Goal: Task Accomplishment & Management: Use online tool/utility

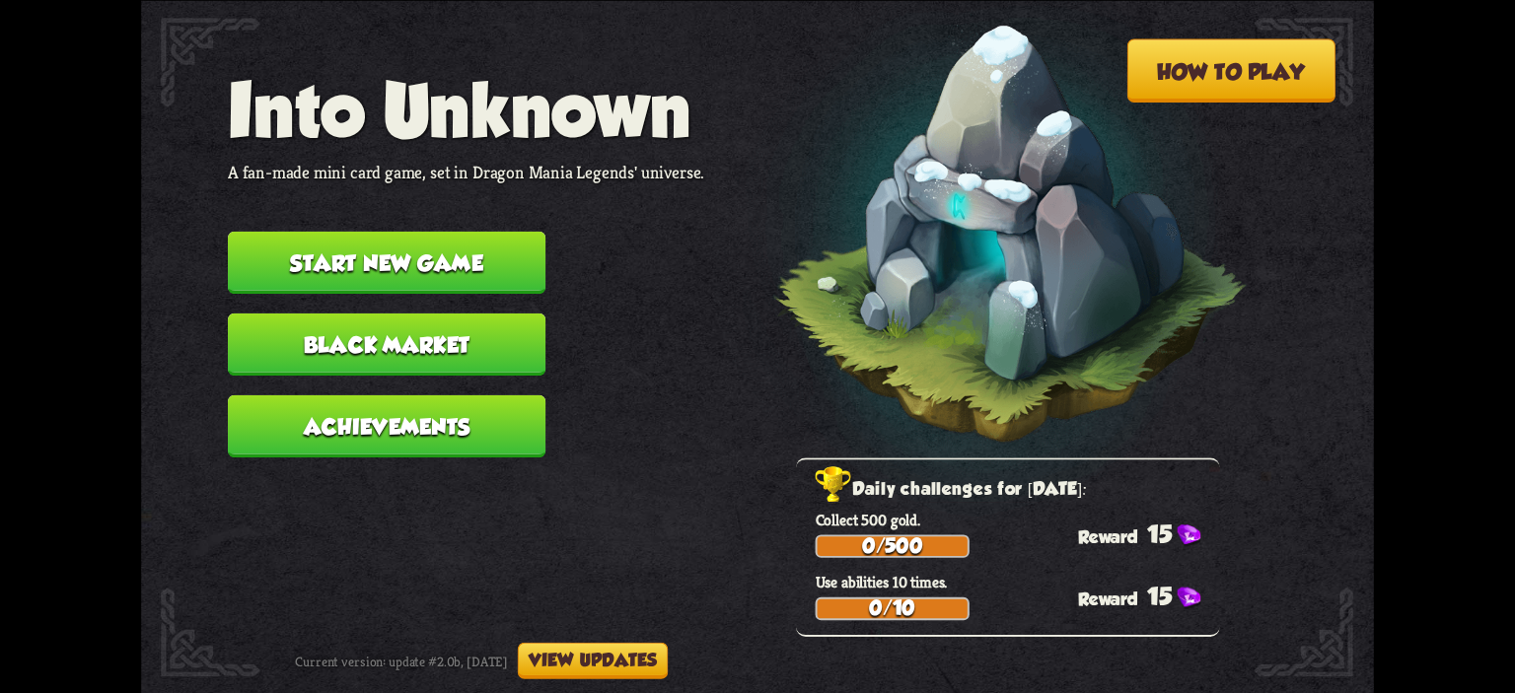
click at [488, 240] on button "Start new game" at bounding box center [387, 262] width 318 height 62
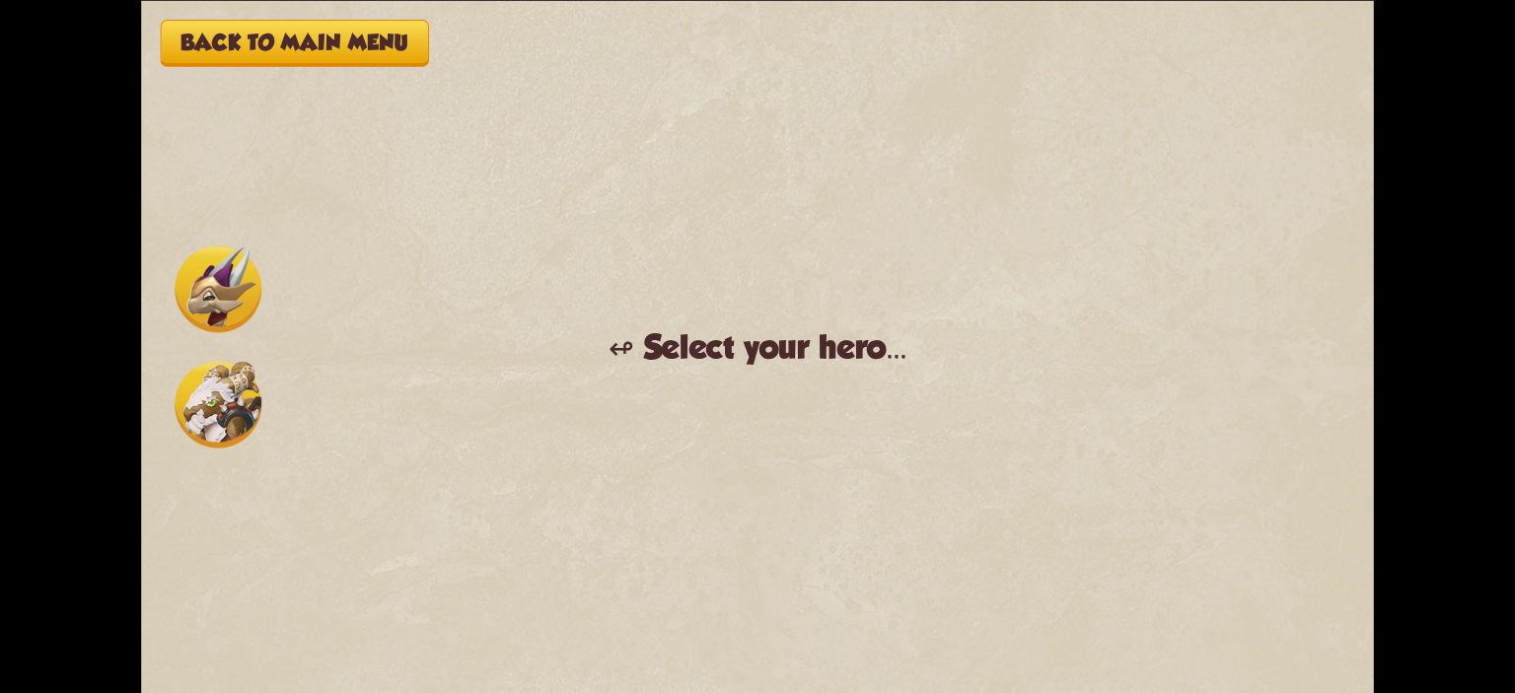
click at [218, 383] on img at bounding box center [218, 404] width 87 height 87
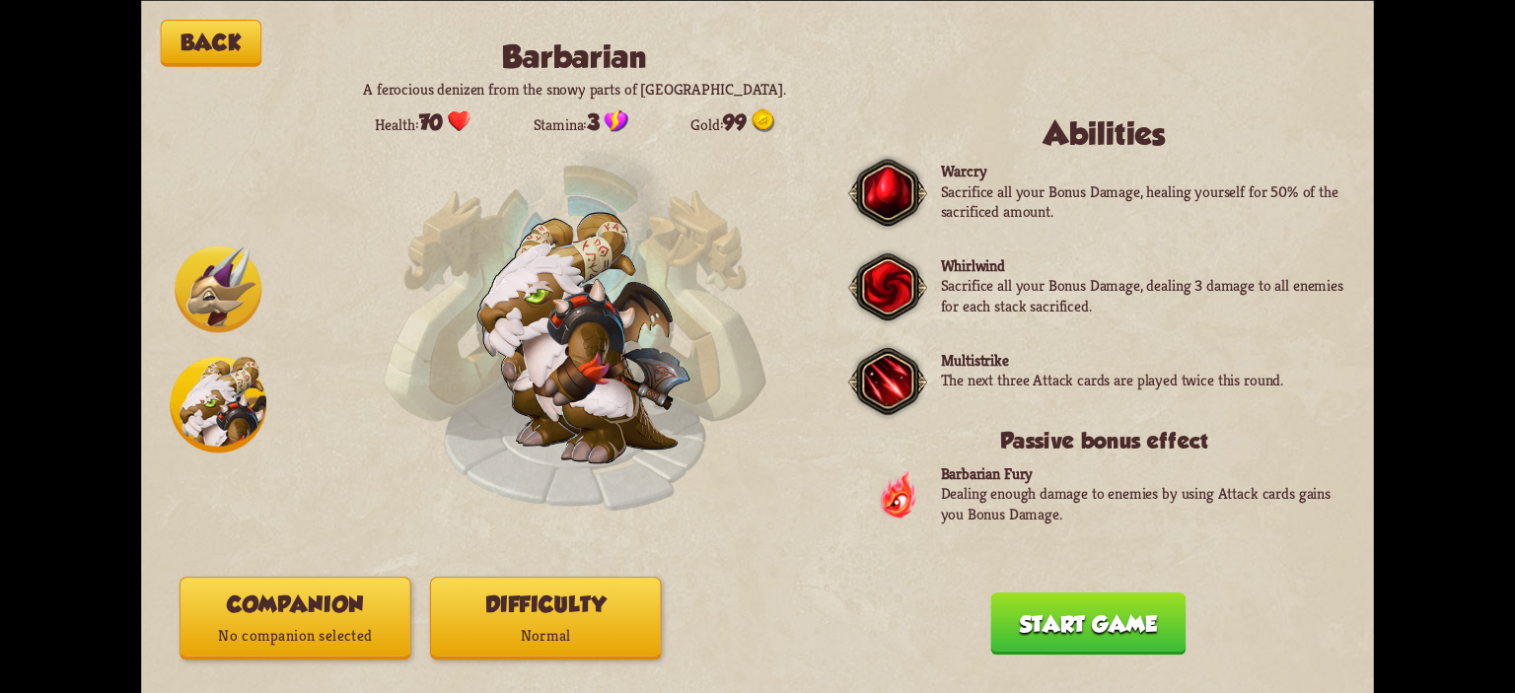
click at [227, 42] on button "Back" at bounding box center [212, 43] width 102 height 47
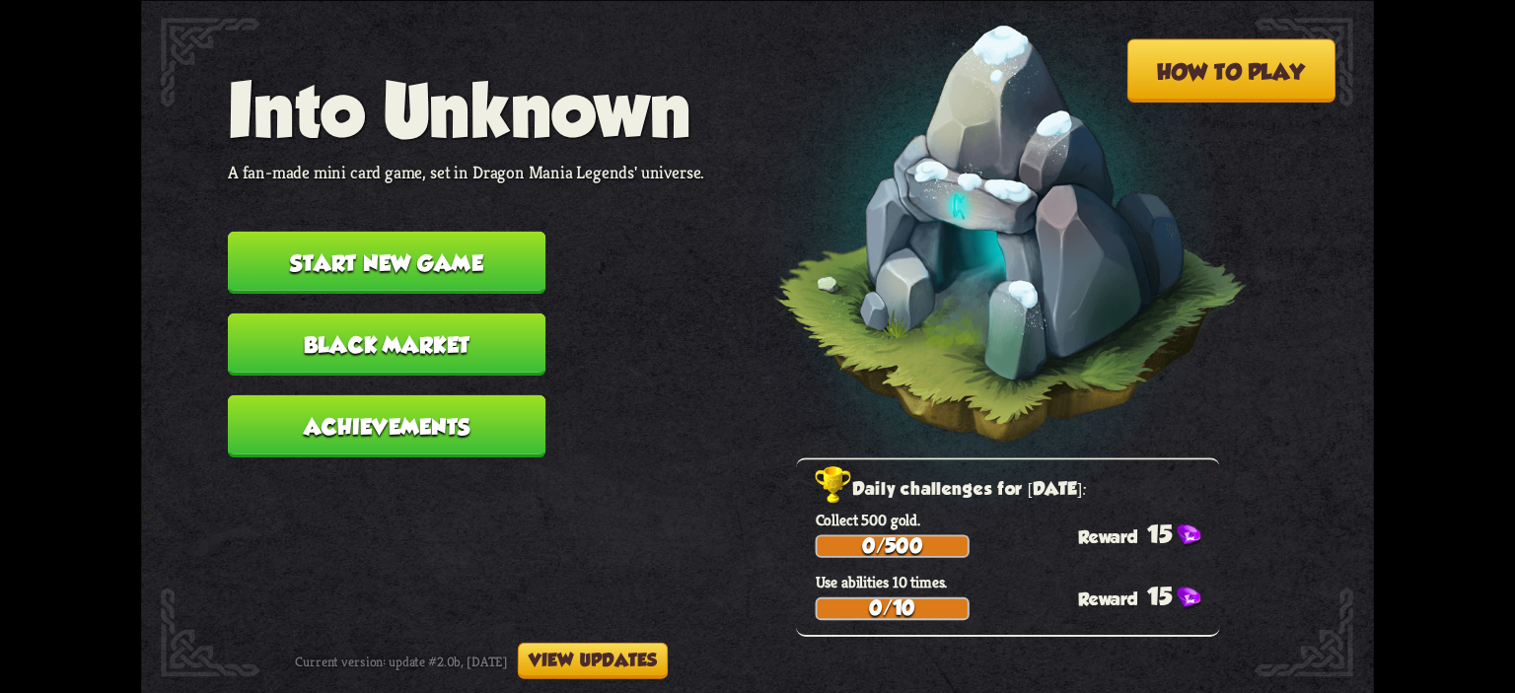
click at [652, 662] on button "View updates" at bounding box center [593, 660] width 150 height 36
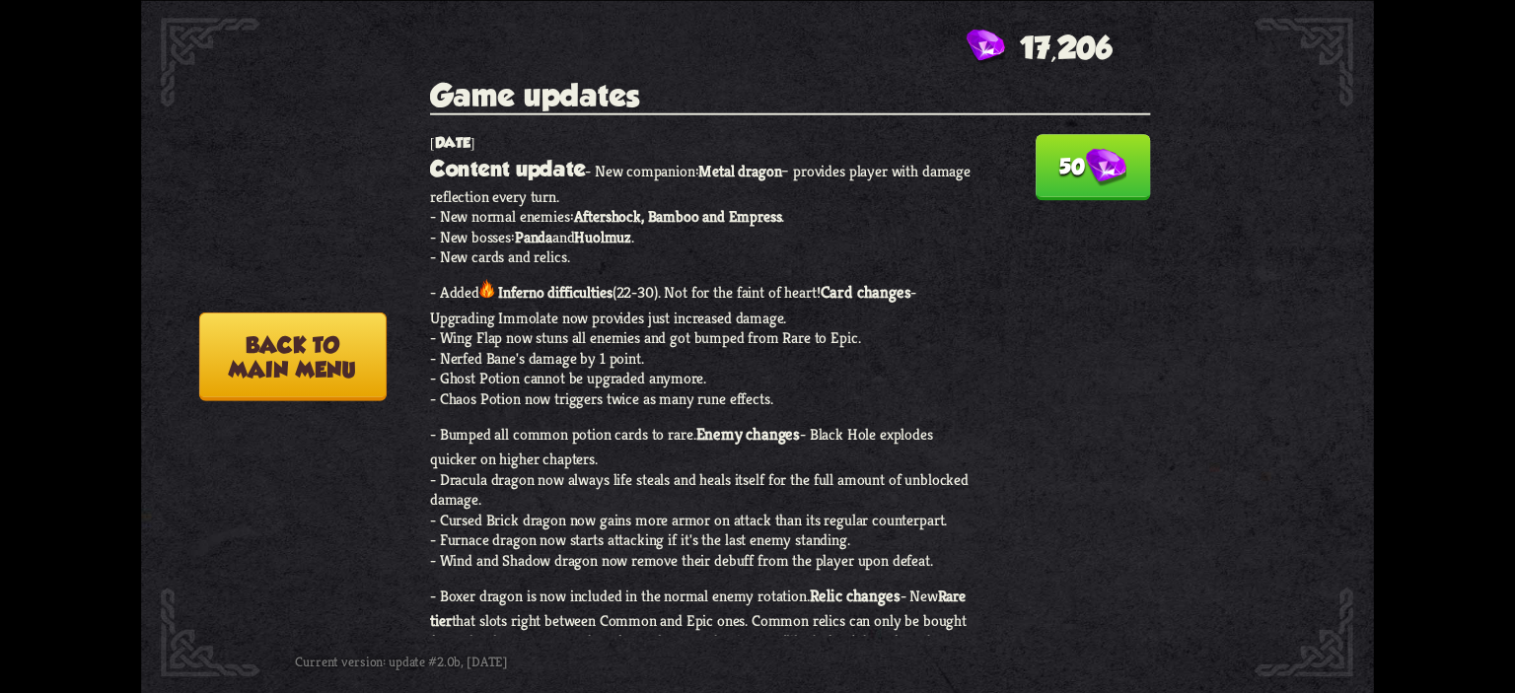
click at [1036, 172] on button "50" at bounding box center [1093, 167] width 115 height 66
click at [304, 363] on button "Back to main menu" at bounding box center [292, 356] width 187 height 89
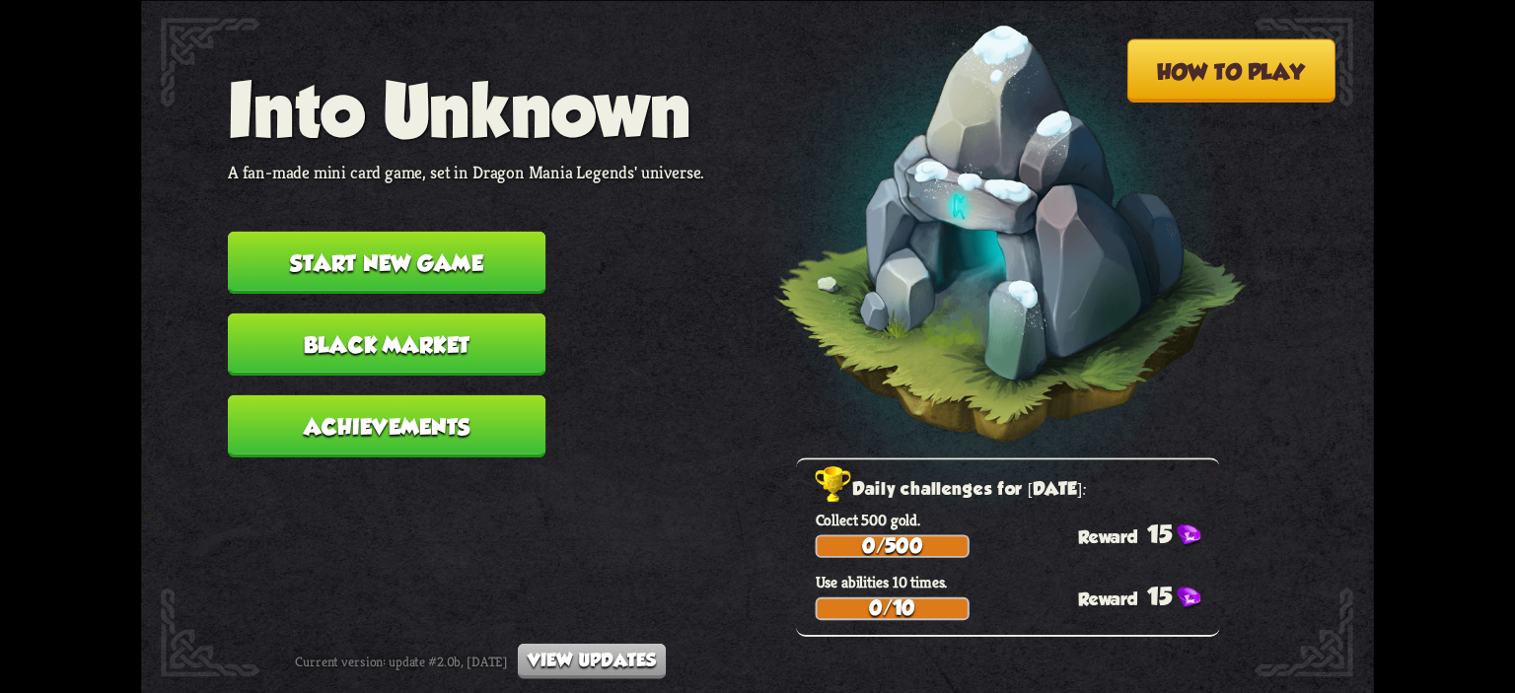
click at [461, 343] on button "Black Market" at bounding box center [387, 344] width 318 height 62
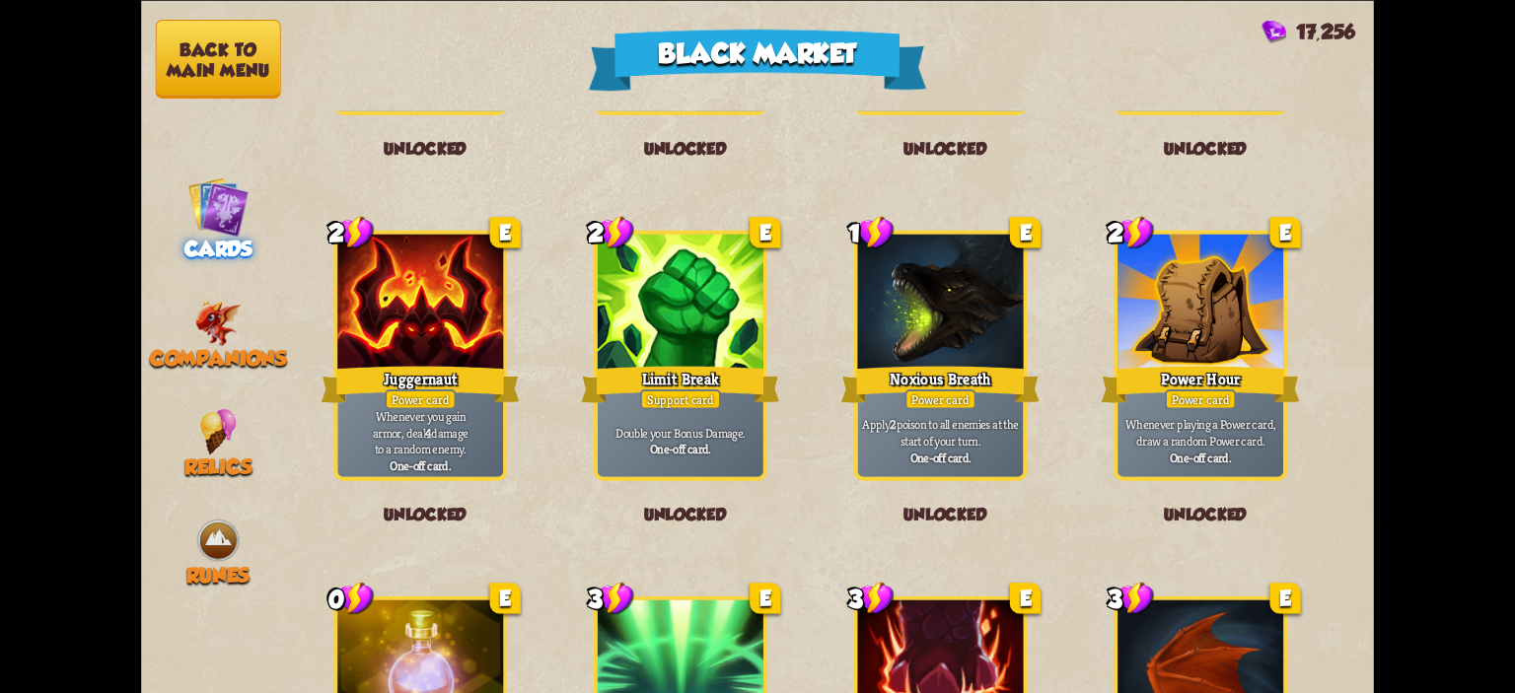
scroll to position [2051, 0]
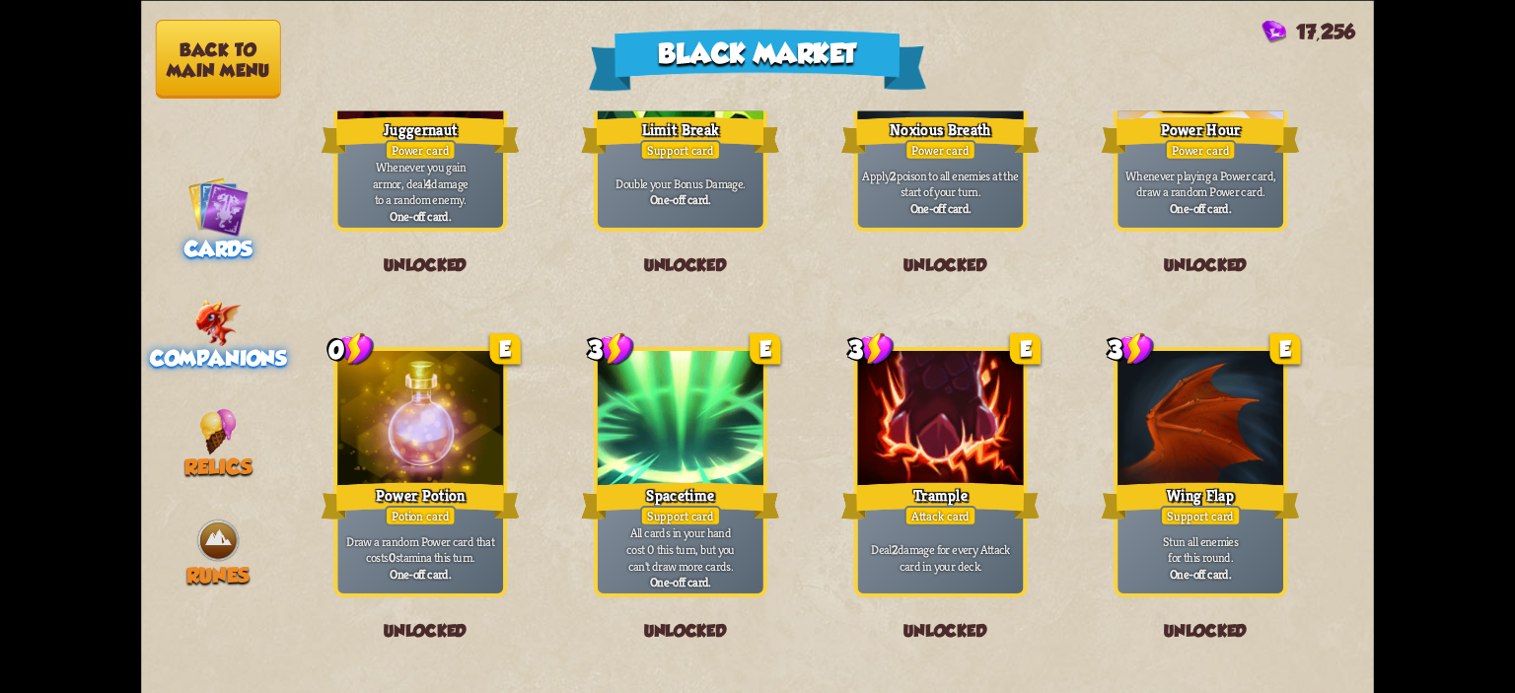
click at [239, 334] on img at bounding box center [217, 323] width 47 height 46
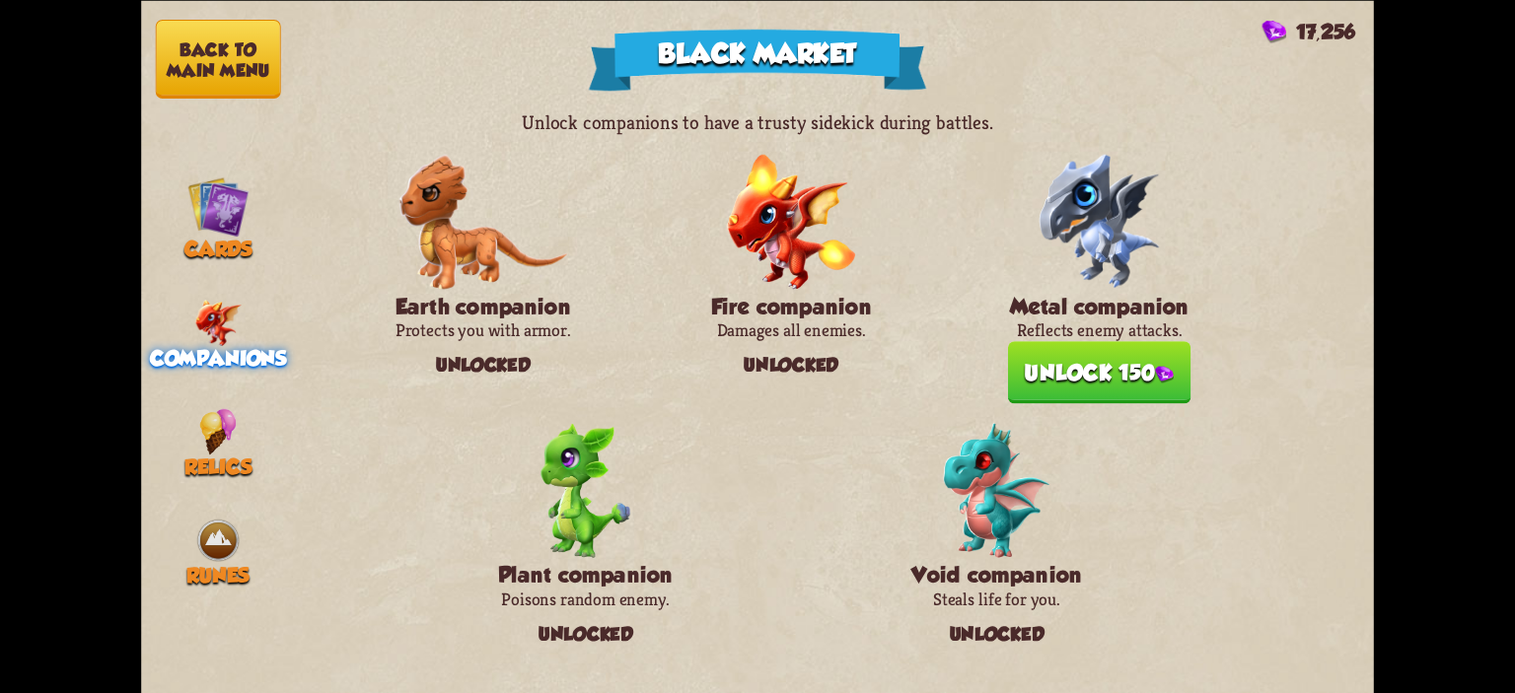
click at [1150, 352] on button "Unlock 150" at bounding box center [1099, 372] width 183 height 62
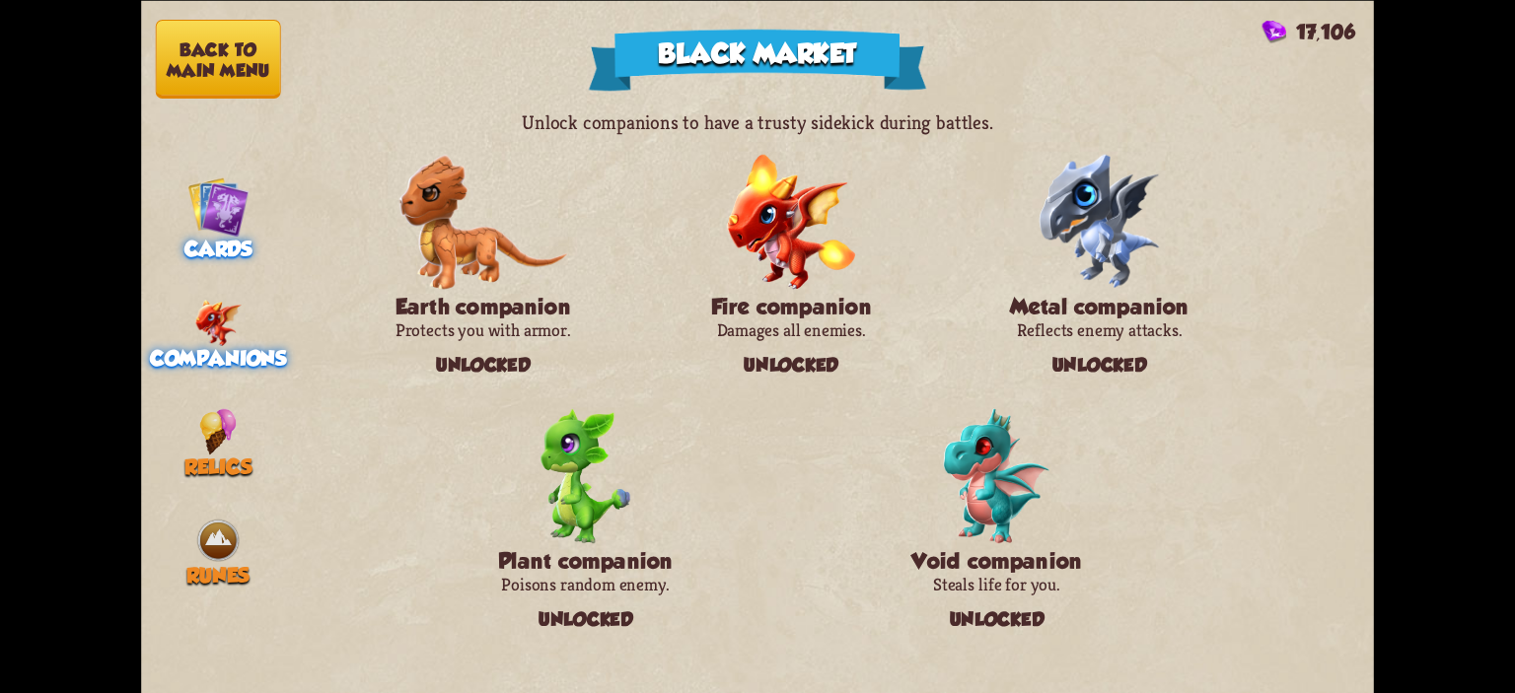
click at [228, 206] on img at bounding box center [217, 206] width 61 height 61
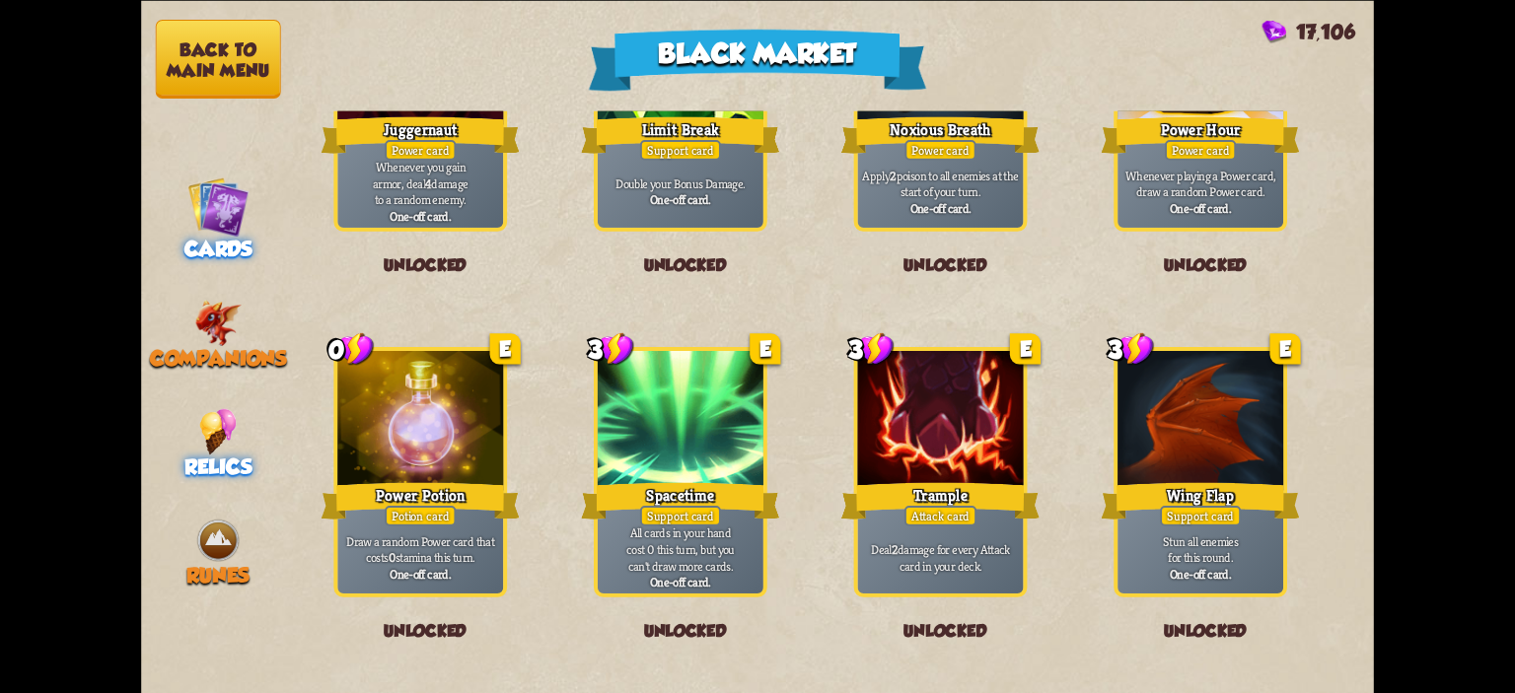
click at [170, 446] on div "Relics" at bounding box center [218, 443] width 154 height 70
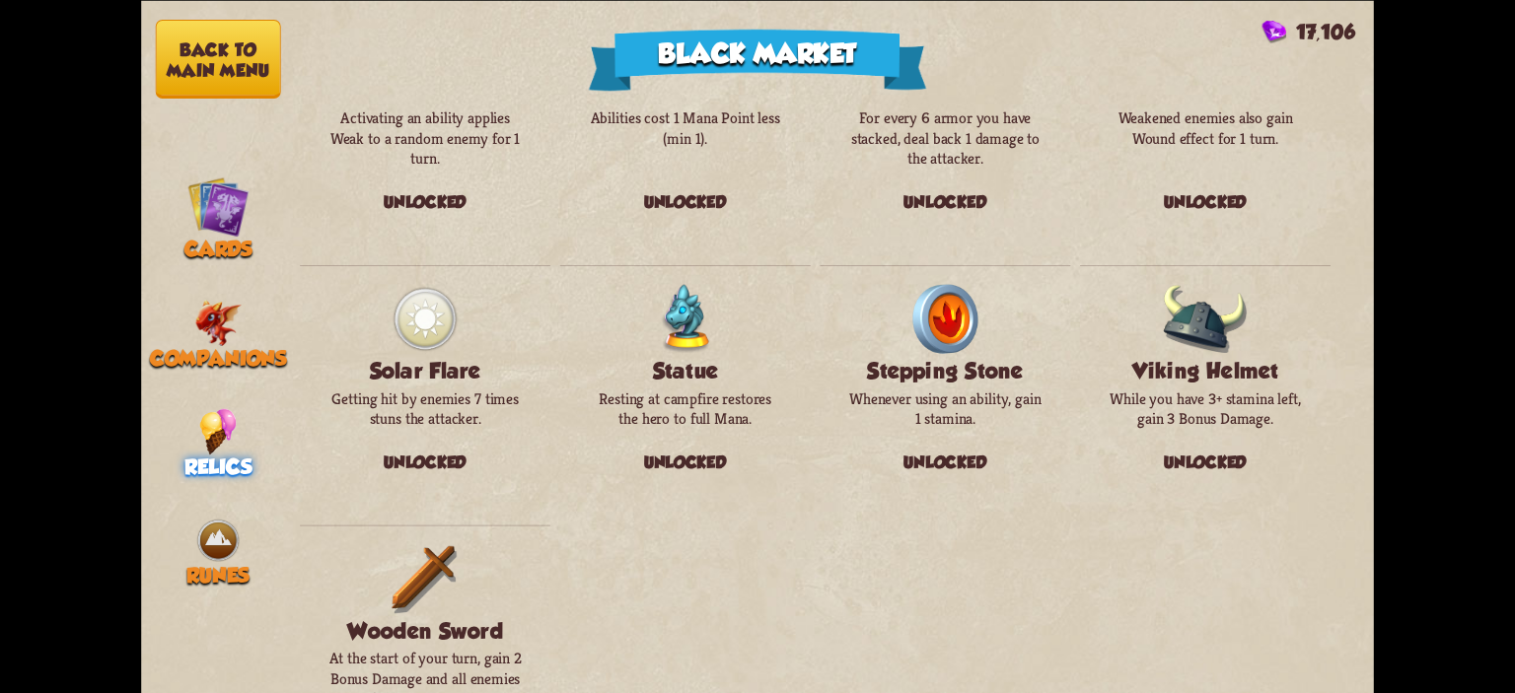
scroll to position [2278, 0]
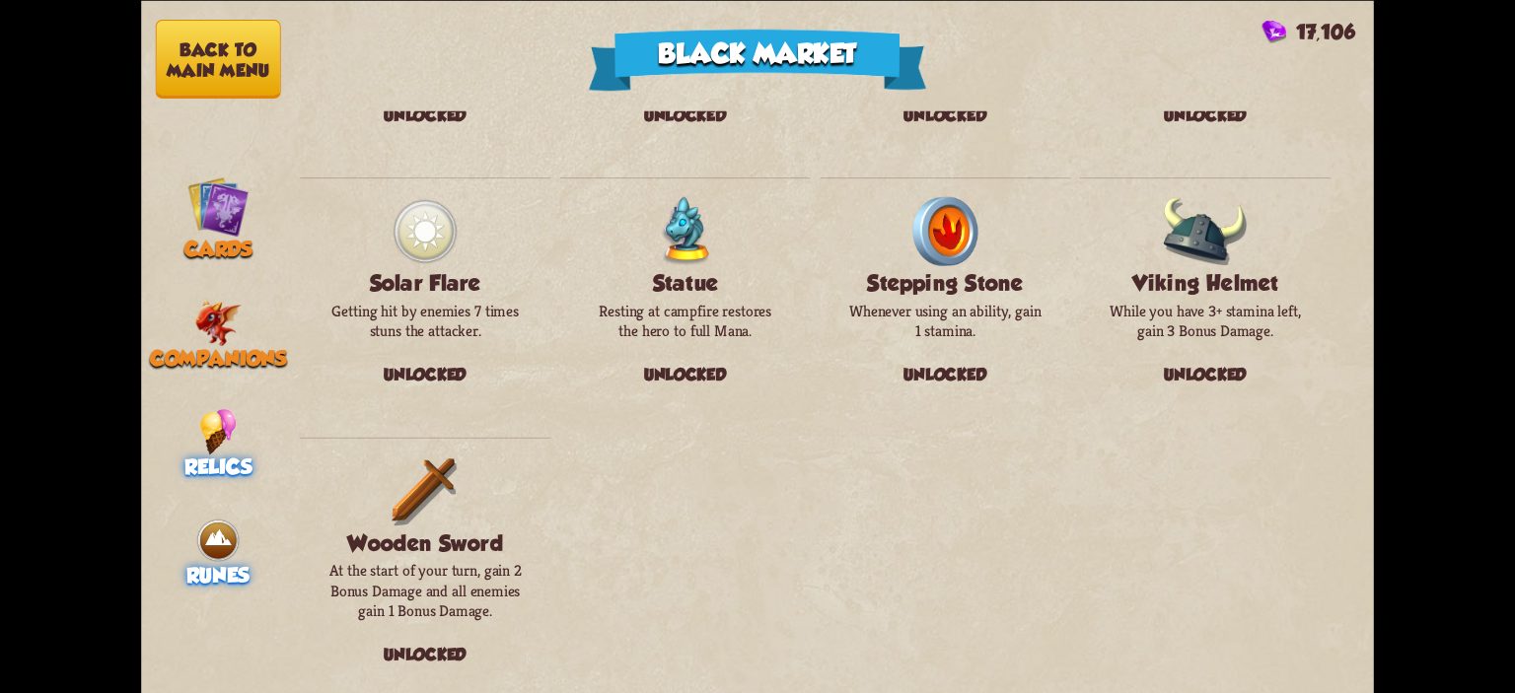
click at [221, 545] on img at bounding box center [218, 540] width 46 height 46
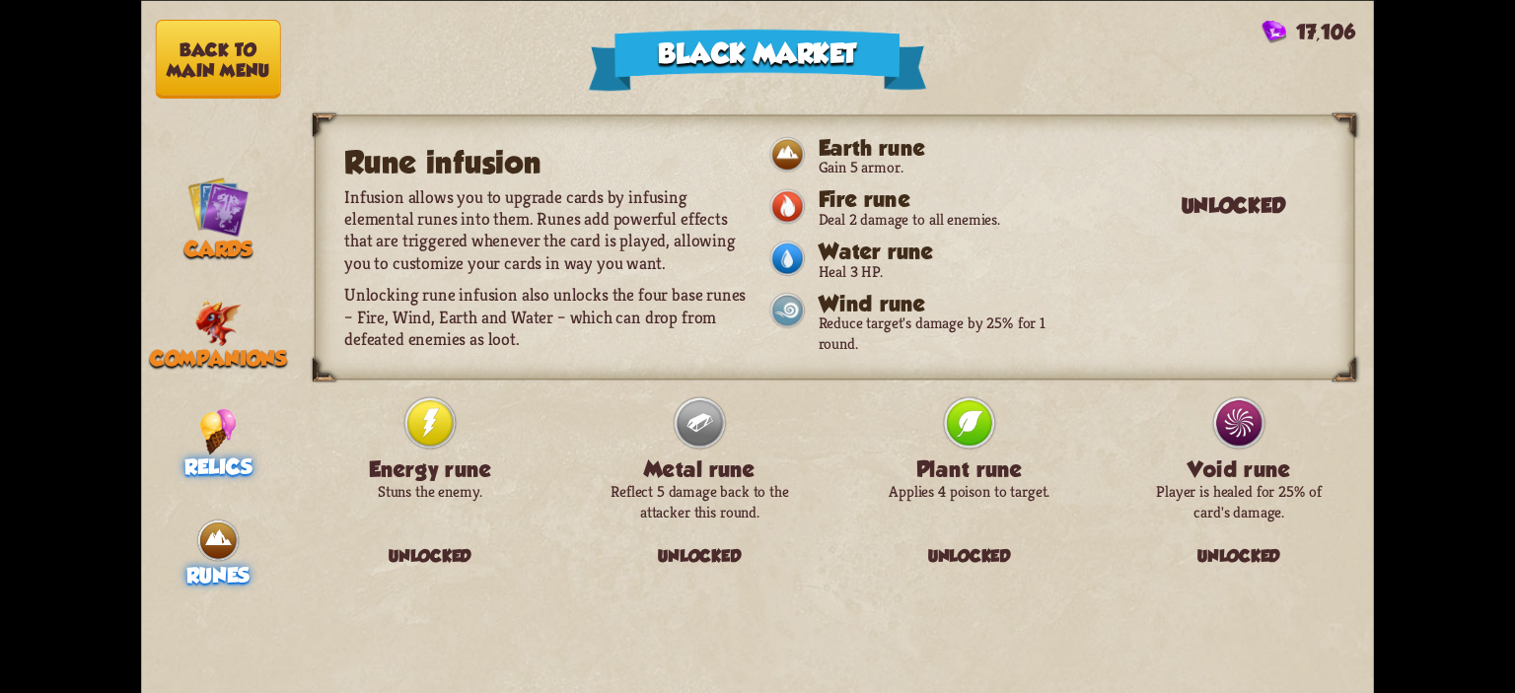
click at [203, 455] on span "Relics" at bounding box center [217, 467] width 67 height 24
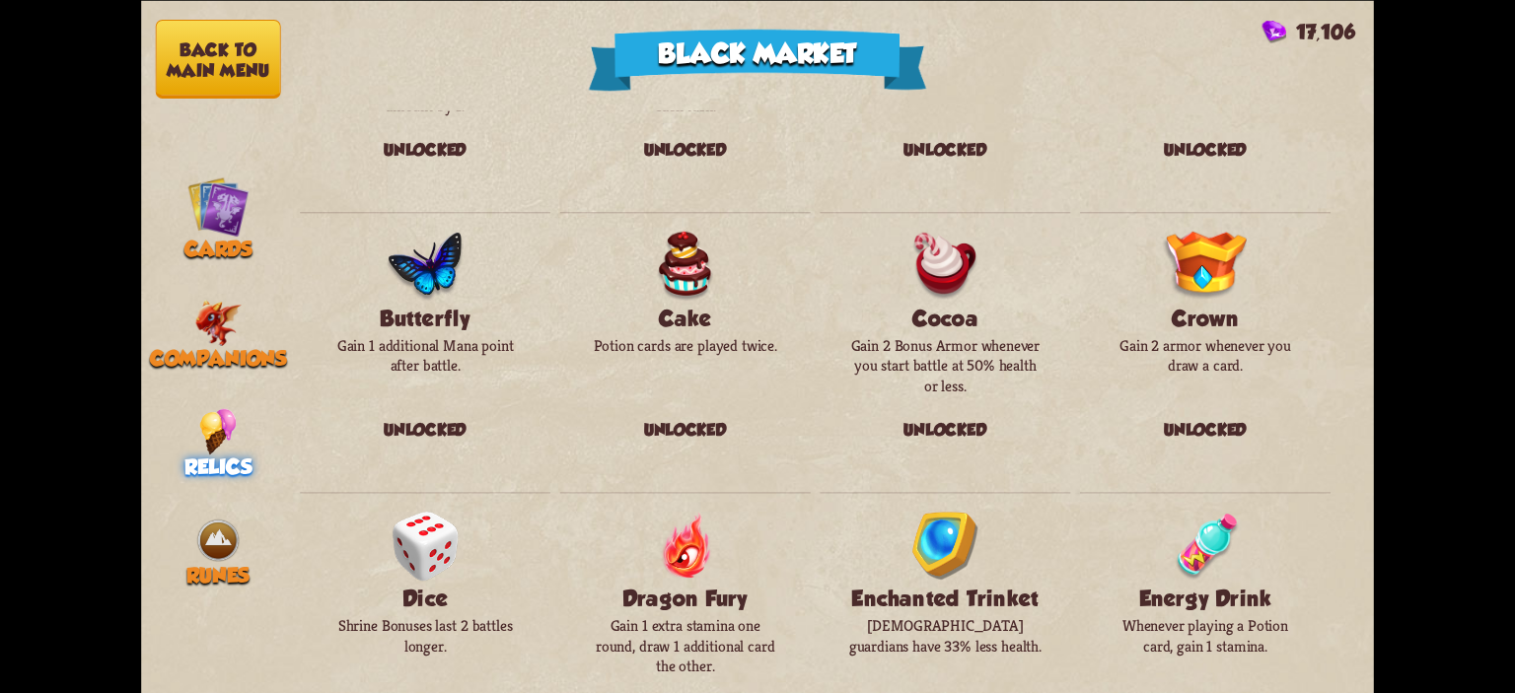
scroll to position [207, 0]
click at [231, 333] on img at bounding box center [217, 323] width 47 height 46
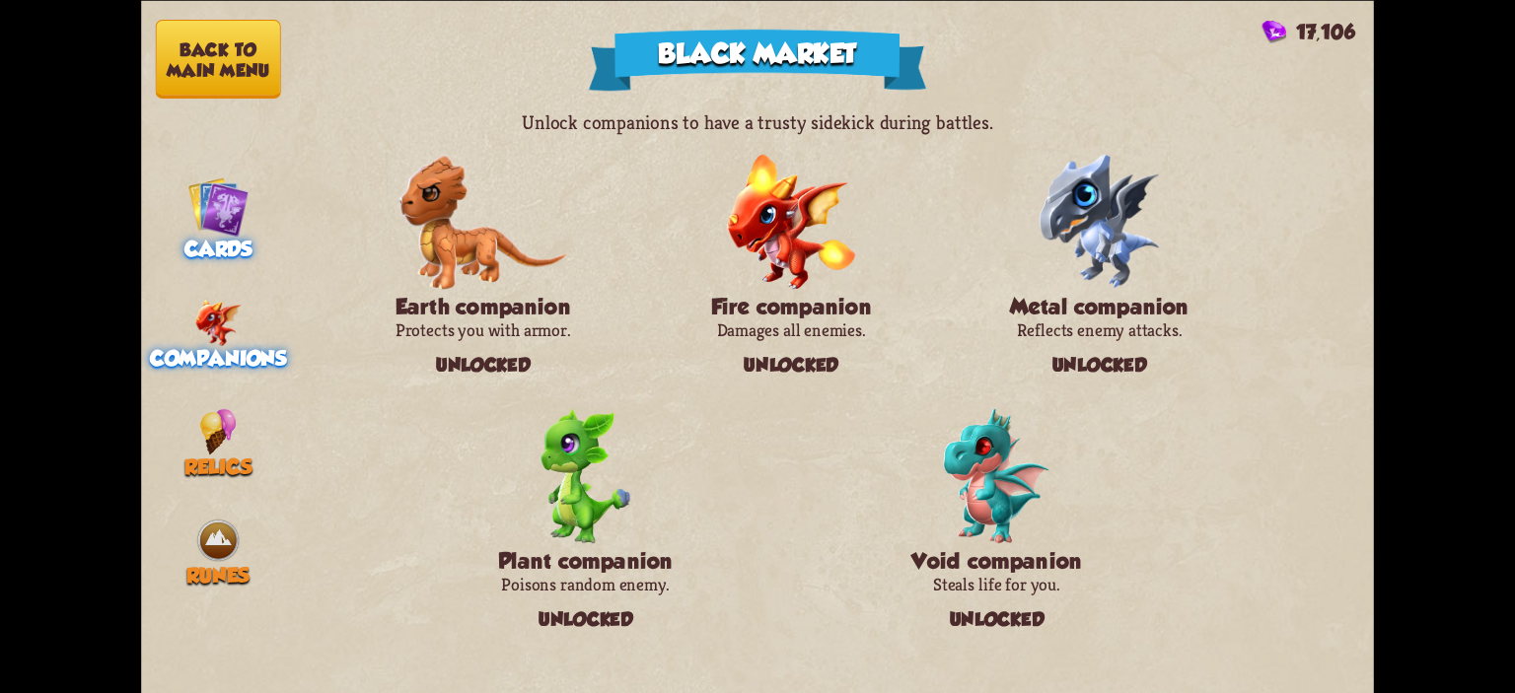
click at [226, 238] on span "Cards" at bounding box center [218, 249] width 68 height 24
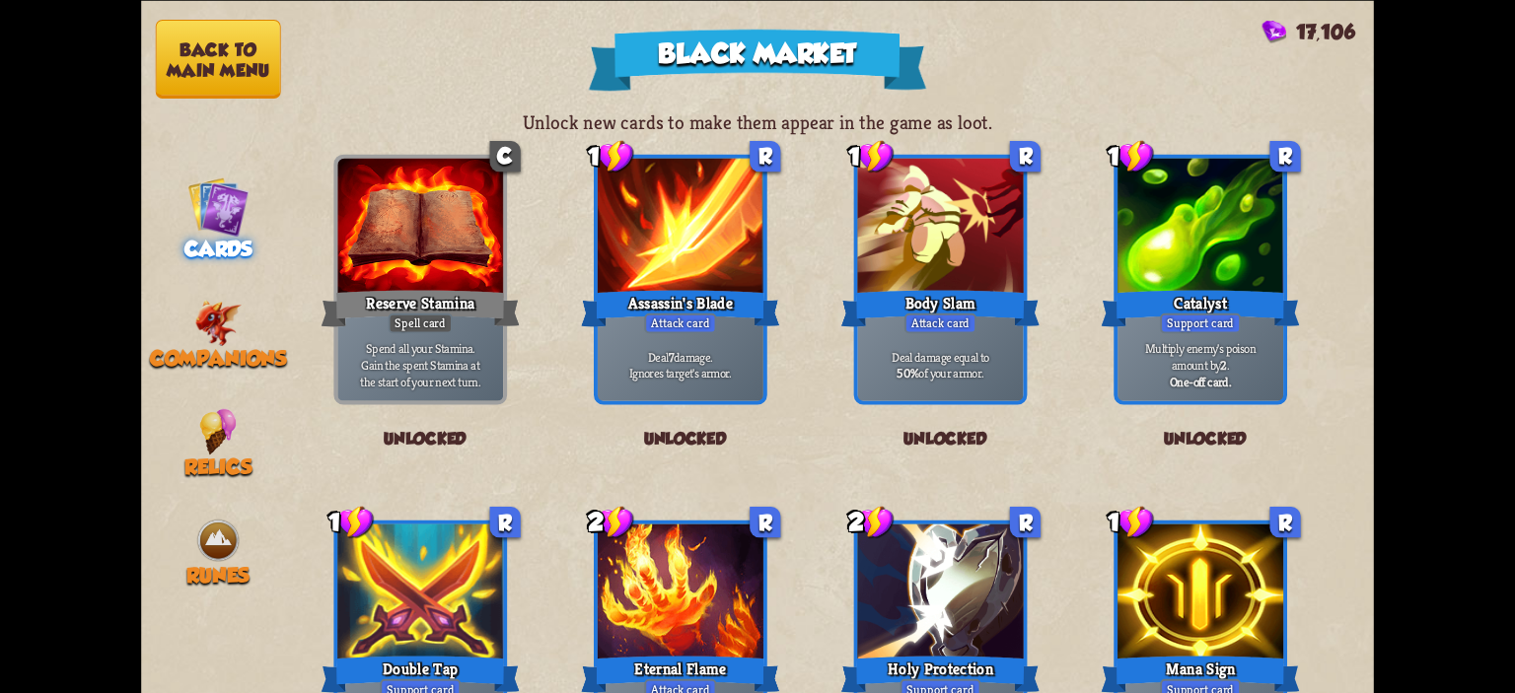
click at [249, 76] on button "Back to main menu" at bounding box center [218, 59] width 125 height 79
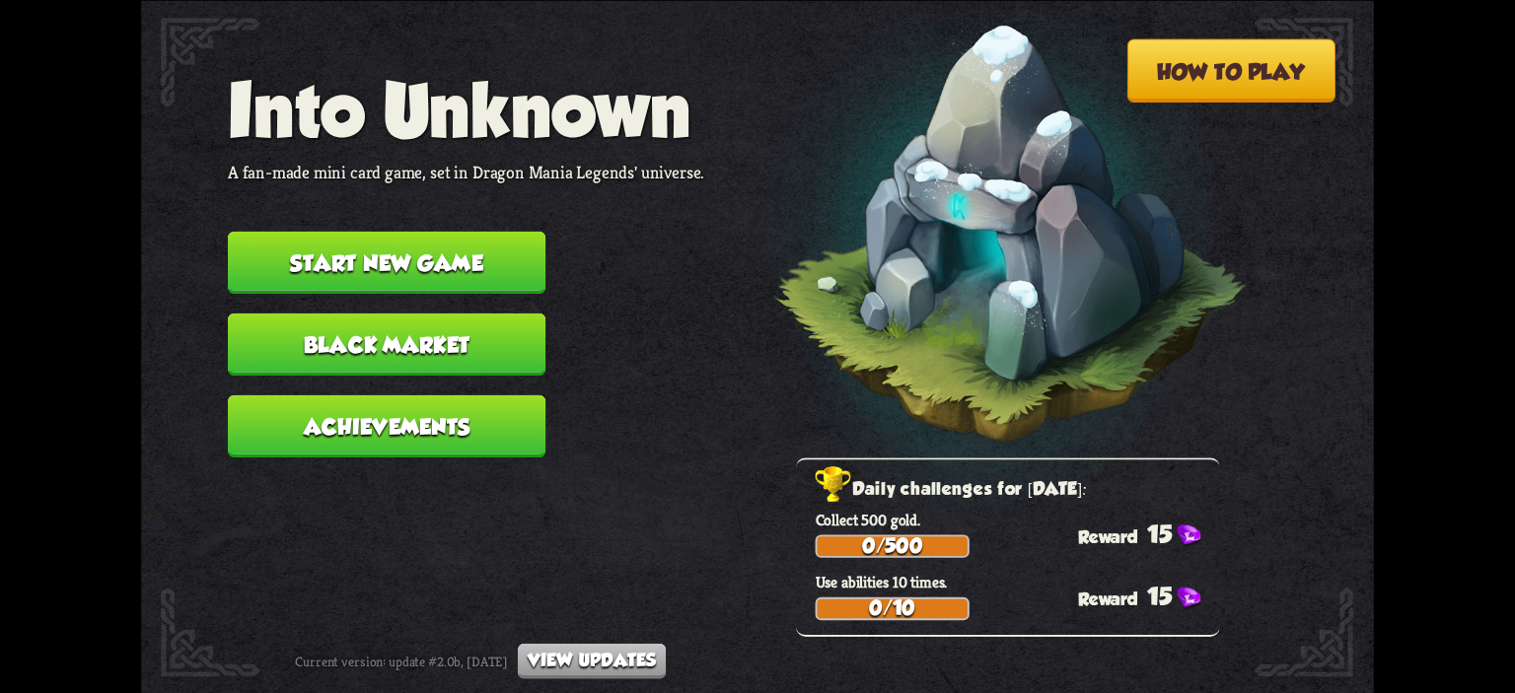
click at [621, 658] on button "View updates" at bounding box center [592, 661] width 148 height 36
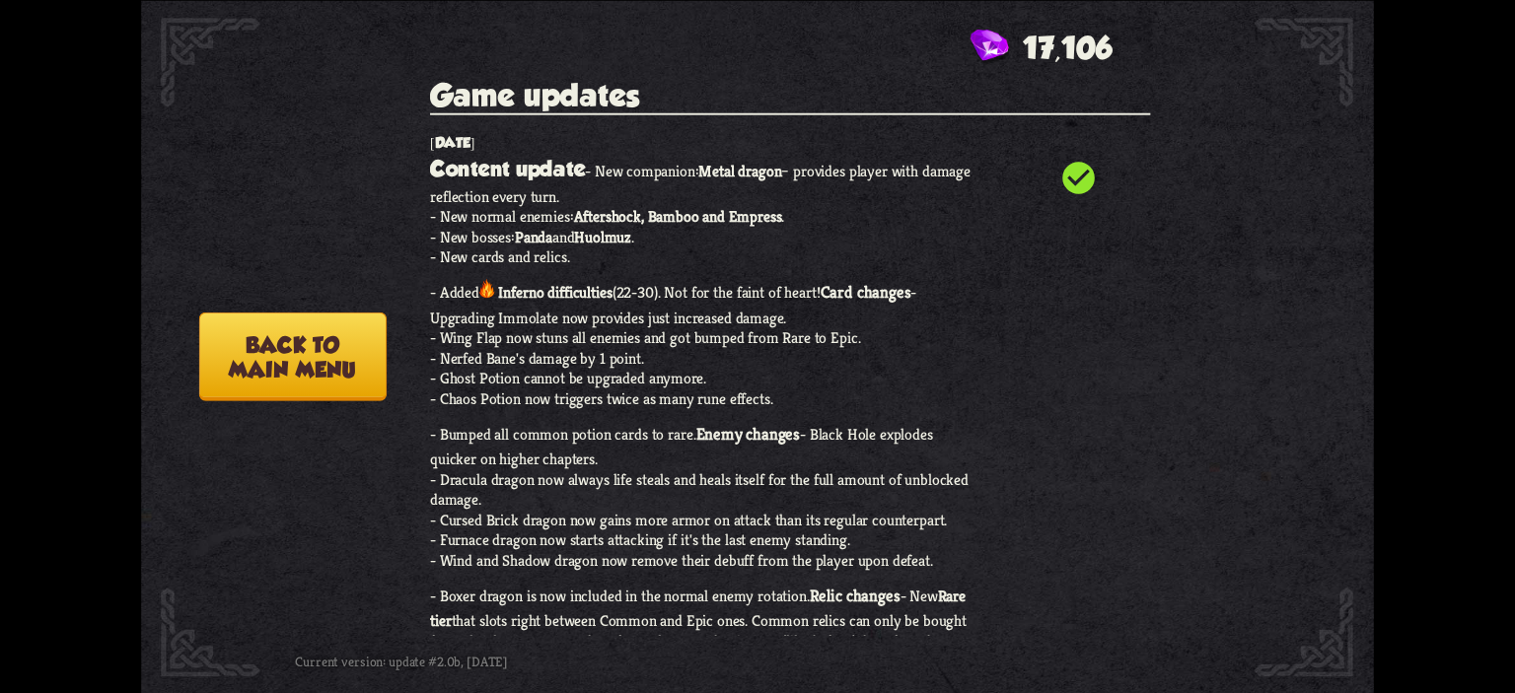
drag, startPoint x: 448, startPoint y: 297, endPoint x: 551, endPoint y: 289, distance: 103.9
click at [547, 290] on p "Content update - New companion: Metal dragon – provides player with damage refl…" at bounding box center [703, 613] width 547 height 924
click at [551, 289] on p "Content update - New companion: Metal dragon – provides player with damage refl…" at bounding box center [703, 613] width 547 height 924
click at [230, 358] on button "Back to main menu" at bounding box center [292, 356] width 187 height 89
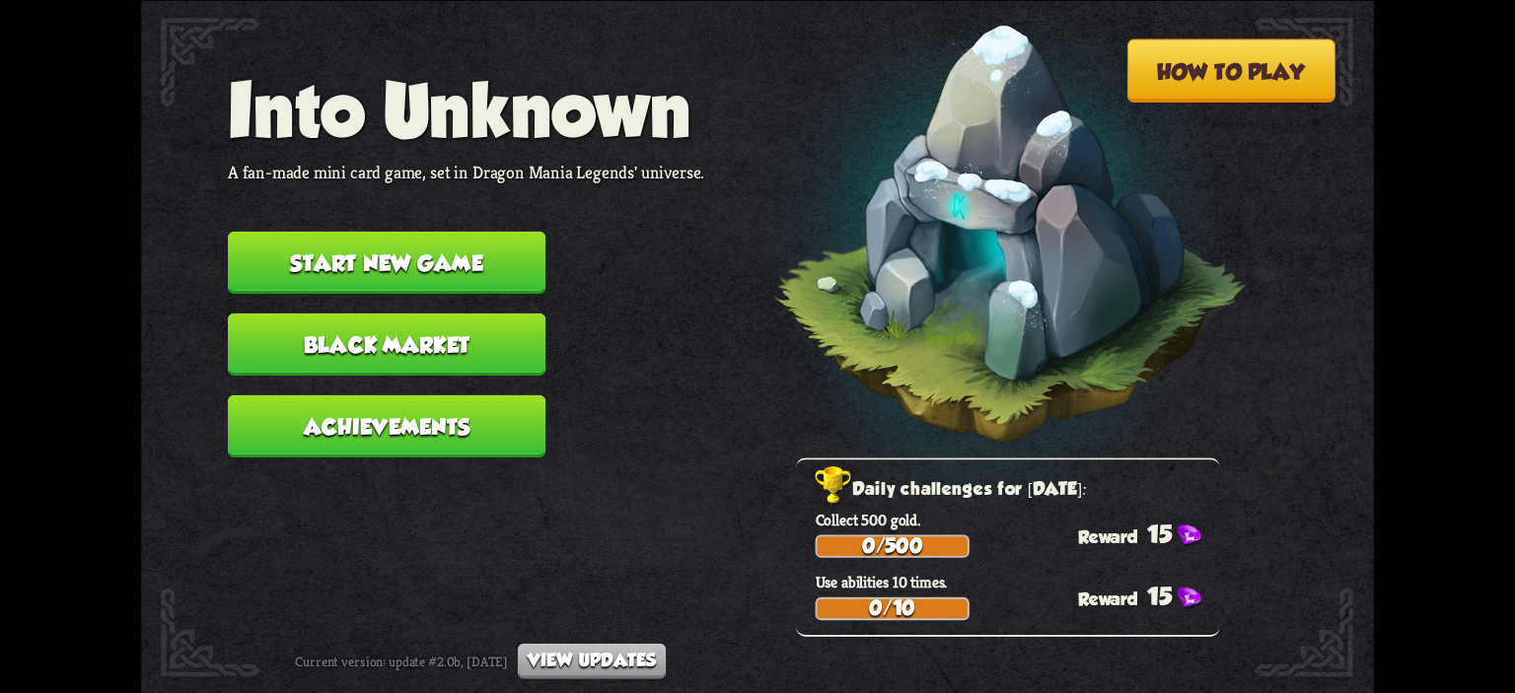
click at [372, 334] on button "Black Market" at bounding box center [387, 344] width 318 height 62
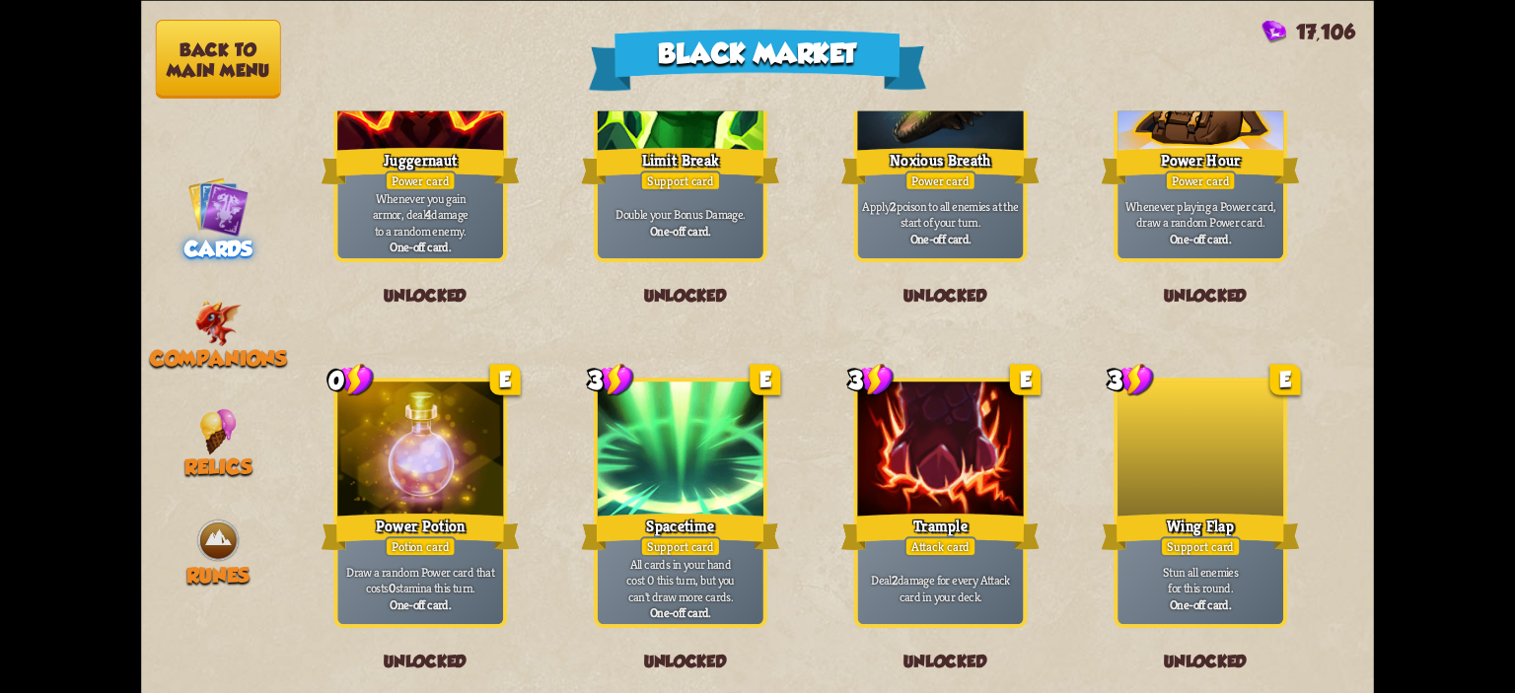
scroll to position [2051, 0]
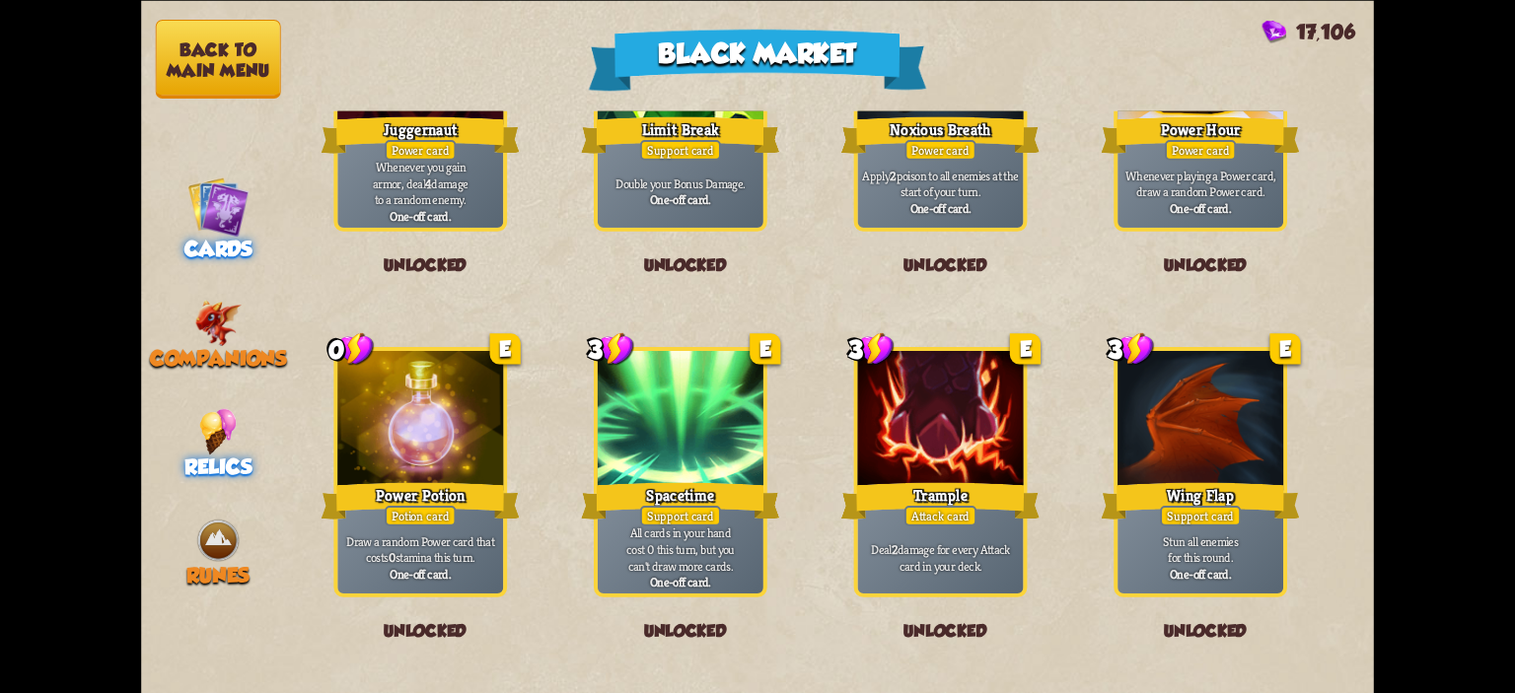
click at [221, 422] on img at bounding box center [217, 431] width 37 height 46
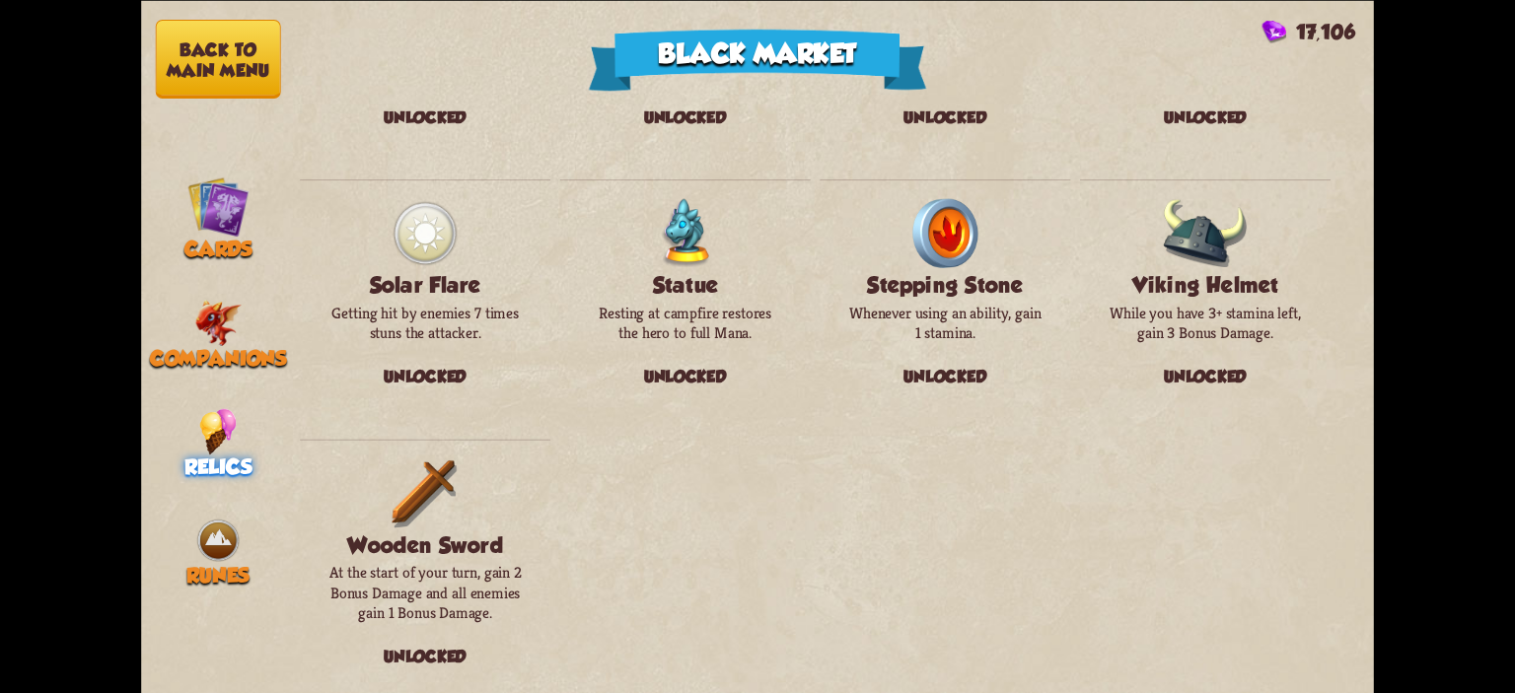
scroll to position [2278, 0]
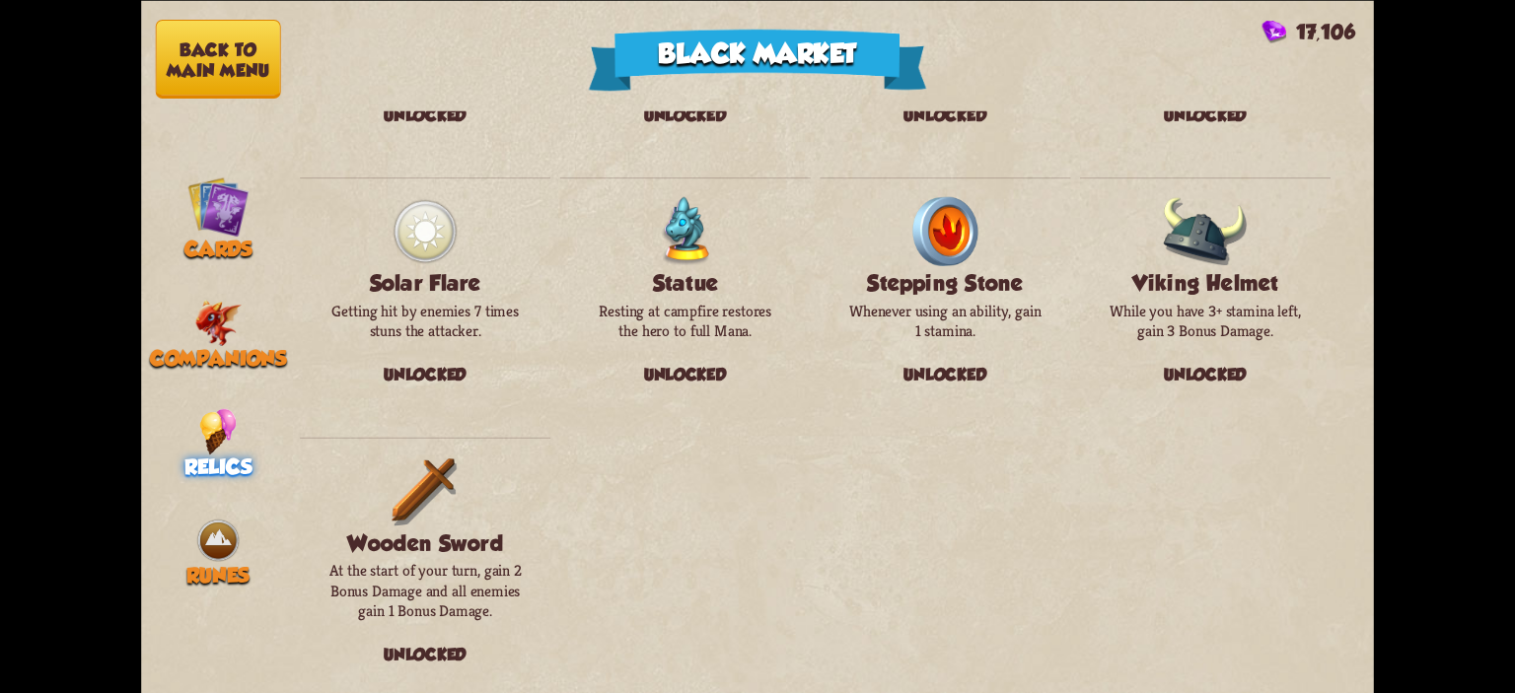
click at [234, 66] on button "Back to main menu" at bounding box center [218, 59] width 125 height 79
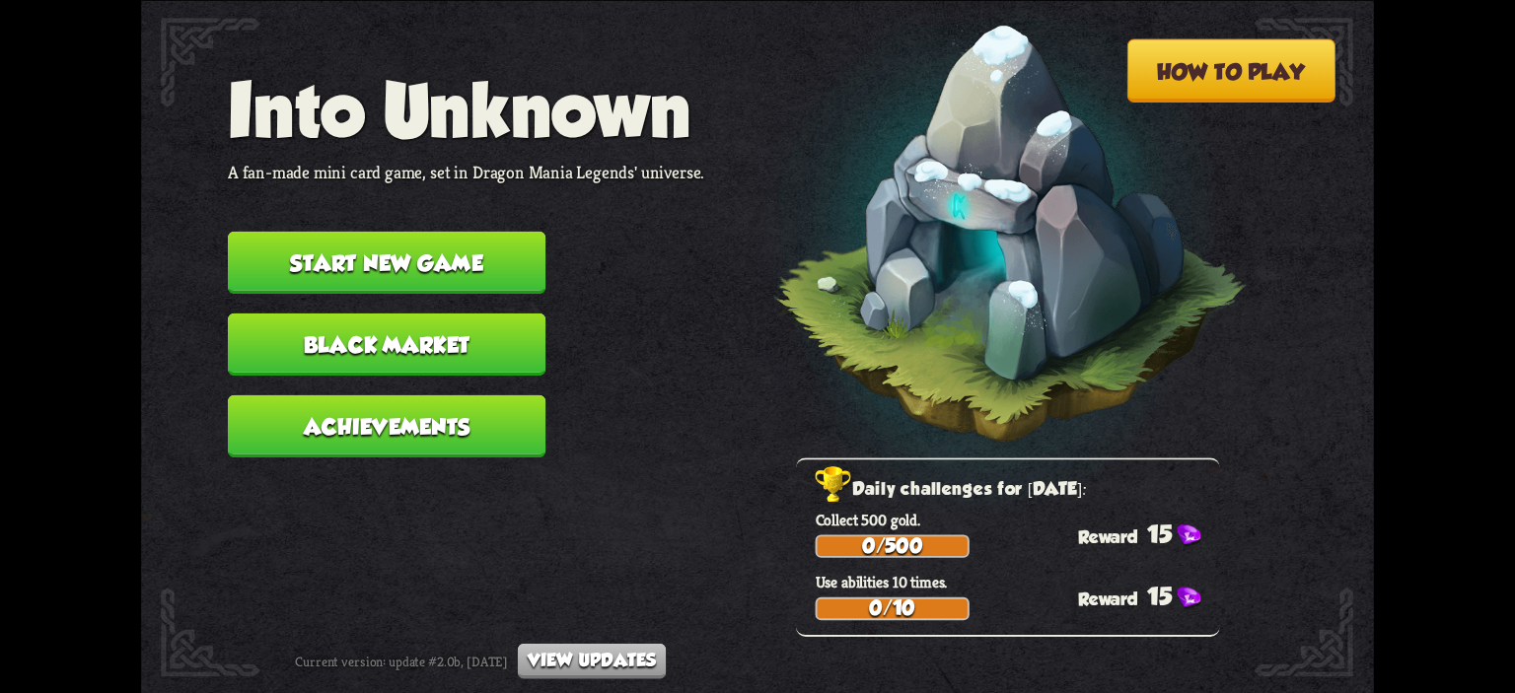
click at [520, 262] on button "Start new game" at bounding box center [387, 262] width 318 height 62
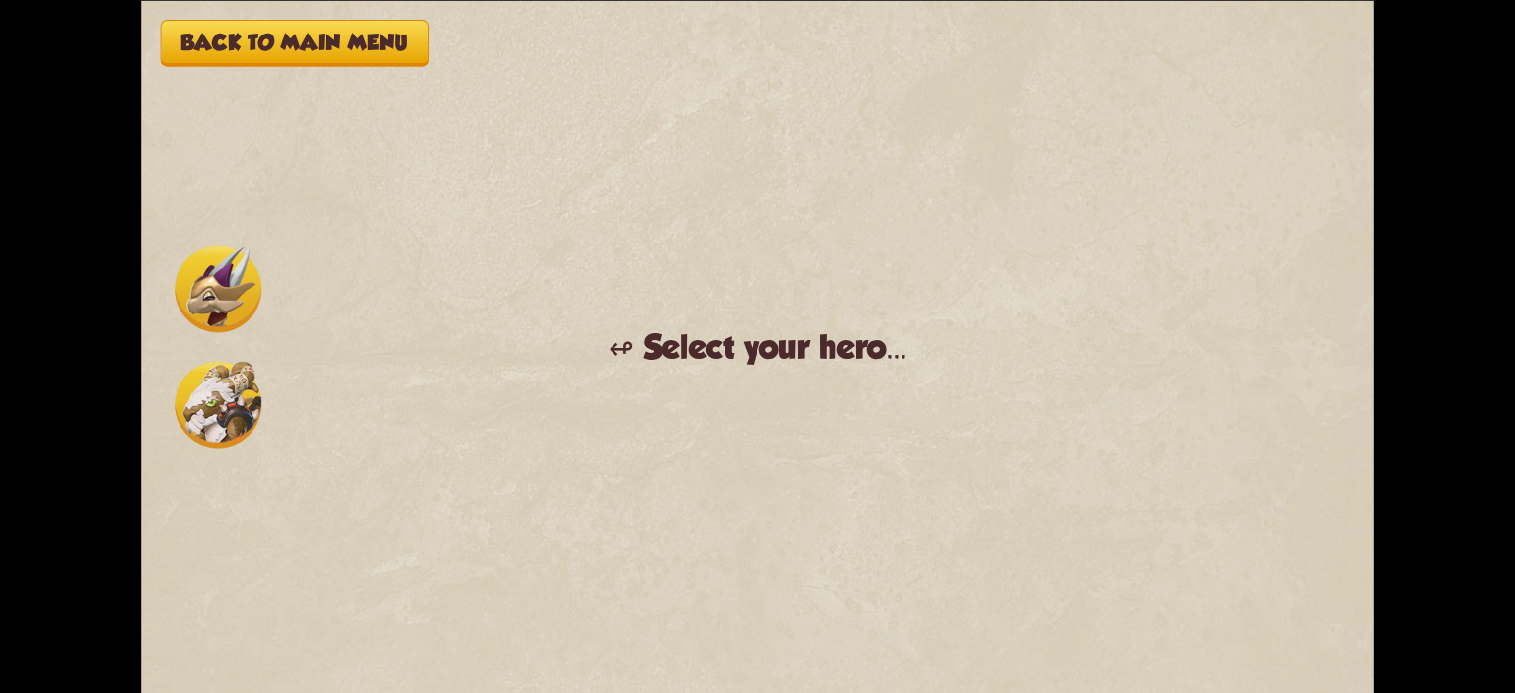
click at [208, 424] on img at bounding box center [218, 404] width 87 height 87
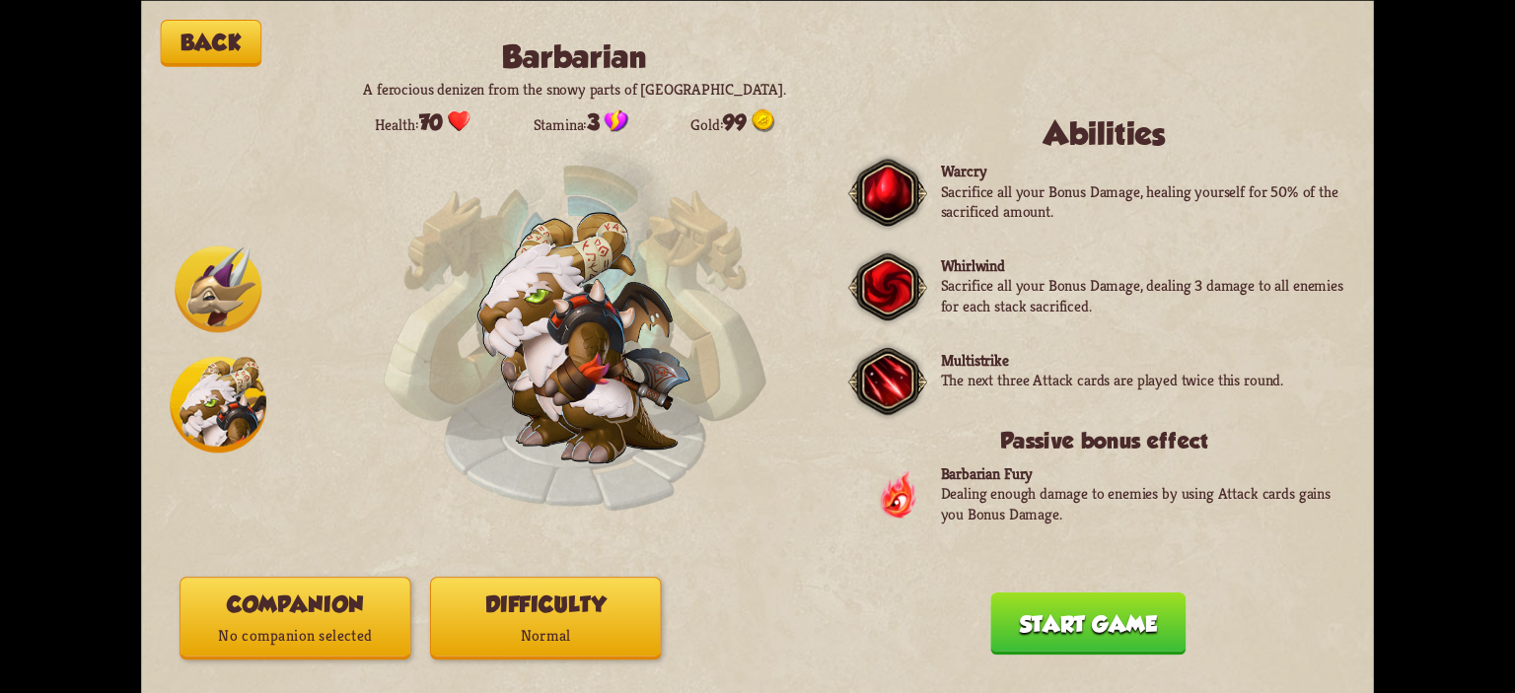
click at [350, 615] on button "Companion No companion selected" at bounding box center [294, 618] width 231 height 83
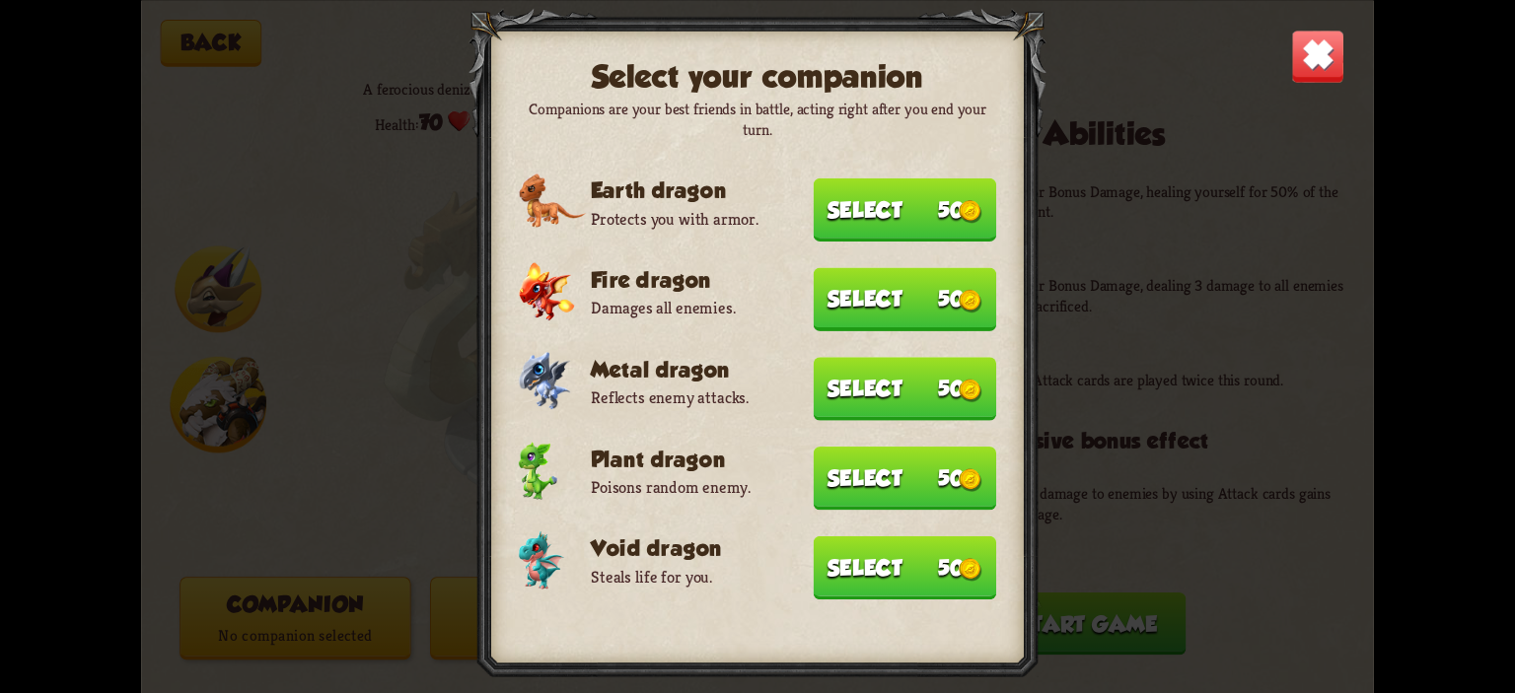
click at [907, 557] on button "Select 50" at bounding box center [905, 567] width 183 height 63
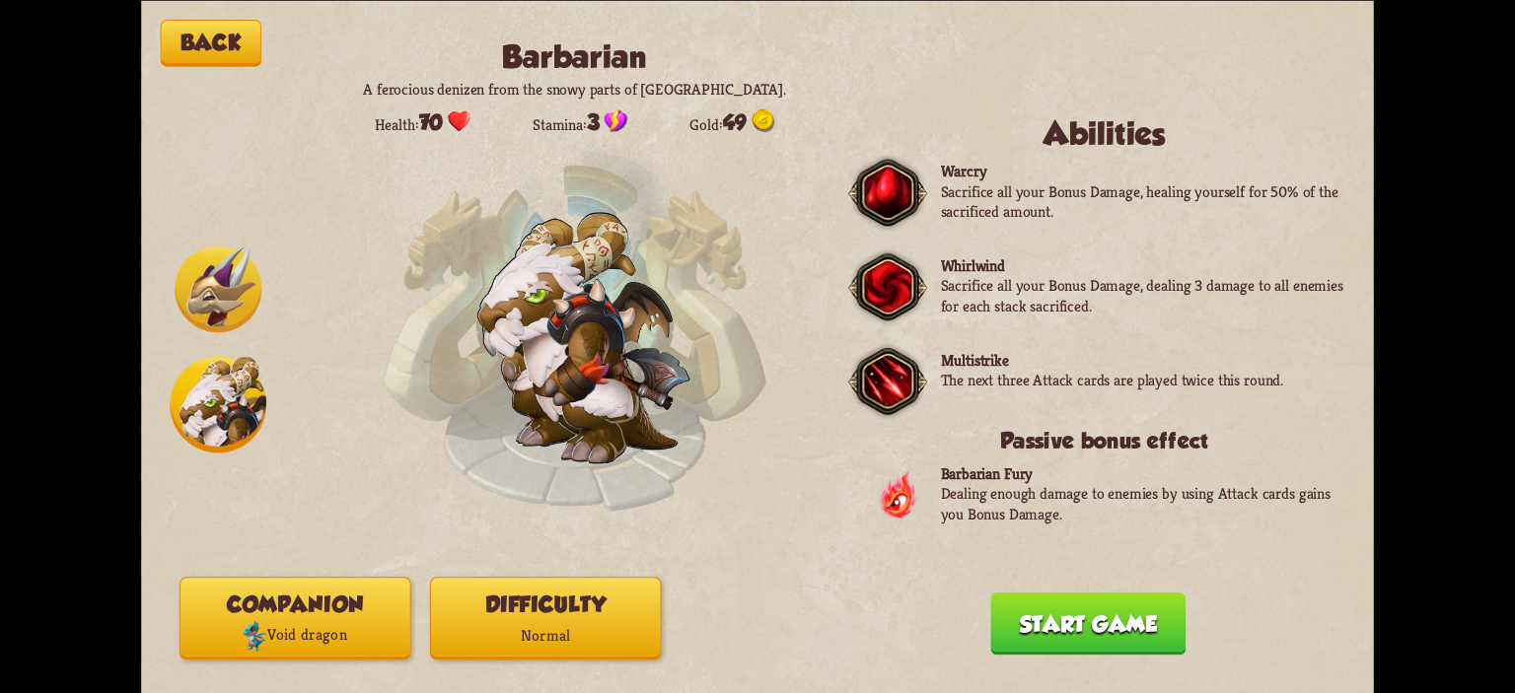
click at [626, 642] on p "Normal" at bounding box center [545, 635] width 229 height 31
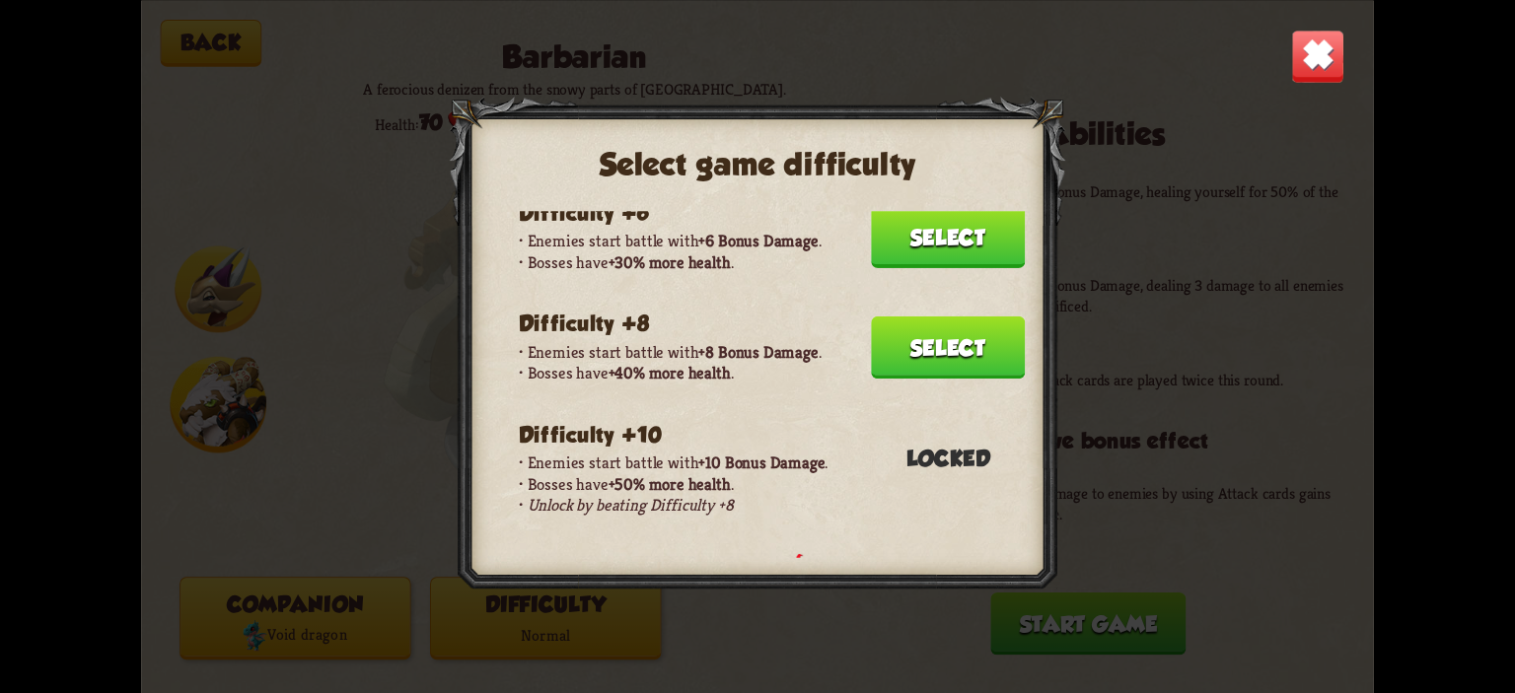
scroll to position [327, 0]
click at [916, 344] on button "Select" at bounding box center [948, 349] width 154 height 62
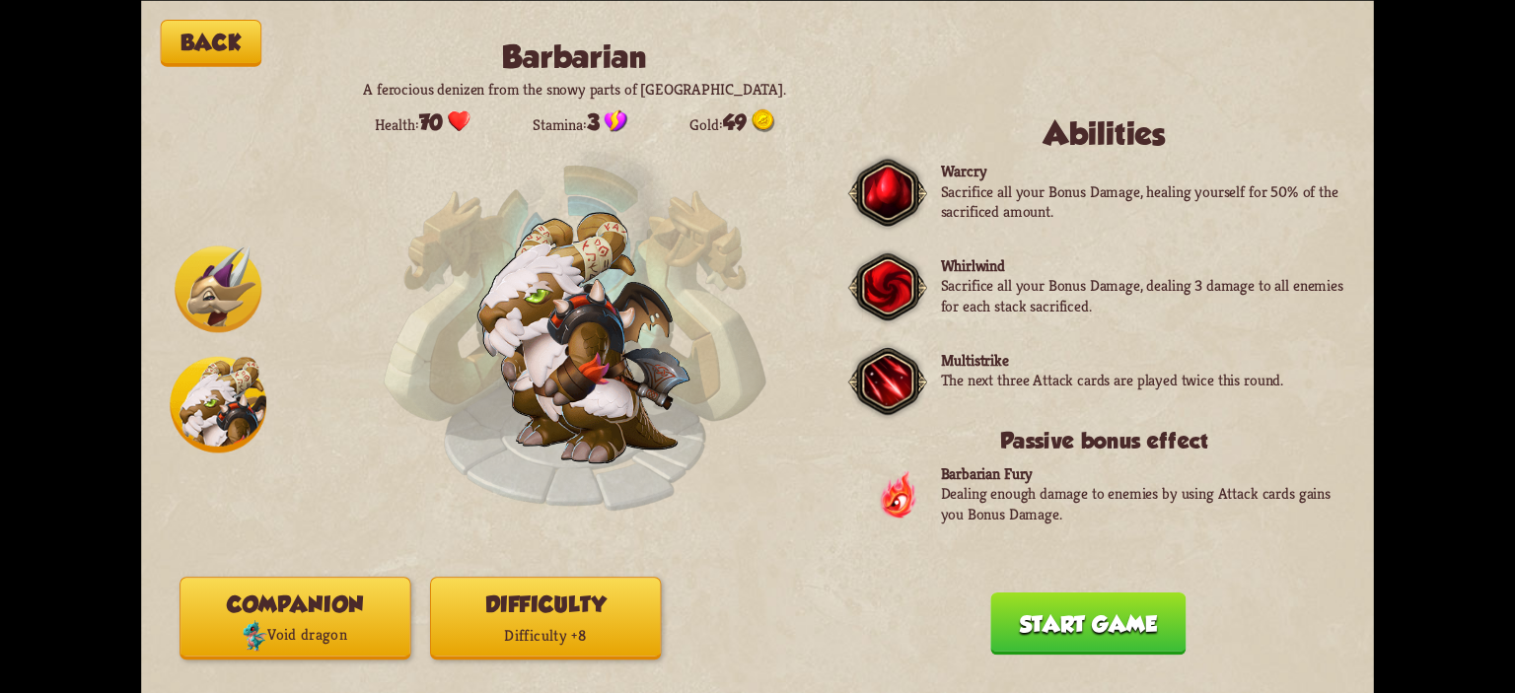
click at [1138, 633] on button "Start game" at bounding box center [1087, 623] width 195 height 62
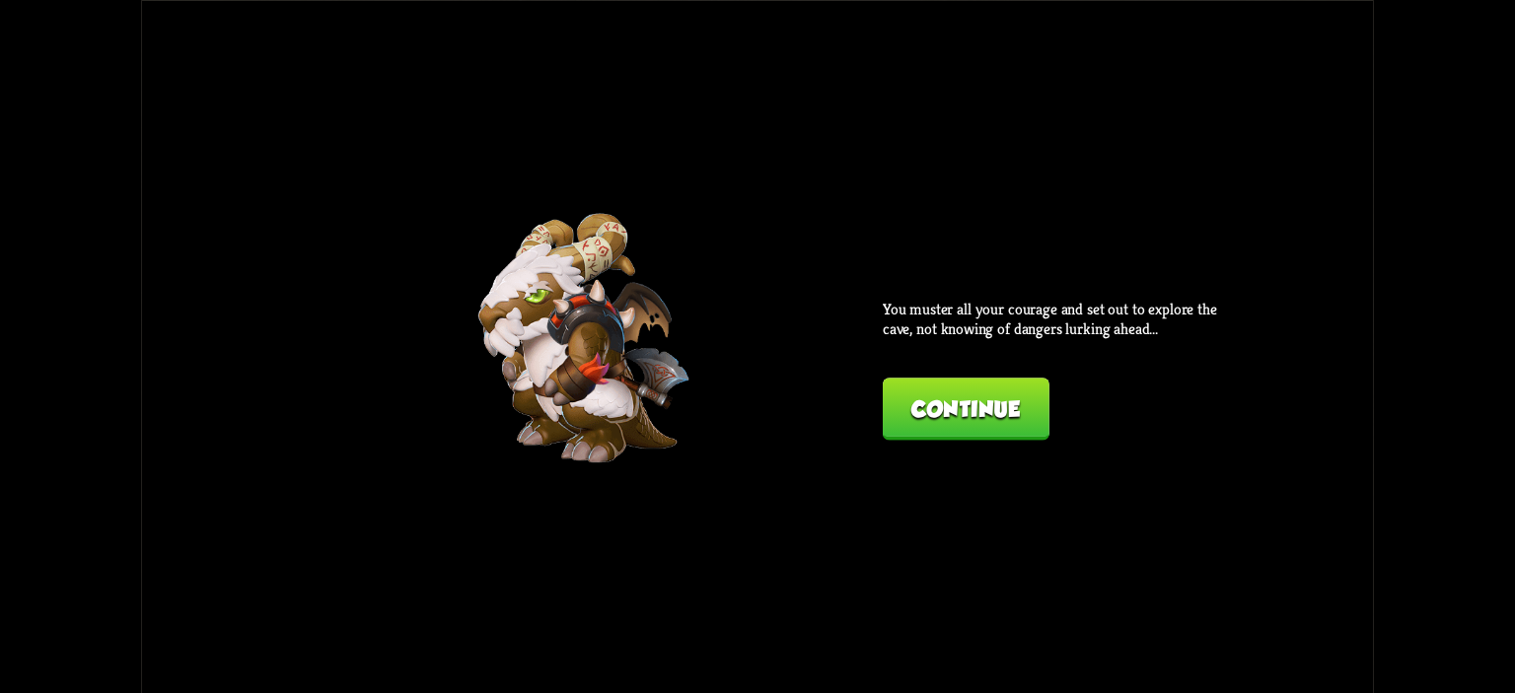
click at [970, 433] on button "Continue" at bounding box center [966, 409] width 167 height 62
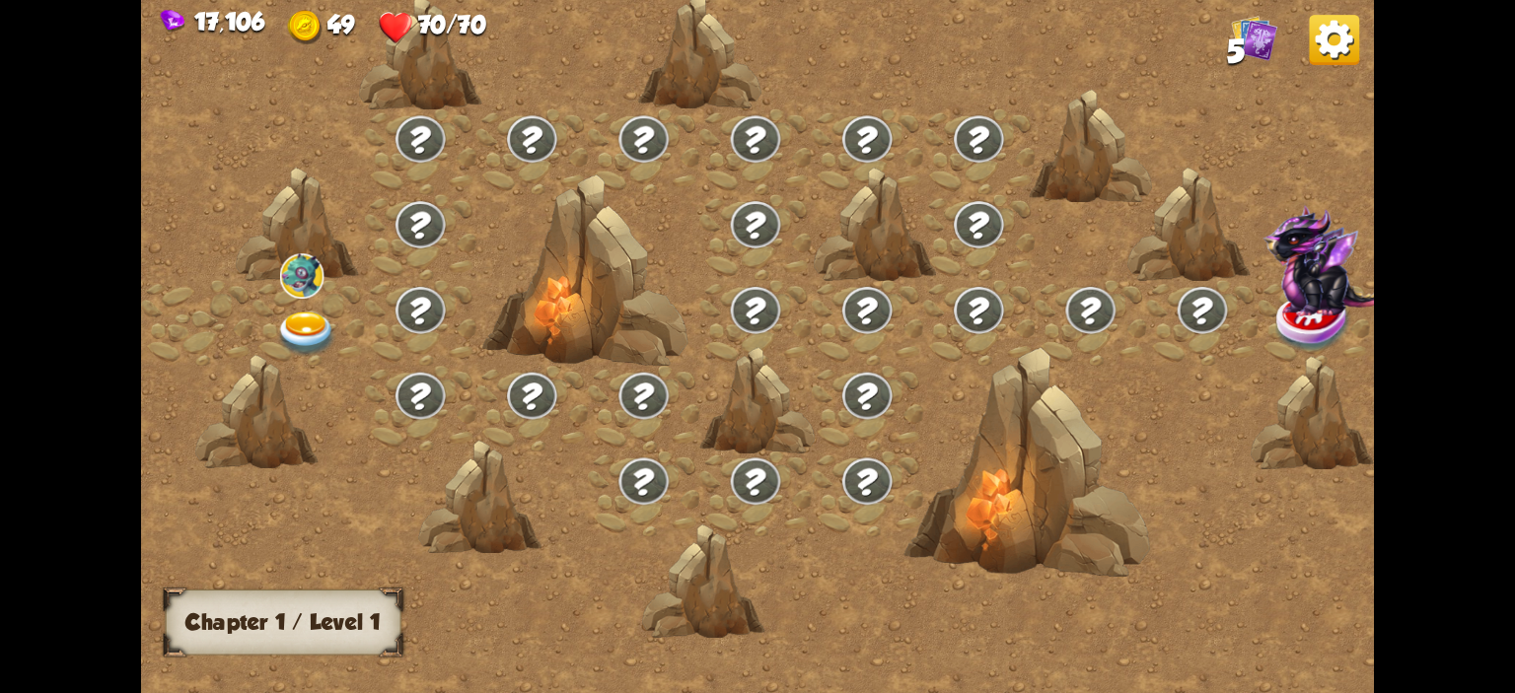
click at [307, 334] on img at bounding box center [306, 334] width 61 height 45
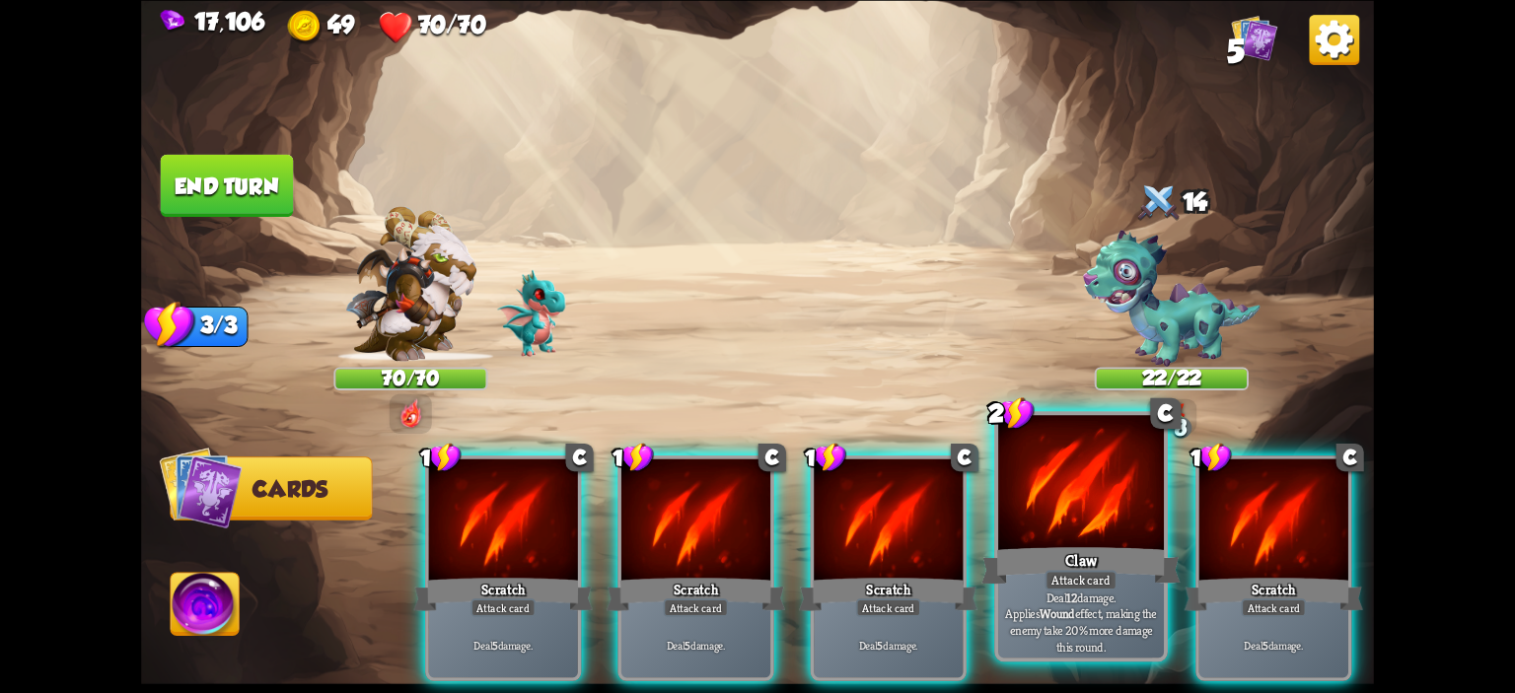
click at [1078, 503] on div at bounding box center [1081, 485] width 166 height 140
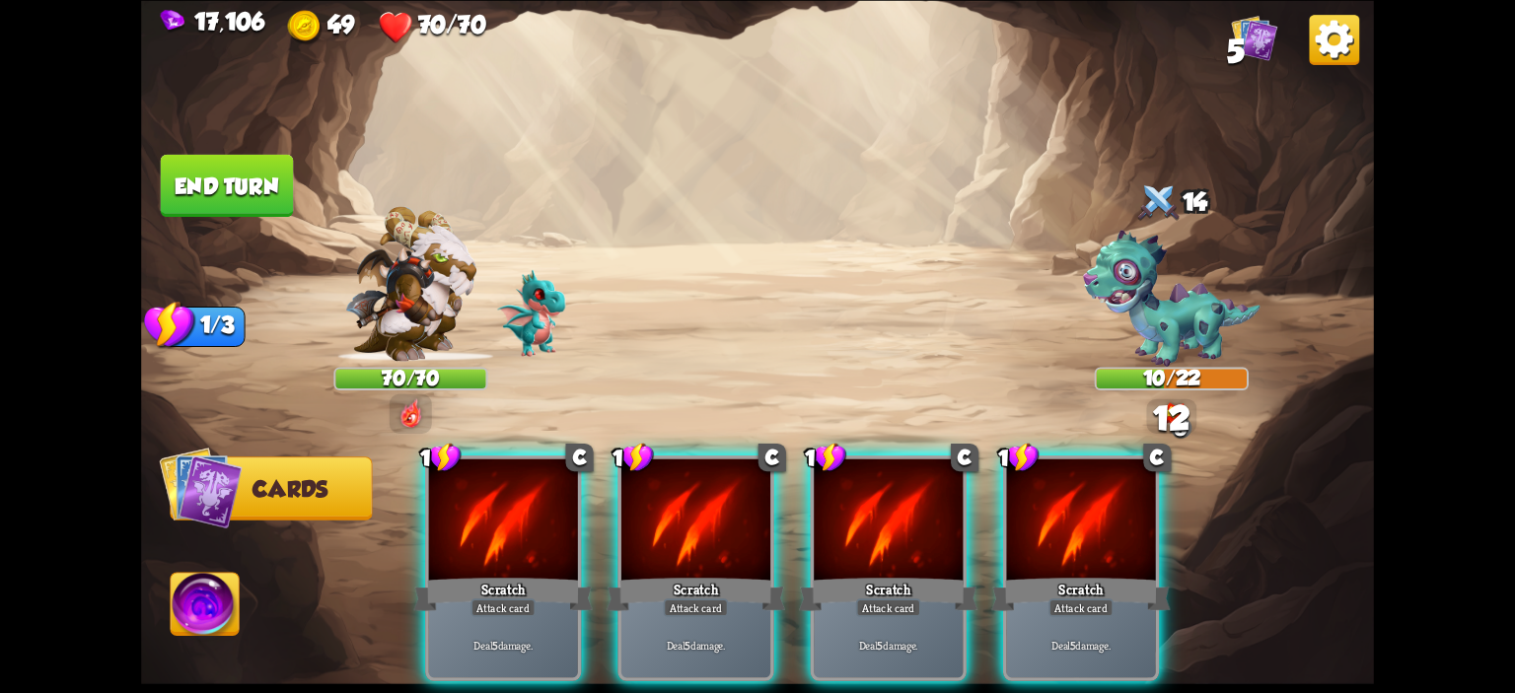
click at [786, 511] on div "1 C Scratch Attack card Deal 5 damage. 1 C Scratch Attack card Deal 5 damage. 1…" at bounding box center [881, 540] width 986 height 308
click at [832, 510] on div at bounding box center [888, 521] width 149 height 125
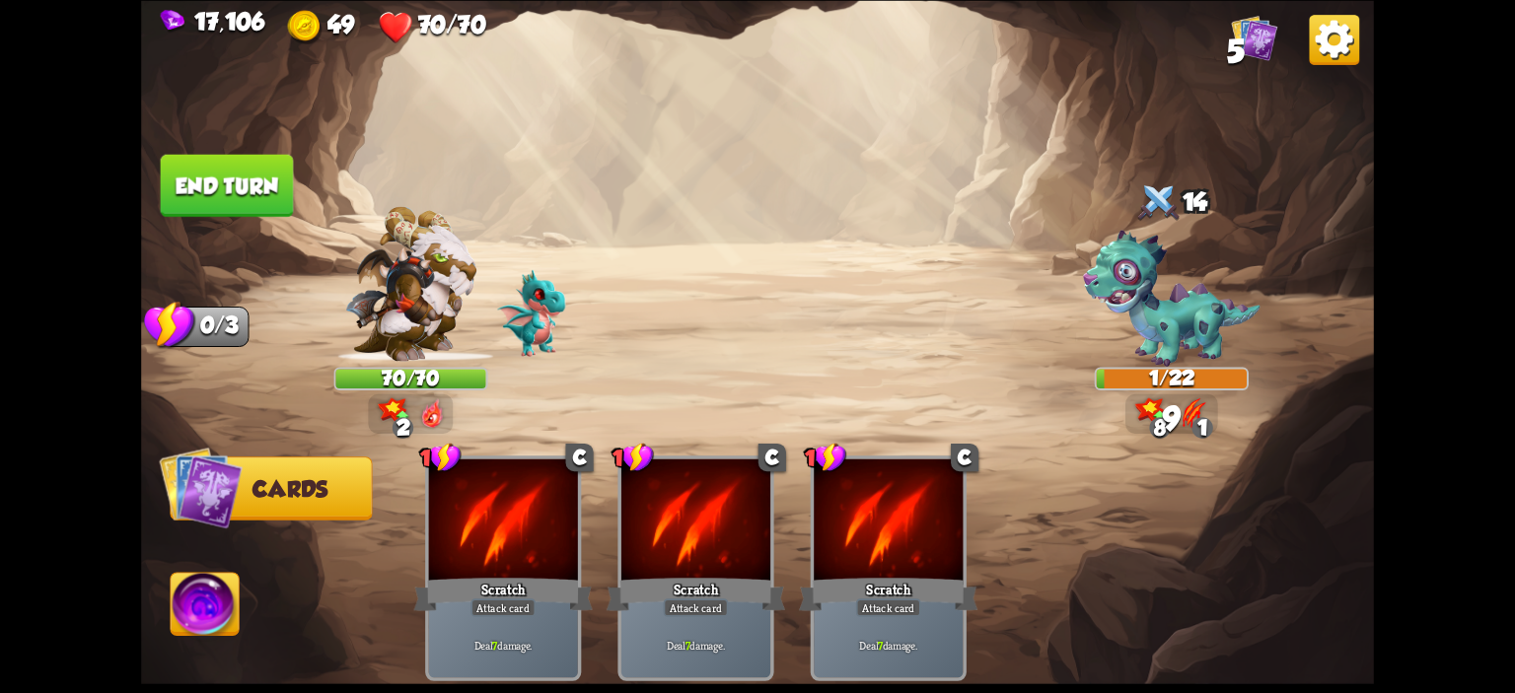
click at [216, 194] on button "End turn" at bounding box center [227, 185] width 133 height 62
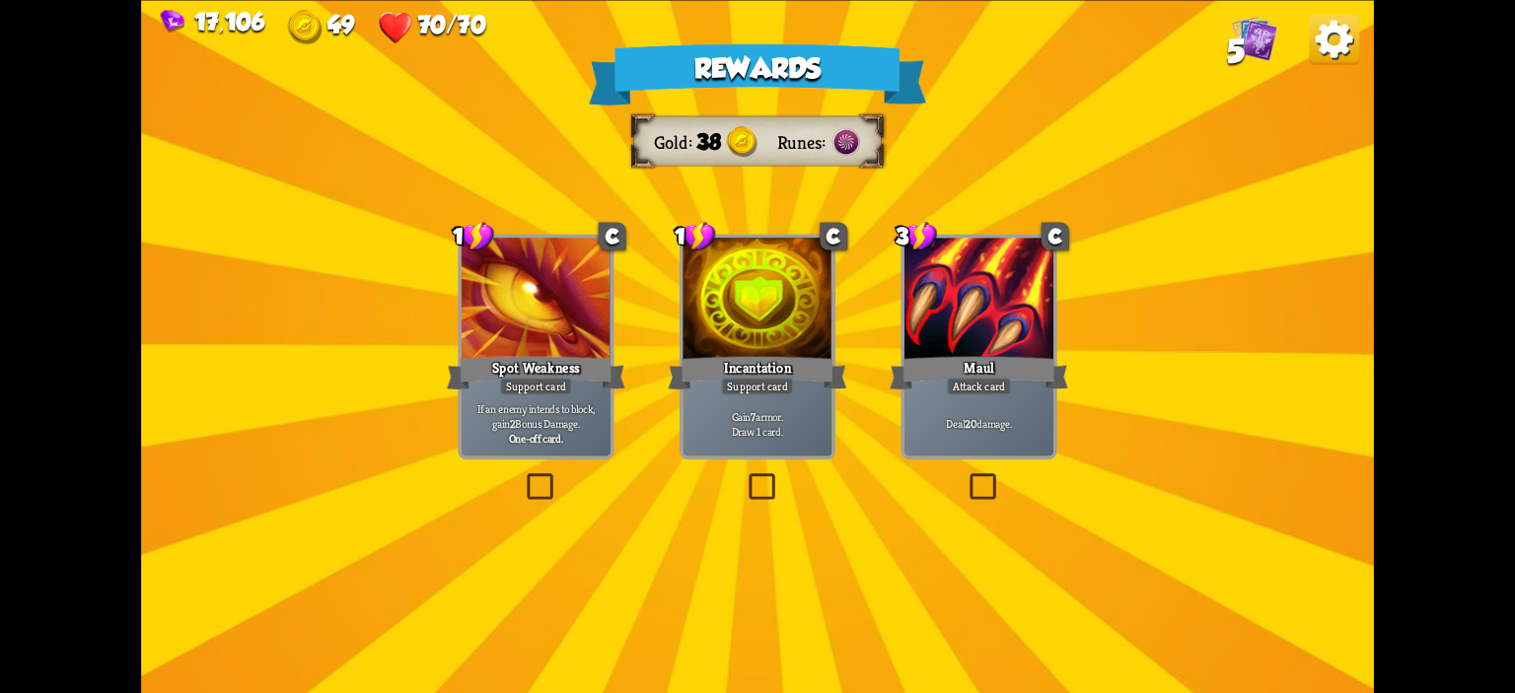
click at [757, 390] on div "Support card" at bounding box center [757, 386] width 73 height 18
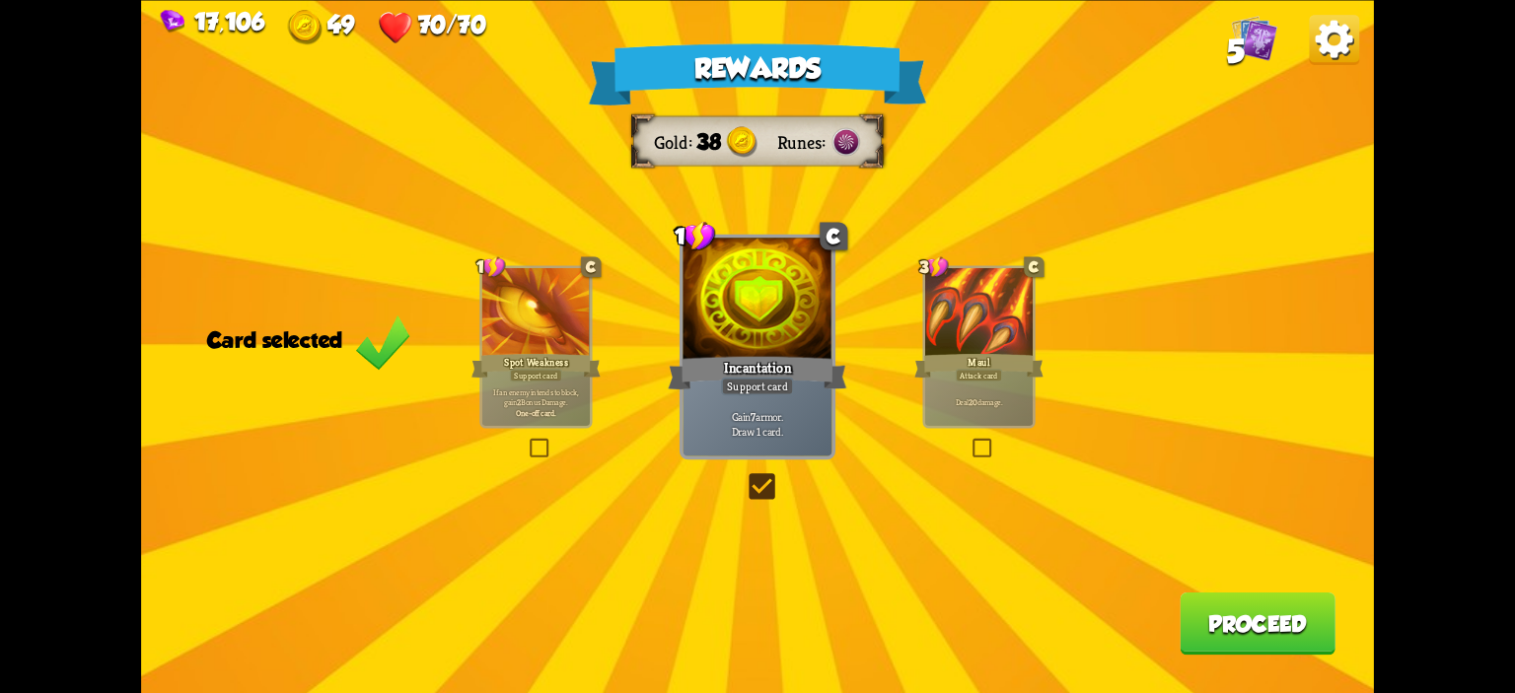
click at [1232, 607] on button "Proceed" at bounding box center [1258, 623] width 156 height 62
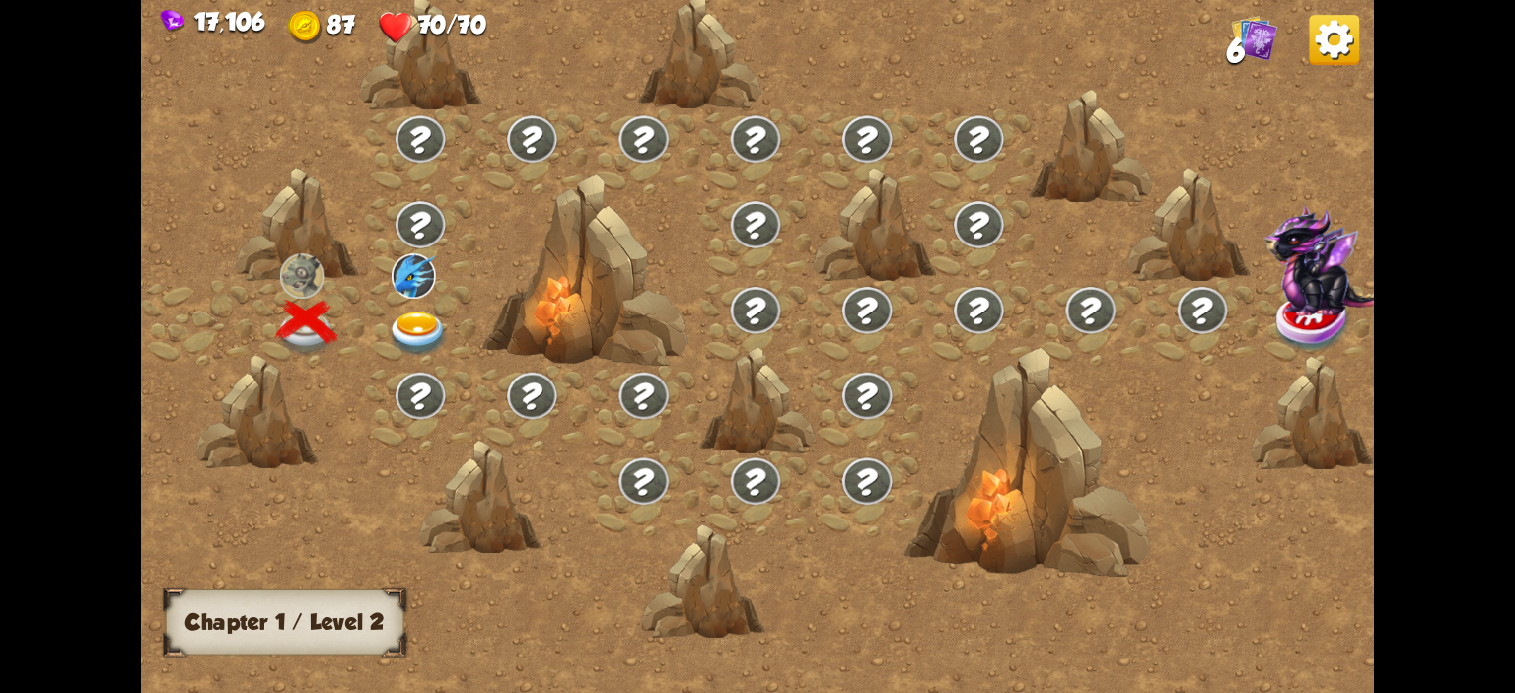
click at [407, 313] on img at bounding box center [418, 334] width 61 height 45
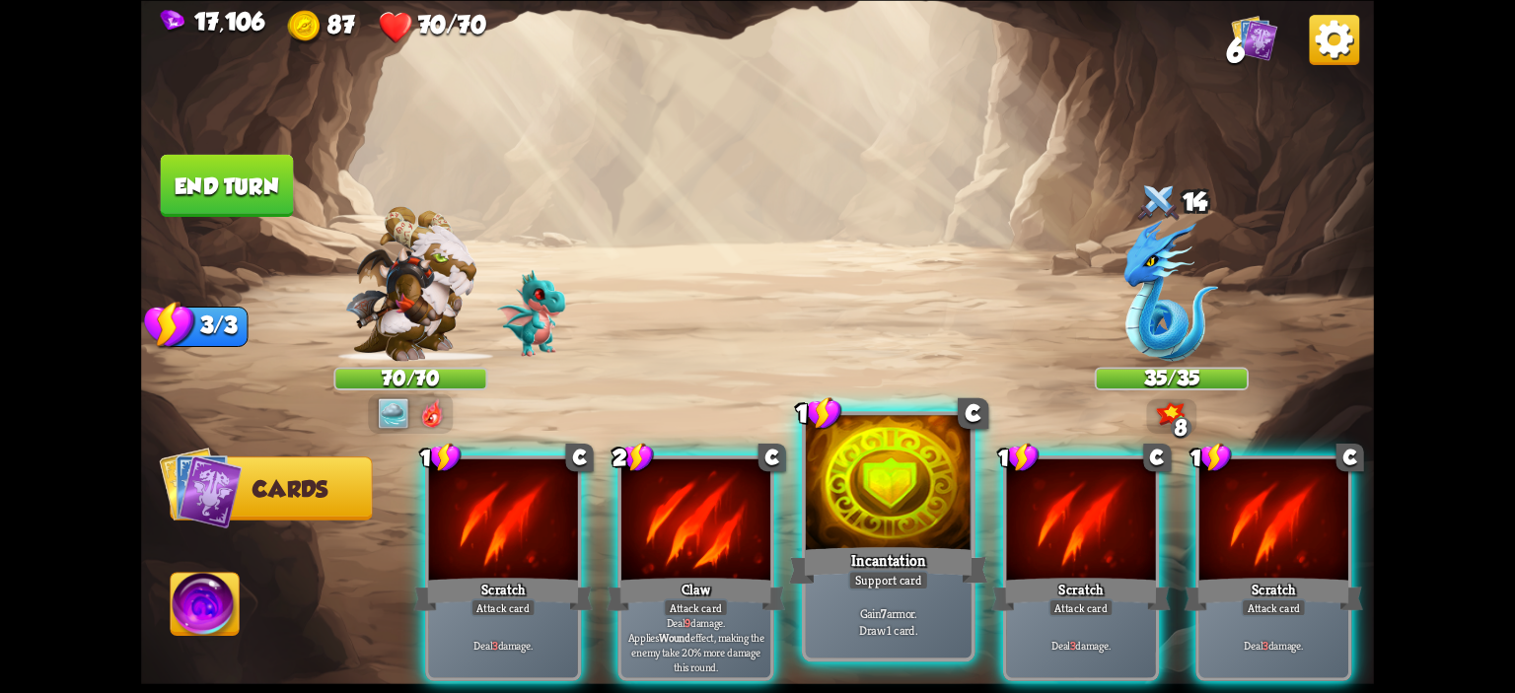
click at [825, 532] on div at bounding box center [889, 485] width 166 height 140
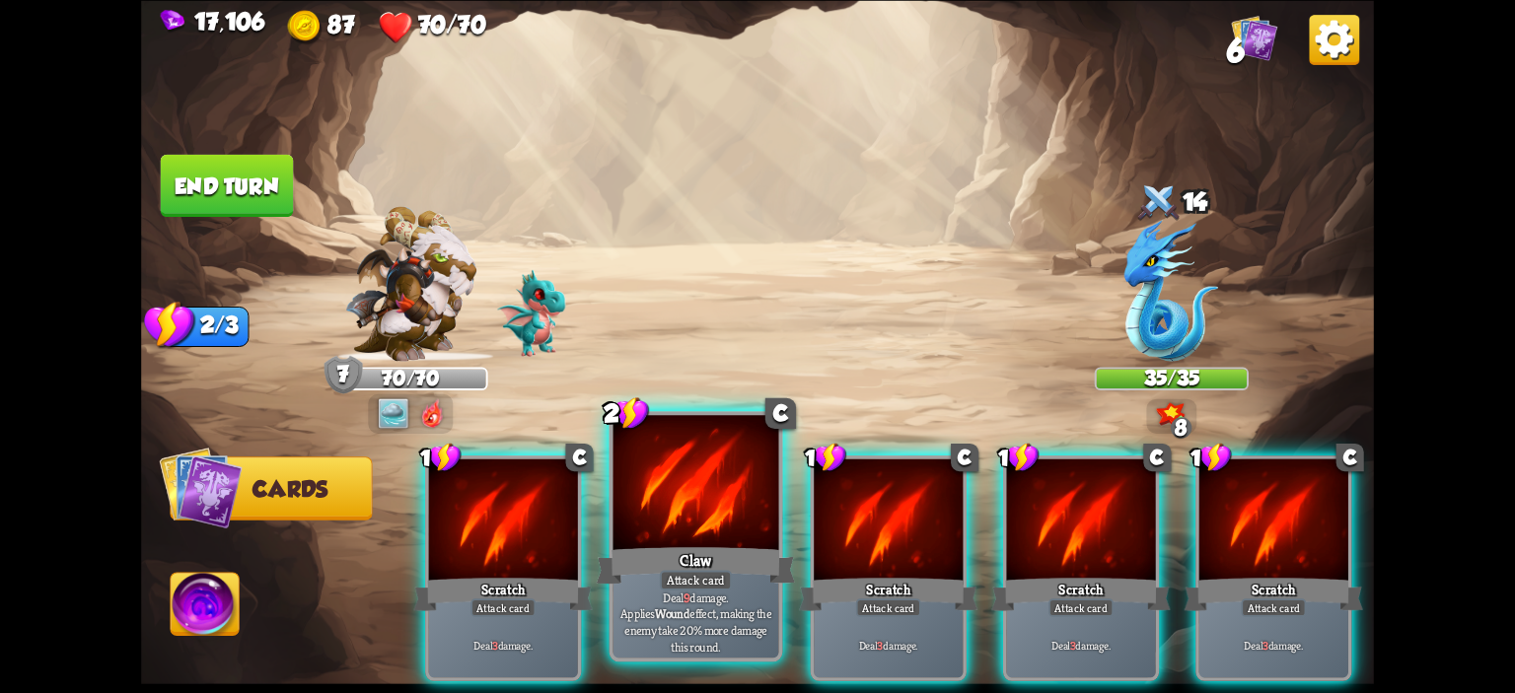
click at [698, 518] on div at bounding box center [696, 485] width 166 height 140
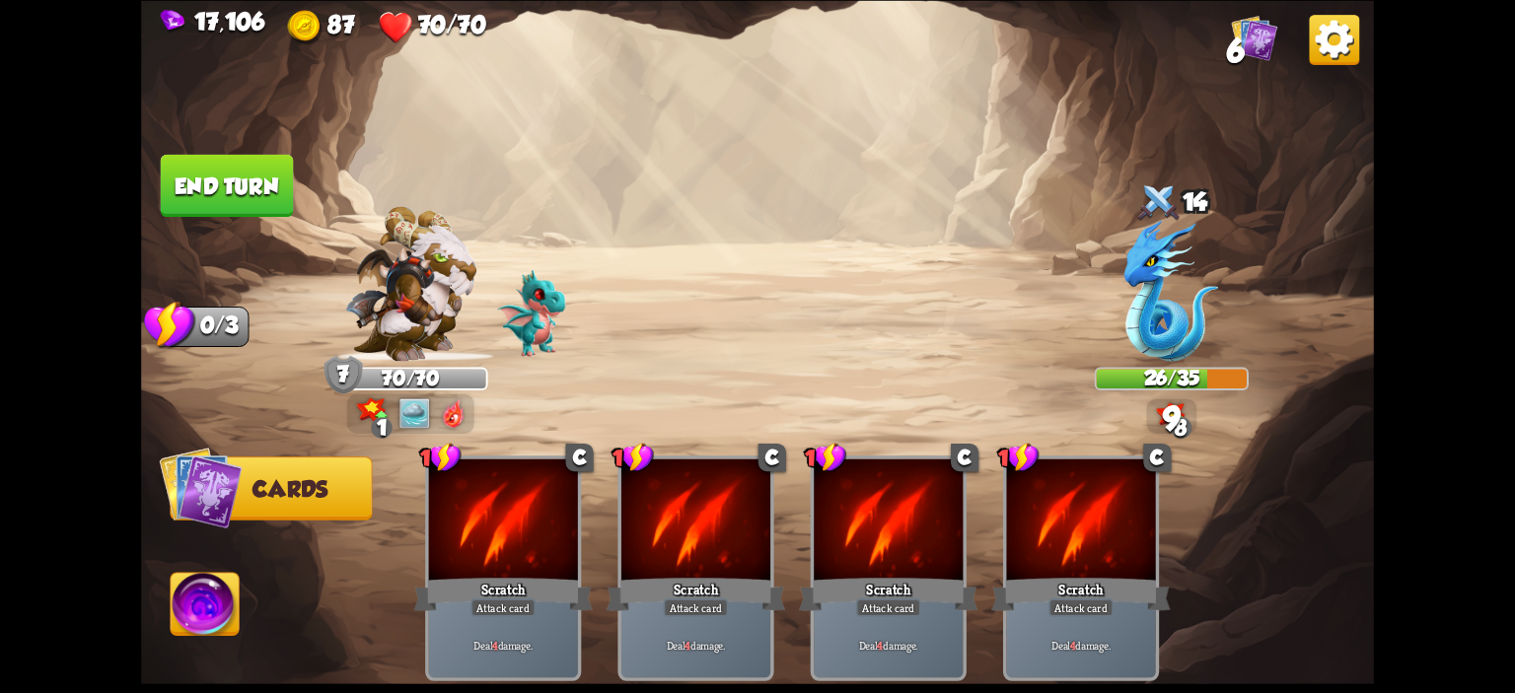
click at [237, 179] on button "End turn" at bounding box center [227, 185] width 133 height 62
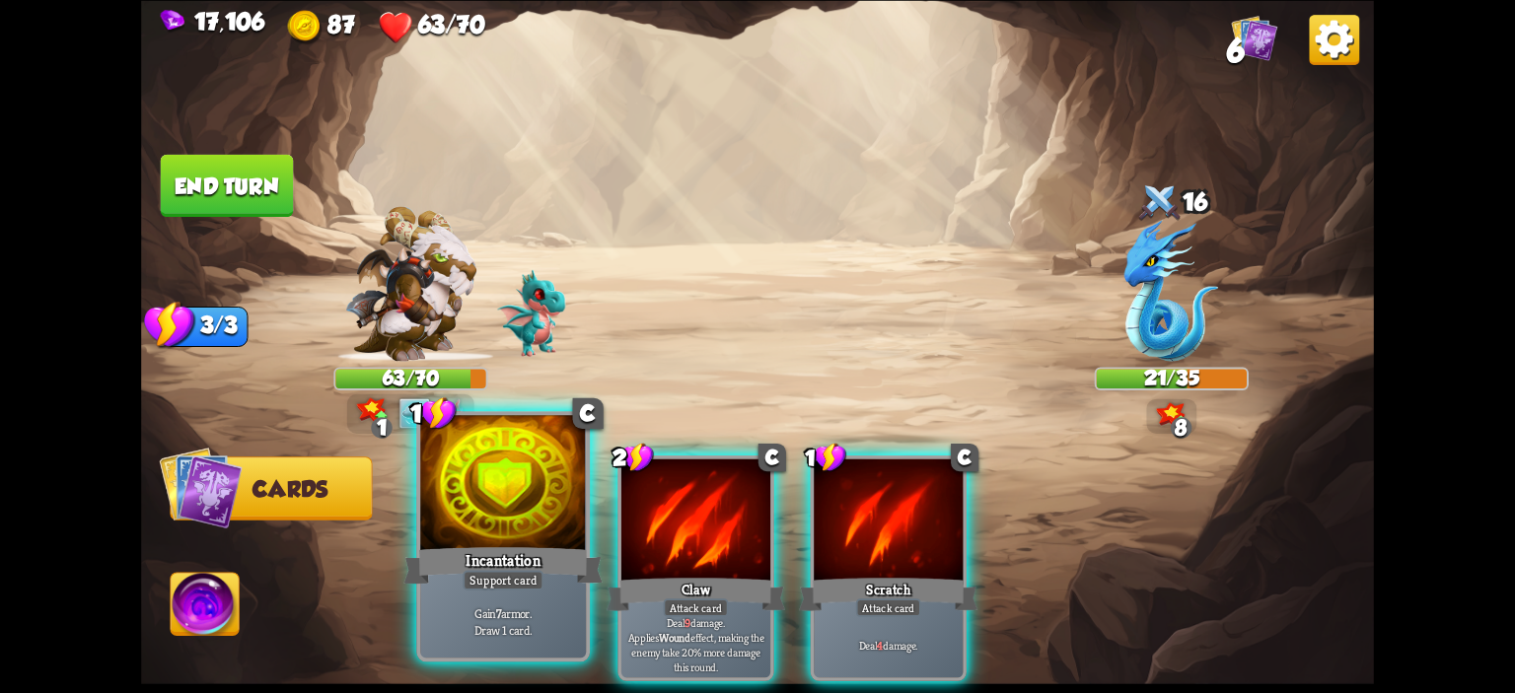
click at [546, 447] on div at bounding box center [503, 485] width 166 height 140
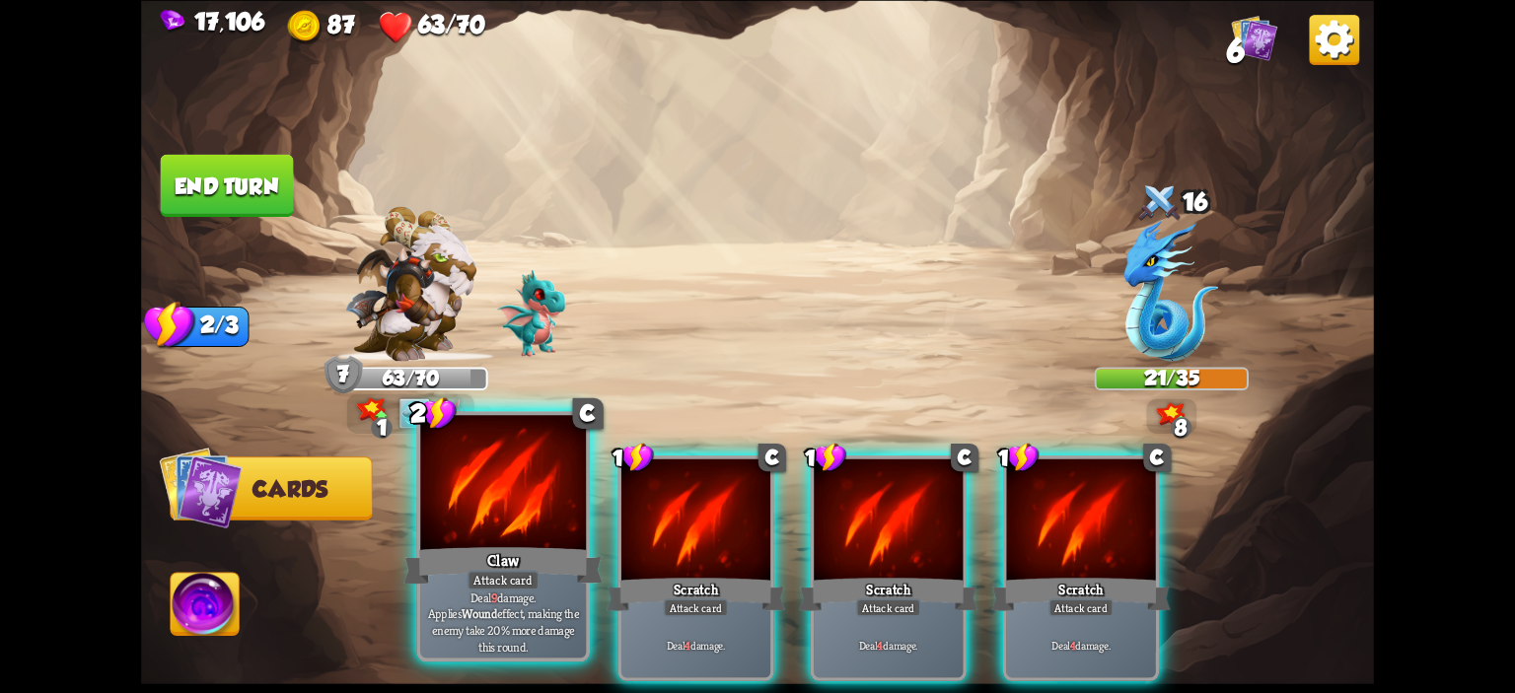
click at [502, 468] on div at bounding box center [503, 485] width 166 height 140
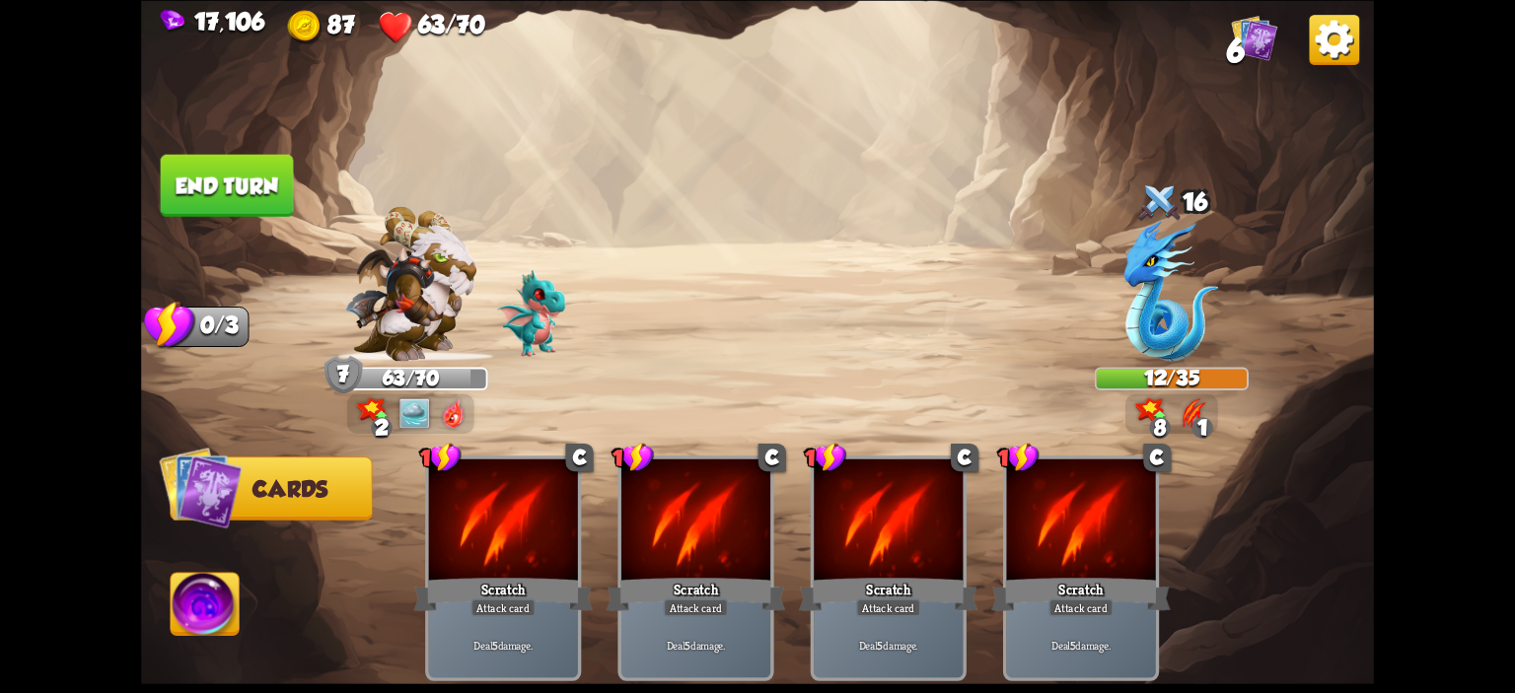
click at [217, 211] on button "End turn" at bounding box center [227, 185] width 133 height 62
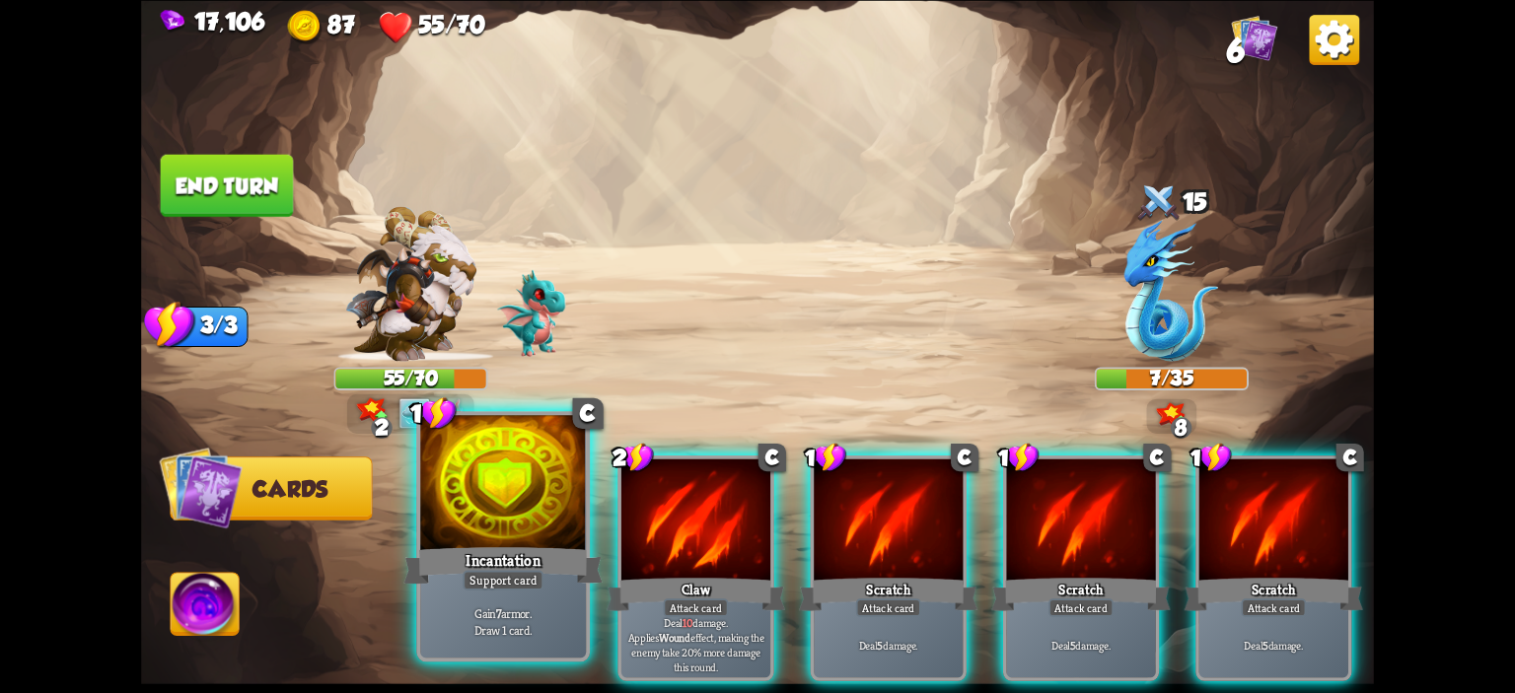
click at [481, 531] on div at bounding box center [503, 485] width 166 height 140
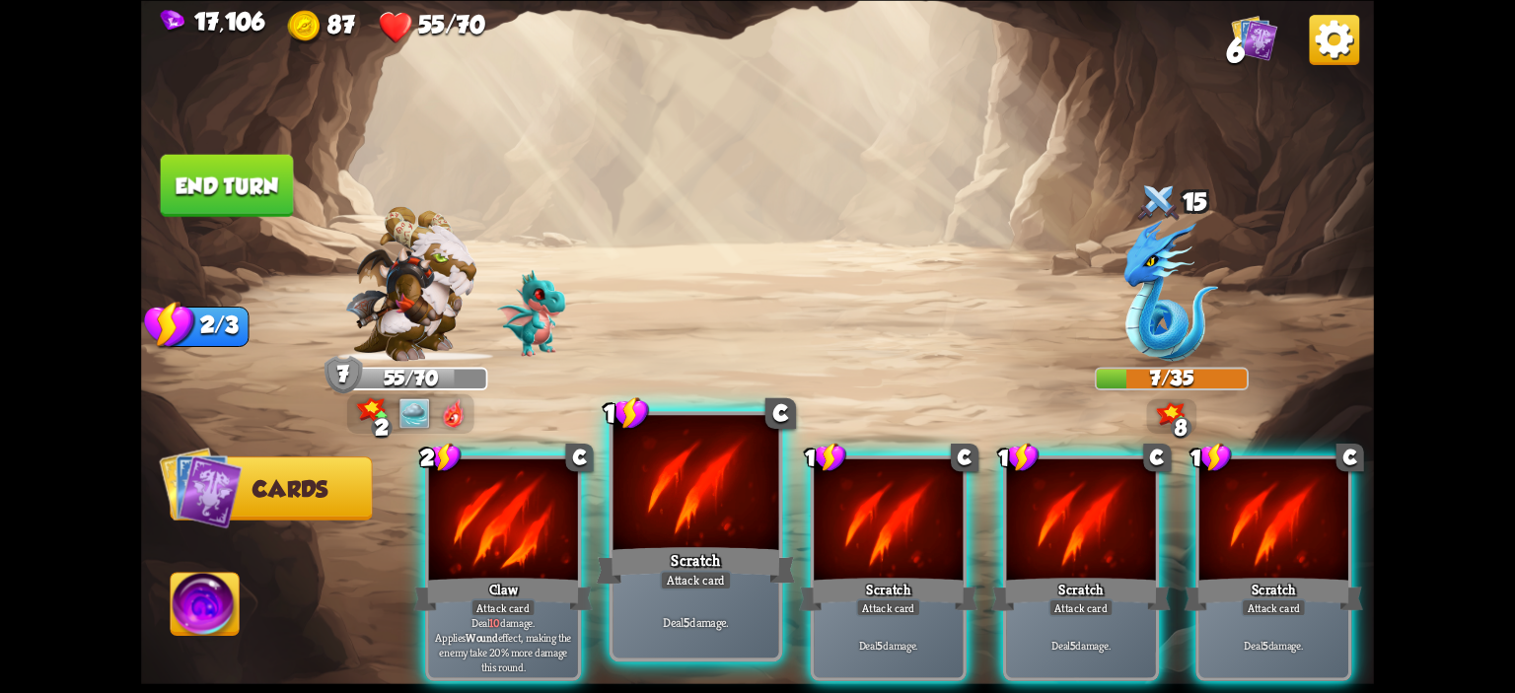
click at [691, 528] on div at bounding box center [696, 485] width 166 height 140
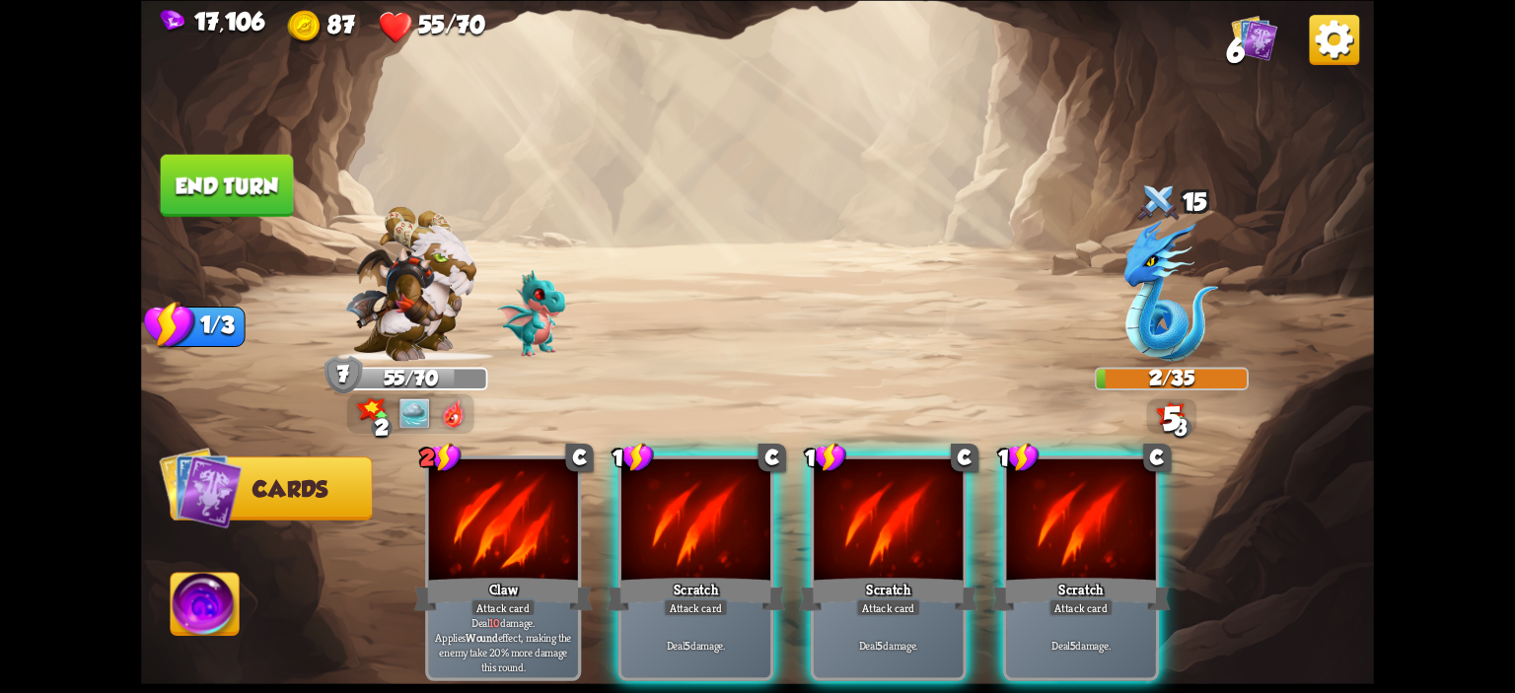
click at [206, 595] on img at bounding box center [205, 607] width 68 height 69
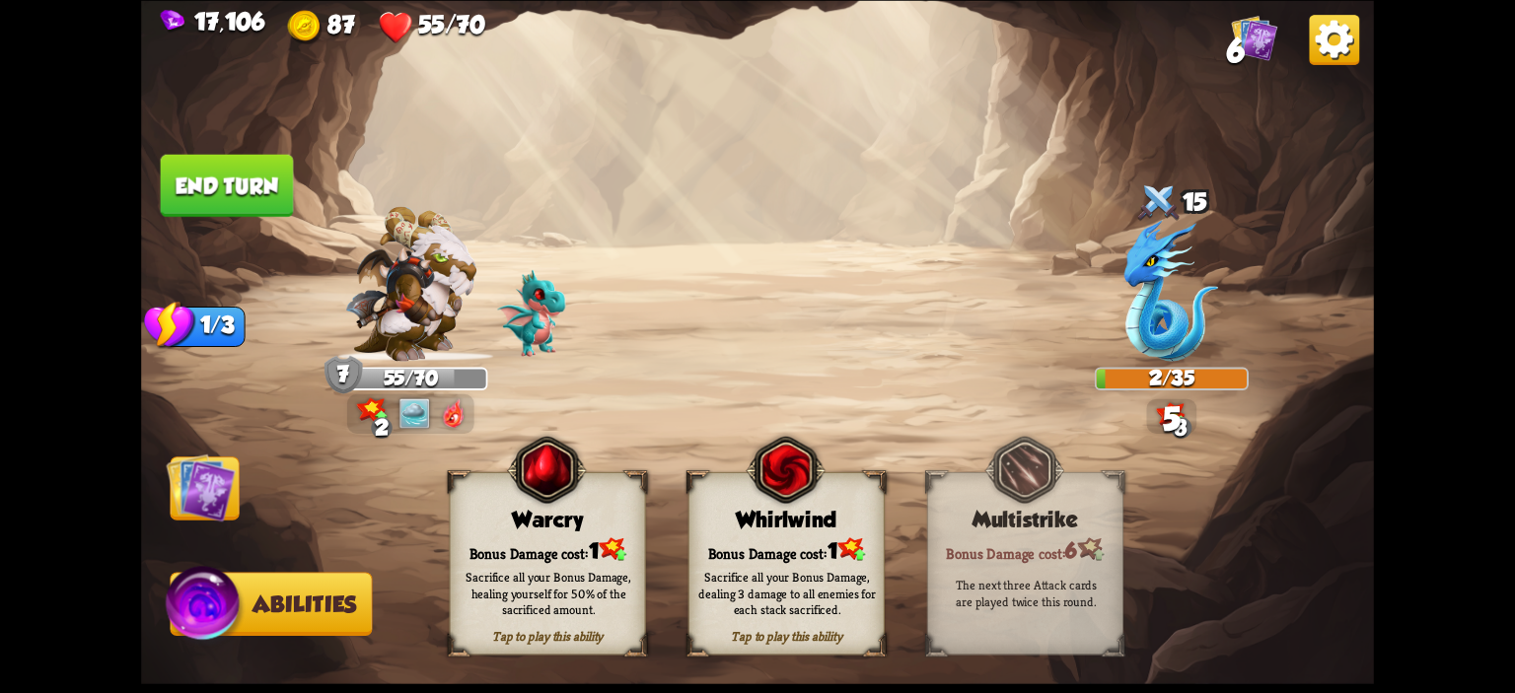
click at [523, 529] on div "Warcry" at bounding box center [548, 519] width 194 height 25
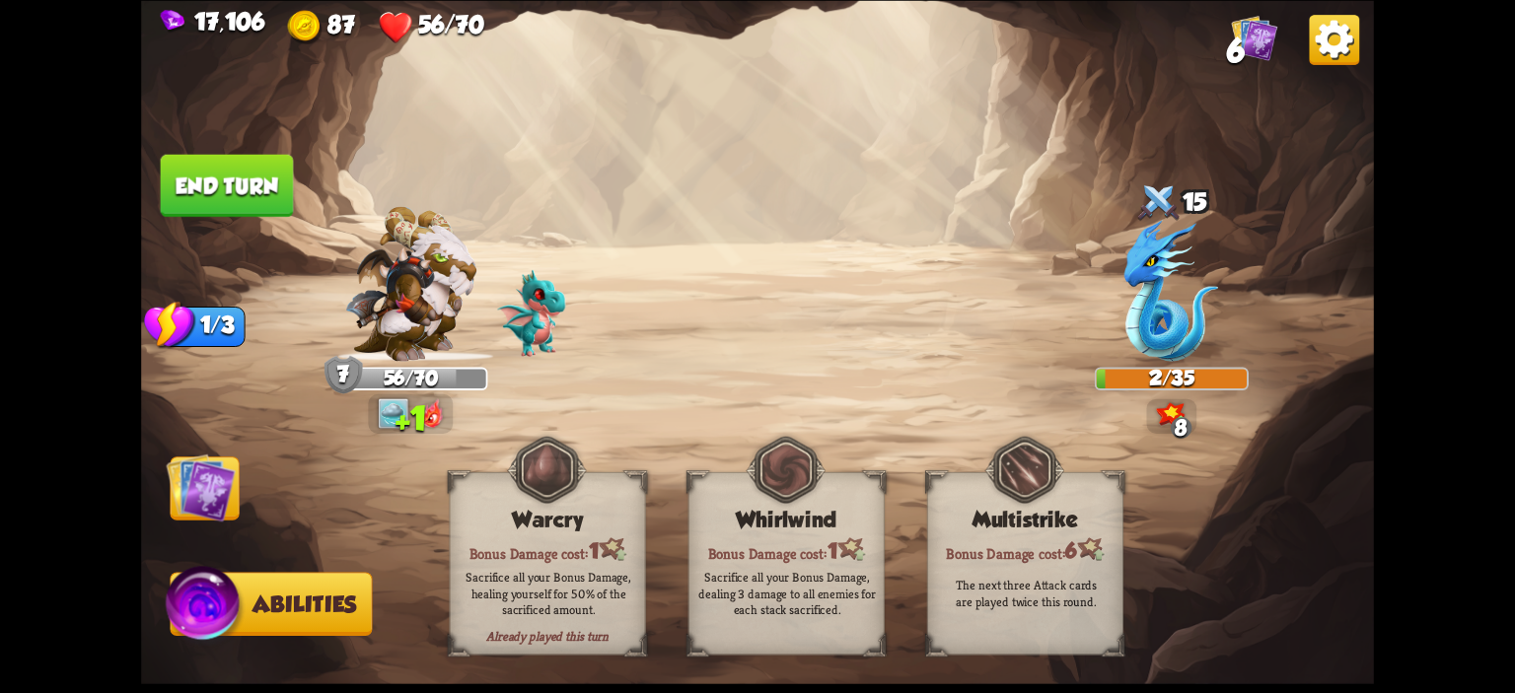
click at [207, 204] on button "End turn" at bounding box center [227, 185] width 133 height 62
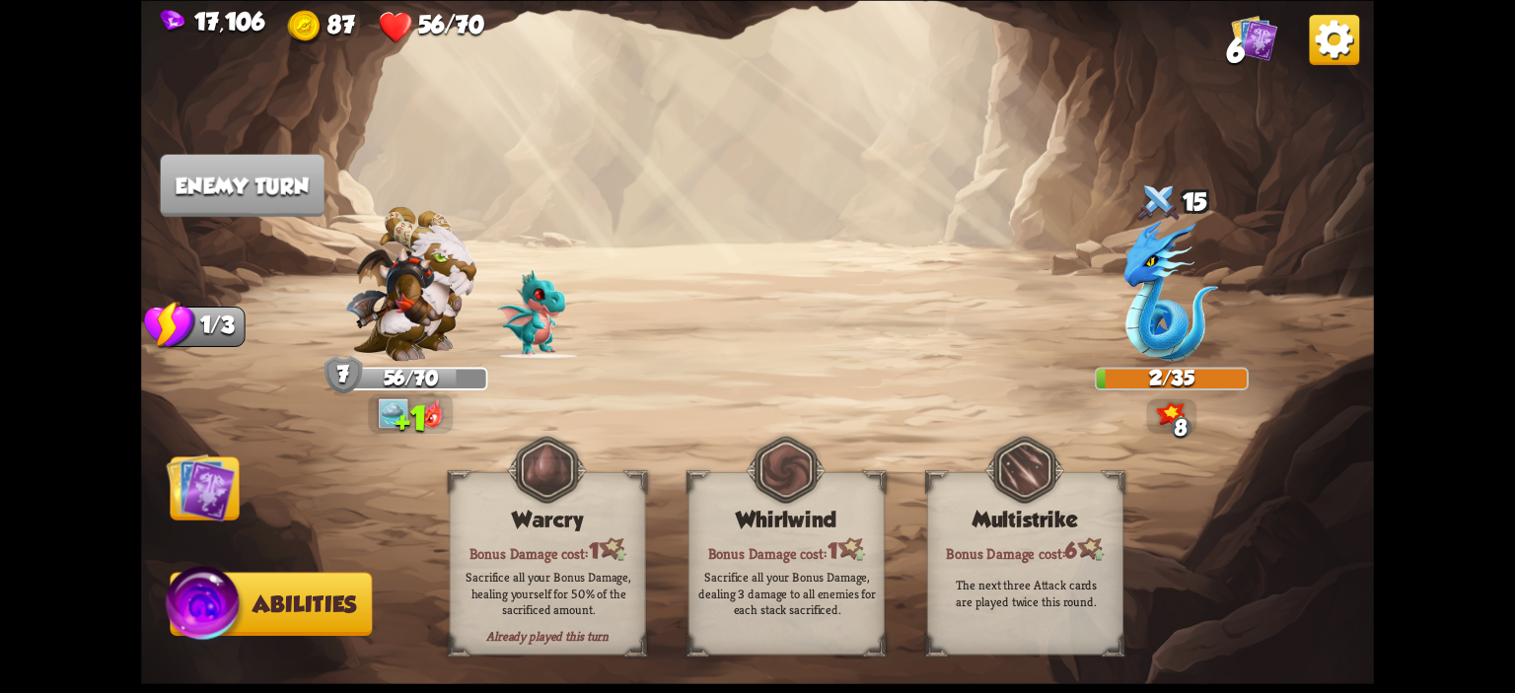
click at [224, 514] on img at bounding box center [200, 487] width 69 height 69
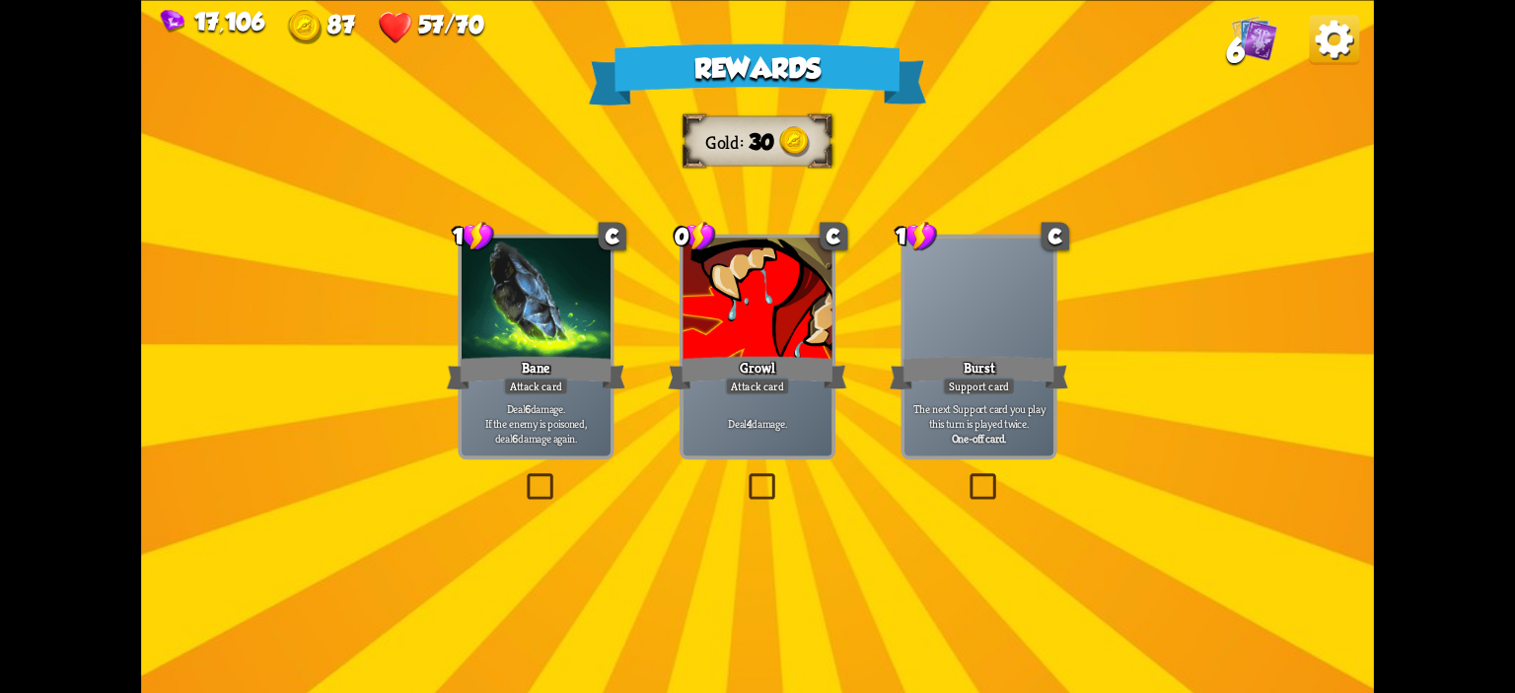
click at [793, 321] on div at bounding box center [756, 300] width 149 height 125
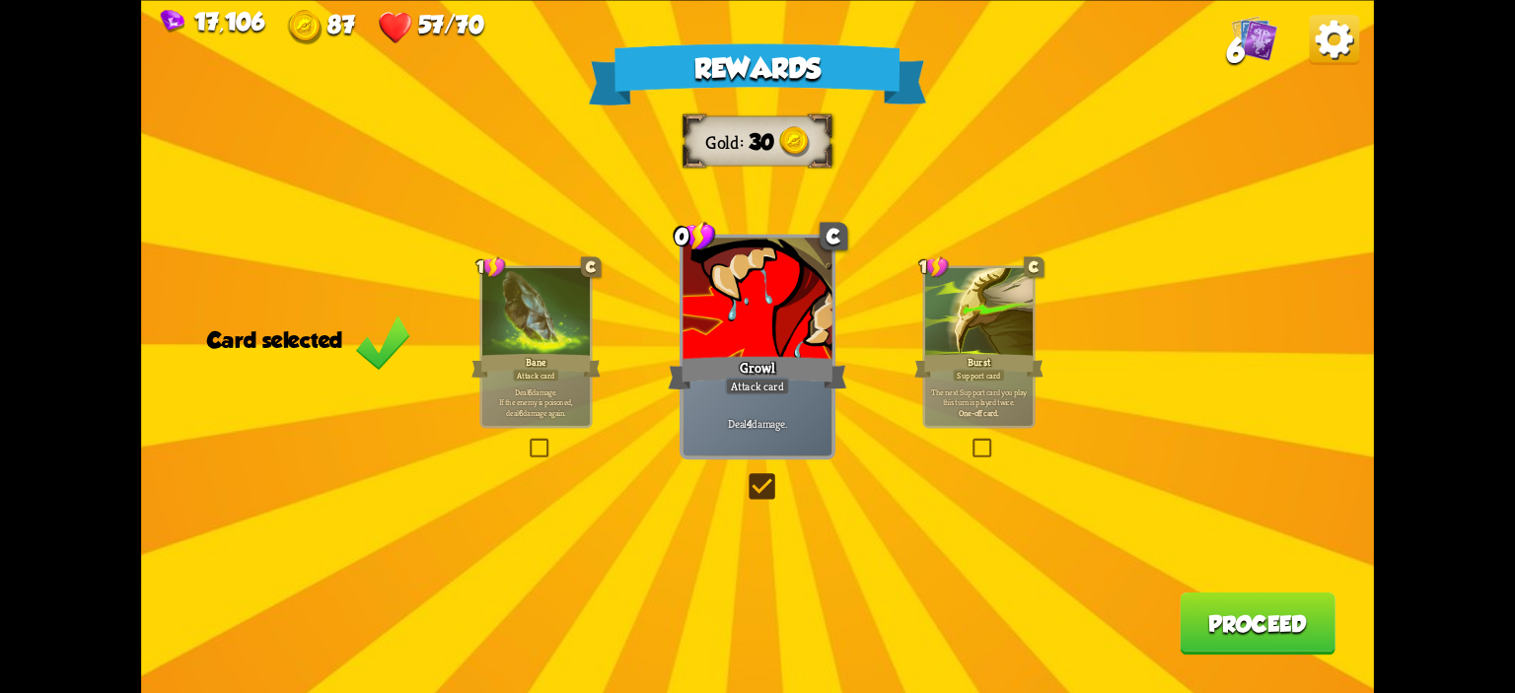
click at [1223, 609] on button "Proceed" at bounding box center [1258, 623] width 156 height 62
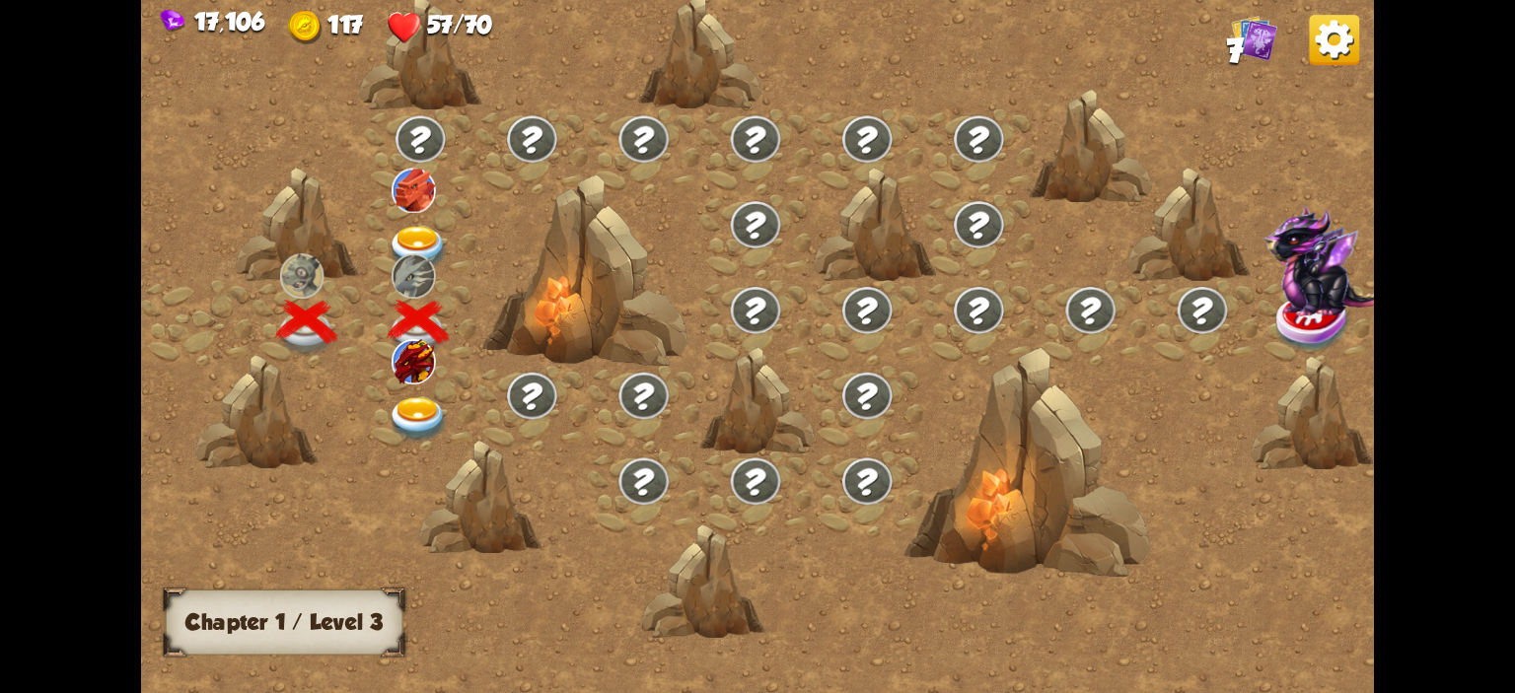
click at [431, 416] on img at bounding box center [418, 419] width 61 height 45
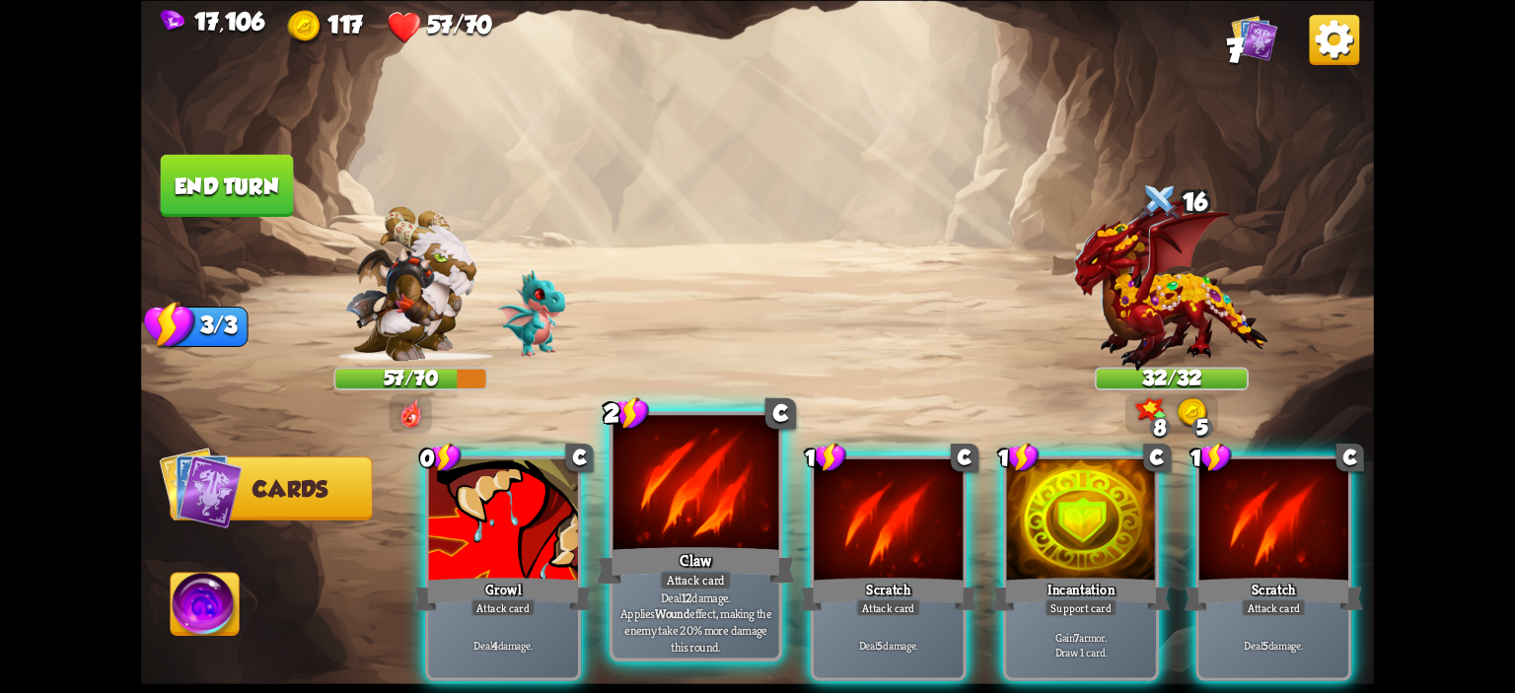
click at [702, 516] on div at bounding box center [696, 485] width 166 height 140
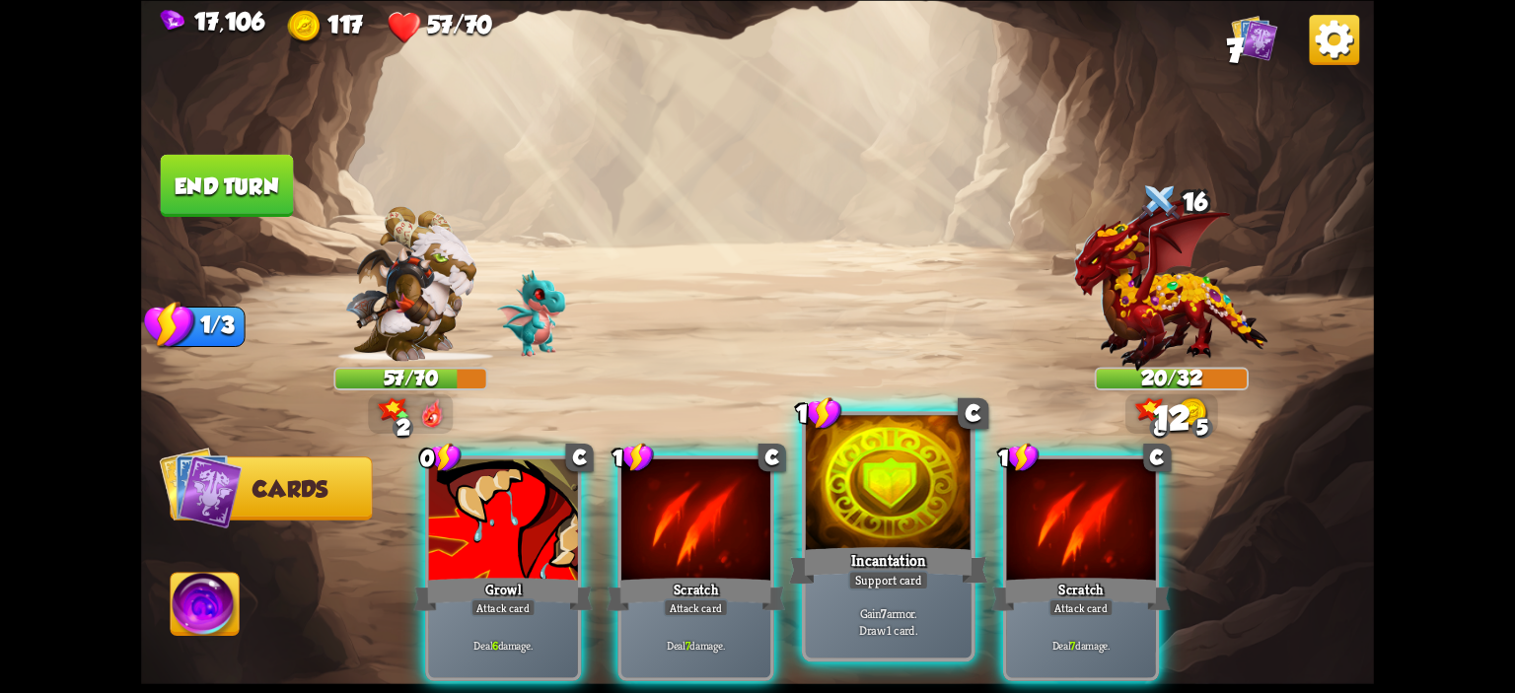
click at [876, 512] on div at bounding box center [889, 485] width 166 height 140
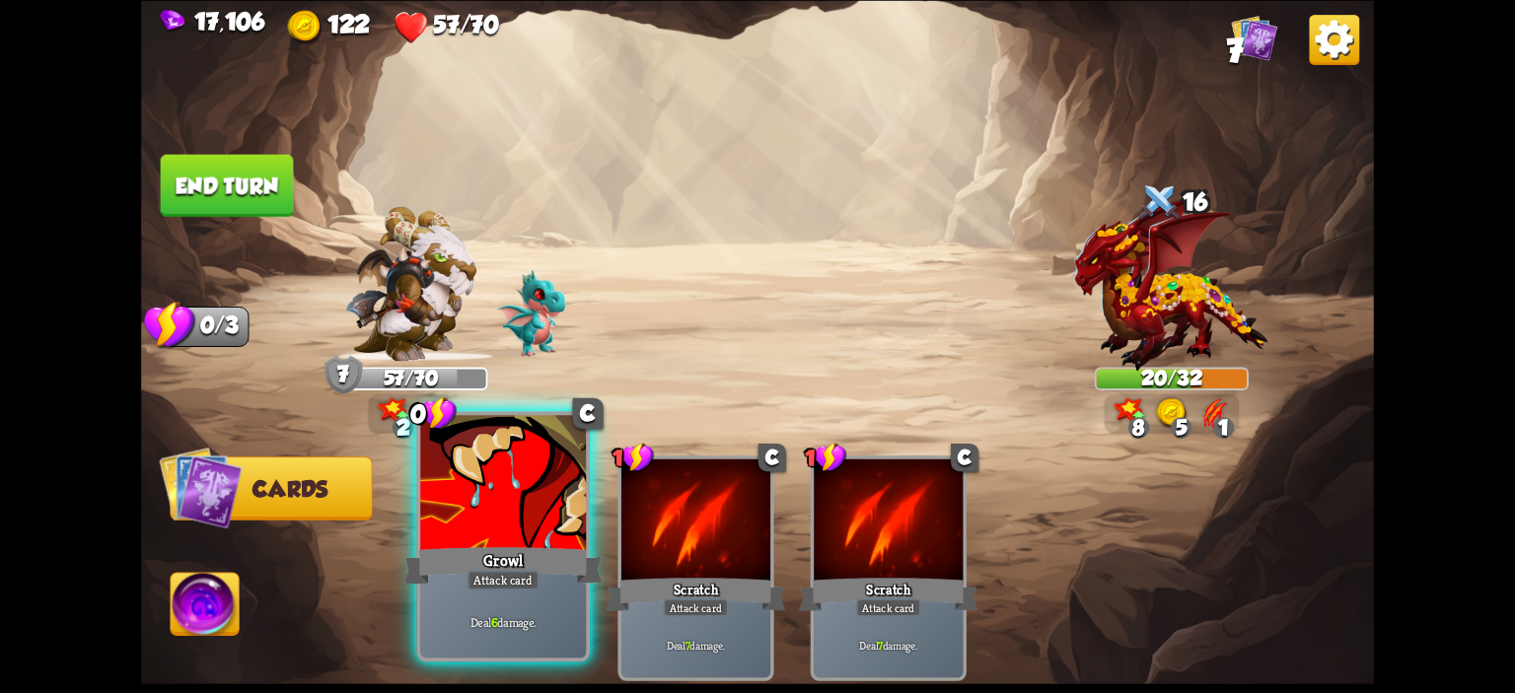
click at [497, 512] on div at bounding box center [503, 485] width 166 height 140
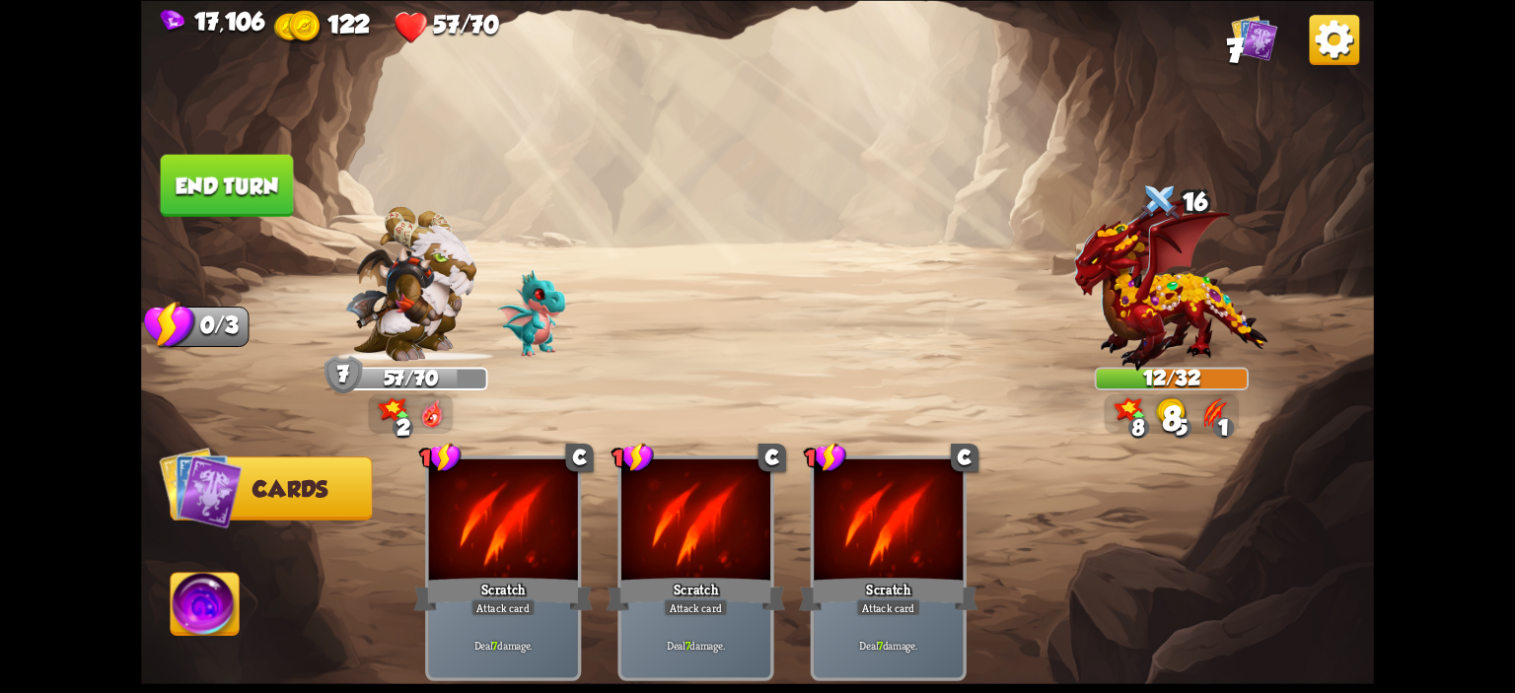
click at [213, 174] on button "End turn" at bounding box center [227, 185] width 133 height 62
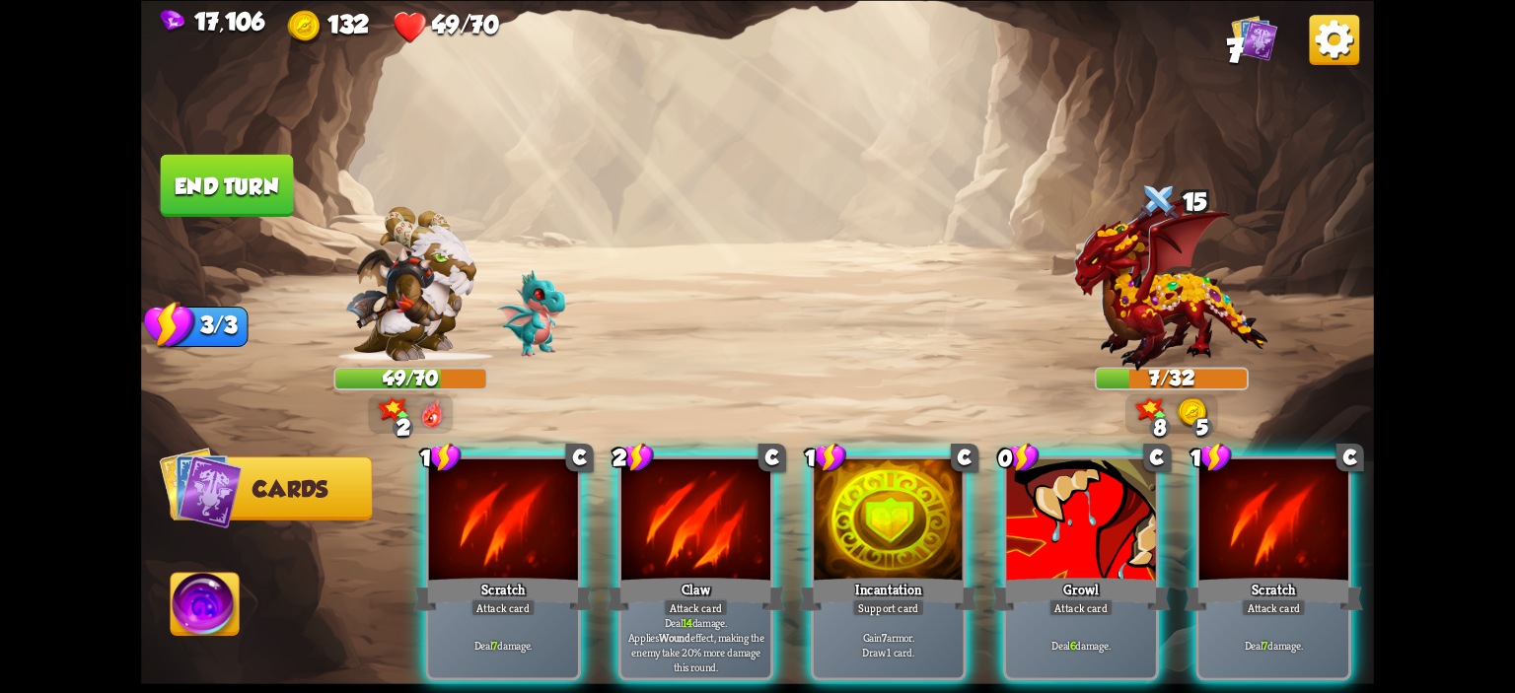
click at [214, 577] on img at bounding box center [205, 607] width 68 height 69
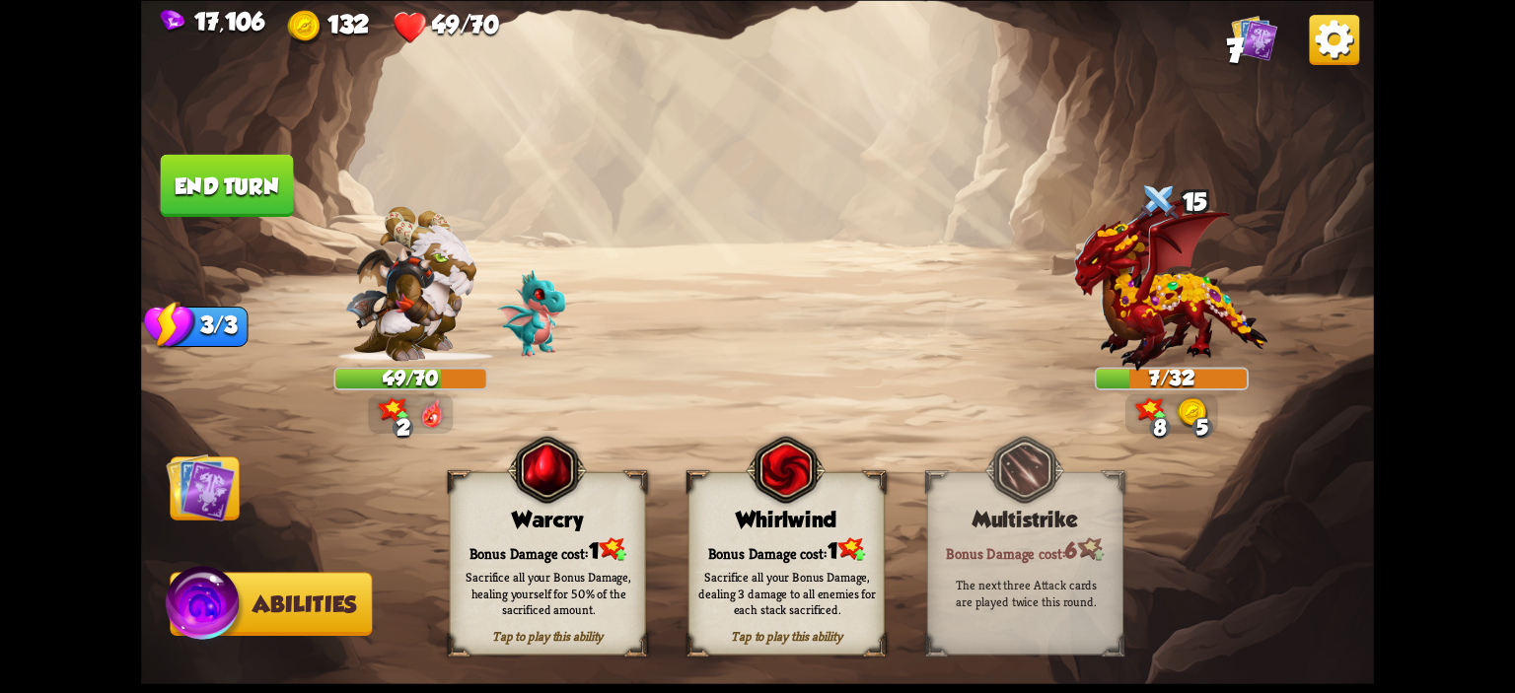
click at [475, 519] on div "Warcry" at bounding box center [548, 519] width 194 height 25
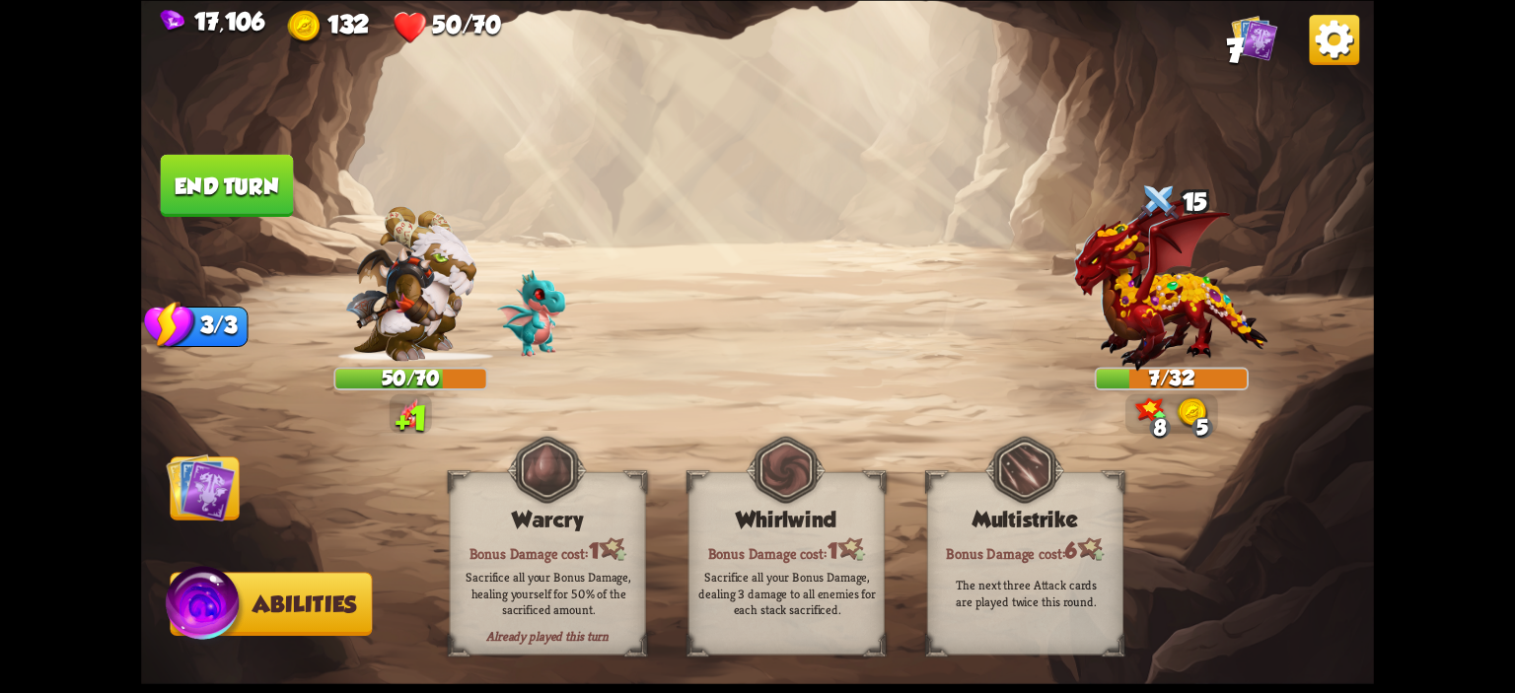
click at [219, 496] on img at bounding box center [200, 487] width 69 height 69
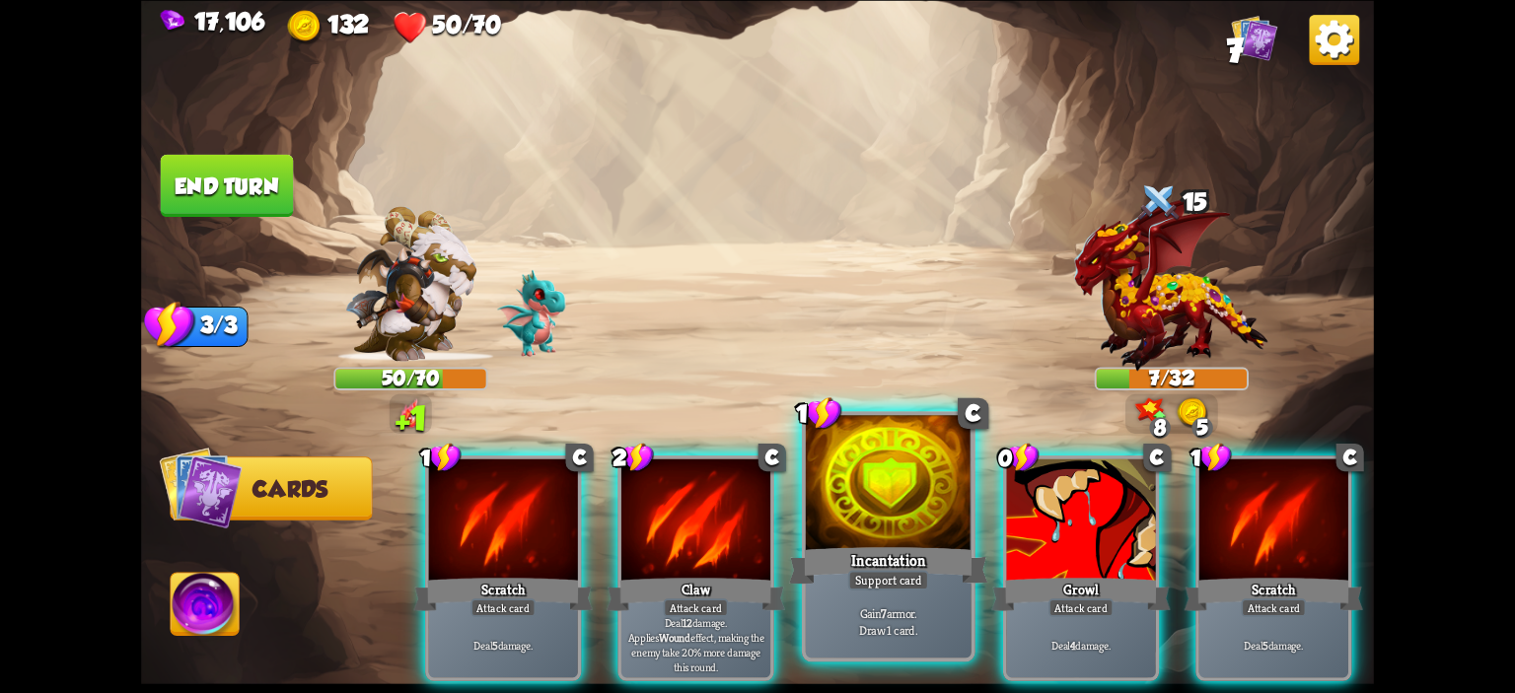
click at [931, 508] on div at bounding box center [889, 485] width 166 height 140
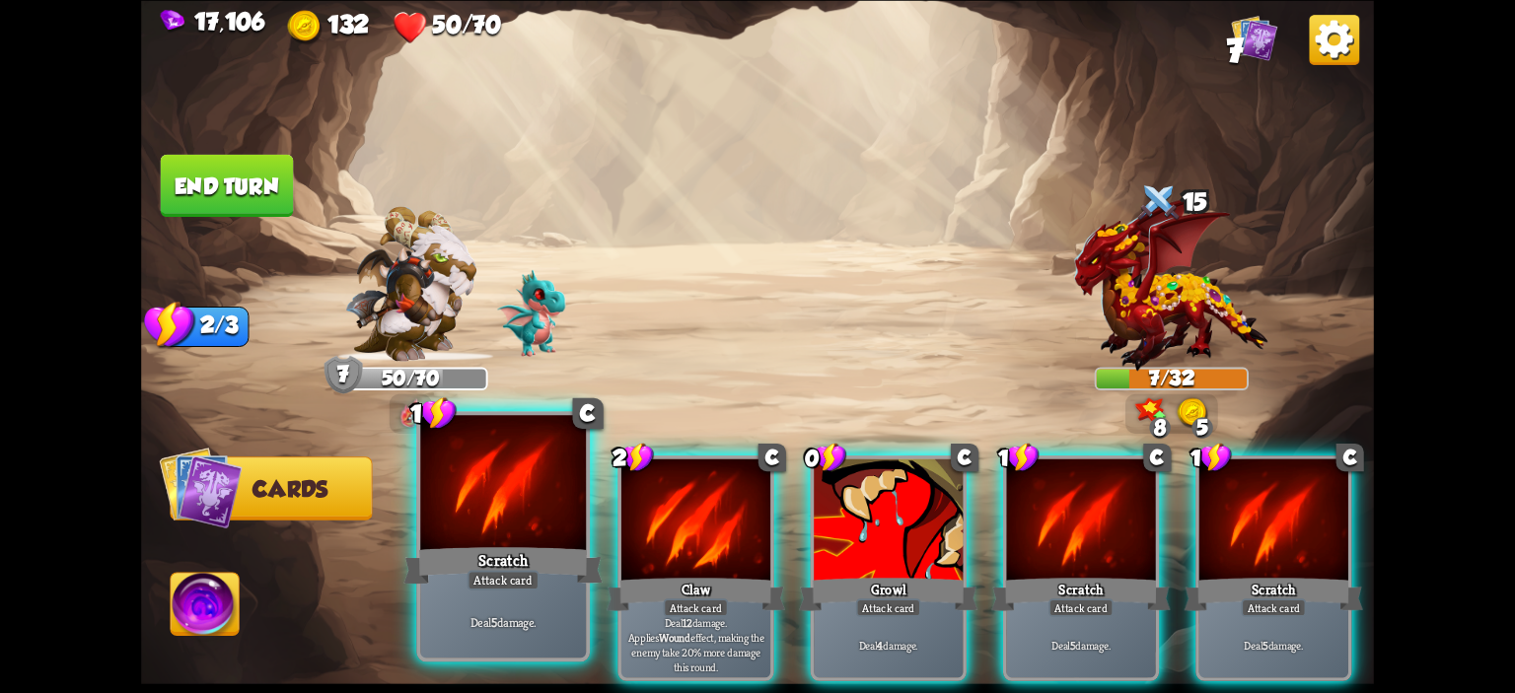
click at [461, 520] on div at bounding box center [503, 485] width 166 height 140
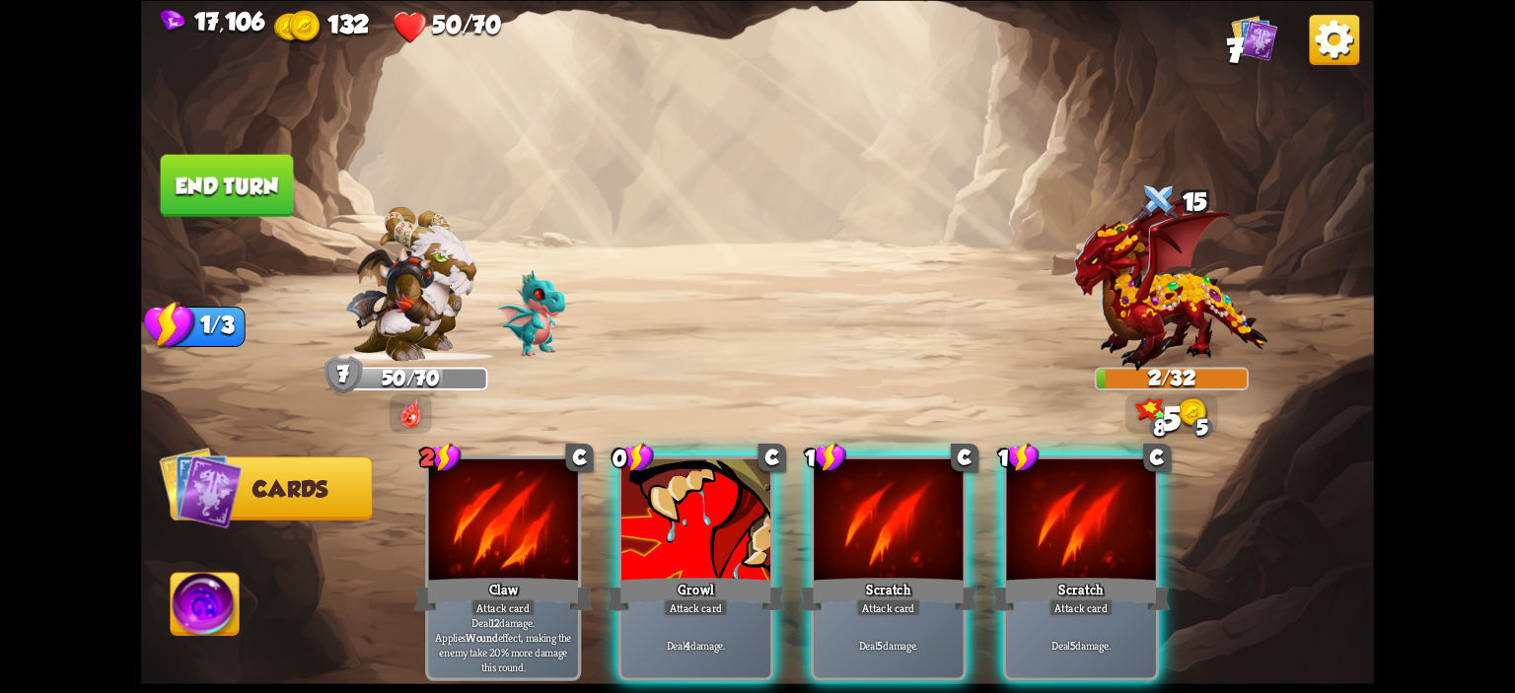
click at [199, 177] on button "End turn" at bounding box center [227, 185] width 133 height 62
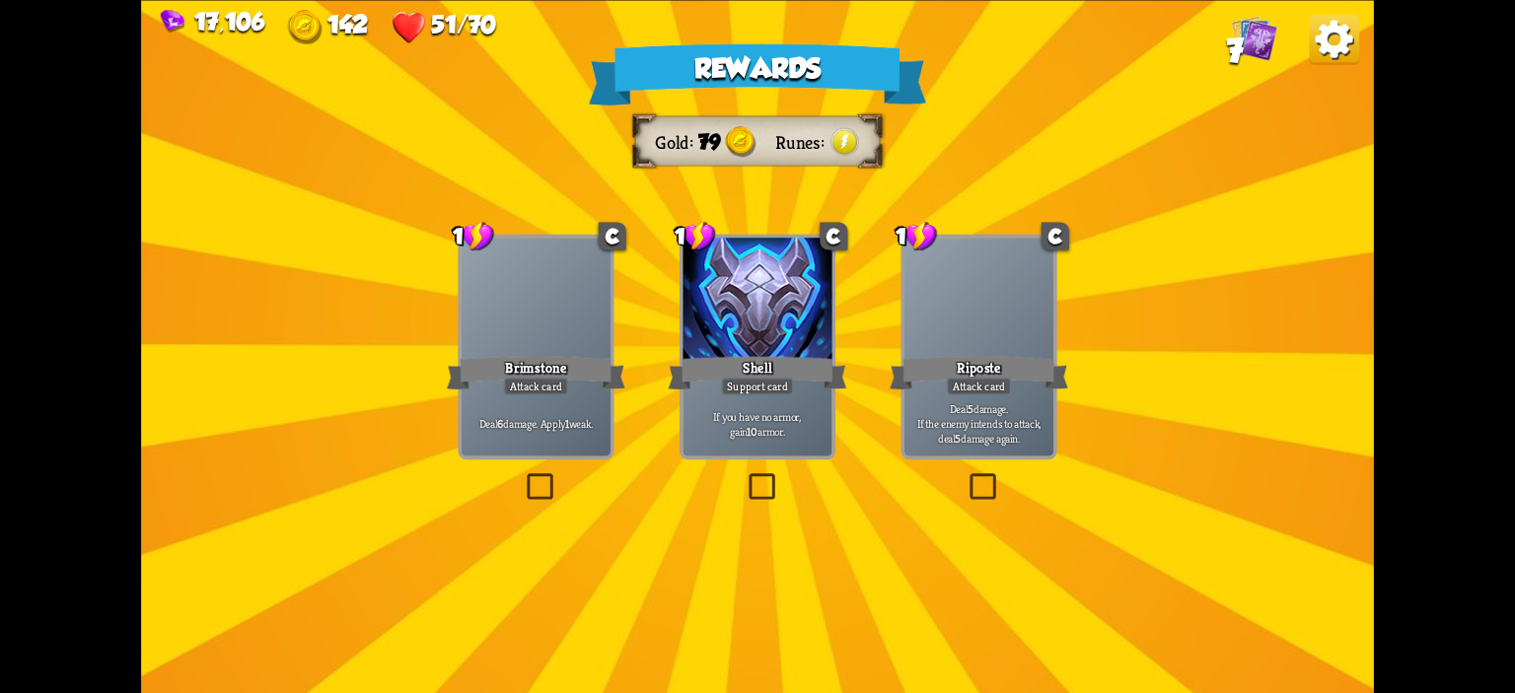
click at [724, 339] on div at bounding box center [756, 300] width 149 height 125
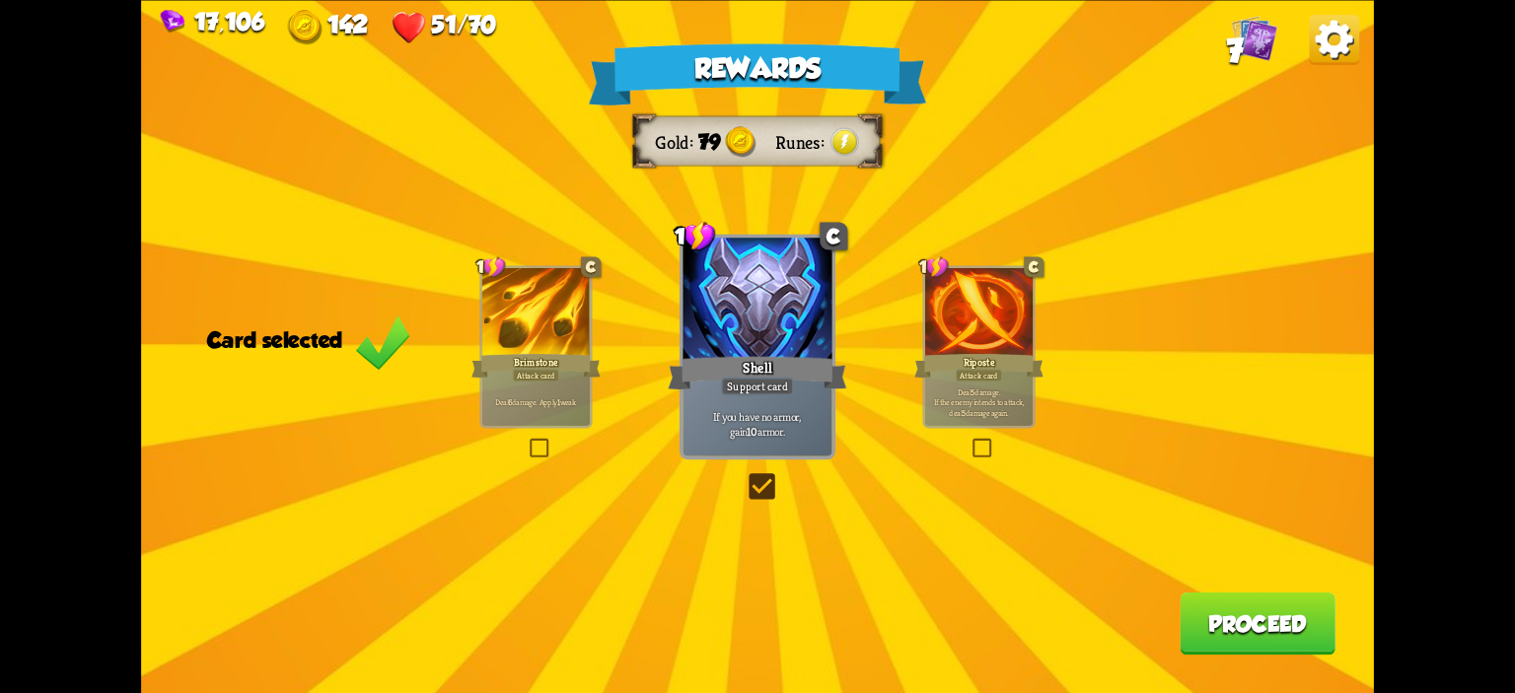
click at [1328, 644] on button "Proceed" at bounding box center [1258, 623] width 156 height 62
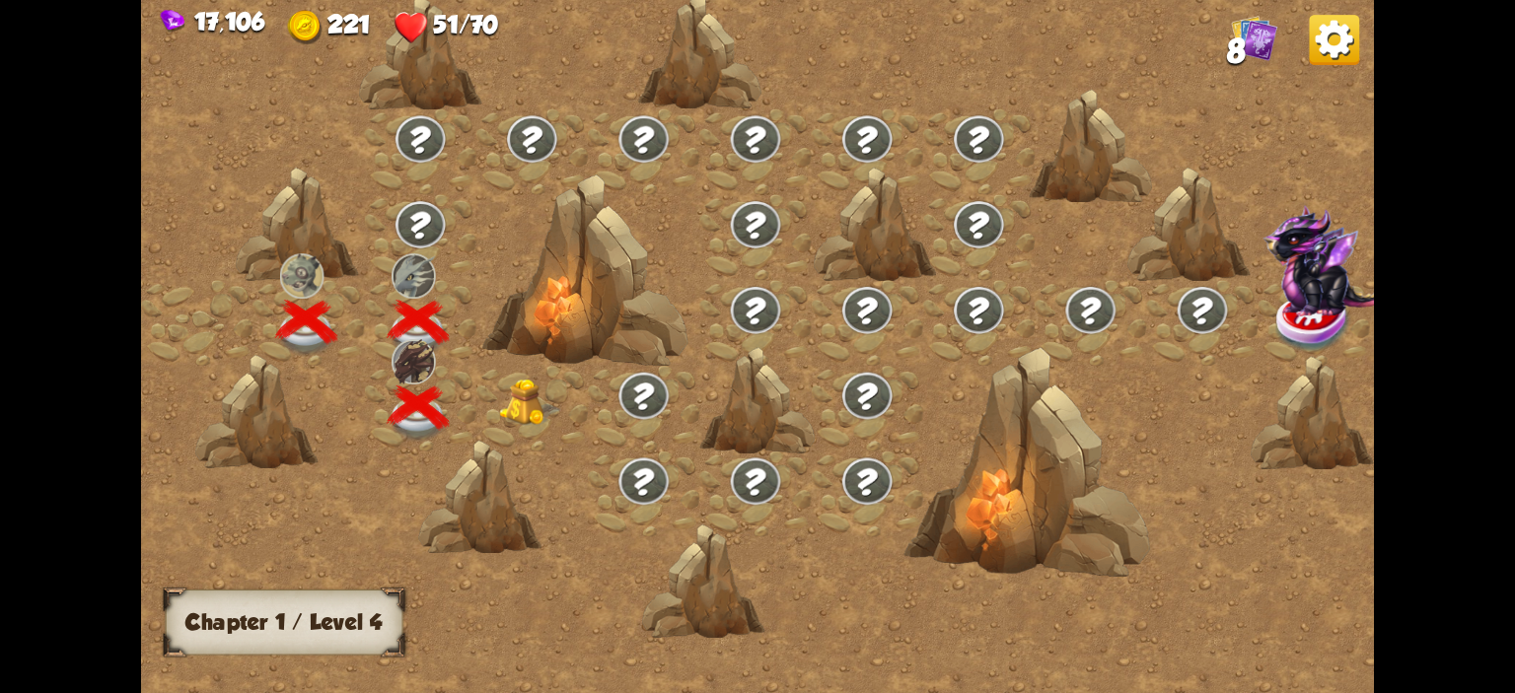
click at [550, 401] on img at bounding box center [529, 403] width 61 height 47
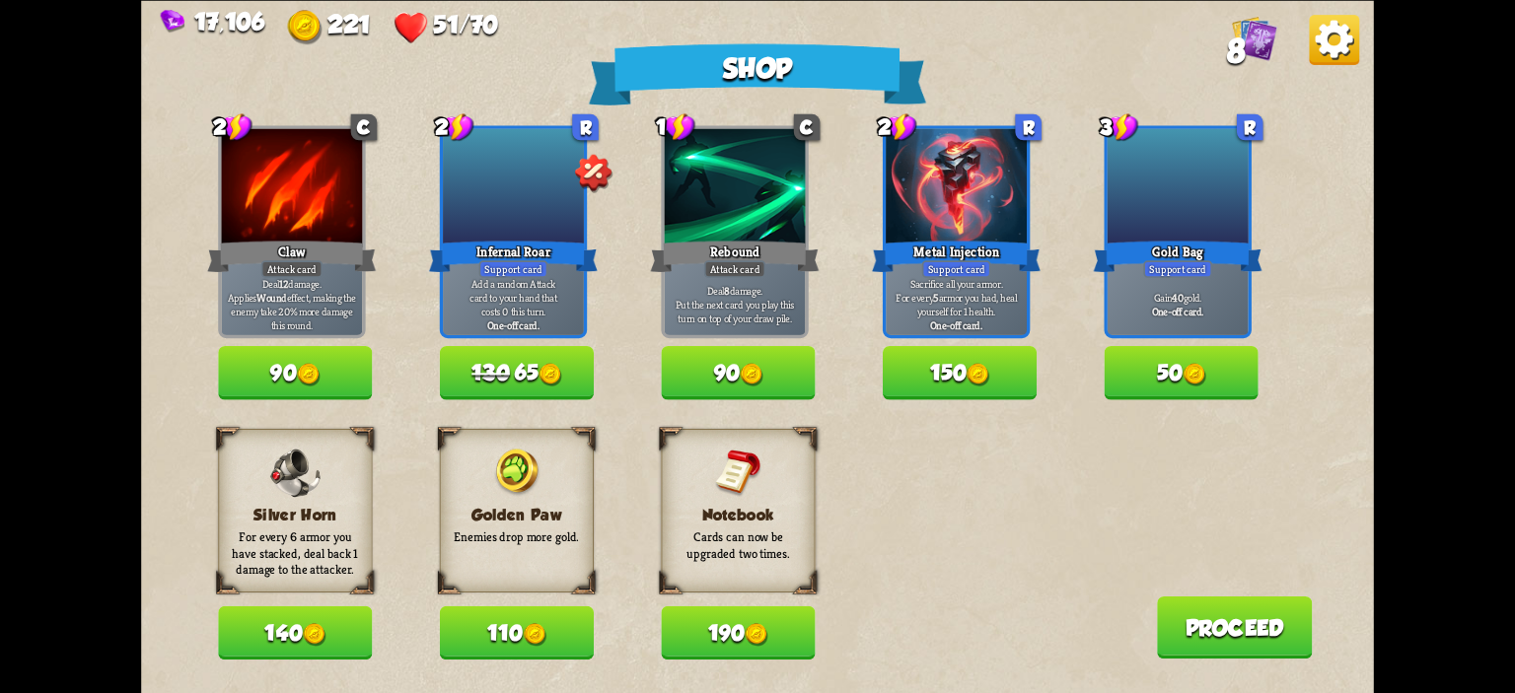
click at [524, 417] on div "Shop 2 C Claw Attack card Deal 12 damage. Applies Wound effect, making the enem…" at bounding box center [757, 346] width 1233 height 693
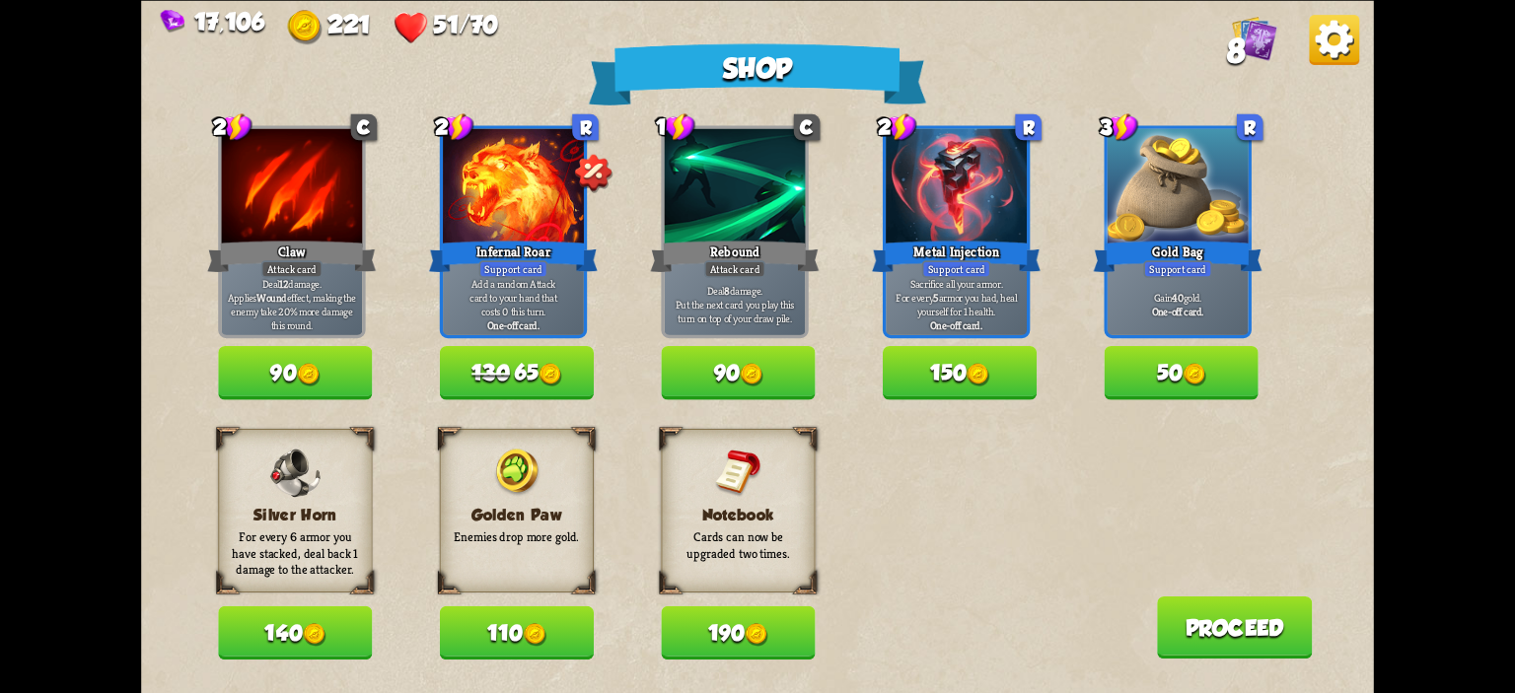
click at [526, 392] on button "130 65" at bounding box center [517, 372] width 154 height 53
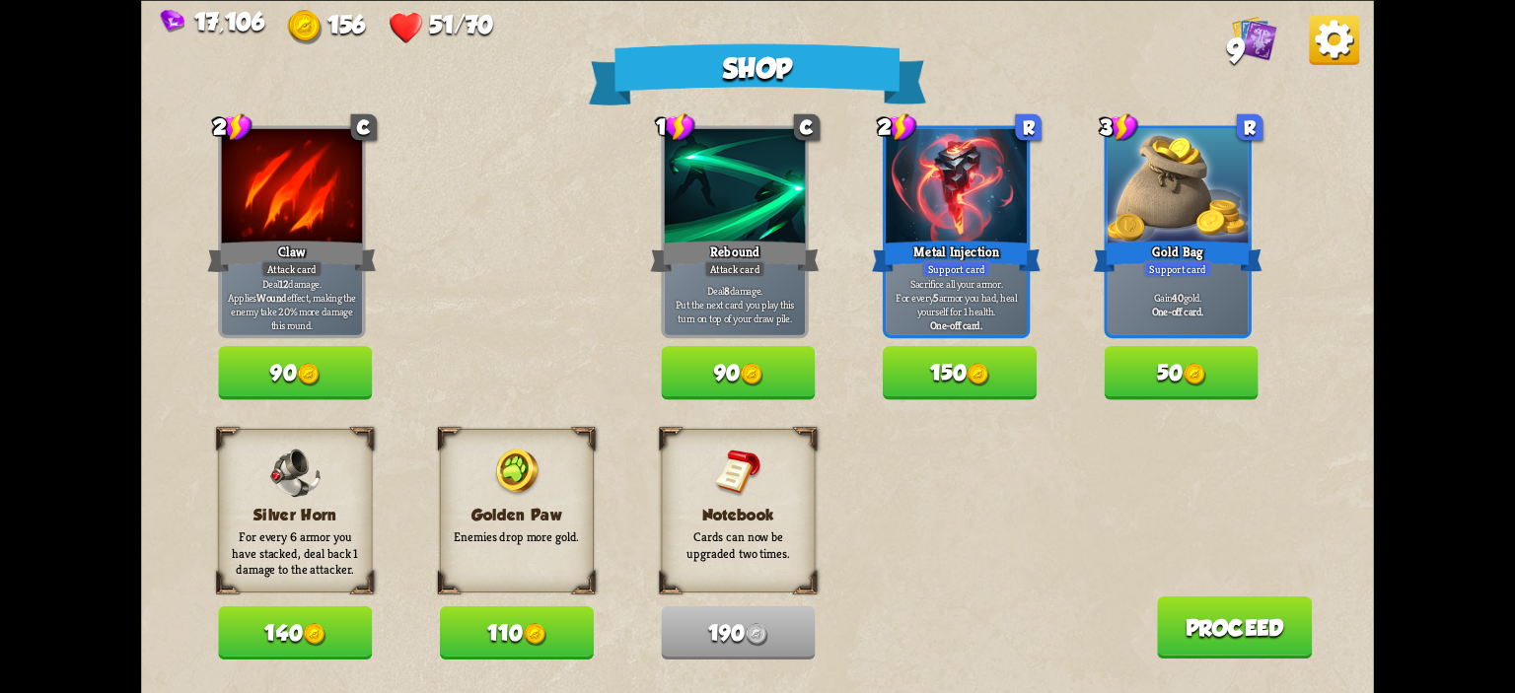
click at [1221, 610] on button "Proceed" at bounding box center [1235, 627] width 156 height 62
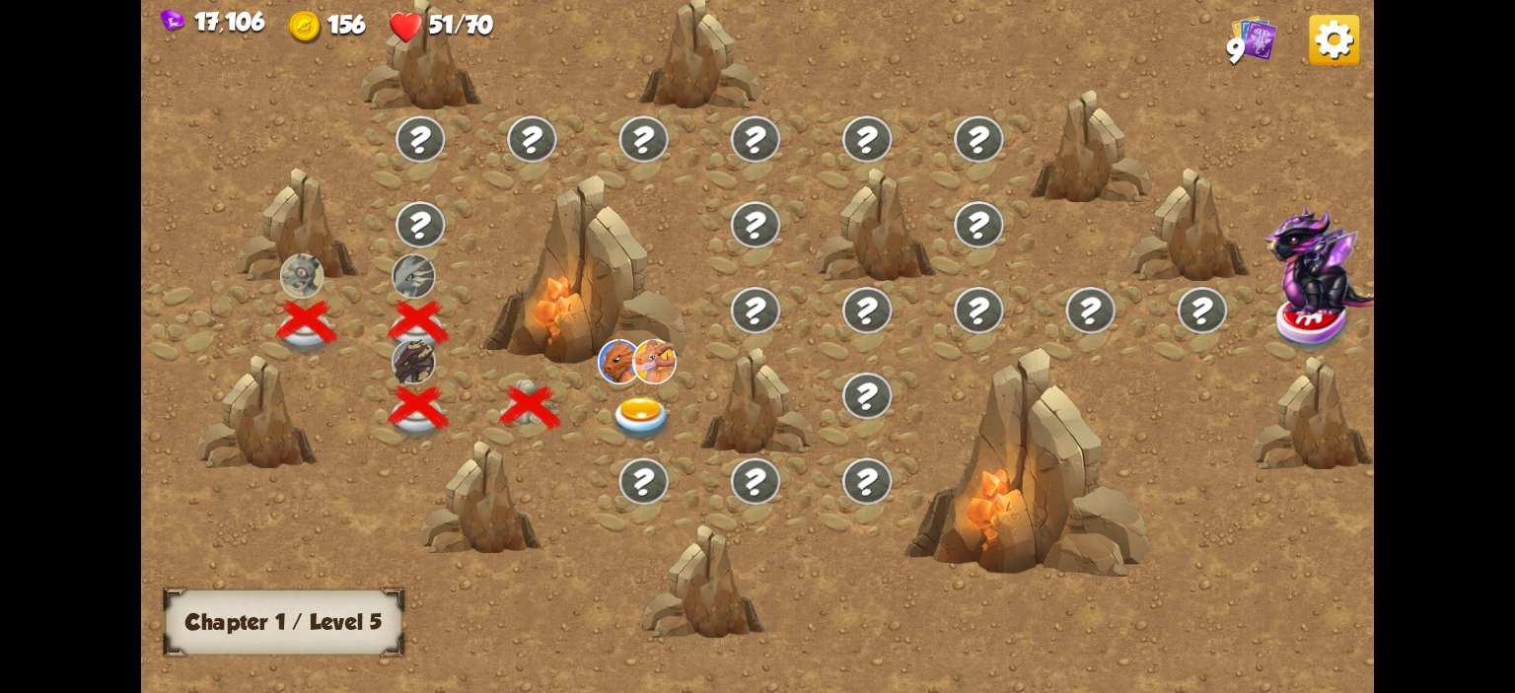
click at [651, 405] on img at bounding box center [641, 419] width 61 height 45
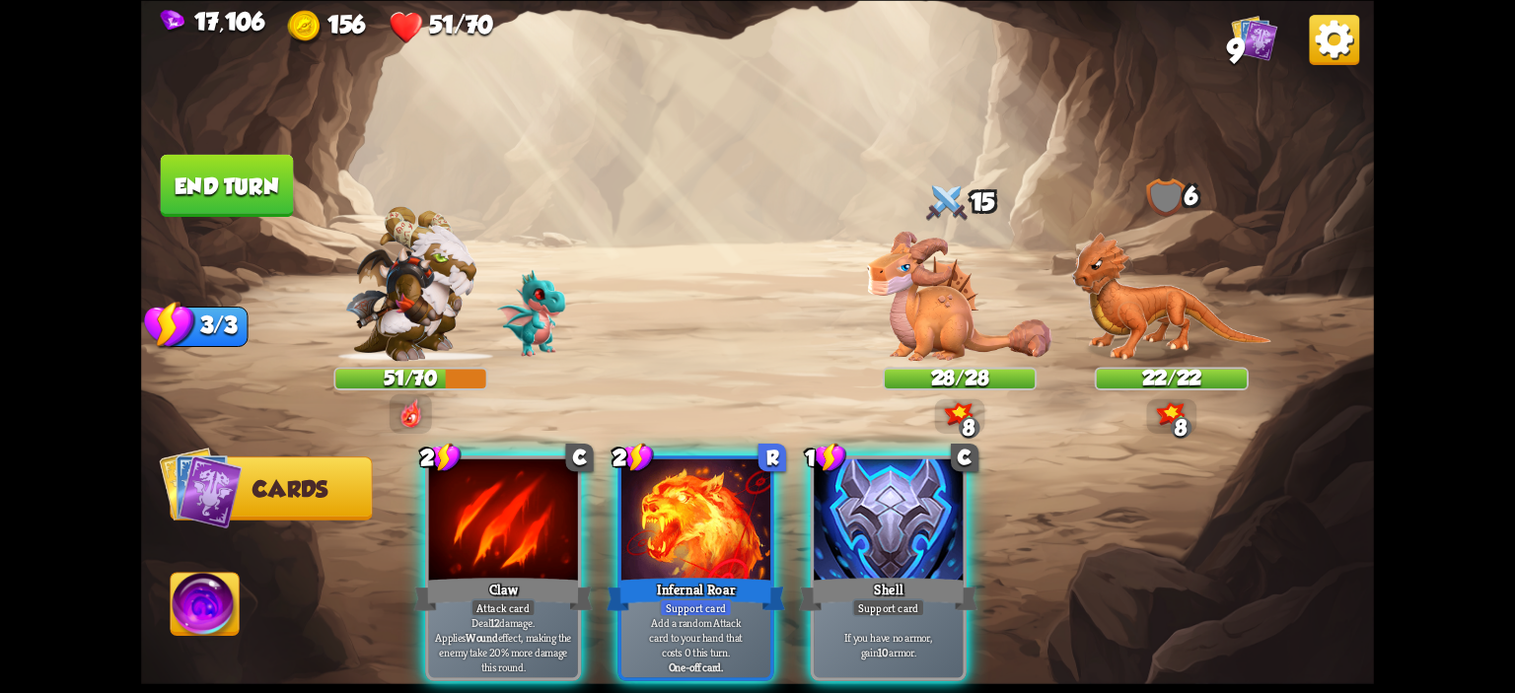
click at [588, 297] on div "Player turn" at bounding box center [757, 345] width 1233 height 189
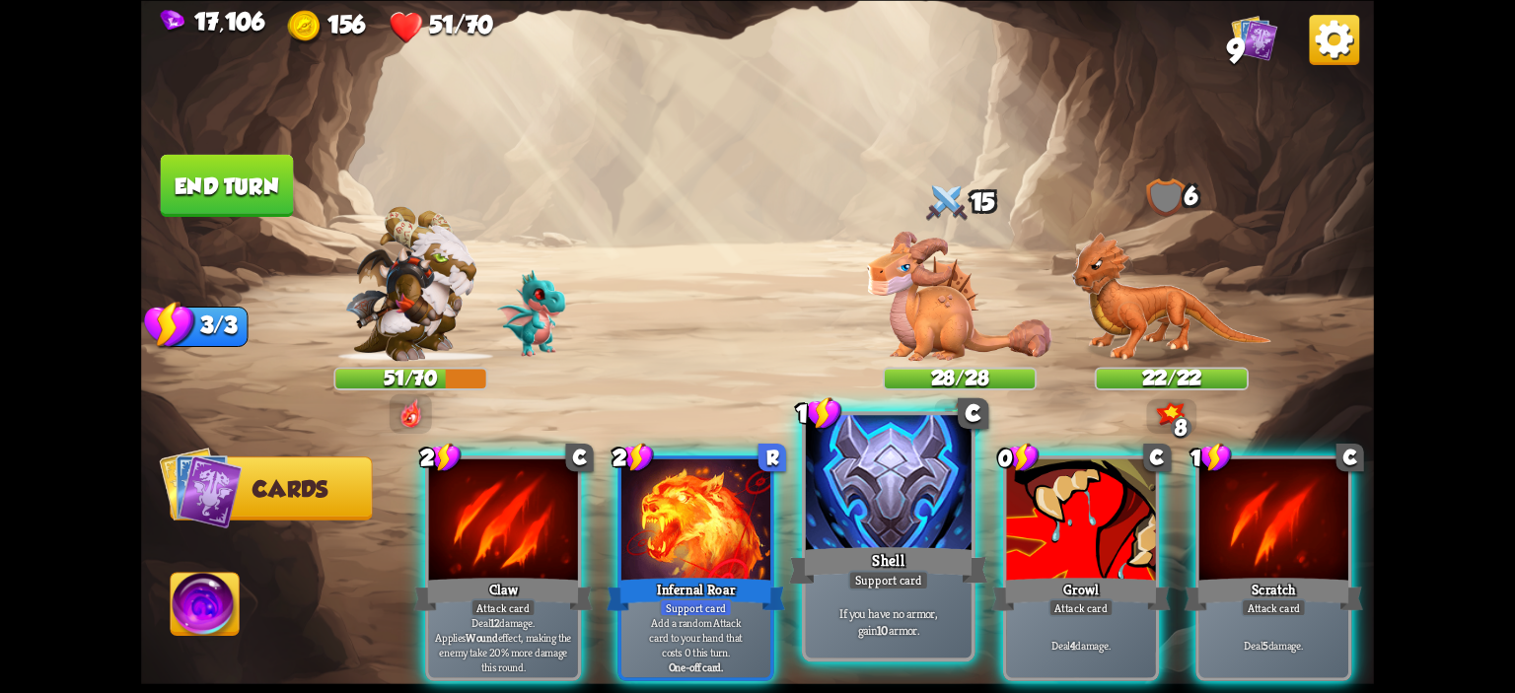
click at [876, 484] on div at bounding box center [889, 485] width 166 height 140
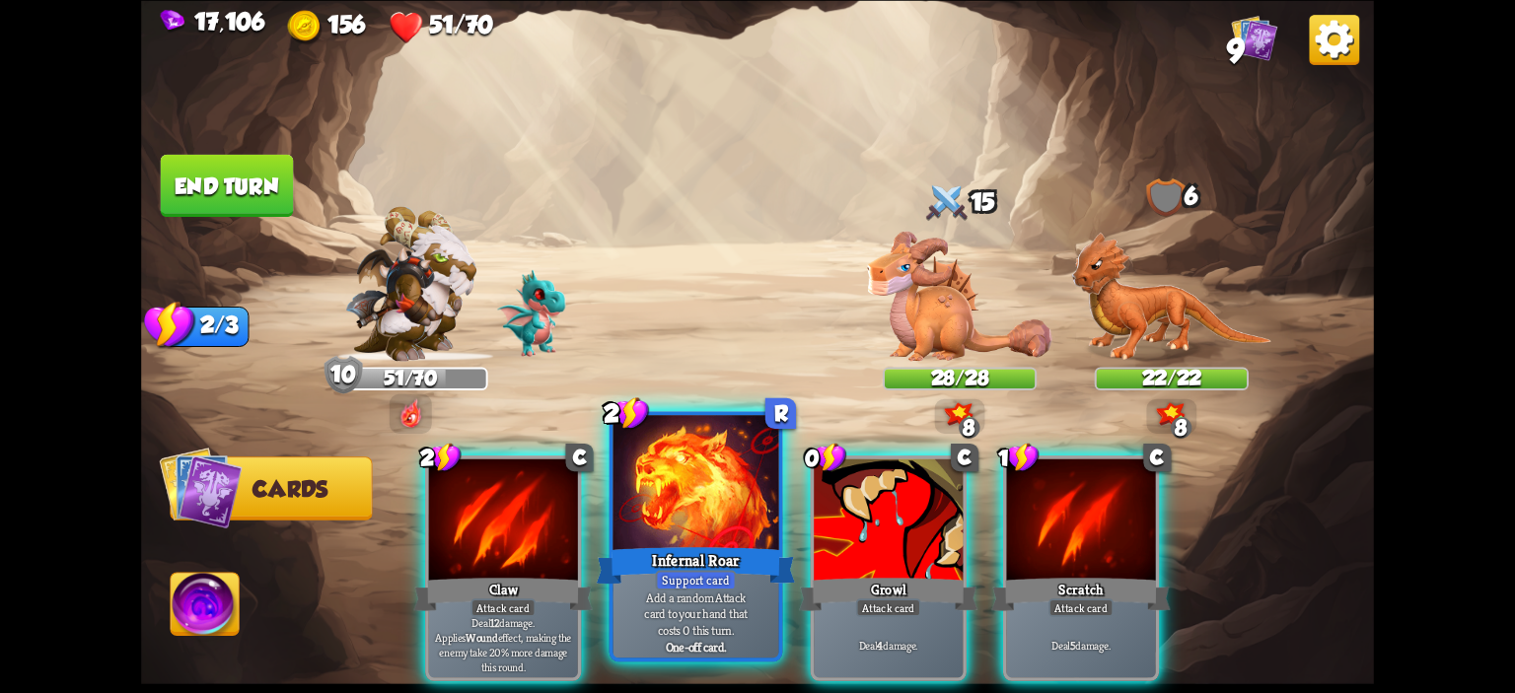
click at [746, 503] on div at bounding box center [696, 485] width 166 height 140
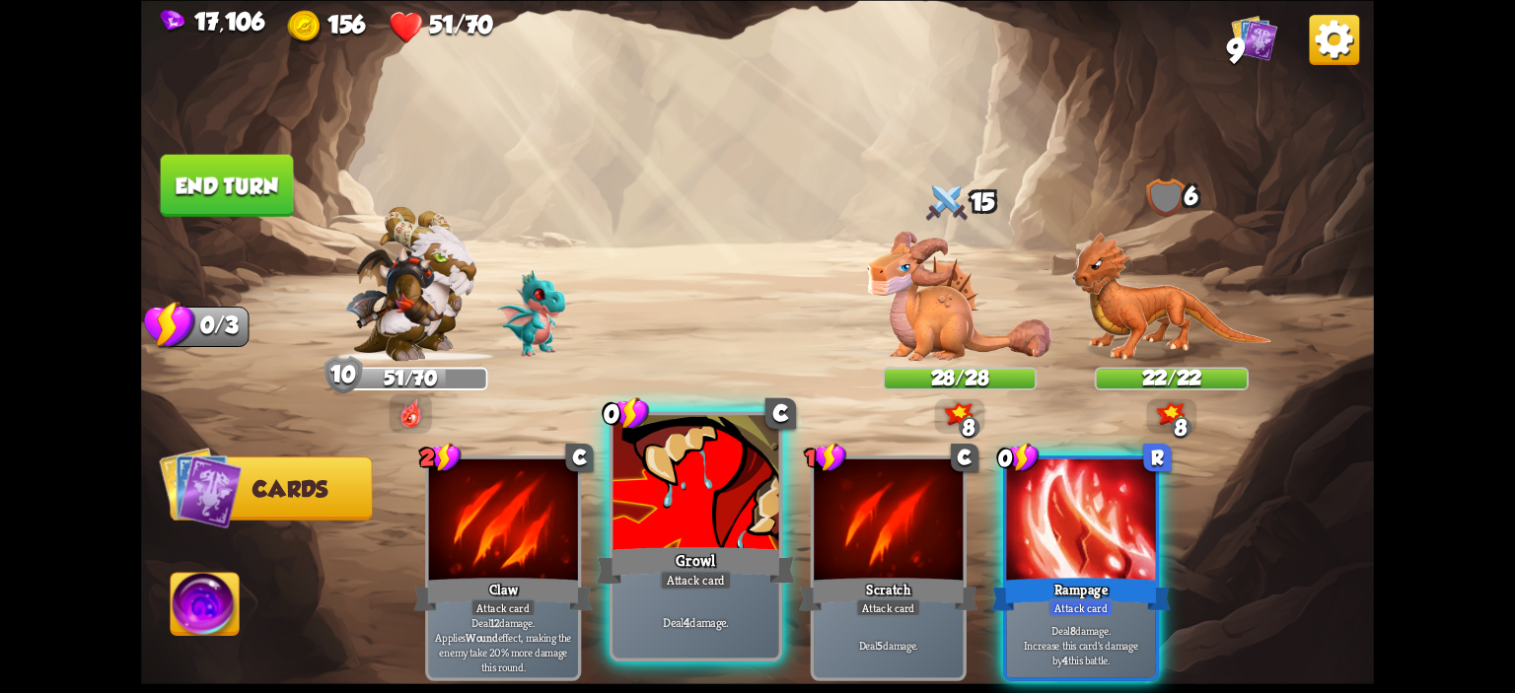
click at [725, 509] on div at bounding box center [696, 485] width 166 height 140
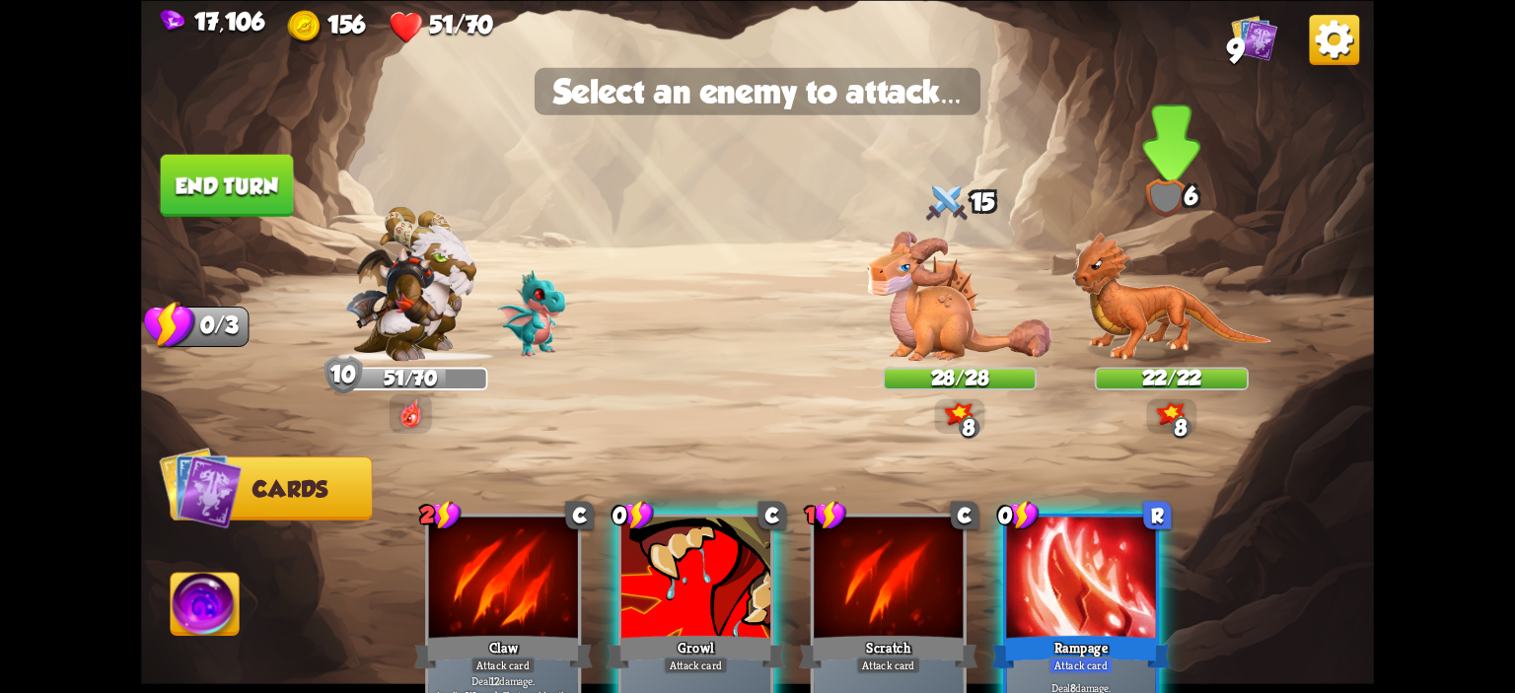
click at [1155, 251] on img at bounding box center [1171, 296] width 200 height 129
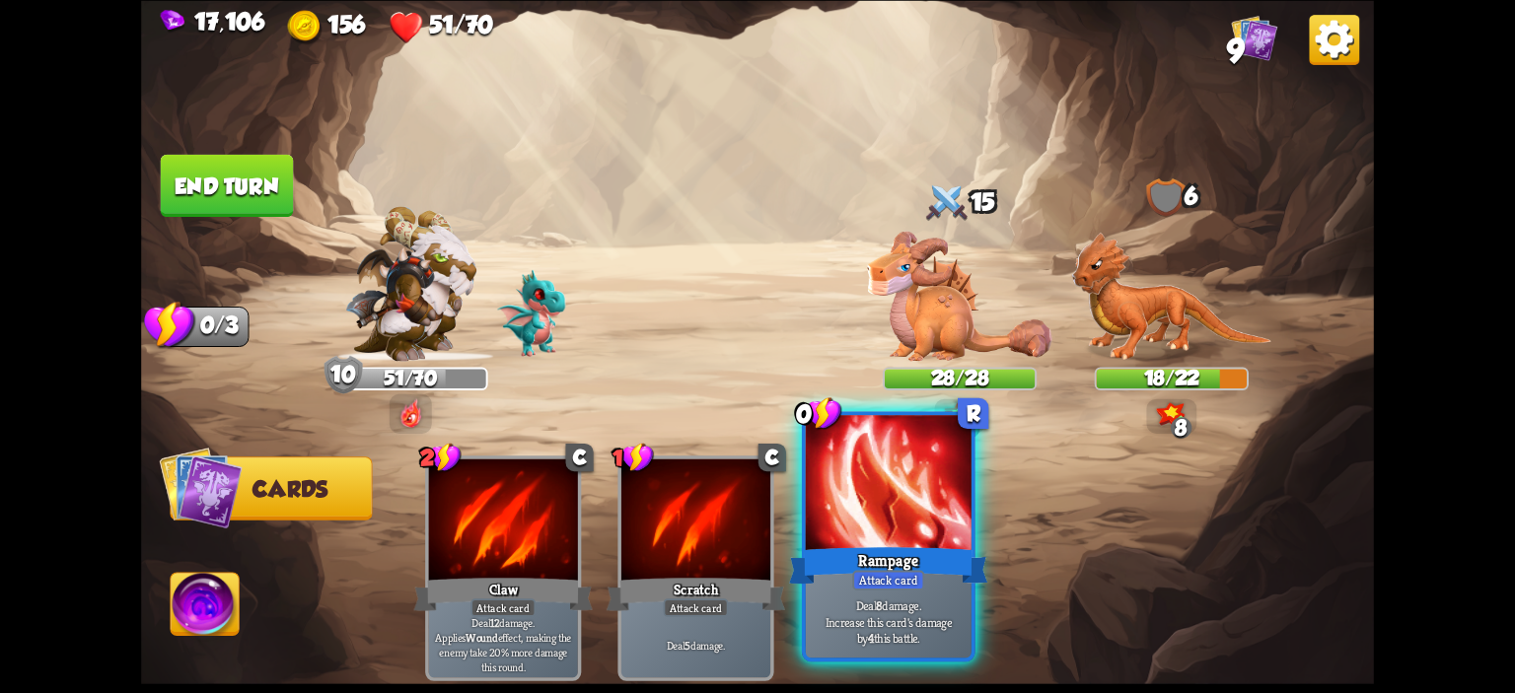
click at [945, 455] on div at bounding box center [889, 485] width 166 height 140
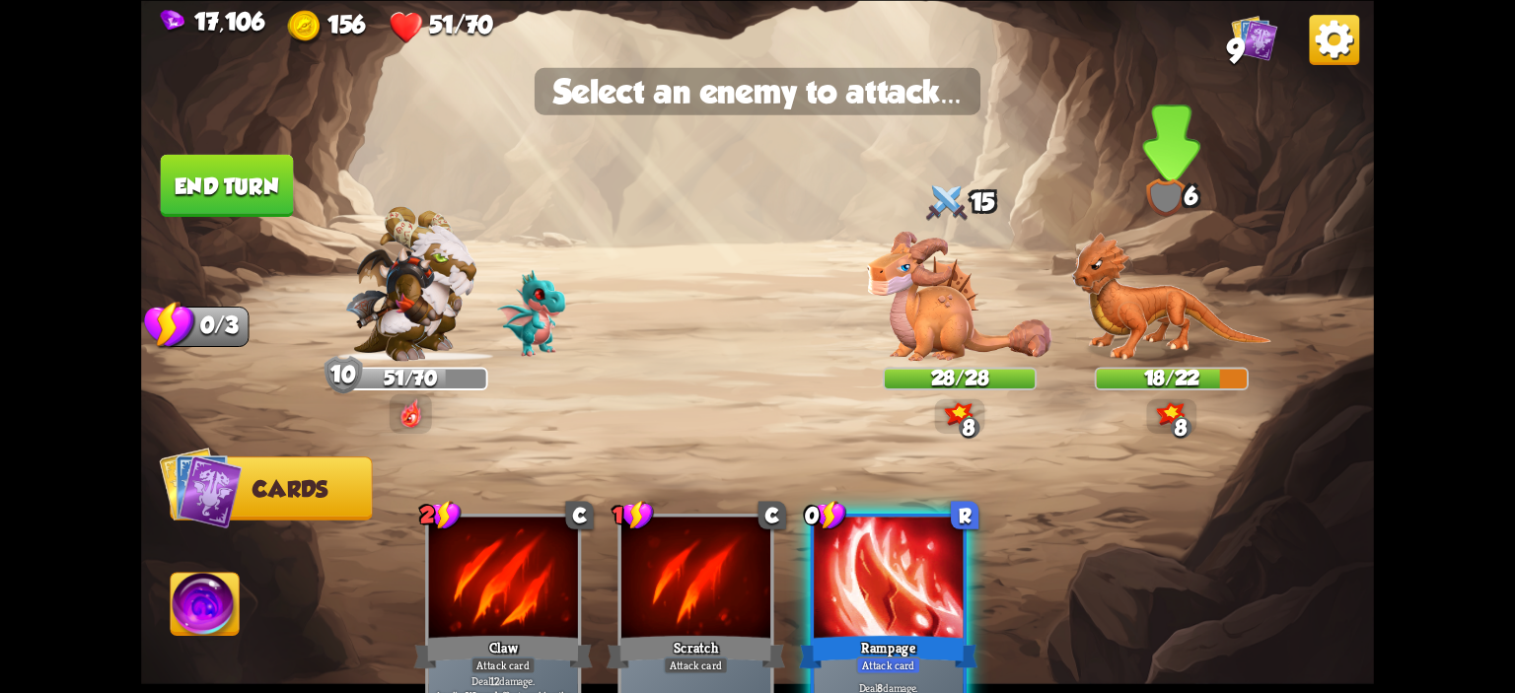
click at [1099, 330] on img at bounding box center [1171, 296] width 200 height 129
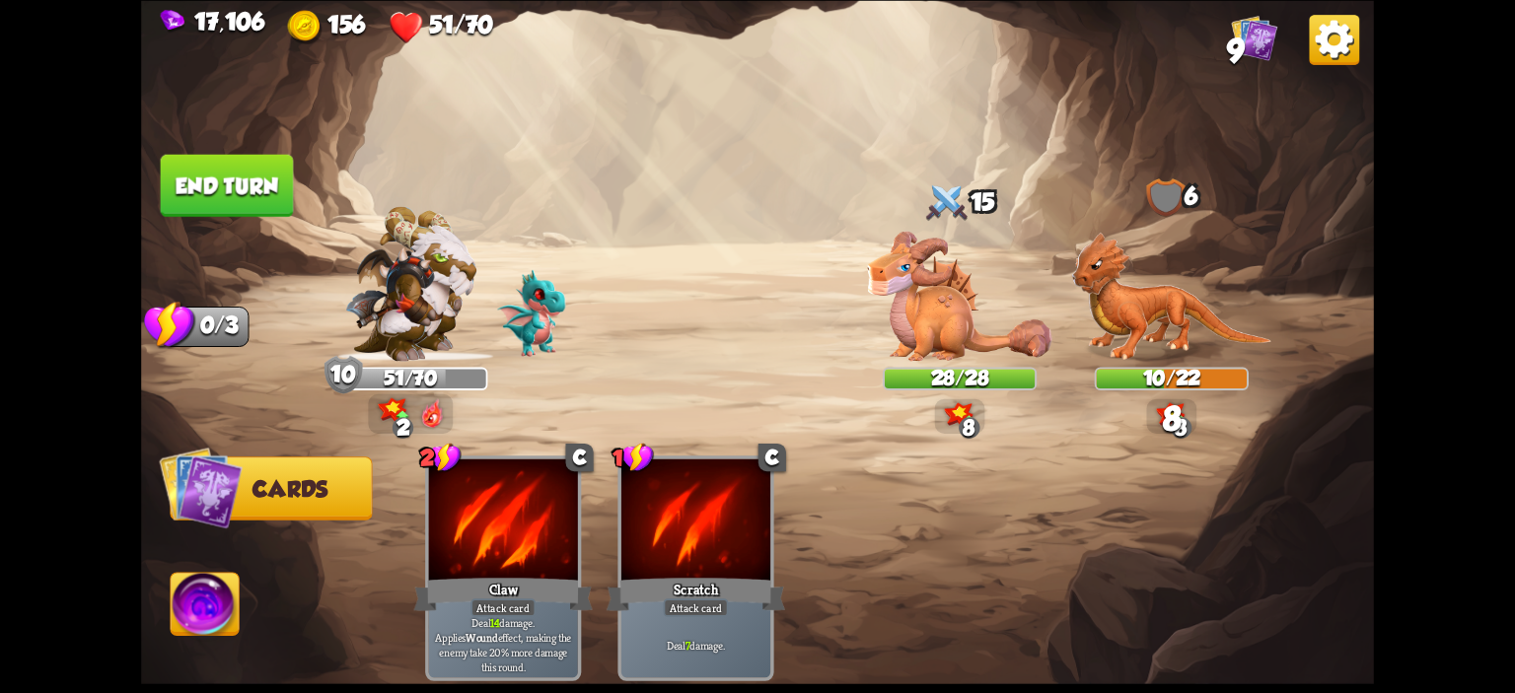
click at [268, 166] on button "End turn" at bounding box center [227, 185] width 133 height 62
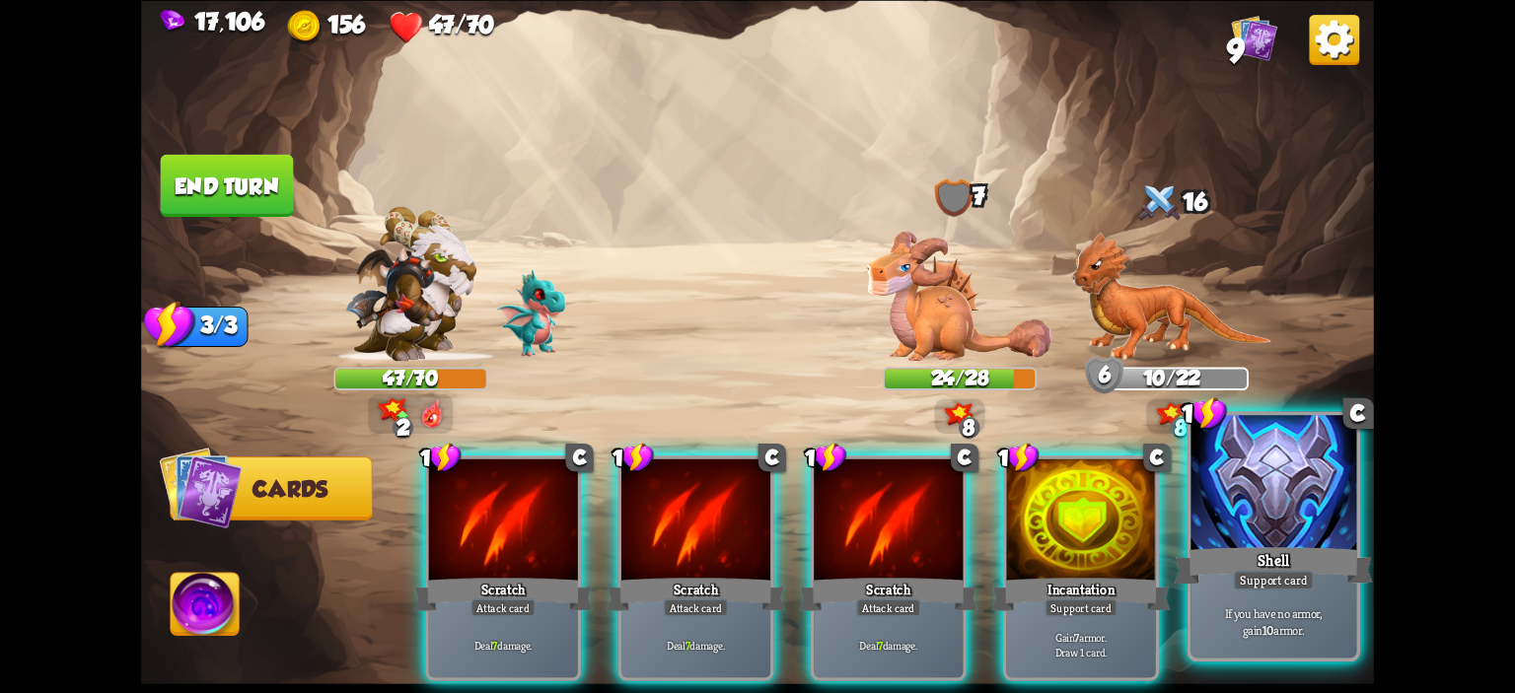
click at [1244, 502] on div at bounding box center [1273, 485] width 166 height 140
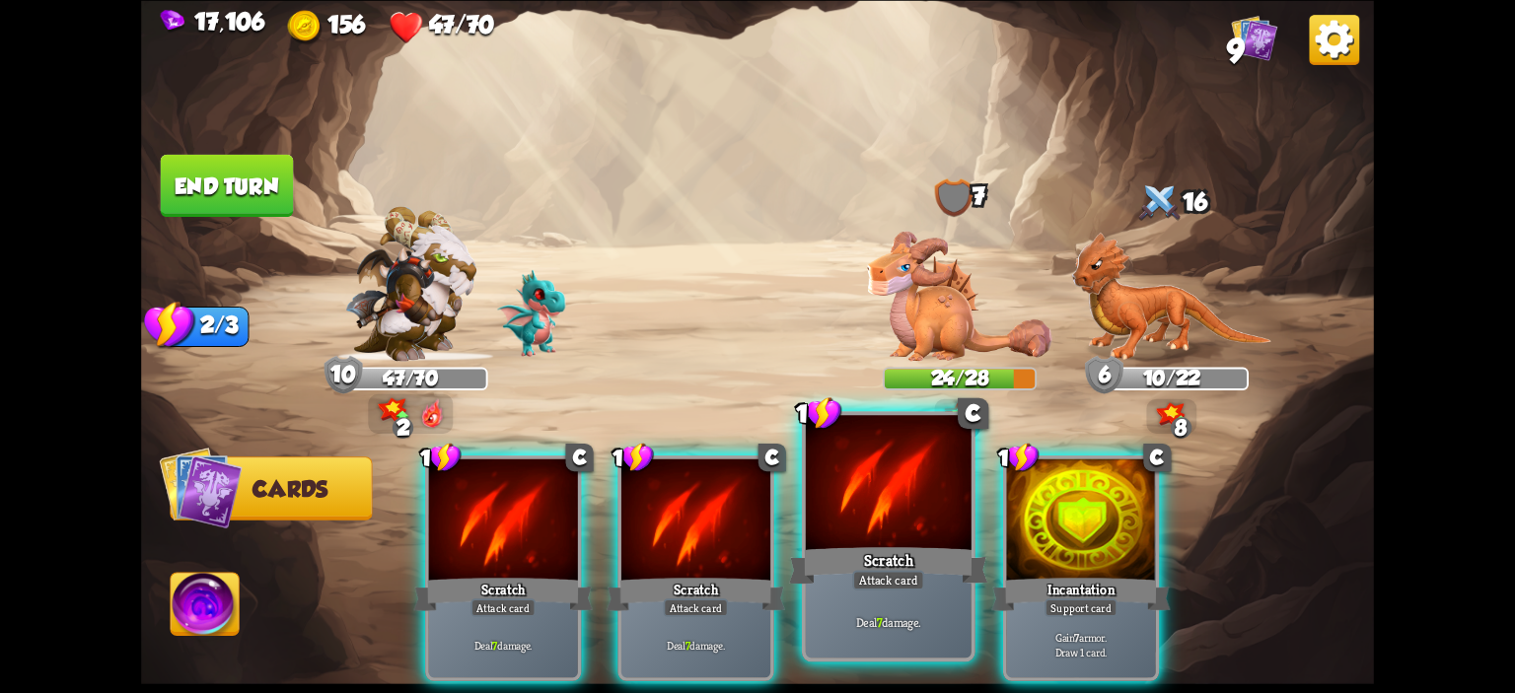
click at [910, 520] on div at bounding box center [889, 485] width 166 height 140
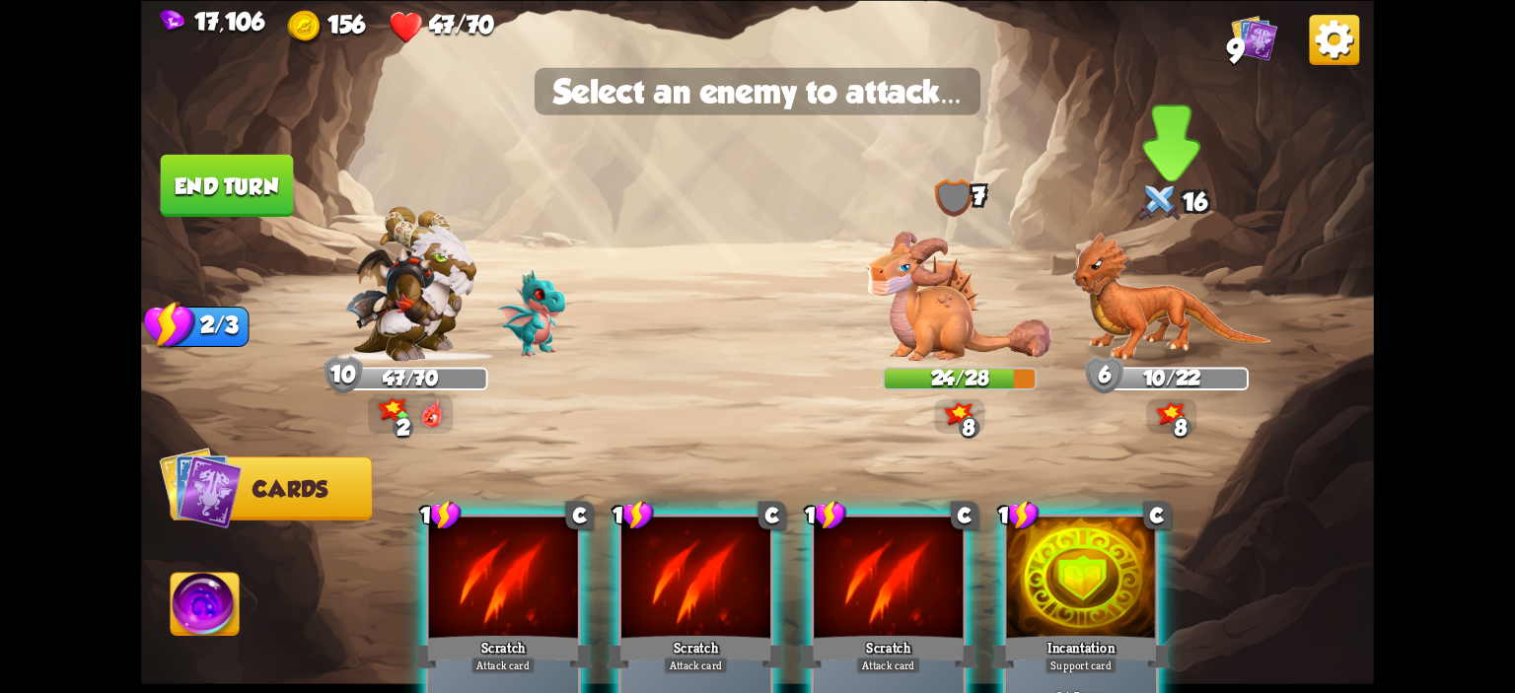
click at [1193, 297] on img at bounding box center [1171, 296] width 200 height 129
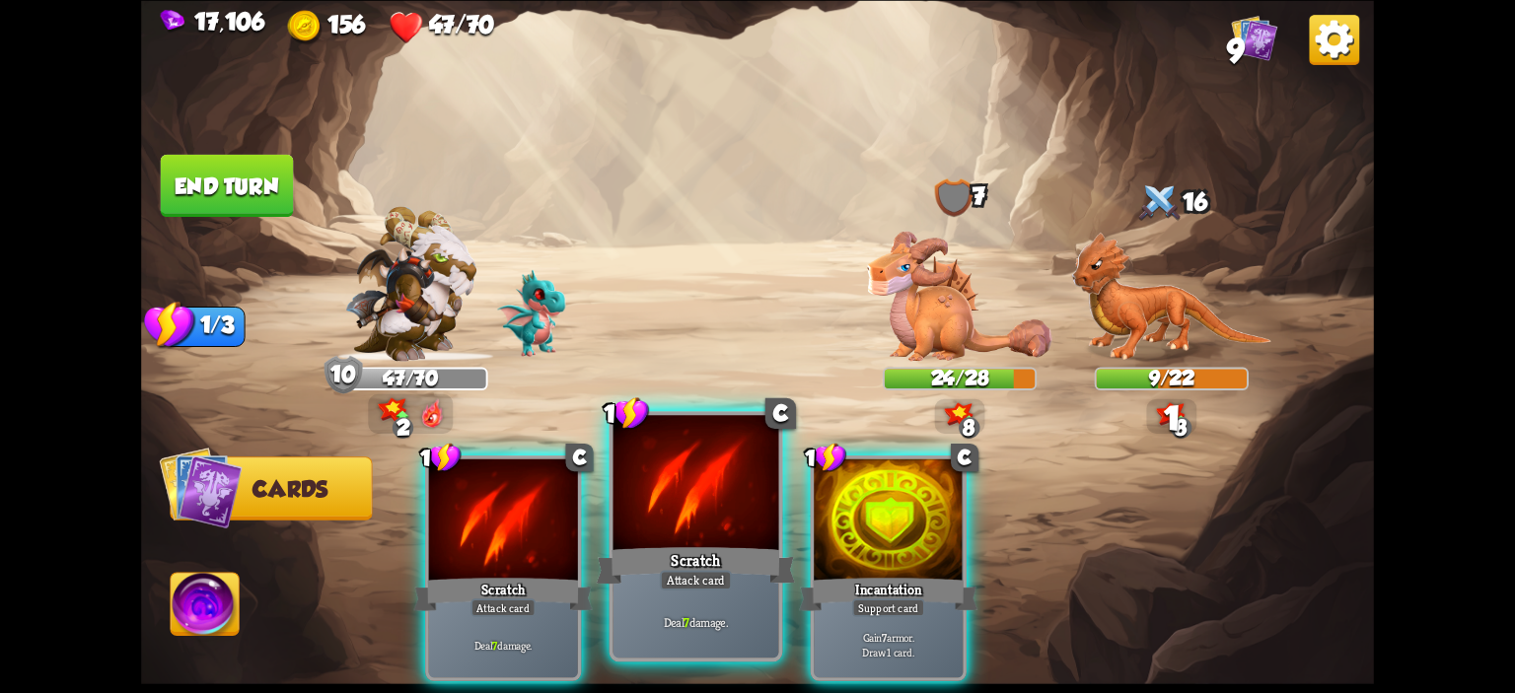
click at [736, 503] on div at bounding box center [696, 485] width 166 height 140
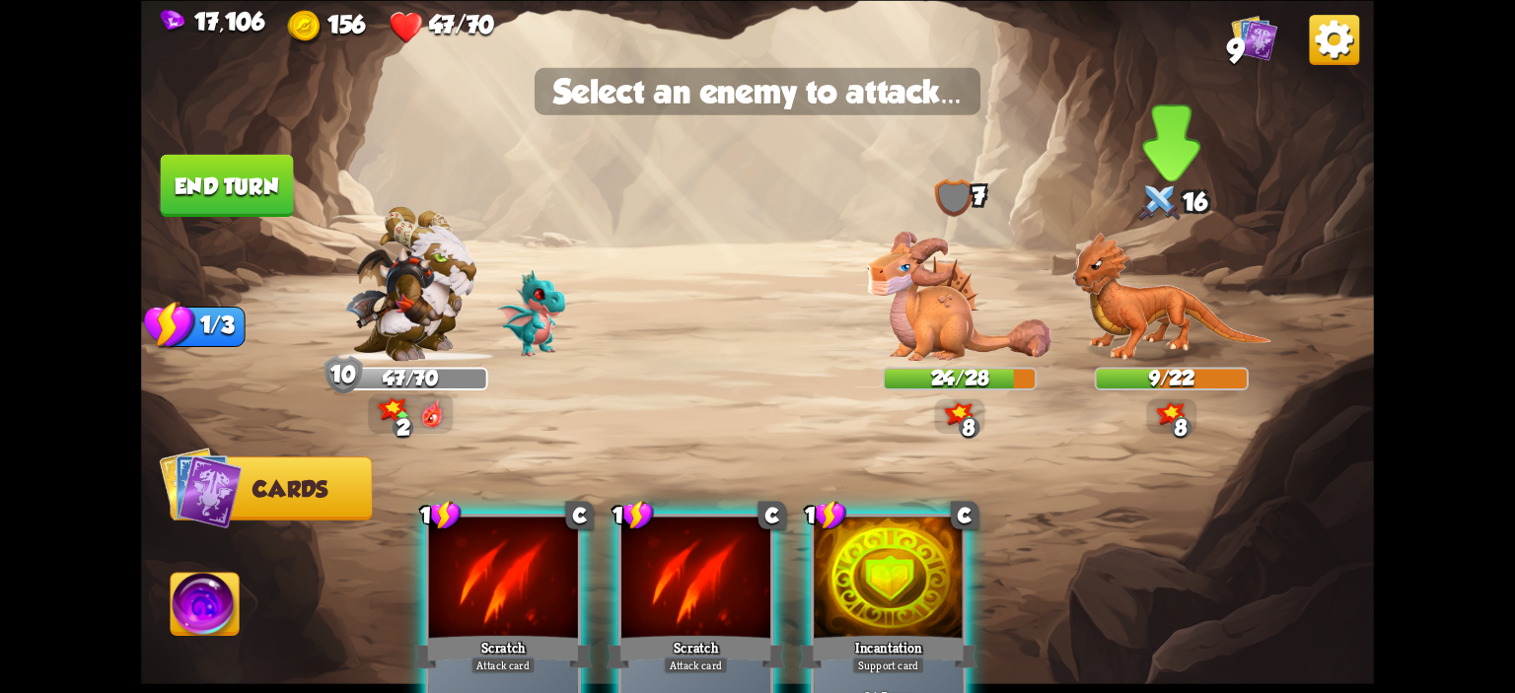
click at [1190, 309] on img at bounding box center [1171, 296] width 200 height 129
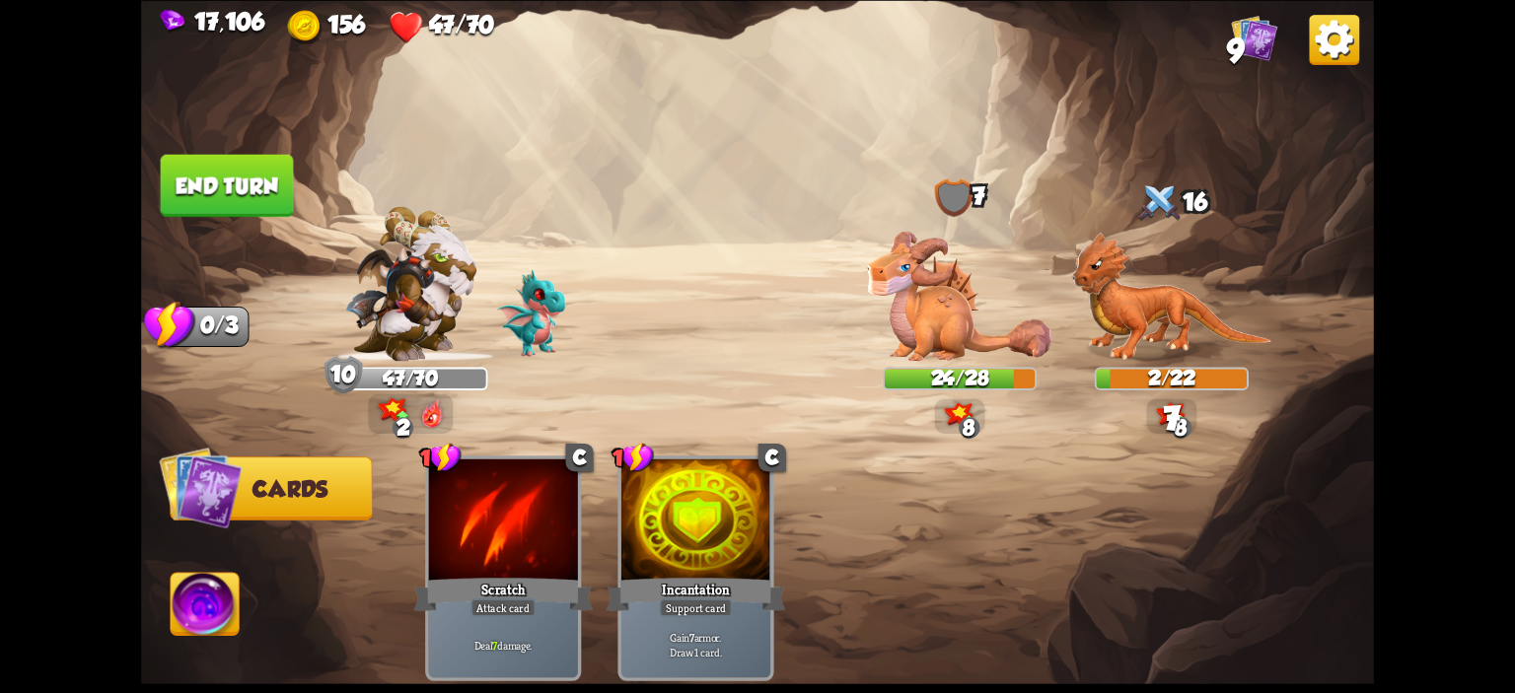
click at [276, 184] on button "End turn" at bounding box center [227, 185] width 133 height 62
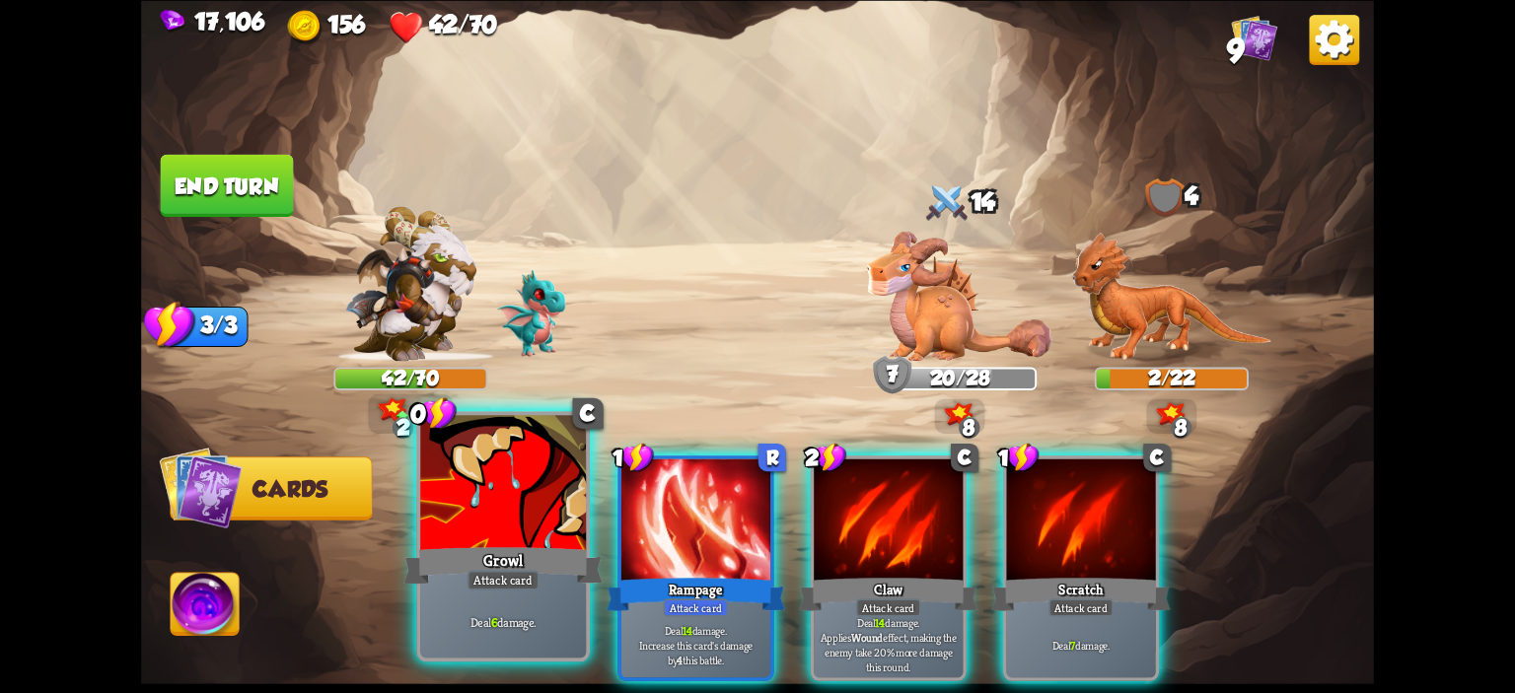
click at [546, 501] on div at bounding box center [503, 485] width 166 height 140
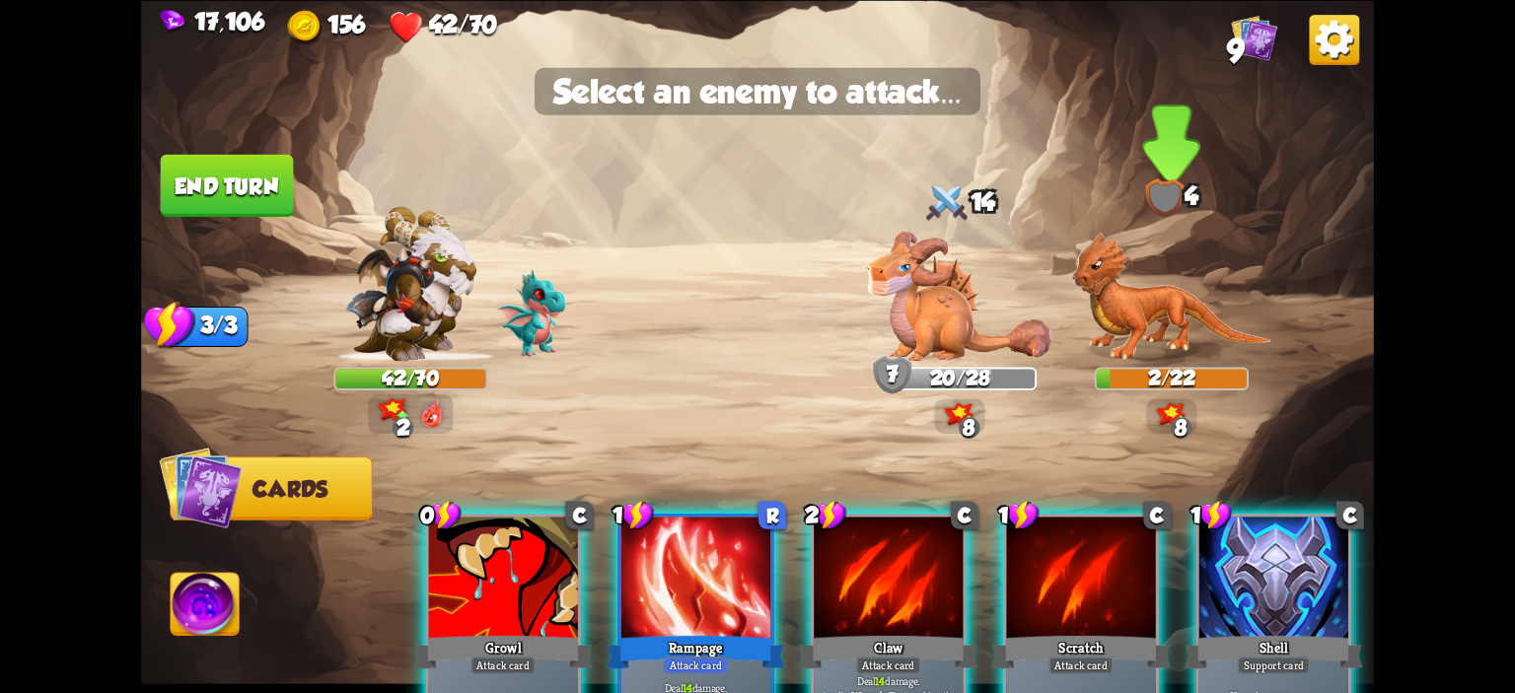
click at [1207, 305] on img at bounding box center [1171, 296] width 200 height 129
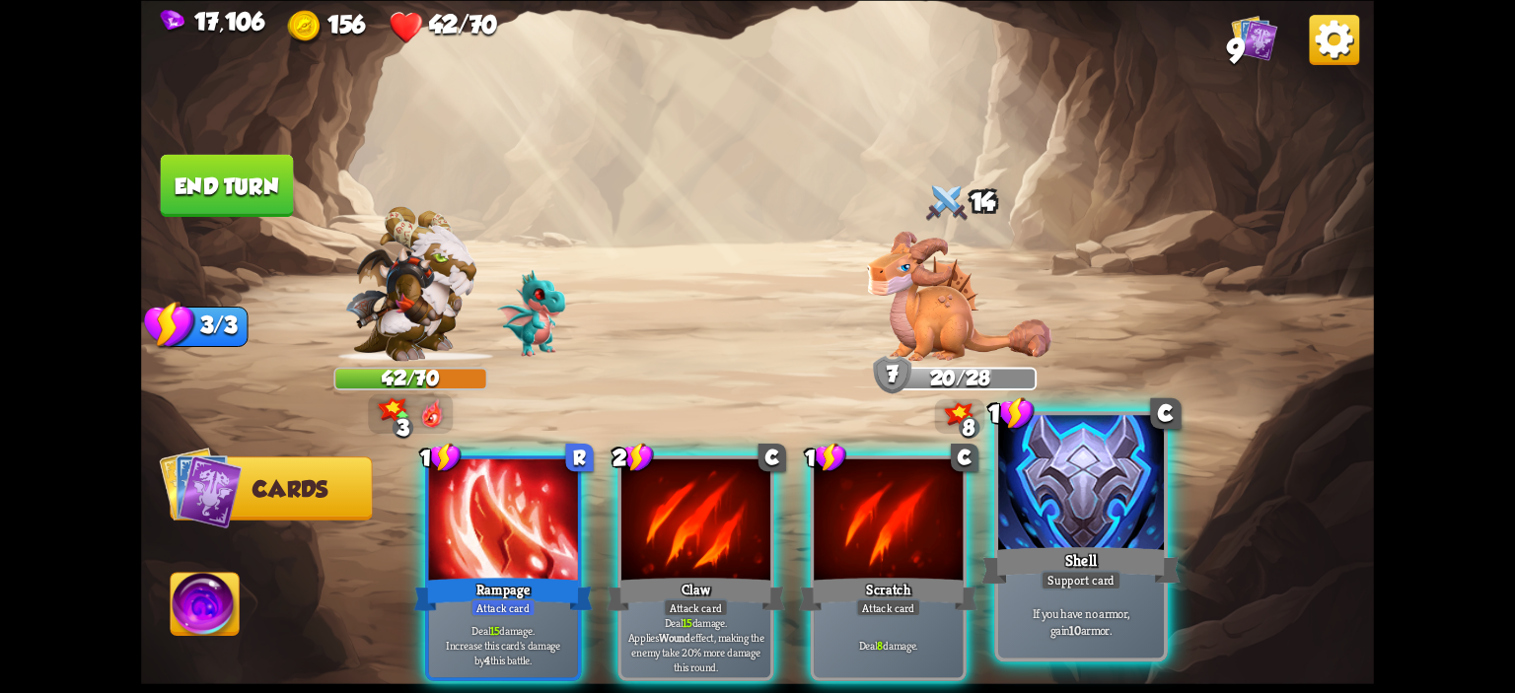
click at [1126, 472] on div at bounding box center [1081, 485] width 166 height 140
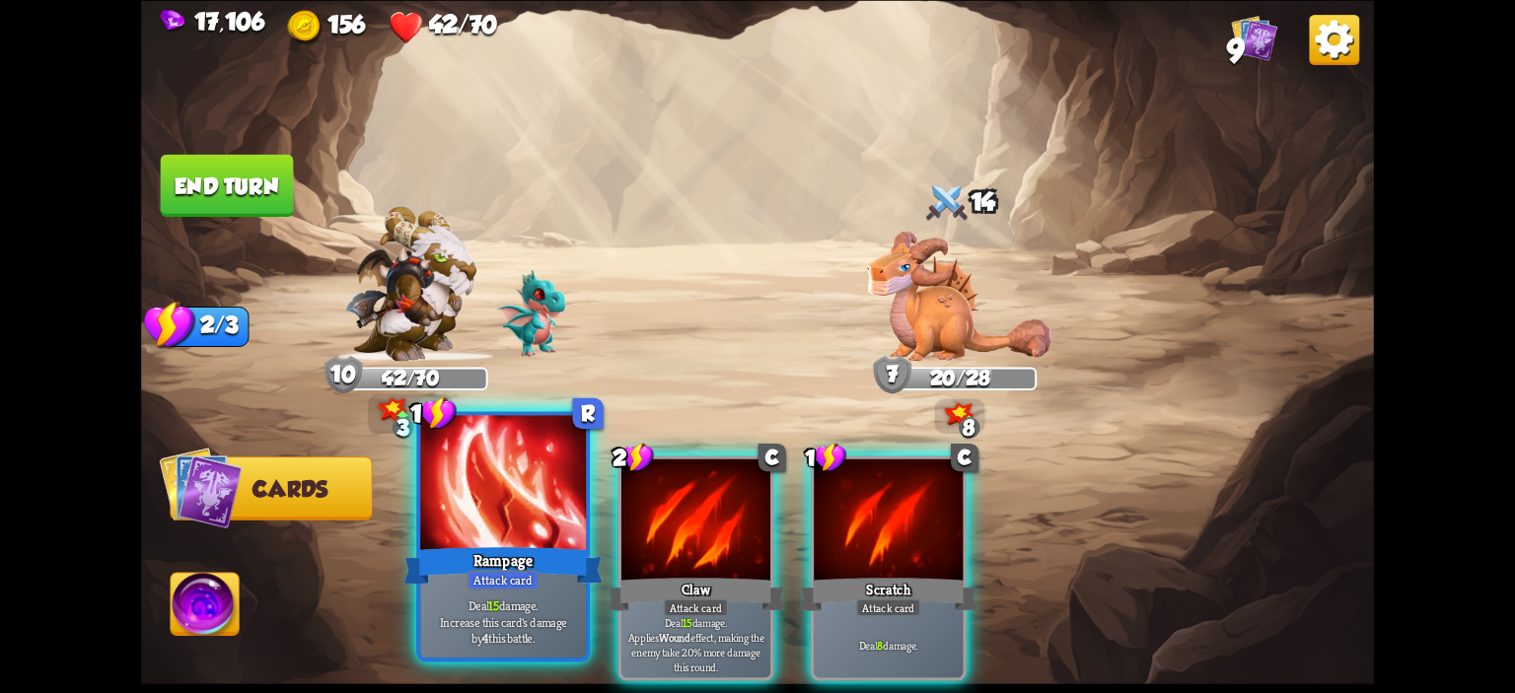
click at [541, 476] on div at bounding box center [503, 485] width 166 height 140
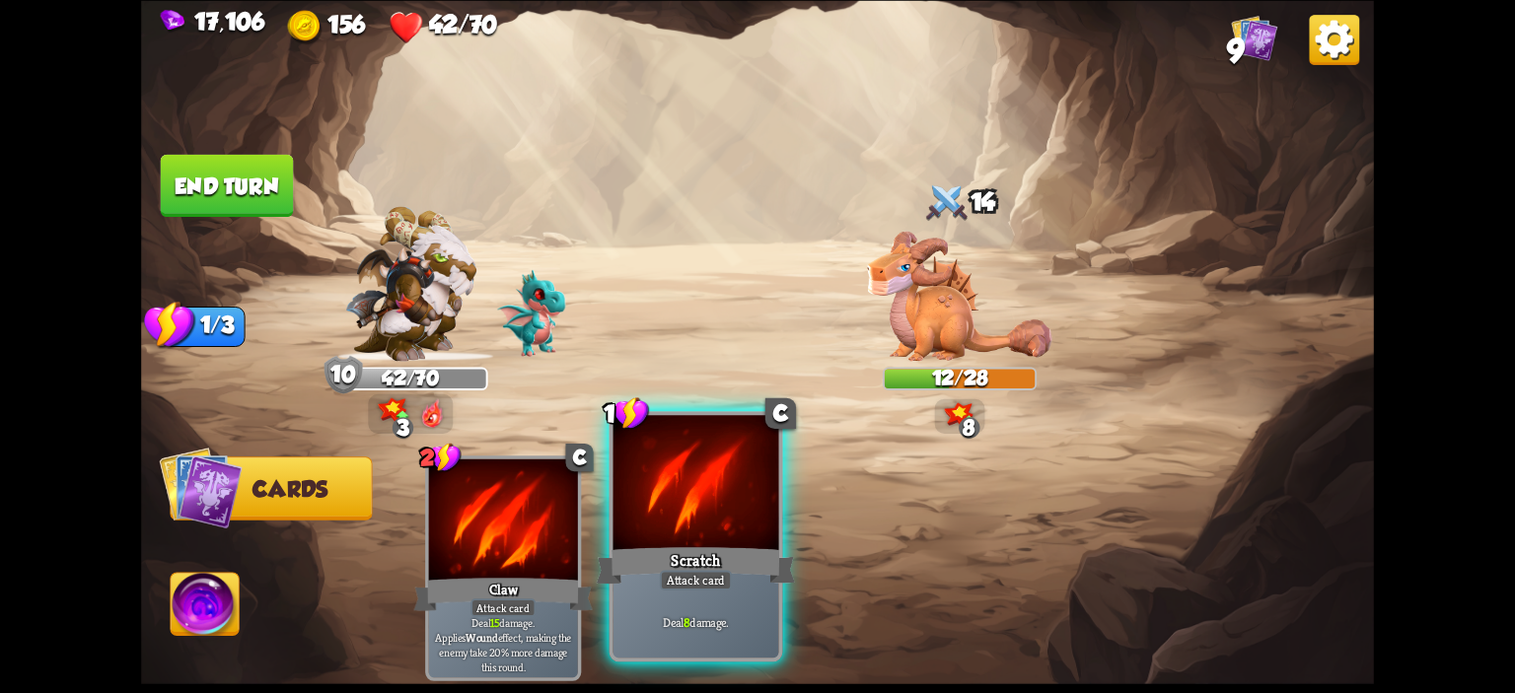
click at [667, 495] on div at bounding box center [696, 485] width 166 height 140
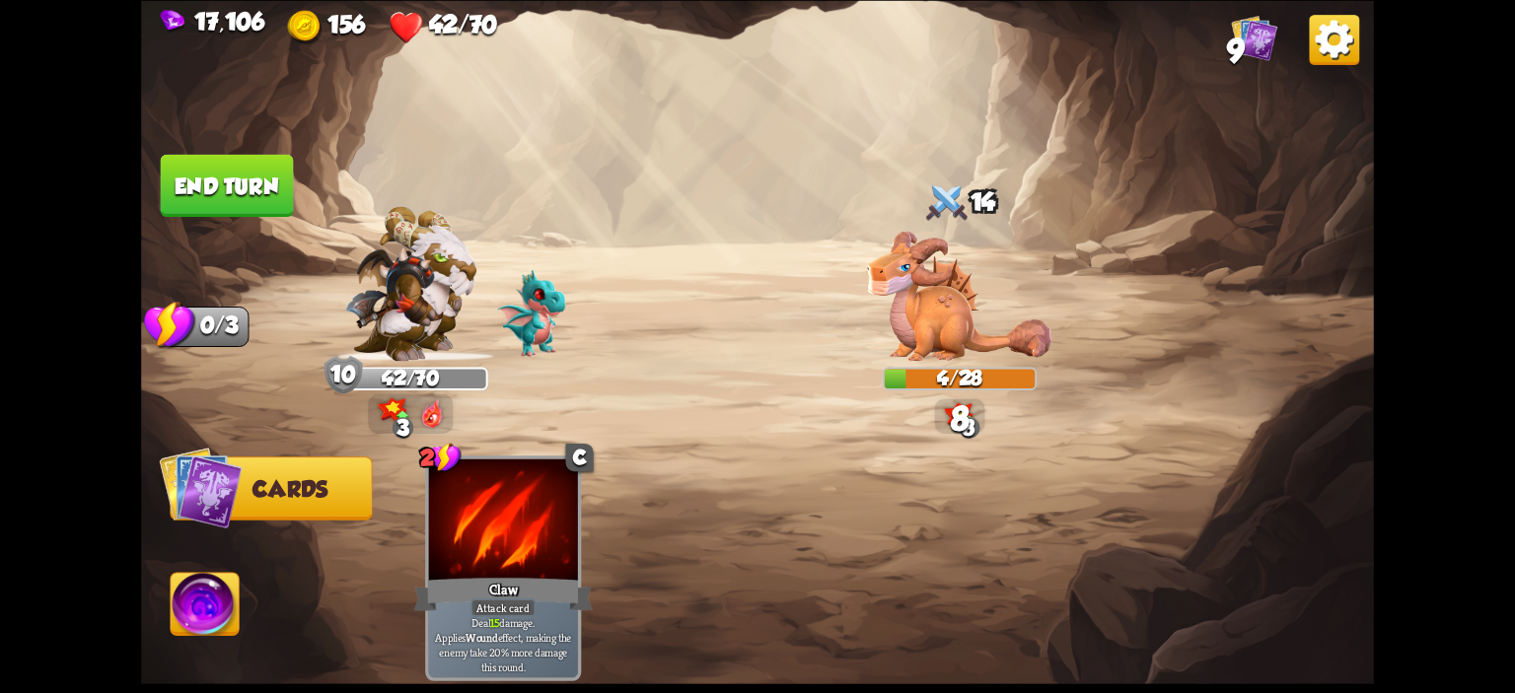
click at [224, 594] on img at bounding box center [205, 607] width 68 height 69
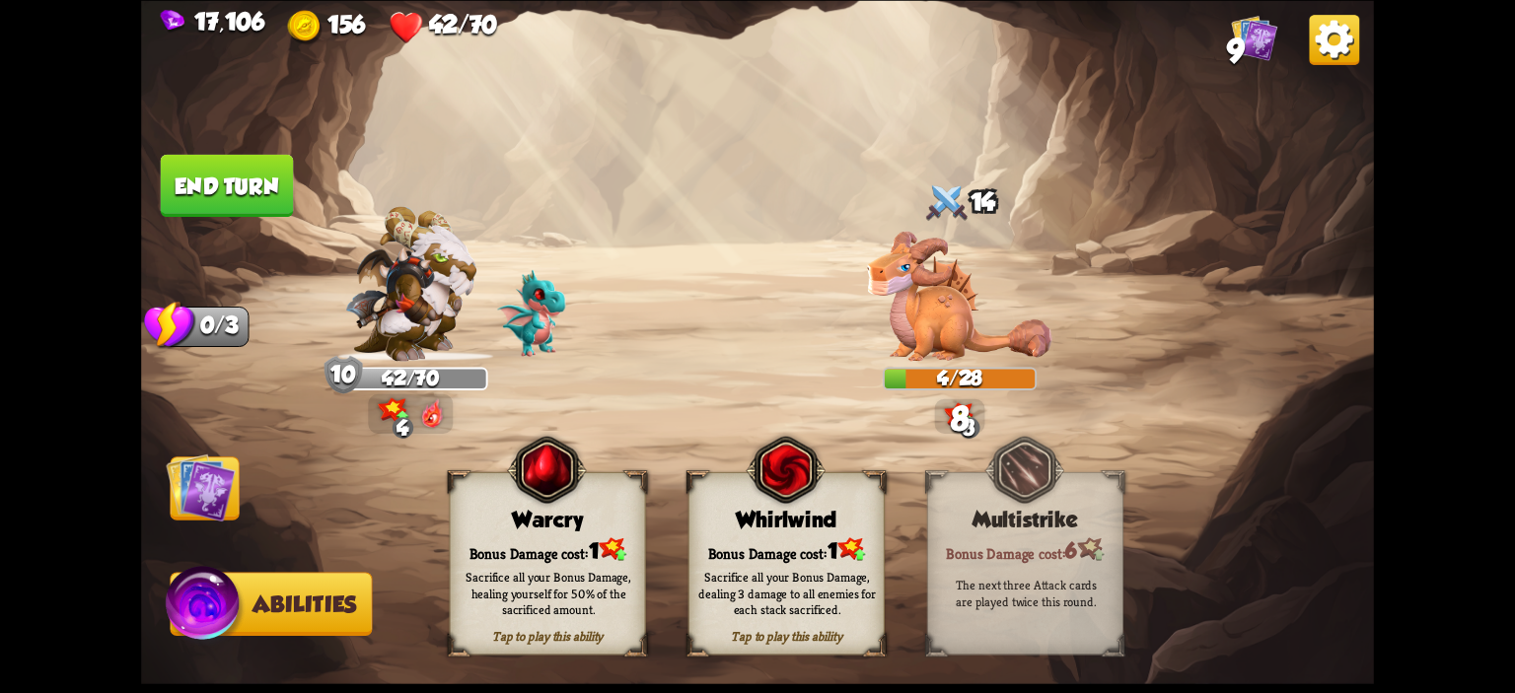
click at [497, 521] on div "Warcry" at bounding box center [548, 519] width 194 height 25
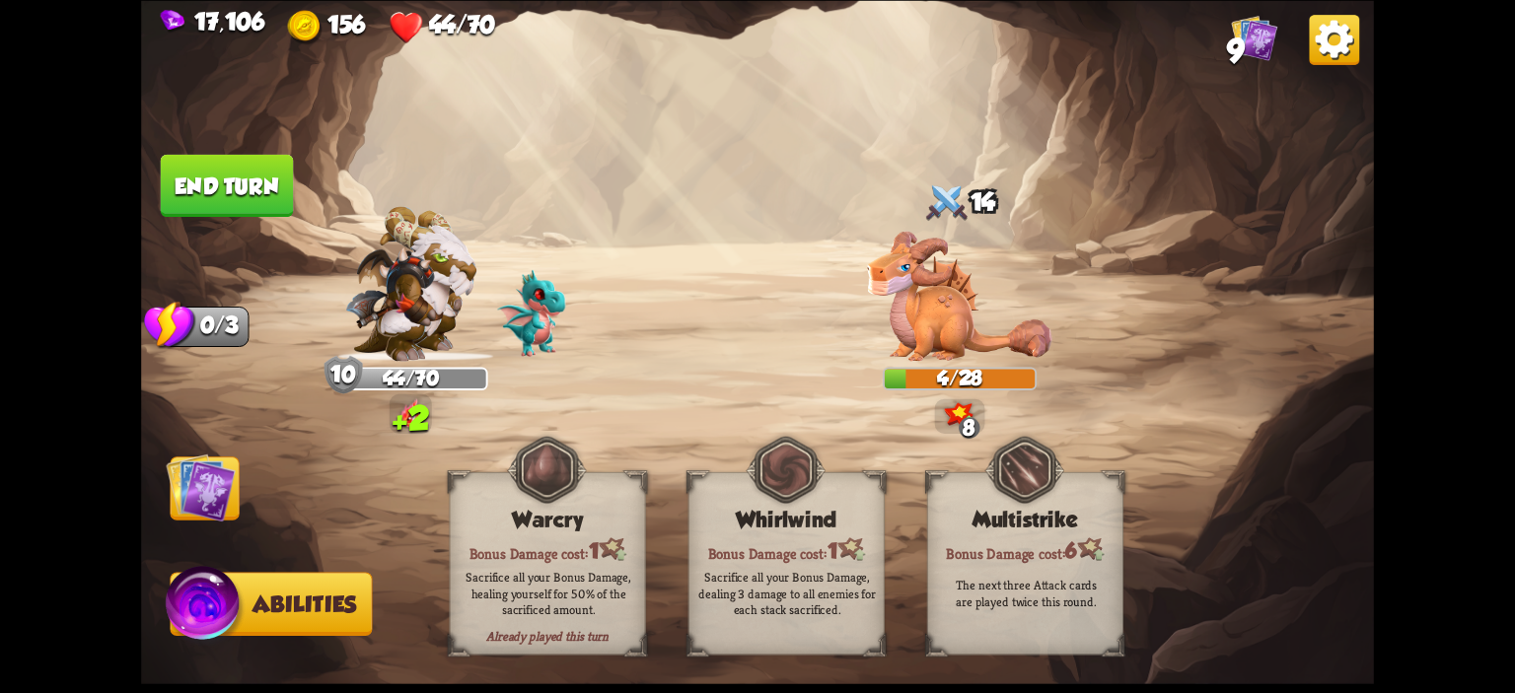
click at [258, 196] on button "End turn" at bounding box center [227, 185] width 133 height 62
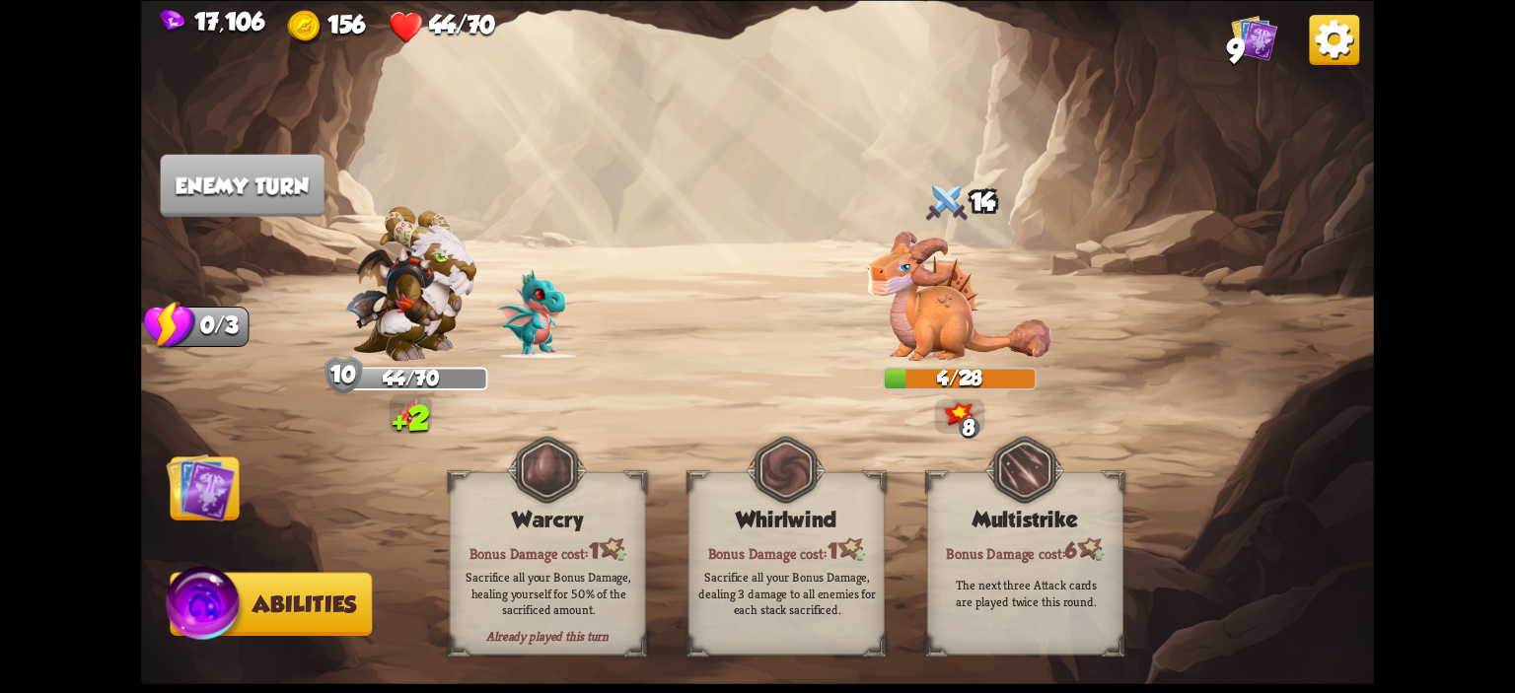
click at [225, 468] on img at bounding box center [200, 487] width 69 height 69
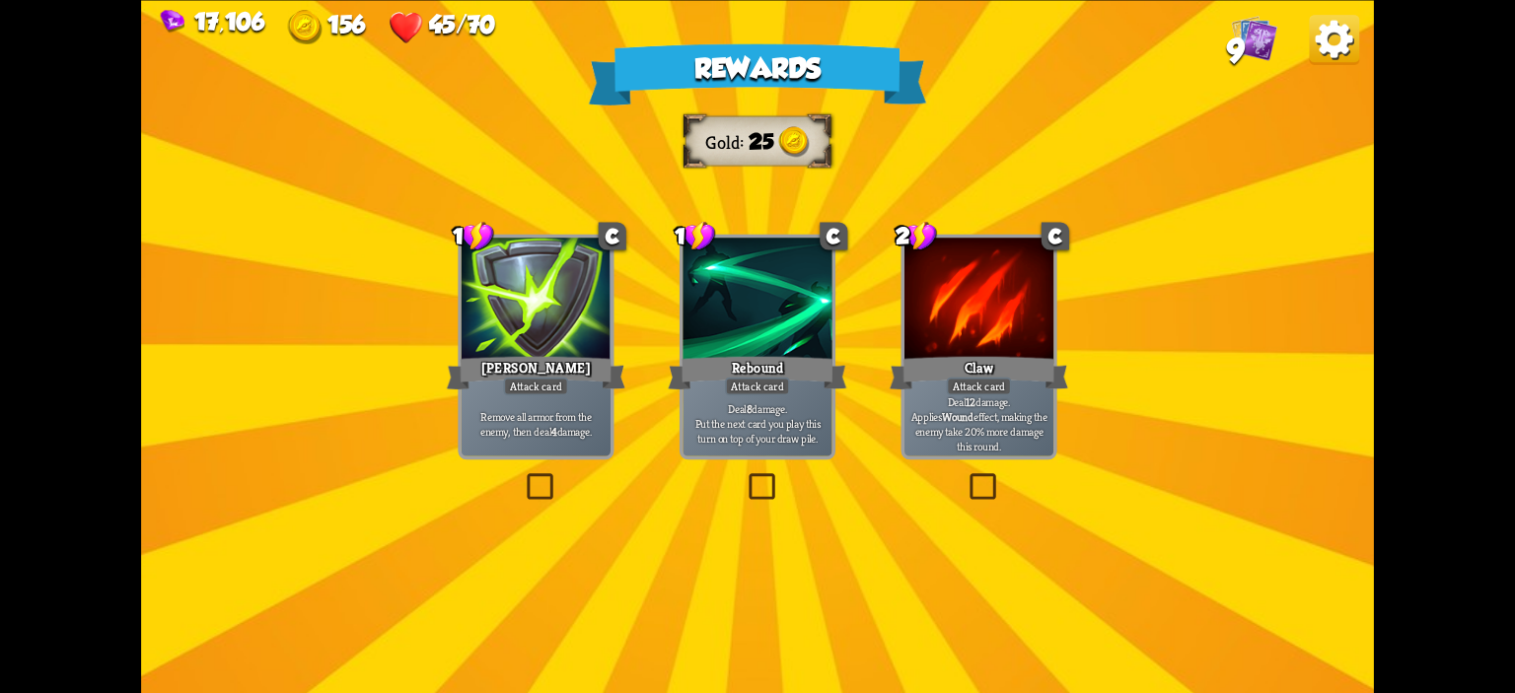
click at [570, 402] on div "Remove all armor from the enemy, then deal 4 damage." at bounding box center [536, 423] width 149 height 65
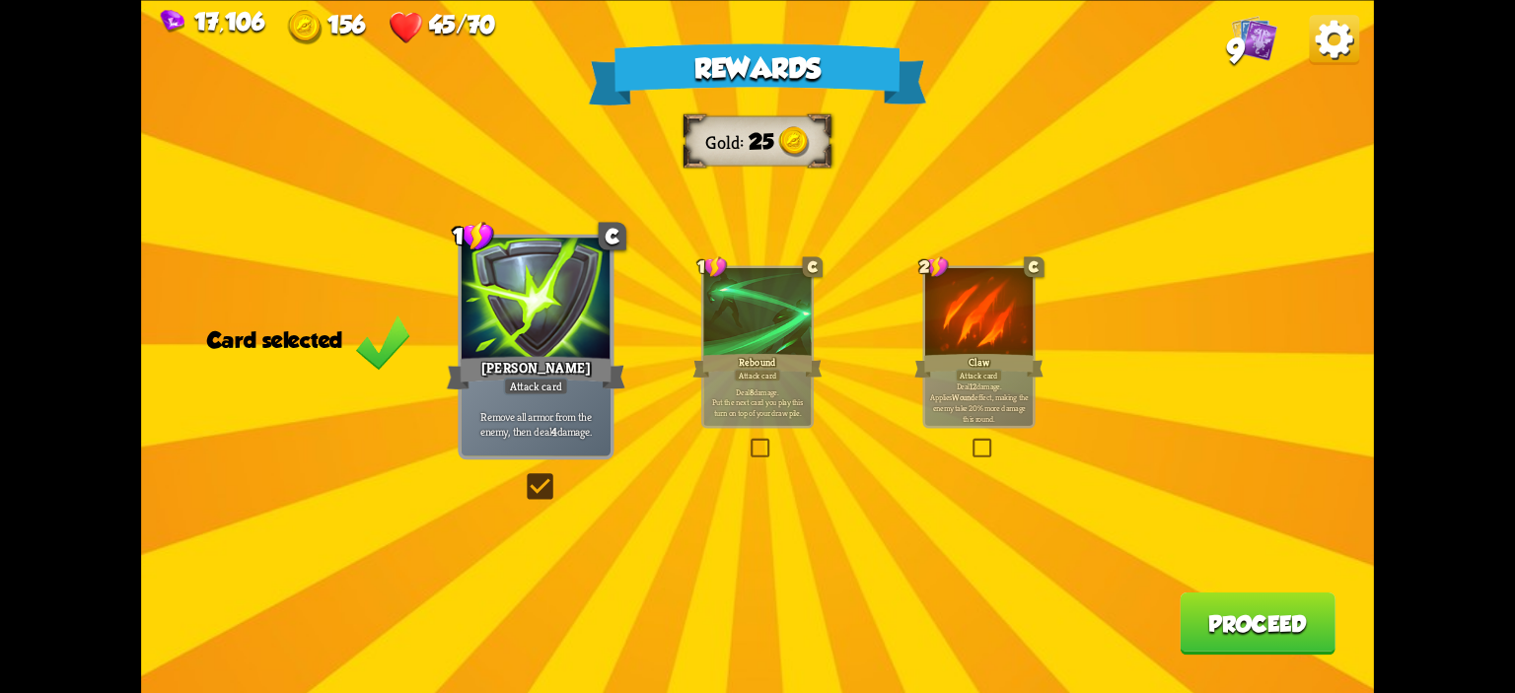
click at [1326, 614] on button "Proceed" at bounding box center [1258, 623] width 156 height 62
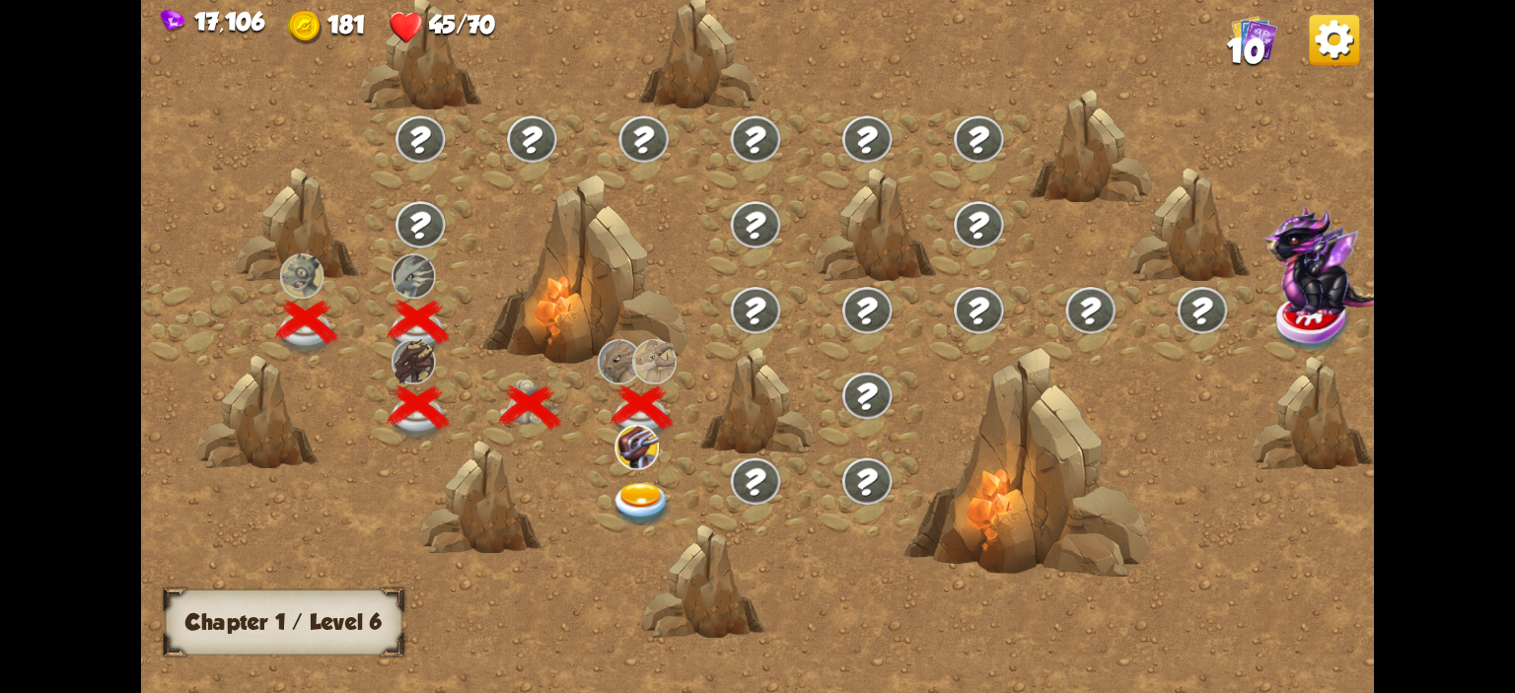
click at [635, 495] on img at bounding box center [641, 505] width 61 height 45
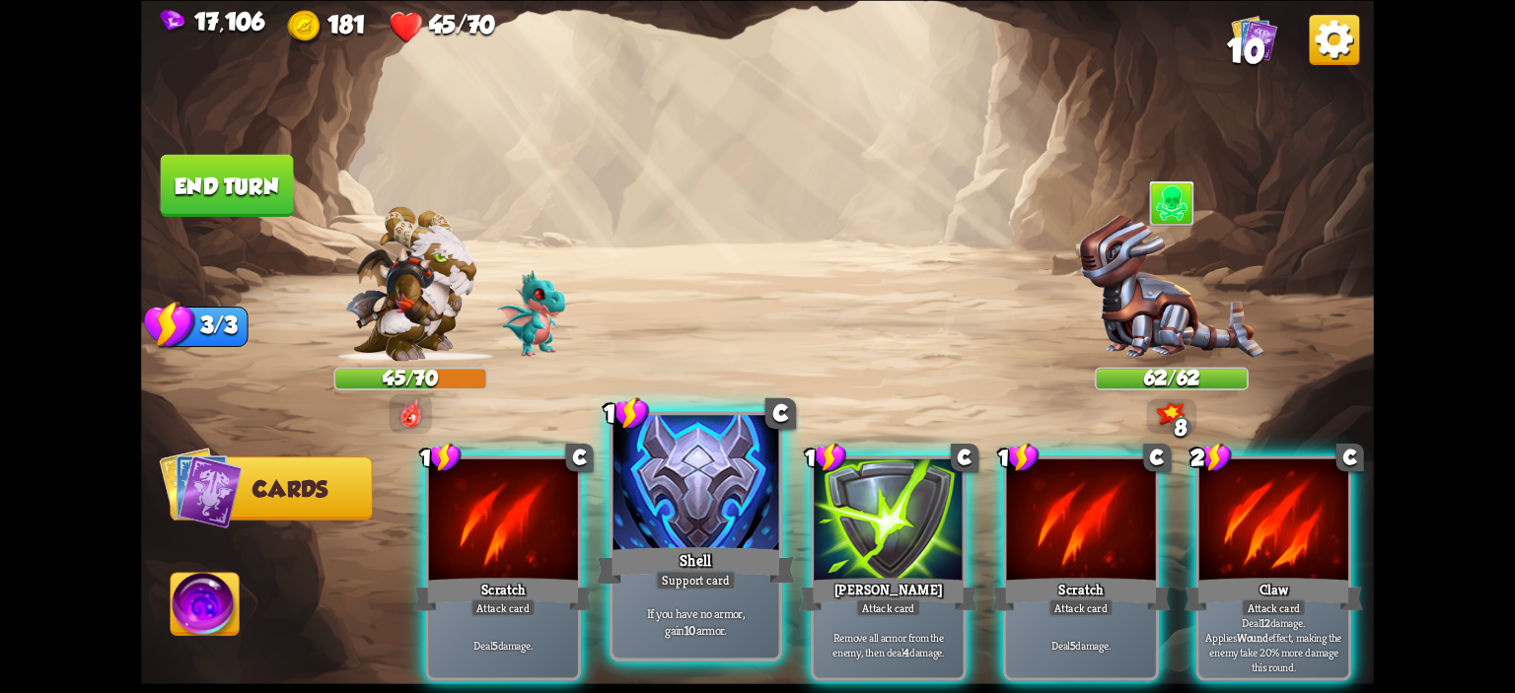
click at [700, 503] on div at bounding box center [696, 485] width 166 height 140
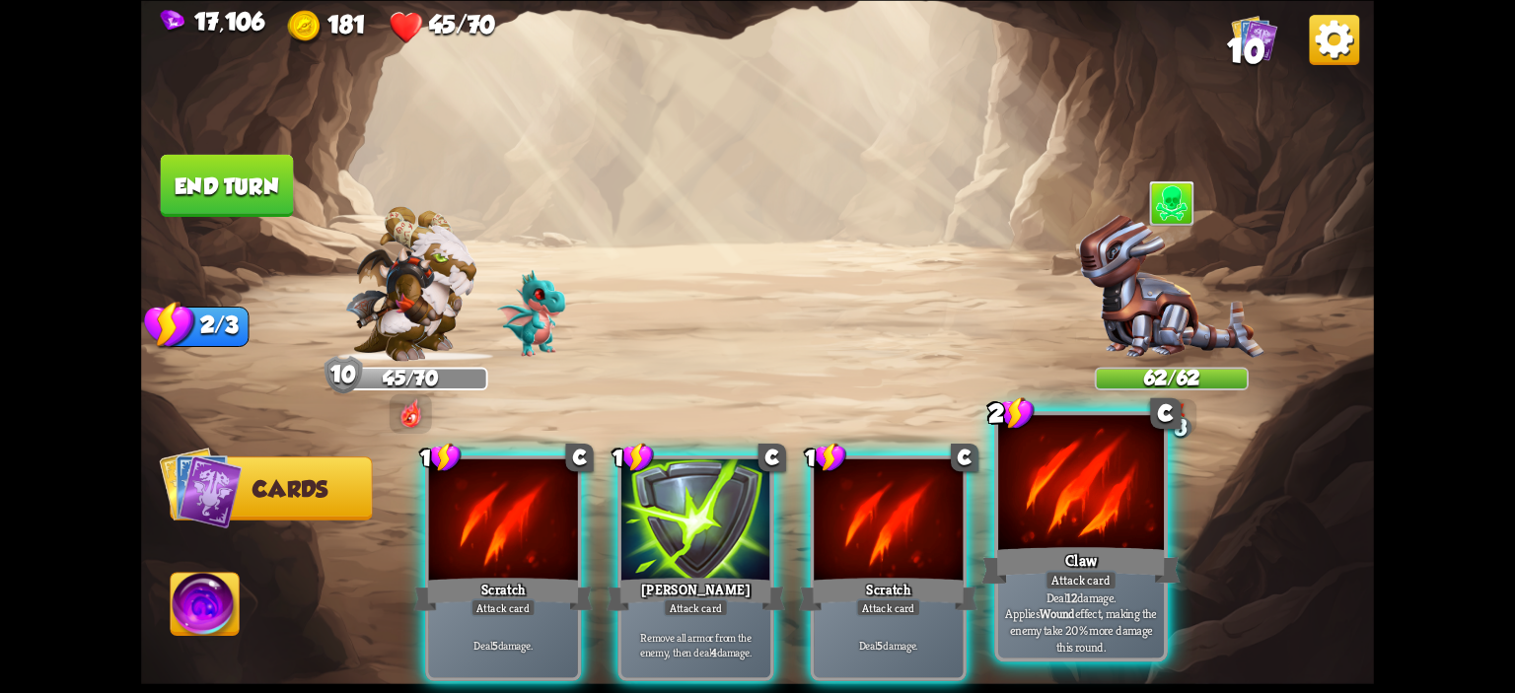
click at [1089, 487] on div at bounding box center [1081, 485] width 166 height 140
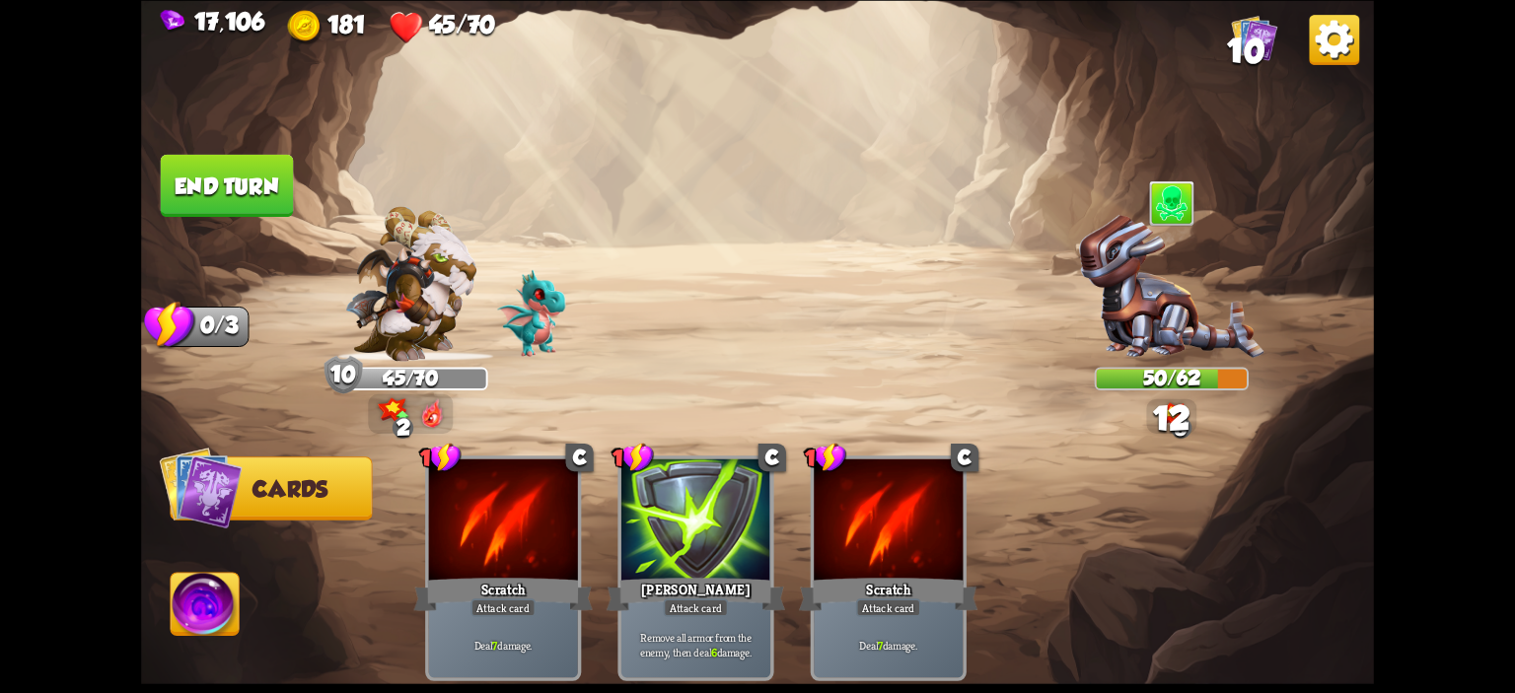
click at [231, 194] on button "End turn" at bounding box center [227, 185] width 133 height 62
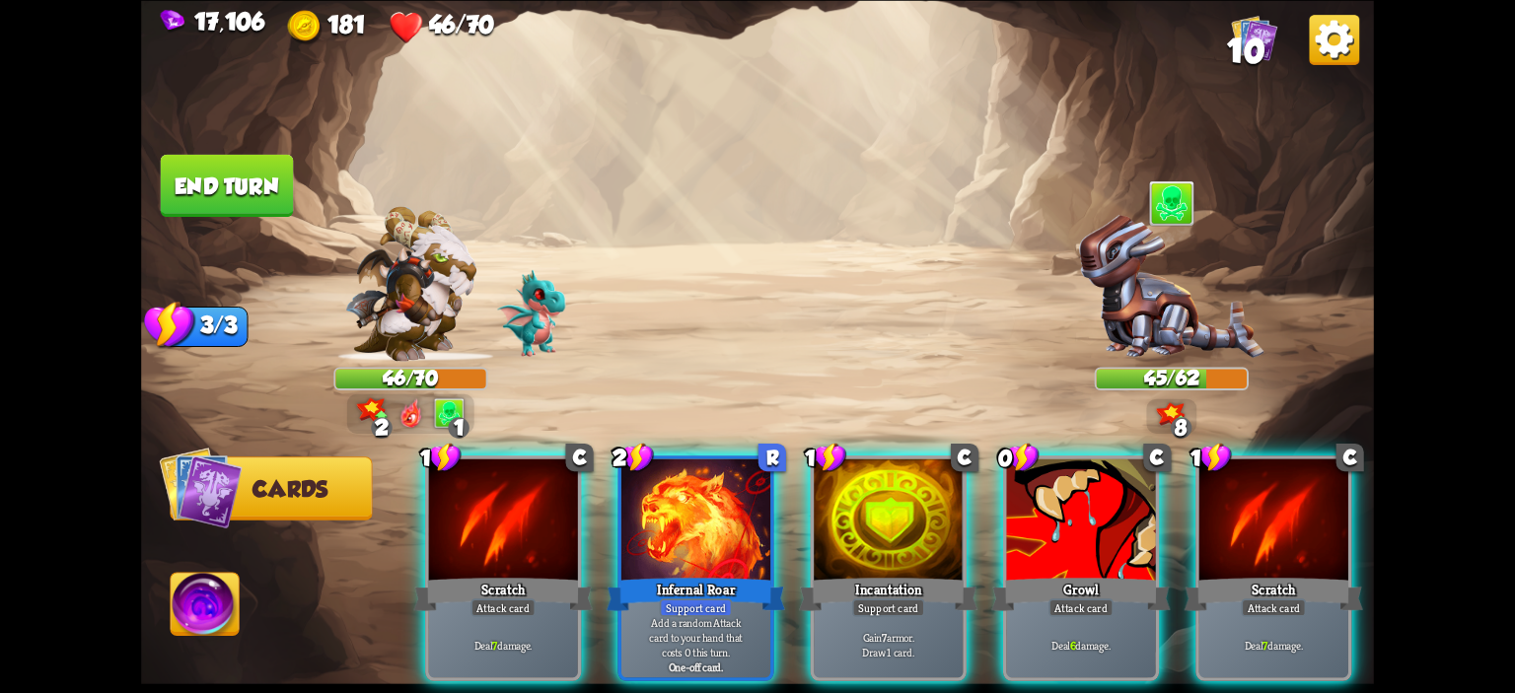
click at [849, 450] on div "1 C Scratch Attack card Deal 7 damage. 2 R Infernal Roar Support card Add a ran…" at bounding box center [881, 540] width 986 height 308
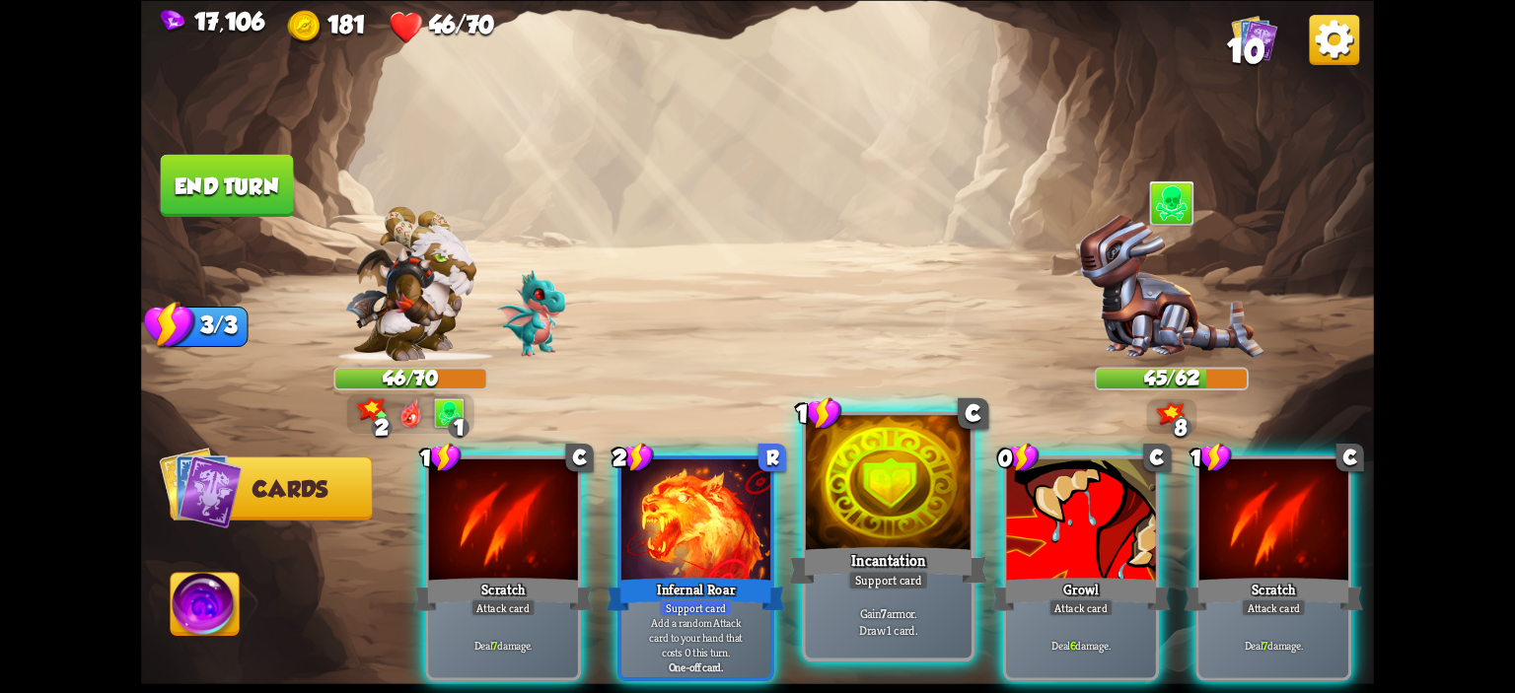
click at [856, 466] on div at bounding box center [889, 485] width 166 height 140
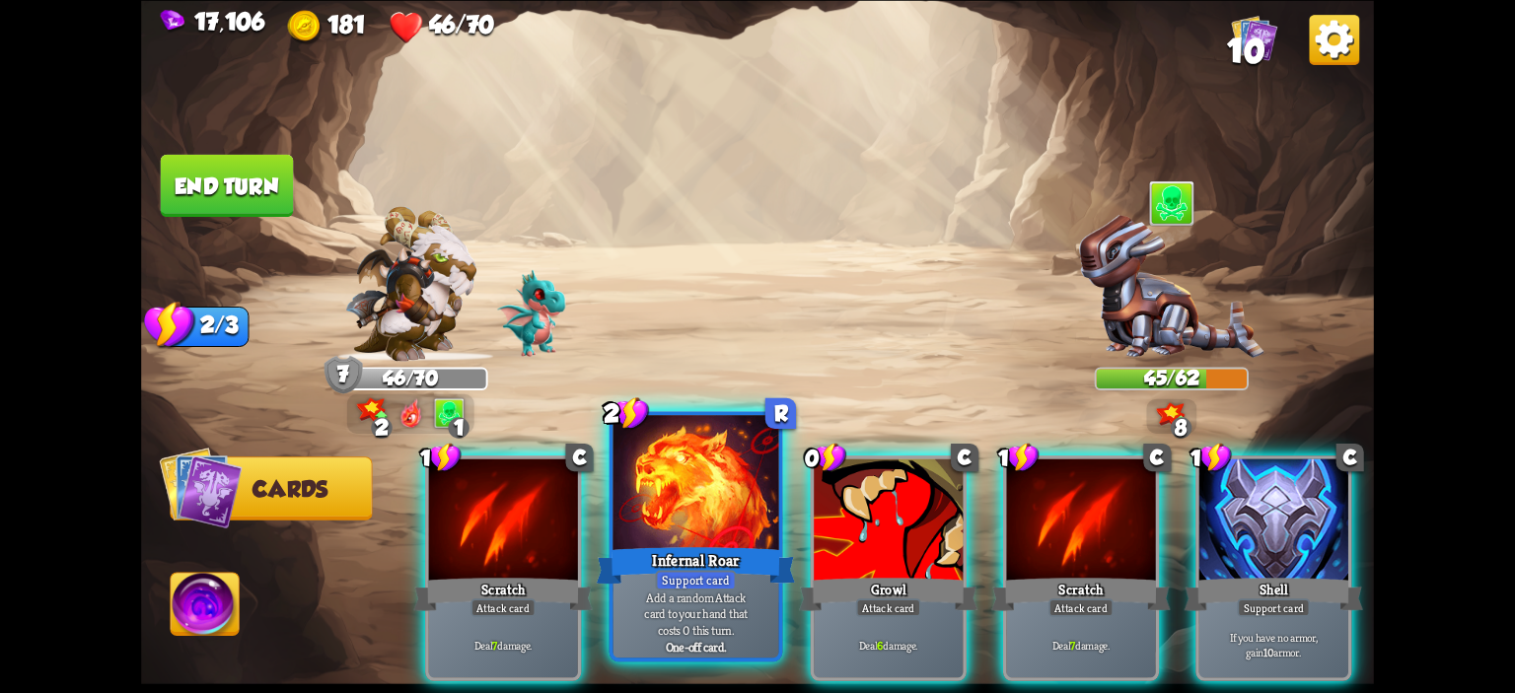
click at [722, 517] on div at bounding box center [696, 485] width 166 height 140
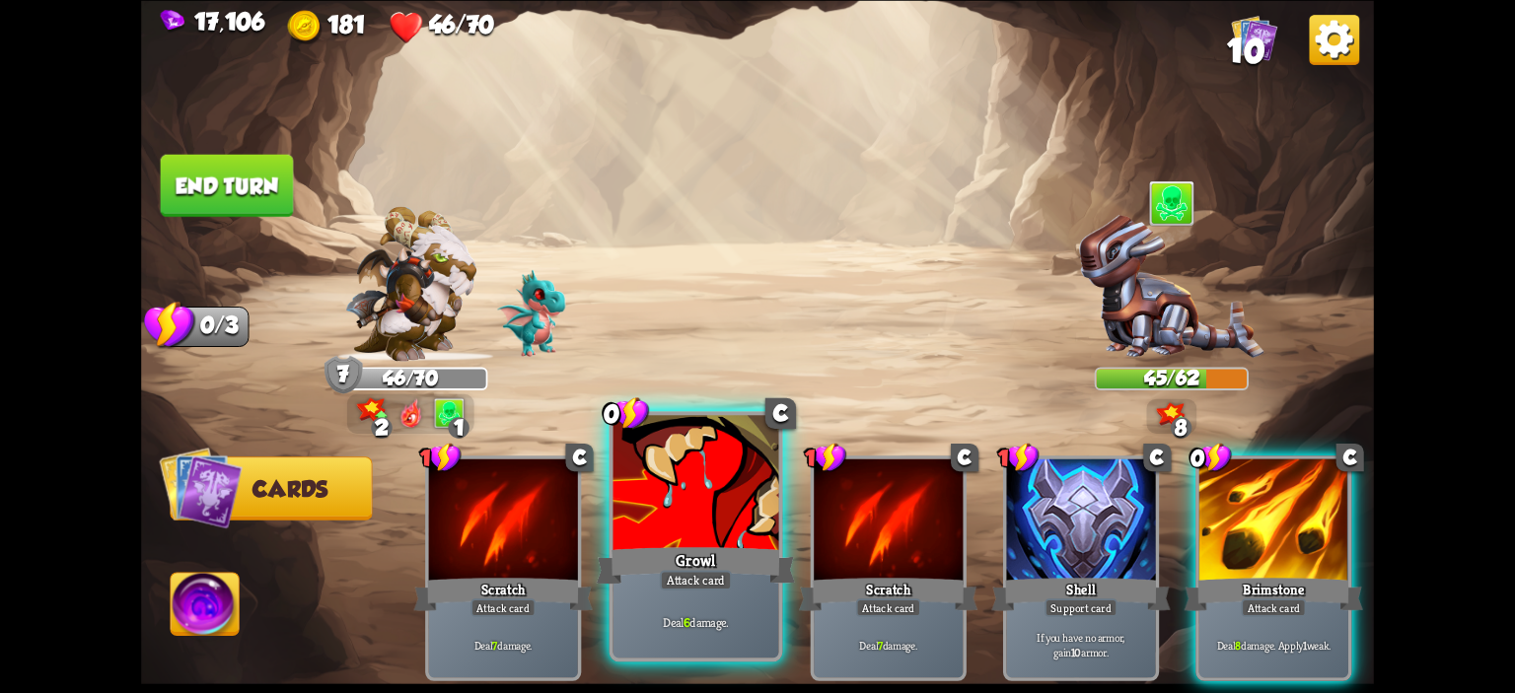
click at [757, 527] on div at bounding box center [696, 485] width 166 height 140
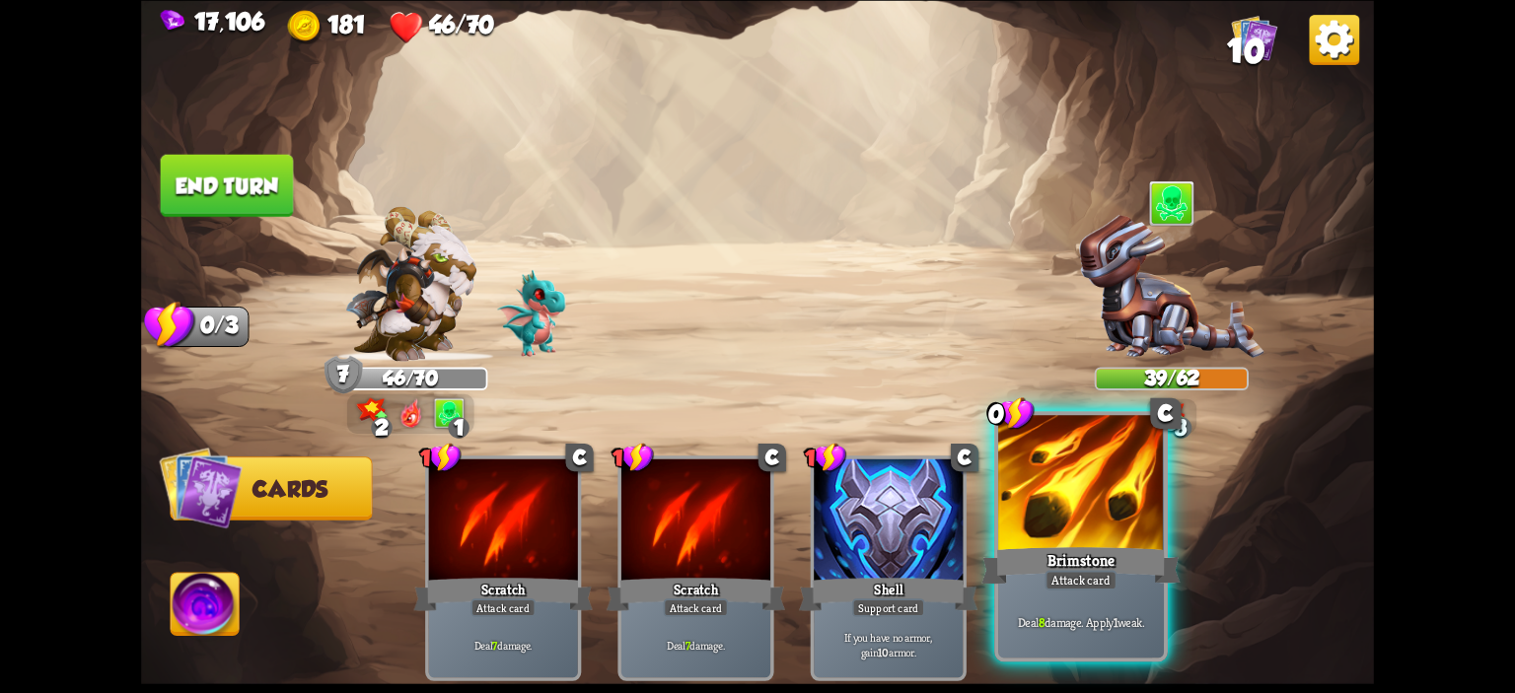
click at [1073, 508] on div at bounding box center [1081, 485] width 166 height 140
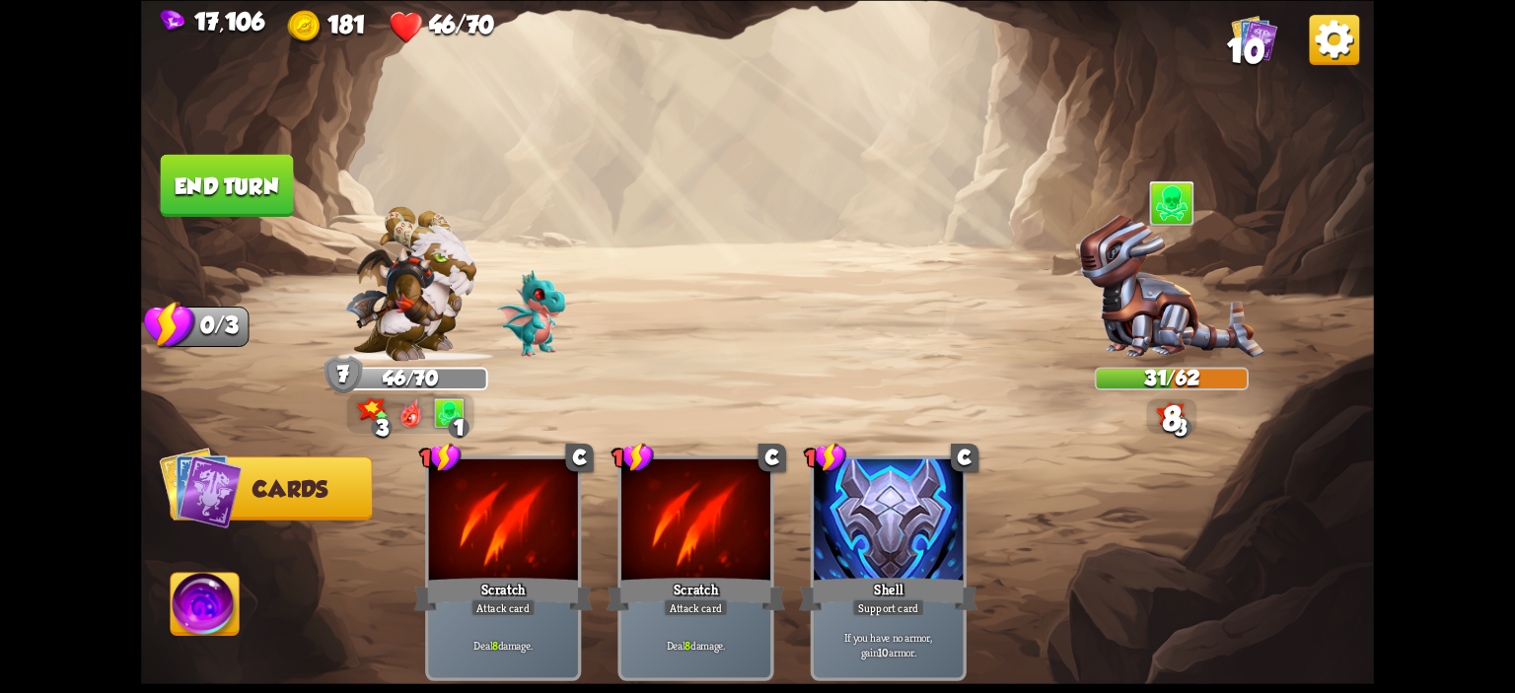
click at [218, 173] on button "End turn" at bounding box center [227, 185] width 133 height 62
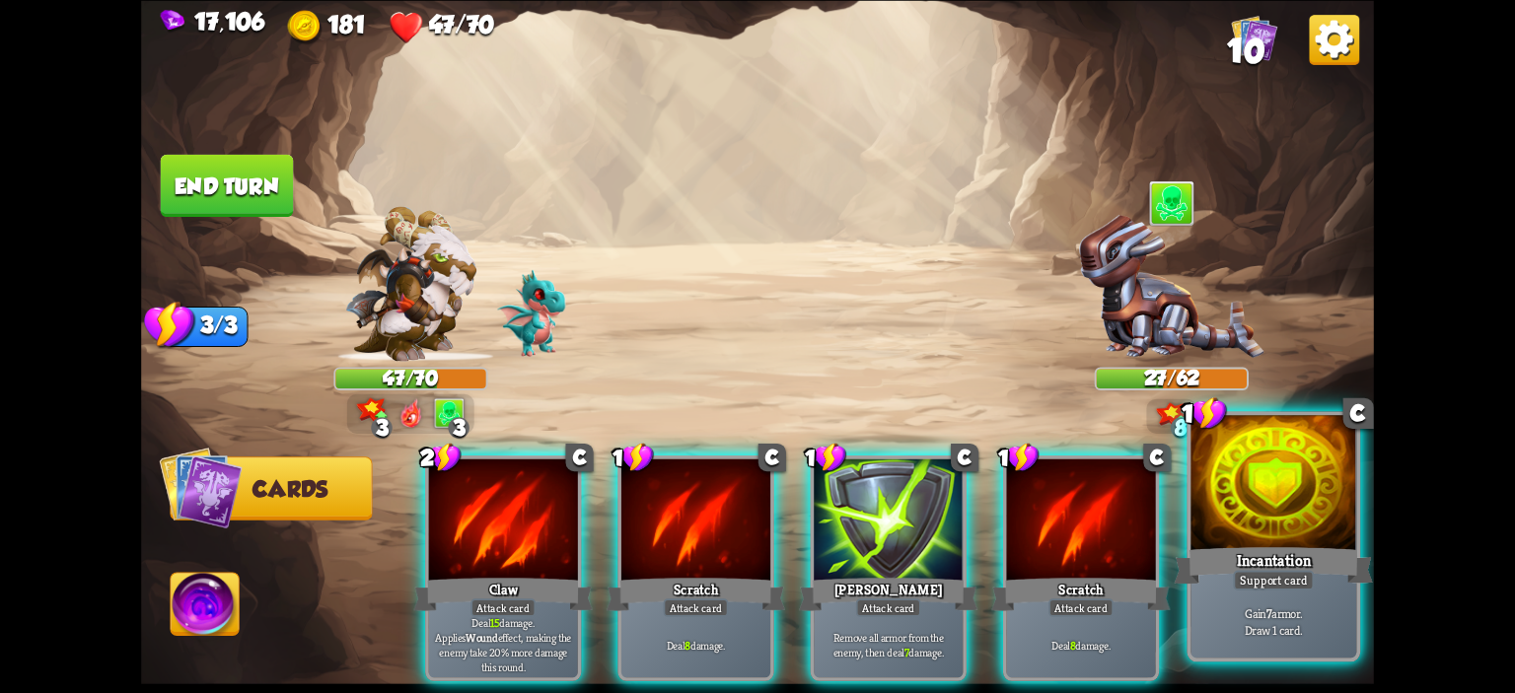
click at [1251, 472] on div at bounding box center [1273, 485] width 166 height 140
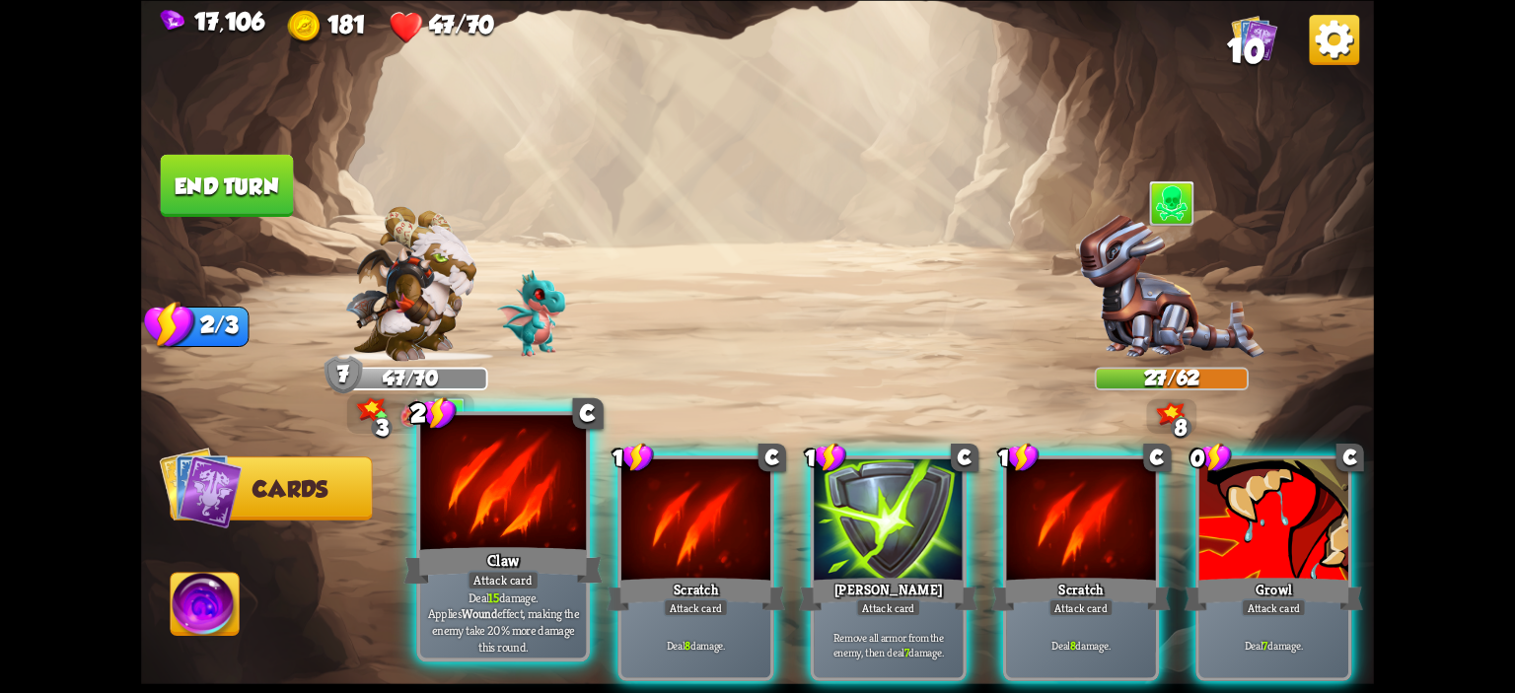
click at [508, 526] on div at bounding box center [503, 485] width 166 height 140
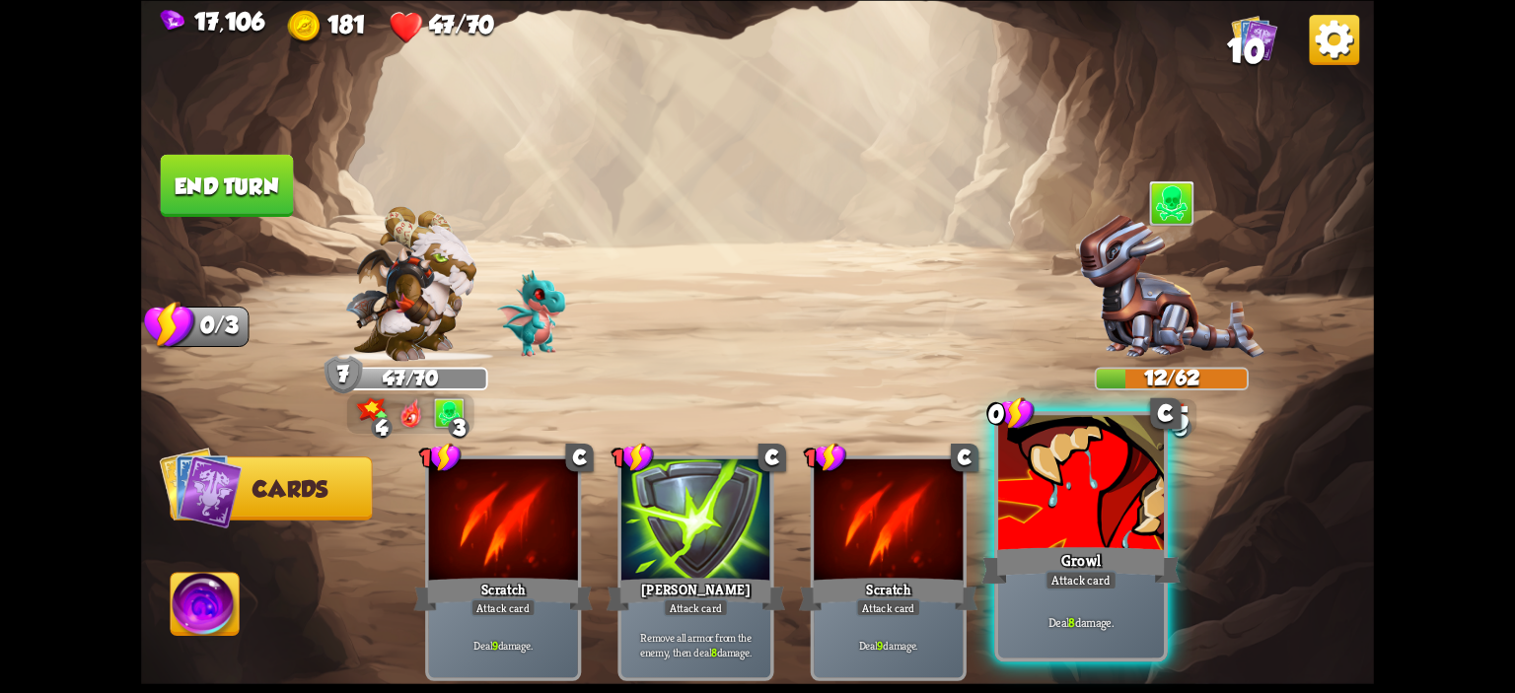
click at [1108, 469] on div at bounding box center [1081, 485] width 166 height 140
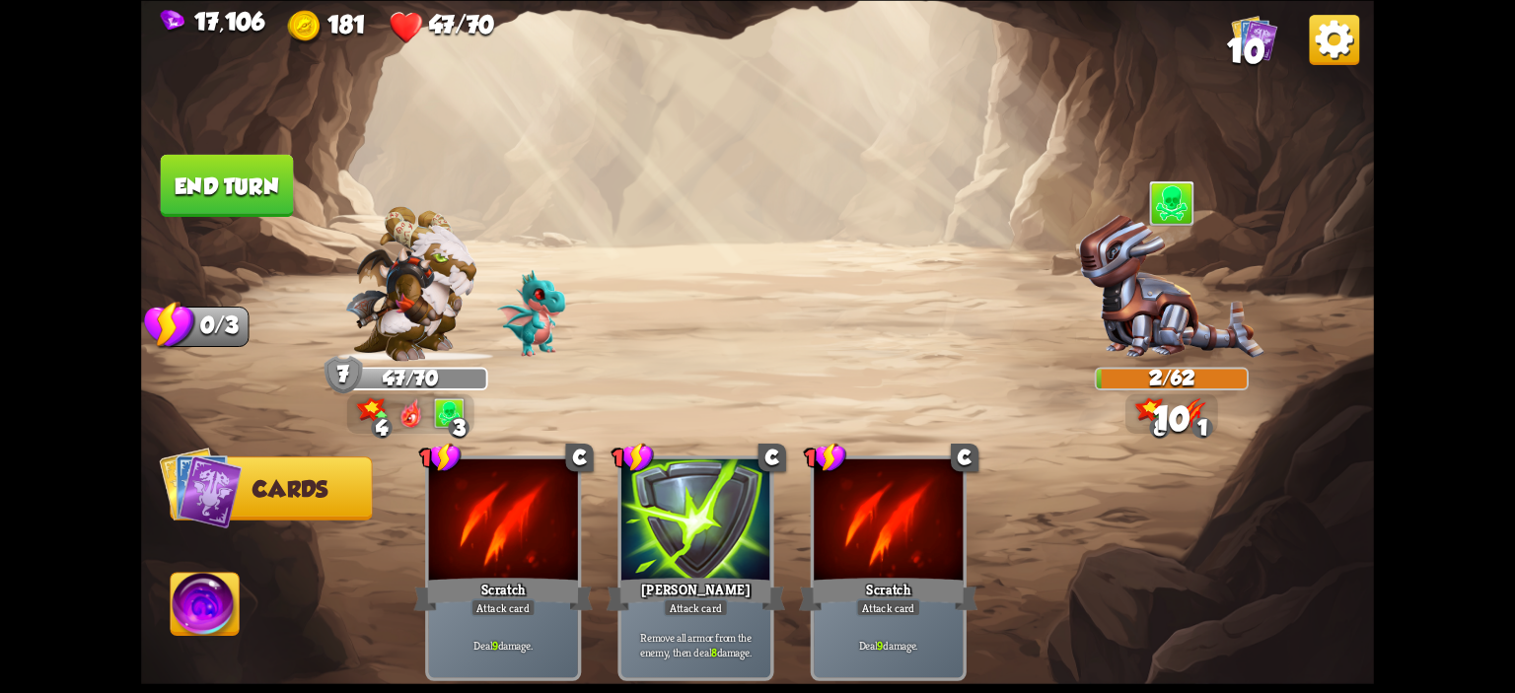
click at [201, 591] on img at bounding box center [205, 607] width 68 height 69
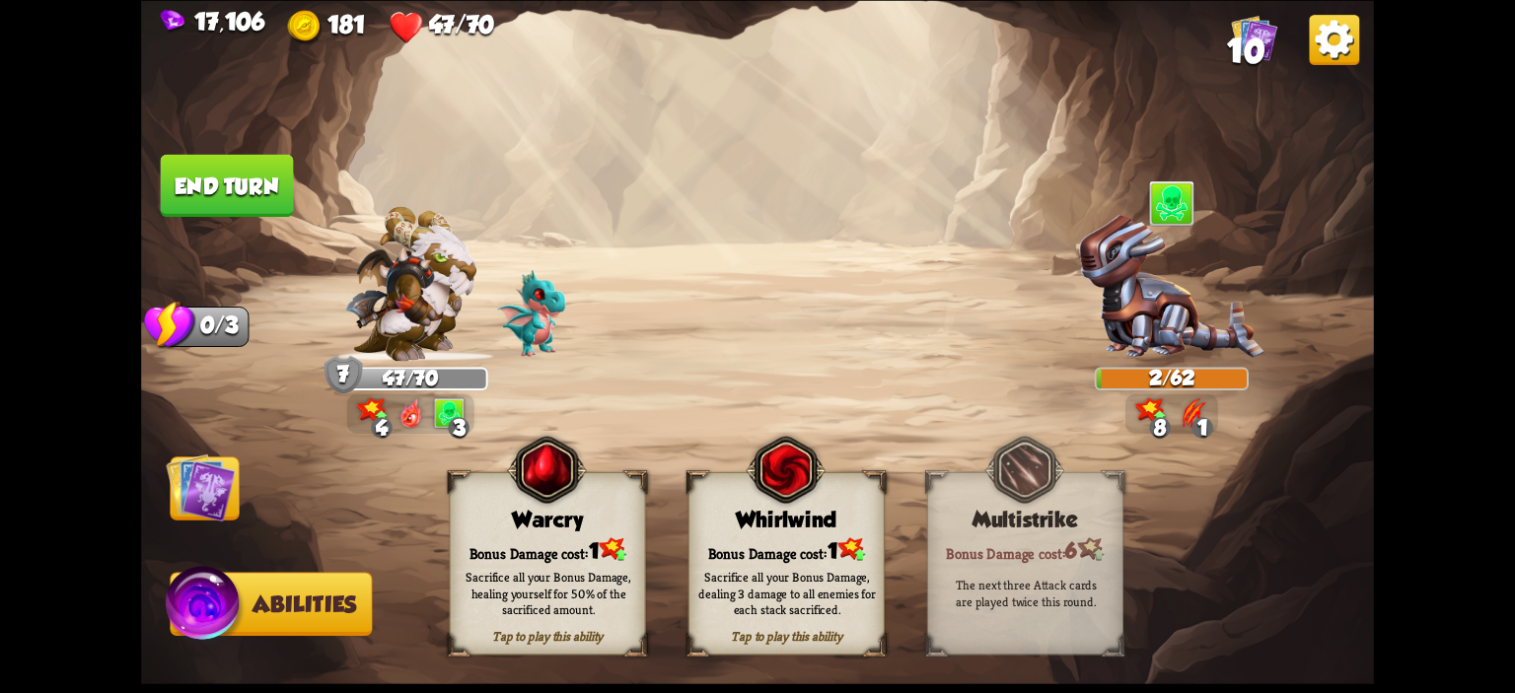
click at [509, 529] on div "Warcry" at bounding box center [548, 519] width 194 height 25
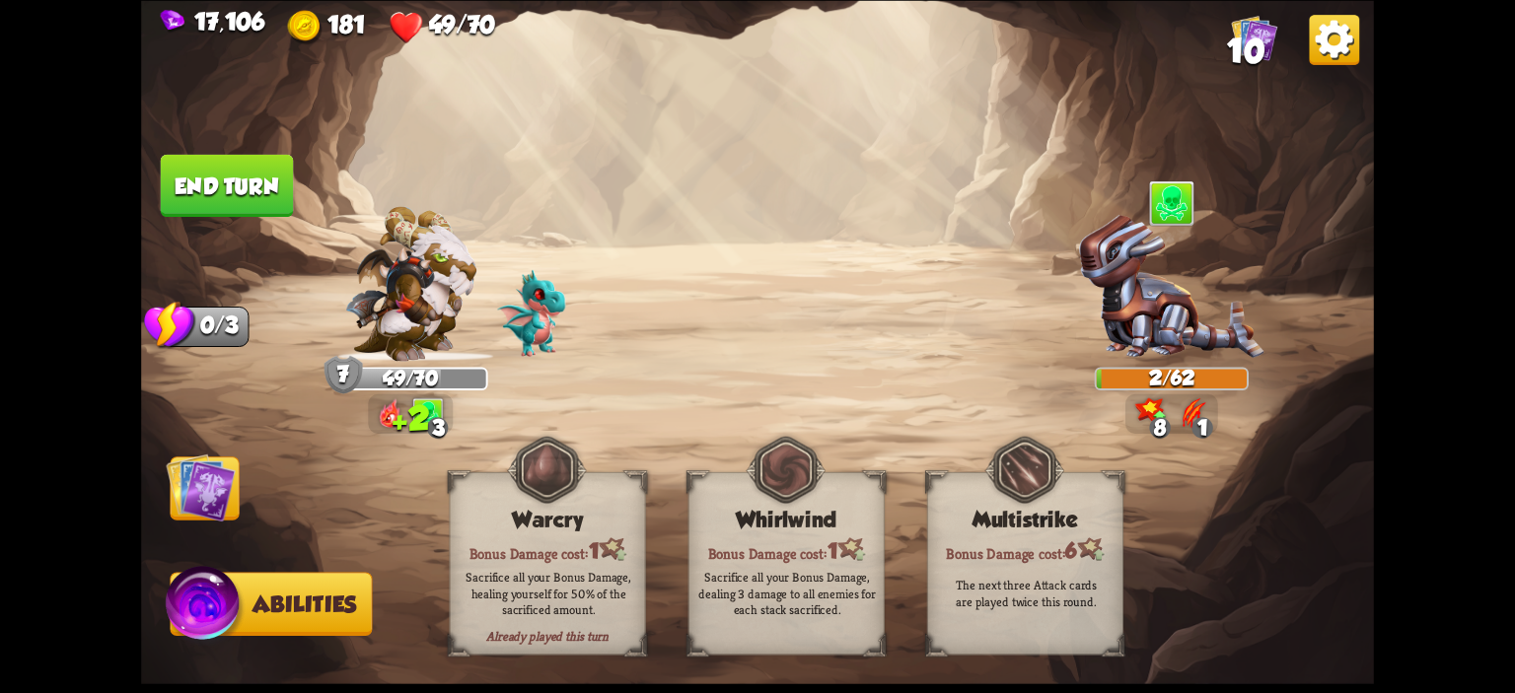
click at [228, 196] on button "End turn" at bounding box center [227, 185] width 133 height 62
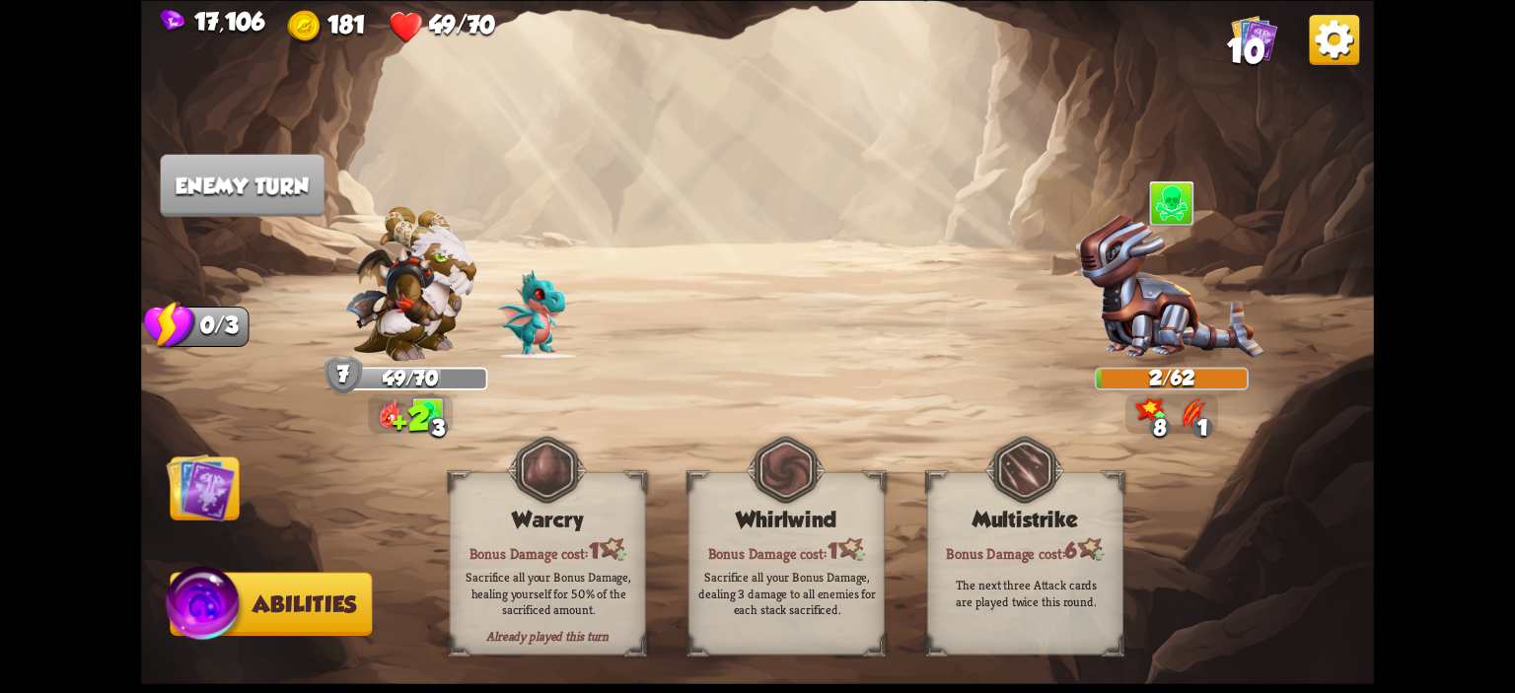
click at [226, 481] on img at bounding box center [200, 487] width 69 height 69
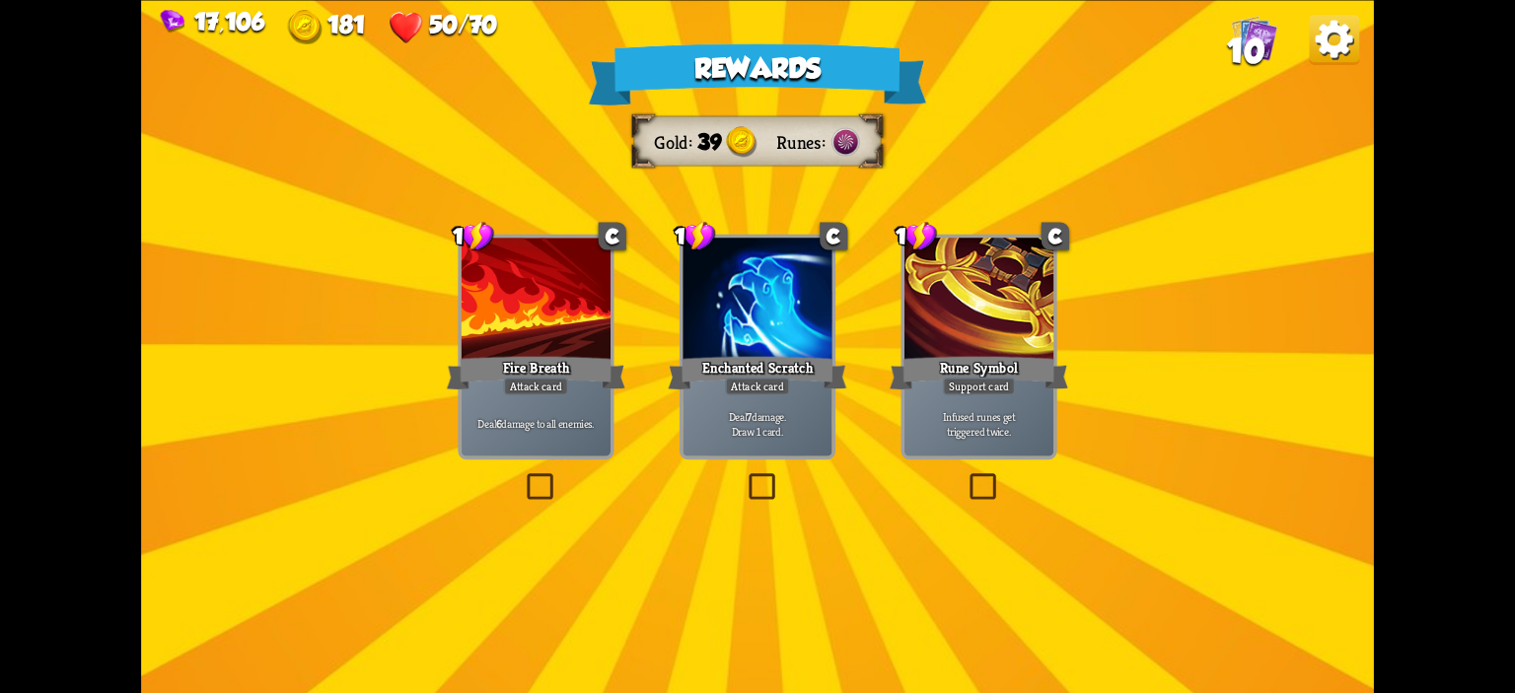
click at [571, 393] on div "Fire Breath" at bounding box center [536, 372] width 179 height 39
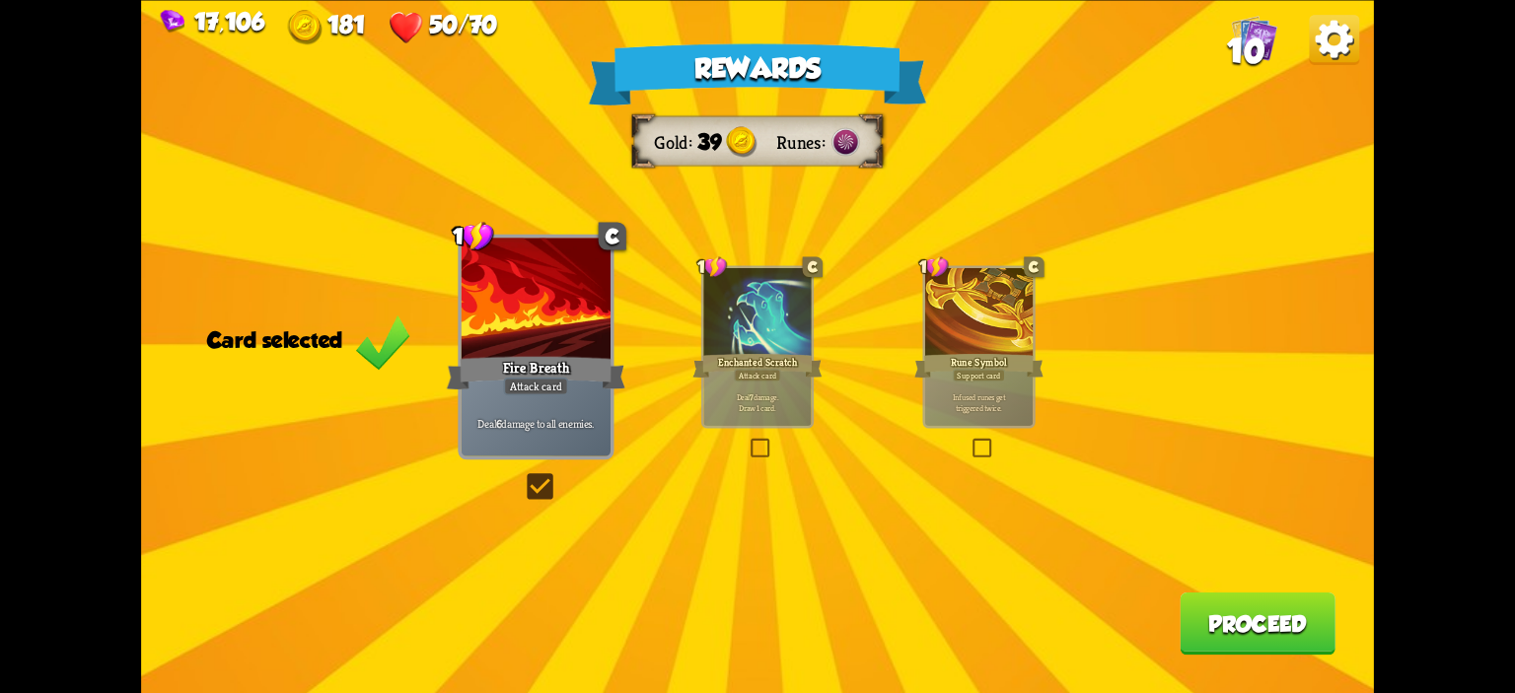
click at [1279, 646] on button "Proceed" at bounding box center [1258, 623] width 156 height 62
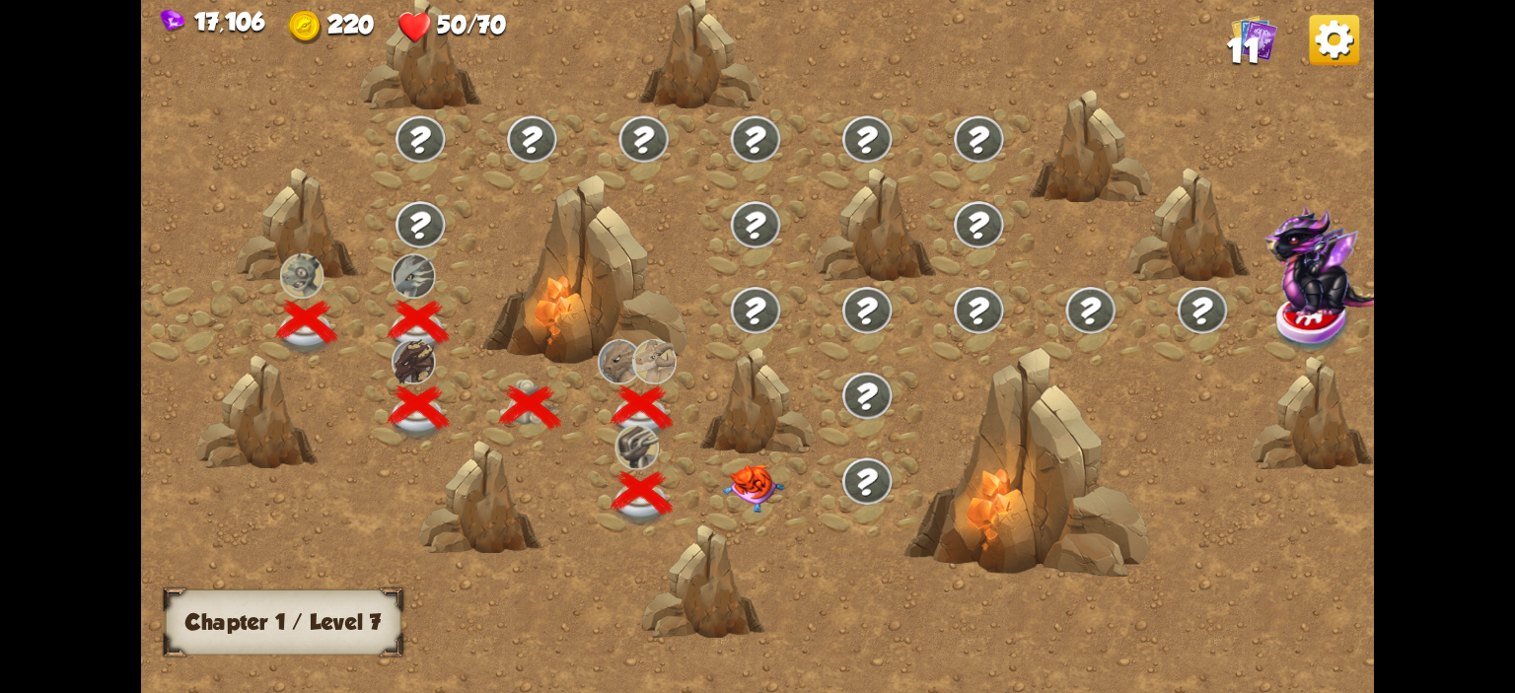
click at [750, 474] on img at bounding box center [753, 489] width 61 height 48
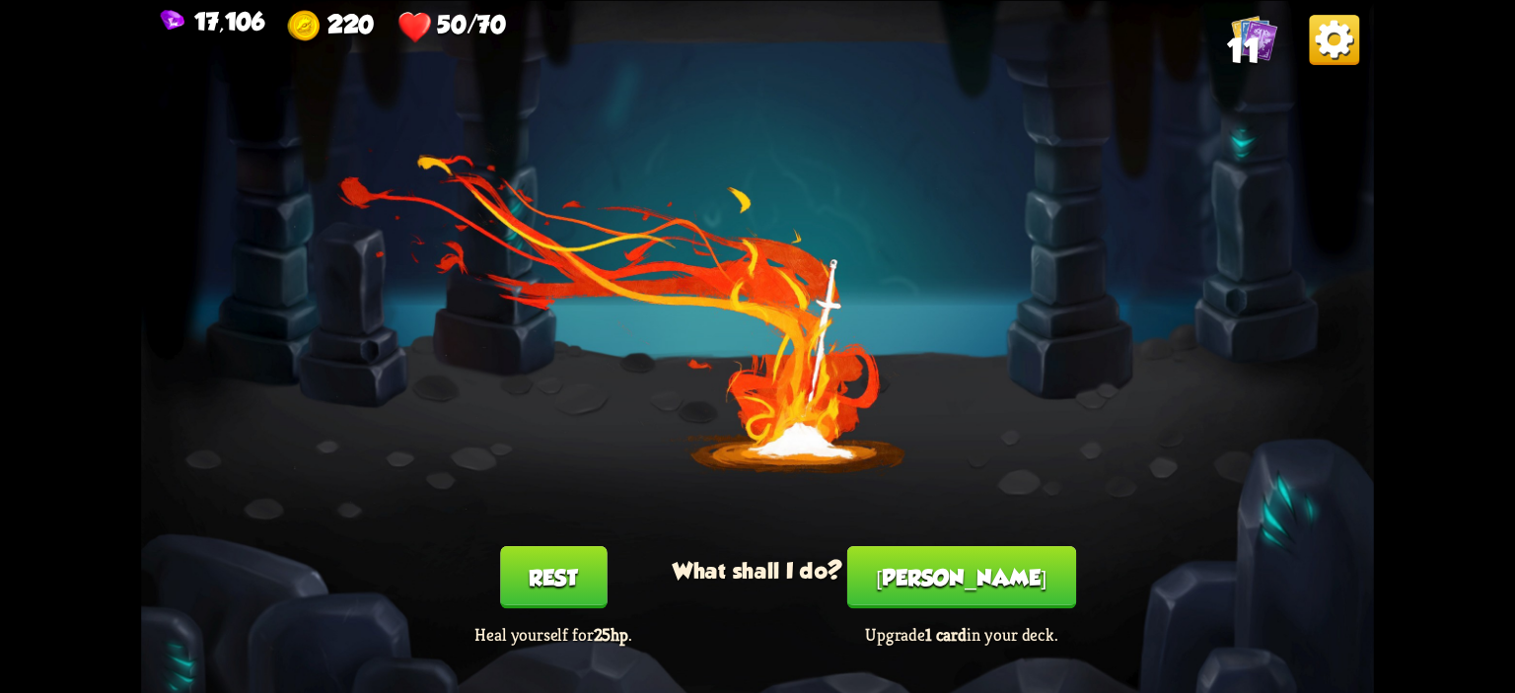
click at [955, 572] on button "Smith" at bounding box center [961, 577] width 229 height 62
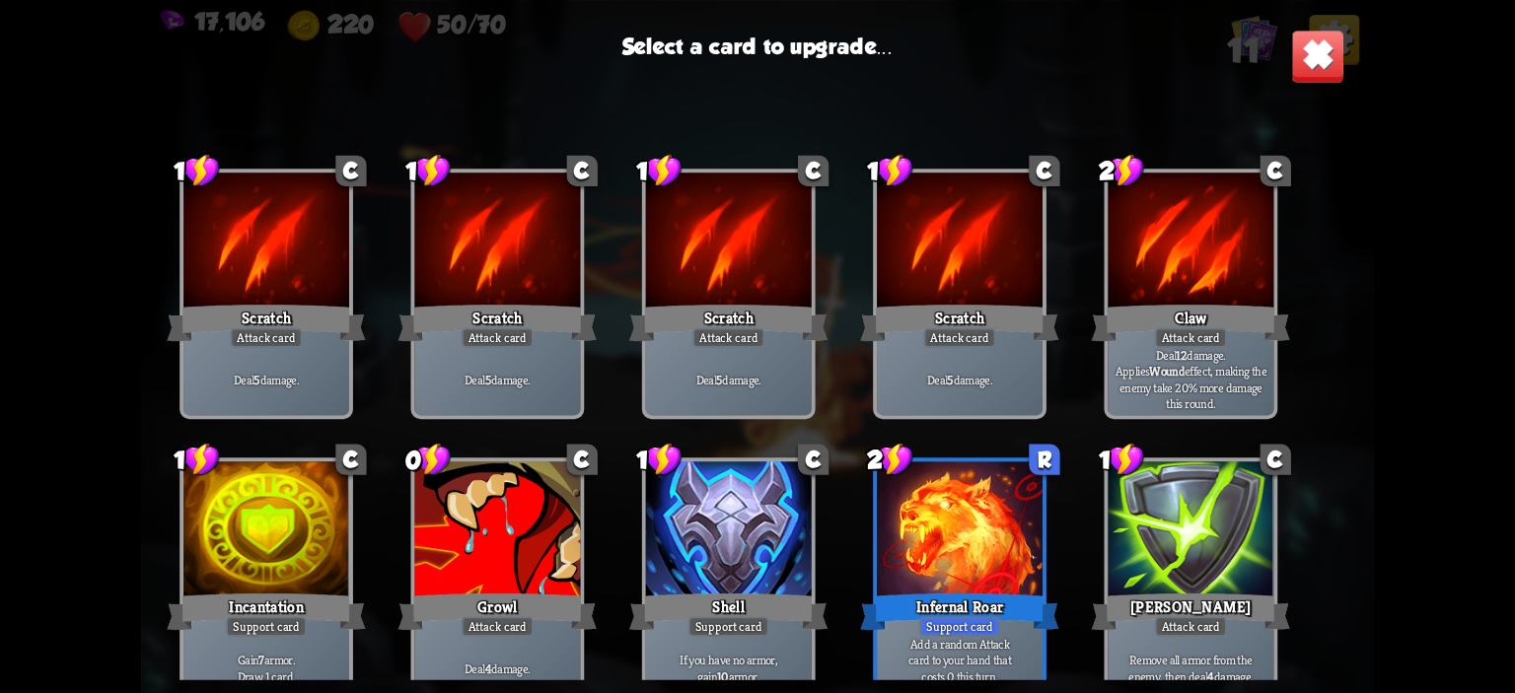
scroll to position [324, 0]
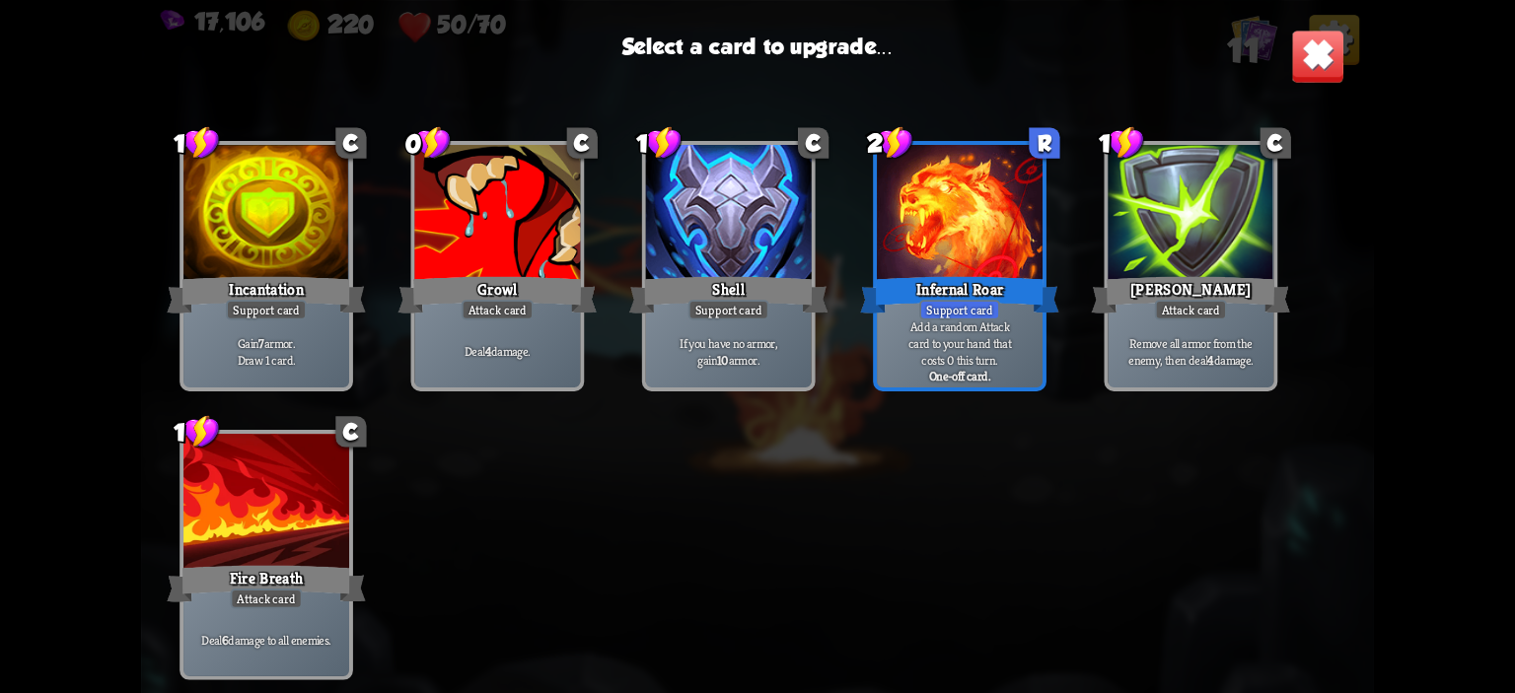
click at [974, 275] on div "Infernal Roar" at bounding box center [959, 295] width 199 height 44
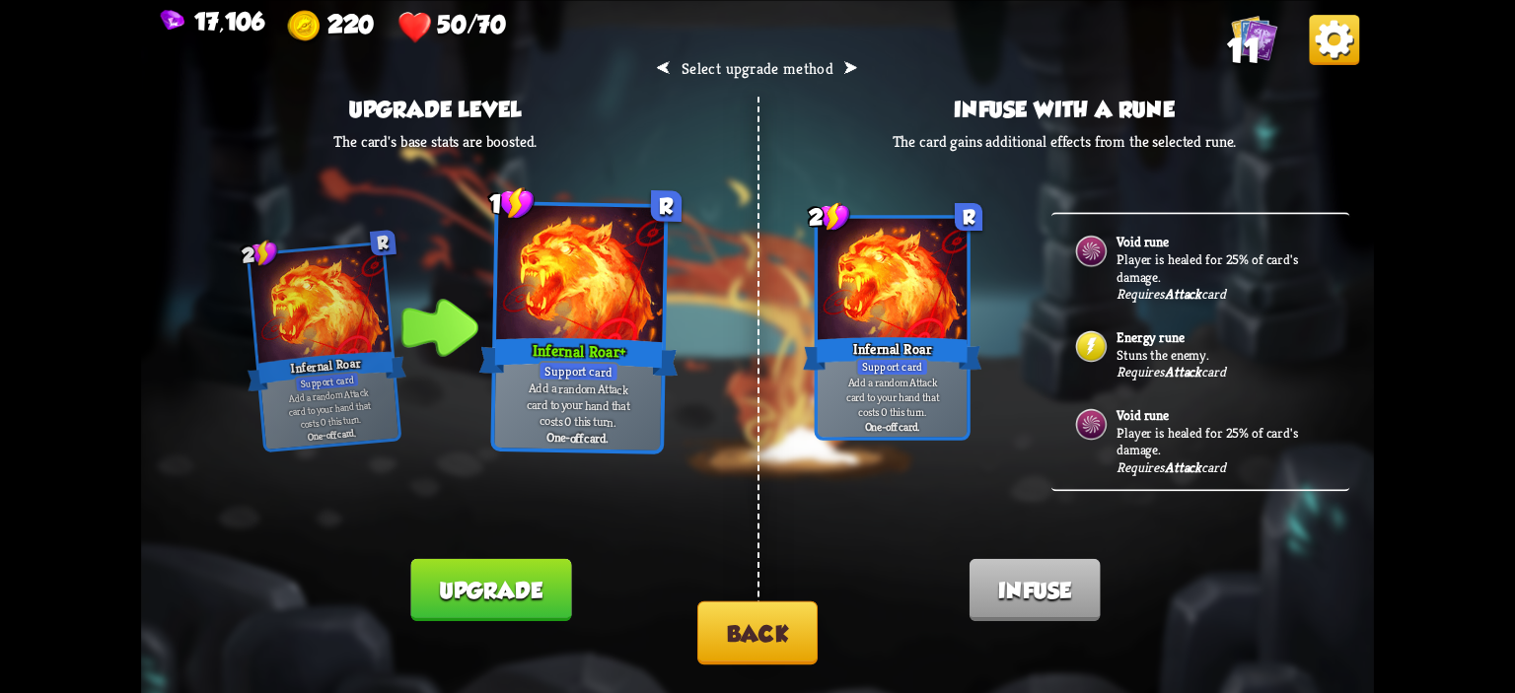
click at [756, 622] on button "Back" at bounding box center [757, 632] width 120 height 63
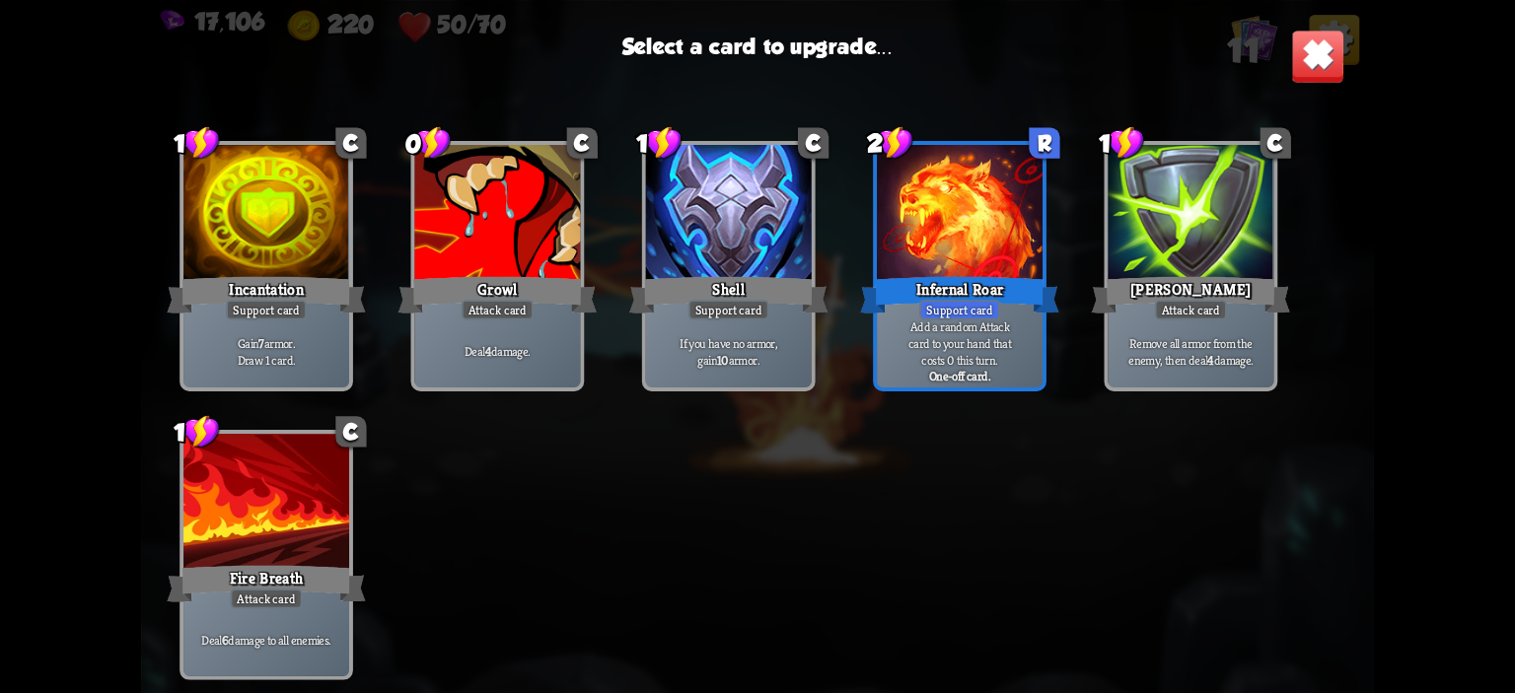
click at [209, 289] on div "Incantation" at bounding box center [266, 295] width 199 height 44
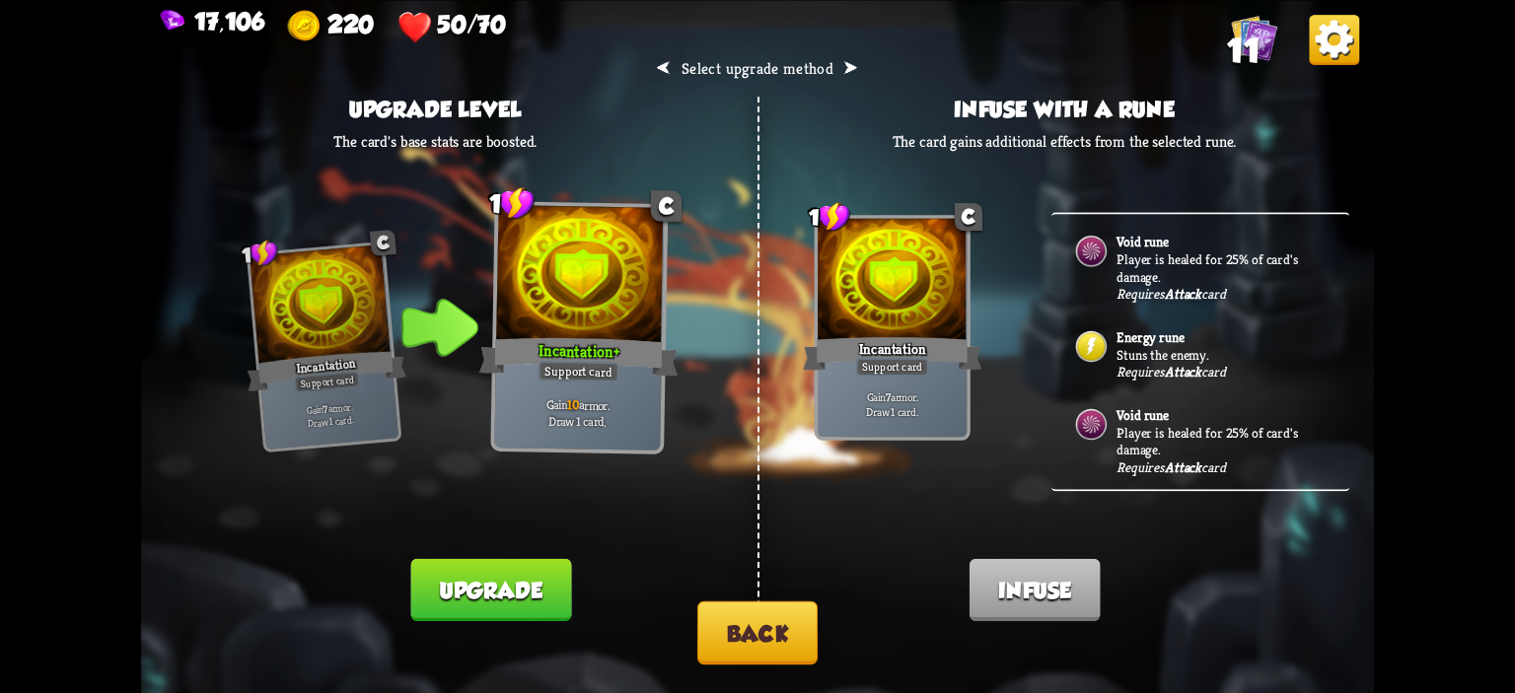
click at [504, 587] on button "Upgrade" at bounding box center [490, 589] width 161 height 62
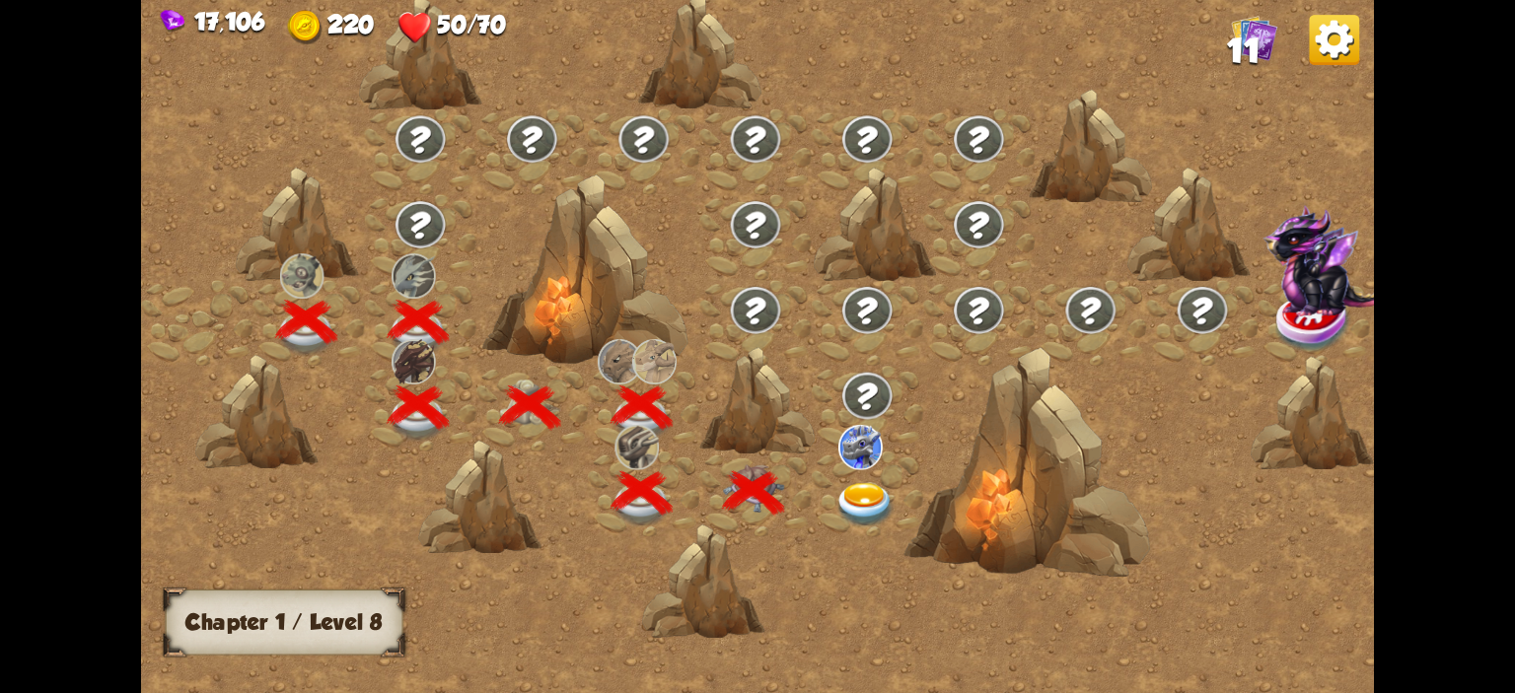
click at [862, 485] on img at bounding box center [864, 505] width 61 height 45
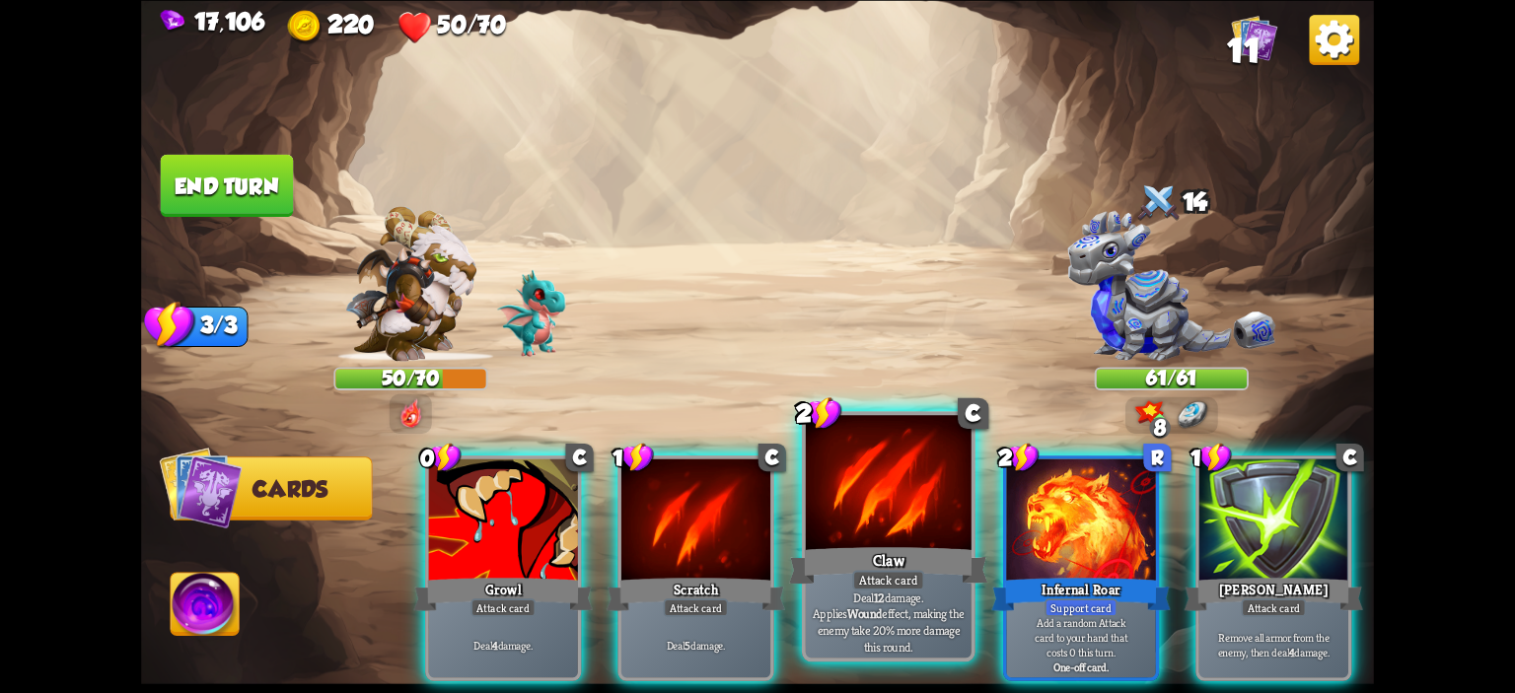
click at [817, 518] on div at bounding box center [889, 485] width 166 height 140
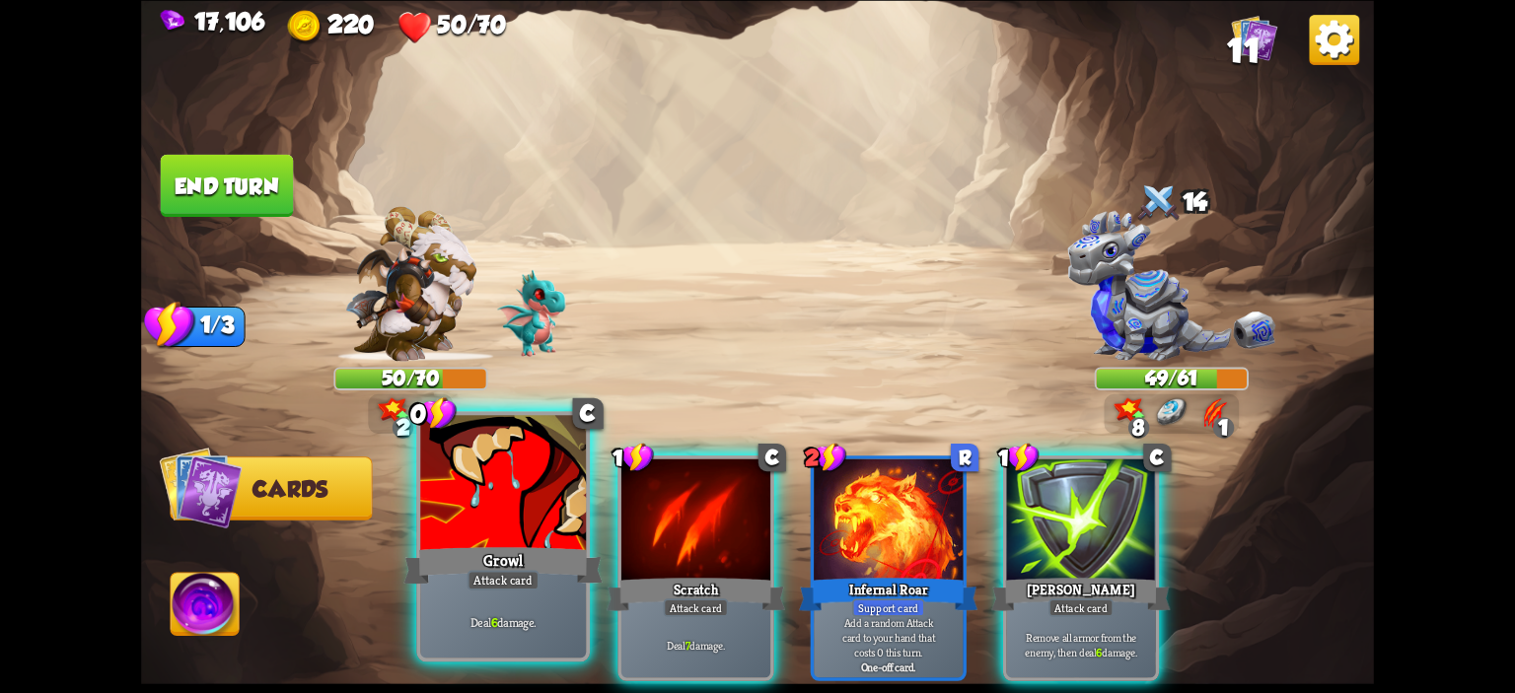
click at [544, 521] on div at bounding box center [503, 485] width 166 height 140
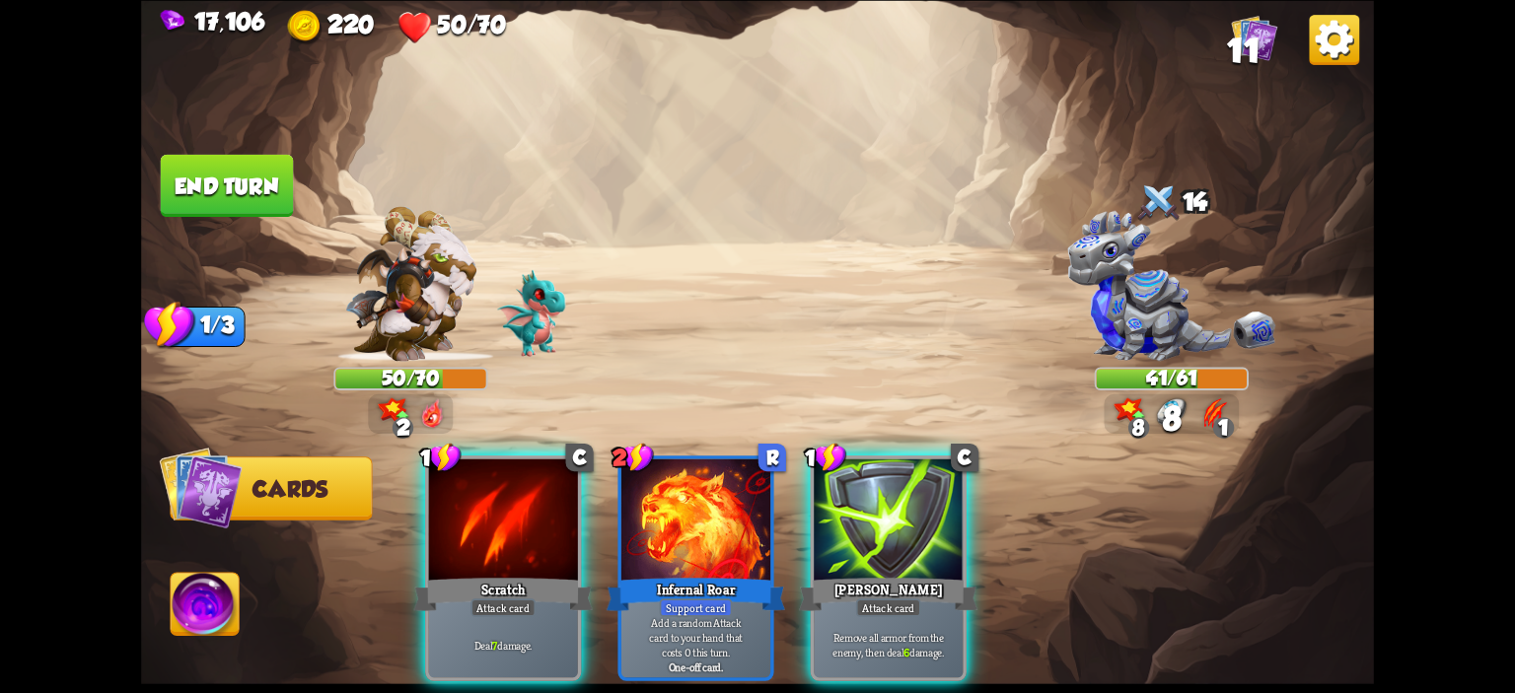
click at [544, 521] on div at bounding box center [503, 521] width 149 height 125
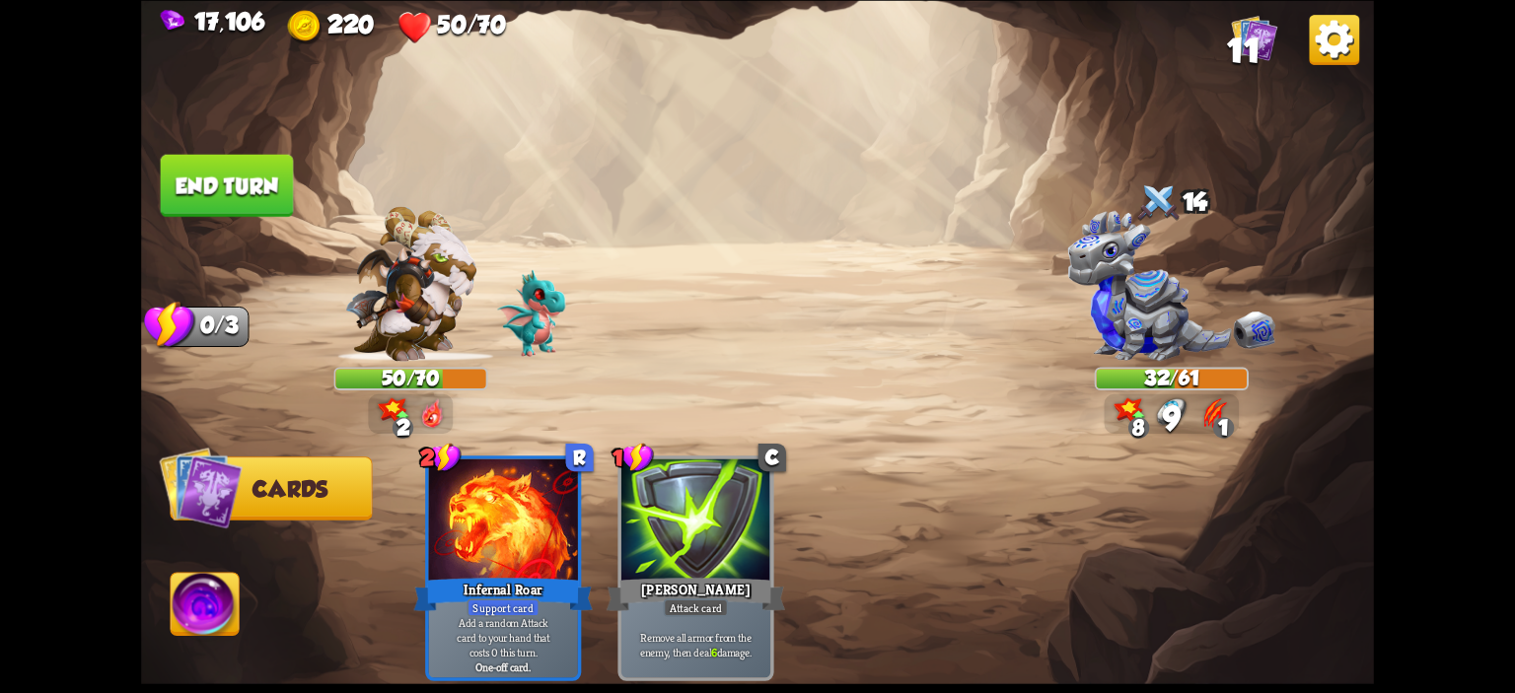
click at [210, 192] on button "End turn" at bounding box center [227, 185] width 133 height 62
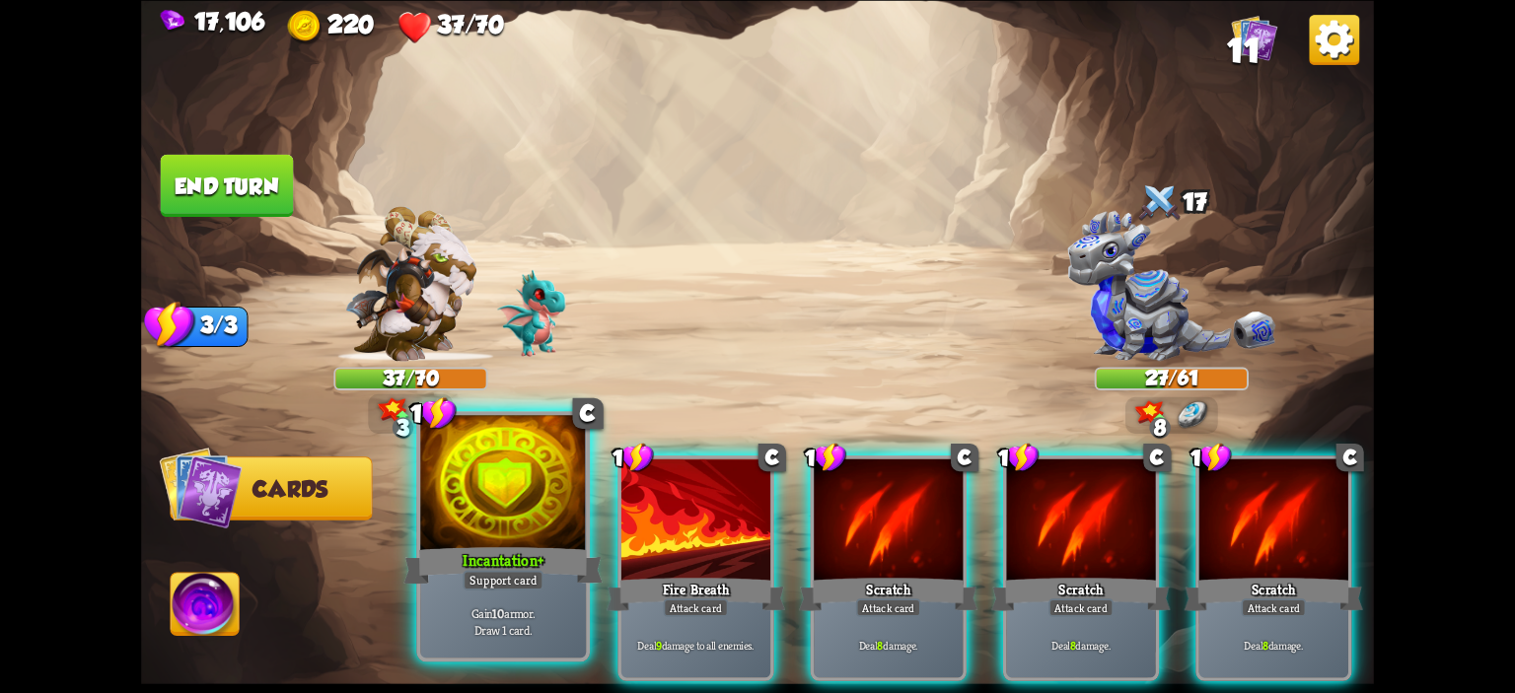
click at [486, 484] on div at bounding box center [503, 485] width 166 height 140
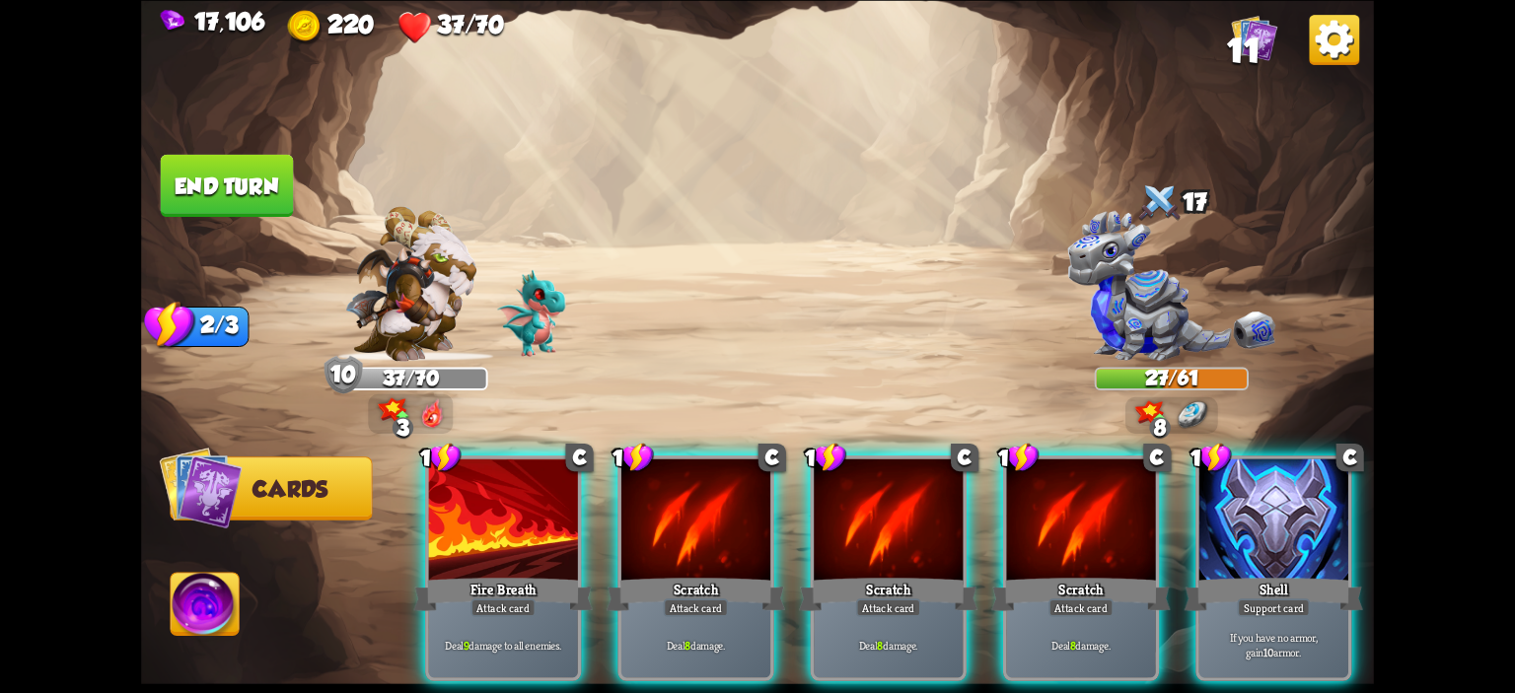
click at [486, 484] on div at bounding box center [503, 521] width 149 height 125
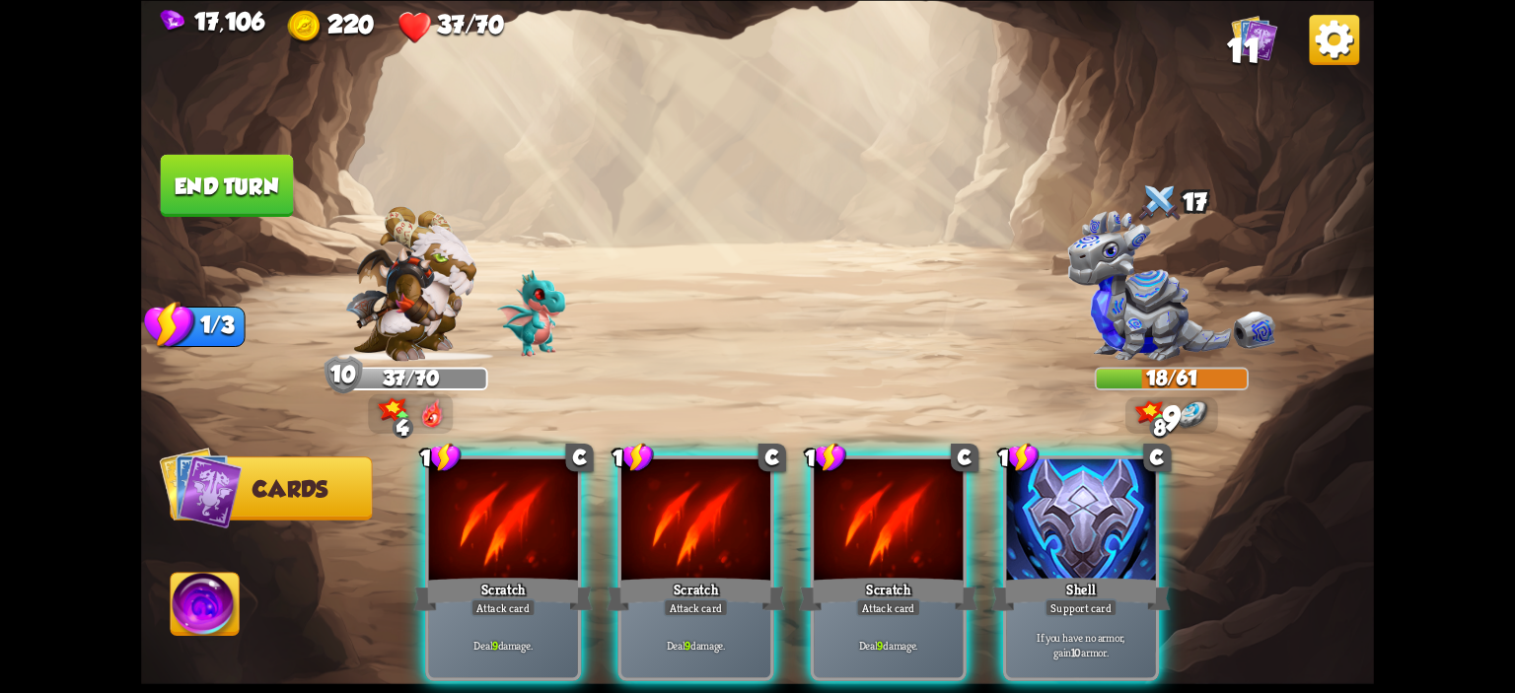
click at [486, 484] on div at bounding box center [503, 521] width 149 height 125
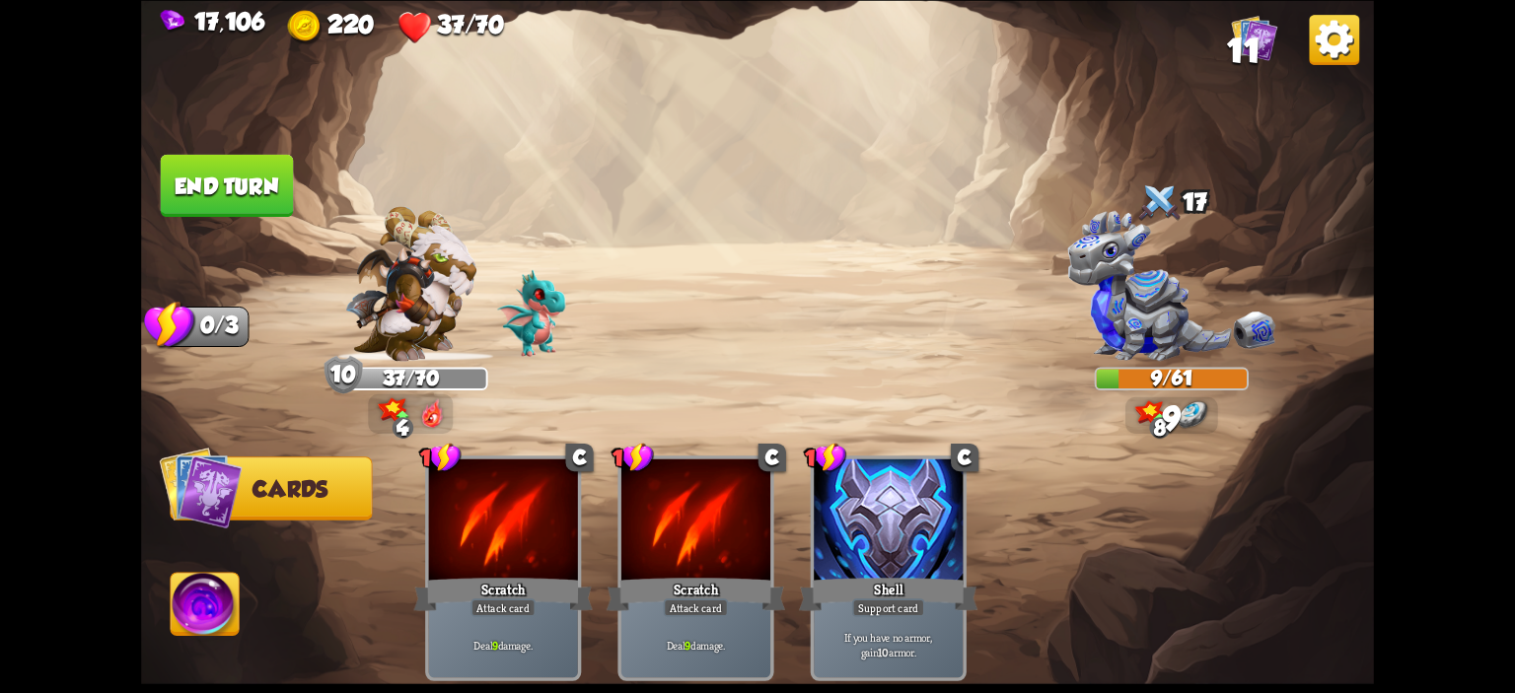
click at [209, 599] on img at bounding box center [205, 607] width 68 height 69
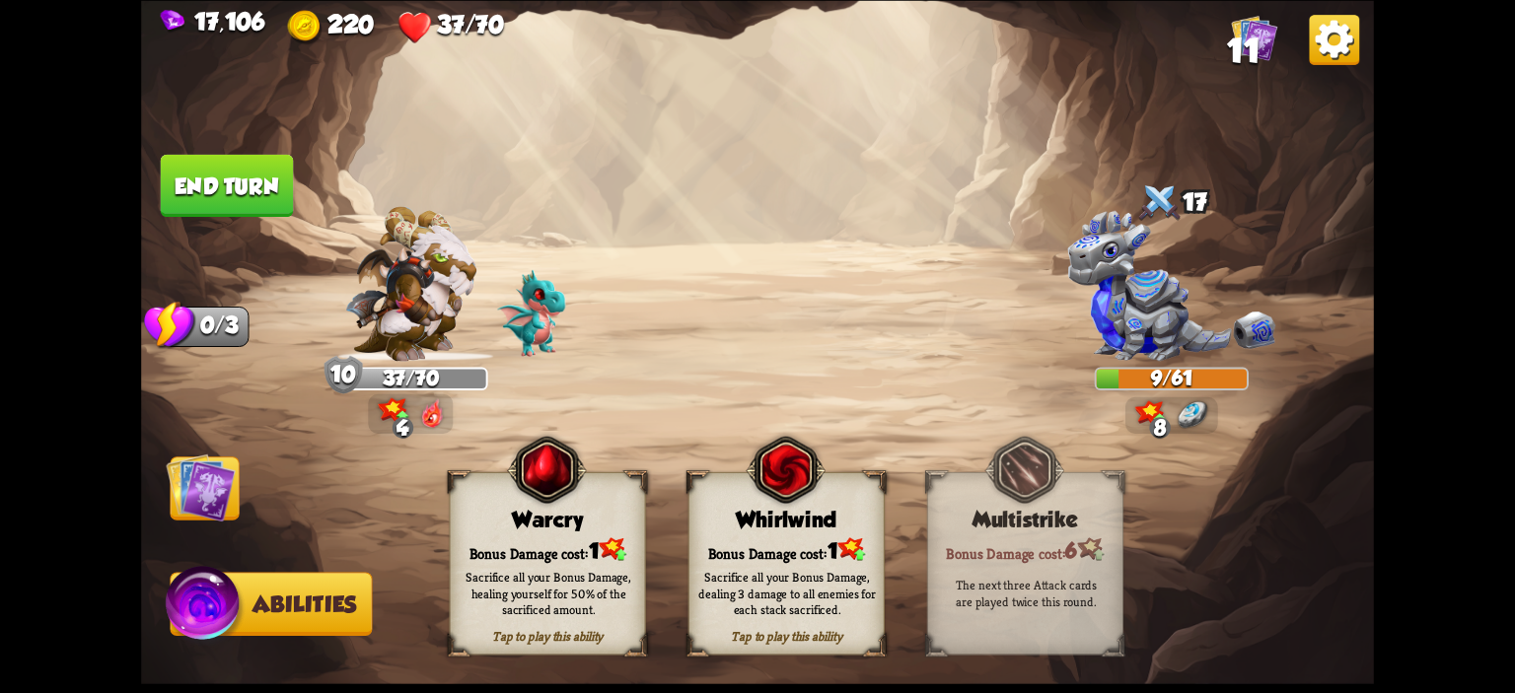
click at [209, 599] on img at bounding box center [205, 607] width 82 height 83
click at [459, 524] on div "Warcry" at bounding box center [548, 519] width 194 height 25
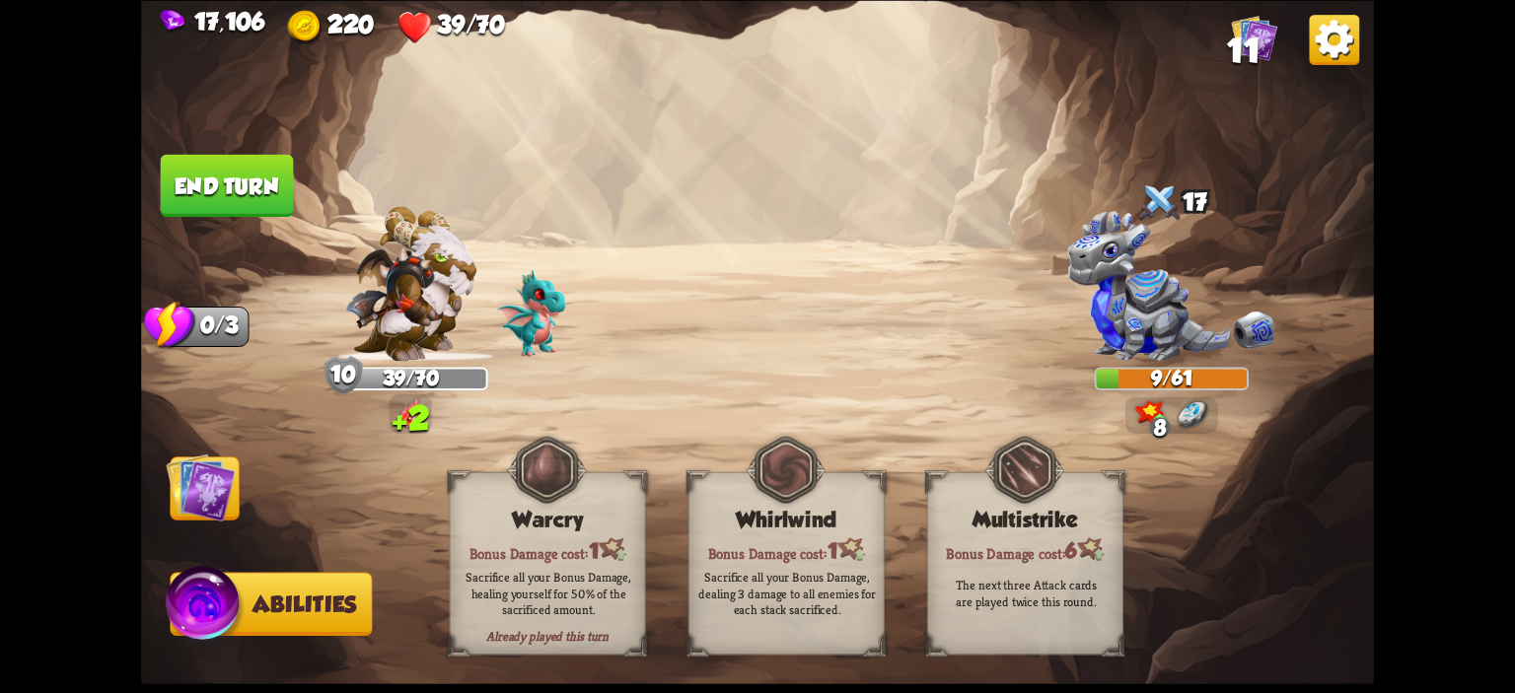
click at [214, 158] on button "End turn" at bounding box center [227, 185] width 133 height 62
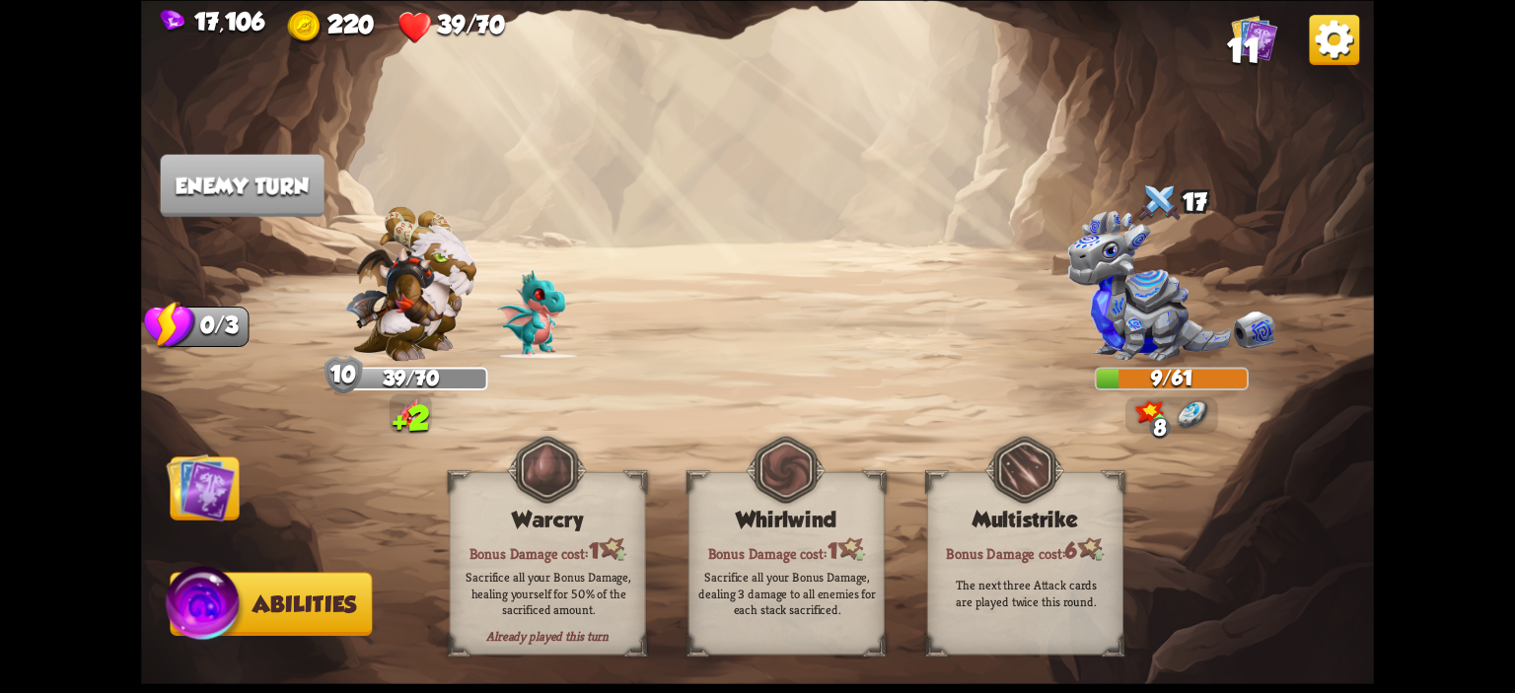
click at [216, 445] on img at bounding box center [757, 346] width 1233 height 693
click at [223, 498] on img at bounding box center [200, 487] width 69 height 69
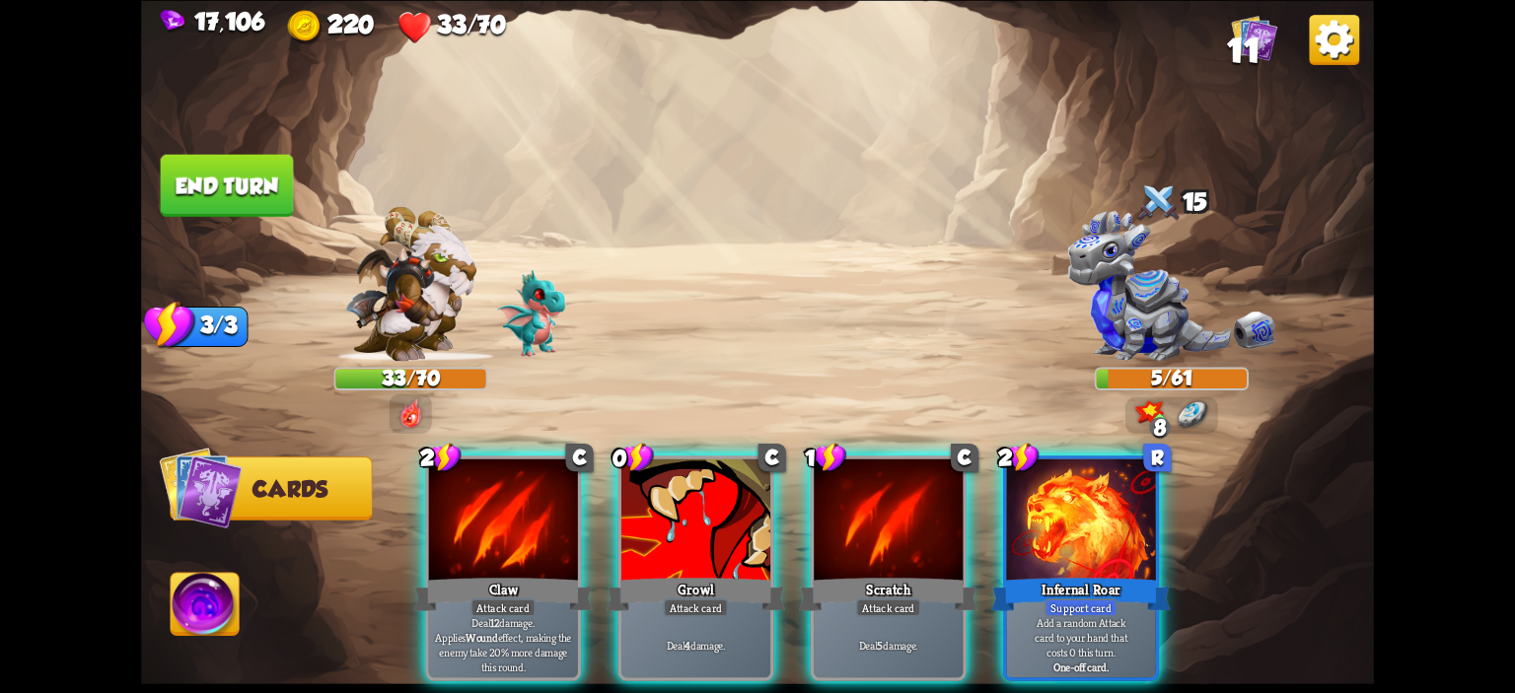
click at [689, 538] on div at bounding box center [695, 521] width 149 height 125
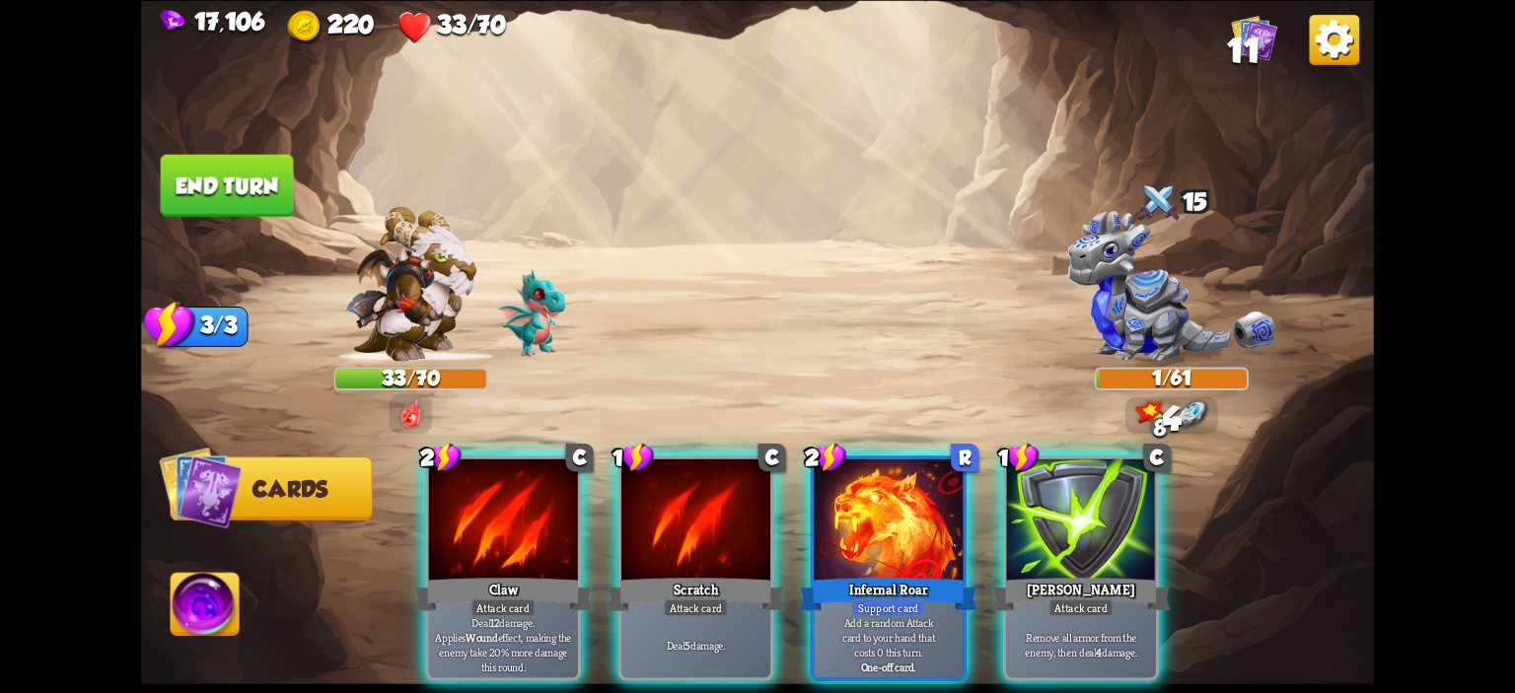
click at [215, 178] on button "End turn" at bounding box center [227, 185] width 133 height 62
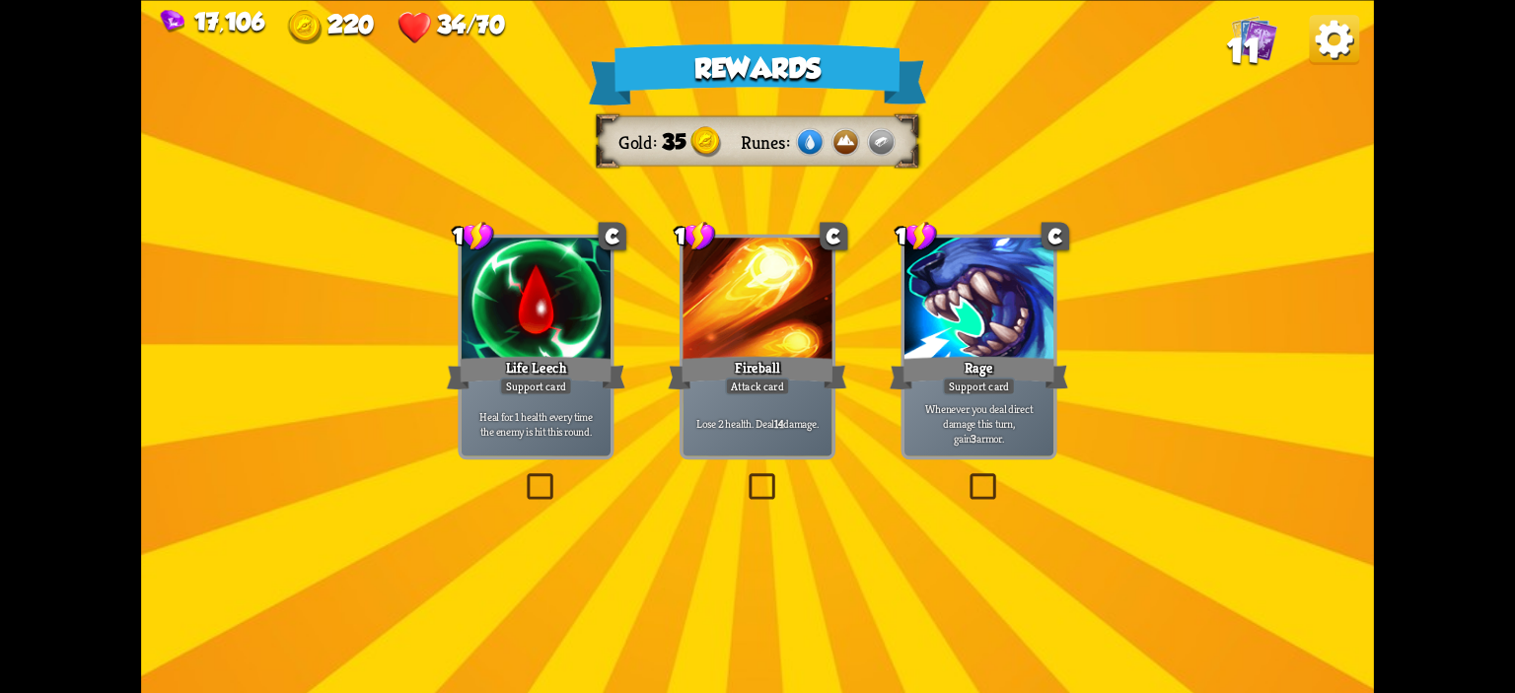
click at [485, 356] on div "Life Leech" at bounding box center [536, 372] width 179 height 39
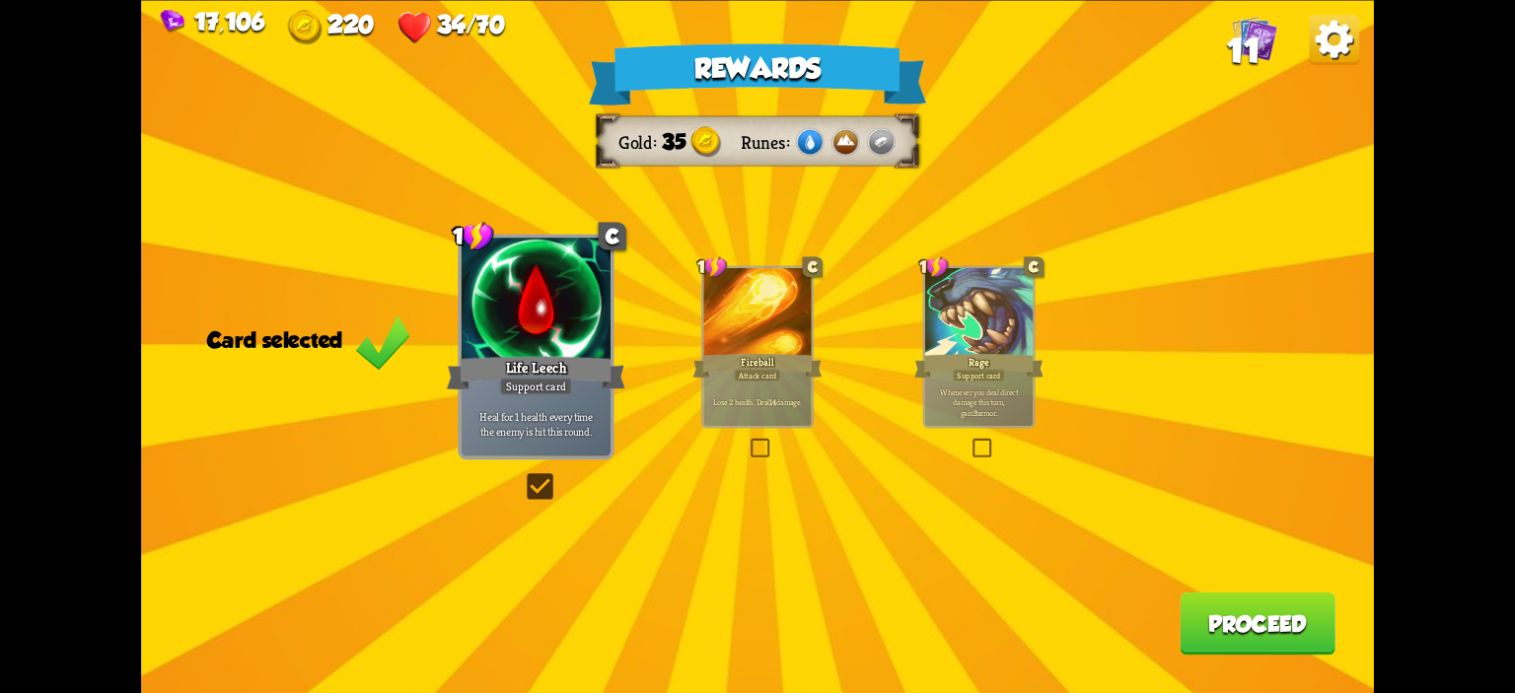
click at [1224, 604] on button "Proceed" at bounding box center [1258, 623] width 156 height 62
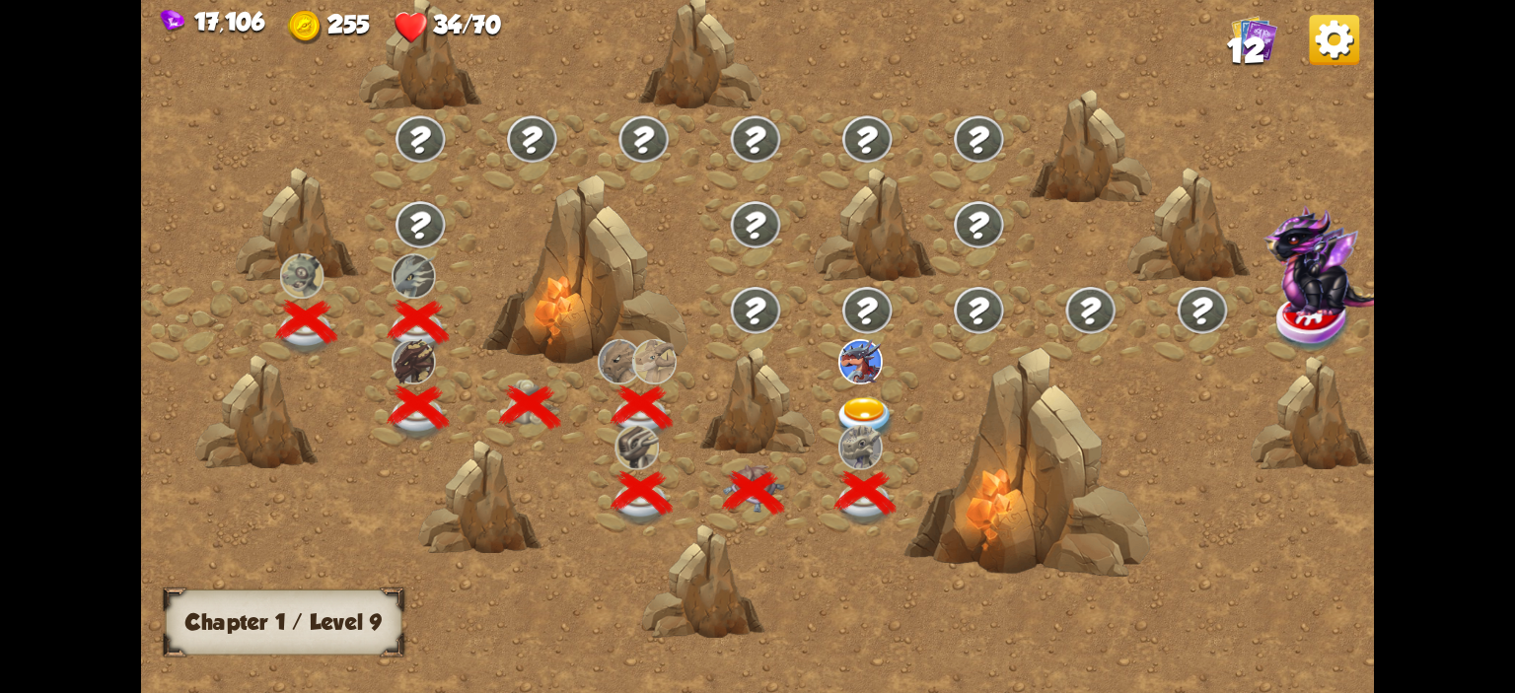
click at [863, 391] on div at bounding box center [867, 409] width 111 height 86
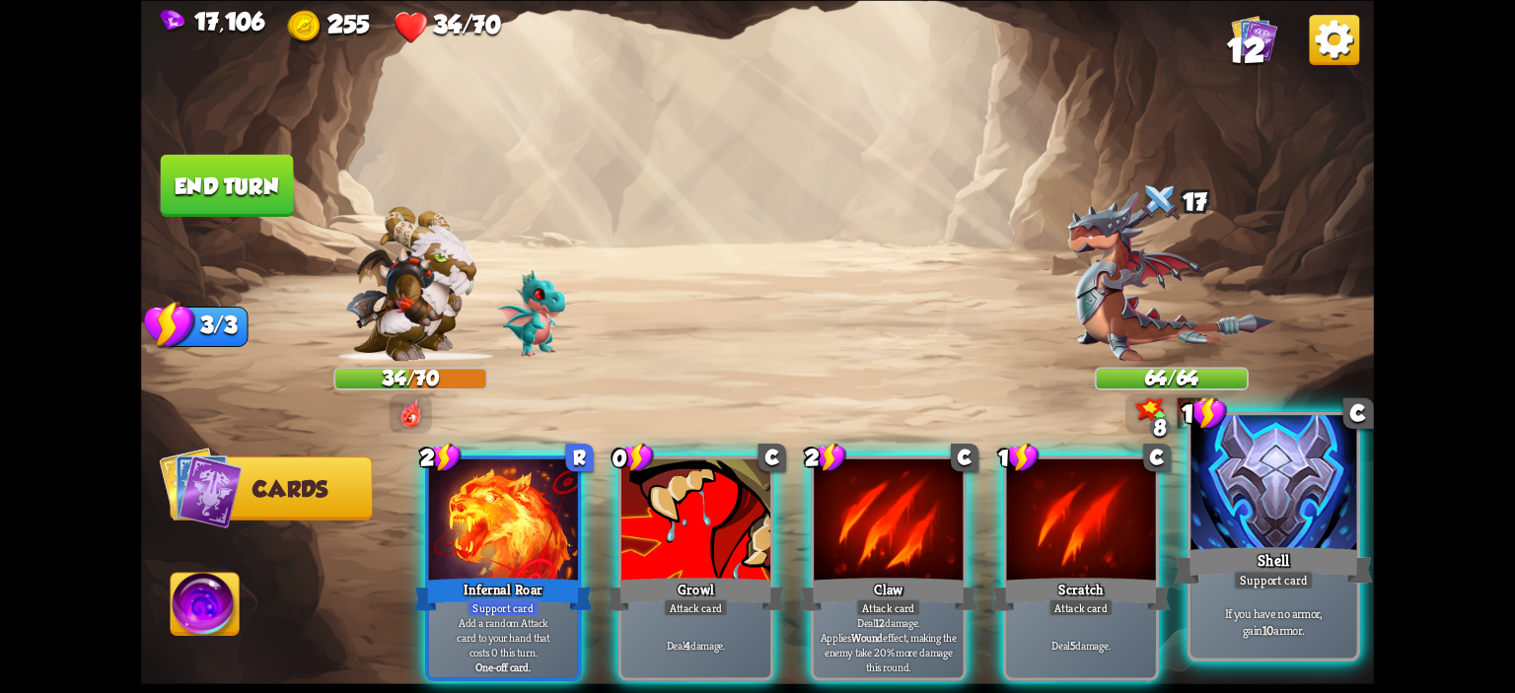
click at [1249, 488] on div at bounding box center [1273, 485] width 166 height 140
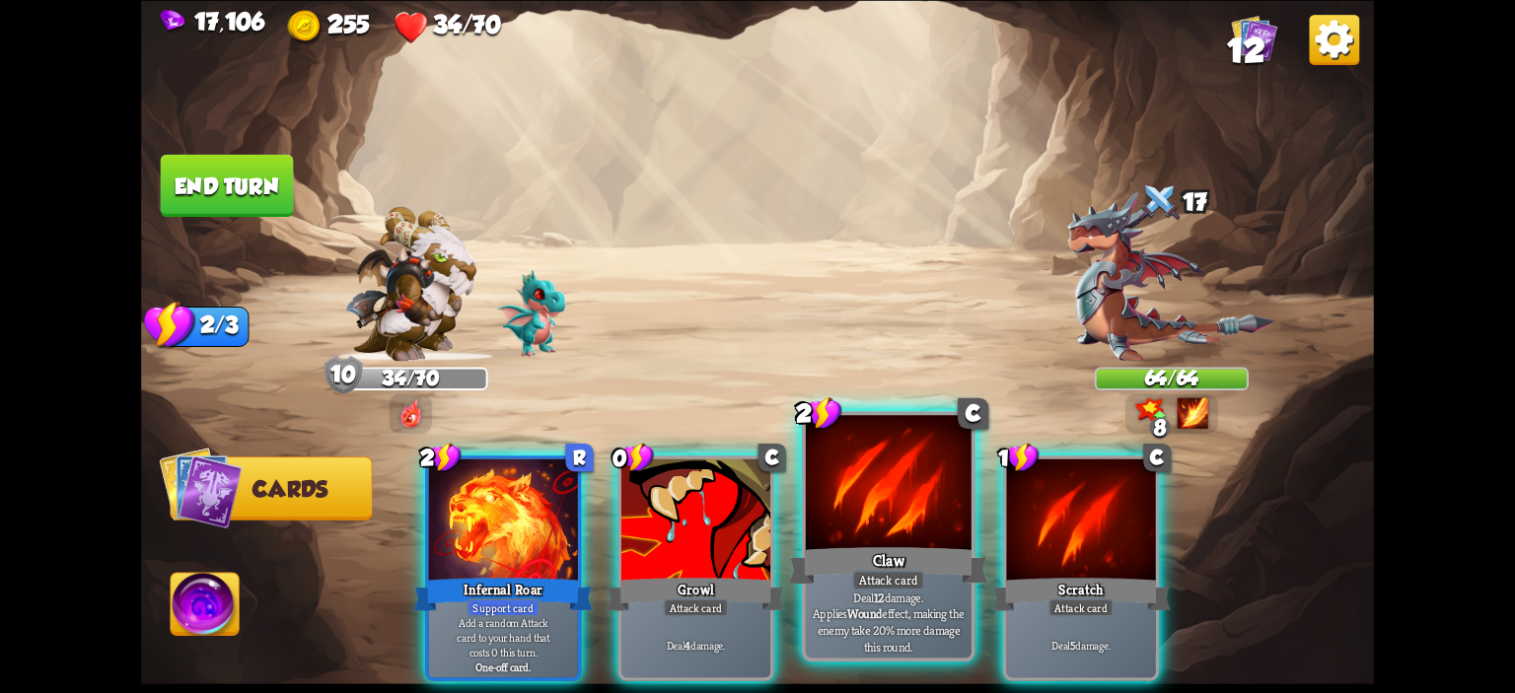
click at [856, 484] on div at bounding box center [889, 485] width 166 height 140
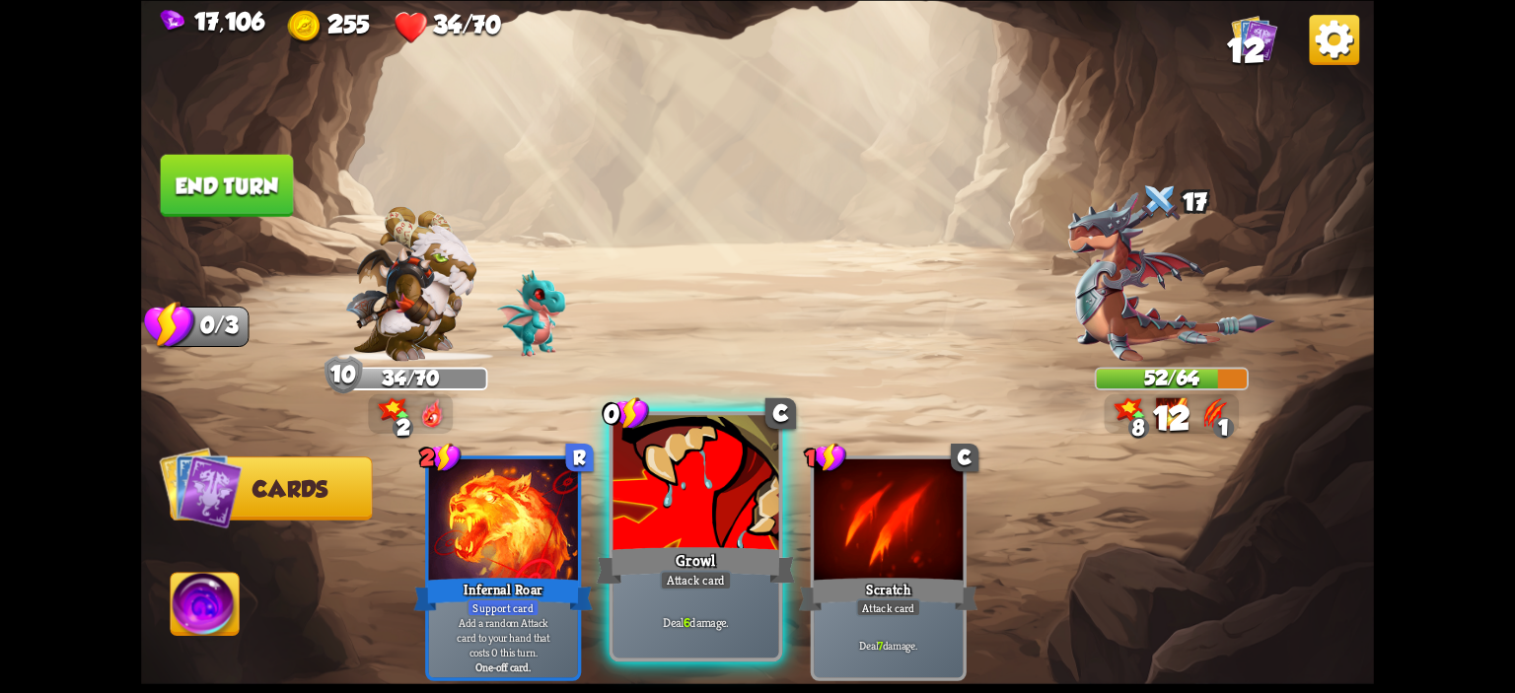
click at [682, 471] on div at bounding box center [696, 485] width 166 height 140
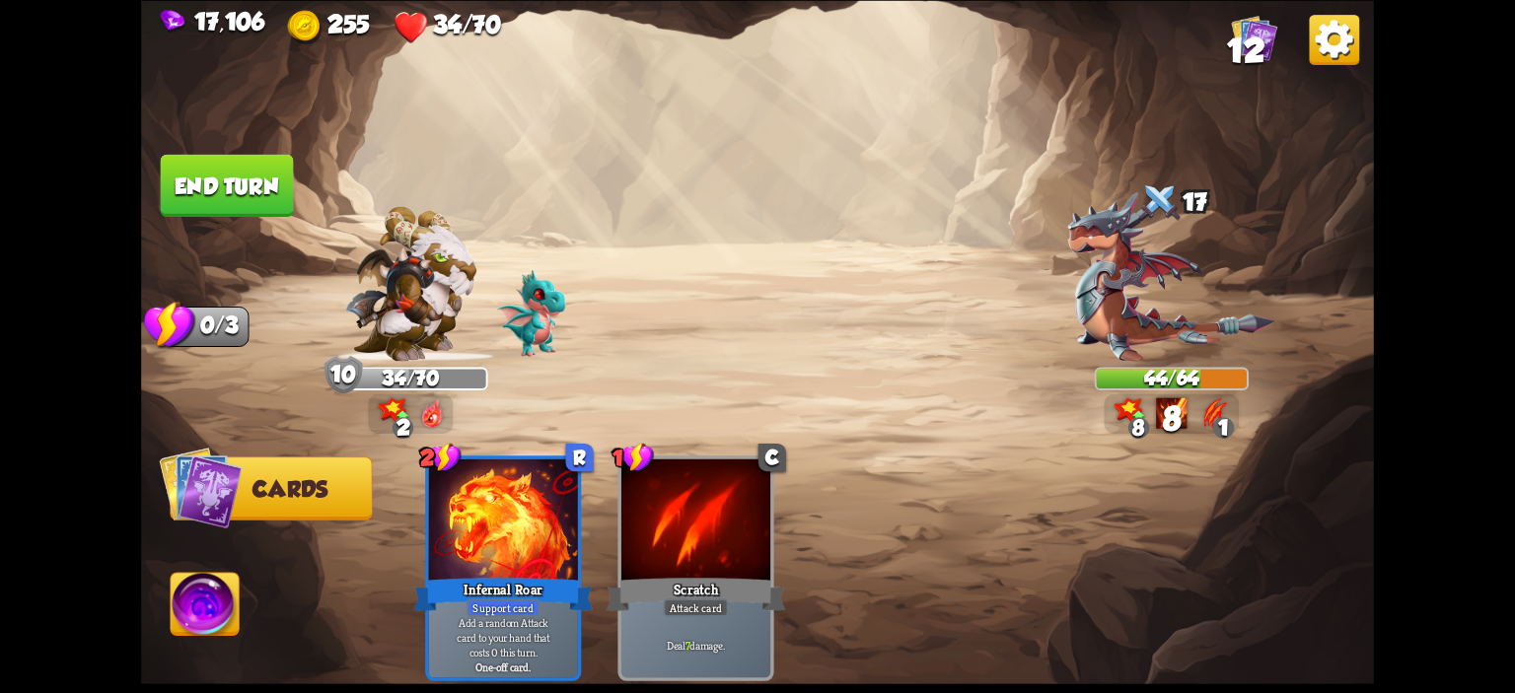
click at [245, 182] on button "End turn" at bounding box center [227, 185] width 133 height 62
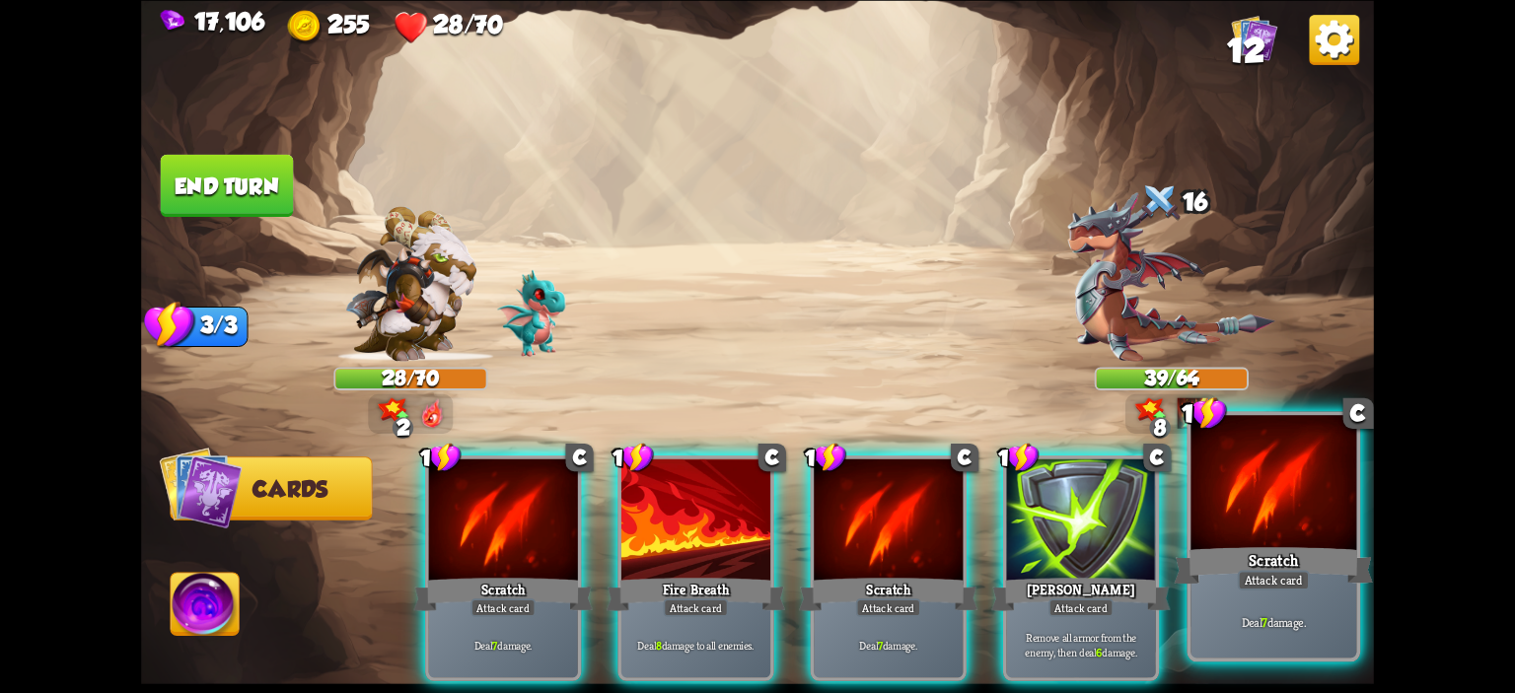
click at [1214, 487] on div at bounding box center [1273, 485] width 166 height 140
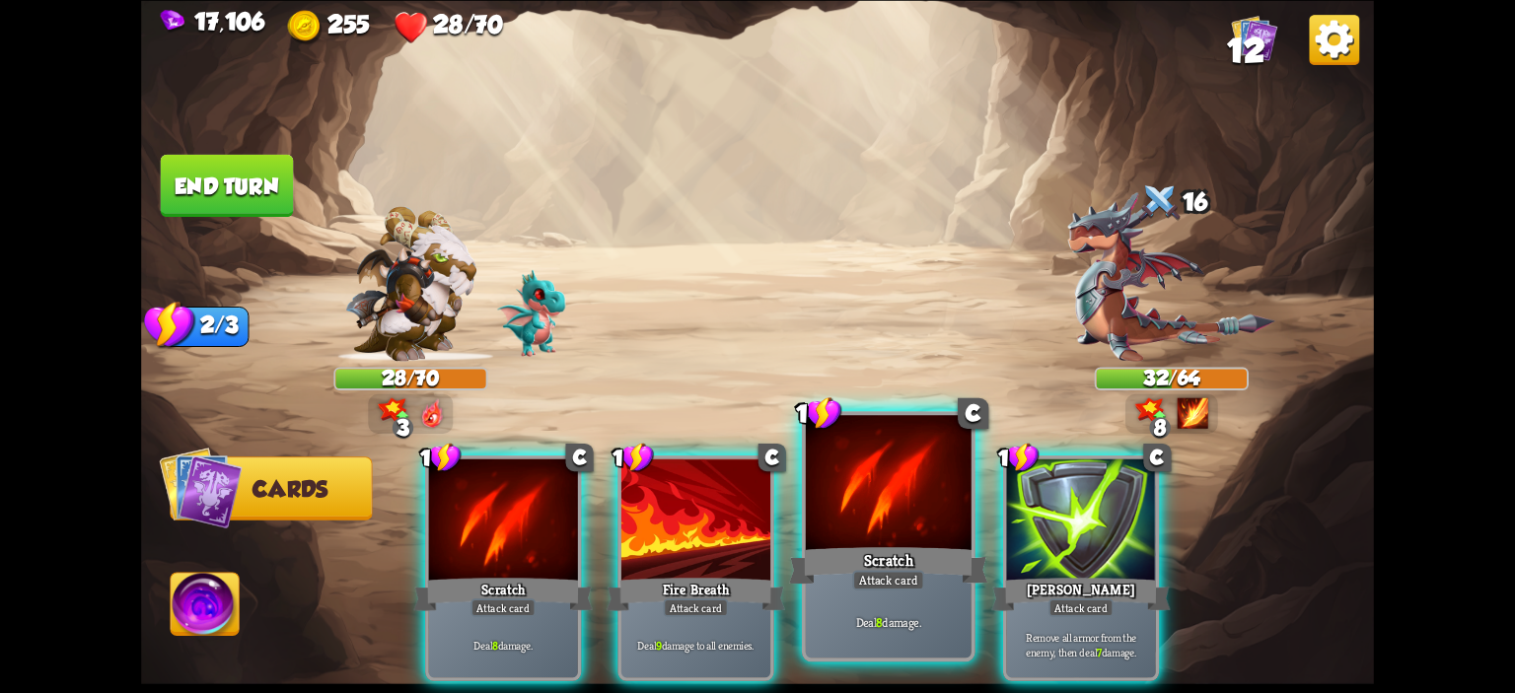
click at [864, 505] on div at bounding box center [889, 485] width 166 height 140
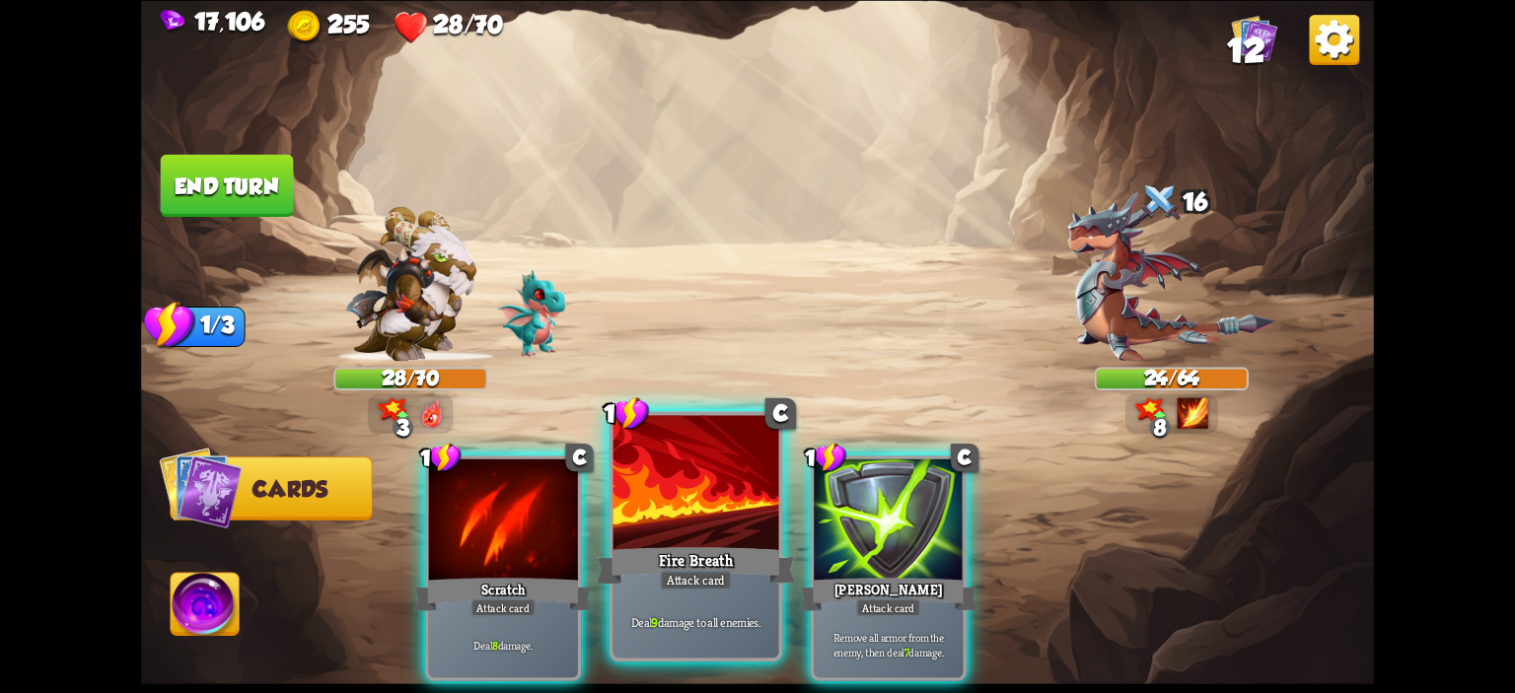
click at [732, 509] on div at bounding box center [696, 485] width 166 height 140
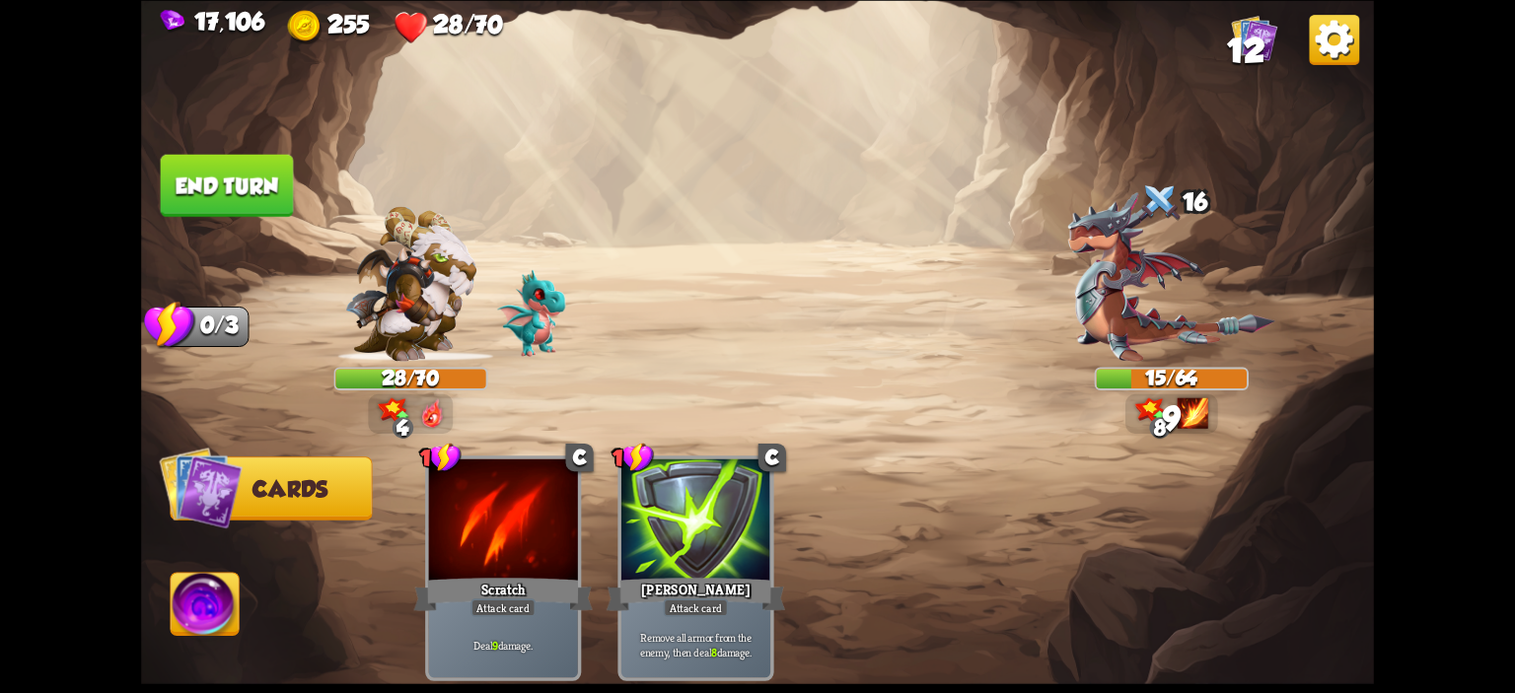
click at [217, 600] on img at bounding box center [205, 607] width 68 height 69
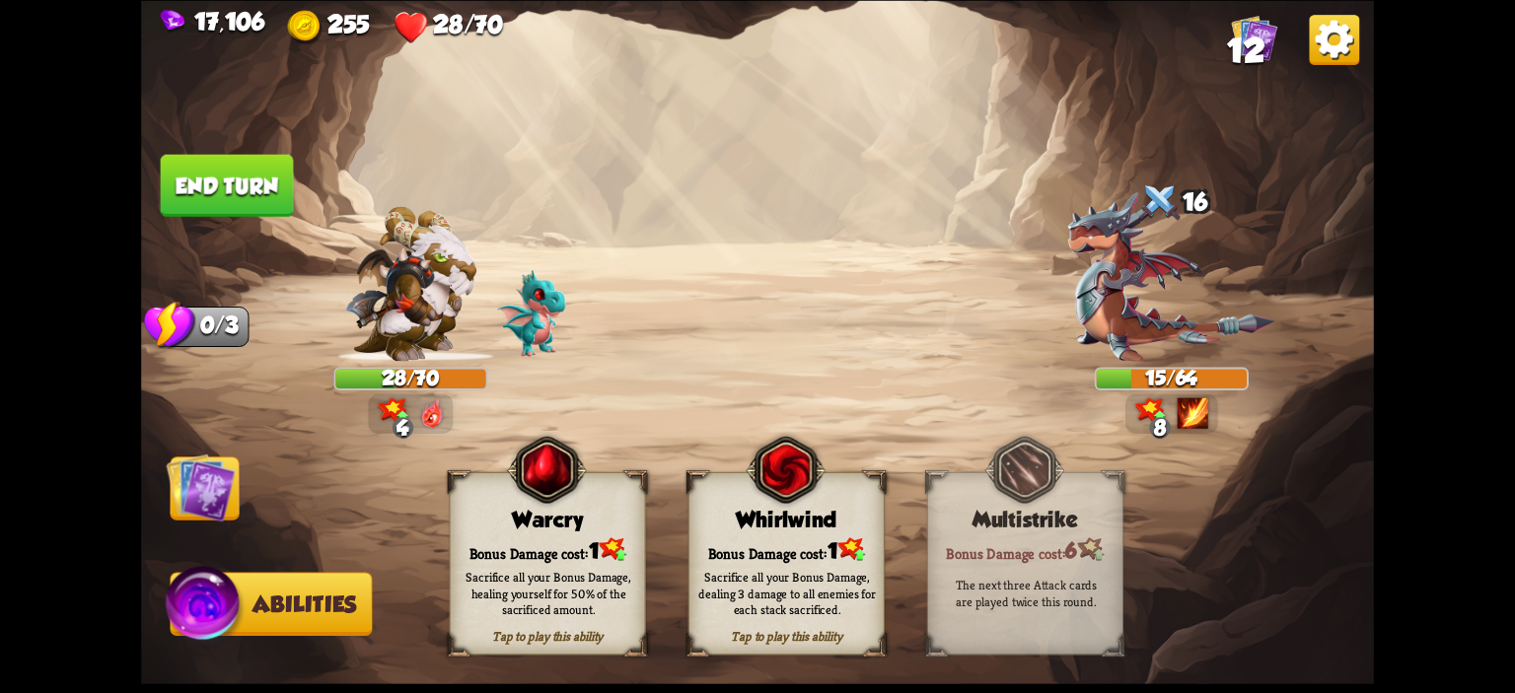
click at [750, 492] on img at bounding box center [785, 469] width 79 height 81
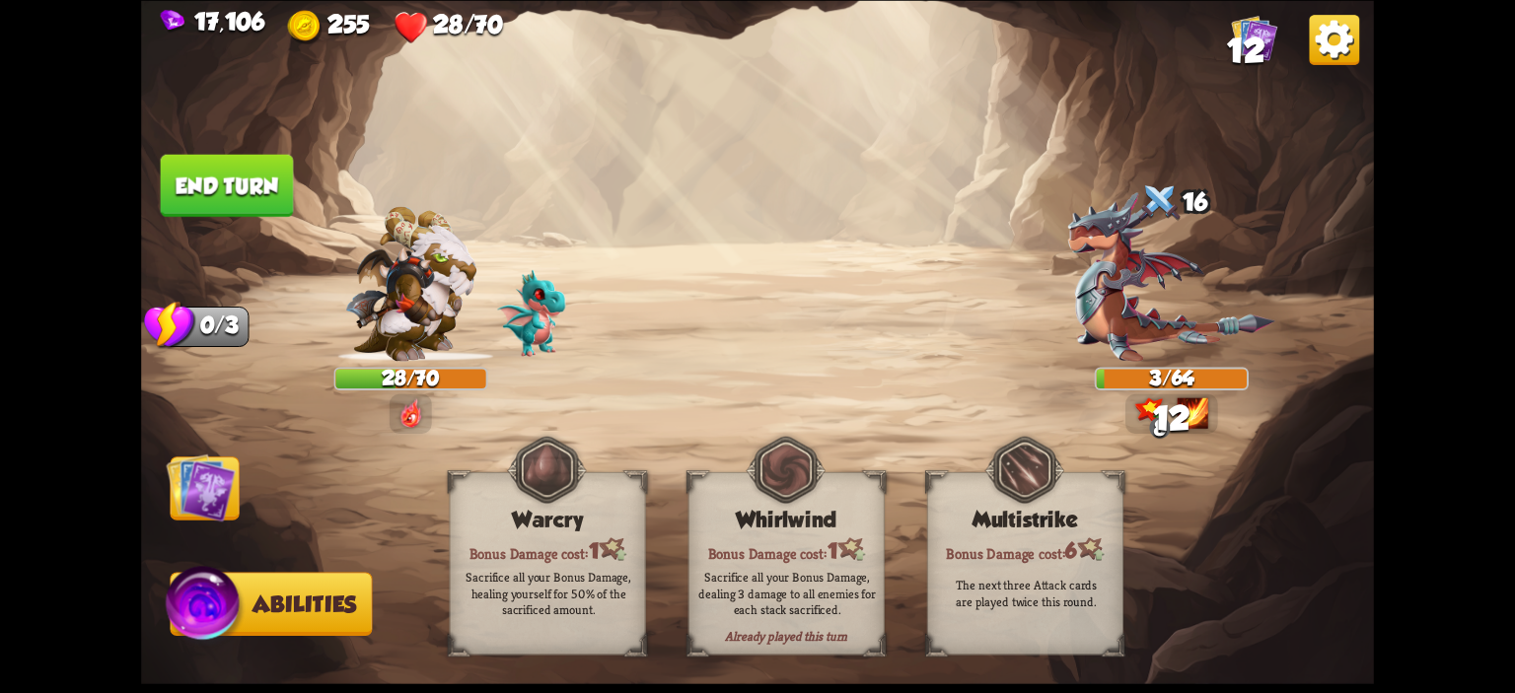
click at [243, 187] on button "End turn" at bounding box center [227, 185] width 133 height 62
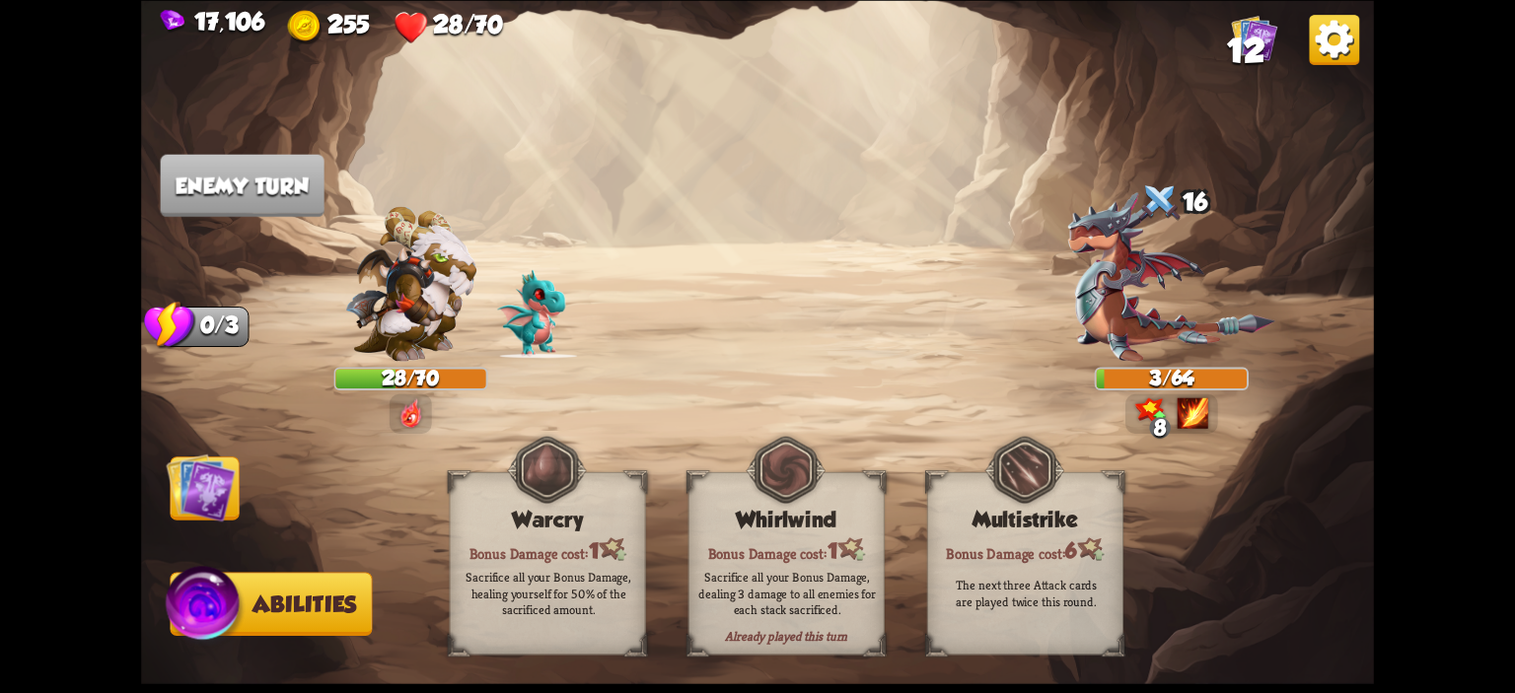
click at [215, 470] on img at bounding box center [200, 487] width 69 height 69
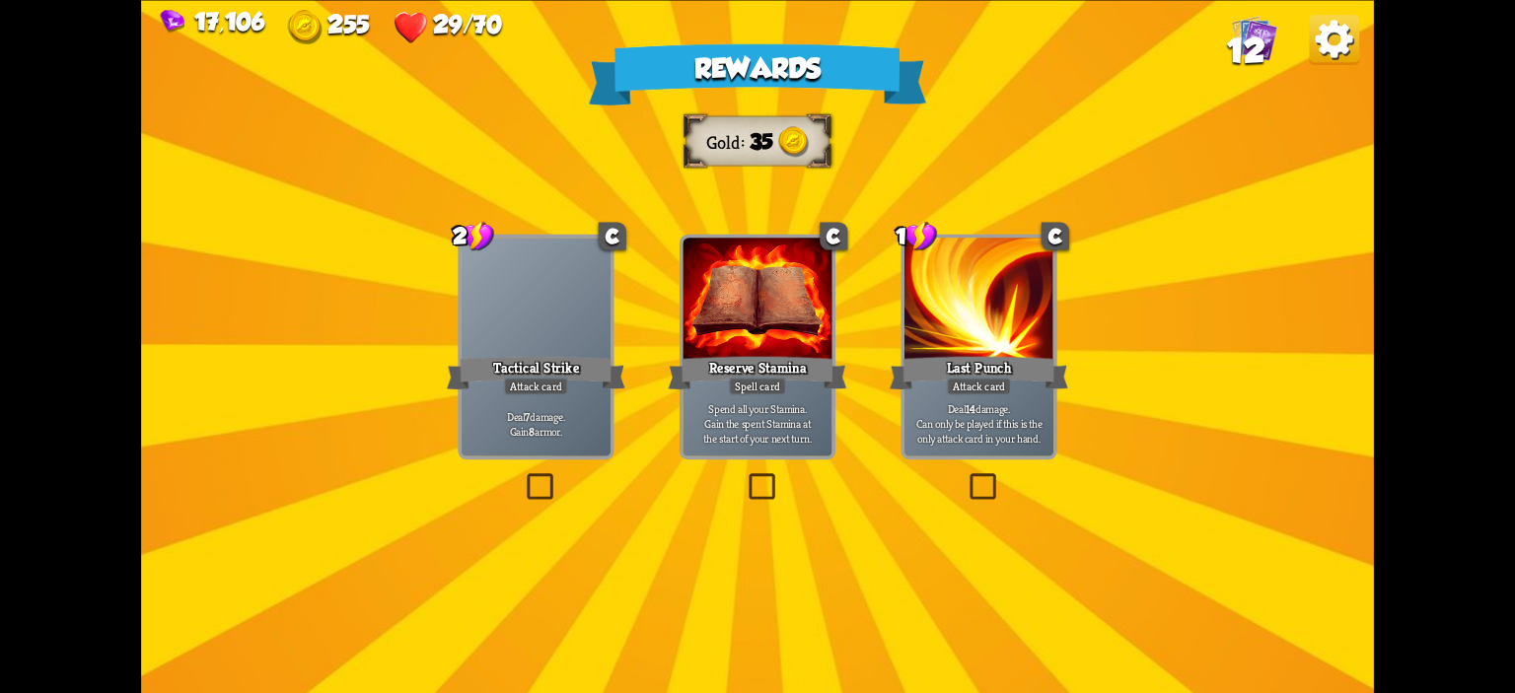
click at [580, 343] on div at bounding box center [536, 300] width 149 height 125
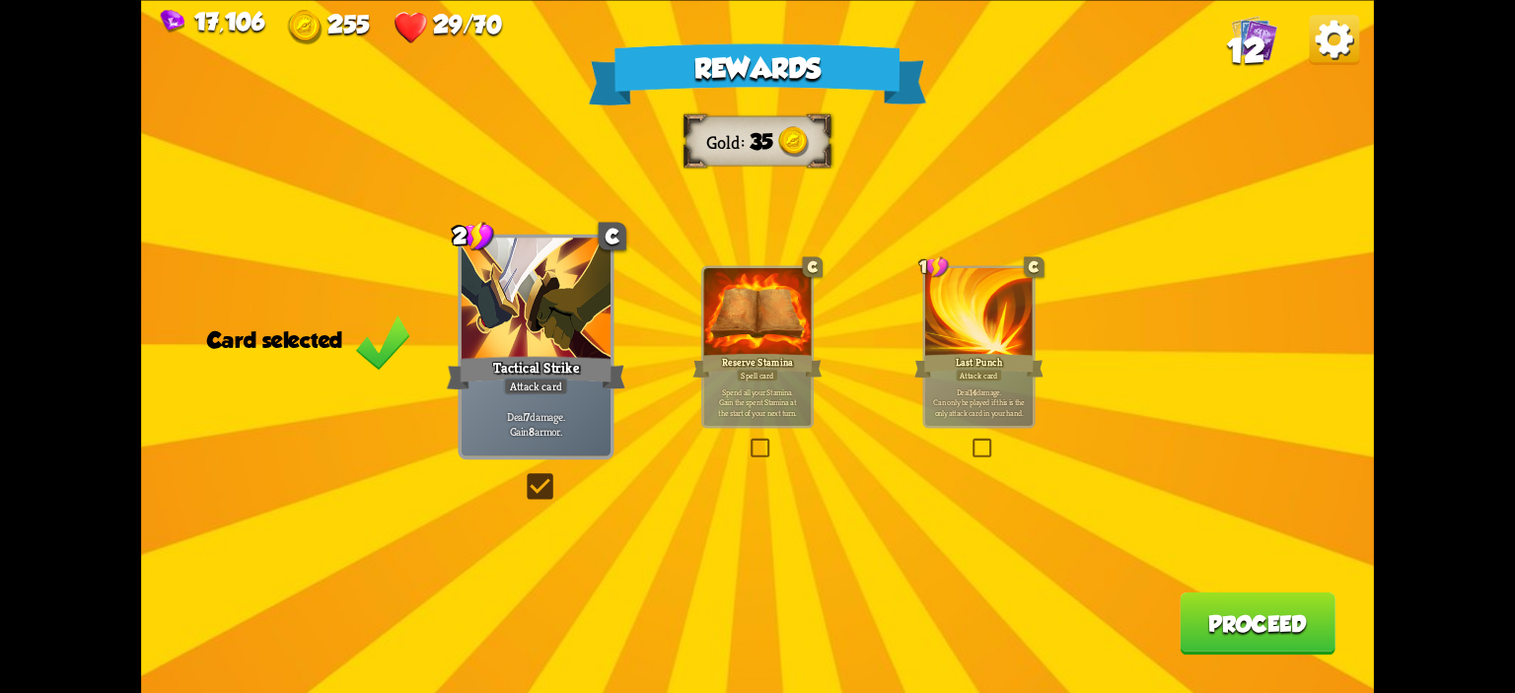
click at [1260, 626] on button "Proceed" at bounding box center [1258, 623] width 156 height 62
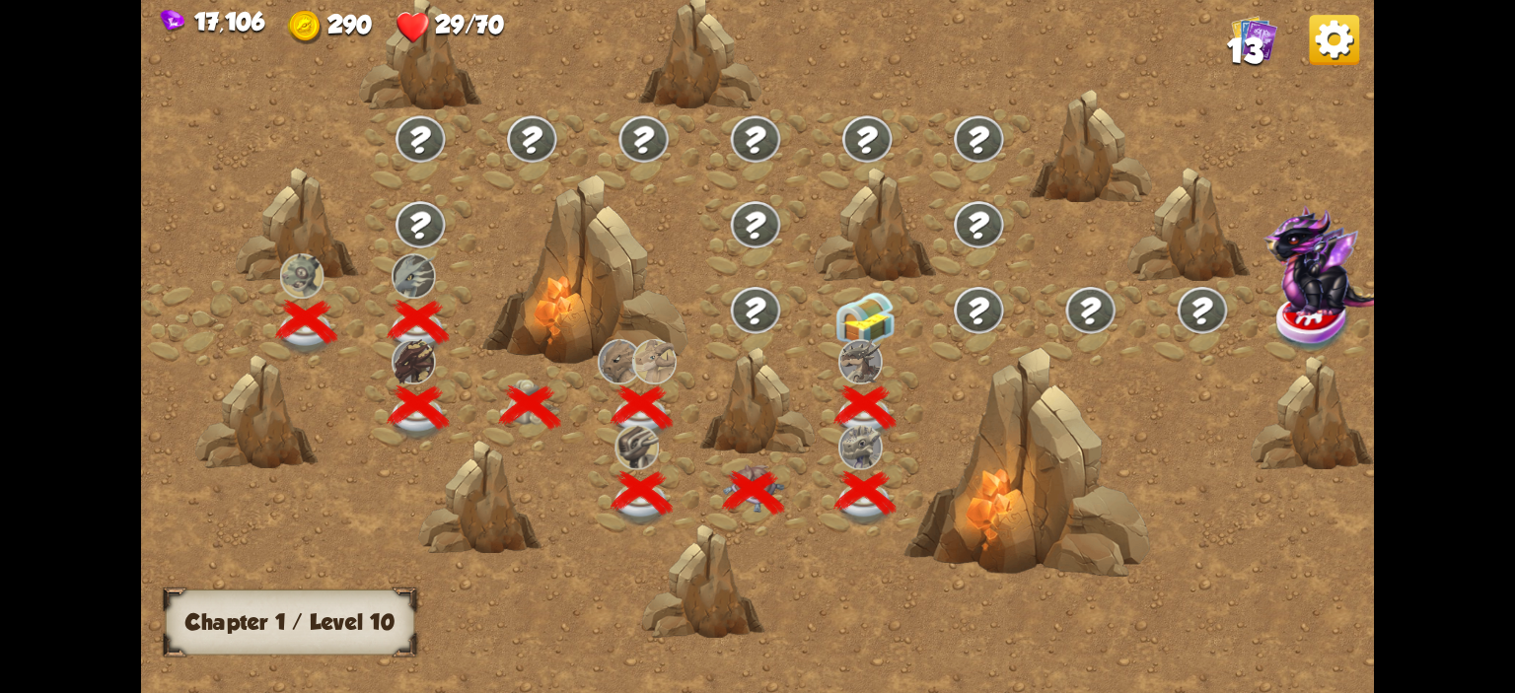
click at [864, 324] on img at bounding box center [864, 320] width 61 height 57
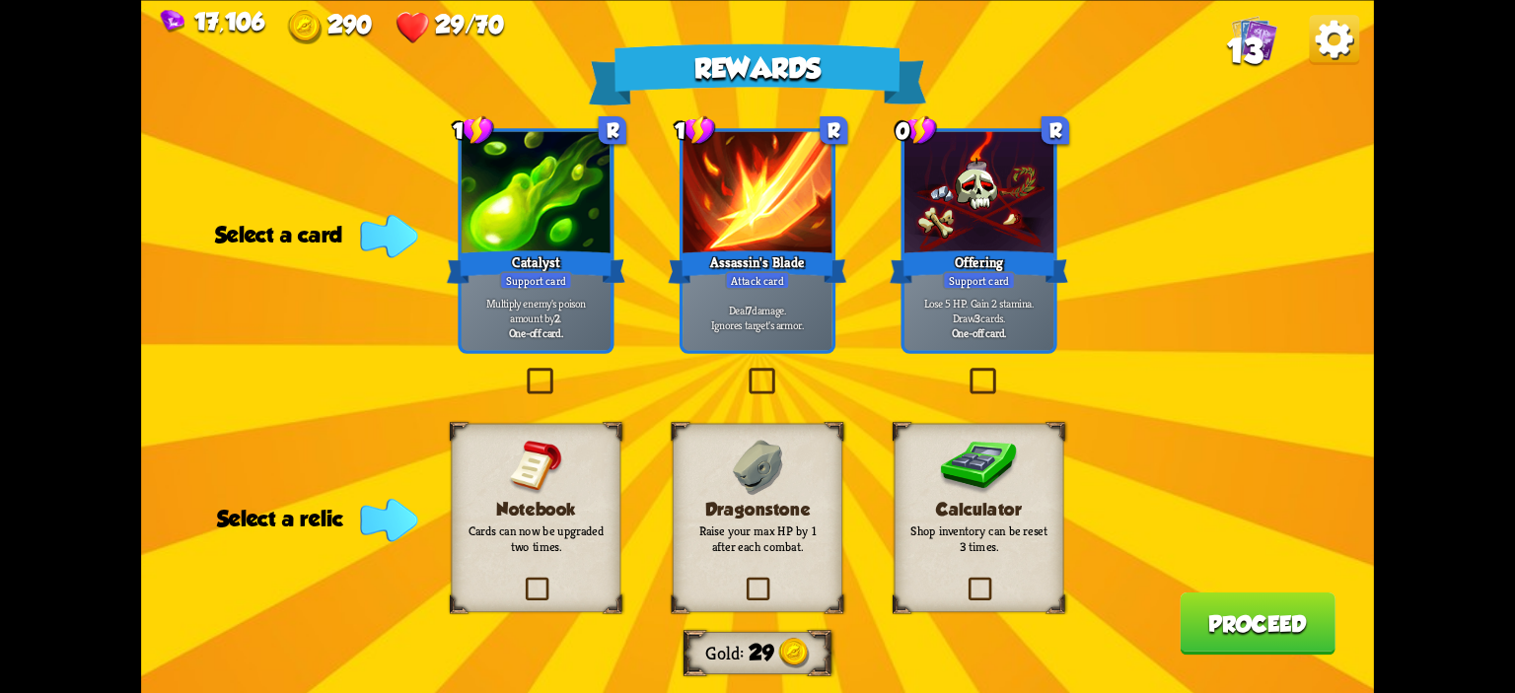
click at [765, 492] on img at bounding box center [757, 467] width 51 height 55
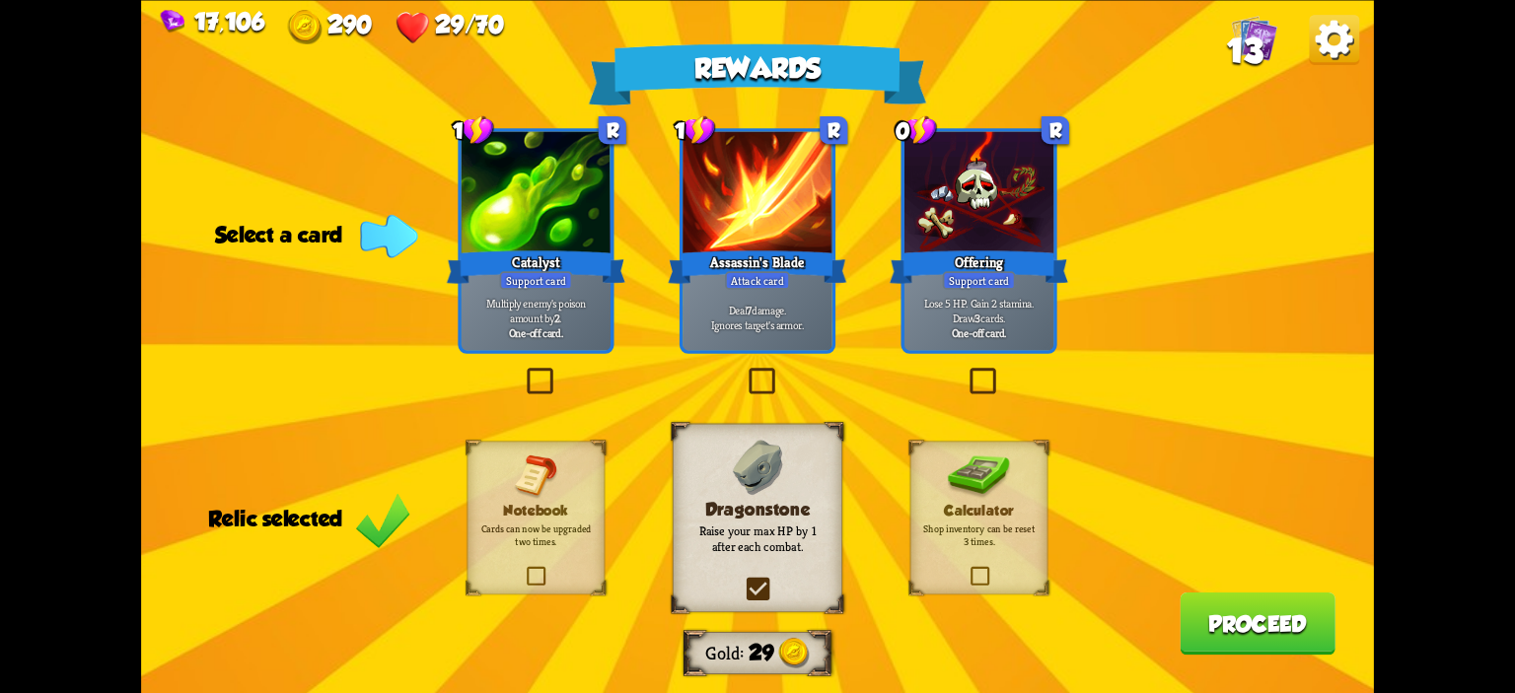
click at [766, 291] on div "Deal 7 damage. Ignores target's armor." at bounding box center [756, 317] width 149 height 65
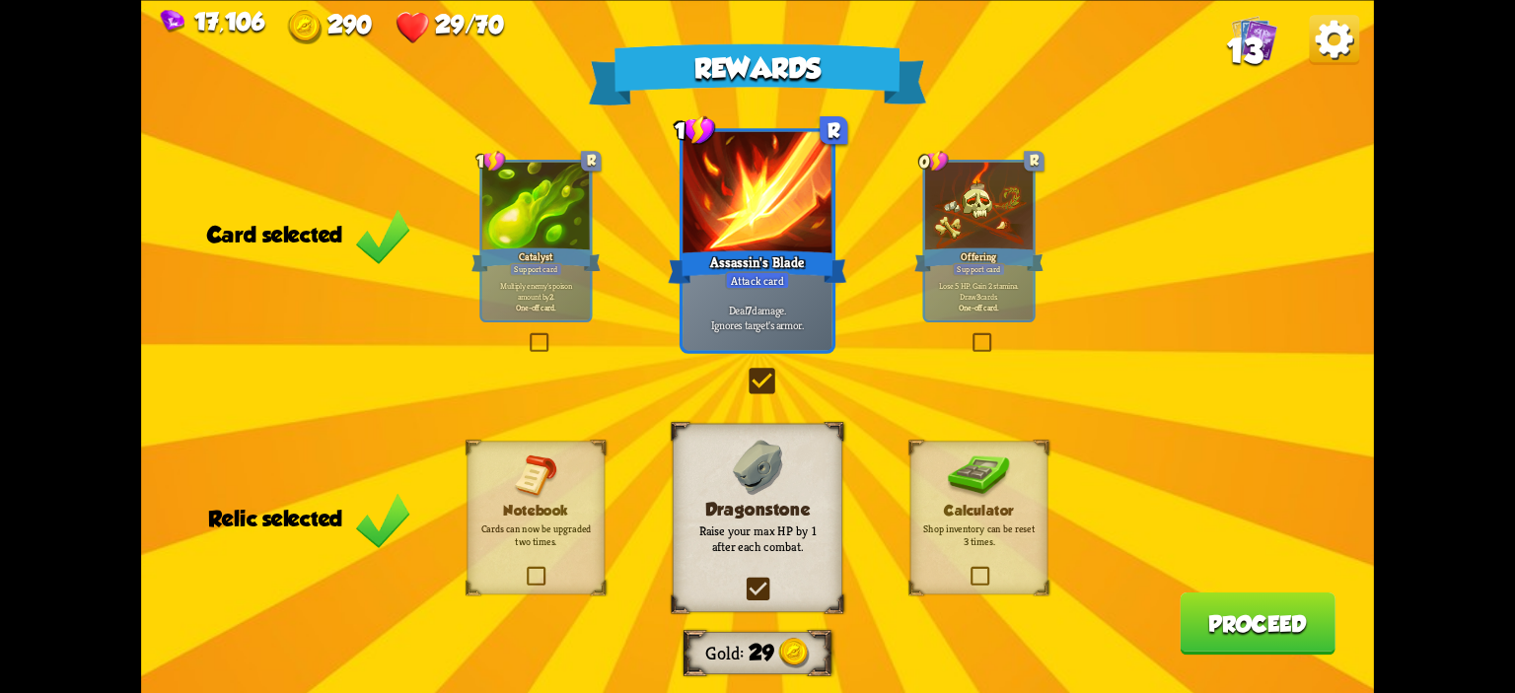
click at [1246, 619] on button "Proceed" at bounding box center [1258, 623] width 156 height 62
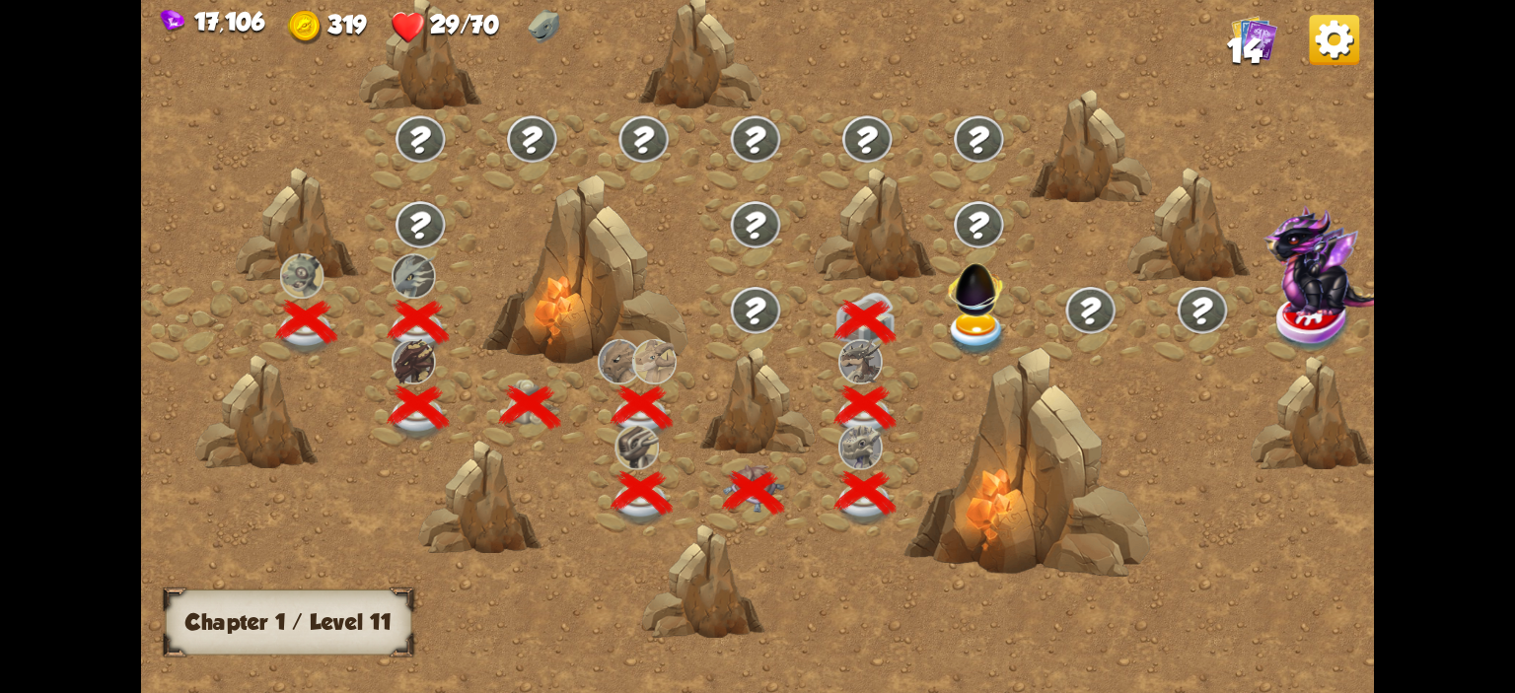
scroll to position [0, 300]
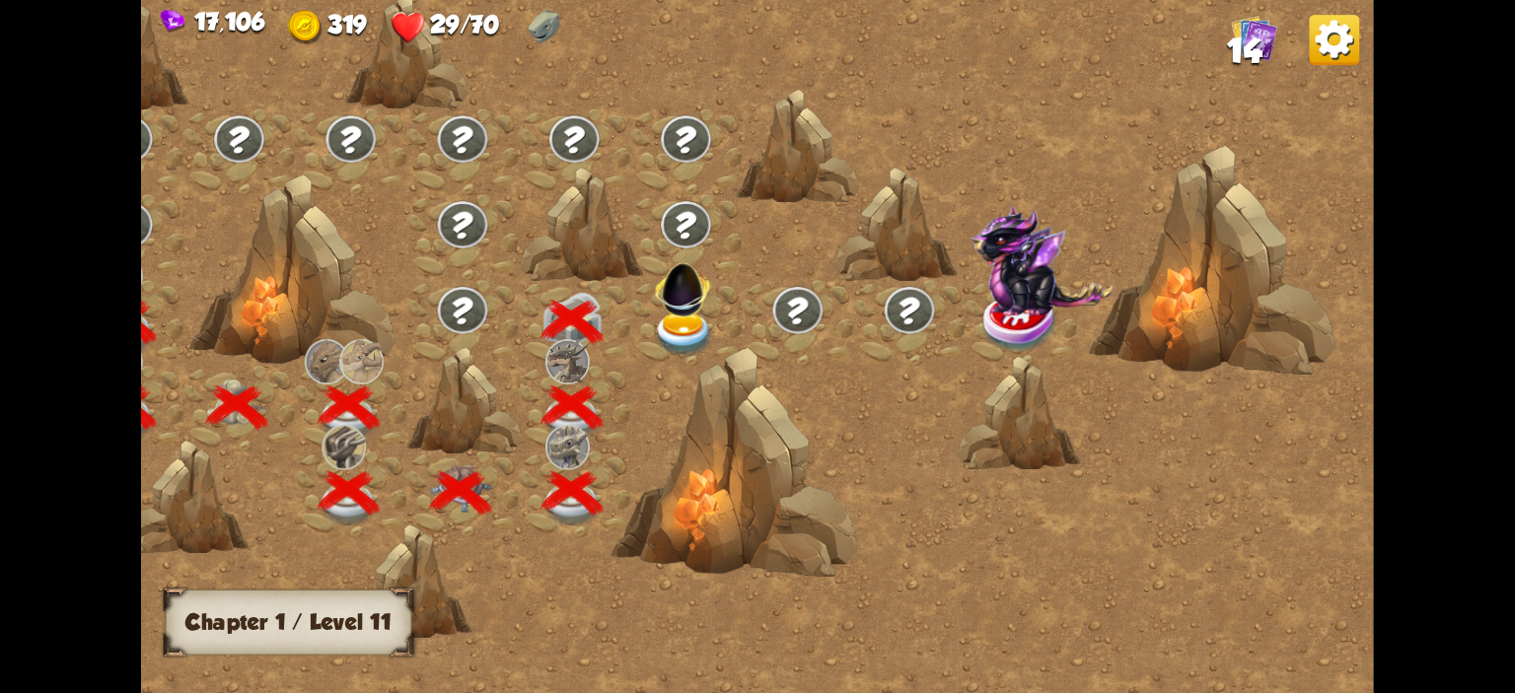
click at [695, 326] on img at bounding box center [684, 334] width 61 height 45
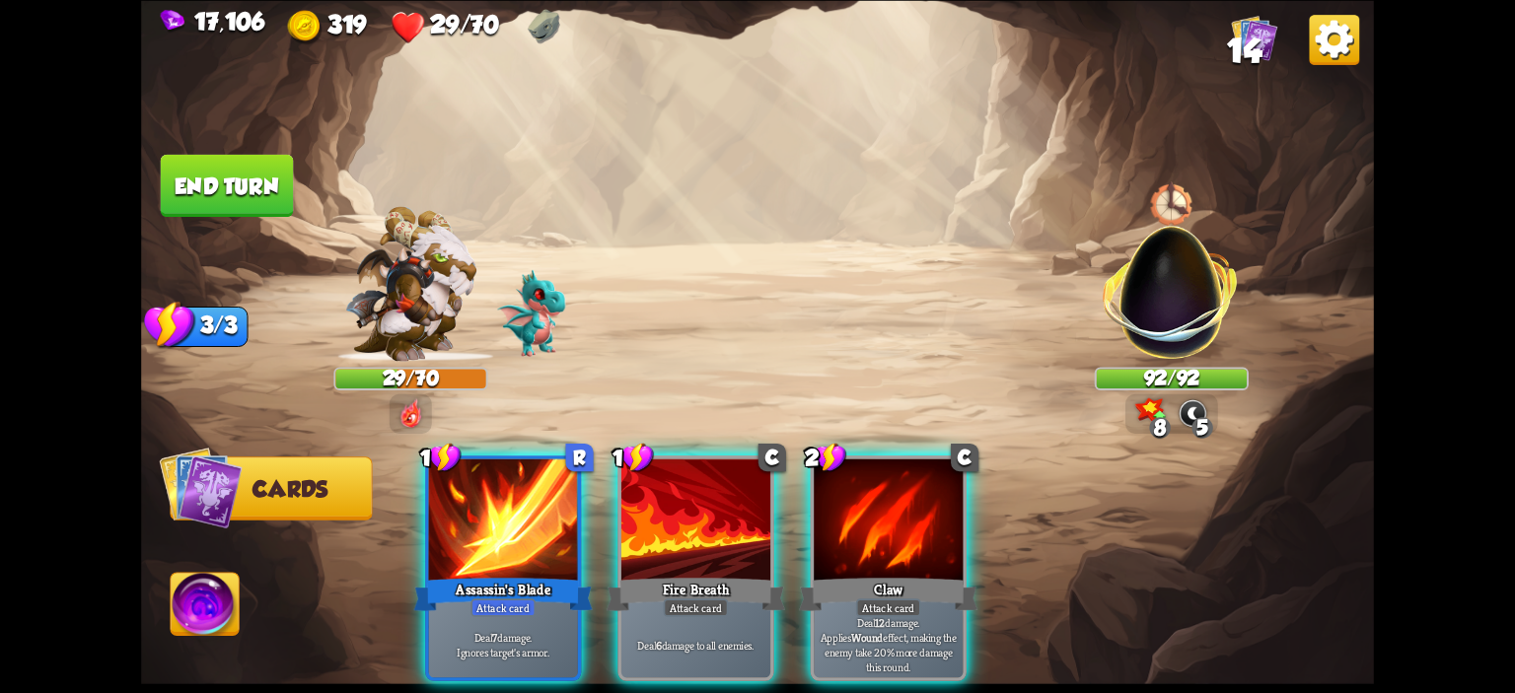
click at [1197, 326] on div "Player turn" at bounding box center [757, 345] width 1233 height 189
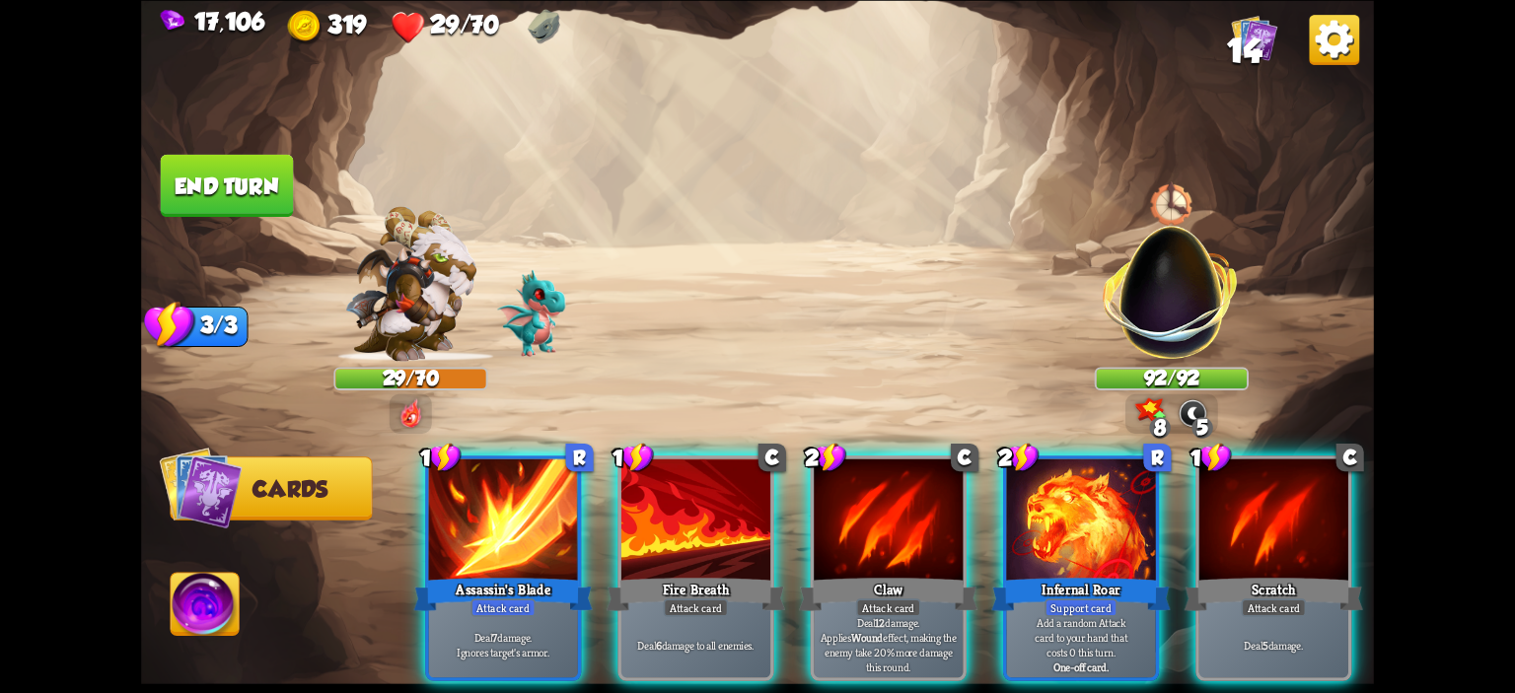
click at [1170, 303] on div "Player turn" at bounding box center [757, 345] width 1233 height 189
click at [1170, 262] on img at bounding box center [1172, 280] width 162 height 162
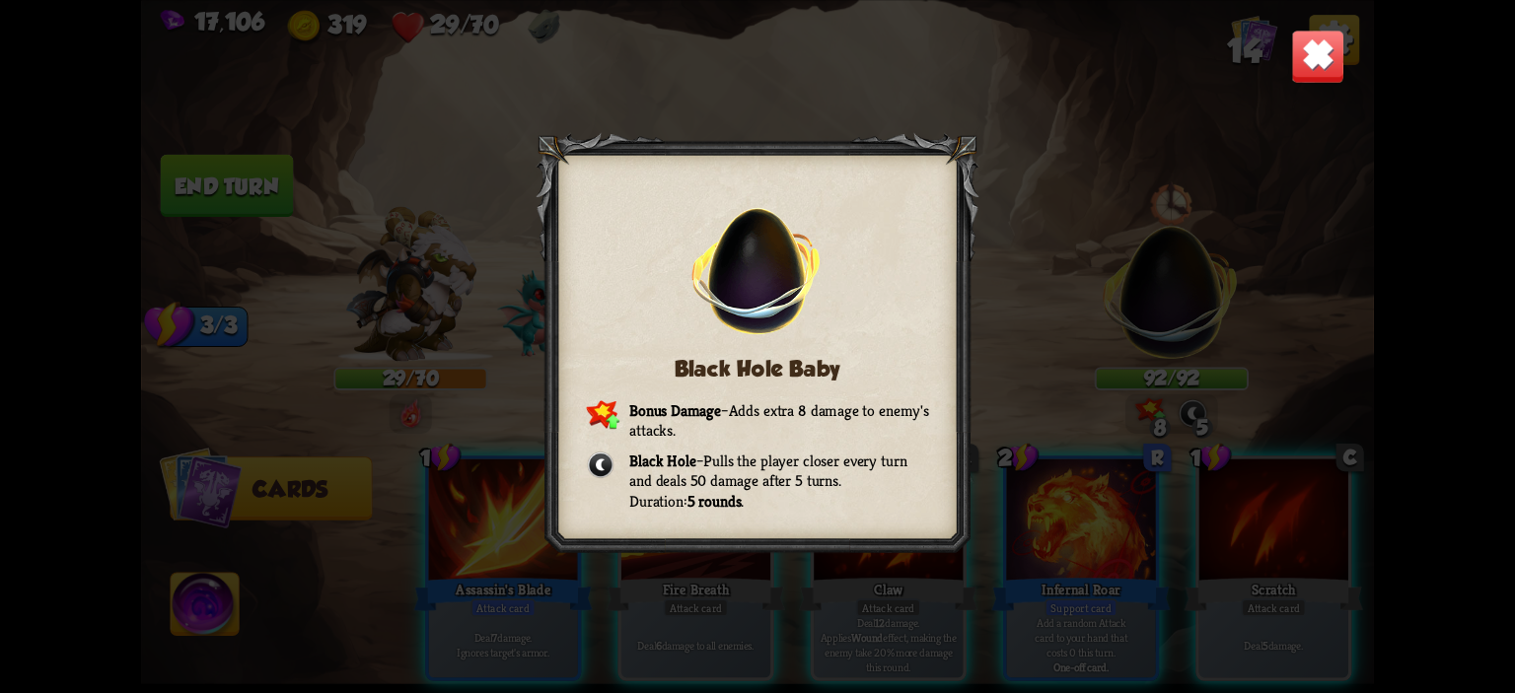
click at [1305, 45] on img at bounding box center [1318, 56] width 54 height 54
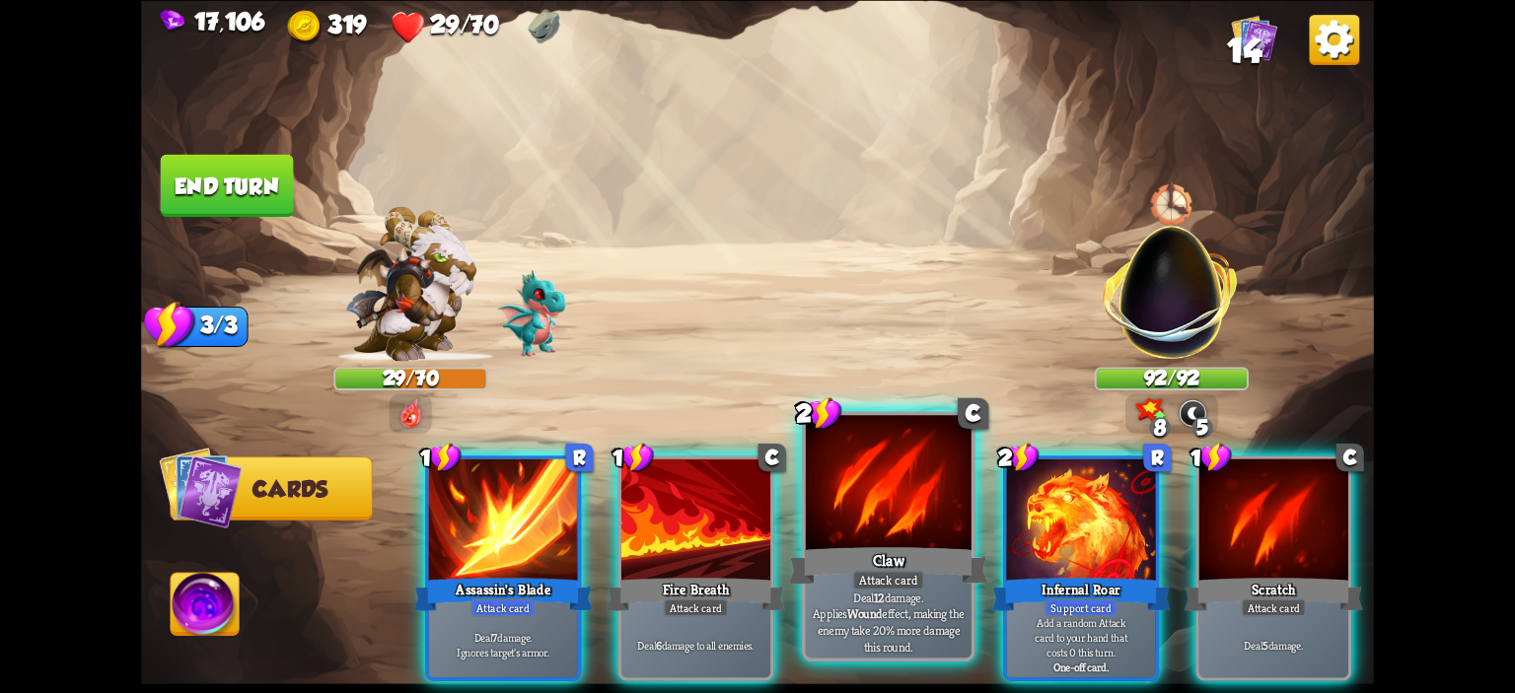
click at [884, 482] on div at bounding box center [889, 485] width 166 height 140
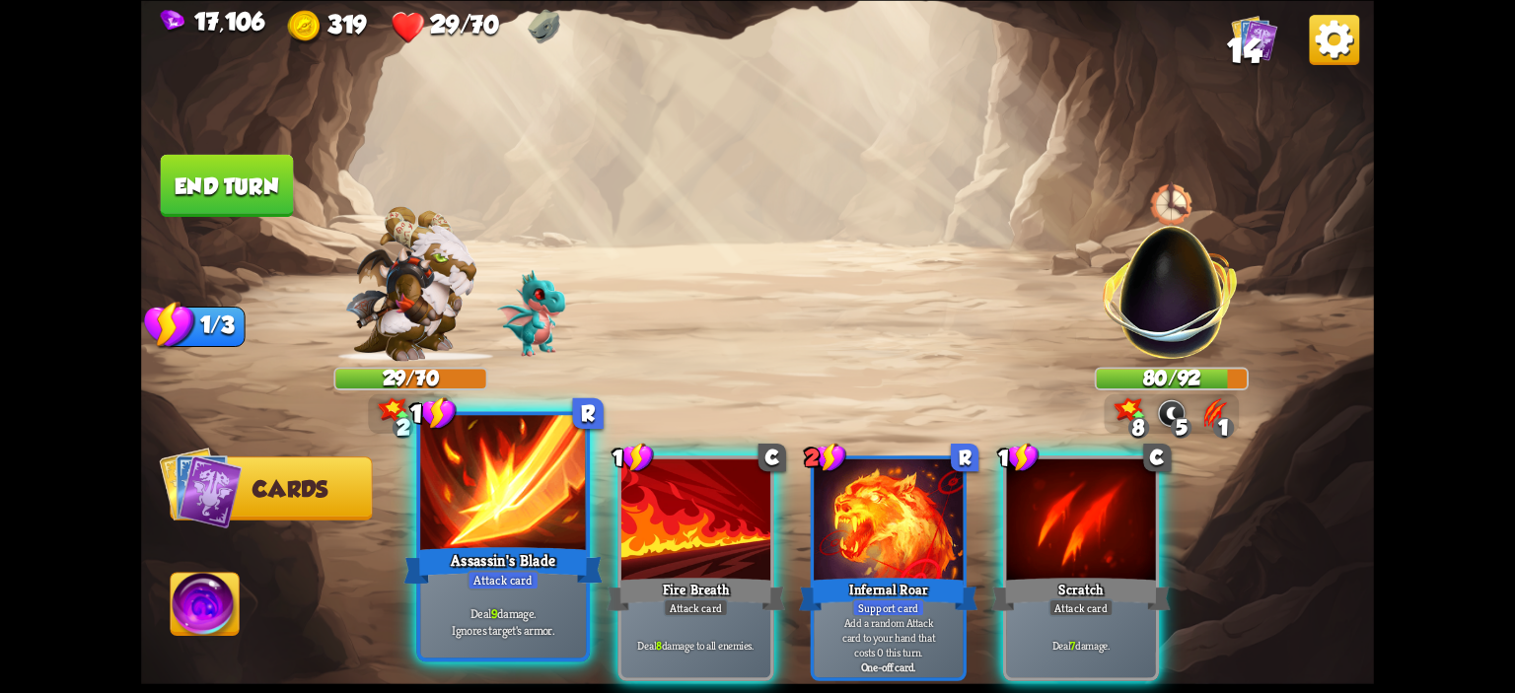
click at [521, 496] on div at bounding box center [503, 485] width 166 height 140
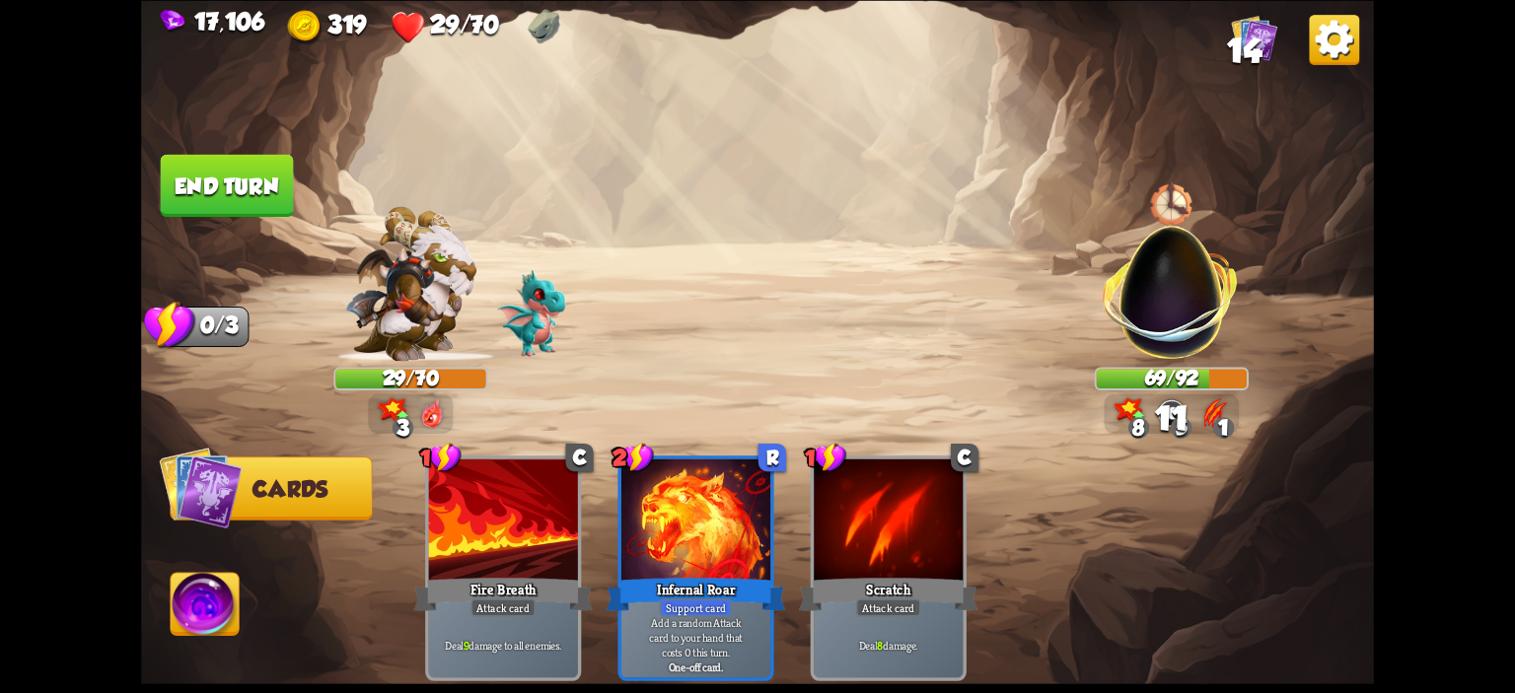
click at [232, 188] on button "End turn" at bounding box center [227, 185] width 133 height 62
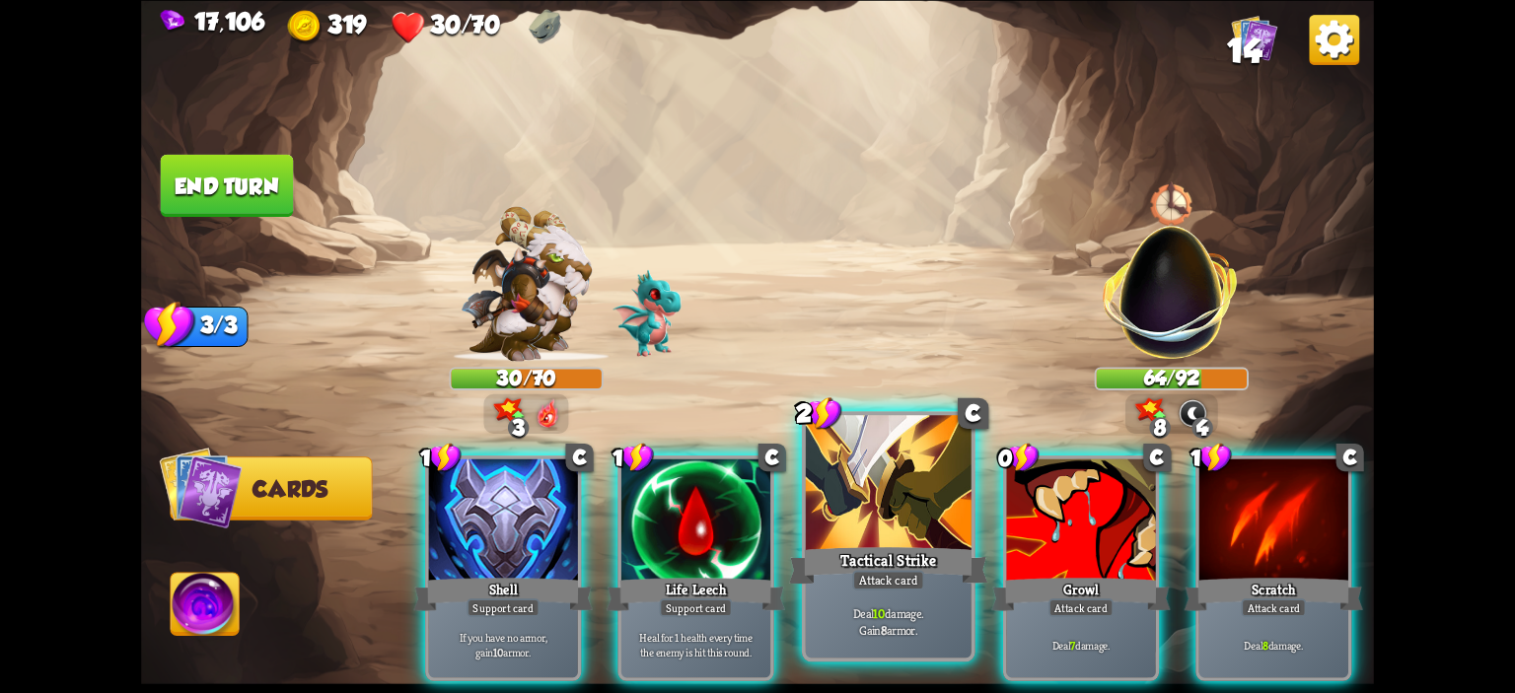
click at [927, 448] on div at bounding box center [889, 485] width 166 height 140
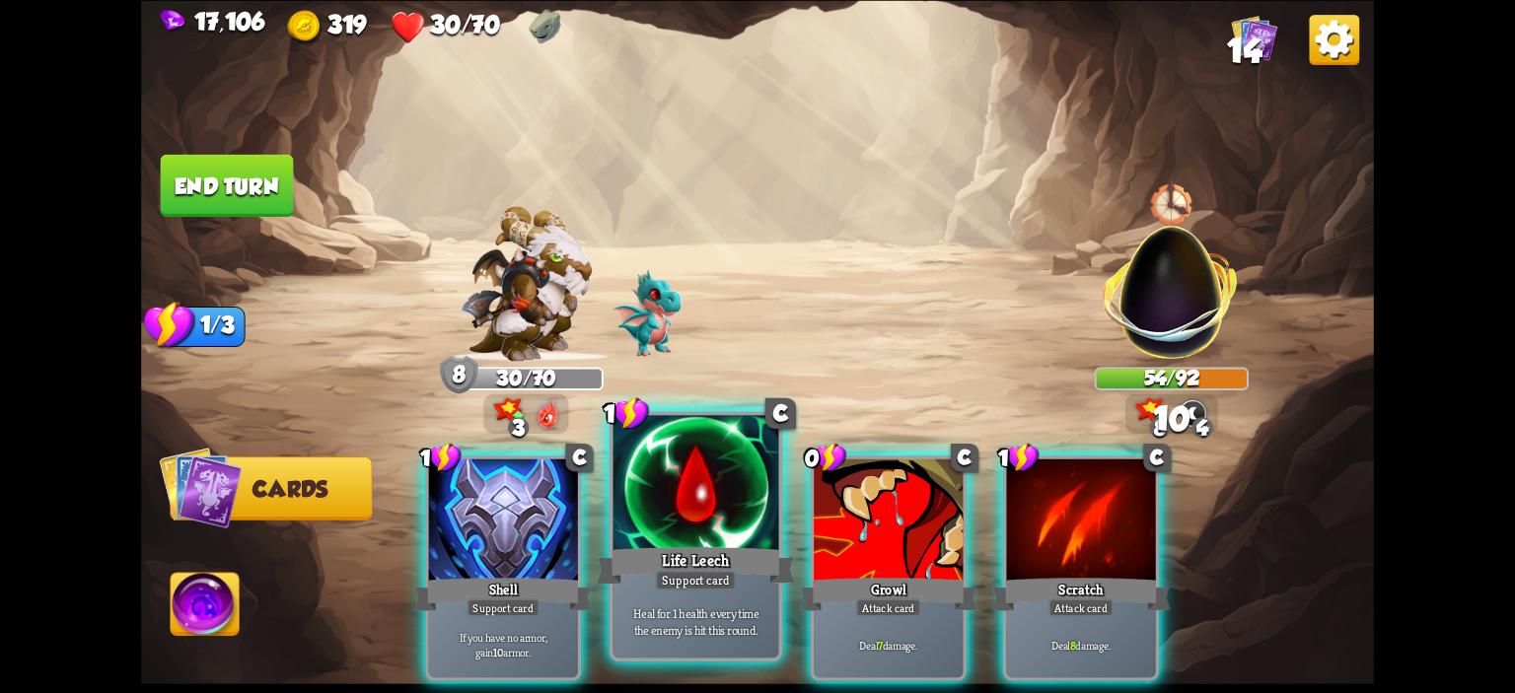
click at [649, 506] on div at bounding box center [696, 485] width 166 height 140
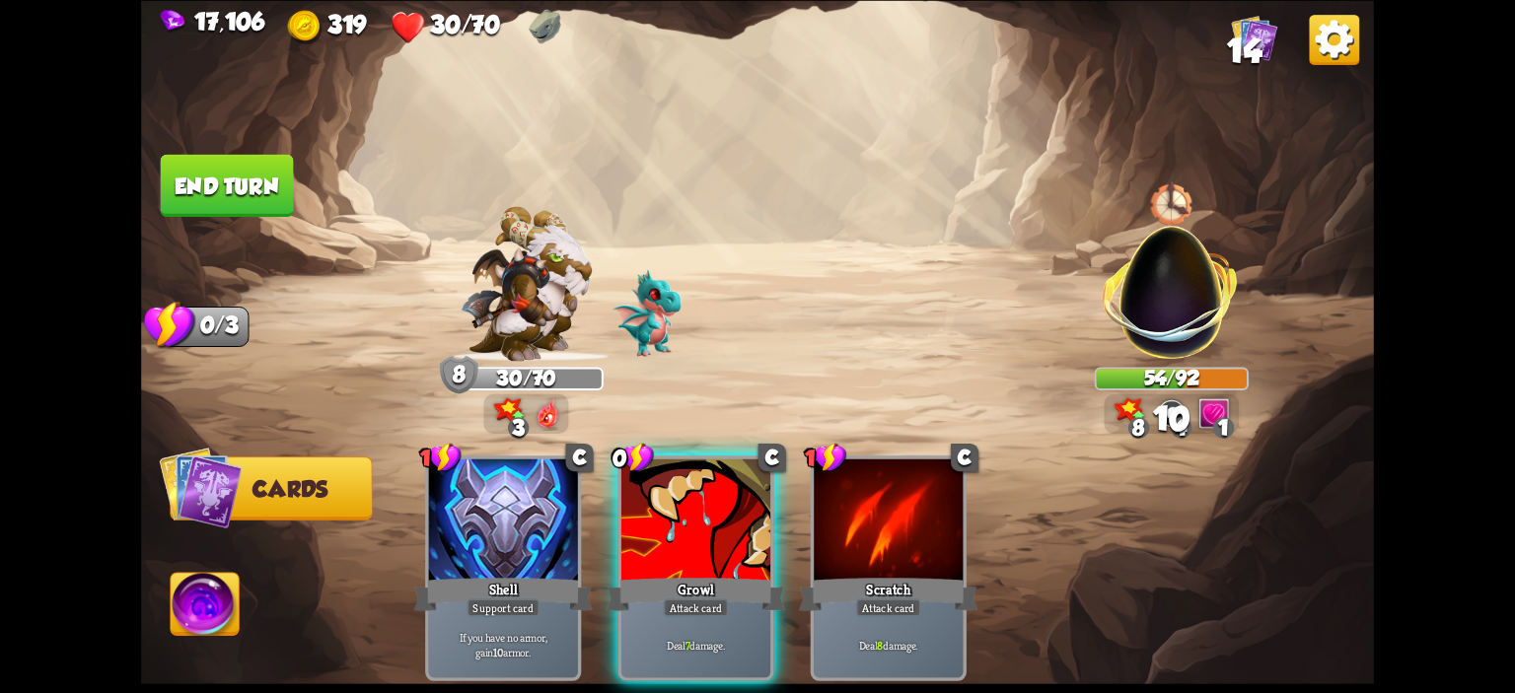
click at [649, 506] on div at bounding box center [695, 521] width 149 height 125
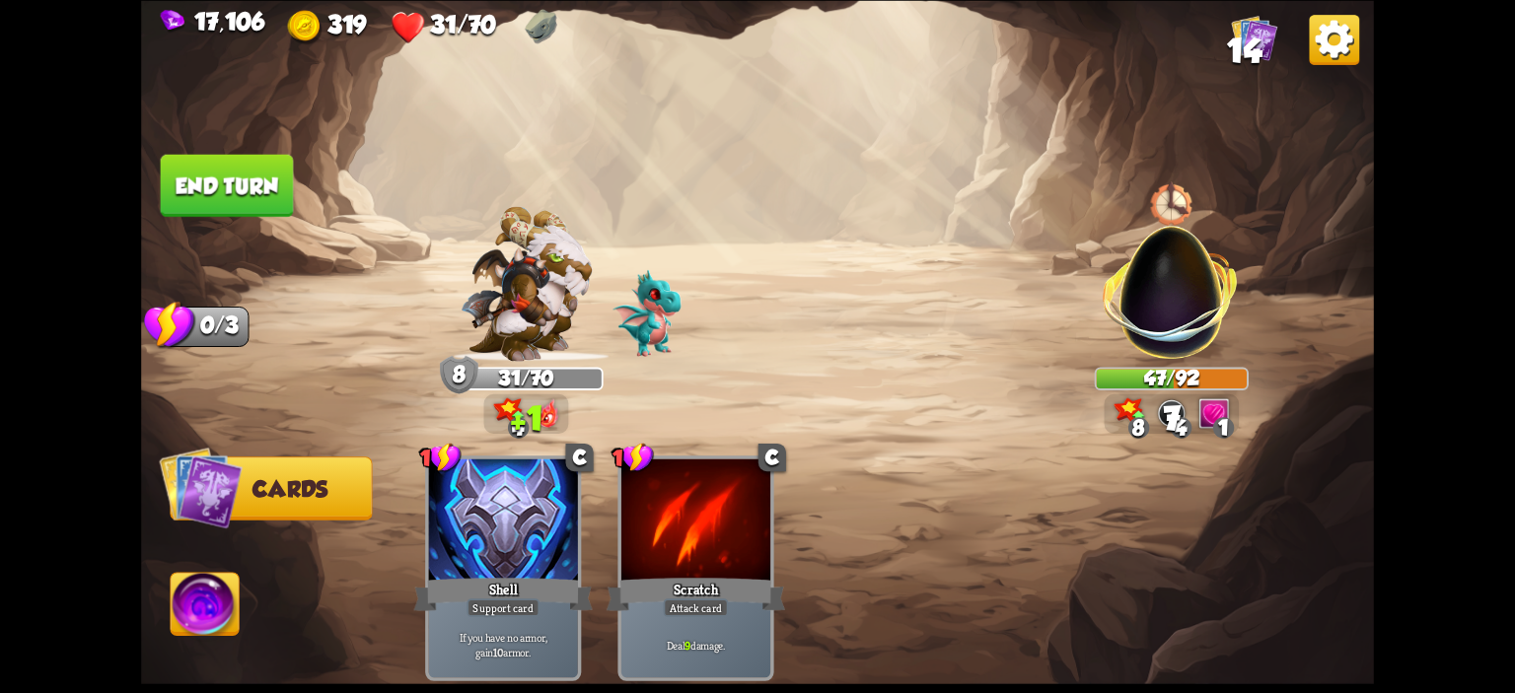
click at [220, 190] on button "End turn" at bounding box center [227, 185] width 133 height 62
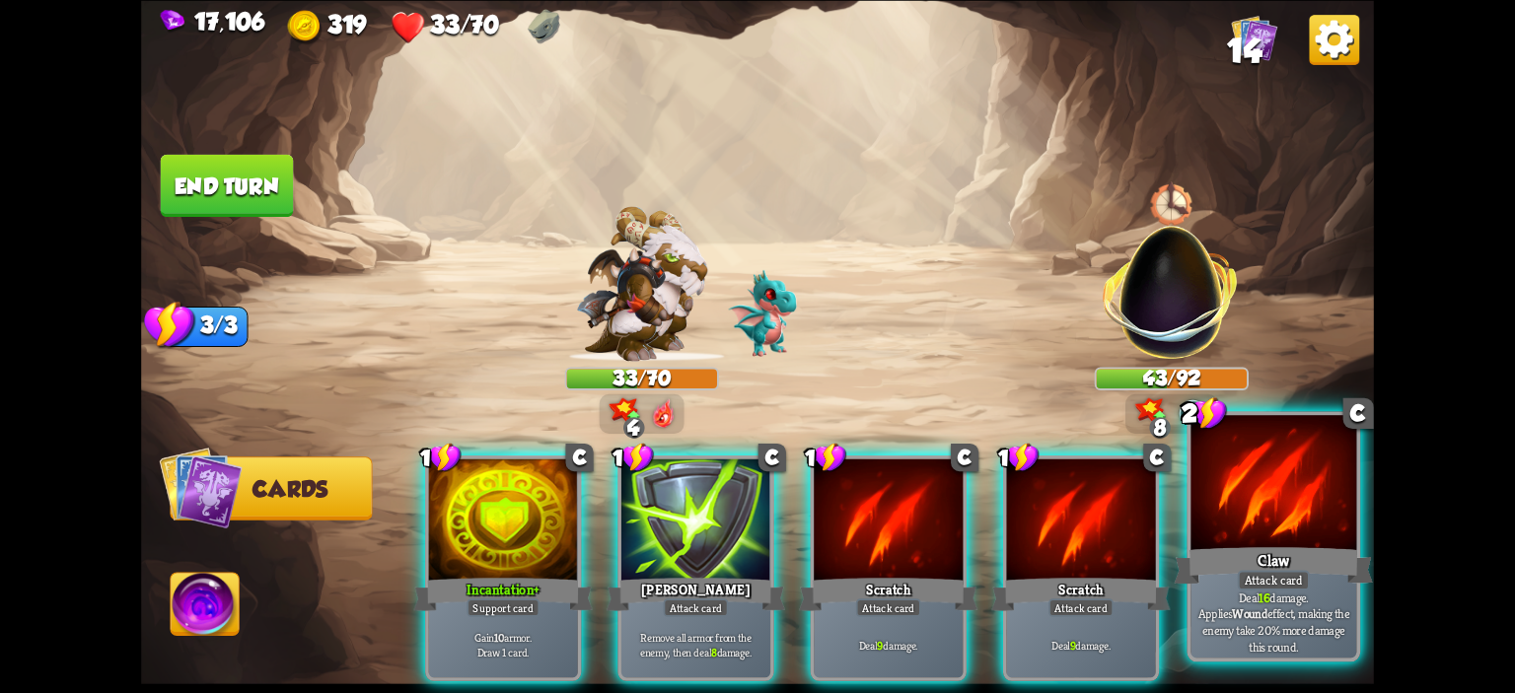
click at [1238, 497] on div at bounding box center [1273, 485] width 166 height 140
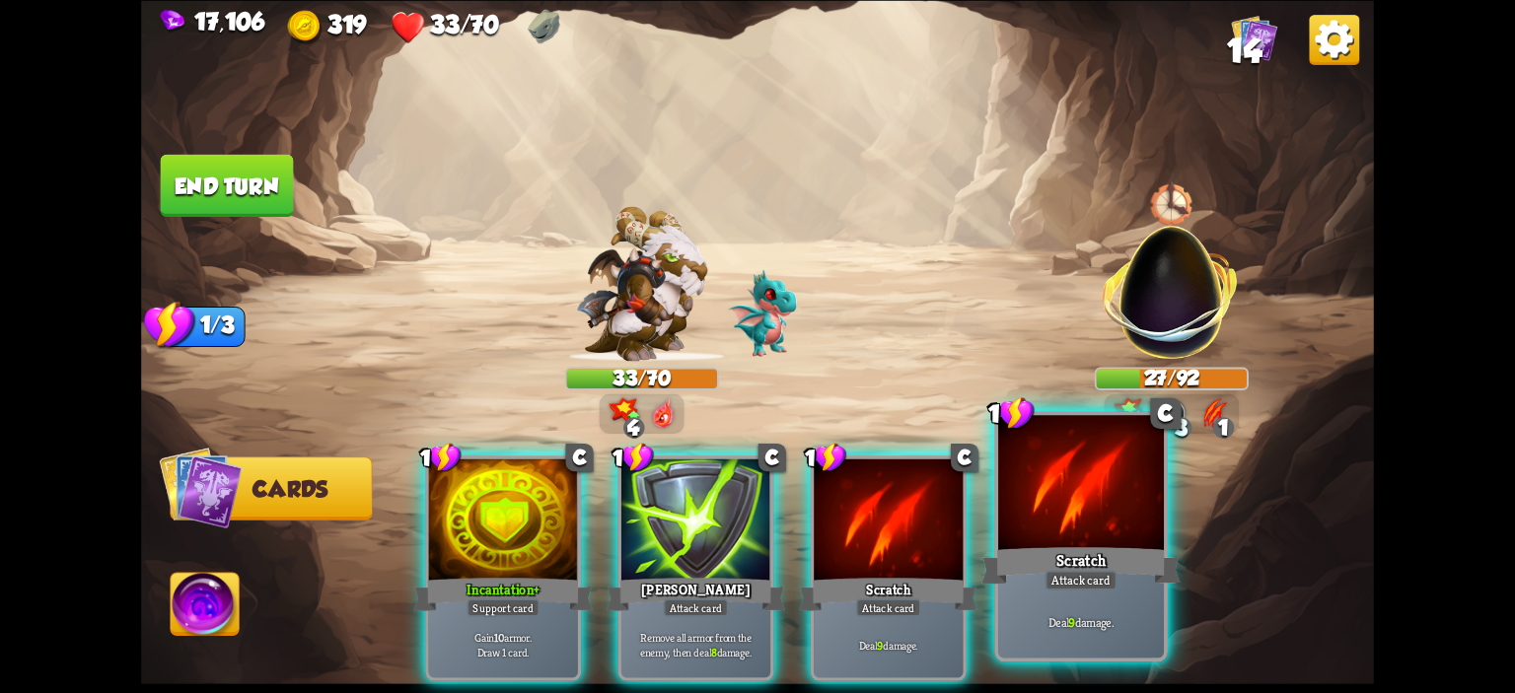
click at [1090, 500] on div at bounding box center [1081, 485] width 166 height 140
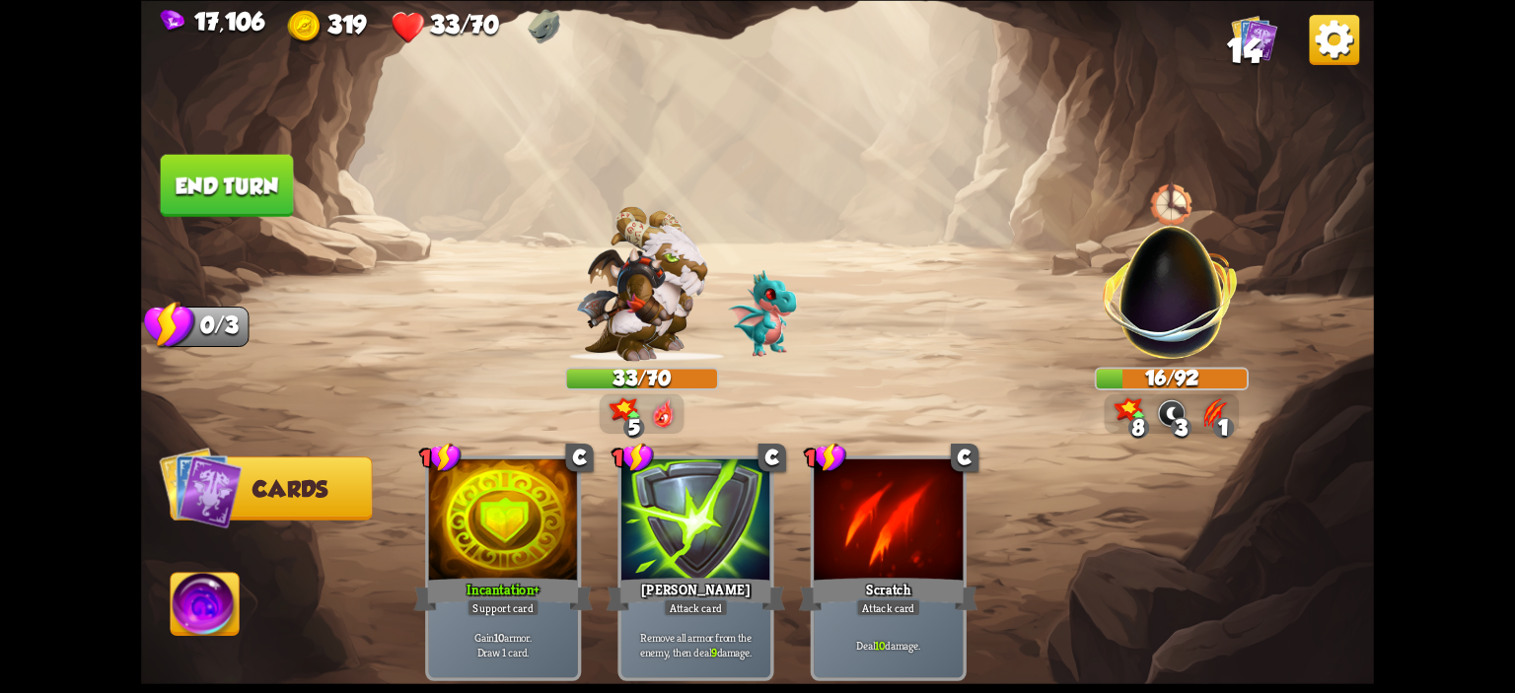
click at [249, 194] on button "End turn" at bounding box center [227, 185] width 133 height 62
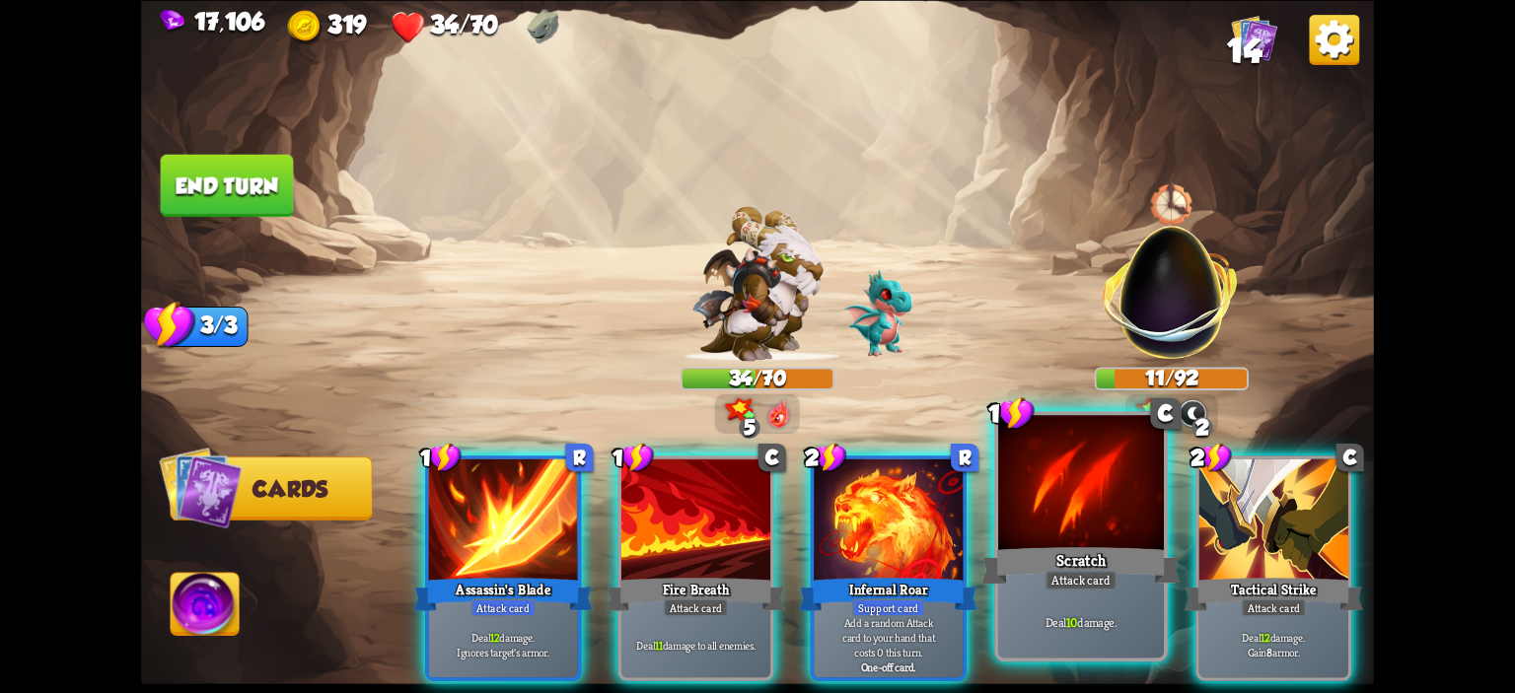
click at [1053, 514] on div at bounding box center [1081, 485] width 166 height 140
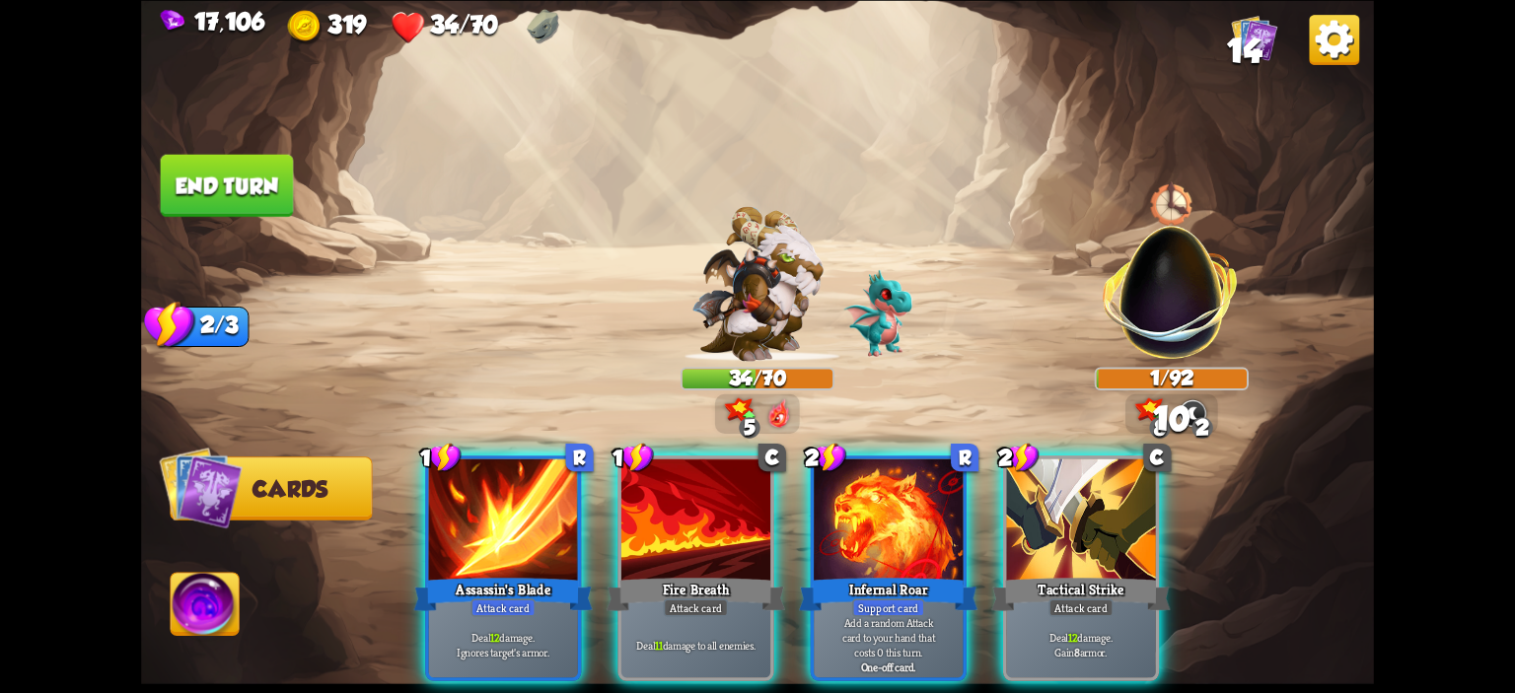
click at [233, 589] on img at bounding box center [205, 607] width 68 height 69
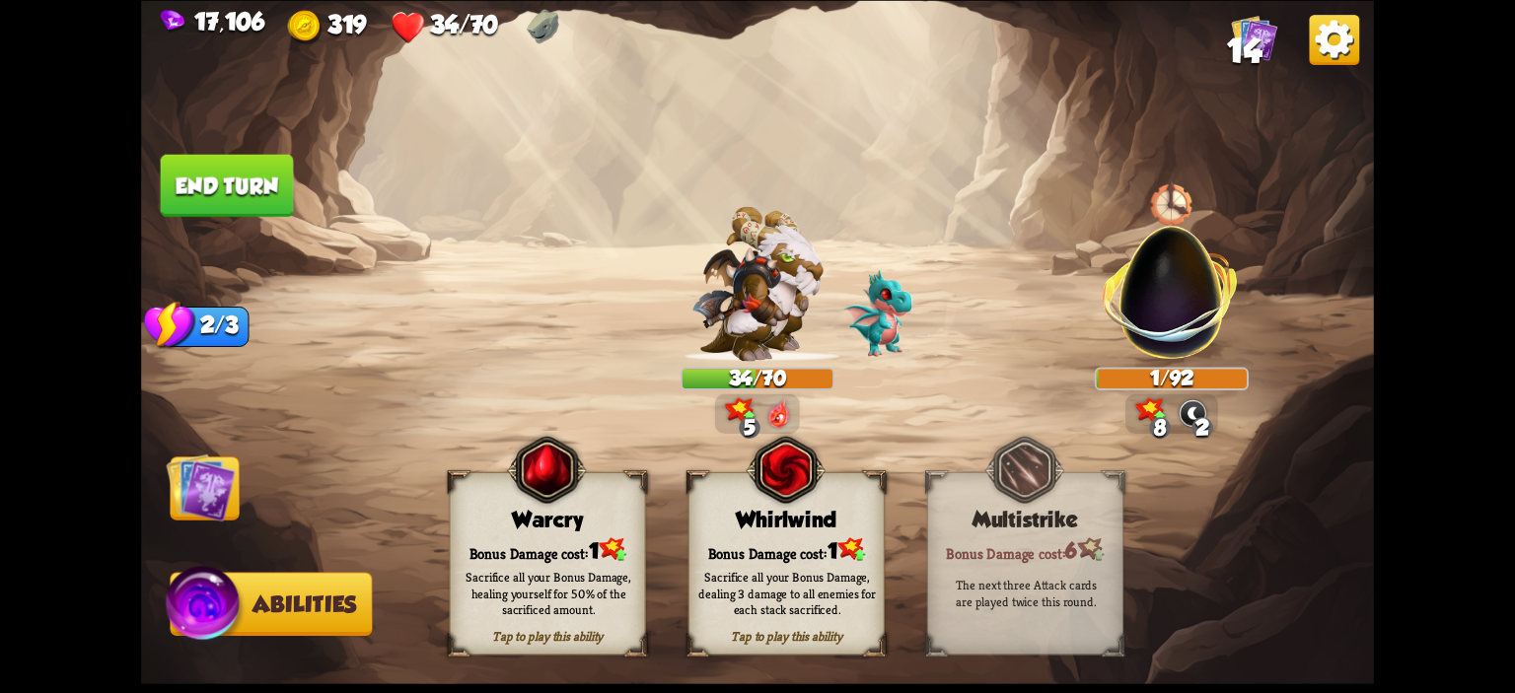
click at [518, 521] on div "Warcry" at bounding box center [548, 519] width 194 height 25
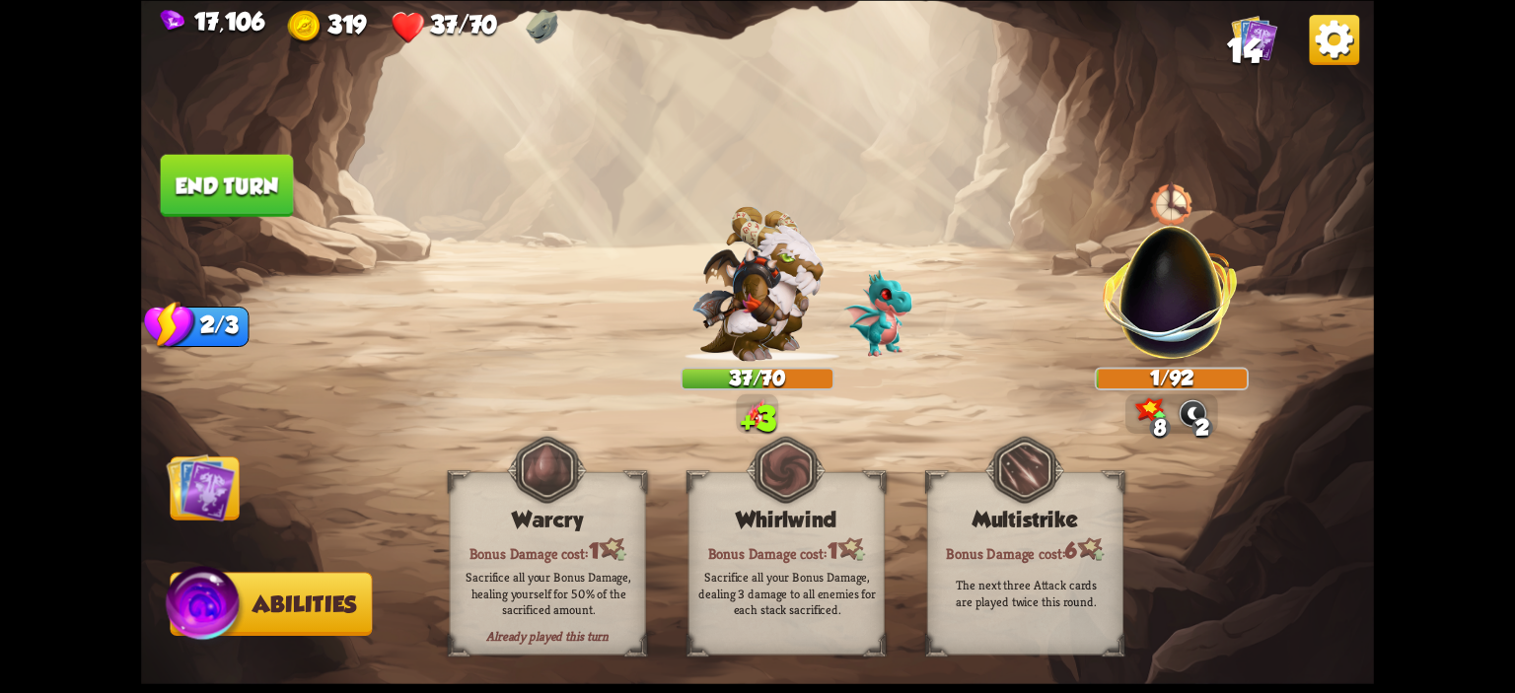
click at [245, 244] on img at bounding box center [757, 346] width 1233 height 693
click at [243, 203] on button "End turn" at bounding box center [227, 185] width 133 height 62
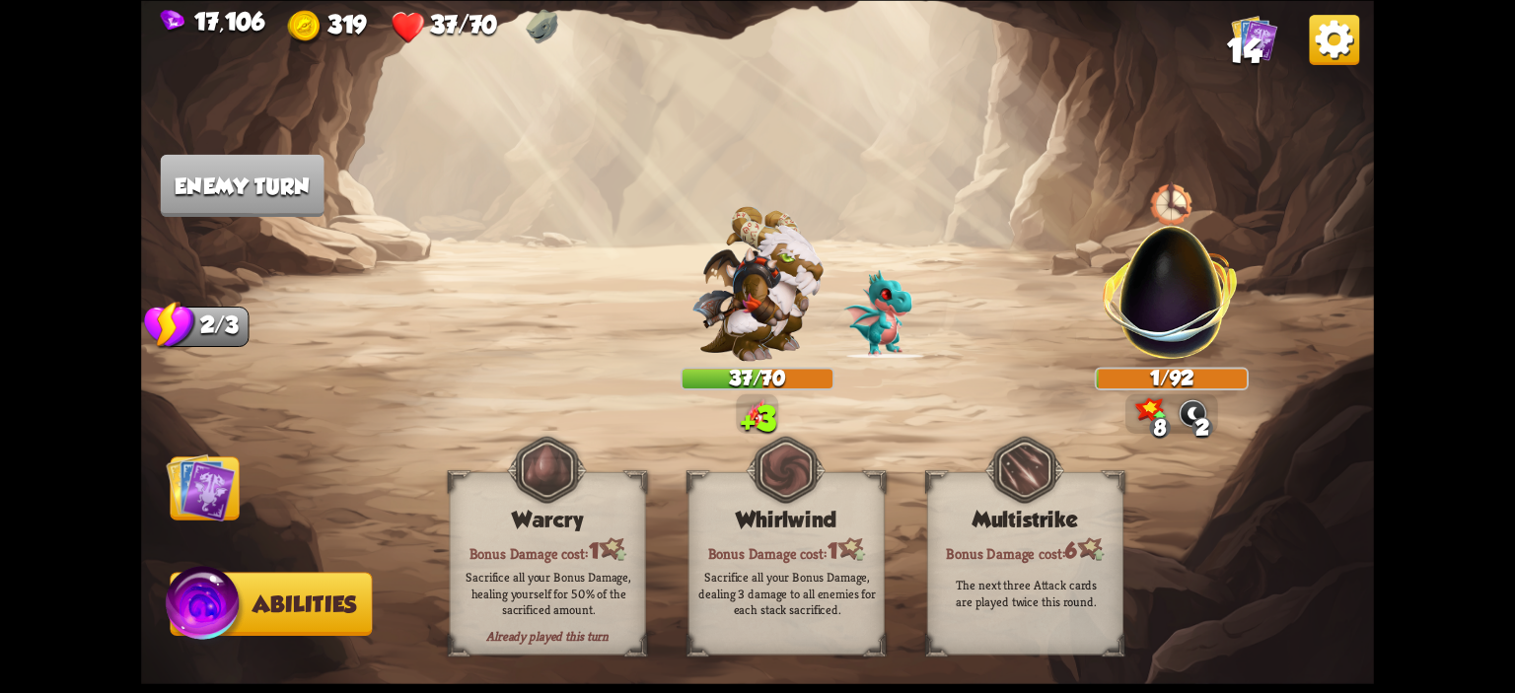
click at [235, 470] on img at bounding box center [200, 487] width 69 height 69
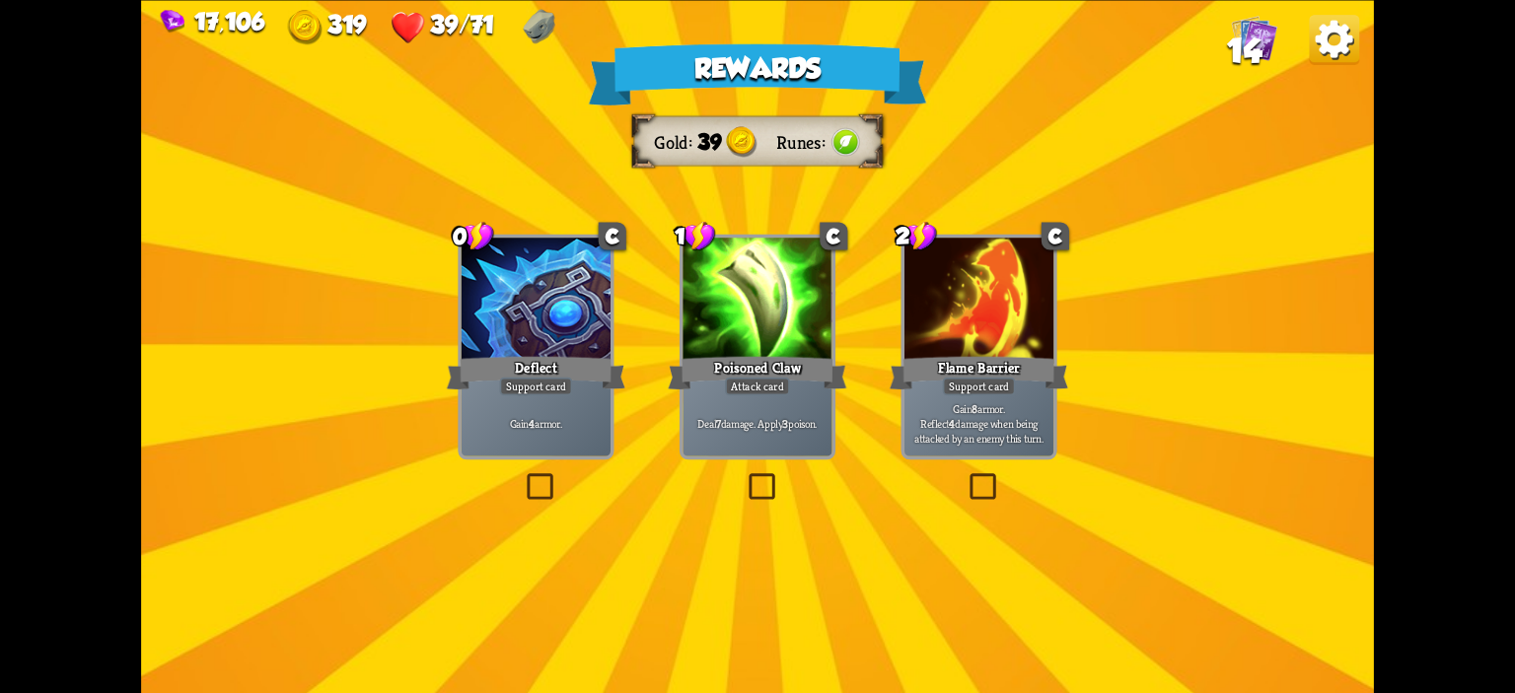
click at [749, 319] on div at bounding box center [756, 300] width 149 height 125
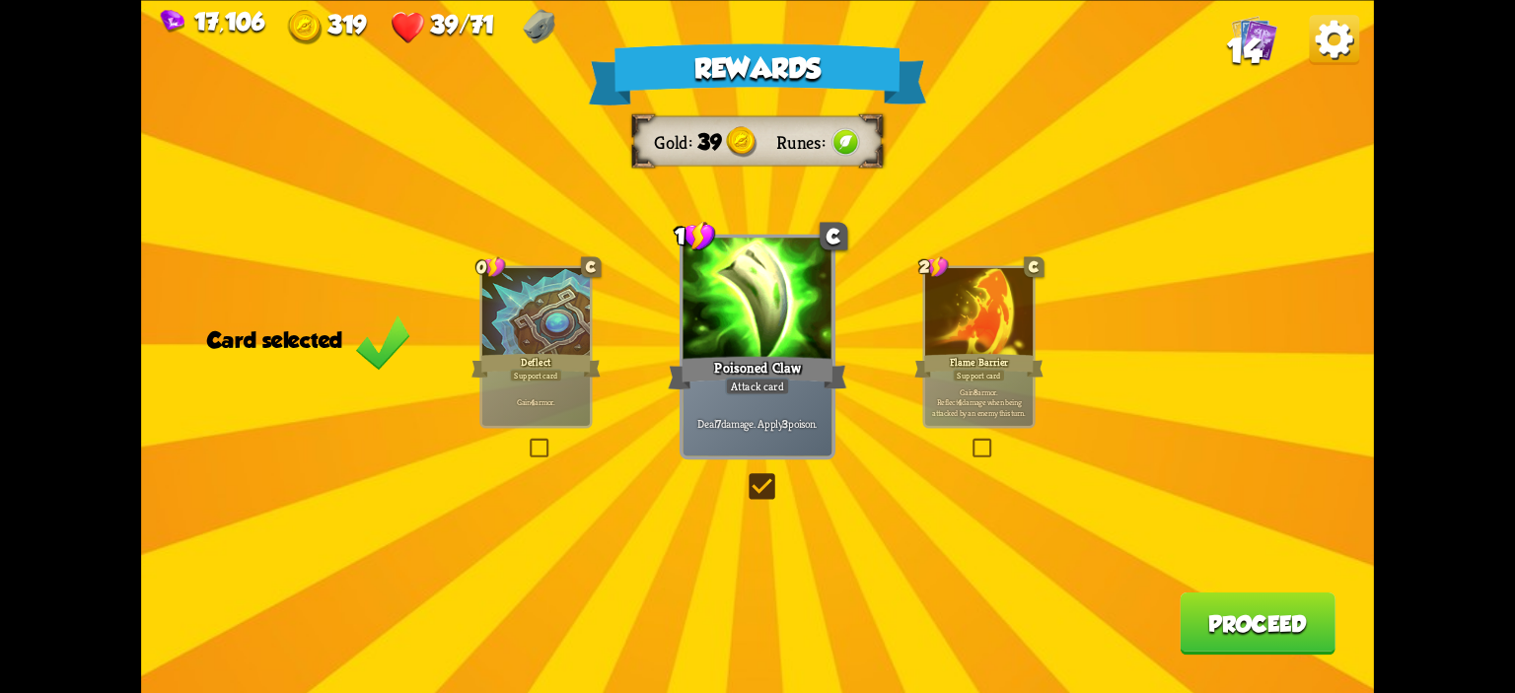
click at [1273, 631] on button "Proceed" at bounding box center [1258, 623] width 156 height 62
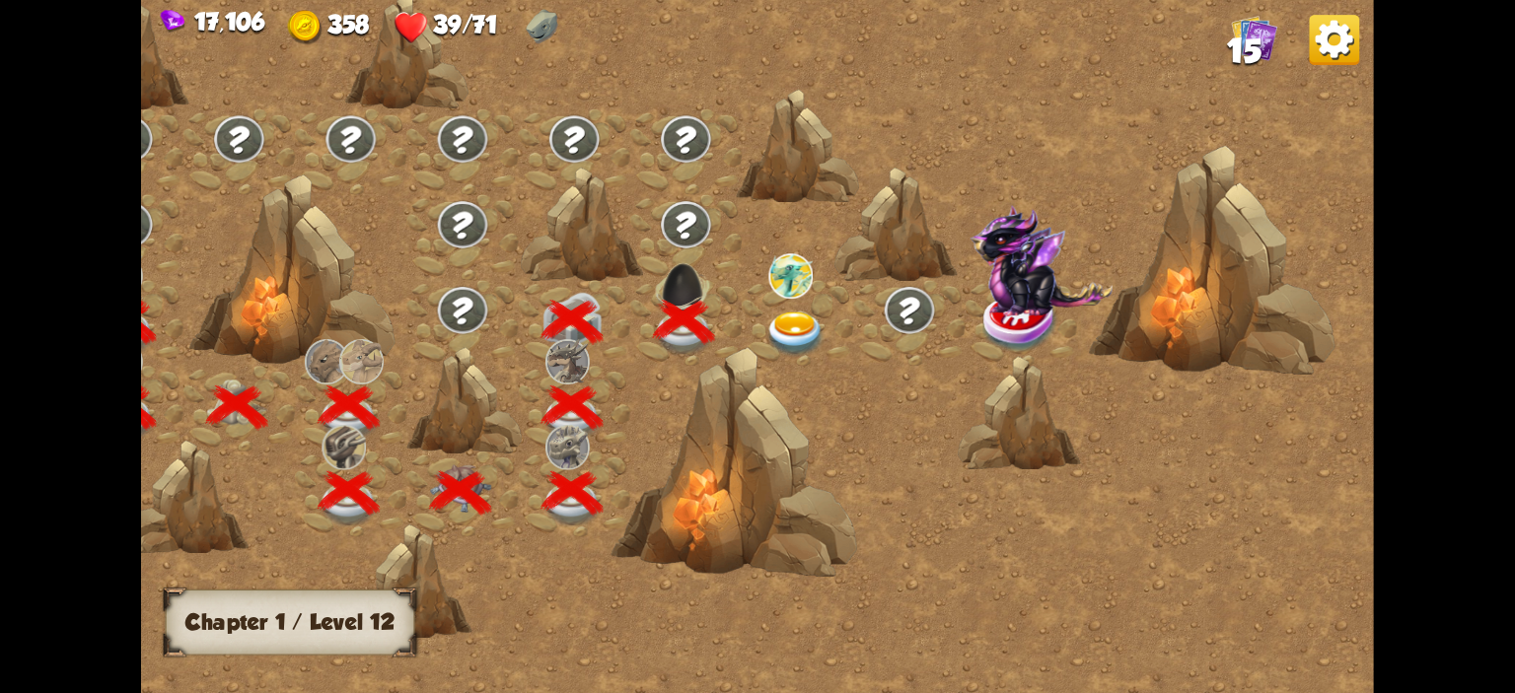
click at [752, 329] on div at bounding box center [797, 323] width 111 height 86
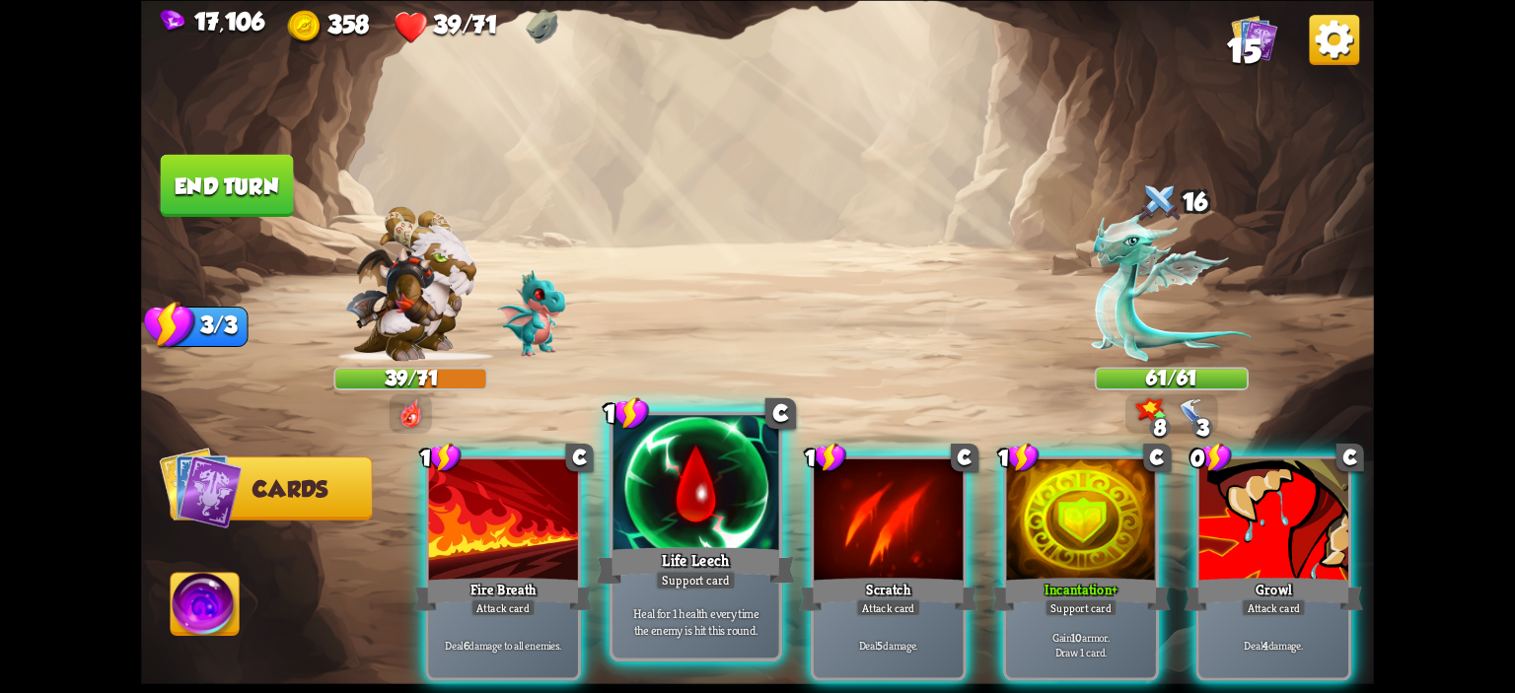
click at [698, 488] on div at bounding box center [696, 485] width 166 height 140
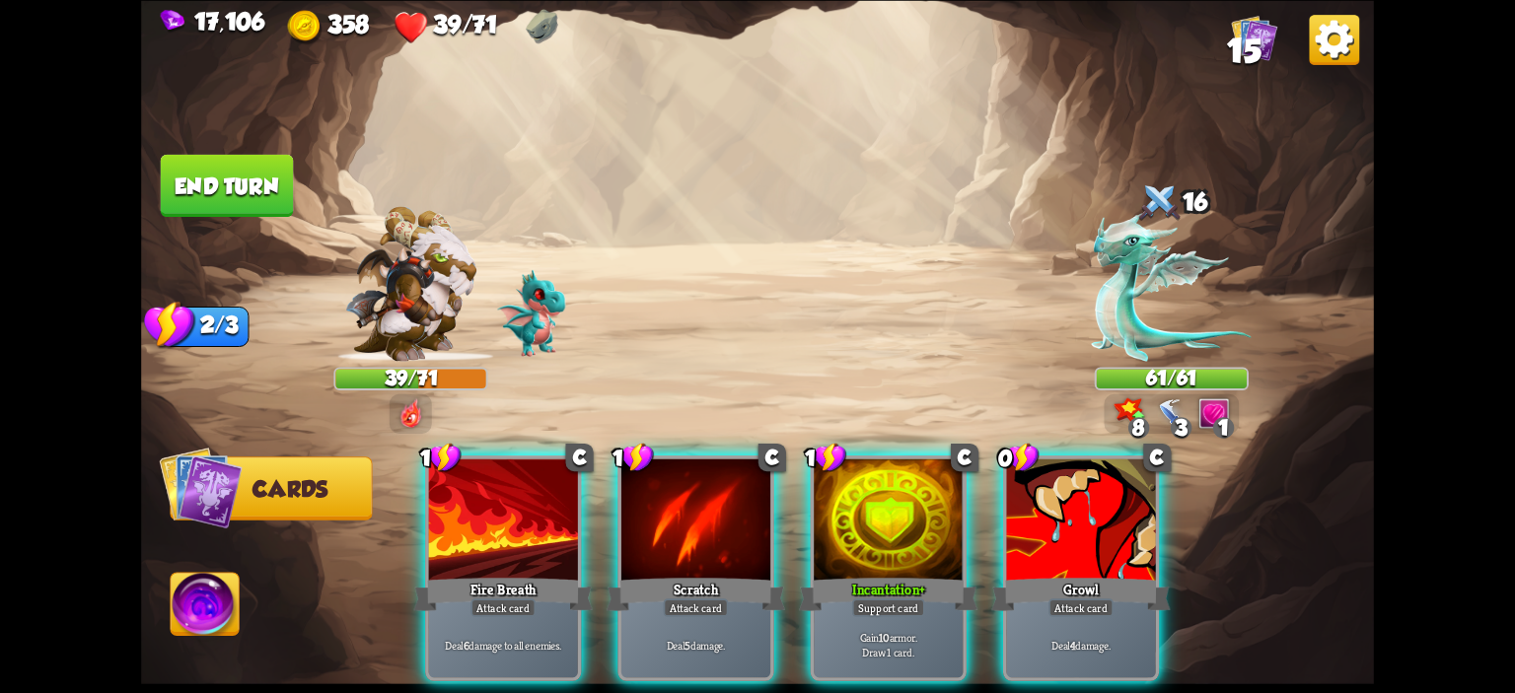
click at [872, 470] on div at bounding box center [888, 521] width 149 height 125
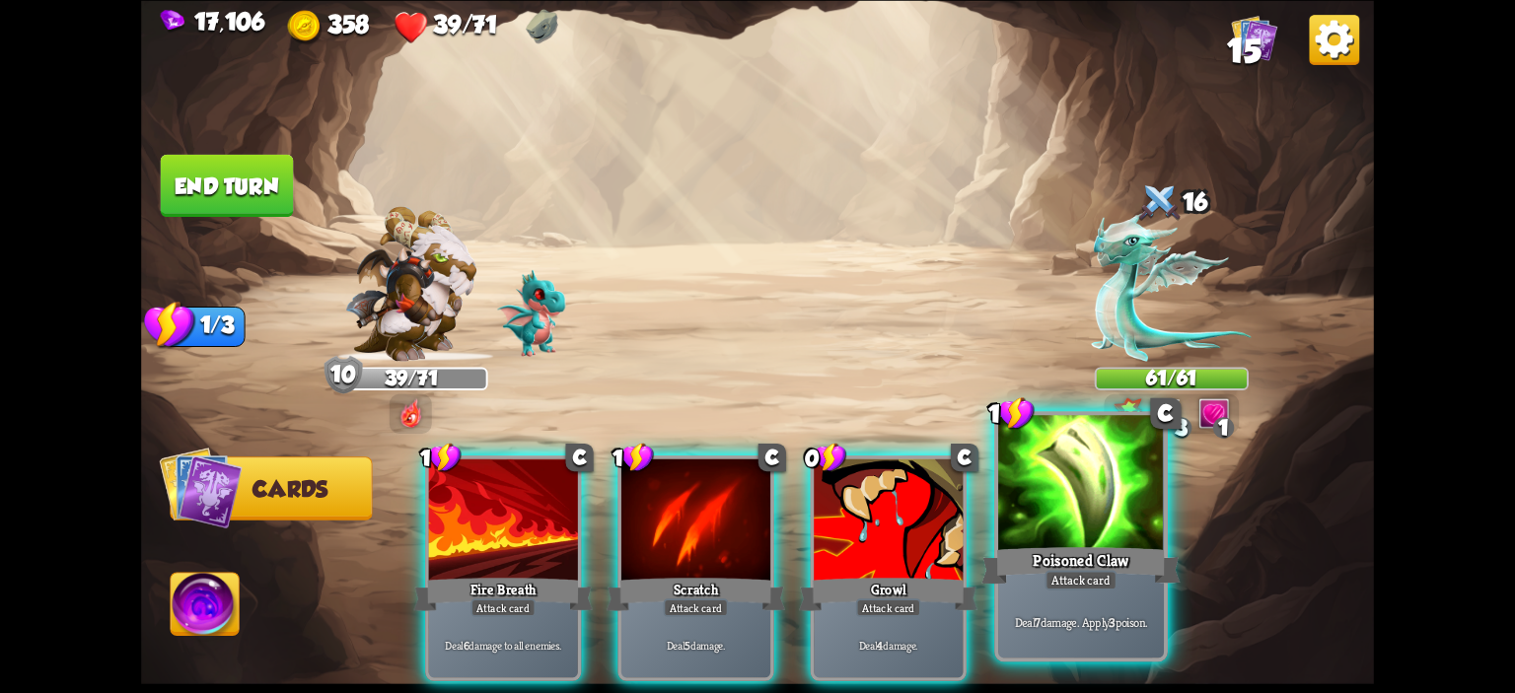
click at [1089, 483] on div at bounding box center [1081, 485] width 166 height 140
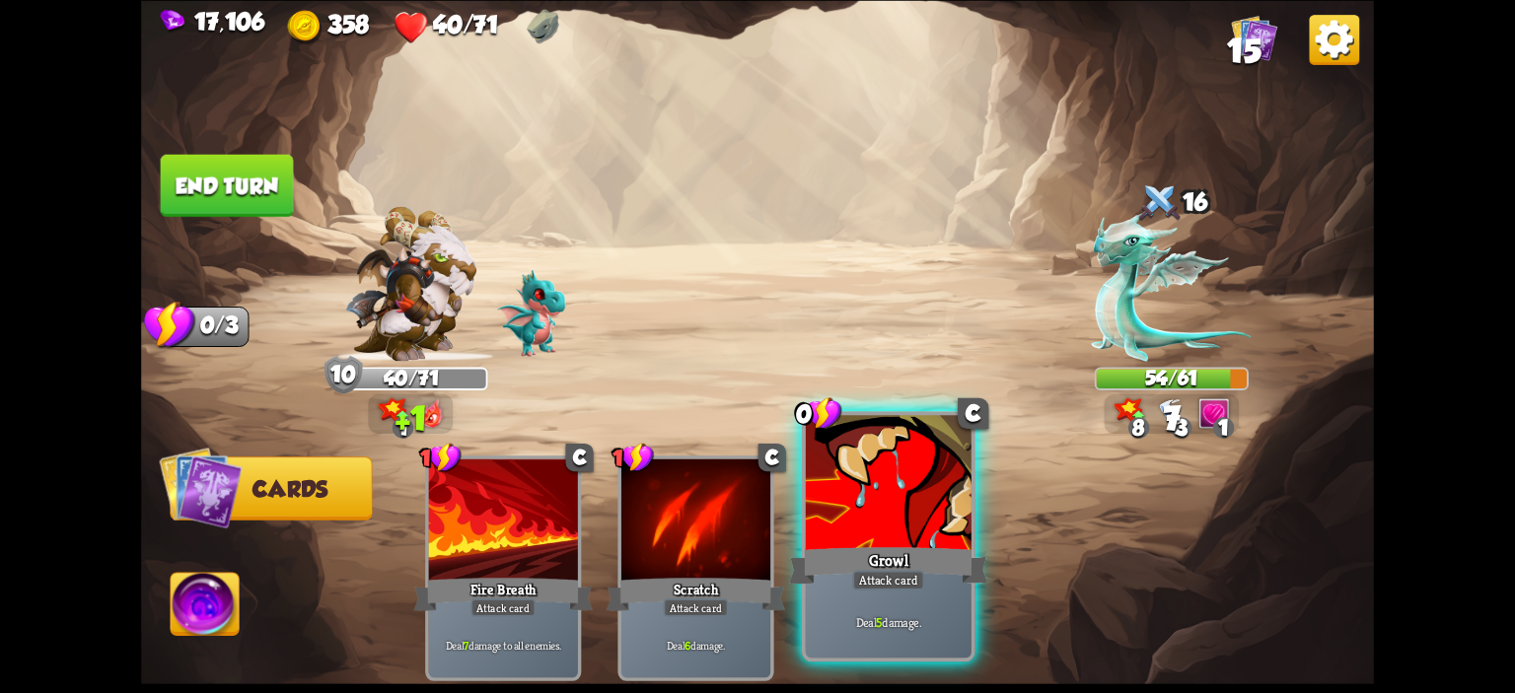
click at [893, 496] on div at bounding box center [889, 485] width 166 height 140
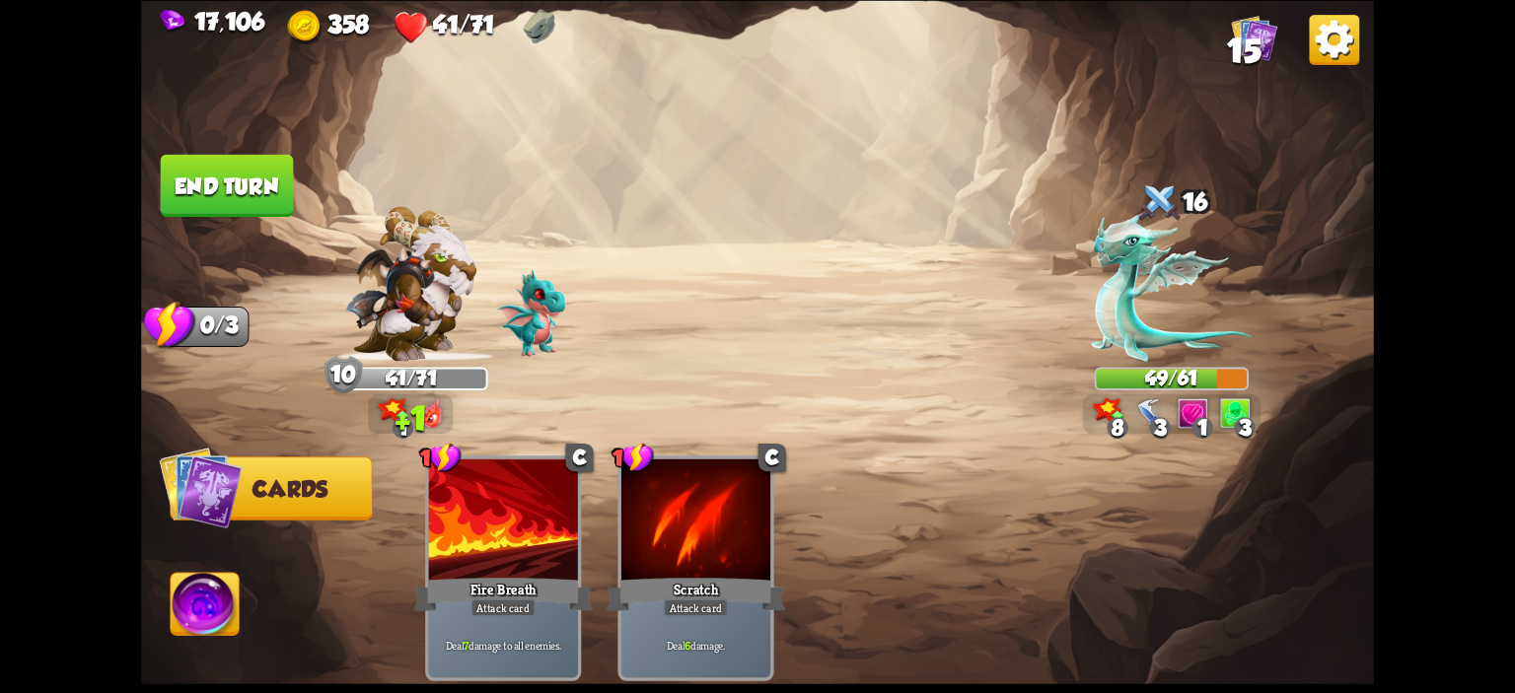
click at [232, 166] on button "End turn" at bounding box center [227, 185] width 133 height 62
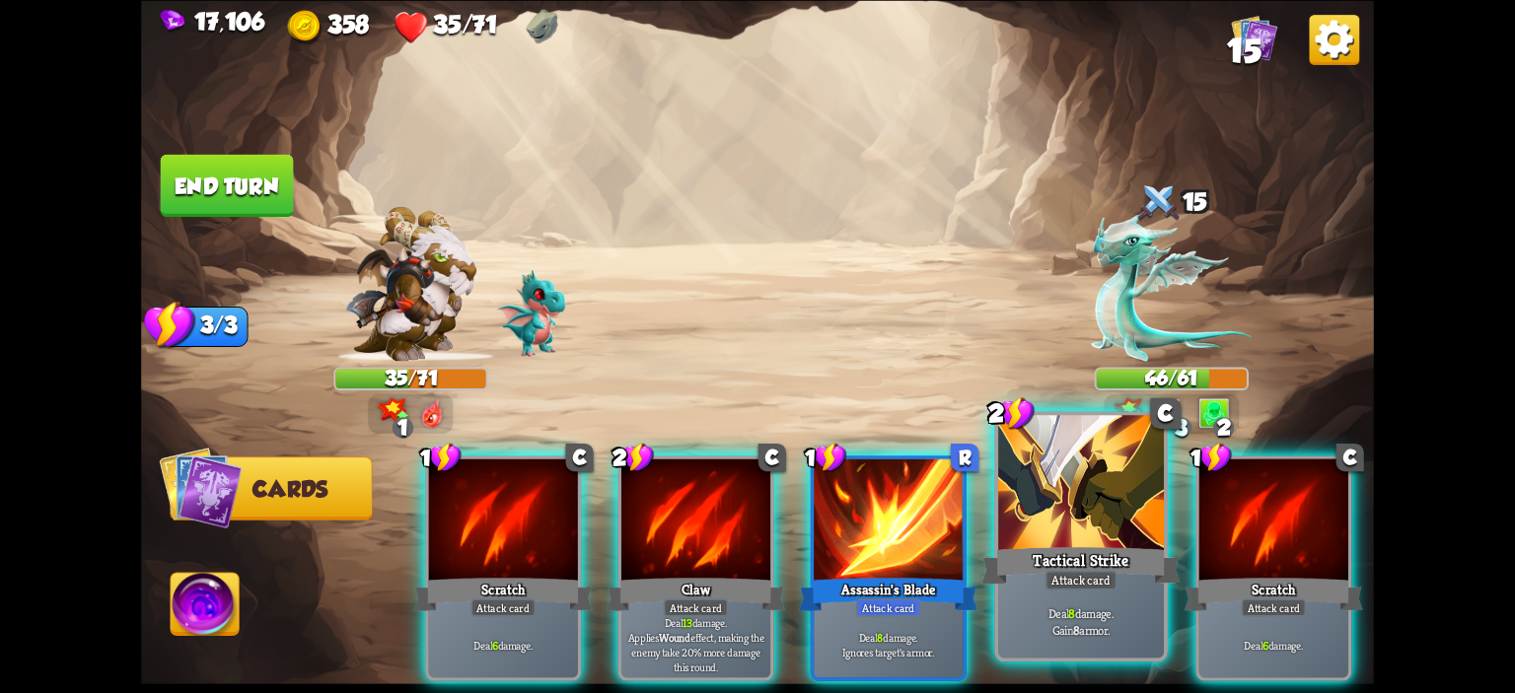
click at [1015, 503] on div at bounding box center [1081, 485] width 166 height 140
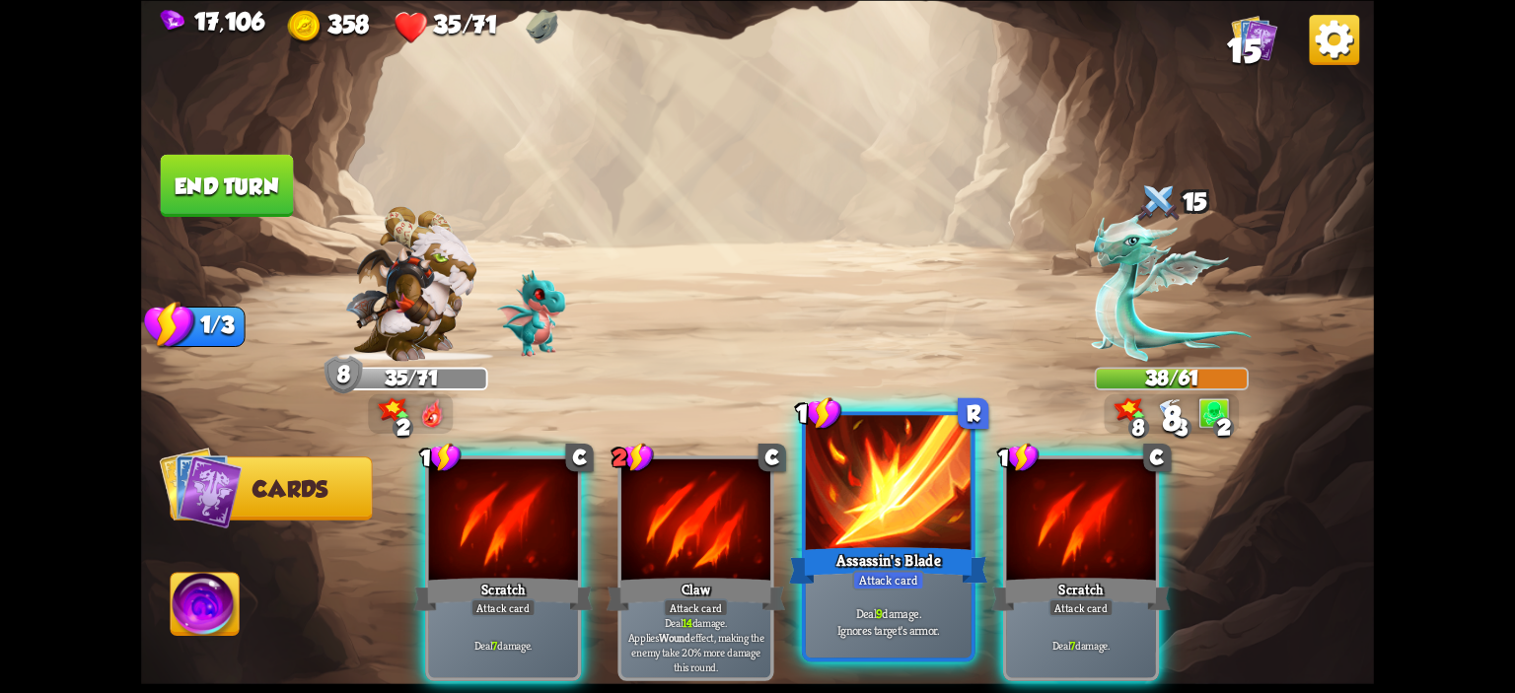
click at [887, 495] on div at bounding box center [889, 485] width 166 height 140
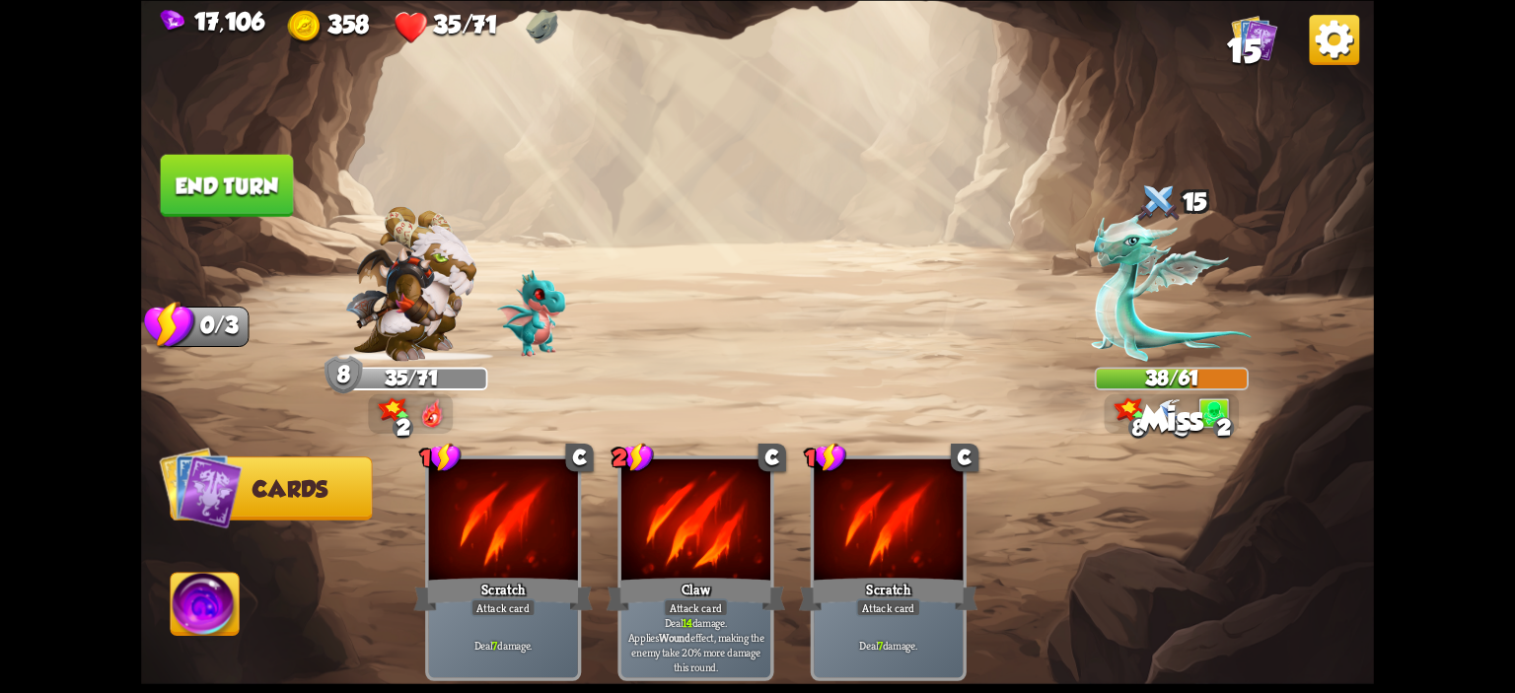
click at [201, 207] on button "End turn" at bounding box center [227, 185] width 133 height 62
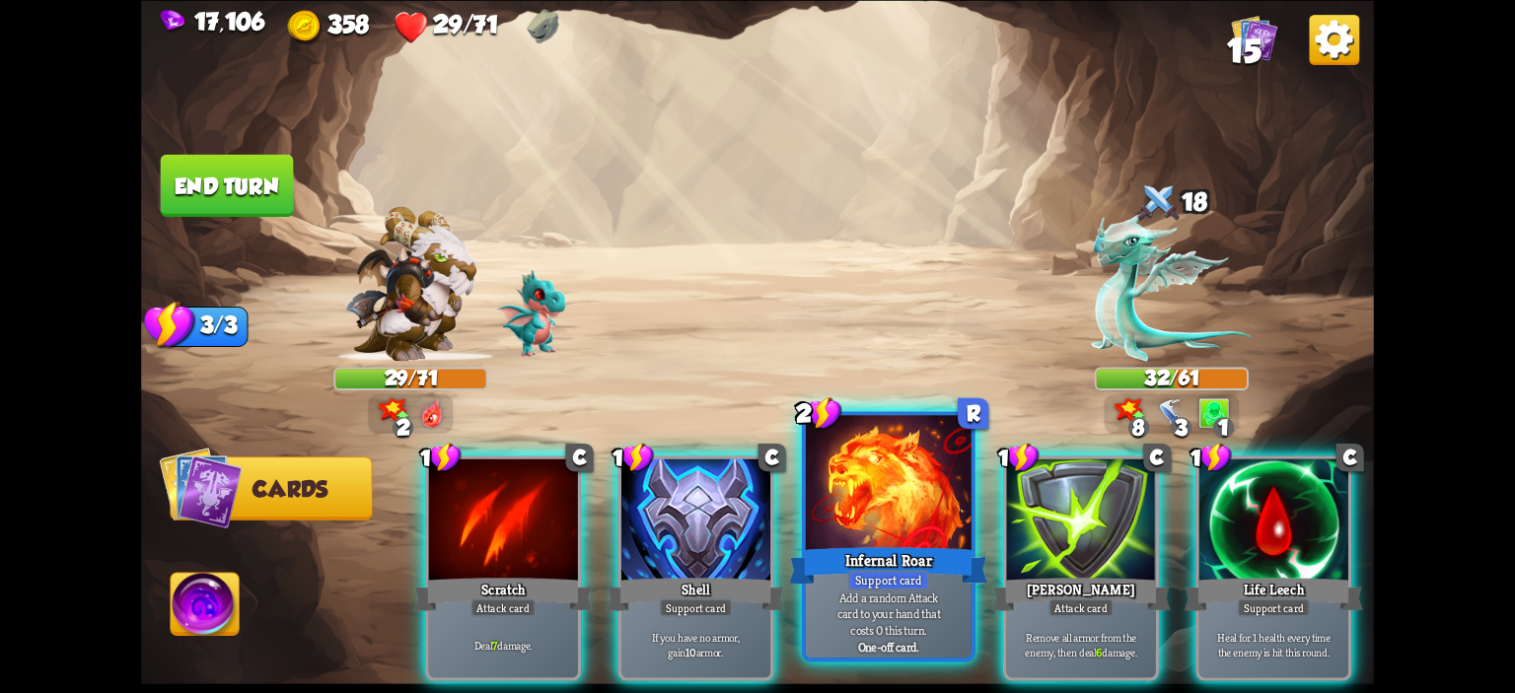
click at [832, 444] on div at bounding box center [889, 485] width 166 height 140
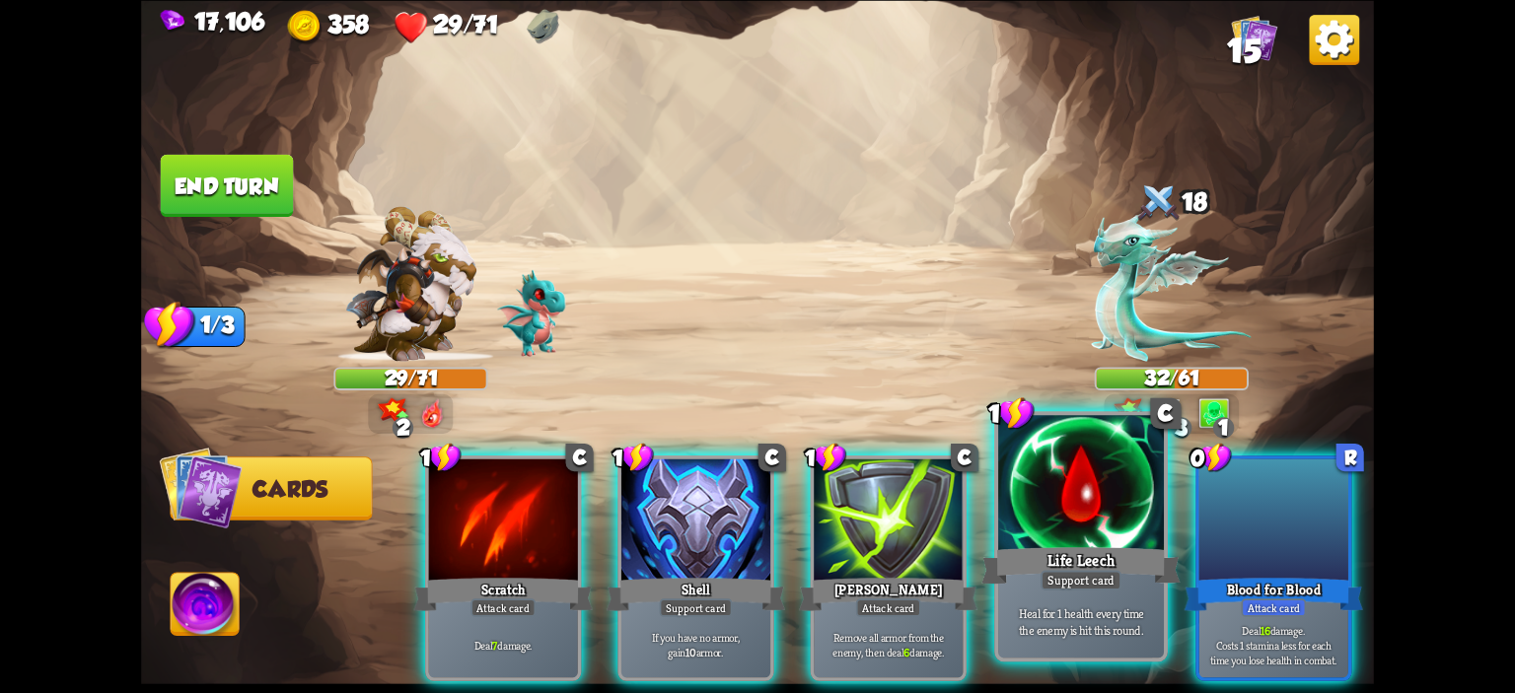
click at [1066, 502] on div at bounding box center [1081, 485] width 166 height 140
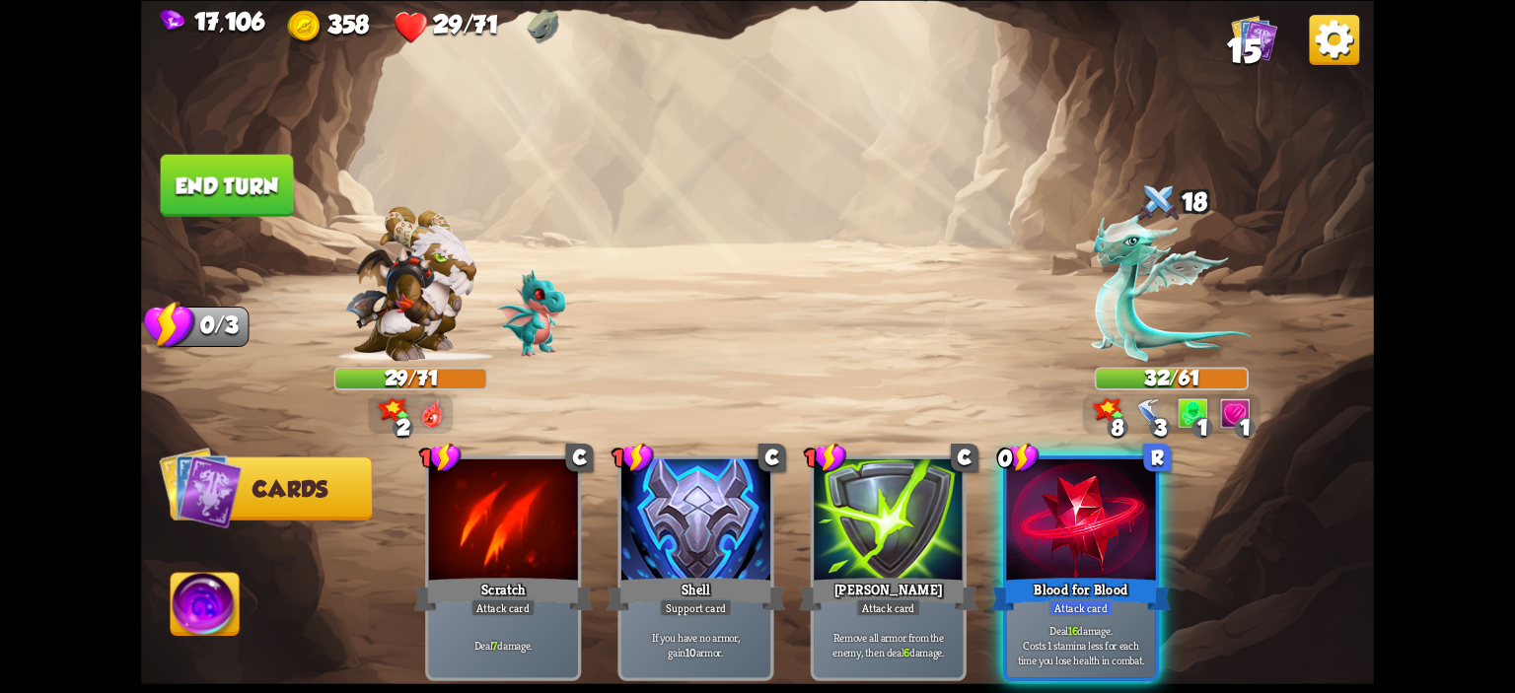
click at [1066, 502] on div at bounding box center [1080, 521] width 149 height 125
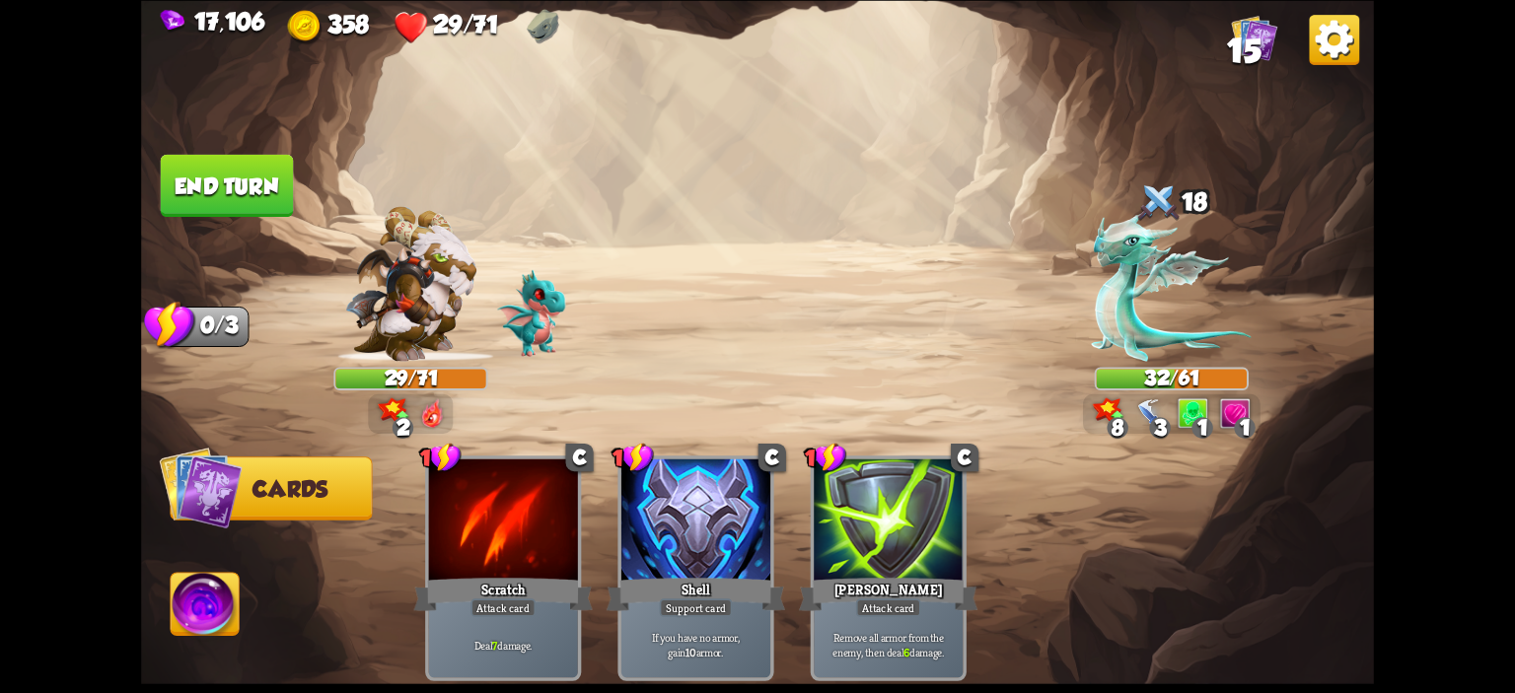
click at [233, 583] on img at bounding box center [205, 607] width 68 height 69
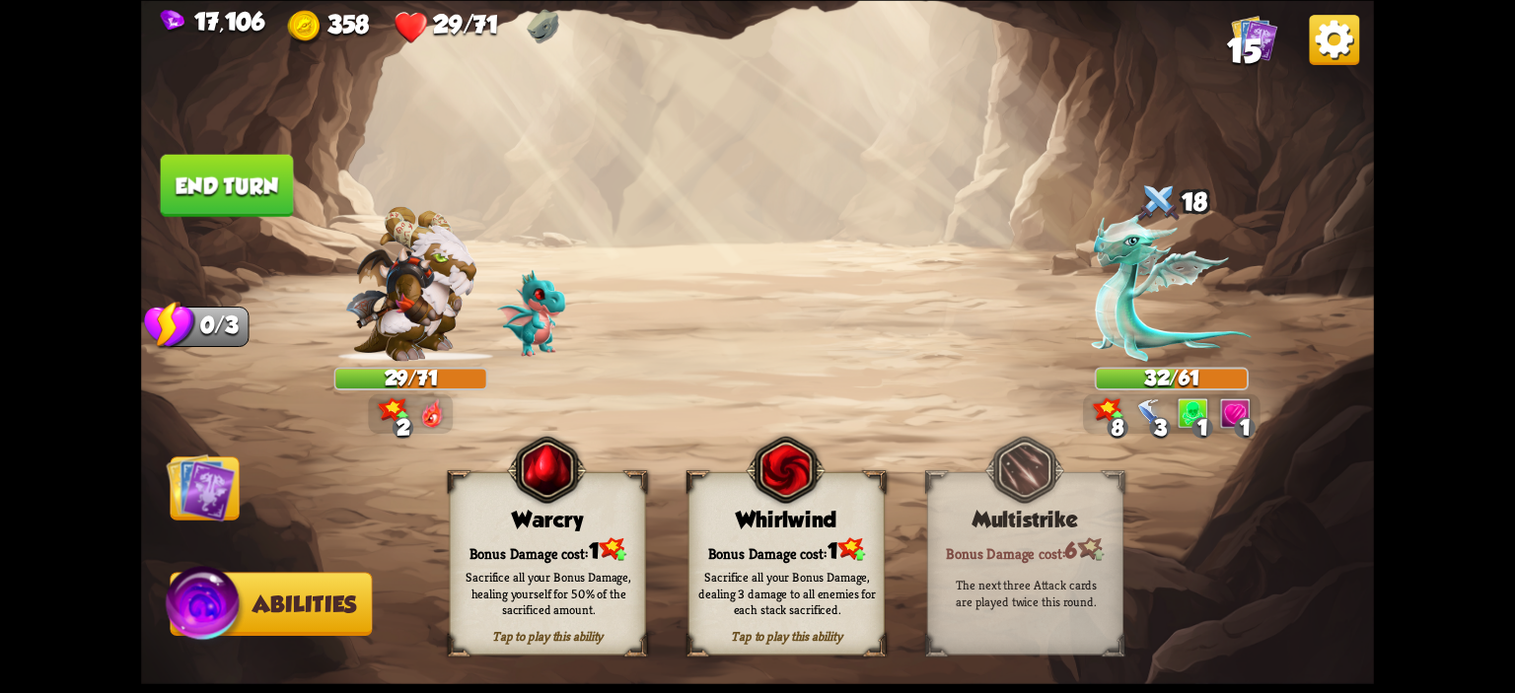
click at [208, 183] on button "End turn" at bounding box center [227, 185] width 133 height 62
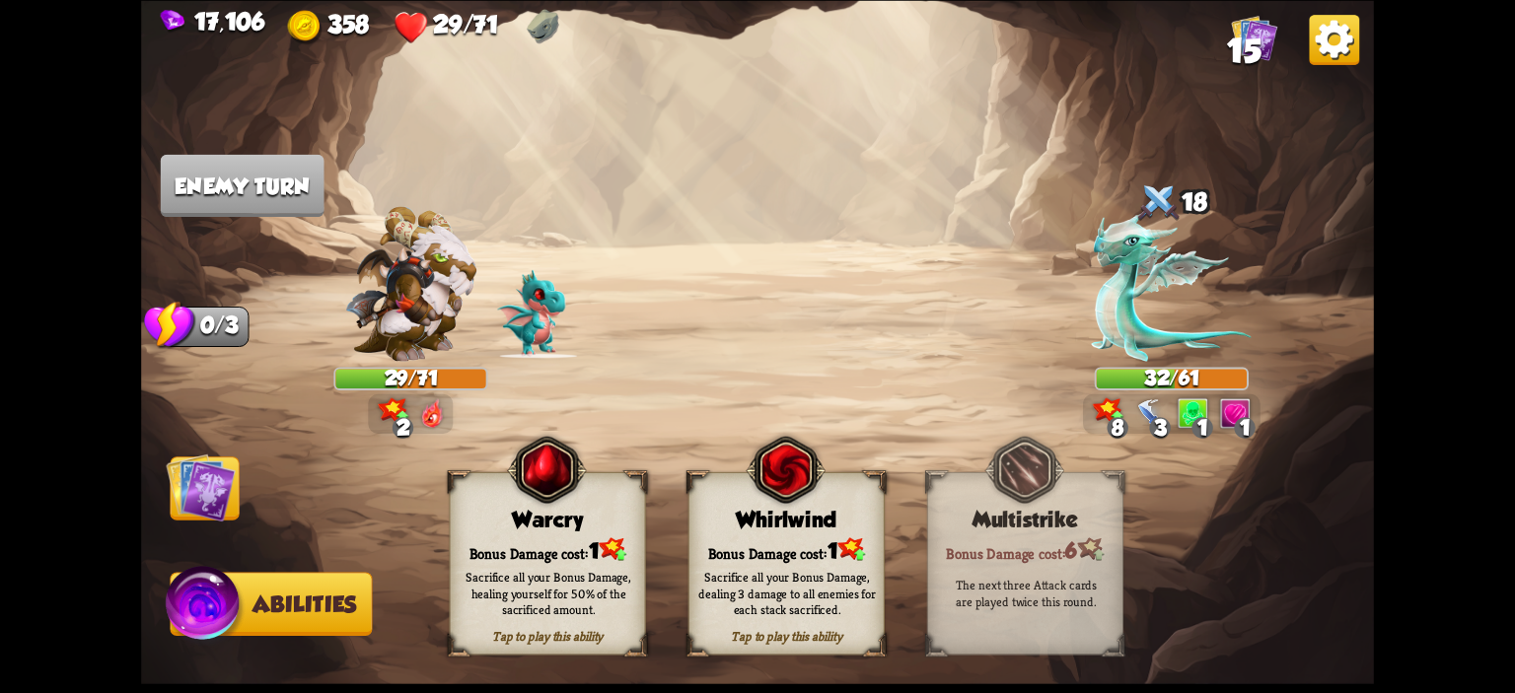
click at [179, 467] on img at bounding box center [200, 487] width 69 height 69
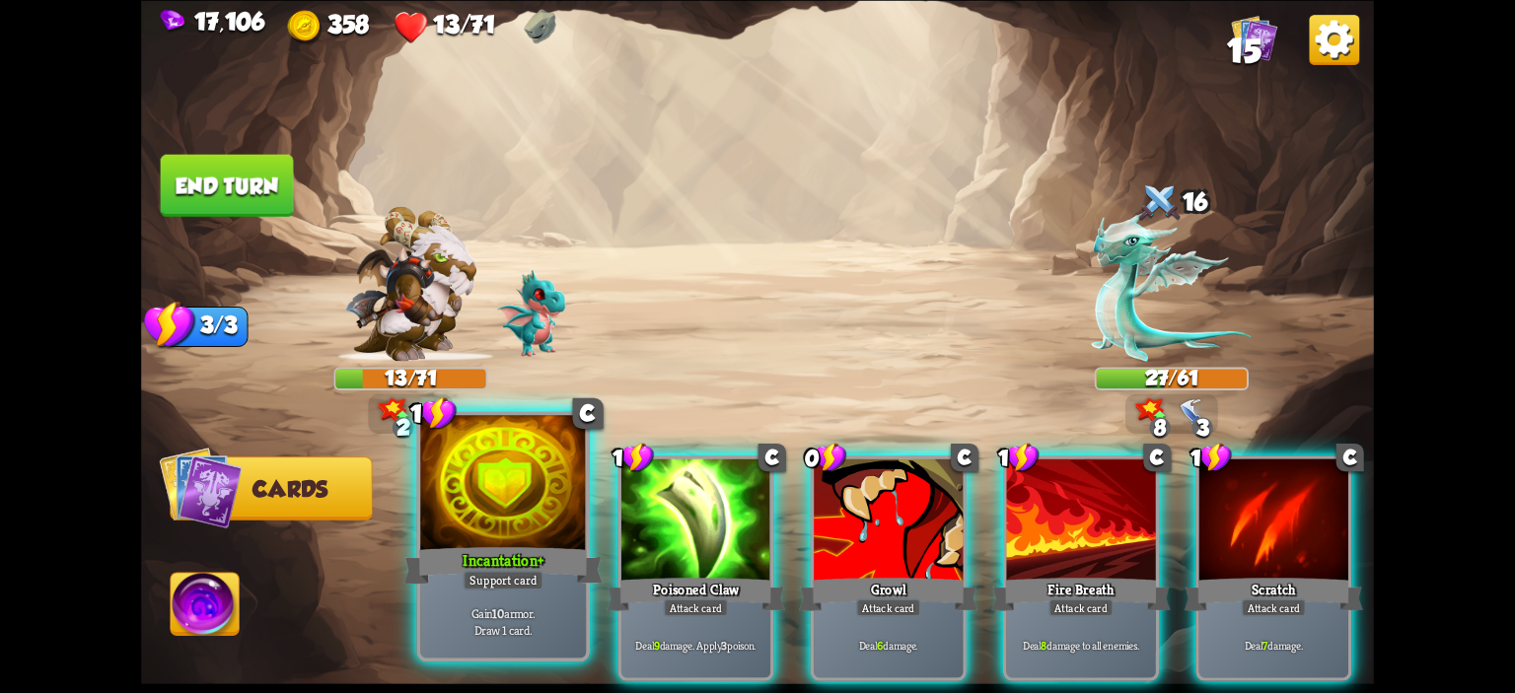
click at [560, 487] on div at bounding box center [503, 485] width 166 height 140
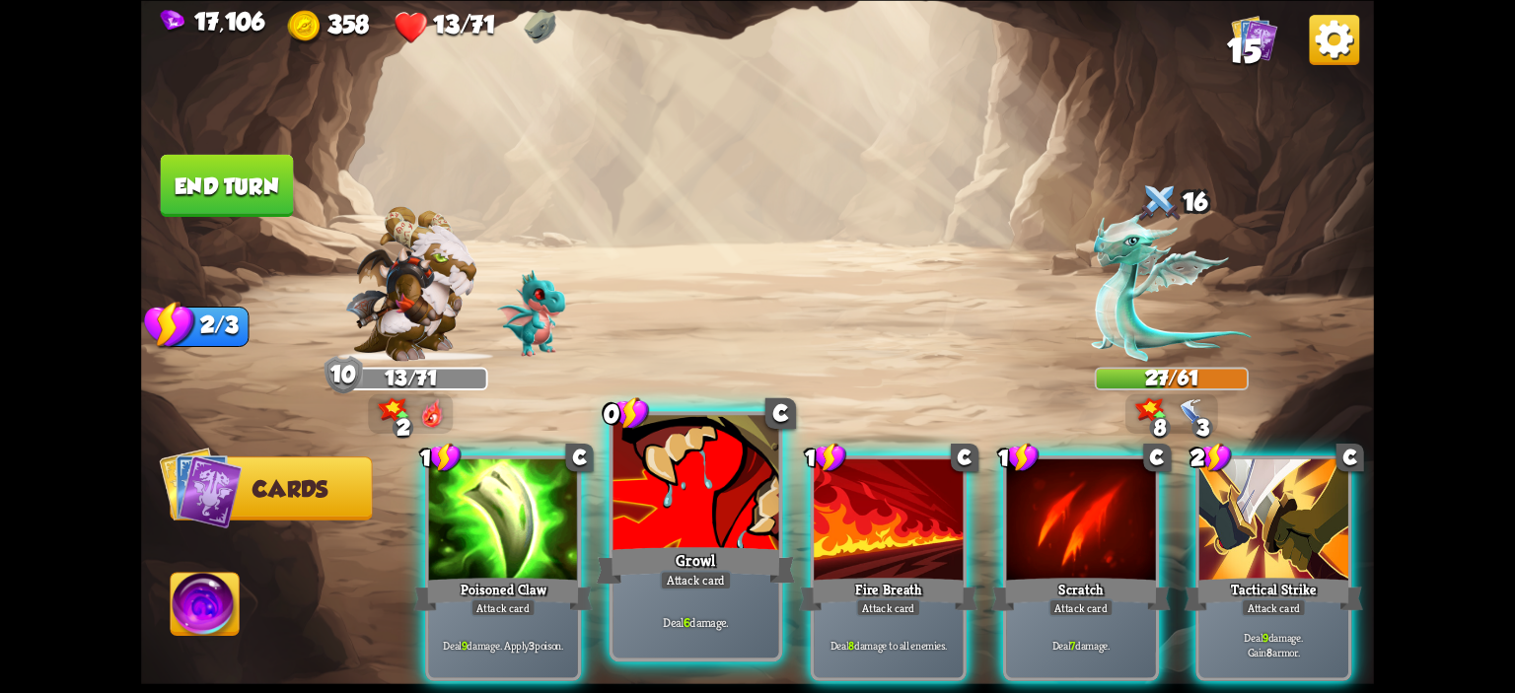
click at [659, 484] on div at bounding box center [696, 485] width 166 height 140
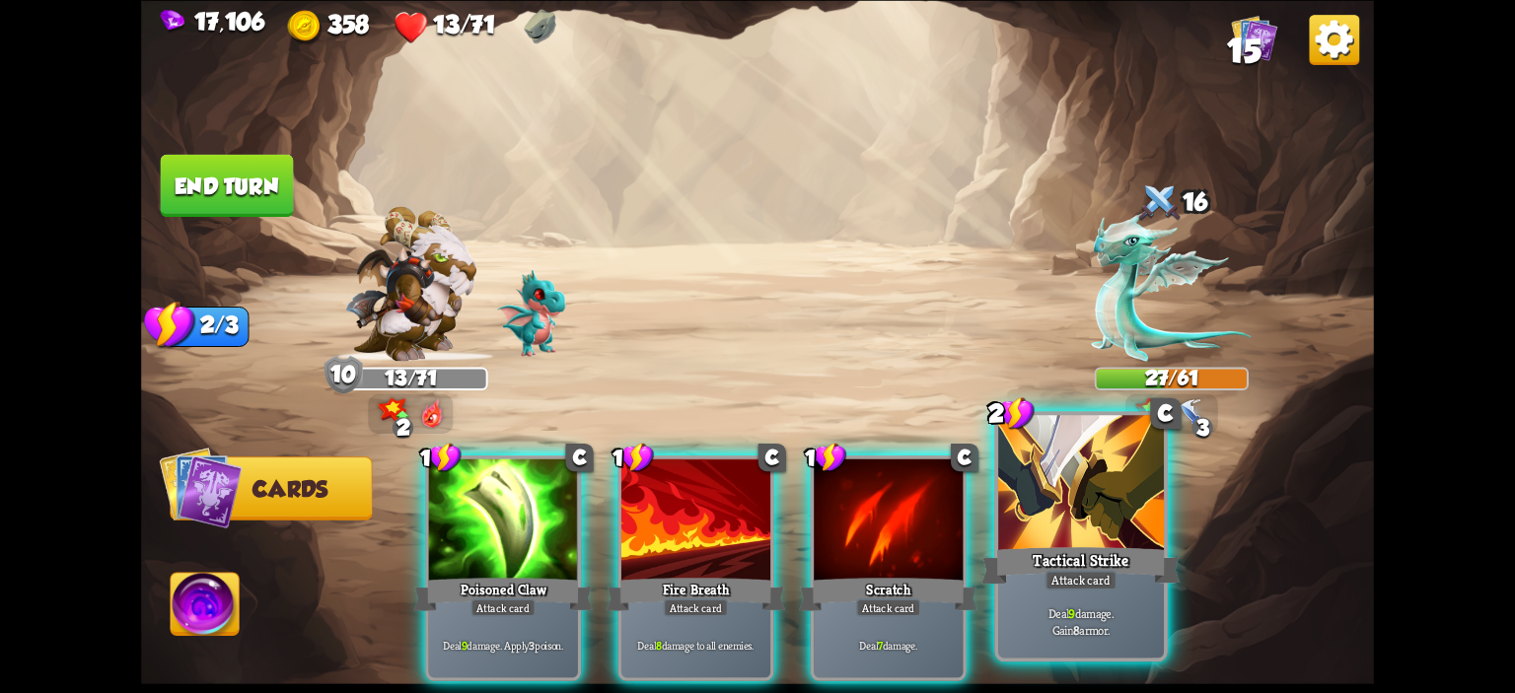
click at [1068, 523] on div at bounding box center [1081, 485] width 166 height 140
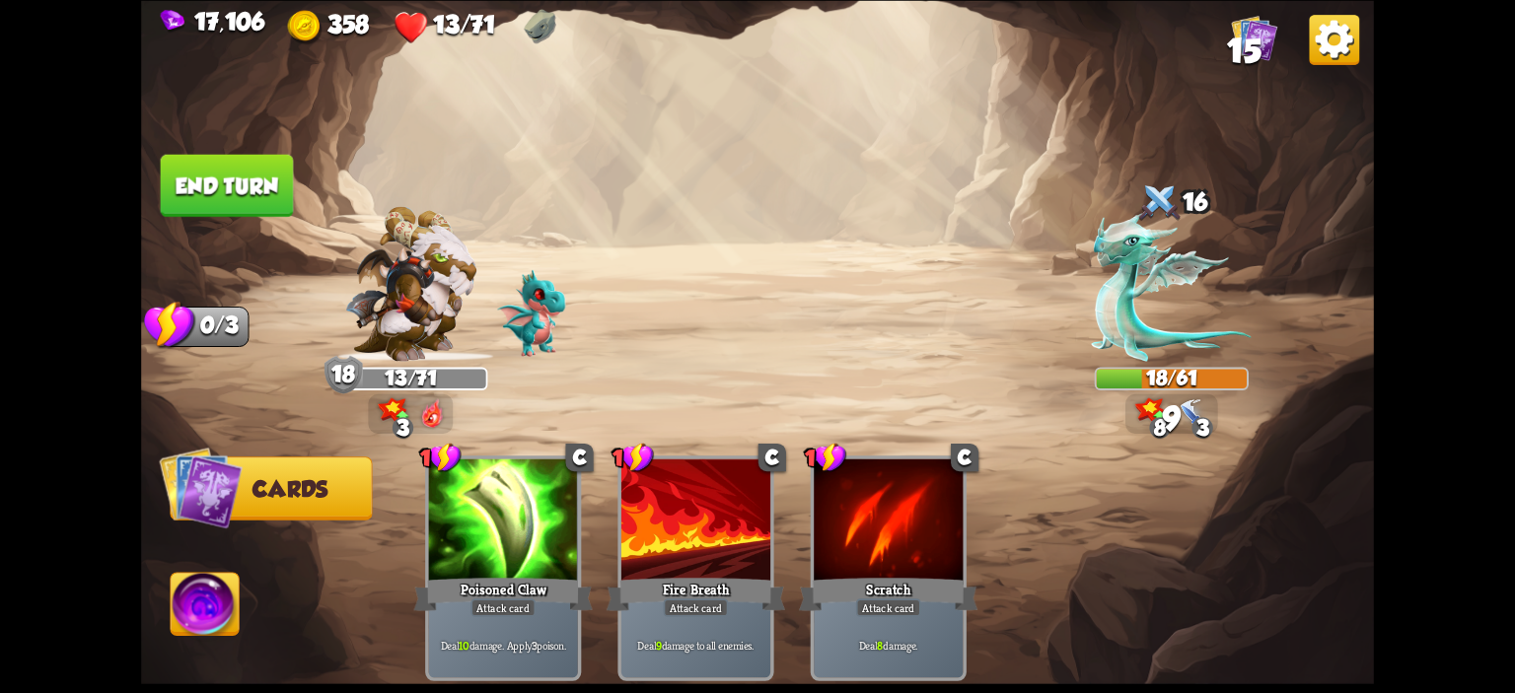
click at [258, 172] on button "End turn" at bounding box center [227, 185] width 133 height 62
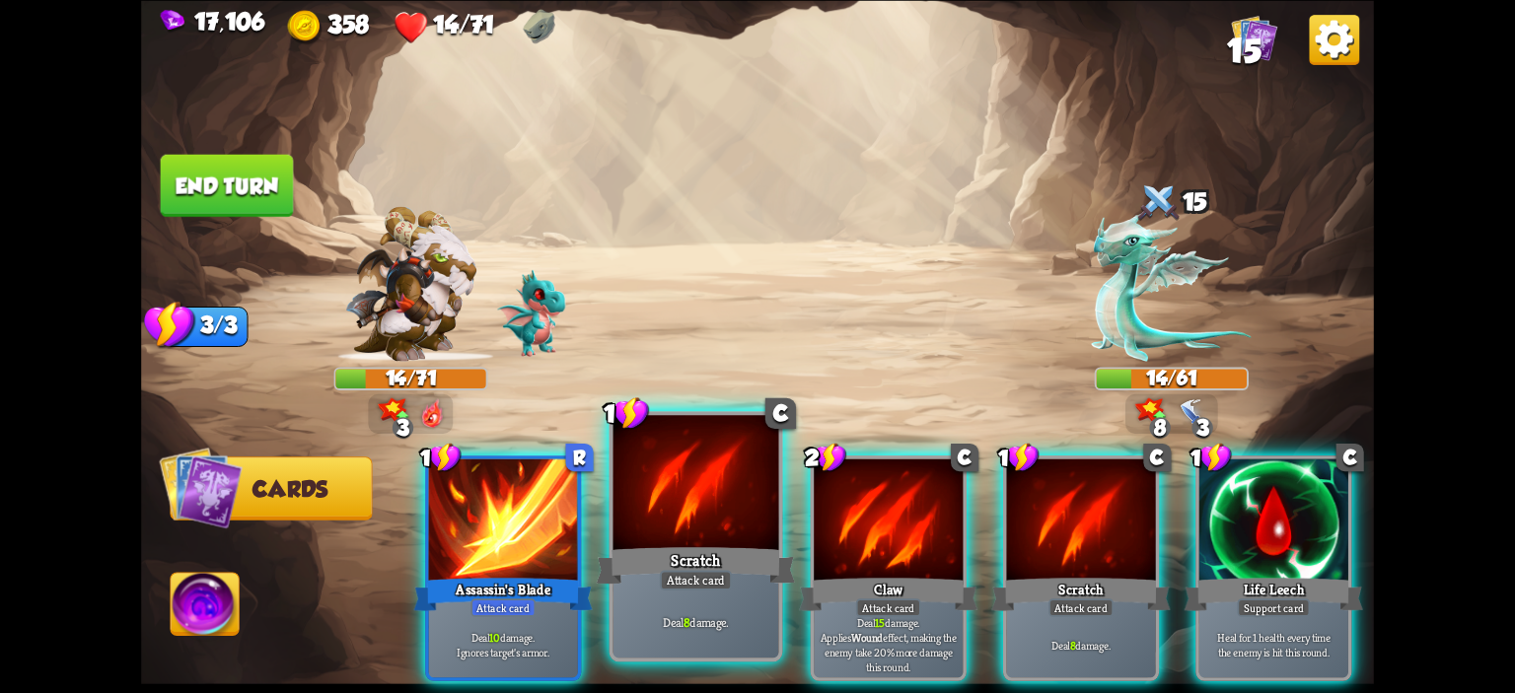
click at [727, 481] on div at bounding box center [696, 485] width 166 height 140
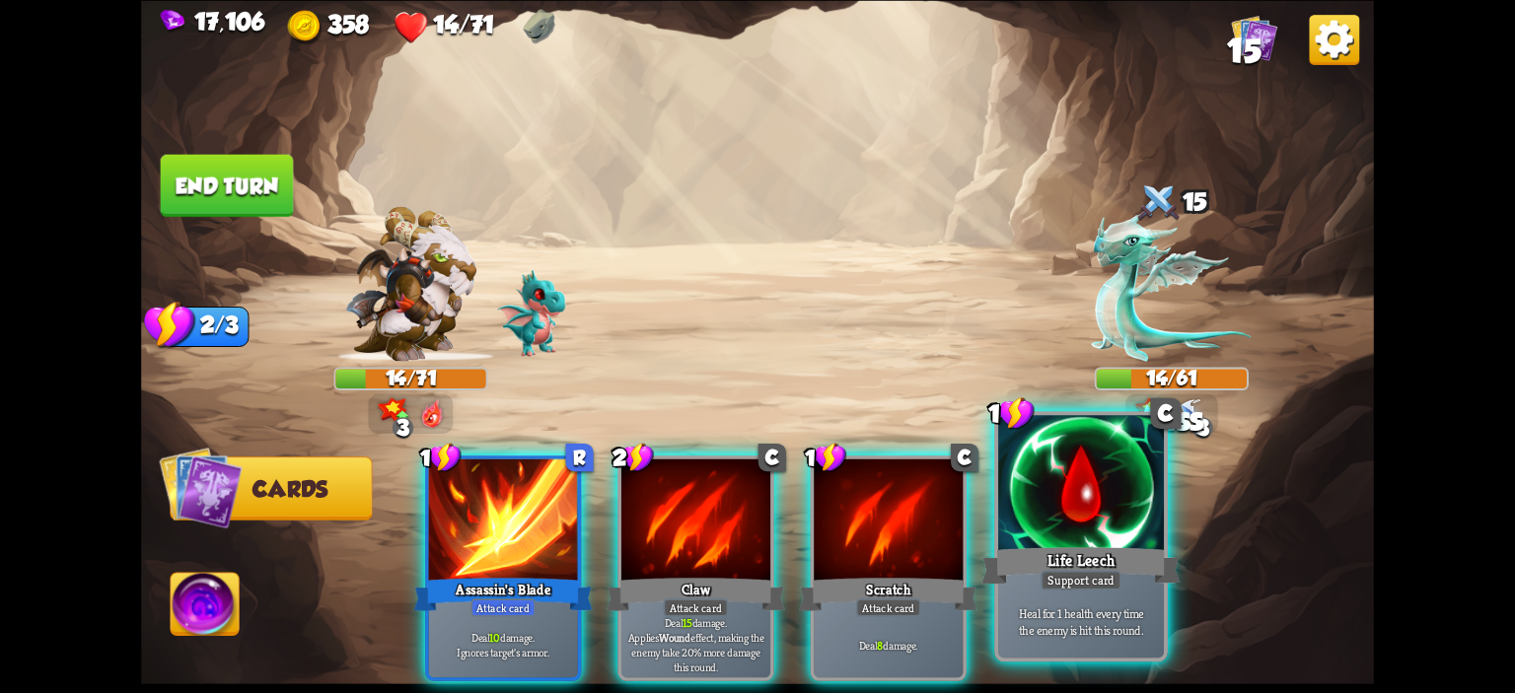
click at [1070, 451] on div at bounding box center [1081, 485] width 166 height 140
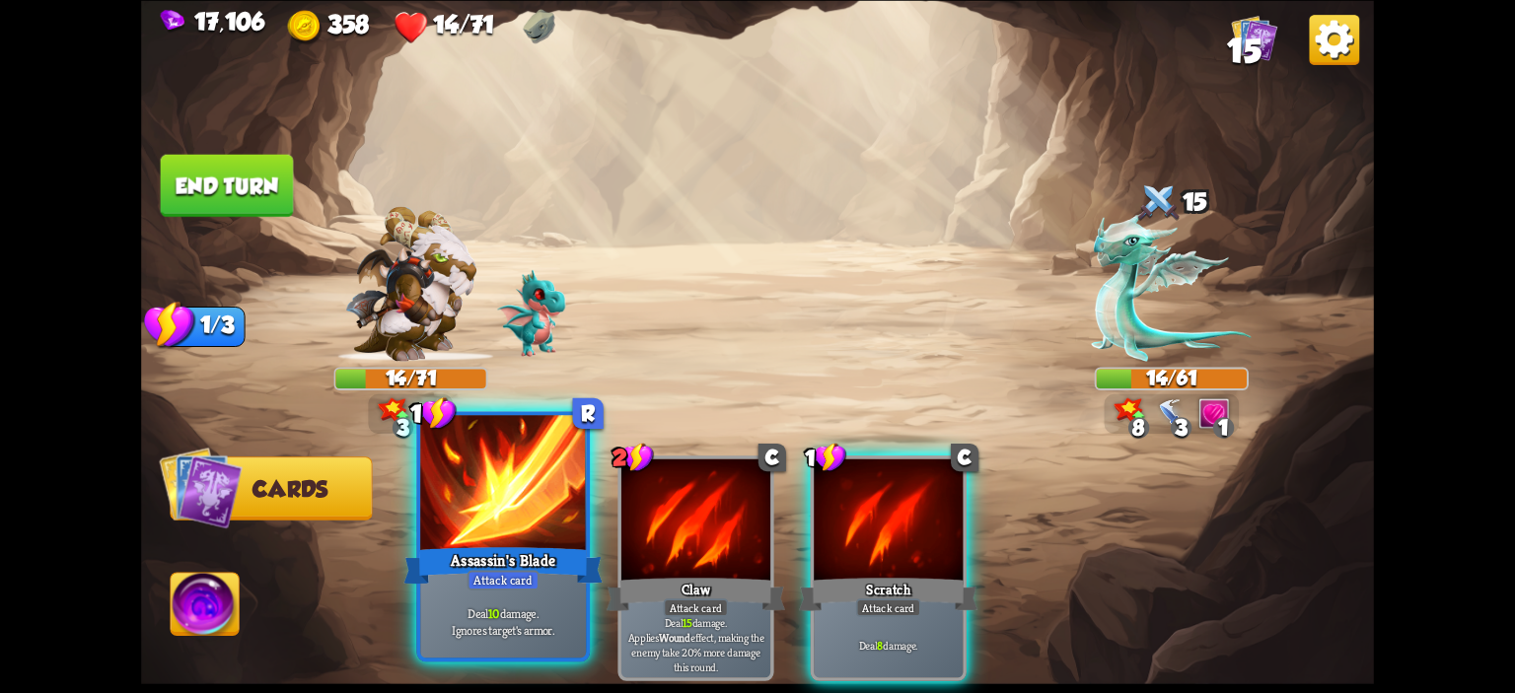
click at [562, 527] on div at bounding box center [503, 485] width 166 height 140
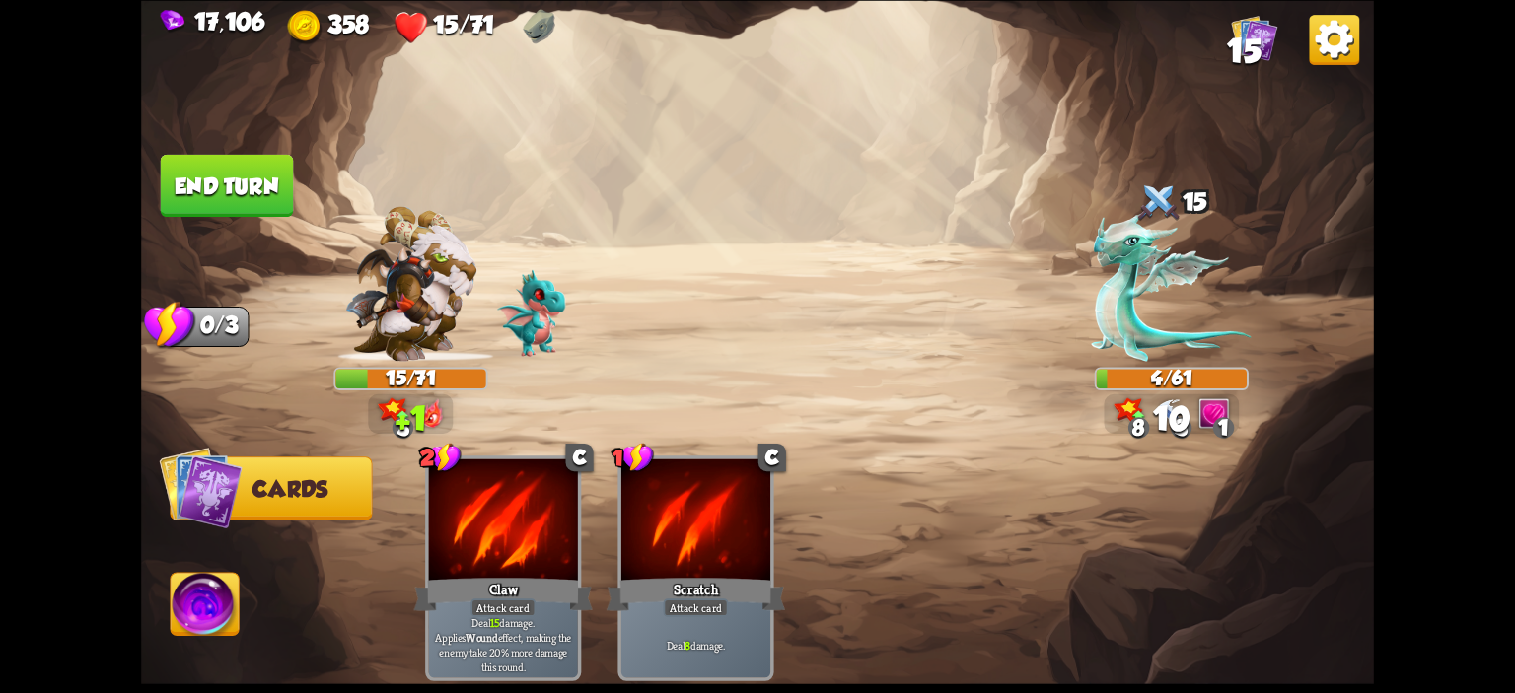
click at [213, 602] on img at bounding box center [205, 607] width 68 height 69
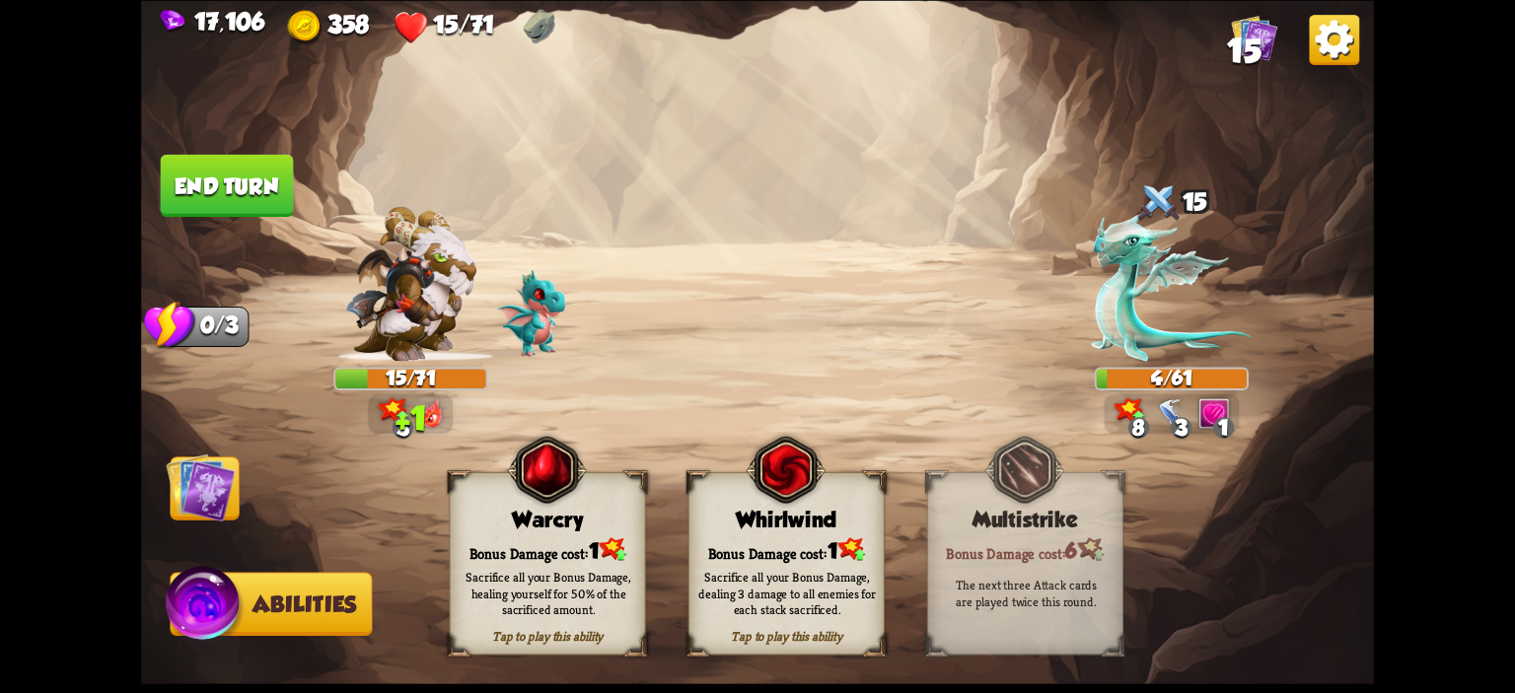
click at [756, 492] on img at bounding box center [785, 469] width 79 height 81
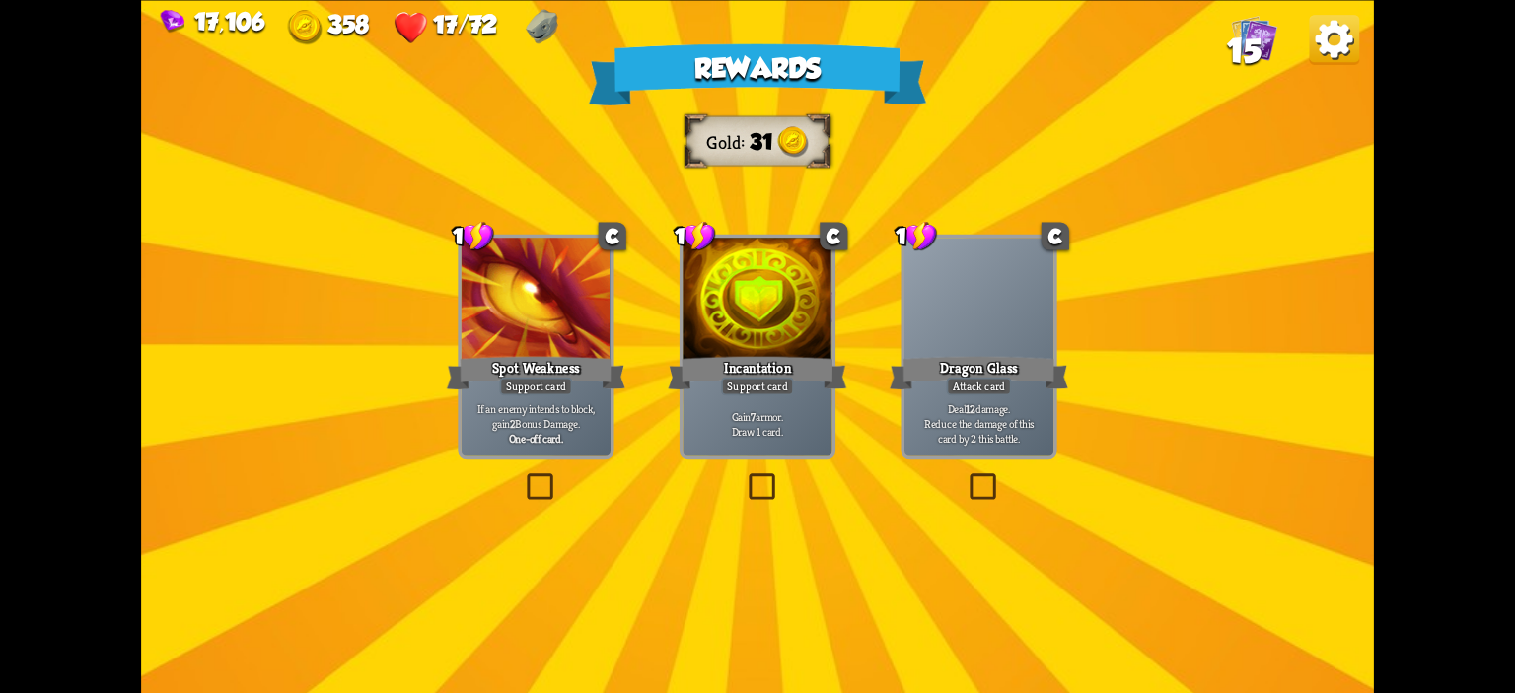
click at [723, 376] on div "Incantation" at bounding box center [757, 372] width 179 height 39
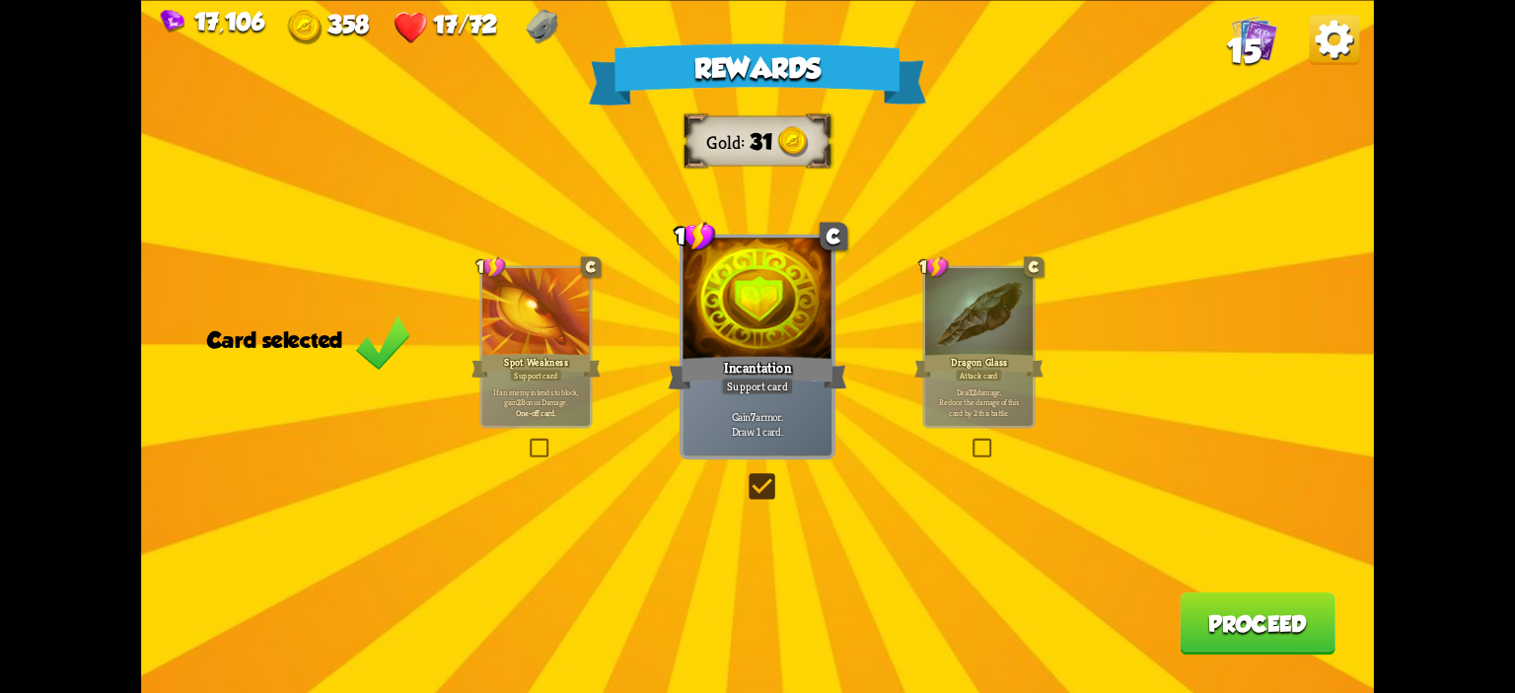
click at [1238, 604] on button "Proceed" at bounding box center [1258, 623] width 156 height 62
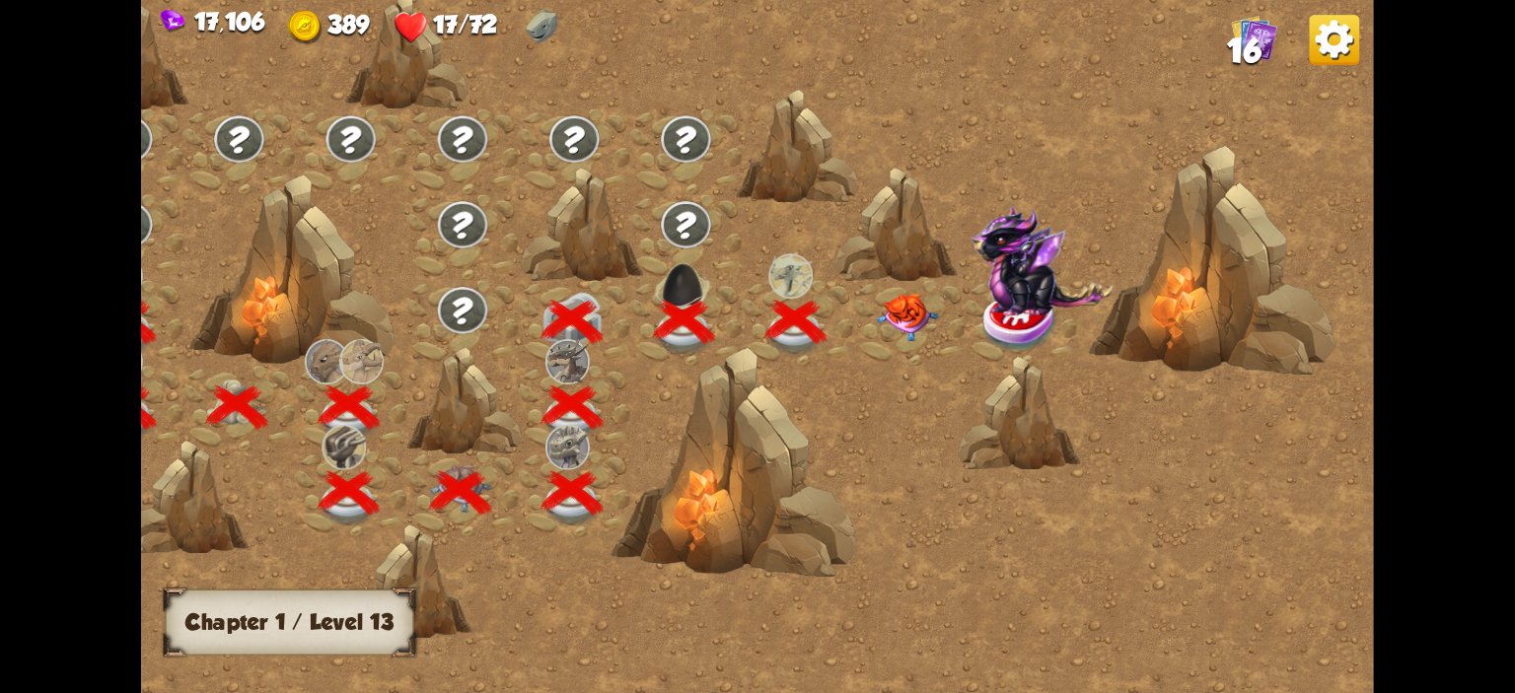
click at [903, 323] on img at bounding box center [907, 318] width 61 height 48
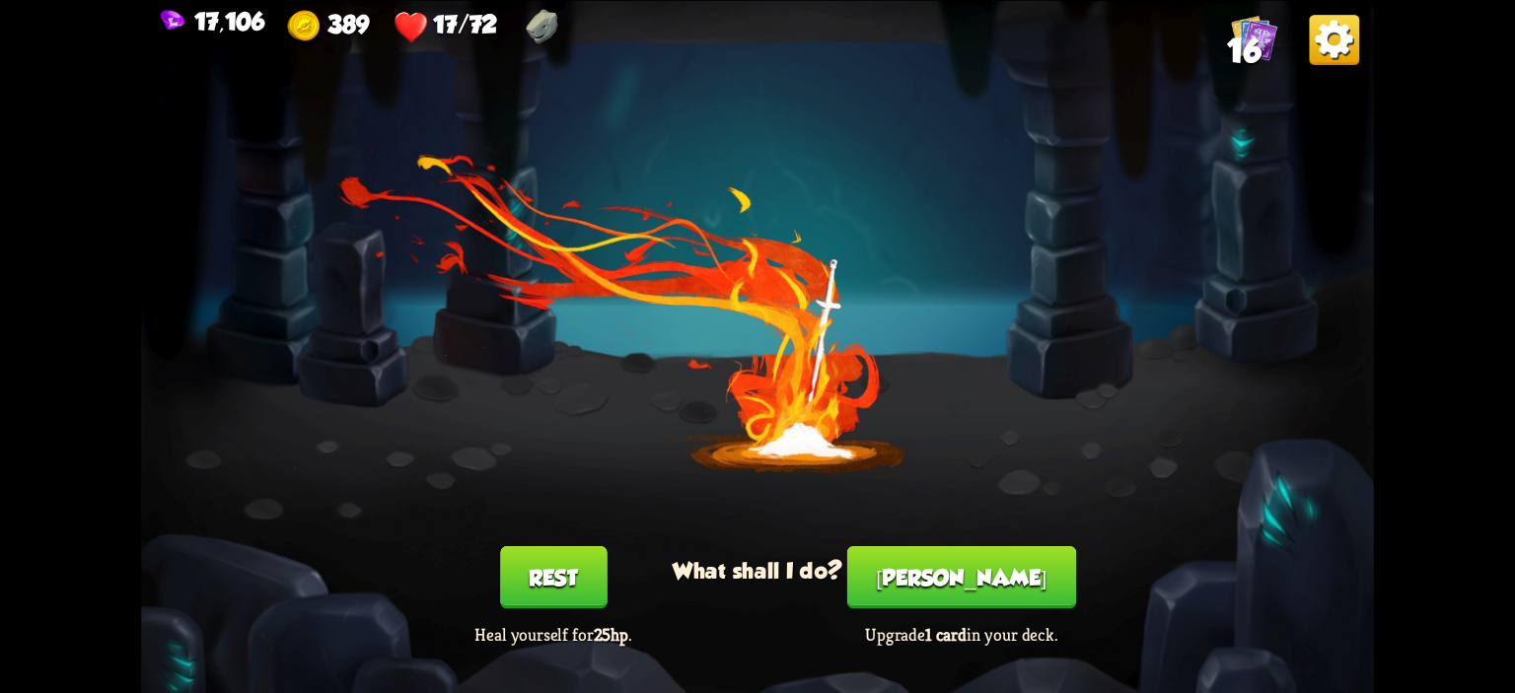
click at [592, 580] on button "Rest" at bounding box center [553, 577] width 107 height 62
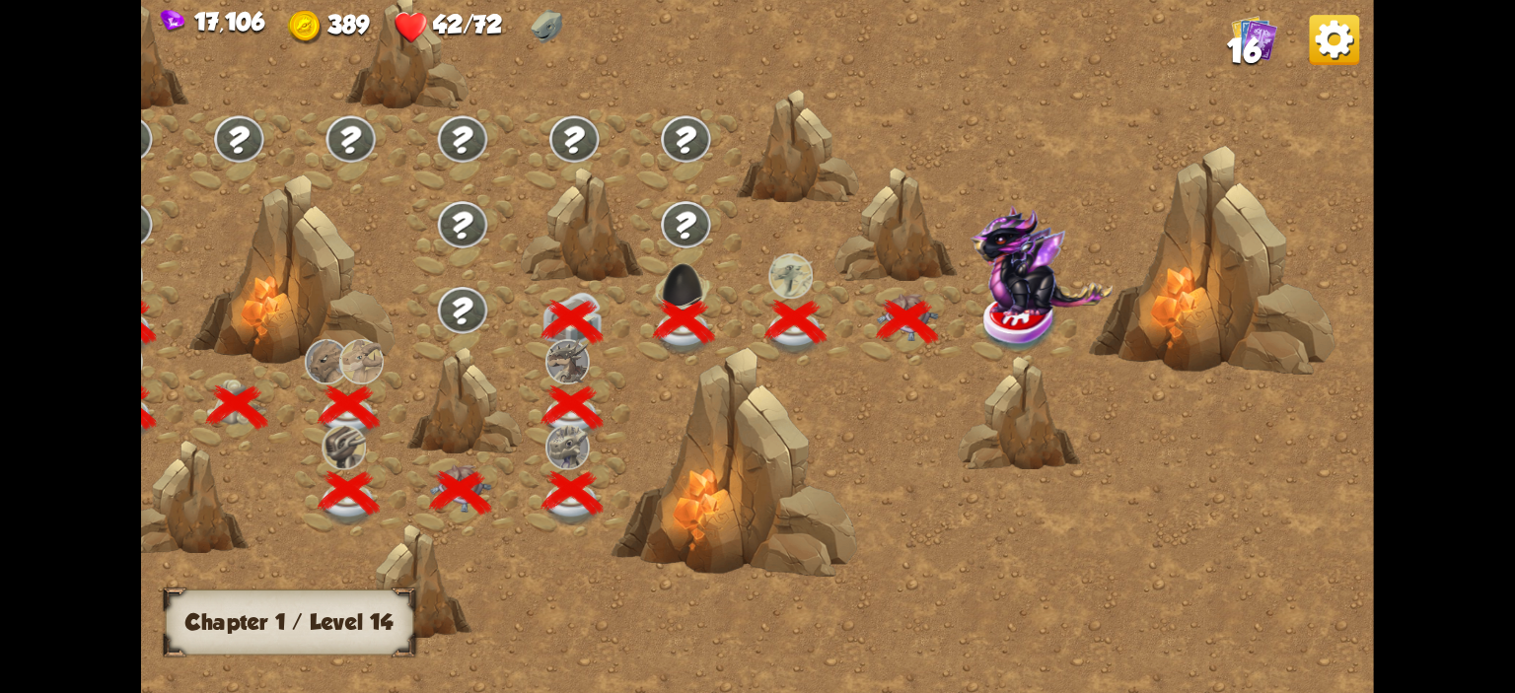
click at [964, 331] on div at bounding box center [909, 323] width 111 height 86
click at [1014, 296] on img at bounding box center [1041, 260] width 143 height 111
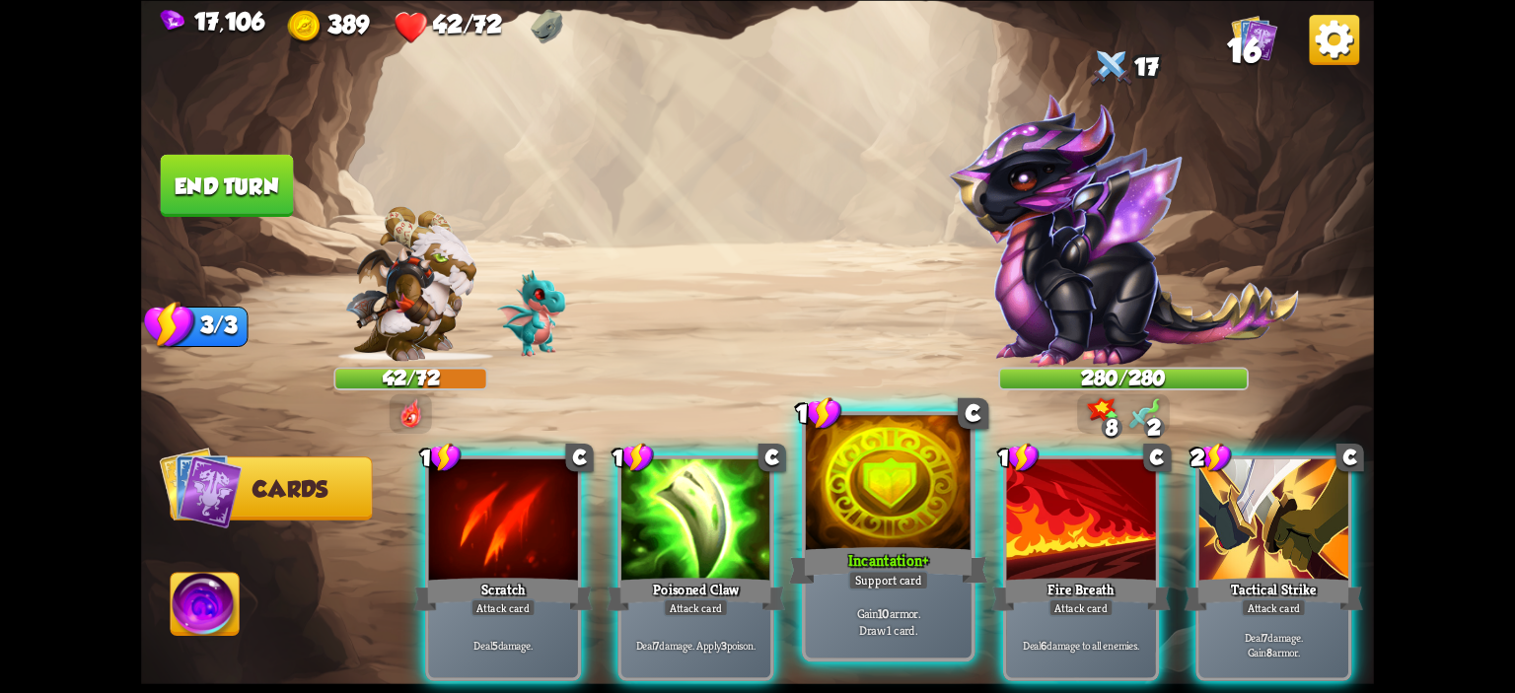
click at [907, 477] on div at bounding box center [889, 485] width 166 height 140
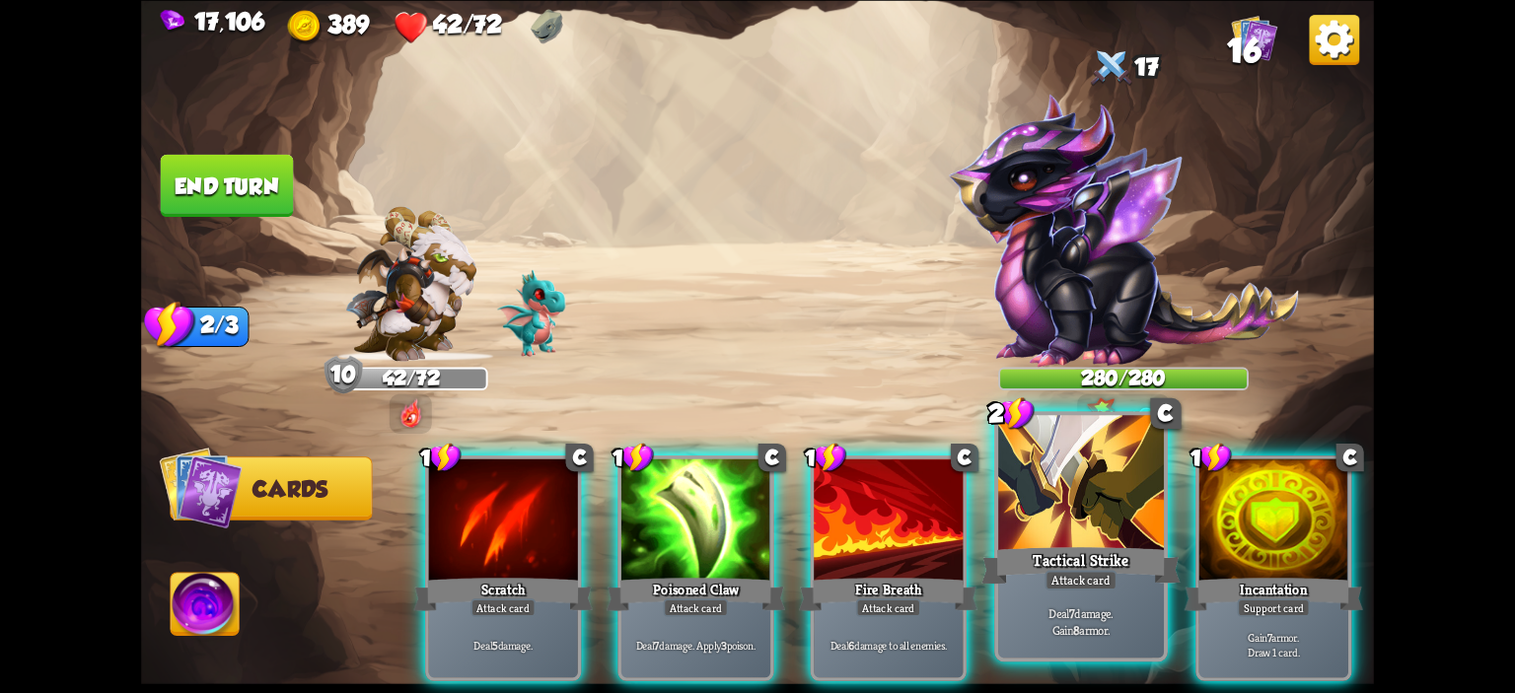
click at [1032, 474] on div at bounding box center [1081, 485] width 166 height 140
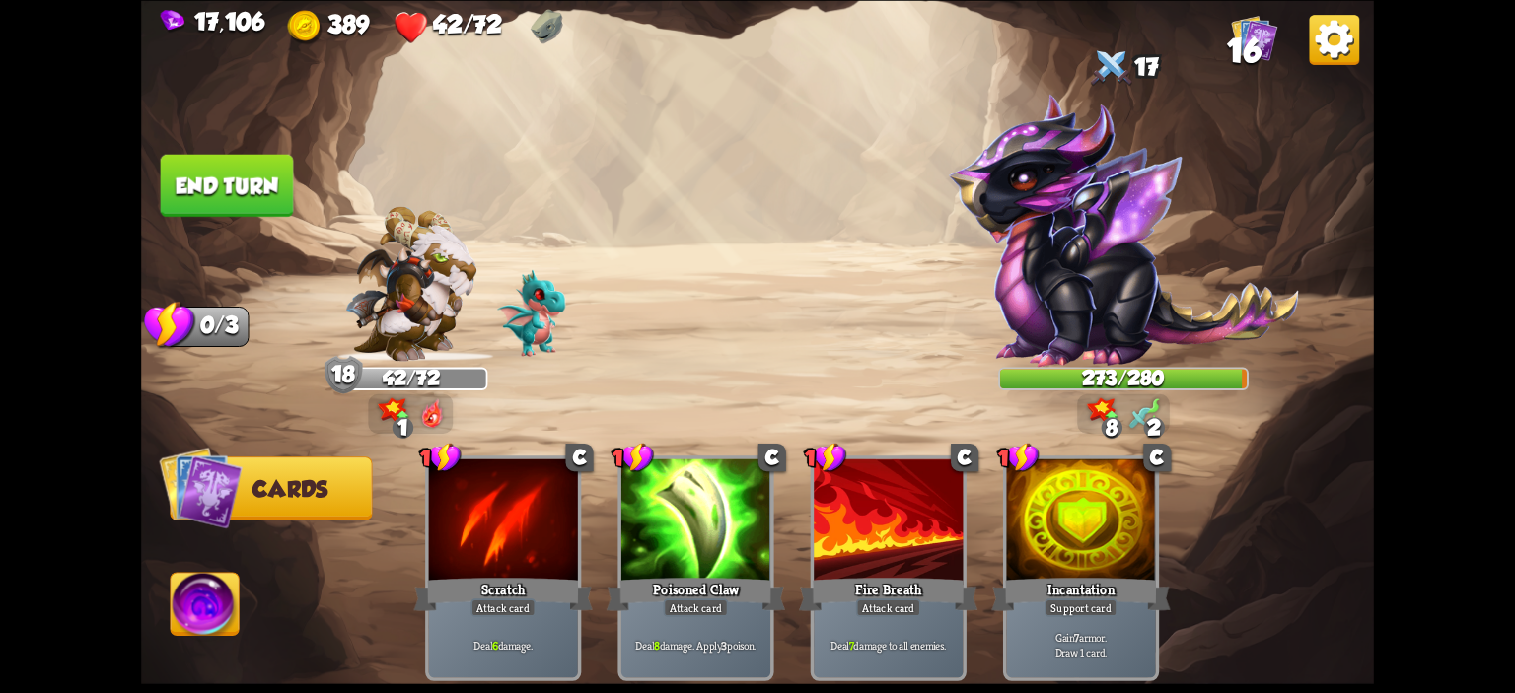
click at [197, 165] on button "End turn" at bounding box center [227, 185] width 133 height 62
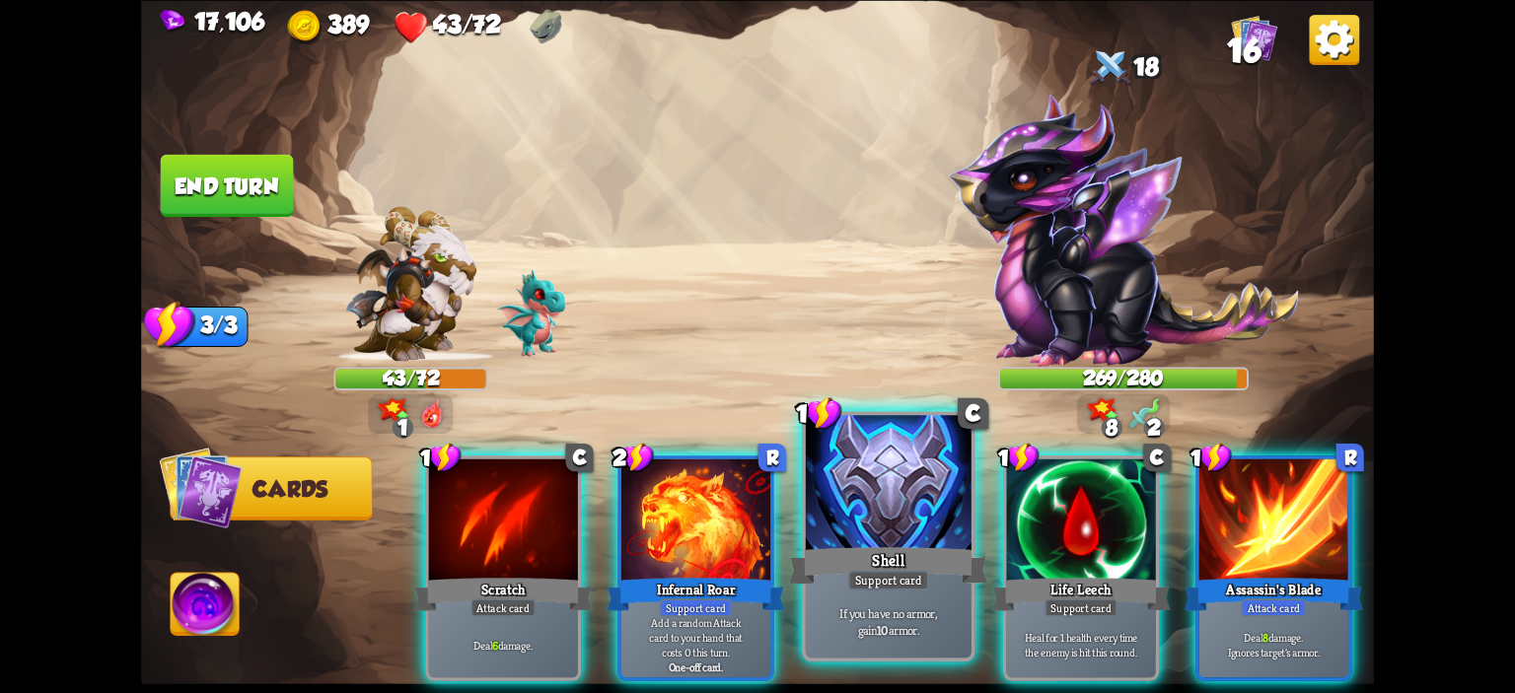
click at [874, 495] on div at bounding box center [889, 485] width 166 height 140
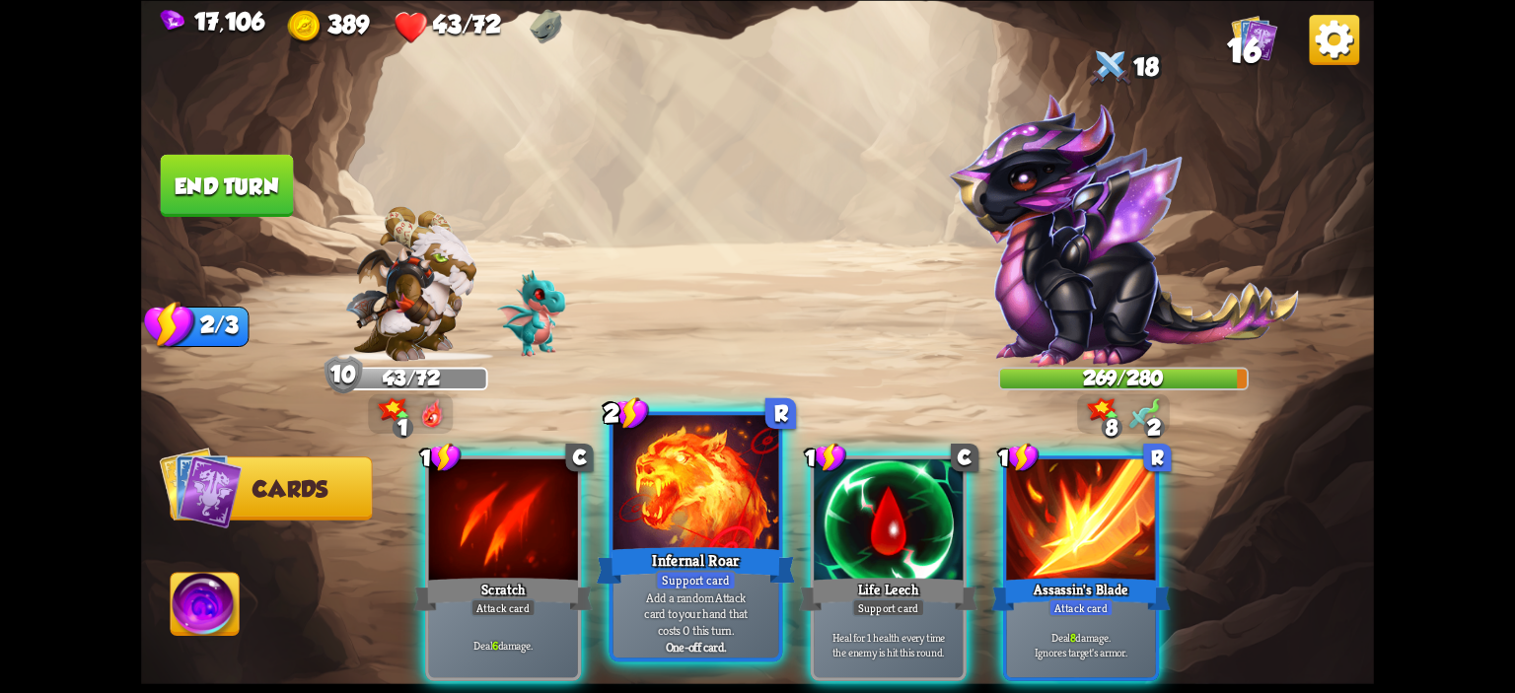
click at [690, 532] on div at bounding box center [696, 485] width 166 height 140
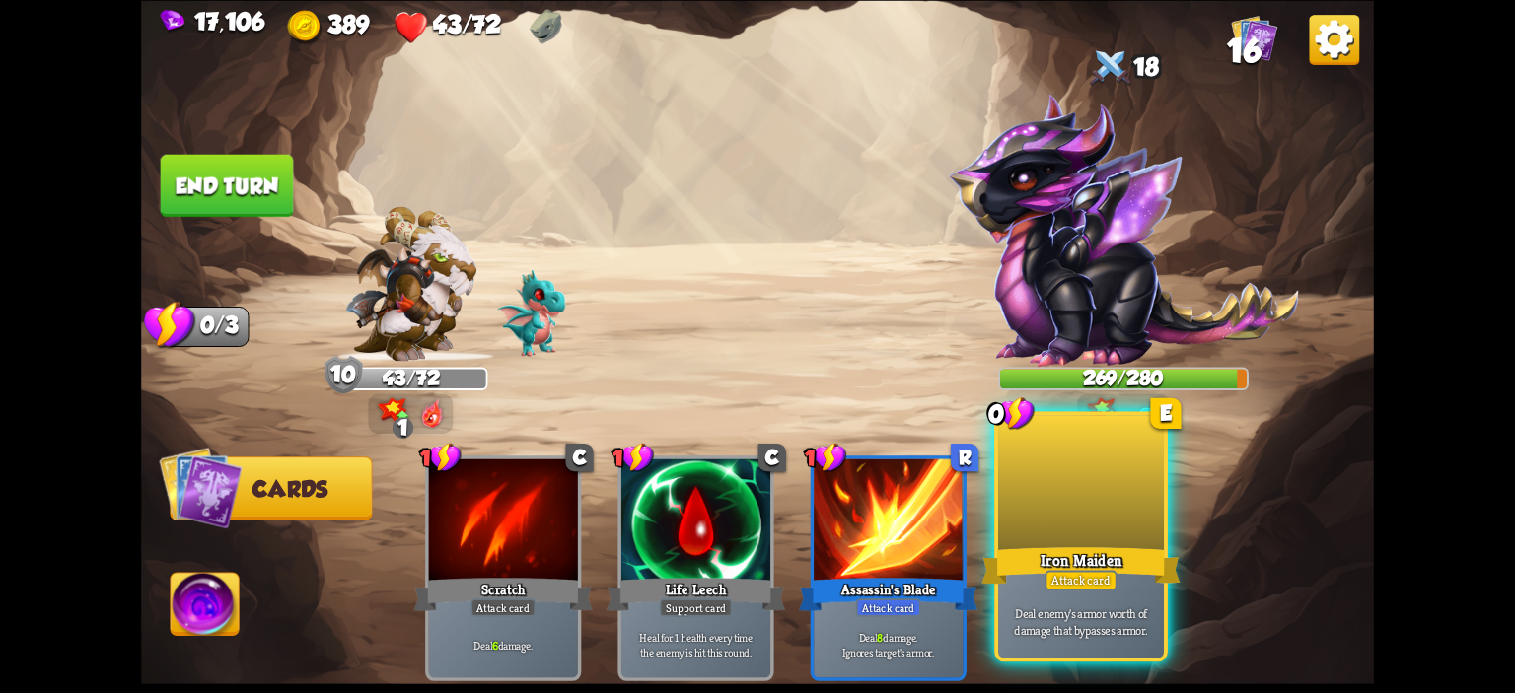
click at [1031, 502] on div at bounding box center [1081, 485] width 166 height 140
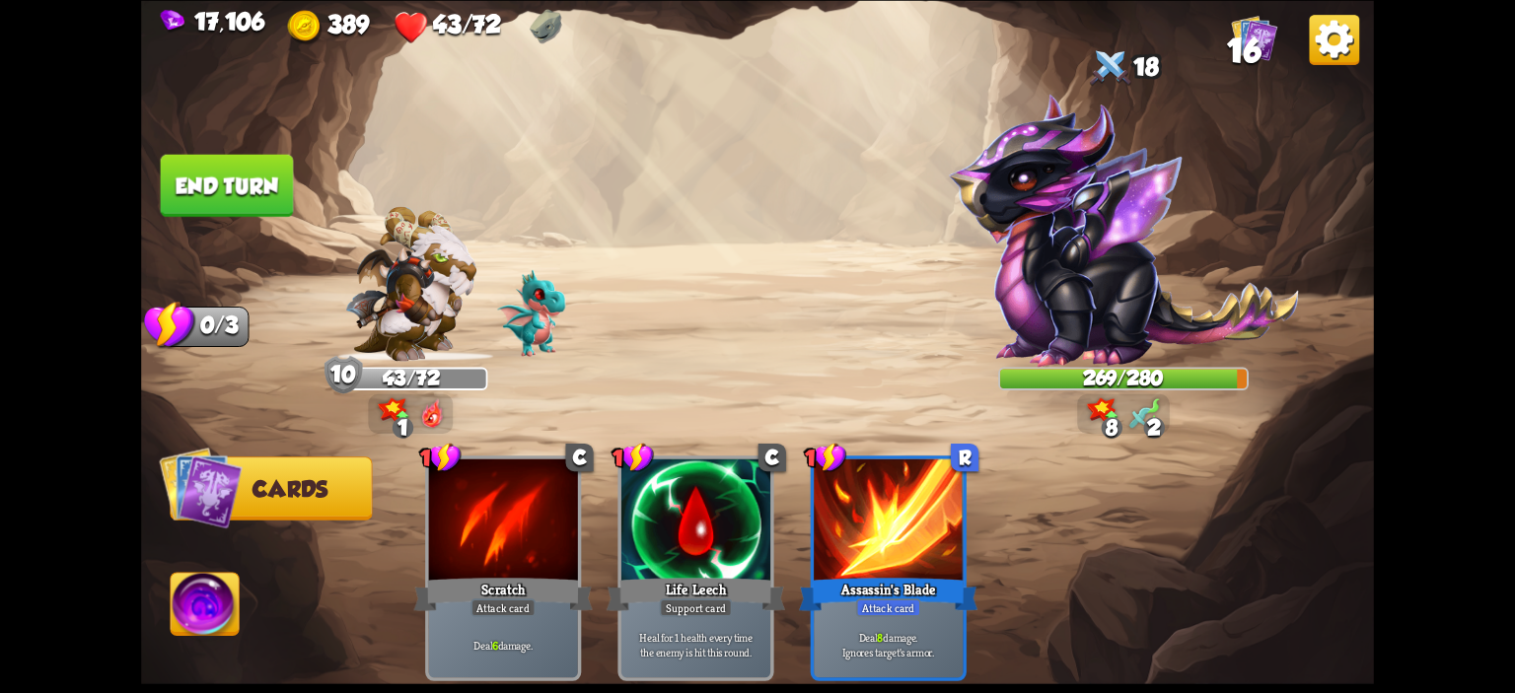
click at [235, 201] on button "End turn" at bounding box center [227, 185] width 133 height 62
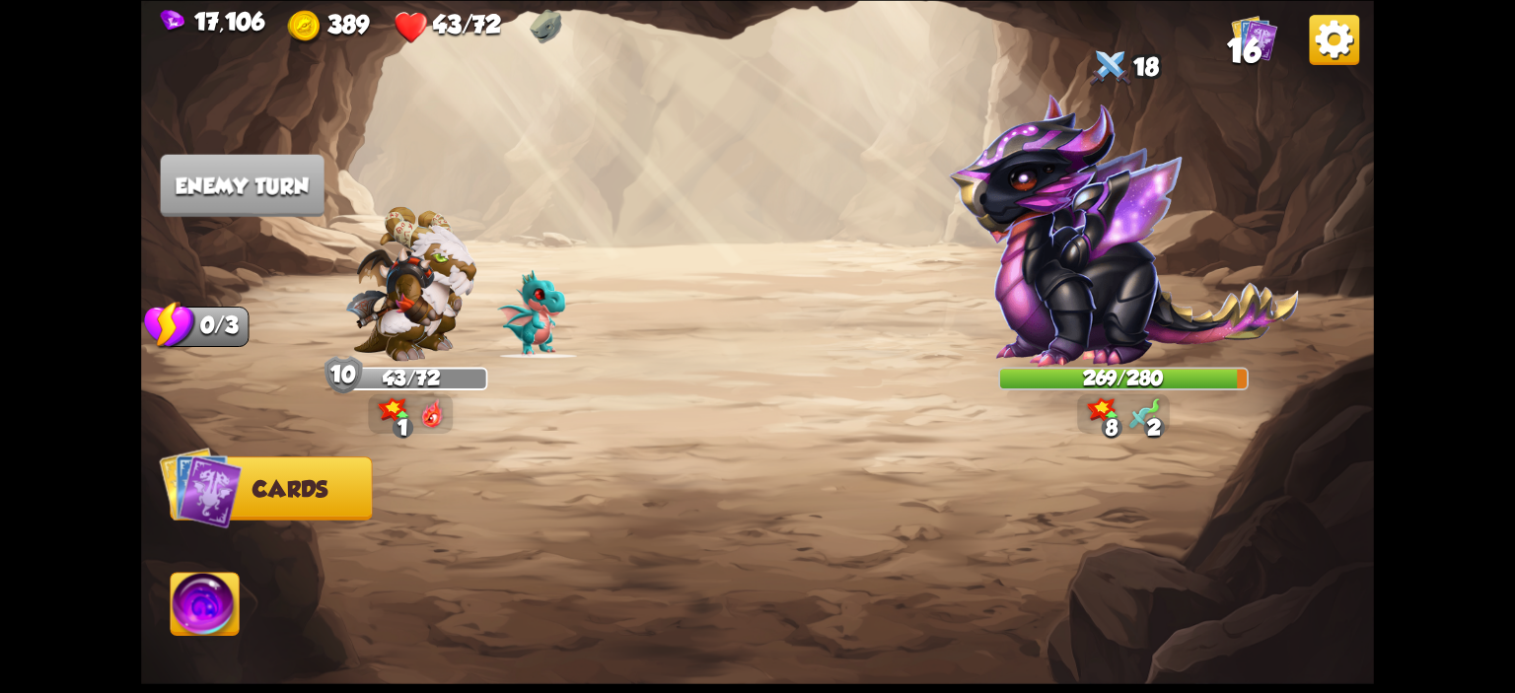
click at [1241, 30] on img at bounding box center [1254, 38] width 46 height 46
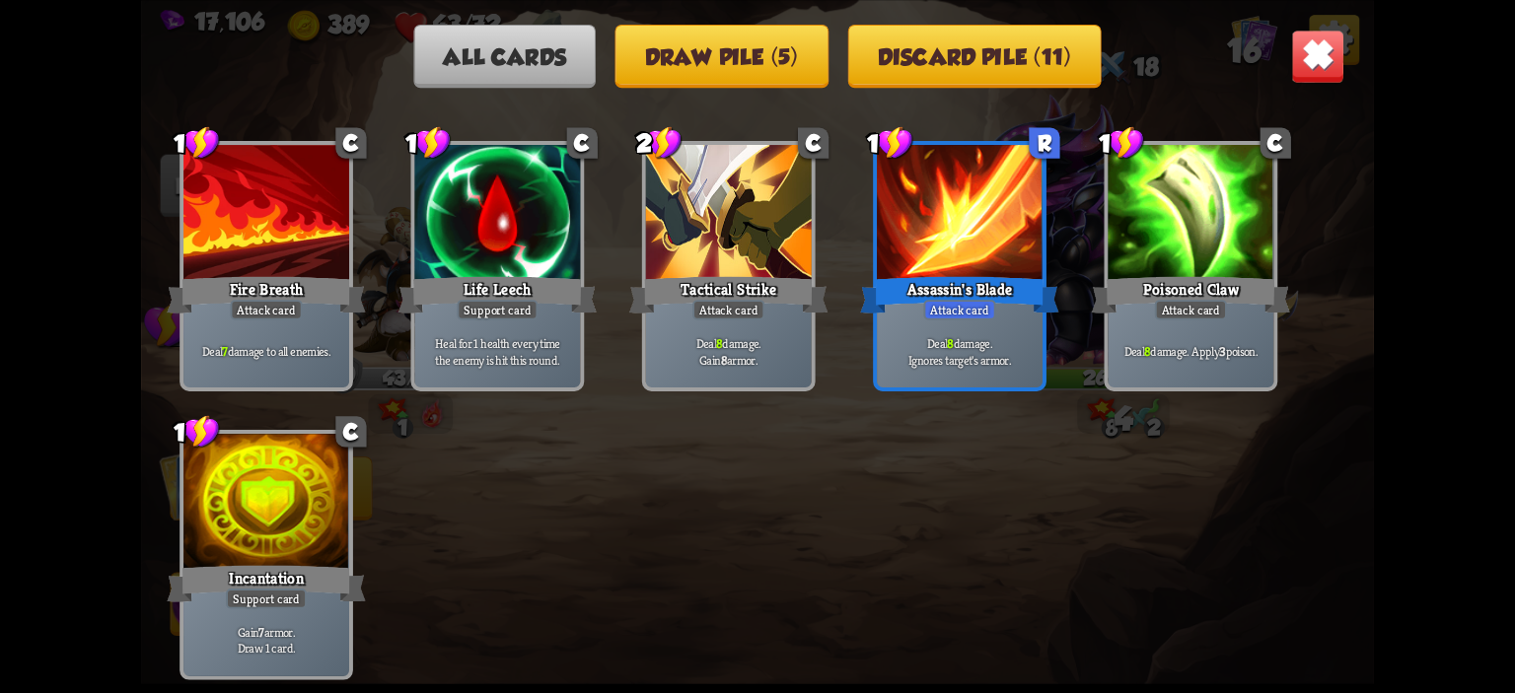
scroll to position [127, 0]
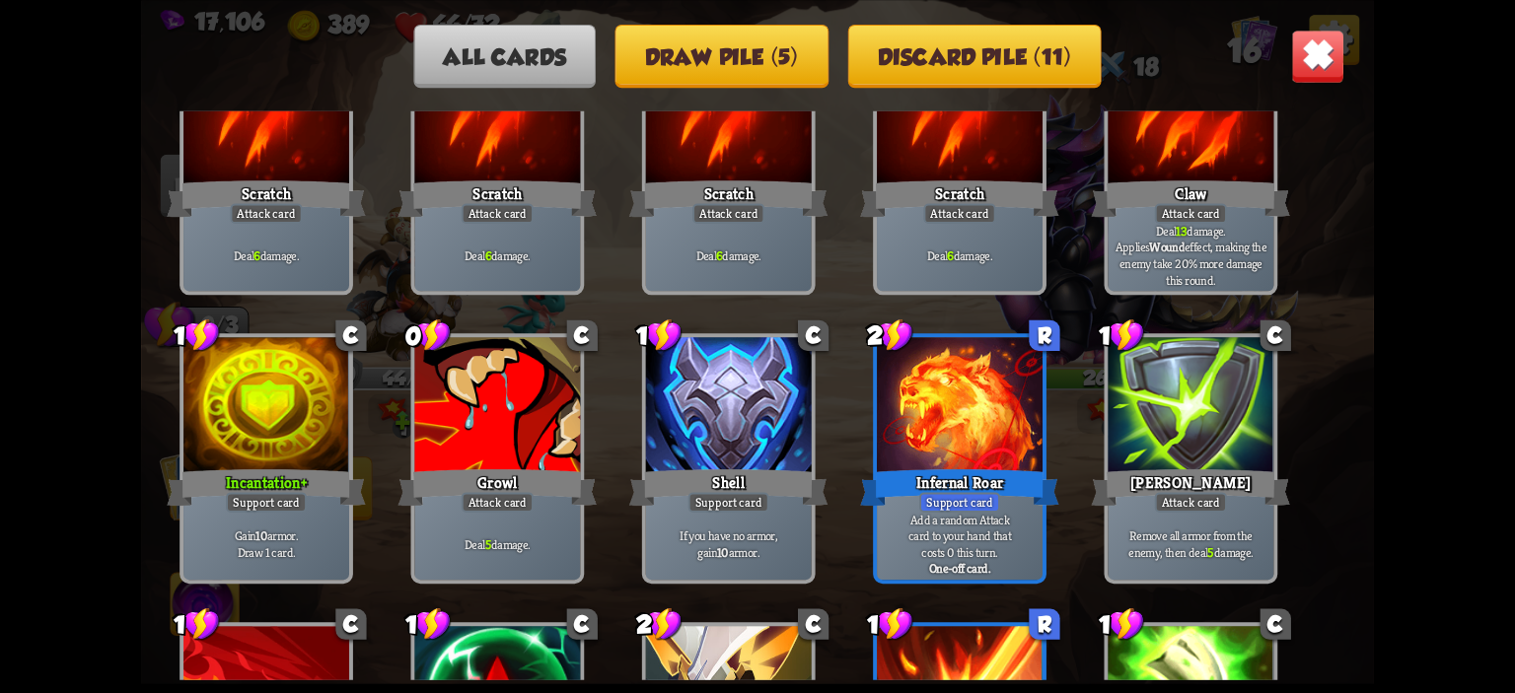
click at [747, 19] on div "All cards Draw pile (5) Discard pile (11) These are all the cards you will have…" at bounding box center [757, 346] width 1233 height 693
click at [771, 49] on button "Draw pile (5)" at bounding box center [721, 55] width 213 height 63
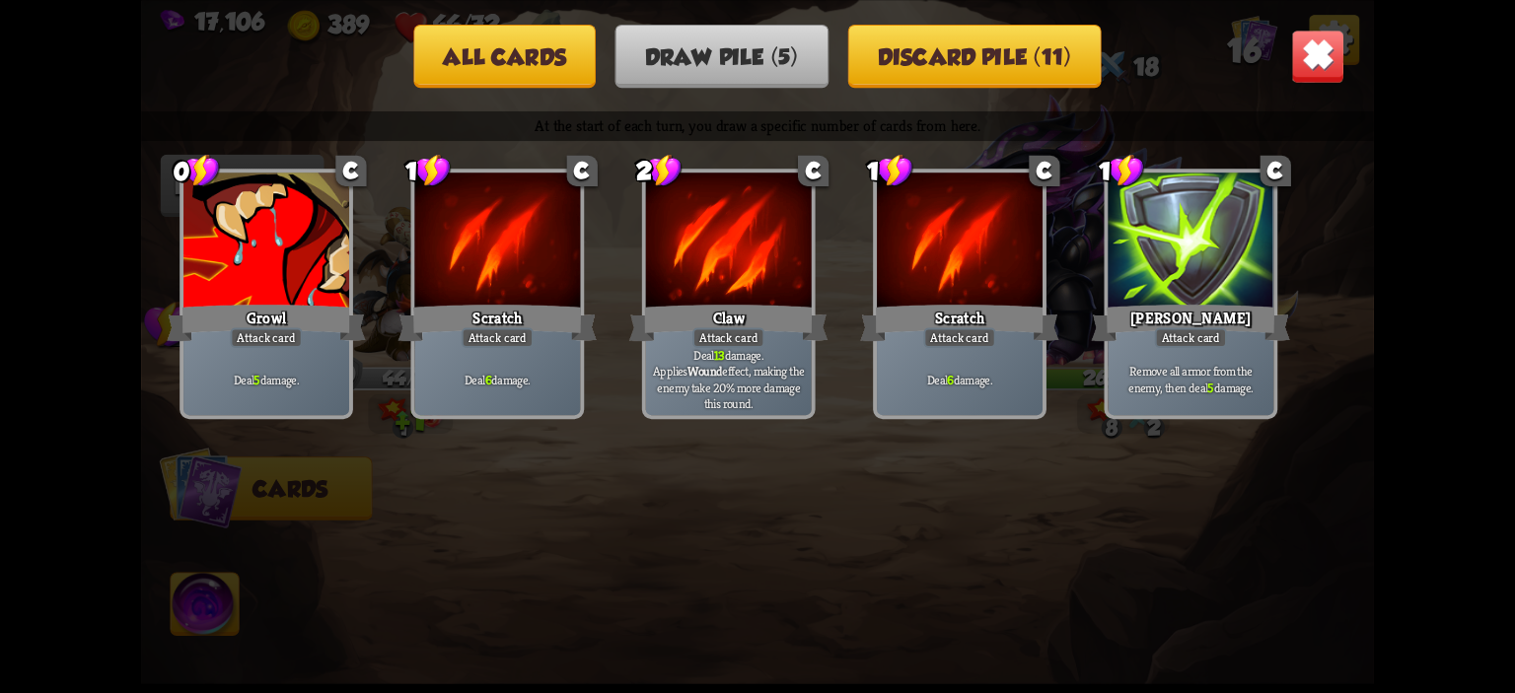
scroll to position [0, 0]
click at [919, 50] on button "Discard pile (11)" at bounding box center [974, 55] width 253 height 63
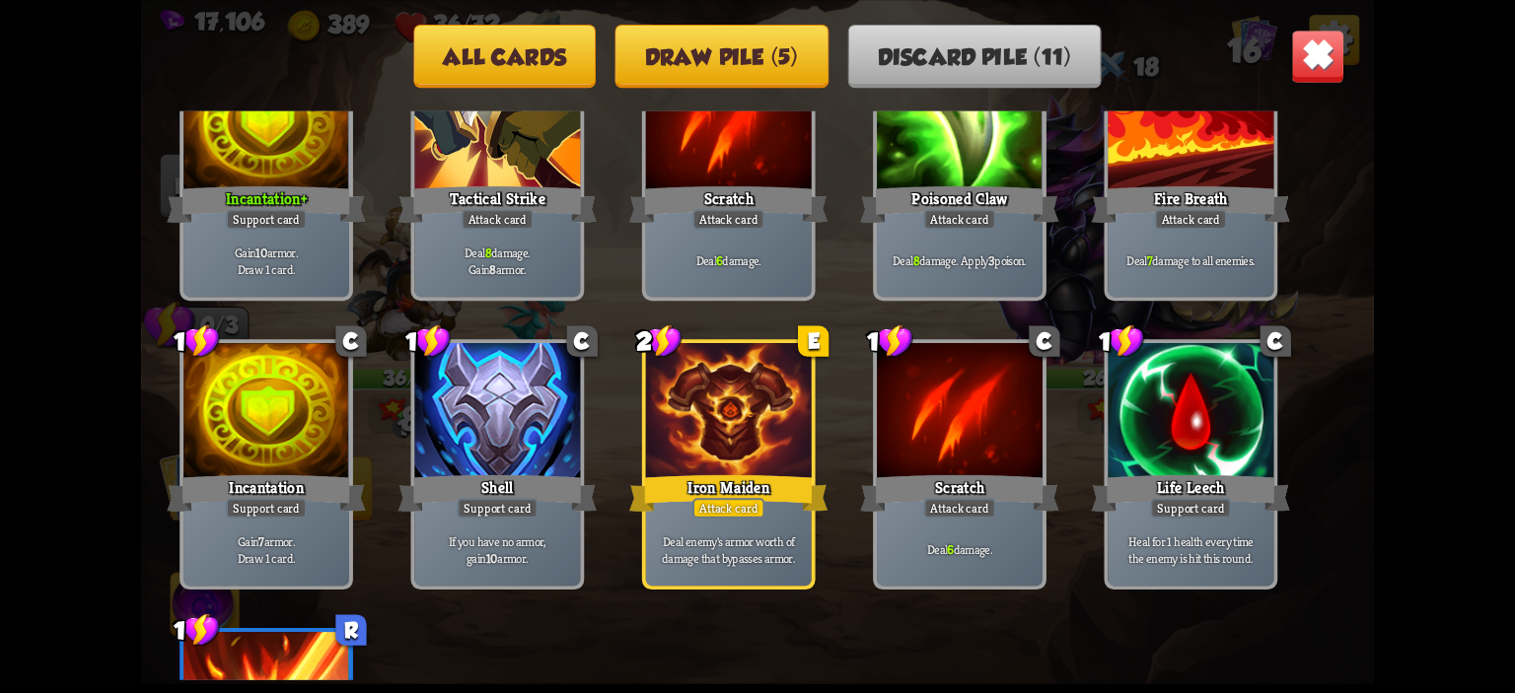
scroll to position [324, 0]
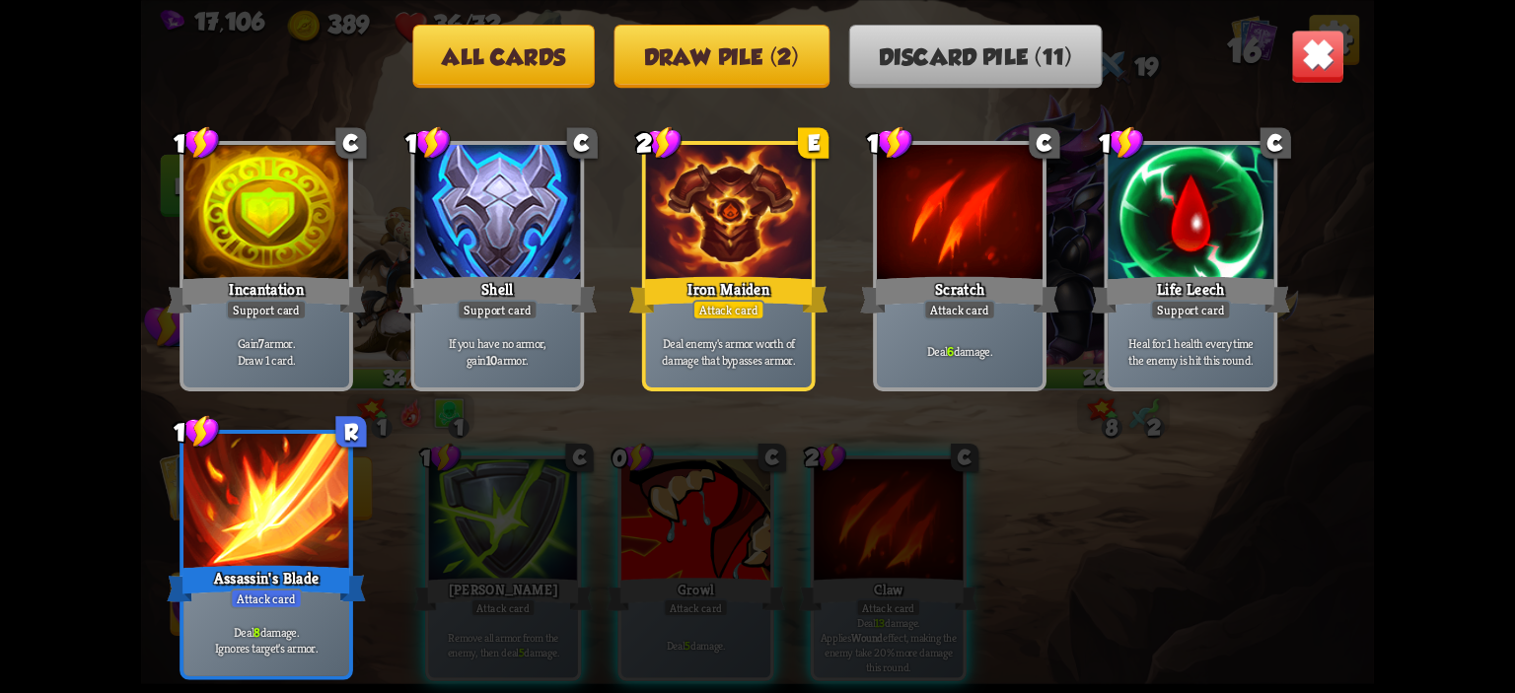
click at [1294, 42] on img at bounding box center [1318, 56] width 54 height 54
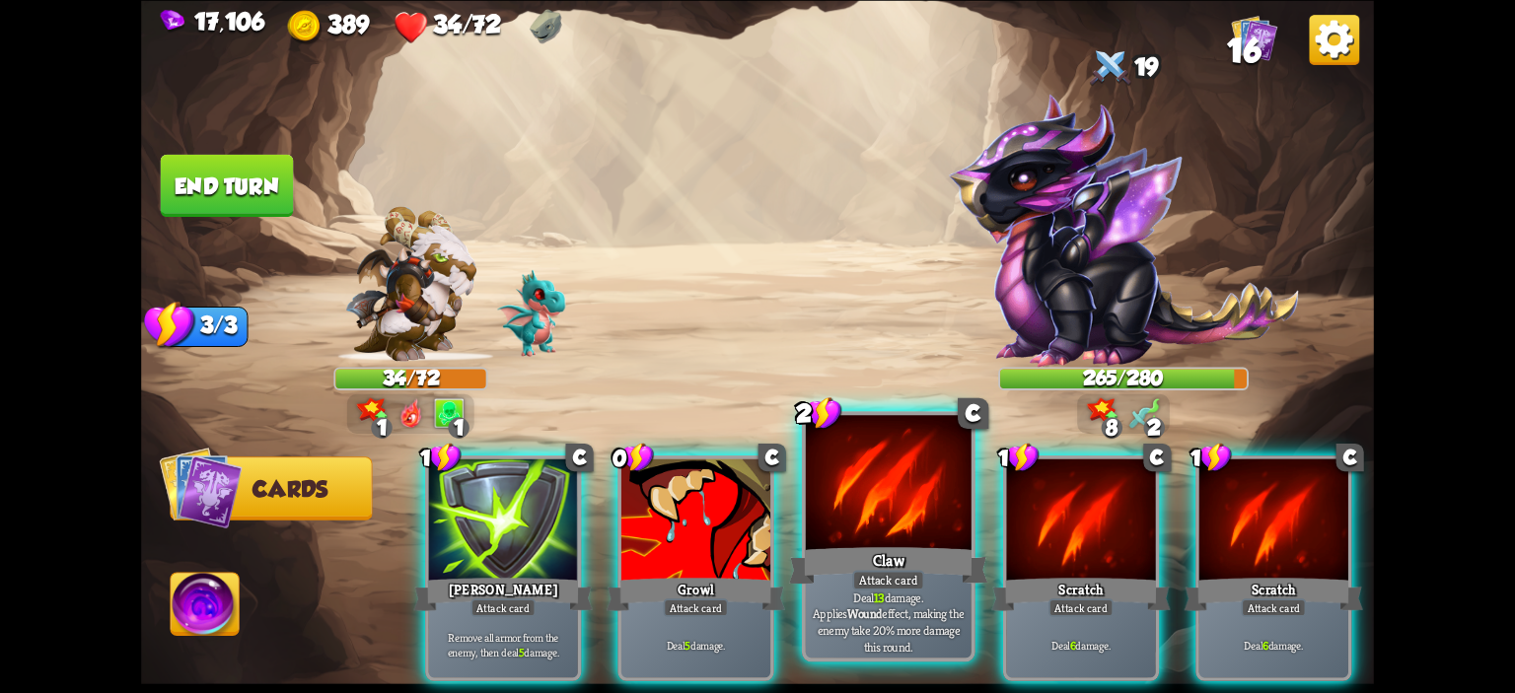
click at [839, 461] on div at bounding box center [889, 485] width 166 height 140
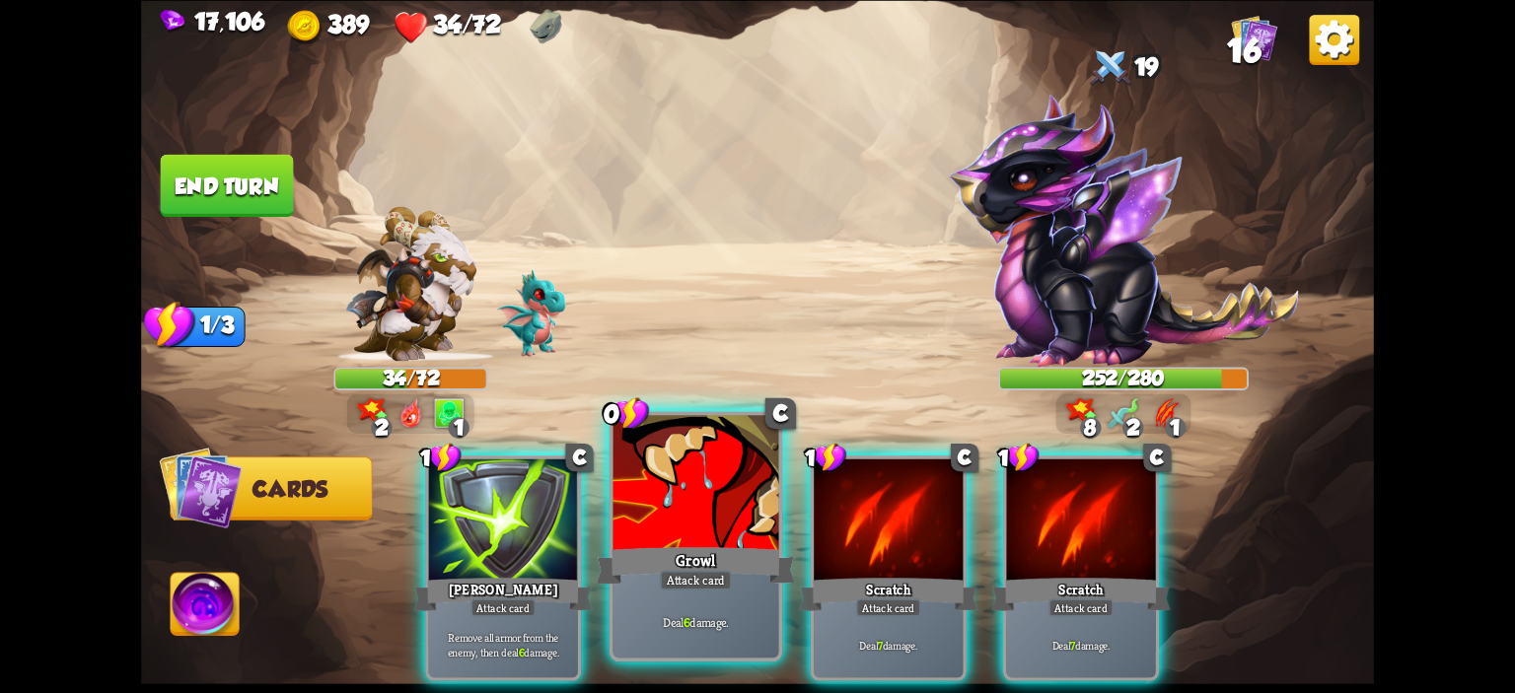
click at [721, 457] on div at bounding box center [696, 485] width 166 height 140
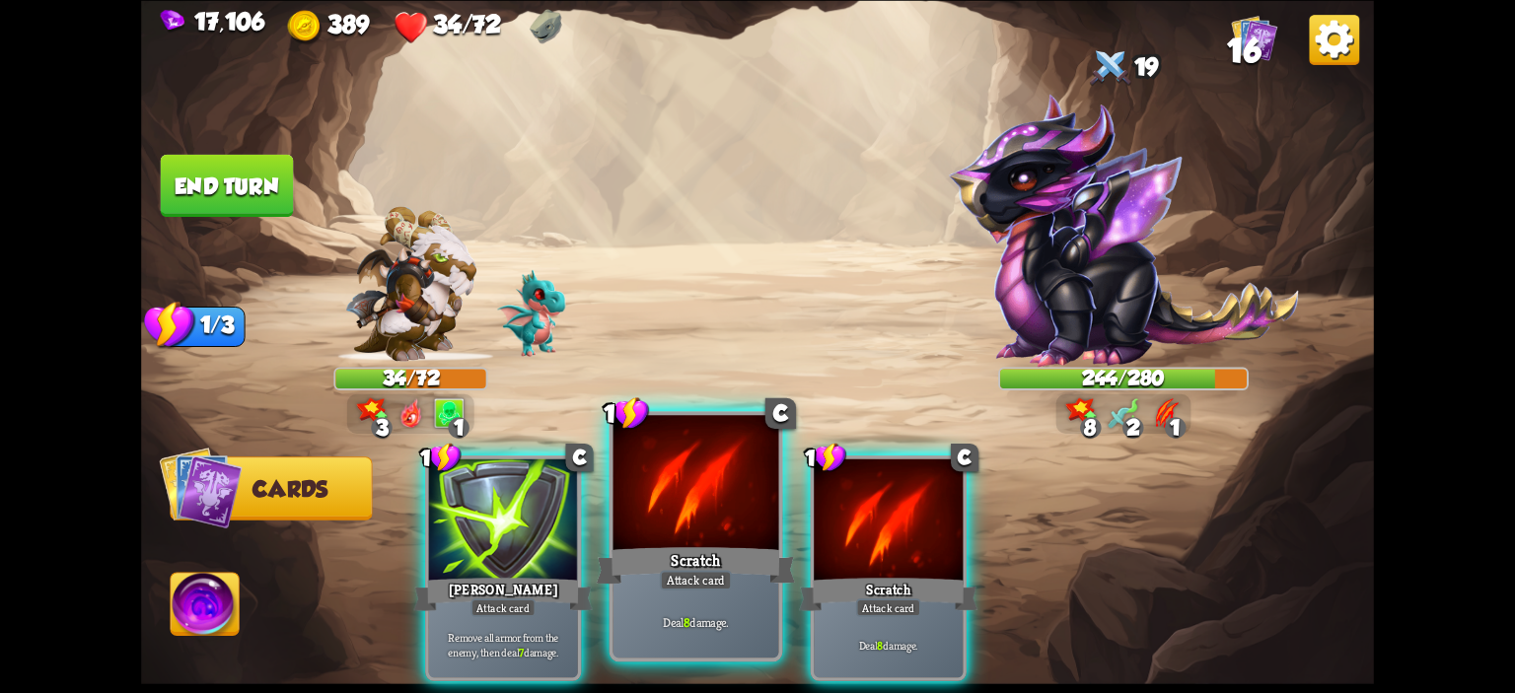
click at [664, 579] on div "Attack card" at bounding box center [696, 580] width 72 height 21
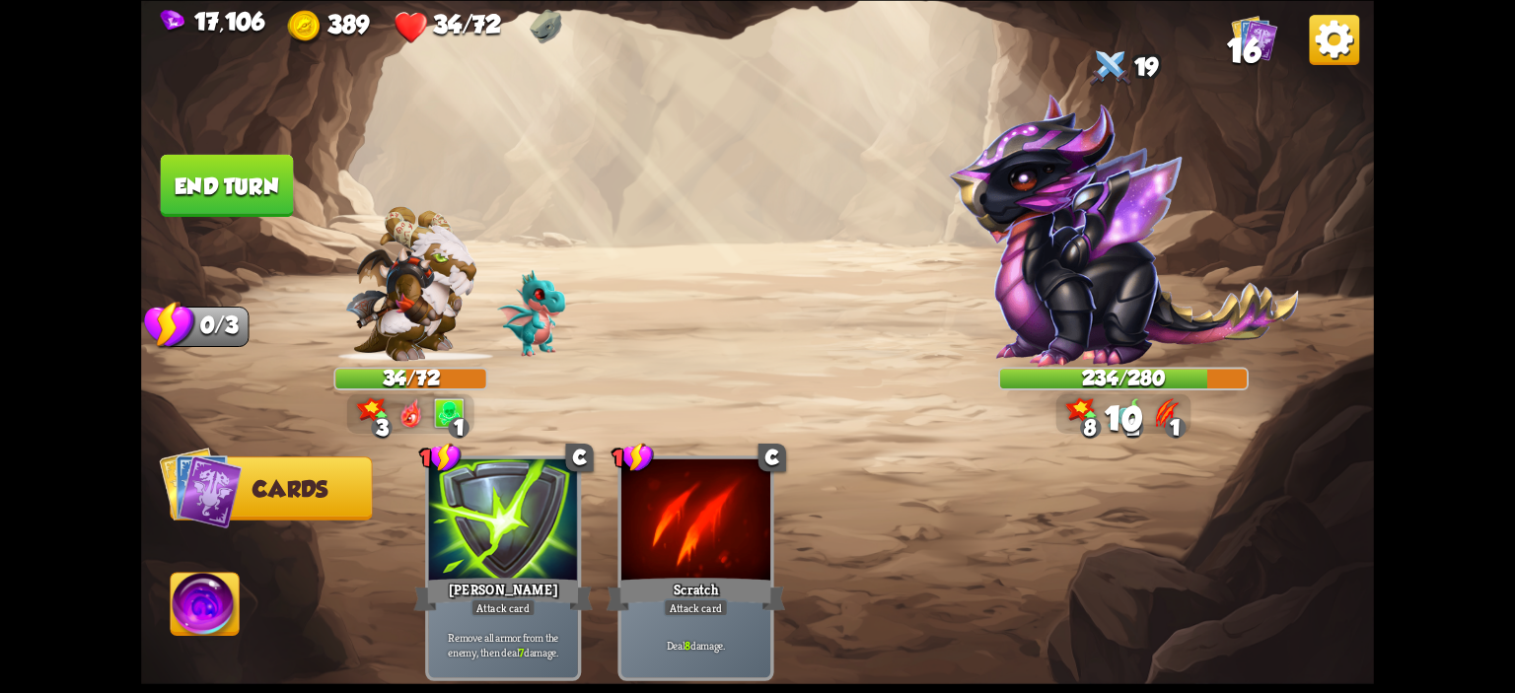
click at [198, 165] on button "End turn" at bounding box center [227, 185] width 133 height 62
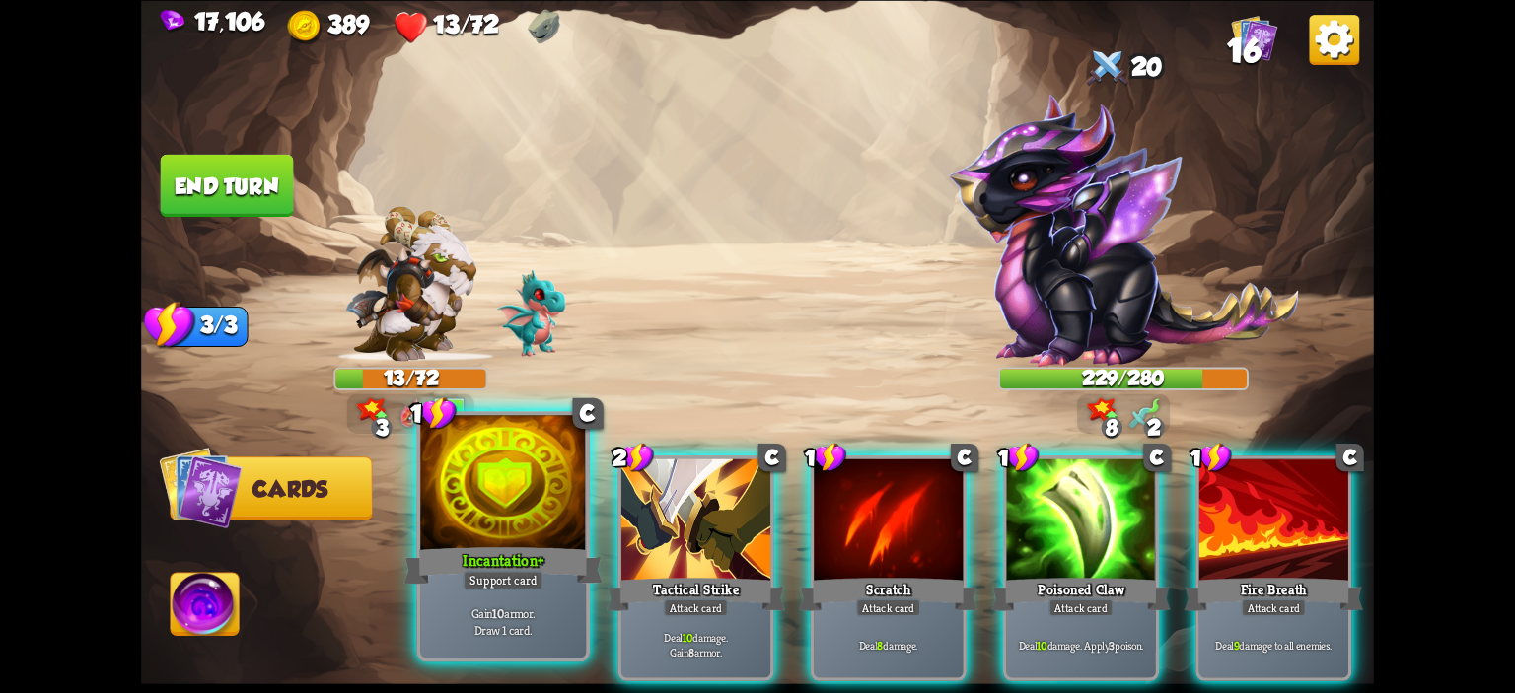
click at [507, 484] on div at bounding box center [503, 485] width 166 height 140
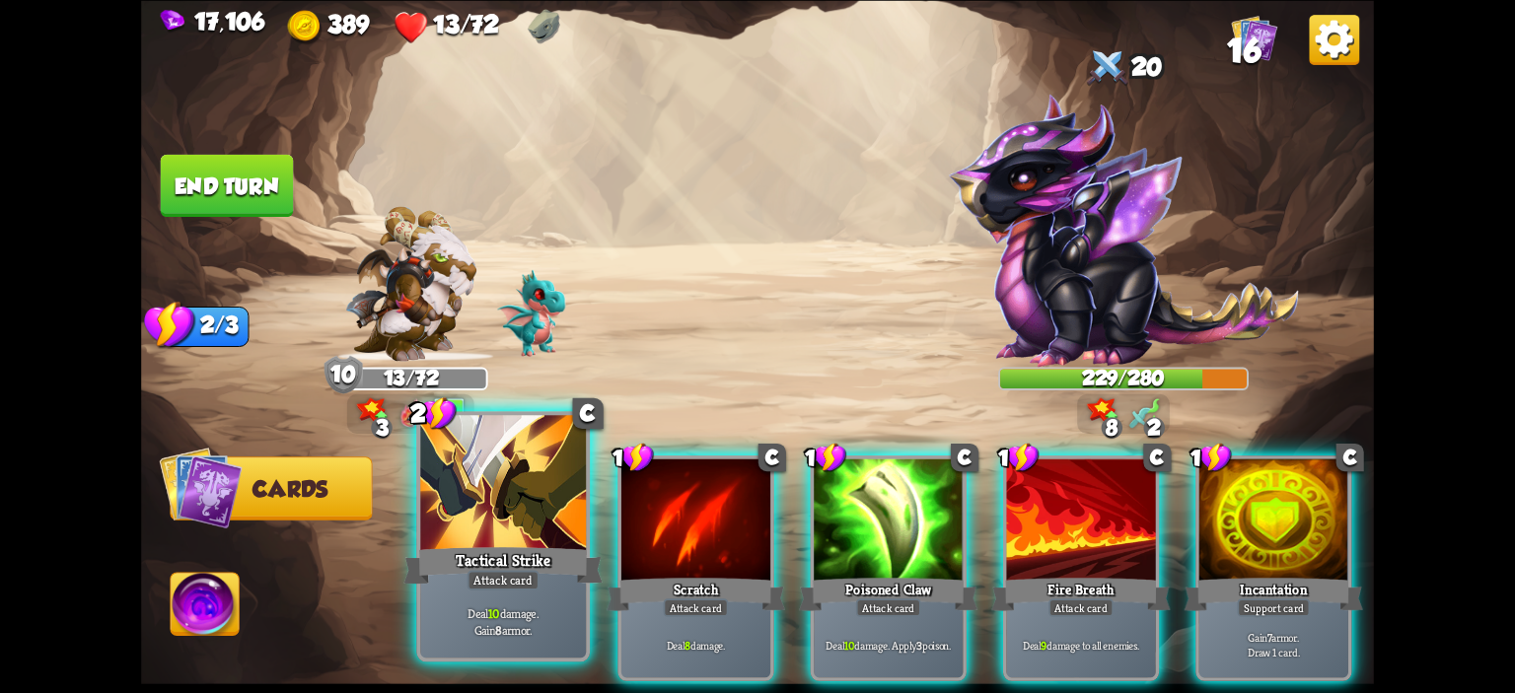
click at [506, 486] on div at bounding box center [503, 485] width 166 height 140
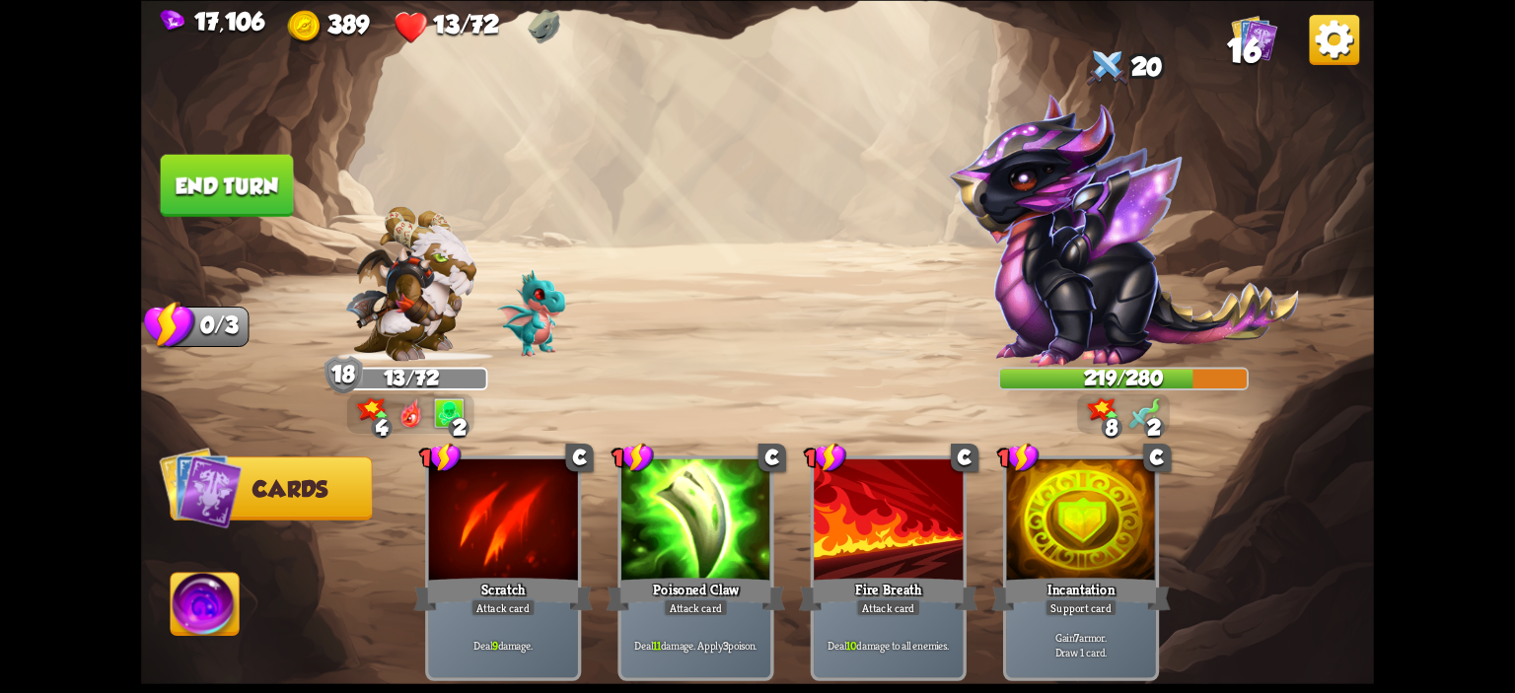
click at [304, 200] on img at bounding box center [757, 346] width 1233 height 693
click at [284, 181] on button "End turn" at bounding box center [227, 185] width 133 height 62
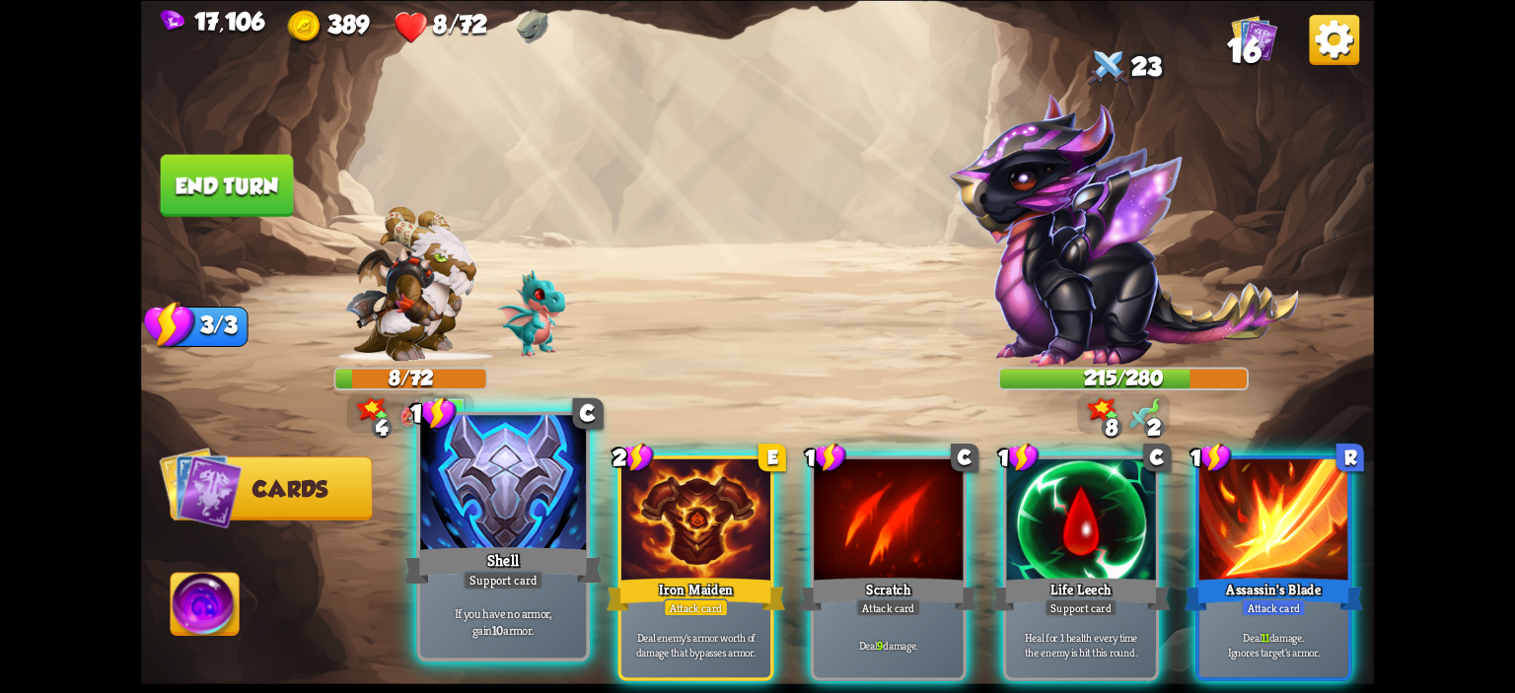
click at [510, 478] on div at bounding box center [503, 485] width 166 height 140
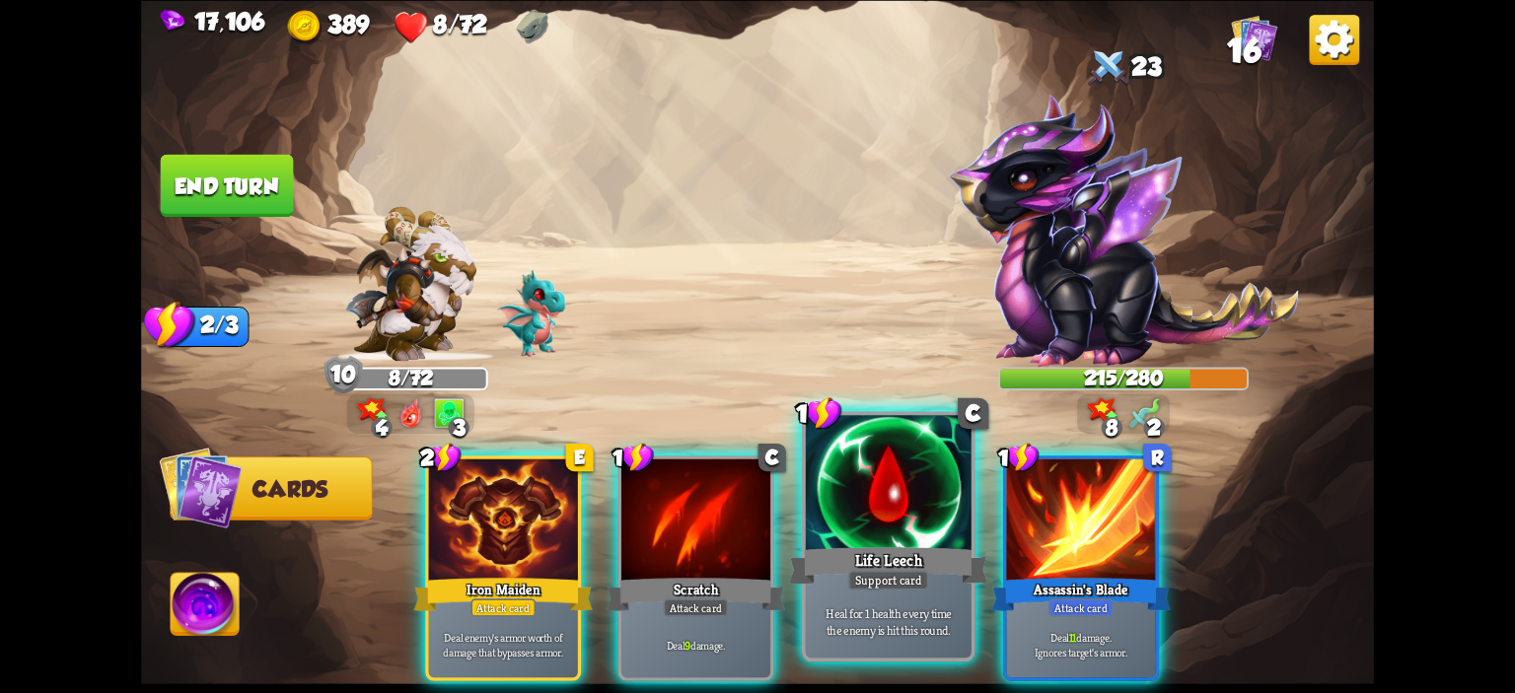
click at [886, 500] on div at bounding box center [889, 485] width 166 height 140
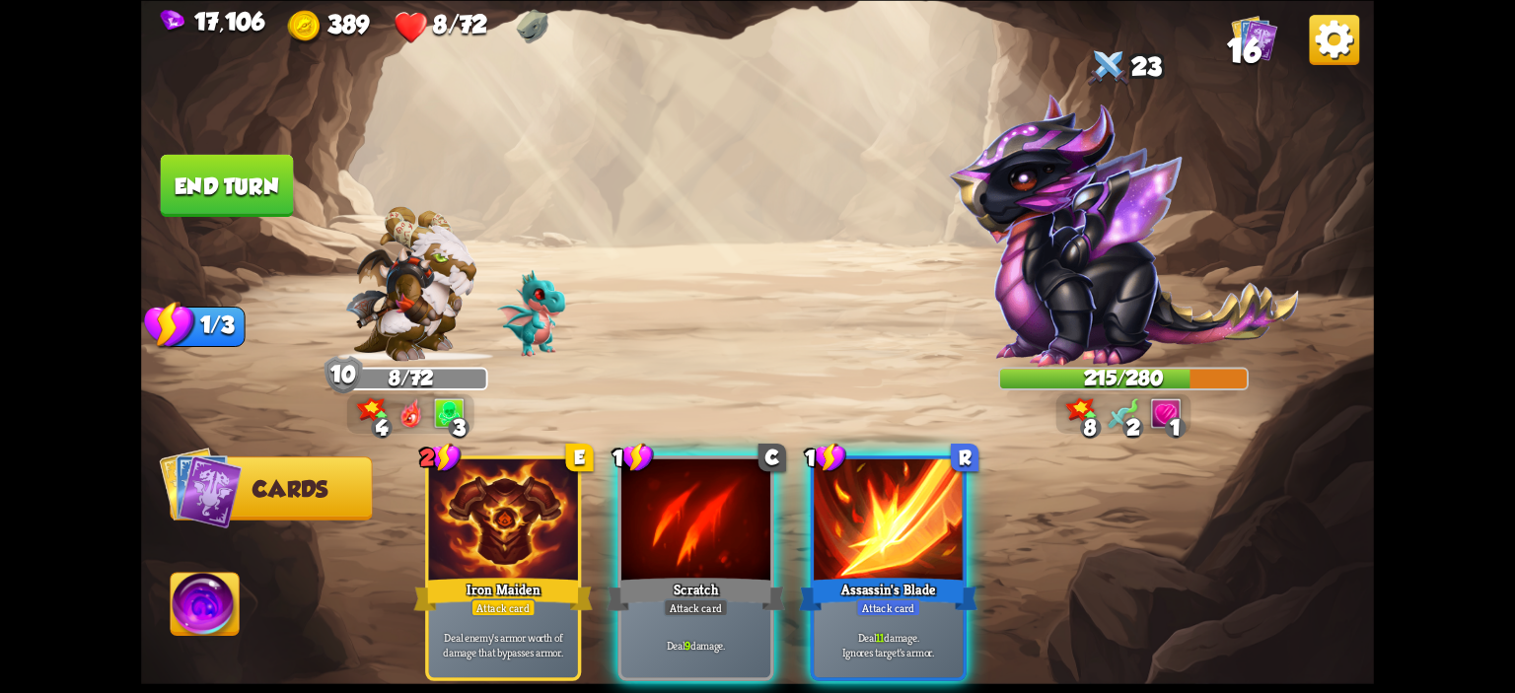
click at [886, 500] on div at bounding box center [888, 521] width 149 height 125
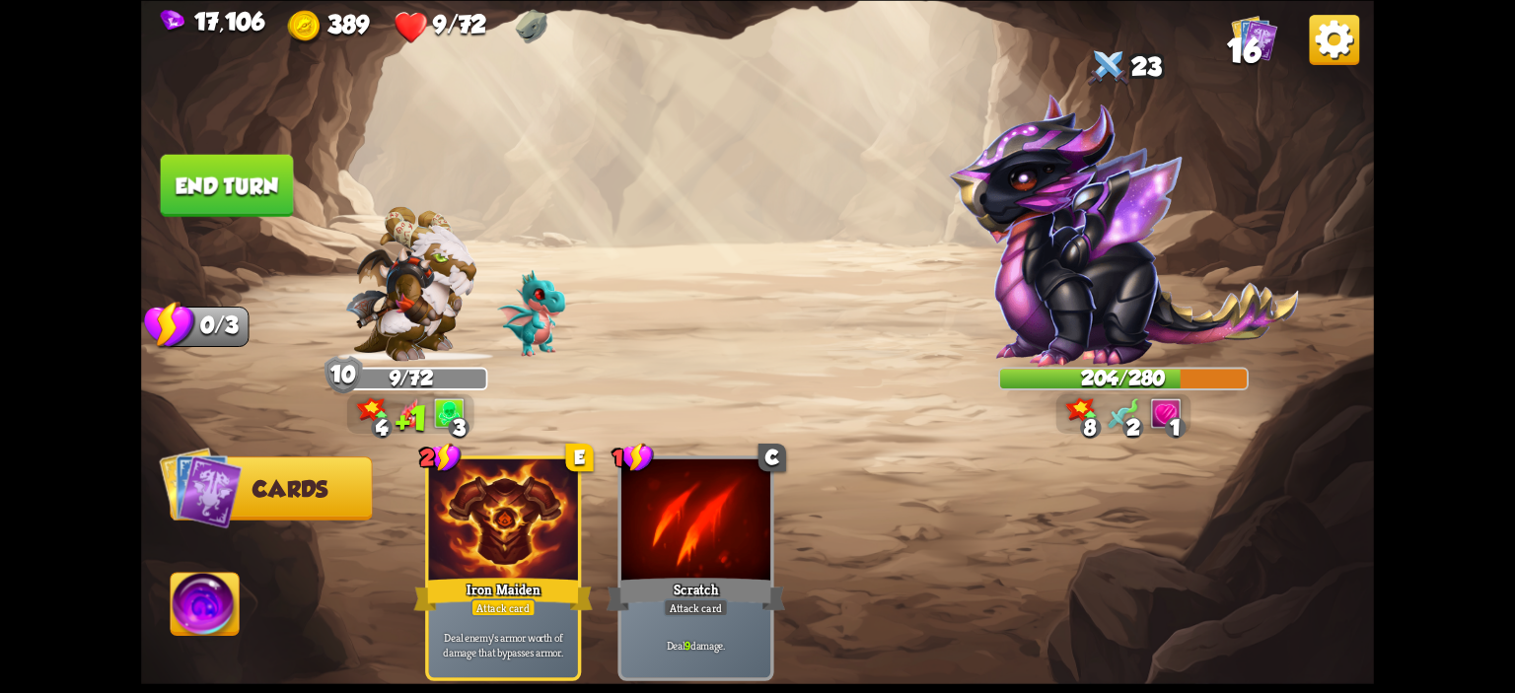
click at [193, 163] on button "End turn" at bounding box center [227, 185] width 133 height 62
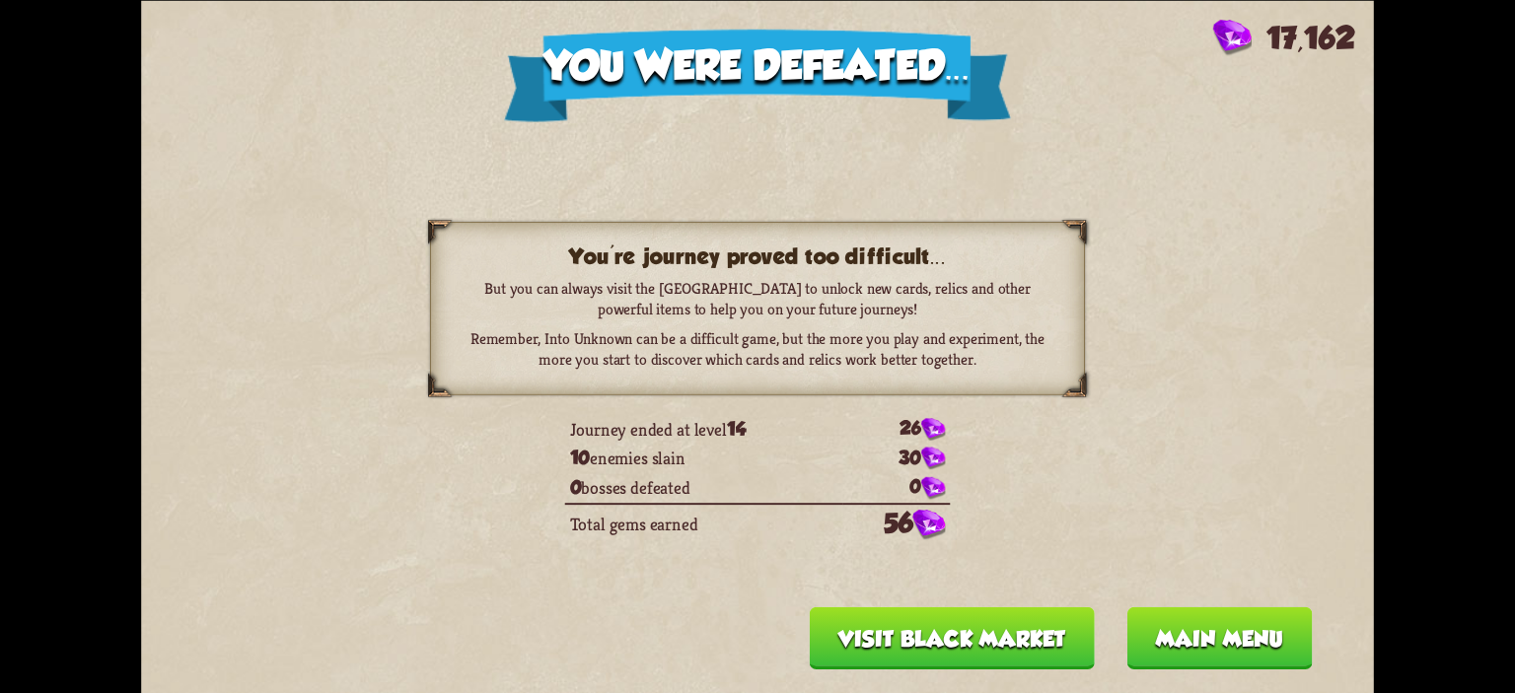
click at [1161, 633] on button "Main menu" at bounding box center [1218, 638] width 185 height 62
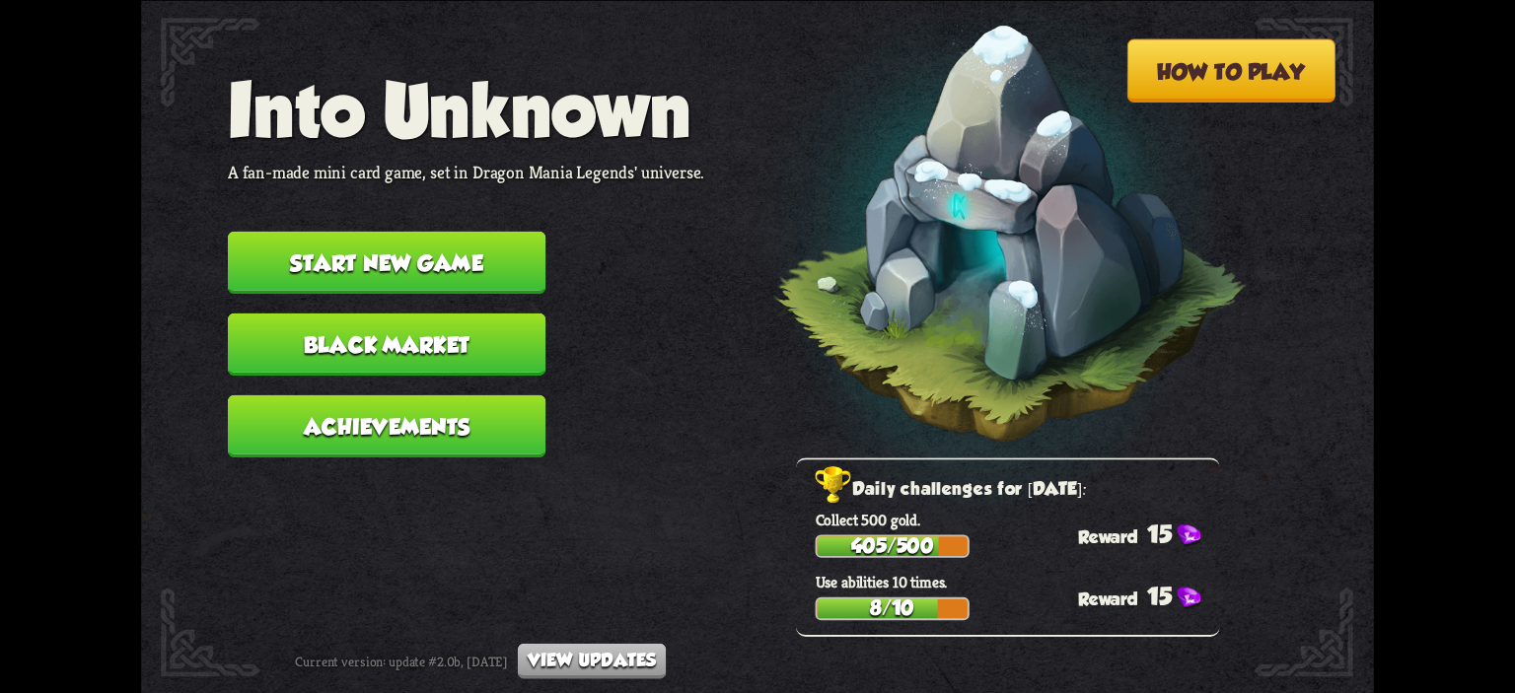
click at [428, 340] on button "Black Market" at bounding box center [387, 344] width 318 height 62
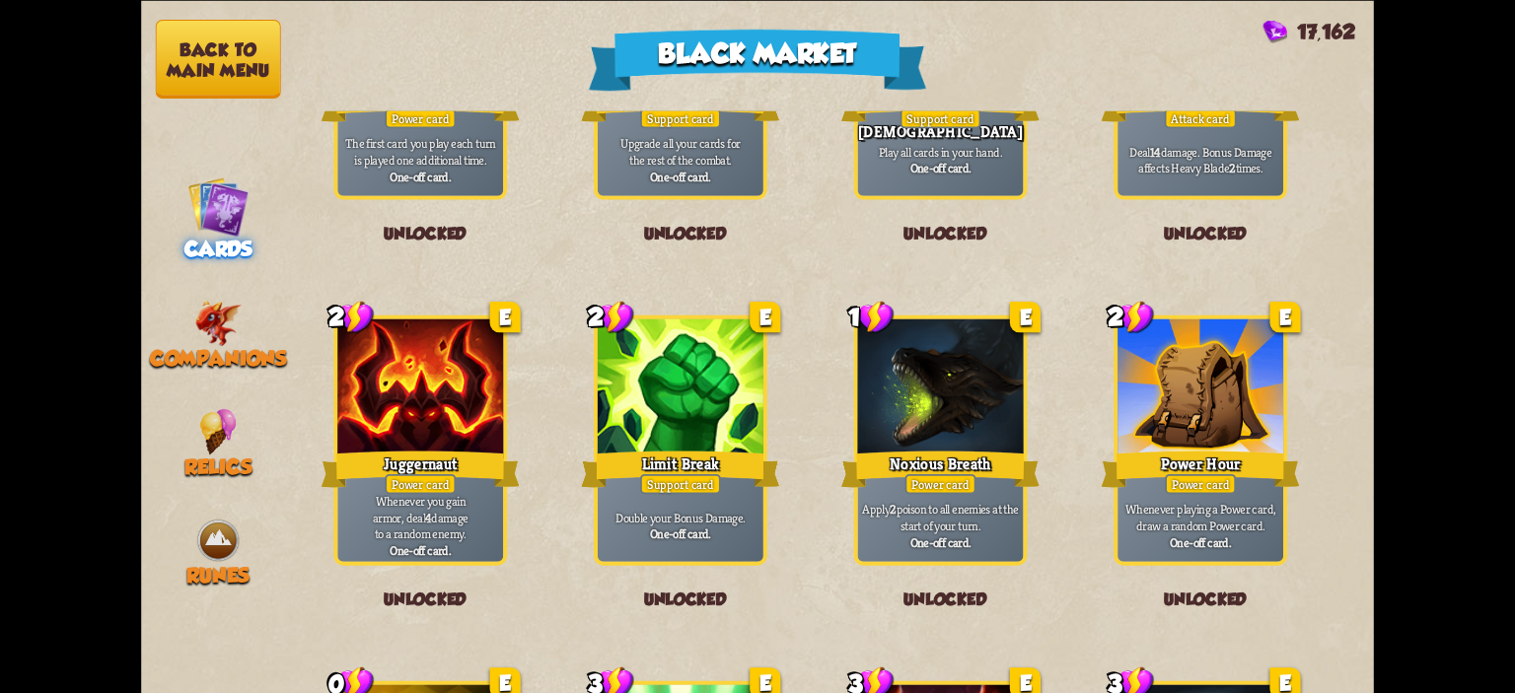
scroll to position [2051, 0]
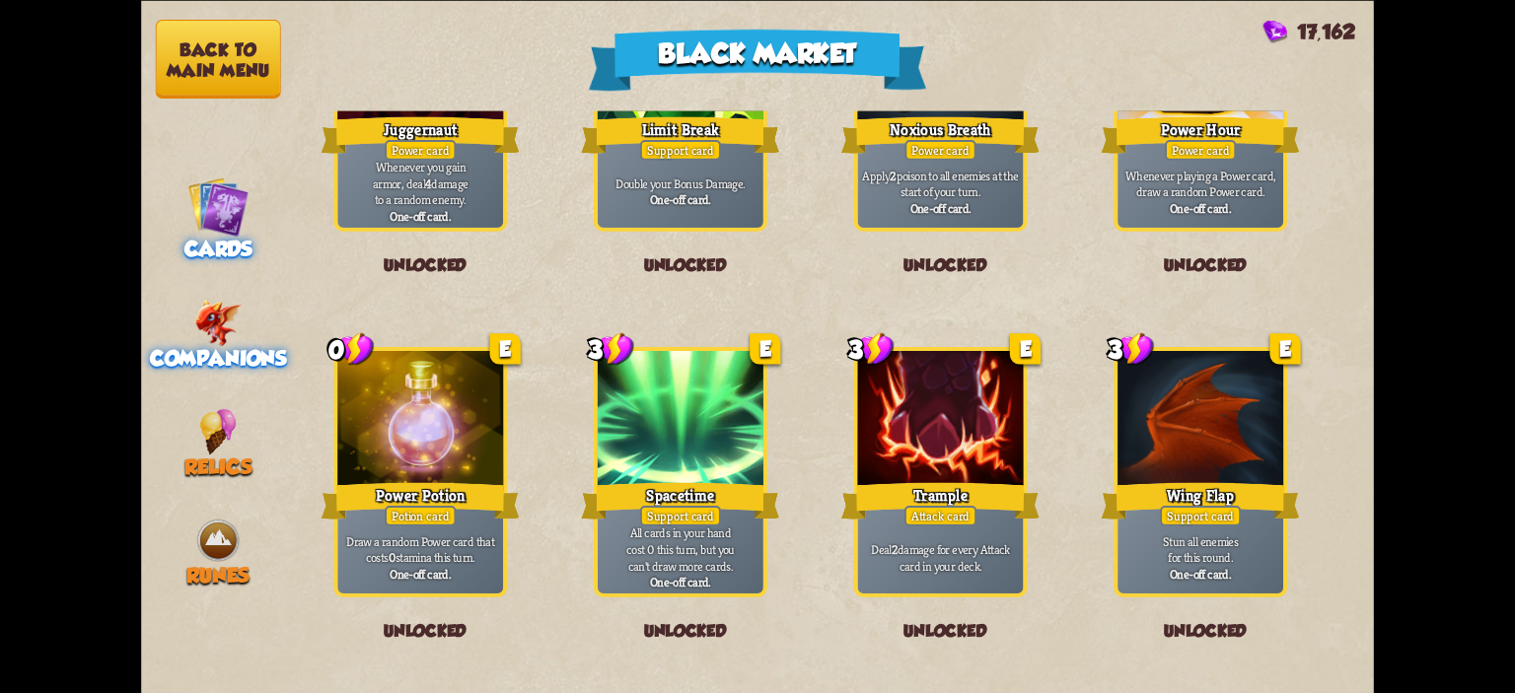
click at [186, 321] on div "Companions" at bounding box center [218, 335] width 154 height 70
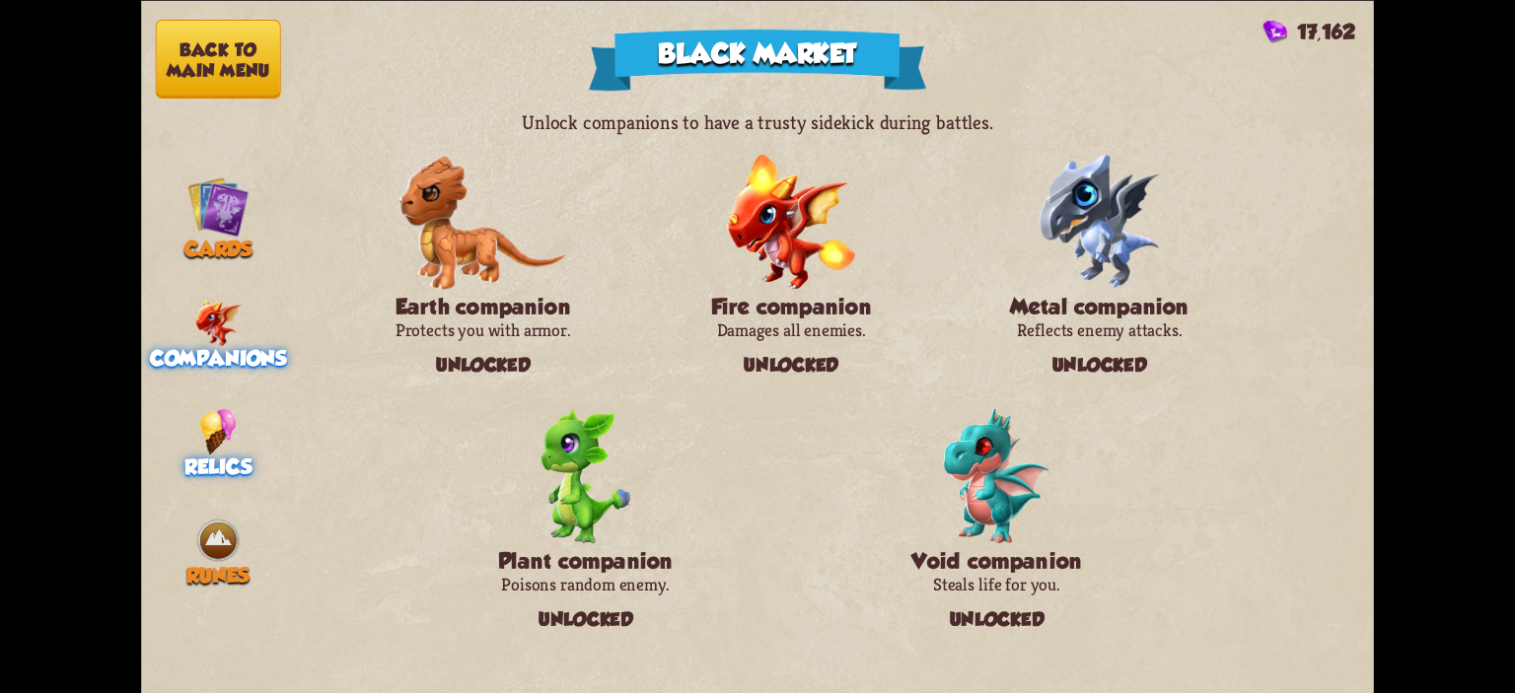
click at [221, 443] on img at bounding box center [217, 431] width 37 height 46
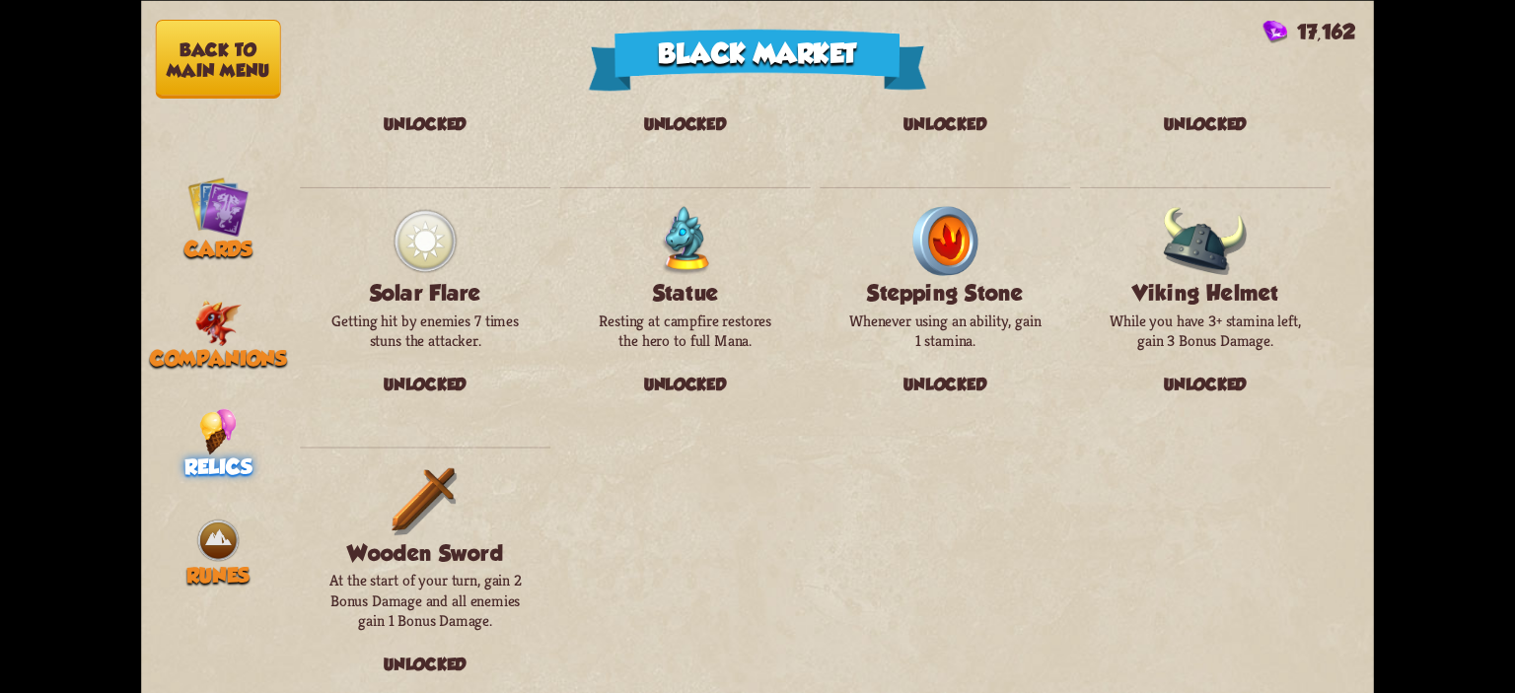
scroll to position [2278, 0]
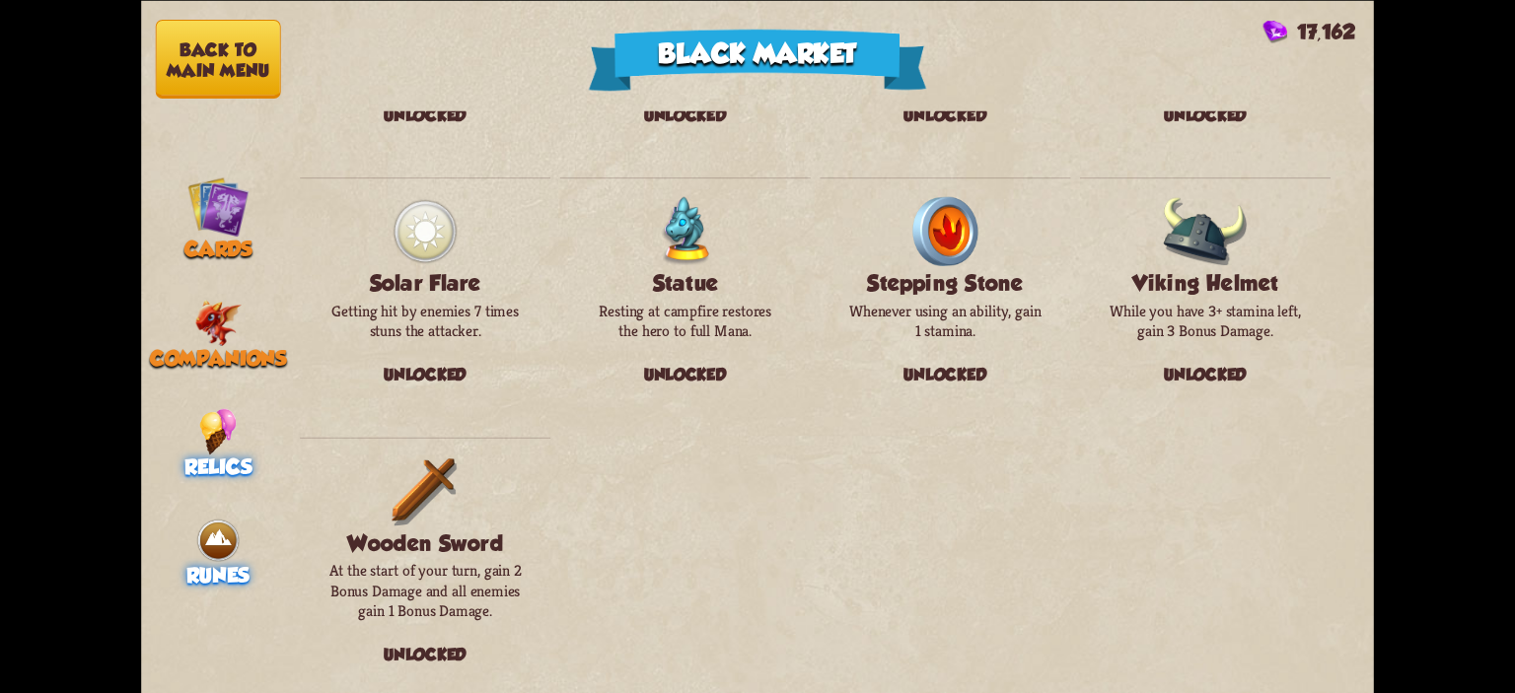
click at [253, 527] on div "Runes" at bounding box center [218, 552] width 154 height 70
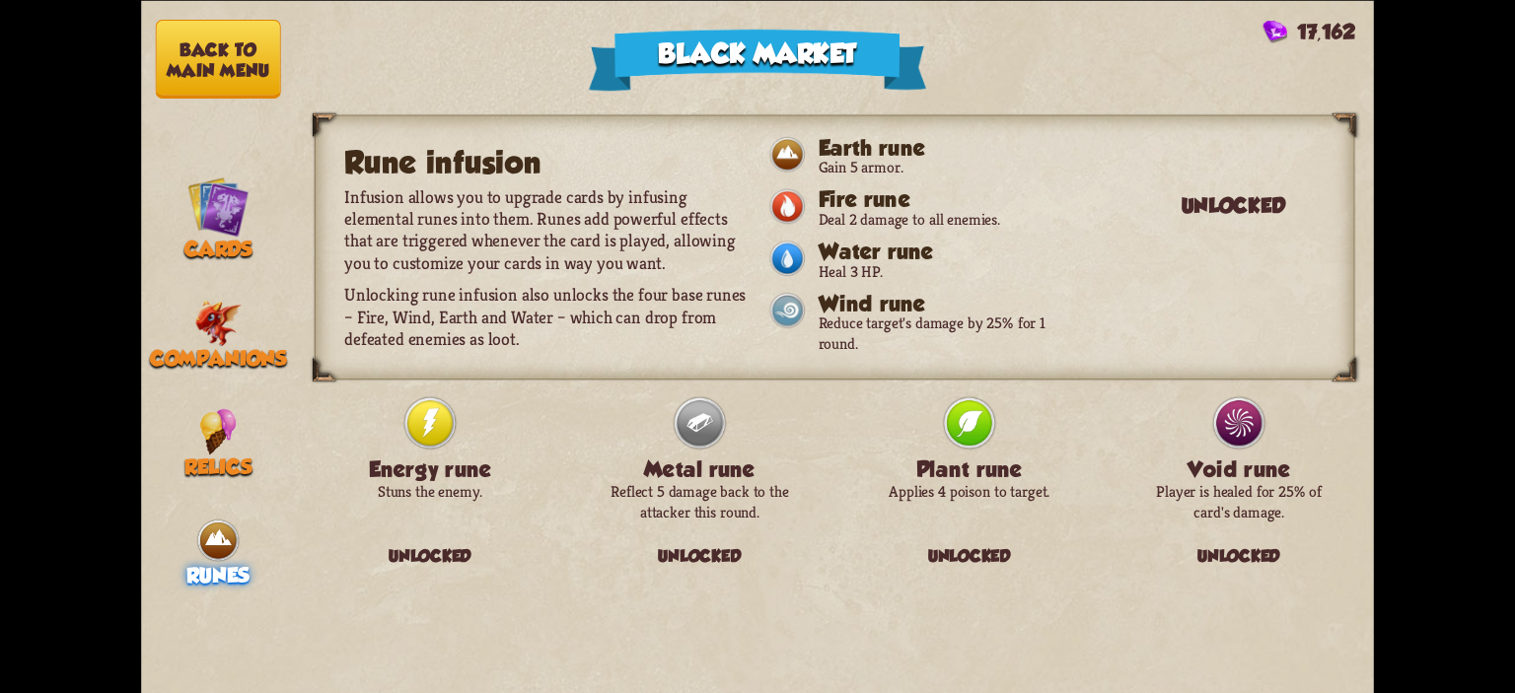
click at [246, 80] on button "Back to main menu" at bounding box center [218, 59] width 125 height 79
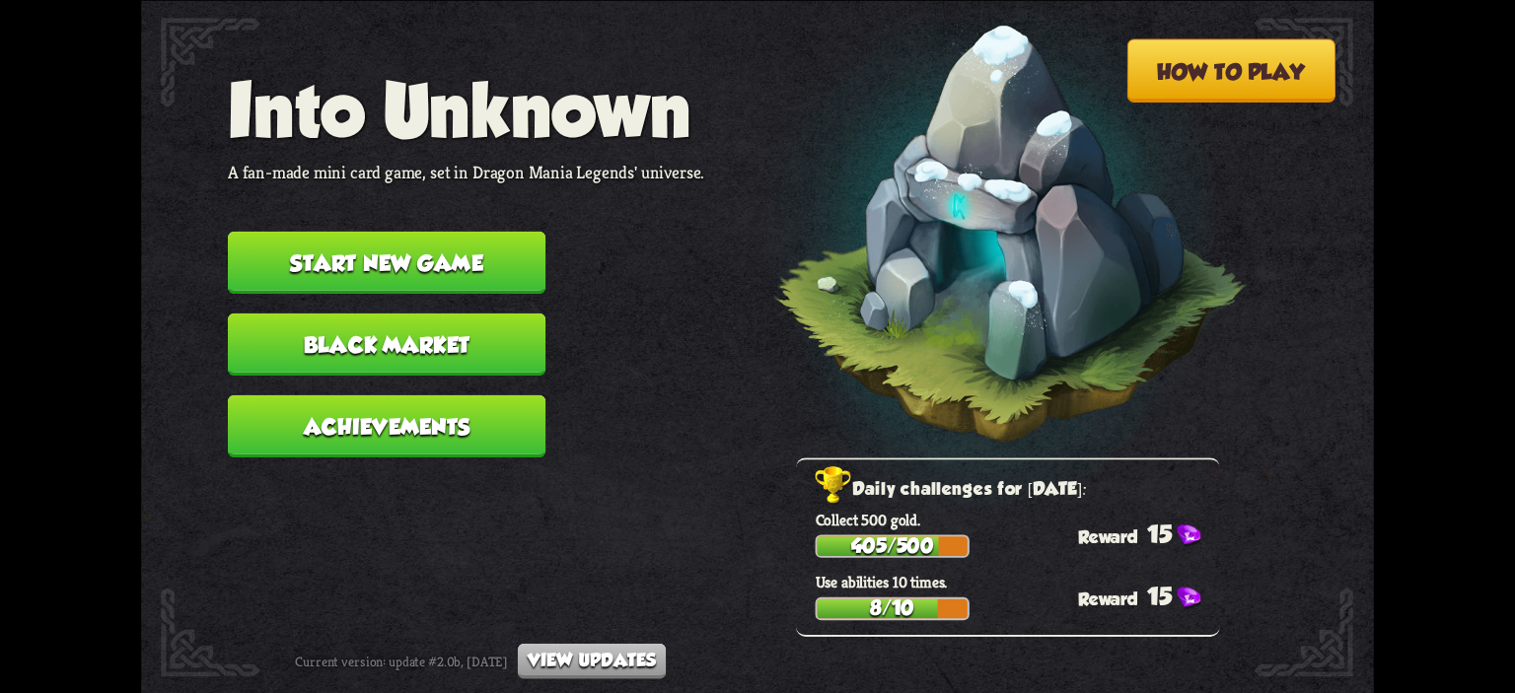
click at [454, 268] on button "Start new game" at bounding box center [387, 262] width 318 height 62
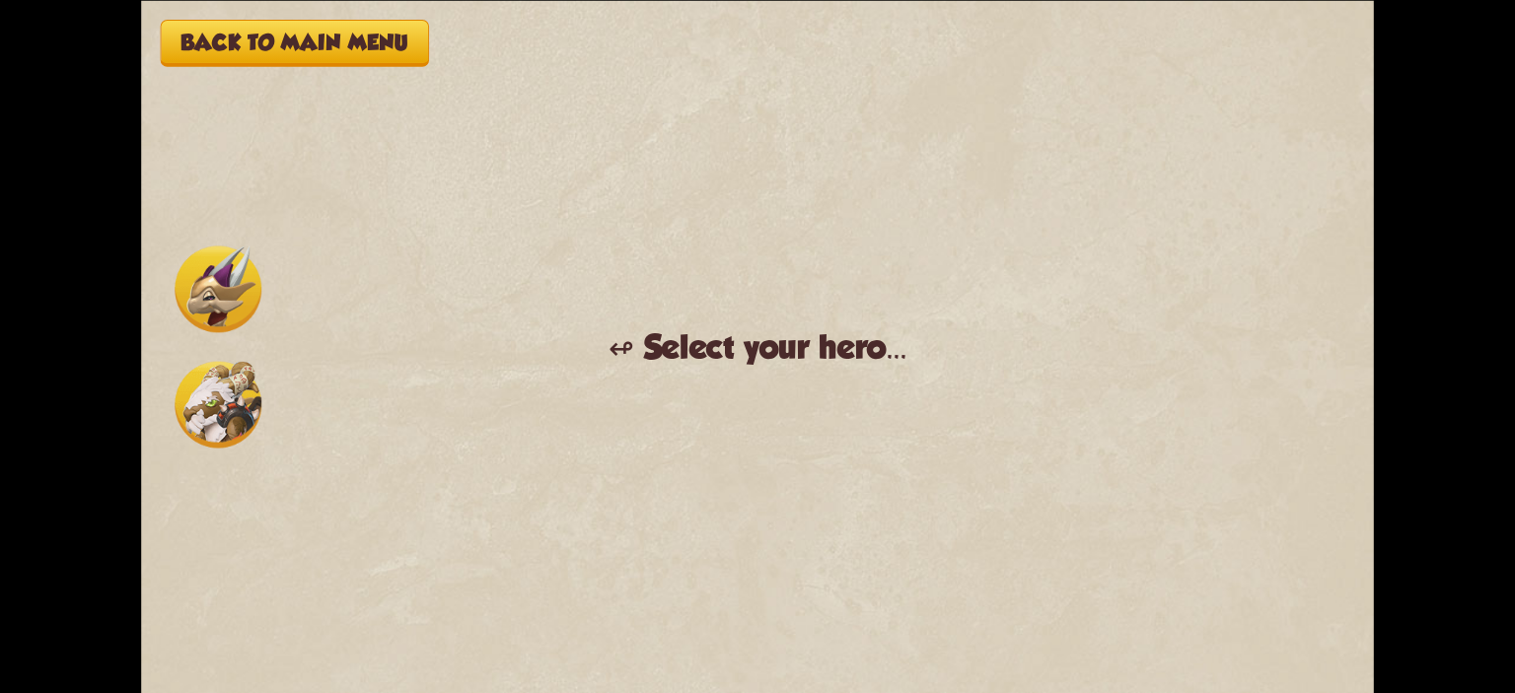
click at [229, 397] on img at bounding box center [218, 404] width 87 height 87
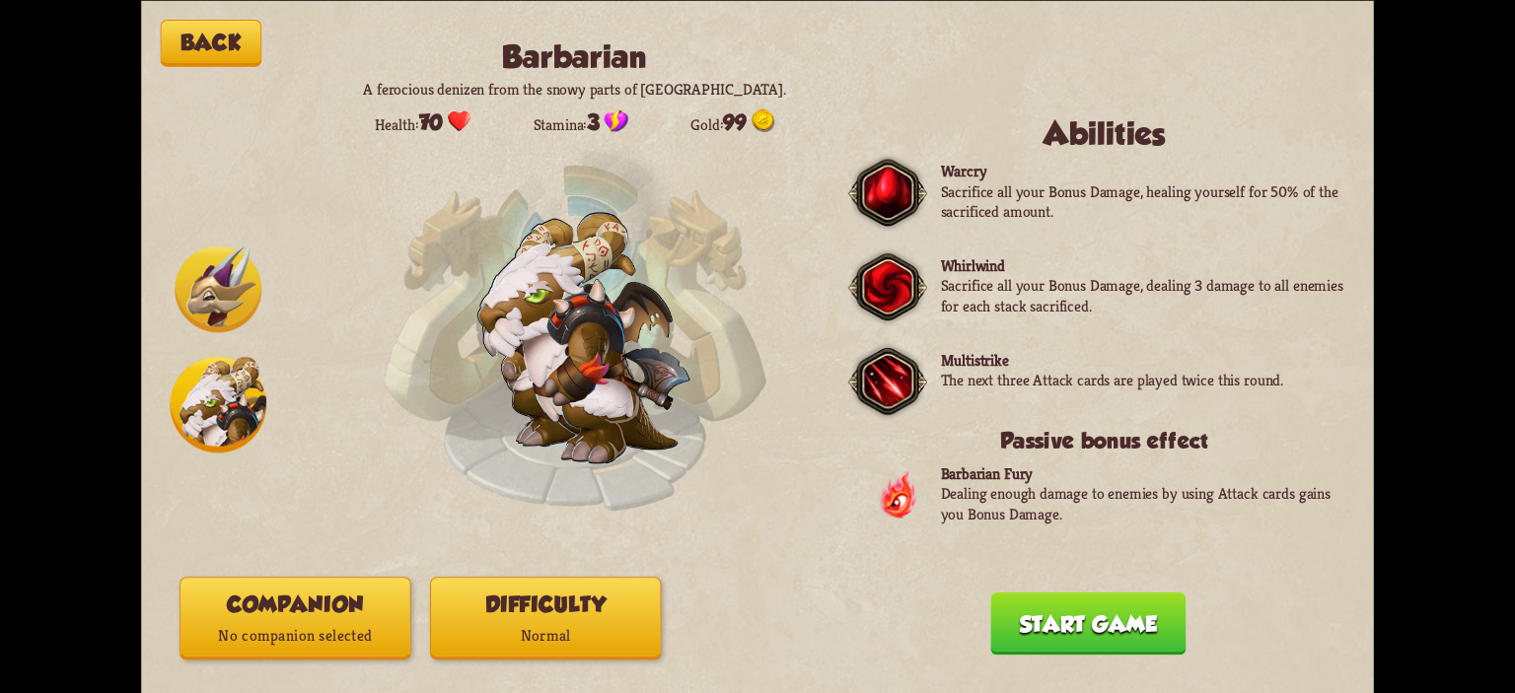
click at [346, 614] on button "Companion No companion selected" at bounding box center [294, 618] width 231 height 83
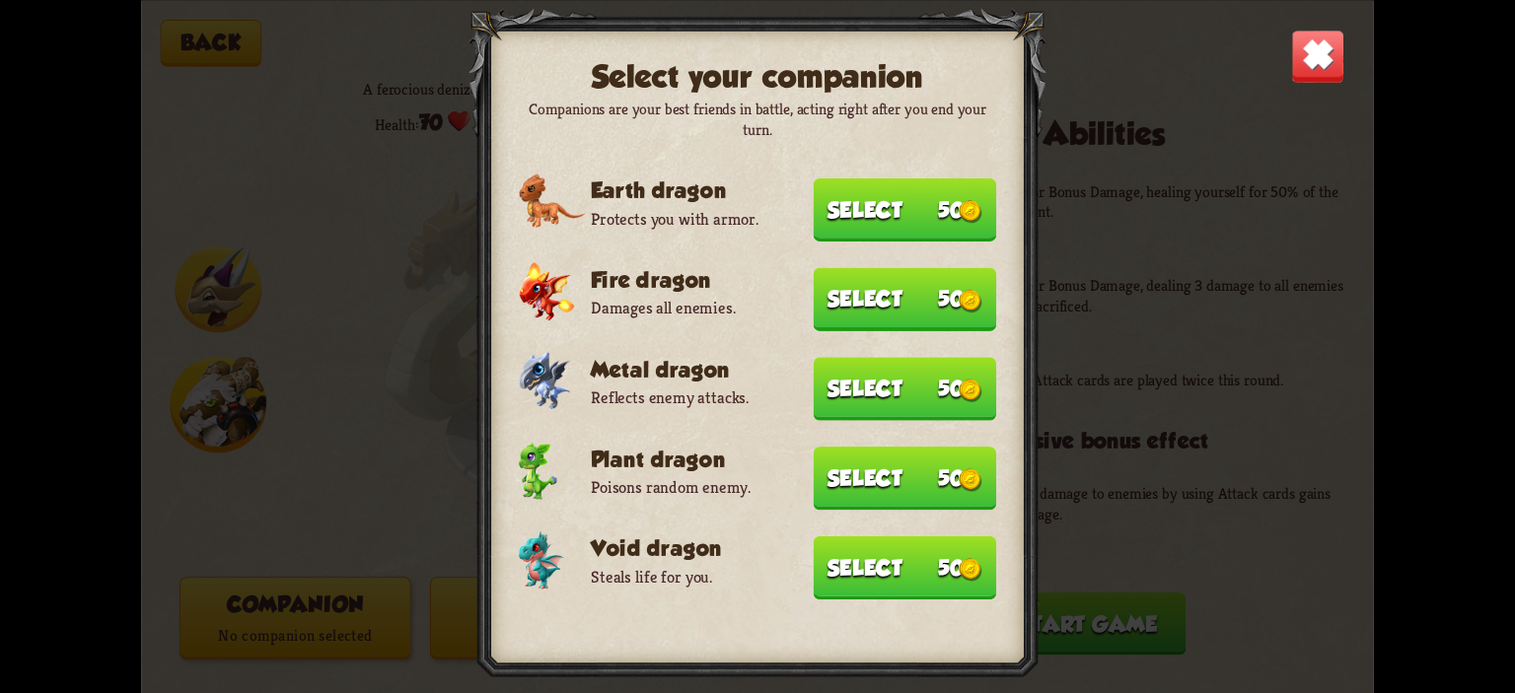
click at [897, 580] on button "Select 50" at bounding box center [905, 567] width 183 height 63
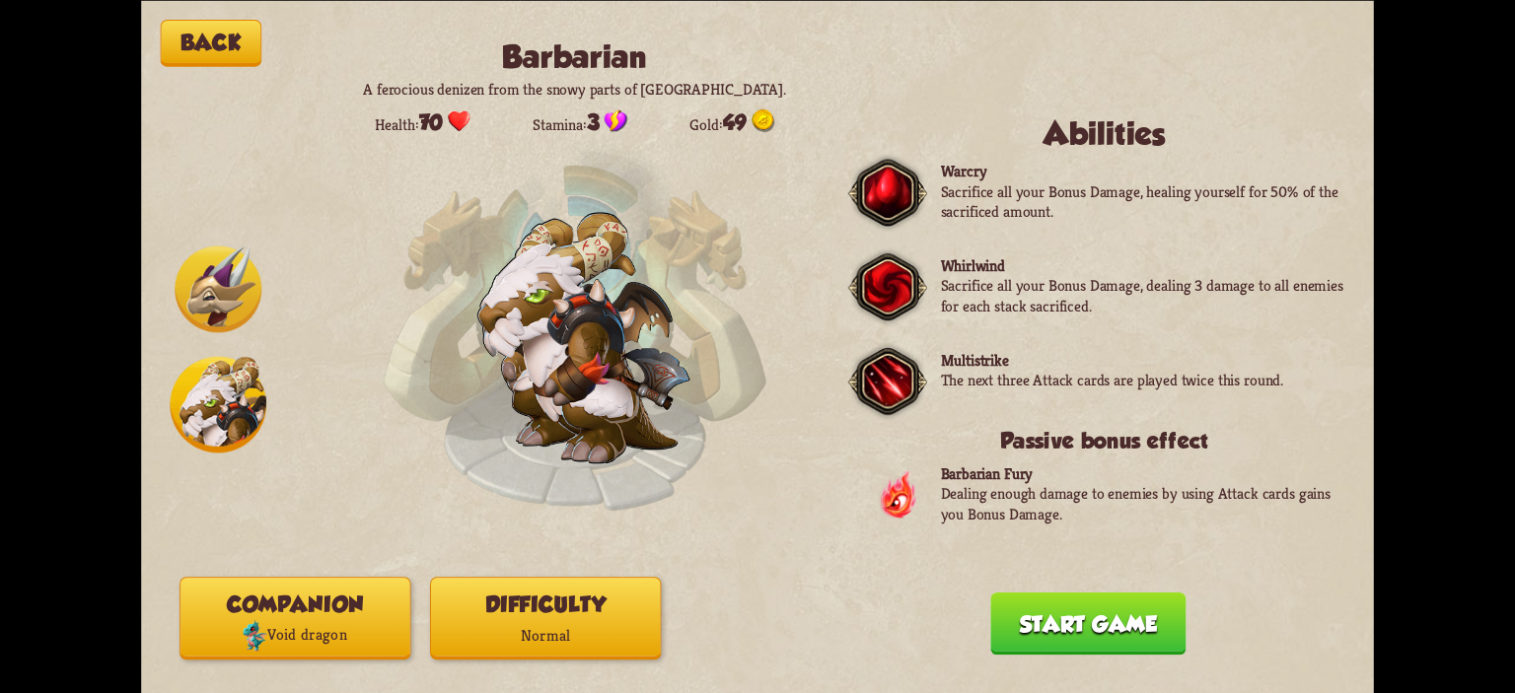
click at [642, 628] on p "Normal" at bounding box center [545, 635] width 229 height 31
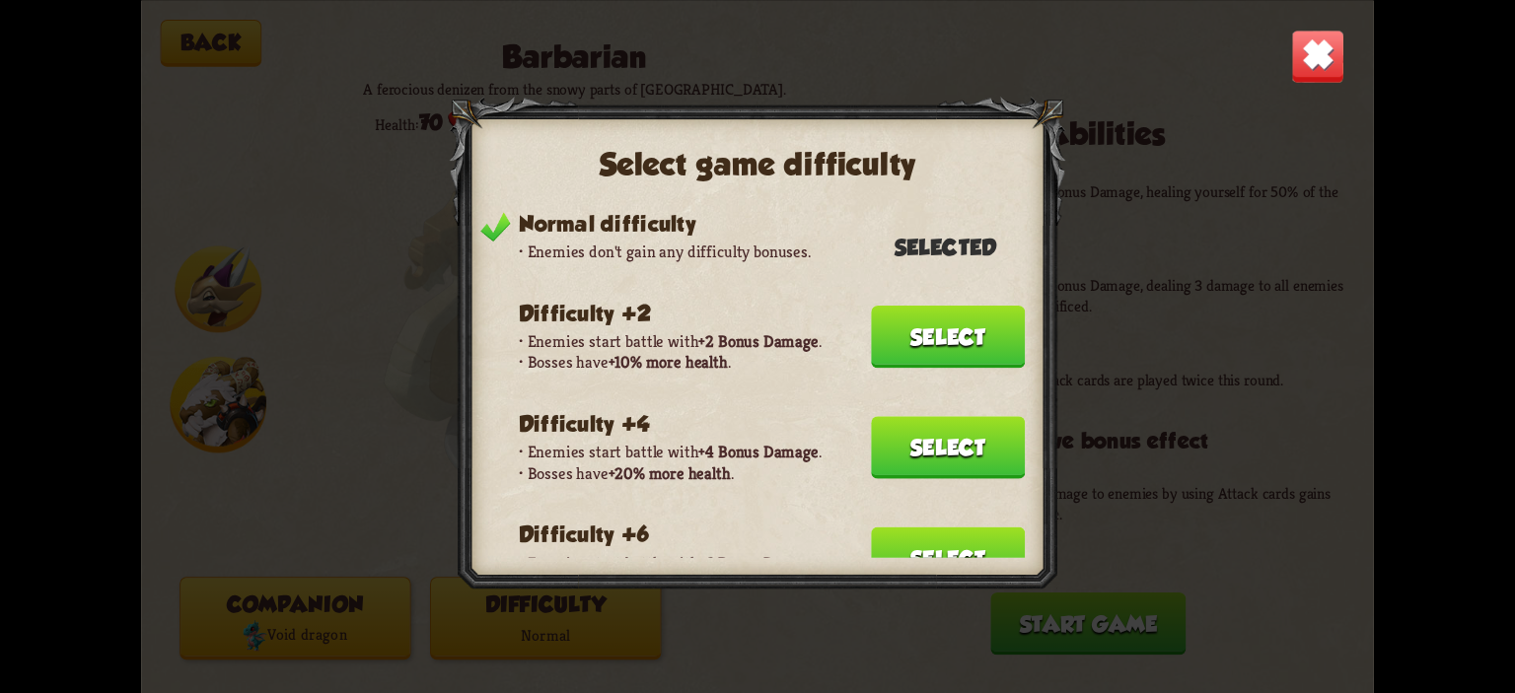
click at [924, 459] on button "Select" at bounding box center [948, 447] width 154 height 62
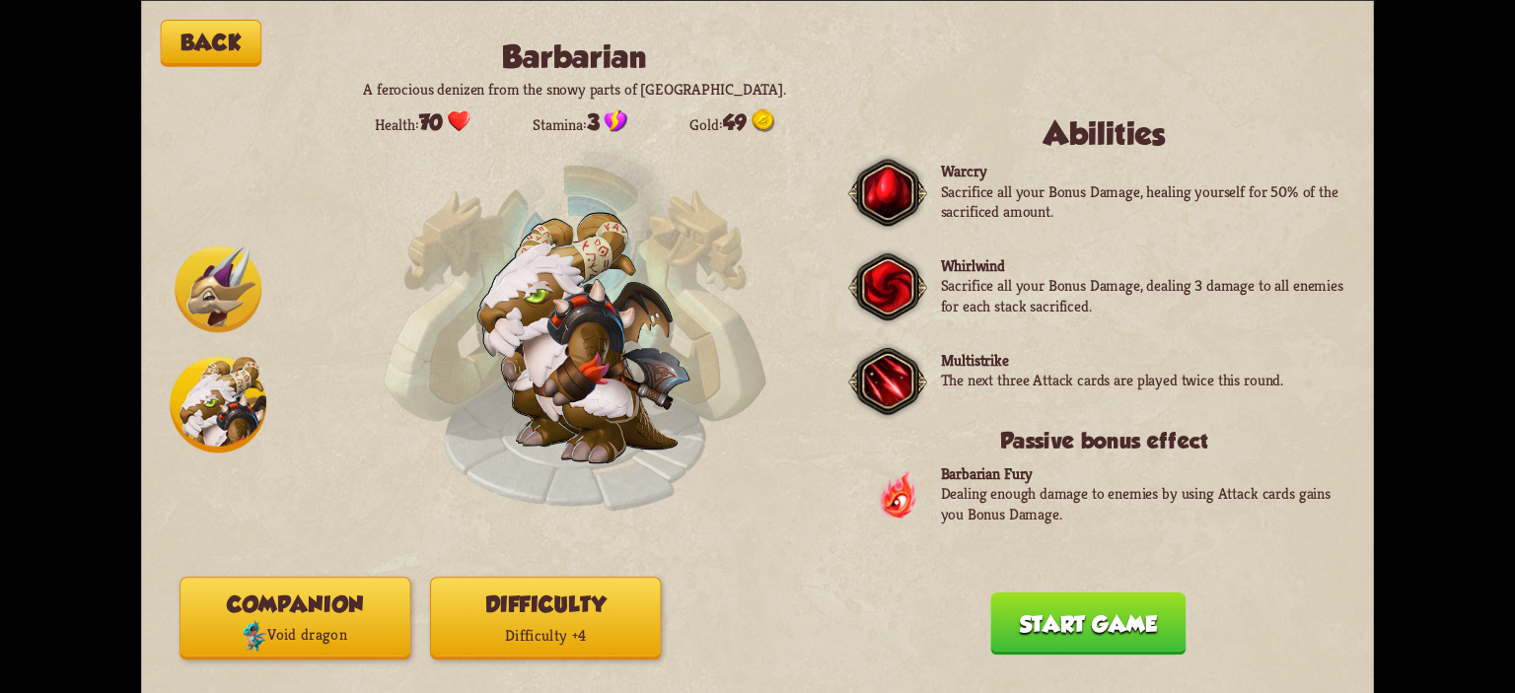
click at [1121, 610] on button "Start game" at bounding box center [1087, 623] width 195 height 62
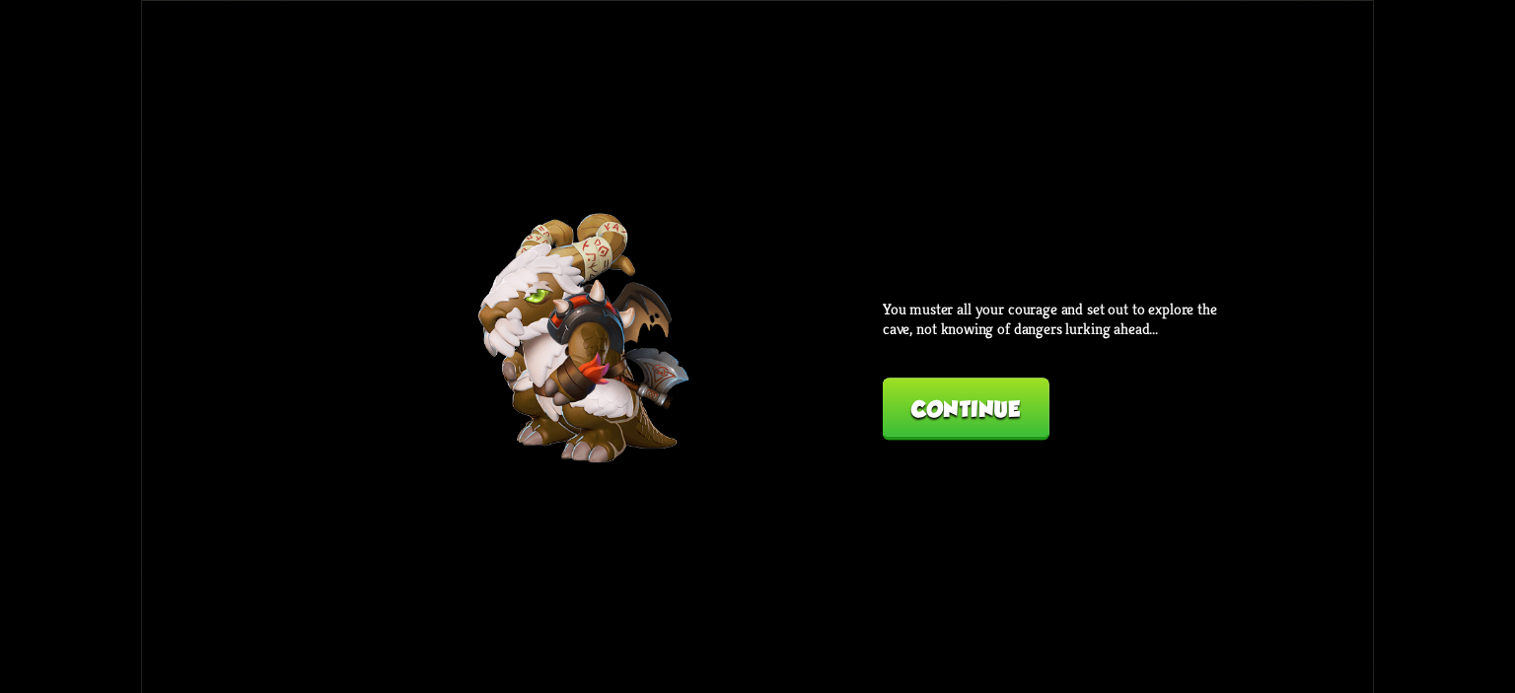
click at [966, 440] on button "Continue" at bounding box center [966, 409] width 167 height 62
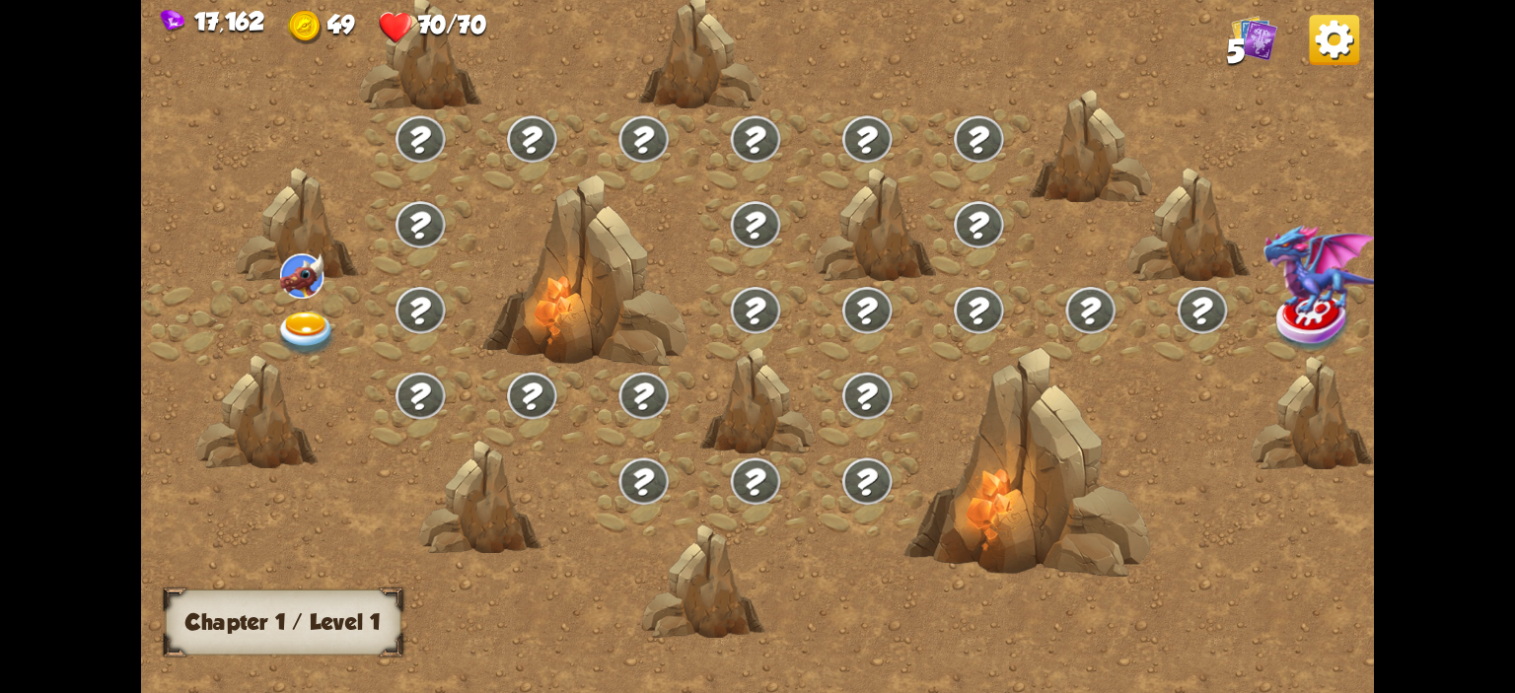
click at [308, 320] on img at bounding box center [306, 334] width 61 height 45
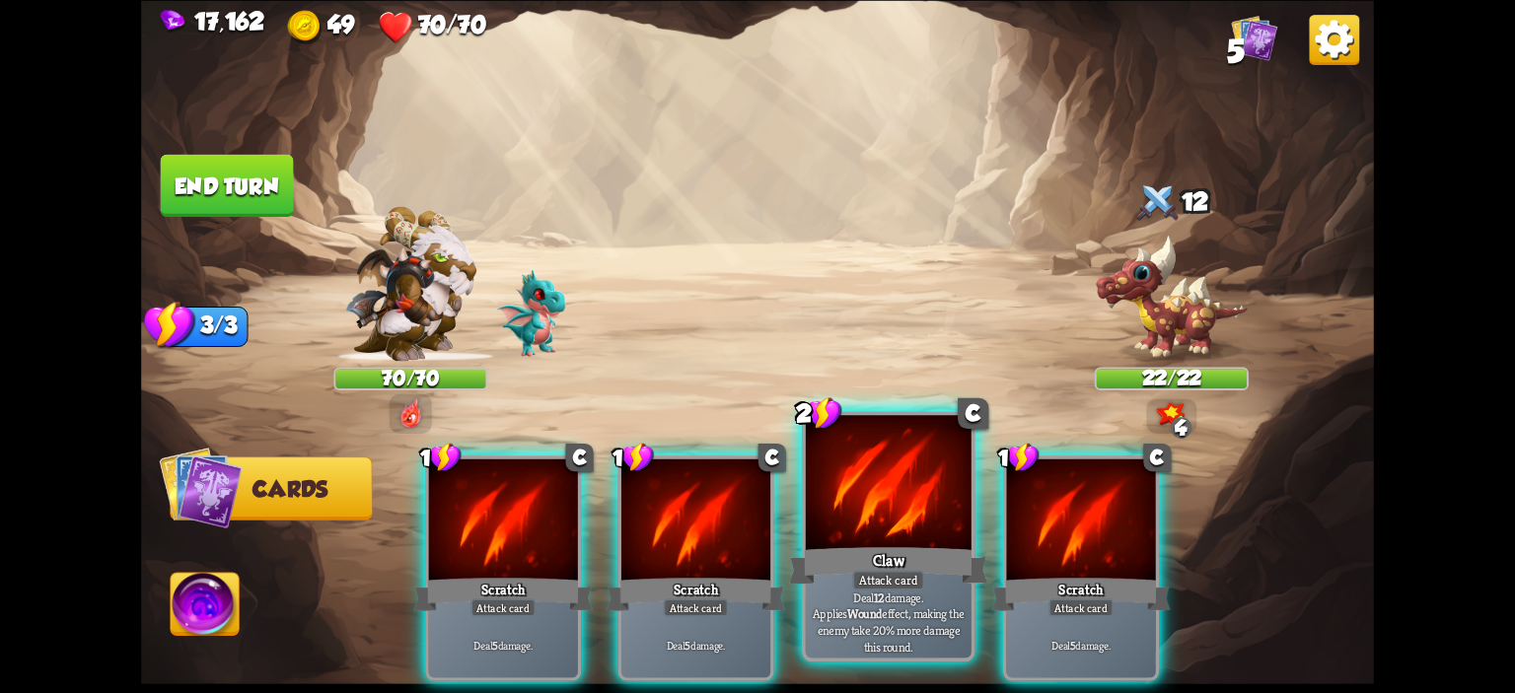
click at [920, 504] on div at bounding box center [889, 485] width 166 height 140
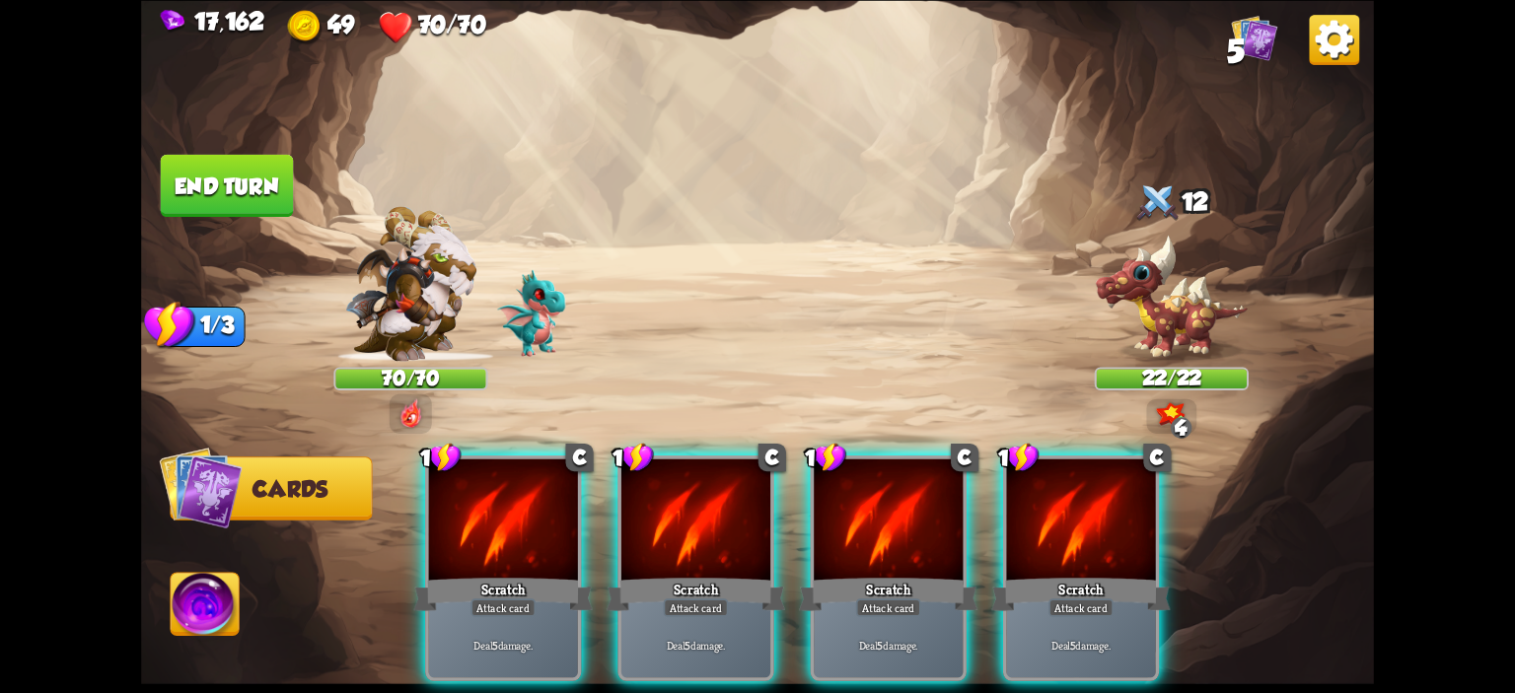
click at [920, 504] on div at bounding box center [888, 521] width 149 height 125
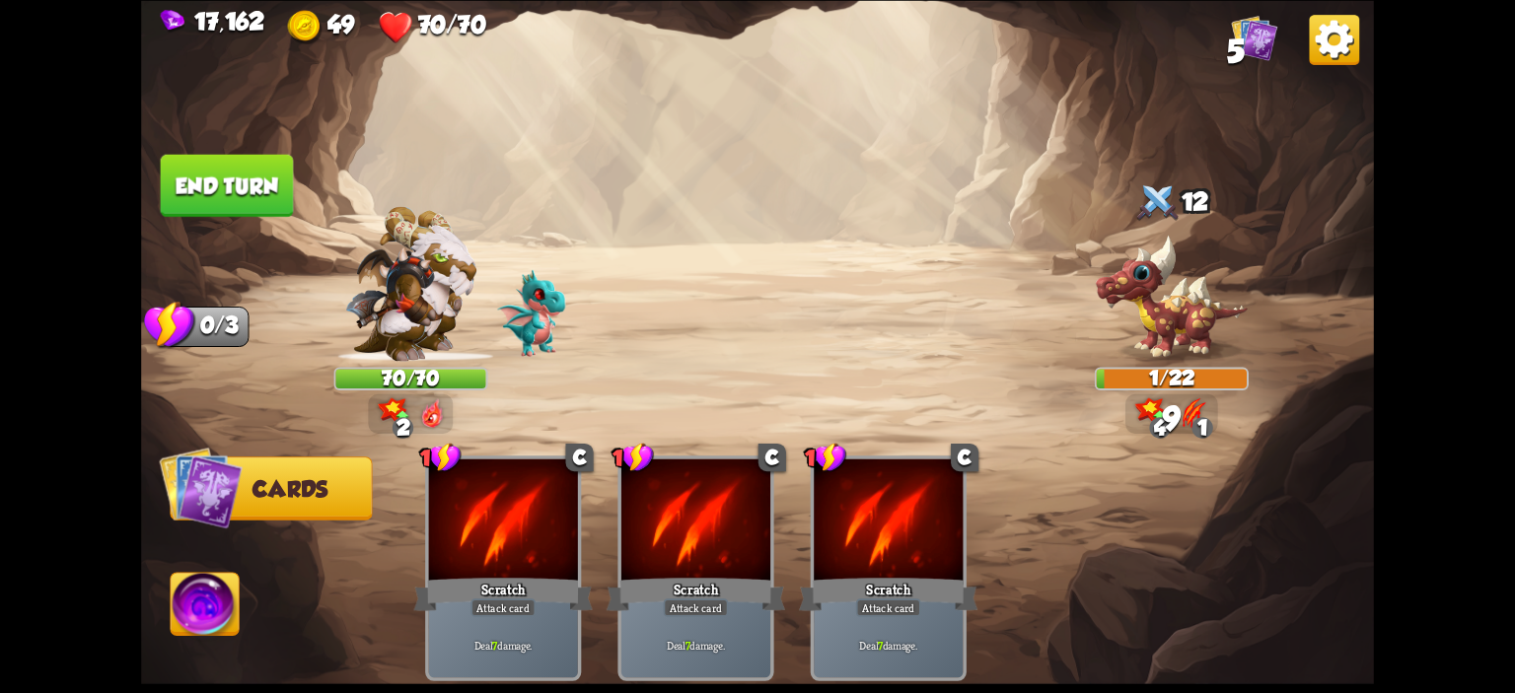
click at [177, 161] on button "End turn" at bounding box center [227, 185] width 133 height 62
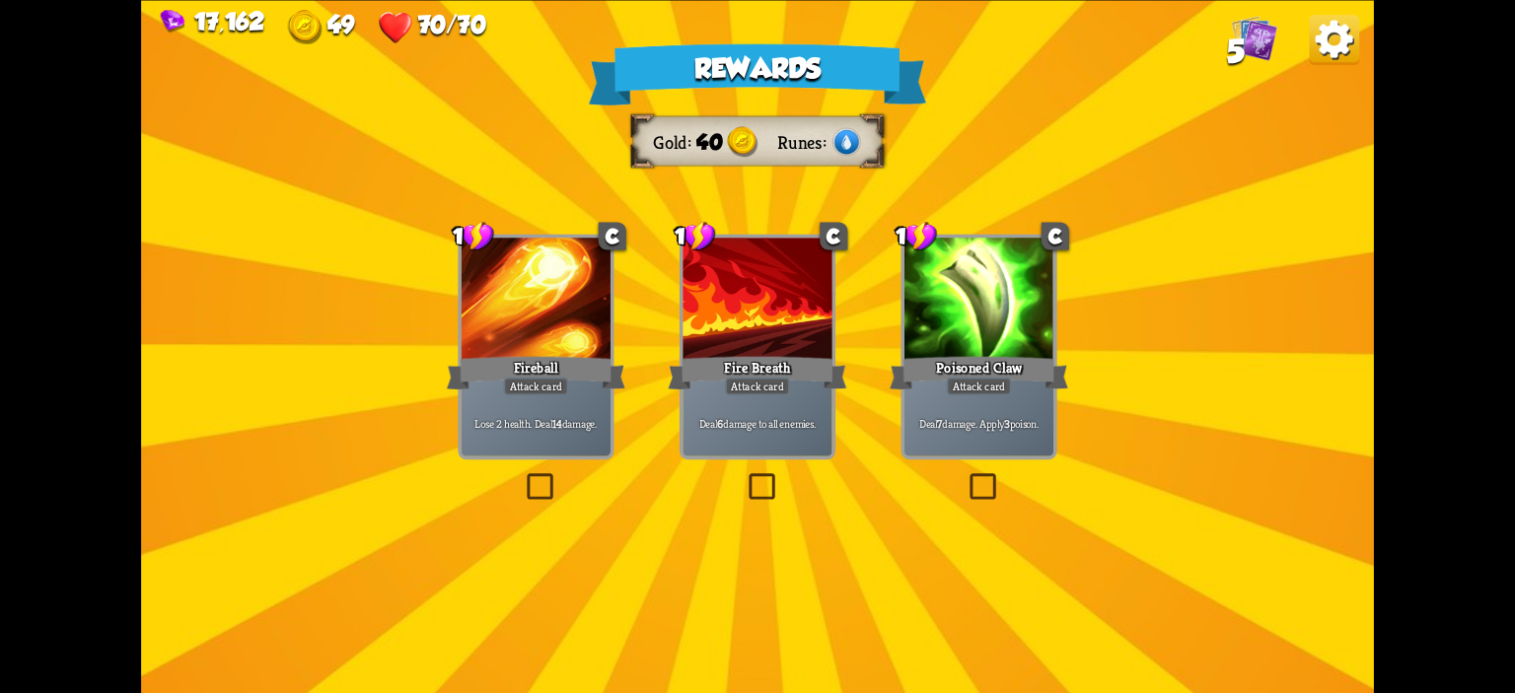
click at [747, 372] on div "Fire Breath" at bounding box center [757, 372] width 179 height 39
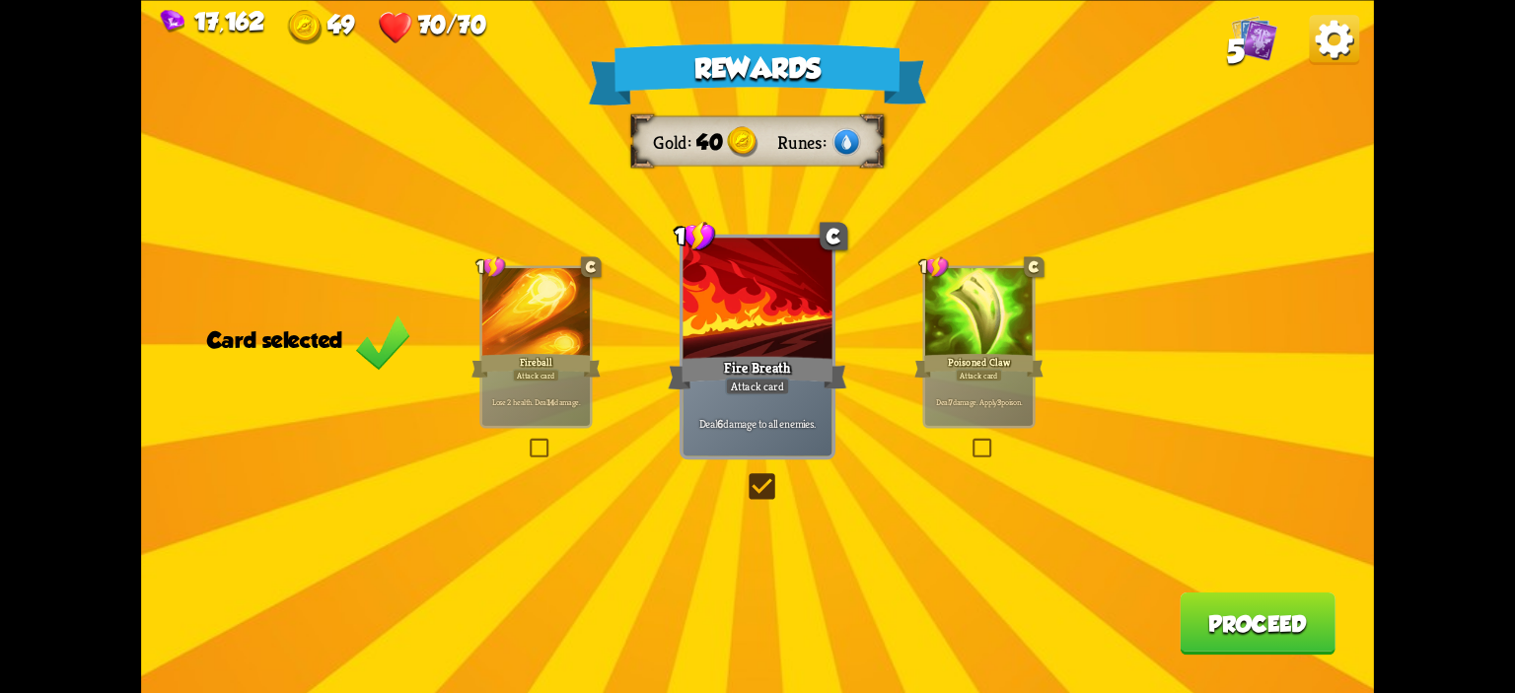
click at [1217, 601] on button "Proceed" at bounding box center [1258, 623] width 156 height 62
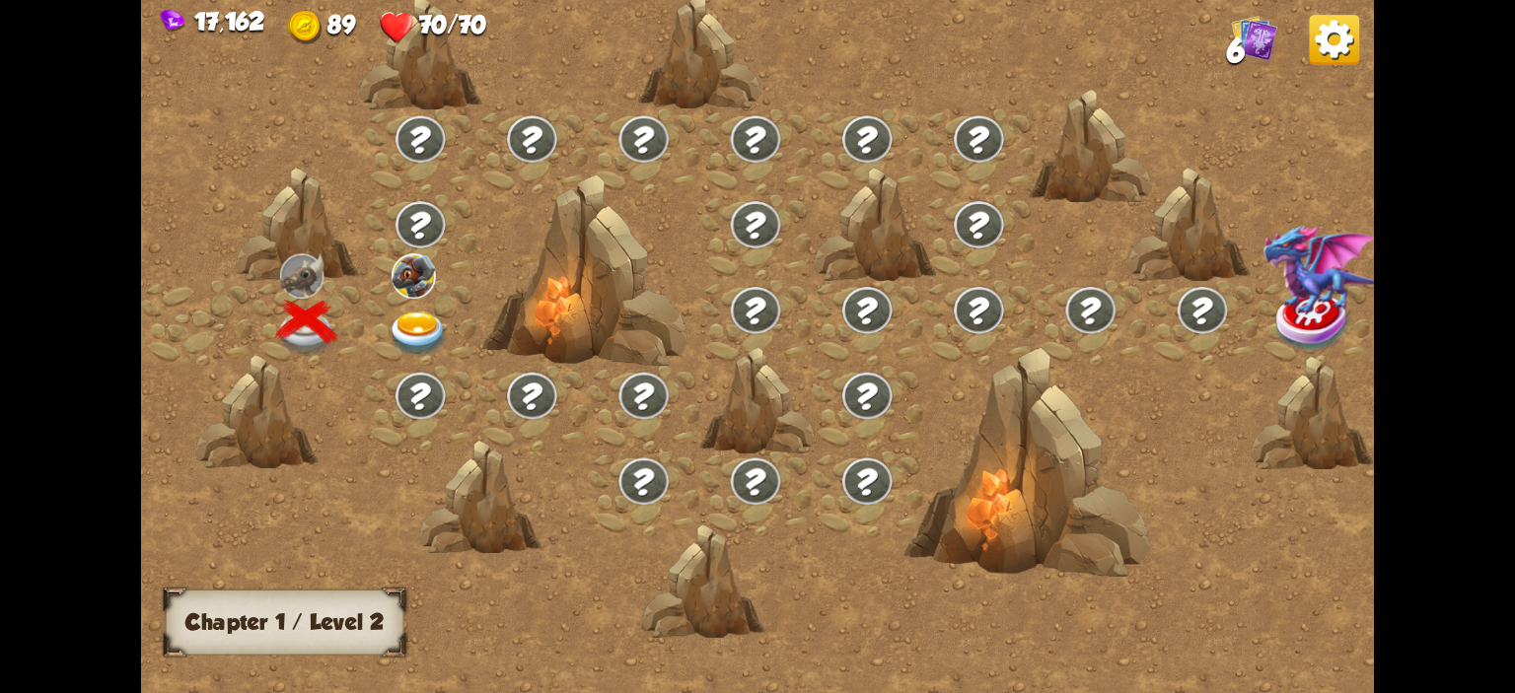
click at [393, 302] on div at bounding box center [420, 323] width 111 height 86
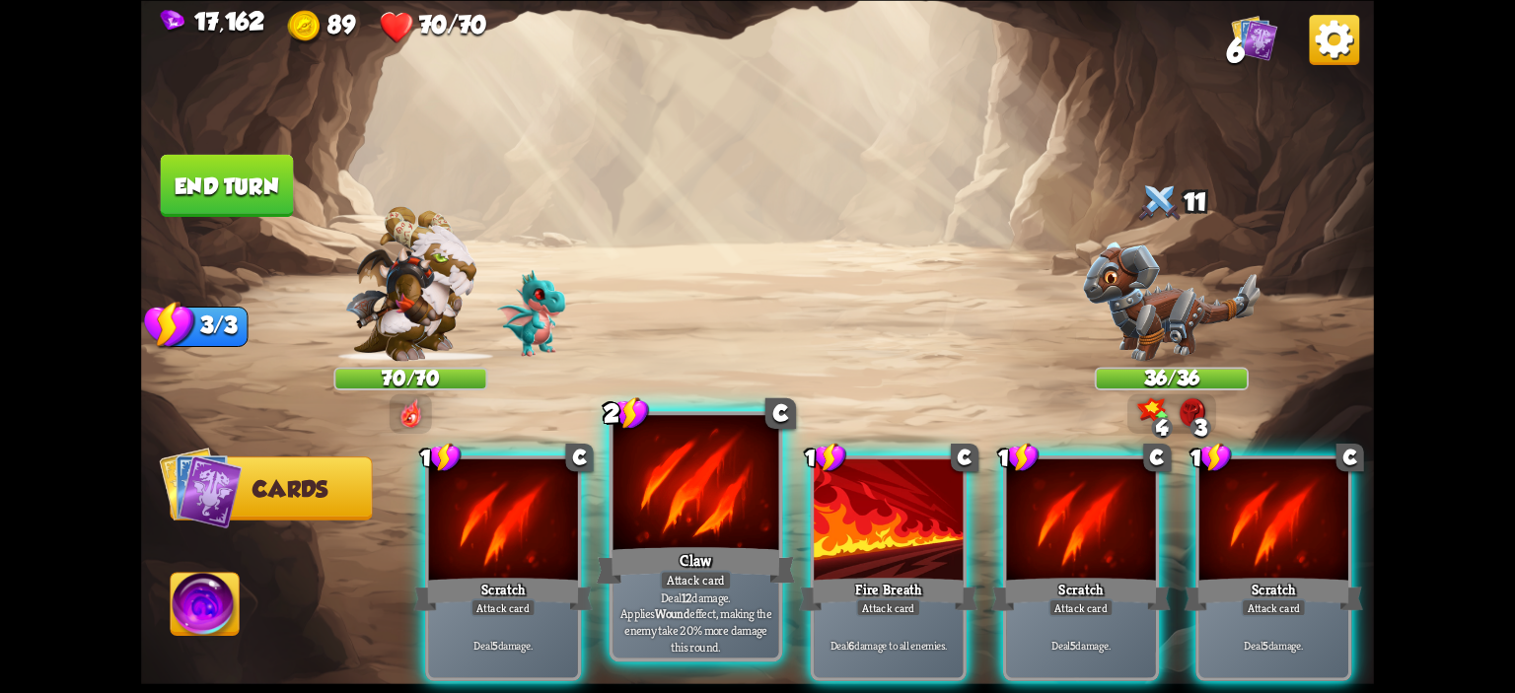
click at [744, 508] on div at bounding box center [696, 485] width 166 height 140
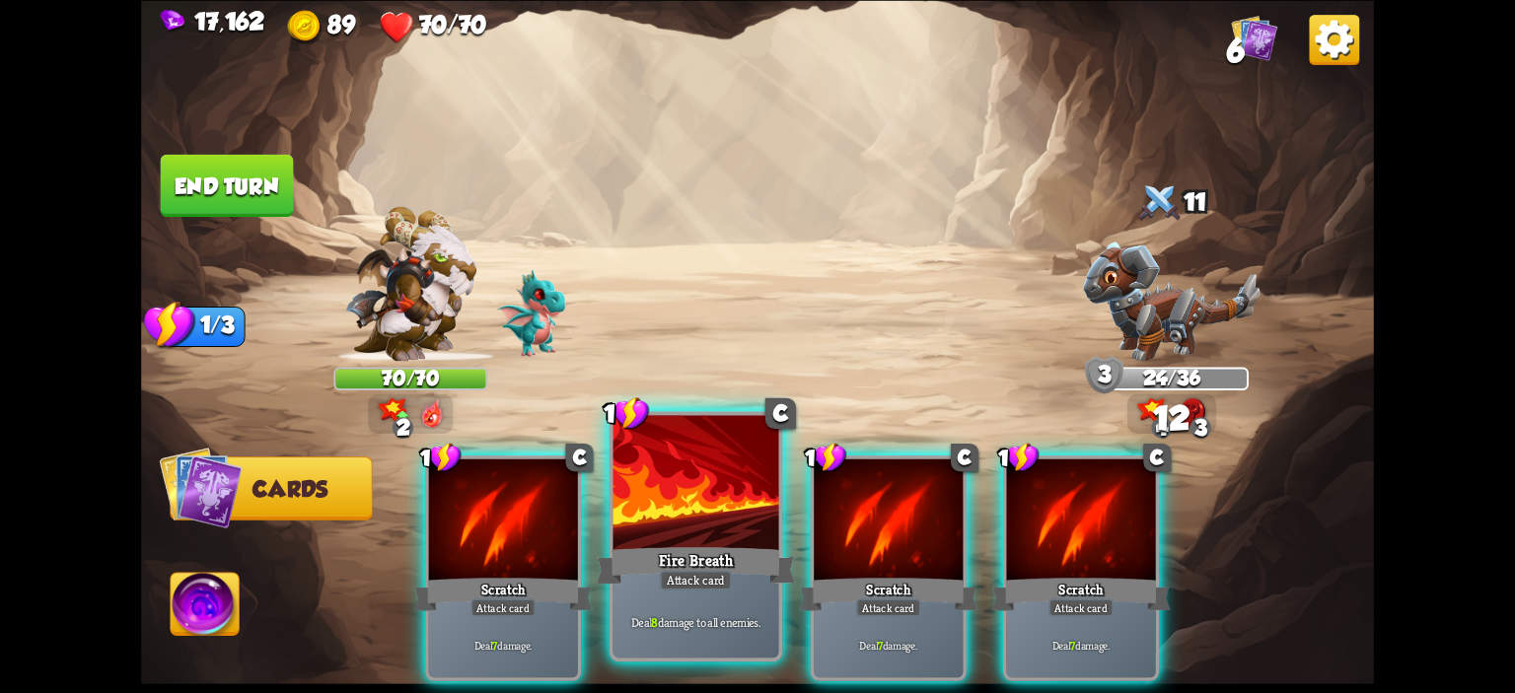
click at [713, 500] on div at bounding box center [696, 485] width 166 height 140
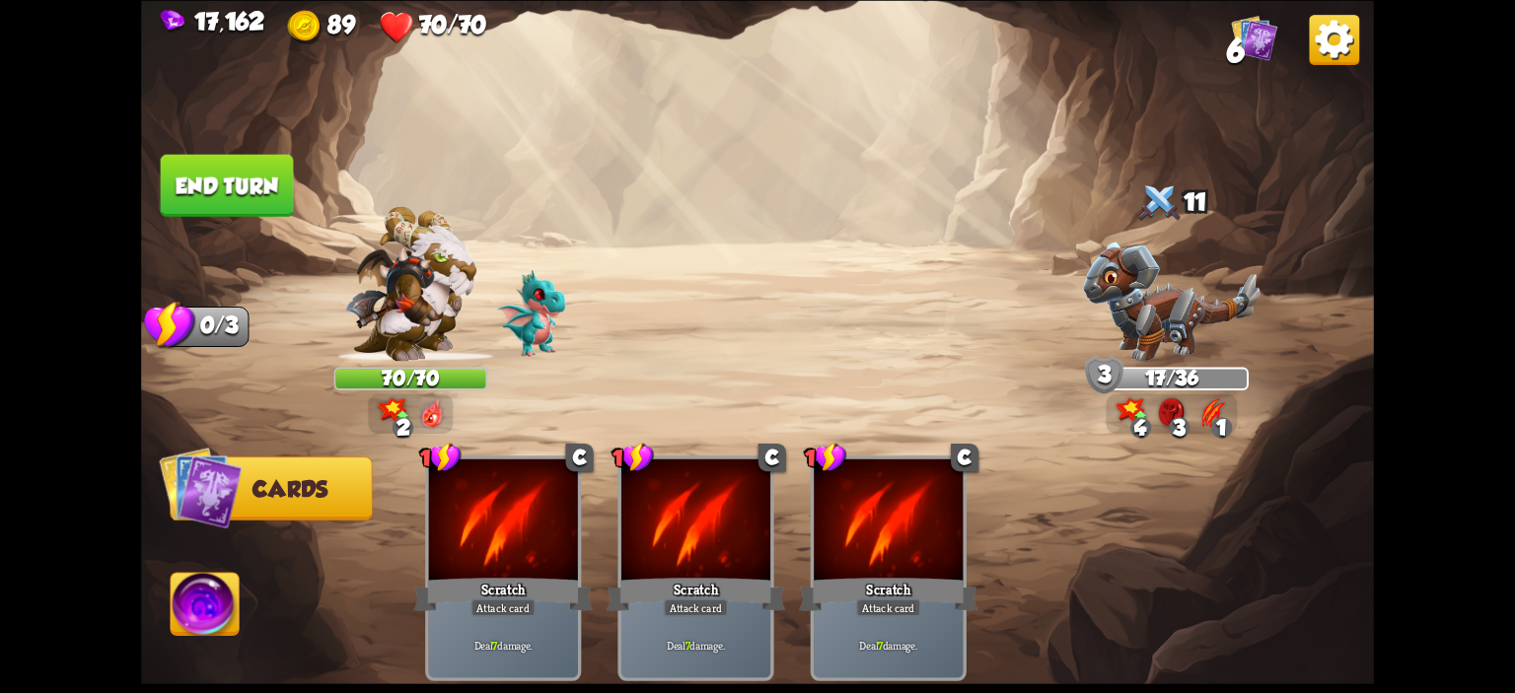
click at [222, 191] on button "End turn" at bounding box center [227, 185] width 133 height 62
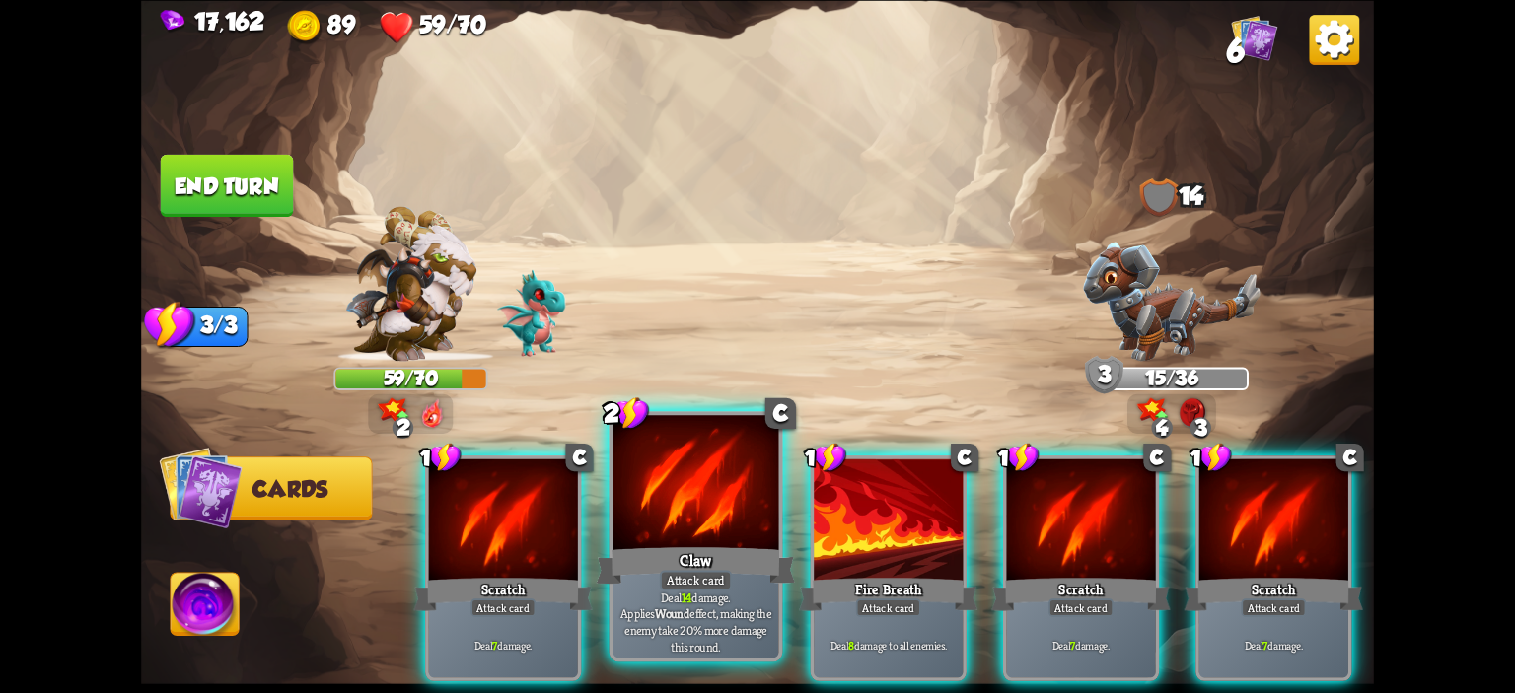
click at [679, 486] on div at bounding box center [696, 485] width 166 height 140
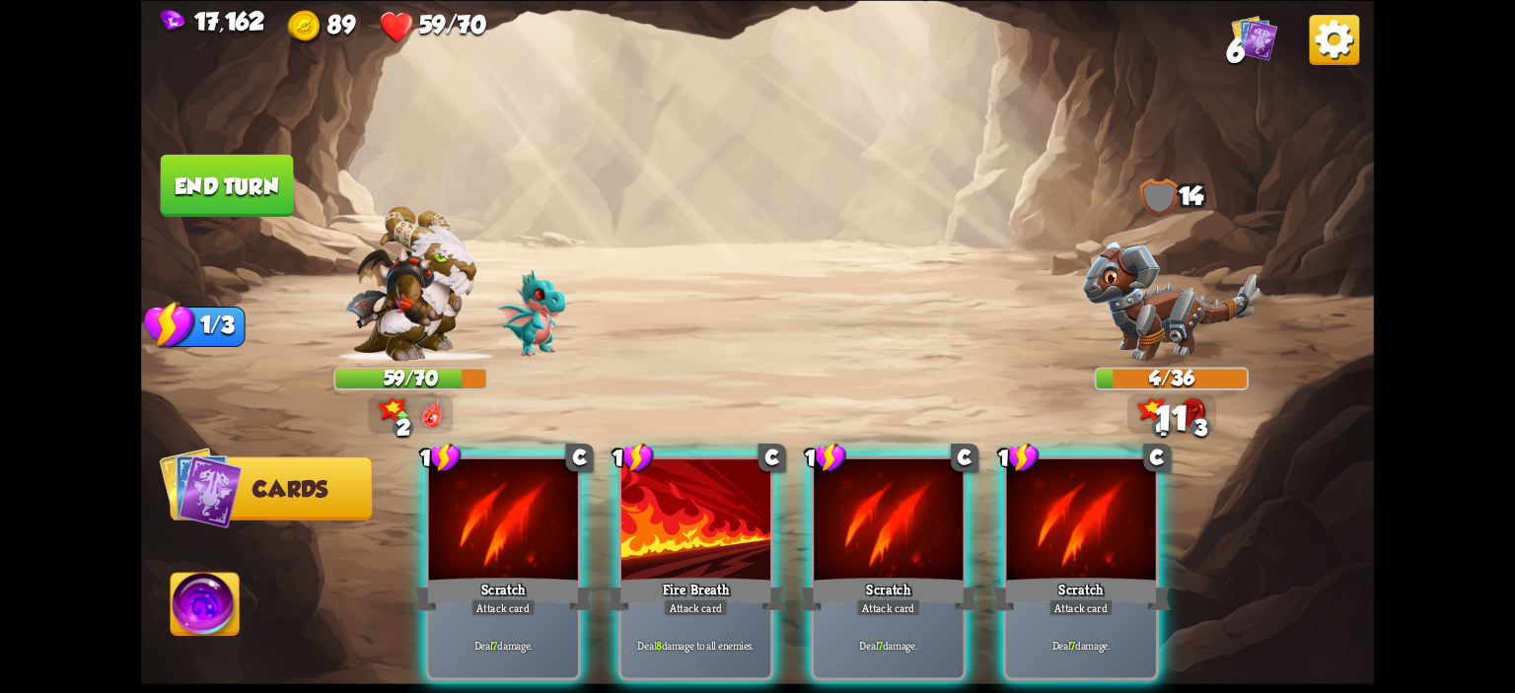
click at [236, 598] on img at bounding box center [205, 607] width 68 height 69
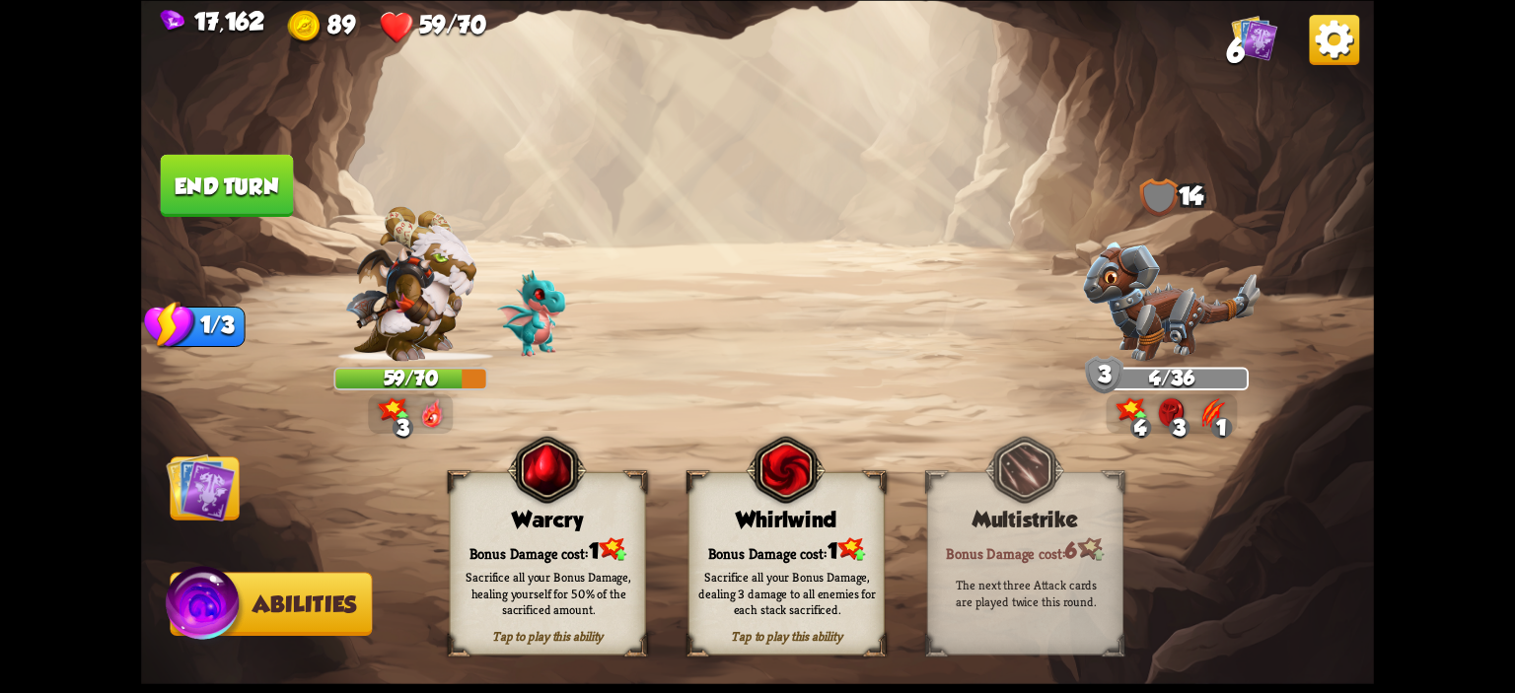
click at [483, 522] on div "Warcry" at bounding box center [548, 519] width 194 height 25
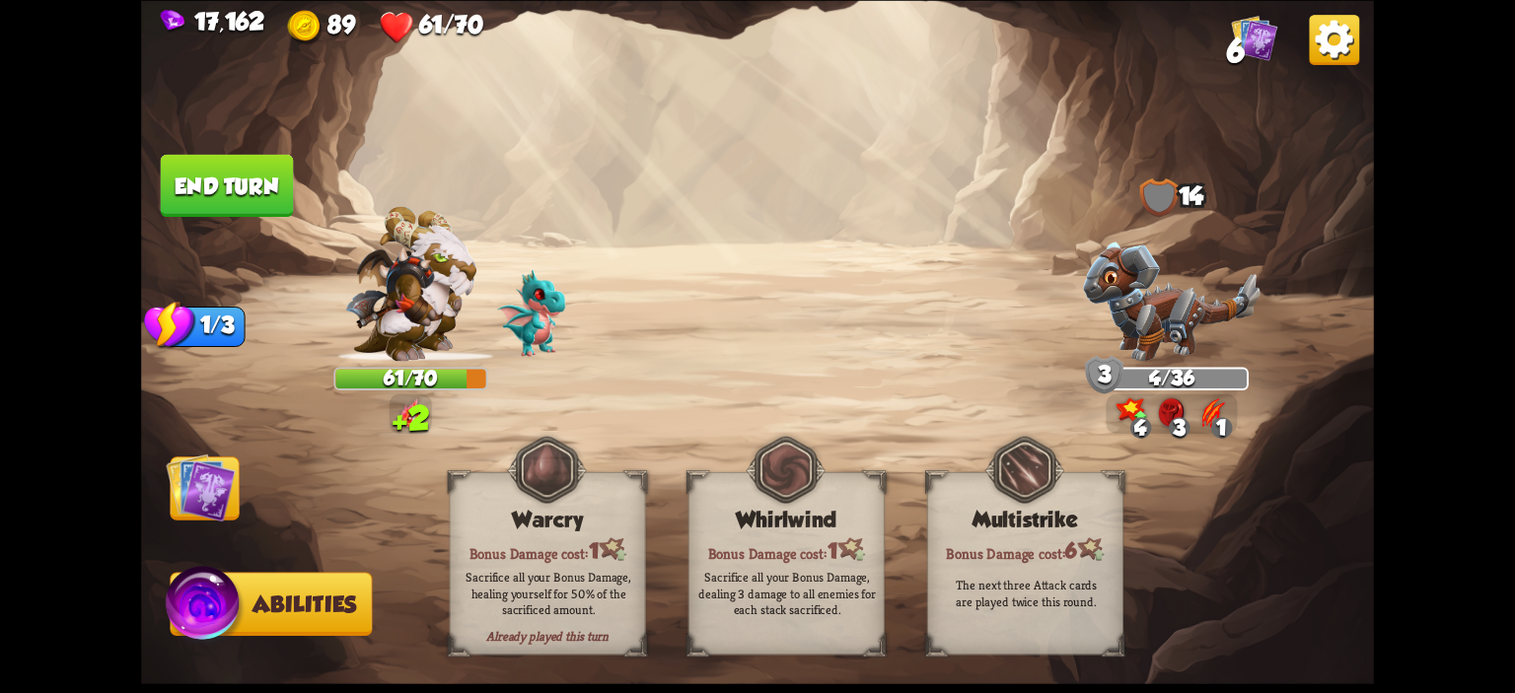
click at [209, 496] on img at bounding box center [200, 487] width 69 height 69
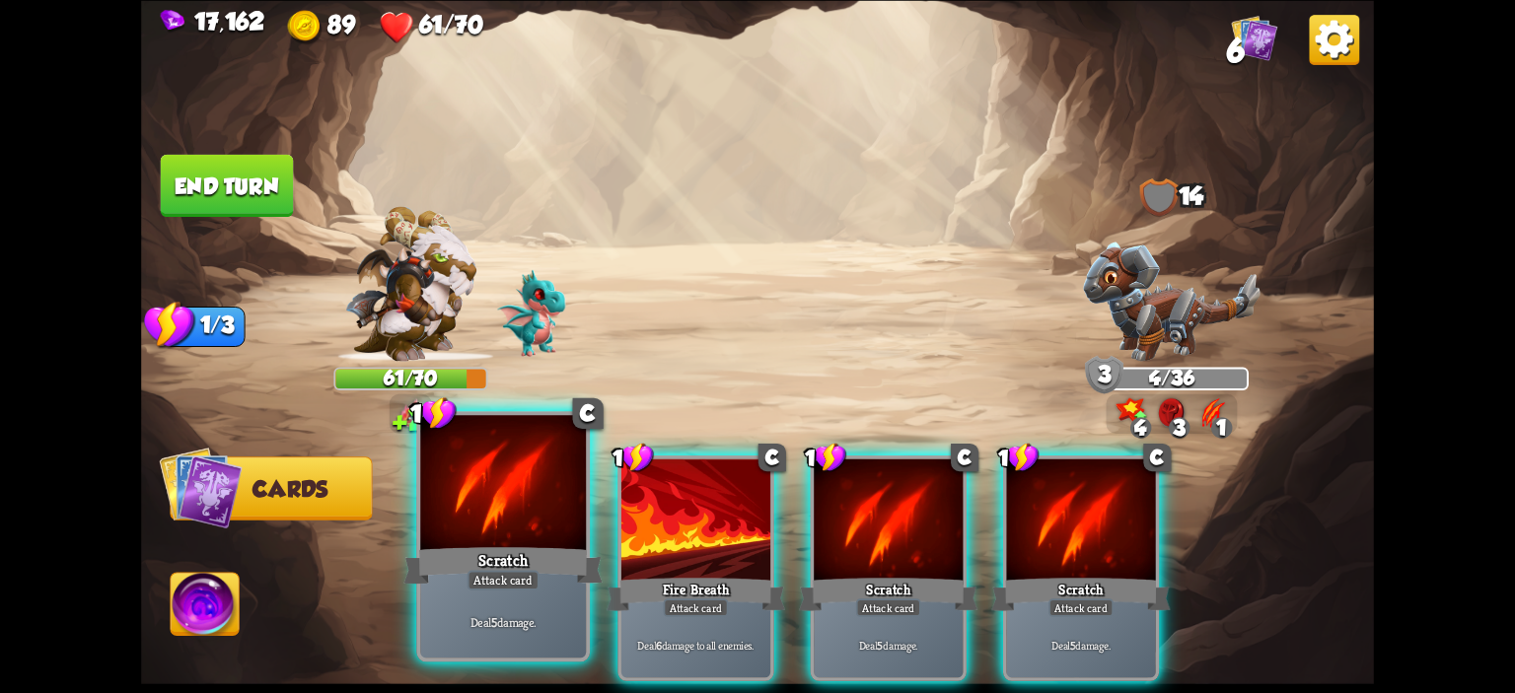
click at [525, 544] on div "Scratch" at bounding box center [502, 565] width 199 height 44
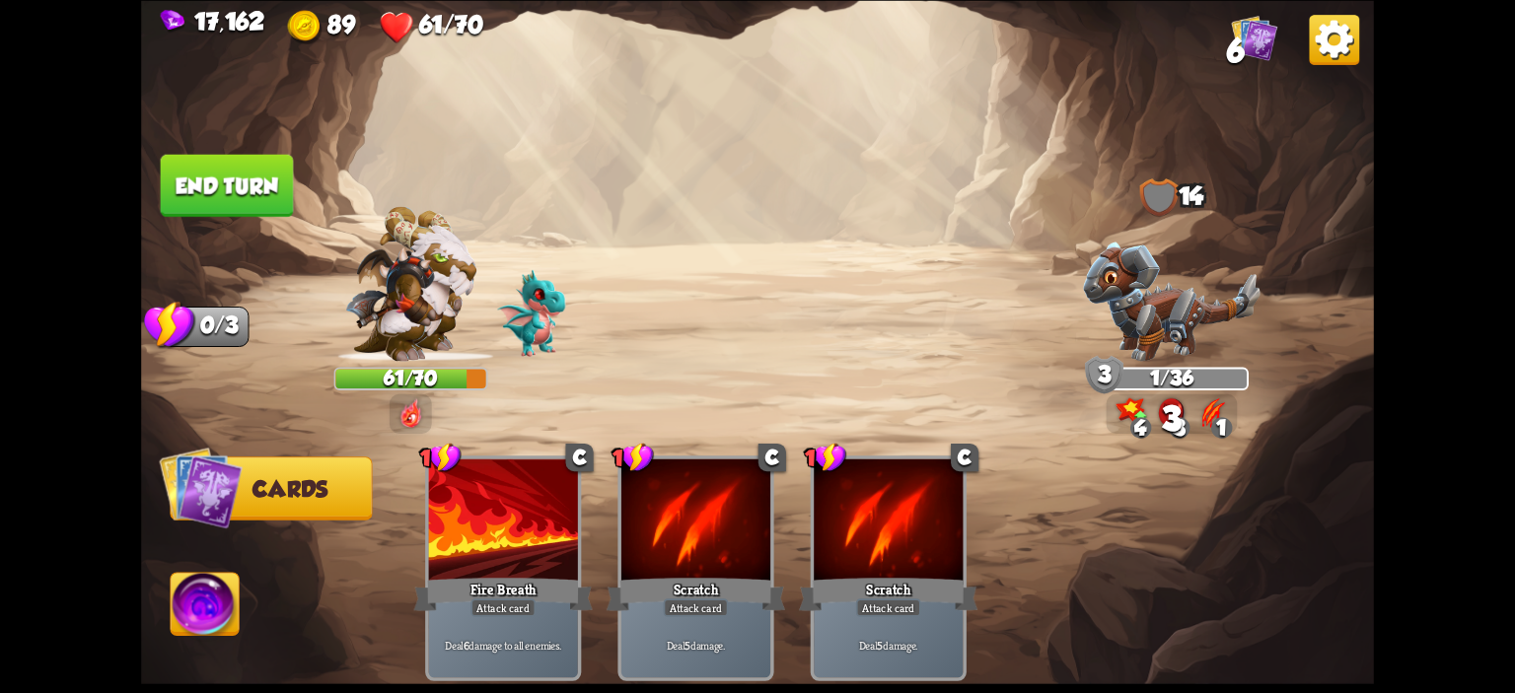
click at [225, 193] on button "End turn" at bounding box center [227, 185] width 133 height 62
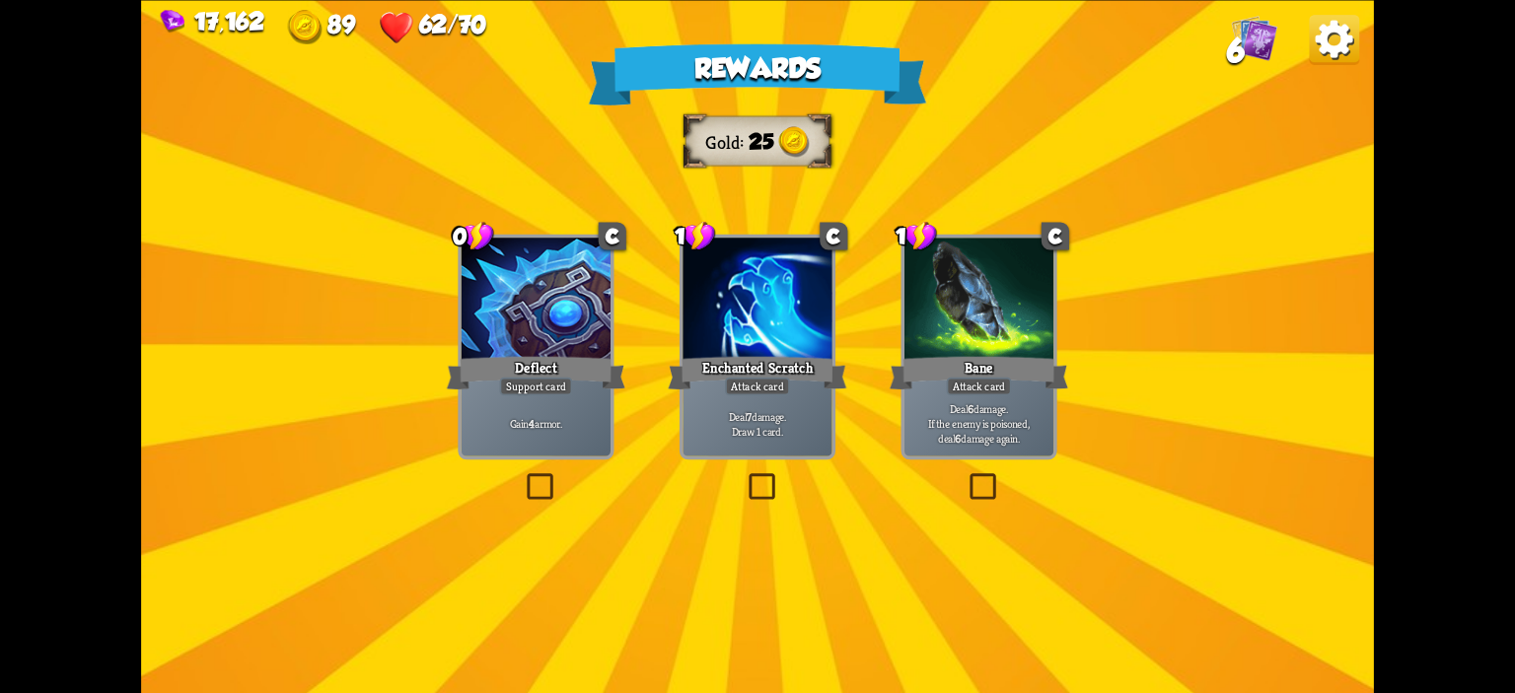
click at [517, 352] on div at bounding box center [536, 300] width 149 height 125
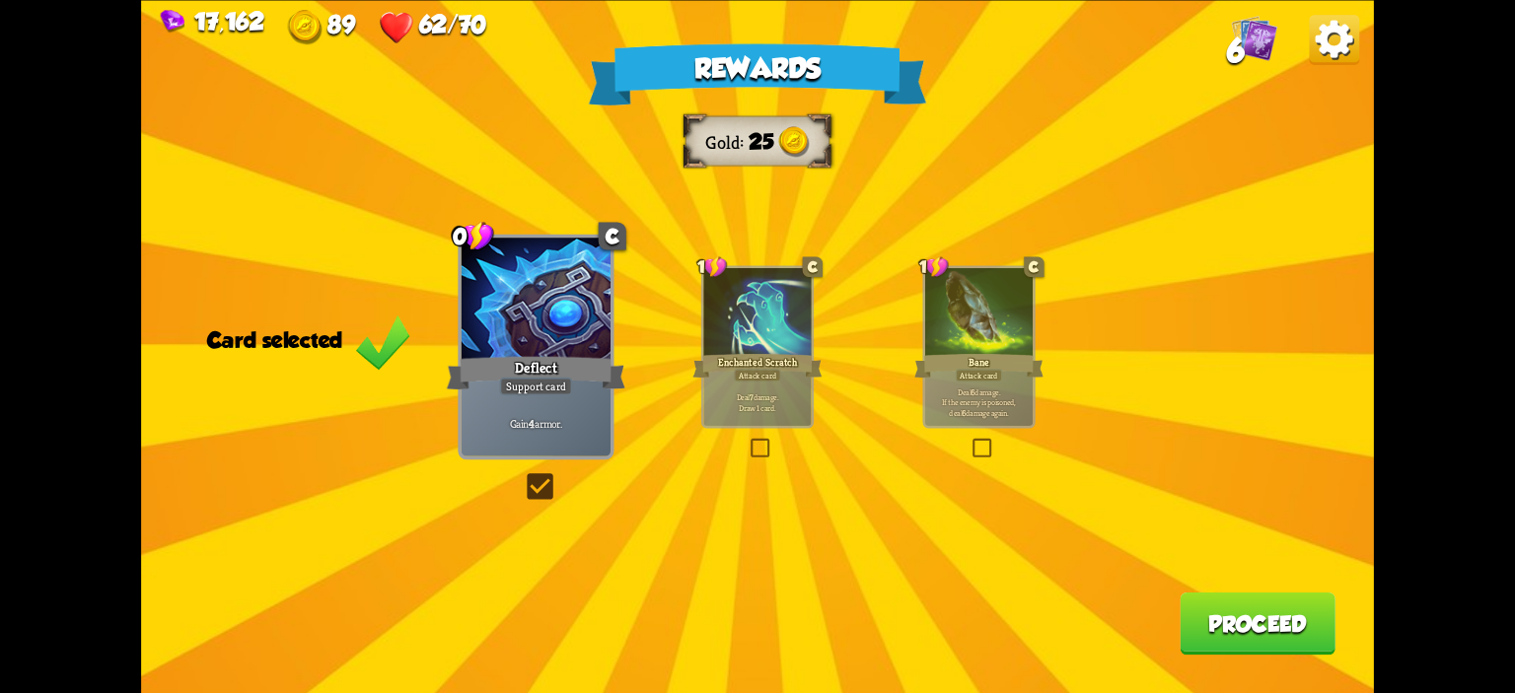
click at [1212, 575] on div "Rewards Gold 25 Card selected 0 C Deflect Support card Gain 4 armor. 1 C Enchan…" at bounding box center [757, 346] width 1233 height 693
click at [1221, 598] on button "Proceed" at bounding box center [1258, 623] width 156 height 62
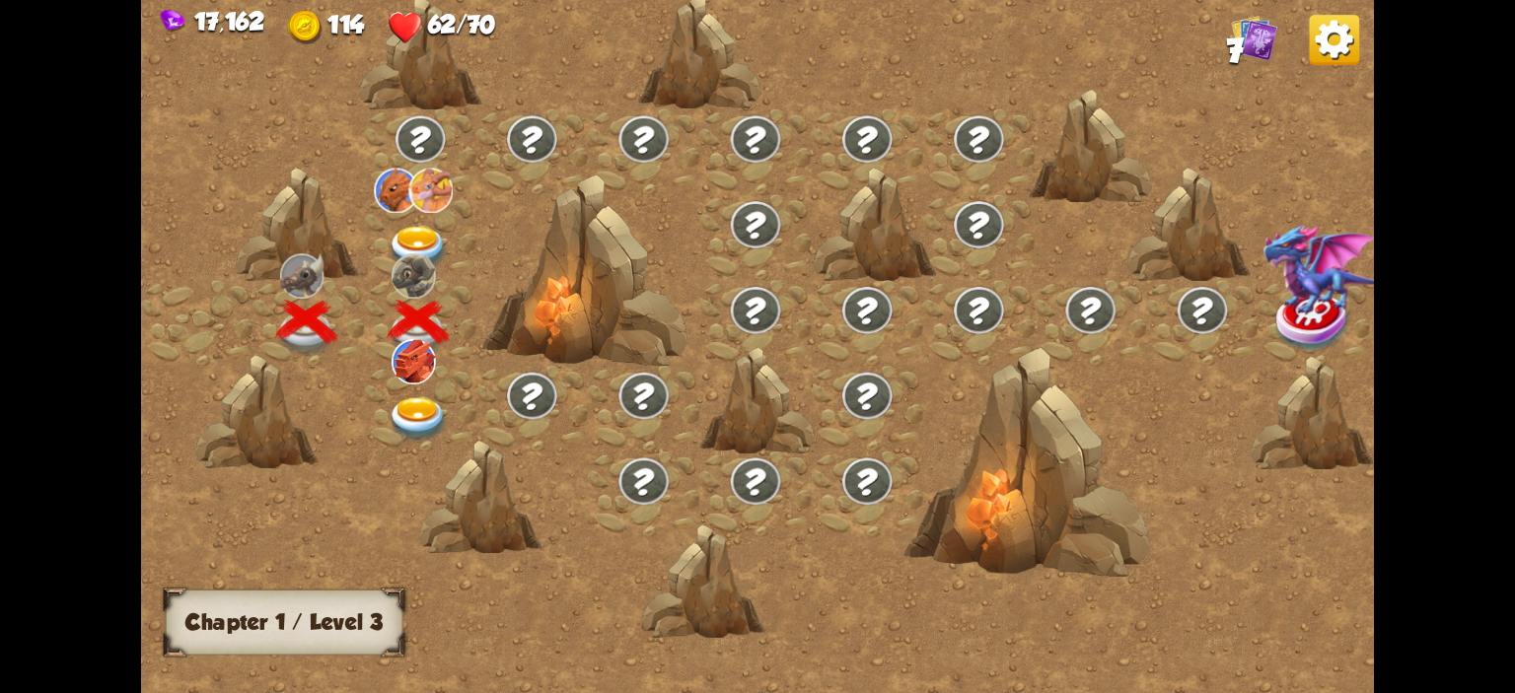
click at [410, 410] on img at bounding box center [418, 419] width 61 height 45
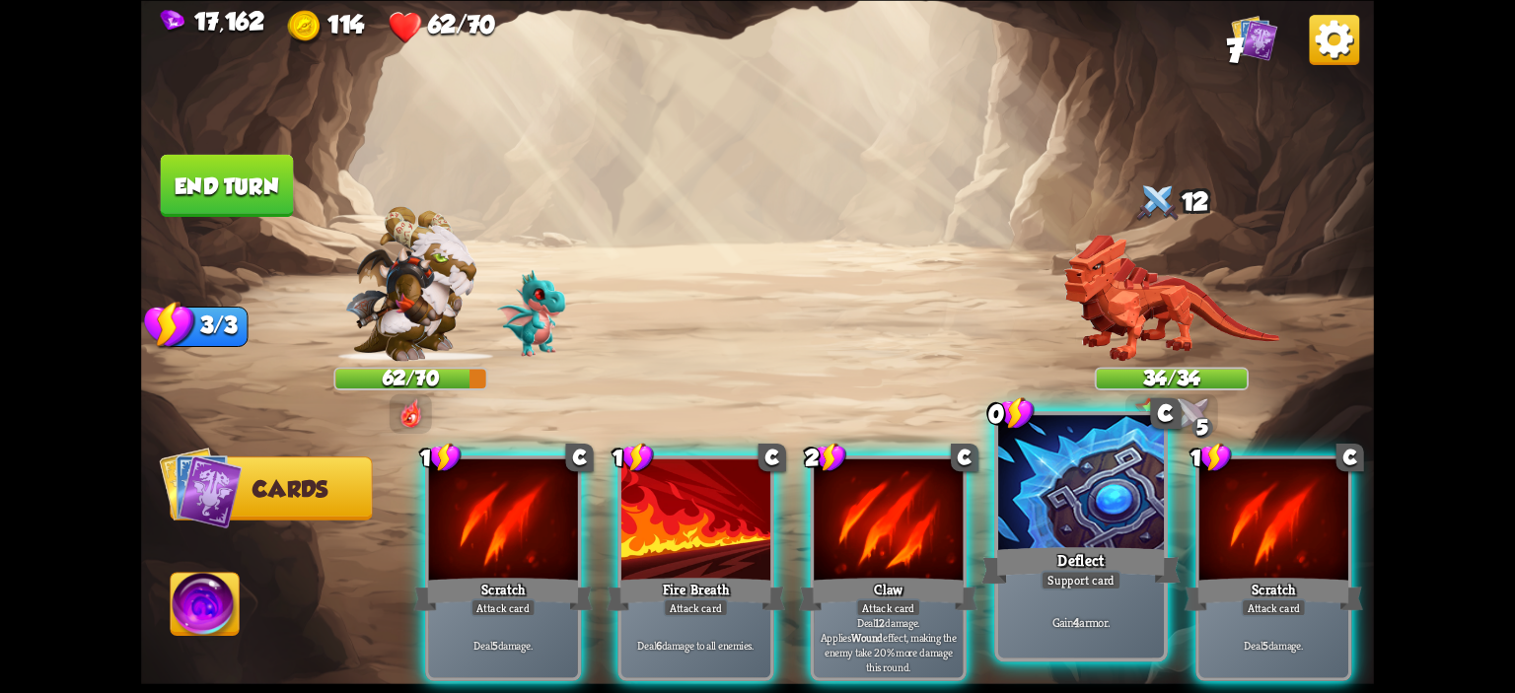
click at [1058, 494] on div at bounding box center [1081, 485] width 166 height 140
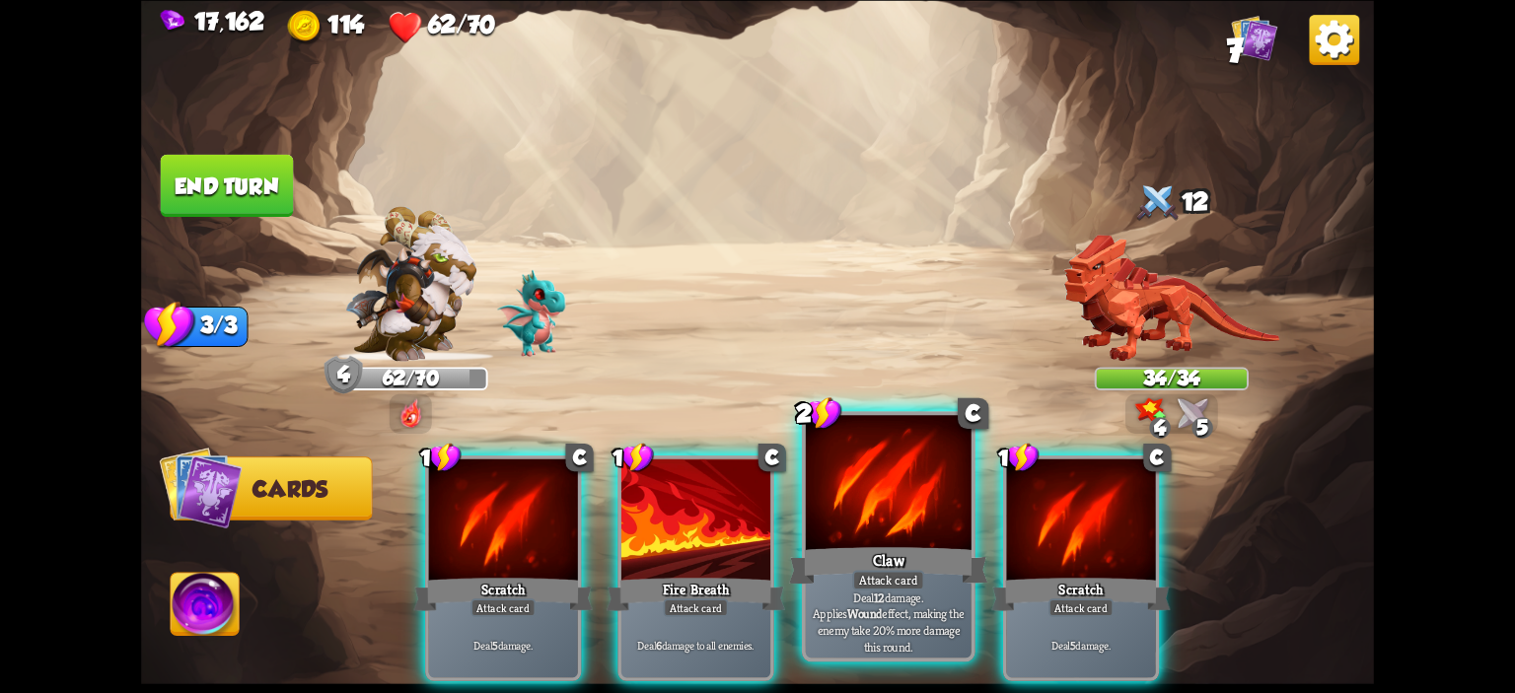
click at [897, 504] on div at bounding box center [889, 485] width 166 height 140
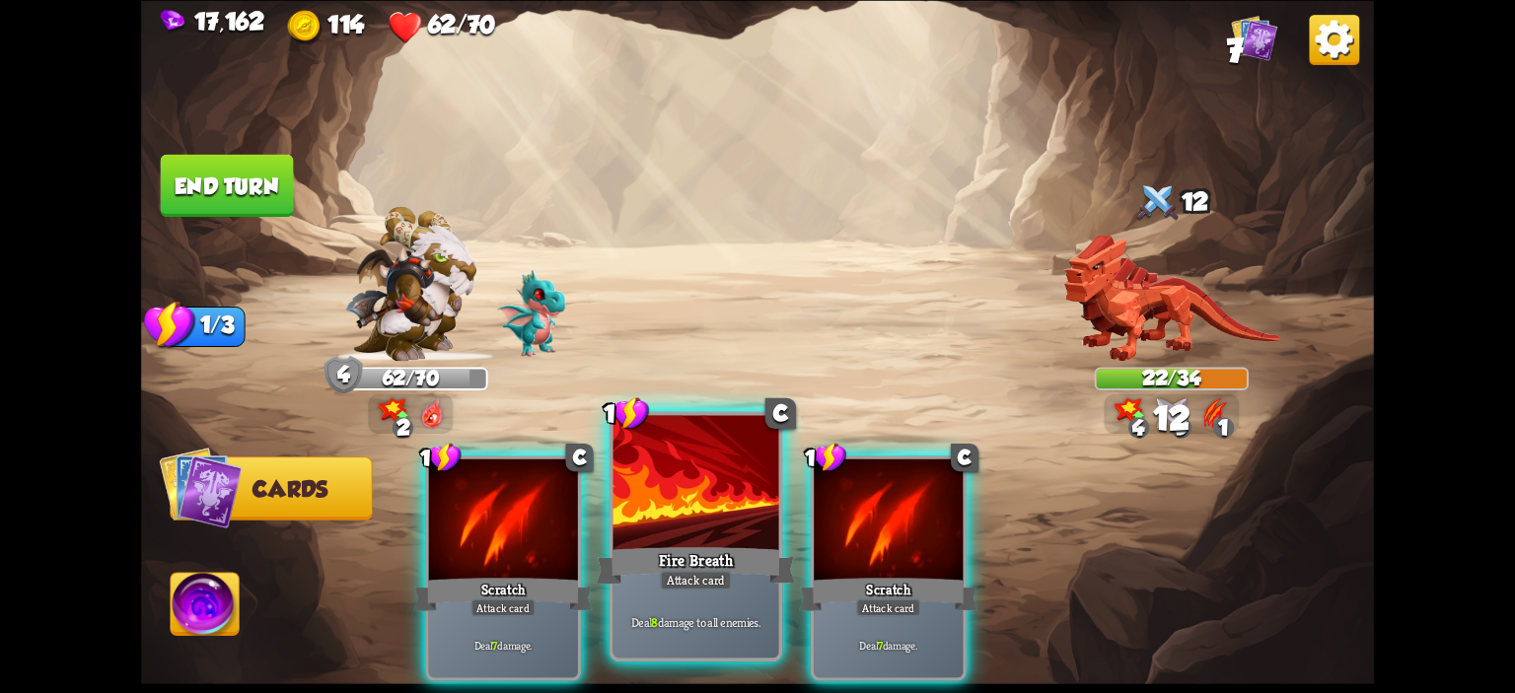
click at [731, 496] on div at bounding box center [696, 485] width 166 height 140
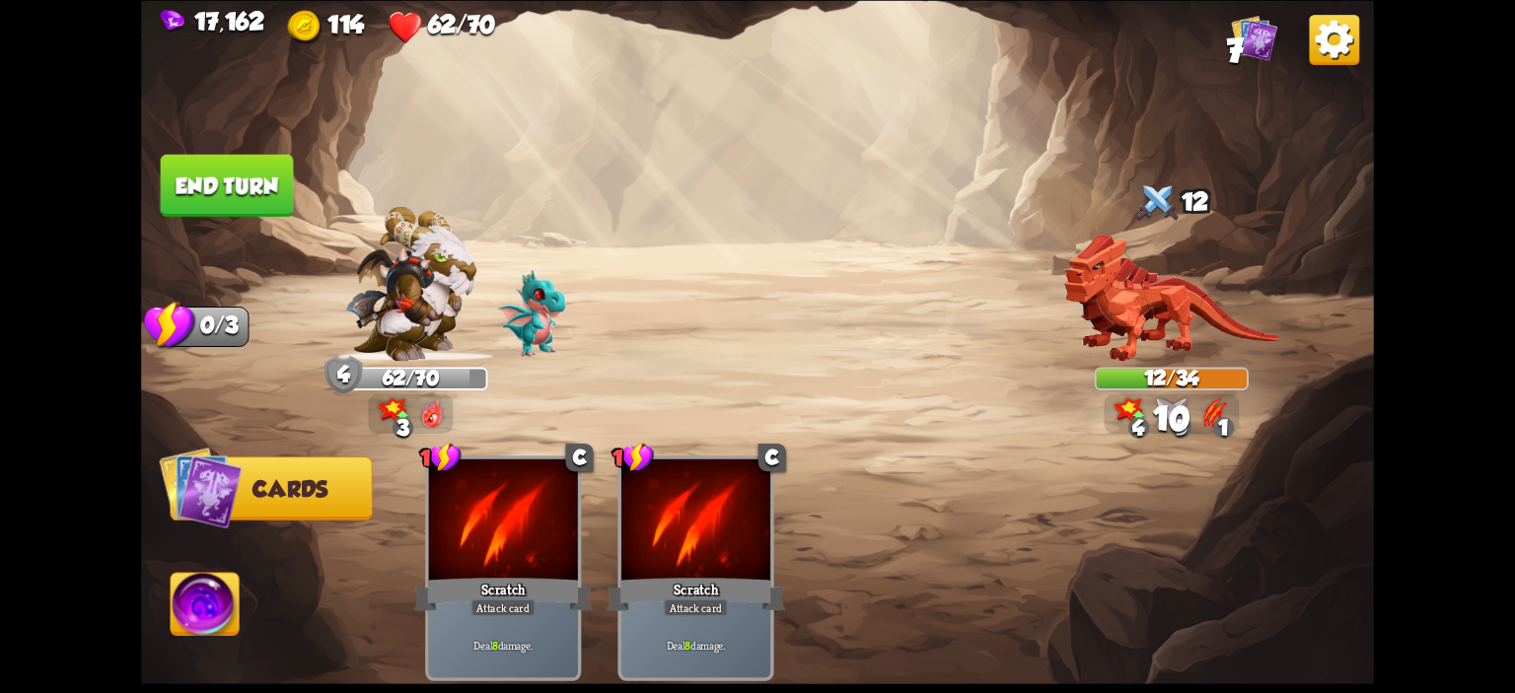
click at [202, 582] on img at bounding box center [205, 607] width 68 height 69
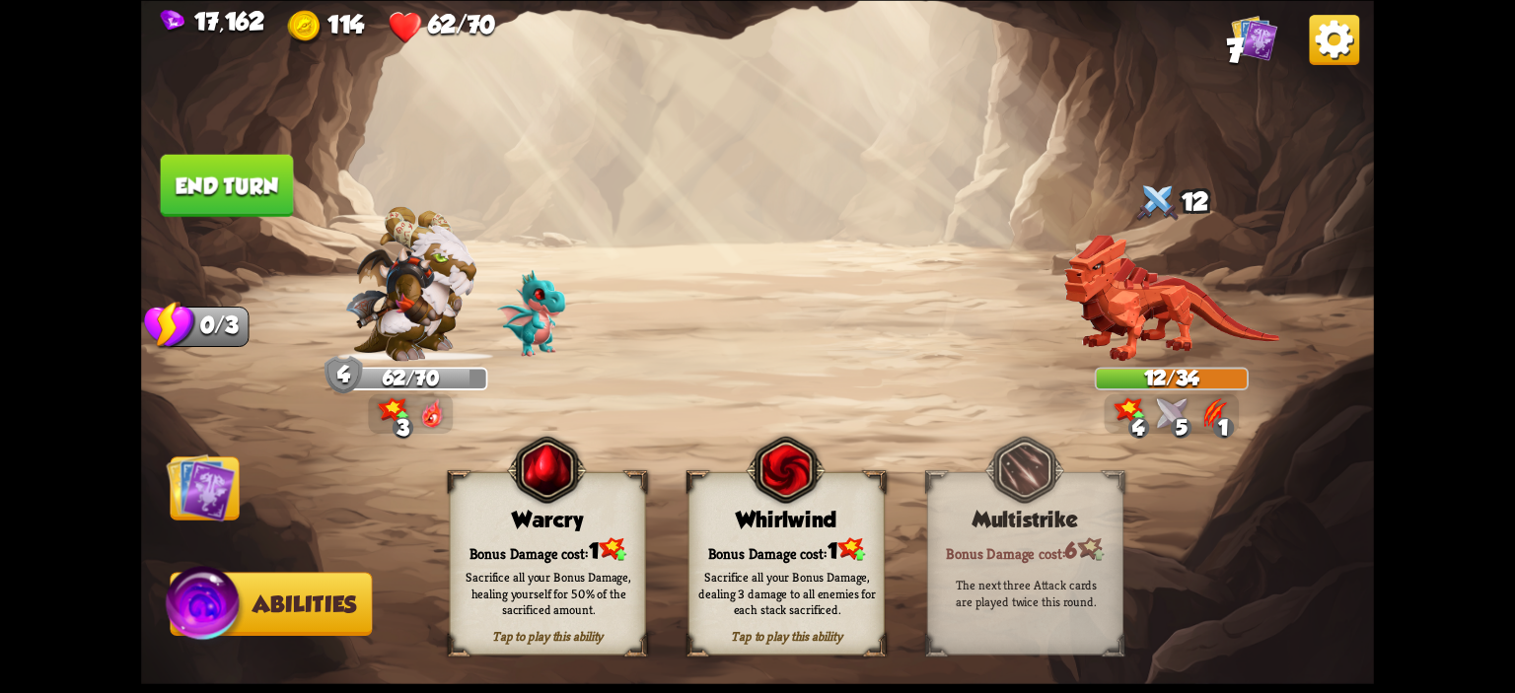
click at [488, 499] on div "Tap to play this ability Warcry Bonus Damage cost: 1 Sacrifice all your Bonus D…" at bounding box center [548, 562] width 196 height 183
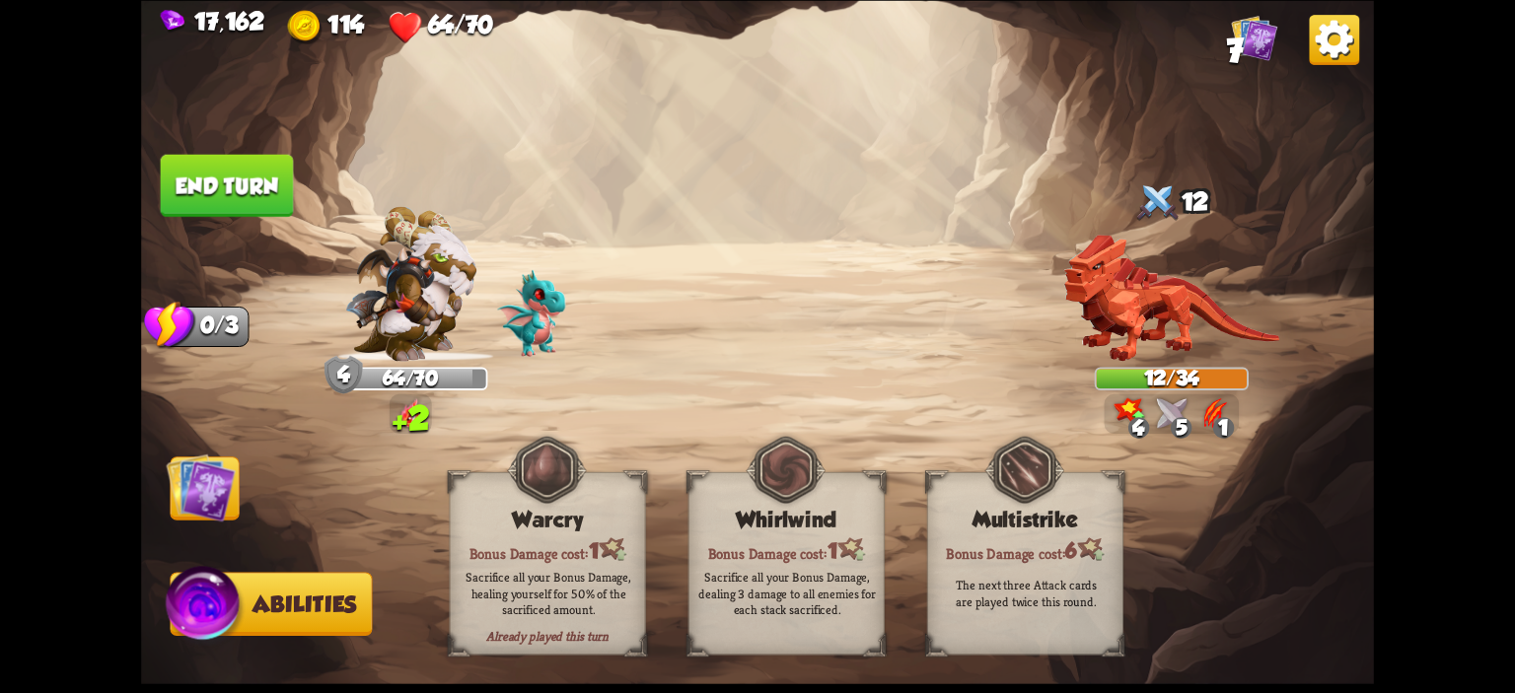
click at [213, 164] on button "End turn" at bounding box center [227, 185] width 133 height 62
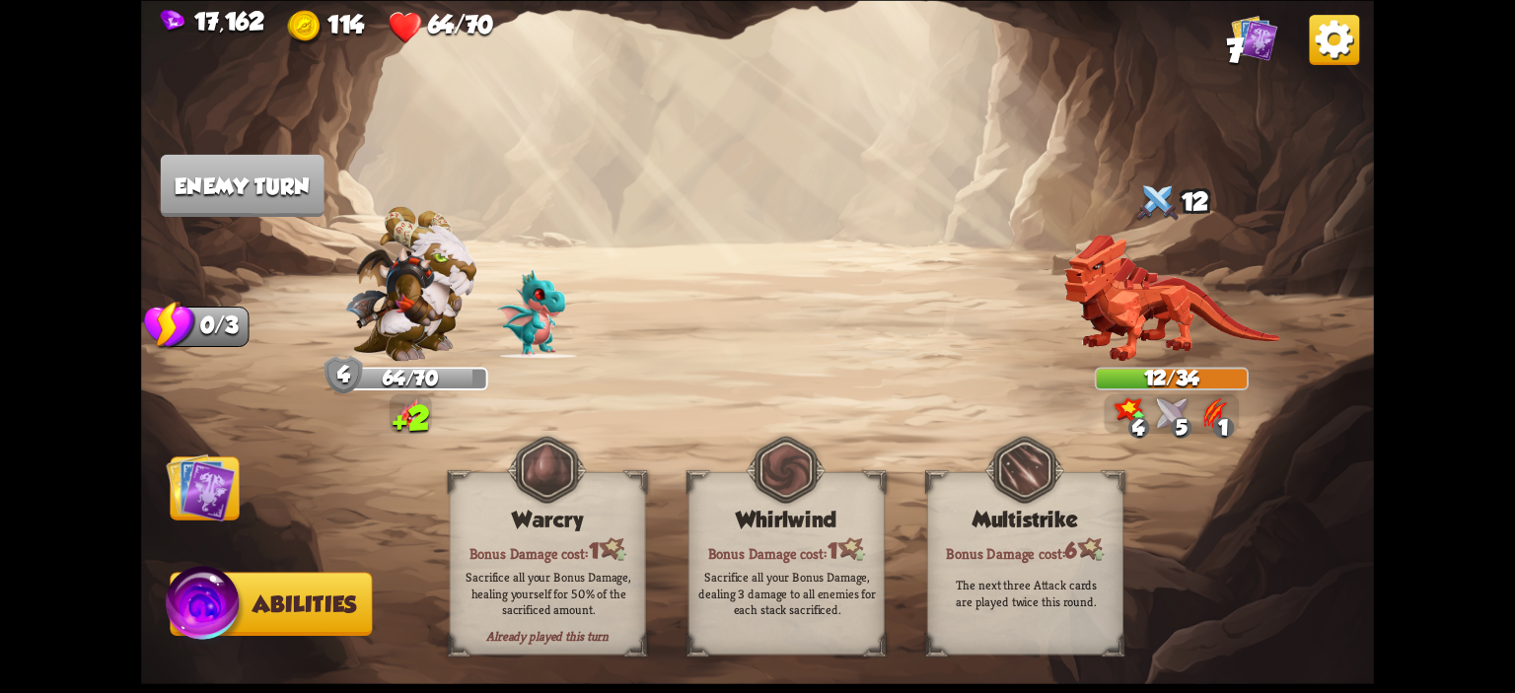
click at [205, 487] on img at bounding box center [200, 487] width 69 height 69
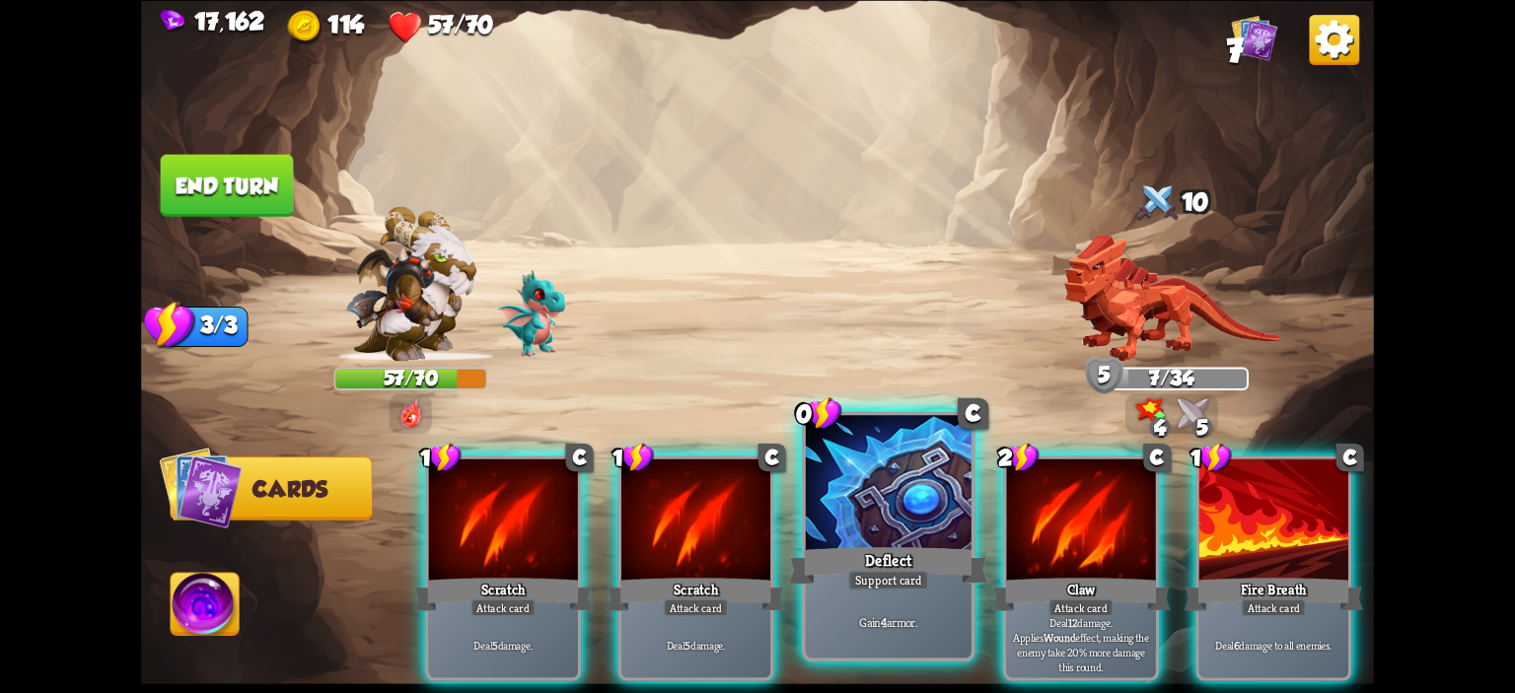
click at [837, 489] on div at bounding box center [889, 485] width 166 height 140
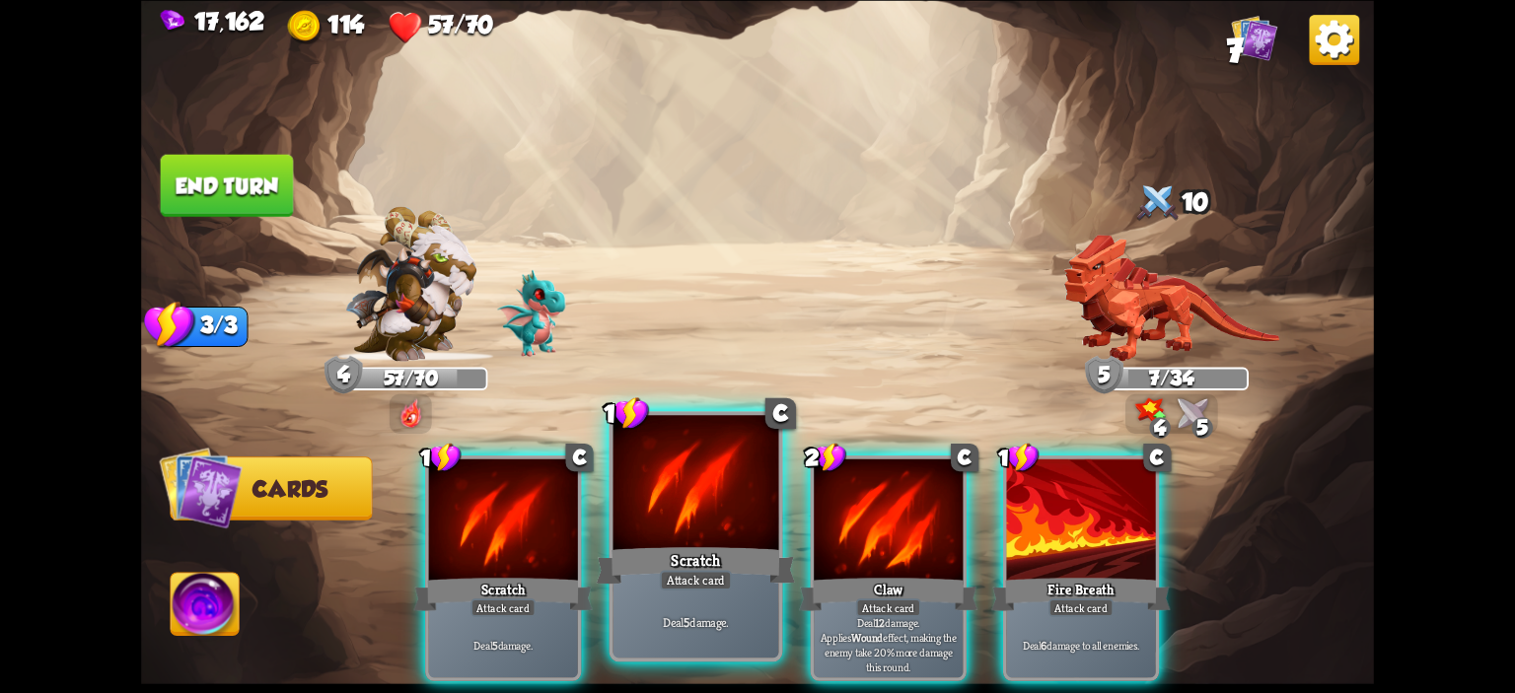
click at [686, 500] on div at bounding box center [696, 485] width 166 height 140
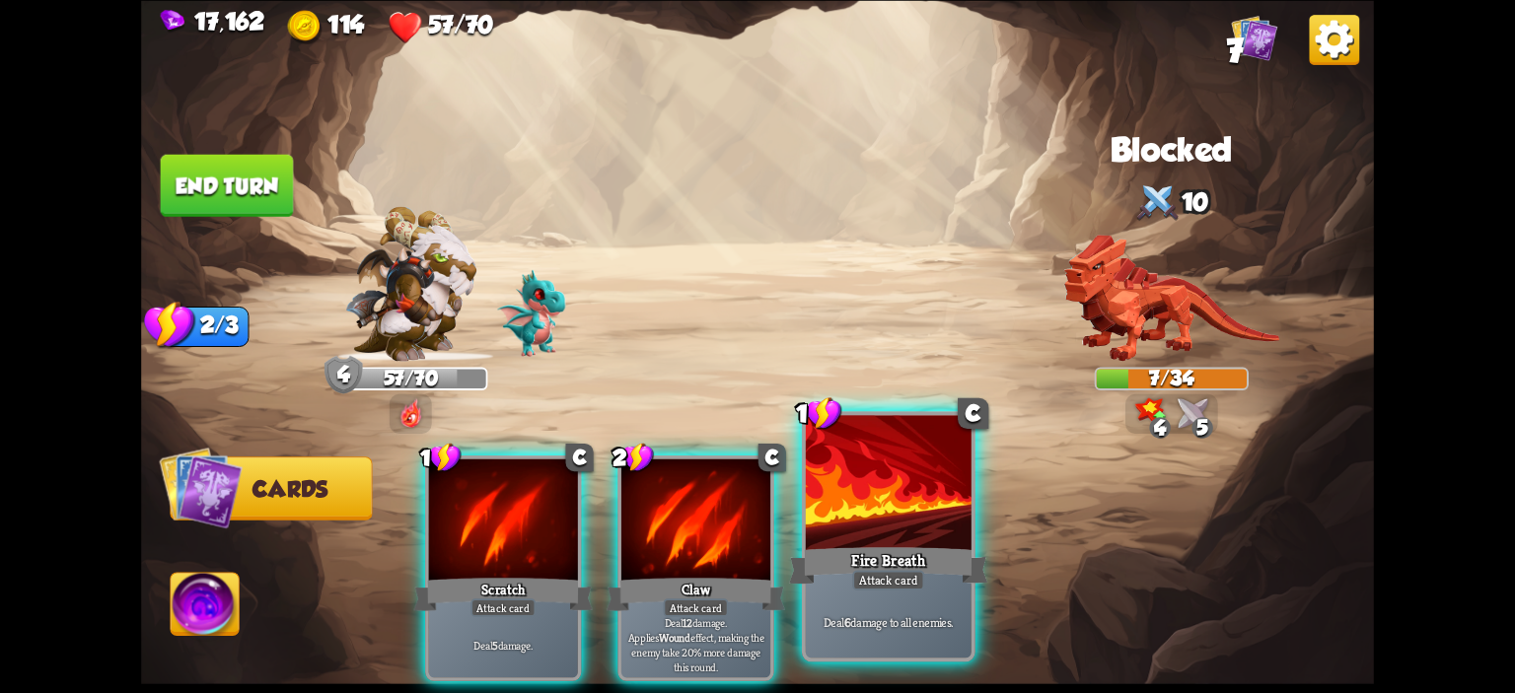
click at [845, 501] on div at bounding box center [889, 485] width 166 height 140
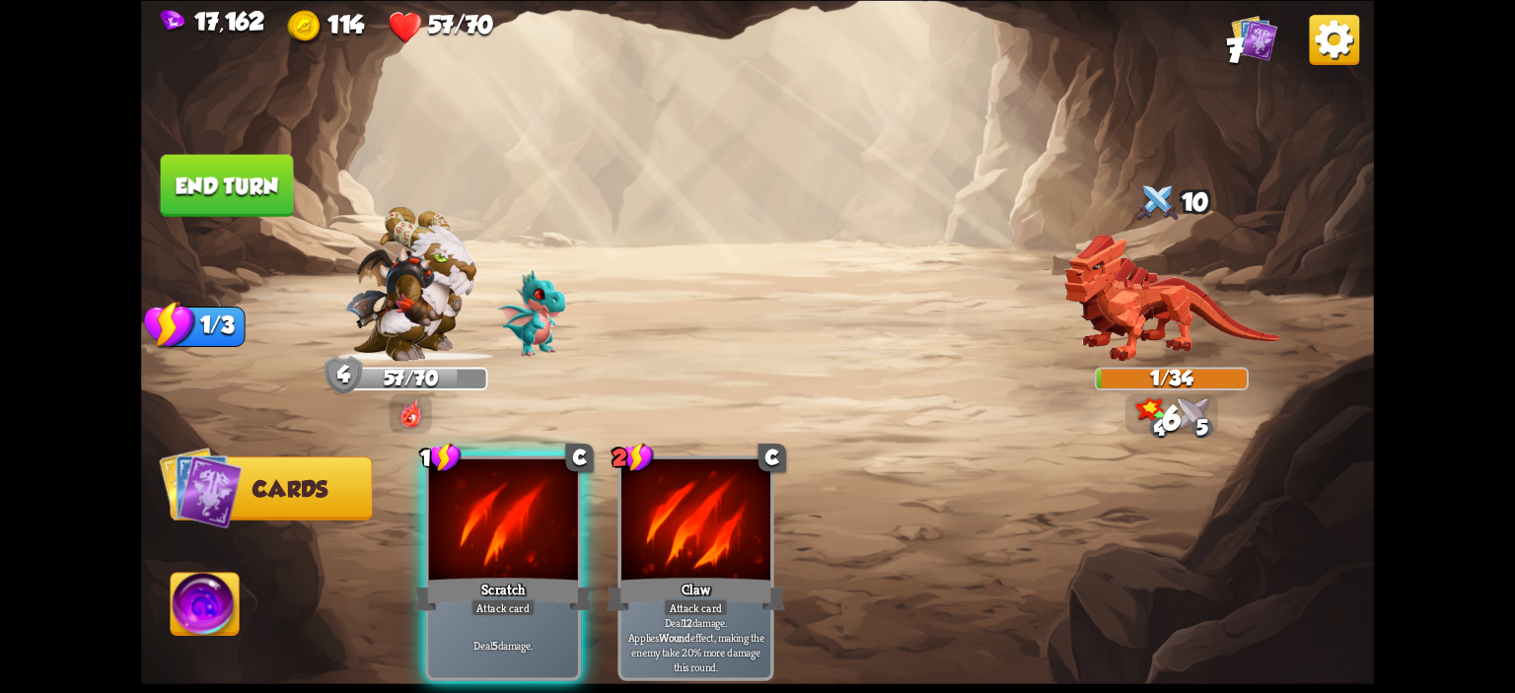
click at [217, 219] on img at bounding box center [757, 346] width 1233 height 693
click at [250, 204] on button "End turn" at bounding box center [227, 185] width 133 height 62
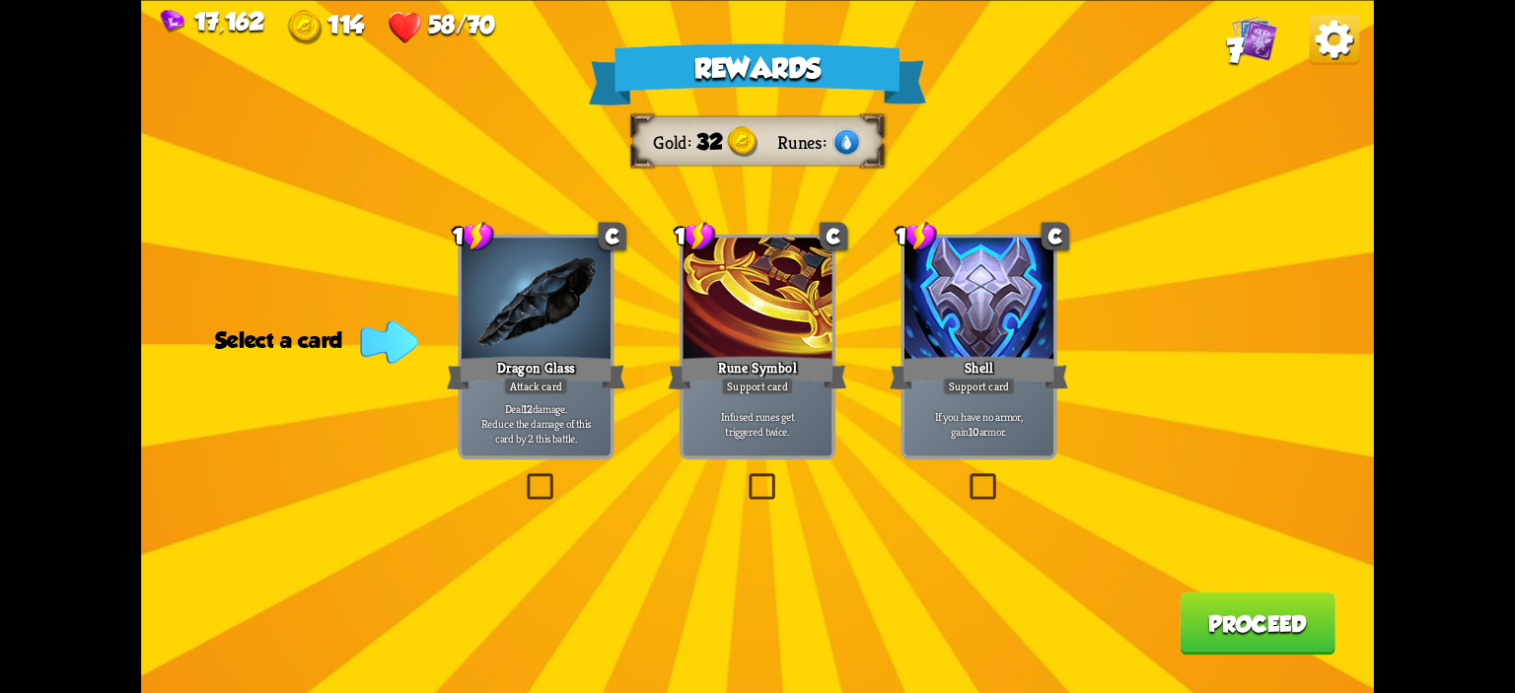
click at [947, 346] on div at bounding box center [978, 300] width 149 height 125
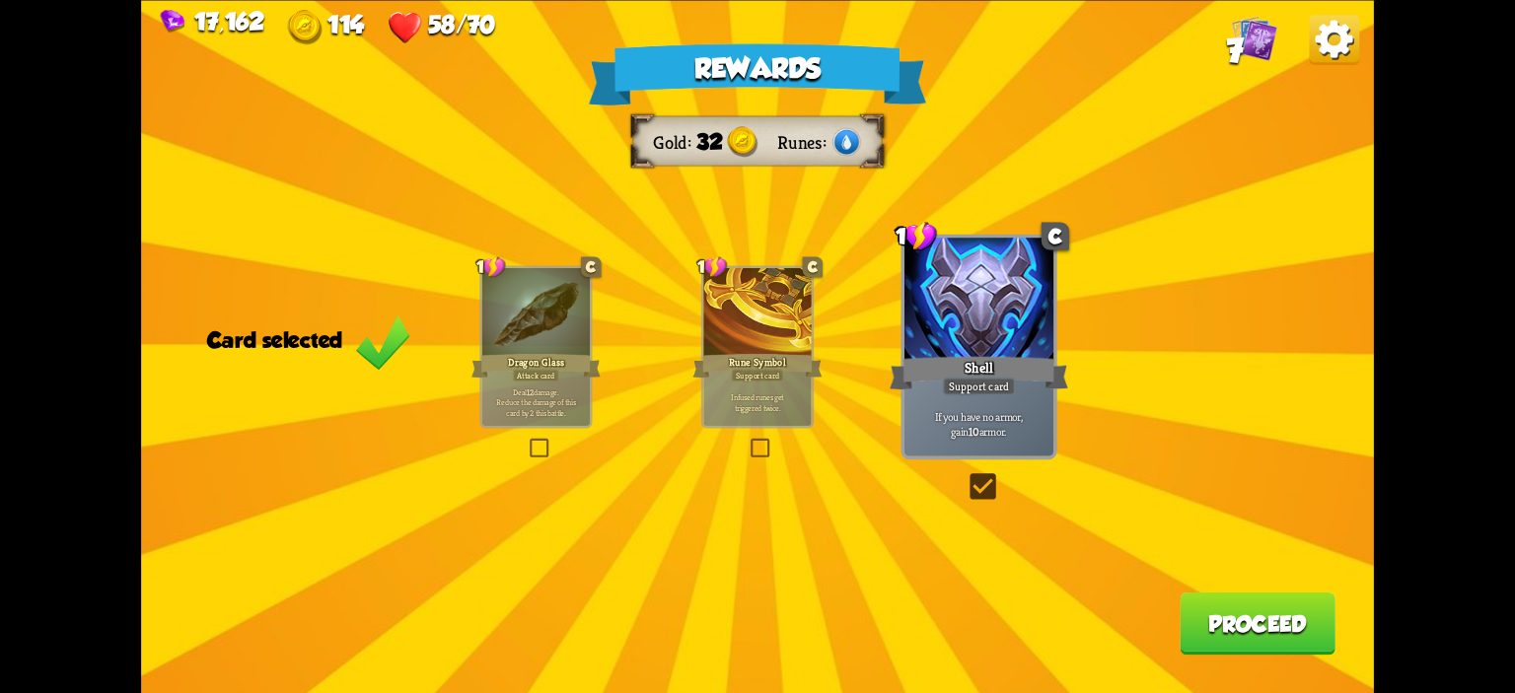
click at [1232, 599] on button "Proceed" at bounding box center [1258, 623] width 156 height 62
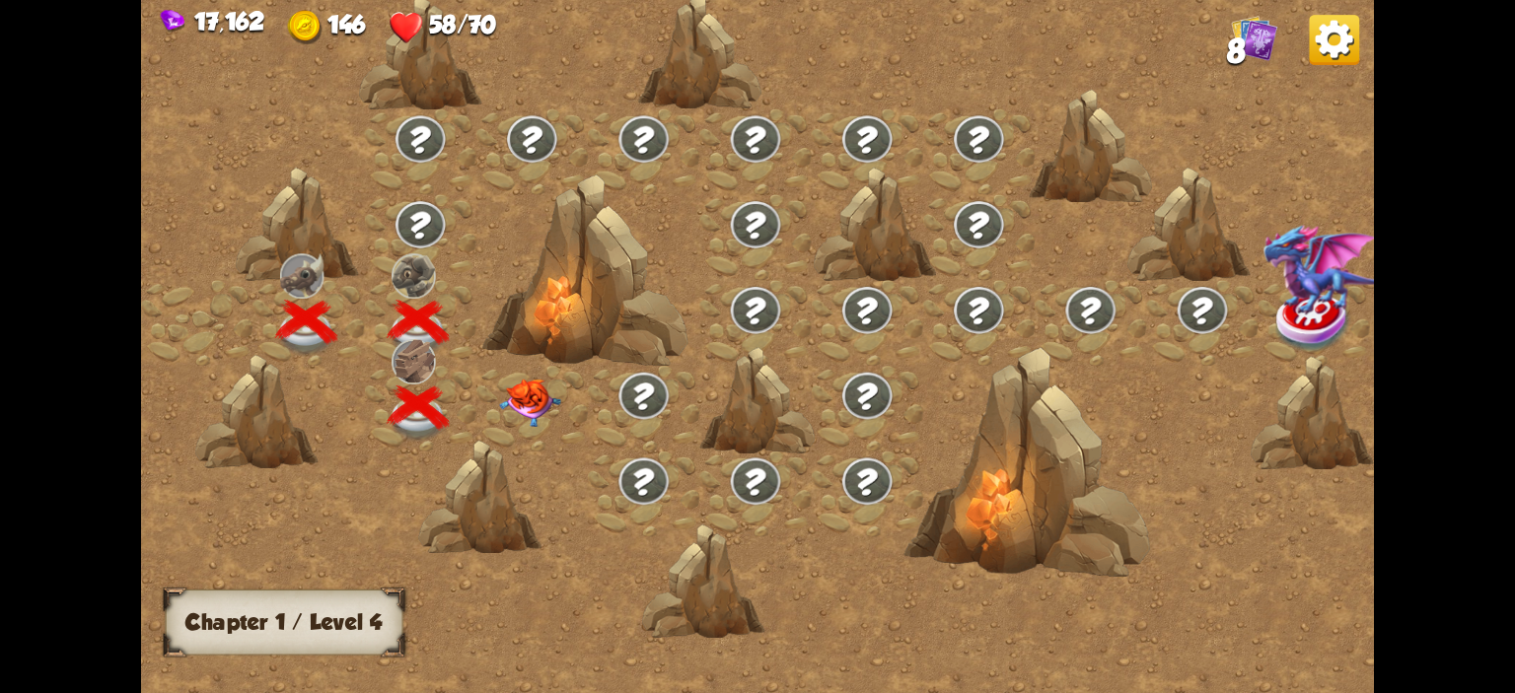
click at [559, 366] on div at bounding box center [531, 409] width 111 height 86
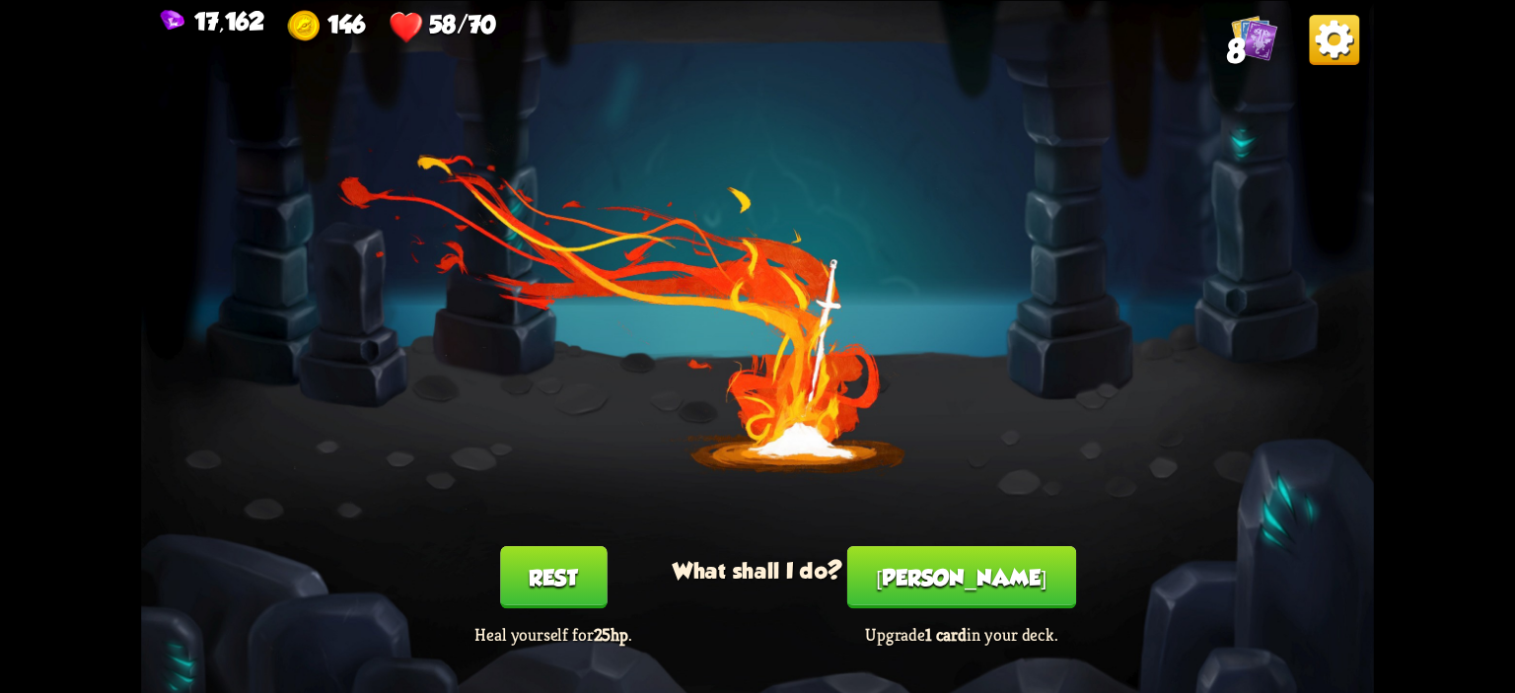
click at [931, 578] on button "Smith" at bounding box center [961, 577] width 229 height 62
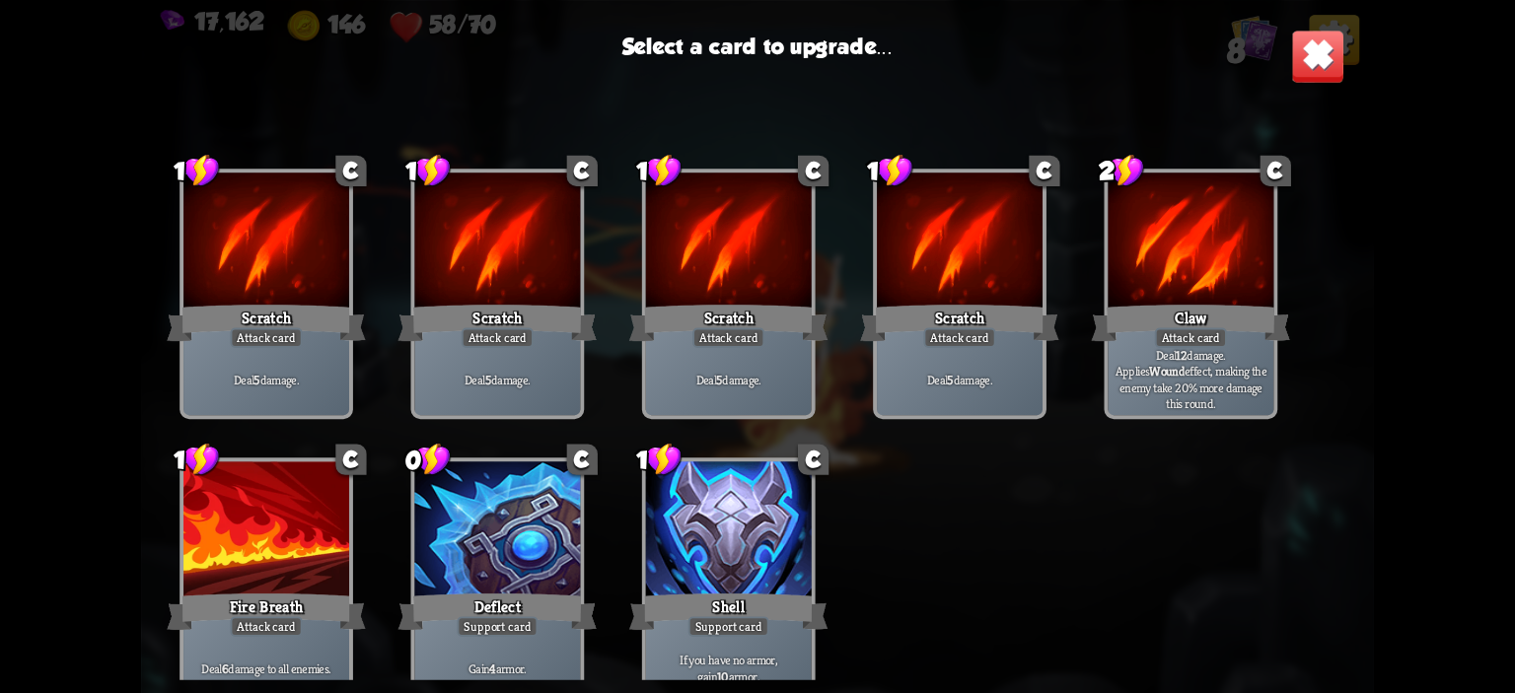
scroll to position [29, 0]
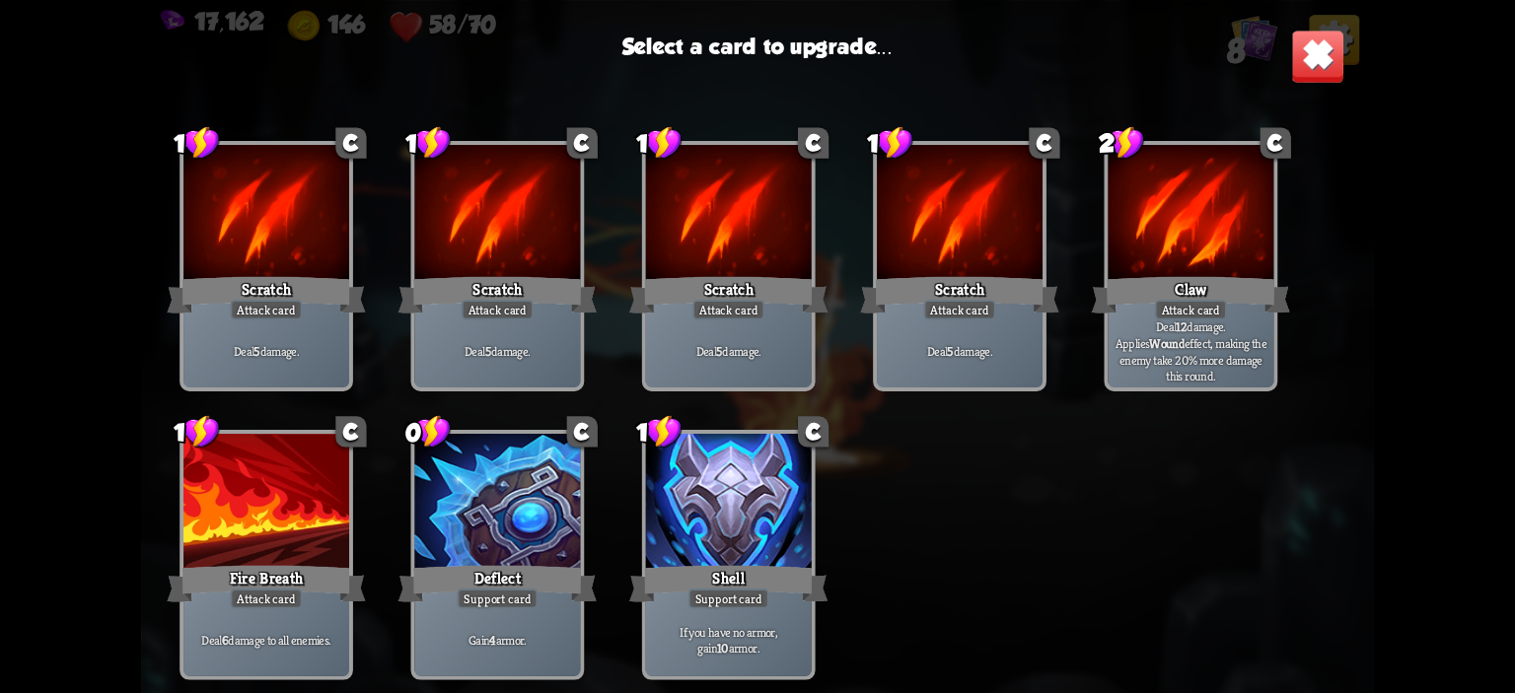
click at [539, 517] on div at bounding box center [497, 504] width 166 height 140
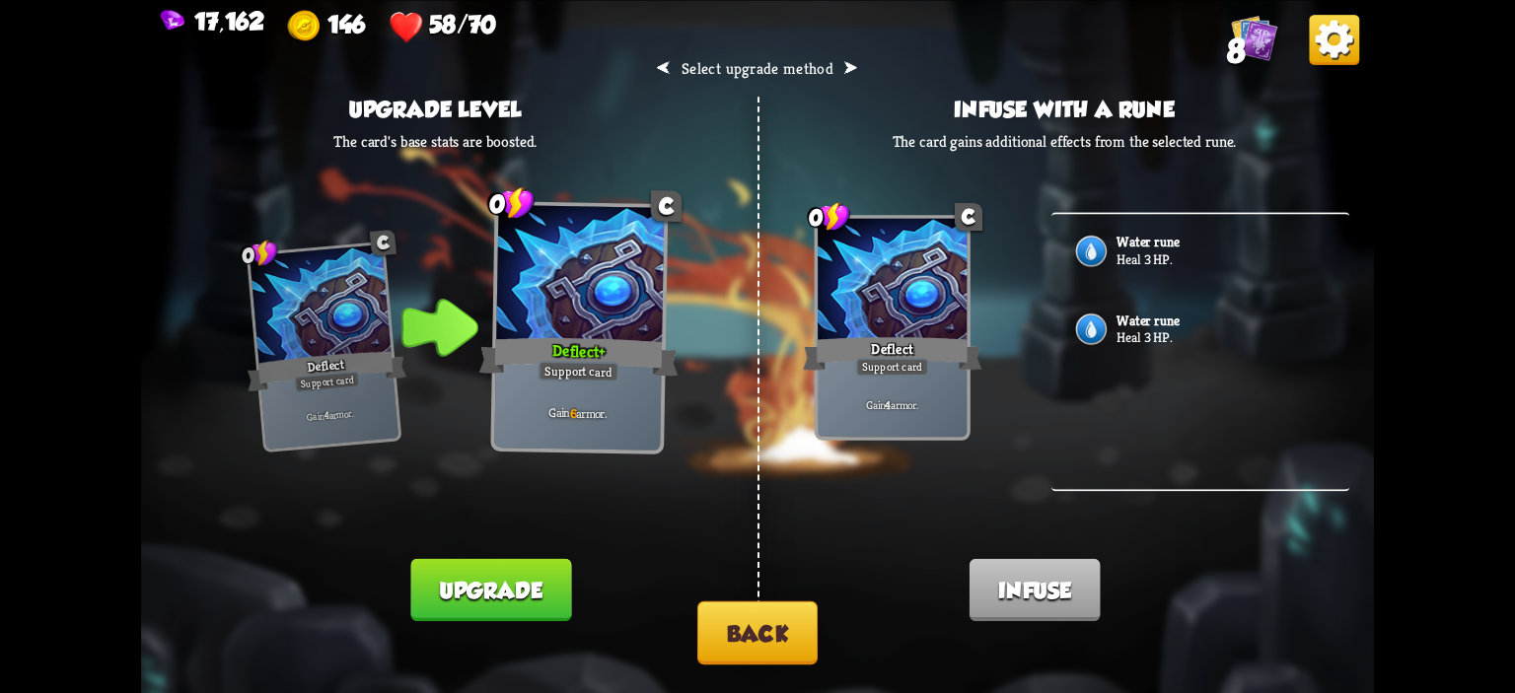
click at [1173, 342] on p "Heal 3 HP." at bounding box center [1220, 337] width 209 height 18
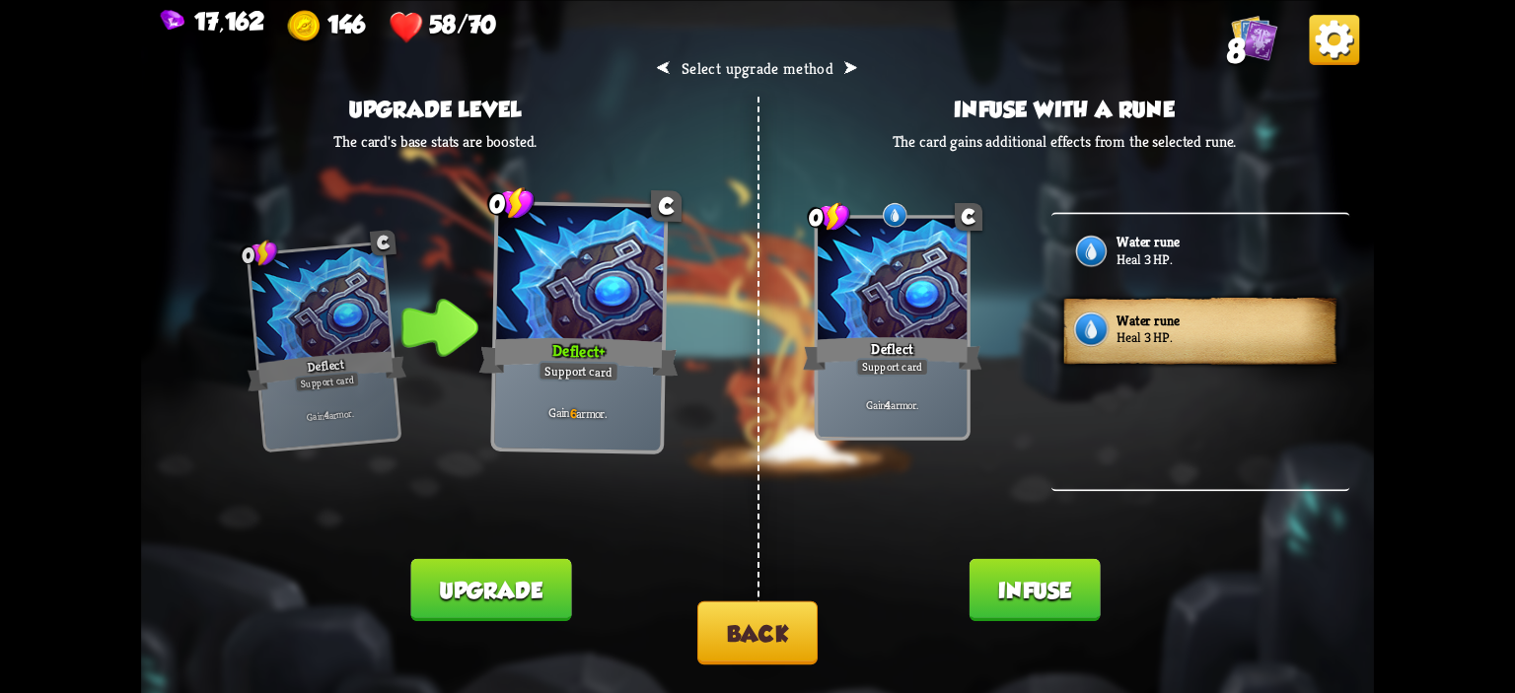
click at [1028, 610] on button "Infuse" at bounding box center [1034, 589] width 131 height 62
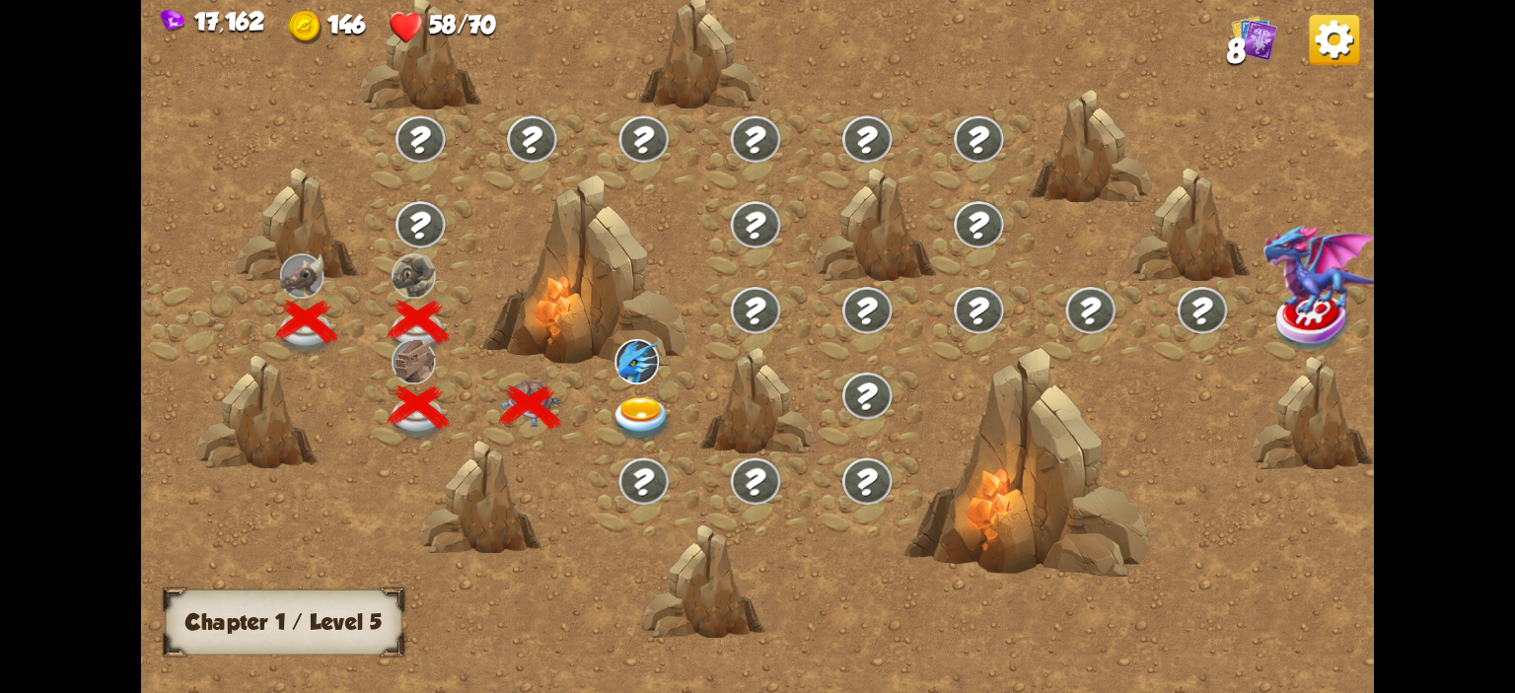
click at [612, 412] on img at bounding box center [641, 419] width 61 height 45
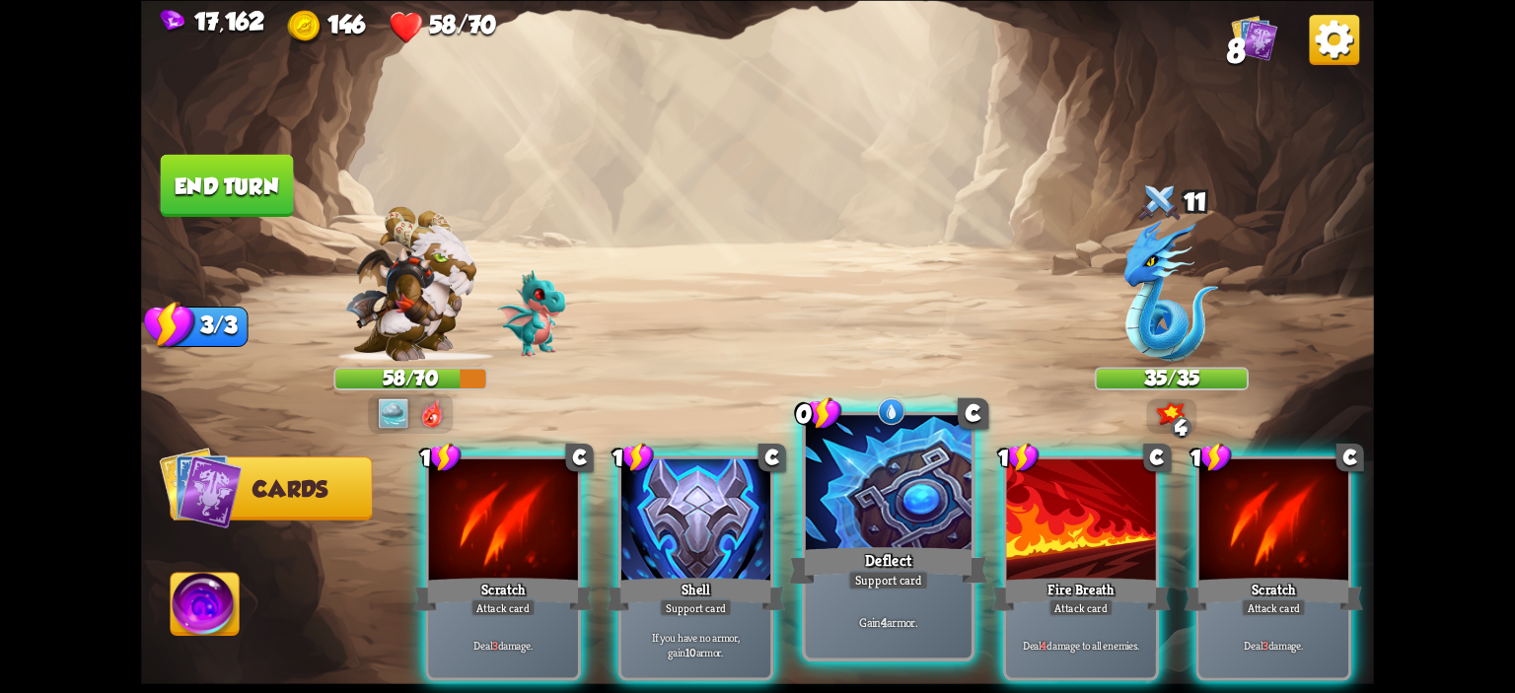
click at [836, 469] on div at bounding box center [889, 485] width 166 height 140
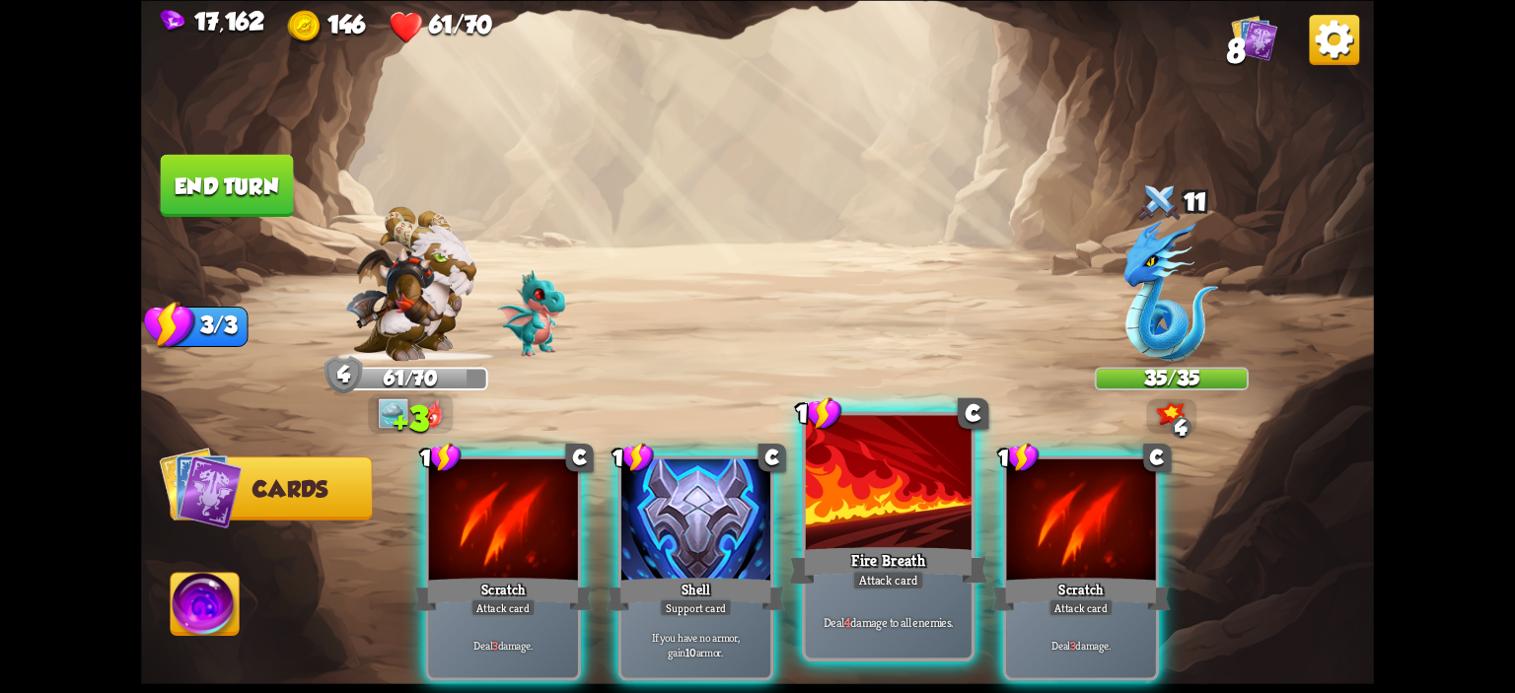
click at [836, 500] on div at bounding box center [889, 485] width 166 height 140
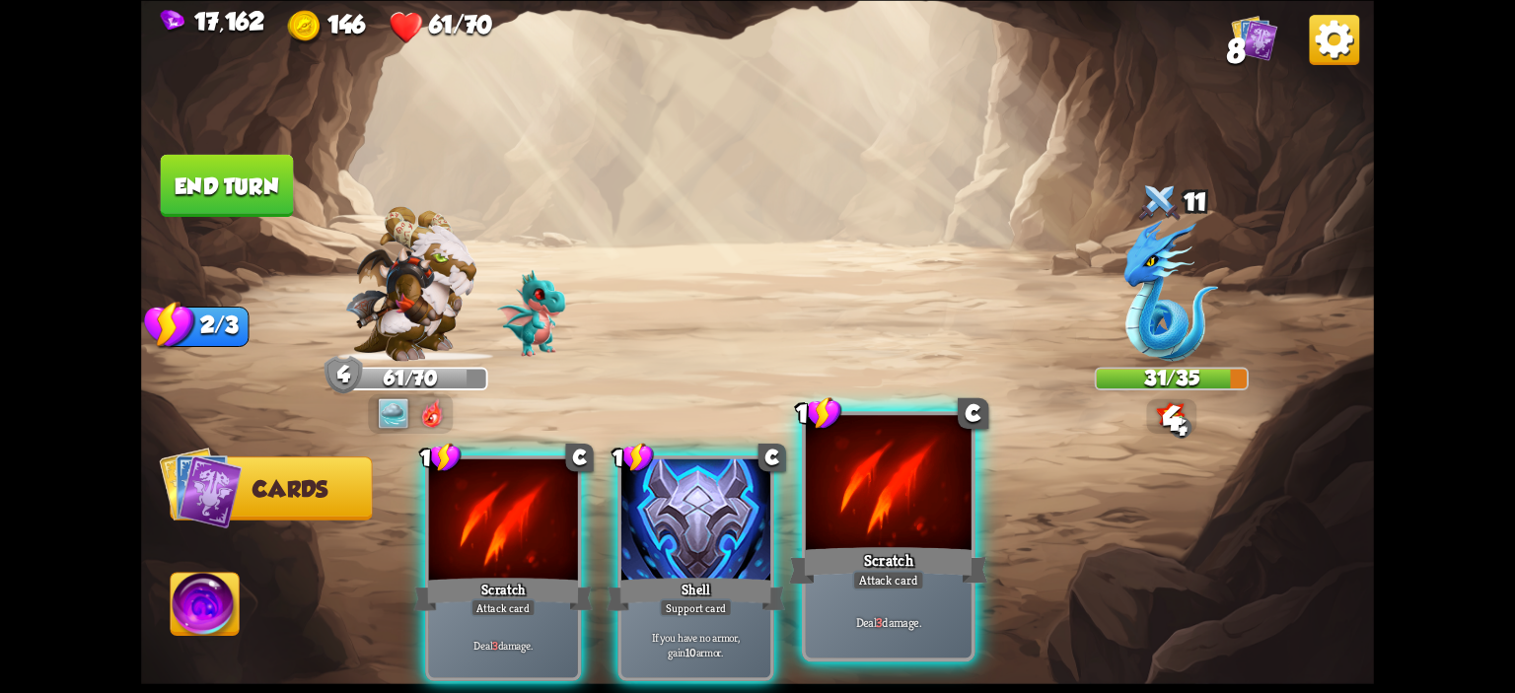
click at [843, 486] on div at bounding box center [889, 485] width 166 height 140
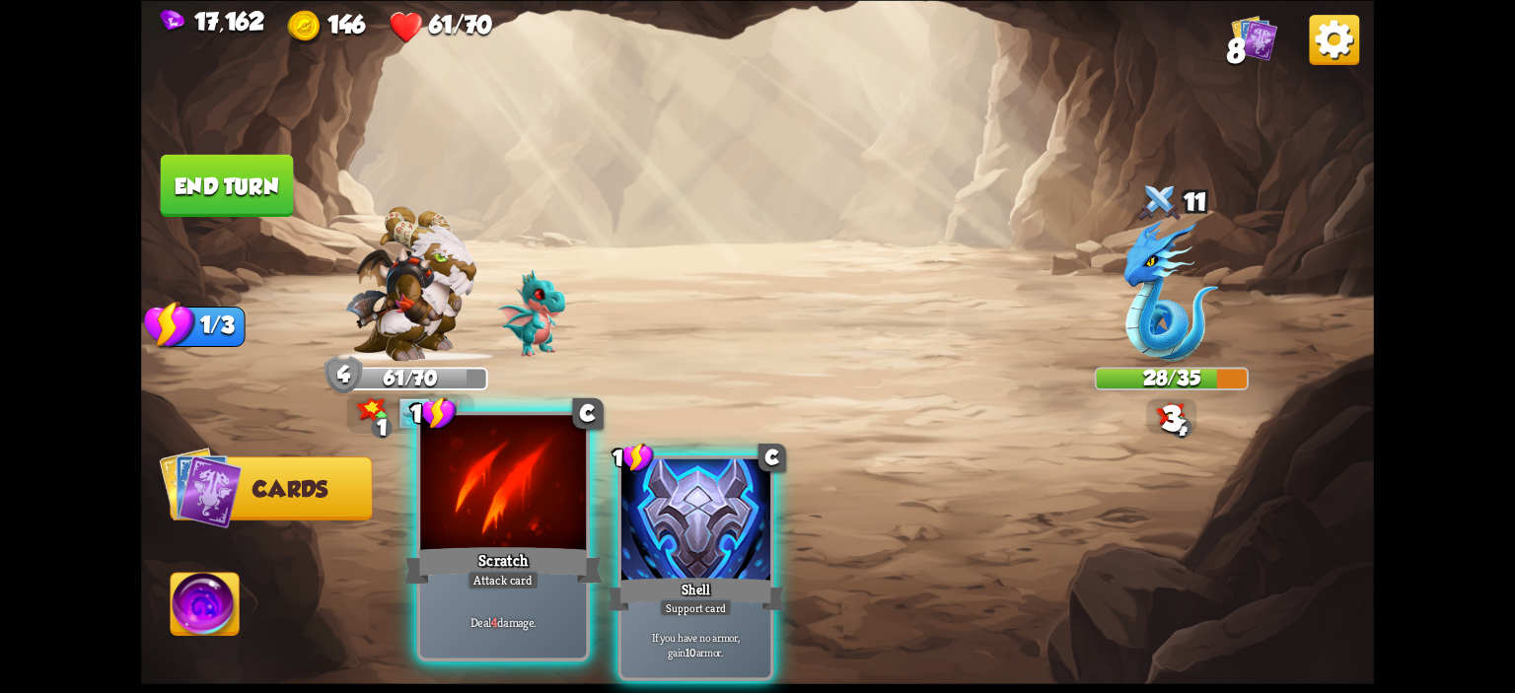
click at [553, 504] on div at bounding box center [503, 485] width 166 height 140
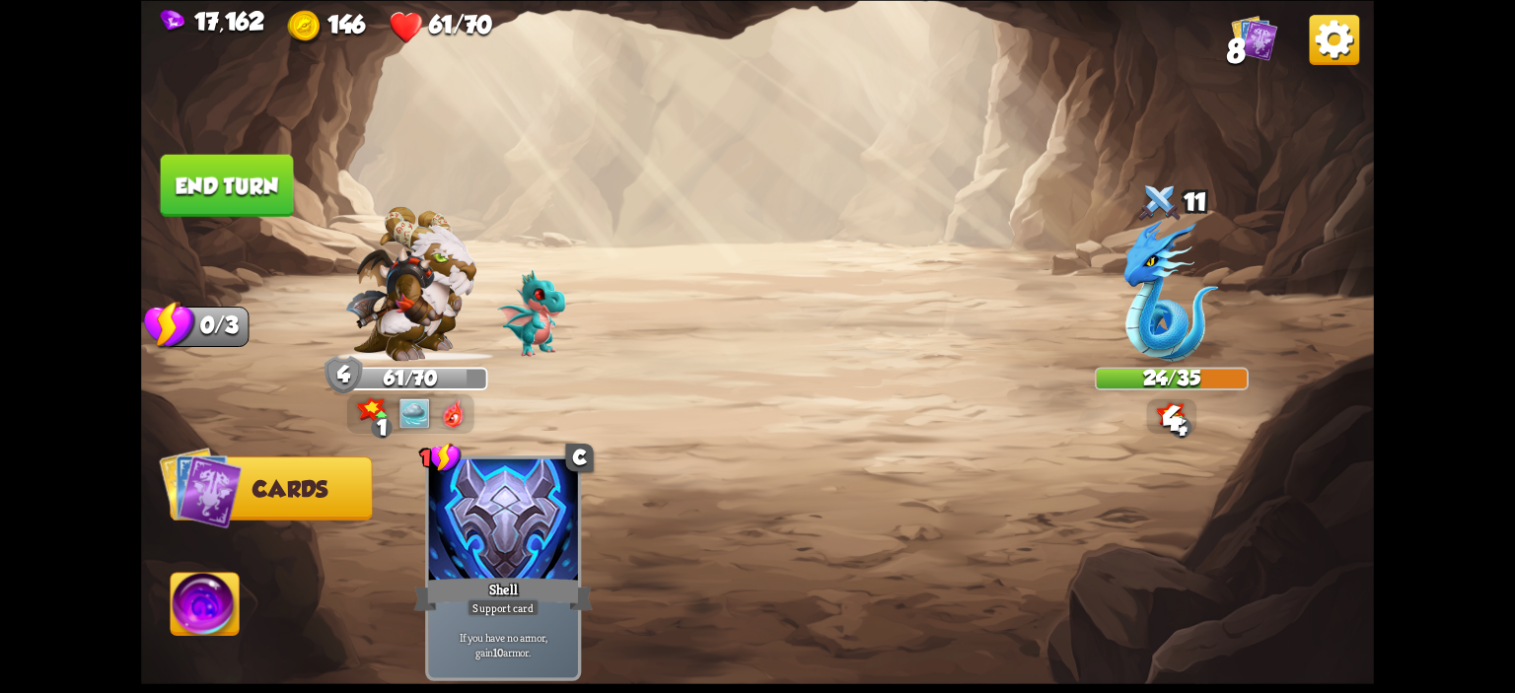
click at [218, 188] on button "End turn" at bounding box center [227, 185] width 133 height 62
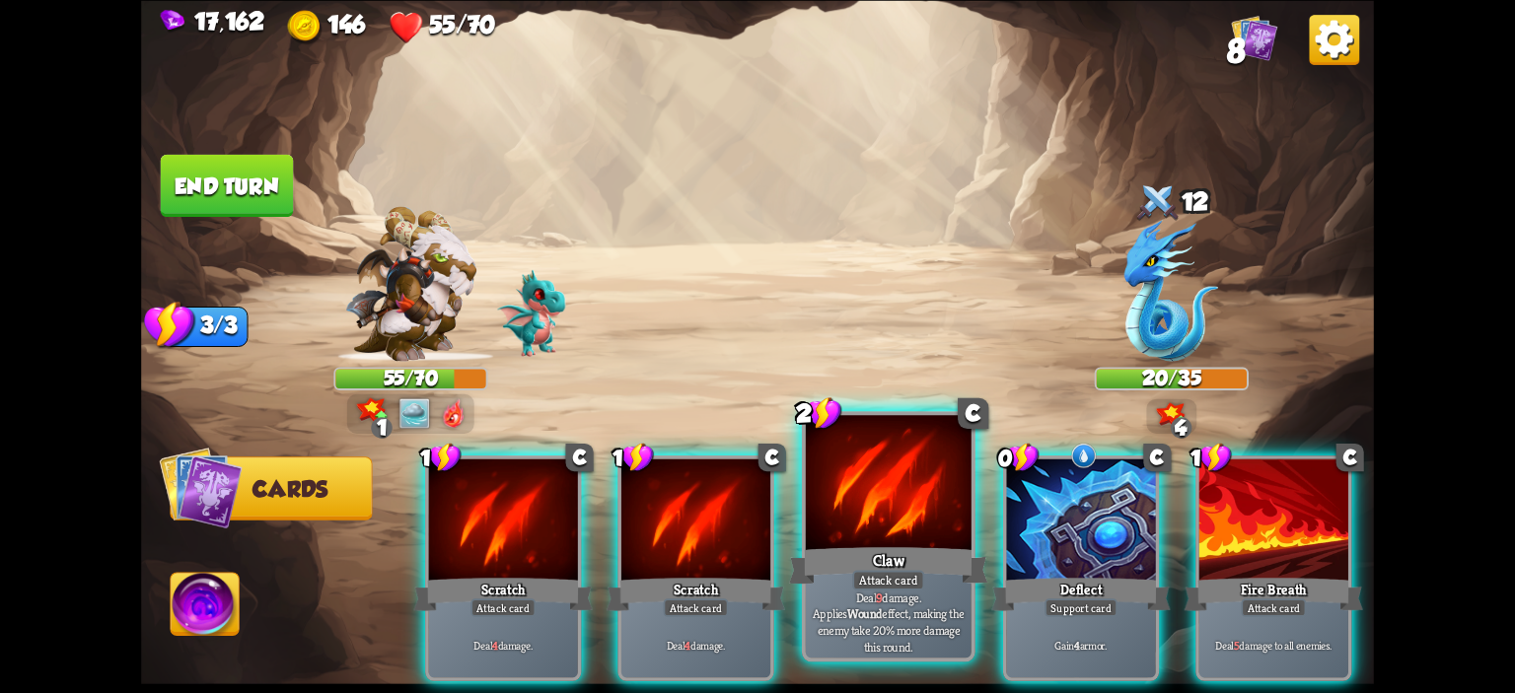
click at [907, 532] on div at bounding box center [889, 485] width 166 height 140
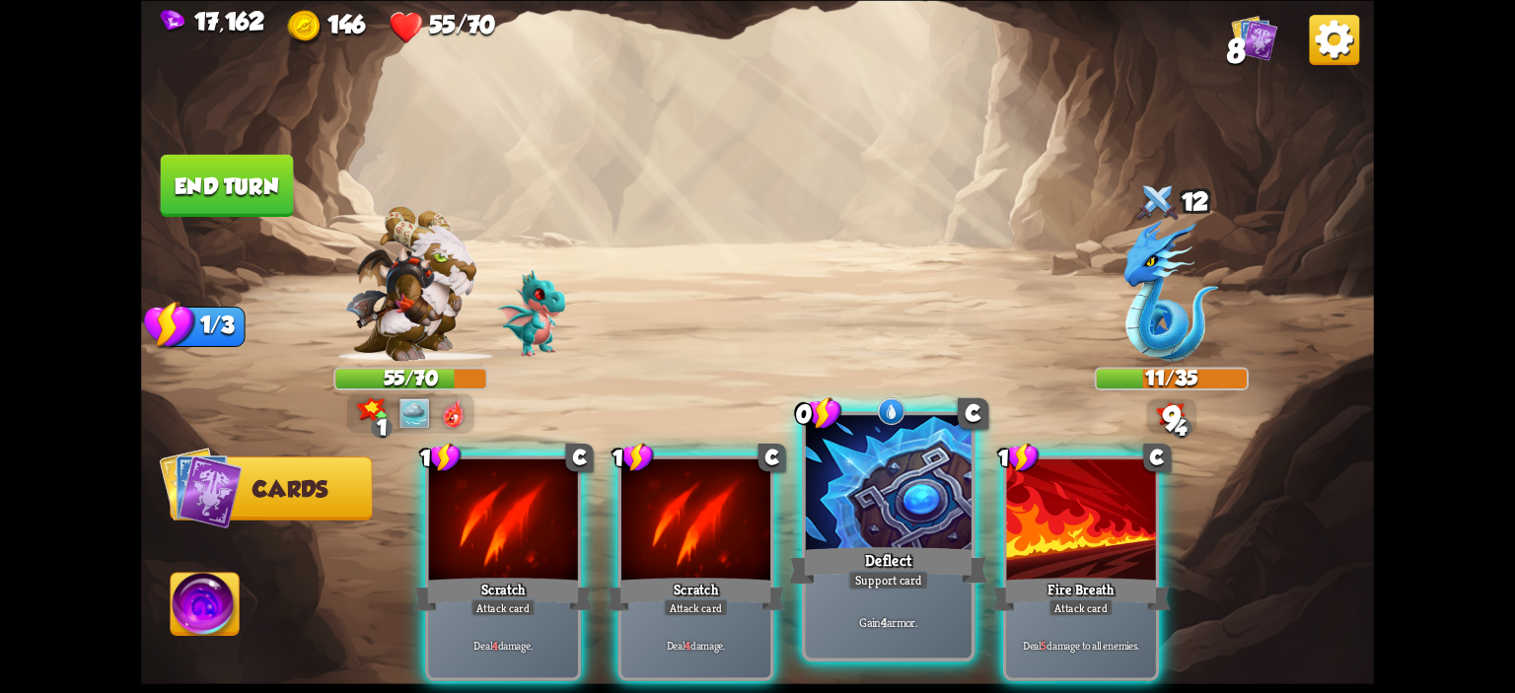
click at [886, 532] on div at bounding box center [889, 485] width 166 height 140
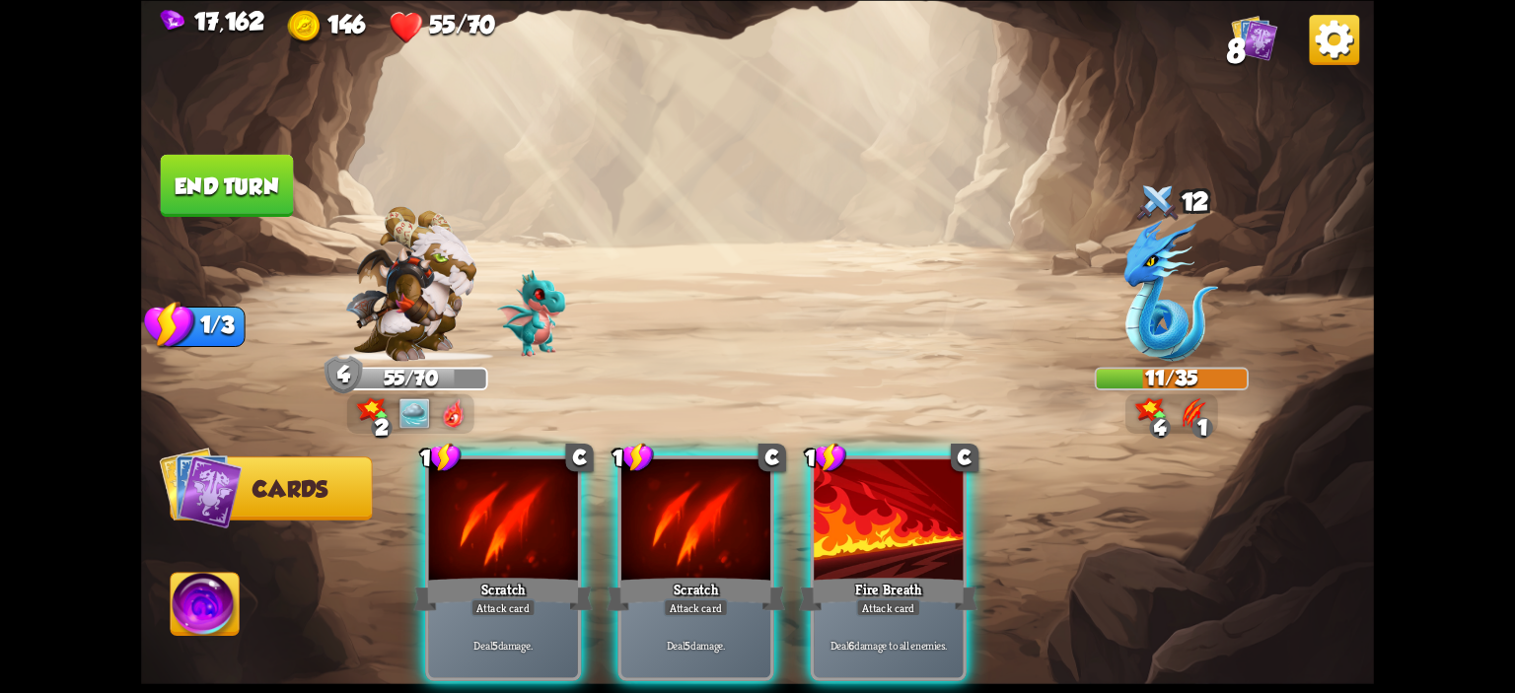
click at [886, 532] on div at bounding box center [888, 521] width 149 height 125
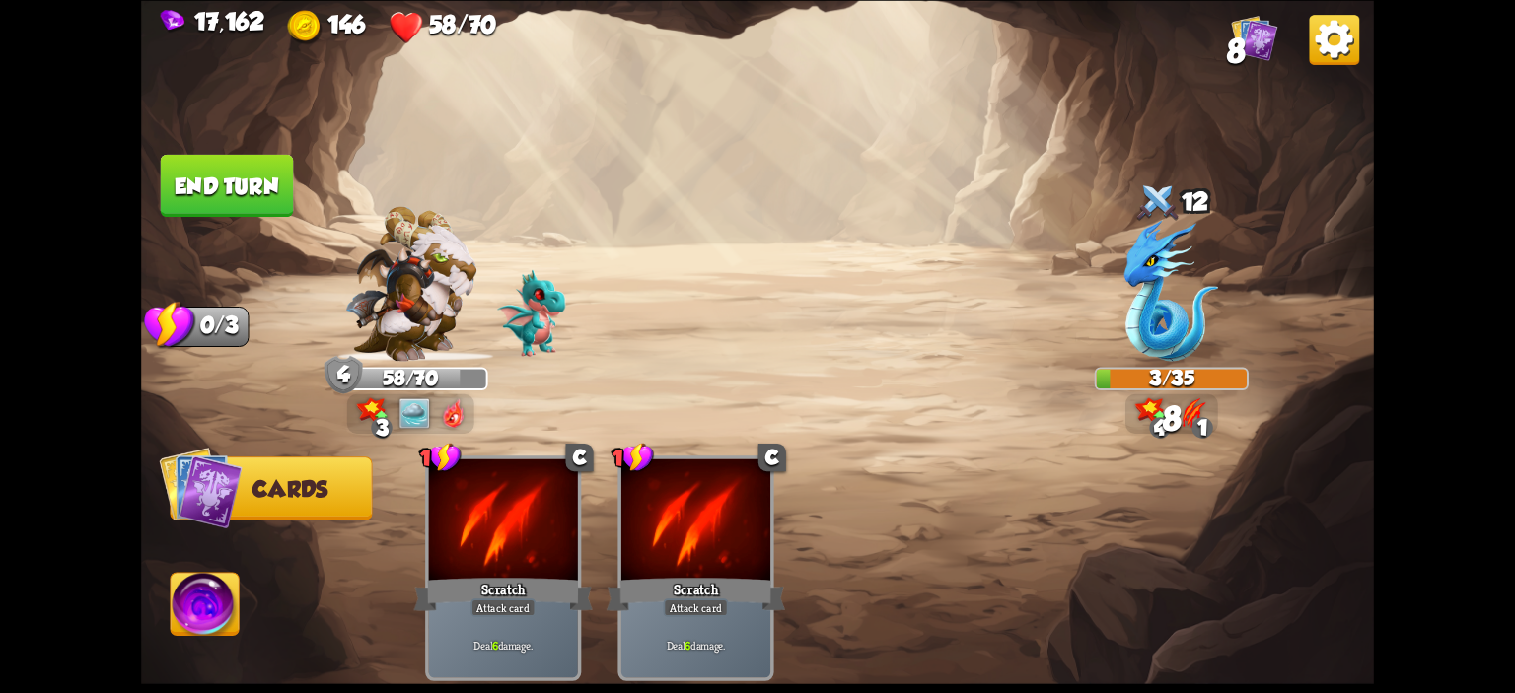
click at [221, 587] on img at bounding box center [205, 607] width 68 height 69
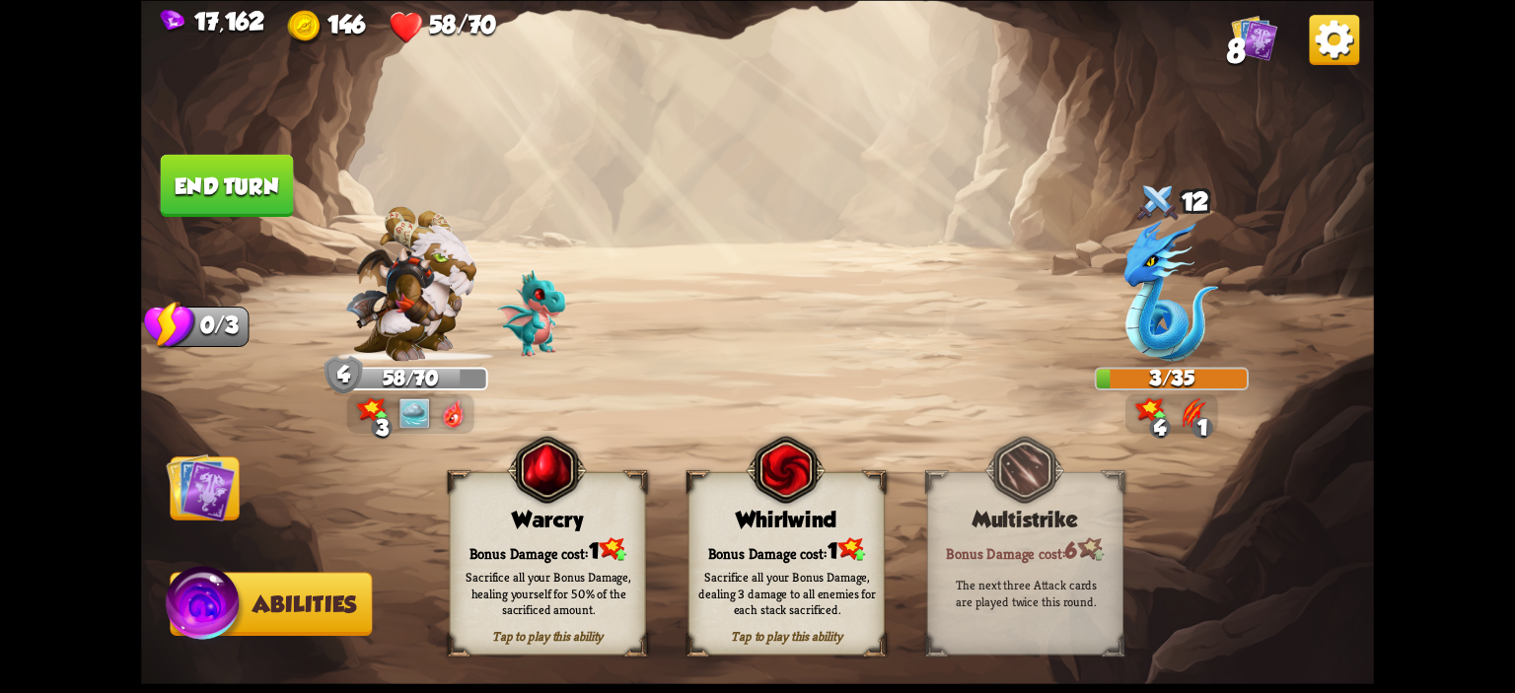
click at [486, 541] on div "Bonus Damage cost: 1" at bounding box center [548, 550] width 194 height 28
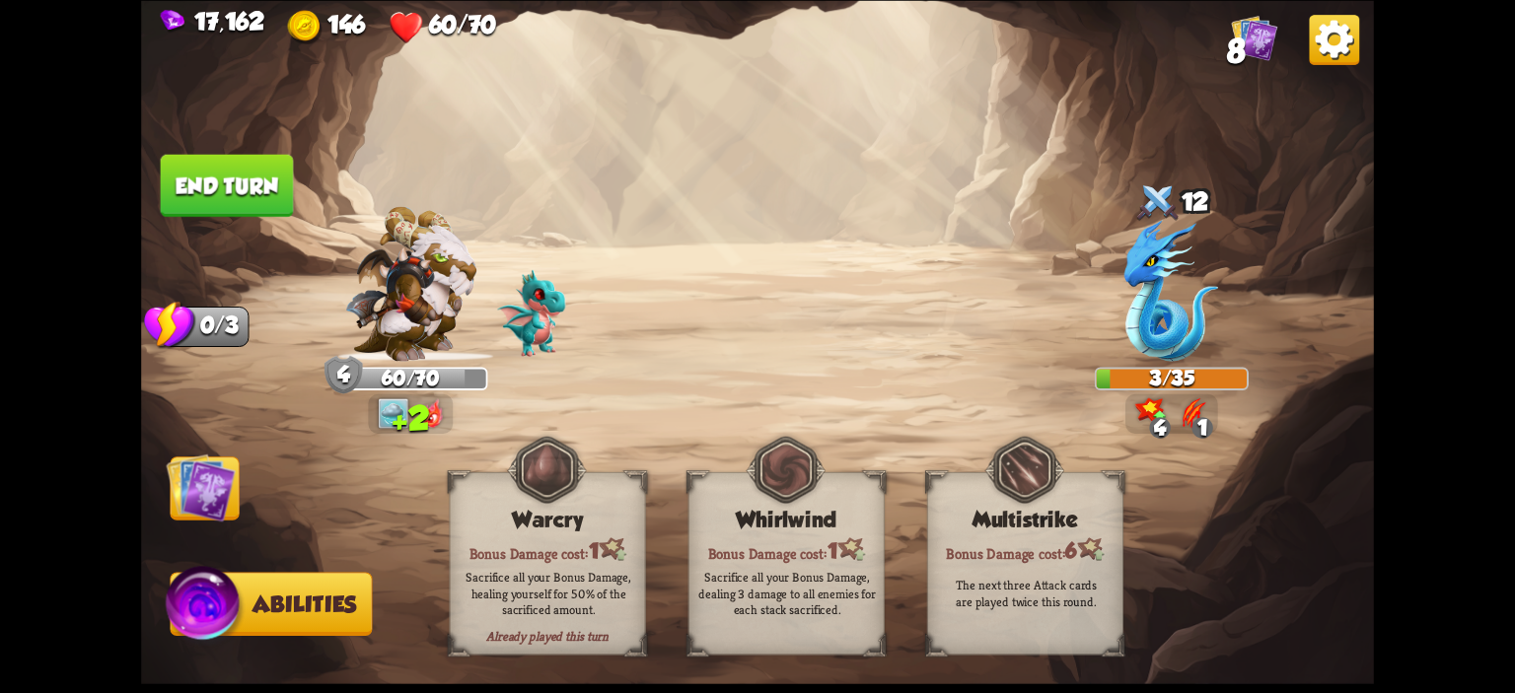
click at [232, 173] on button "End turn" at bounding box center [227, 185] width 133 height 62
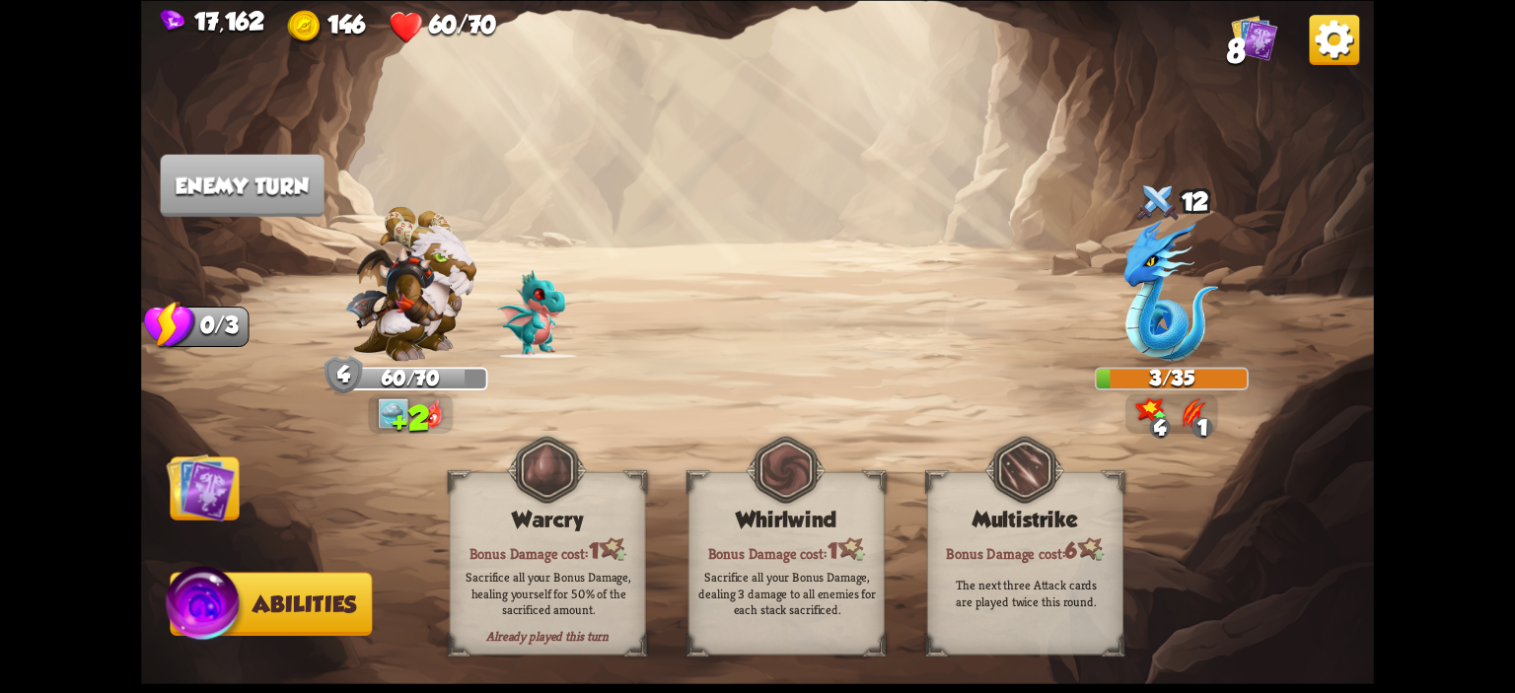
click at [186, 480] on img at bounding box center [200, 487] width 69 height 69
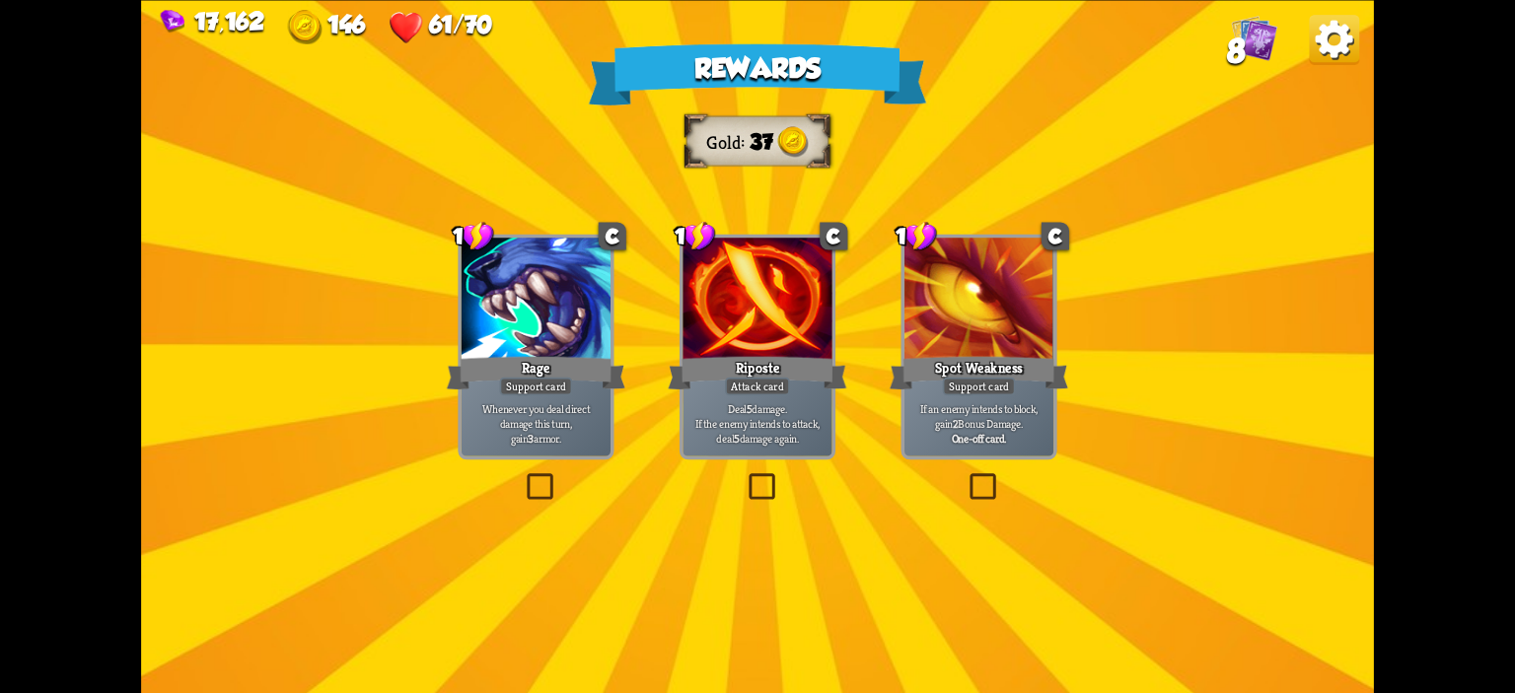
click at [752, 352] on div at bounding box center [756, 300] width 149 height 125
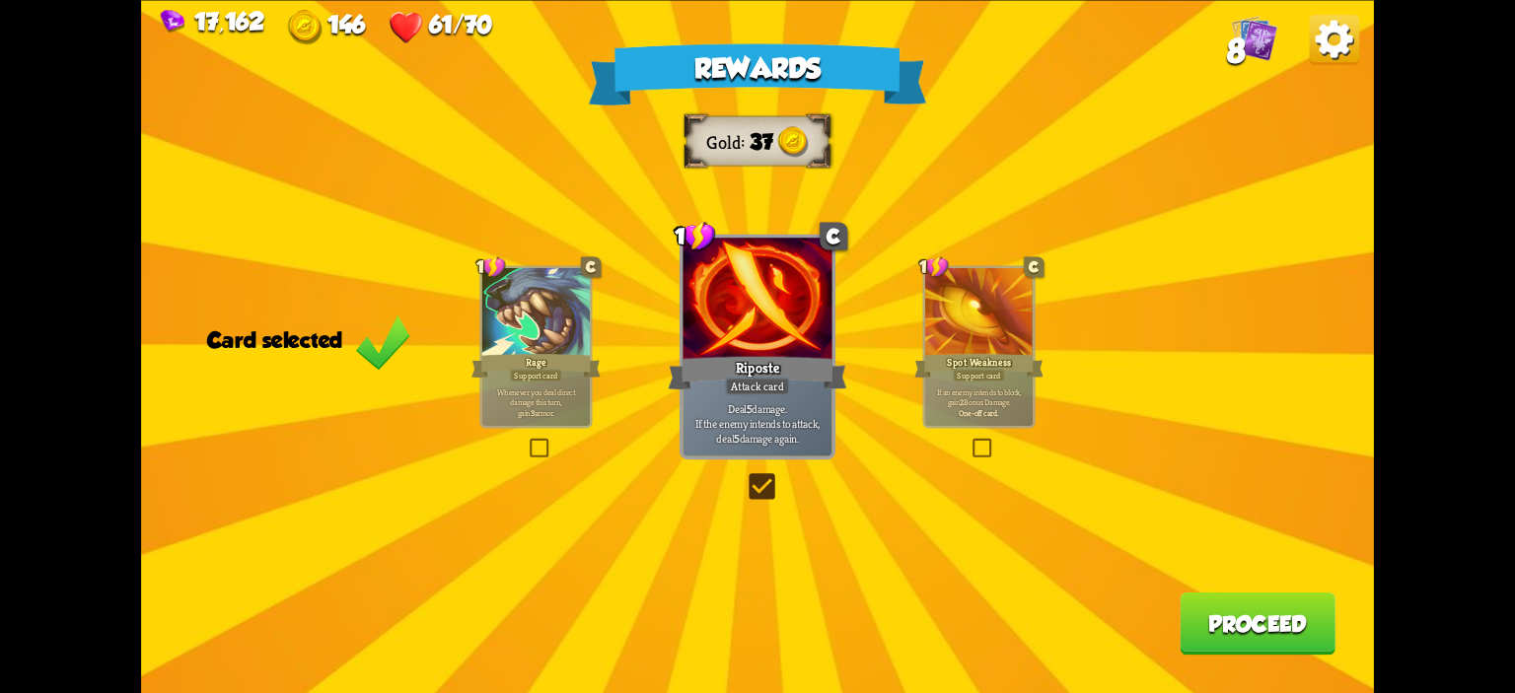
click at [1257, 601] on button "Proceed" at bounding box center [1258, 623] width 156 height 62
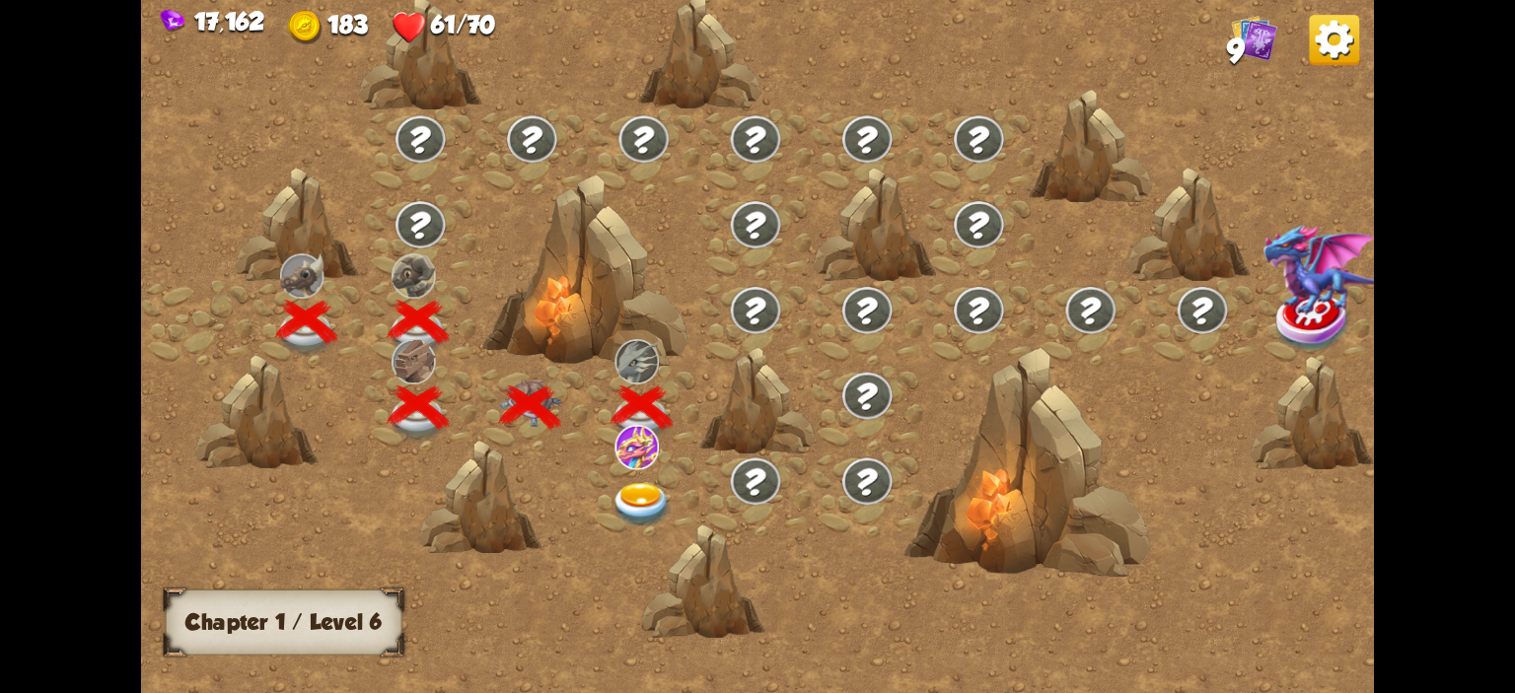
click at [621, 452] on img at bounding box center [636, 447] width 44 height 44
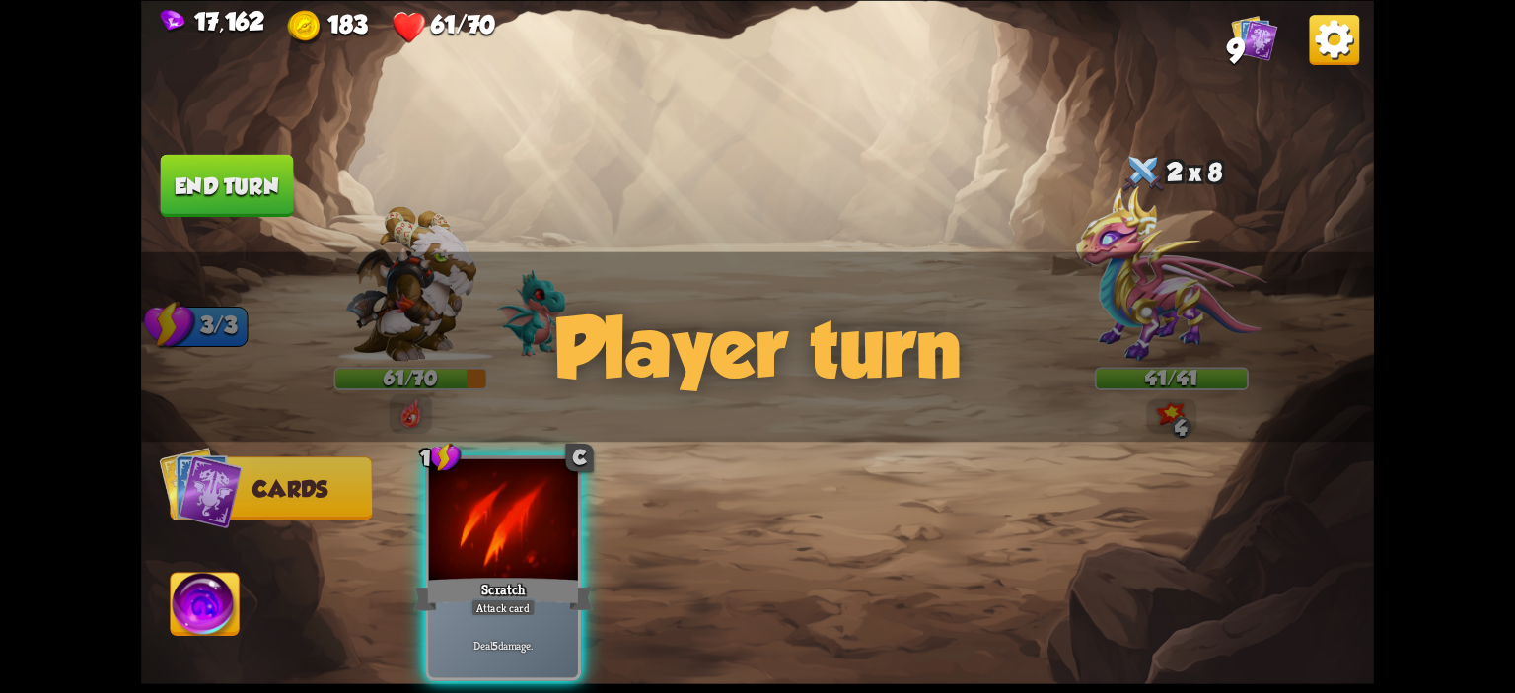
click at [1125, 298] on div "Player turn" at bounding box center [757, 345] width 1233 height 189
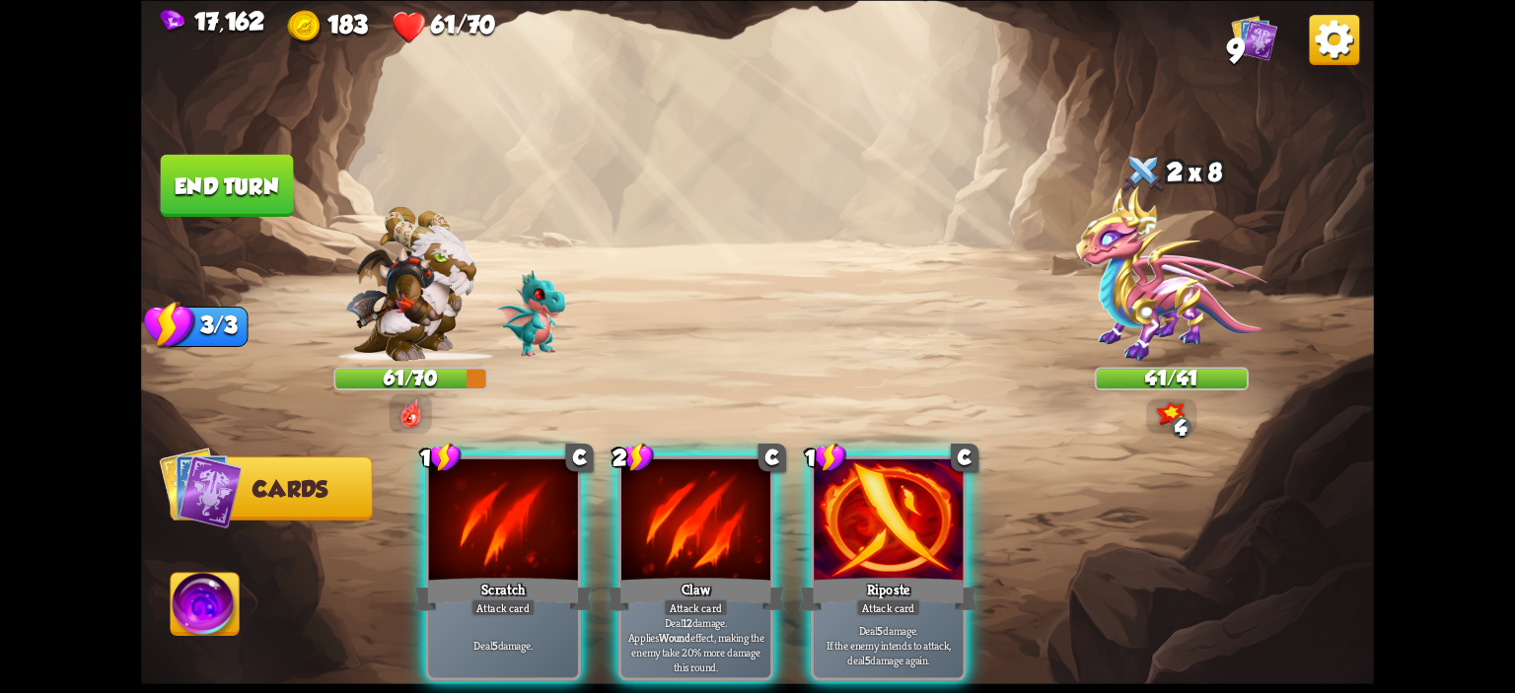
click at [1136, 268] on div "Player turn" at bounding box center [757, 345] width 1233 height 189
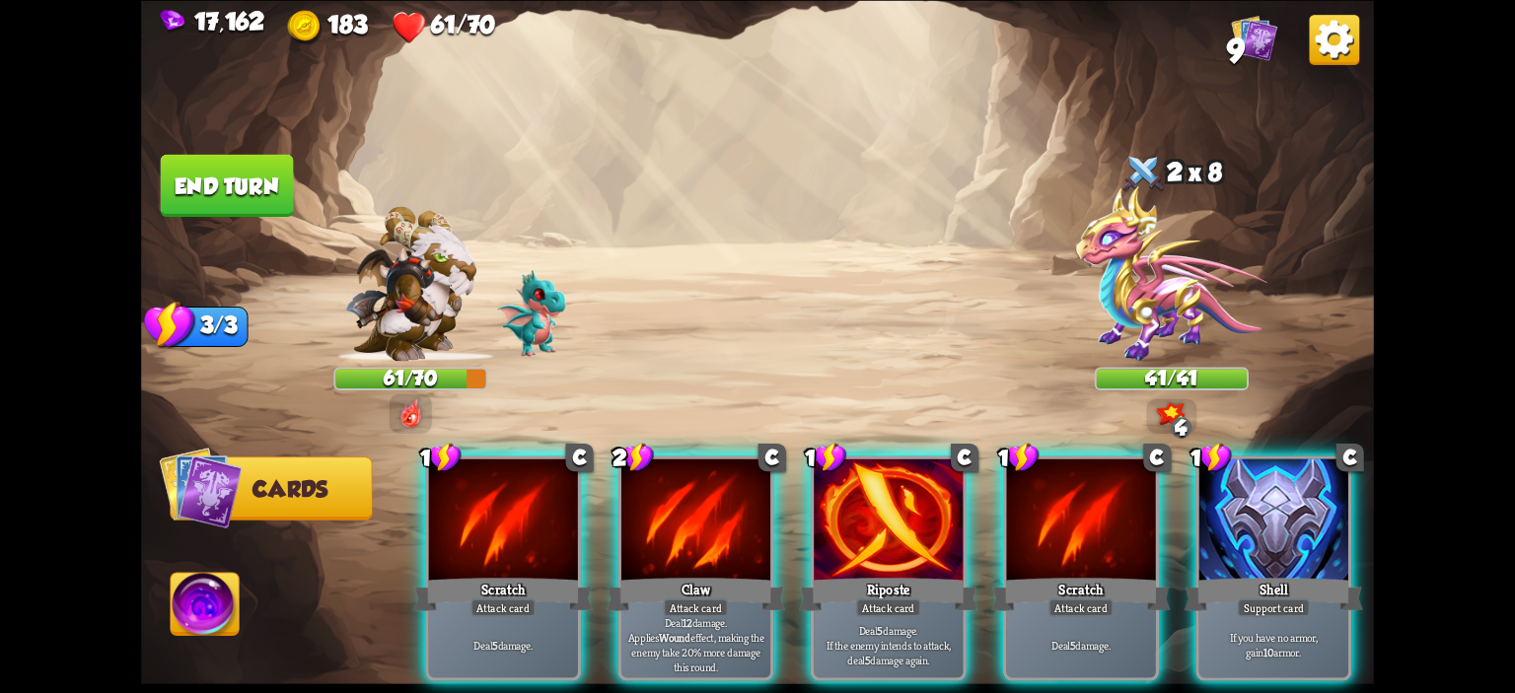
click at [1136, 267] on img at bounding box center [1171, 273] width 191 height 176
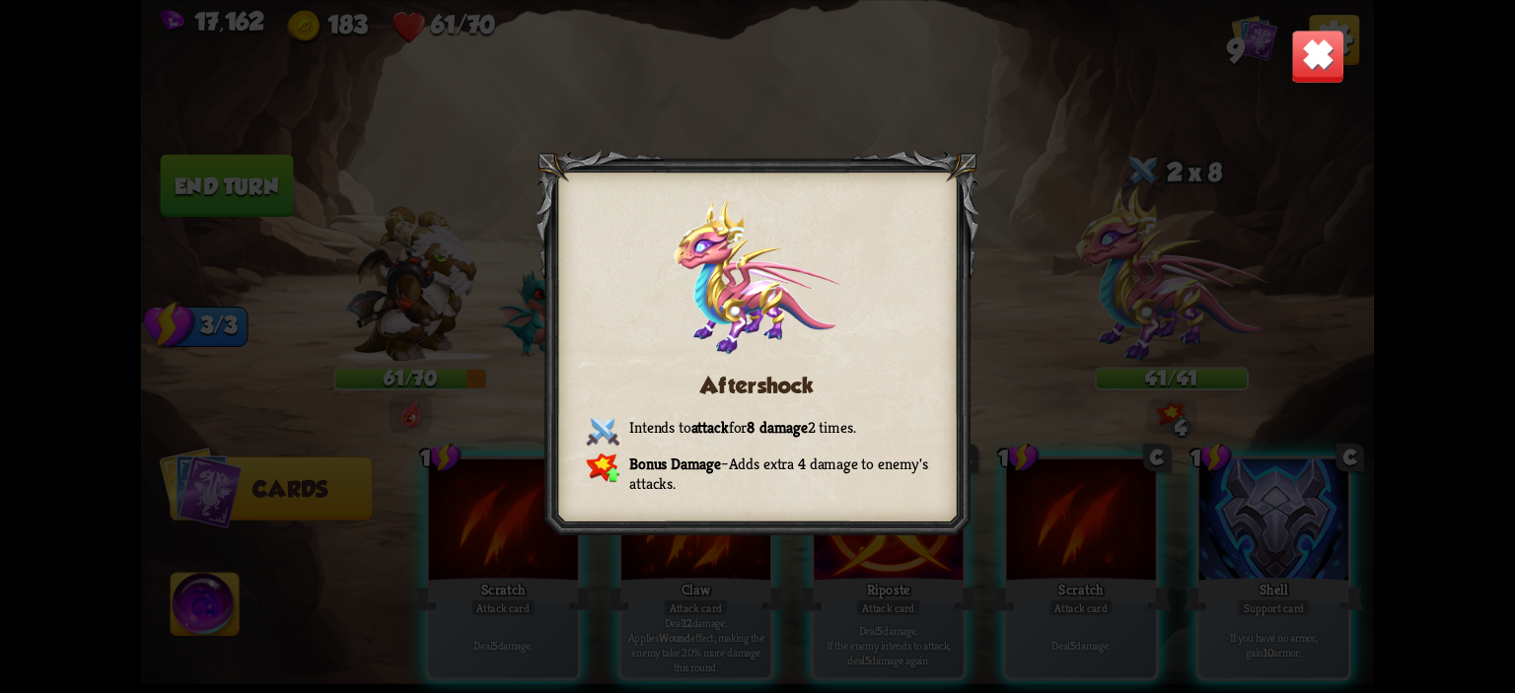
click at [1288, 73] on div "Aftershock Intends to attack for 8 damage 2 times. Bonus Damage – Adds extra 4 …" at bounding box center [757, 346] width 1233 height 693
click at [1306, 78] on img at bounding box center [1318, 56] width 54 height 54
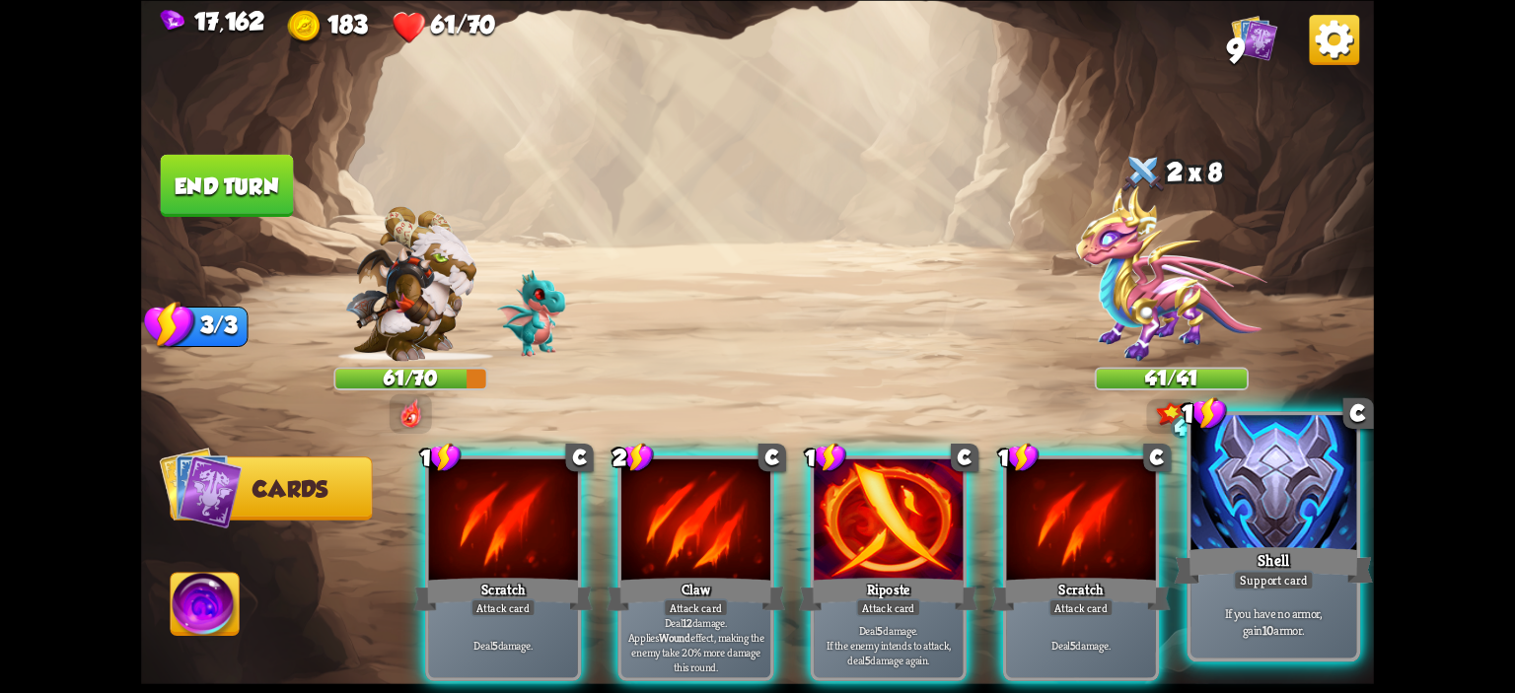
click at [1297, 500] on div at bounding box center [1273, 485] width 166 height 140
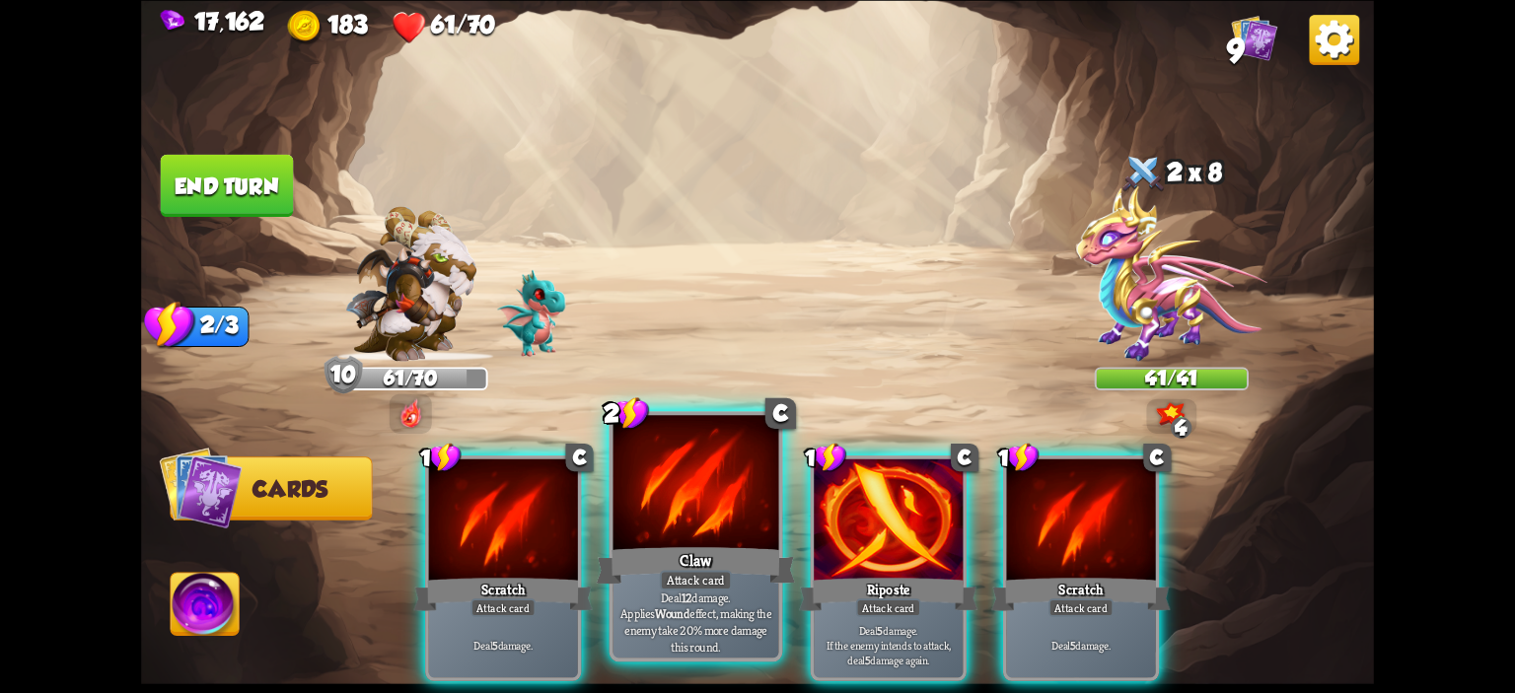
click at [728, 509] on div at bounding box center [696, 485] width 166 height 140
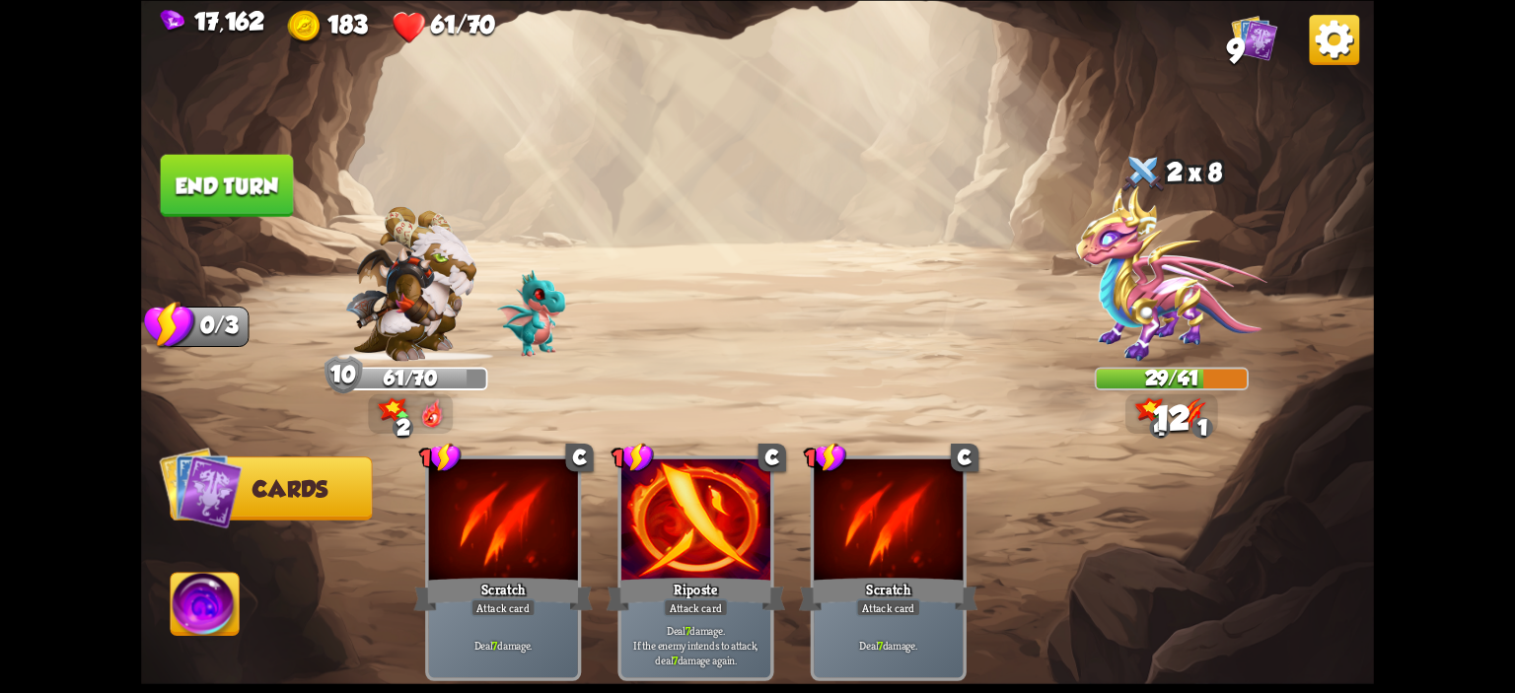
click at [251, 196] on button "End turn" at bounding box center [227, 185] width 133 height 62
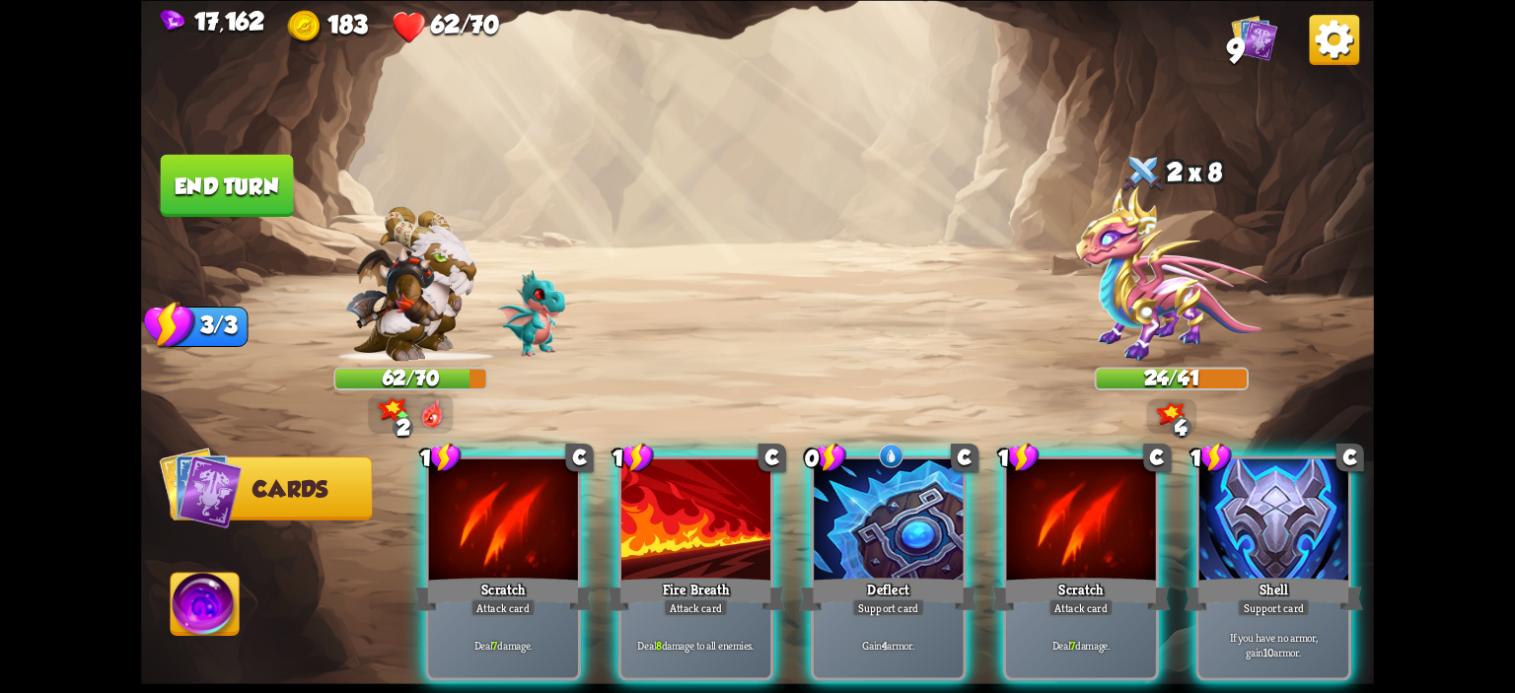
click at [825, 192] on img at bounding box center [757, 346] width 1233 height 693
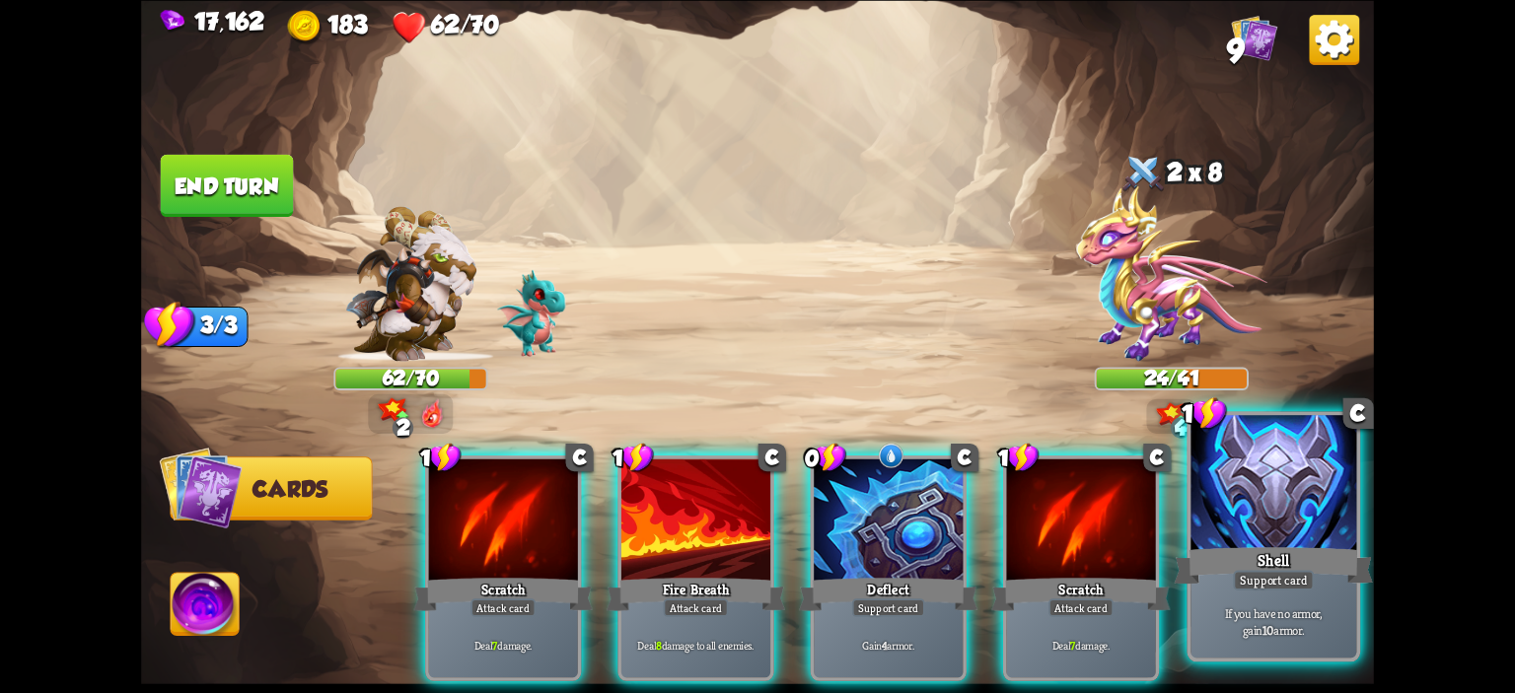
click at [1237, 482] on div at bounding box center [1273, 485] width 166 height 140
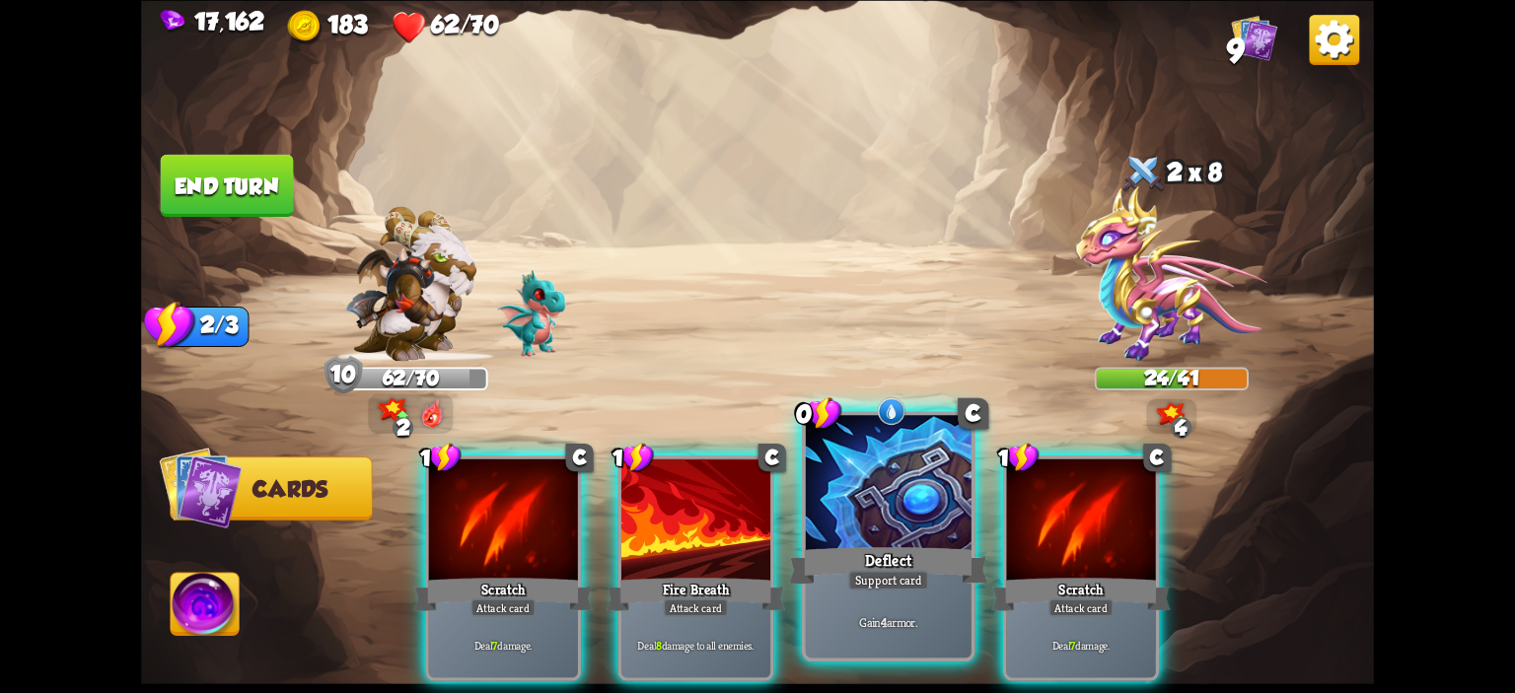
click at [938, 519] on div at bounding box center [889, 485] width 166 height 140
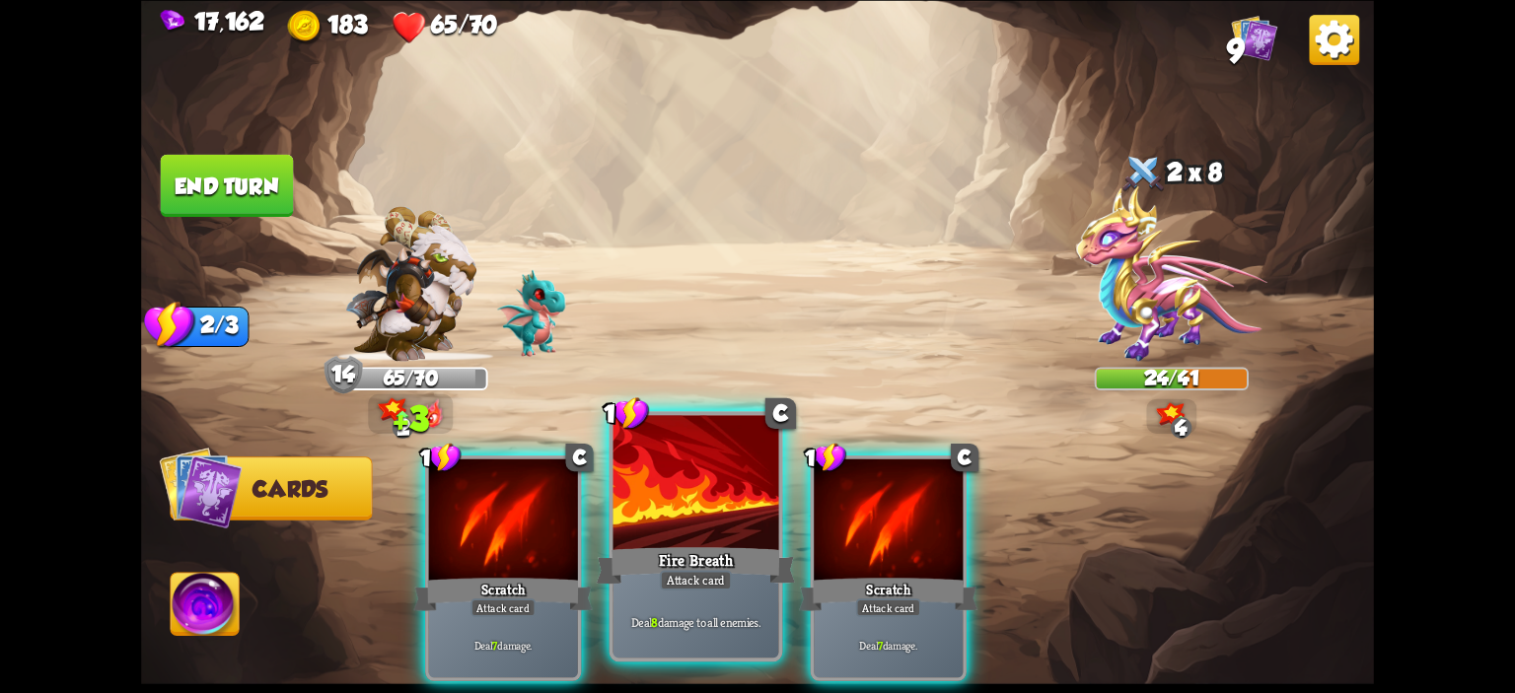
click at [735, 523] on div at bounding box center [696, 485] width 166 height 140
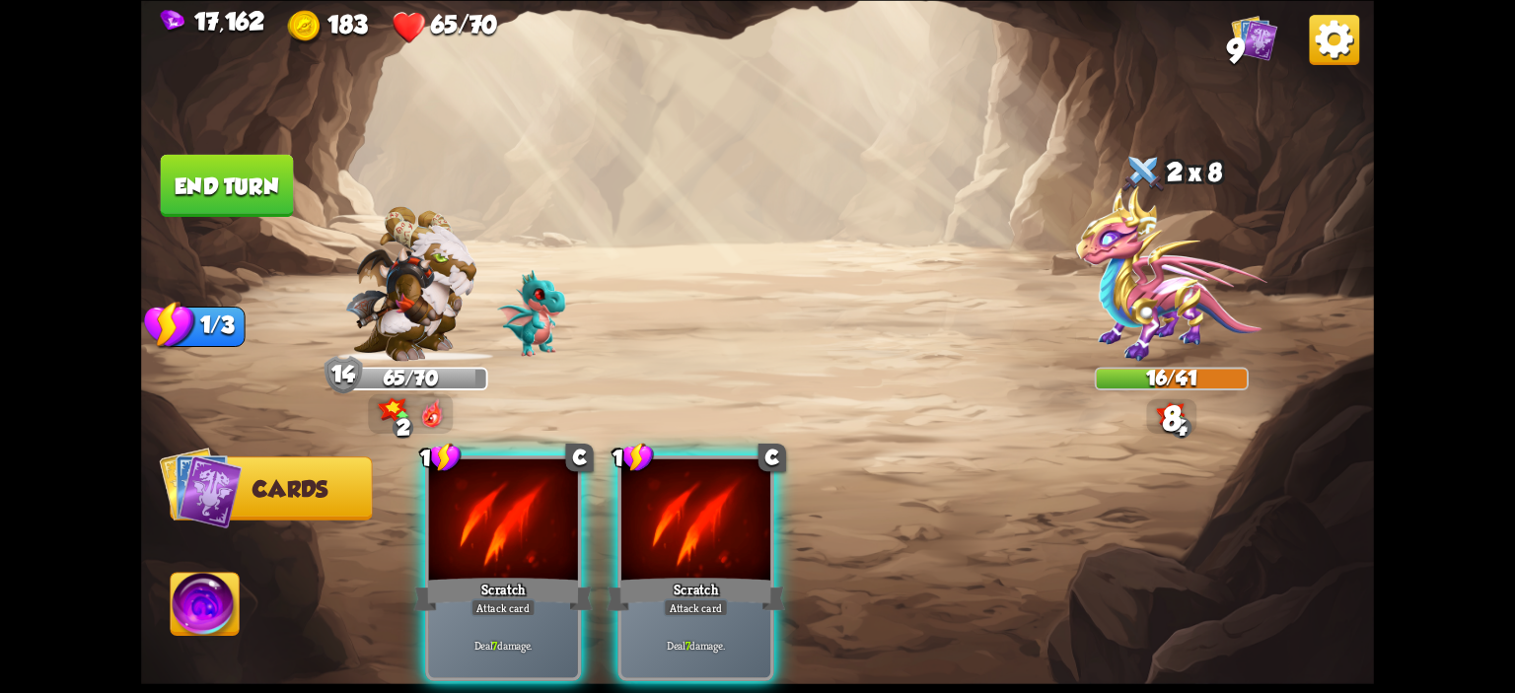
click at [735, 523] on div at bounding box center [695, 521] width 149 height 125
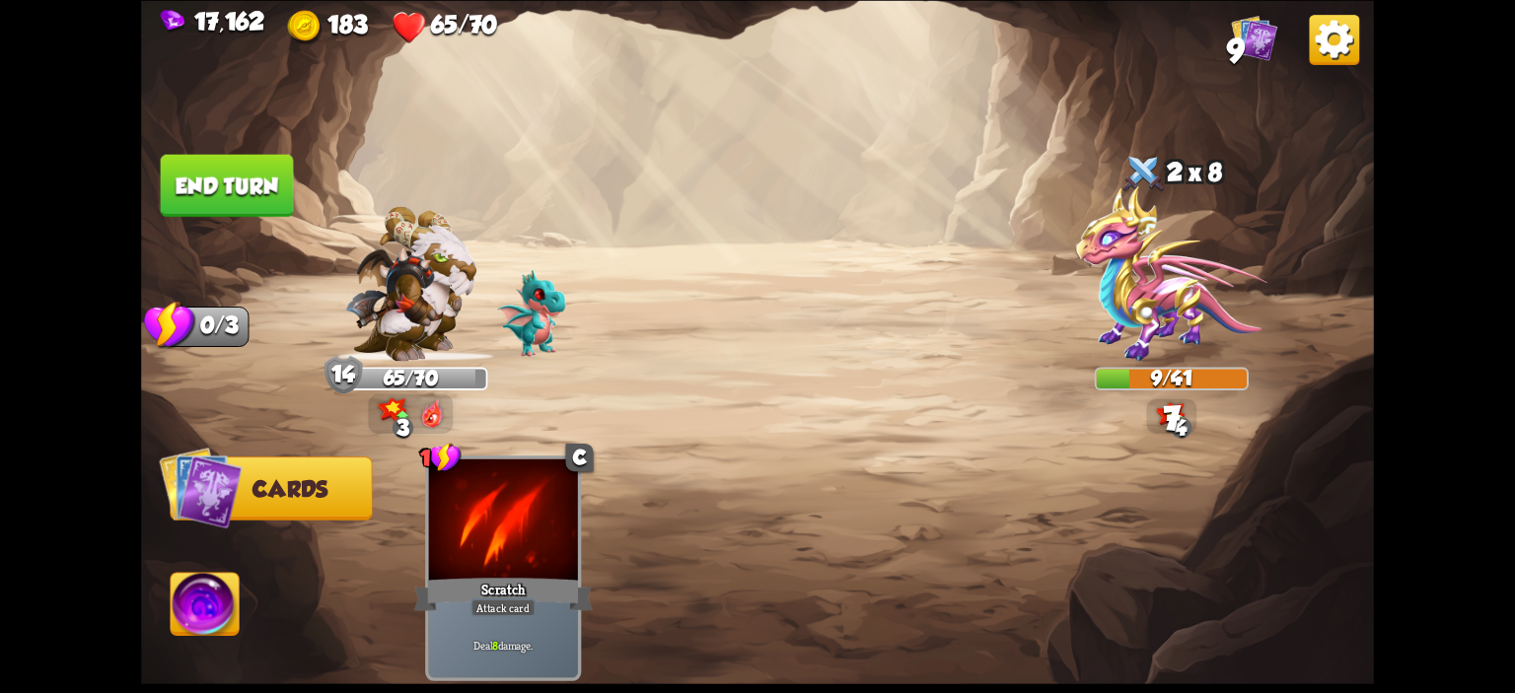
click at [205, 166] on button "End turn" at bounding box center [227, 185] width 133 height 62
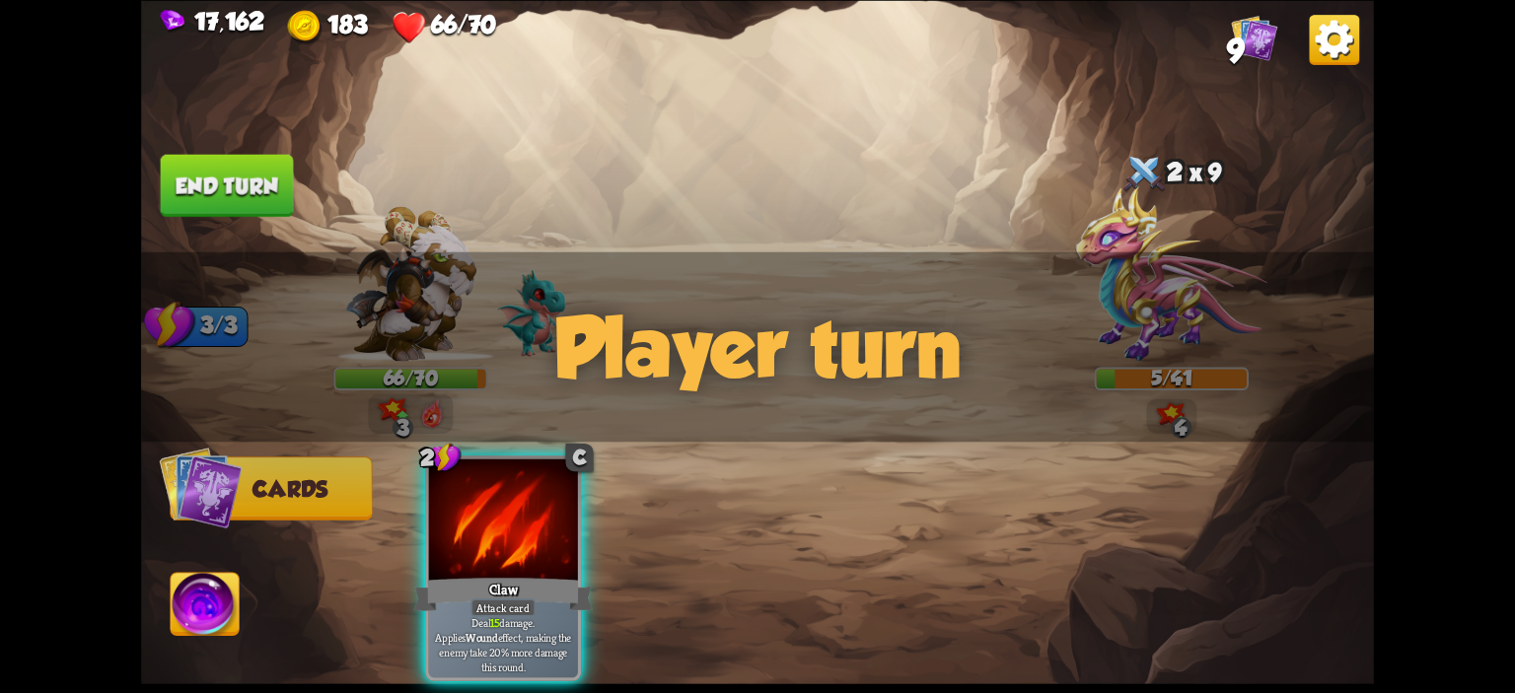
click at [1126, 310] on div "Player turn" at bounding box center [757, 345] width 1233 height 189
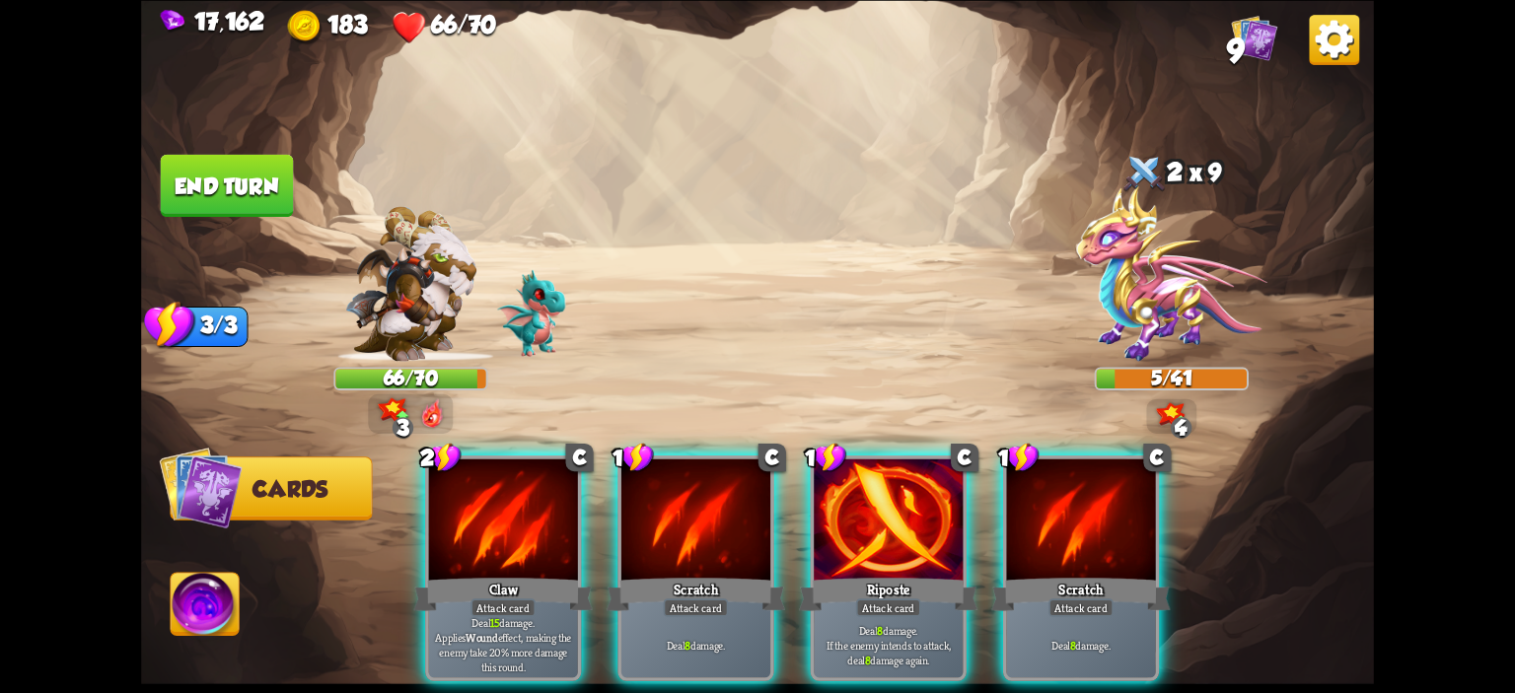
click at [1107, 267] on div "Player turn" at bounding box center [757, 345] width 1233 height 189
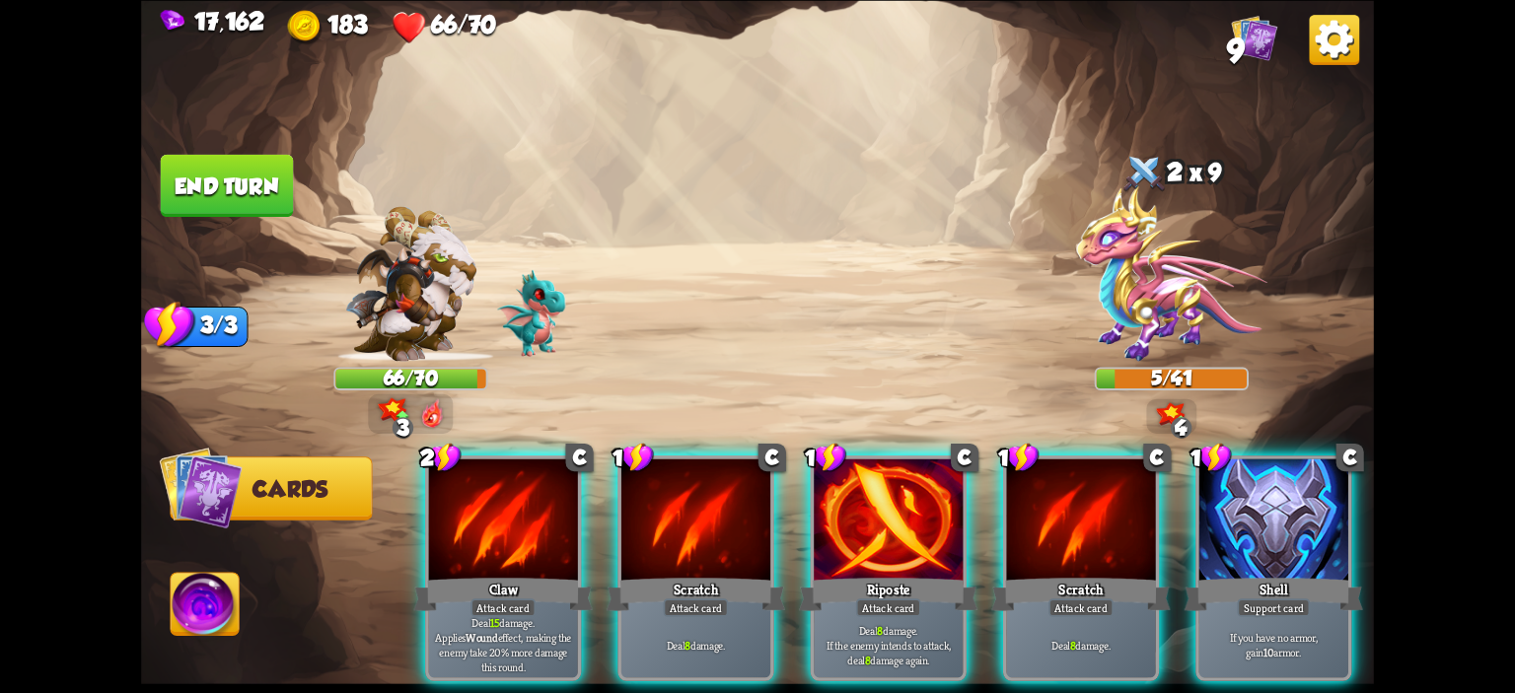
click at [1130, 177] on div at bounding box center [1144, 174] width 46 height 50
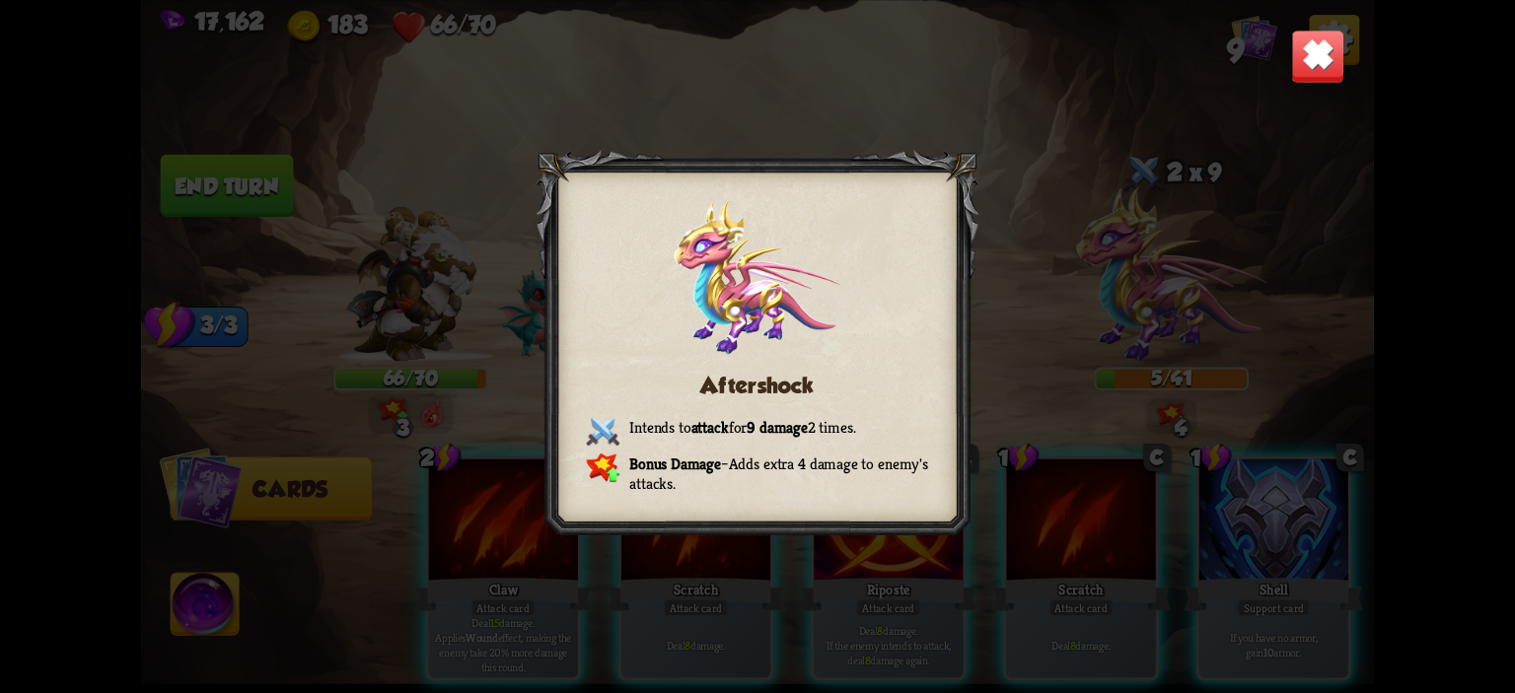
click at [1318, 84] on div "Aftershock Intends to attack for 9 damage 2 times. Bonus Damage – Adds extra 4 …" at bounding box center [757, 346] width 1233 height 693
click at [1317, 78] on img at bounding box center [1318, 56] width 54 height 54
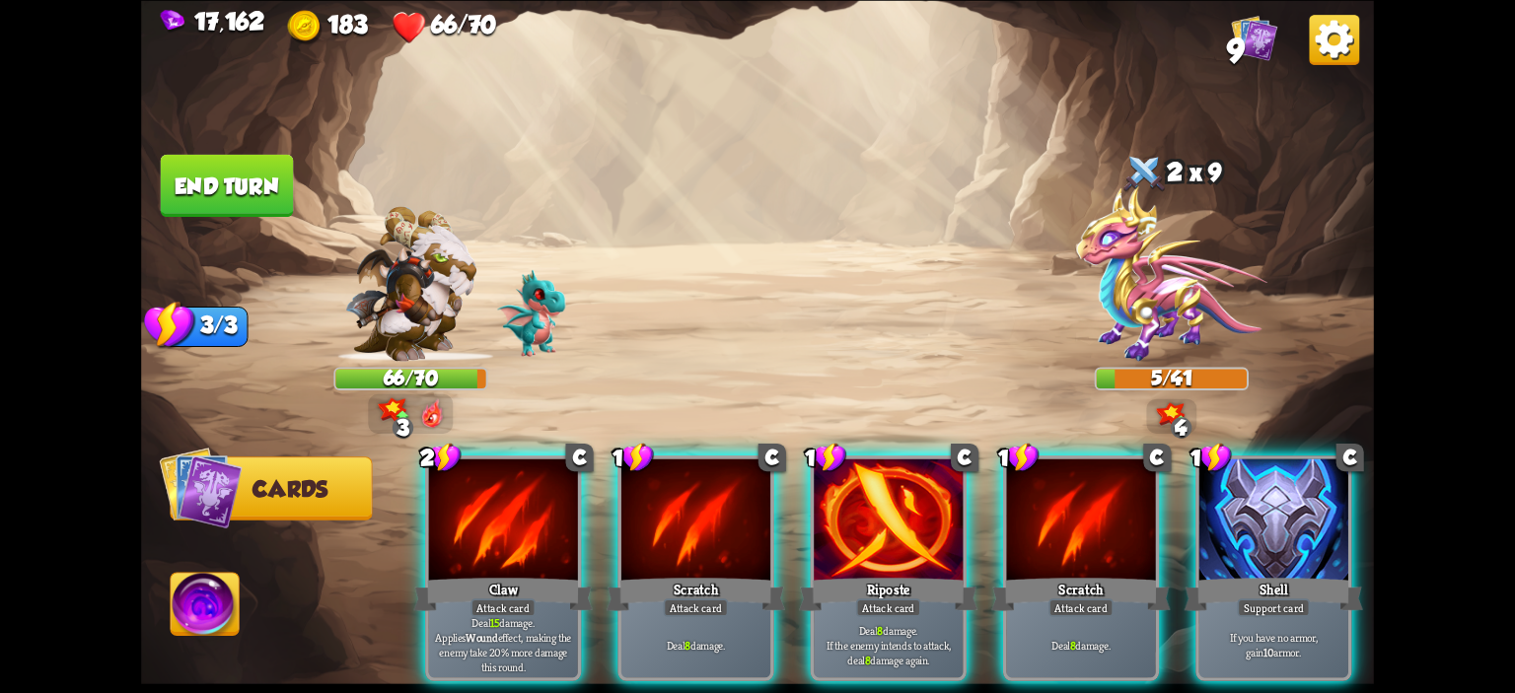
click at [219, 570] on img at bounding box center [757, 346] width 1233 height 693
click at [202, 611] on img at bounding box center [205, 607] width 68 height 69
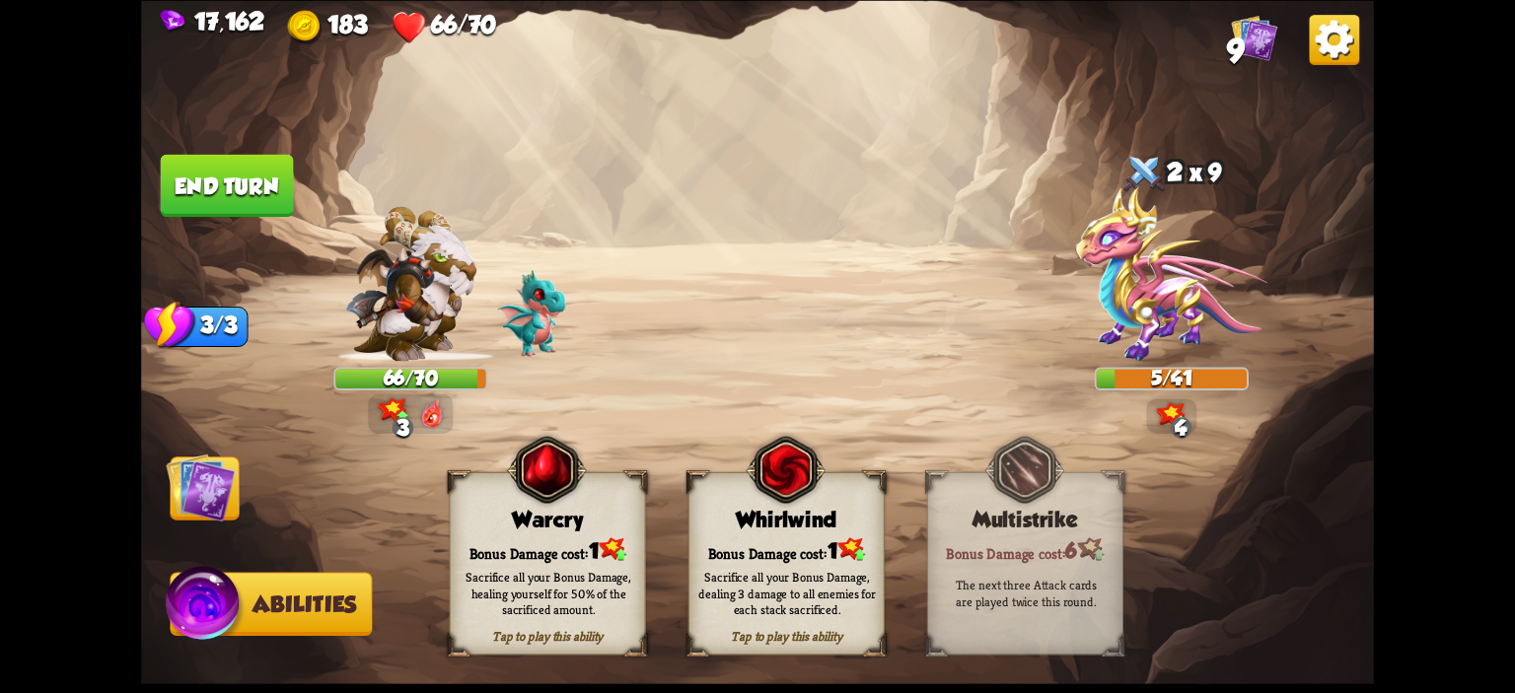
click at [507, 498] on img at bounding box center [546, 469] width 79 height 81
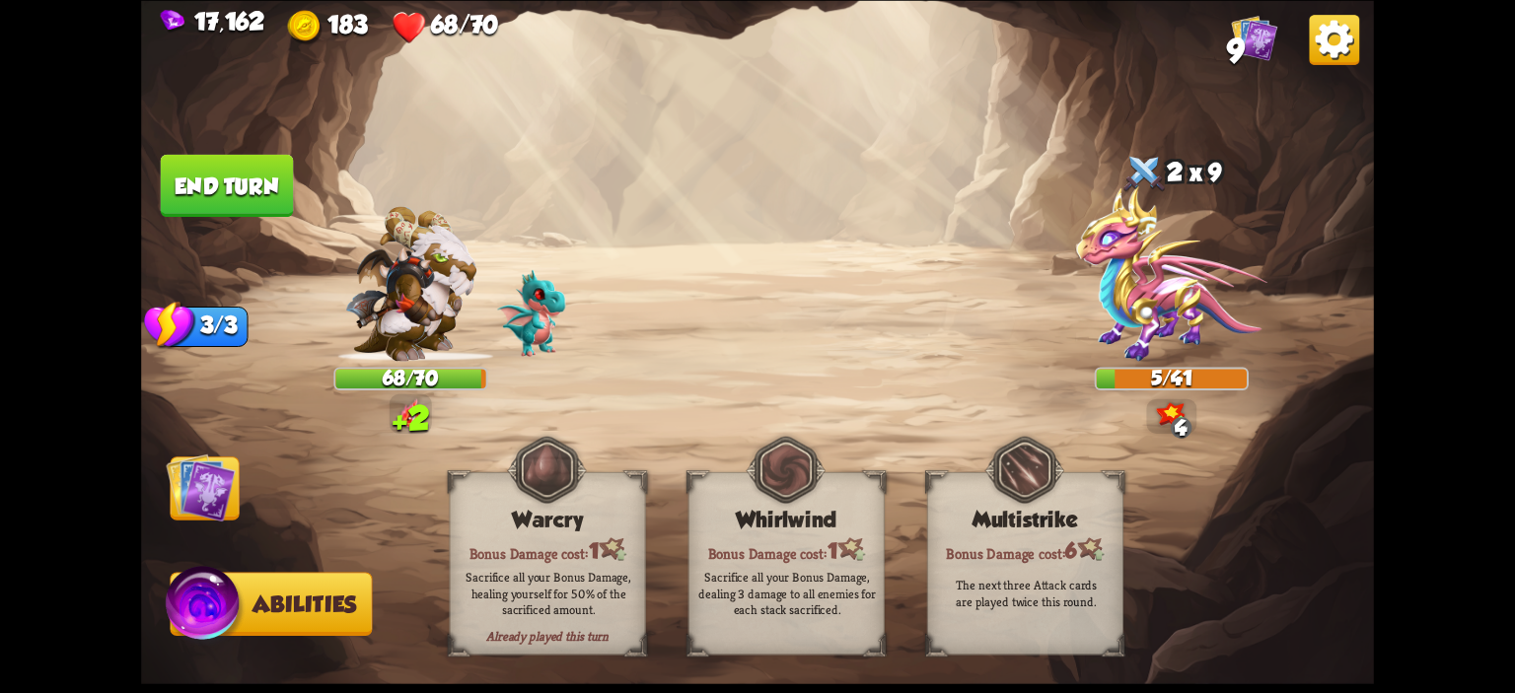
click at [179, 512] on img at bounding box center [200, 487] width 69 height 69
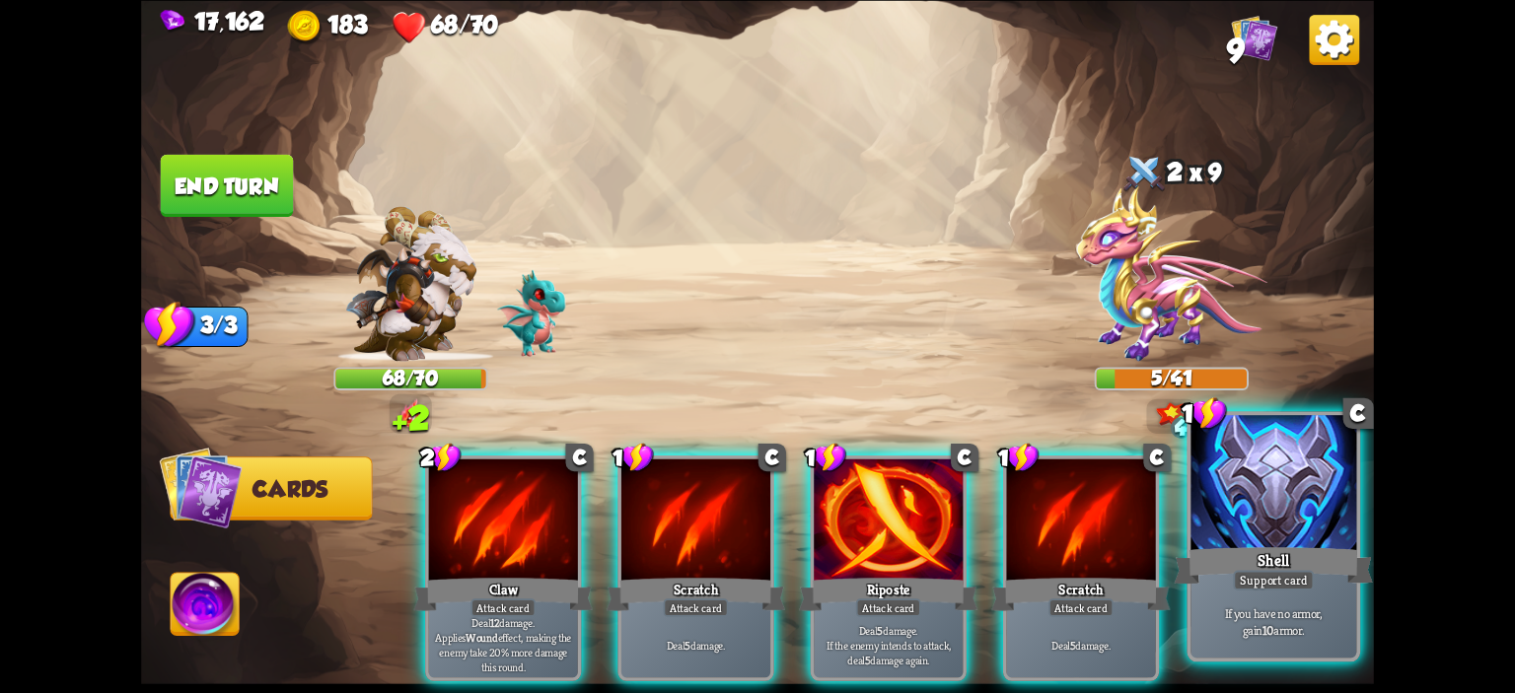
click at [1252, 500] on div at bounding box center [1273, 485] width 166 height 140
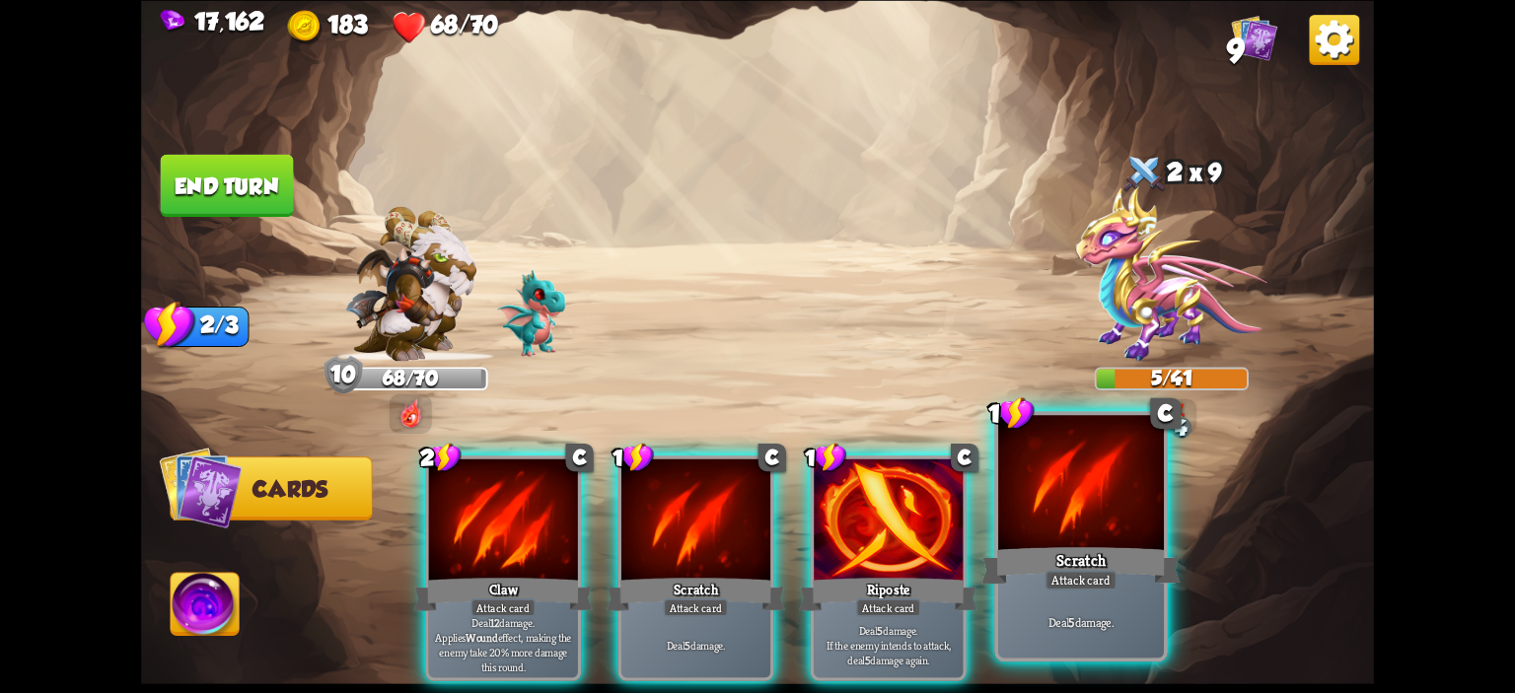
click at [1090, 504] on div at bounding box center [1081, 485] width 166 height 140
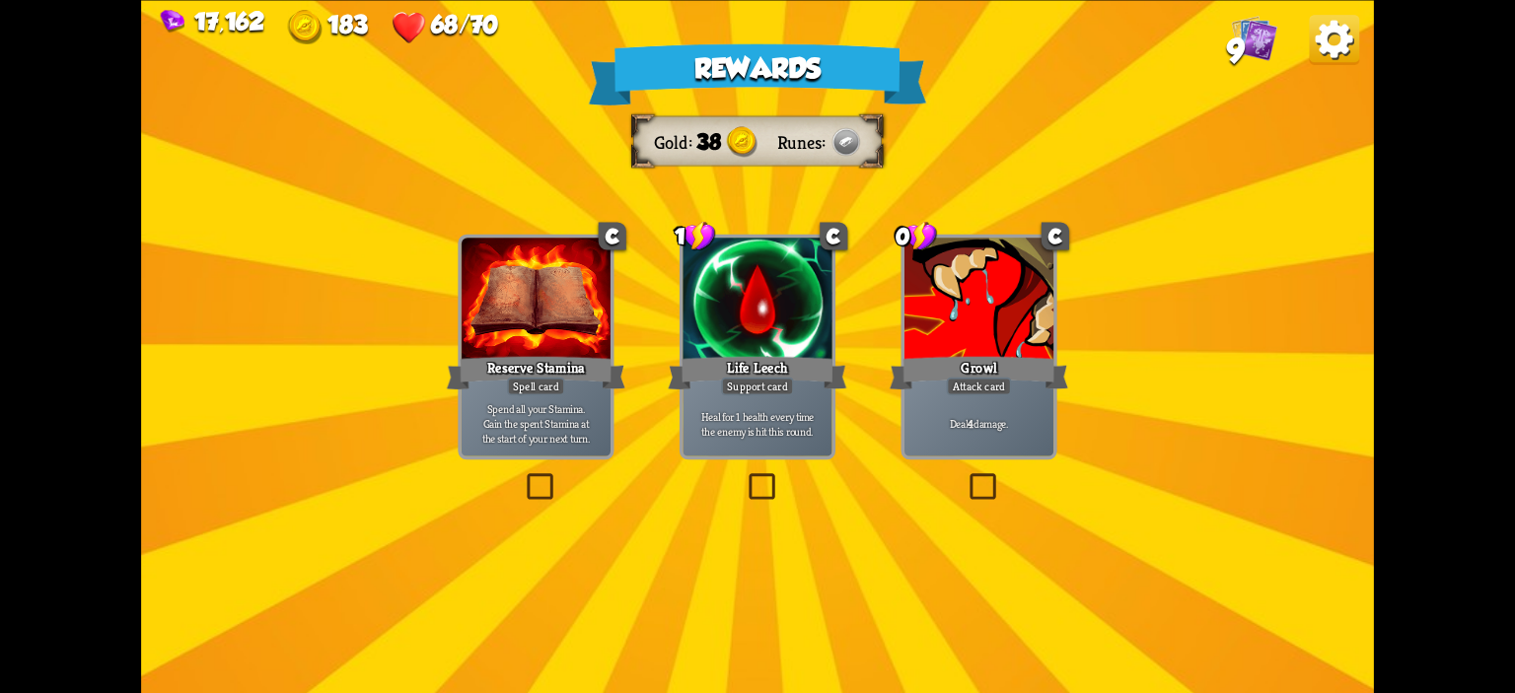
click at [929, 323] on div at bounding box center [978, 300] width 149 height 125
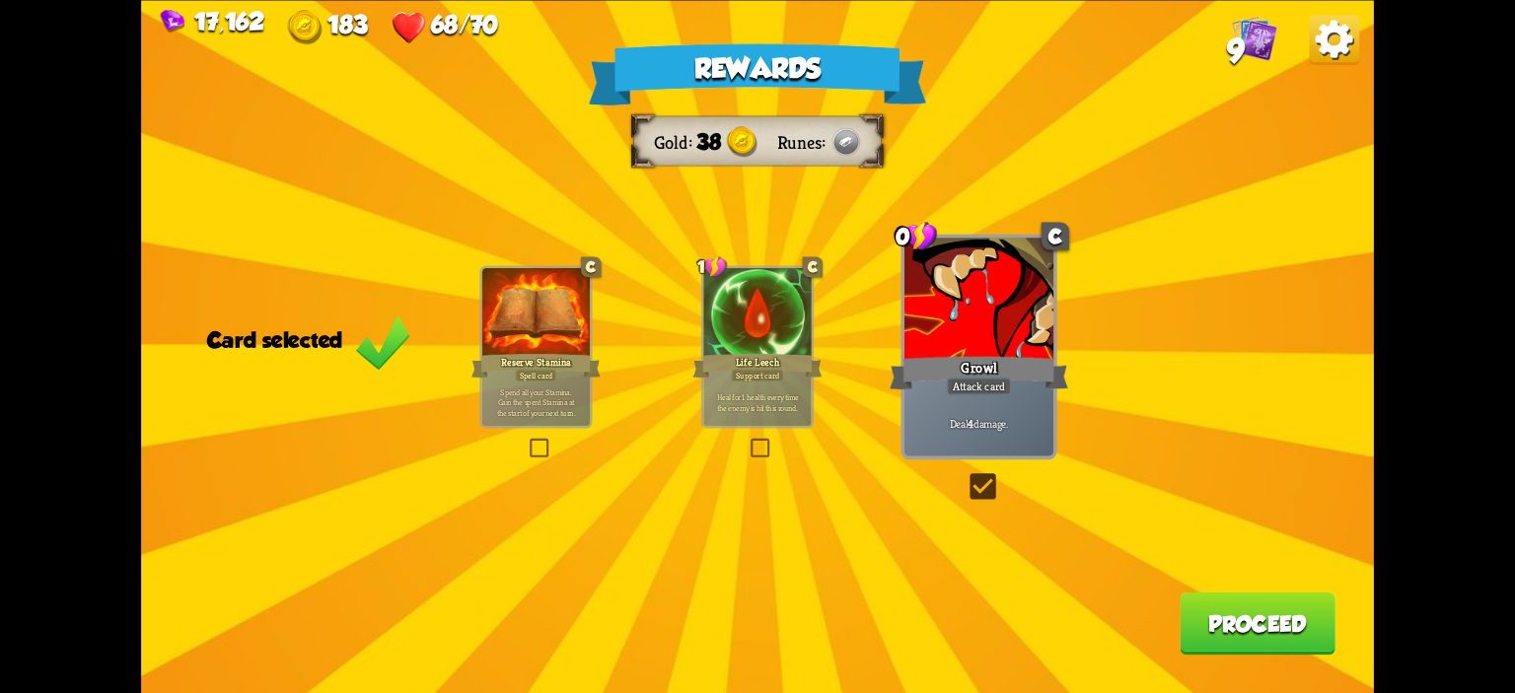
click at [1274, 630] on button "Proceed" at bounding box center [1258, 623] width 156 height 62
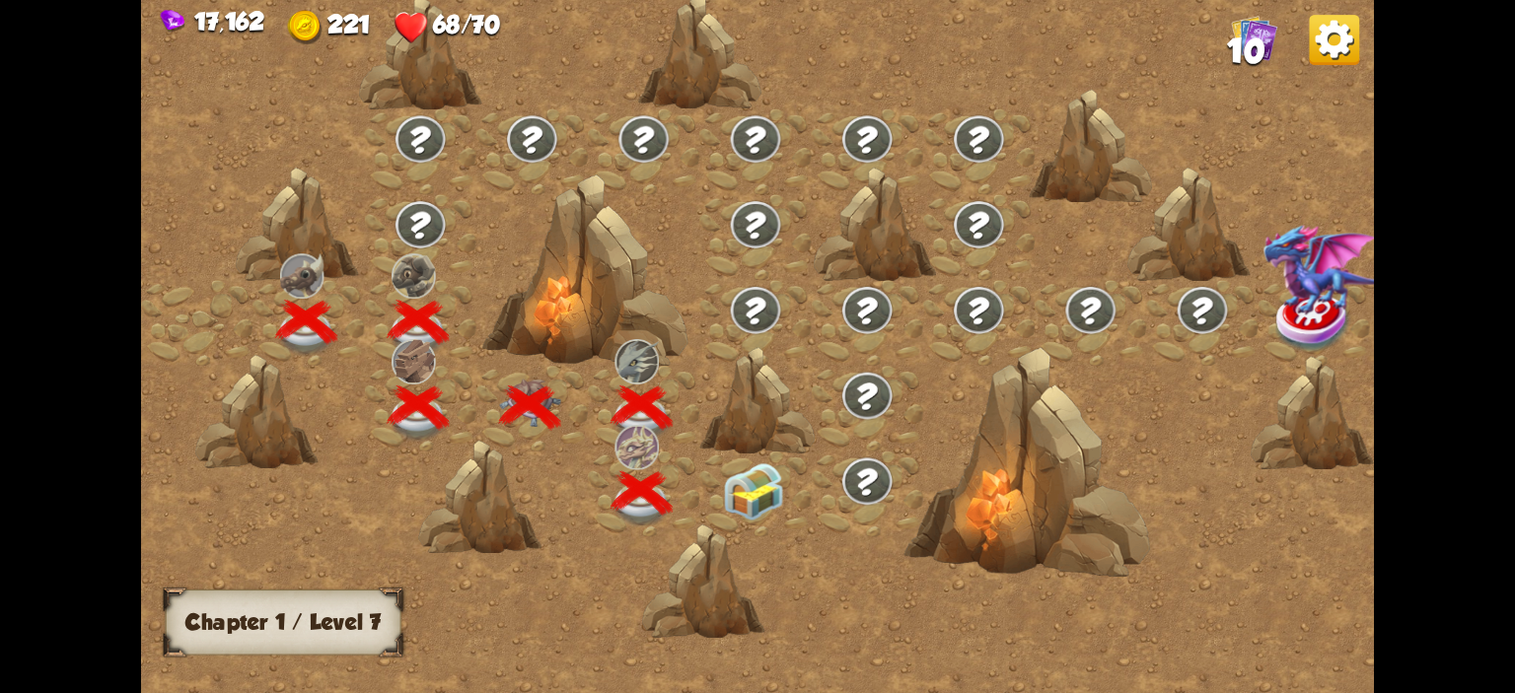
click at [752, 473] on img at bounding box center [753, 491] width 61 height 57
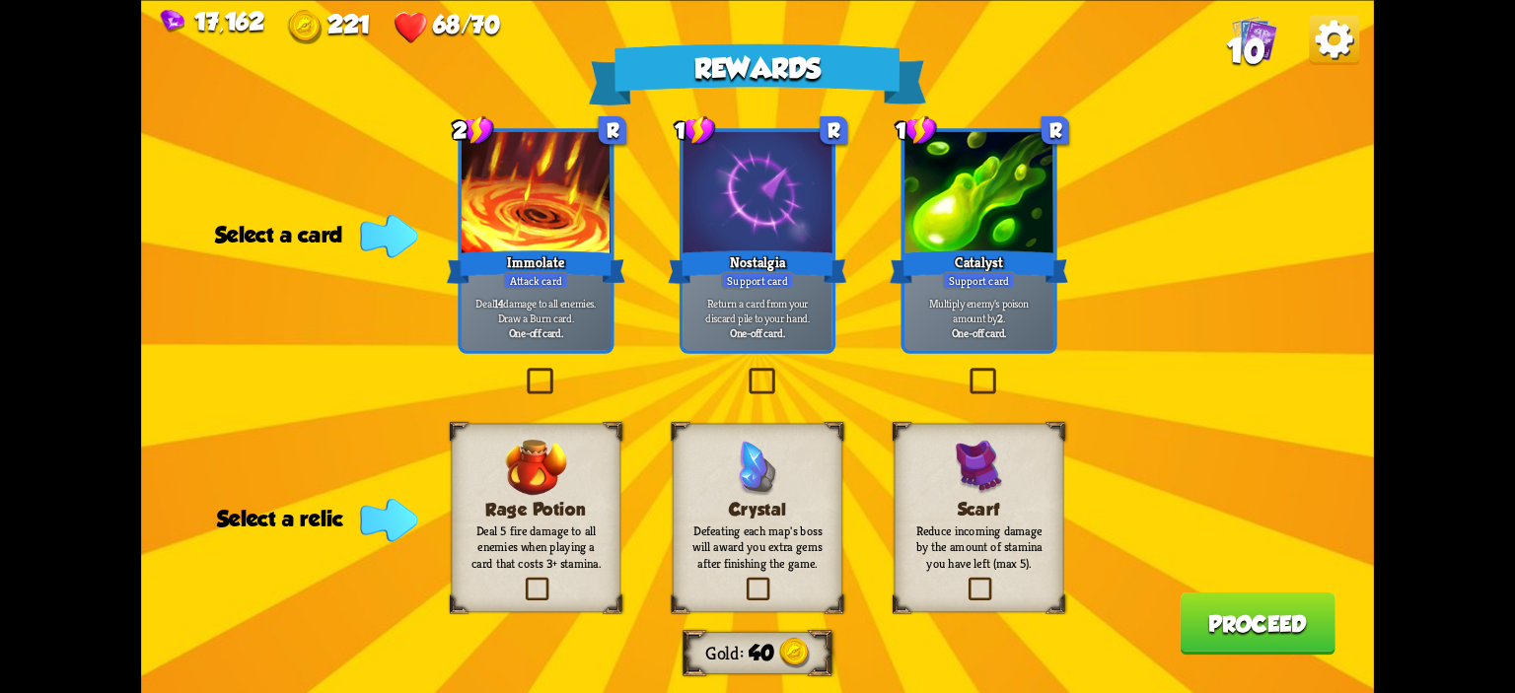
click at [555, 338] on b "One-off card." at bounding box center [536, 331] width 55 height 15
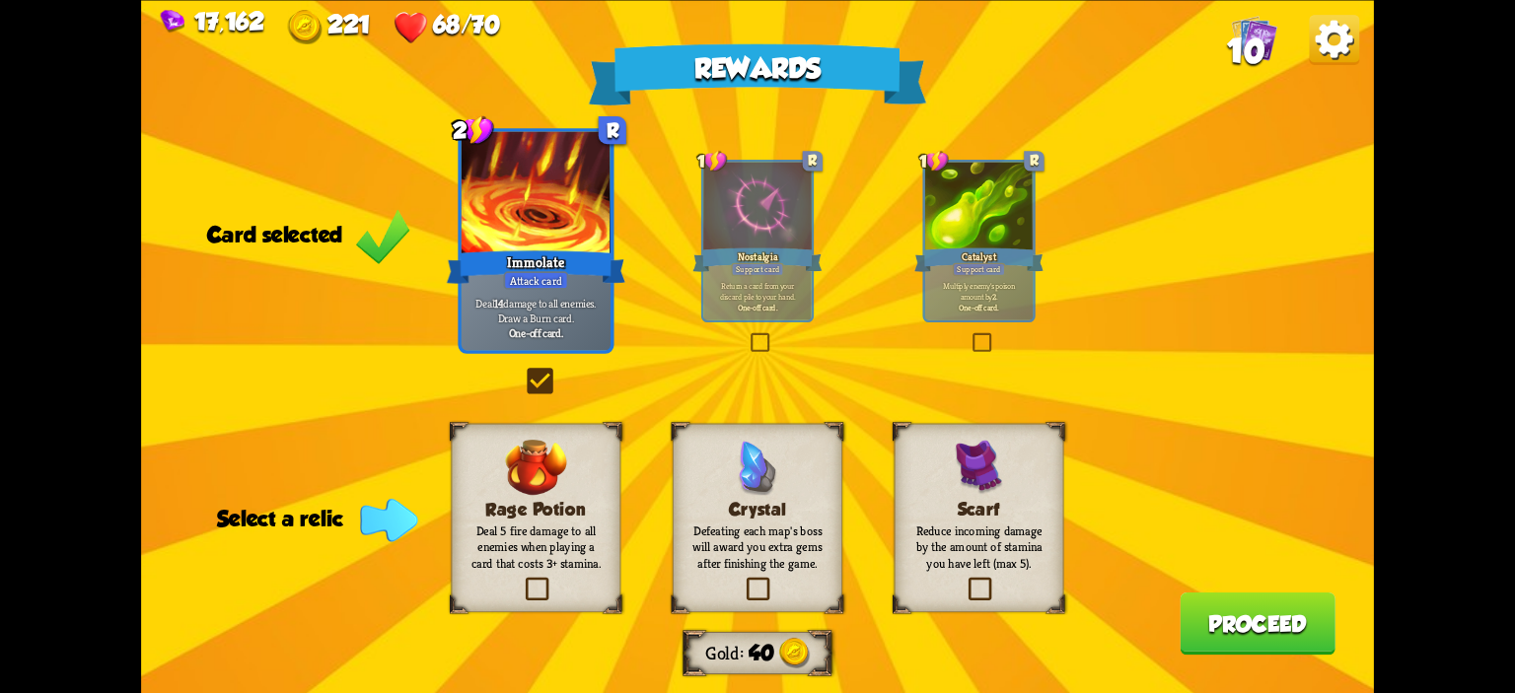
click at [580, 503] on h3 "Rage Potion" at bounding box center [535, 509] width 137 height 20
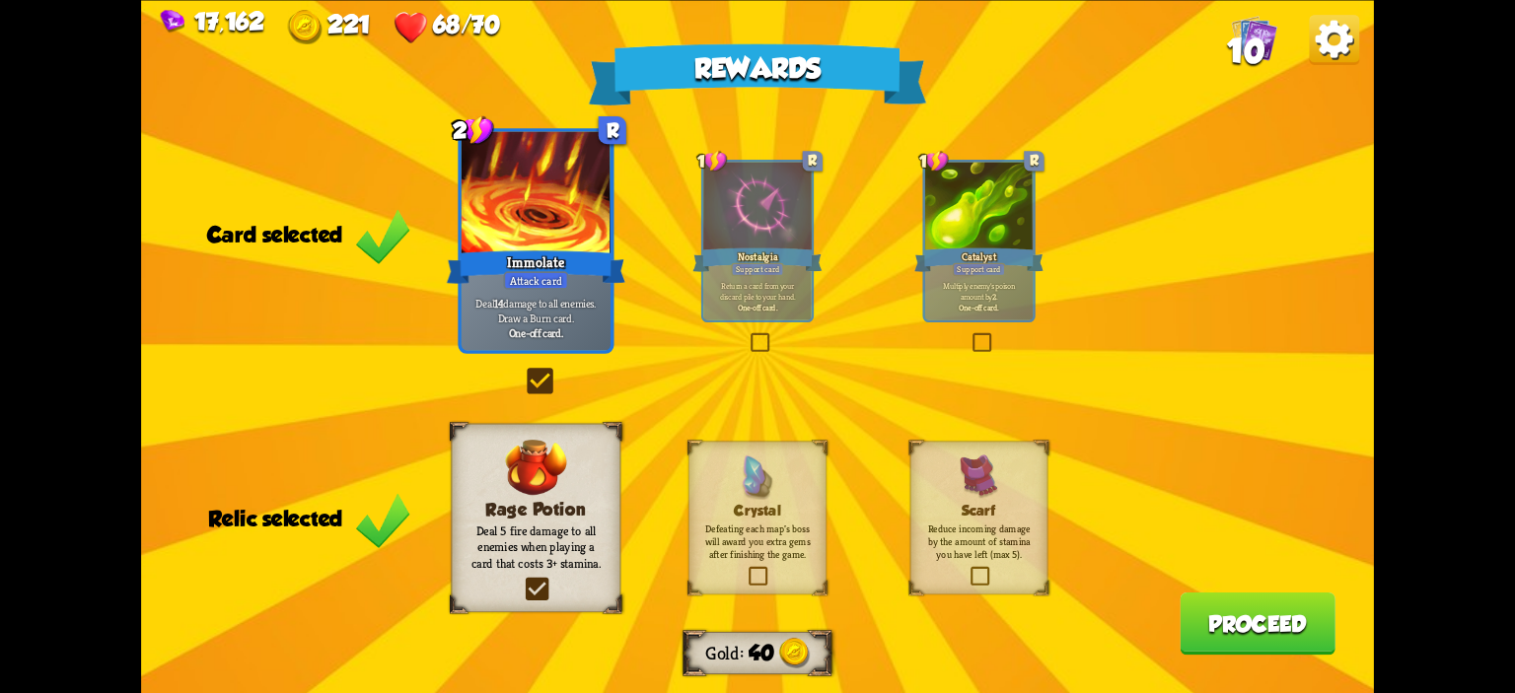
click at [1240, 631] on button "Proceed" at bounding box center [1258, 623] width 156 height 62
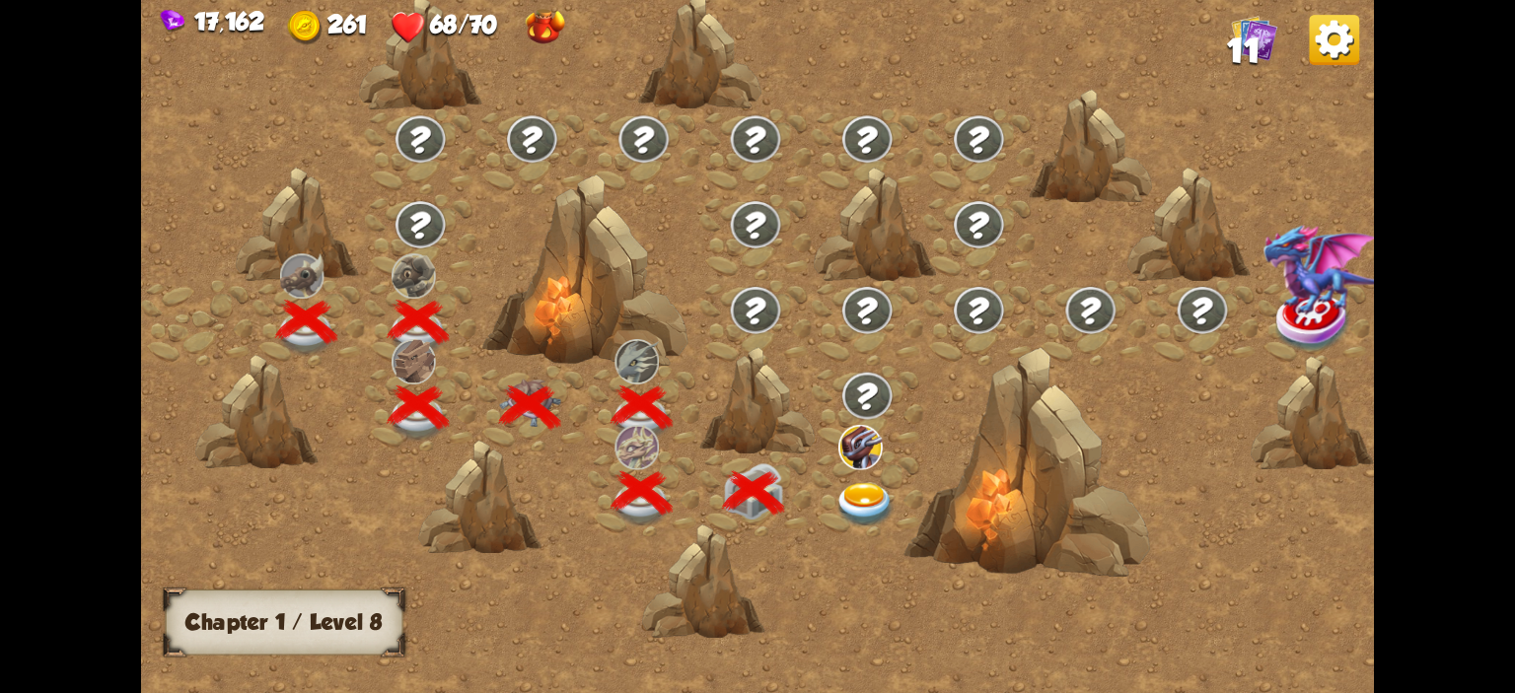
click at [844, 485] on img at bounding box center [864, 505] width 61 height 45
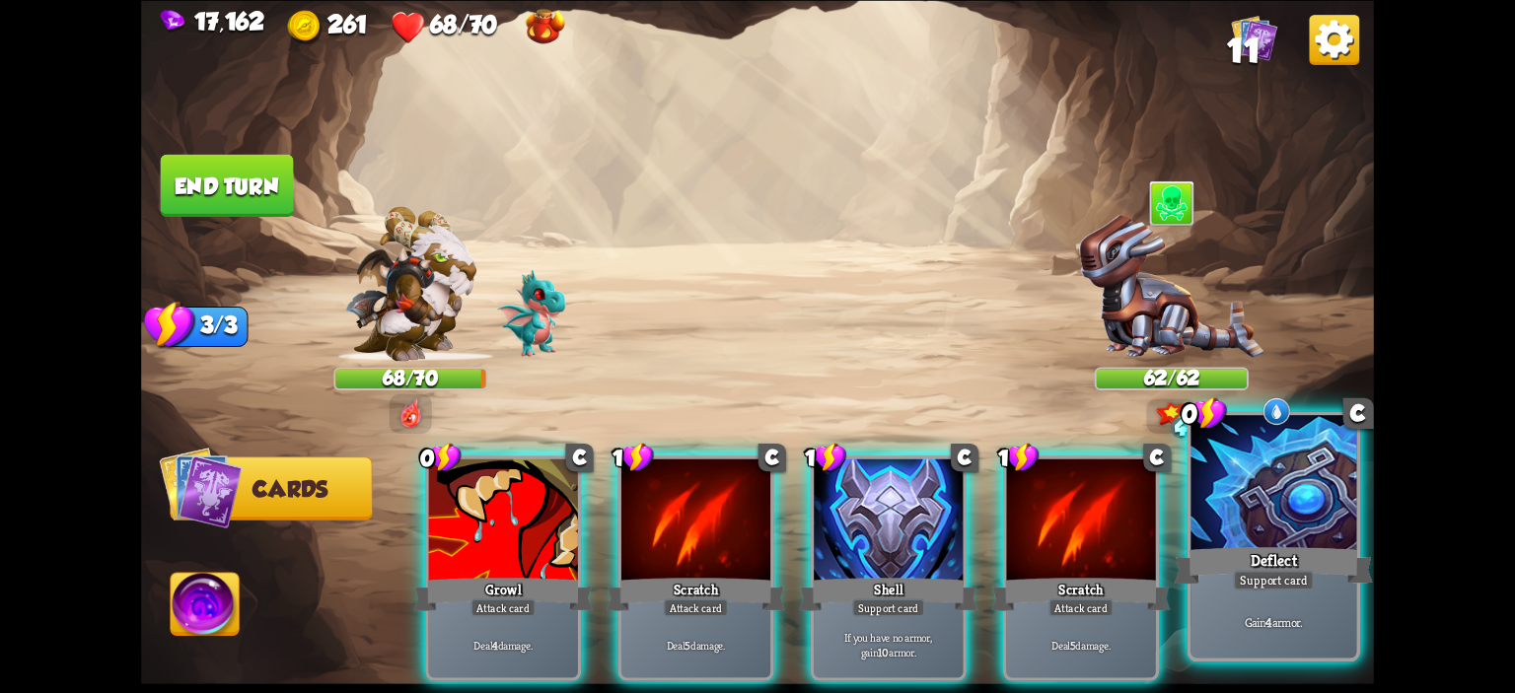
click at [1250, 503] on div at bounding box center [1273, 485] width 166 height 140
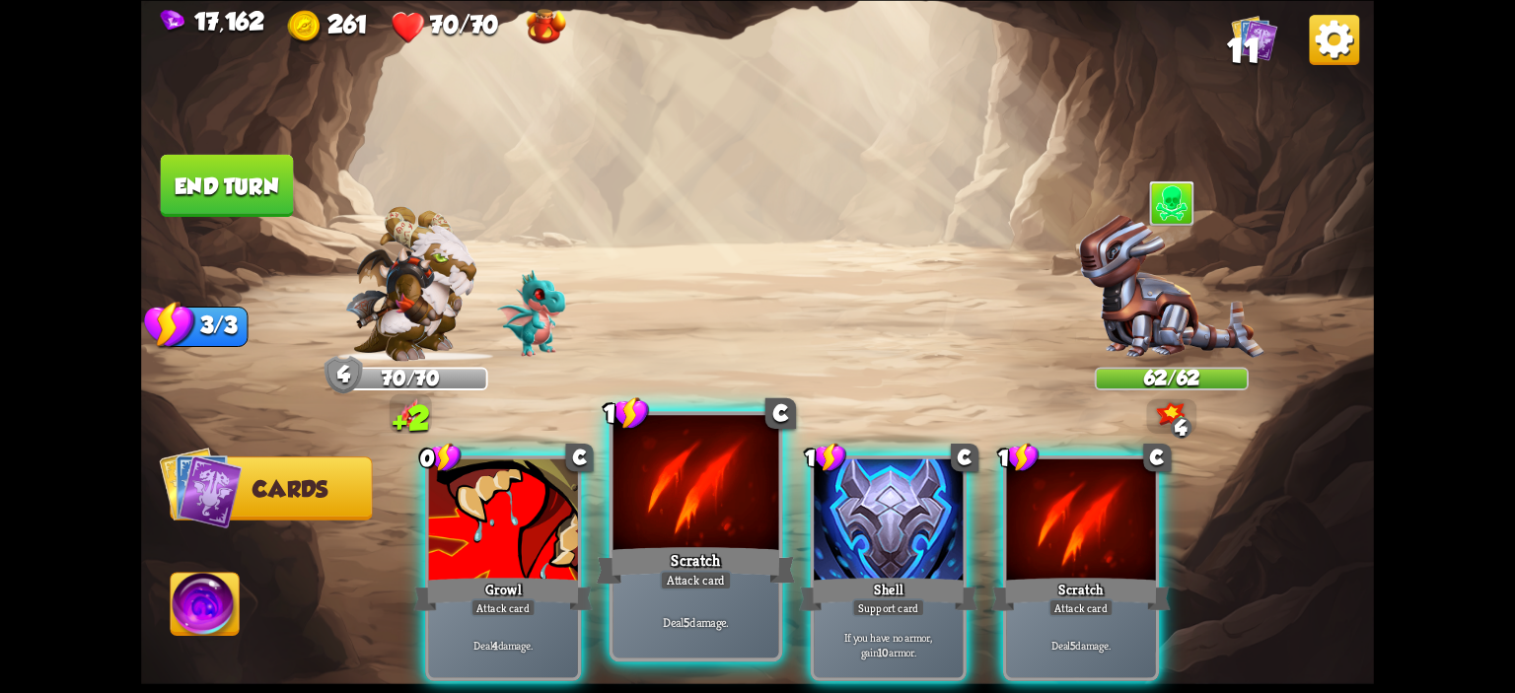
click at [692, 490] on div at bounding box center [696, 485] width 166 height 140
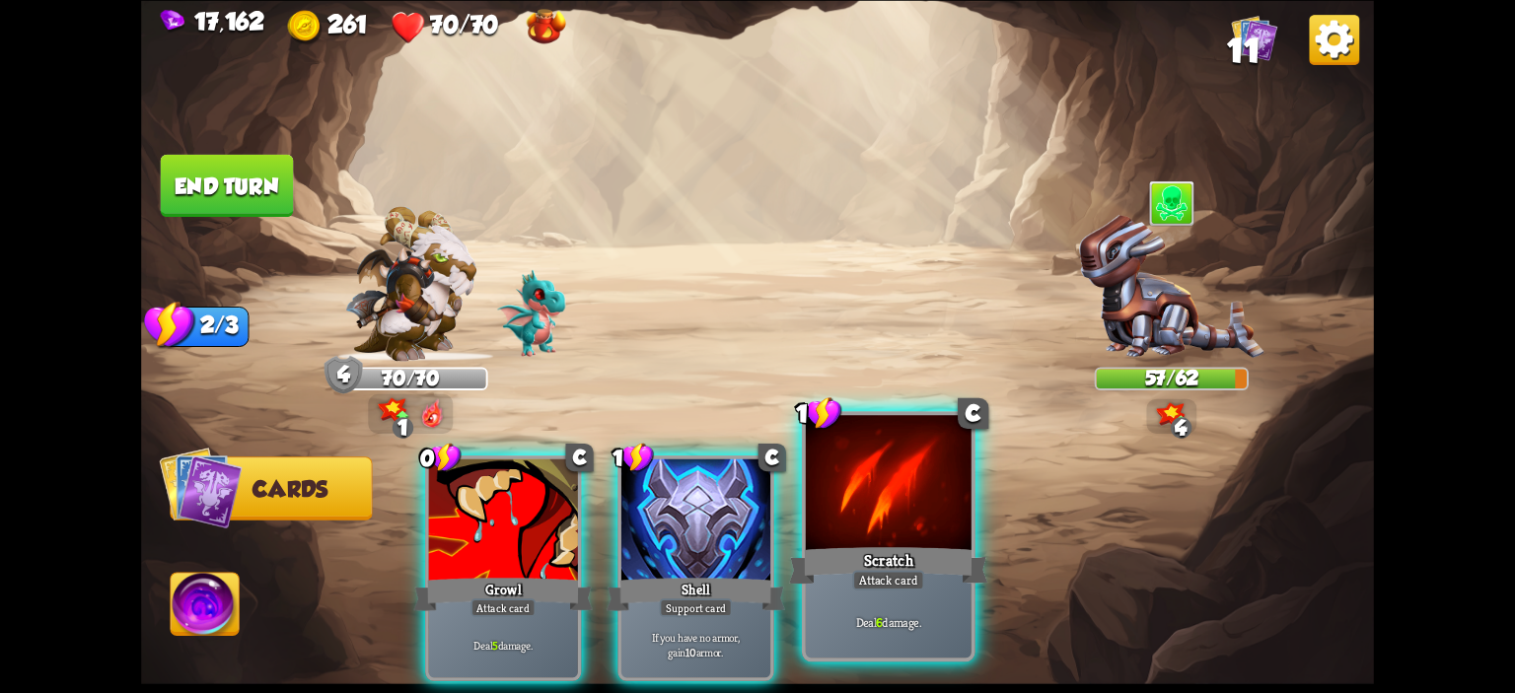
click at [876, 478] on div at bounding box center [889, 485] width 166 height 140
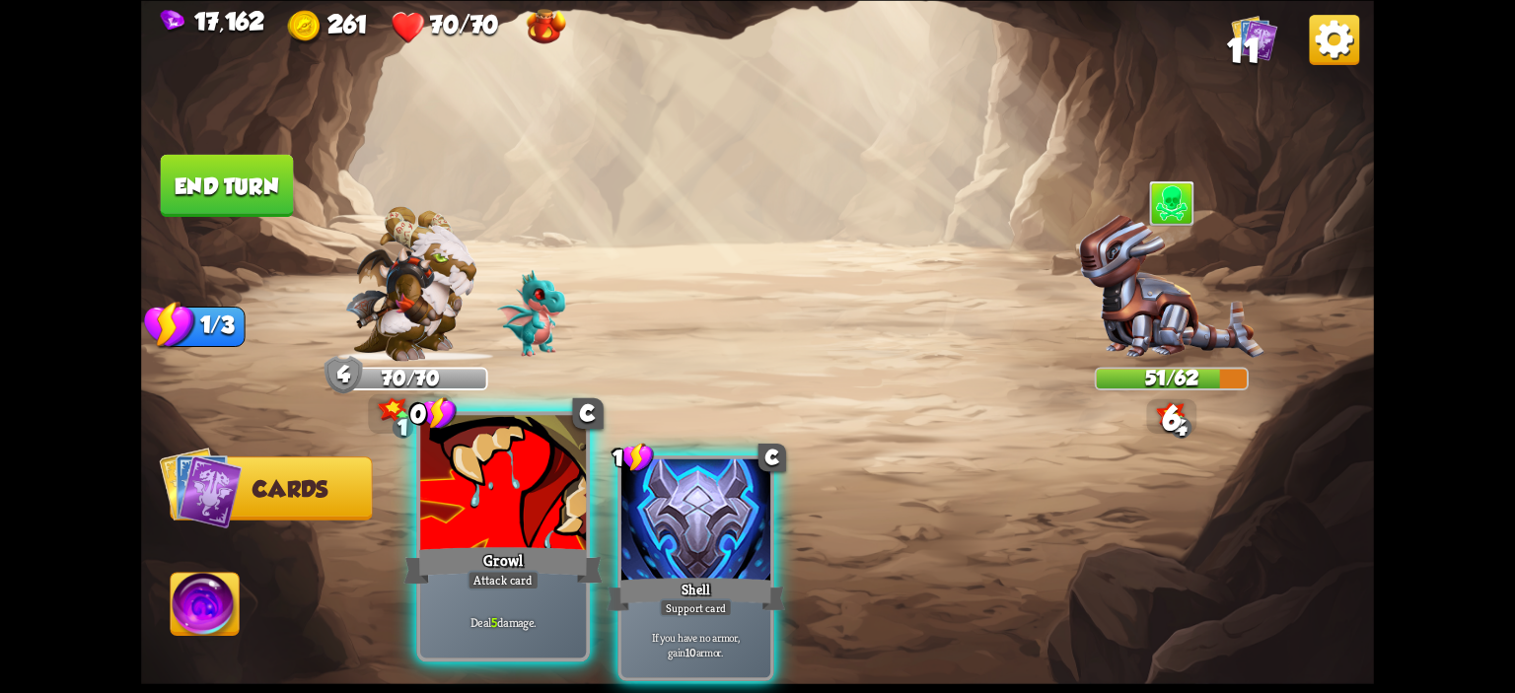
click at [547, 454] on div at bounding box center [503, 485] width 166 height 140
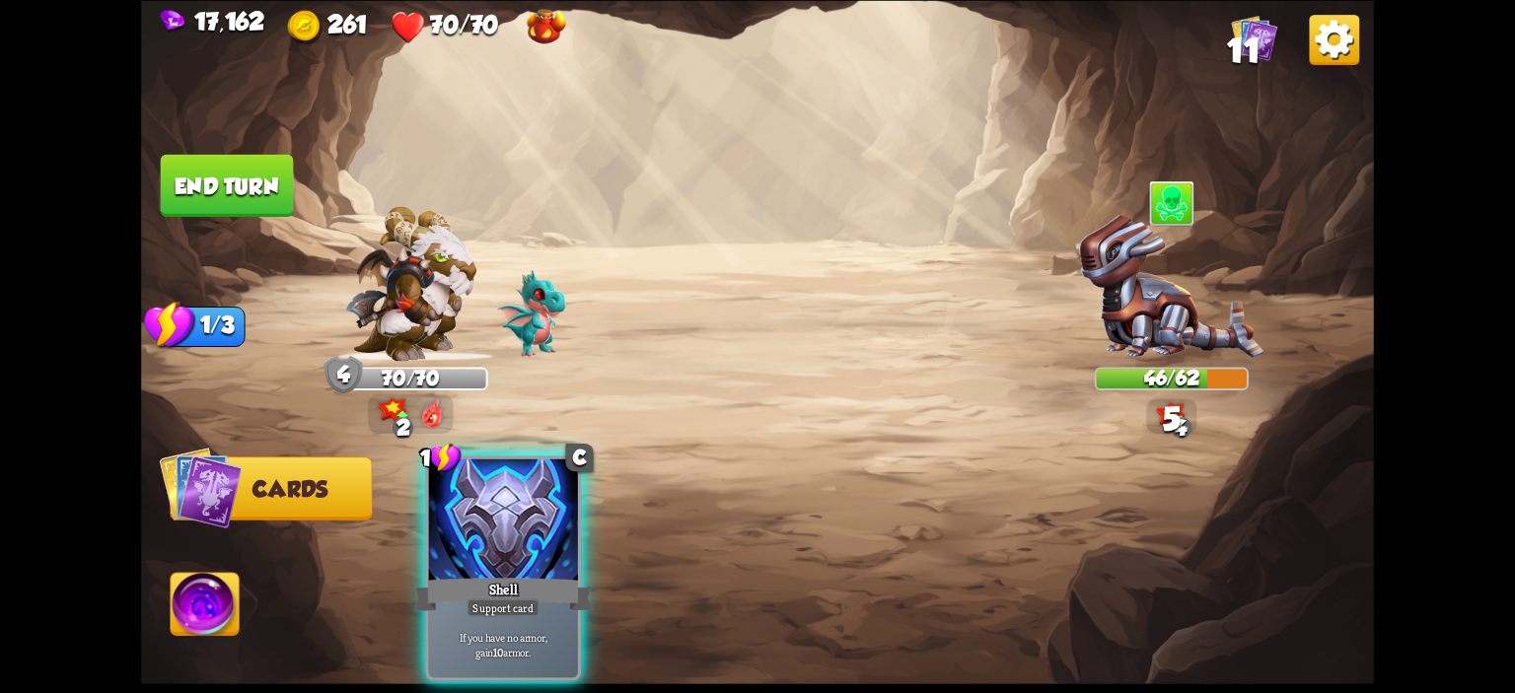
click at [211, 184] on button "End turn" at bounding box center [227, 185] width 133 height 62
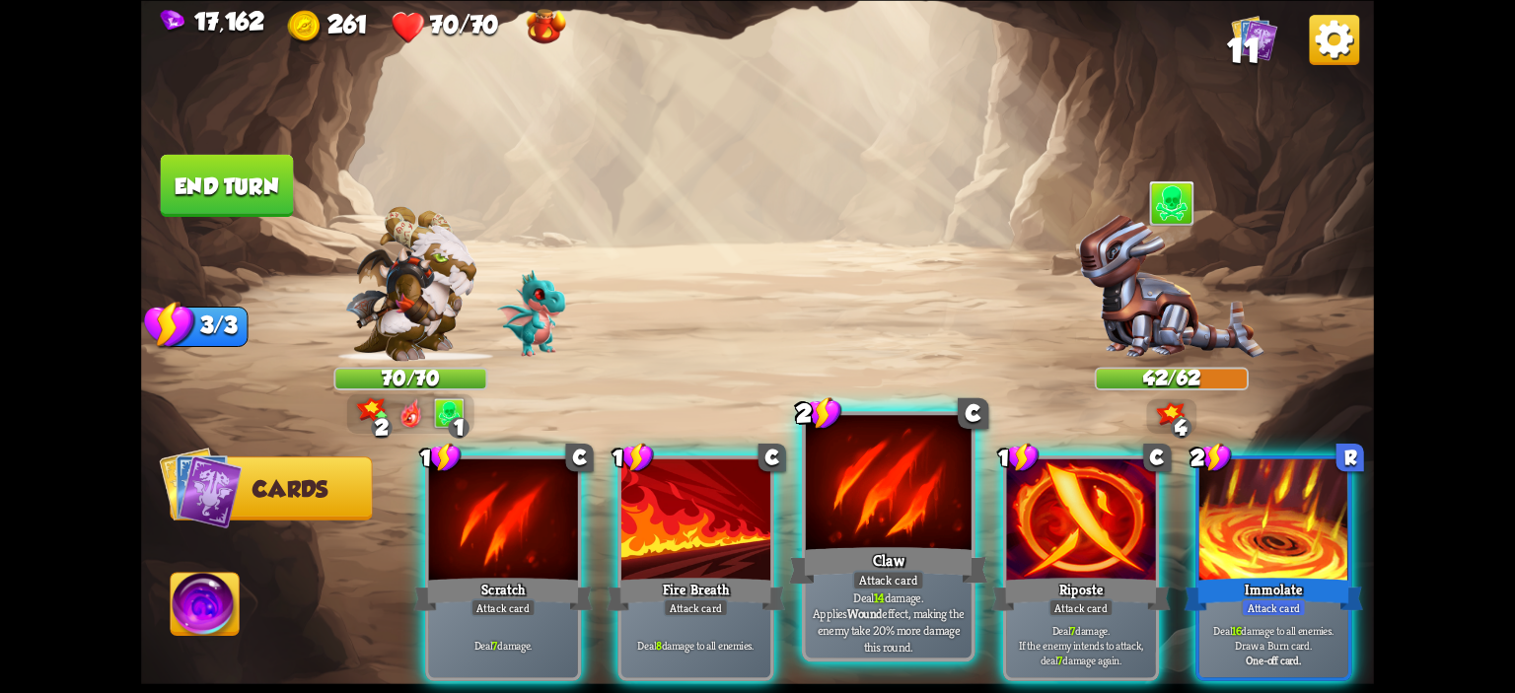
click at [911, 487] on div at bounding box center [889, 485] width 166 height 140
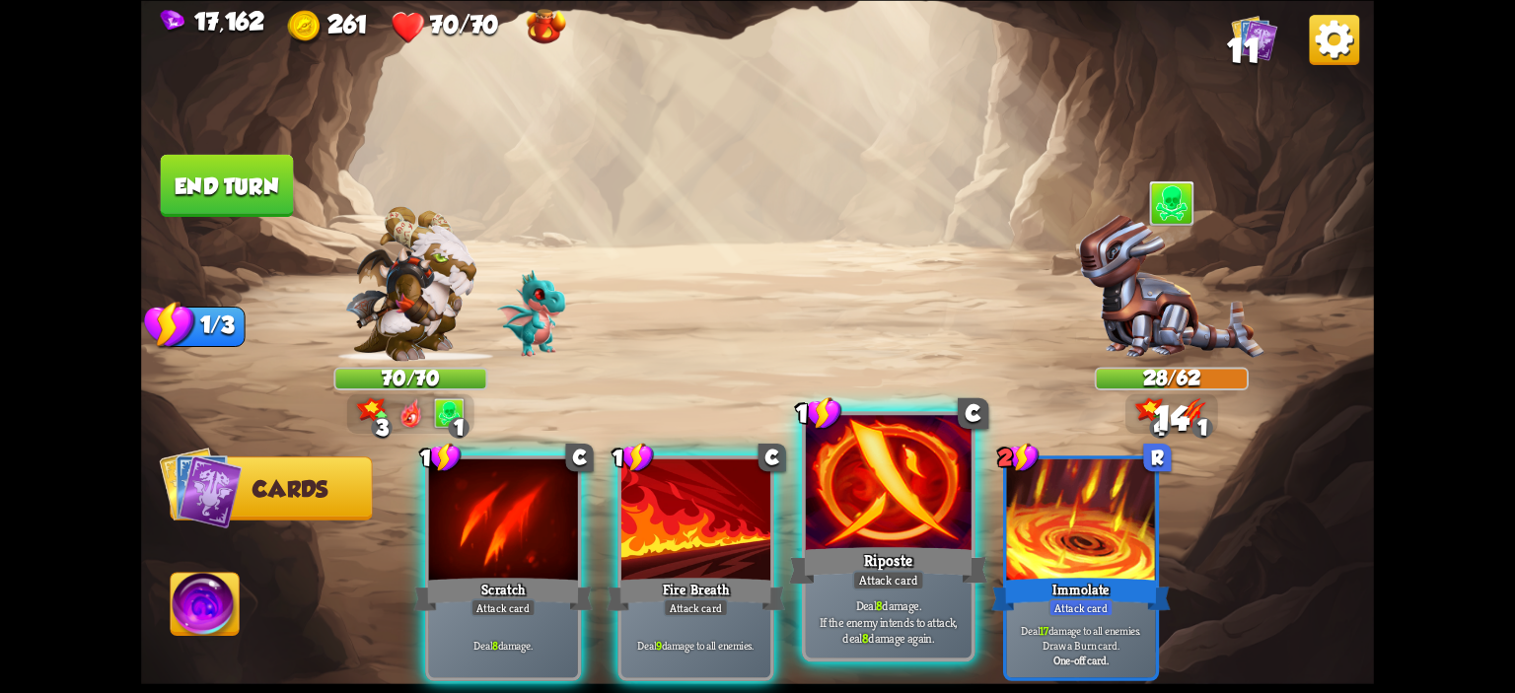
click at [878, 489] on div at bounding box center [889, 485] width 166 height 140
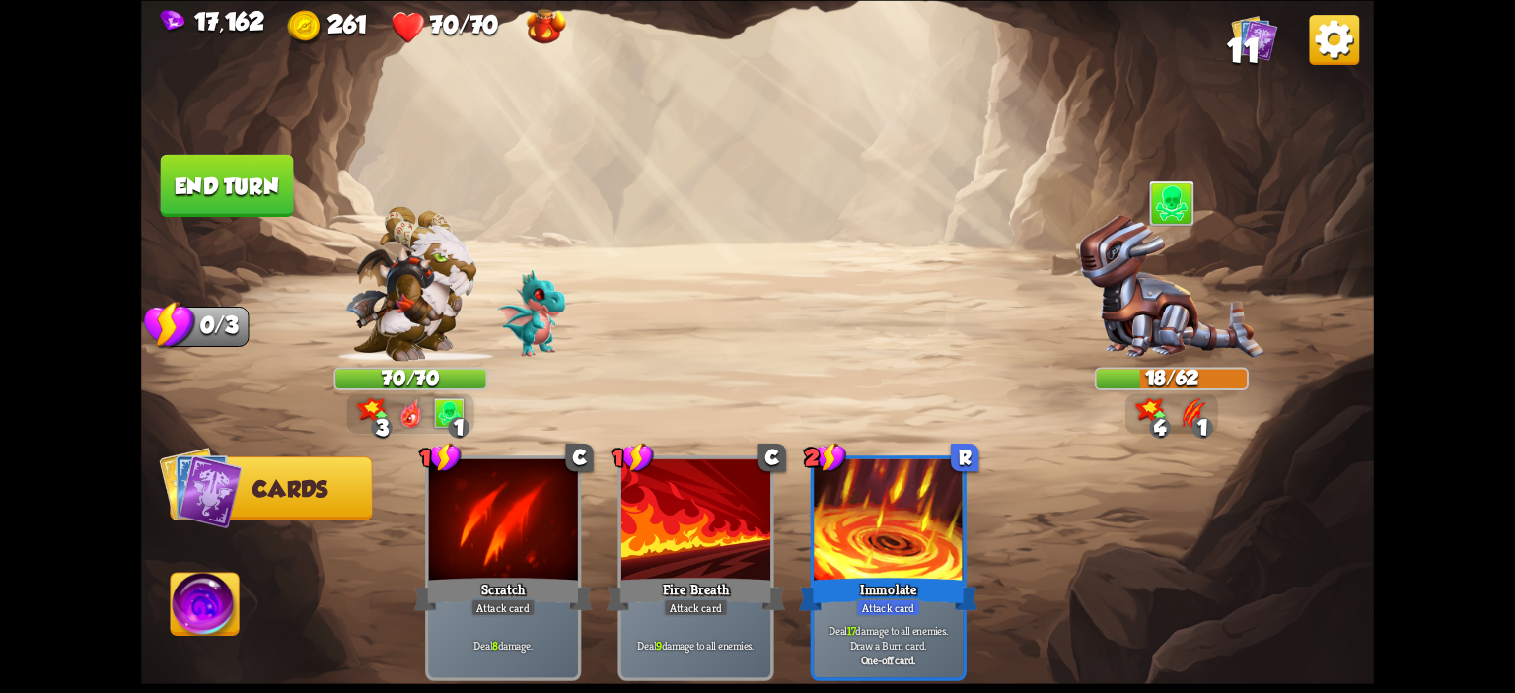
click at [207, 584] on img at bounding box center [205, 607] width 68 height 69
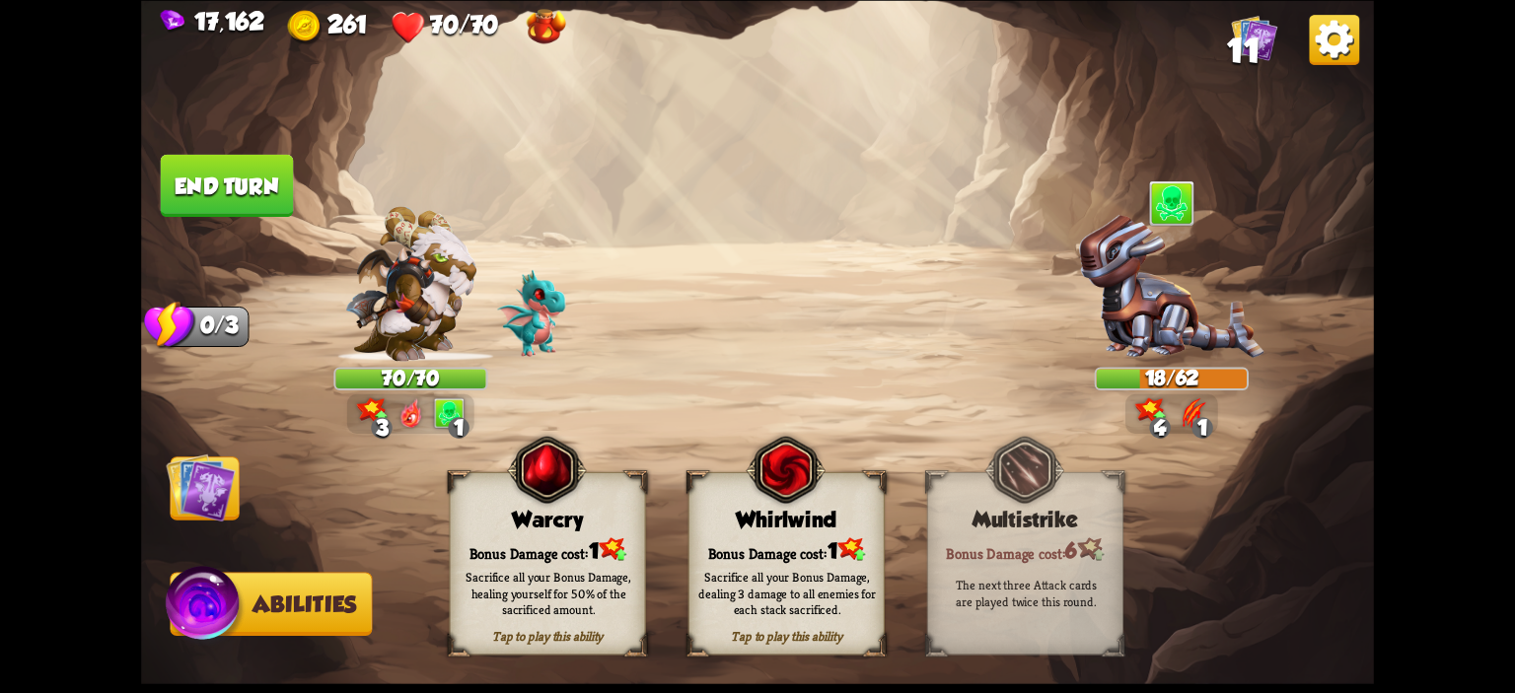
click at [753, 488] on img at bounding box center [785, 469] width 79 height 81
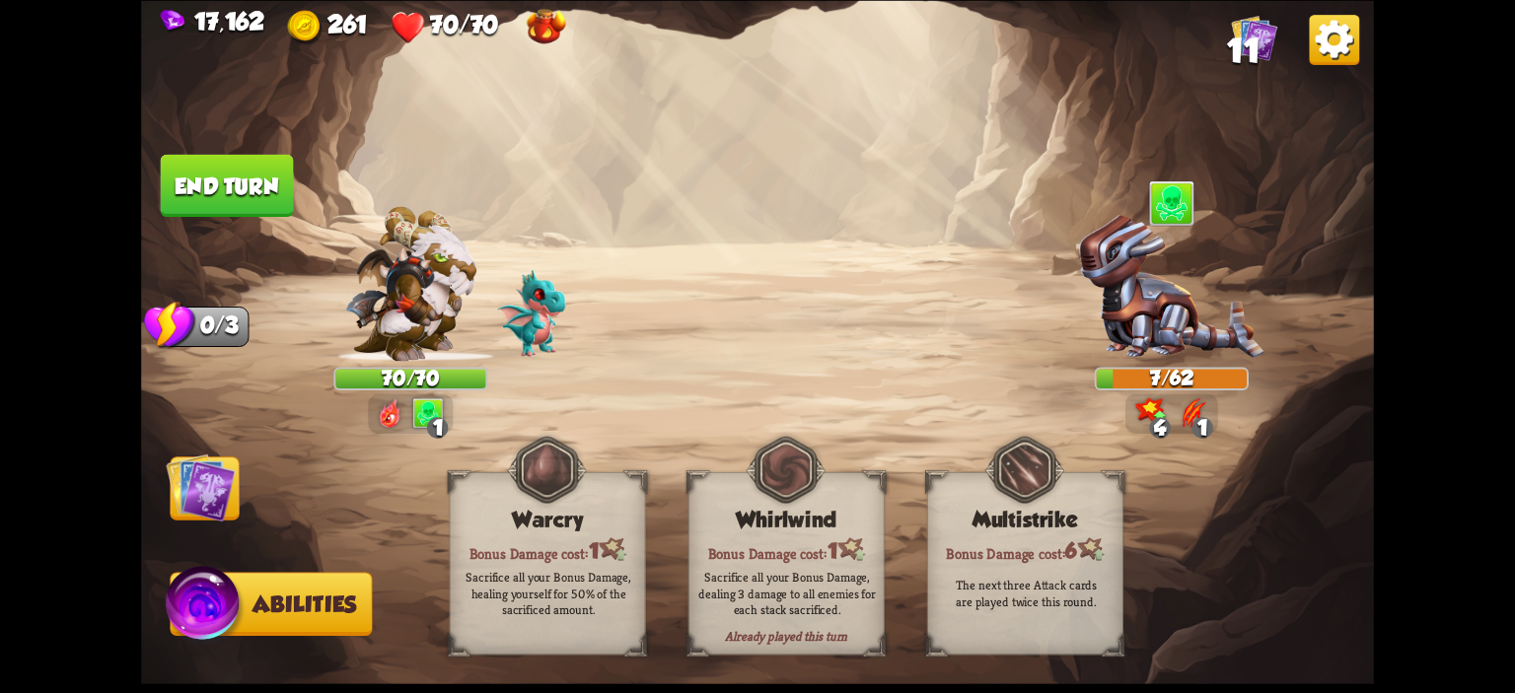
click at [185, 504] on img at bounding box center [200, 487] width 69 height 69
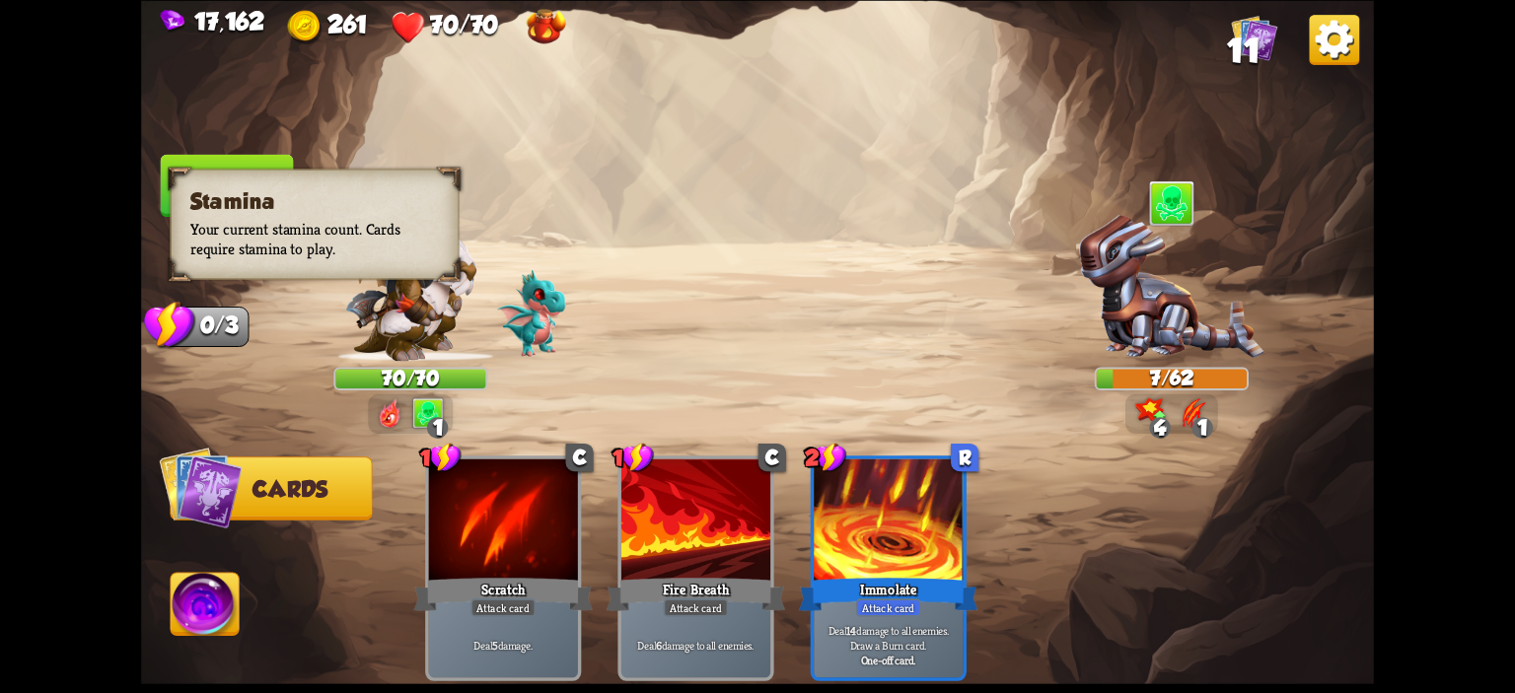
click at [237, 196] on h3 "Stamina" at bounding box center [314, 200] width 249 height 25
click at [239, 169] on div "Stamina Your current stamina count. Cards require stamina to play." at bounding box center [314, 224] width 289 height 110
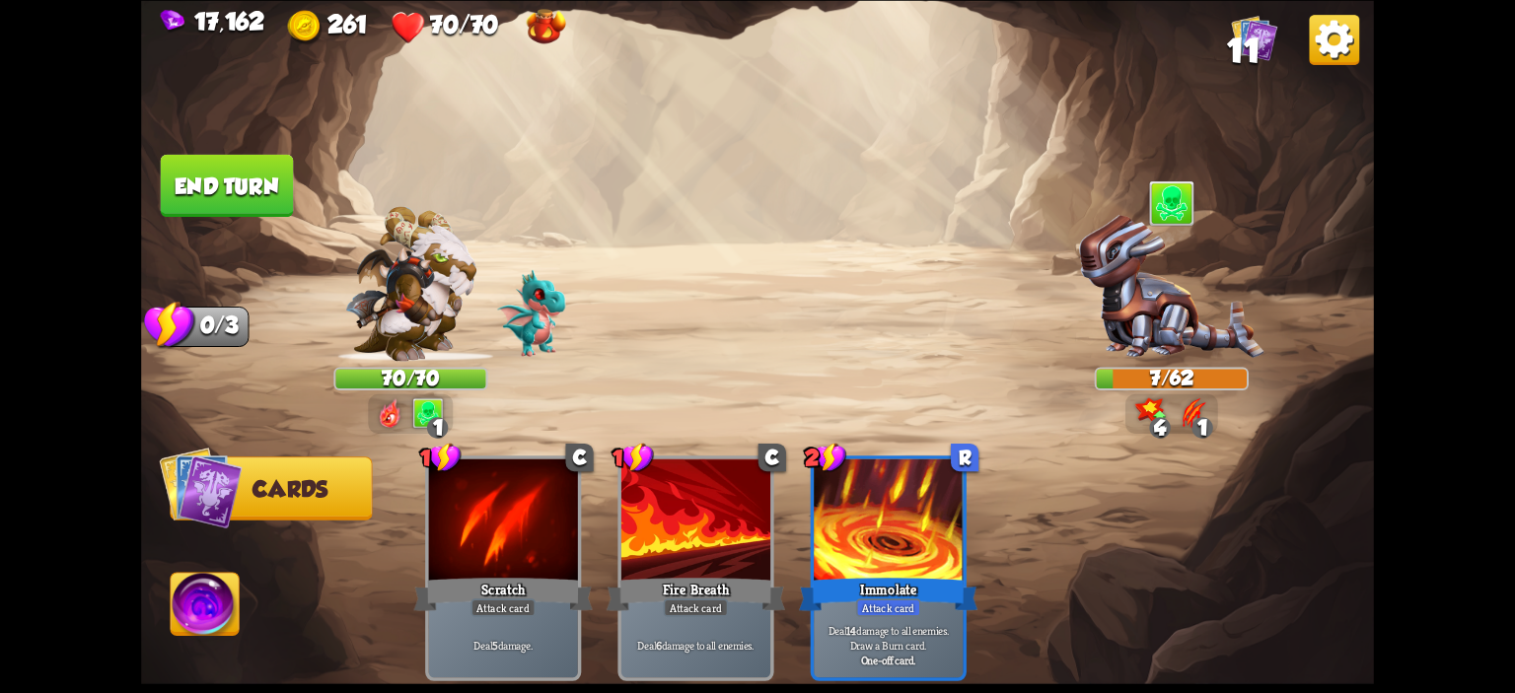
click at [259, 153] on img at bounding box center [757, 346] width 1233 height 693
click at [264, 167] on button "End turn" at bounding box center [227, 185] width 133 height 62
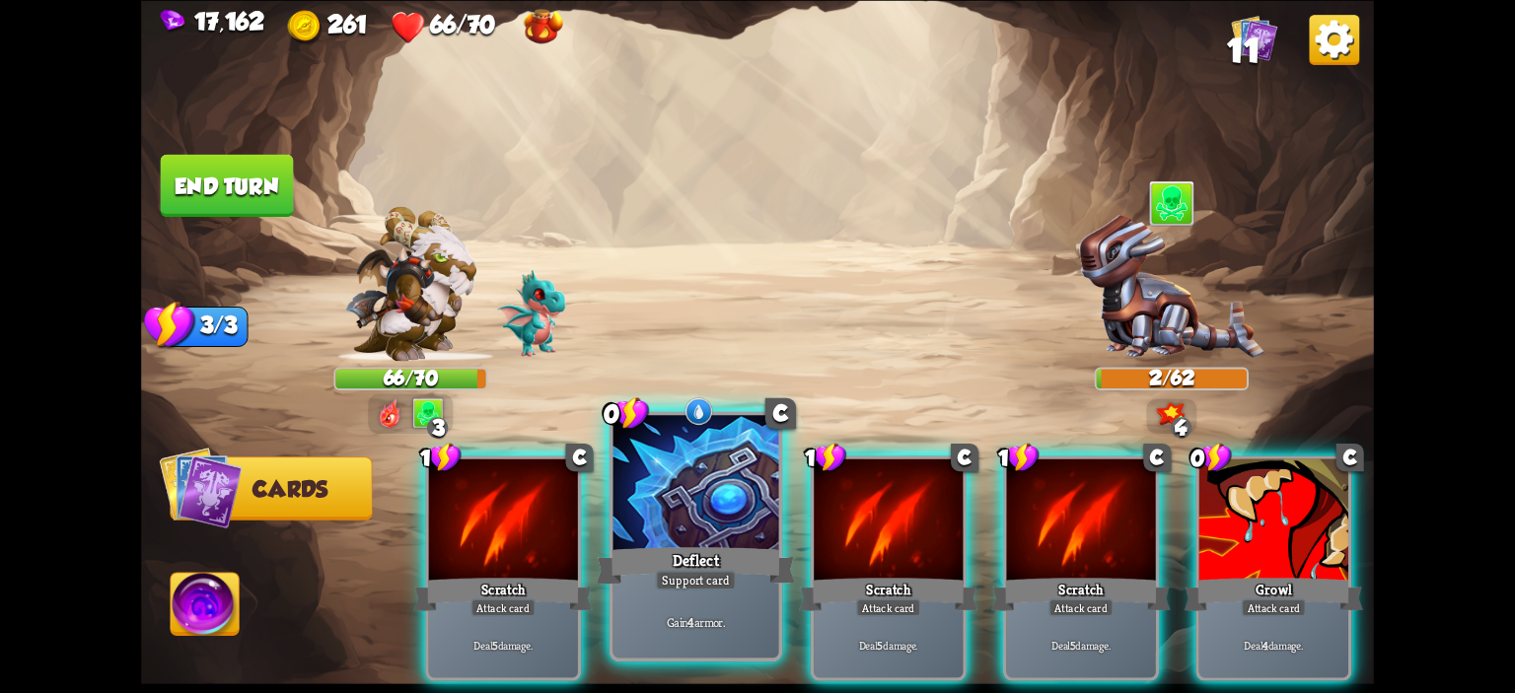
click at [659, 491] on div at bounding box center [696, 485] width 166 height 140
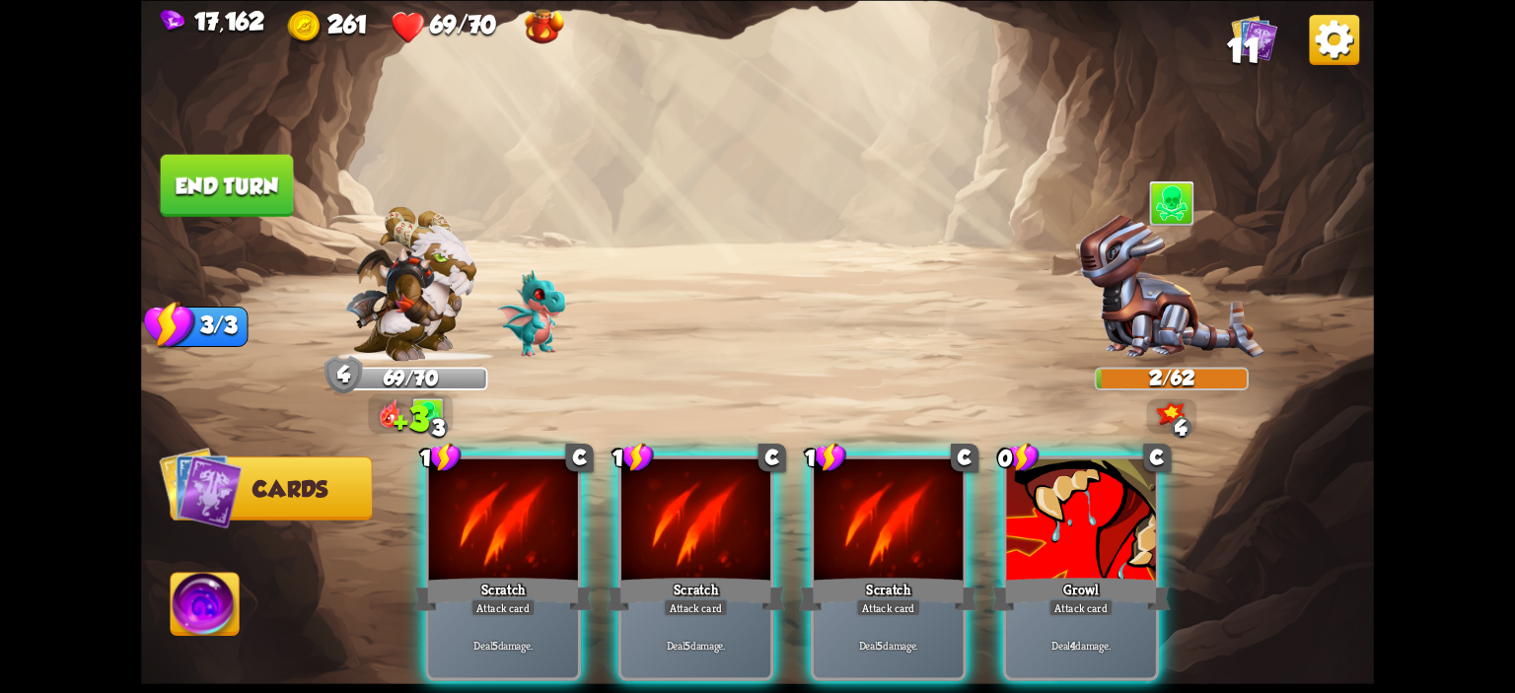
click at [250, 180] on button "End turn" at bounding box center [227, 185] width 133 height 62
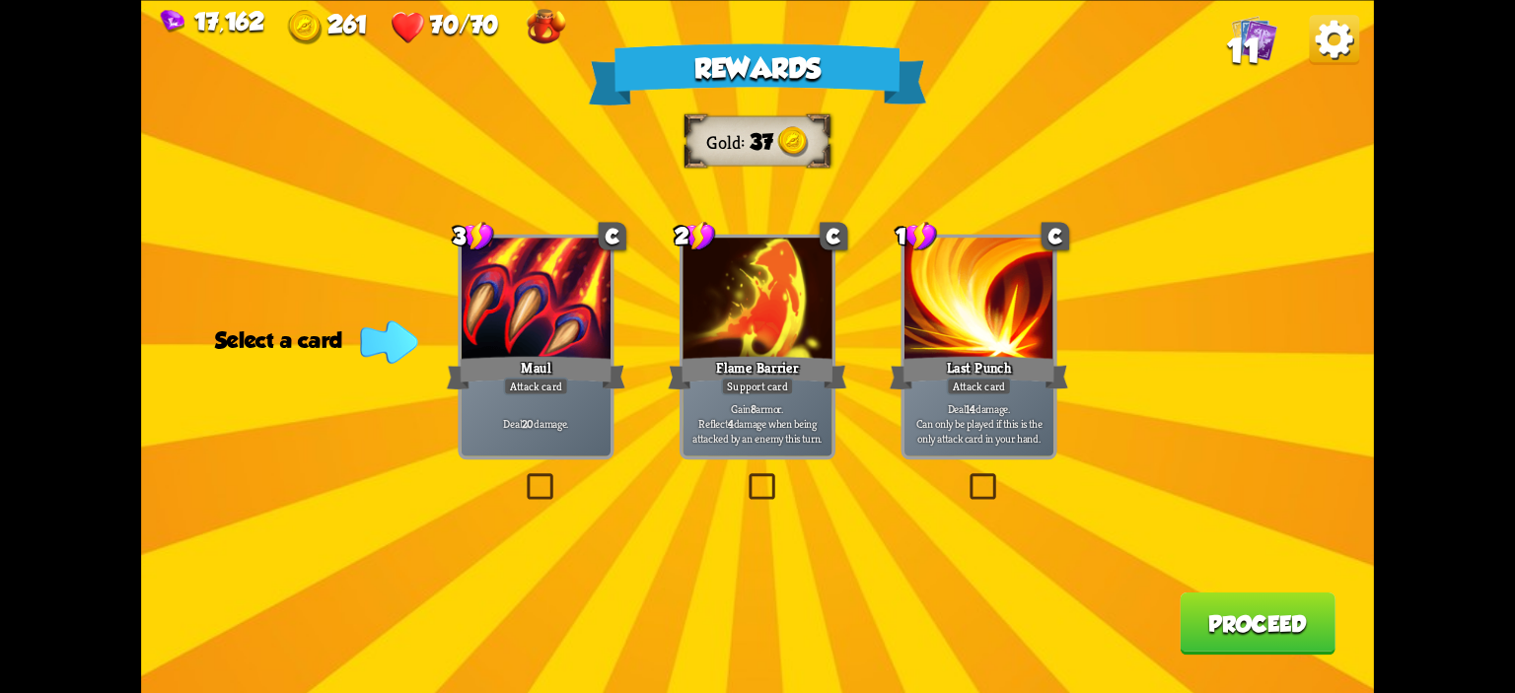
click at [725, 364] on div "Flame Barrier" at bounding box center [757, 372] width 179 height 39
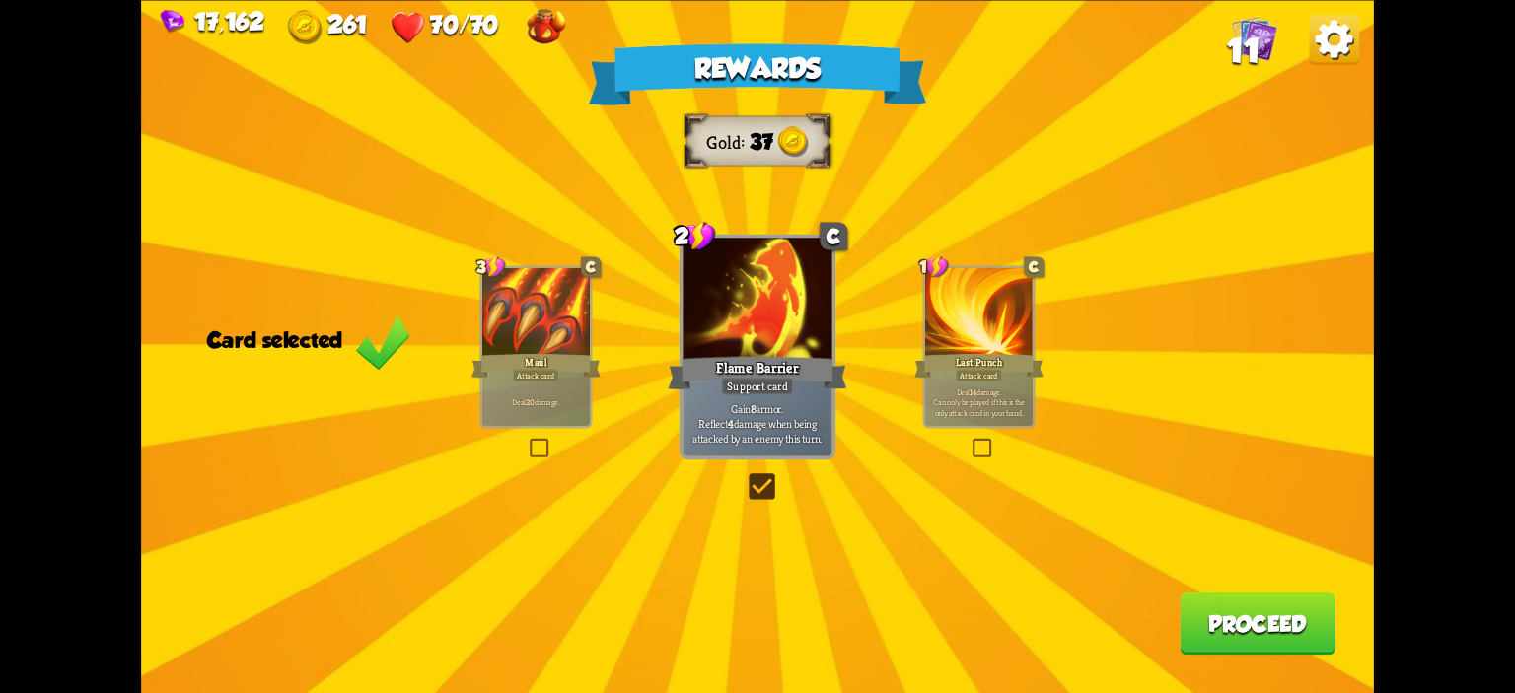
click at [1250, 632] on button "Proceed" at bounding box center [1258, 623] width 156 height 62
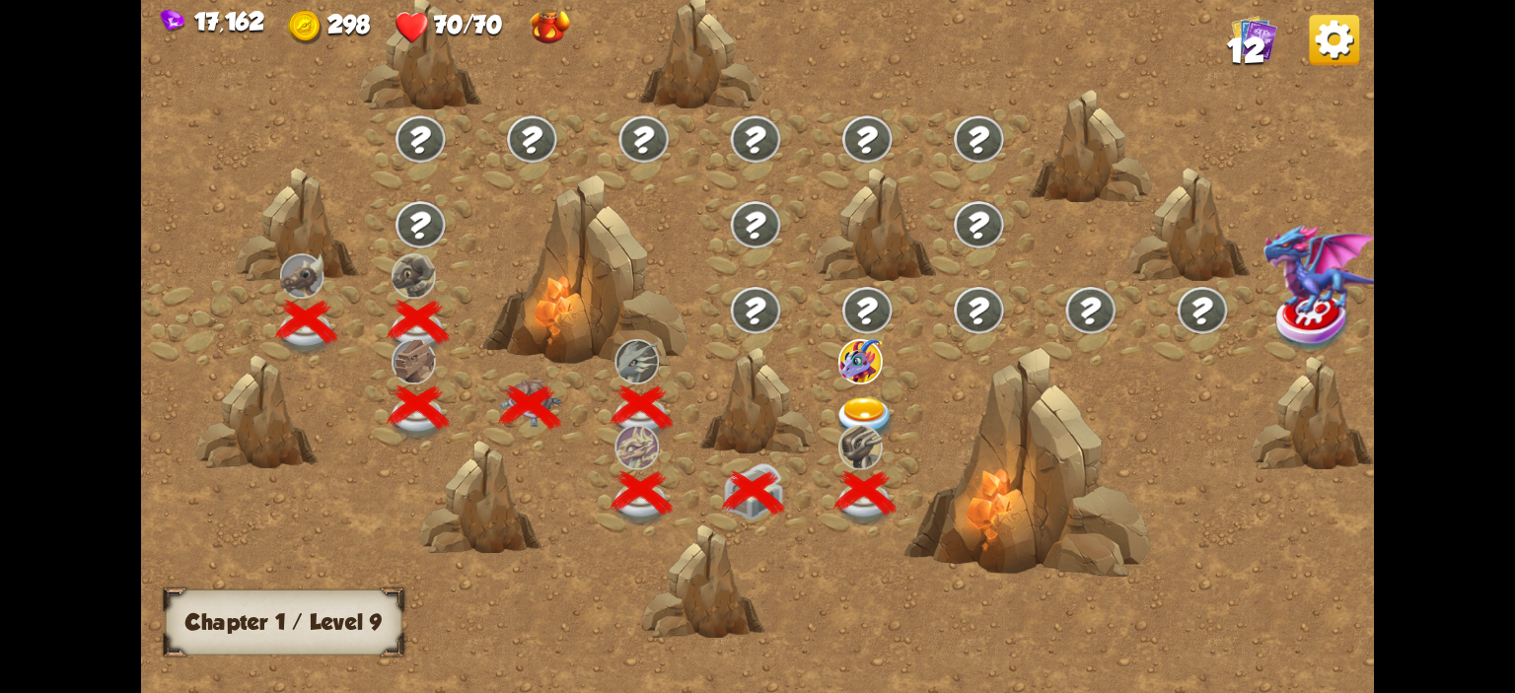
click at [870, 383] on div at bounding box center [867, 409] width 111 height 86
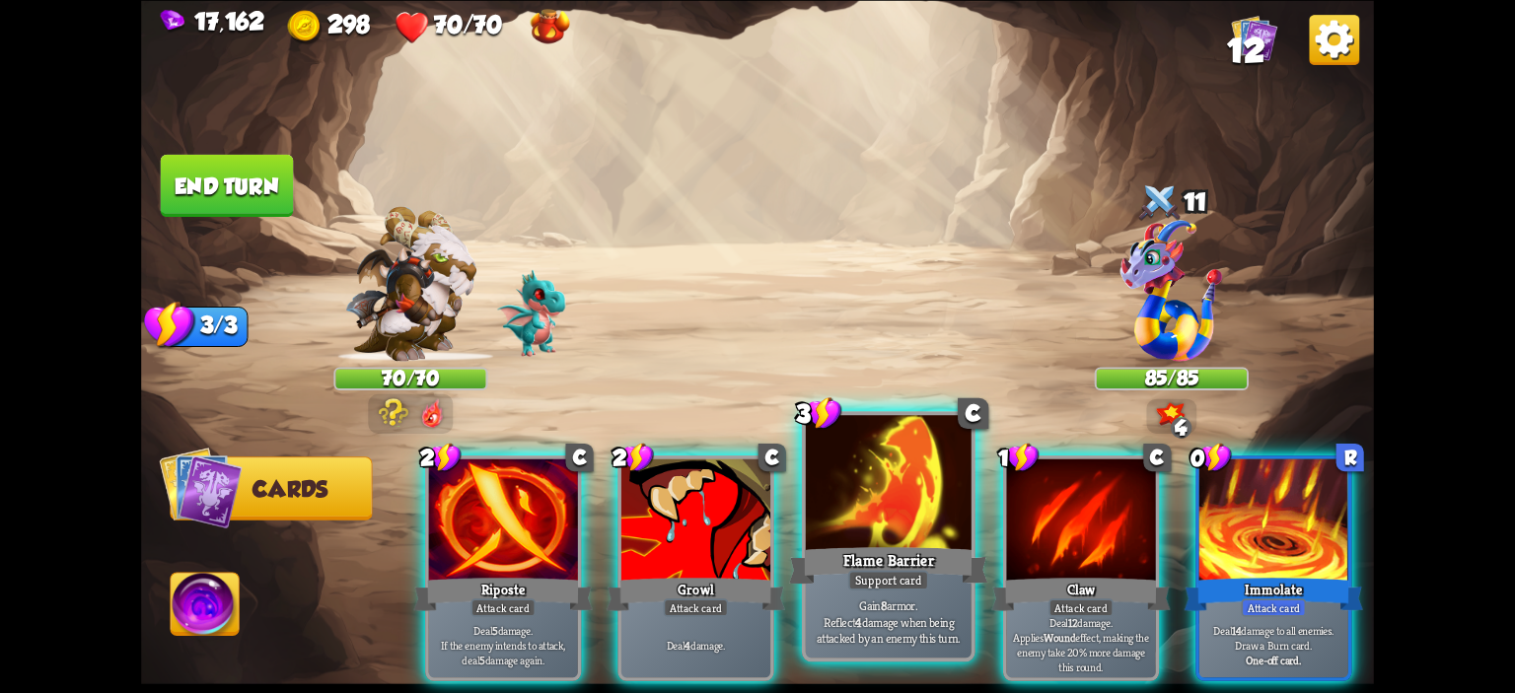
click at [907, 496] on div at bounding box center [889, 485] width 166 height 140
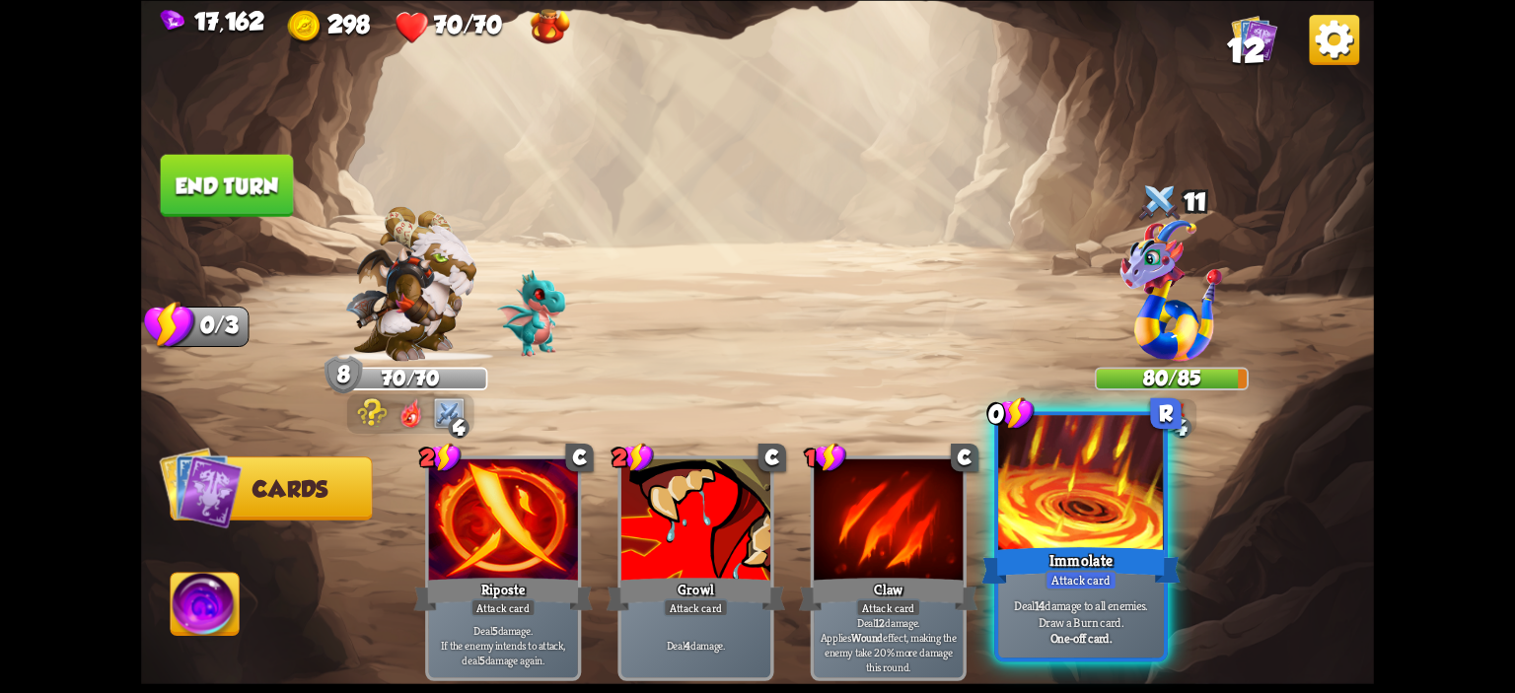
click at [1020, 488] on div at bounding box center [1081, 485] width 166 height 140
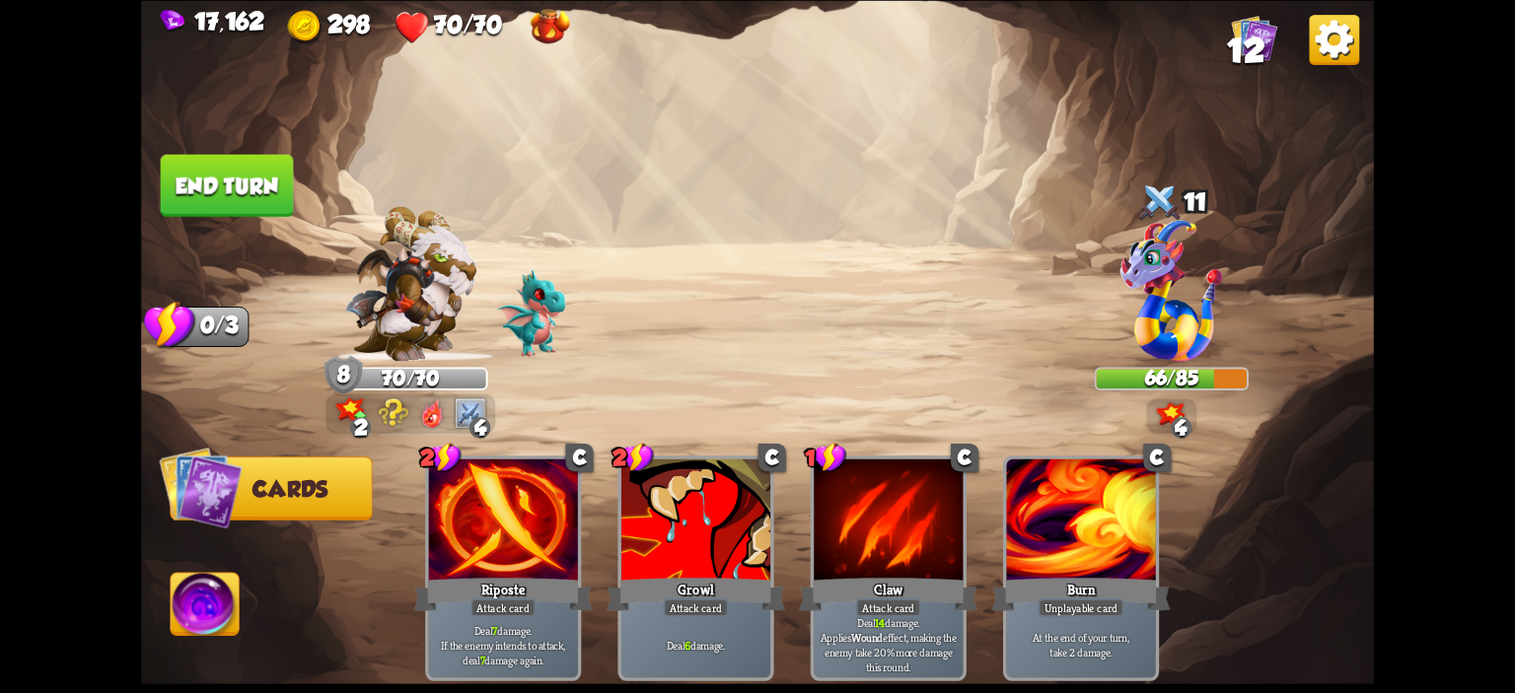
click at [220, 208] on button "End turn" at bounding box center [227, 185] width 133 height 62
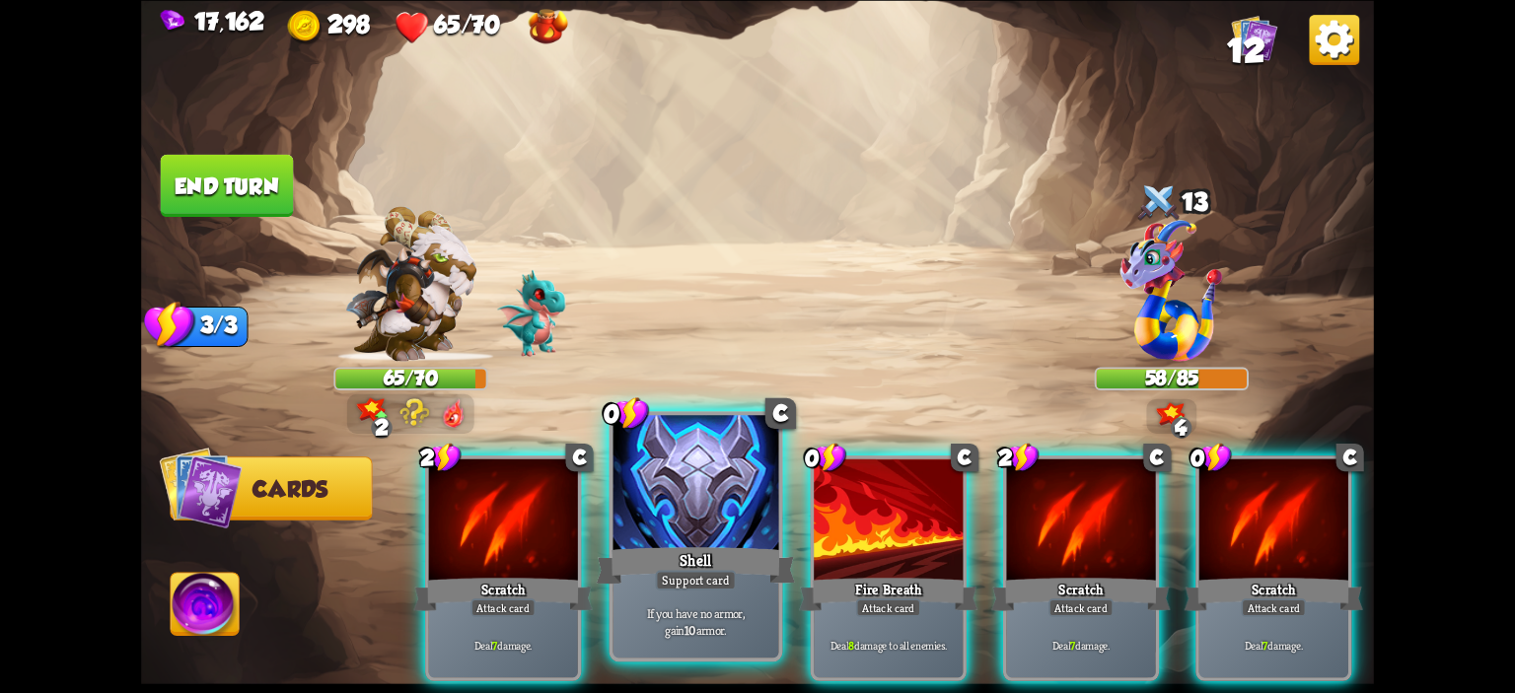
click at [705, 505] on div at bounding box center [696, 485] width 166 height 140
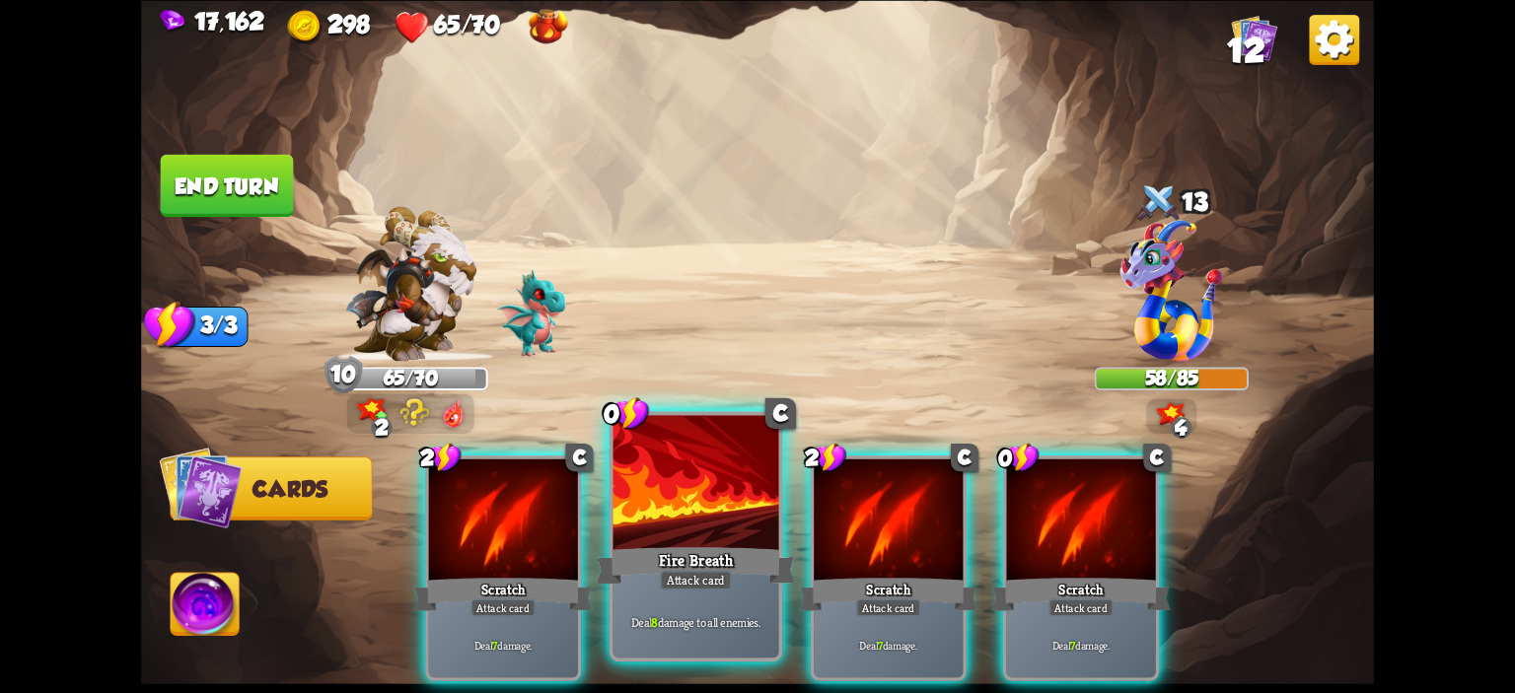
click at [689, 496] on div at bounding box center [696, 485] width 166 height 140
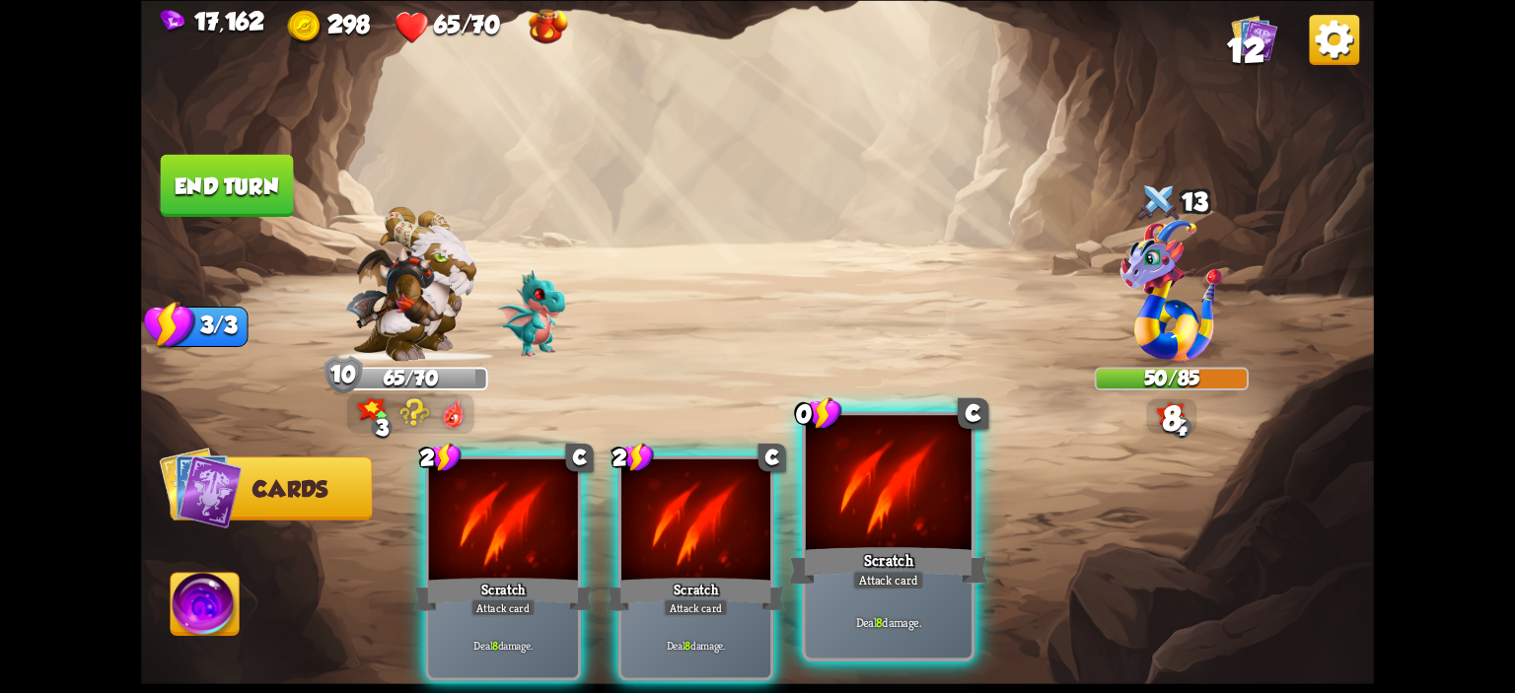
click at [880, 502] on div at bounding box center [889, 485] width 166 height 140
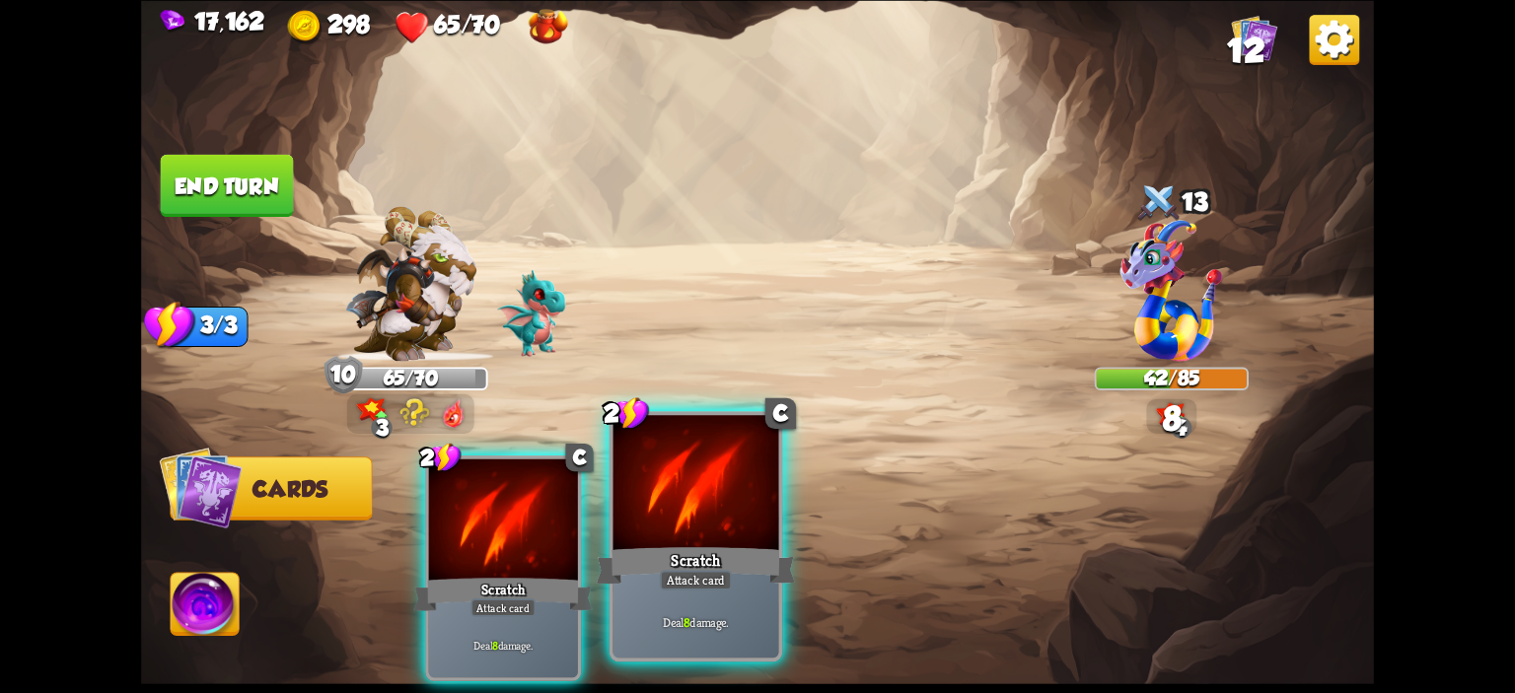
click at [716, 485] on div at bounding box center [696, 485] width 166 height 140
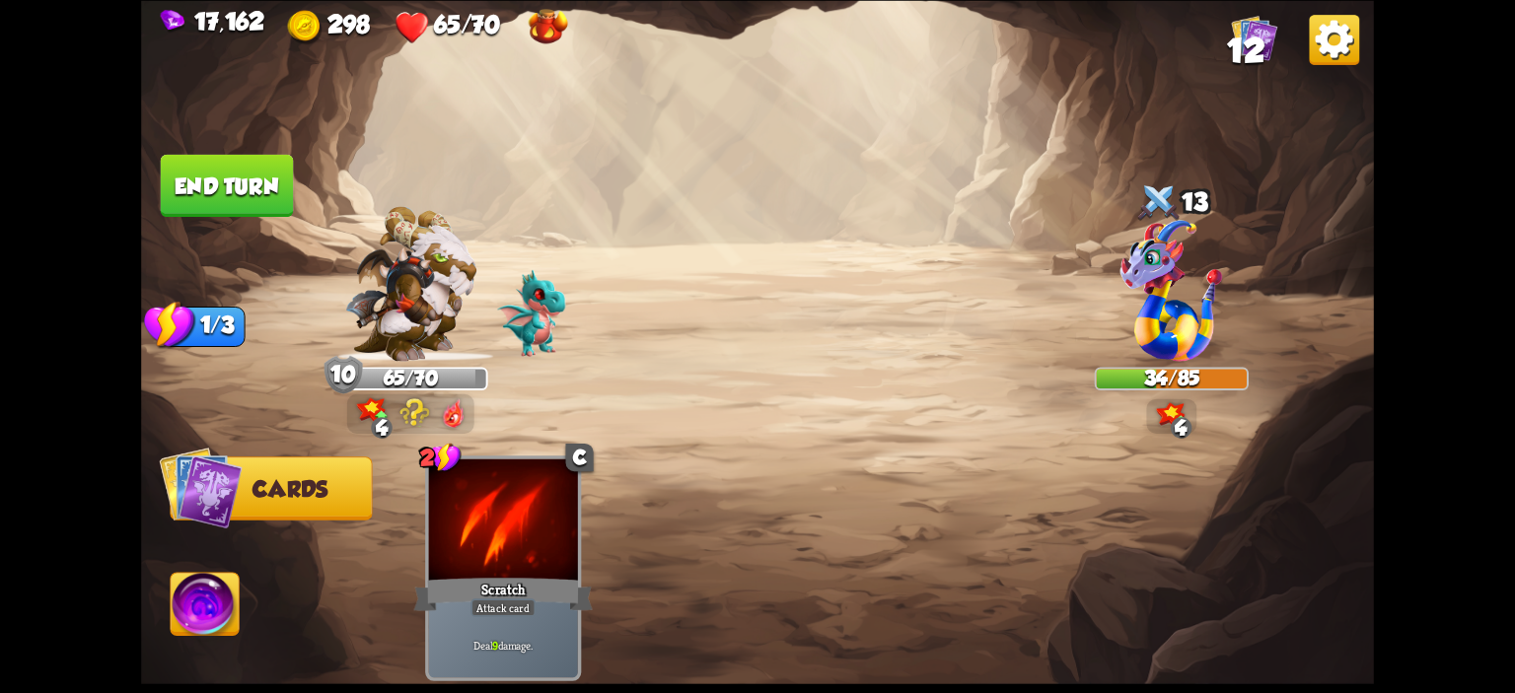
click at [235, 202] on button "End turn" at bounding box center [227, 185] width 133 height 62
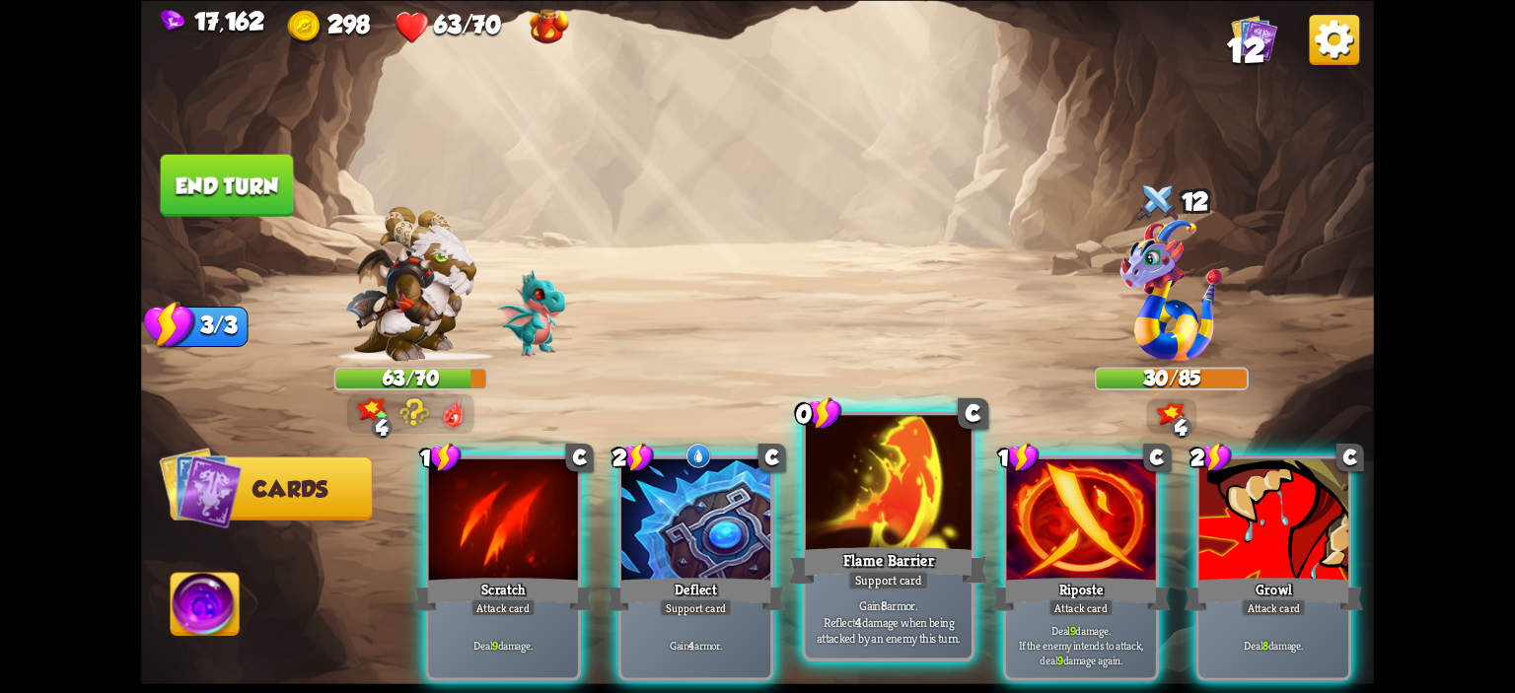
click at [887, 502] on div at bounding box center [889, 485] width 166 height 140
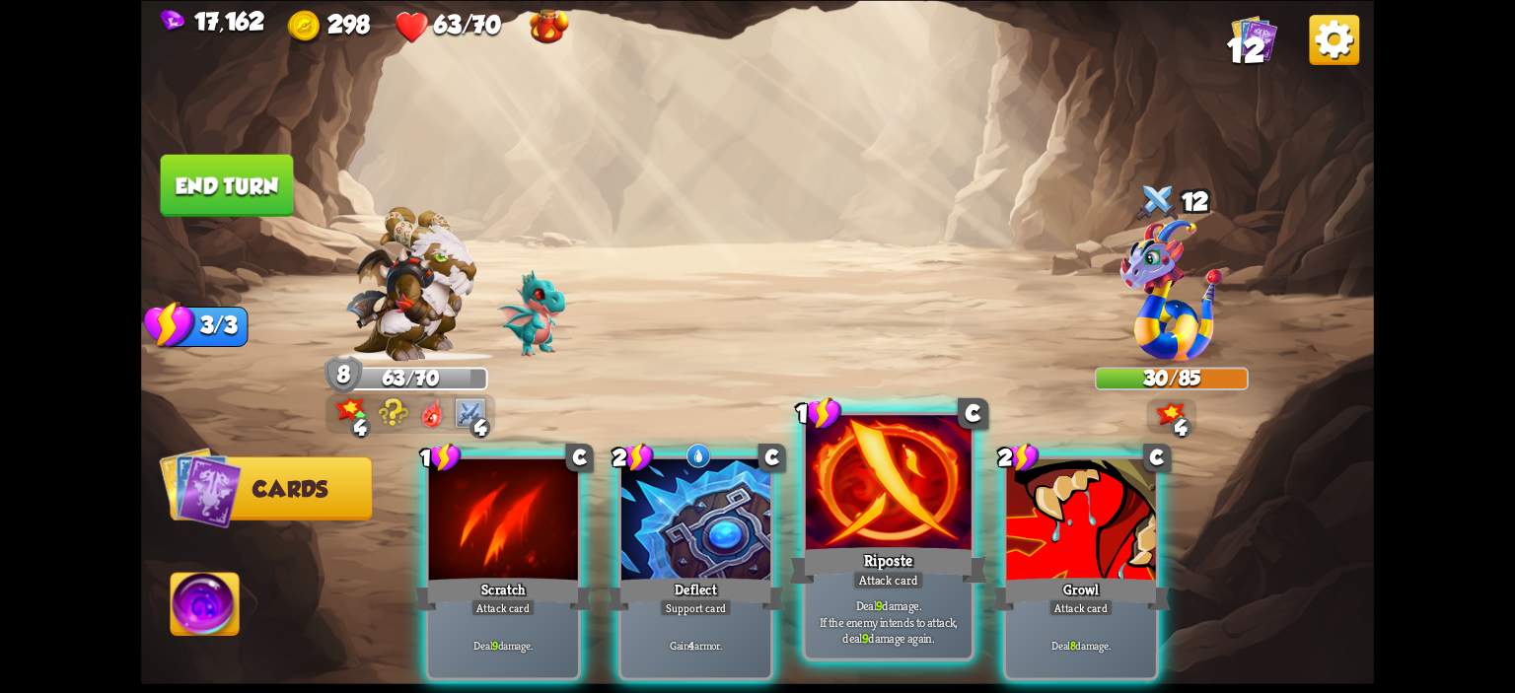
click at [885, 508] on div at bounding box center [889, 485] width 166 height 140
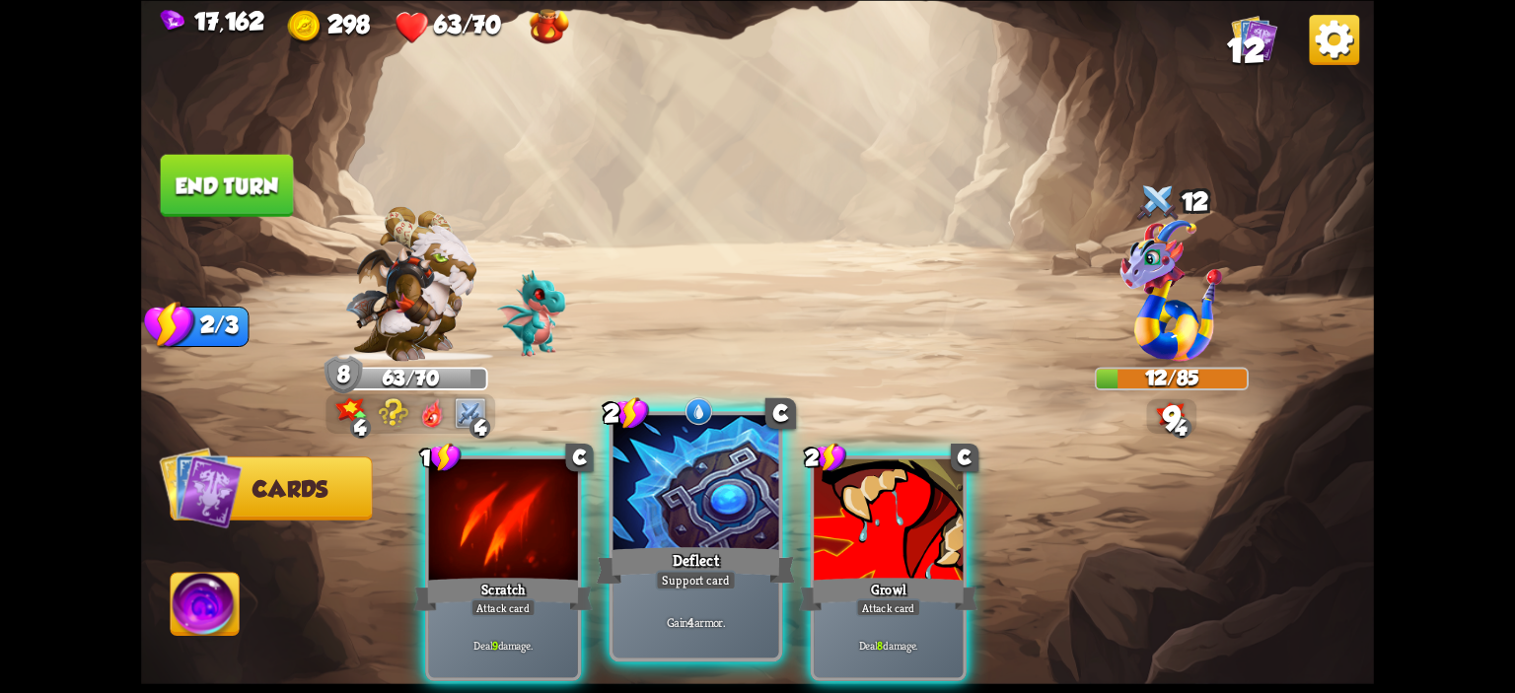
click at [740, 506] on div at bounding box center [696, 485] width 166 height 140
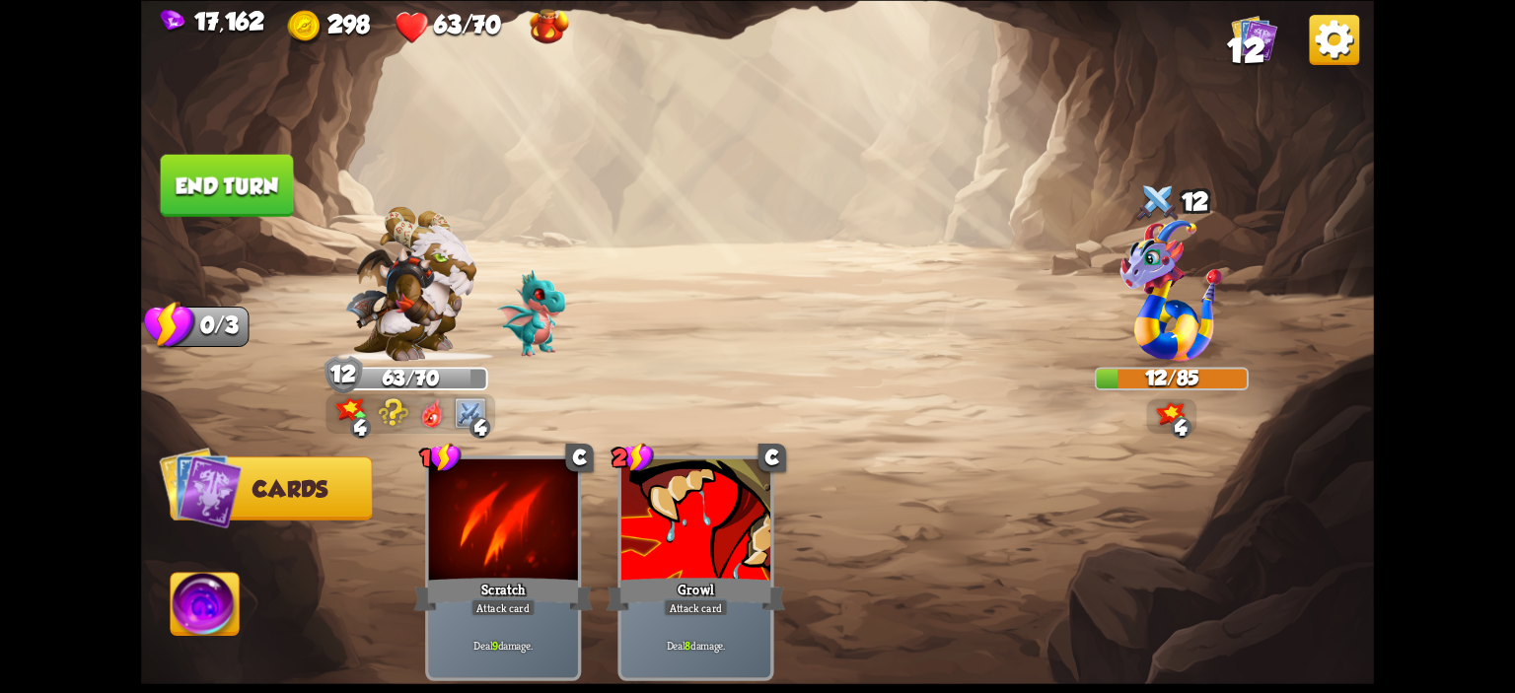
click at [232, 592] on img at bounding box center [205, 607] width 68 height 69
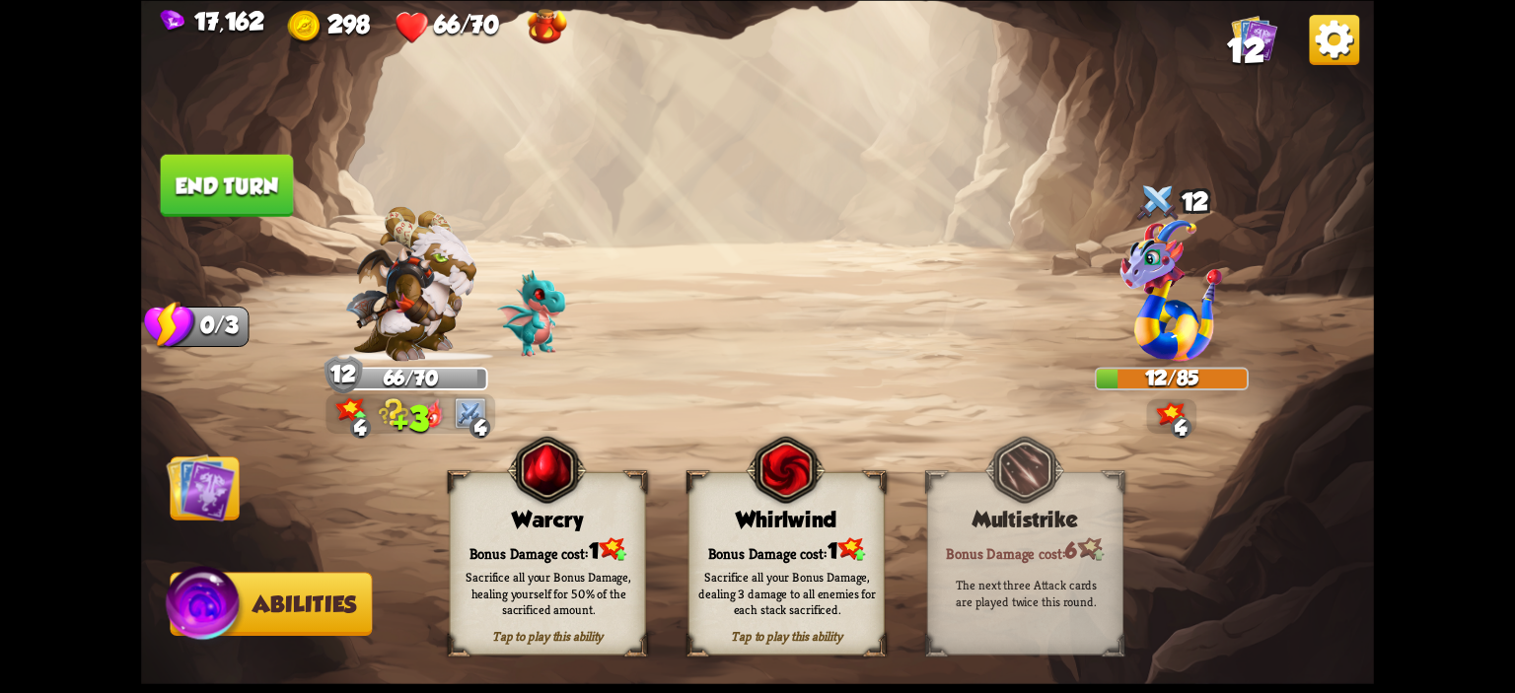
click at [723, 516] on div "Whirlwind" at bounding box center [786, 519] width 194 height 25
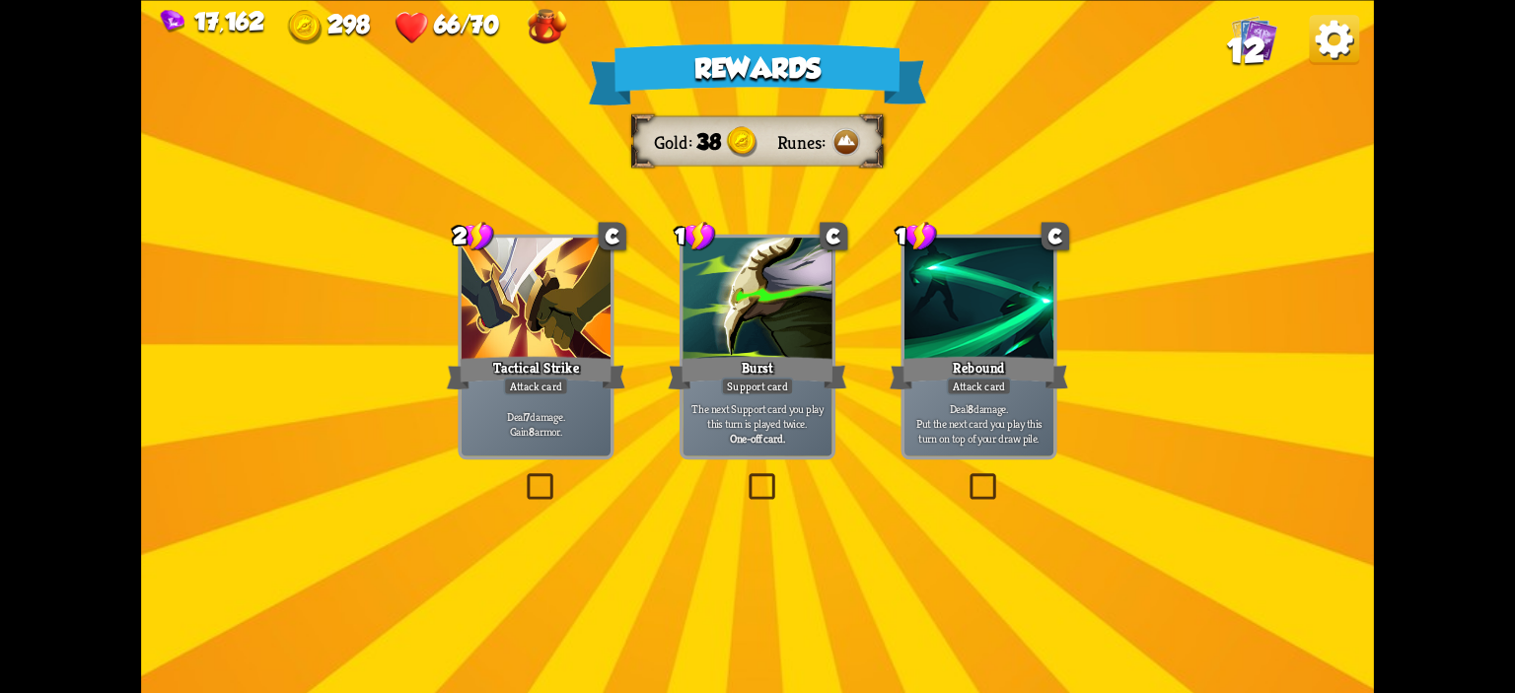
click at [571, 325] on div at bounding box center [536, 300] width 149 height 125
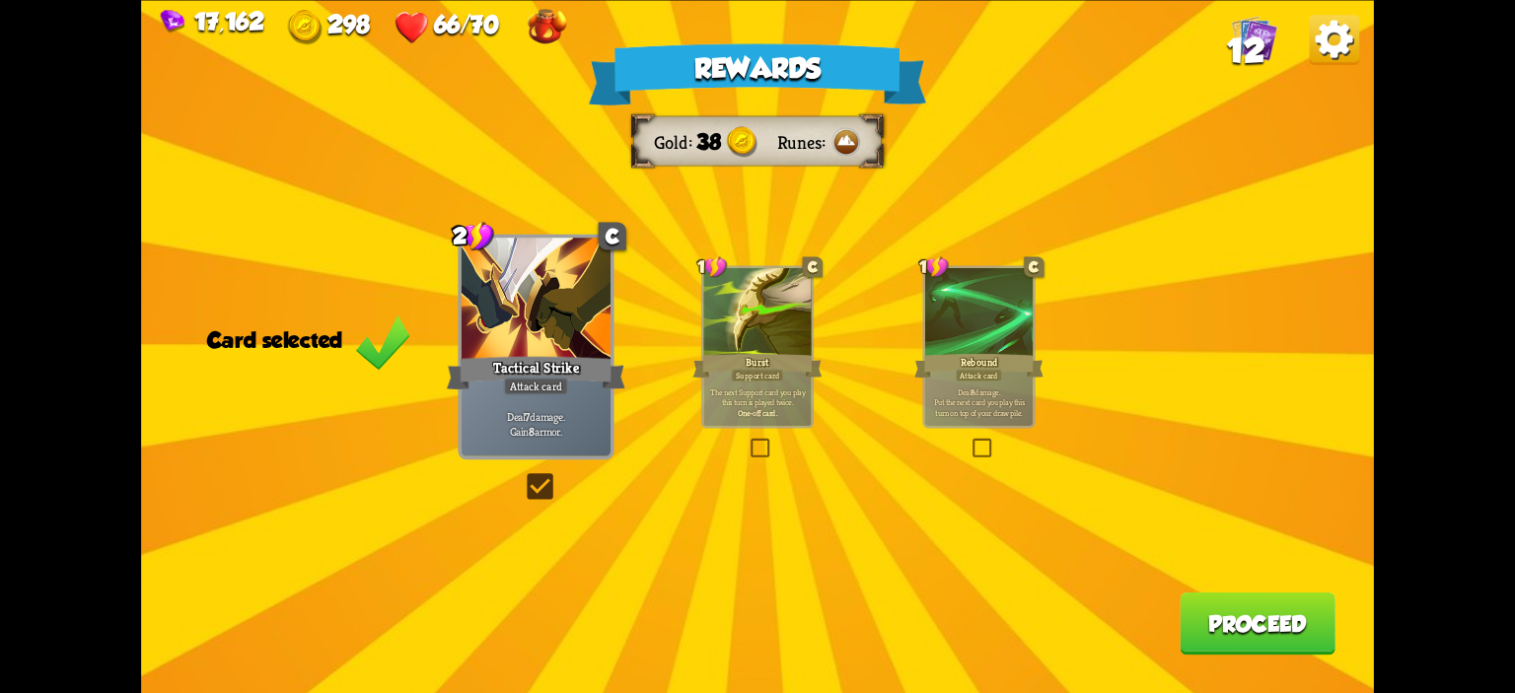
click at [1254, 630] on button "Proceed" at bounding box center [1258, 623] width 156 height 62
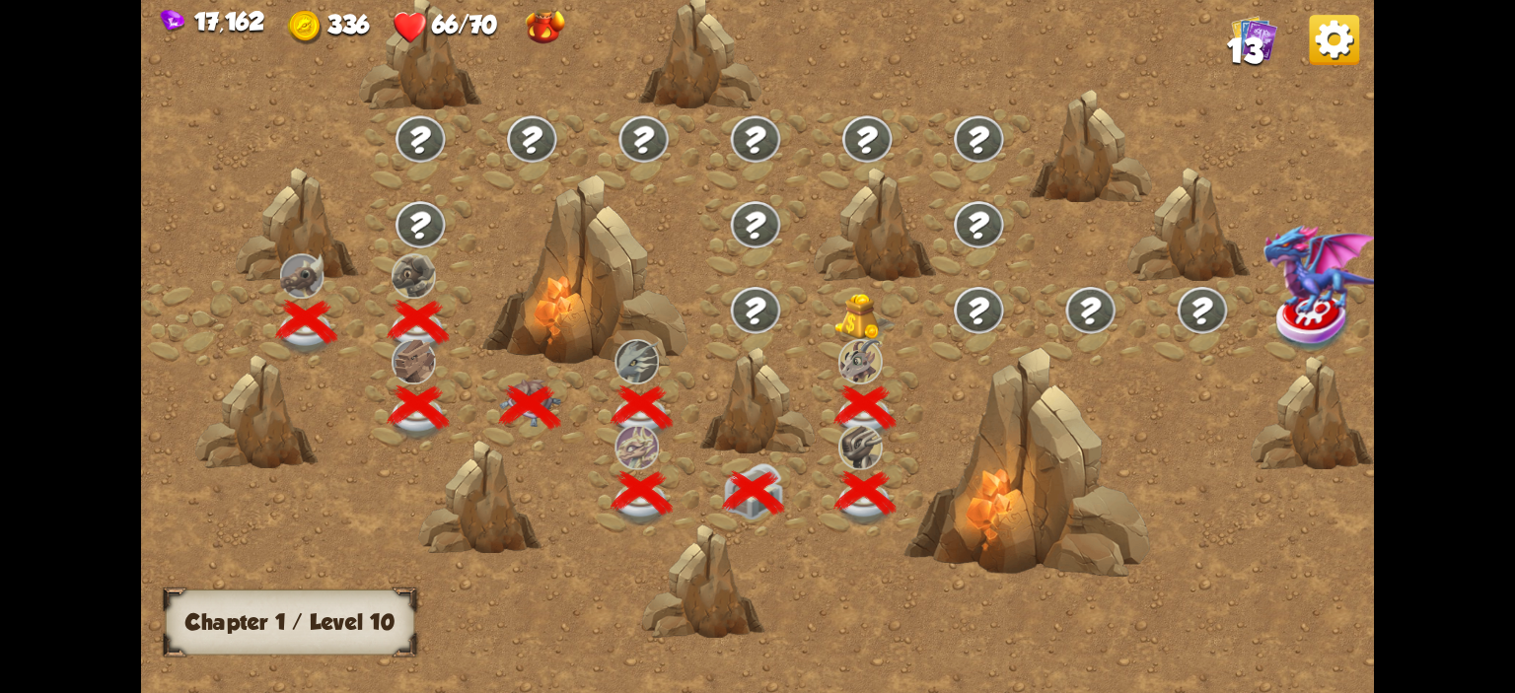
click at [863, 318] on img at bounding box center [864, 317] width 61 height 47
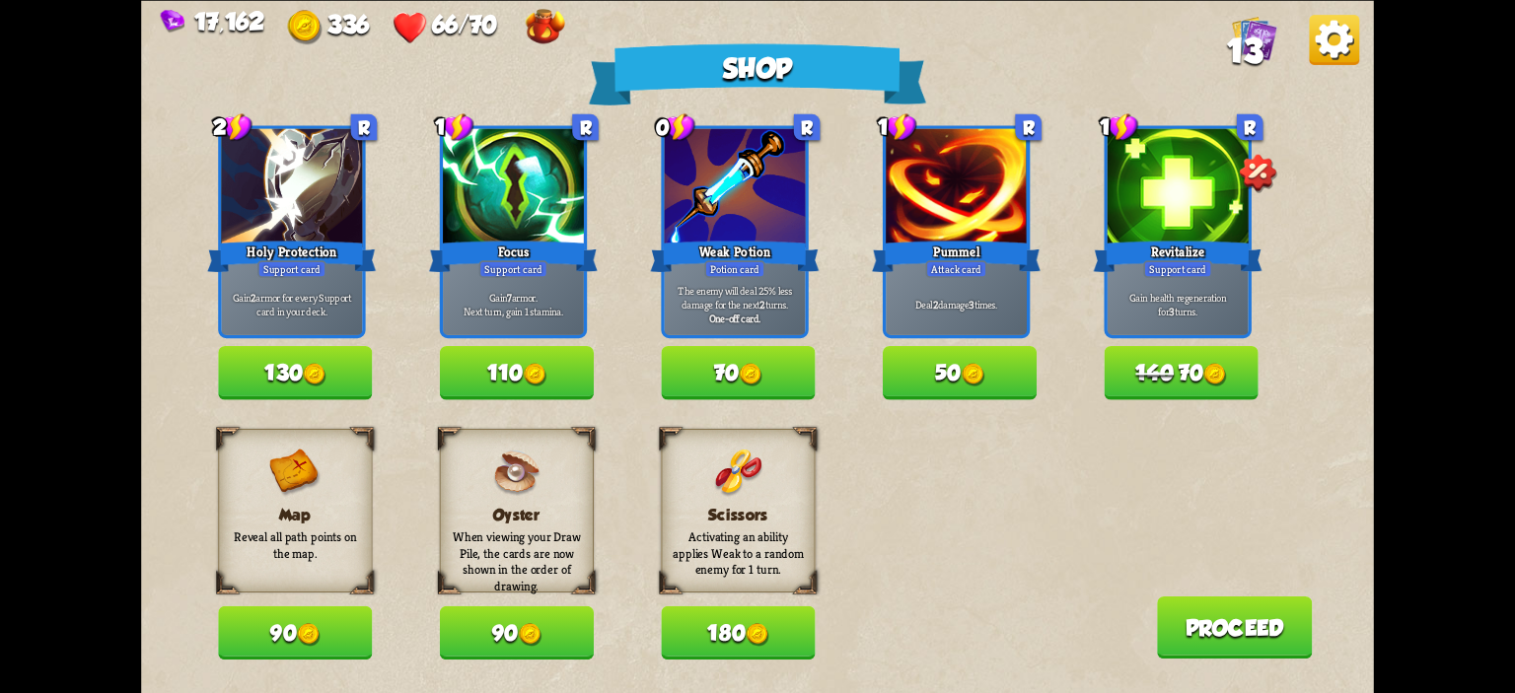
click at [320, 613] on button "90" at bounding box center [295, 633] width 154 height 53
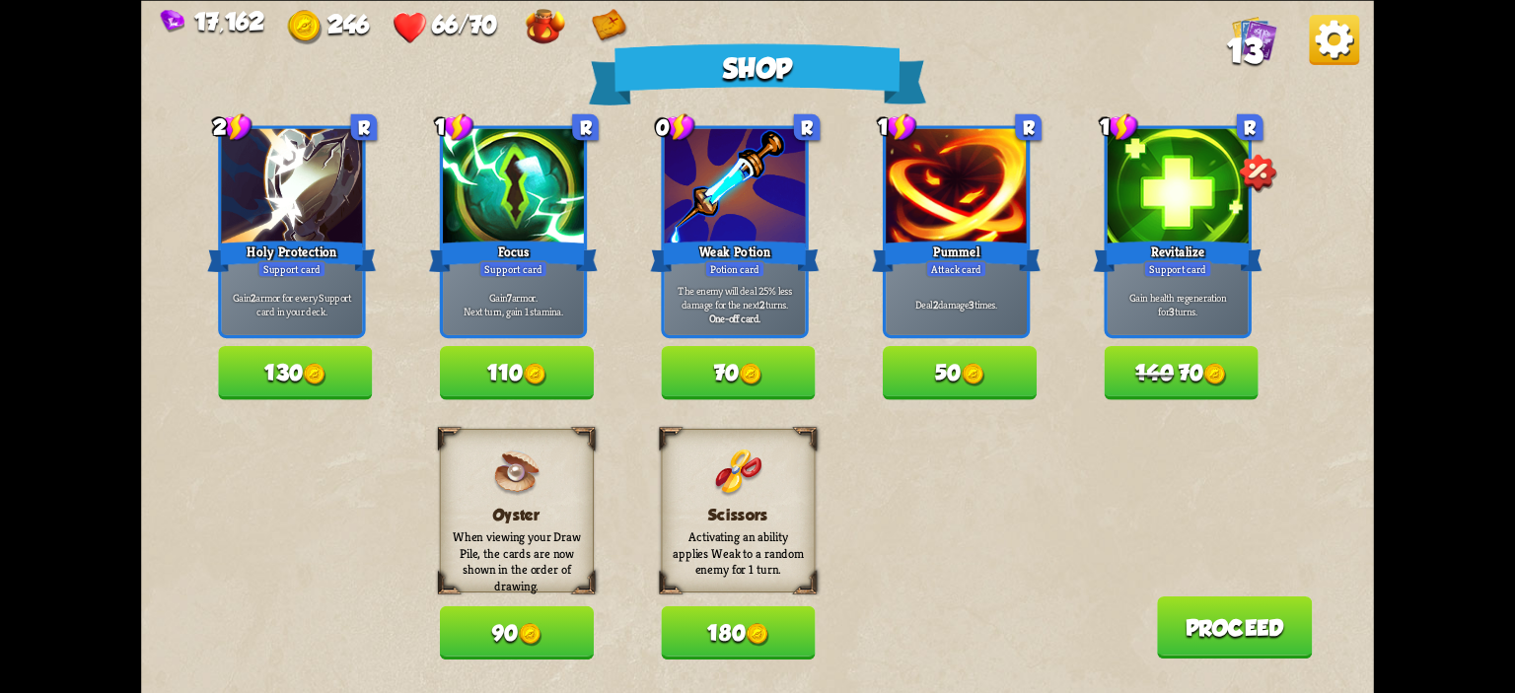
click at [955, 362] on button "50" at bounding box center [960, 372] width 154 height 53
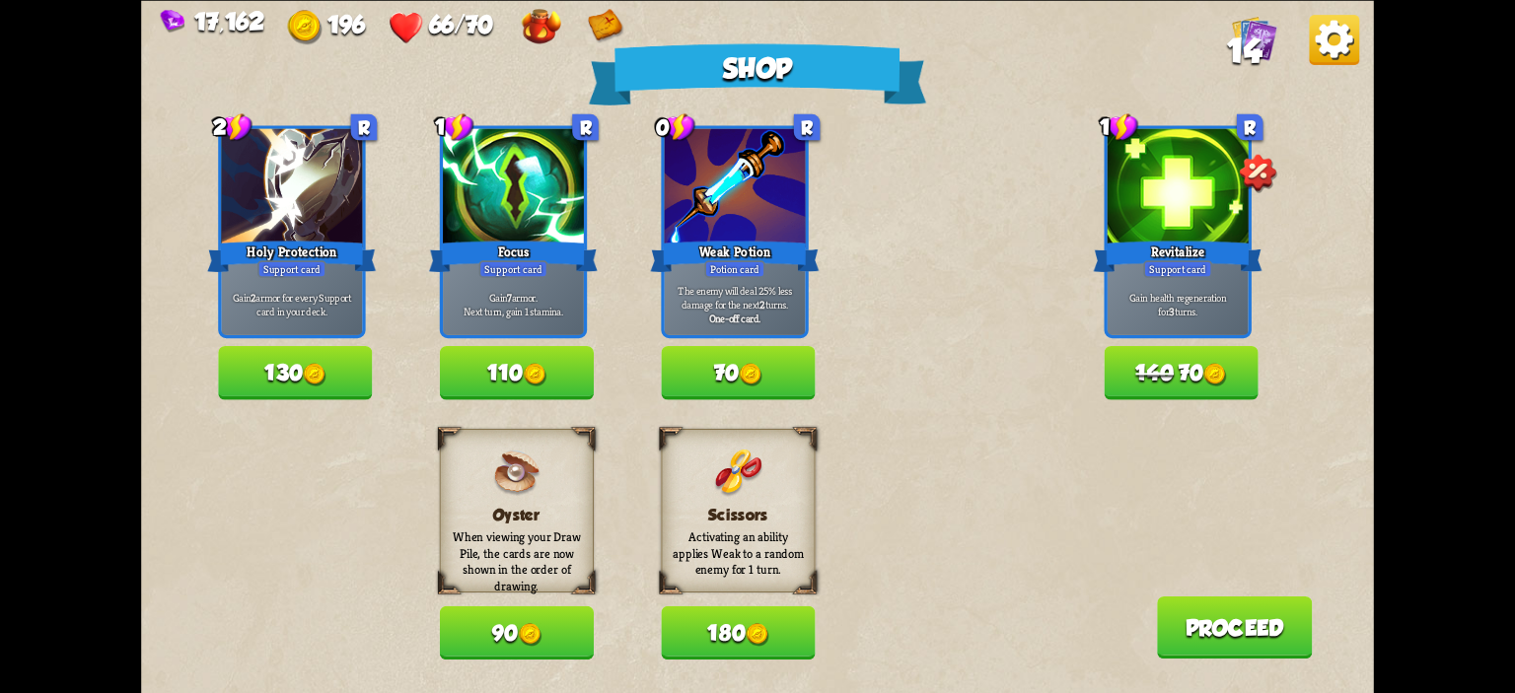
click at [549, 374] on button "110" at bounding box center [517, 372] width 154 height 53
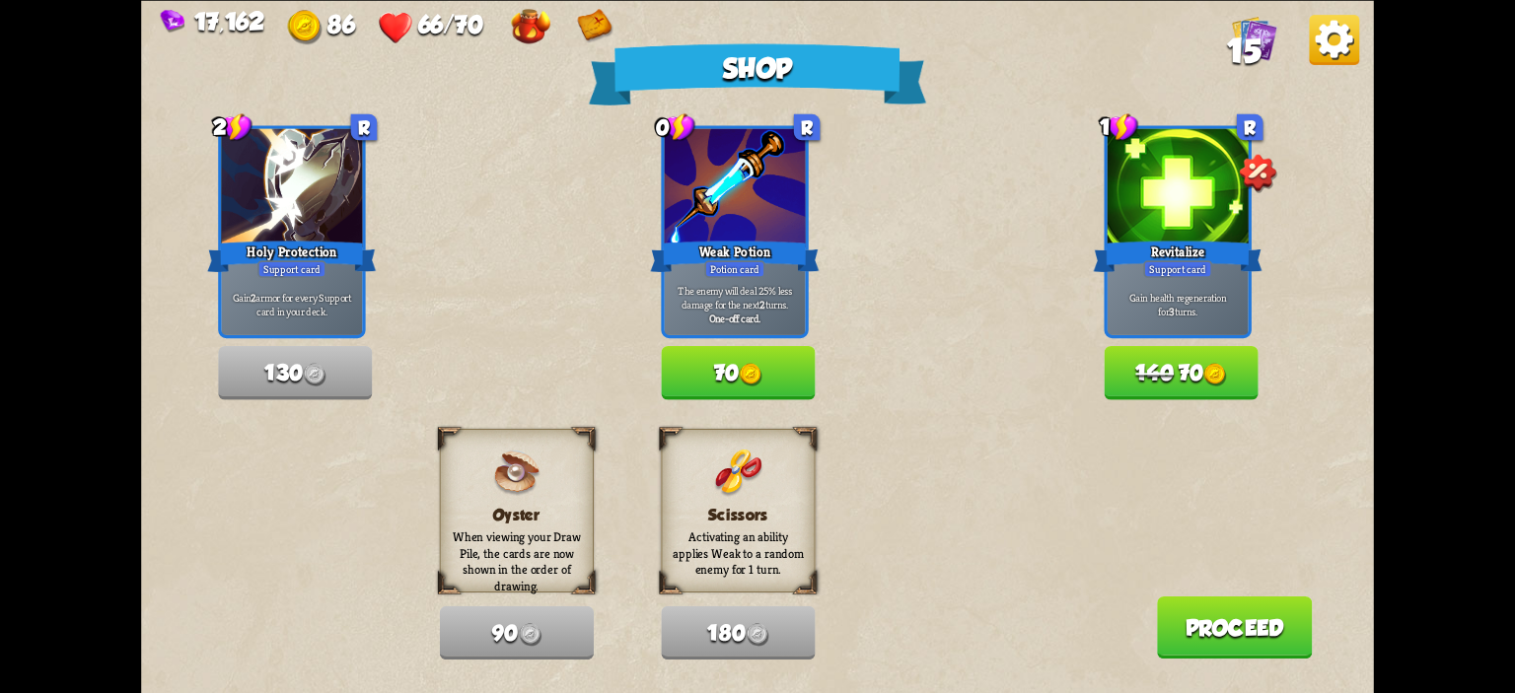
click at [1178, 633] on button "Proceed" at bounding box center [1235, 627] width 156 height 62
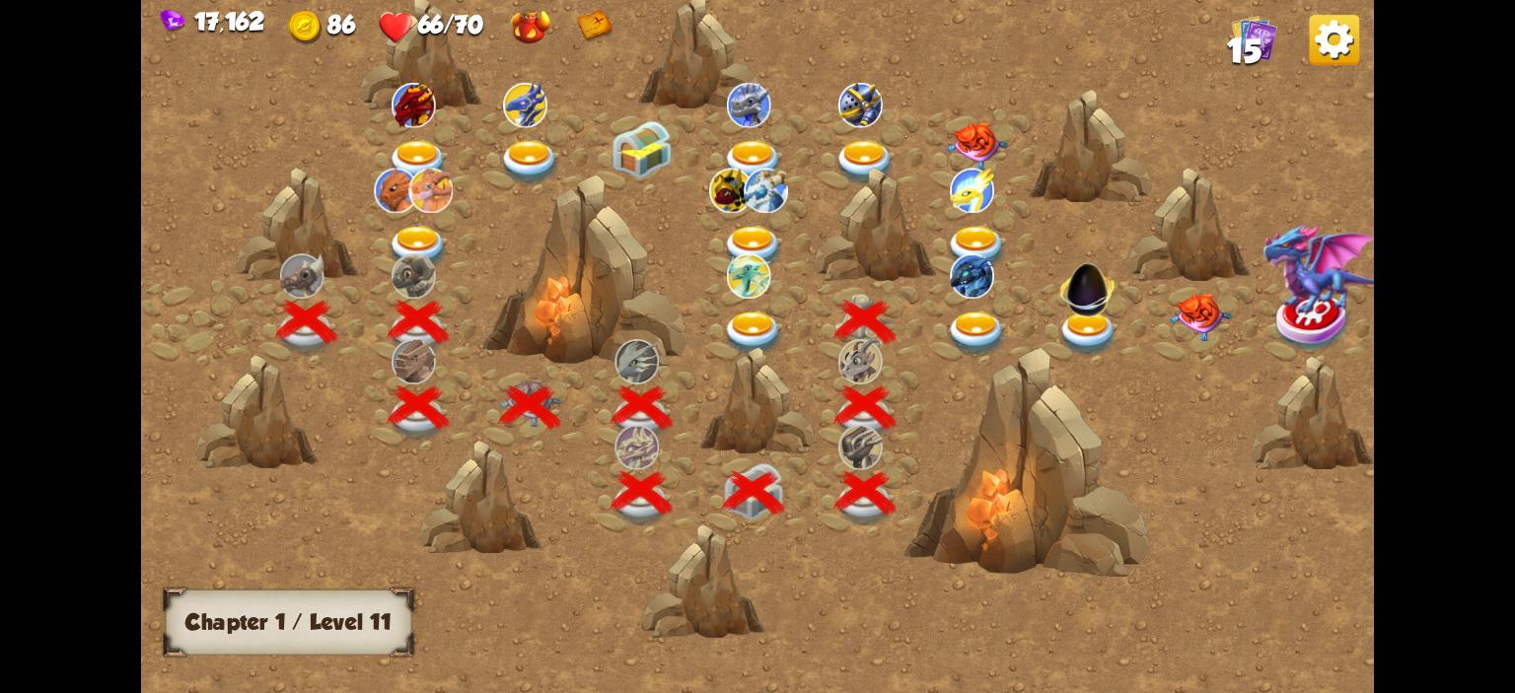
scroll to position [0, 300]
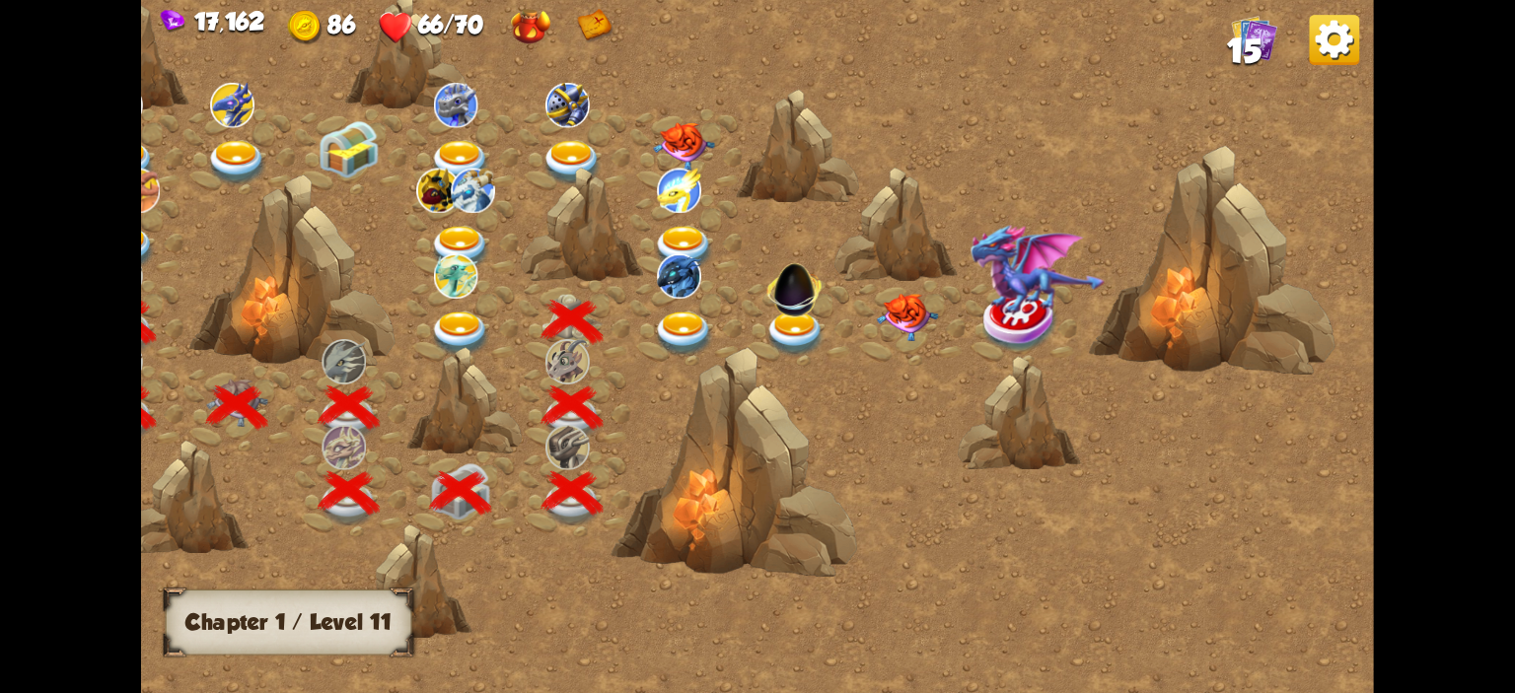
drag, startPoint x: 888, startPoint y: 675, endPoint x: 833, endPoint y: 672, distance: 54.3
click at [833, 672] on div at bounding box center [611, 358] width 1526 height 720
drag, startPoint x: 840, startPoint y: 678, endPoint x: 772, endPoint y: 680, distance: 68.1
click at [772, 680] on div at bounding box center [757, 346] width 1233 height 693
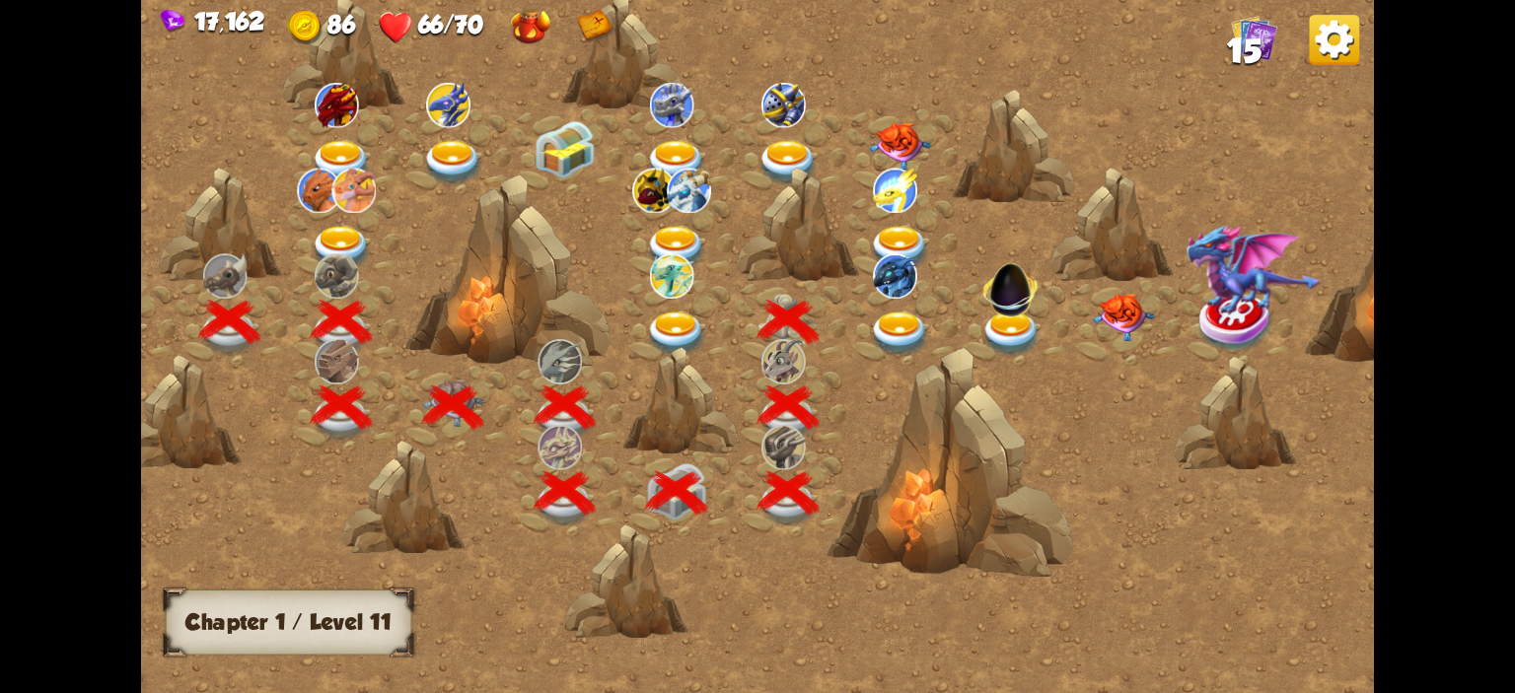
scroll to position [0, 69]
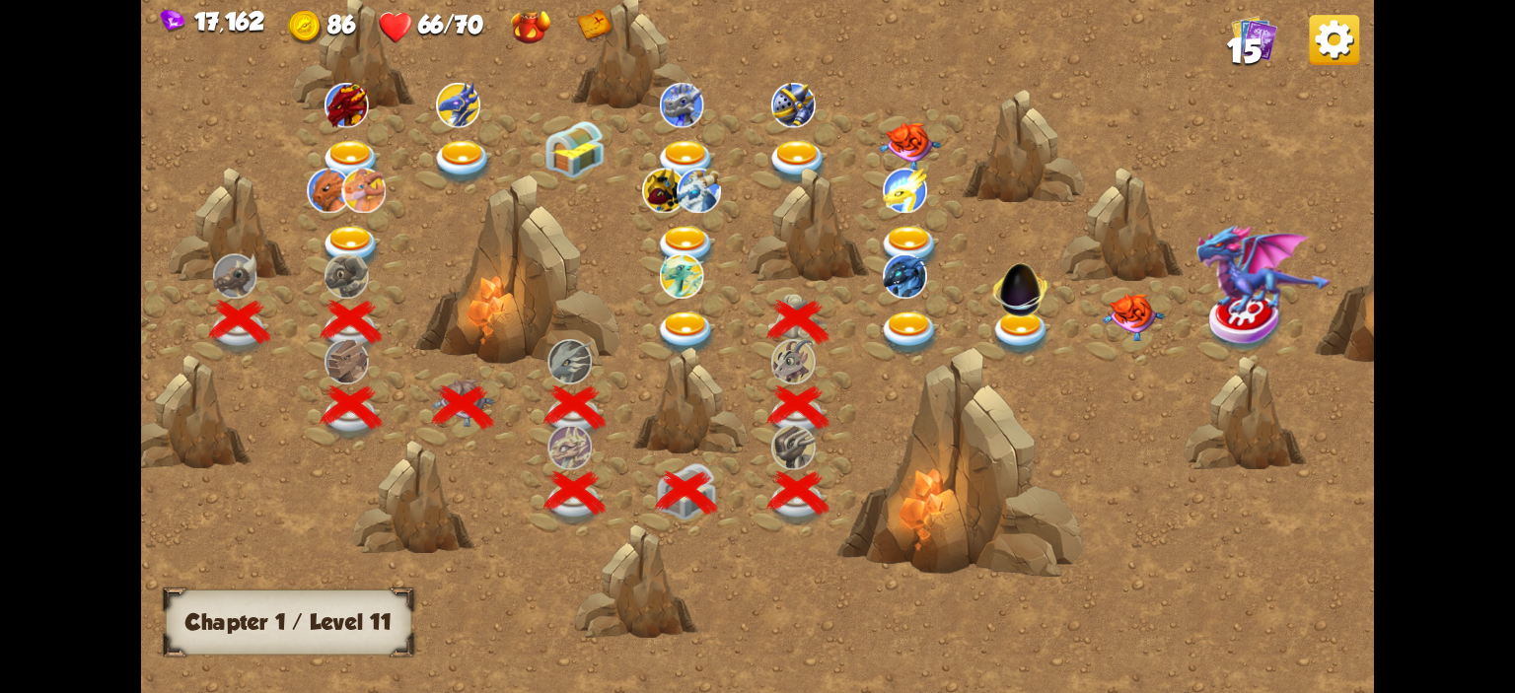
click at [885, 326] on img at bounding box center [909, 334] width 61 height 45
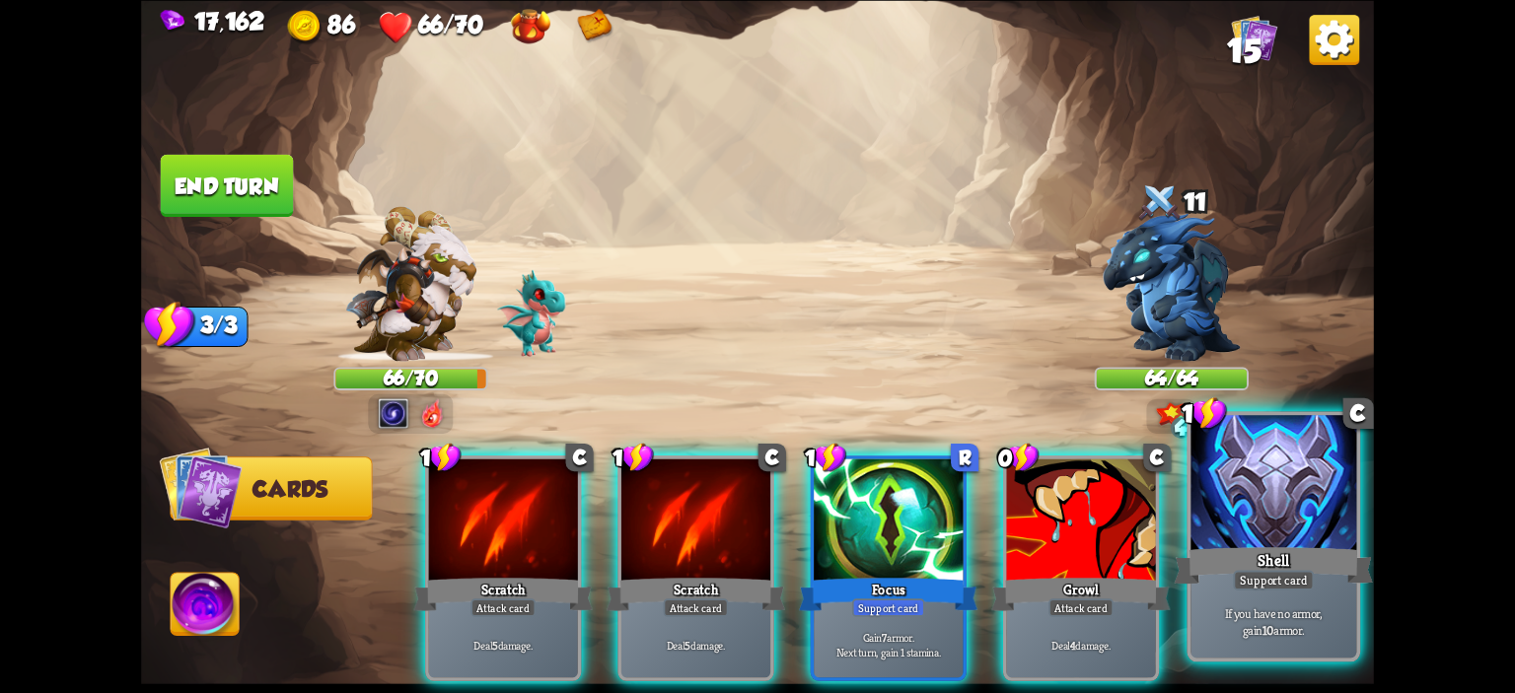
click at [1268, 519] on div at bounding box center [1273, 485] width 166 height 140
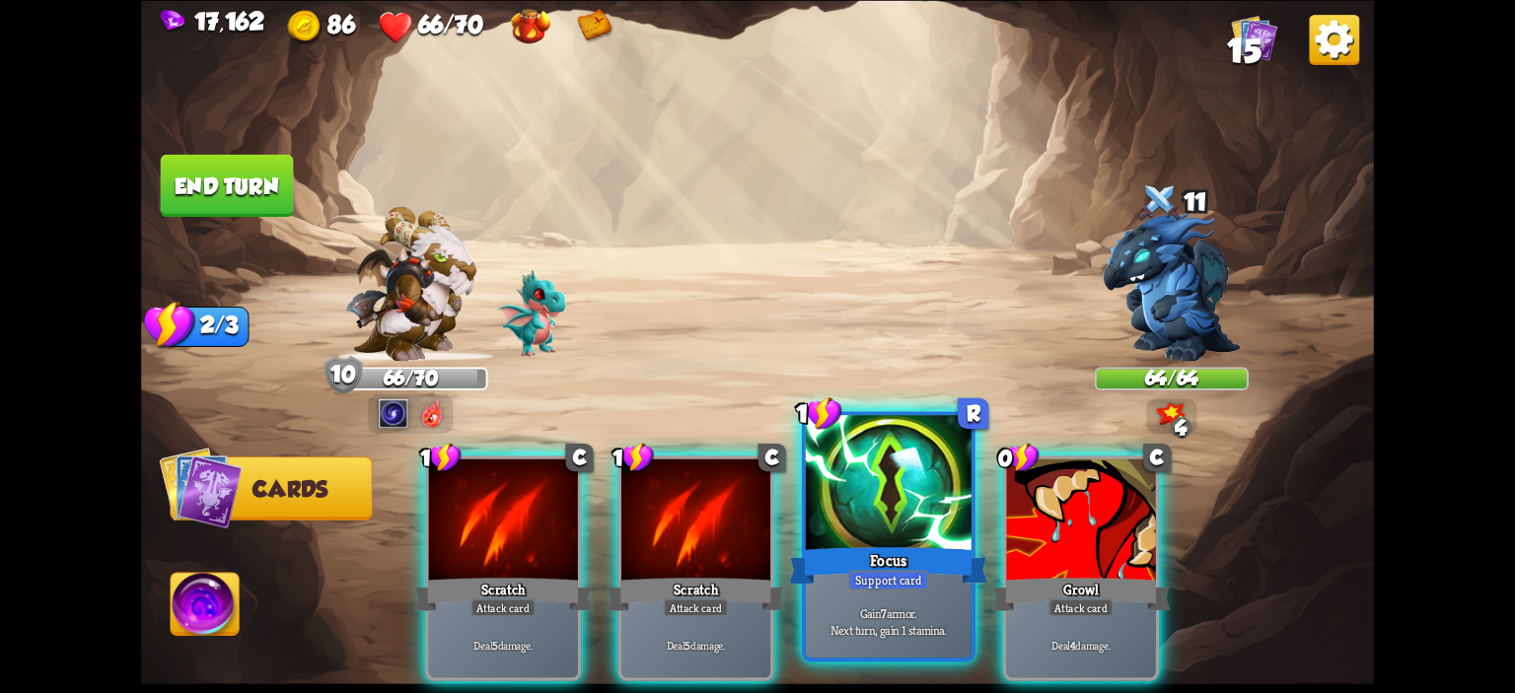
click at [901, 507] on div at bounding box center [889, 485] width 166 height 140
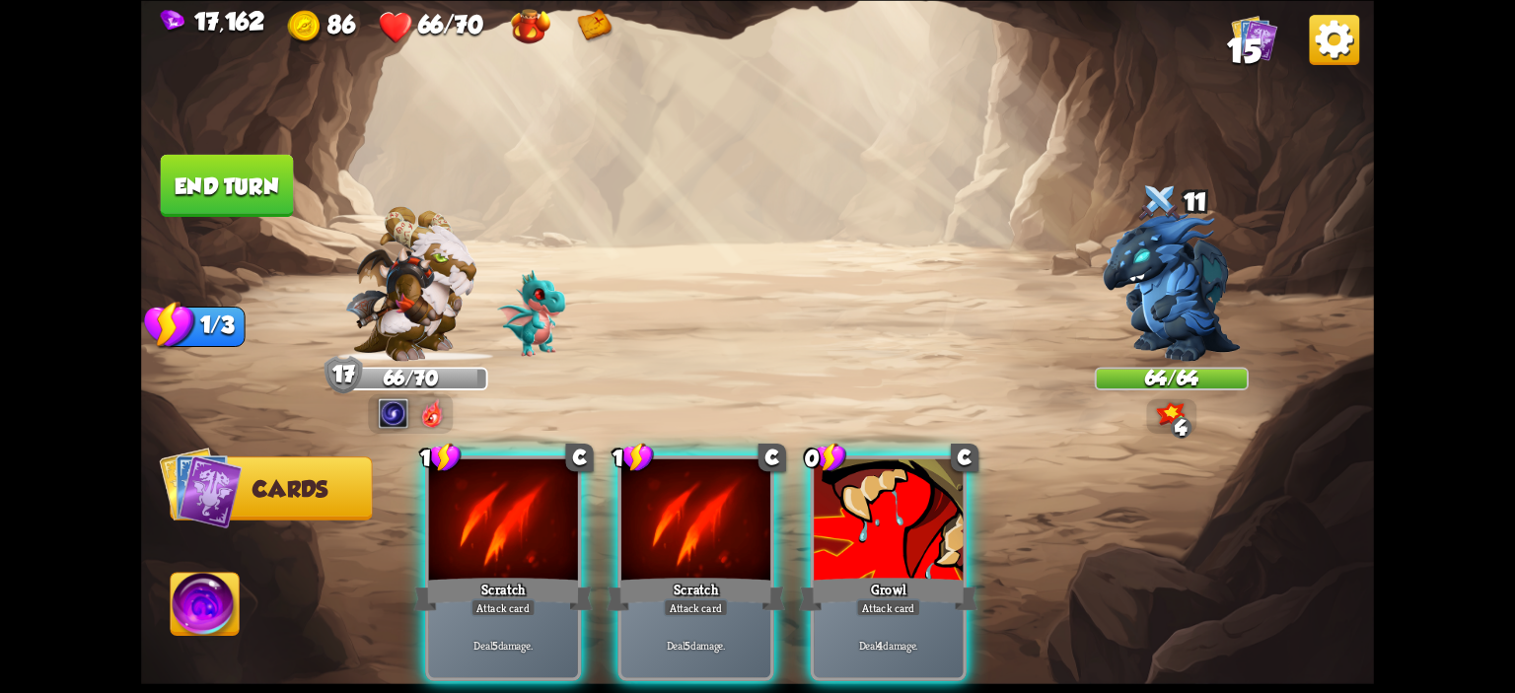
click at [777, 507] on div "1 C Scratch Attack card Deal 5 damage. 1 C Scratch Attack card Deal 5 damage. 0…" at bounding box center [881, 540] width 986 height 308
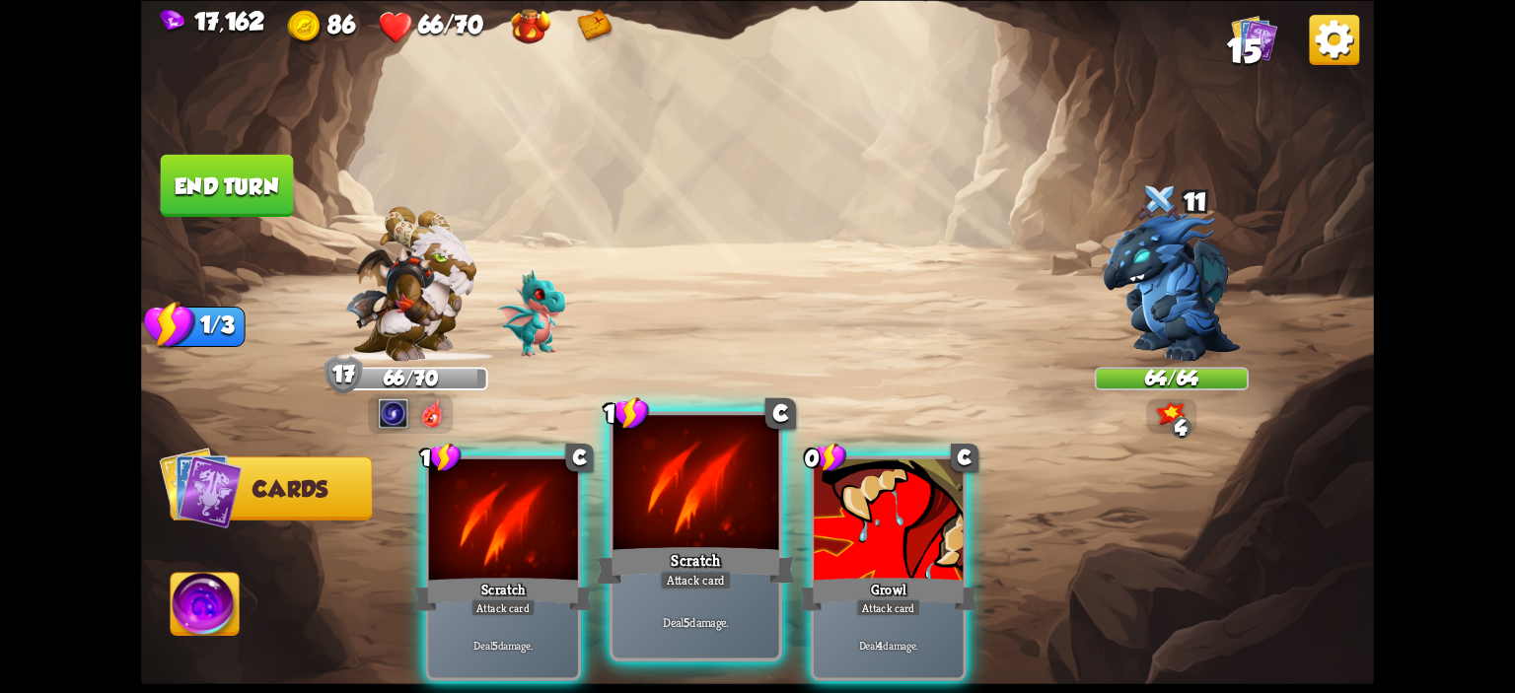
click at [682, 507] on div at bounding box center [696, 485] width 166 height 140
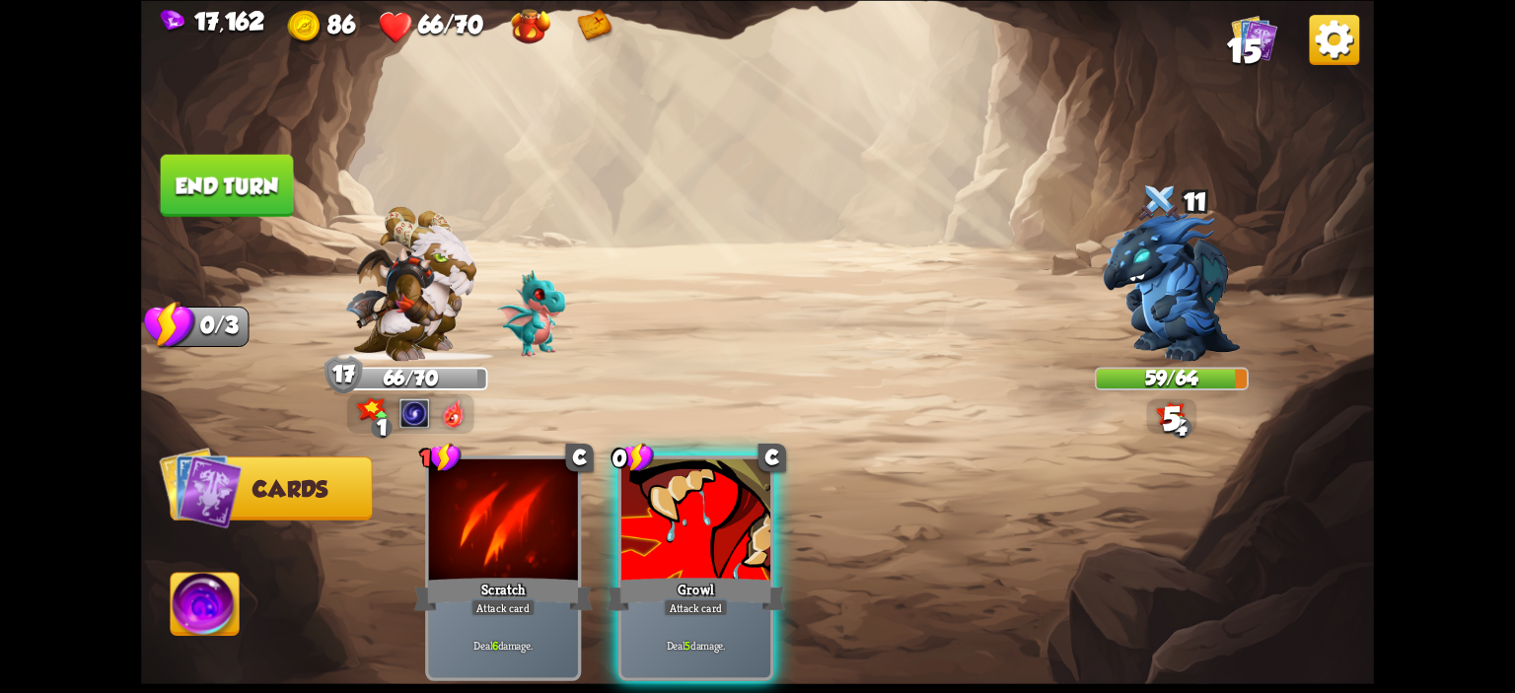
click at [682, 507] on div at bounding box center [695, 521] width 149 height 125
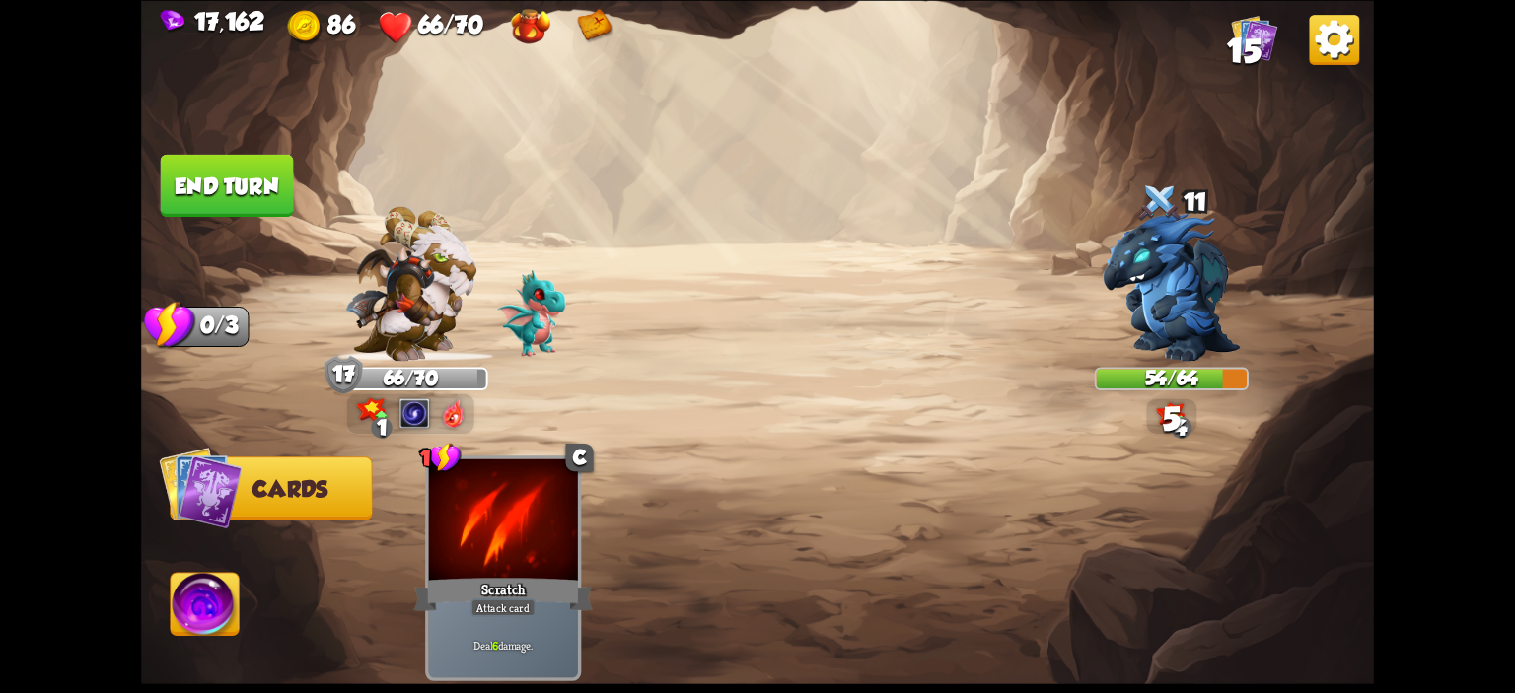
click at [226, 203] on button "End turn" at bounding box center [227, 185] width 133 height 62
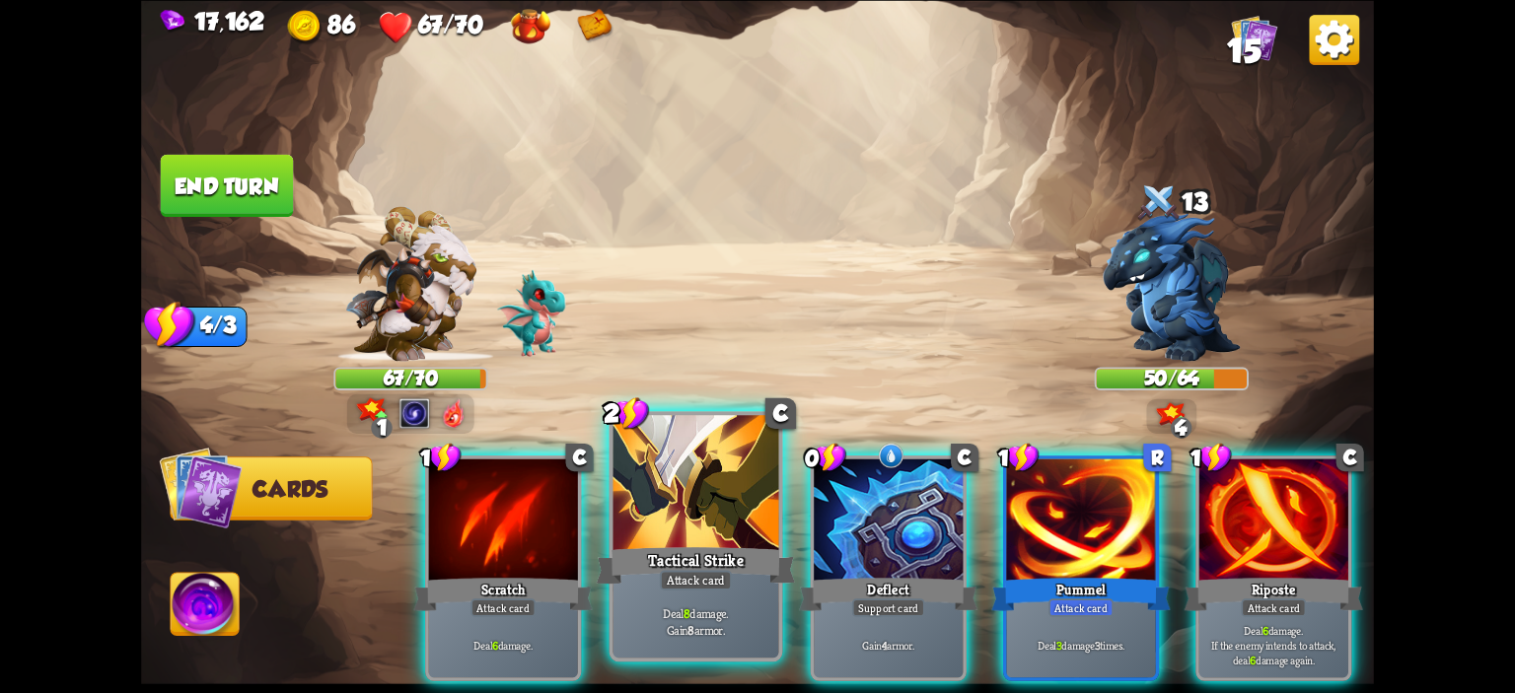
click at [712, 486] on div at bounding box center [696, 485] width 166 height 140
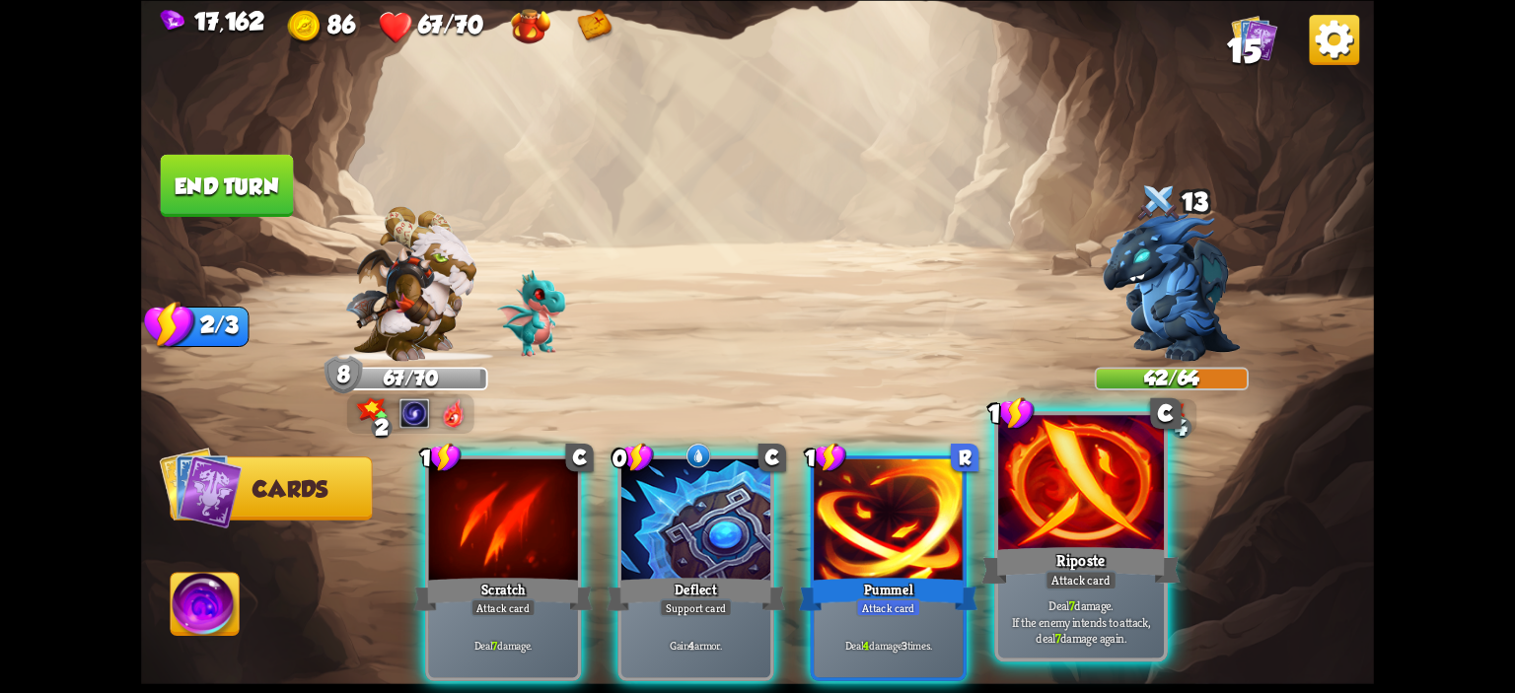
click at [1071, 517] on div at bounding box center [1081, 485] width 166 height 140
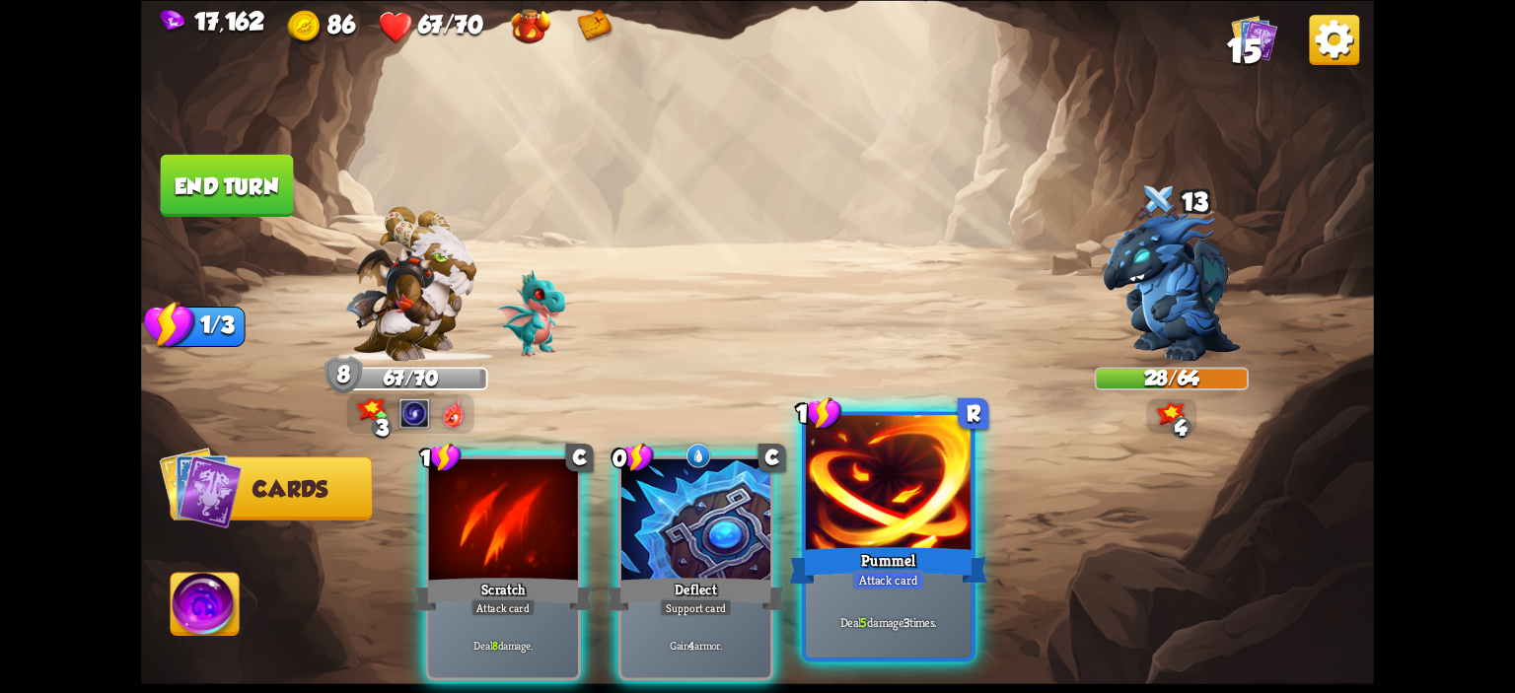
click at [935, 522] on div at bounding box center [889, 485] width 166 height 140
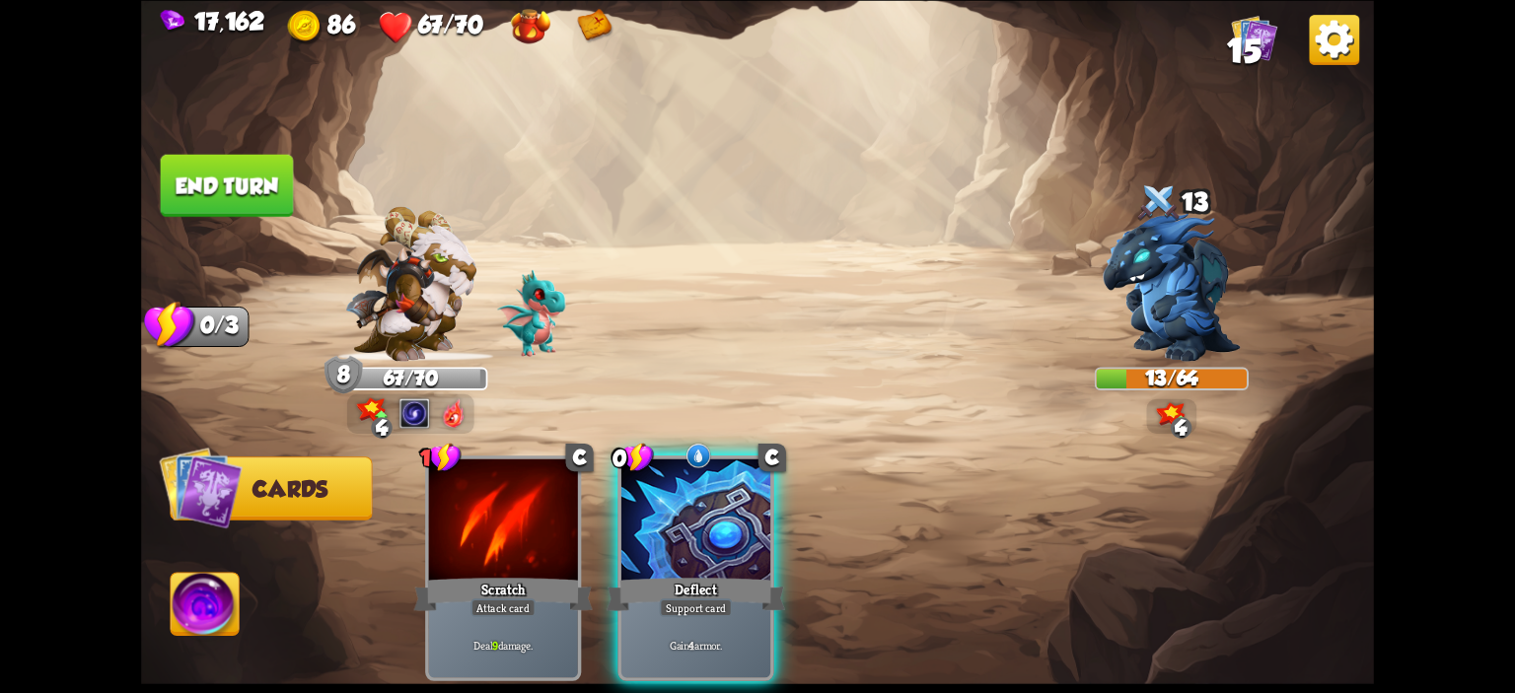
click at [790, 524] on div "1 C Scratch Attack card Deal 9 damage. 0 C Deflect Support card Gain 4 armor." at bounding box center [881, 540] width 986 height 308
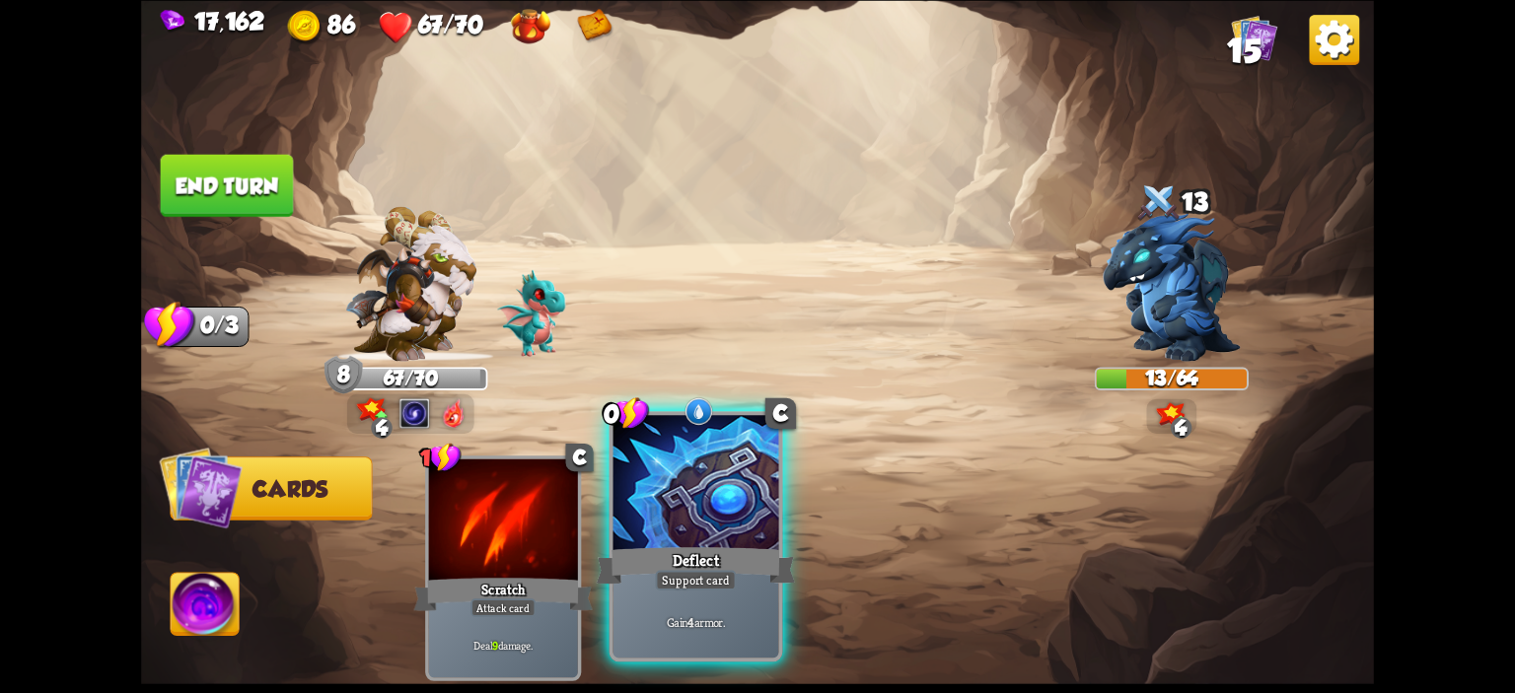
click at [688, 524] on div at bounding box center [696, 485] width 166 height 140
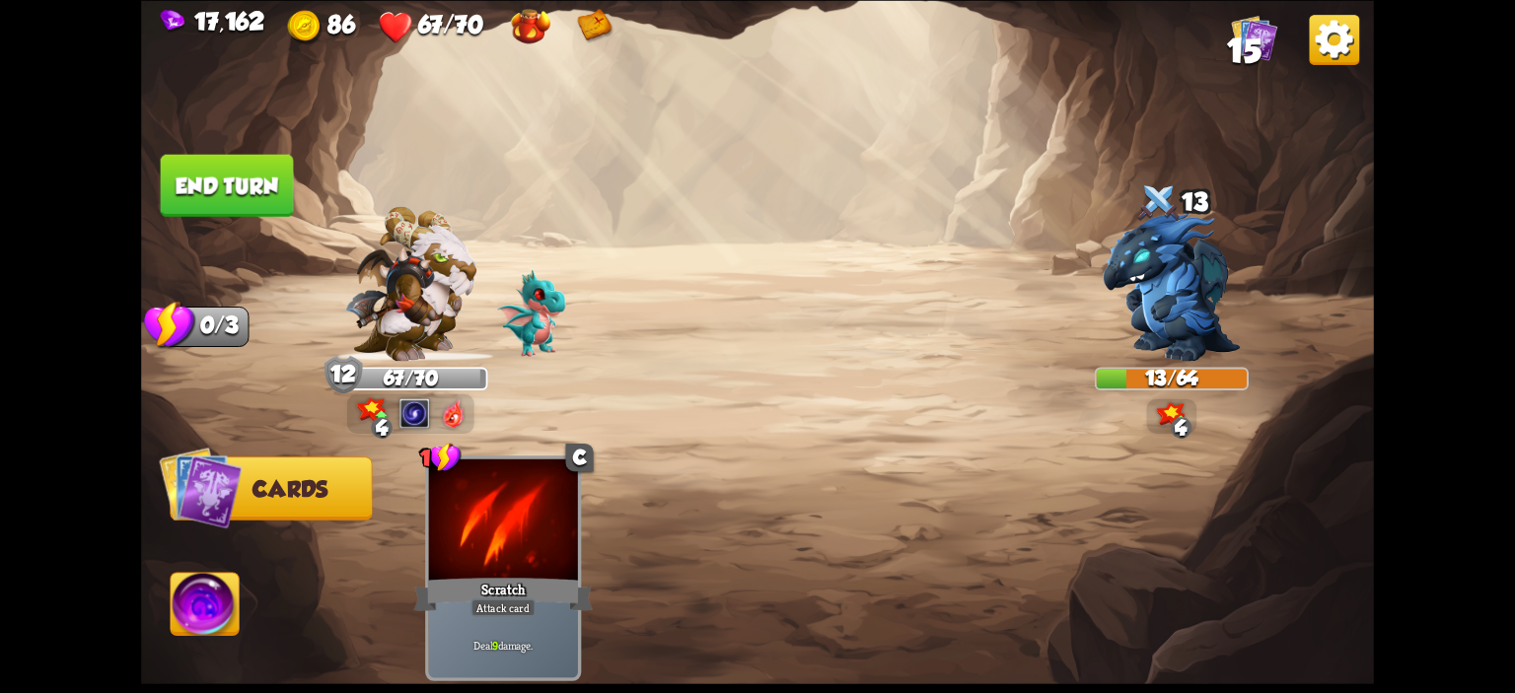
click at [236, 188] on button "End turn" at bounding box center [227, 185] width 133 height 62
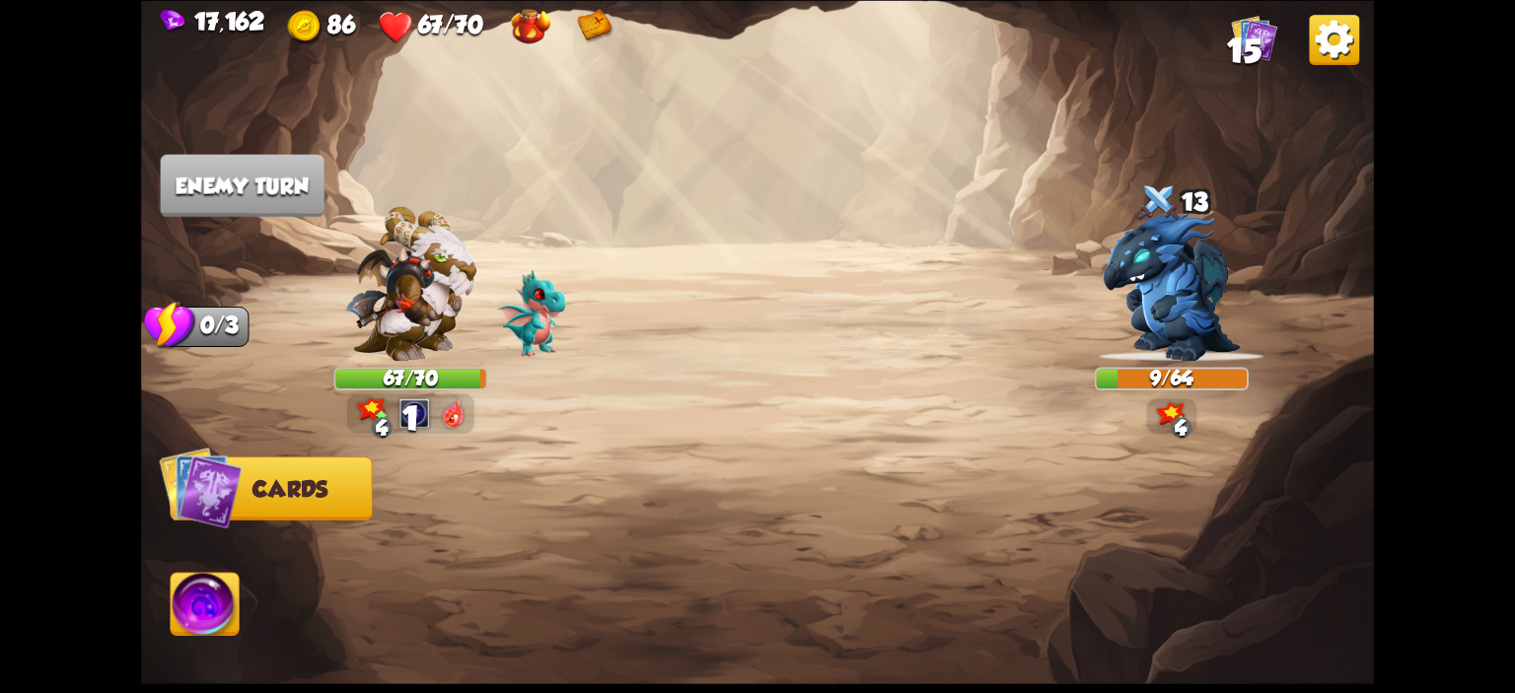
click at [1236, 24] on img at bounding box center [1254, 38] width 46 height 46
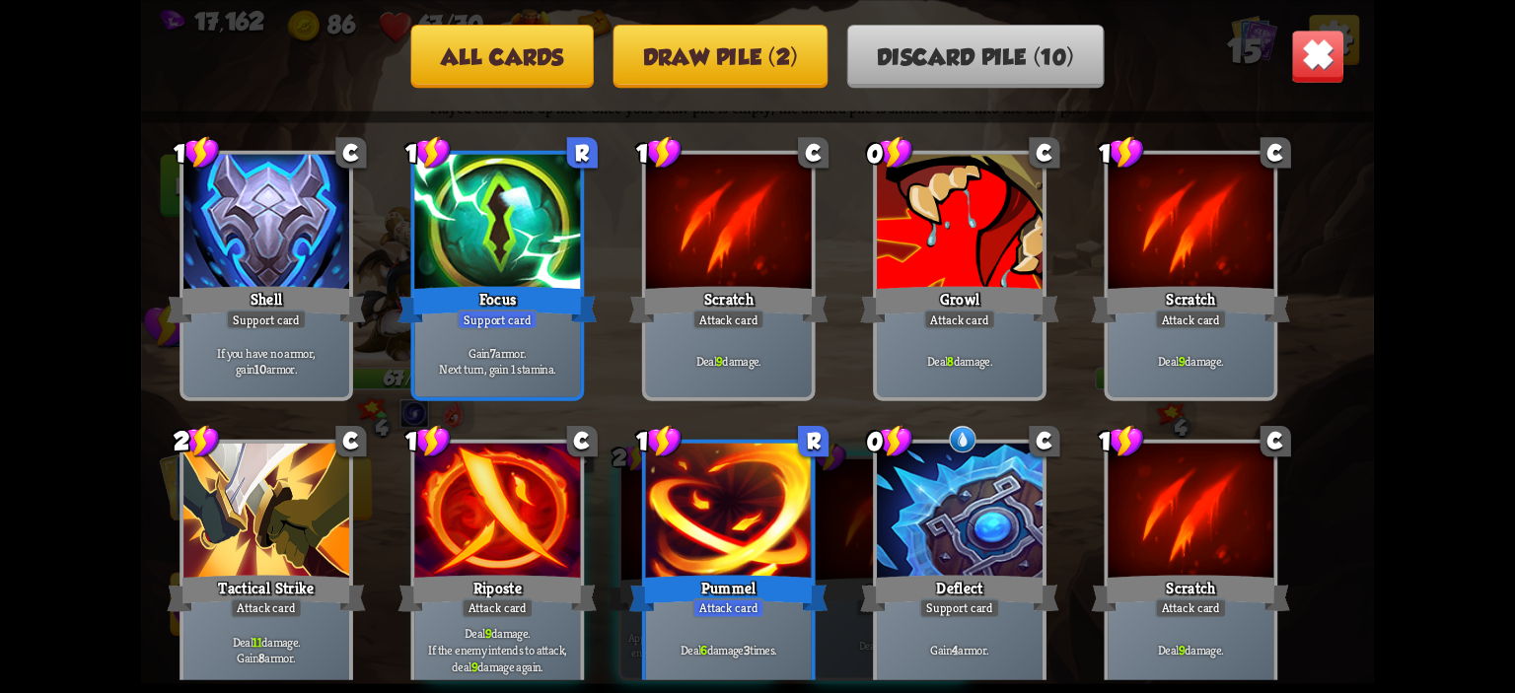
scroll to position [29, 0]
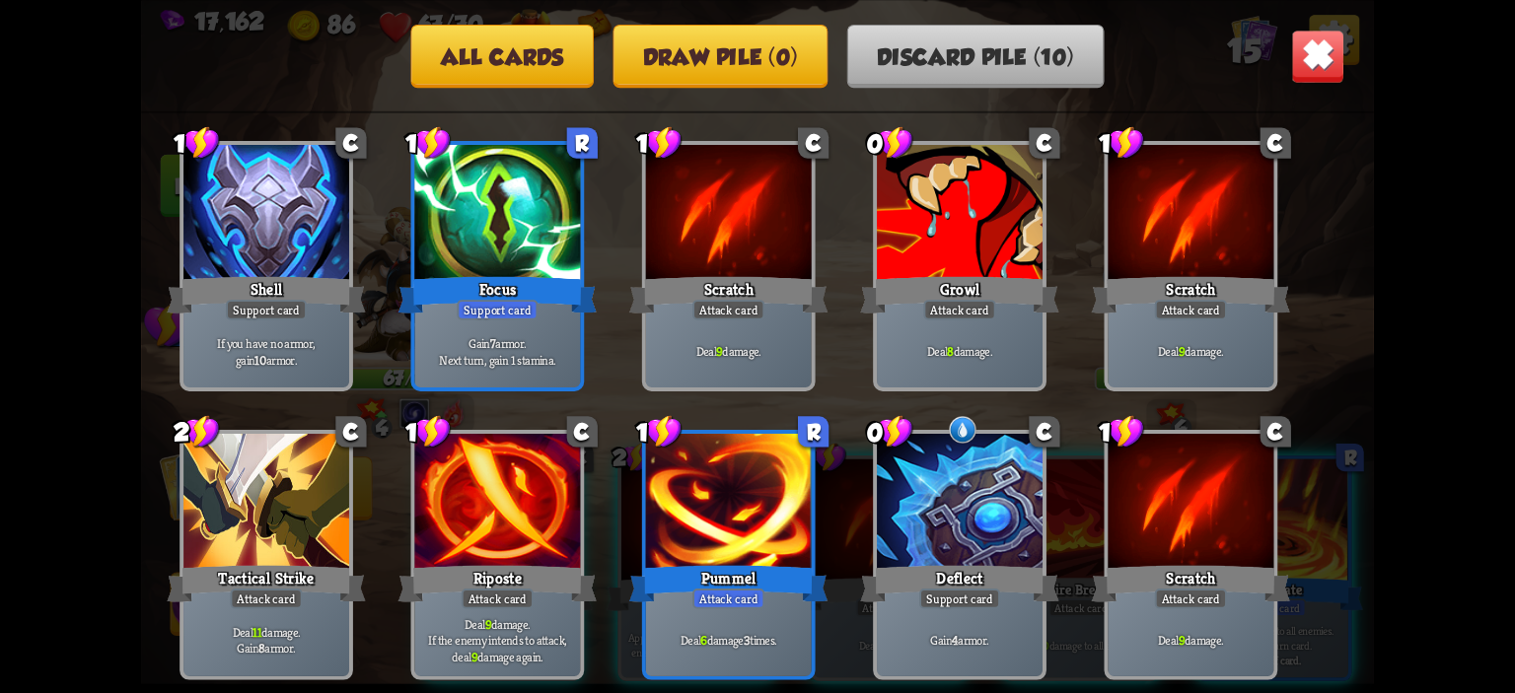
click at [1327, 85] on div "All cards Draw pile (0) Discard pile (10)" at bounding box center [757, 55] width 1233 height 63
click at [1312, 79] on img at bounding box center [1318, 56] width 54 height 54
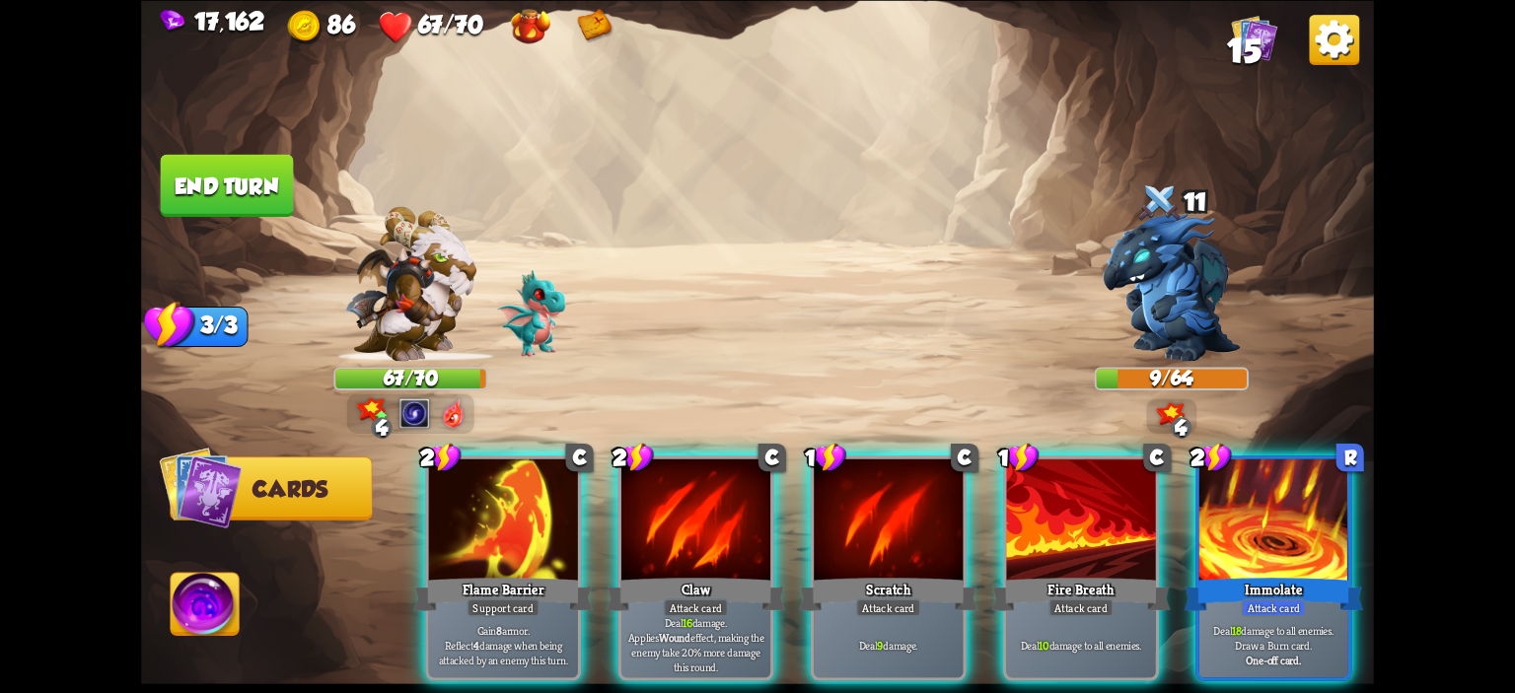
drag, startPoint x: 212, startPoint y: 611, endPoint x: 251, endPoint y: 589, distance: 45.5
click at [212, 611] on img at bounding box center [205, 607] width 68 height 69
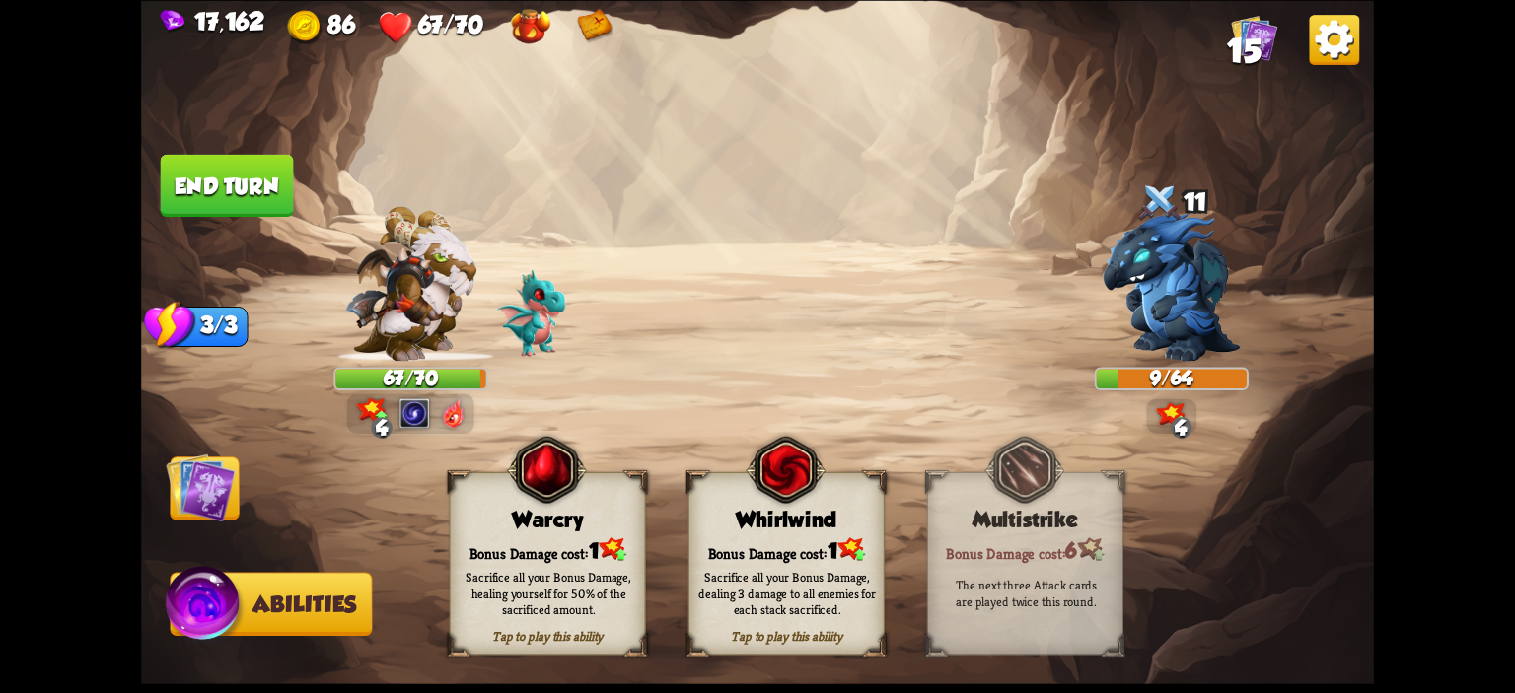
click at [497, 500] on div "Tap to play this ability Warcry Bonus Damage cost: 1 Sacrifice all your Bonus D…" at bounding box center [548, 562] width 196 height 183
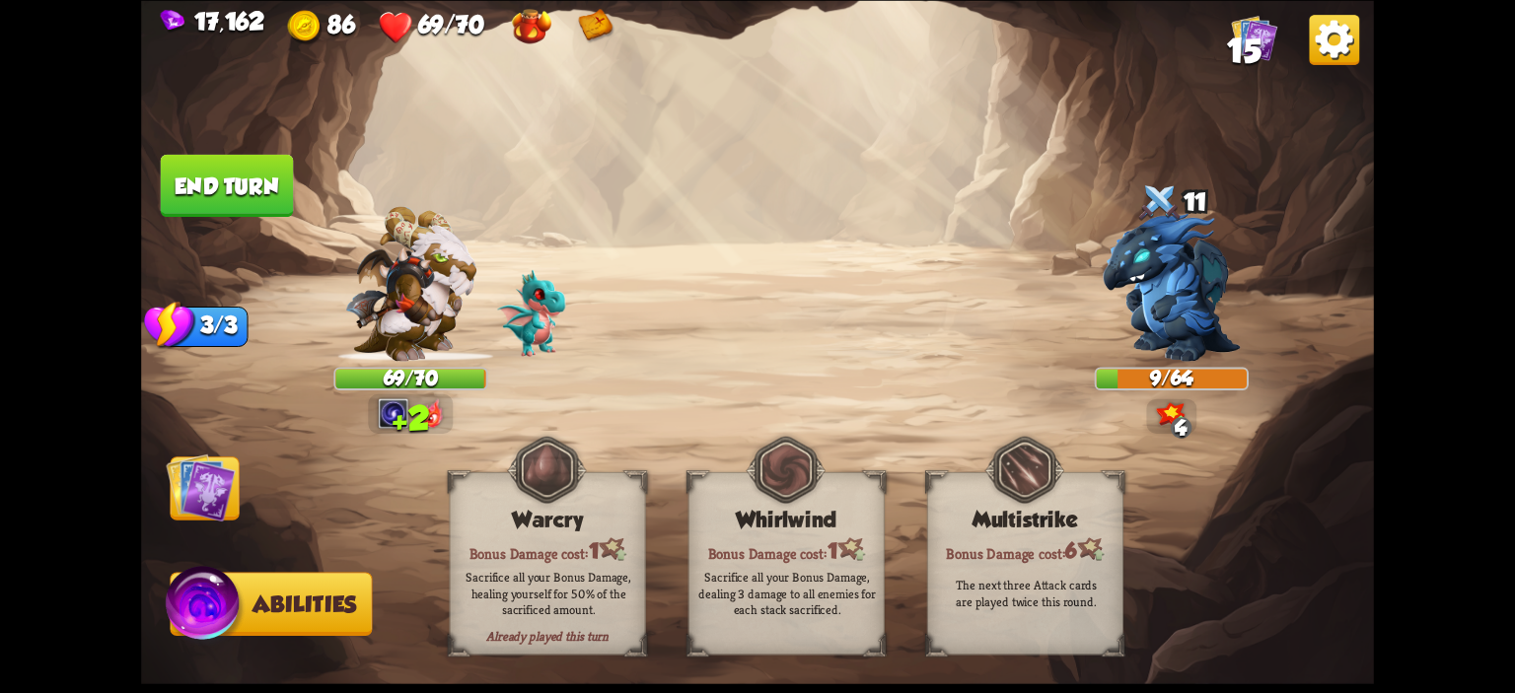
click at [219, 487] on img at bounding box center [200, 487] width 69 height 69
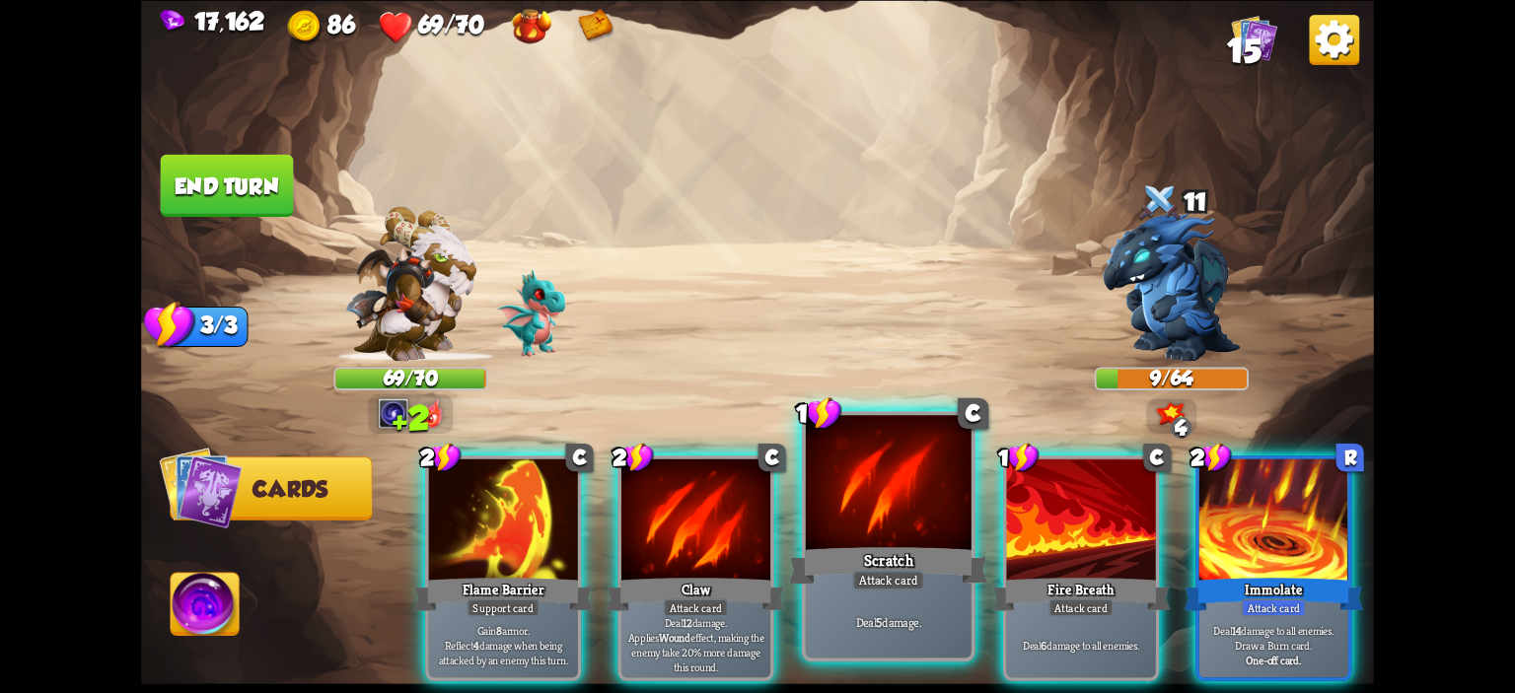
click at [856, 473] on div at bounding box center [889, 485] width 166 height 140
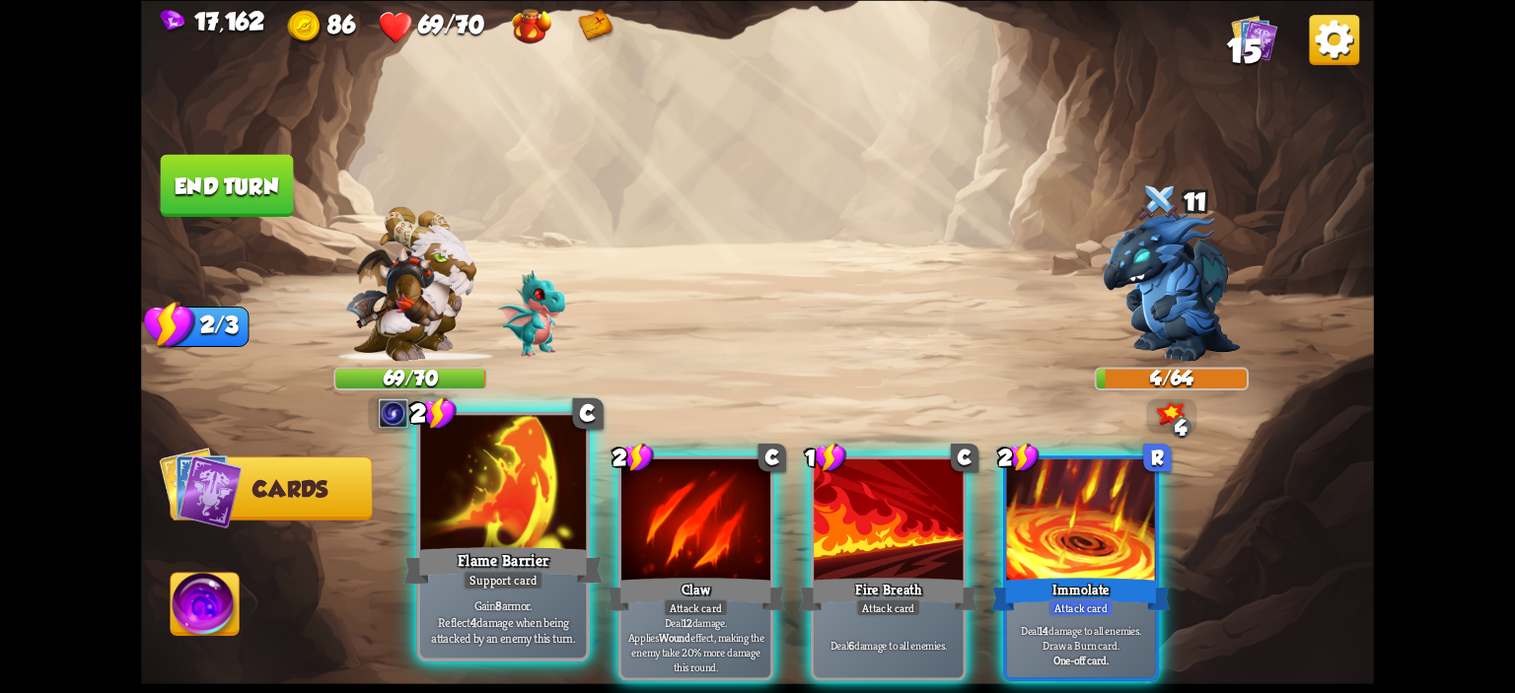
click at [488, 474] on div at bounding box center [503, 485] width 166 height 140
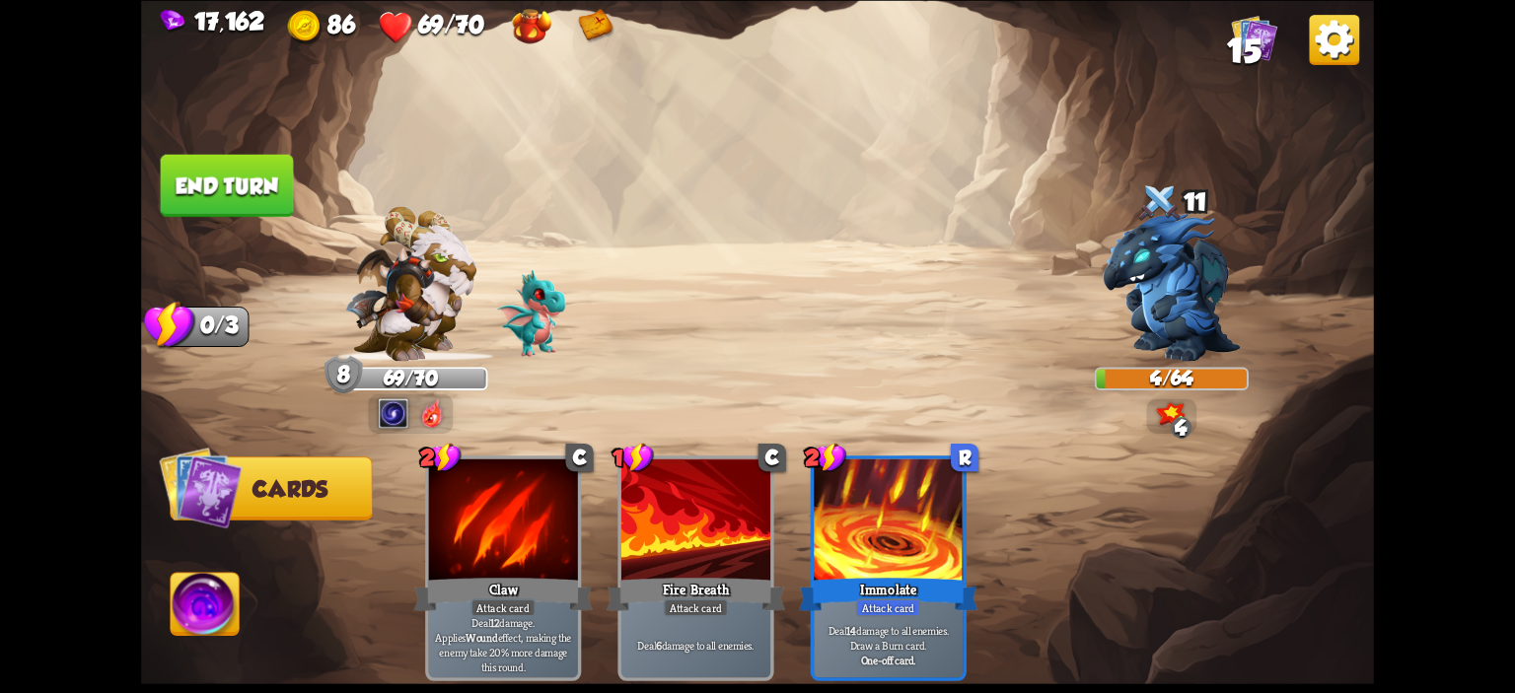
click at [277, 178] on button "End turn" at bounding box center [227, 185] width 133 height 62
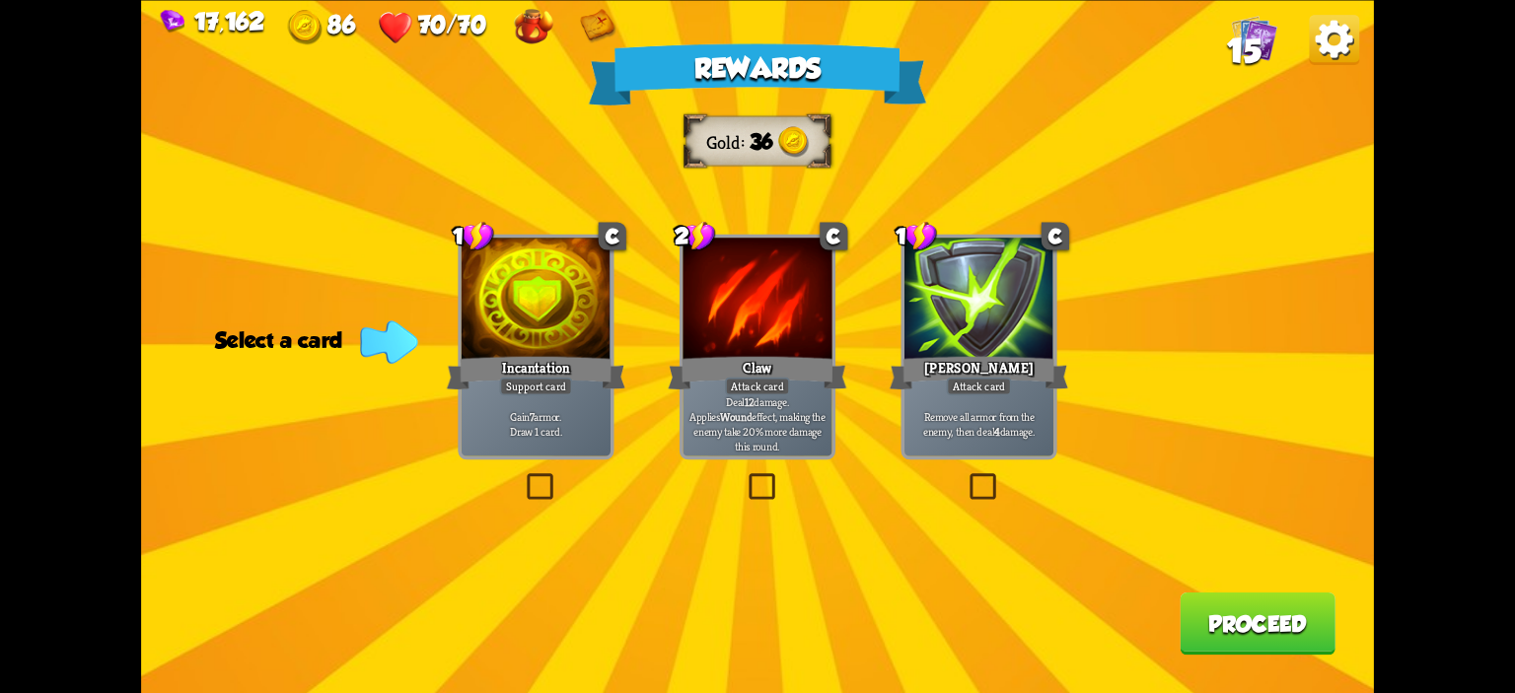
click at [983, 330] on div at bounding box center [978, 300] width 149 height 125
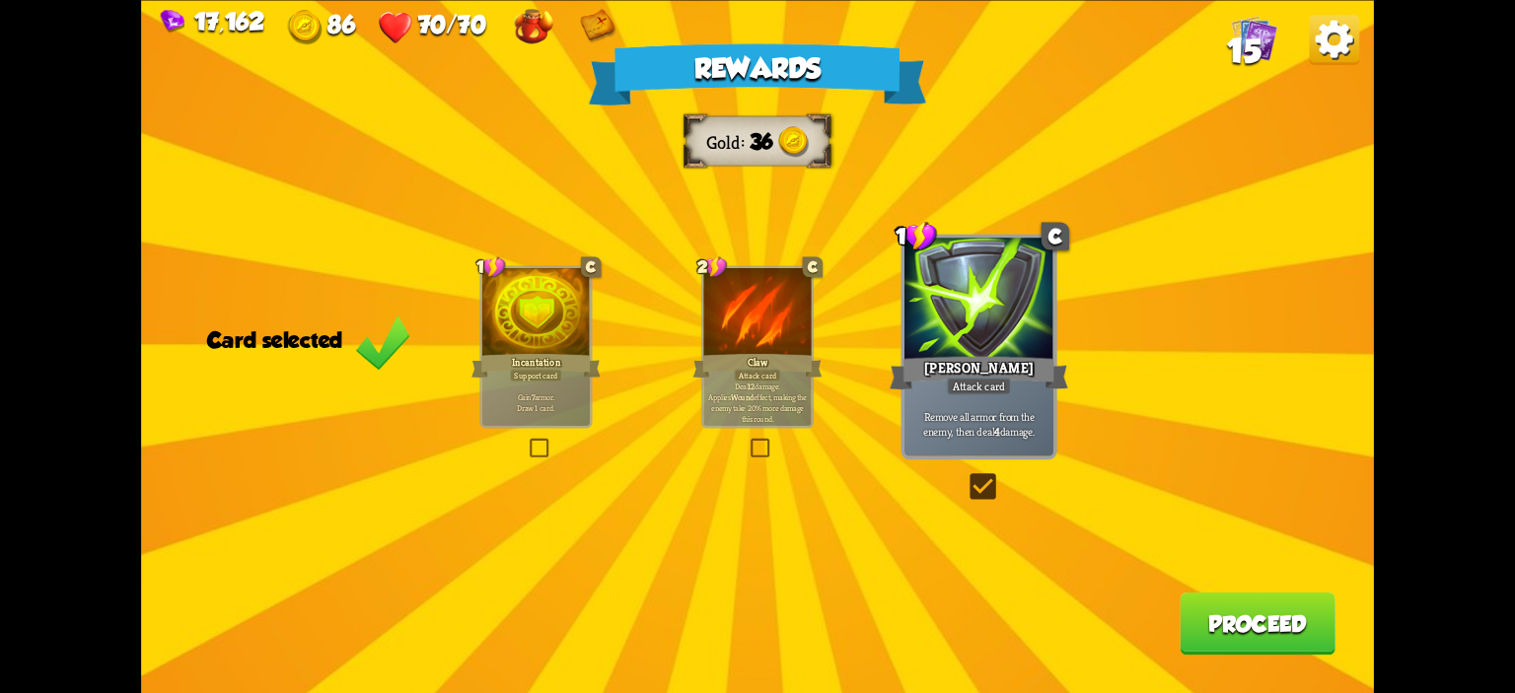
click at [1256, 618] on button "Proceed" at bounding box center [1258, 623] width 156 height 62
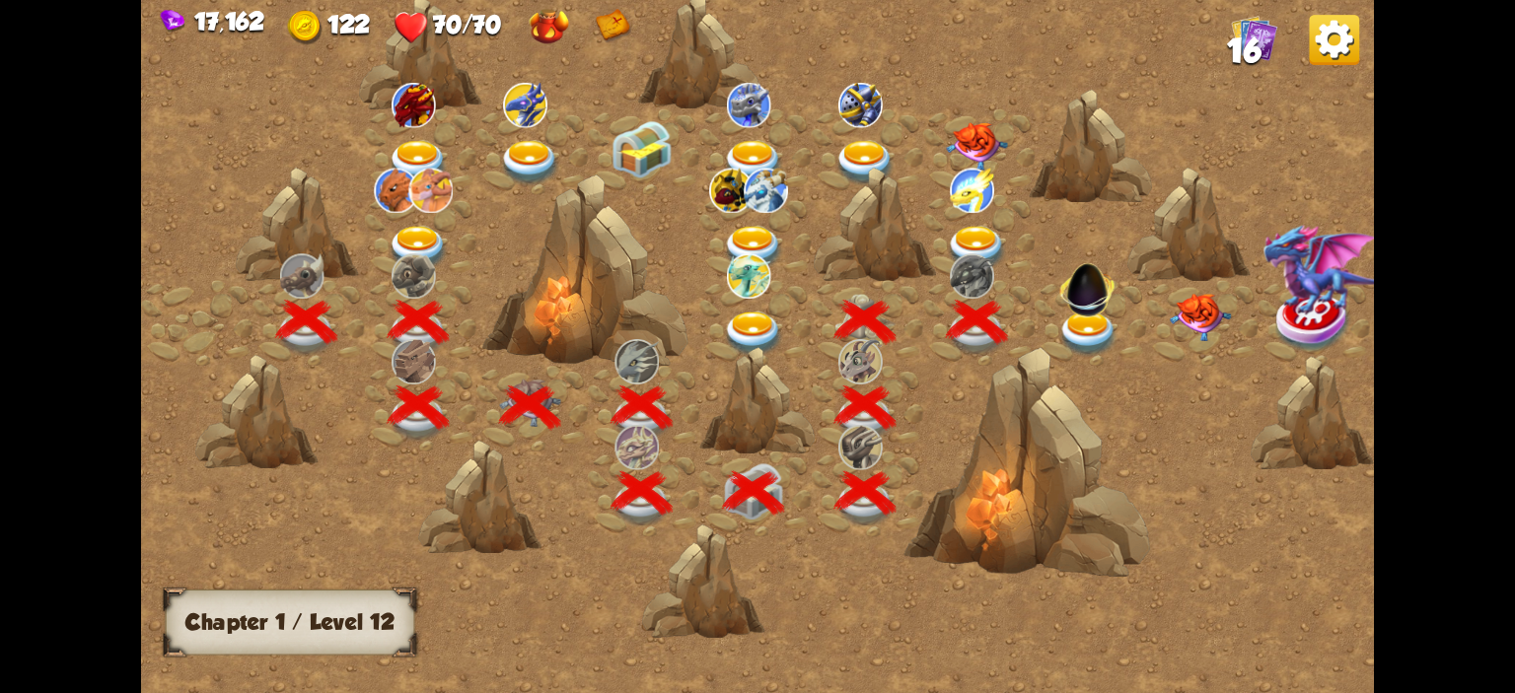
scroll to position [0, 300]
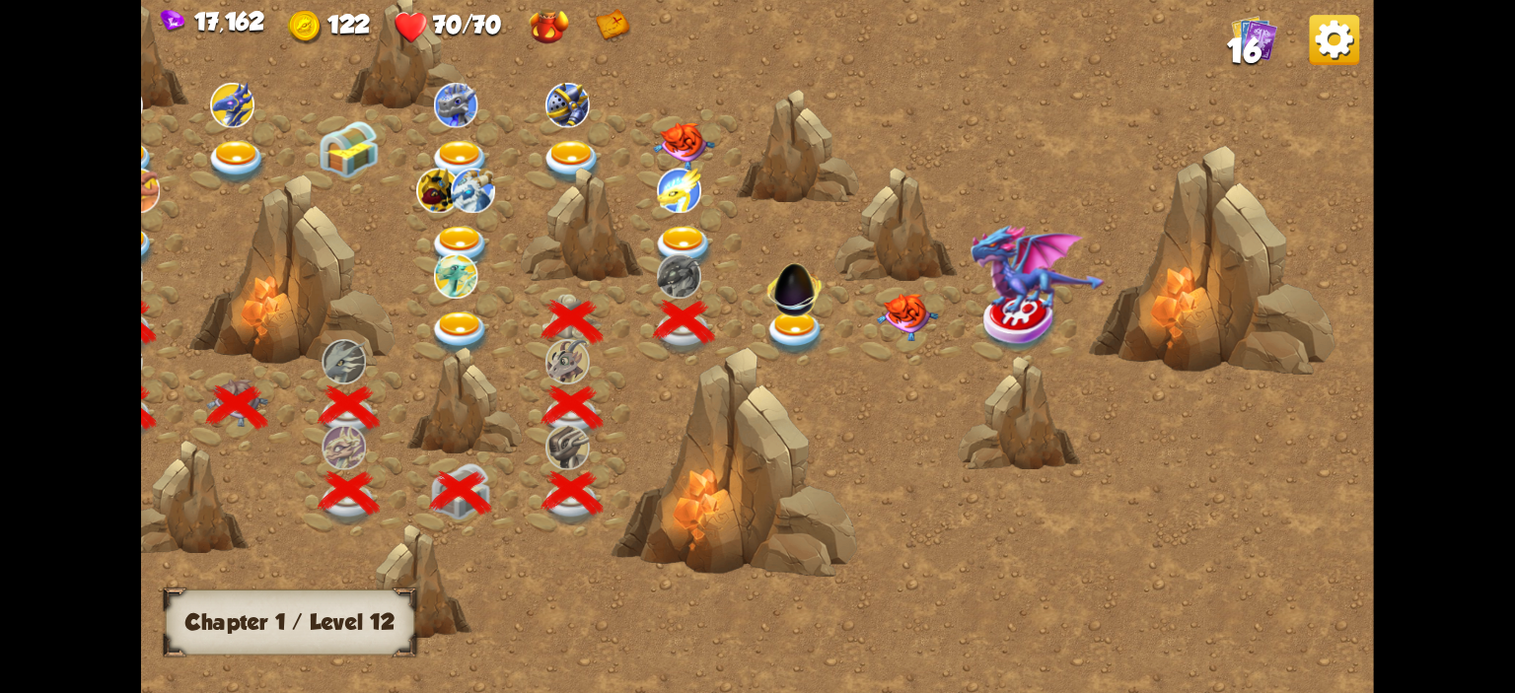
click at [789, 315] on img at bounding box center [794, 284] width 65 height 65
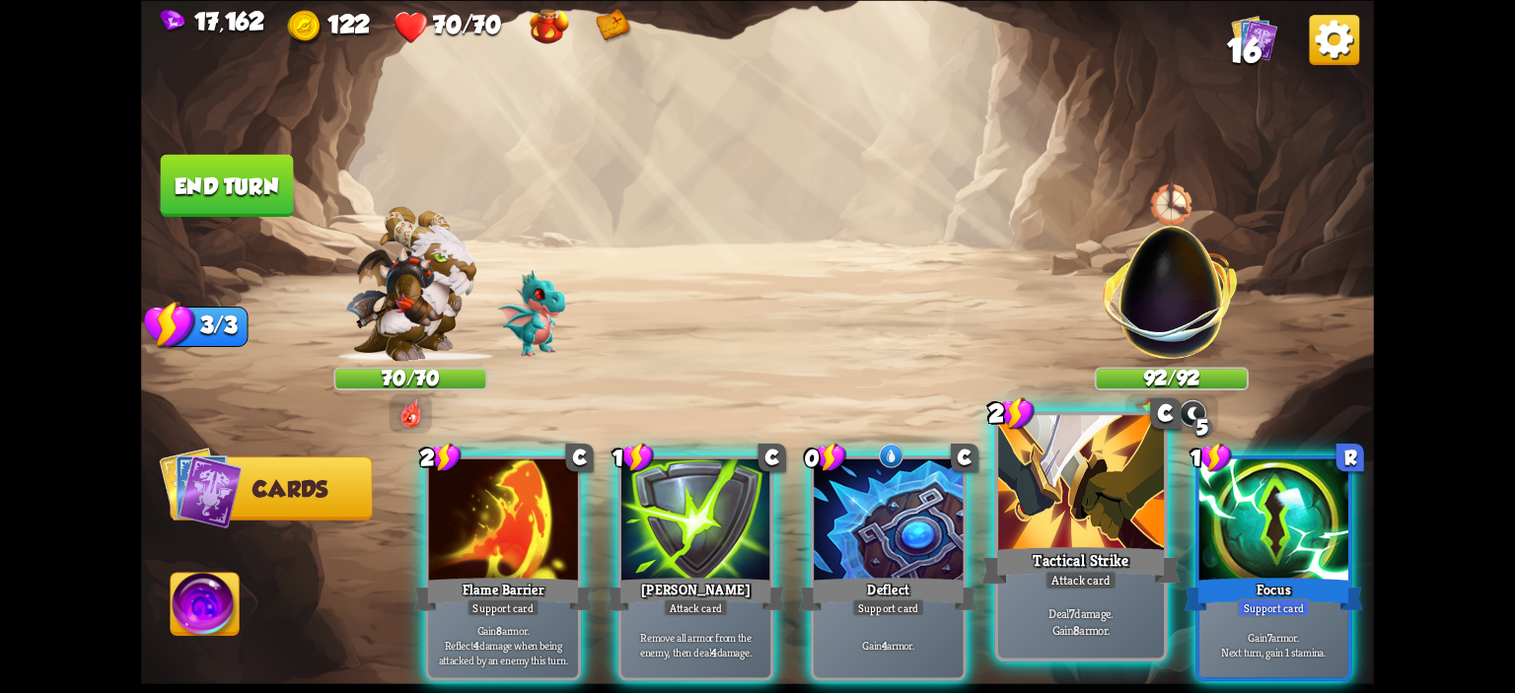
click at [1013, 472] on div at bounding box center [1081, 485] width 166 height 140
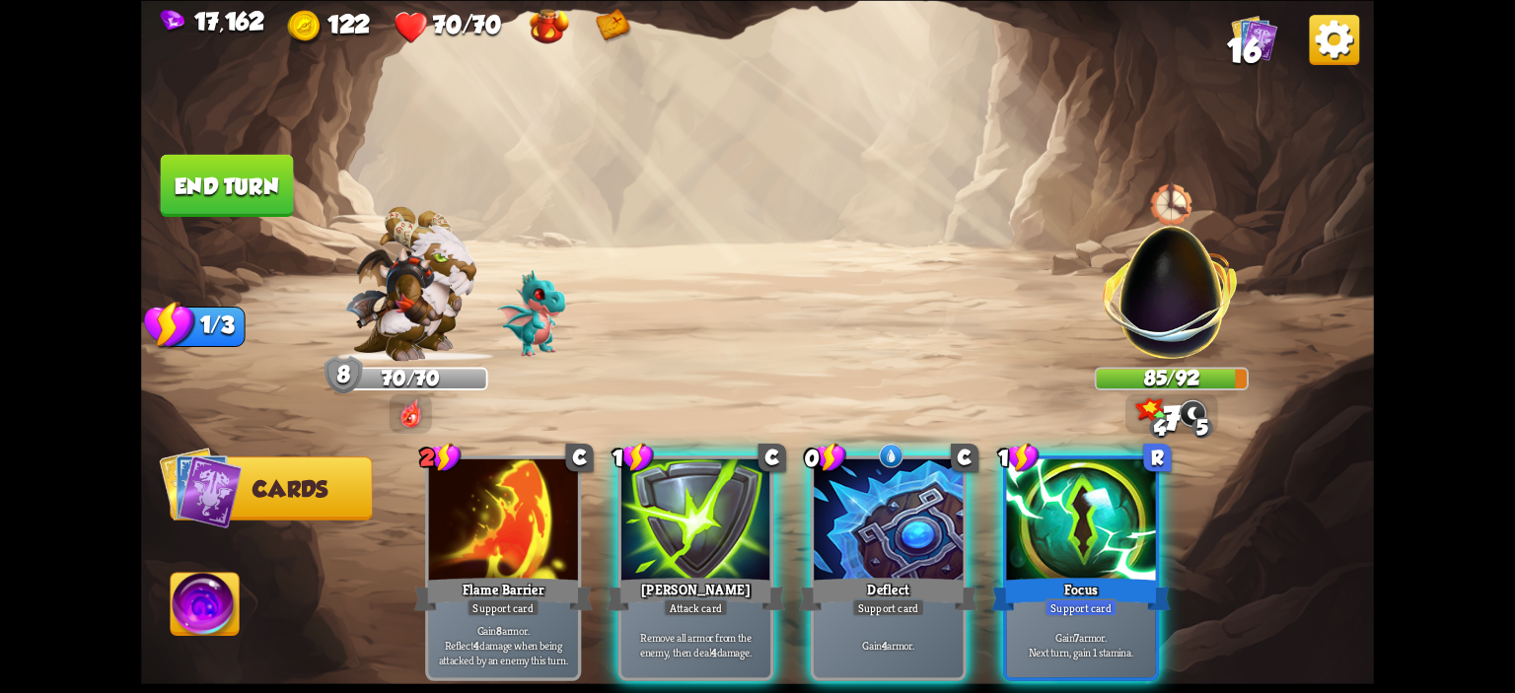
click at [1013, 472] on div at bounding box center [1080, 521] width 149 height 125
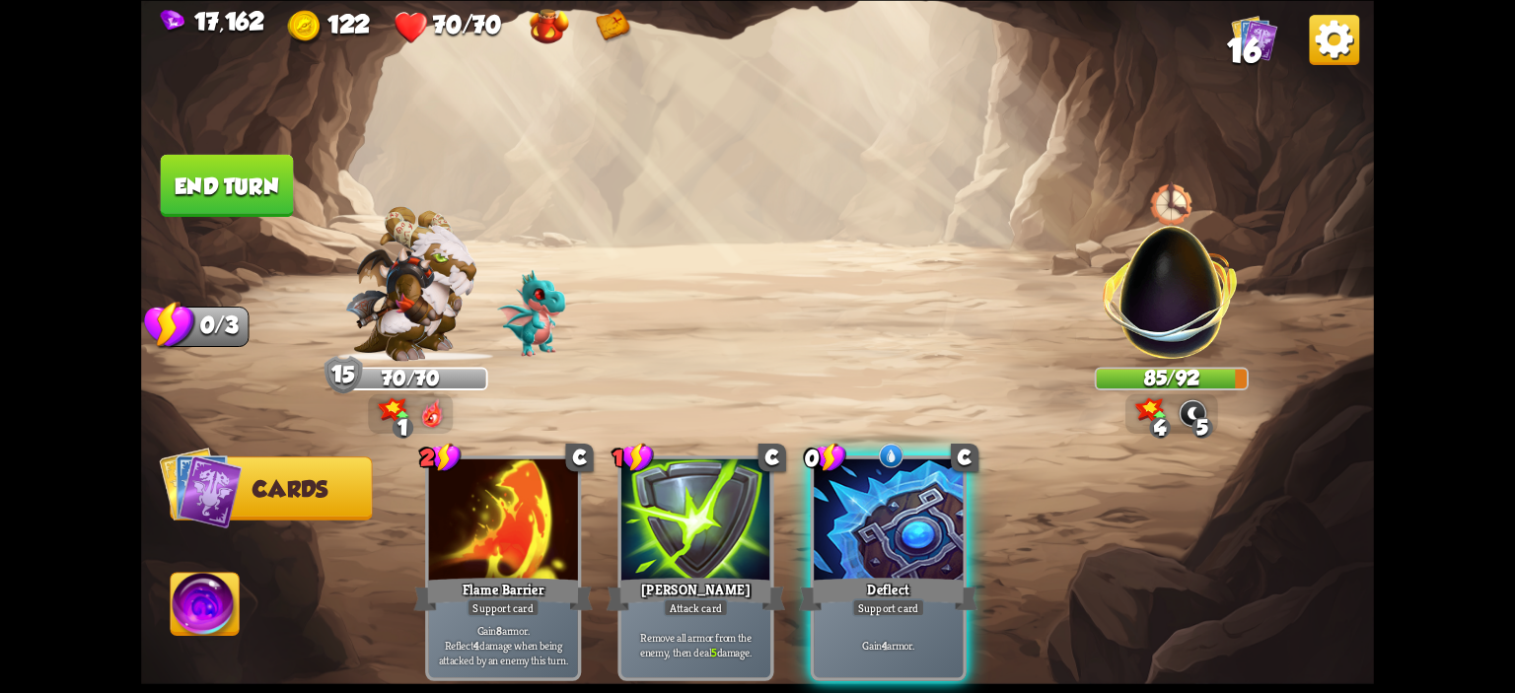
click at [232, 206] on button "End turn" at bounding box center [227, 185] width 133 height 62
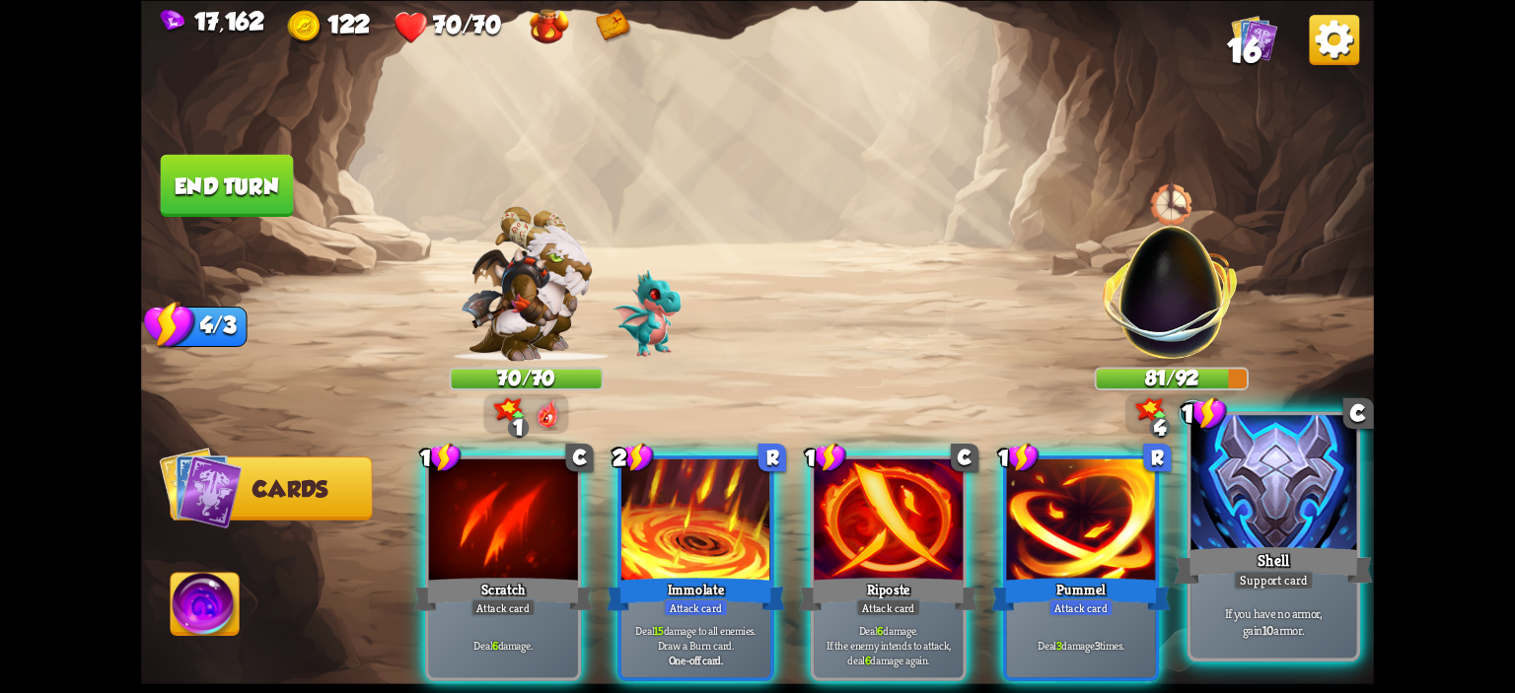
click at [1240, 520] on div at bounding box center [1273, 485] width 166 height 140
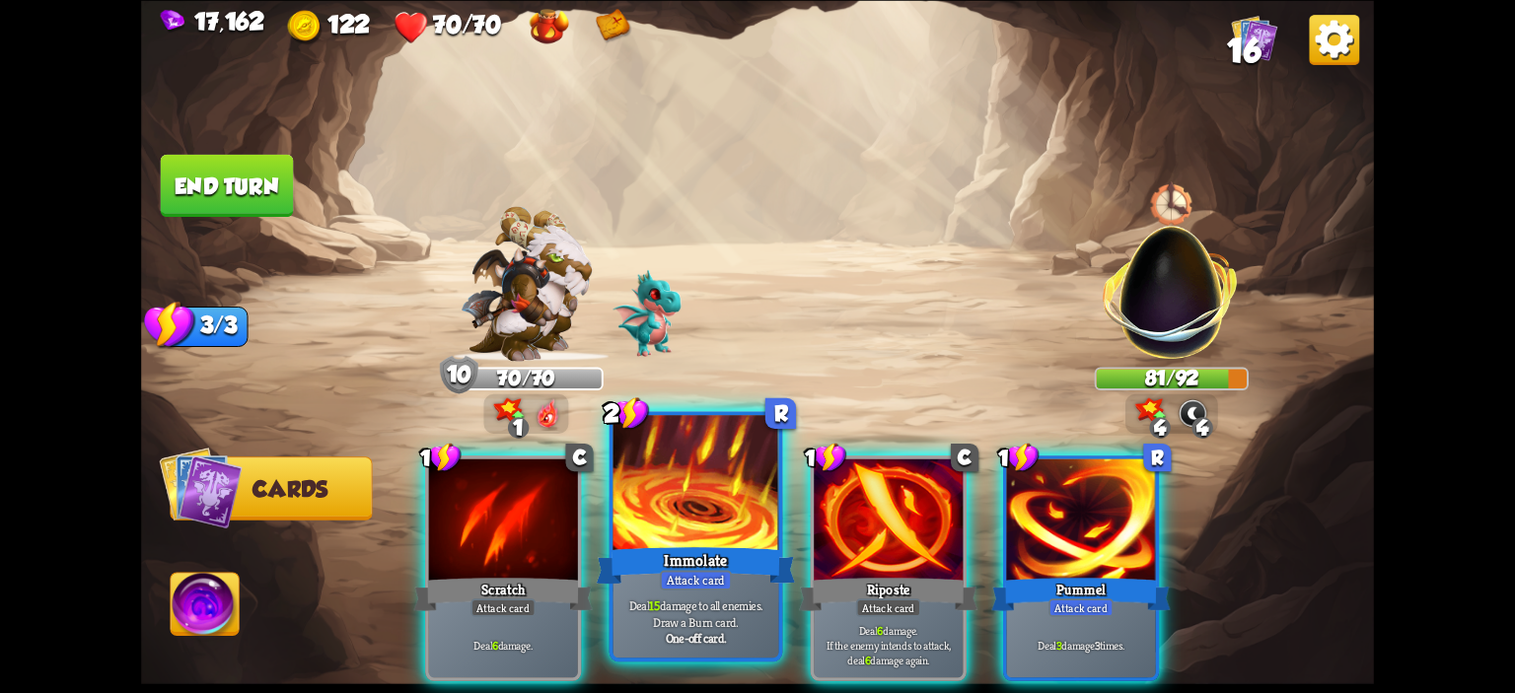
click at [699, 496] on div at bounding box center [696, 485] width 166 height 140
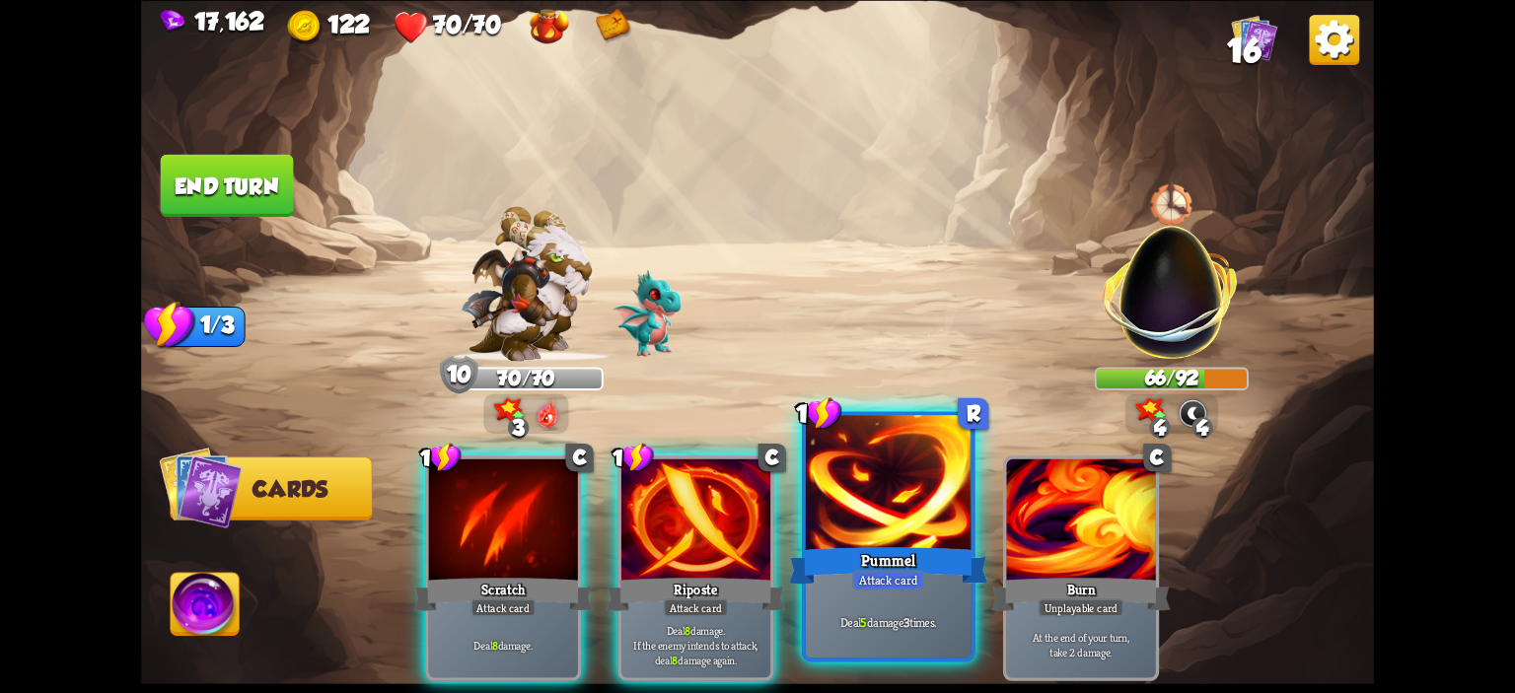
click at [880, 495] on div at bounding box center [889, 485] width 166 height 140
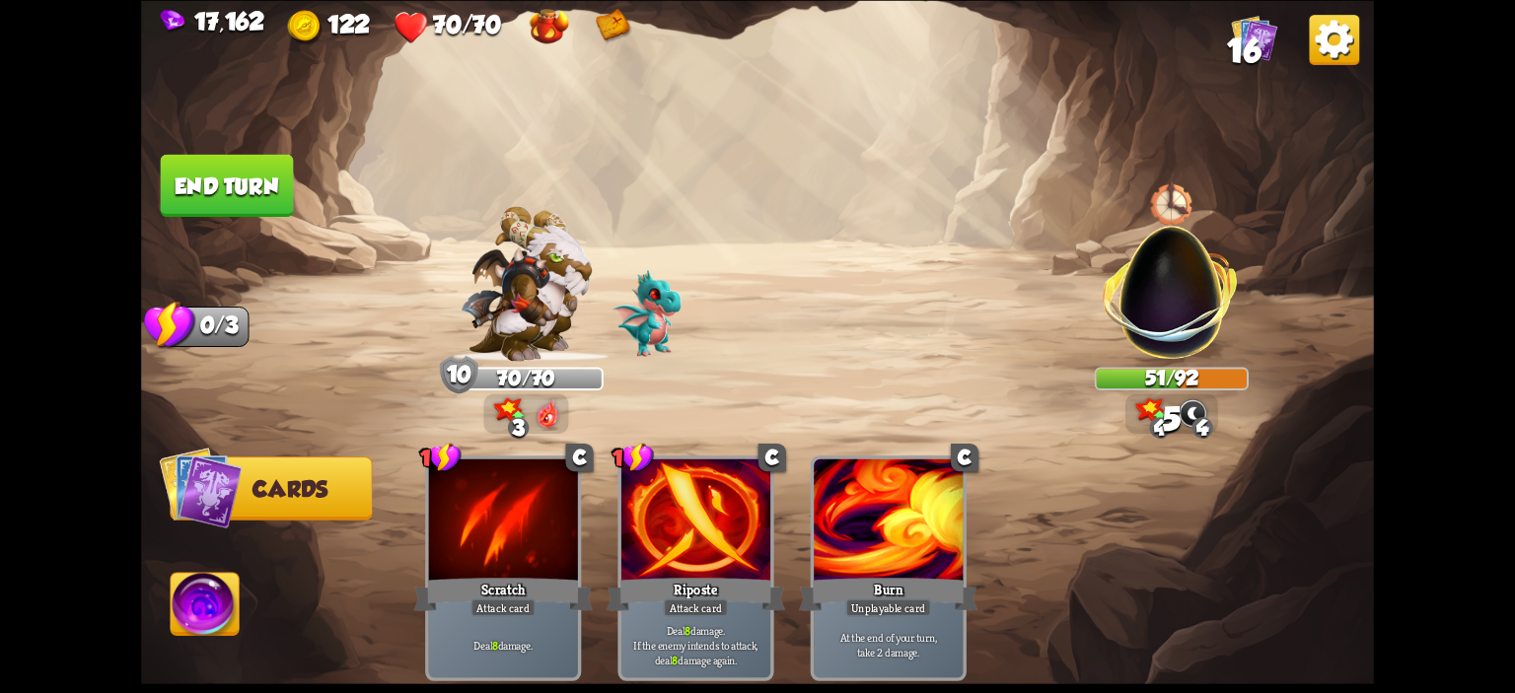
click at [251, 207] on button "End turn" at bounding box center [227, 185] width 133 height 62
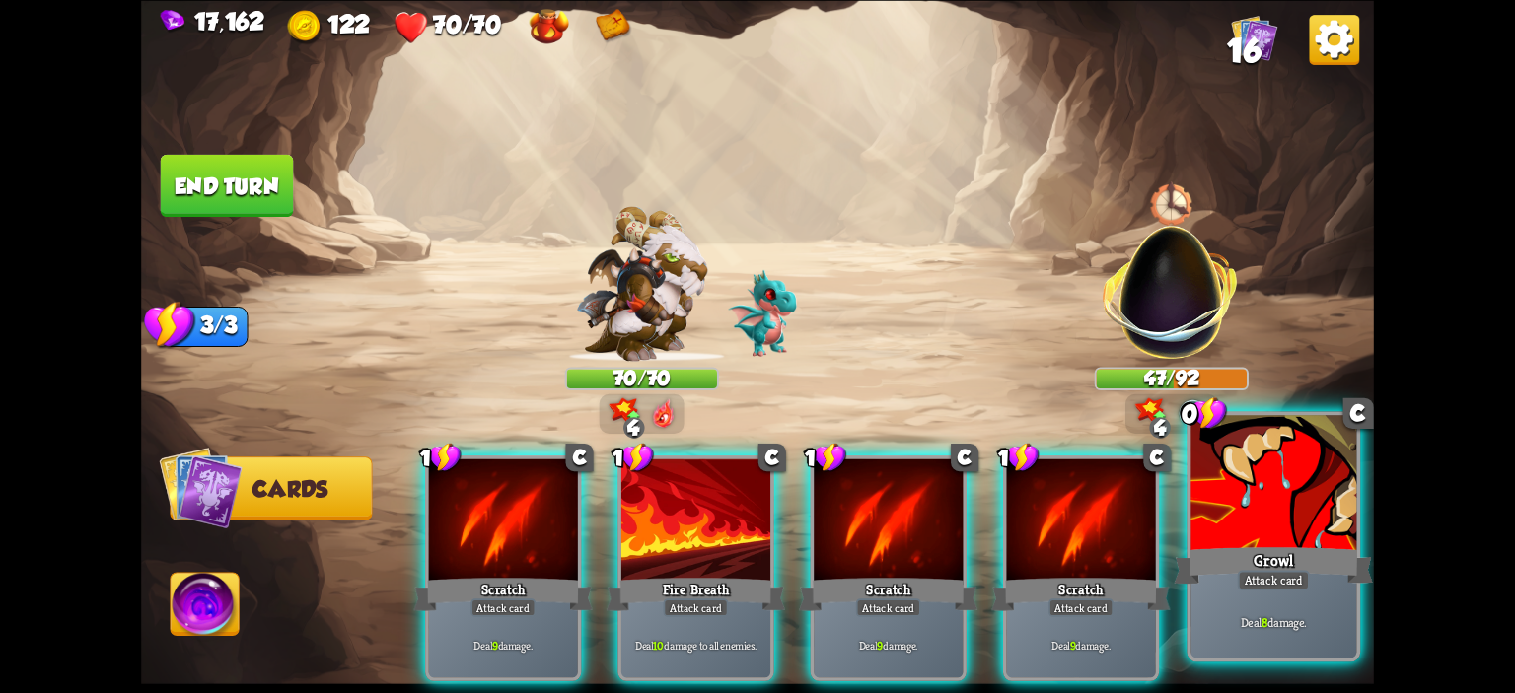
click at [1223, 491] on div at bounding box center [1273, 485] width 166 height 140
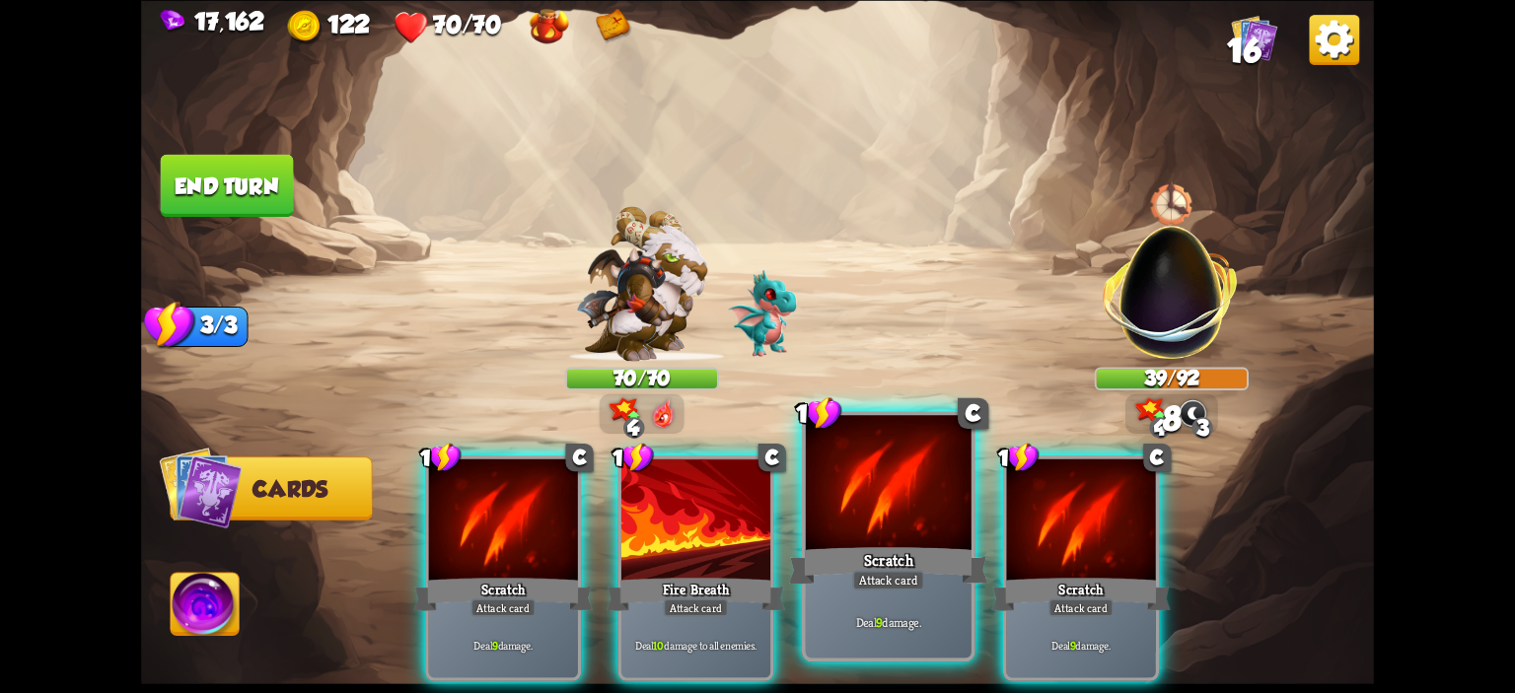
click at [905, 504] on div at bounding box center [889, 485] width 166 height 140
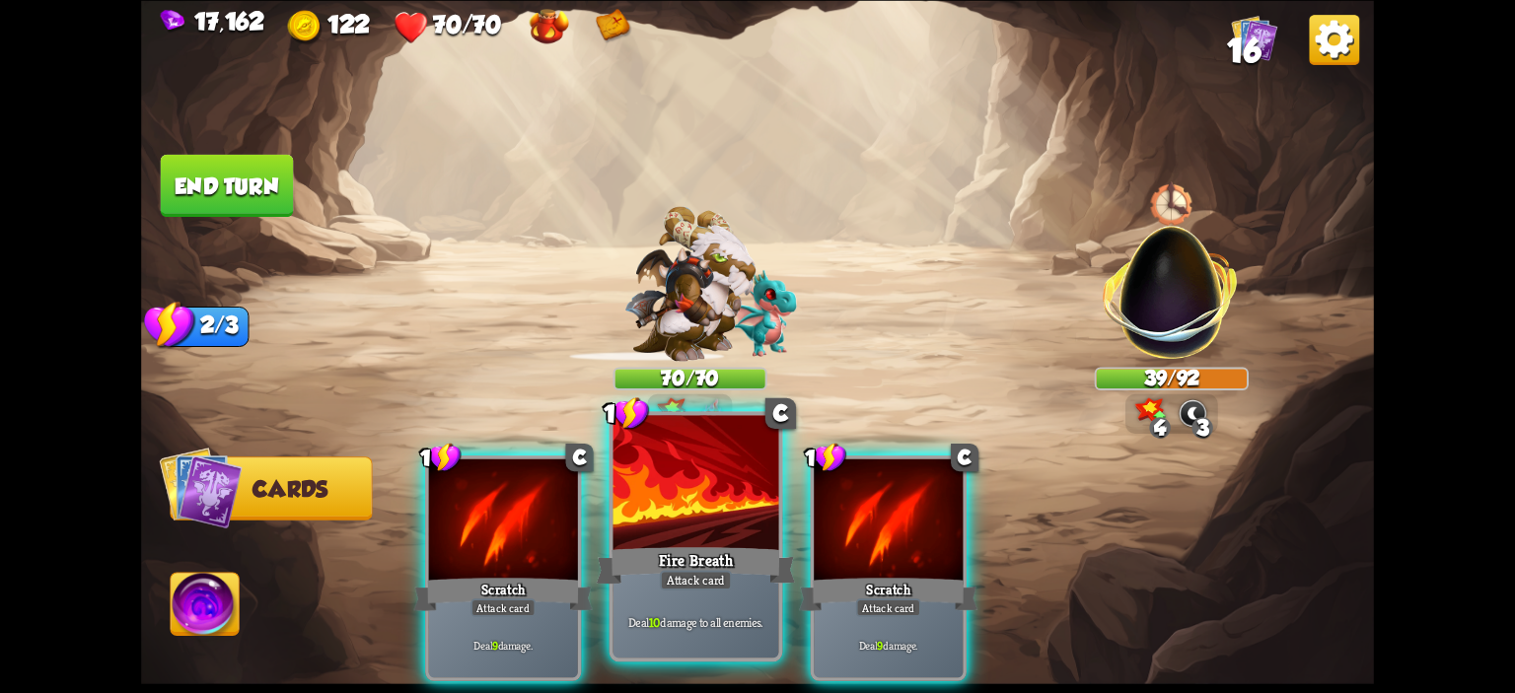
click at [750, 508] on div at bounding box center [696, 485] width 166 height 140
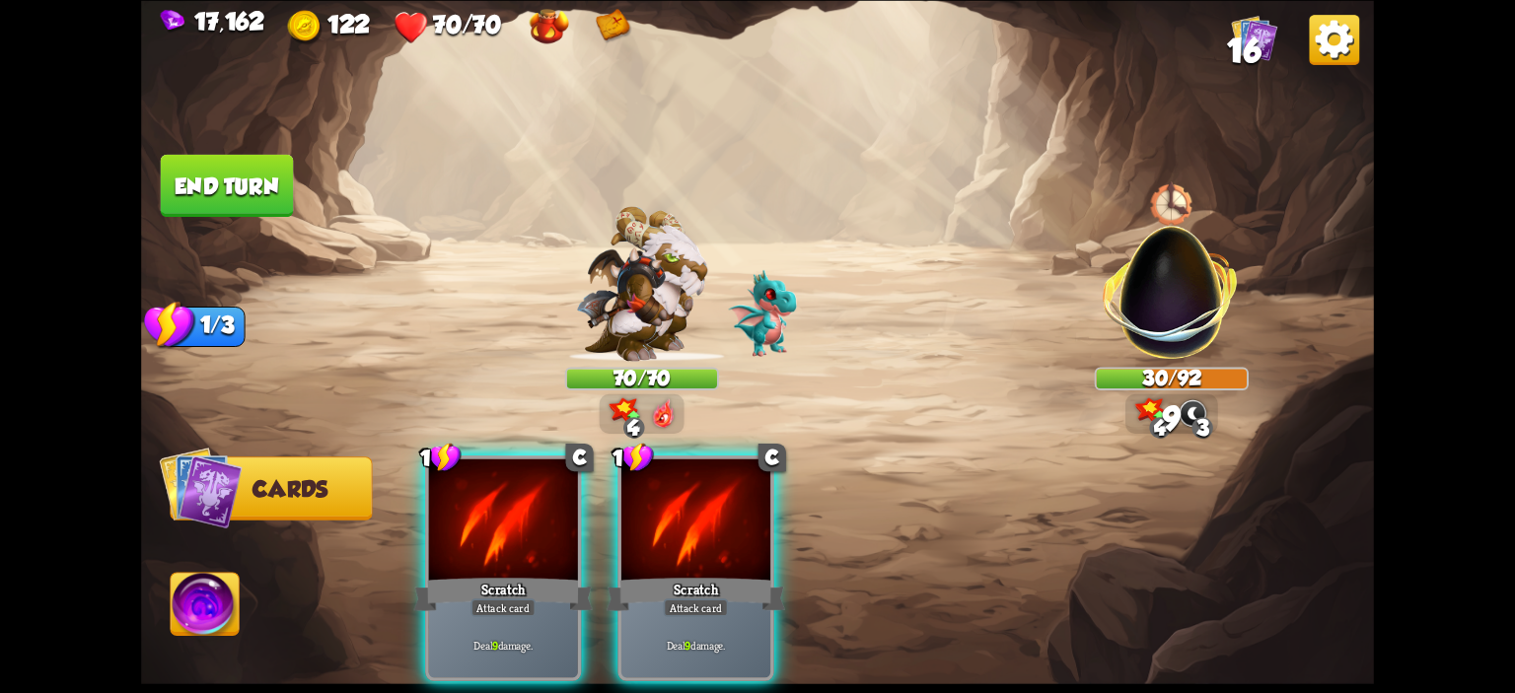
click at [750, 508] on div at bounding box center [695, 521] width 149 height 125
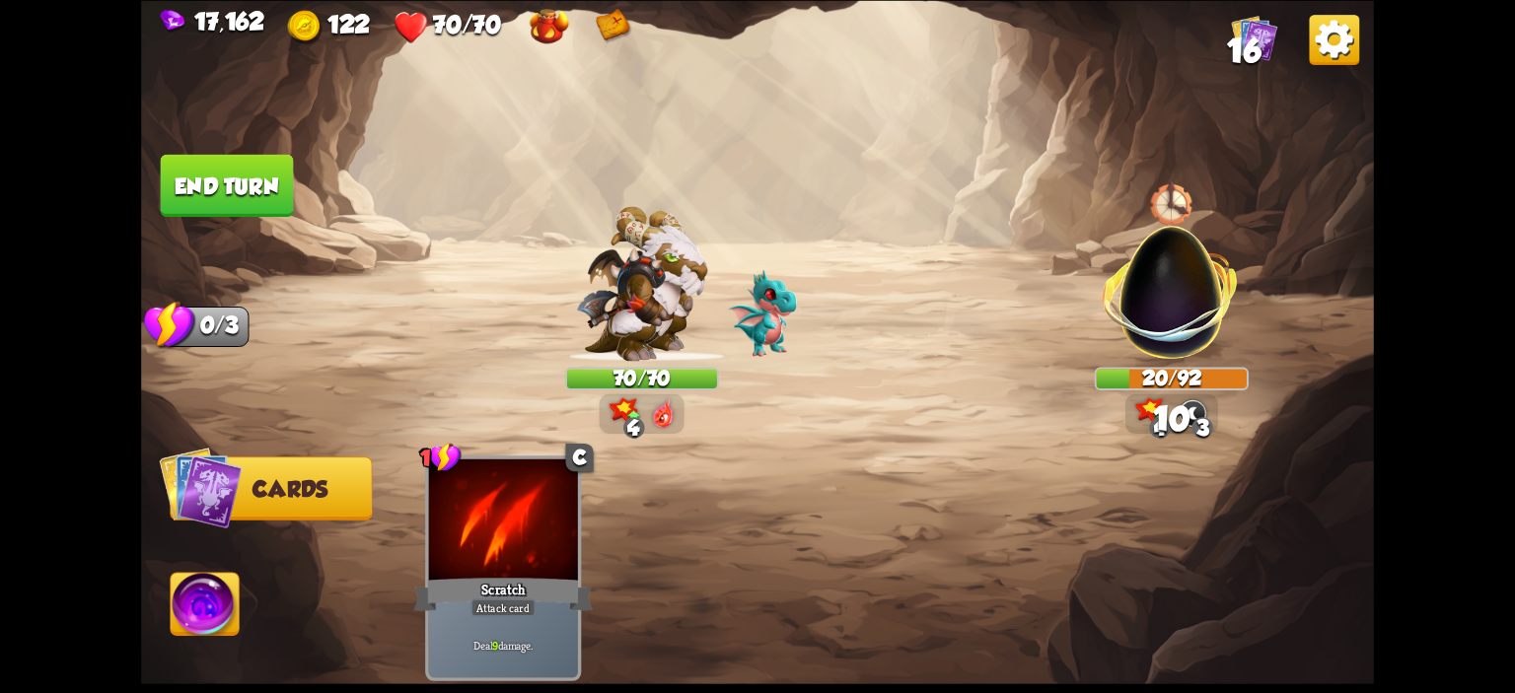
click at [245, 161] on button "End turn" at bounding box center [227, 185] width 133 height 62
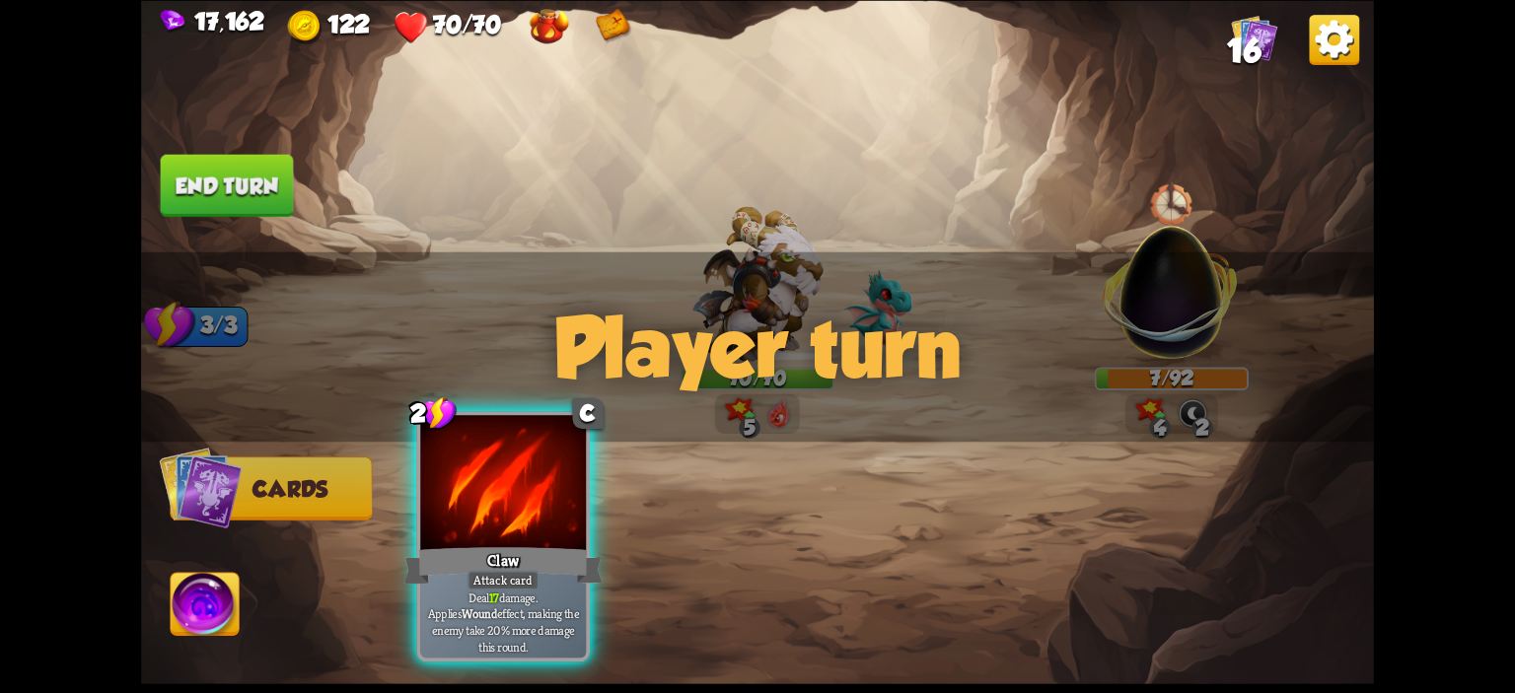
click at [527, 503] on div at bounding box center [503, 485] width 166 height 140
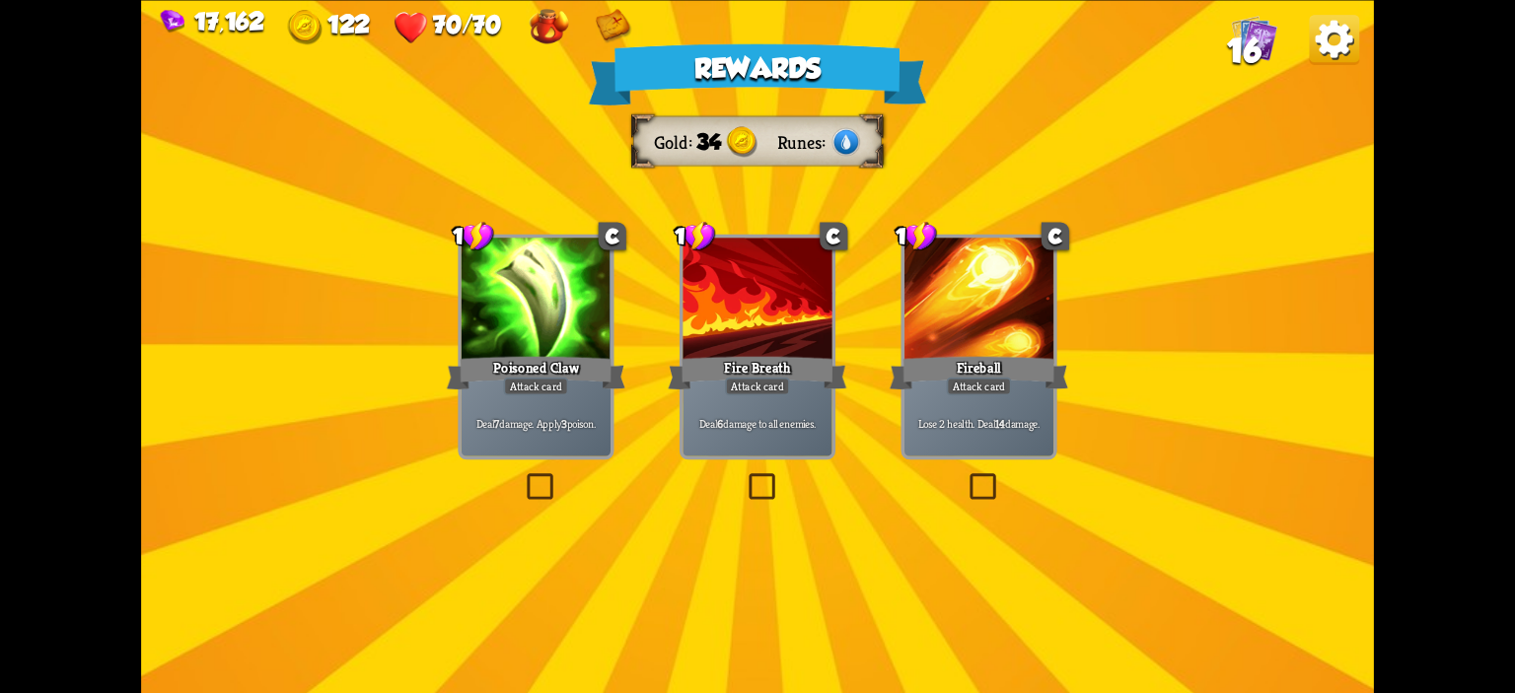
click at [550, 396] on div "Deal 7 damage. Apply 3 poison." at bounding box center [536, 423] width 149 height 65
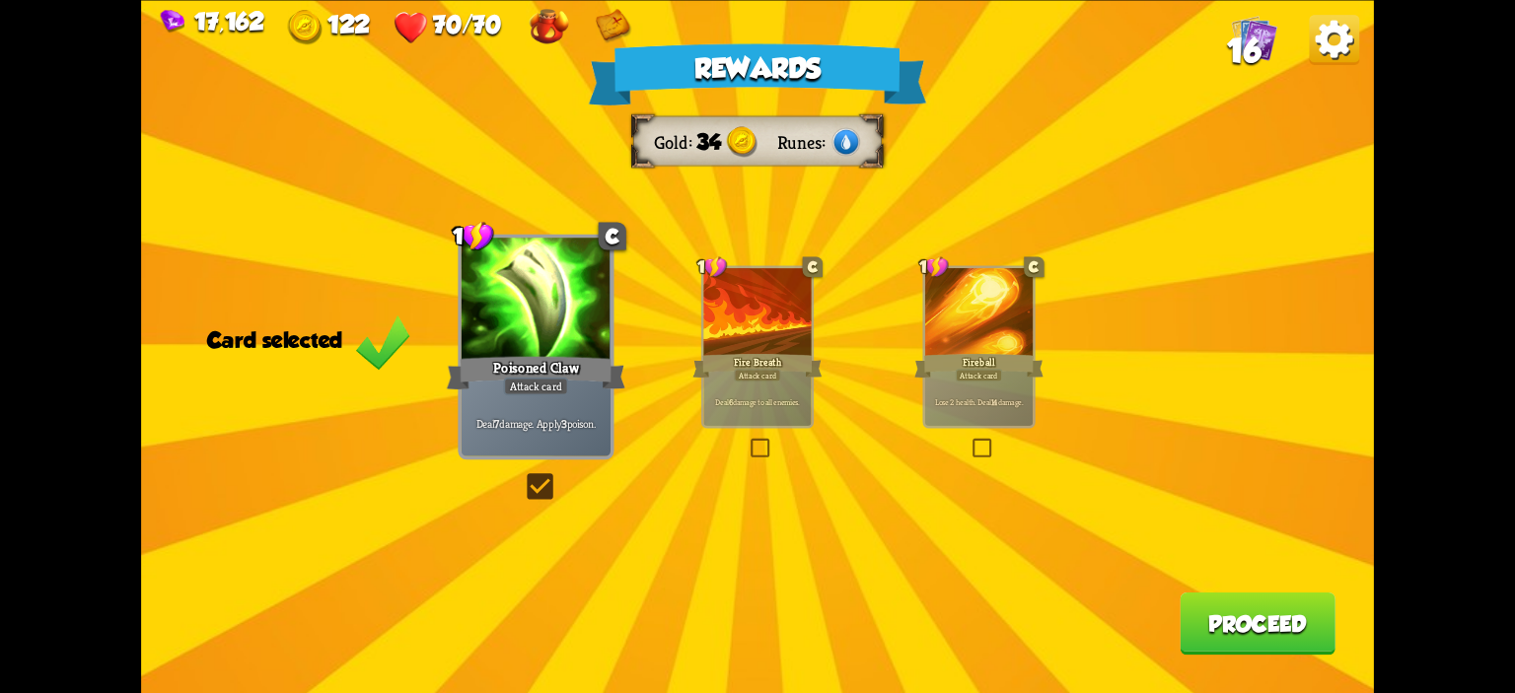
click at [1304, 626] on button "Proceed" at bounding box center [1258, 623] width 156 height 62
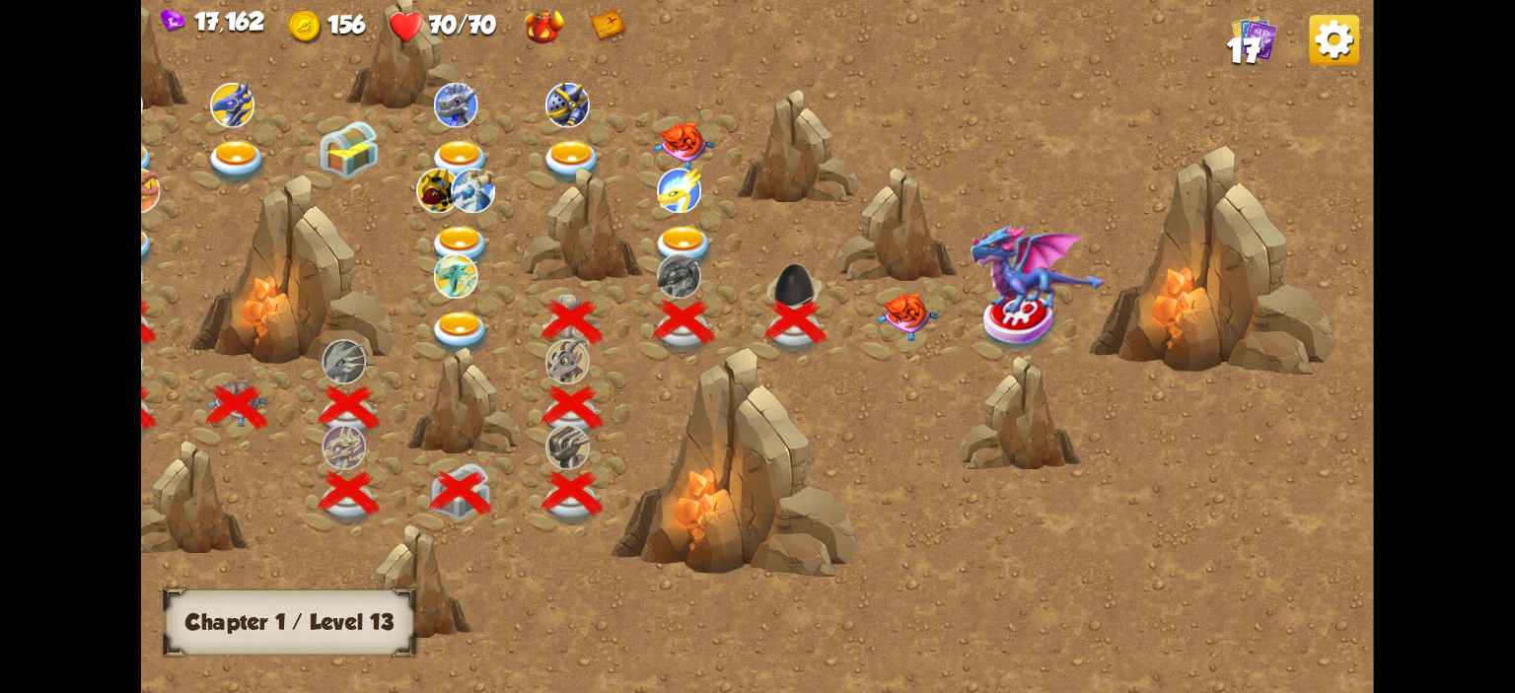
click at [891, 303] on img at bounding box center [907, 318] width 61 height 48
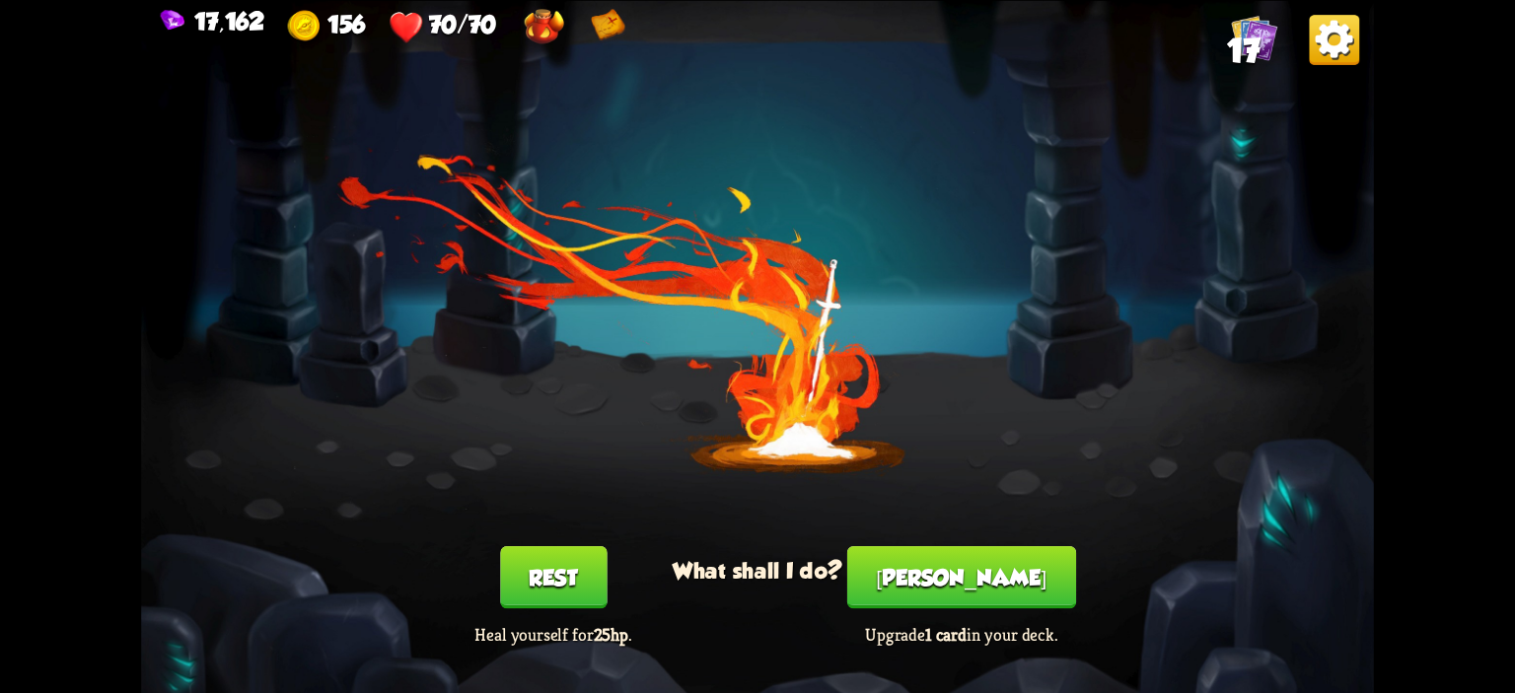
click at [926, 570] on button "Smith" at bounding box center [961, 577] width 229 height 62
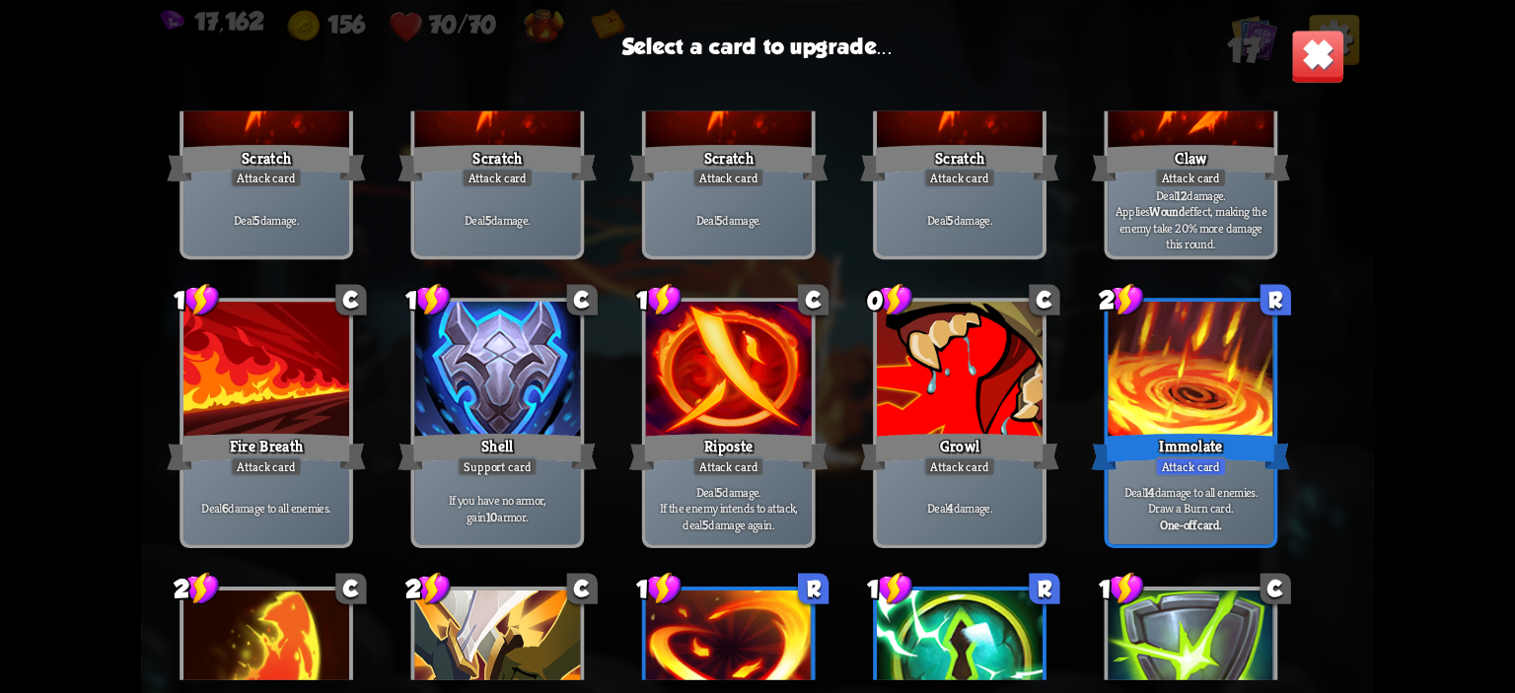
scroll to position [620, 0]
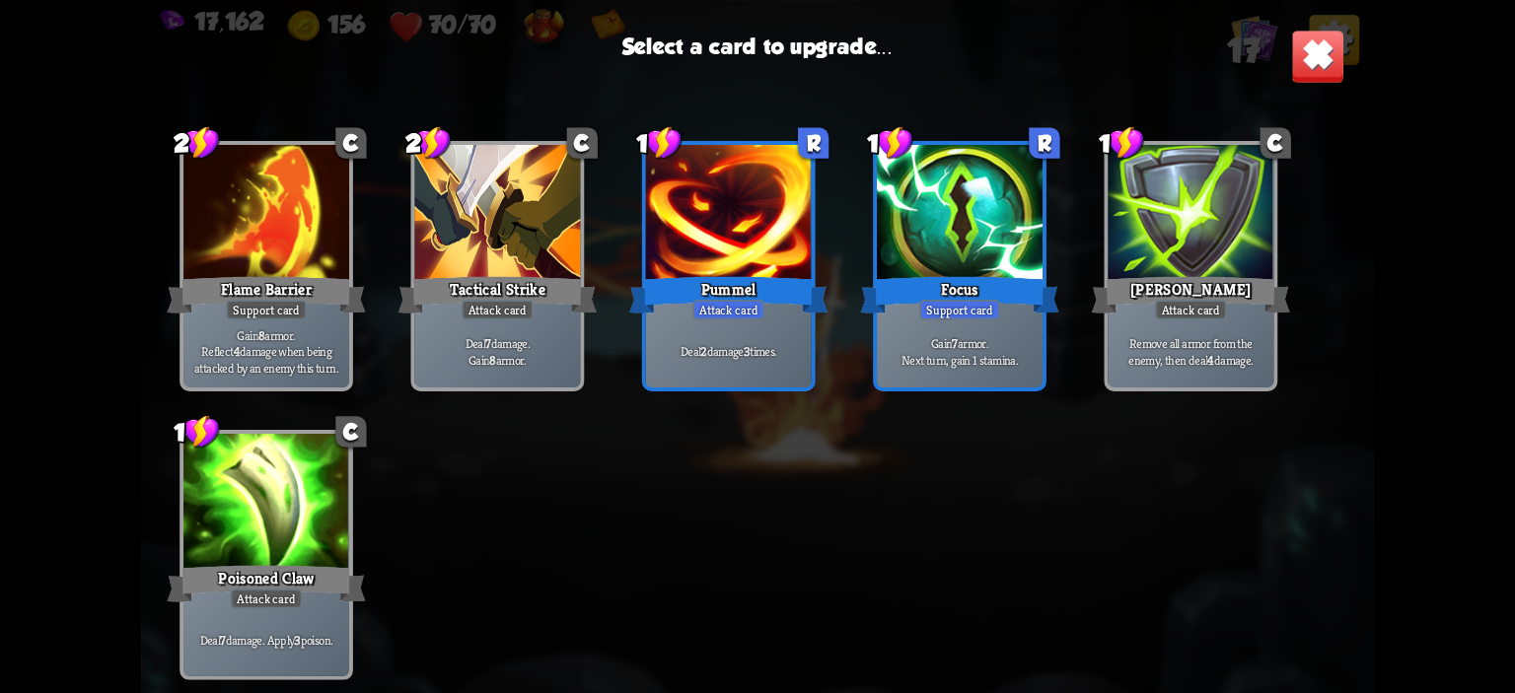
click at [896, 332] on div "Gain 7 armor. Next turn, gain 1 stamina." at bounding box center [960, 351] width 166 height 72
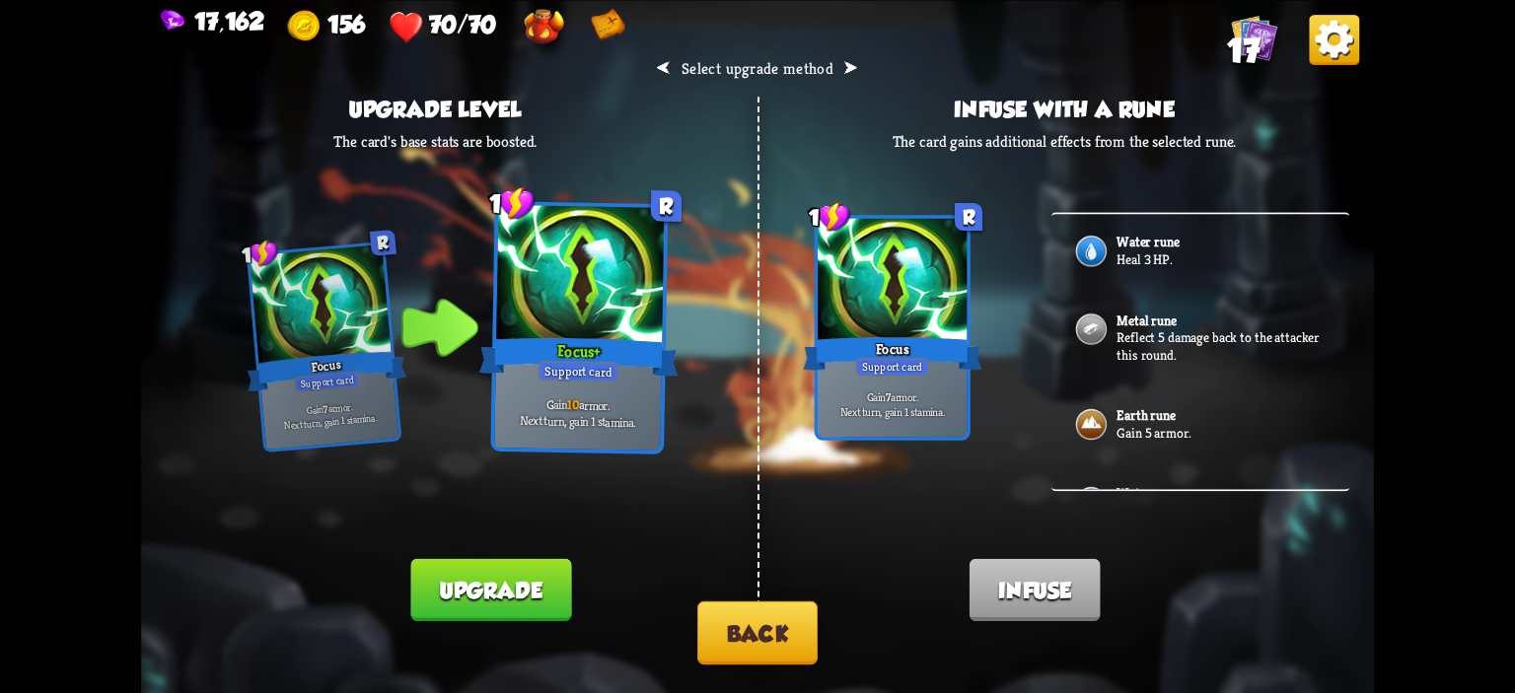
click at [553, 589] on button "Upgrade" at bounding box center [490, 589] width 161 height 62
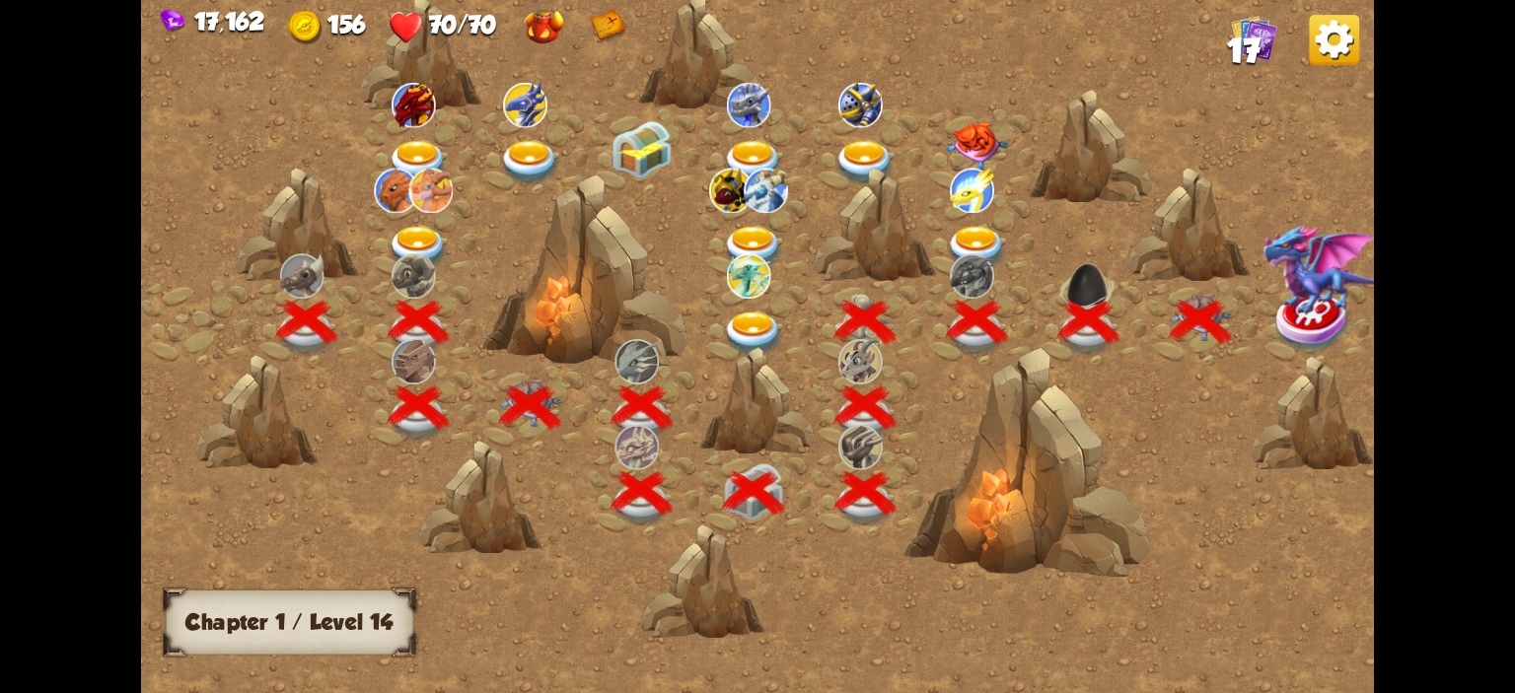
scroll to position [0, 300]
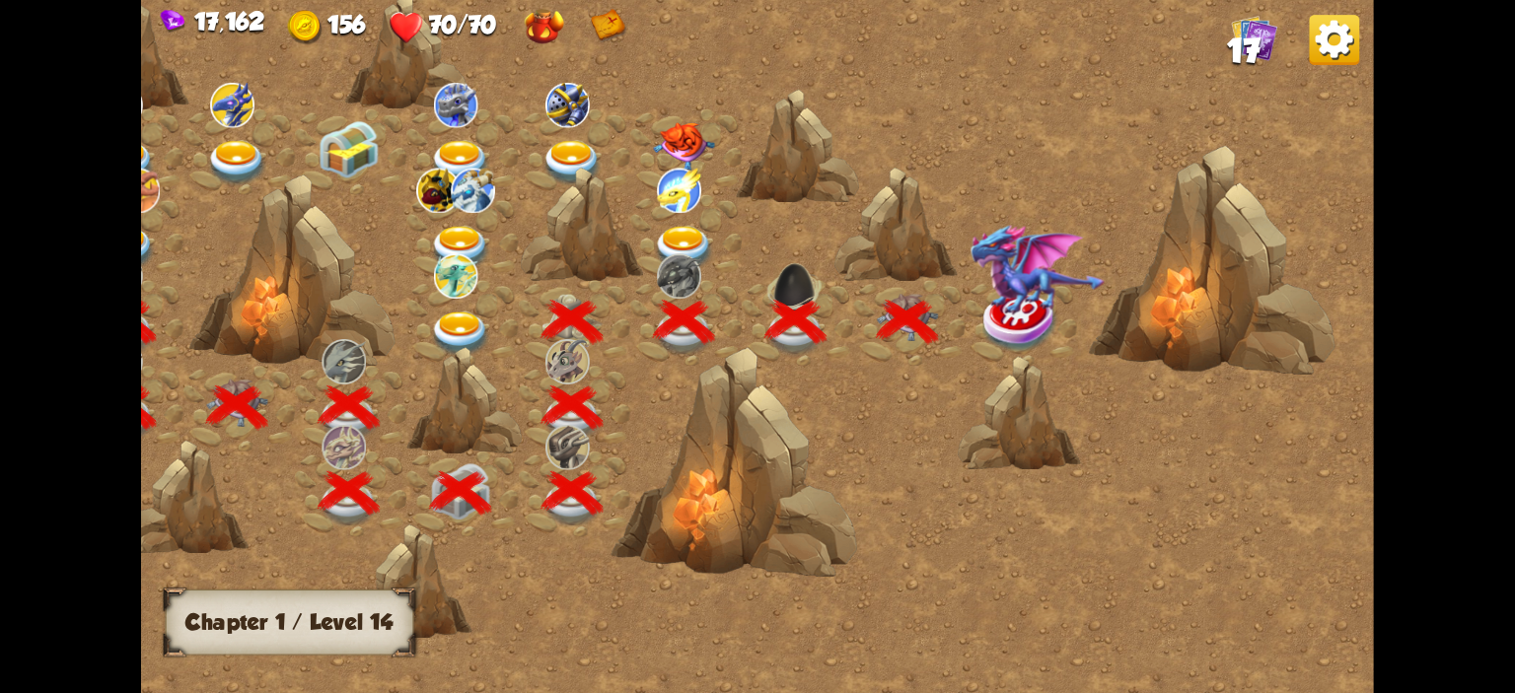
click at [1013, 311] on img at bounding box center [1037, 270] width 135 height 92
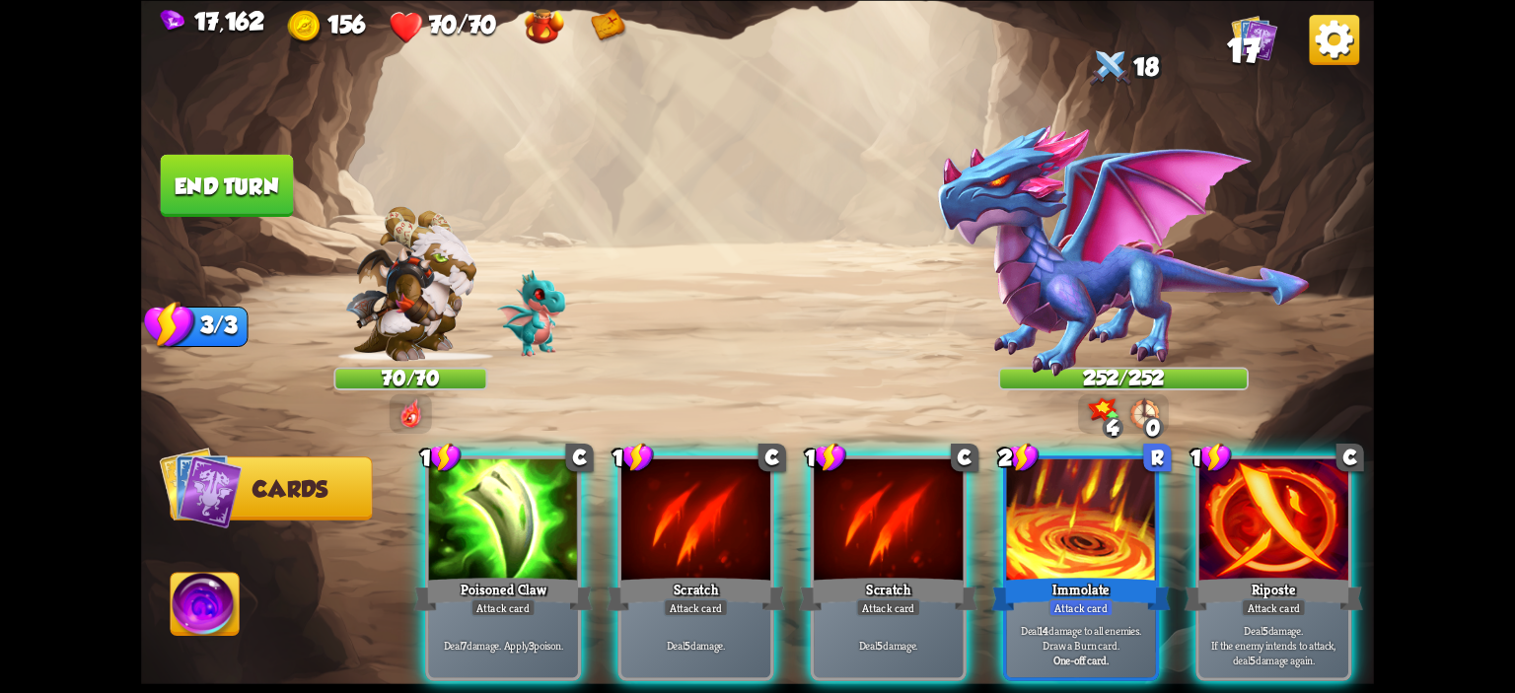
click at [407, 529] on div "1 C Poisoned Claw Attack card Deal 7 damage. Apply 3 poison. 1 C Scratch Attack…" at bounding box center [881, 540] width 986 height 308
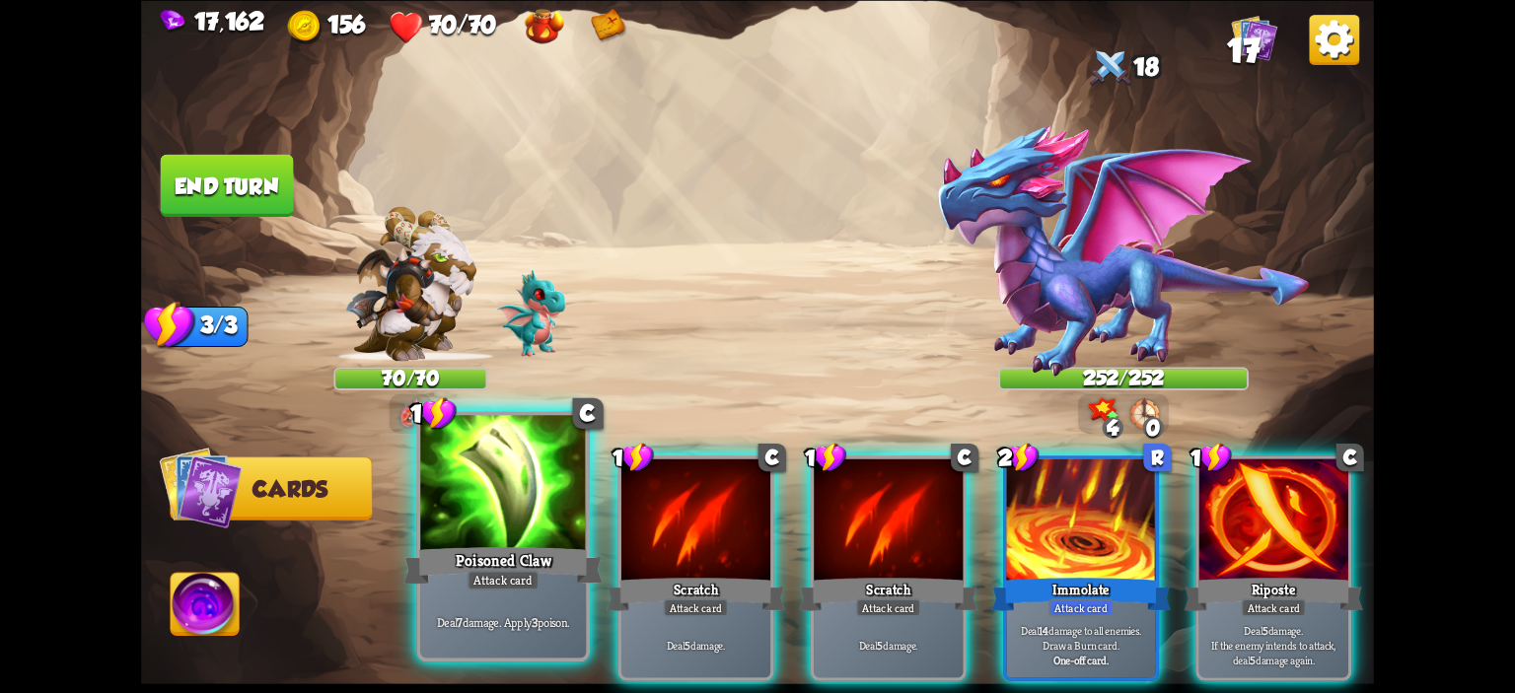
click at [452, 507] on div at bounding box center [503, 485] width 166 height 140
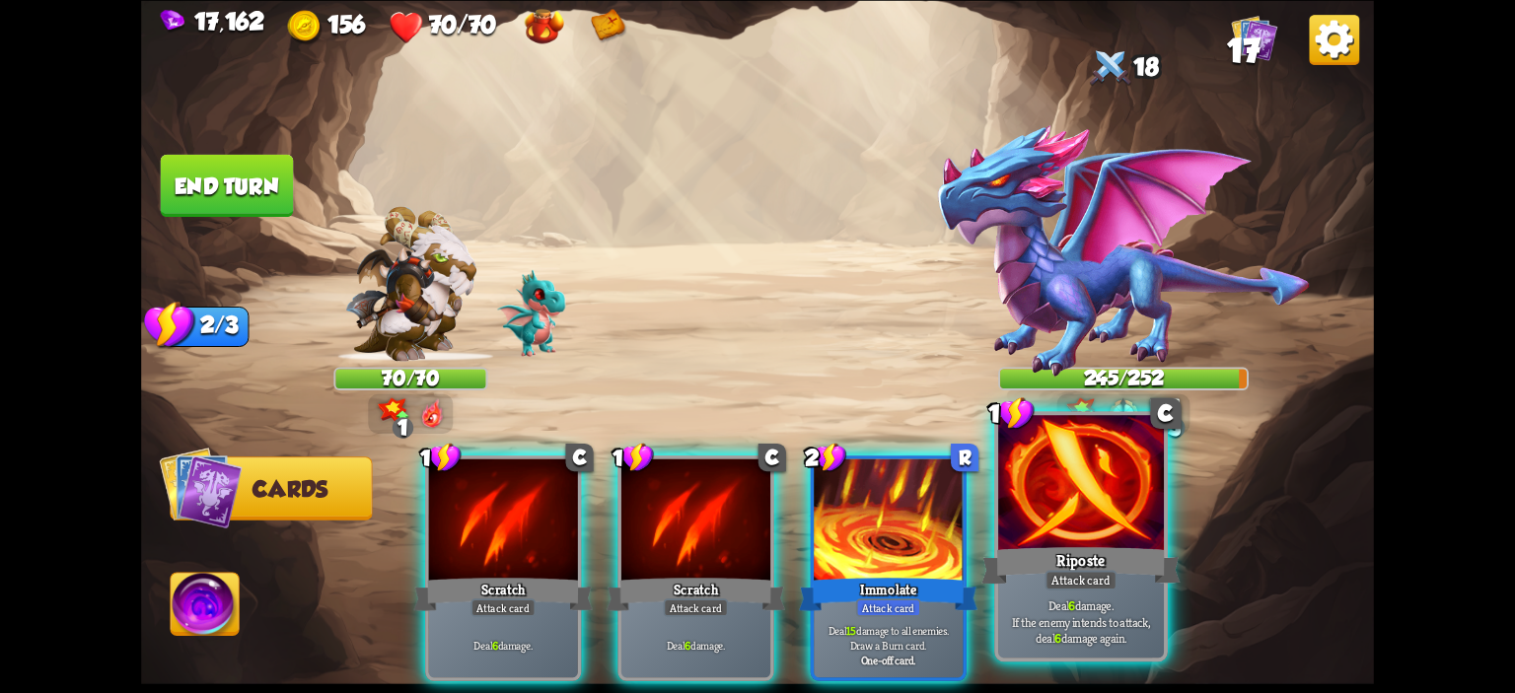
click at [1131, 457] on div at bounding box center [1081, 485] width 166 height 140
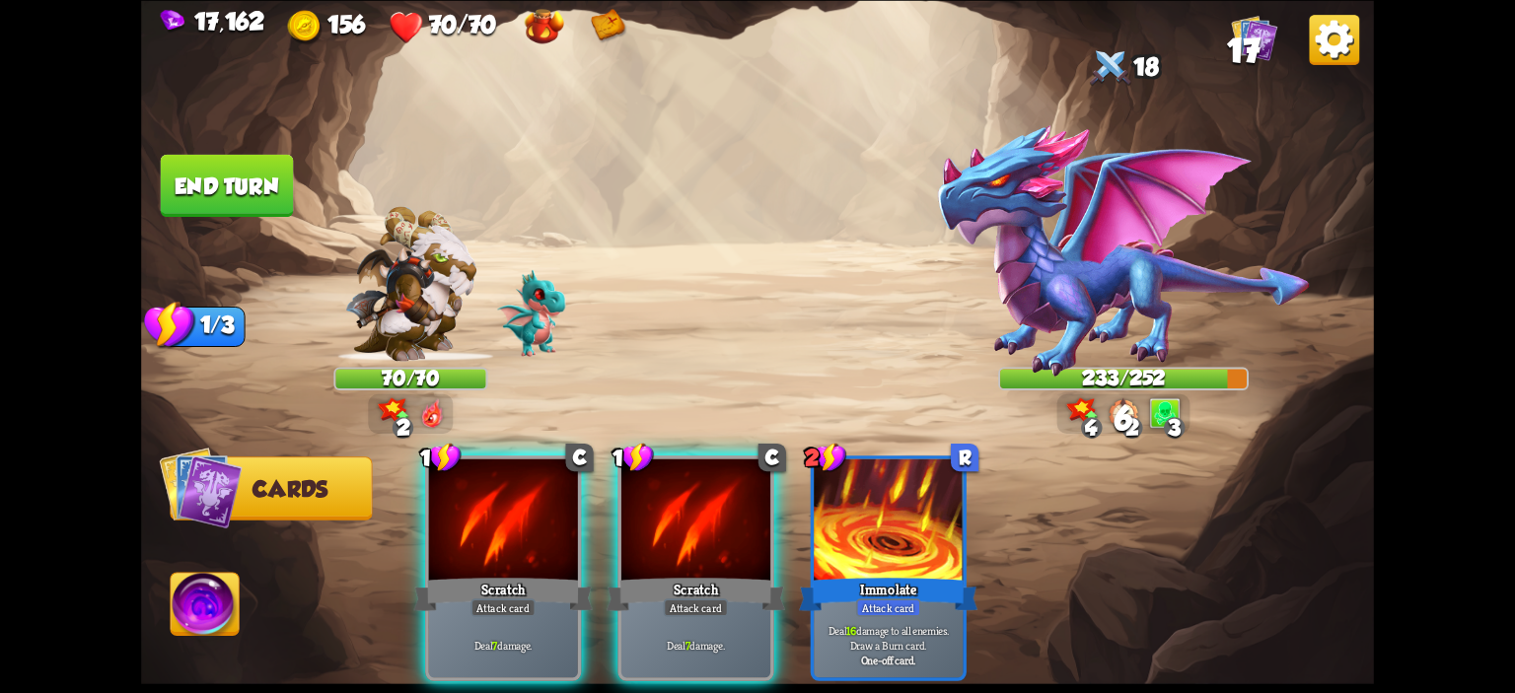
click at [220, 188] on button "End turn" at bounding box center [227, 185] width 133 height 62
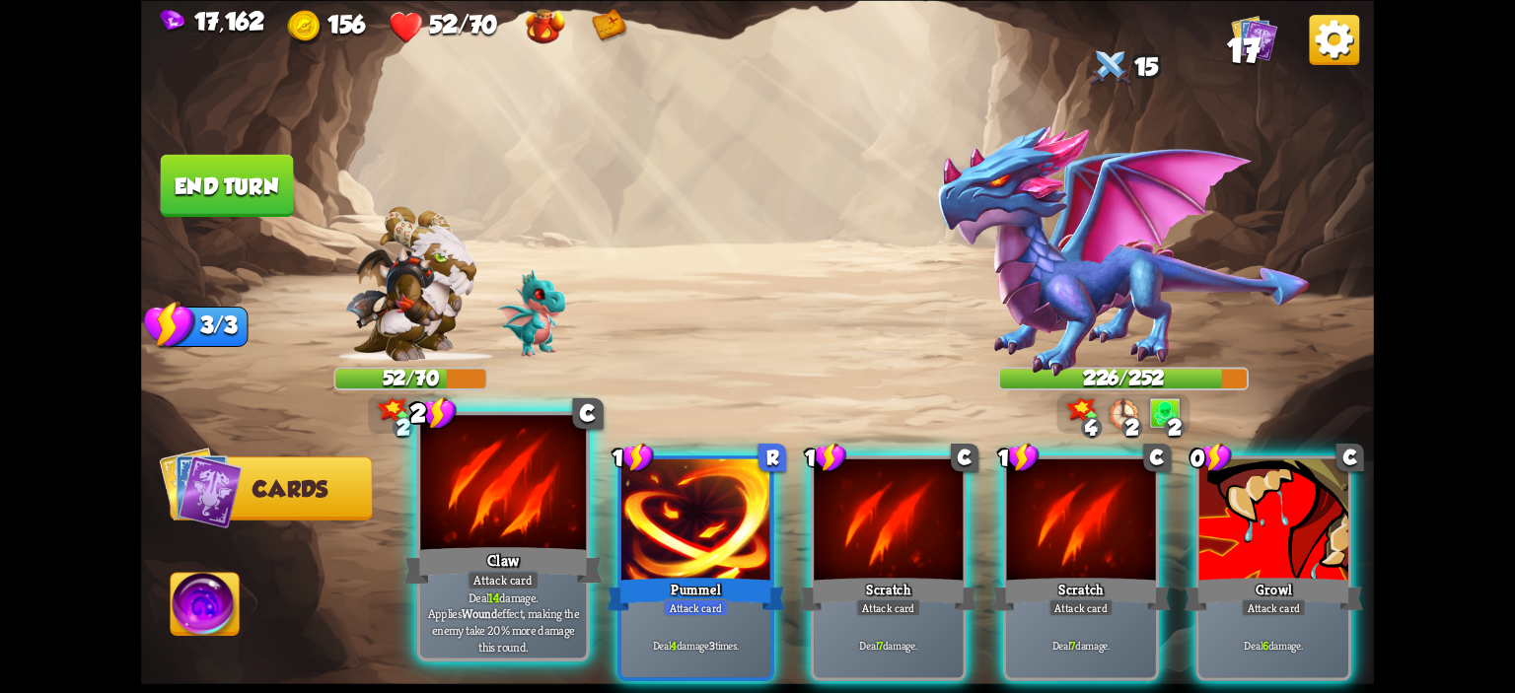
click at [567, 511] on div at bounding box center [503, 485] width 166 height 140
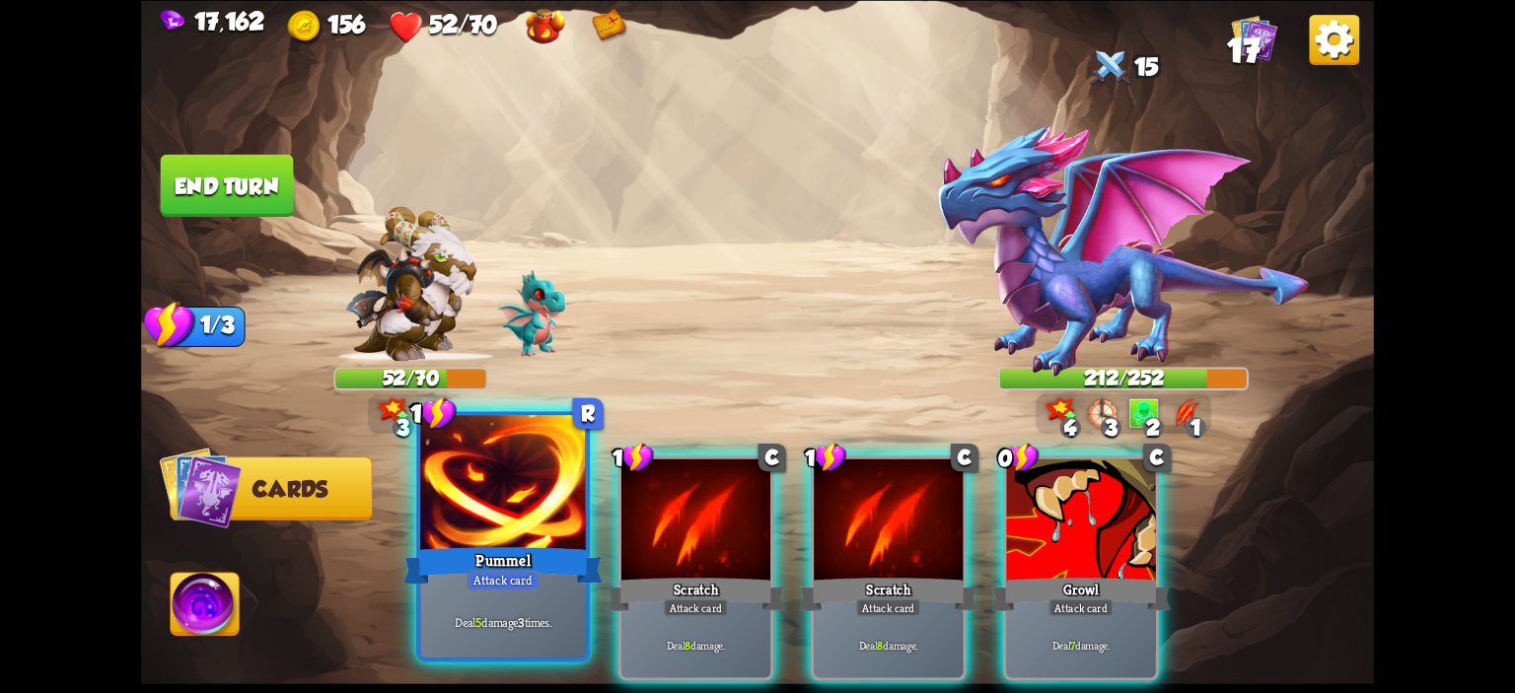
click at [568, 508] on div at bounding box center [503, 485] width 166 height 140
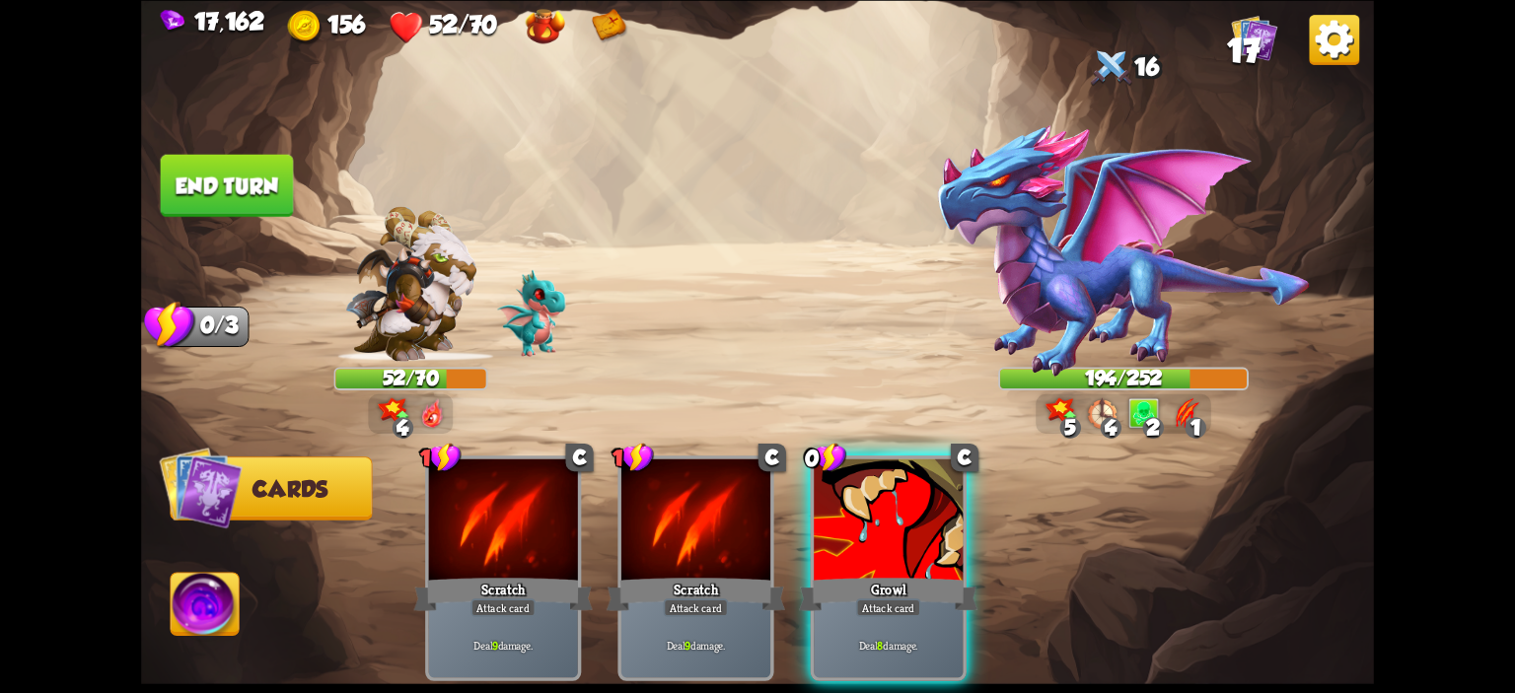
click at [1117, 257] on img at bounding box center [1124, 250] width 376 height 255
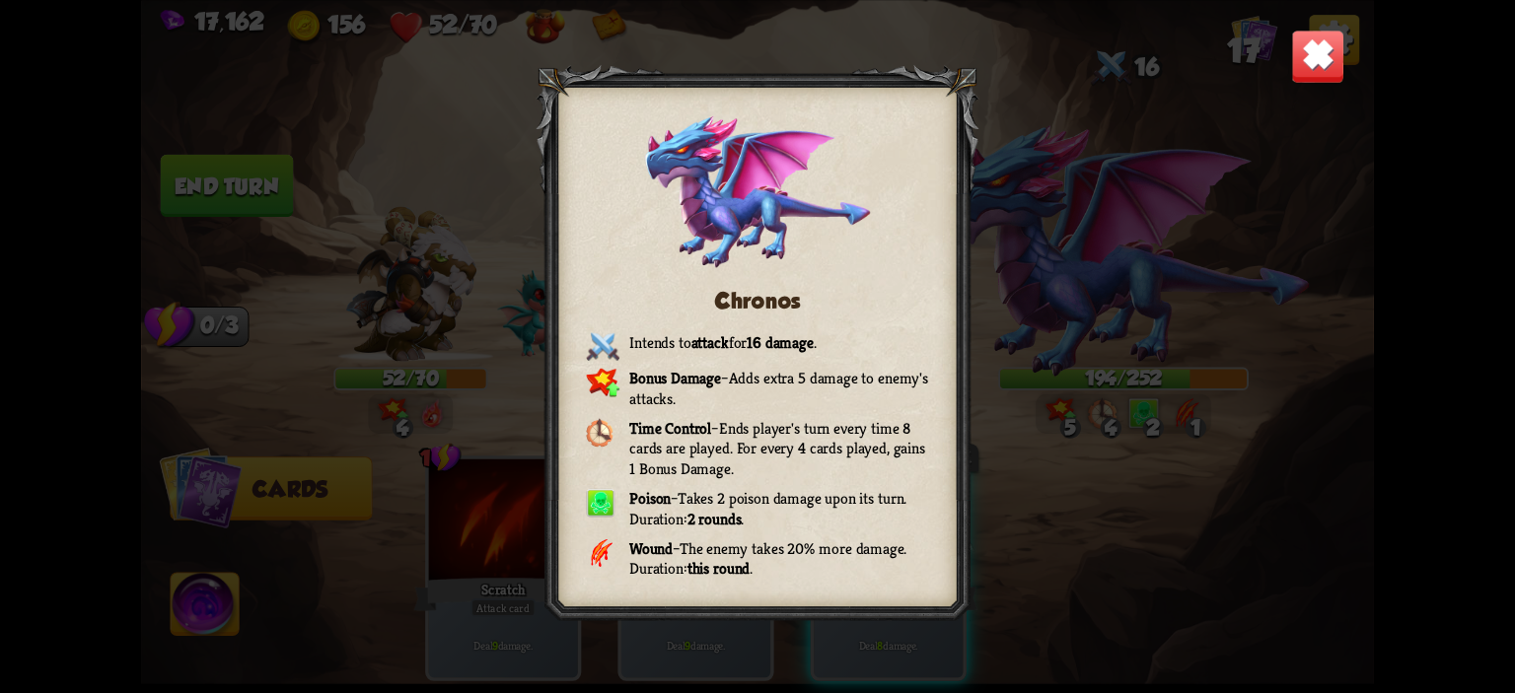
click at [1195, 303] on div "Chronos Intends to attack for 16 damage . Bonus Damage – Adds extra 5 damage to…" at bounding box center [757, 346] width 1233 height 693
click at [1307, 81] on img at bounding box center [1318, 56] width 54 height 54
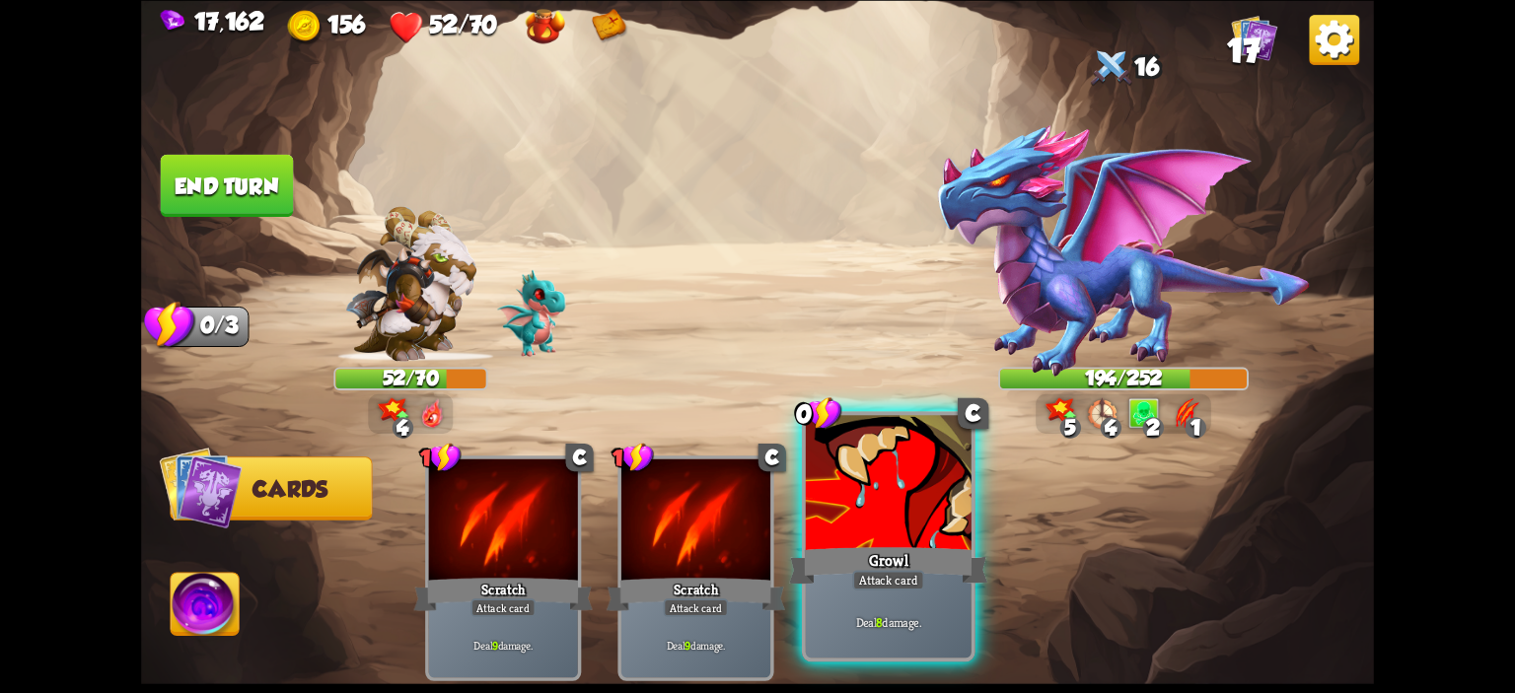
click at [898, 545] on div "Growl" at bounding box center [888, 565] width 199 height 44
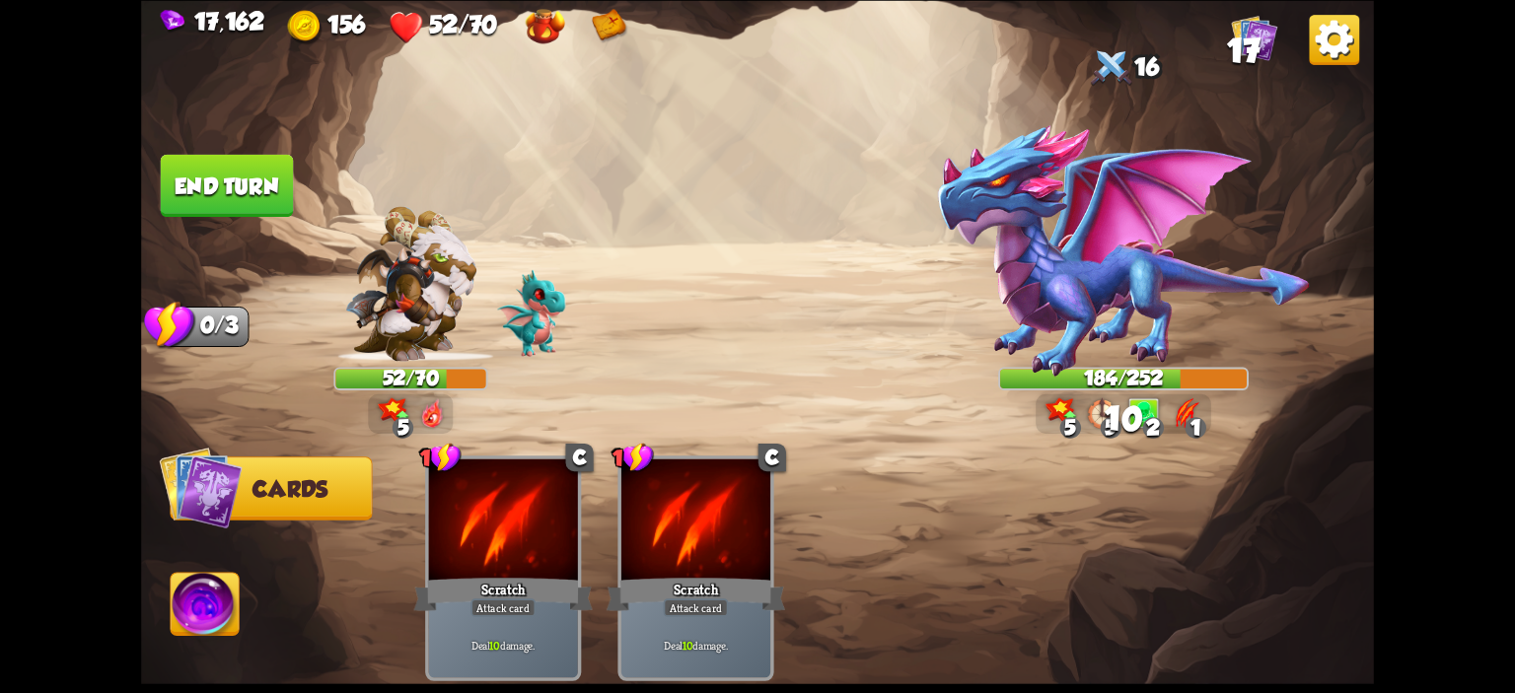
click at [229, 209] on button "End turn" at bounding box center [227, 185] width 133 height 62
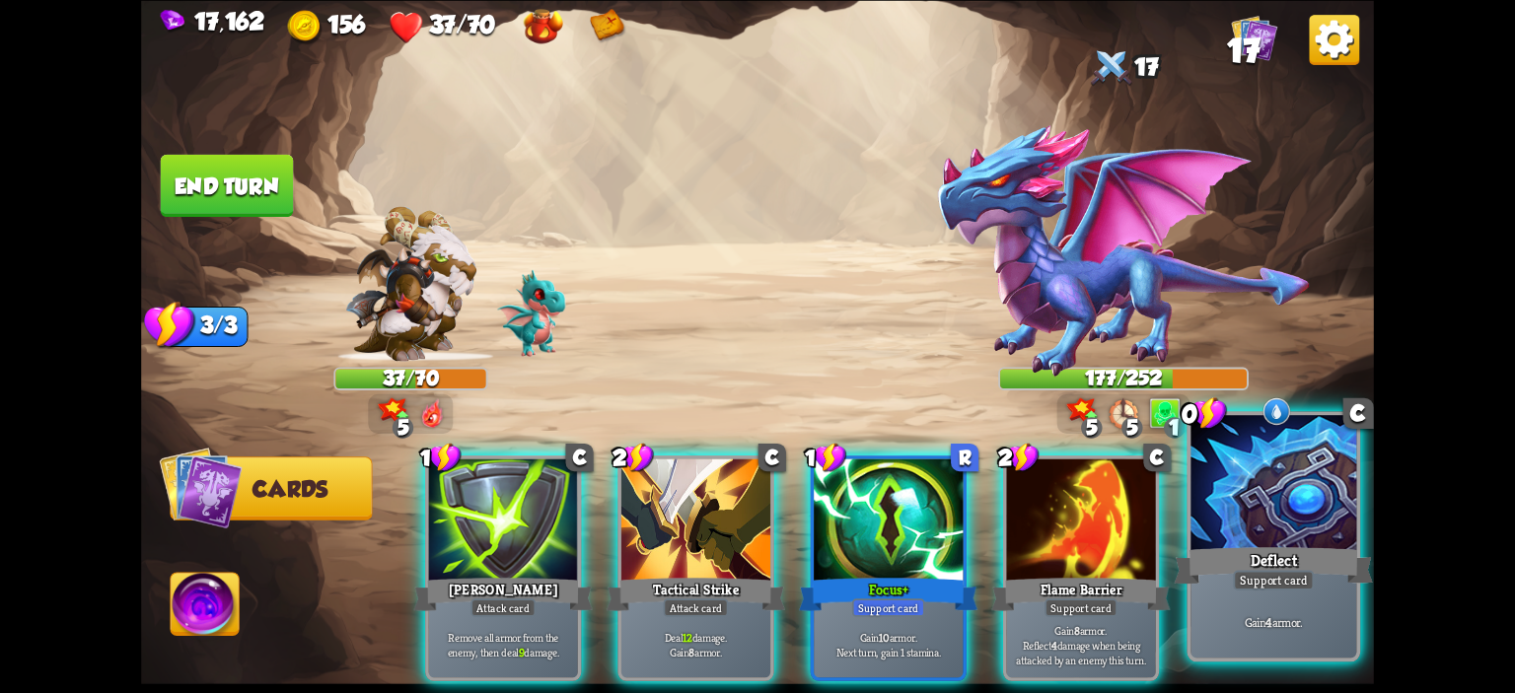
click at [1258, 495] on div at bounding box center [1273, 485] width 166 height 140
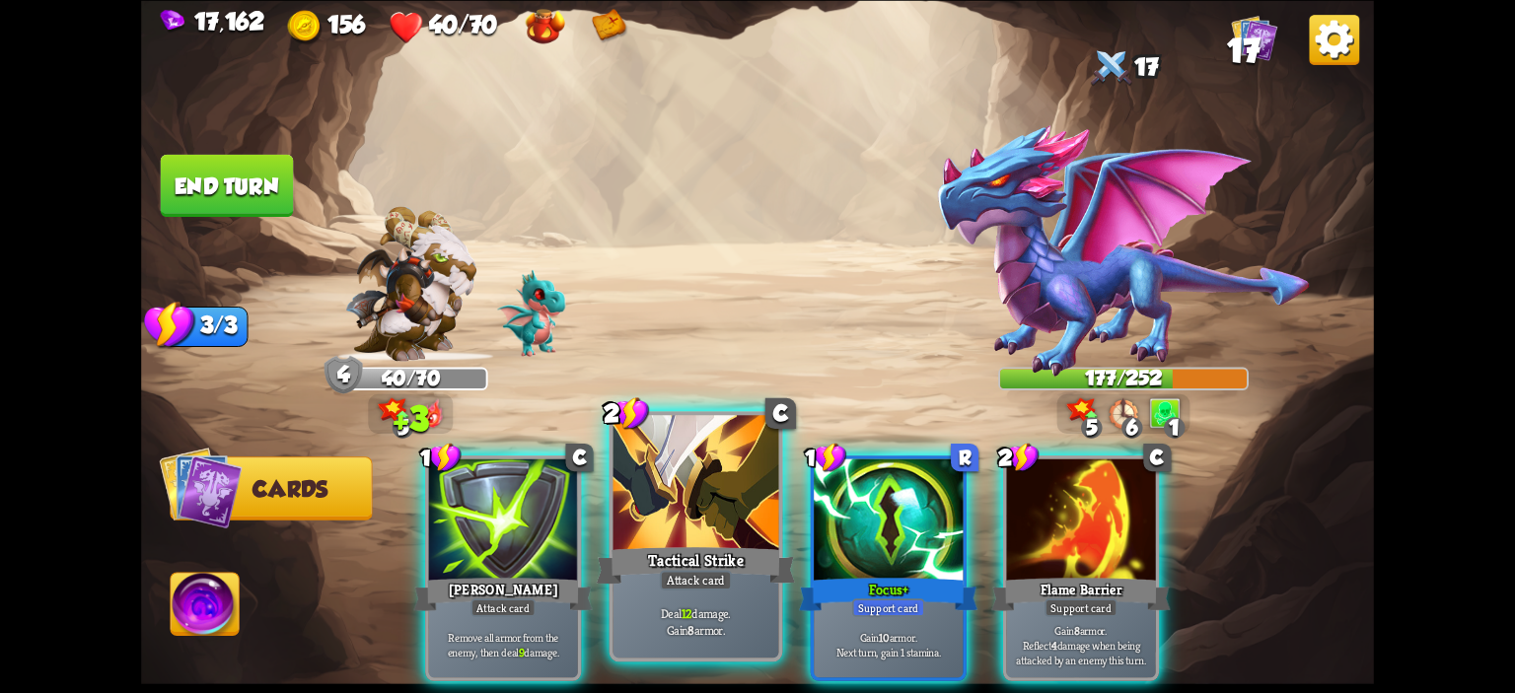
click at [746, 486] on div at bounding box center [696, 485] width 166 height 140
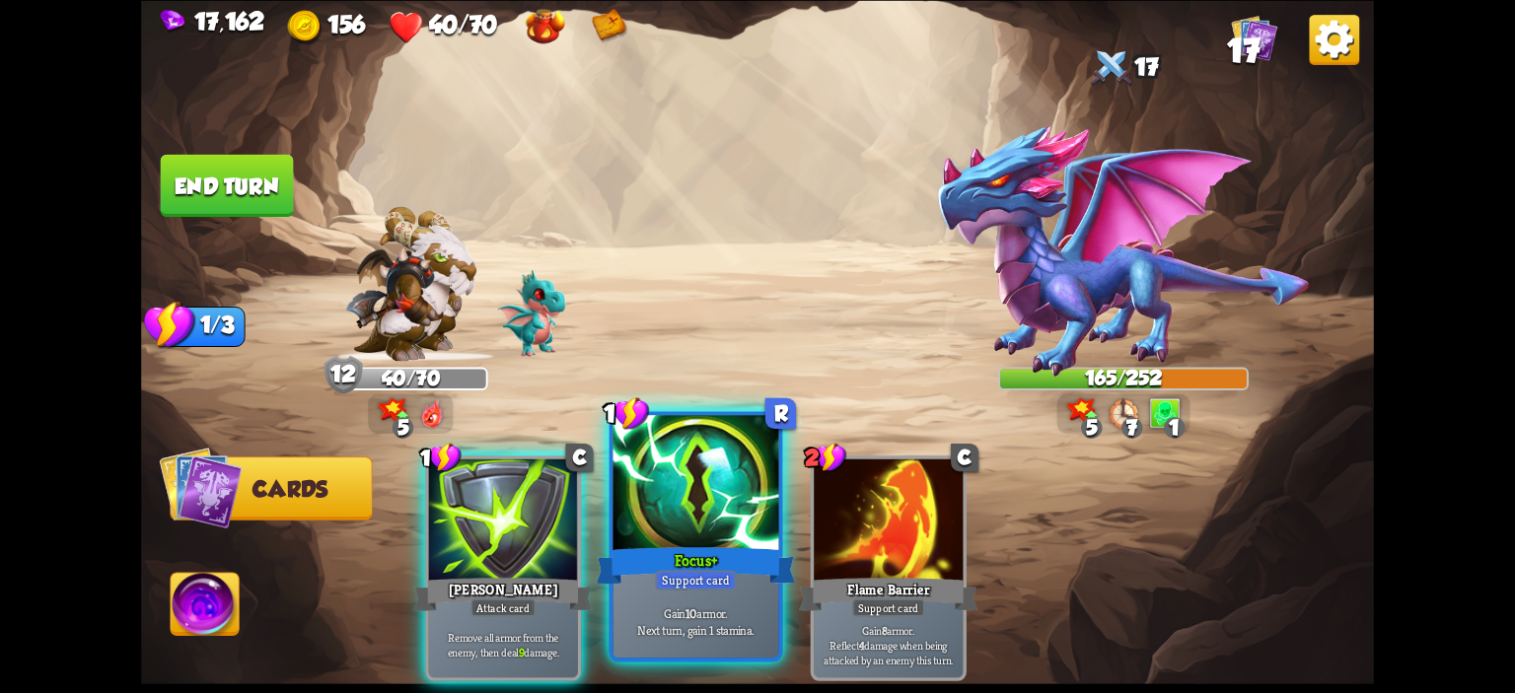
click at [702, 494] on div at bounding box center [696, 485] width 166 height 140
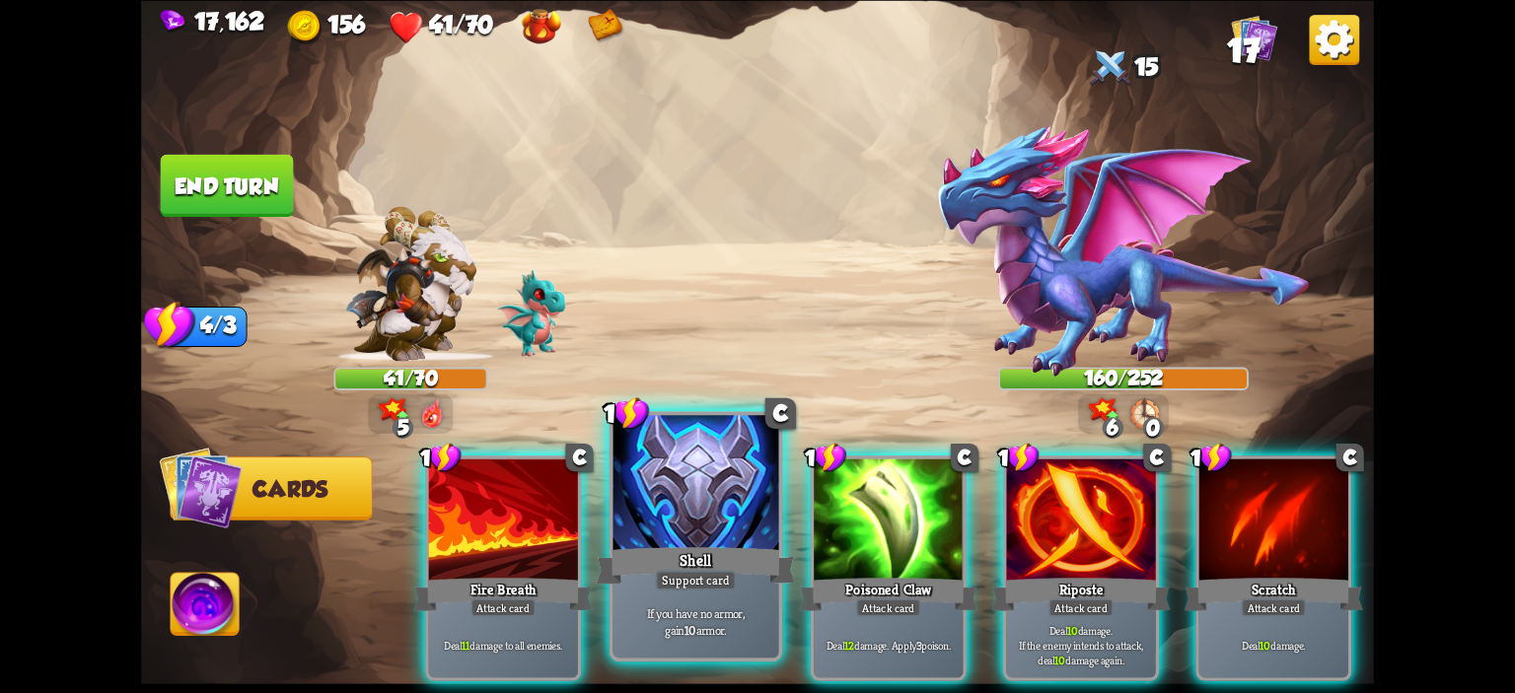
click at [694, 484] on div at bounding box center [696, 485] width 166 height 140
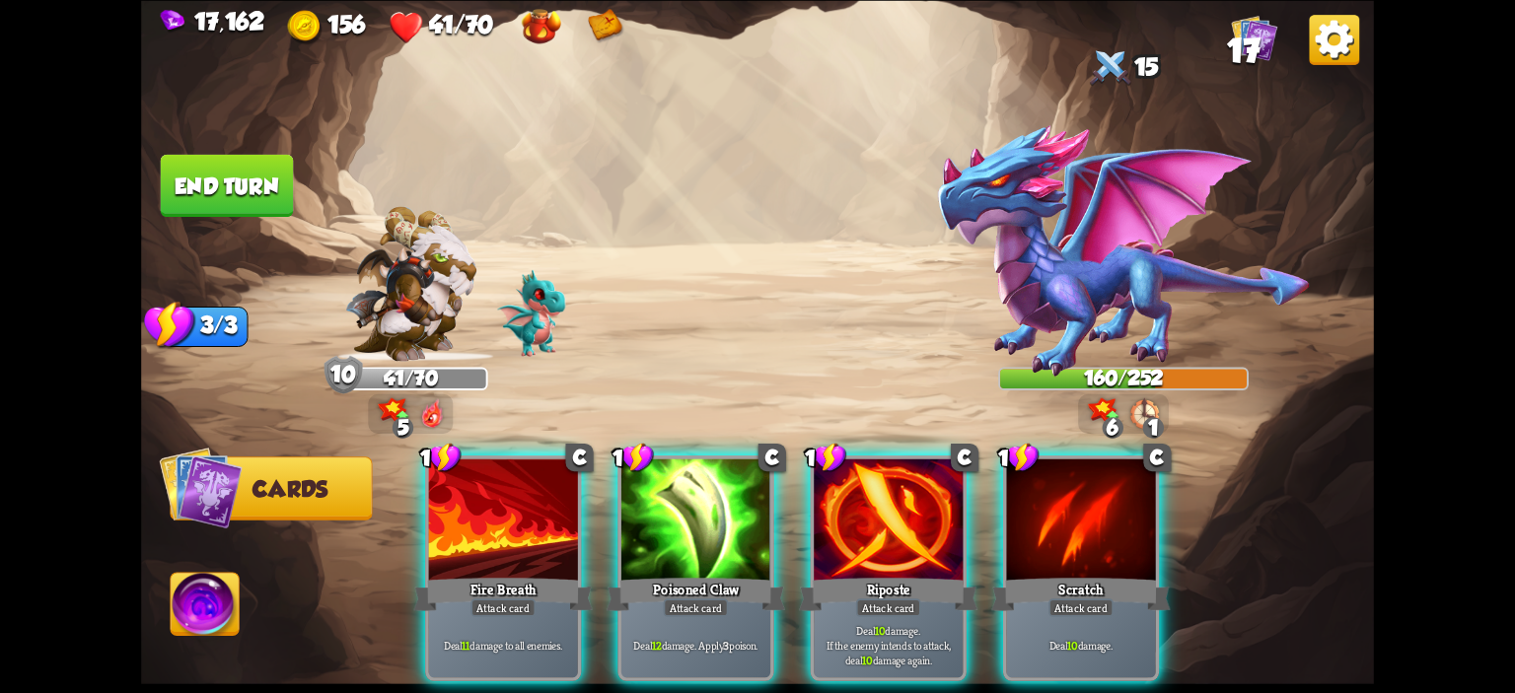
click at [694, 484] on div at bounding box center [695, 521] width 149 height 125
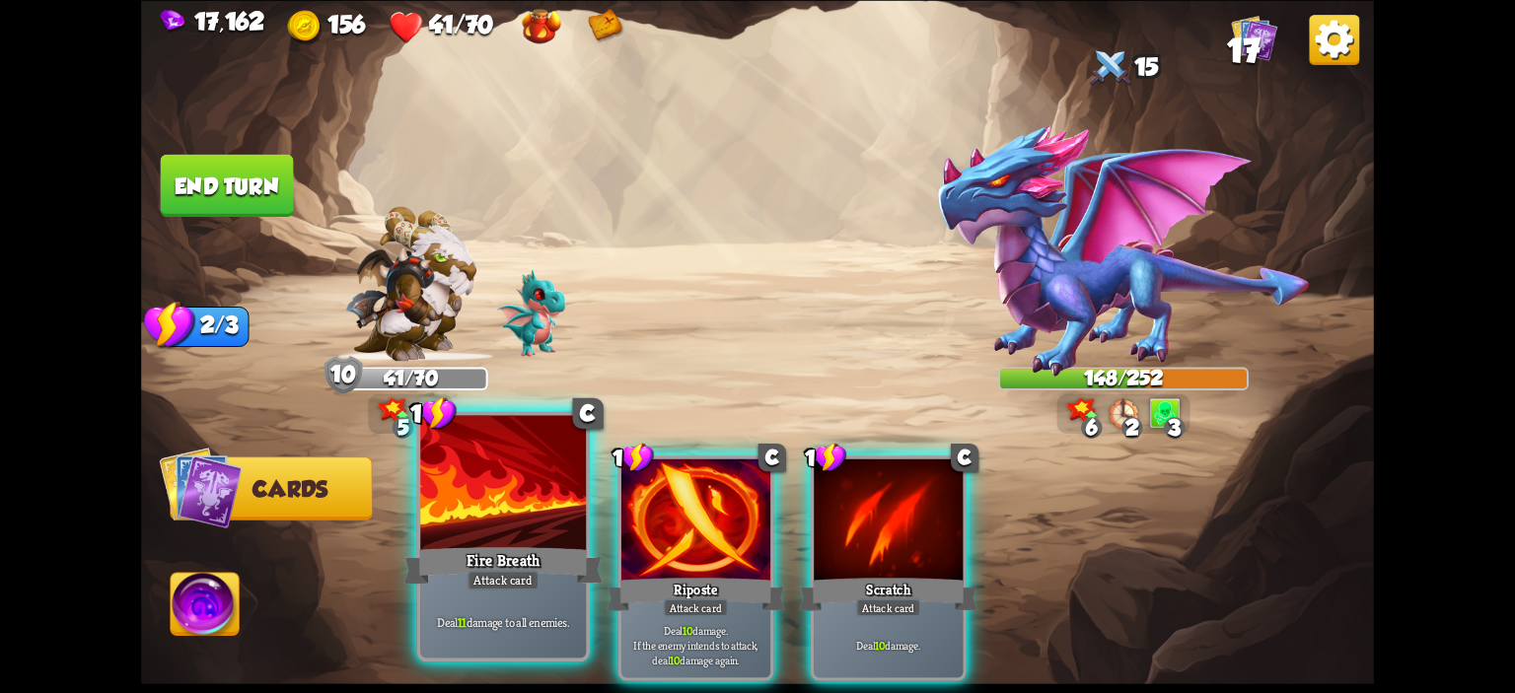
click at [445, 488] on div at bounding box center [503, 485] width 166 height 140
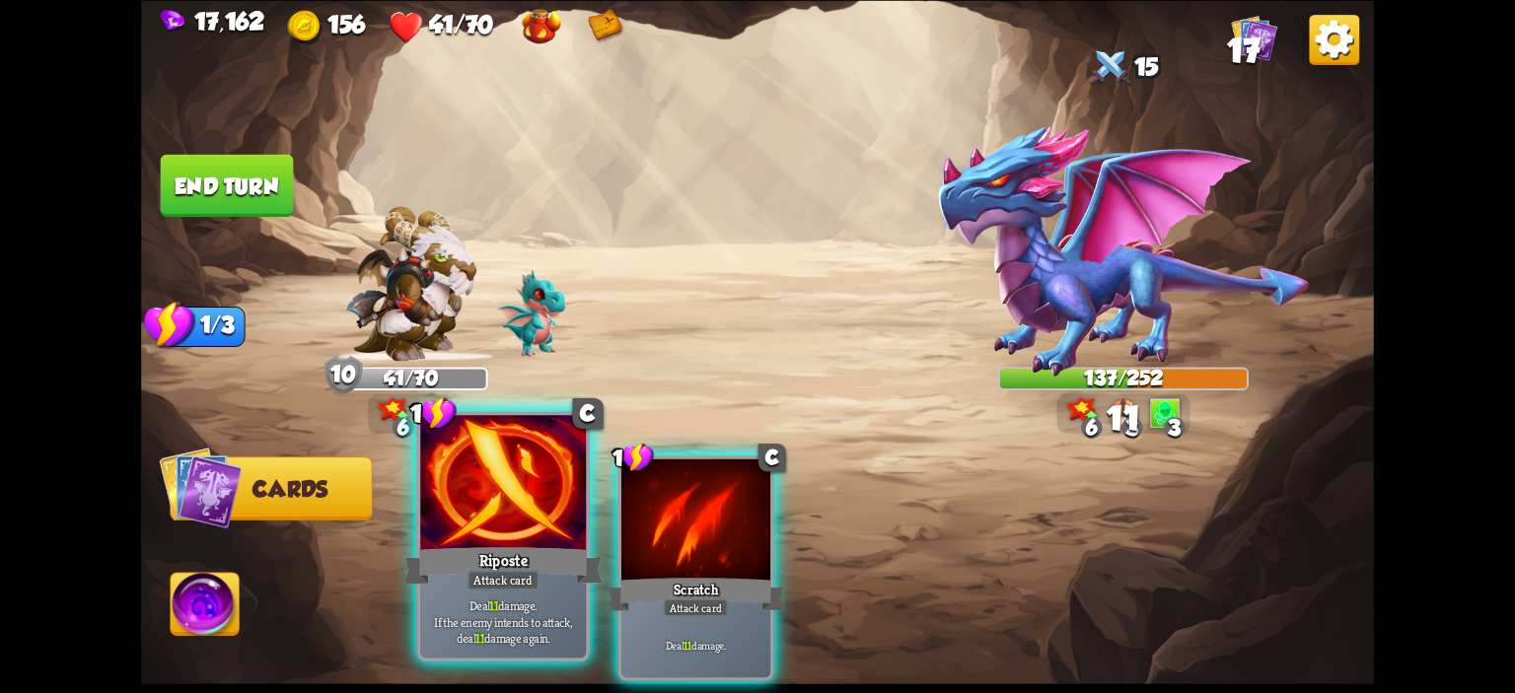
click at [493, 481] on div at bounding box center [503, 485] width 166 height 140
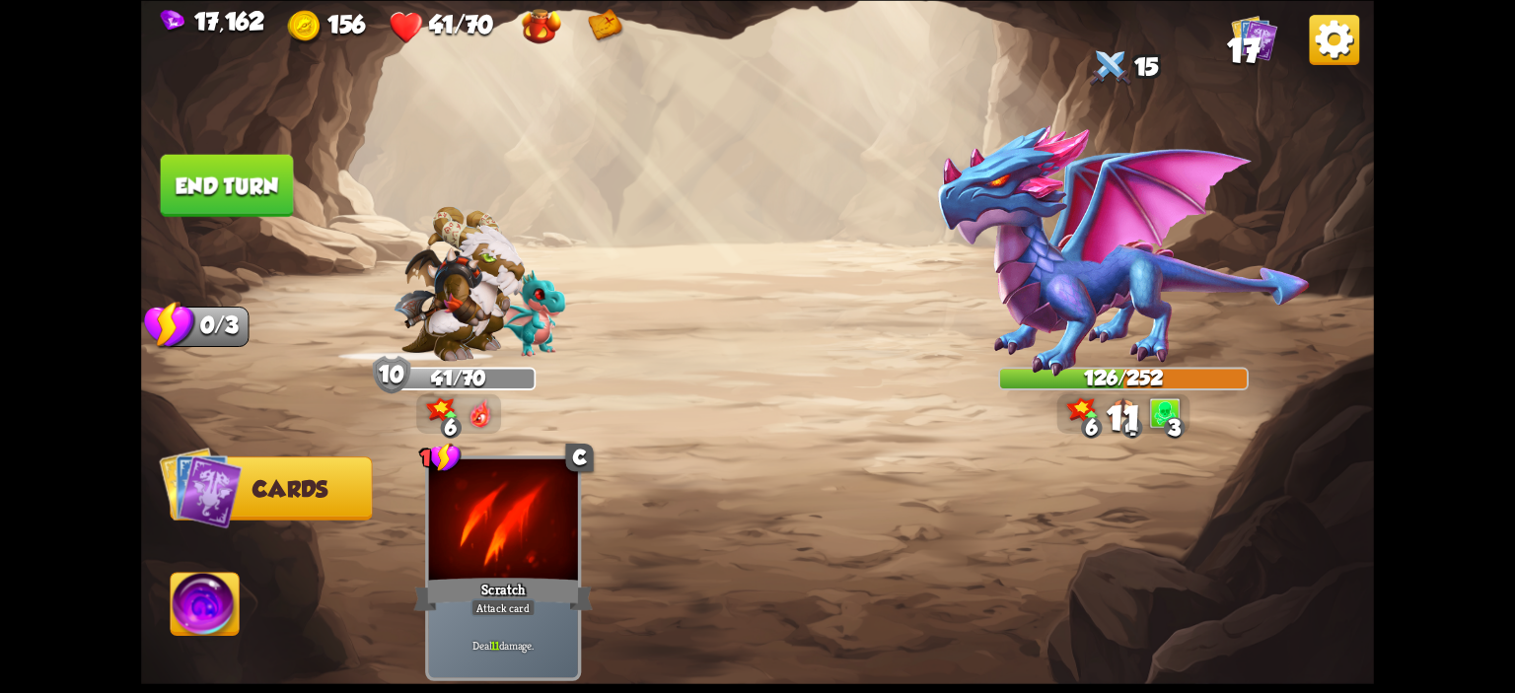
click at [1169, 205] on img at bounding box center [1124, 250] width 376 height 255
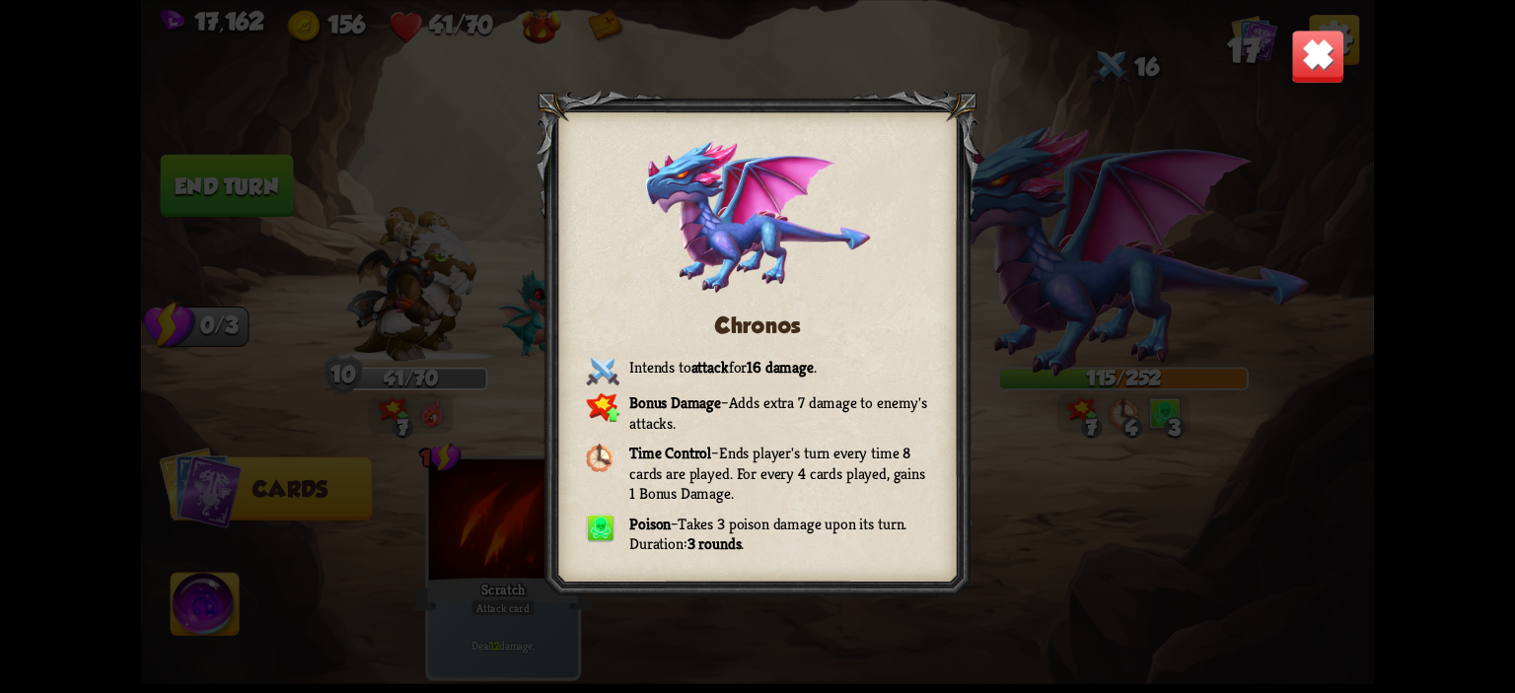
click at [1327, 82] on img at bounding box center [1318, 56] width 54 height 54
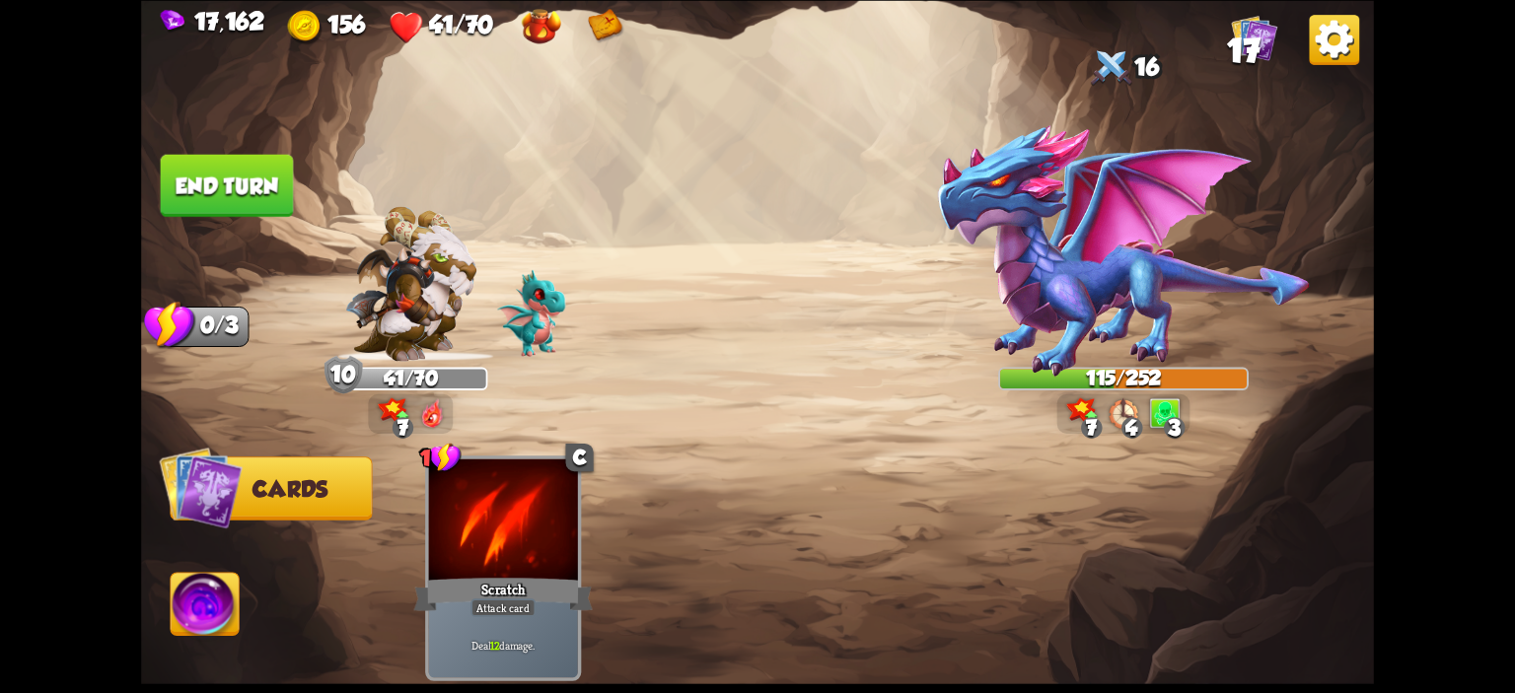
click at [223, 211] on button "End turn" at bounding box center [227, 185] width 133 height 62
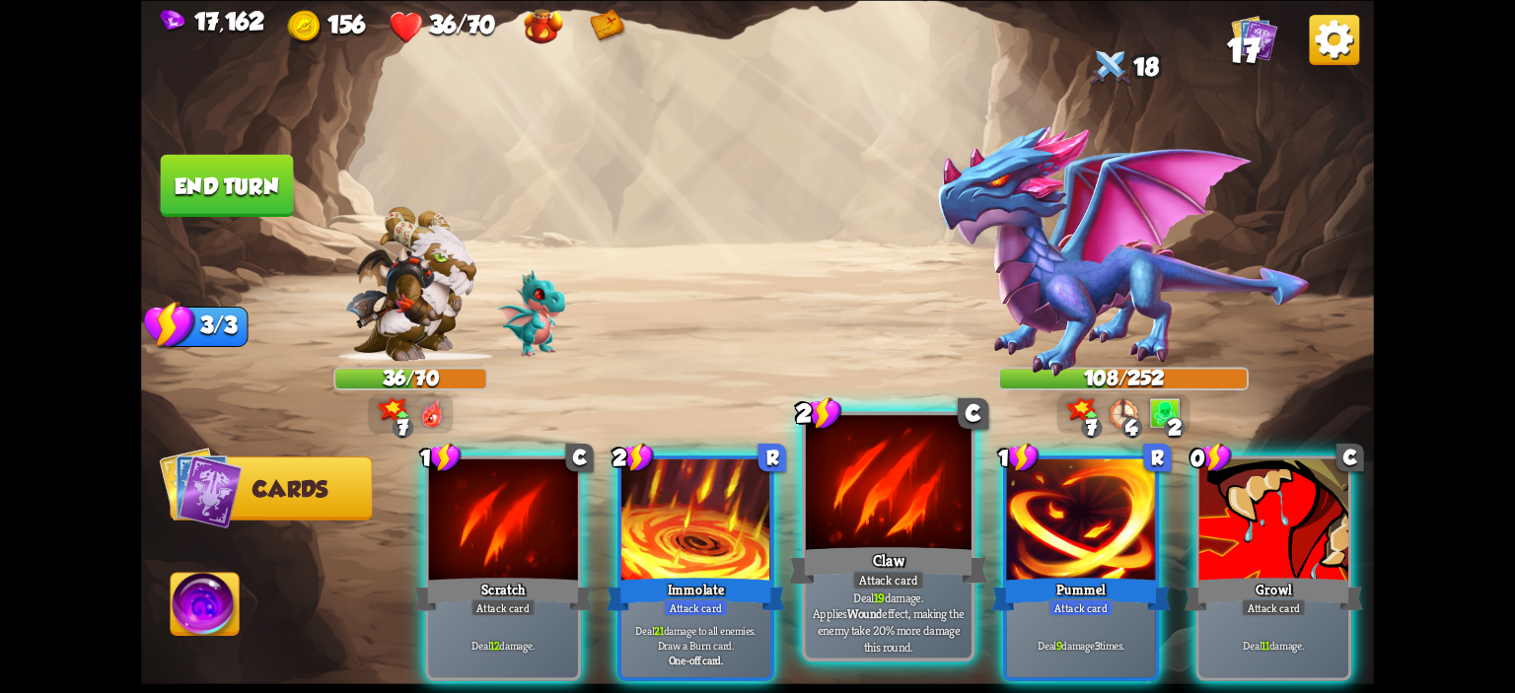
click at [872, 498] on div at bounding box center [889, 485] width 166 height 140
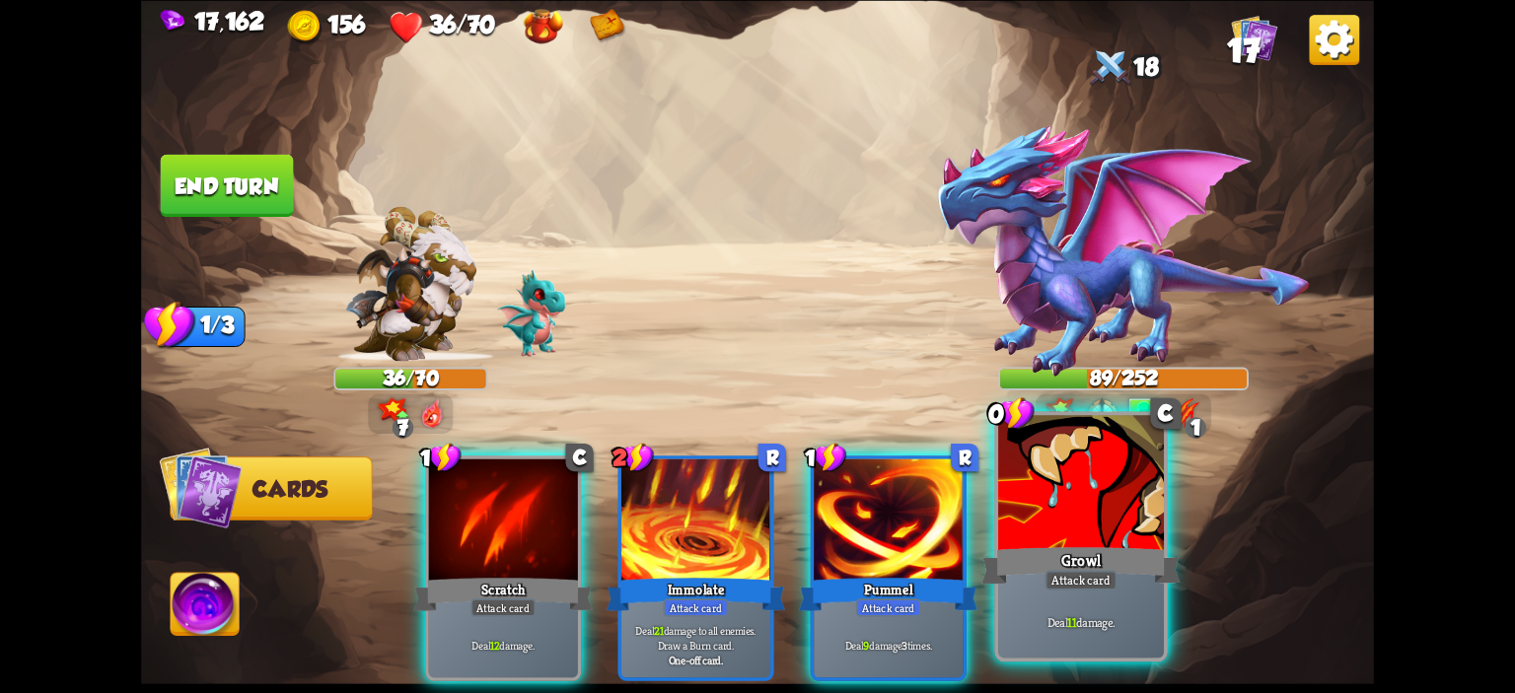
click at [1077, 516] on div at bounding box center [1081, 485] width 166 height 140
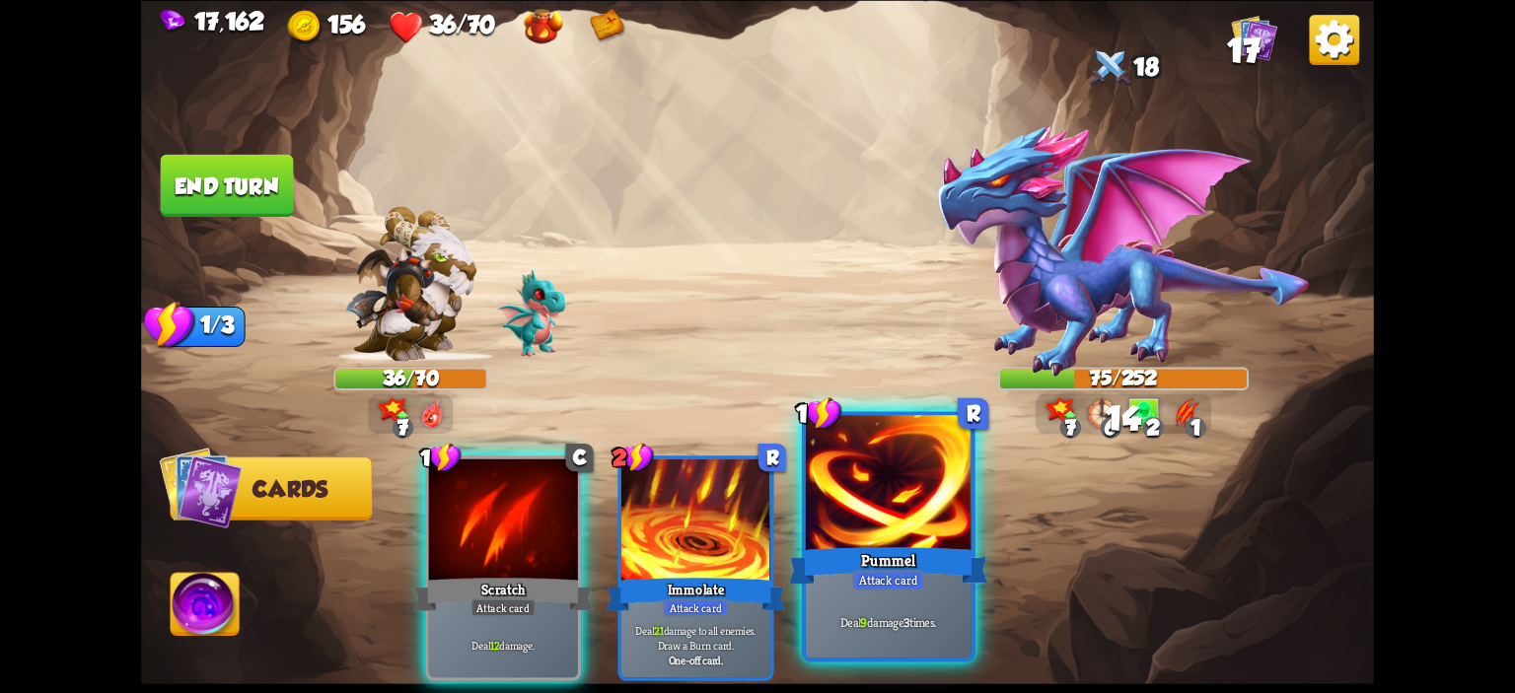
click at [934, 524] on div at bounding box center [889, 485] width 166 height 140
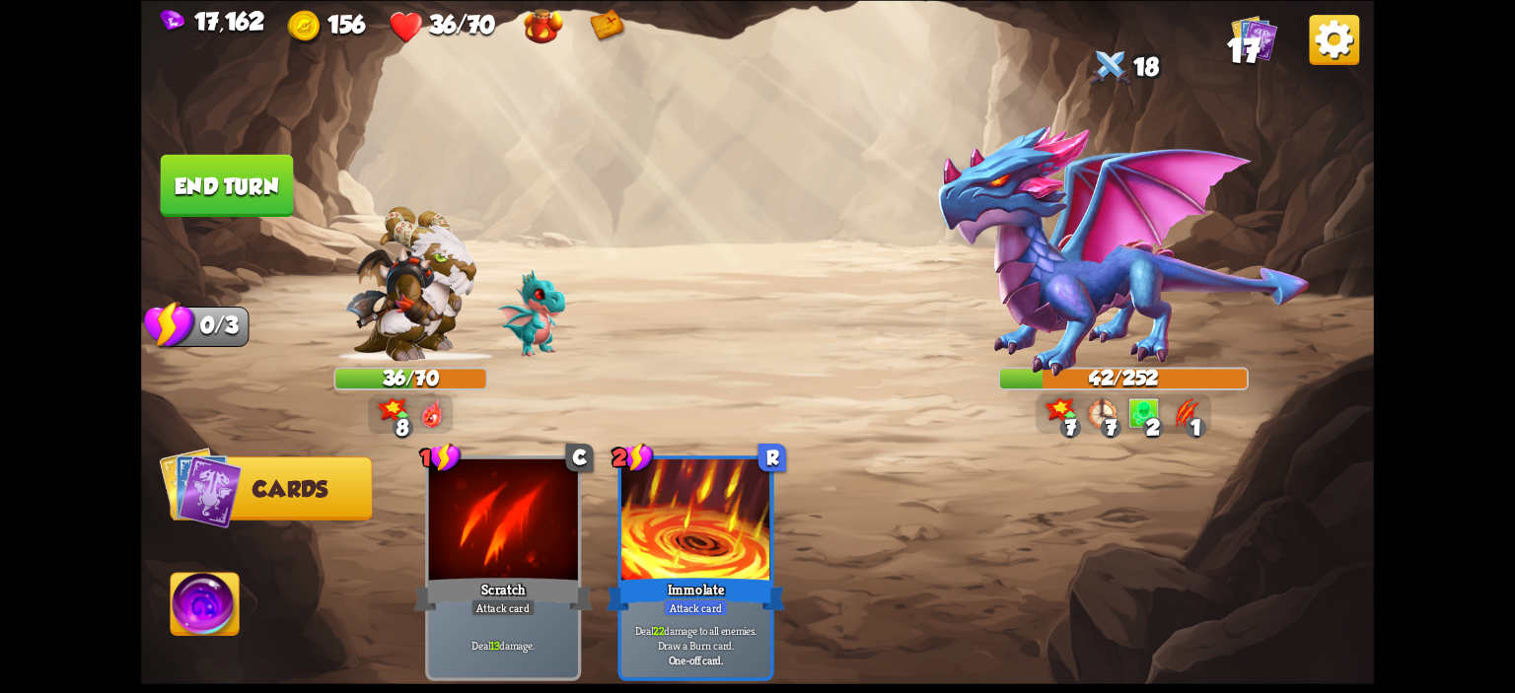
click at [213, 579] on img at bounding box center [205, 607] width 68 height 69
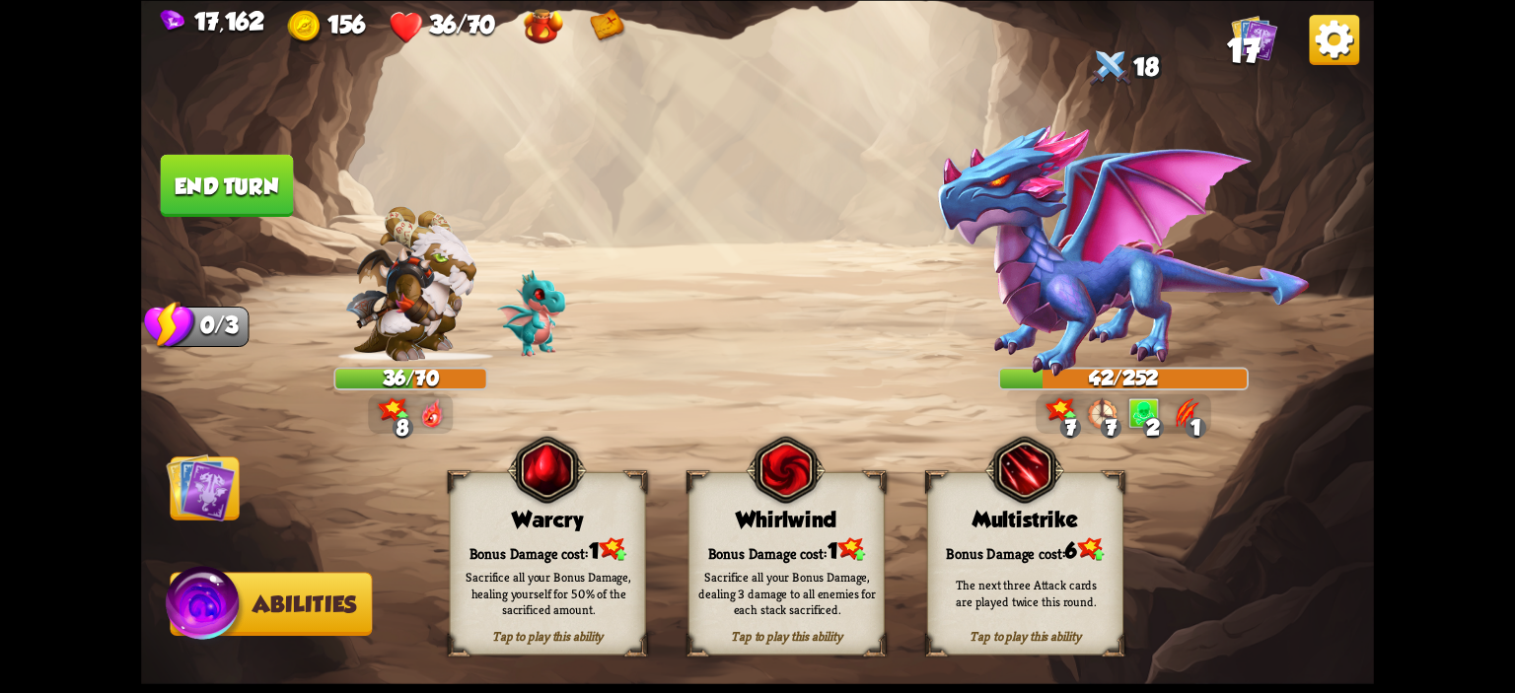
click at [248, 204] on button "End turn" at bounding box center [227, 185] width 133 height 62
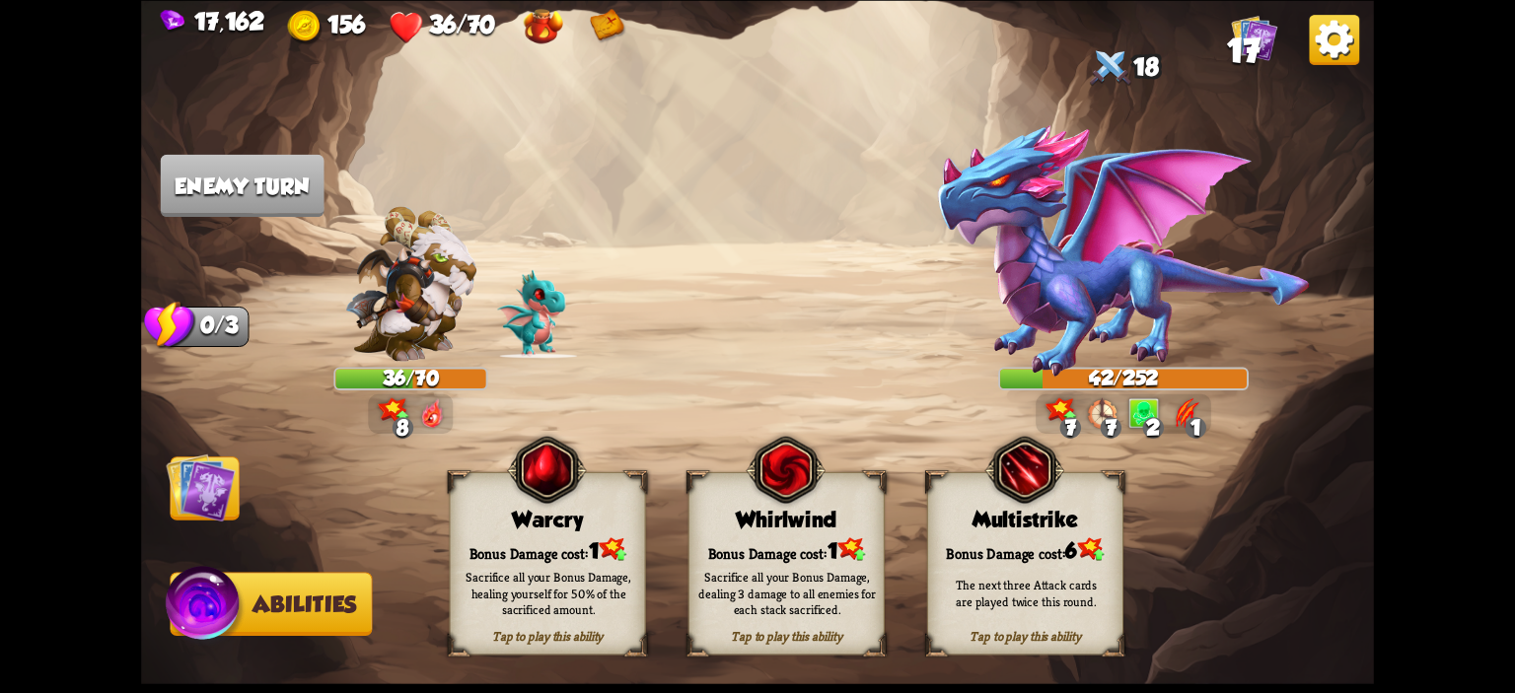
click at [193, 488] on img at bounding box center [200, 487] width 69 height 69
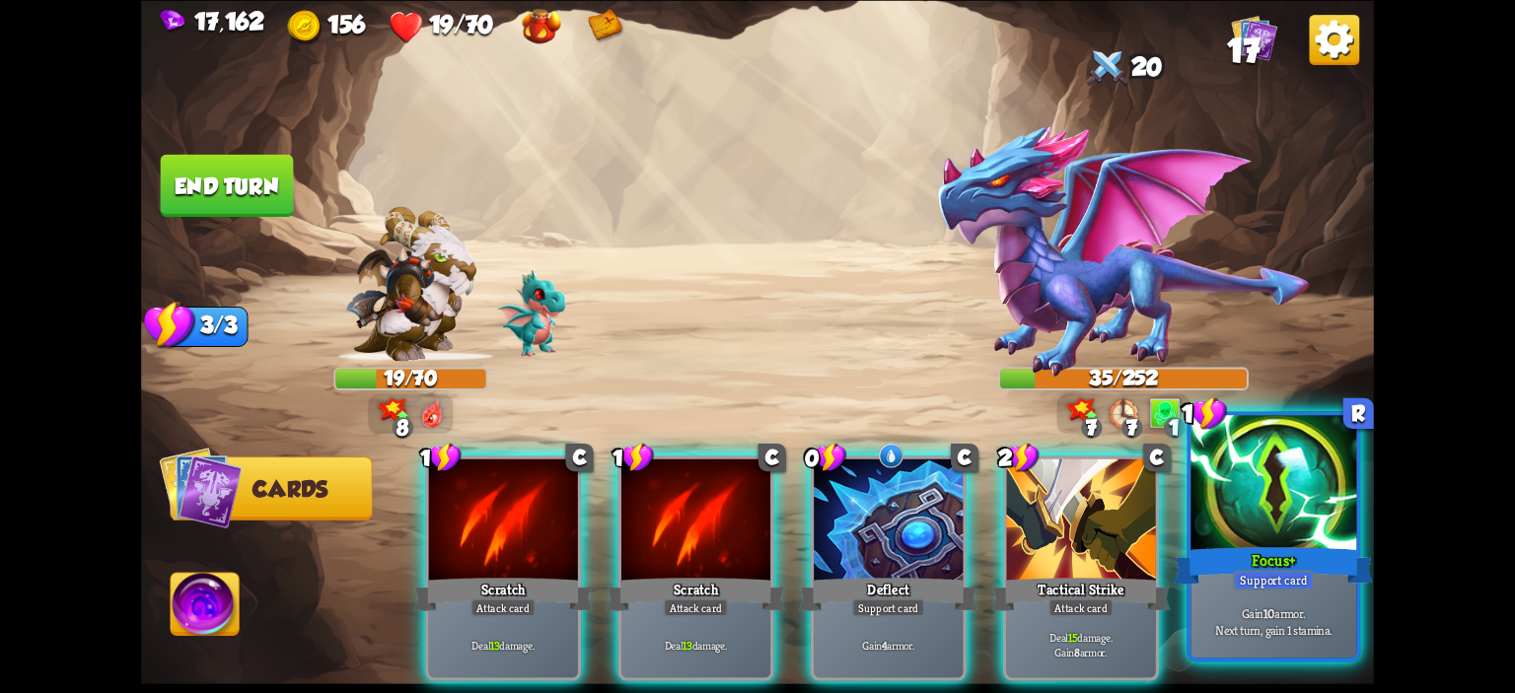
click at [1285, 471] on div at bounding box center [1273, 485] width 166 height 140
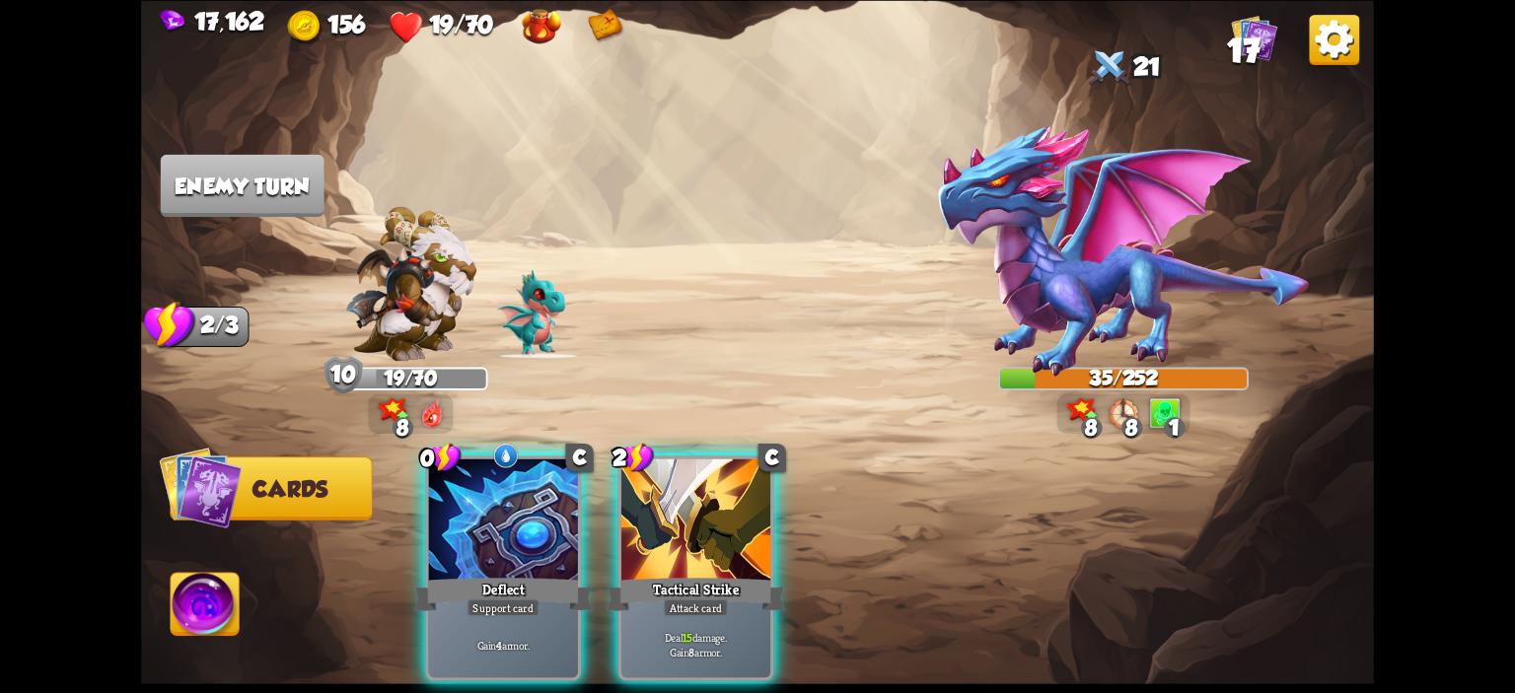
click at [926, 477] on div "0 C Deflect Support card Gain 4 armor. 2 C Tactical Strike Attack card Deal 15 …" at bounding box center [881, 540] width 986 height 308
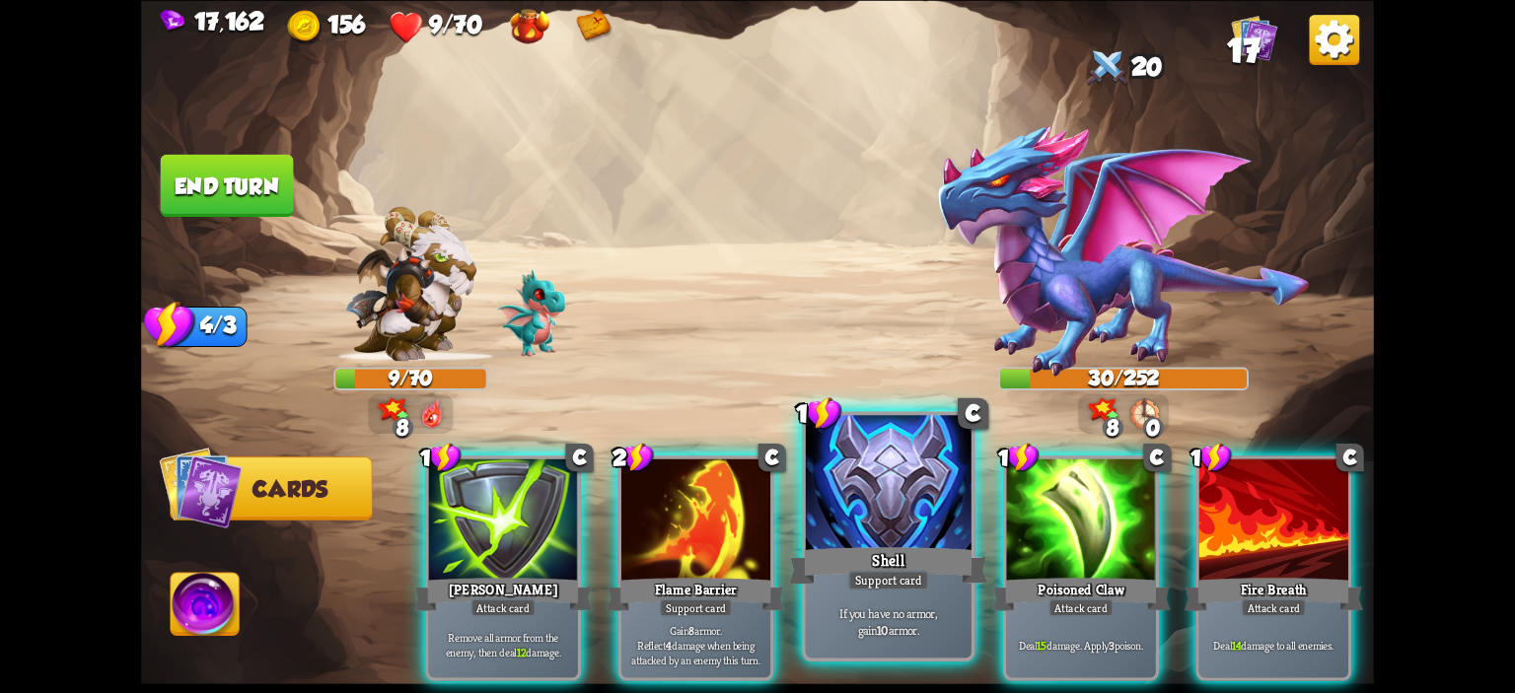
click at [825, 516] on div at bounding box center [889, 485] width 166 height 140
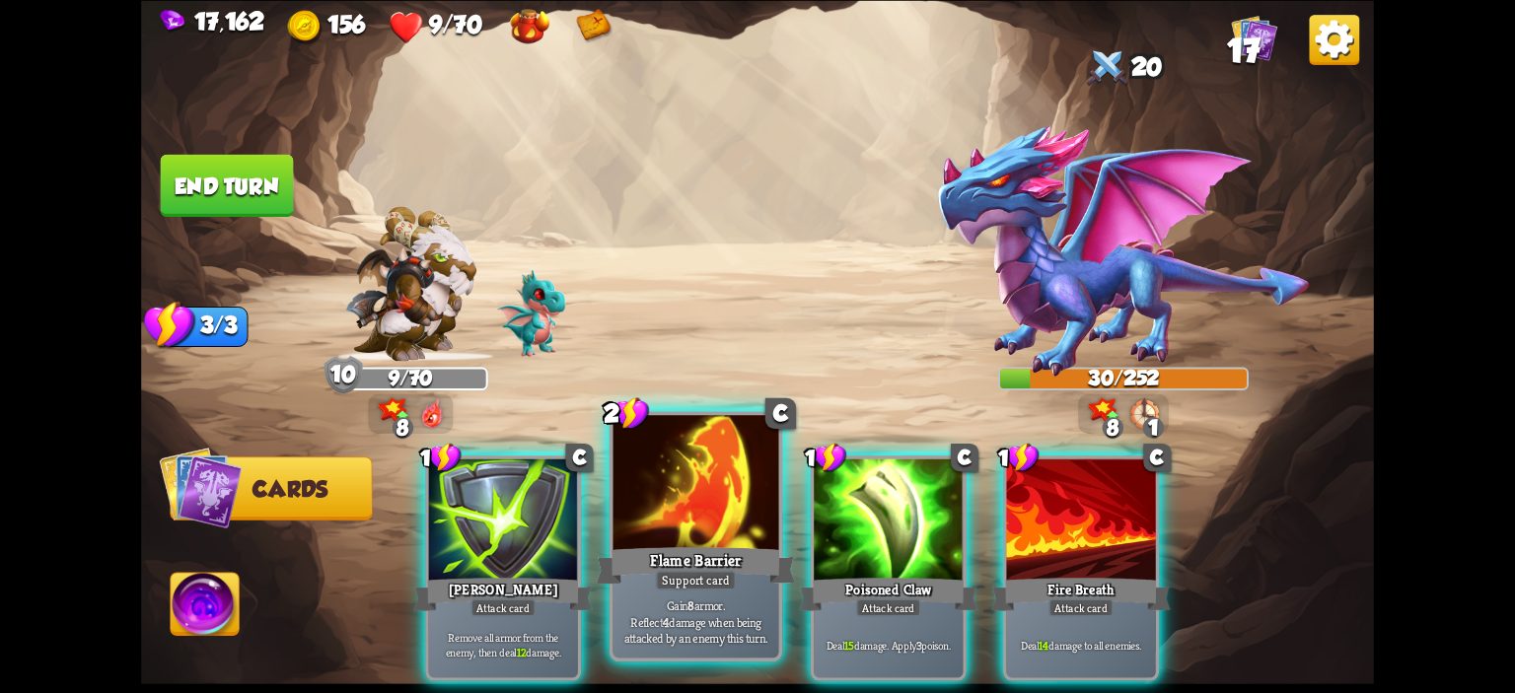
click at [749, 512] on div at bounding box center [696, 485] width 166 height 140
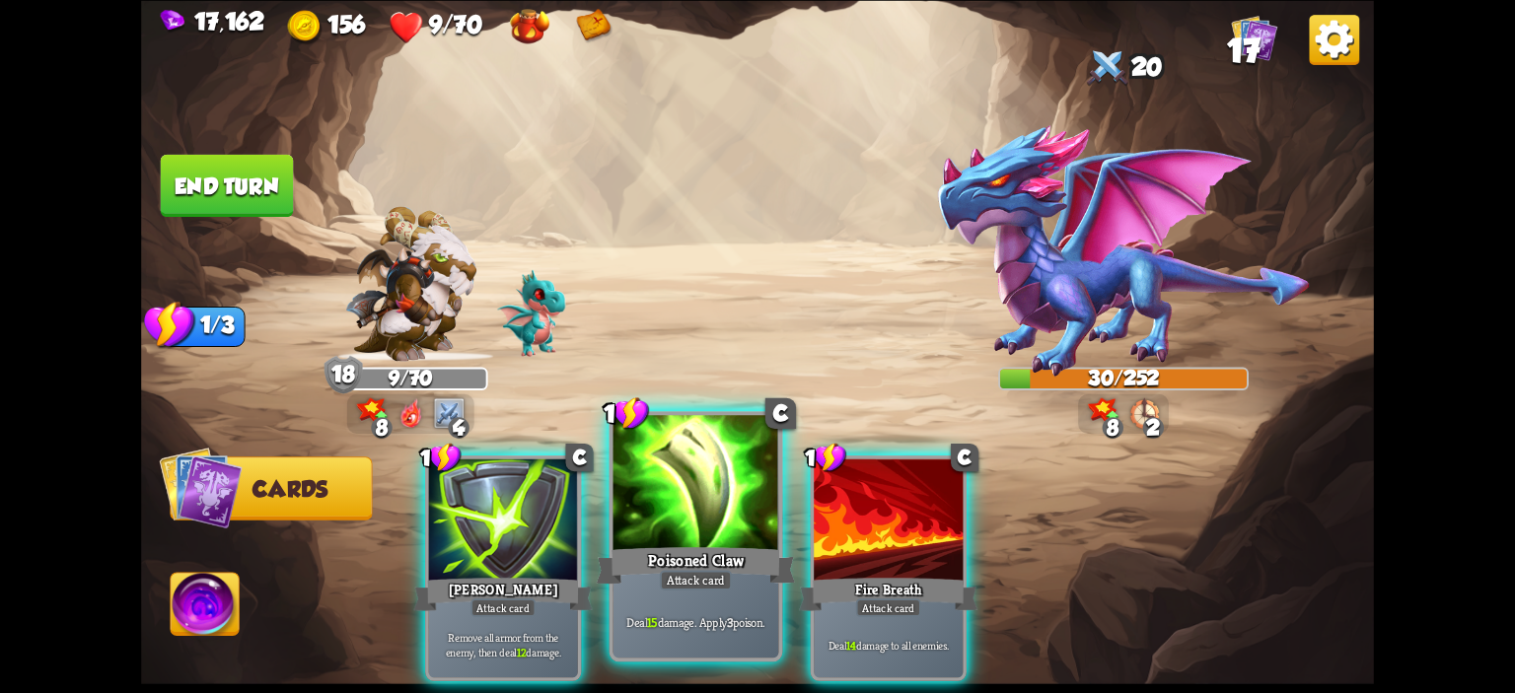
click at [718, 499] on div at bounding box center [696, 485] width 166 height 140
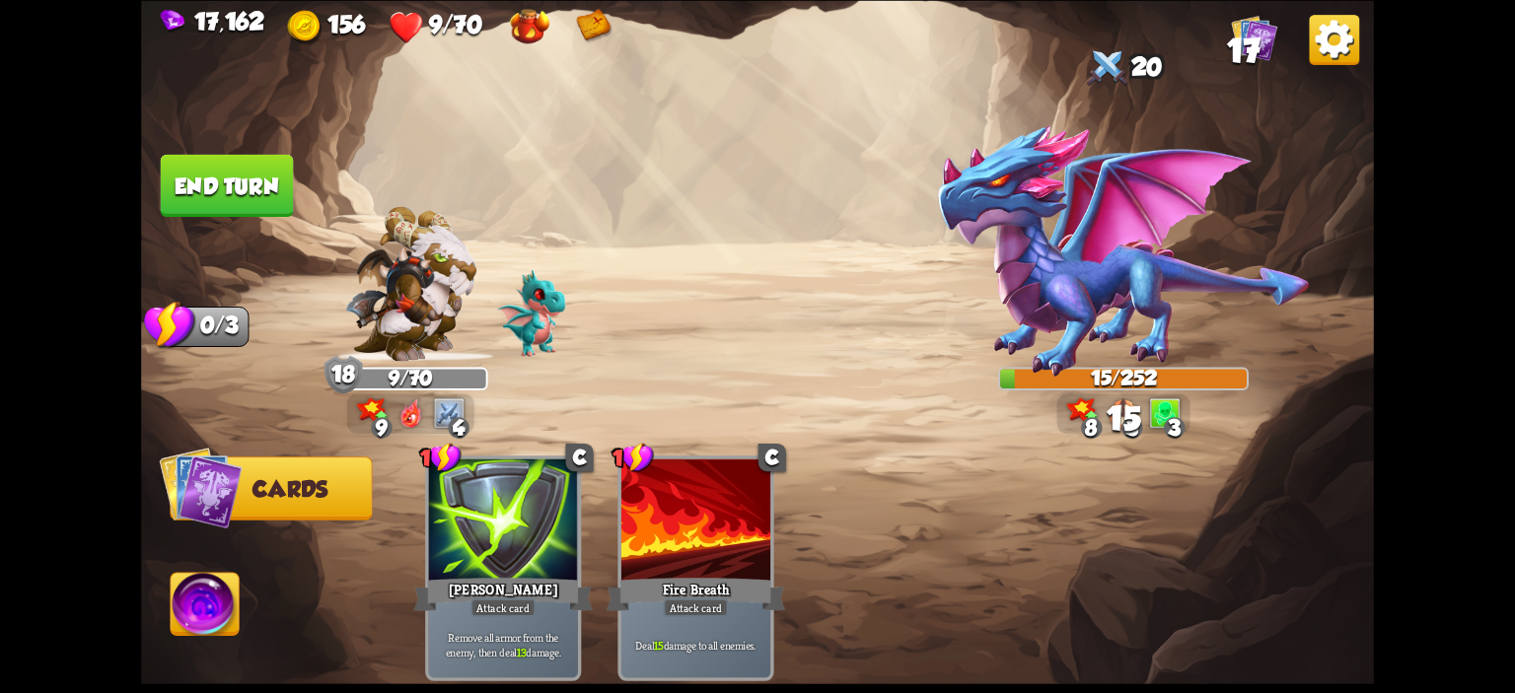
click at [238, 602] on img at bounding box center [205, 607] width 68 height 69
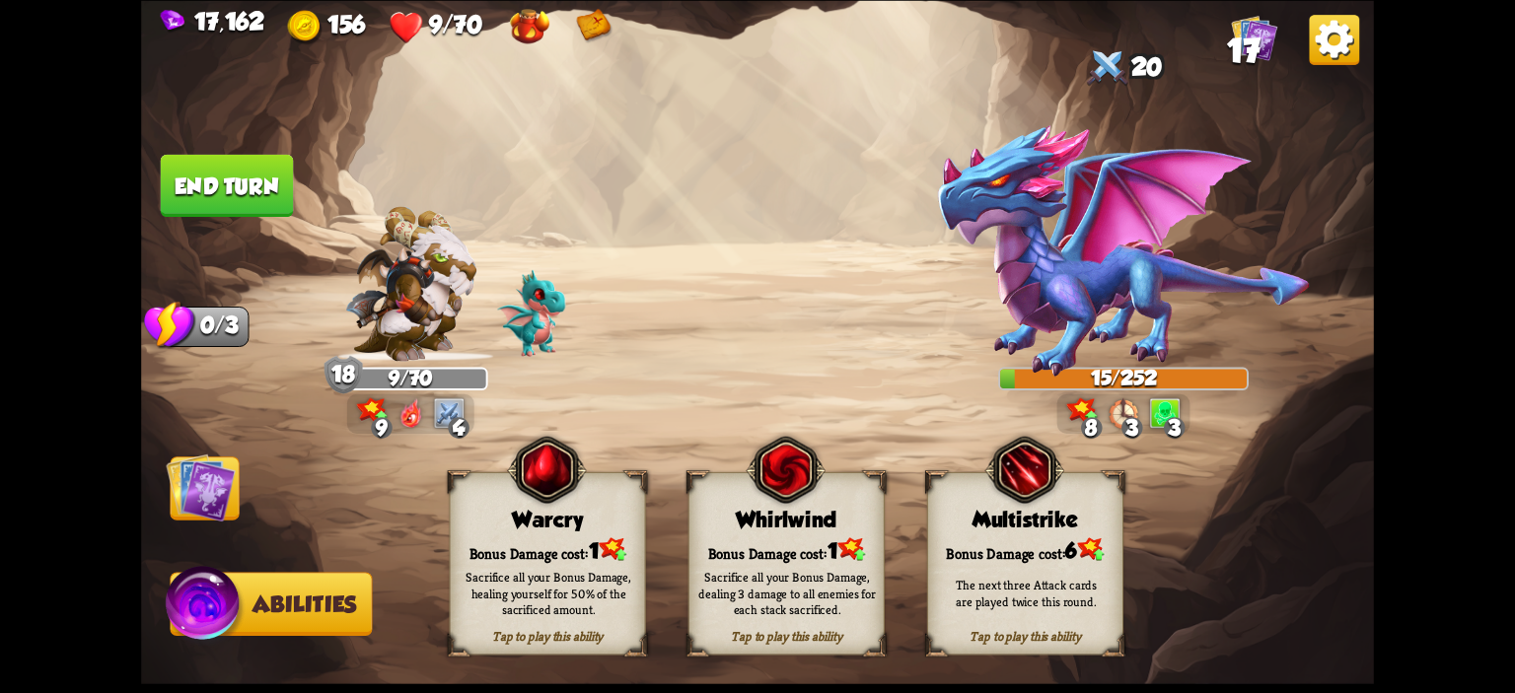
click at [725, 505] on div "Tap to play this ability Whirlwind Bonus Damage cost: 1 Sacrifice all your Bonu…" at bounding box center [786, 562] width 196 height 183
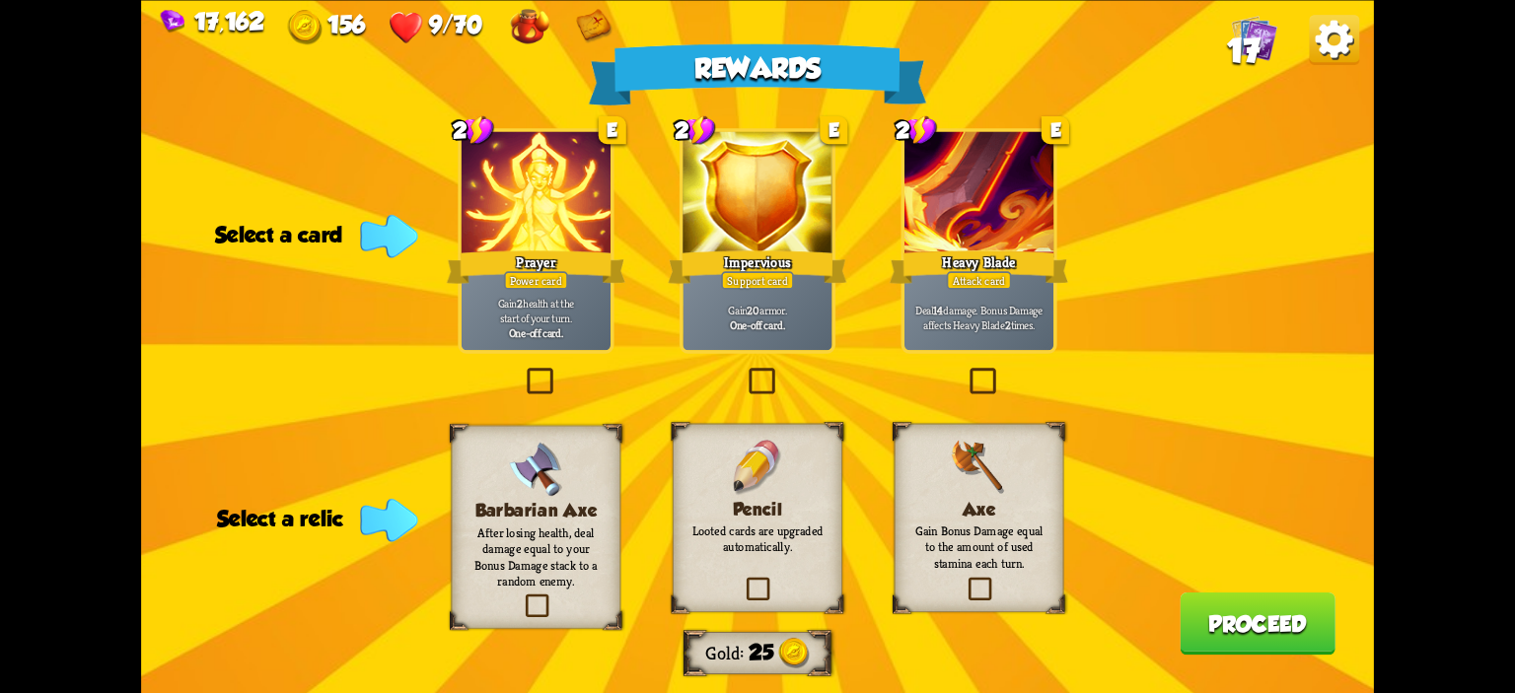
click at [751, 441] on img at bounding box center [757, 467] width 47 height 55
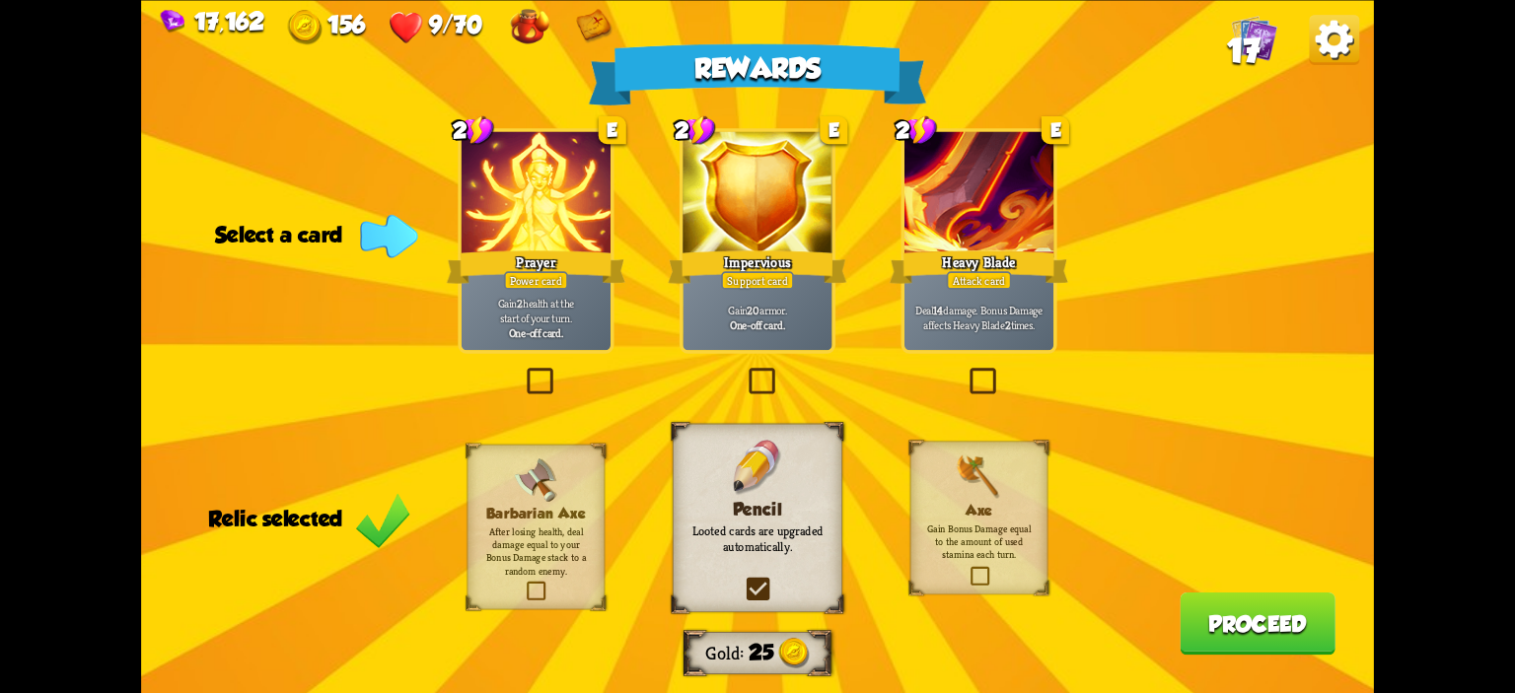
click at [580, 270] on div "Prayer" at bounding box center [536, 266] width 179 height 39
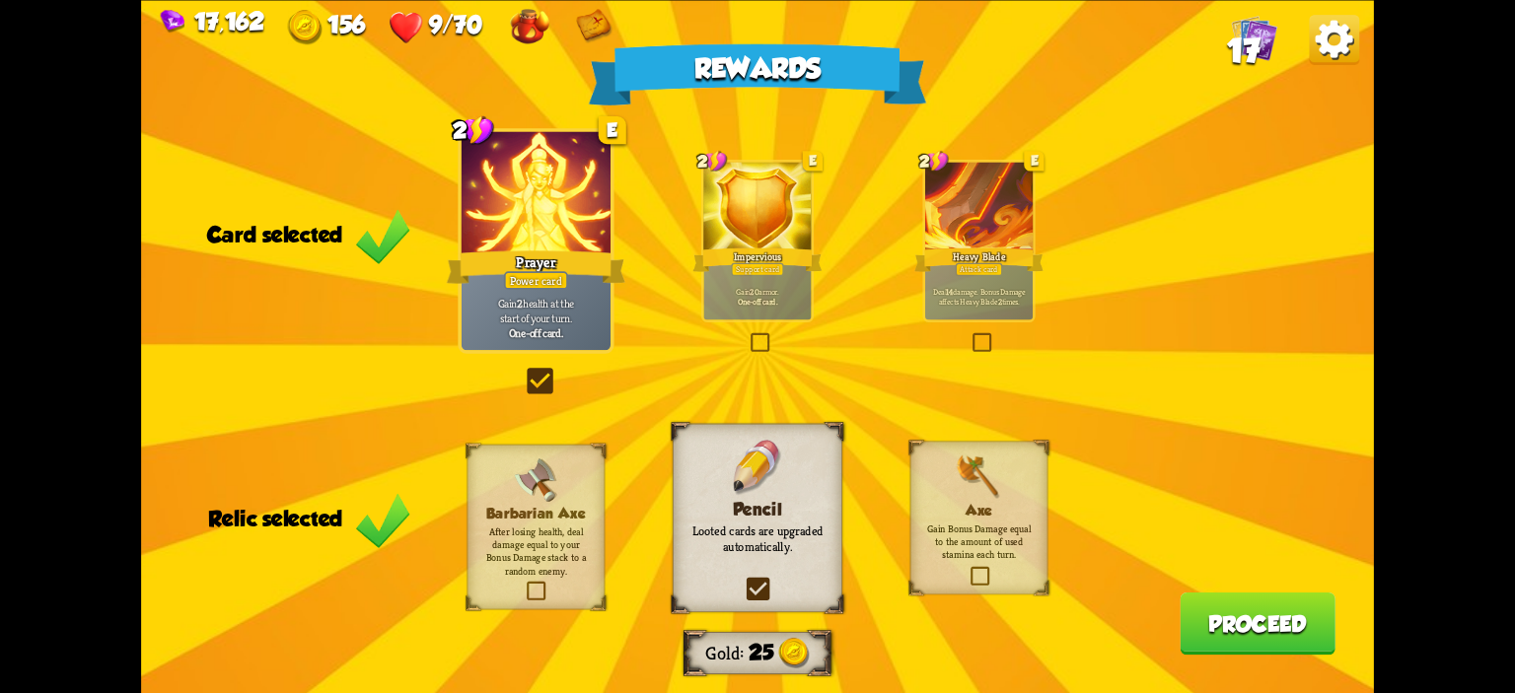
click at [1209, 595] on button "Proceed" at bounding box center [1258, 623] width 156 height 62
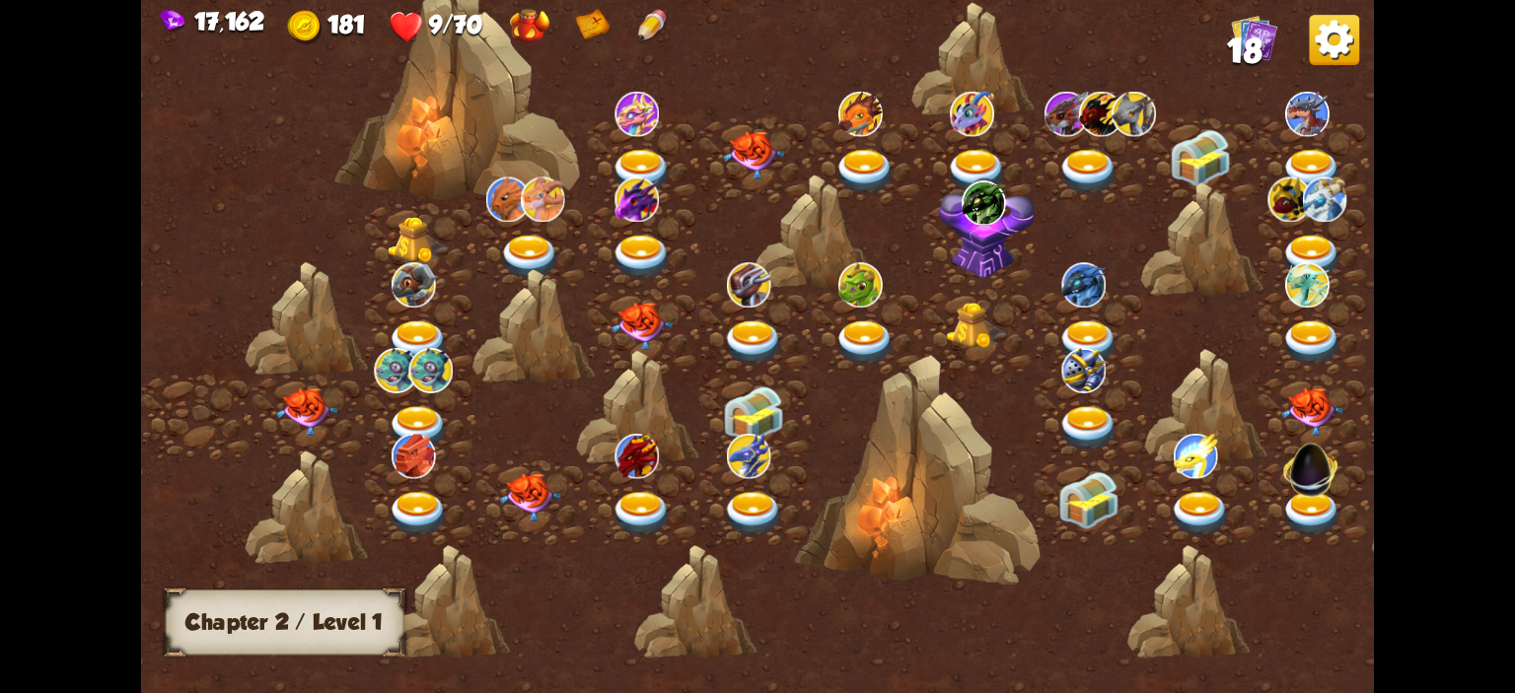
click at [330, 411] on img at bounding box center [306, 412] width 61 height 48
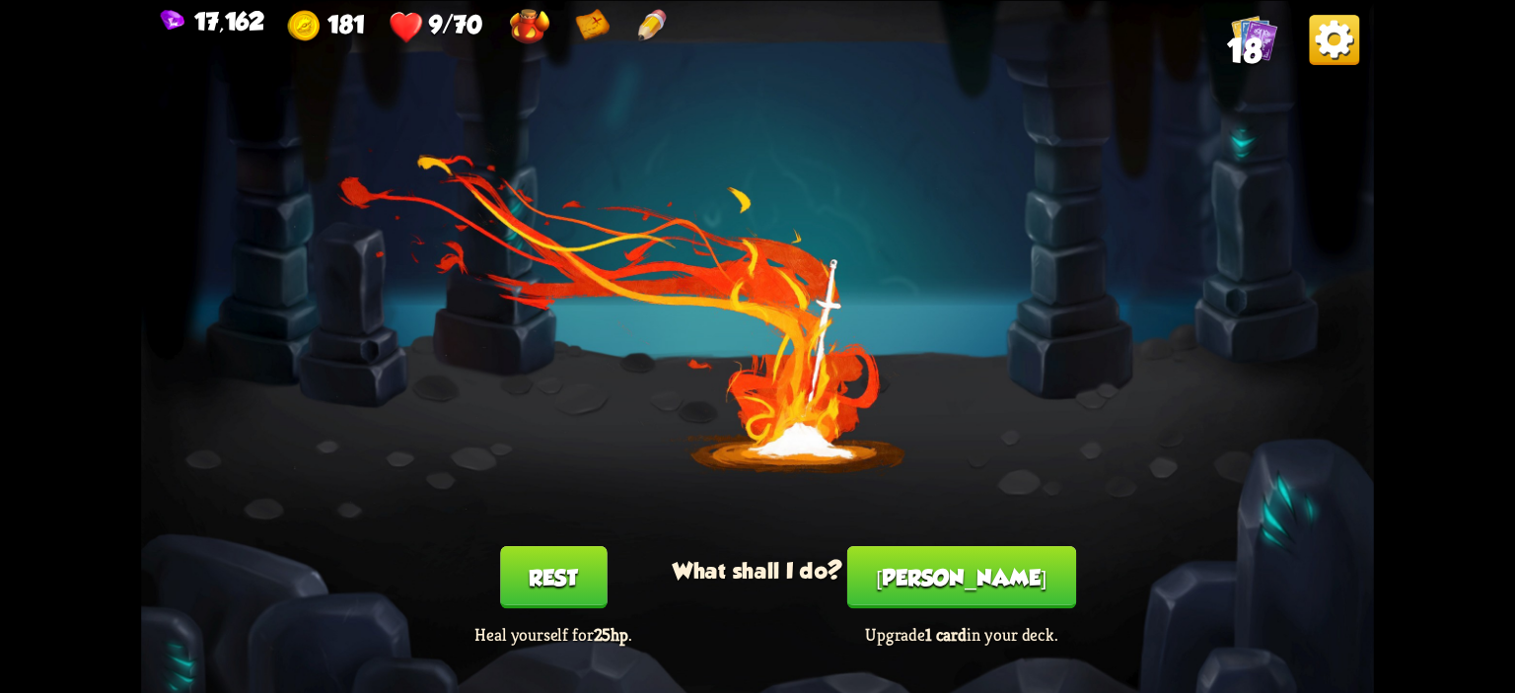
drag, startPoint x: 540, startPoint y: 524, endPoint x: 537, endPoint y: 538, distance: 15.3
click at [537, 533] on div "You feel rested! What shall I do? Rest Heal yourself for 25hp . Smith Upgrade 1…" at bounding box center [757, 346] width 1233 height 693
click at [537, 540] on div "You feel rested! What shall I do? Rest Heal yourself for 25hp . Smith Upgrade 1…" at bounding box center [757, 346] width 1233 height 693
click at [539, 568] on button "Rest" at bounding box center [553, 577] width 107 height 62
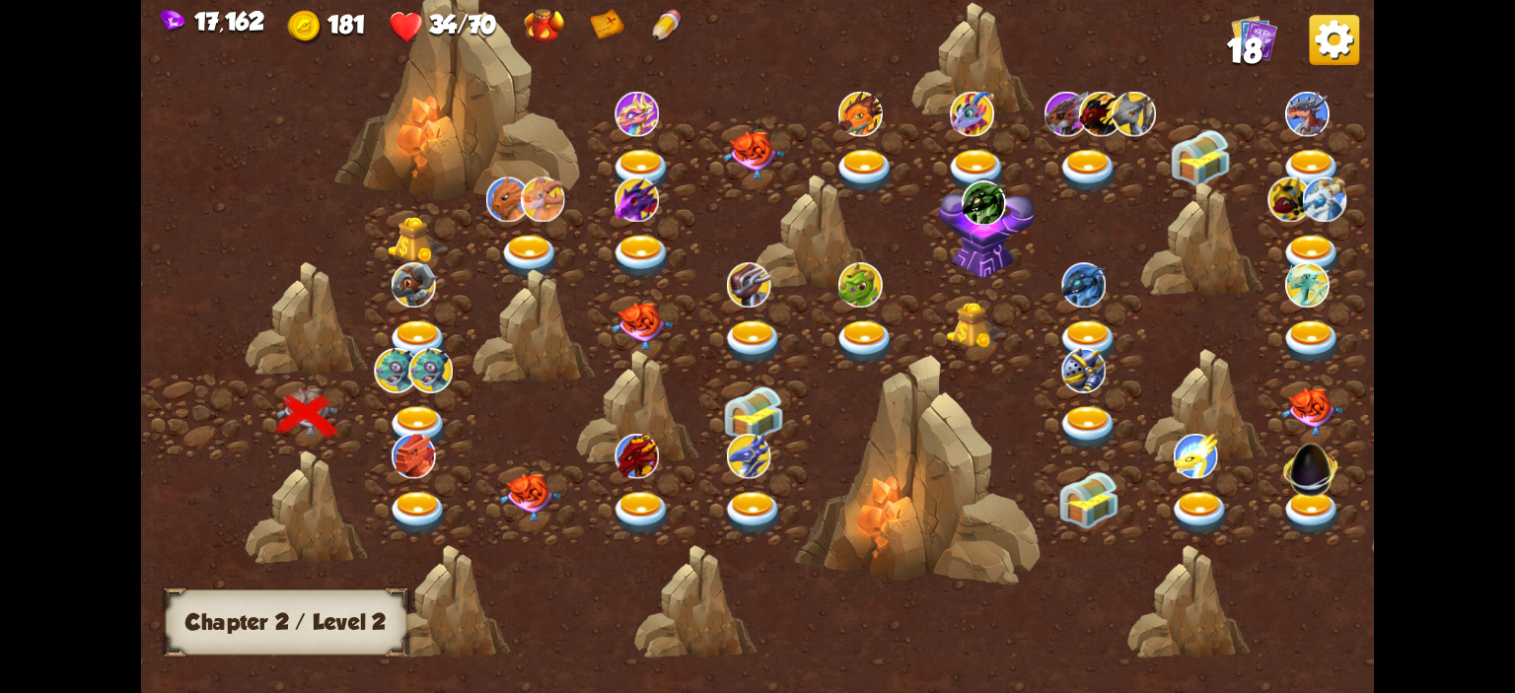
click at [430, 415] on img at bounding box center [418, 428] width 61 height 45
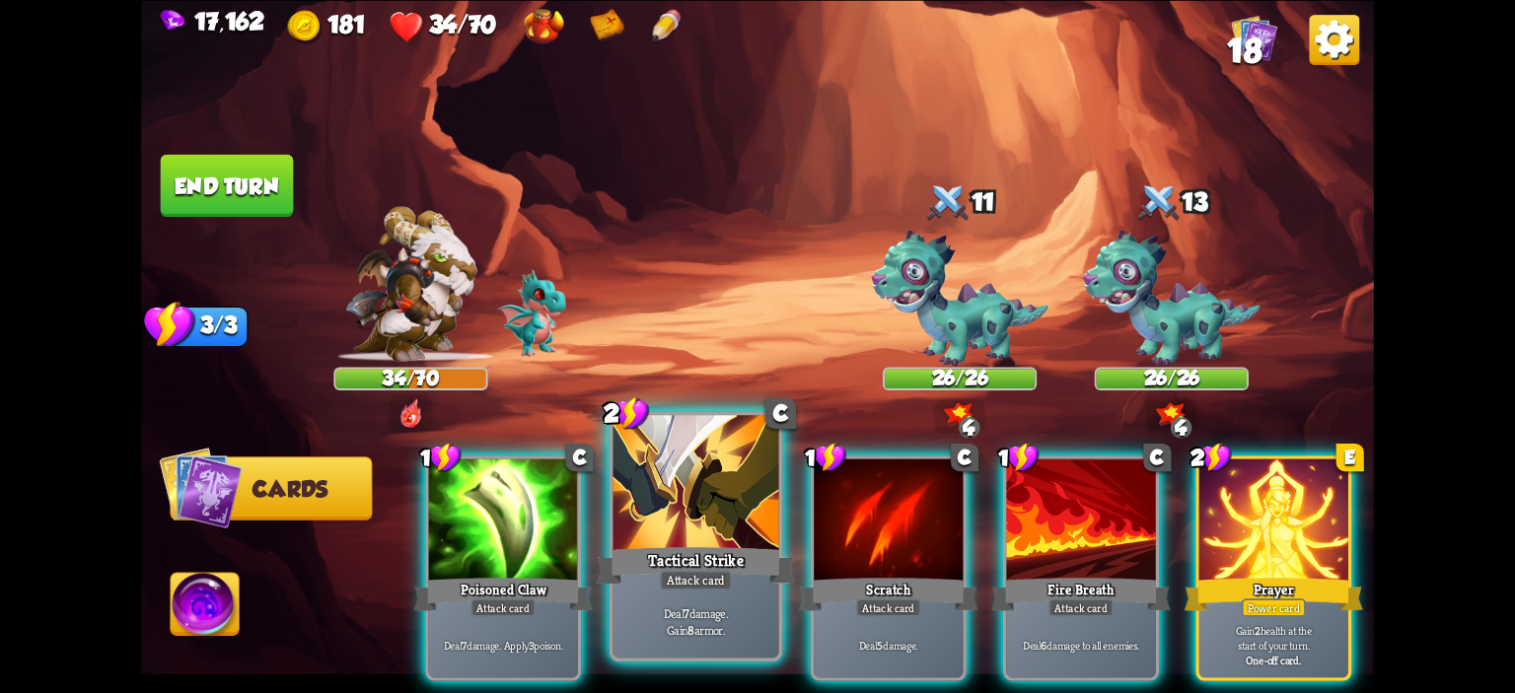
click at [749, 488] on div at bounding box center [696, 485] width 166 height 140
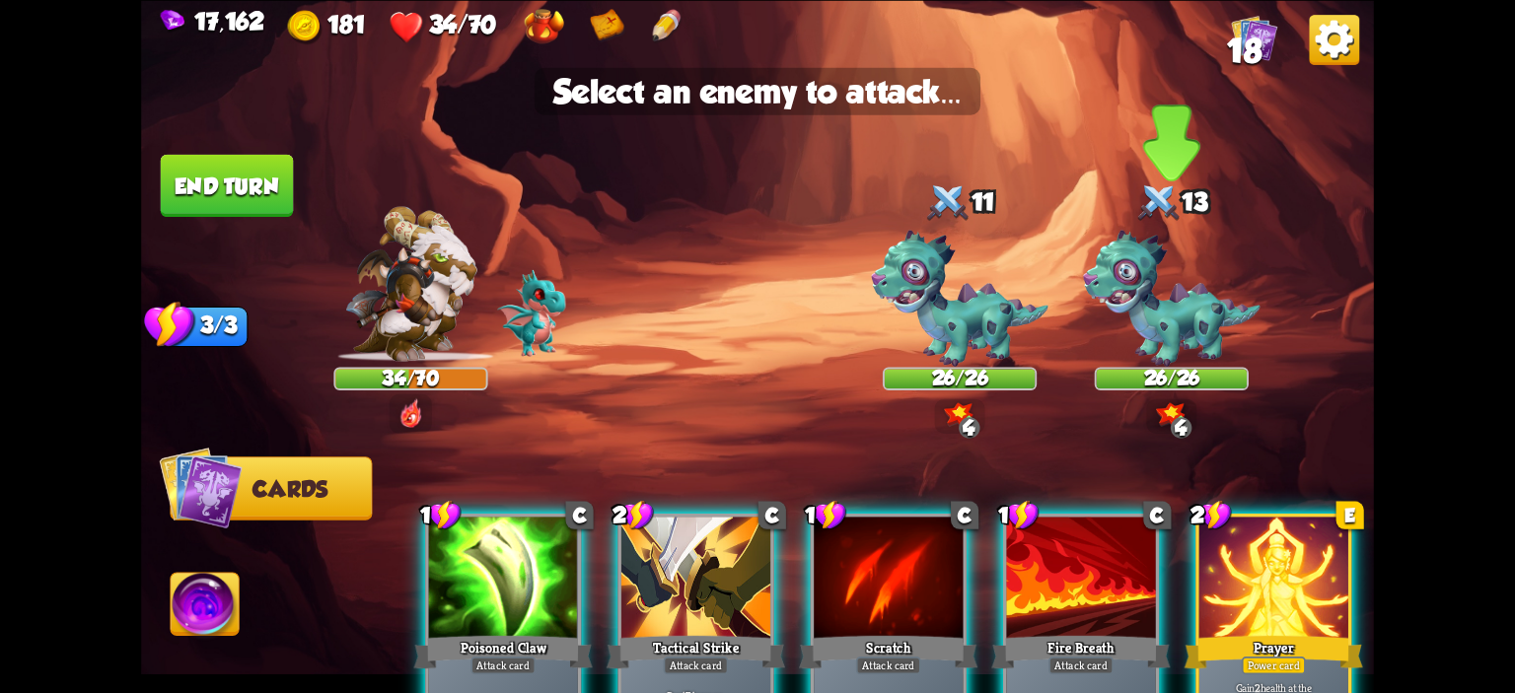
click at [1191, 275] on img at bounding box center [1172, 298] width 178 height 137
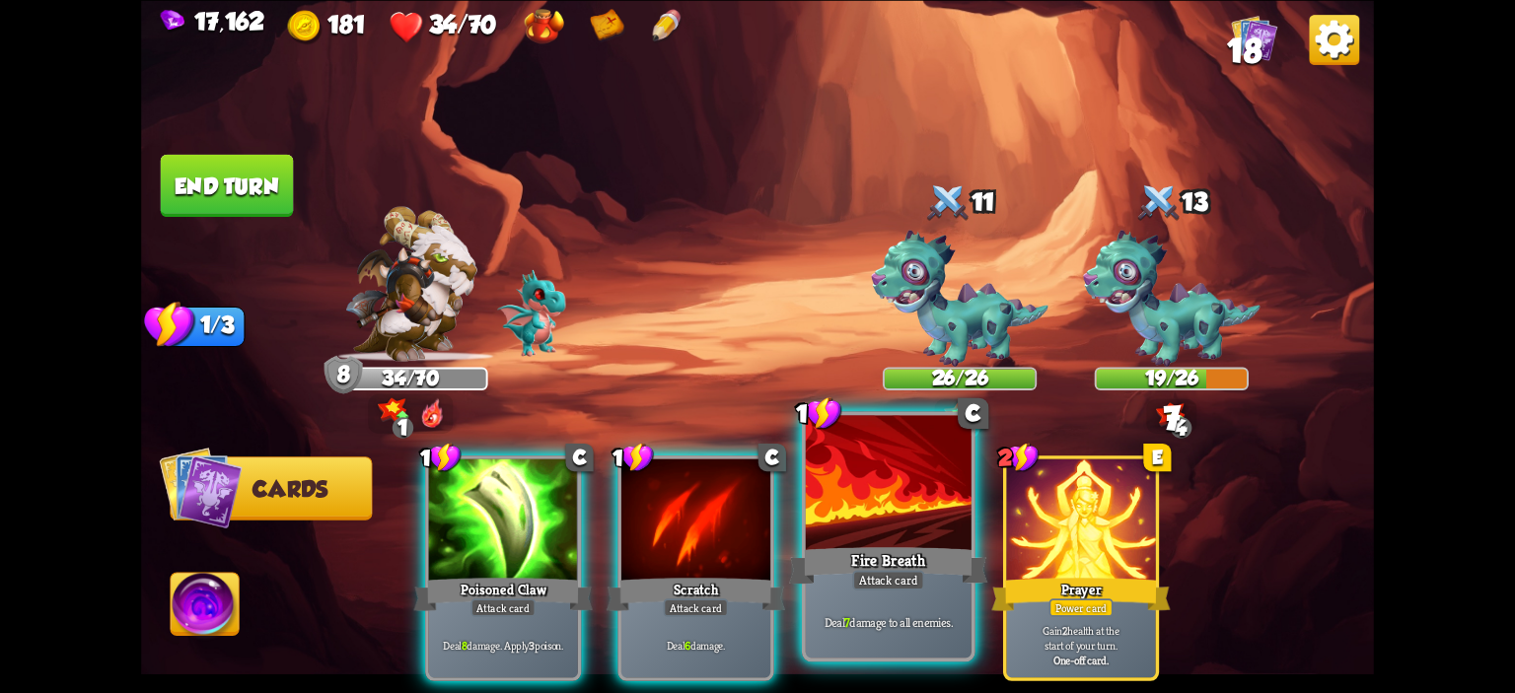
click at [897, 454] on div at bounding box center [889, 485] width 166 height 140
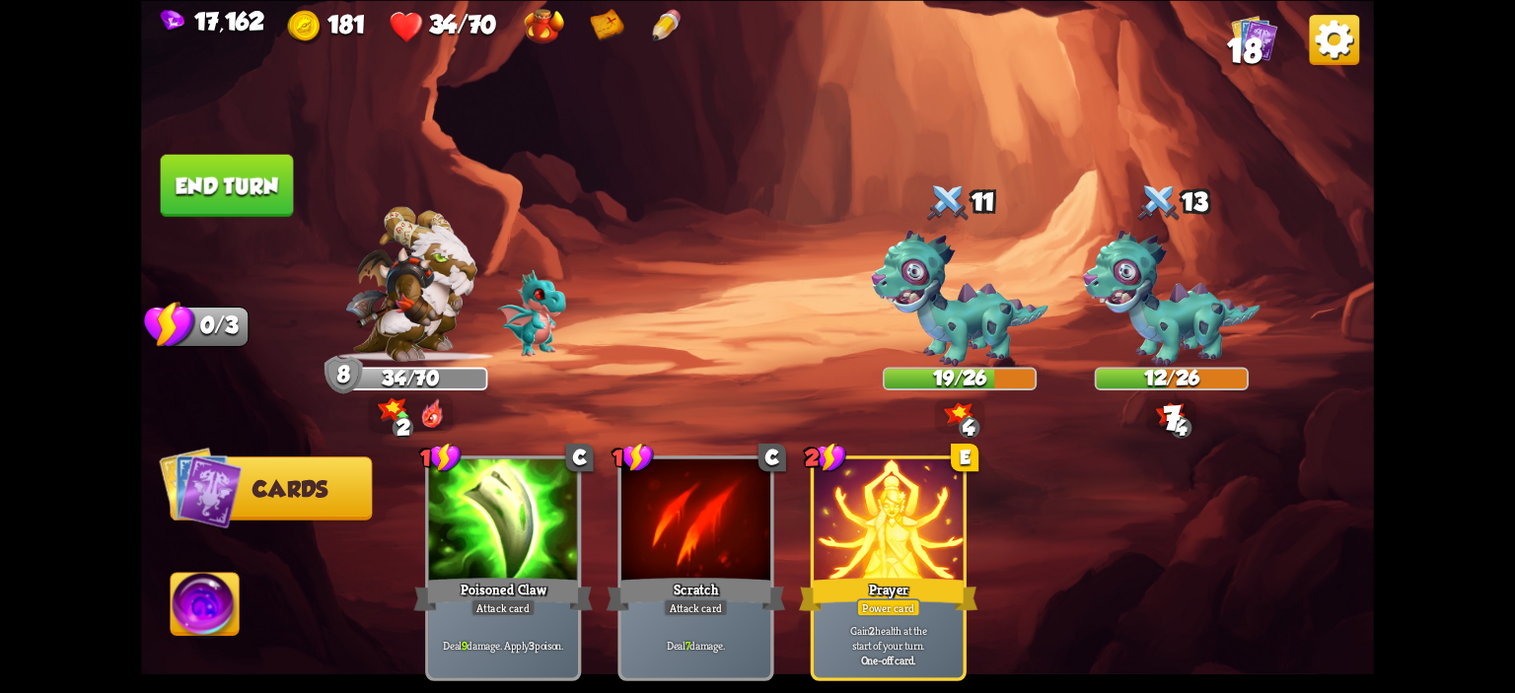
click at [256, 200] on button "End turn" at bounding box center [227, 185] width 133 height 62
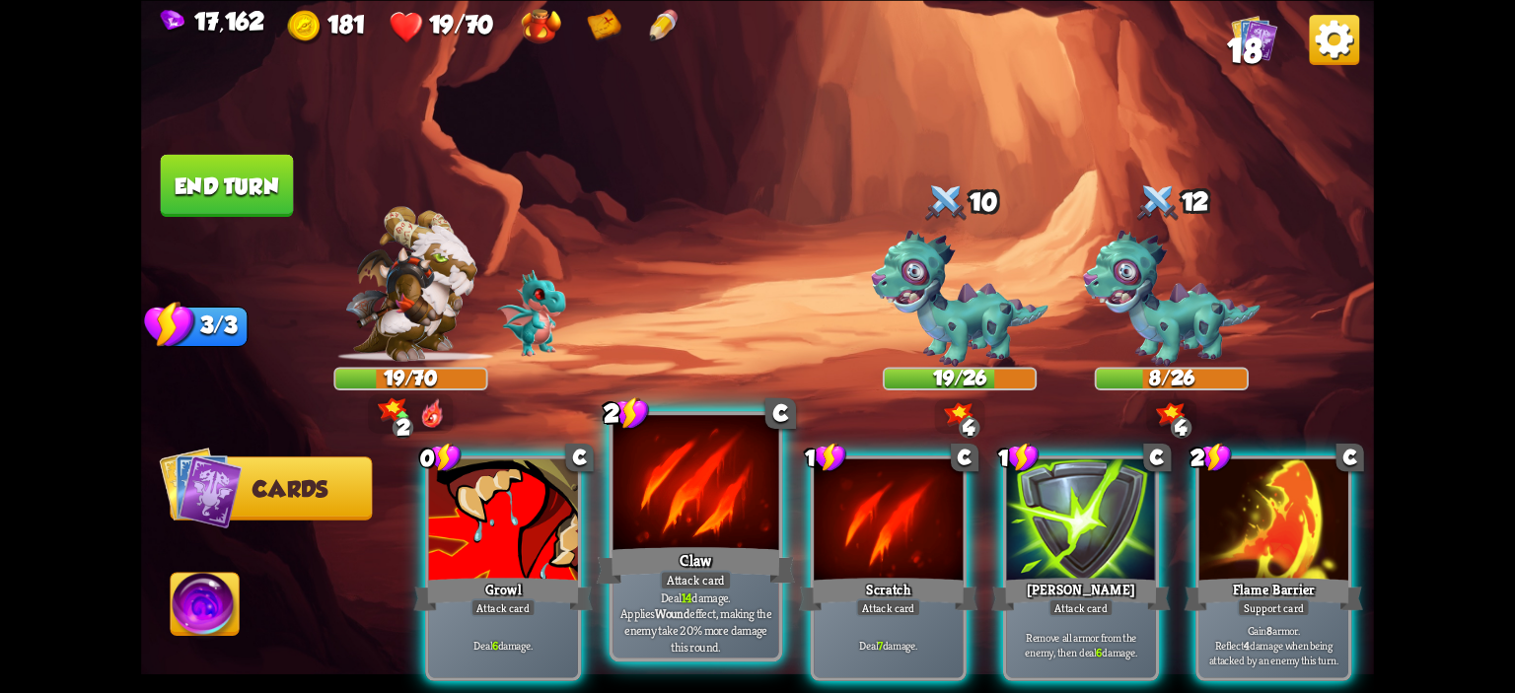
click at [668, 497] on div at bounding box center [696, 485] width 166 height 140
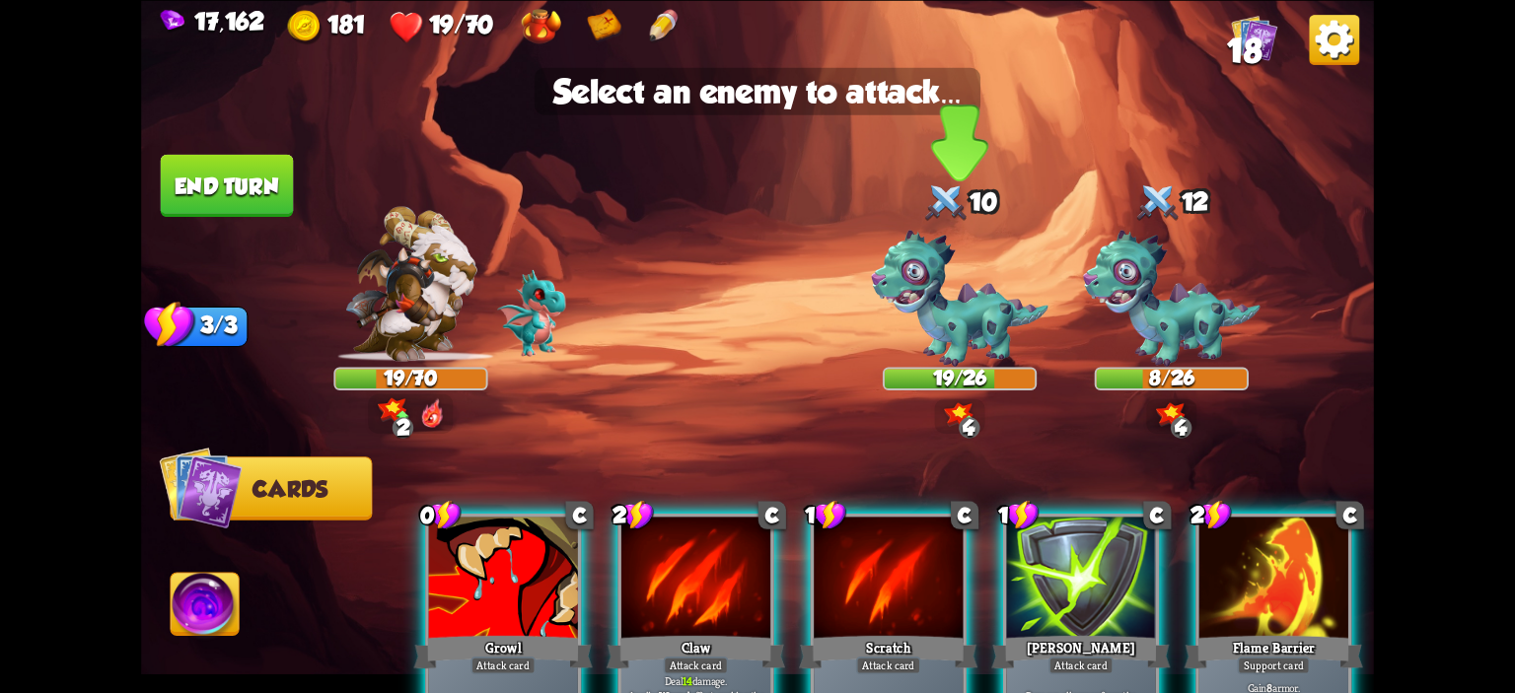
click at [980, 298] on img at bounding box center [960, 298] width 178 height 137
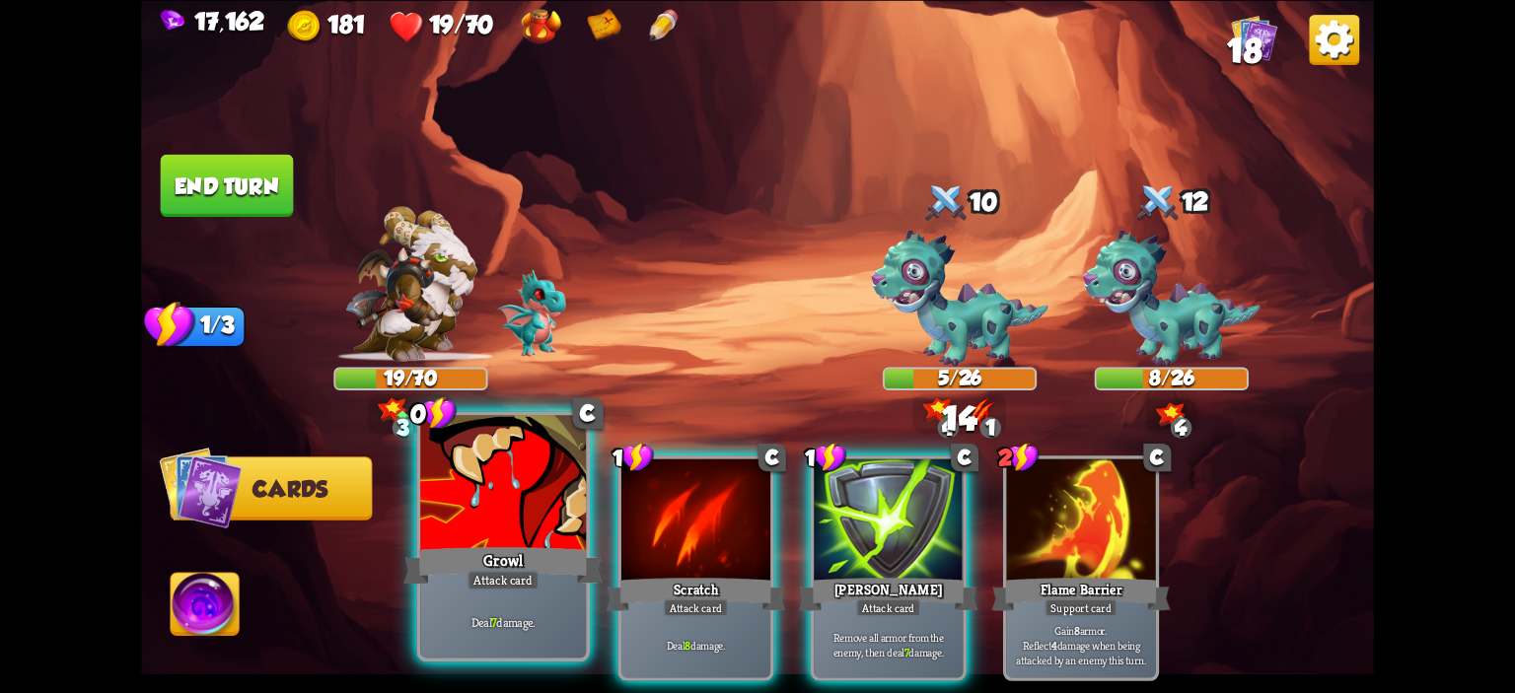
click at [526, 492] on div at bounding box center [503, 485] width 166 height 140
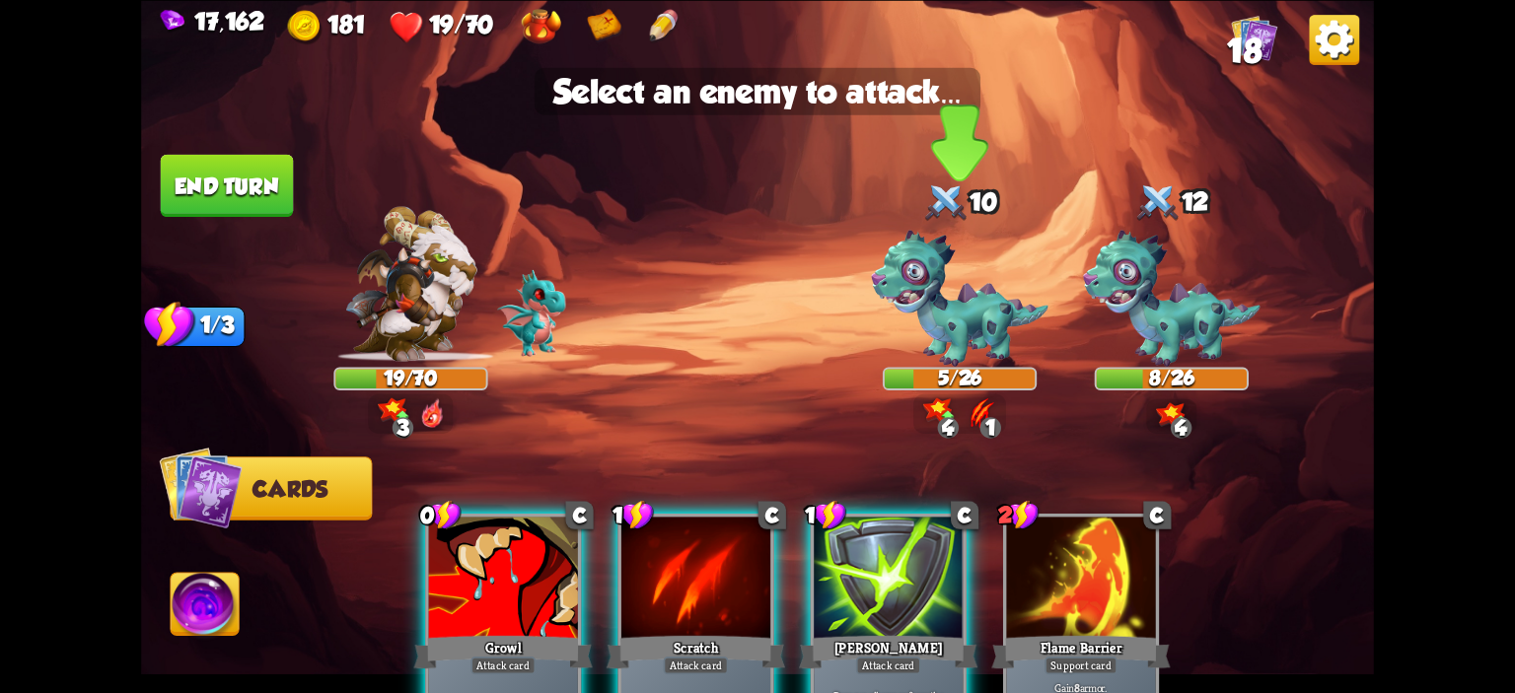
click at [935, 350] on img at bounding box center [960, 298] width 178 height 137
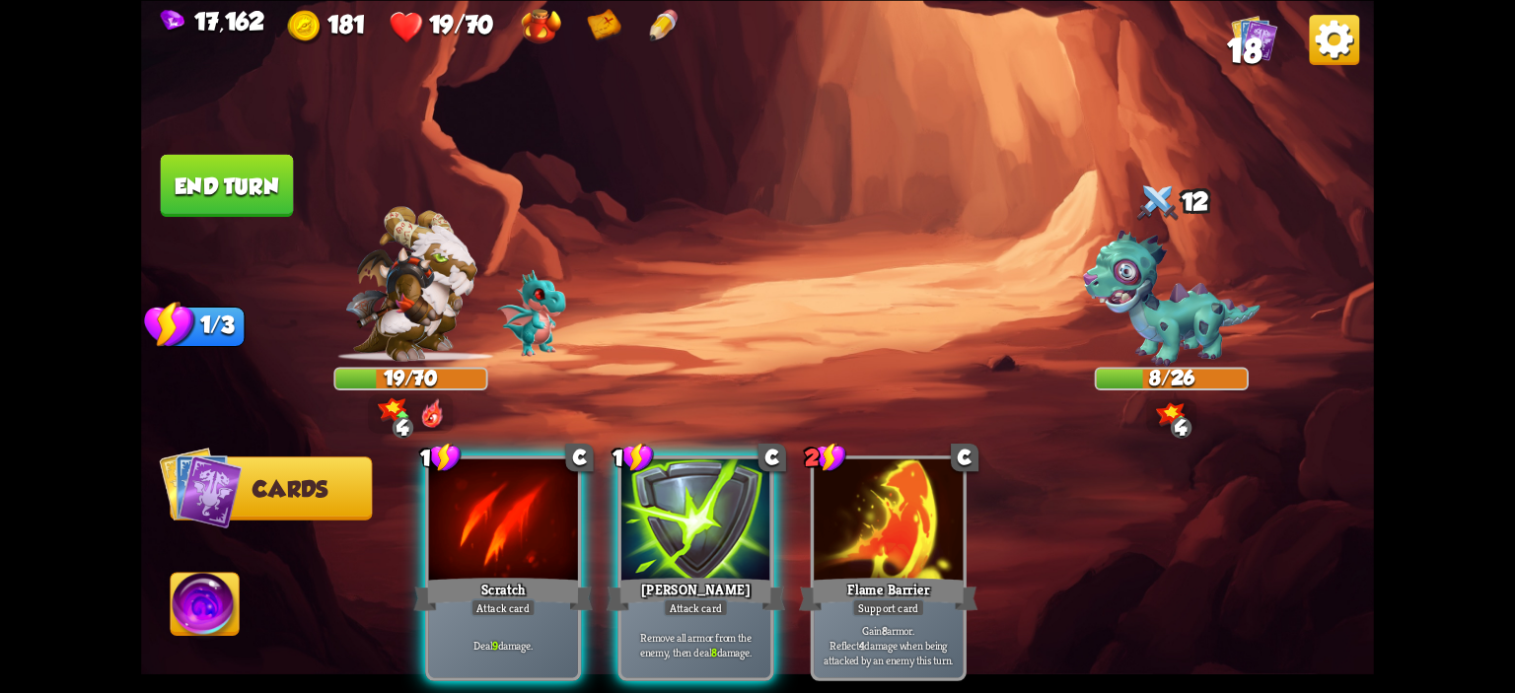
click at [179, 603] on img at bounding box center [205, 607] width 68 height 69
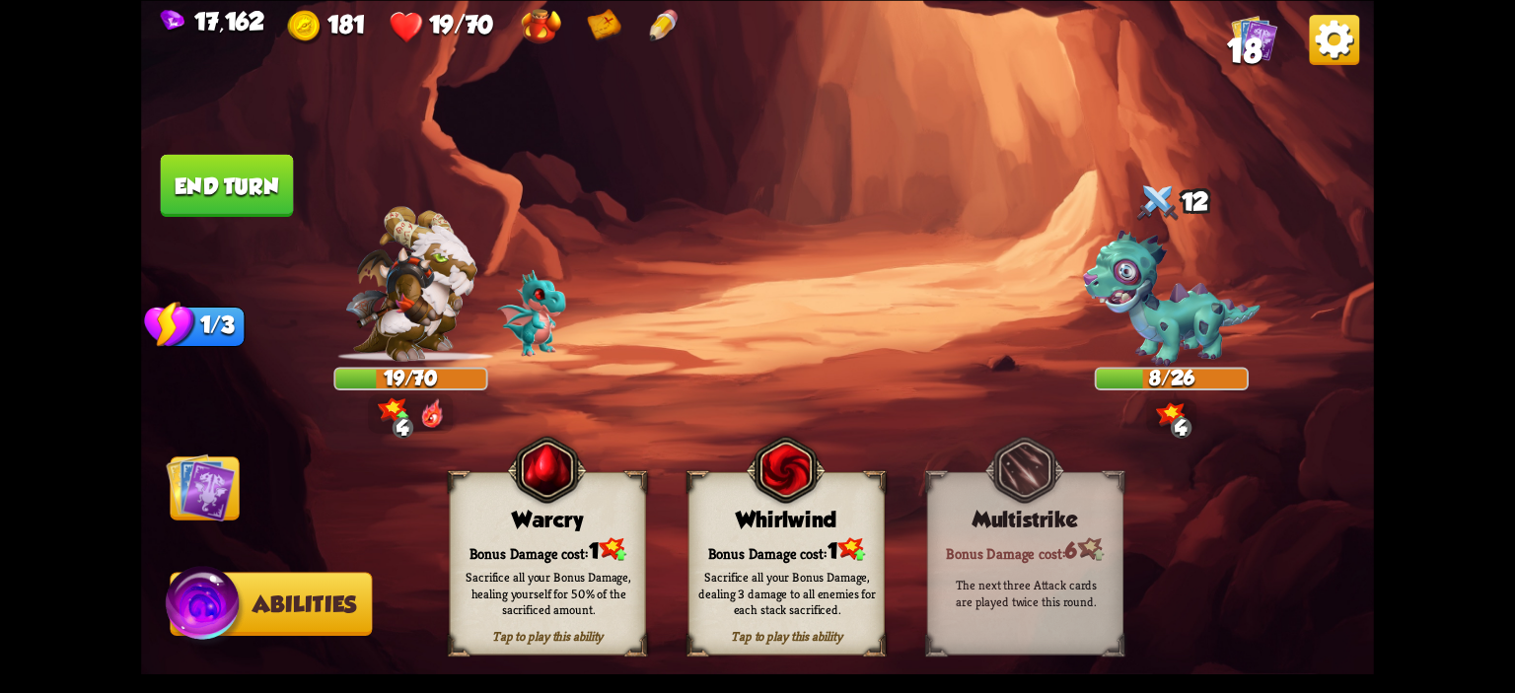
click at [446, 543] on img at bounding box center [757, 346] width 1233 height 693
click at [496, 517] on div "Warcry" at bounding box center [548, 519] width 194 height 25
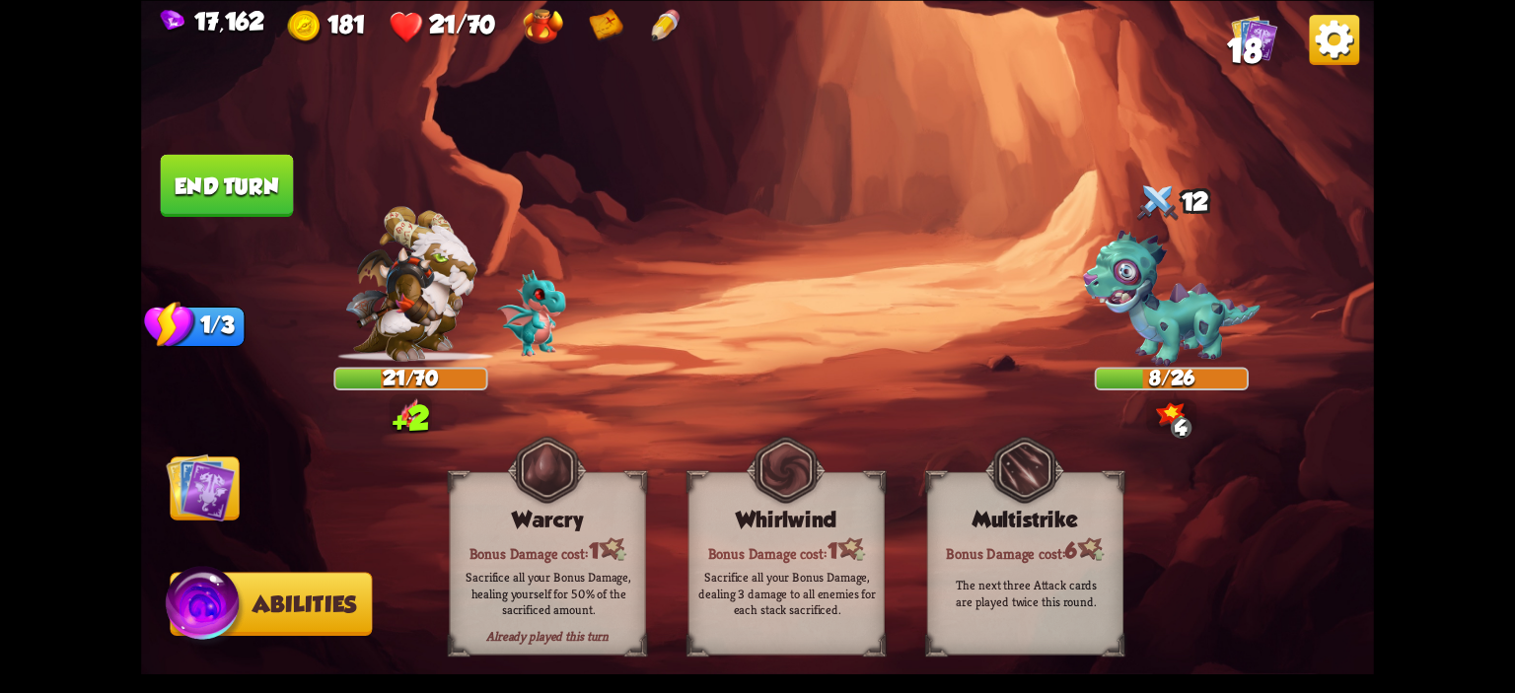
click at [210, 468] on img at bounding box center [200, 487] width 69 height 69
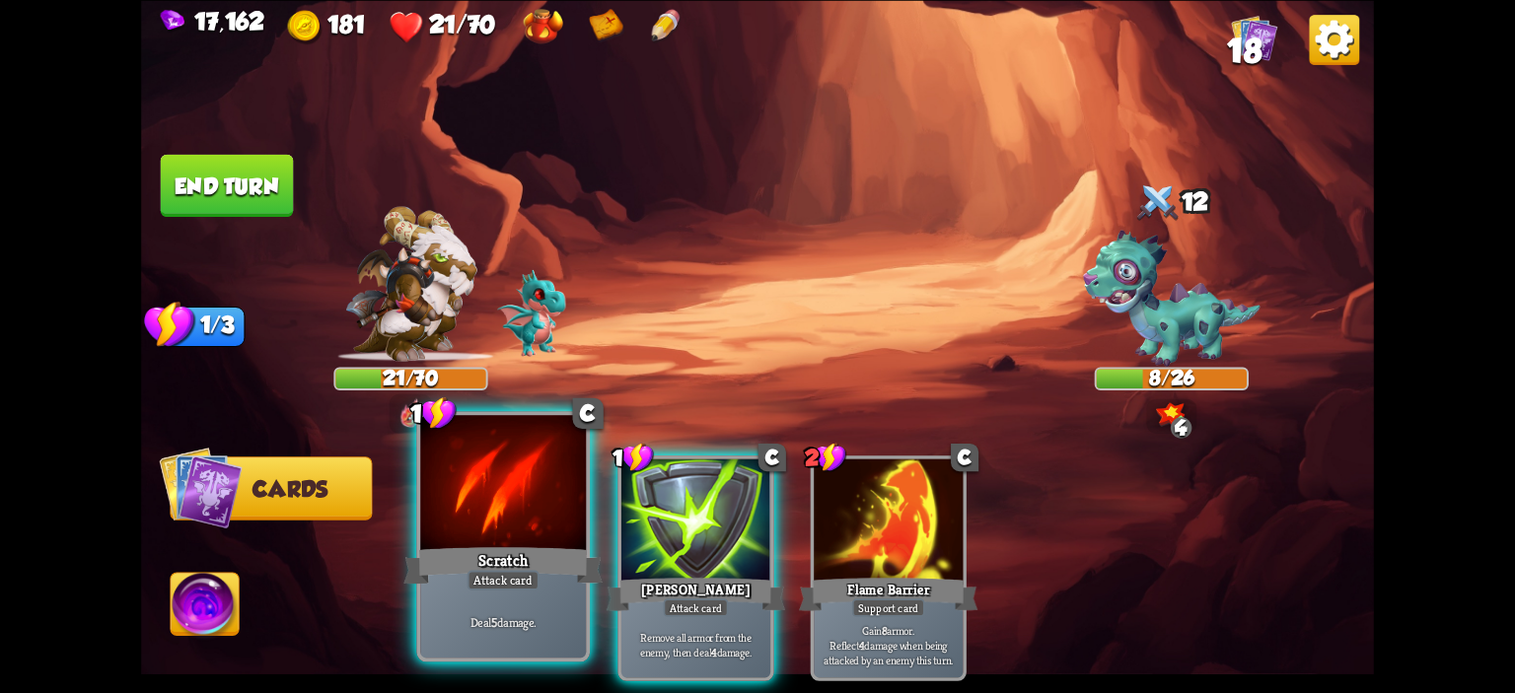
click at [481, 513] on div at bounding box center [503, 485] width 166 height 140
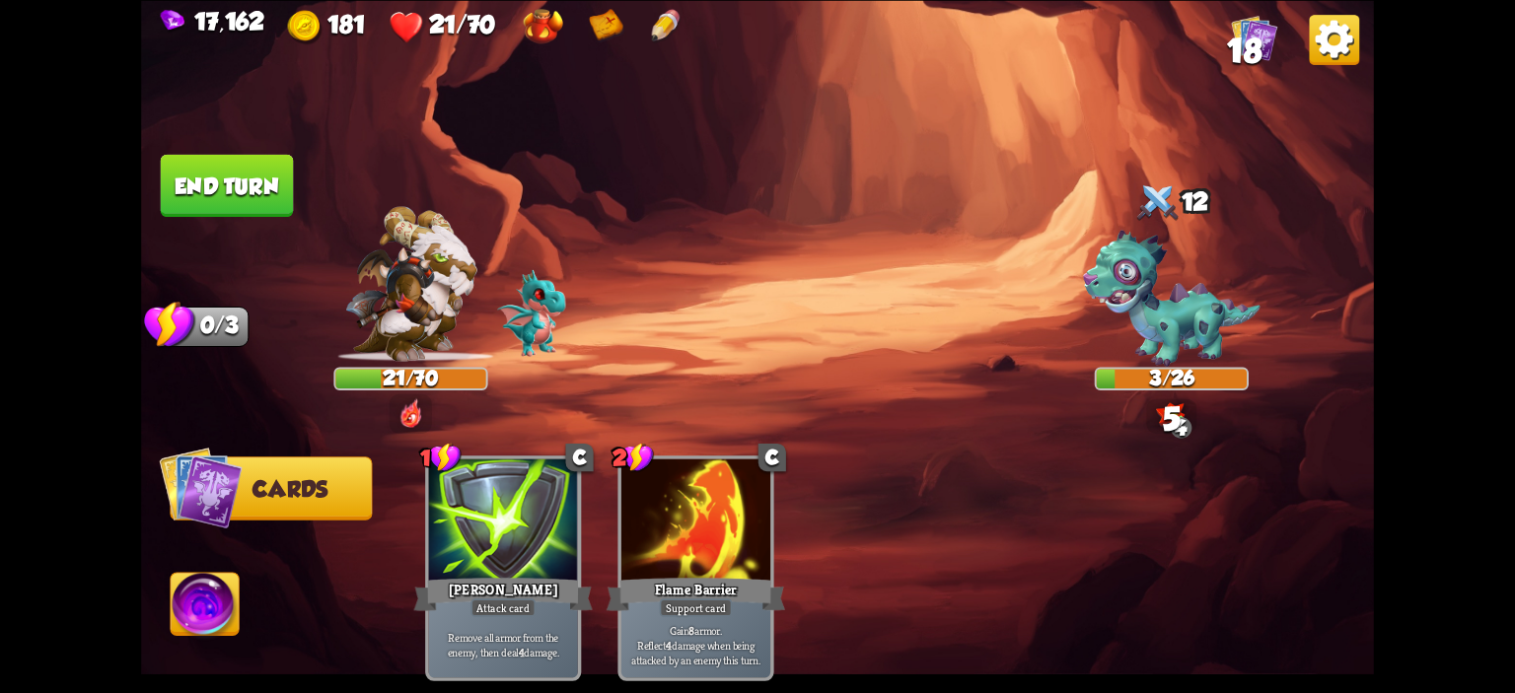
click at [256, 204] on button "End turn" at bounding box center [227, 185] width 133 height 62
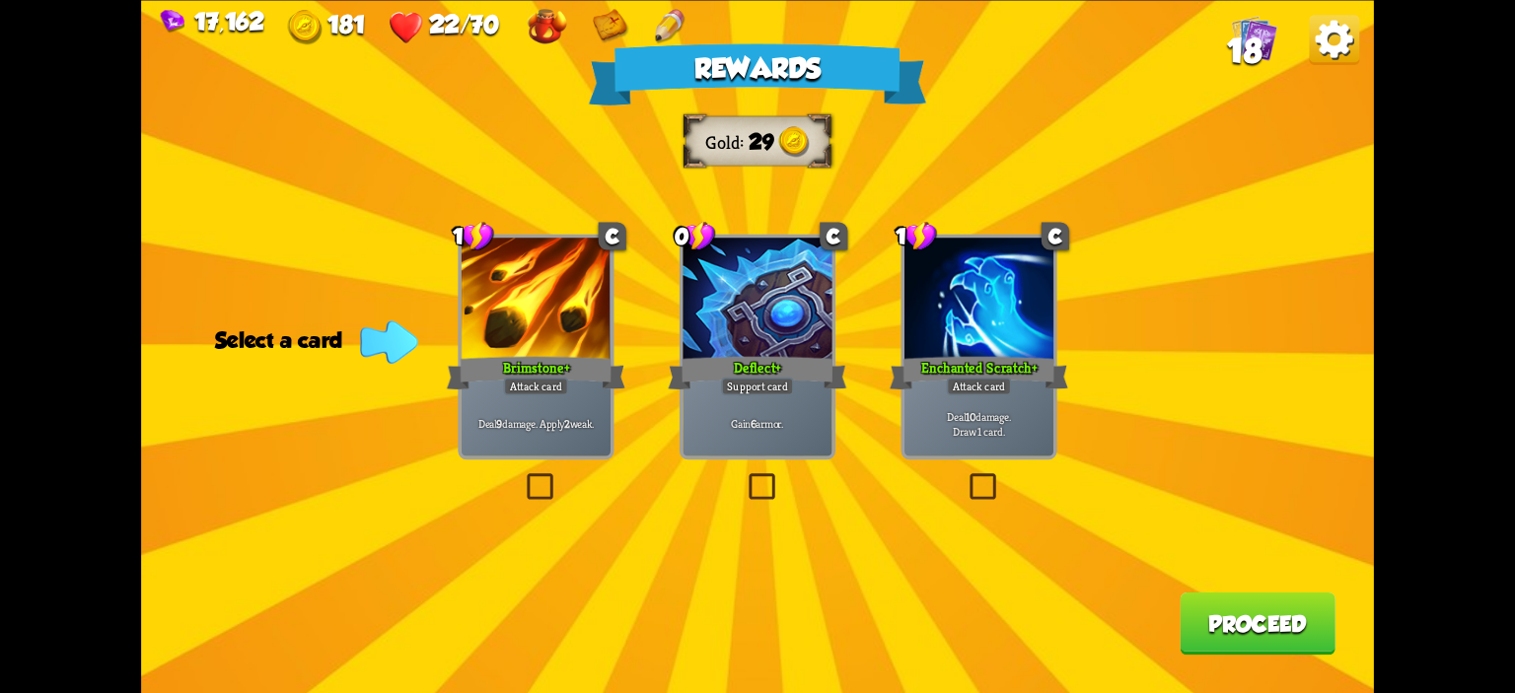
click at [769, 309] on div at bounding box center [756, 300] width 149 height 125
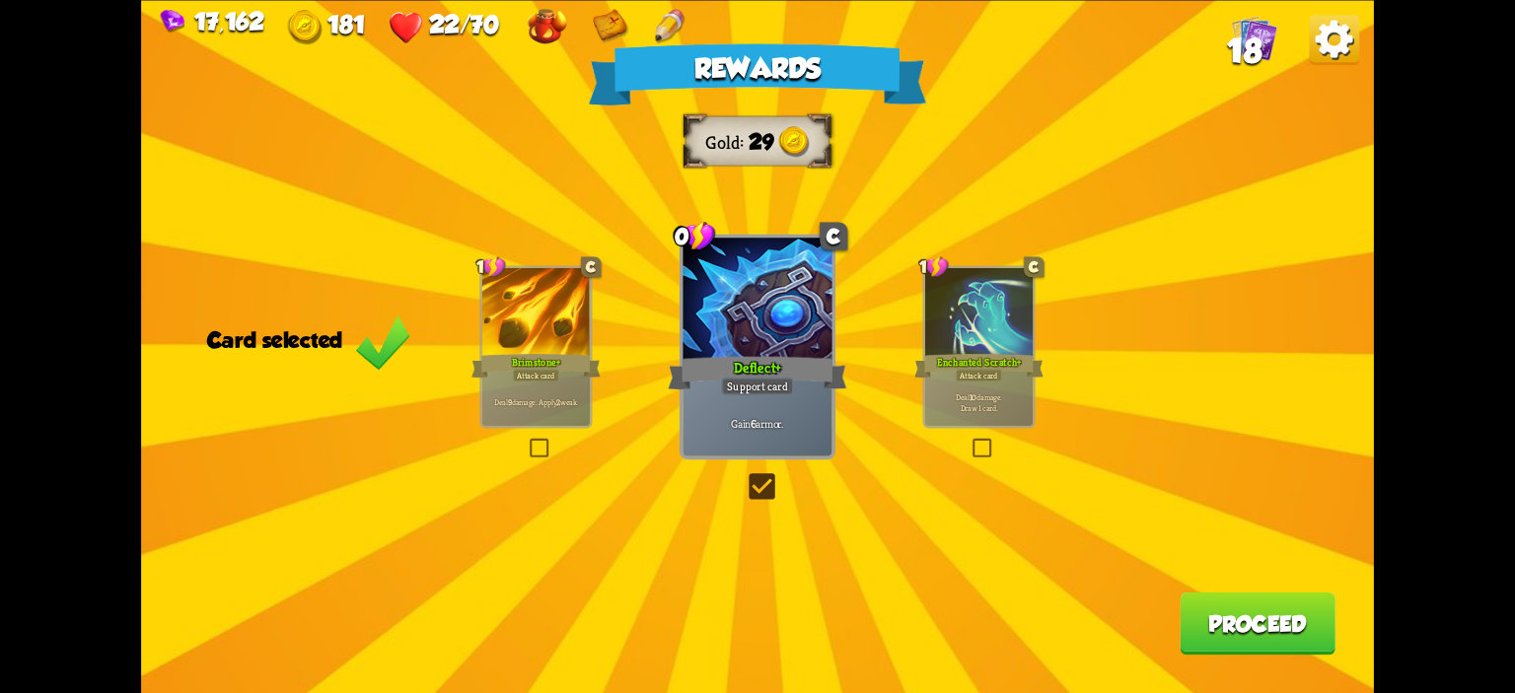
click at [1230, 622] on button "Proceed" at bounding box center [1258, 623] width 156 height 62
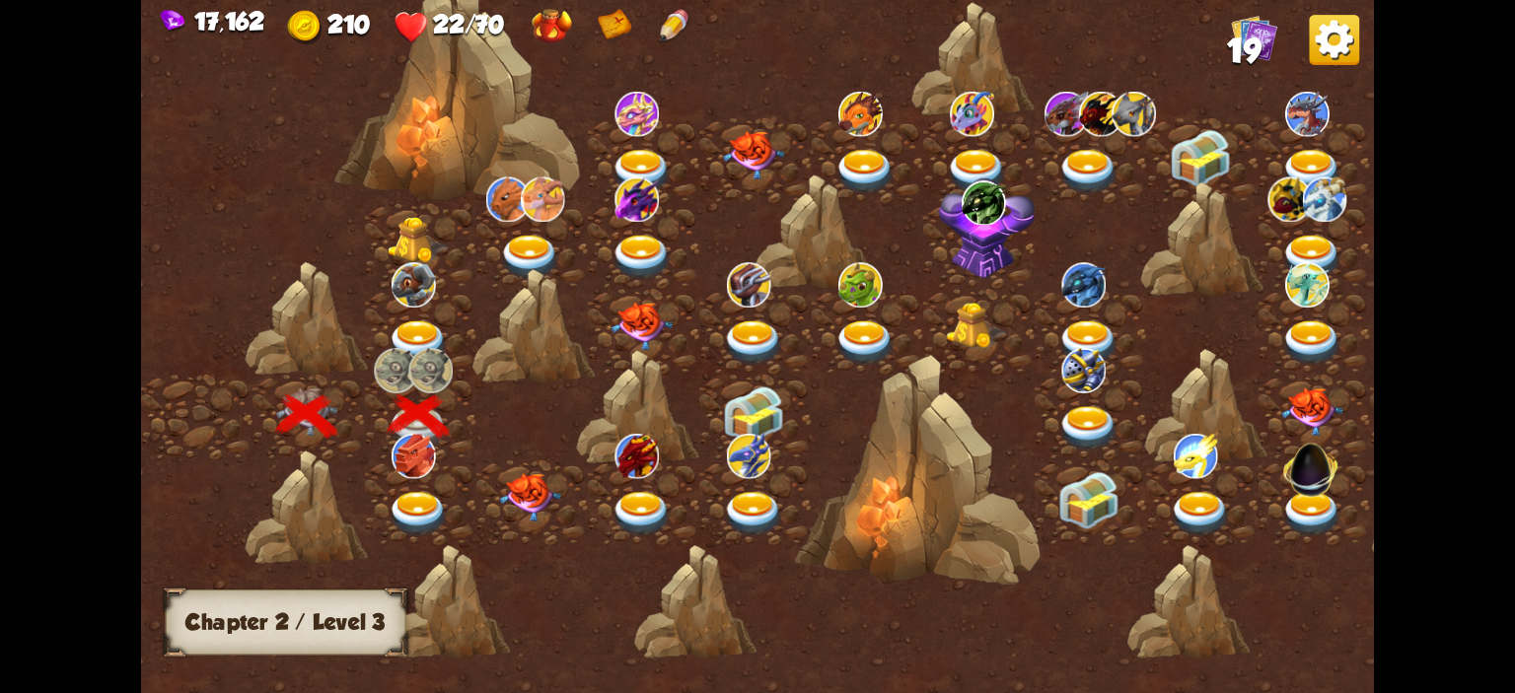
click at [424, 474] on img at bounding box center [414, 456] width 44 height 44
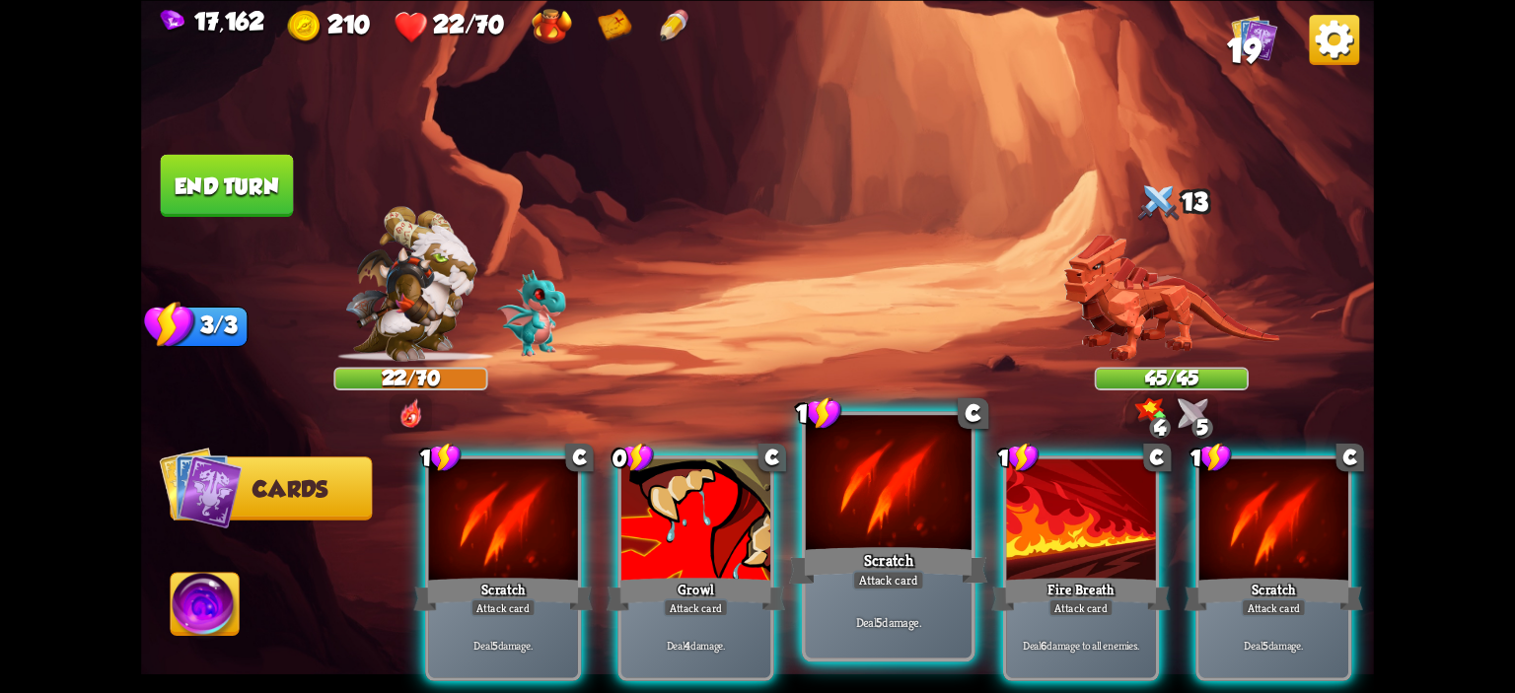
click at [911, 472] on div at bounding box center [889, 485] width 166 height 140
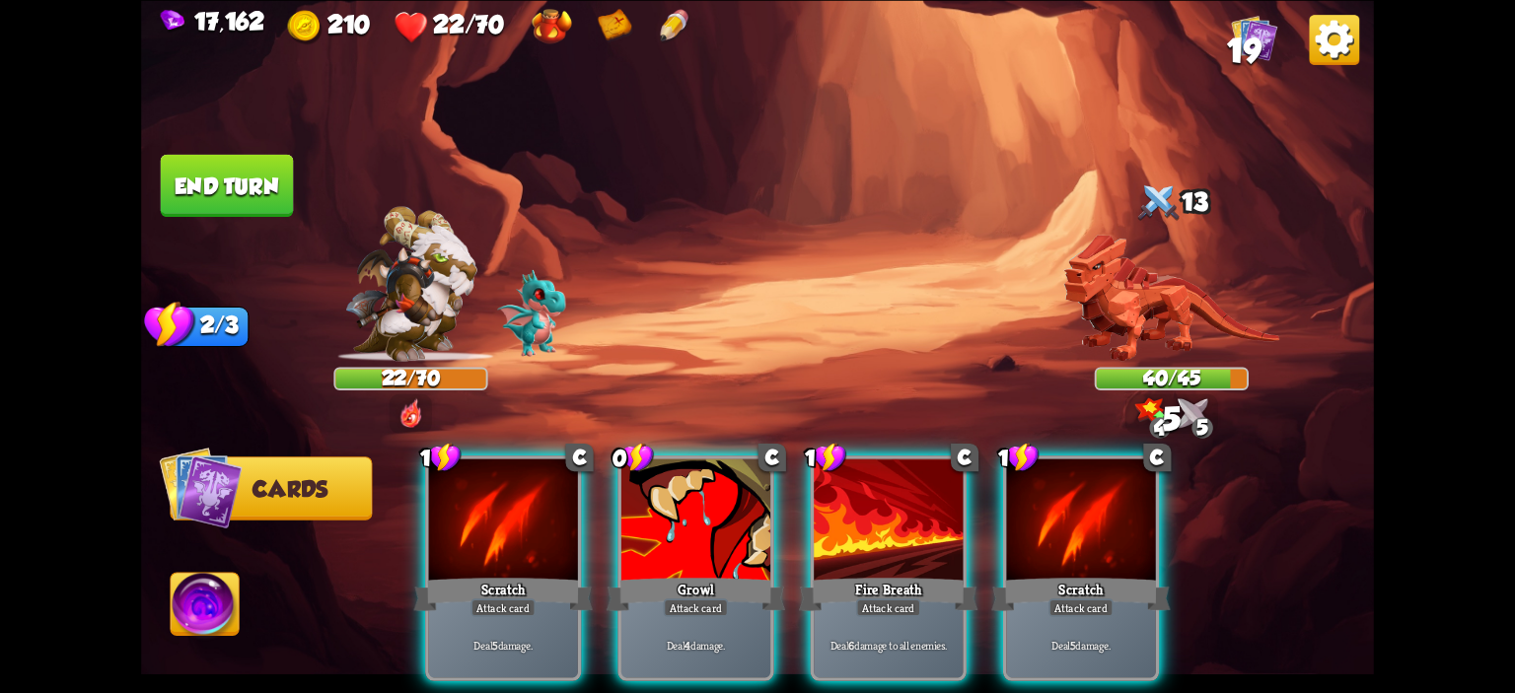
click at [911, 472] on div at bounding box center [888, 521] width 149 height 125
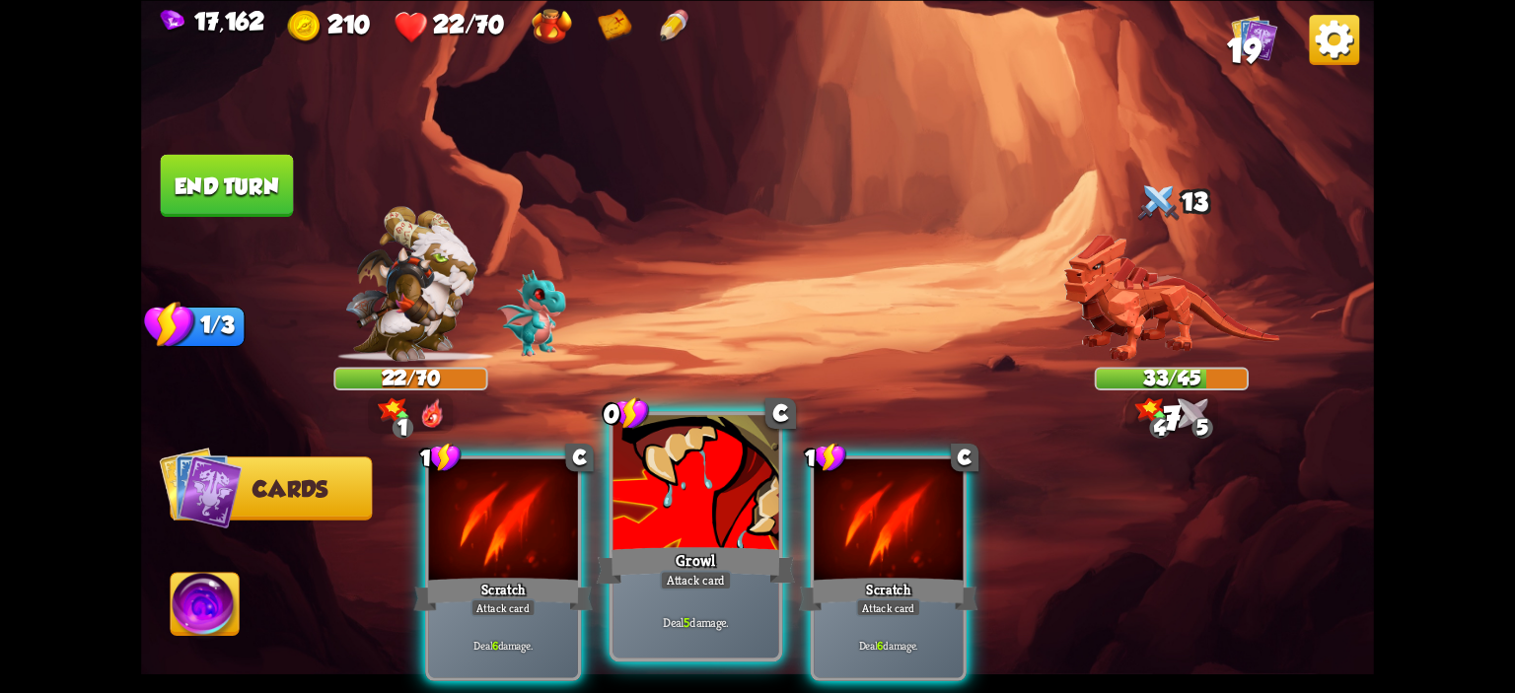
click at [735, 496] on div at bounding box center [696, 485] width 166 height 140
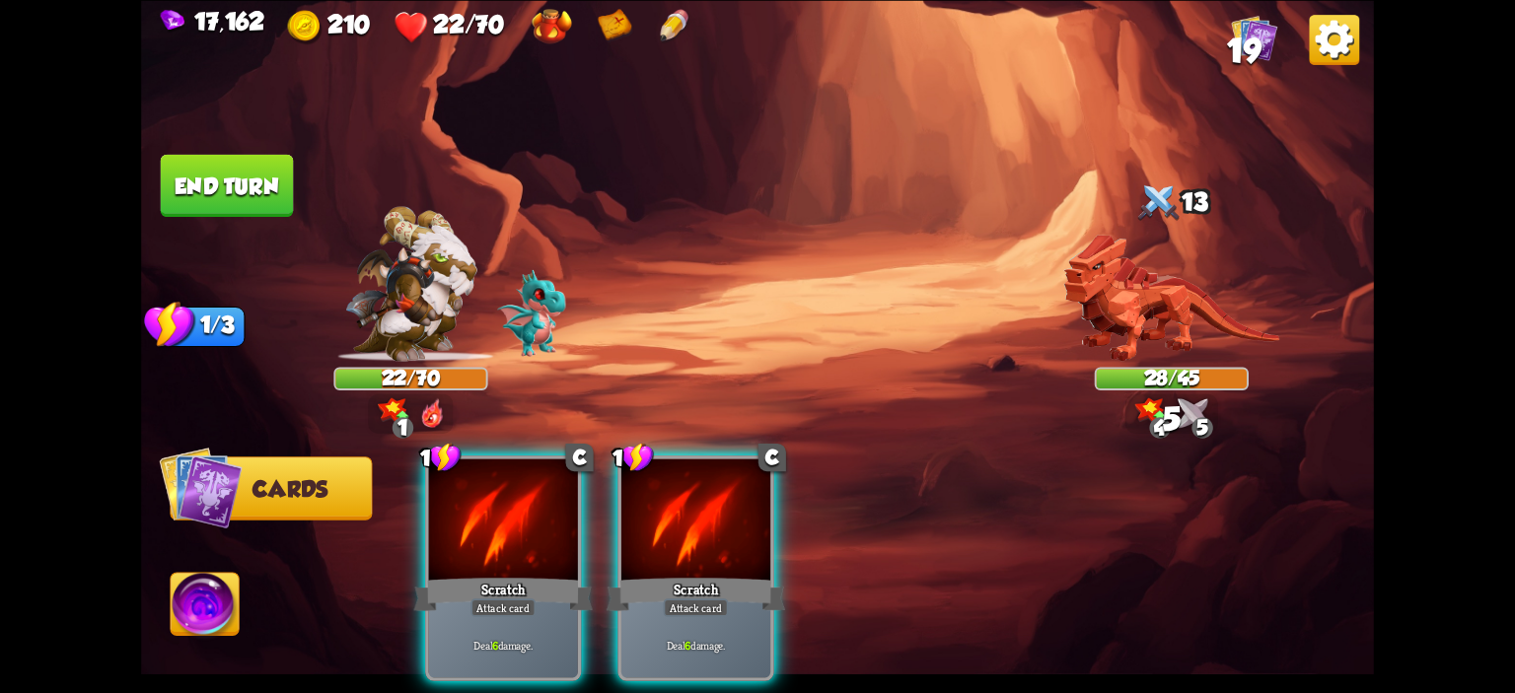
click at [735, 496] on div at bounding box center [695, 521] width 149 height 125
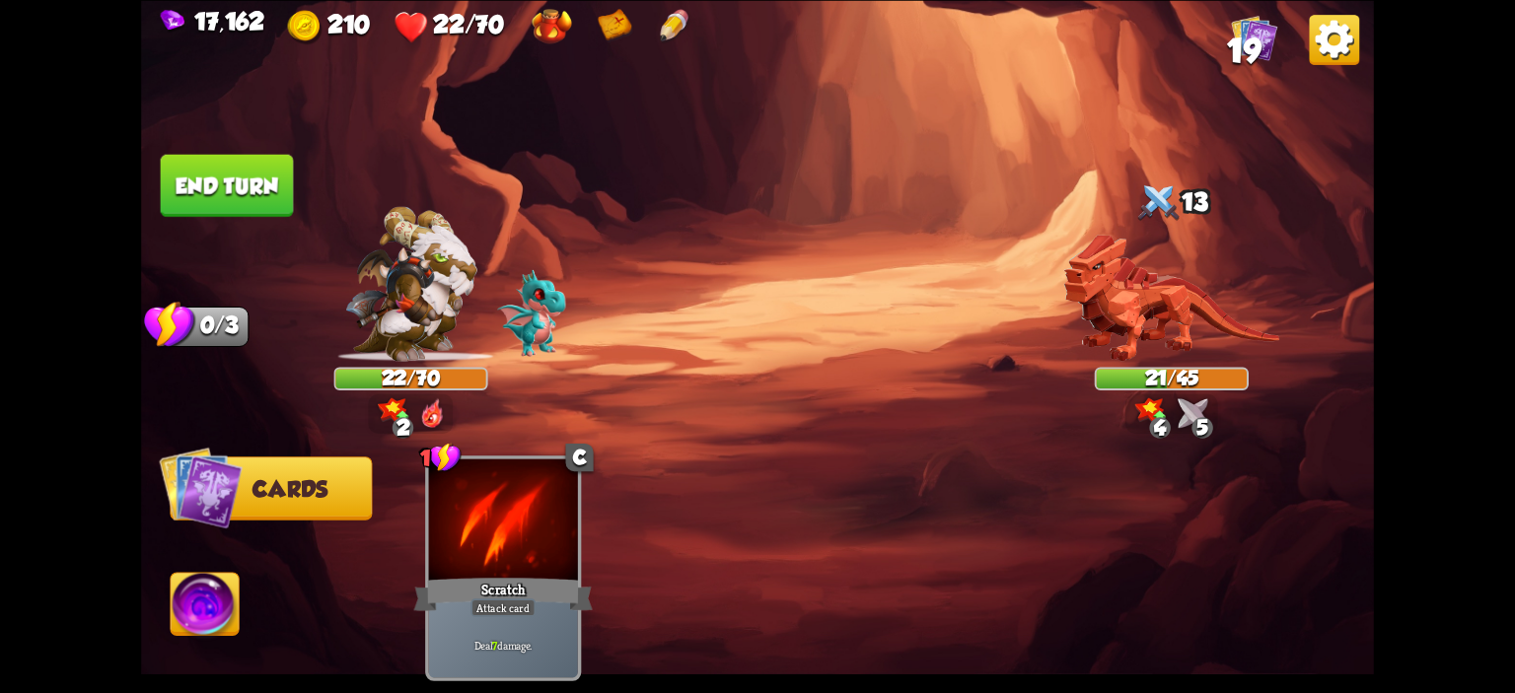
click at [232, 578] on img at bounding box center [205, 607] width 68 height 69
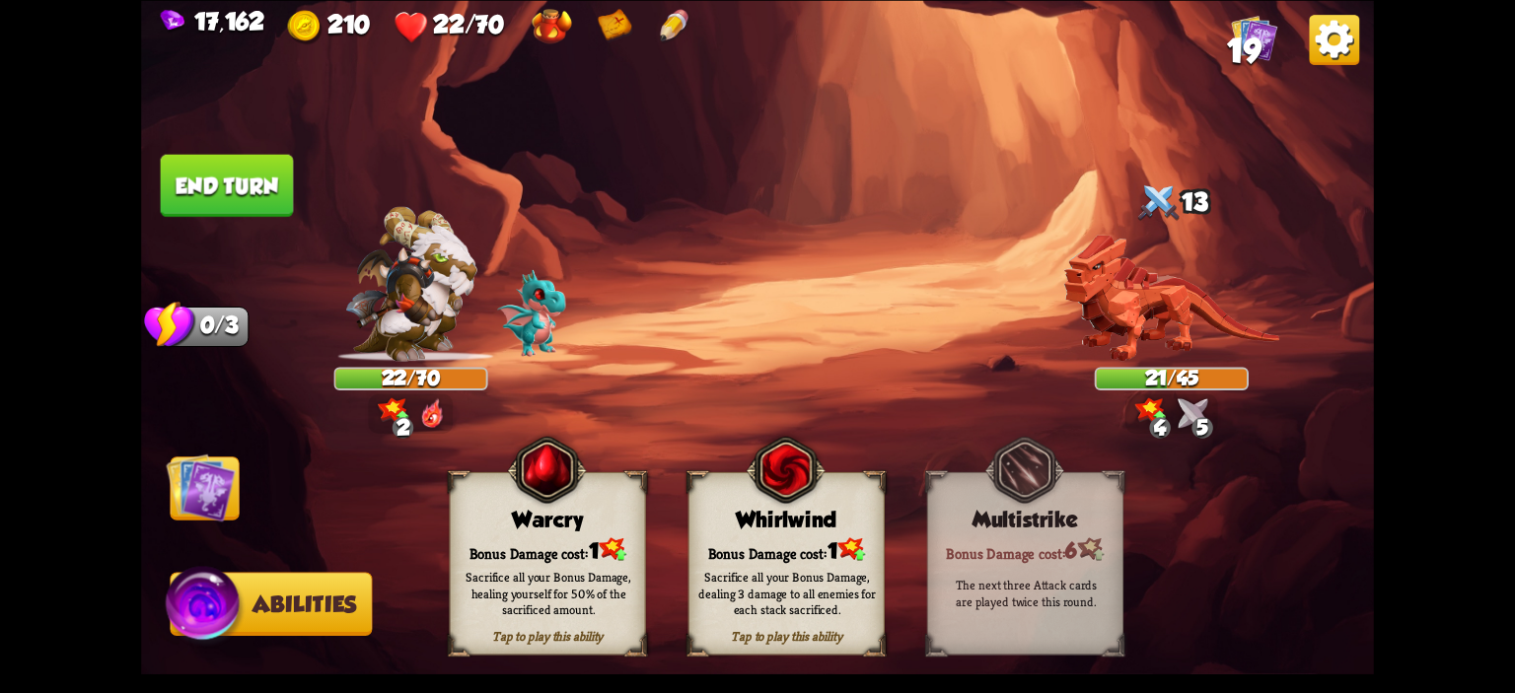
click at [230, 227] on img at bounding box center [757, 346] width 1233 height 693
click at [223, 467] on img at bounding box center [200, 487] width 69 height 69
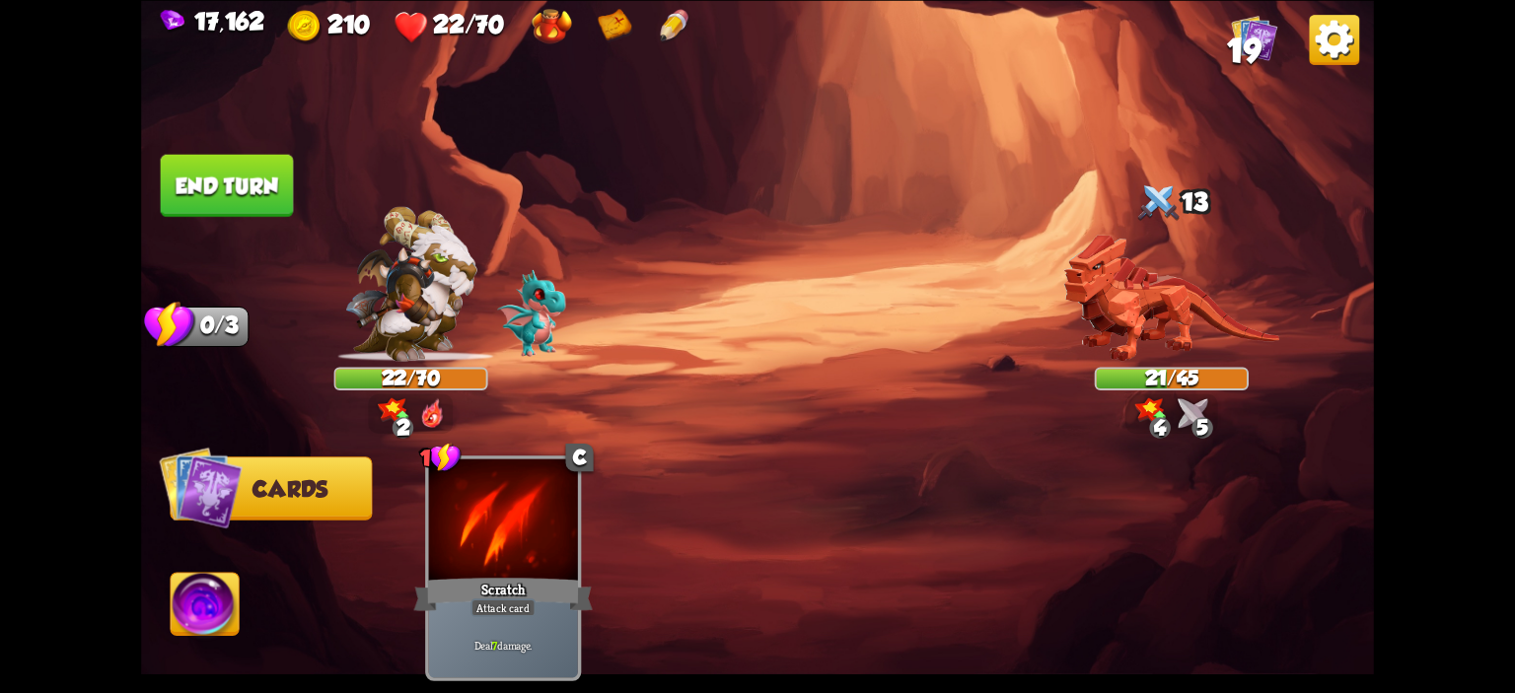
click at [243, 212] on button "End turn" at bounding box center [227, 185] width 133 height 62
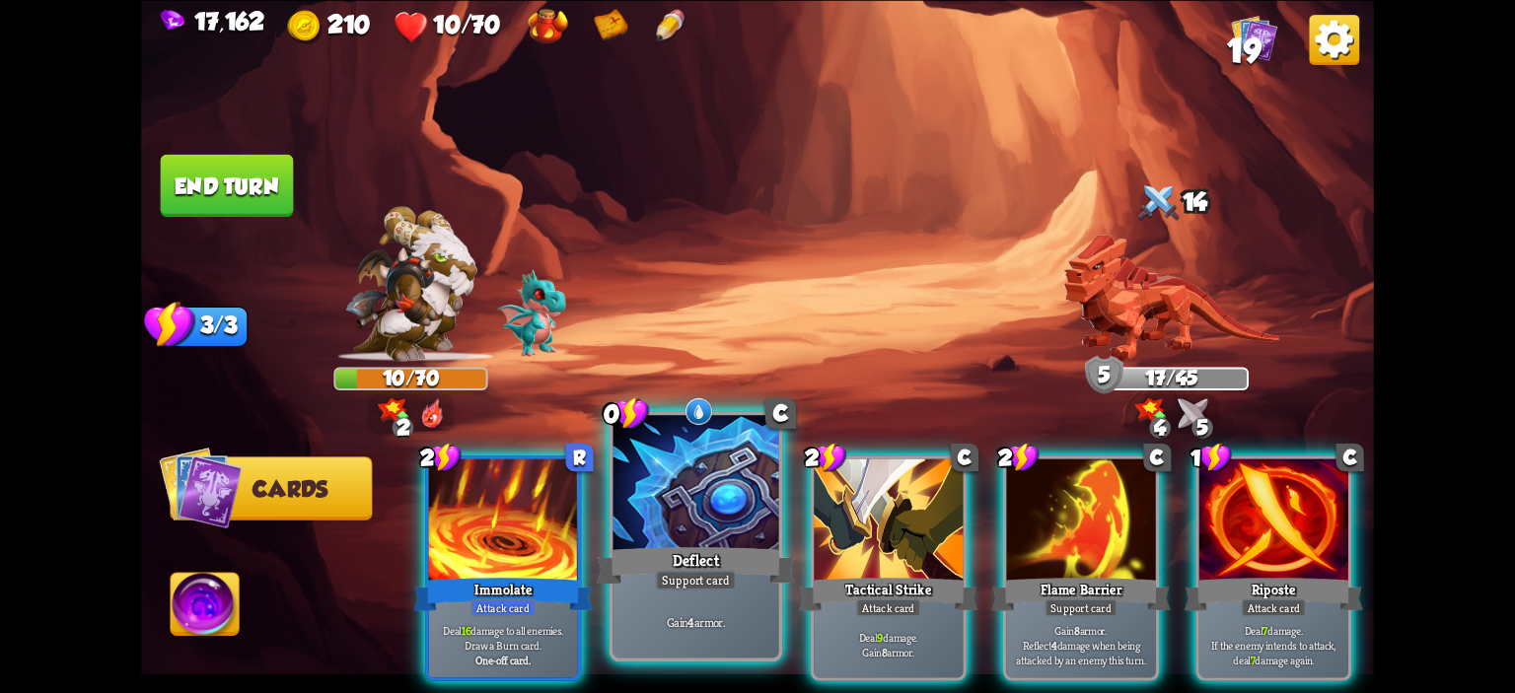
click at [711, 521] on div at bounding box center [696, 485] width 166 height 140
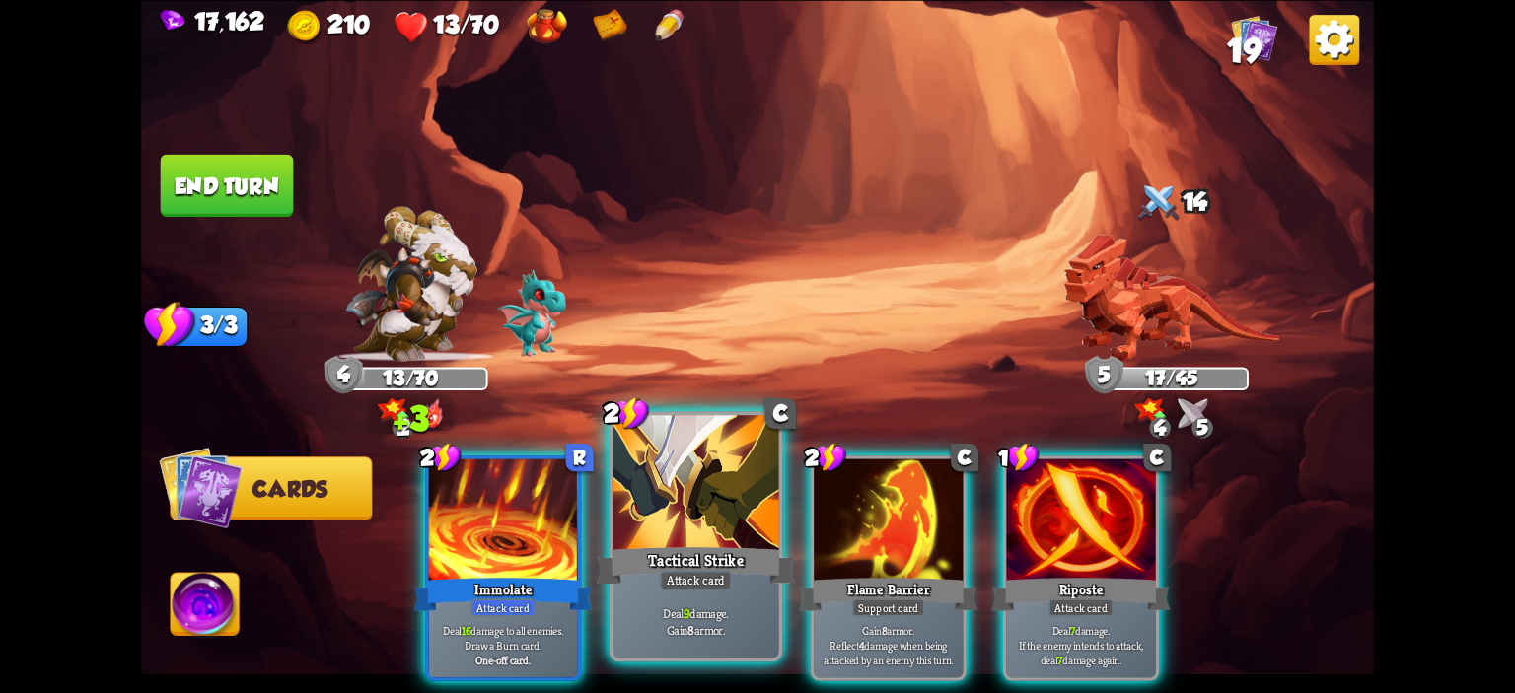
click at [695, 521] on div at bounding box center [696, 485] width 166 height 140
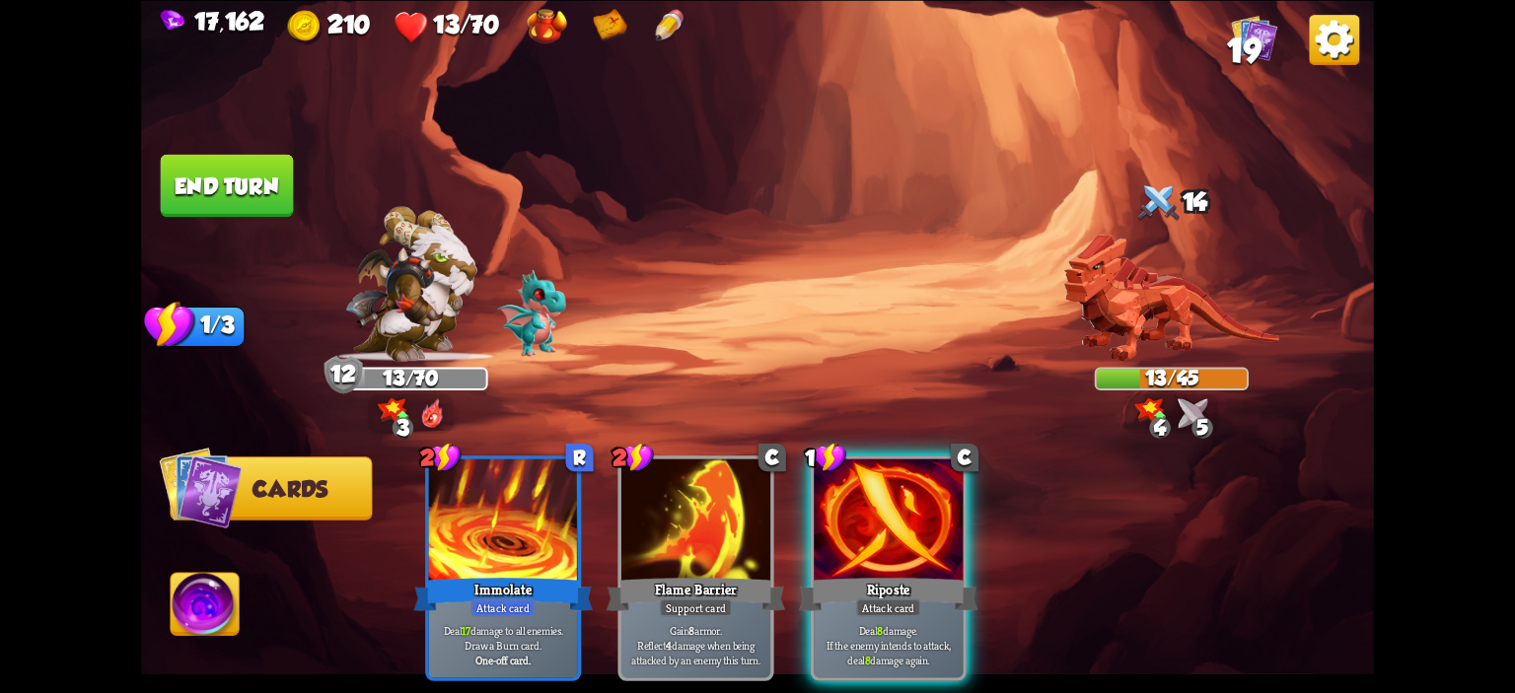
click at [241, 599] on span "Abilities" at bounding box center [223, 604] width 104 height 25
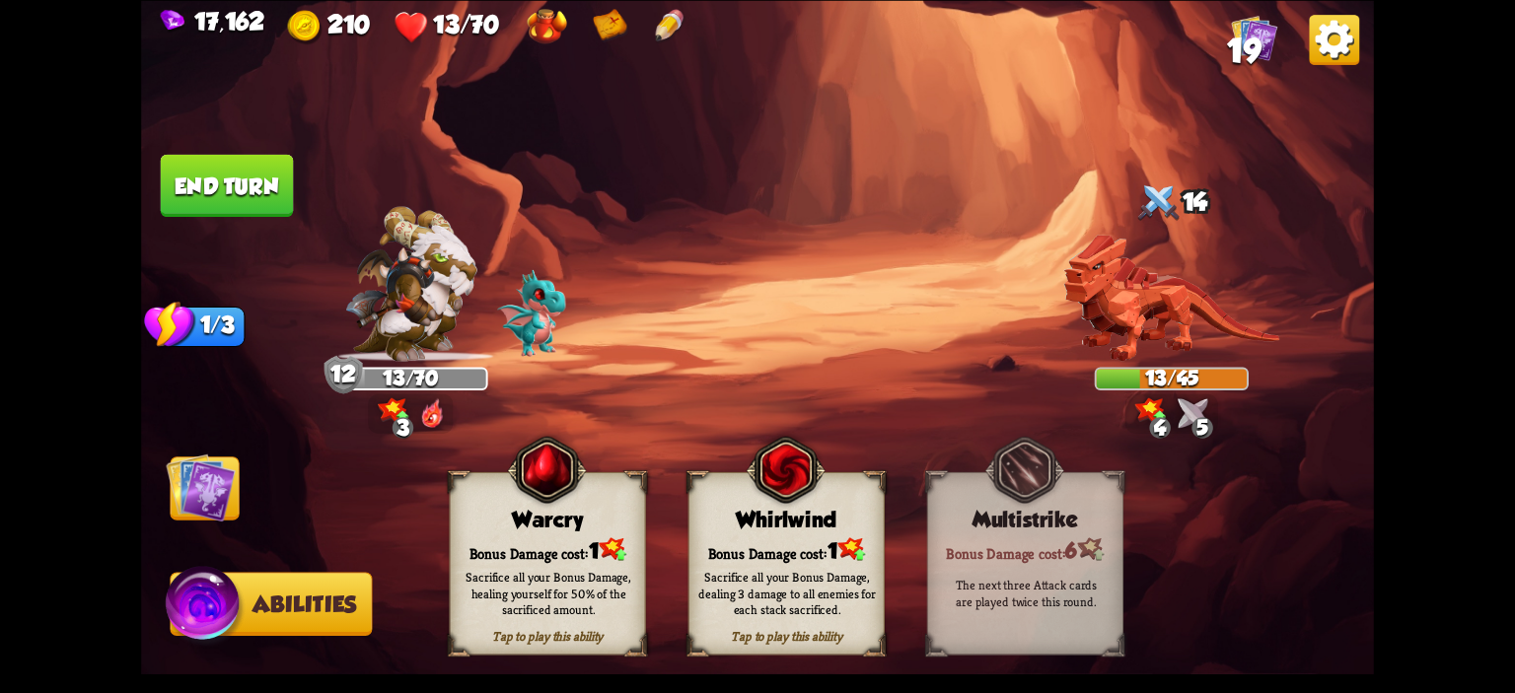
click at [458, 528] on div "Warcry" at bounding box center [548, 519] width 194 height 25
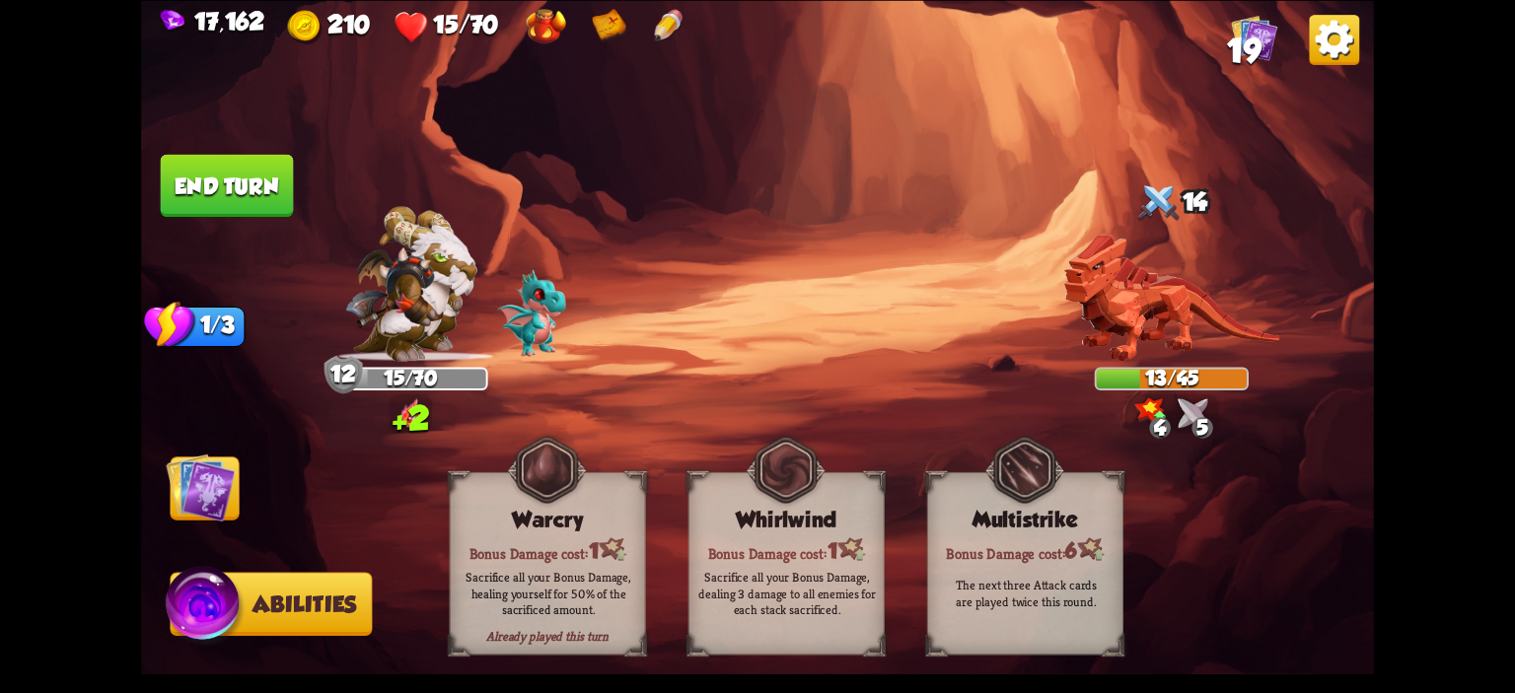
click at [222, 480] on img at bounding box center [200, 487] width 69 height 69
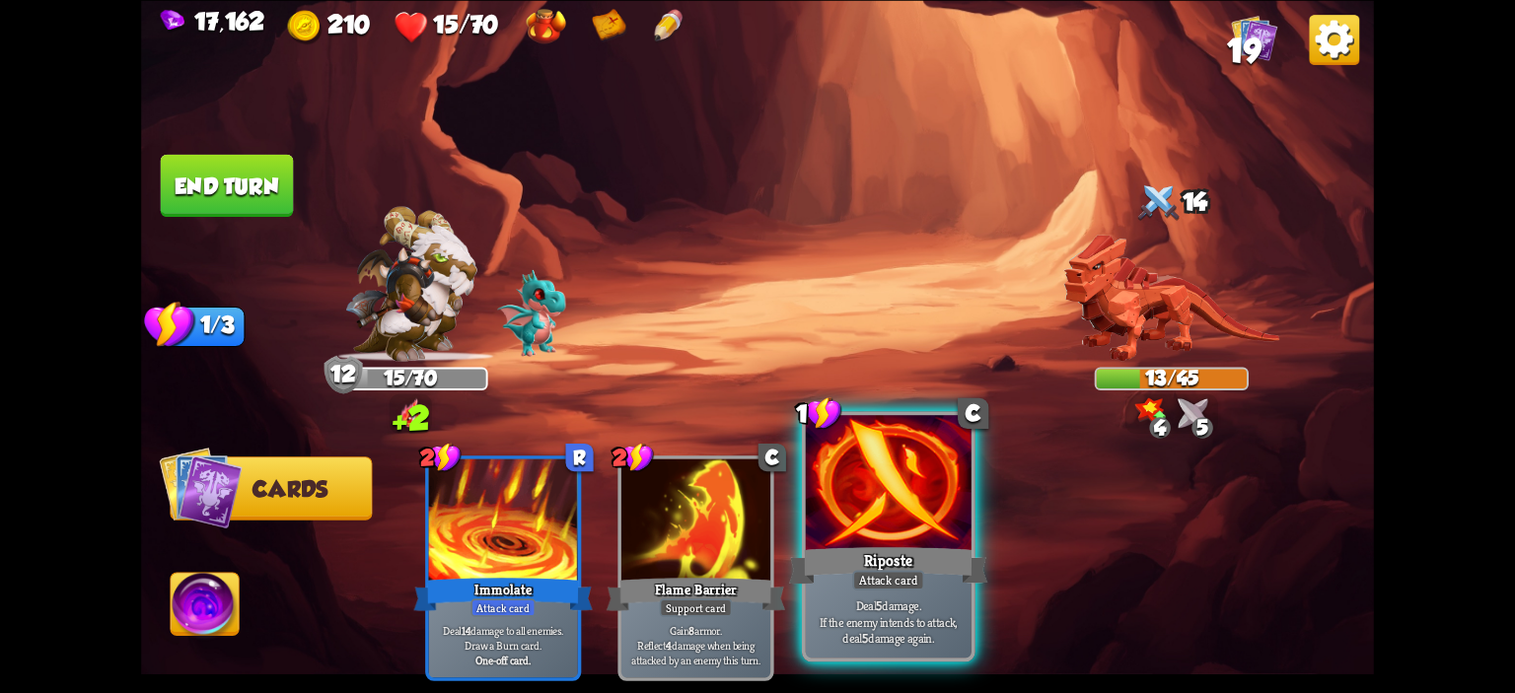
click at [845, 468] on div at bounding box center [889, 485] width 166 height 140
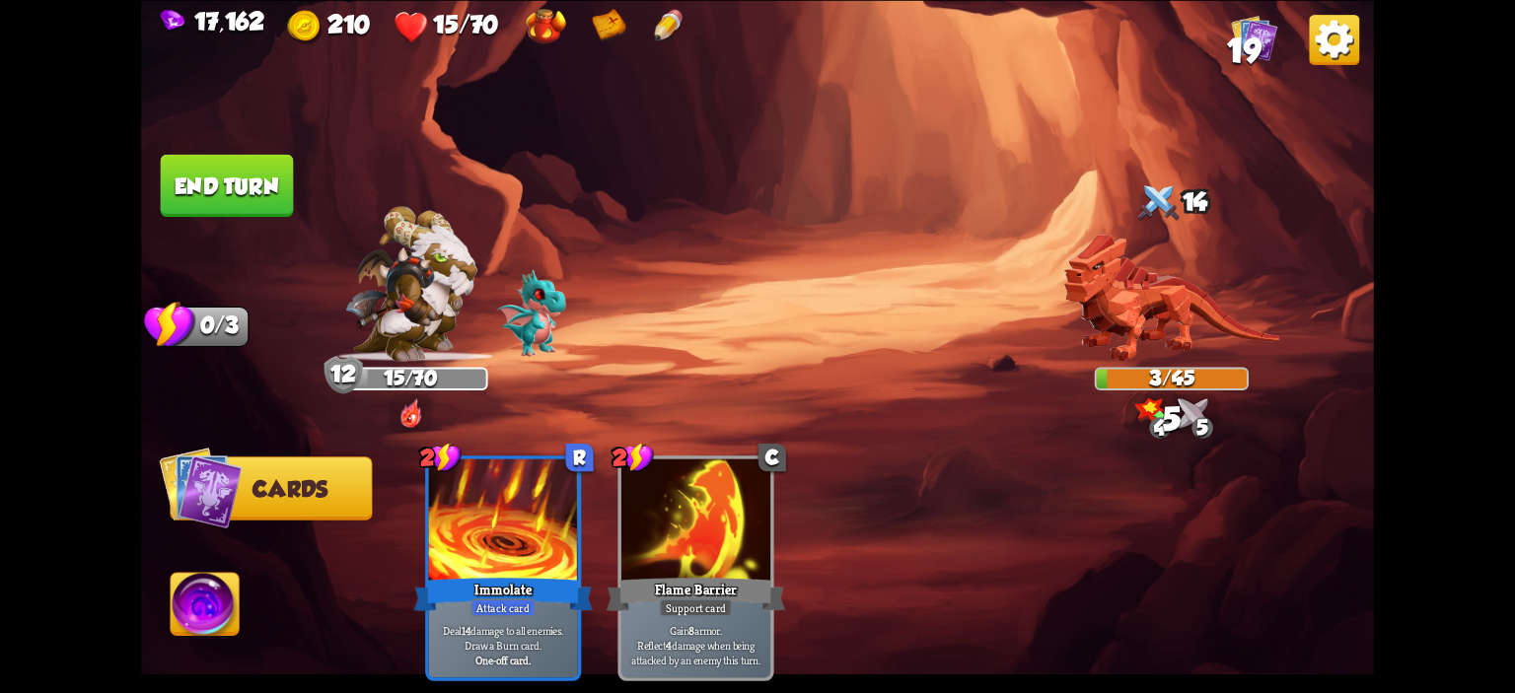
click at [195, 184] on button "End turn" at bounding box center [227, 185] width 133 height 62
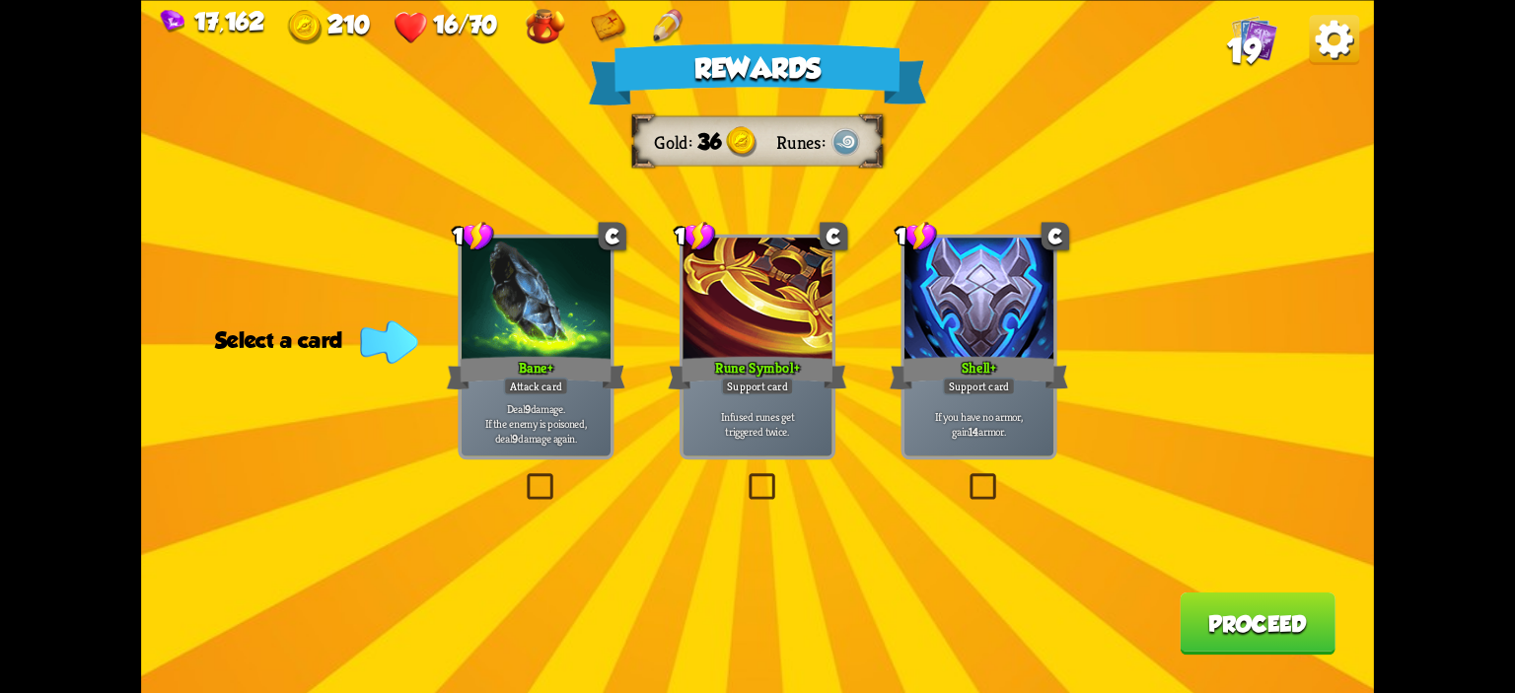
click at [939, 330] on div at bounding box center [978, 300] width 149 height 125
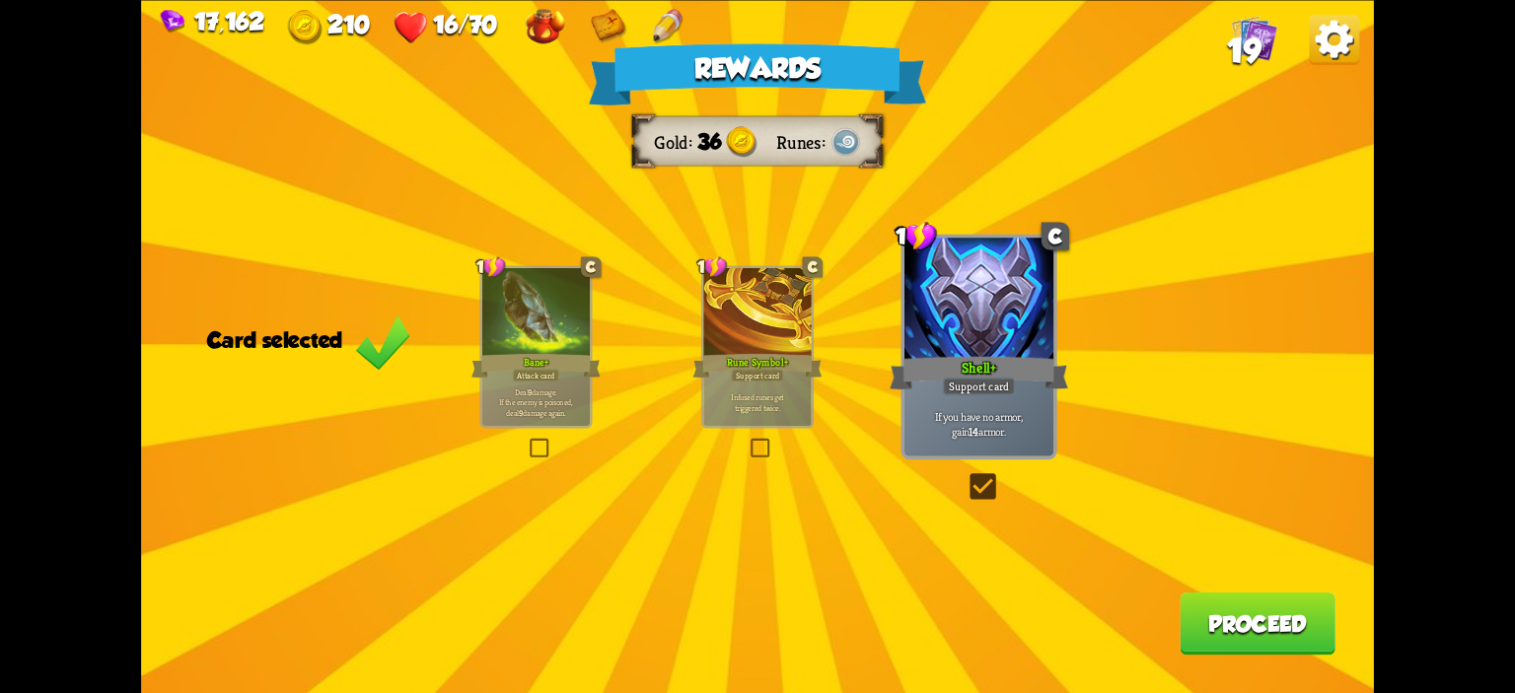
click at [1237, 603] on button "Proceed" at bounding box center [1258, 623] width 156 height 62
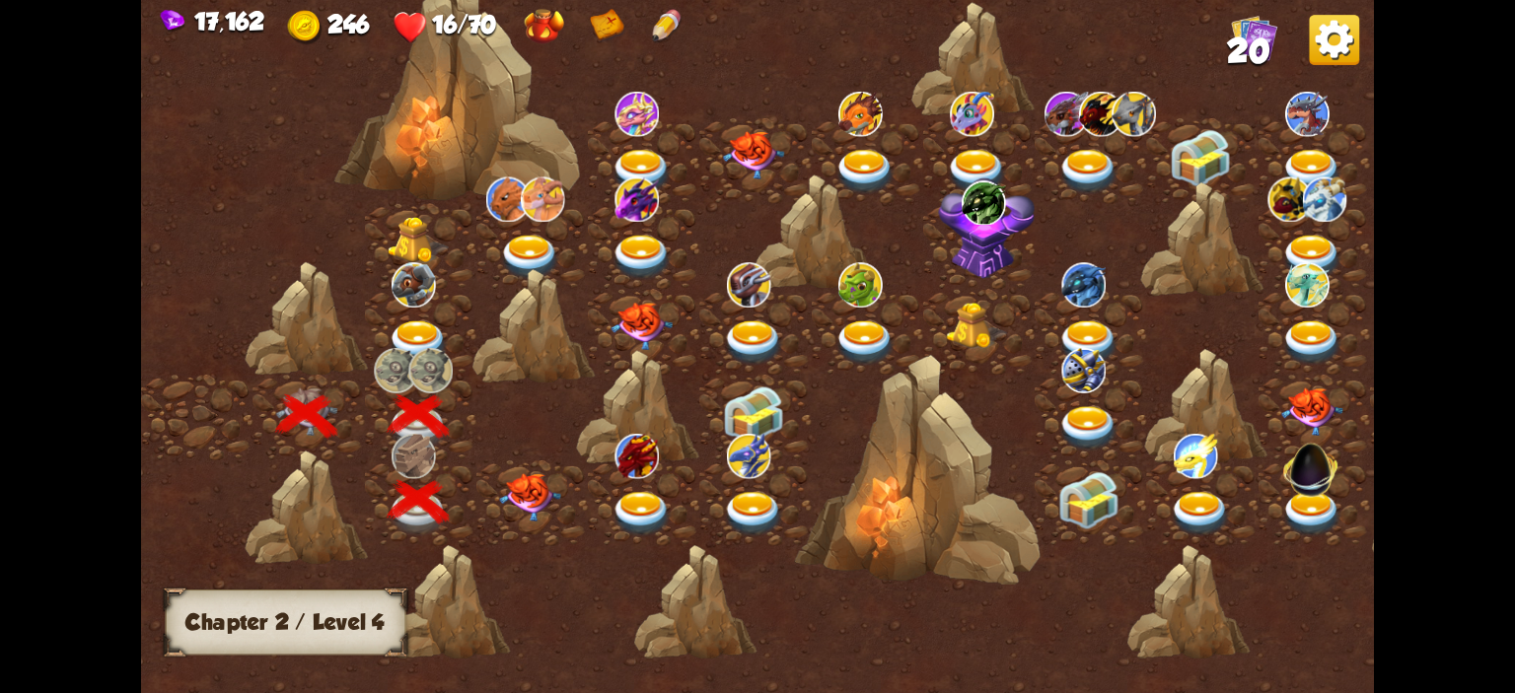
click at [660, 492] on img at bounding box center [641, 514] width 61 height 45
click at [517, 493] on img at bounding box center [529, 497] width 61 height 48
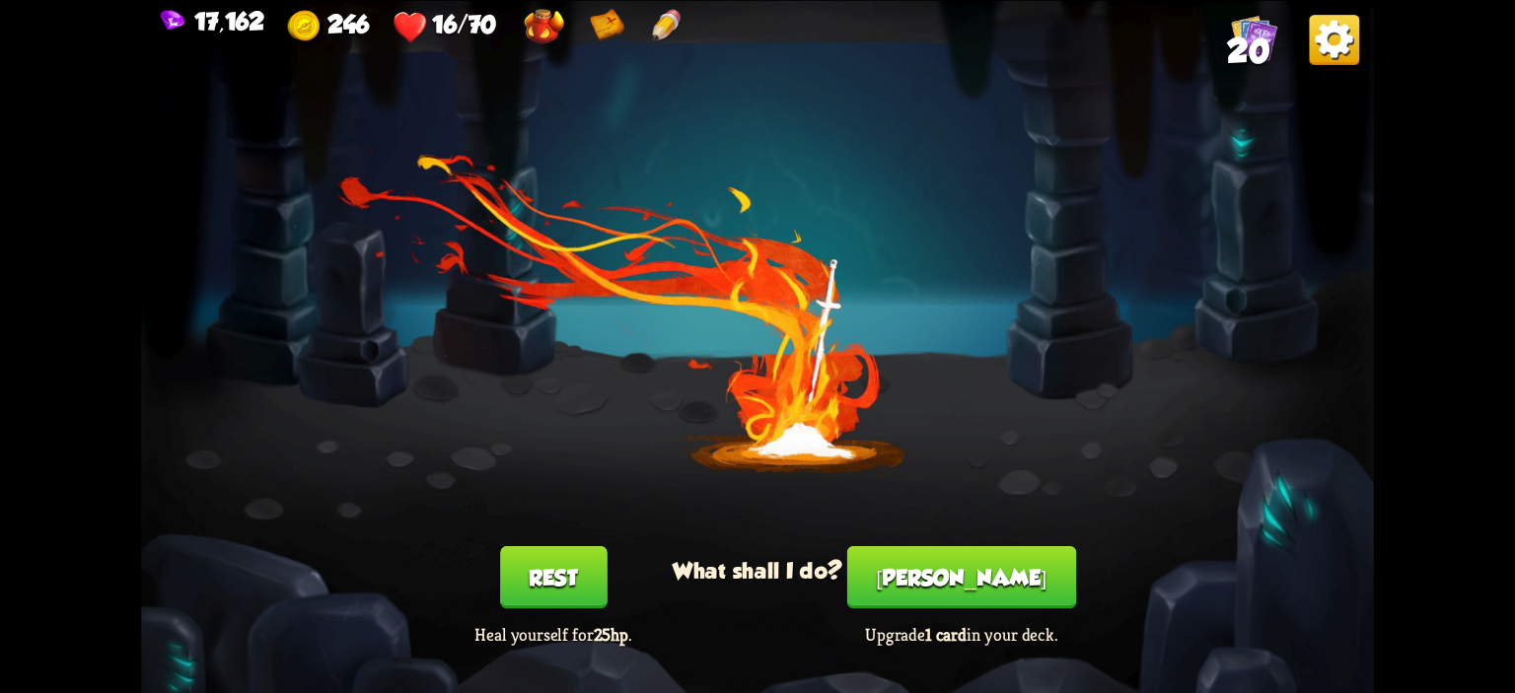
click at [548, 554] on button "Rest" at bounding box center [553, 577] width 107 height 62
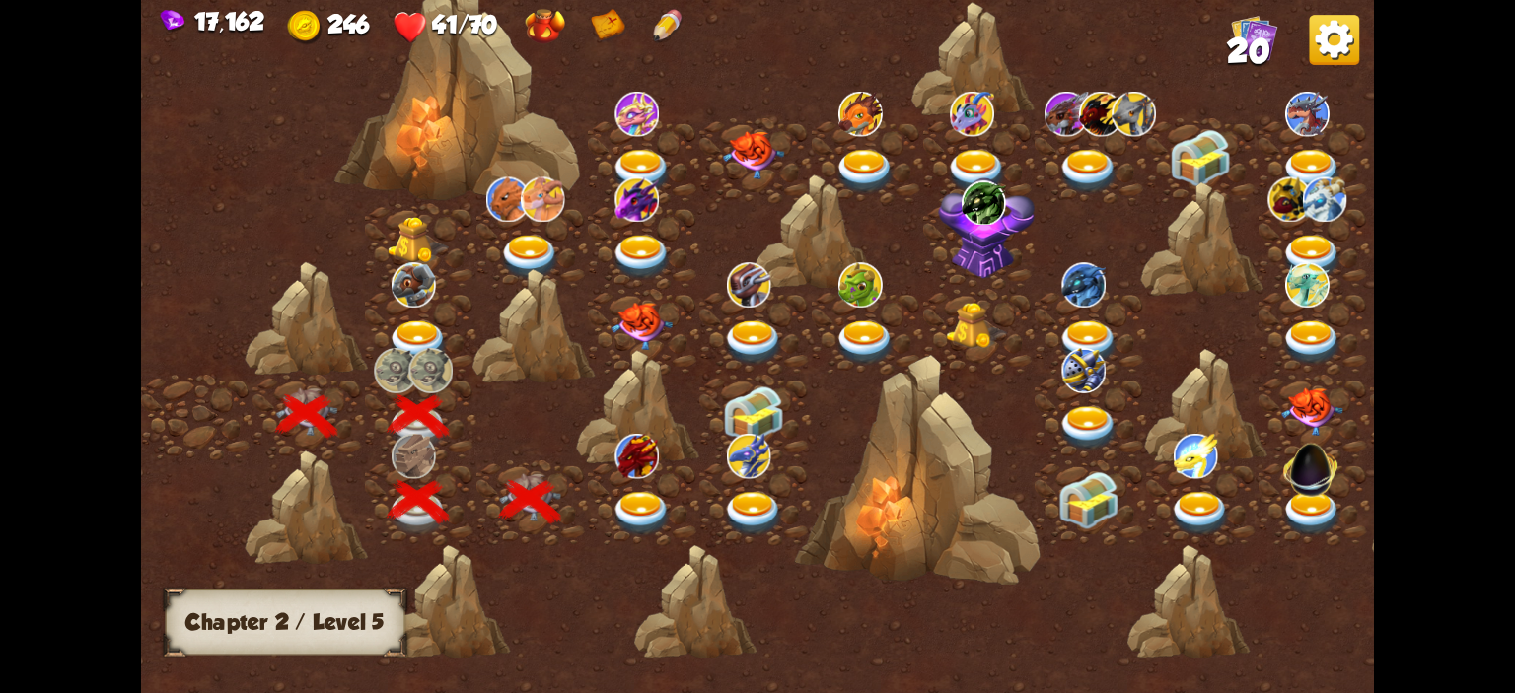
click at [644, 518] on img at bounding box center [641, 514] width 61 height 45
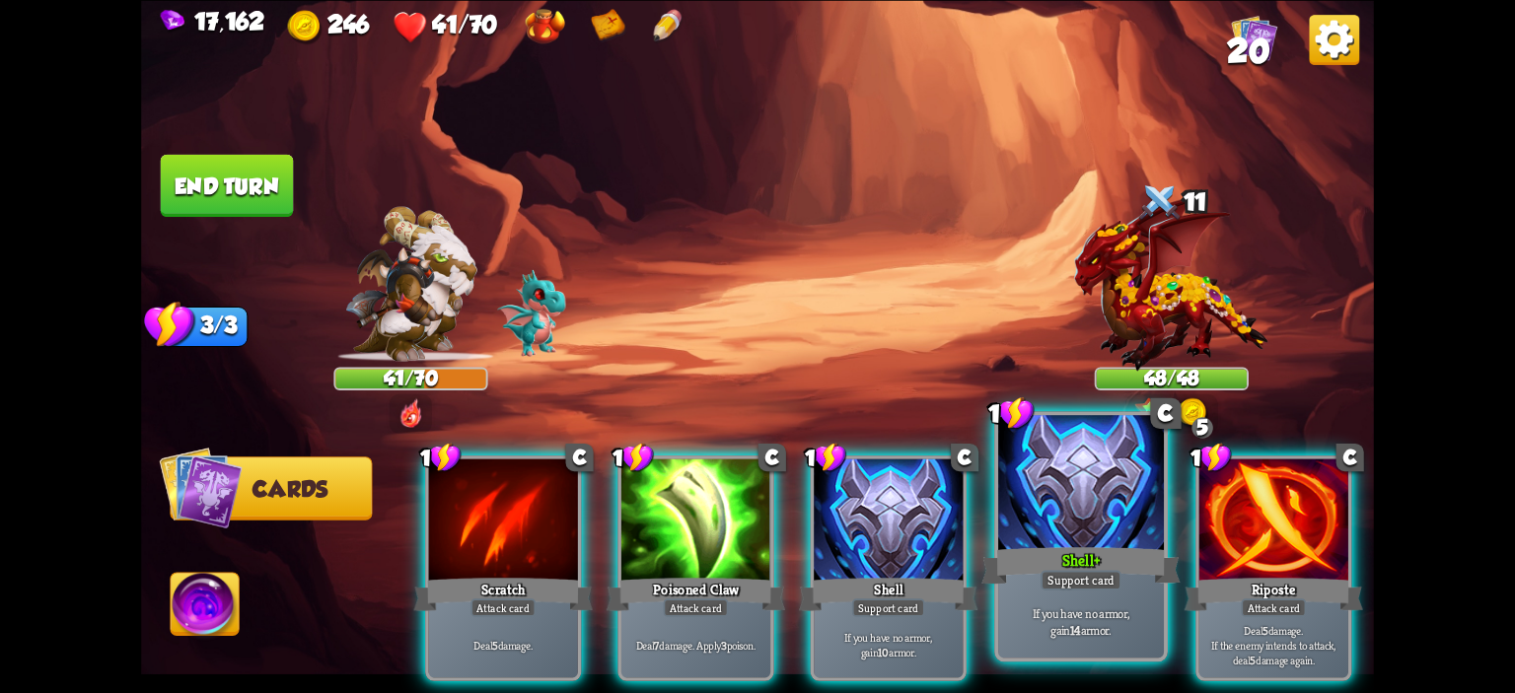
click at [1069, 497] on div at bounding box center [1081, 485] width 166 height 140
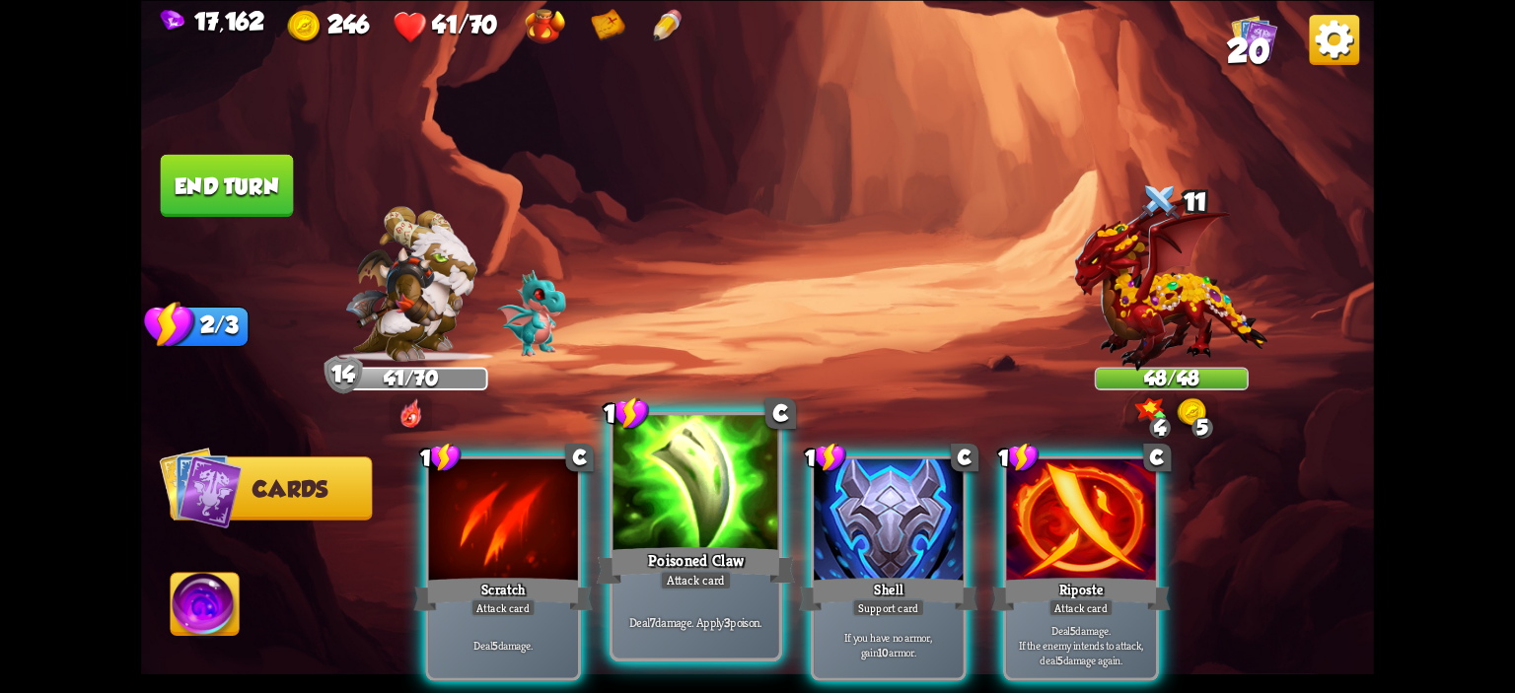
click at [675, 516] on div at bounding box center [696, 485] width 166 height 140
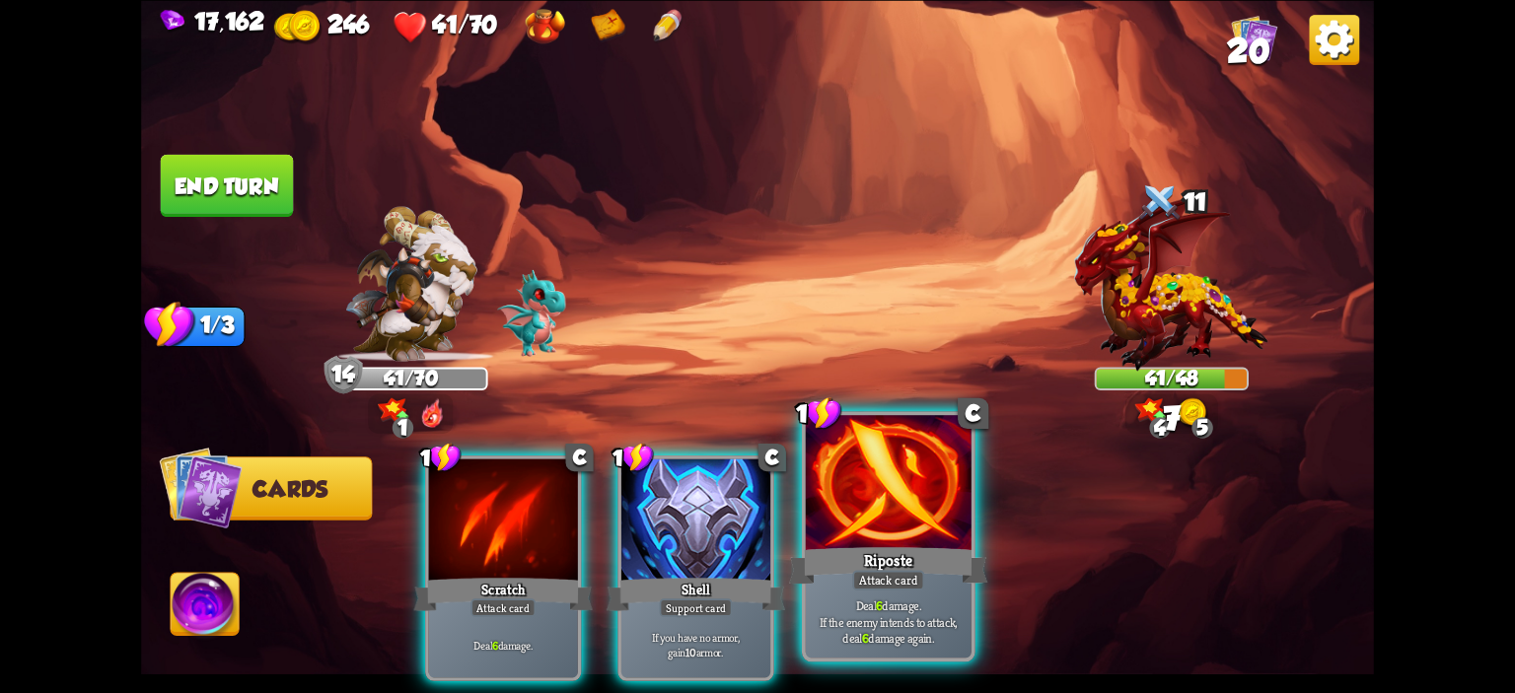
click at [901, 476] on div at bounding box center [889, 485] width 166 height 140
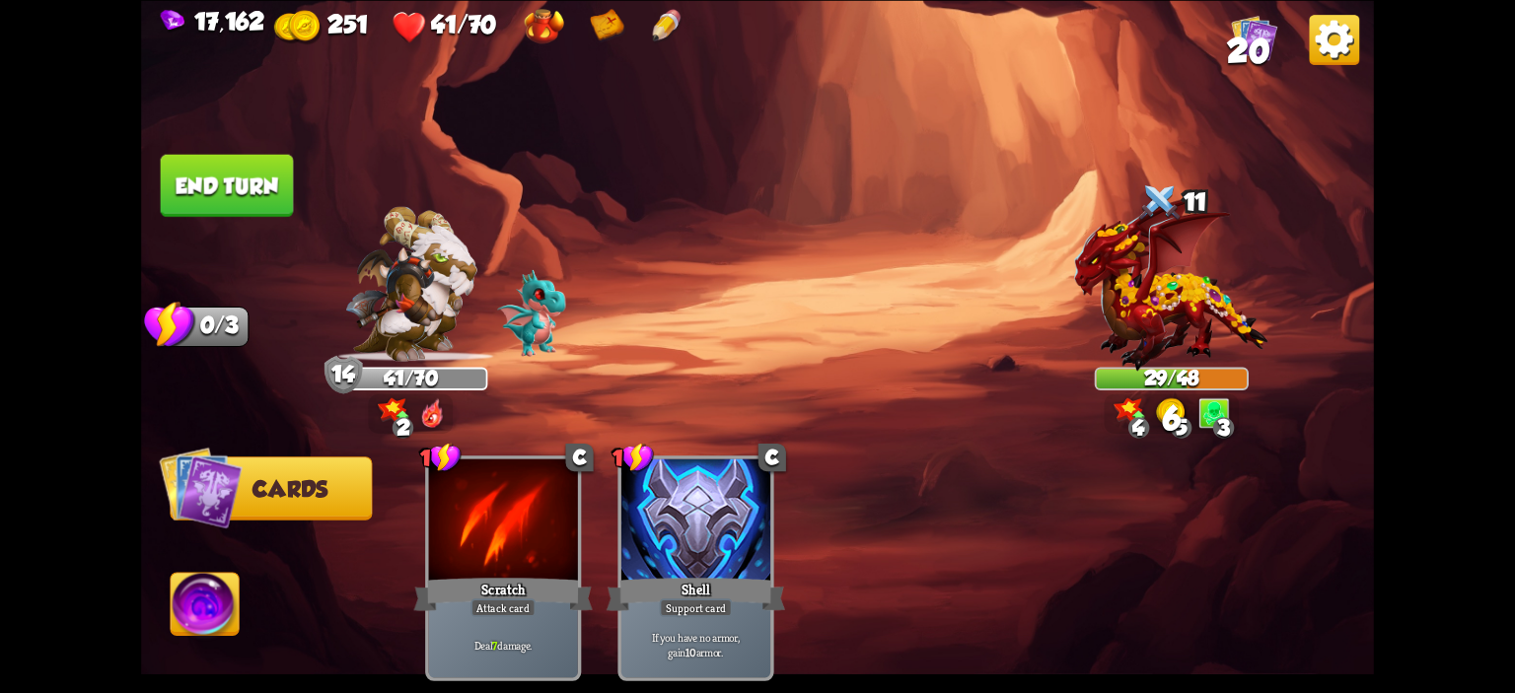
click at [216, 184] on button "End turn" at bounding box center [227, 185] width 133 height 62
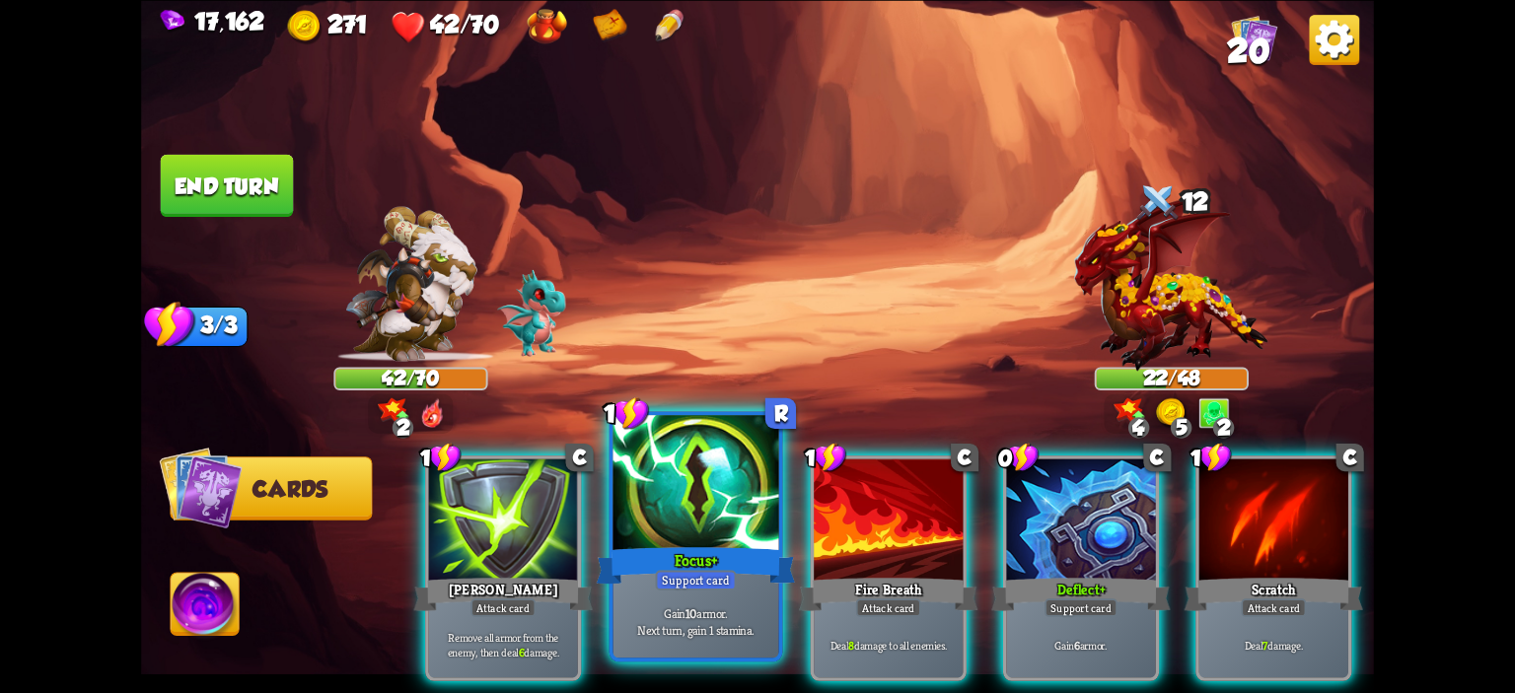
click at [762, 528] on div at bounding box center [696, 485] width 166 height 140
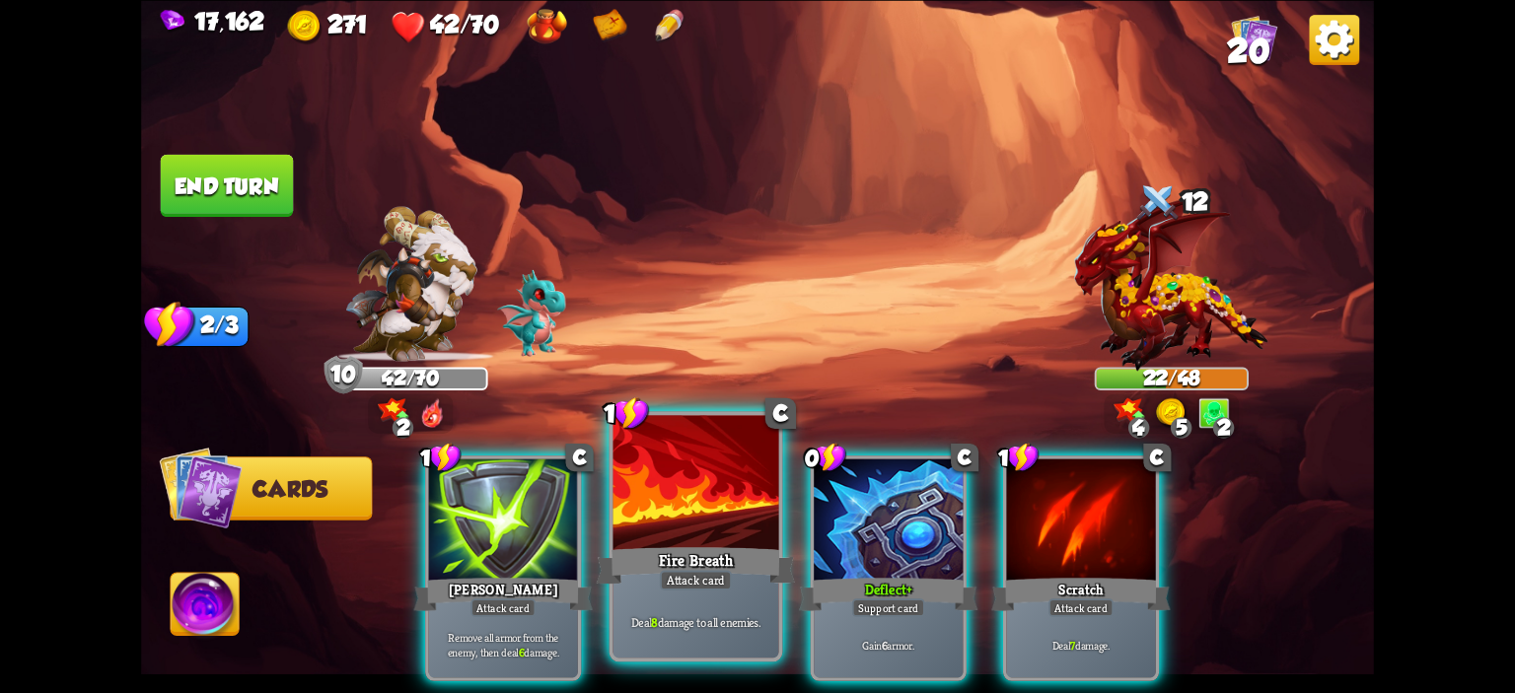
click at [748, 519] on div at bounding box center [696, 485] width 166 height 140
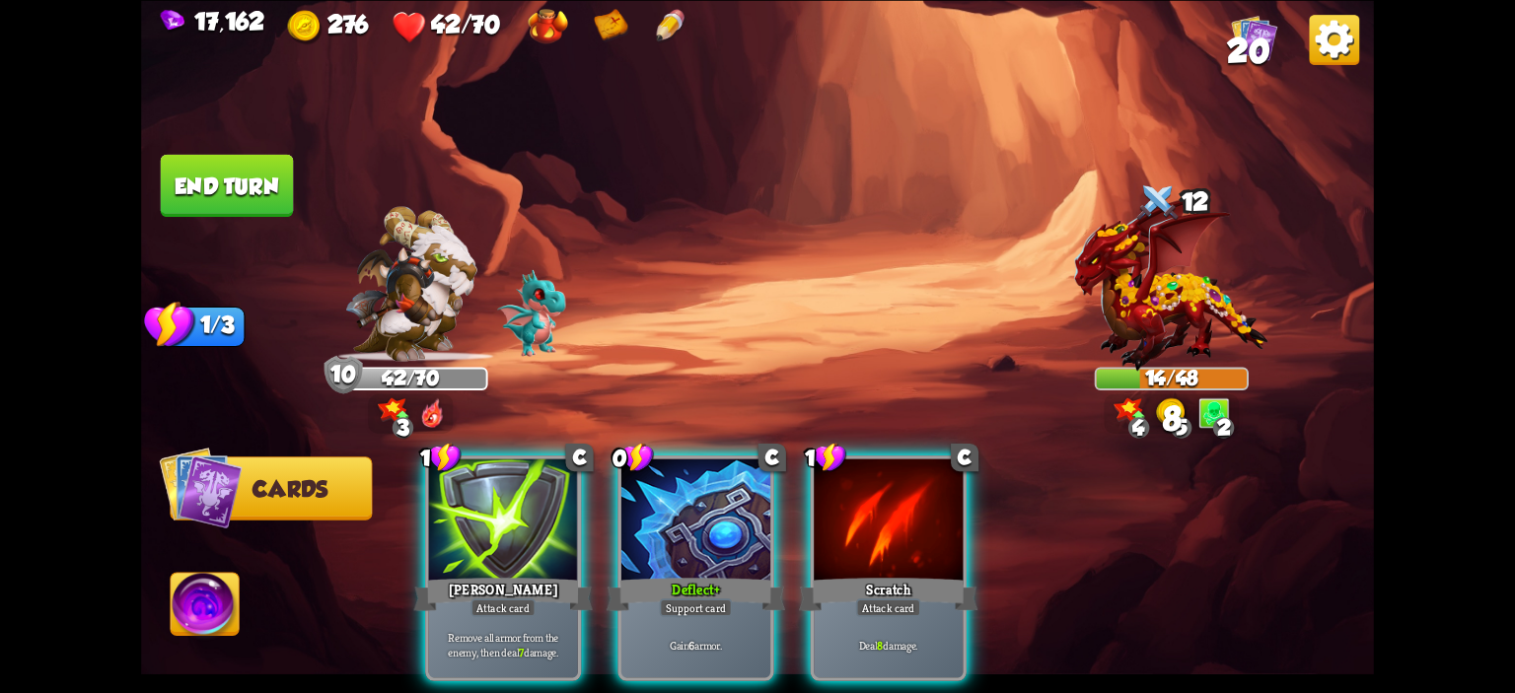
click at [748, 519] on div at bounding box center [695, 521] width 149 height 125
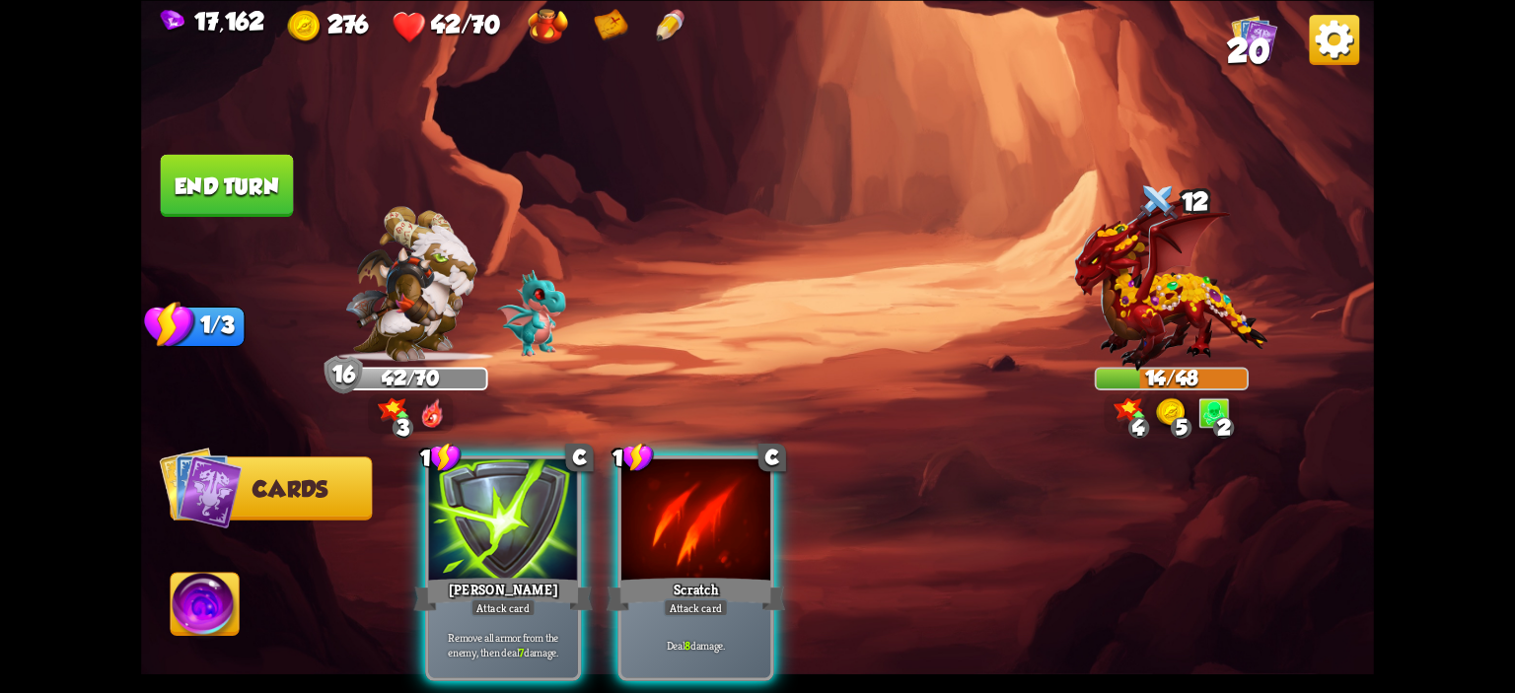
click at [748, 519] on div at bounding box center [695, 521] width 149 height 125
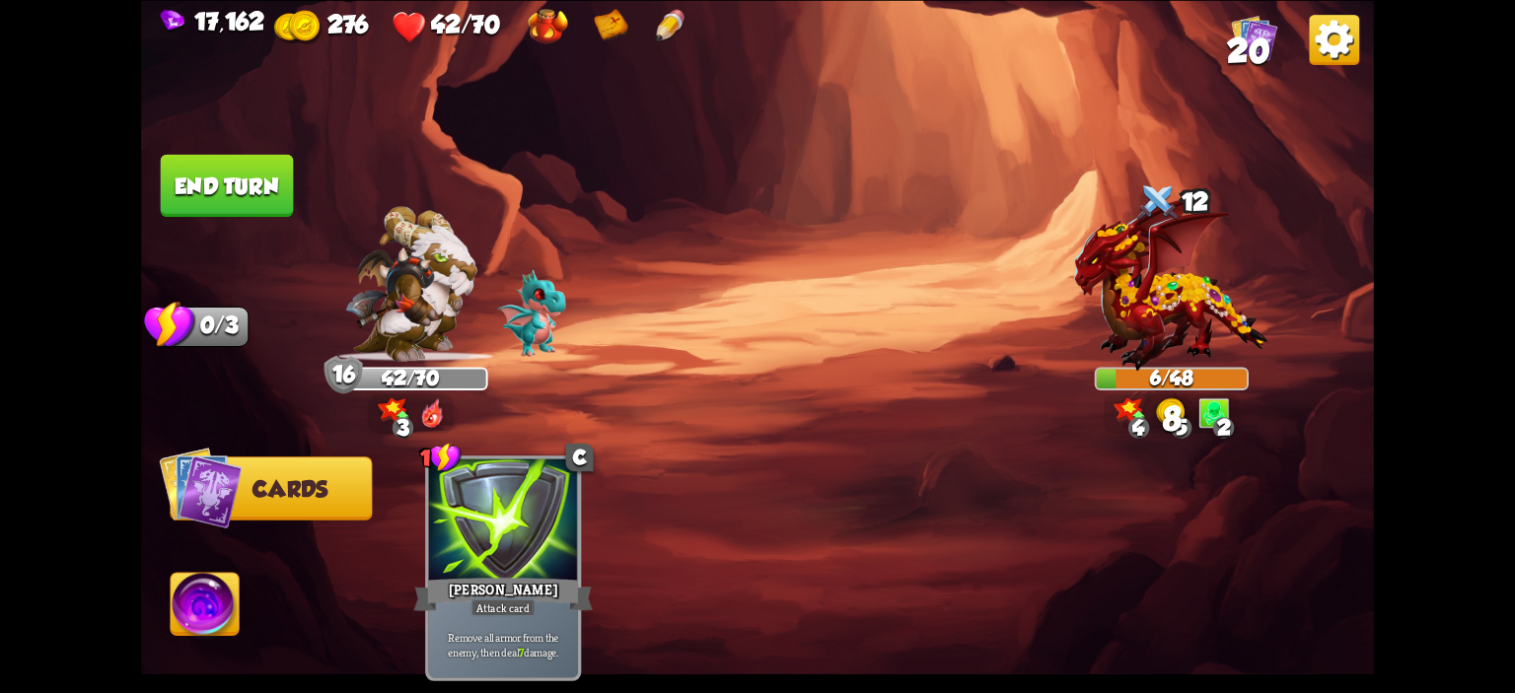
click at [200, 584] on img at bounding box center [205, 607] width 68 height 69
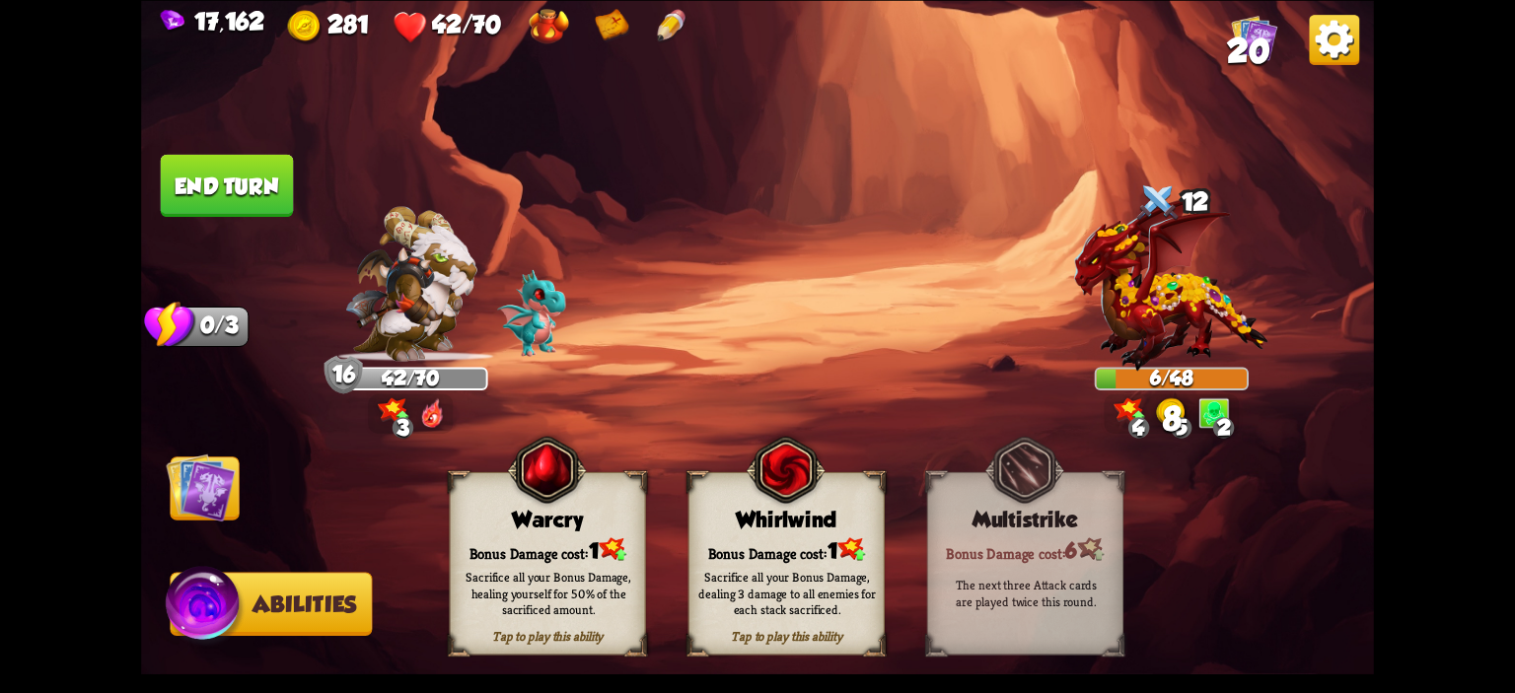
click at [485, 524] on div "Warcry" at bounding box center [548, 519] width 194 height 25
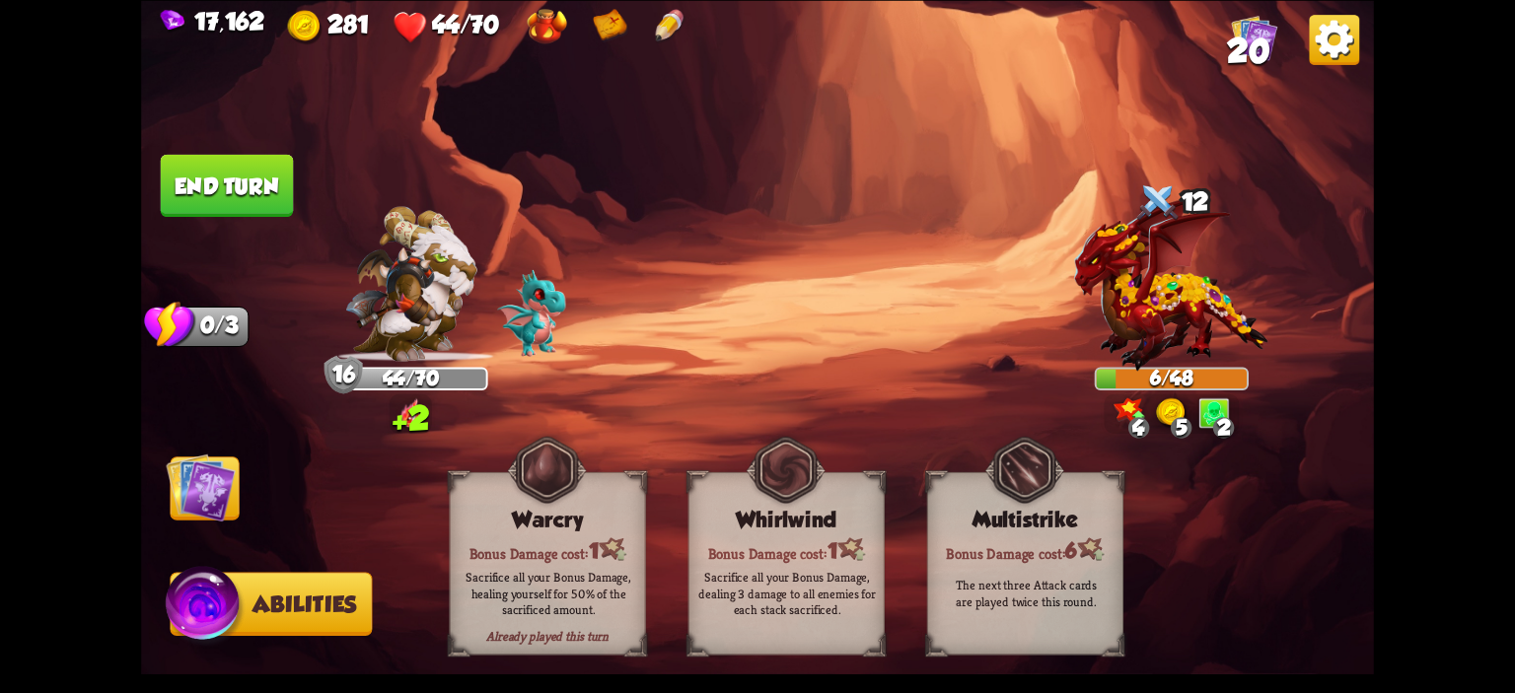
click at [200, 179] on button "End turn" at bounding box center [227, 185] width 133 height 62
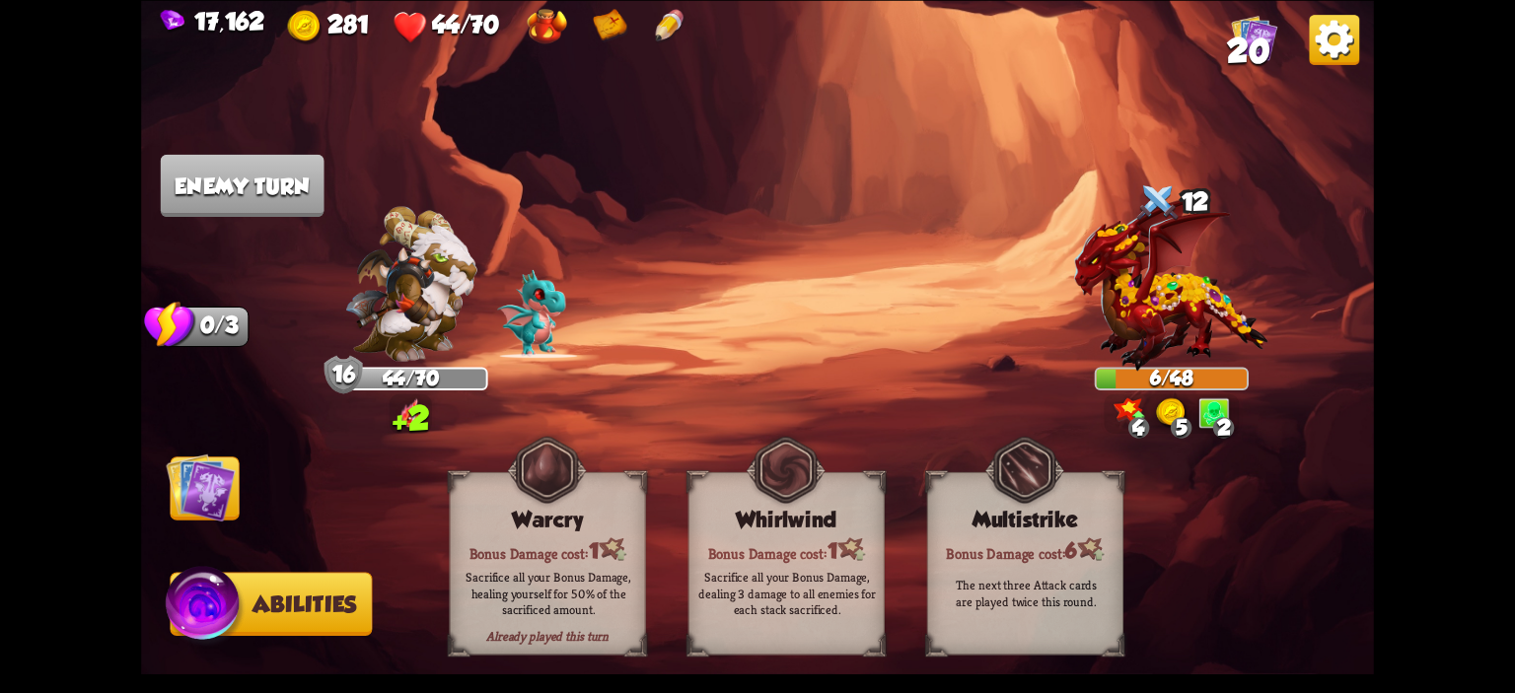
click at [205, 475] on img at bounding box center [200, 487] width 69 height 69
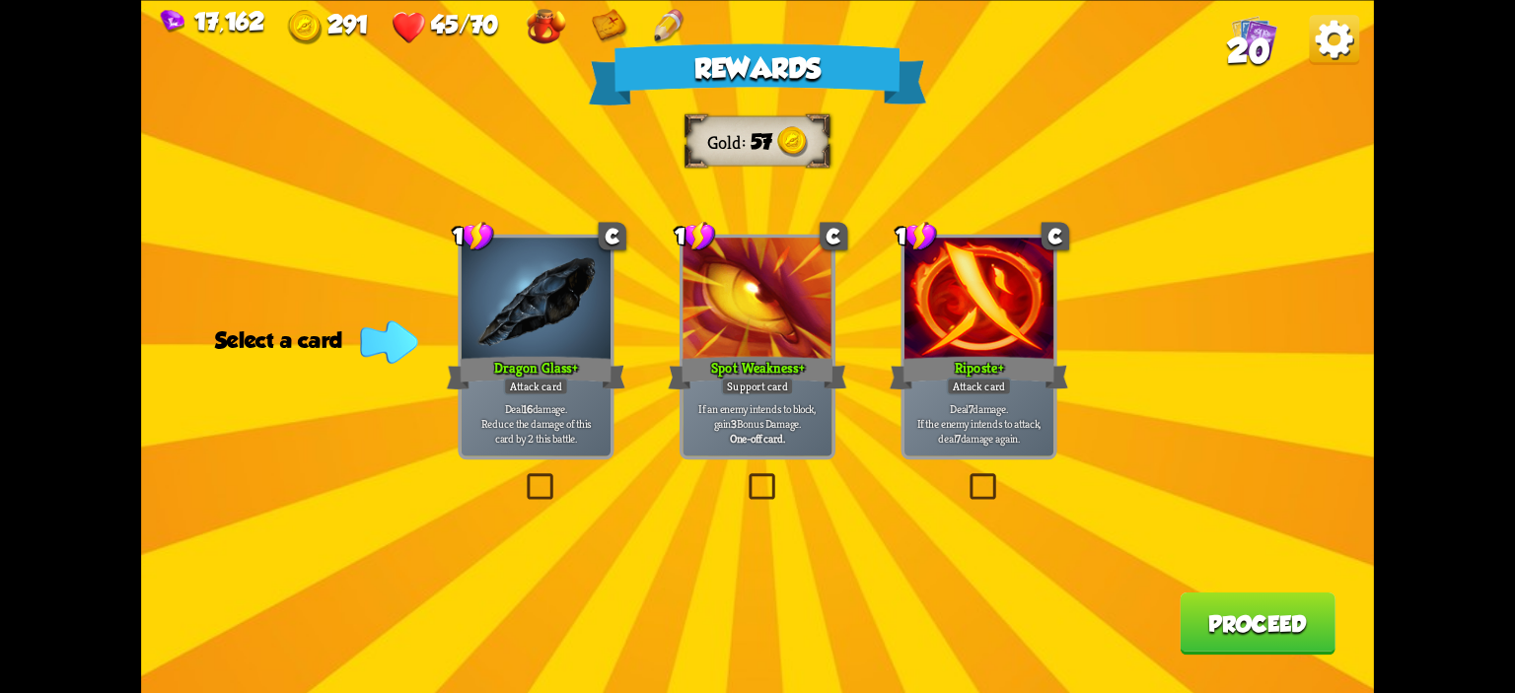
click at [831, 329] on div at bounding box center [756, 300] width 149 height 125
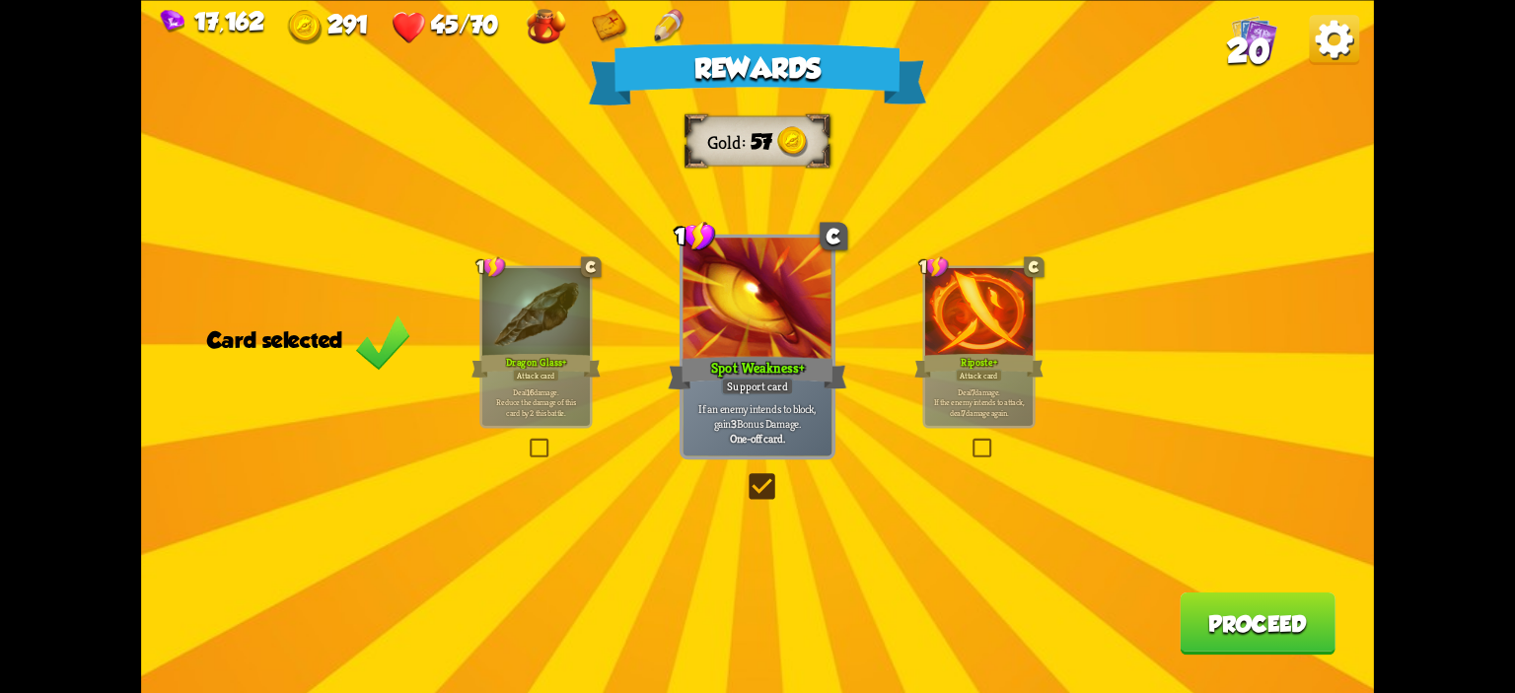
click at [1211, 594] on button "Proceed" at bounding box center [1258, 623] width 156 height 62
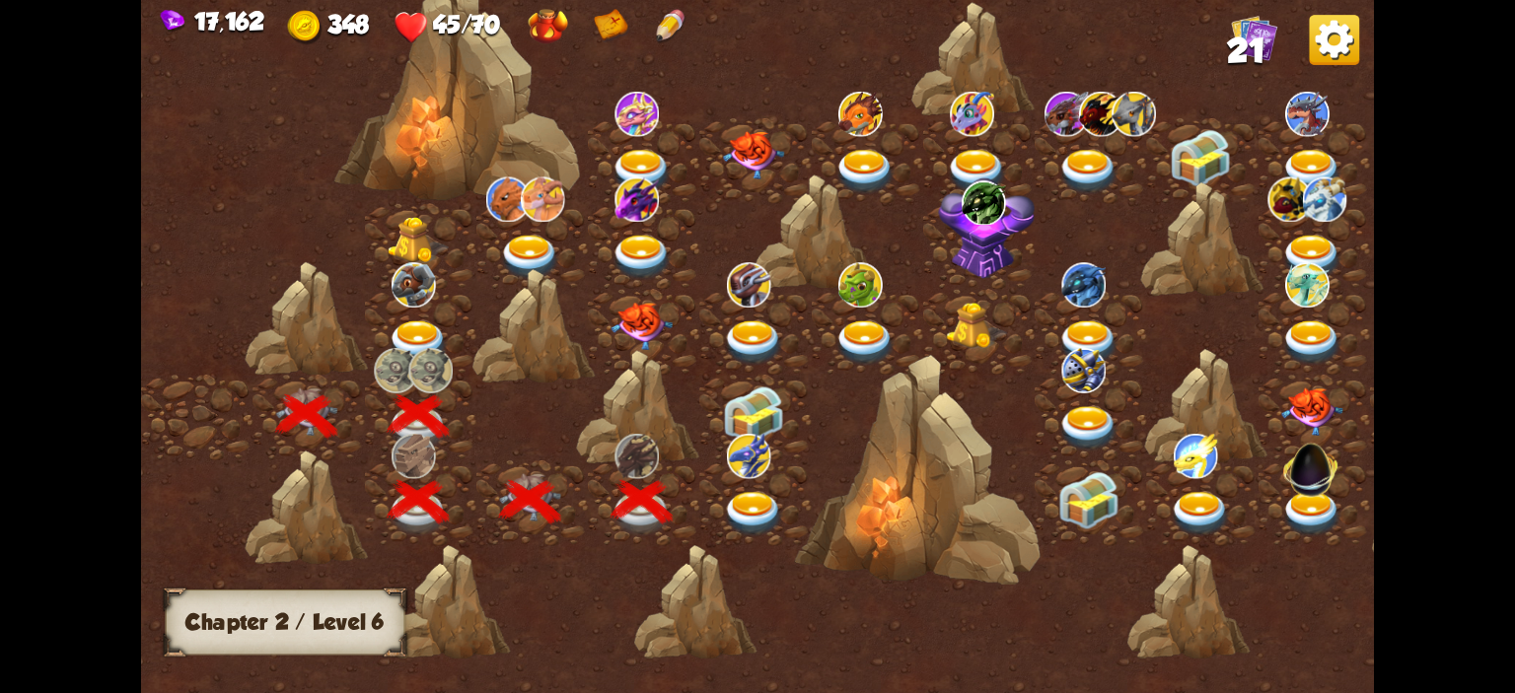
click at [753, 505] on img at bounding box center [753, 514] width 61 height 45
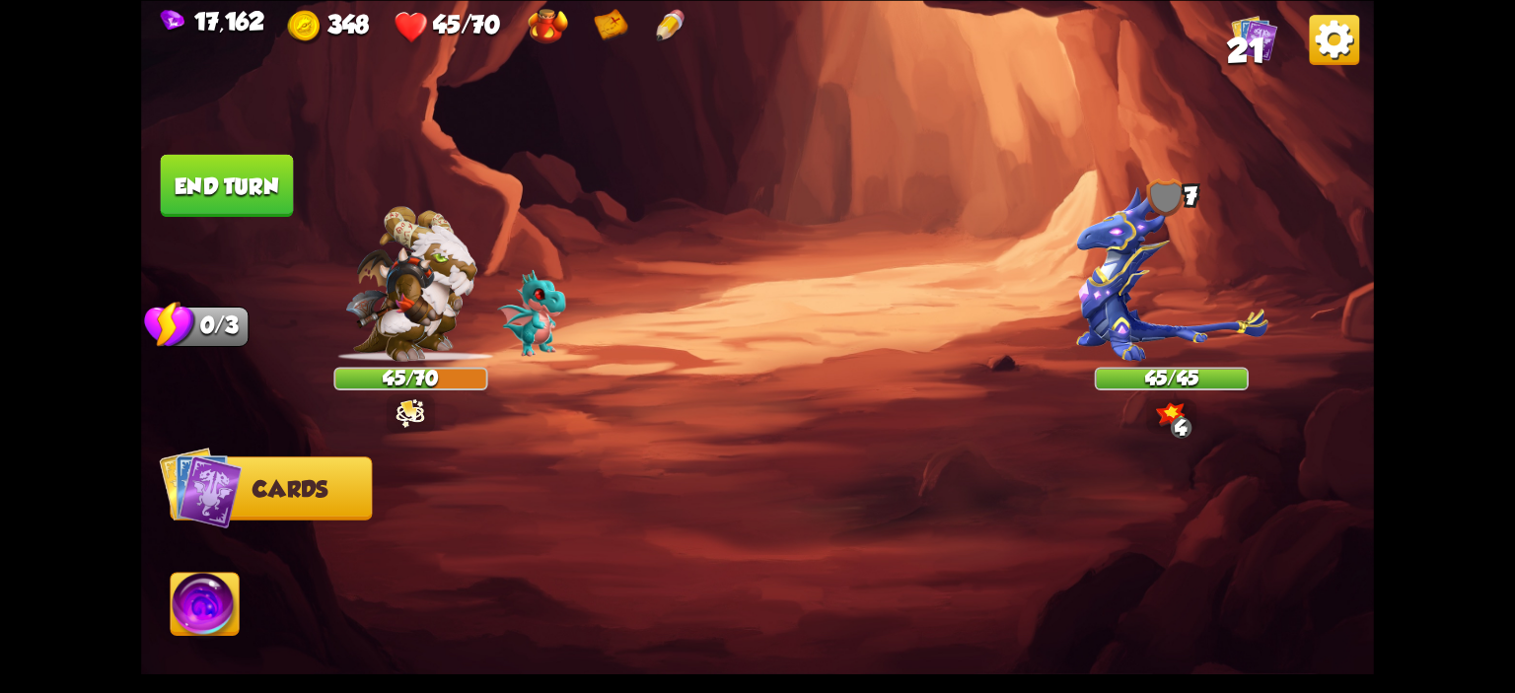
click at [1128, 289] on img at bounding box center [1171, 273] width 191 height 176
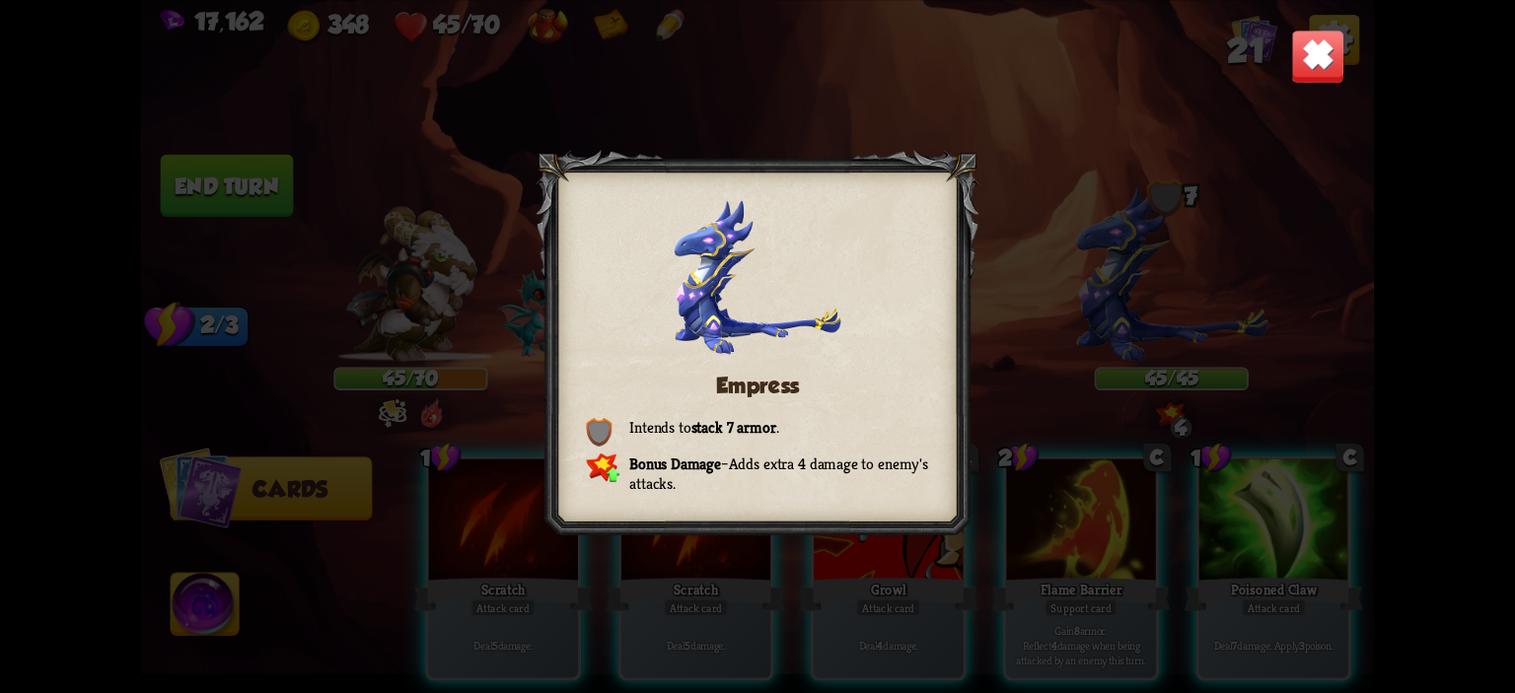
click at [1327, 82] on img at bounding box center [1318, 56] width 54 height 54
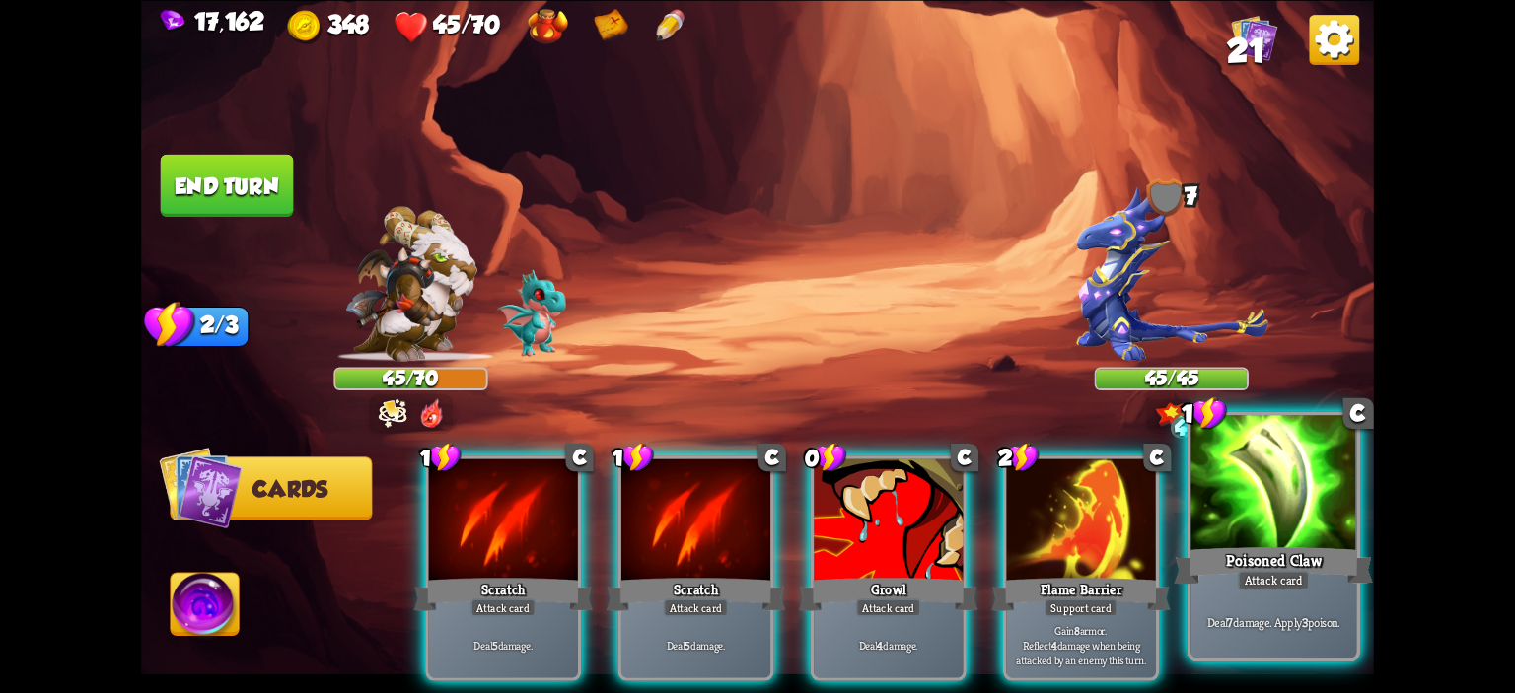
click at [1240, 483] on div at bounding box center [1273, 485] width 166 height 140
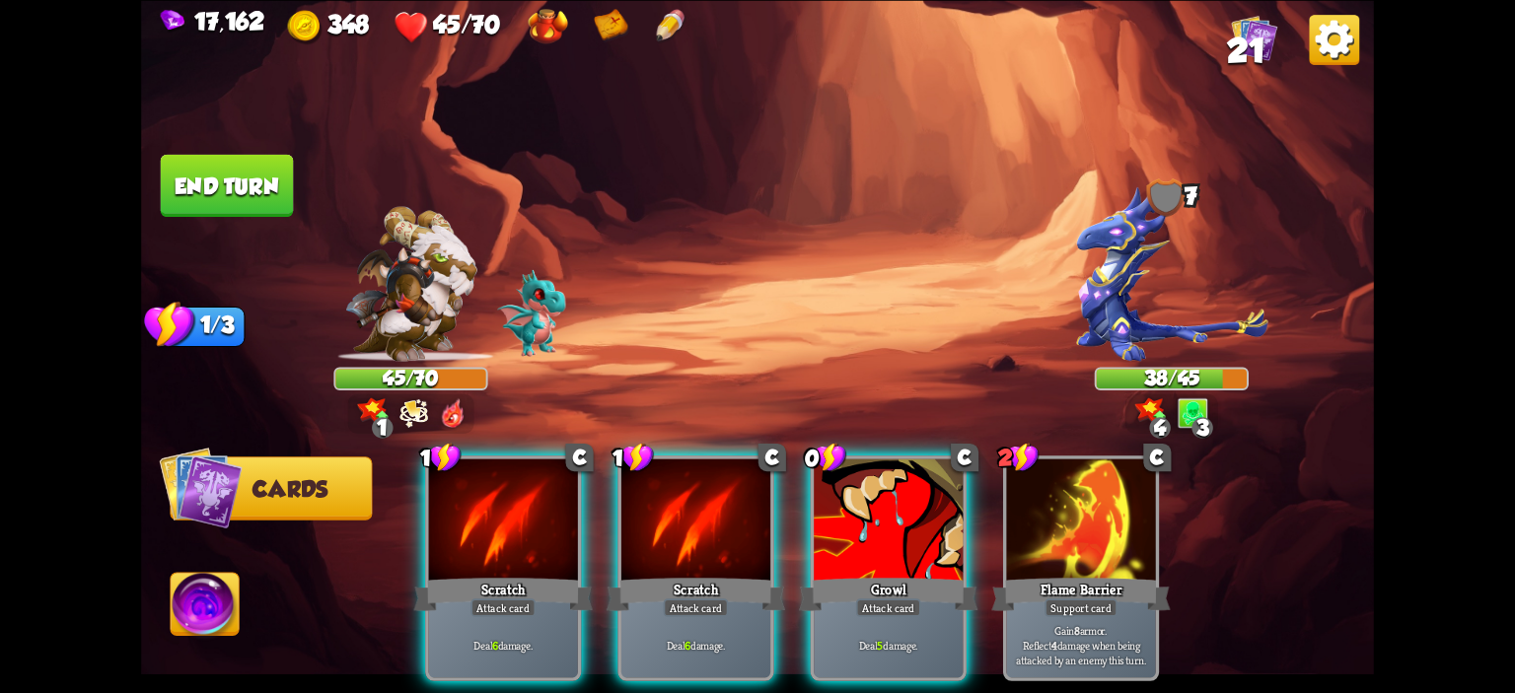
click at [402, 351] on img at bounding box center [411, 283] width 132 height 155
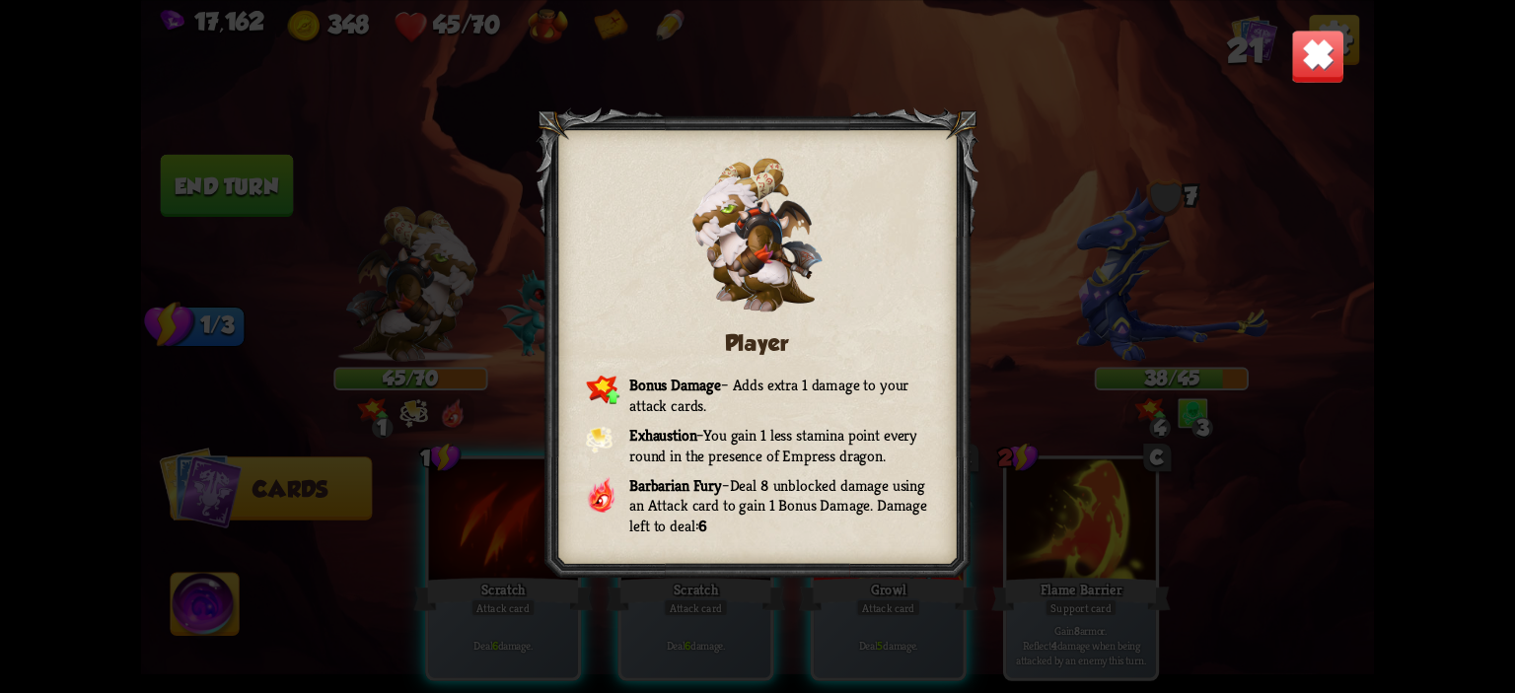
click at [1314, 78] on img at bounding box center [1318, 56] width 54 height 54
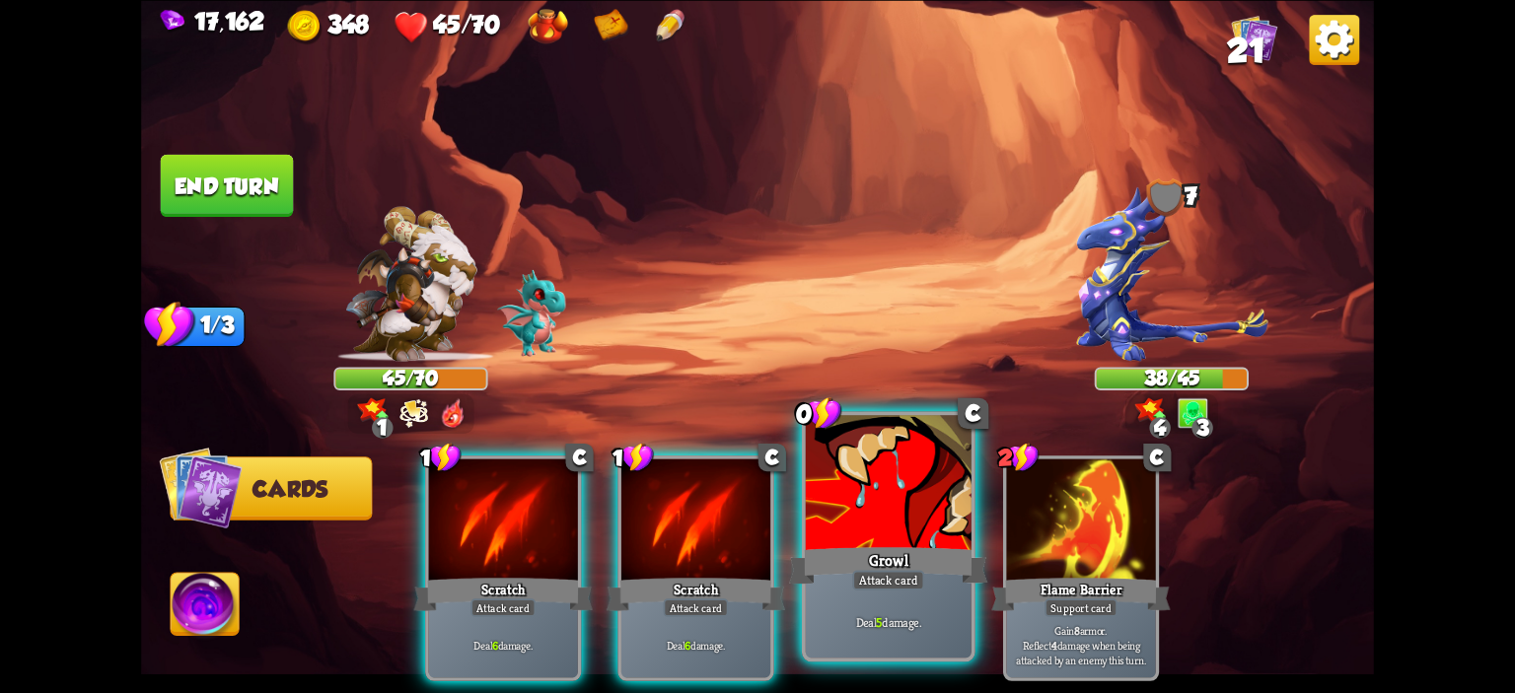
click at [825, 502] on div at bounding box center [889, 485] width 166 height 140
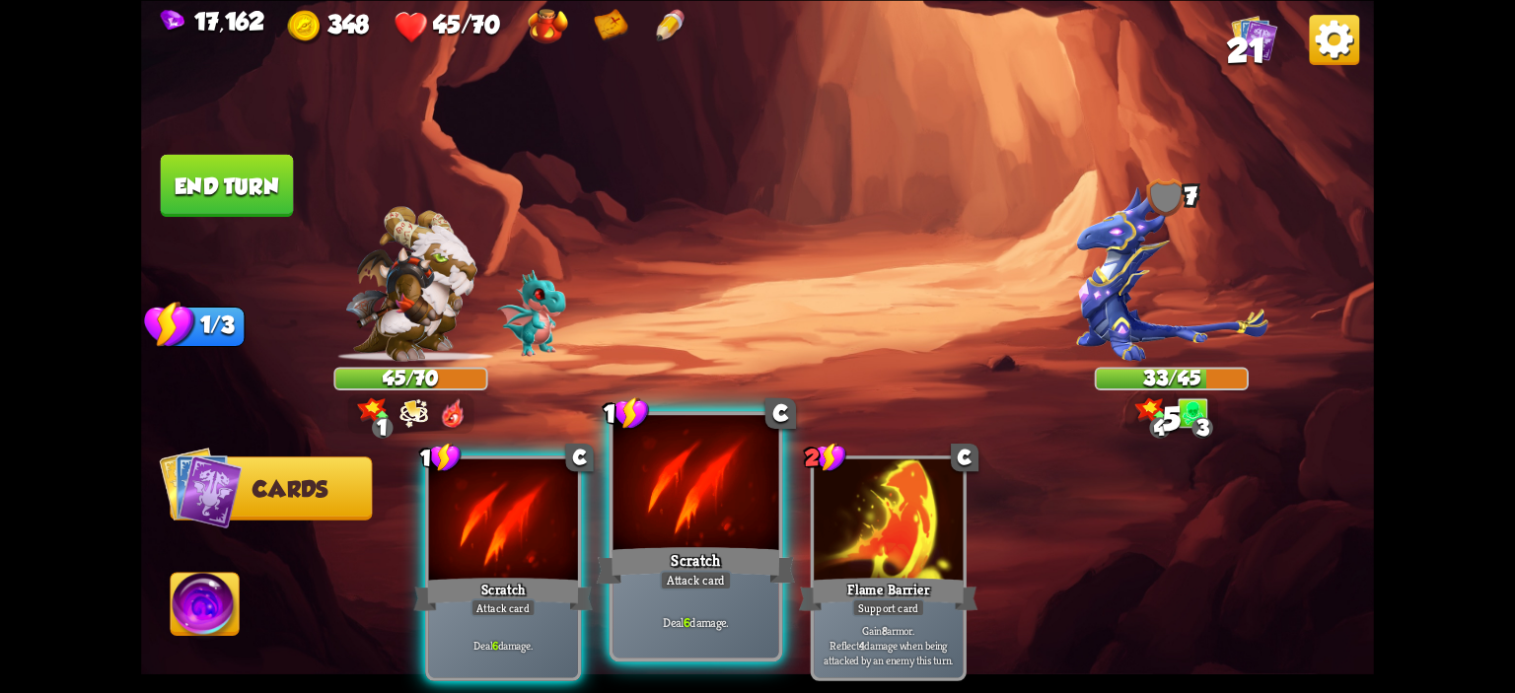
click at [675, 510] on div at bounding box center [696, 485] width 166 height 140
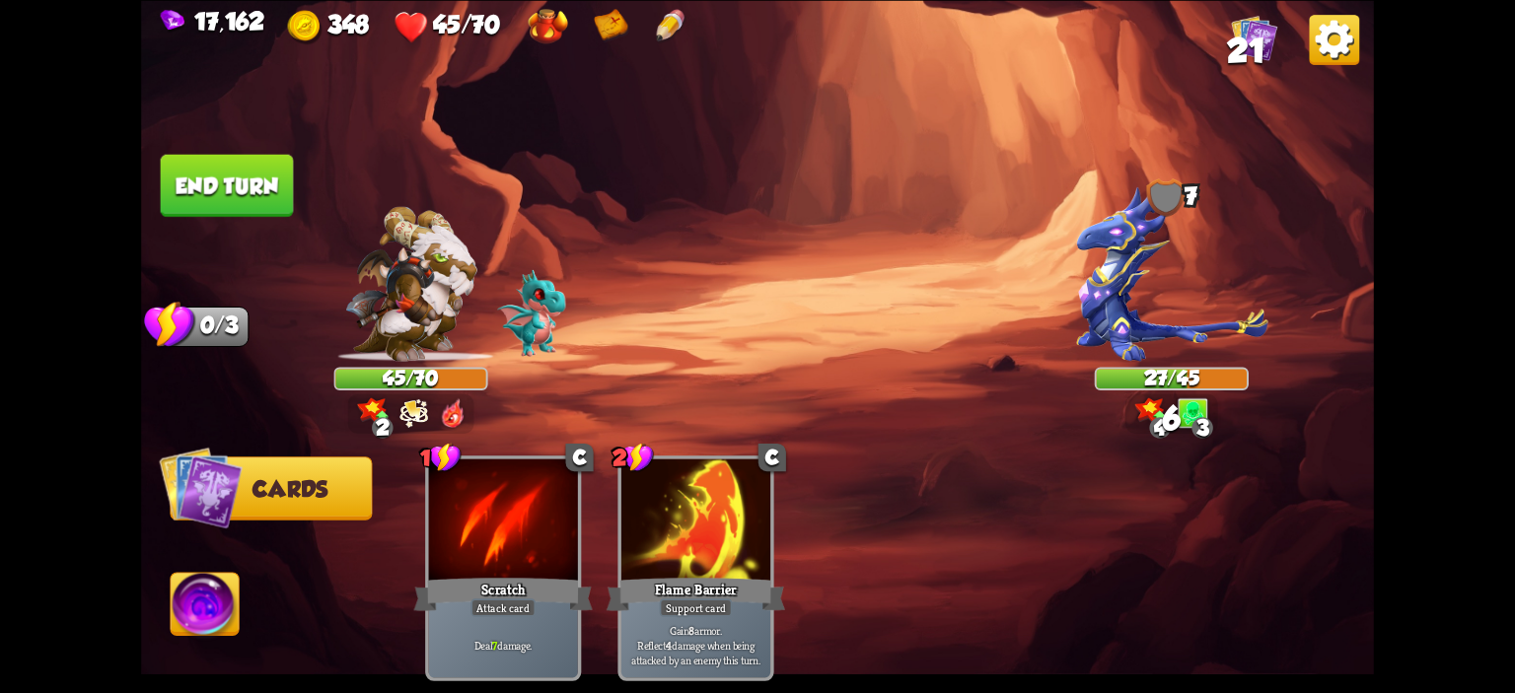
click at [258, 205] on button "End turn" at bounding box center [227, 185] width 133 height 62
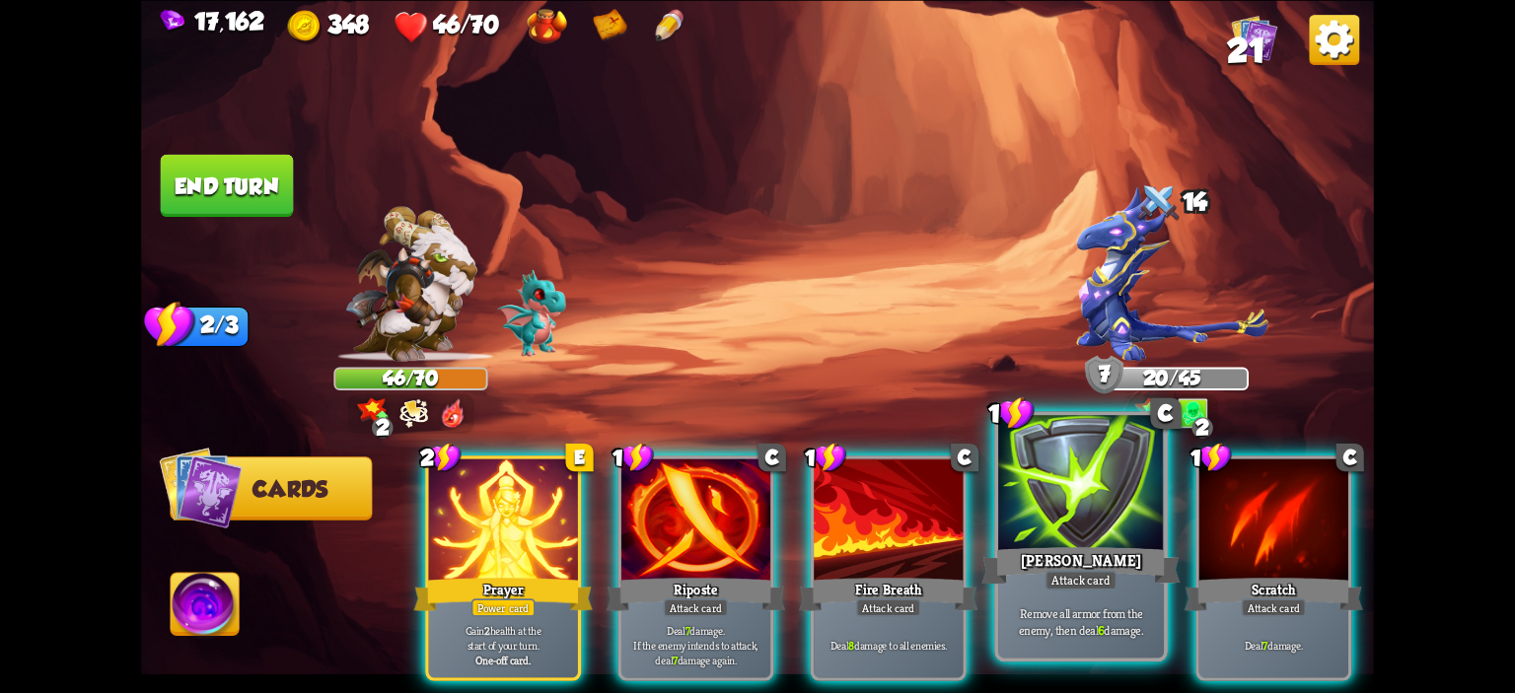
click at [1037, 478] on div at bounding box center [1081, 485] width 166 height 140
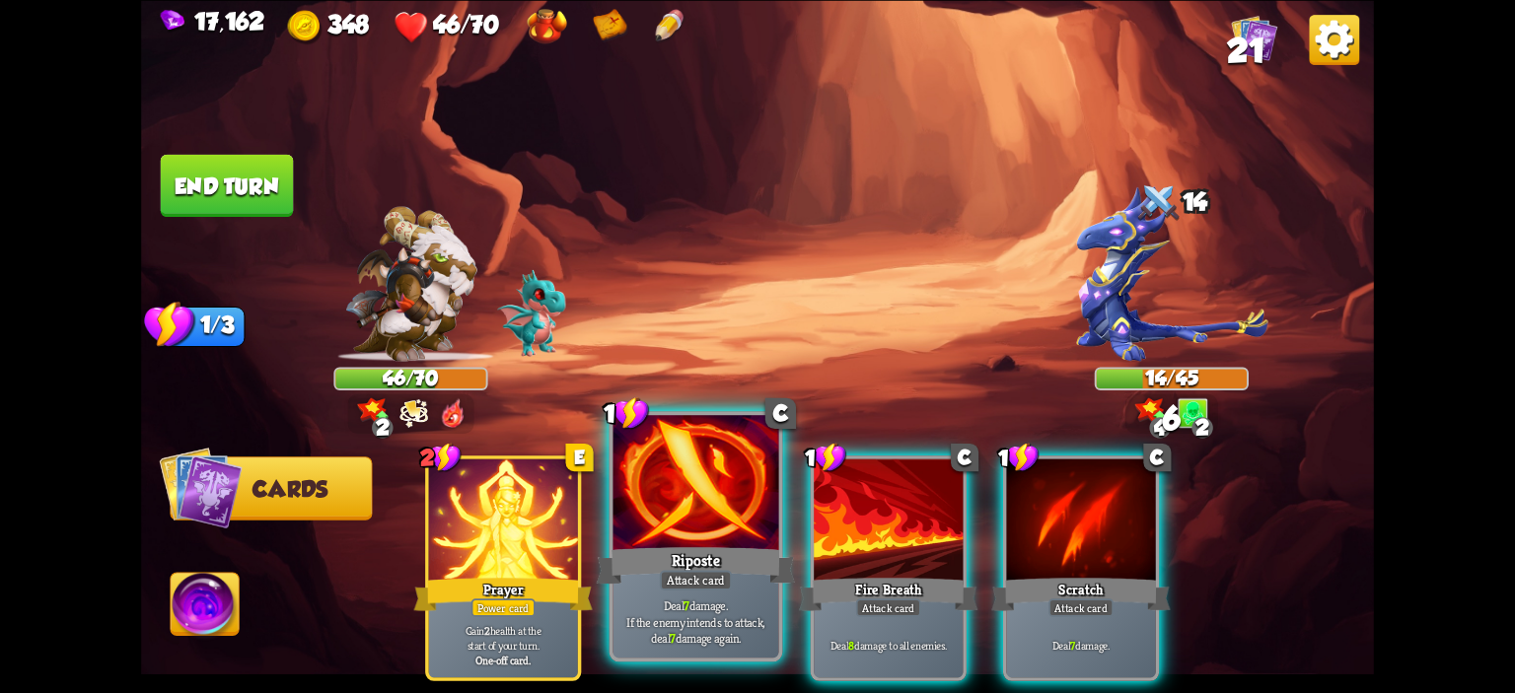
click at [712, 516] on div at bounding box center [696, 485] width 166 height 140
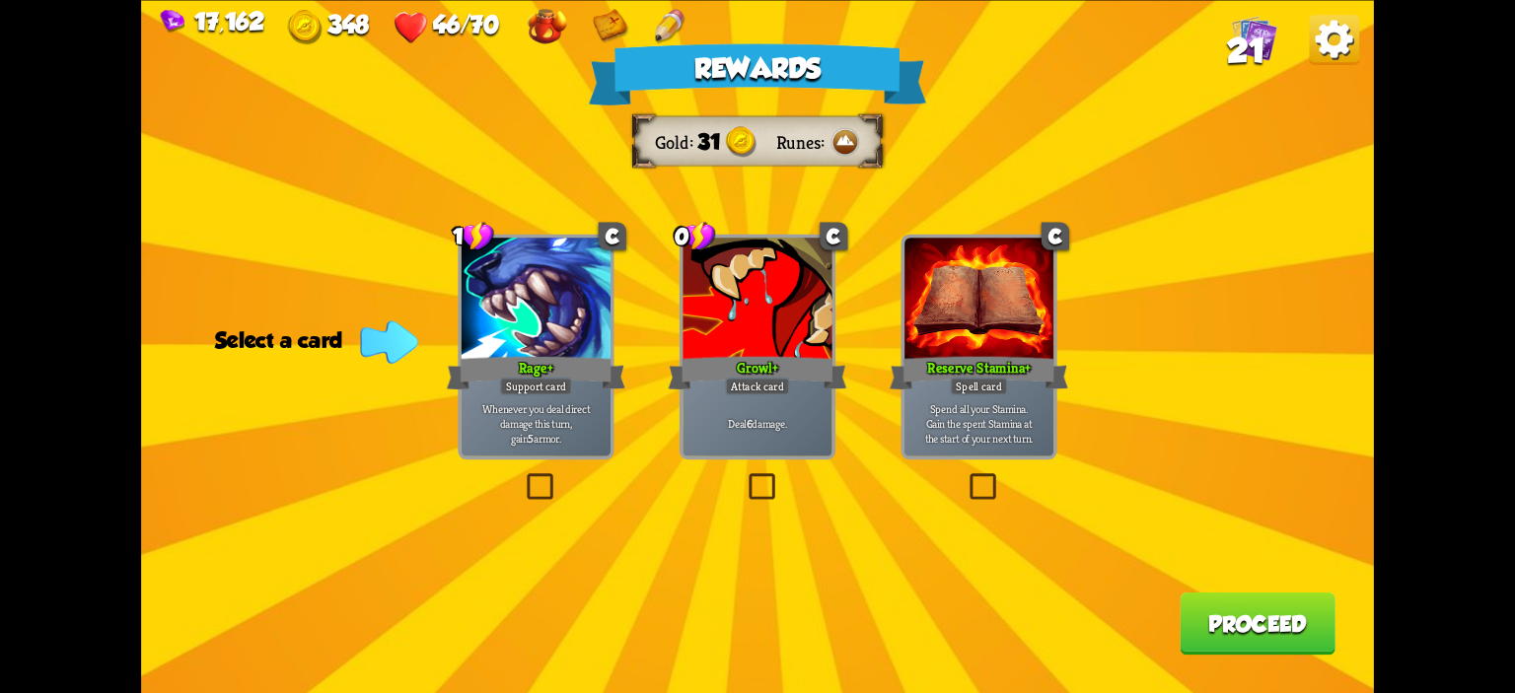
click at [569, 346] on div at bounding box center [536, 300] width 149 height 125
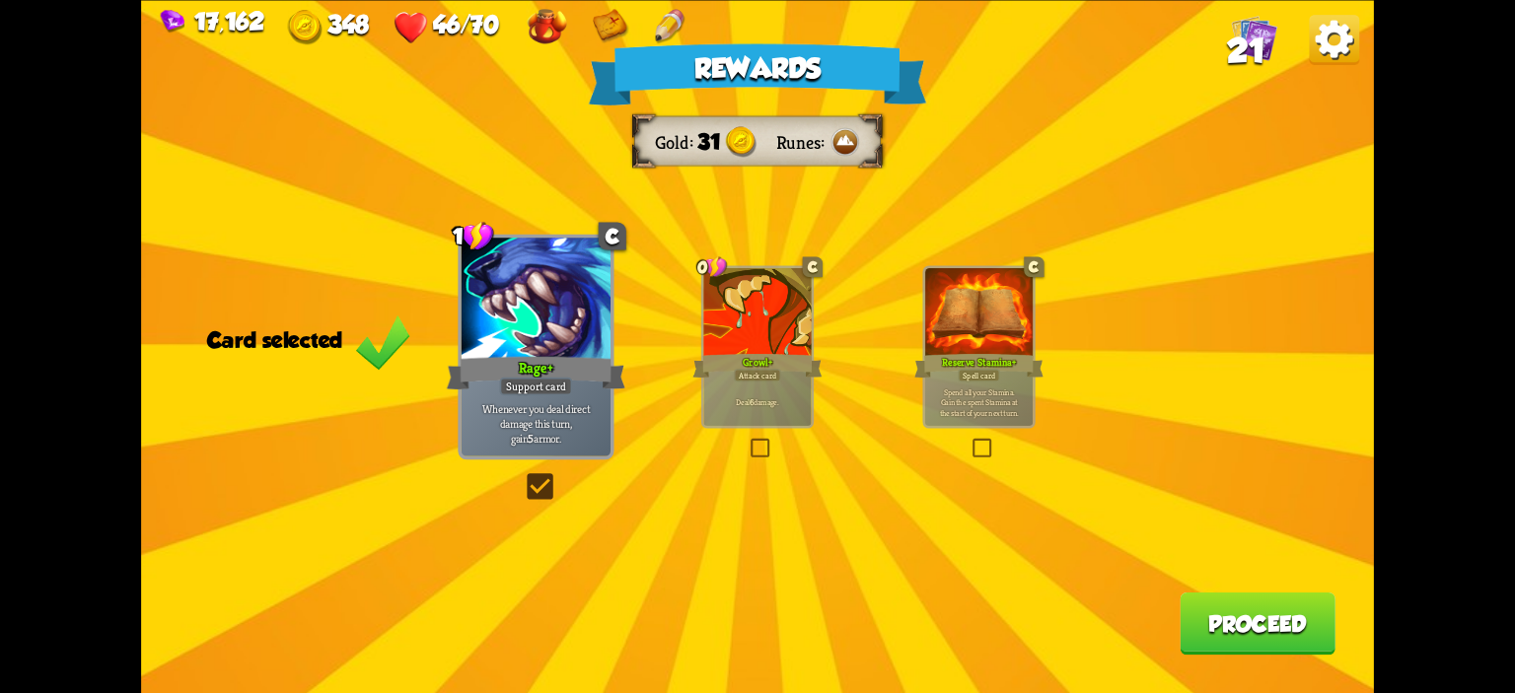
click at [1211, 599] on button "Proceed" at bounding box center [1258, 623] width 156 height 62
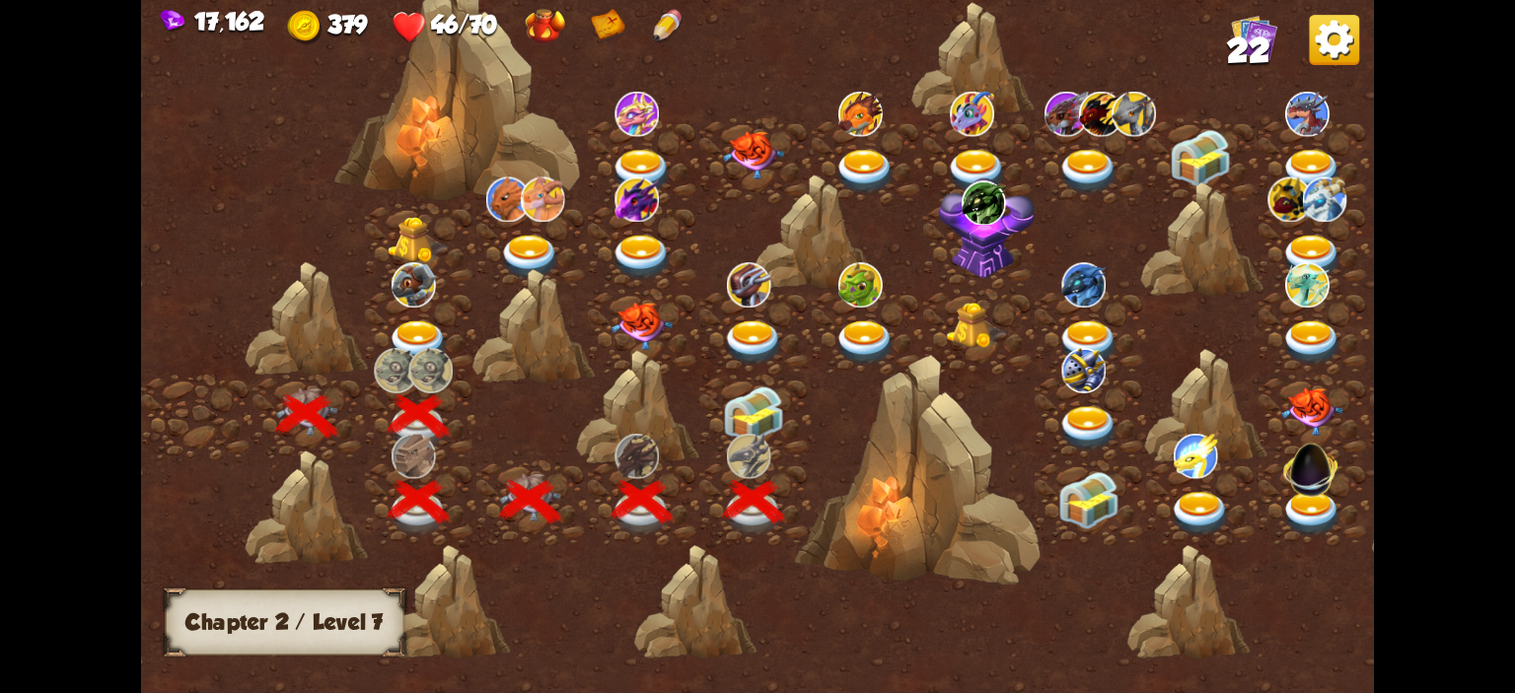
click at [753, 406] on img at bounding box center [753, 415] width 61 height 57
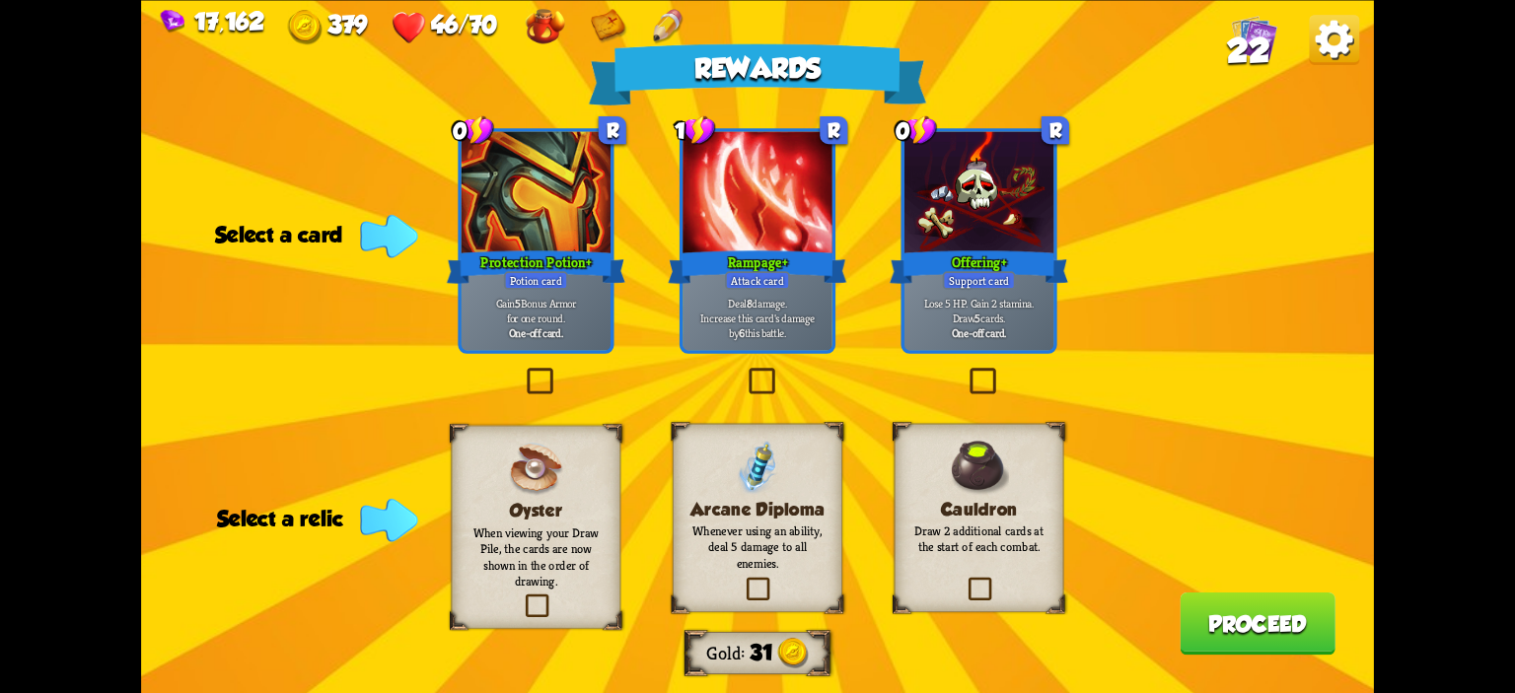
click at [951, 504] on h3 "Cauldron" at bounding box center [978, 509] width 137 height 20
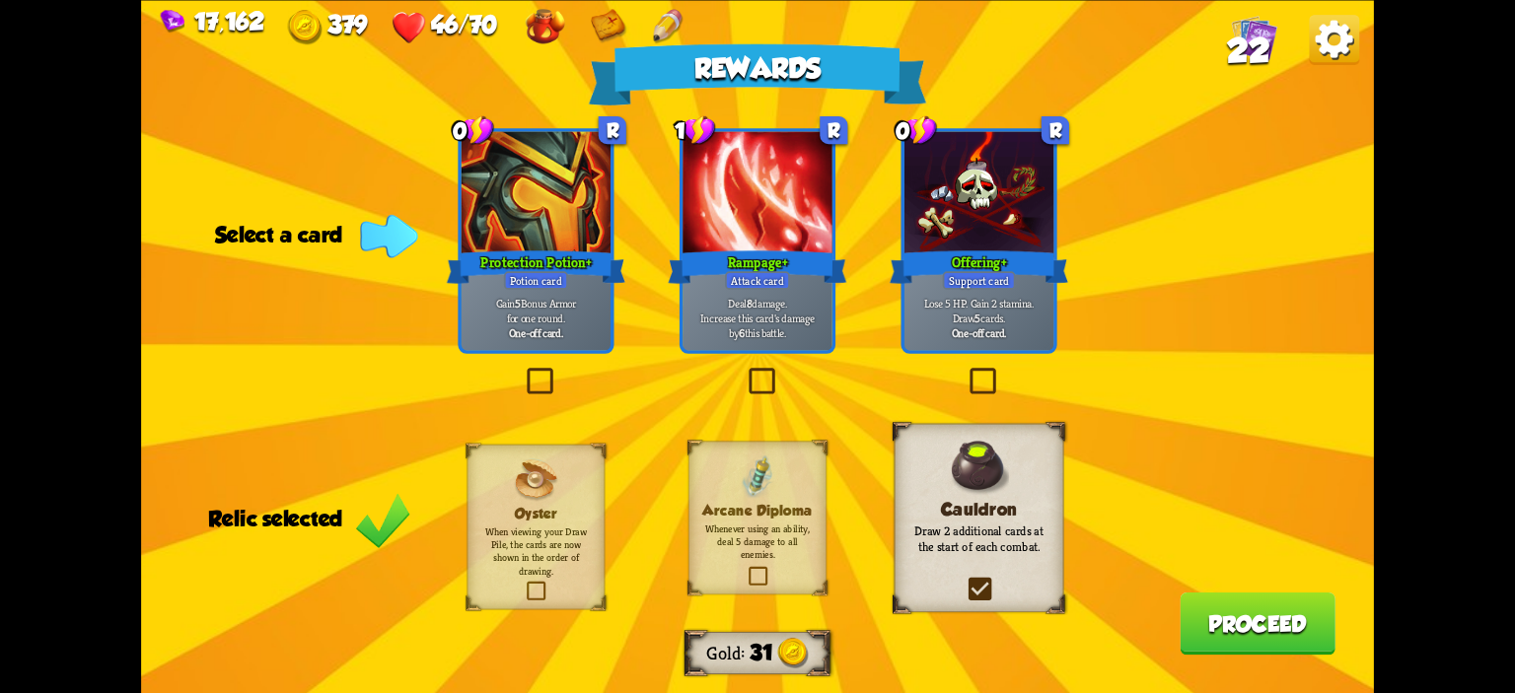
click at [789, 342] on div "Deal 8 damage. Increase this card's damage by 6 this battle." at bounding box center [756, 317] width 149 height 65
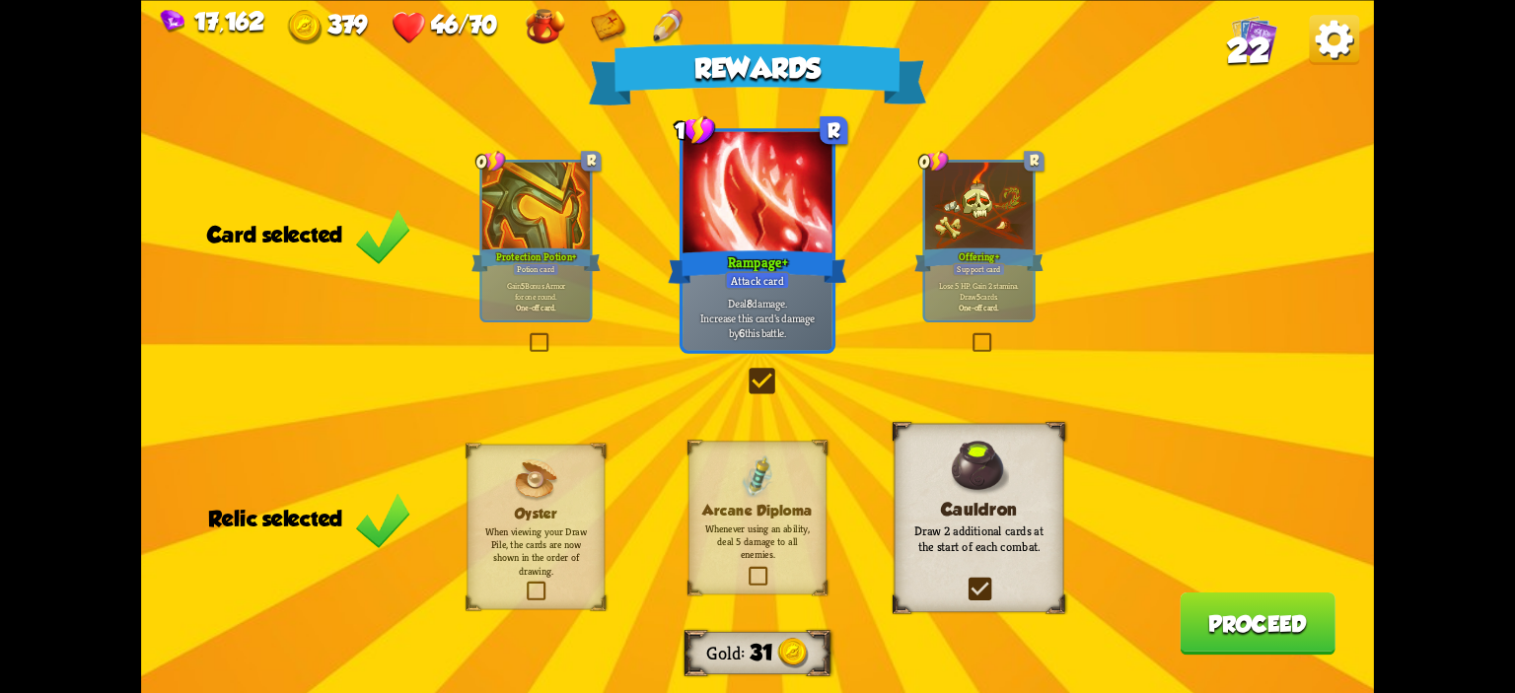
click at [1236, 609] on button "Proceed" at bounding box center [1258, 623] width 156 height 62
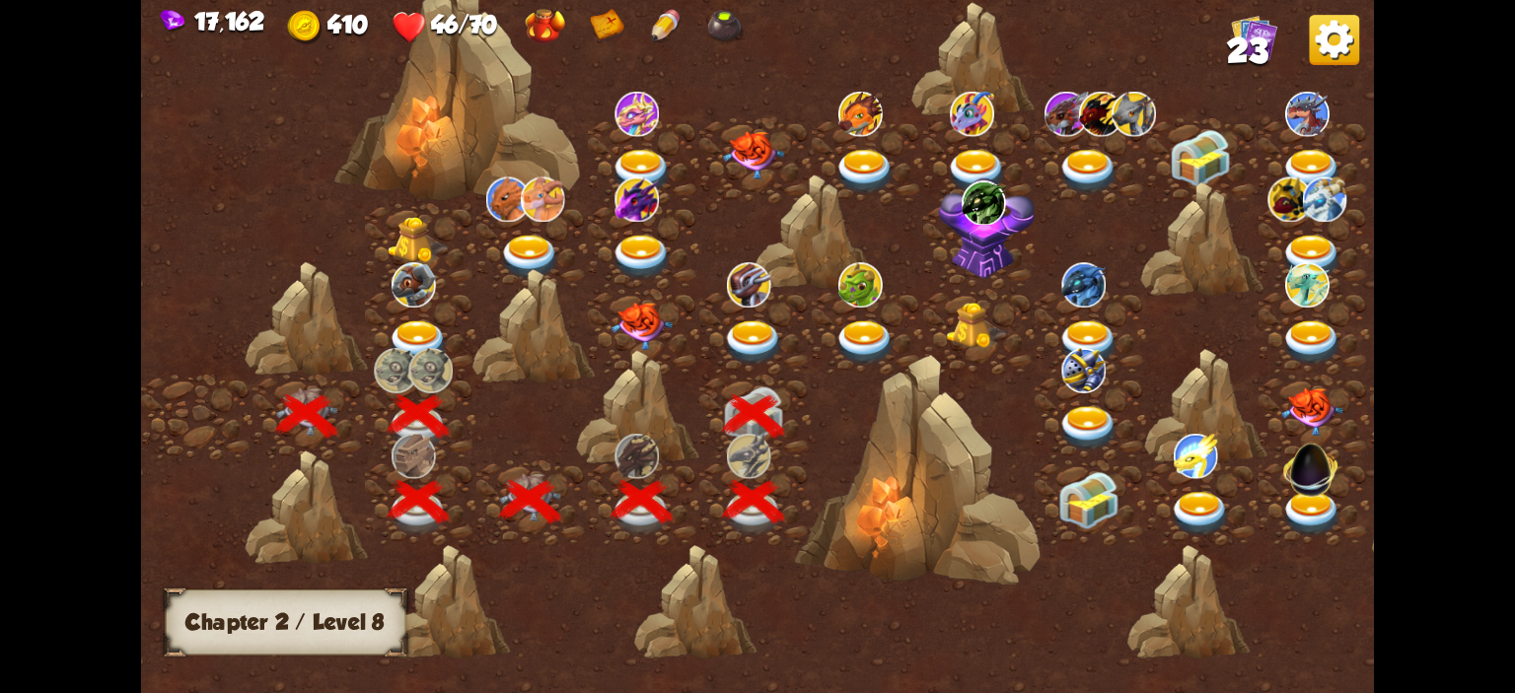
click at [755, 350] on img at bounding box center [753, 343] width 61 height 45
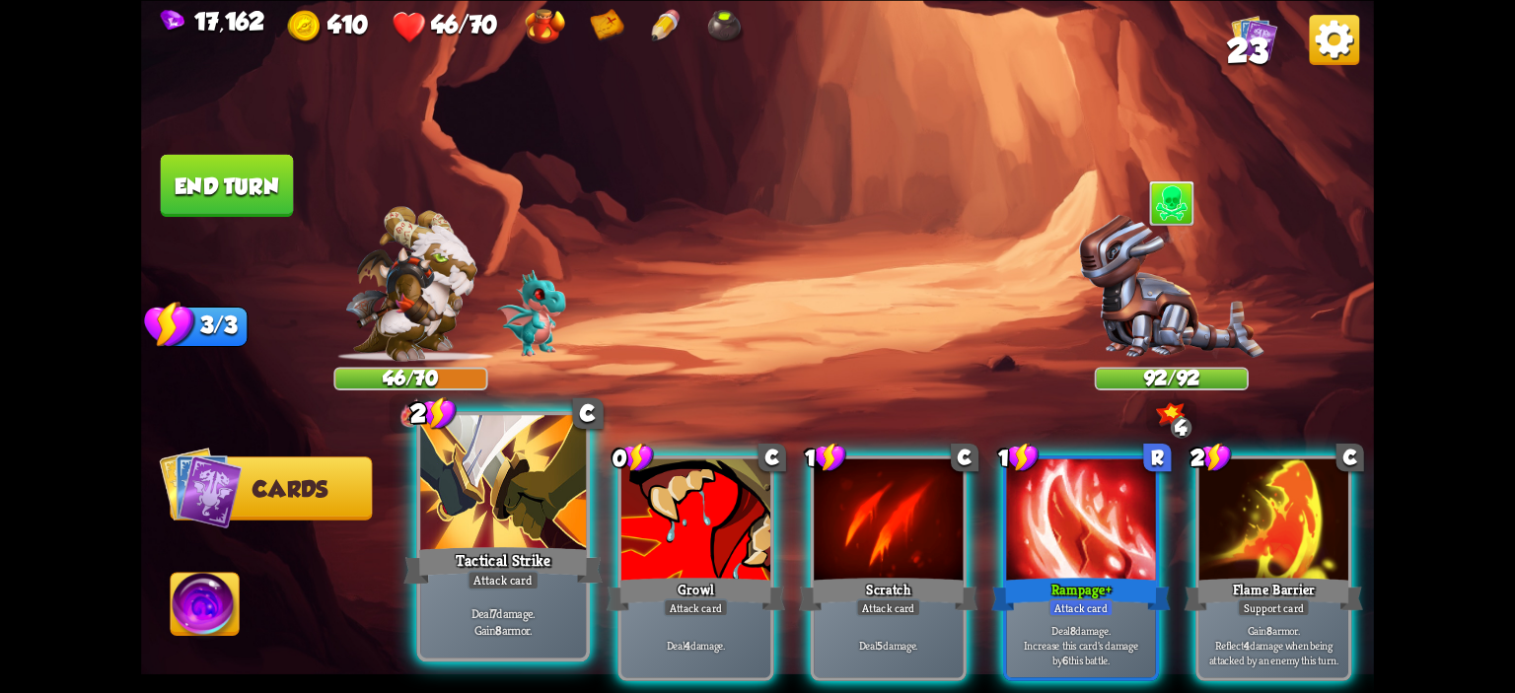
click at [517, 502] on div at bounding box center [503, 485] width 166 height 140
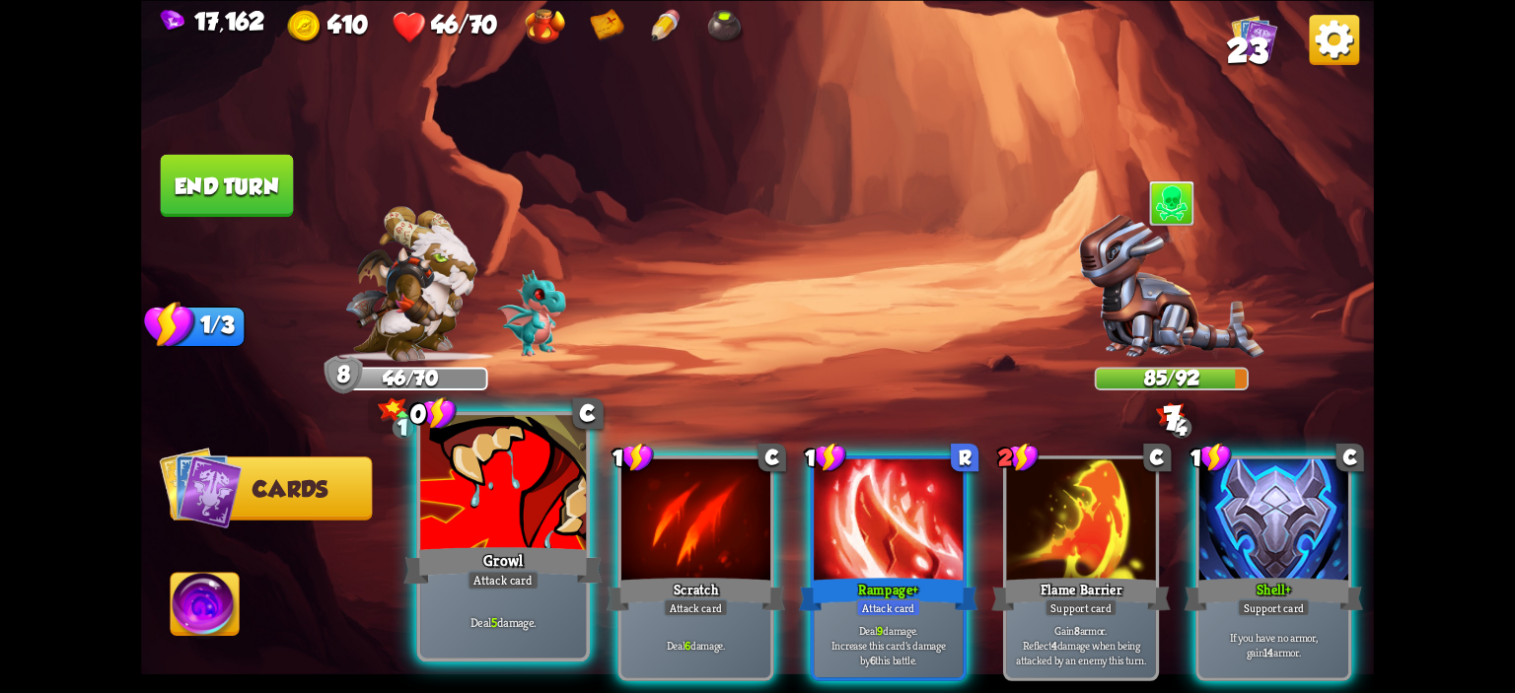
click at [509, 468] on div at bounding box center [503, 485] width 166 height 140
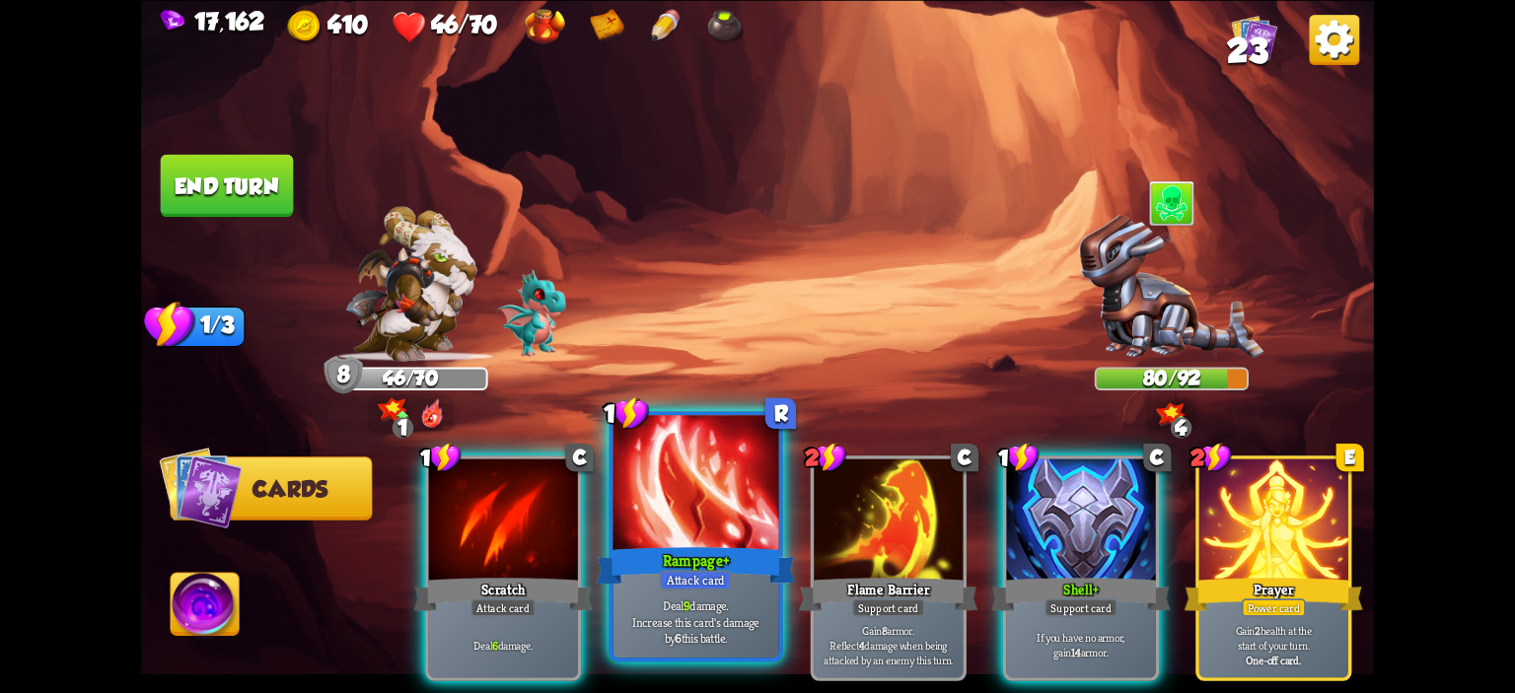
click at [662, 472] on div at bounding box center [696, 485] width 166 height 140
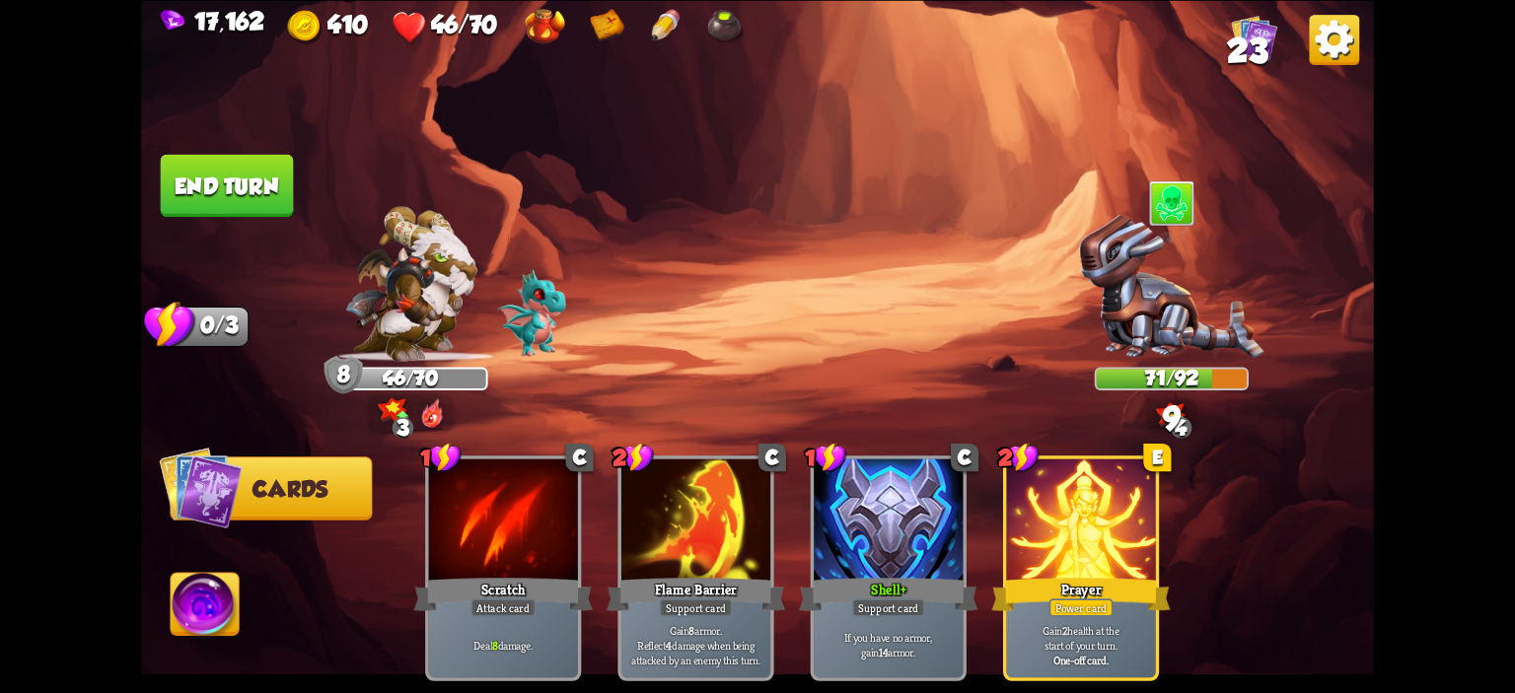
click at [245, 195] on button "End turn" at bounding box center [227, 185] width 133 height 62
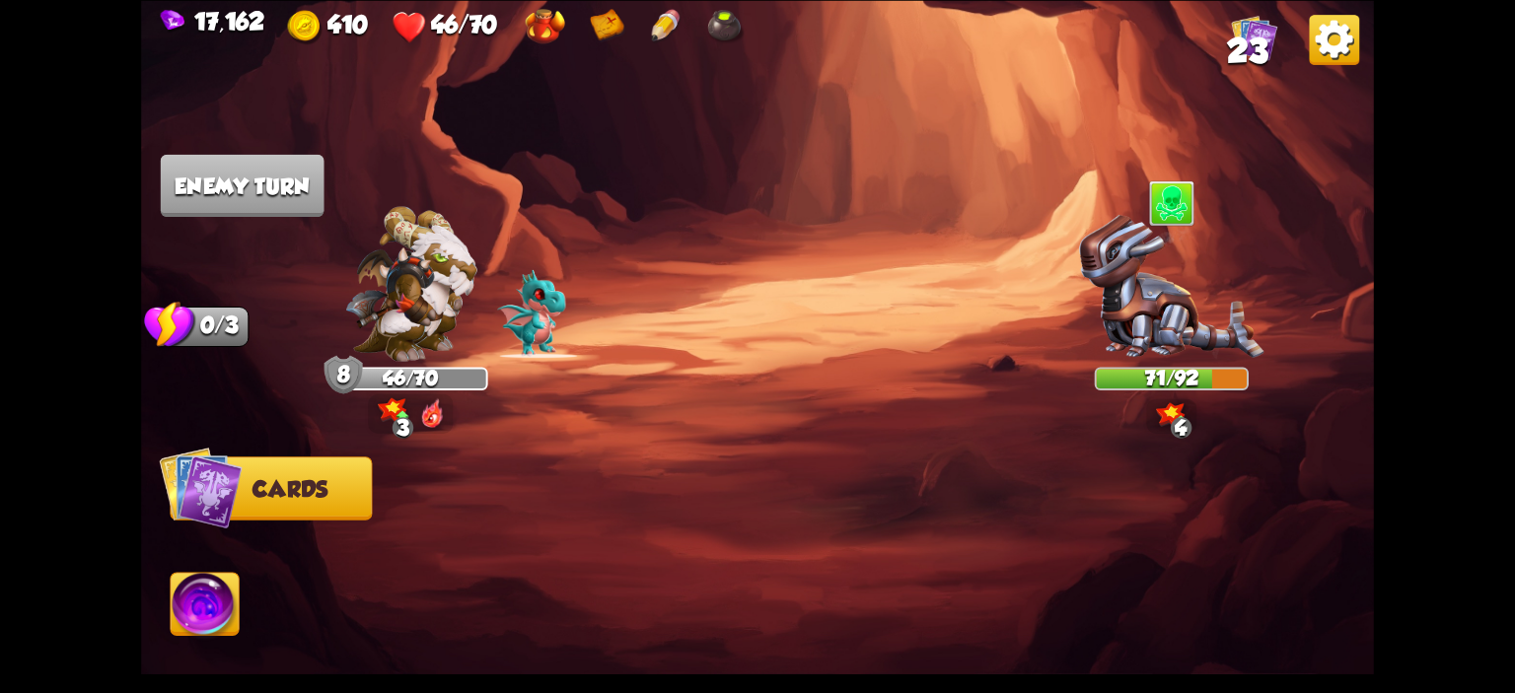
click at [1239, 39] on span "23" at bounding box center [1247, 50] width 40 height 37
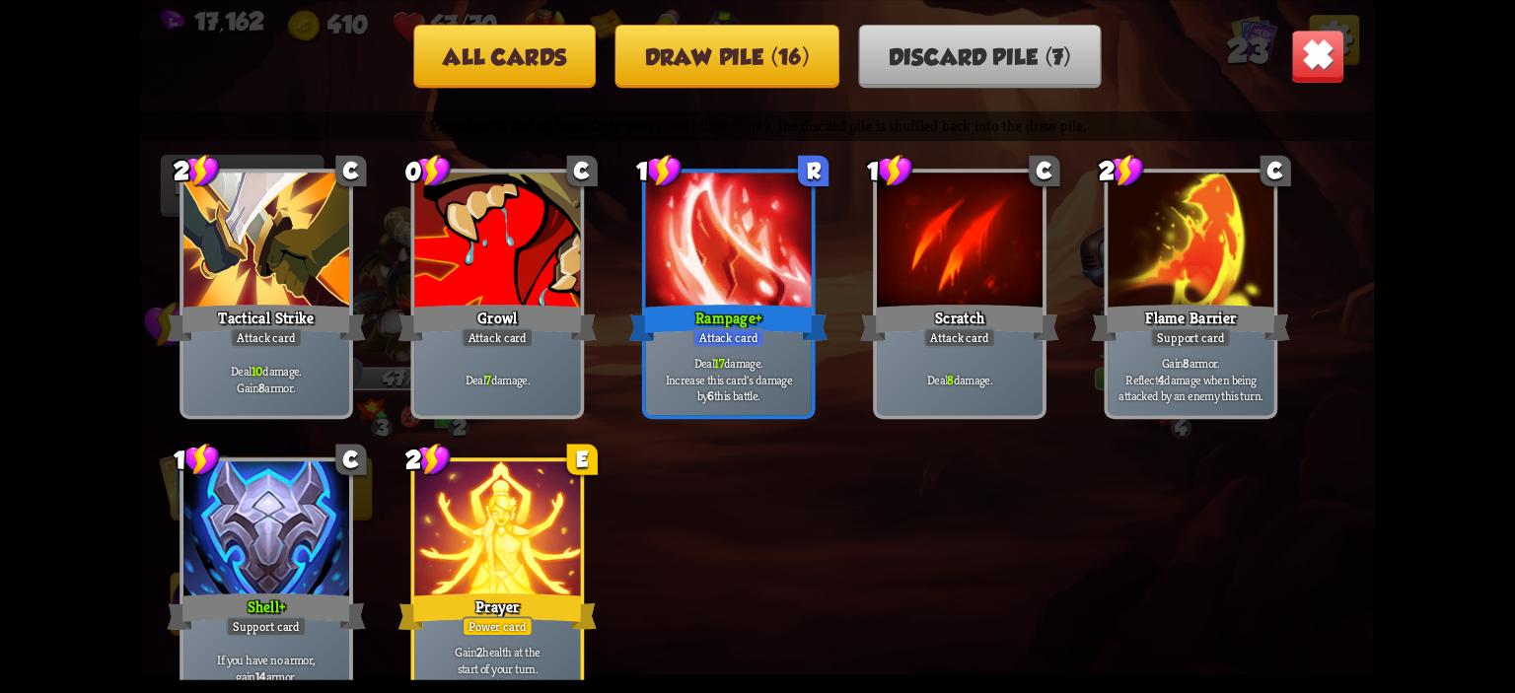
click at [1317, 77] on img at bounding box center [1318, 56] width 54 height 54
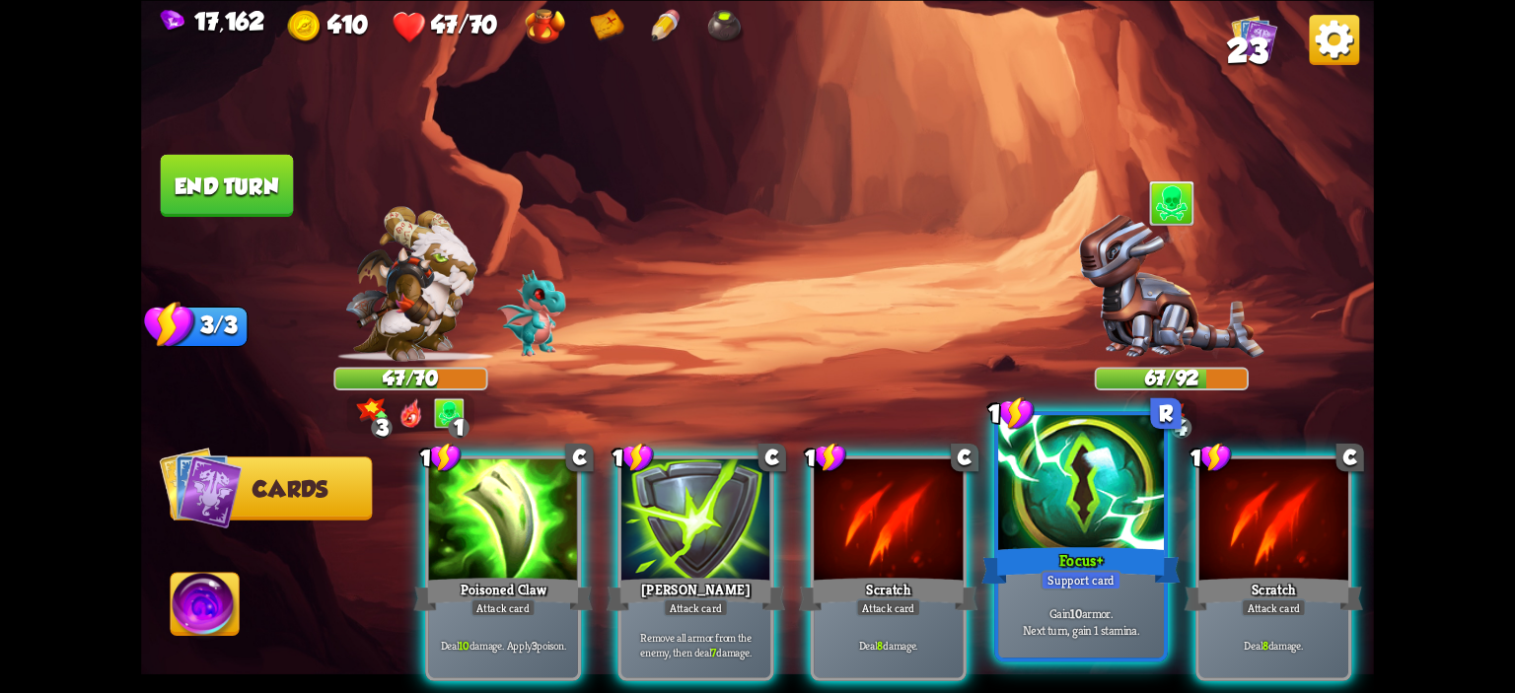
click at [1039, 515] on div at bounding box center [1081, 485] width 166 height 140
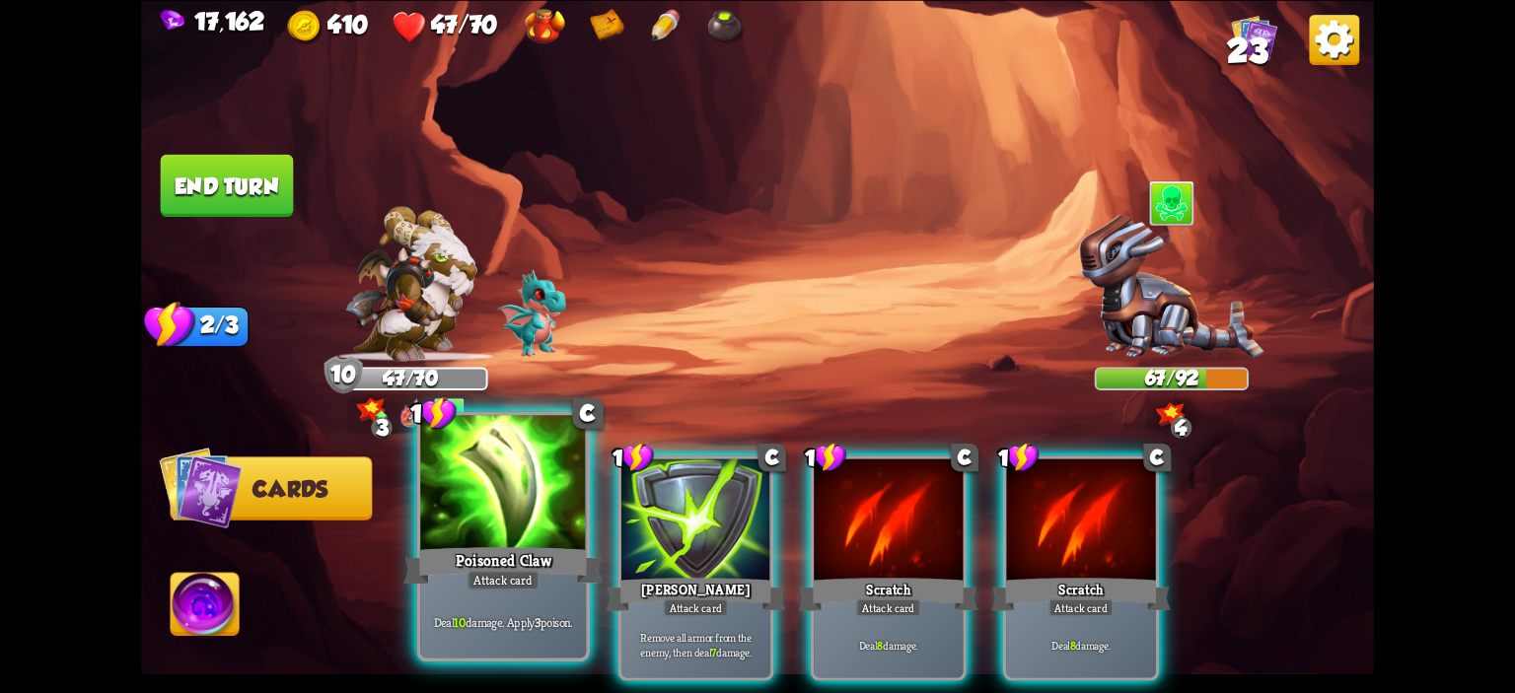
click at [516, 543] on div "Poisoned Claw" at bounding box center [502, 565] width 199 height 44
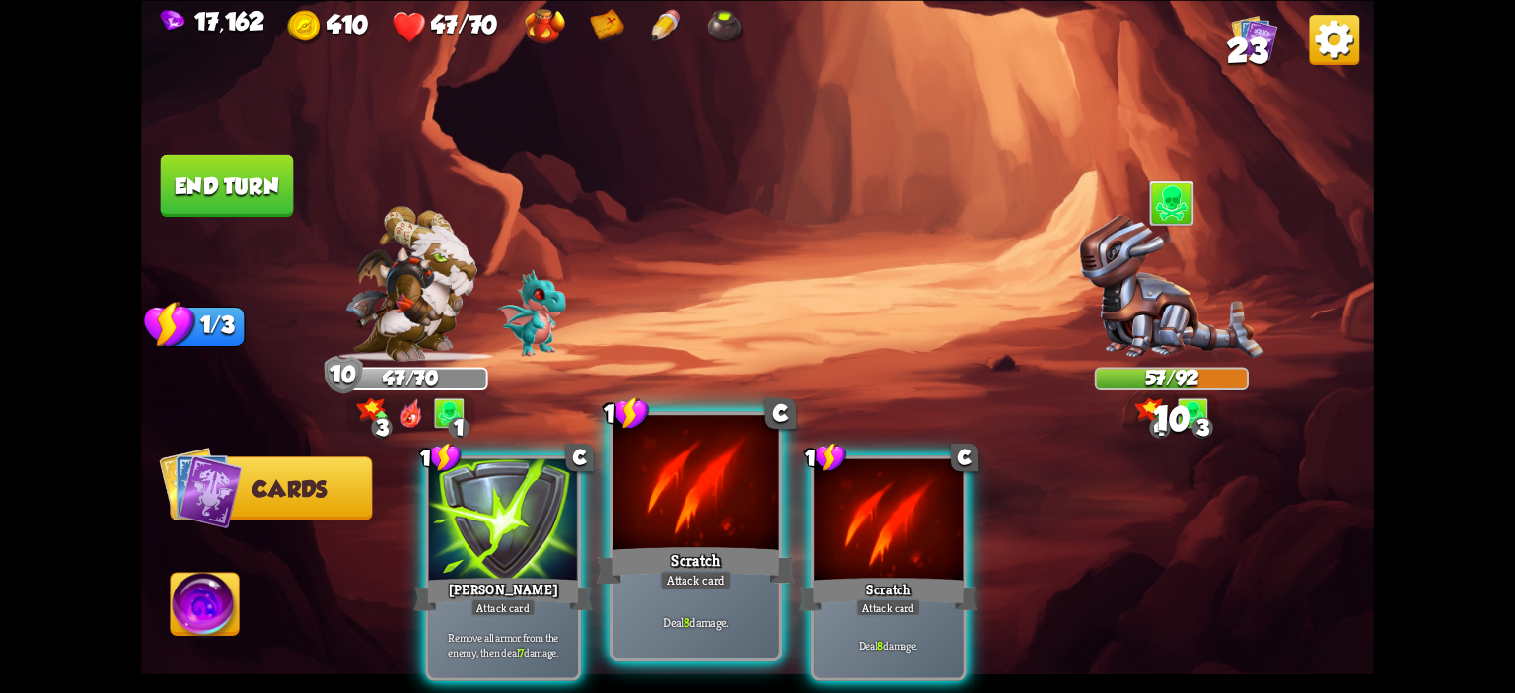
click at [643, 519] on div at bounding box center [696, 485] width 166 height 140
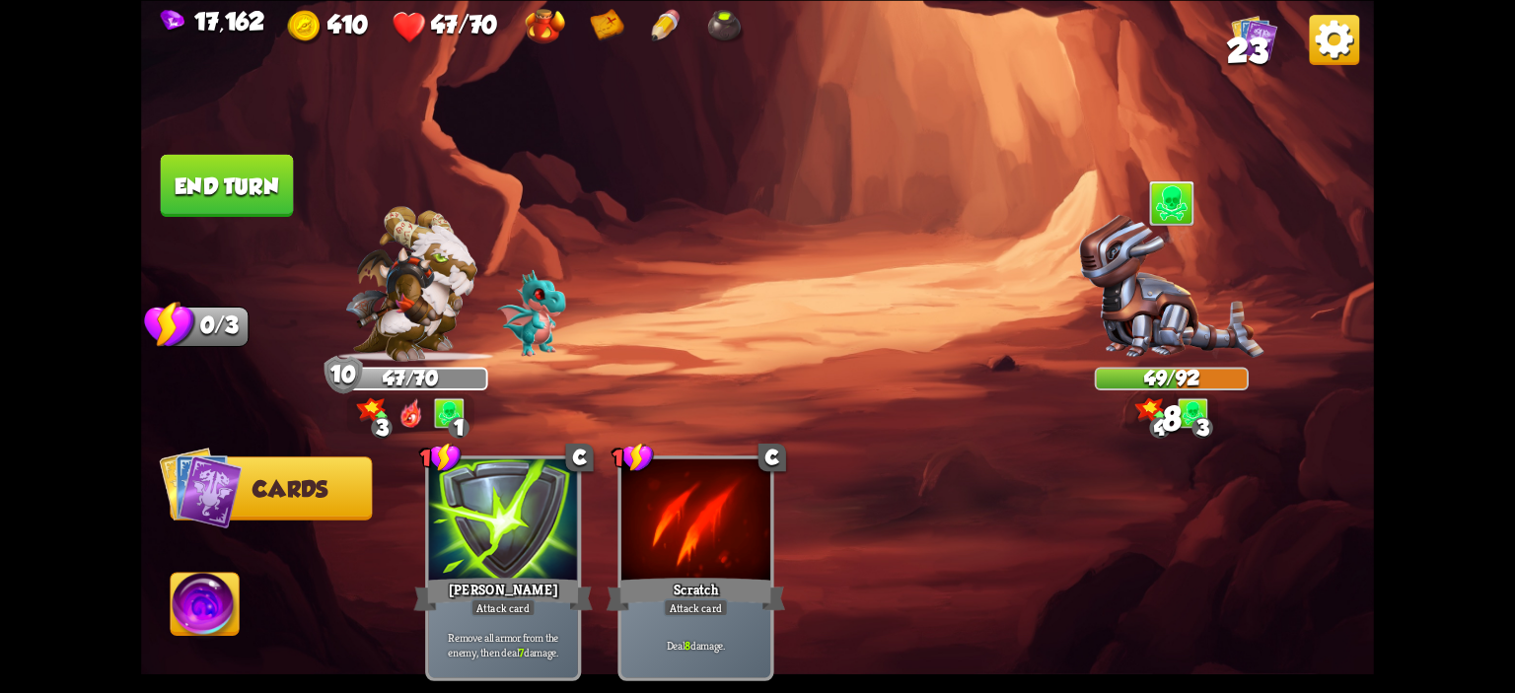
click at [252, 191] on button "End turn" at bounding box center [227, 185] width 133 height 62
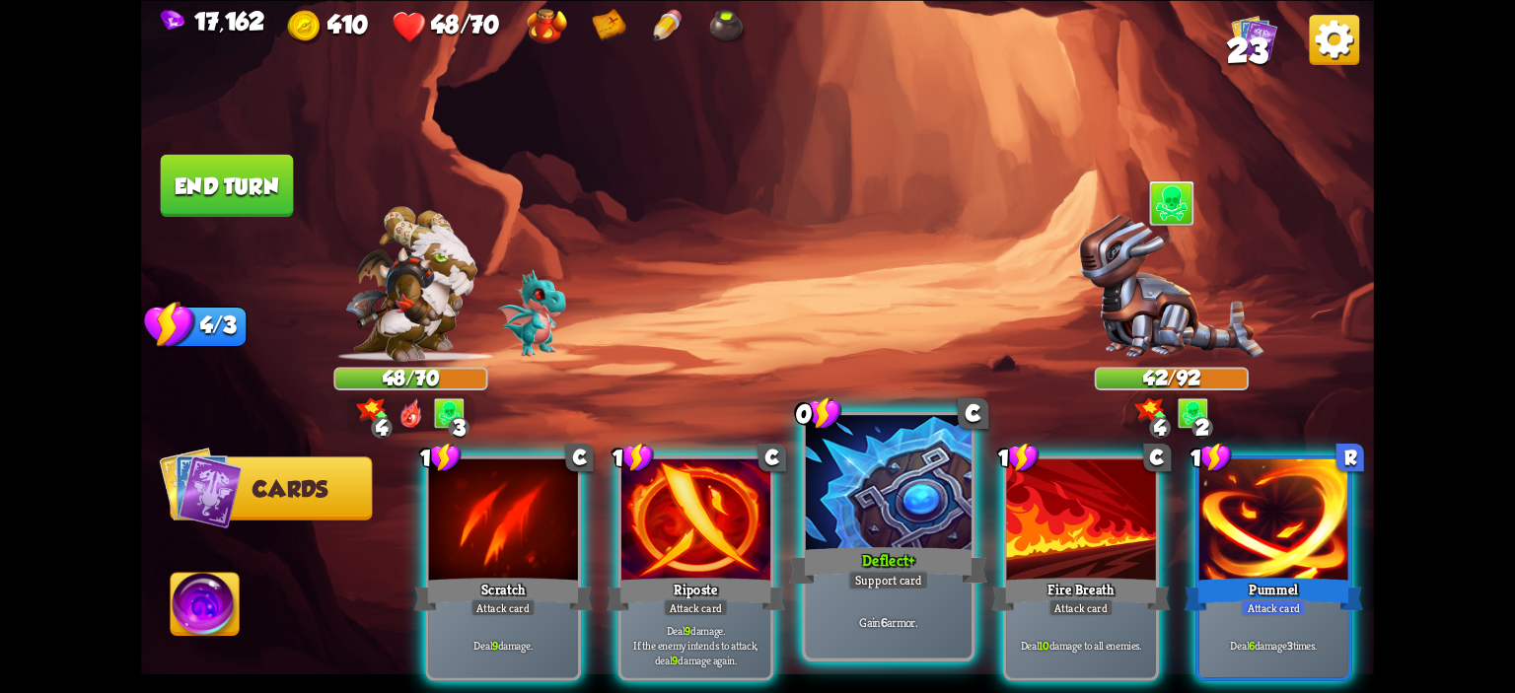
click at [898, 547] on div "Deflect+" at bounding box center [888, 565] width 199 height 44
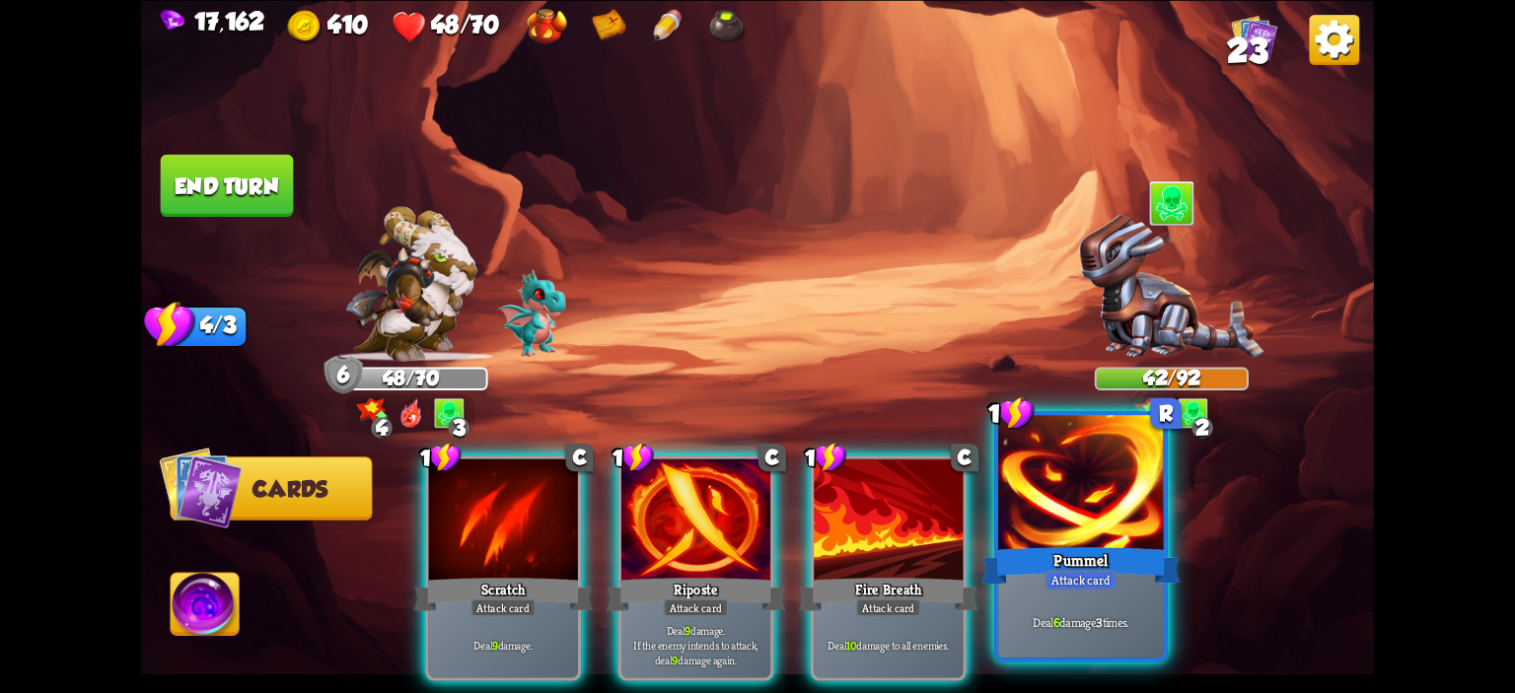
click at [1075, 466] on div at bounding box center [1081, 485] width 166 height 140
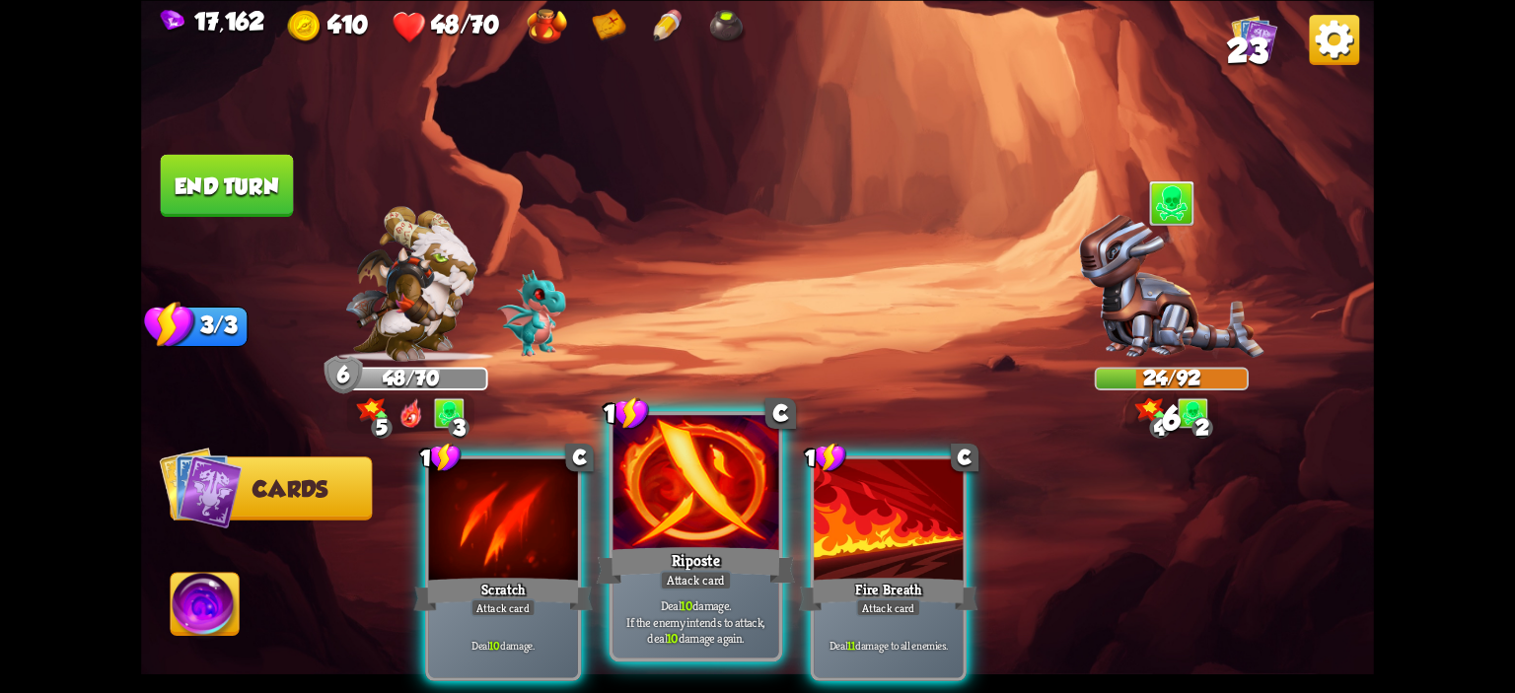
click at [738, 489] on div at bounding box center [696, 485] width 166 height 140
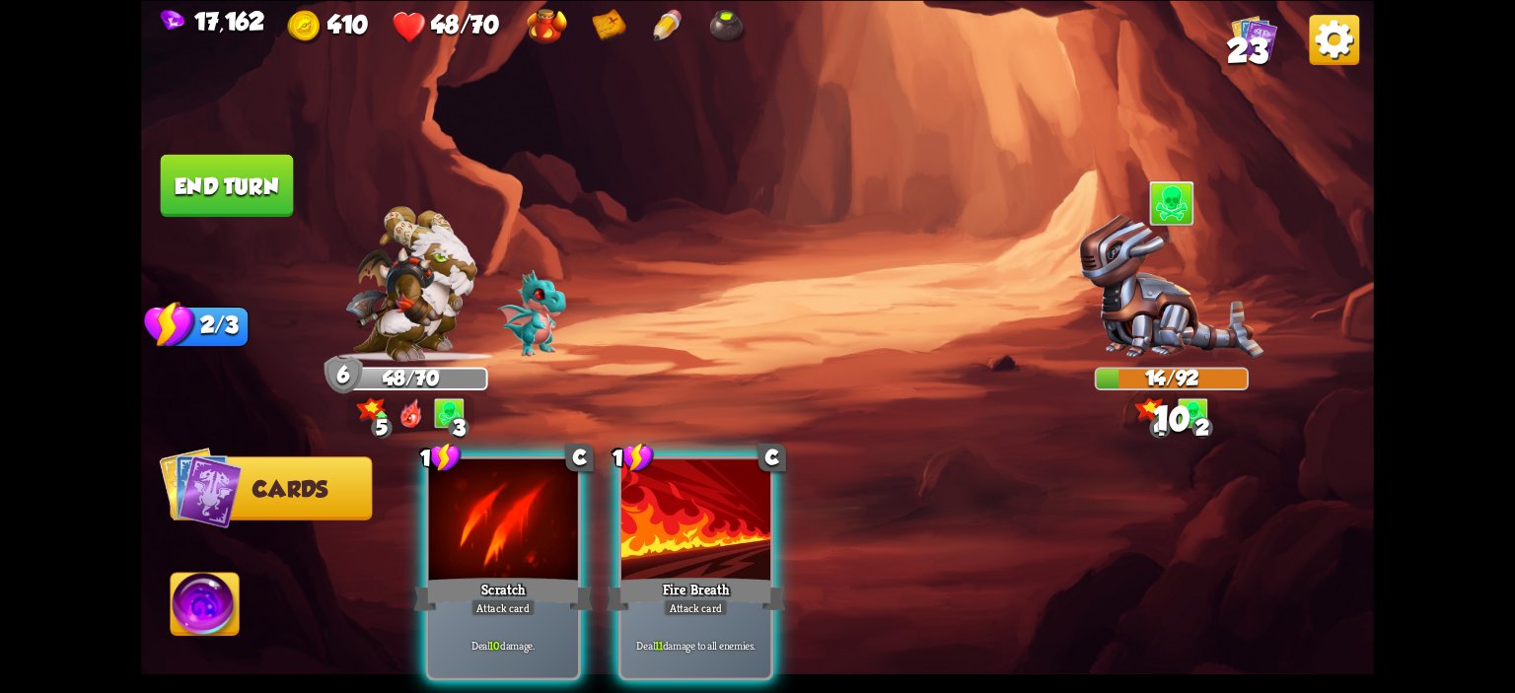
click at [738, 489] on div at bounding box center [695, 521] width 149 height 125
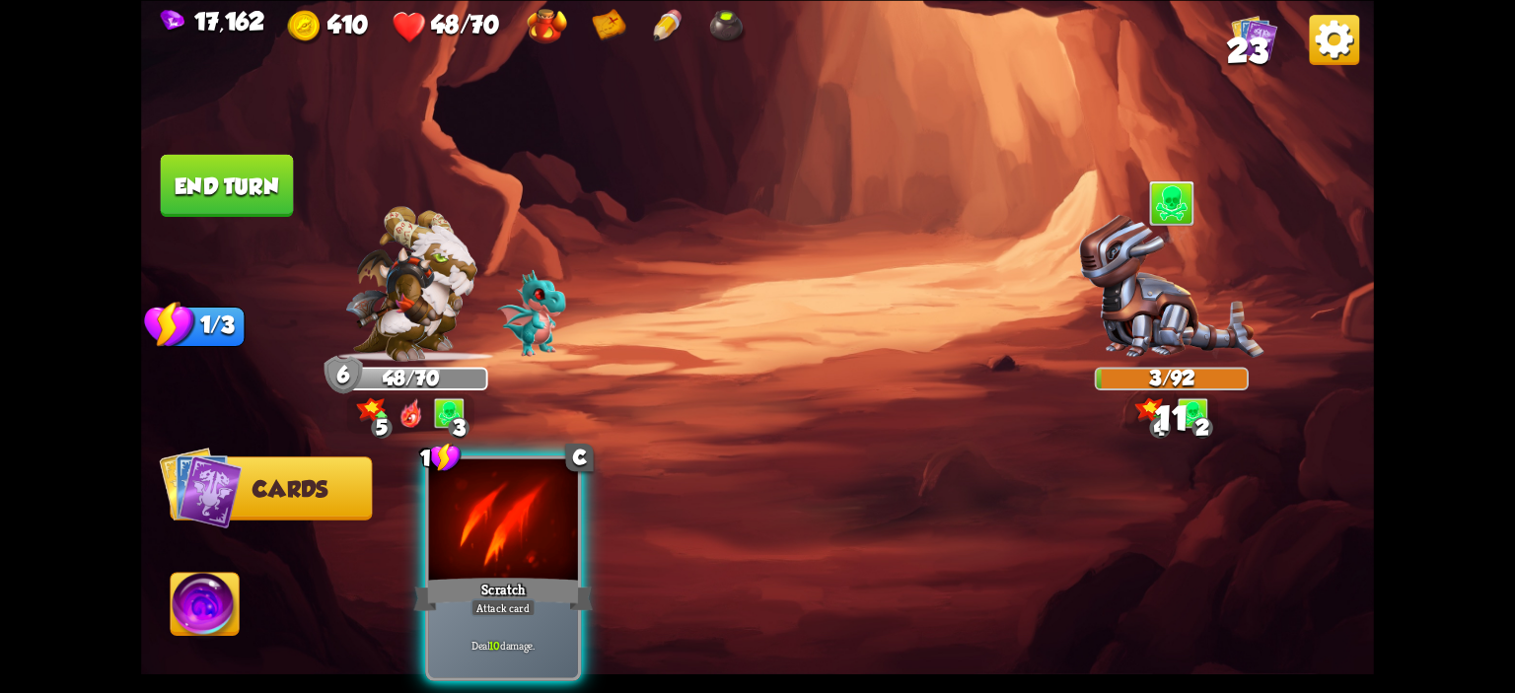
click at [201, 598] on img at bounding box center [205, 607] width 68 height 69
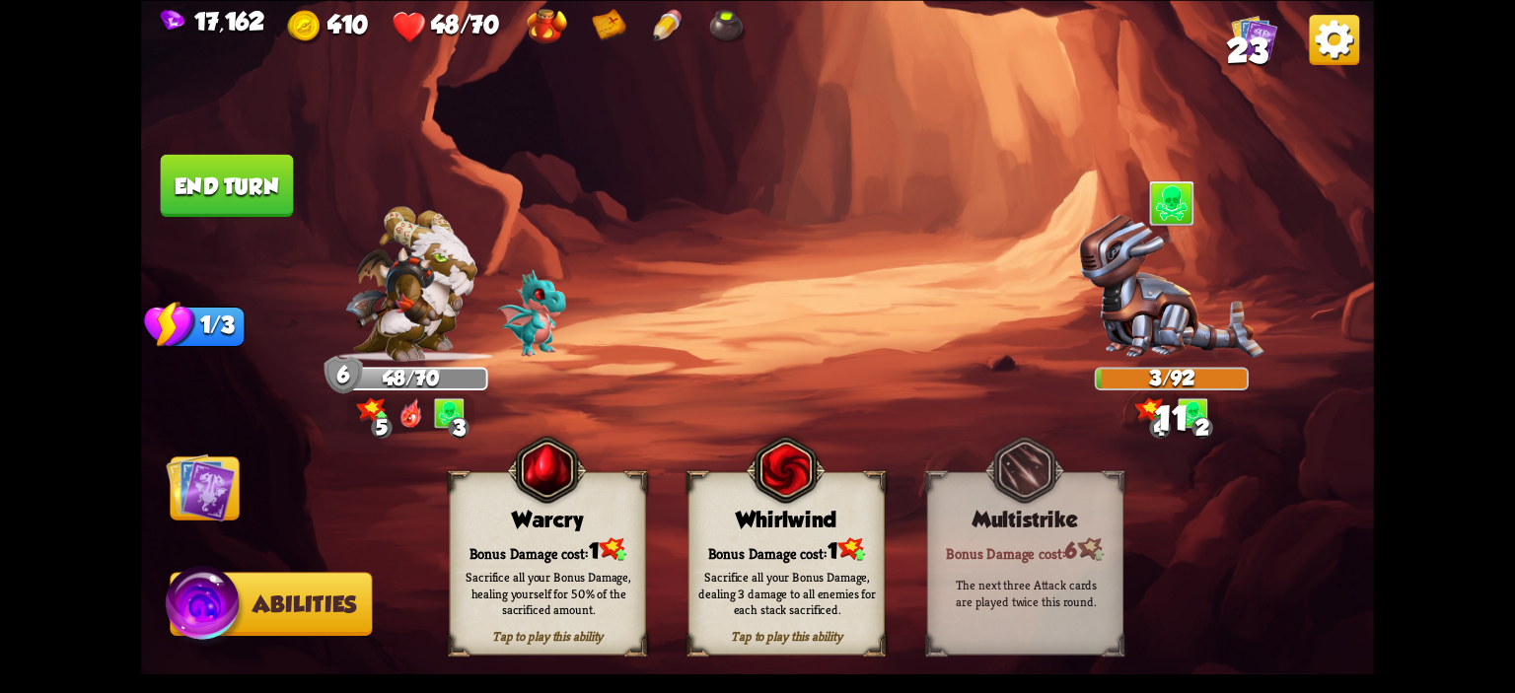
click at [525, 514] on div "Warcry" at bounding box center [548, 519] width 194 height 25
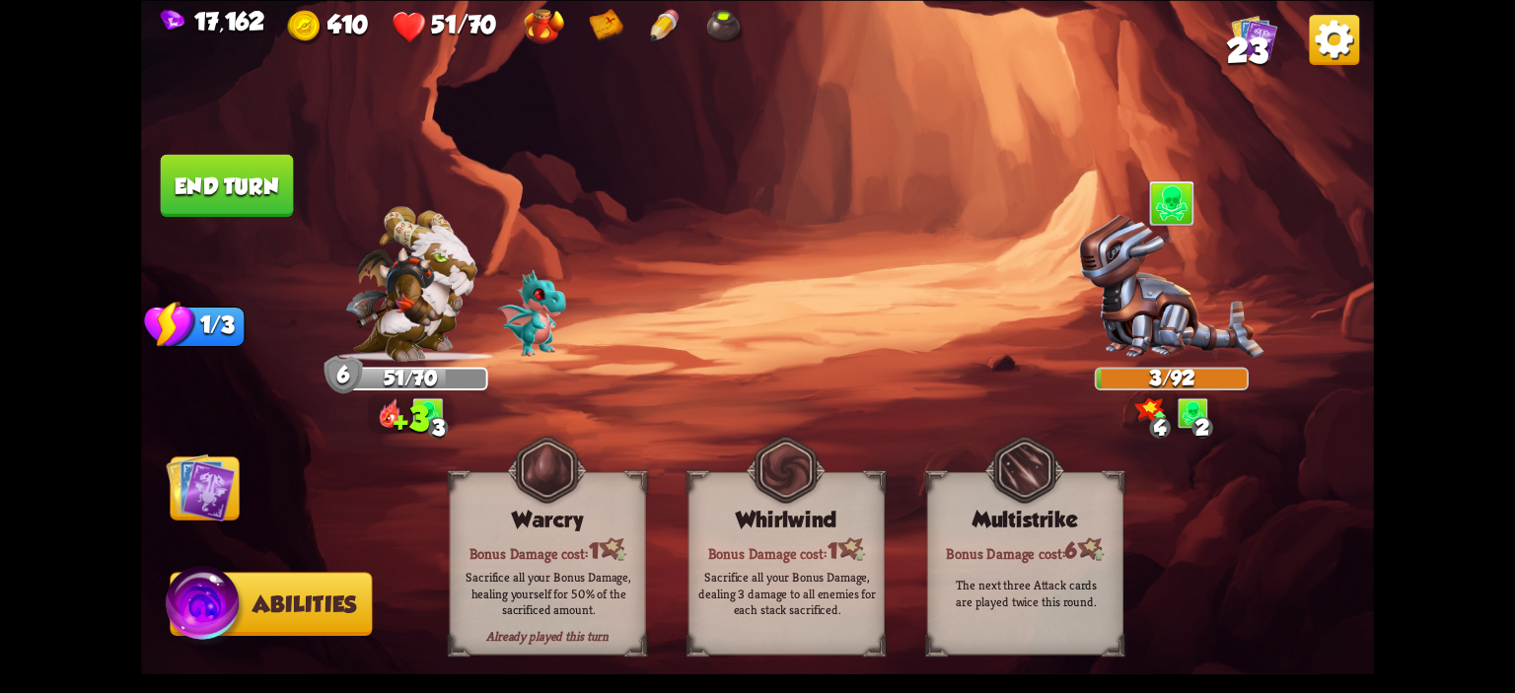
click at [251, 248] on img at bounding box center [757, 346] width 1233 height 693
click at [251, 228] on img at bounding box center [757, 346] width 1233 height 693
click at [251, 224] on img at bounding box center [757, 346] width 1233 height 693
click at [187, 484] on img at bounding box center [200, 487] width 69 height 69
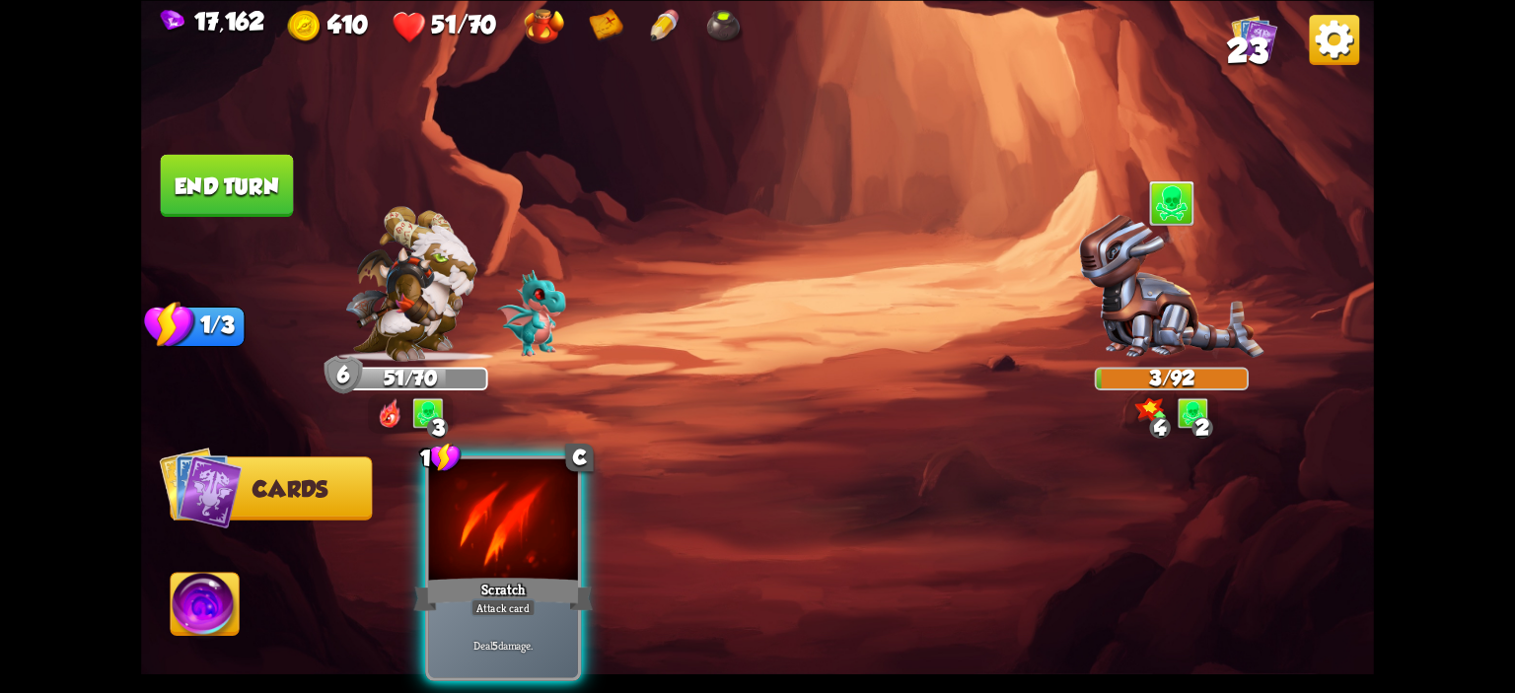
click at [201, 215] on button "End turn" at bounding box center [227, 185] width 133 height 62
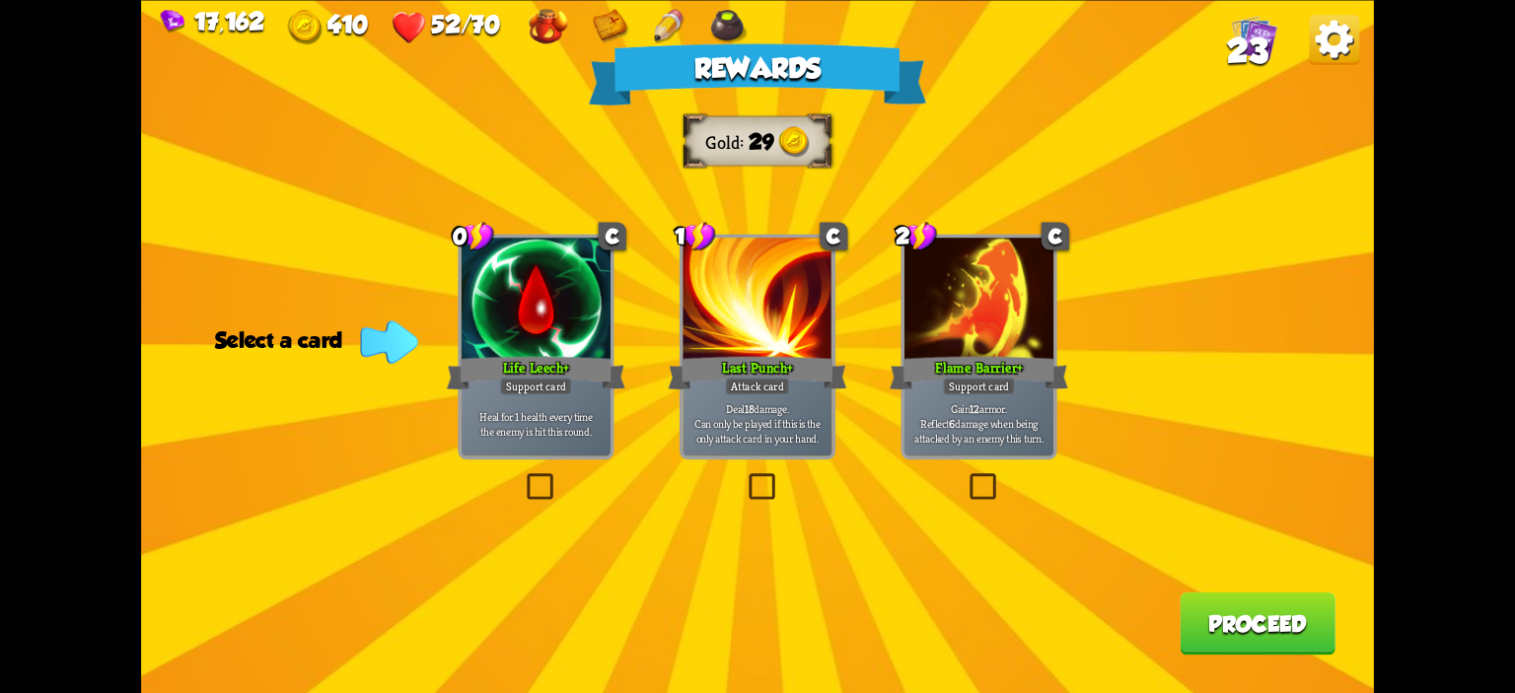
click at [560, 352] on div at bounding box center [536, 300] width 149 height 125
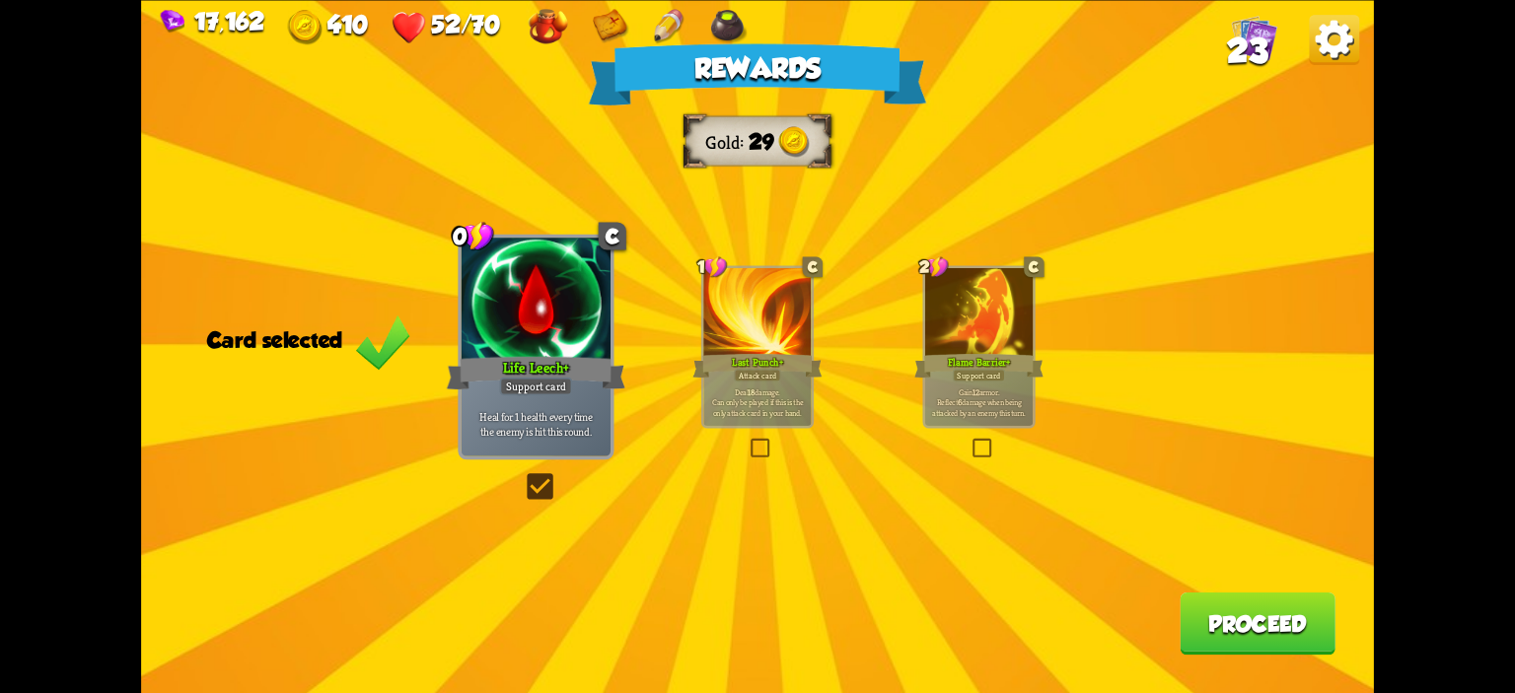
click at [1270, 611] on button "Proceed" at bounding box center [1258, 623] width 156 height 62
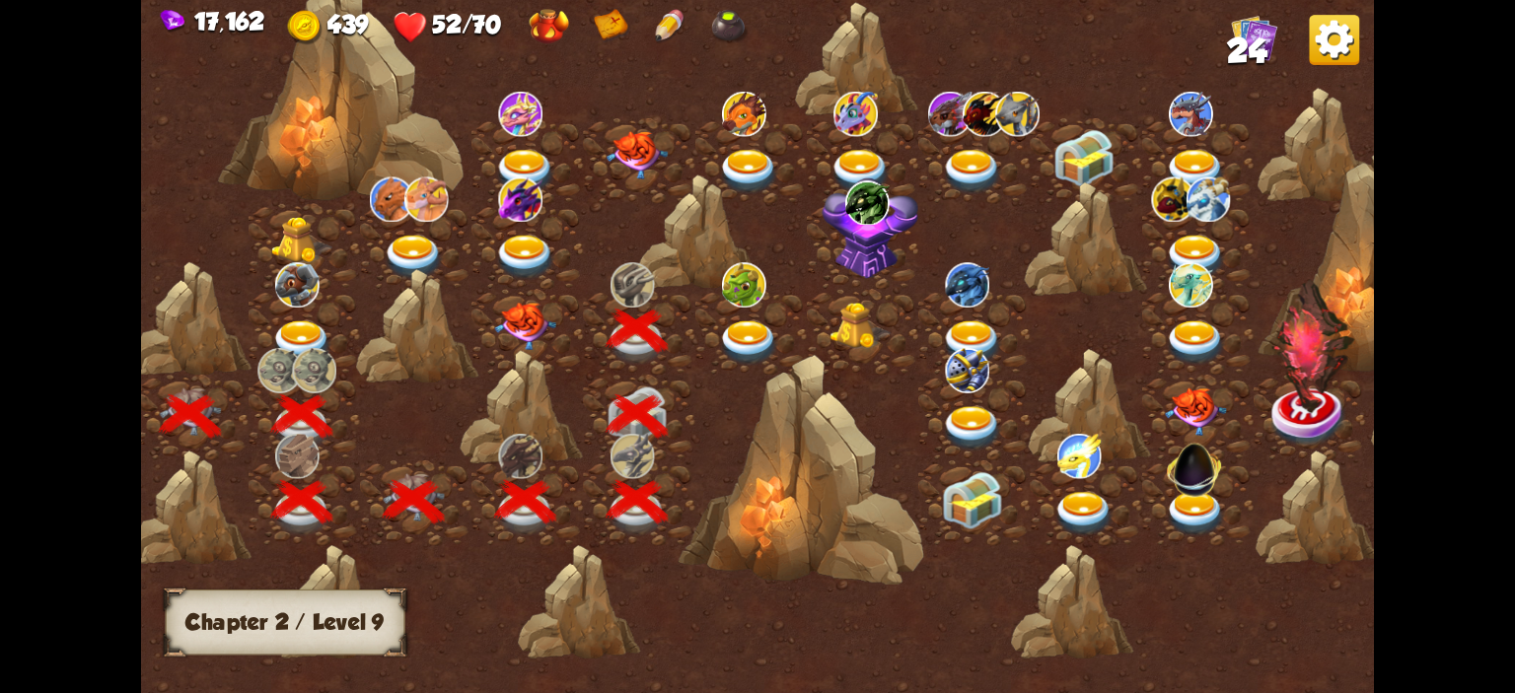
scroll to position [0, 131]
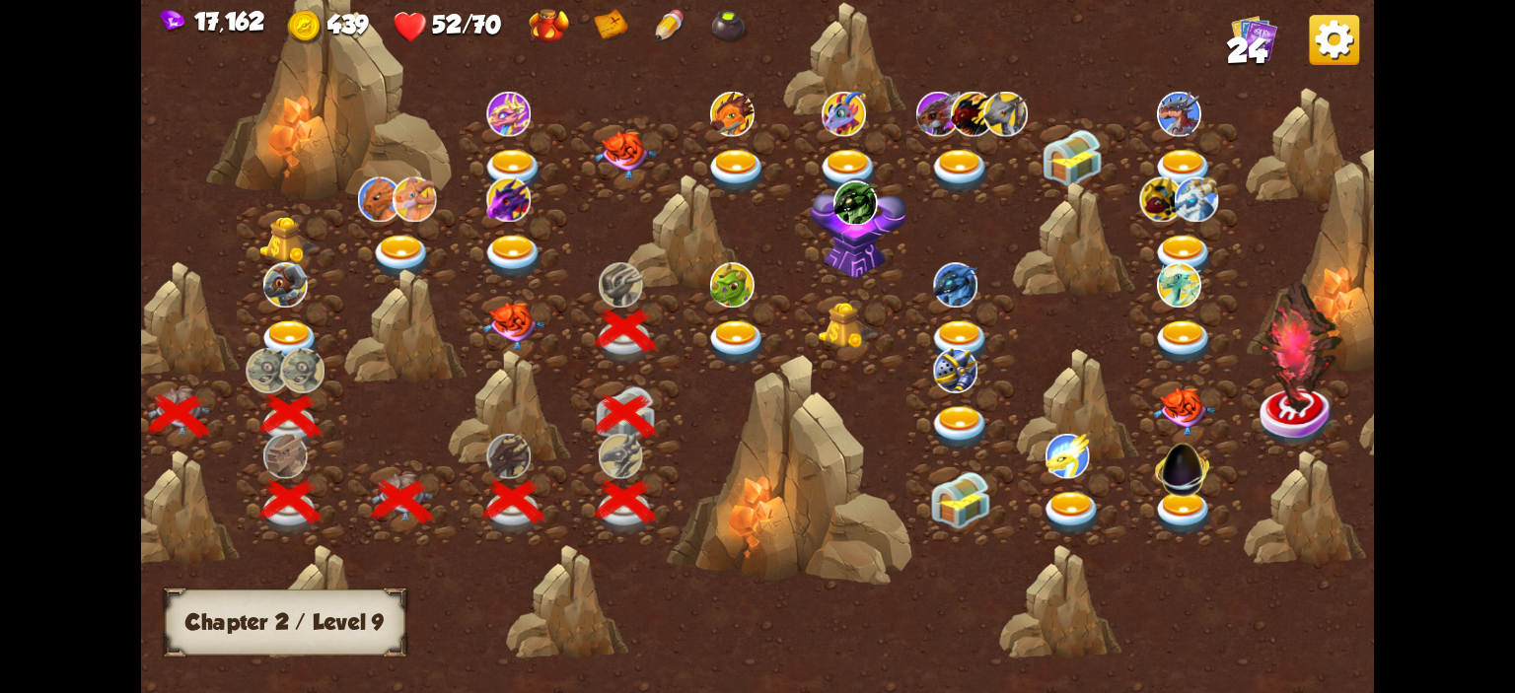
click at [757, 338] on img at bounding box center [736, 343] width 61 height 45
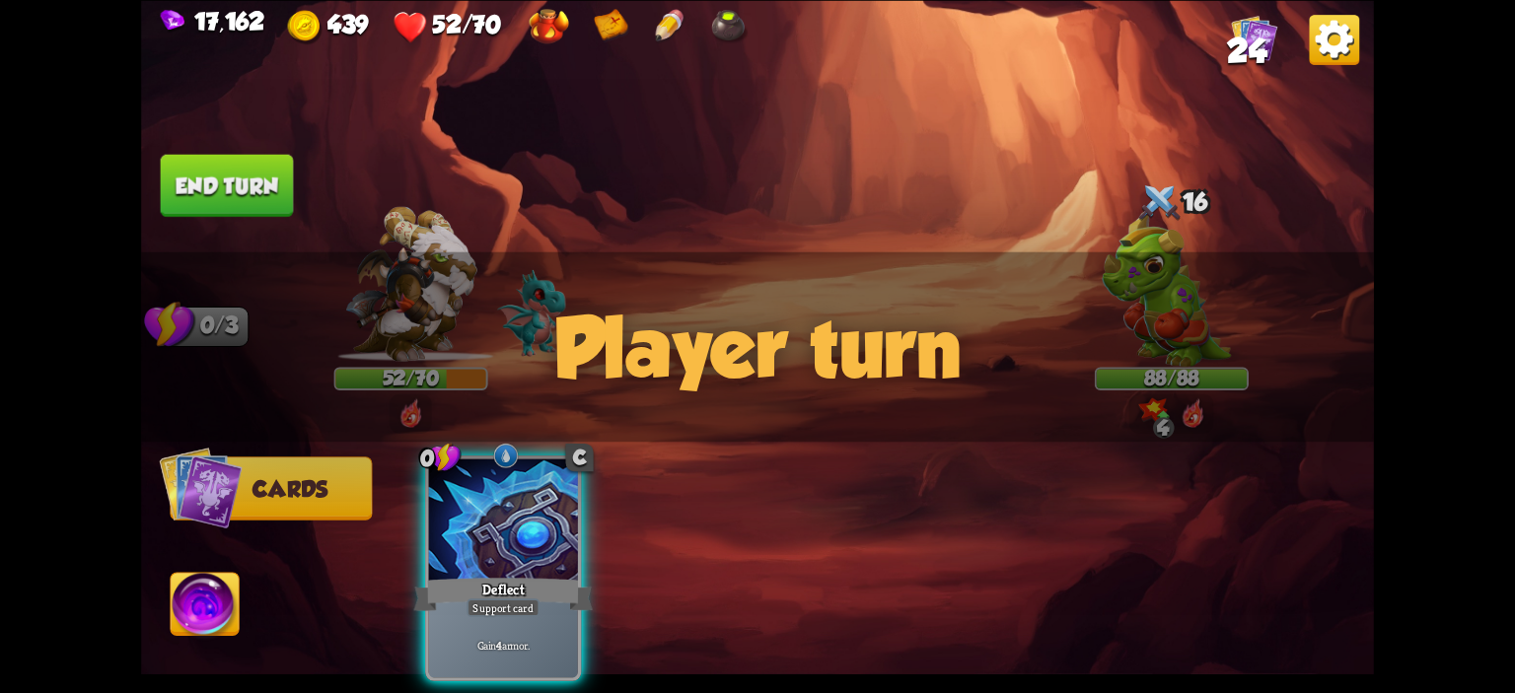
click at [1152, 281] on div "Player turn" at bounding box center [757, 345] width 1233 height 189
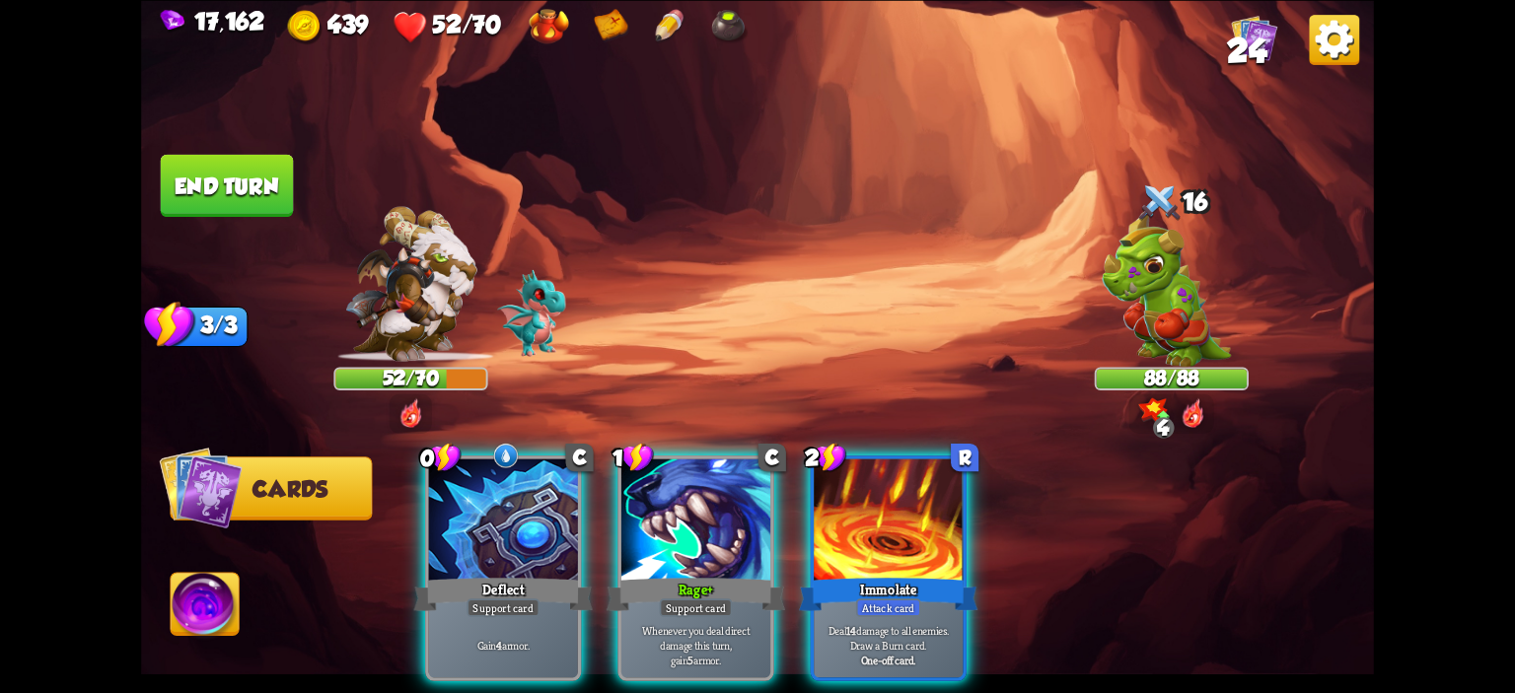
click at [1180, 308] on div "Player turn" at bounding box center [757, 345] width 1233 height 189
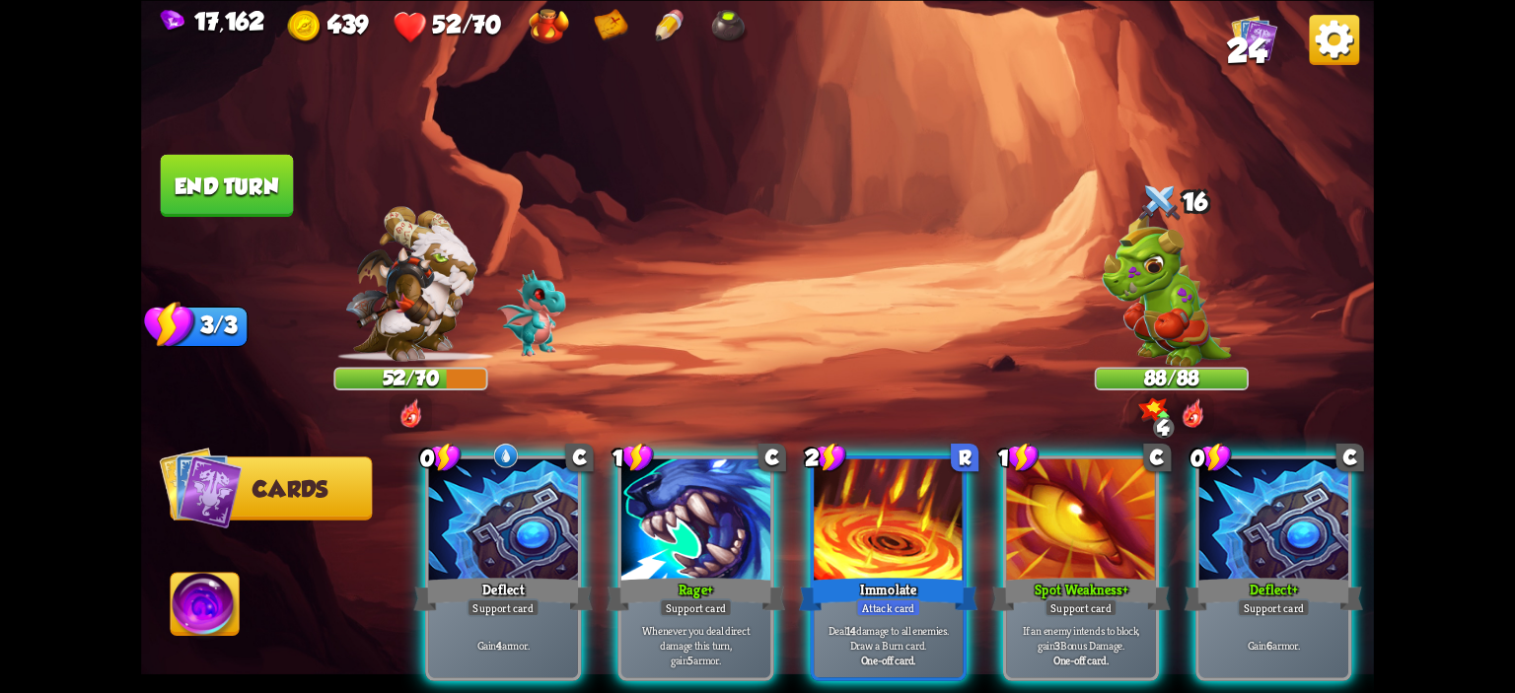
click at [1182, 335] on img at bounding box center [1166, 289] width 129 height 155
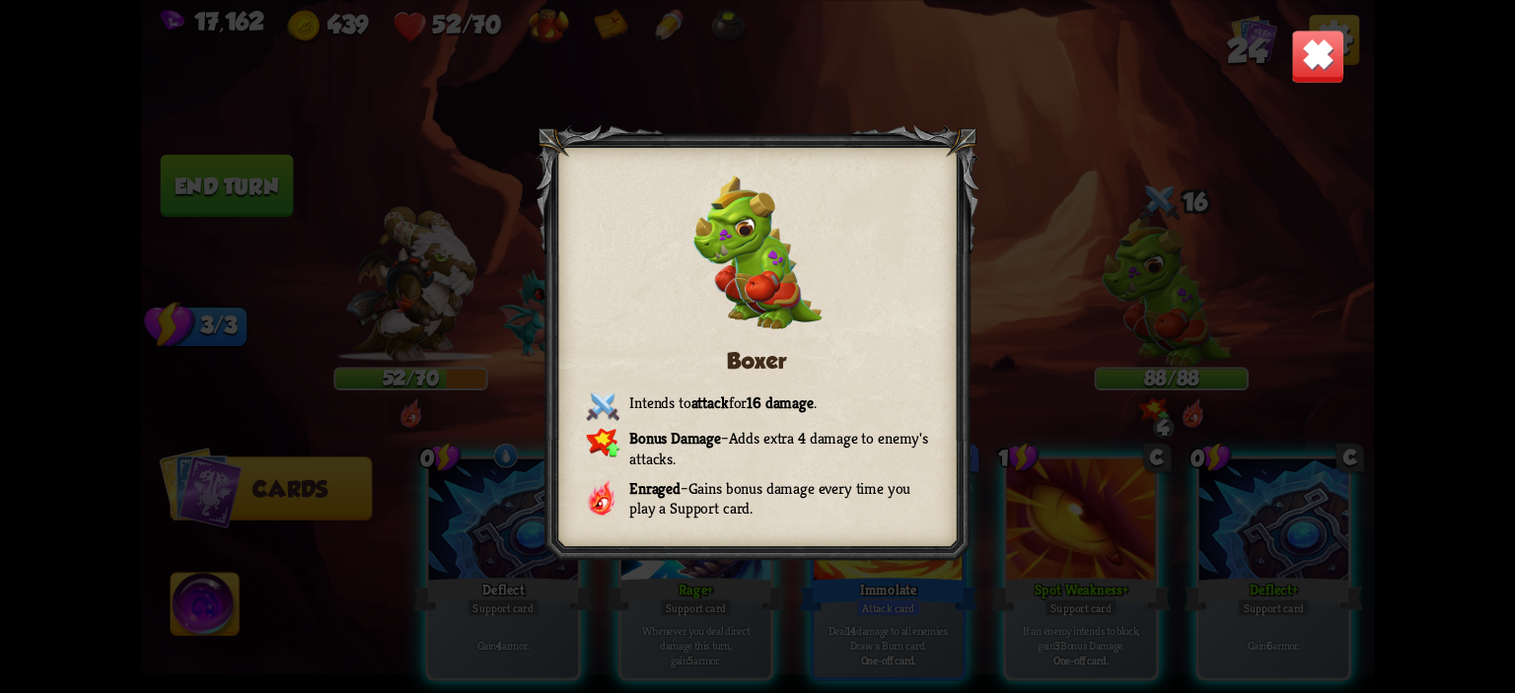
click at [1325, 78] on img at bounding box center [1318, 56] width 54 height 54
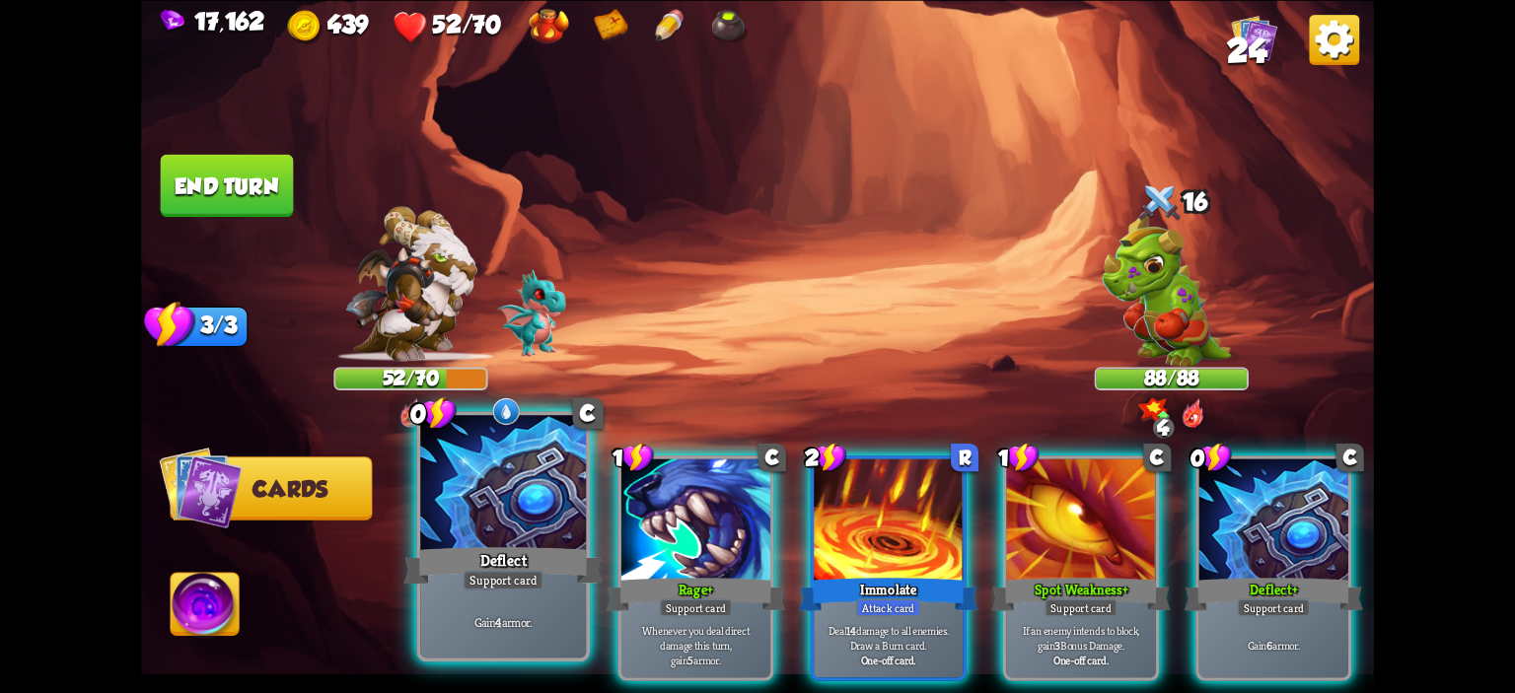
click at [517, 530] on div at bounding box center [503, 485] width 166 height 140
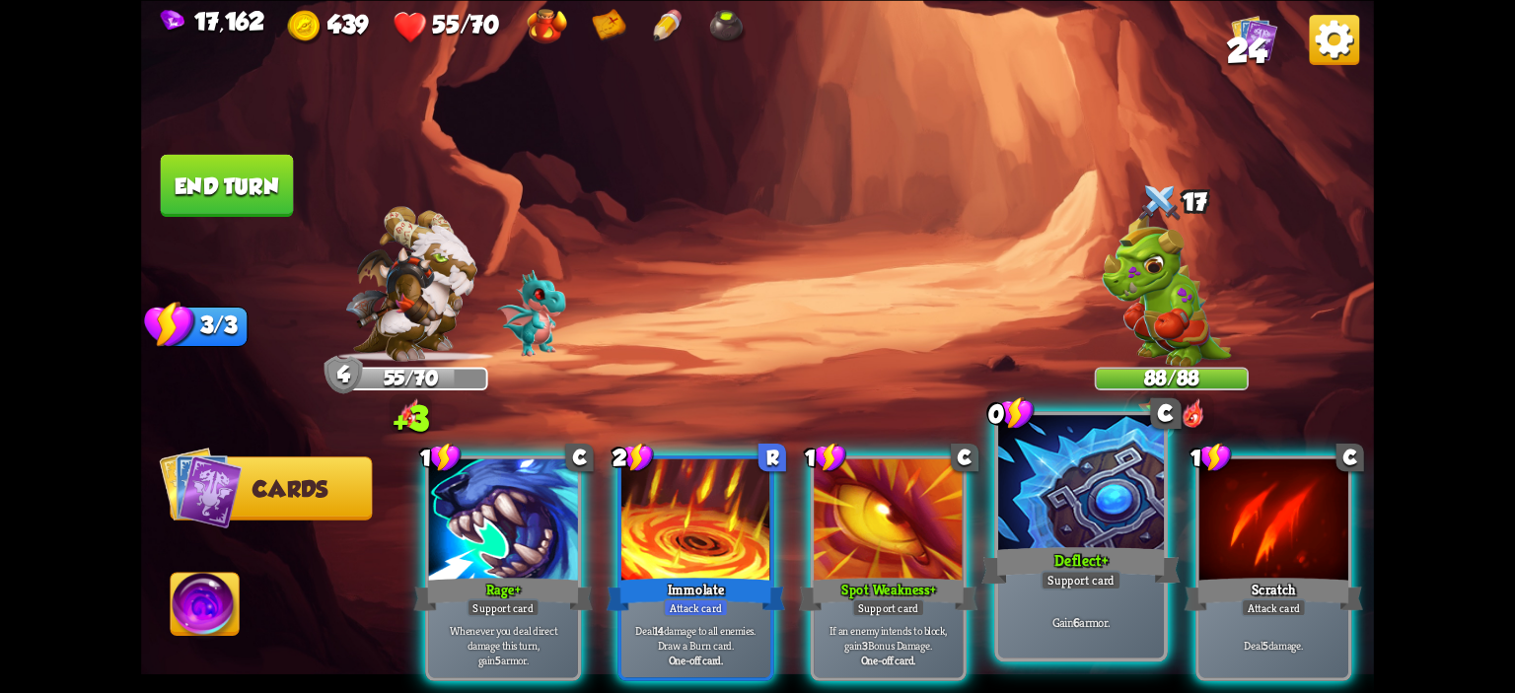
click at [1068, 476] on div at bounding box center [1081, 485] width 166 height 140
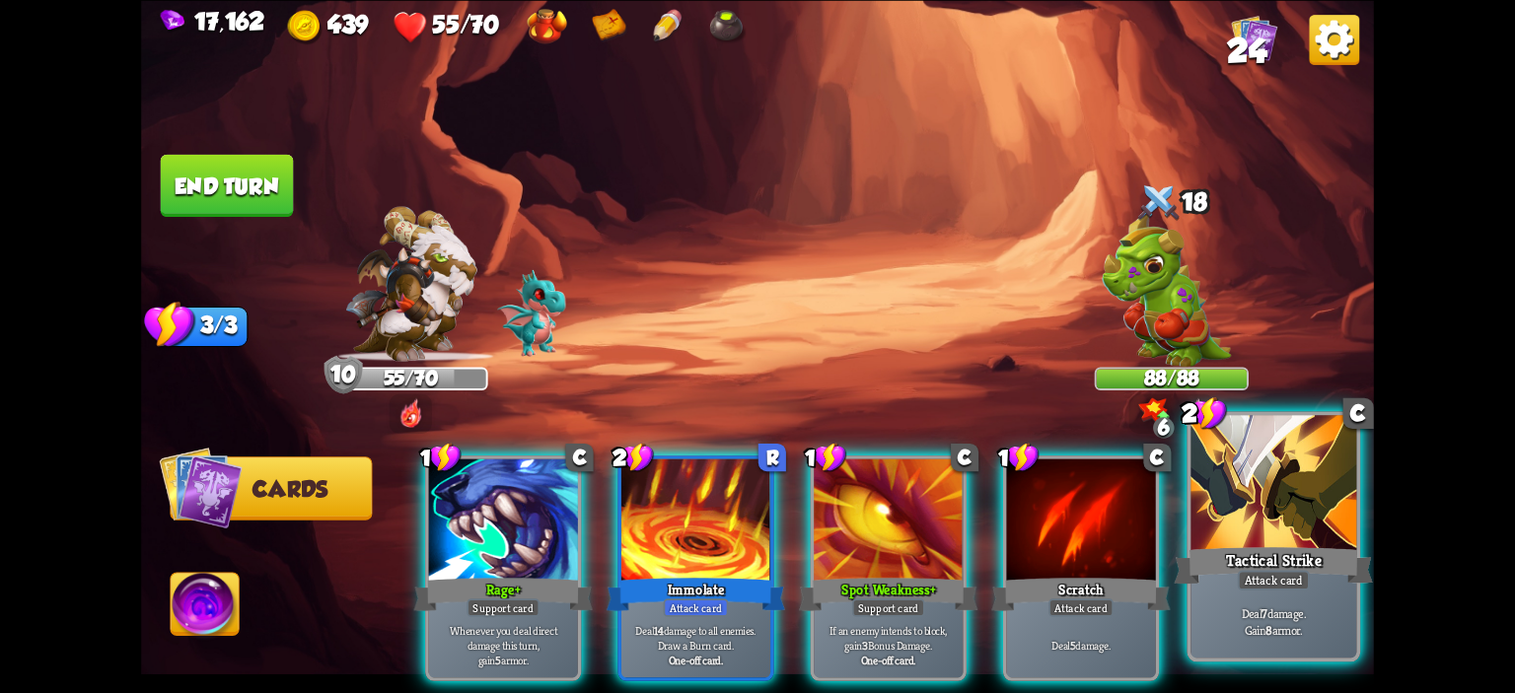
click at [1234, 498] on div at bounding box center [1273, 485] width 166 height 140
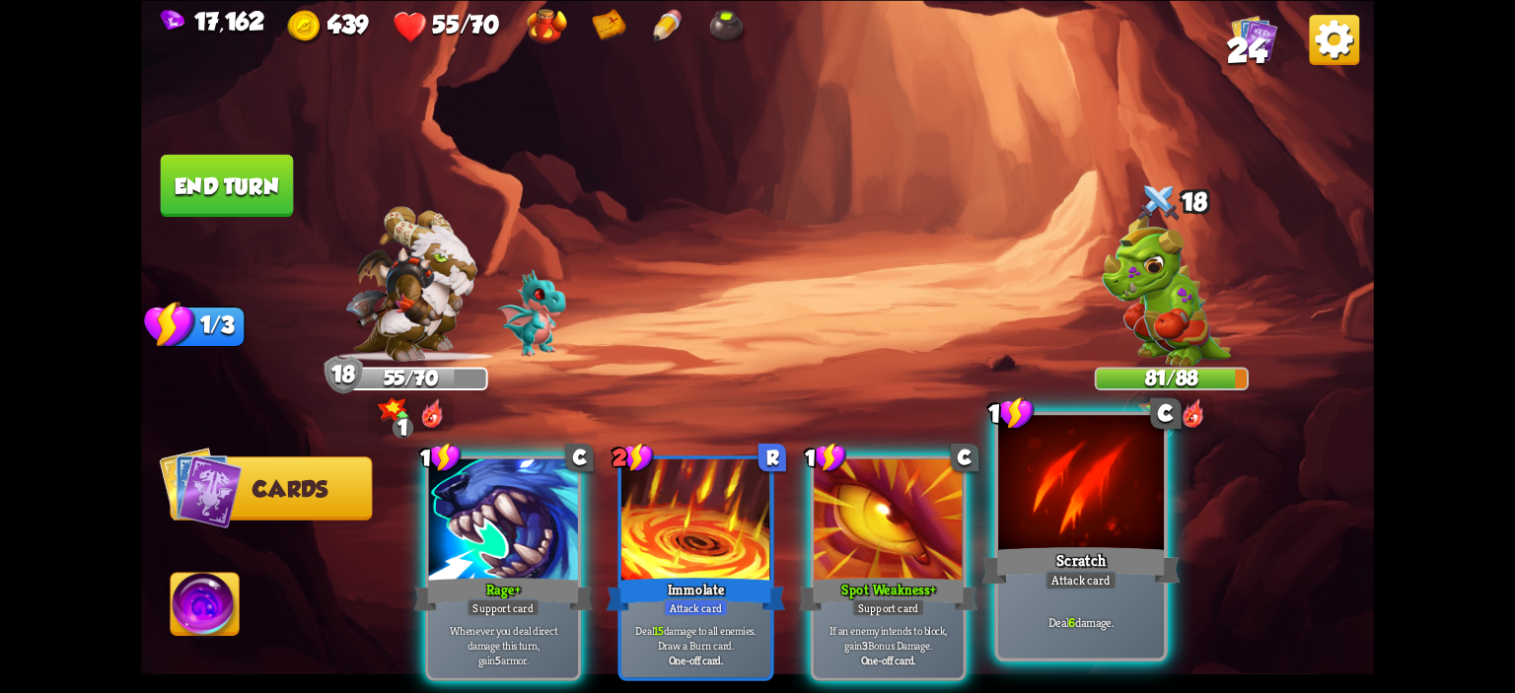
click at [1115, 500] on div at bounding box center [1081, 485] width 166 height 140
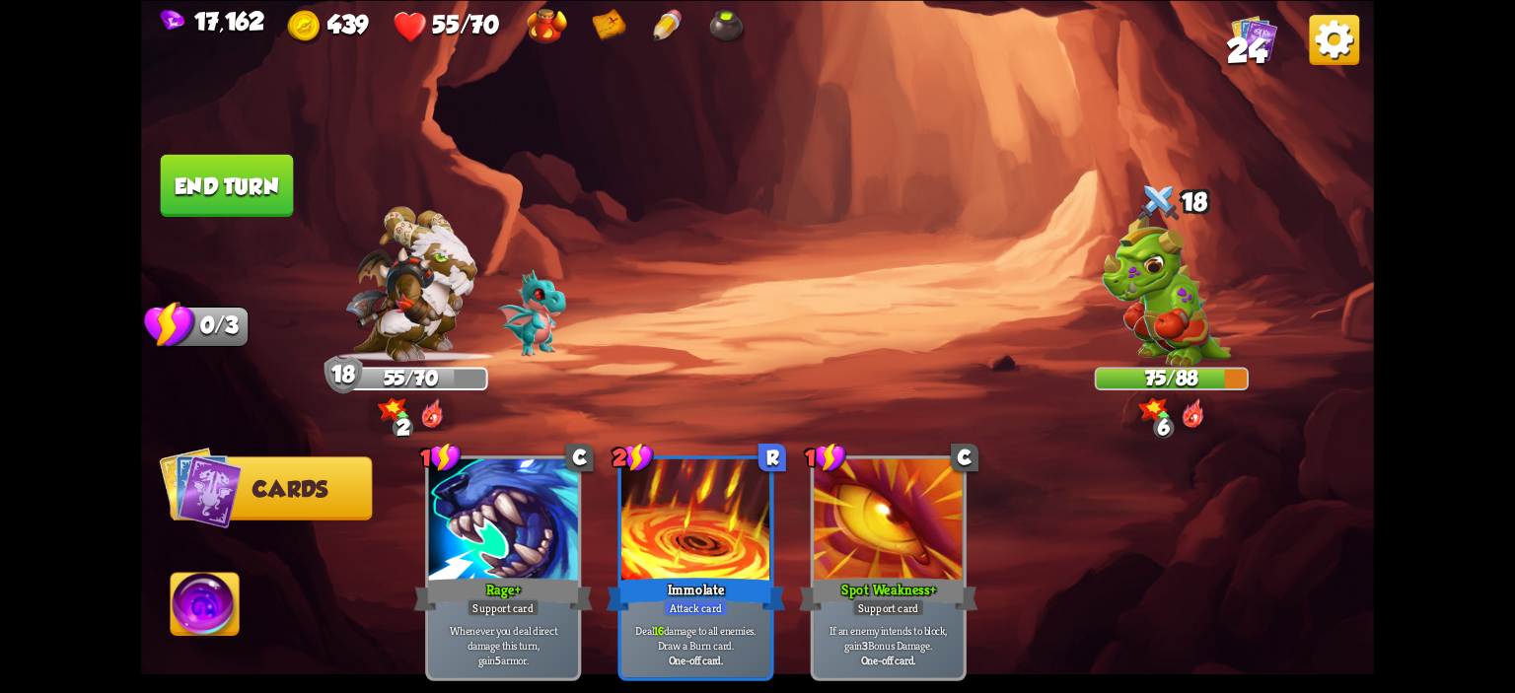
click at [181, 163] on button "End turn" at bounding box center [227, 185] width 133 height 62
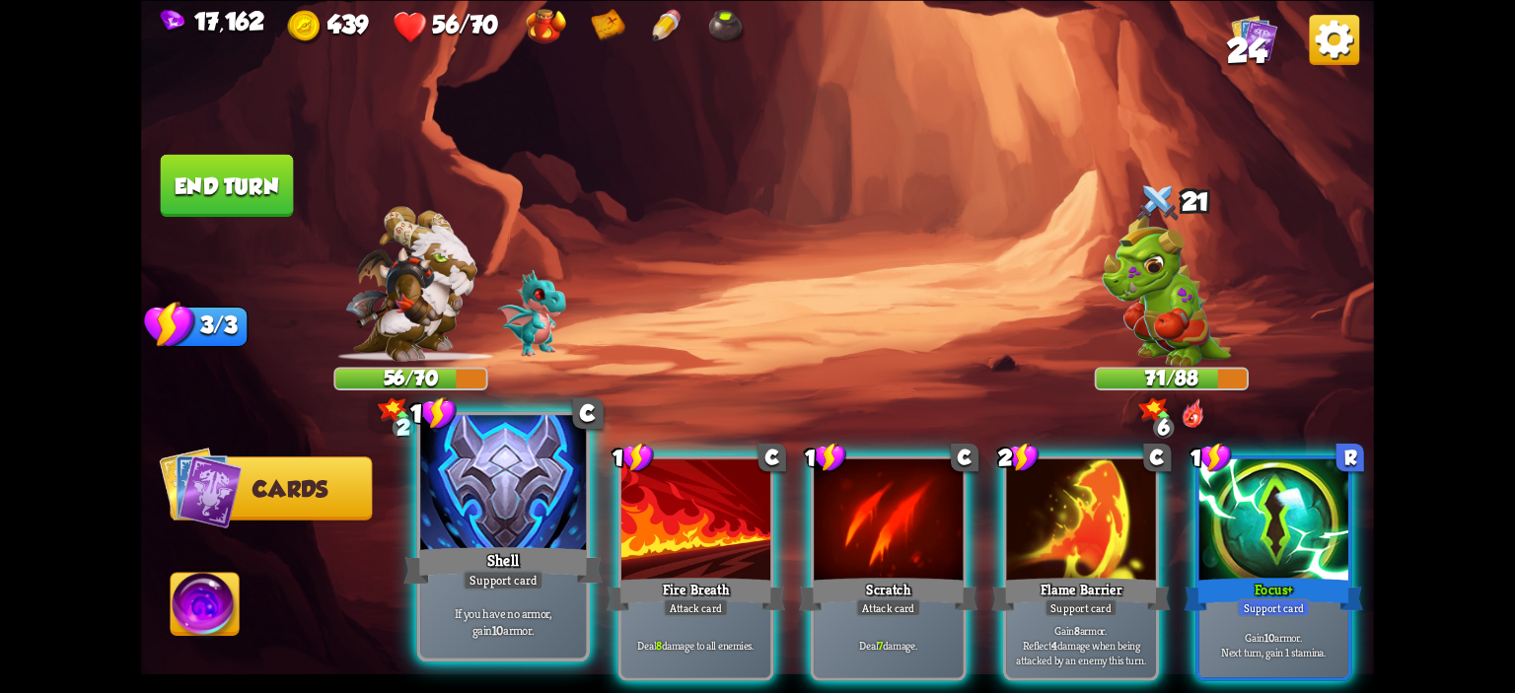
click at [440, 496] on div at bounding box center [503, 485] width 166 height 140
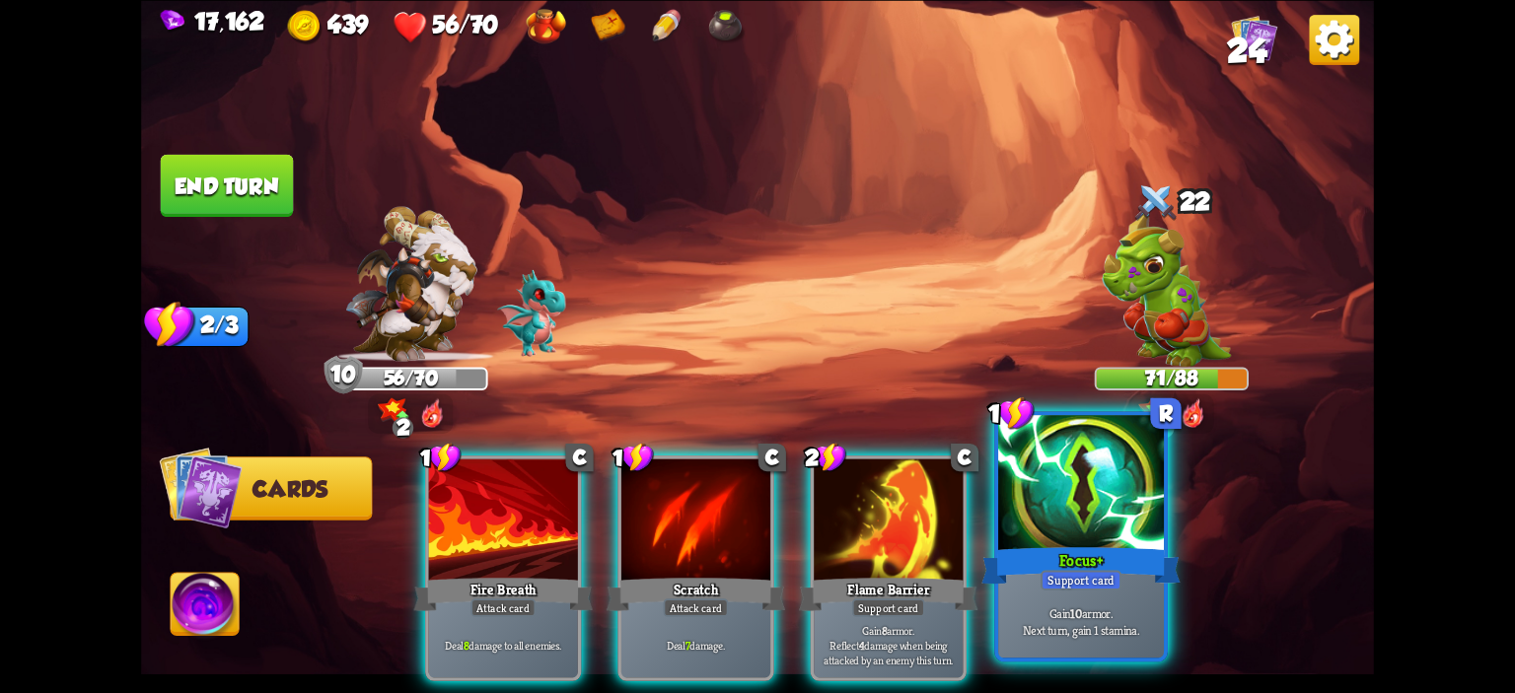
click at [1102, 481] on div at bounding box center [1081, 485] width 166 height 140
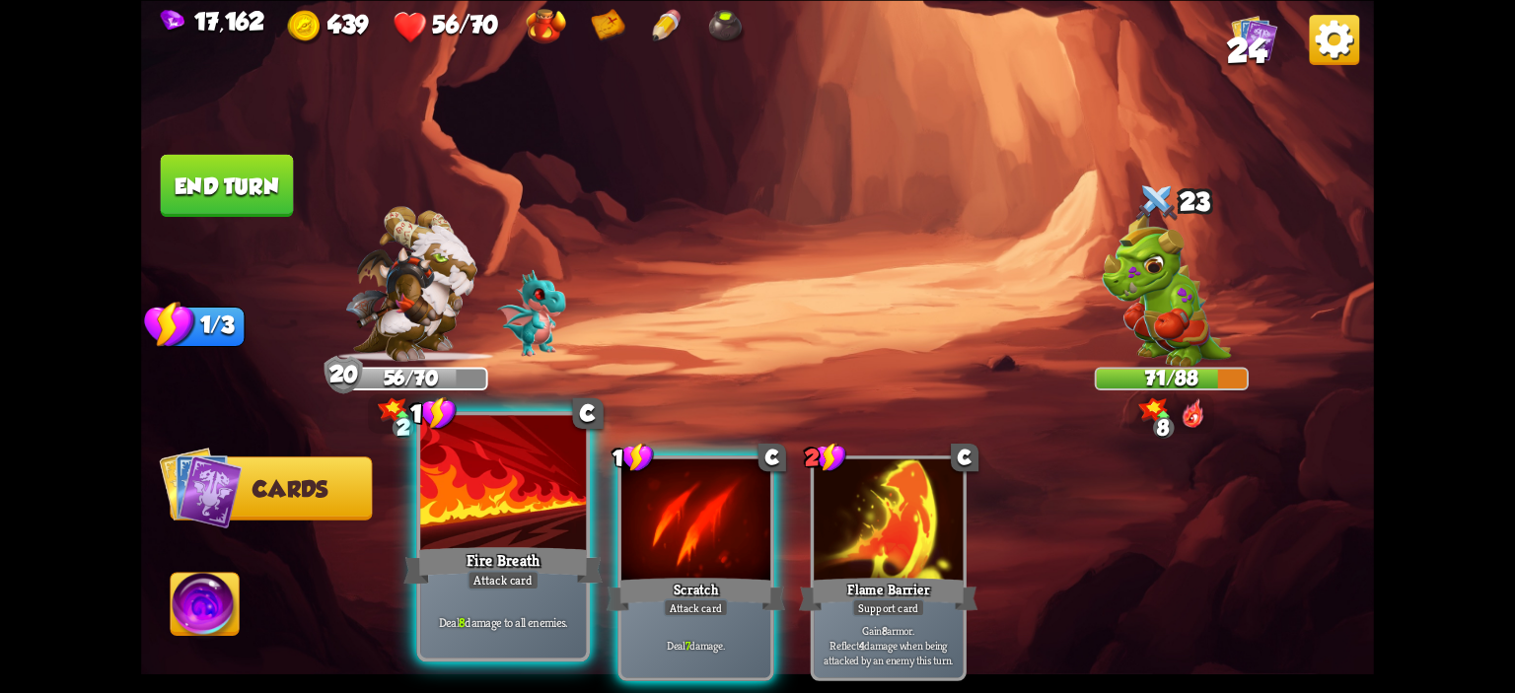
click at [542, 516] on div at bounding box center [503, 485] width 166 height 140
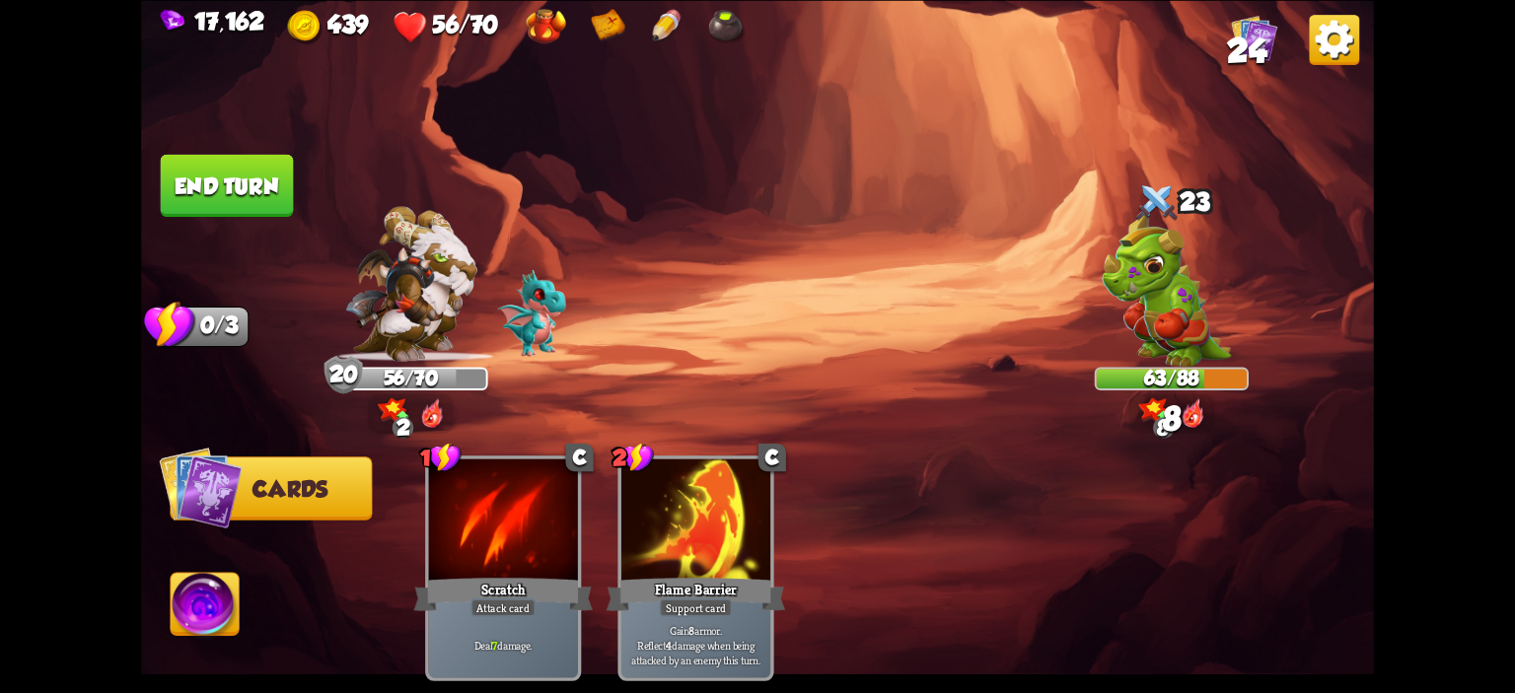
click at [229, 197] on button "End turn" at bounding box center [227, 185] width 133 height 62
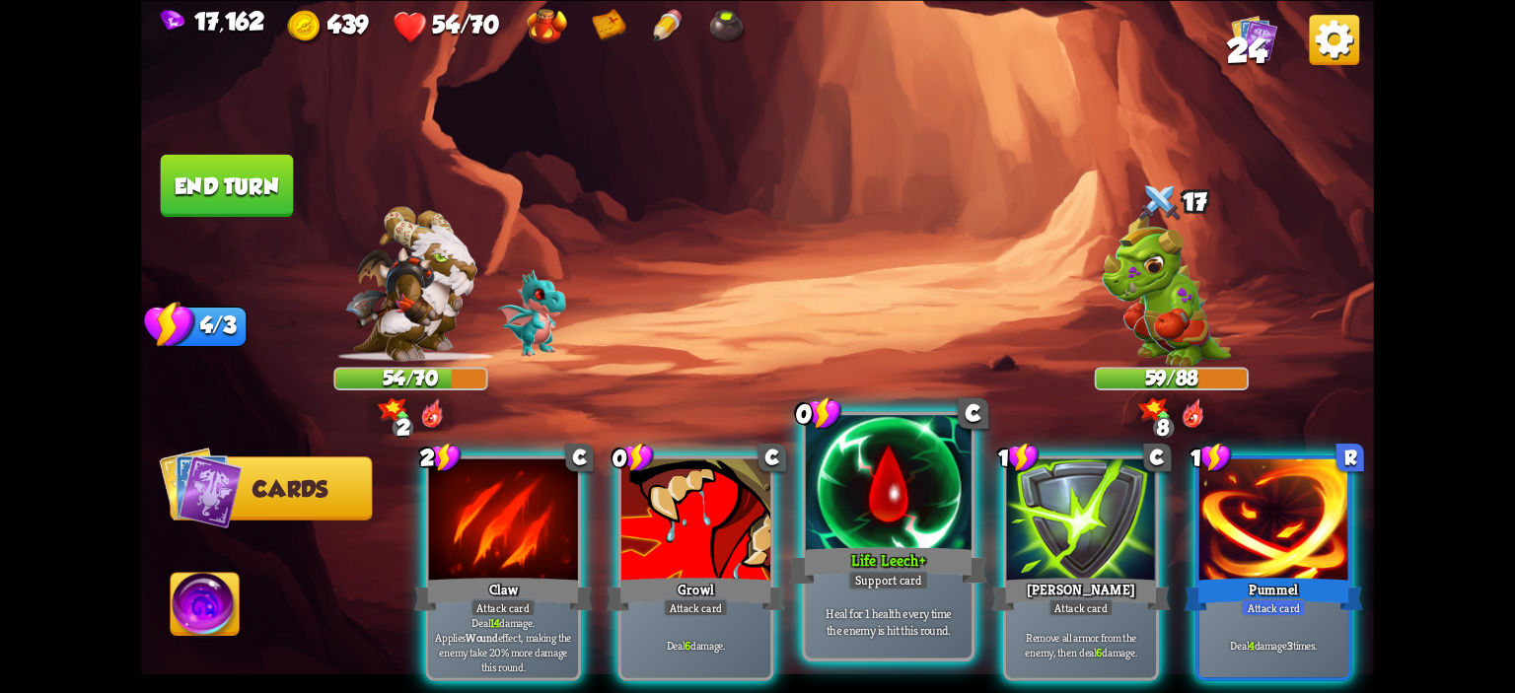
click at [905, 472] on div at bounding box center [889, 485] width 166 height 140
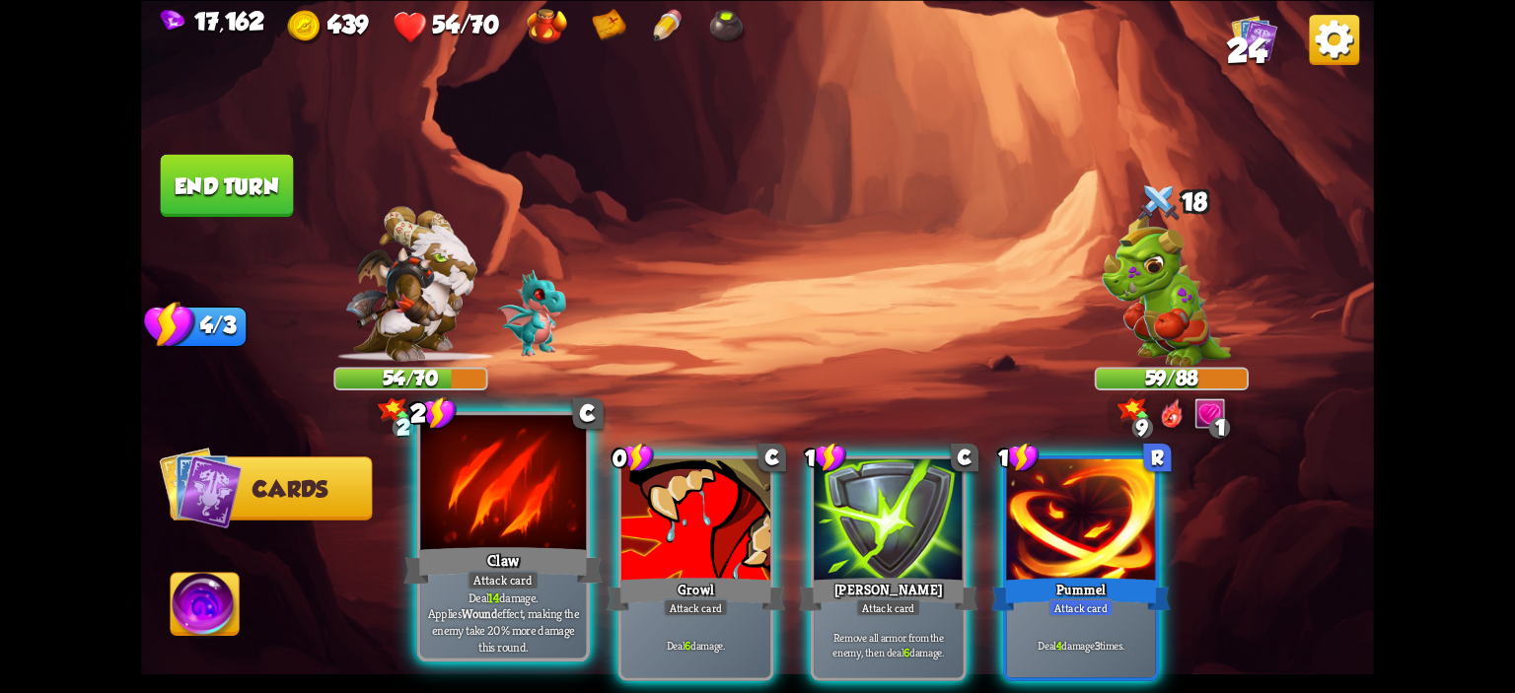
click at [461, 556] on div "Claw" at bounding box center [502, 565] width 199 height 44
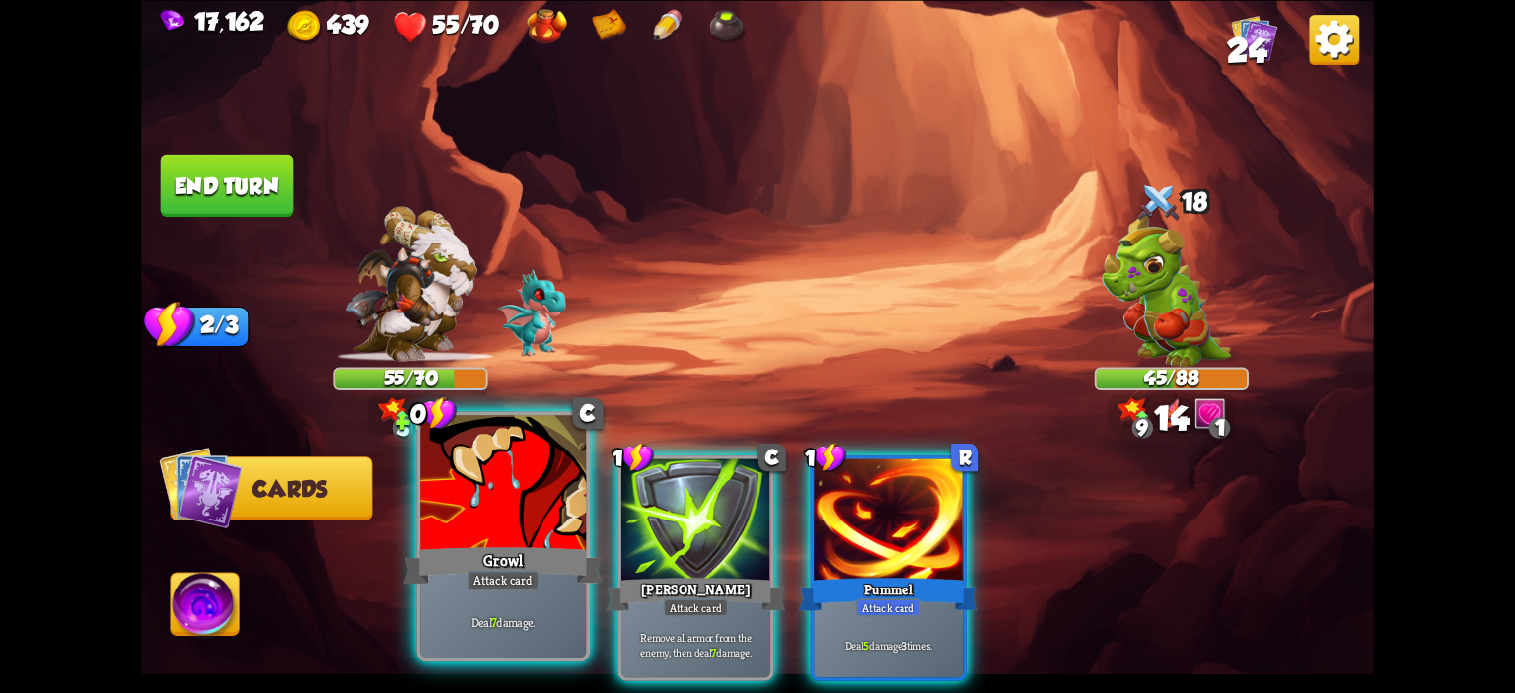
click at [488, 533] on div at bounding box center [503, 485] width 166 height 140
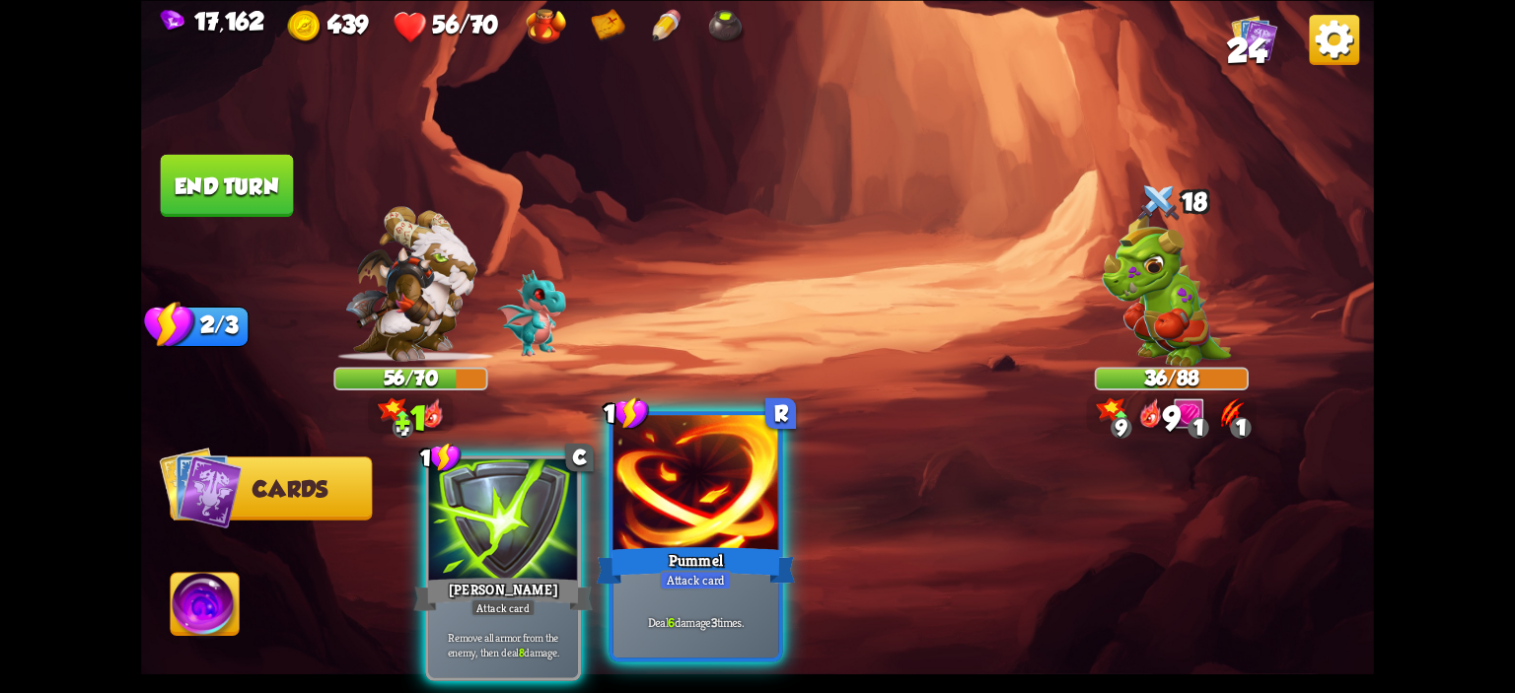
click at [718, 512] on div at bounding box center [696, 485] width 166 height 140
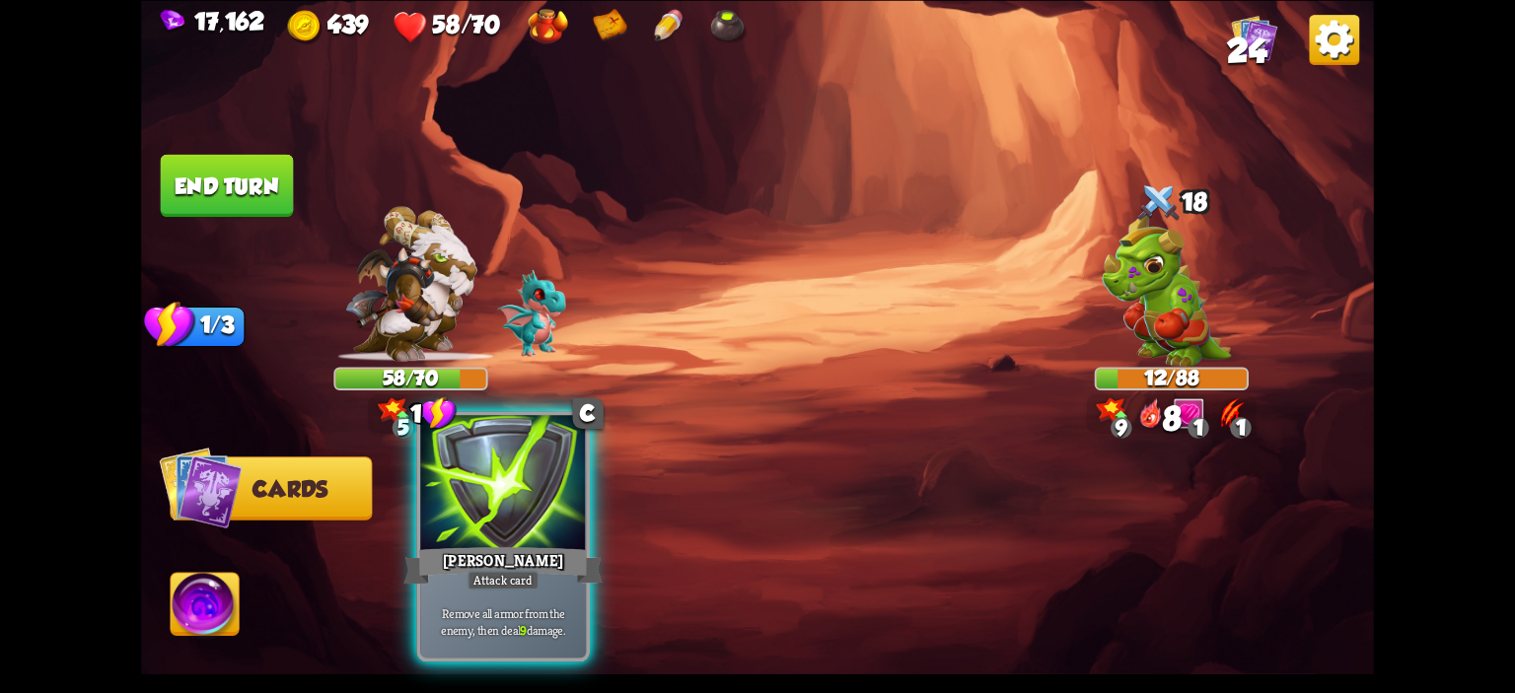
click at [557, 525] on div at bounding box center [503, 485] width 166 height 140
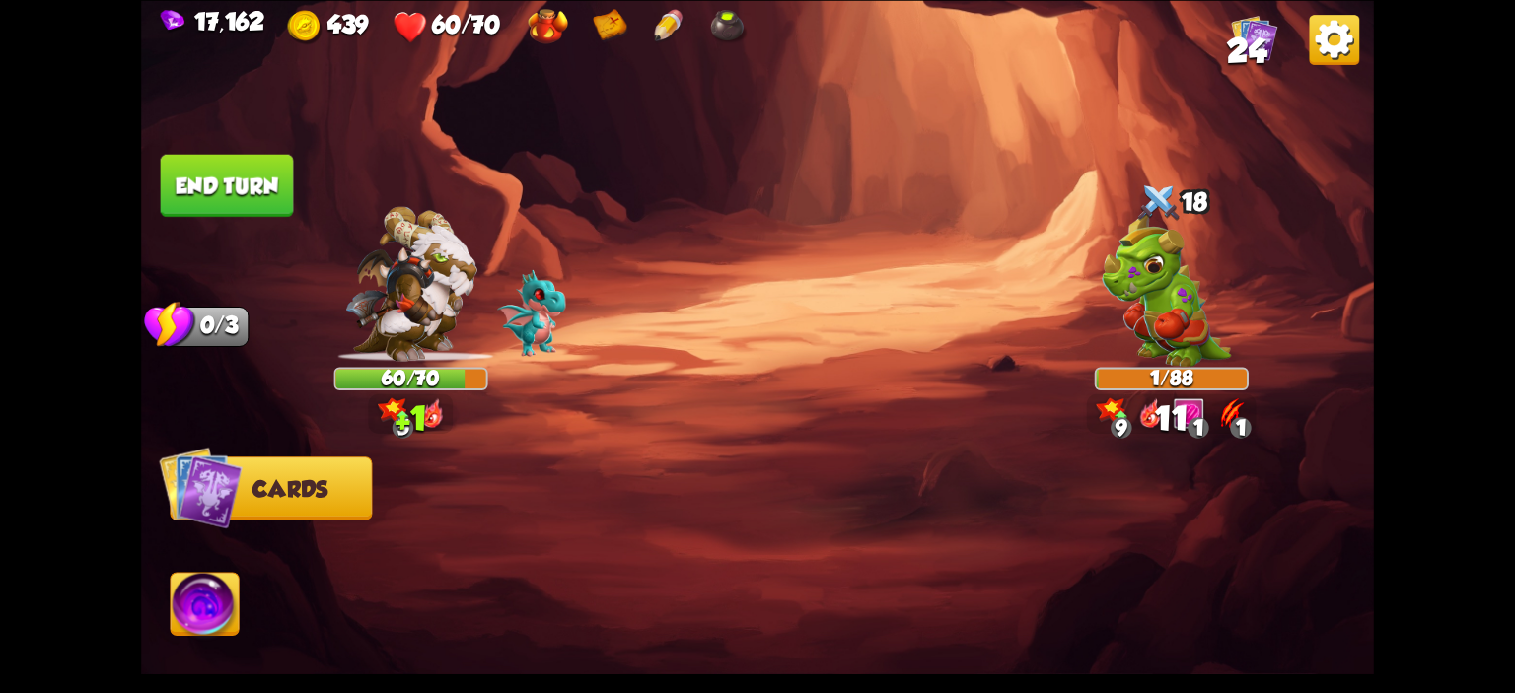
click at [178, 594] on img at bounding box center [205, 607] width 68 height 69
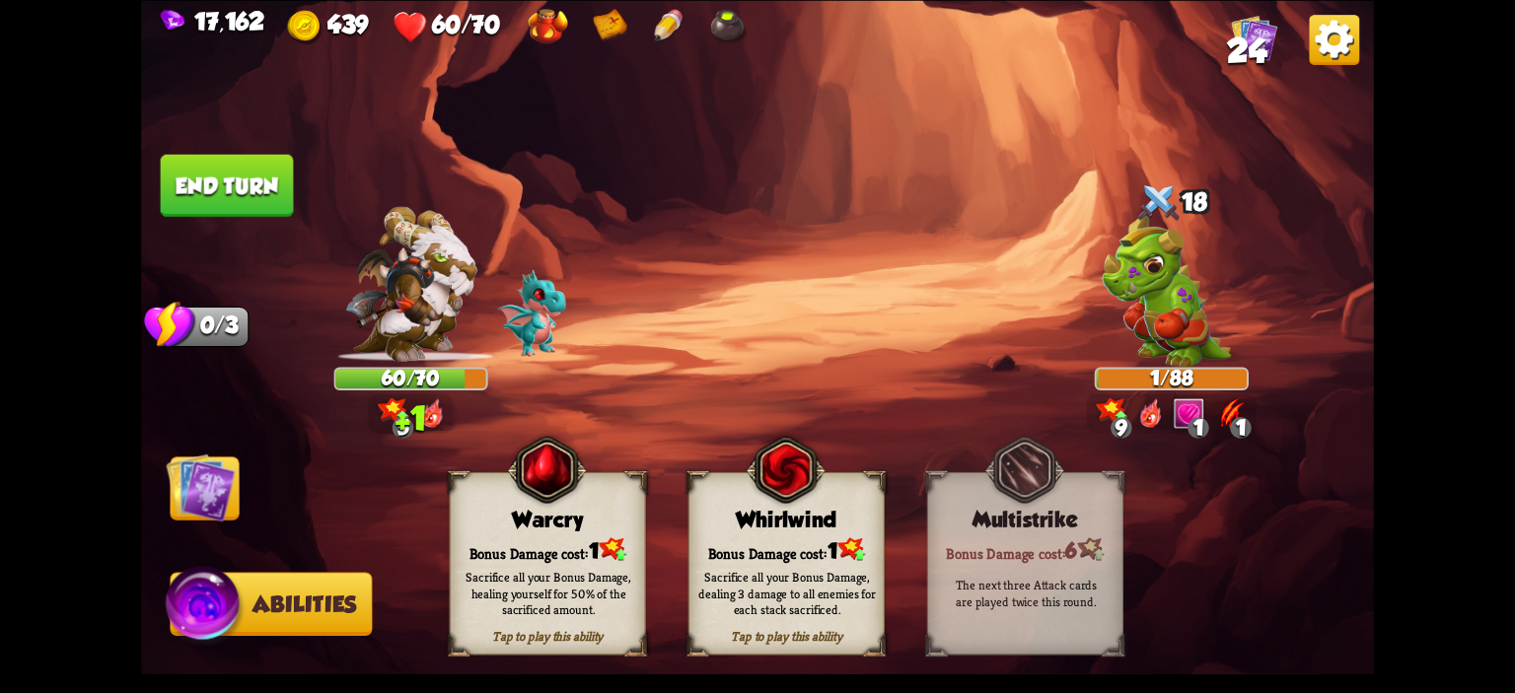
click at [438, 532] on img at bounding box center [757, 346] width 1233 height 693
click at [480, 517] on div "Warcry" at bounding box center [548, 519] width 194 height 25
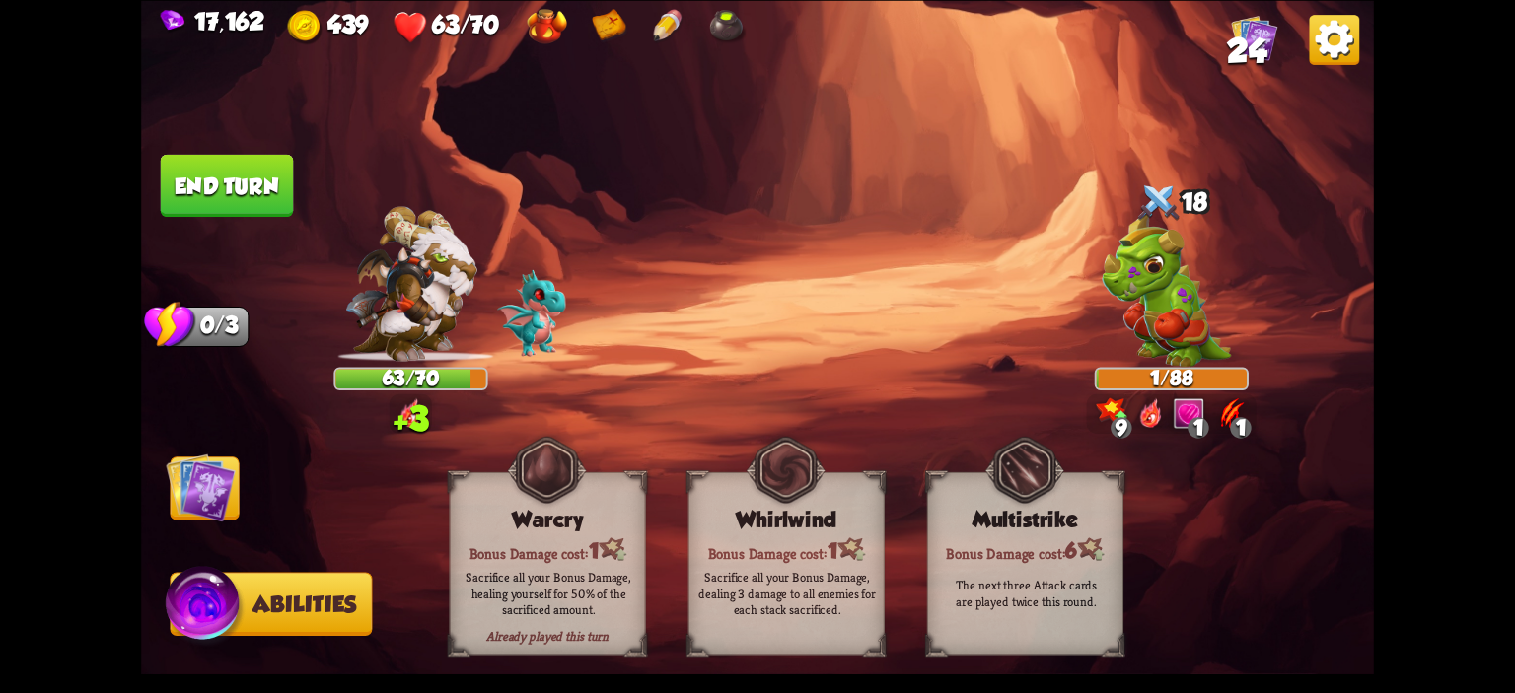
click at [181, 203] on button "End turn" at bounding box center [227, 185] width 133 height 62
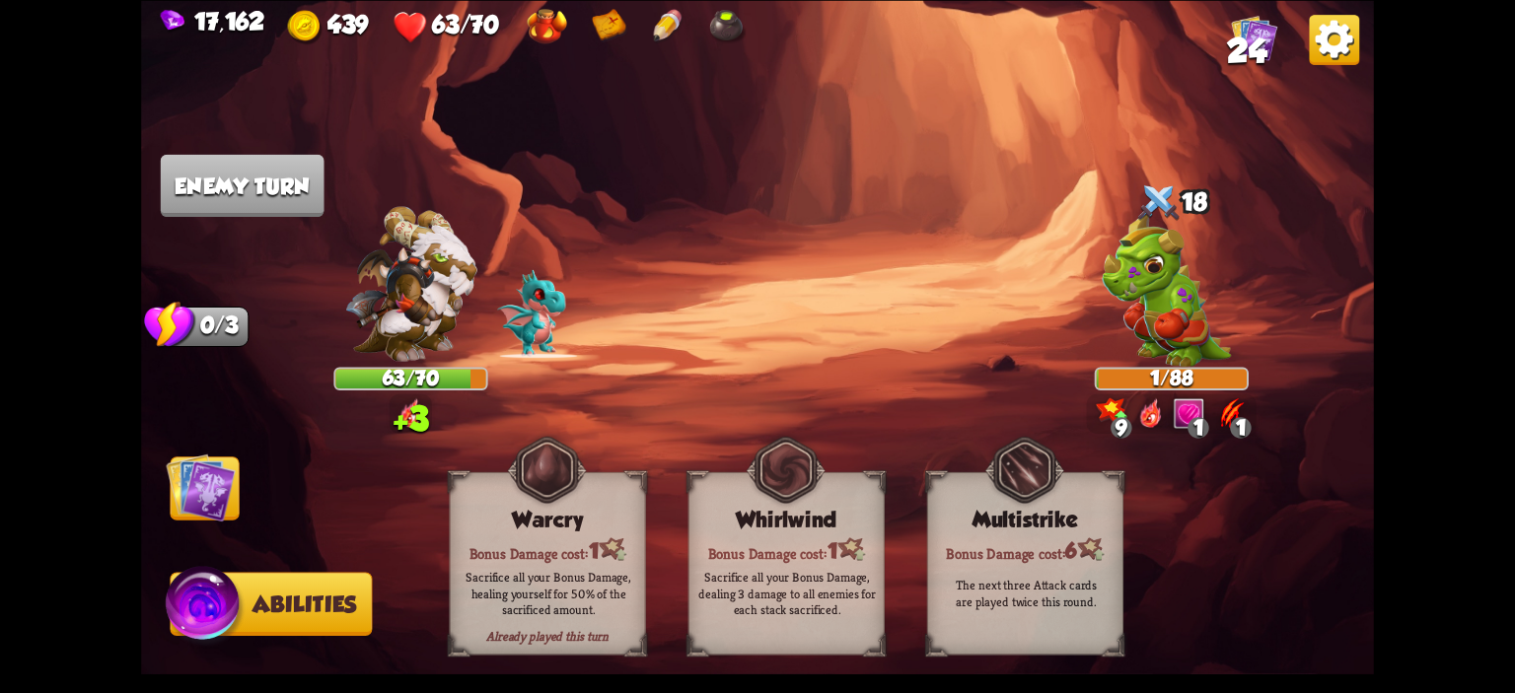
click at [205, 468] on img at bounding box center [200, 487] width 69 height 69
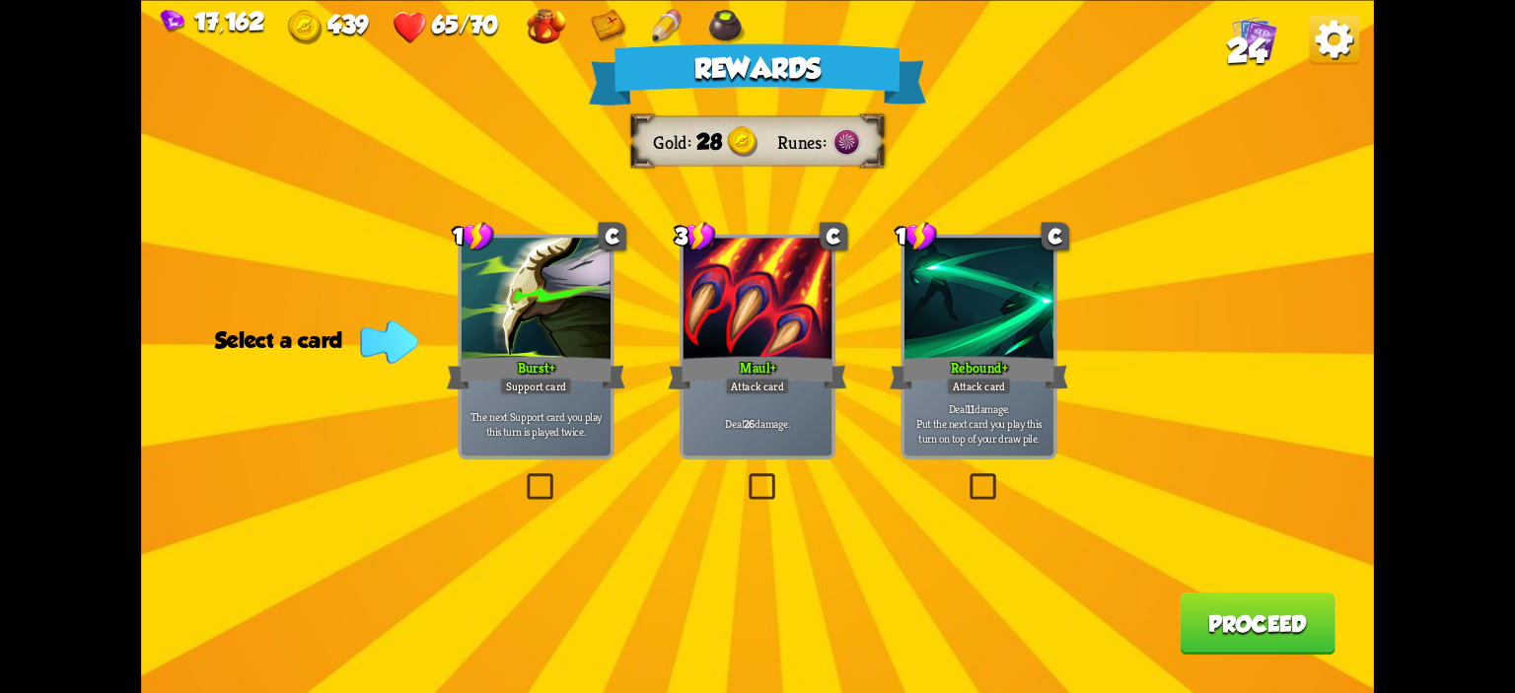
click at [776, 388] on div "Attack card" at bounding box center [757, 386] width 65 height 18
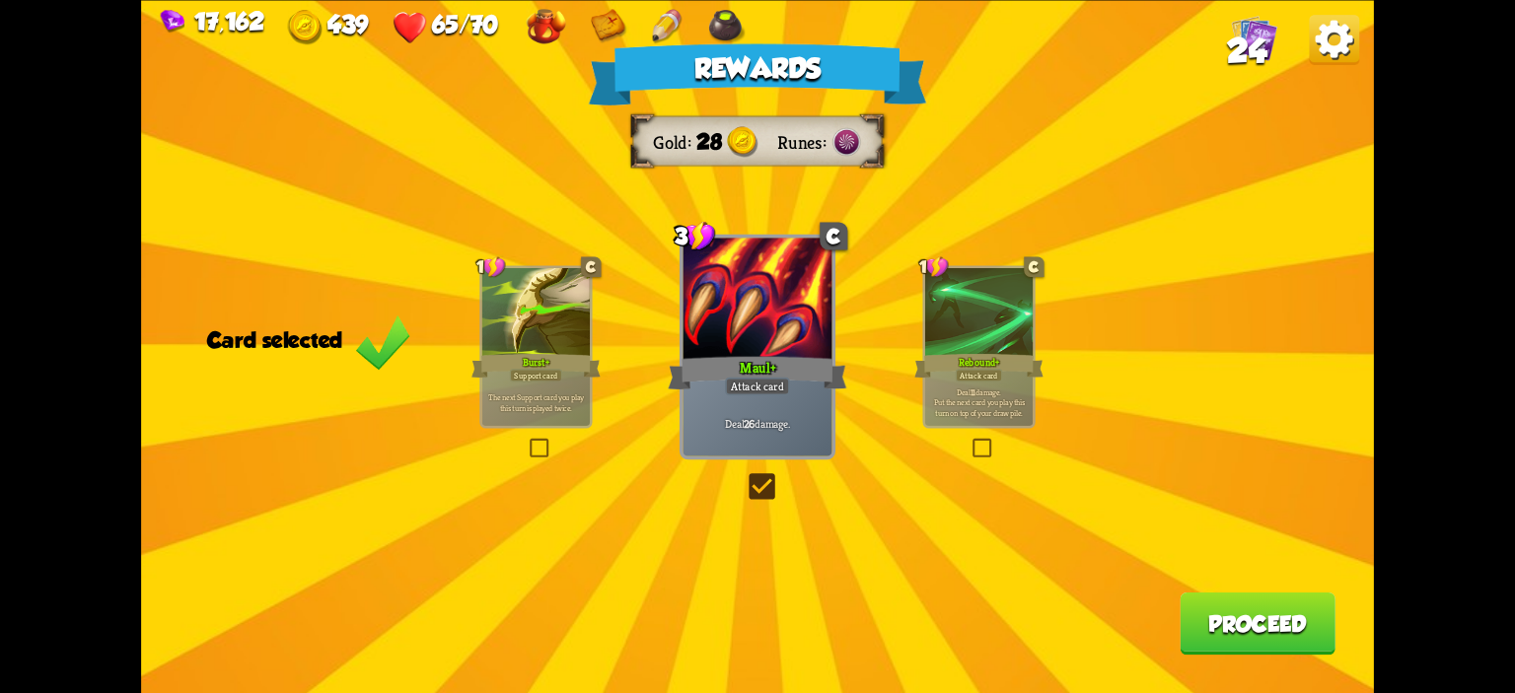
click at [1219, 588] on div "Rewards Gold 28 Runes Card selected 1 C Burst+ Support card The next Support ca…" at bounding box center [757, 346] width 1233 height 693
click at [1229, 607] on button "Proceed" at bounding box center [1258, 623] width 156 height 62
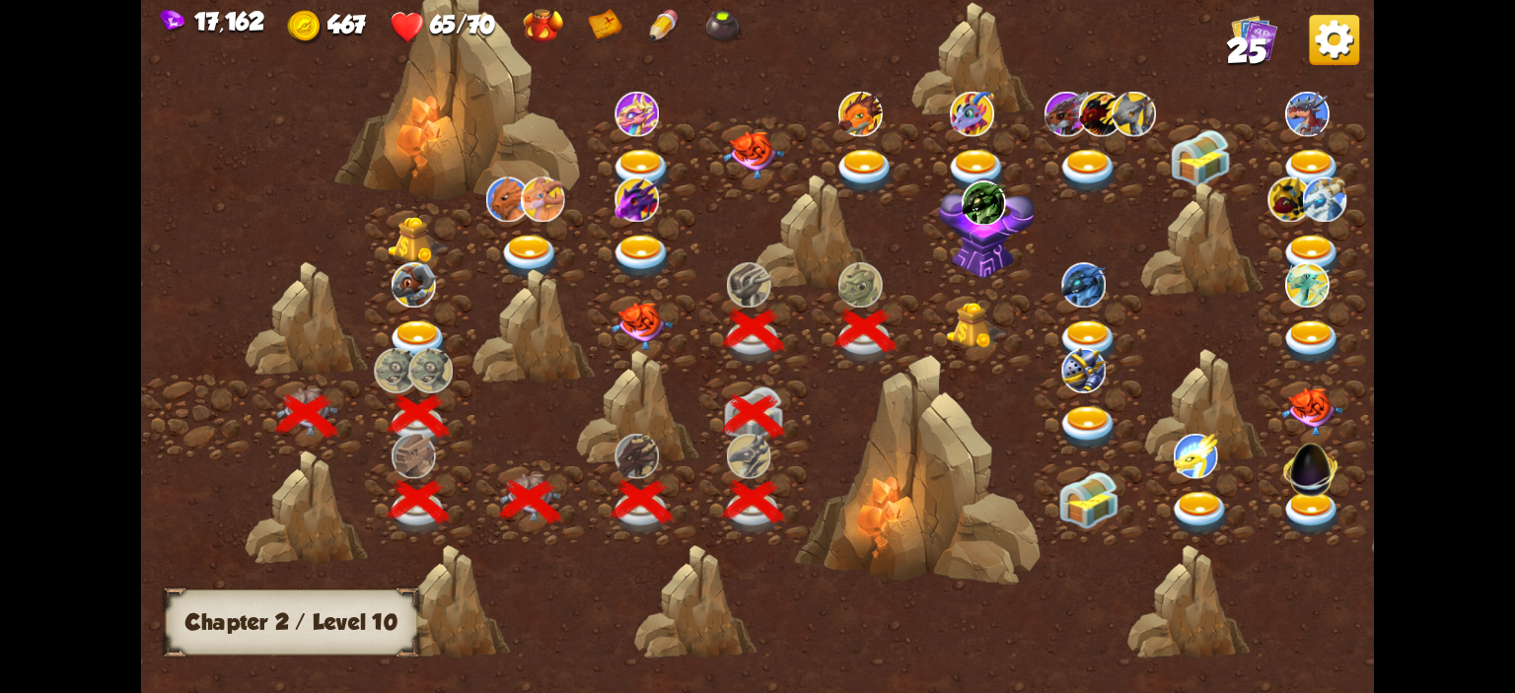
click at [939, 326] on div at bounding box center [978, 332] width 111 height 86
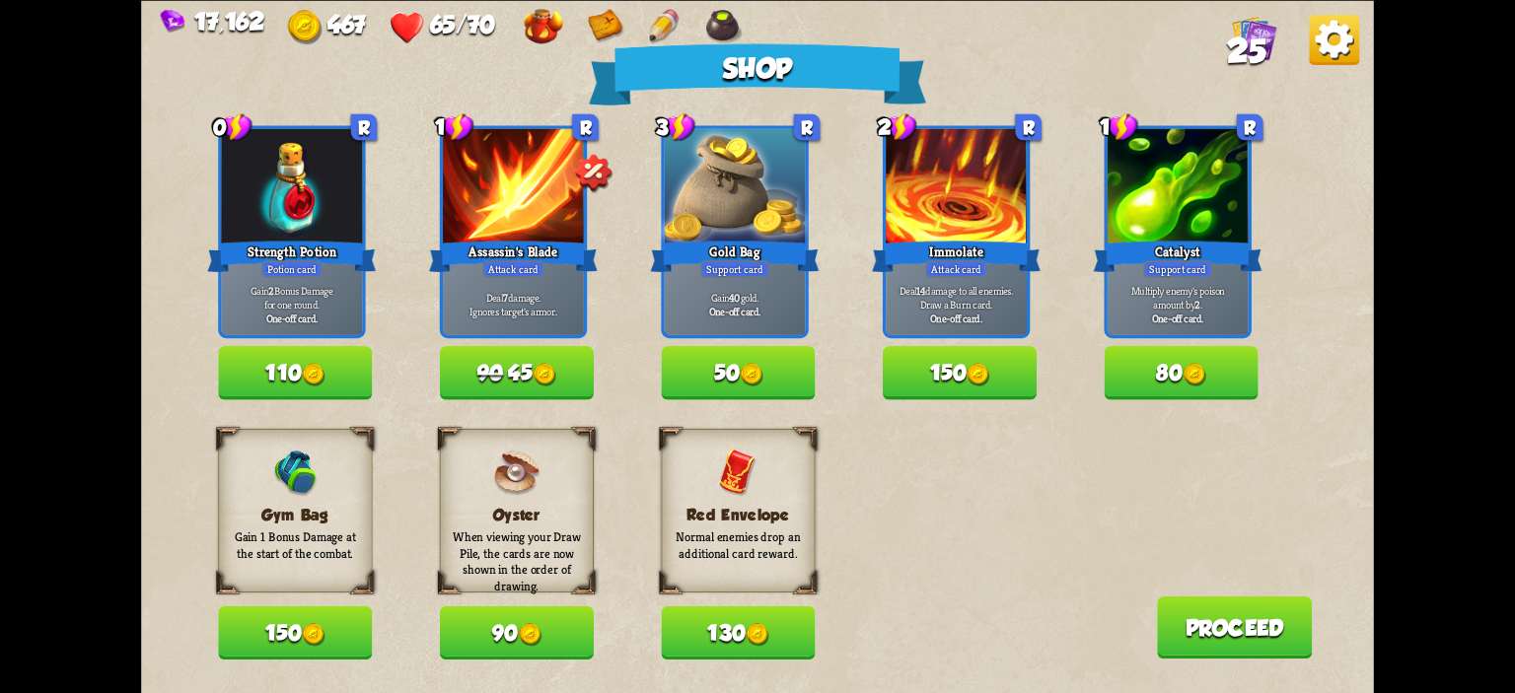
click at [337, 630] on button "150" at bounding box center [295, 633] width 154 height 53
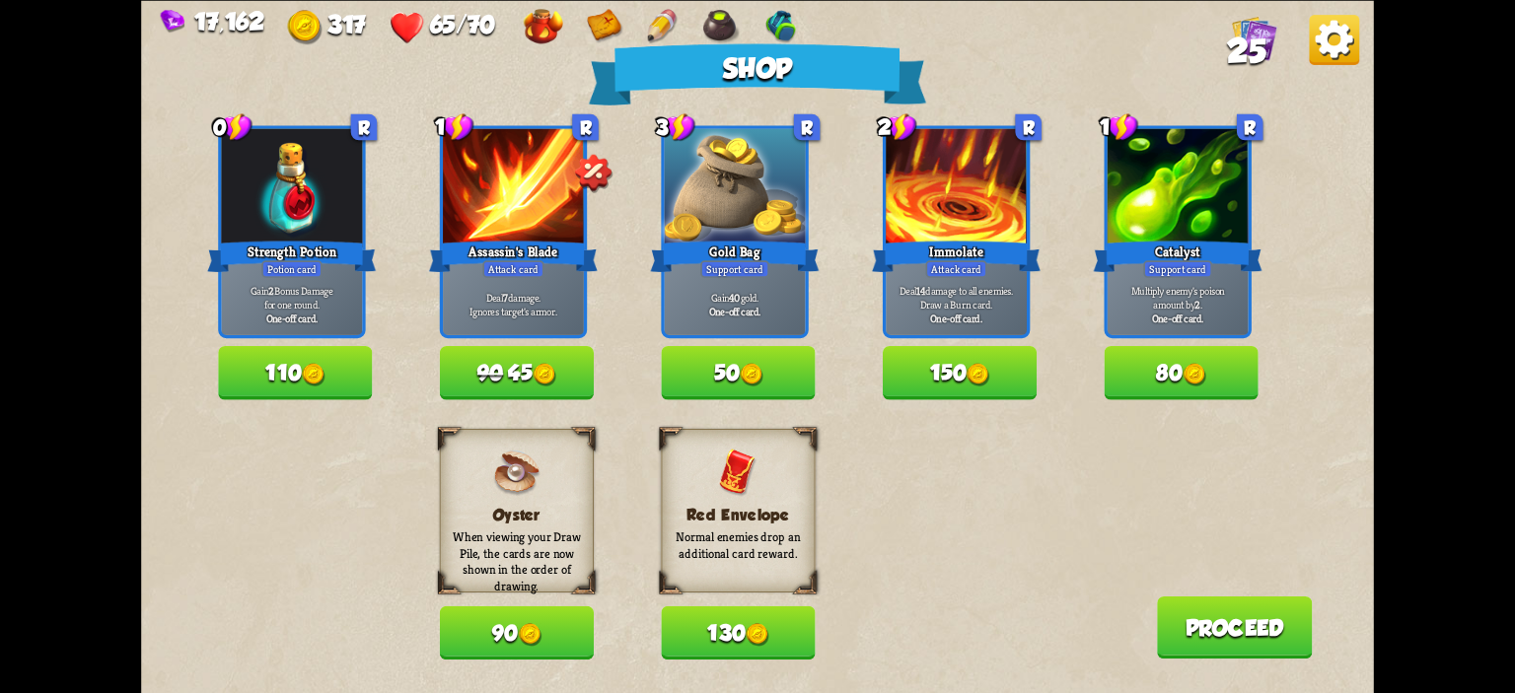
click at [317, 375] on img at bounding box center [313, 374] width 23 height 23
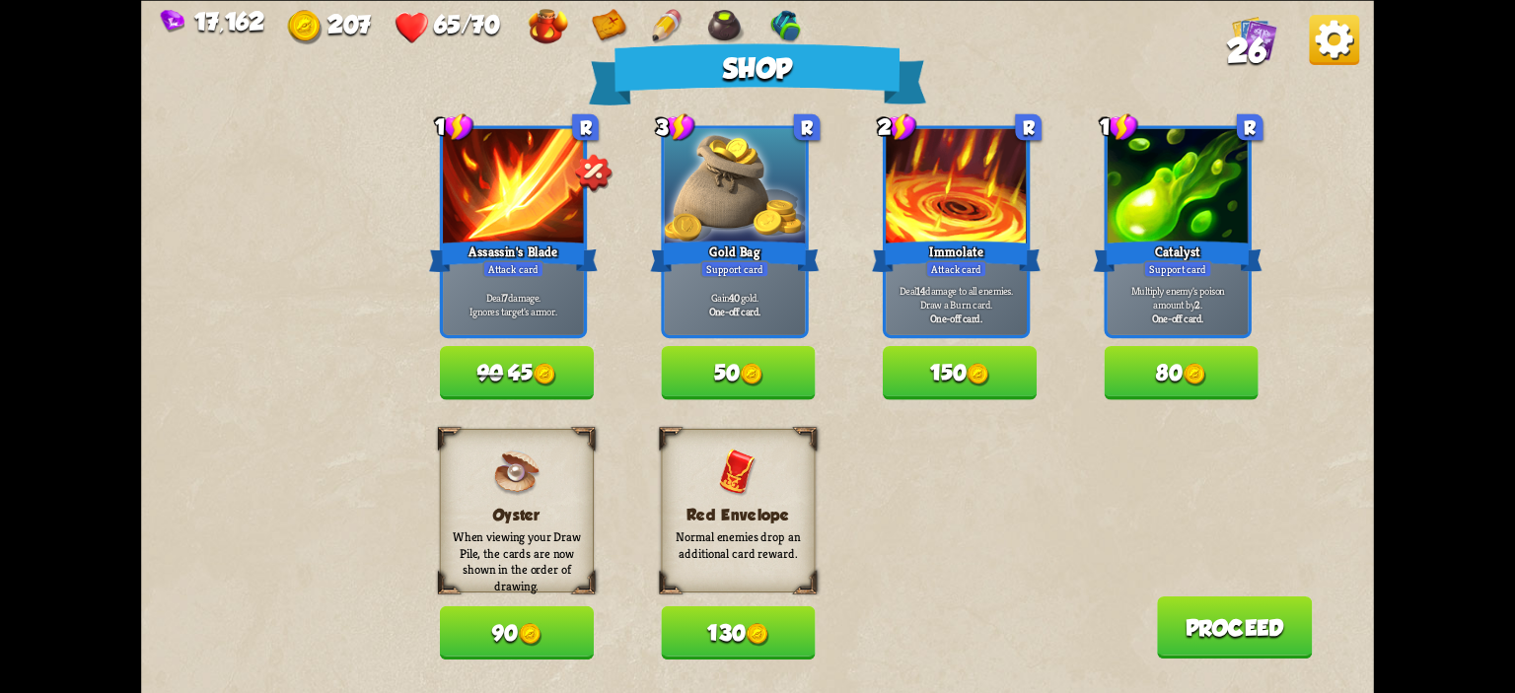
click at [520, 374] on button "90 45" at bounding box center [517, 372] width 154 height 53
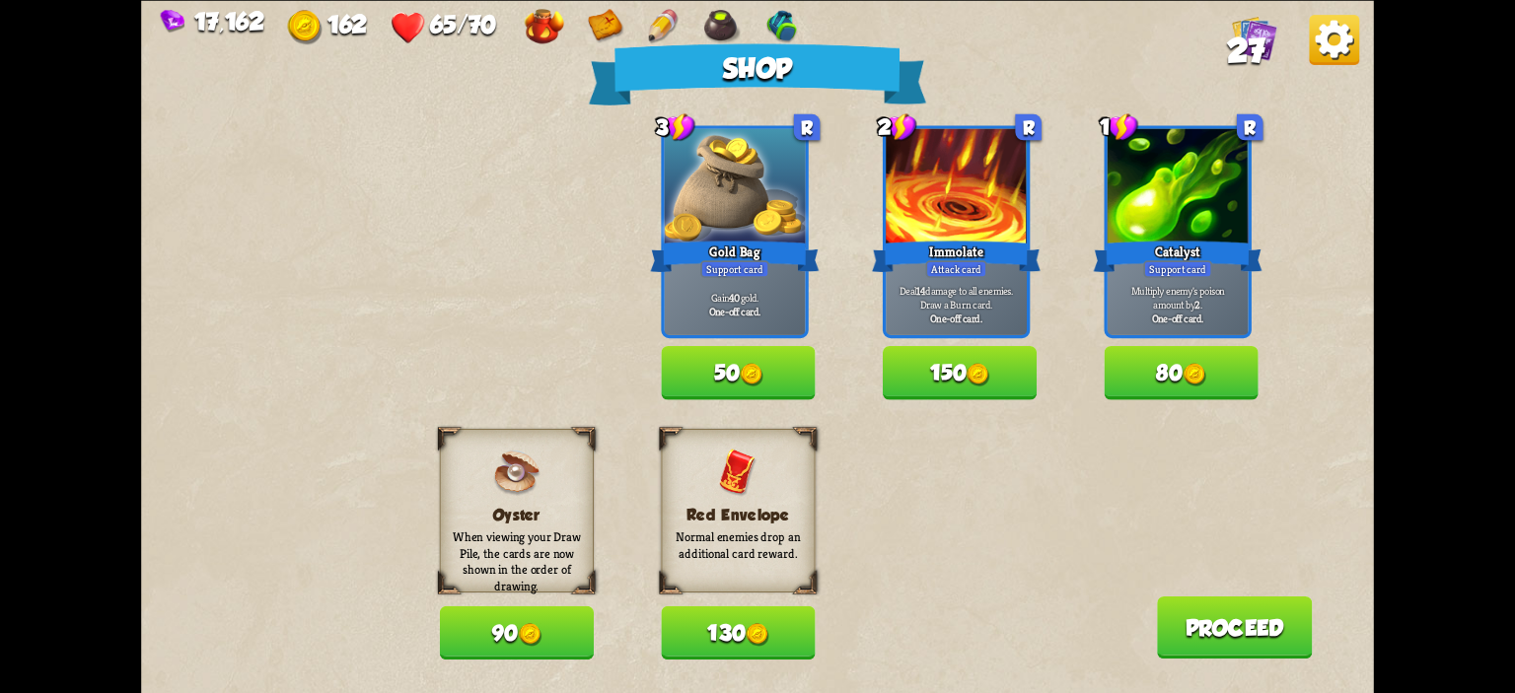
click at [1220, 621] on button "Proceed" at bounding box center [1235, 627] width 156 height 62
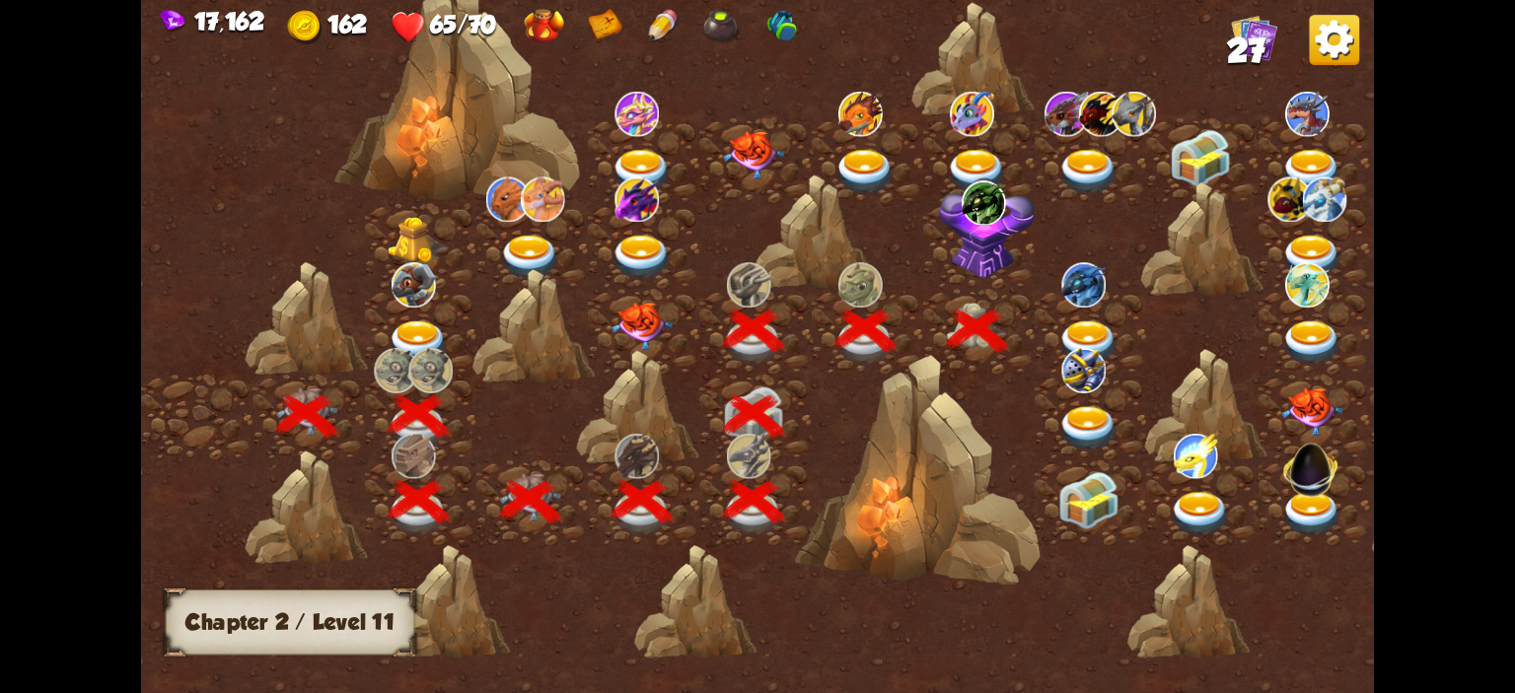
scroll to position [0, 300]
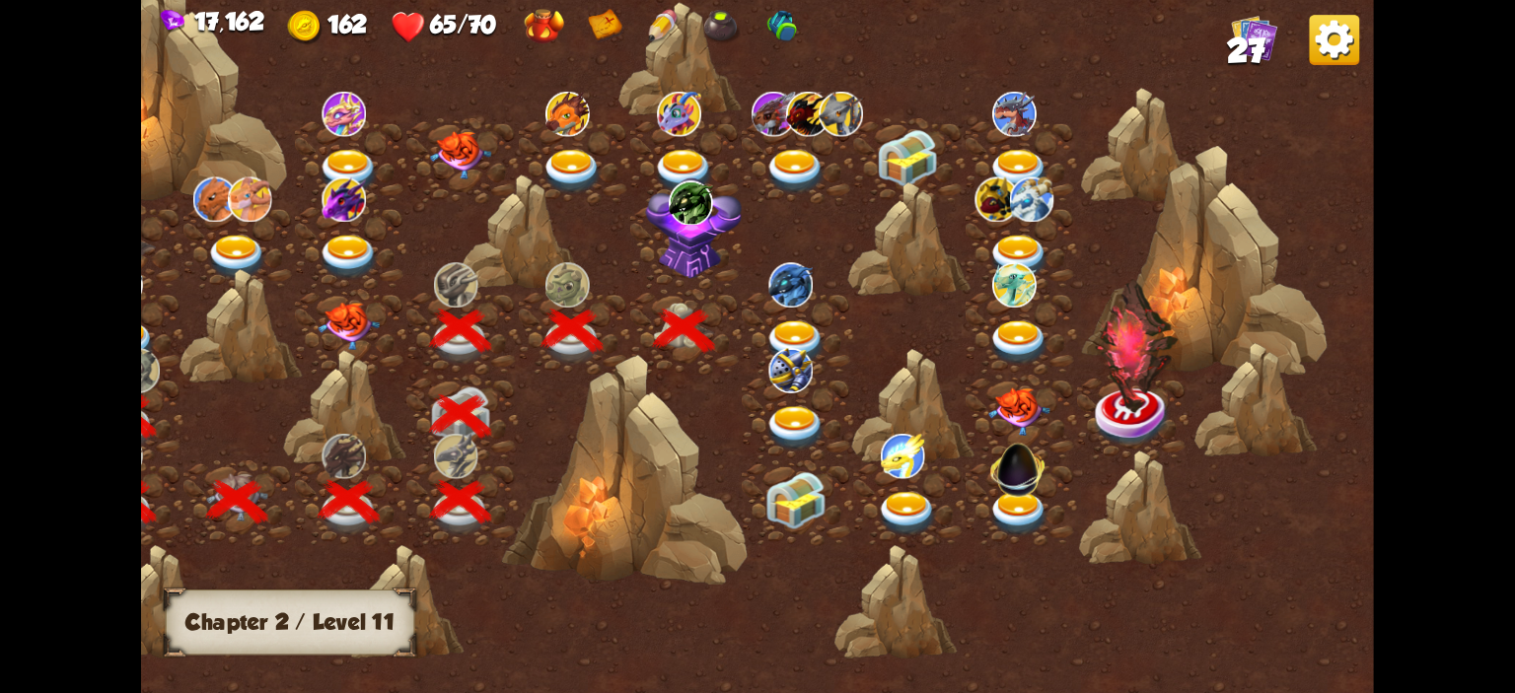
click at [796, 317] on div at bounding box center [797, 332] width 111 height 86
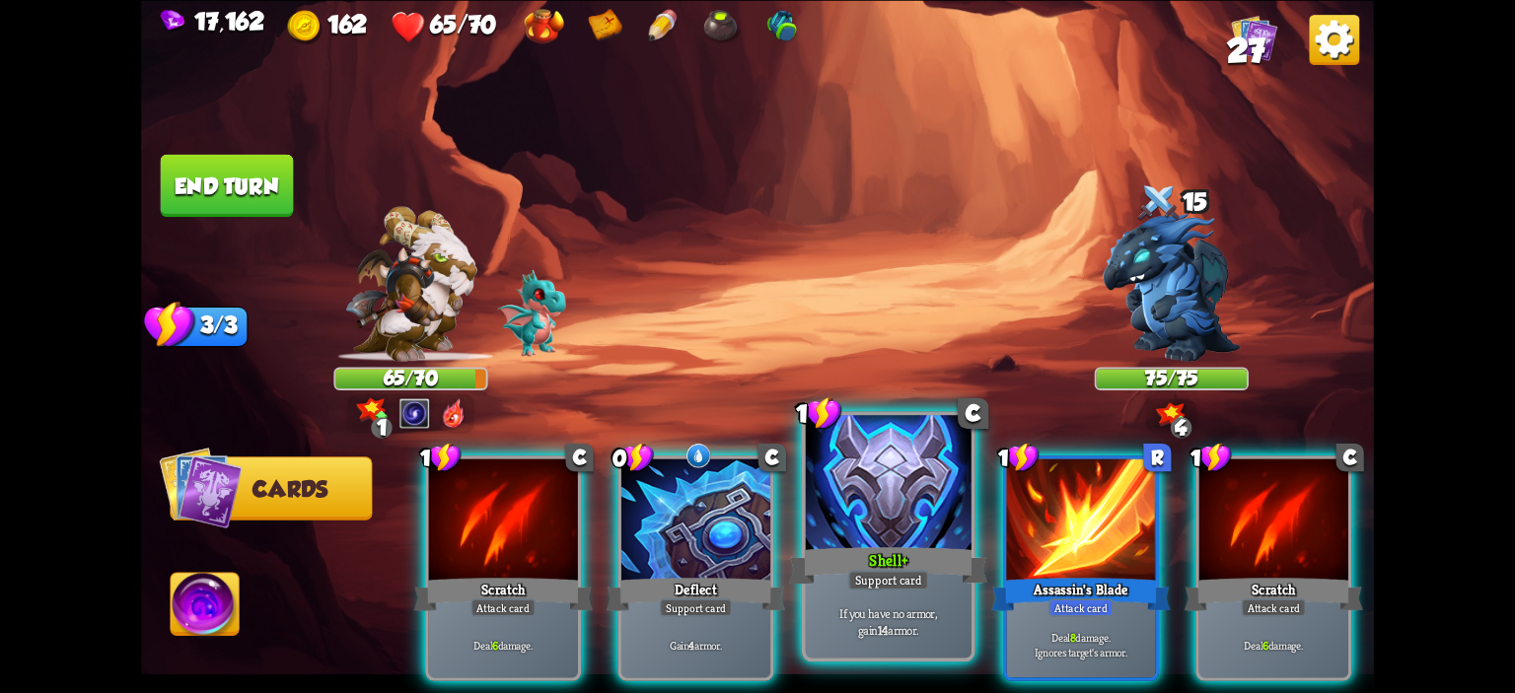
click at [917, 475] on div at bounding box center [889, 485] width 166 height 140
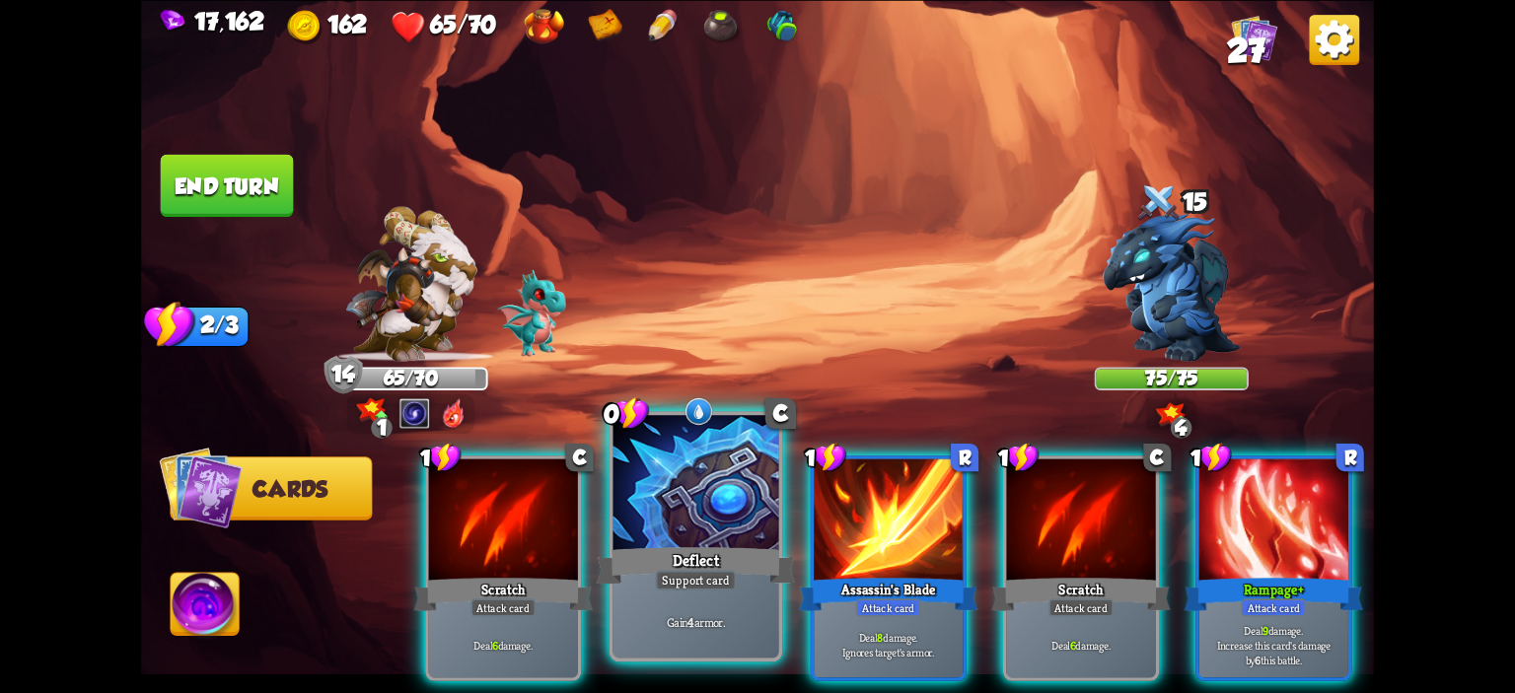
click at [714, 497] on div at bounding box center [696, 485] width 166 height 140
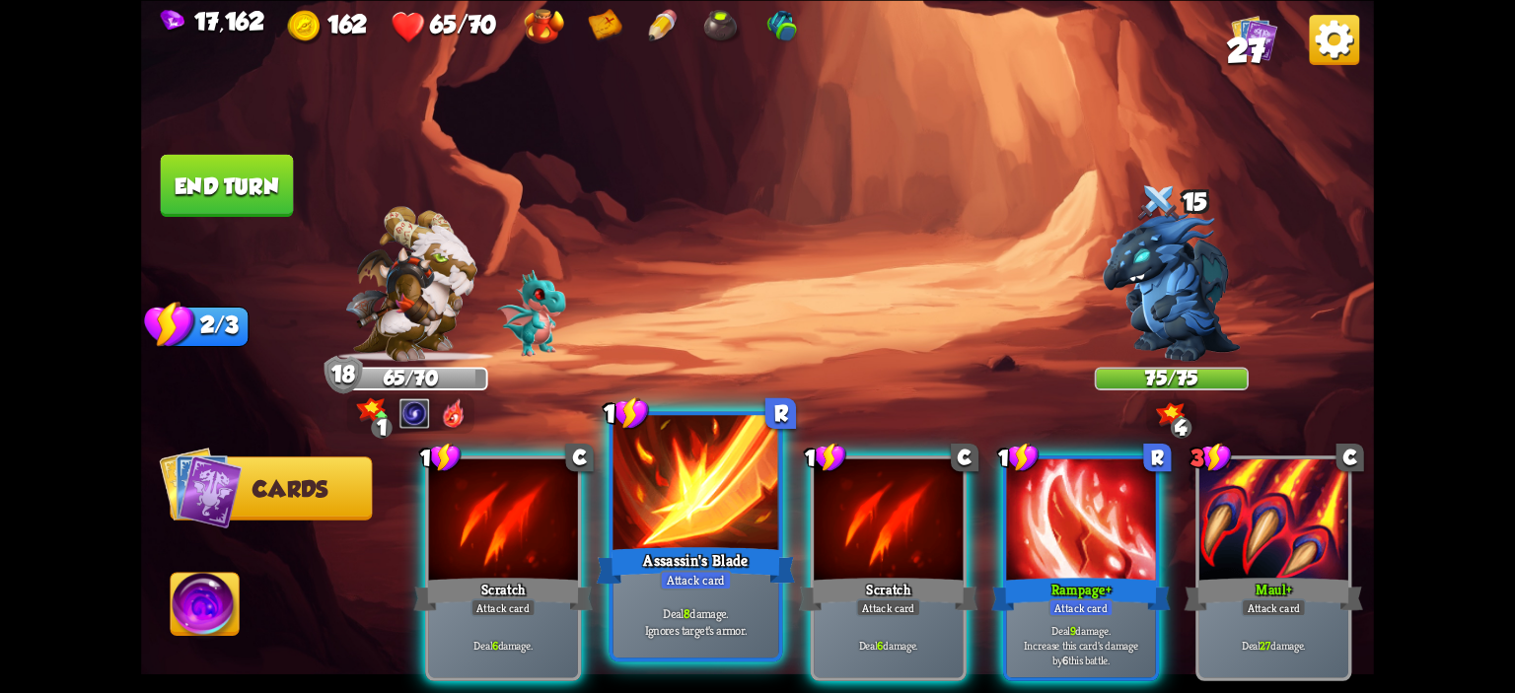
click at [697, 493] on div at bounding box center [696, 485] width 166 height 140
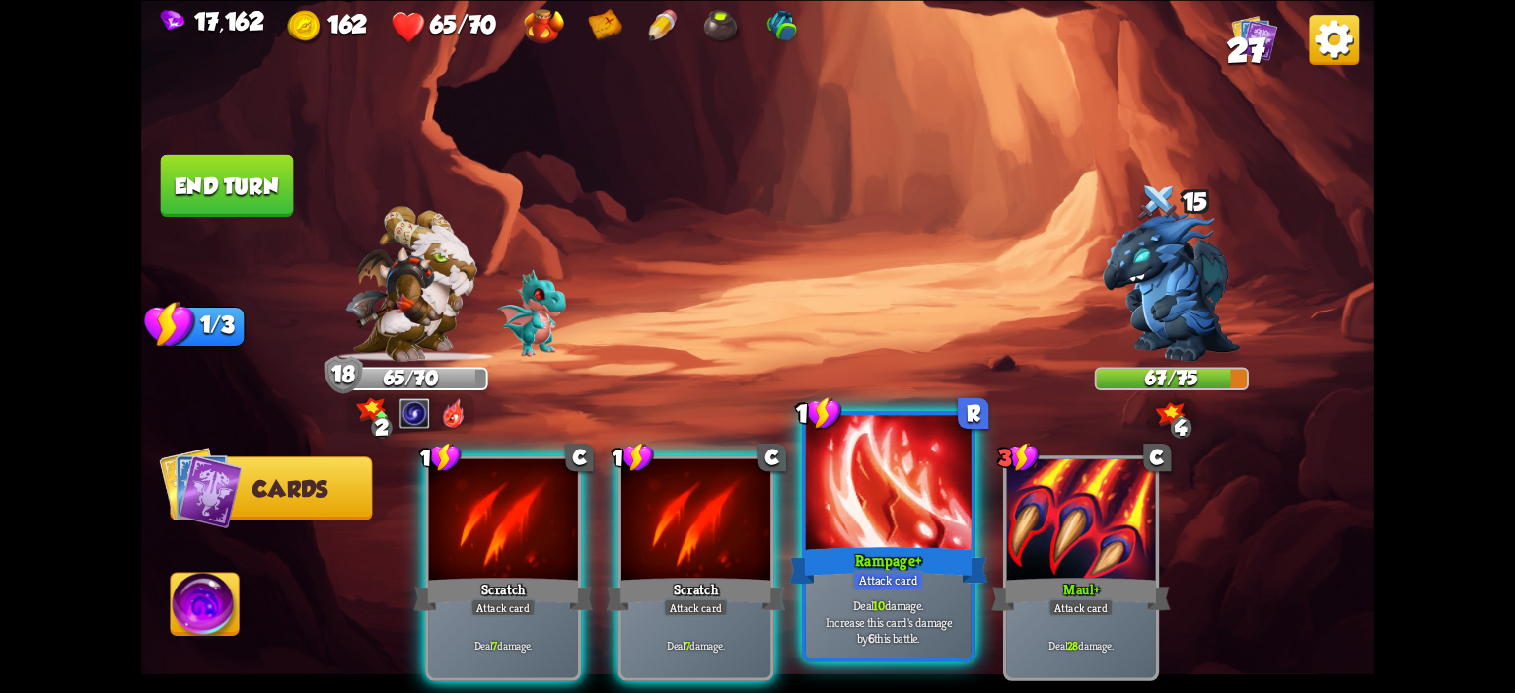
click at [844, 500] on div at bounding box center [889, 485] width 166 height 140
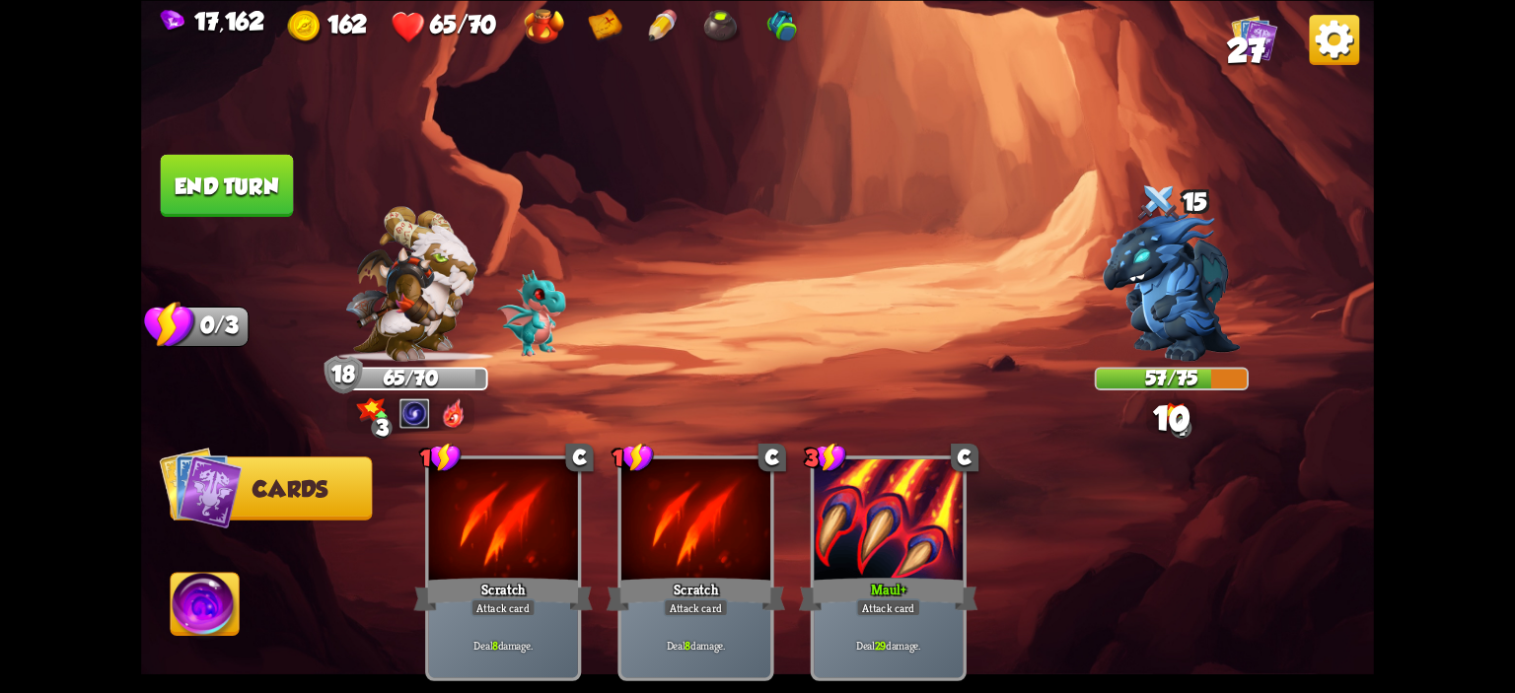
click at [253, 186] on button "End turn" at bounding box center [227, 185] width 133 height 62
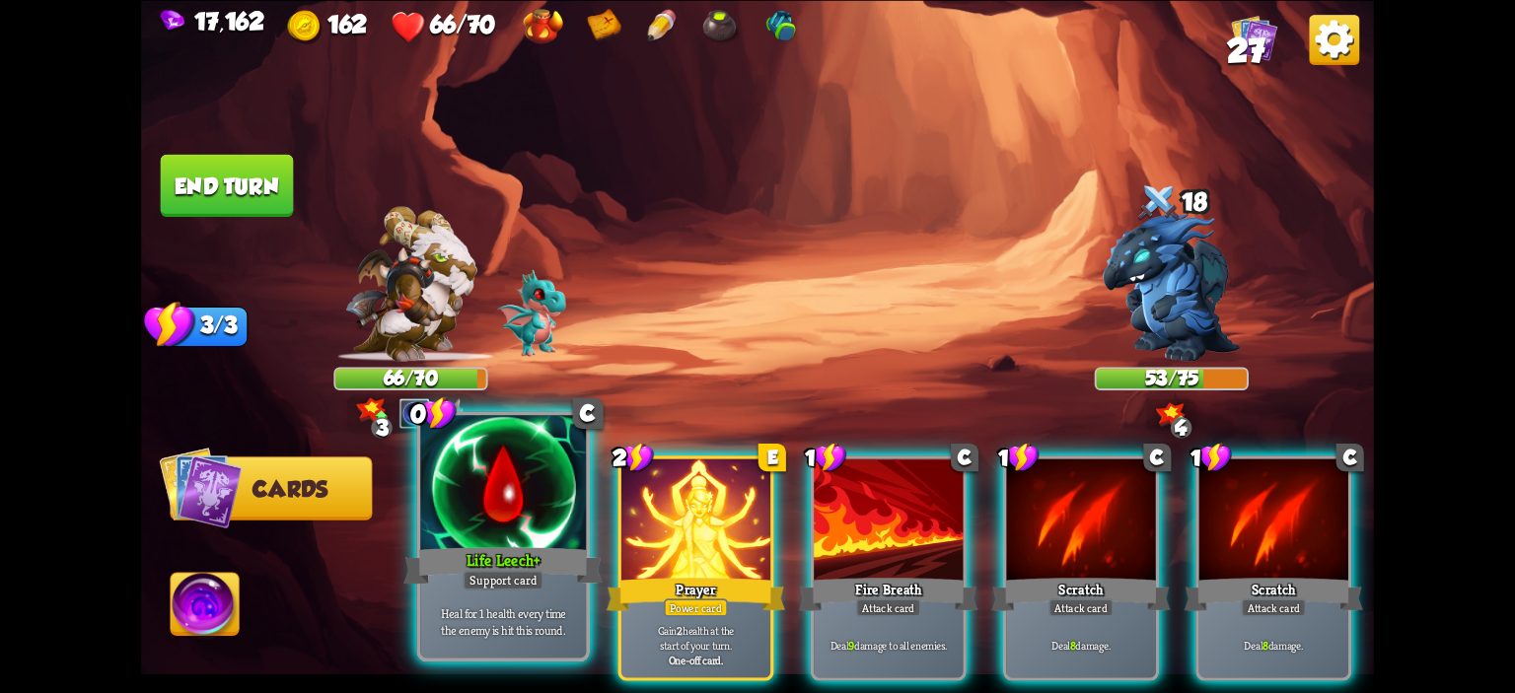
click at [519, 473] on div at bounding box center [503, 485] width 166 height 140
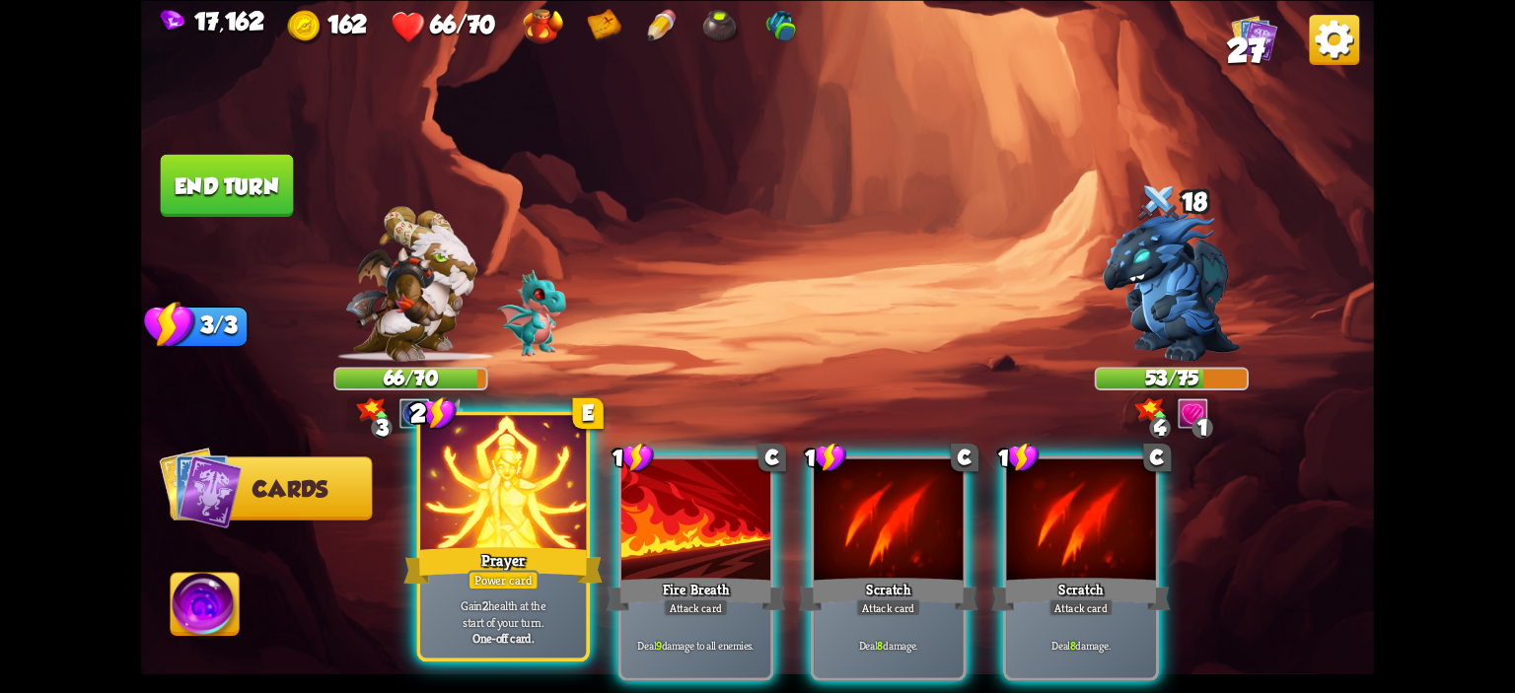
click at [543, 514] on div at bounding box center [503, 485] width 166 height 140
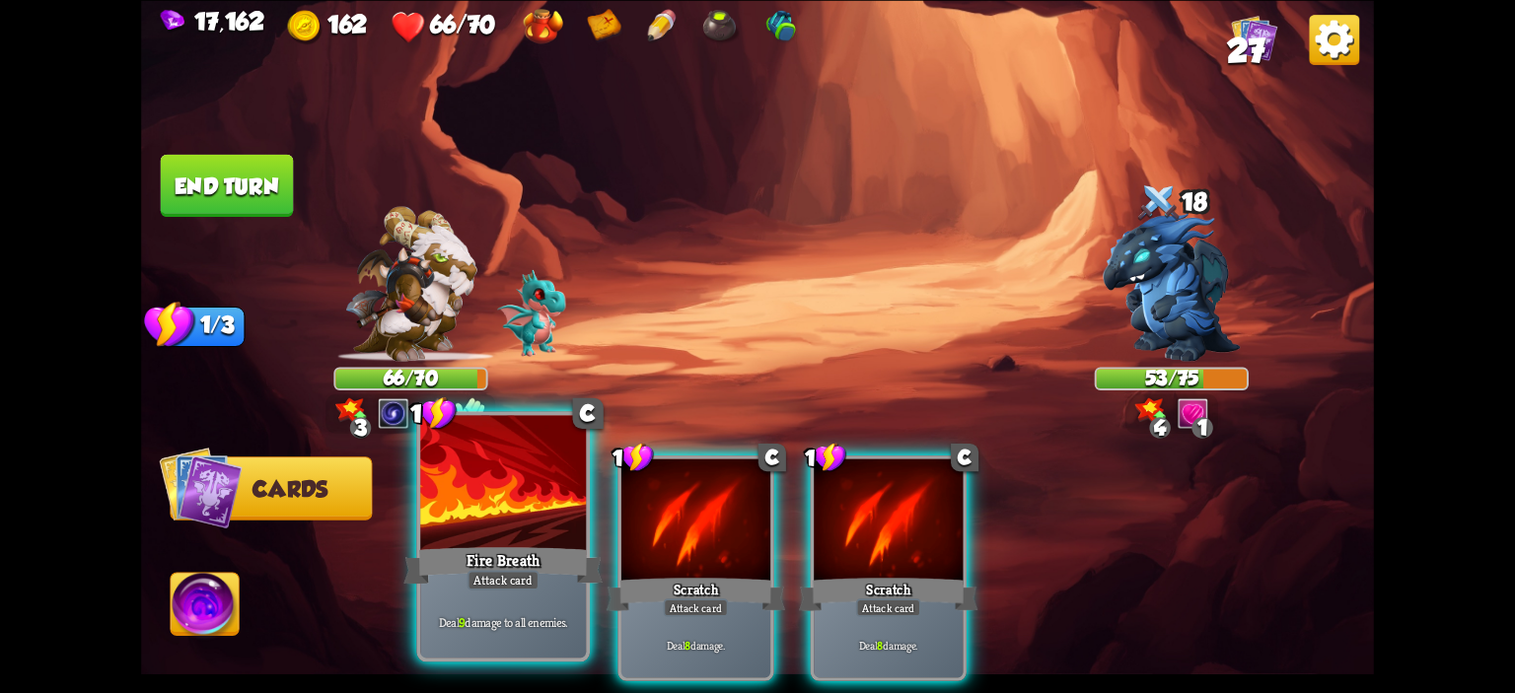
click at [511, 516] on div at bounding box center [503, 485] width 166 height 140
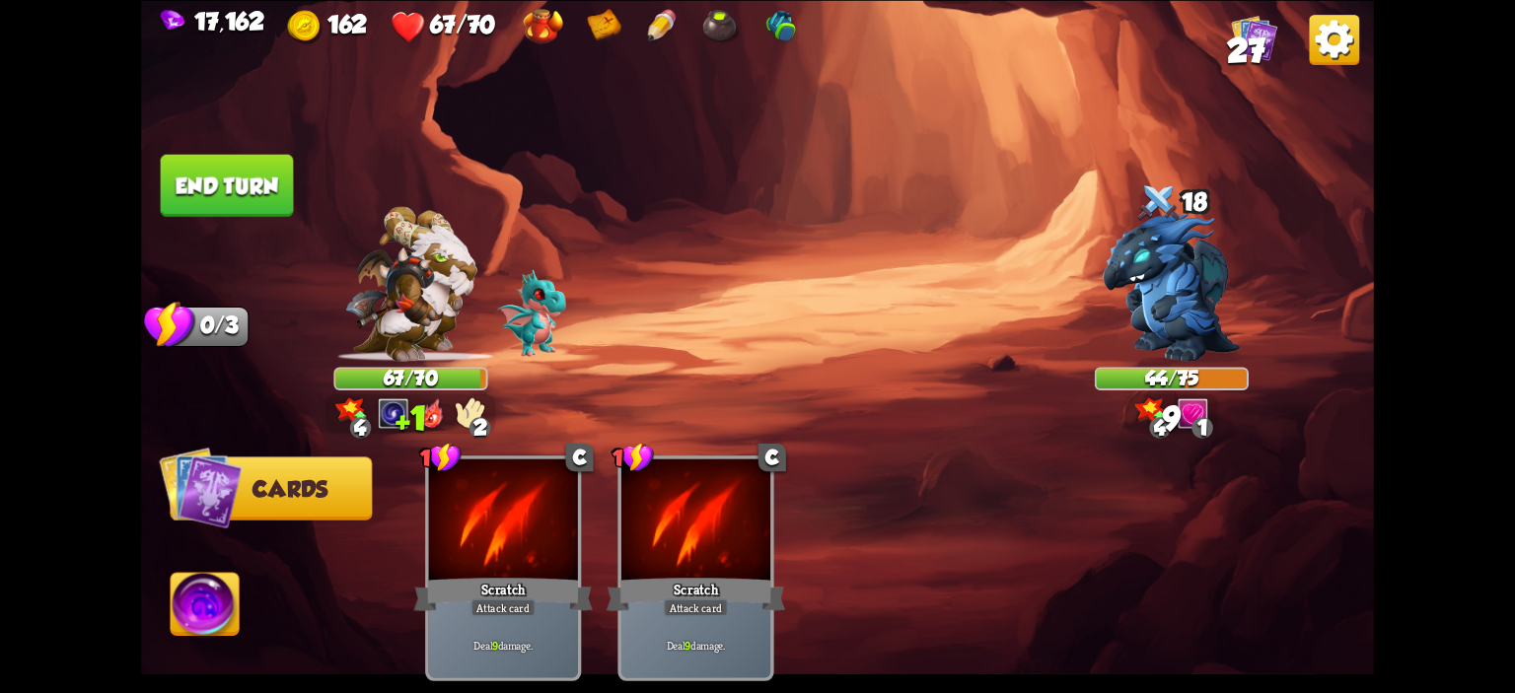
click at [229, 178] on button "End turn" at bounding box center [227, 185] width 133 height 62
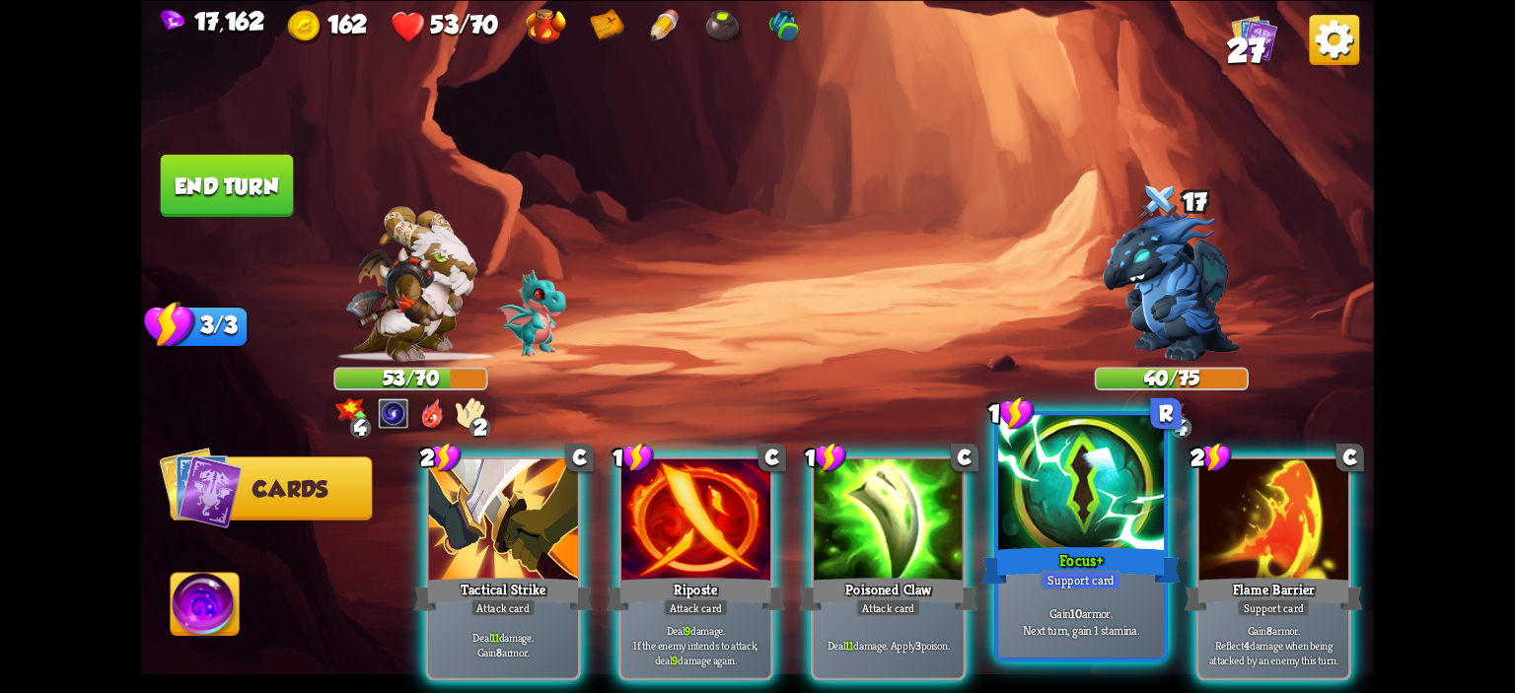
click at [1054, 477] on div at bounding box center [1081, 485] width 166 height 140
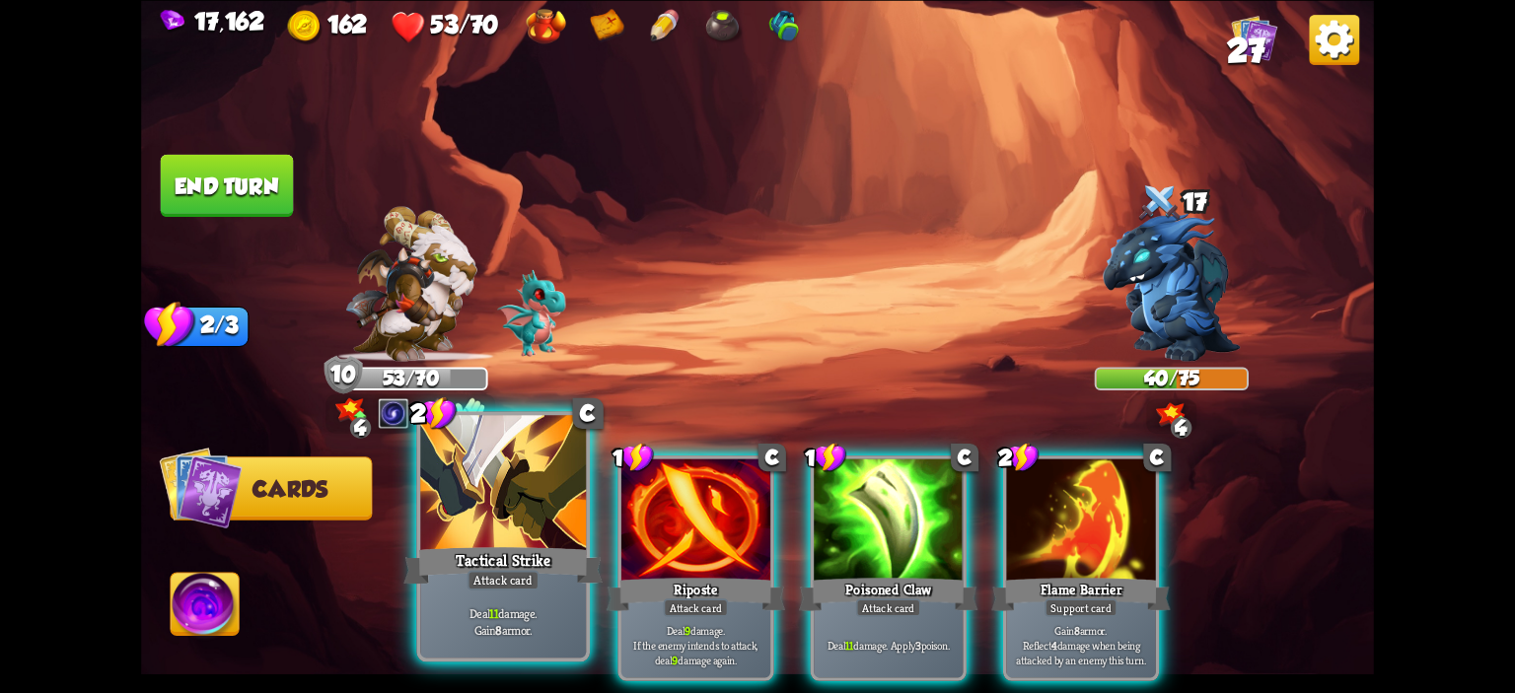
click at [541, 492] on div at bounding box center [503, 485] width 166 height 140
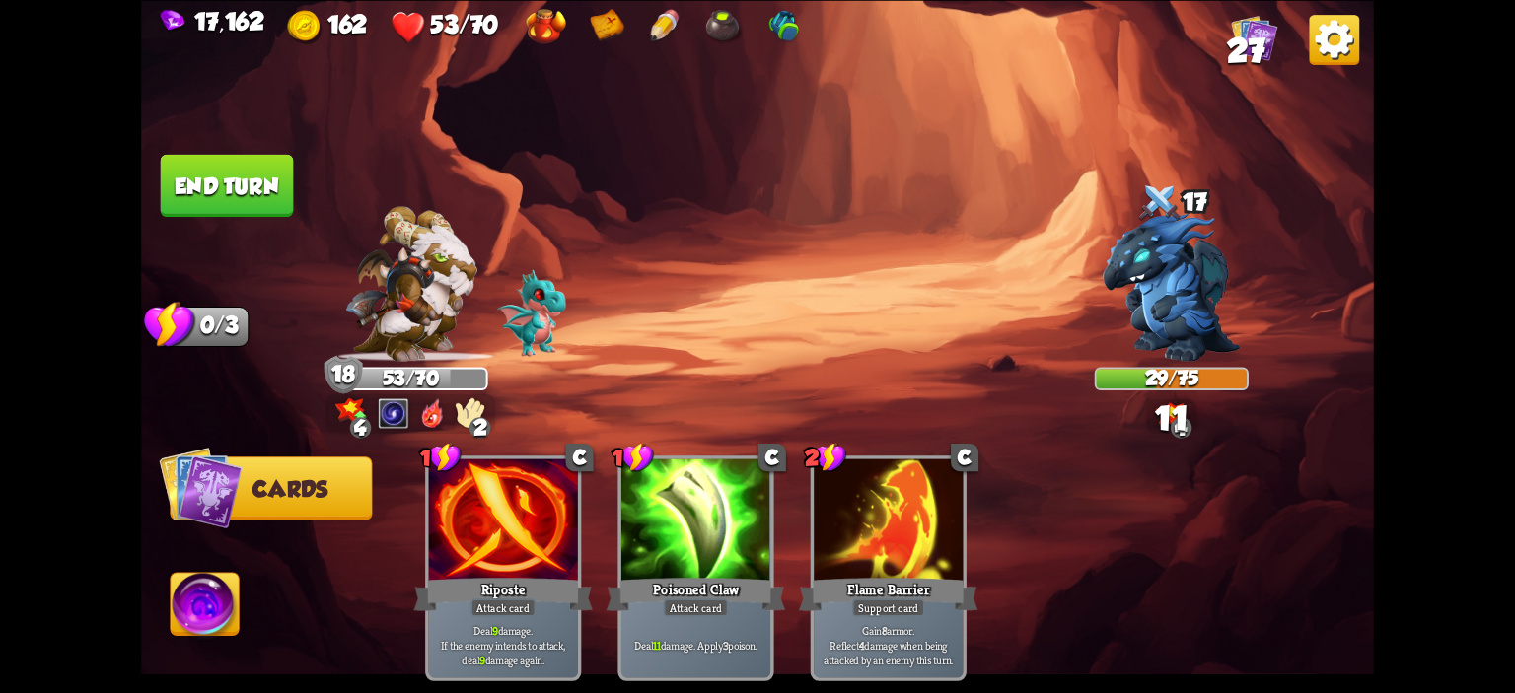
click at [228, 203] on button "End turn" at bounding box center [227, 185] width 133 height 62
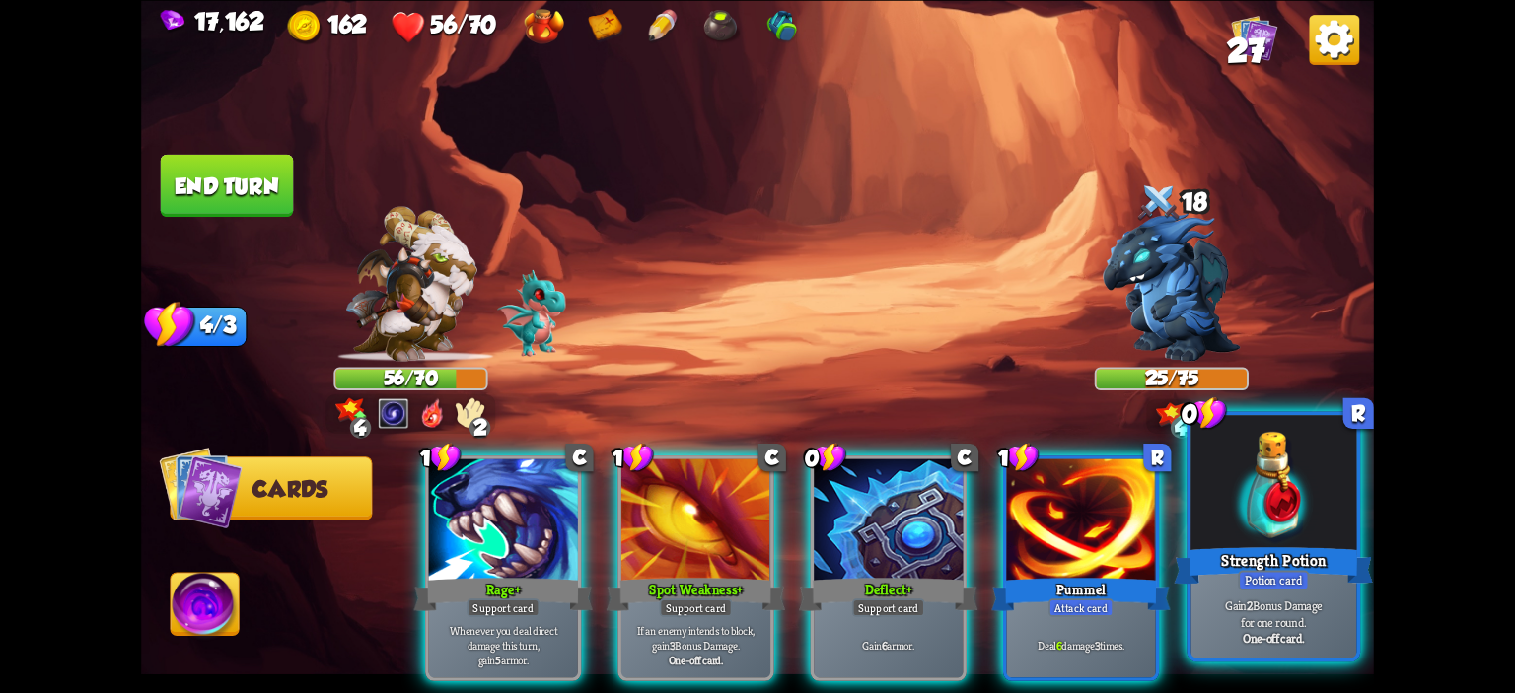
click at [1306, 502] on div at bounding box center [1273, 485] width 166 height 140
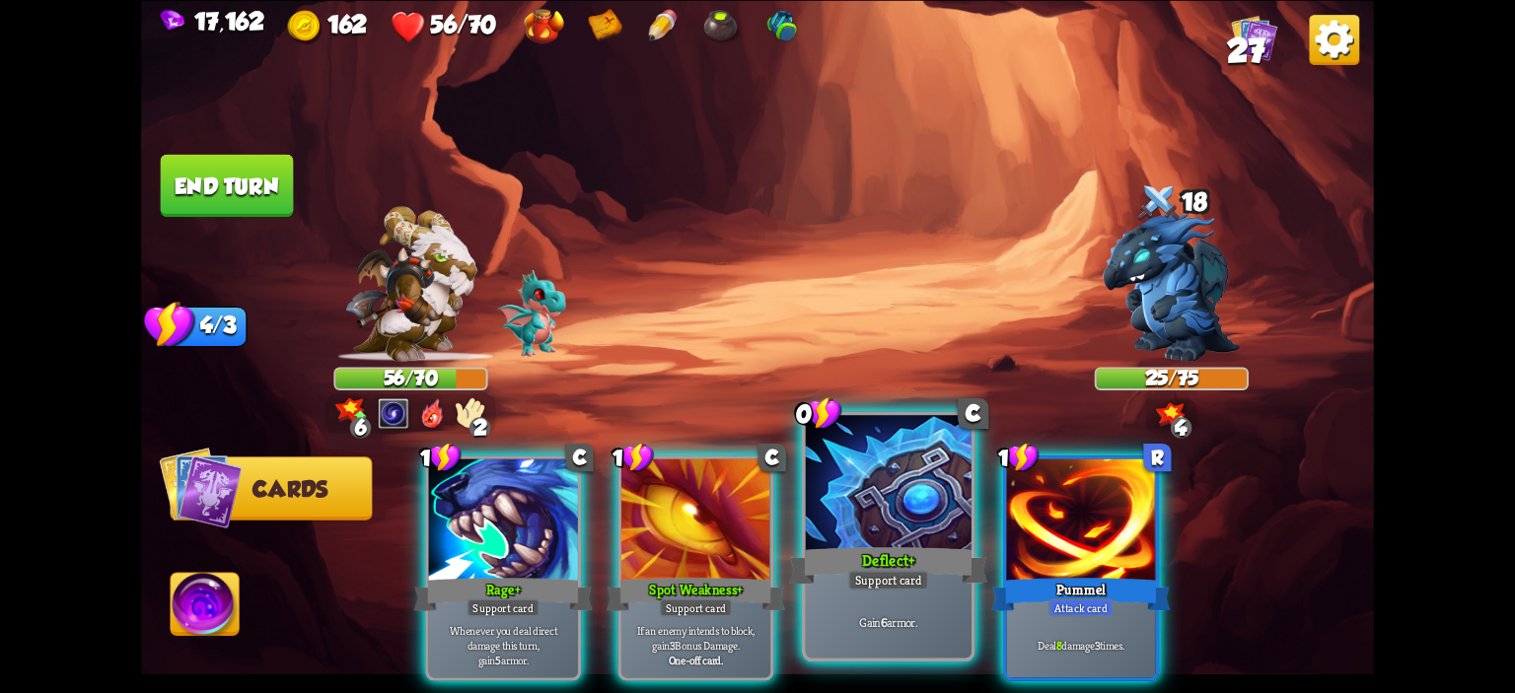
click at [921, 496] on div at bounding box center [889, 485] width 166 height 140
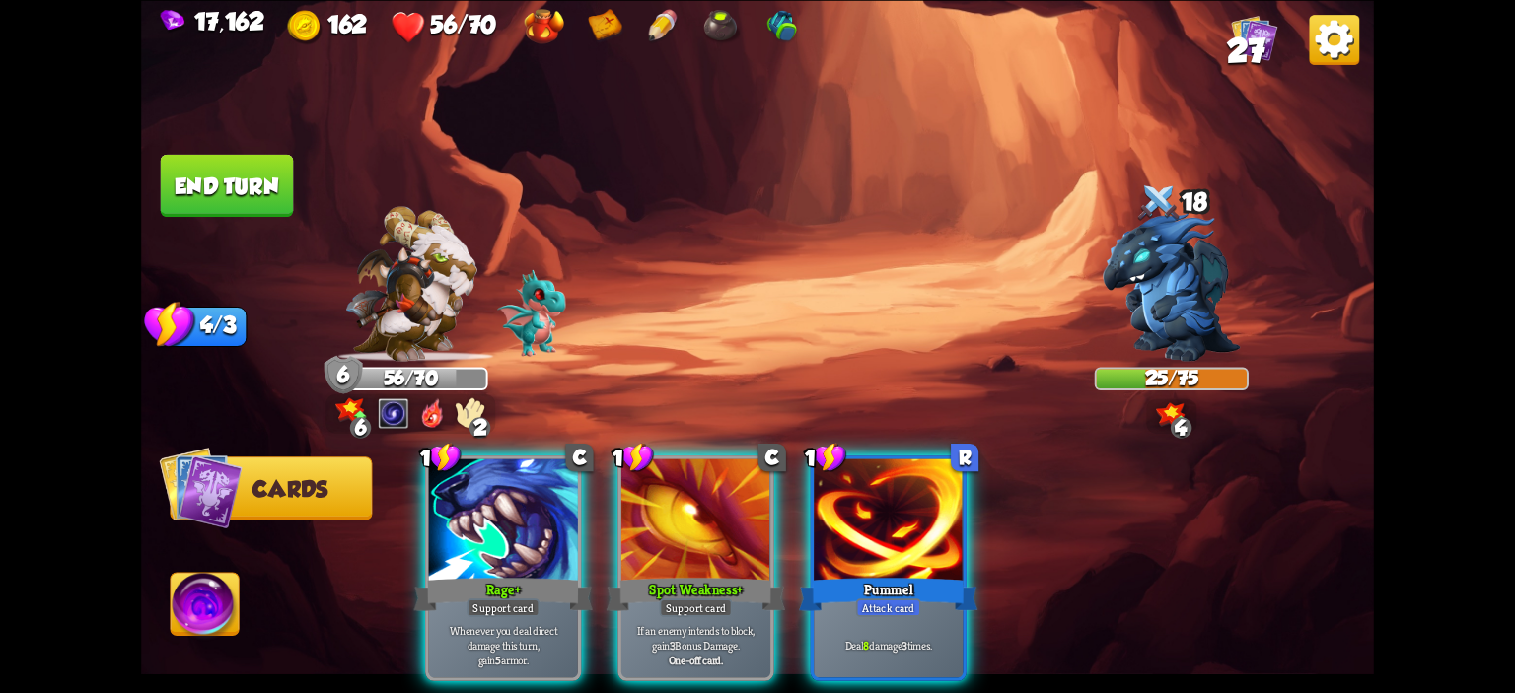
click at [921, 496] on div at bounding box center [888, 521] width 149 height 125
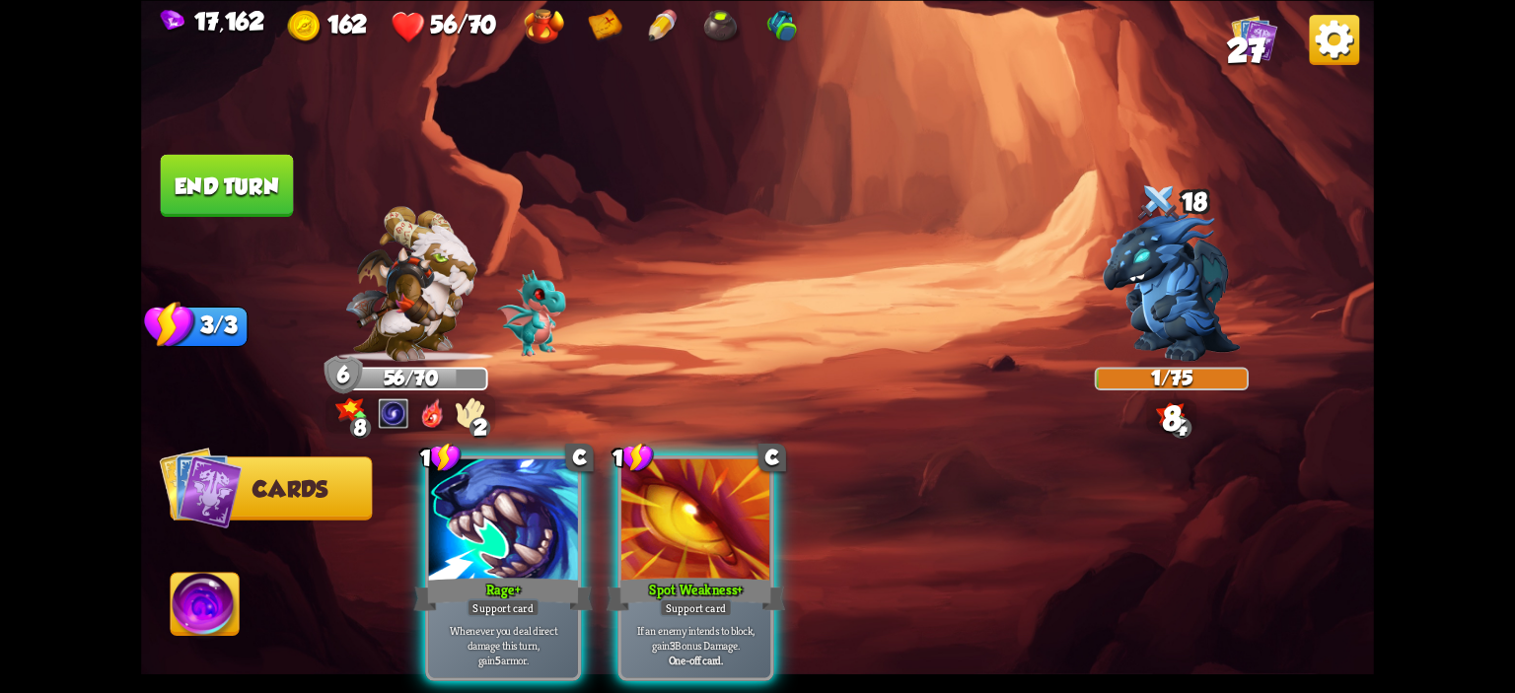
click at [250, 570] on img at bounding box center [757, 346] width 1233 height 693
click at [211, 579] on img at bounding box center [205, 607] width 68 height 69
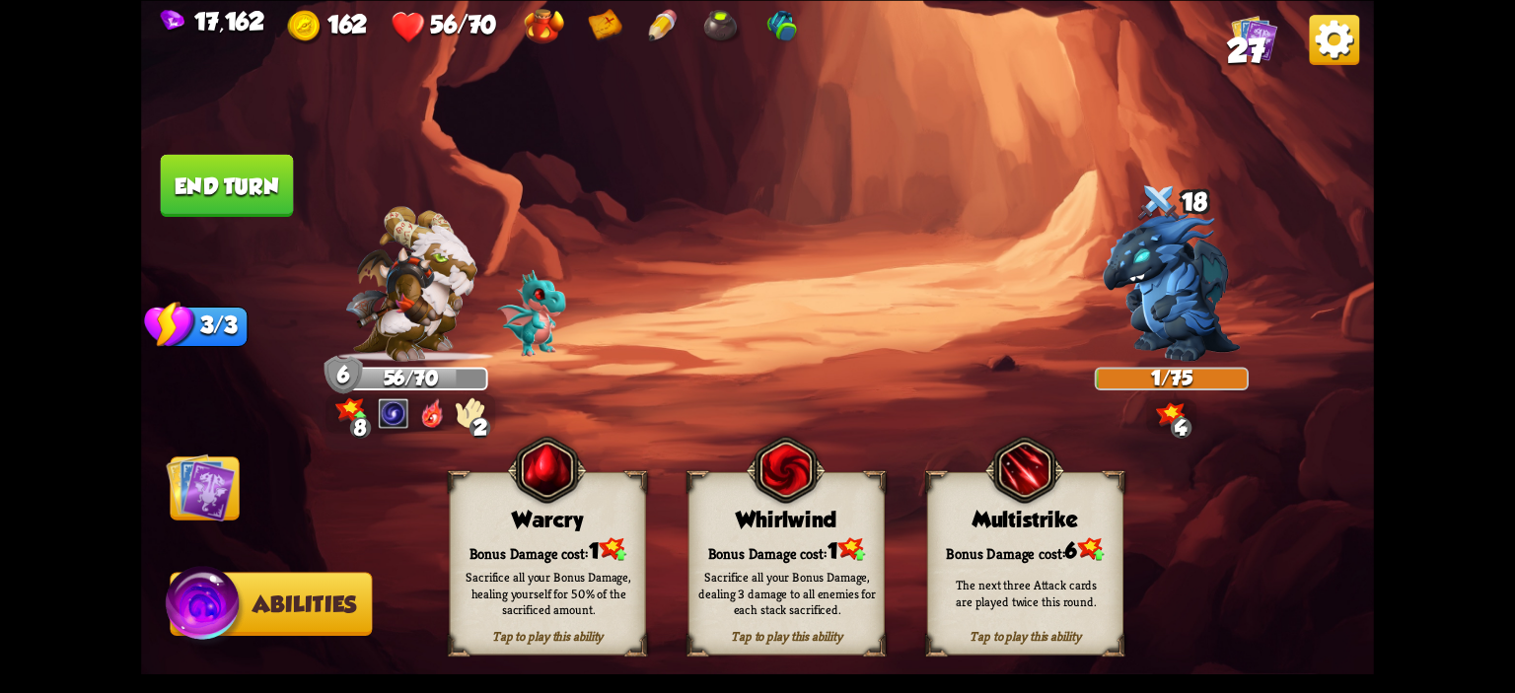
click at [514, 501] on img at bounding box center [546, 469] width 79 height 81
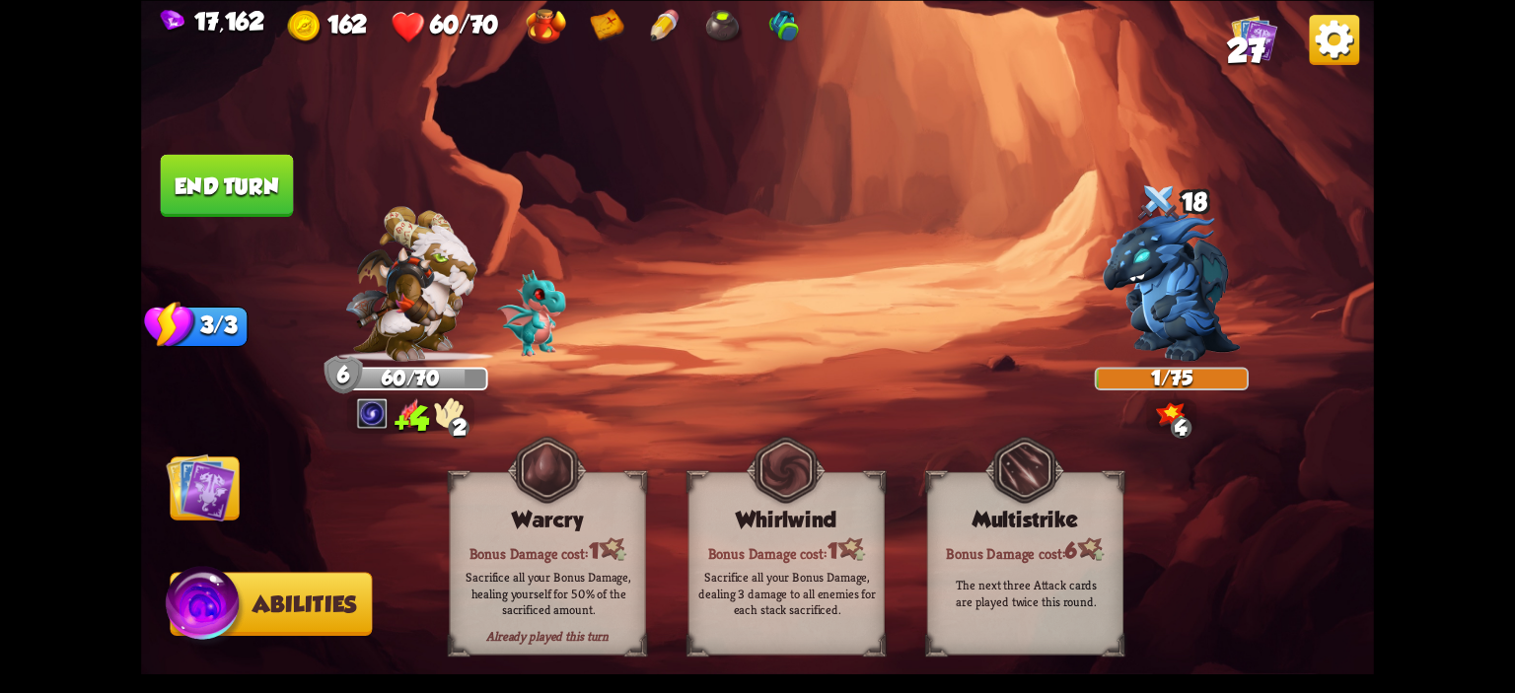
click at [243, 177] on button "End turn" at bounding box center [227, 185] width 133 height 62
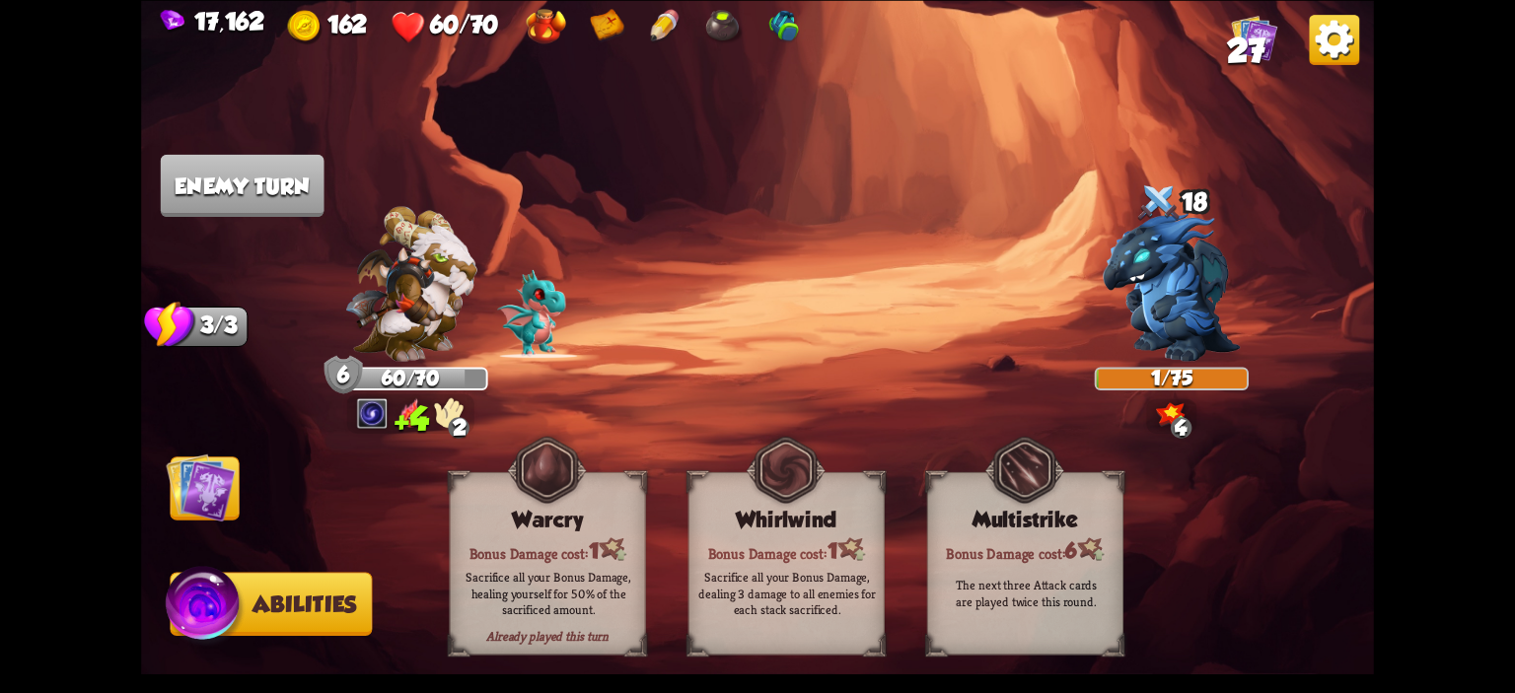
click at [237, 450] on img at bounding box center [757, 346] width 1233 height 693
click at [221, 482] on img at bounding box center [200, 487] width 69 height 69
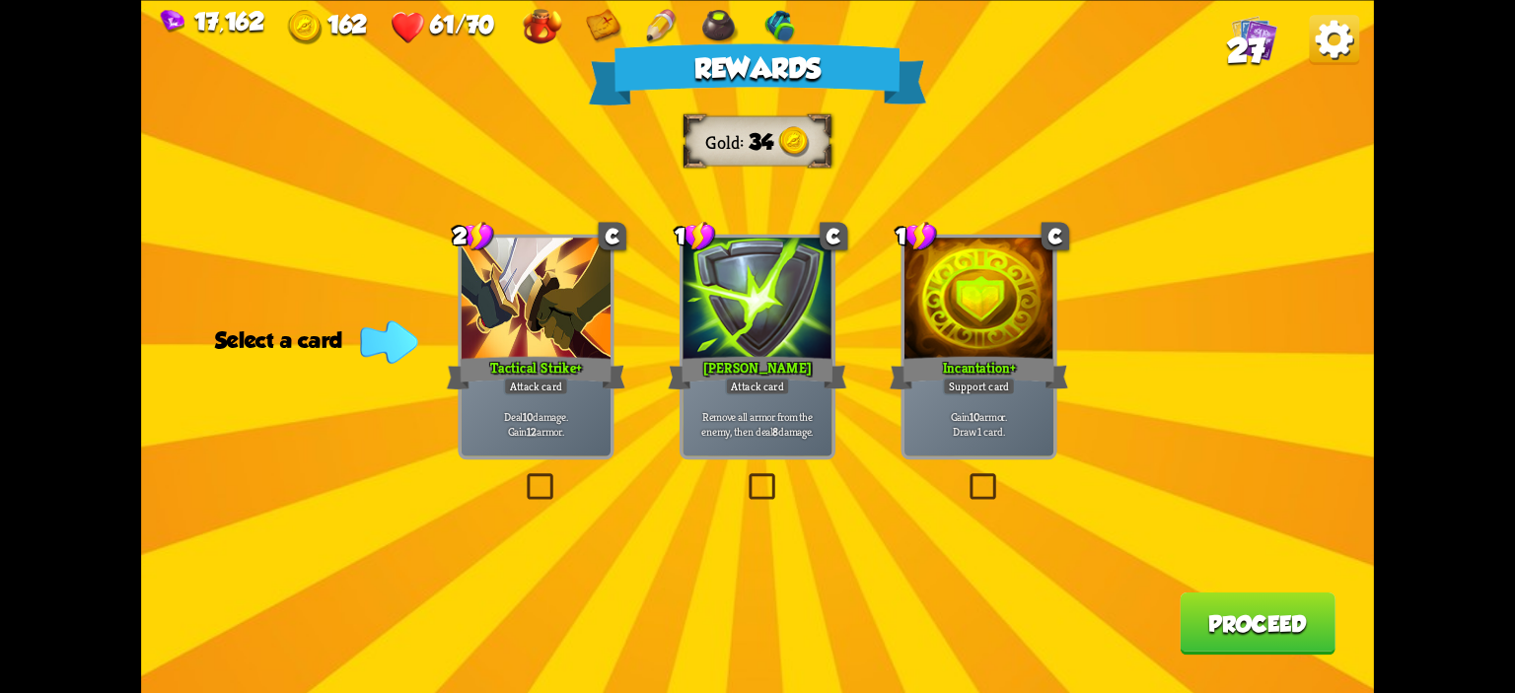
click at [562, 384] on div "Attack card" at bounding box center [535, 386] width 65 height 18
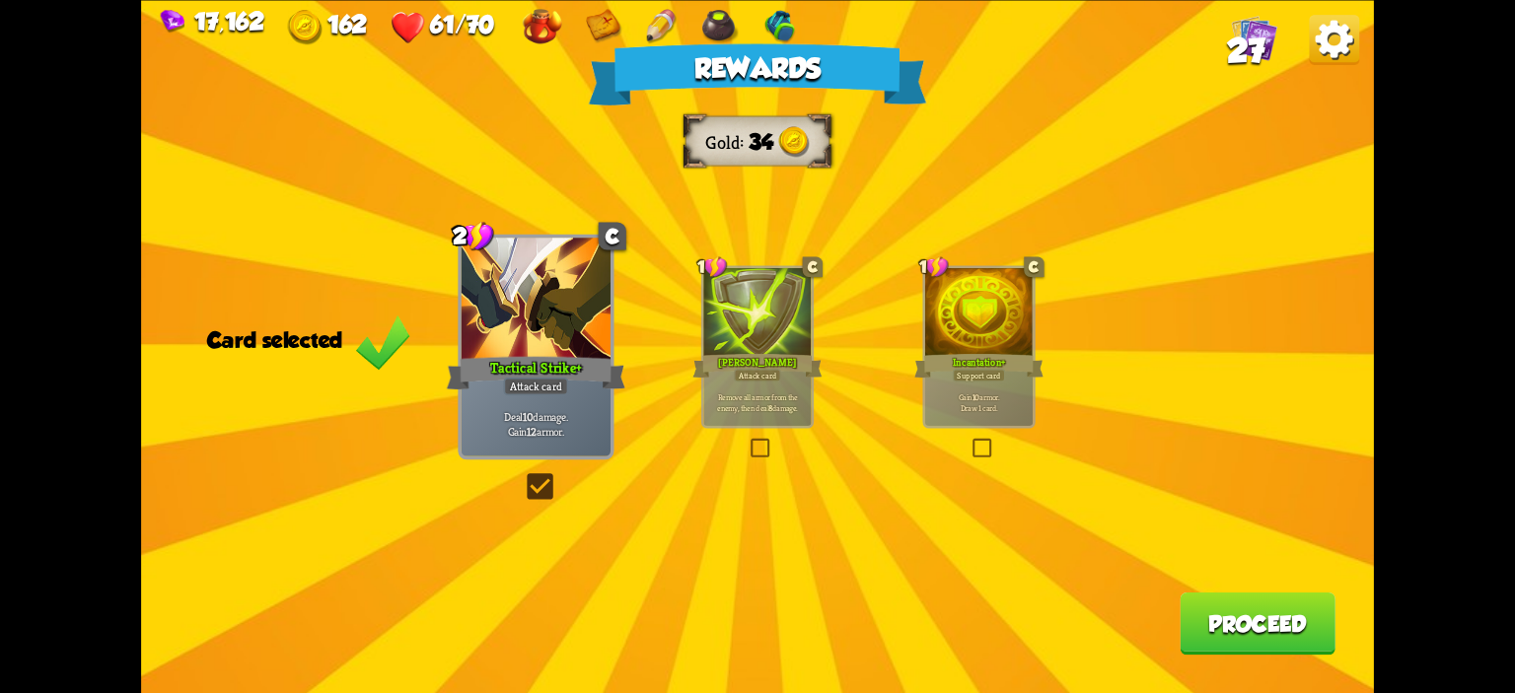
click at [1293, 607] on button "Proceed" at bounding box center [1258, 623] width 156 height 62
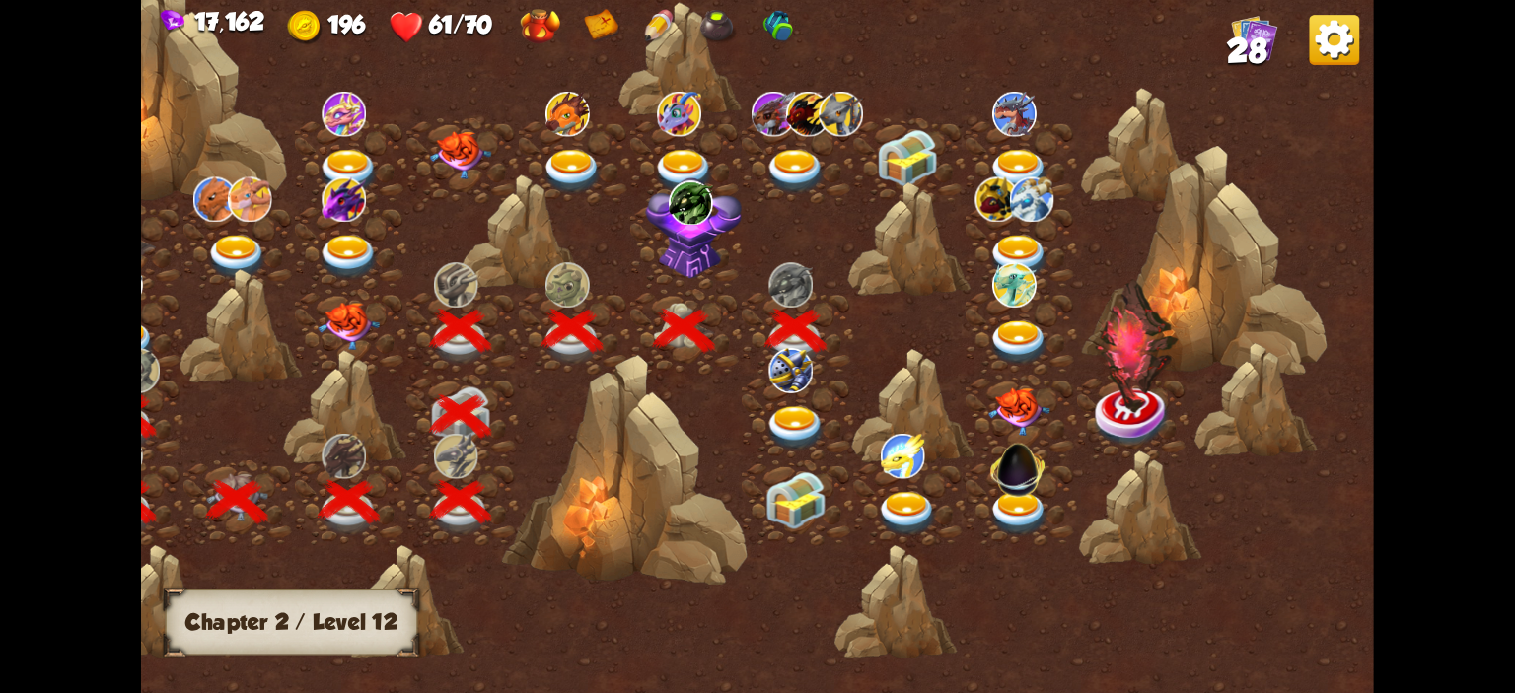
click at [808, 416] on img at bounding box center [795, 428] width 61 height 45
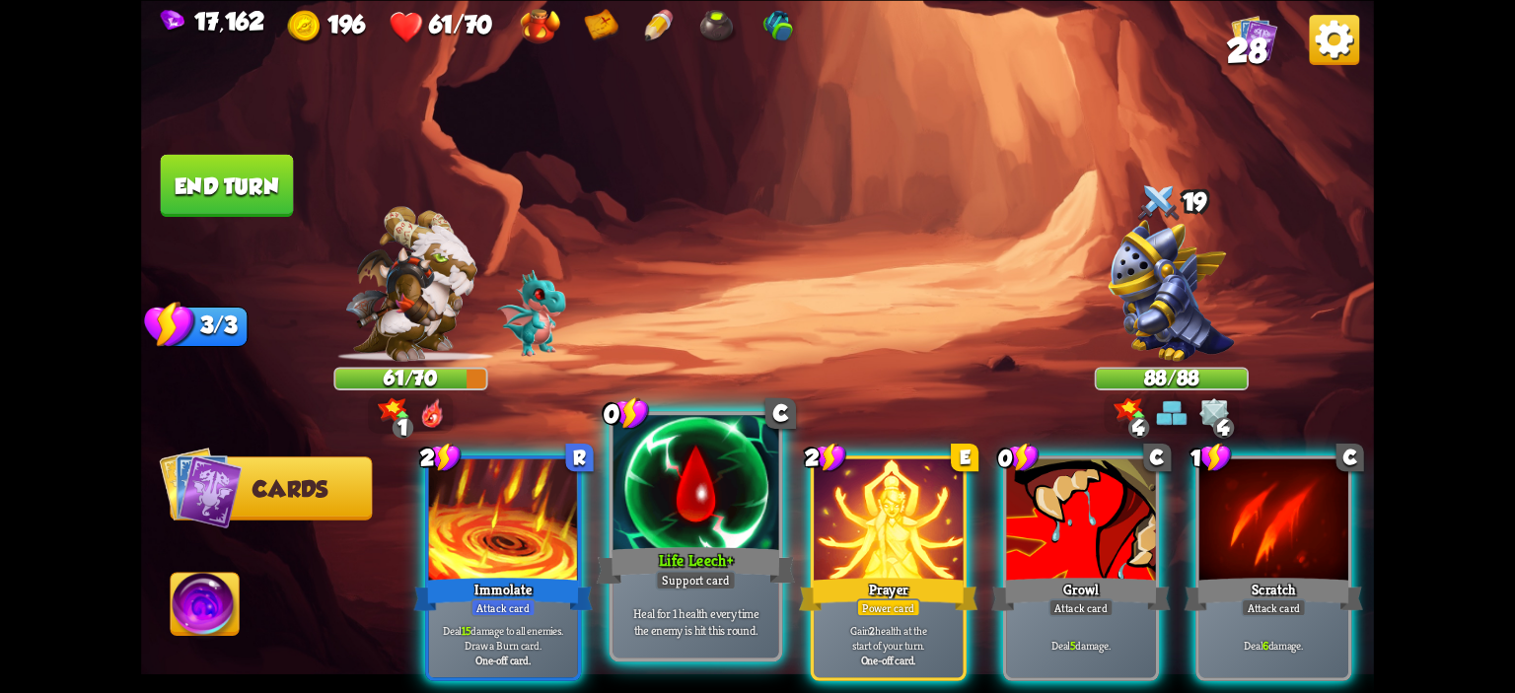
click at [731, 488] on div at bounding box center [696, 485] width 166 height 140
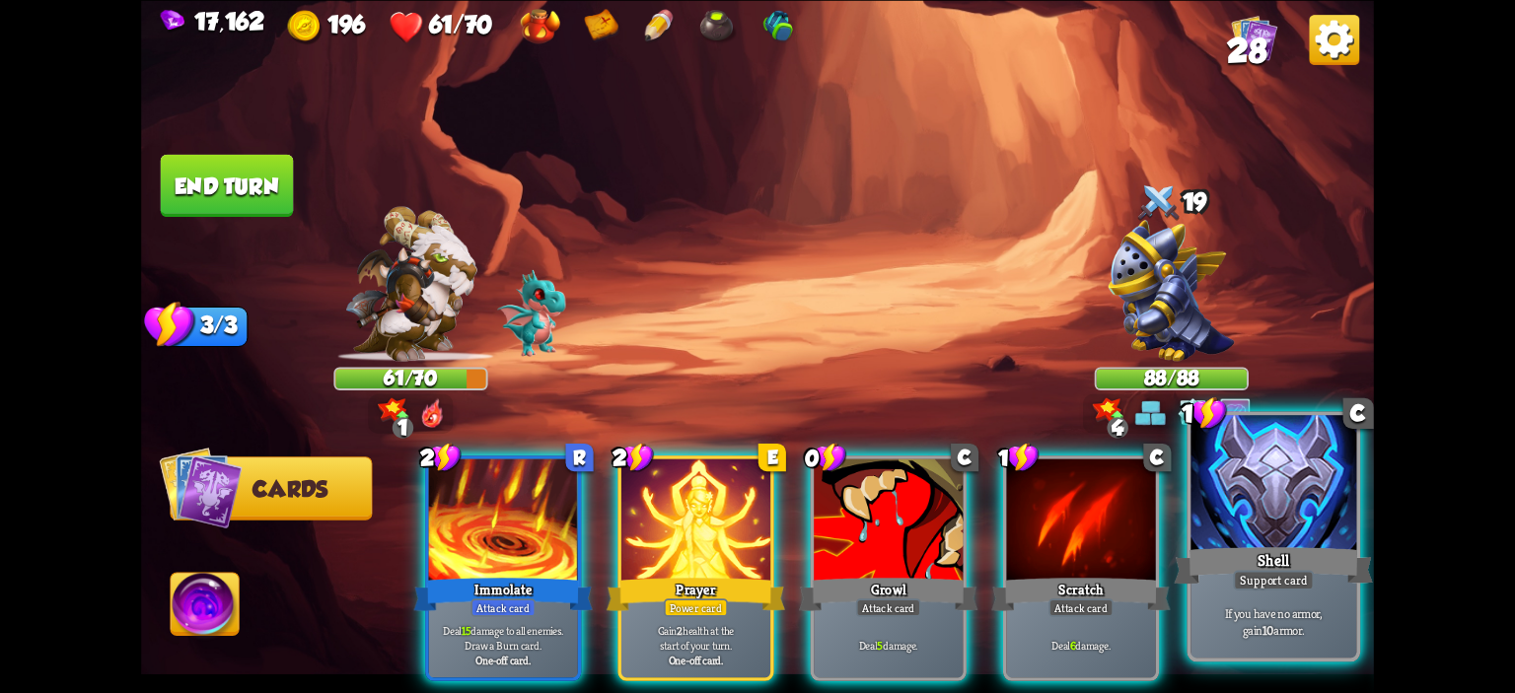
click at [1245, 490] on div at bounding box center [1273, 485] width 166 height 140
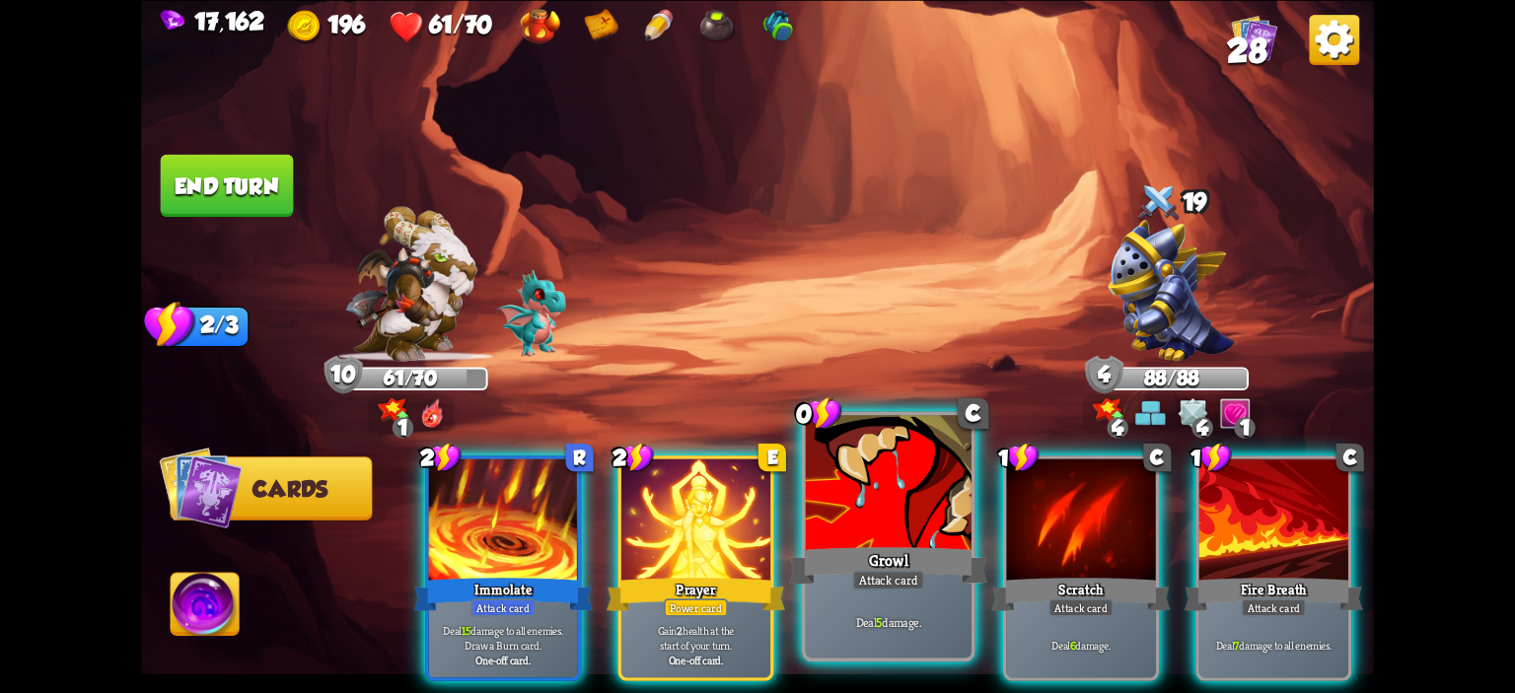
click at [910, 493] on div at bounding box center [889, 485] width 166 height 140
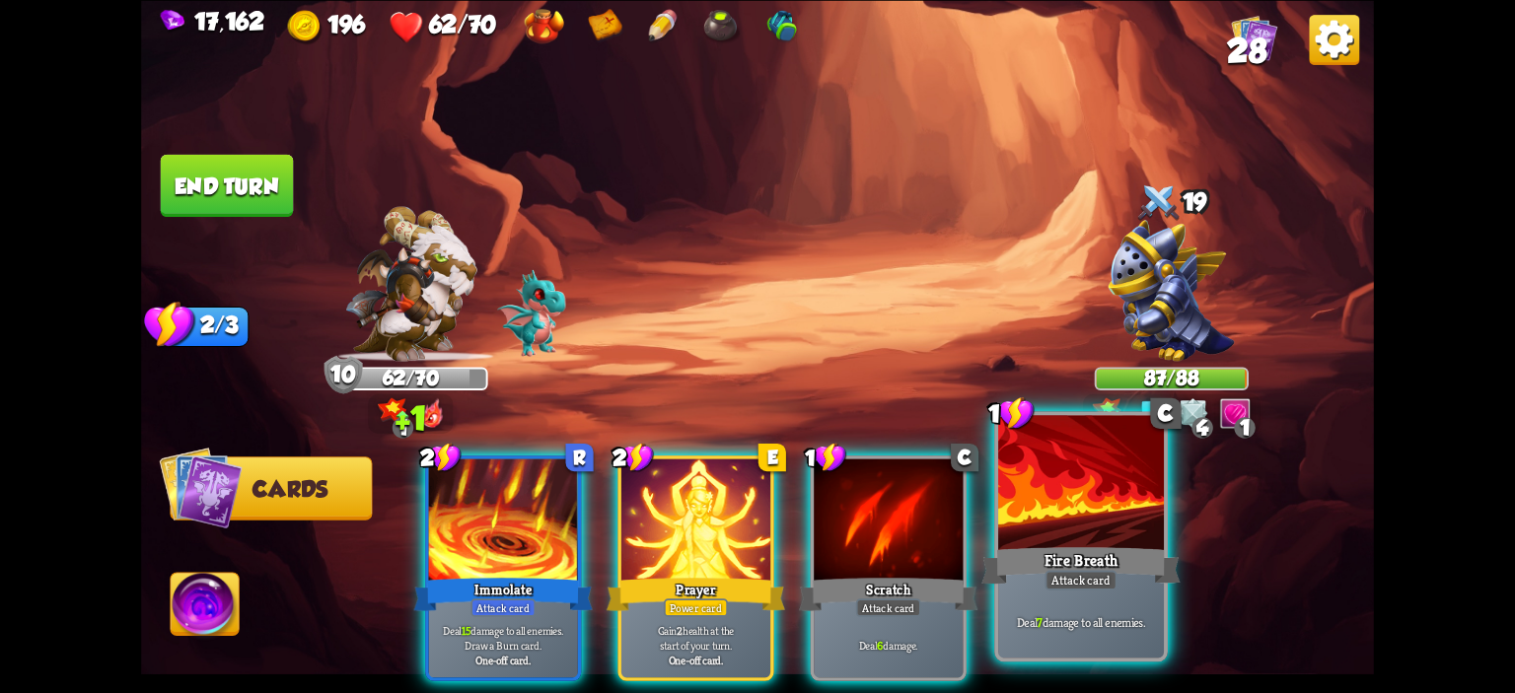
click at [1071, 498] on div at bounding box center [1081, 485] width 166 height 140
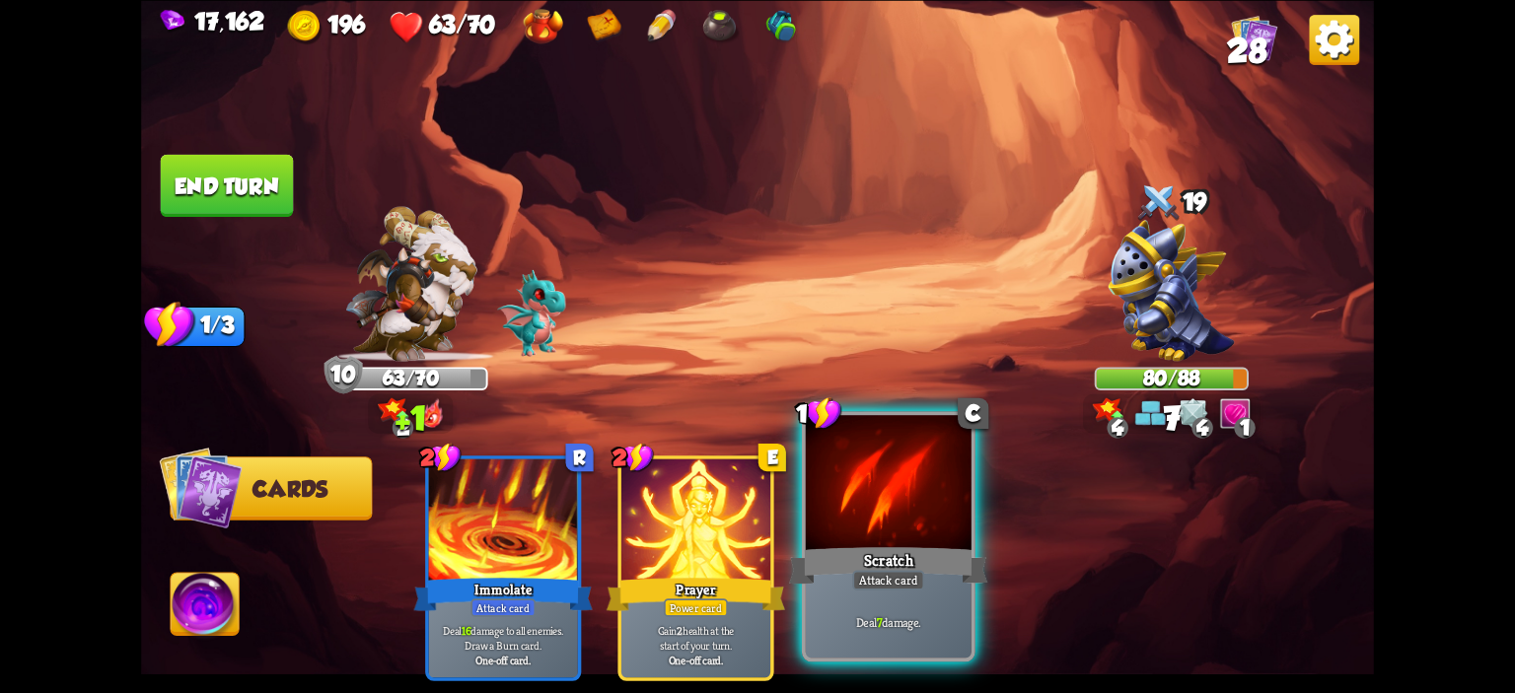
click at [888, 497] on div at bounding box center [889, 485] width 166 height 140
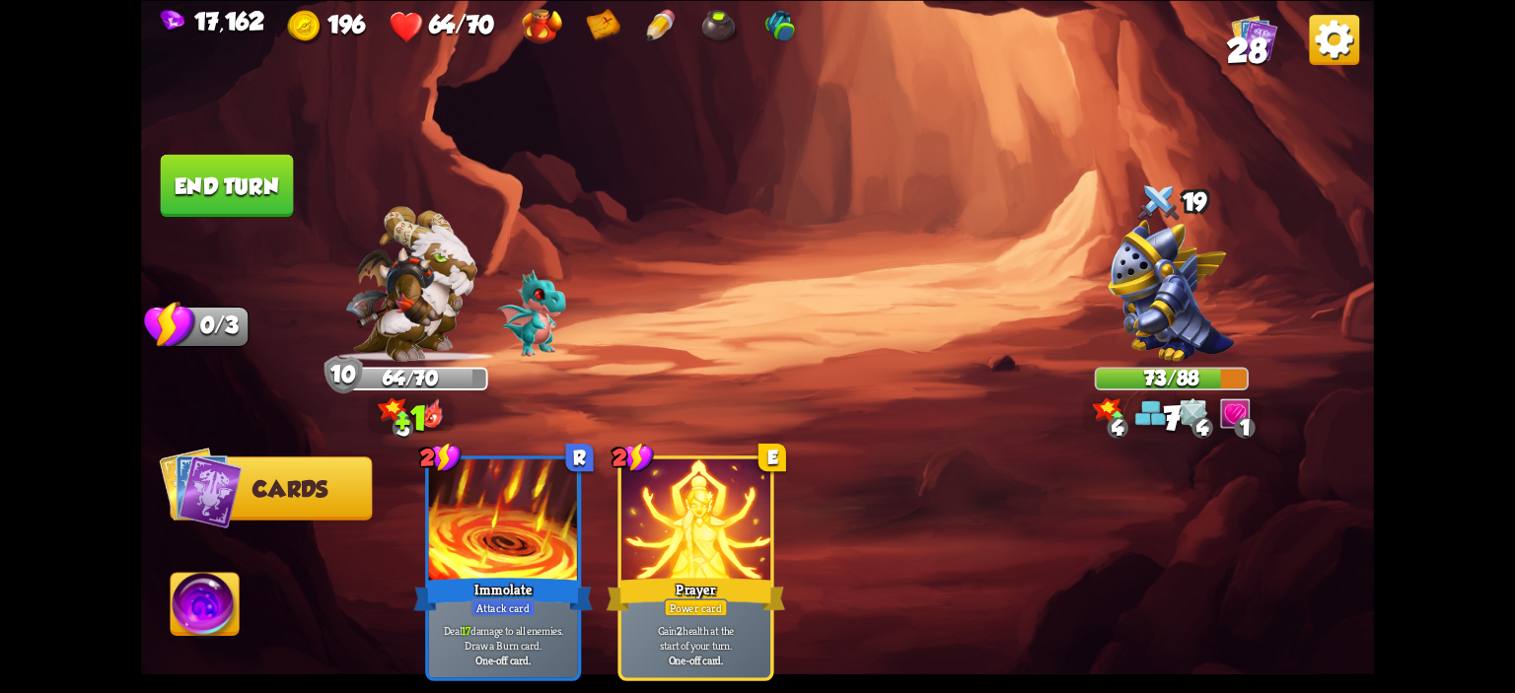
click at [218, 184] on button "End turn" at bounding box center [227, 185] width 133 height 62
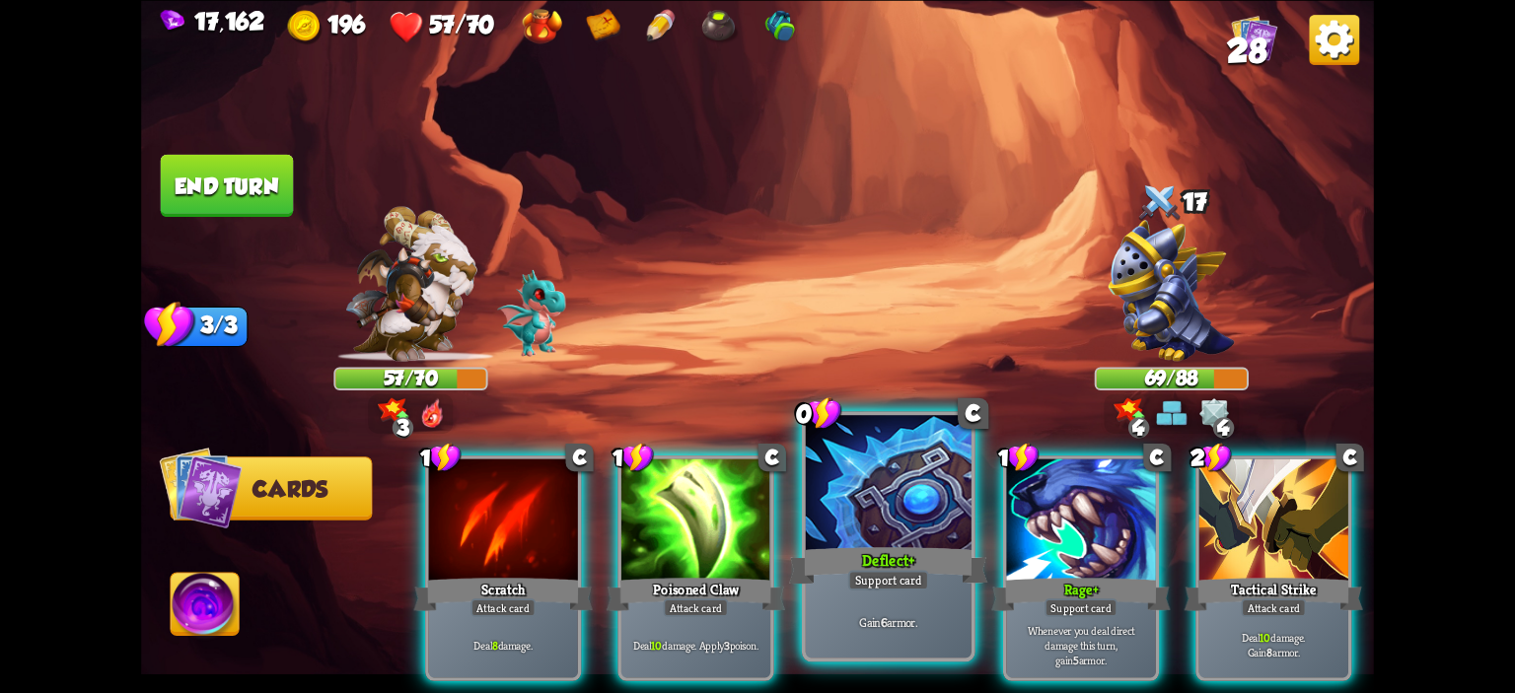
click at [907, 508] on div at bounding box center [889, 485] width 166 height 140
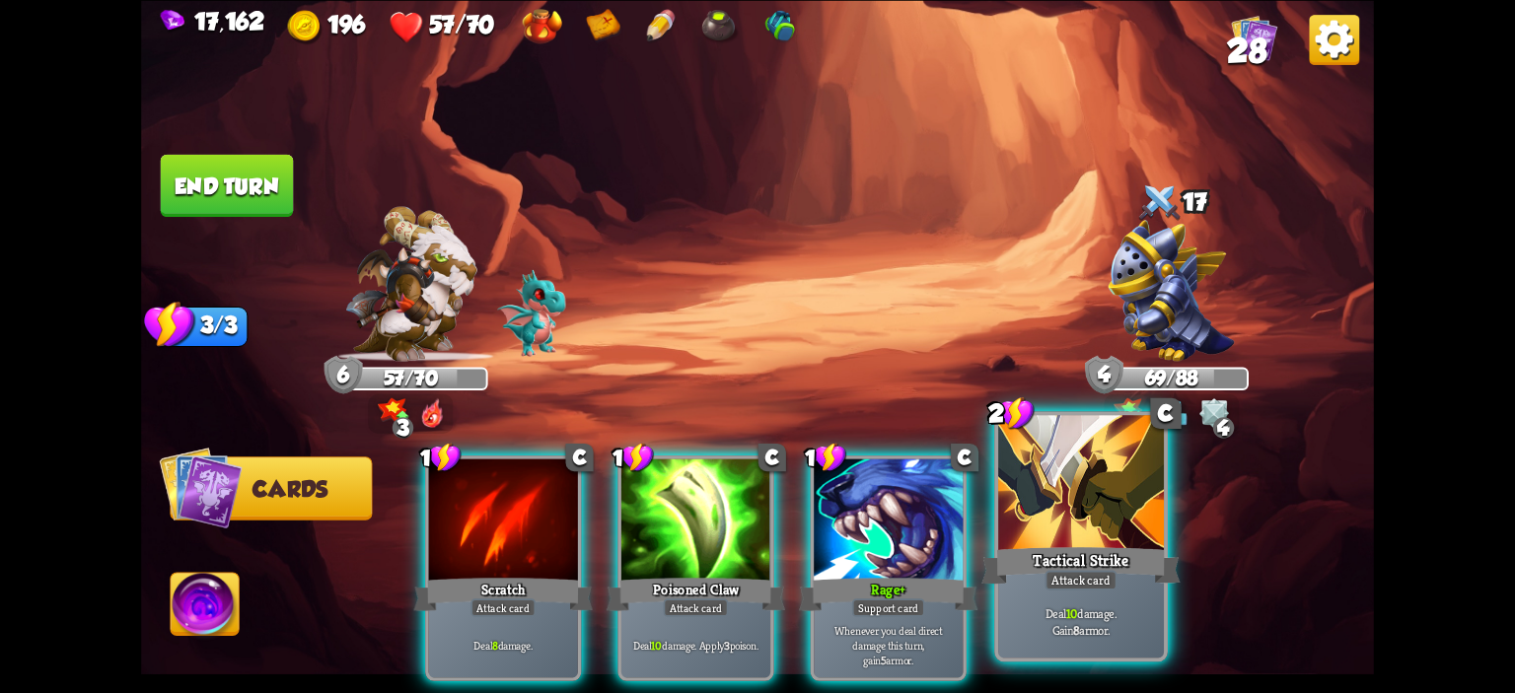
click at [1085, 504] on div at bounding box center [1081, 485] width 166 height 140
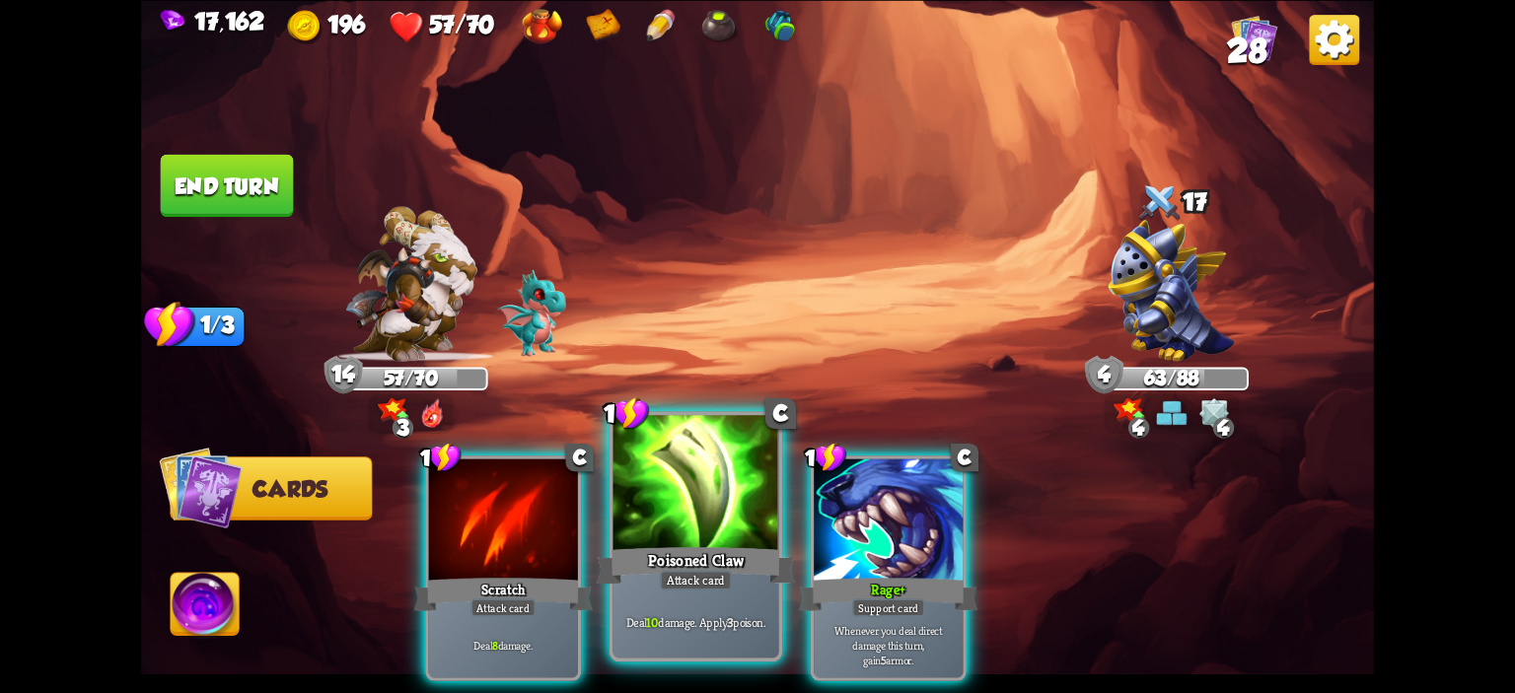
click at [685, 517] on div at bounding box center [696, 485] width 166 height 140
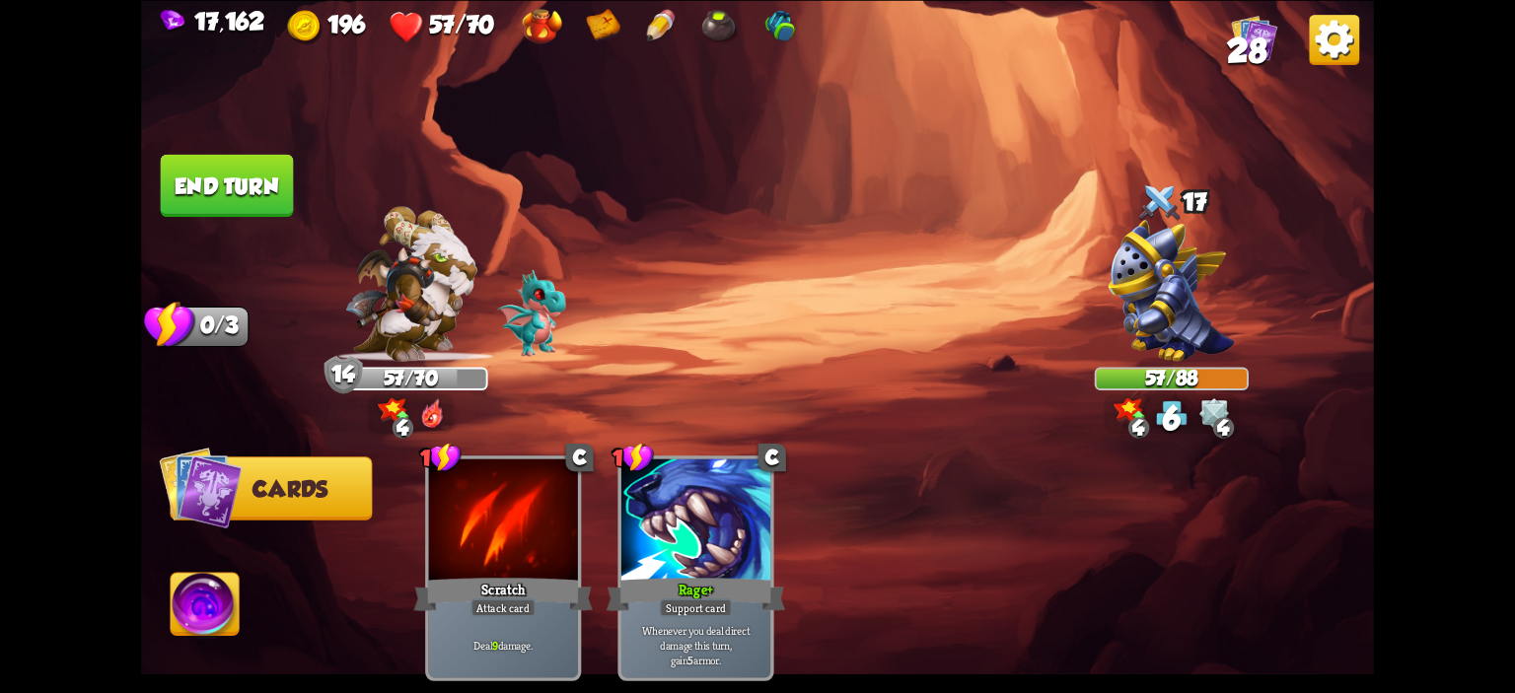
click at [253, 193] on button "End turn" at bounding box center [227, 185] width 133 height 62
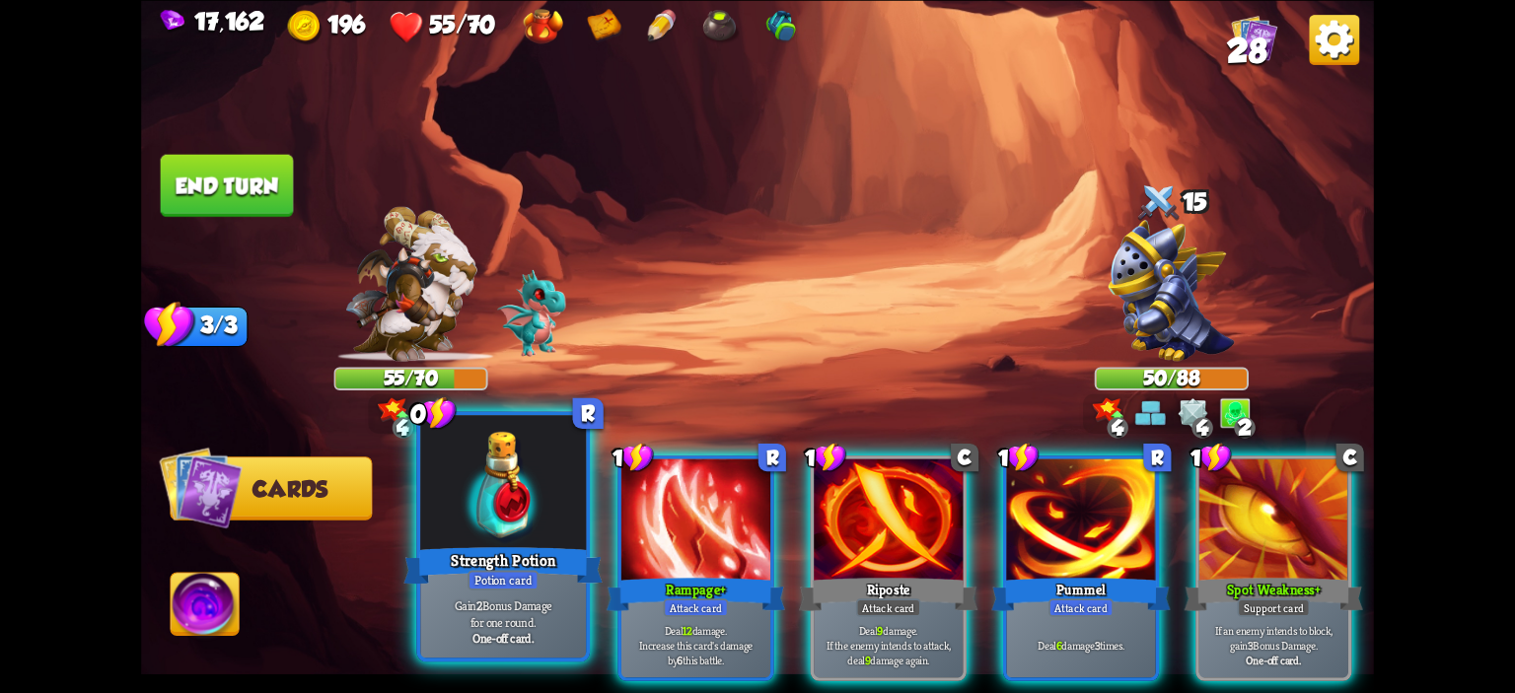
click at [533, 466] on div at bounding box center [503, 485] width 166 height 140
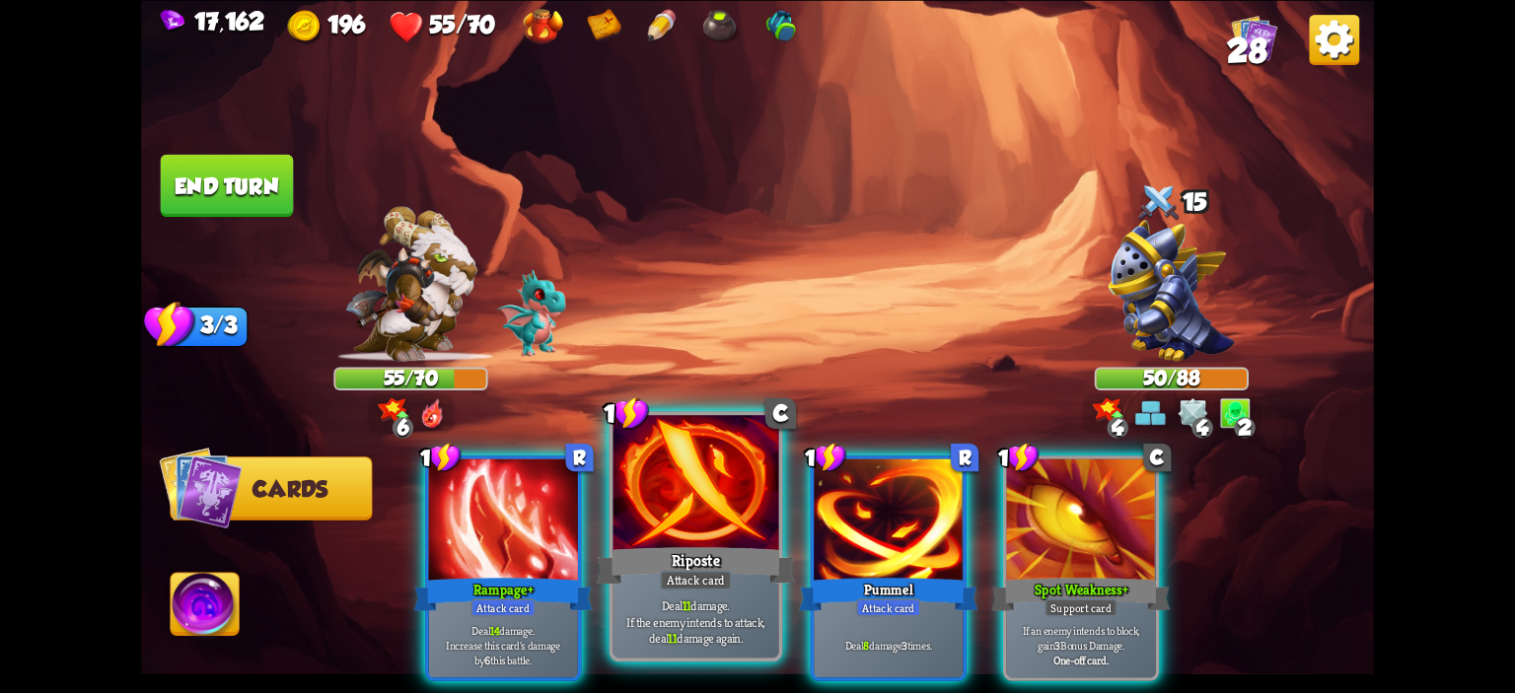
click at [742, 518] on div at bounding box center [696, 485] width 166 height 140
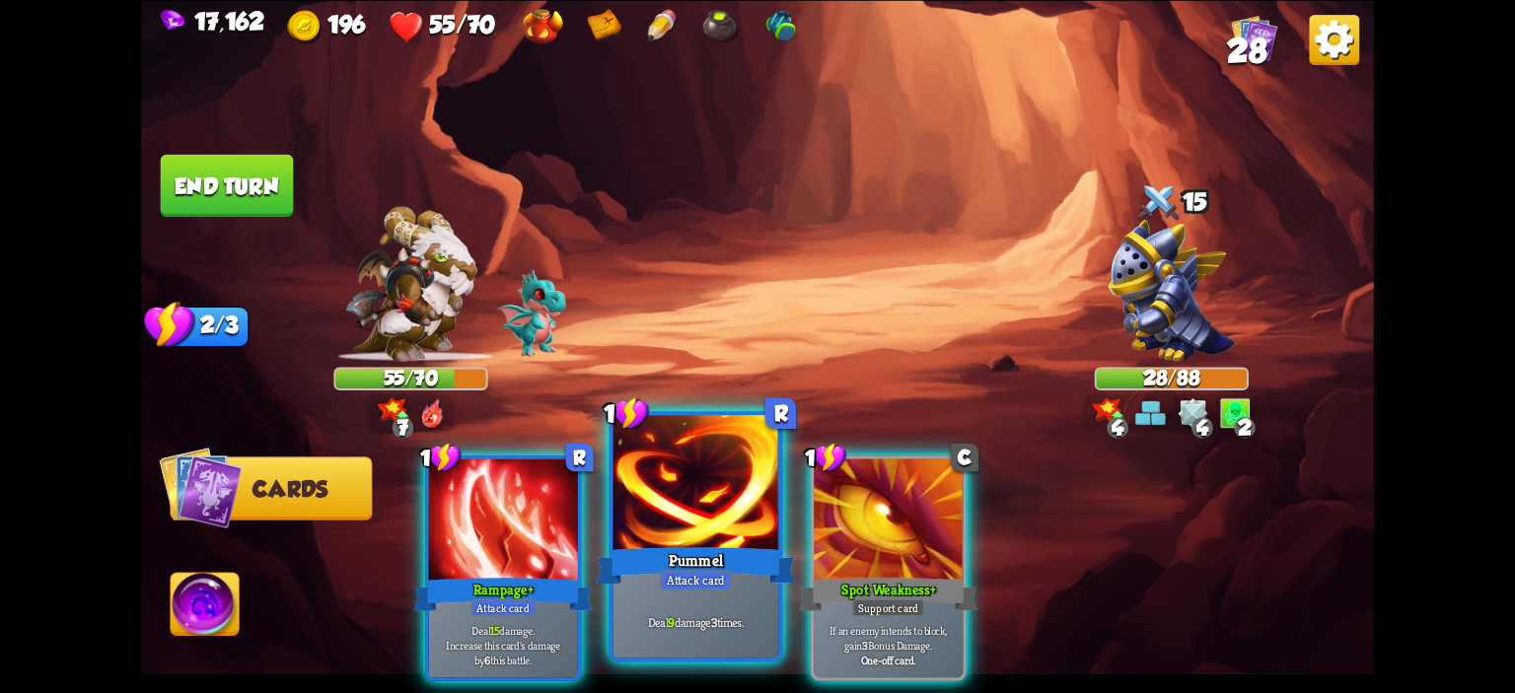
click at [652, 513] on div at bounding box center [696, 485] width 166 height 140
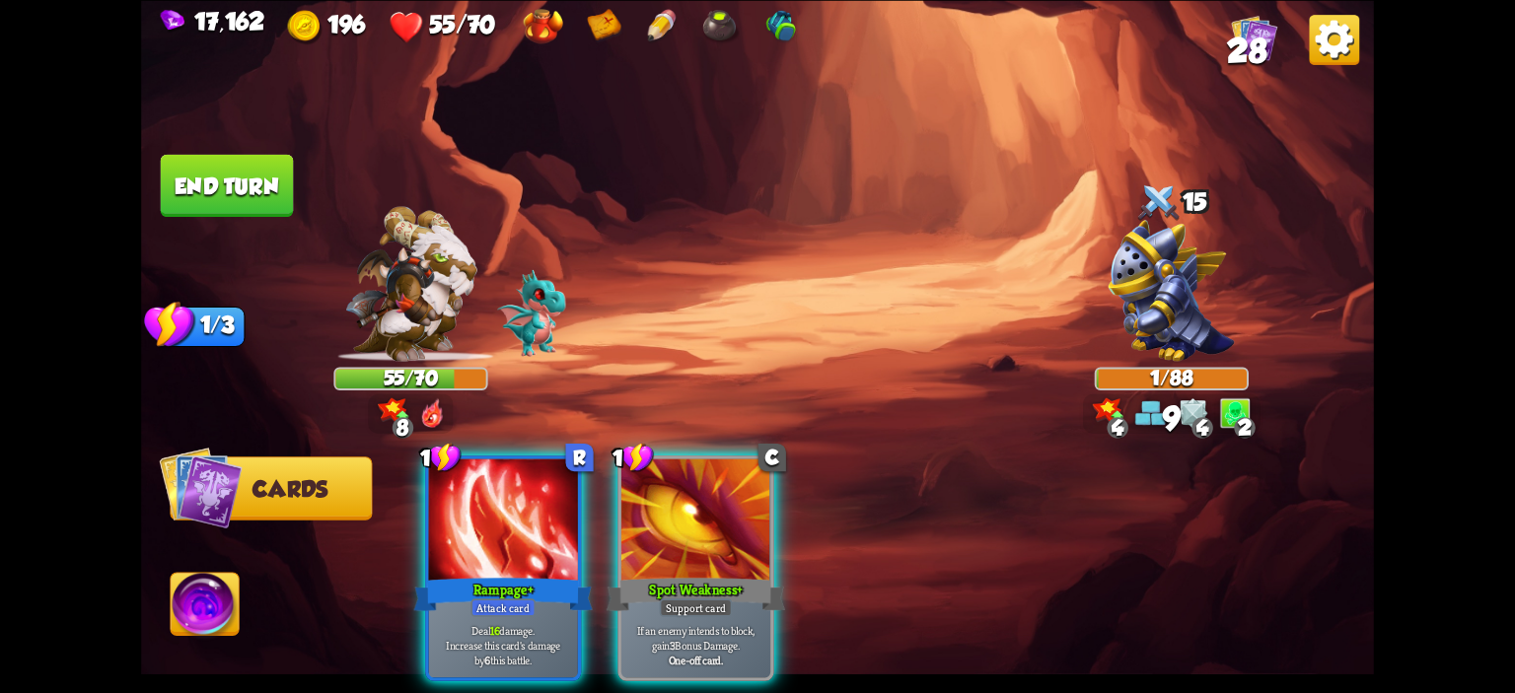
click at [217, 608] on img at bounding box center [205, 607] width 68 height 69
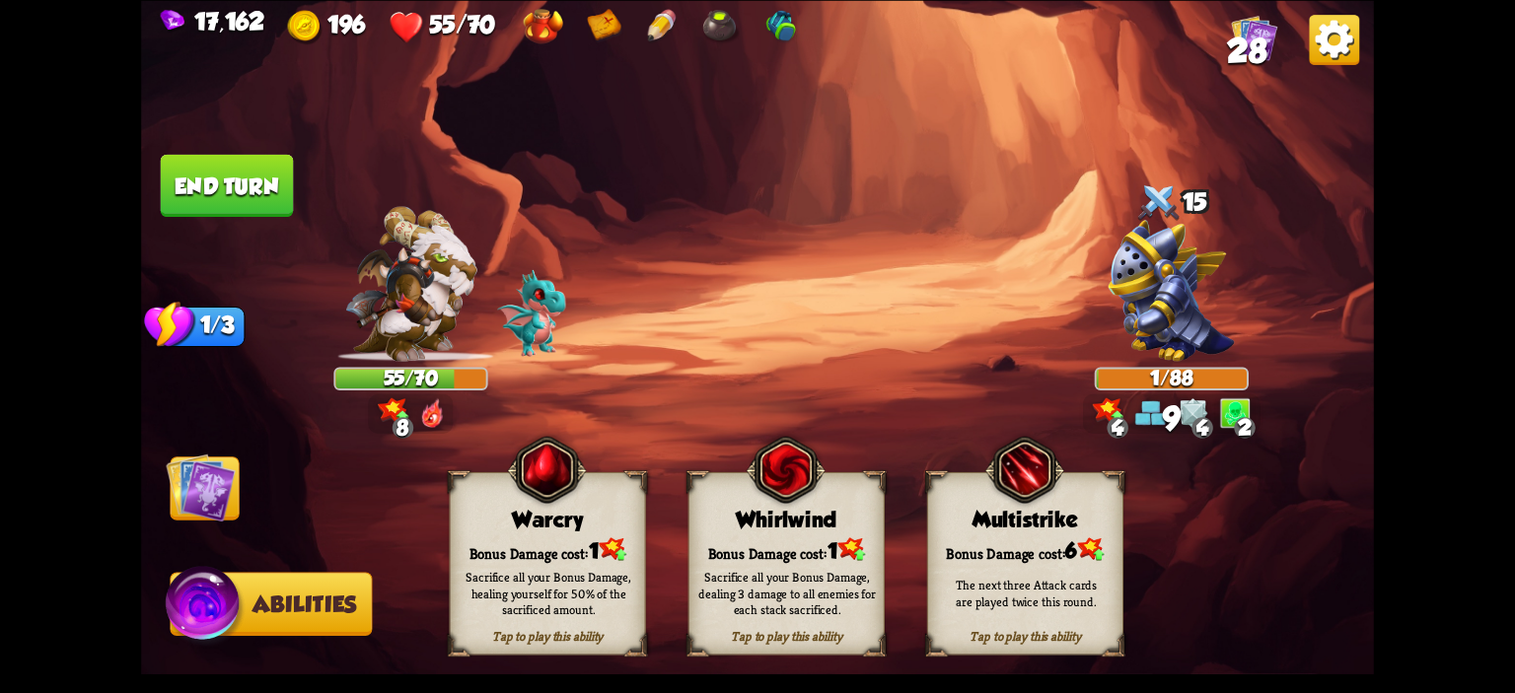
click at [552, 517] on div "Warcry" at bounding box center [548, 519] width 194 height 25
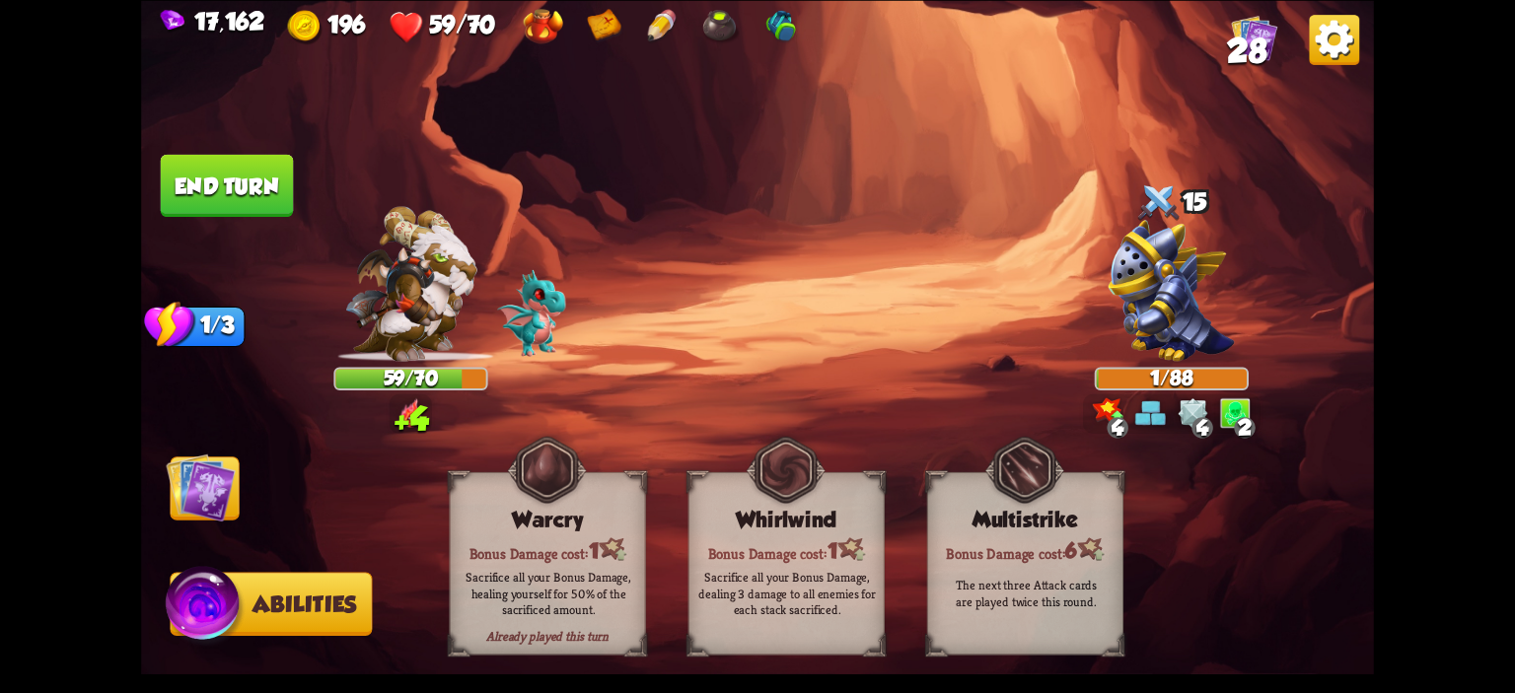
click at [209, 180] on button "End turn" at bounding box center [227, 185] width 133 height 62
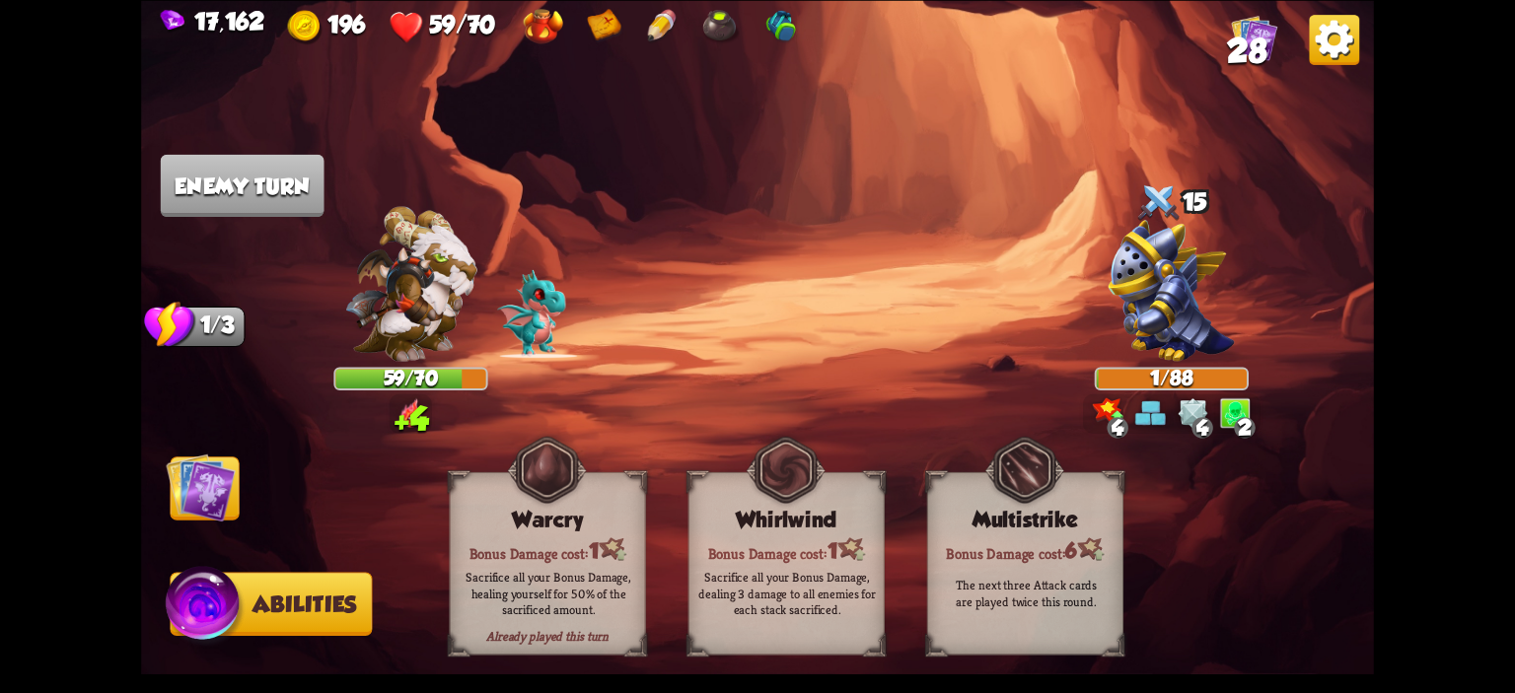
click at [197, 481] on img at bounding box center [200, 487] width 69 height 69
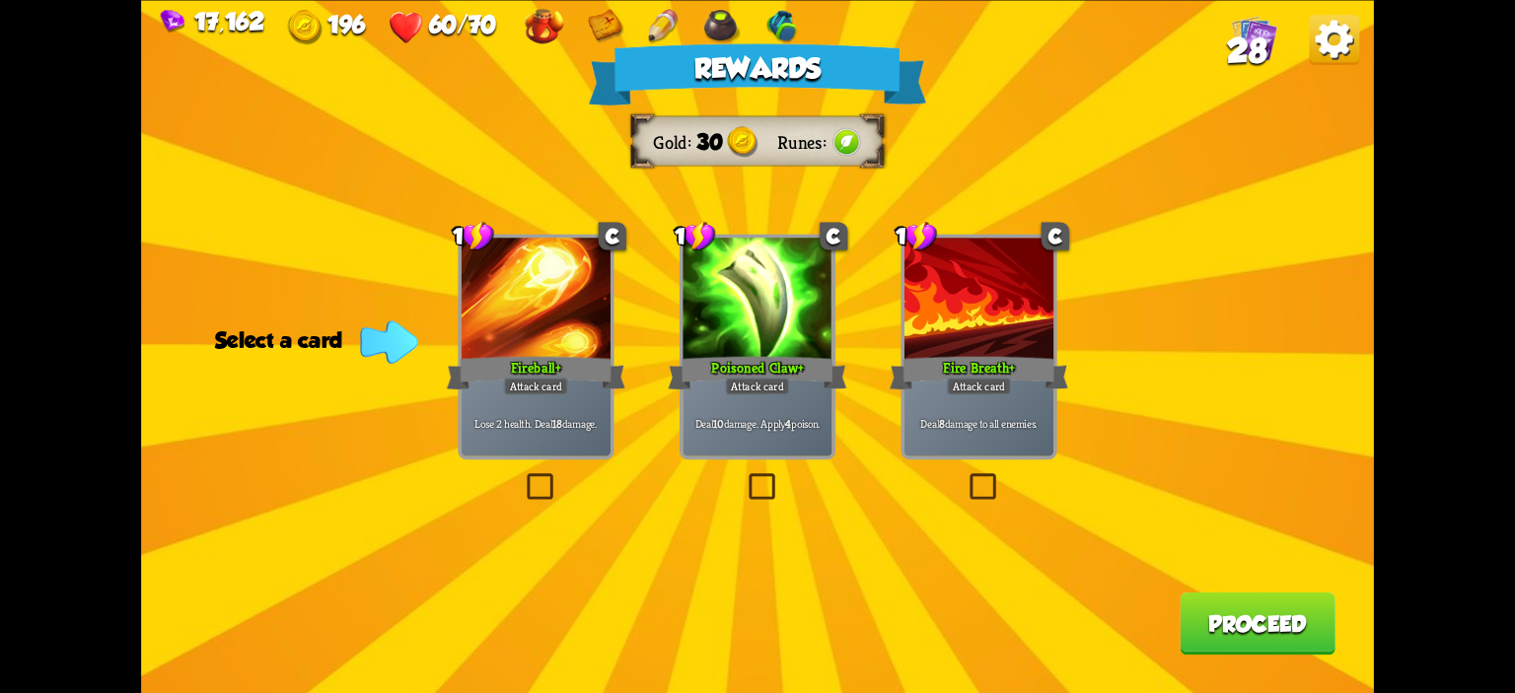
click at [990, 356] on div "Fire Breath+" at bounding box center [979, 372] width 179 height 39
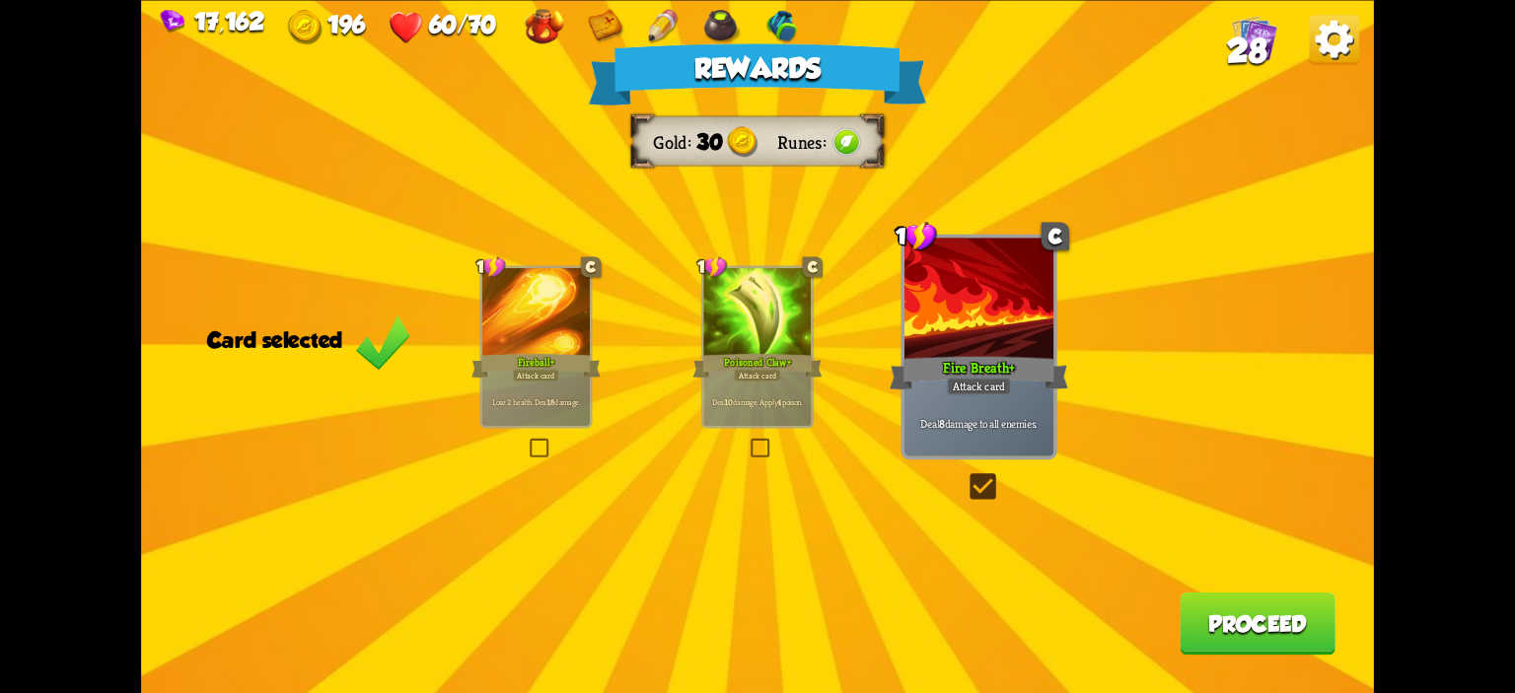
click at [1235, 614] on button "Proceed" at bounding box center [1258, 623] width 156 height 62
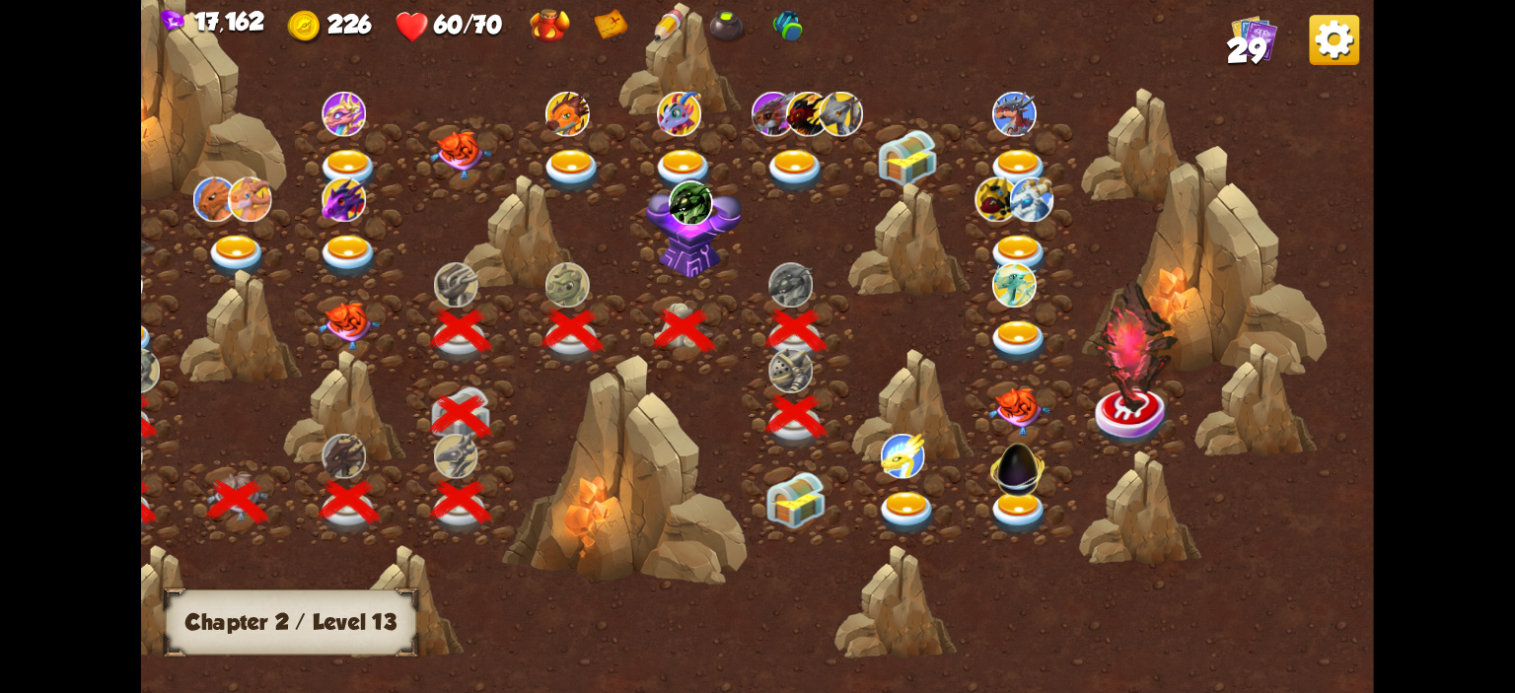
click at [769, 500] on img at bounding box center [795, 499] width 61 height 57
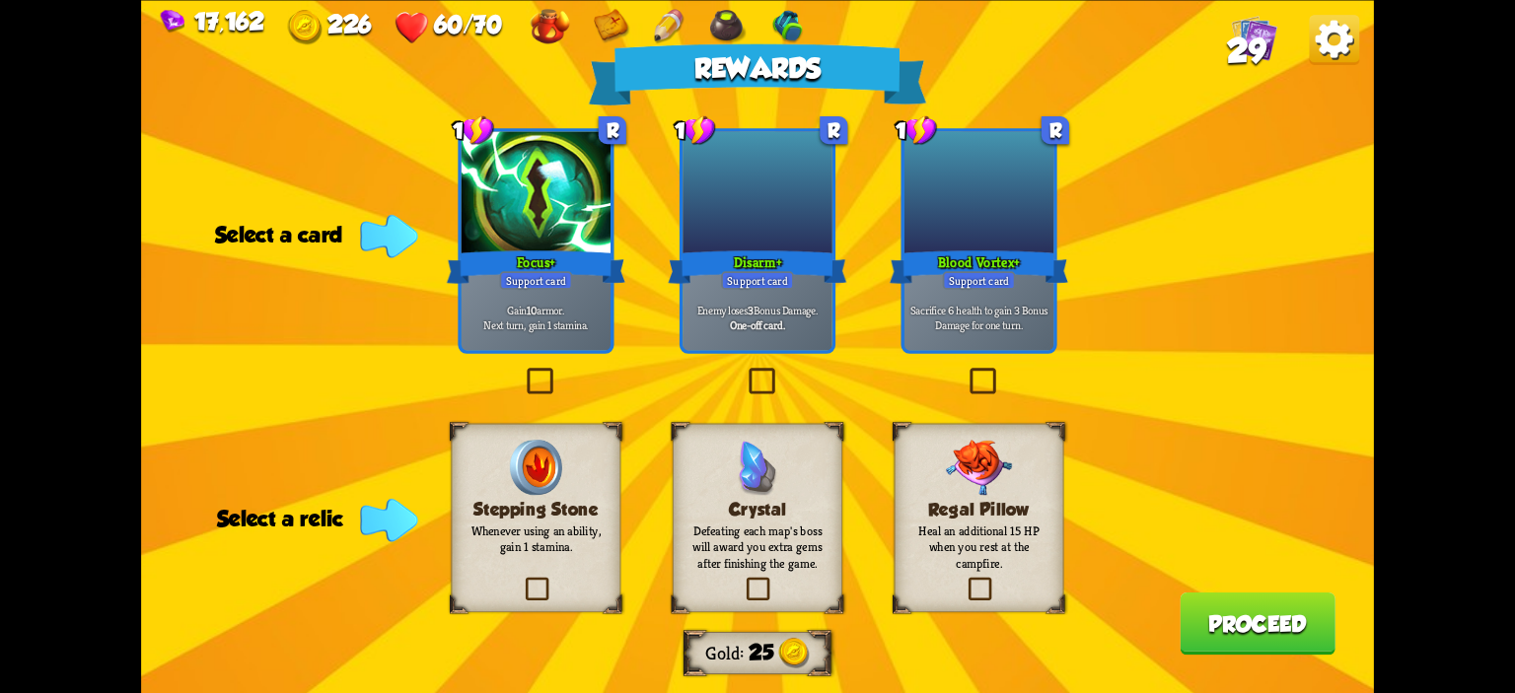
click at [1014, 501] on h3 "Regal Pillow" at bounding box center [978, 509] width 137 height 20
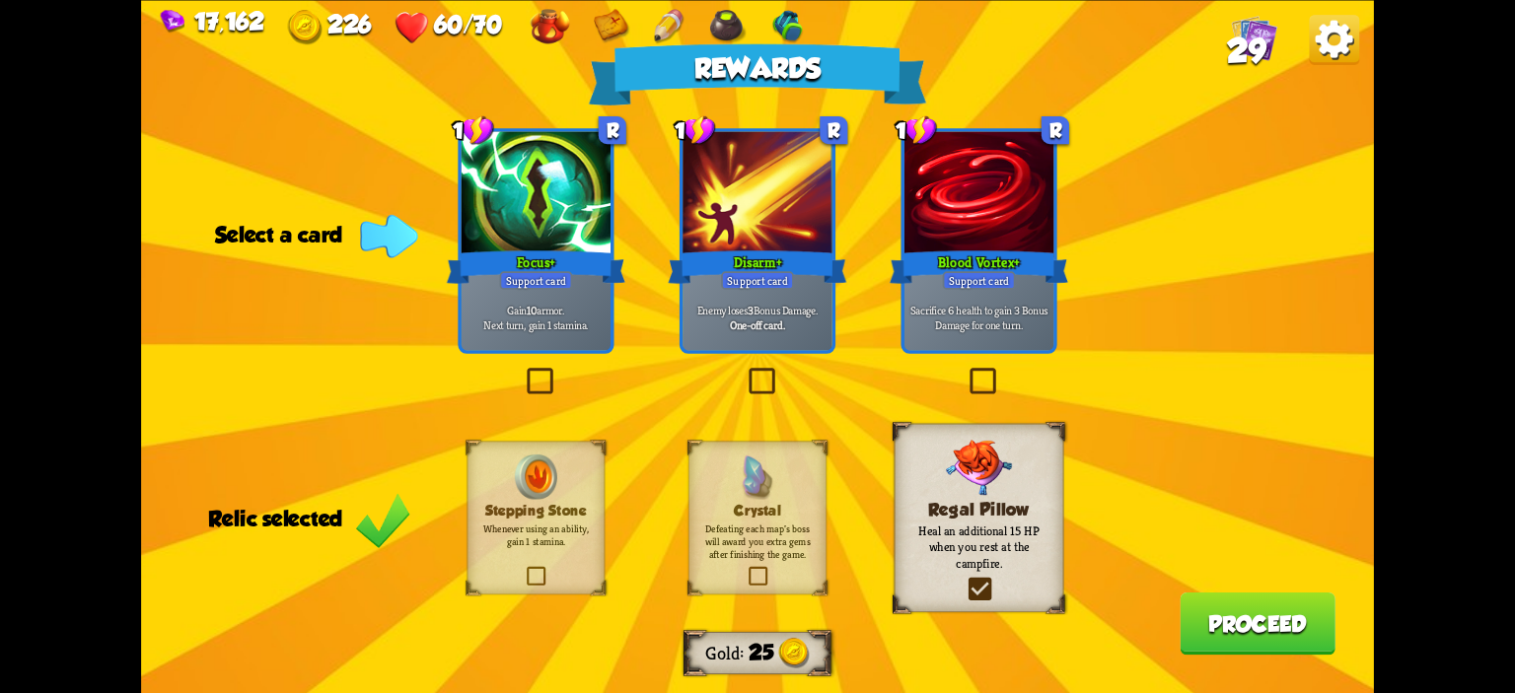
click at [578, 525] on p "Whenever using an ability, gain 1 stamina." at bounding box center [535, 535] width 111 height 27
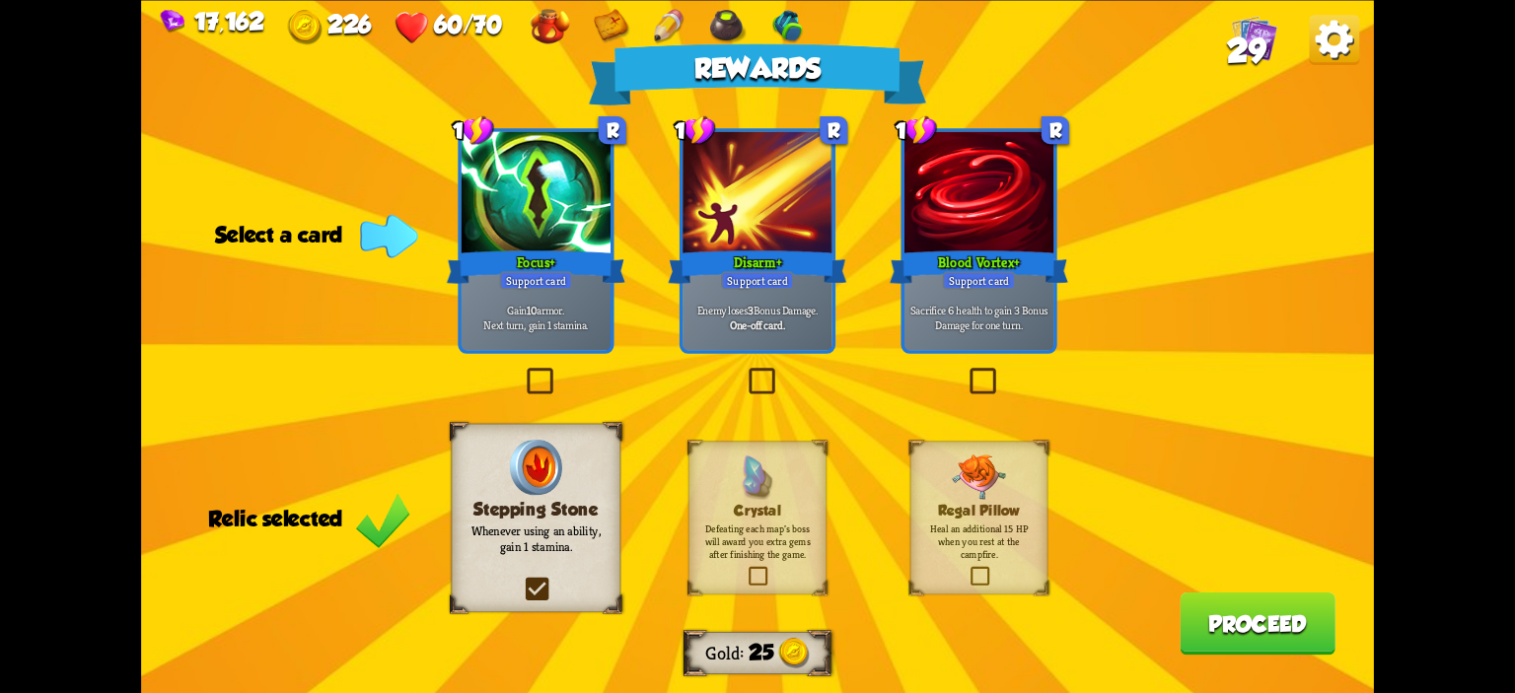
click at [776, 223] on div at bounding box center [756, 193] width 149 height 125
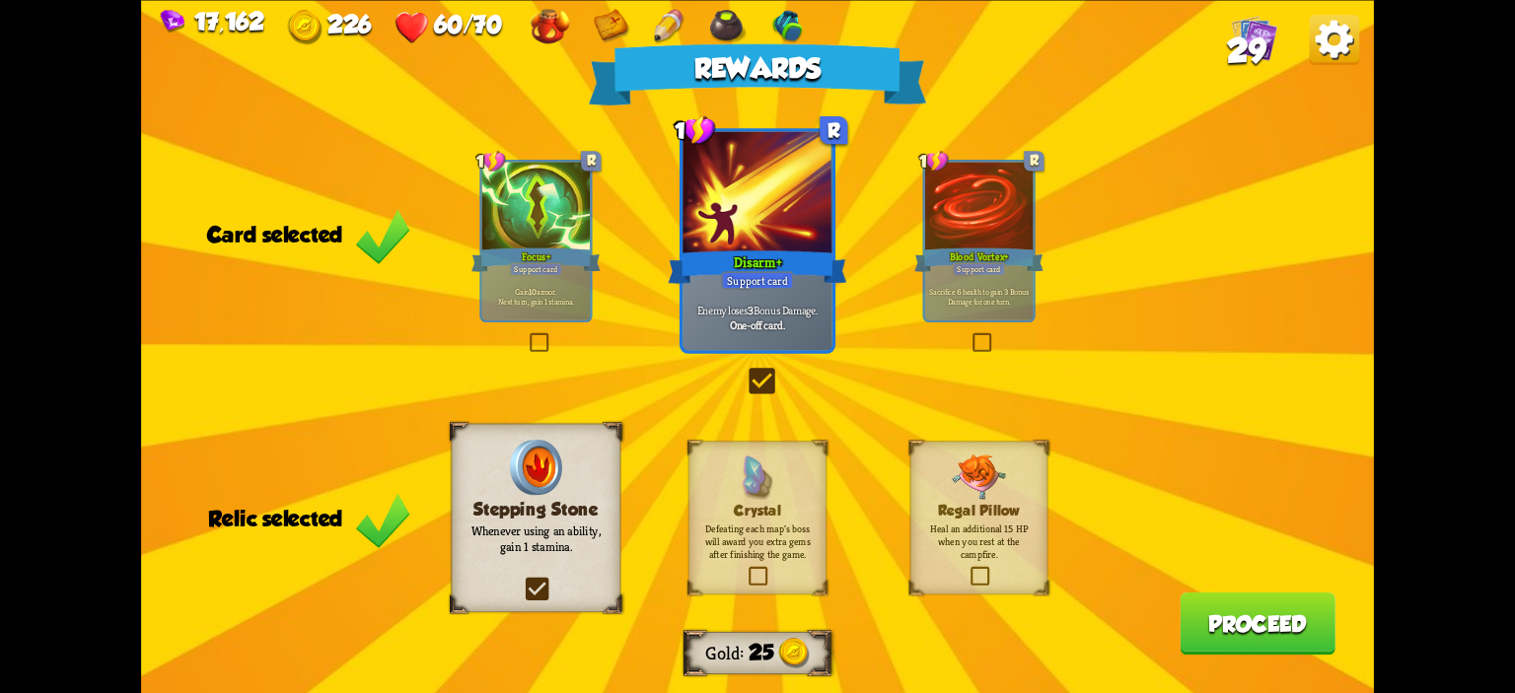
click at [1203, 628] on button "Proceed" at bounding box center [1258, 623] width 156 height 62
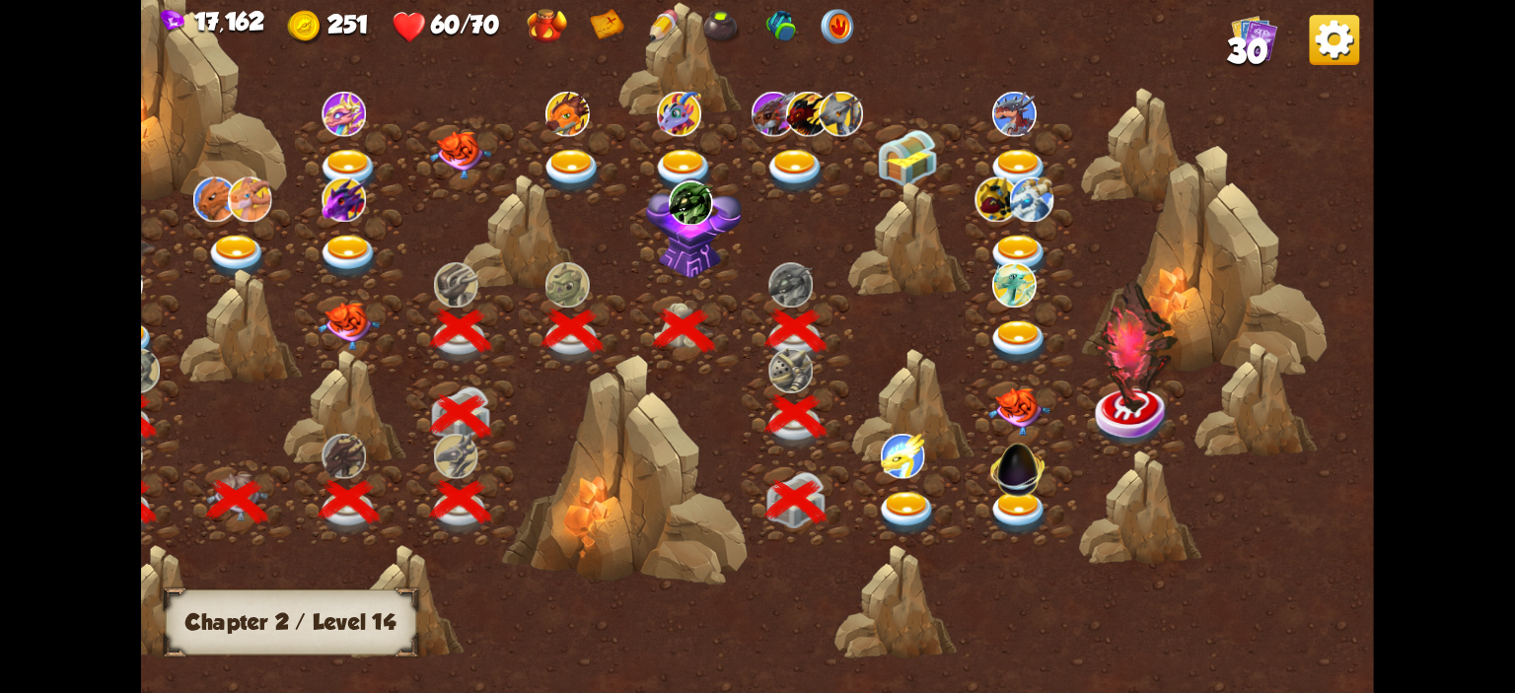
click at [928, 501] on img at bounding box center [907, 514] width 61 height 45
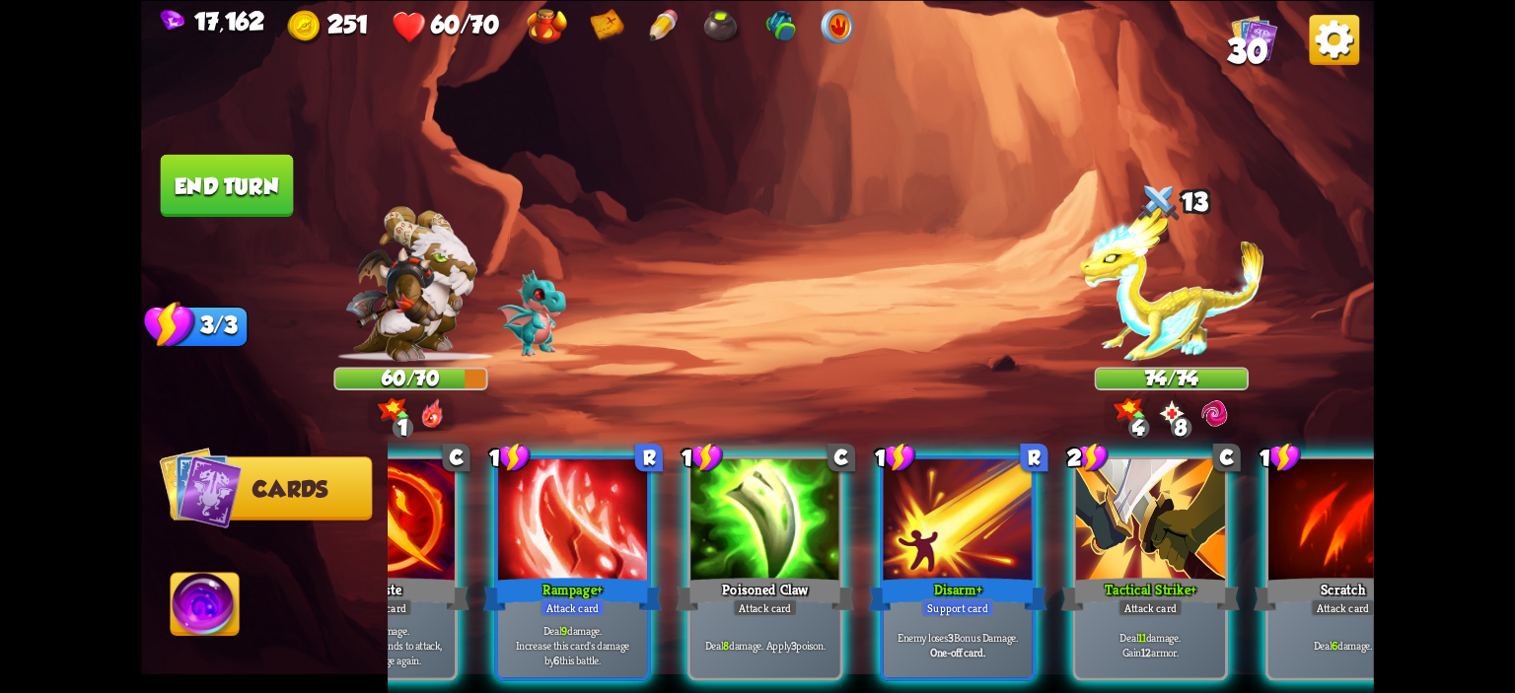
scroll to position [0, 341]
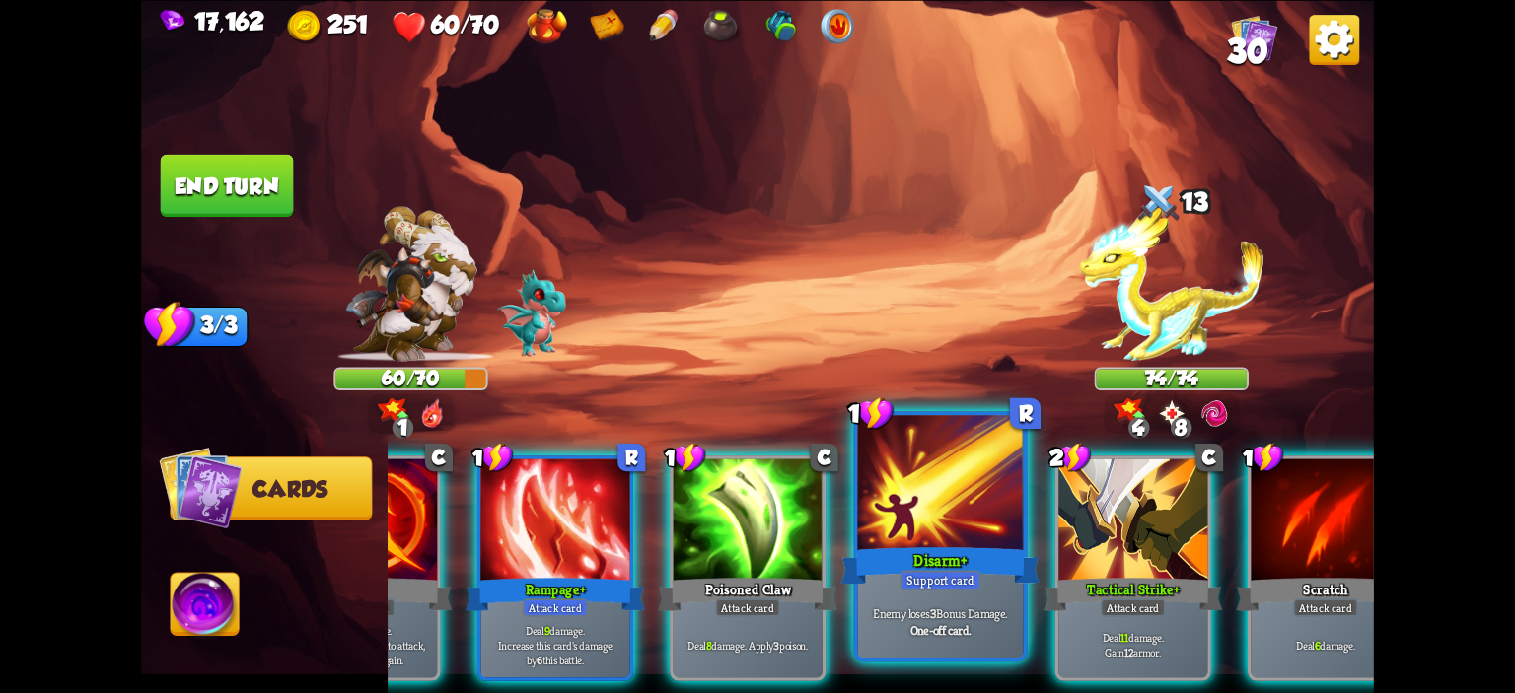
click at [941, 583] on div "Support card" at bounding box center [940, 580] width 81 height 21
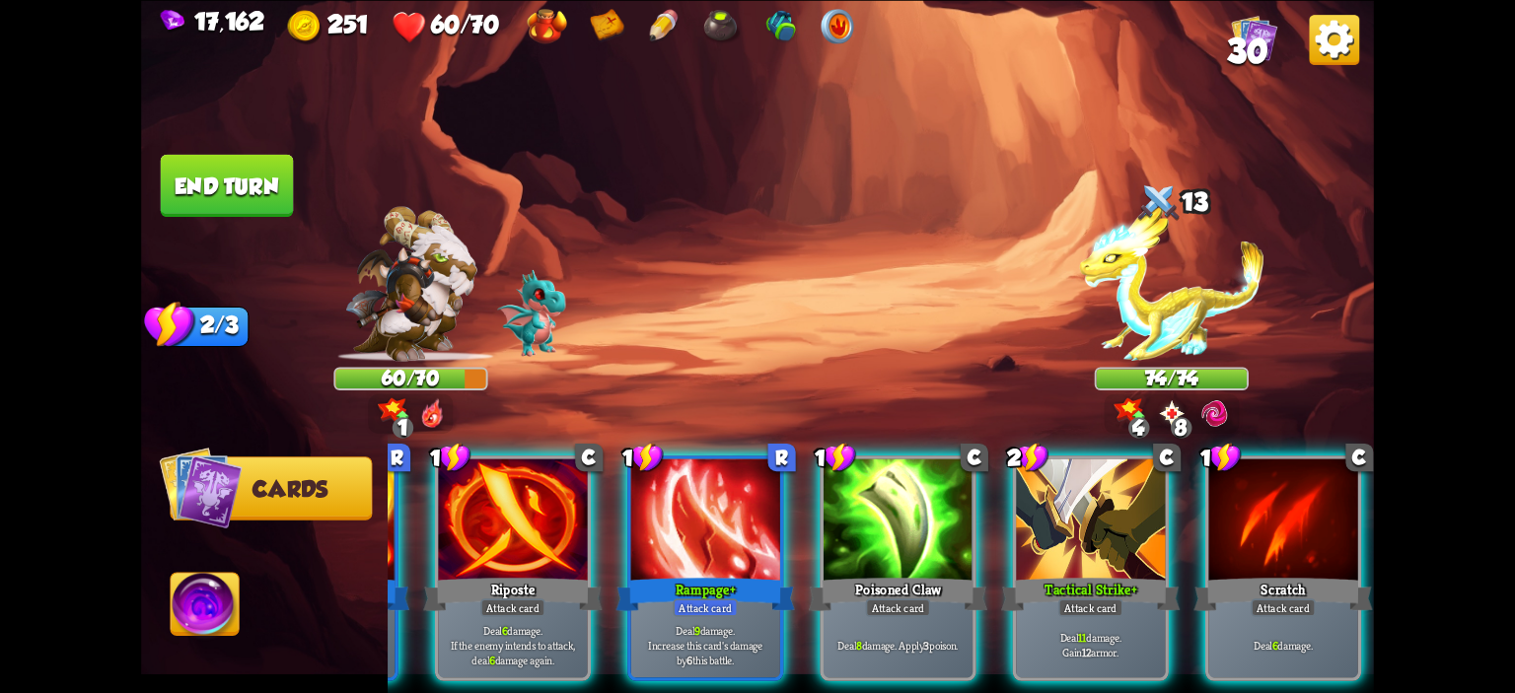
scroll to position [0, 186]
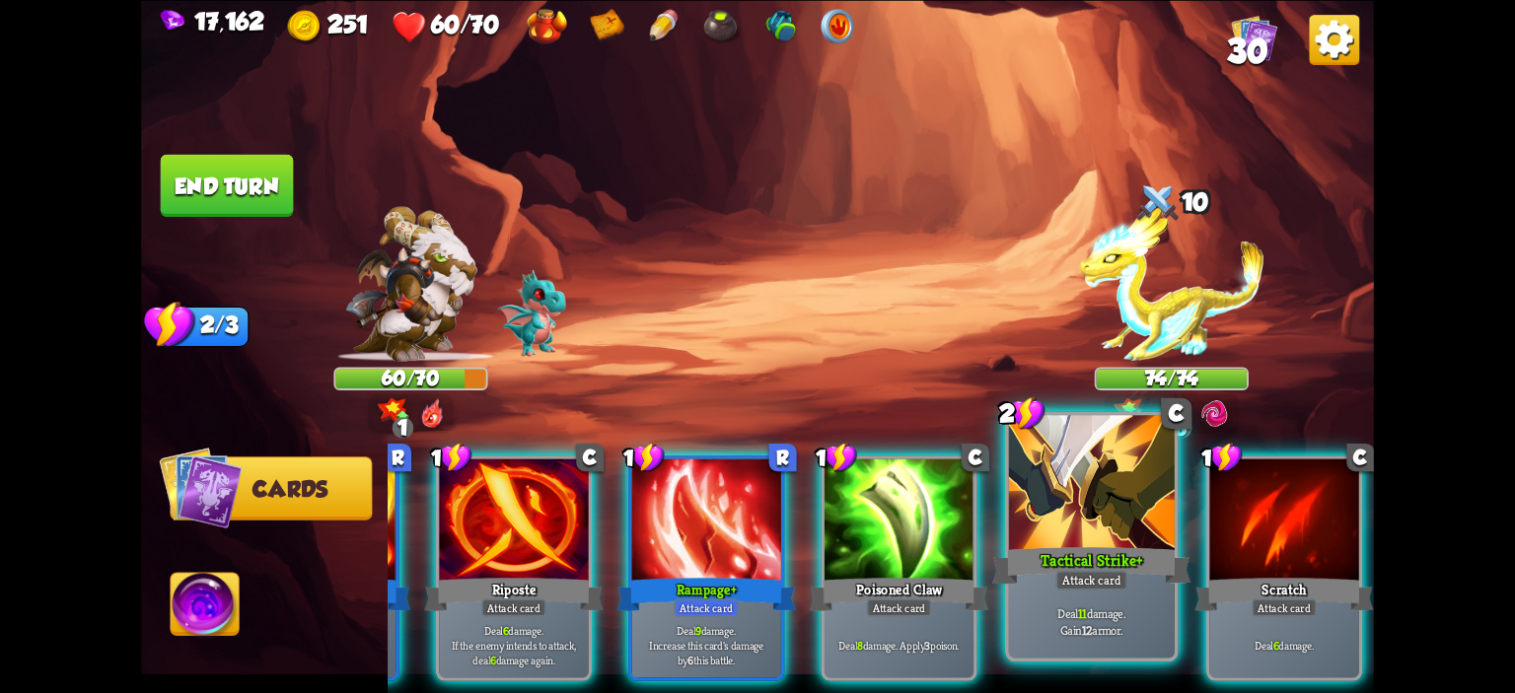
click at [1093, 510] on div at bounding box center [1092, 485] width 166 height 140
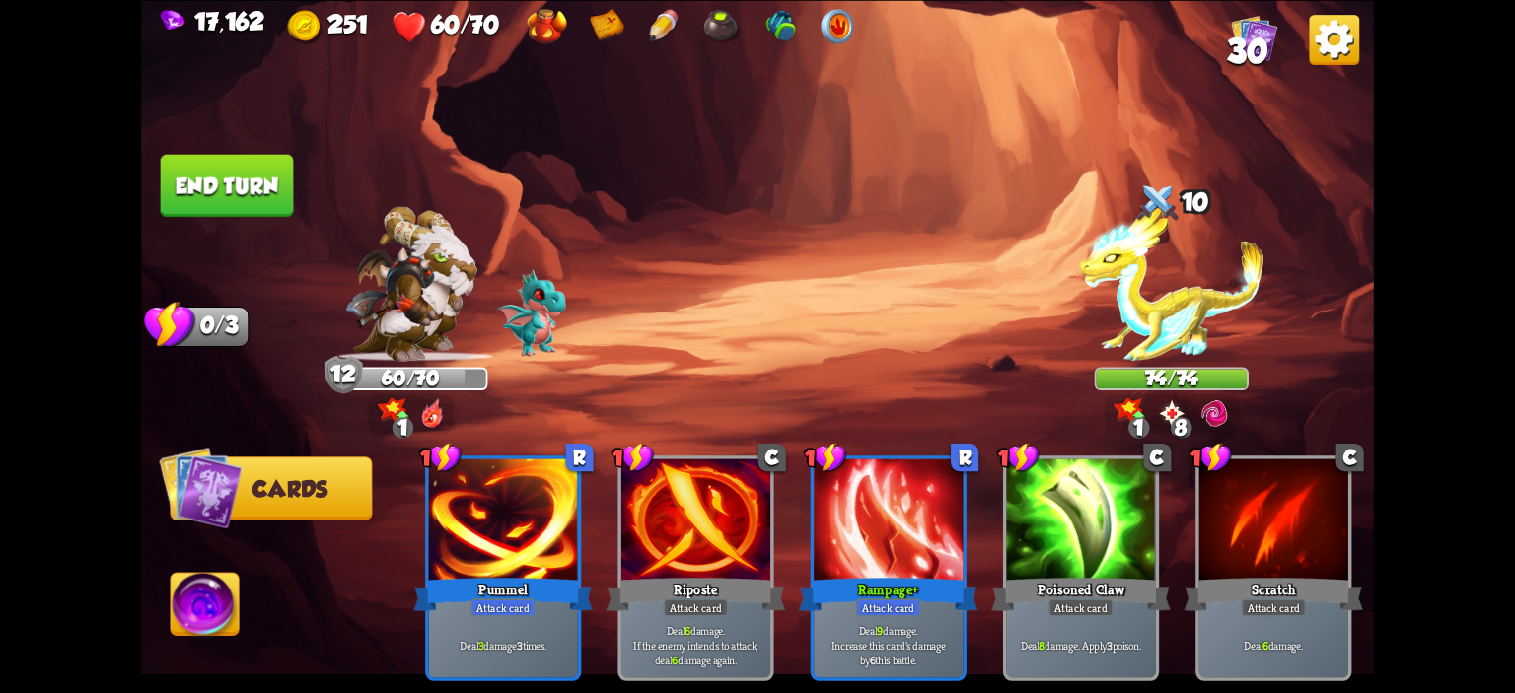
scroll to position [0, 0]
click at [219, 190] on button "End turn" at bounding box center [227, 185] width 133 height 62
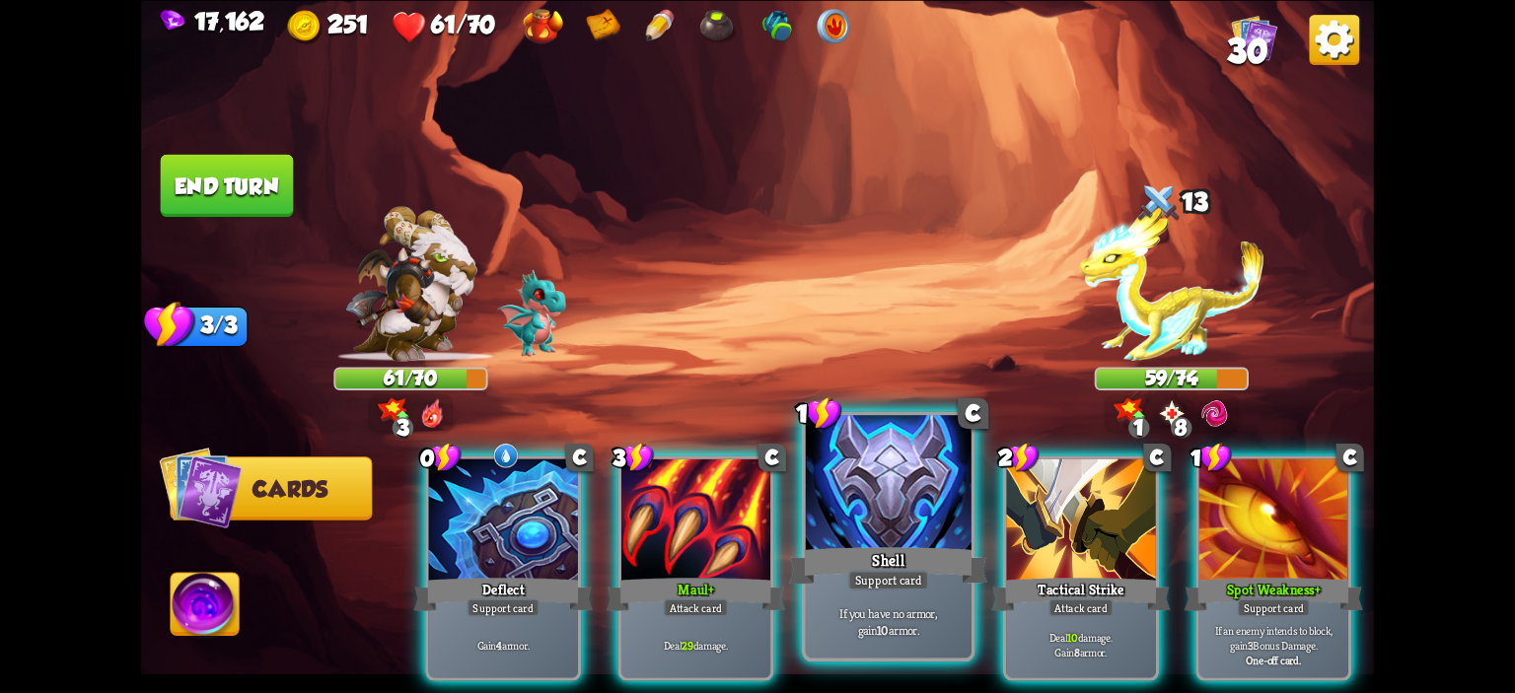
click at [899, 496] on div at bounding box center [889, 485] width 166 height 140
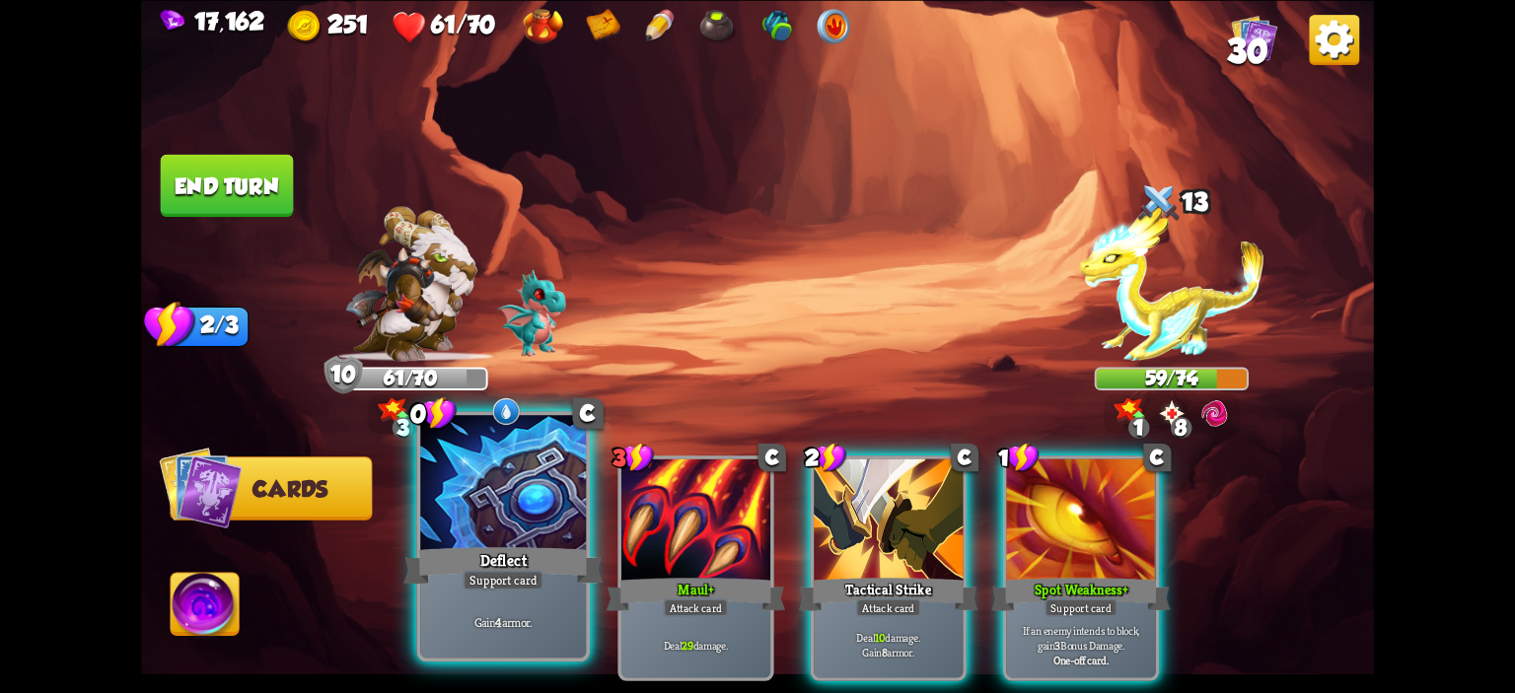
click at [457, 496] on div at bounding box center [503, 485] width 166 height 140
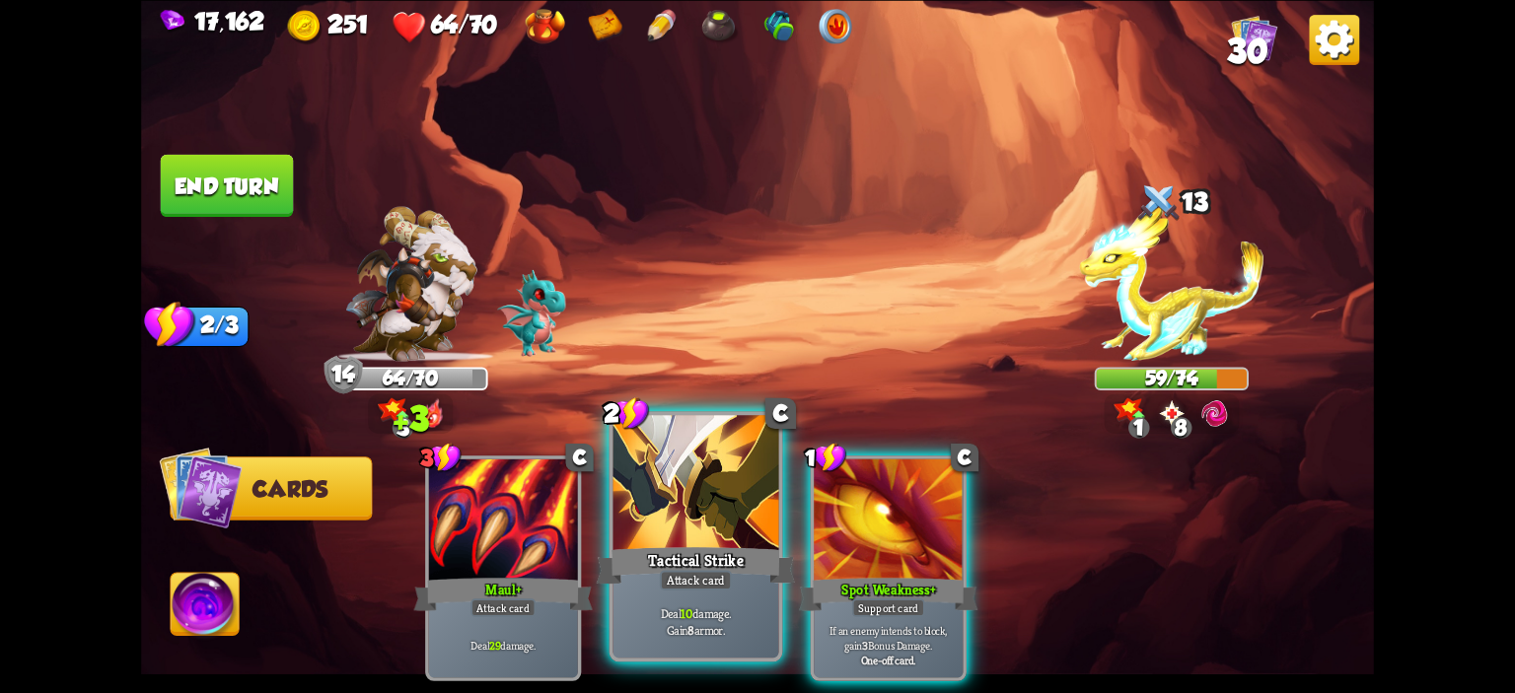
click at [647, 498] on div at bounding box center [696, 485] width 166 height 140
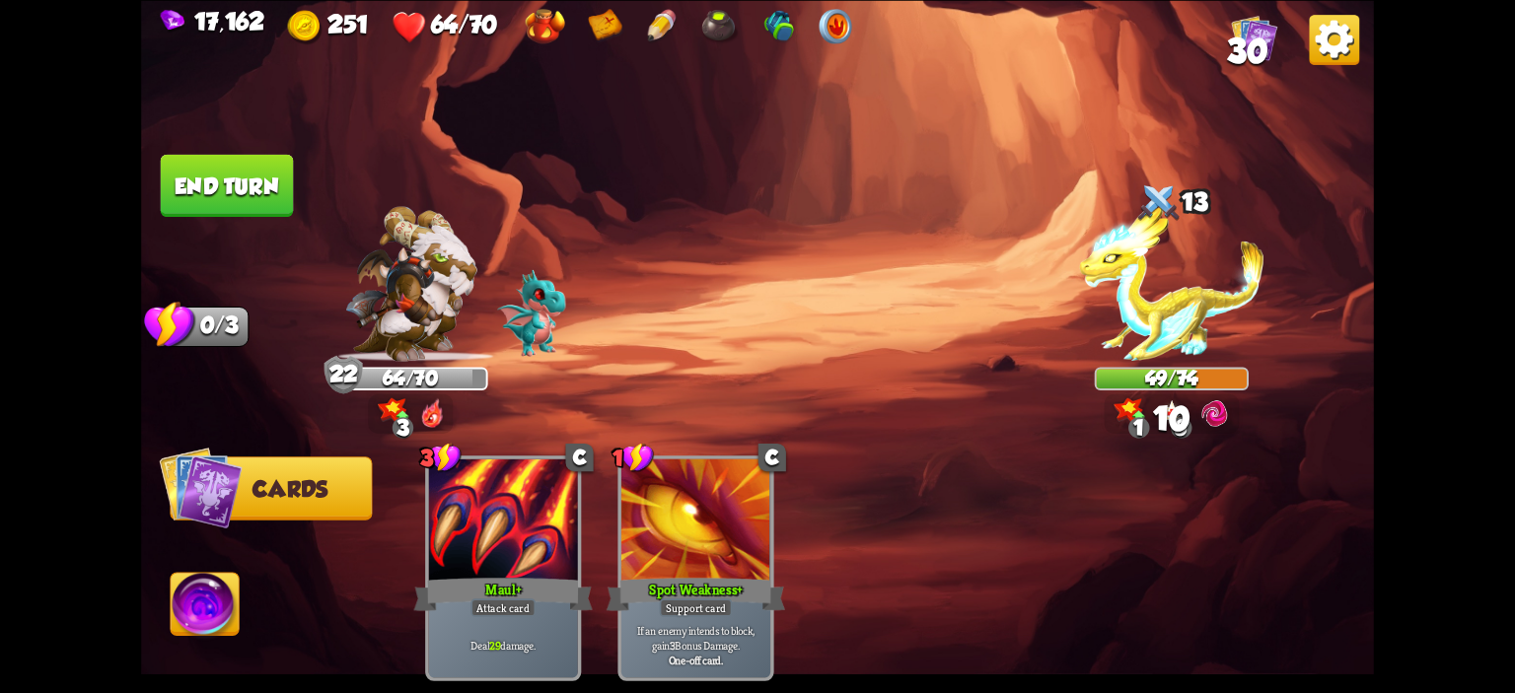
click at [241, 180] on button "End turn" at bounding box center [227, 185] width 133 height 62
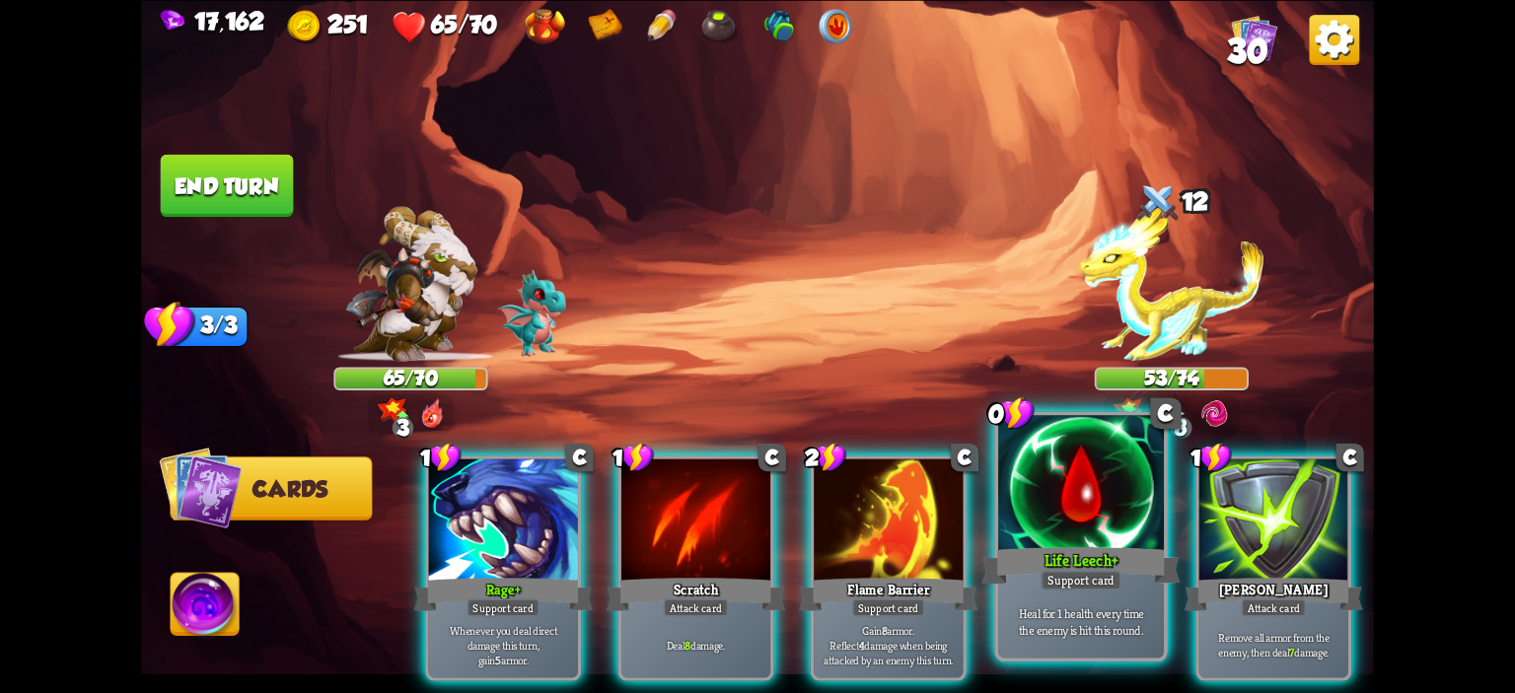
click at [1061, 476] on div at bounding box center [1081, 485] width 166 height 140
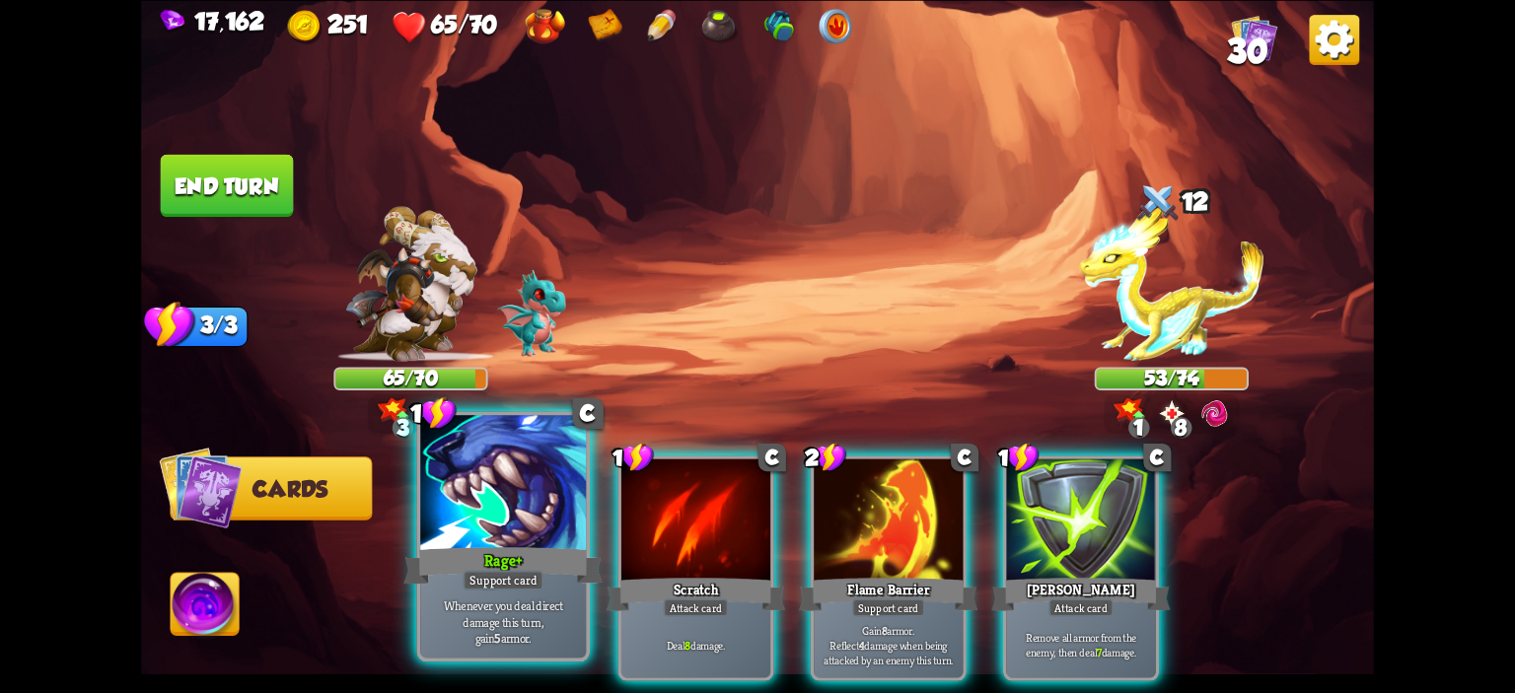
click at [458, 508] on div at bounding box center [503, 485] width 166 height 140
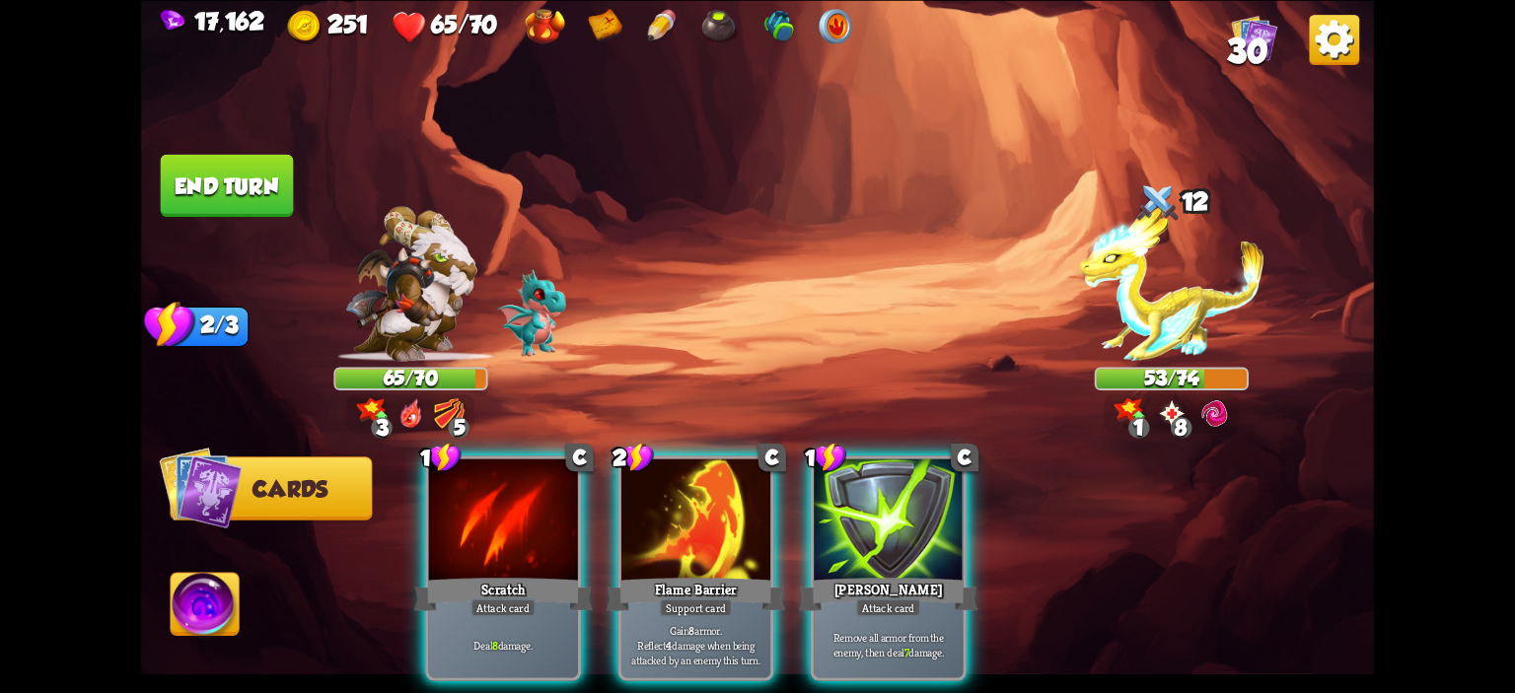
click at [458, 508] on div at bounding box center [503, 521] width 149 height 125
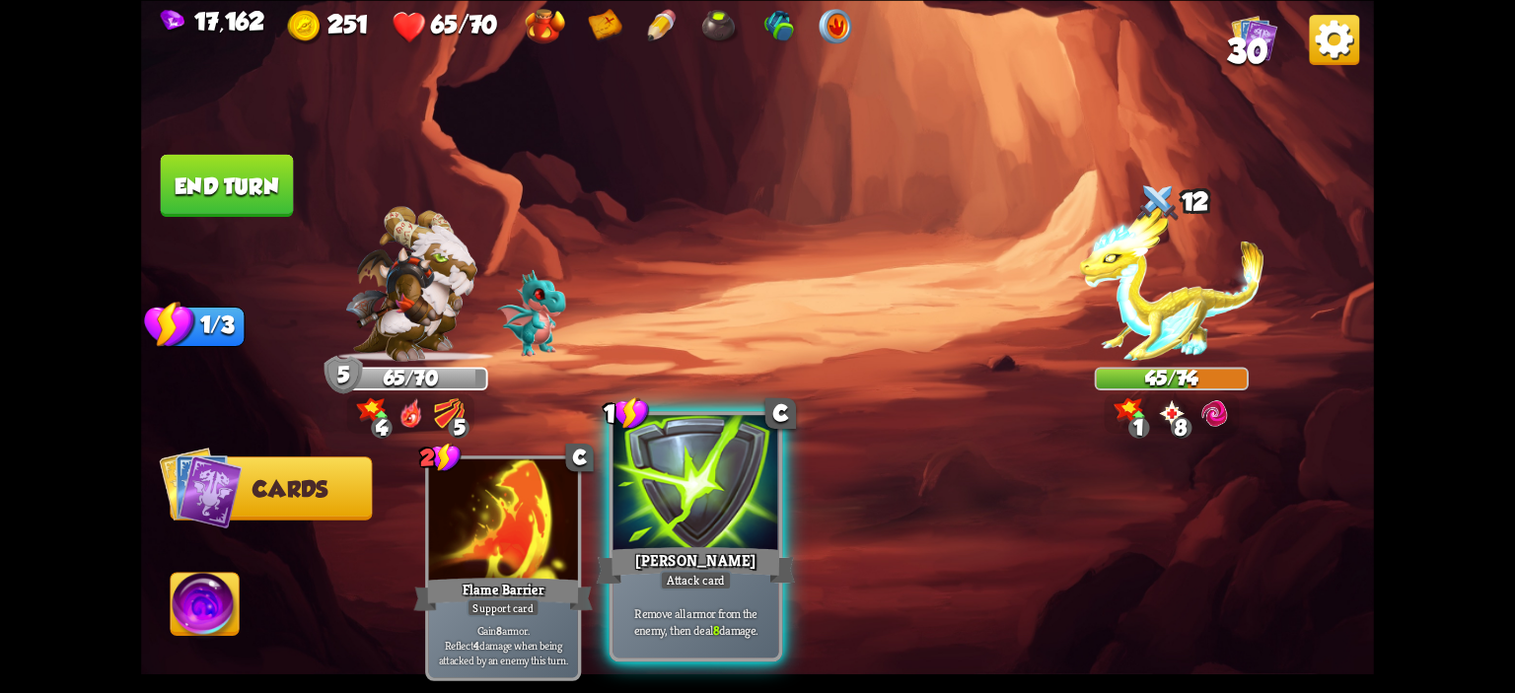
click at [753, 515] on div at bounding box center [696, 485] width 166 height 140
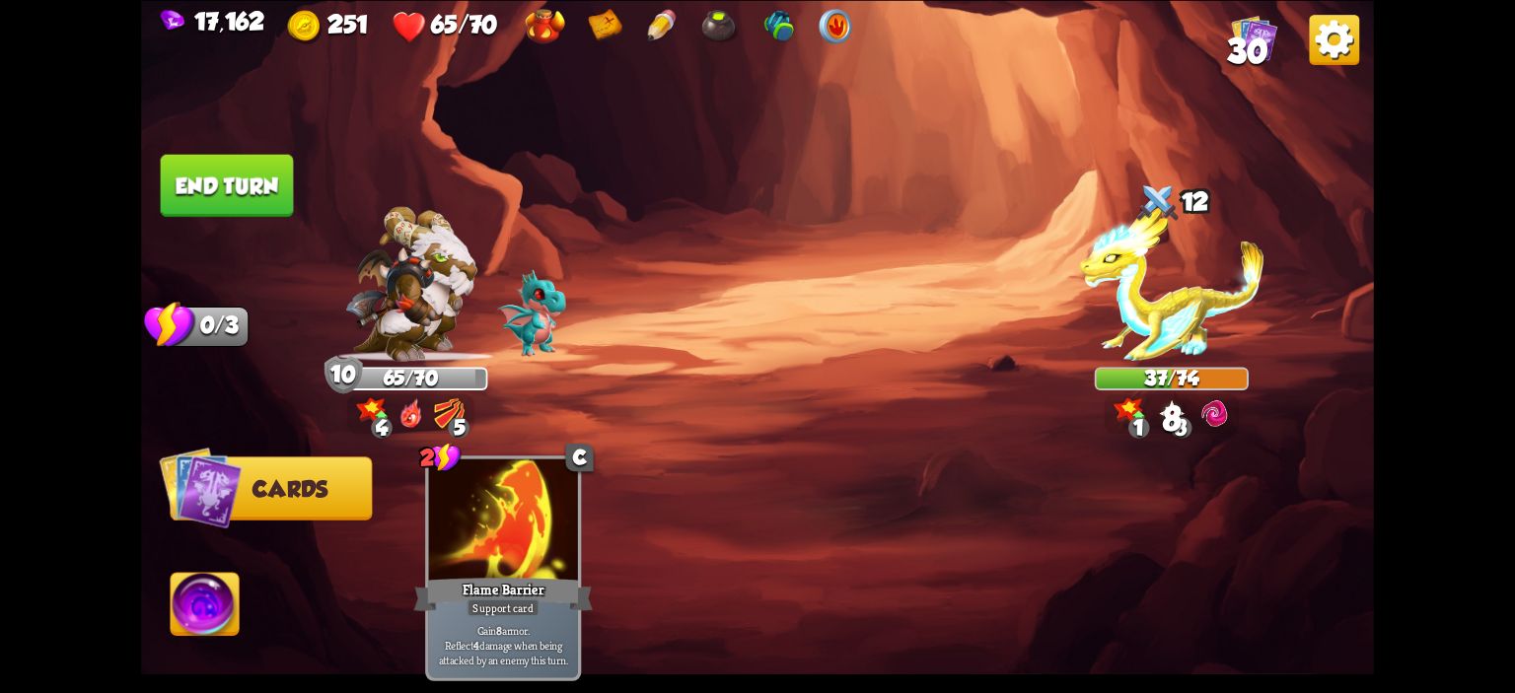
click at [224, 193] on button "End turn" at bounding box center [227, 185] width 133 height 62
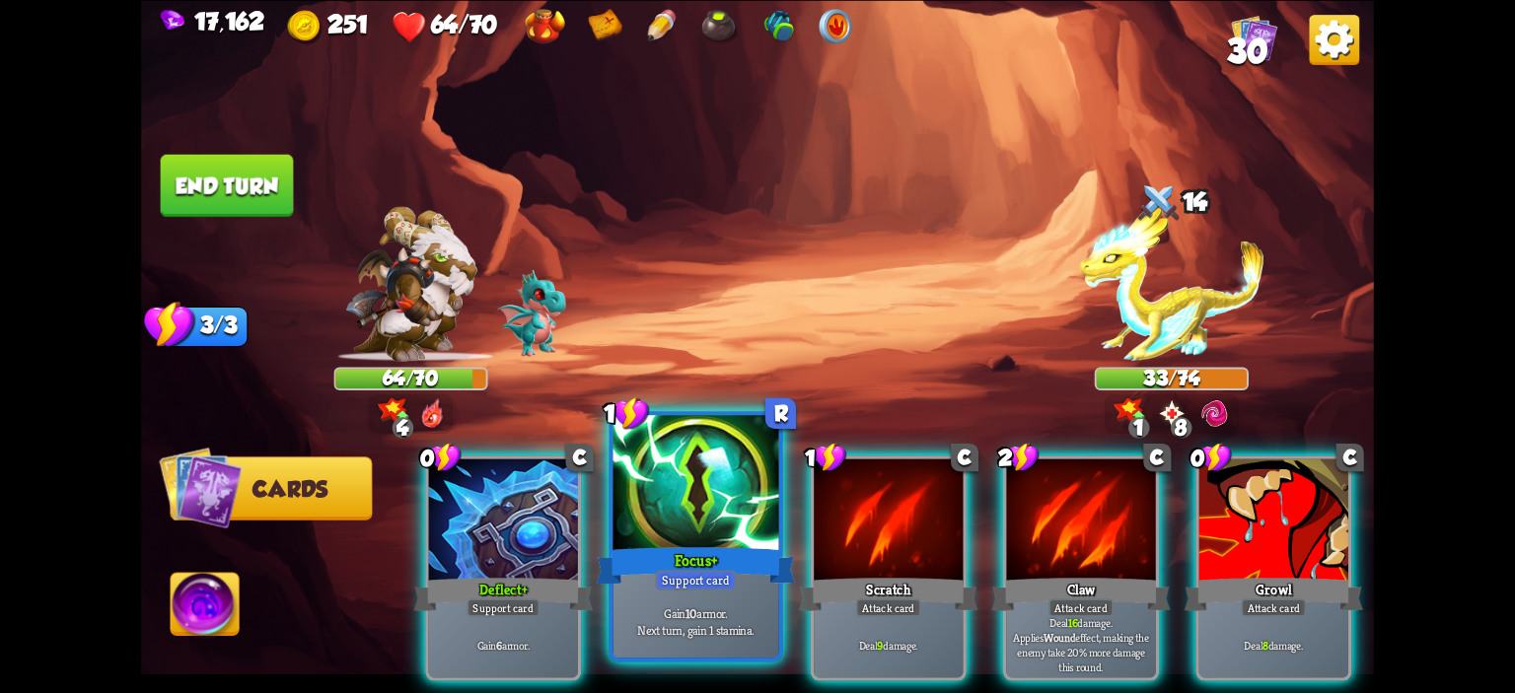
click at [671, 453] on div at bounding box center [696, 485] width 166 height 140
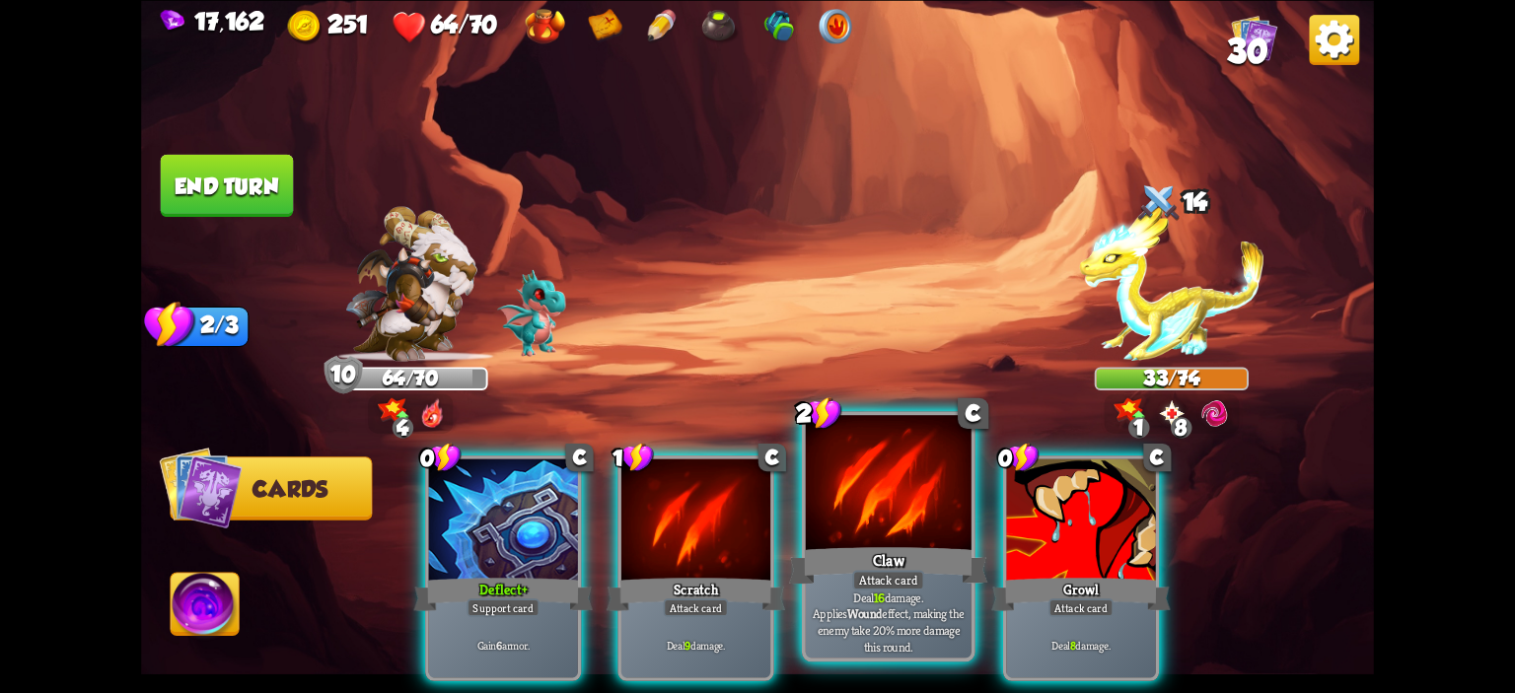
click at [844, 483] on div at bounding box center [889, 485] width 166 height 140
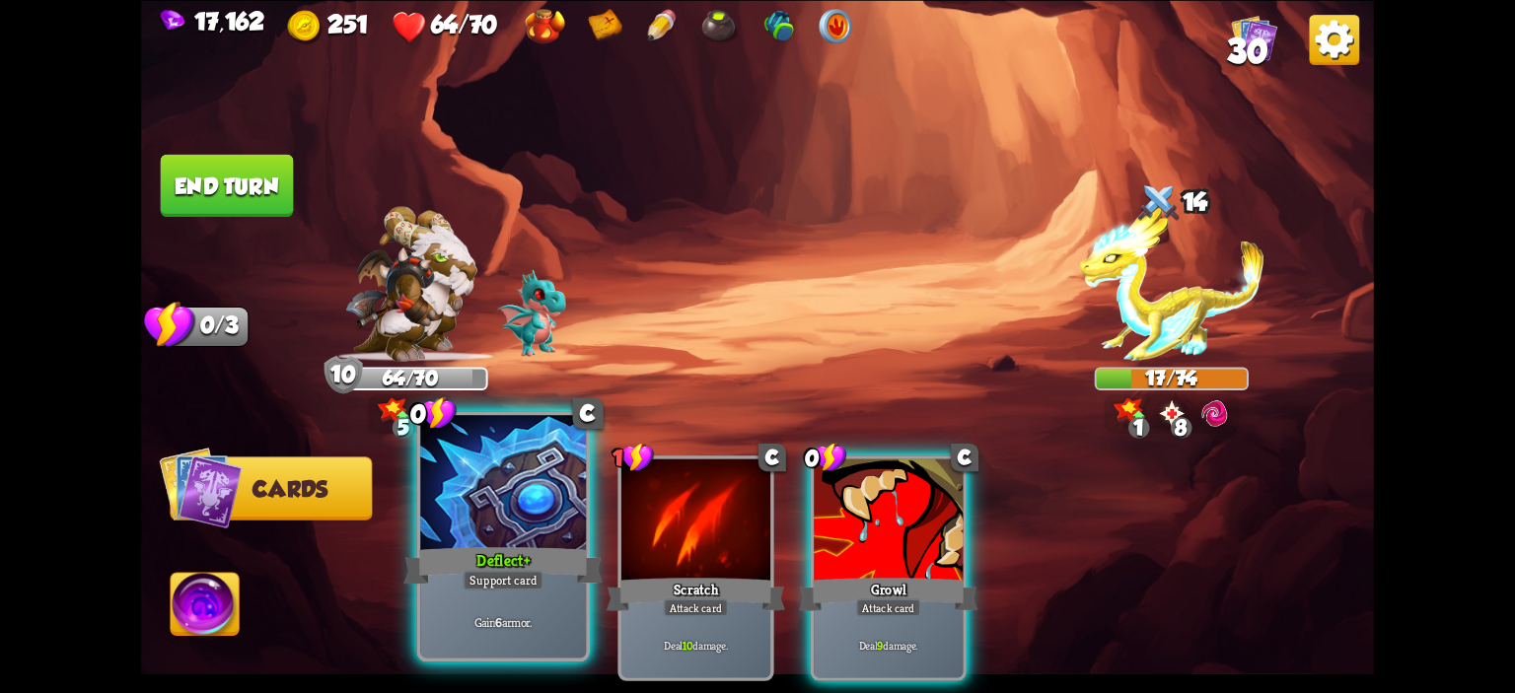
click at [472, 502] on div at bounding box center [503, 485] width 166 height 140
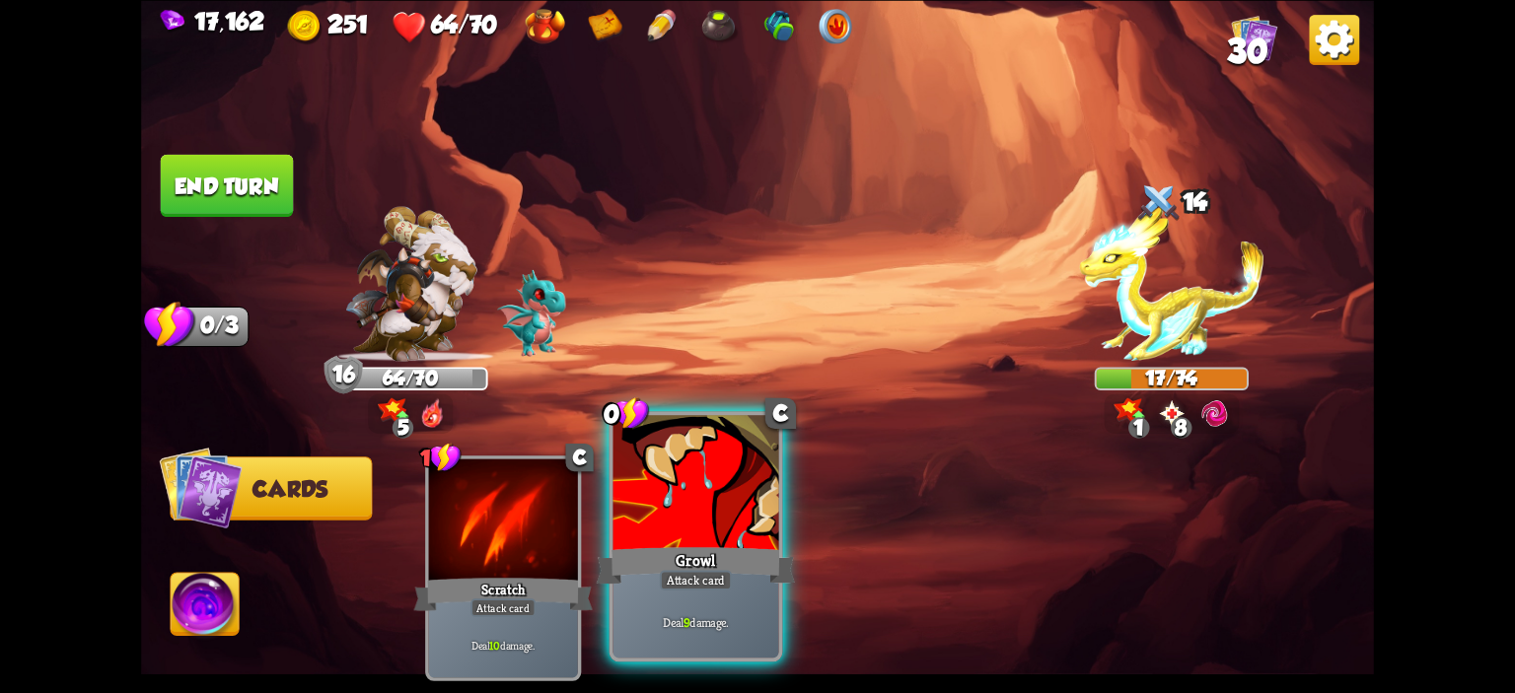
click at [729, 494] on div at bounding box center [696, 485] width 166 height 140
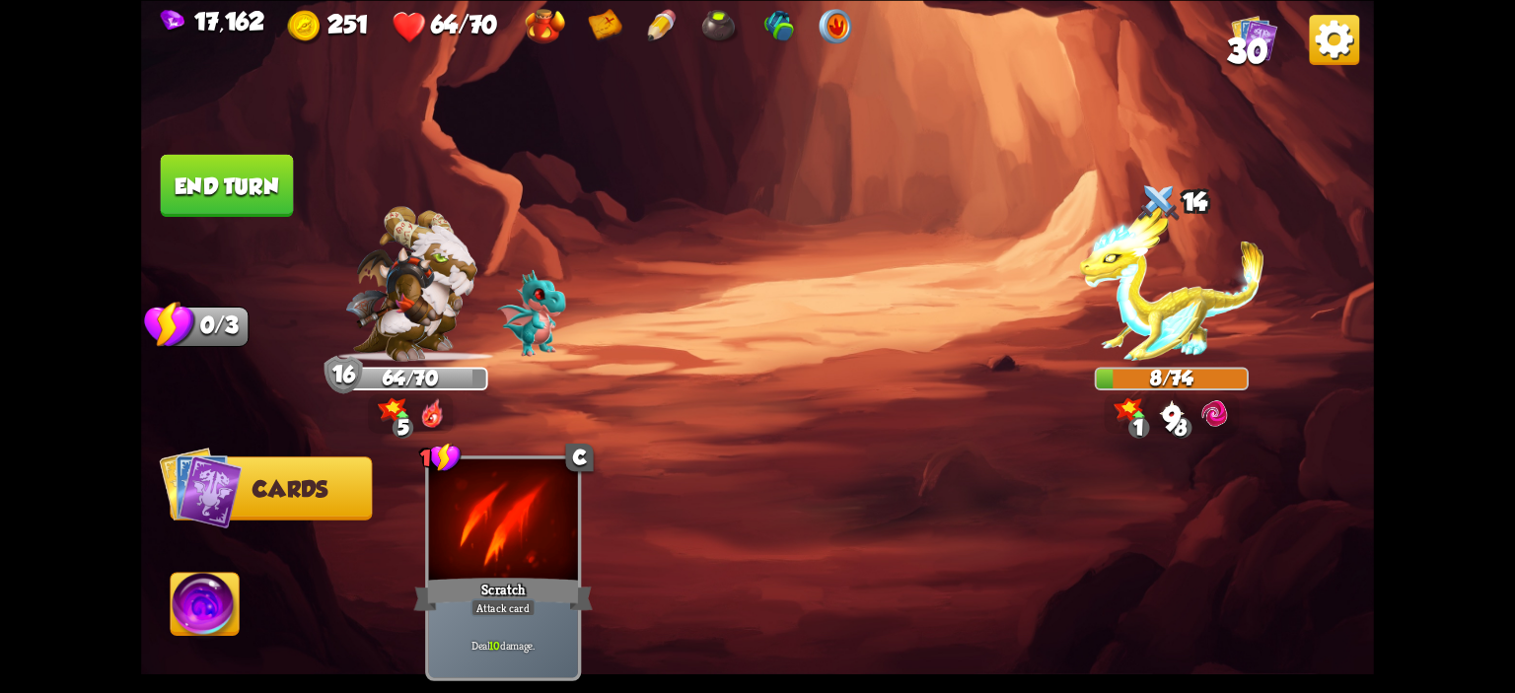
click at [208, 603] on img at bounding box center [205, 607] width 68 height 69
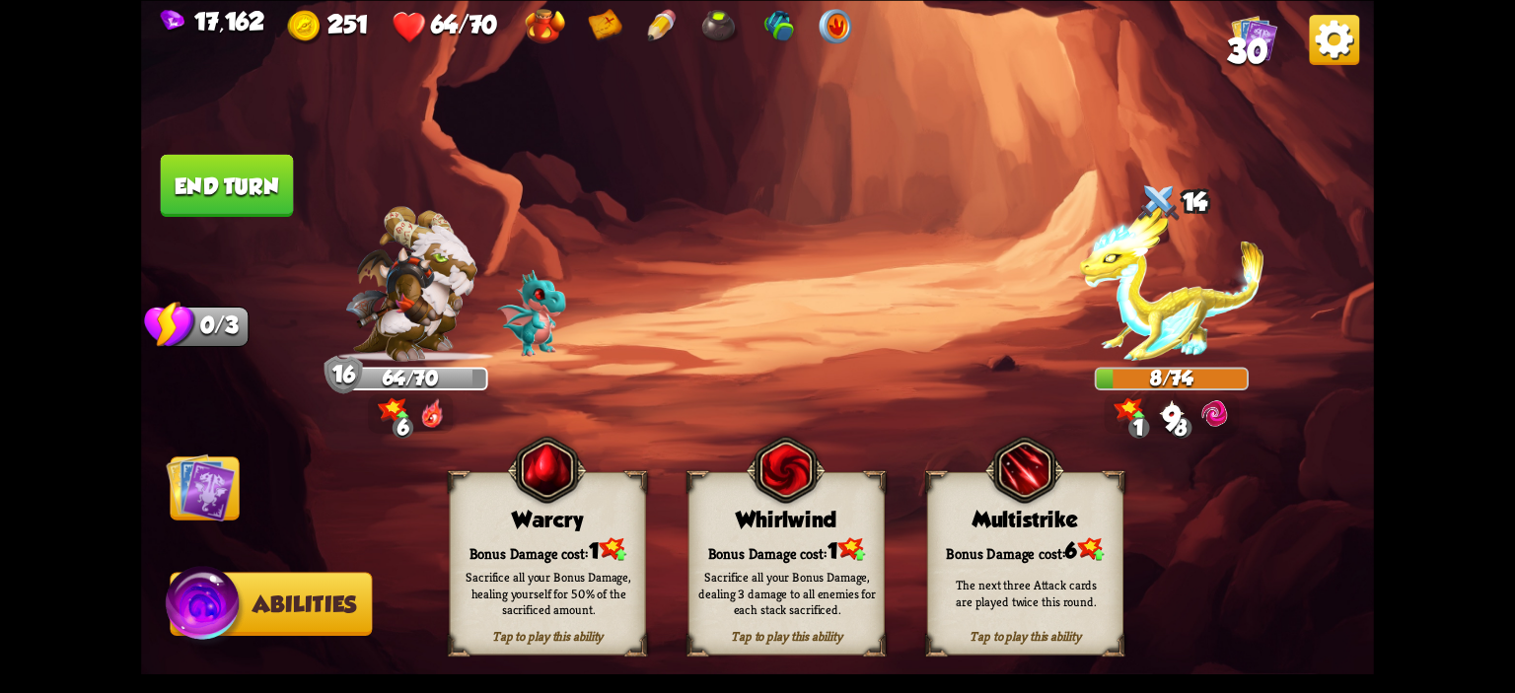
click at [529, 536] on div "Bonus Damage cost: 1" at bounding box center [548, 550] width 194 height 28
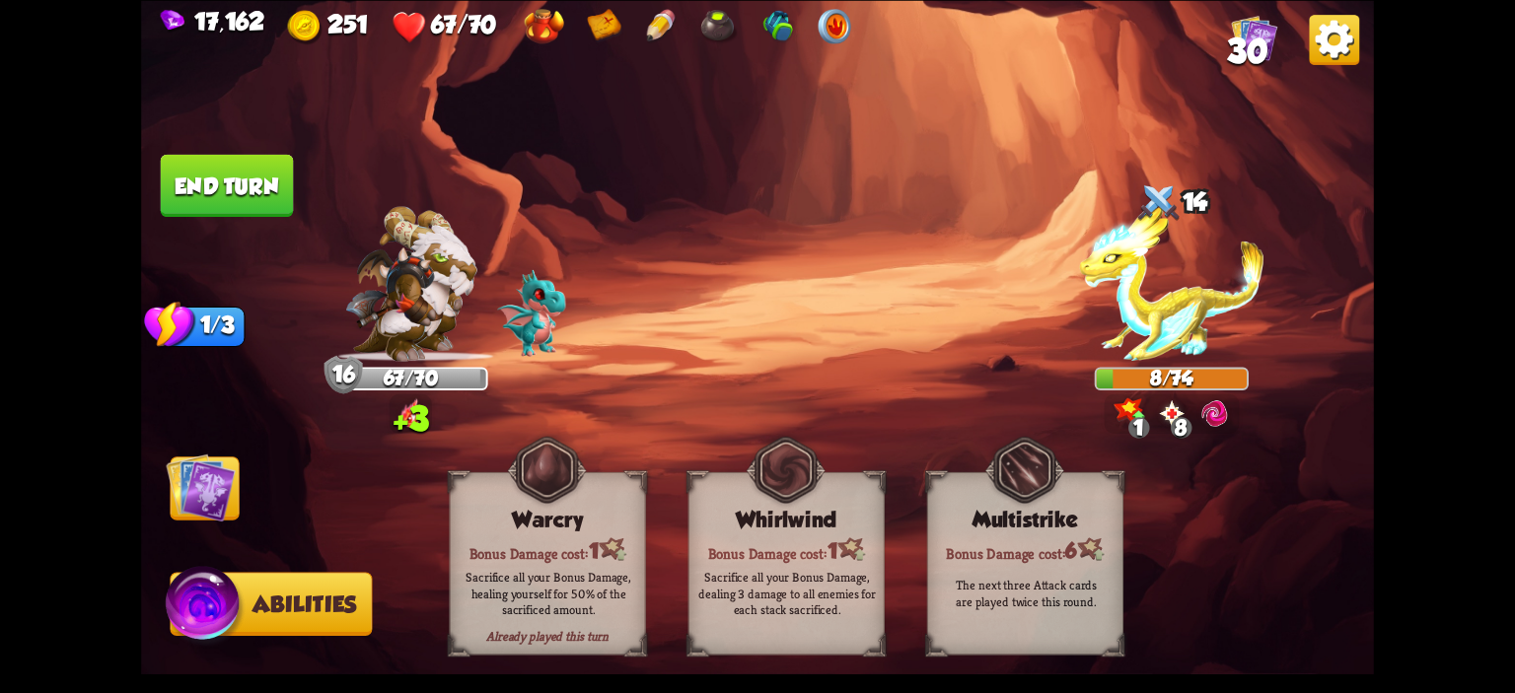
click at [248, 192] on button "End turn" at bounding box center [227, 185] width 133 height 62
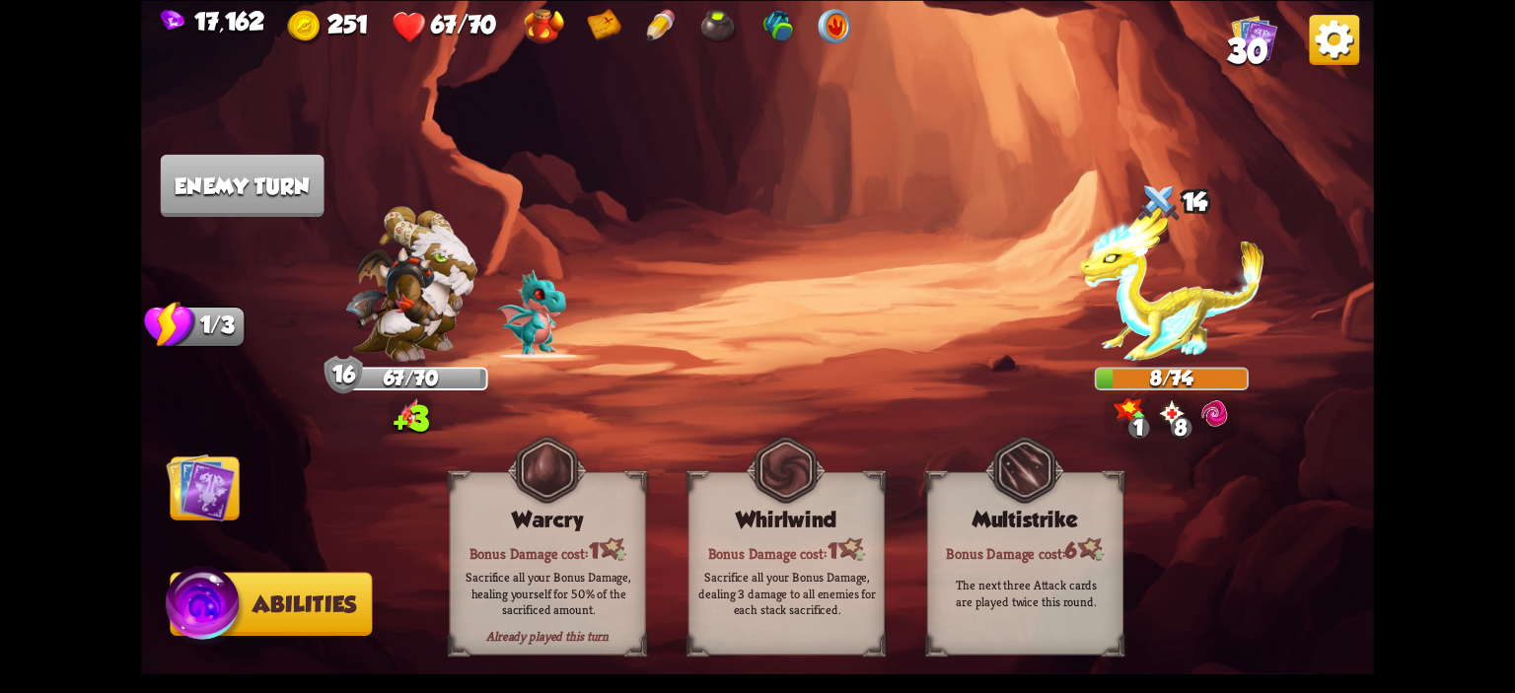
click at [252, 457] on img at bounding box center [757, 346] width 1233 height 693
click at [237, 476] on button "Cards" at bounding box center [204, 488] width 69 height 63
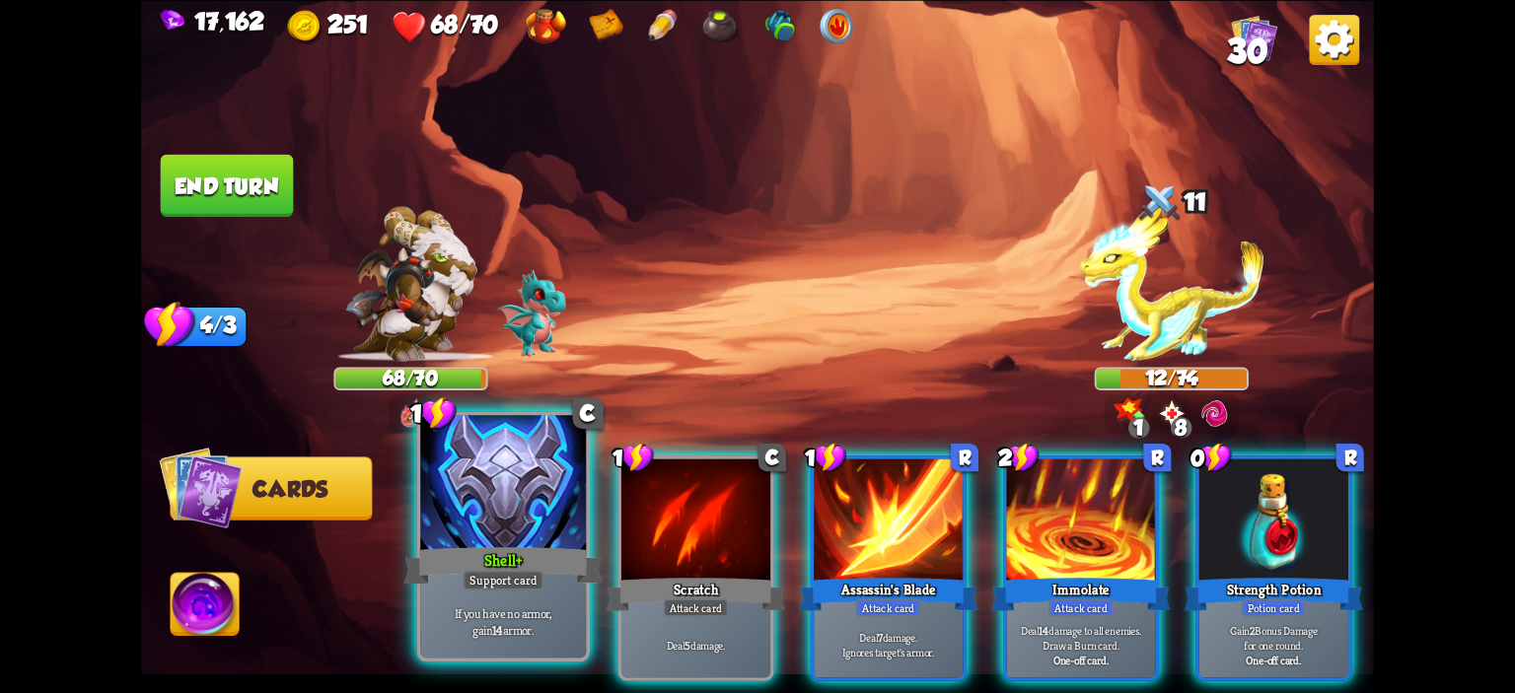
click at [550, 501] on div at bounding box center [503, 485] width 166 height 140
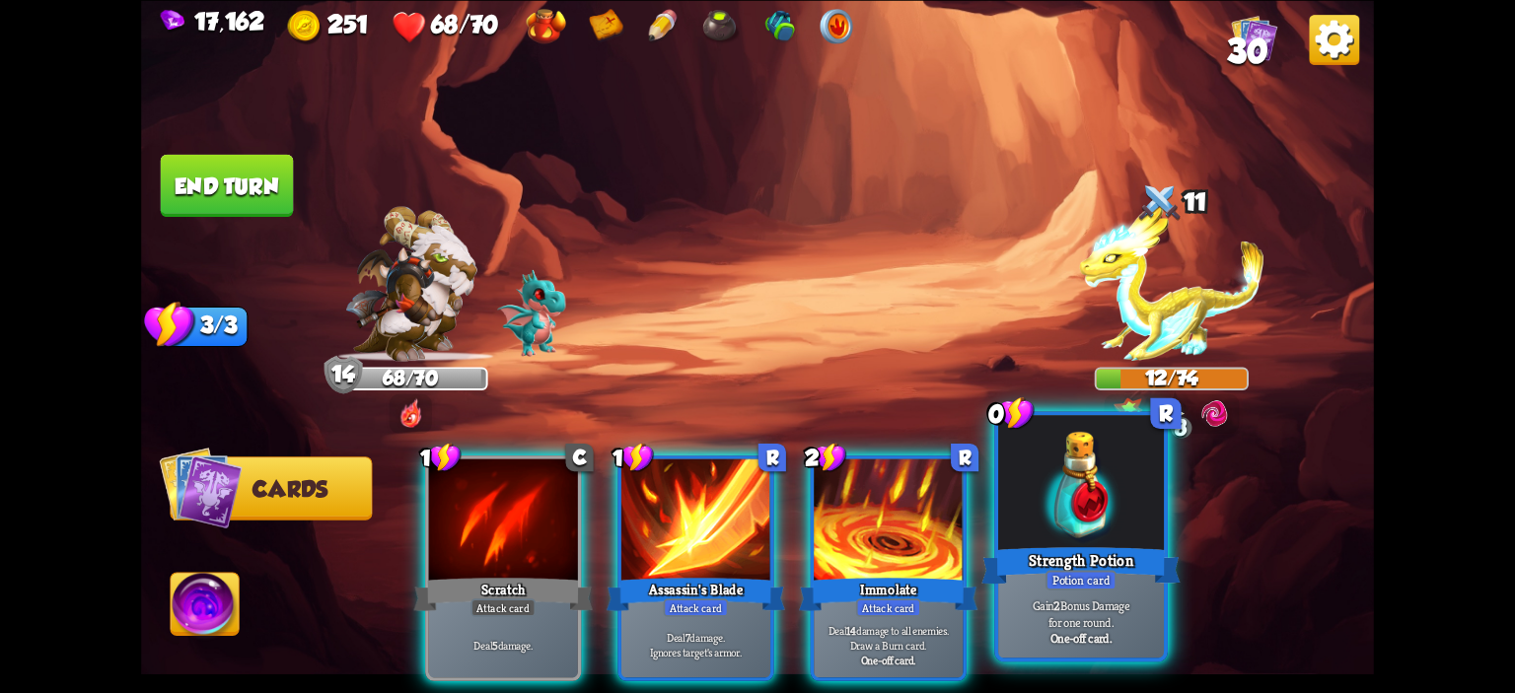
click at [1120, 506] on div at bounding box center [1081, 485] width 166 height 140
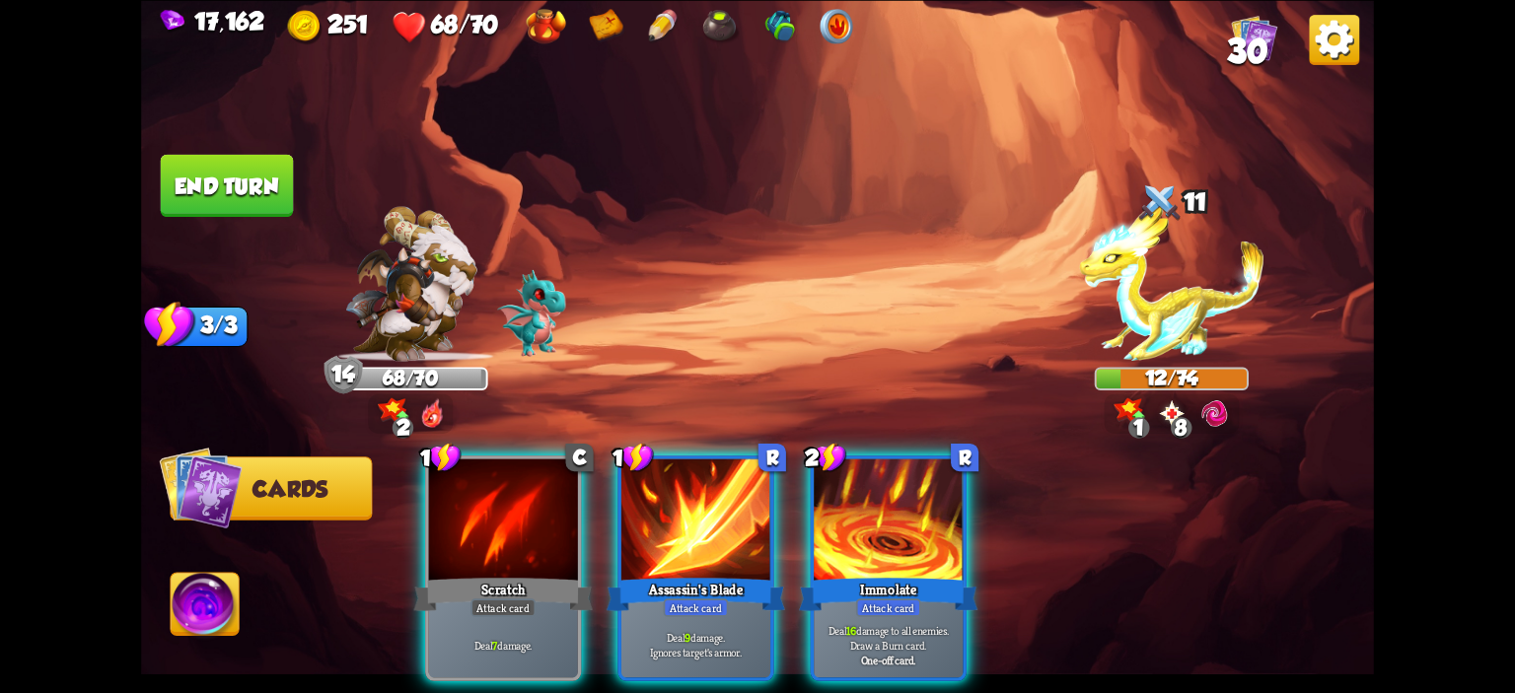
click at [208, 622] on img at bounding box center [205, 607] width 68 height 69
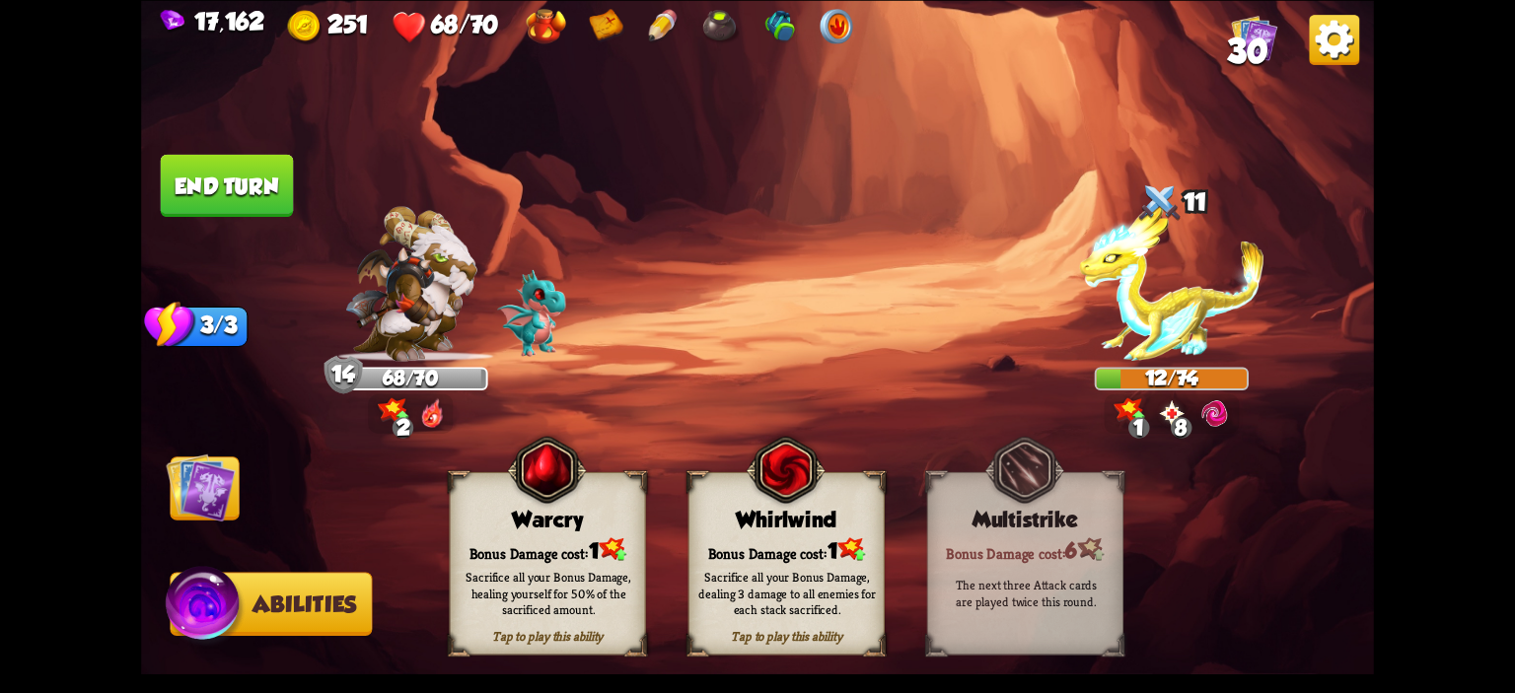
click at [228, 473] on img at bounding box center [200, 487] width 69 height 69
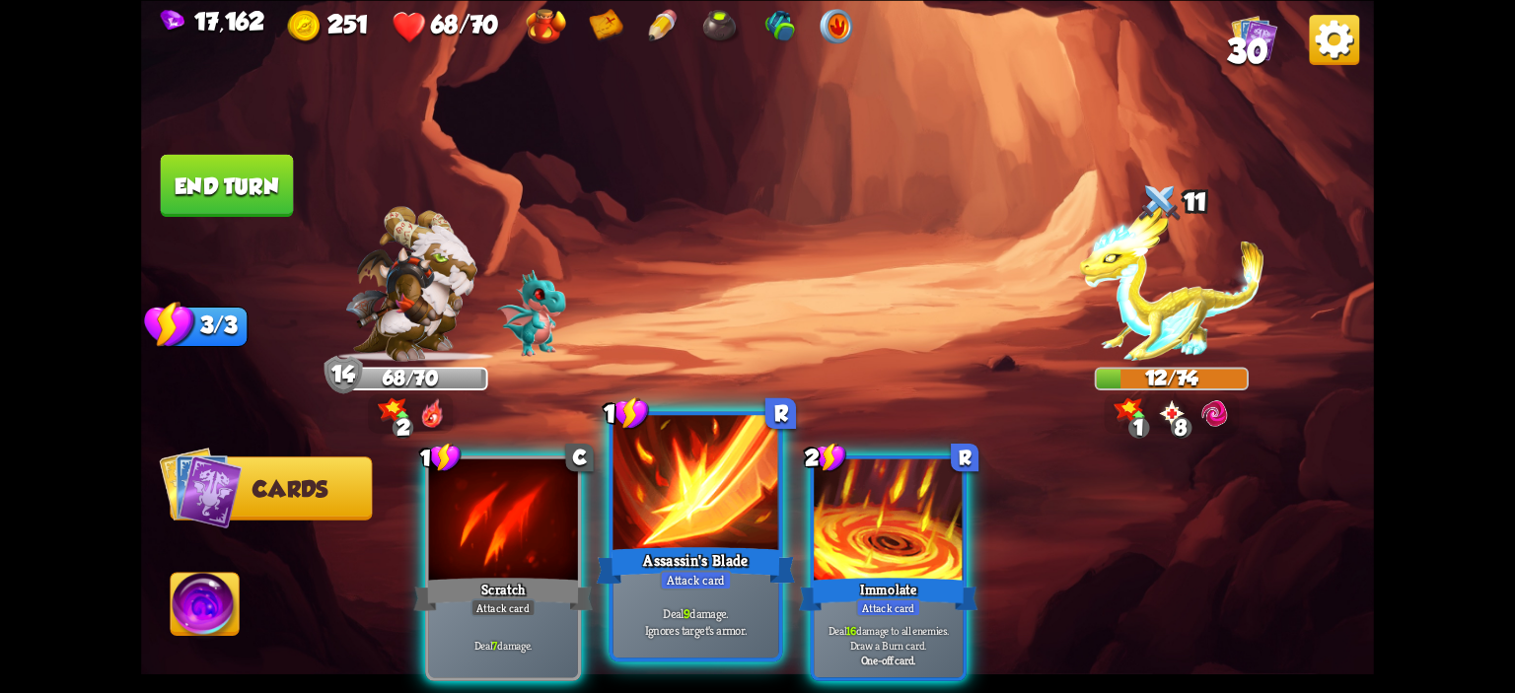
click at [641, 495] on div at bounding box center [696, 485] width 166 height 140
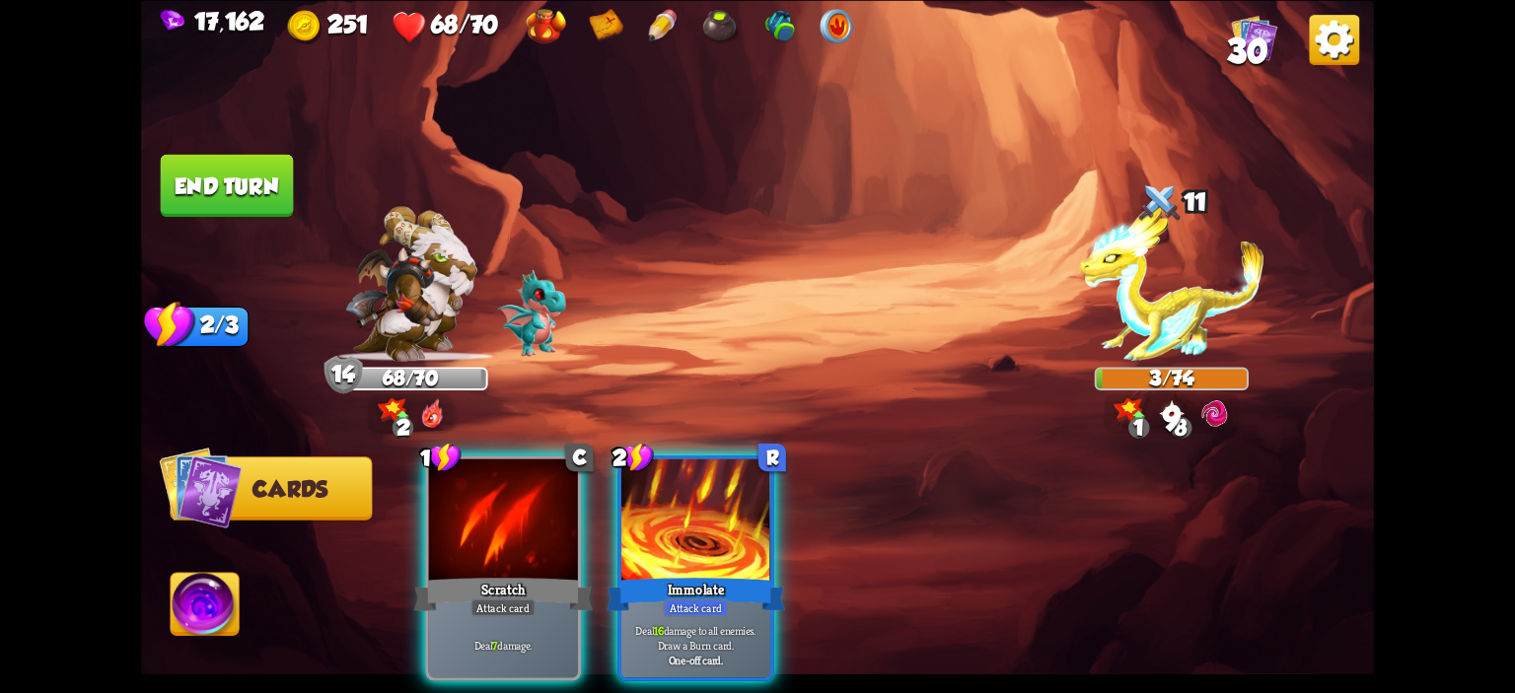
click at [225, 563] on img at bounding box center [757, 346] width 1233 height 693
click at [225, 607] on img at bounding box center [205, 607] width 68 height 69
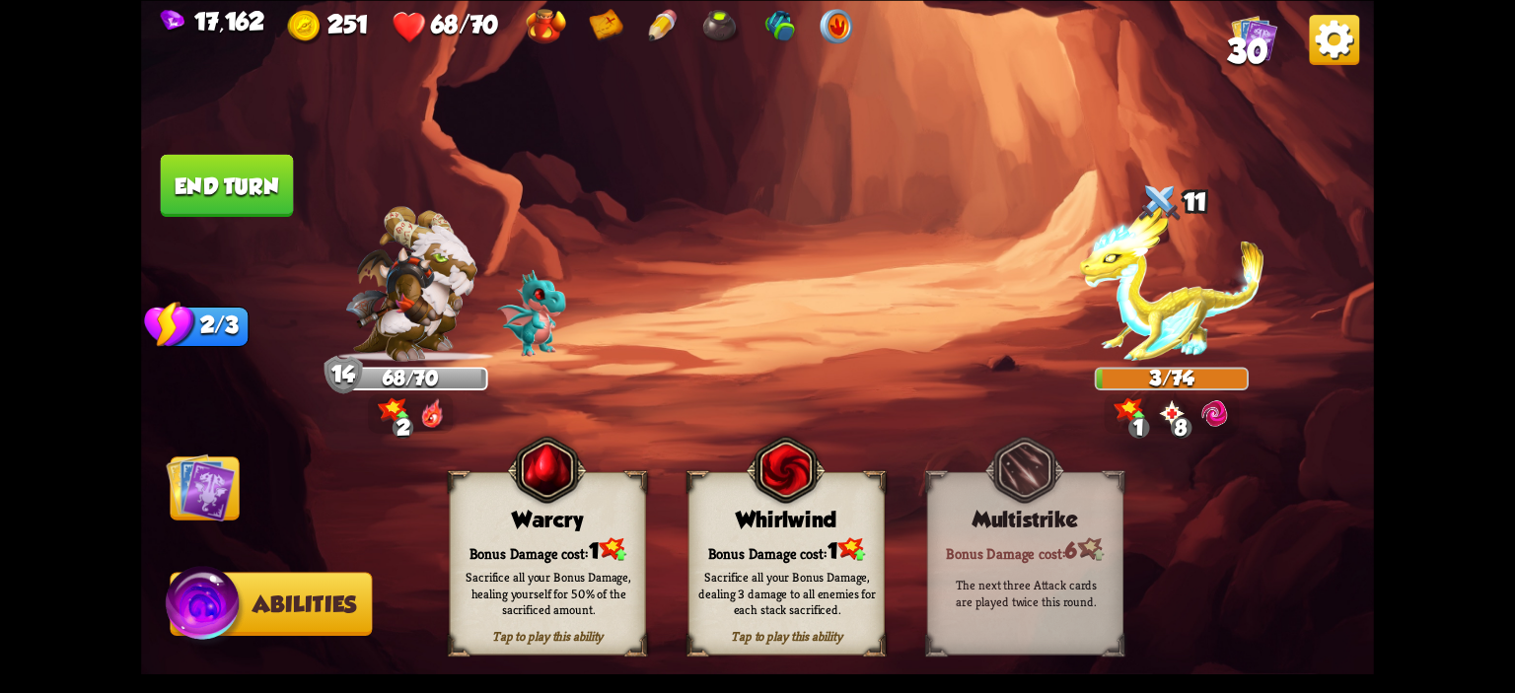
click at [521, 524] on div "Warcry" at bounding box center [548, 519] width 194 height 25
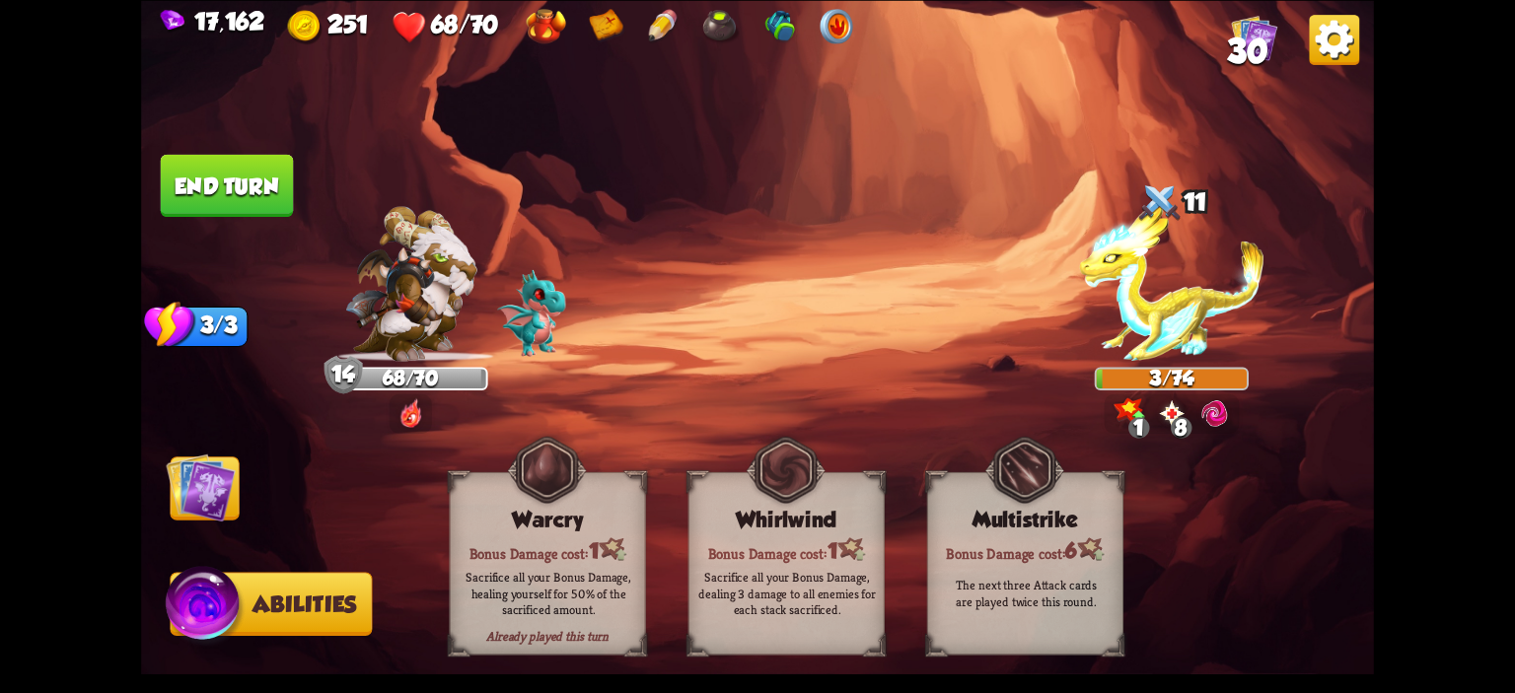
click at [258, 212] on button "End turn" at bounding box center [227, 185] width 133 height 62
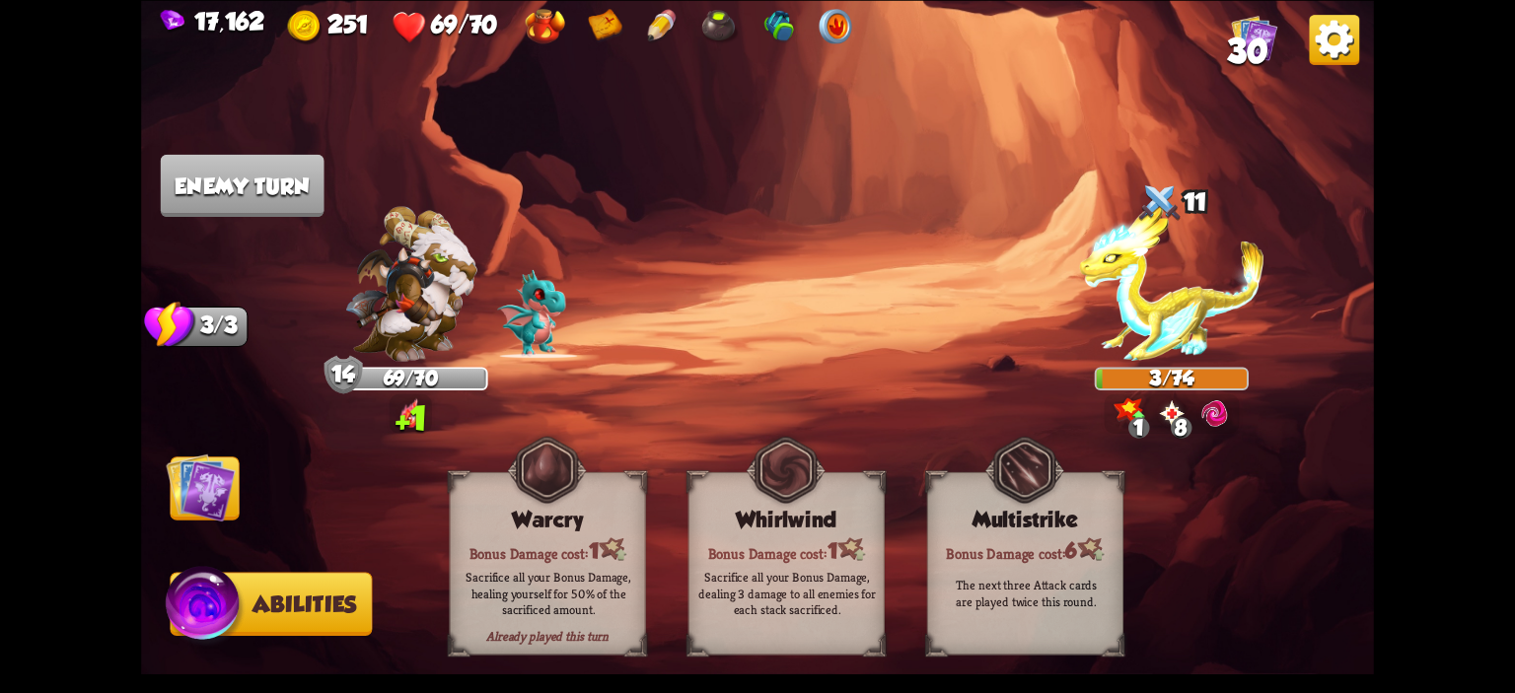
click at [245, 458] on img at bounding box center [757, 346] width 1233 height 693
click at [220, 473] on img at bounding box center [200, 487] width 69 height 69
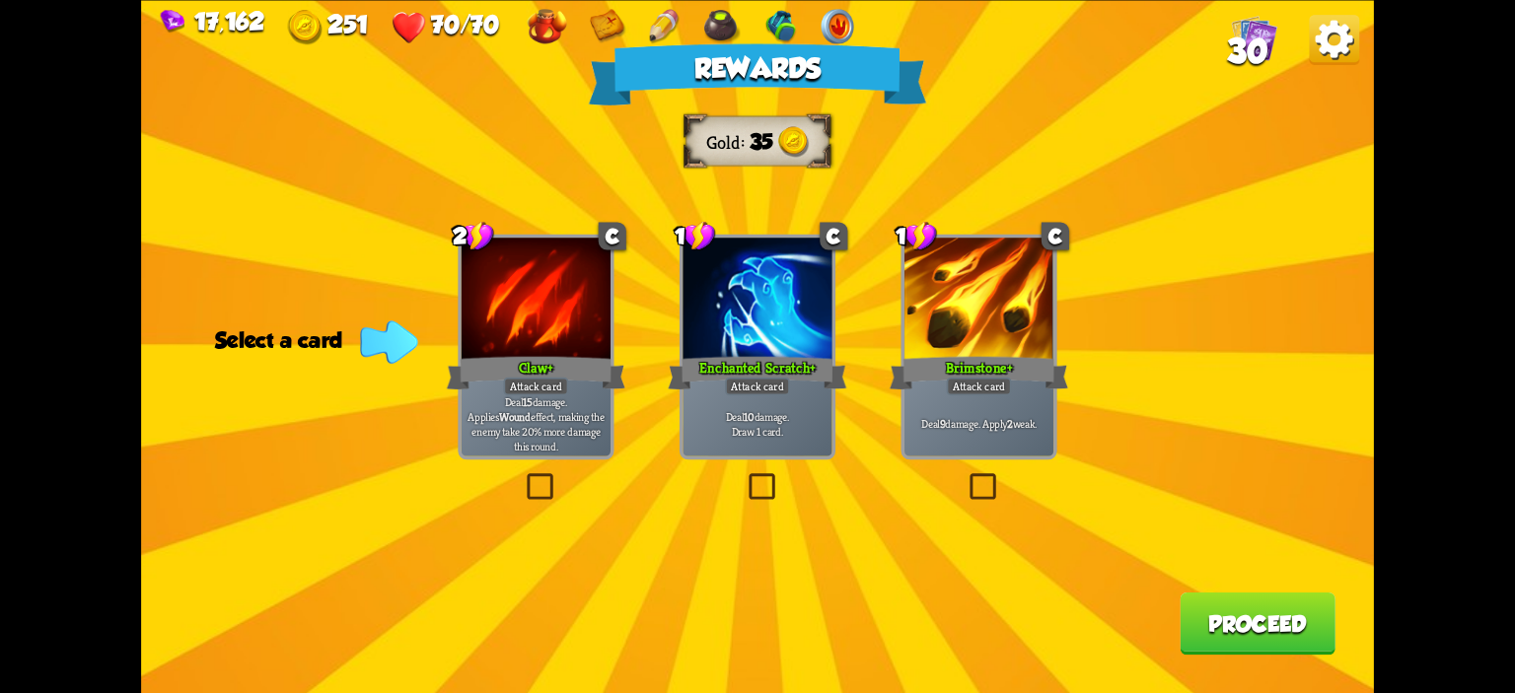
click at [991, 340] on div at bounding box center [978, 300] width 149 height 125
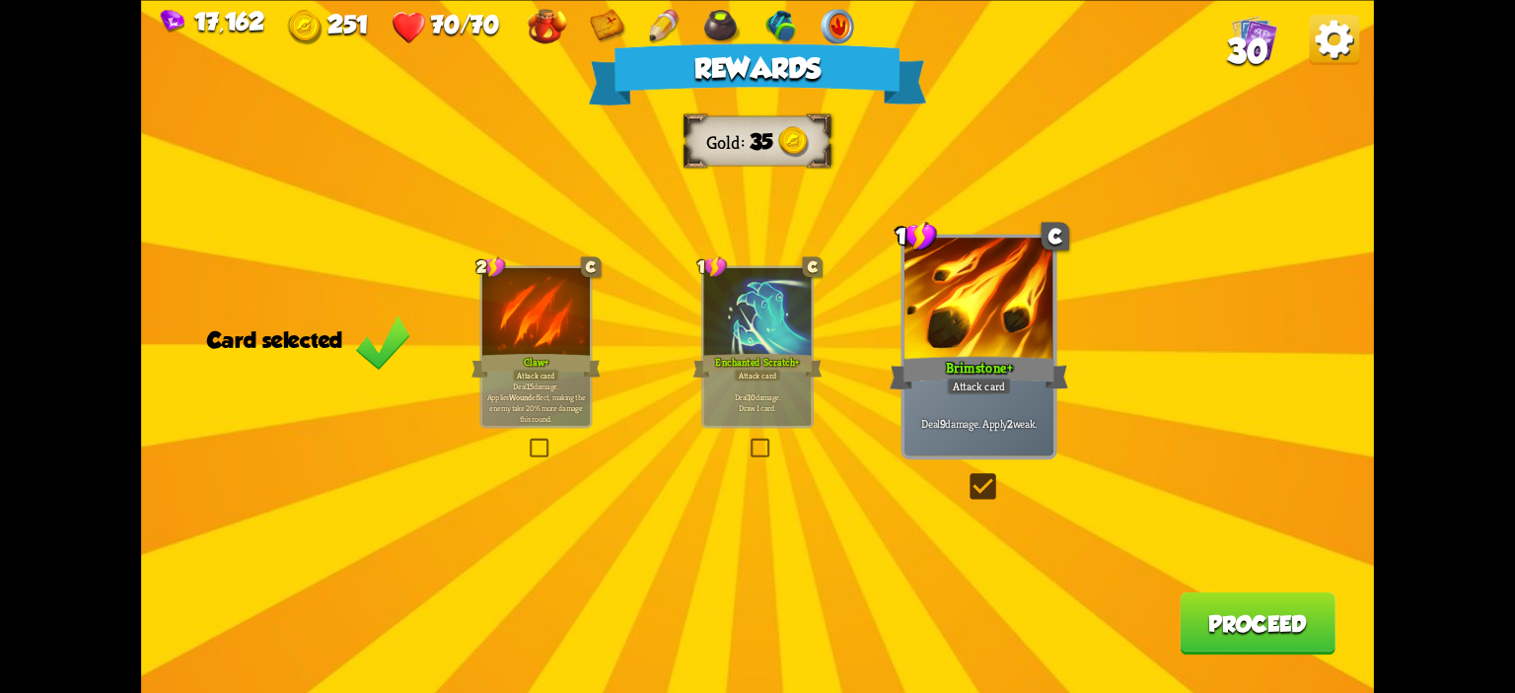
click at [1239, 610] on button "Proceed" at bounding box center [1258, 623] width 156 height 62
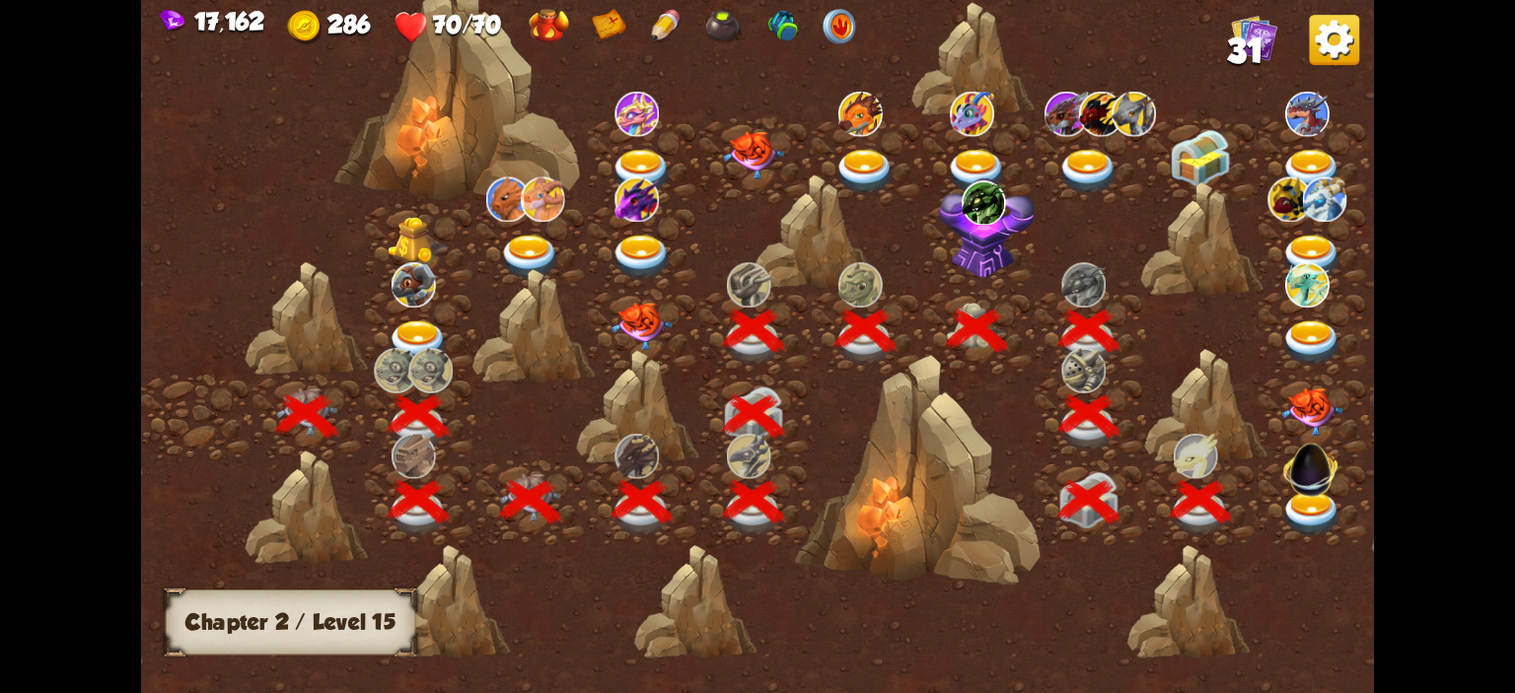
scroll to position [0, 300]
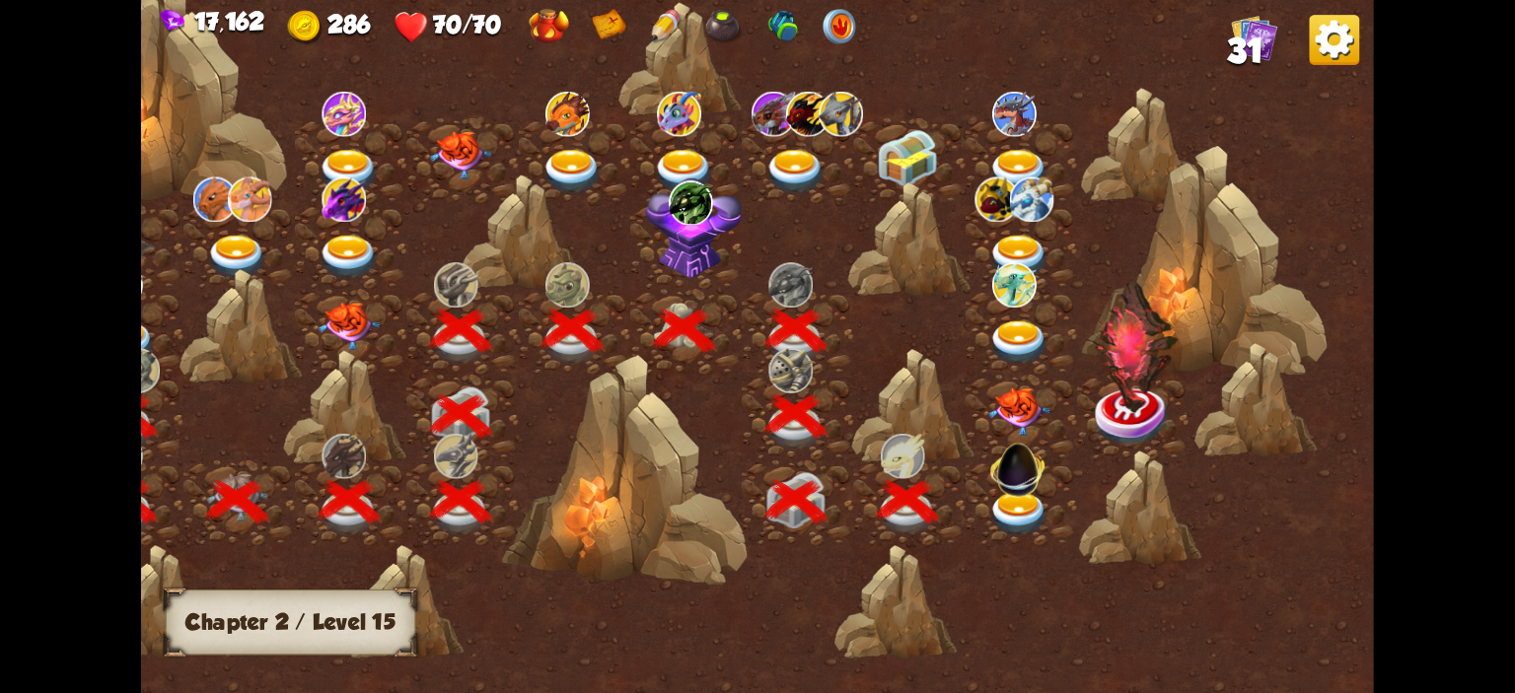
click at [1060, 525] on div at bounding box center [1021, 504] width 111 height 86
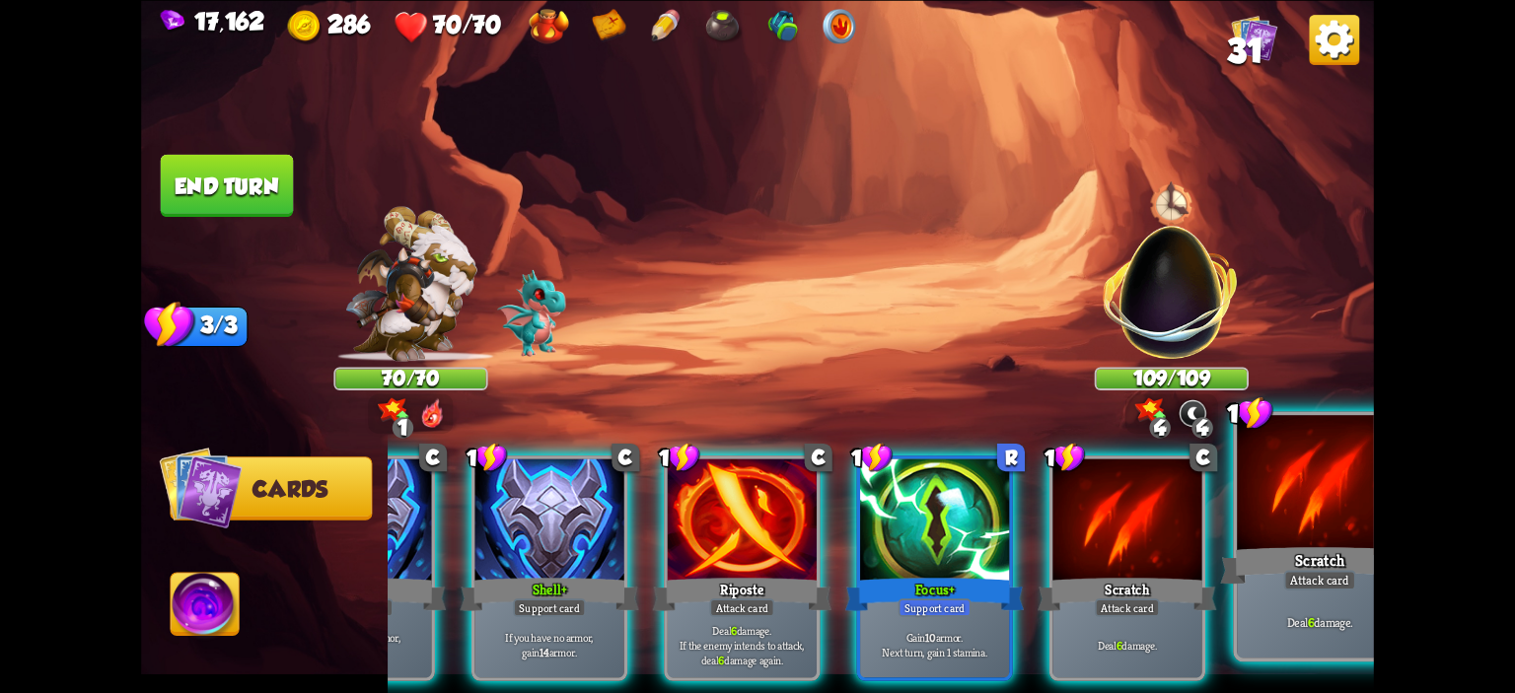
click at [1258, 554] on div "Scratch" at bounding box center [1319, 565] width 199 height 44
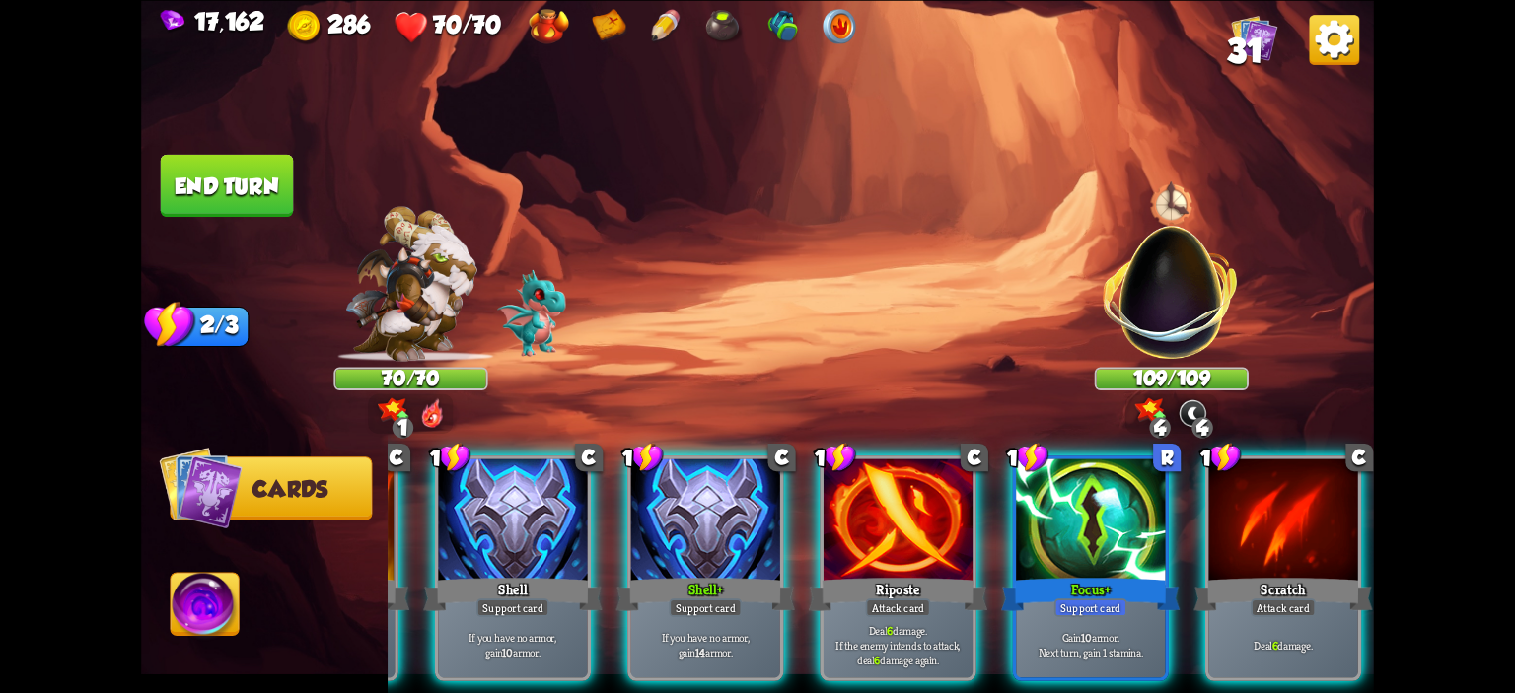
scroll to position [0, 186]
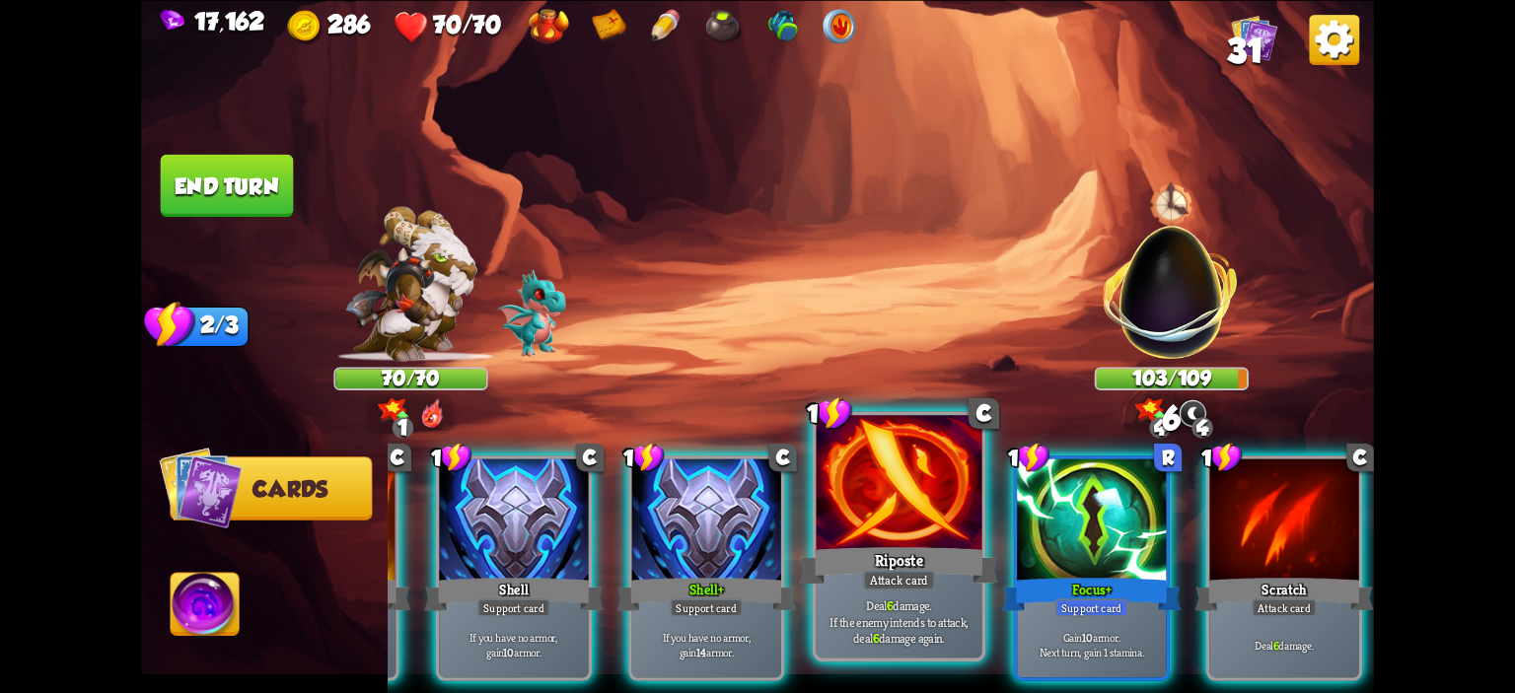
click at [931, 542] on div at bounding box center [900, 485] width 166 height 140
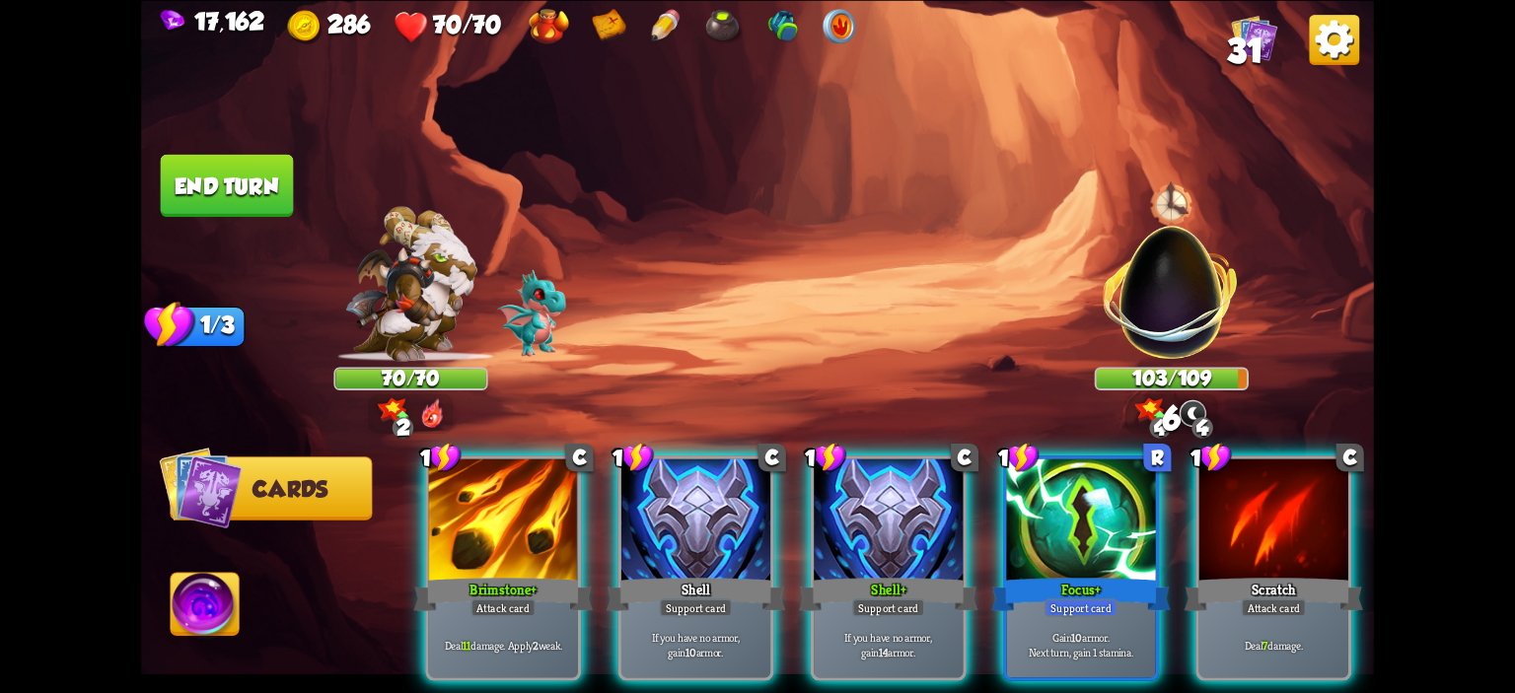
scroll to position [0, 0]
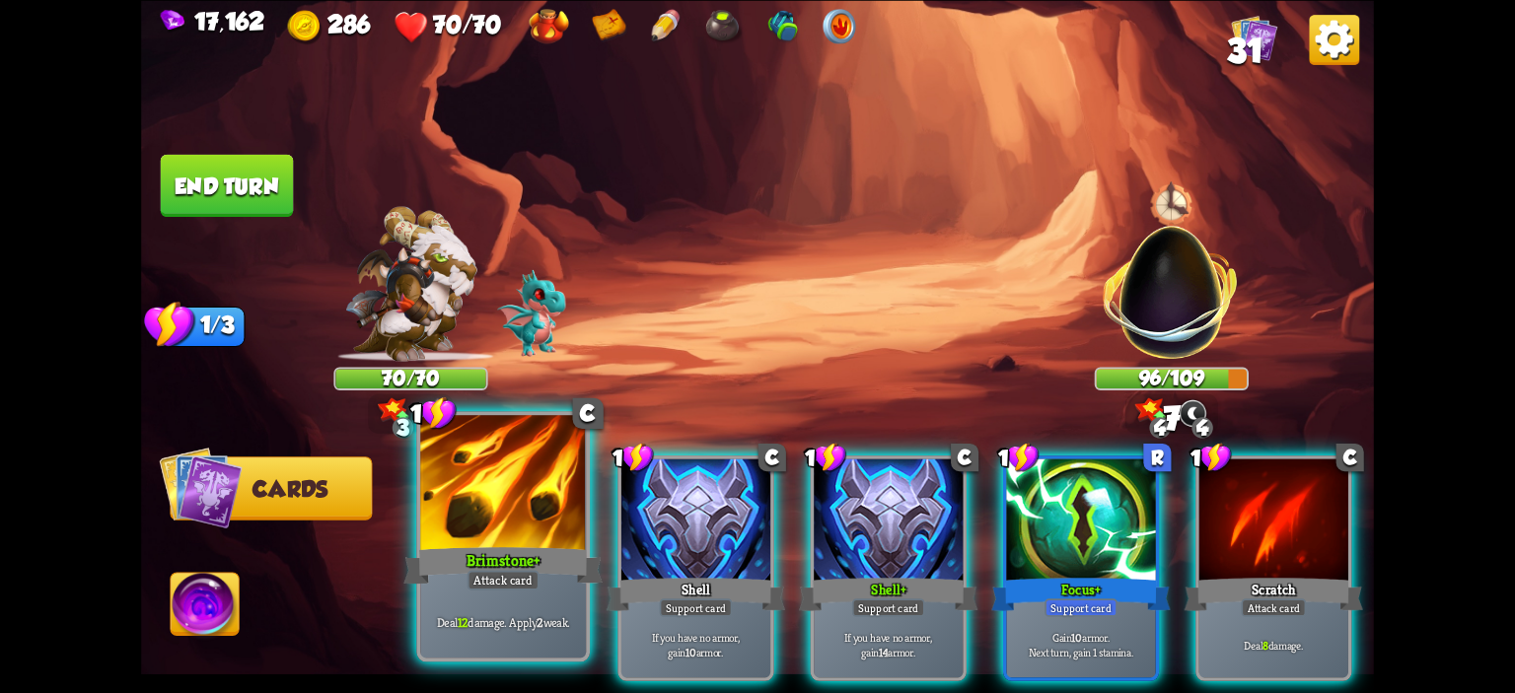
click at [475, 508] on div at bounding box center [503, 485] width 166 height 140
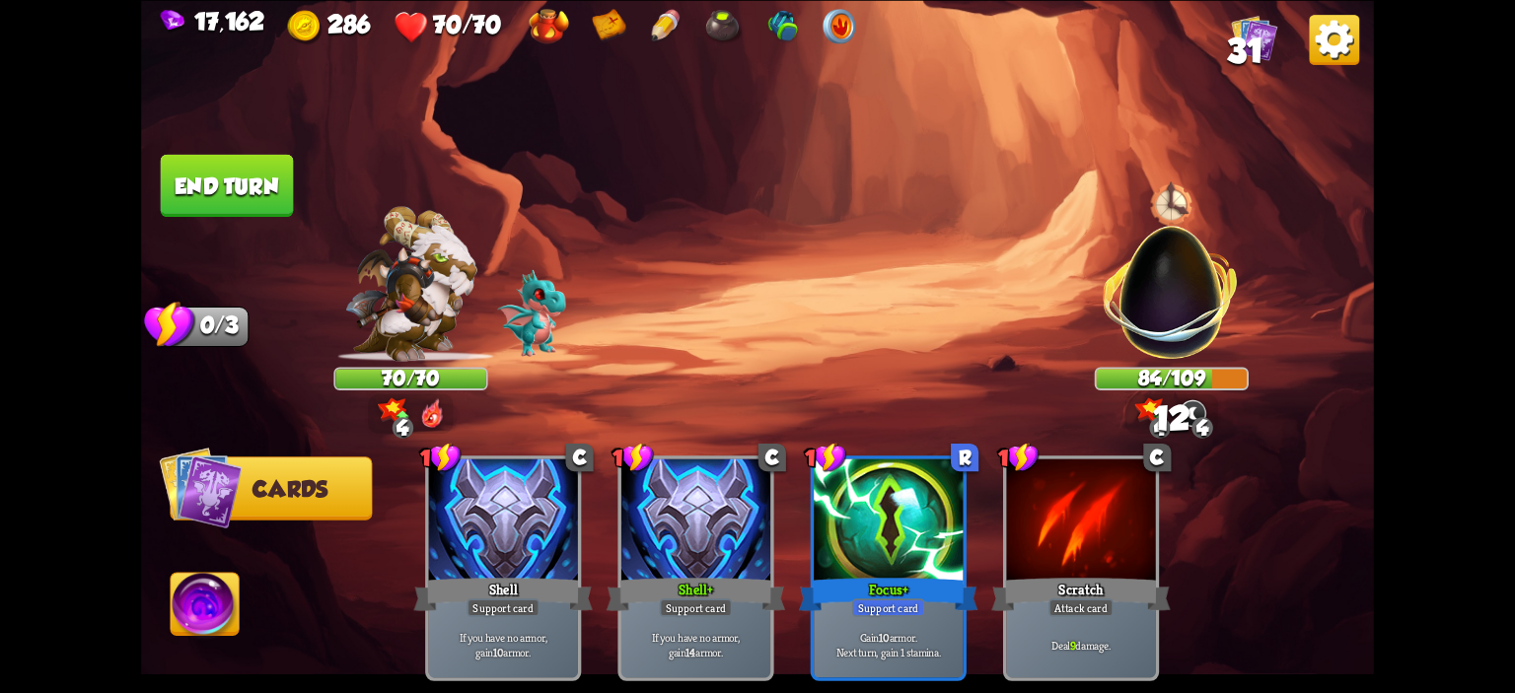
click at [199, 173] on button "End turn" at bounding box center [227, 185] width 133 height 62
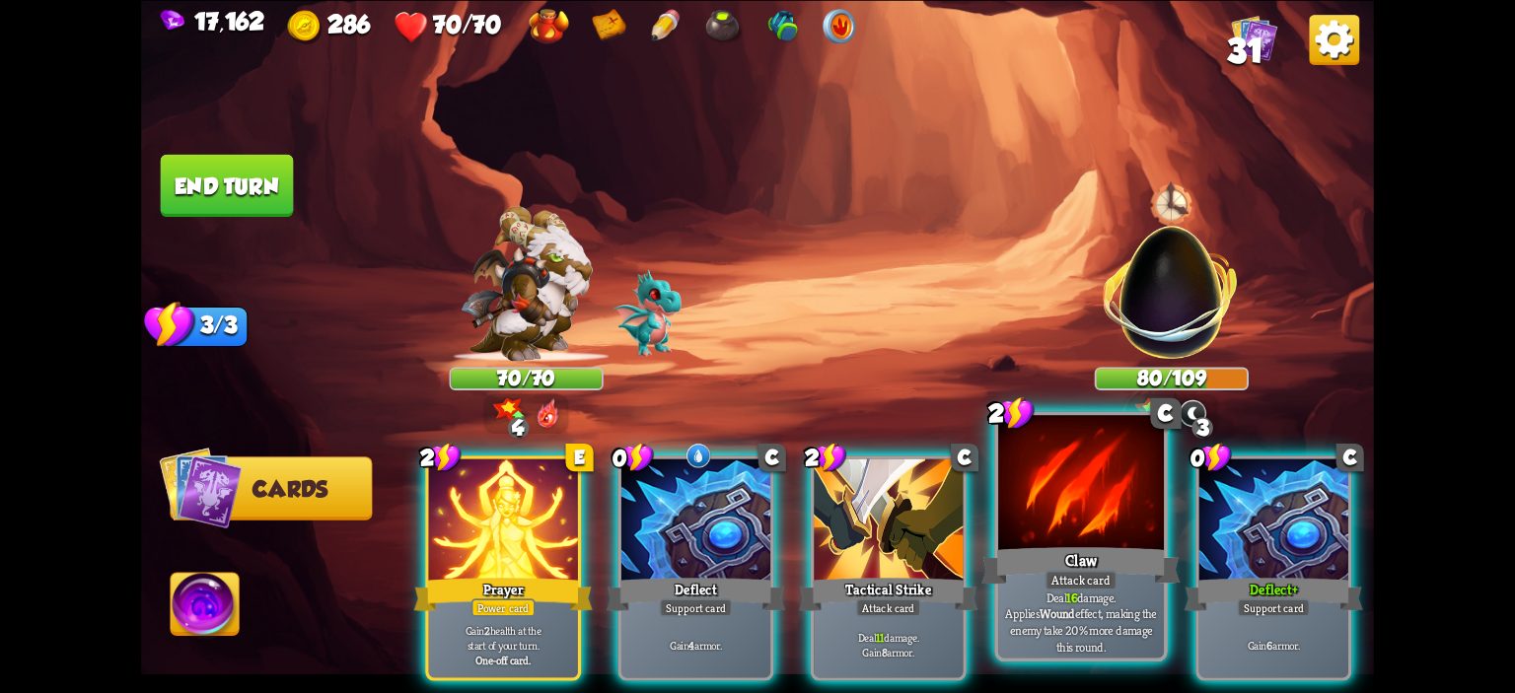
click at [1017, 476] on div at bounding box center [1081, 485] width 166 height 140
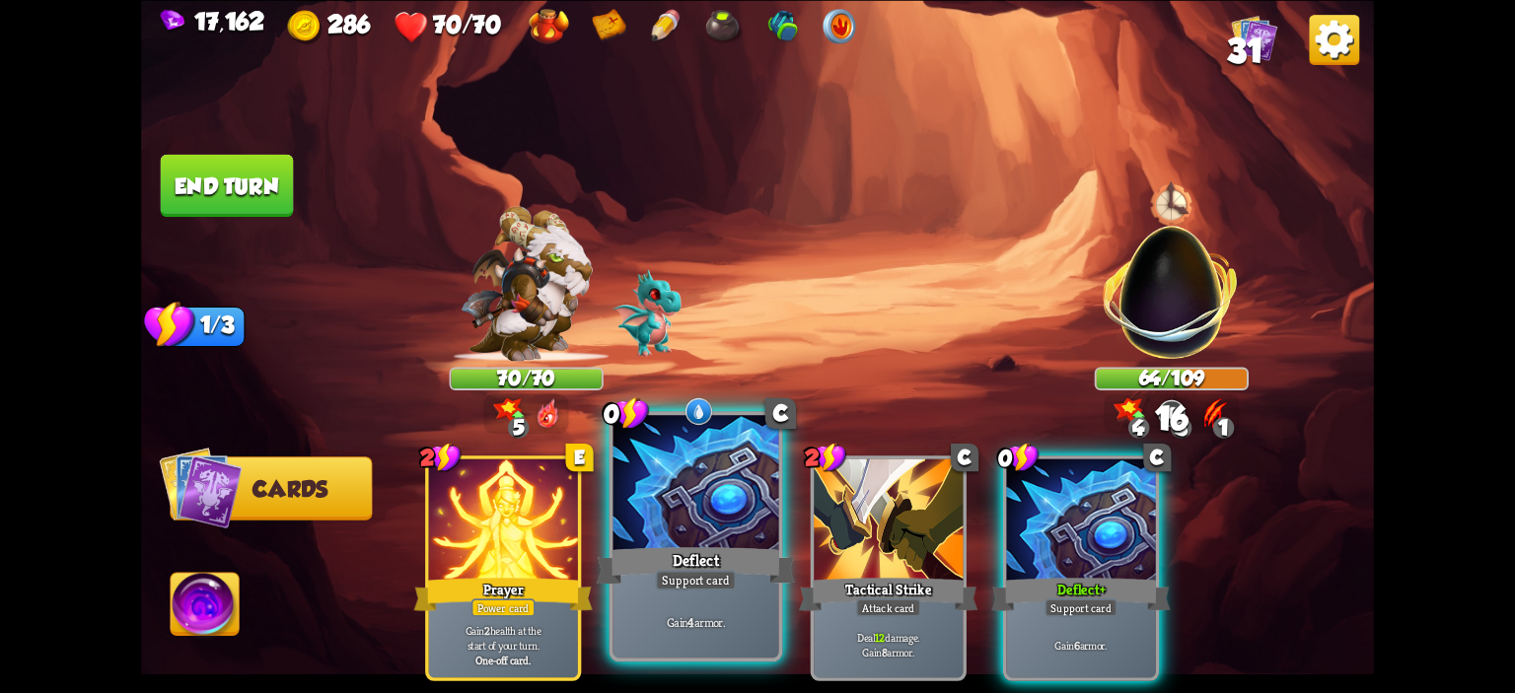
click at [689, 463] on div at bounding box center [696, 485] width 166 height 140
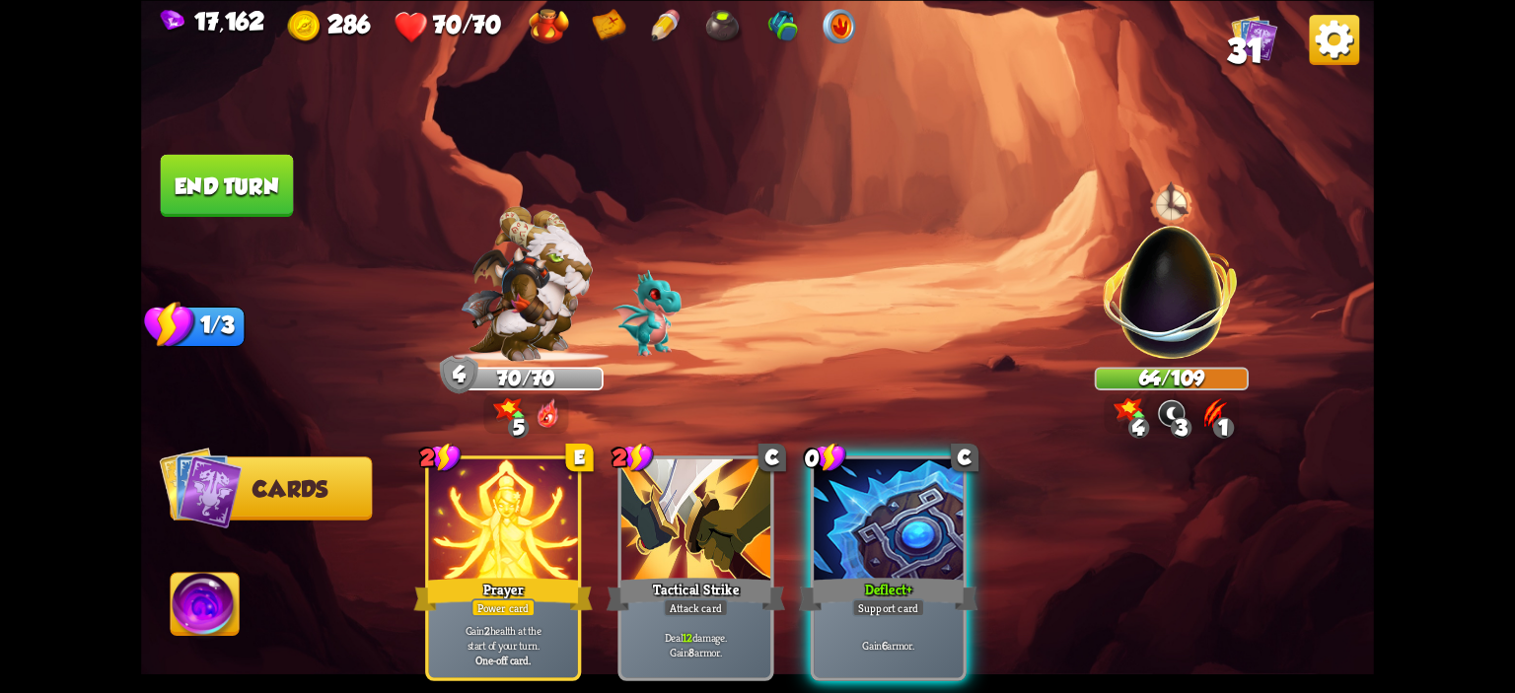
click at [162, 192] on button "End turn" at bounding box center [227, 185] width 133 height 62
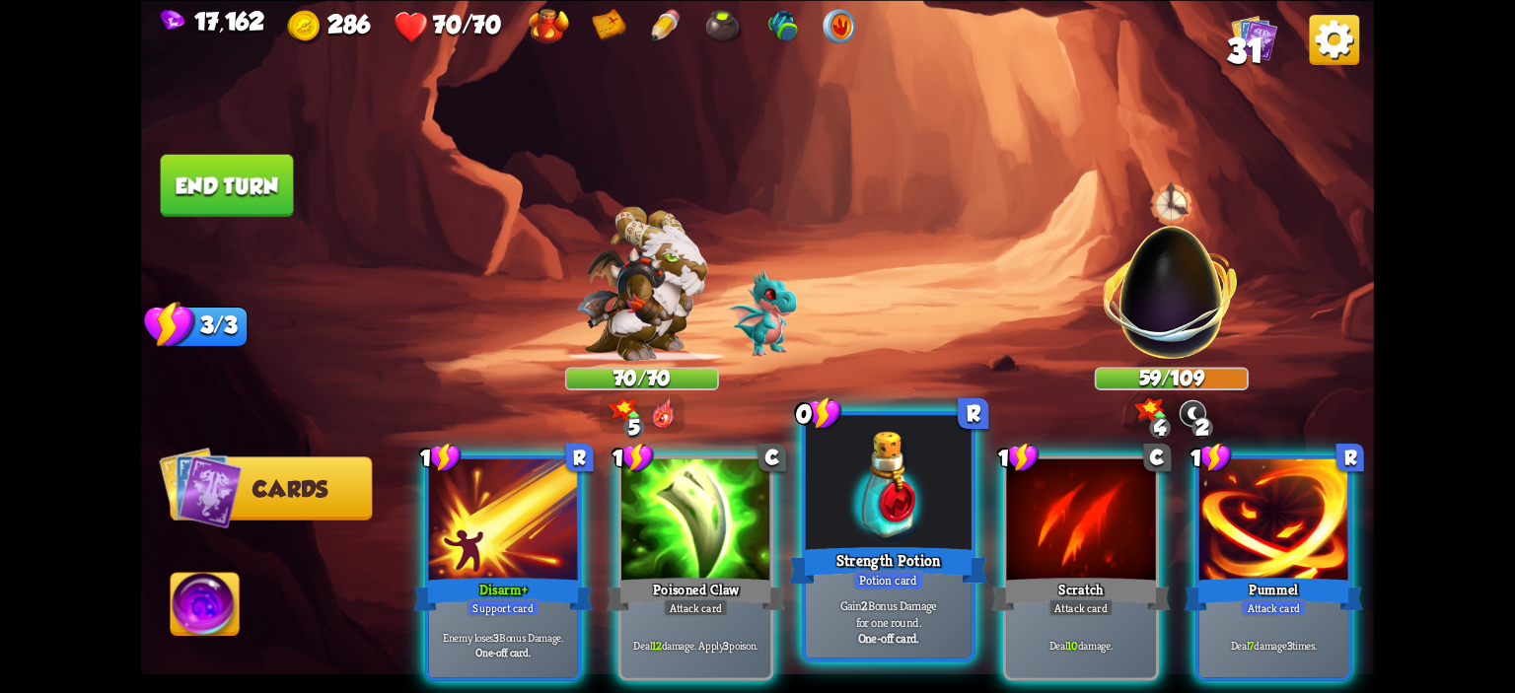
click at [859, 497] on div at bounding box center [889, 485] width 166 height 140
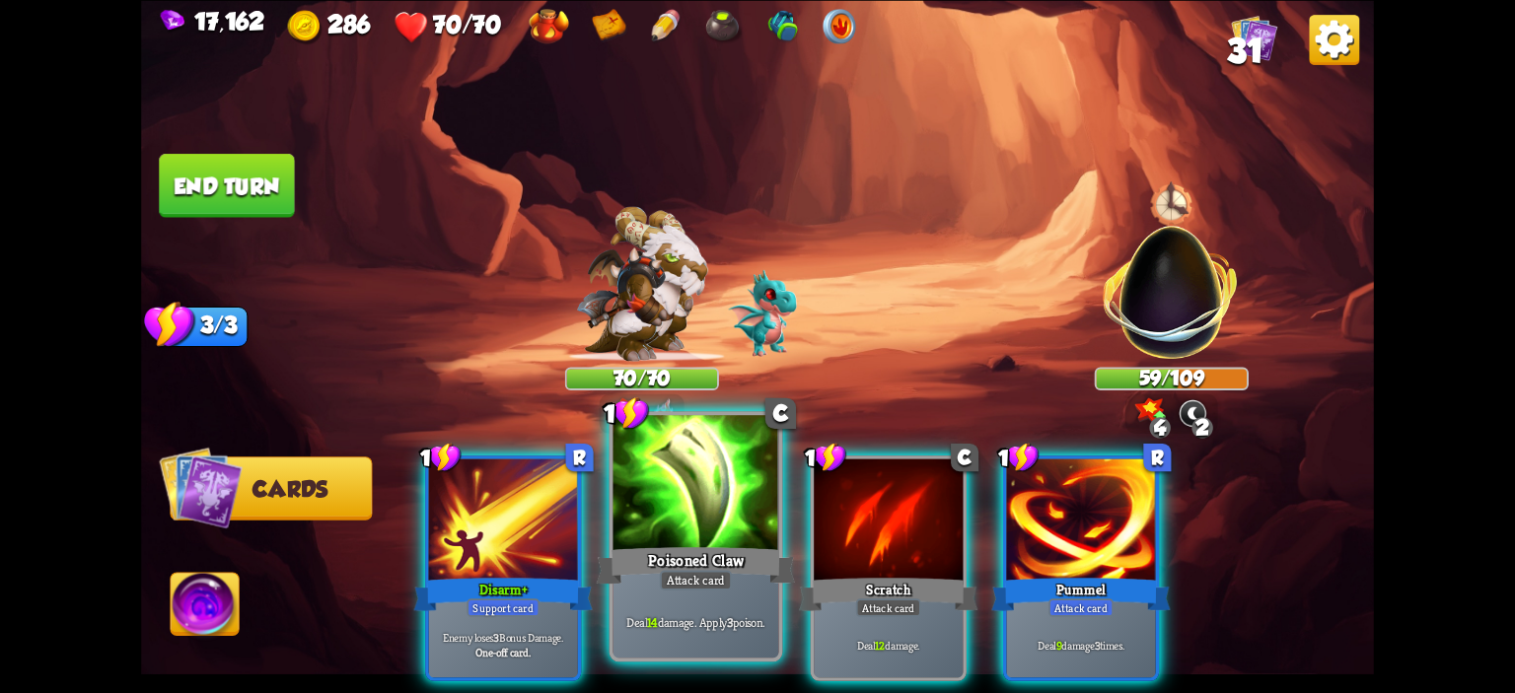
click at [694, 521] on div at bounding box center [696, 485] width 166 height 140
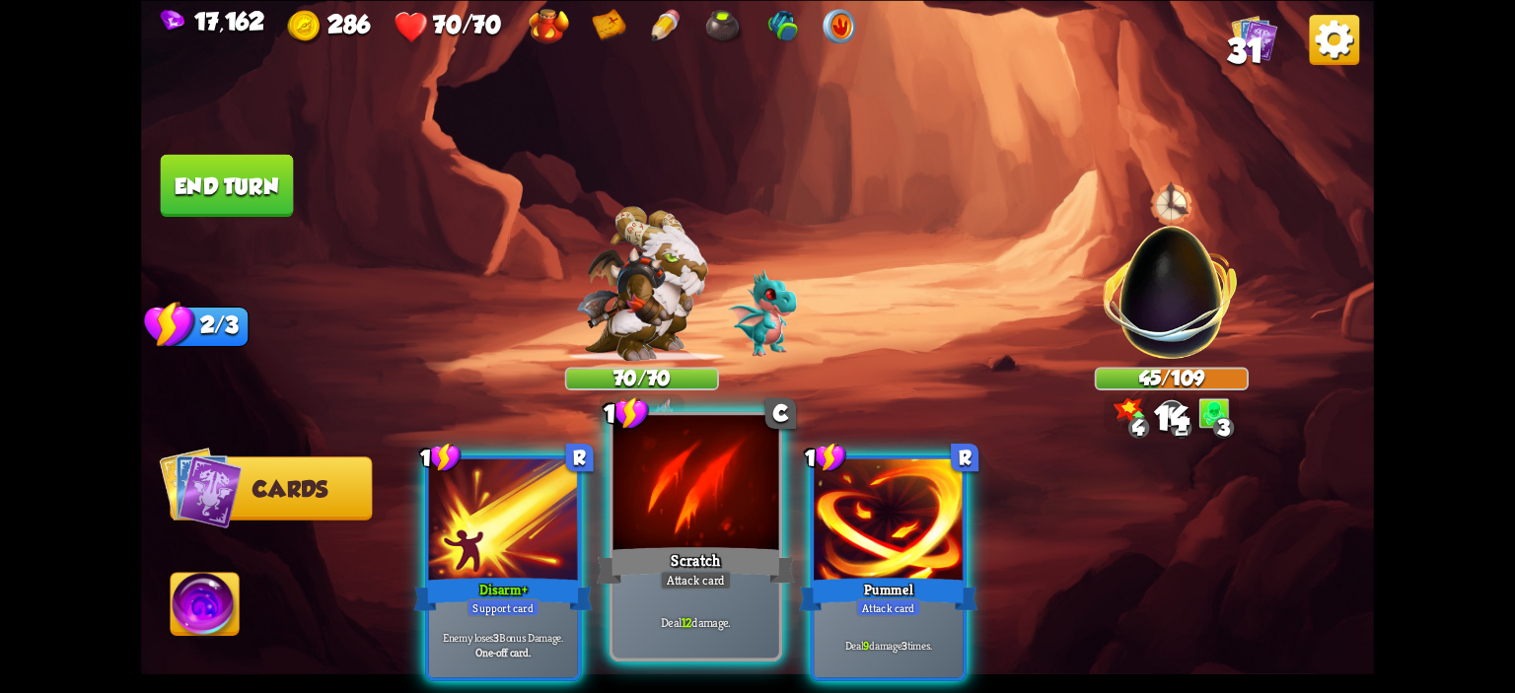
click at [686, 520] on div at bounding box center [696, 485] width 166 height 140
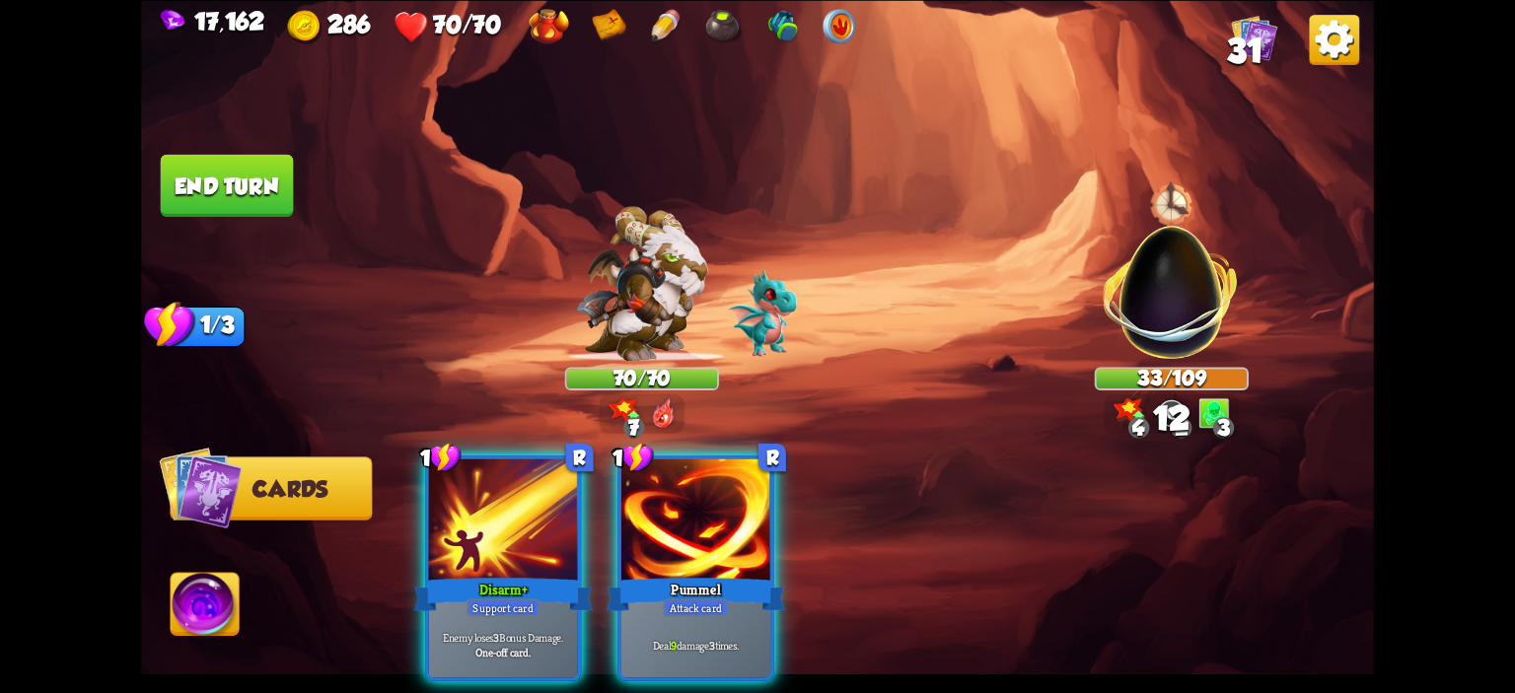
click at [686, 520] on div at bounding box center [695, 521] width 149 height 125
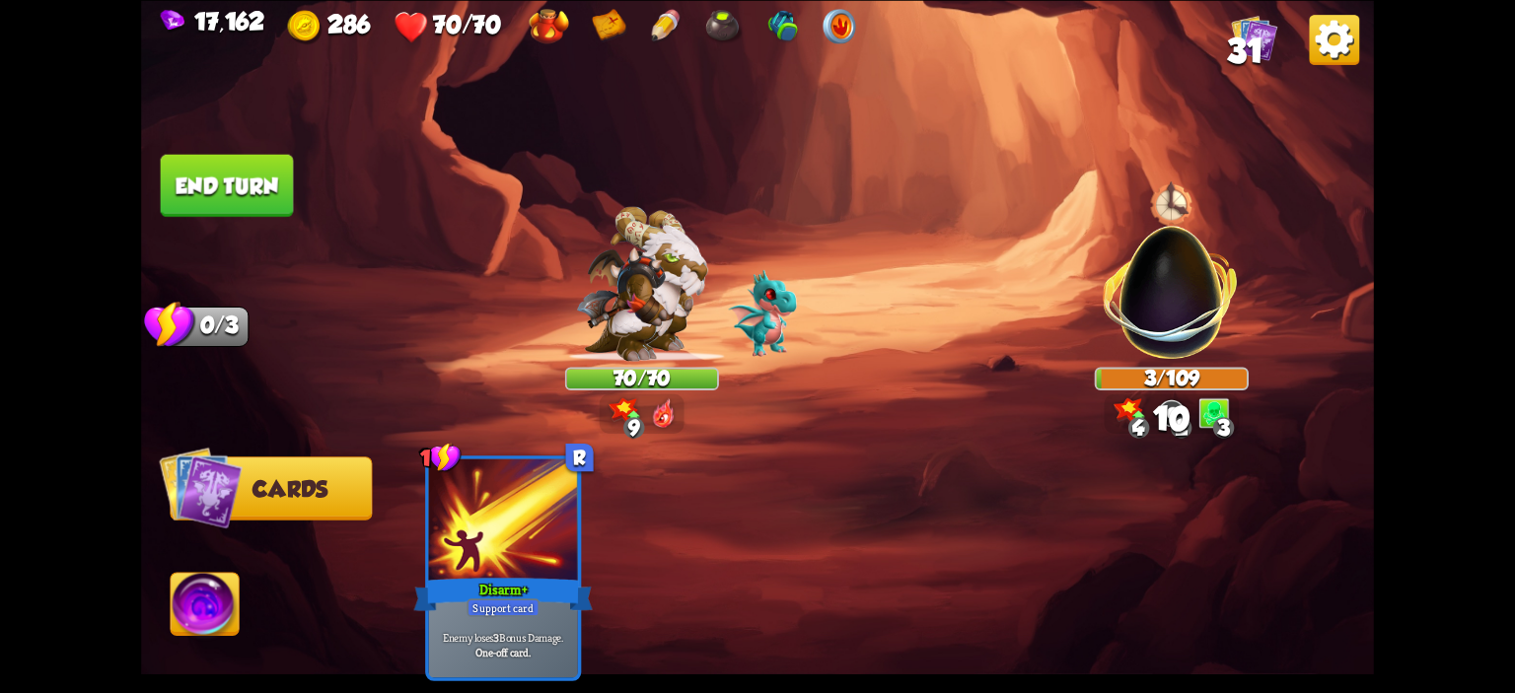
click at [236, 165] on button "End turn" at bounding box center [227, 185] width 133 height 62
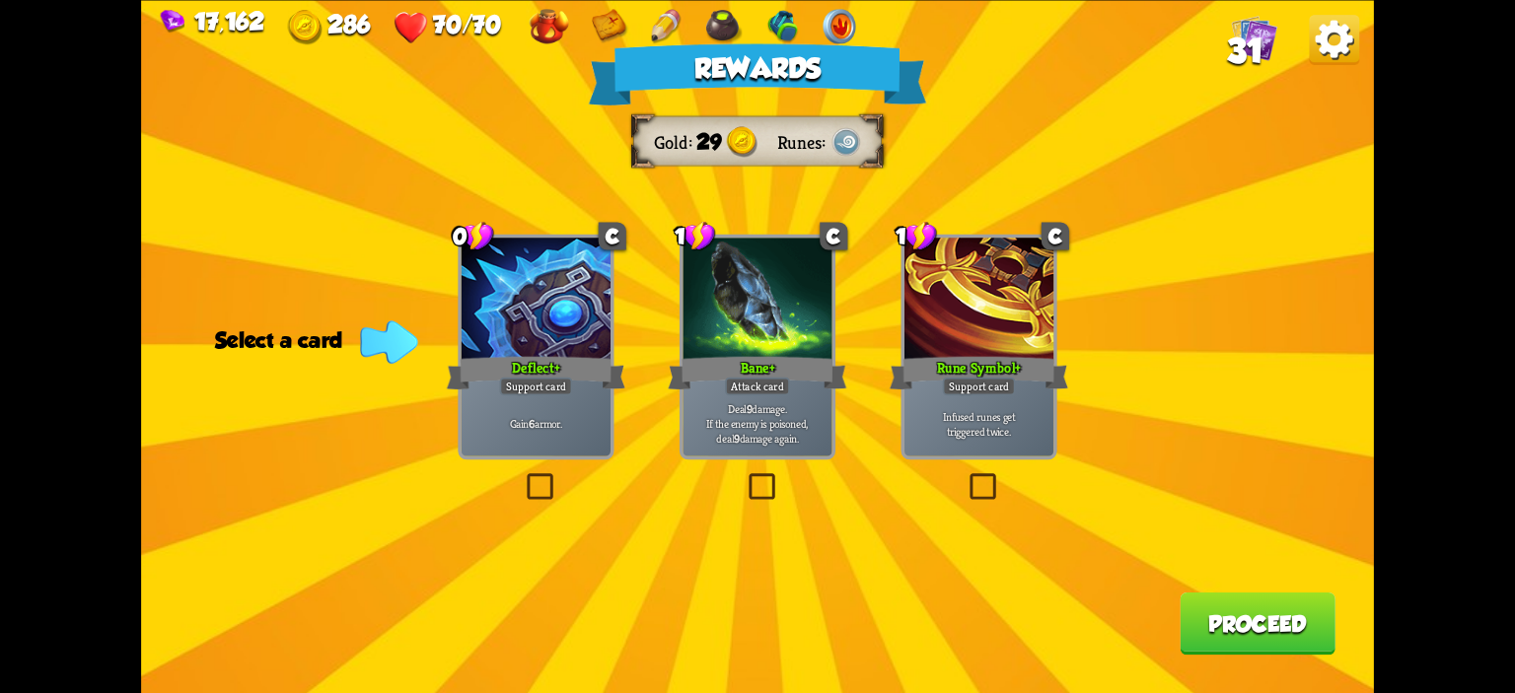
click at [779, 374] on div "Bane+" at bounding box center [757, 372] width 179 height 39
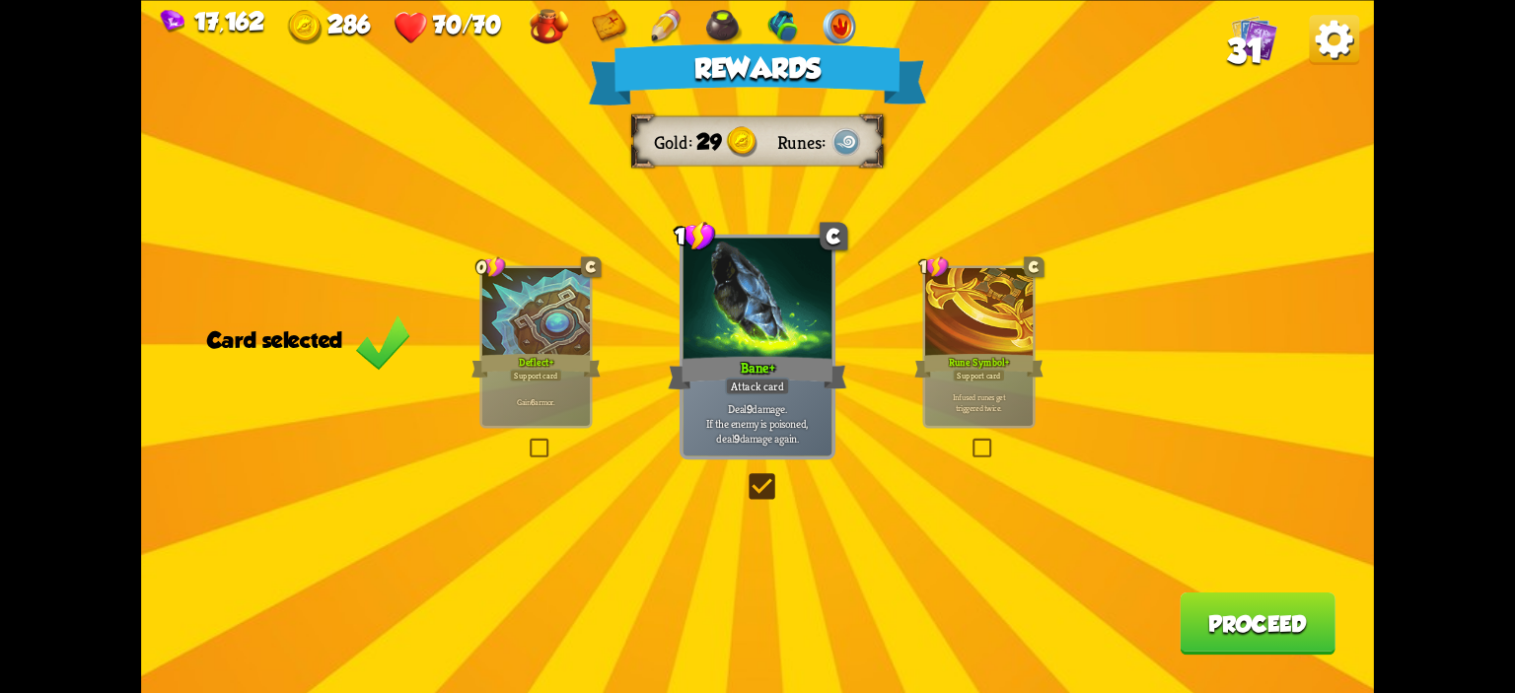
click at [1217, 596] on button "Proceed" at bounding box center [1258, 623] width 156 height 62
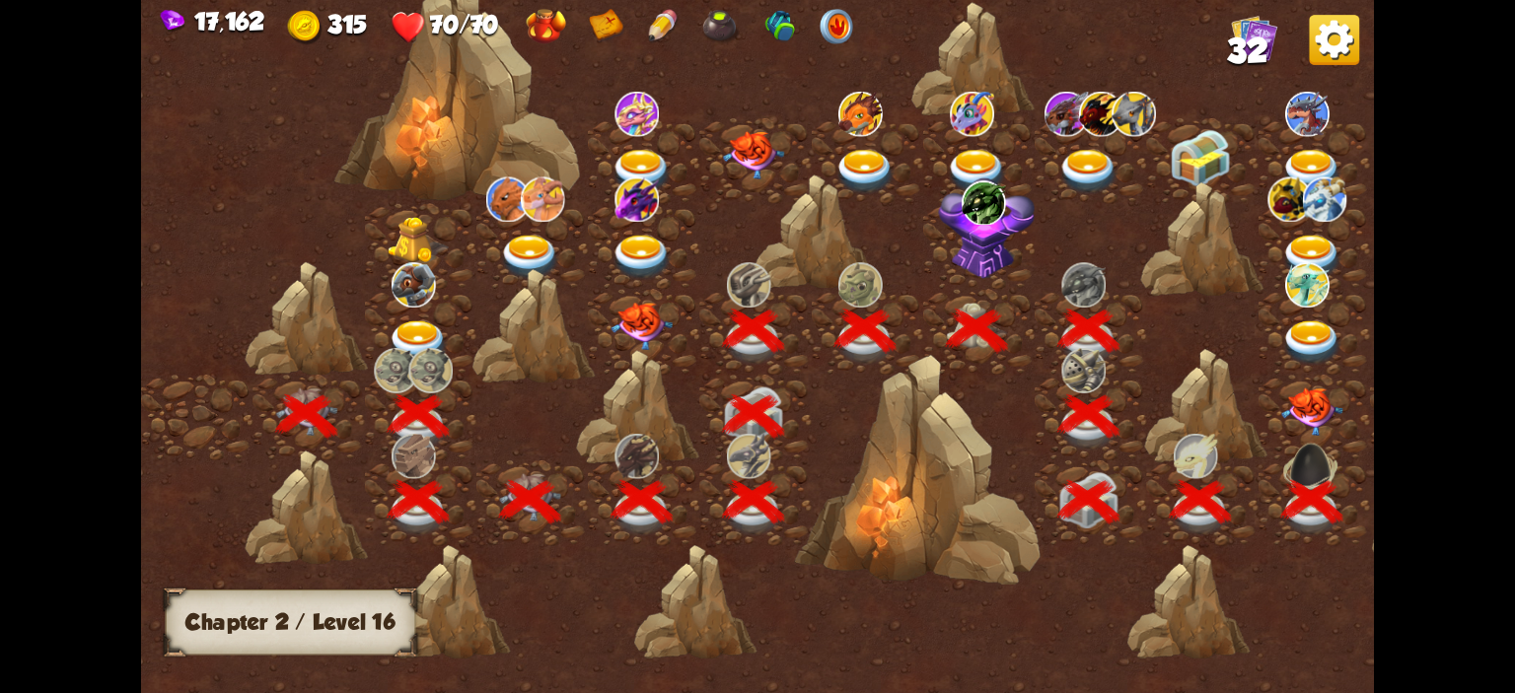
scroll to position [0, 300]
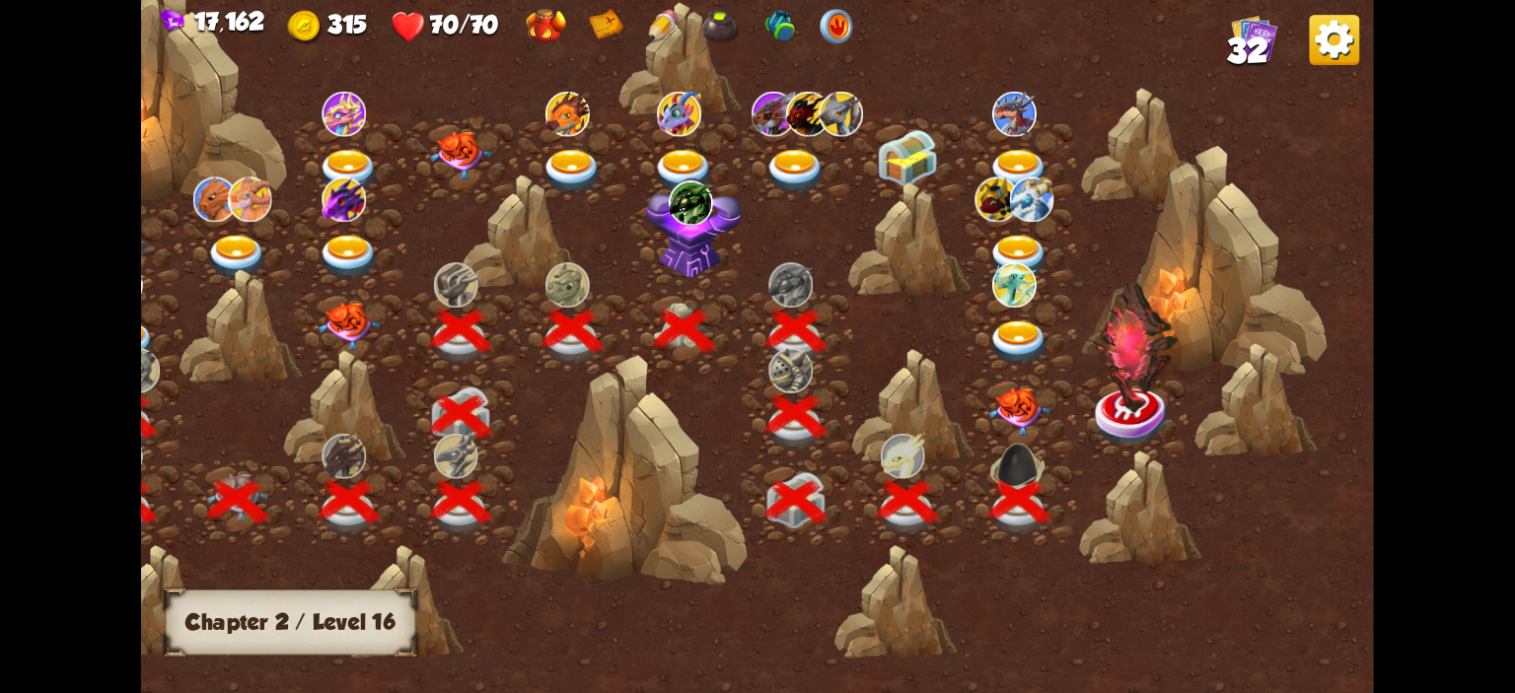
click at [999, 394] on img at bounding box center [1018, 412] width 61 height 48
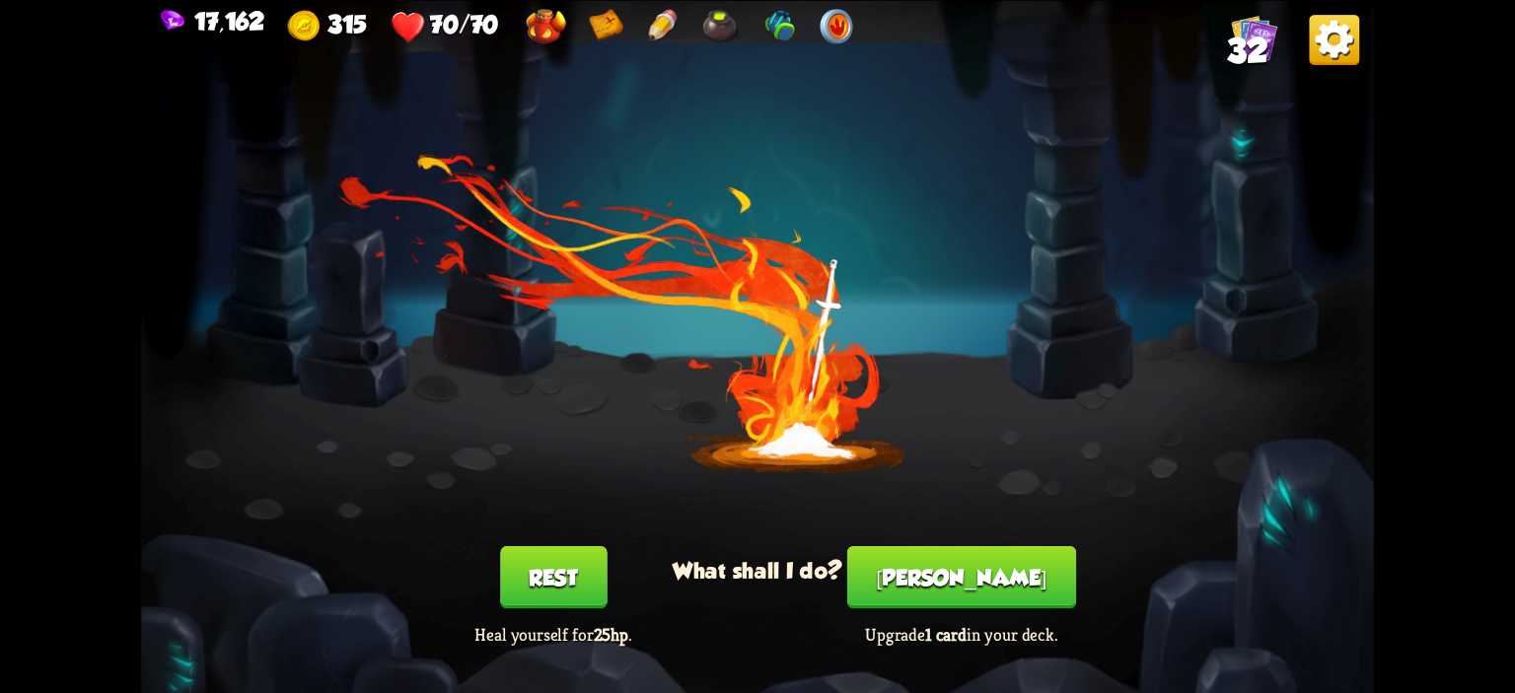
click at [989, 567] on button "Smith" at bounding box center [961, 577] width 229 height 62
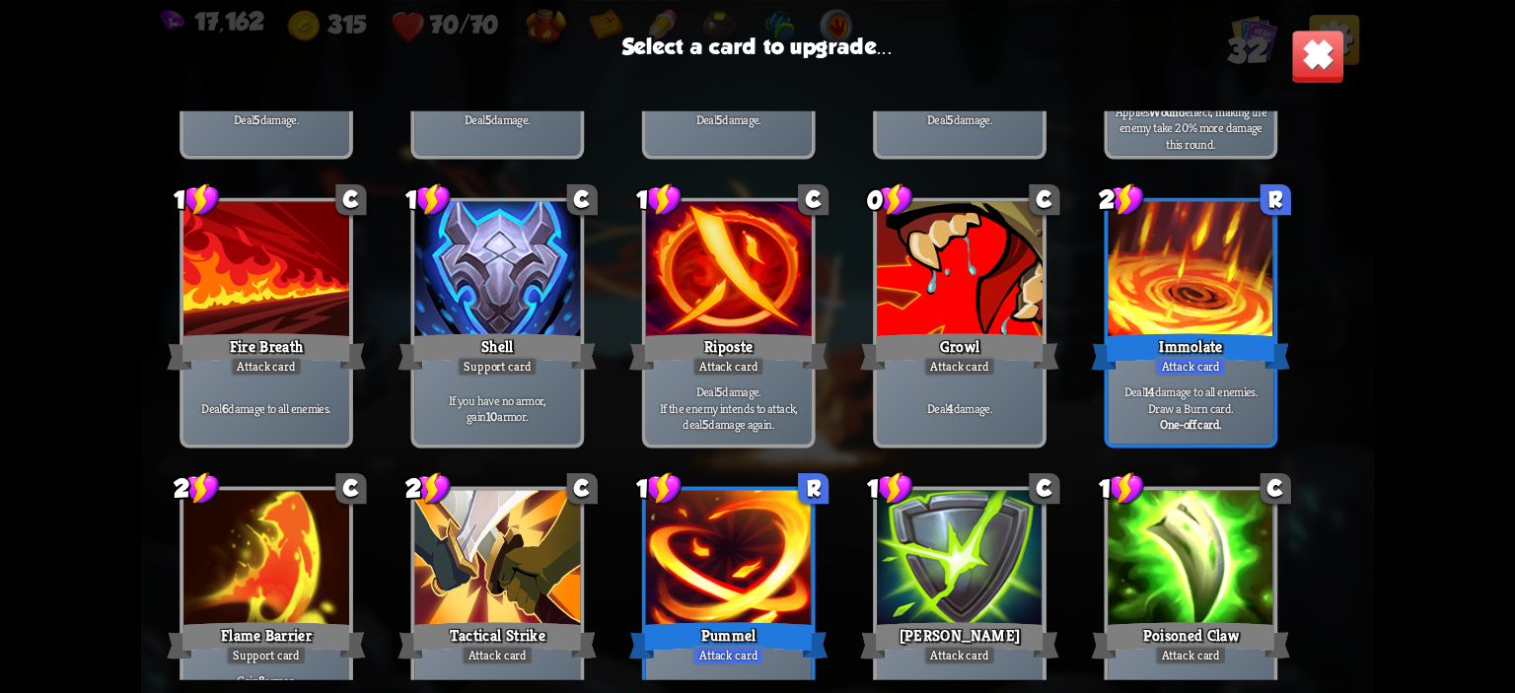
scroll to position [620, 0]
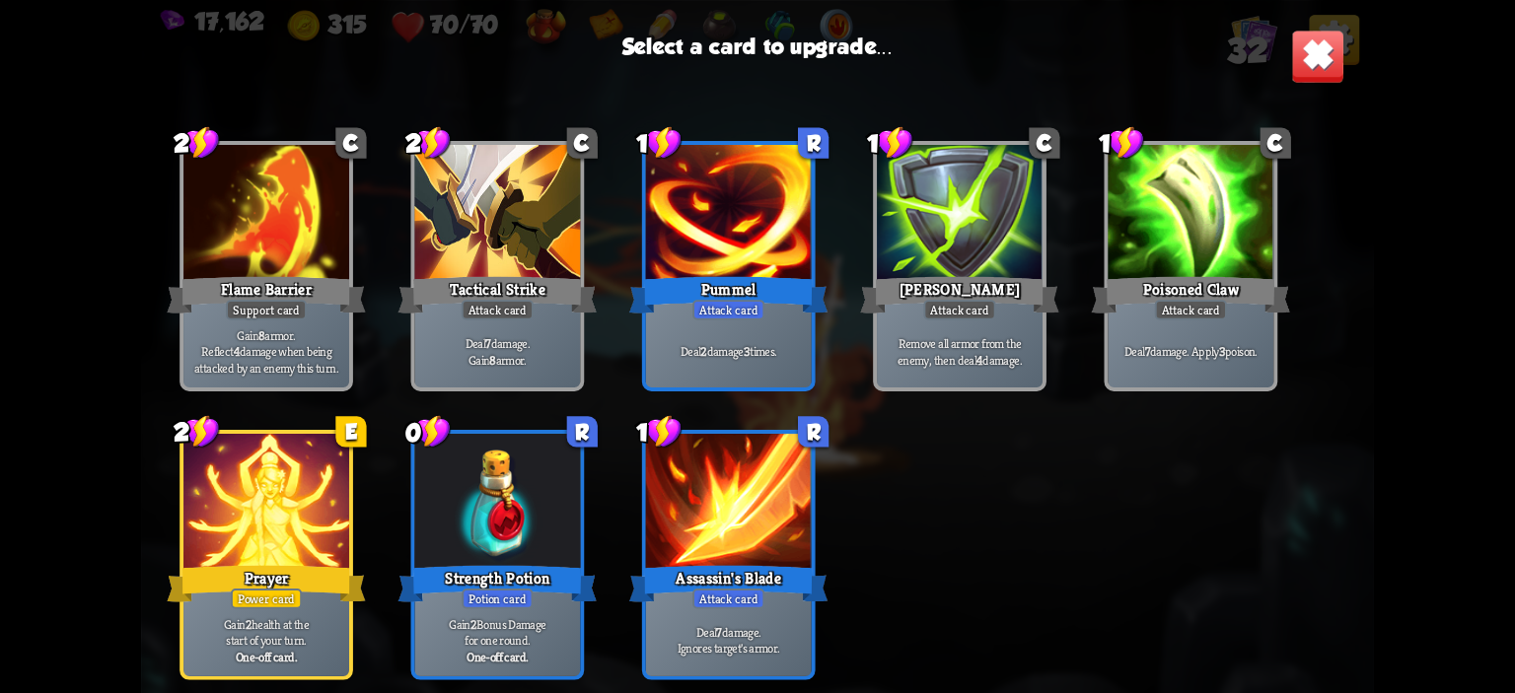
click at [341, 556] on div at bounding box center [266, 504] width 166 height 140
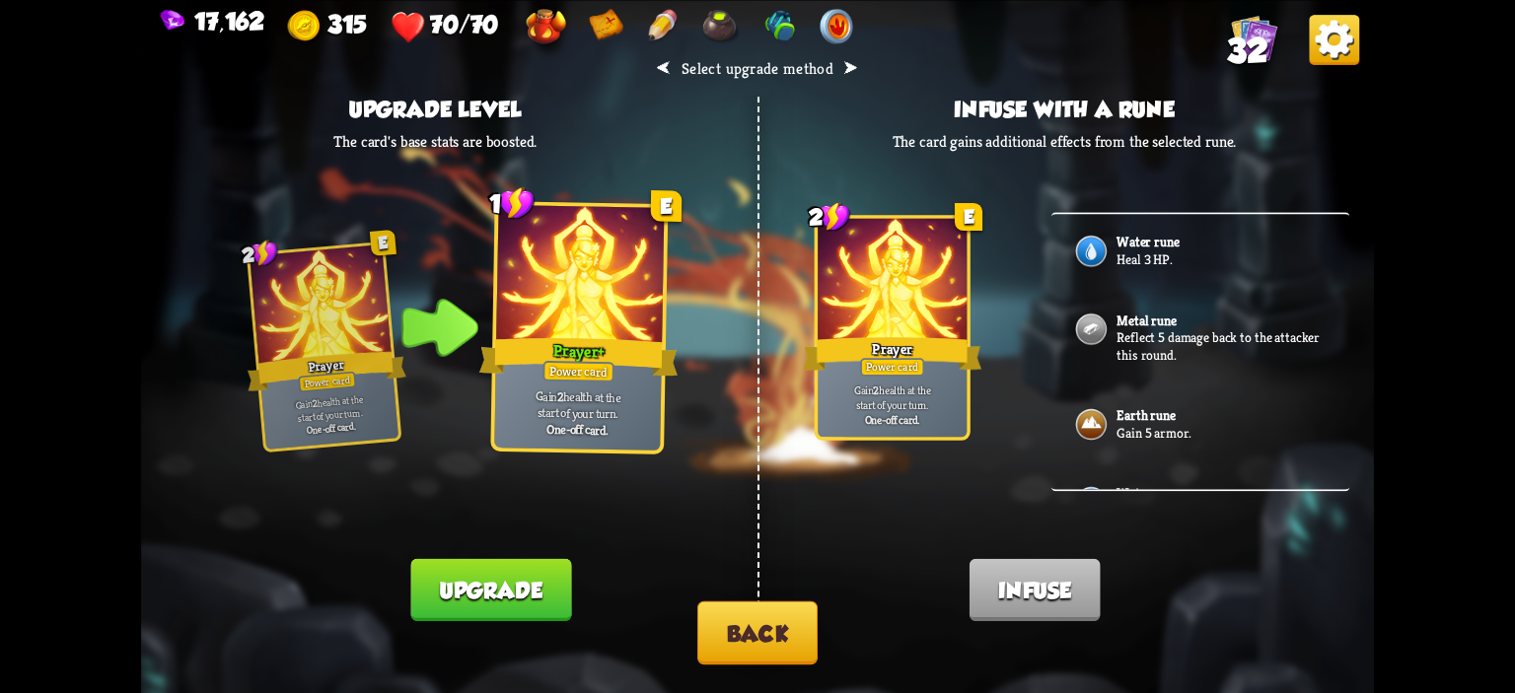
click at [710, 621] on button "Back" at bounding box center [757, 632] width 120 height 63
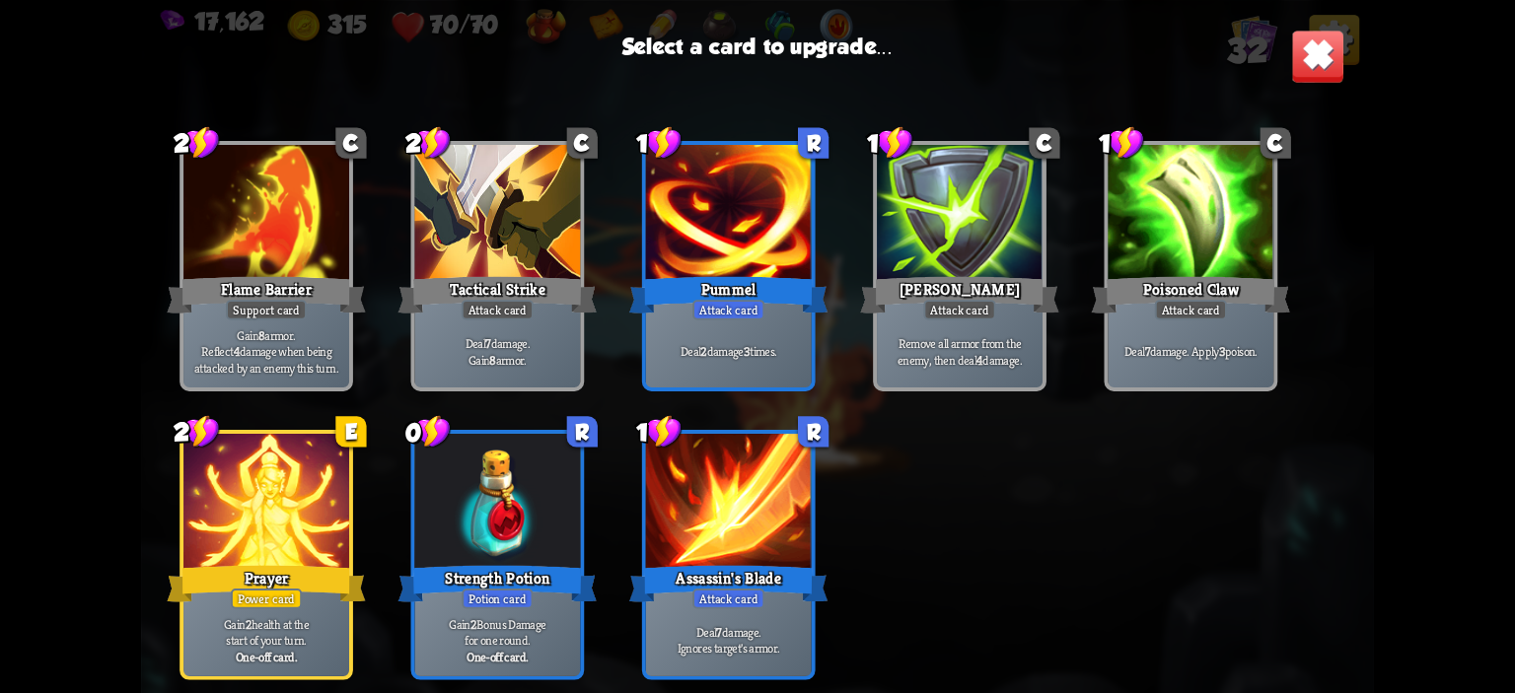
click at [501, 563] on div "Strength Potion" at bounding box center [497, 583] width 199 height 44
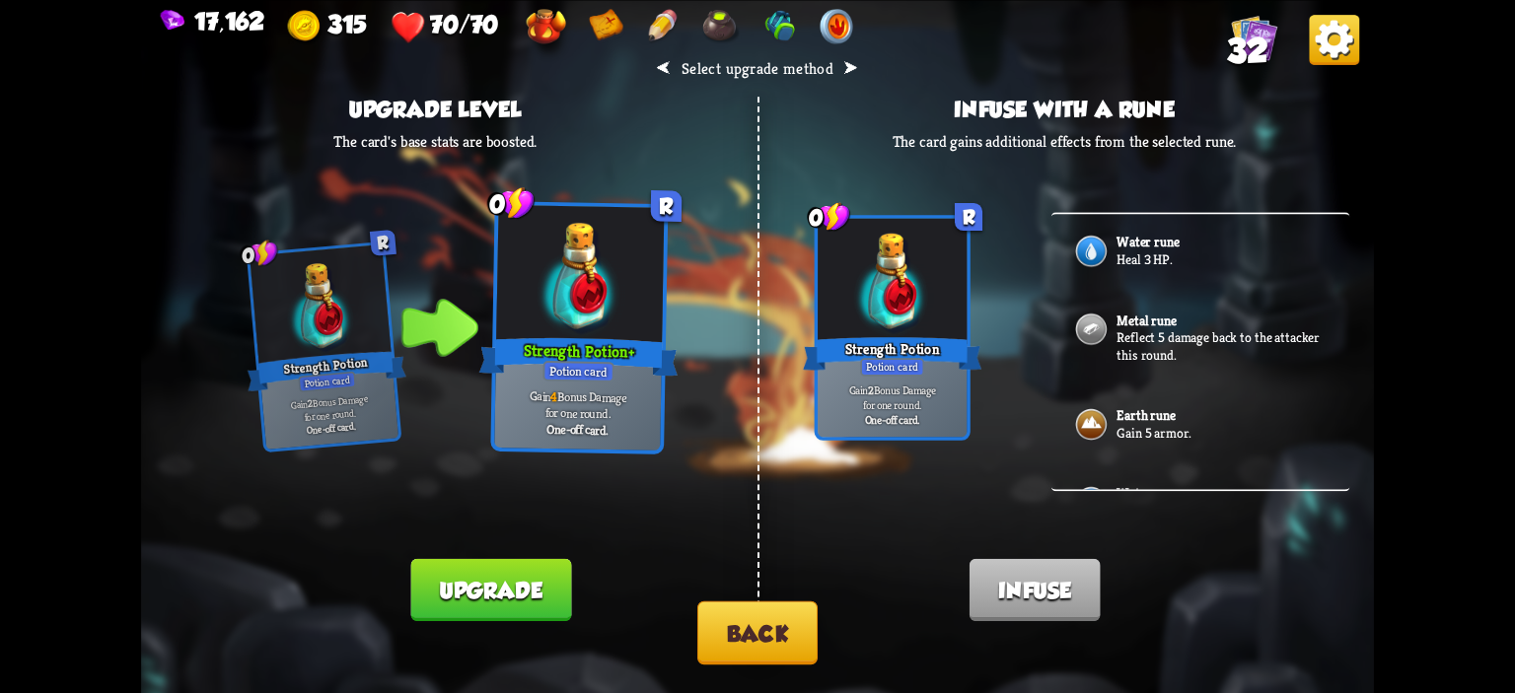
click at [504, 577] on button "Upgrade" at bounding box center [490, 589] width 161 height 62
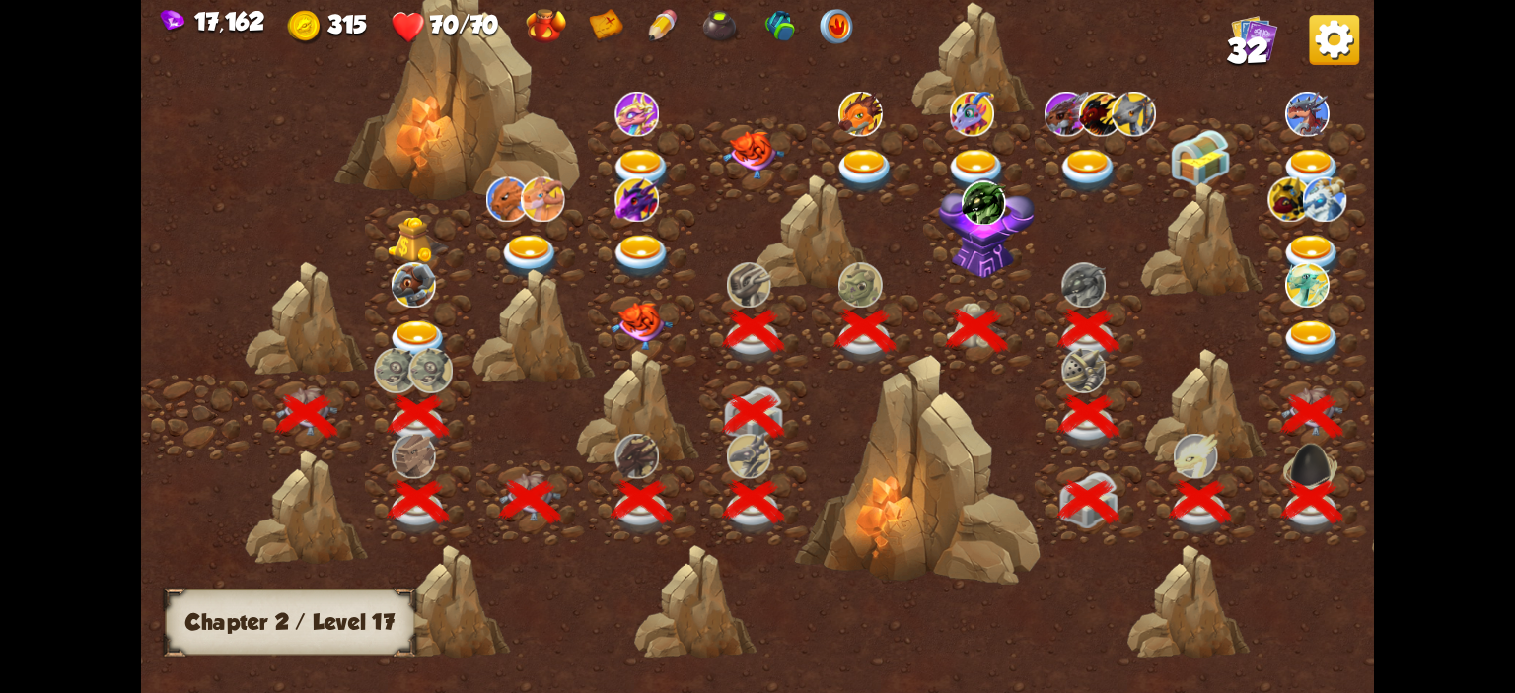
scroll to position [0, 300]
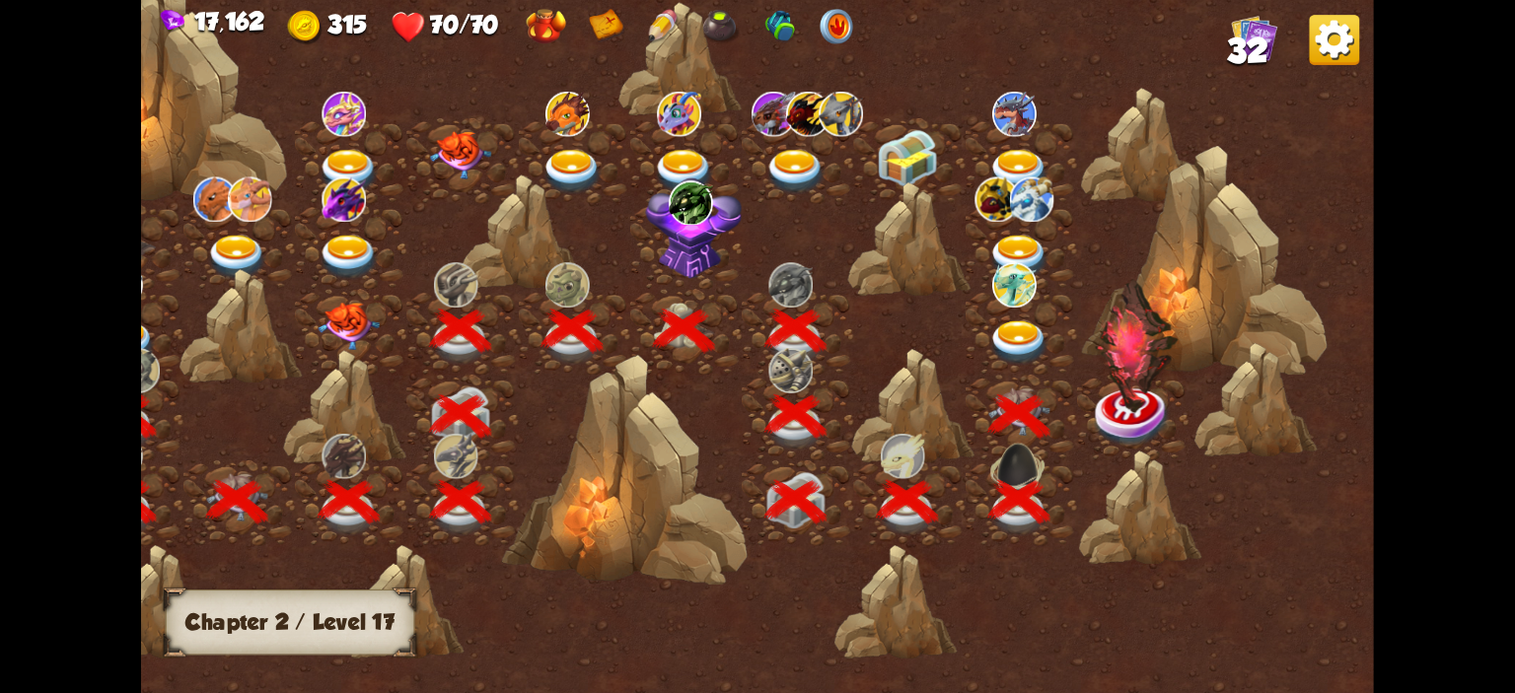
click at [1142, 394] on img at bounding box center [1137, 346] width 85 height 134
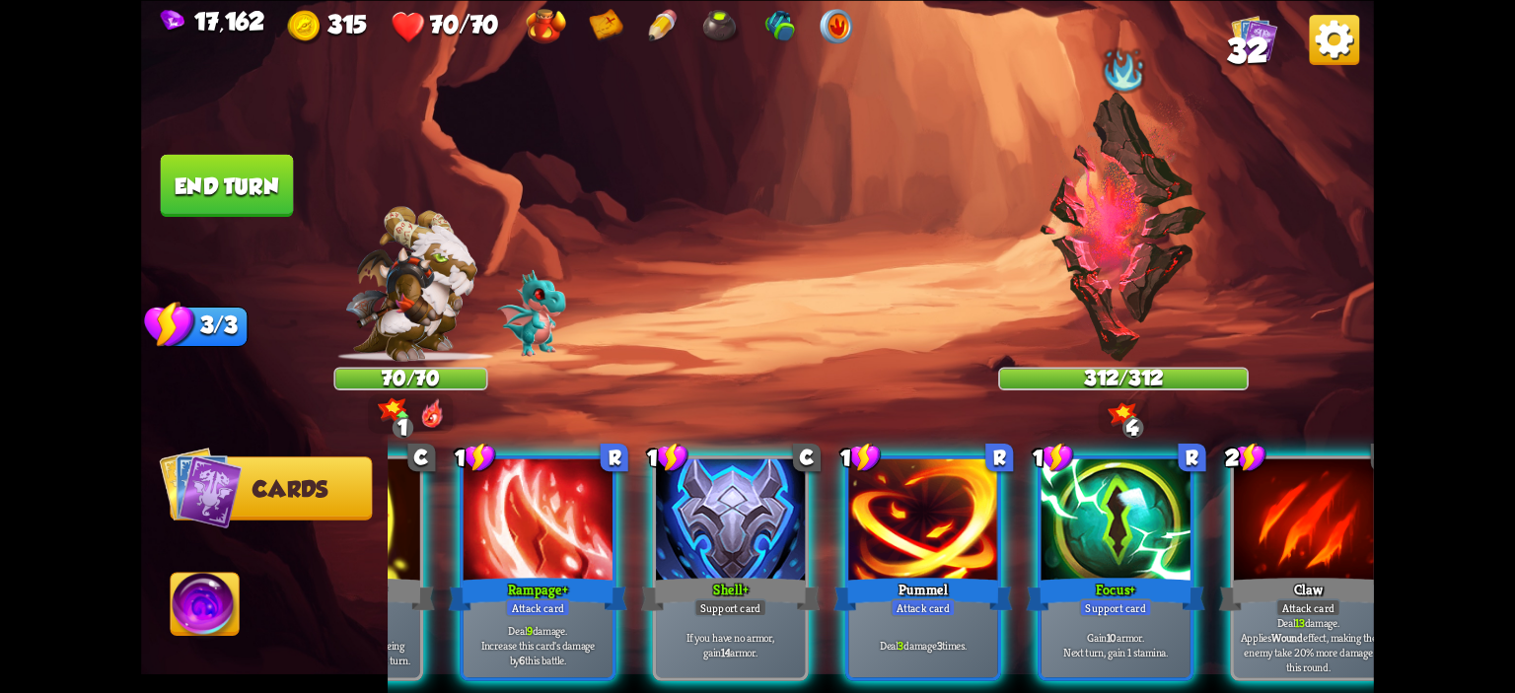
scroll to position [0, 169]
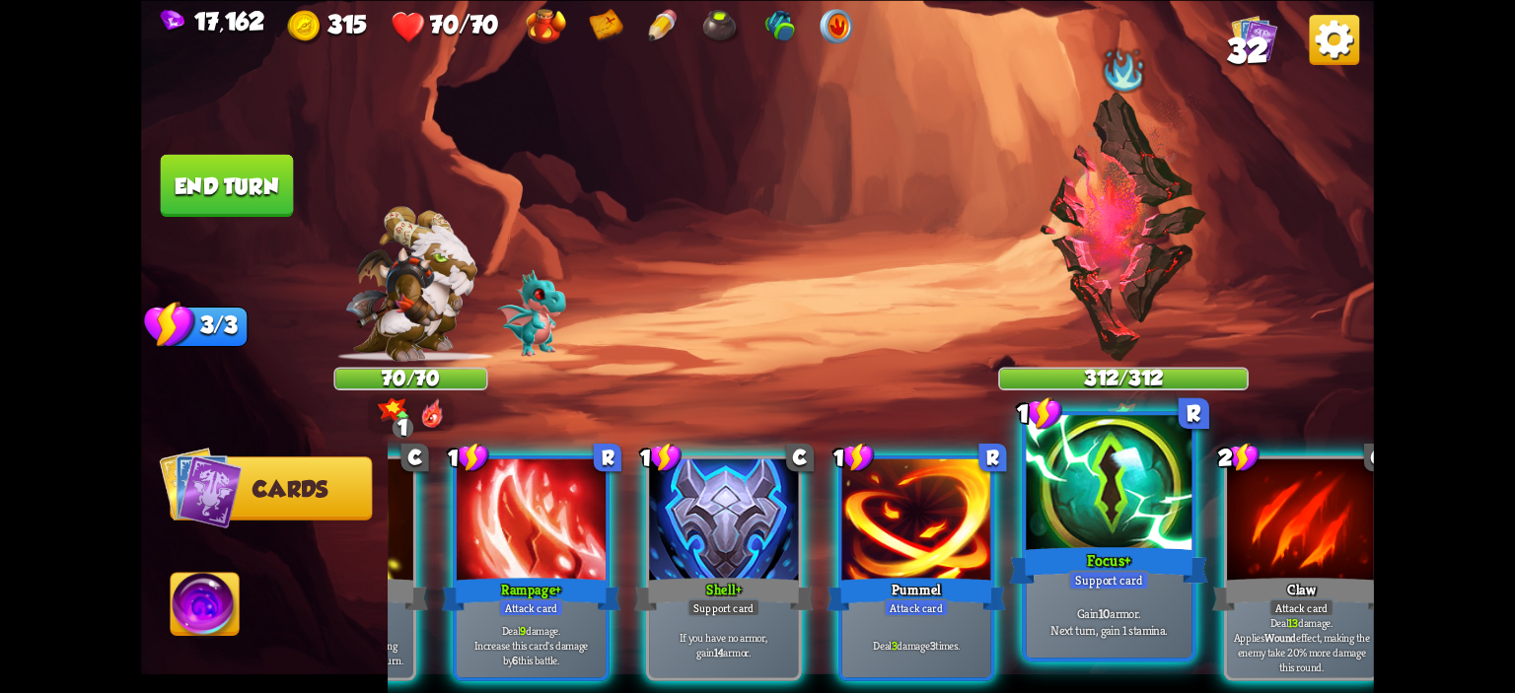
click at [1082, 552] on div "Focus+" at bounding box center [1109, 565] width 199 height 44
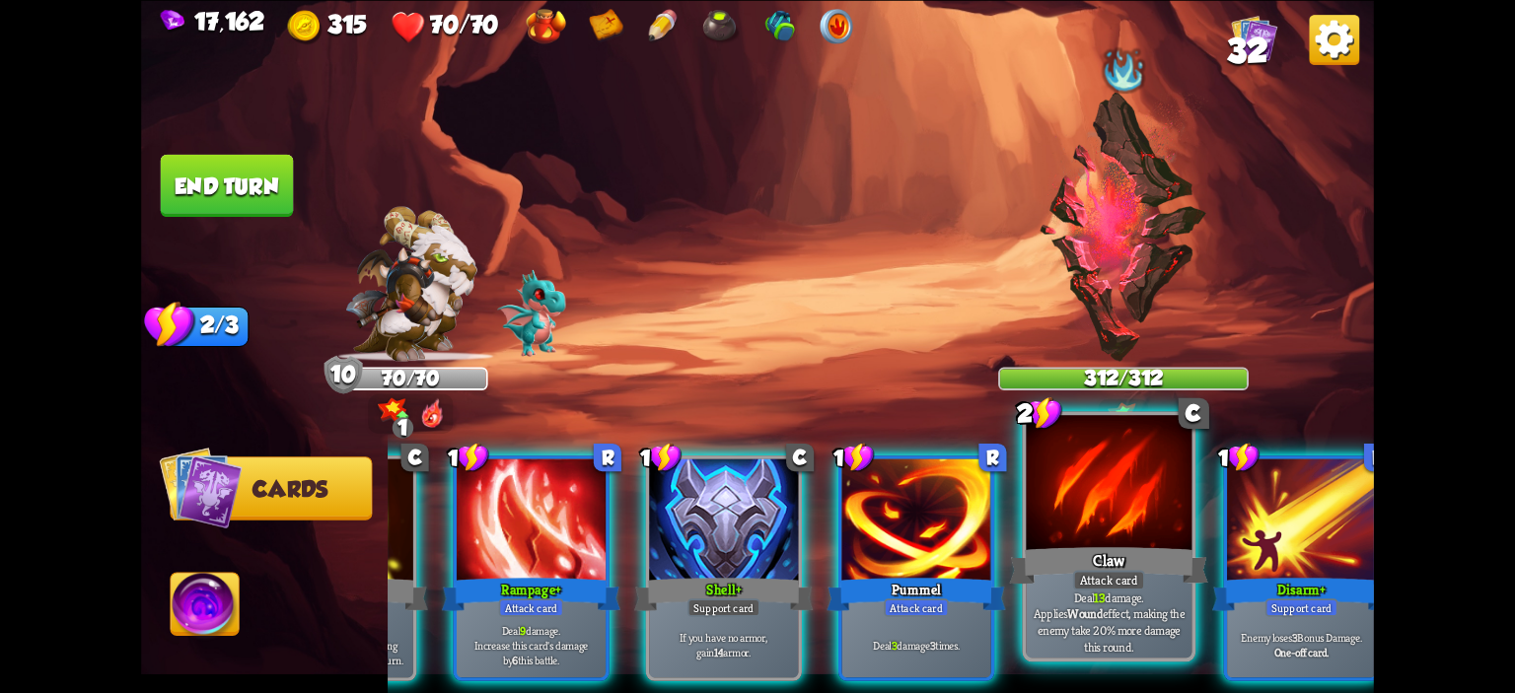
click at [1083, 551] on div "Claw" at bounding box center [1109, 565] width 199 height 44
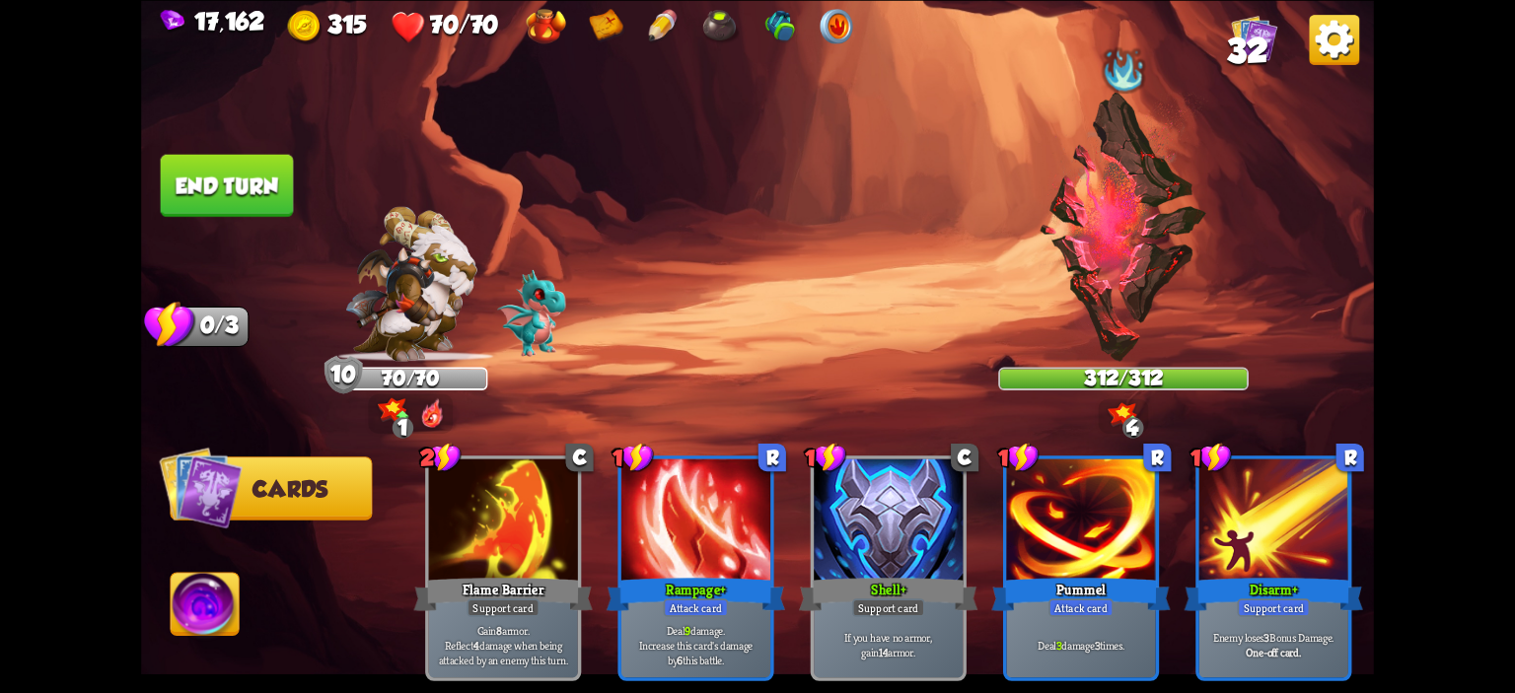
scroll to position [0, 0]
click at [217, 188] on button "End turn" at bounding box center [227, 185] width 133 height 62
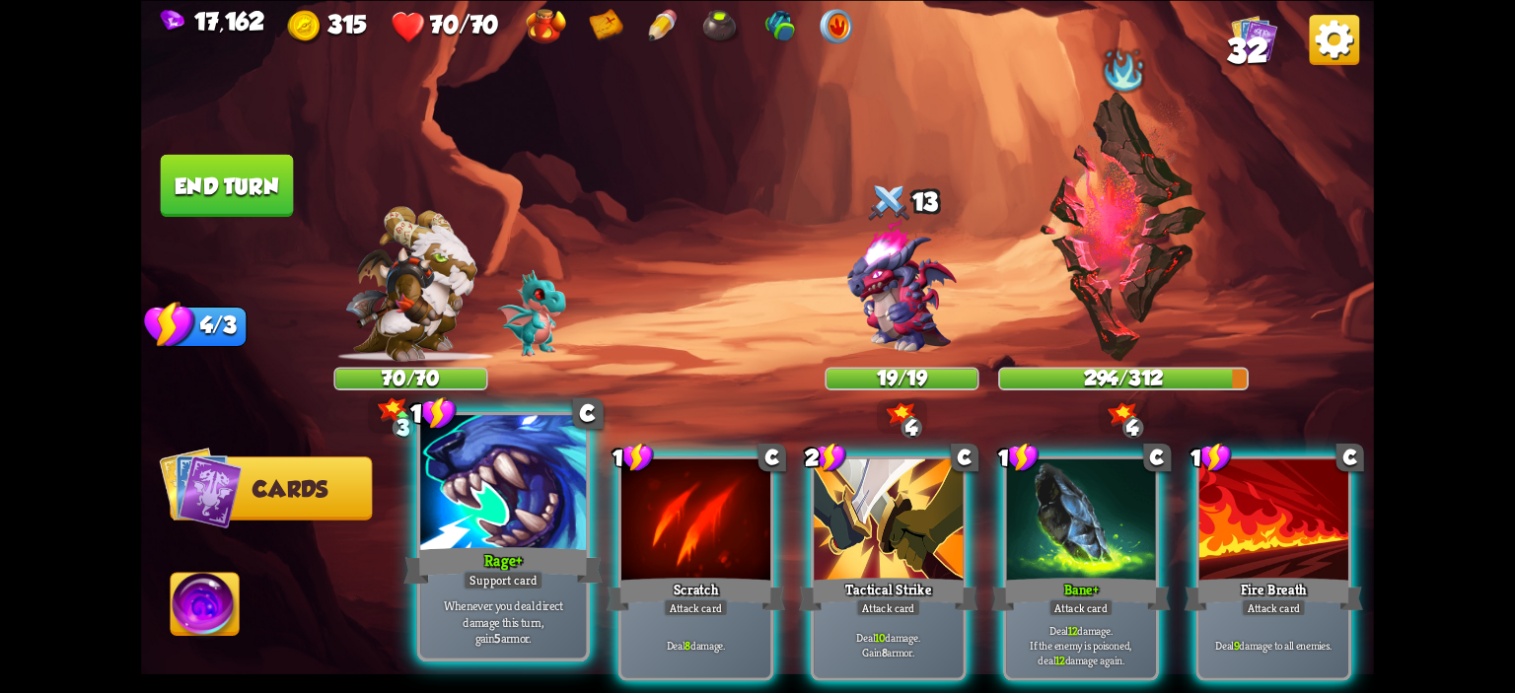
click at [521, 519] on div at bounding box center [503, 485] width 166 height 140
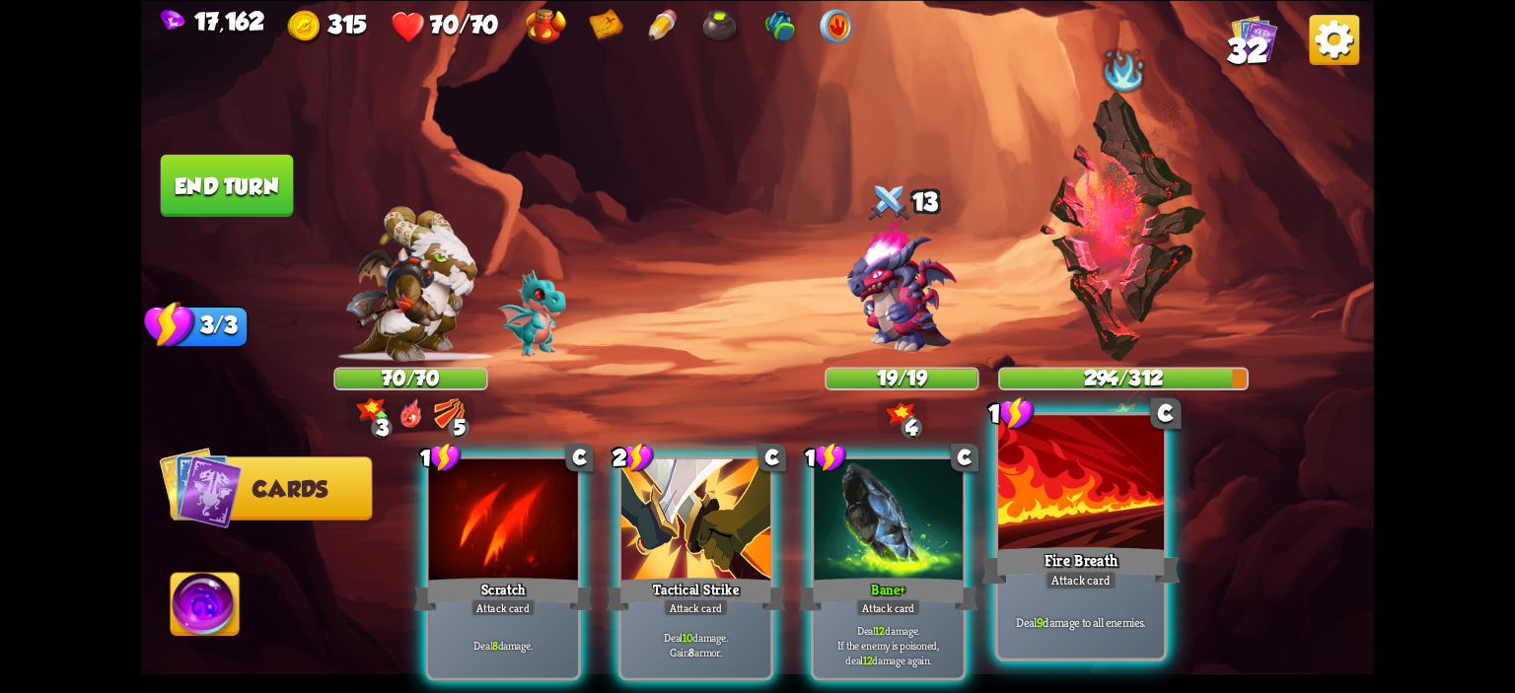
click at [1080, 503] on div at bounding box center [1081, 485] width 166 height 140
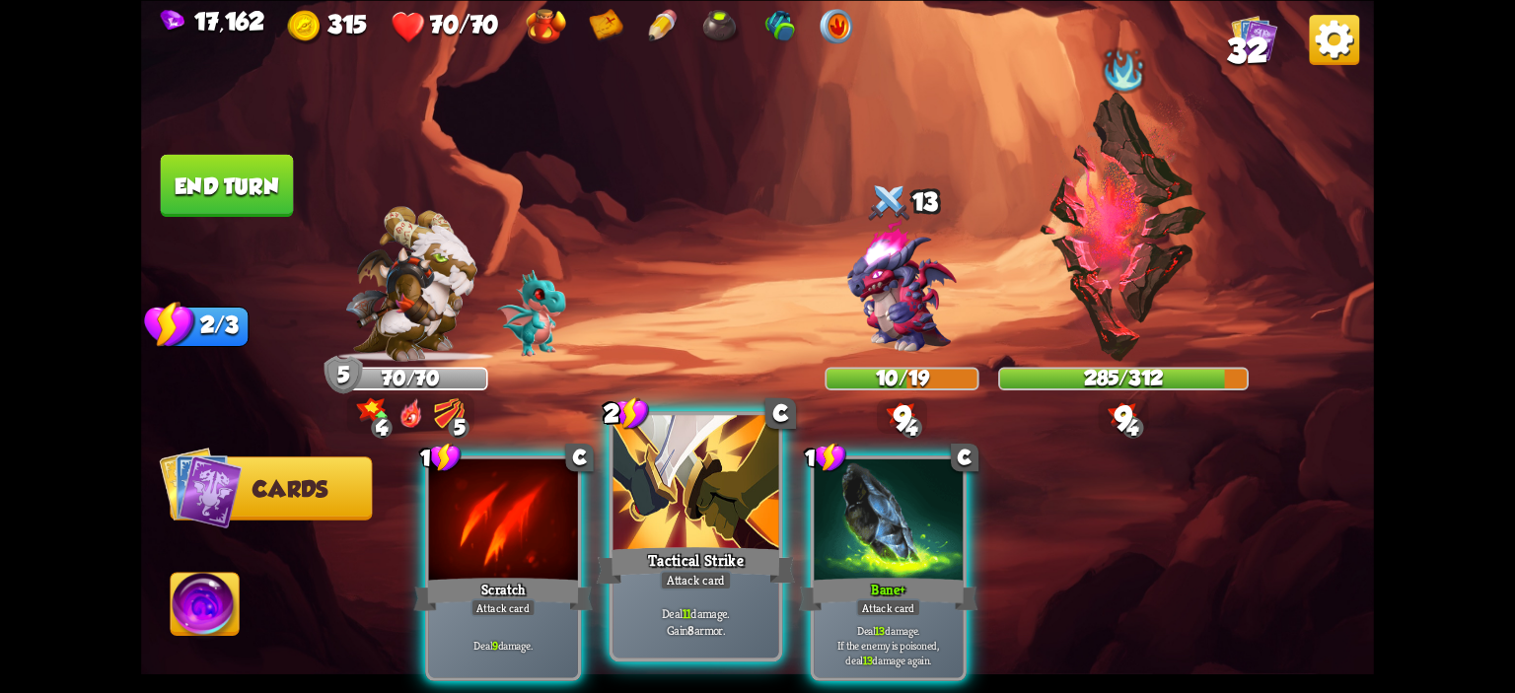
click at [682, 504] on div at bounding box center [696, 485] width 166 height 140
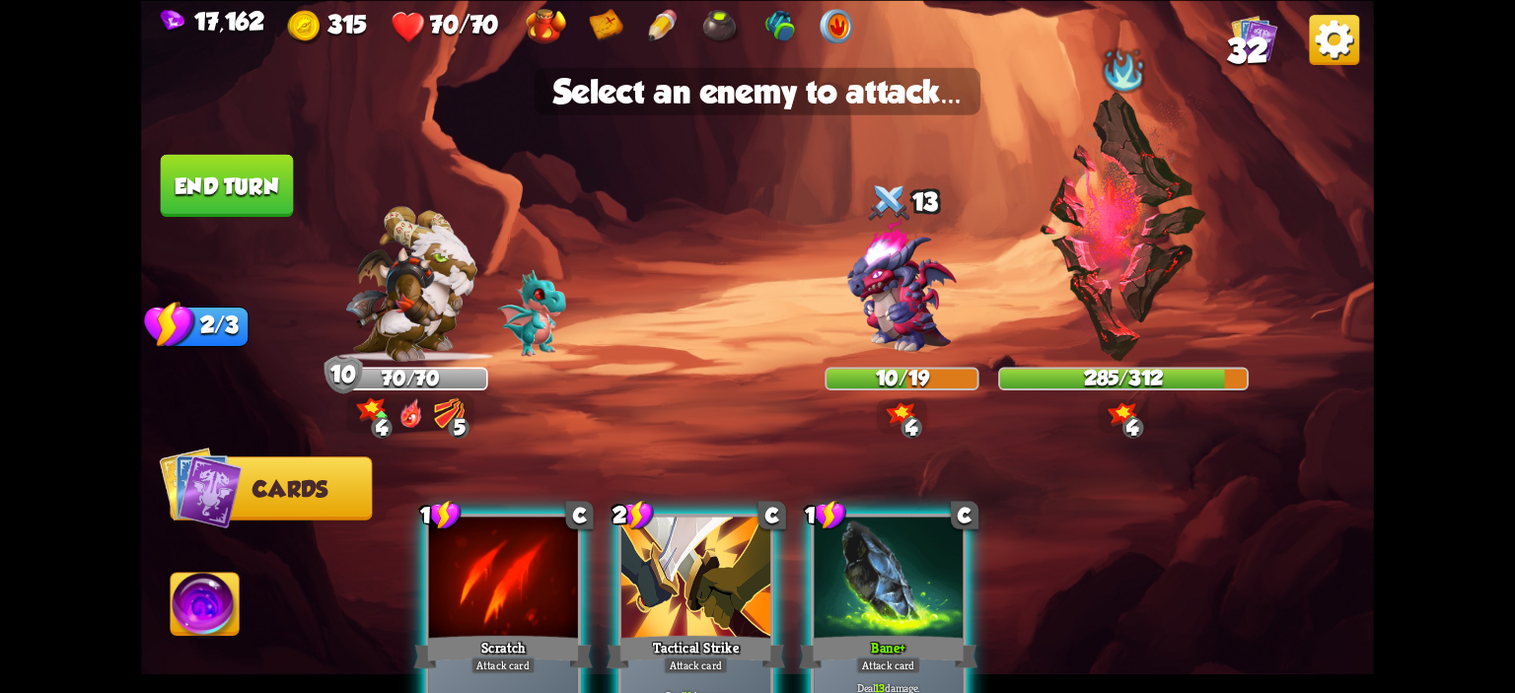
click at [666, 592] on div at bounding box center [695, 579] width 149 height 125
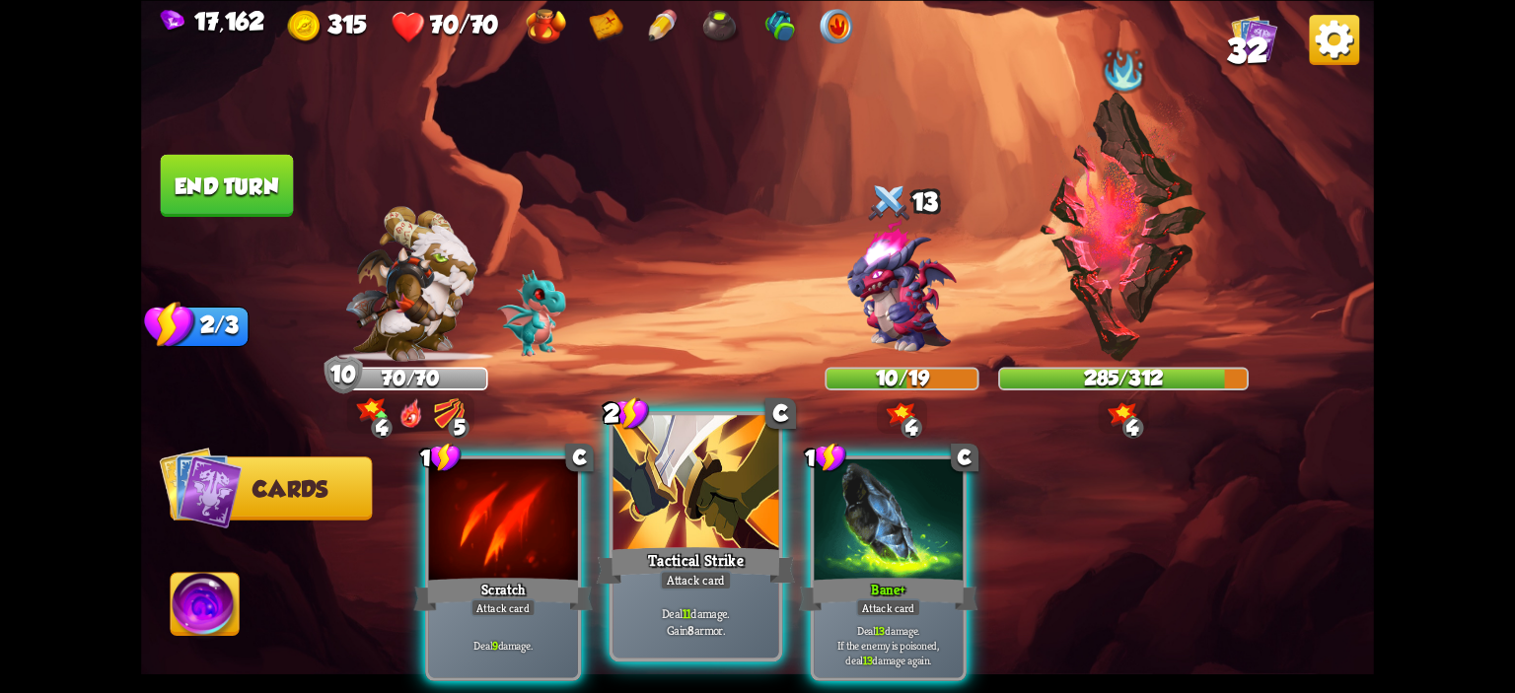
click at [647, 570] on div "Tactical Strike" at bounding box center [696, 565] width 199 height 44
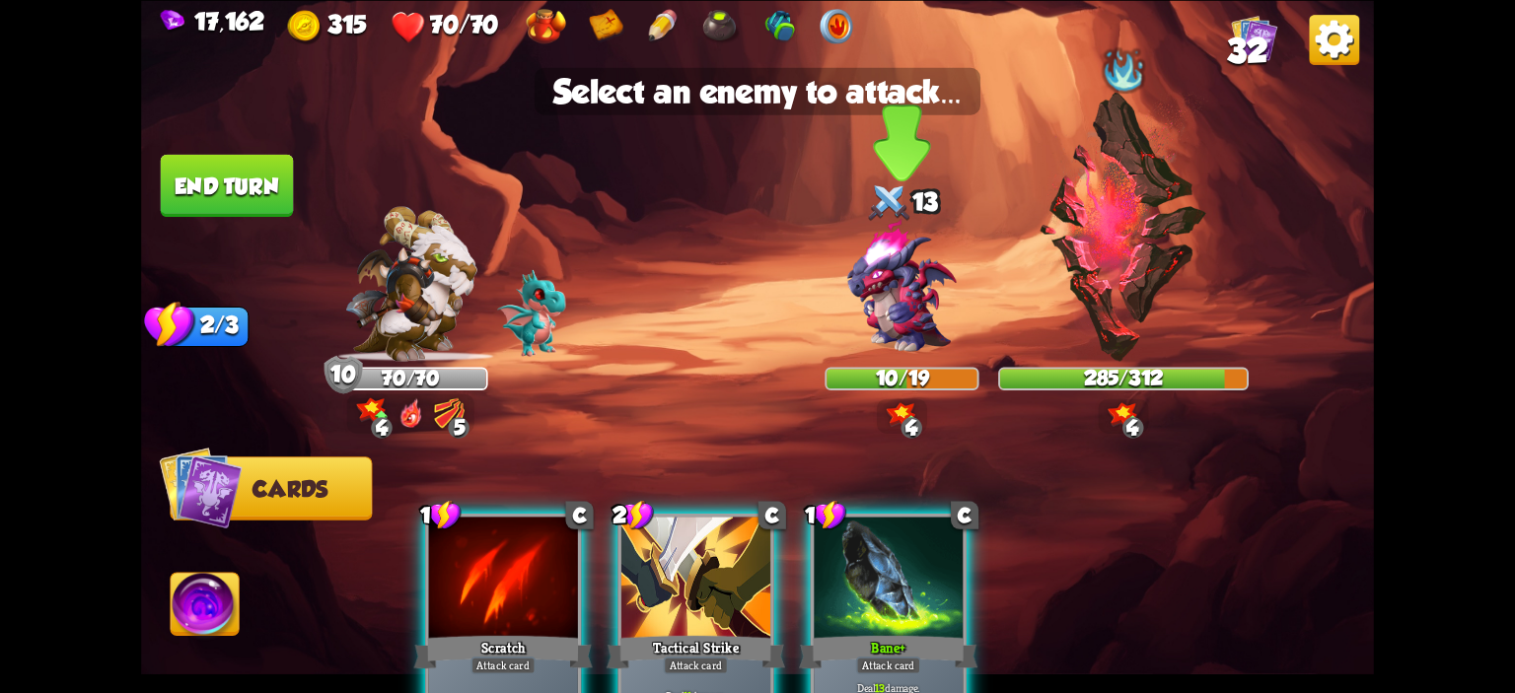
click at [862, 255] on img at bounding box center [901, 287] width 148 height 148
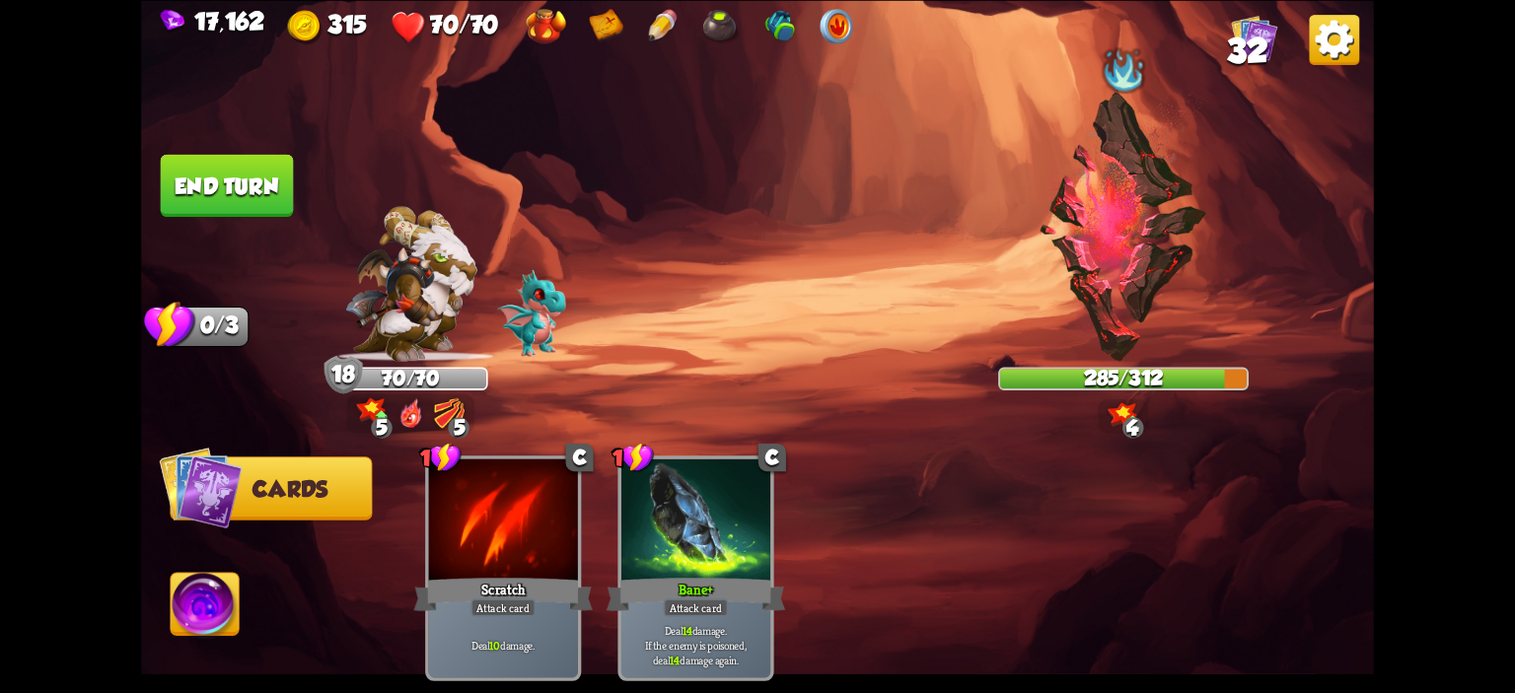
click at [266, 180] on button "End turn" at bounding box center [227, 185] width 133 height 62
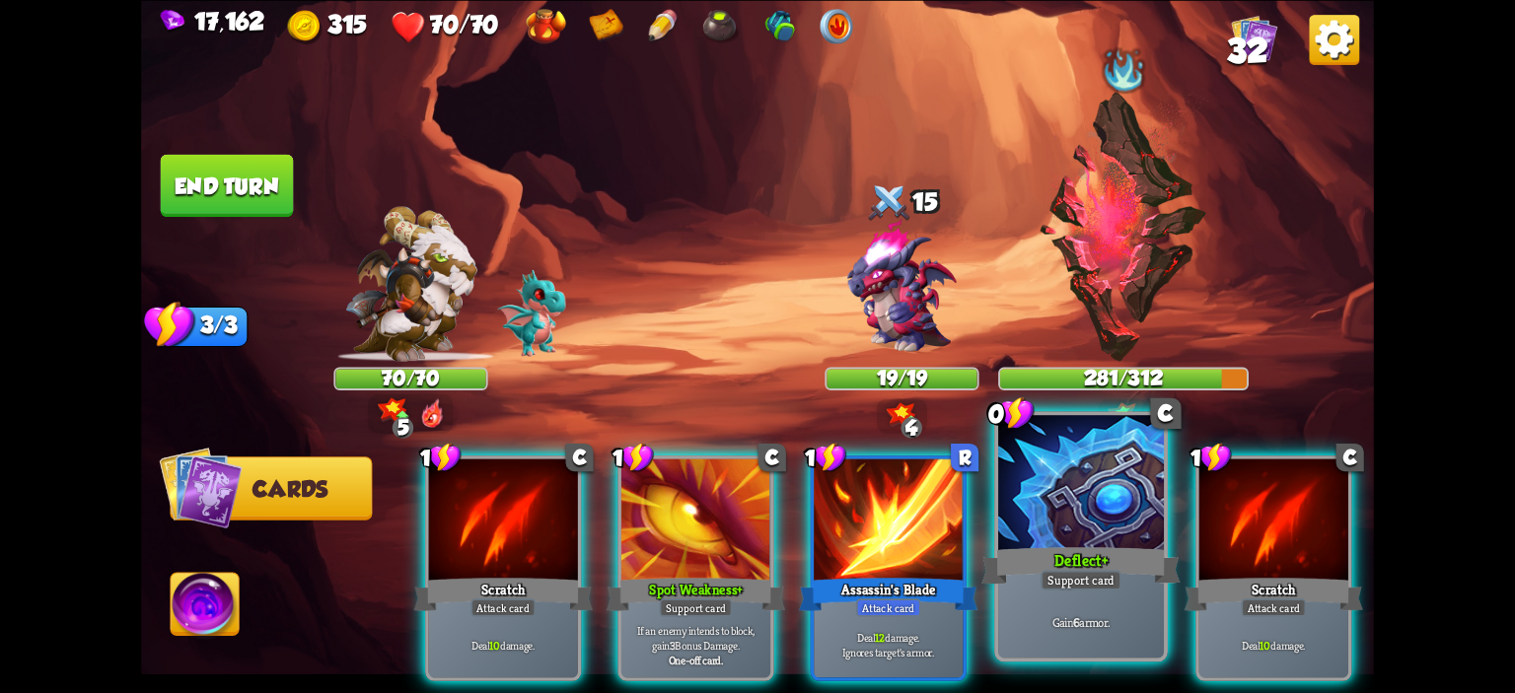
click at [1041, 486] on div at bounding box center [1081, 485] width 166 height 140
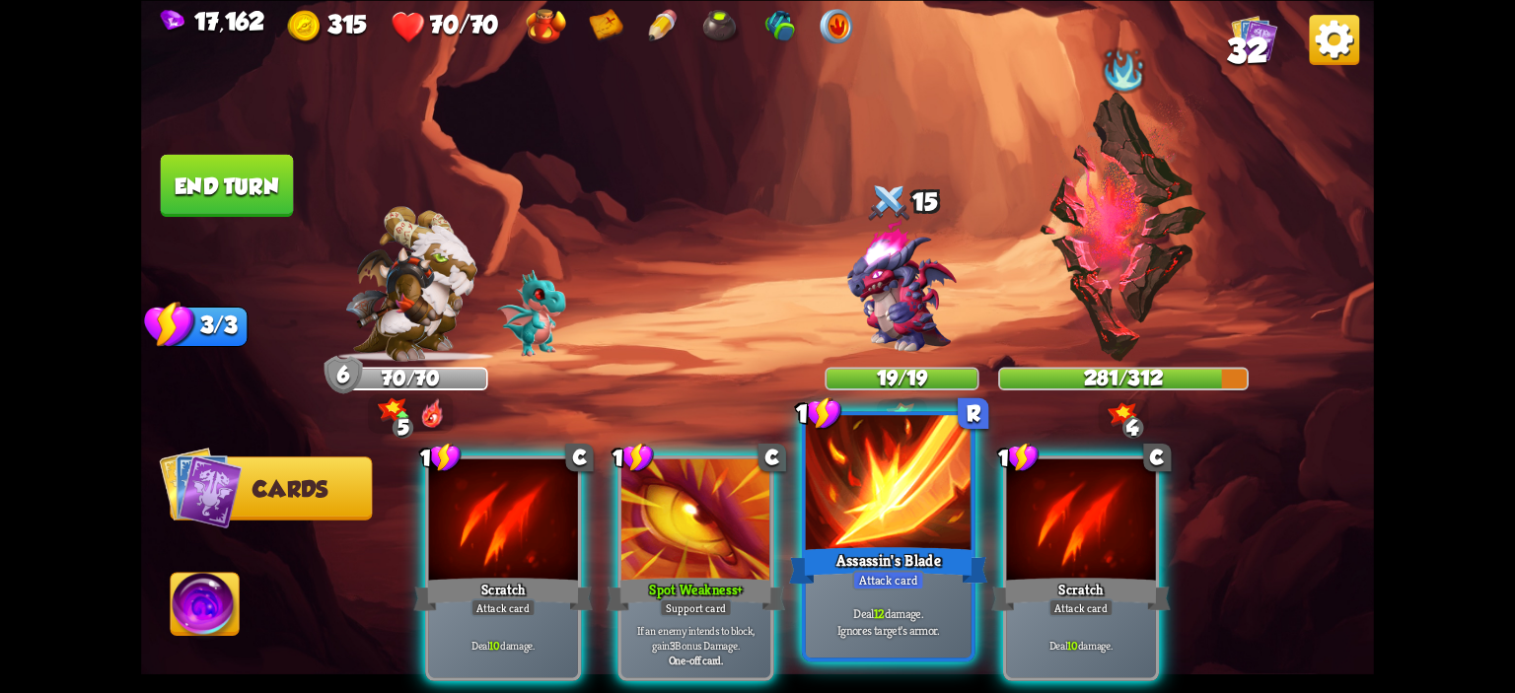
click at [877, 486] on div at bounding box center [889, 485] width 166 height 140
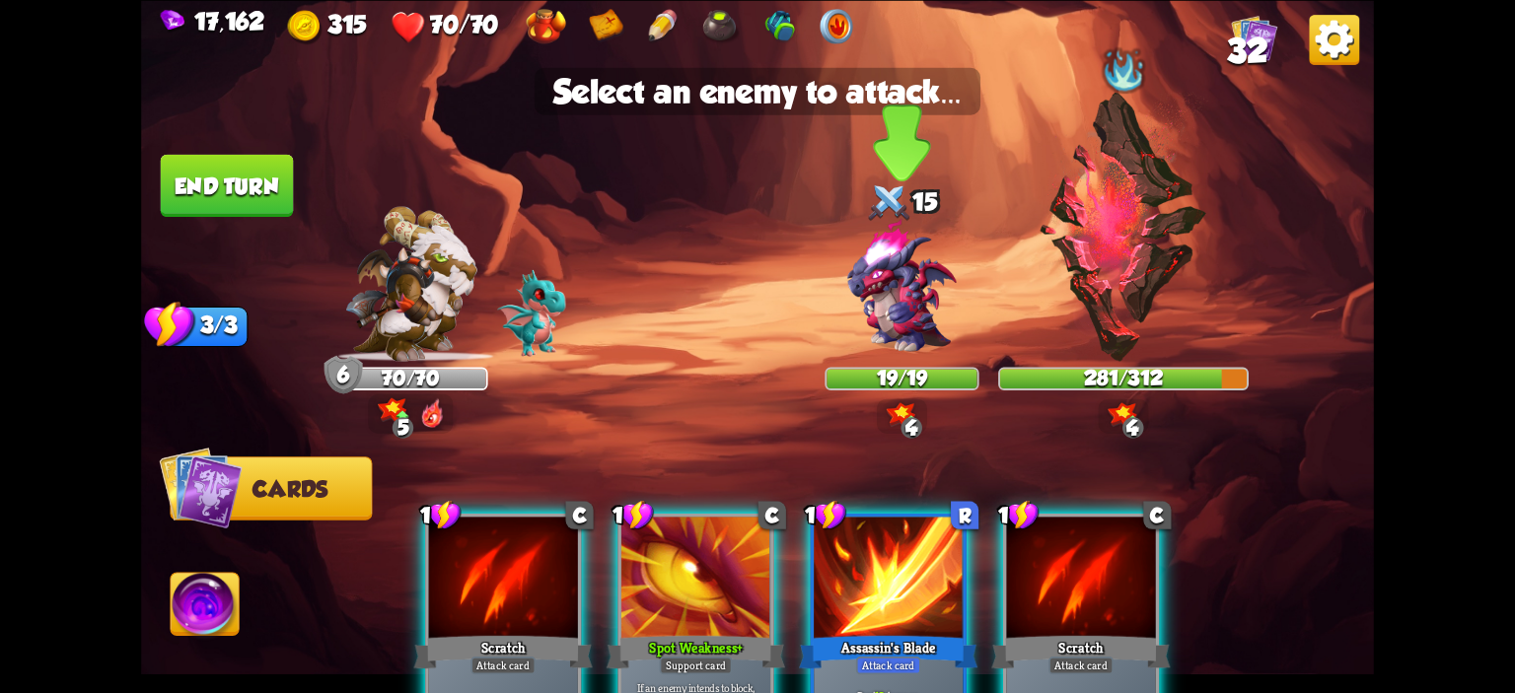
click at [883, 323] on img at bounding box center [901, 287] width 148 height 148
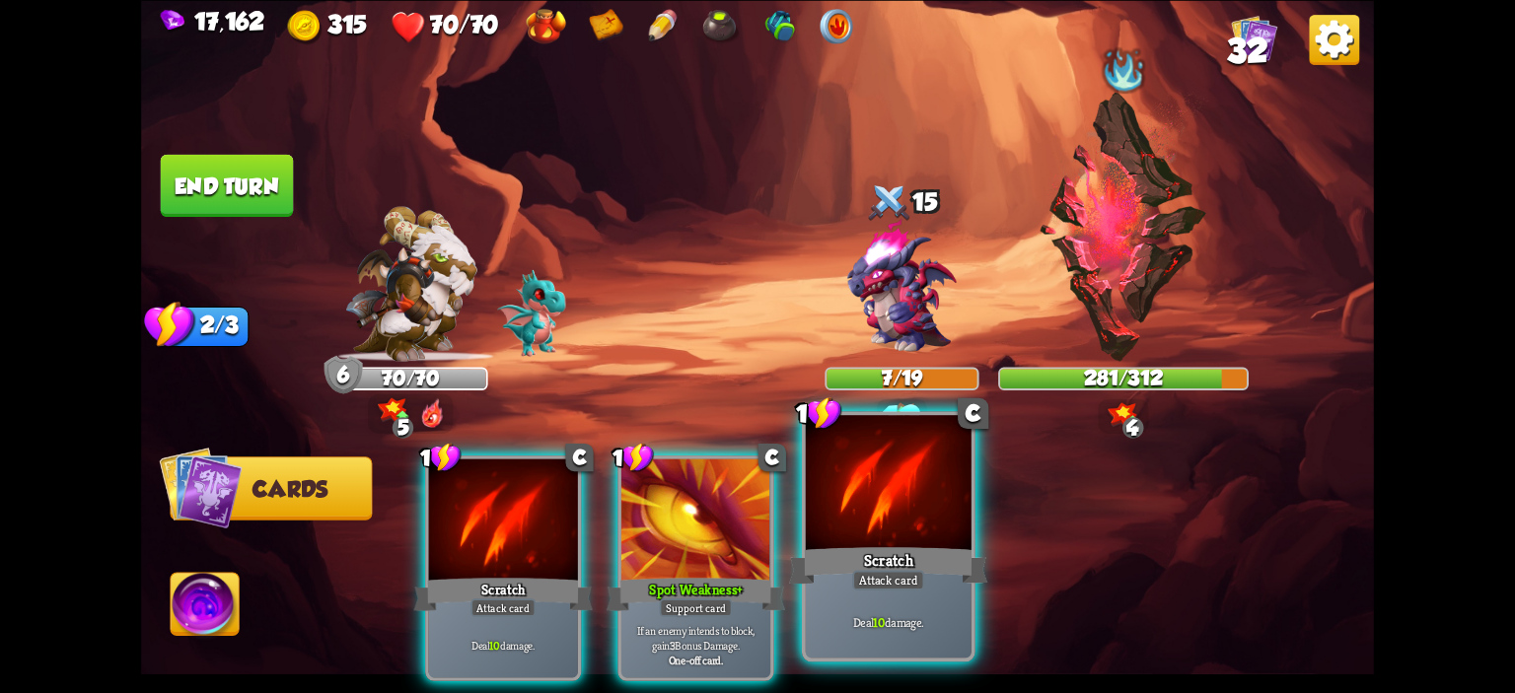
click at [869, 479] on div at bounding box center [889, 485] width 166 height 140
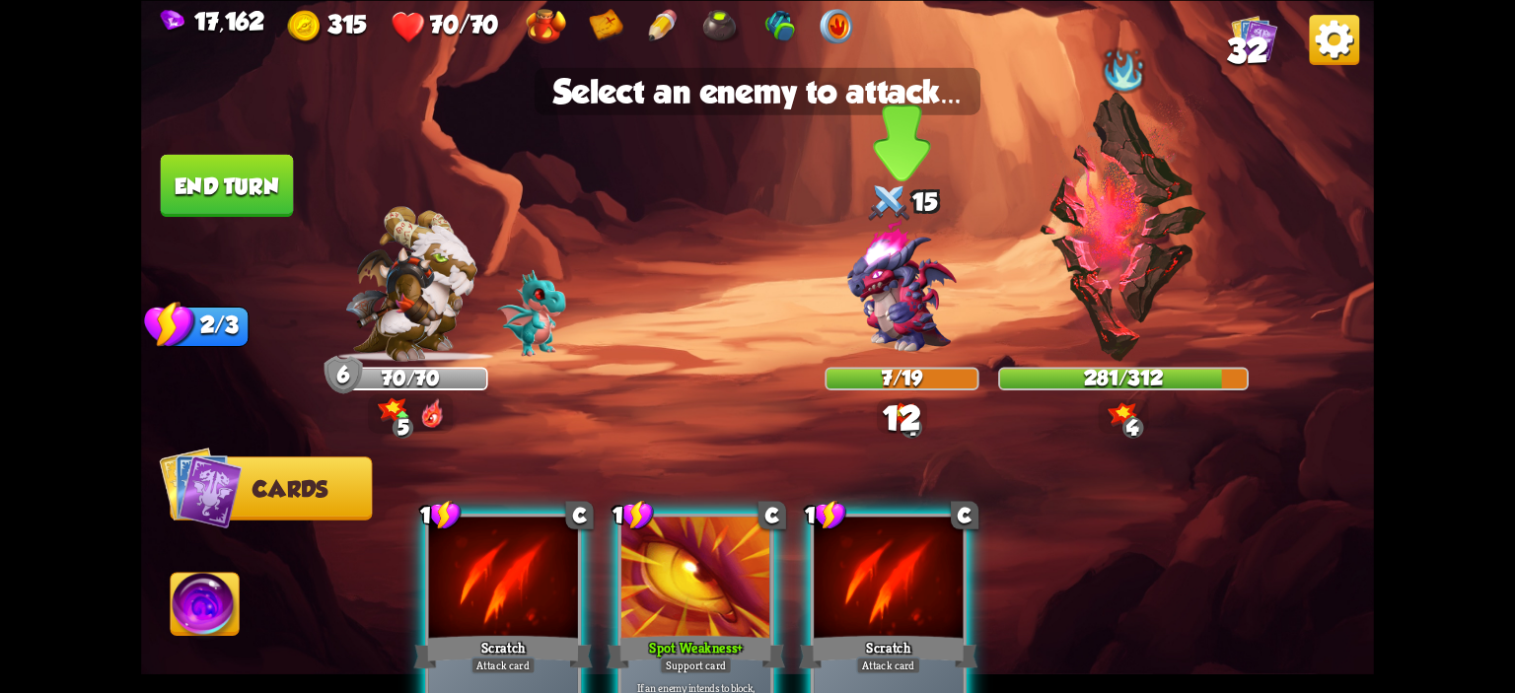
click at [884, 329] on img at bounding box center [901, 287] width 148 height 148
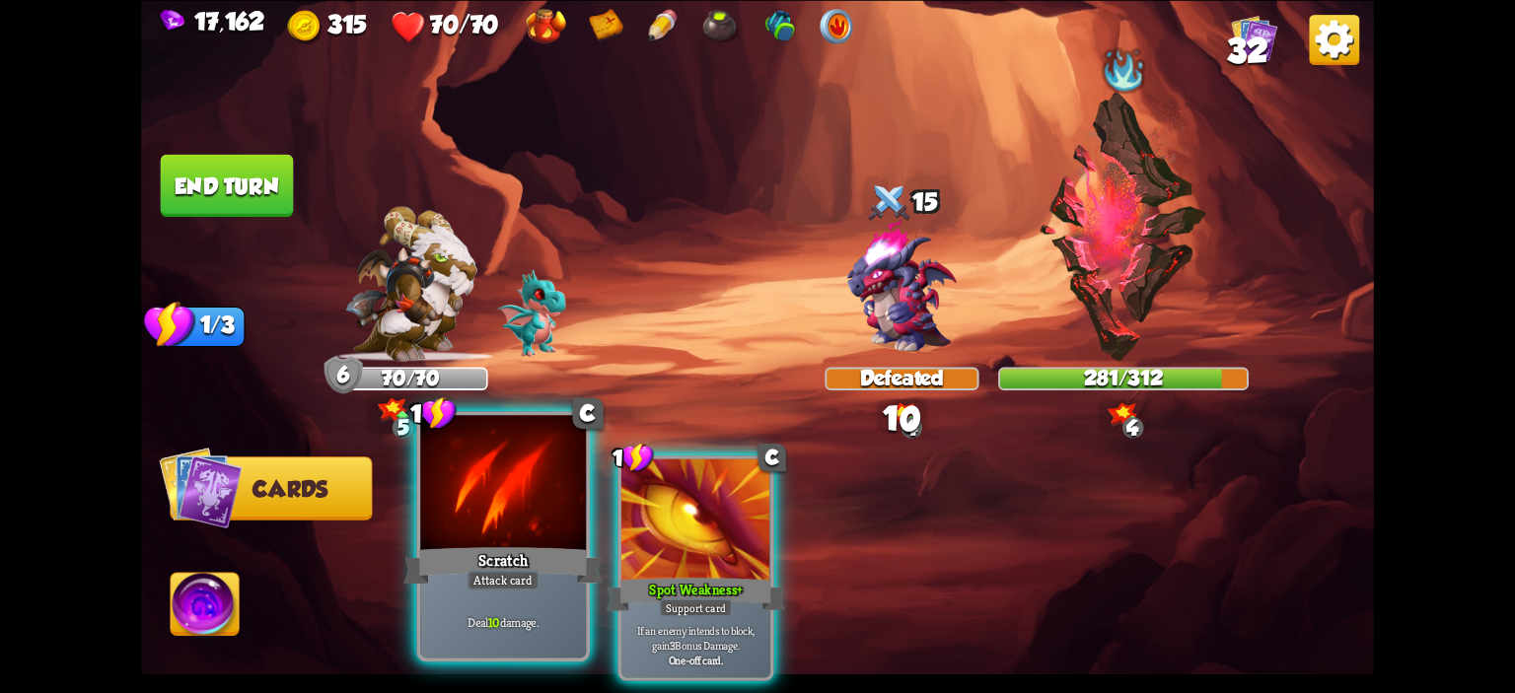
click at [496, 463] on div at bounding box center [503, 485] width 166 height 140
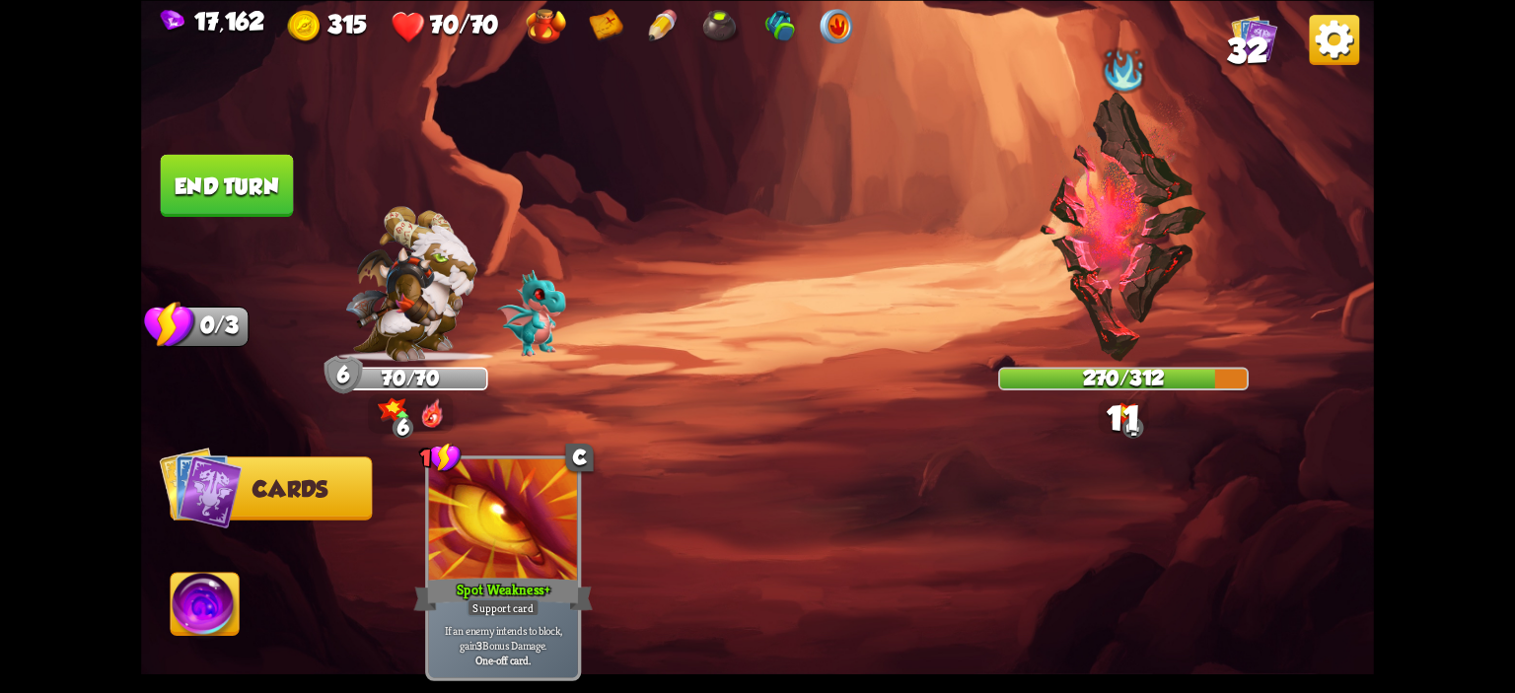
click at [205, 163] on button "End turn" at bounding box center [227, 185] width 133 height 62
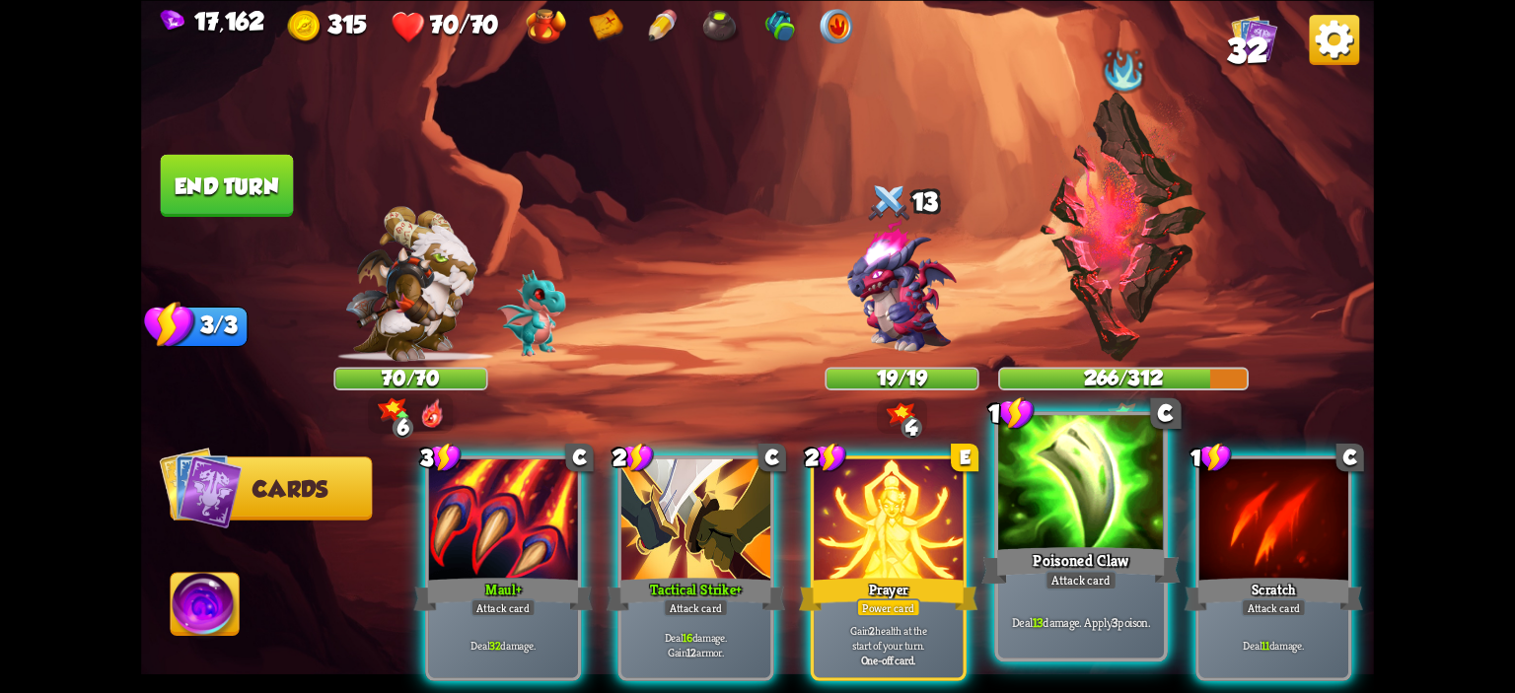
click at [1089, 504] on div at bounding box center [1081, 485] width 166 height 140
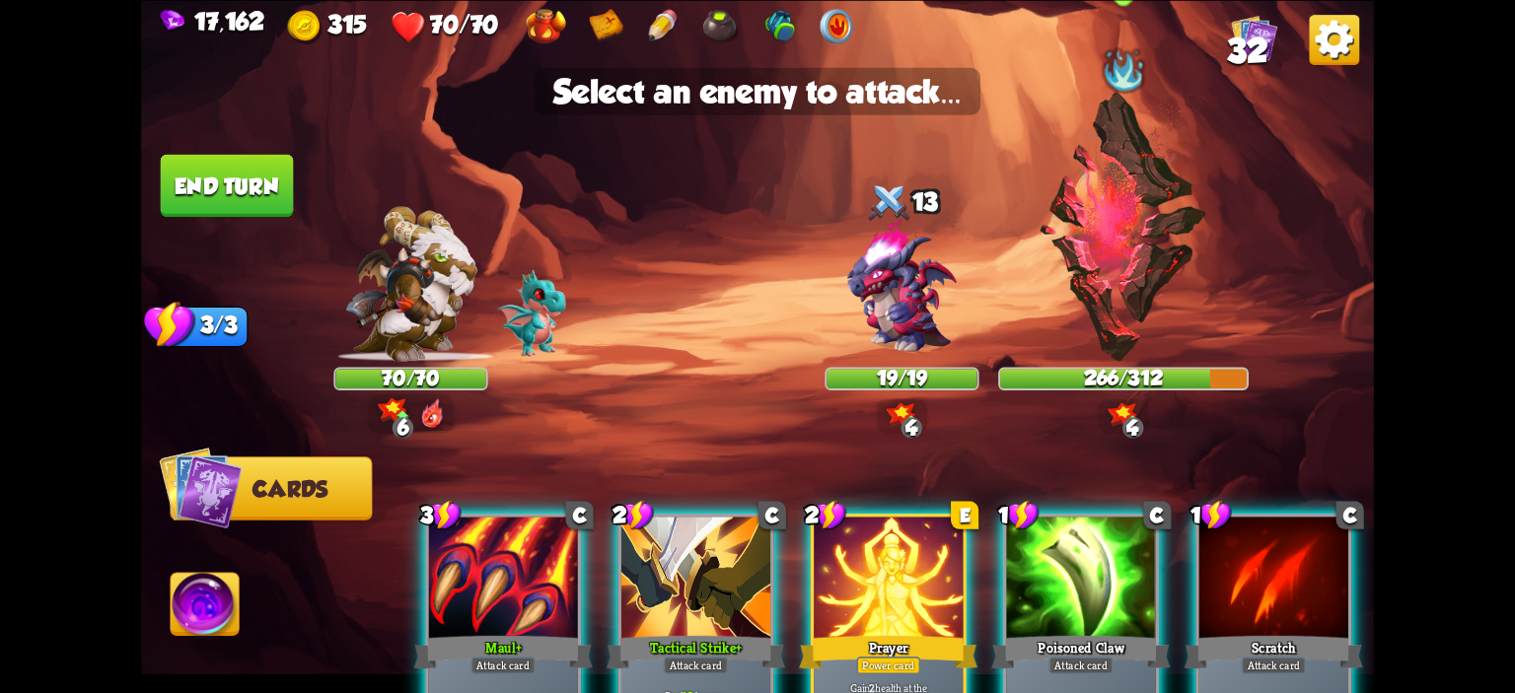
click at [1089, 332] on img at bounding box center [1124, 226] width 171 height 269
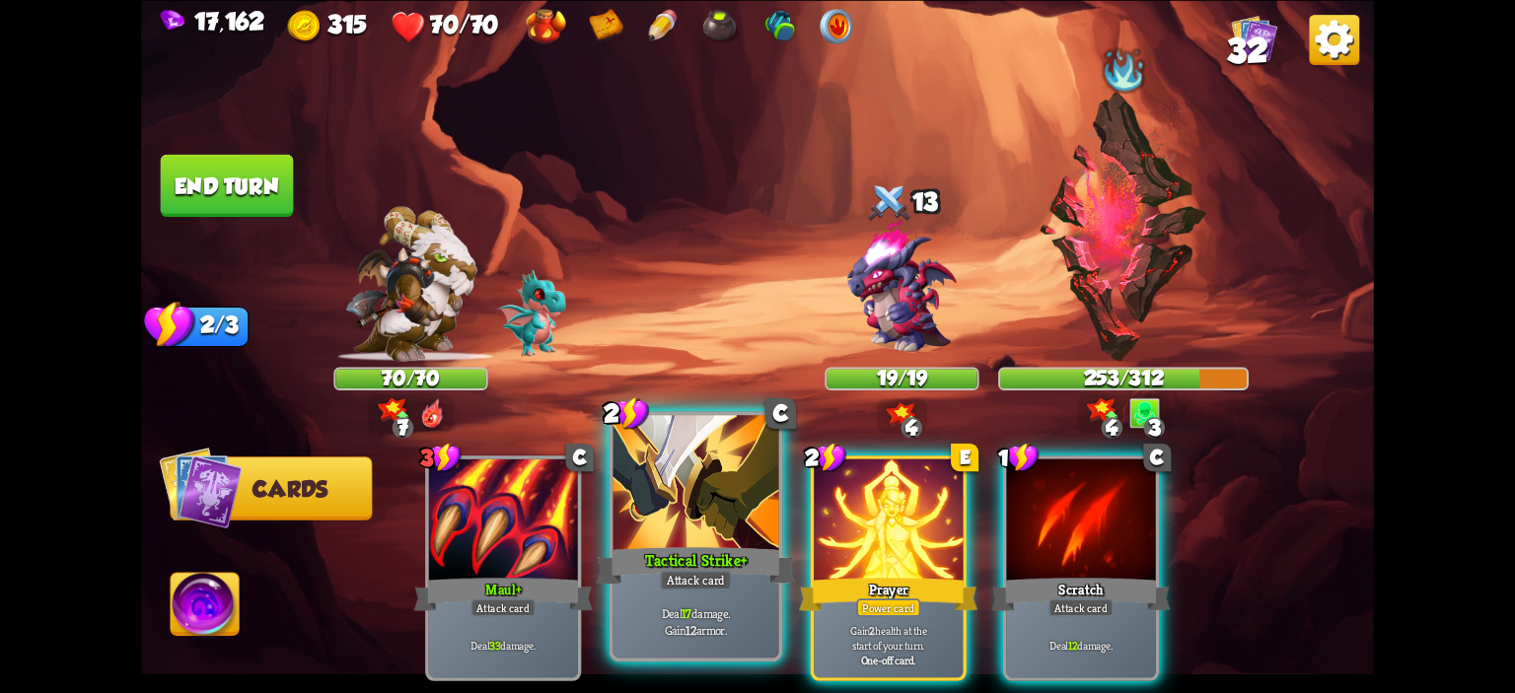
click at [690, 473] on div at bounding box center [696, 485] width 166 height 140
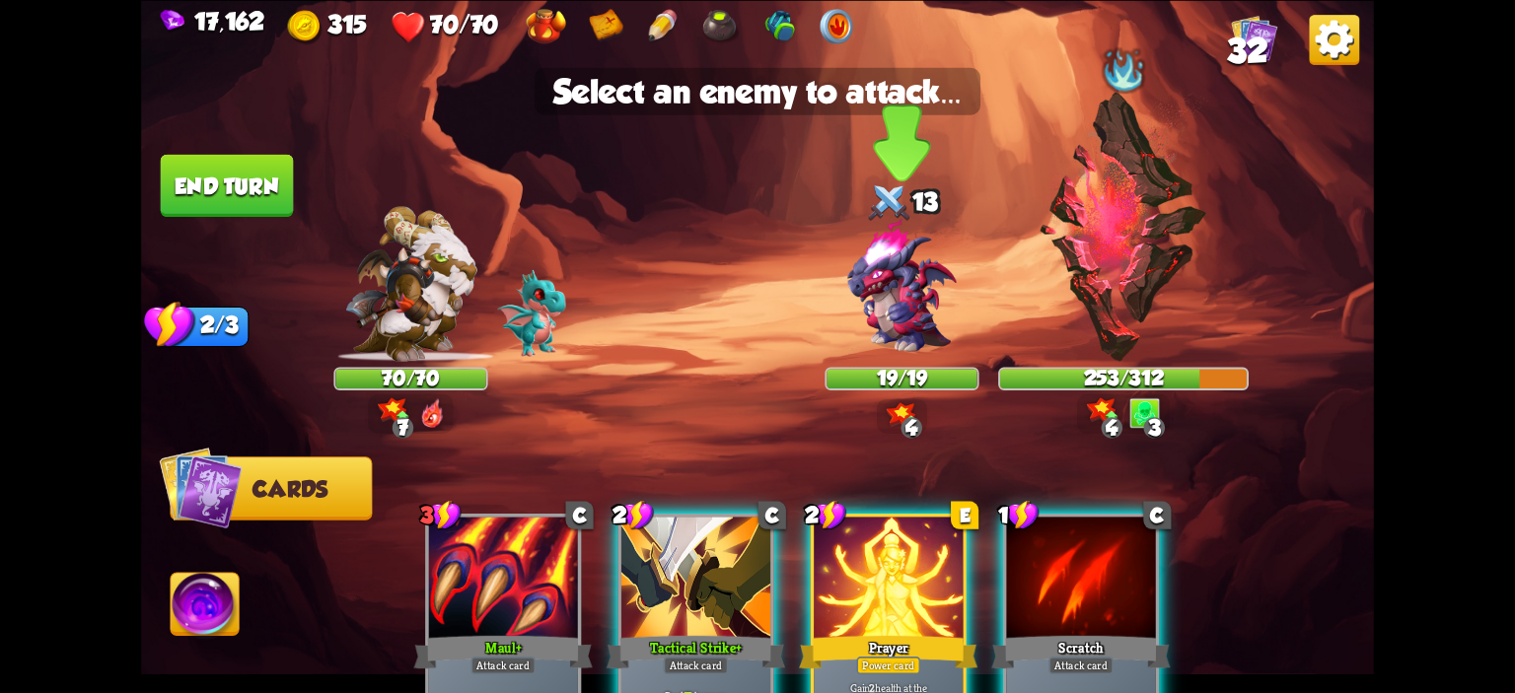
click at [864, 314] on img at bounding box center [901, 287] width 148 height 148
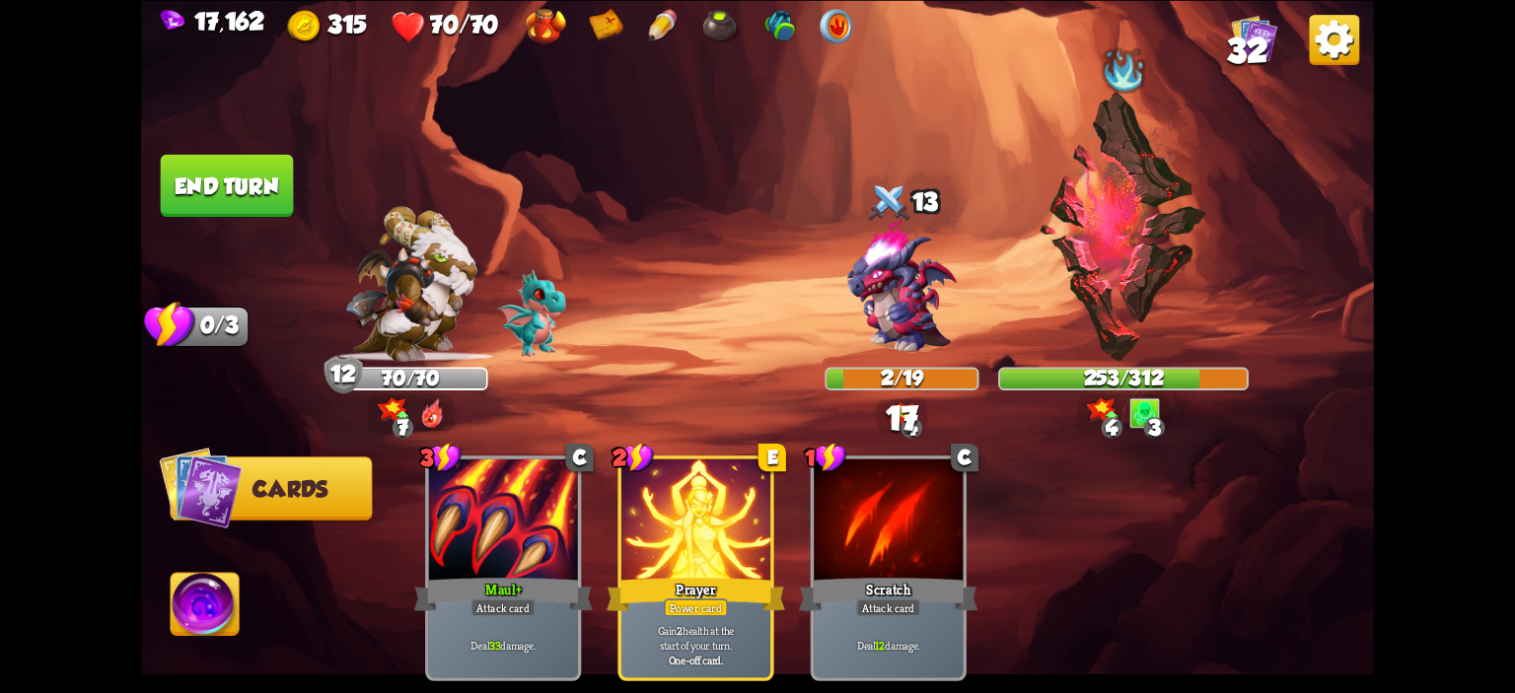
click at [237, 197] on button "End turn" at bounding box center [227, 185] width 133 height 62
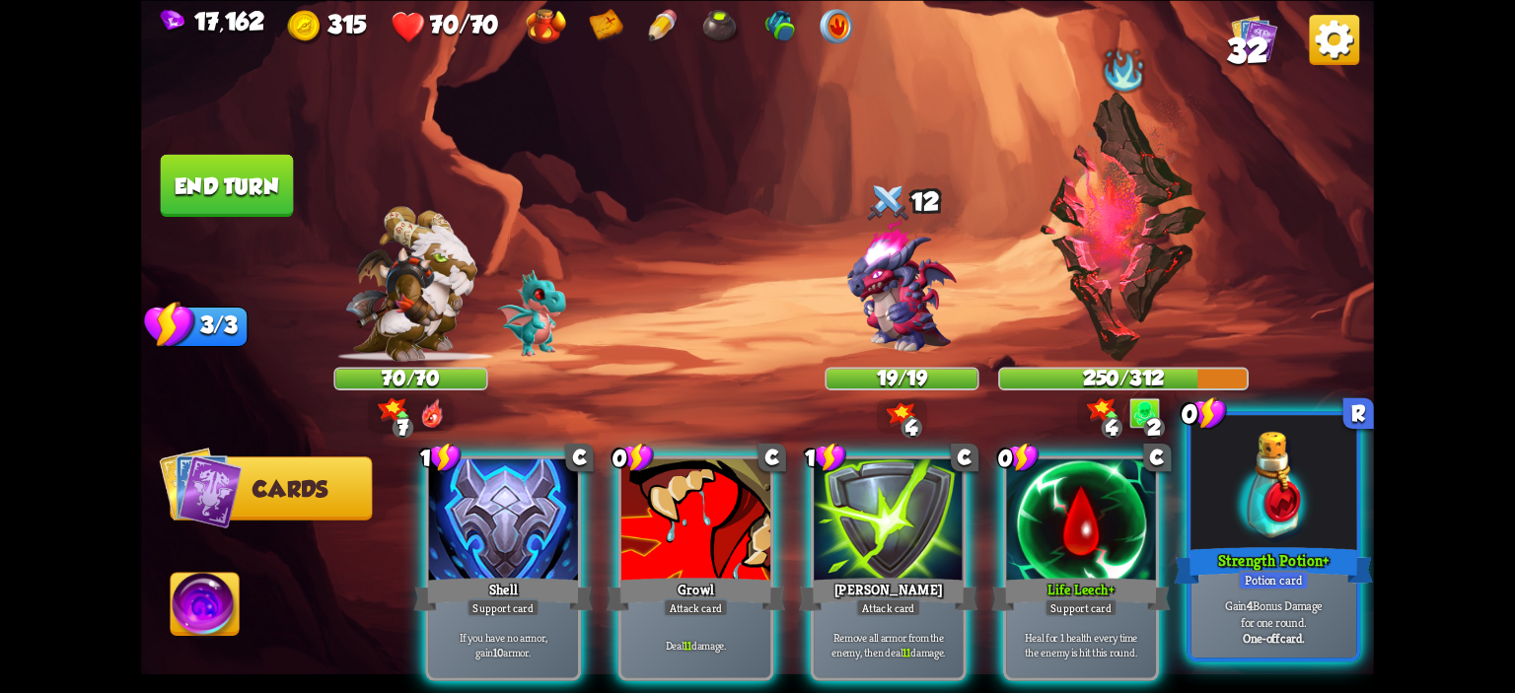
click at [1313, 478] on div at bounding box center [1273, 485] width 166 height 140
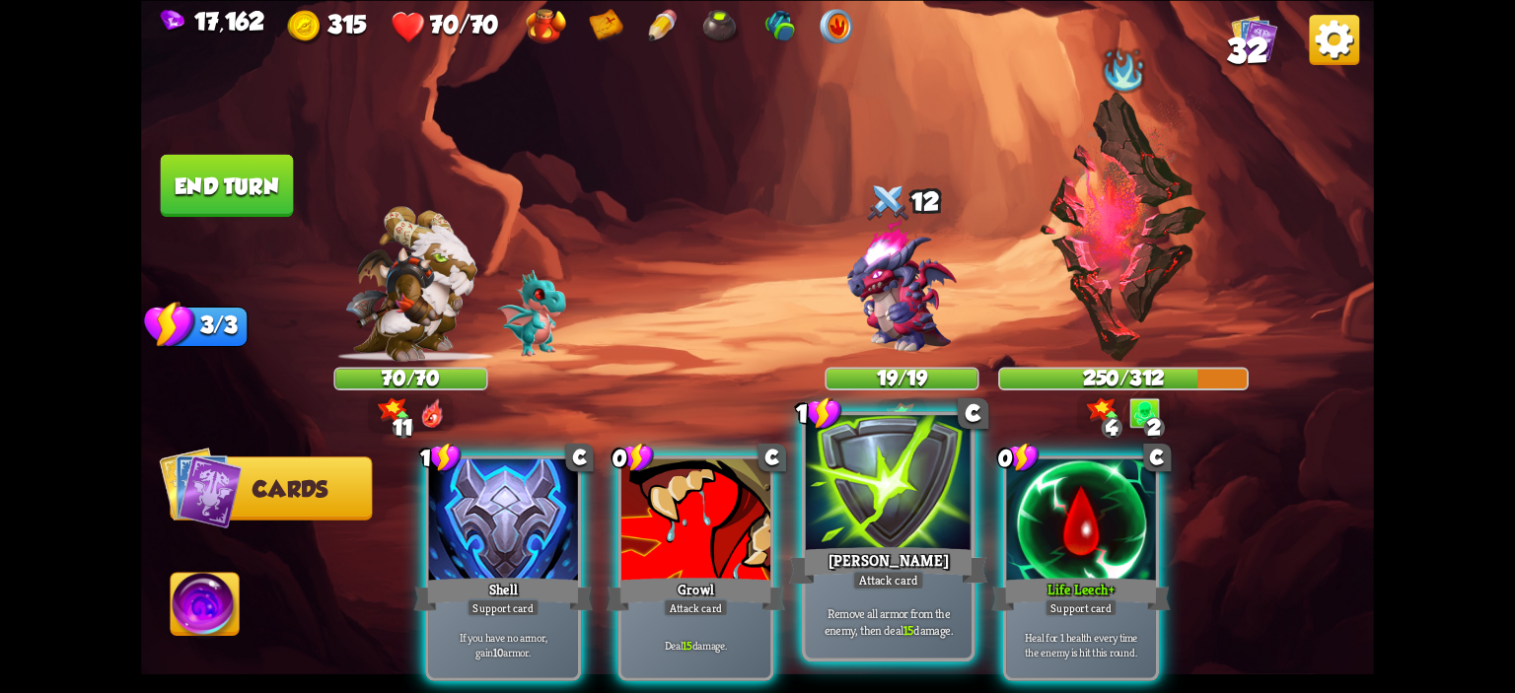
click at [852, 472] on div at bounding box center [889, 485] width 166 height 140
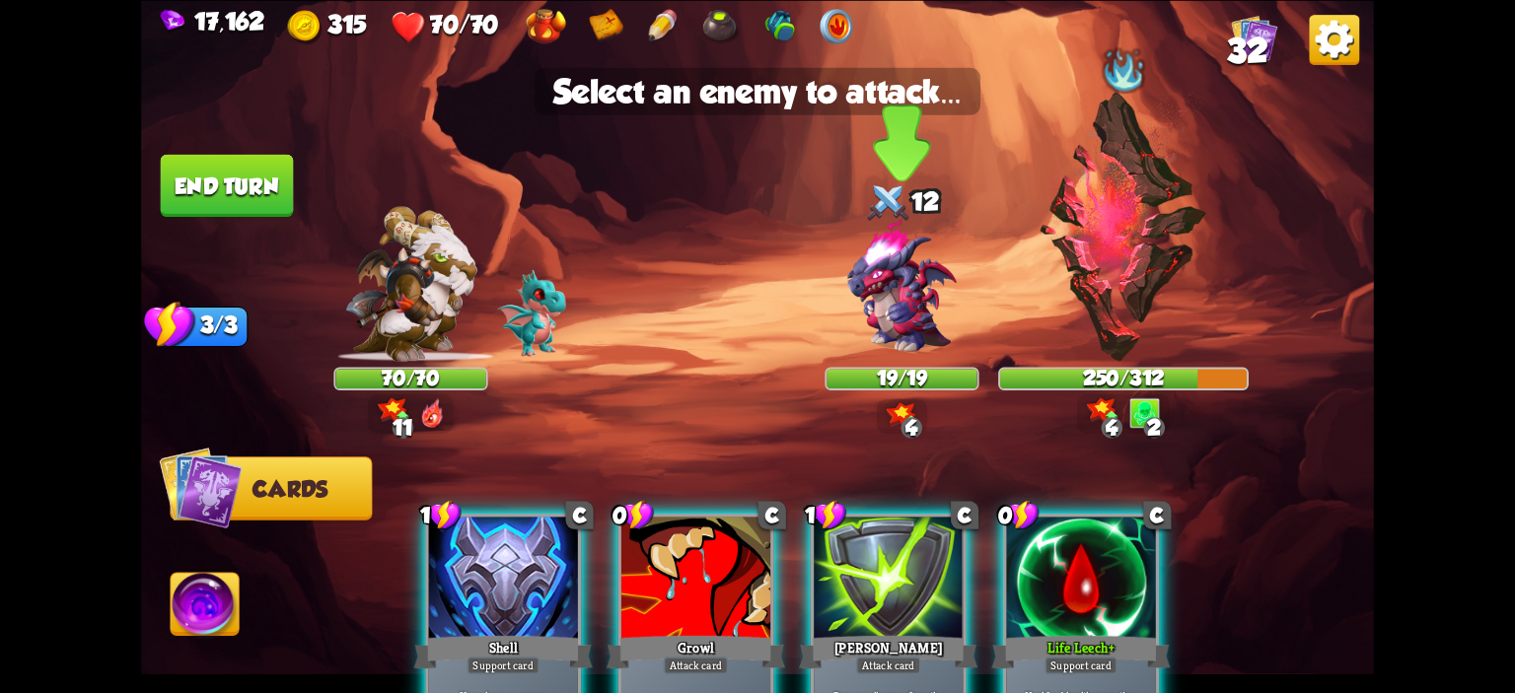
click at [911, 320] on img at bounding box center [901, 287] width 148 height 148
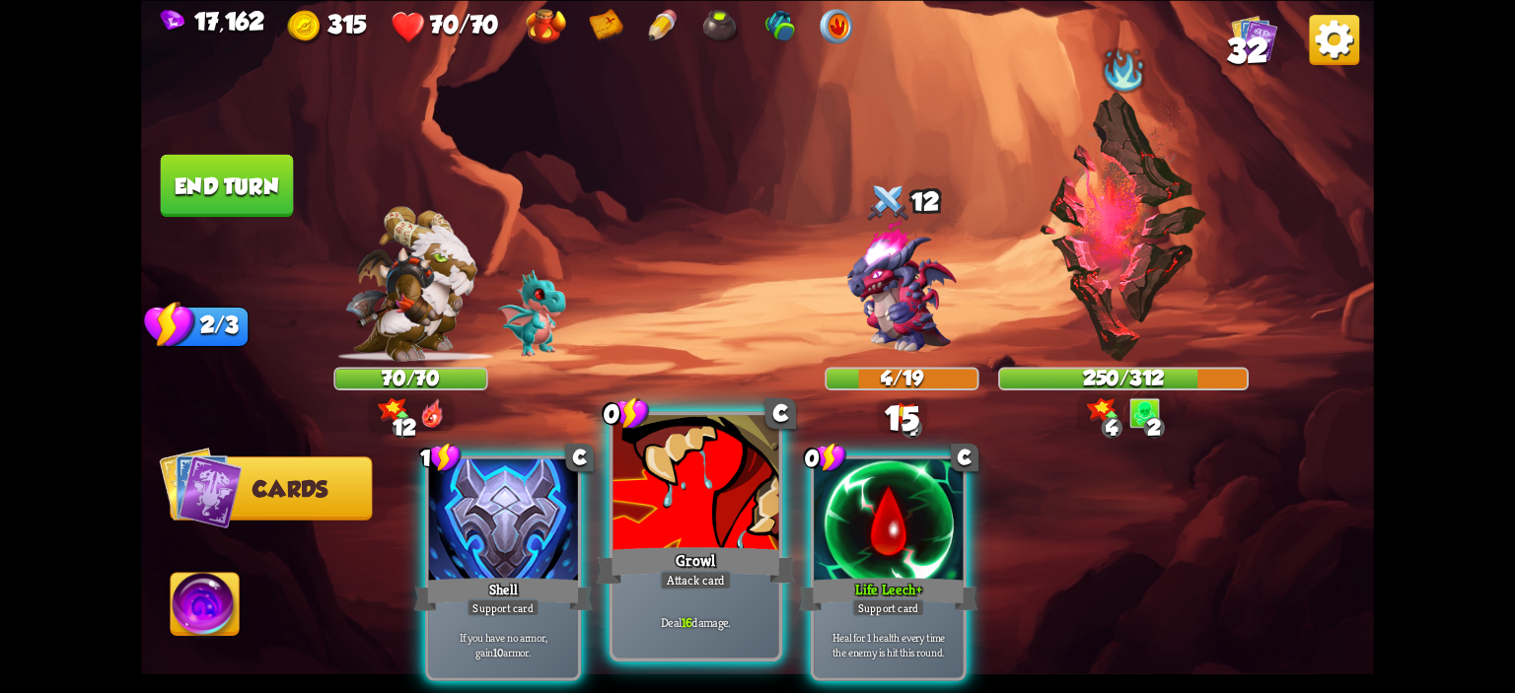
click at [725, 467] on div at bounding box center [696, 485] width 166 height 140
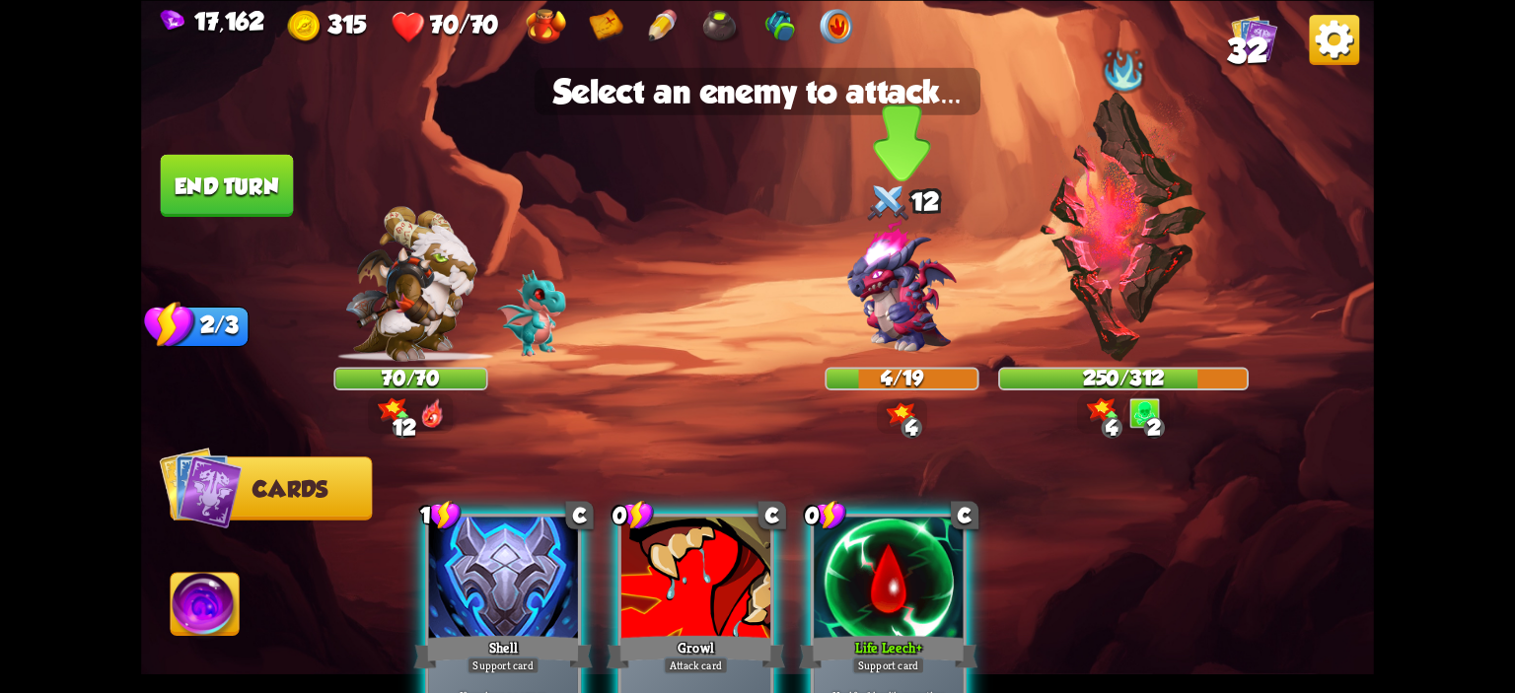
click at [830, 289] on img at bounding box center [901, 287] width 148 height 148
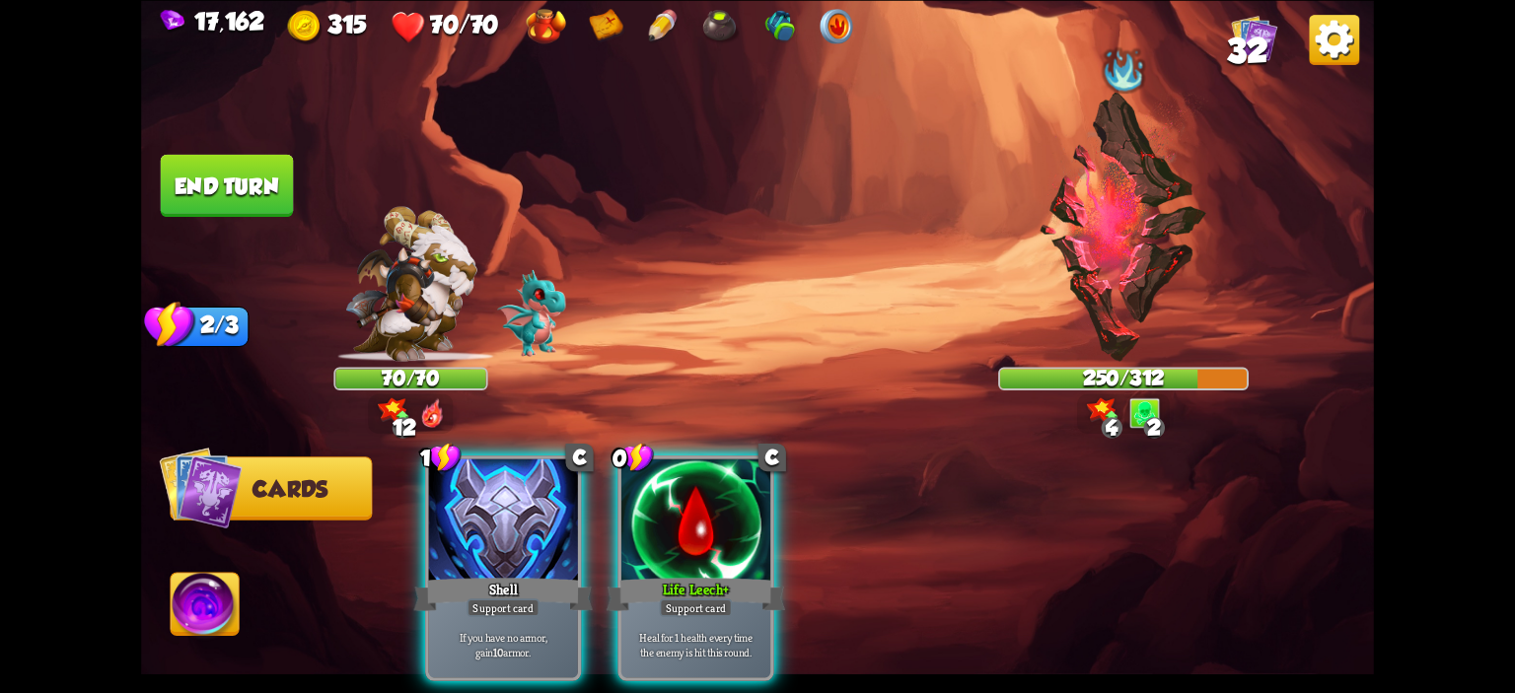
click at [175, 173] on button "End turn" at bounding box center [227, 185] width 133 height 62
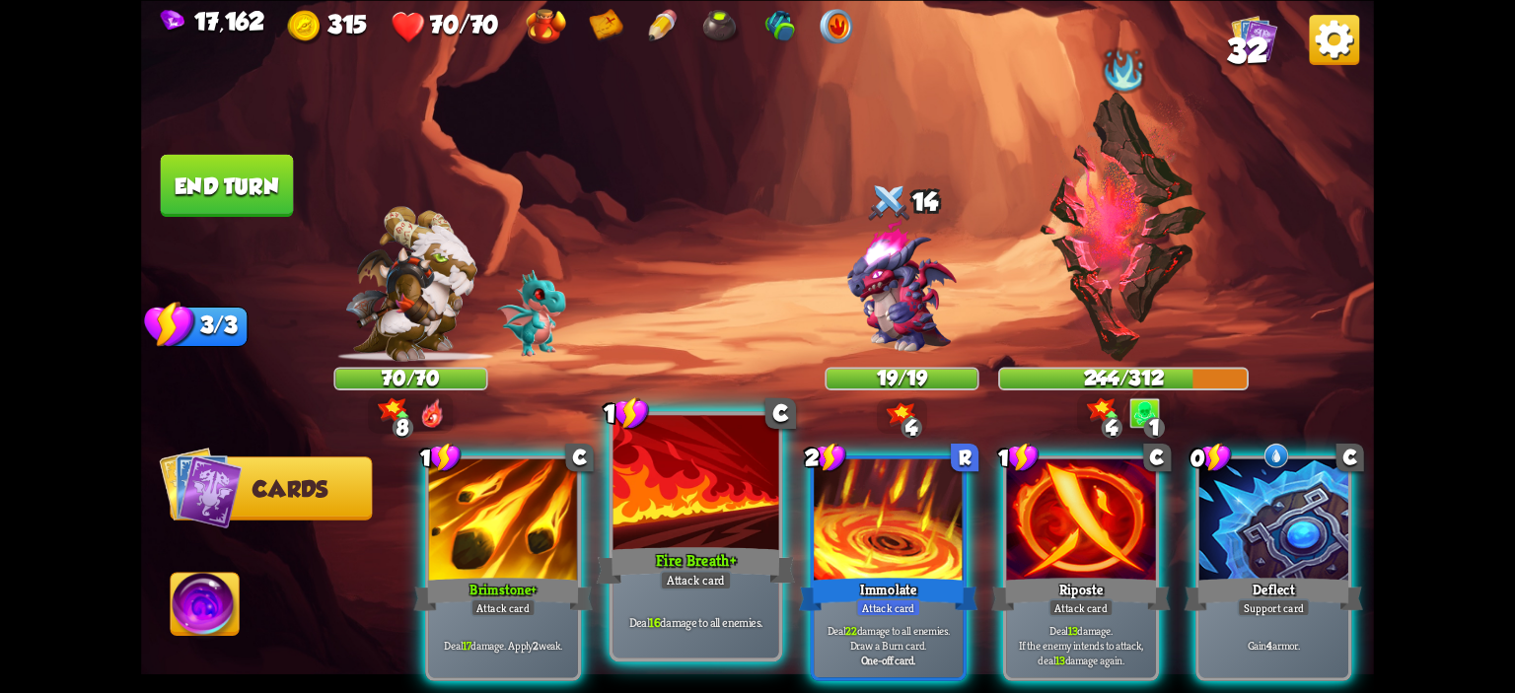
click at [673, 465] on div at bounding box center [696, 485] width 166 height 140
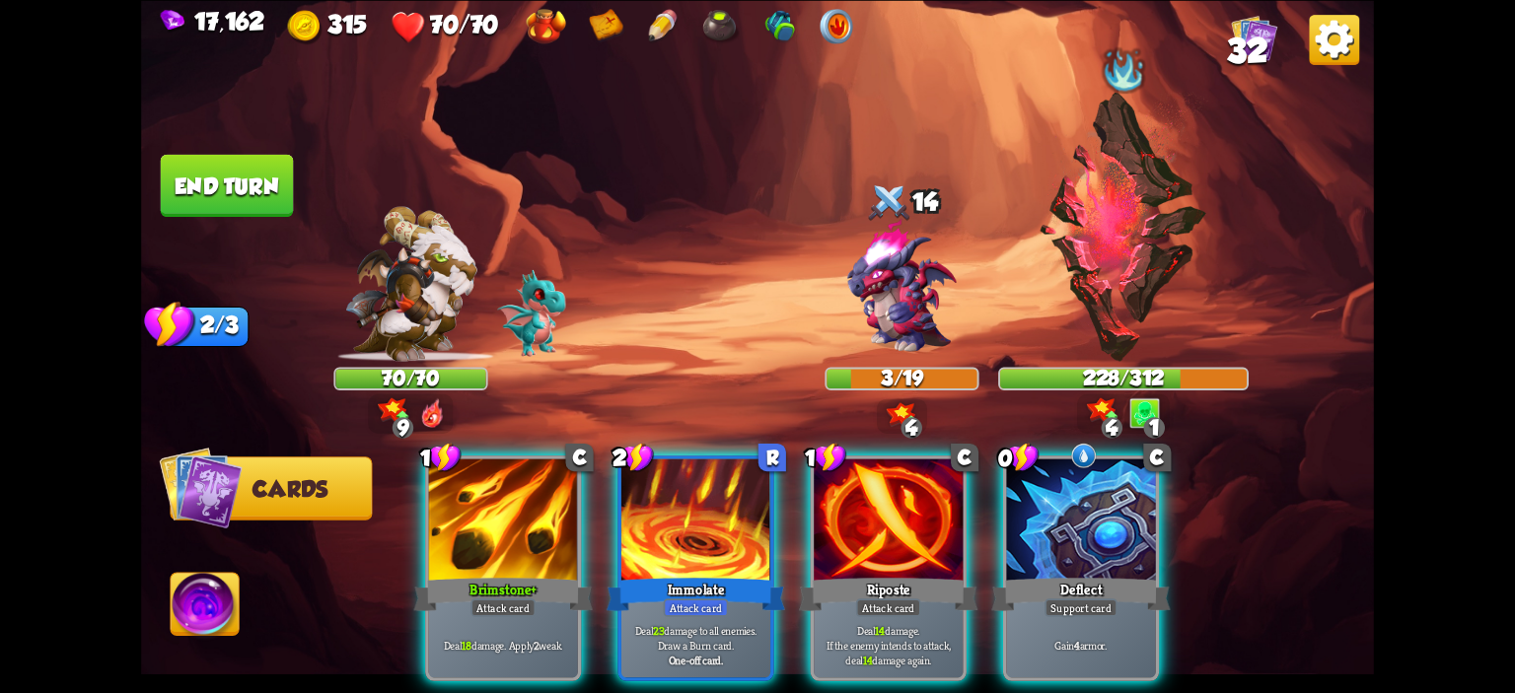
click at [1029, 482] on div at bounding box center [1080, 521] width 149 height 125
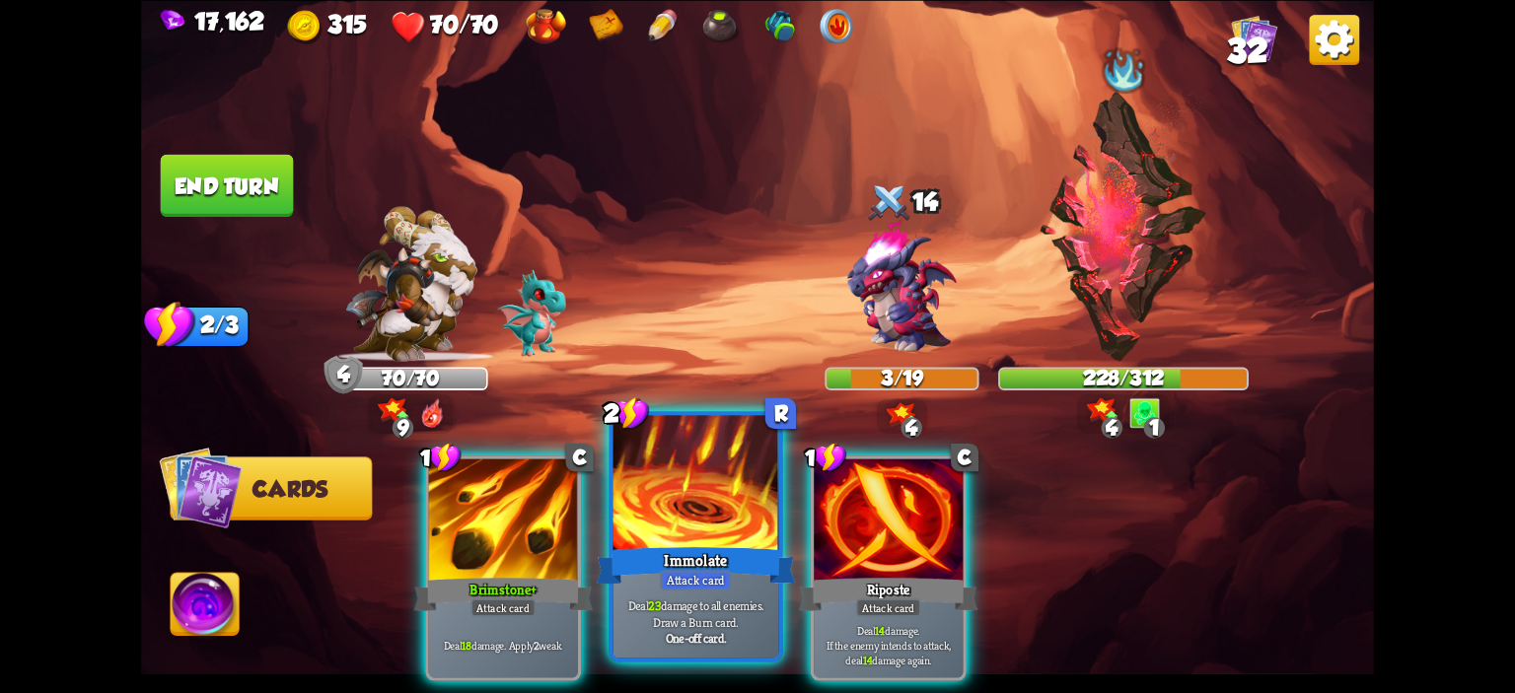
click at [712, 496] on div at bounding box center [696, 485] width 166 height 140
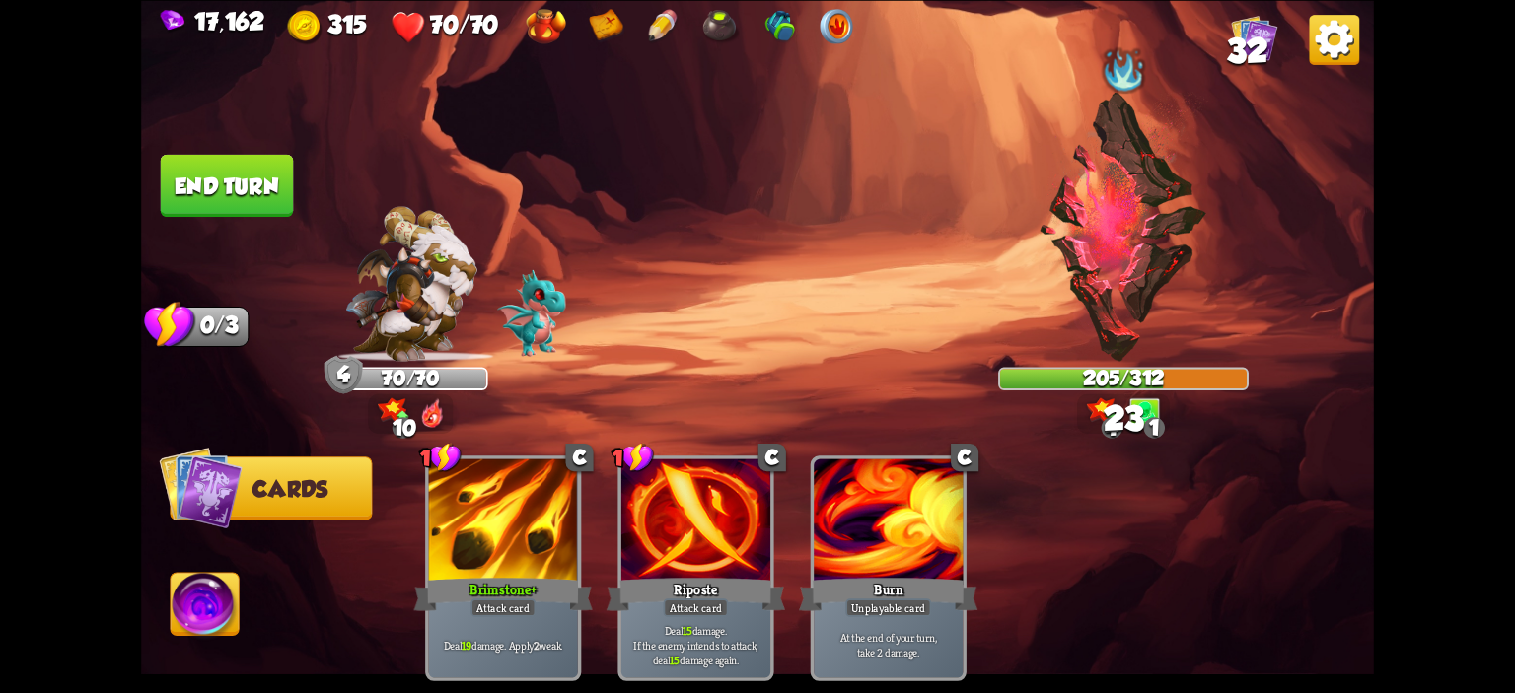
click at [276, 215] on button "End turn" at bounding box center [227, 185] width 133 height 62
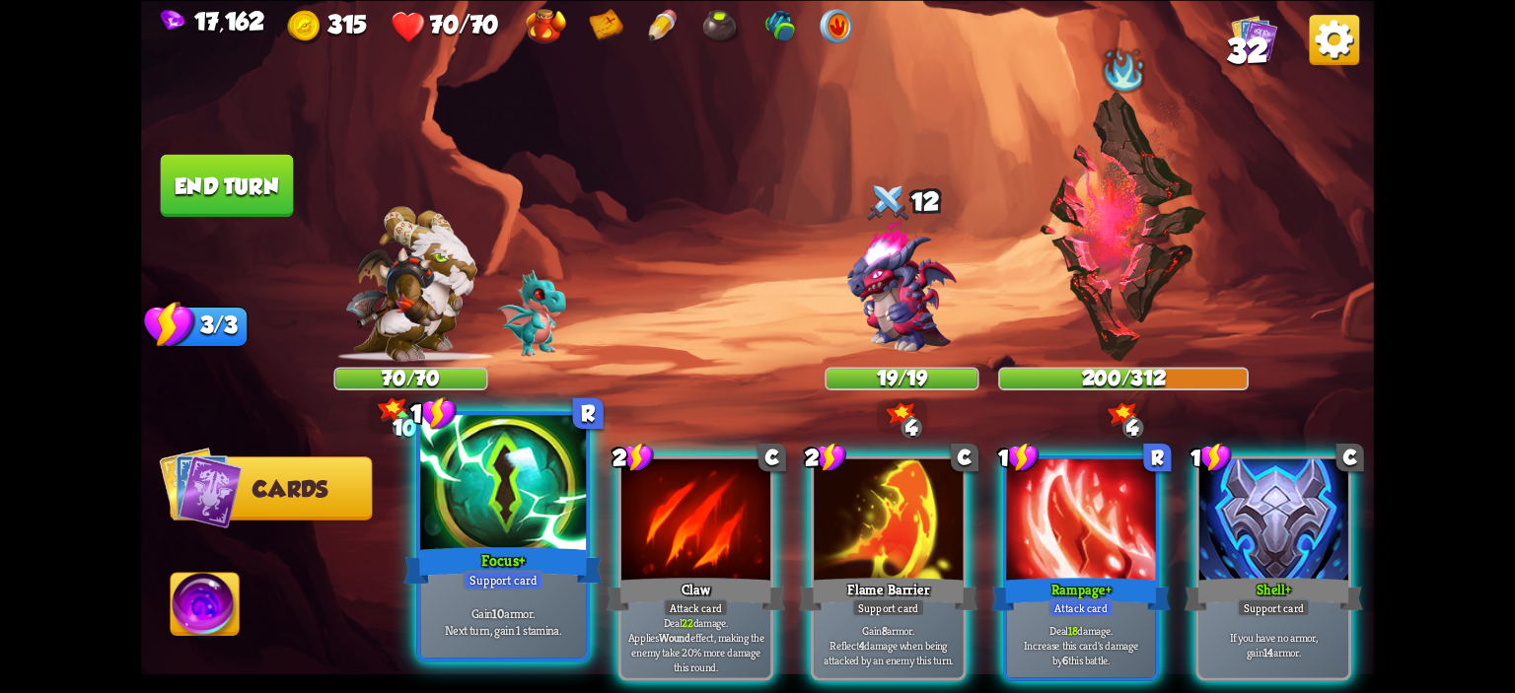
click at [528, 509] on div at bounding box center [503, 485] width 166 height 140
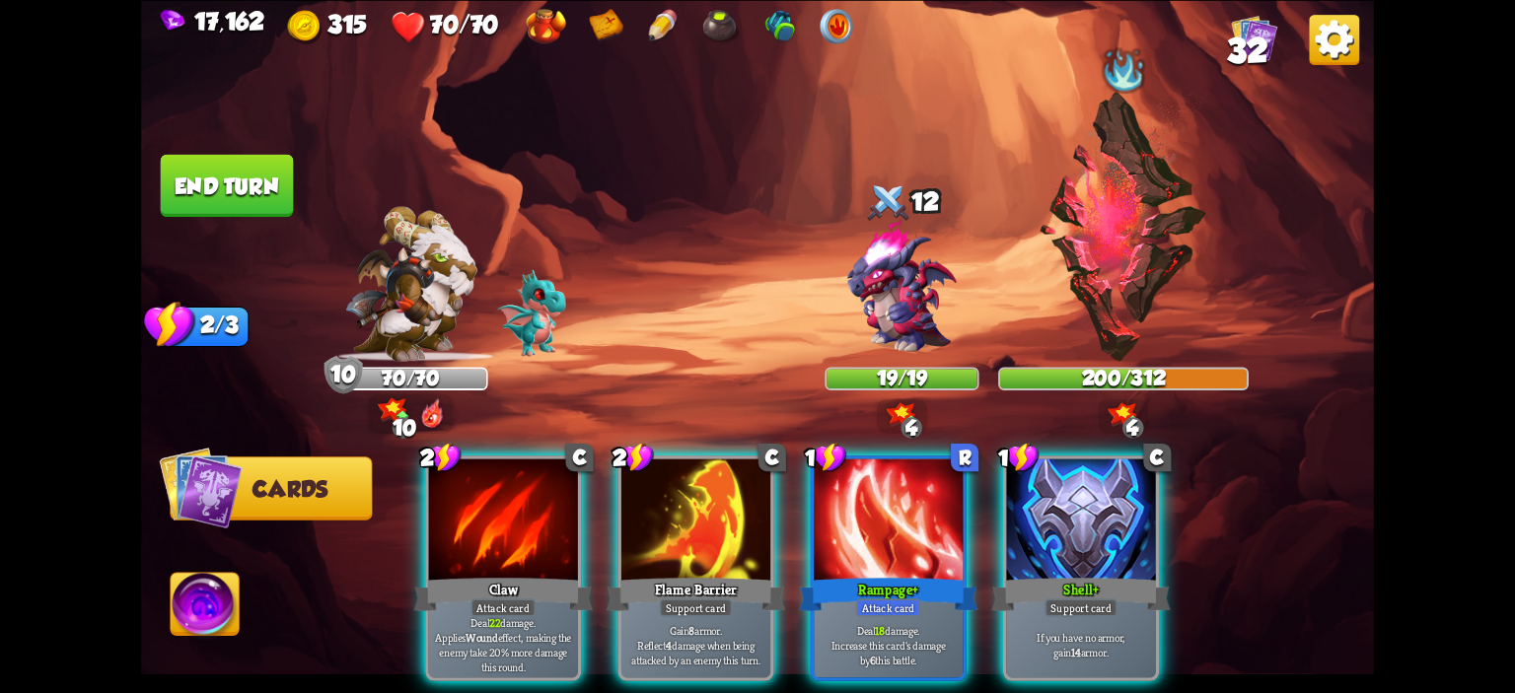
click at [528, 509] on div at bounding box center [503, 521] width 149 height 125
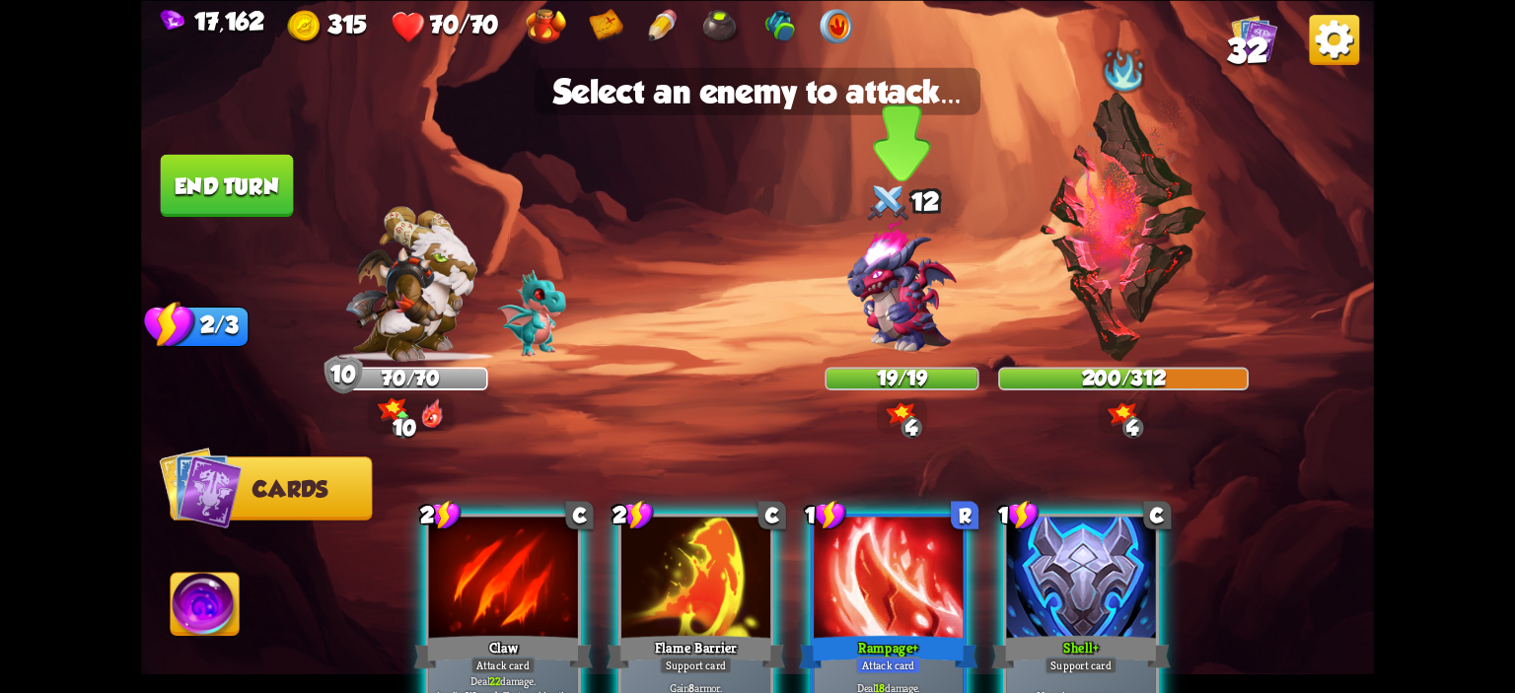
click at [840, 300] on img at bounding box center [901, 287] width 148 height 148
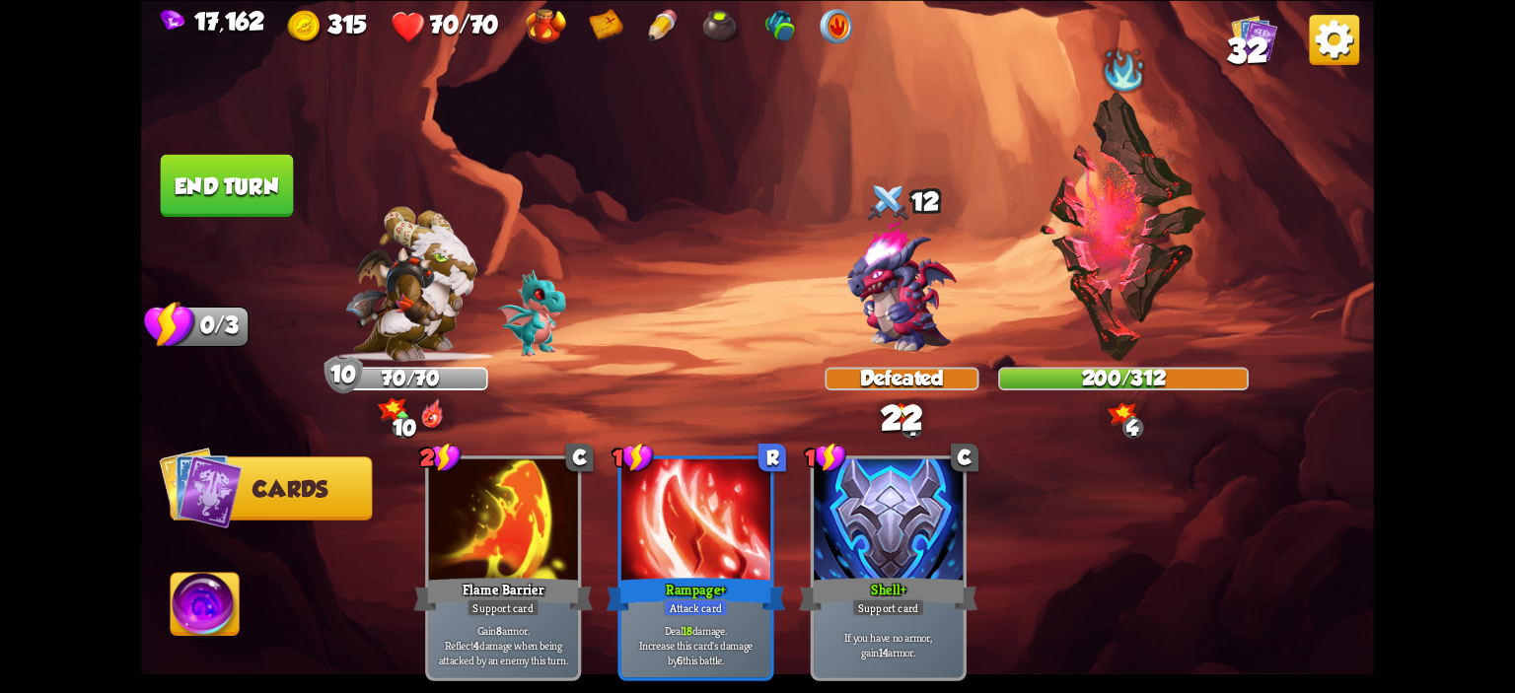
click at [256, 173] on button "End turn" at bounding box center [227, 185] width 133 height 62
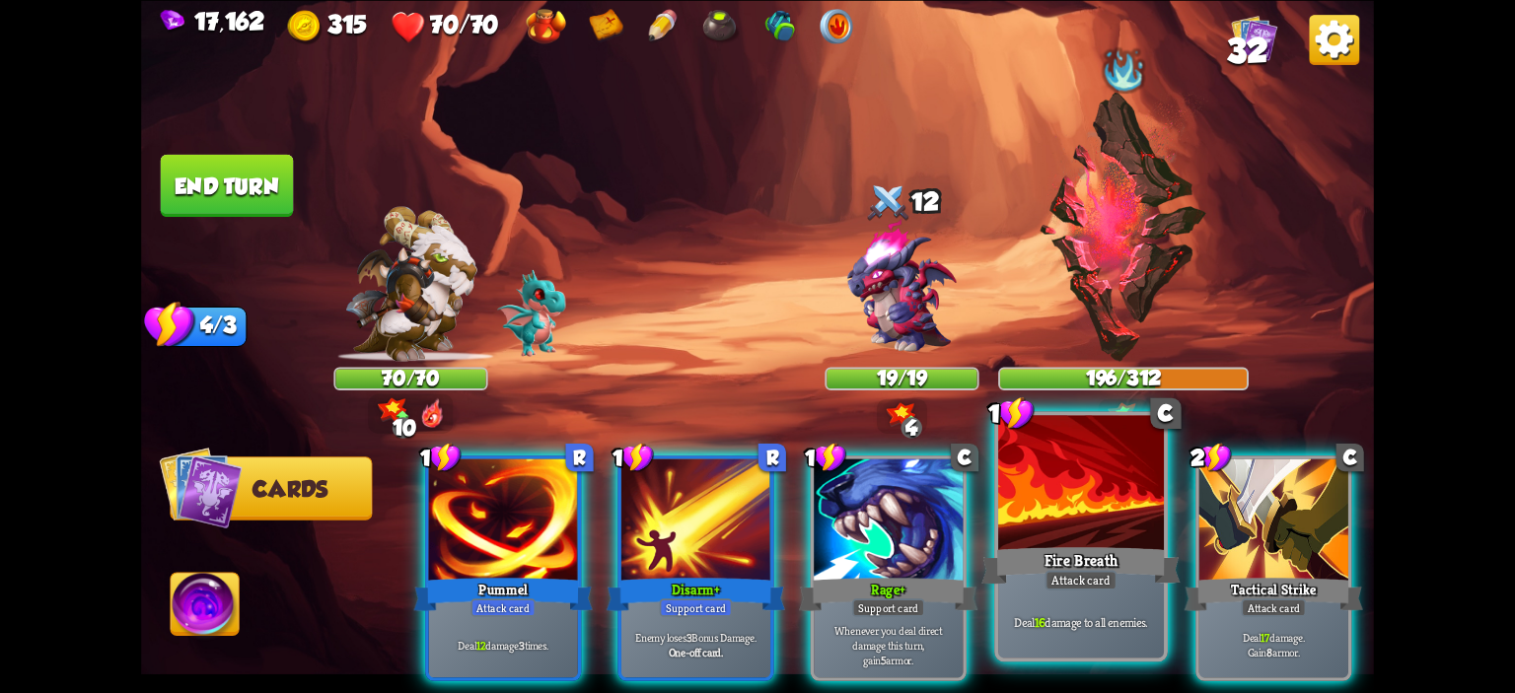
click at [1063, 498] on div at bounding box center [1081, 485] width 166 height 140
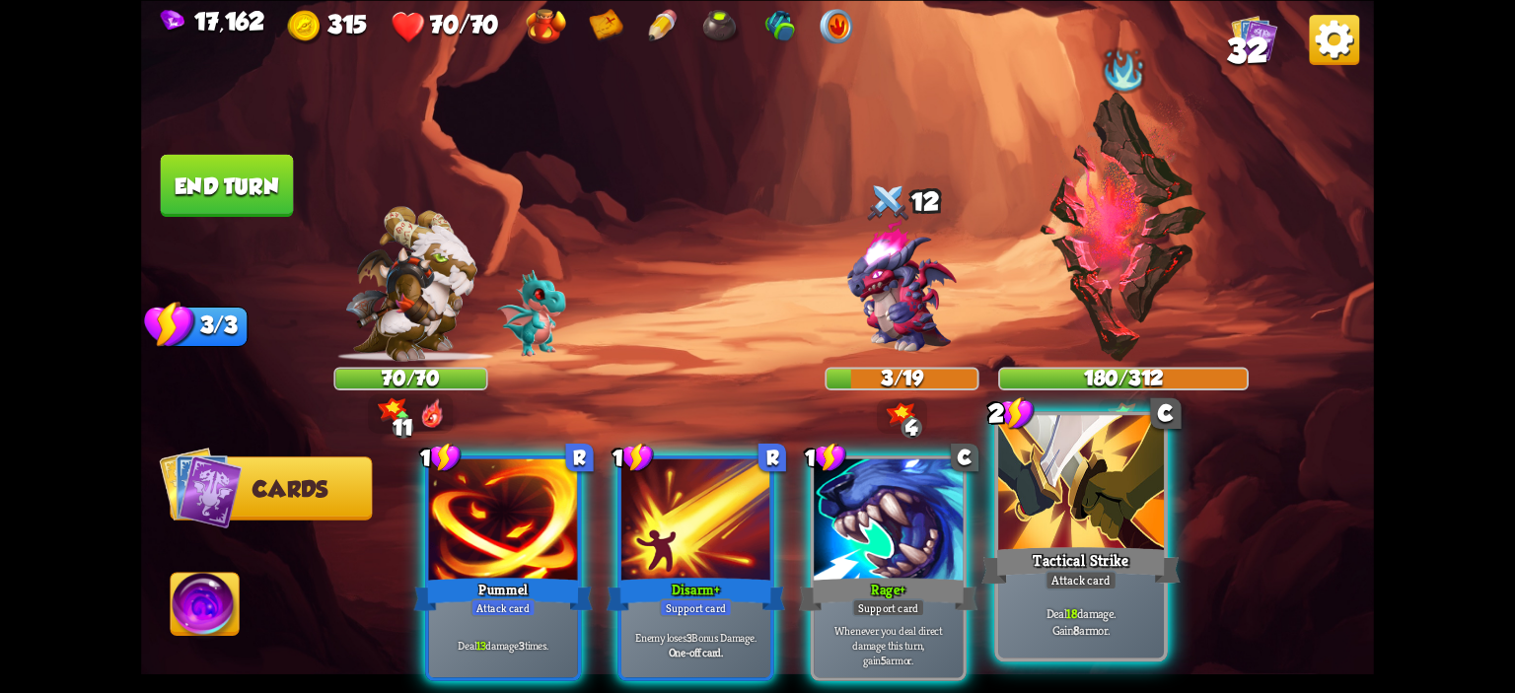
click at [1055, 487] on div at bounding box center [1081, 485] width 166 height 140
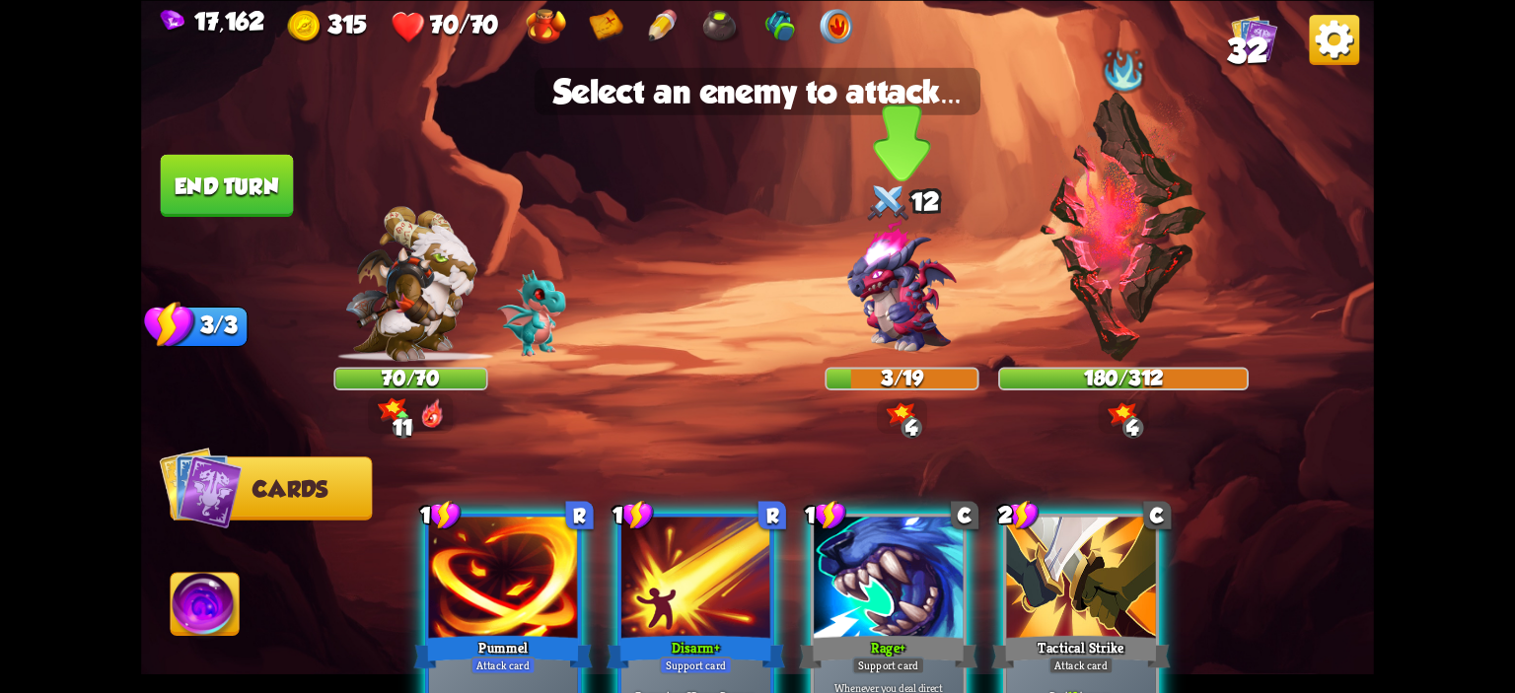
click at [856, 303] on img at bounding box center [901, 287] width 148 height 148
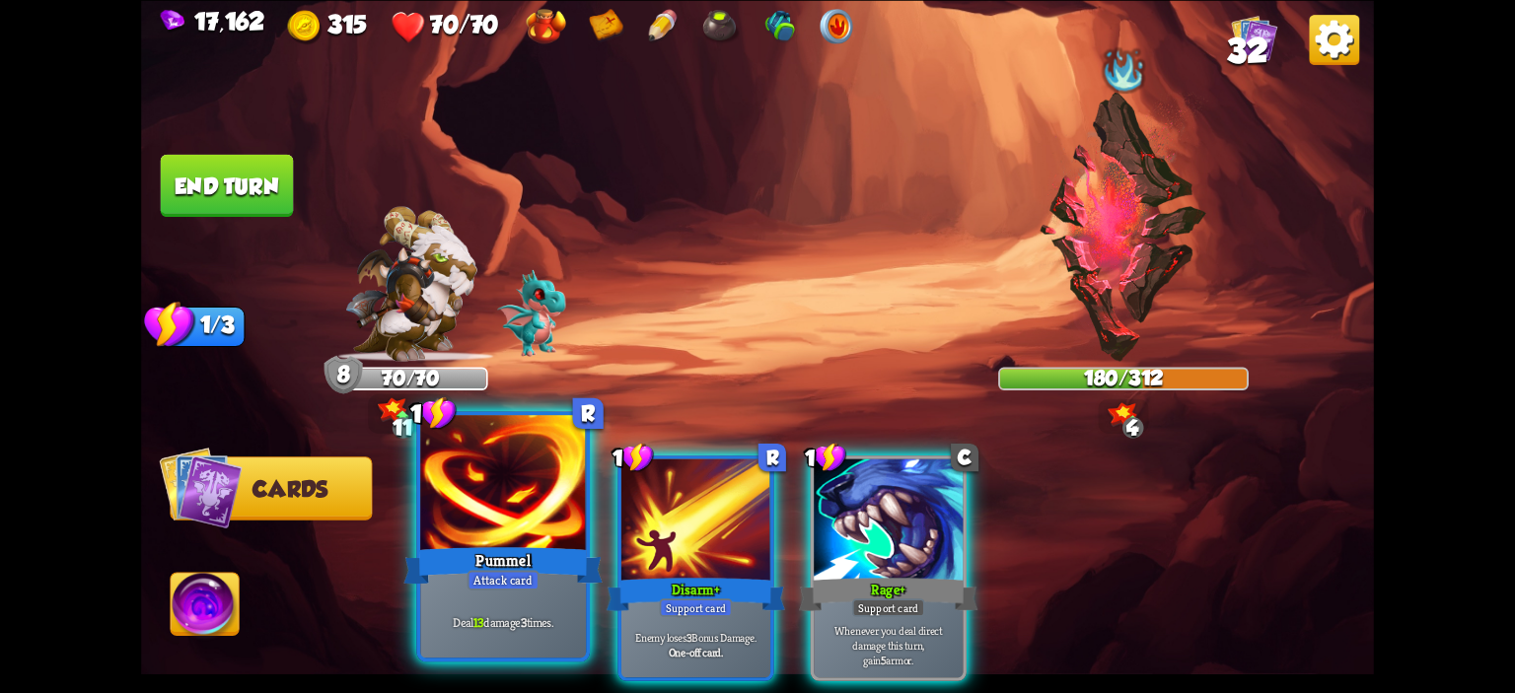
click at [548, 464] on div at bounding box center [503, 485] width 166 height 140
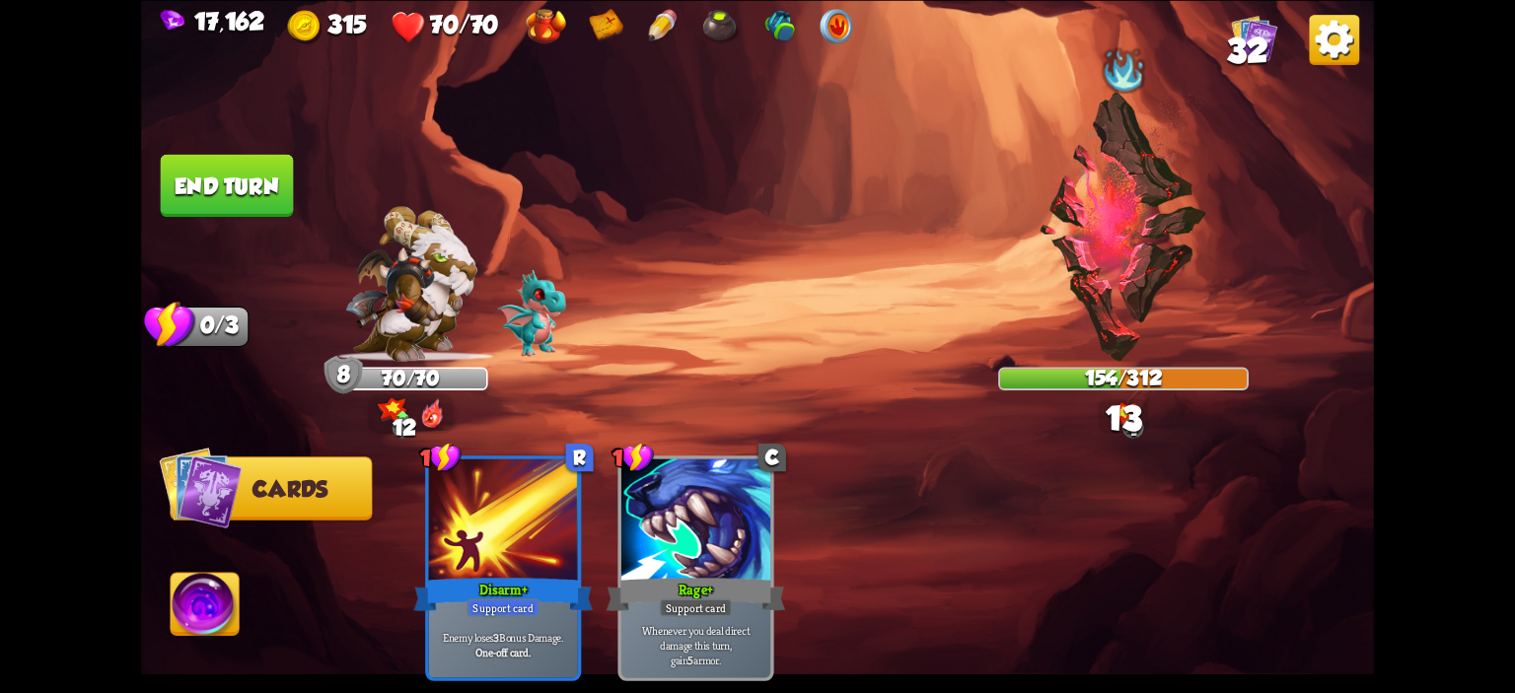
click at [257, 195] on button "End turn" at bounding box center [227, 185] width 133 height 62
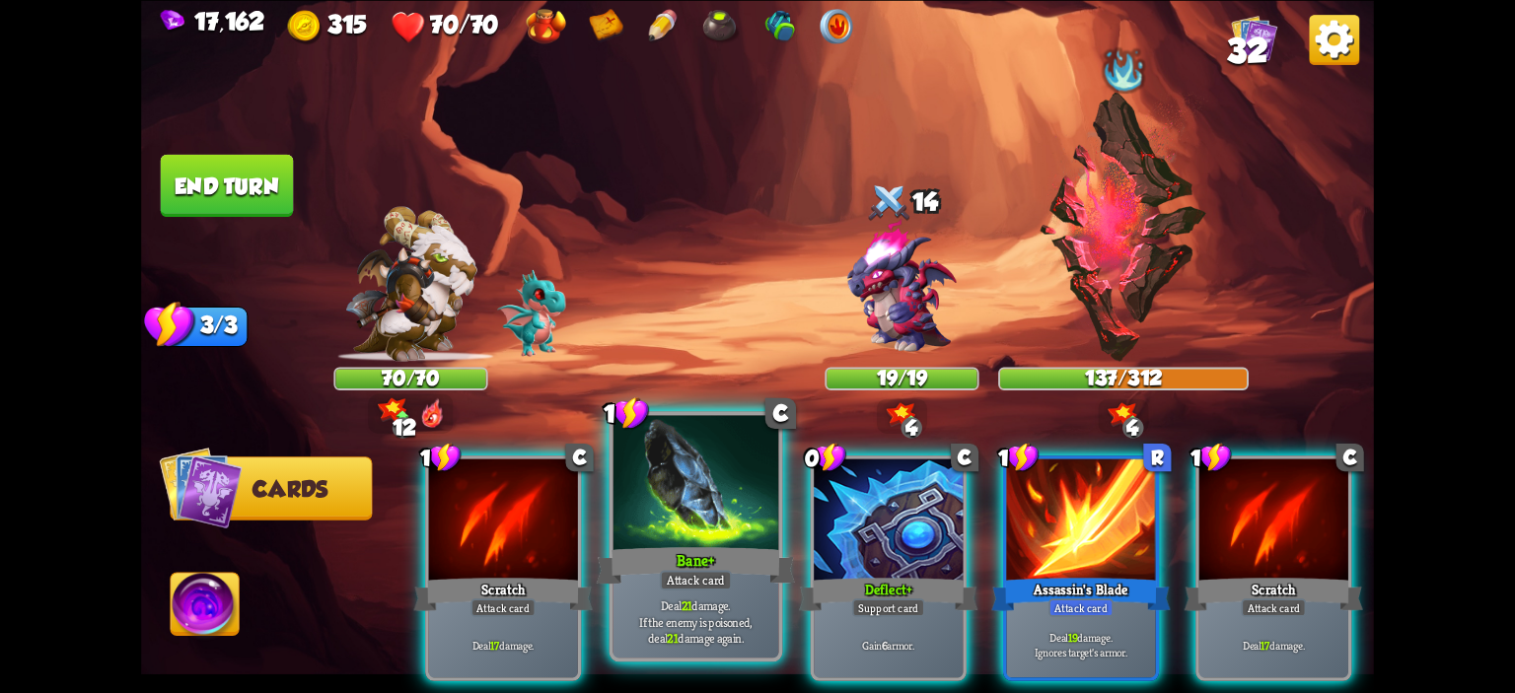
click at [687, 492] on div at bounding box center [696, 485] width 166 height 140
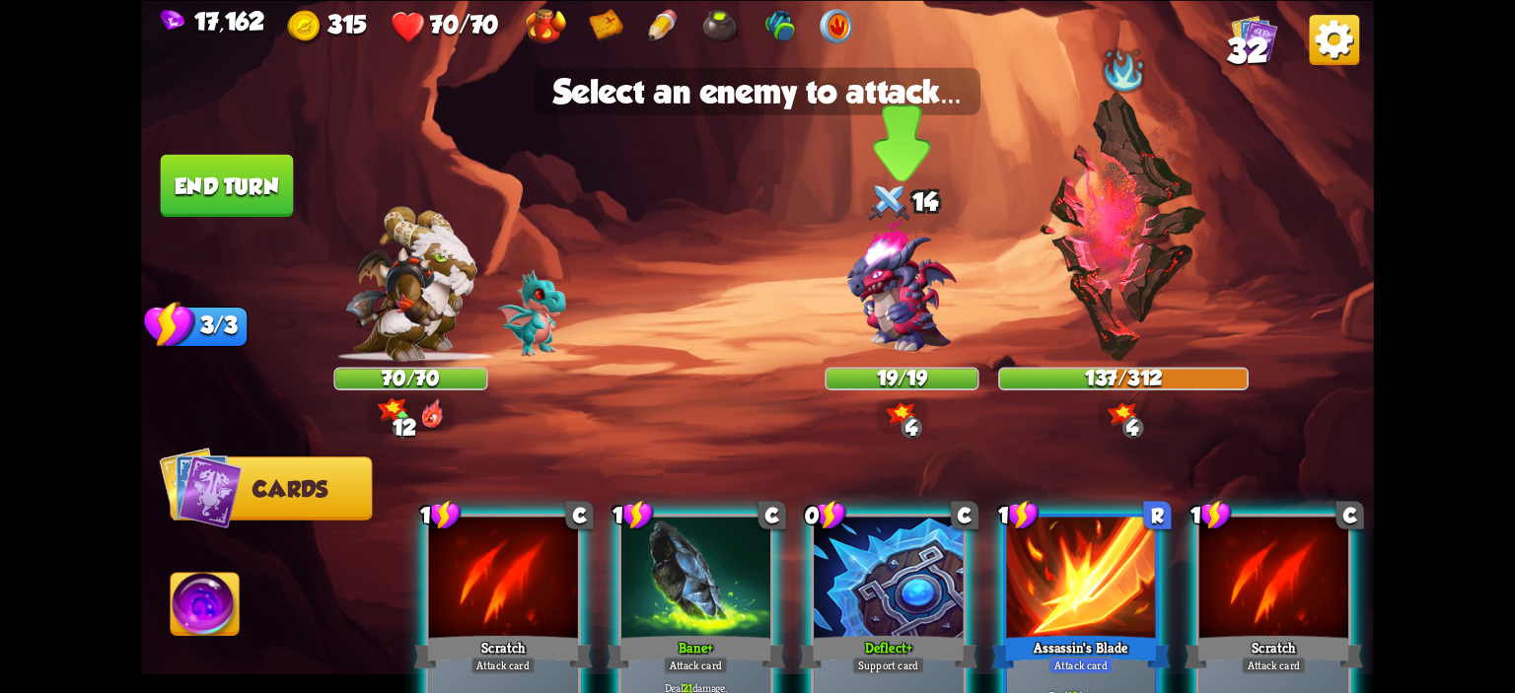
click at [888, 297] on img at bounding box center [901, 287] width 148 height 148
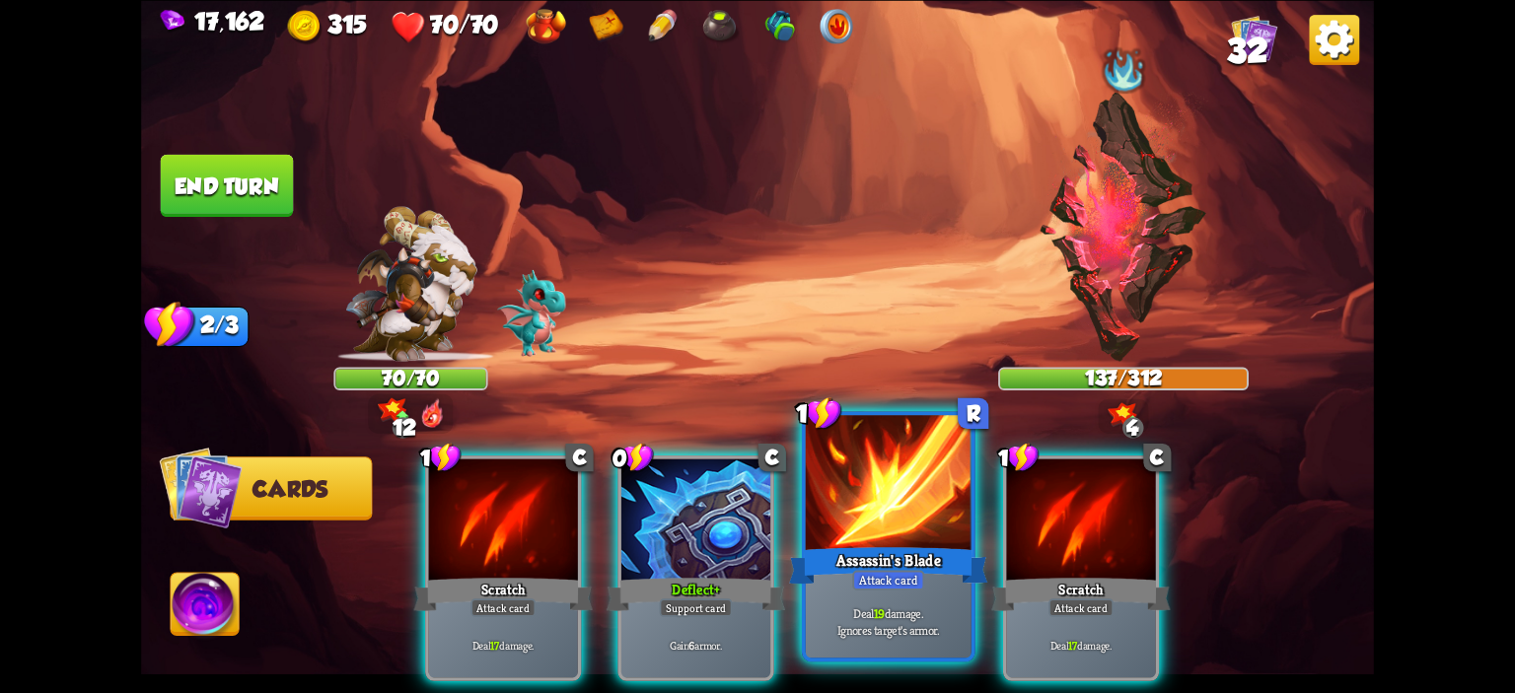
click at [883, 475] on div at bounding box center [889, 485] width 166 height 140
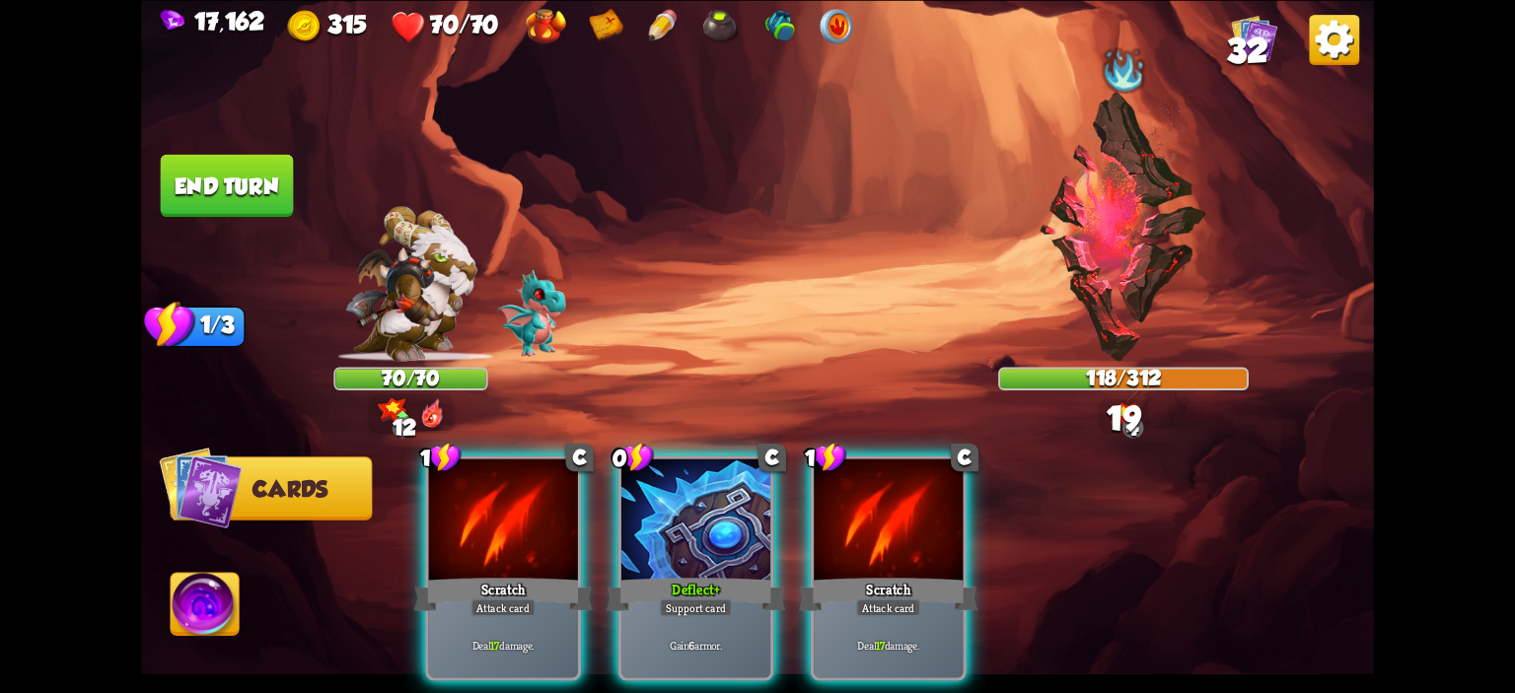
click at [883, 475] on div at bounding box center [888, 521] width 149 height 125
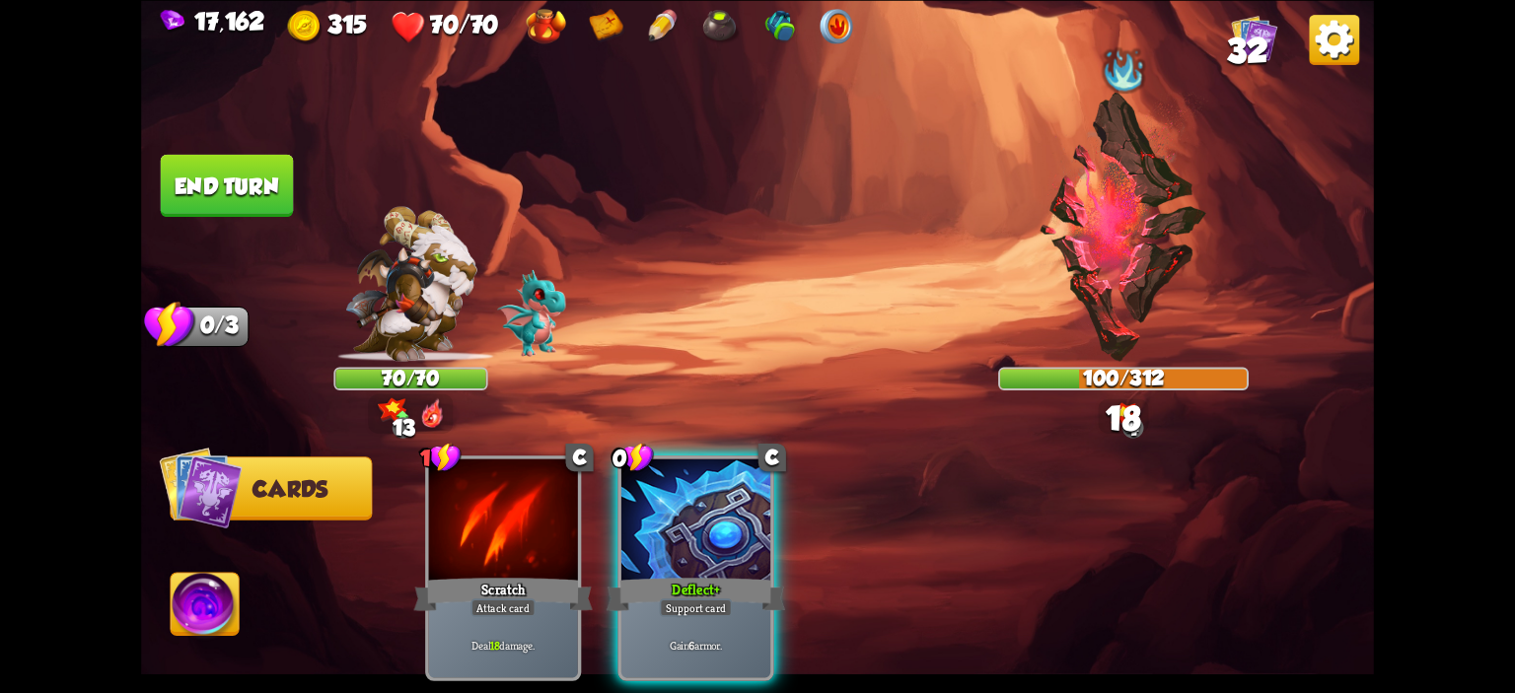
click at [225, 184] on button "End turn" at bounding box center [227, 185] width 133 height 62
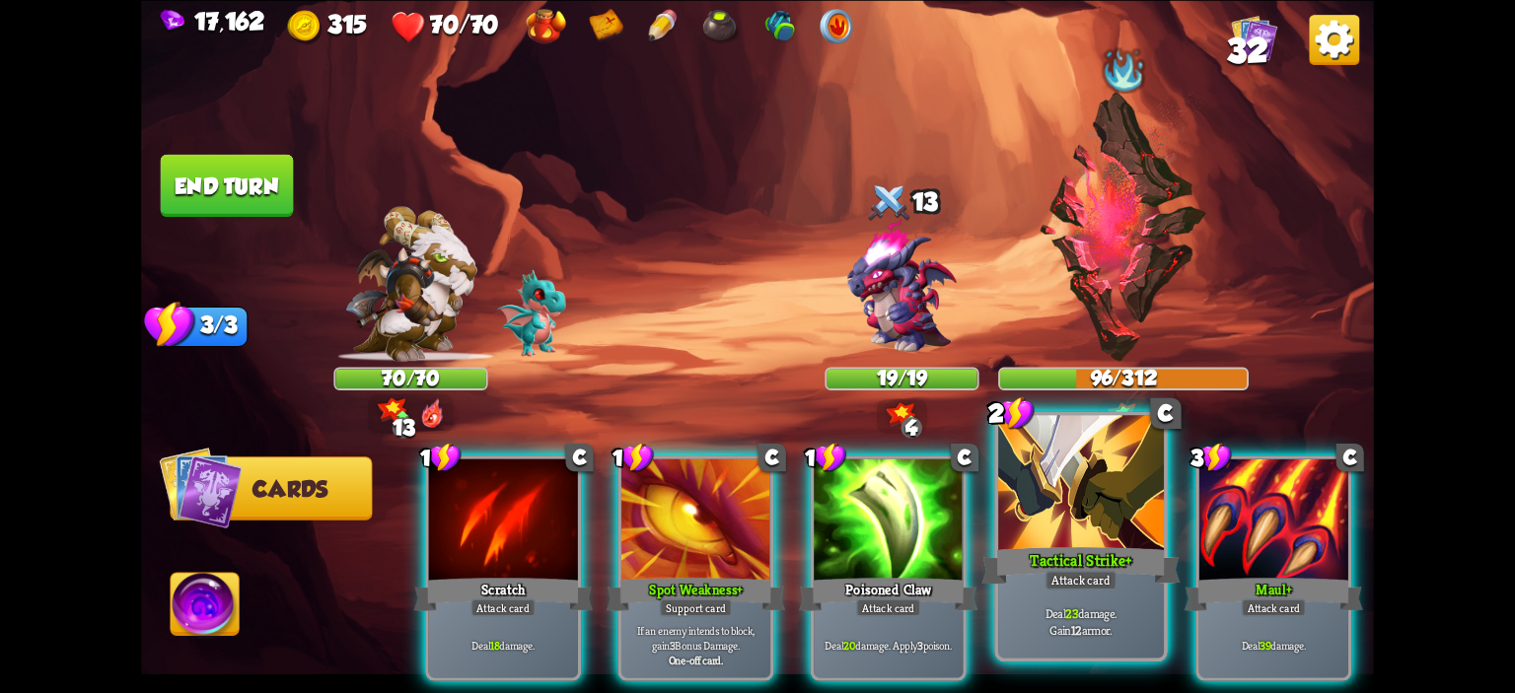
click at [1067, 465] on div at bounding box center [1081, 485] width 166 height 140
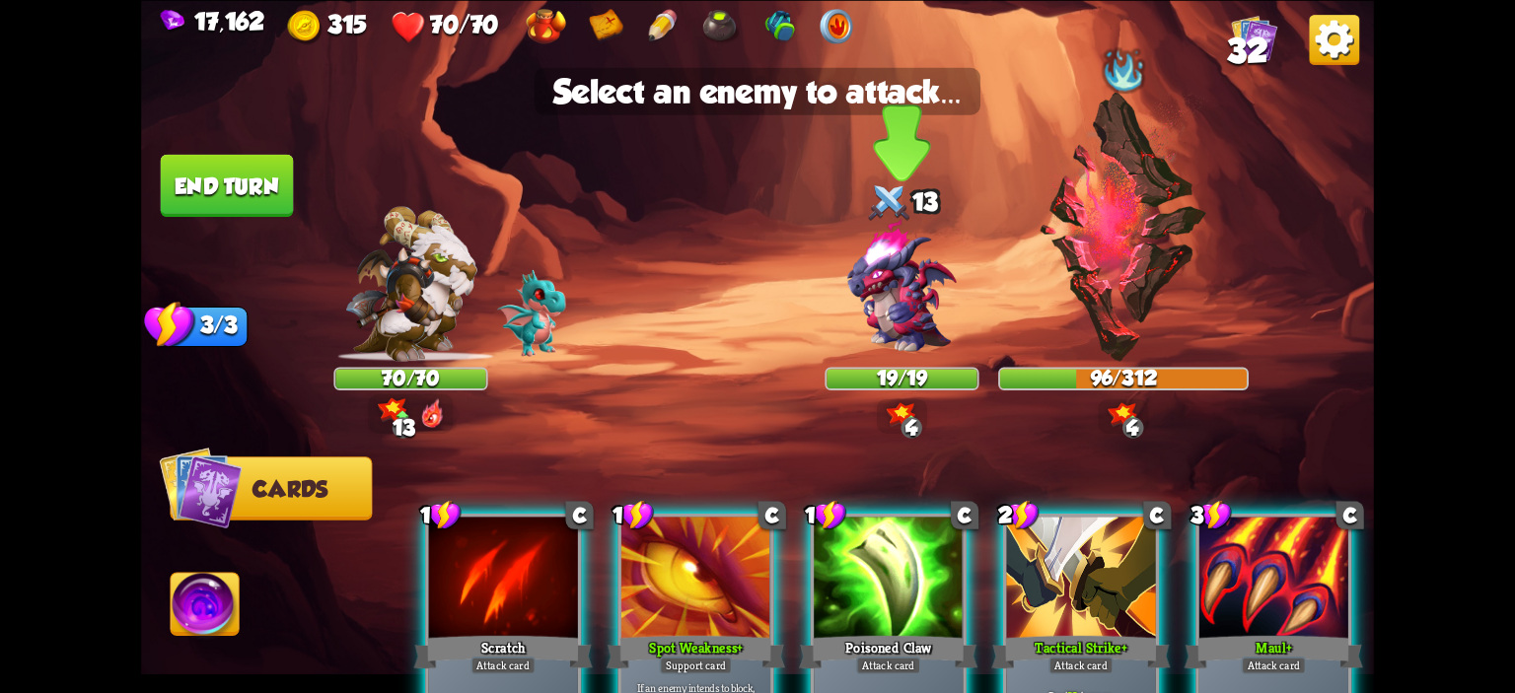
click at [921, 339] on img at bounding box center [901, 287] width 148 height 148
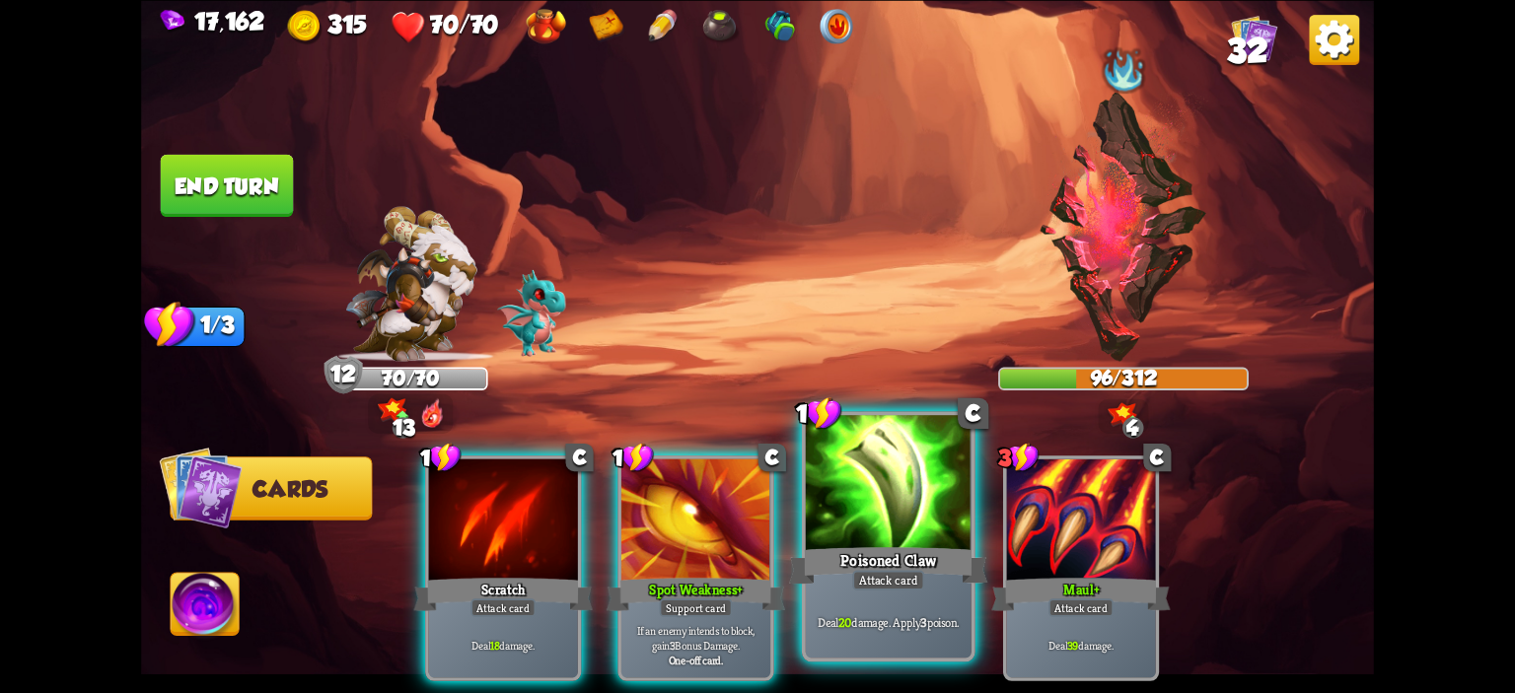
click at [918, 496] on div at bounding box center [889, 485] width 166 height 140
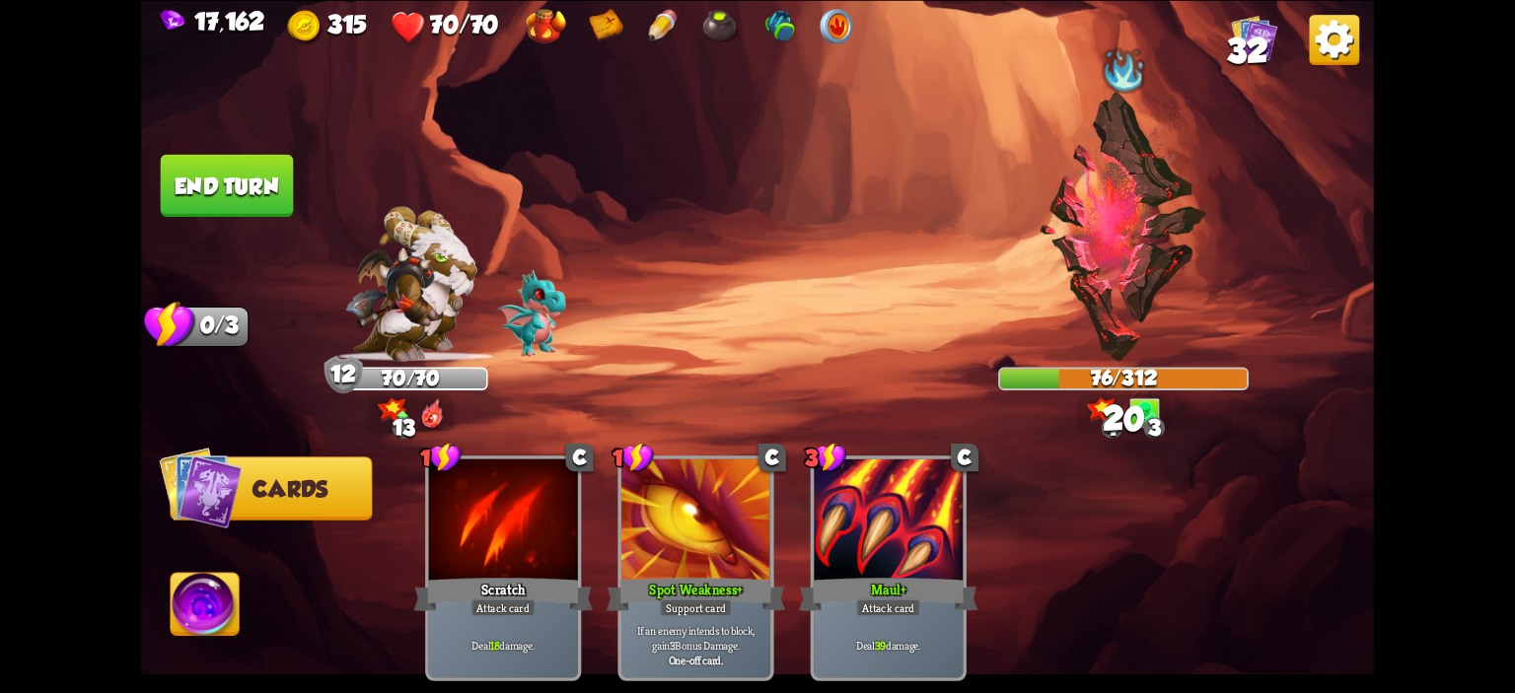
click at [229, 195] on button "End turn" at bounding box center [227, 185] width 133 height 62
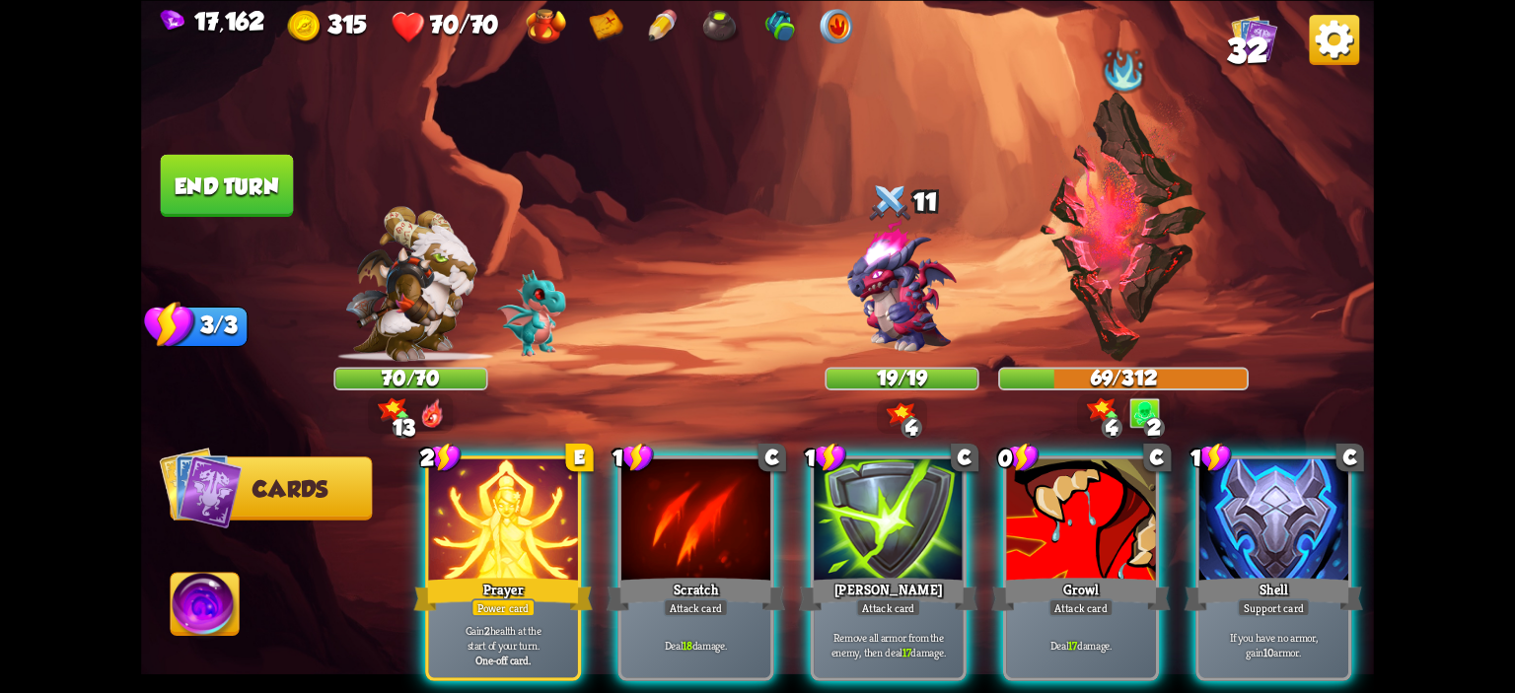
click at [1002, 493] on div "2 E Prayer Power card Gain 2 health at the start of your turn. One-off card. 1 …" at bounding box center [881, 540] width 986 height 308
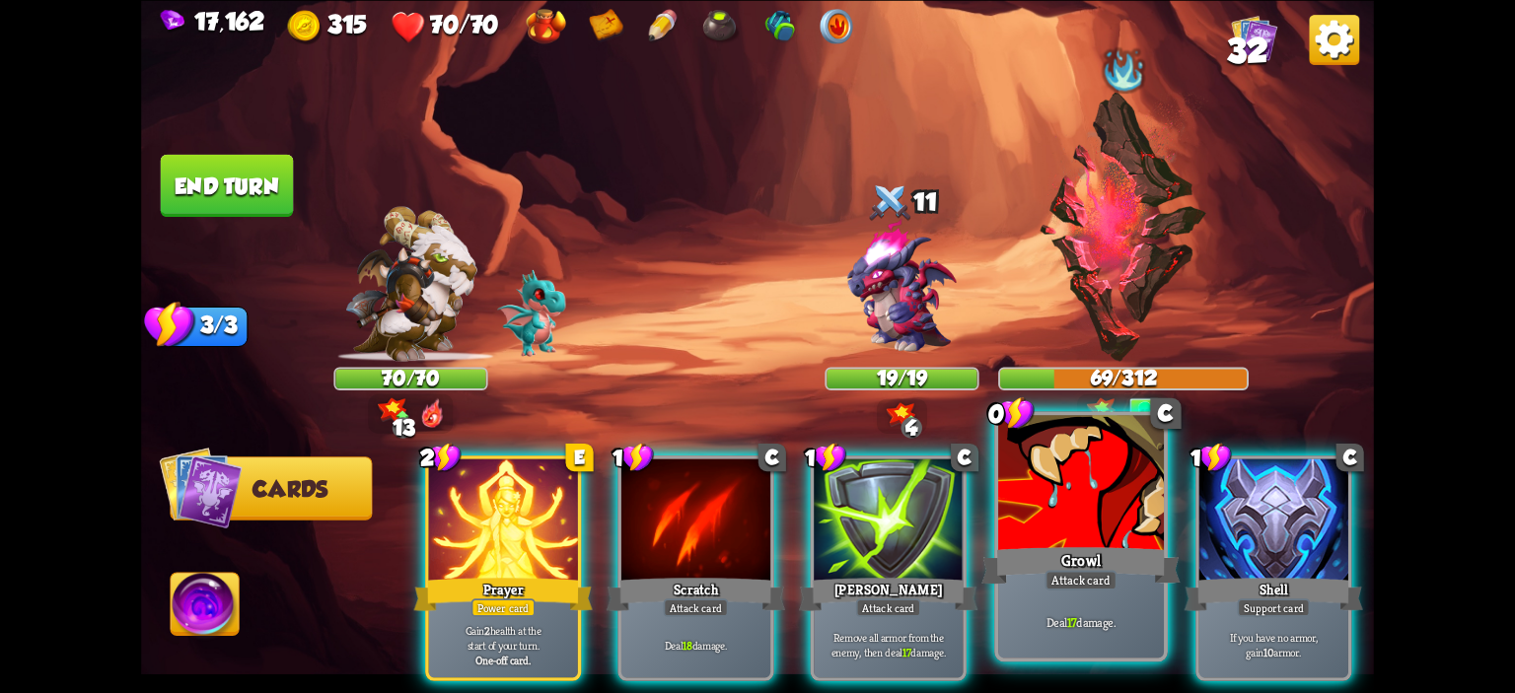
click at [1022, 483] on div at bounding box center [1081, 485] width 166 height 140
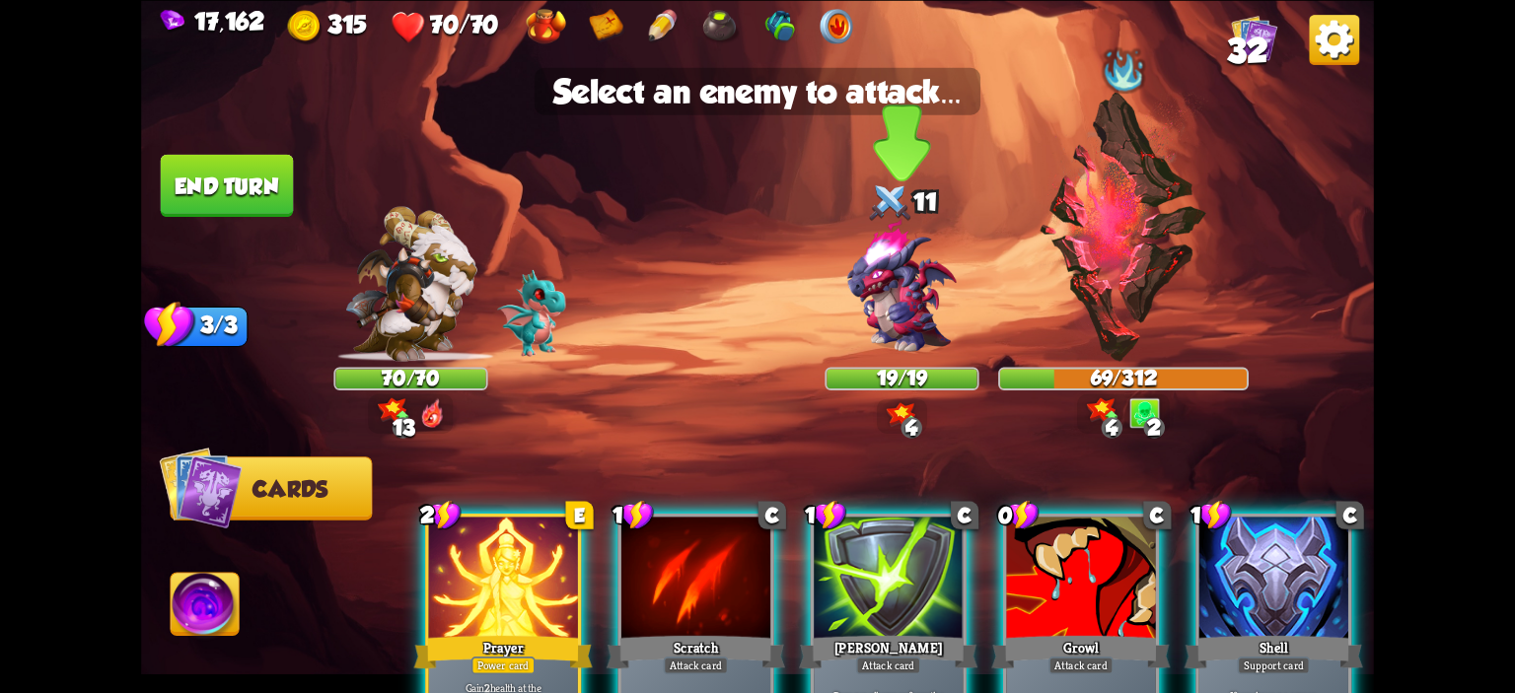
click at [899, 326] on img at bounding box center [901, 287] width 148 height 148
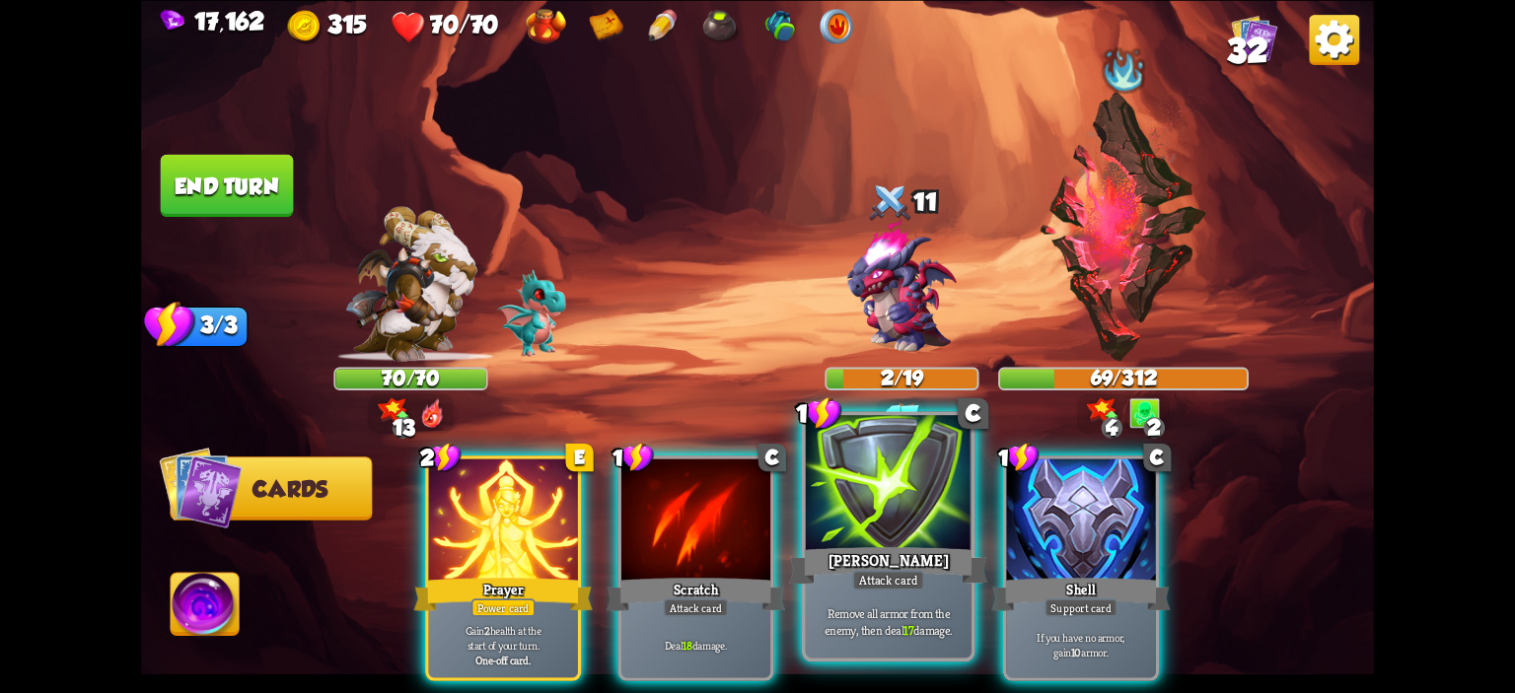
click at [892, 474] on div at bounding box center [889, 485] width 166 height 140
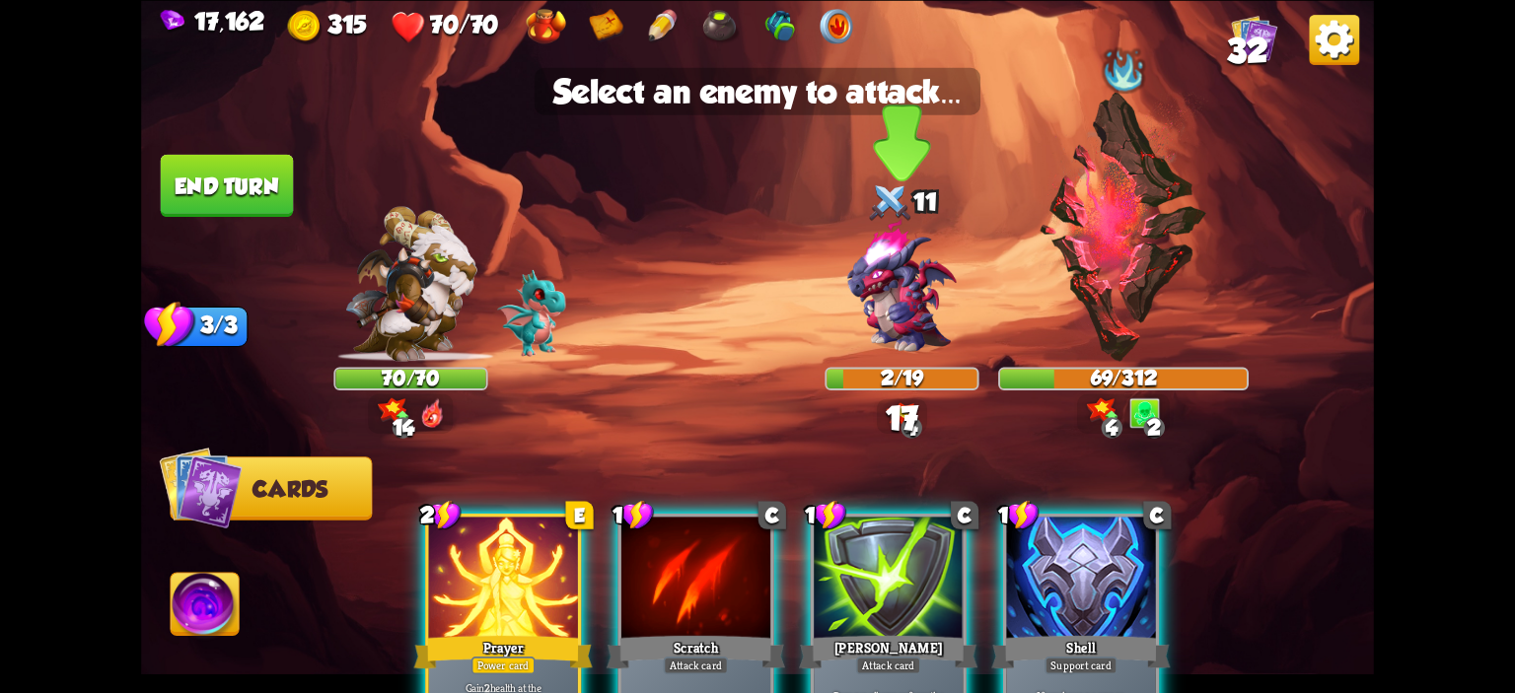
click at [896, 337] on img at bounding box center [901, 287] width 148 height 148
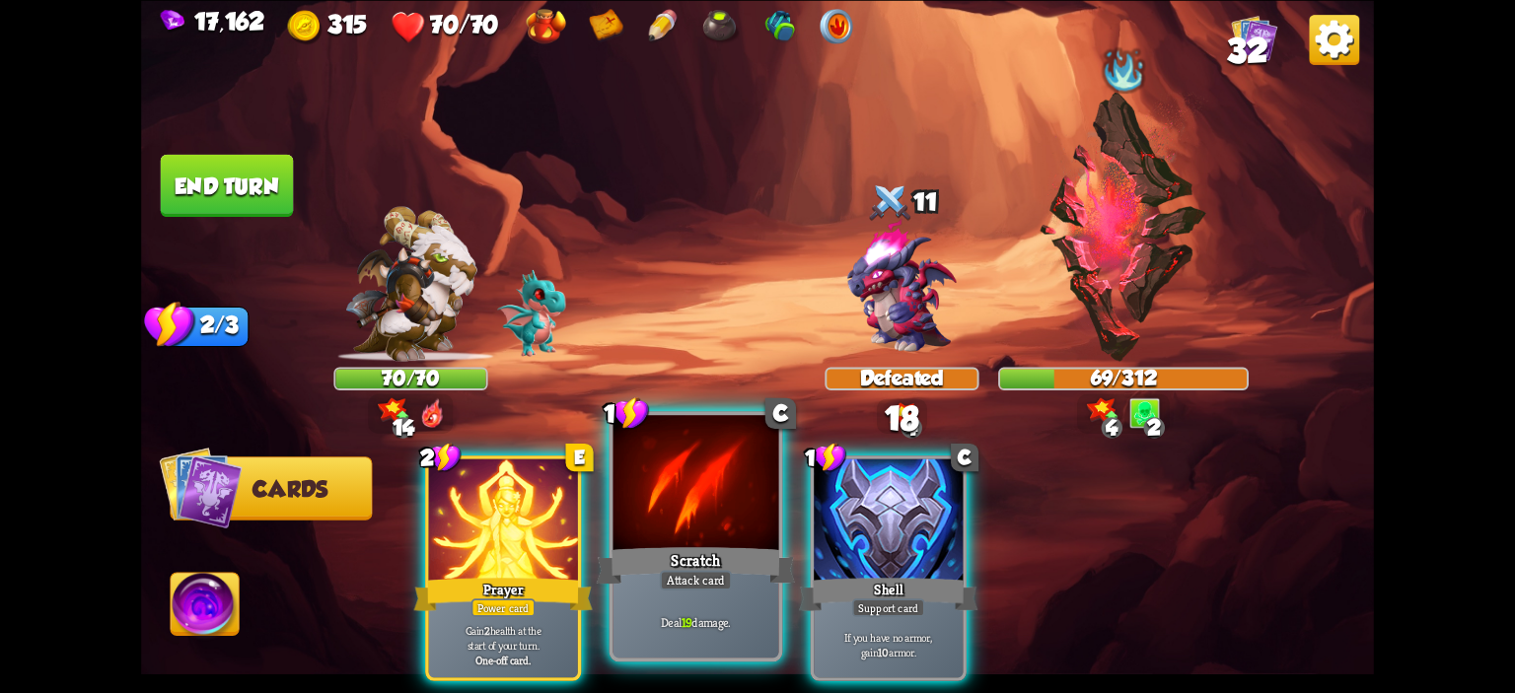
click at [686, 477] on div at bounding box center [696, 485] width 166 height 140
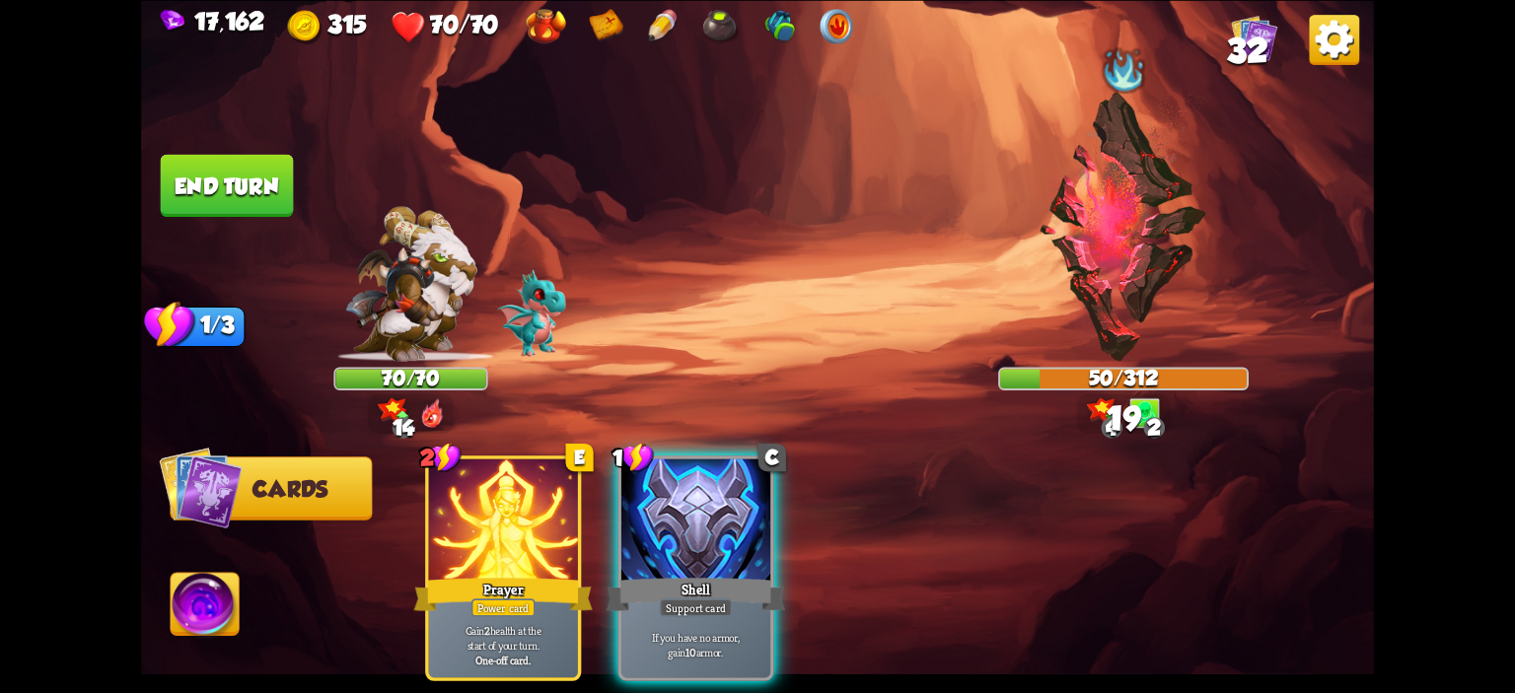
click at [260, 202] on button "End turn" at bounding box center [227, 185] width 133 height 62
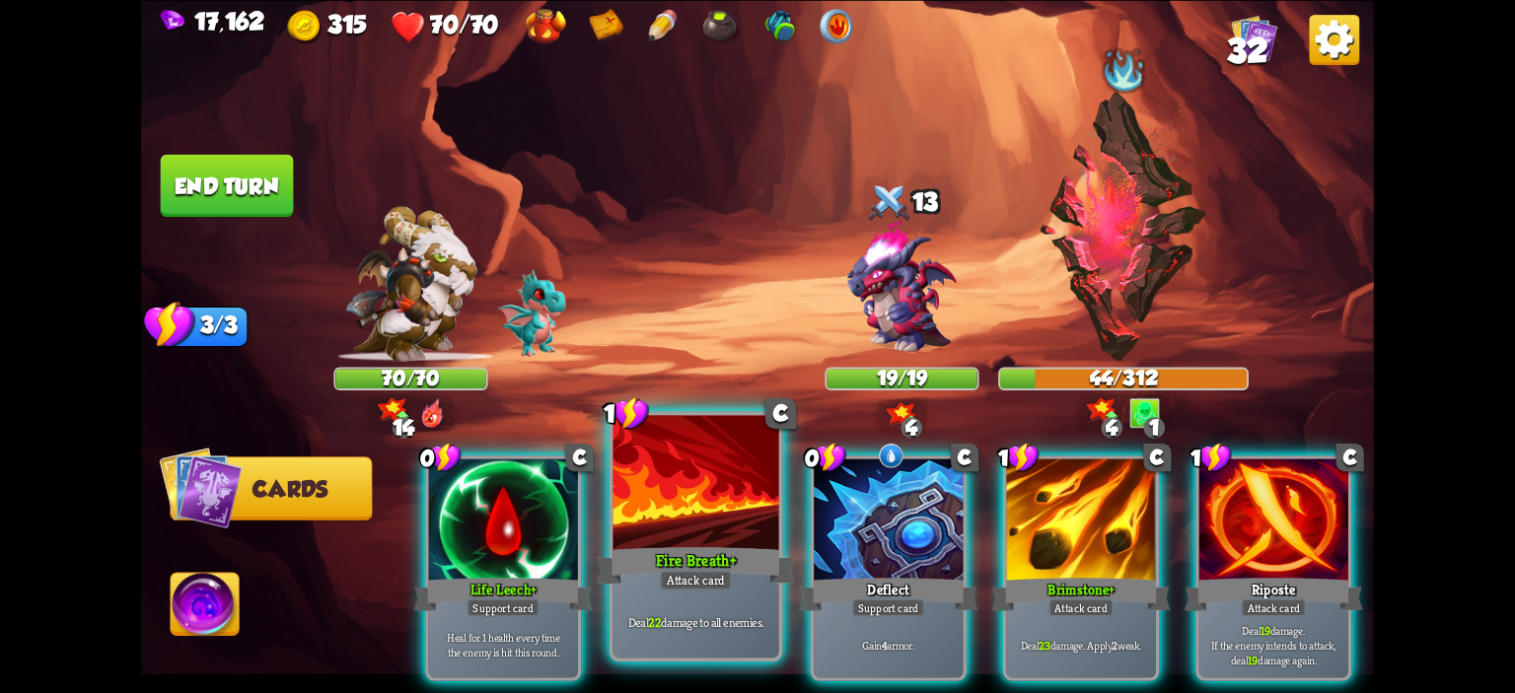
click at [730, 487] on div at bounding box center [696, 485] width 166 height 140
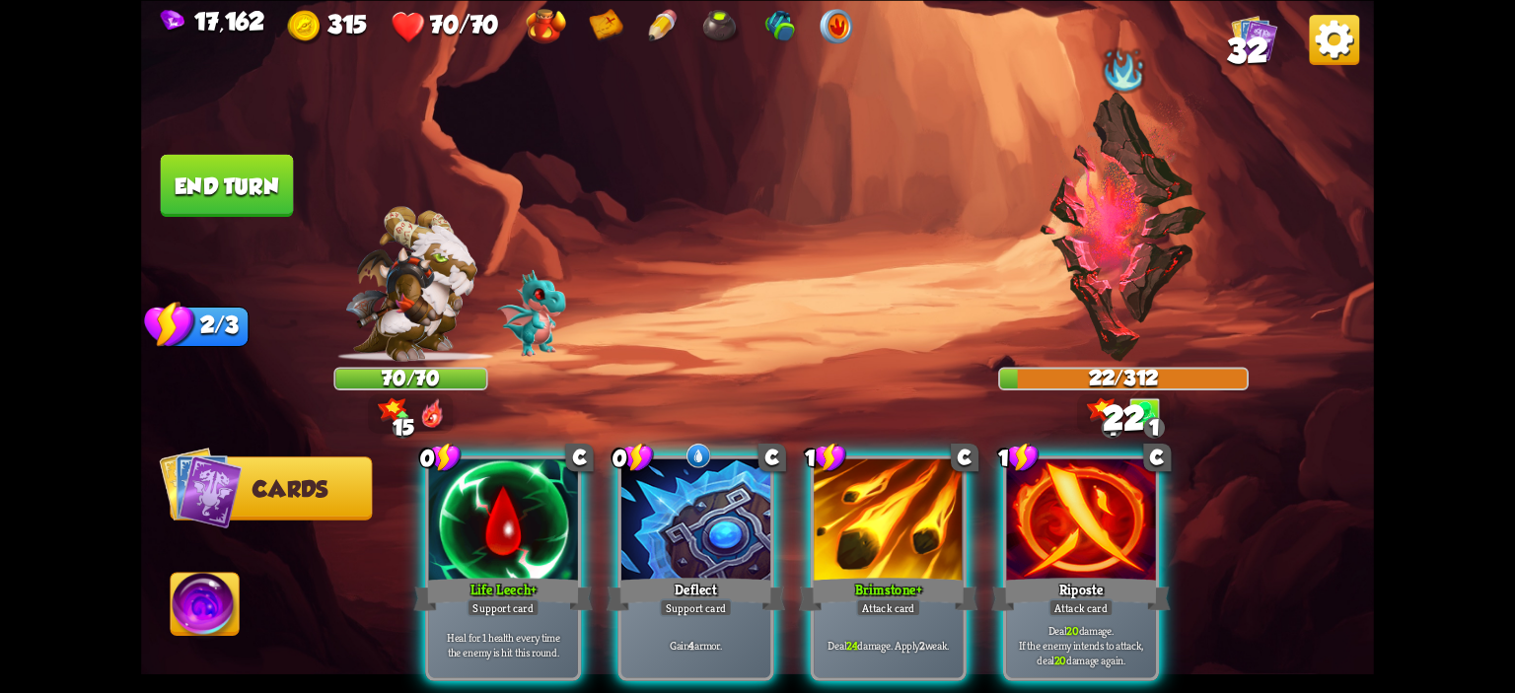
click at [990, 516] on div "0 C Life Leech+ Support card Heal for 1 health every time the enemy is hit this…" at bounding box center [881, 540] width 986 height 308
click at [1000, 514] on div "0 C Life Leech+ Support card Heal for 1 health every time the enemy is hit this…" at bounding box center [881, 540] width 986 height 308
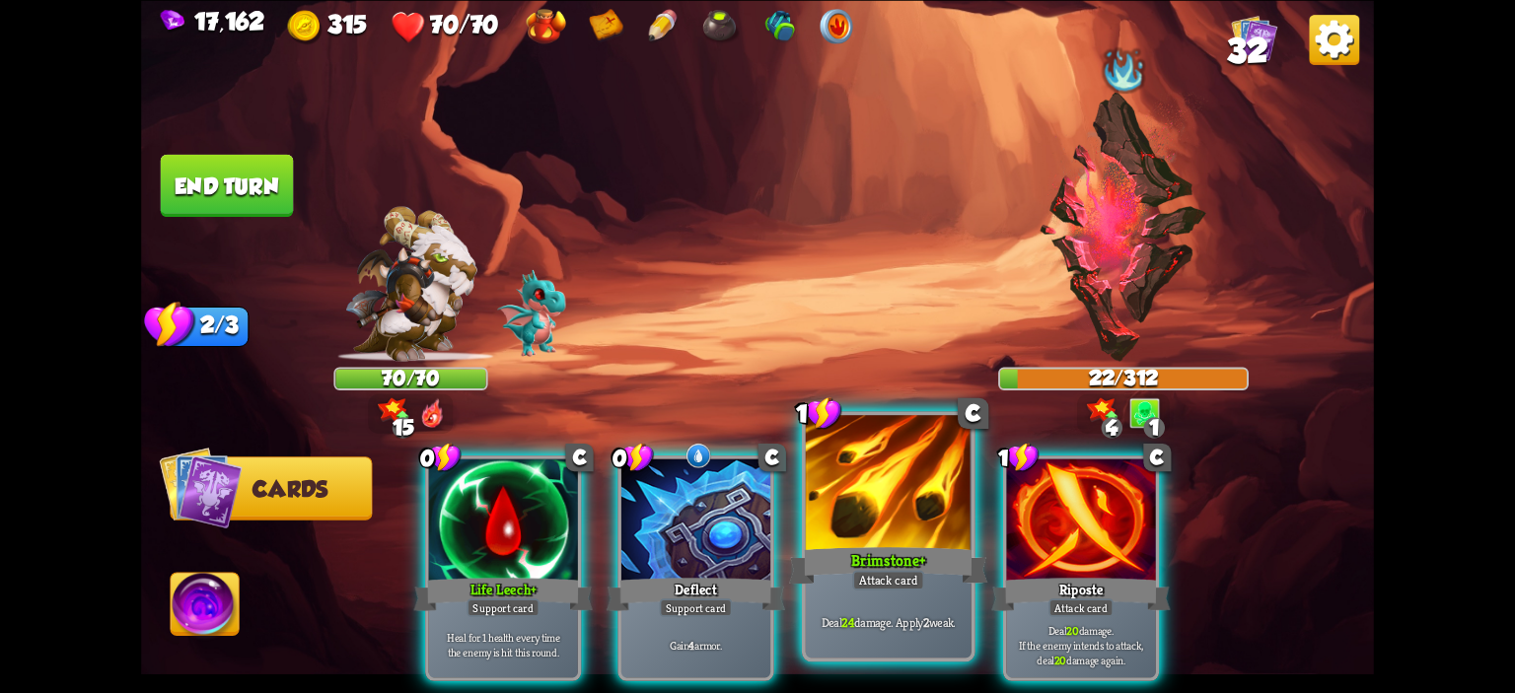
click at [914, 519] on div at bounding box center [889, 485] width 166 height 140
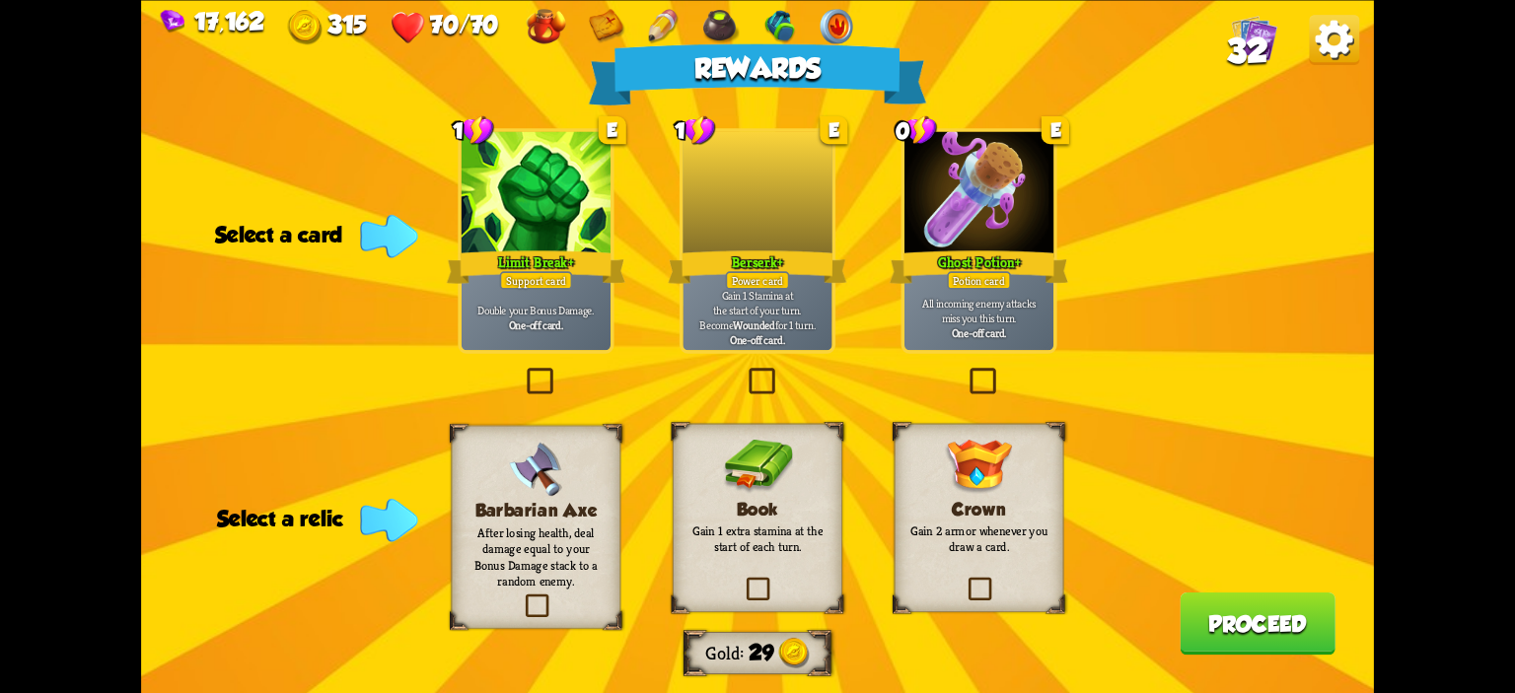
click at [993, 301] on p "All incoming enemy attacks miss you this turn." at bounding box center [979, 310] width 142 height 30
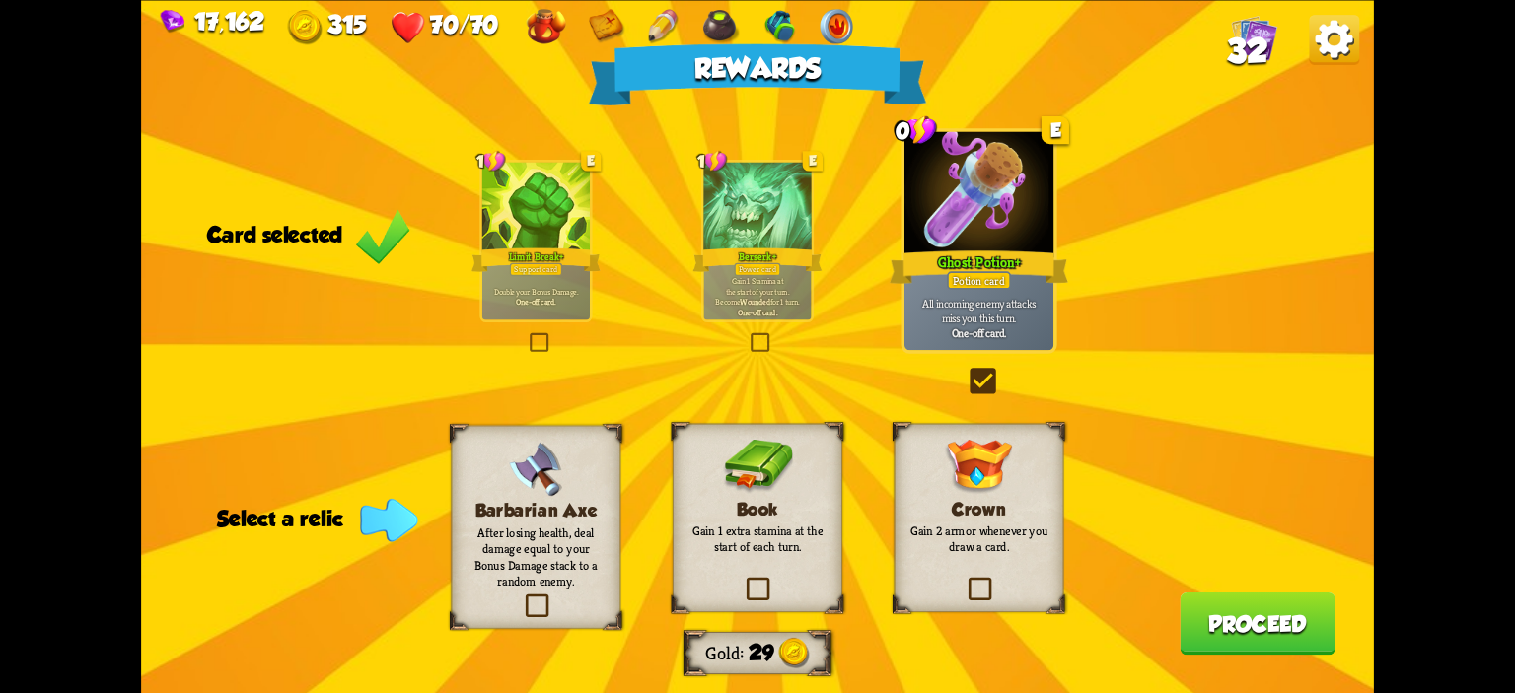
click at [742, 502] on h3 "Book" at bounding box center [756, 509] width 137 height 20
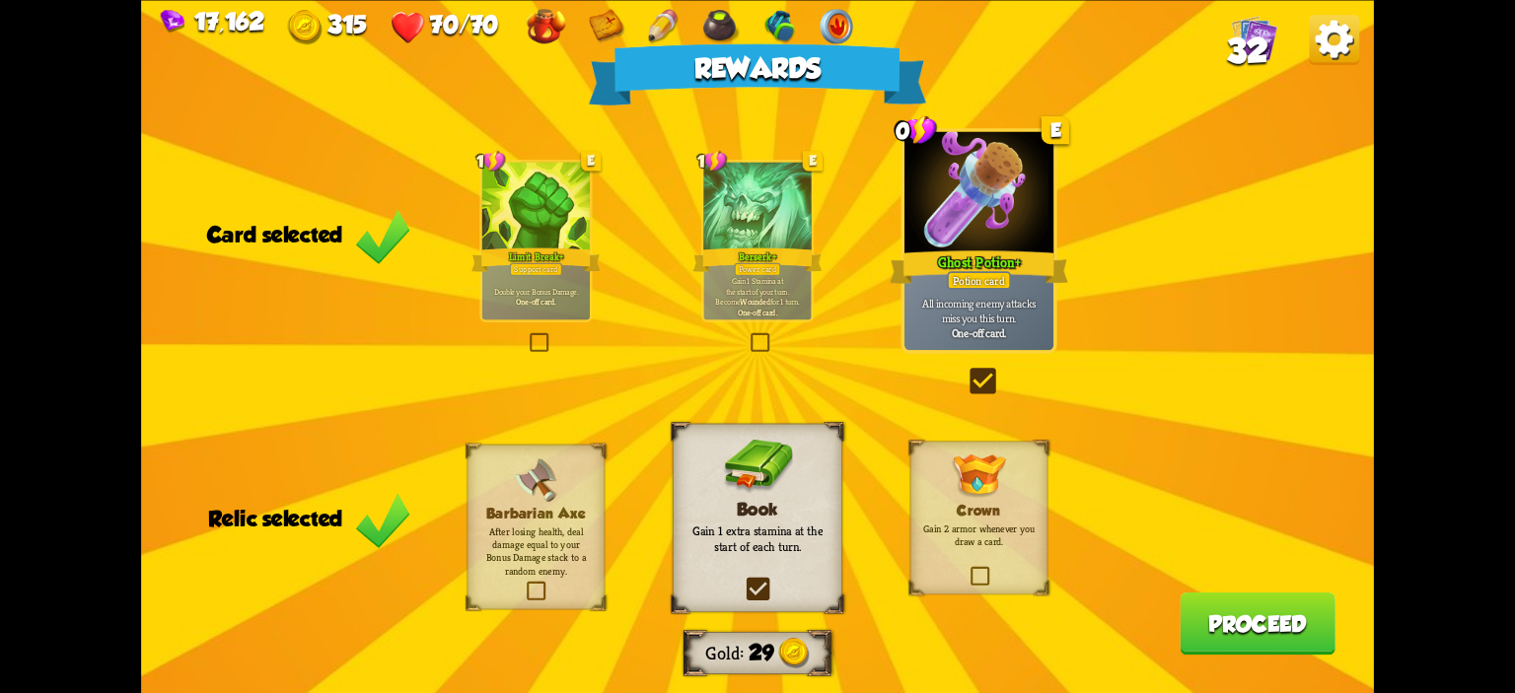
click at [1258, 629] on button "Proceed" at bounding box center [1258, 623] width 156 height 62
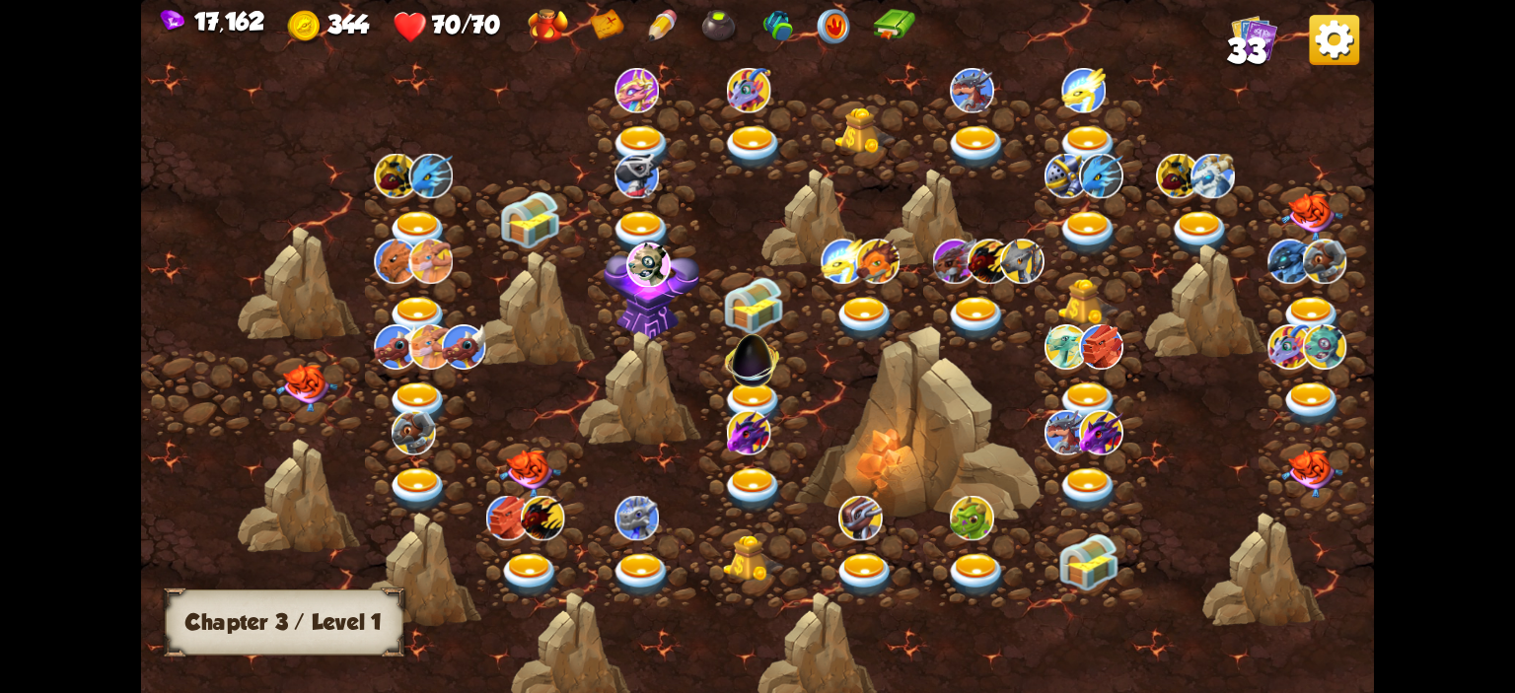
click at [301, 404] on img at bounding box center [306, 388] width 61 height 48
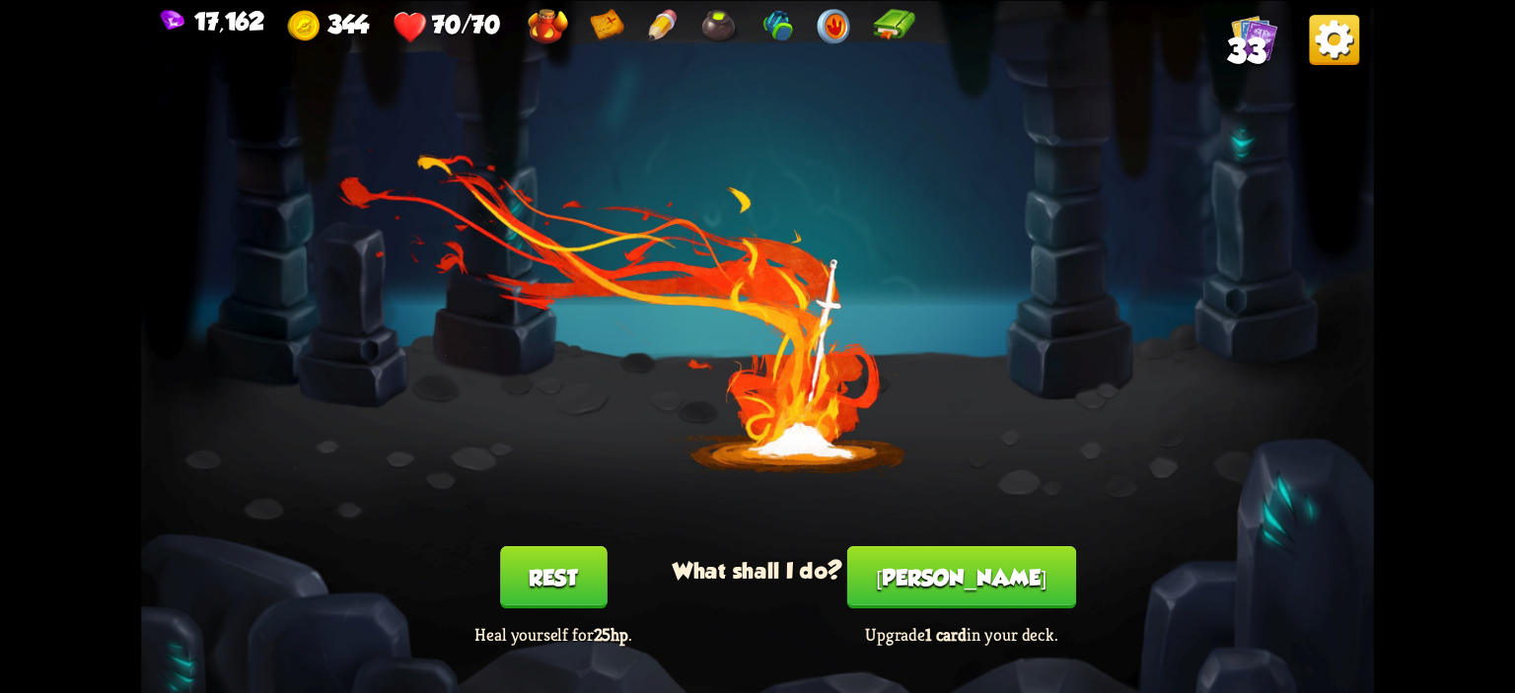
click at [974, 567] on button "Smith" at bounding box center [961, 577] width 229 height 62
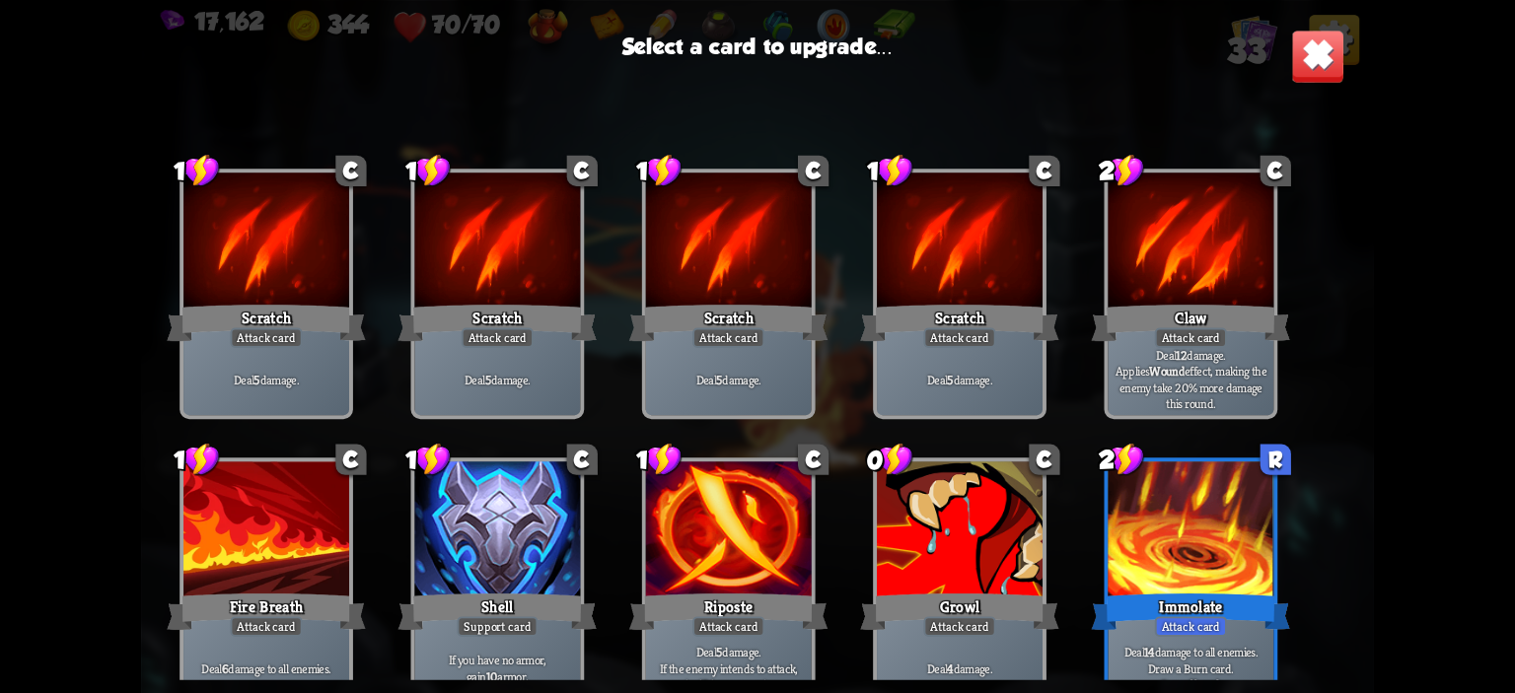
scroll to position [620, 0]
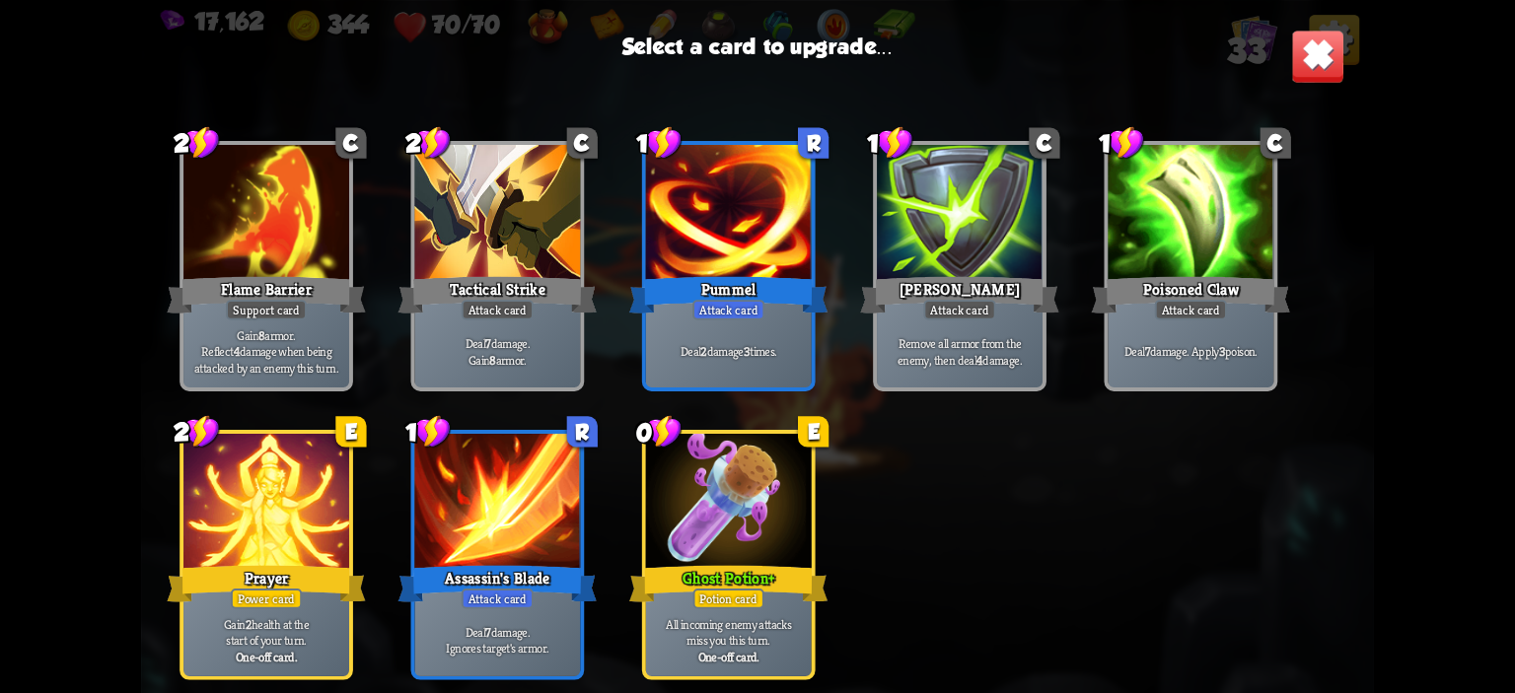
click at [762, 502] on div at bounding box center [729, 504] width 166 height 140
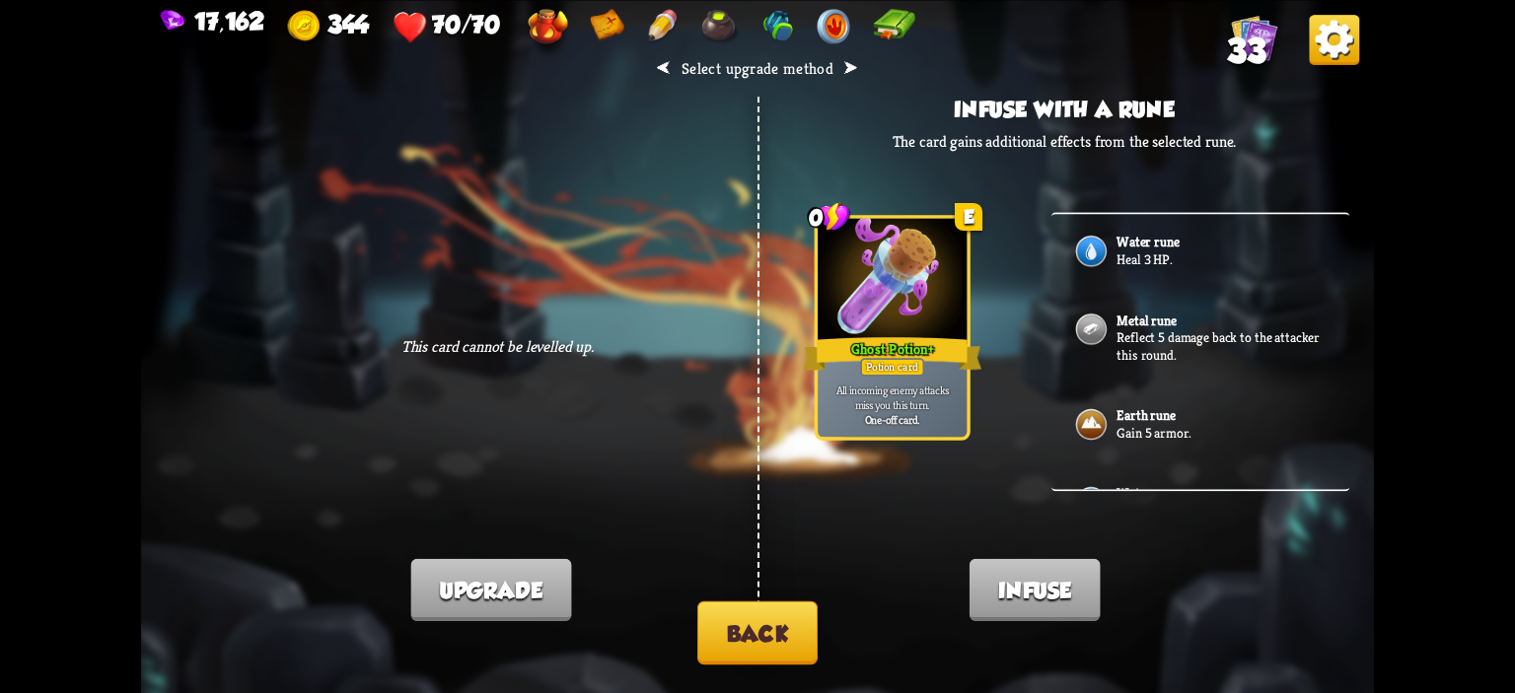
click at [779, 630] on button "Back" at bounding box center [757, 632] width 120 height 63
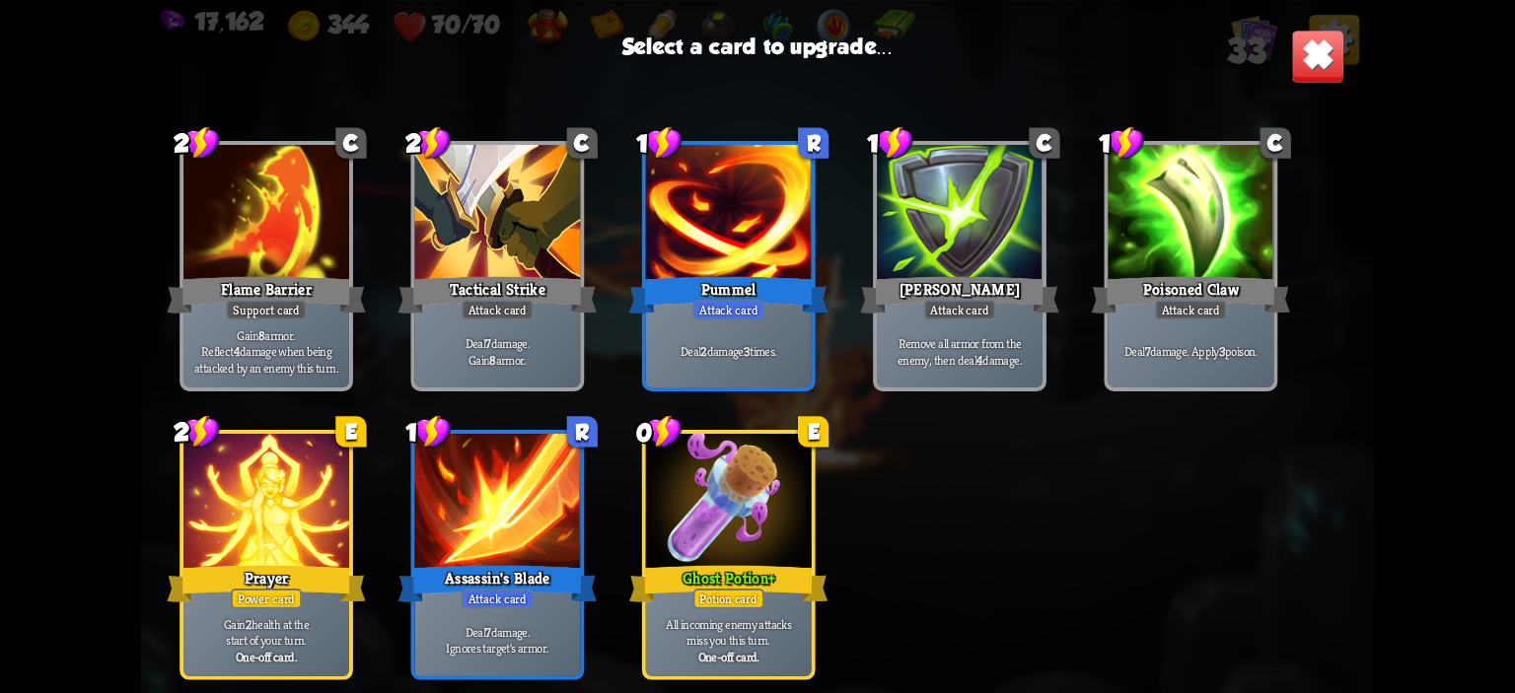
click at [797, 527] on div at bounding box center [729, 504] width 166 height 140
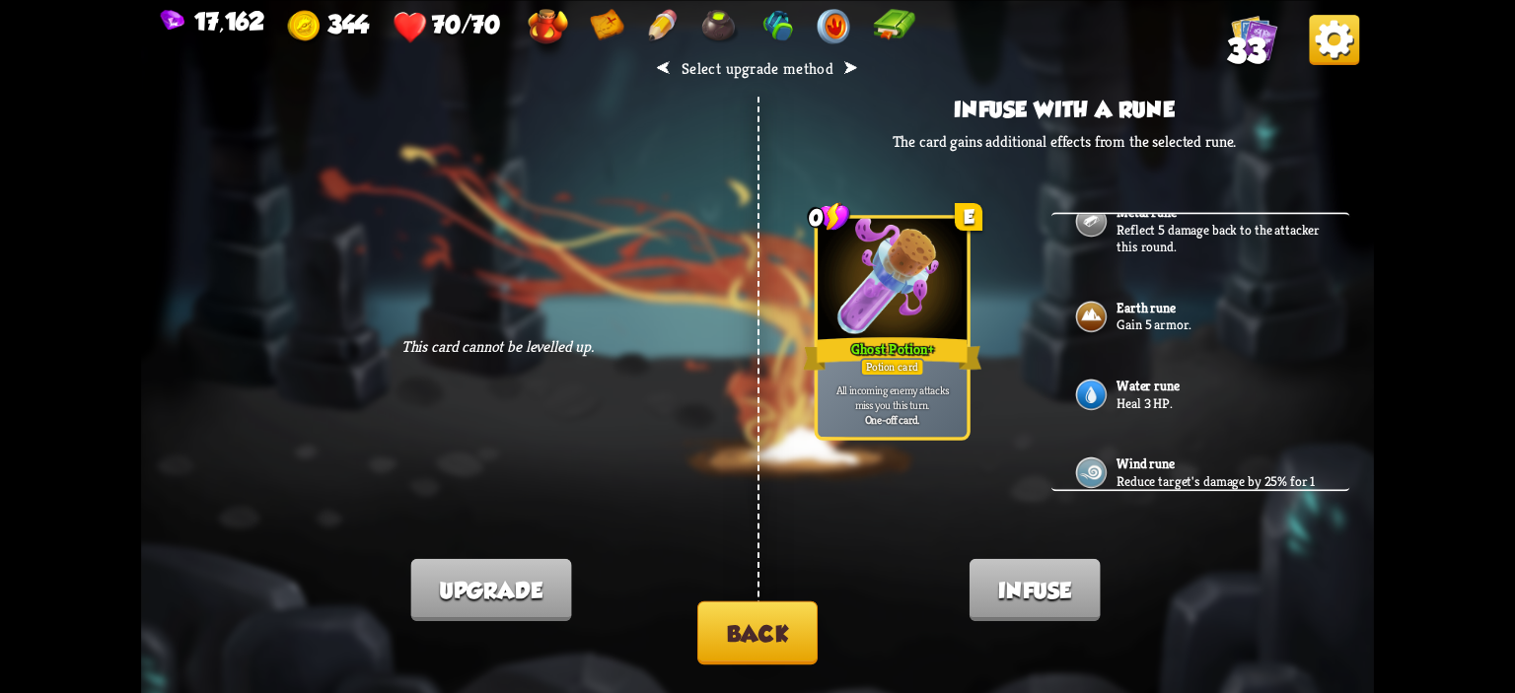
scroll to position [103, 0]
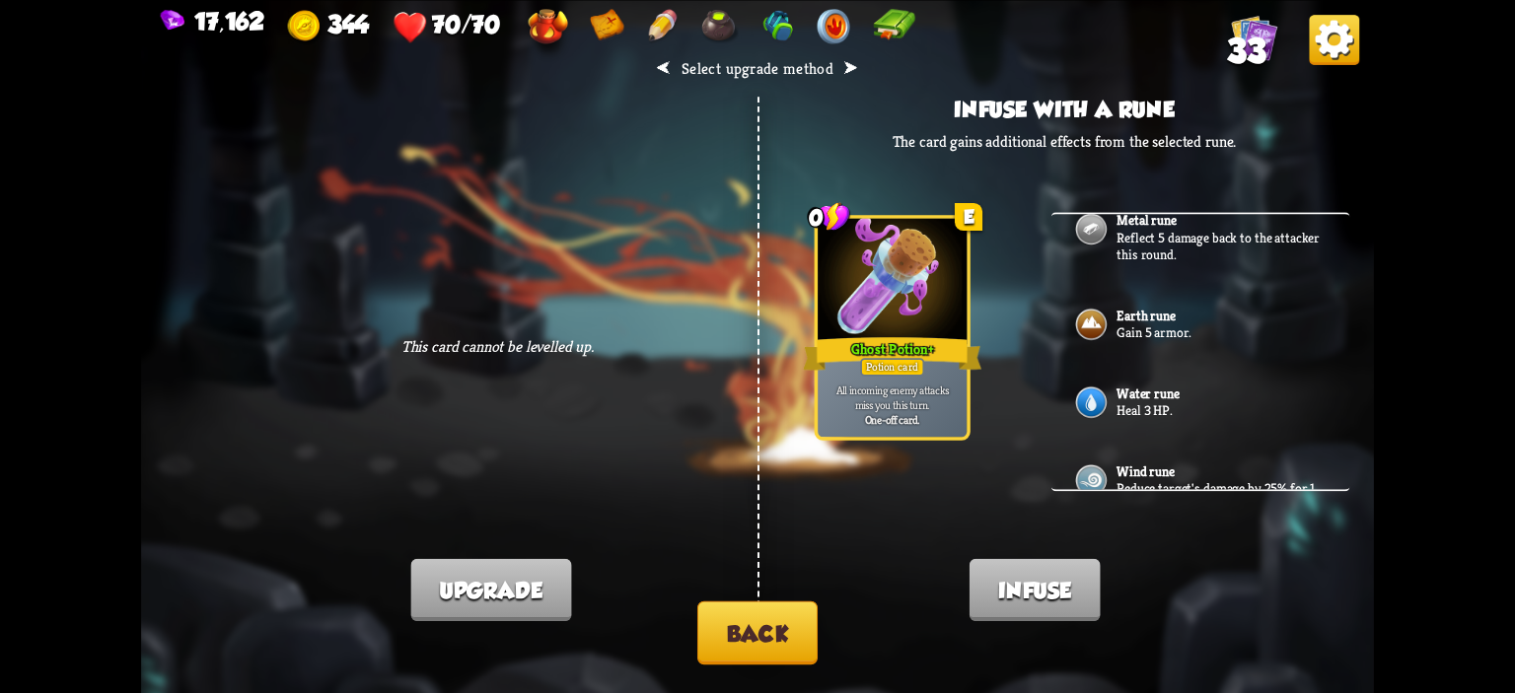
click at [1251, 365] on div "Water rune Heal 3 HP." at bounding box center [1200, 404] width 299 height 78
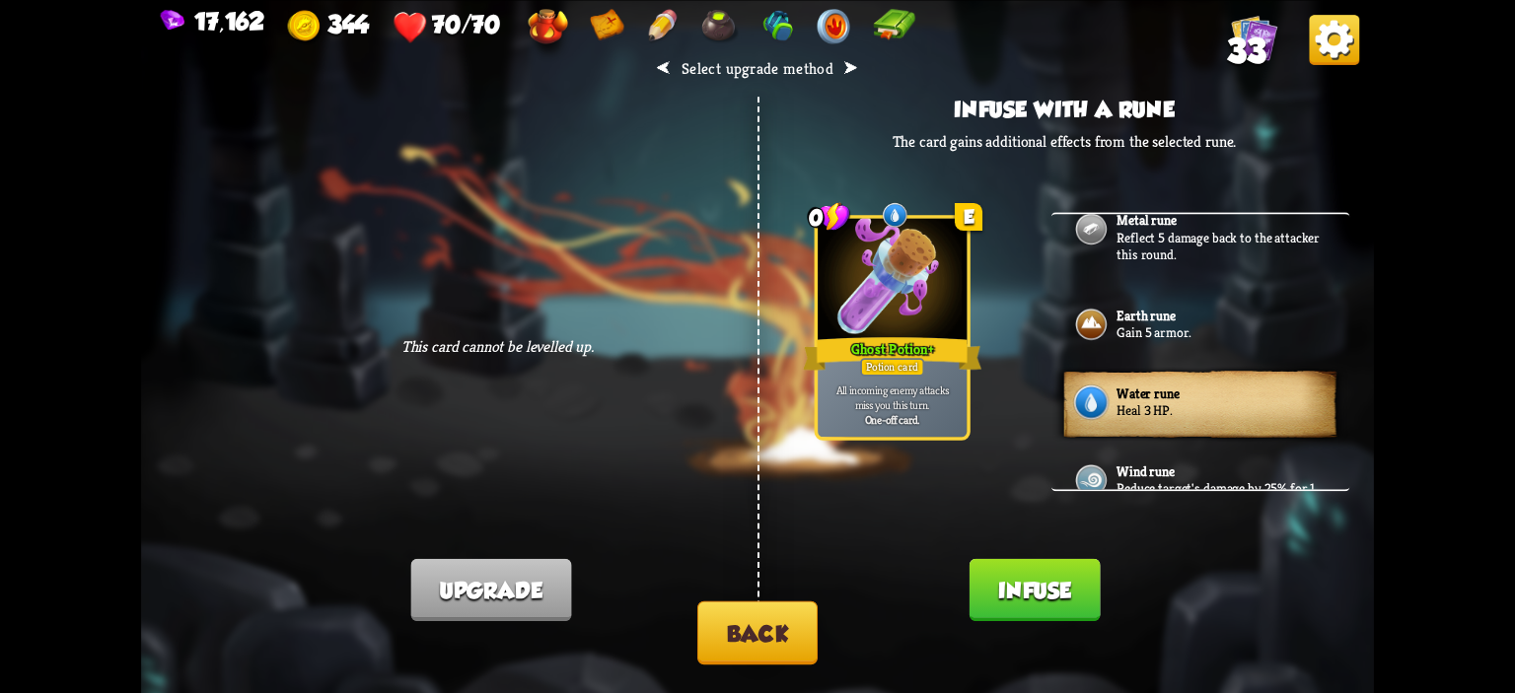
scroll to position [300, 0]
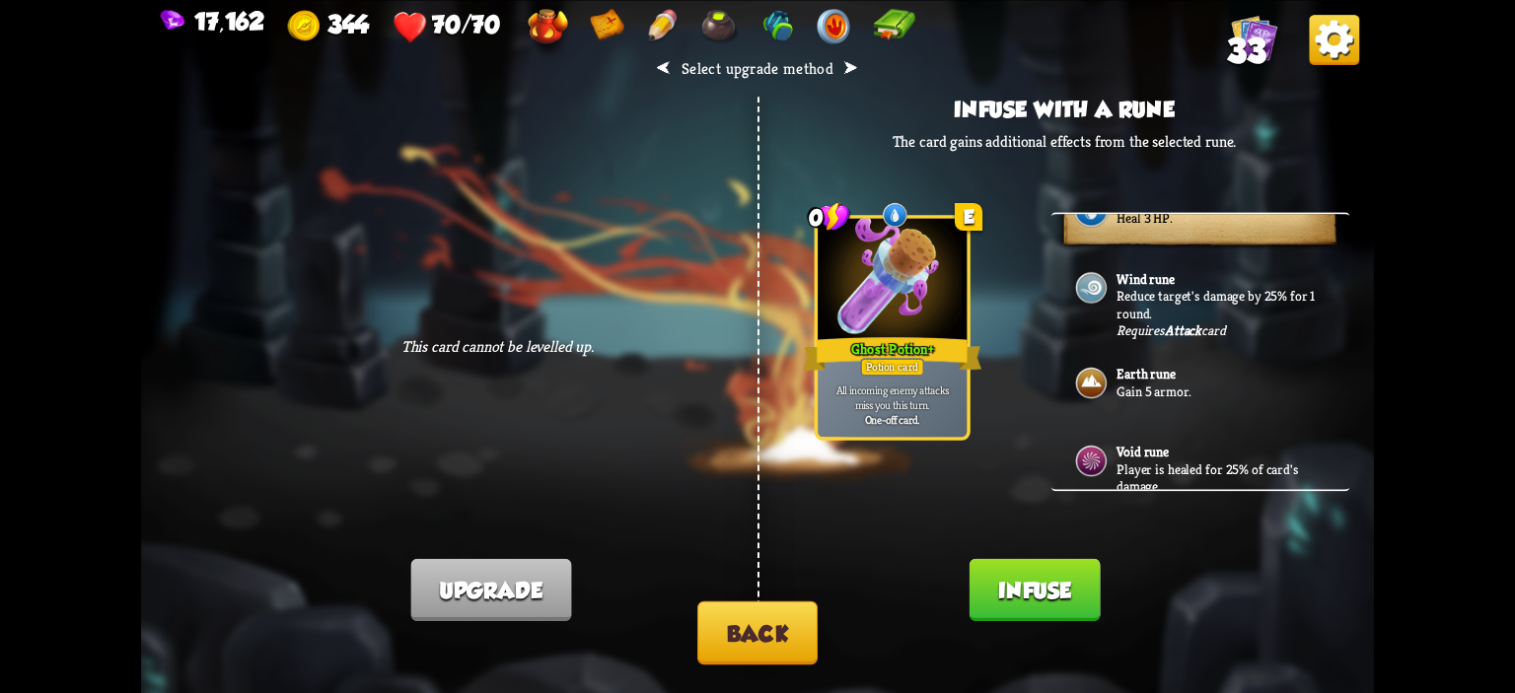
click at [1080, 595] on button "Infuse" at bounding box center [1034, 589] width 131 height 62
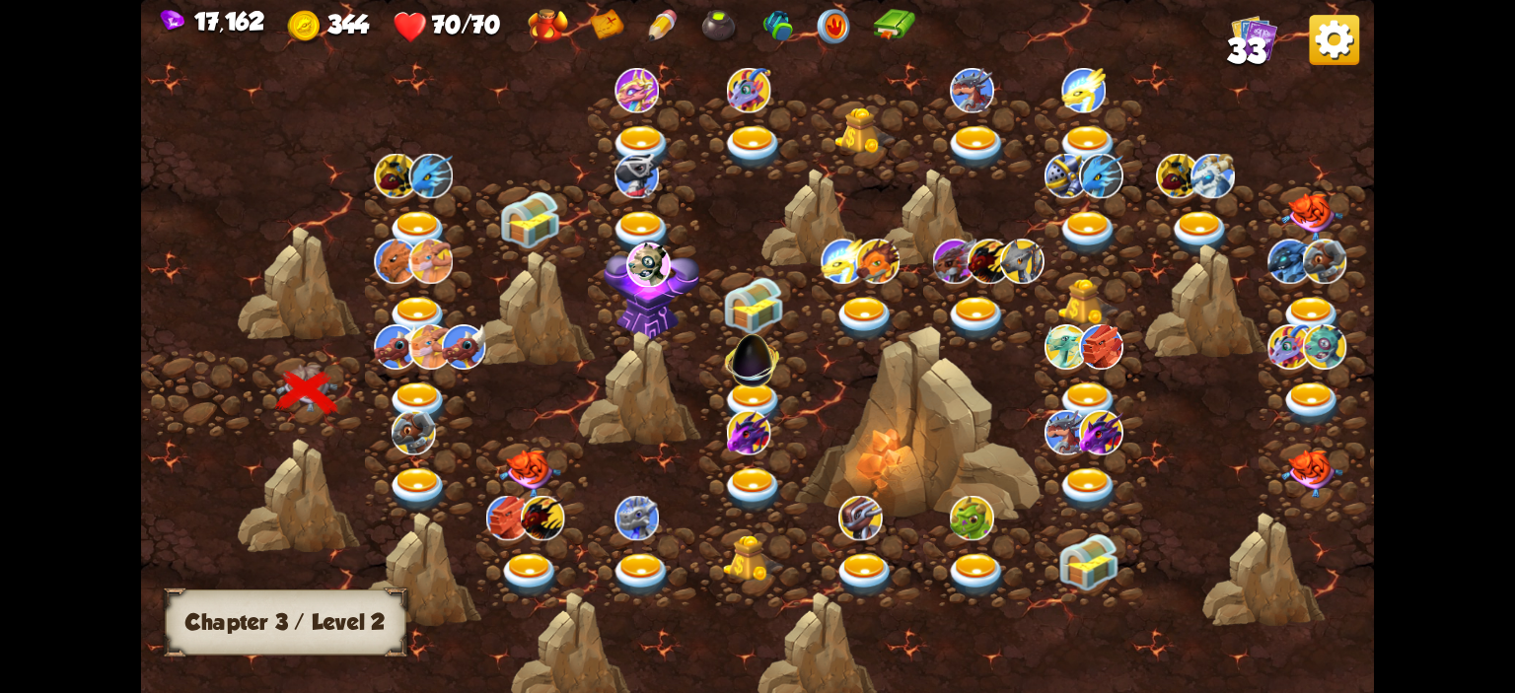
click at [440, 393] on img at bounding box center [418, 405] width 61 height 45
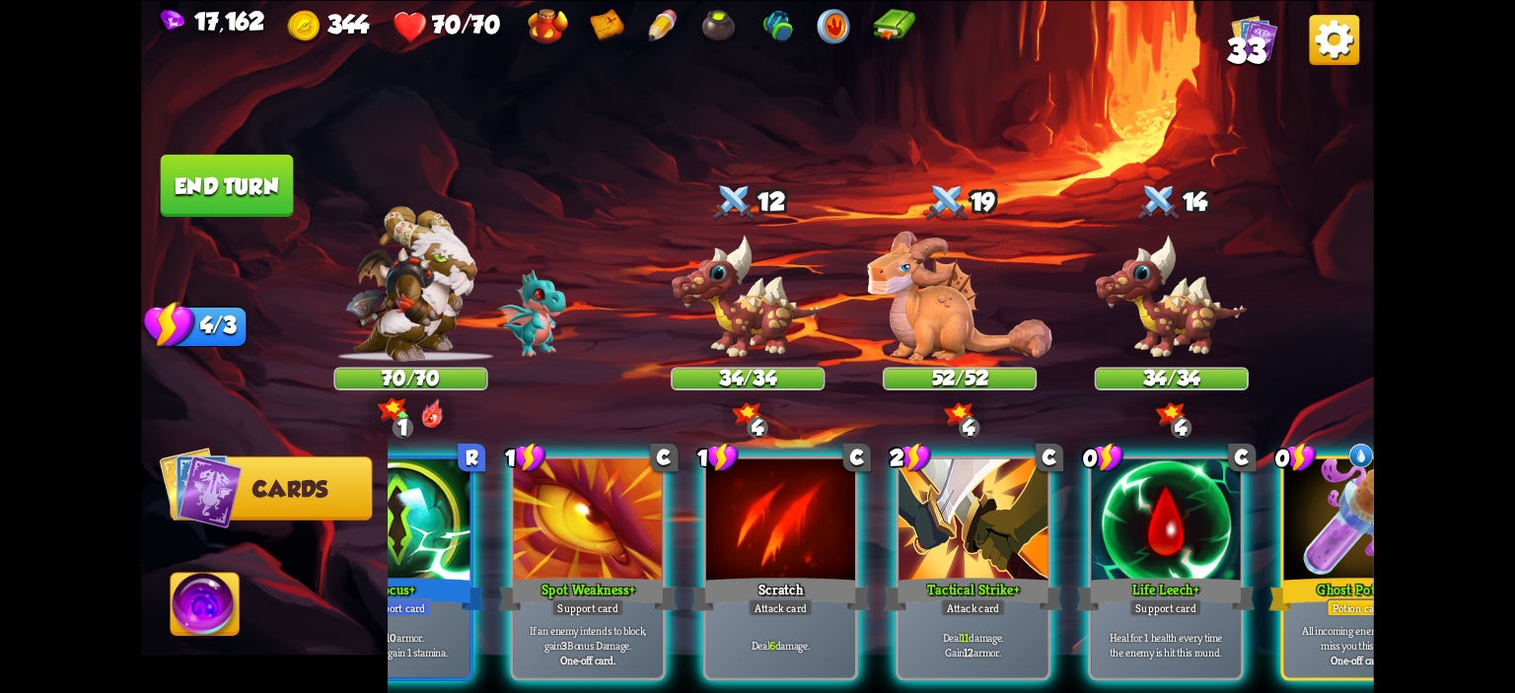
scroll to position [0, 343]
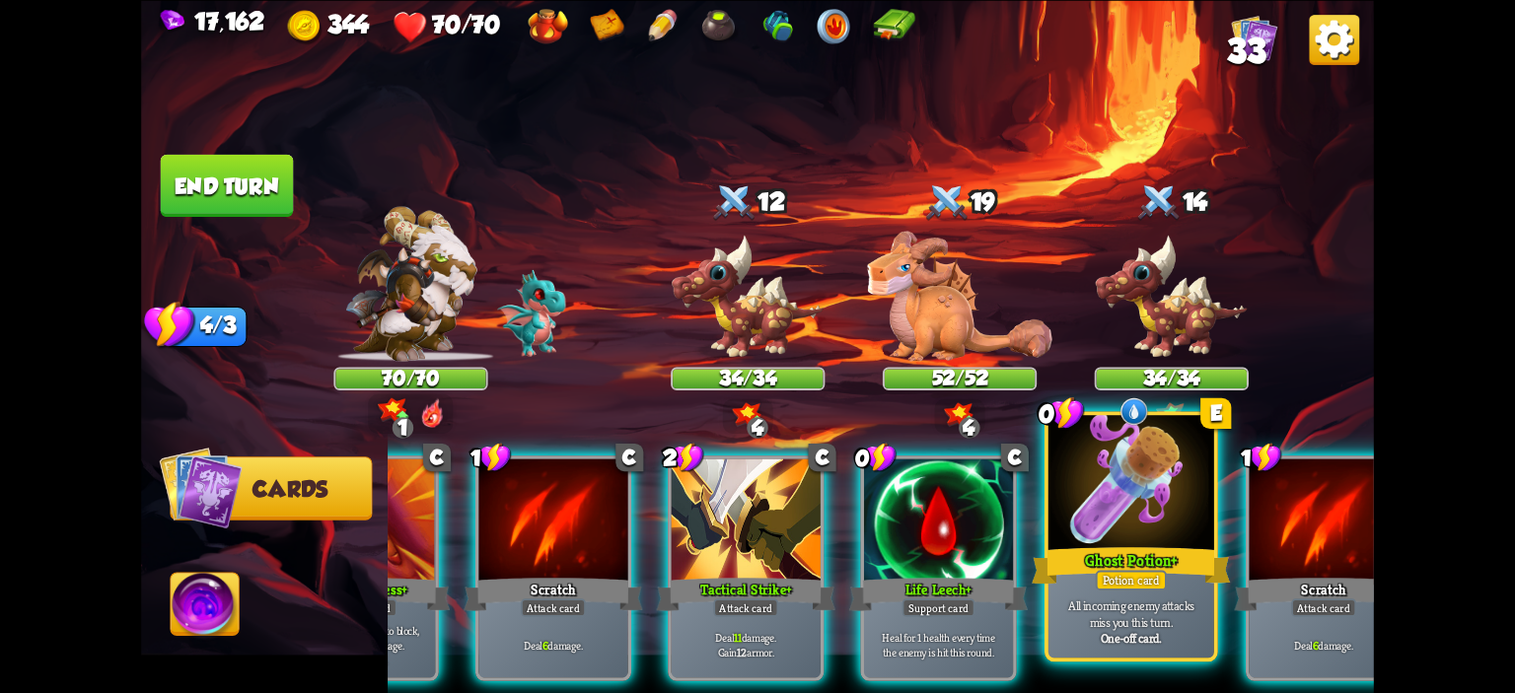
click at [1138, 512] on div at bounding box center [1131, 485] width 166 height 140
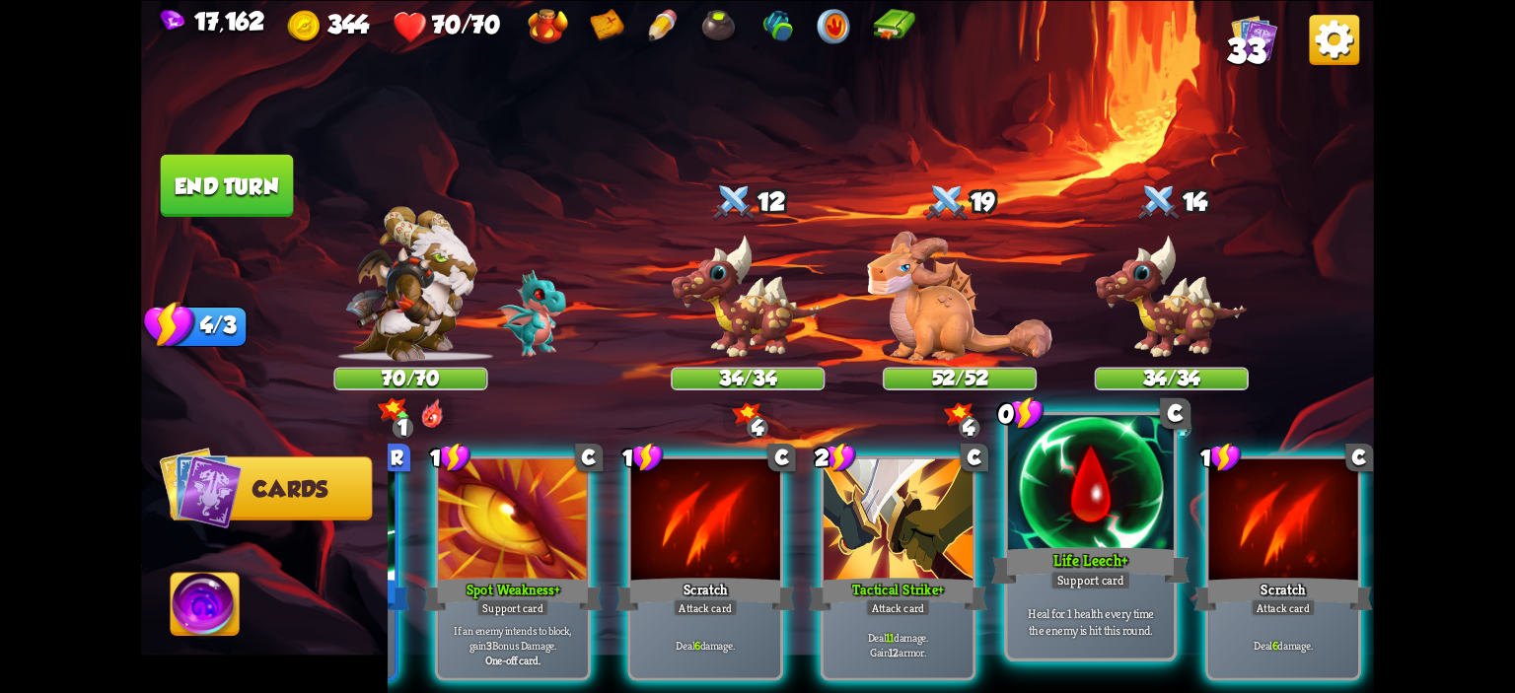
scroll to position [0, 186]
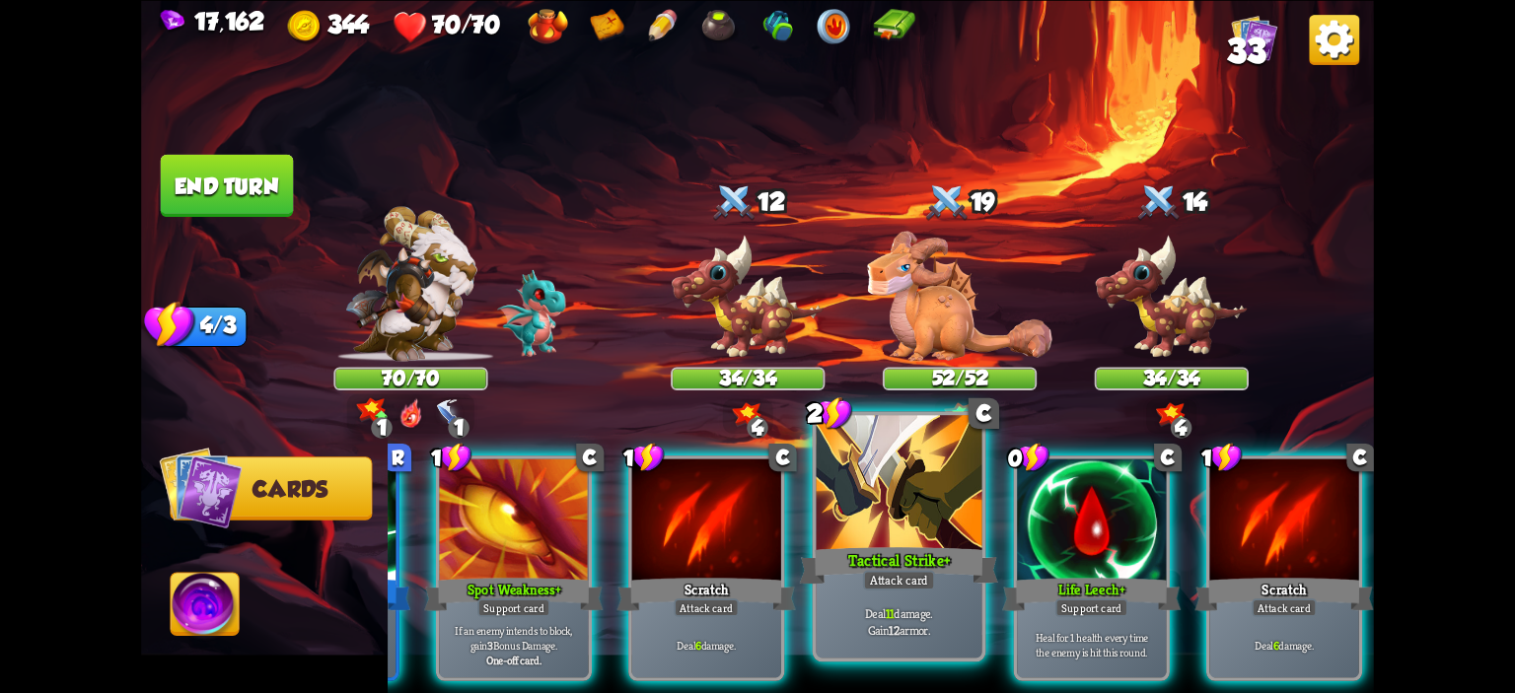
click at [848, 478] on div at bounding box center [900, 485] width 166 height 140
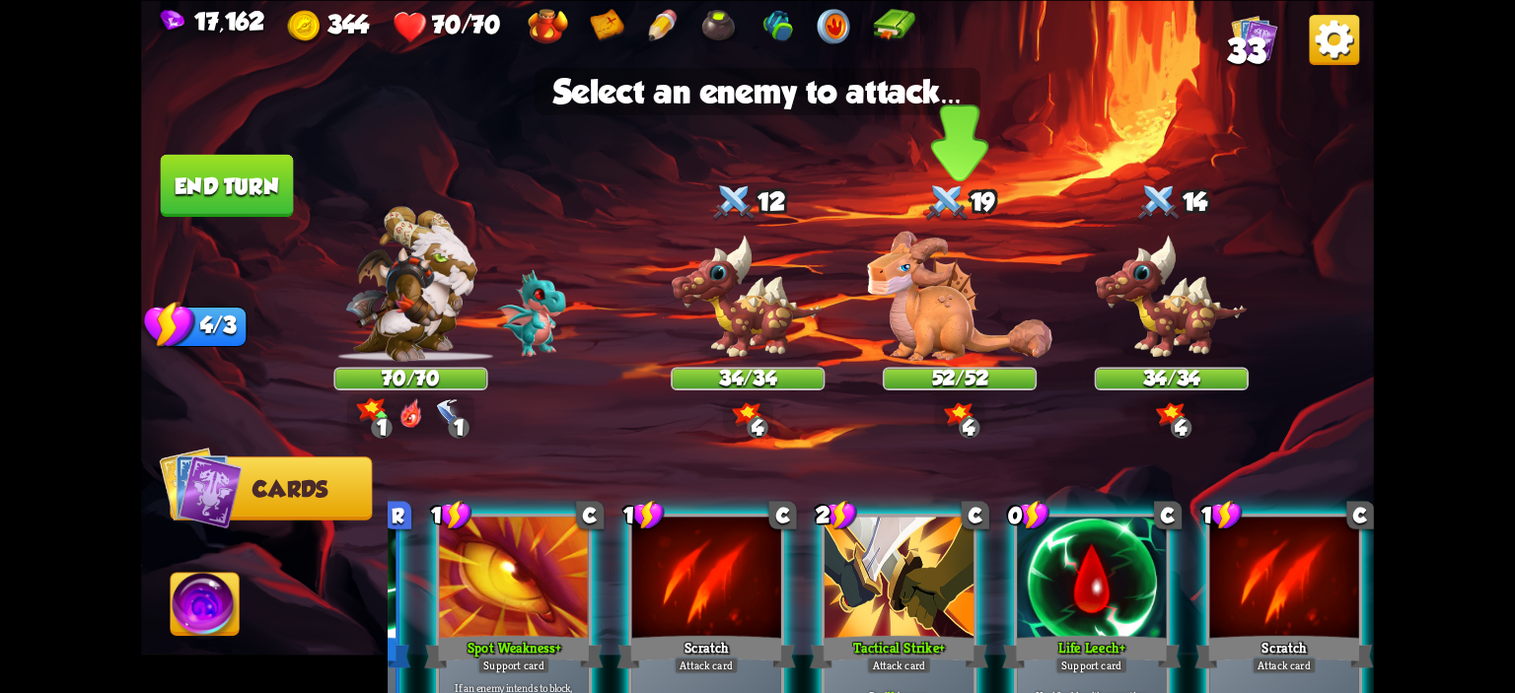
click at [997, 192] on div "19" at bounding box center [960, 204] width 154 height 50
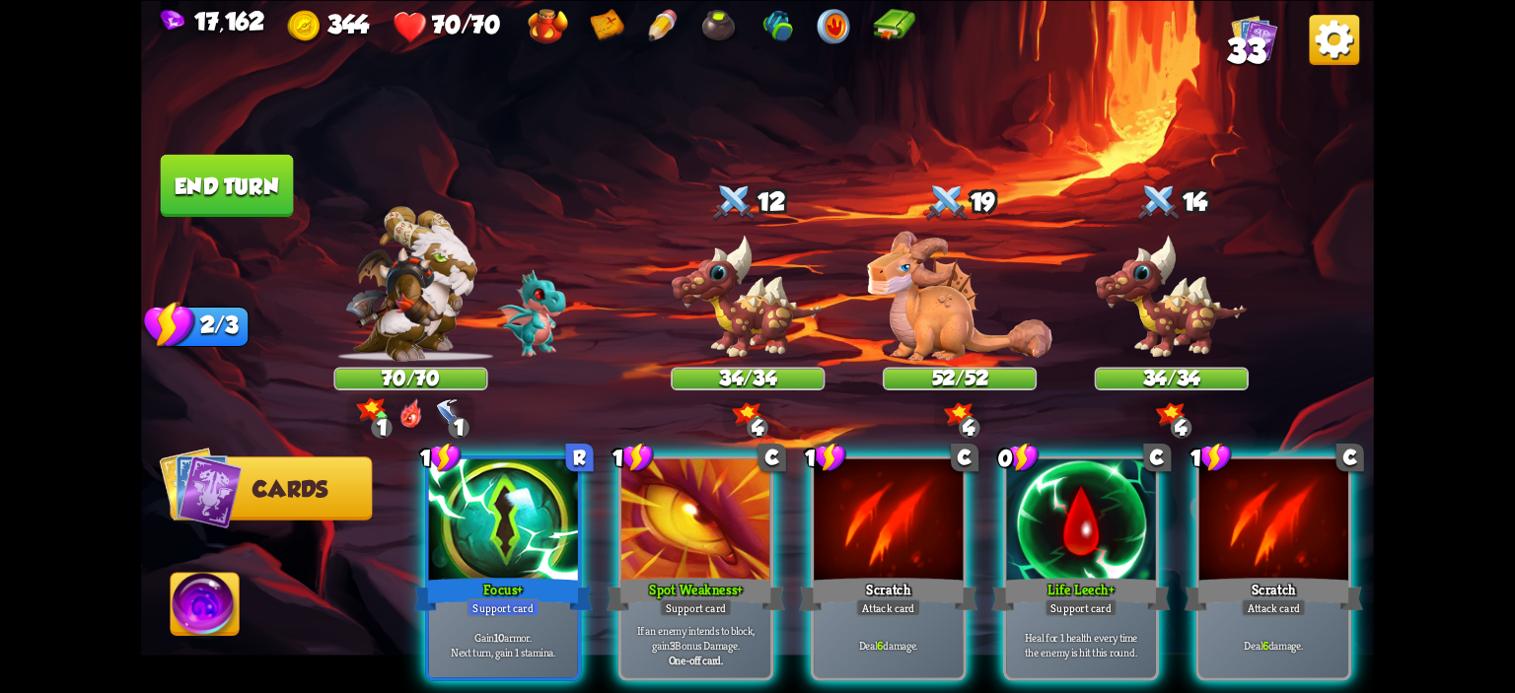
scroll to position [0, 0]
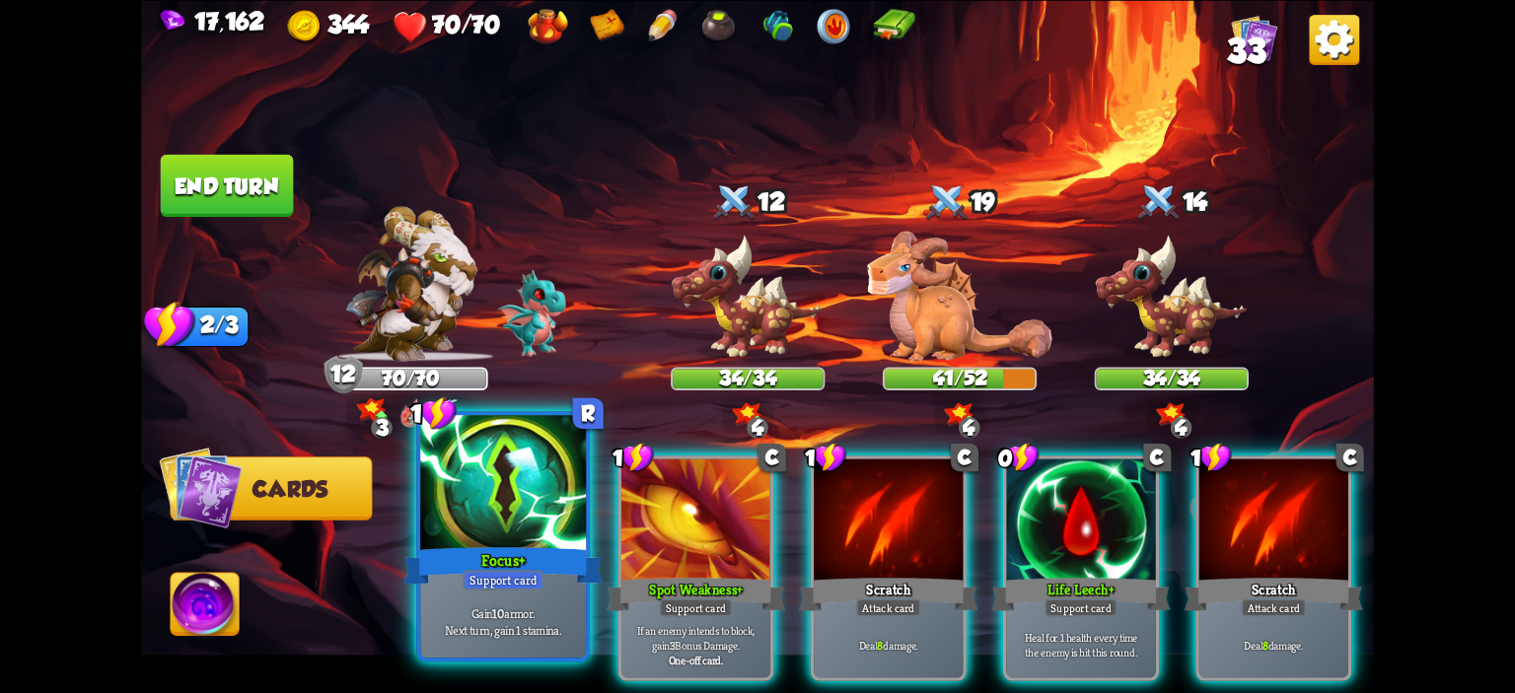
click at [534, 500] on div at bounding box center [503, 485] width 166 height 140
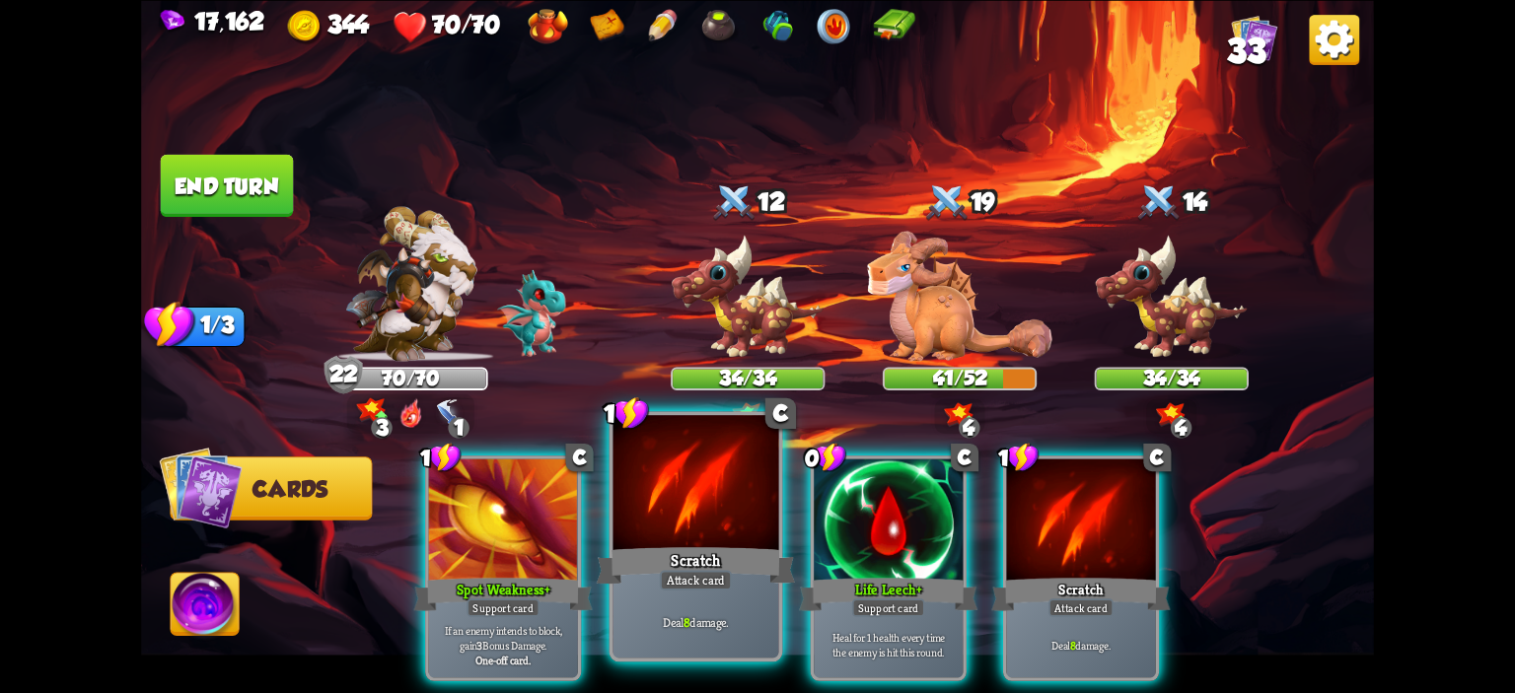
click at [670, 479] on div at bounding box center [696, 485] width 166 height 140
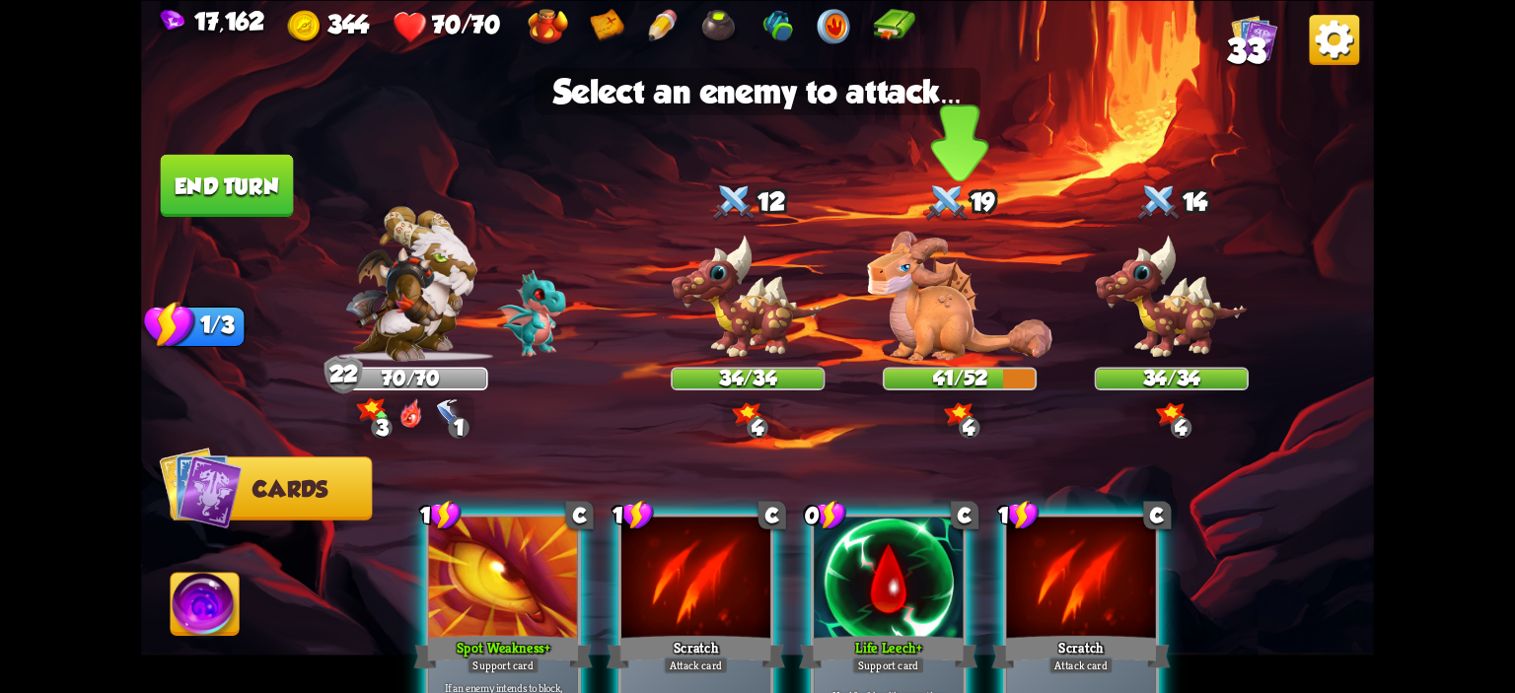
click at [939, 271] on img at bounding box center [959, 296] width 184 height 130
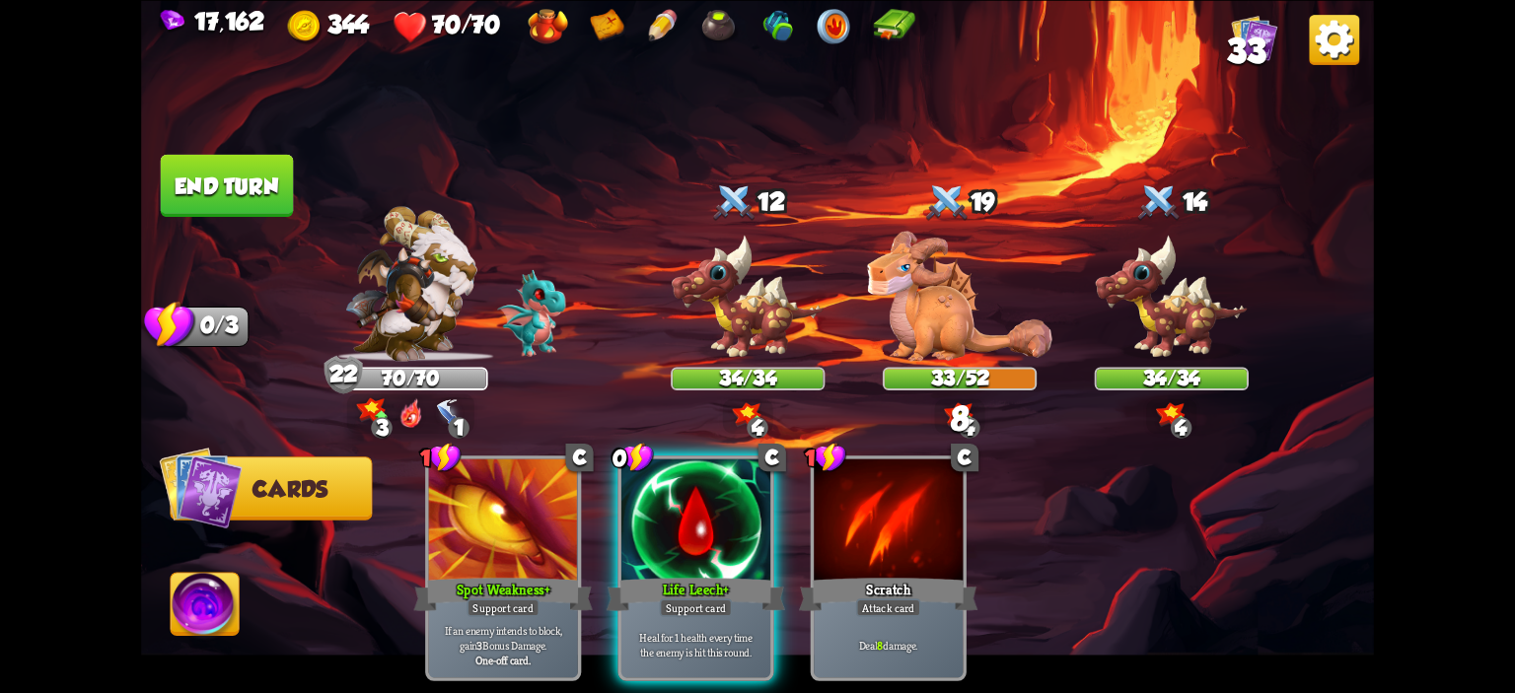
click at [235, 209] on button "End turn" at bounding box center [227, 185] width 133 height 62
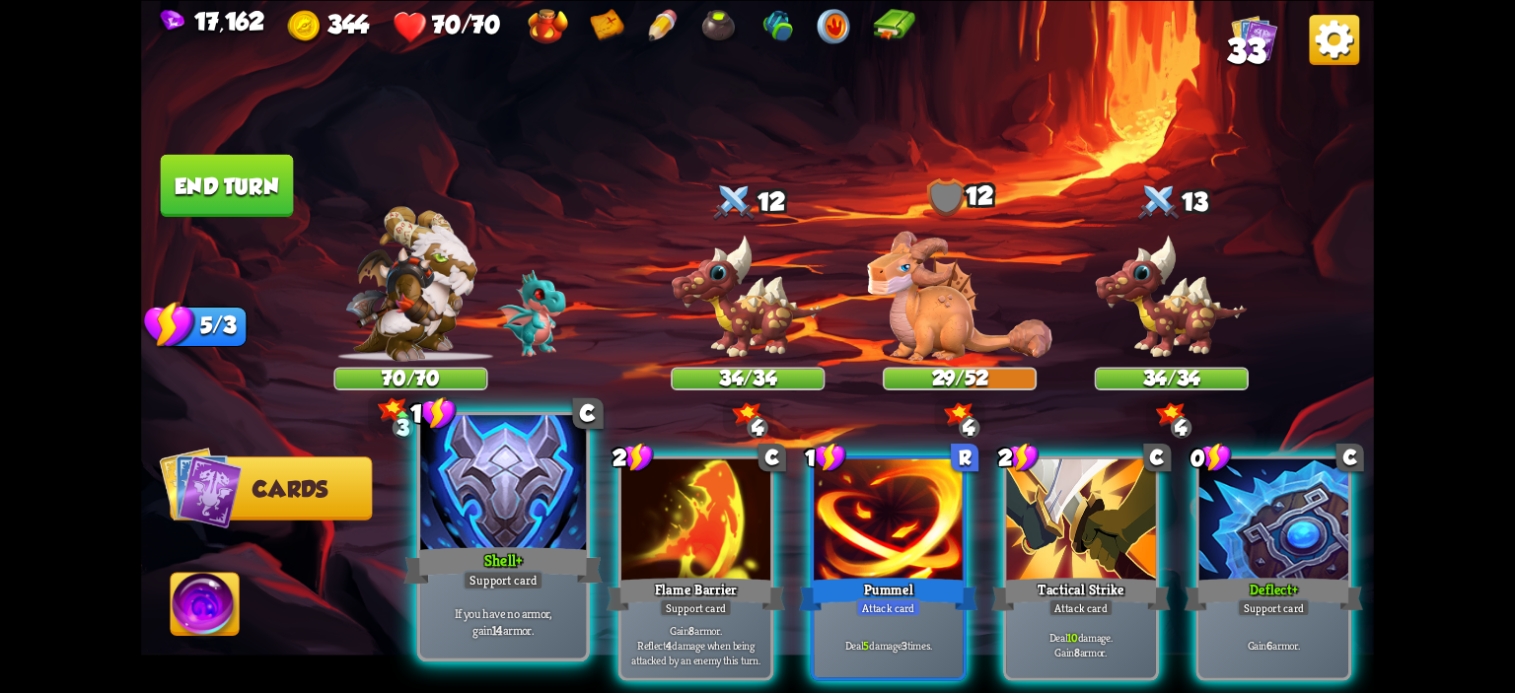
click at [458, 531] on div at bounding box center [503, 485] width 166 height 140
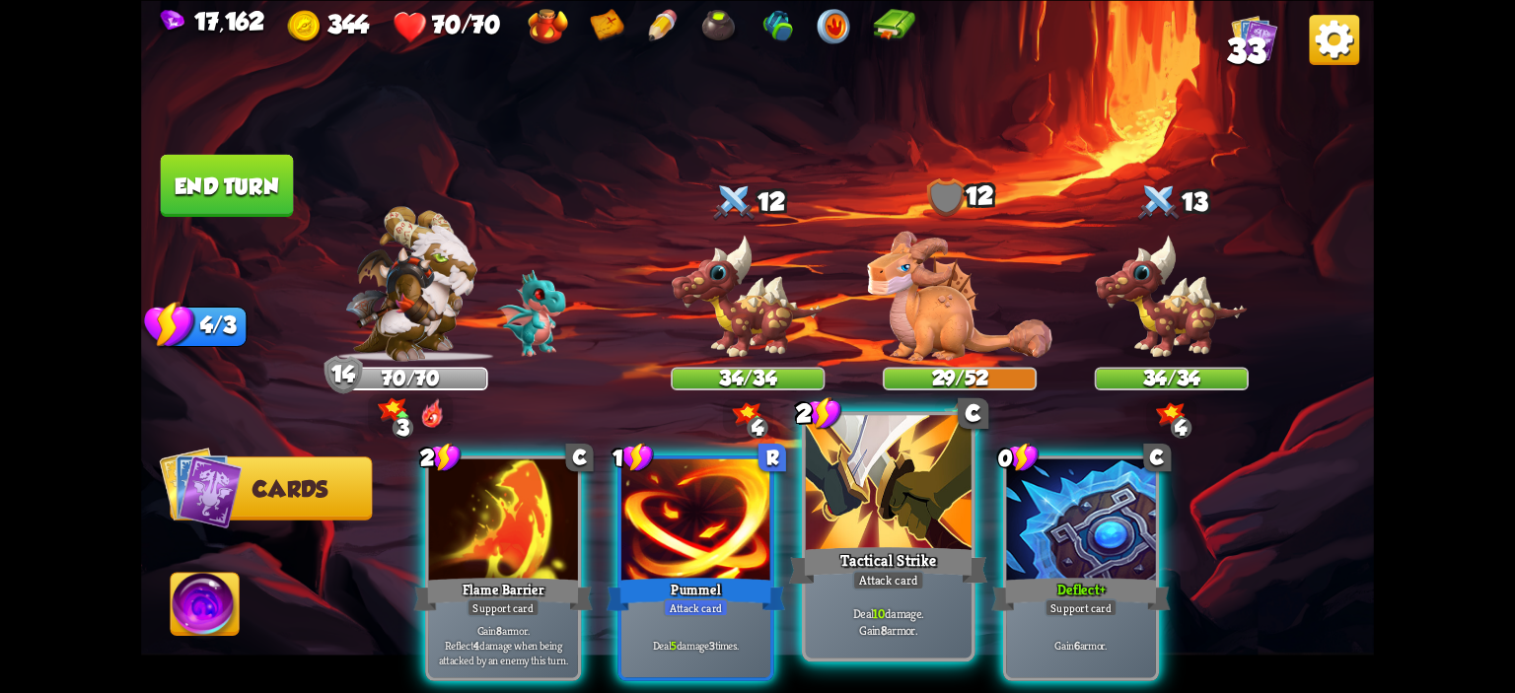
click at [853, 527] on div at bounding box center [889, 485] width 166 height 140
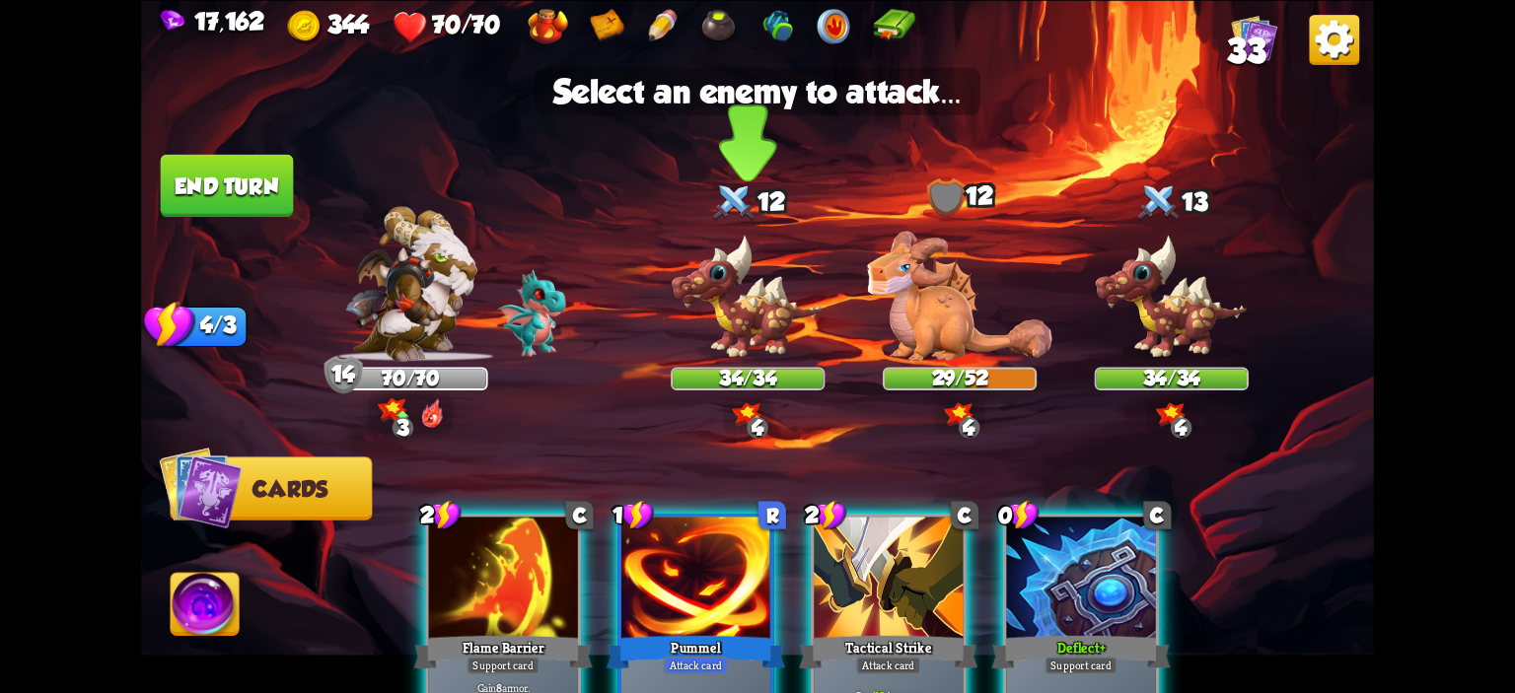
click at [745, 325] on img at bounding box center [748, 297] width 154 height 127
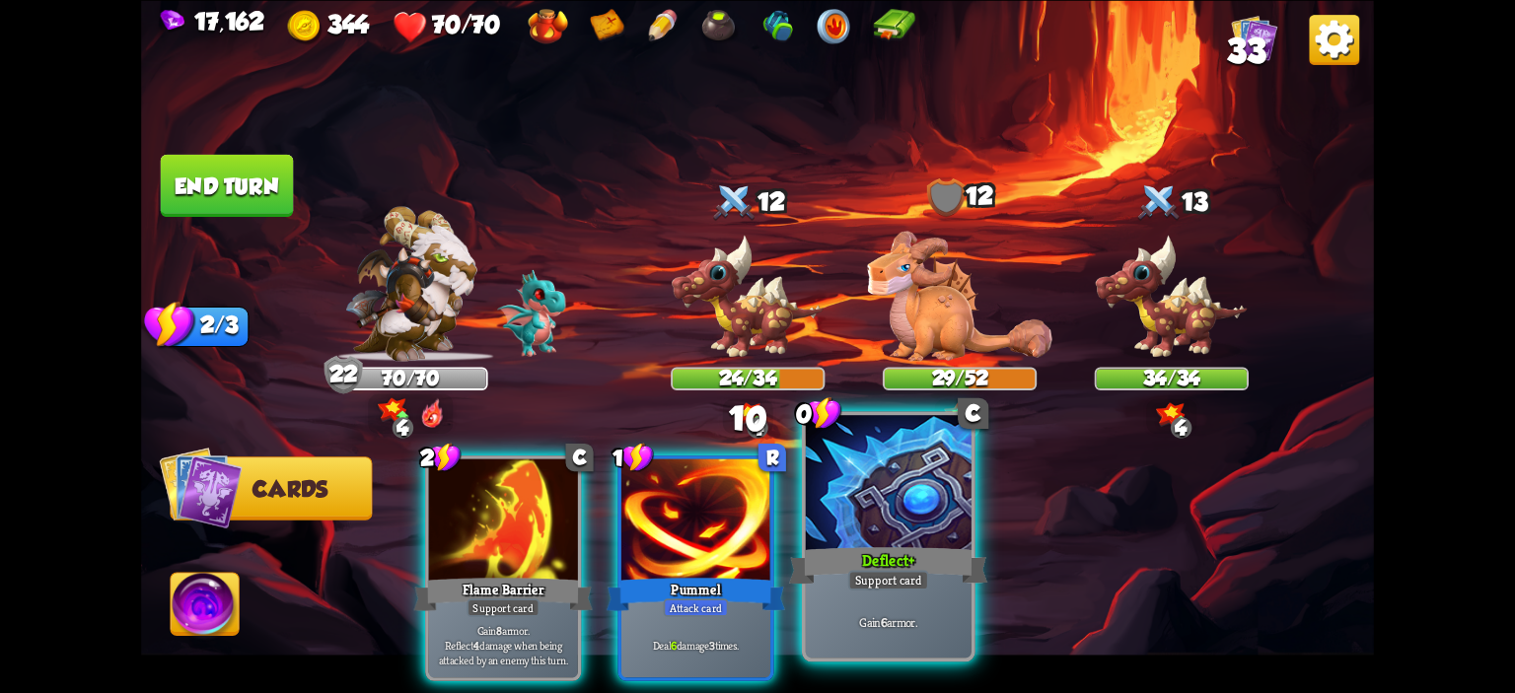
click at [842, 508] on div at bounding box center [889, 485] width 166 height 140
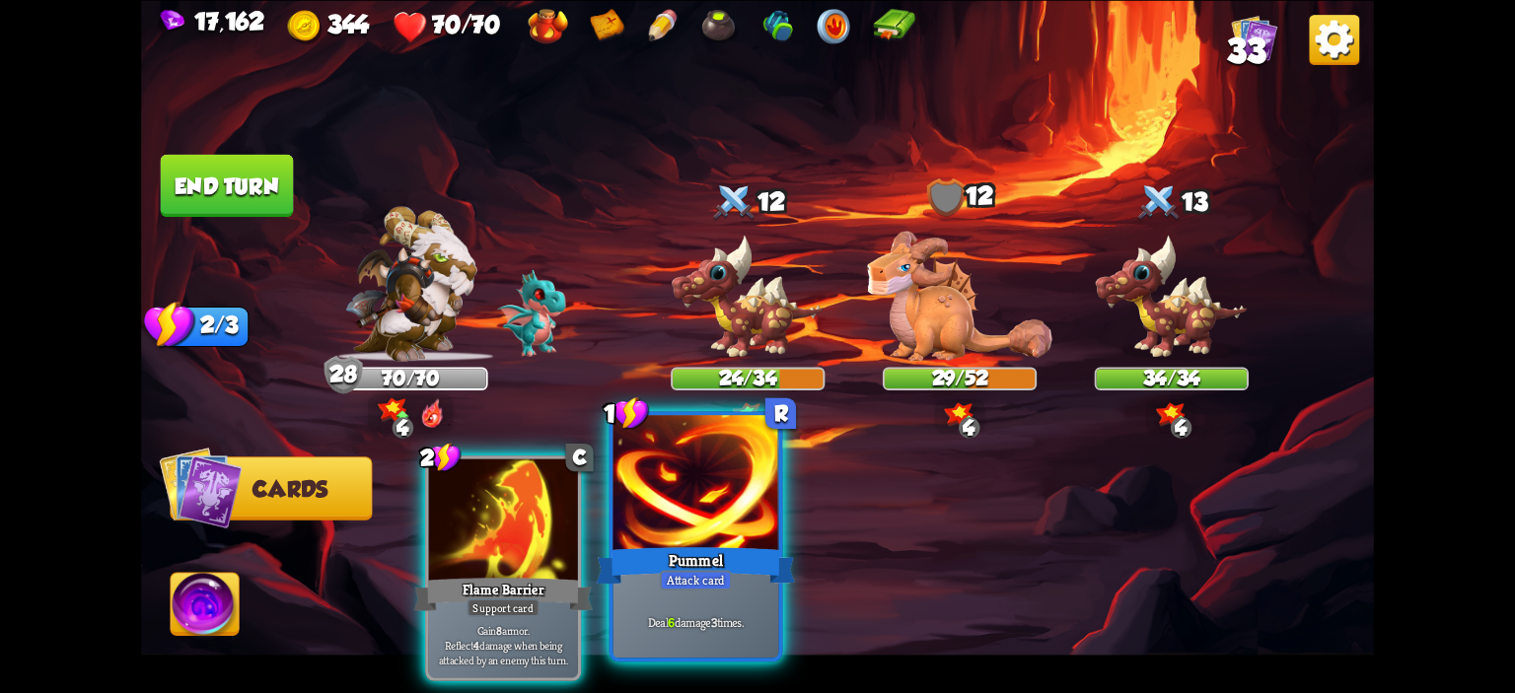
click at [746, 507] on div at bounding box center [696, 485] width 166 height 140
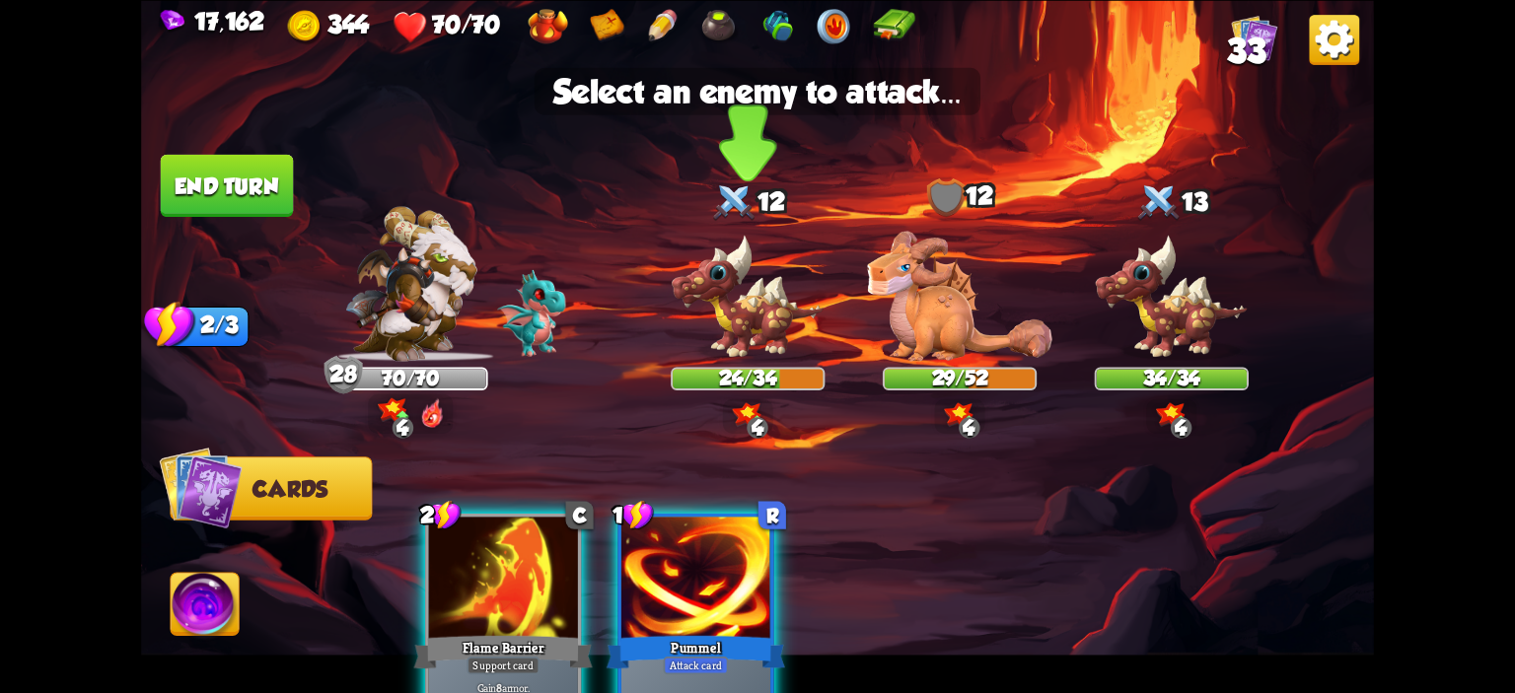
click at [750, 233] on div at bounding box center [748, 293] width 154 height 135
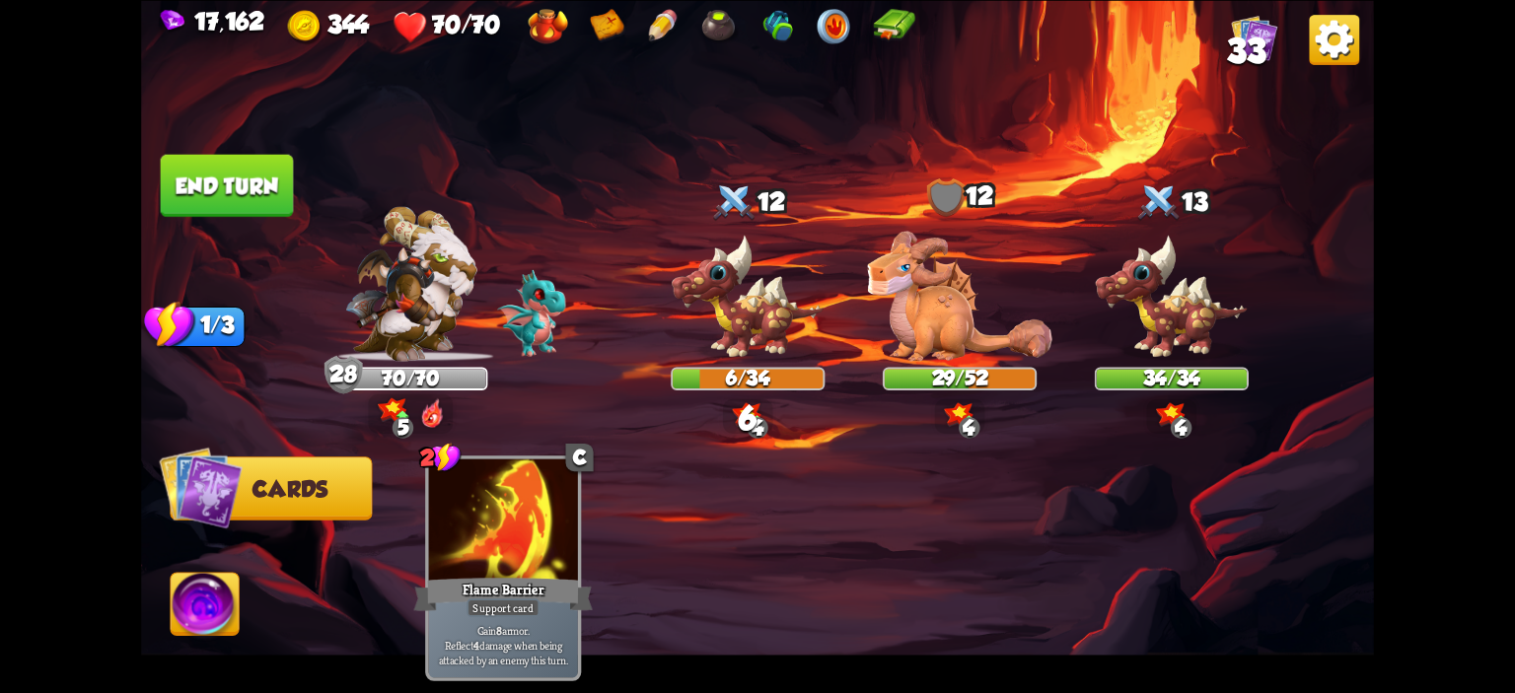
click at [193, 165] on button "End turn" at bounding box center [227, 185] width 133 height 62
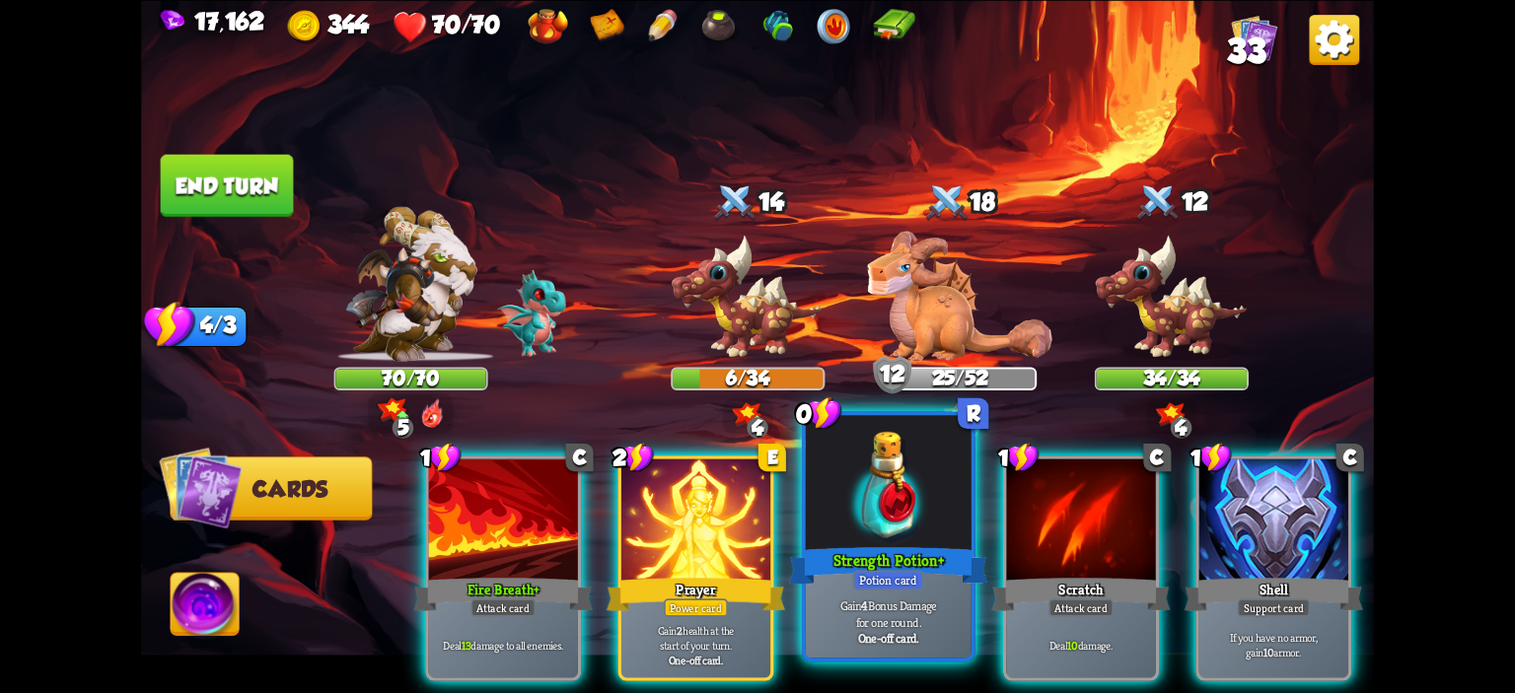
click at [903, 494] on div at bounding box center [889, 485] width 166 height 140
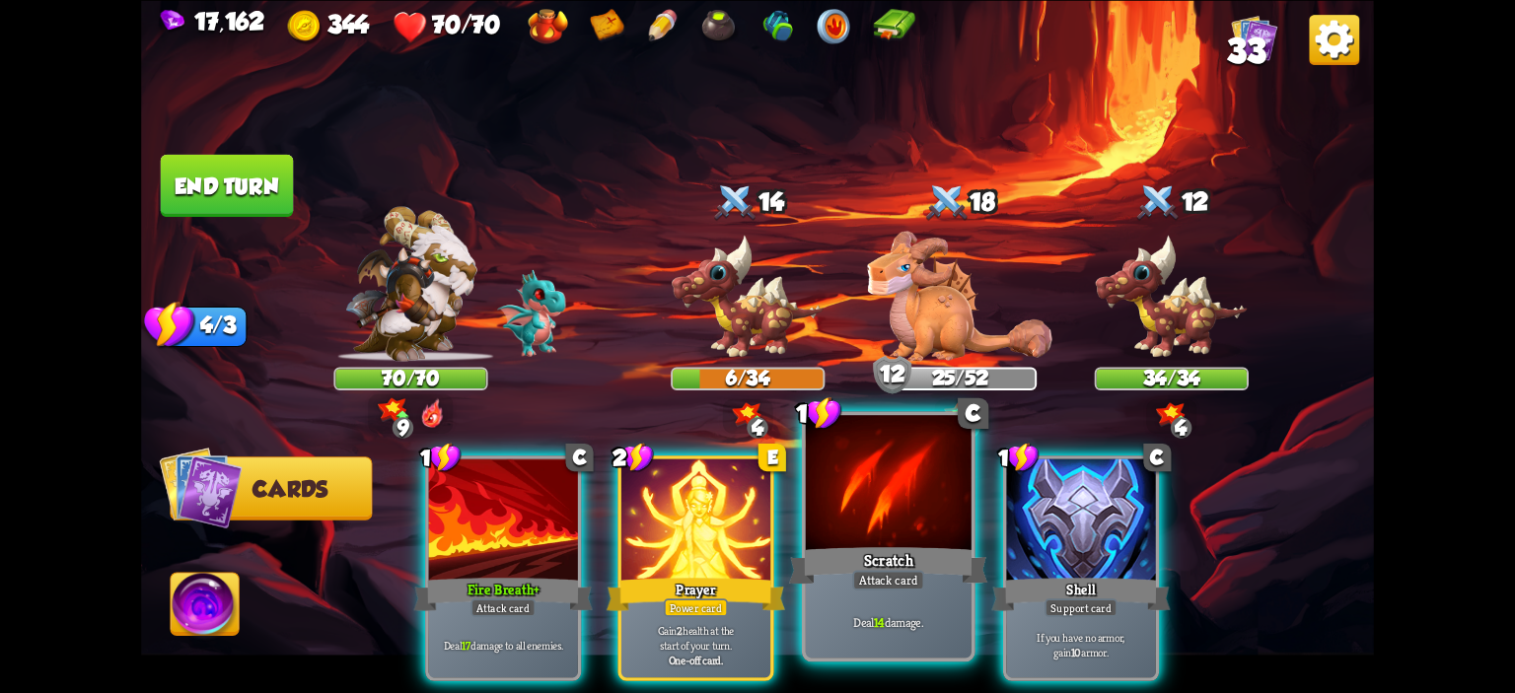
click at [899, 494] on div at bounding box center [889, 485] width 166 height 140
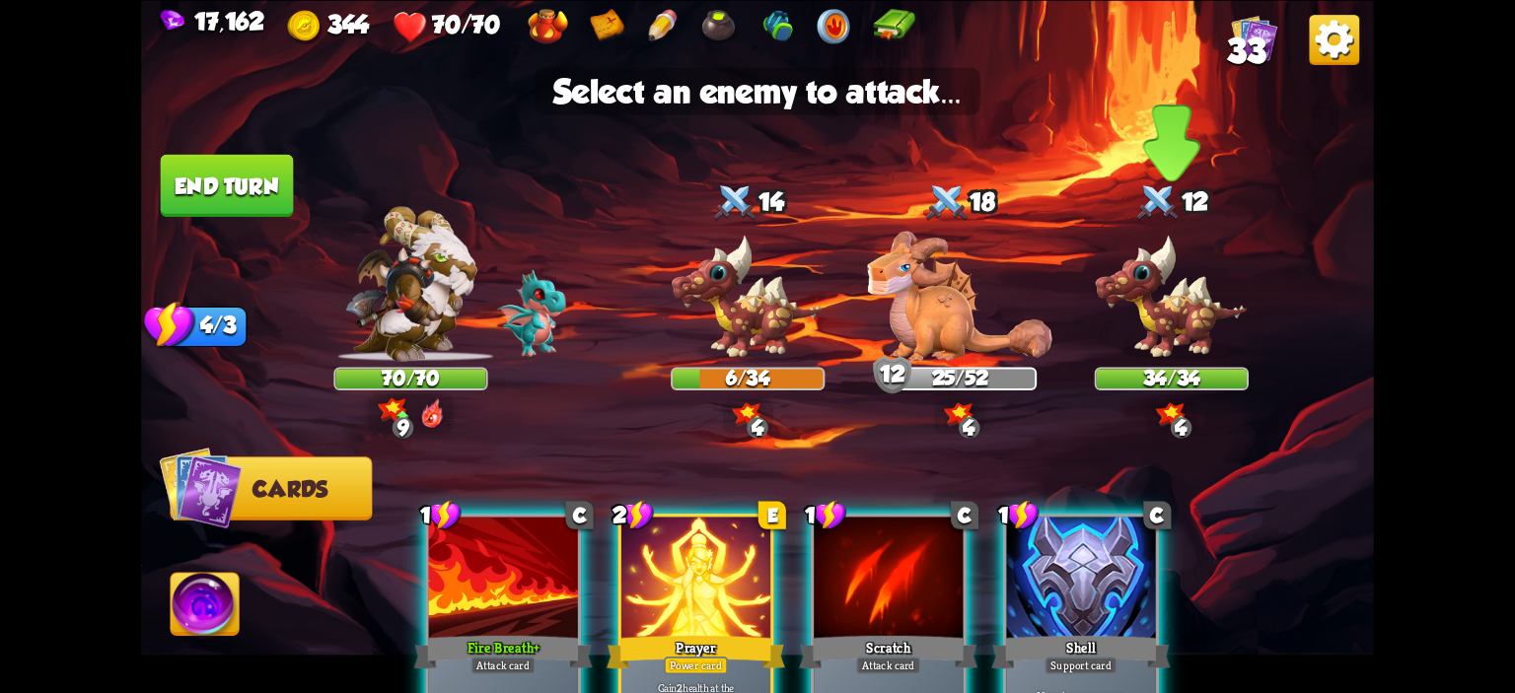
click at [1140, 297] on img at bounding box center [1172, 297] width 154 height 127
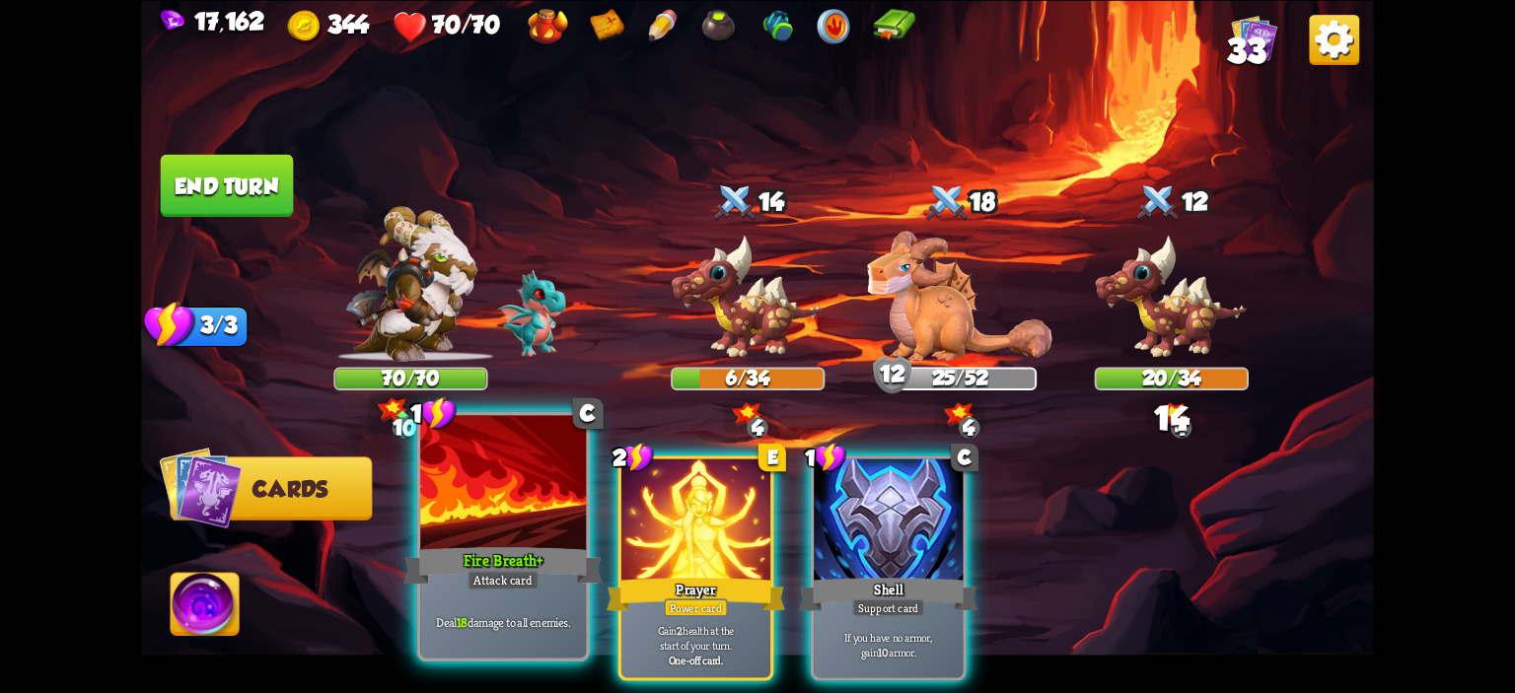
click at [506, 487] on div at bounding box center [503, 485] width 166 height 140
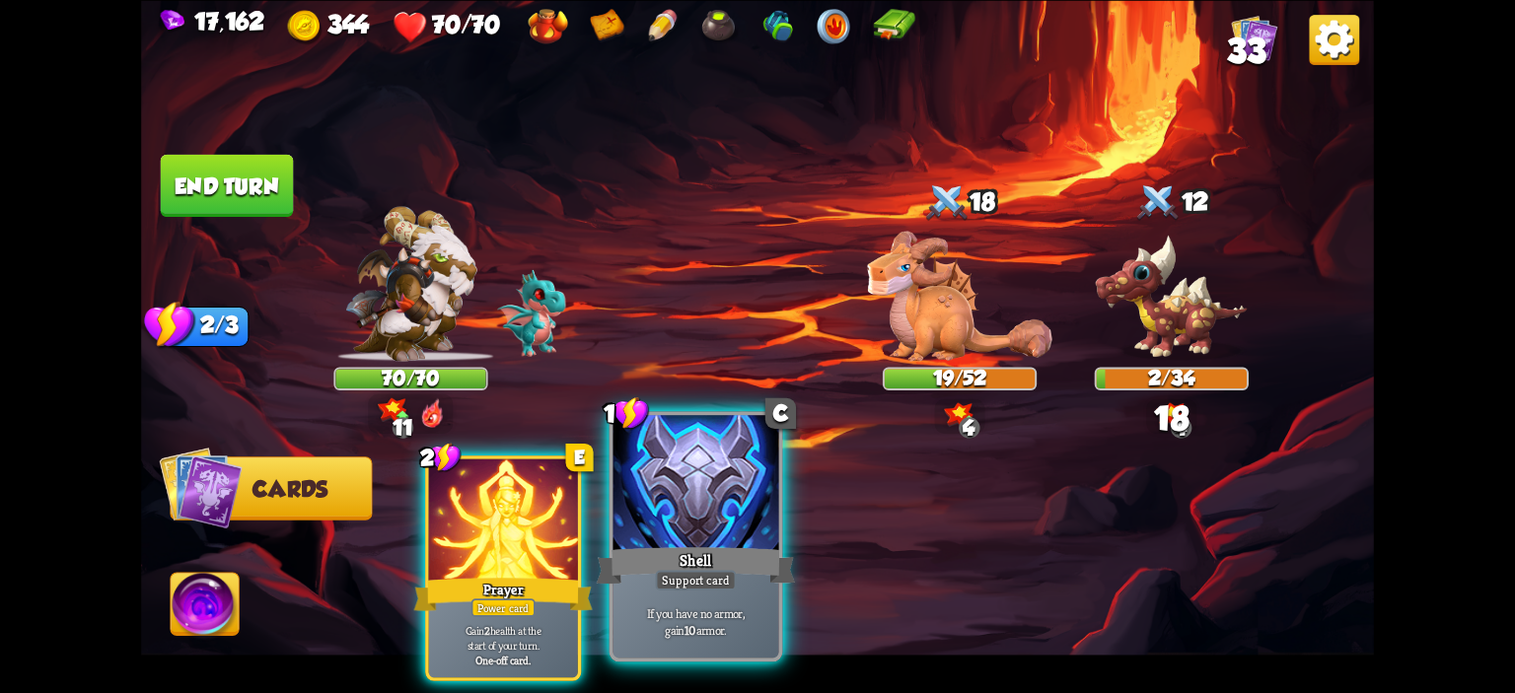
click at [726, 506] on div at bounding box center [696, 485] width 166 height 140
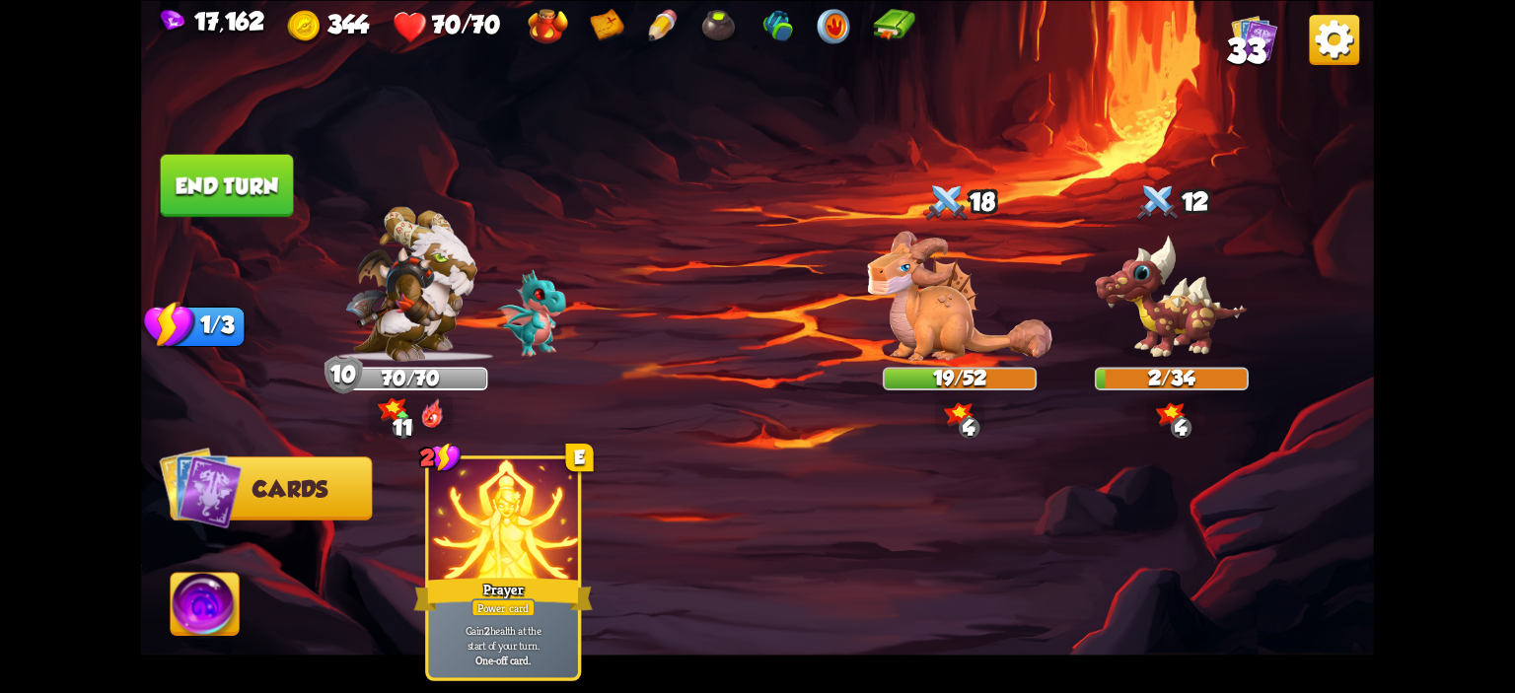
click at [217, 174] on button "End turn" at bounding box center [227, 185] width 133 height 62
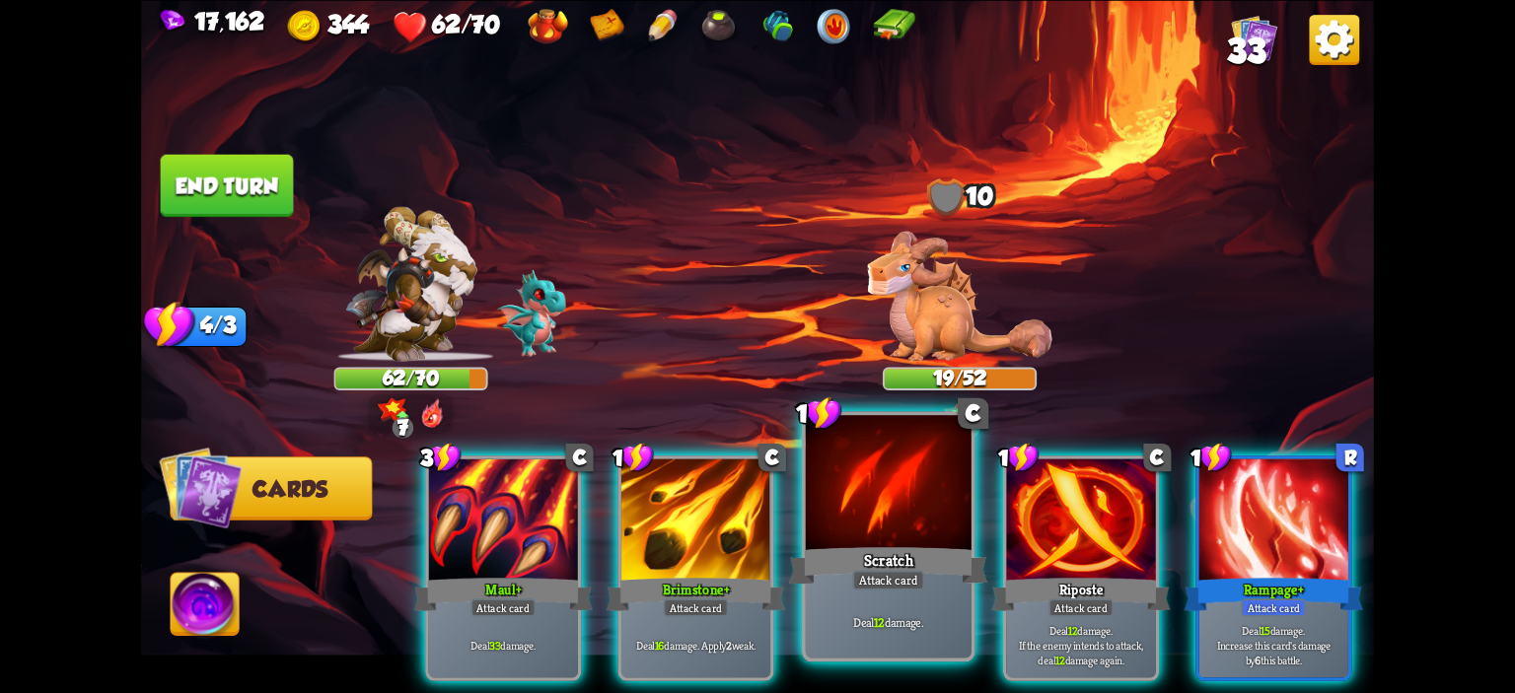
click at [908, 484] on div at bounding box center [889, 485] width 166 height 140
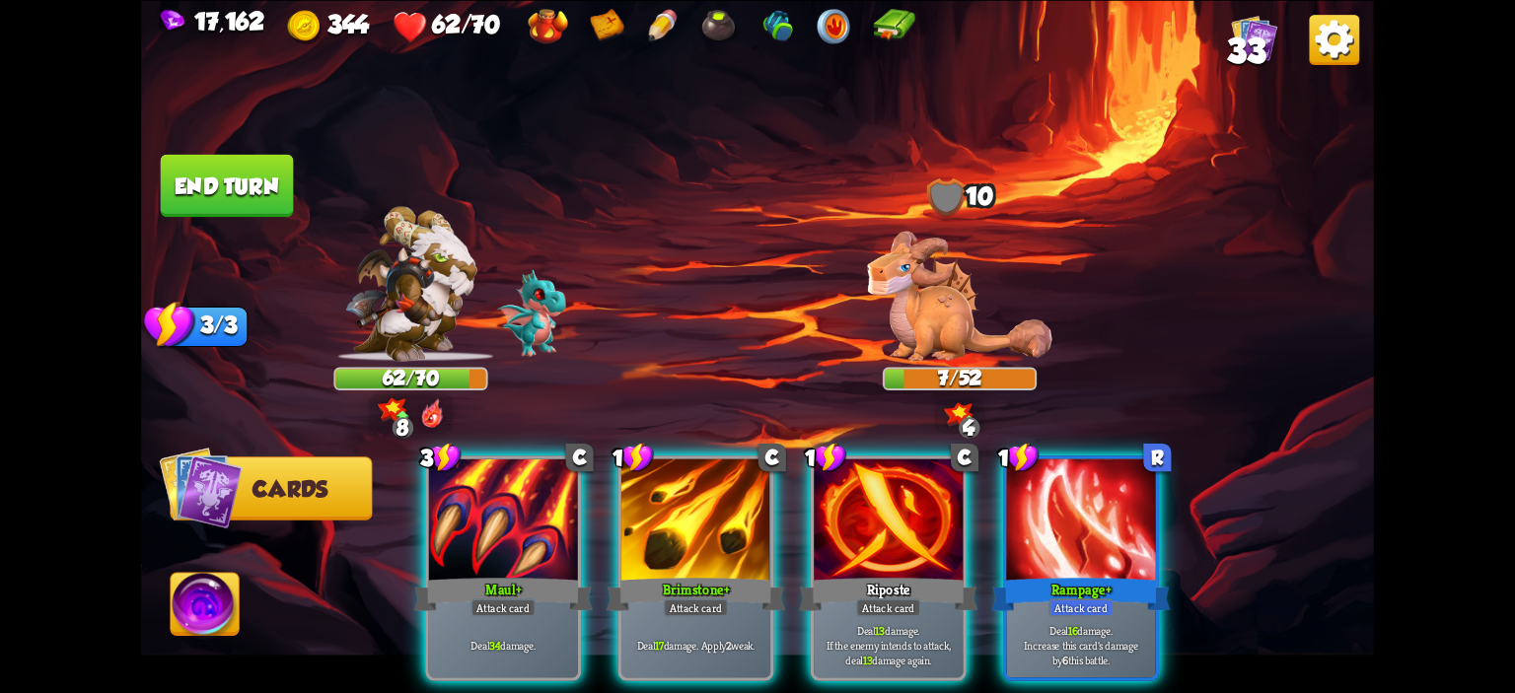
click at [232, 622] on img at bounding box center [205, 607] width 68 height 69
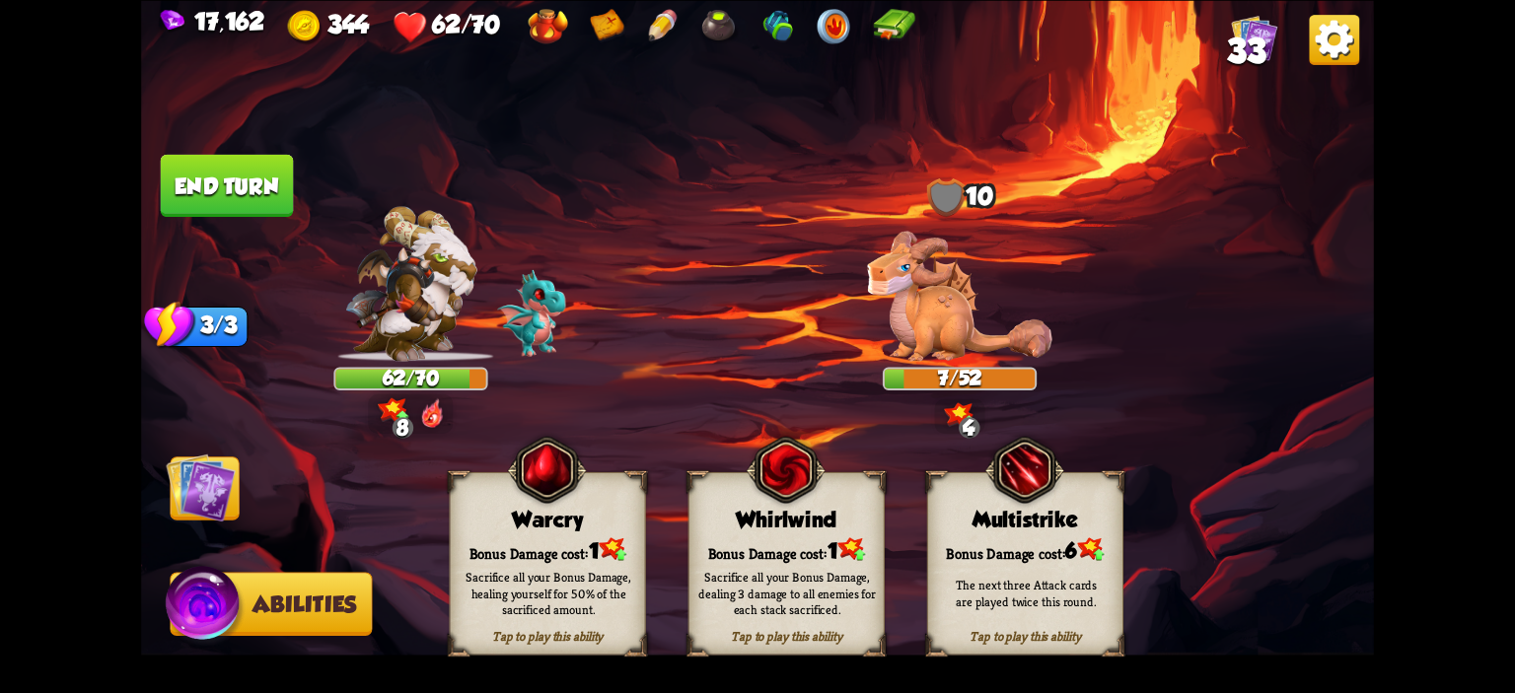
click at [501, 535] on div "Tap to play this ability Warcry Bonus Damage cost: 1 Sacrifice all your Bonus D…" at bounding box center [548, 562] width 196 height 183
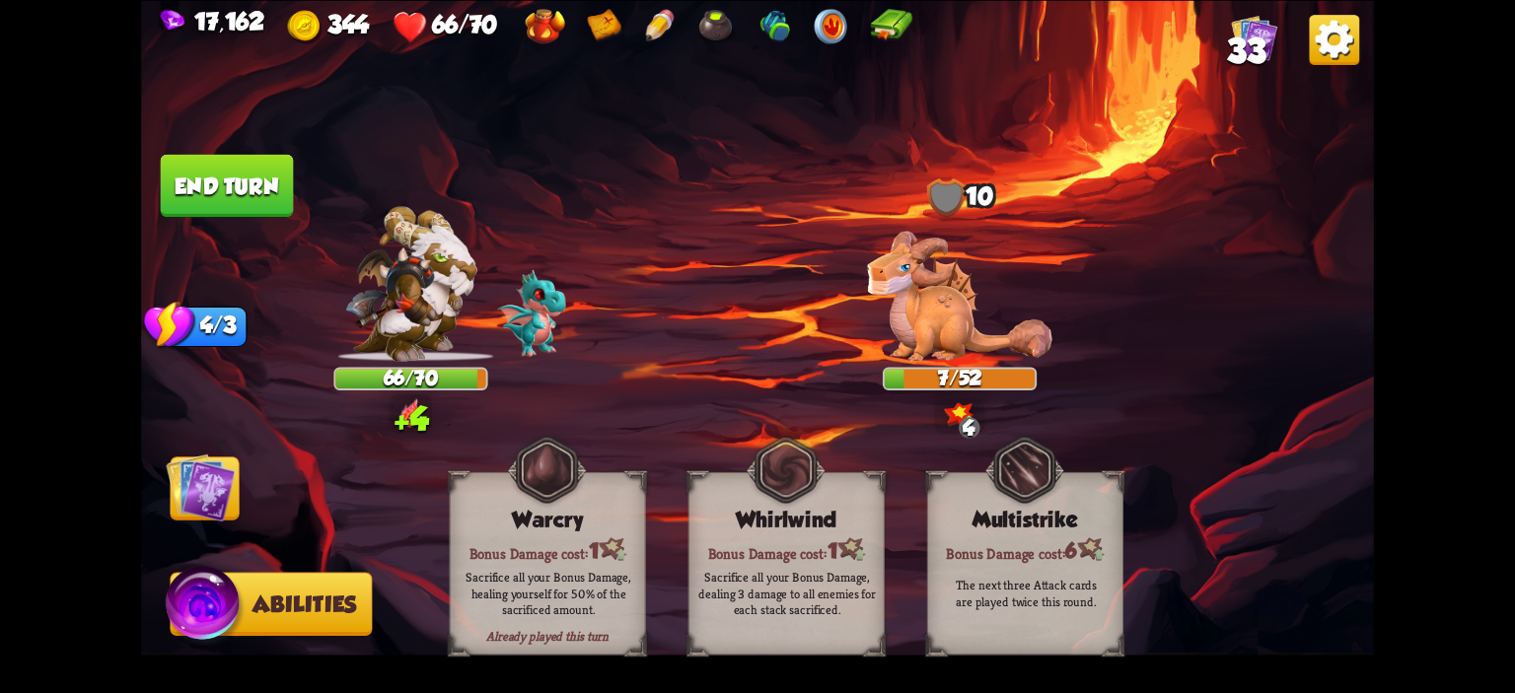
click at [201, 508] on img at bounding box center [200, 487] width 69 height 69
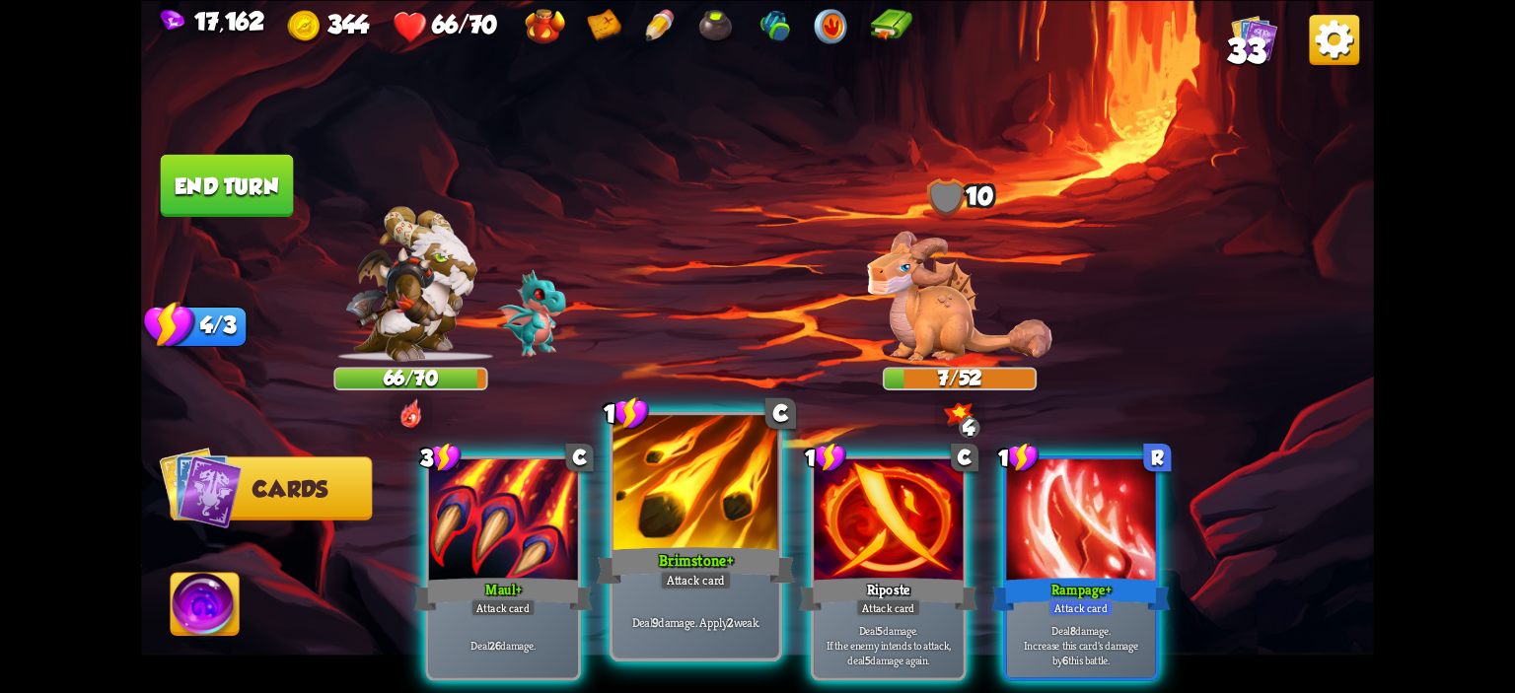
click at [680, 504] on div at bounding box center [696, 485] width 166 height 140
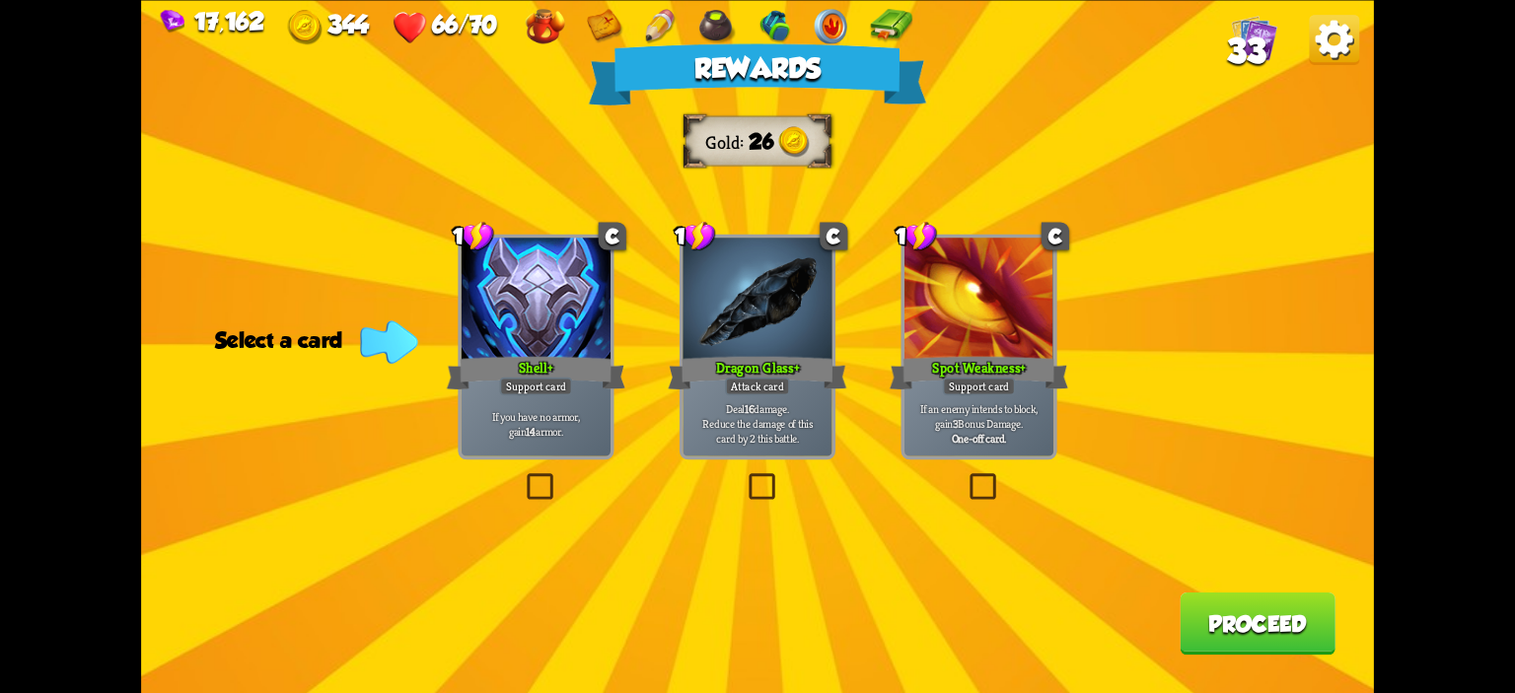
click at [726, 363] on div "Dragon Glass+" at bounding box center [757, 372] width 179 height 39
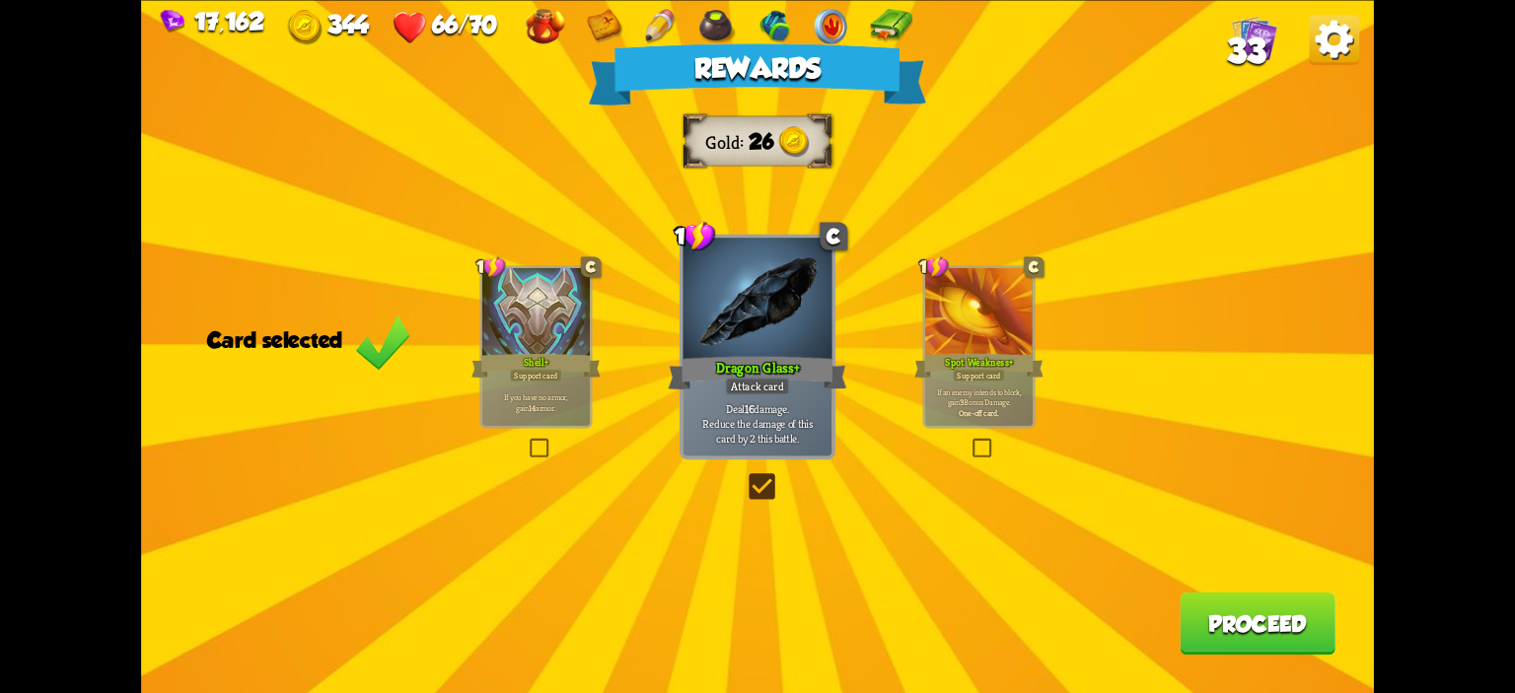
click at [1178, 599] on div "Rewards Gold 26 Card selected 1 C Shell+ Support card If you have no armor, gai…" at bounding box center [757, 346] width 1233 height 693
click at [1181, 599] on button "Proceed" at bounding box center [1258, 623] width 156 height 62
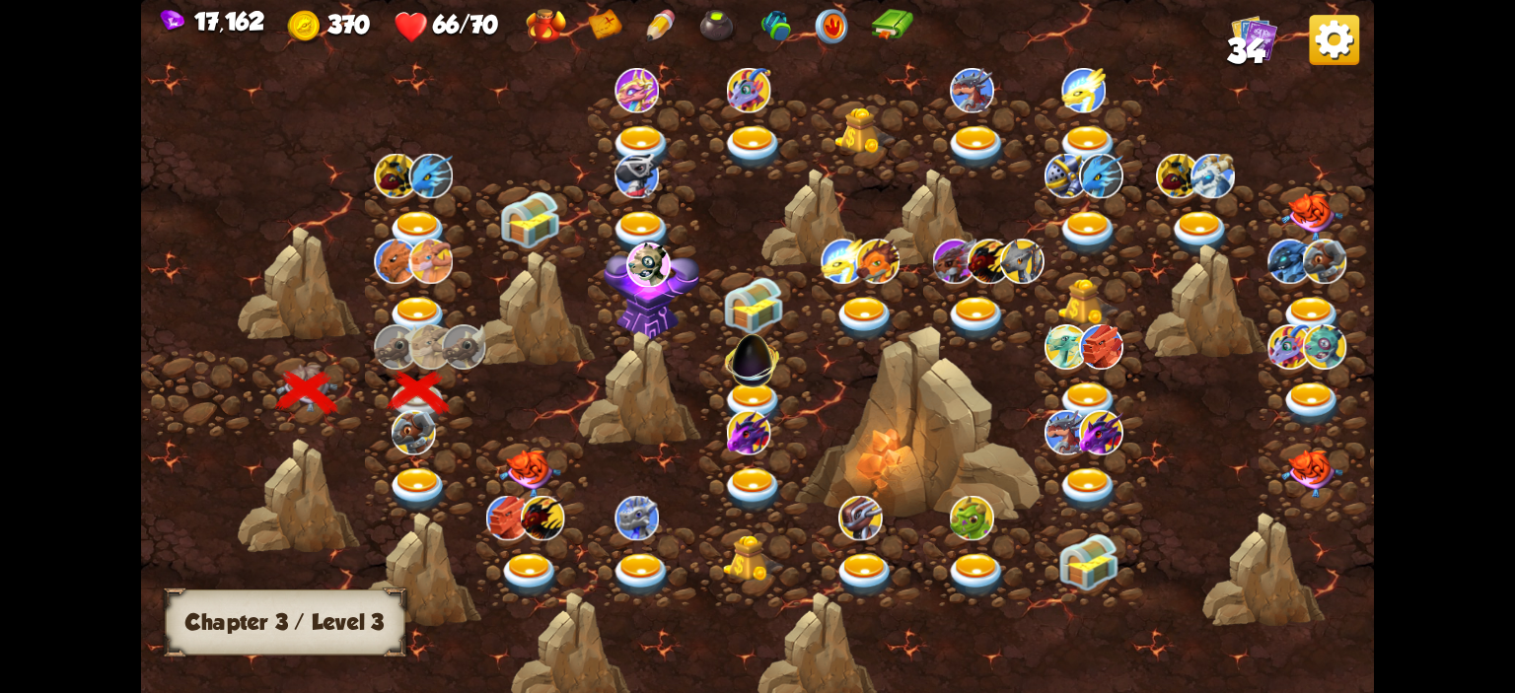
click at [424, 308] on img at bounding box center [418, 319] width 61 height 45
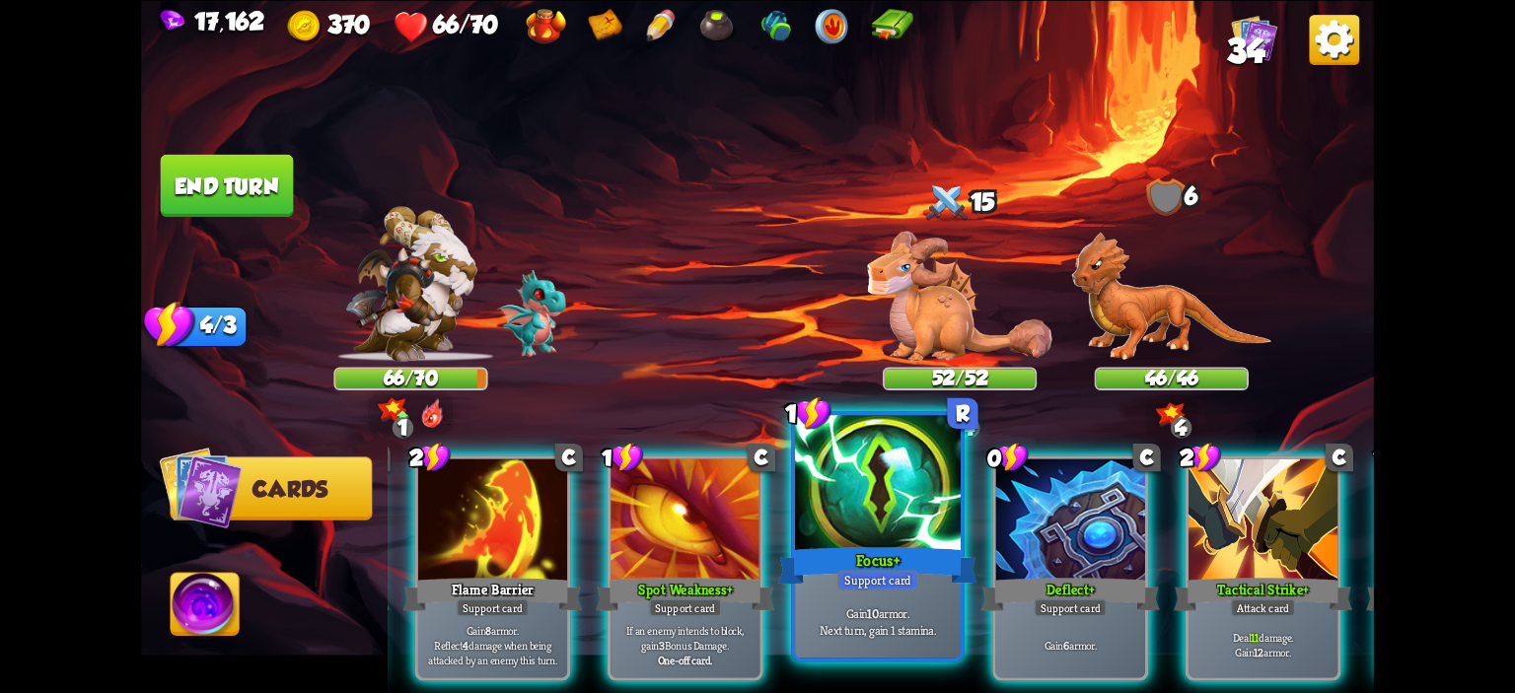
click at [897, 558] on div "Focus+" at bounding box center [877, 565] width 199 height 44
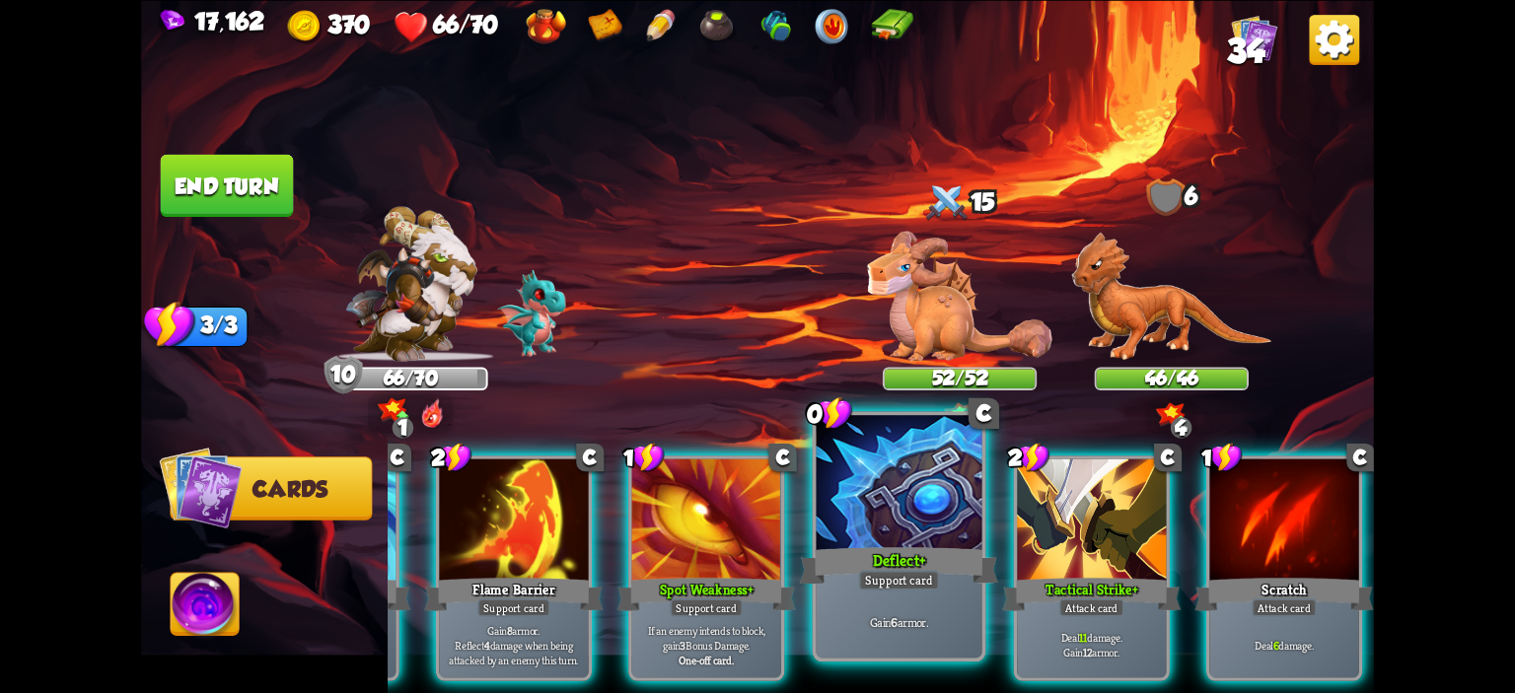
click at [938, 535] on div at bounding box center [900, 485] width 166 height 140
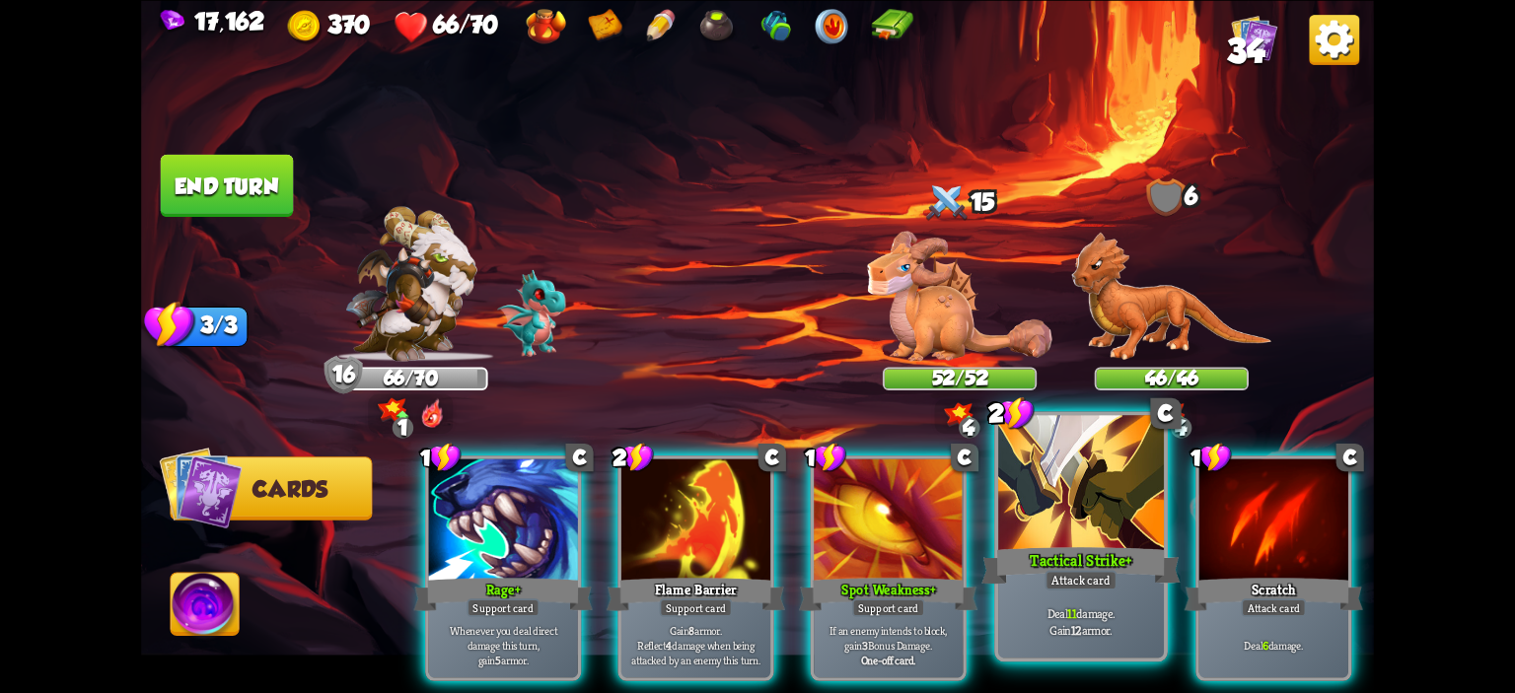
click at [1052, 519] on div at bounding box center [1081, 485] width 166 height 140
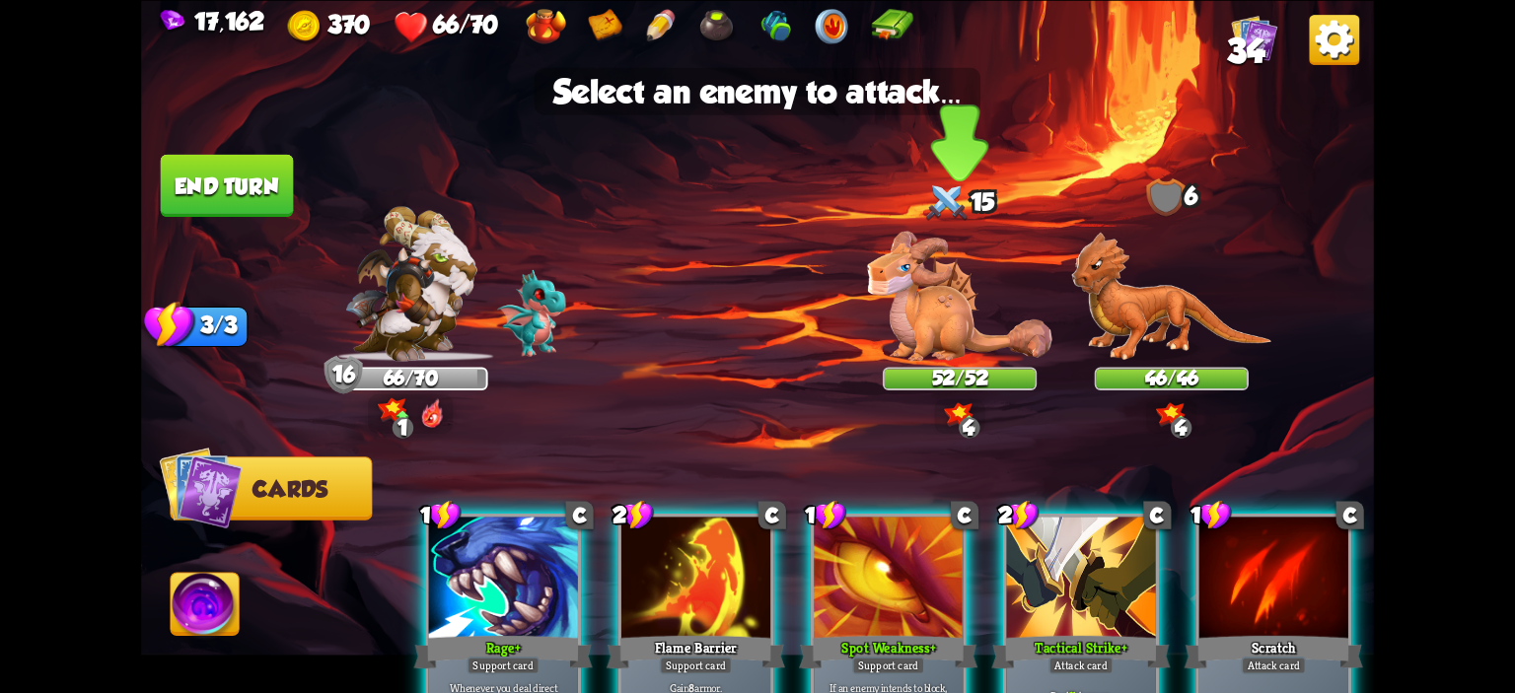
click at [996, 303] on img at bounding box center [959, 296] width 184 height 130
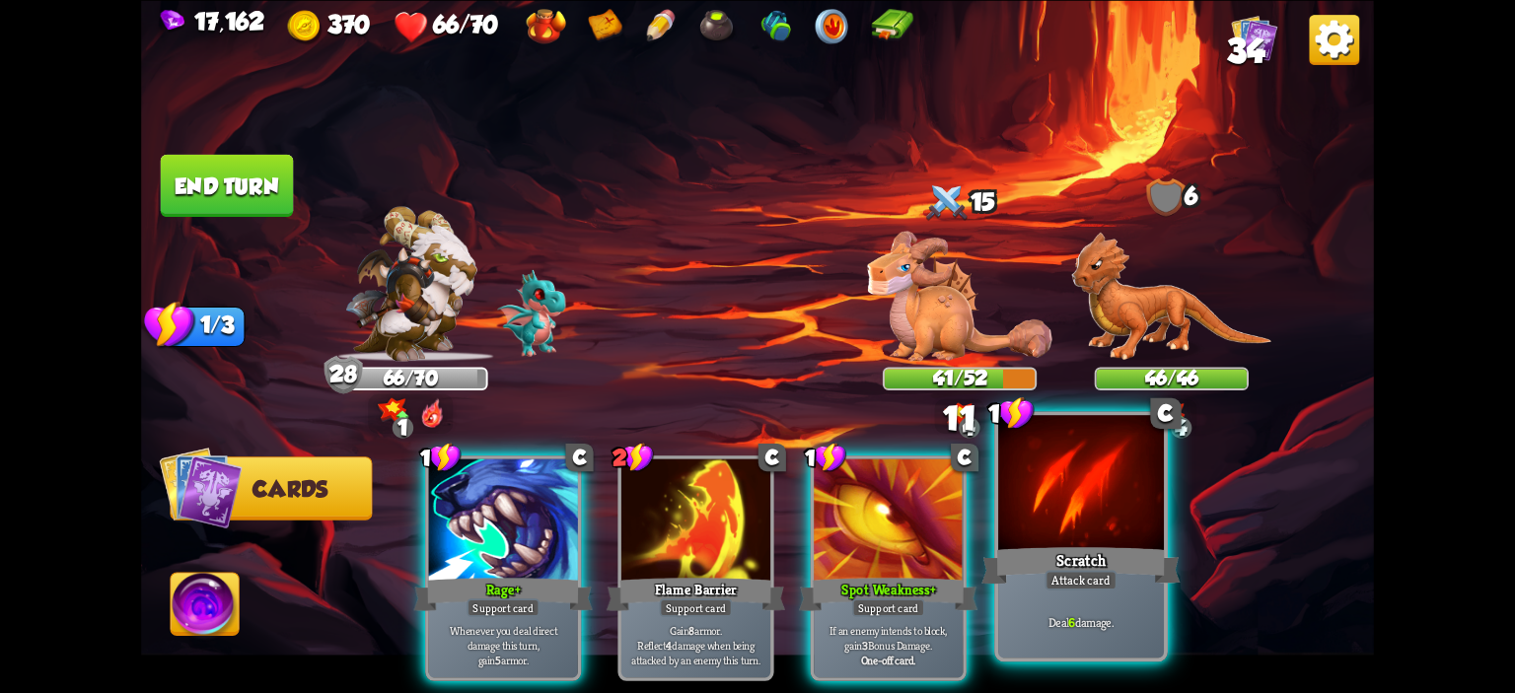
click at [1056, 512] on div at bounding box center [1081, 485] width 166 height 140
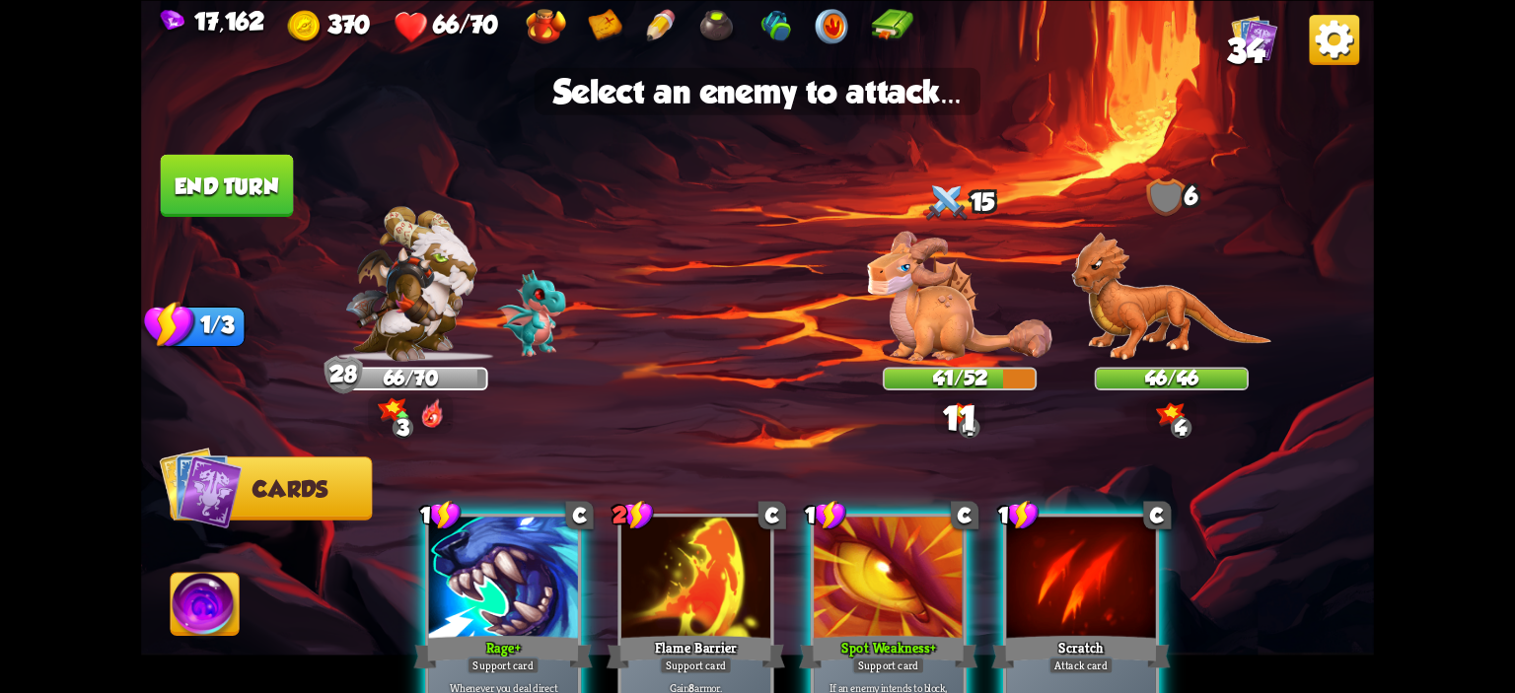
click at [968, 365] on img at bounding box center [757, 346] width 1233 height 693
click at [955, 299] on img at bounding box center [959, 296] width 184 height 130
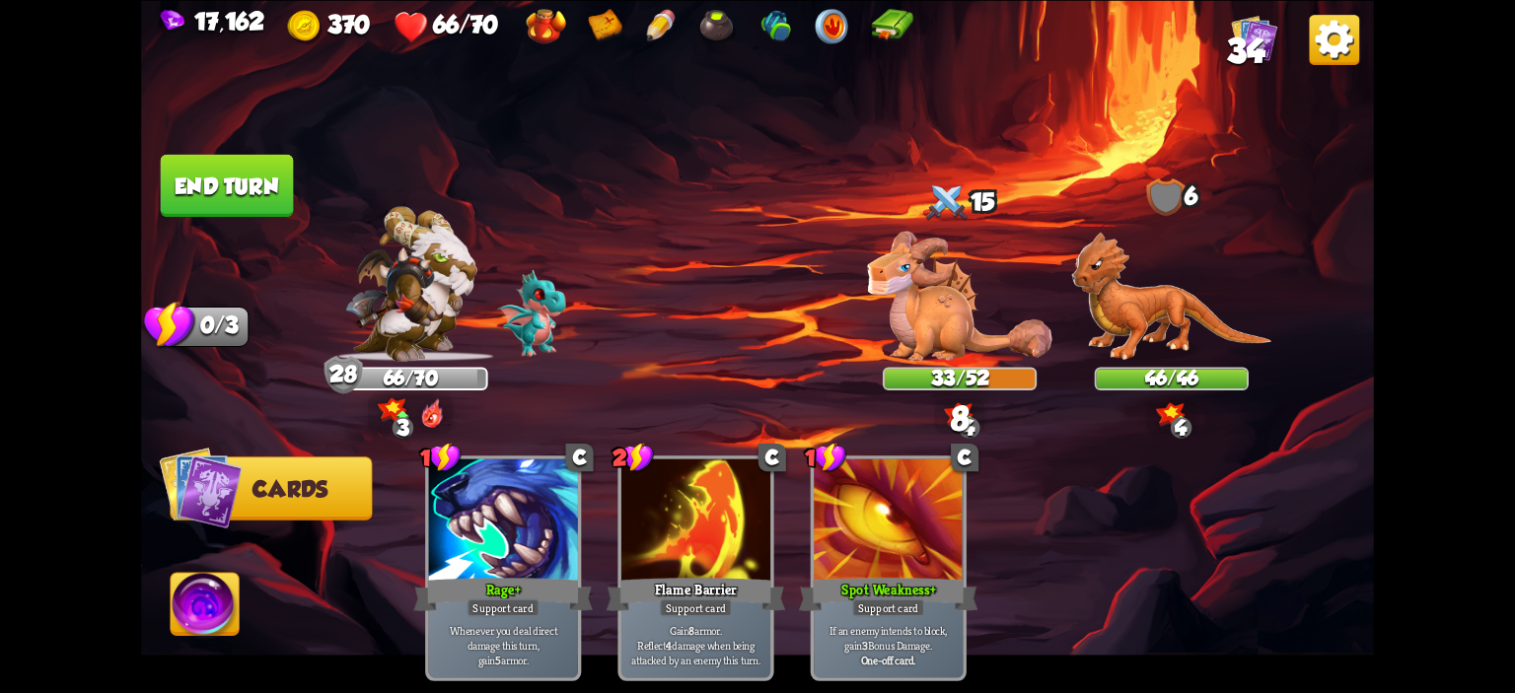
click at [244, 162] on button "End turn" at bounding box center [227, 185] width 133 height 62
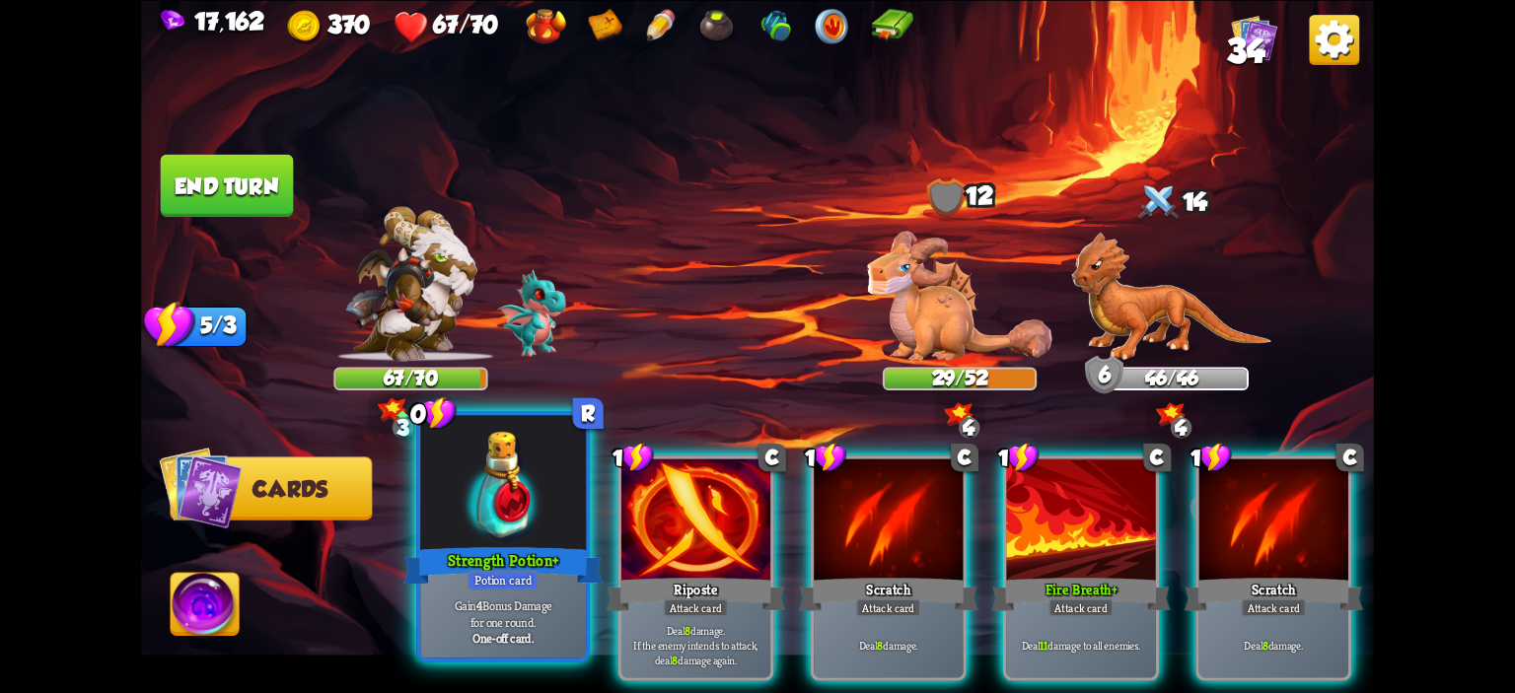
click at [548, 482] on div at bounding box center [503, 485] width 166 height 140
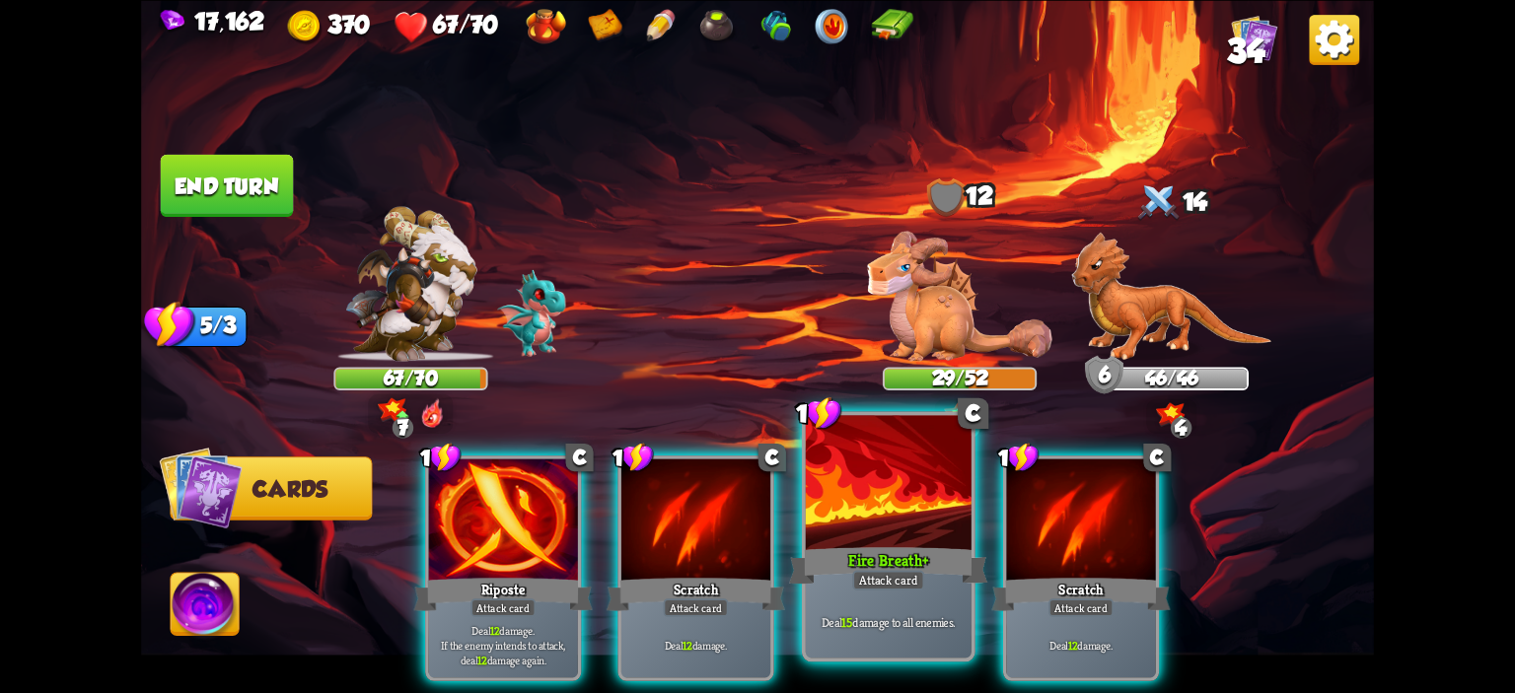
click at [867, 508] on div at bounding box center [889, 485] width 166 height 140
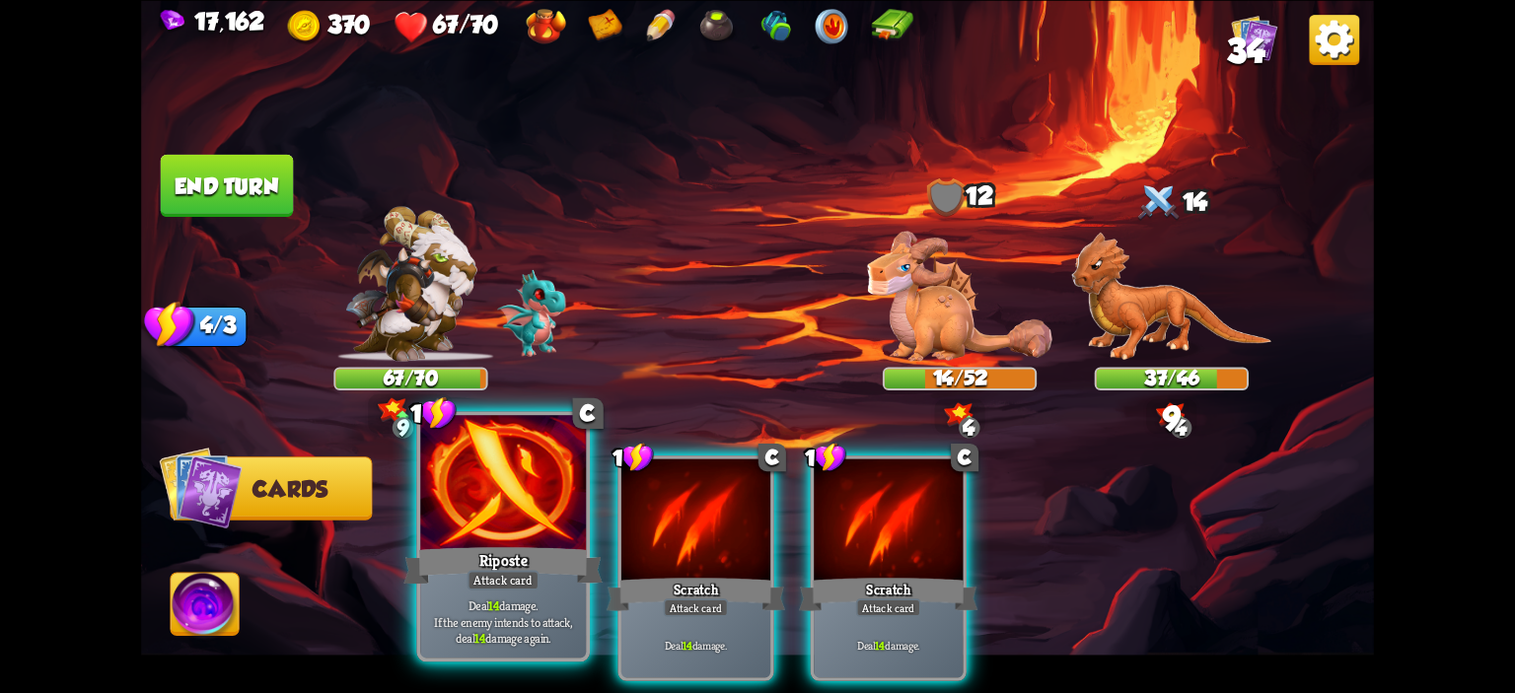
click at [525, 509] on div at bounding box center [503, 485] width 166 height 140
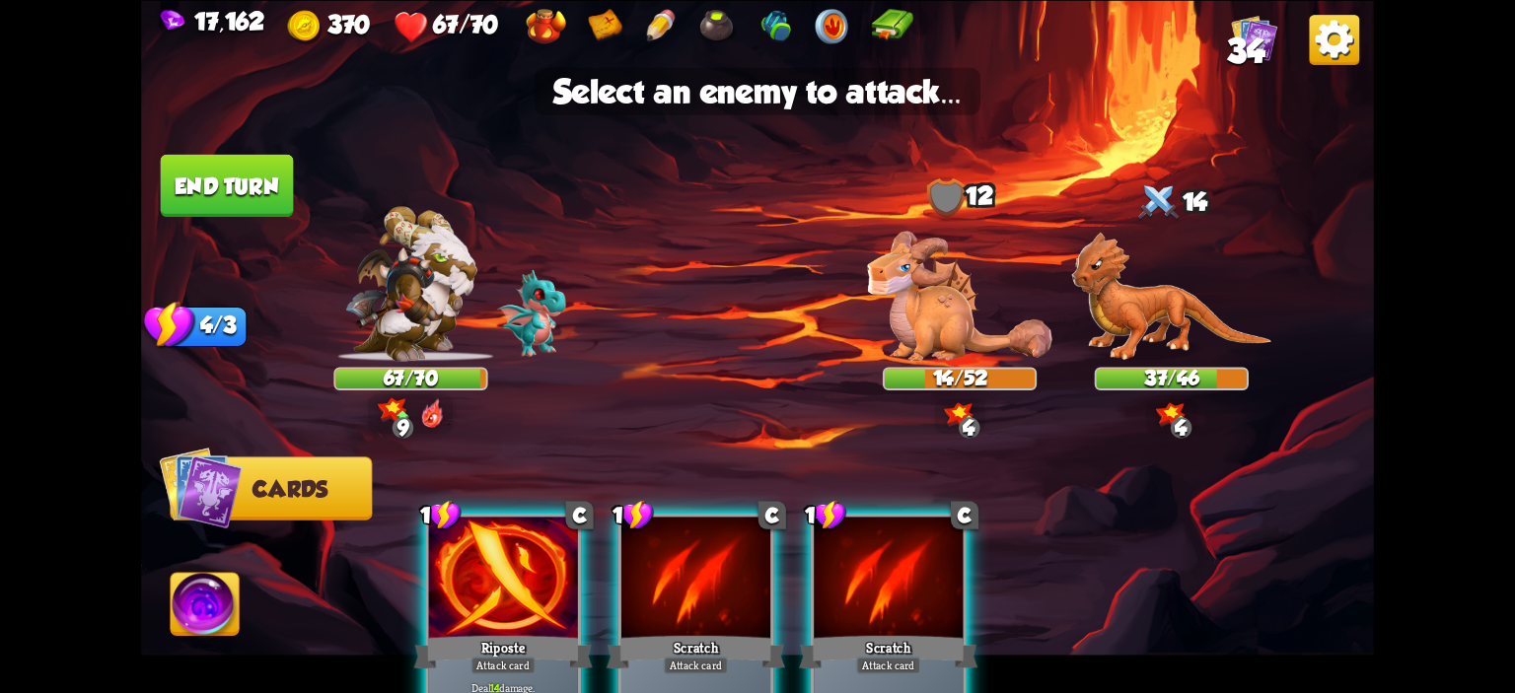
click at [521, 525] on div at bounding box center [503, 579] width 149 height 125
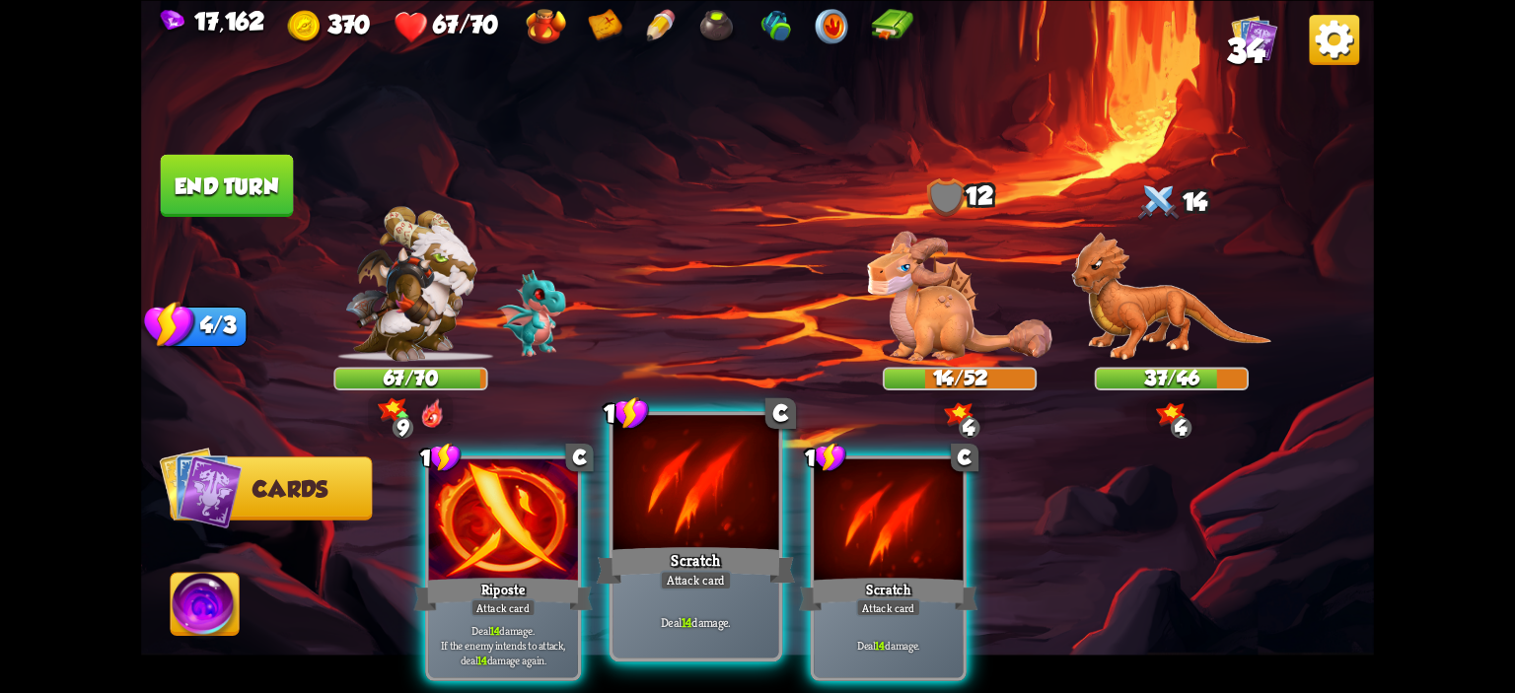
click at [682, 508] on div at bounding box center [696, 485] width 166 height 140
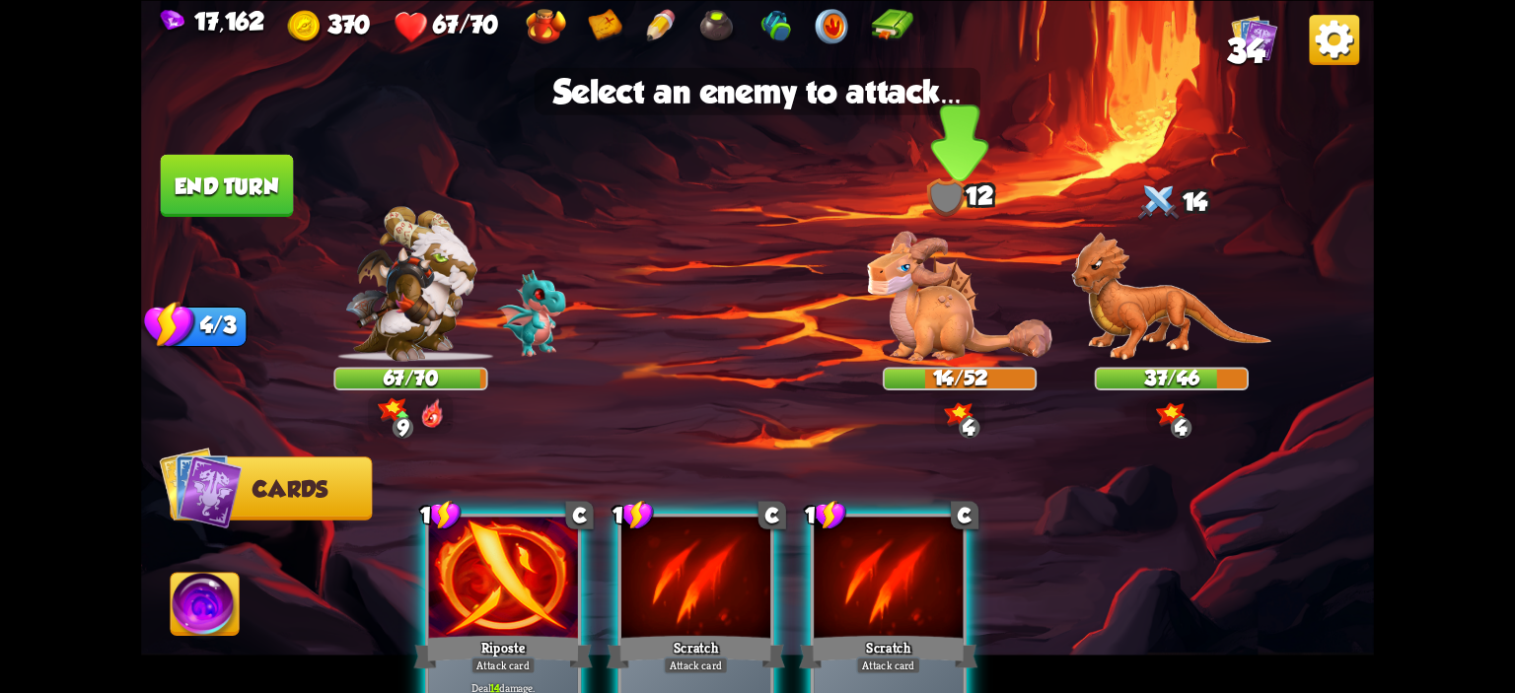
click at [909, 303] on img at bounding box center [959, 296] width 184 height 130
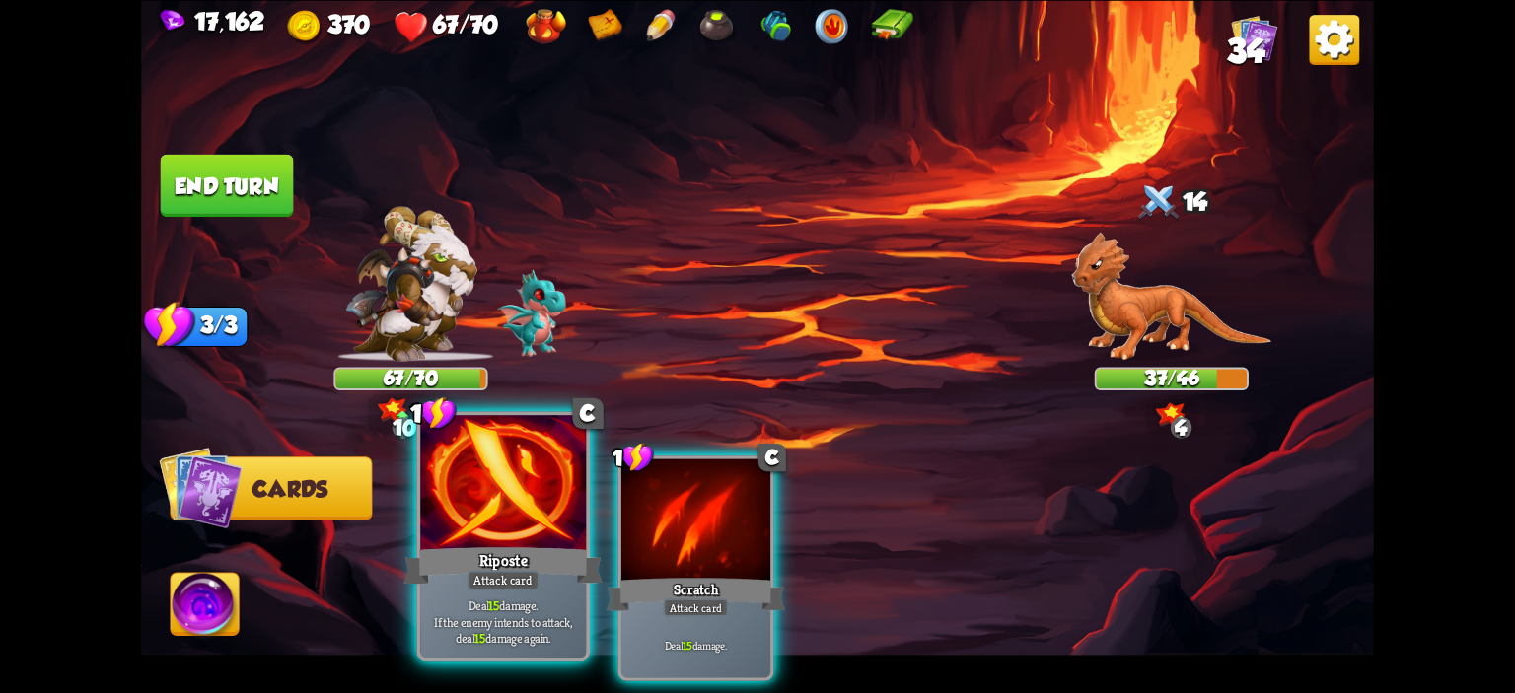
click at [491, 488] on div at bounding box center [503, 485] width 166 height 140
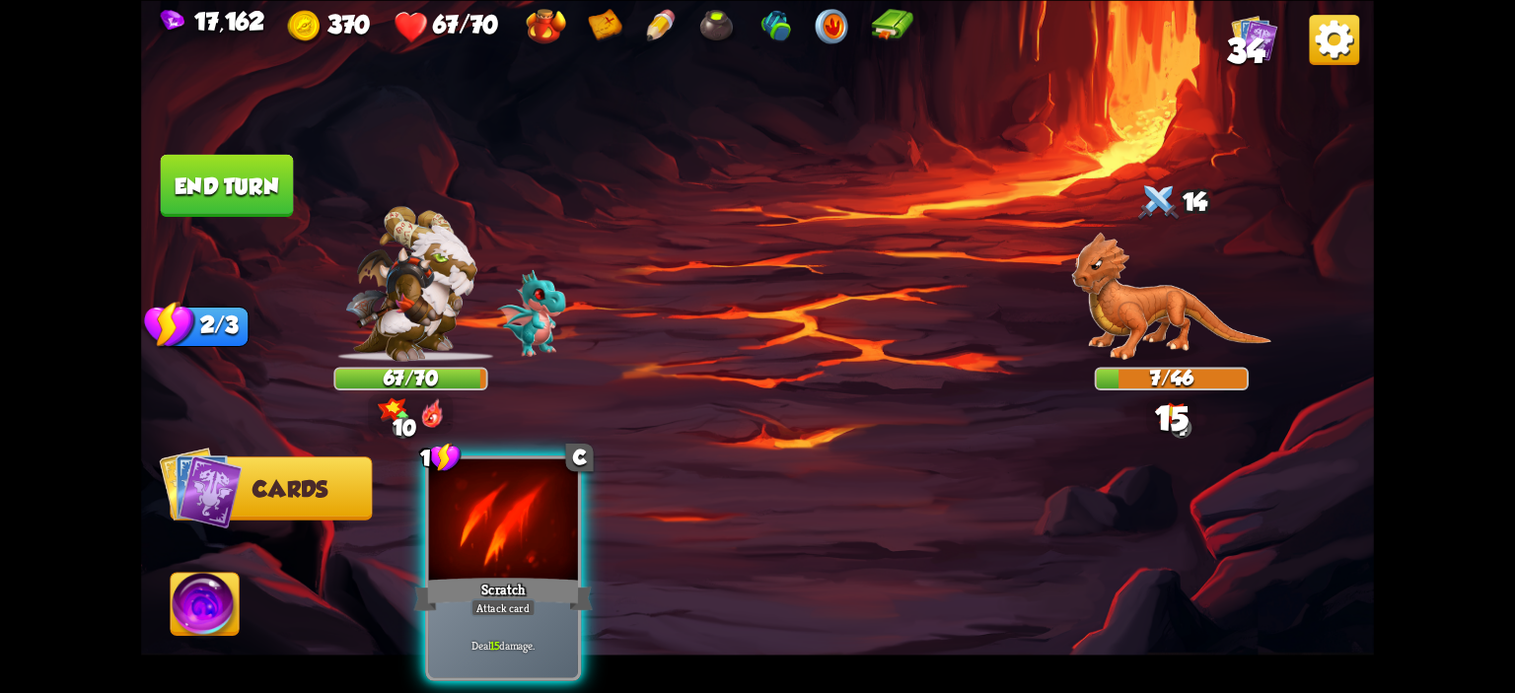
click at [206, 609] on img at bounding box center [205, 607] width 68 height 69
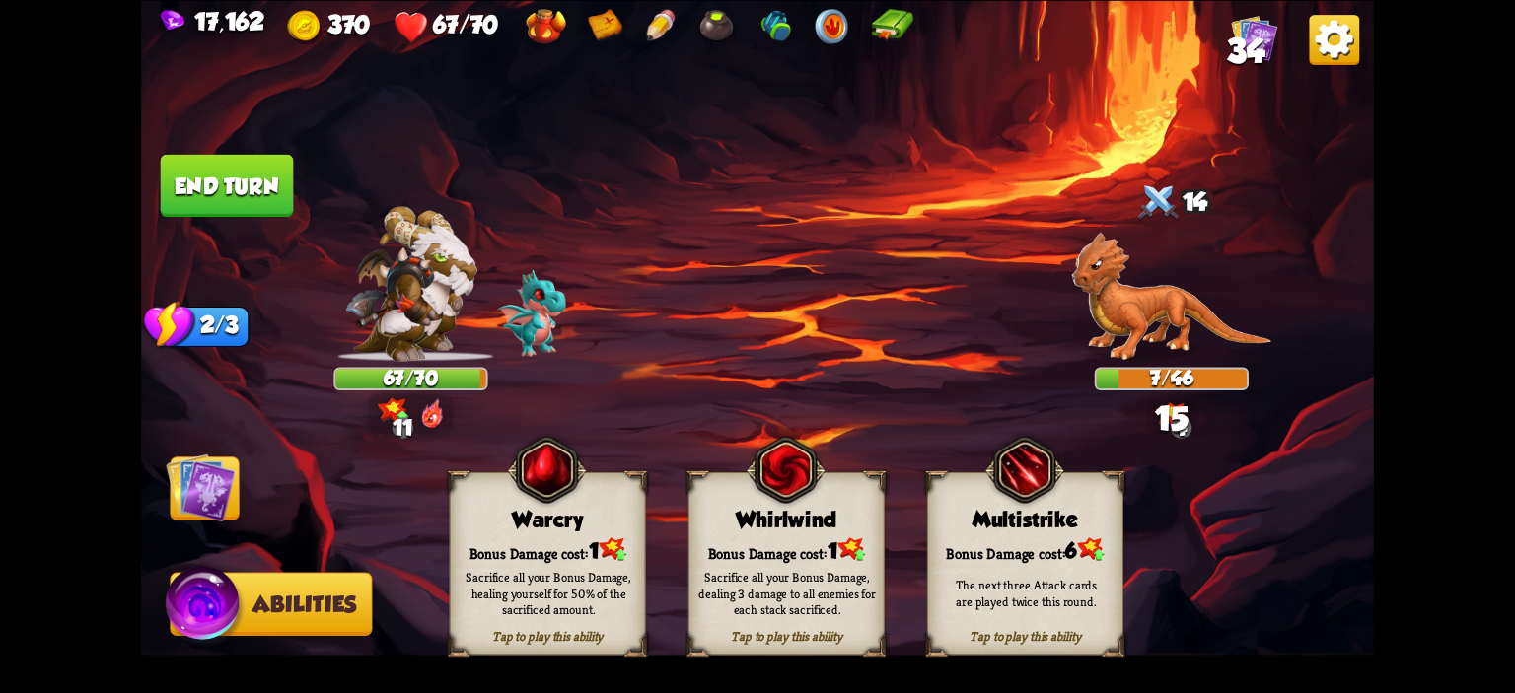
click at [500, 527] on div "Warcry" at bounding box center [548, 519] width 194 height 25
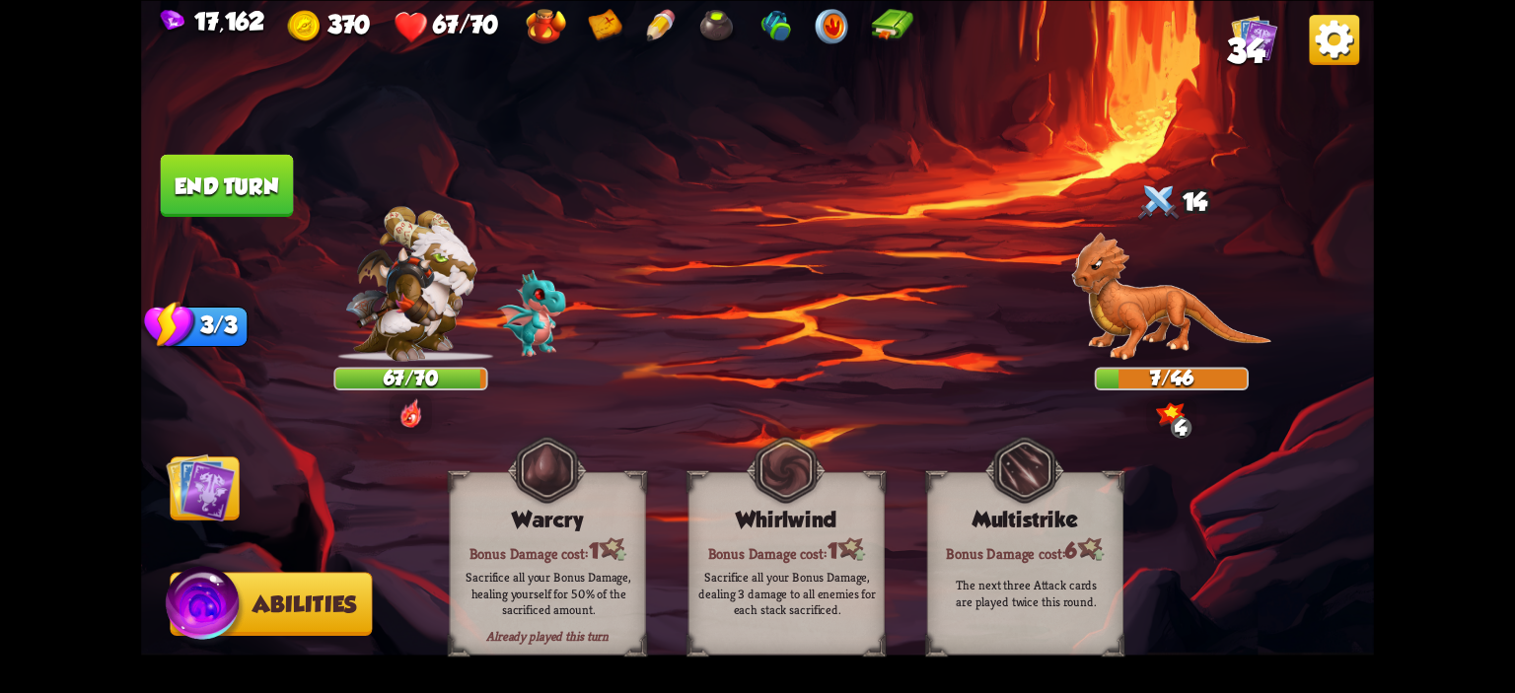
click at [228, 479] on img at bounding box center [200, 487] width 69 height 69
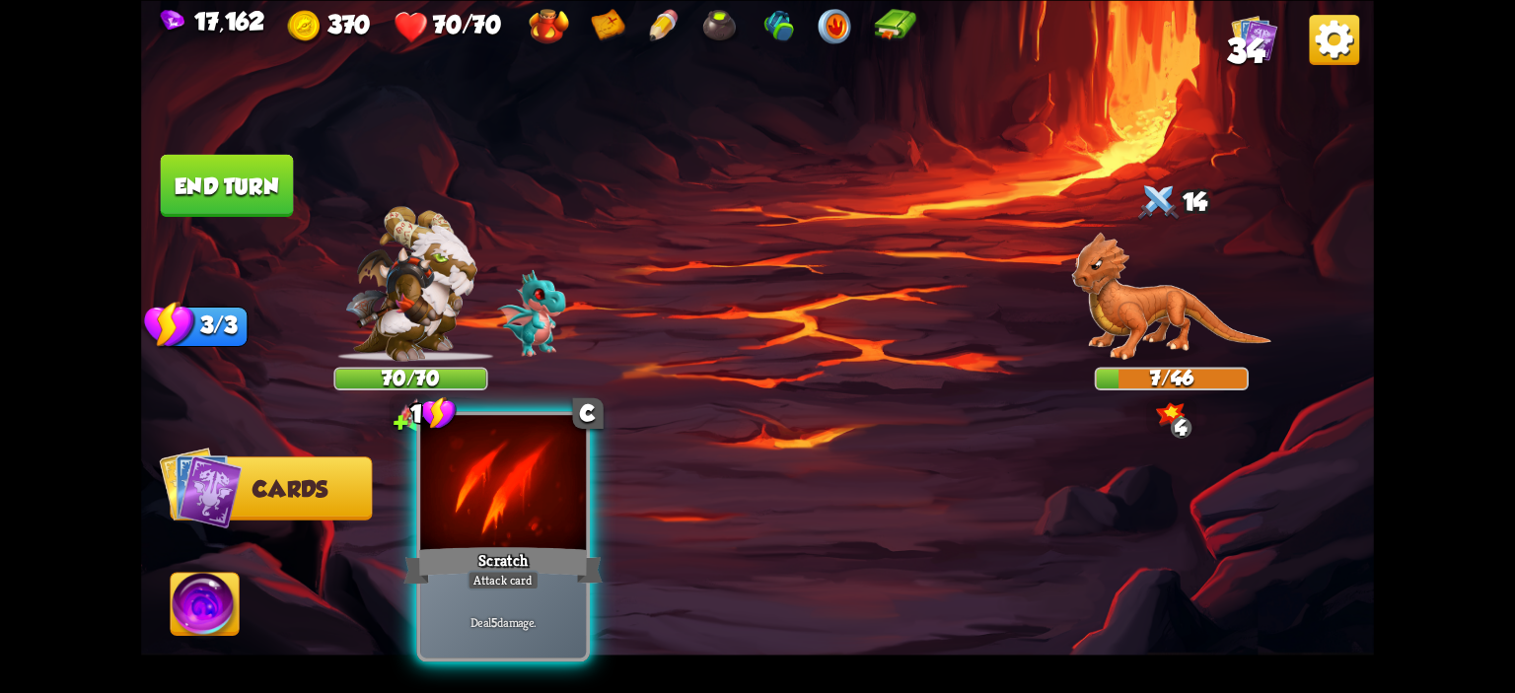
click at [466, 496] on div at bounding box center [503, 485] width 166 height 140
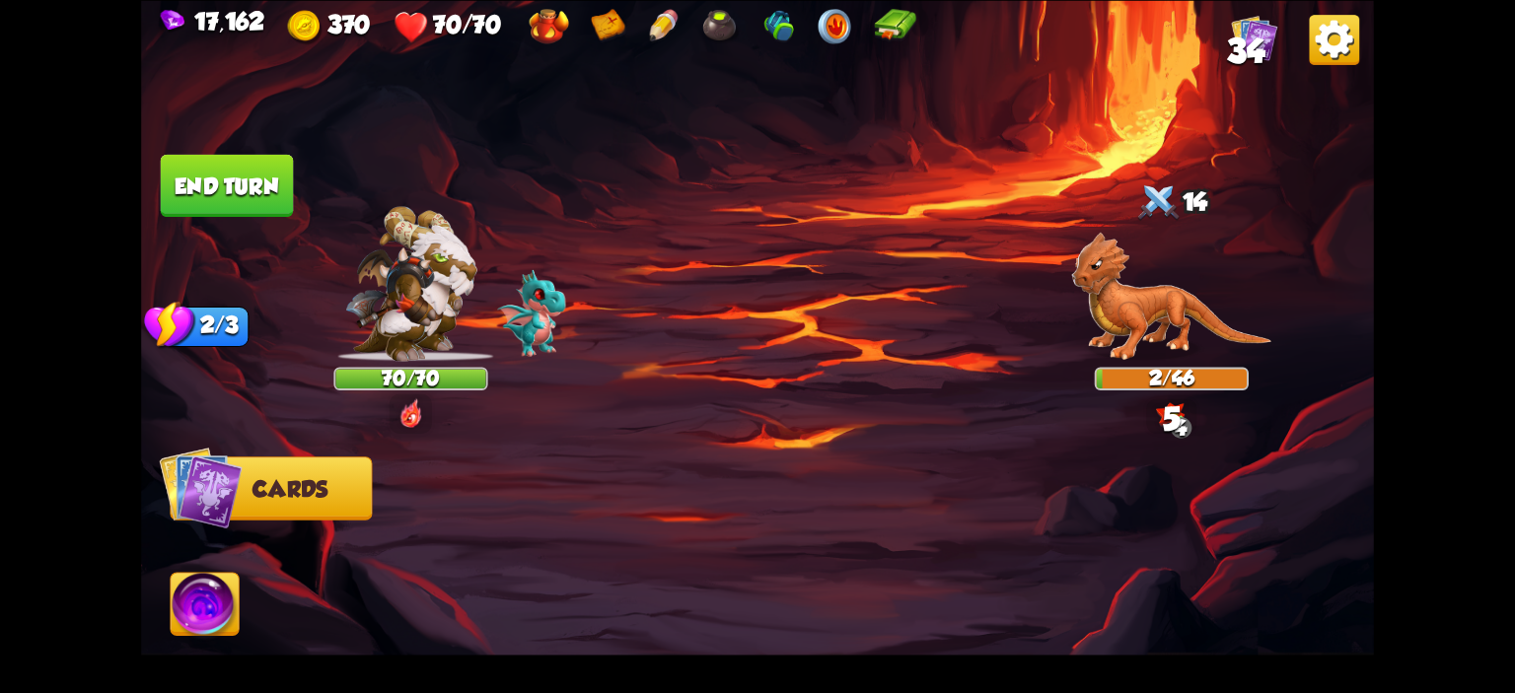
click at [240, 192] on button "End turn" at bounding box center [227, 185] width 133 height 62
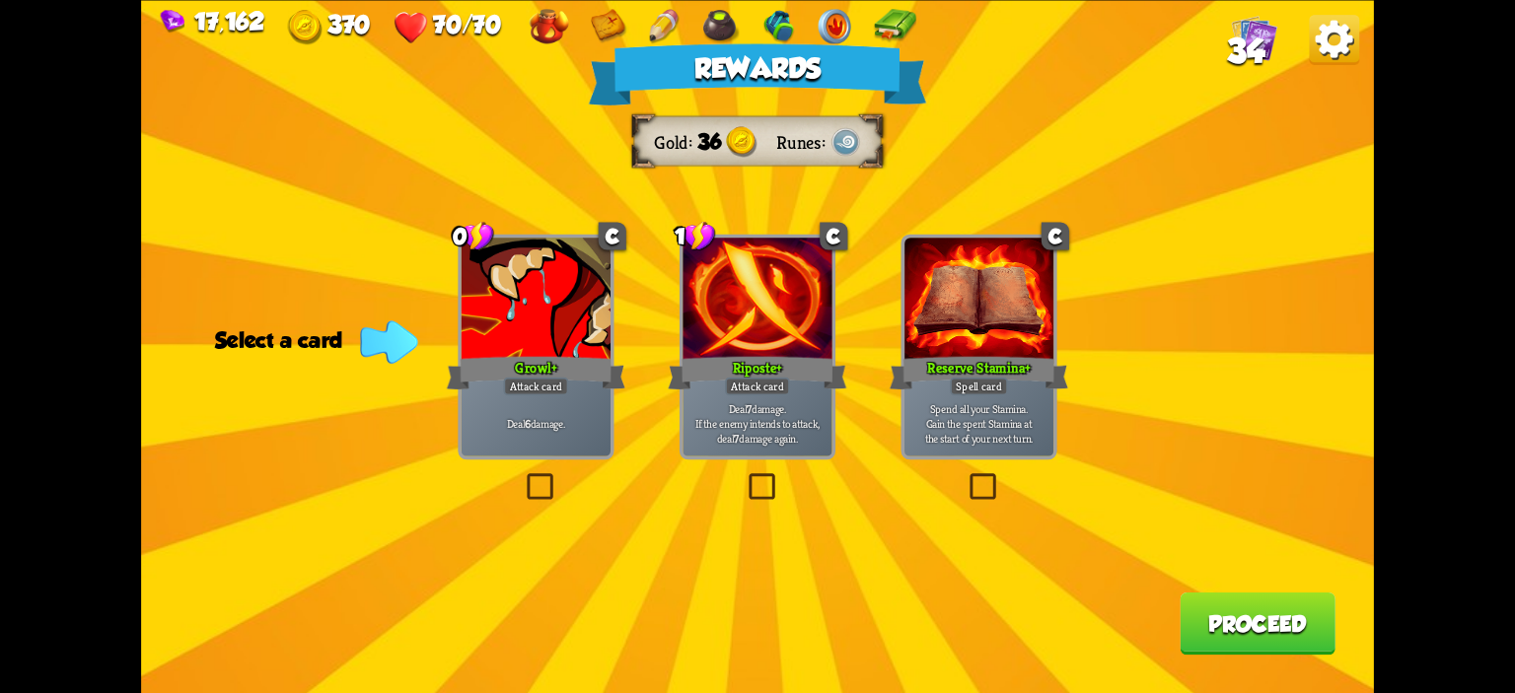
click at [497, 327] on div at bounding box center [536, 300] width 149 height 125
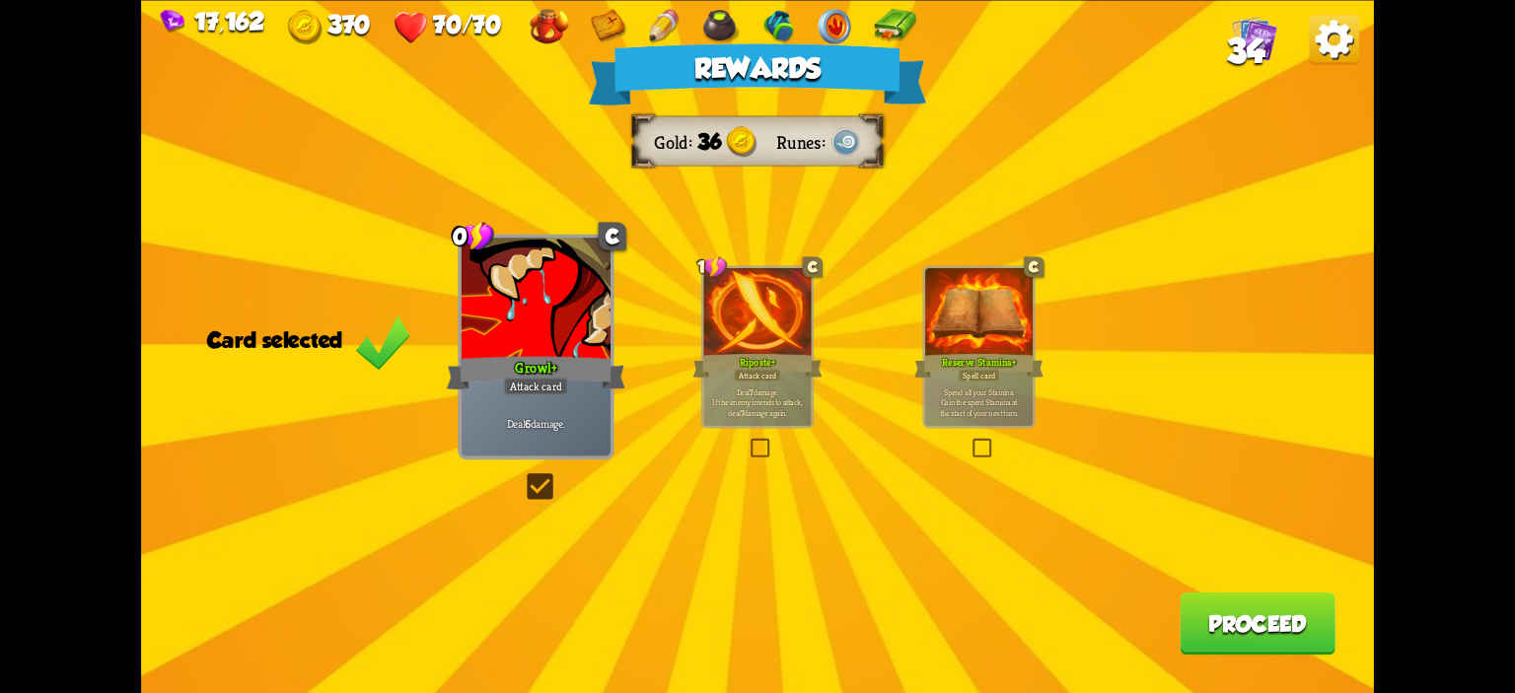
click at [1227, 610] on button "Proceed" at bounding box center [1258, 623] width 156 height 62
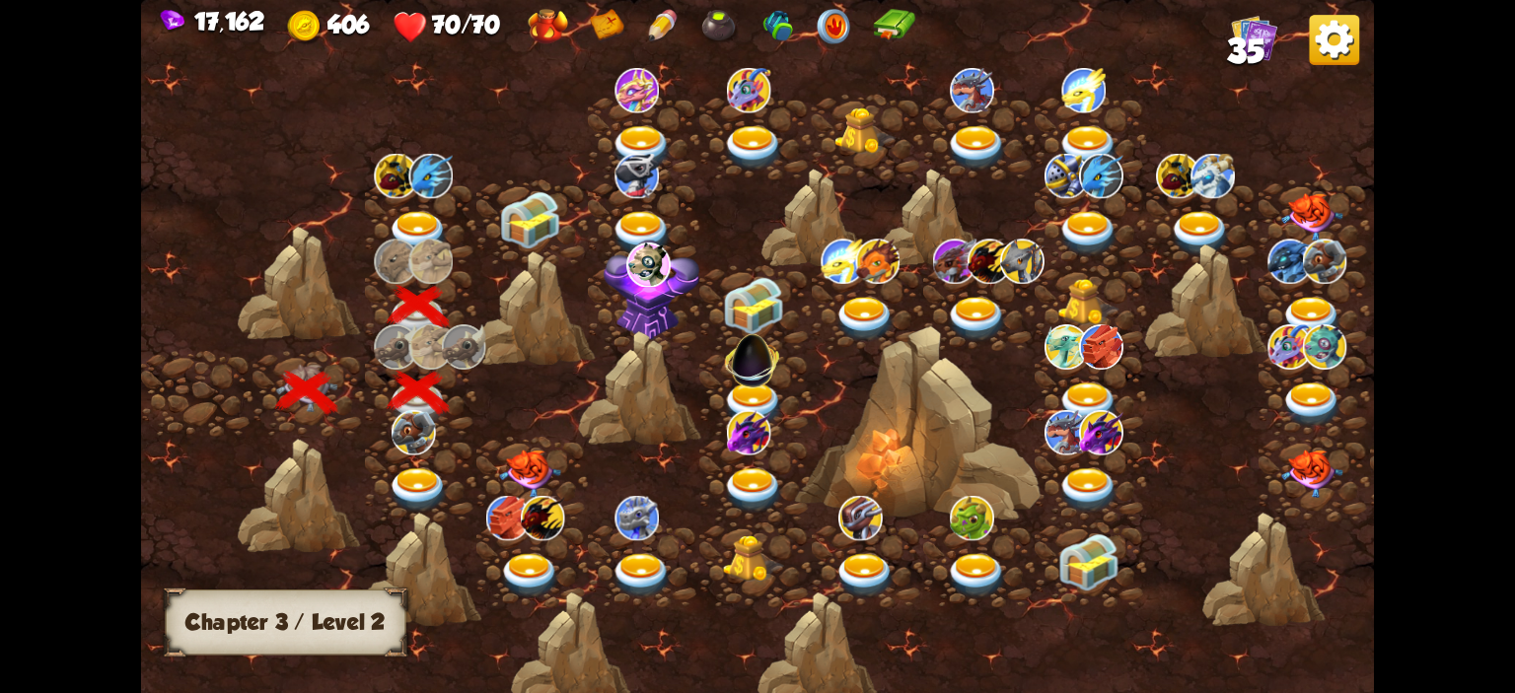
click at [386, 220] on div at bounding box center [420, 222] width 111 height 86
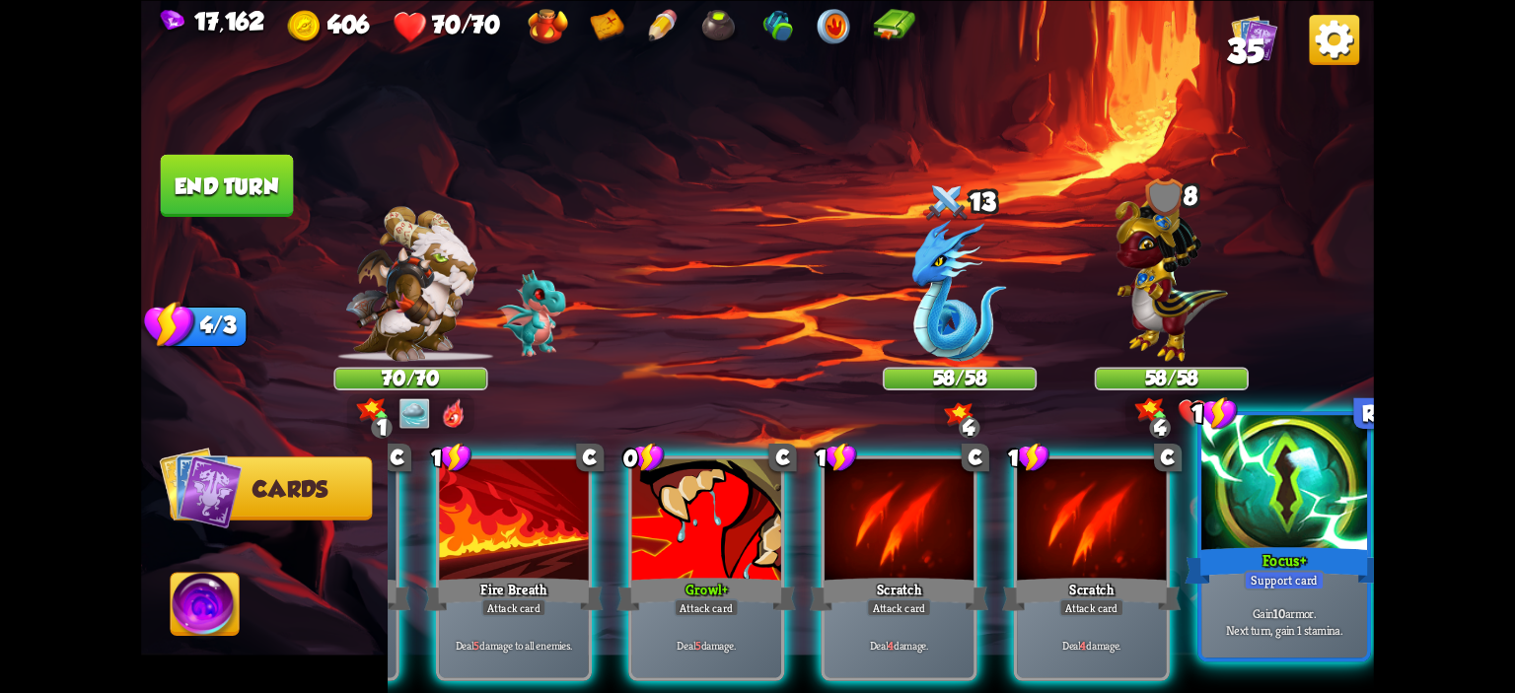
click at [1337, 569] on div "Focus+" at bounding box center [1283, 565] width 199 height 44
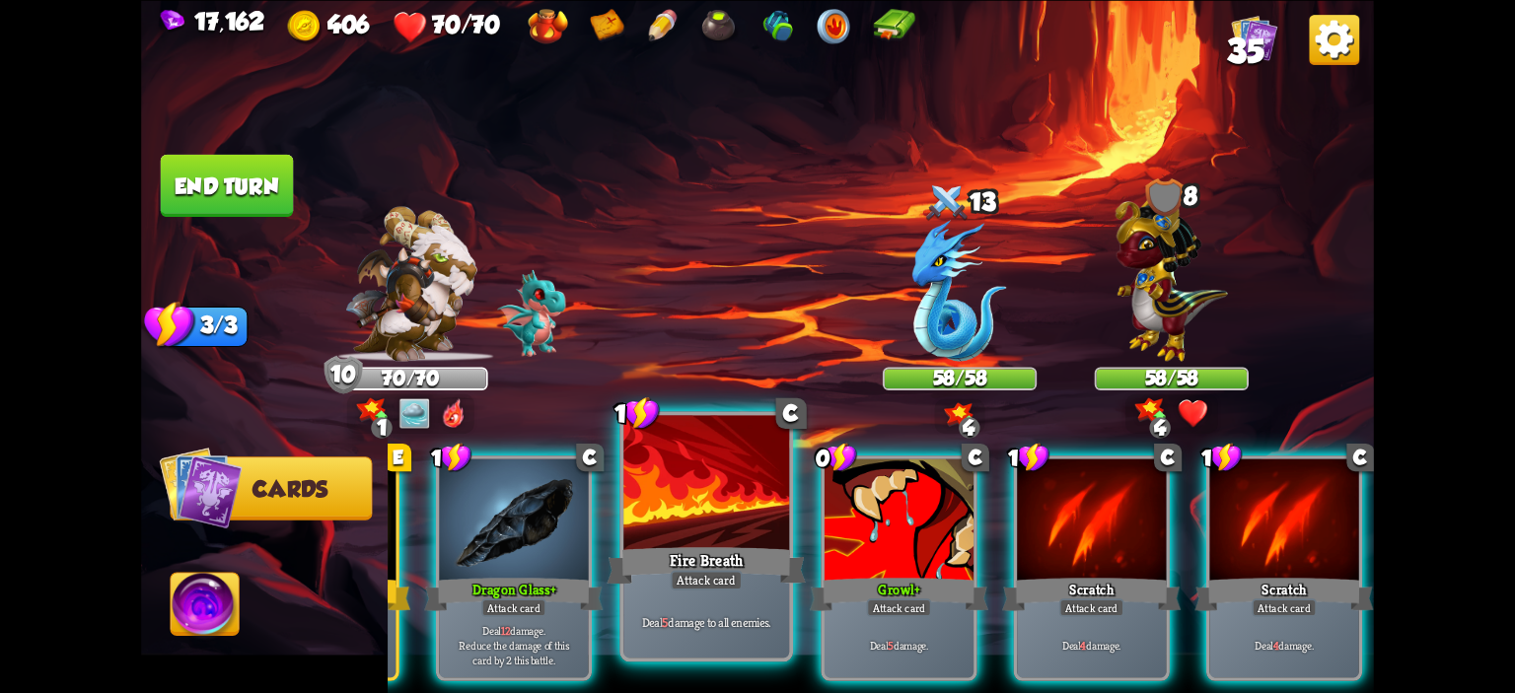
click at [732, 559] on div "Fire Breath" at bounding box center [706, 565] width 199 height 44
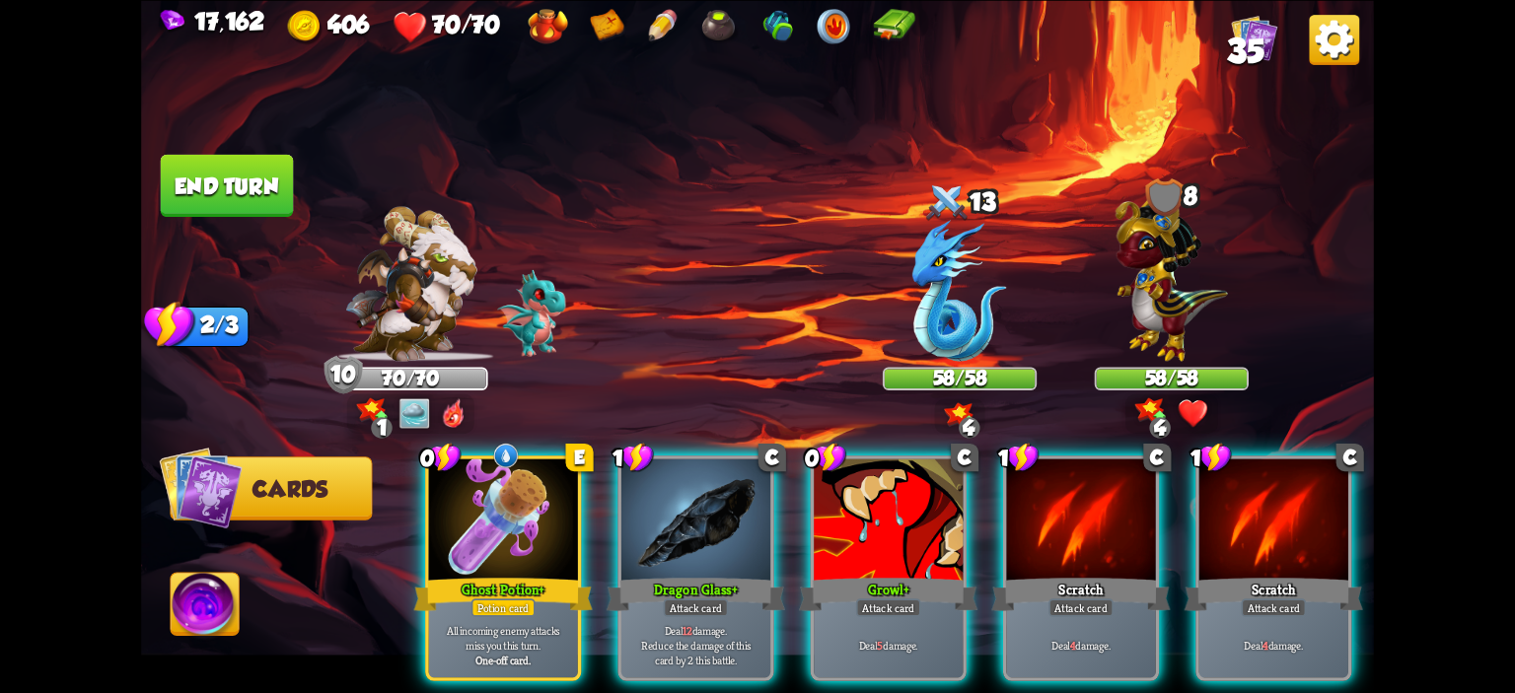
scroll to position [0, 0]
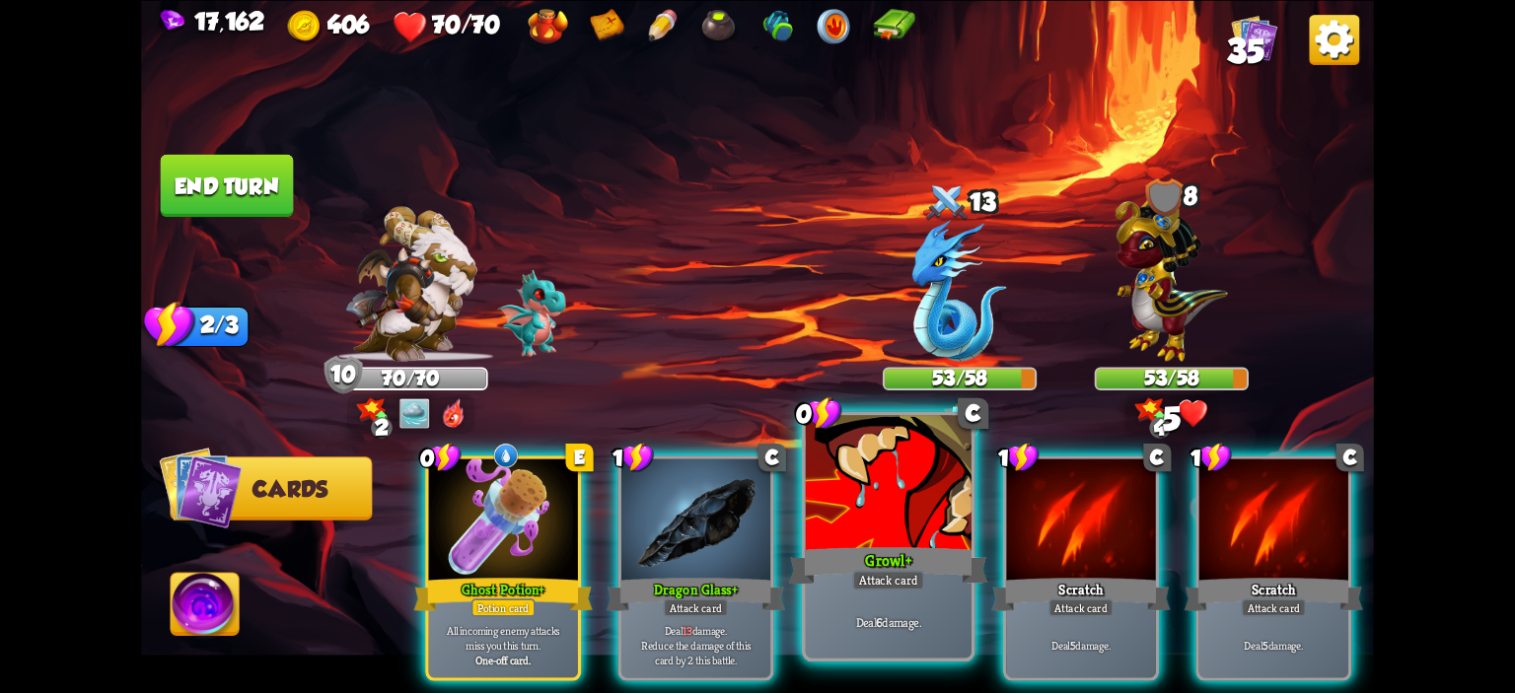
click at [853, 509] on div at bounding box center [889, 485] width 166 height 140
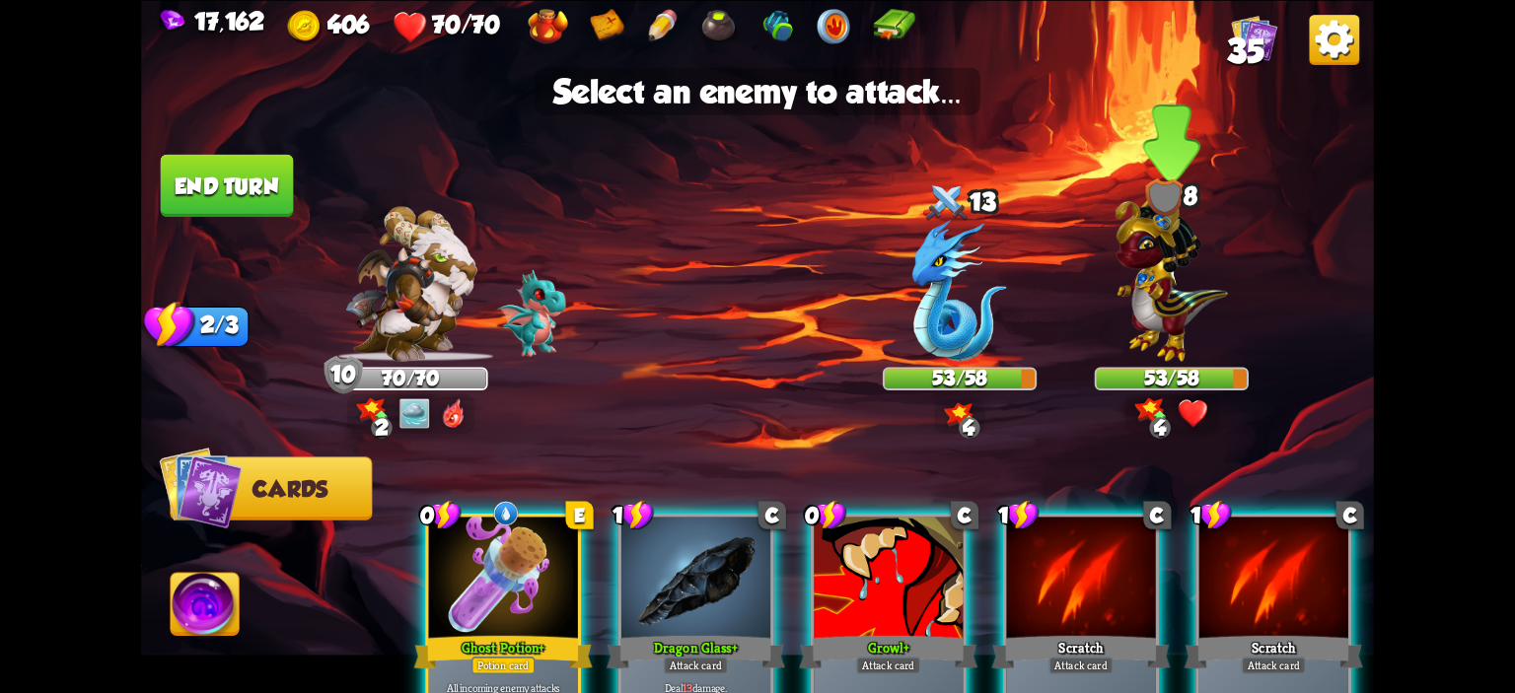
click at [1105, 314] on div at bounding box center [1172, 293] width 154 height 135
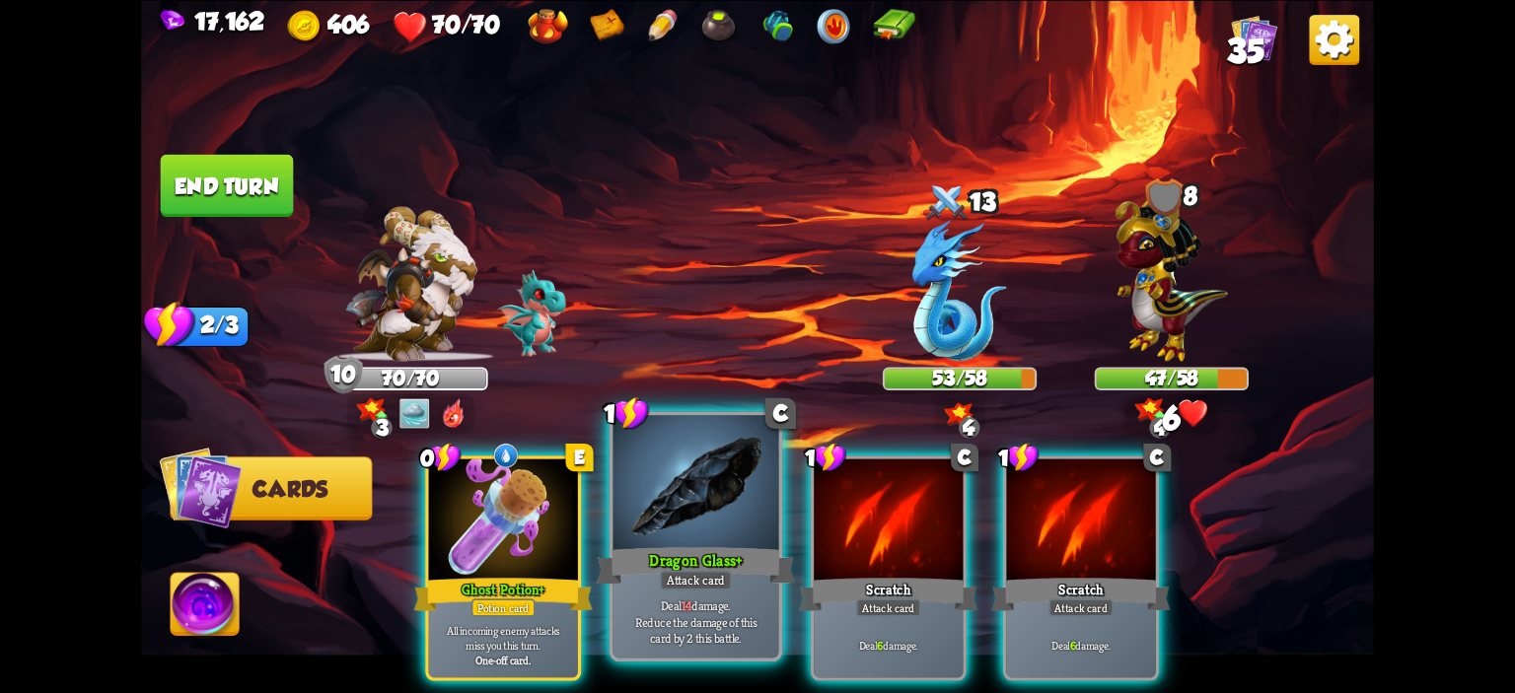
click at [681, 508] on div at bounding box center [696, 485] width 166 height 140
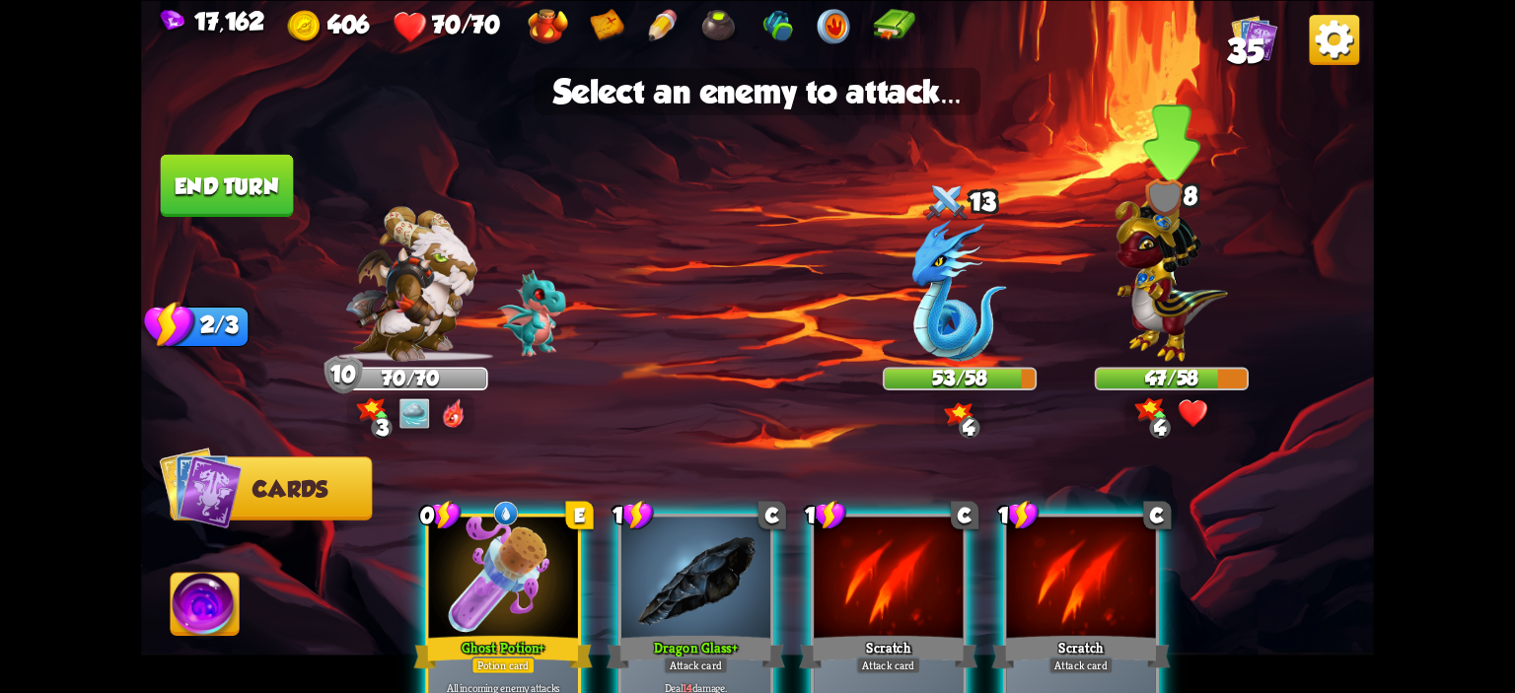
click at [1207, 302] on img at bounding box center [1171, 273] width 112 height 176
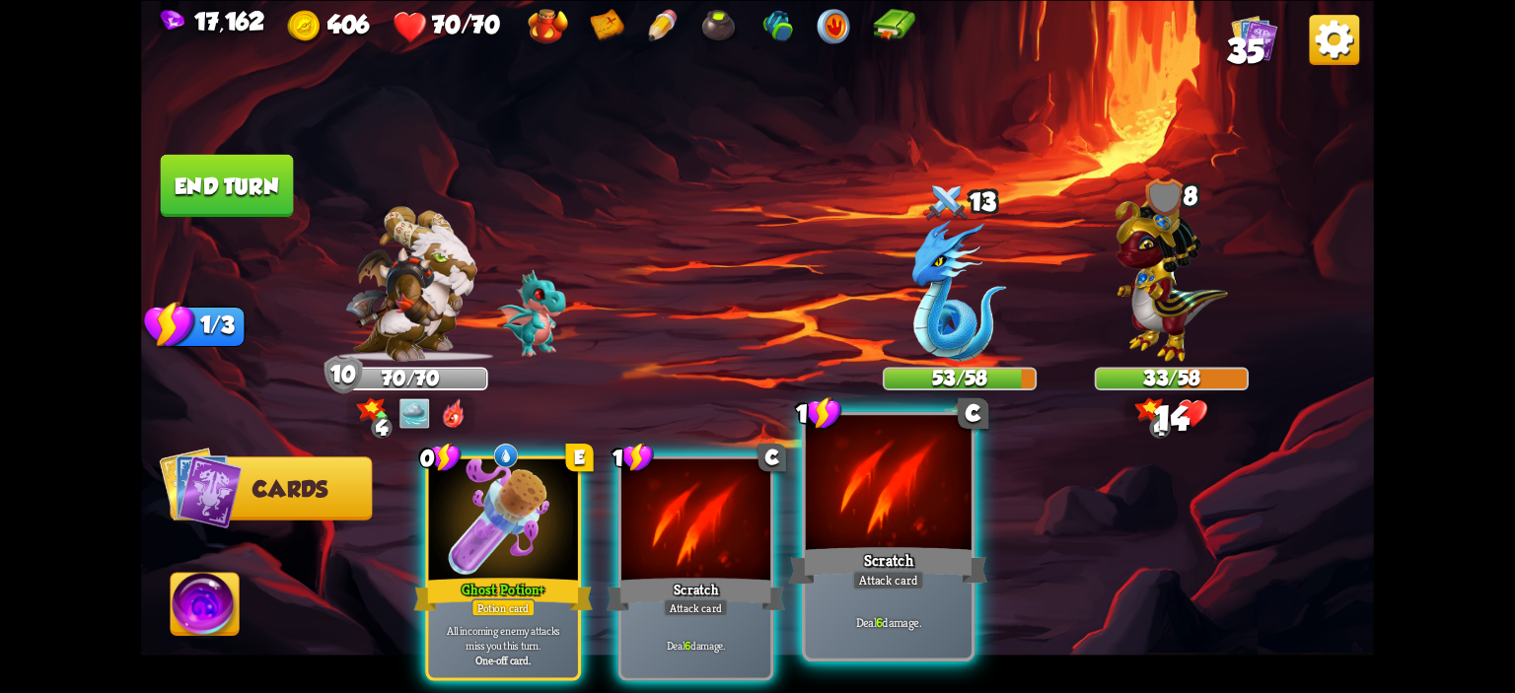
click at [915, 504] on div at bounding box center [889, 485] width 166 height 140
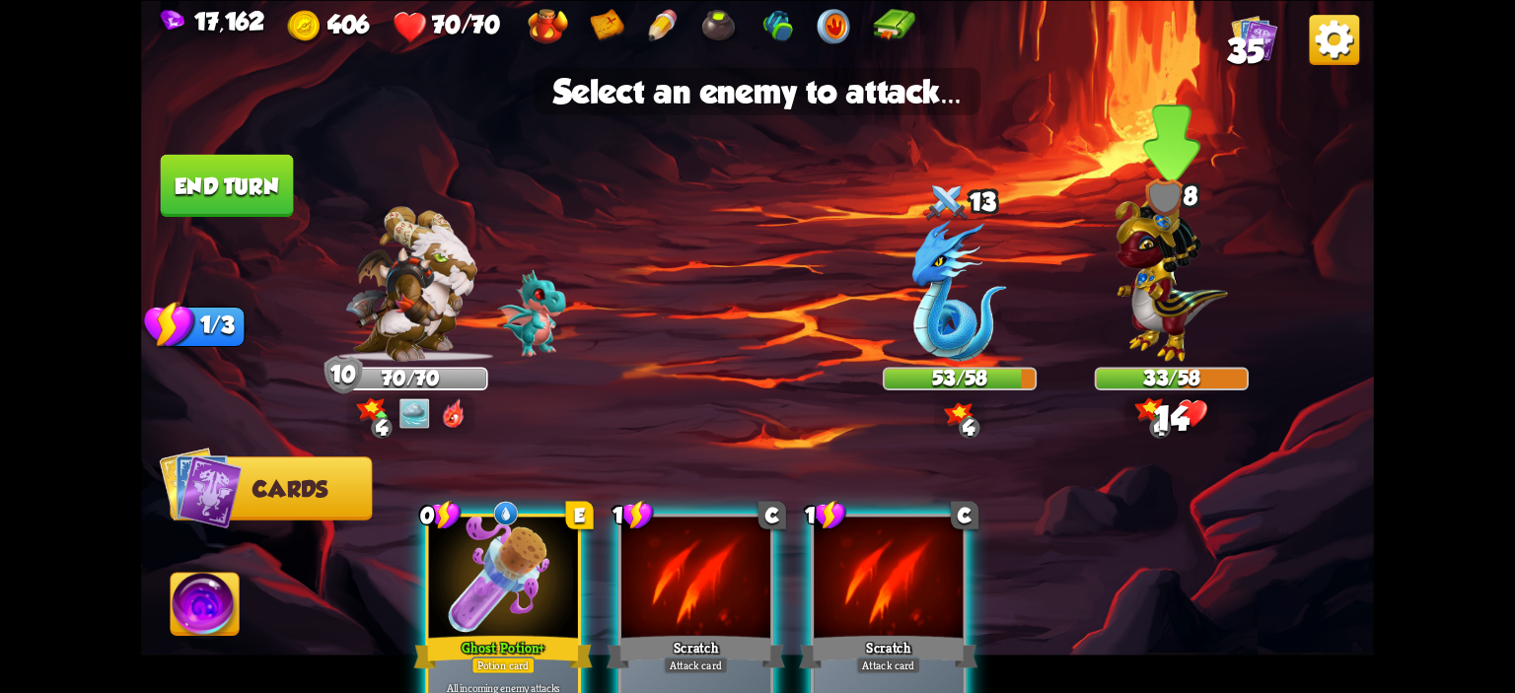
click at [1127, 346] on img at bounding box center [1171, 273] width 112 height 176
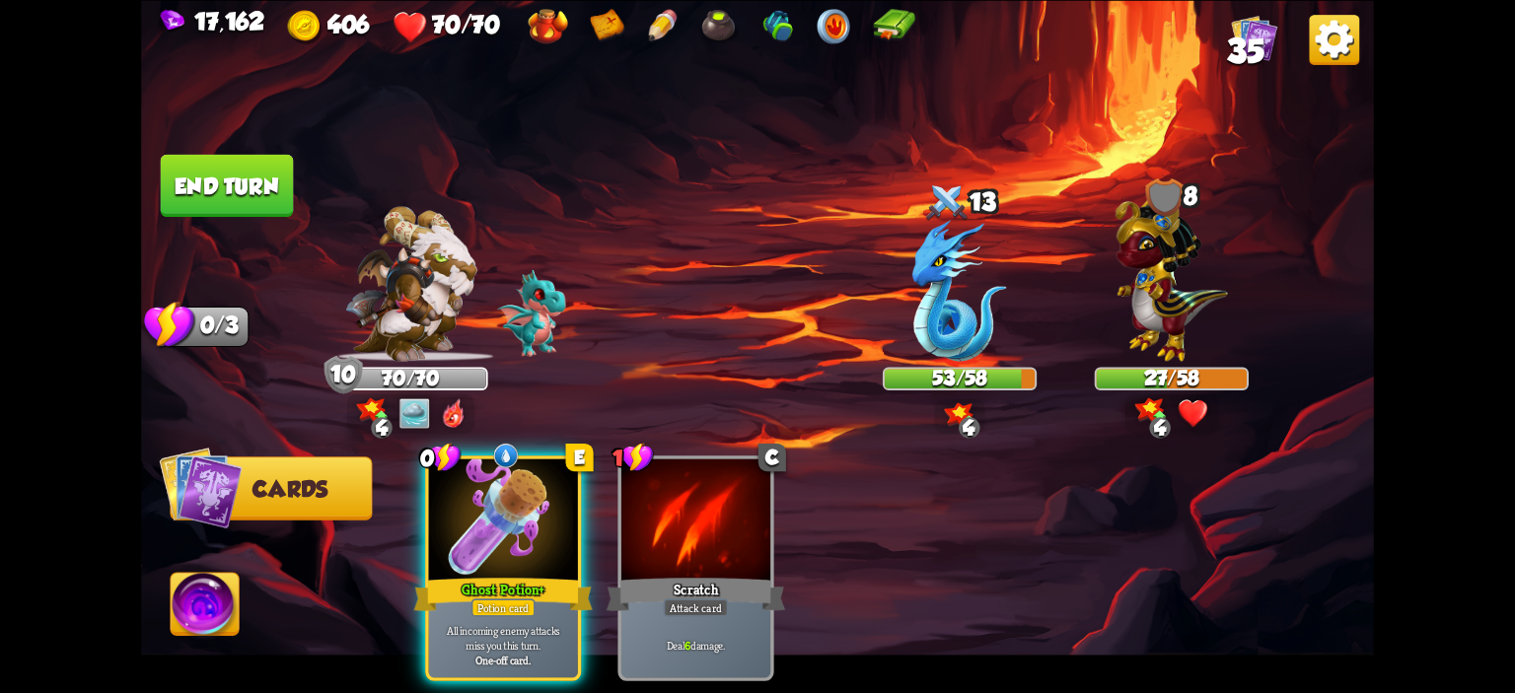
click at [256, 184] on button "End turn" at bounding box center [227, 185] width 133 height 62
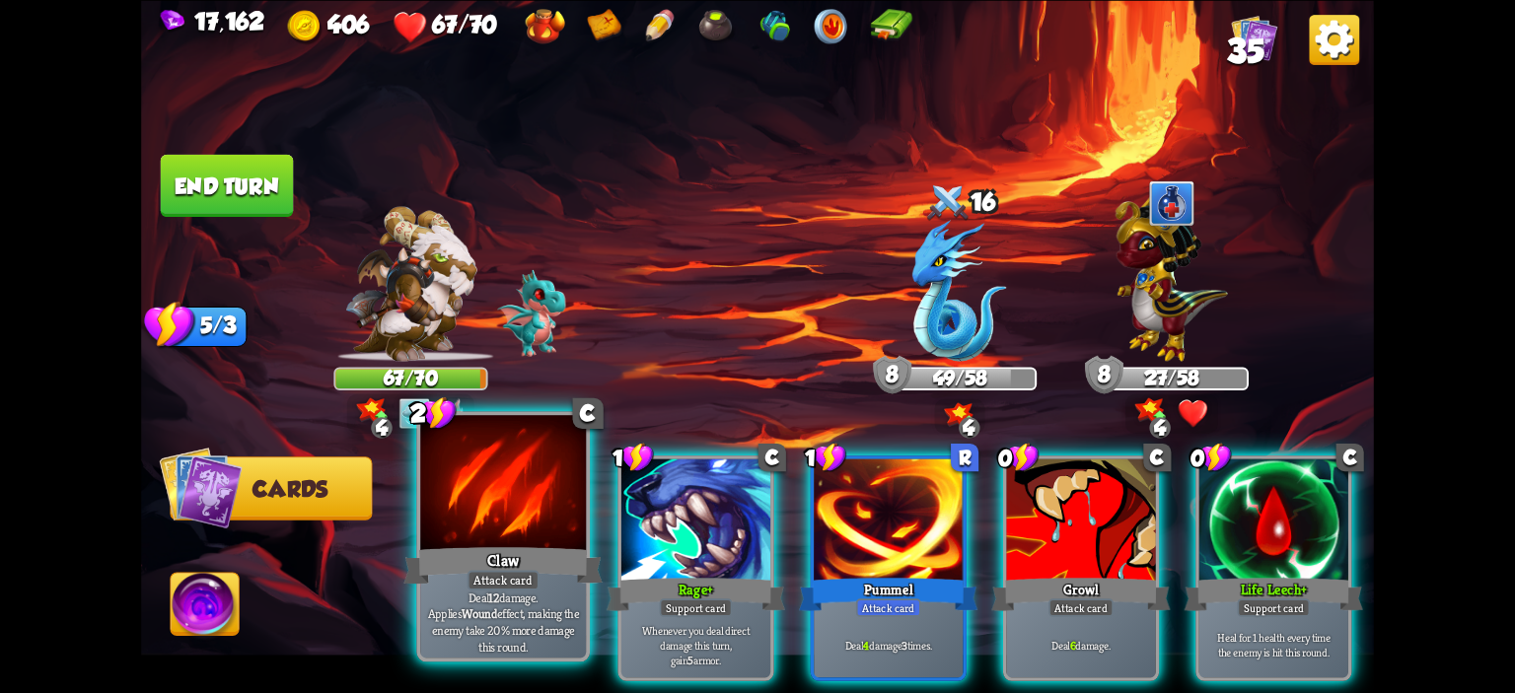
click at [521, 491] on div at bounding box center [503, 485] width 166 height 140
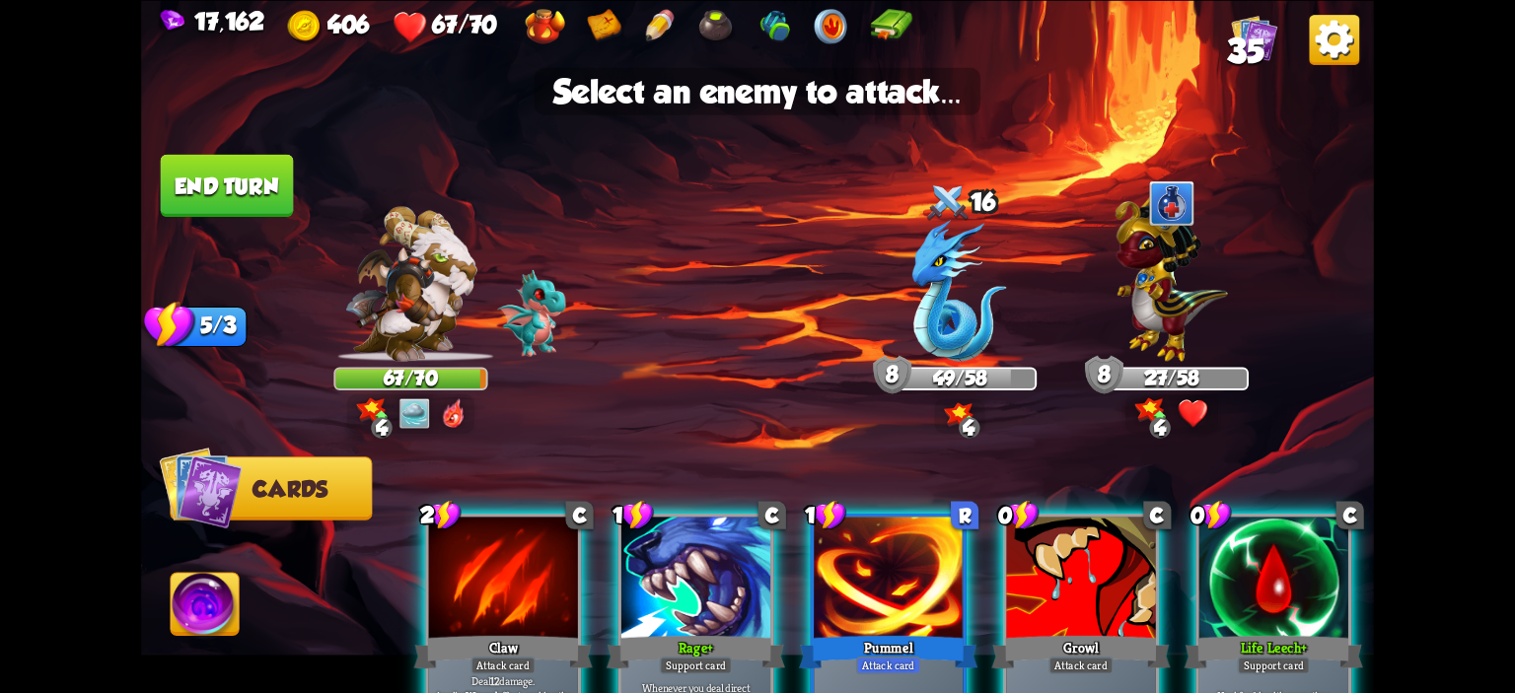
click at [443, 565] on div at bounding box center [503, 579] width 149 height 125
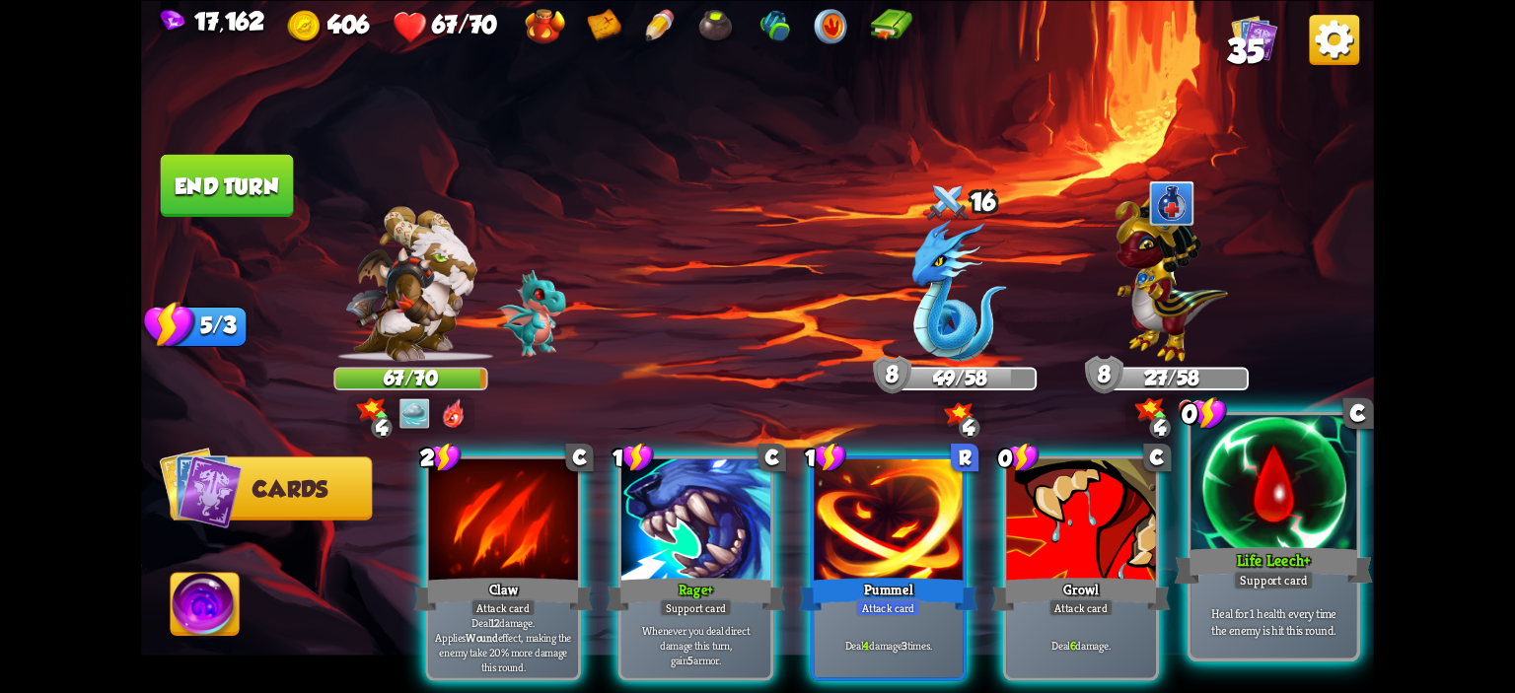
click at [1307, 504] on div at bounding box center [1273, 485] width 166 height 140
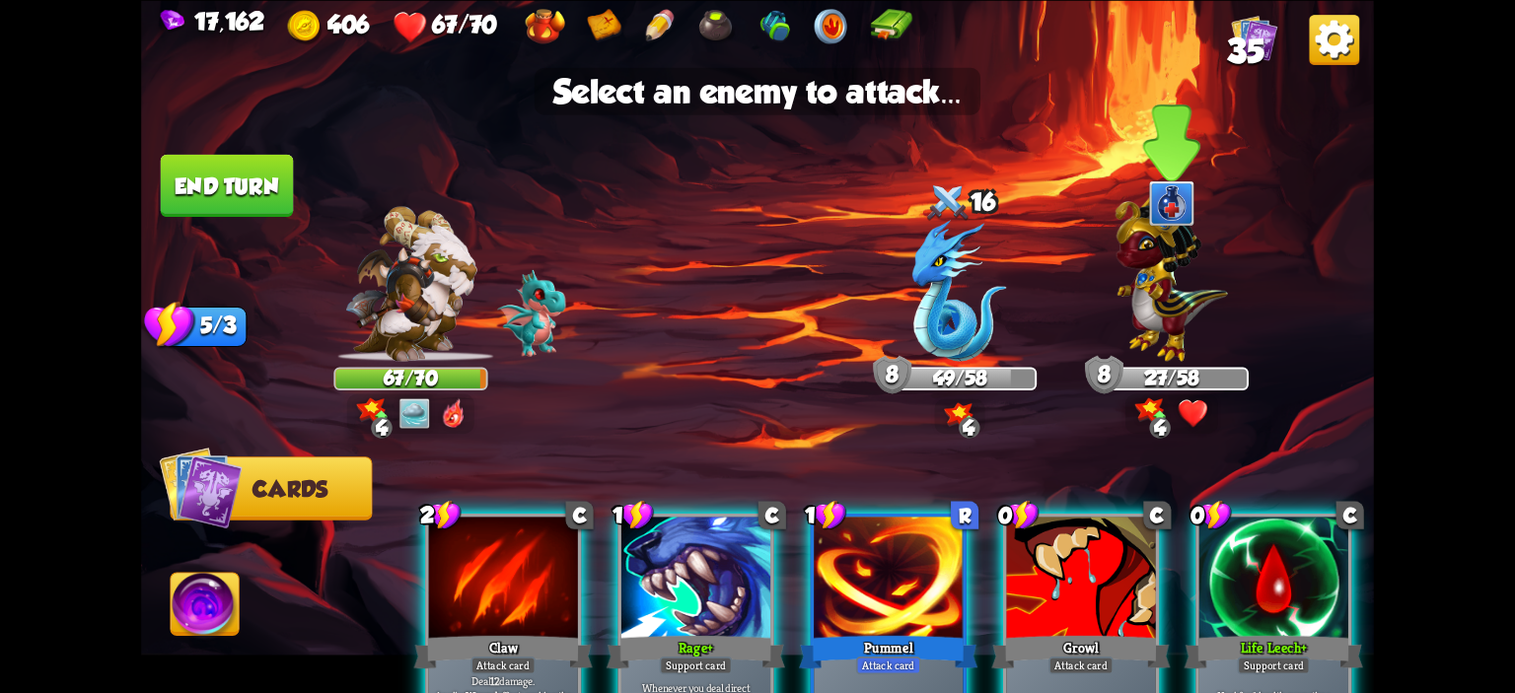
click at [1195, 315] on img at bounding box center [1171, 273] width 112 height 176
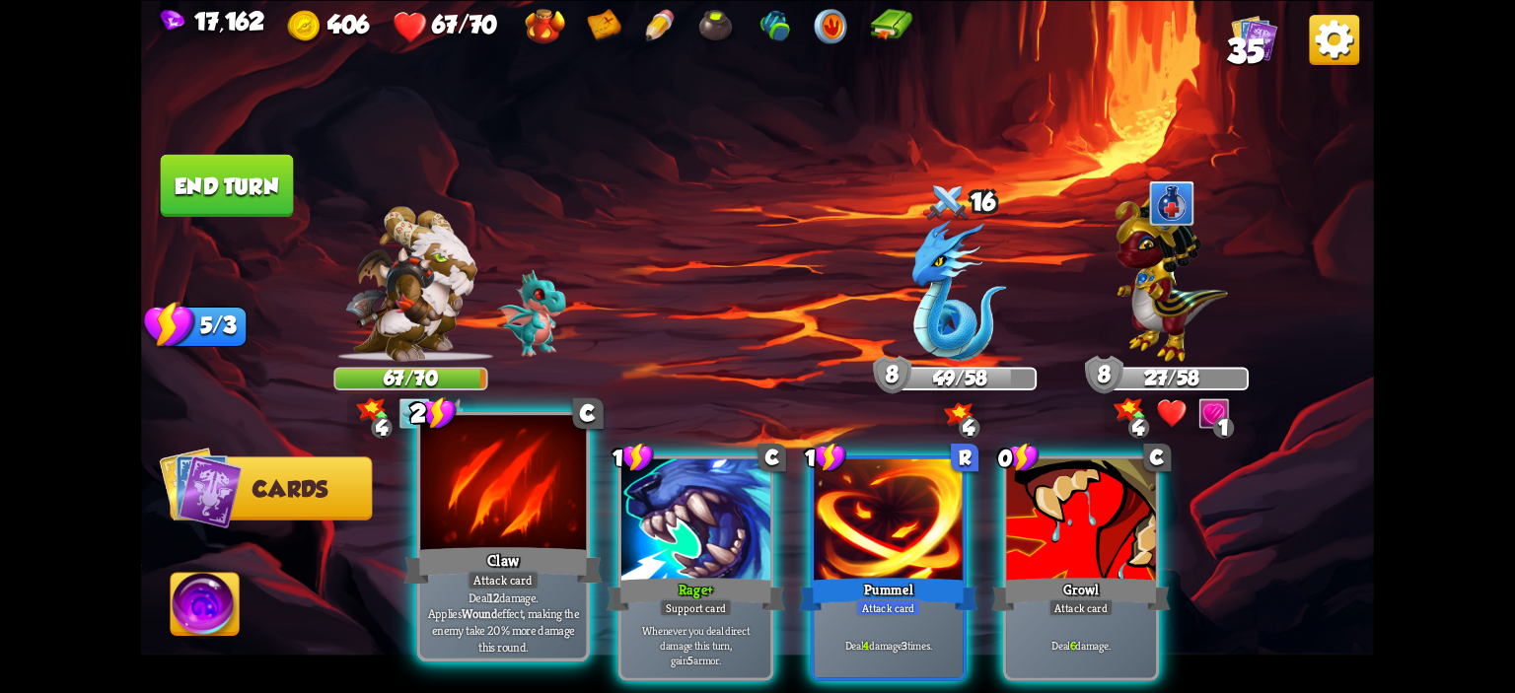
click at [520, 517] on div at bounding box center [503, 485] width 166 height 140
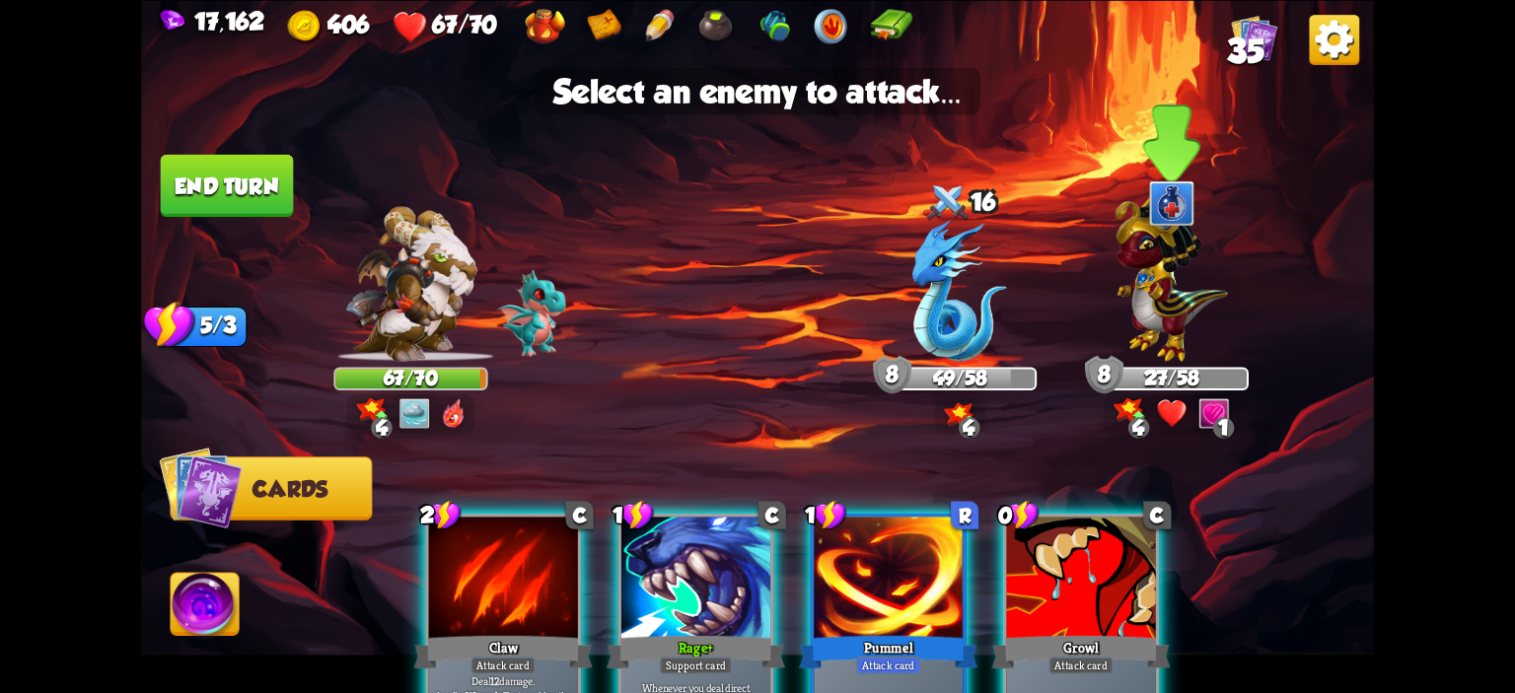
click at [1206, 275] on img at bounding box center [1171, 273] width 112 height 176
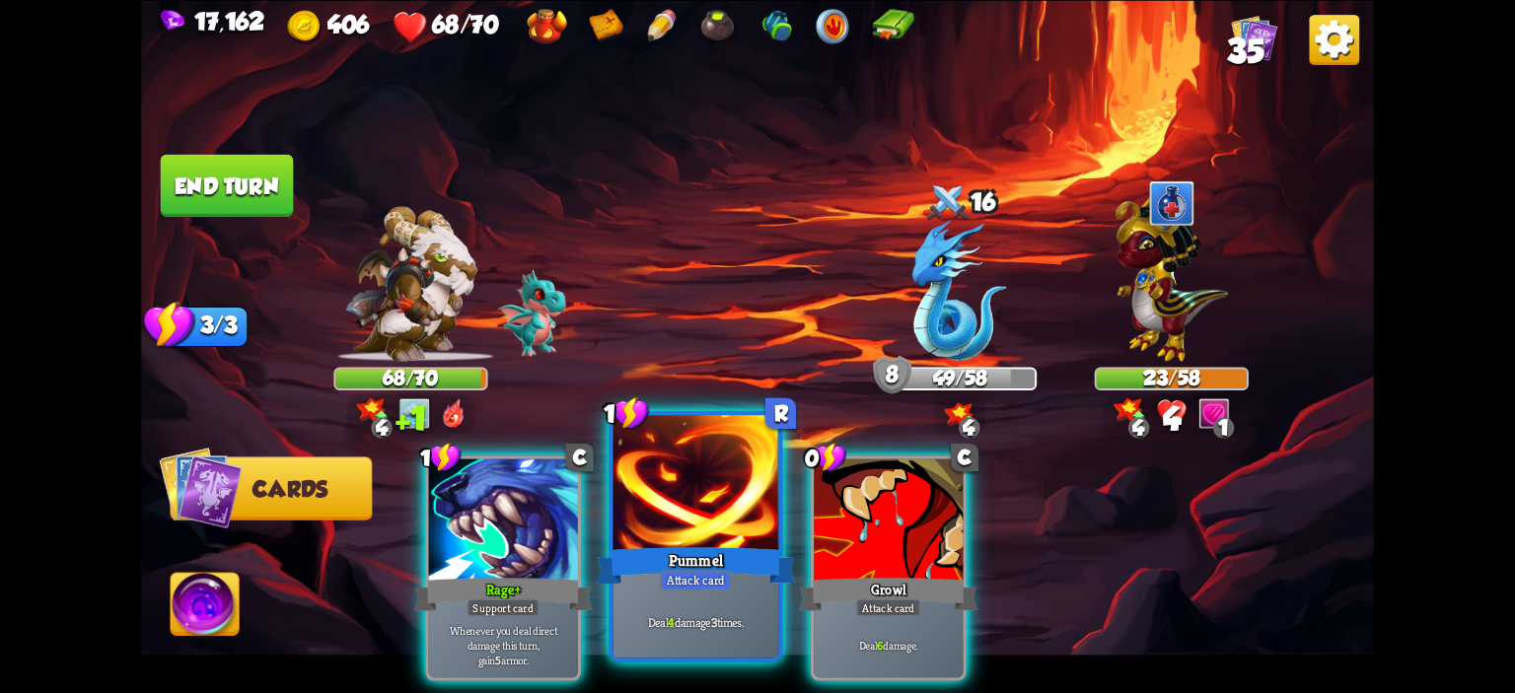
click at [731, 490] on div at bounding box center [696, 485] width 166 height 140
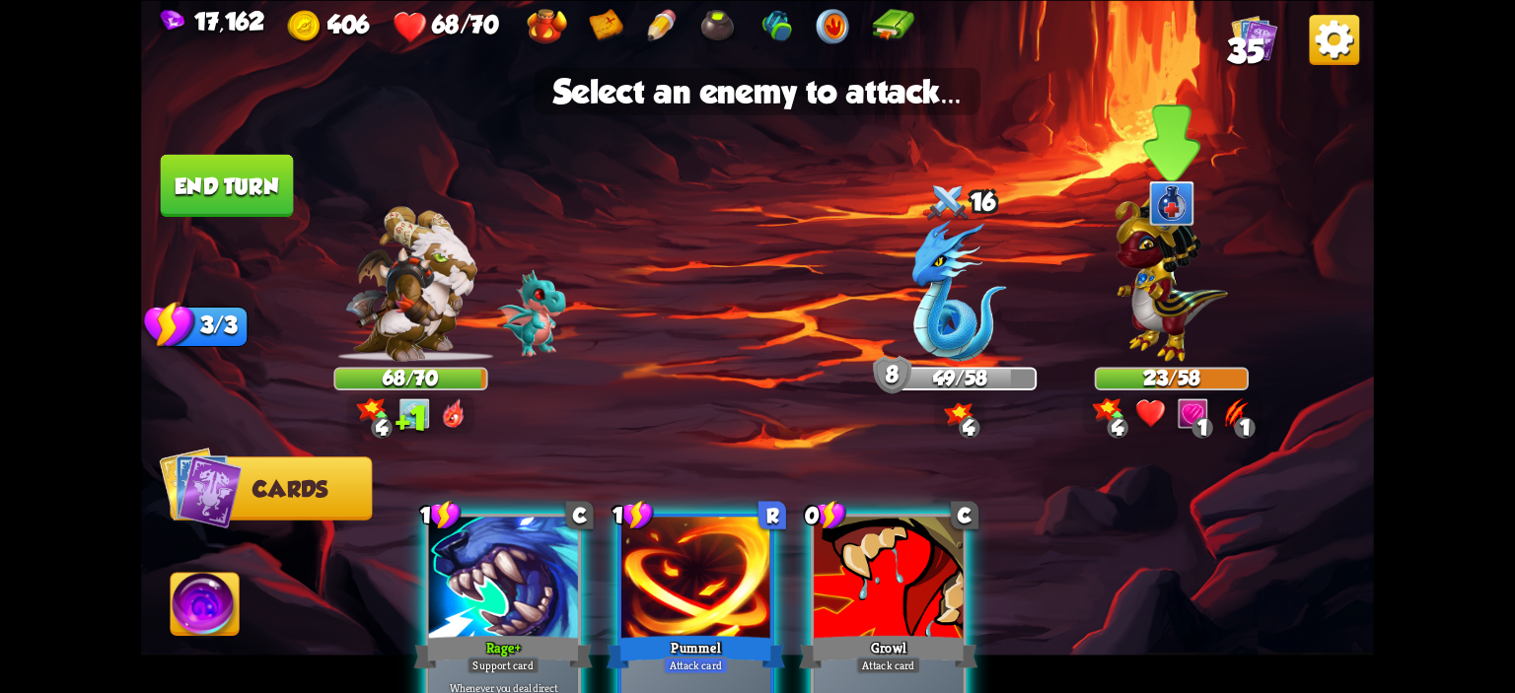
click at [1172, 318] on img at bounding box center [1171, 273] width 112 height 176
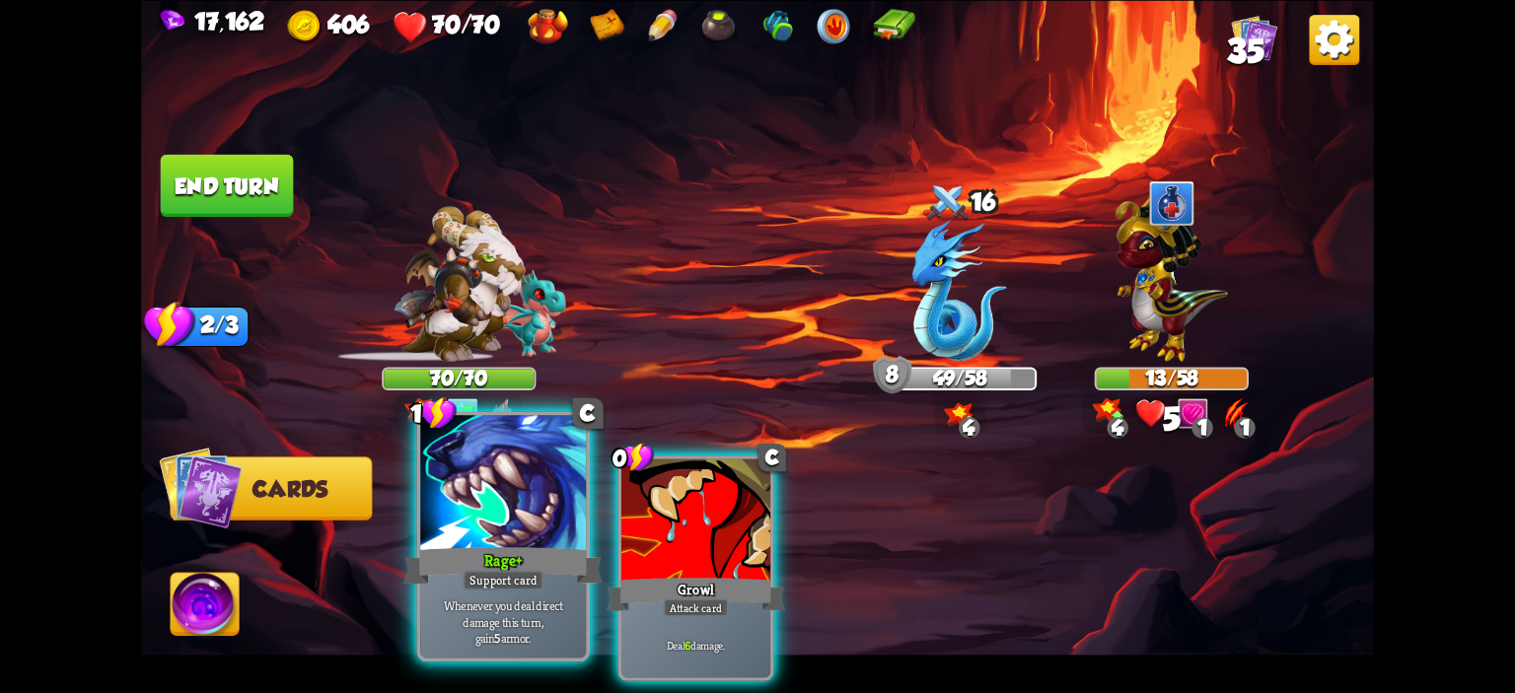
click at [538, 484] on div at bounding box center [503, 485] width 166 height 140
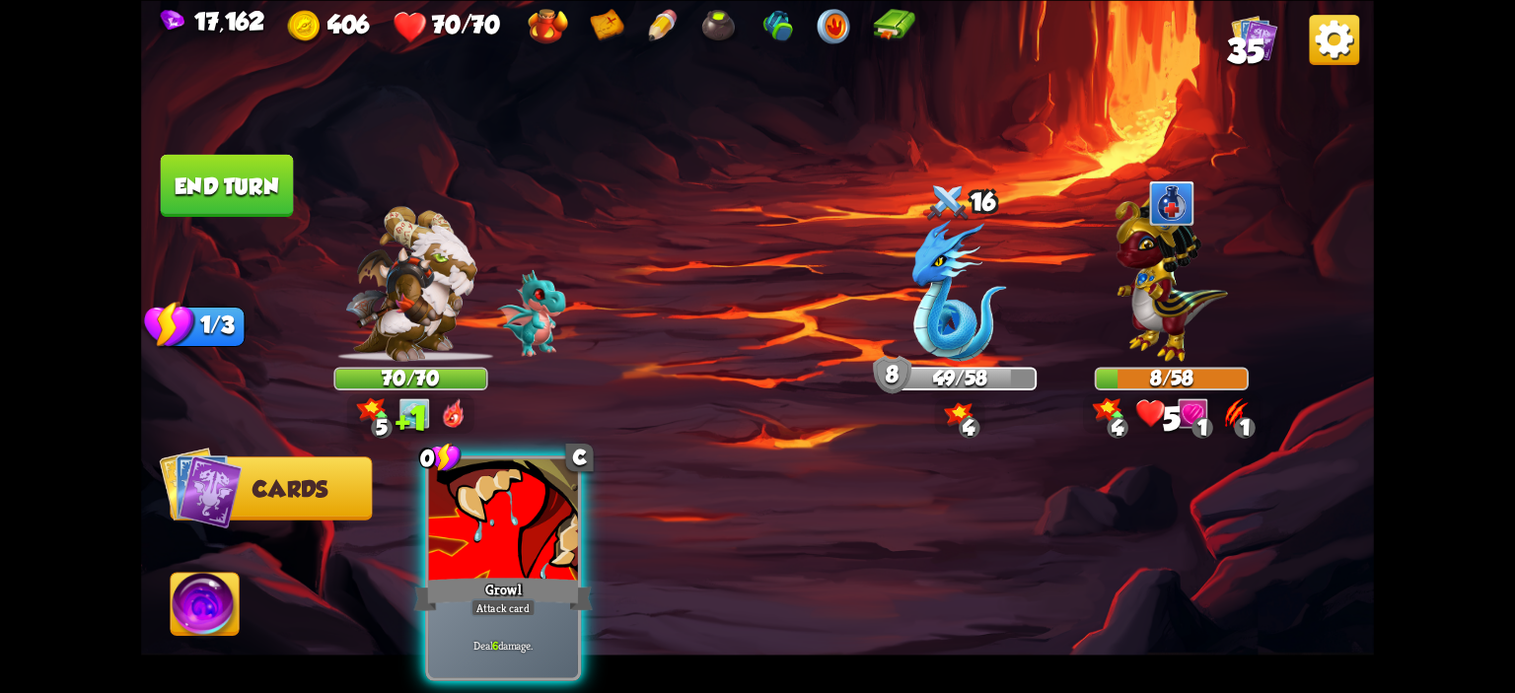
click at [538, 484] on div at bounding box center [503, 521] width 149 height 125
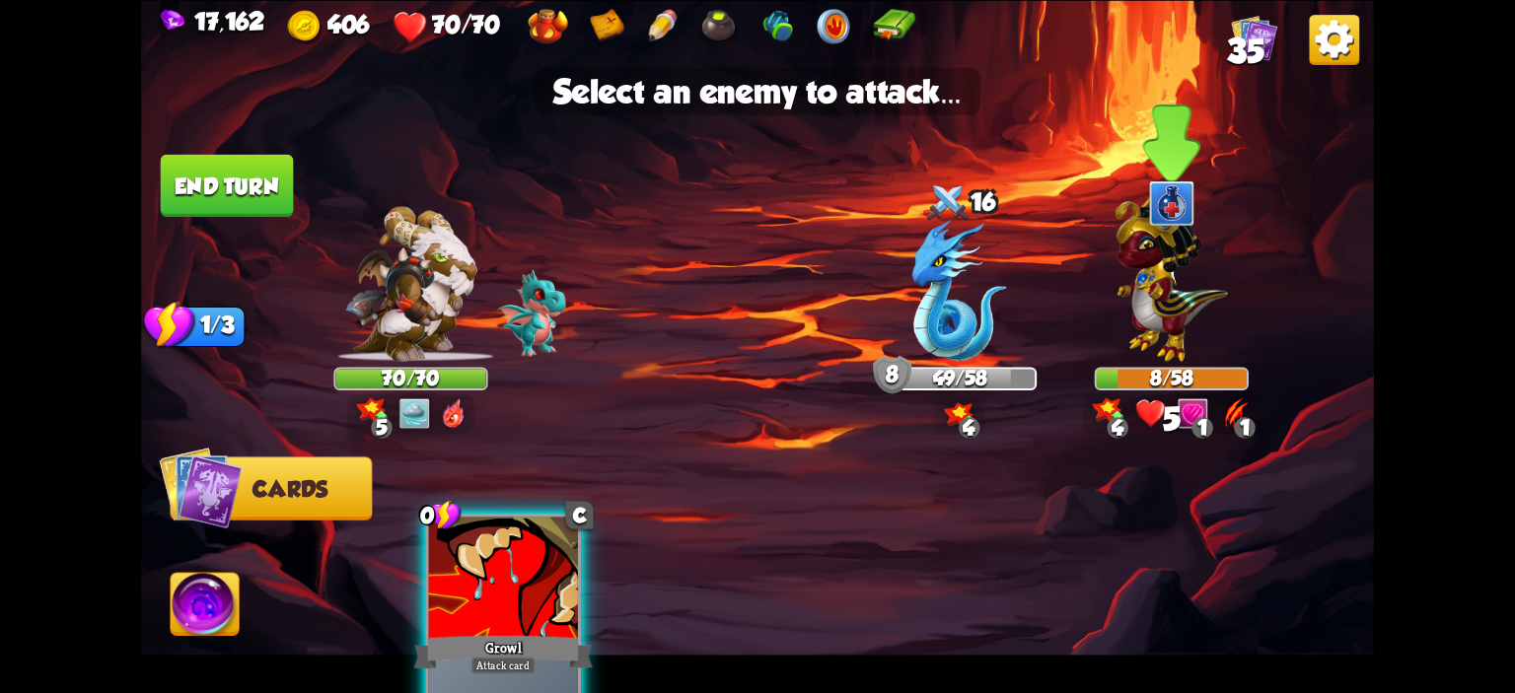
click at [1180, 326] on img at bounding box center [1171, 273] width 112 height 176
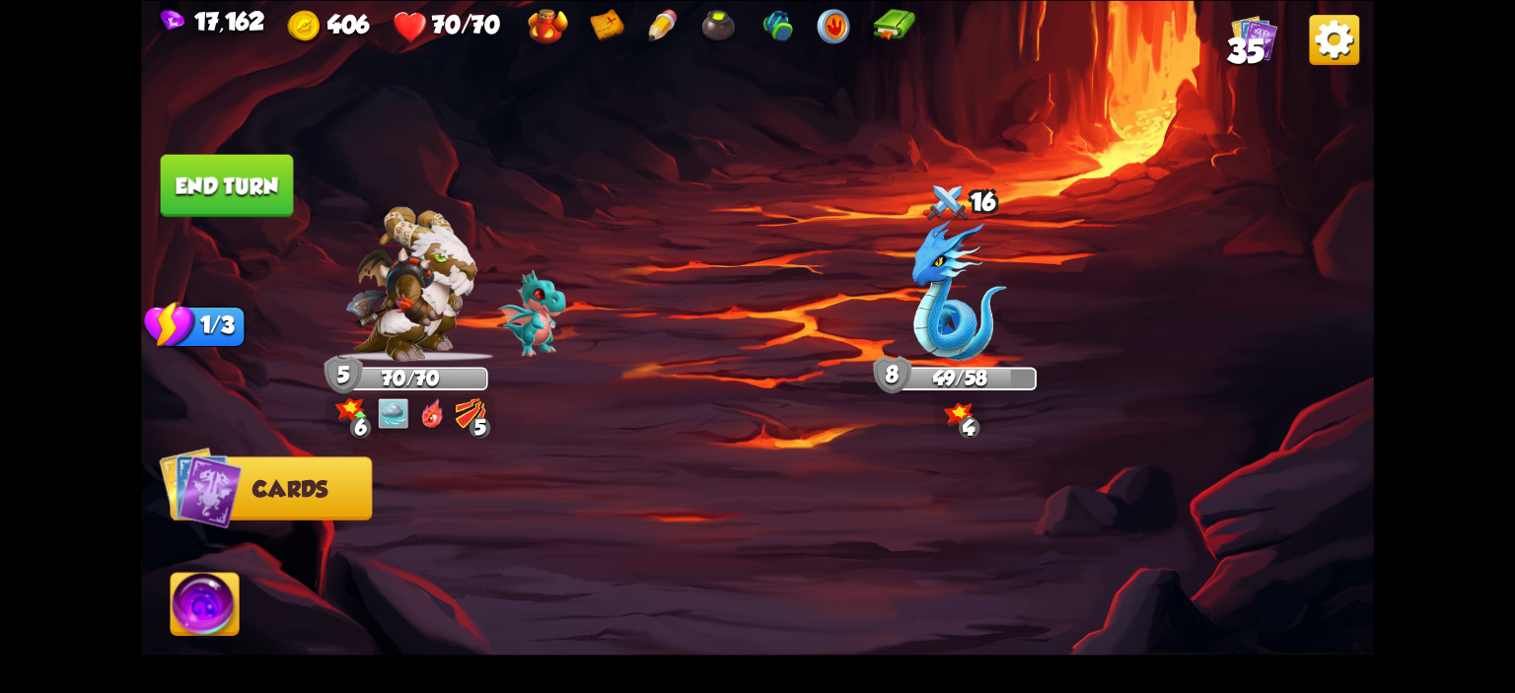
click at [200, 195] on button "End turn" at bounding box center [227, 185] width 133 height 62
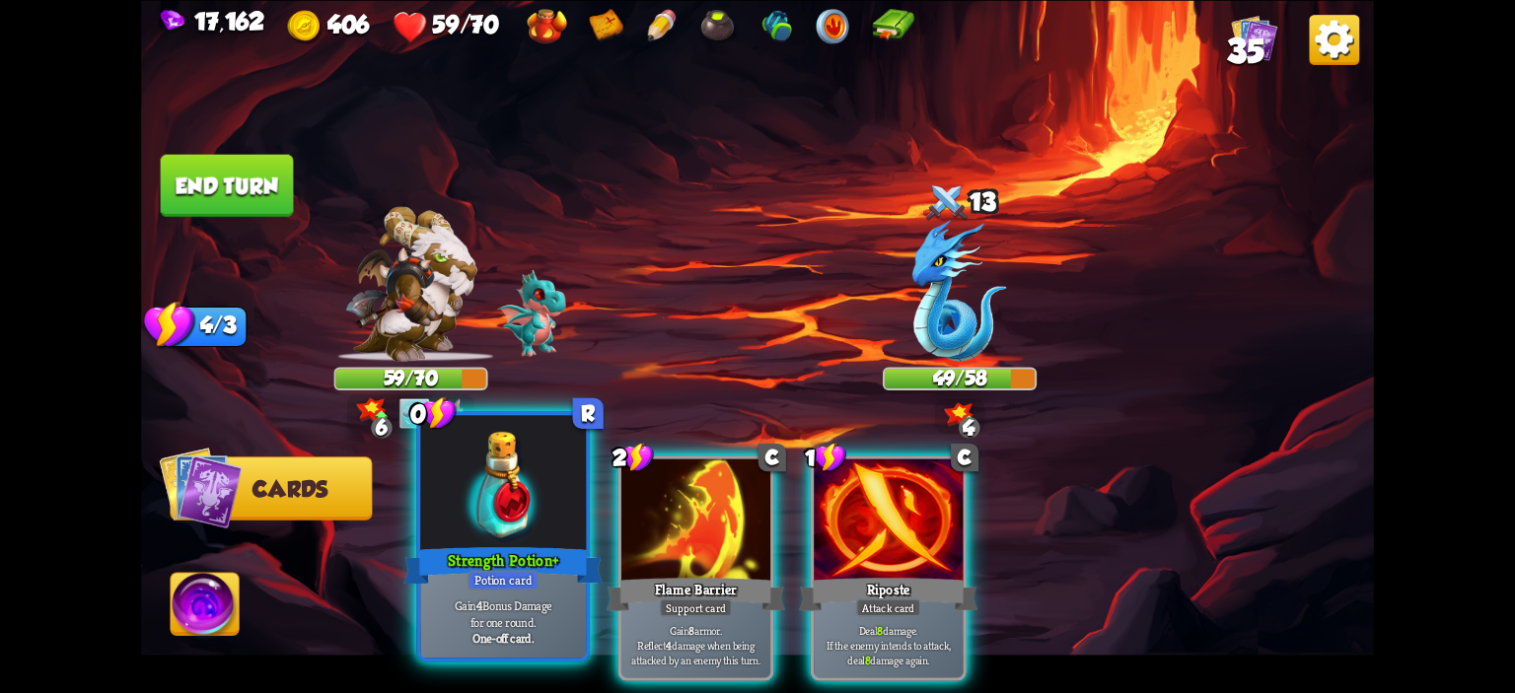
click at [534, 483] on div at bounding box center [503, 485] width 166 height 140
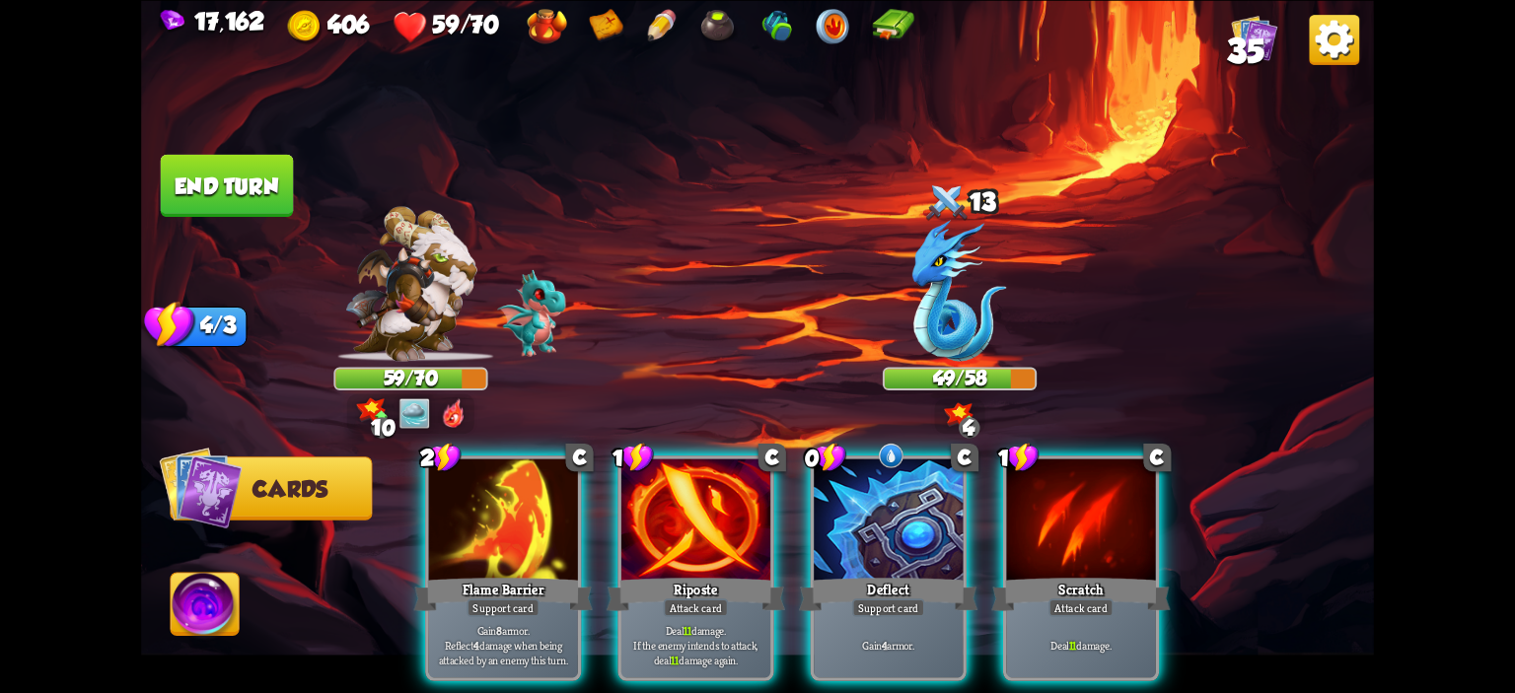
click at [534, 483] on div at bounding box center [503, 521] width 149 height 125
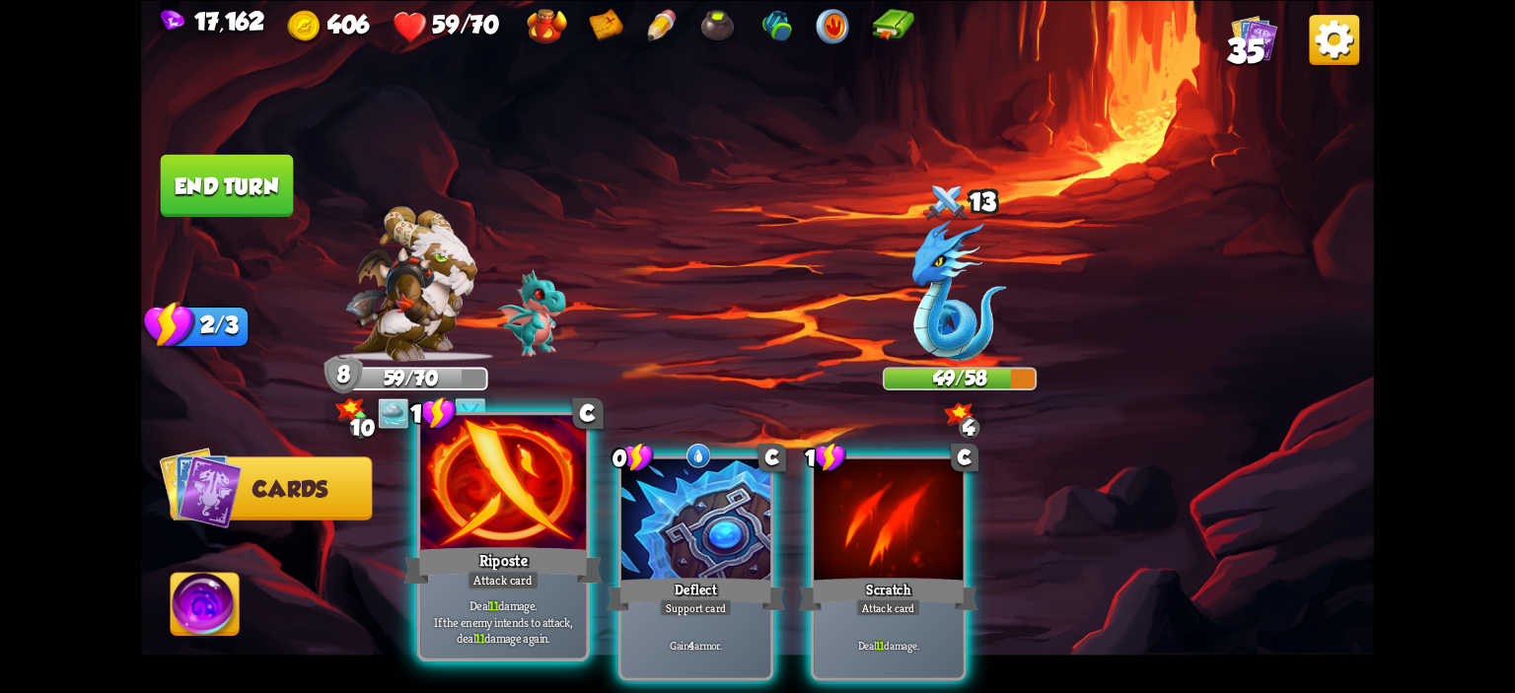
click at [537, 484] on div at bounding box center [503, 485] width 166 height 140
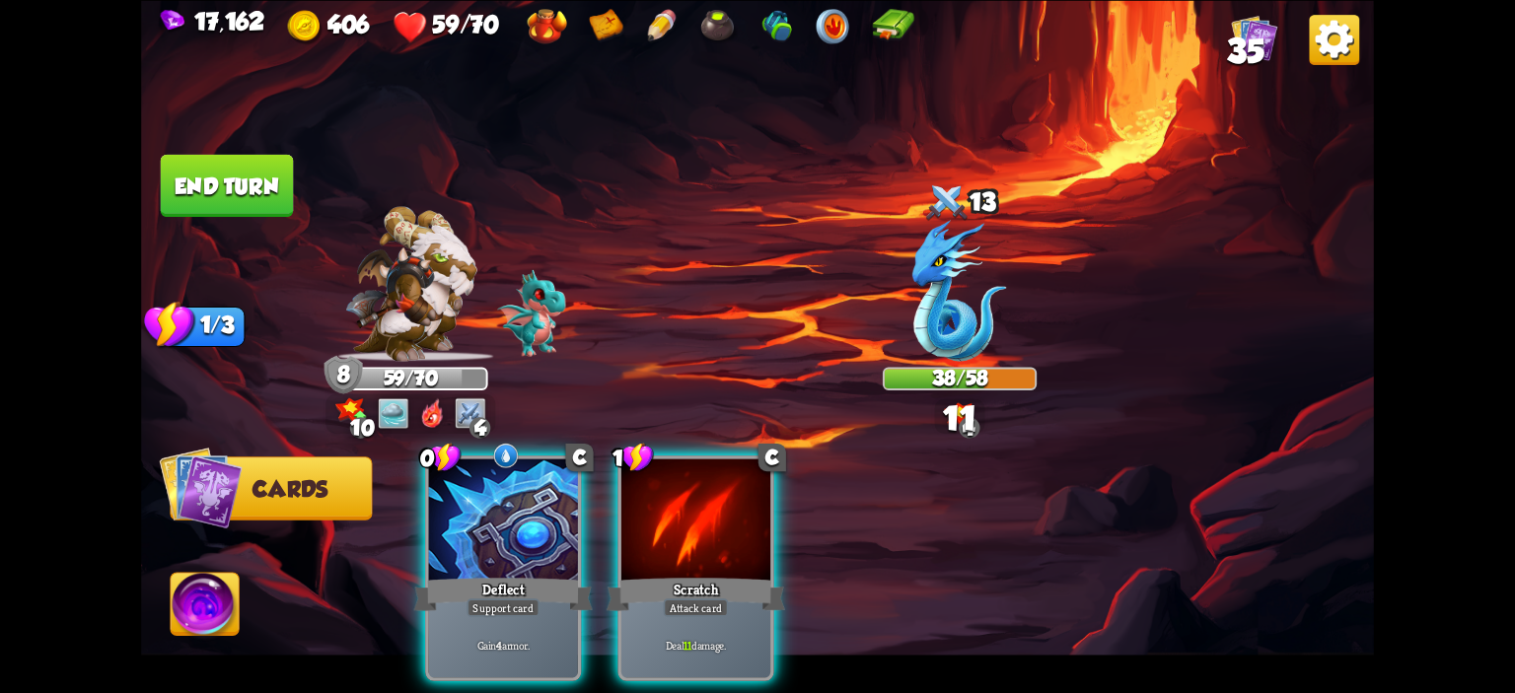
click at [537, 484] on div at bounding box center [503, 521] width 149 height 125
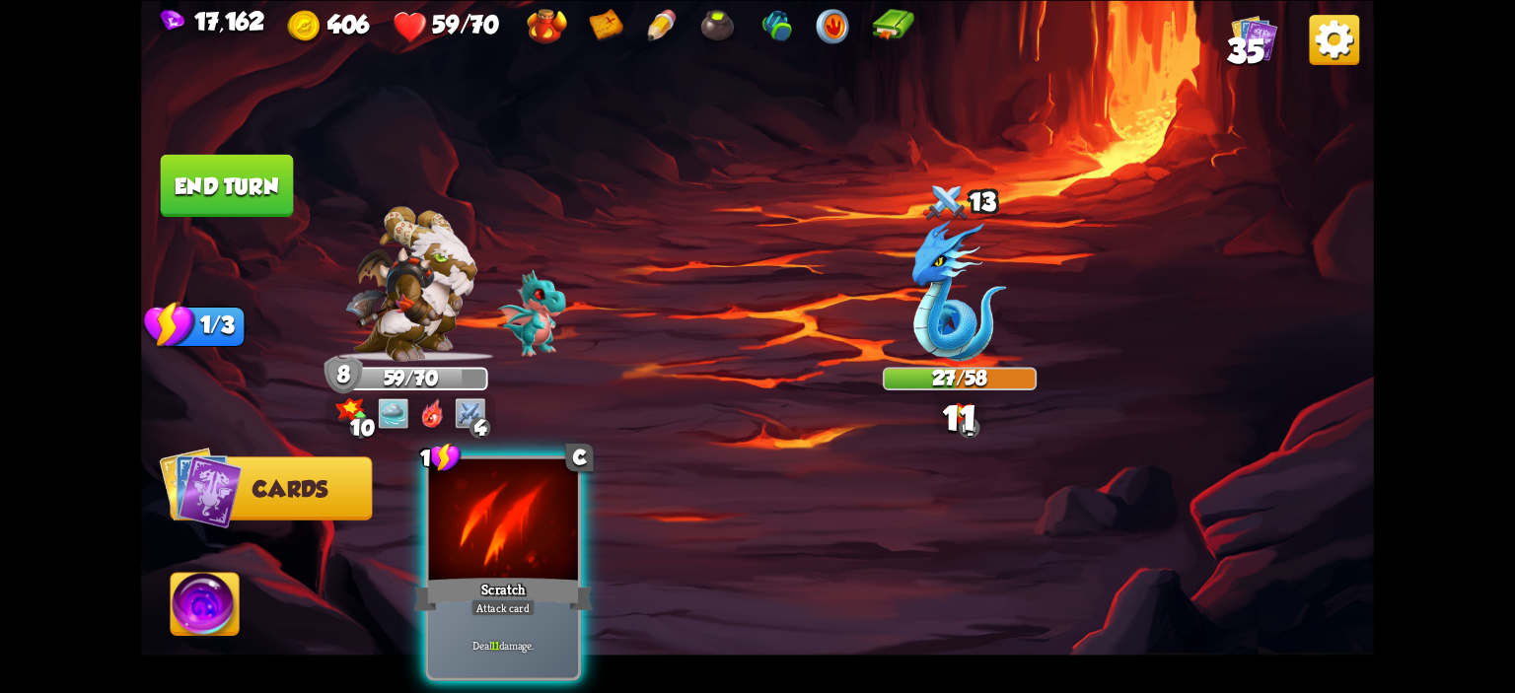
click at [537, 484] on div at bounding box center [503, 521] width 149 height 125
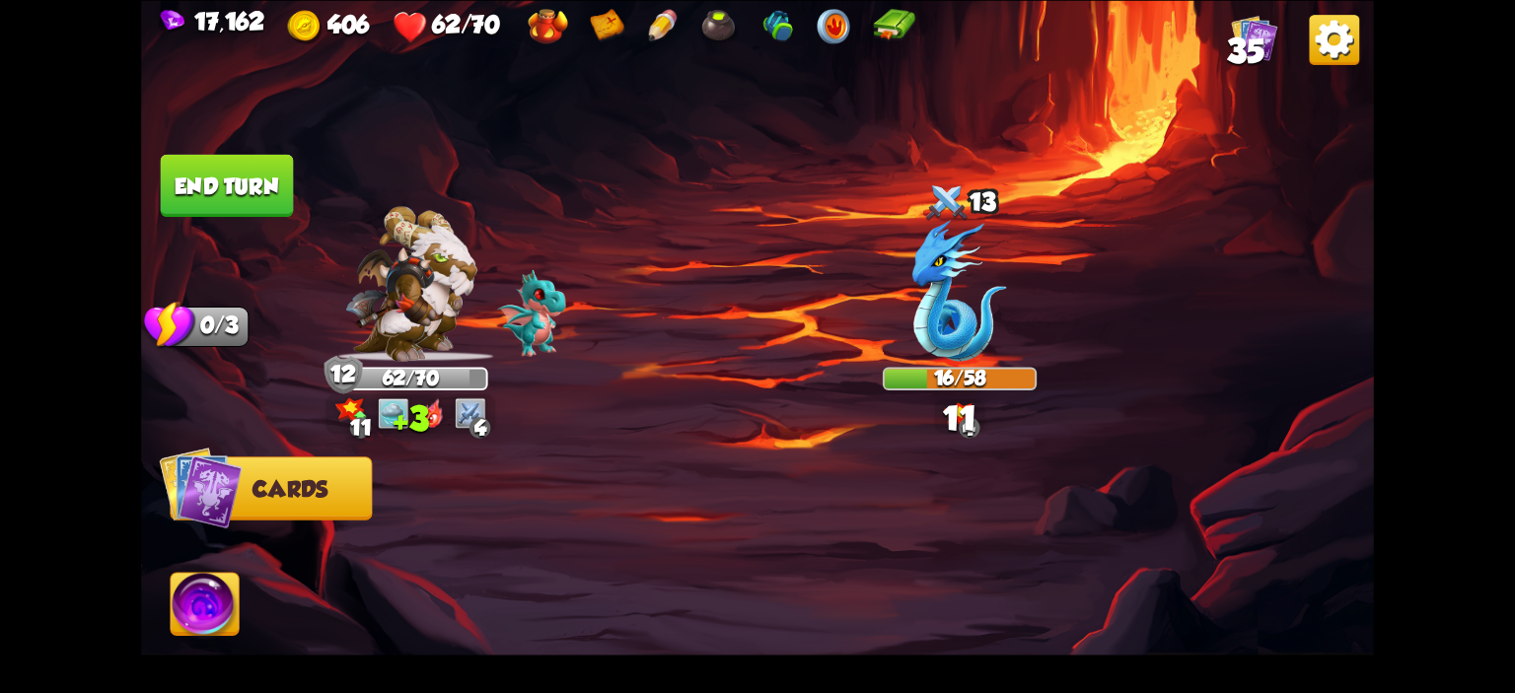
click at [207, 603] on img at bounding box center [205, 607] width 68 height 69
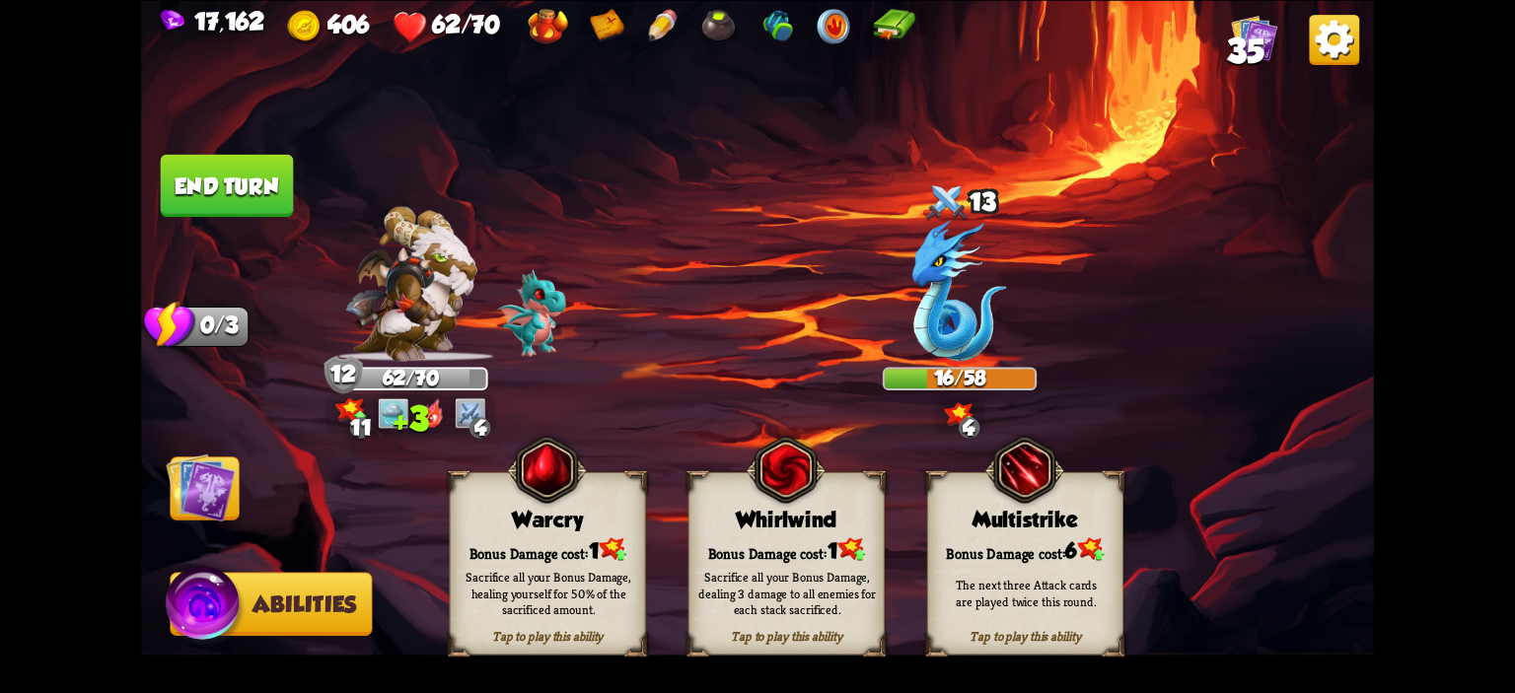
click at [485, 543] on div "Bonus Damage cost: 1" at bounding box center [548, 550] width 194 height 28
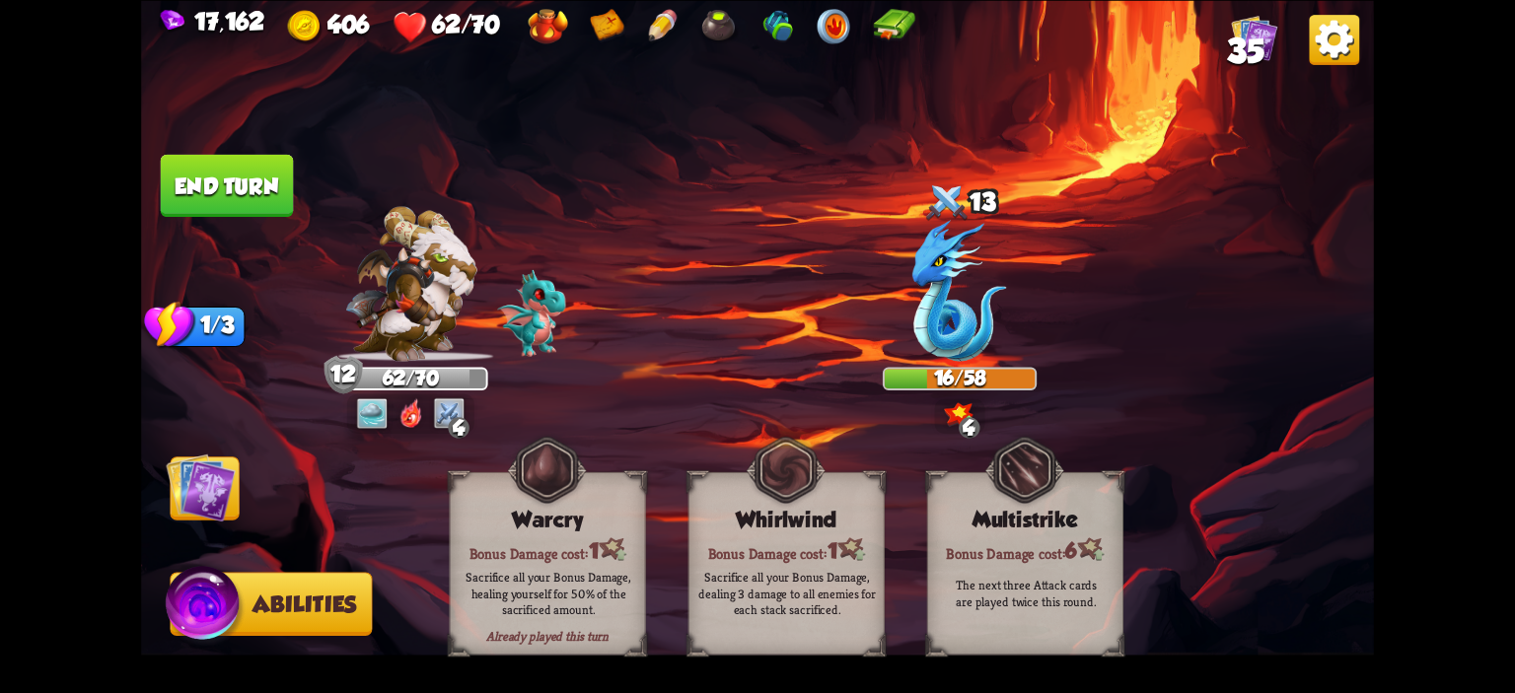
click at [262, 191] on button "End turn" at bounding box center [227, 185] width 133 height 62
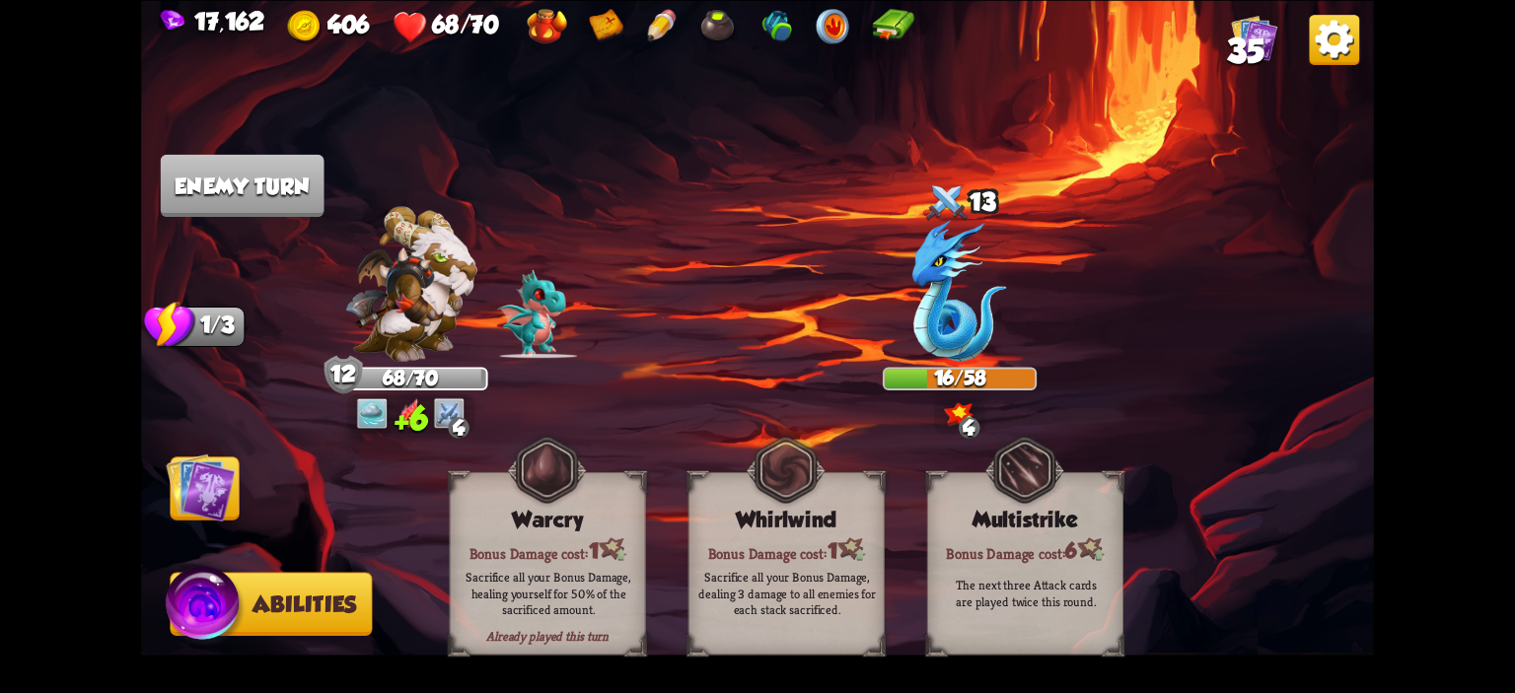
click at [208, 457] on img at bounding box center [200, 487] width 69 height 69
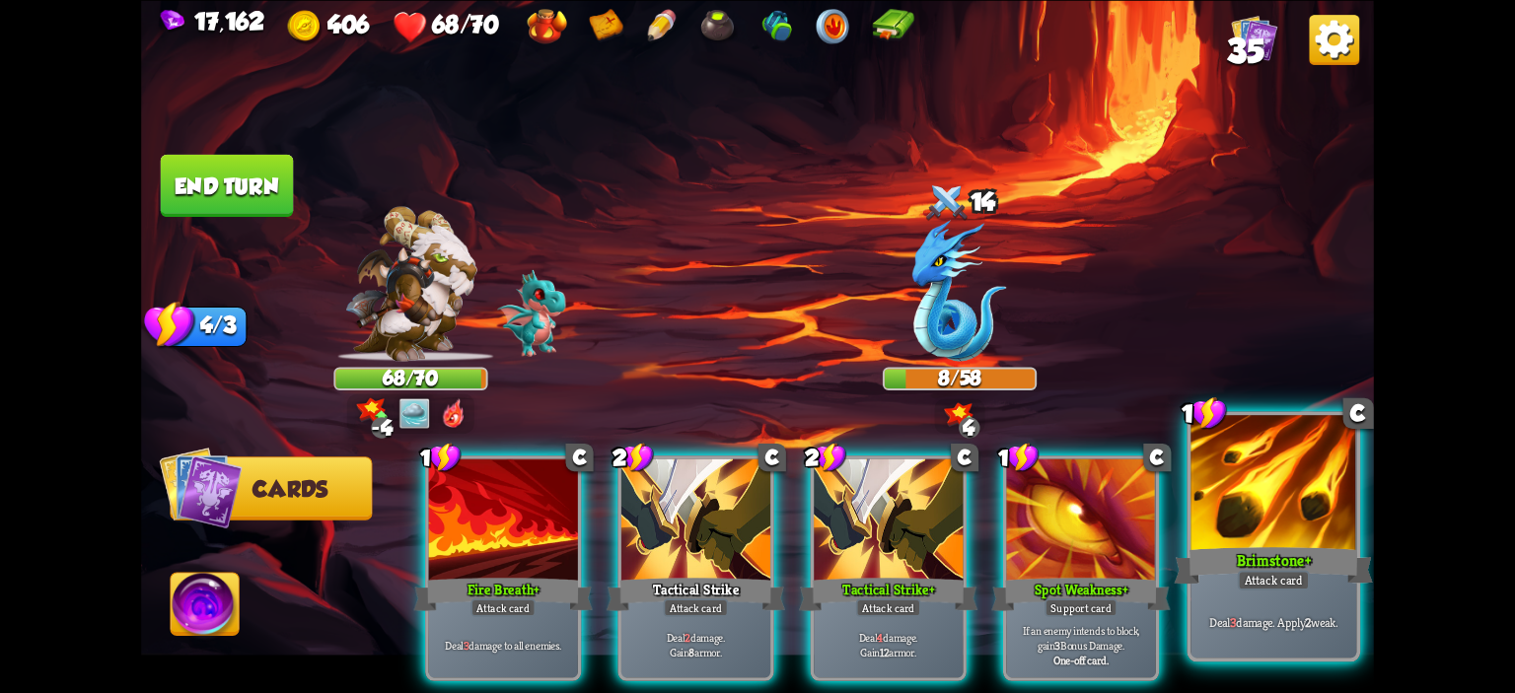
click at [1201, 482] on div at bounding box center [1273, 485] width 166 height 140
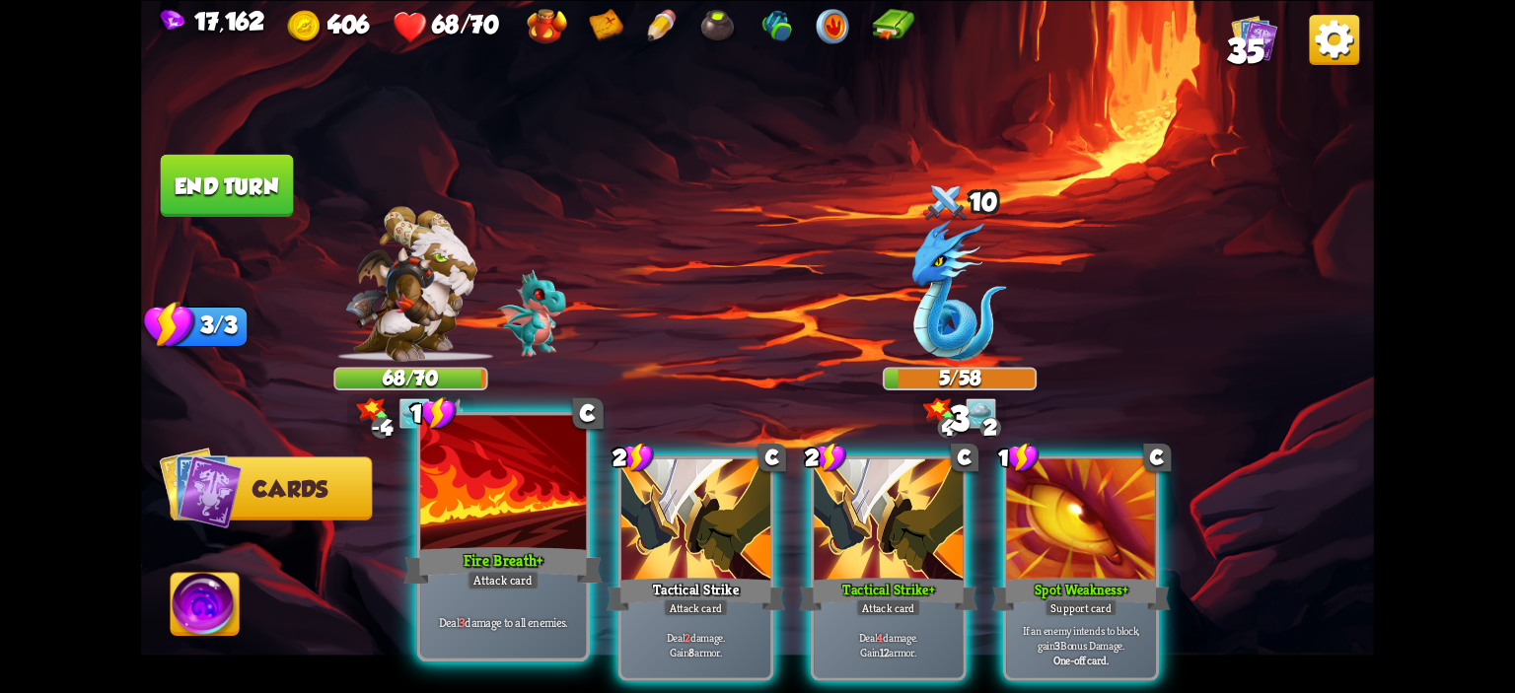
click at [527, 494] on div at bounding box center [503, 485] width 166 height 140
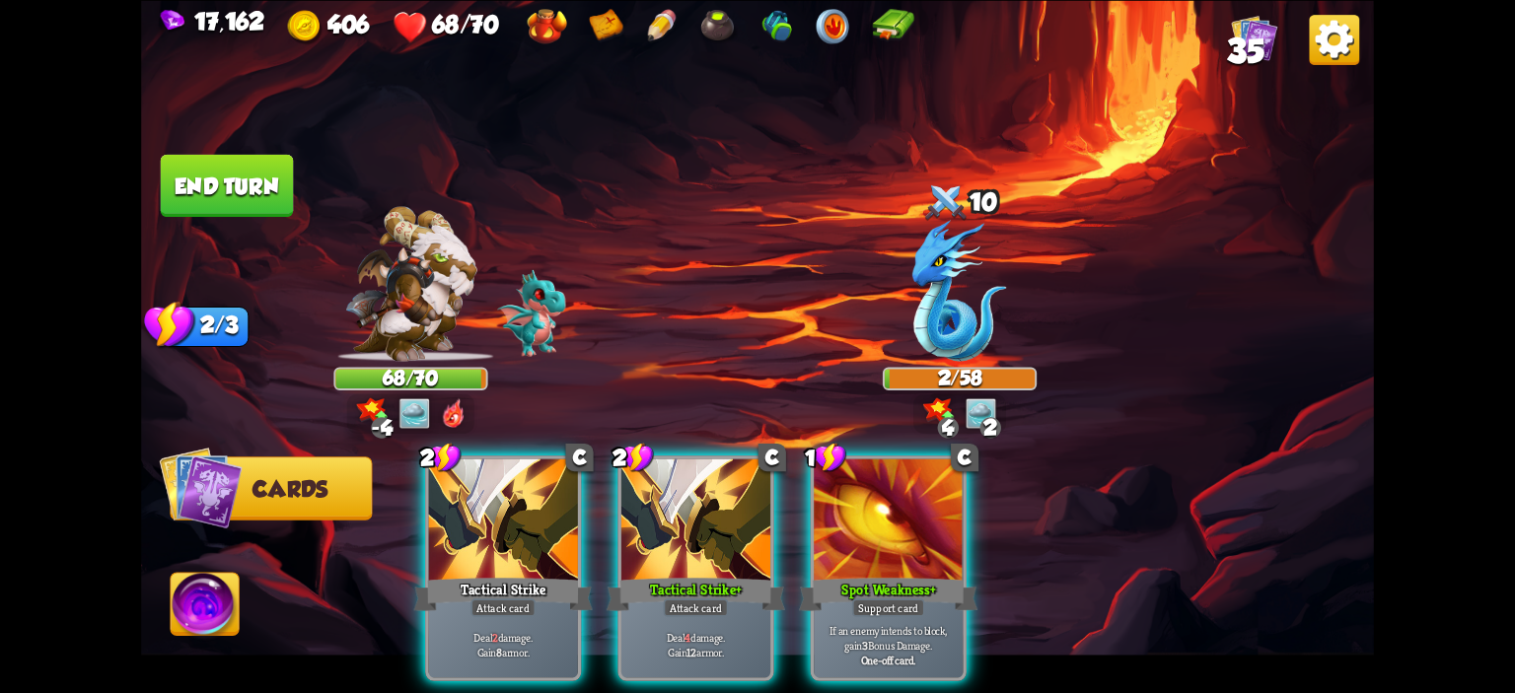
click at [225, 206] on button "End turn" at bounding box center [227, 185] width 133 height 62
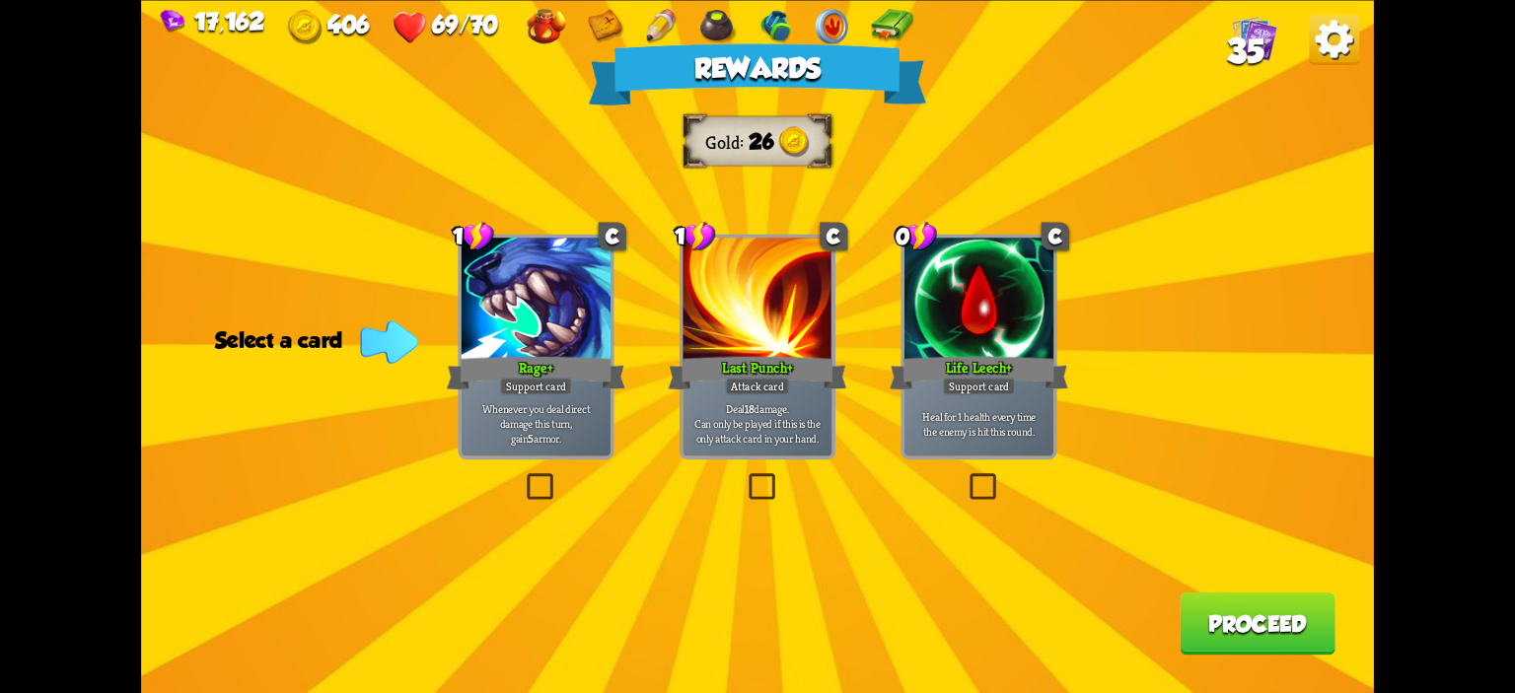
click at [959, 330] on div at bounding box center [978, 300] width 149 height 125
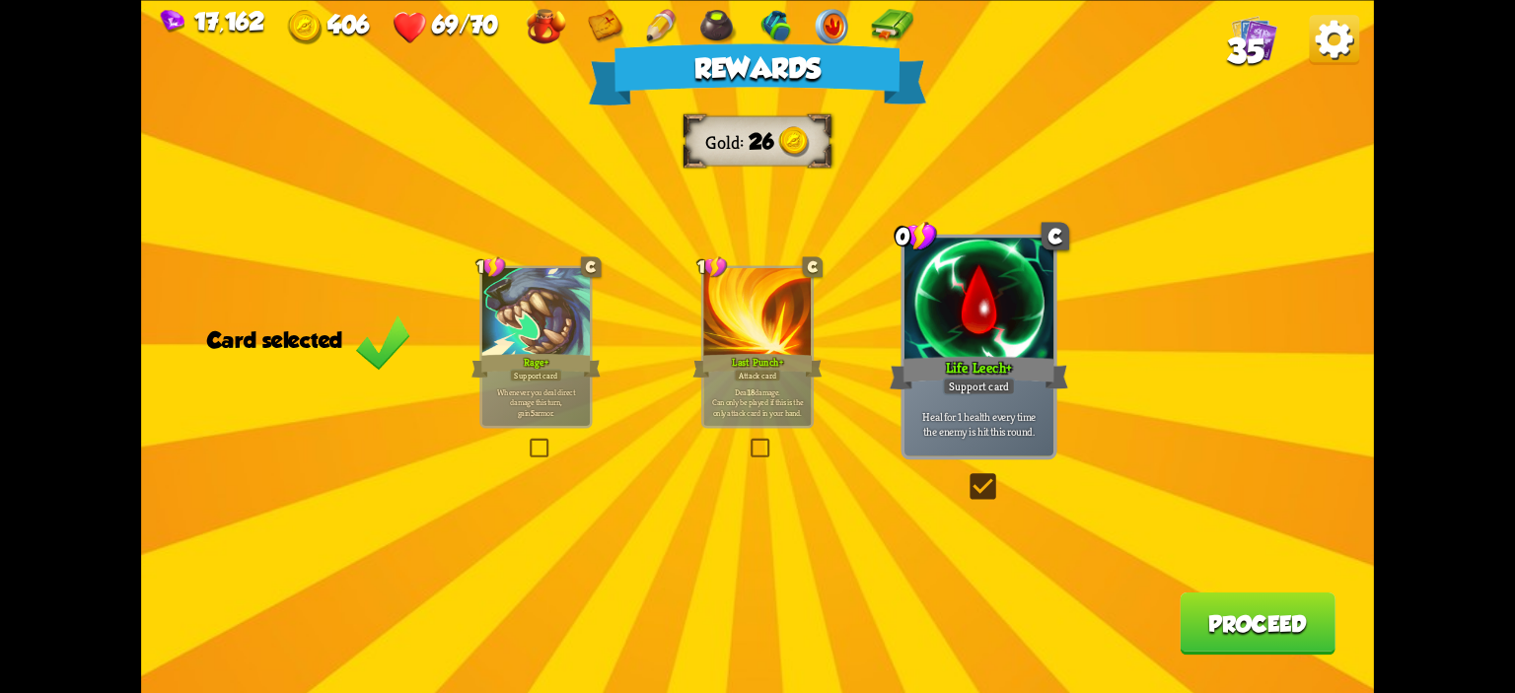
click at [1257, 620] on button "Proceed" at bounding box center [1258, 623] width 156 height 62
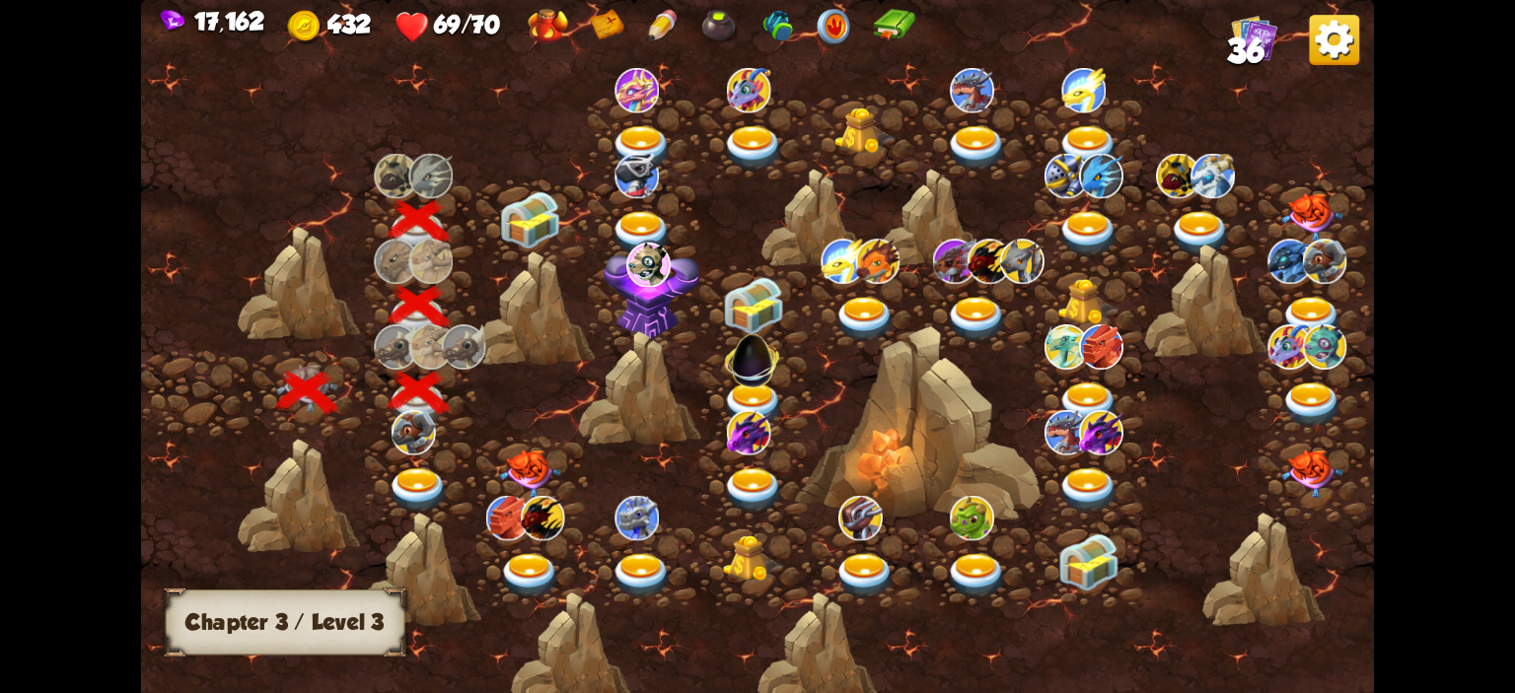
click at [539, 233] on img at bounding box center [529, 219] width 61 height 57
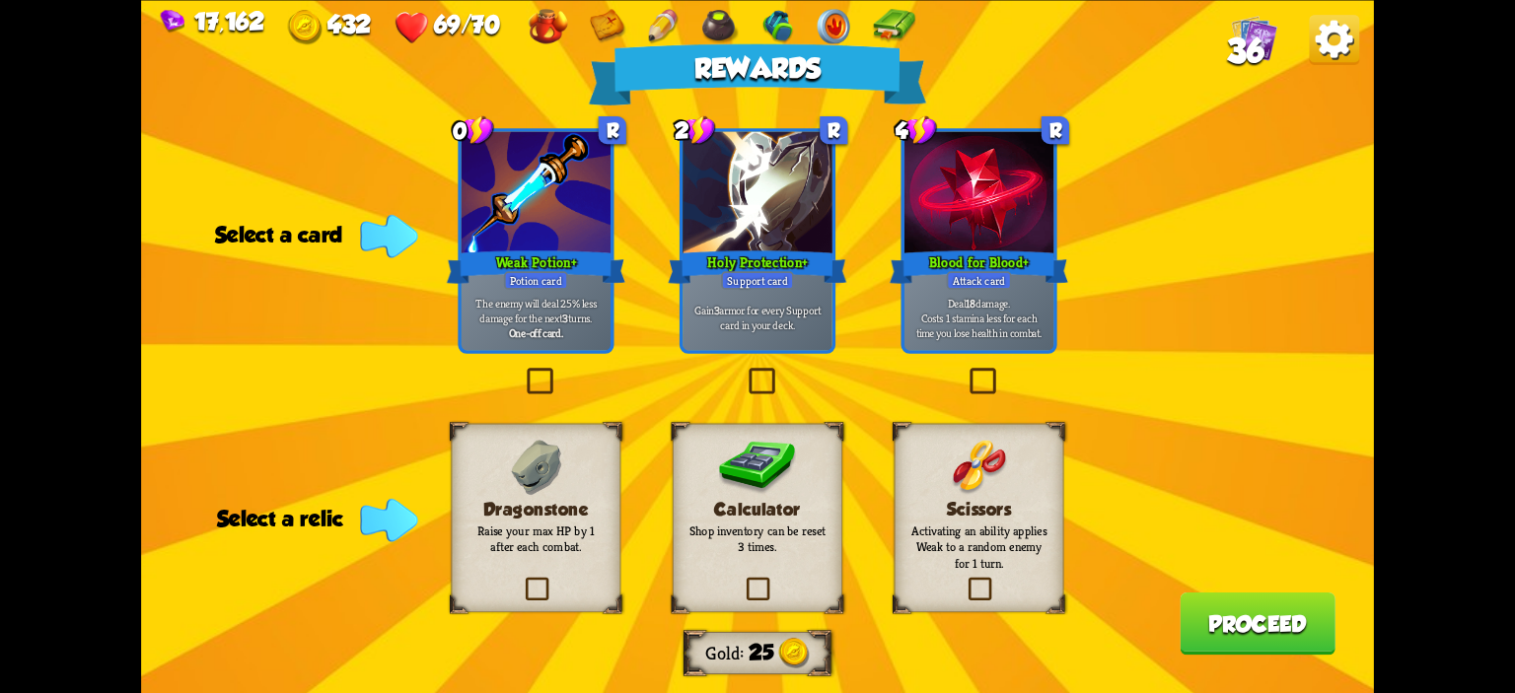
click at [737, 286] on div "Support card" at bounding box center [757, 280] width 73 height 18
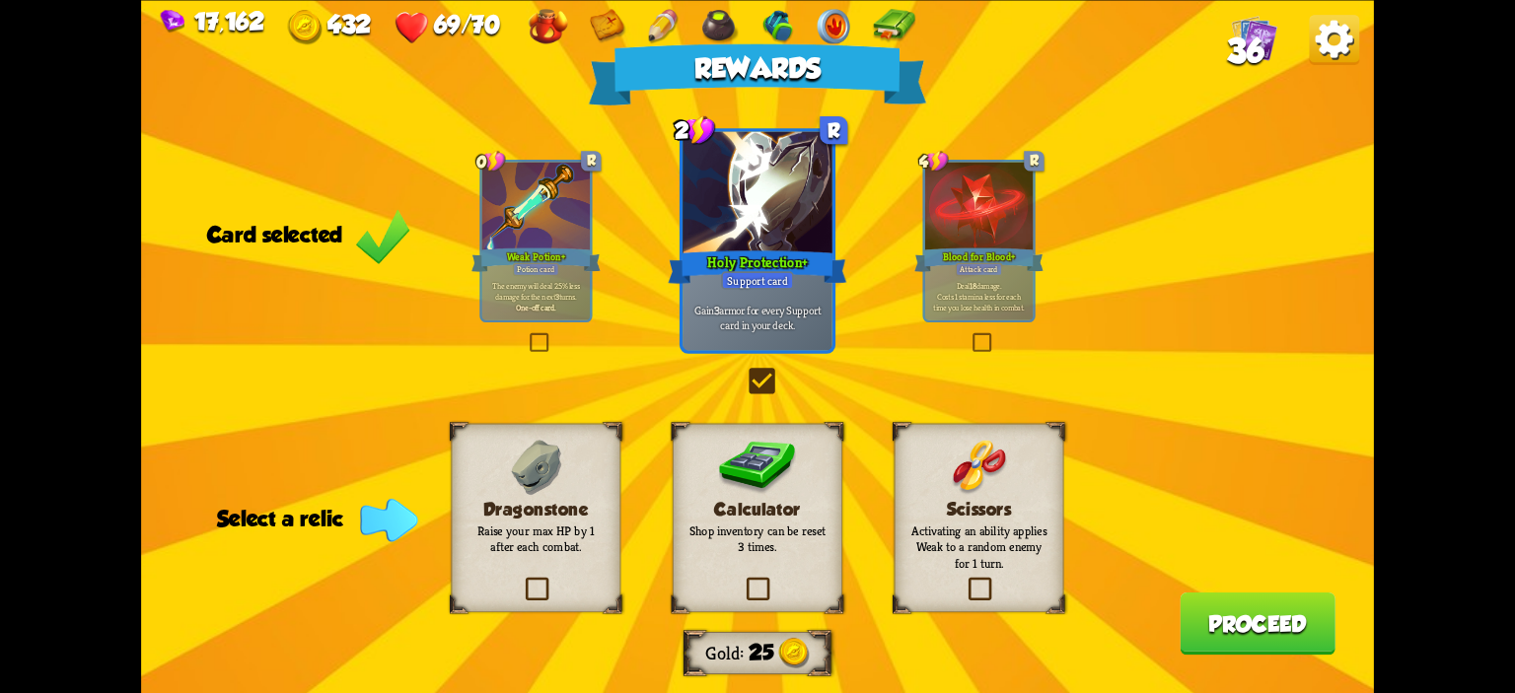
click at [752, 492] on img at bounding box center [758, 467] width 78 height 55
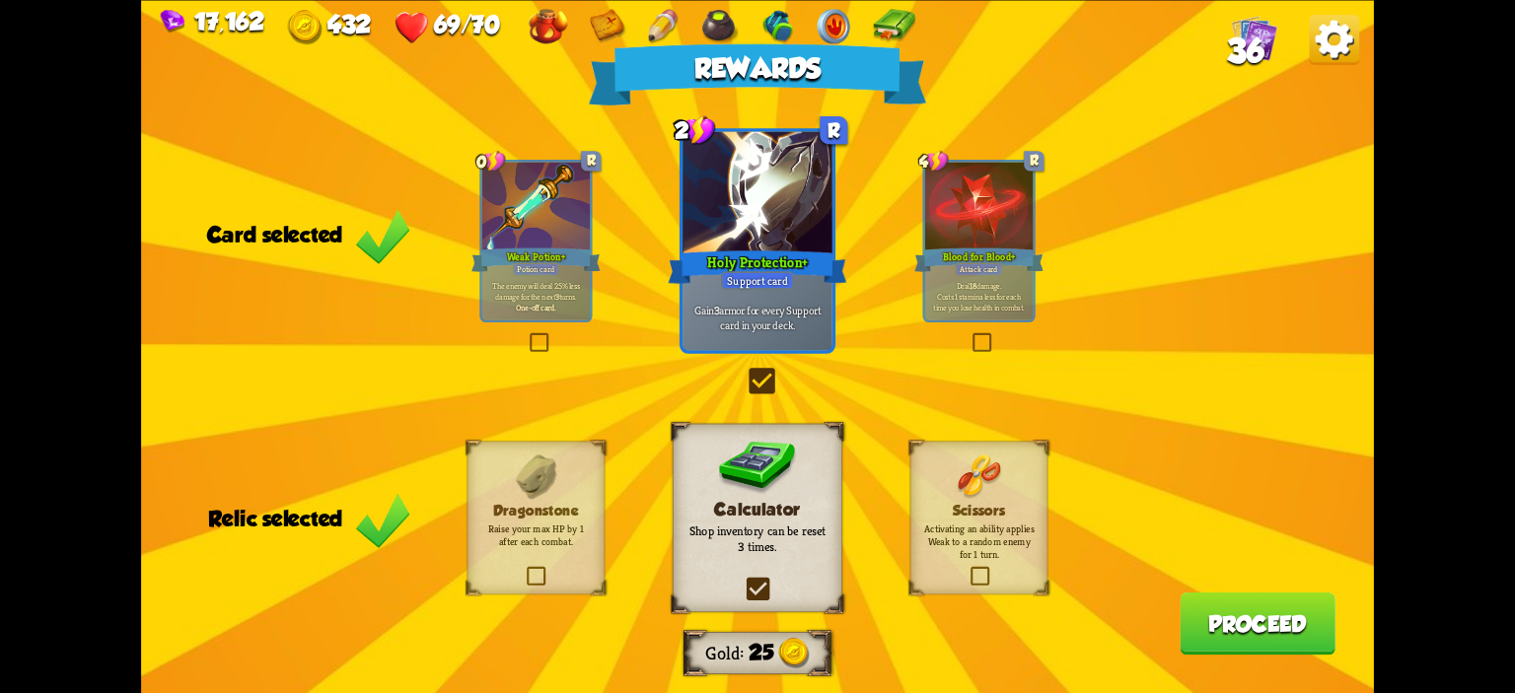
click at [1277, 601] on button "Proceed" at bounding box center [1258, 623] width 156 height 62
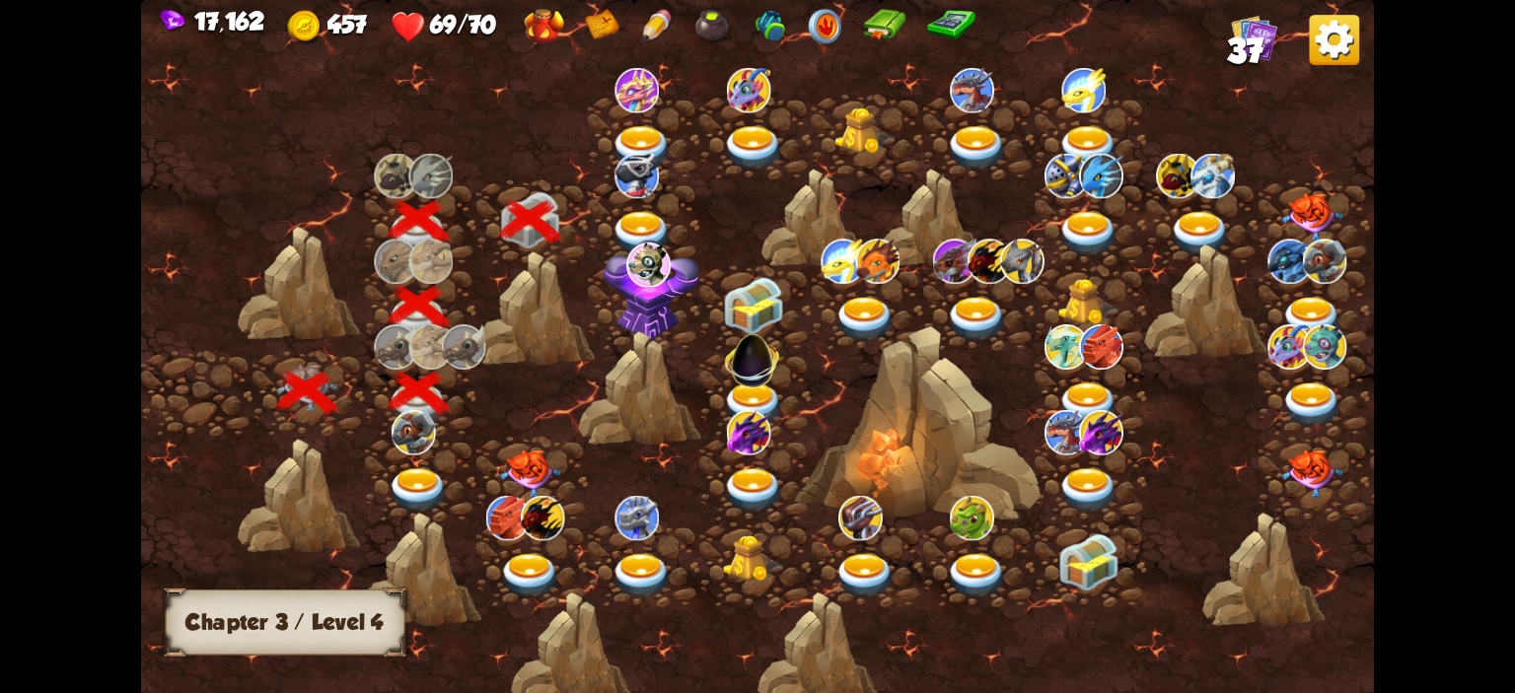
click at [641, 211] on img at bounding box center [641, 233] width 61 height 45
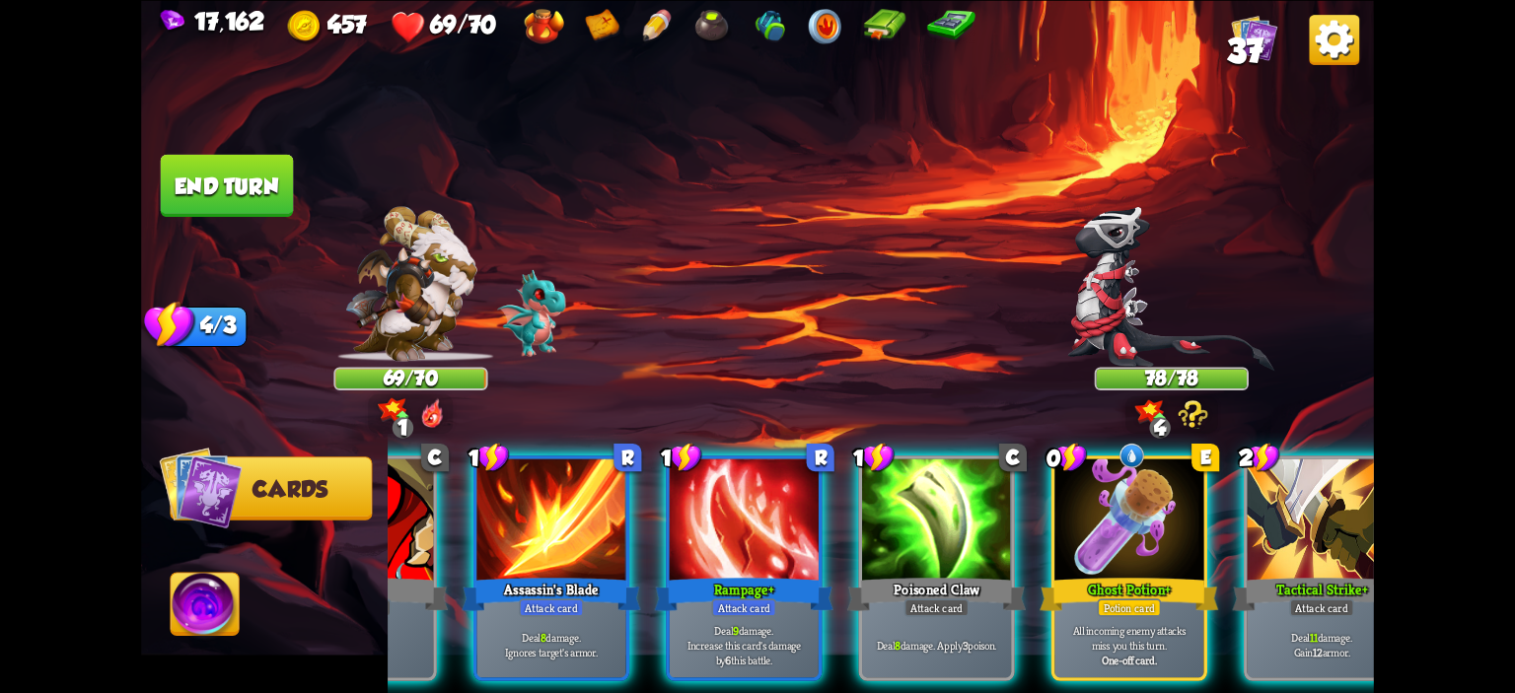
scroll to position [0, 384]
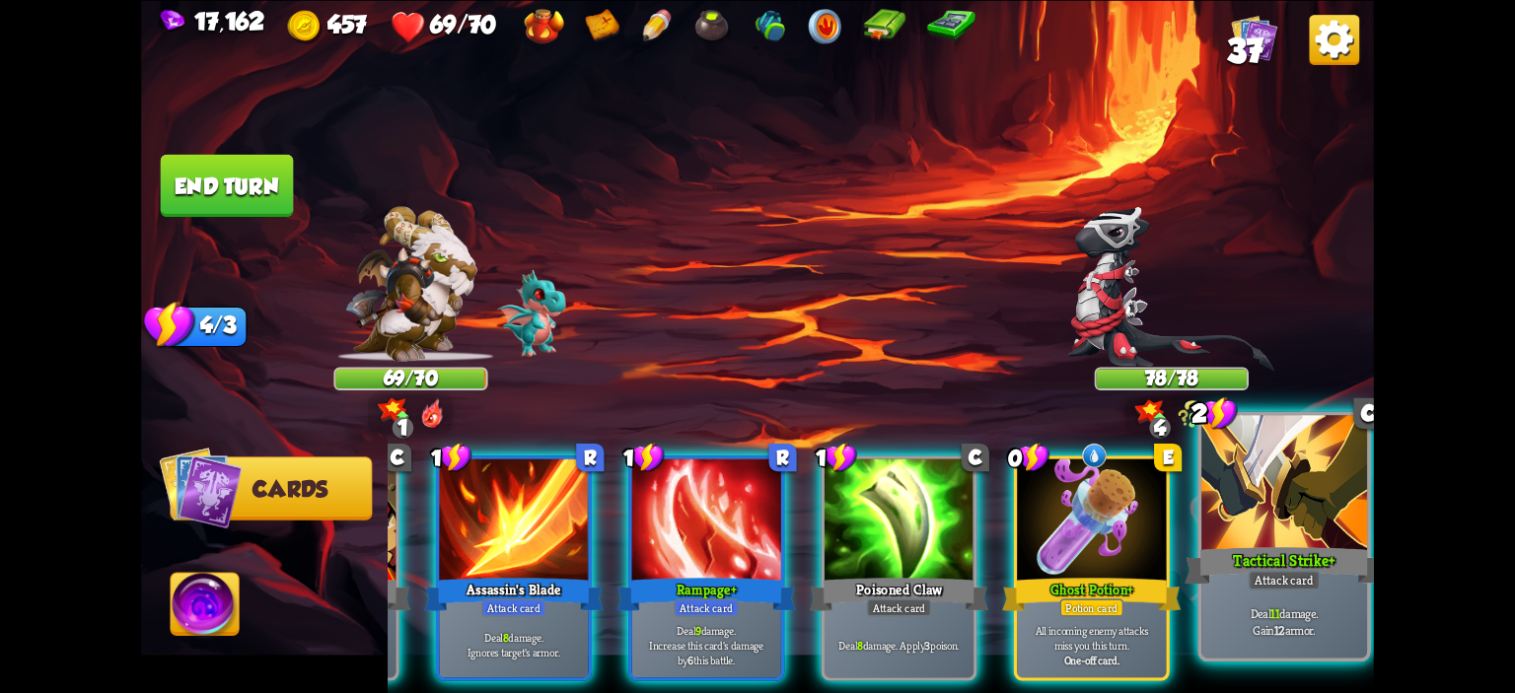
click at [1265, 541] on div at bounding box center [1284, 485] width 166 height 140
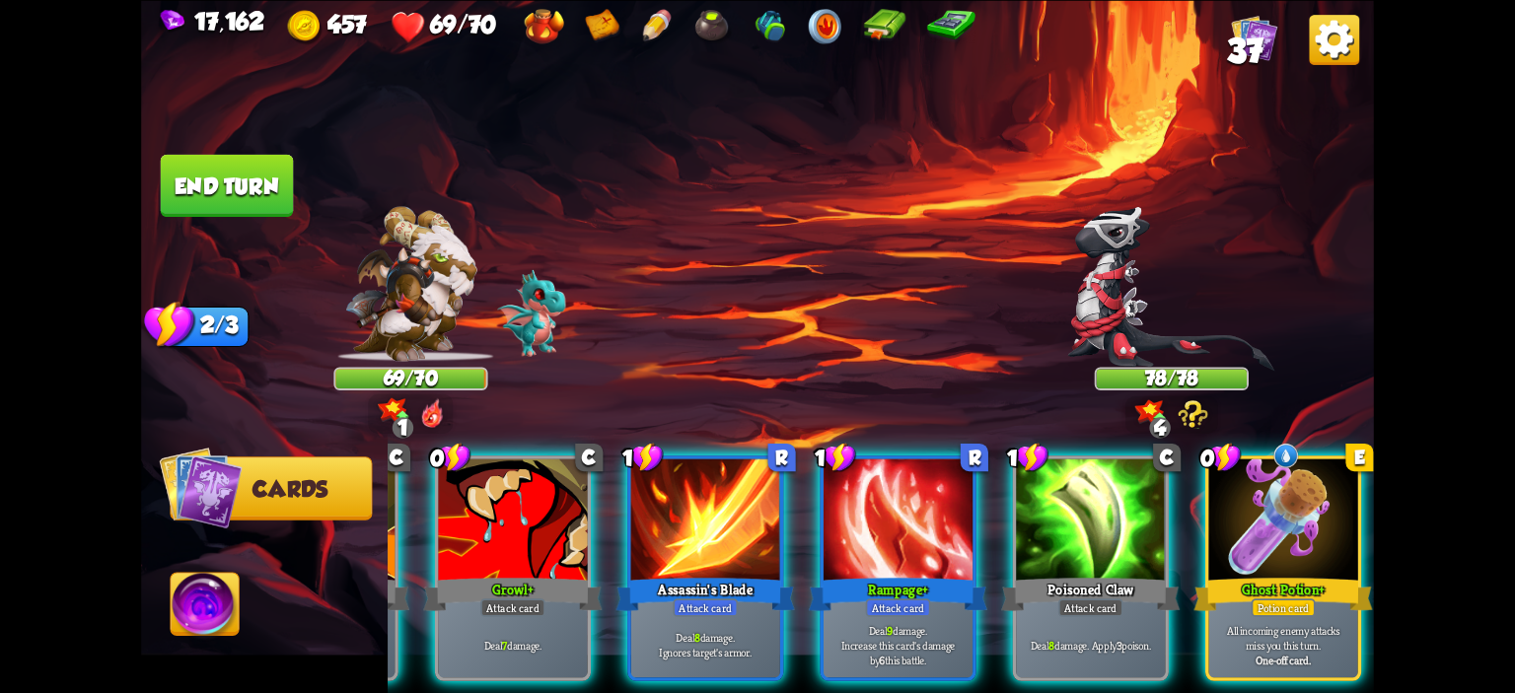
scroll to position [0, 186]
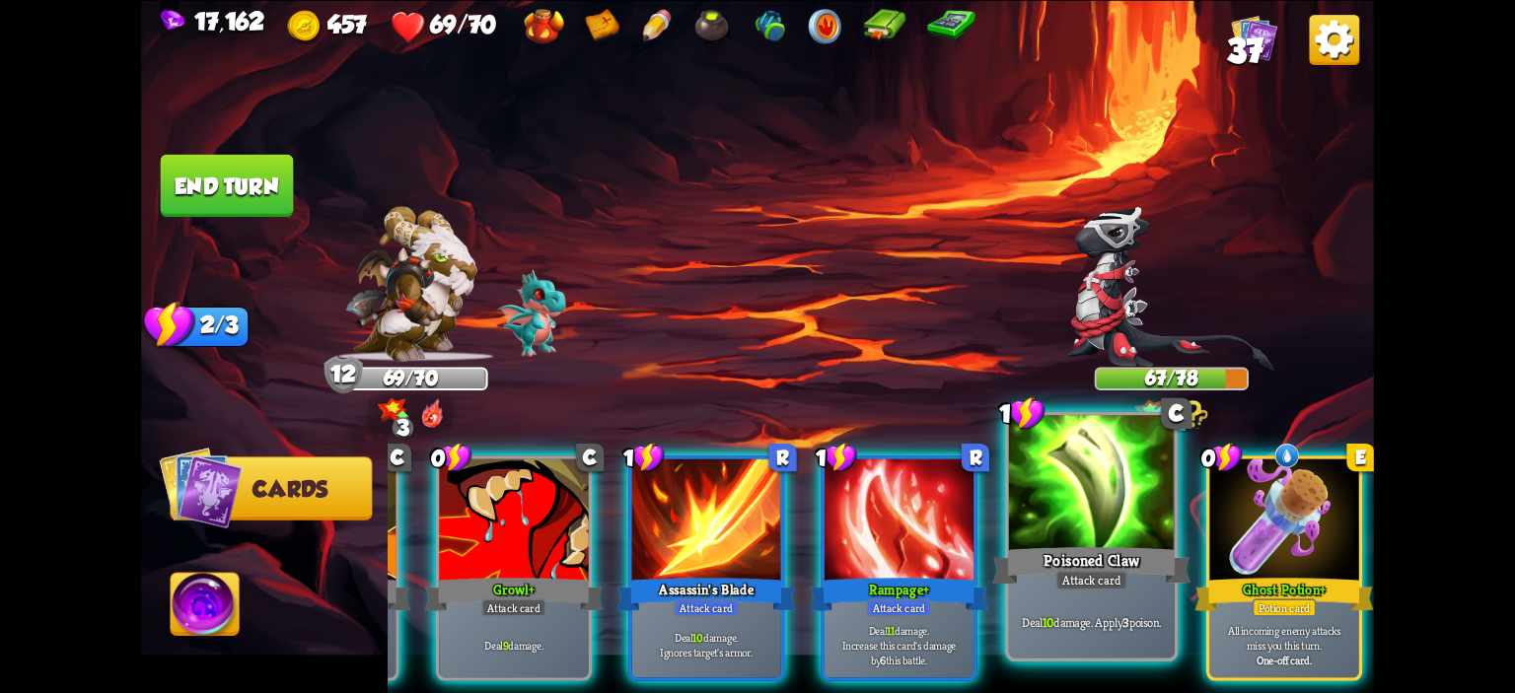
click at [1077, 482] on div at bounding box center [1092, 485] width 166 height 140
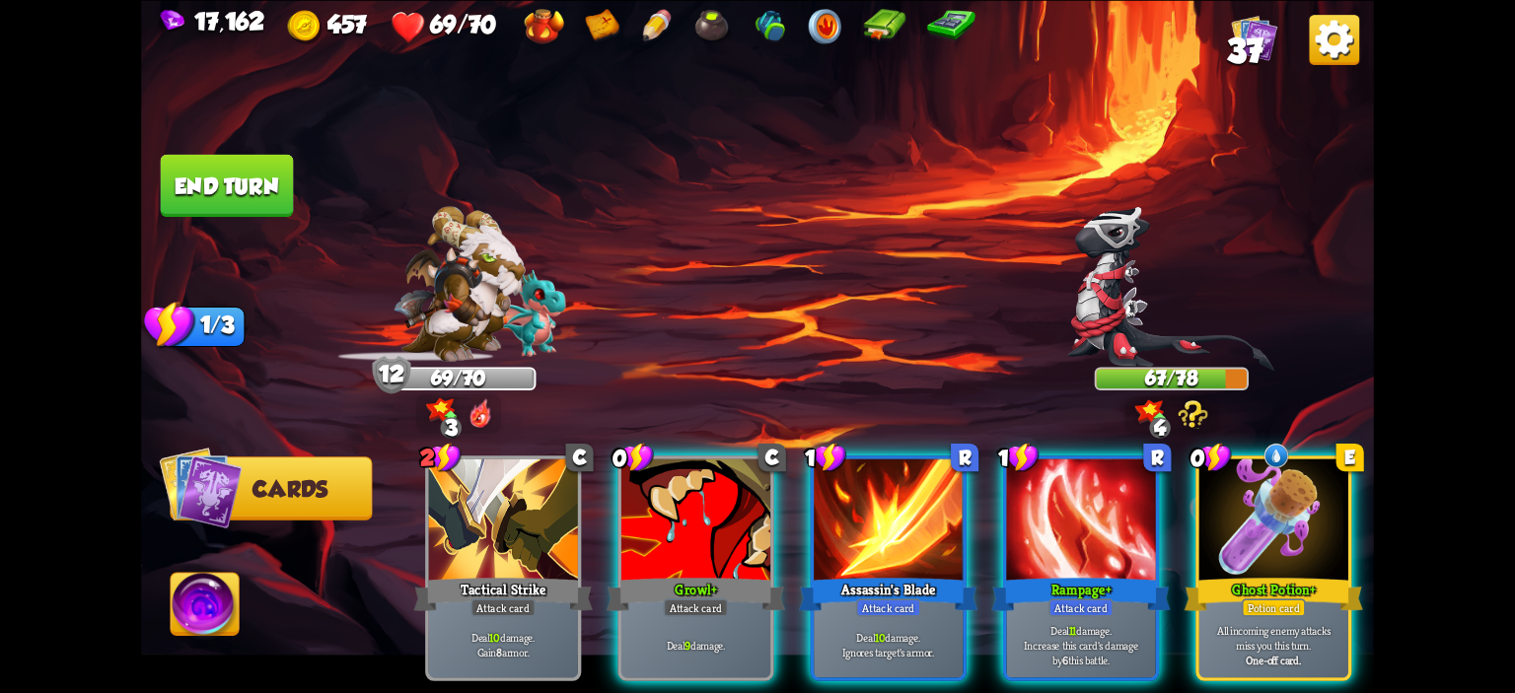
scroll to position [0, 0]
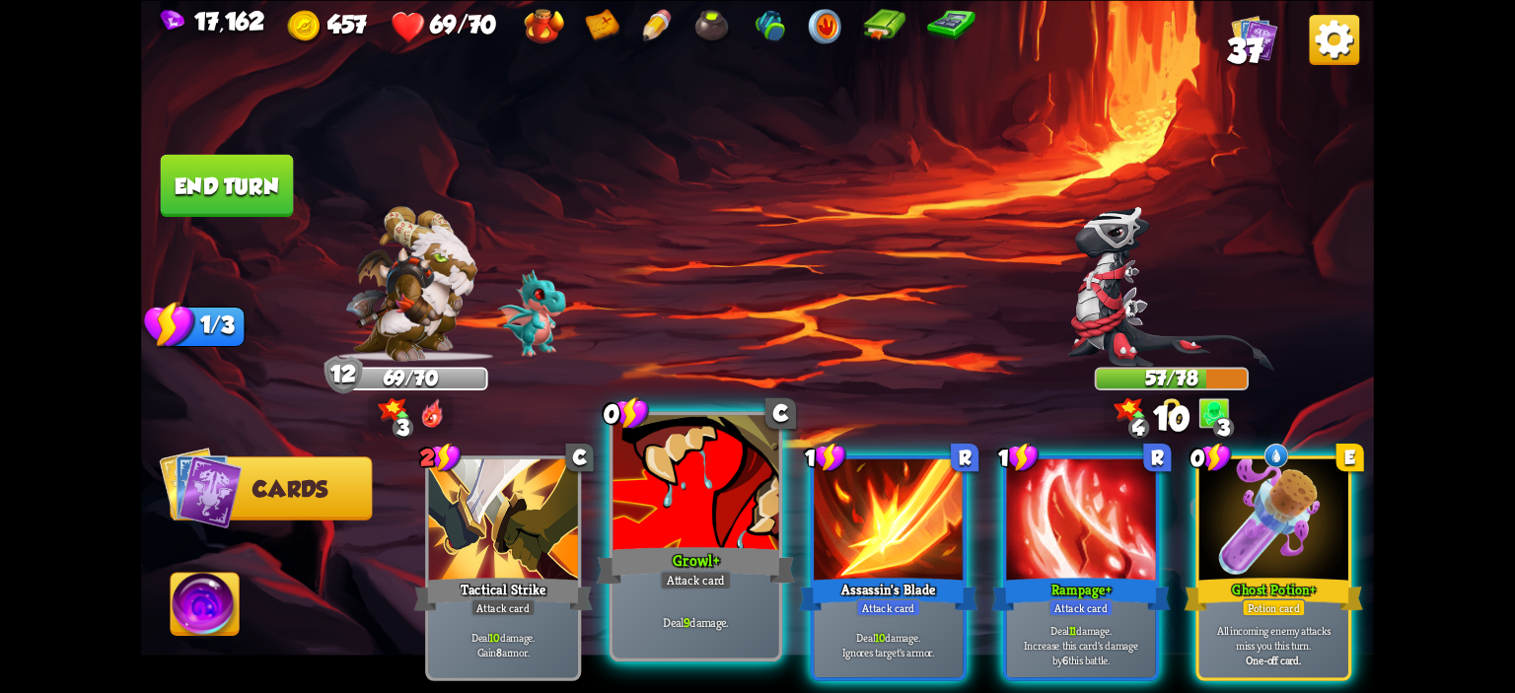
click at [756, 480] on div at bounding box center [696, 485] width 166 height 140
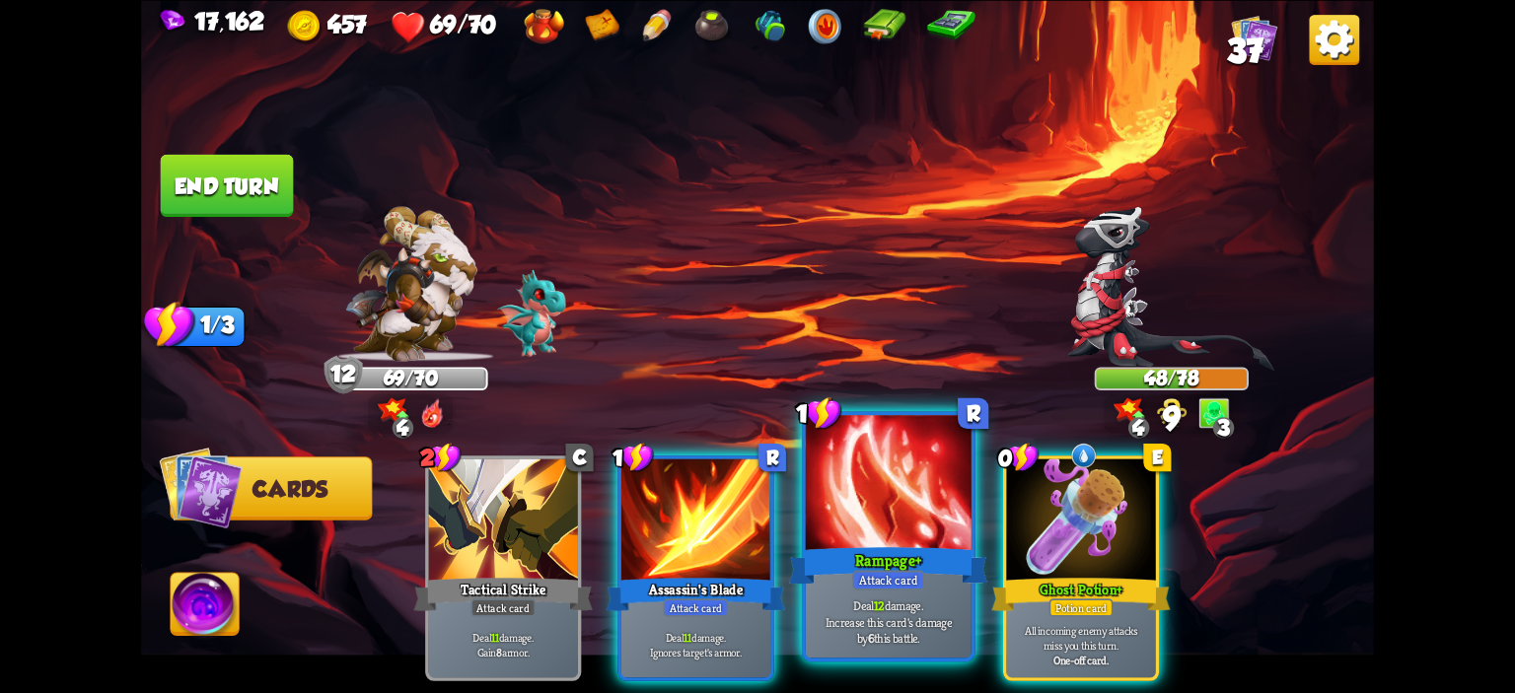
click at [844, 480] on div at bounding box center [889, 485] width 166 height 140
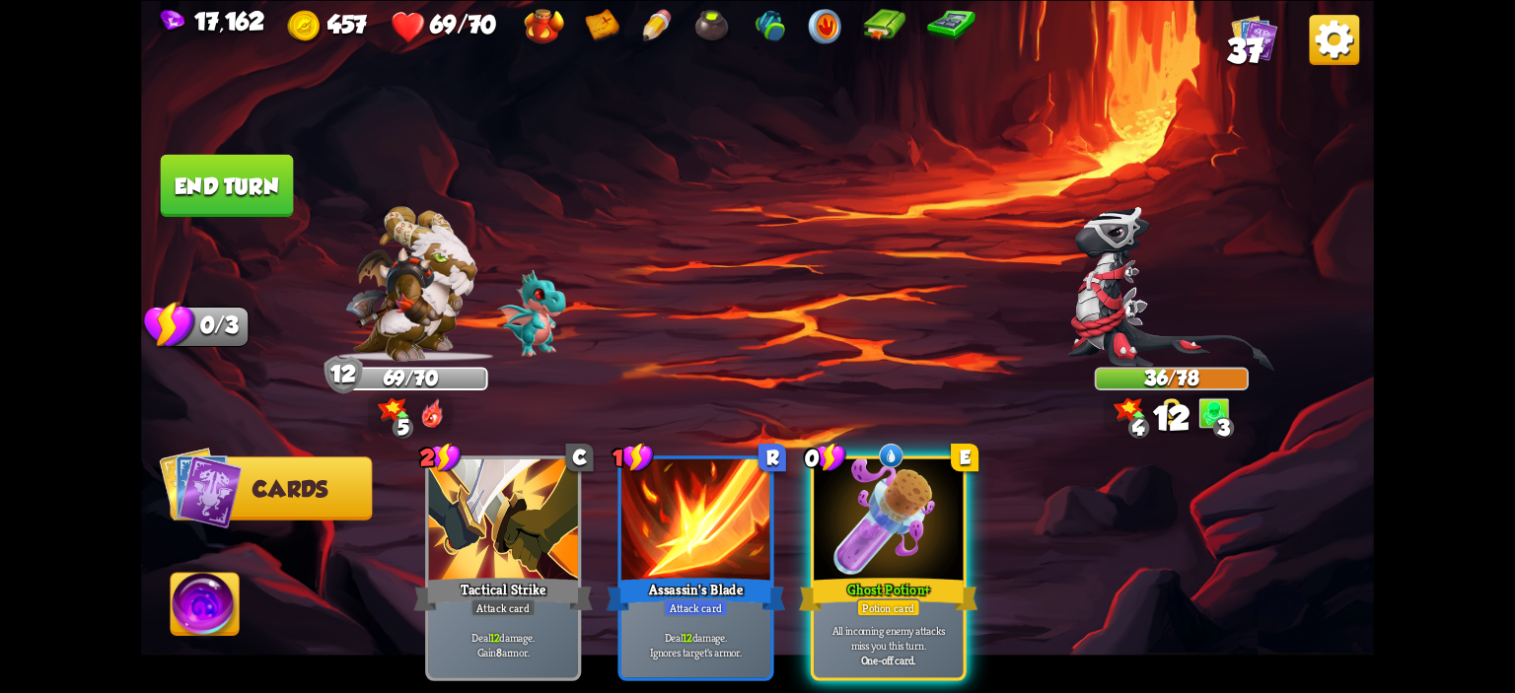
click at [293, 192] on button "End turn" at bounding box center [227, 185] width 133 height 62
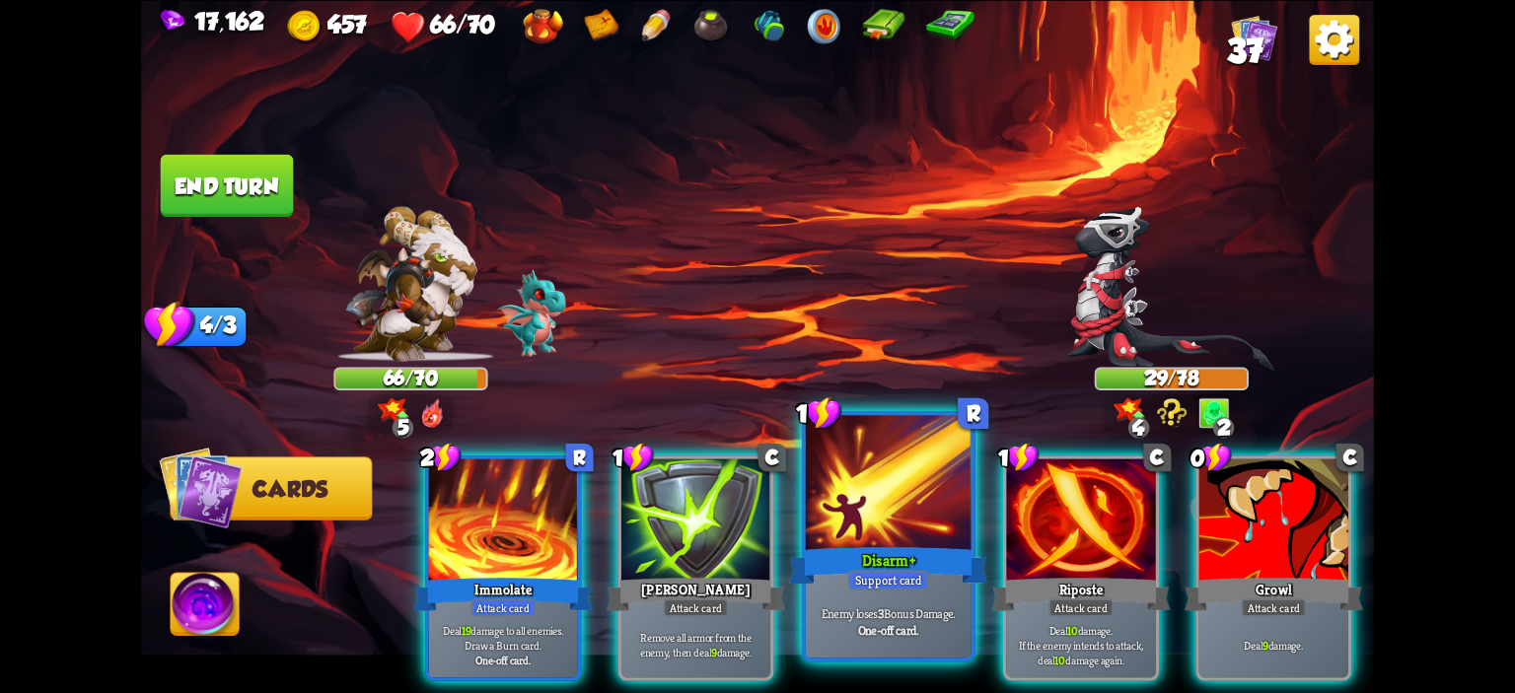
click at [908, 505] on div at bounding box center [889, 485] width 166 height 140
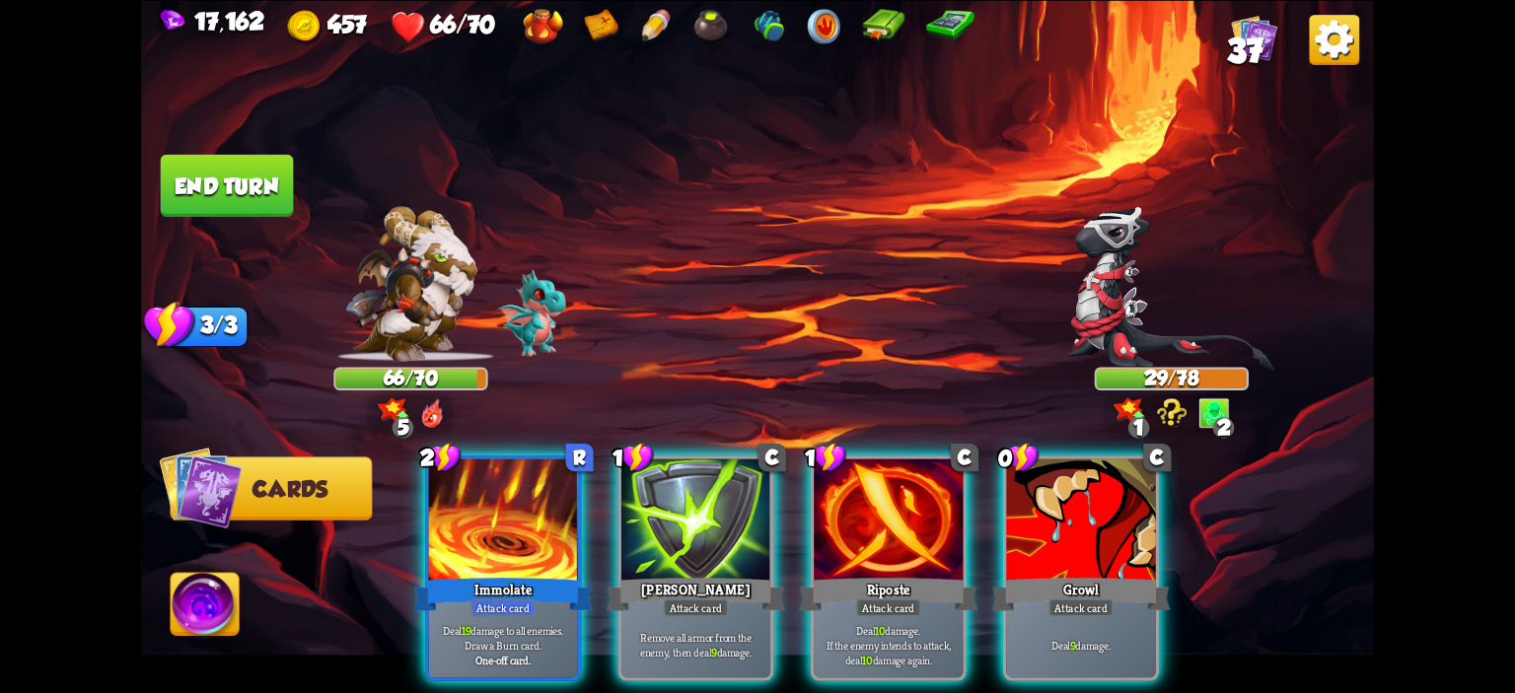
click at [908, 505] on div at bounding box center [888, 521] width 149 height 125
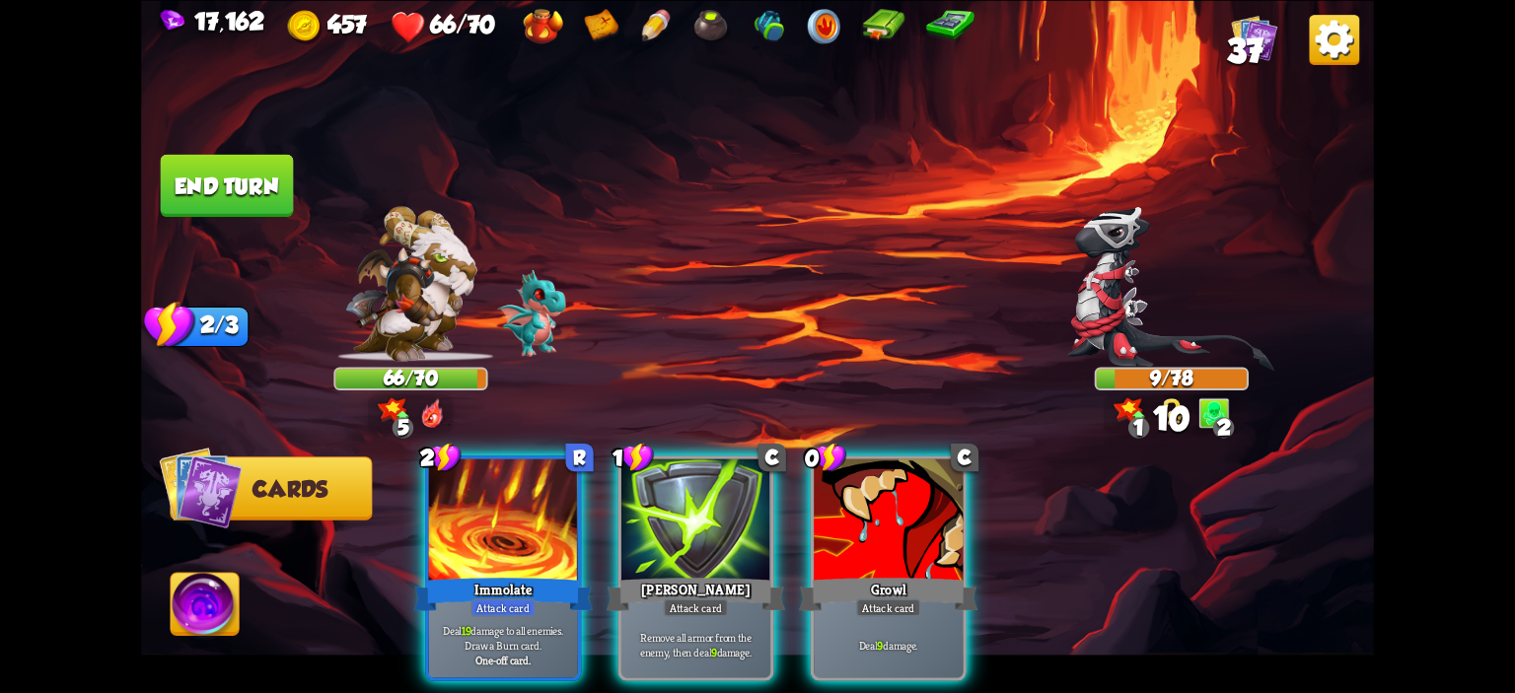
click at [219, 611] on img at bounding box center [205, 607] width 68 height 69
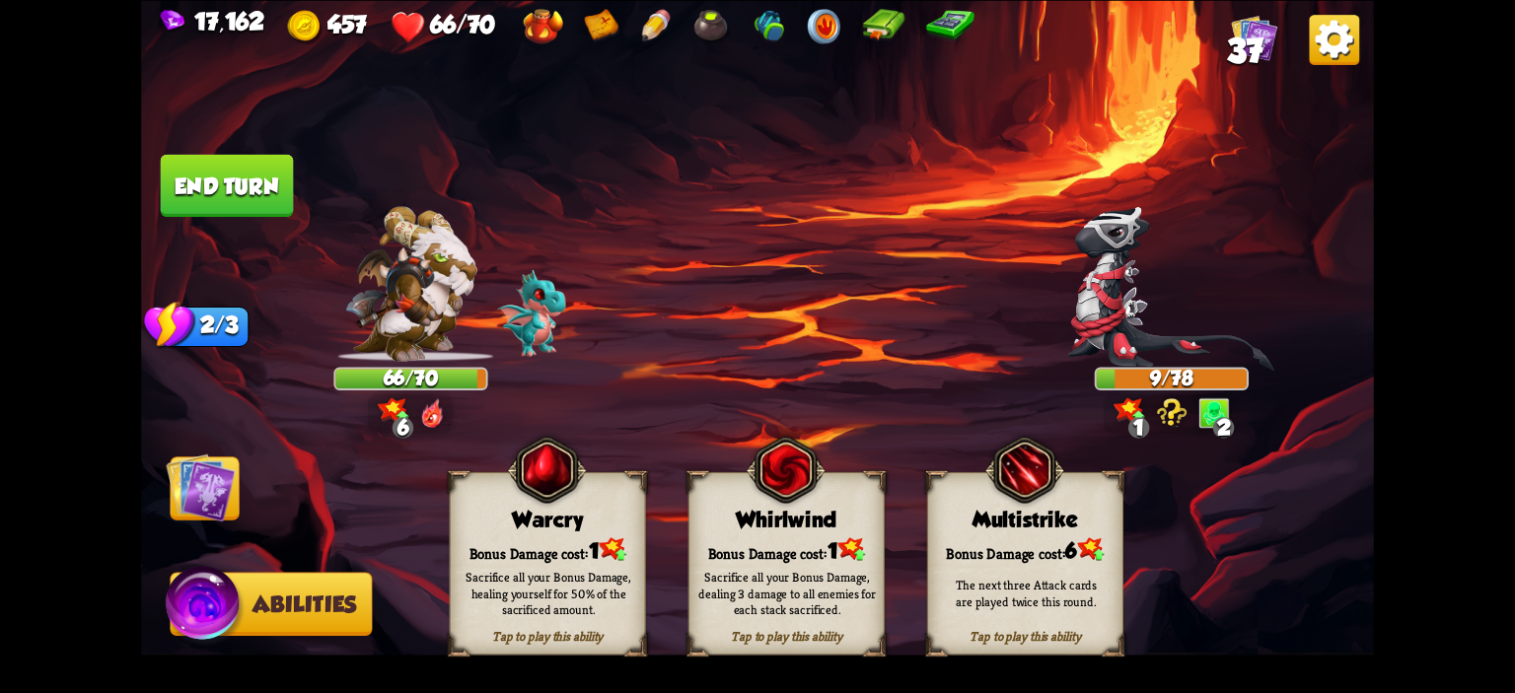
click at [477, 528] on div "Warcry" at bounding box center [548, 519] width 194 height 25
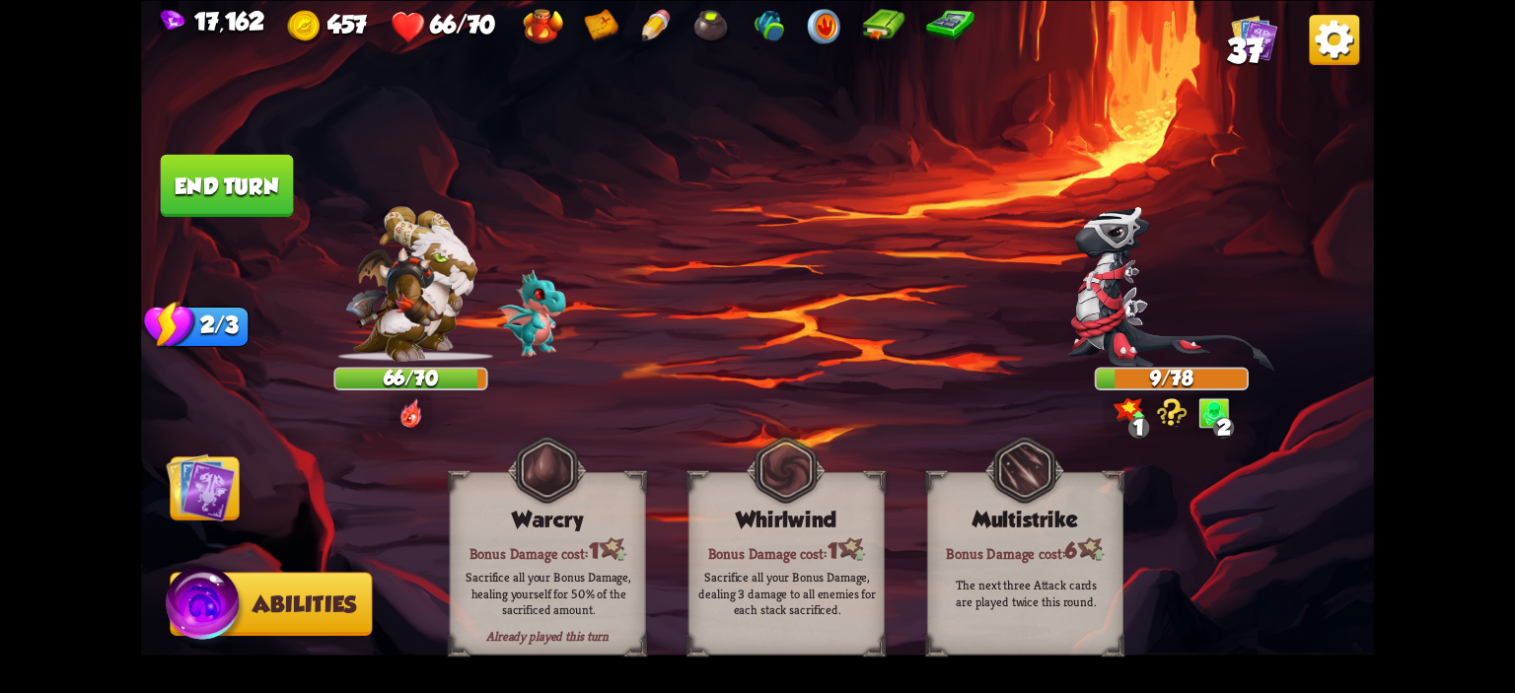
click at [209, 474] on img at bounding box center [200, 487] width 69 height 69
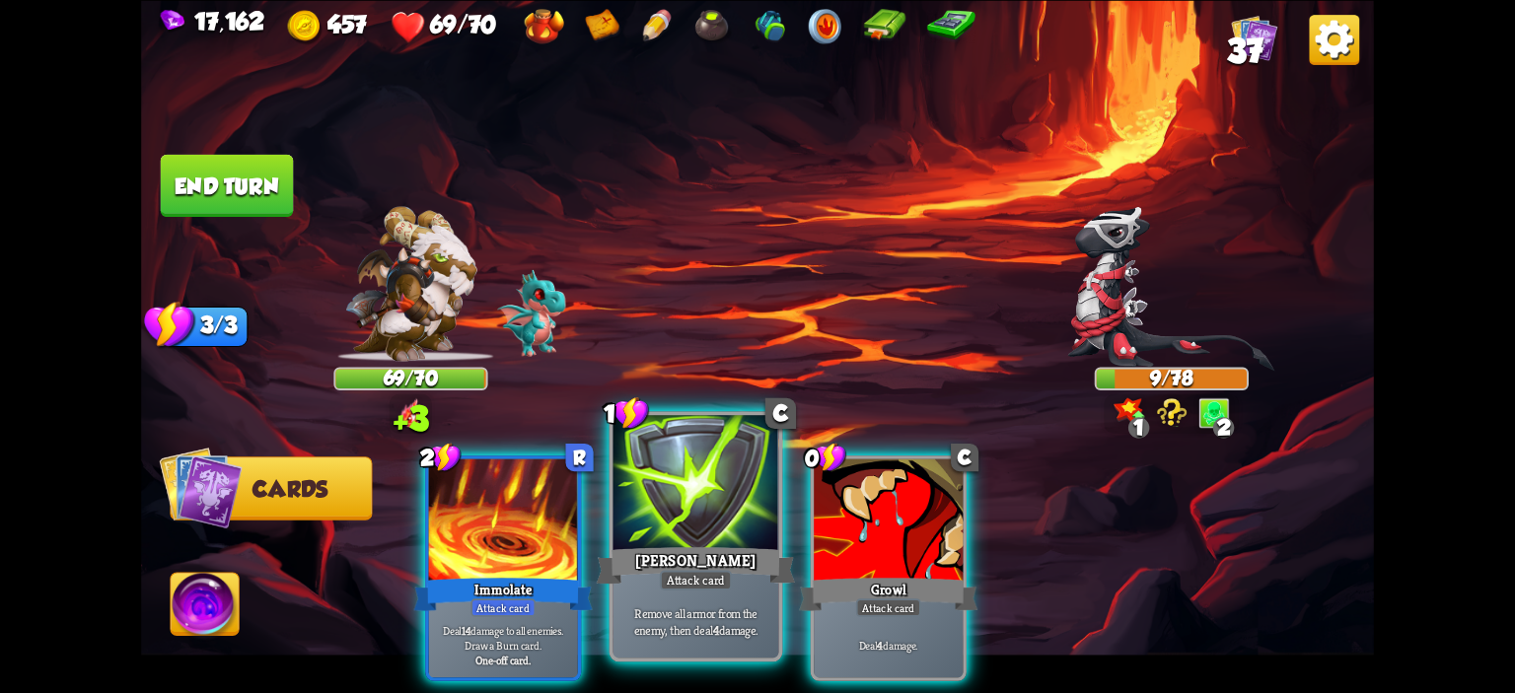
click at [629, 472] on div at bounding box center [696, 485] width 166 height 140
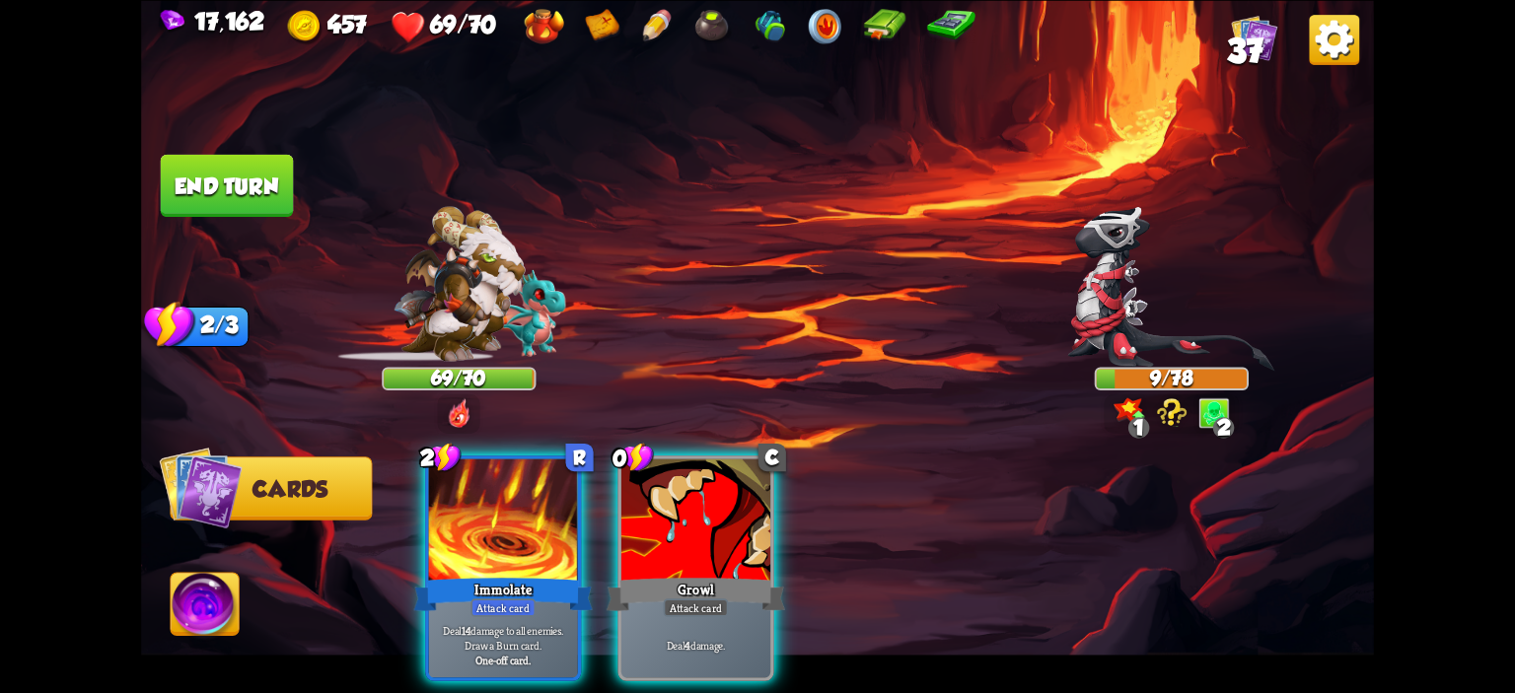
click at [629, 472] on div at bounding box center [695, 521] width 149 height 125
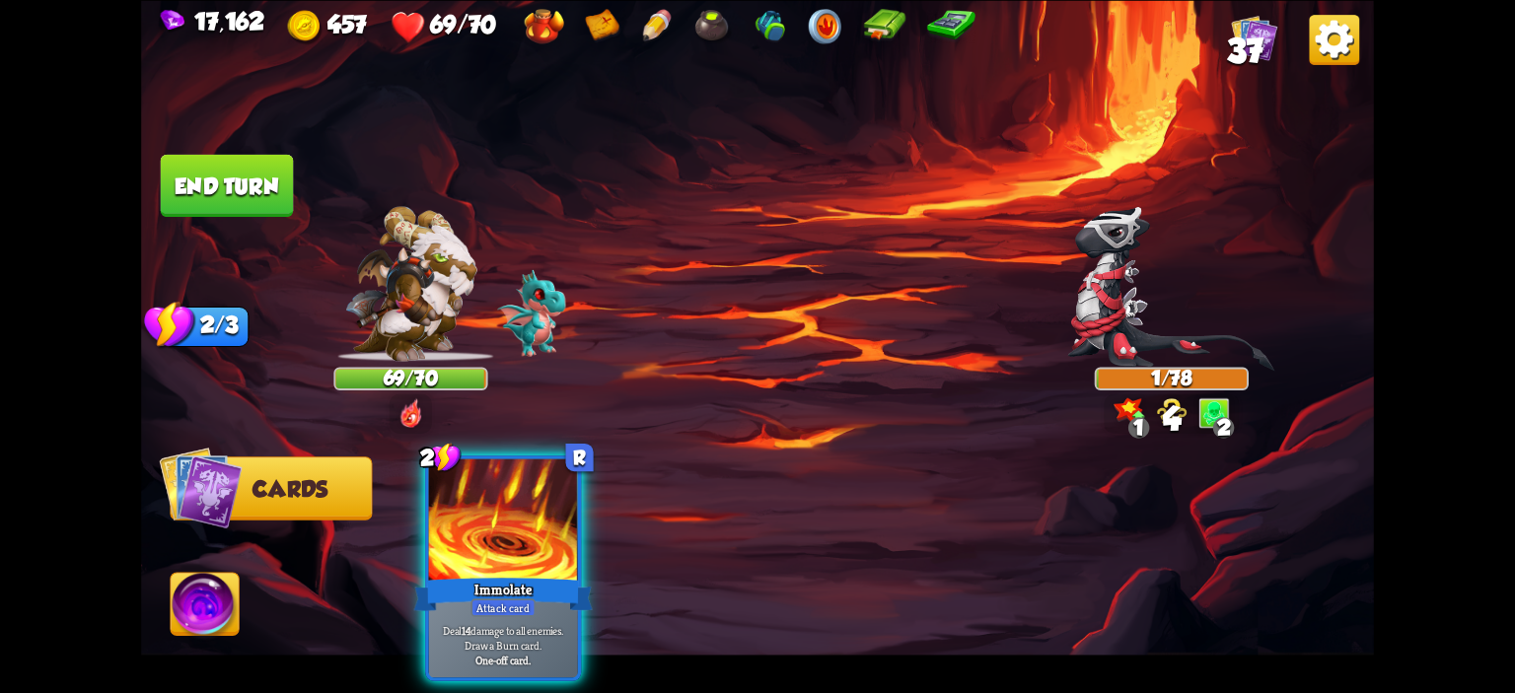
click at [263, 199] on button "End turn" at bounding box center [227, 185] width 133 height 62
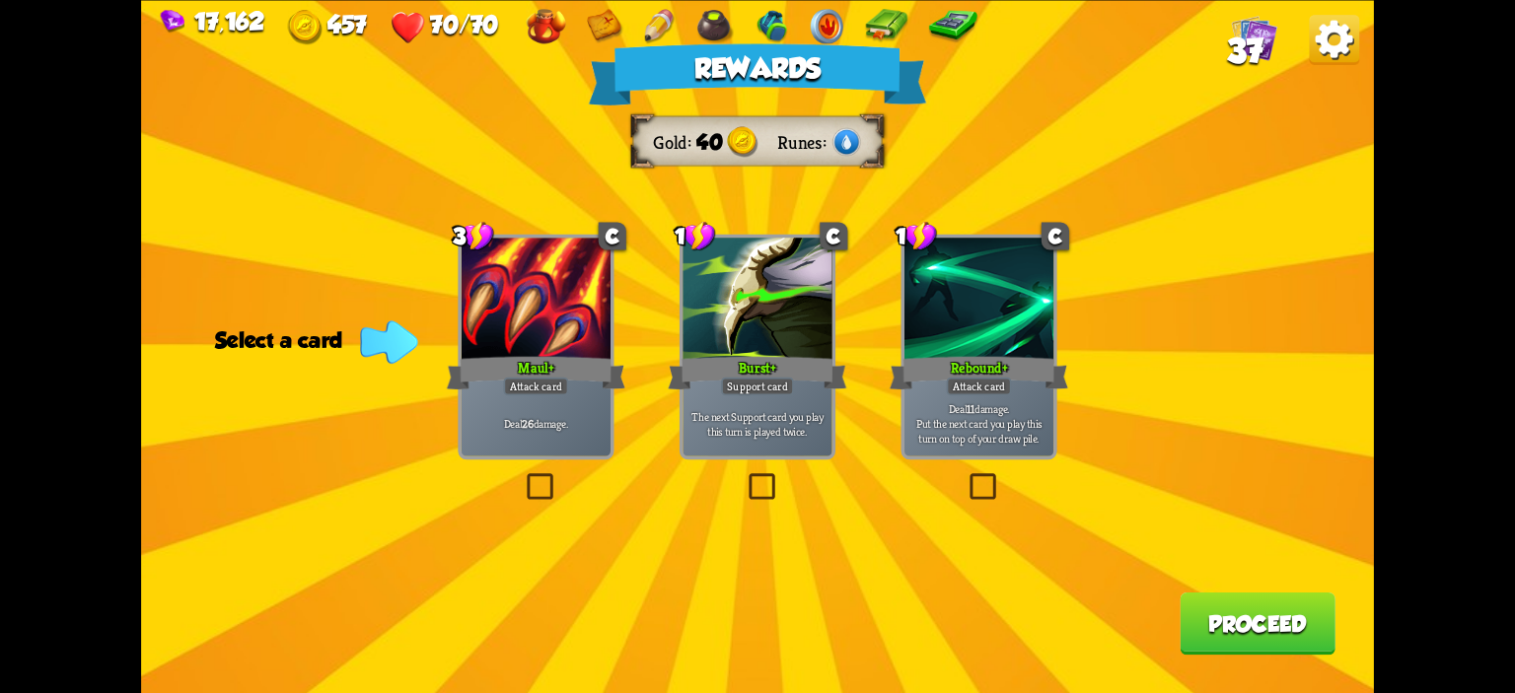
click at [505, 351] on div at bounding box center [536, 300] width 149 height 125
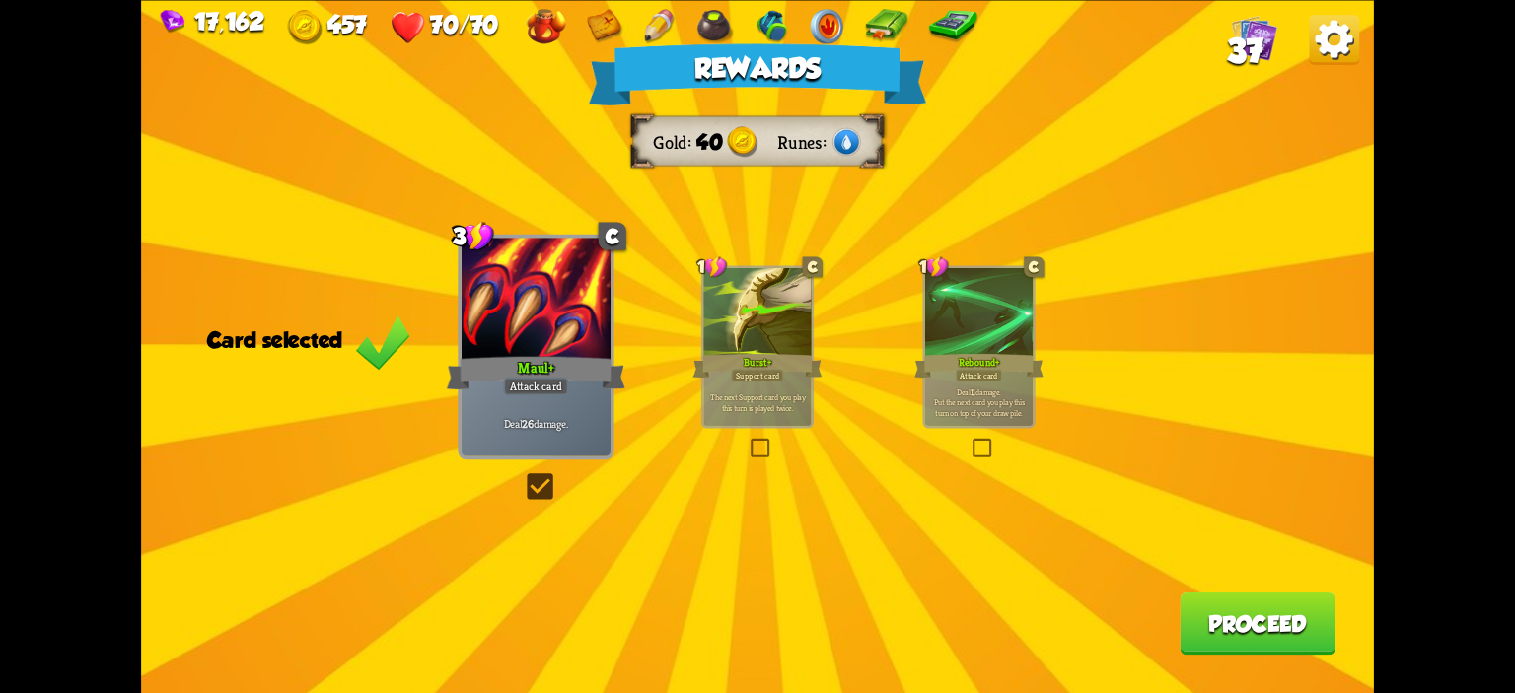
click at [1203, 605] on button "Proceed" at bounding box center [1258, 623] width 156 height 62
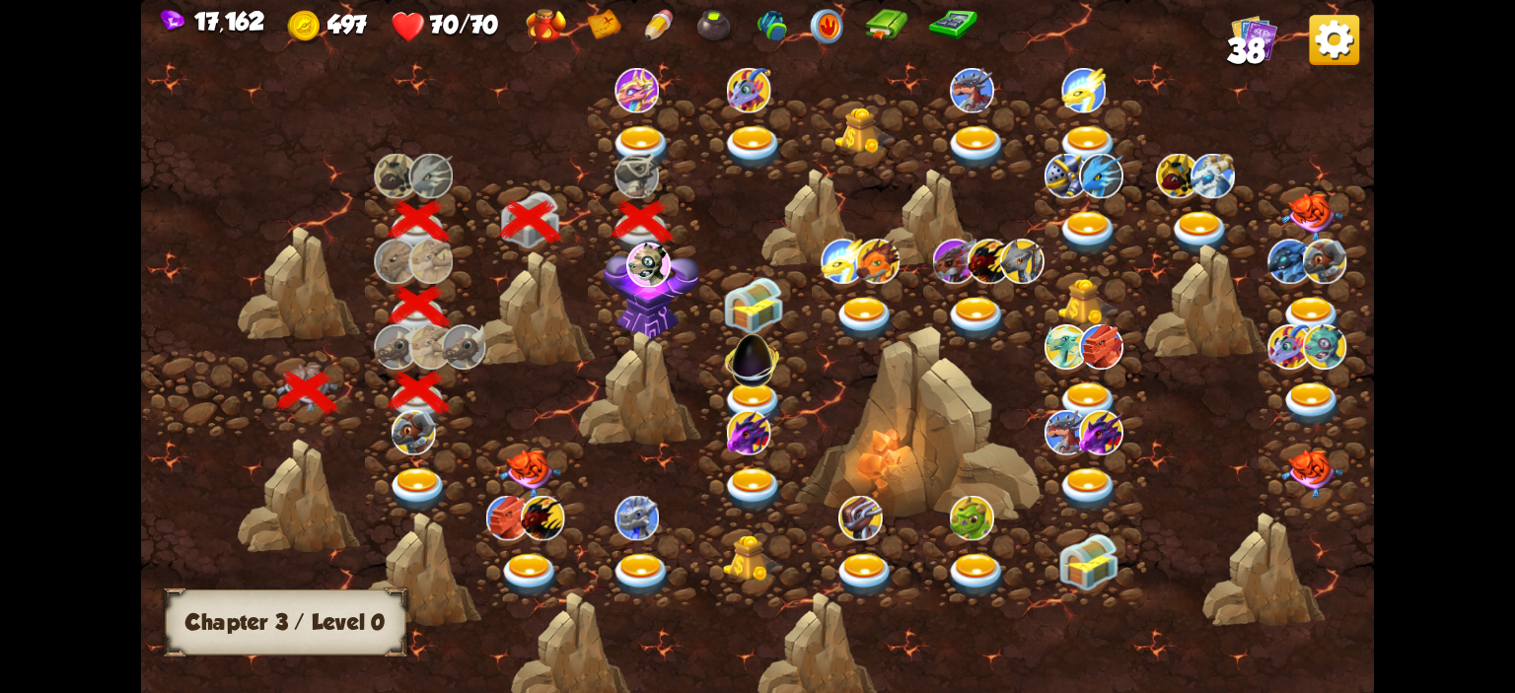
click at [664, 153] on img at bounding box center [641, 148] width 61 height 45
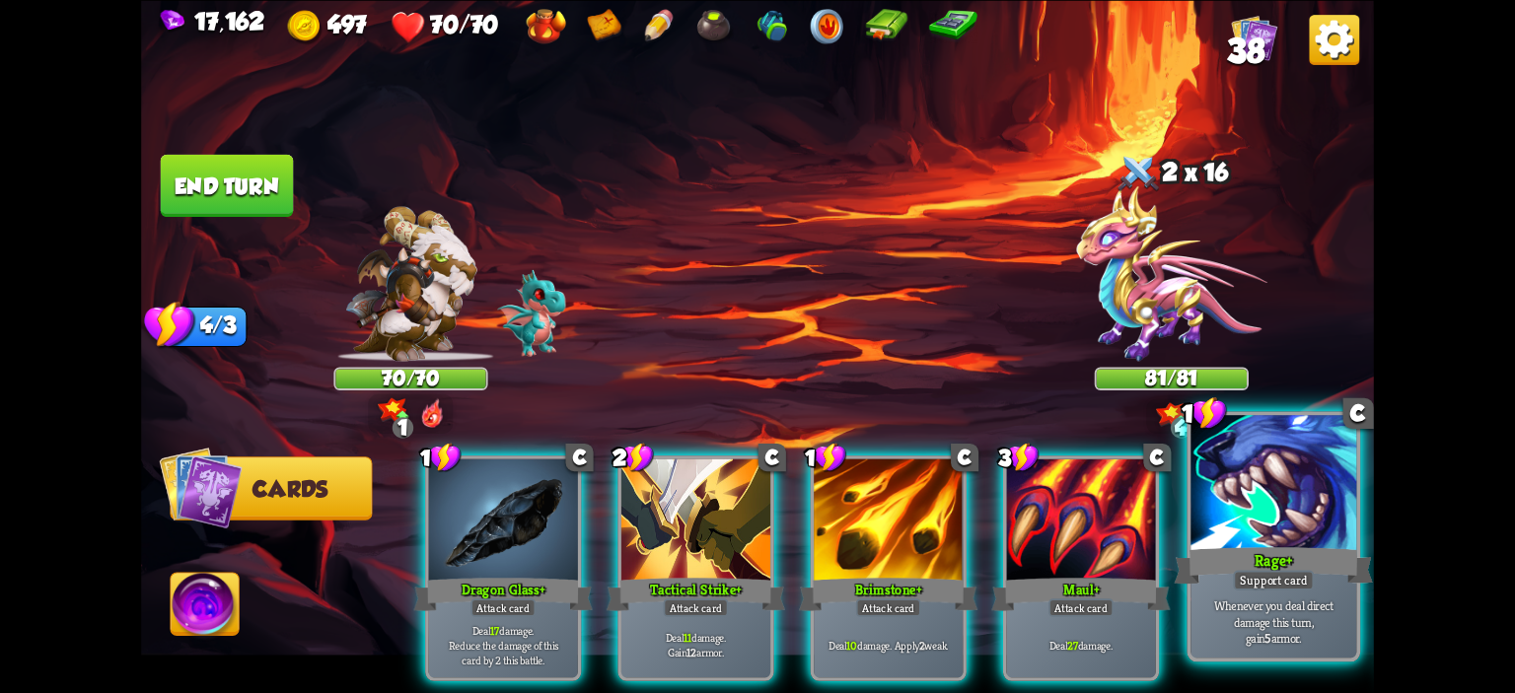
click at [1339, 488] on div at bounding box center [1273, 485] width 166 height 140
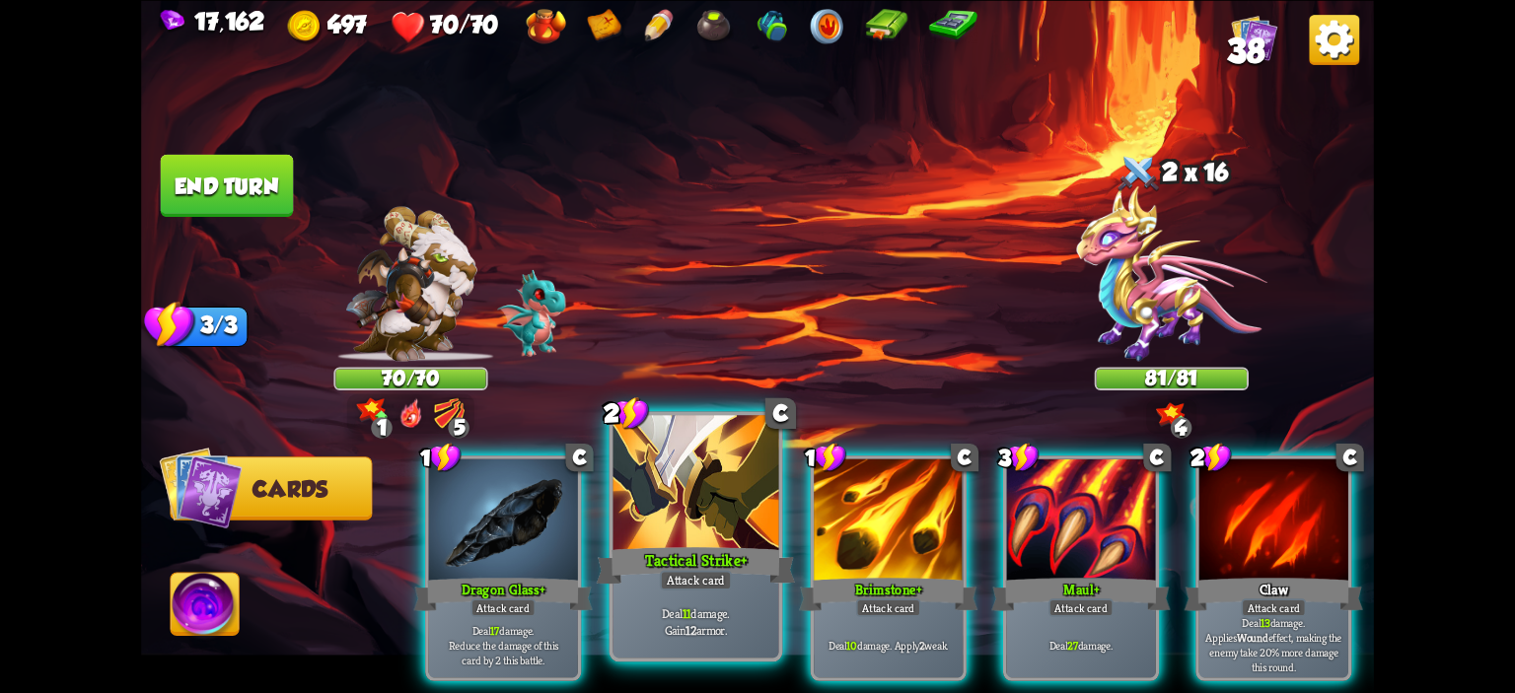
click at [730, 510] on div at bounding box center [696, 485] width 166 height 140
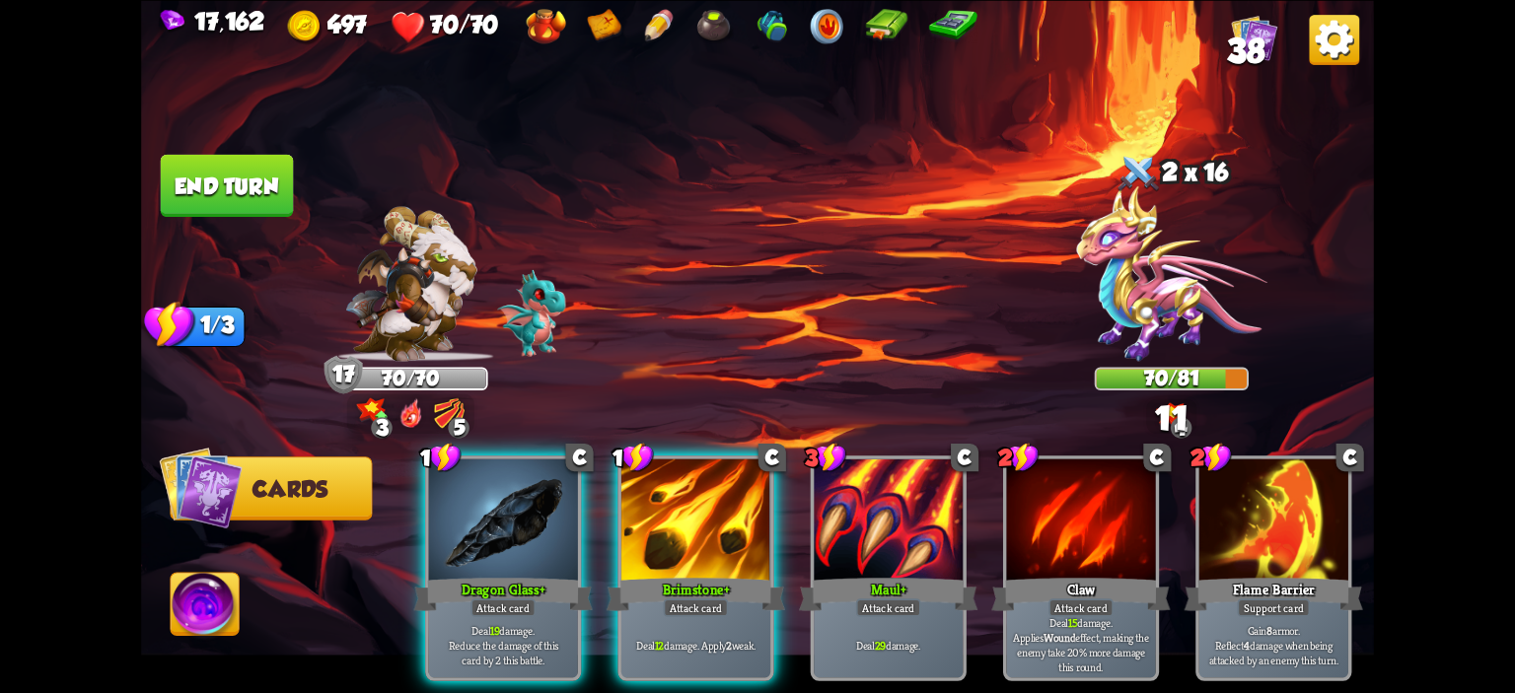
click at [730, 510] on div at bounding box center [695, 521] width 149 height 125
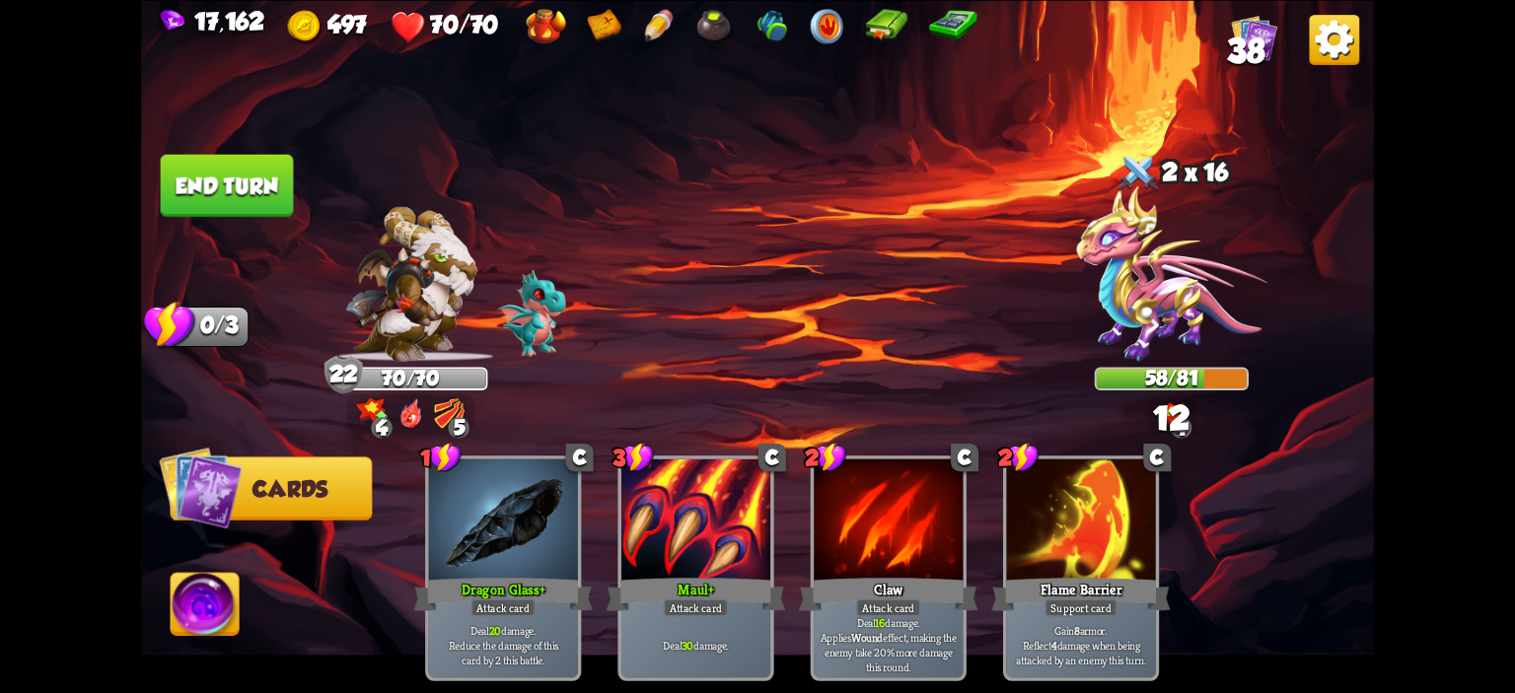
click at [238, 224] on img at bounding box center [757, 346] width 1233 height 693
click at [260, 169] on button "End turn" at bounding box center [227, 185] width 133 height 62
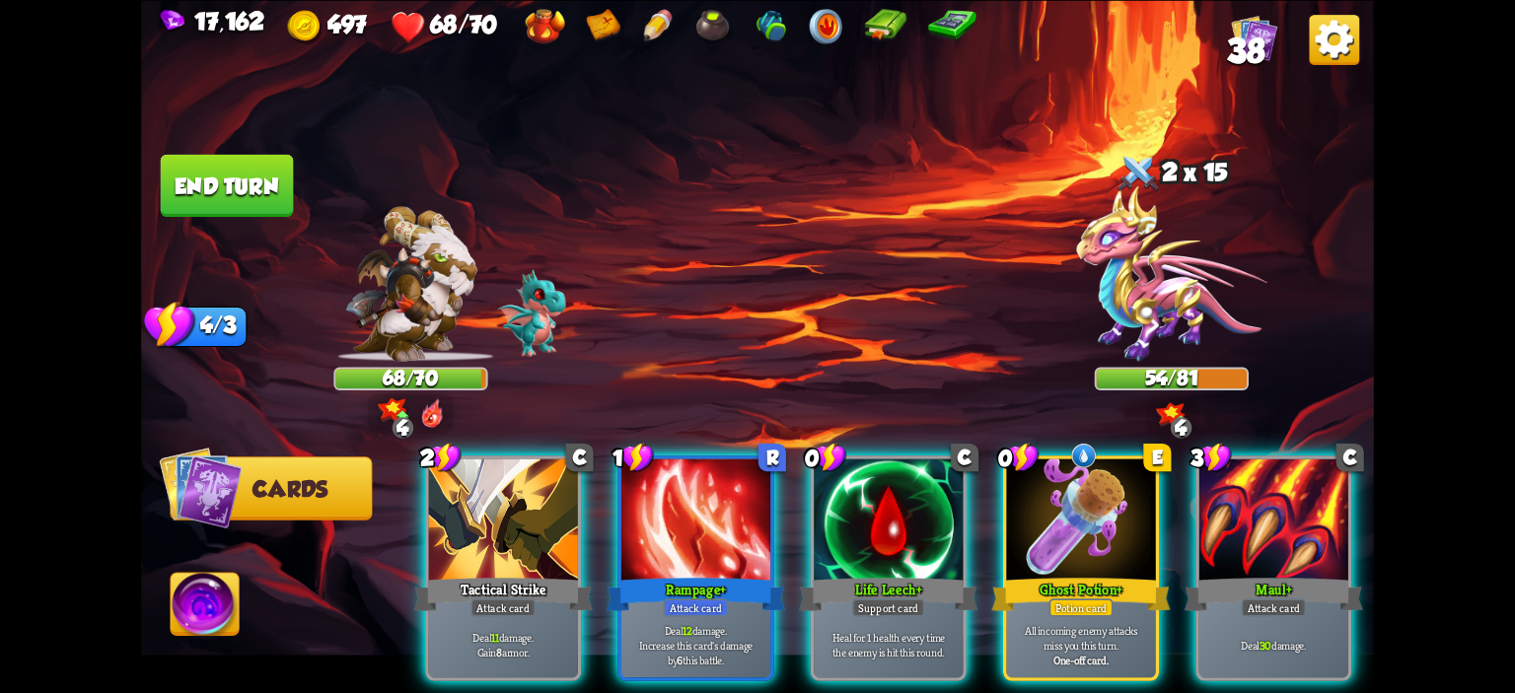
click at [879, 459] on div at bounding box center [888, 521] width 149 height 125
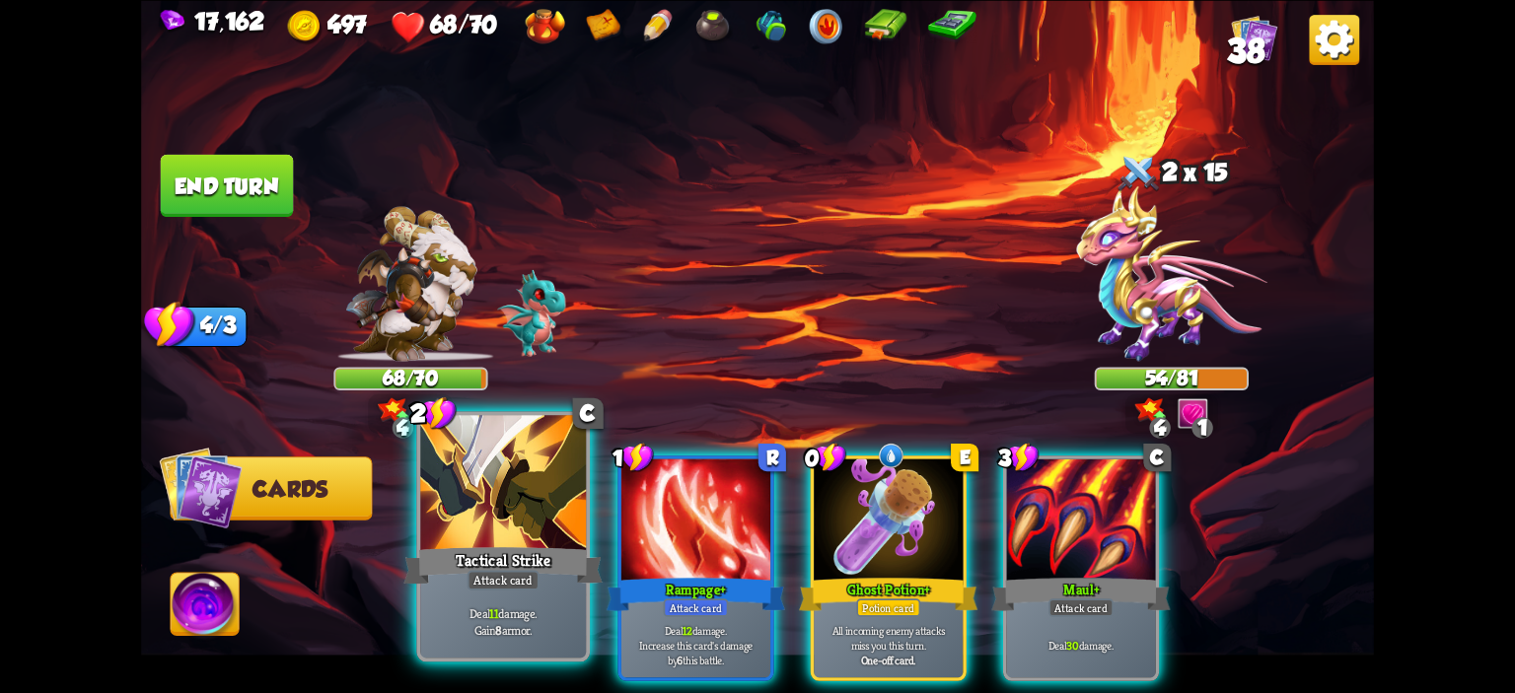
click at [476, 520] on div at bounding box center [503, 485] width 166 height 140
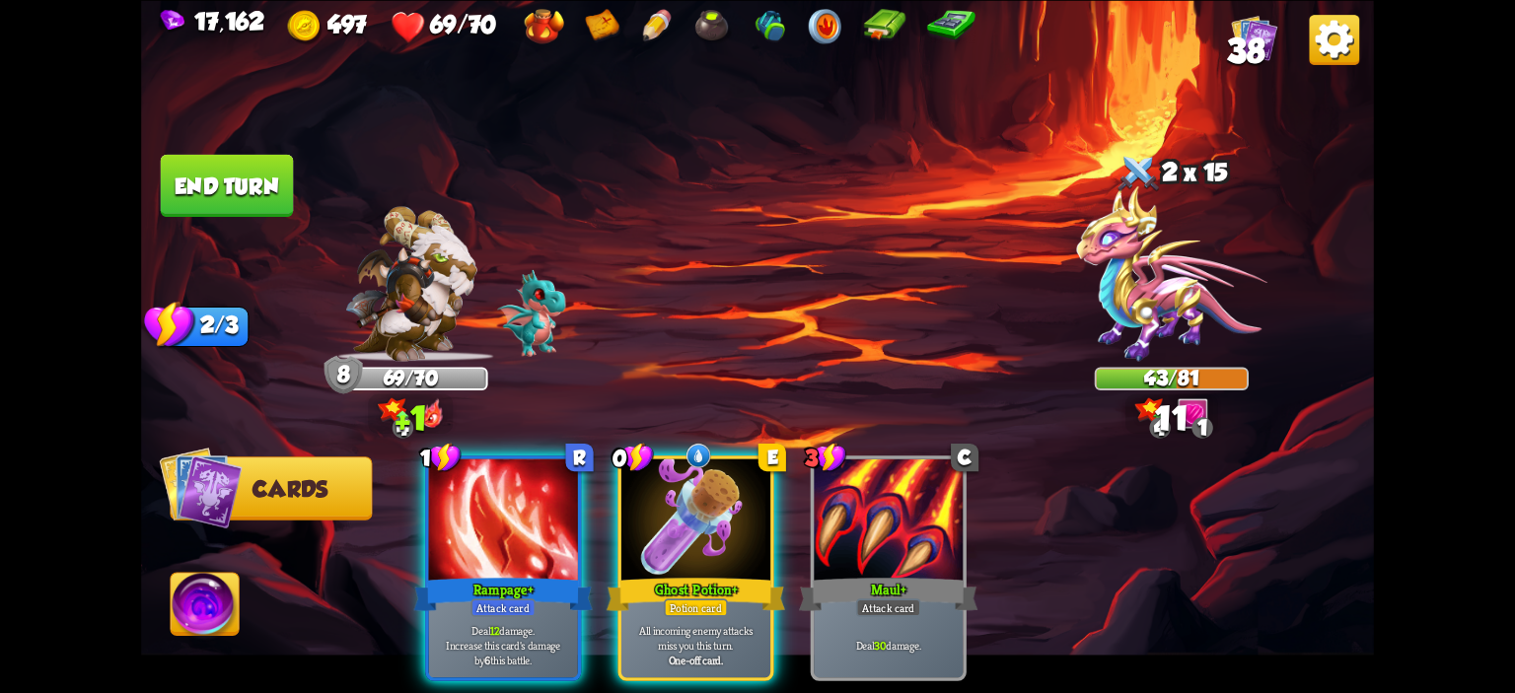
click at [476, 520] on div at bounding box center [503, 521] width 149 height 125
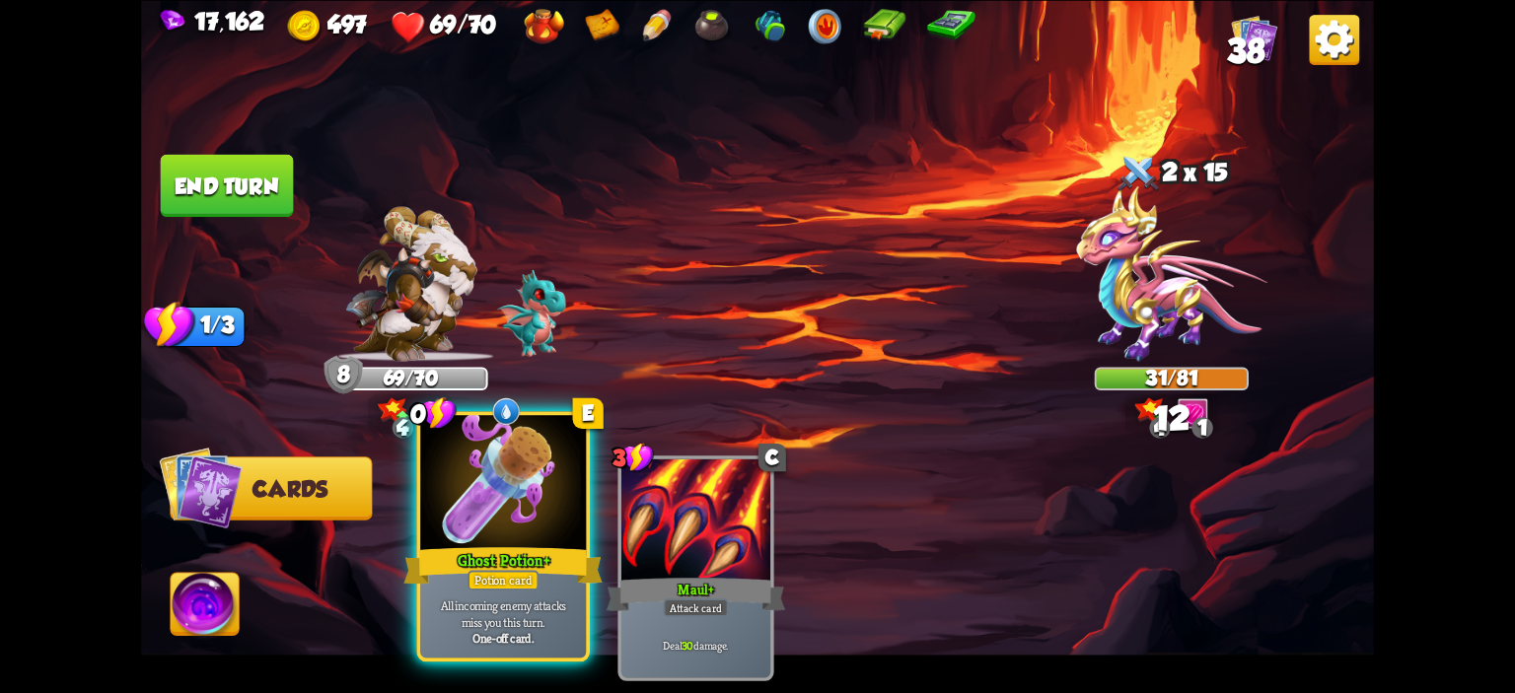
click at [478, 519] on div at bounding box center [503, 485] width 166 height 140
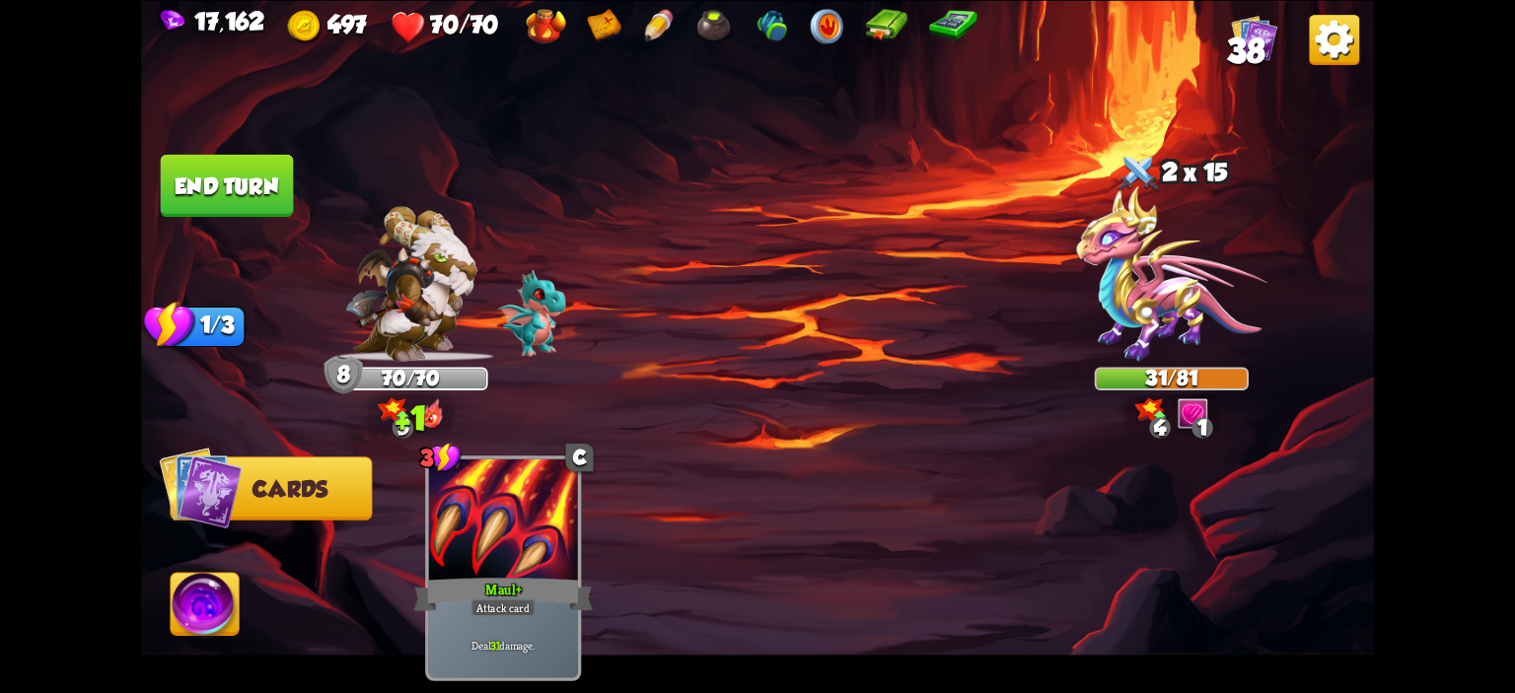
click at [229, 184] on button "End turn" at bounding box center [227, 185] width 133 height 62
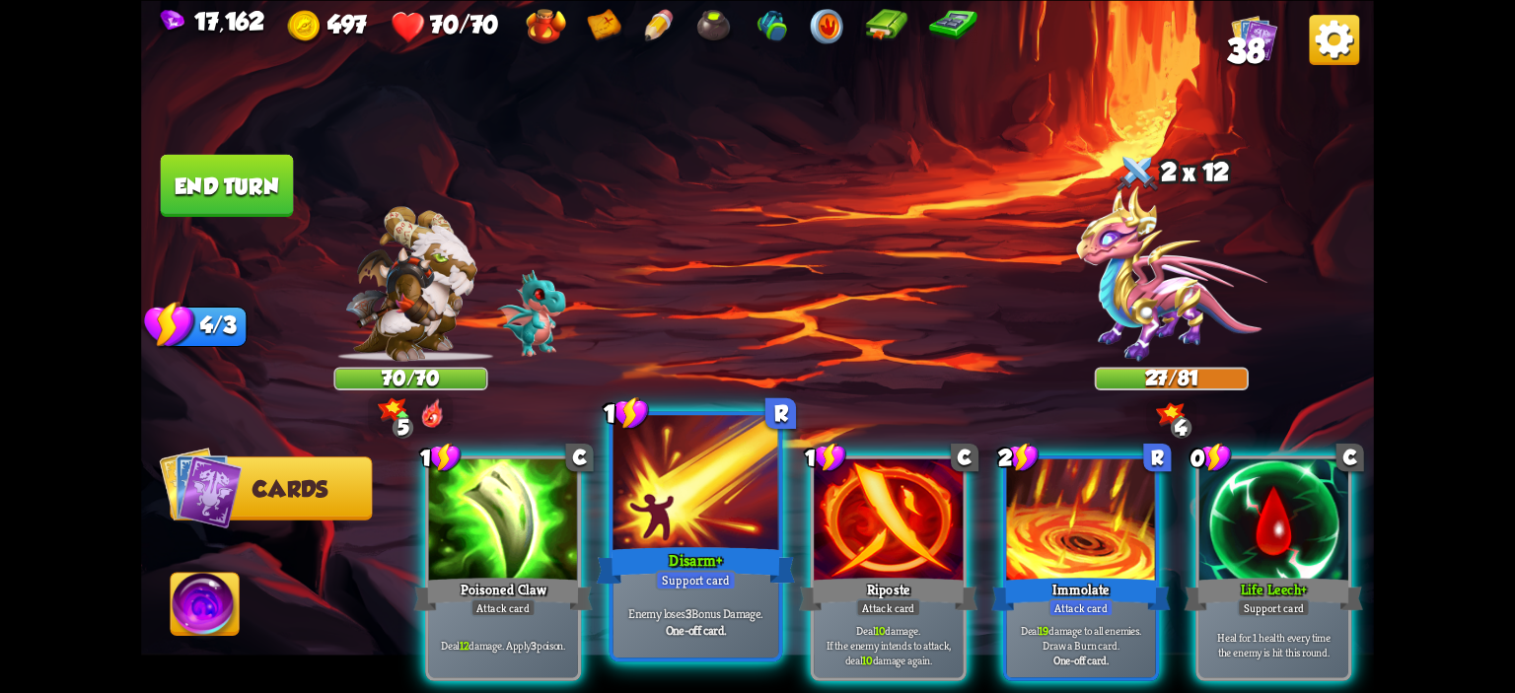
click at [682, 465] on div at bounding box center [696, 485] width 166 height 140
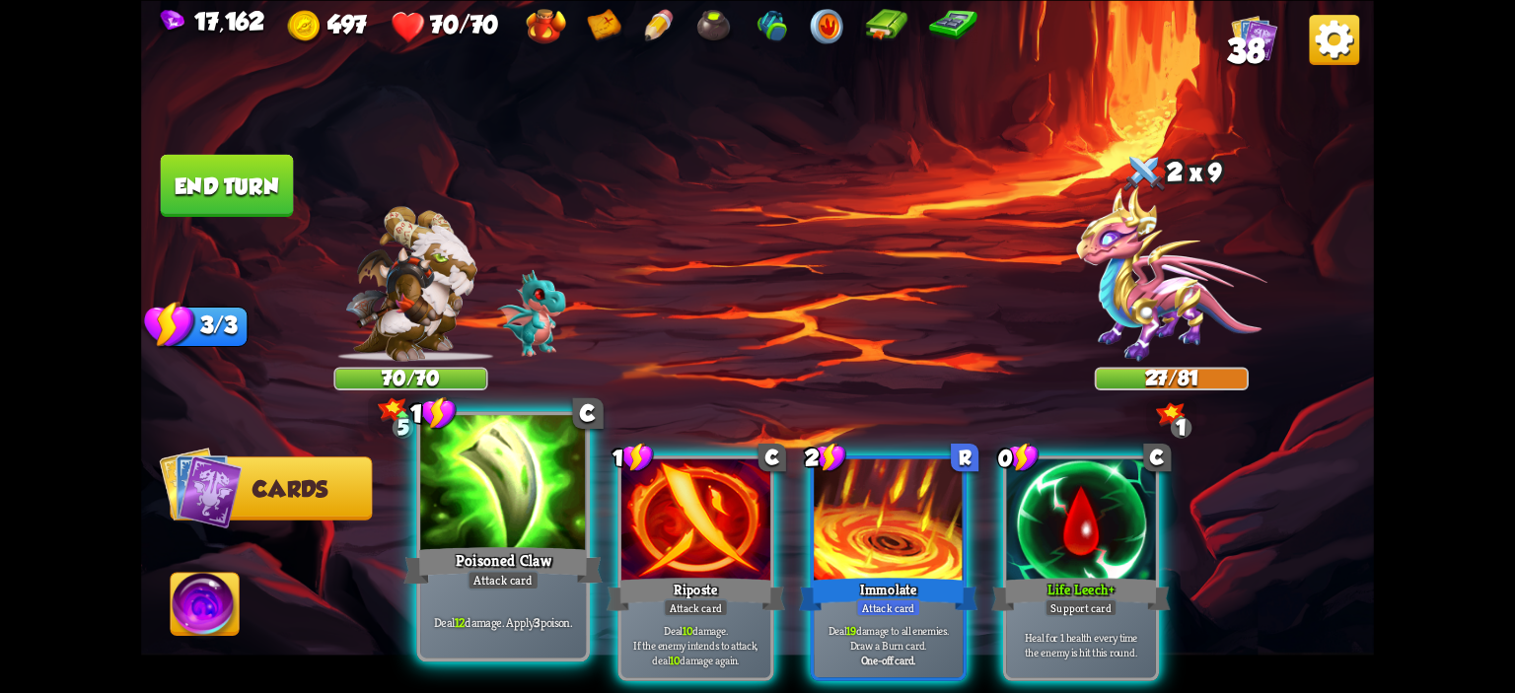
click at [516, 496] on div at bounding box center [503, 485] width 166 height 140
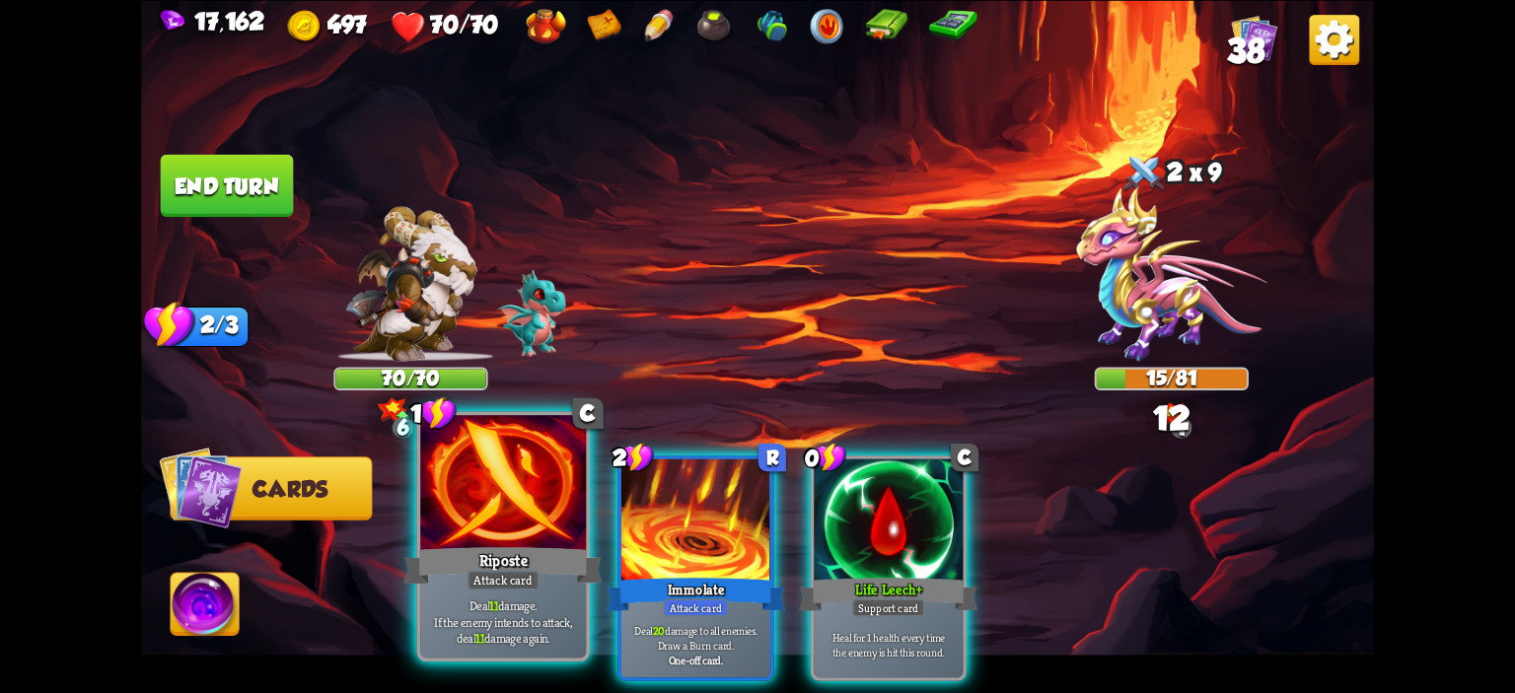
click at [498, 507] on div at bounding box center [503, 485] width 166 height 140
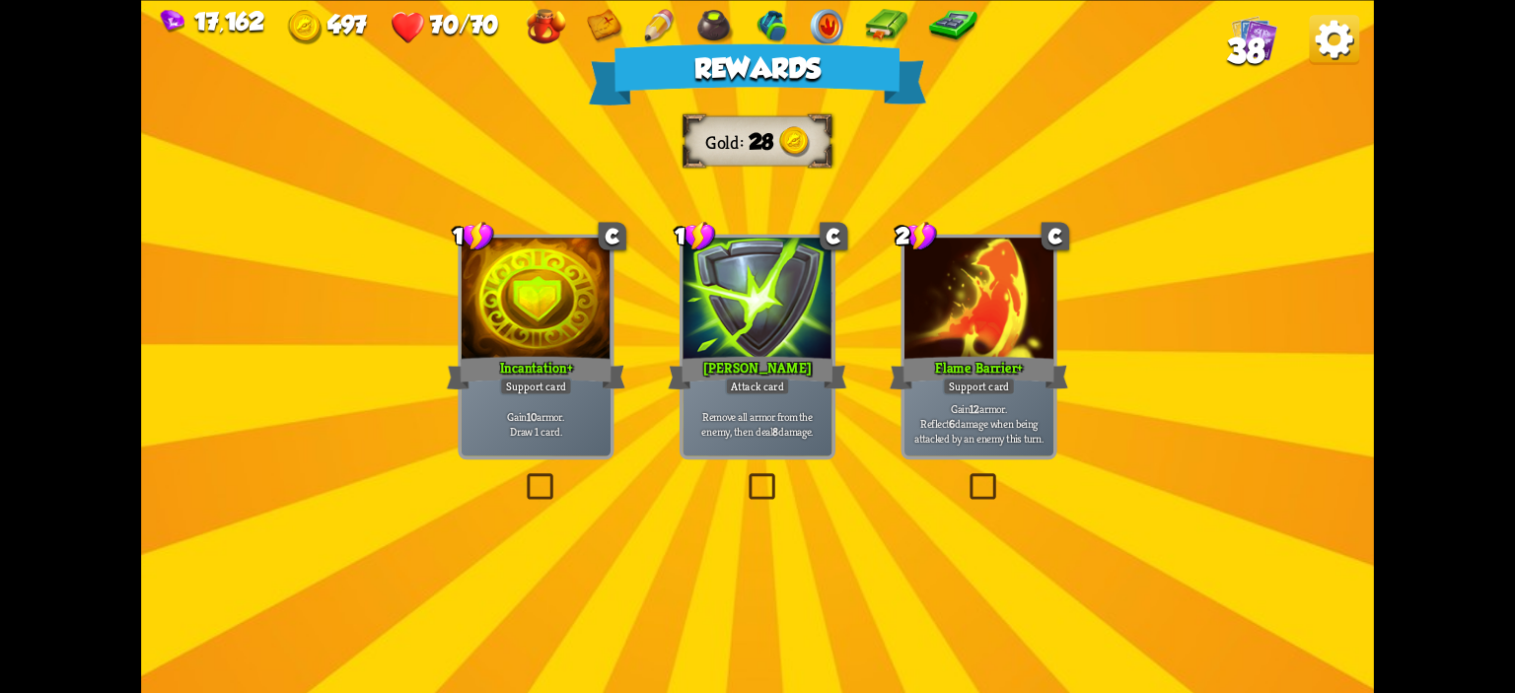
click at [562, 304] on div at bounding box center [536, 300] width 149 height 125
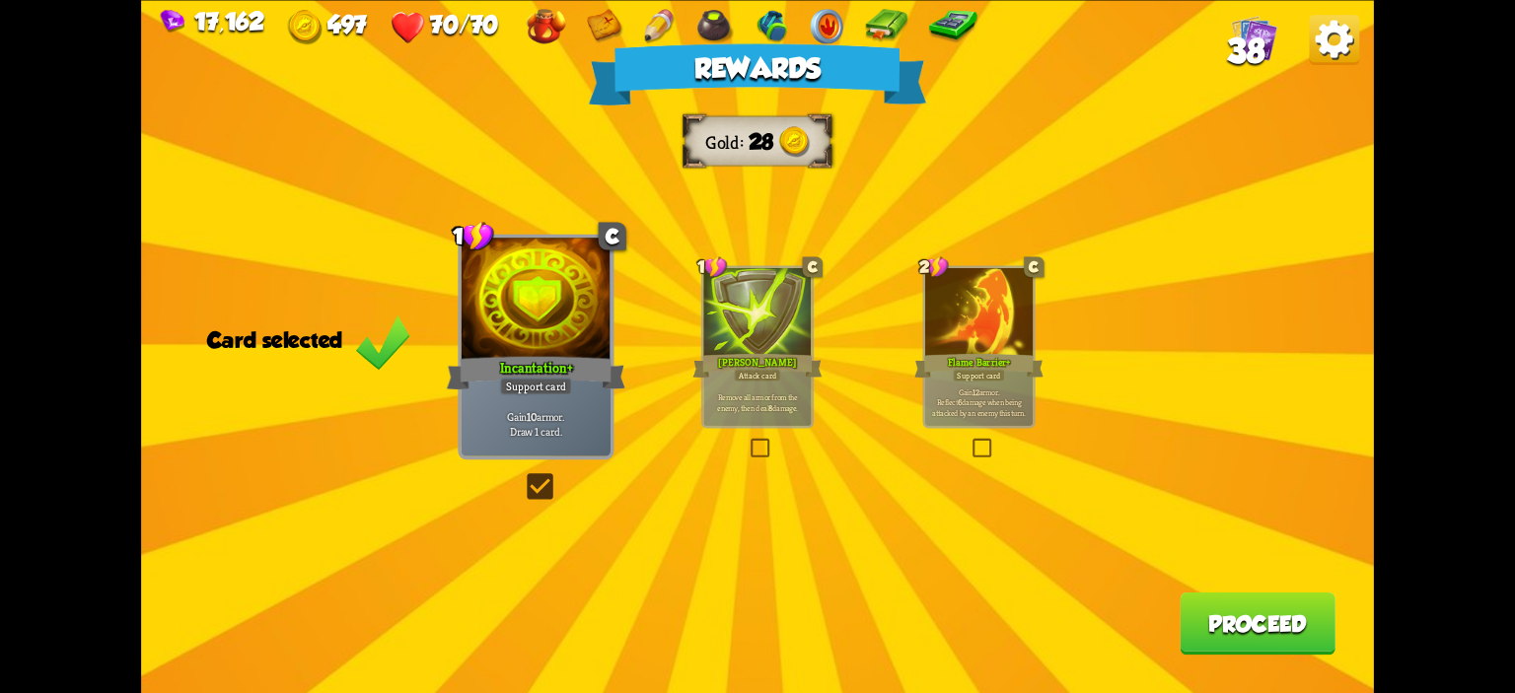
click at [1263, 608] on button "Proceed" at bounding box center [1258, 623] width 156 height 62
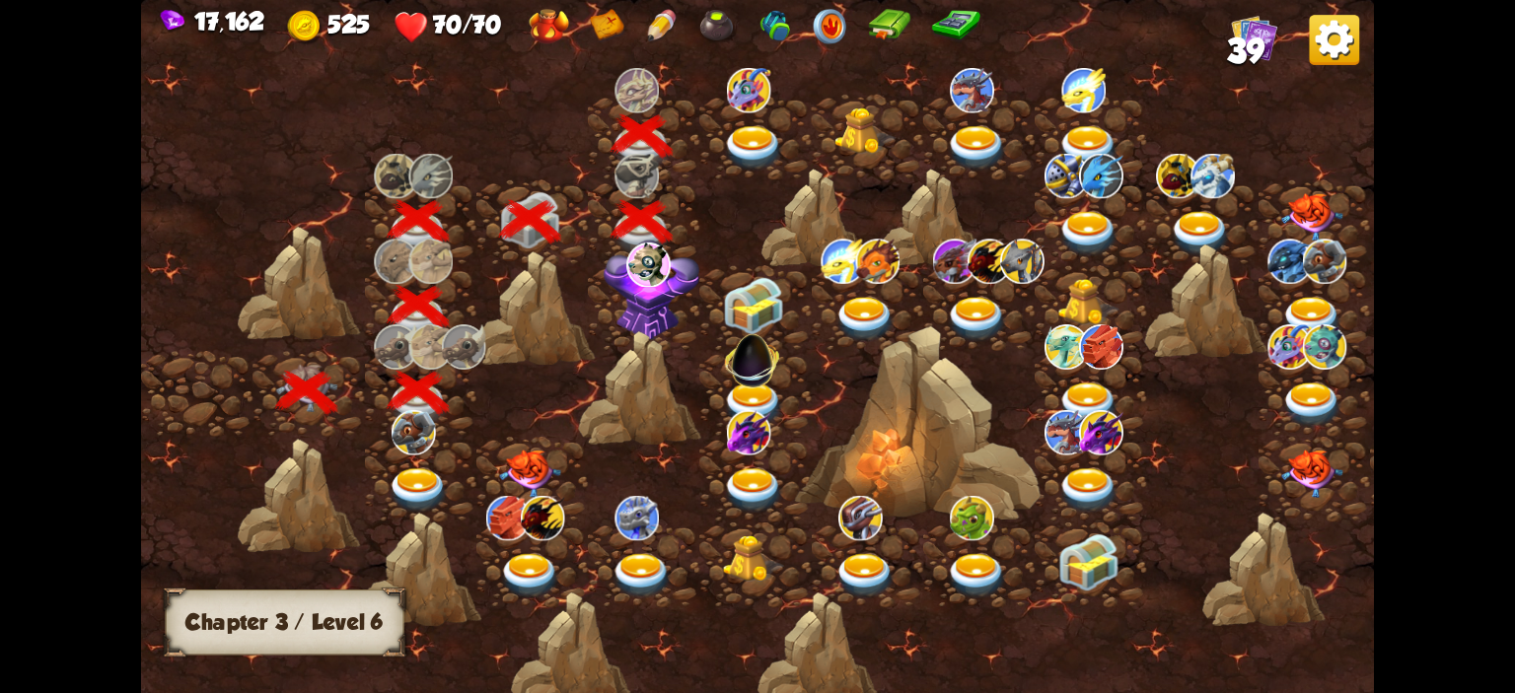
click at [741, 168] on img at bounding box center [753, 148] width 61 height 45
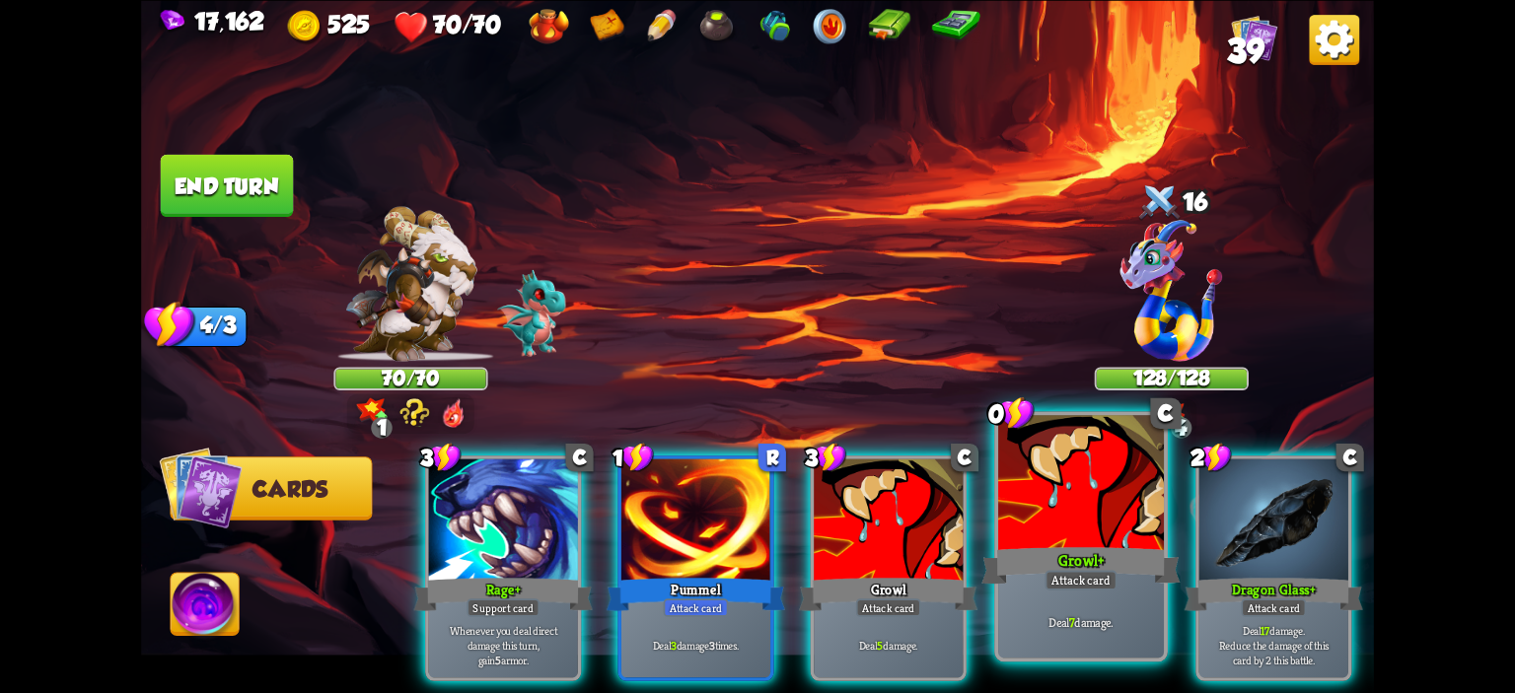
click at [1043, 511] on div at bounding box center [1081, 485] width 166 height 140
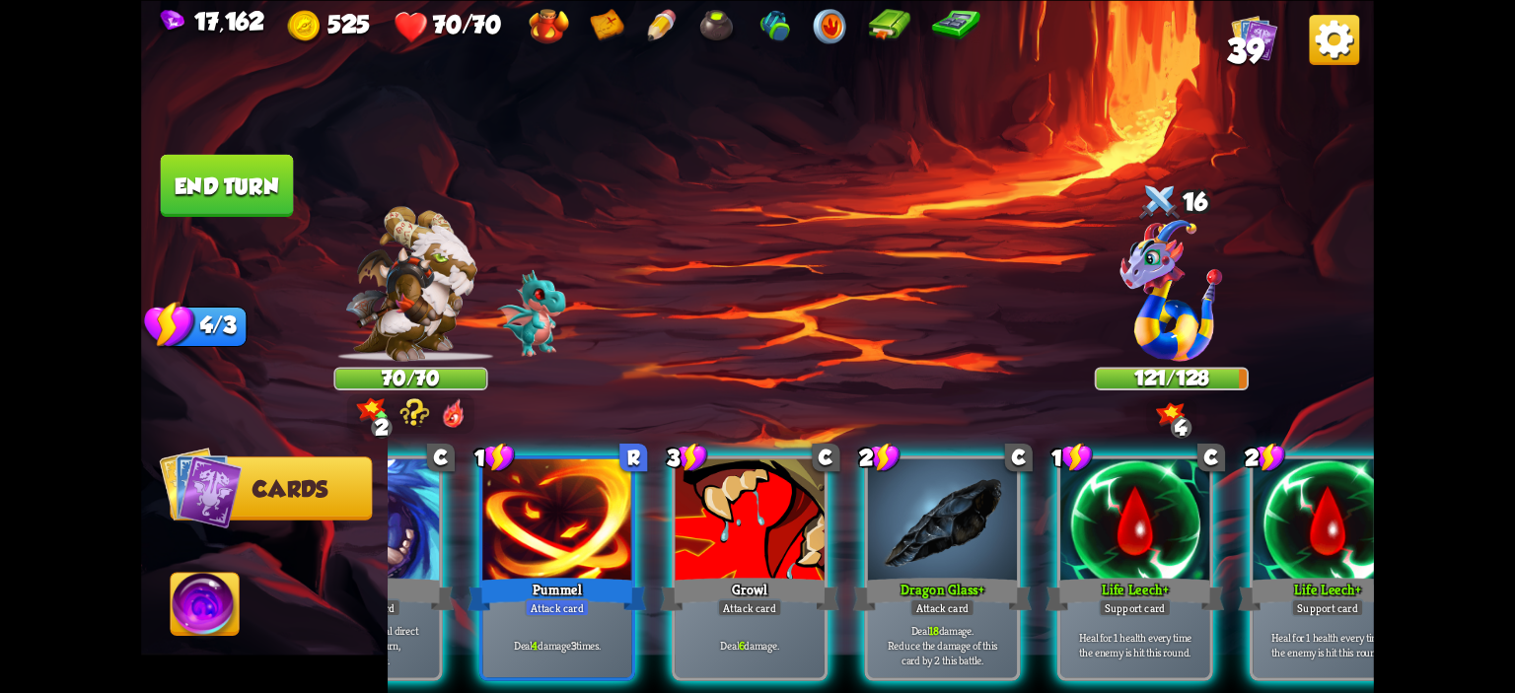
scroll to position [0, 186]
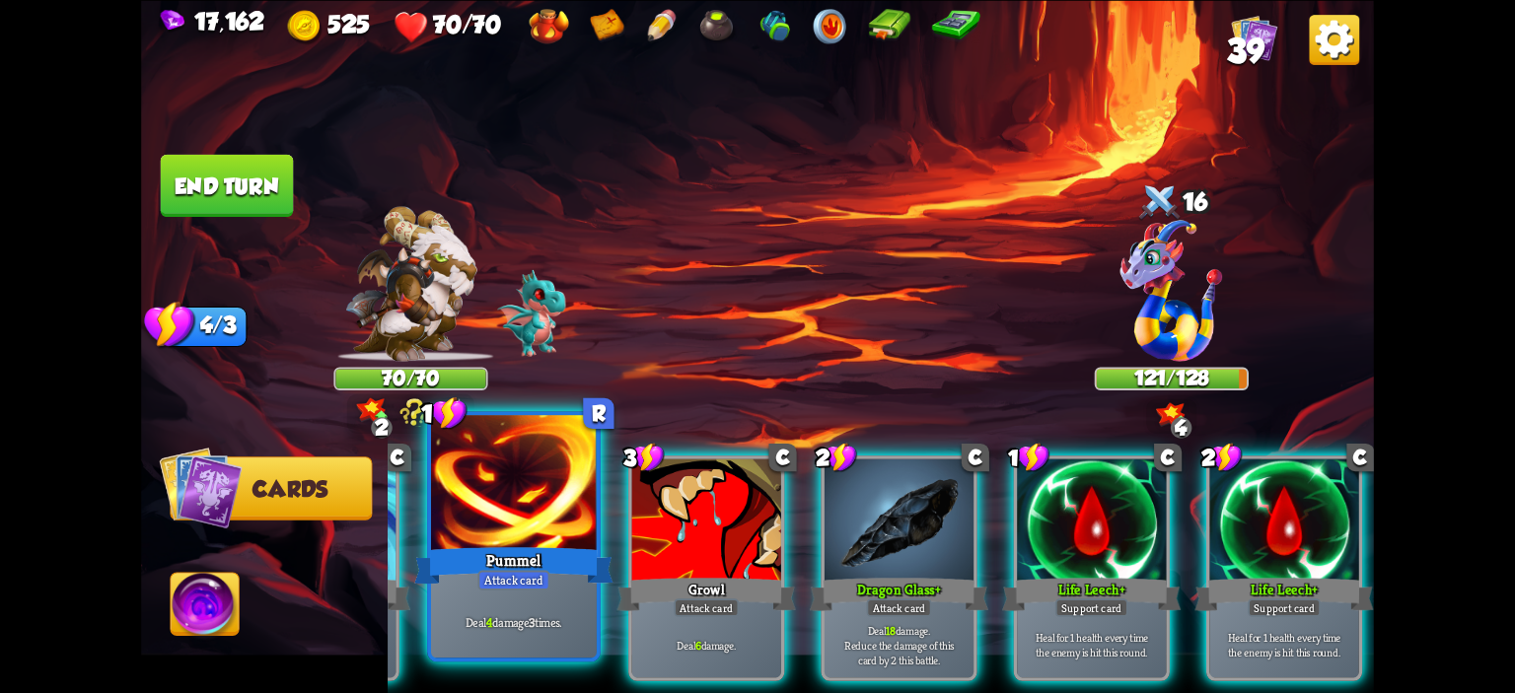
click at [507, 494] on div at bounding box center [514, 485] width 166 height 140
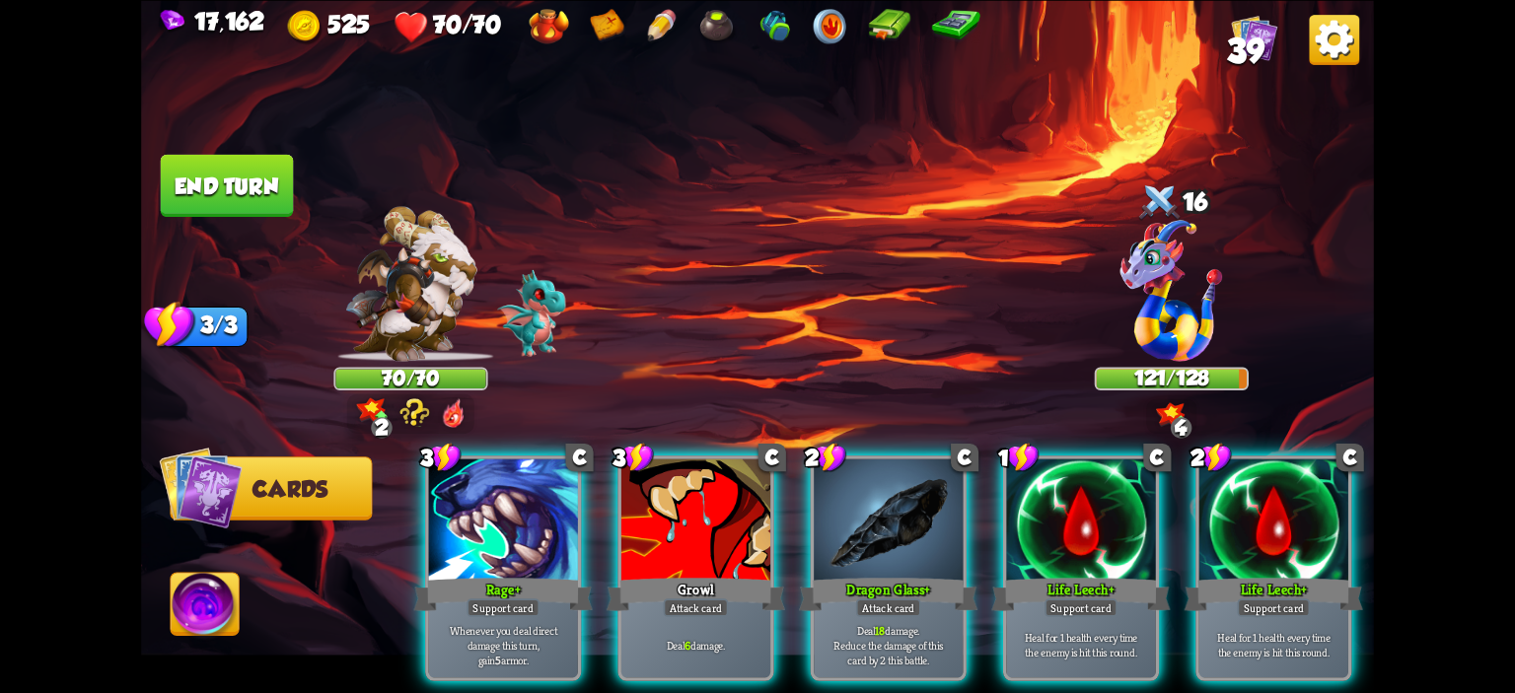
scroll to position [0, 0]
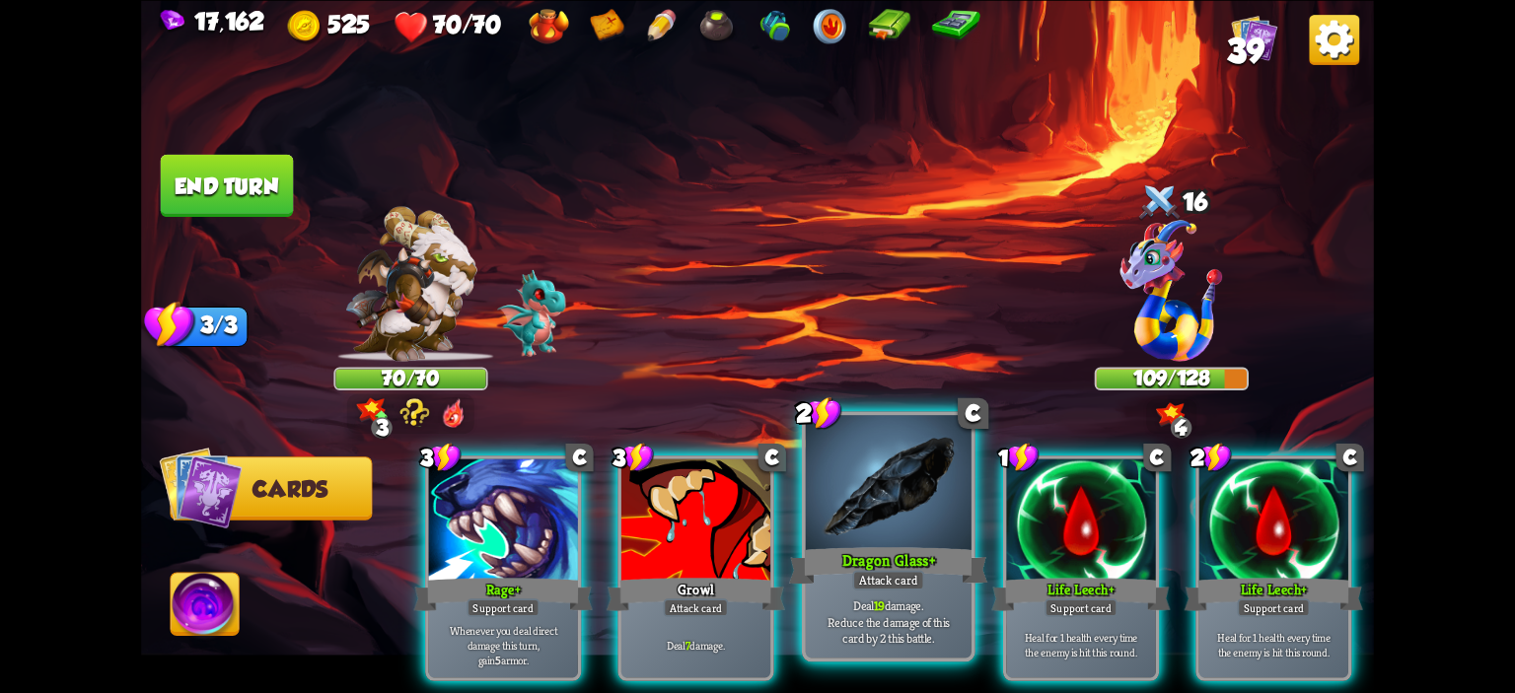
click at [824, 530] on div at bounding box center [889, 485] width 166 height 140
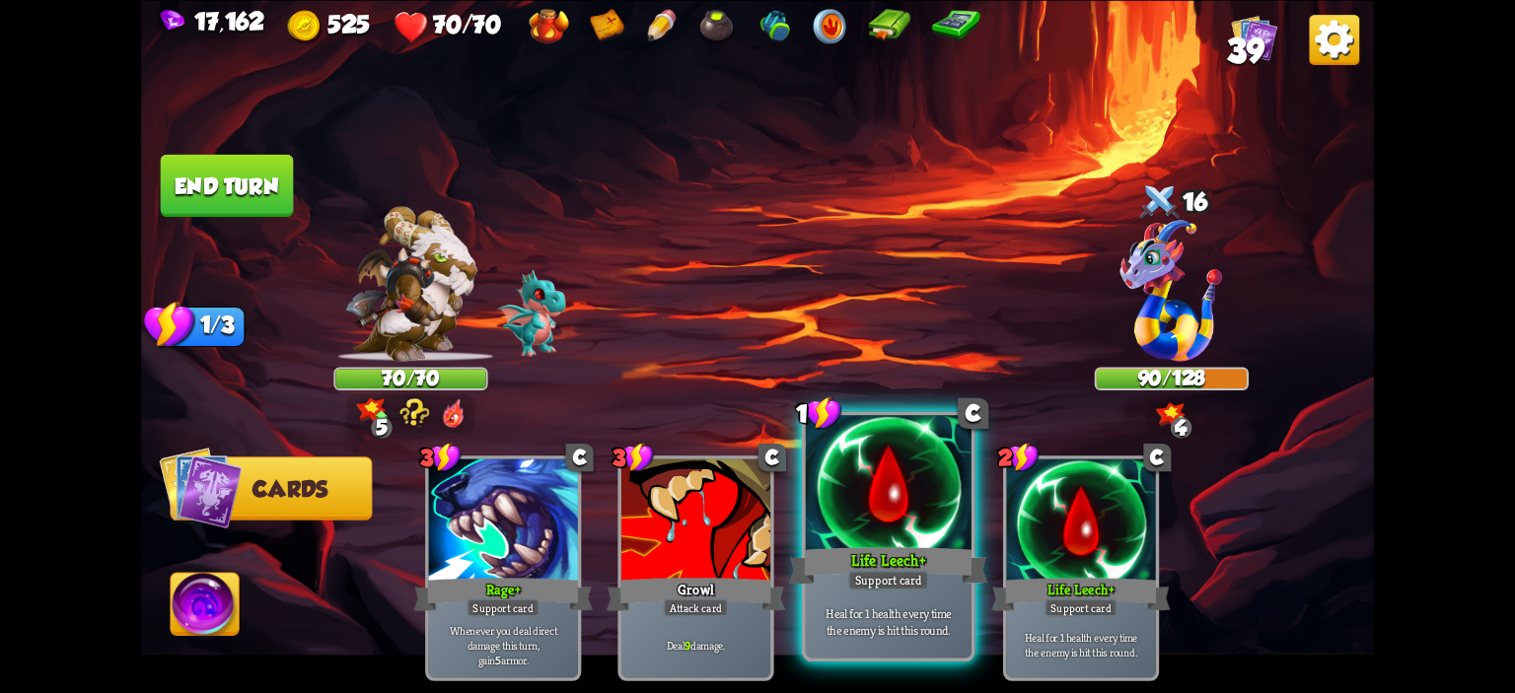
click at [839, 473] on div at bounding box center [889, 485] width 166 height 140
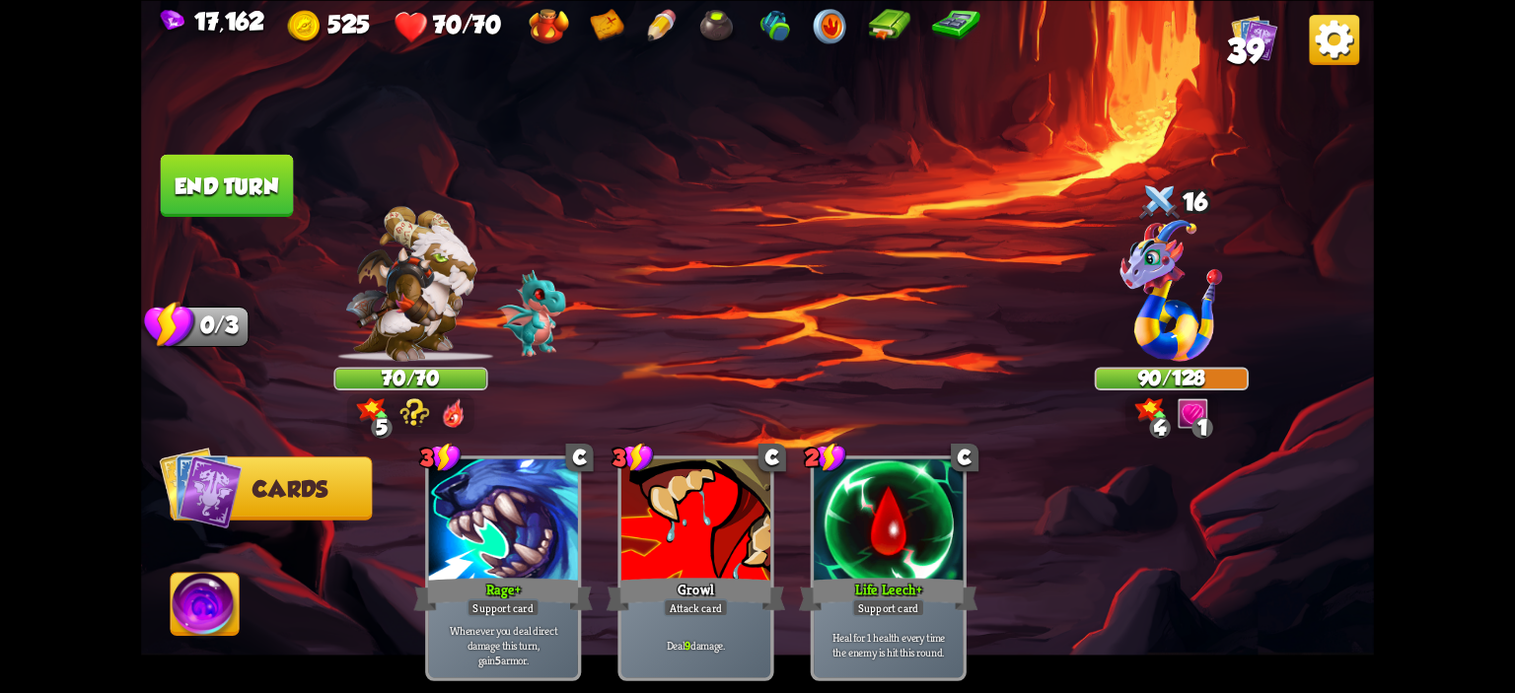
click at [237, 210] on button "End turn" at bounding box center [227, 185] width 133 height 62
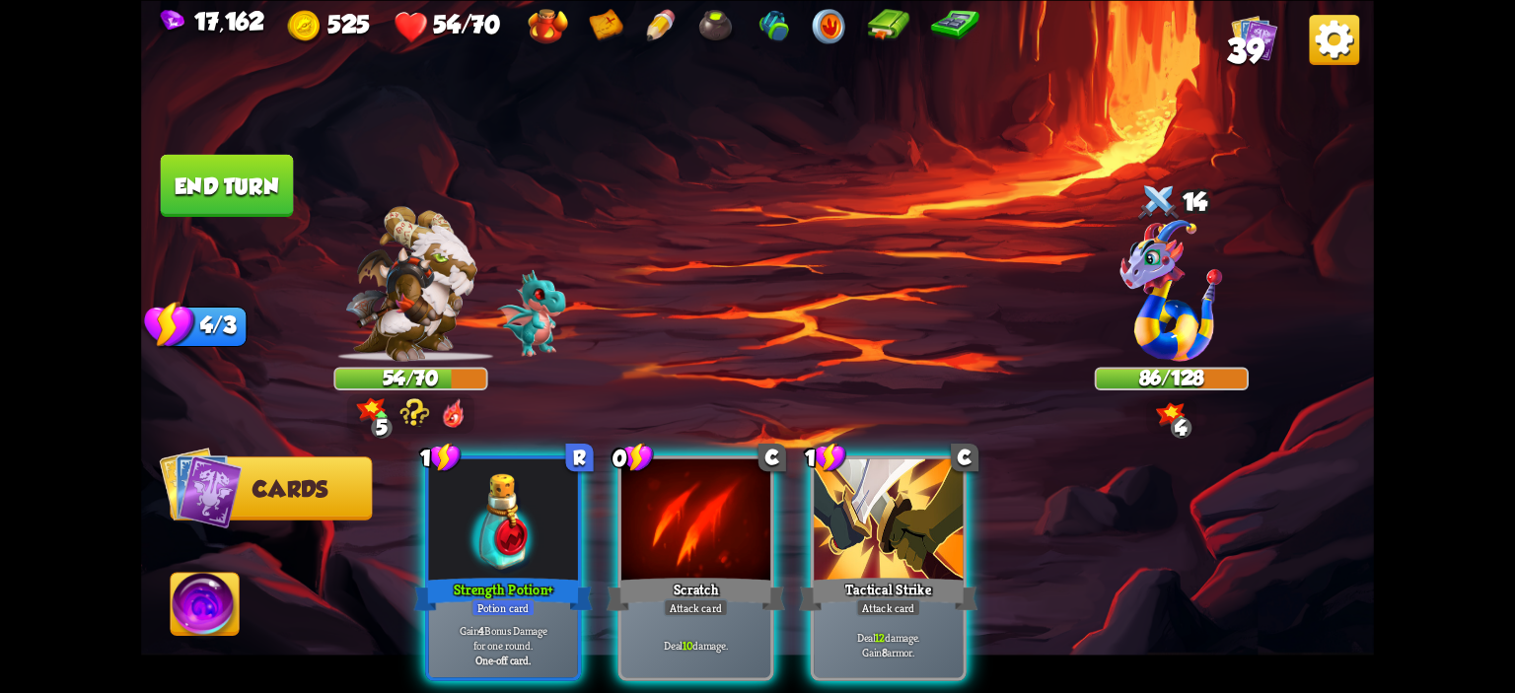
click at [746, 225] on img at bounding box center [757, 346] width 1233 height 693
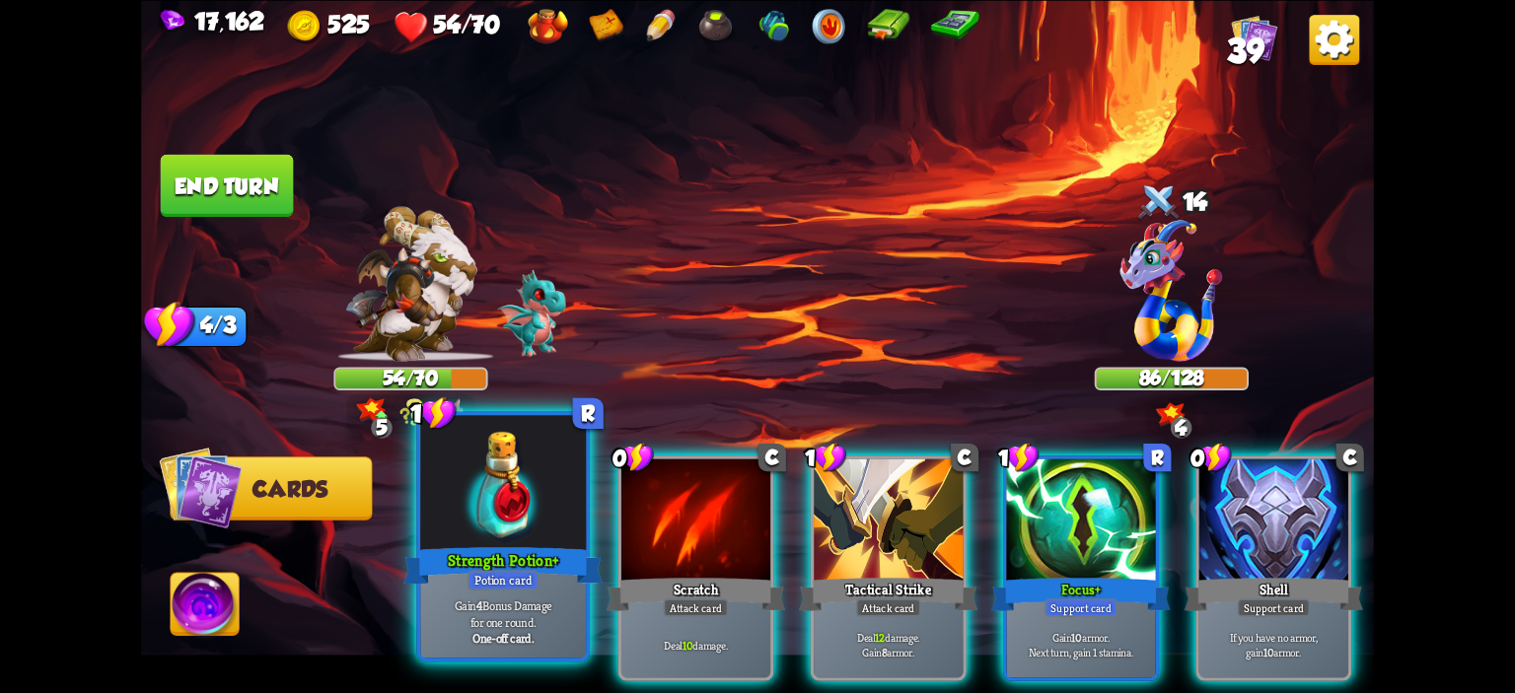
click at [466, 473] on div at bounding box center [503, 485] width 166 height 140
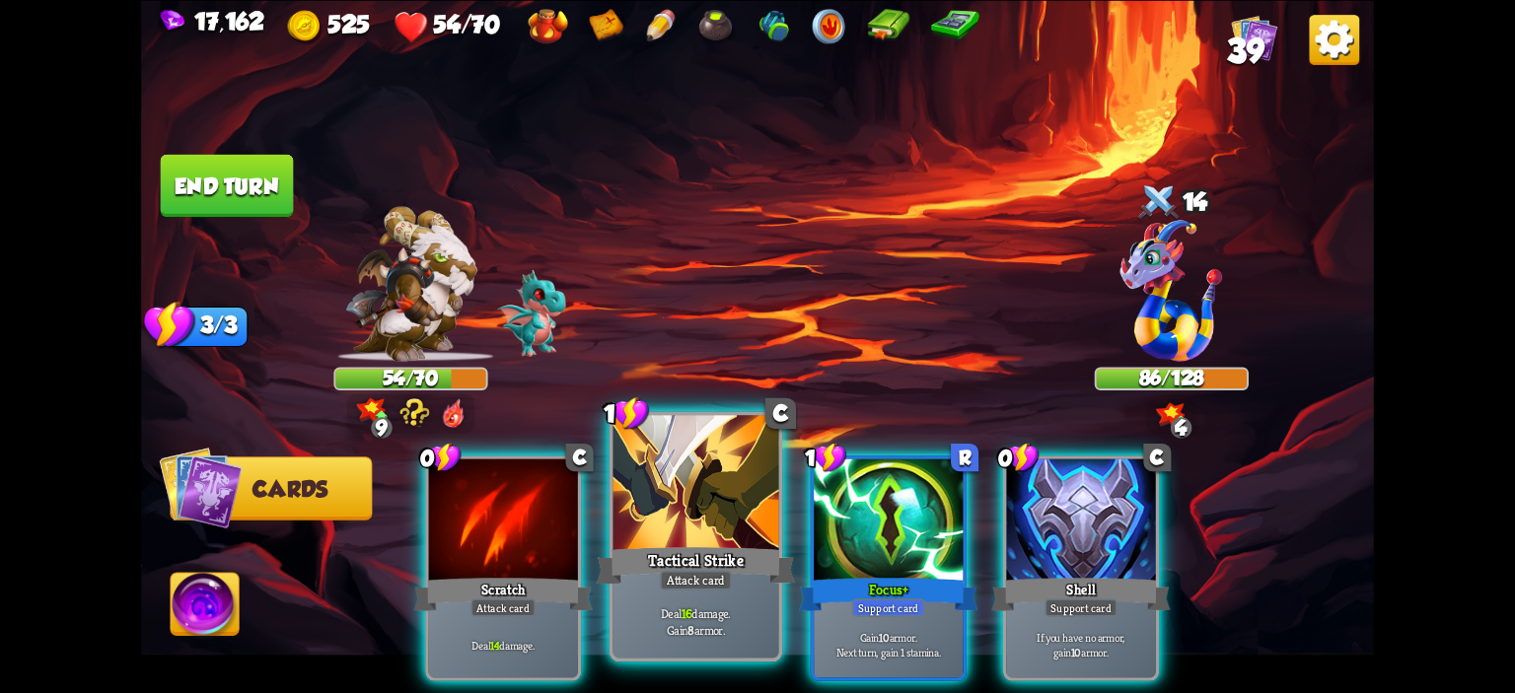
click at [655, 496] on div at bounding box center [696, 485] width 166 height 140
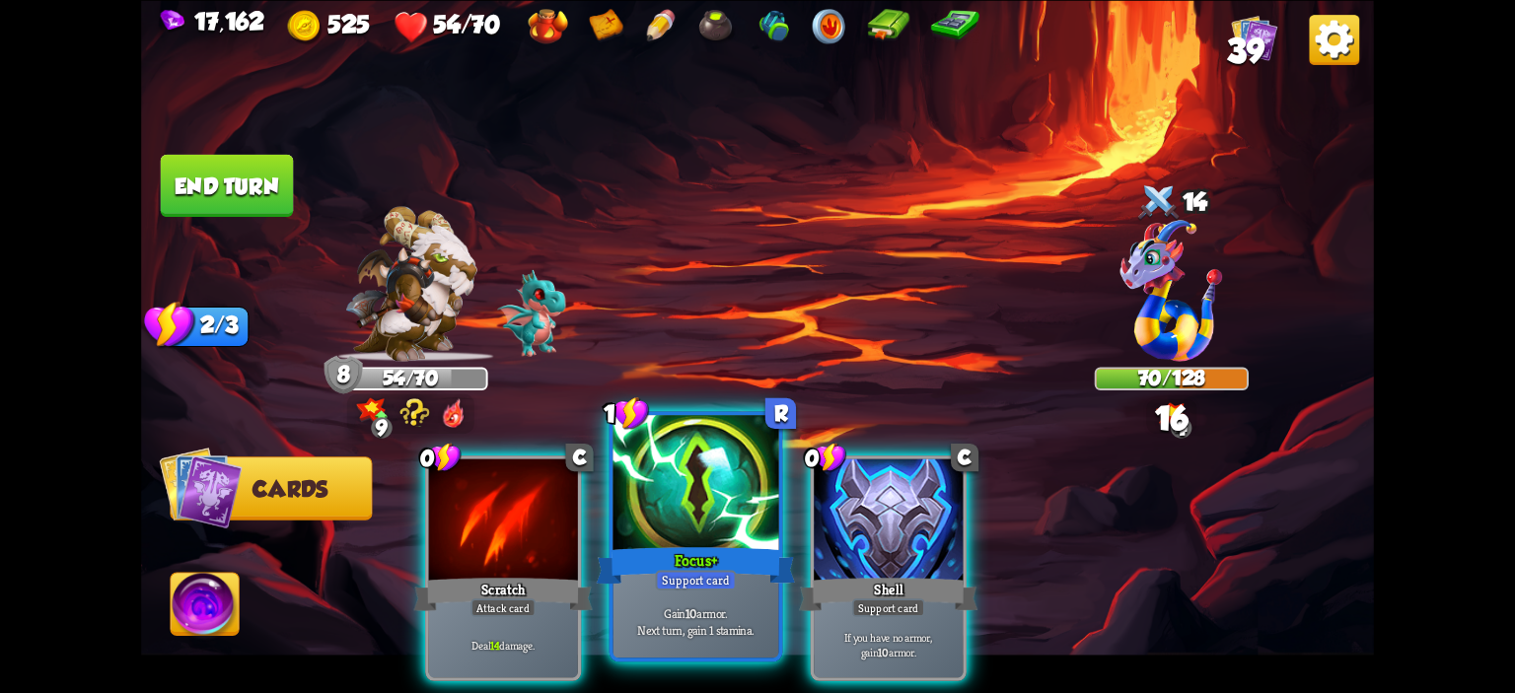
click at [697, 512] on div at bounding box center [696, 485] width 166 height 140
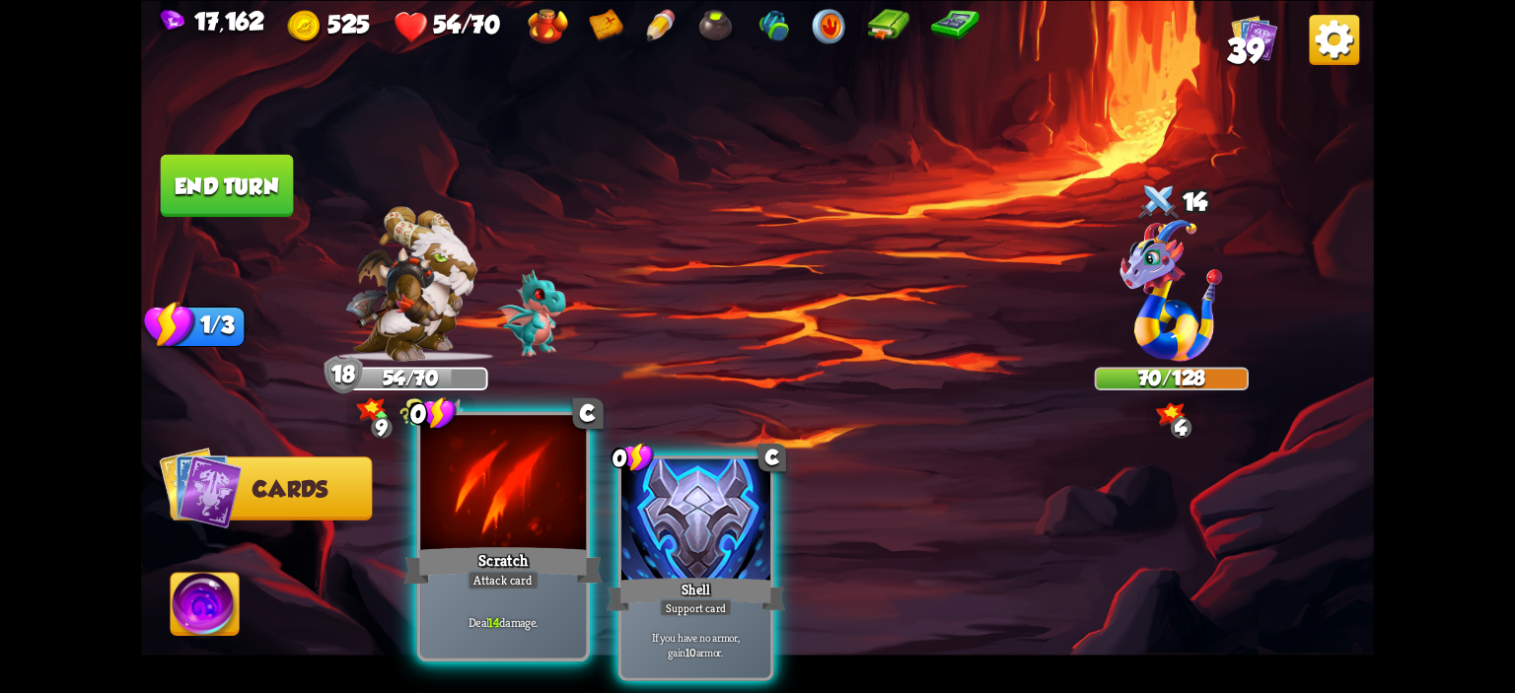
click at [517, 502] on div at bounding box center [503, 485] width 166 height 140
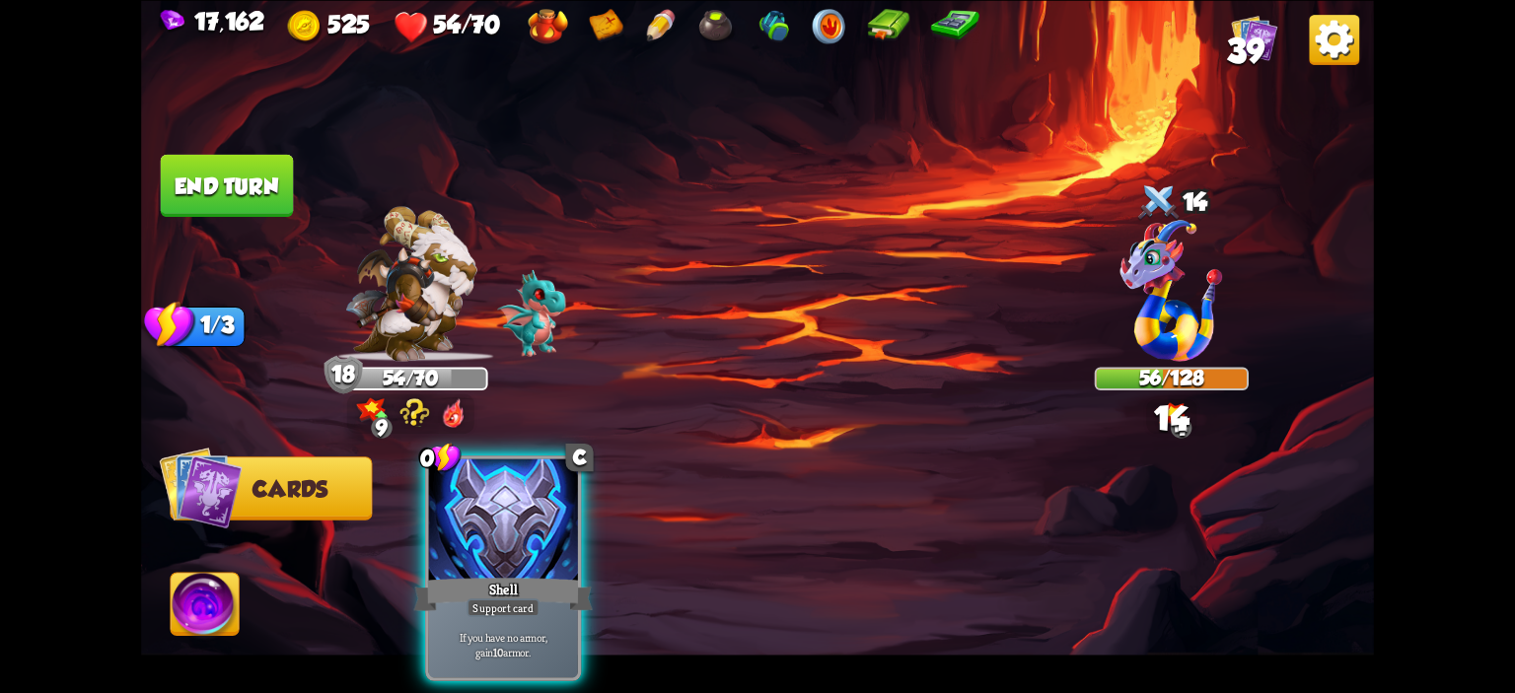
click at [245, 175] on button "End turn" at bounding box center [227, 185] width 133 height 62
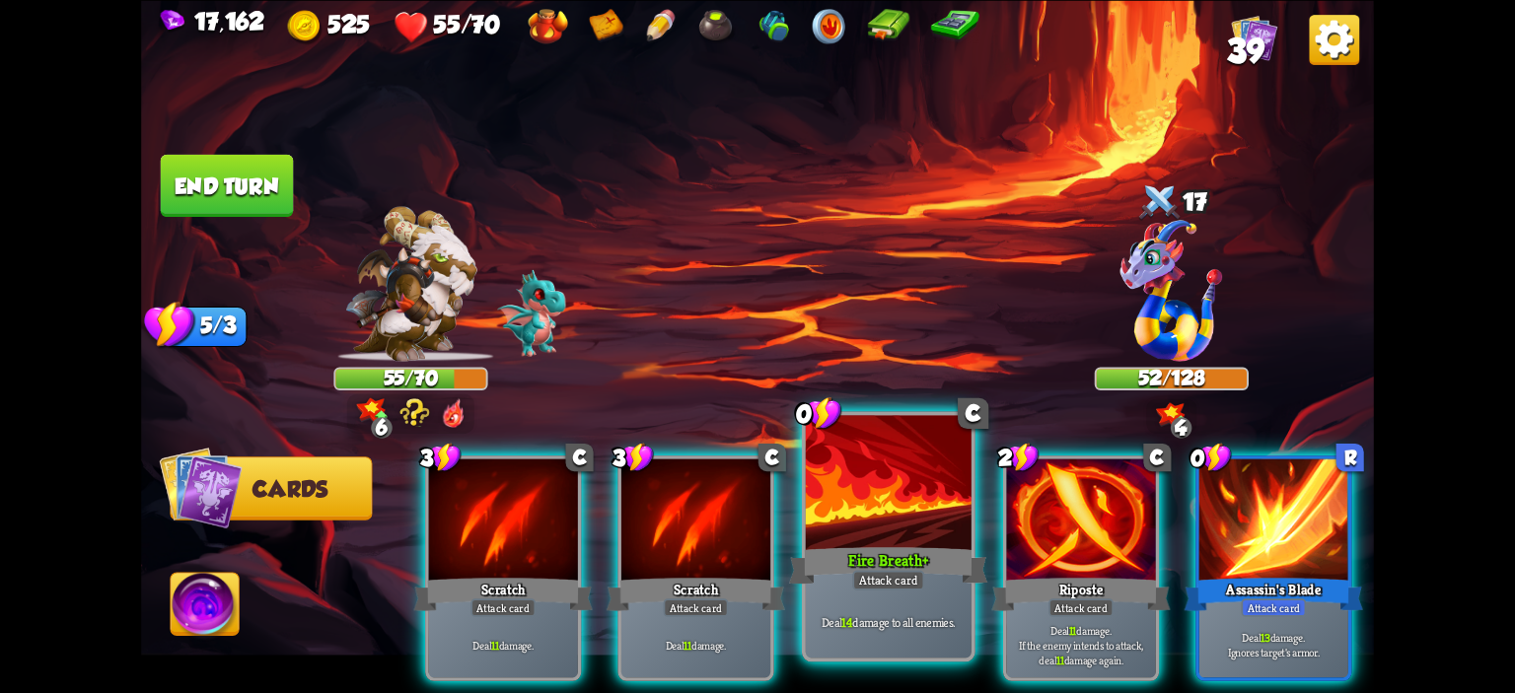
click at [884, 487] on div at bounding box center [889, 485] width 166 height 140
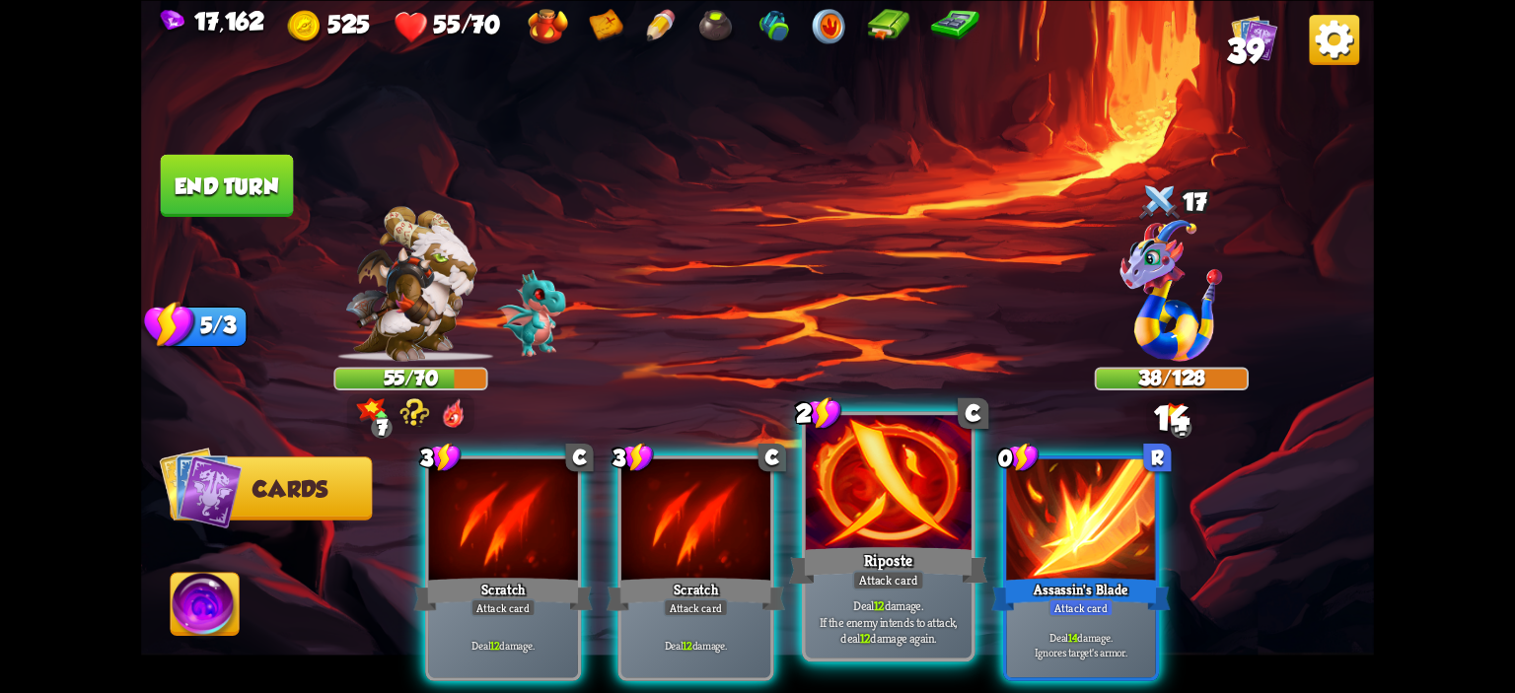
click at [892, 502] on div at bounding box center [889, 485] width 166 height 140
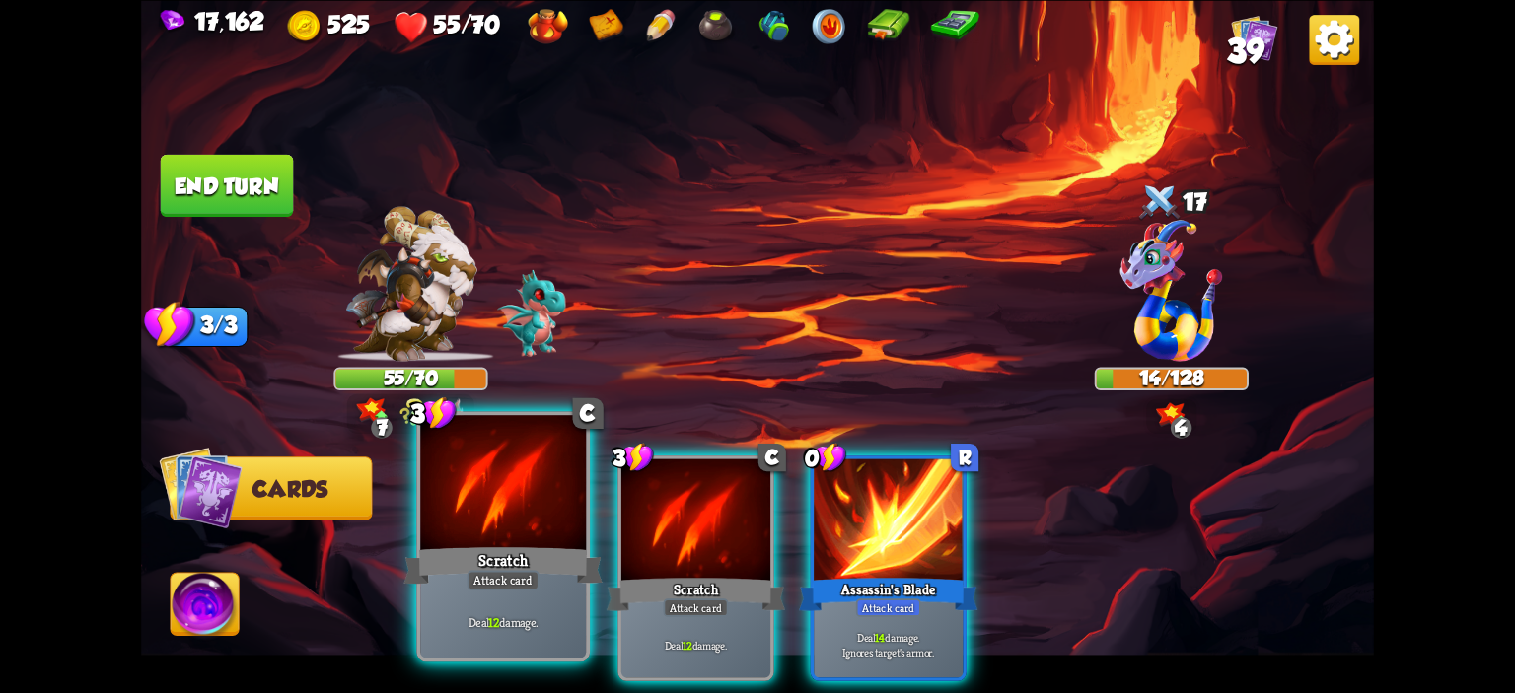
click at [521, 511] on div at bounding box center [503, 485] width 166 height 140
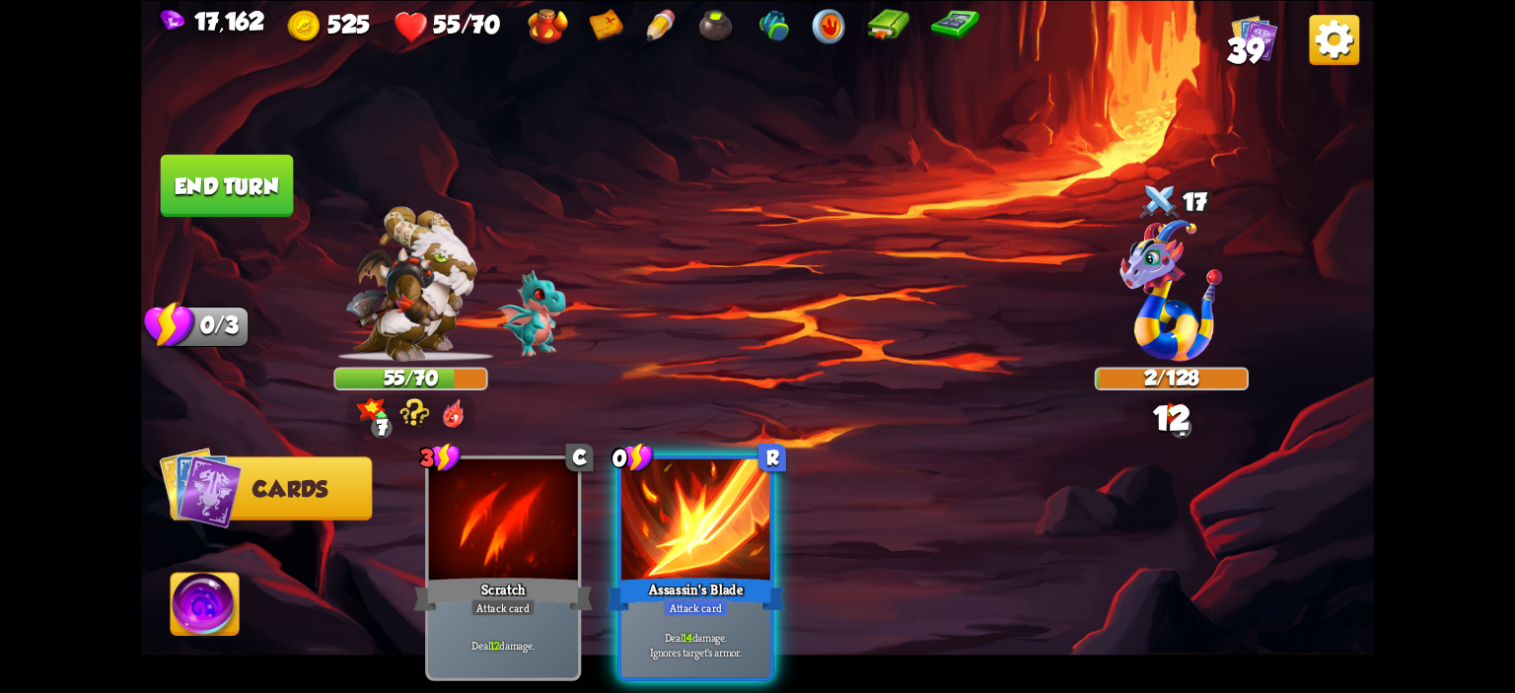
click at [209, 594] on img at bounding box center [205, 607] width 68 height 69
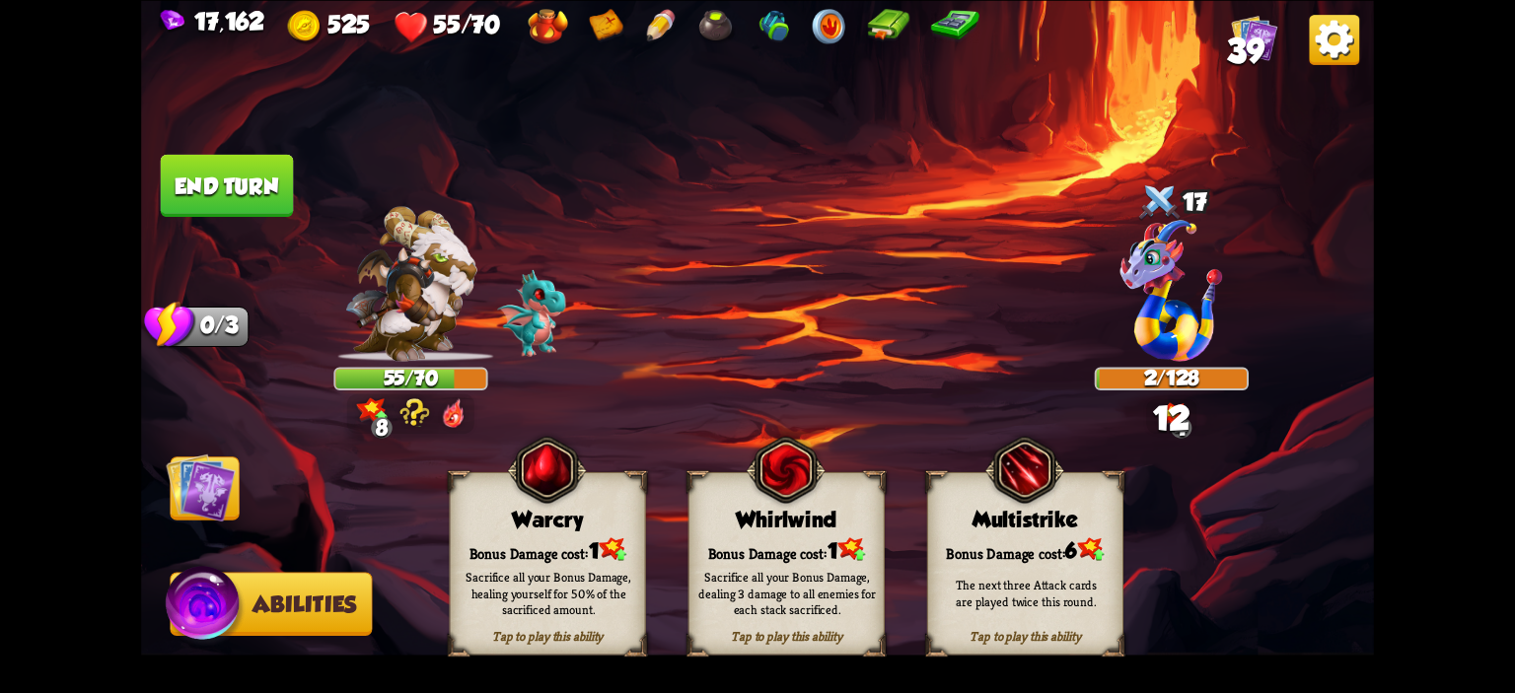
click at [513, 500] on img at bounding box center [546, 469] width 79 height 81
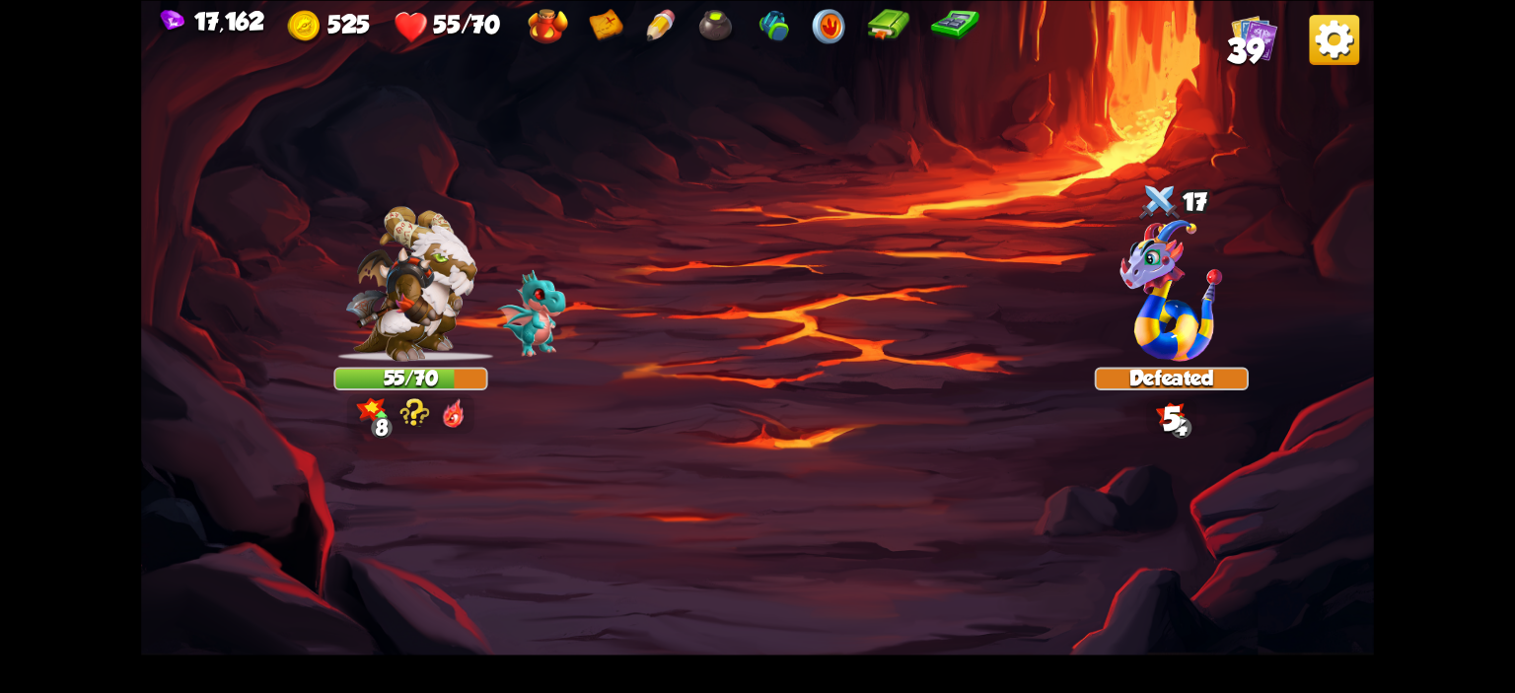
click at [197, 203] on img at bounding box center [757, 346] width 1233 height 693
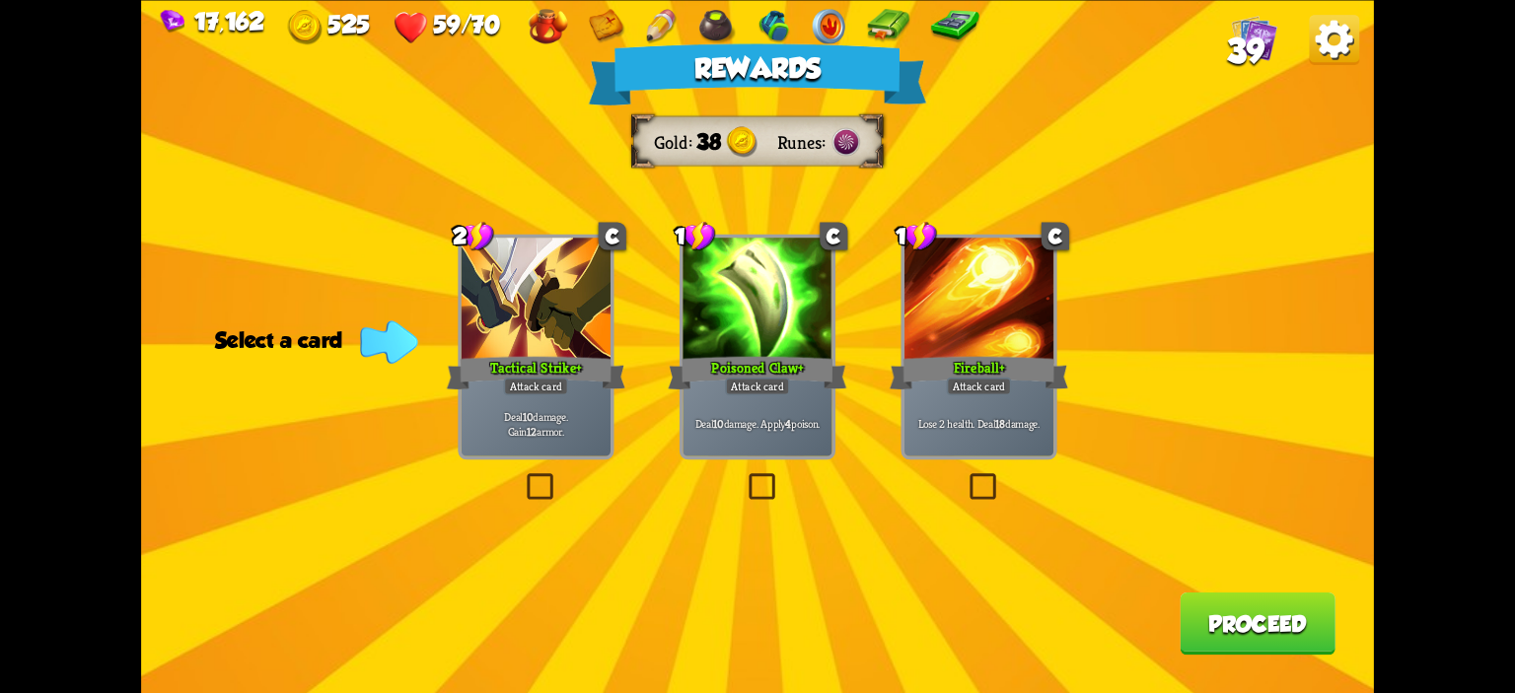
click at [882, 363] on div "Rewards Gold 38 Runes Select a card 2 C Tactical Strike+ Attack card Deal 10 da…" at bounding box center [757, 346] width 1233 height 693
click at [738, 346] on div at bounding box center [756, 300] width 149 height 125
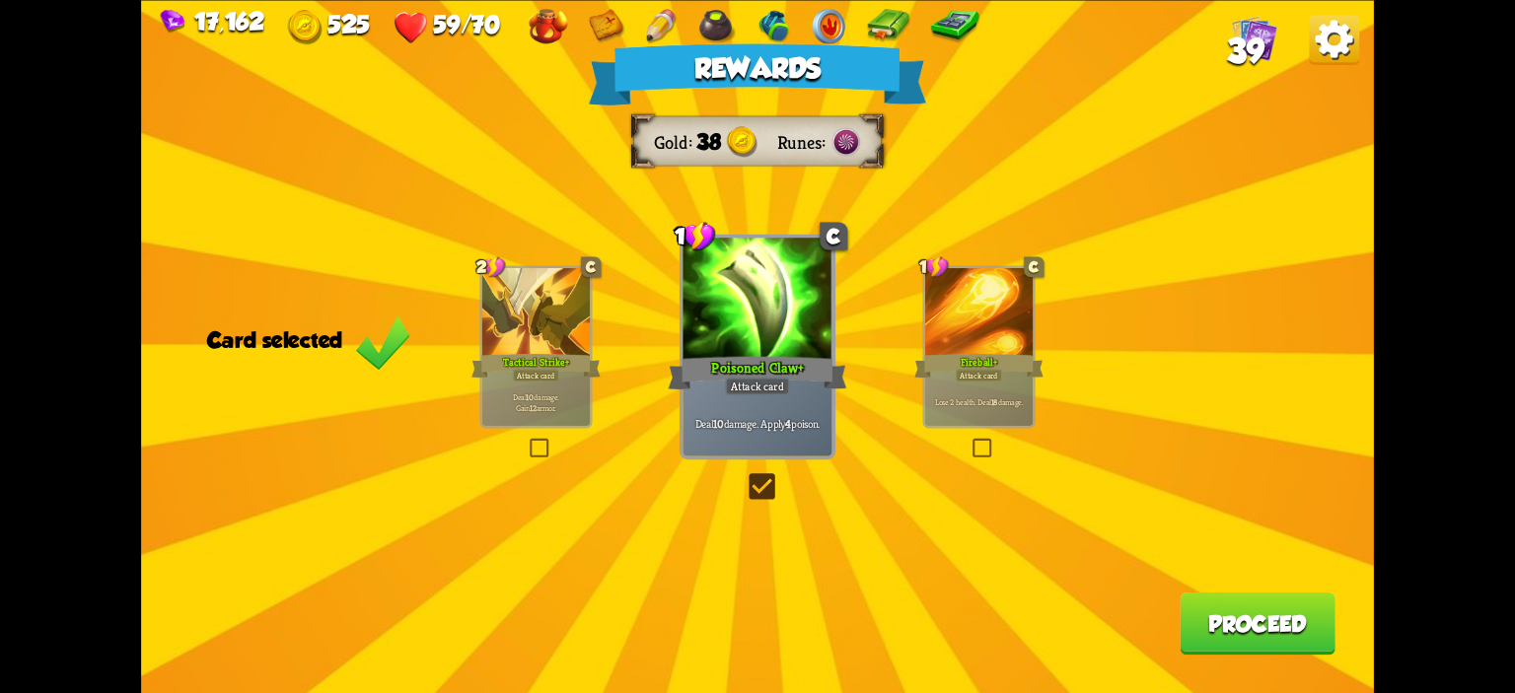
click at [1223, 603] on button "Proceed" at bounding box center [1258, 623] width 156 height 62
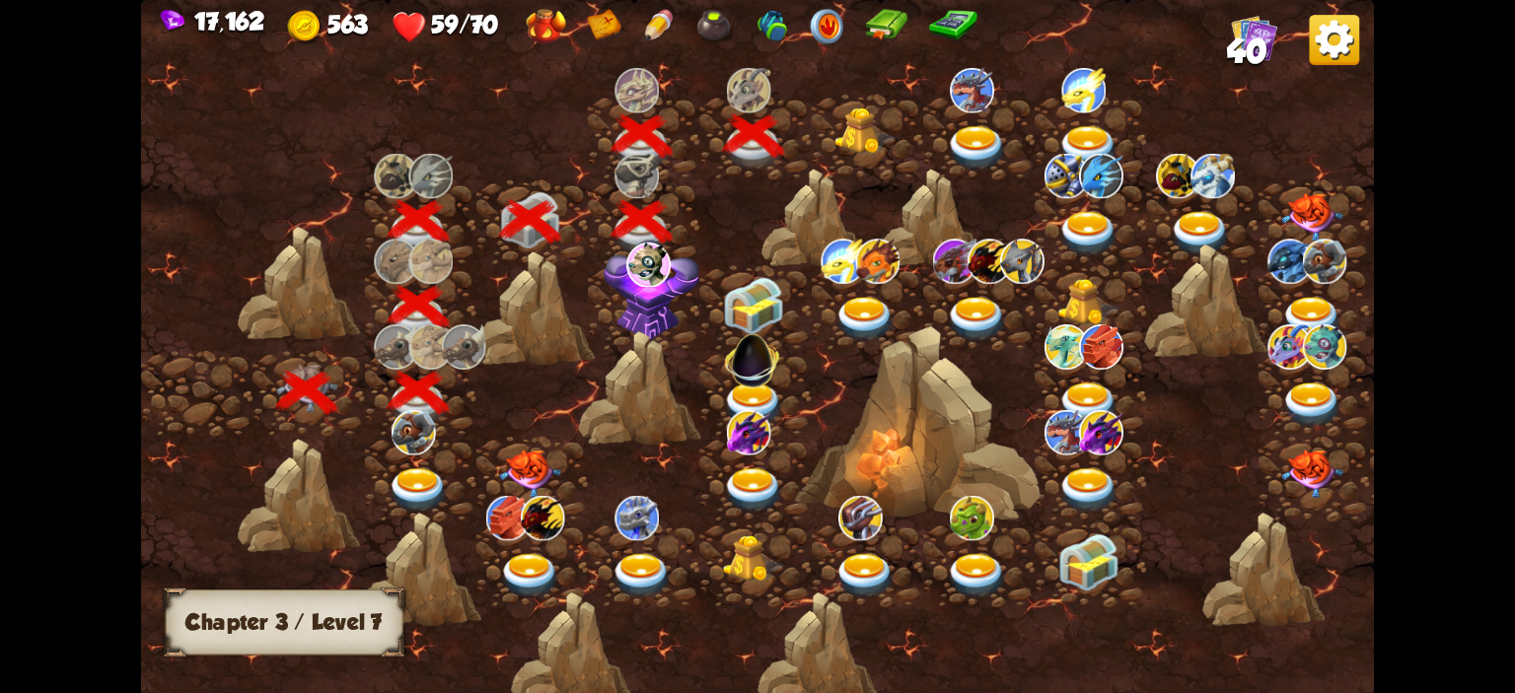
click at [877, 159] on div at bounding box center [867, 138] width 111 height 86
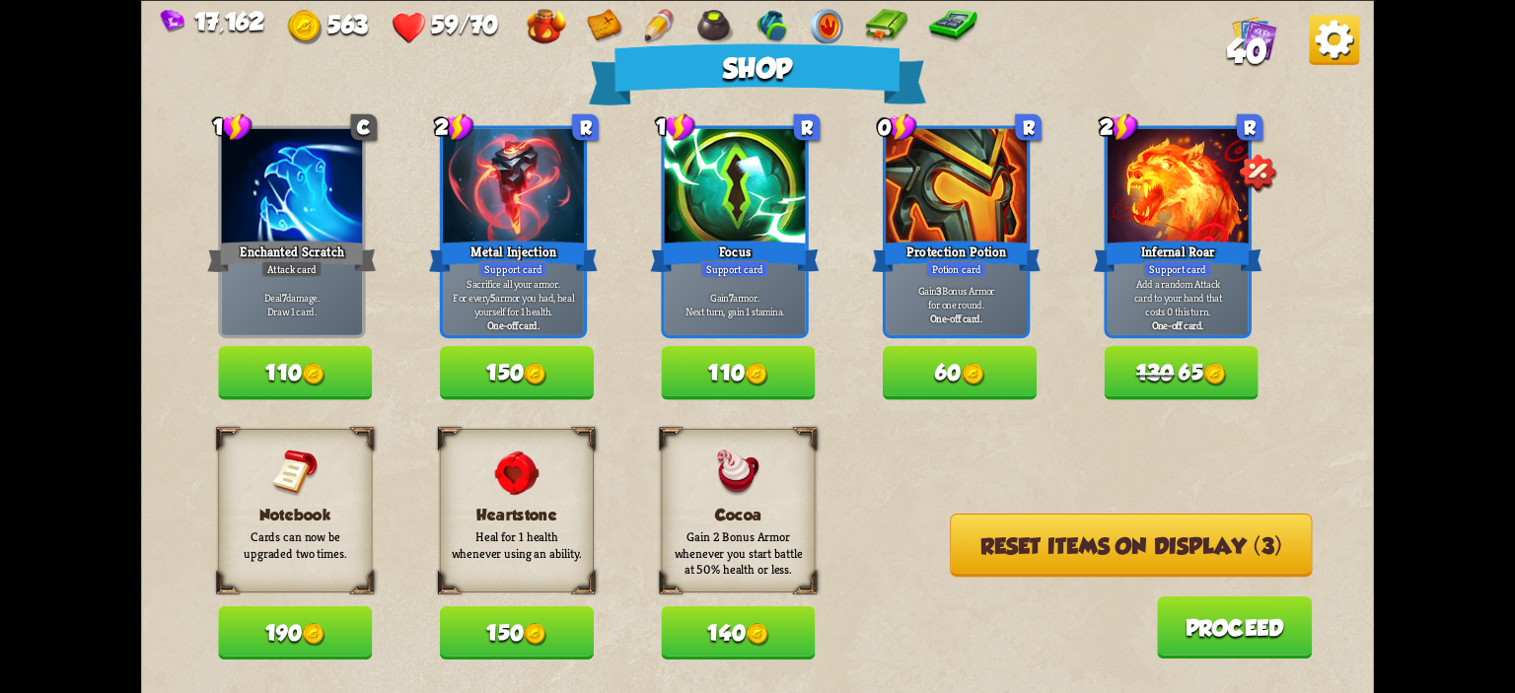
click at [1132, 539] on button "Reset items on display (3)" at bounding box center [1131, 544] width 362 height 63
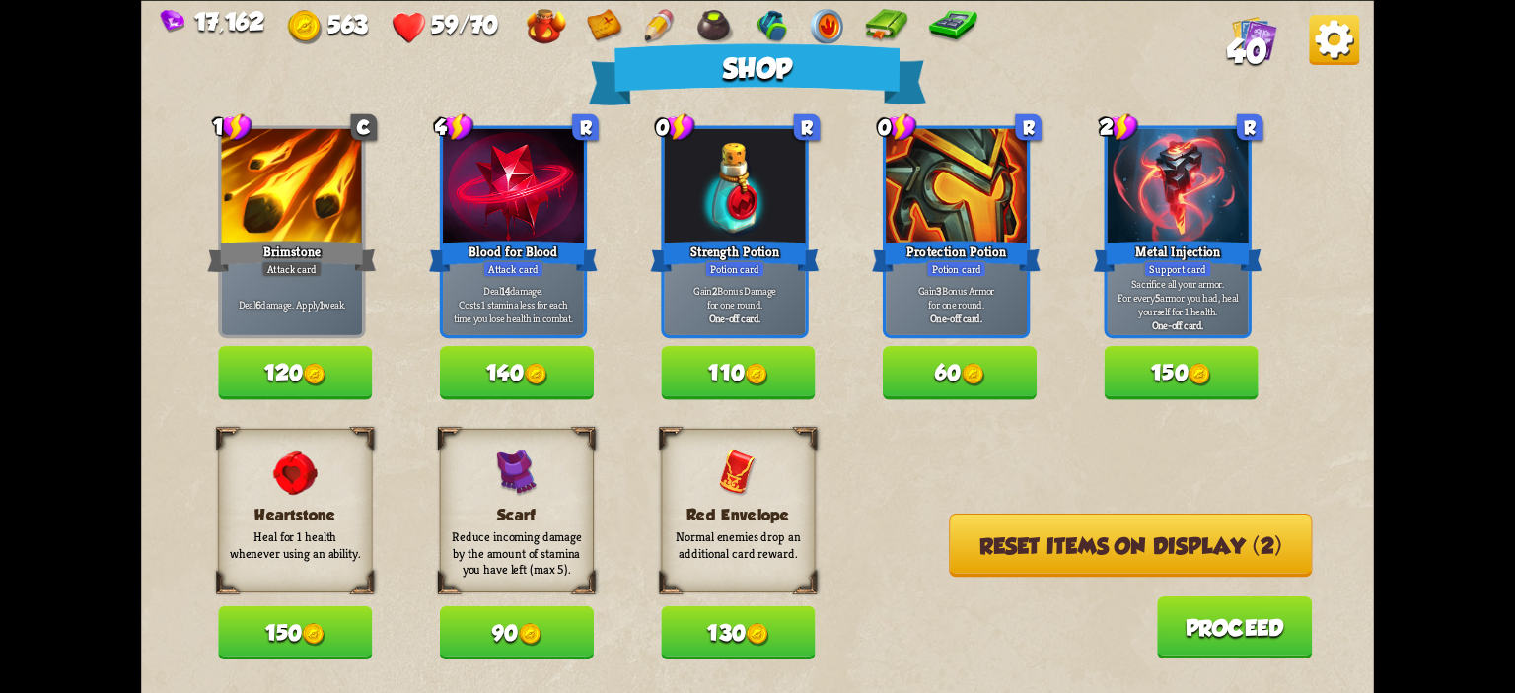
click at [1132, 539] on button "Reset items on display (2)" at bounding box center [1130, 544] width 363 height 63
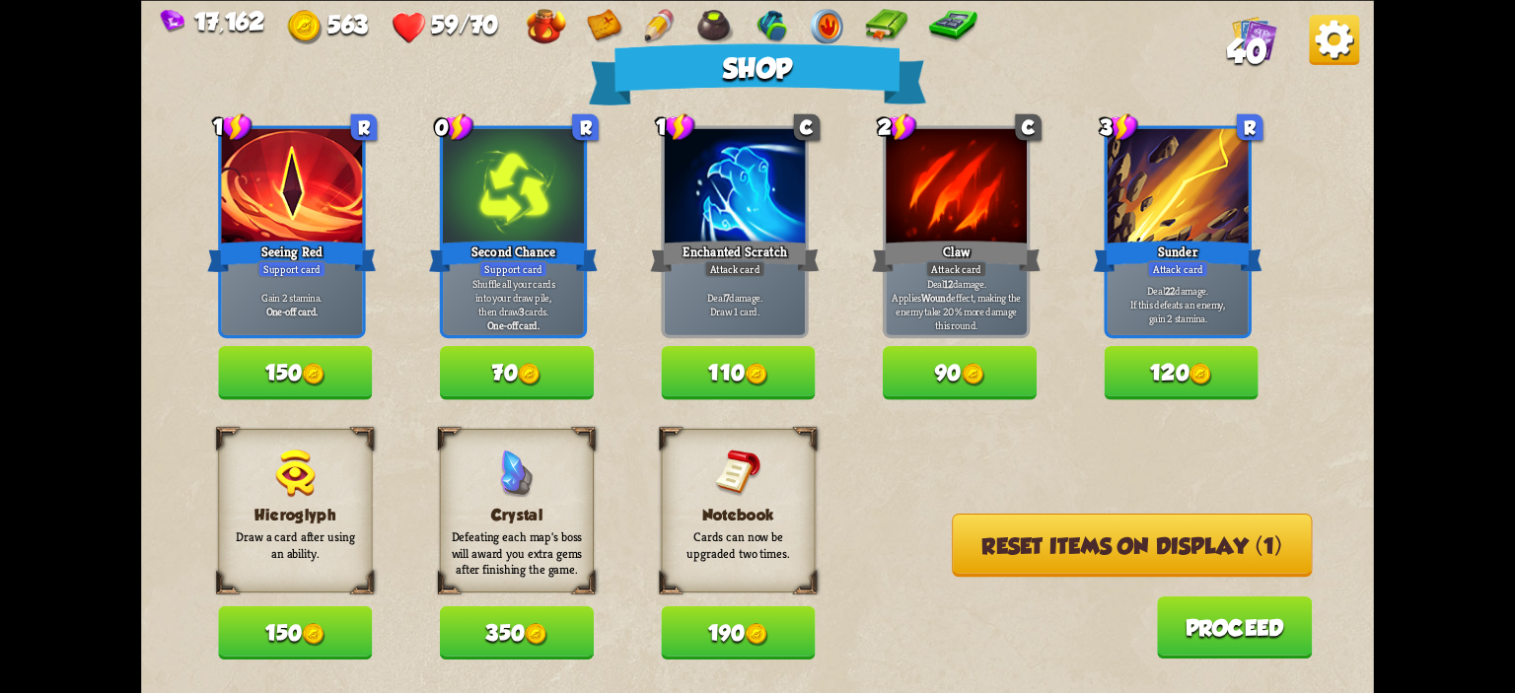
click at [312, 390] on button "150" at bounding box center [295, 372] width 154 height 53
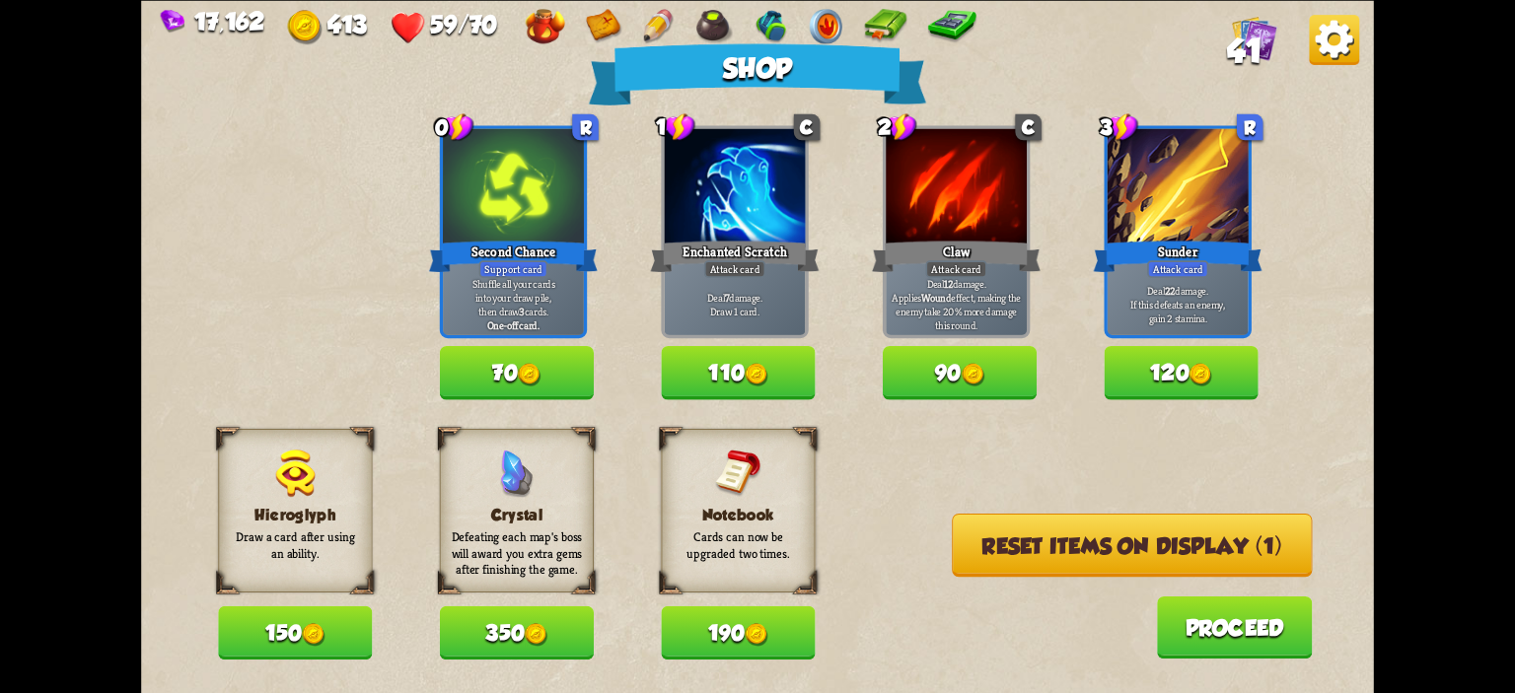
click at [1040, 537] on button "Reset items on display (1)" at bounding box center [1132, 544] width 360 height 63
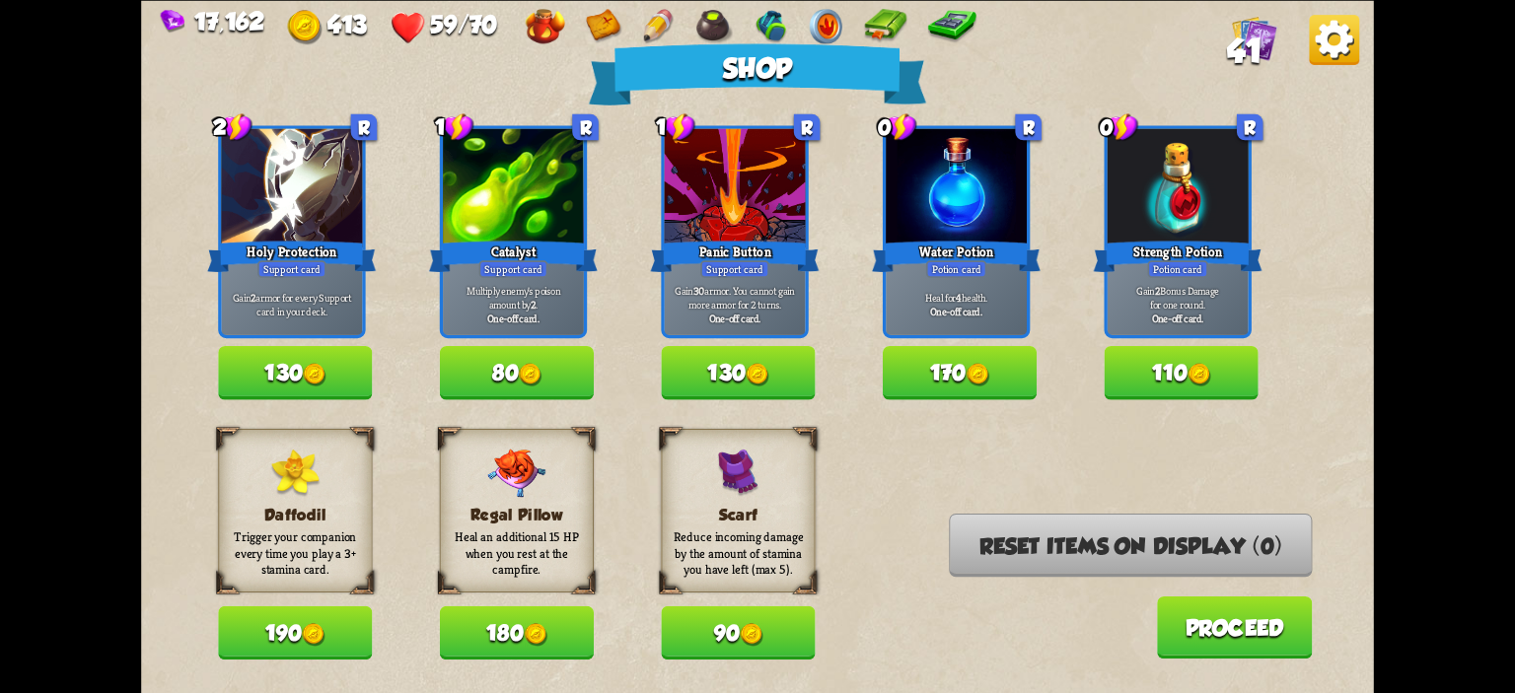
click at [989, 380] on img at bounding box center [978, 374] width 23 height 23
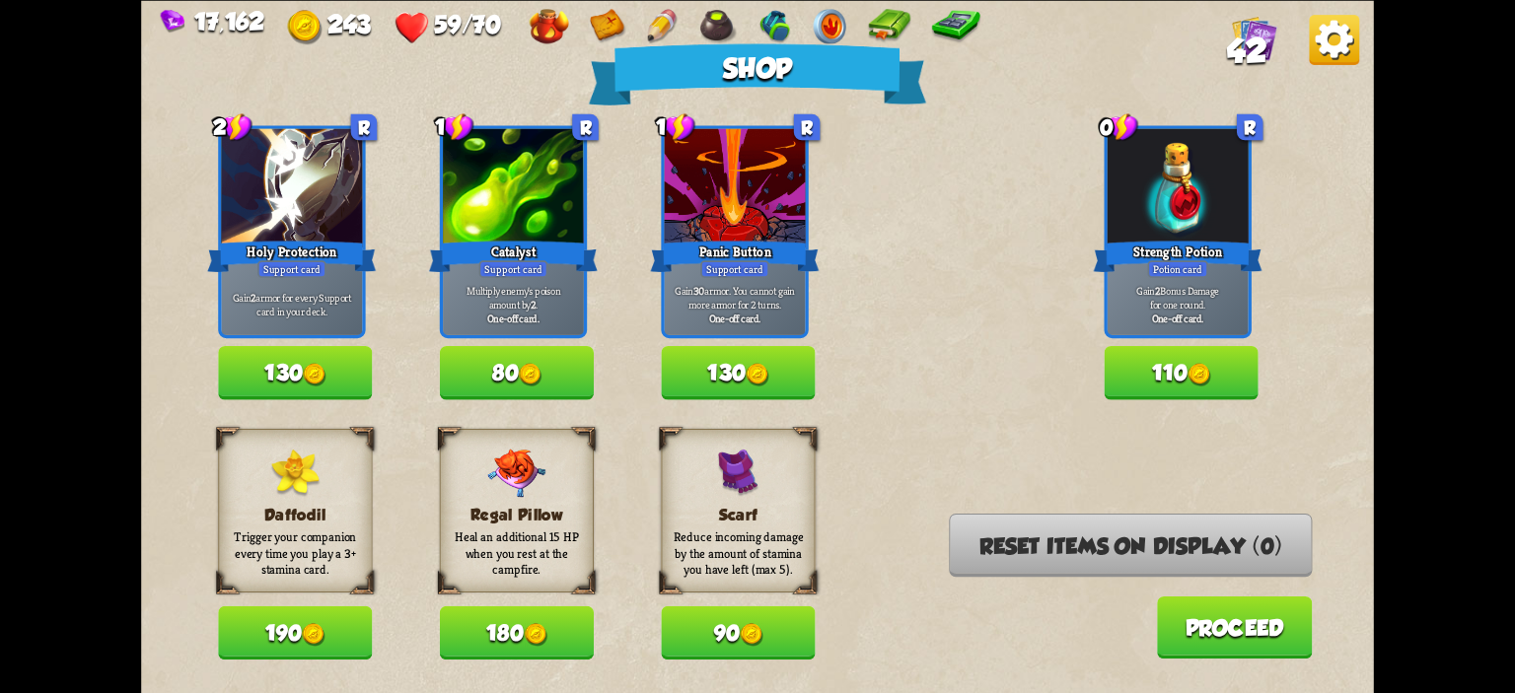
click at [1152, 369] on button "110" at bounding box center [1182, 372] width 154 height 53
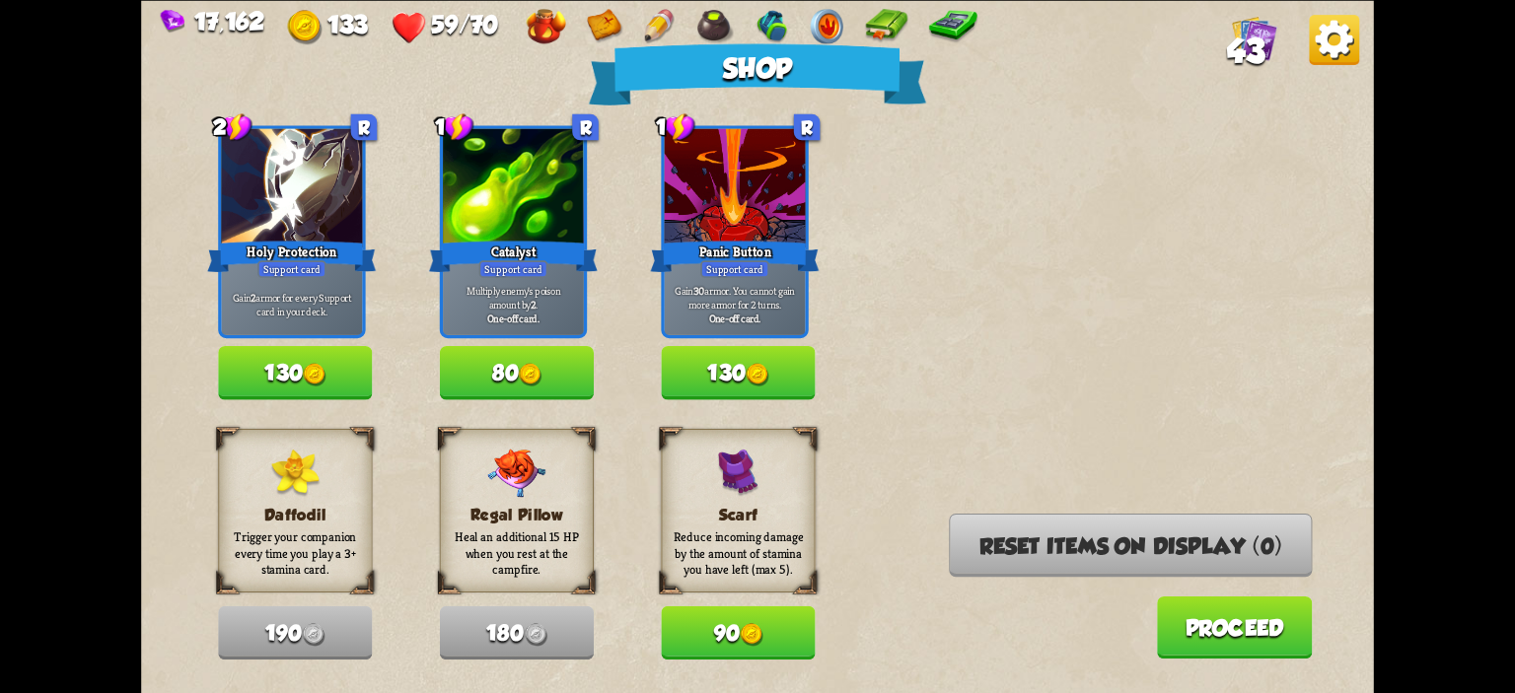
click at [250, 378] on button "130" at bounding box center [295, 372] width 154 height 53
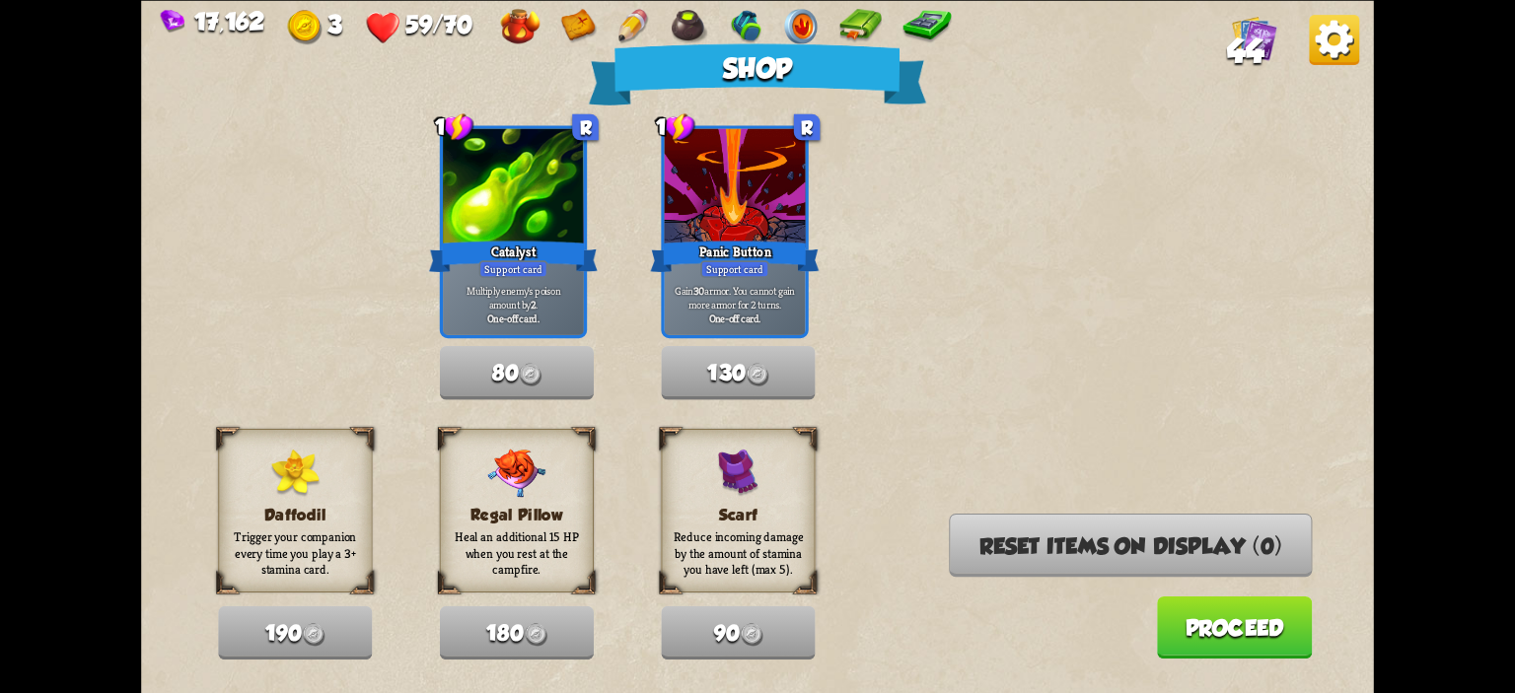
click at [1207, 657] on button "Proceed" at bounding box center [1235, 627] width 156 height 62
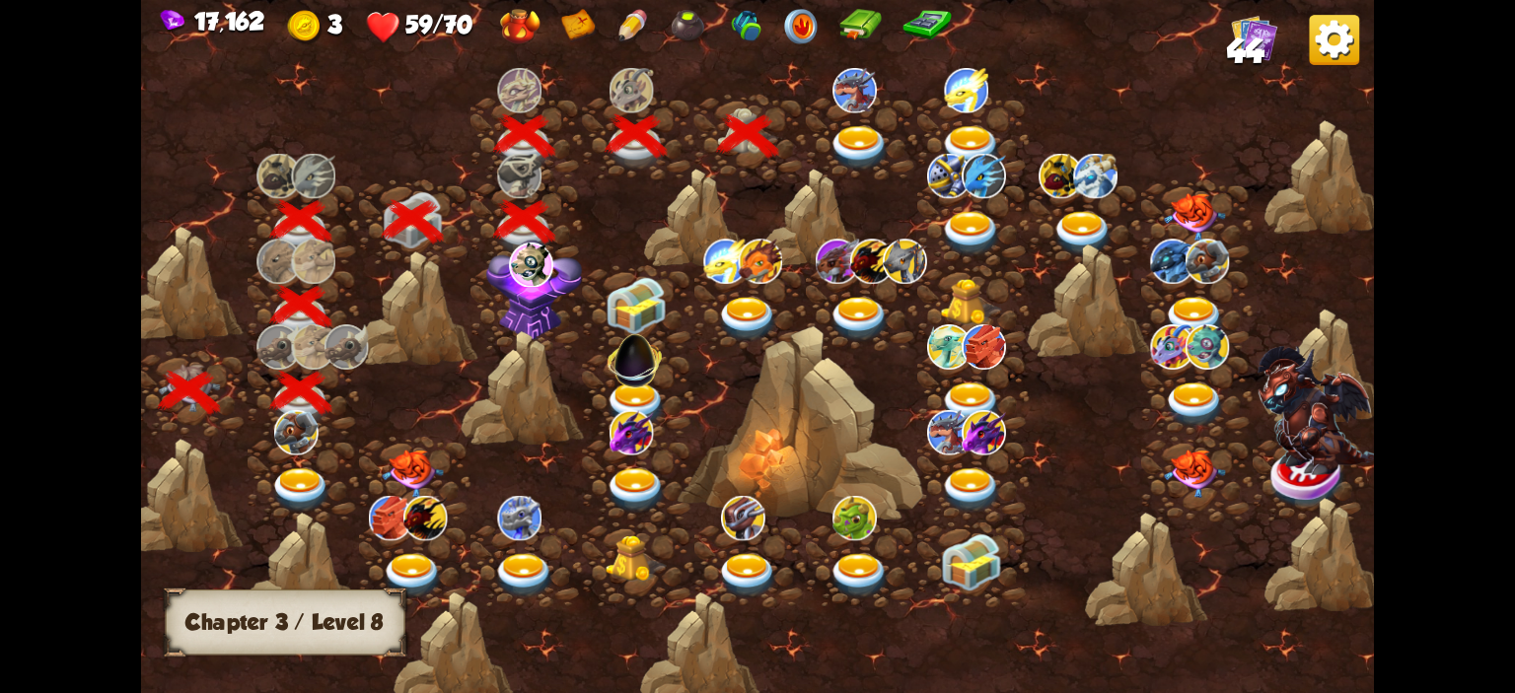
scroll to position [0, 126]
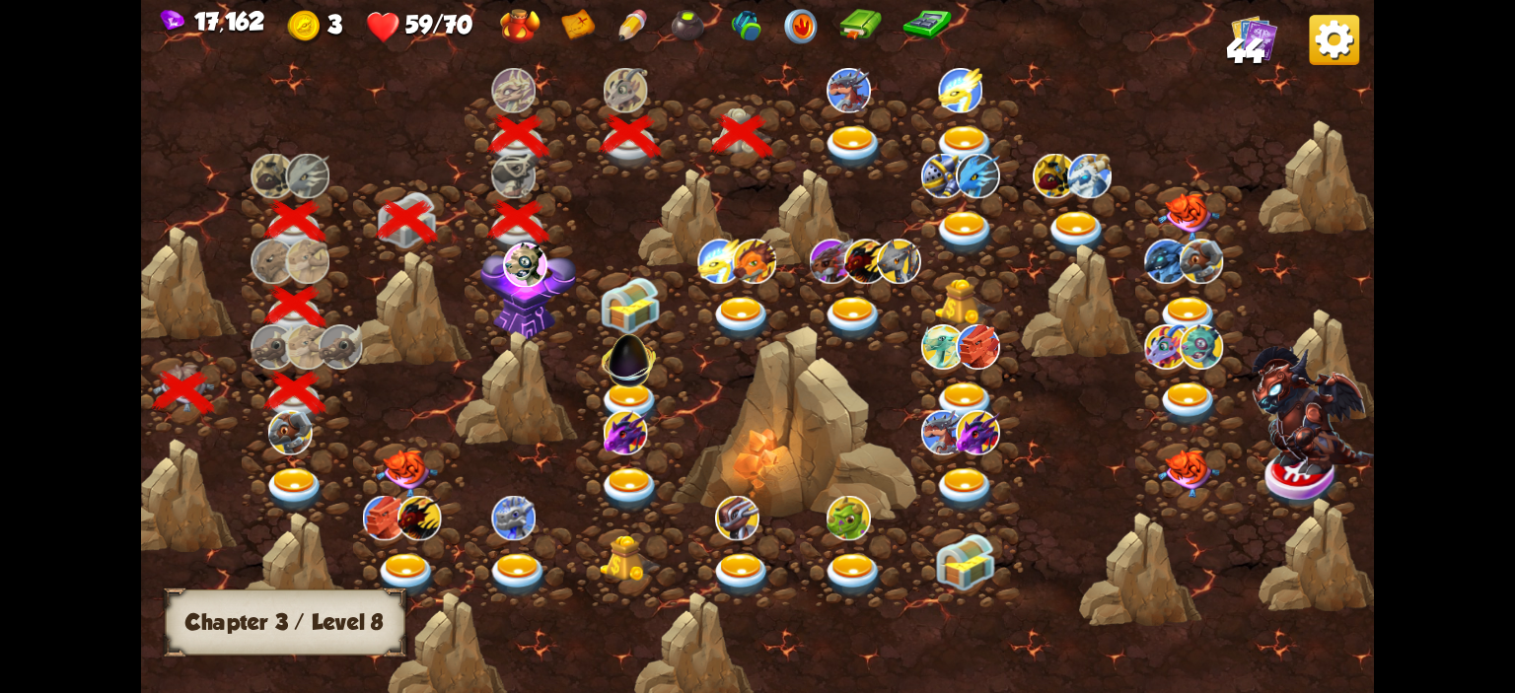
click at [844, 134] on img at bounding box center [853, 148] width 61 height 45
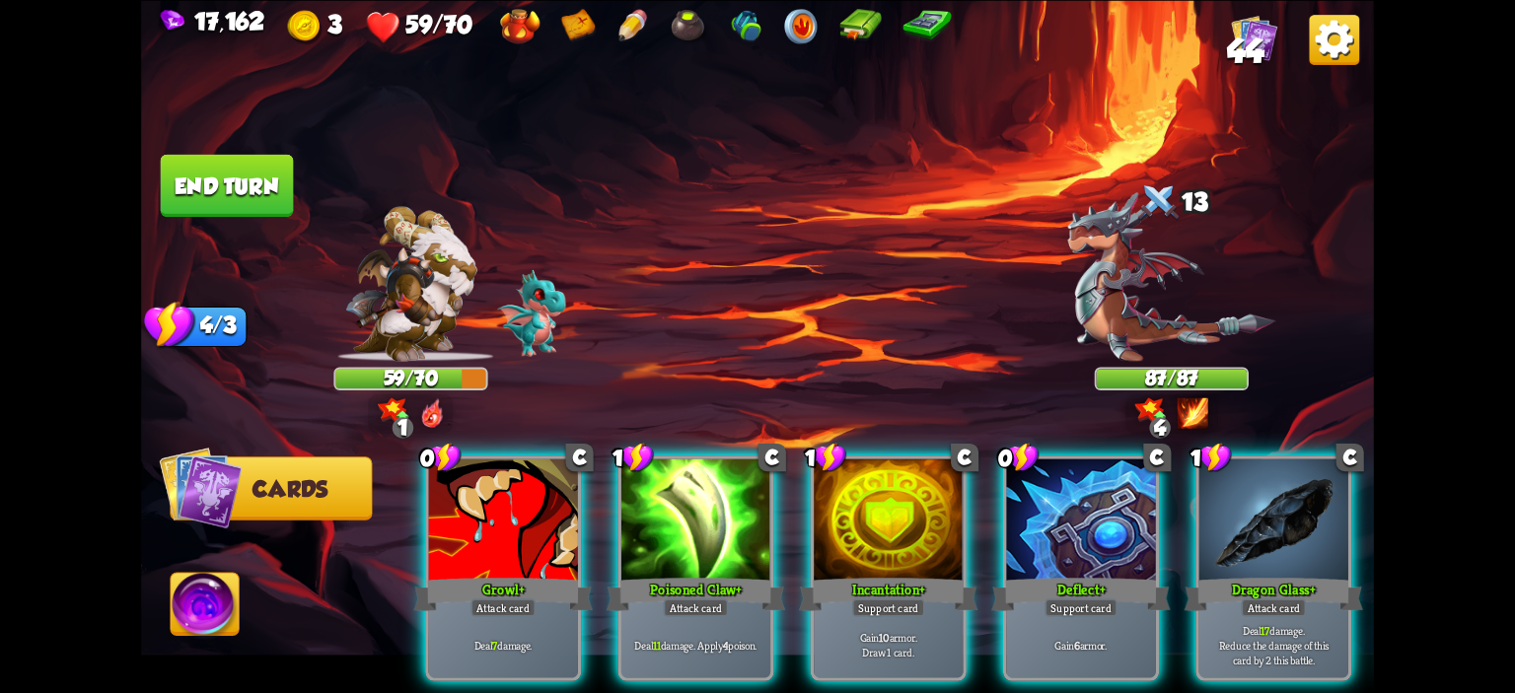
click at [1087, 454] on div "0 C Growl+ Attack card Deal 7 damage. 1 C Poisoned Claw+ Attack card Deal 11 da…" at bounding box center [881, 540] width 986 height 308
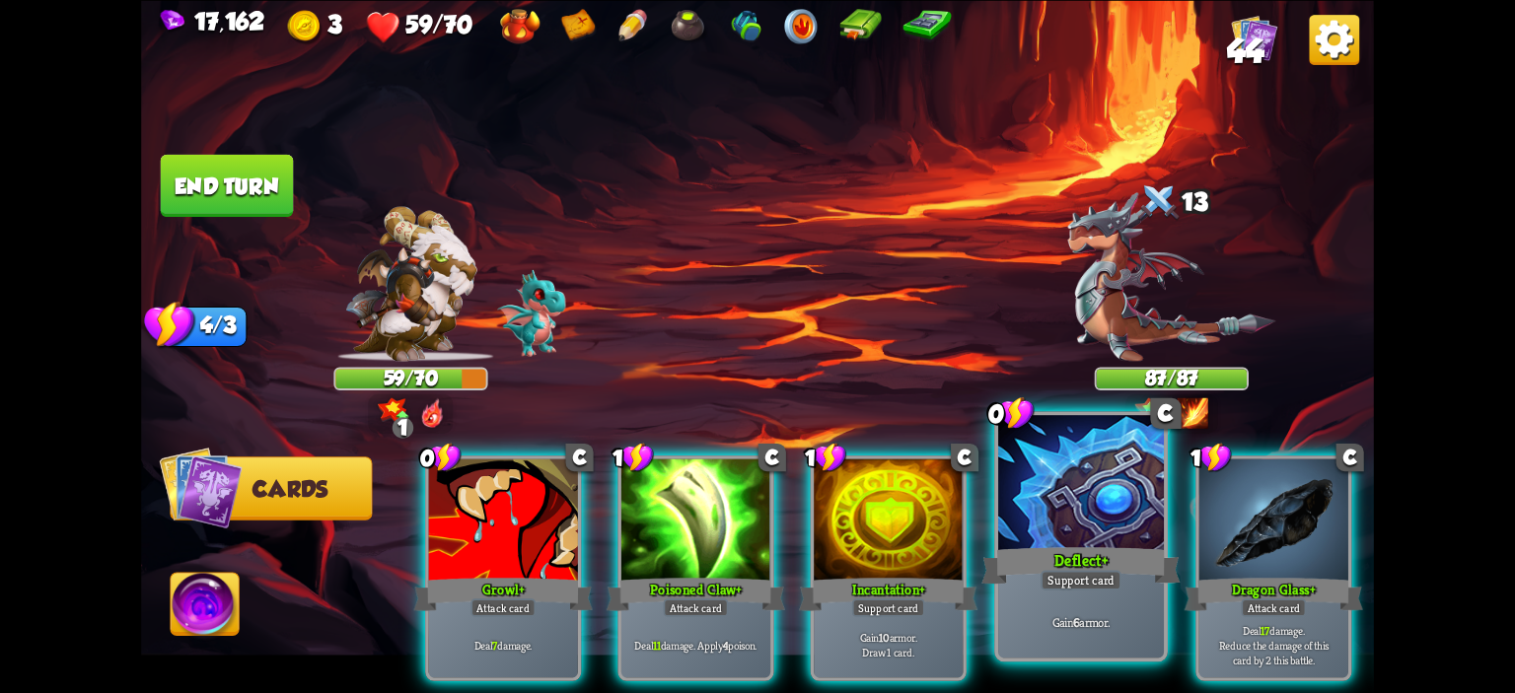
click at [1085, 487] on div at bounding box center [1081, 485] width 166 height 140
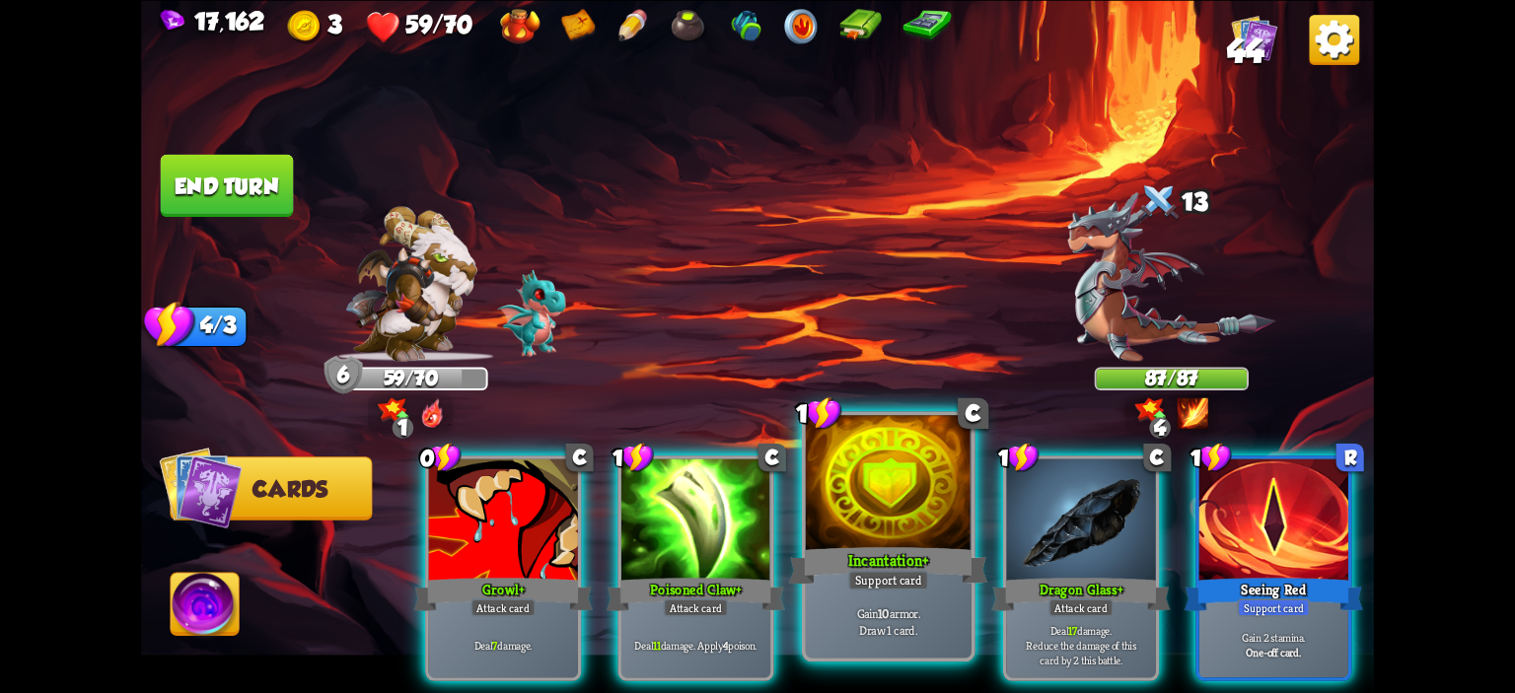
click at [895, 494] on div at bounding box center [889, 485] width 166 height 140
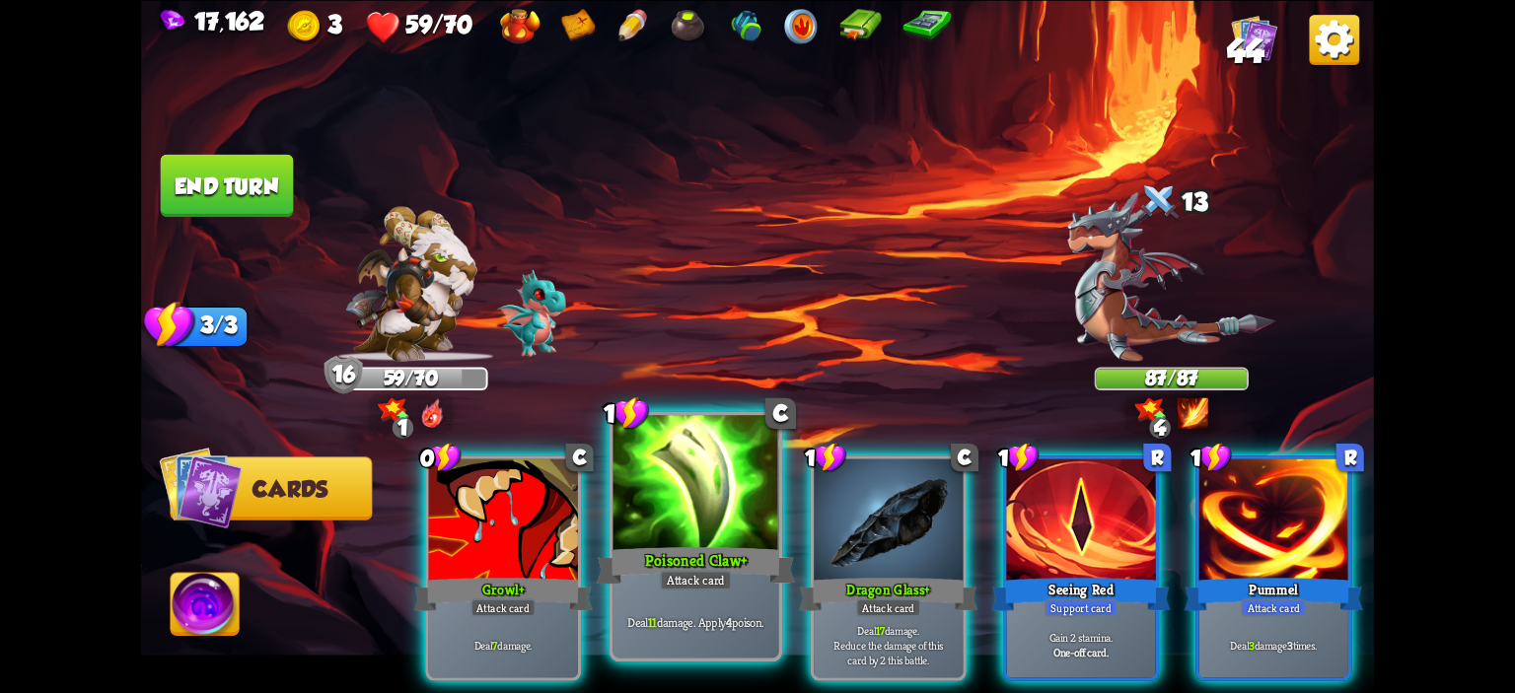
click at [702, 488] on div at bounding box center [696, 485] width 166 height 140
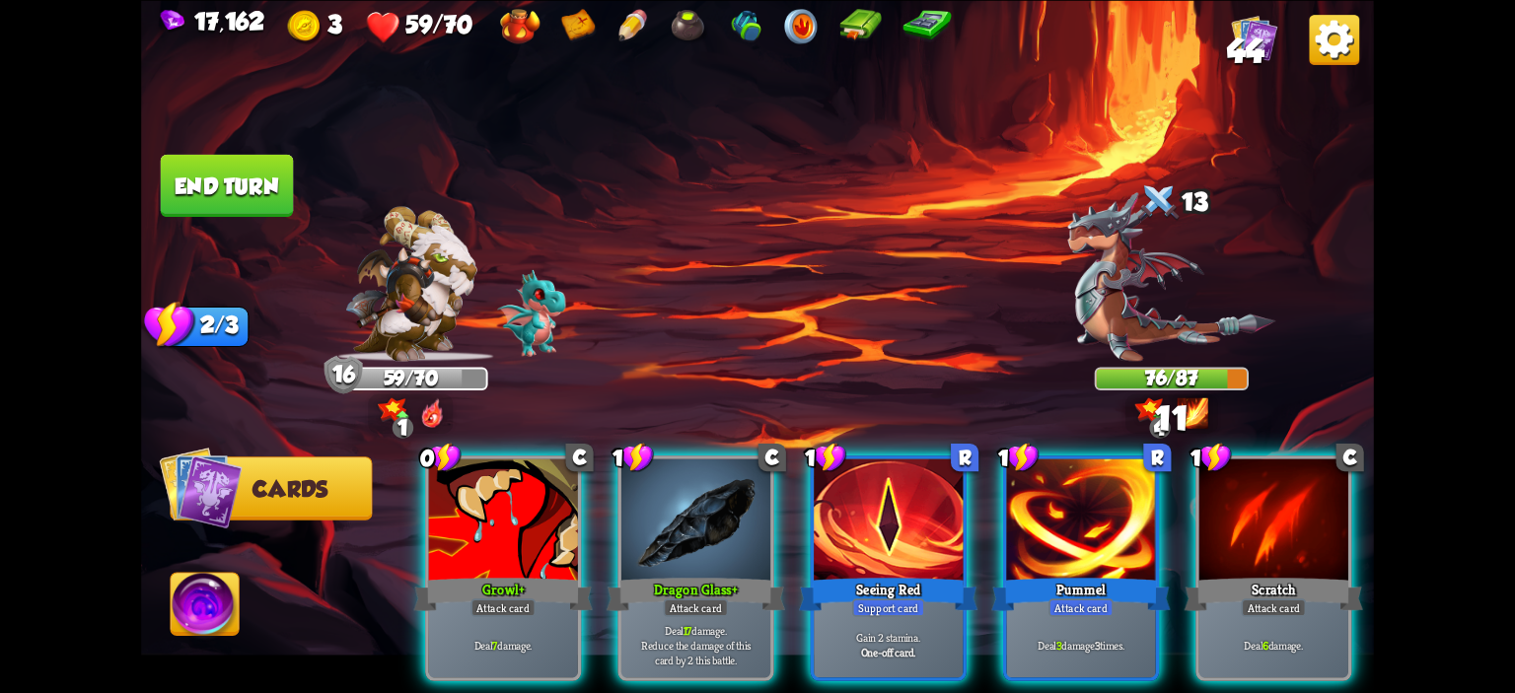
click at [702, 488] on div at bounding box center [695, 521] width 149 height 125
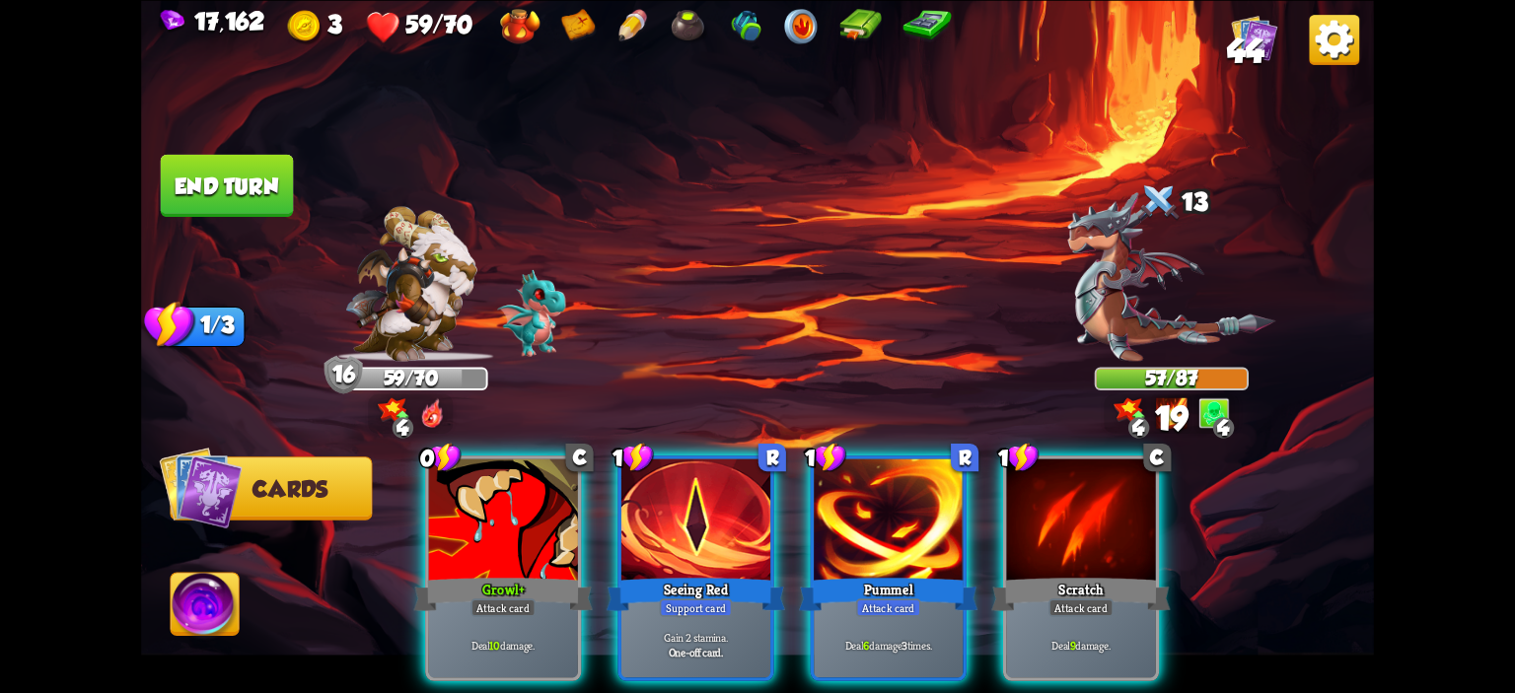
click at [702, 488] on div at bounding box center [695, 521] width 149 height 125
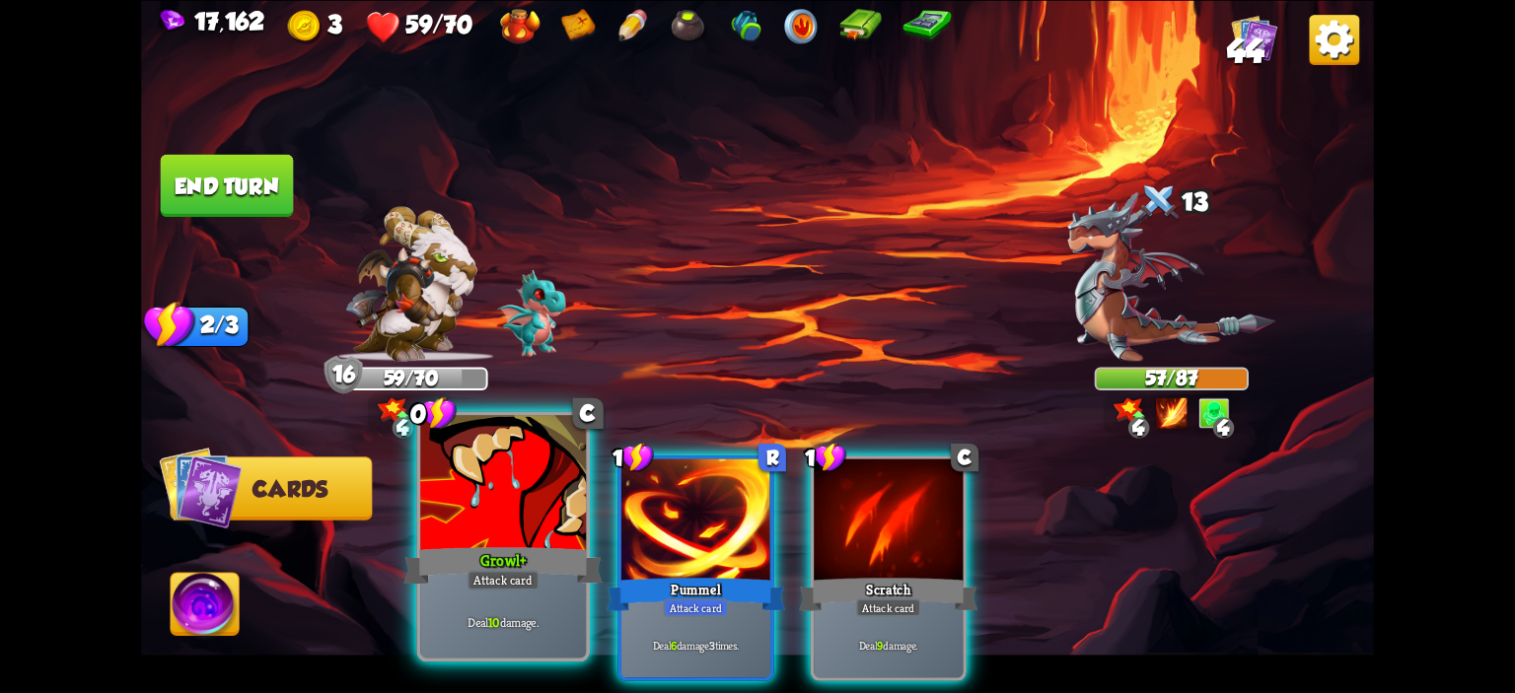
click at [547, 513] on div at bounding box center [503, 485] width 166 height 140
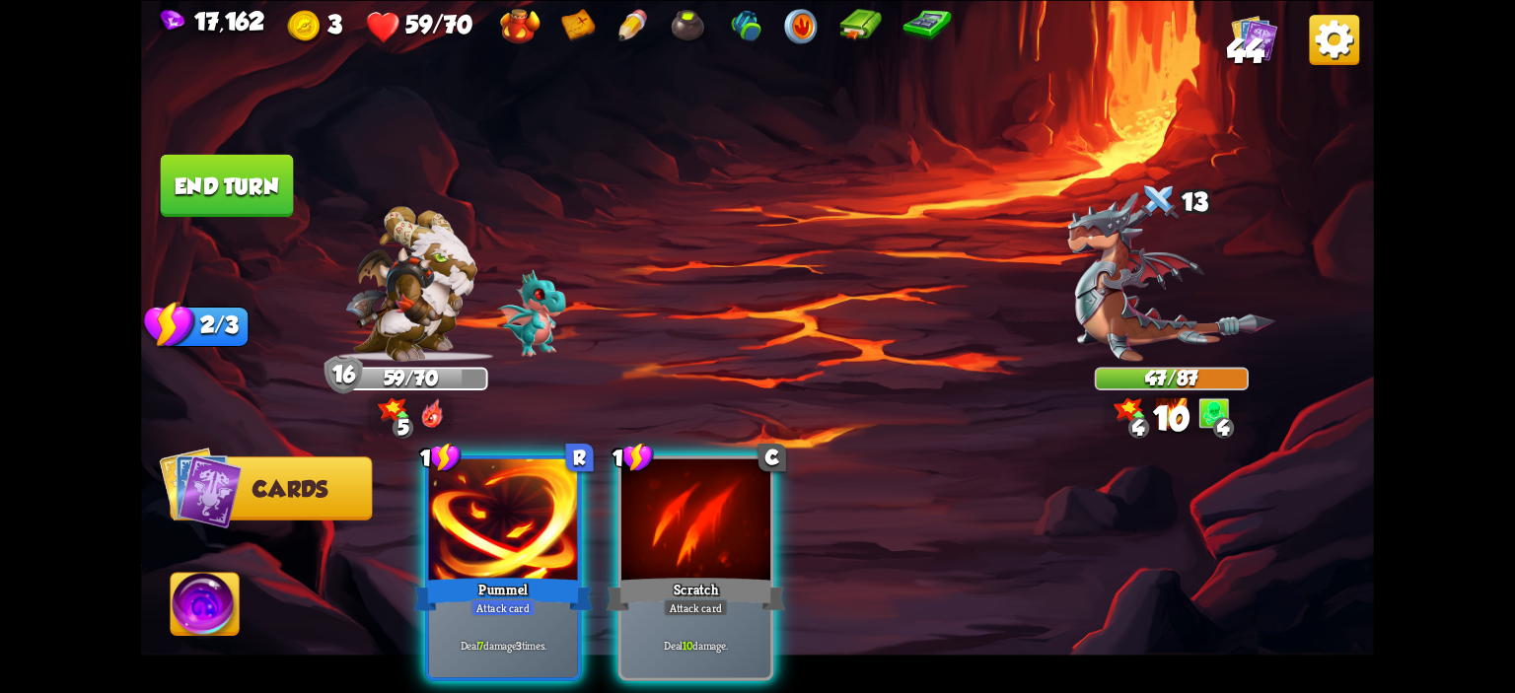
click at [547, 513] on div at bounding box center [503, 521] width 149 height 125
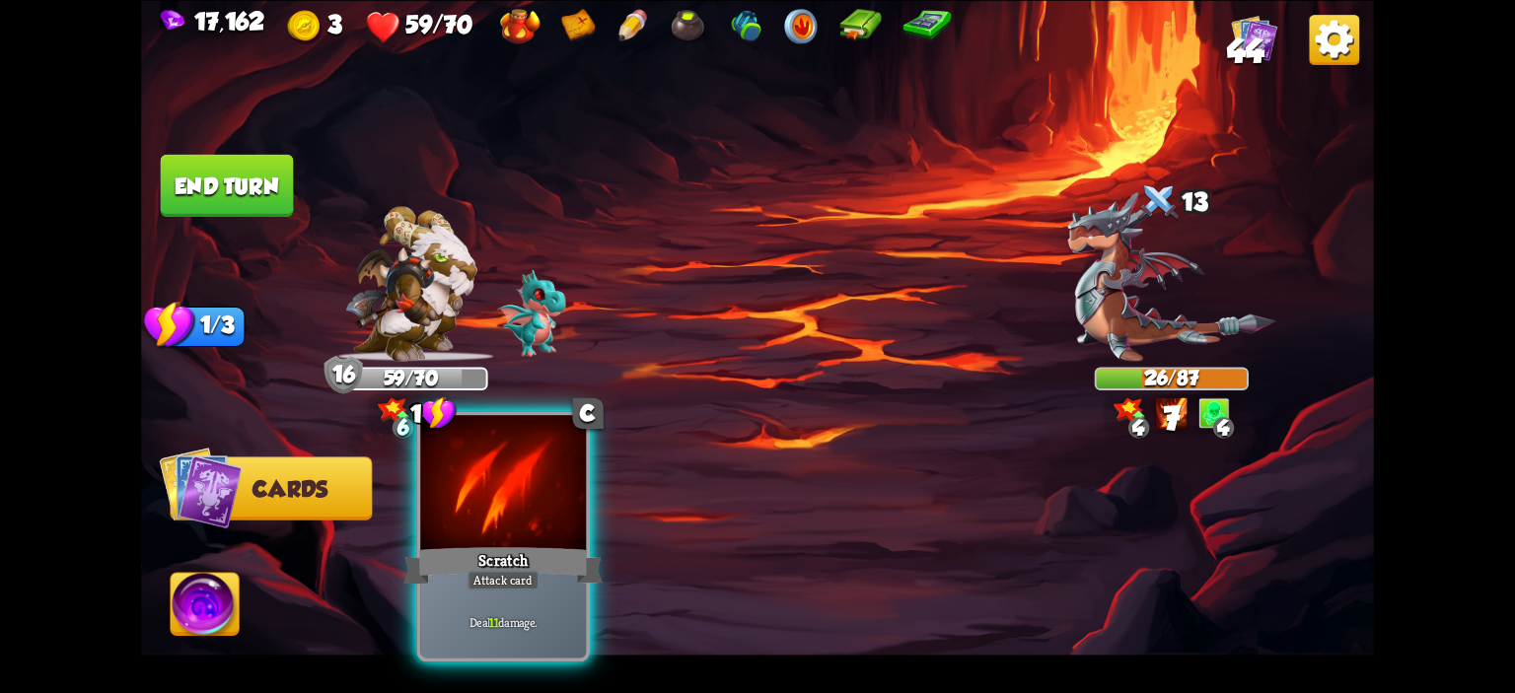
click at [537, 527] on div at bounding box center [503, 485] width 166 height 140
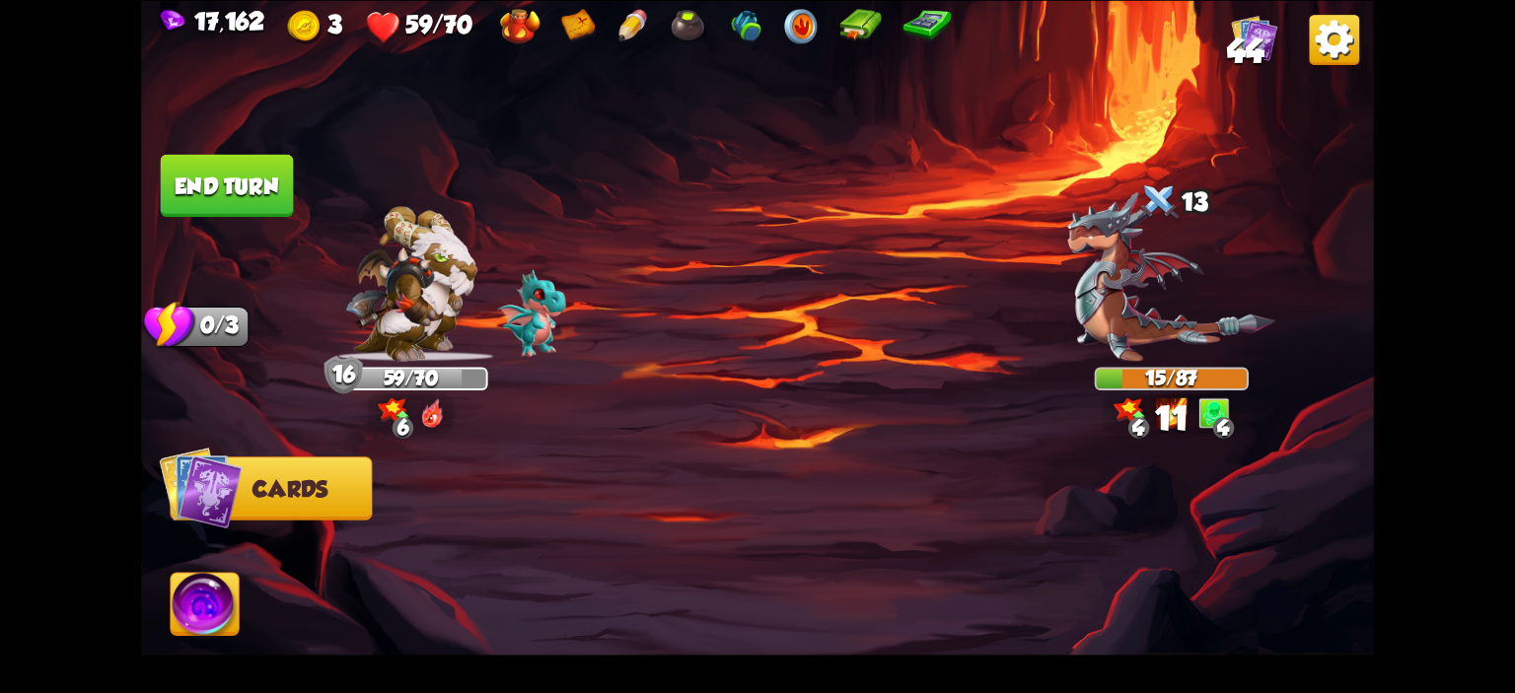
click at [222, 171] on button "End turn" at bounding box center [227, 185] width 133 height 62
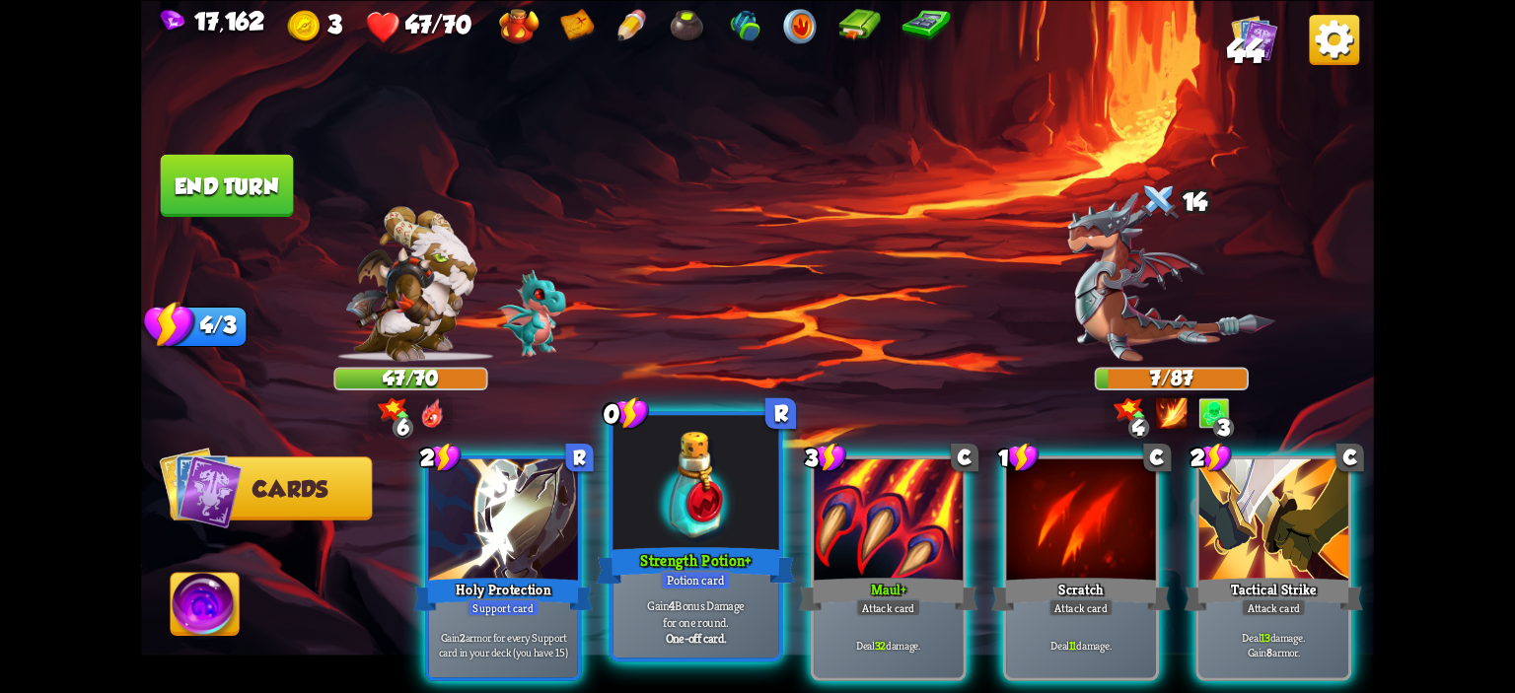
click at [684, 494] on div at bounding box center [696, 485] width 166 height 140
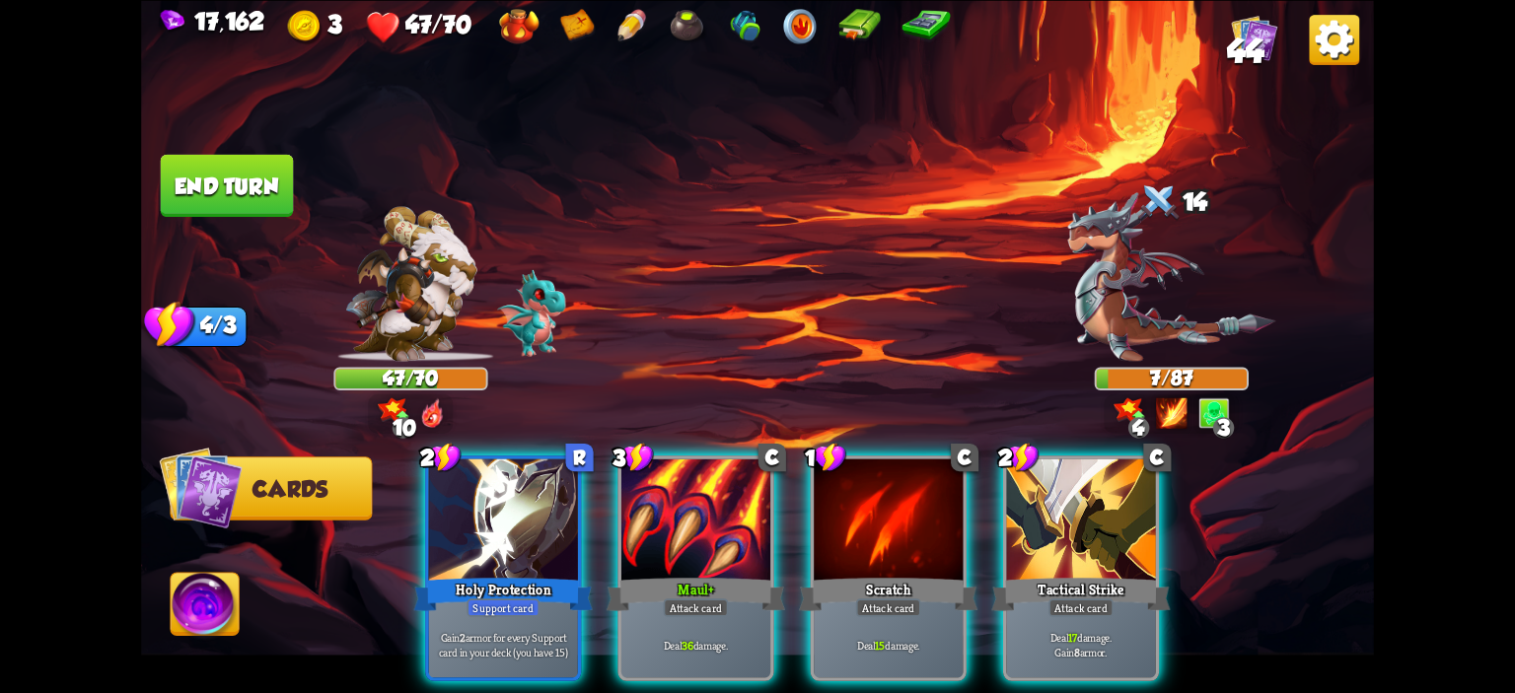
click at [228, 588] on img at bounding box center [205, 607] width 68 height 69
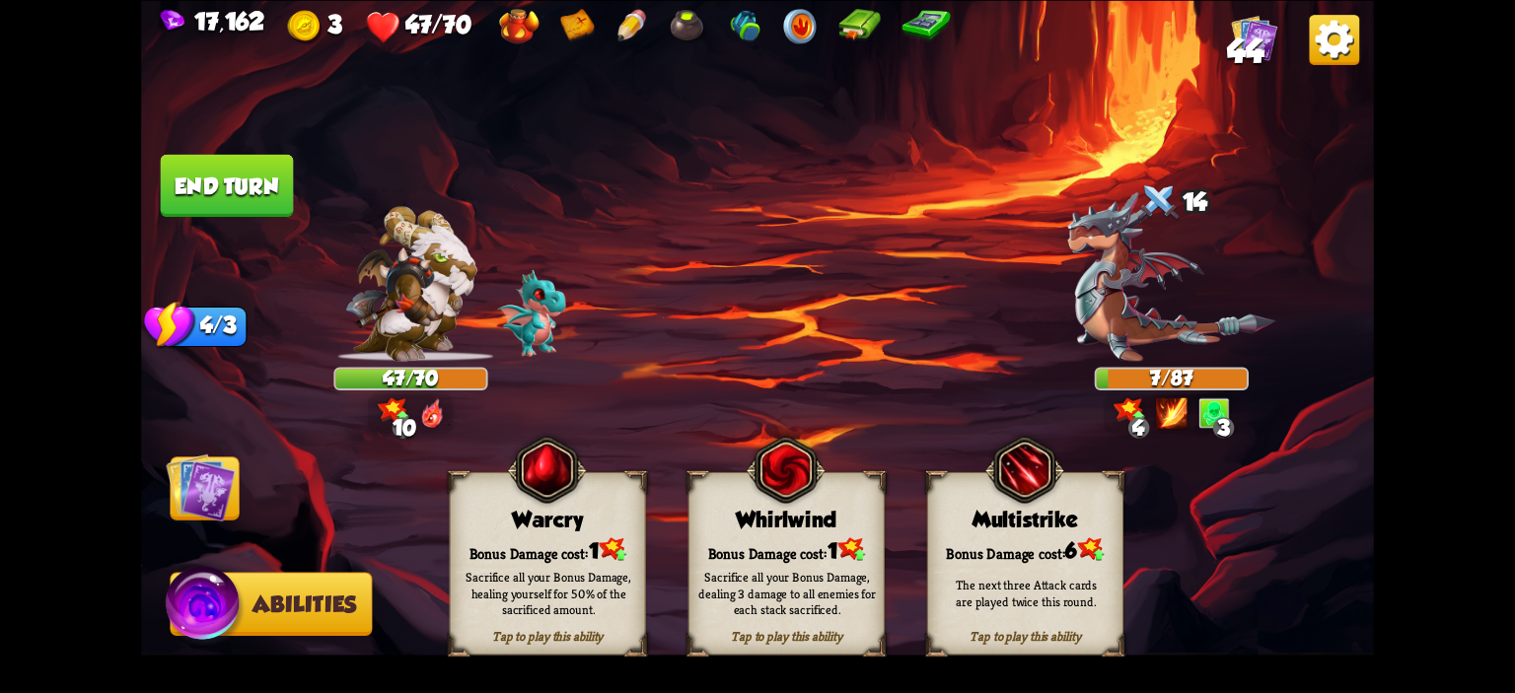
click at [436, 527] on img at bounding box center [757, 346] width 1233 height 693
click at [456, 523] on div "Warcry" at bounding box center [548, 519] width 194 height 25
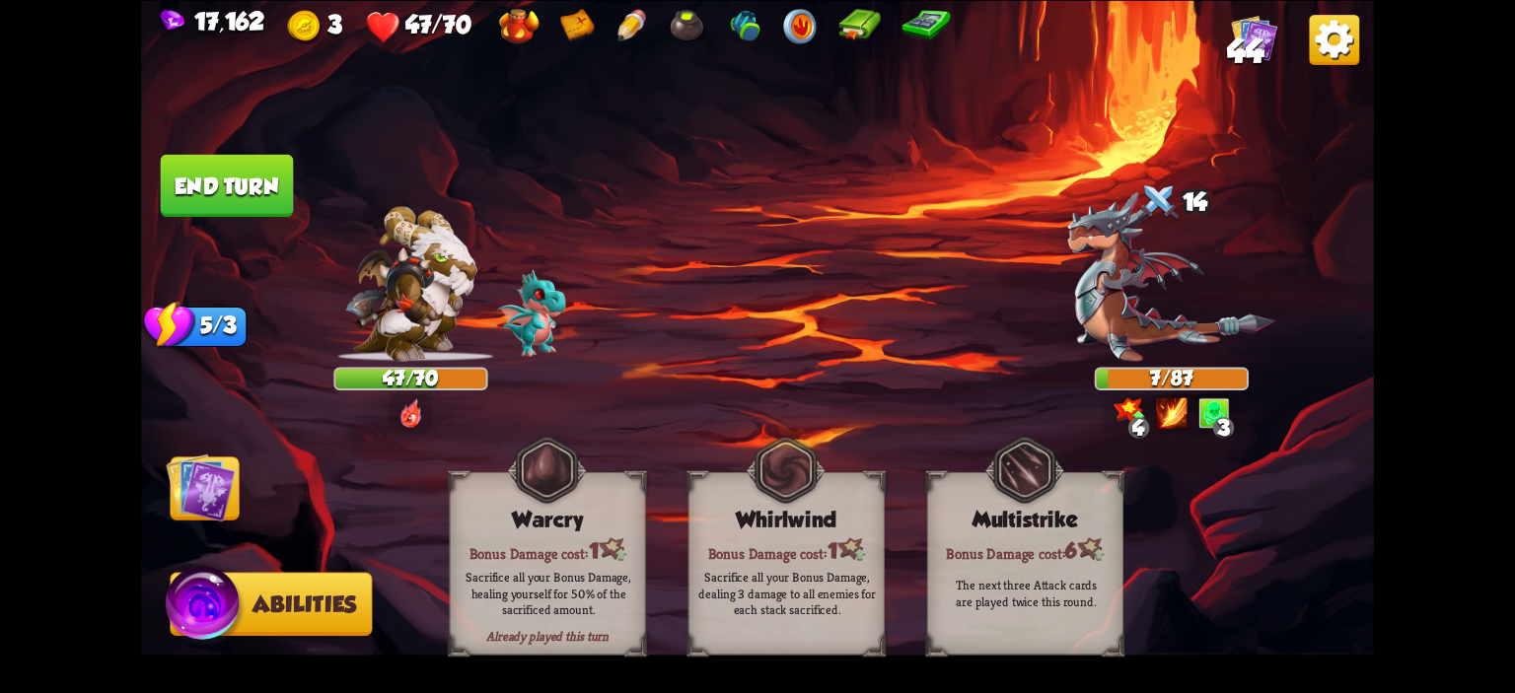
click at [277, 463] on img at bounding box center [757, 346] width 1233 height 693
click at [251, 473] on img at bounding box center [757, 346] width 1233 height 693
click at [212, 476] on img at bounding box center [200, 487] width 69 height 69
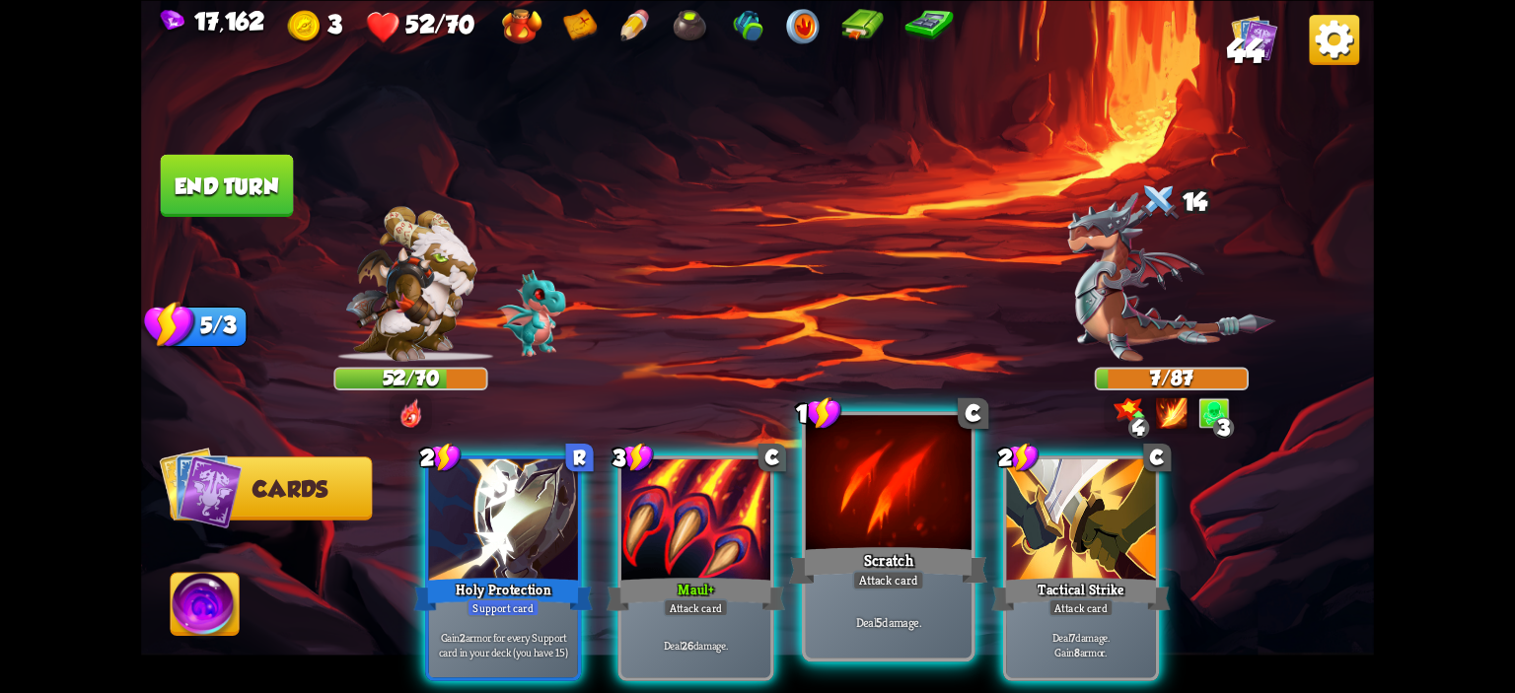
click at [870, 500] on div at bounding box center [889, 485] width 166 height 140
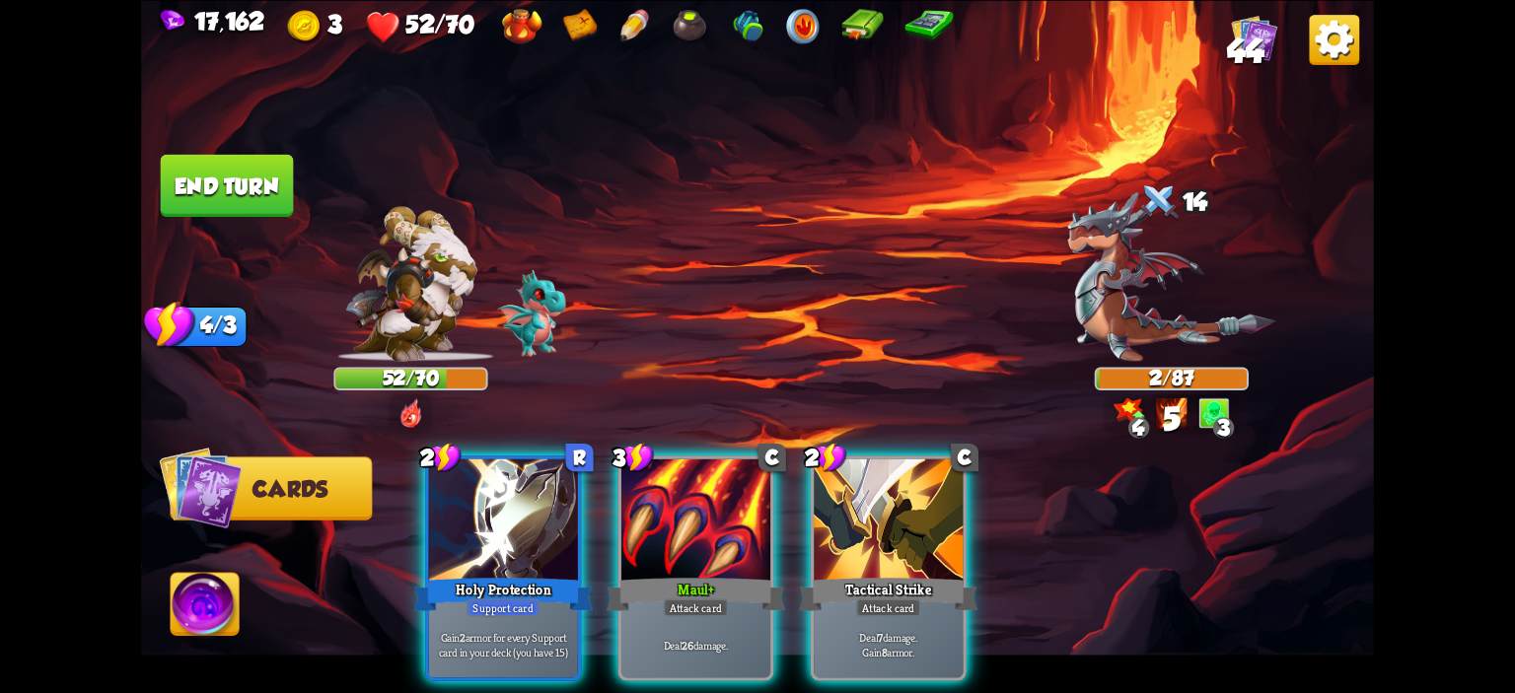
click at [278, 231] on img at bounding box center [757, 346] width 1233 height 693
click at [277, 204] on button "End turn" at bounding box center [227, 185] width 133 height 62
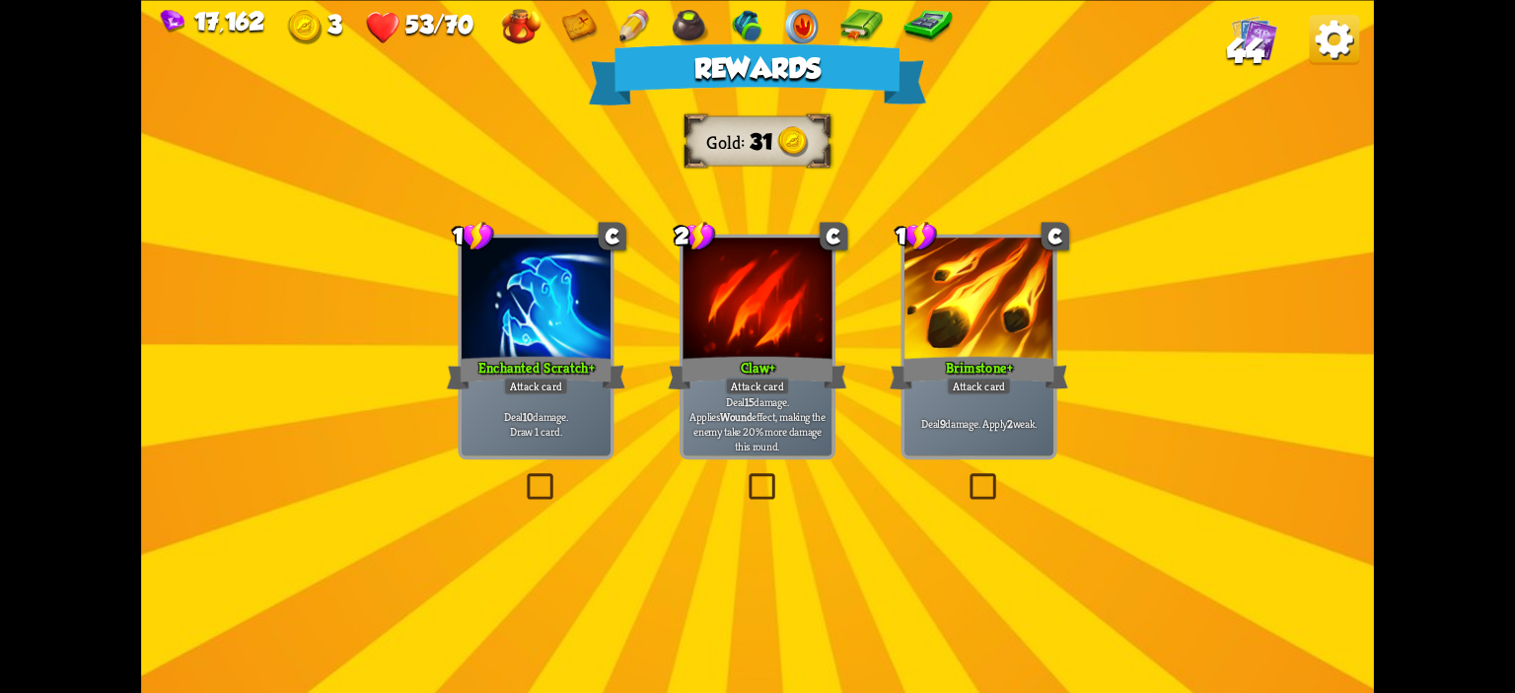
click at [553, 317] on div at bounding box center [536, 300] width 149 height 125
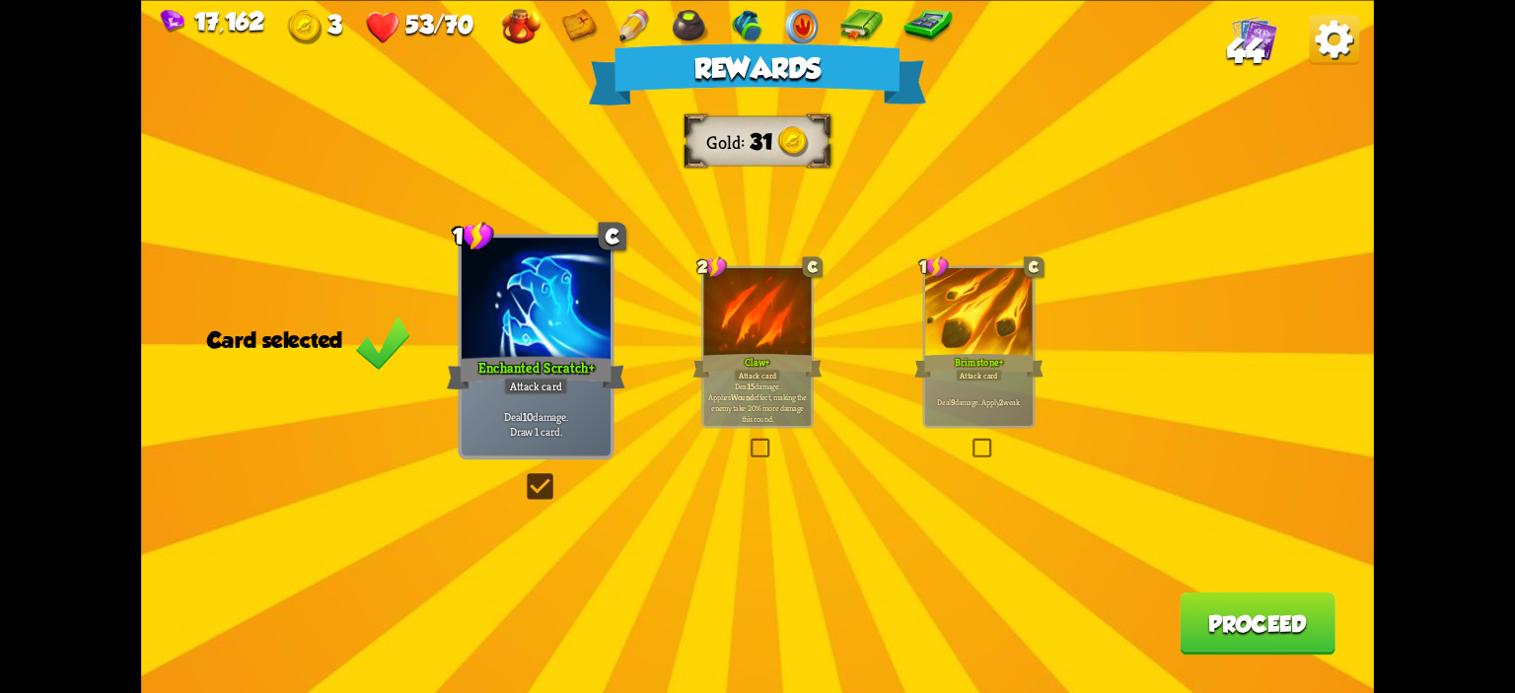
click at [1210, 598] on button "Proceed" at bounding box center [1258, 623] width 156 height 62
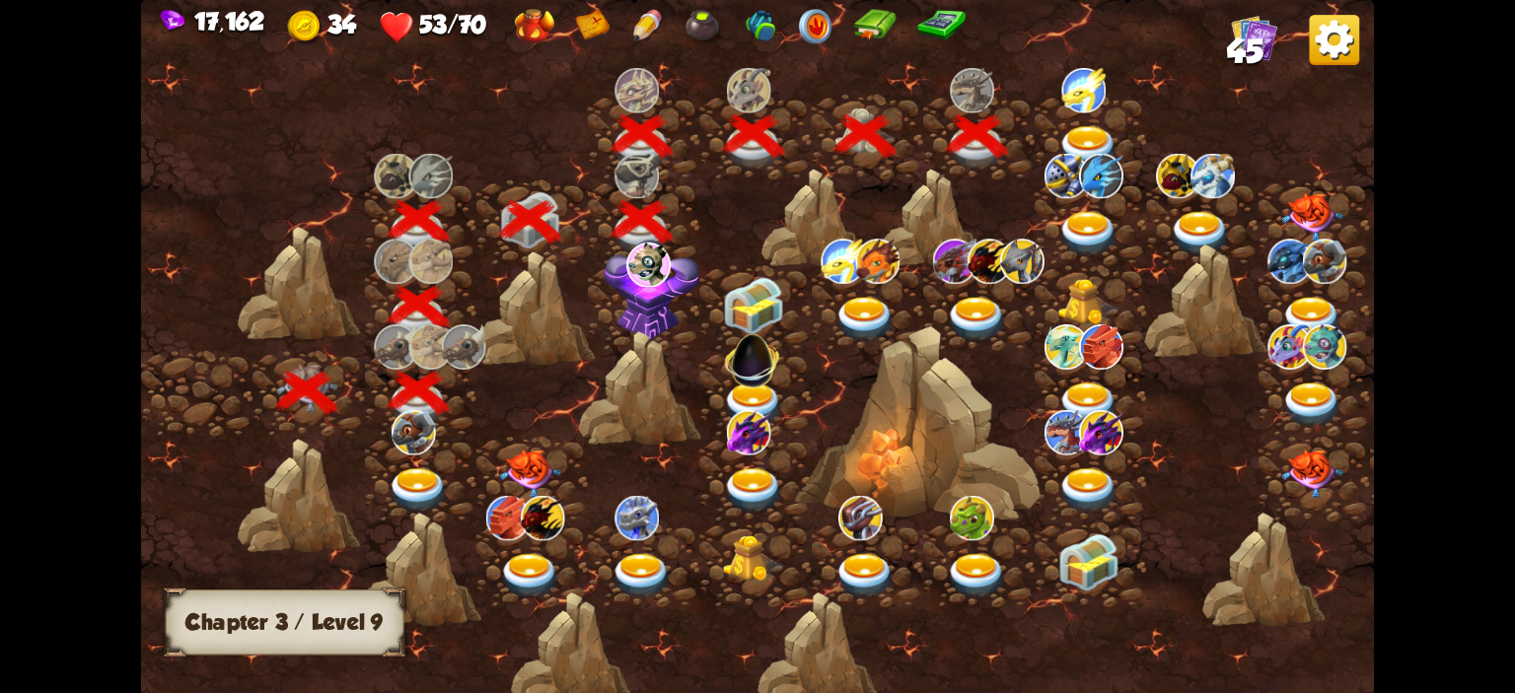
click at [1079, 123] on div at bounding box center [1090, 138] width 111 height 86
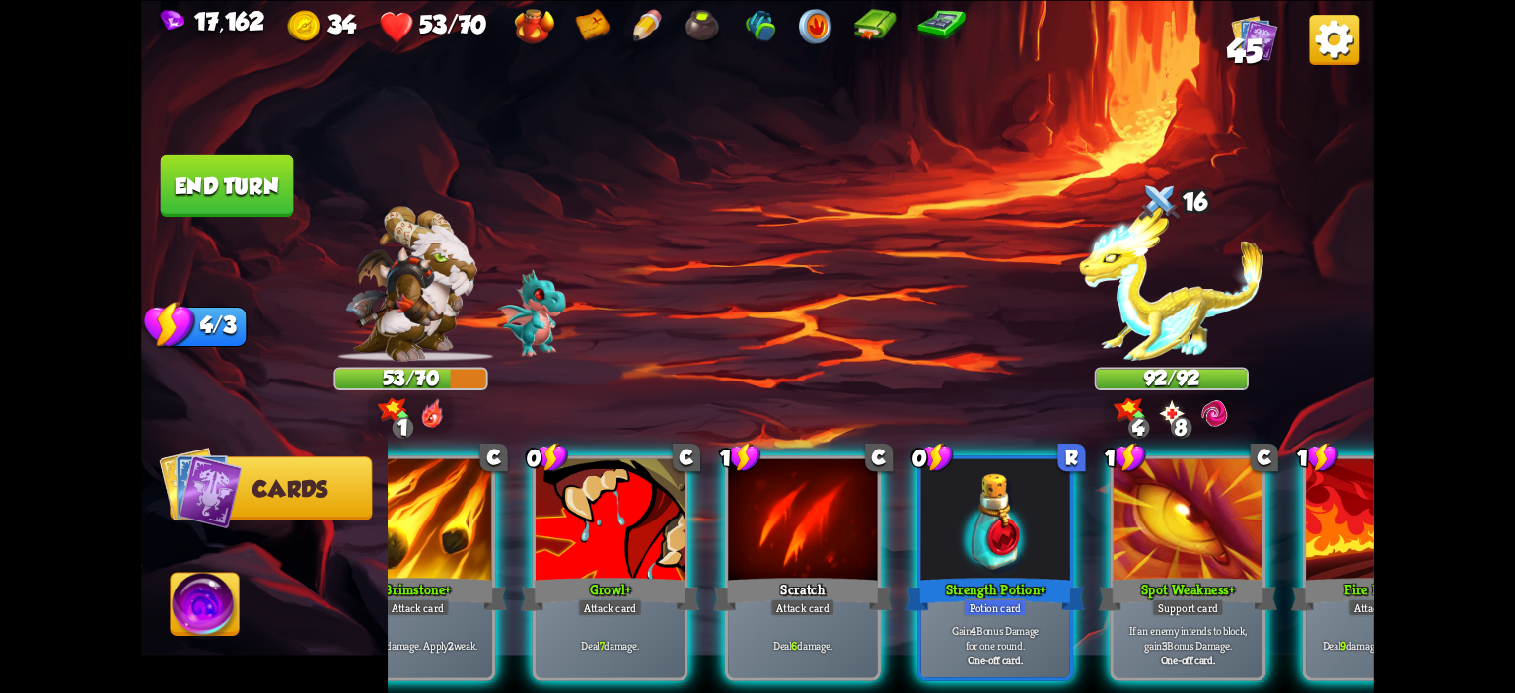
scroll to position [0, 133]
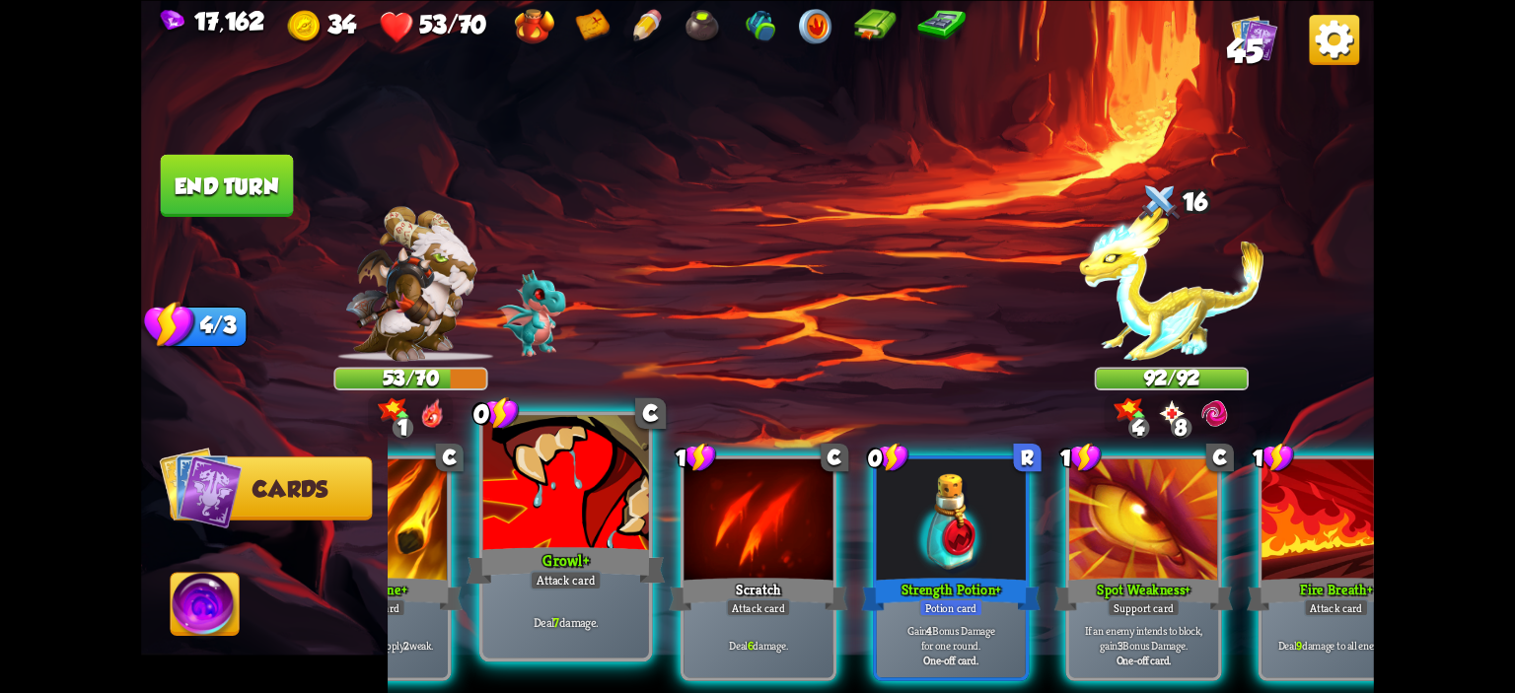
click at [597, 561] on div "Growl+" at bounding box center [565, 565] width 199 height 44
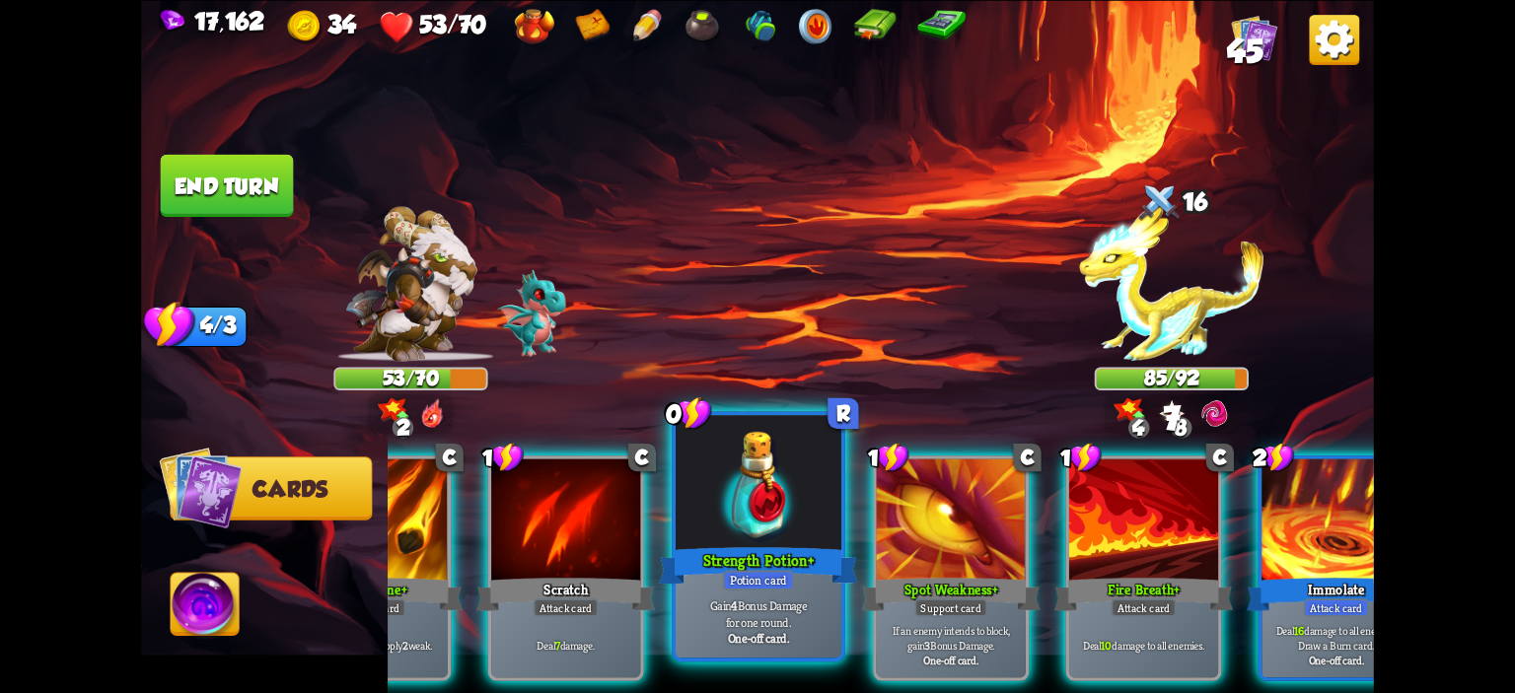
click at [760, 500] on div at bounding box center [759, 485] width 166 height 140
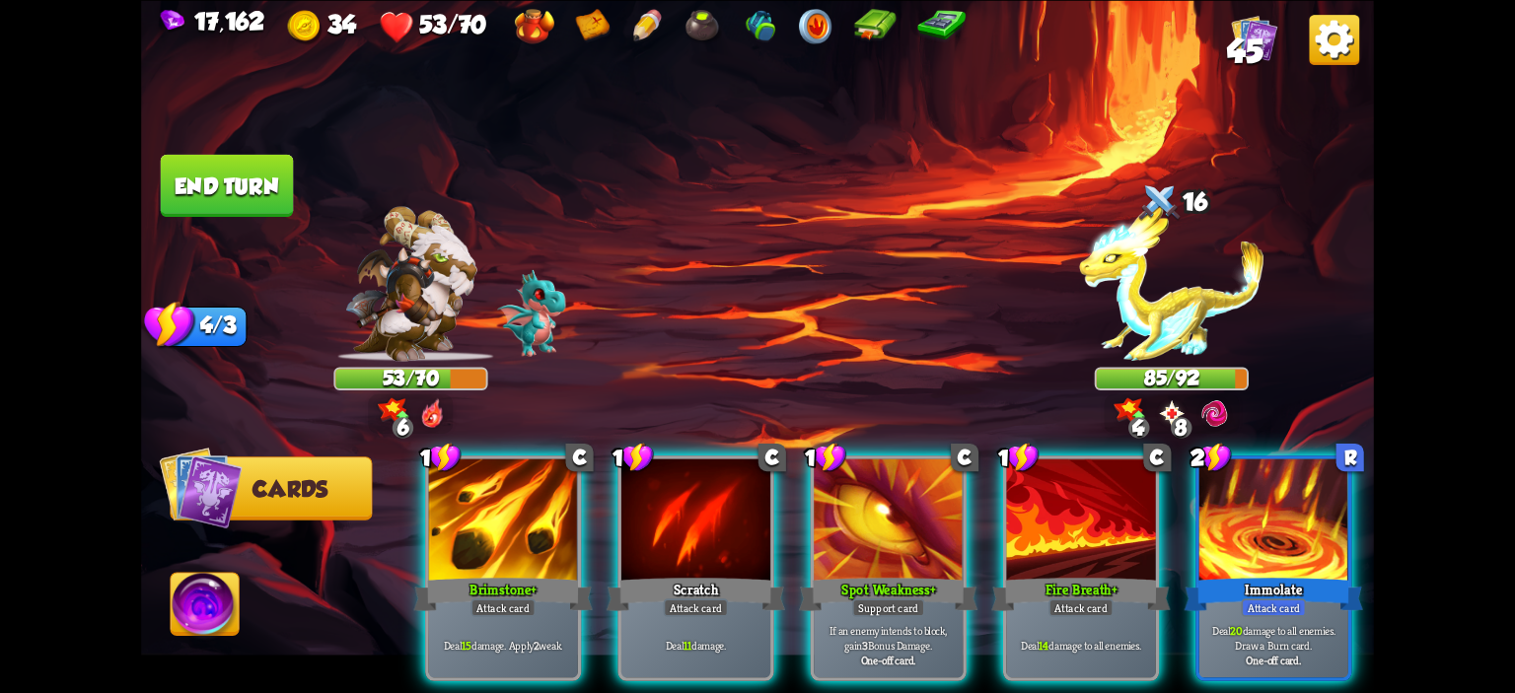
scroll to position [0, 0]
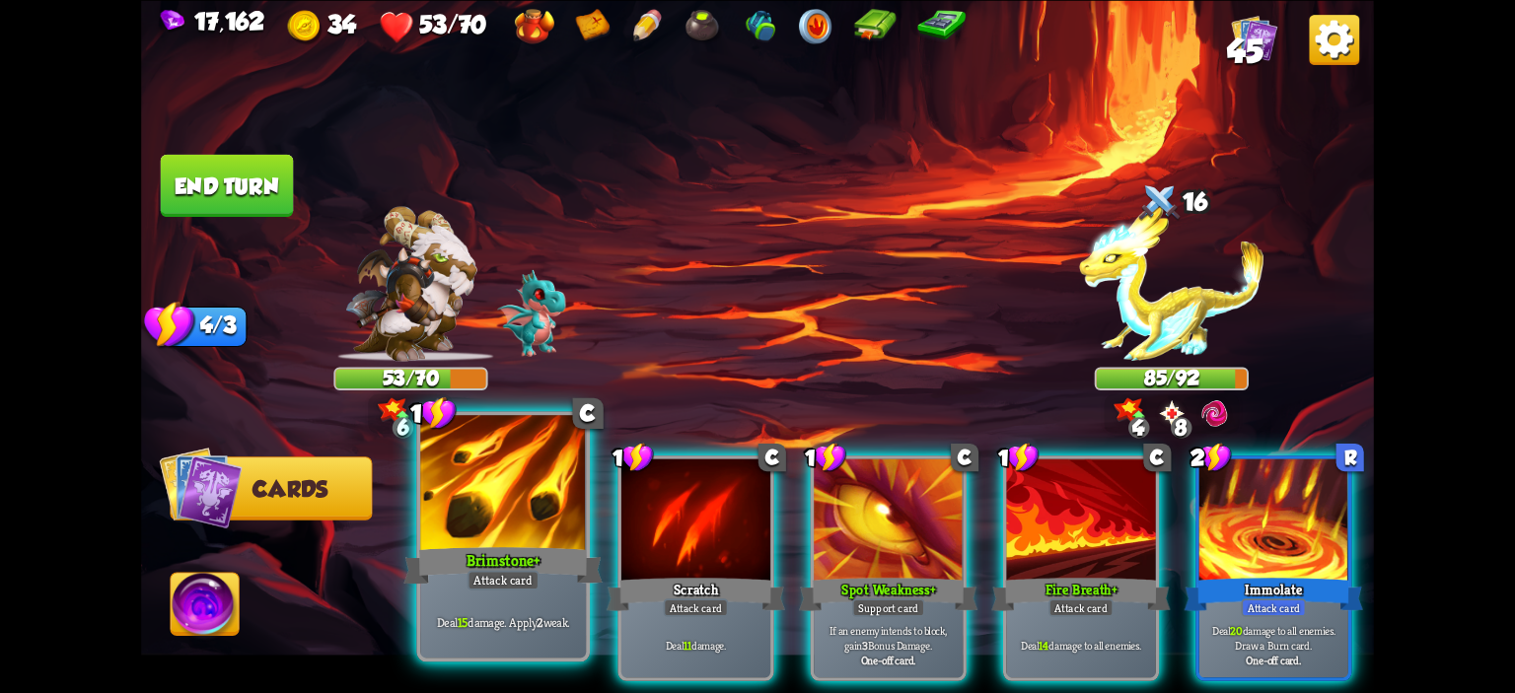
click at [491, 515] on div at bounding box center [503, 485] width 166 height 140
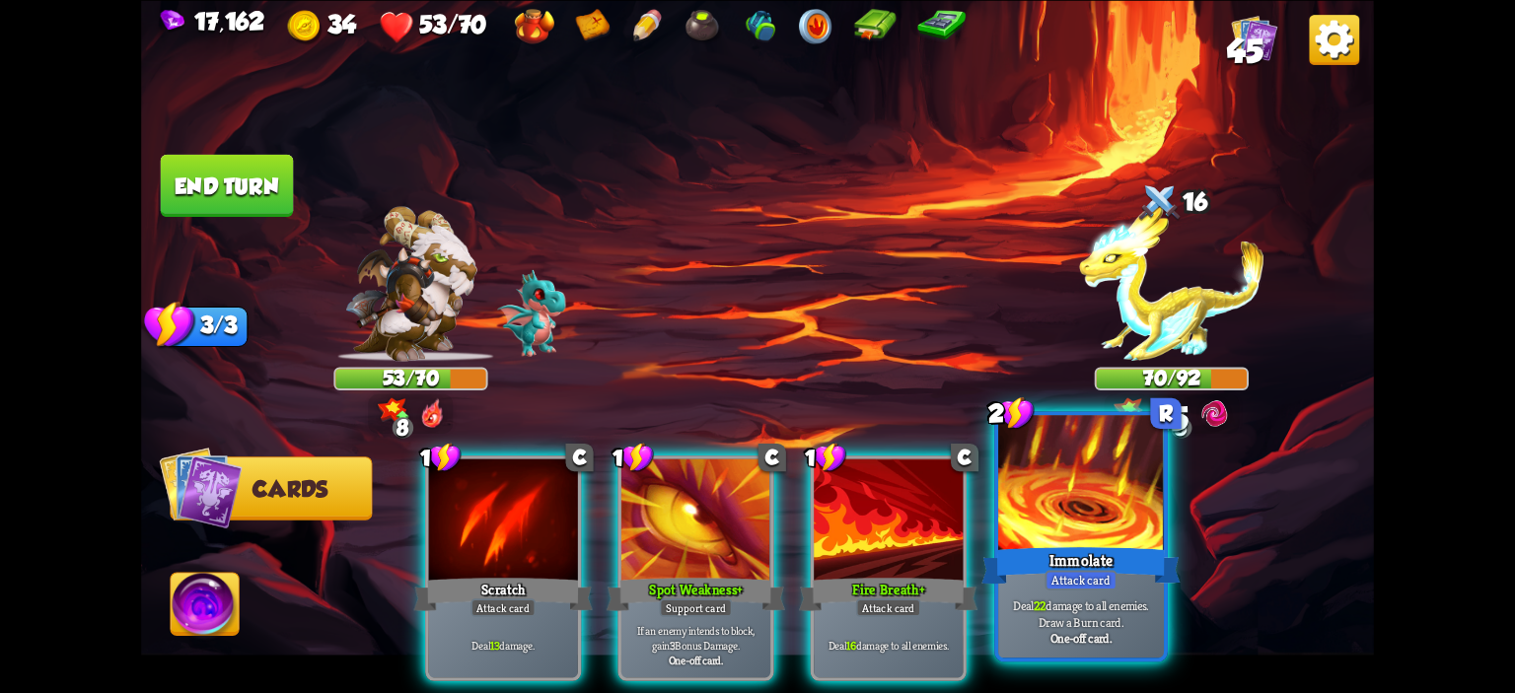
click at [1044, 511] on div at bounding box center [1081, 485] width 166 height 140
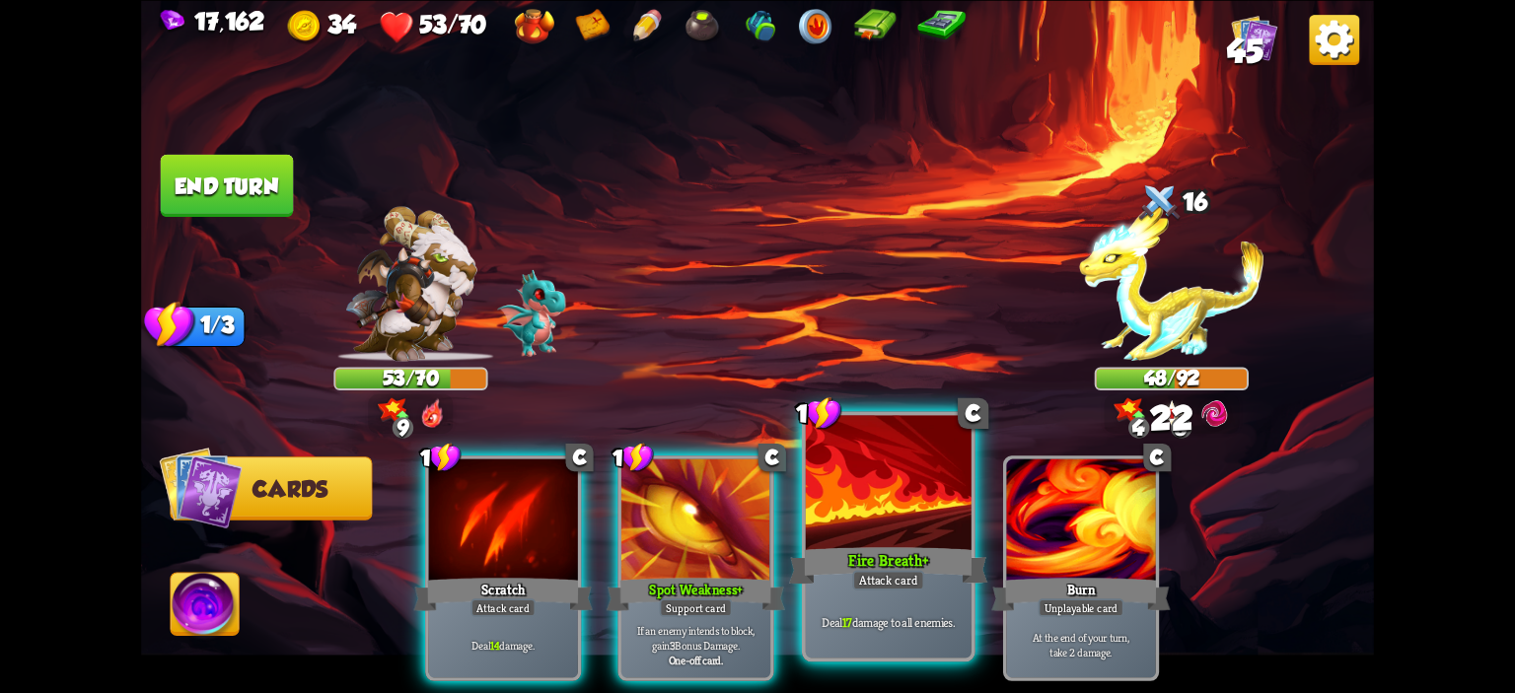
click at [964, 495] on div at bounding box center [889, 485] width 166 height 140
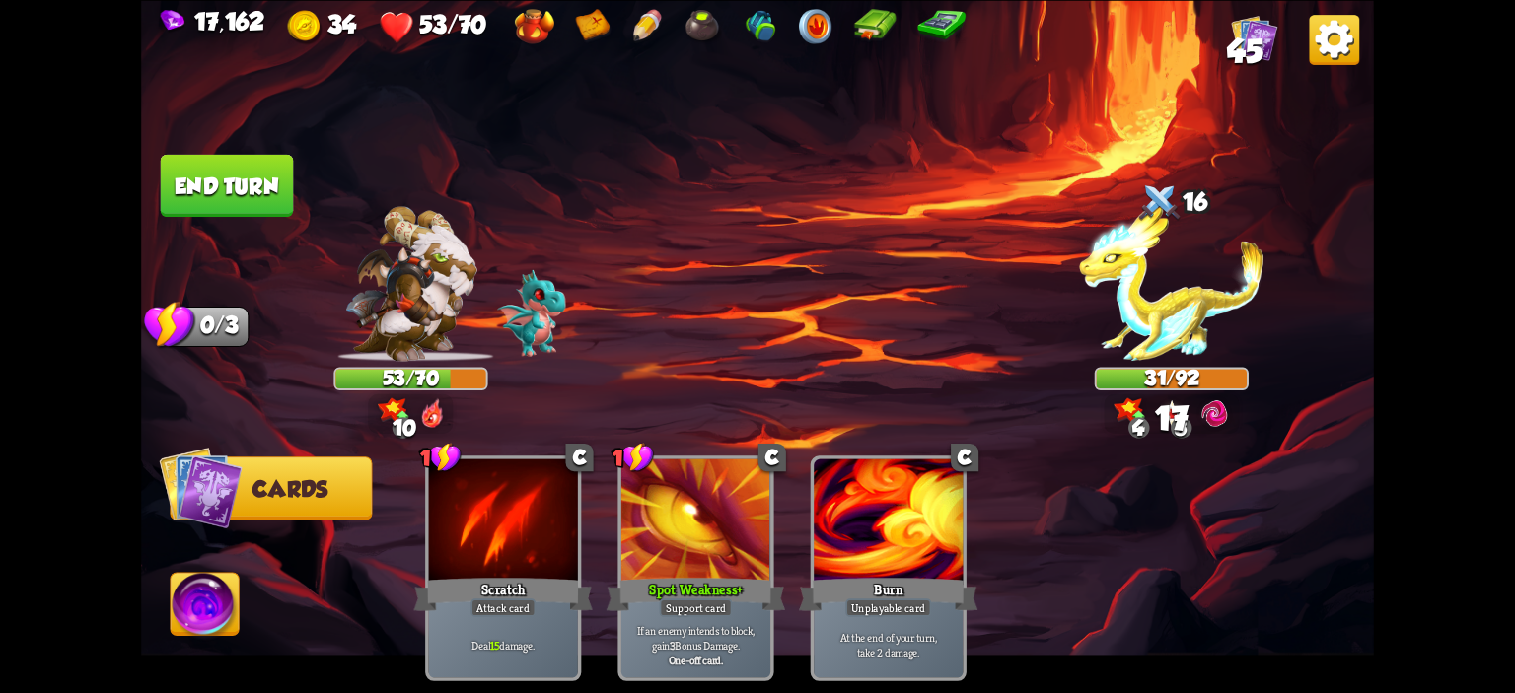
click at [239, 189] on button "End turn" at bounding box center [227, 185] width 133 height 62
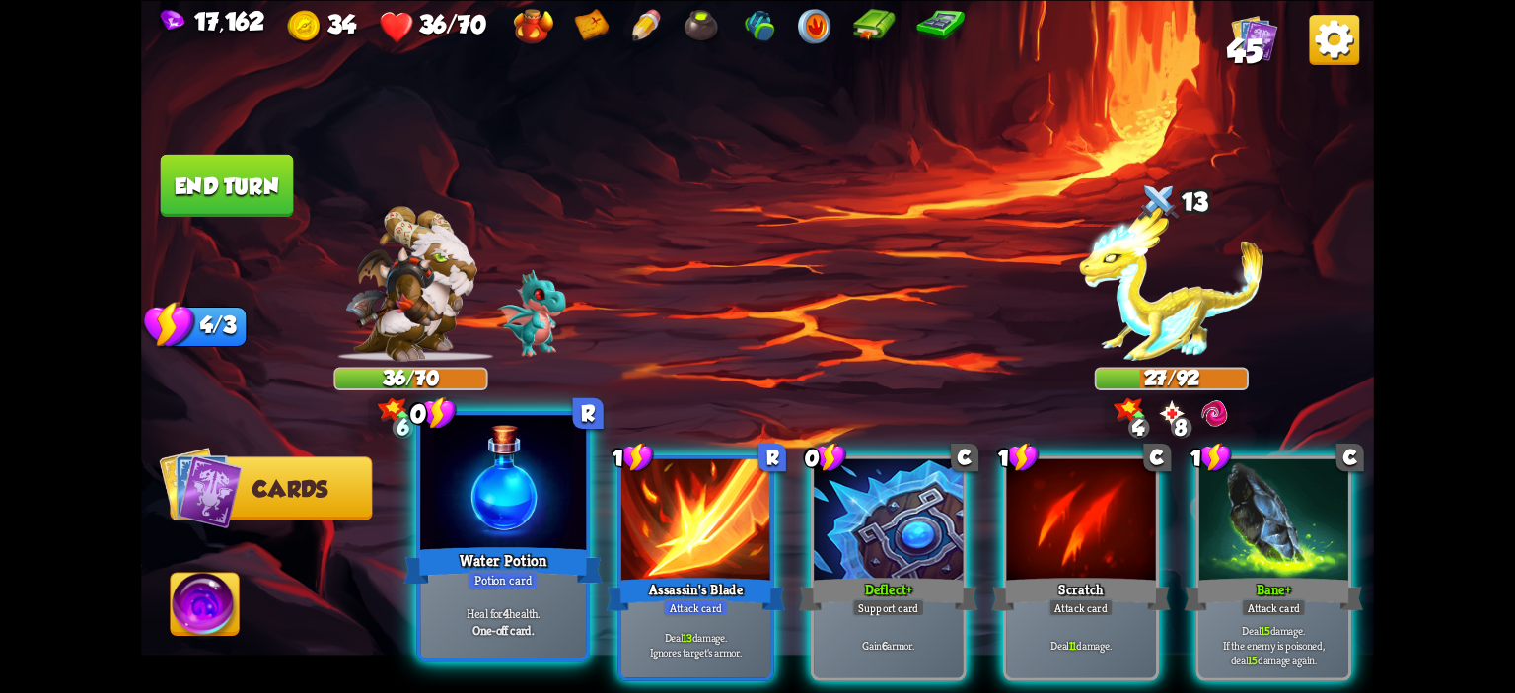
click at [472, 457] on div at bounding box center [503, 485] width 166 height 140
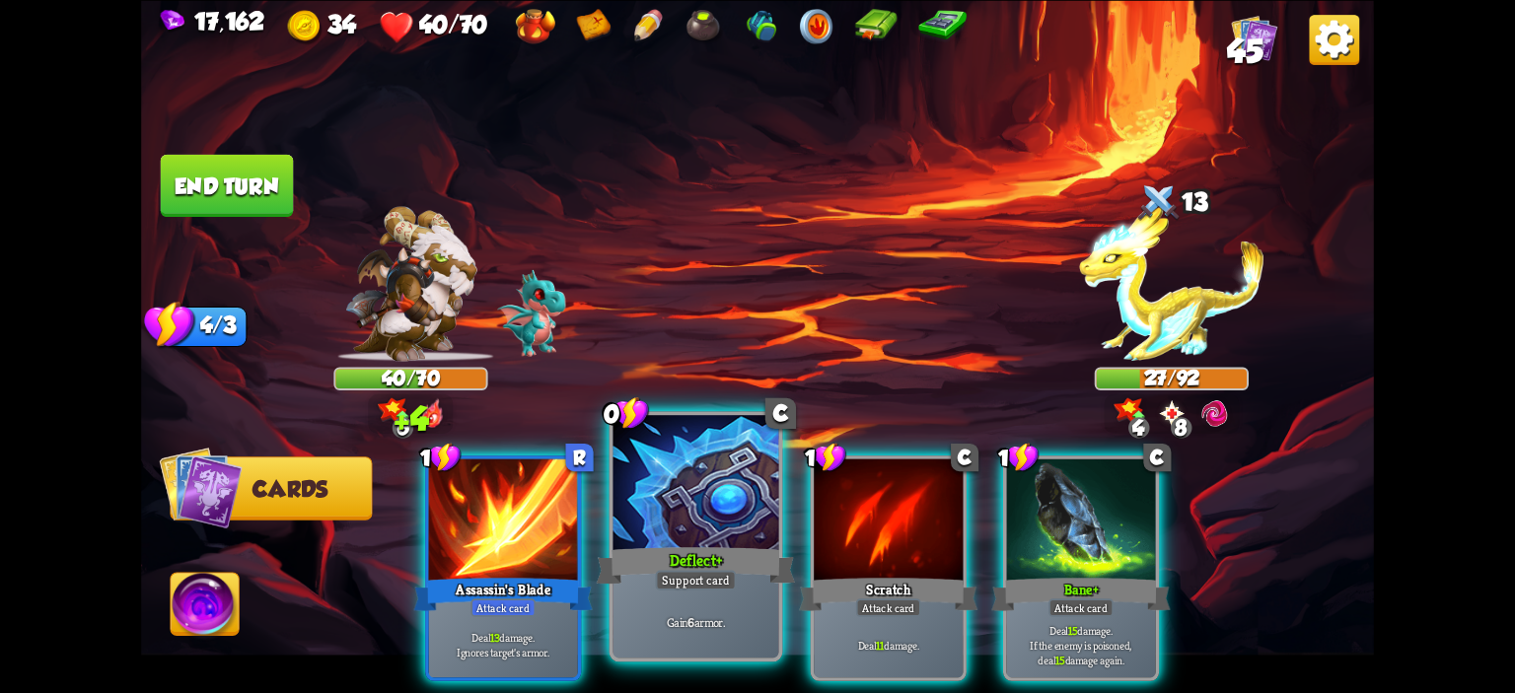
click at [706, 496] on div at bounding box center [696, 485] width 166 height 140
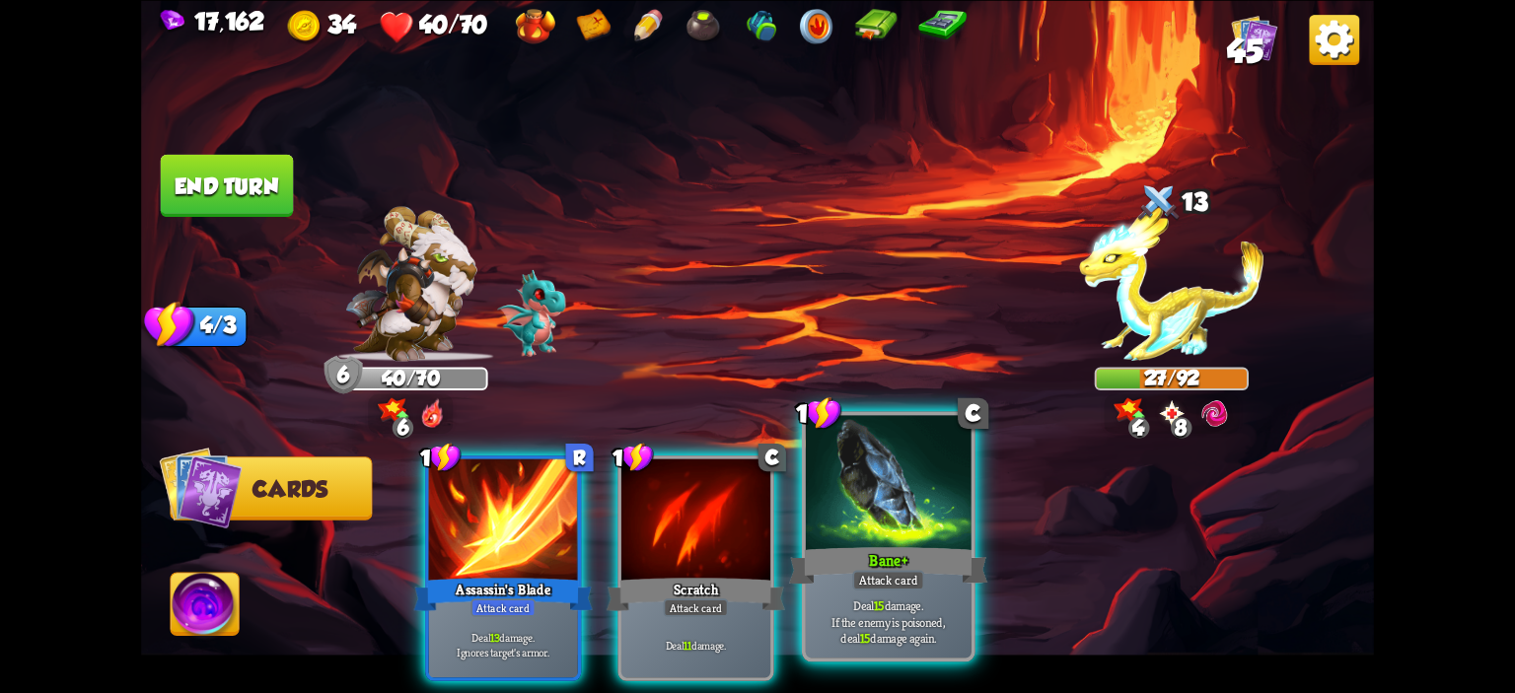
click at [851, 477] on div at bounding box center [889, 485] width 166 height 140
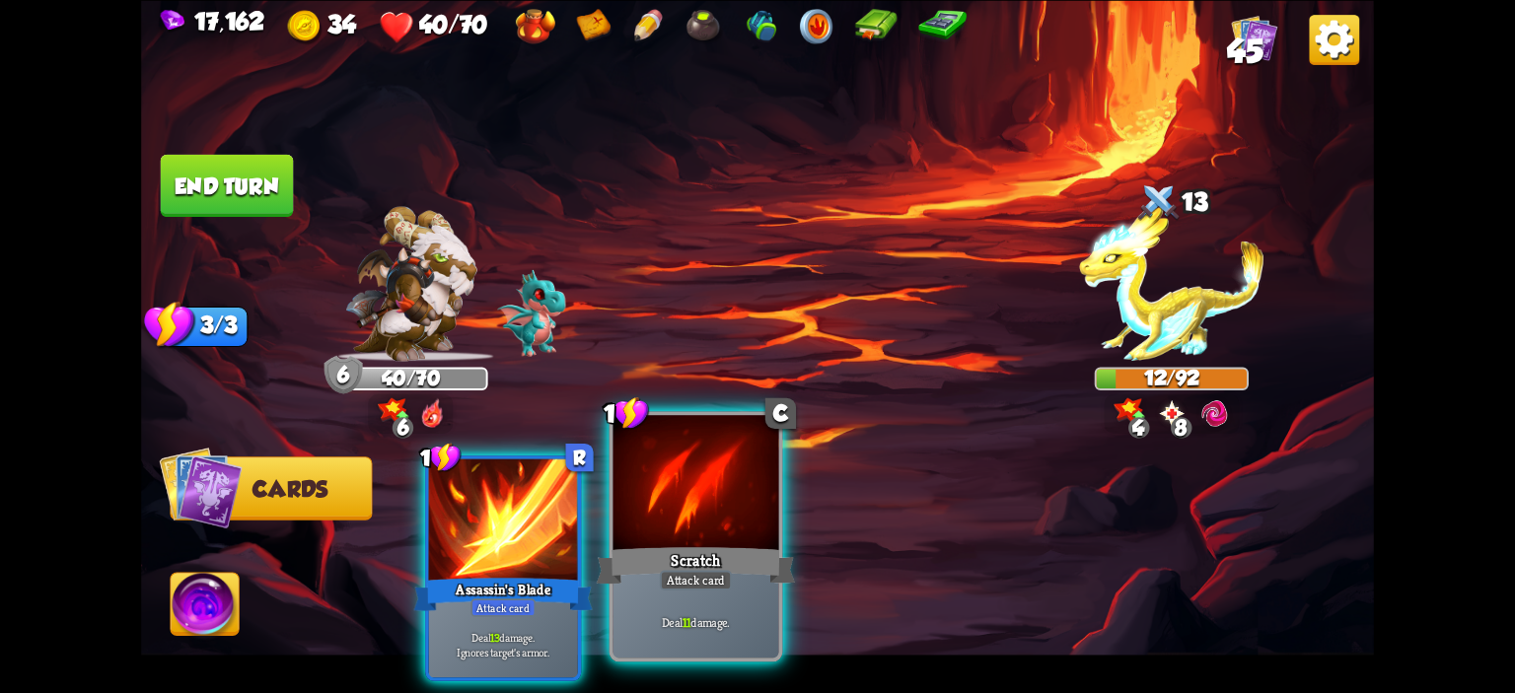
click at [766, 492] on div at bounding box center [696, 485] width 166 height 140
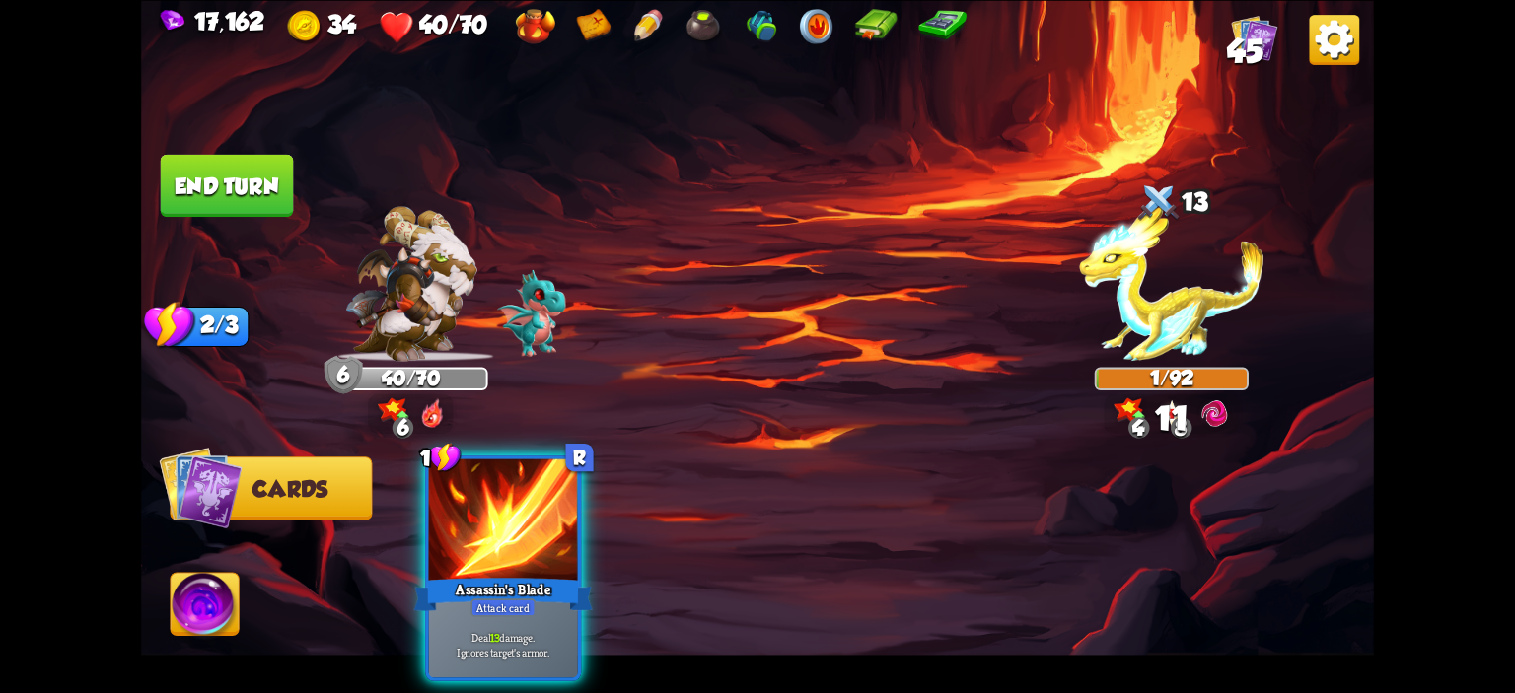
click at [206, 598] on img at bounding box center [205, 607] width 68 height 69
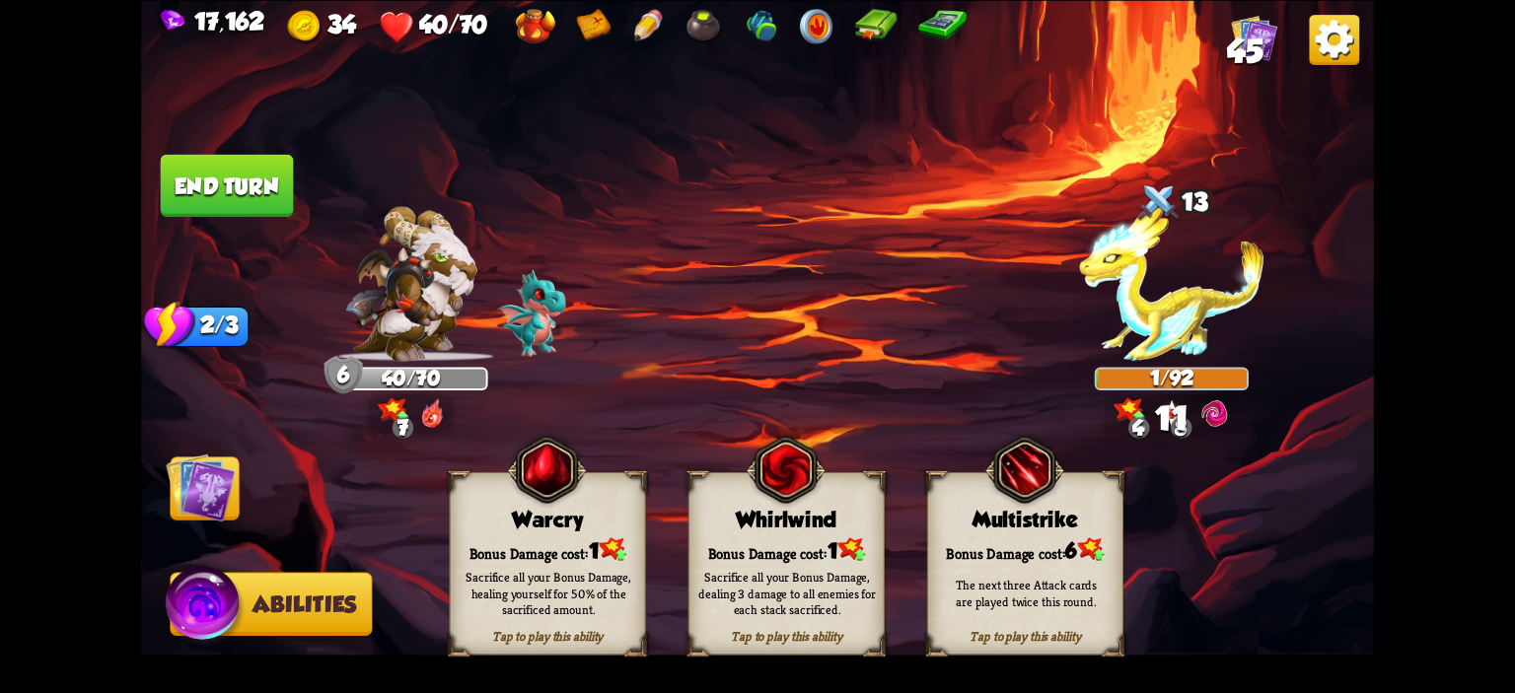
click at [495, 516] on div "Warcry" at bounding box center [548, 519] width 194 height 25
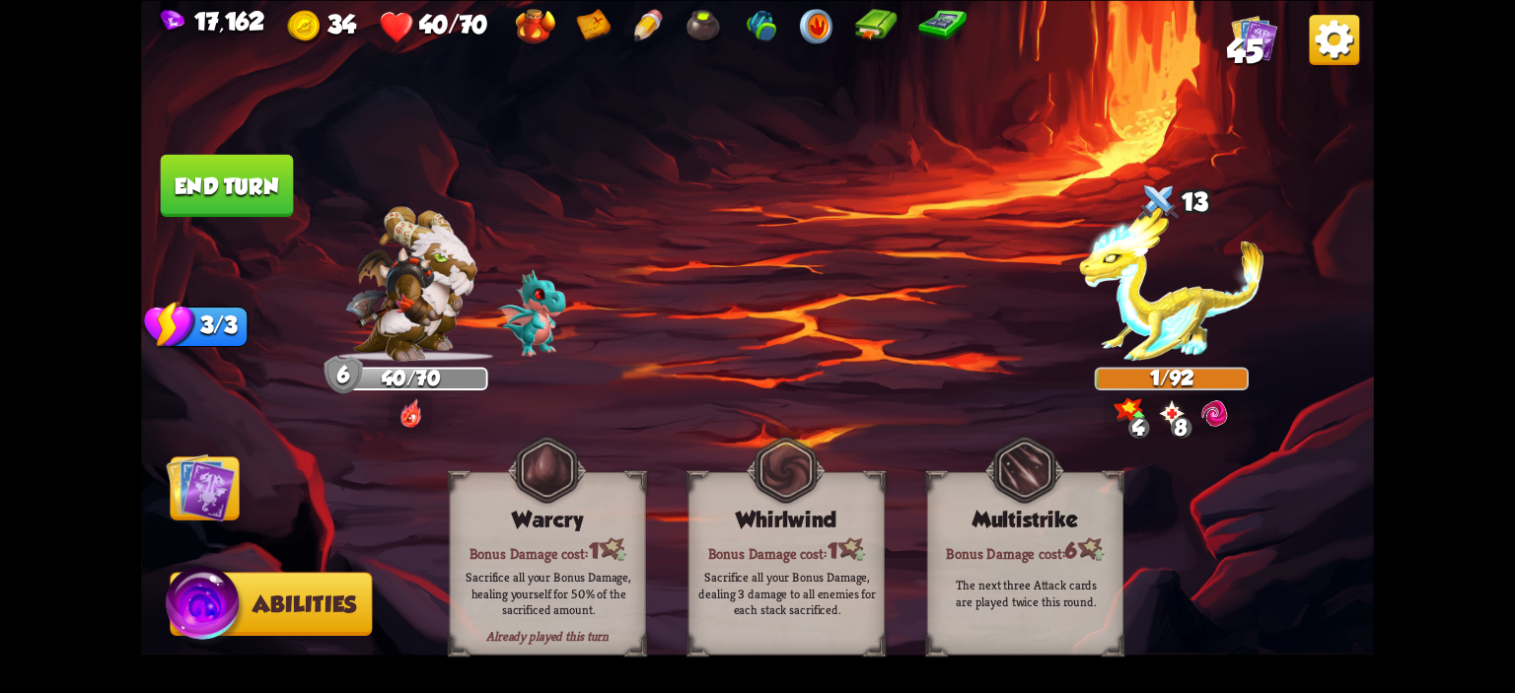
click at [214, 183] on button "End turn" at bounding box center [227, 185] width 133 height 62
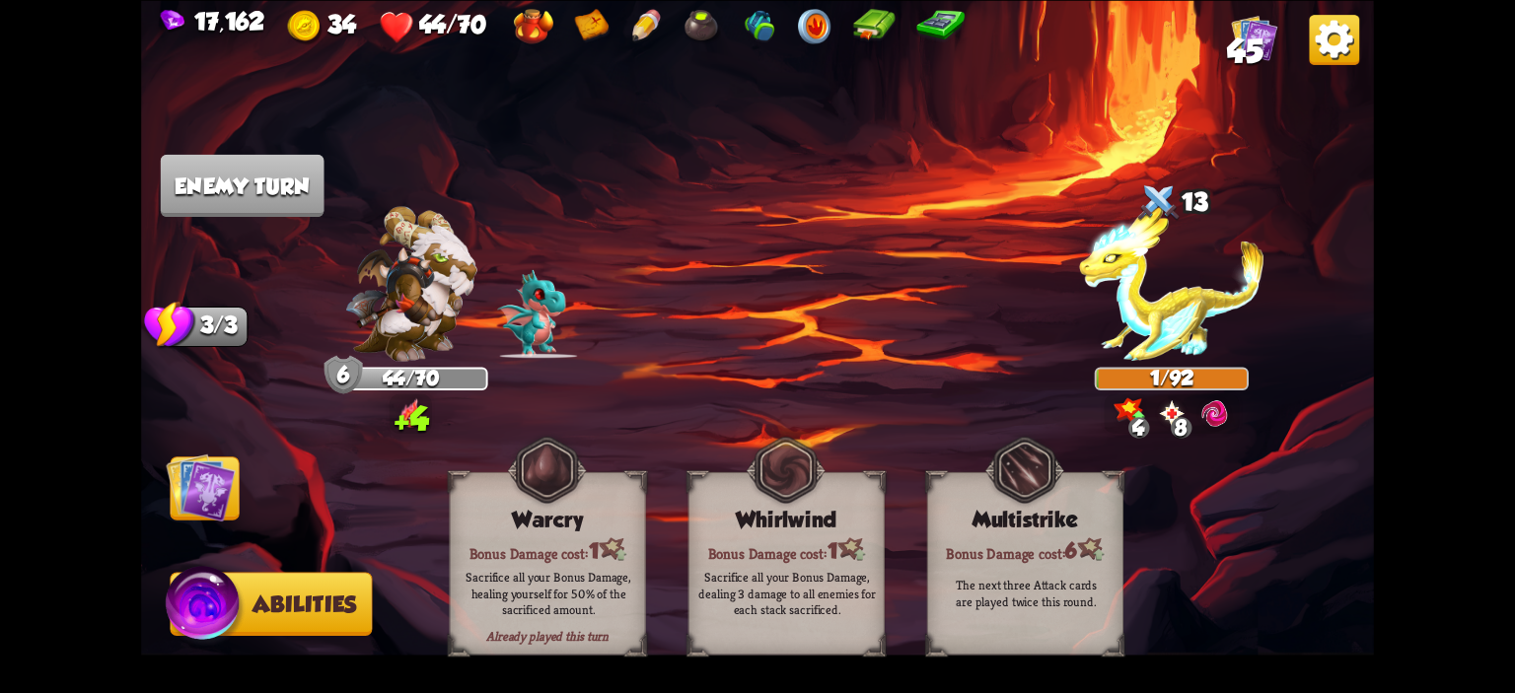
click at [206, 488] on img at bounding box center [200, 487] width 69 height 69
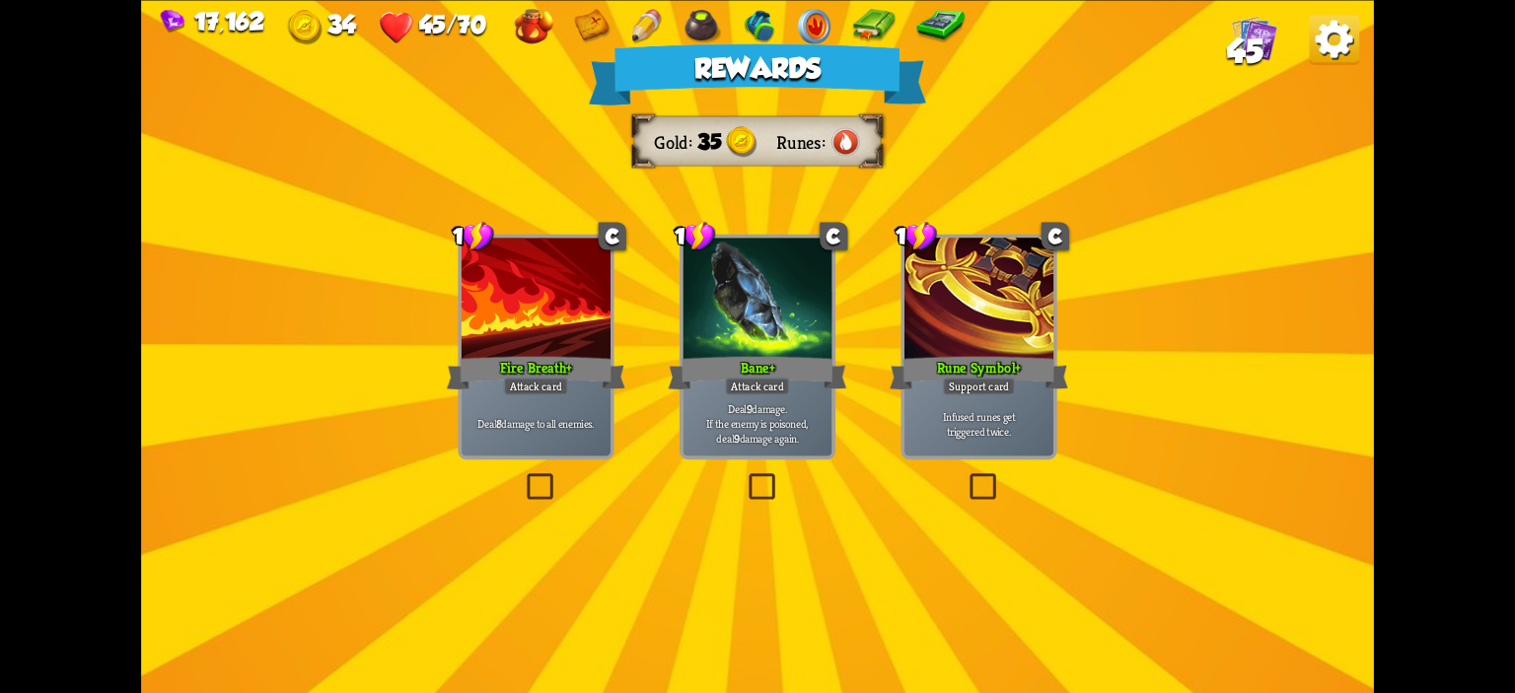
click at [536, 418] on p "Deal 8 damage to all enemies." at bounding box center [537, 423] width 142 height 15
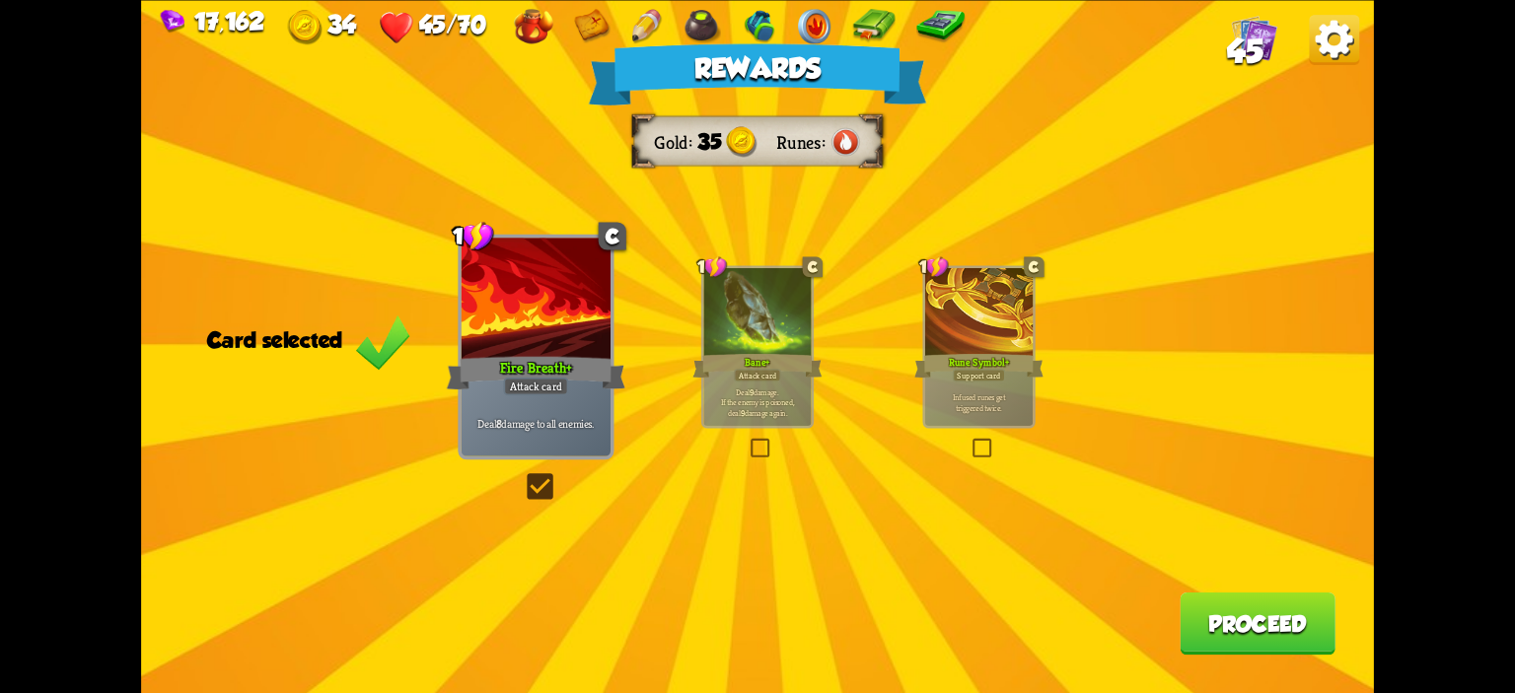
click at [1278, 649] on button "Proceed" at bounding box center [1258, 623] width 156 height 62
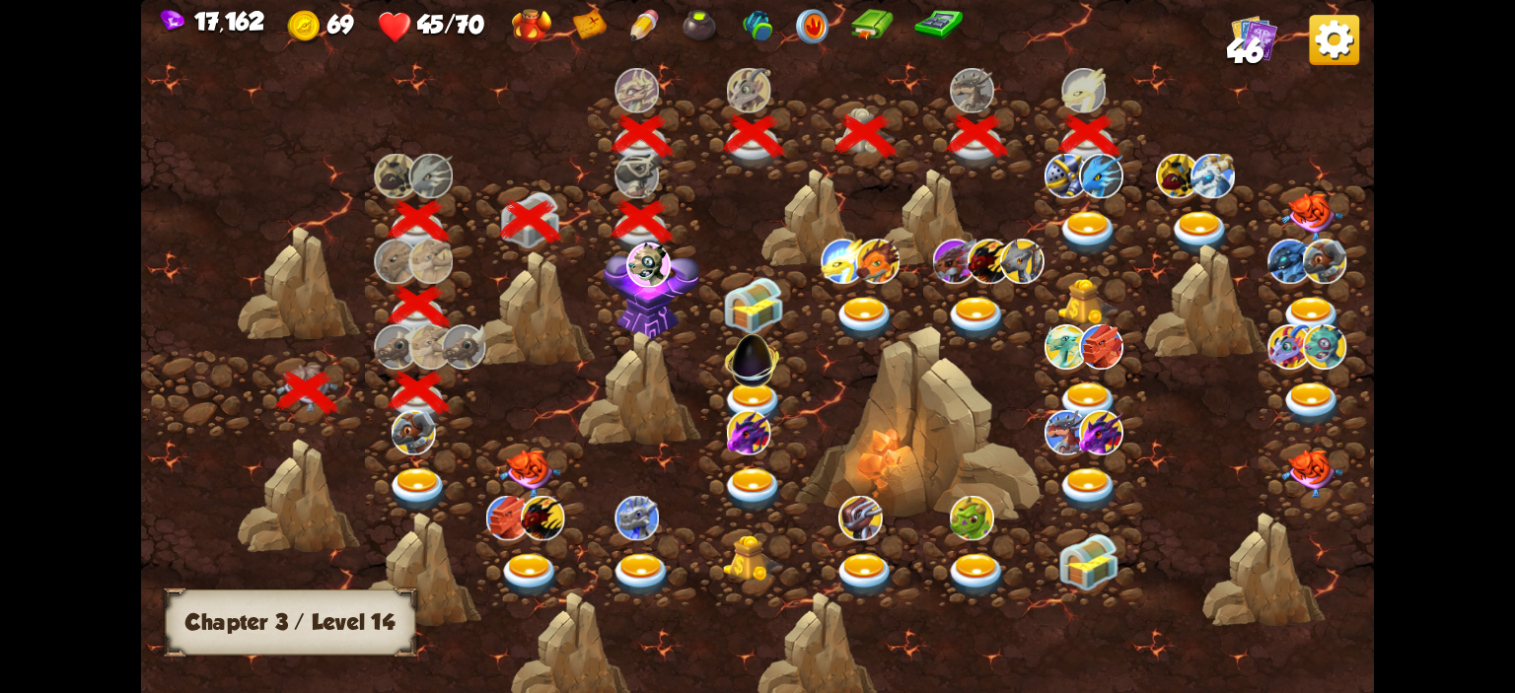
scroll to position [0, 300]
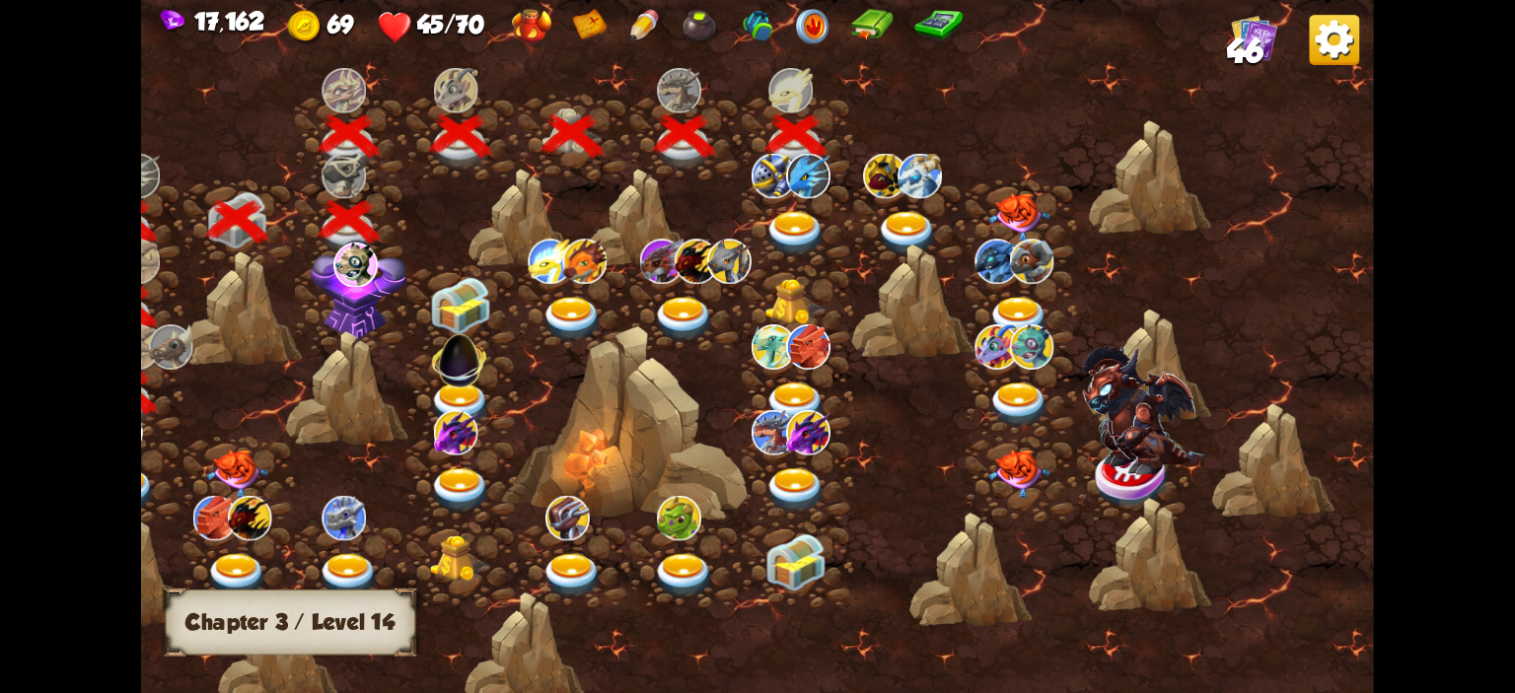
click at [799, 234] on img at bounding box center [795, 233] width 61 height 45
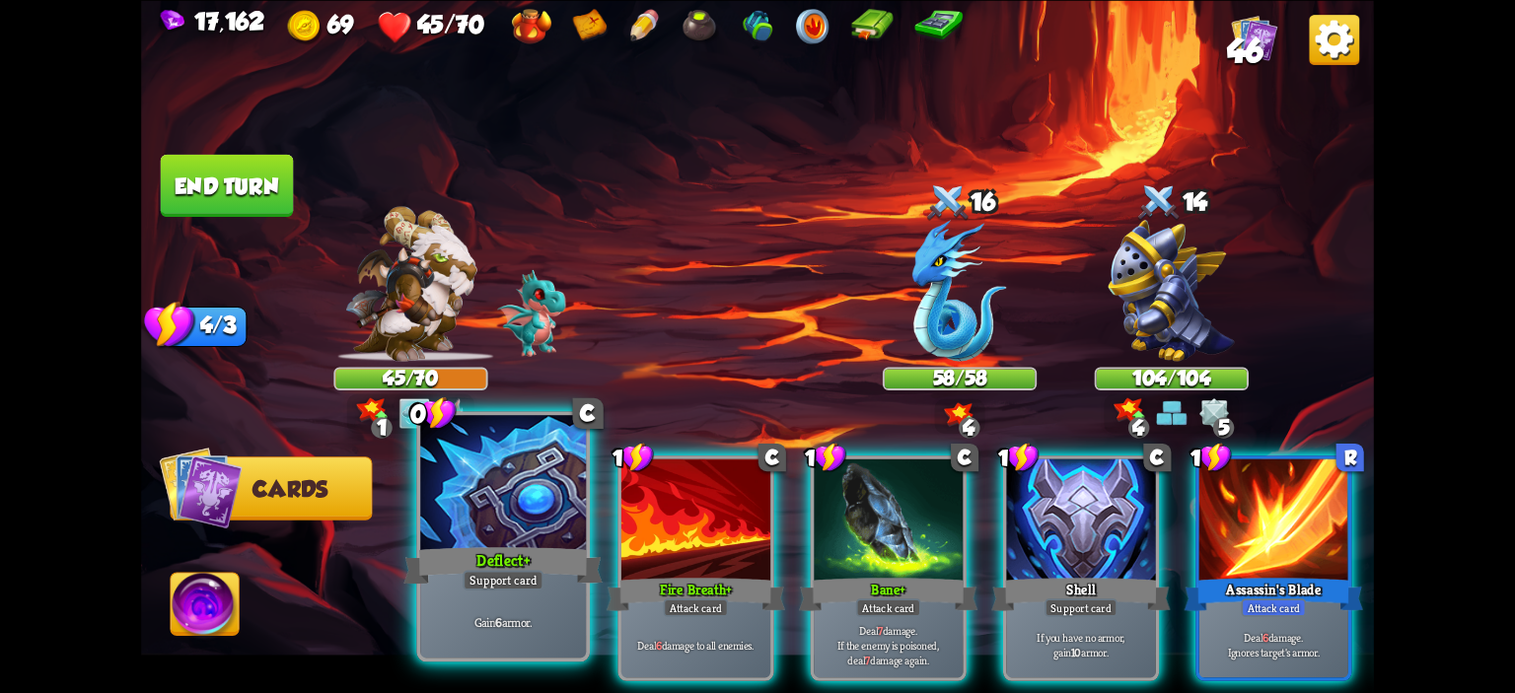
click at [466, 543] on div "Deflect+" at bounding box center [502, 565] width 199 height 44
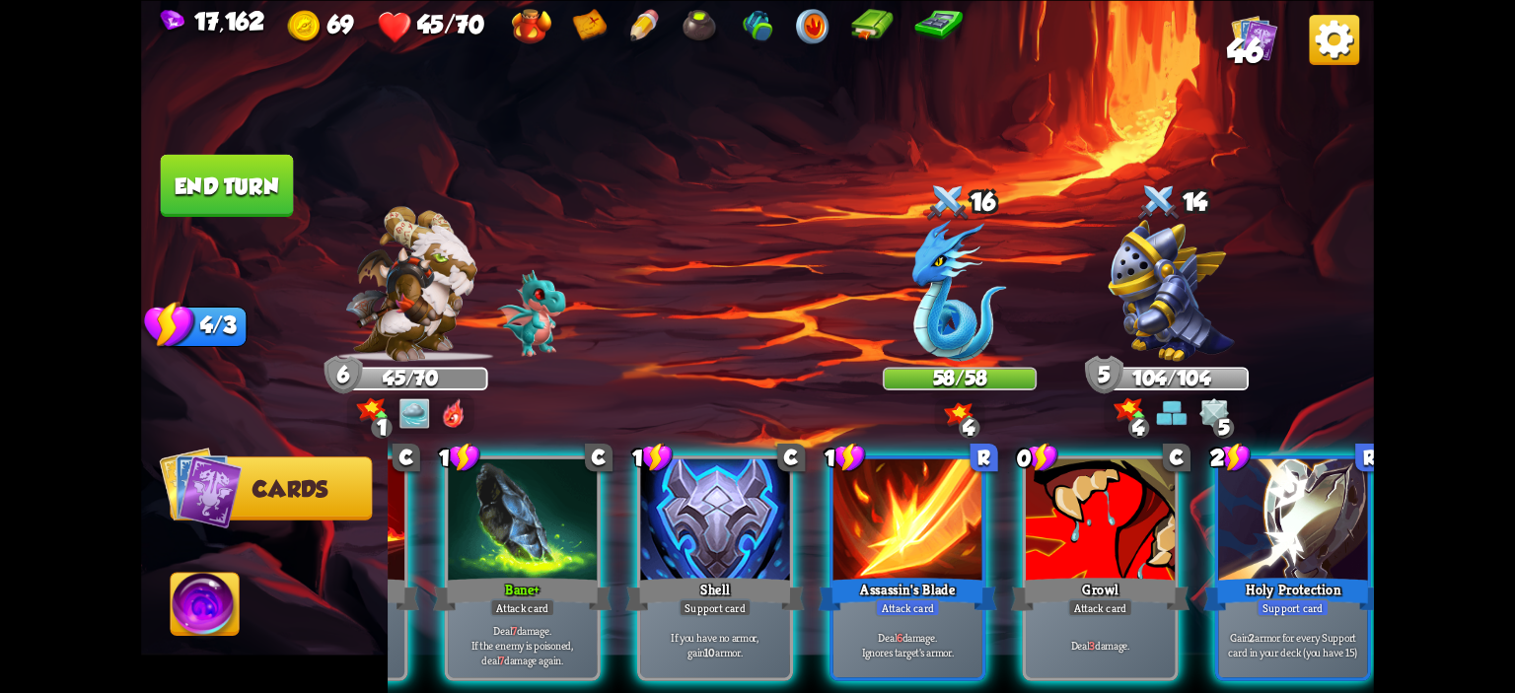
scroll to position [0, 186]
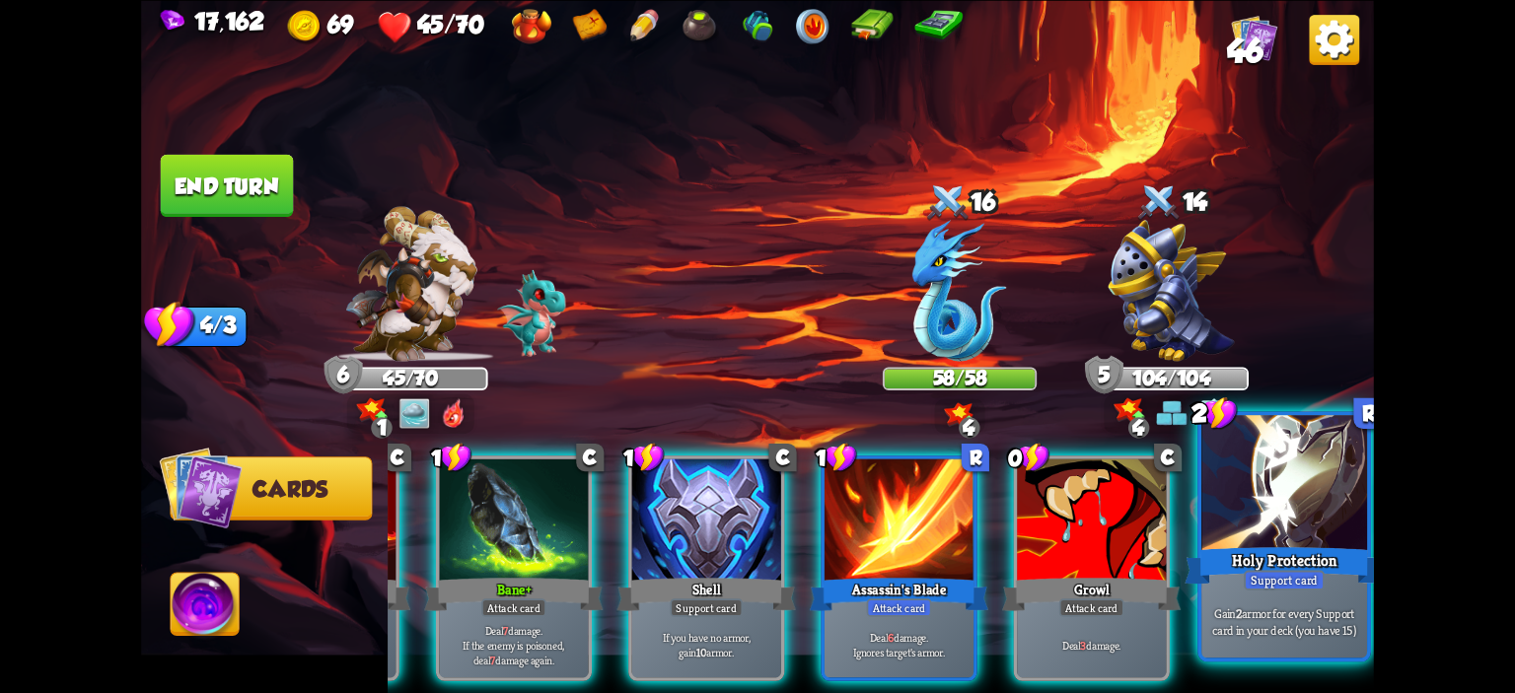
click at [1290, 552] on div "Holy Protection" at bounding box center [1283, 565] width 199 height 44
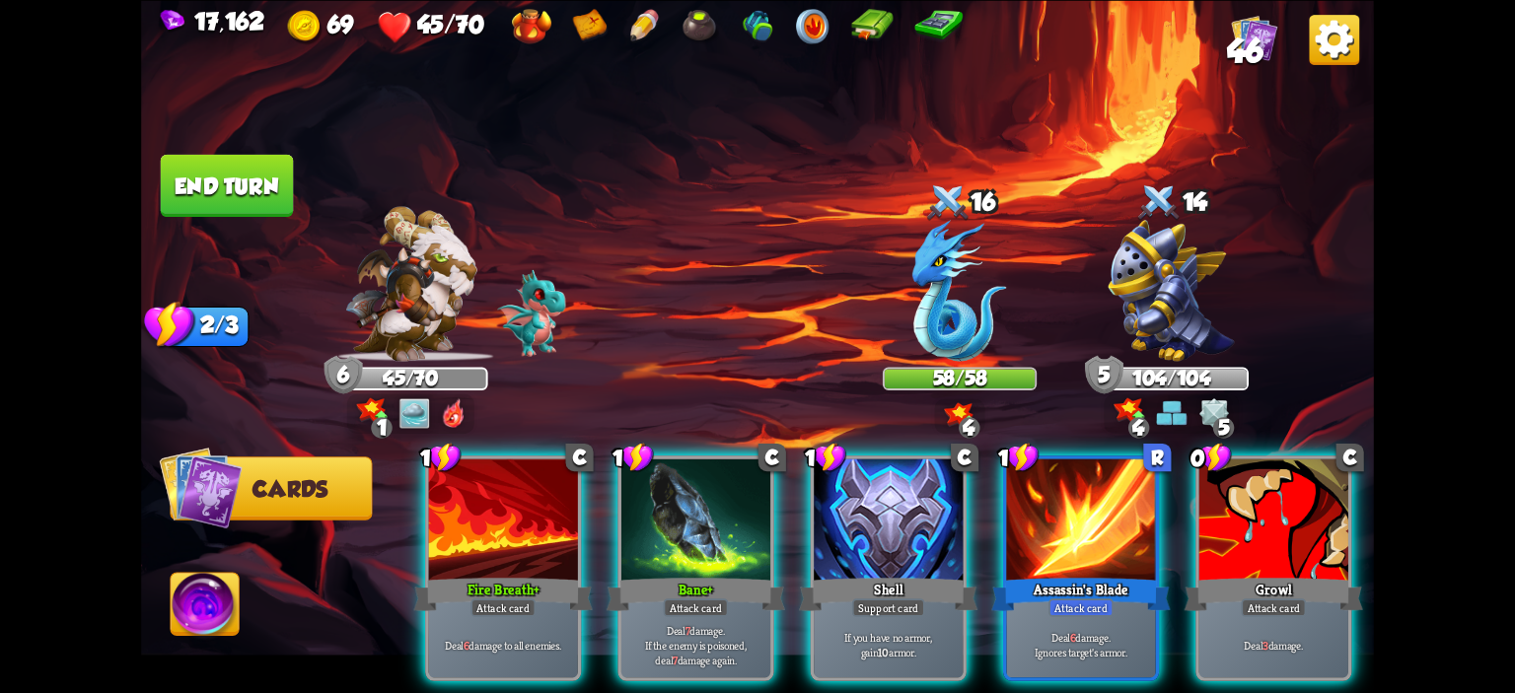
scroll to position [0, 0]
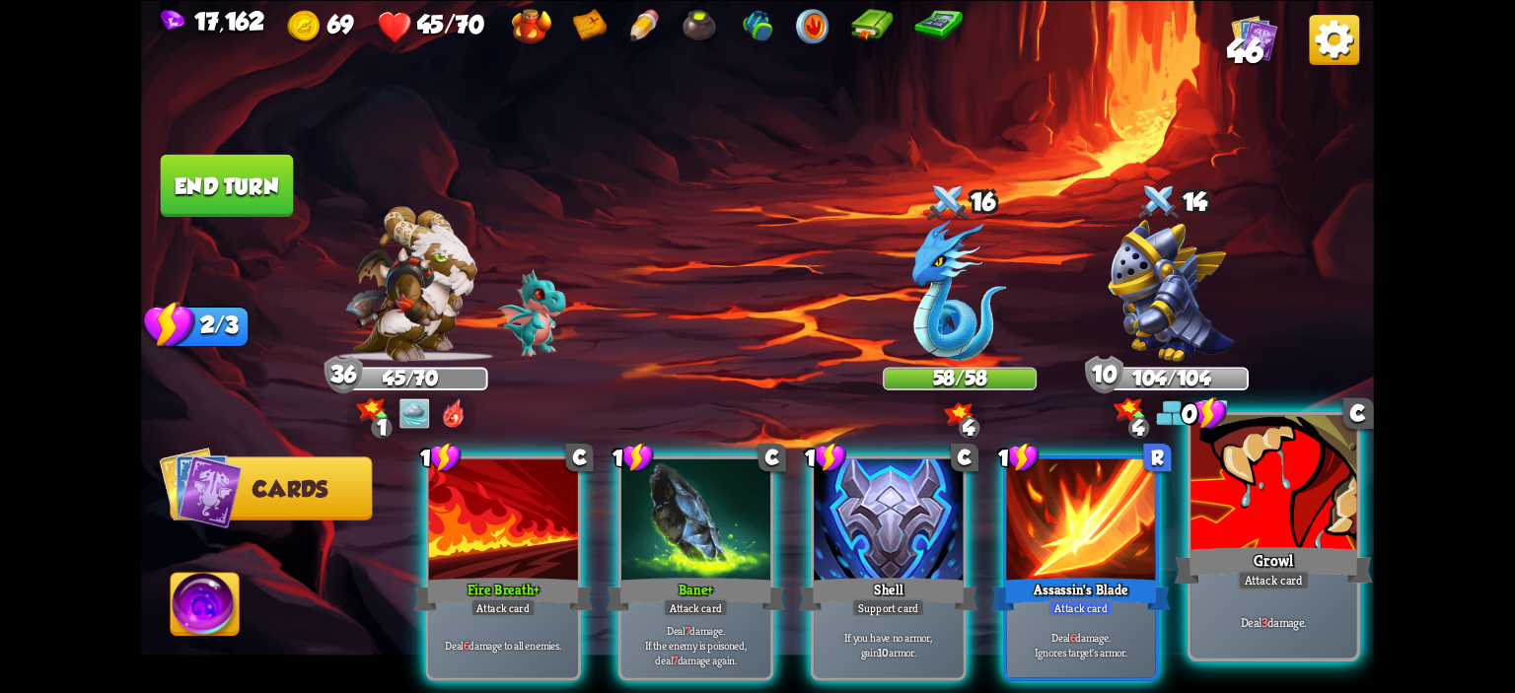
click at [1285, 519] on div at bounding box center [1273, 485] width 166 height 140
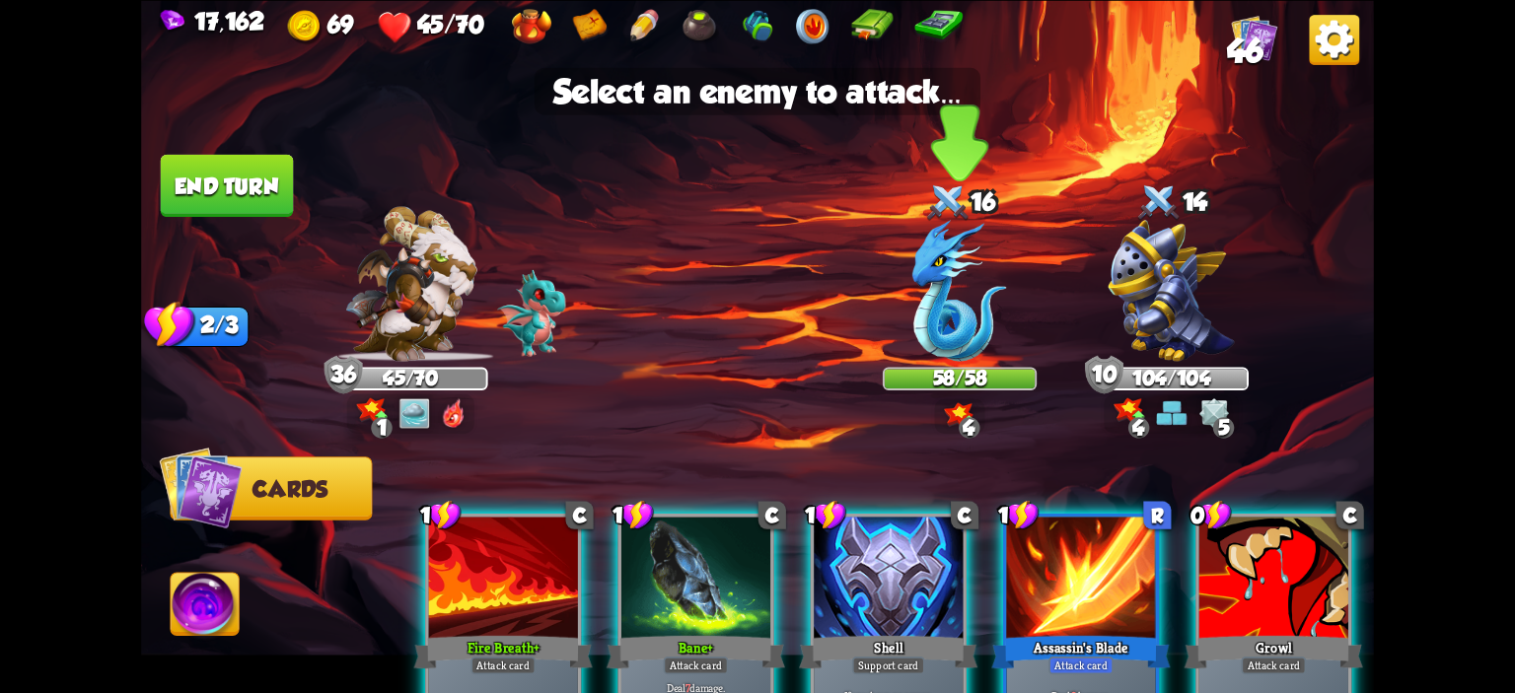
click at [1014, 314] on div at bounding box center [960, 293] width 154 height 135
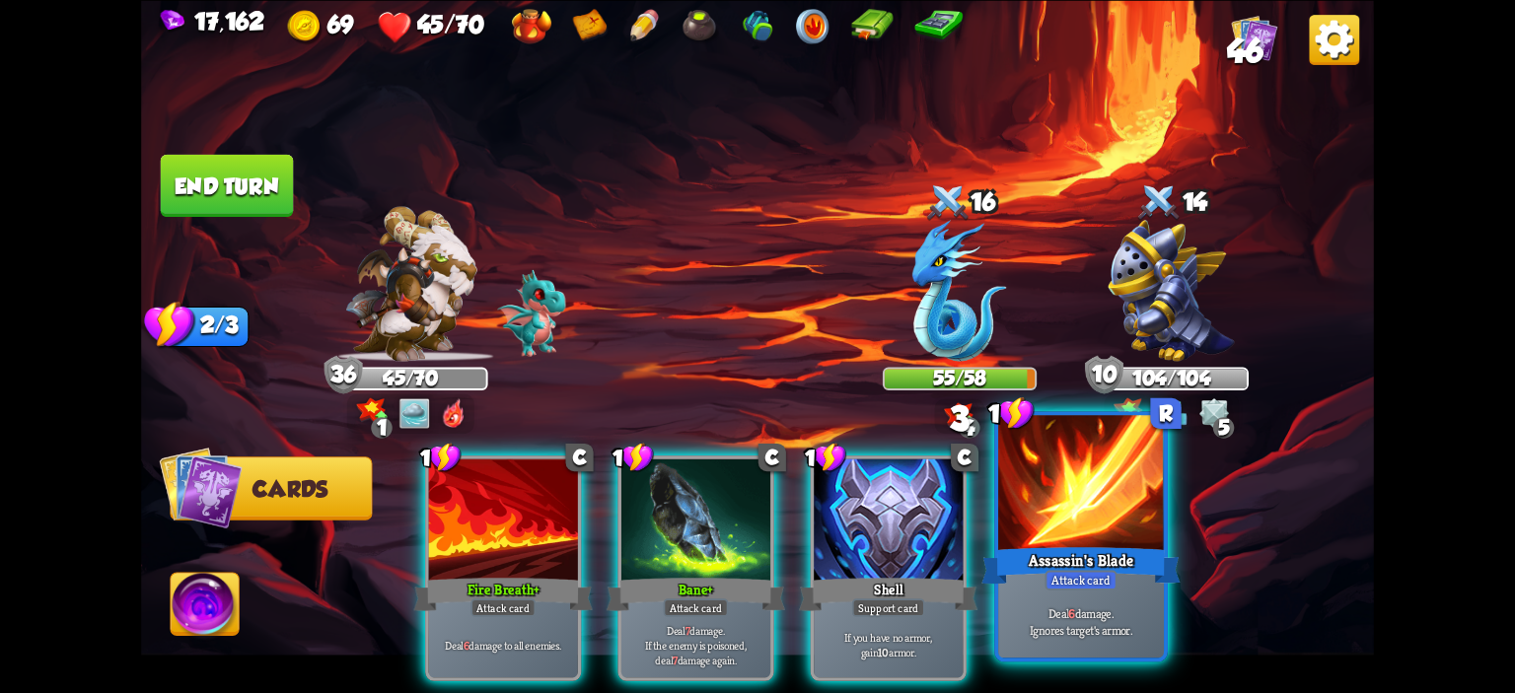
click at [1075, 480] on div at bounding box center [1081, 485] width 166 height 140
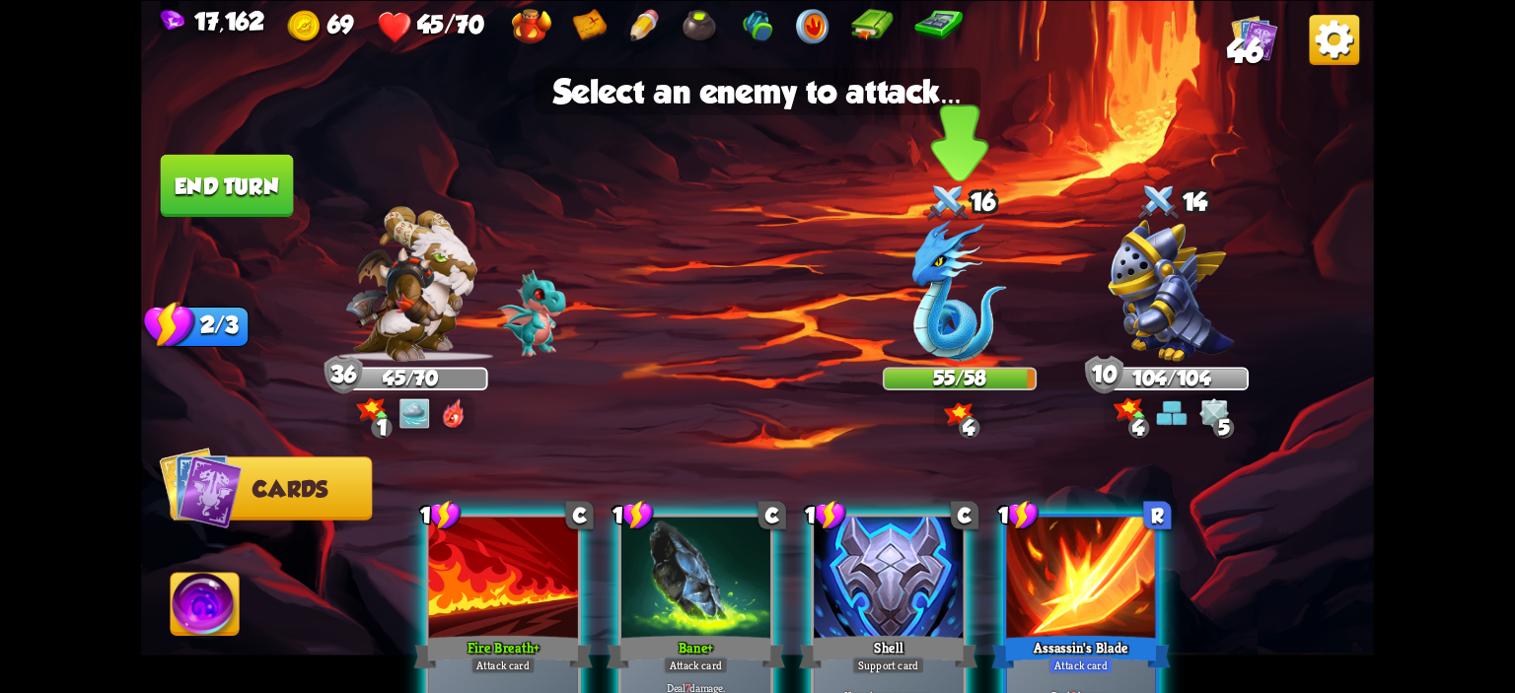
click at [953, 311] on img at bounding box center [959, 291] width 95 height 142
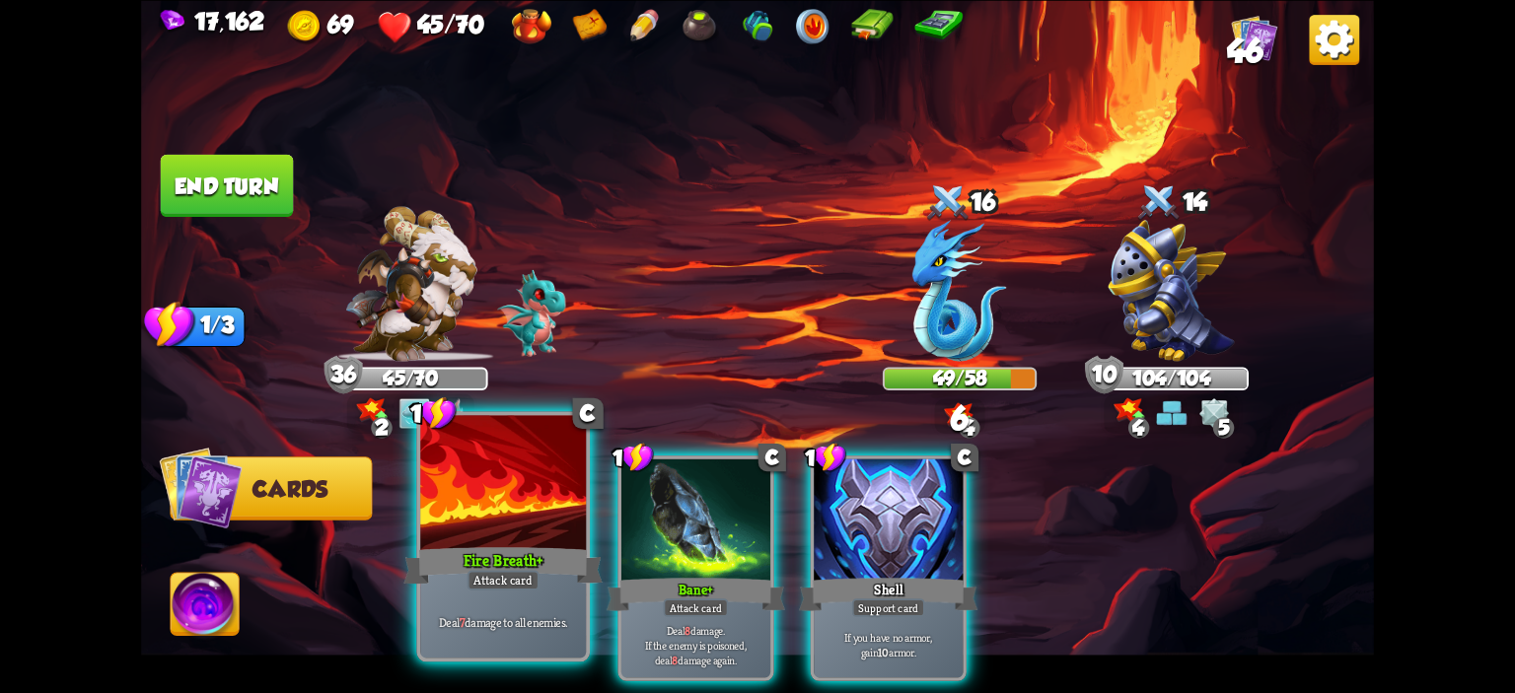
click at [565, 480] on div at bounding box center [503, 485] width 166 height 140
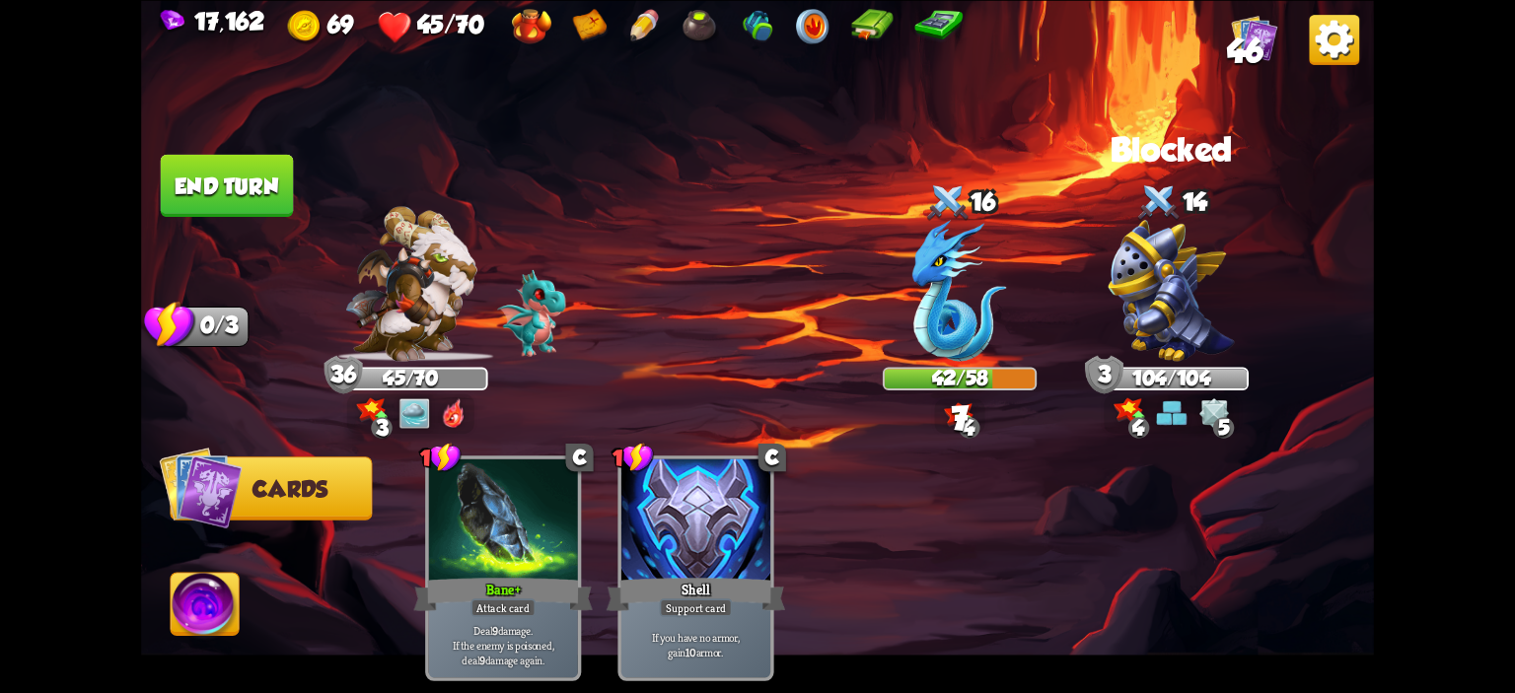
click at [261, 175] on button "End turn" at bounding box center [227, 185] width 133 height 62
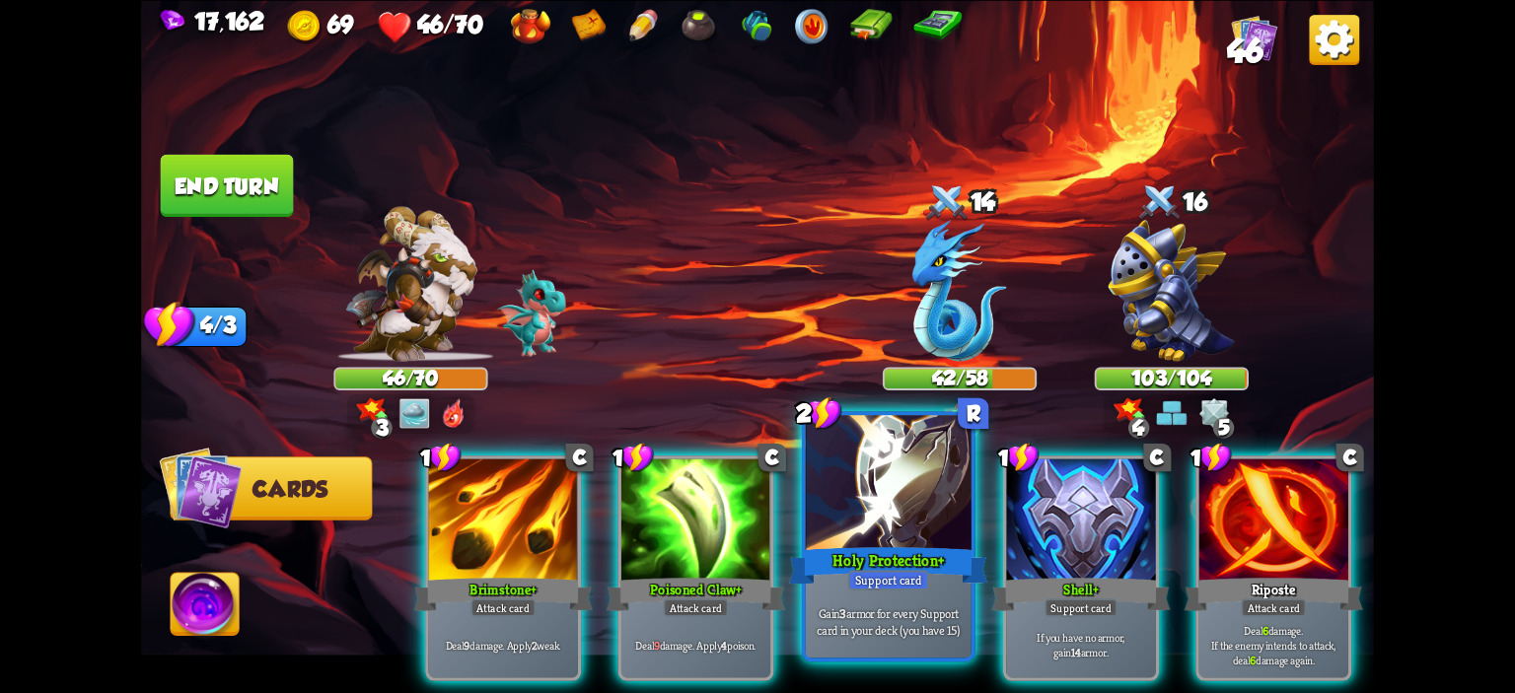
click at [857, 518] on div at bounding box center [889, 485] width 166 height 140
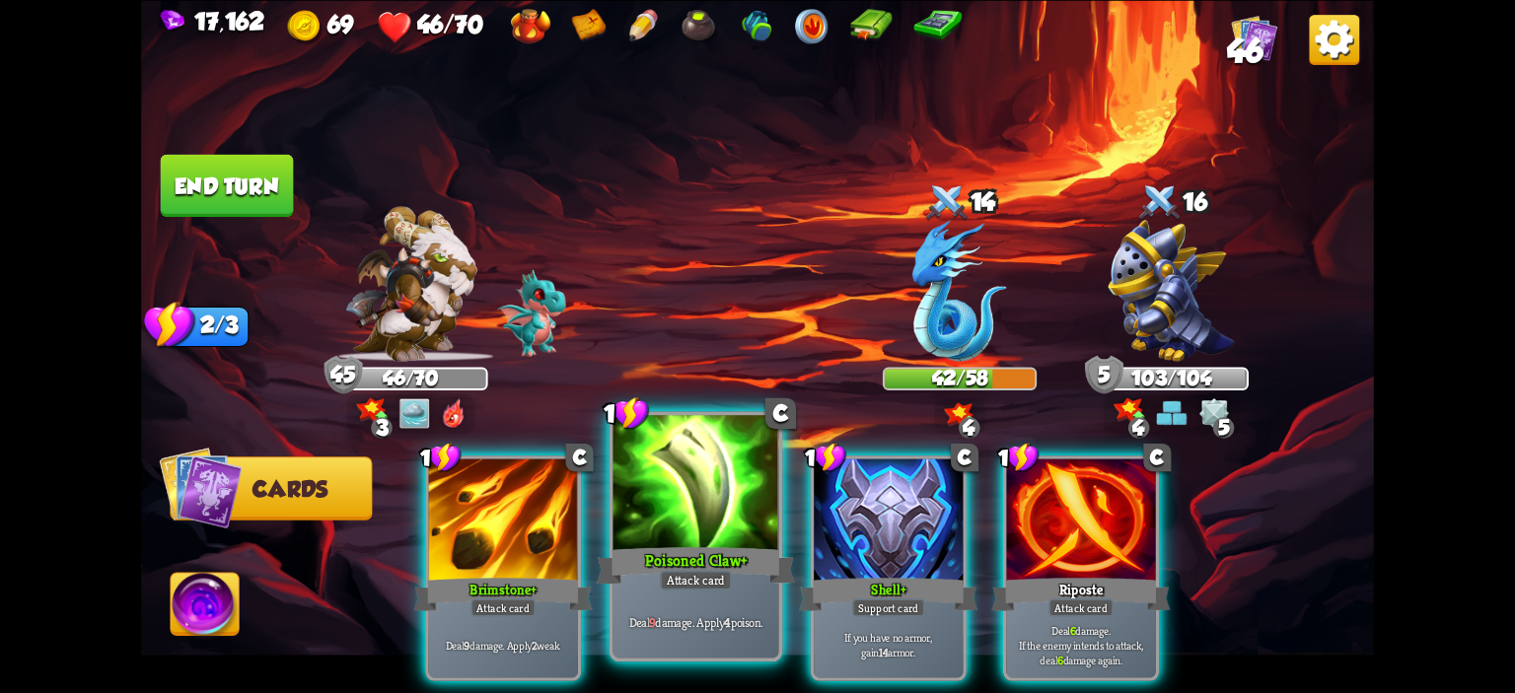
click at [728, 520] on div at bounding box center [696, 485] width 166 height 140
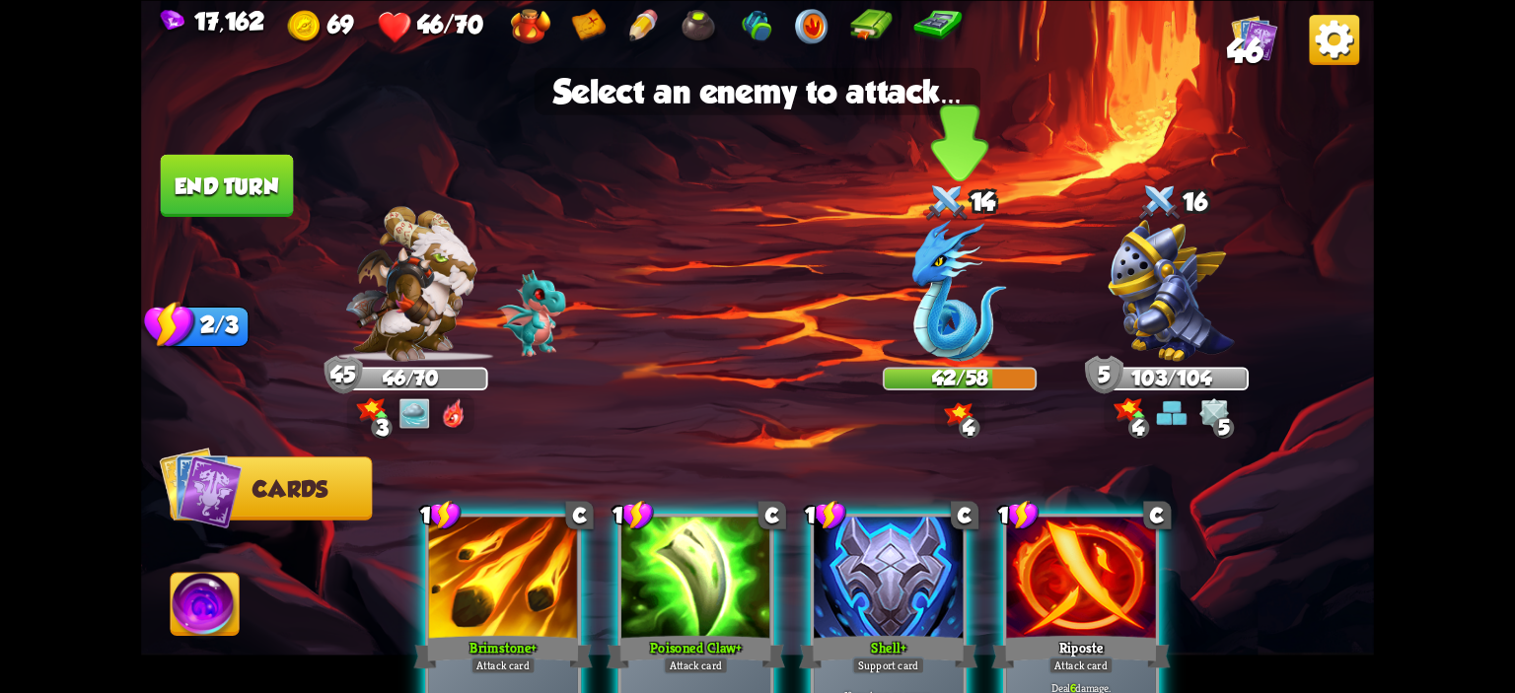
click at [908, 279] on div at bounding box center [960, 293] width 154 height 135
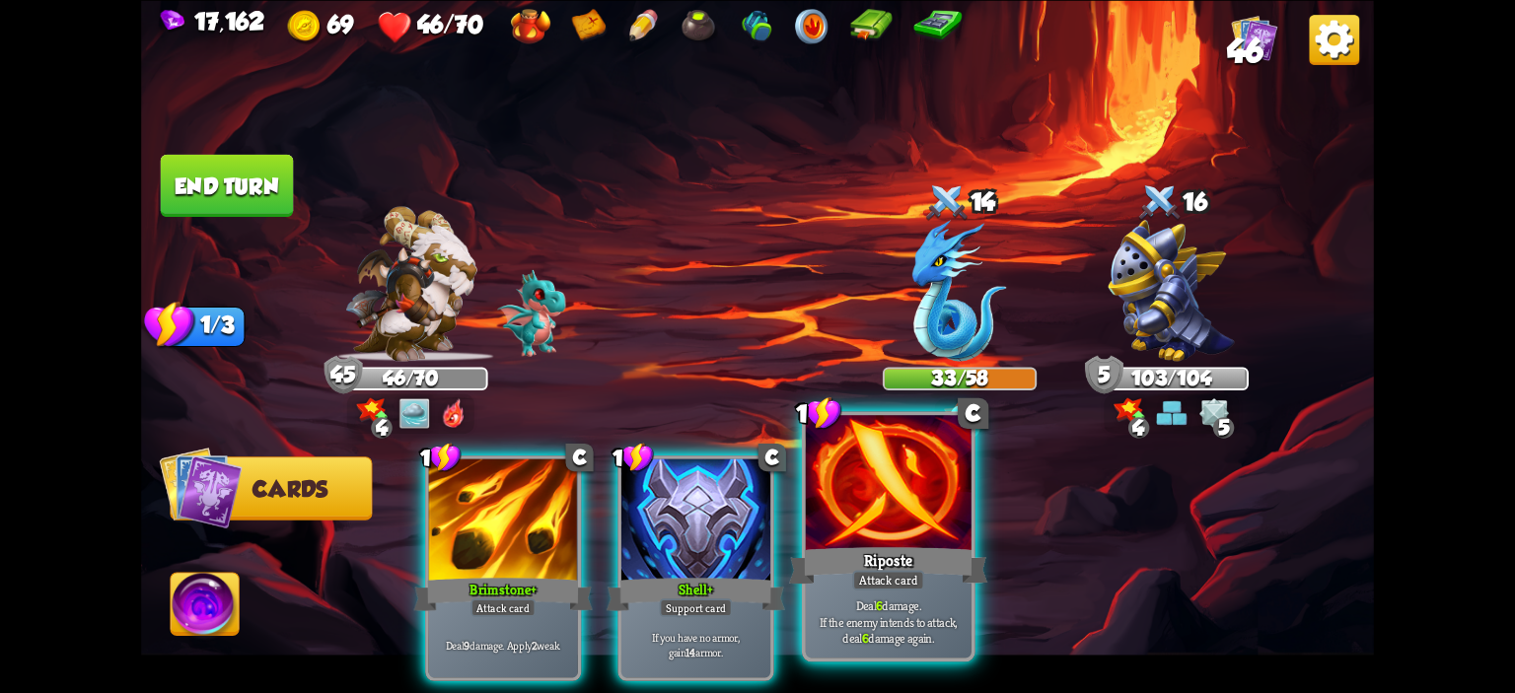
click at [880, 466] on div at bounding box center [889, 485] width 166 height 140
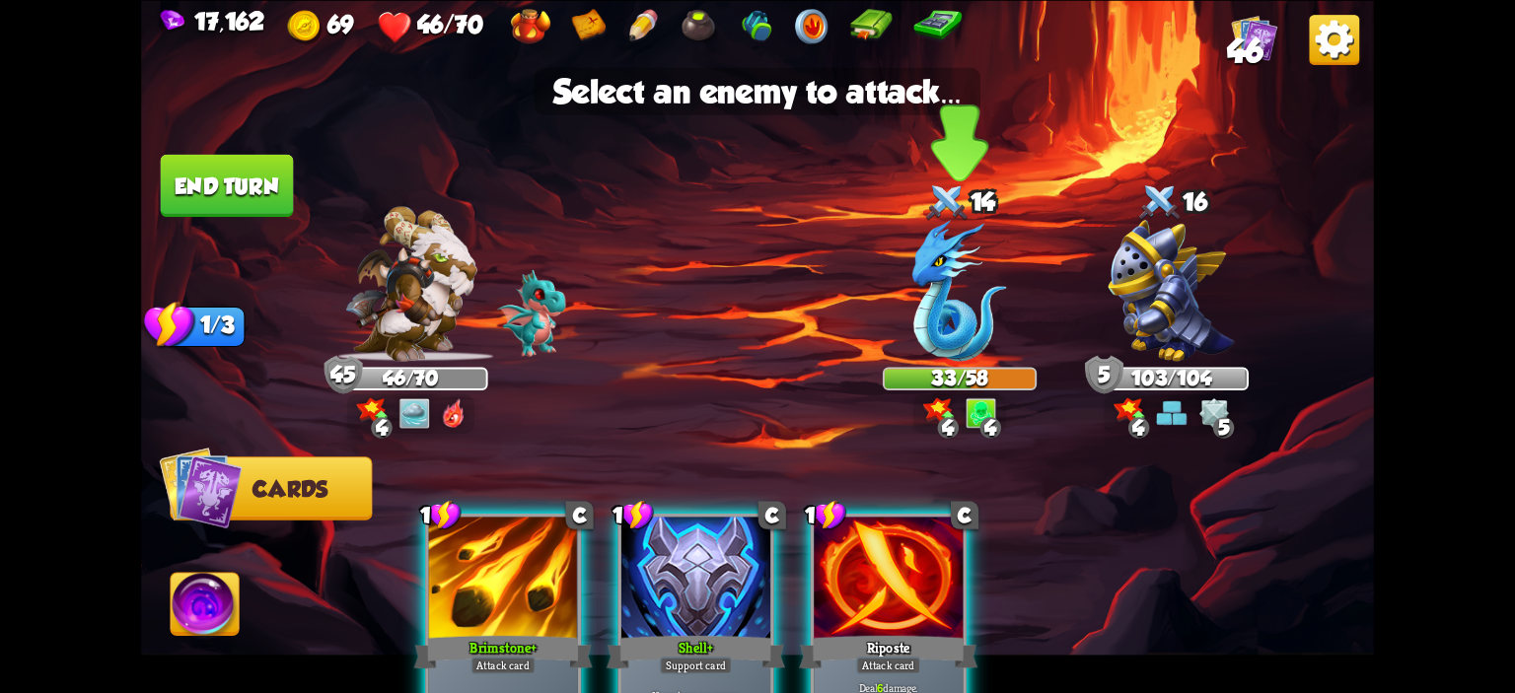
click at [931, 312] on img at bounding box center [959, 291] width 95 height 142
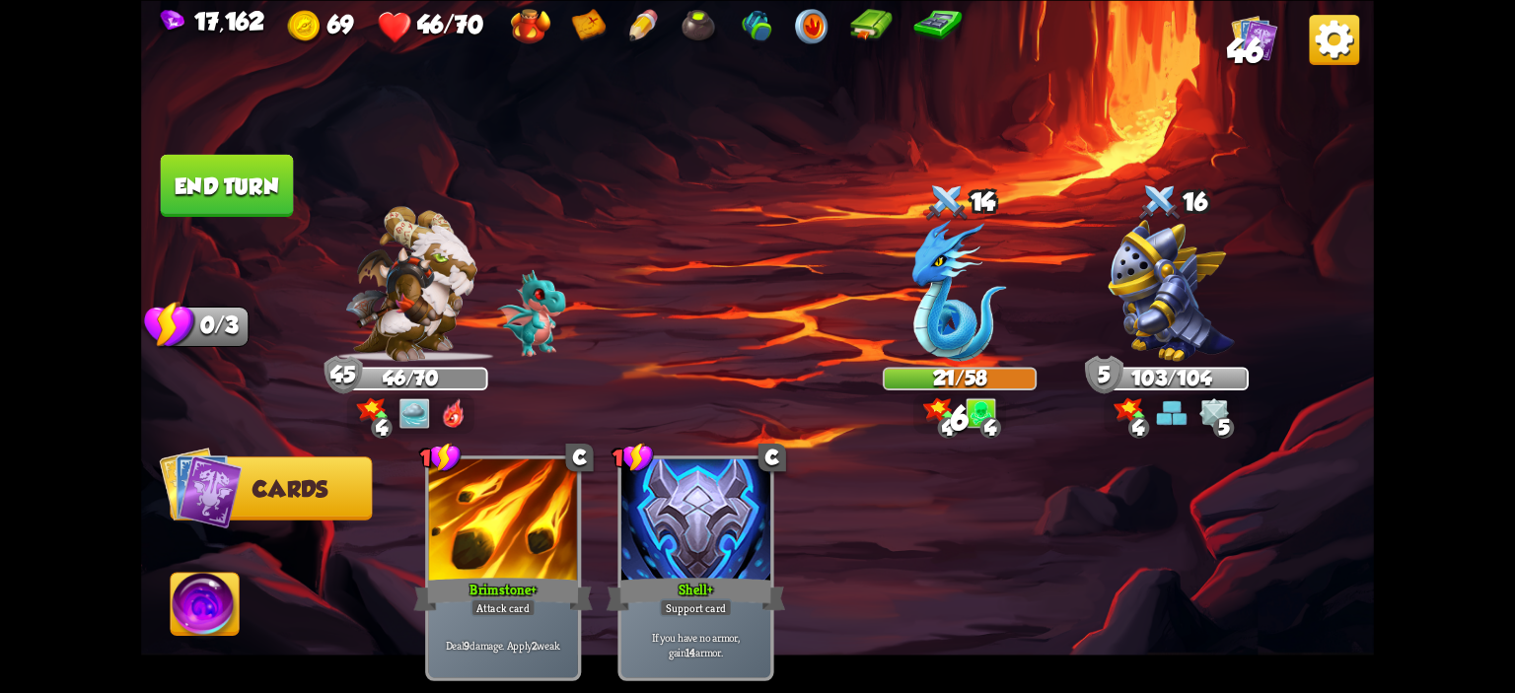
click at [254, 199] on button "End turn" at bounding box center [227, 185] width 133 height 62
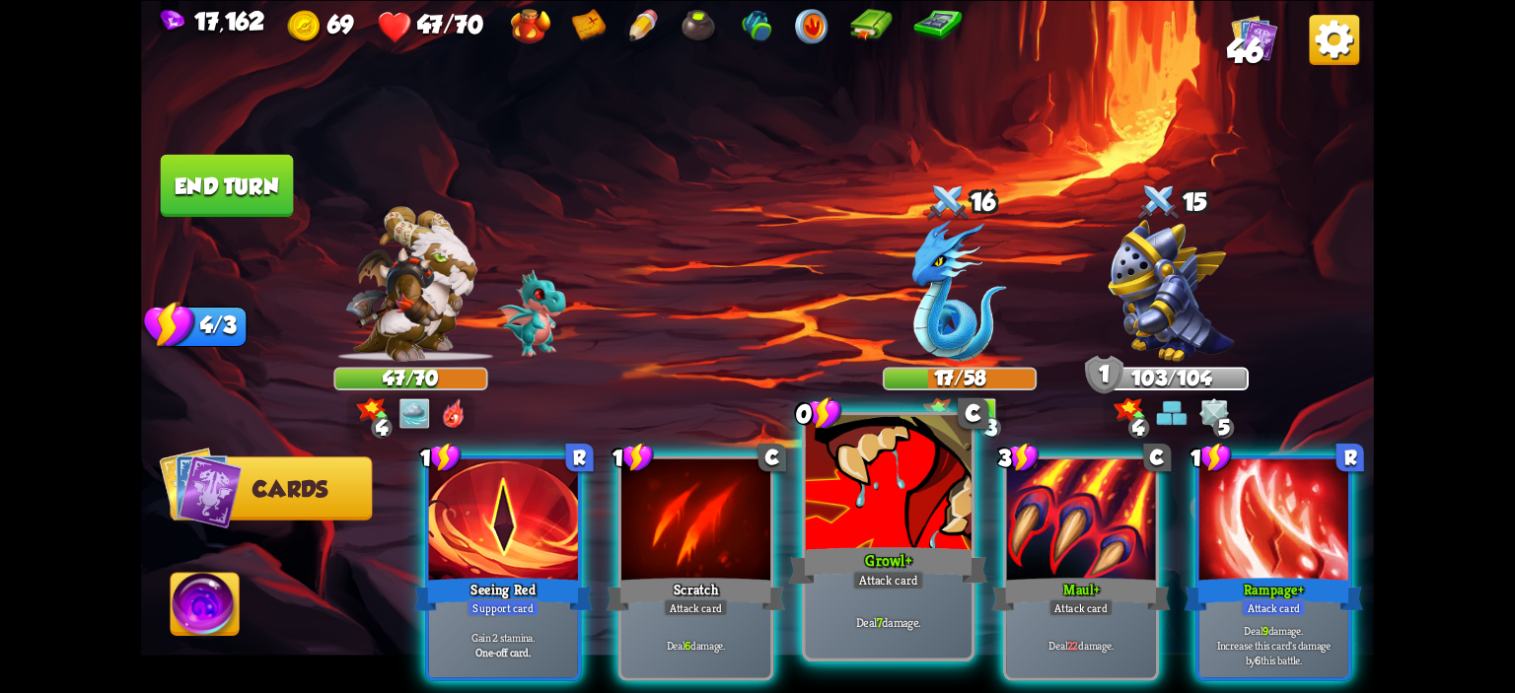
click at [868, 491] on div at bounding box center [889, 485] width 166 height 140
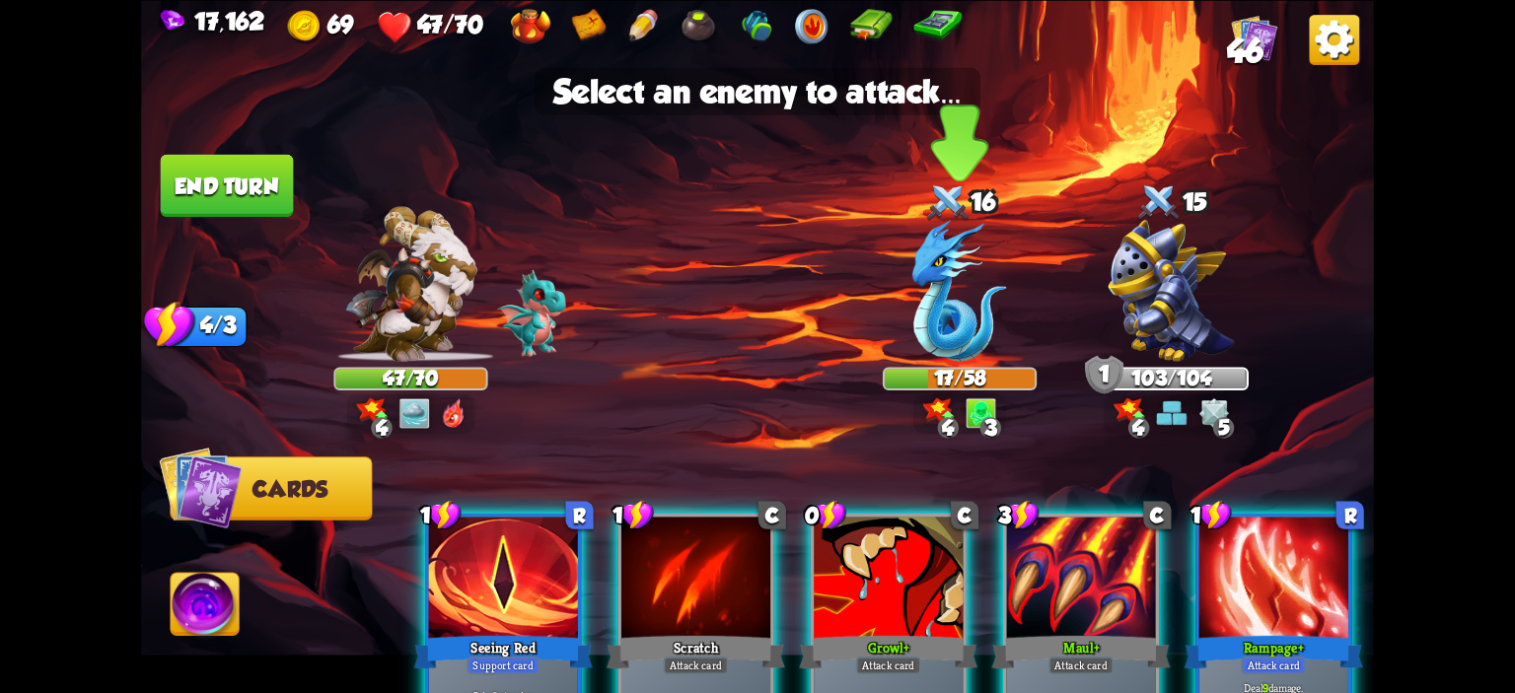
click at [934, 316] on img at bounding box center [959, 291] width 95 height 142
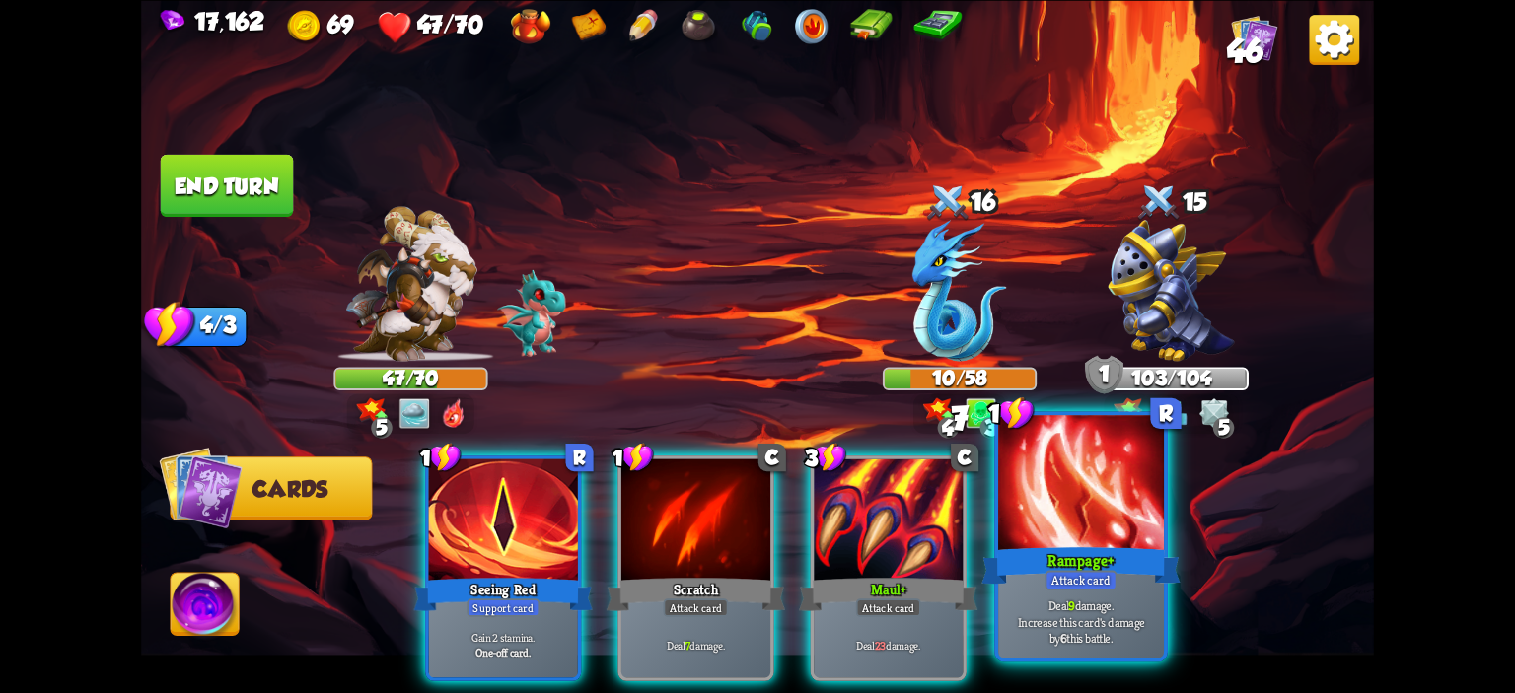
click at [1022, 462] on div at bounding box center [1081, 485] width 166 height 140
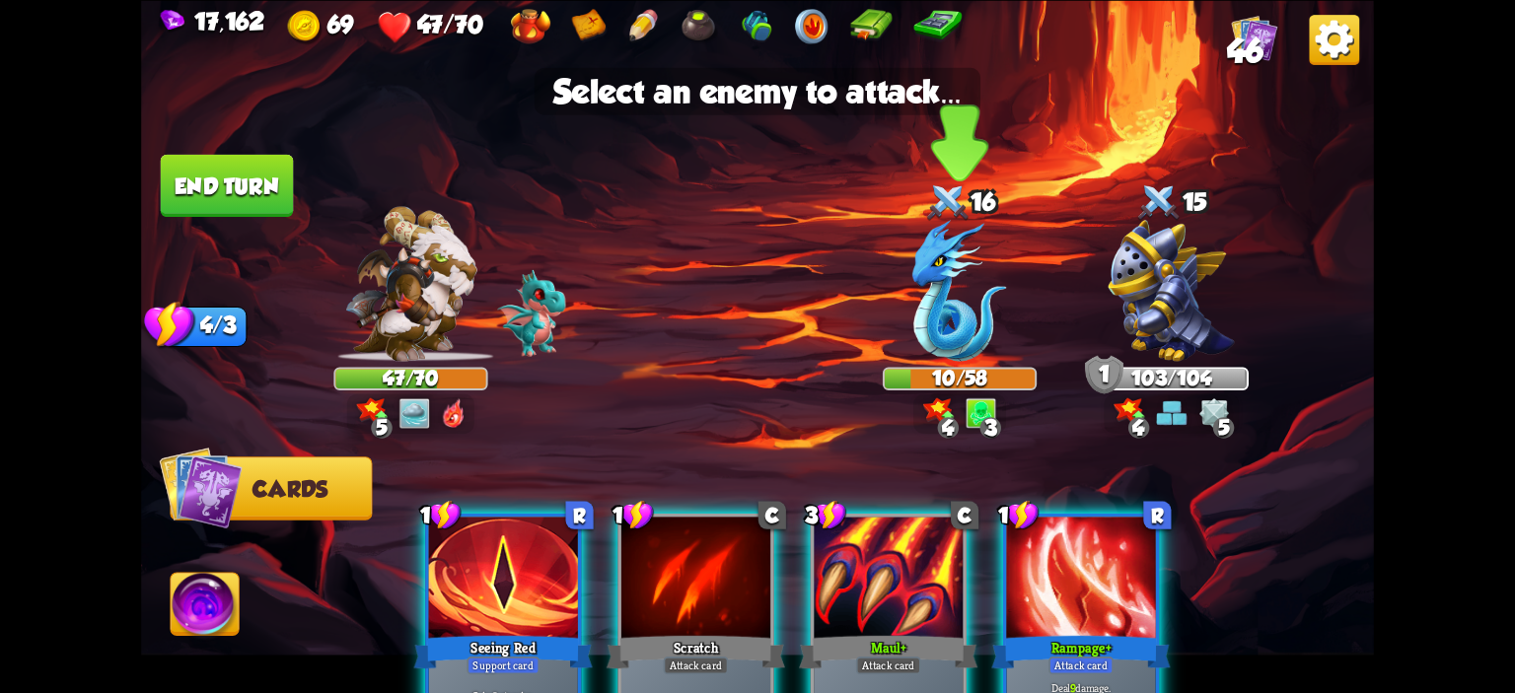
click at [919, 299] on img at bounding box center [959, 291] width 95 height 142
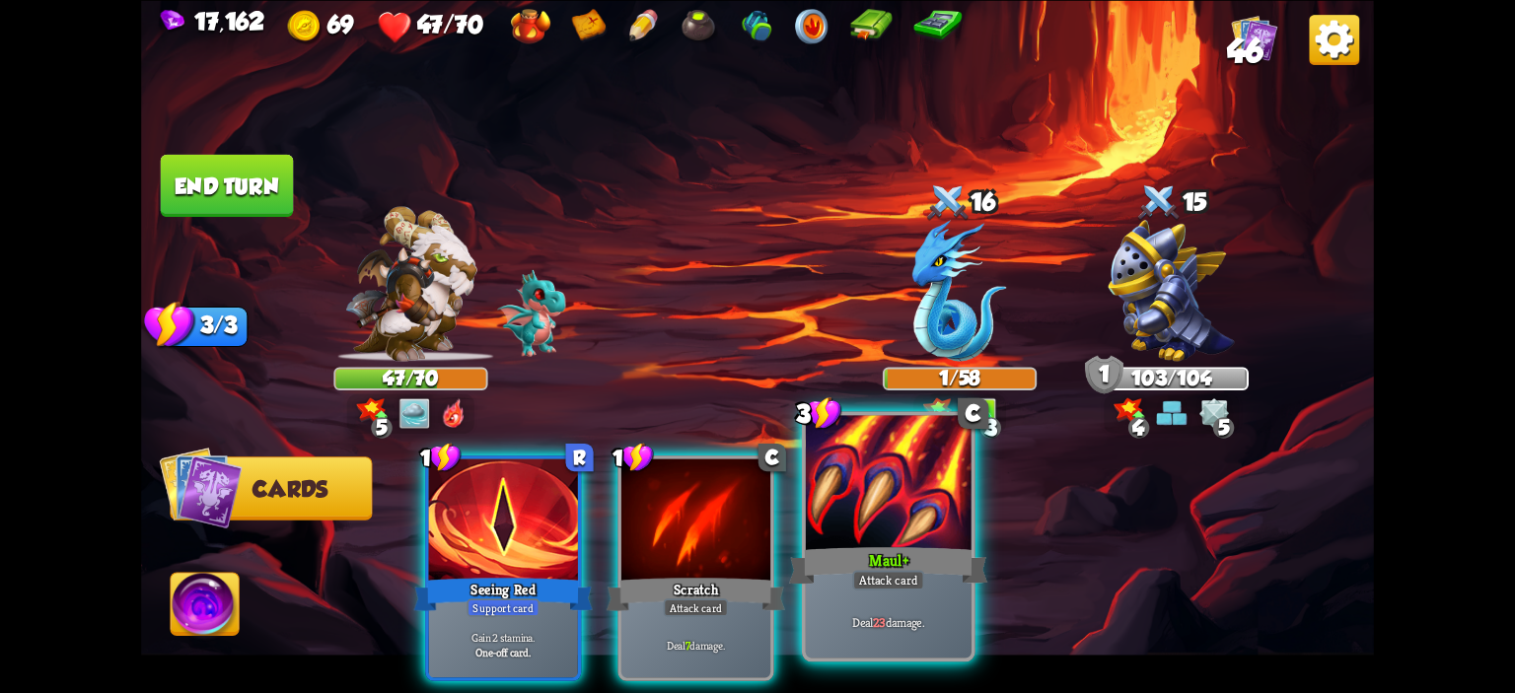
click at [879, 486] on div at bounding box center [889, 485] width 166 height 140
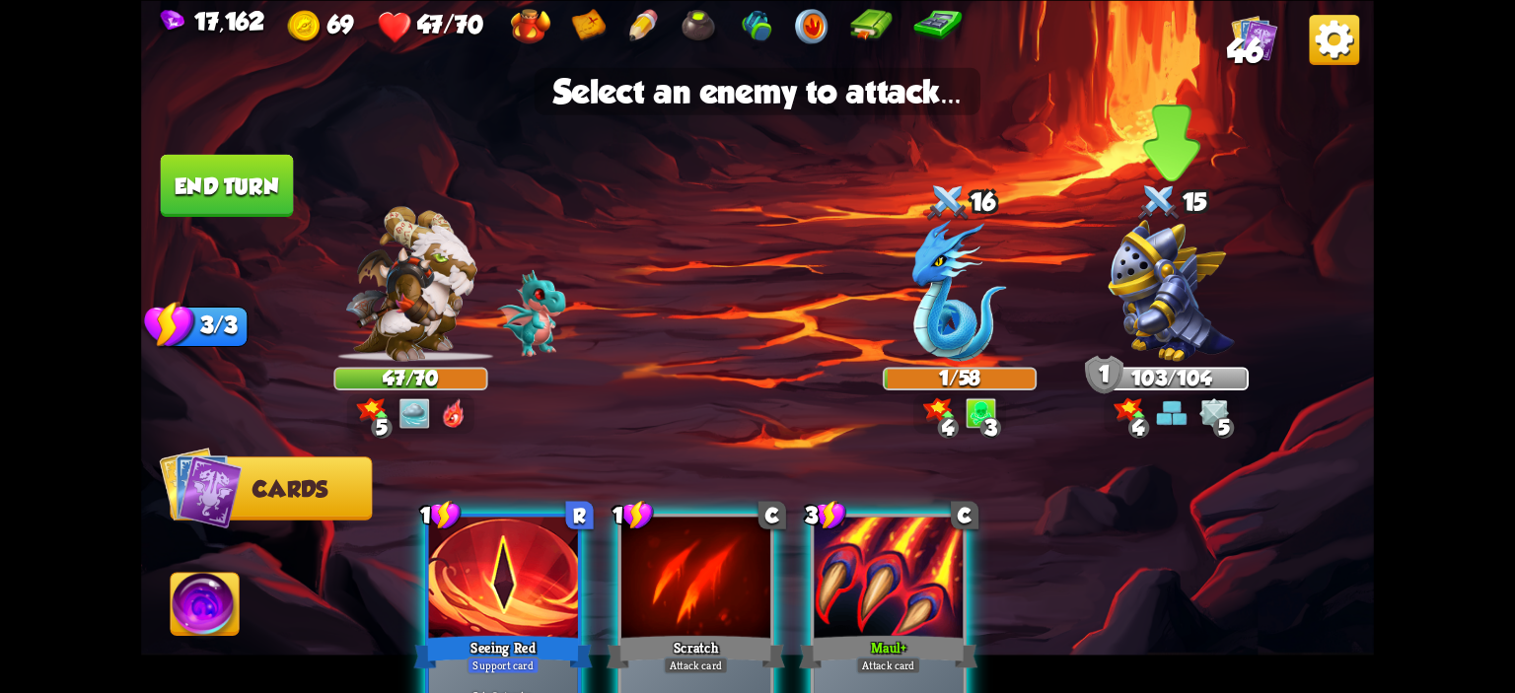
click at [1213, 306] on img at bounding box center [1172, 291] width 126 height 142
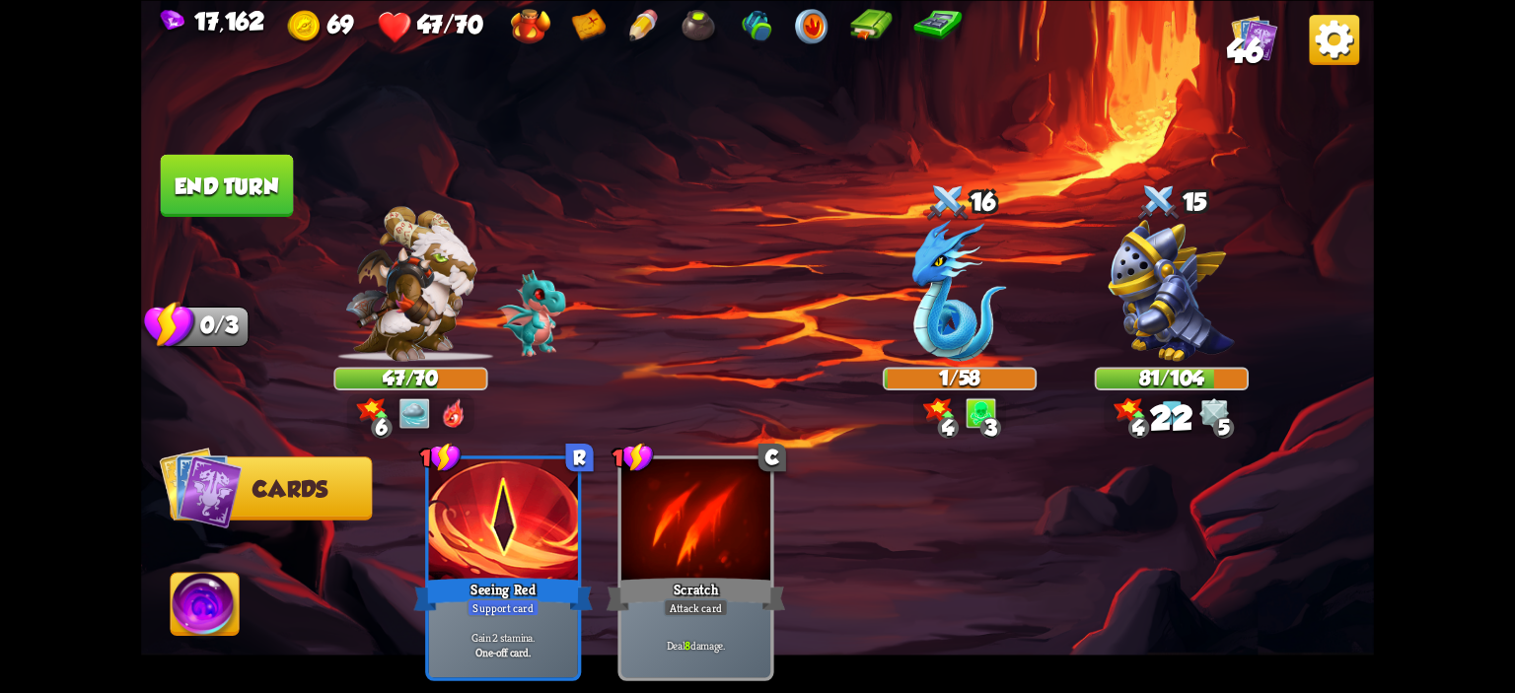
click at [223, 179] on button "End turn" at bounding box center [227, 185] width 133 height 62
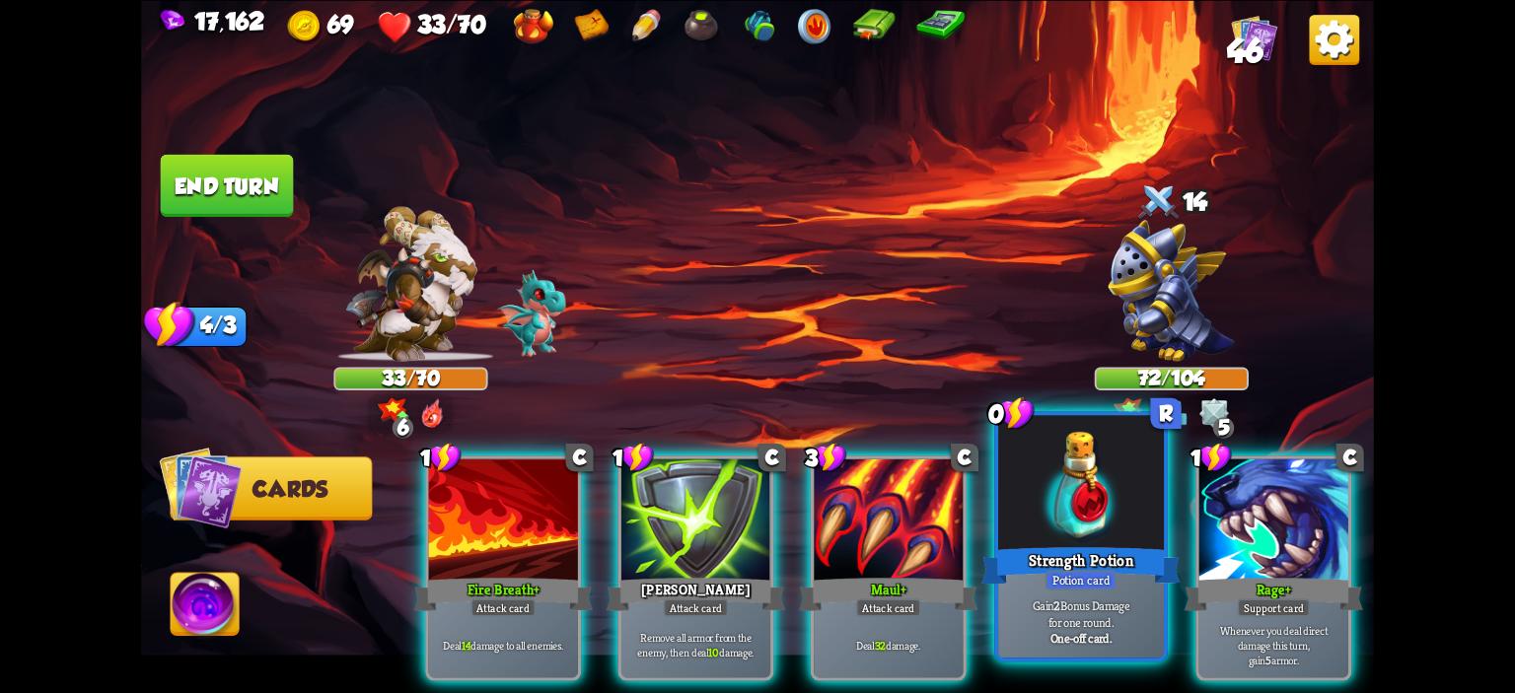
click at [1071, 482] on div at bounding box center [1081, 485] width 166 height 140
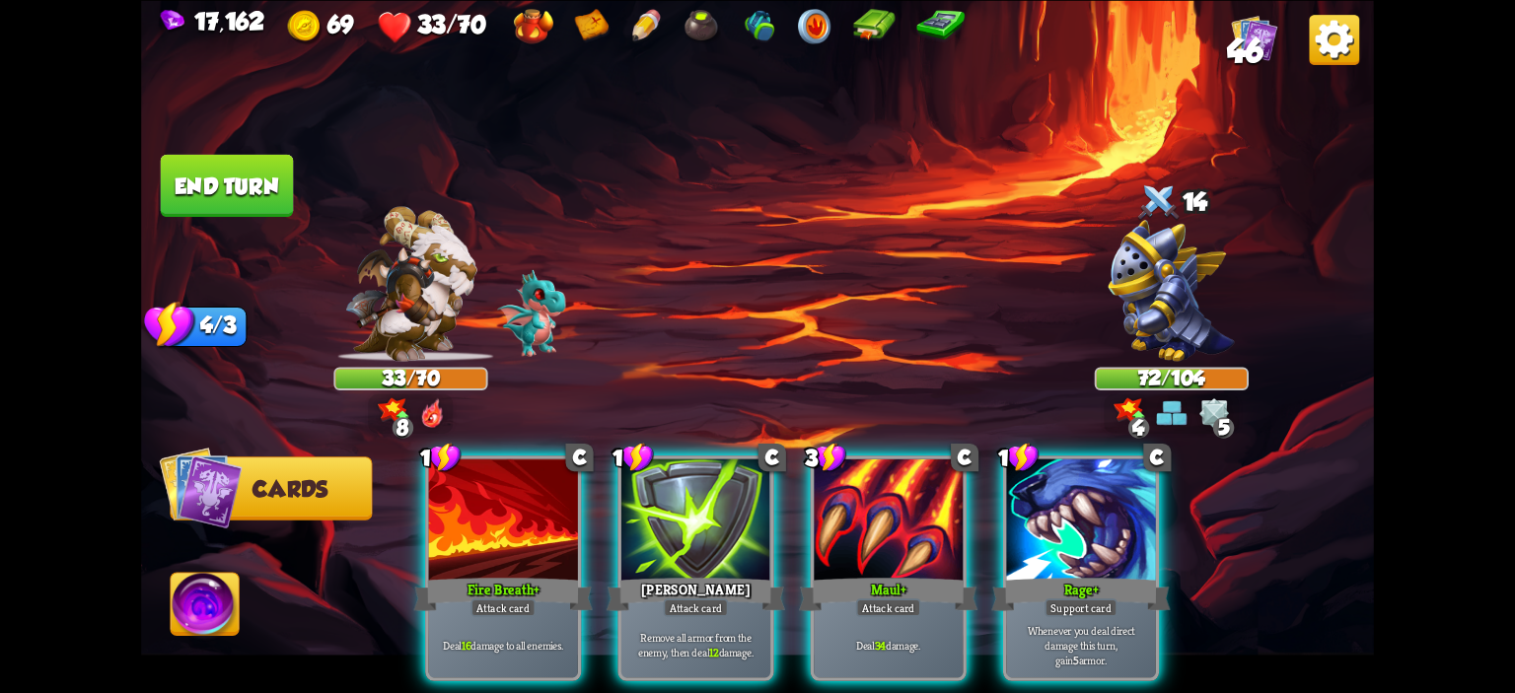
click at [1071, 482] on div at bounding box center [1080, 521] width 149 height 125
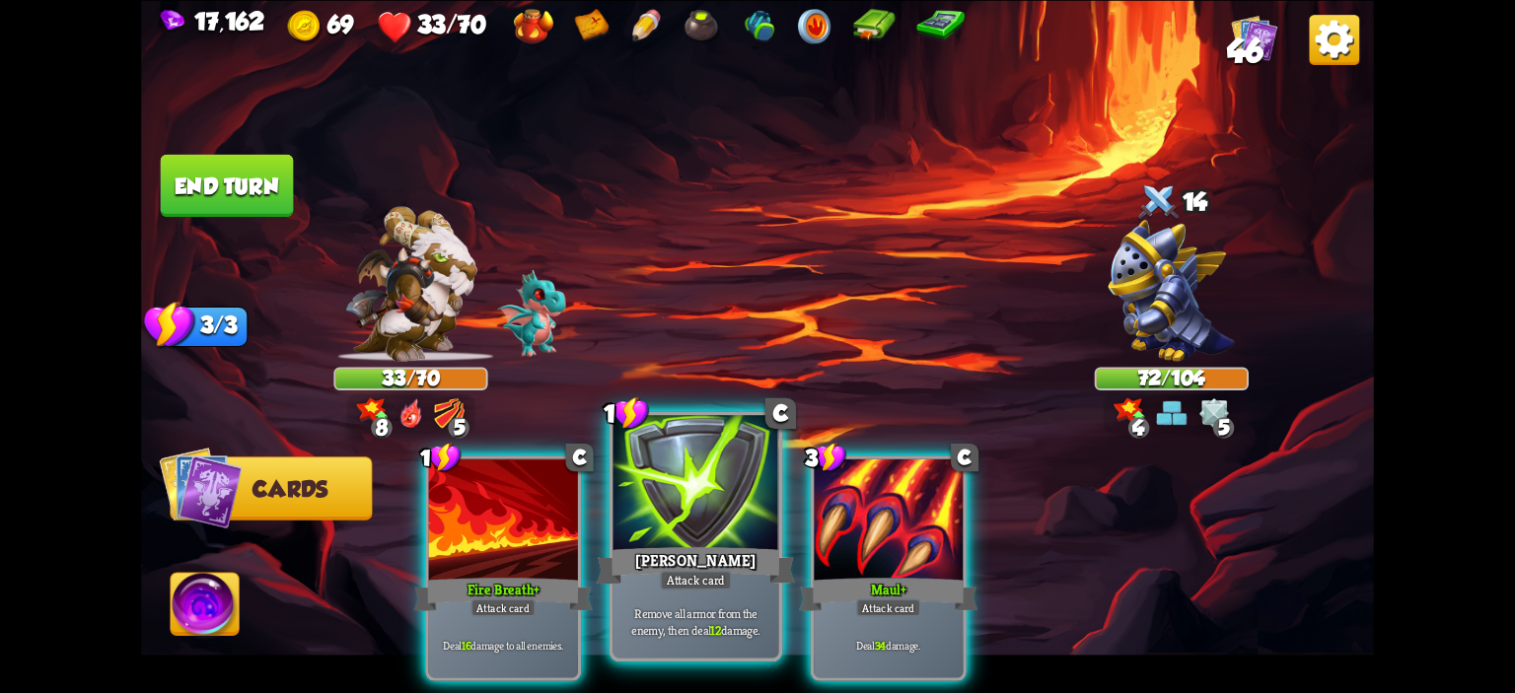
click at [651, 521] on div at bounding box center [696, 485] width 166 height 140
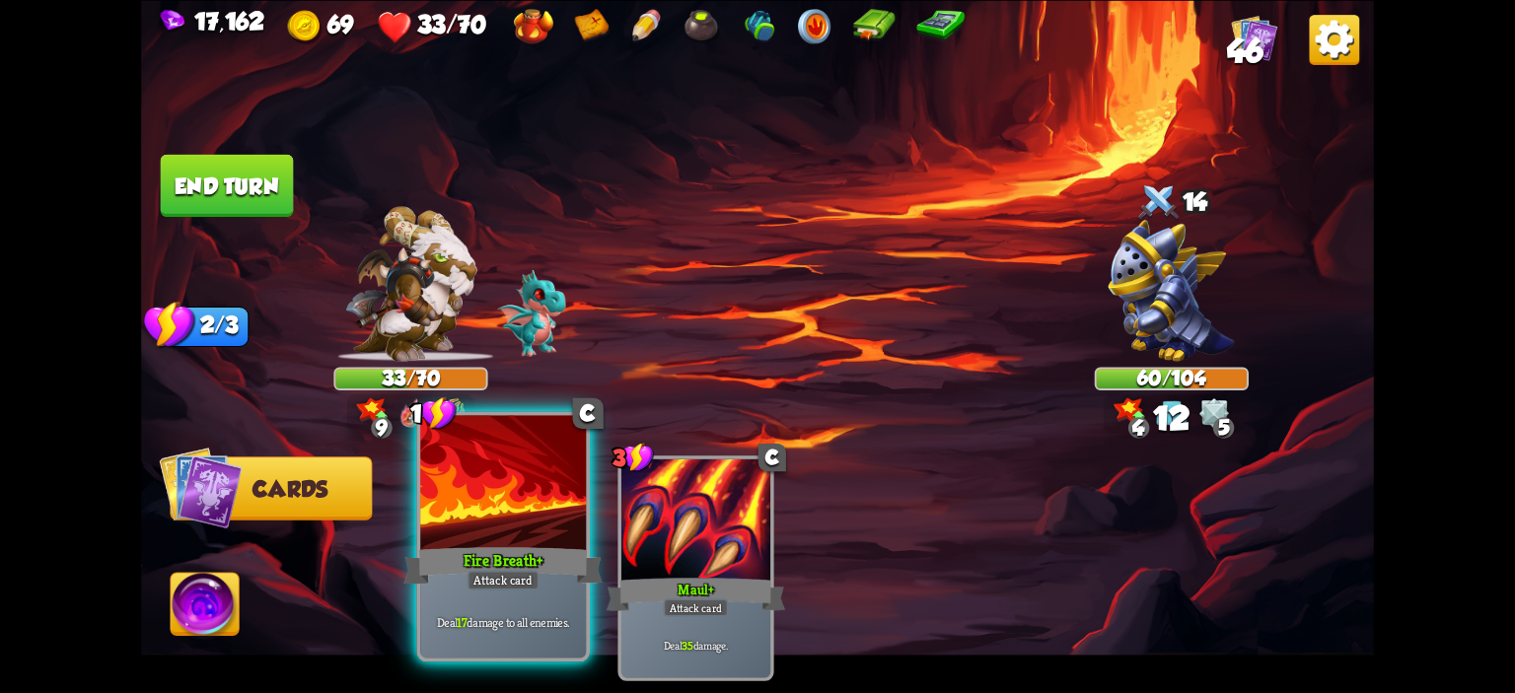
click at [546, 544] on div "Fire Breath+" at bounding box center [502, 565] width 199 height 44
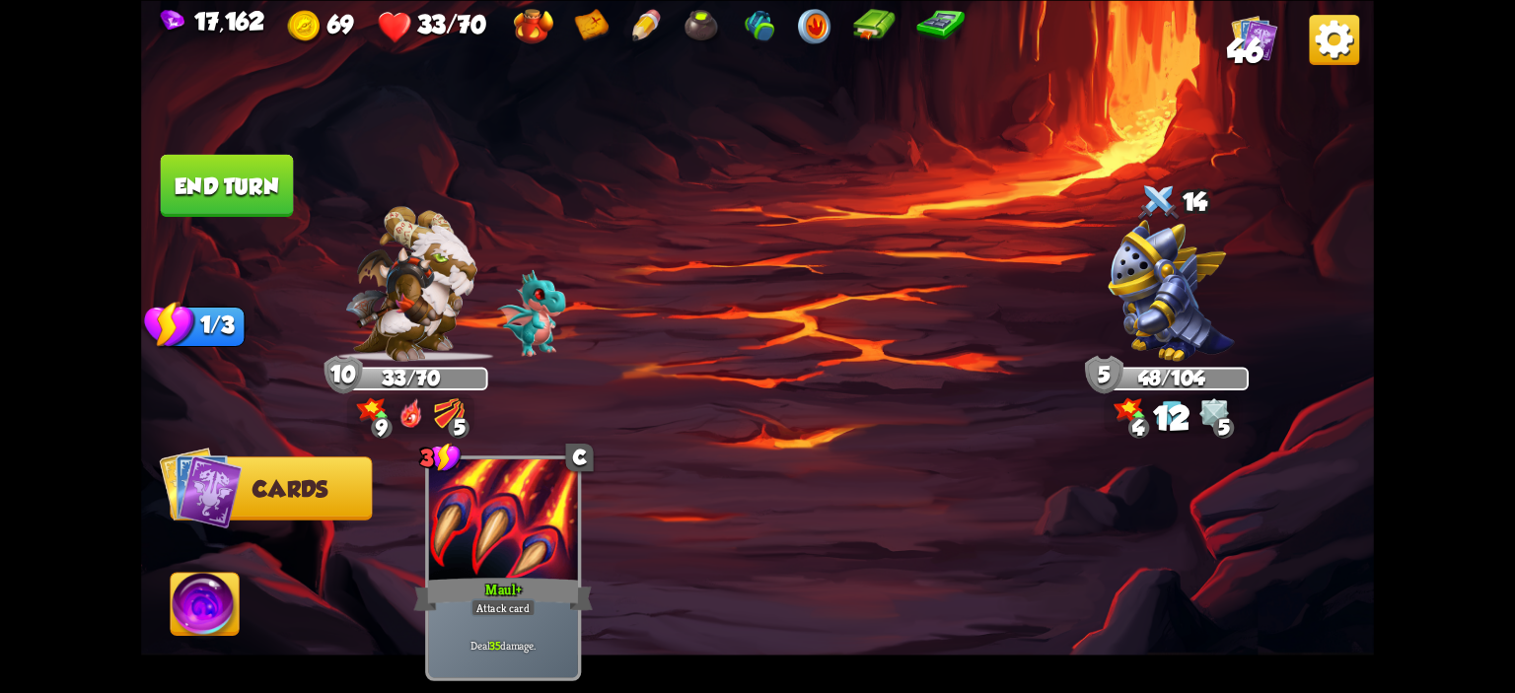
click at [225, 180] on button "End turn" at bounding box center [227, 185] width 133 height 62
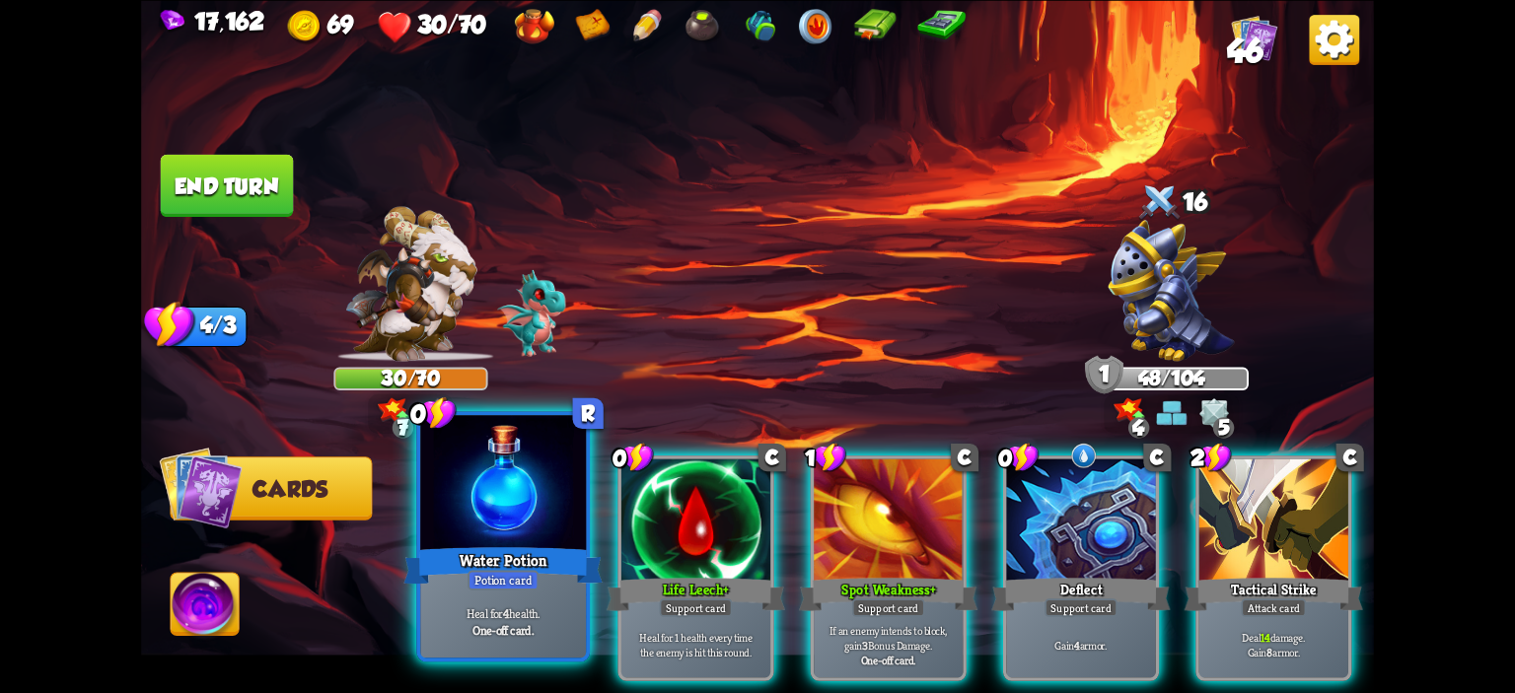
click at [480, 488] on div at bounding box center [503, 485] width 166 height 140
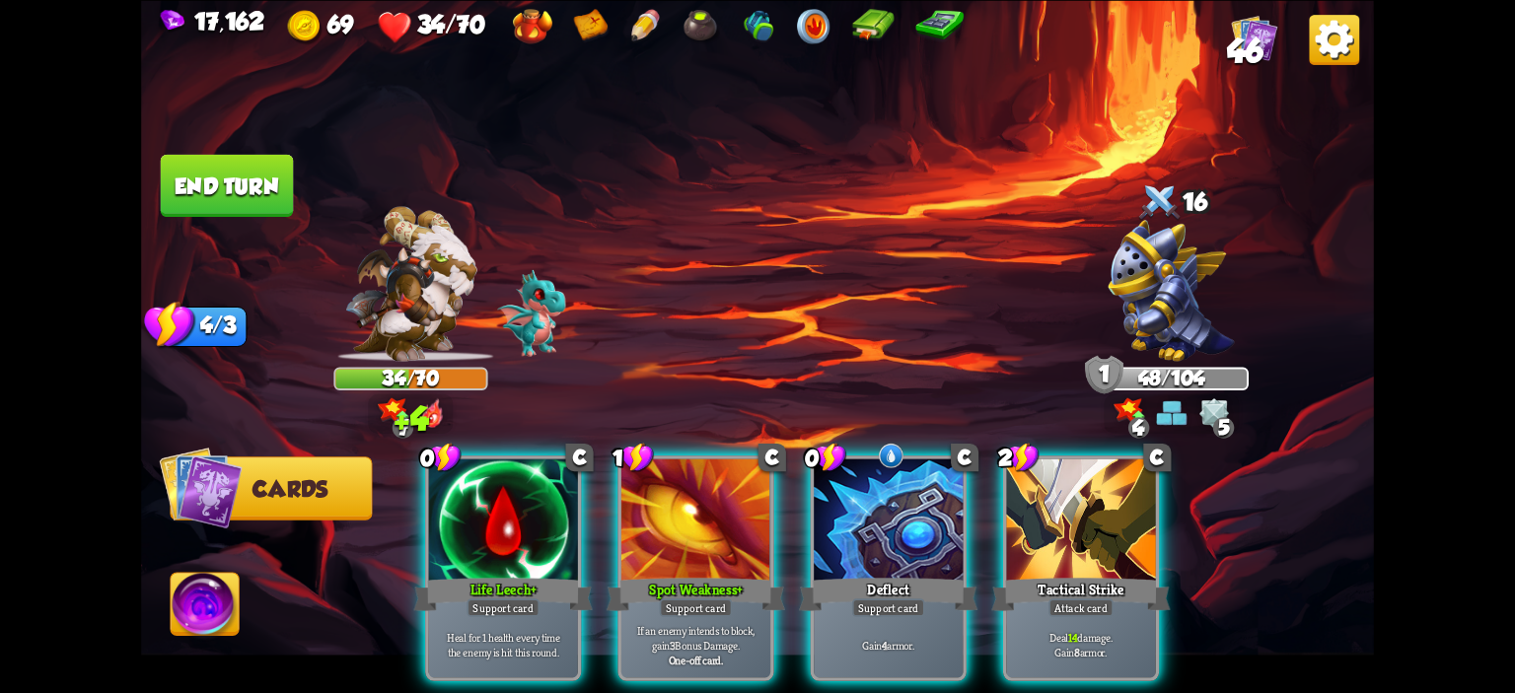
click at [480, 488] on div at bounding box center [503, 521] width 149 height 125
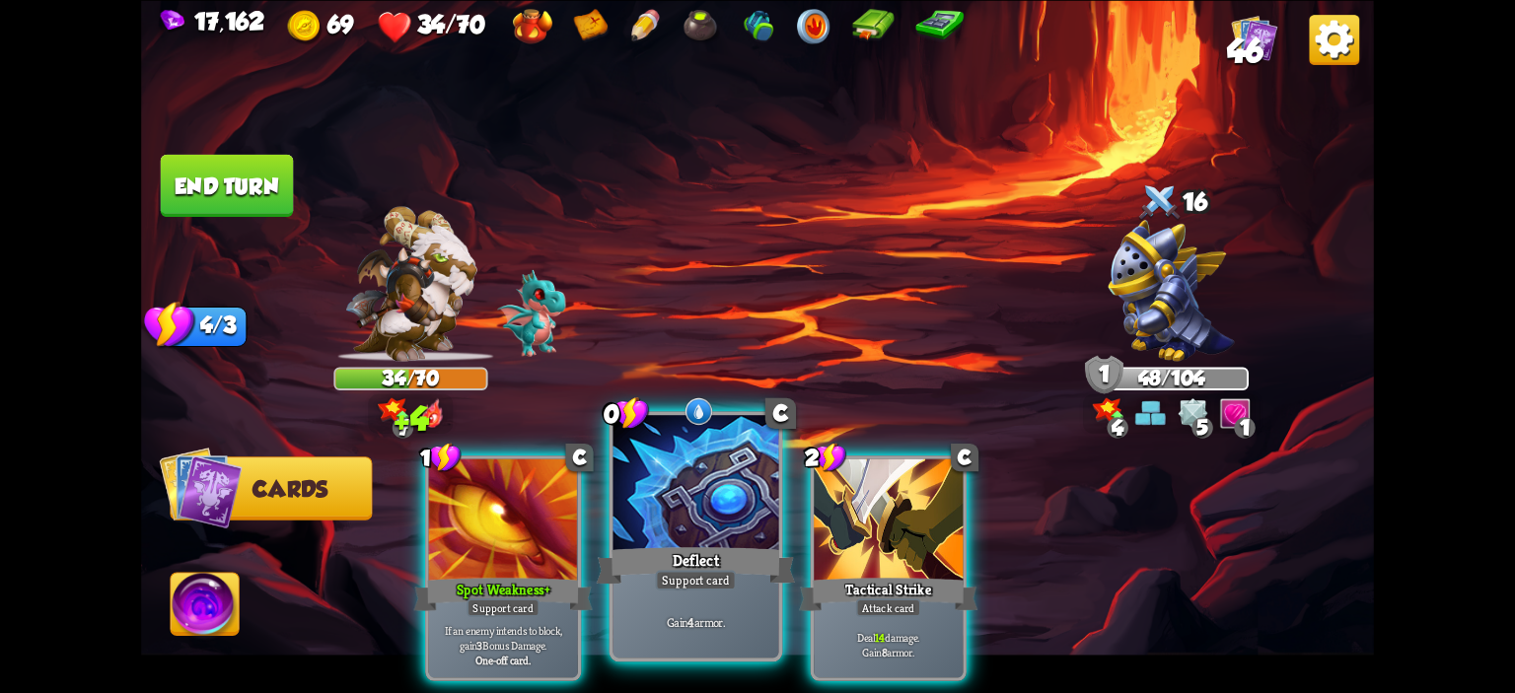
click at [696, 494] on div at bounding box center [696, 485] width 166 height 140
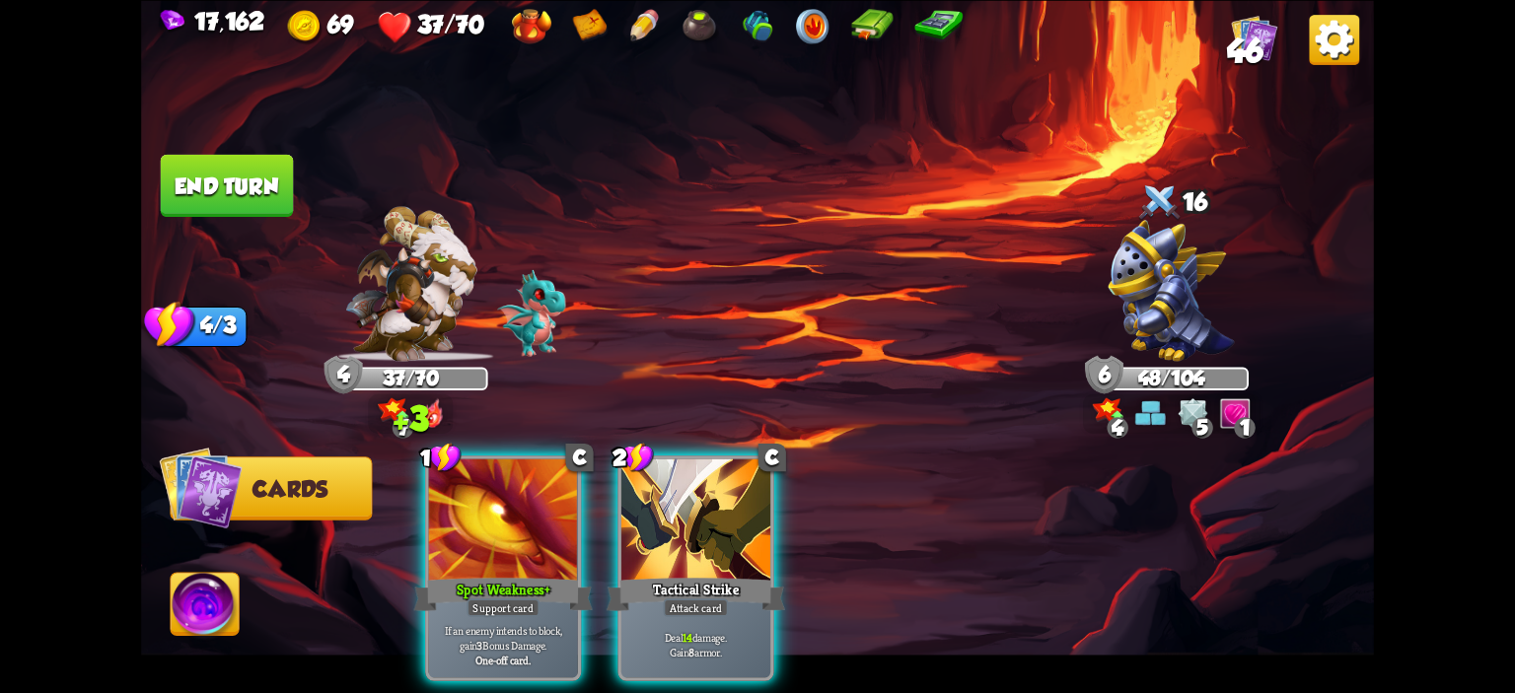
click at [696, 494] on div at bounding box center [695, 521] width 149 height 125
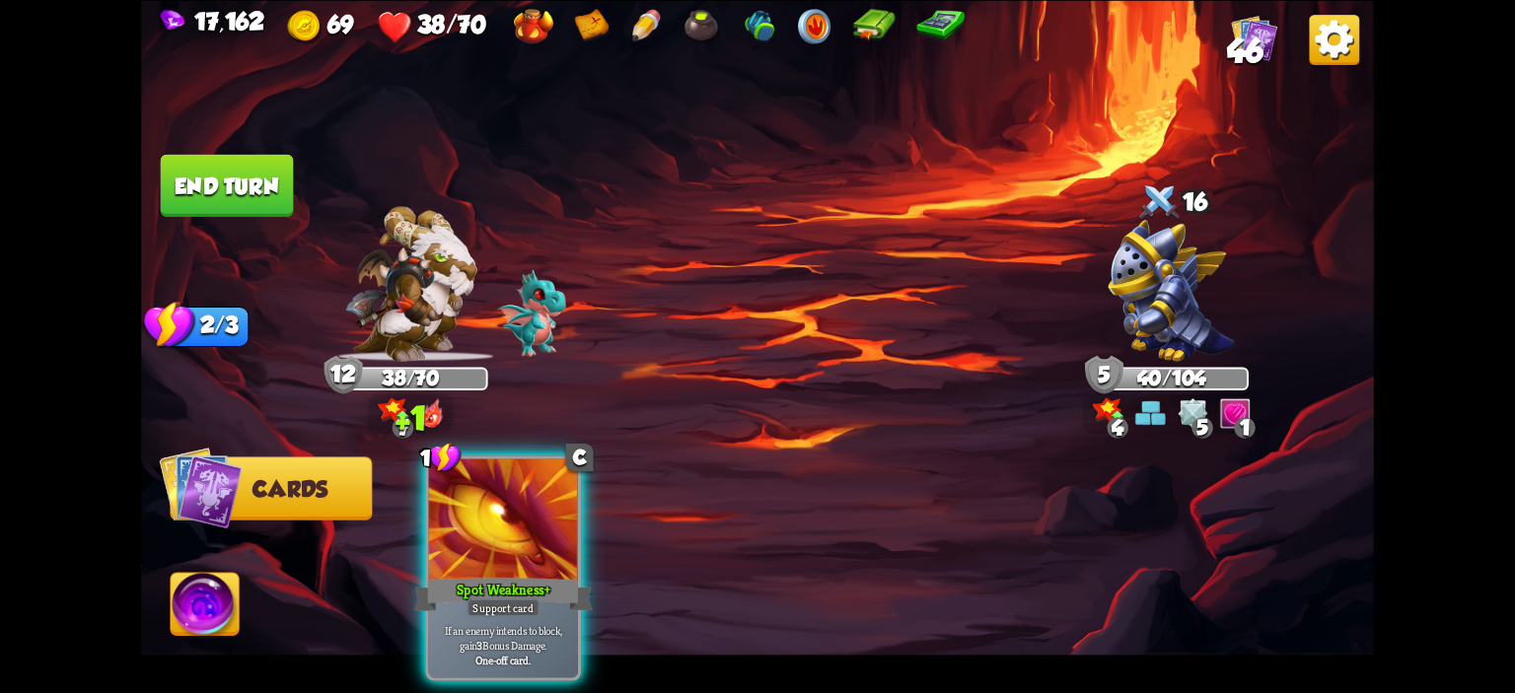
click at [219, 196] on button "End turn" at bounding box center [227, 185] width 133 height 62
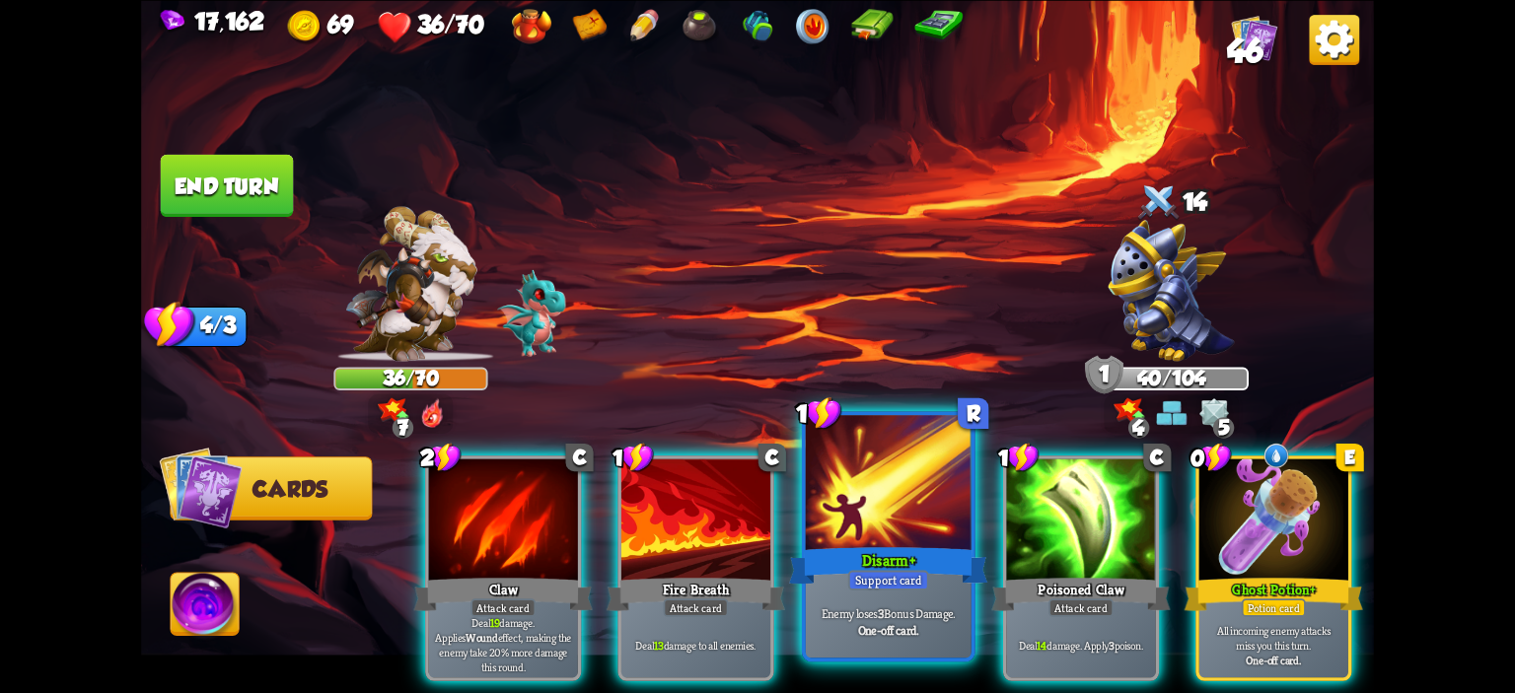
click at [897, 527] on div at bounding box center [889, 485] width 166 height 140
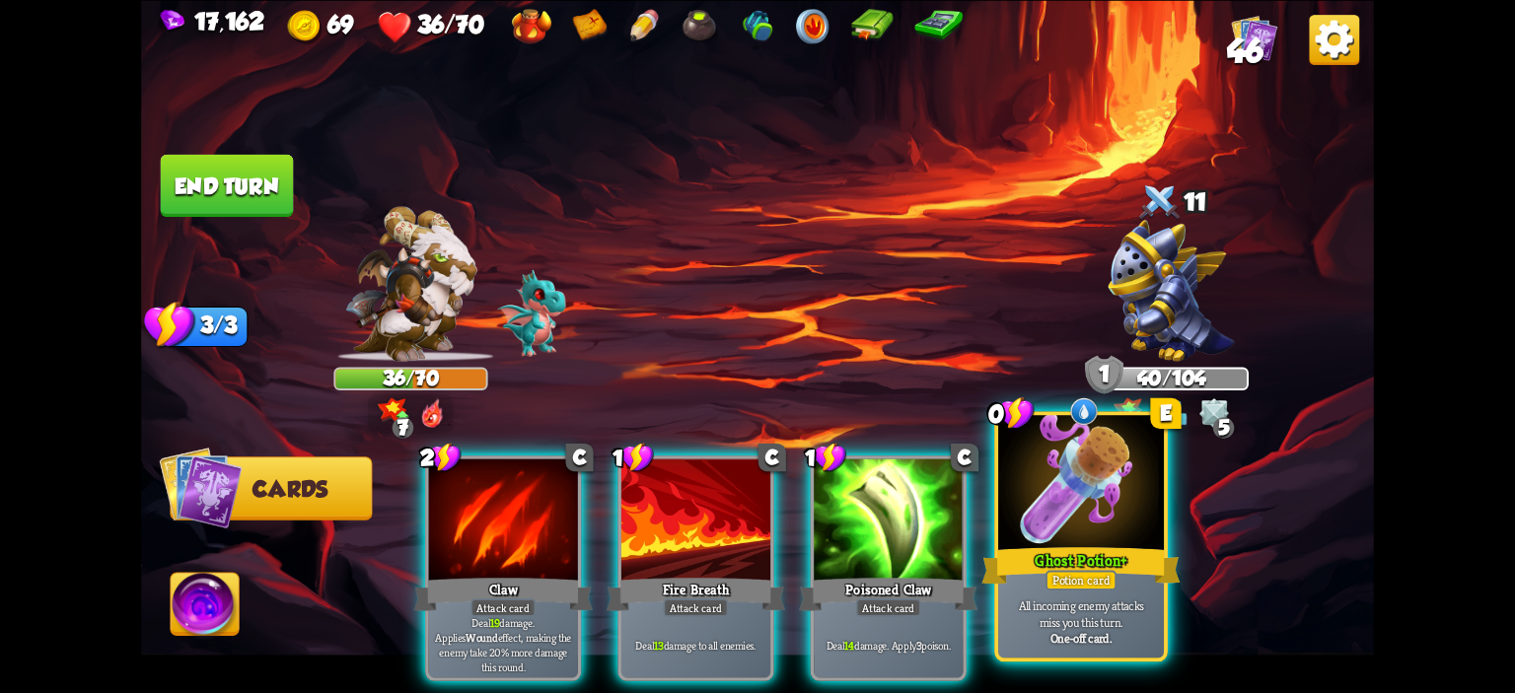
click at [1089, 496] on div at bounding box center [1081, 485] width 166 height 140
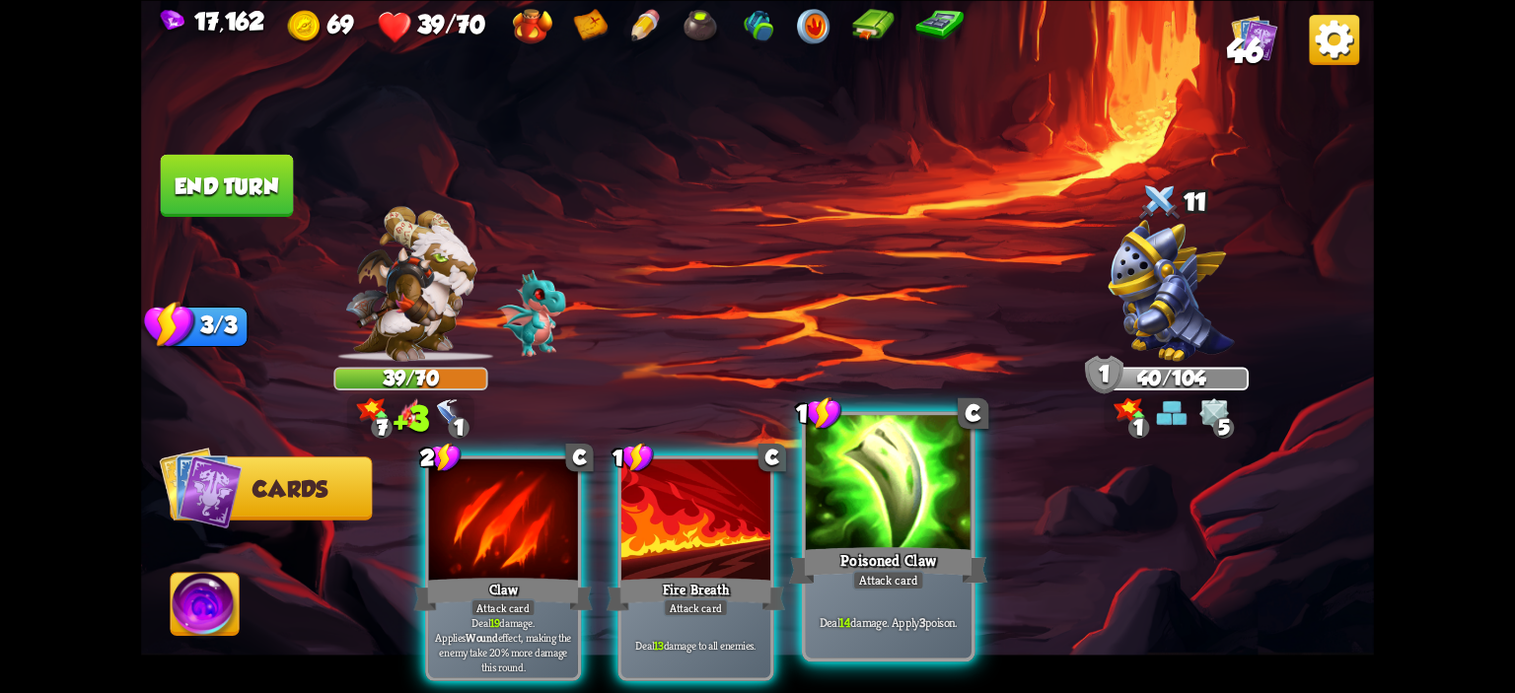
click at [899, 496] on div at bounding box center [889, 485] width 166 height 140
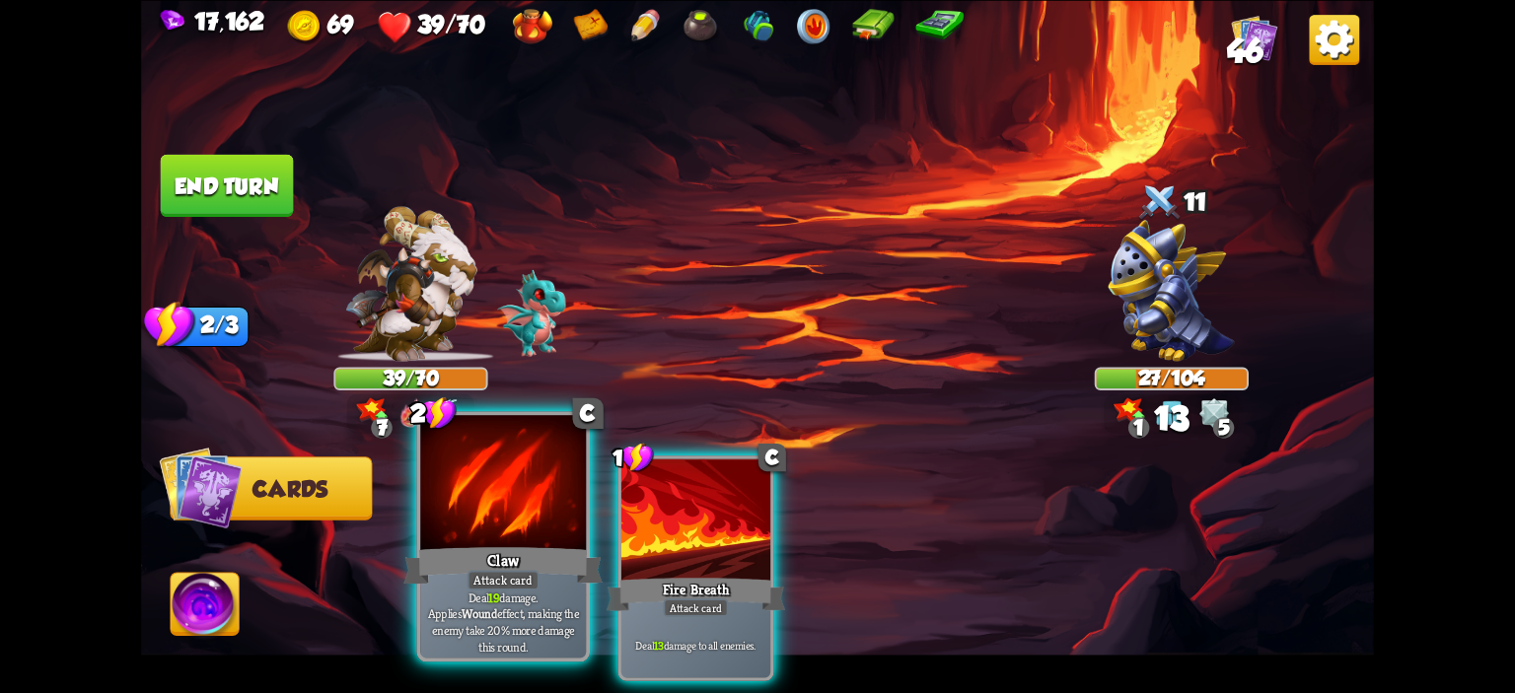
click at [447, 496] on div at bounding box center [503, 485] width 166 height 140
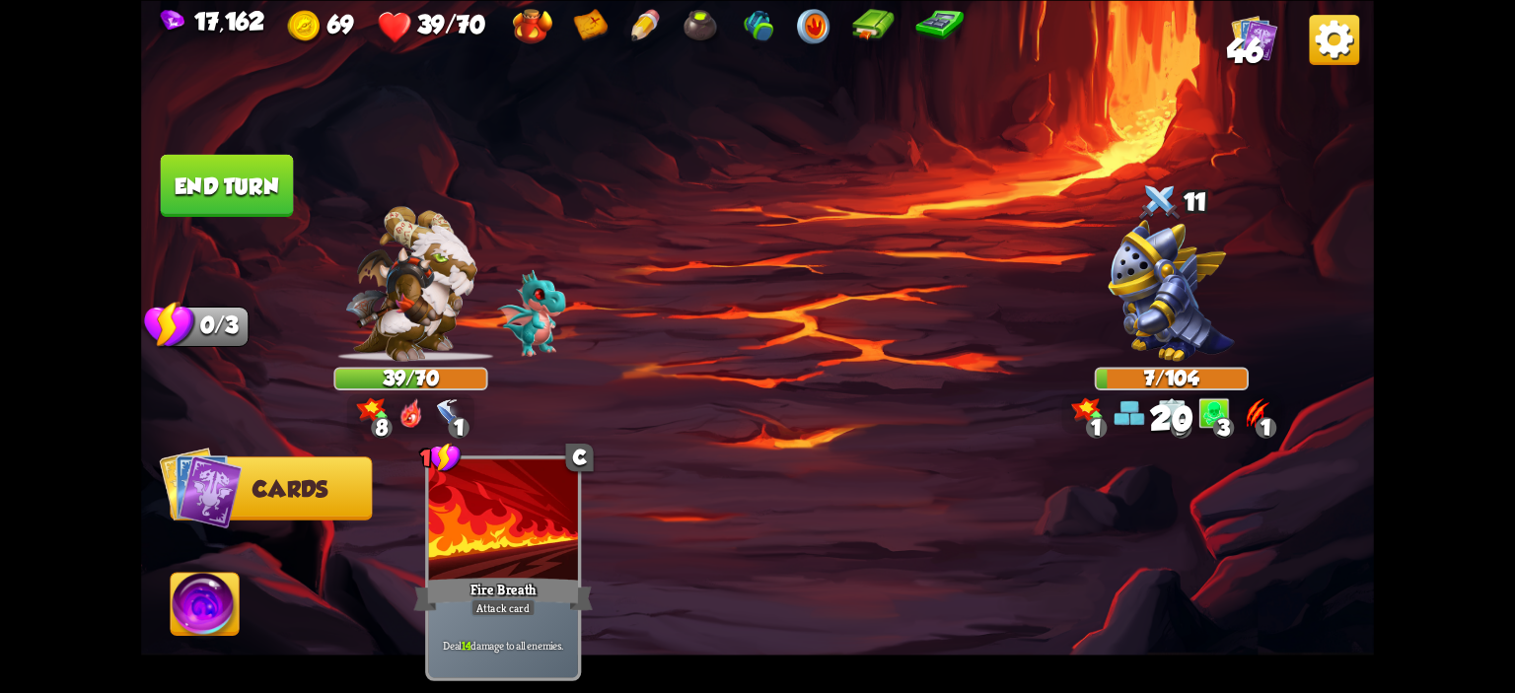
click at [183, 614] on img at bounding box center [205, 607] width 68 height 69
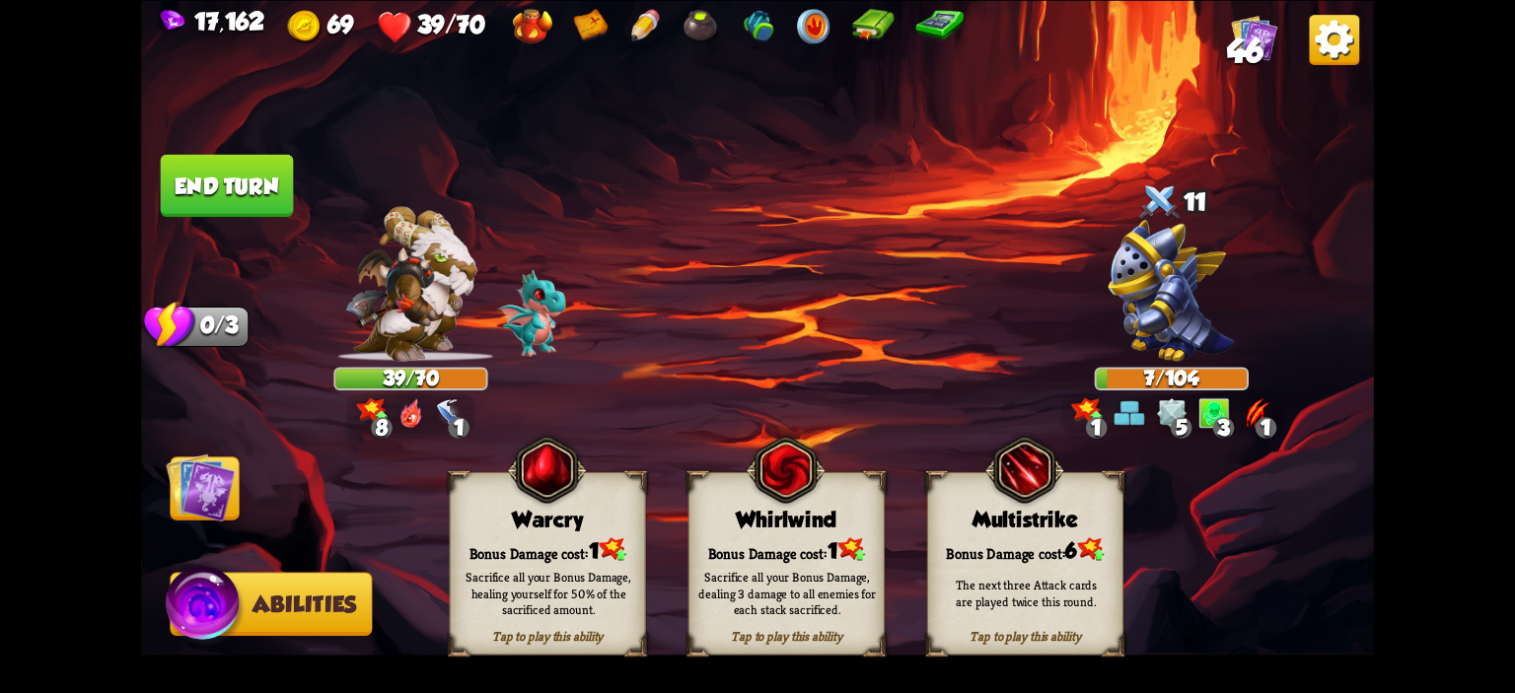
click at [462, 564] on div "Sacrifice all your Bonus Damage, healing yourself for 50% of the sacrificed amo…" at bounding box center [549, 592] width 196 height 77
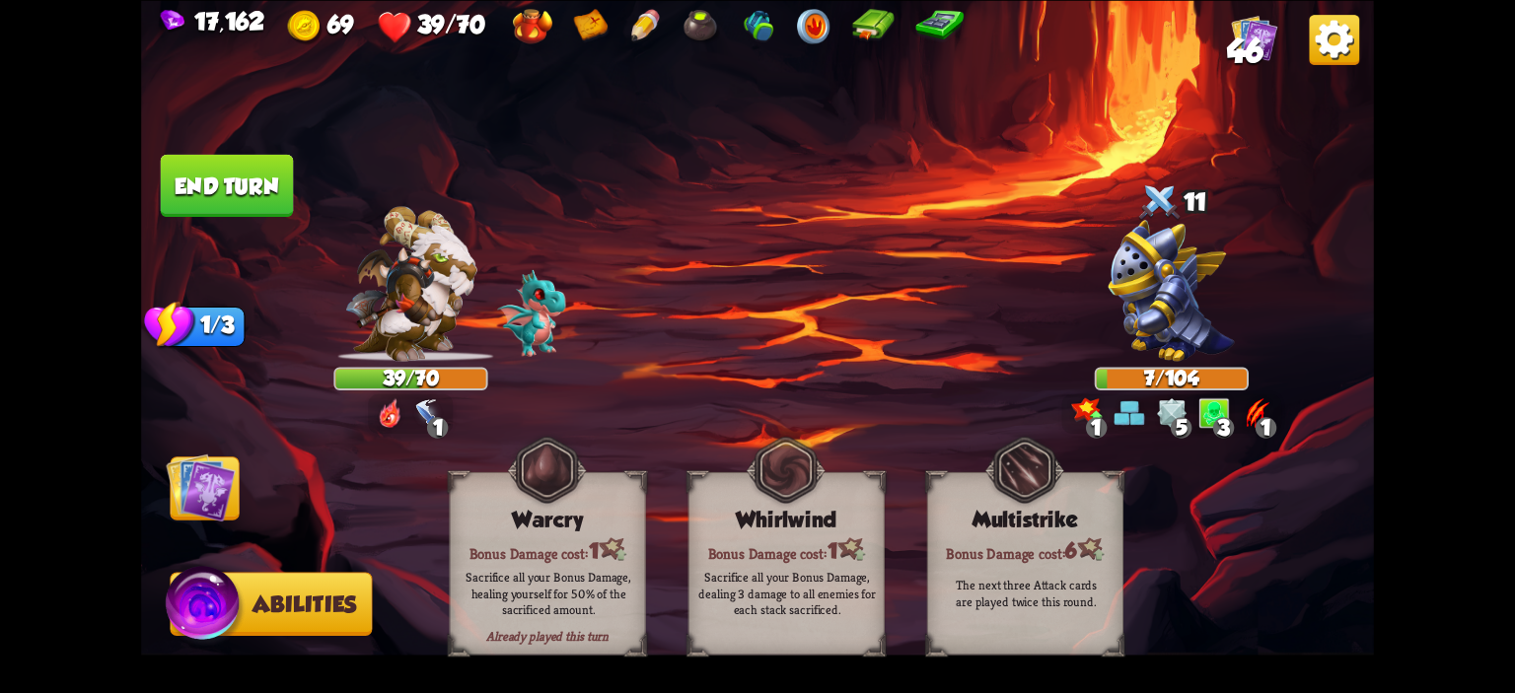
click at [239, 208] on button "End turn" at bounding box center [227, 185] width 133 height 62
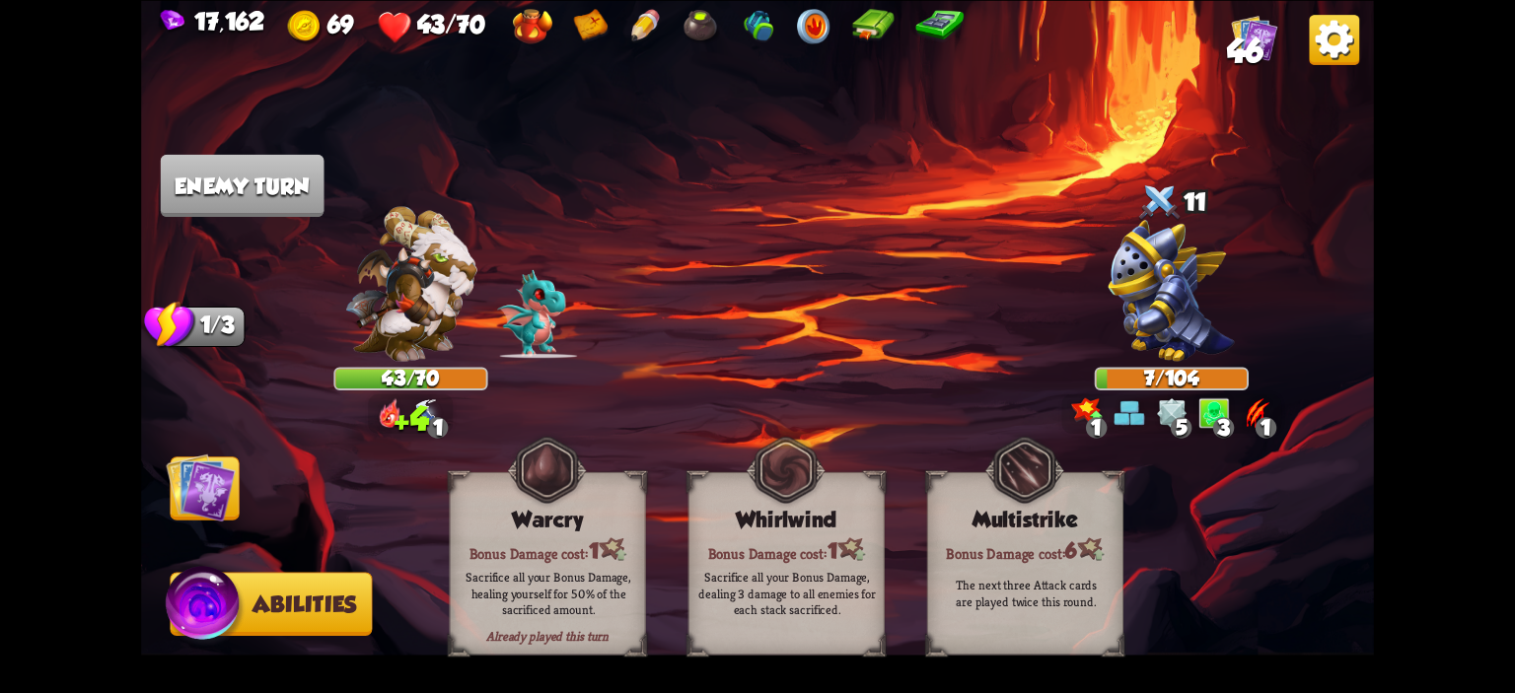
click at [237, 485] on span "Cards" at bounding box center [208, 488] width 75 height 25
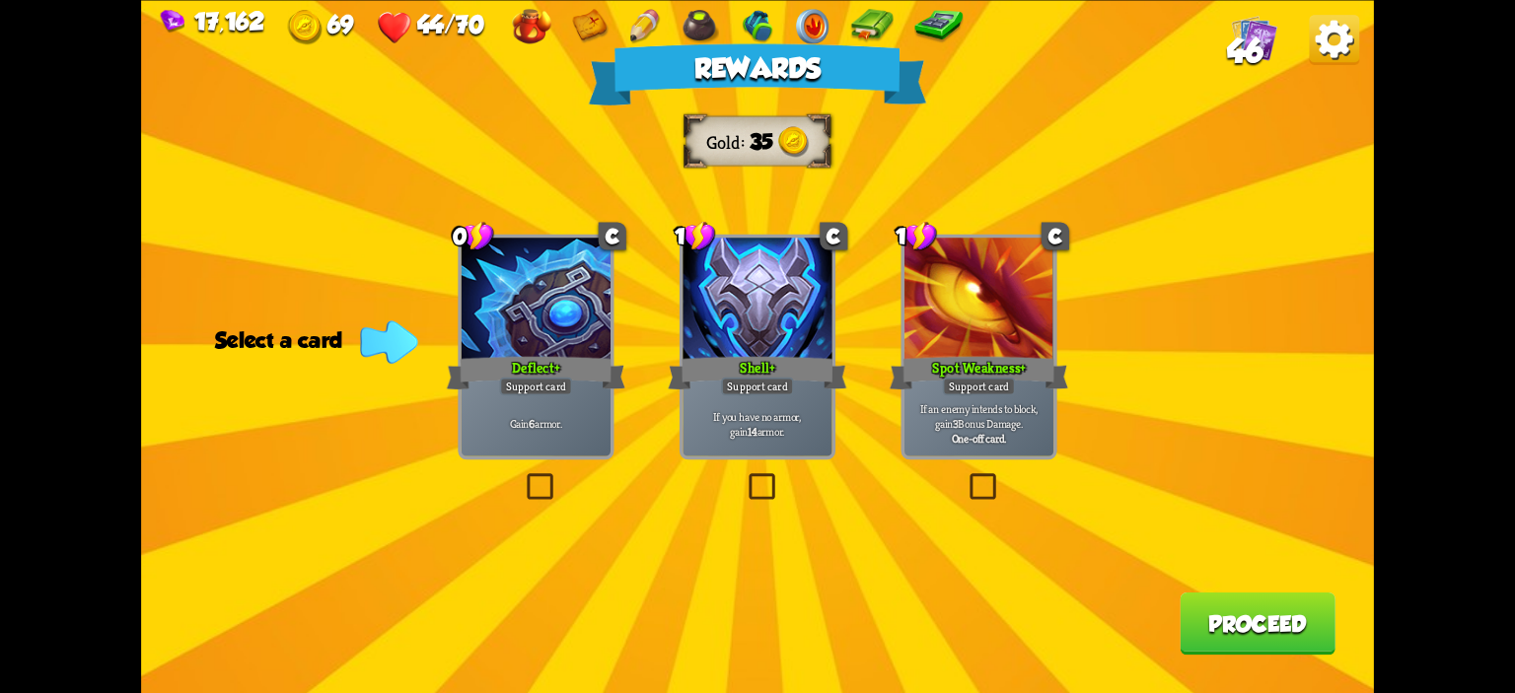
click at [948, 361] on div "Spot Weakness+" at bounding box center [979, 372] width 179 height 39
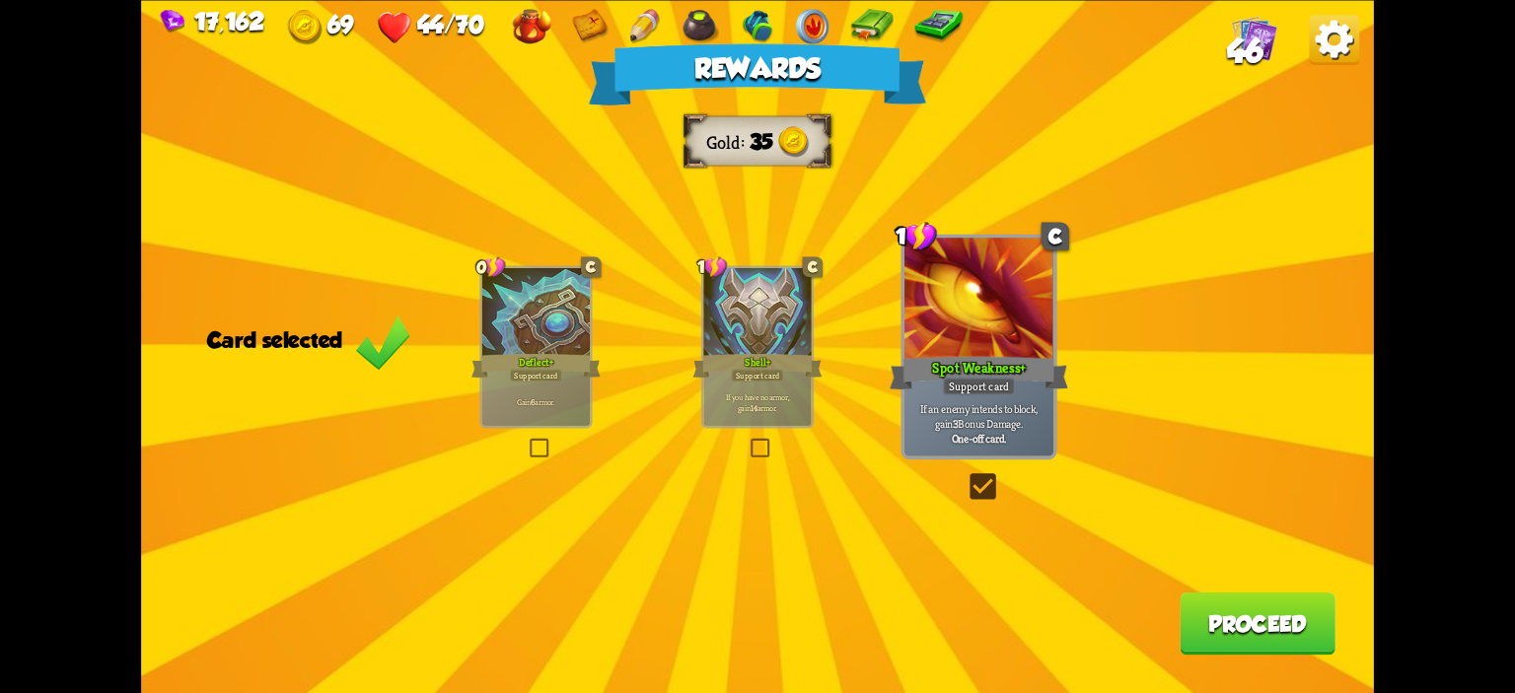
click at [1245, 626] on button "Proceed" at bounding box center [1258, 623] width 156 height 62
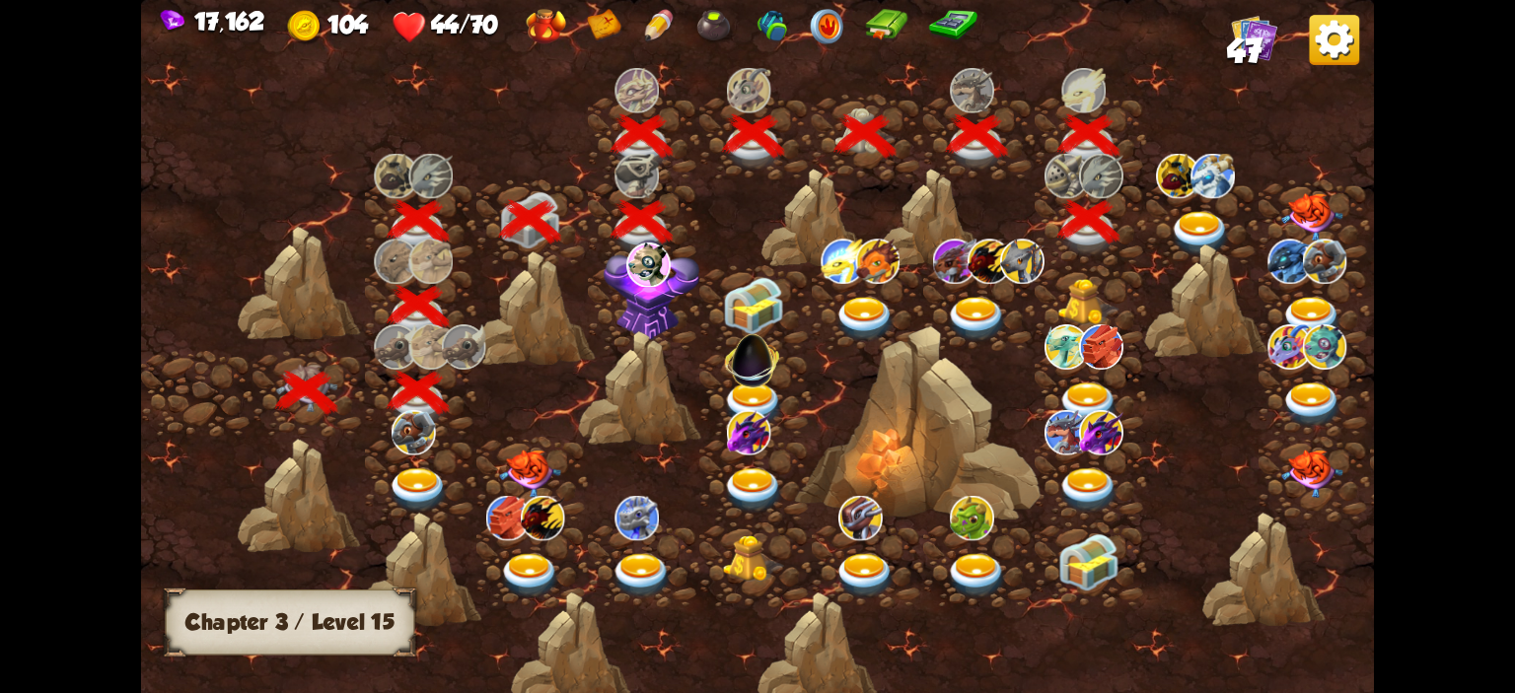
scroll to position [0, 300]
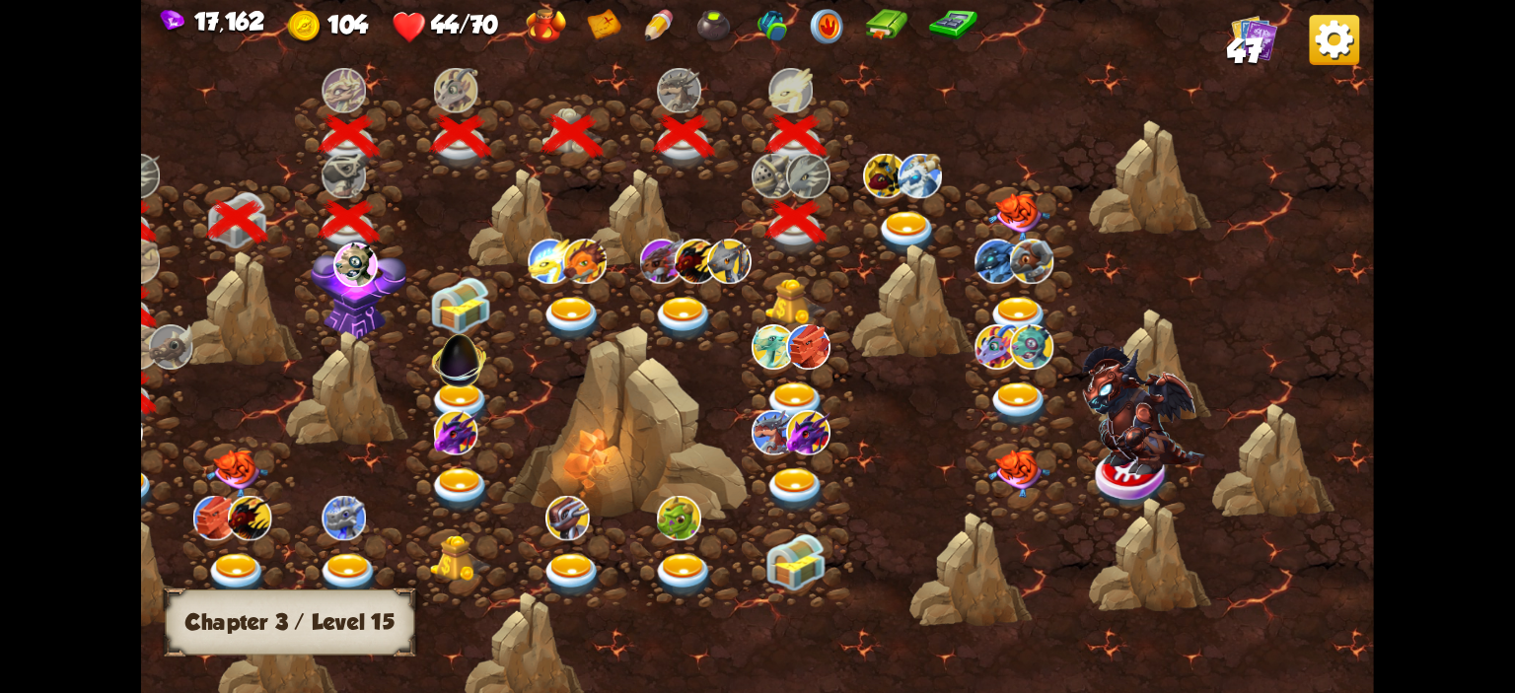
click at [911, 244] on div at bounding box center [913, 301] width 123 height 115
click at [896, 195] on img at bounding box center [885, 176] width 44 height 45
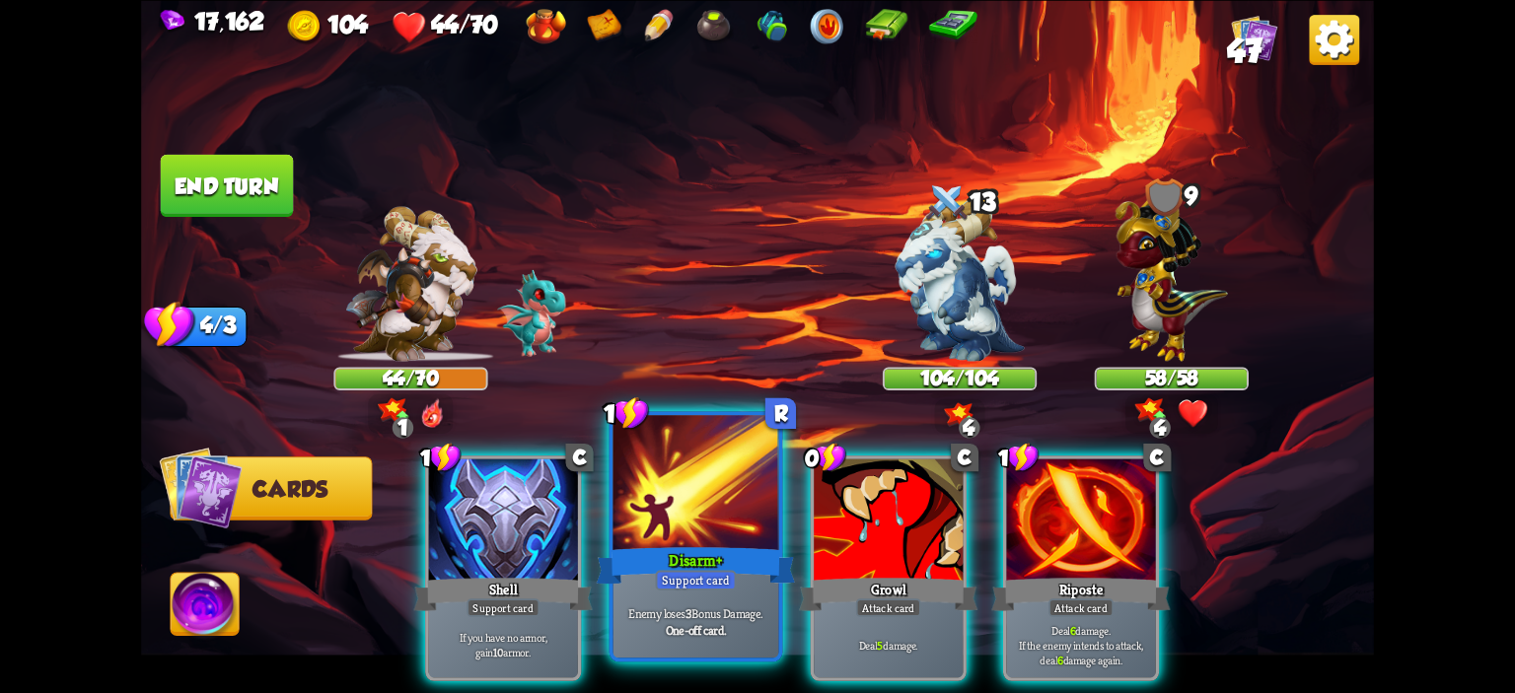
click at [722, 516] on div at bounding box center [696, 485] width 166 height 140
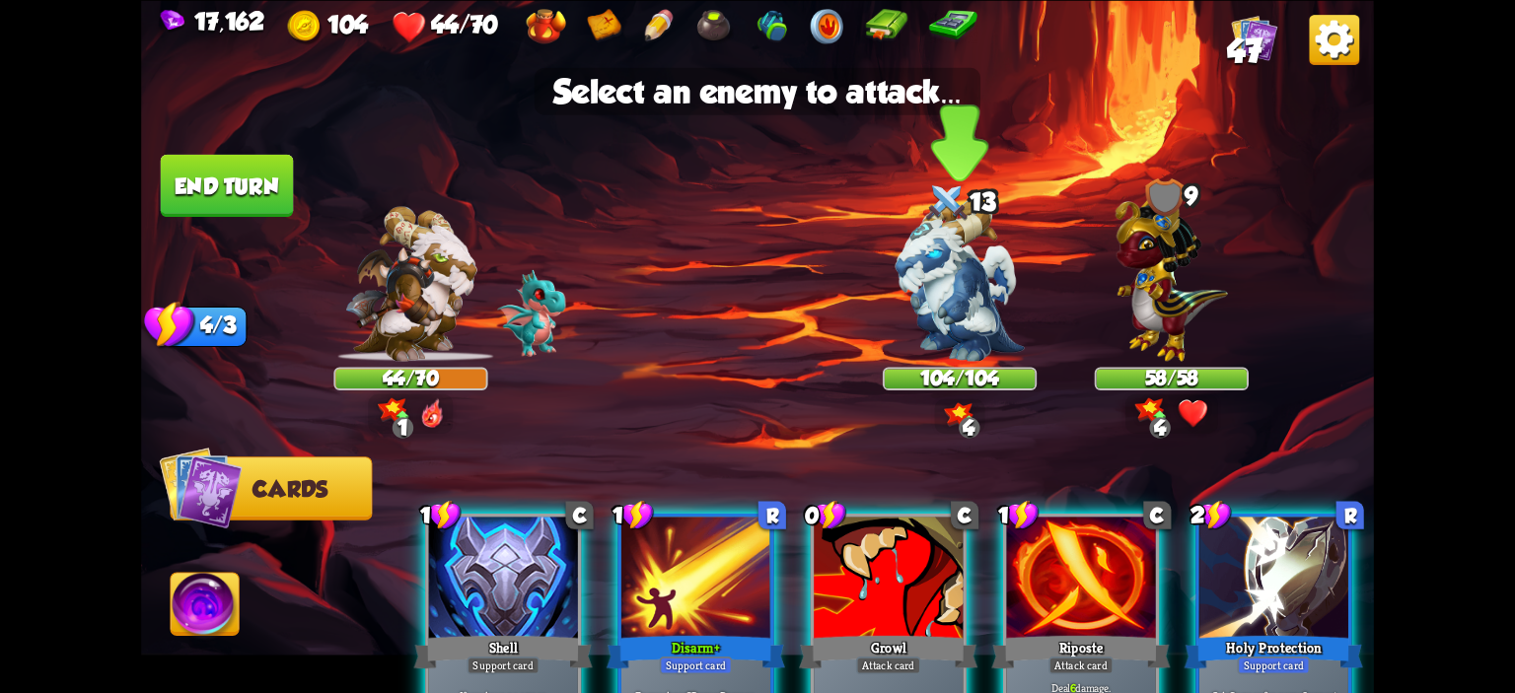
click at [929, 366] on img at bounding box center [757, 346] width 1233 height 693
click at [957, 288] on img at bounding box center [960, 280] width 129 height 162
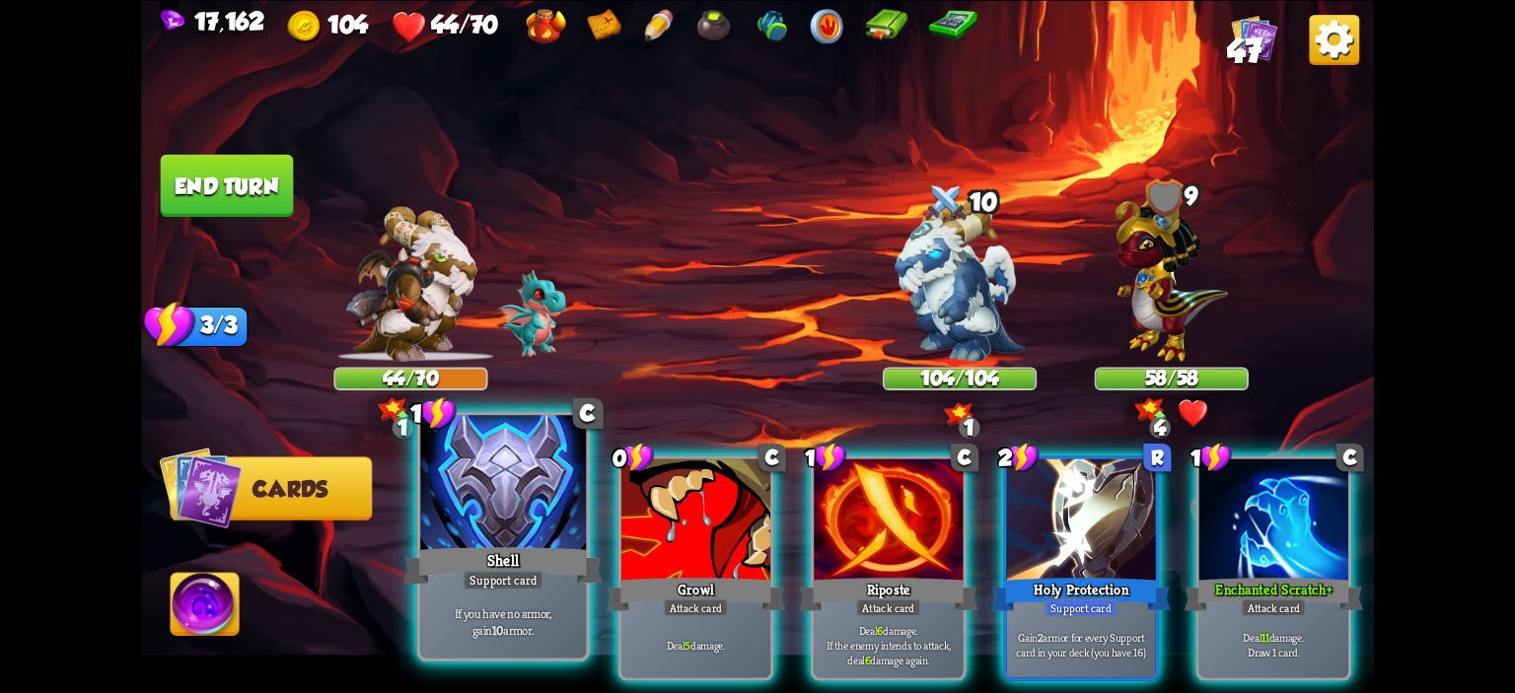
click at [542, 541] on div at bounding box center [503, 485] width 166 height 140
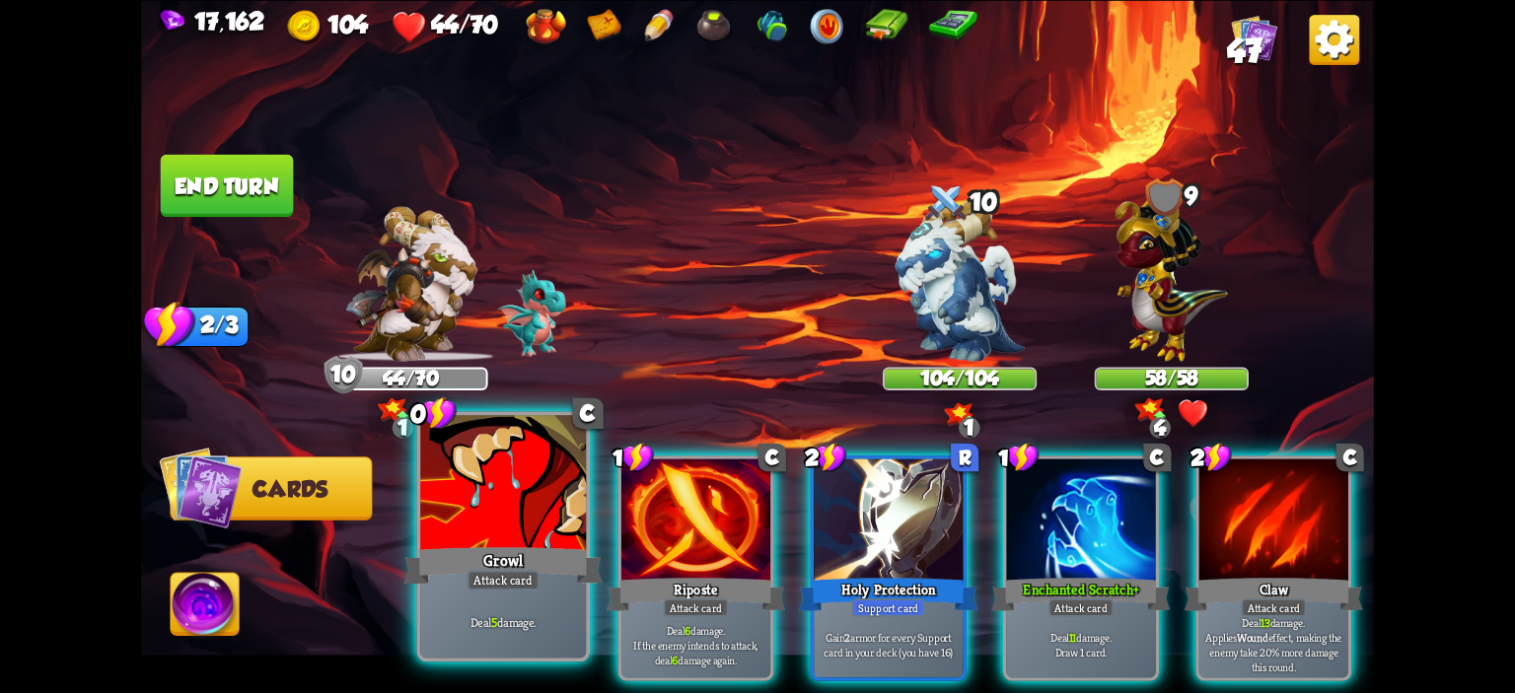
click at [538, 539] on div at bounding box center [503, 485] width 166 height 140
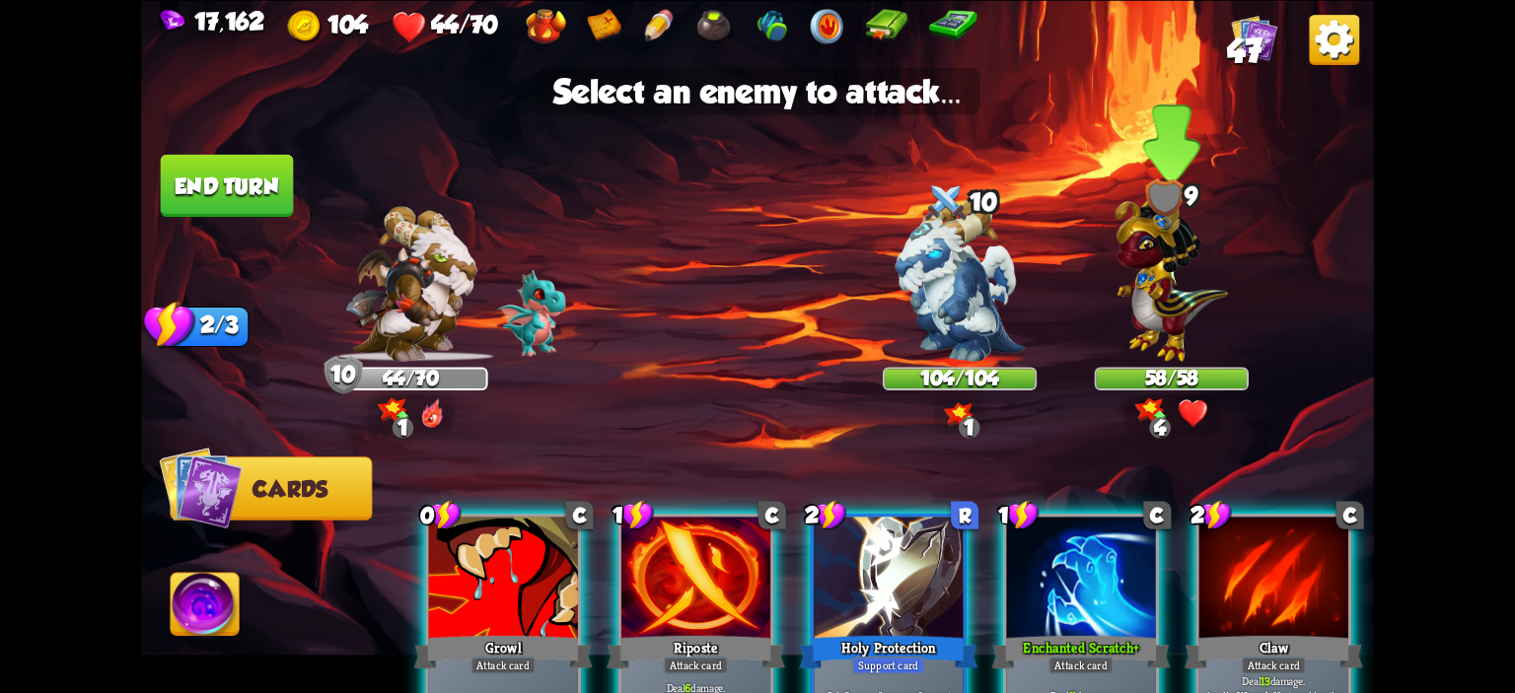
click at [1188, 284] on img at bounding box center [1171, 273] width 112 height 176
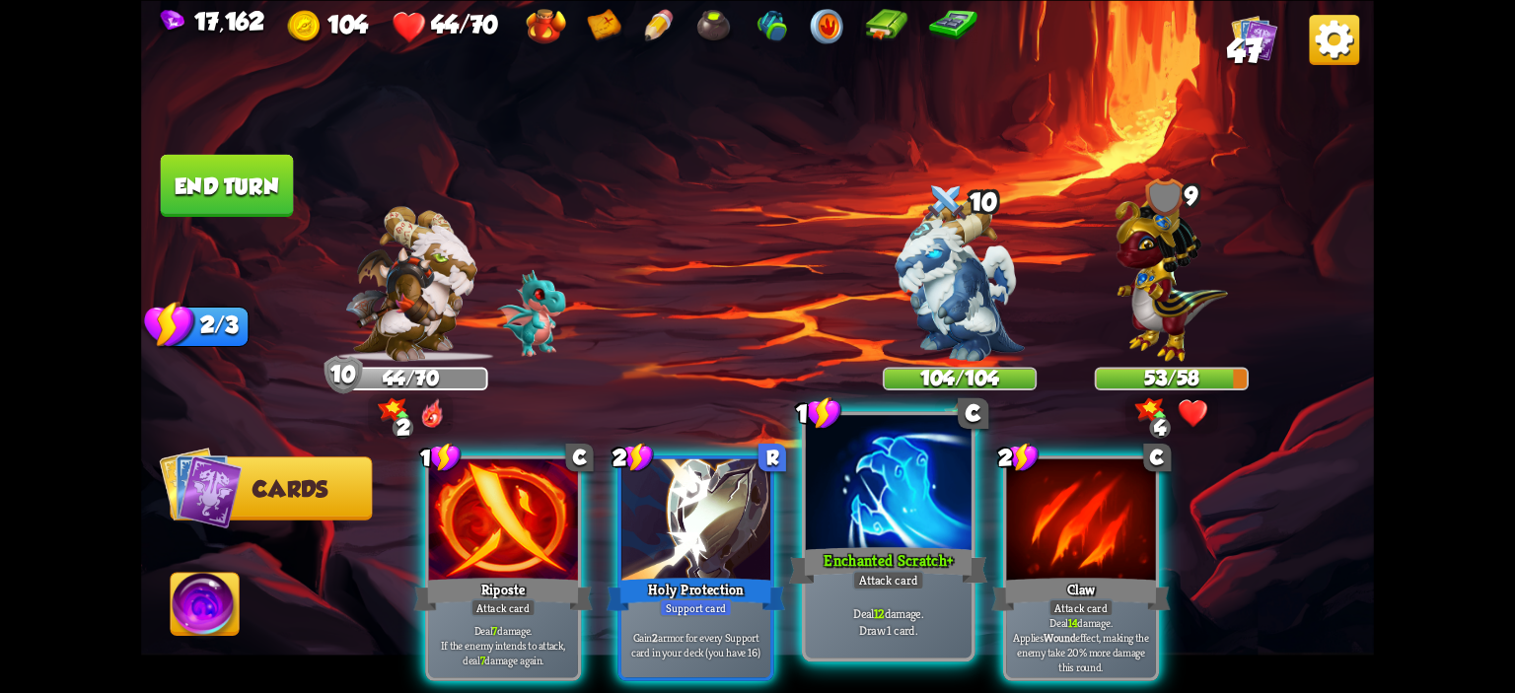
click at [903, 515] on div at bounding box center [889, 485] width 166 height 140
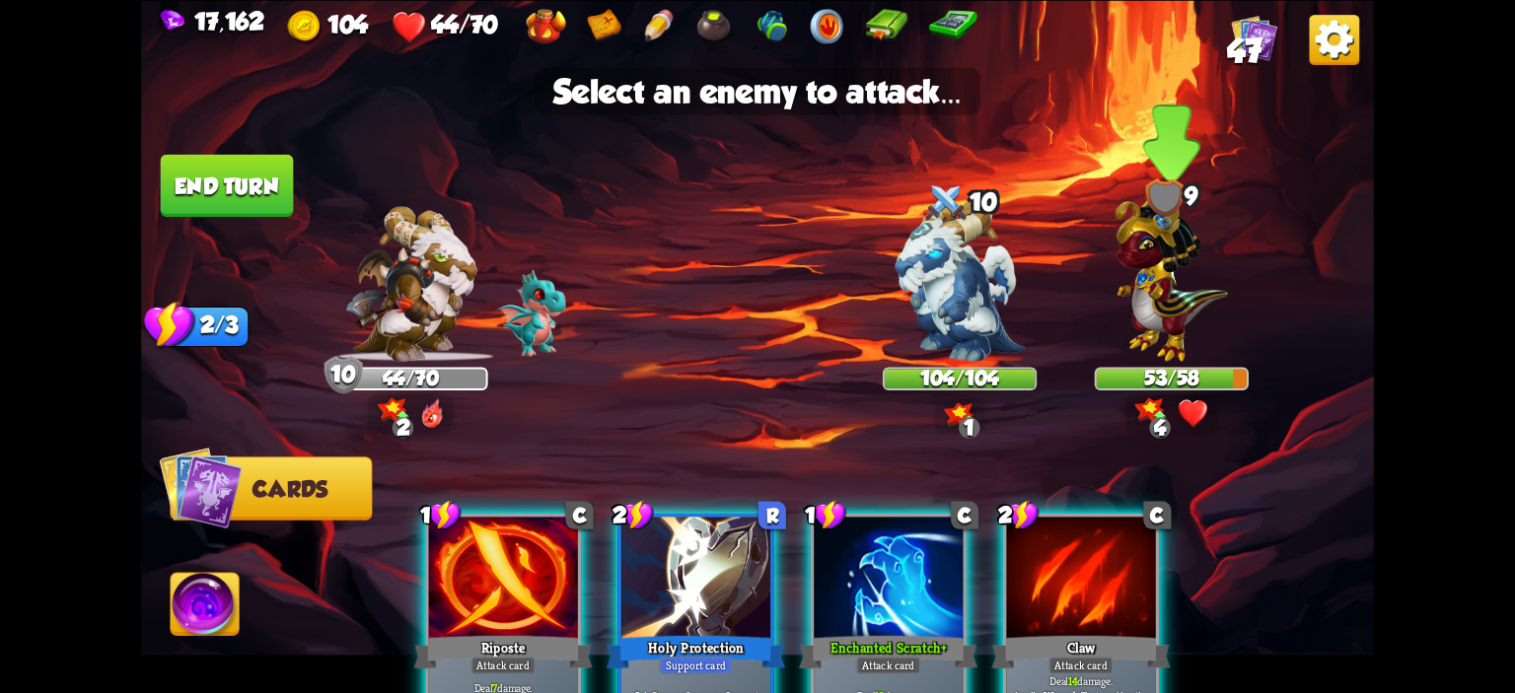
click at [1204, 326] on img at bounding box center [1171, 273] width 112 height 176
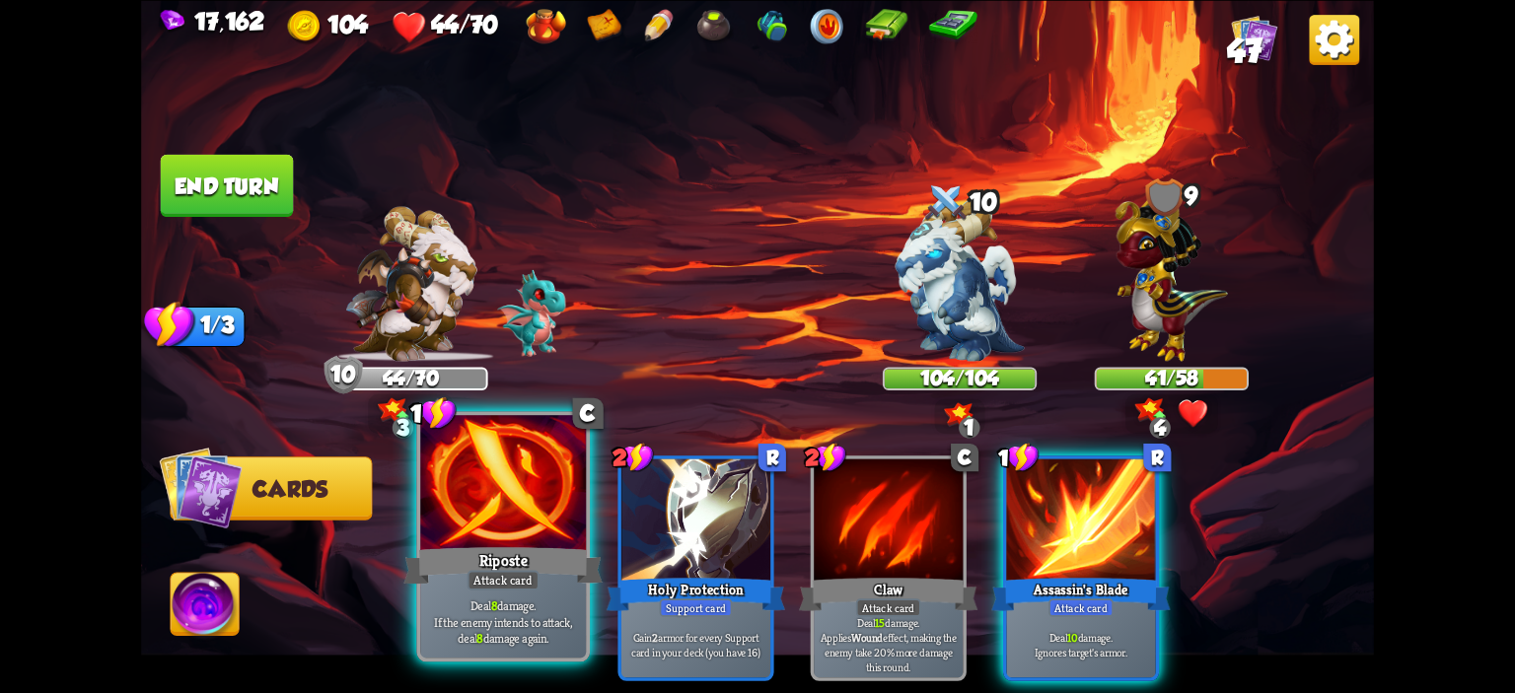
click at [531, 528] on div at bounding box center [503, 485] width 166 height 140
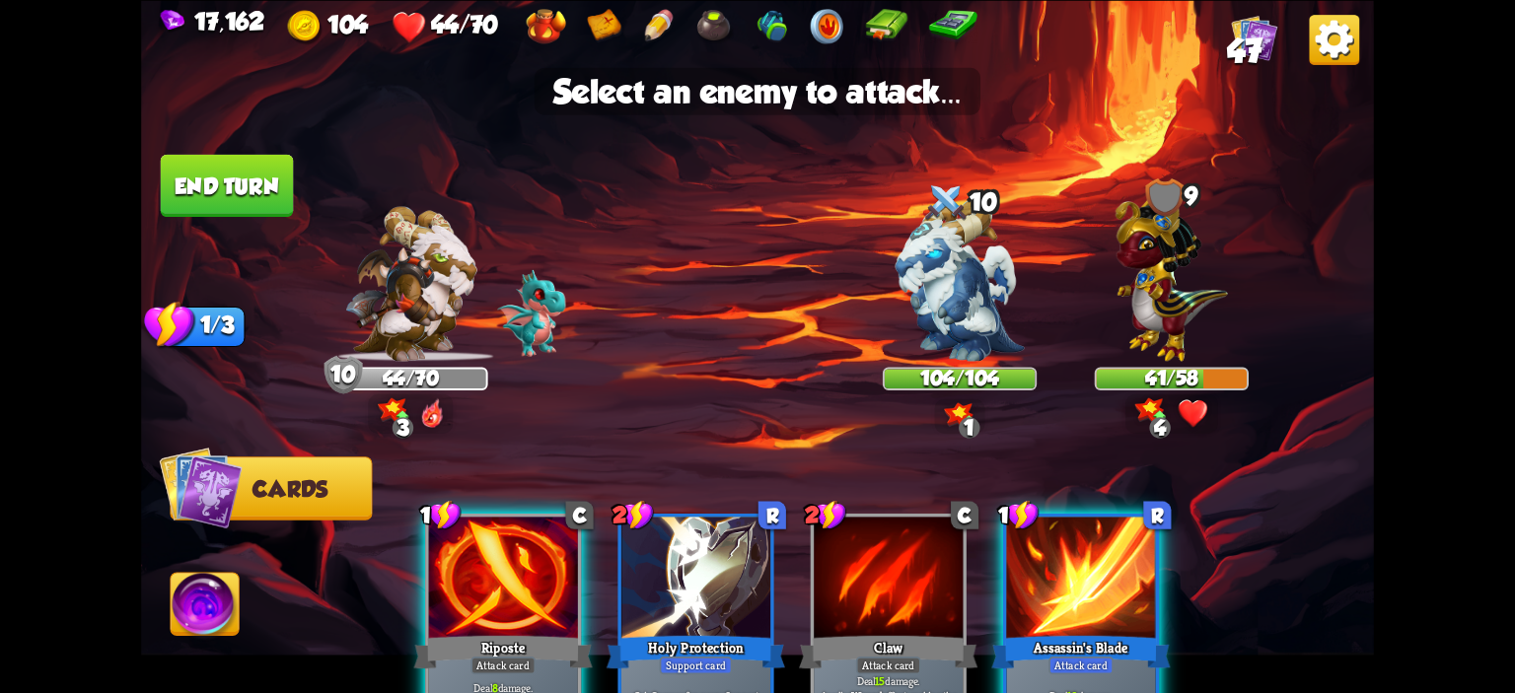
click at [521, 552] on div at bounding box center [503, 579] width 149 height 125
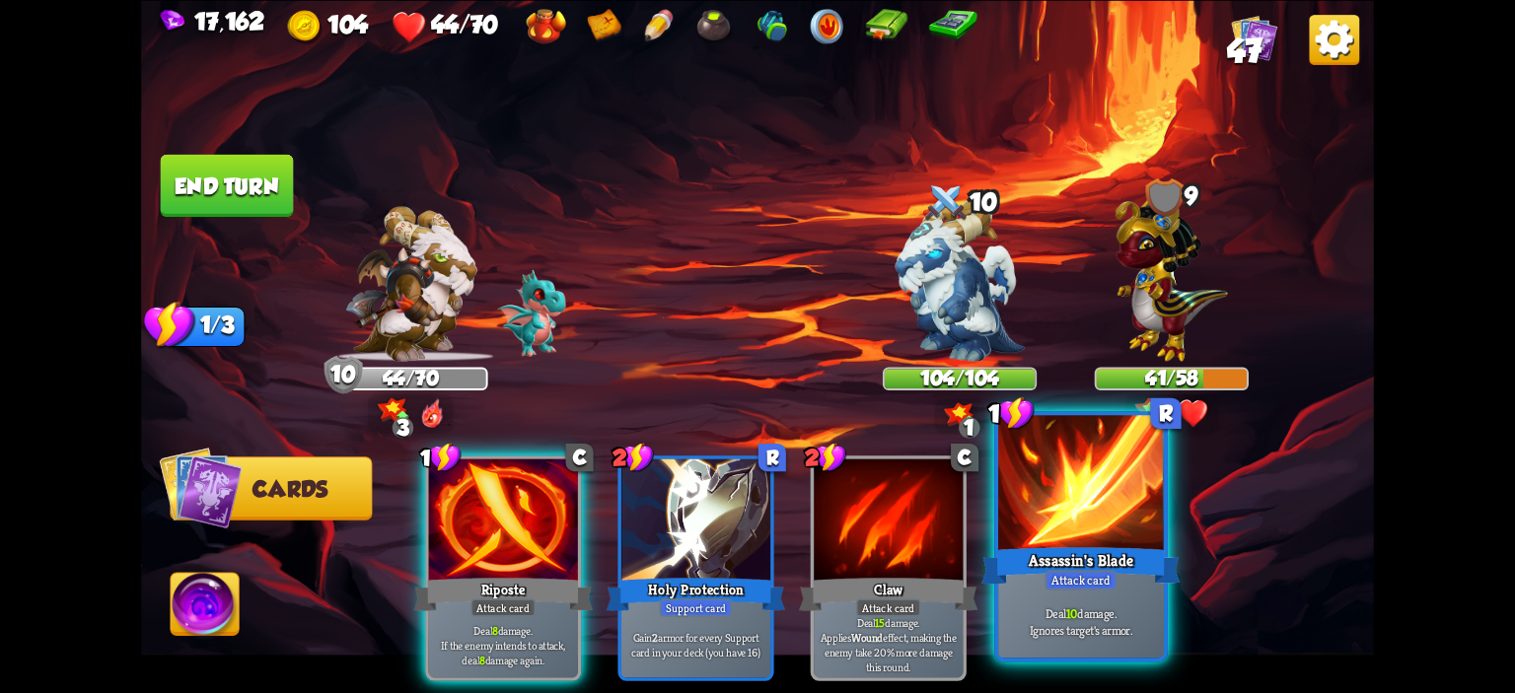
click at [1116, 535] on div at bounding box center [1081, 485] width 166 height 140
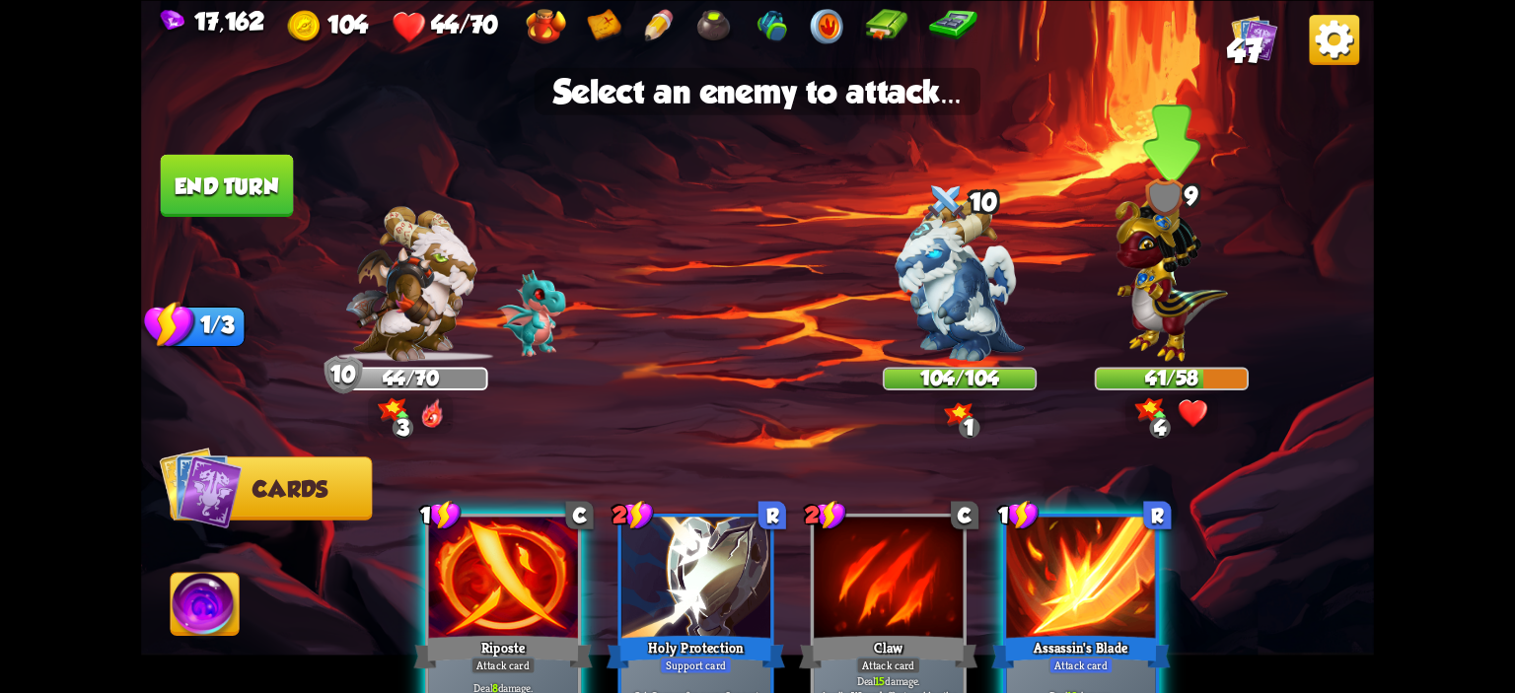
click at [1171, 354] on img at bounding box center [1171, 273] width 112 height 176
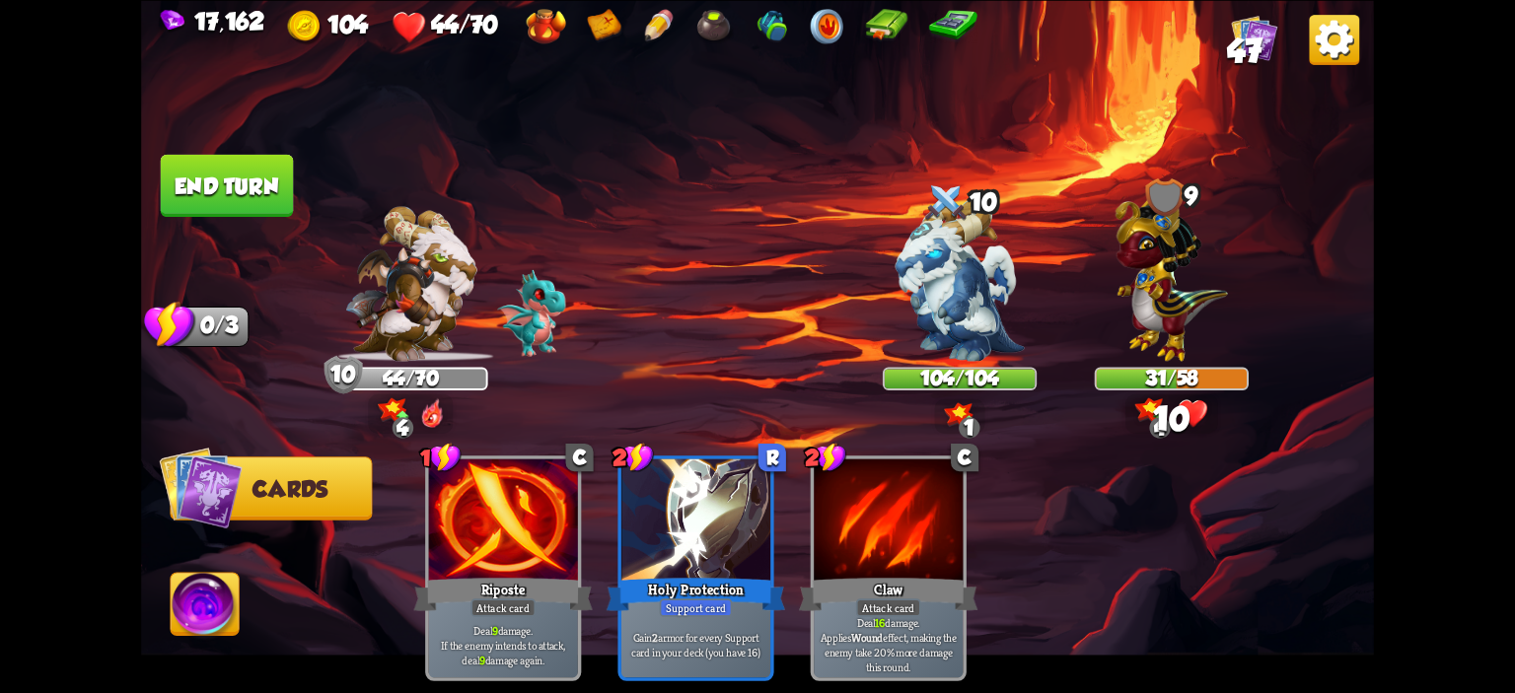
click at [274, 192] on button "End turn" at bounding box center [227, 185] width 133 height 62
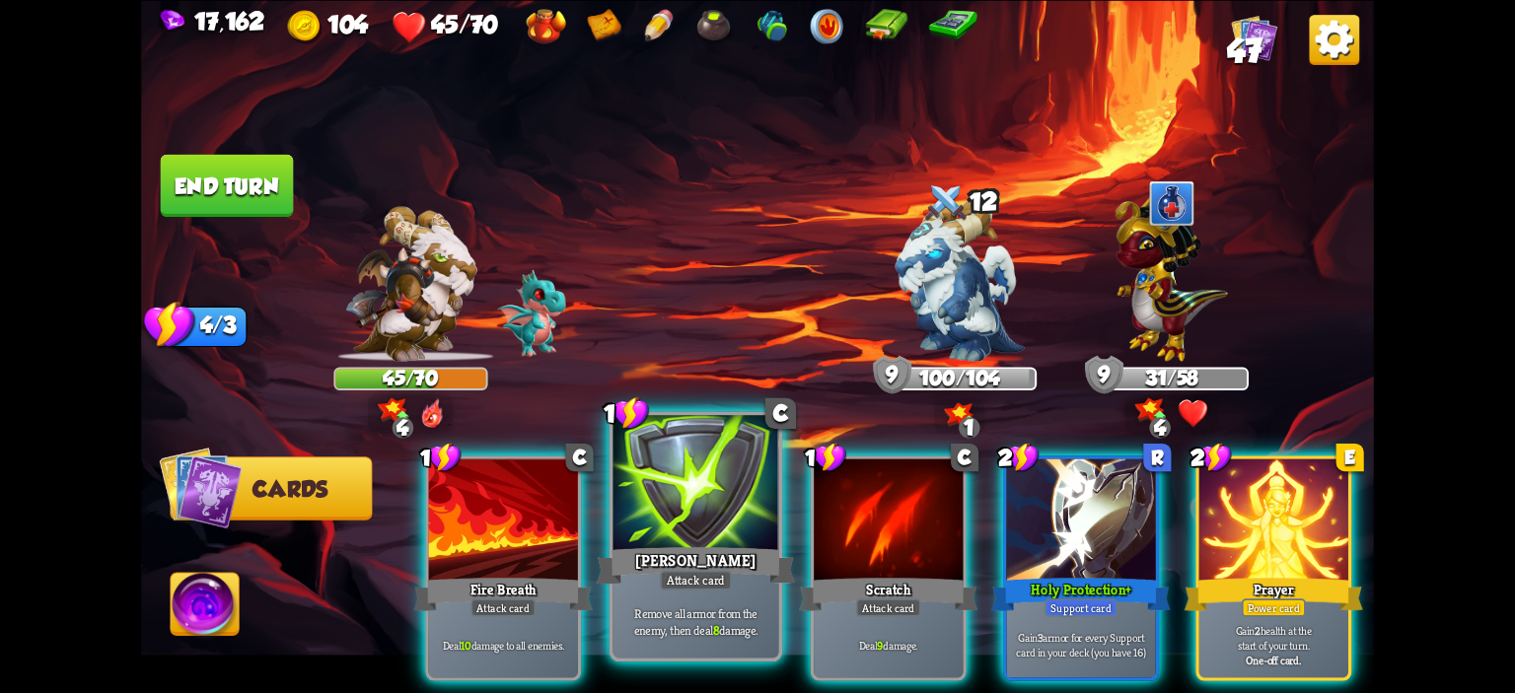
click at [649, 496] on div at bounding box center [696, 485] width 166 height 140
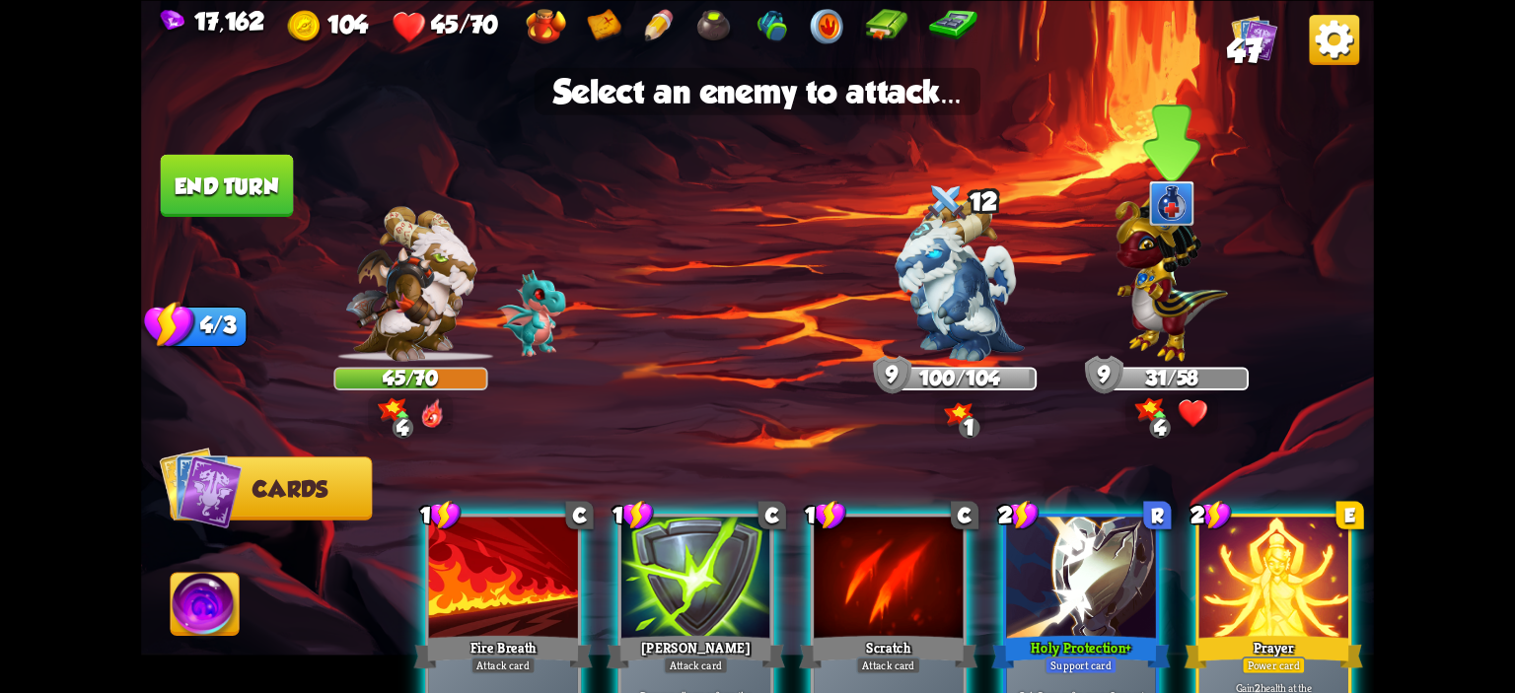
click at [1163, 314] on img at bounding box center [1171, 273] width 112 height 176
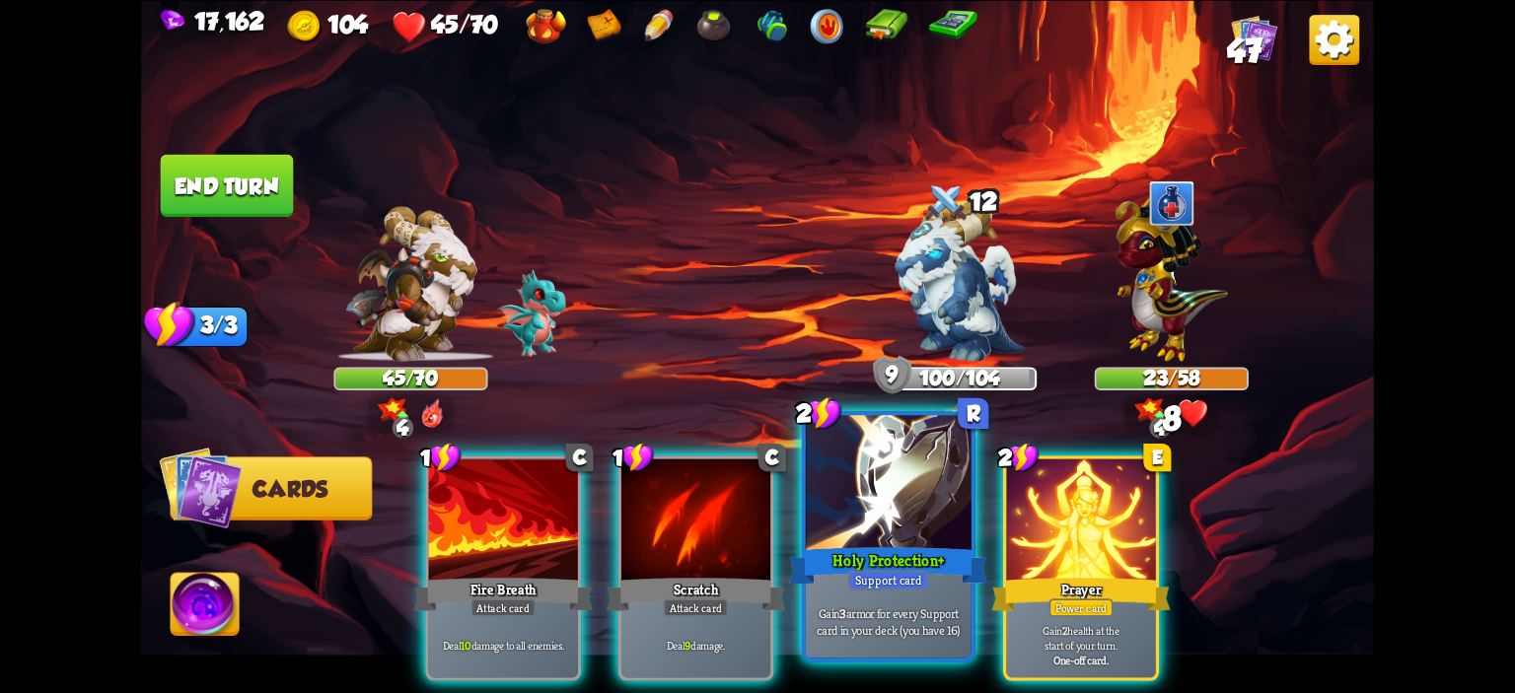
click at [878, 476] on div at bounding box center [889, 485] width 166 height 140
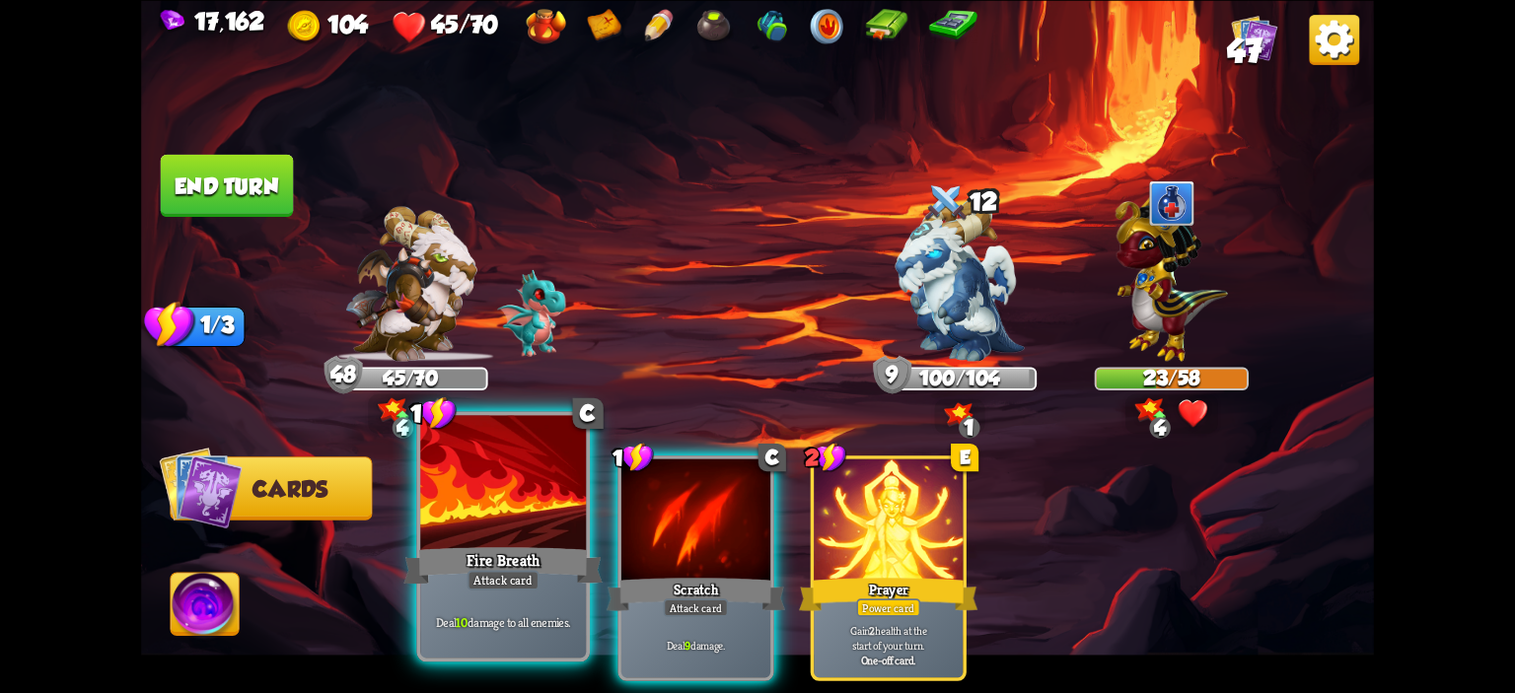
click at [540, 492] on div at bounding box center [503, 485] width 166 height 140
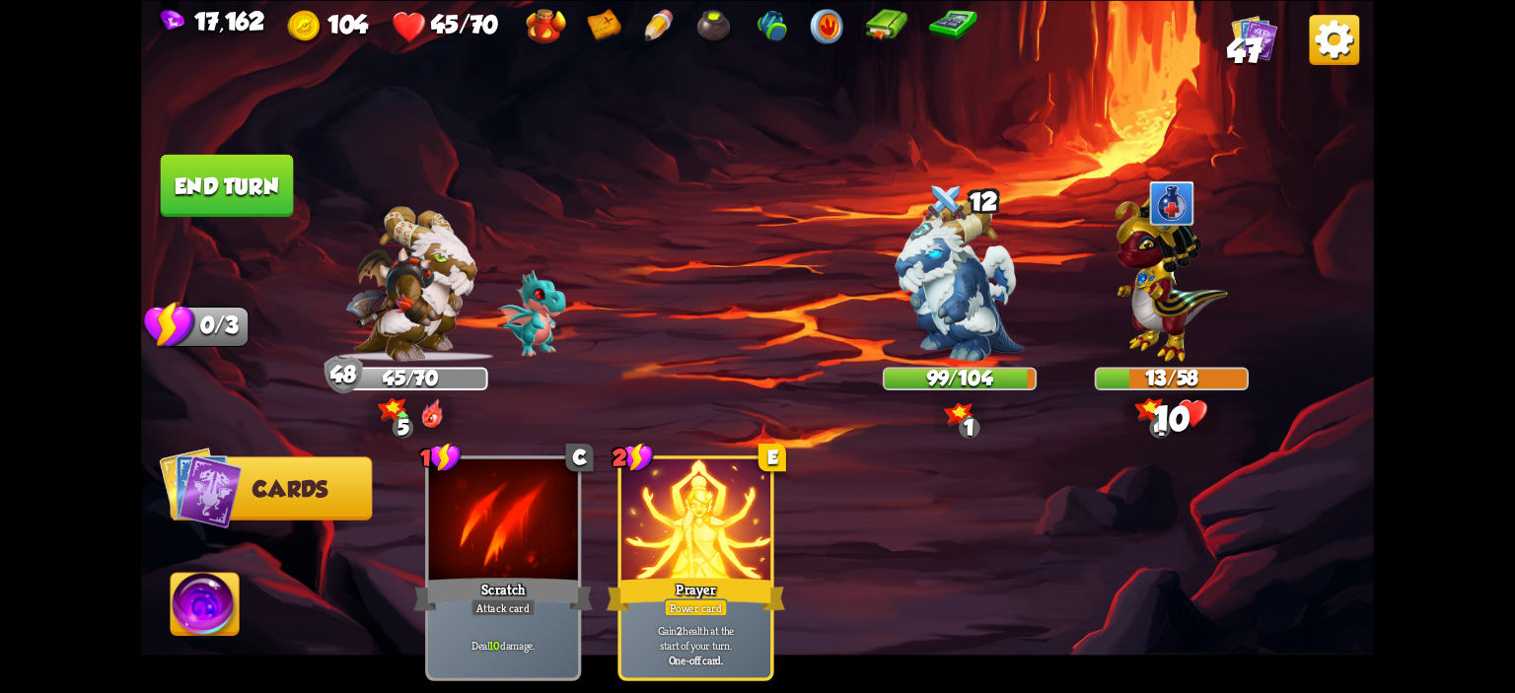
click at [213, 153] on img at bounding box center [757, 346] width 1233 height 693
click at [241, 189] on button "End turn" at bounding box center [227, 185] width 133 height 62
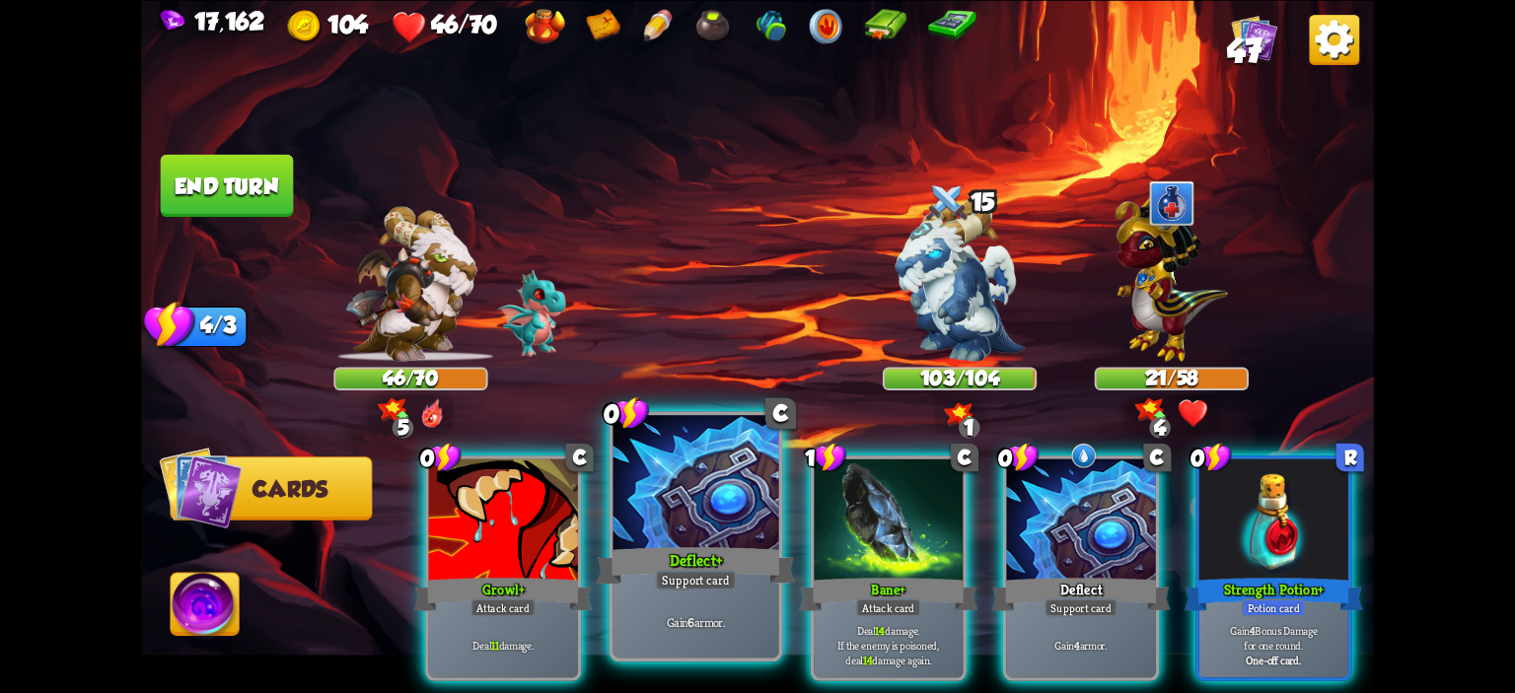
click at [741, 484] on div at bounding box center [696, 485] width 166 height 140
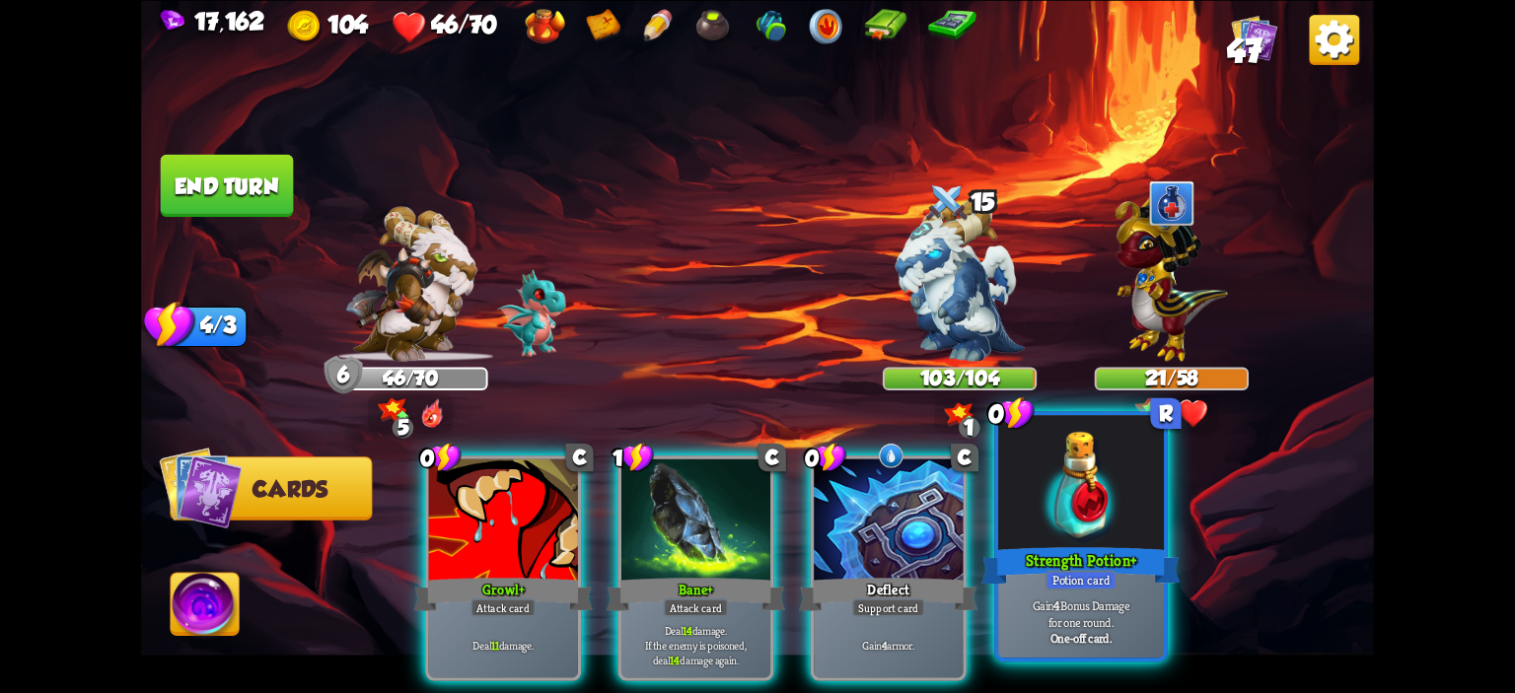
click at [1083, 528] on div at bounding box center [1081, 485] width 166 height 140
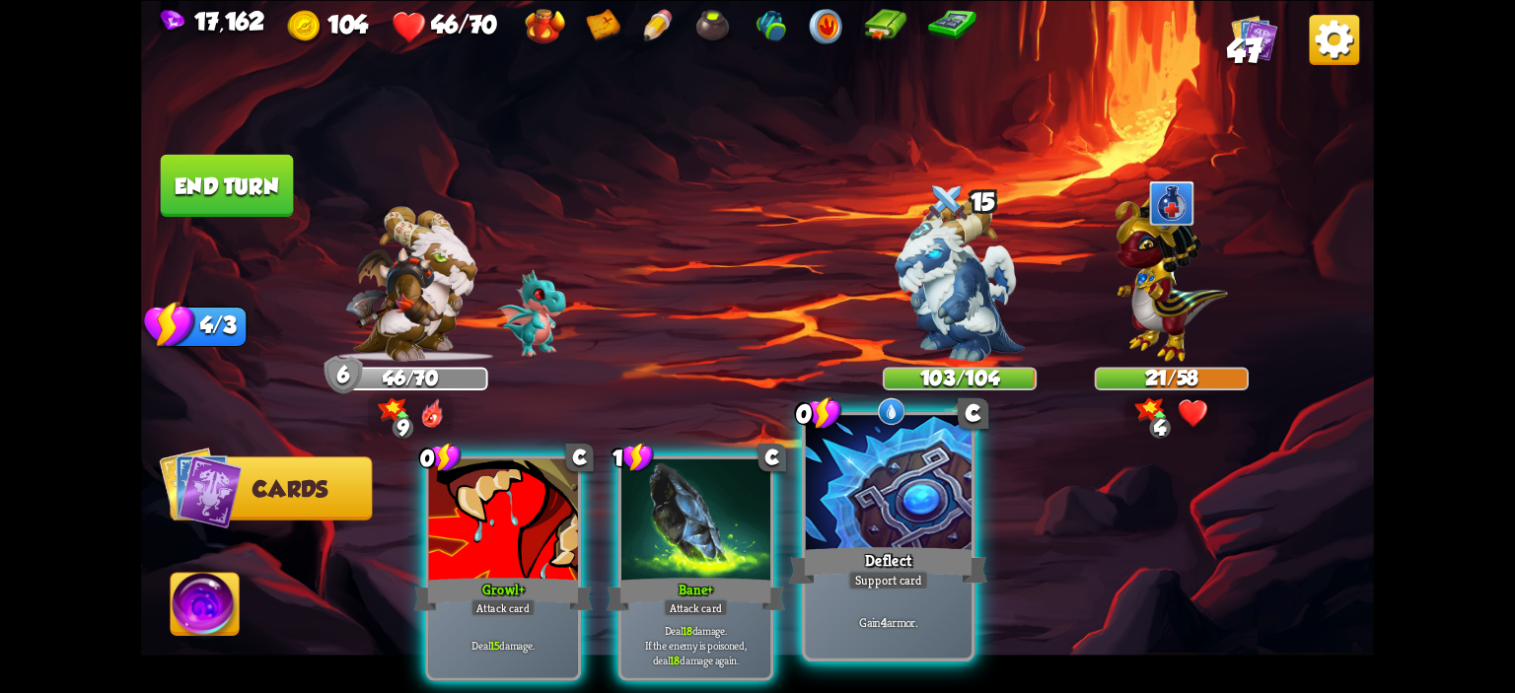
click at [961, 524] on div at bounding box center [889, 485] width 166 height 140
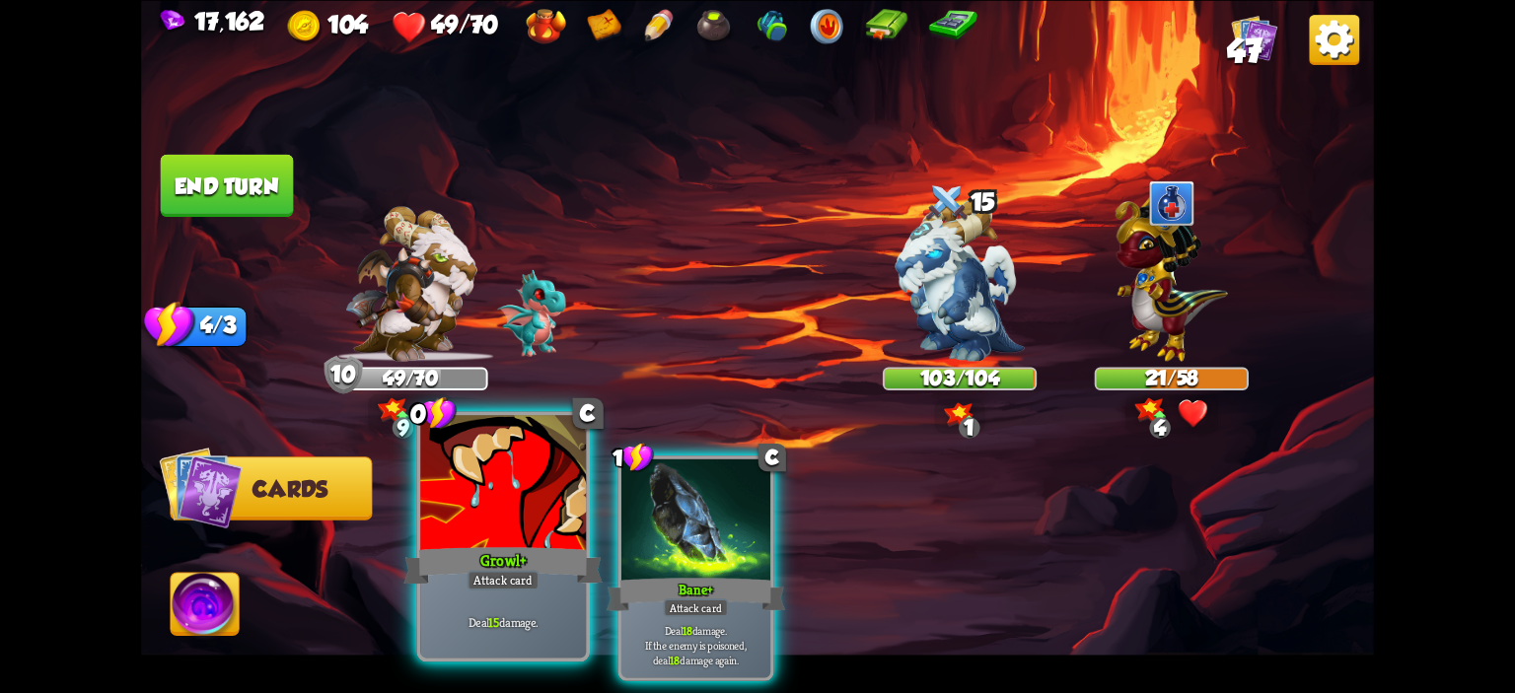
click at [505, 506] on div at bounding box center [503, 485] width 166 height 140
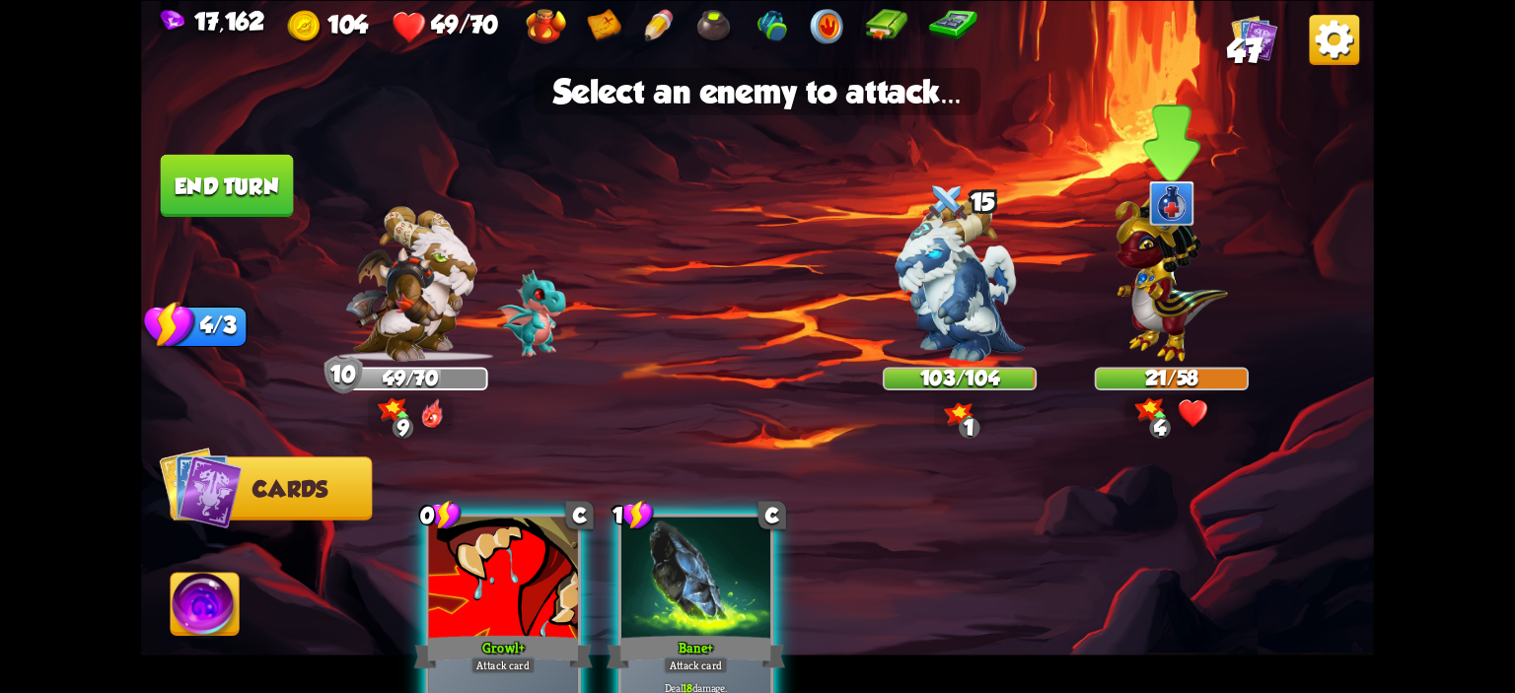
click at [1122, 285] on img at bounding box center [1171, 273] width 112 height 176
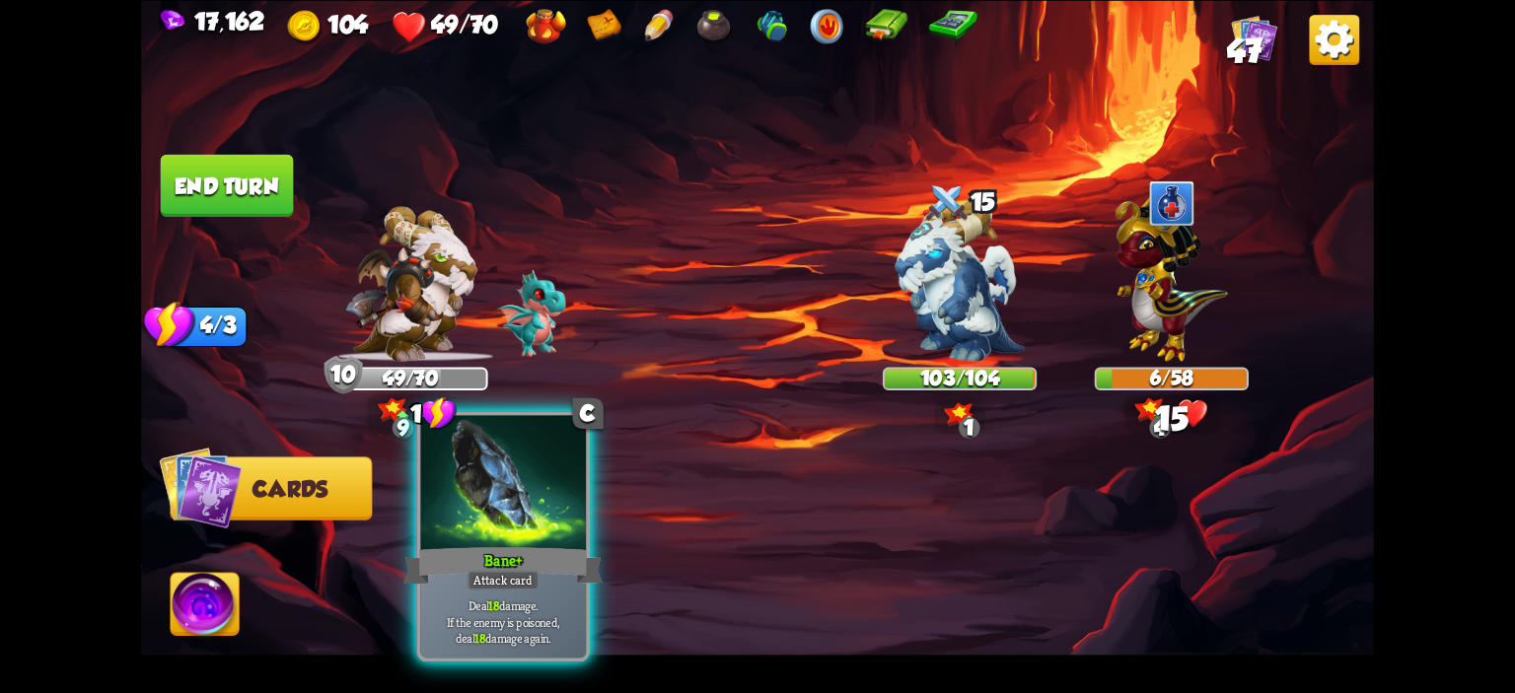
click at [559, 463] on div at bounding box center [503, 485] width 166 height 140
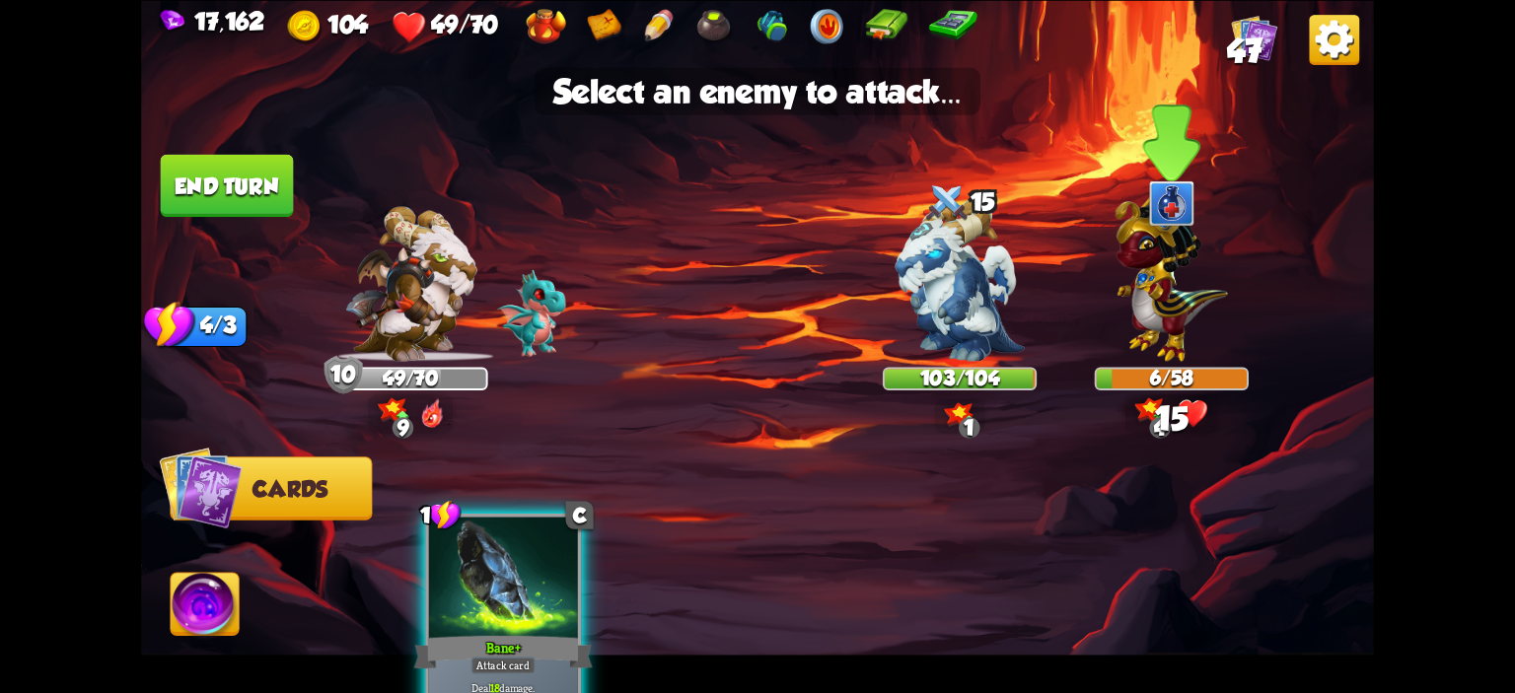
click at [1171, 321] on img at bounding box center [1171, 273] width 112 height 176
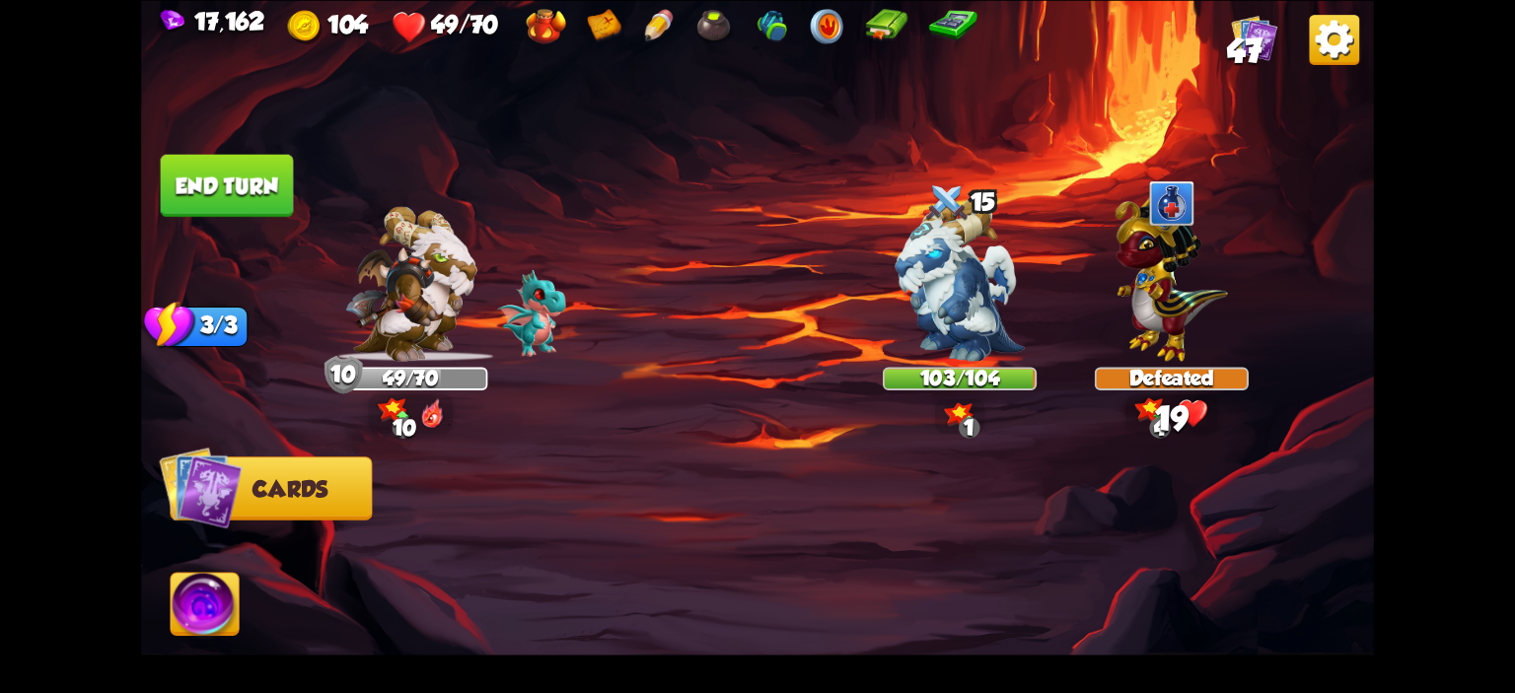
click at [288, 191] on button "End turn" at bounding box center [227, 185] width 133 height 62
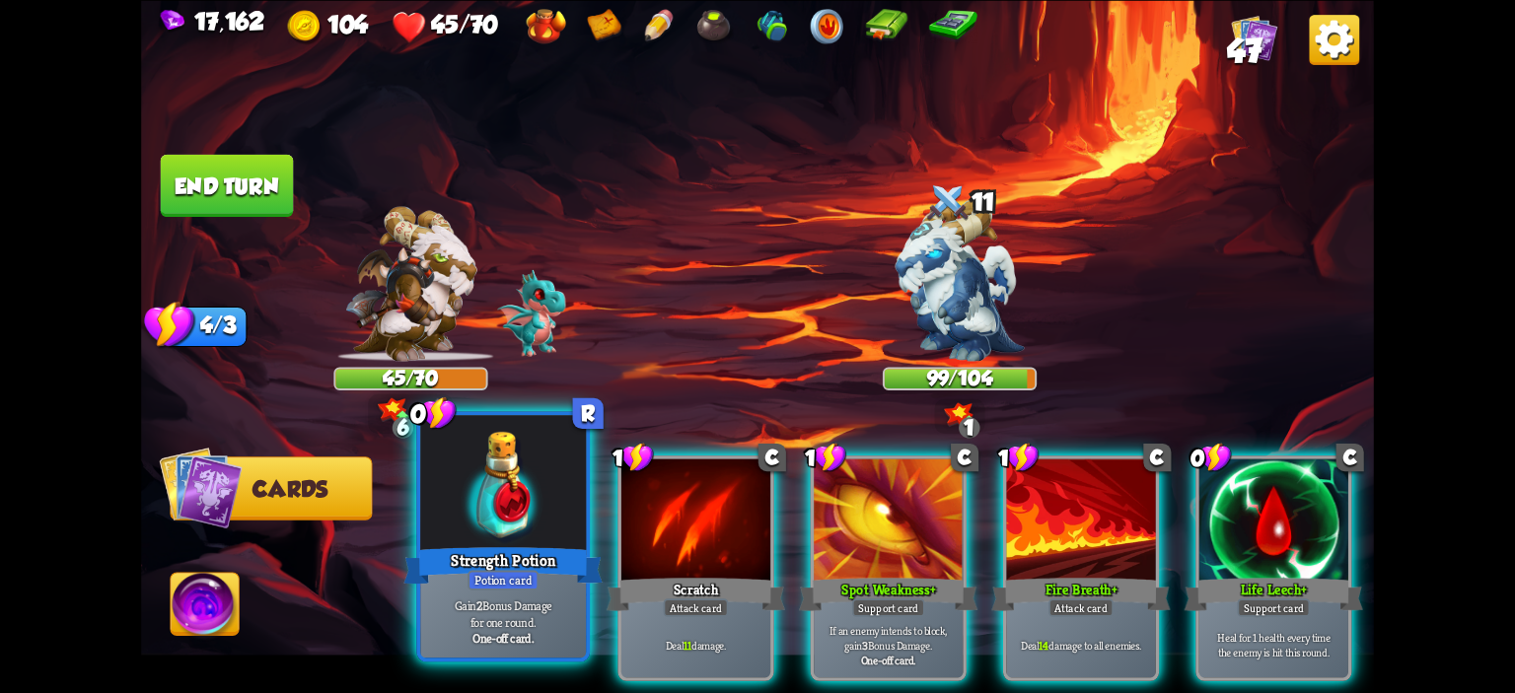
click at [549, 494] on div at bounding box center [503, 485] width 166 height 140
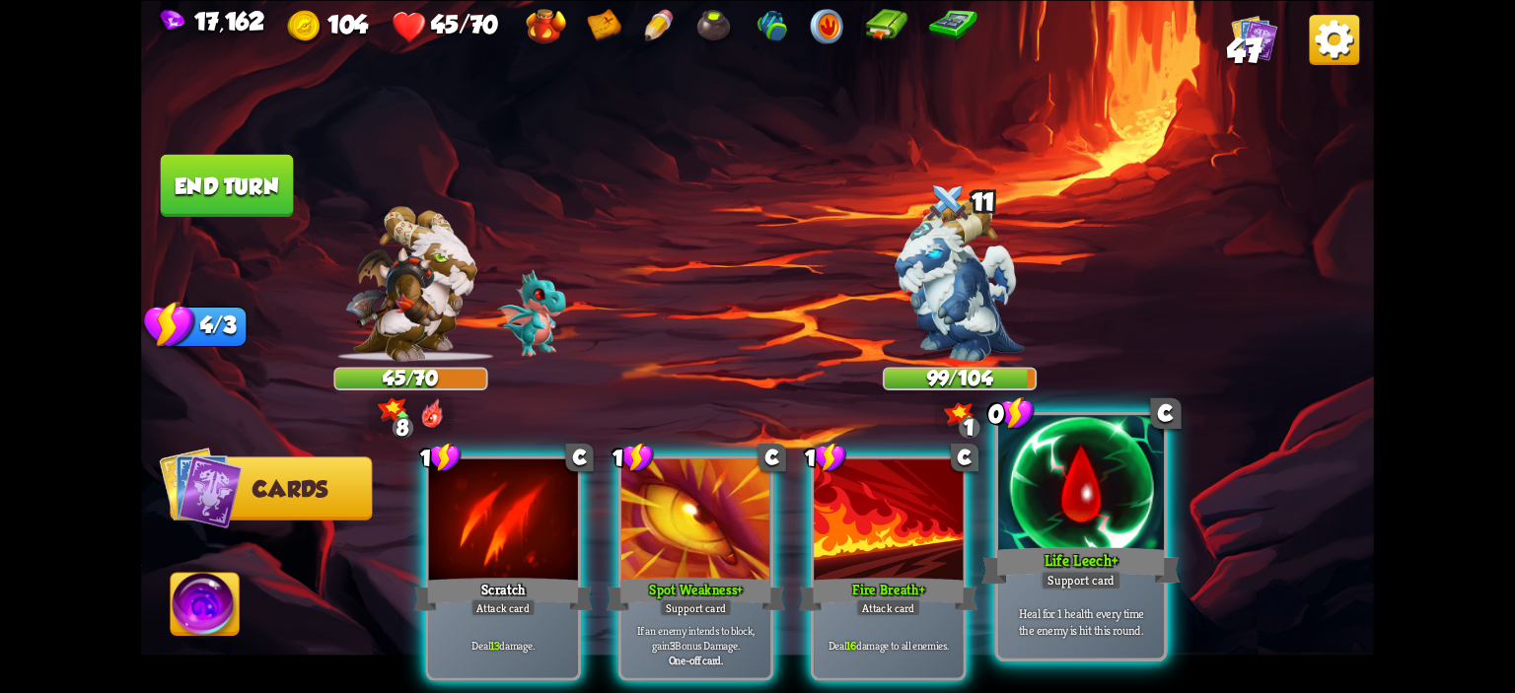
click at [1061, 520] on div at bounding box center [1081, 485] width 166 height 140
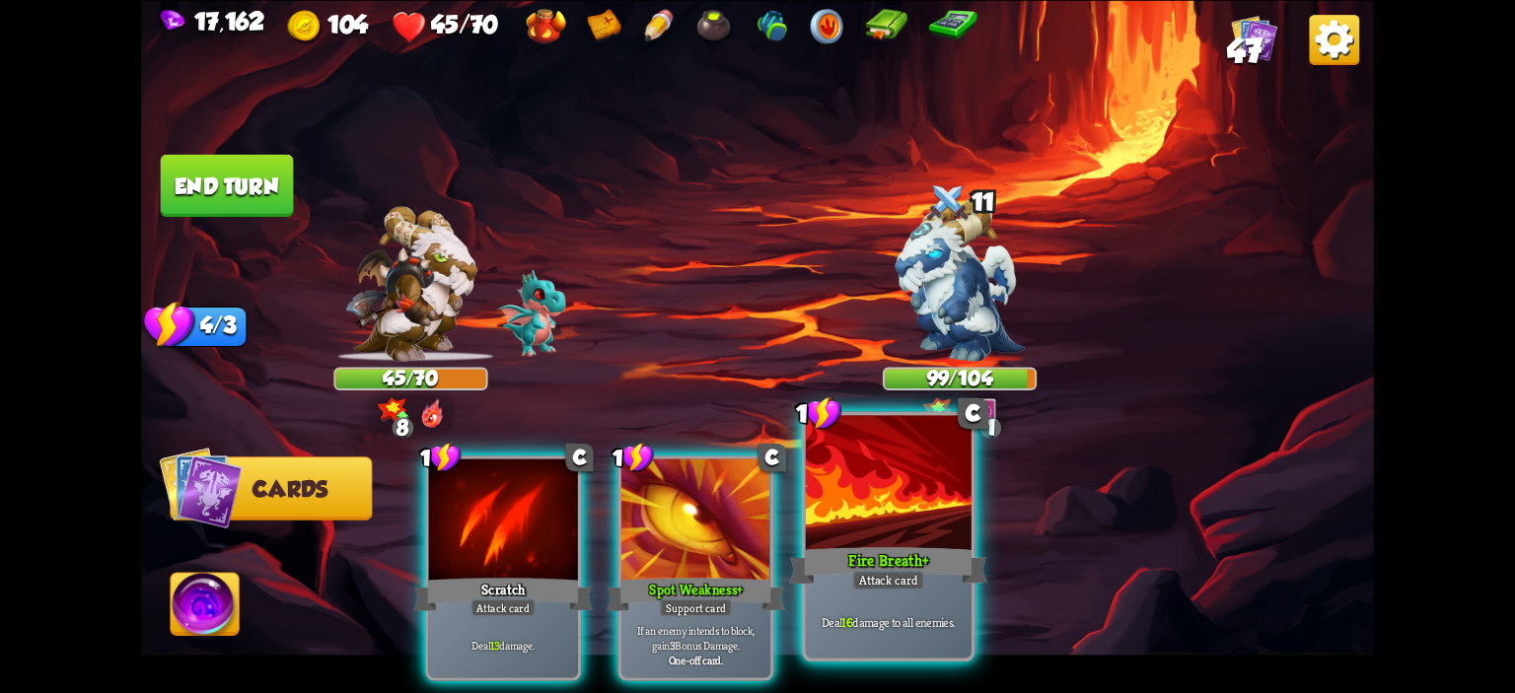
click at [914, 517] on div at bounding box center [889, 485] width 166 height 140
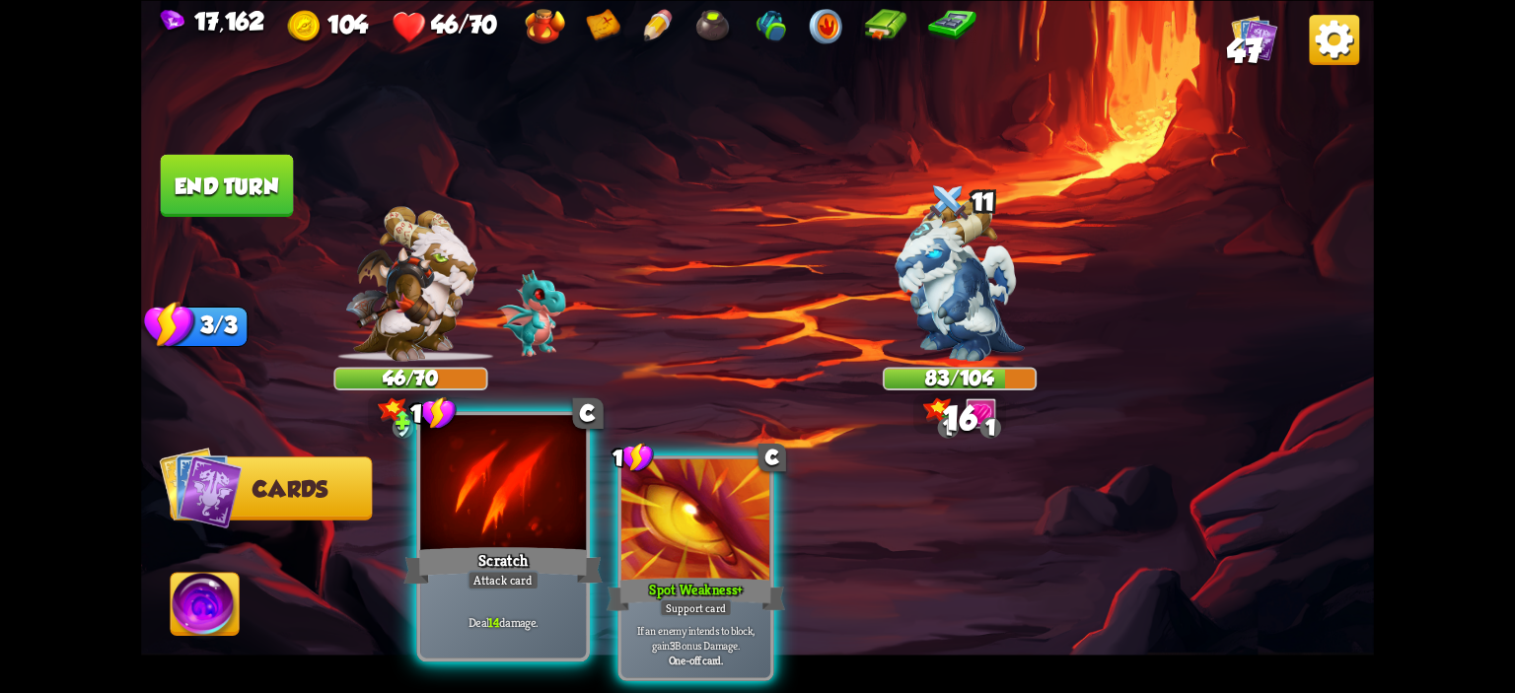
click at [505, 496] on div at bounding box center [503, 485] width 166 height 140
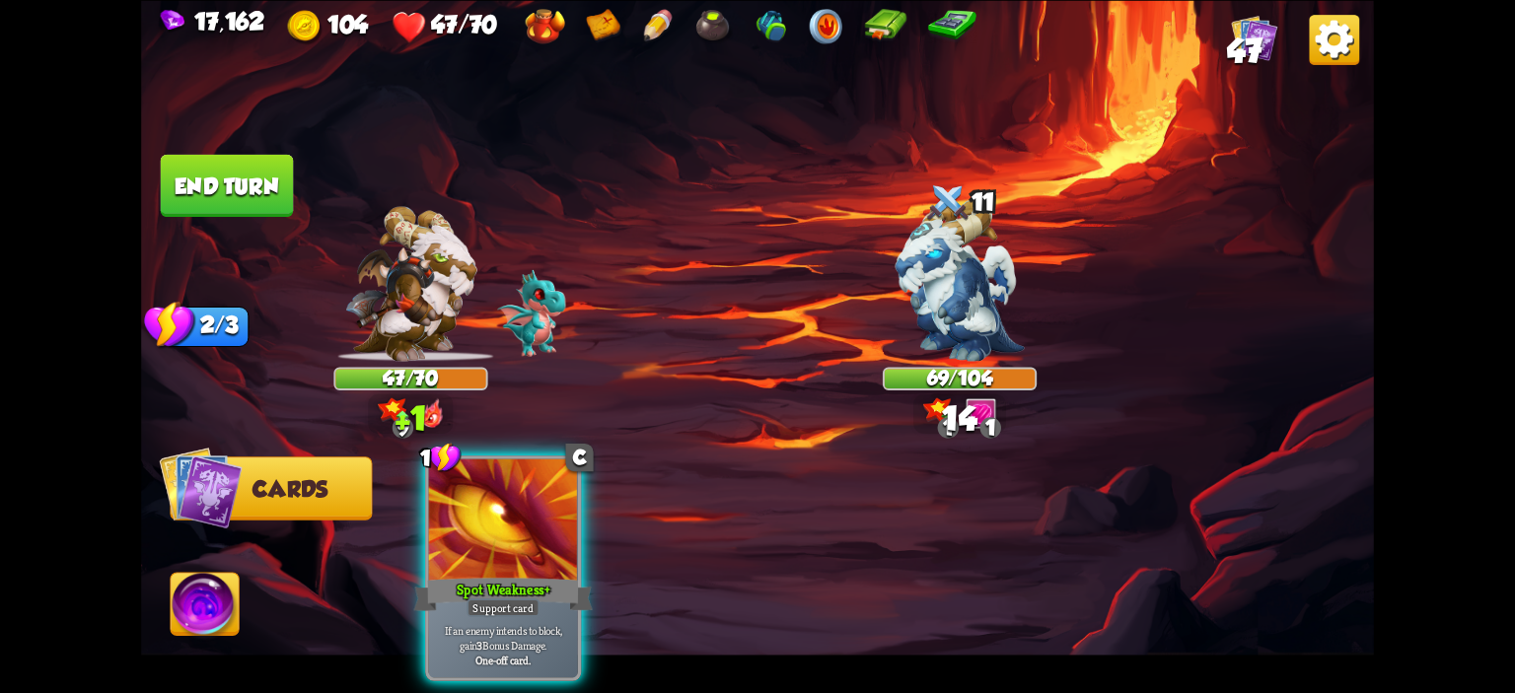
click at [247, 202] on button "End turn" at bounding box center [227, 185] width 133 height 62
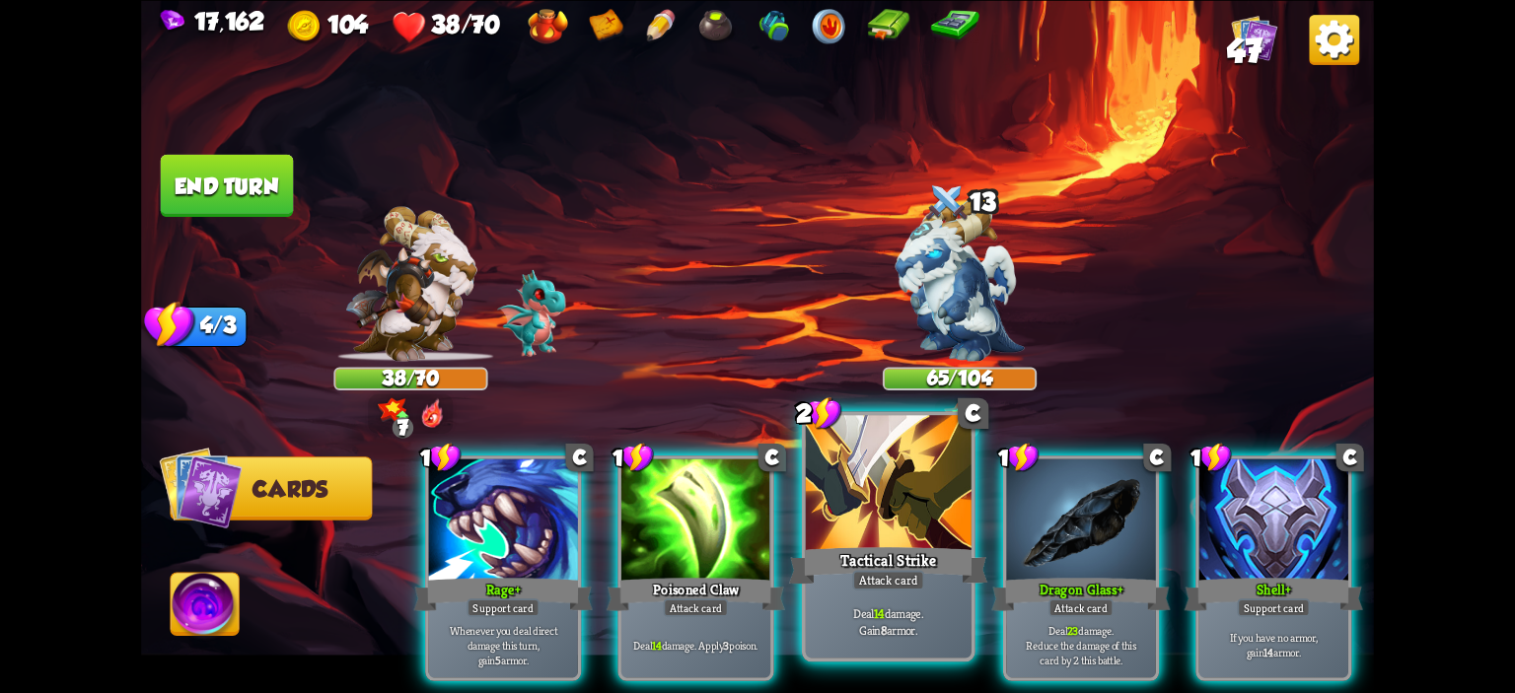
click at [877, 461] on div at bounding box center [889, 485] width 166 height 140
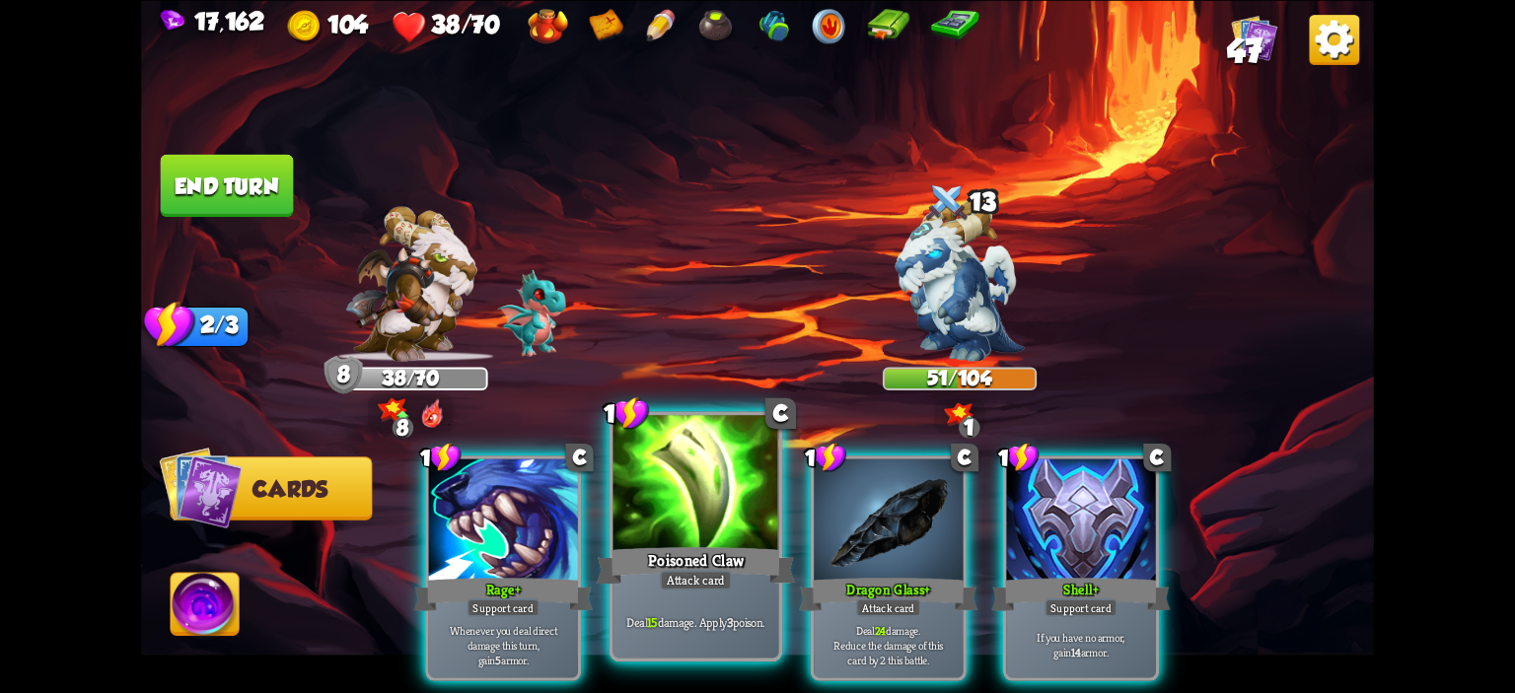
click at [648, 490] on div at bounding box center [696, 485] width 166 height 140
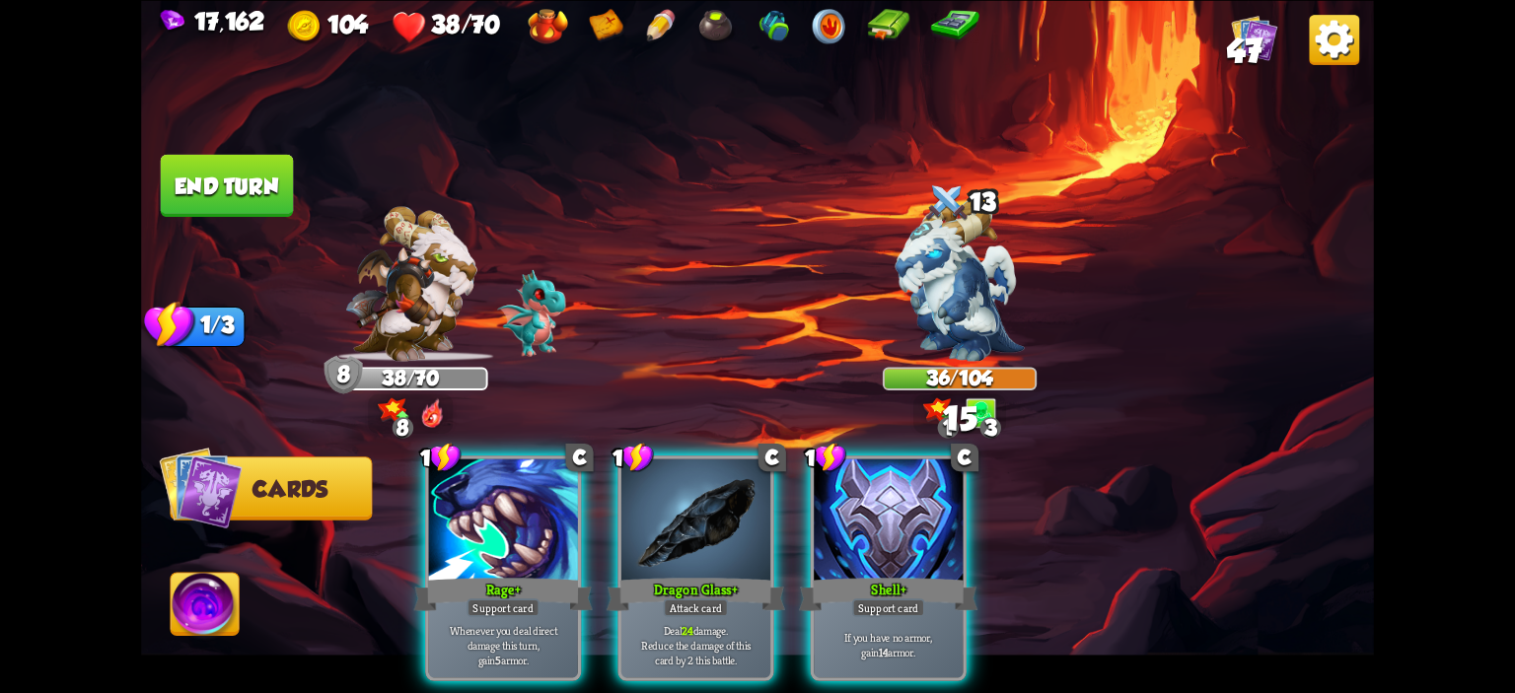
click at [648, 490] on div at bounding box center [695, 521] width 149 height 125
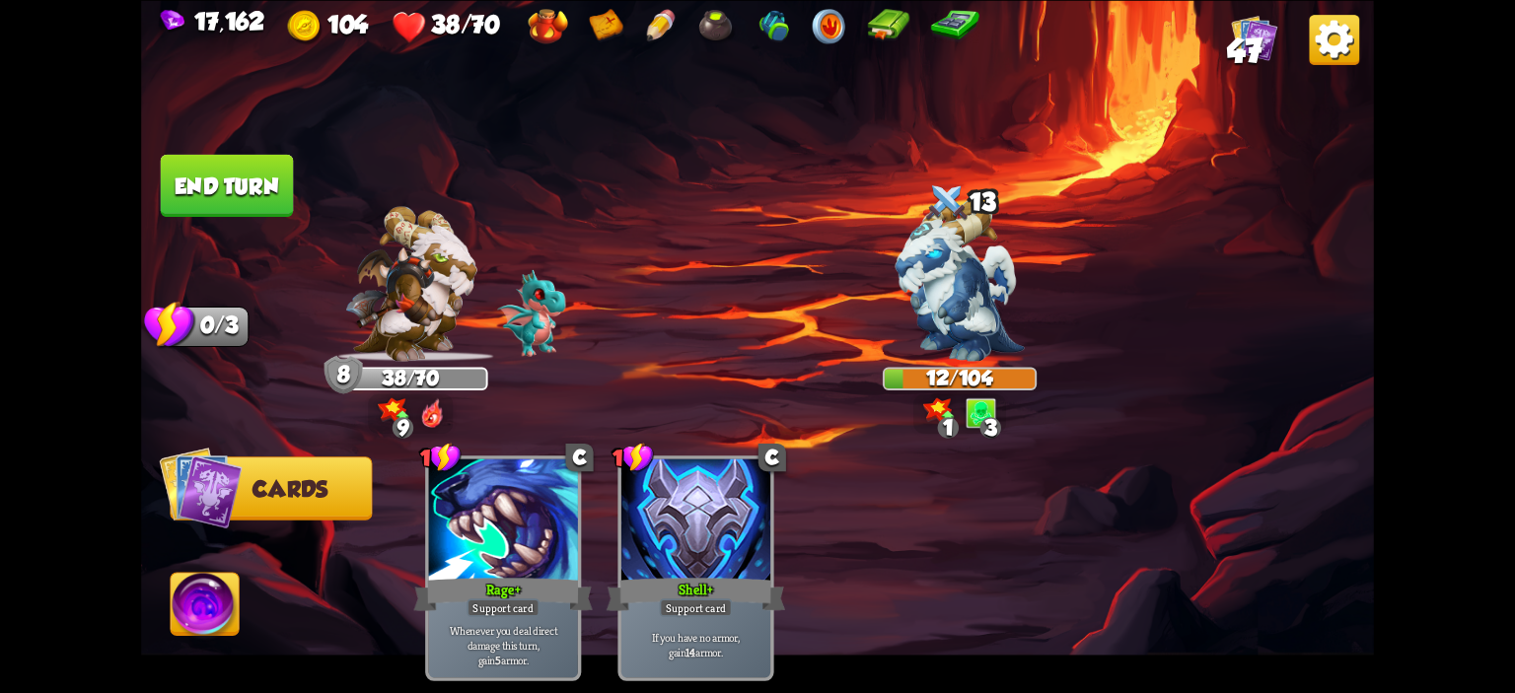
click at [219, 592] on img at bounding box center [205, 607] width 68 height 69
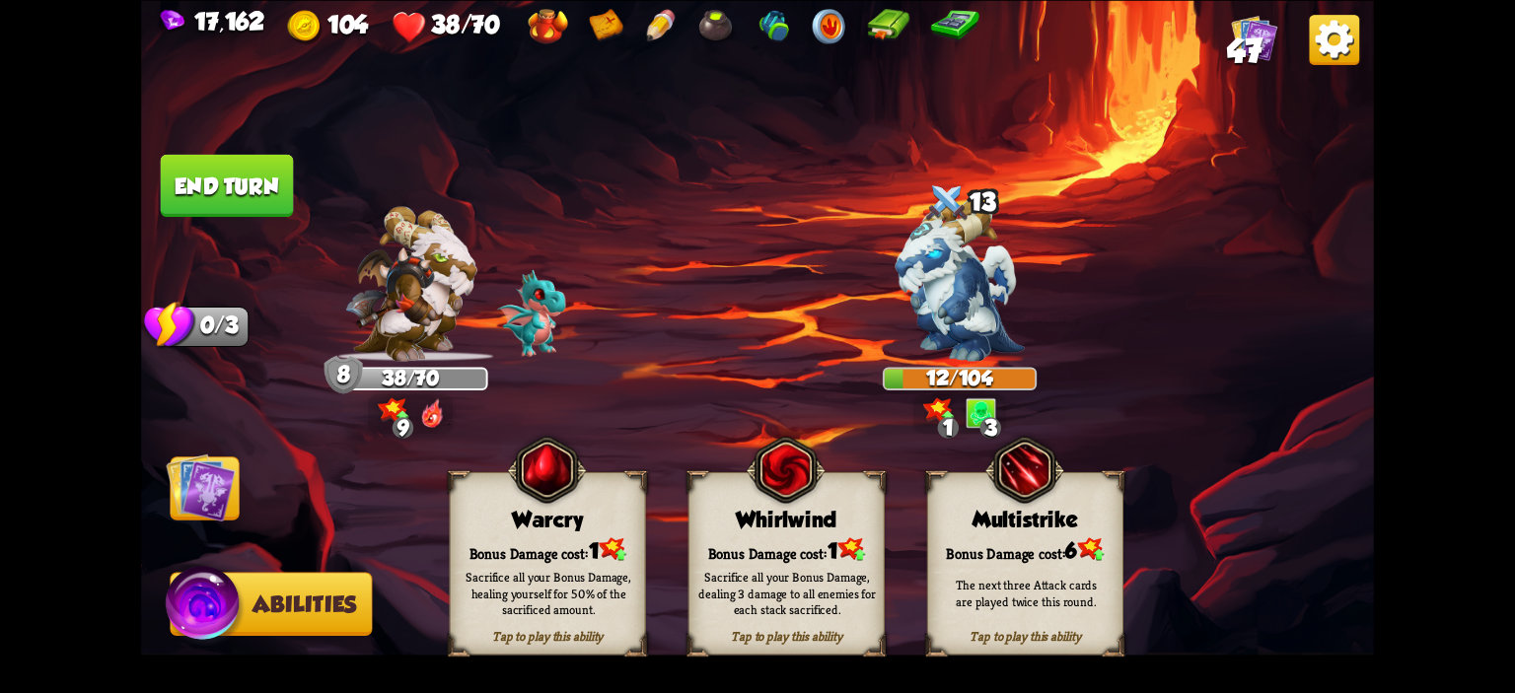
click at [525, 498] on img at bounding box center [546, 469] width 79 height 81
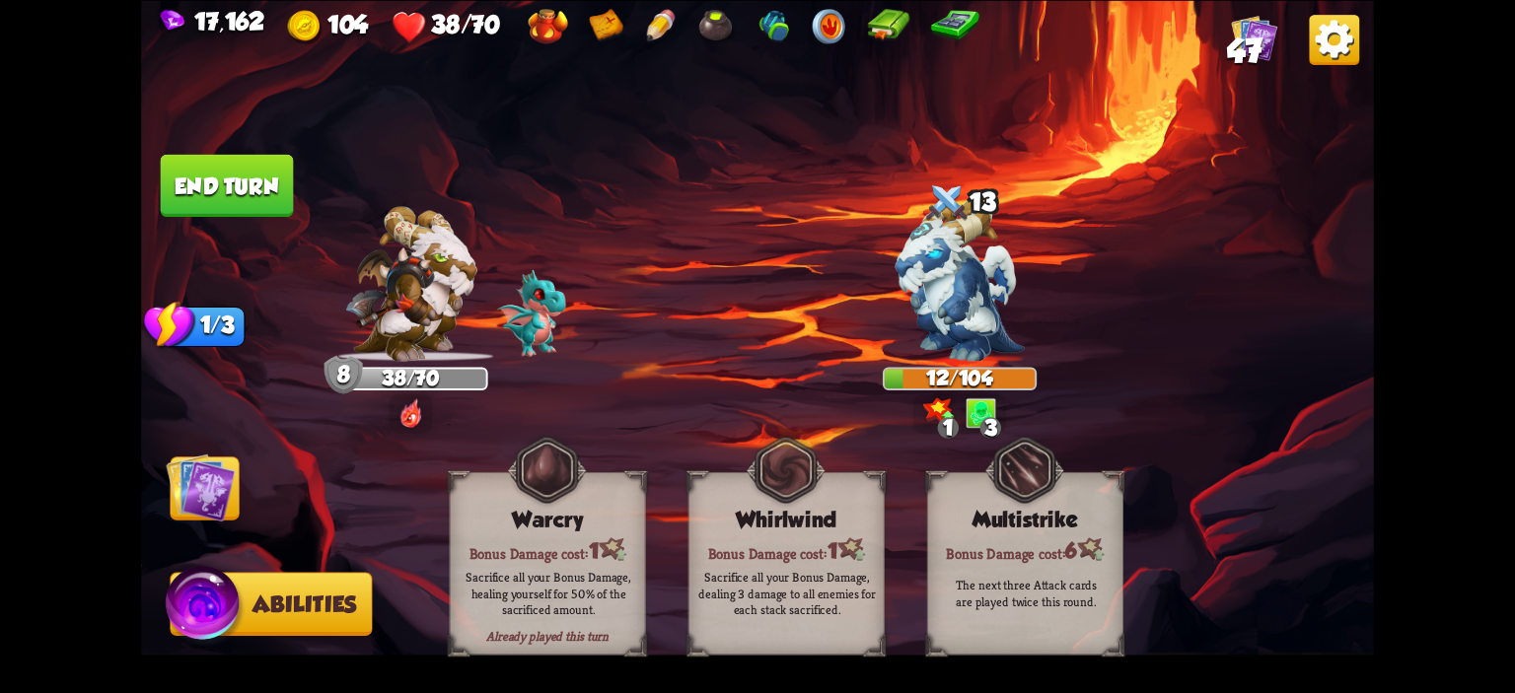
click at [272, 190] on button "End turn" at bounding box center [227, 185] width 133 height 62
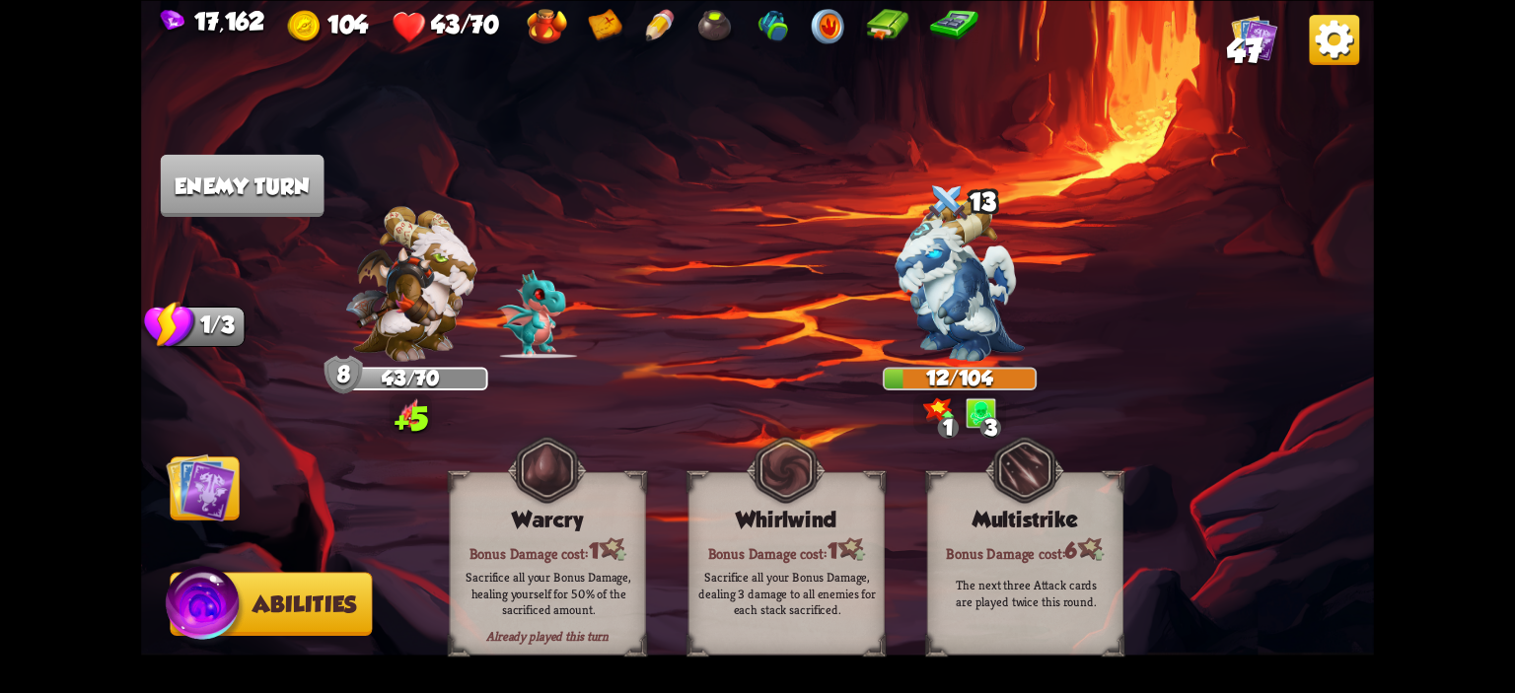
click at [209, 461] on img at bounding box center [200, 487] width 69 height 69
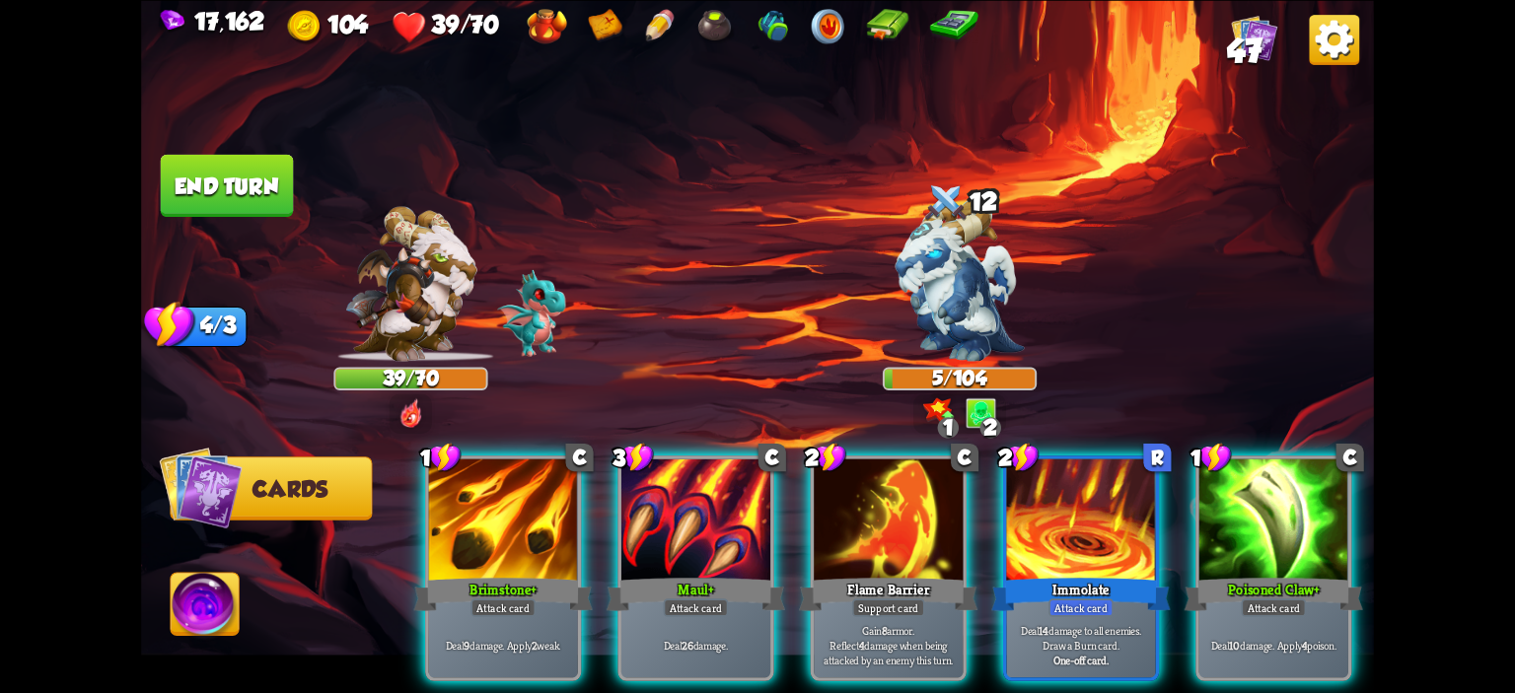
click at [220, 606] on img at bounding box center [205, 607] width 68 height 69
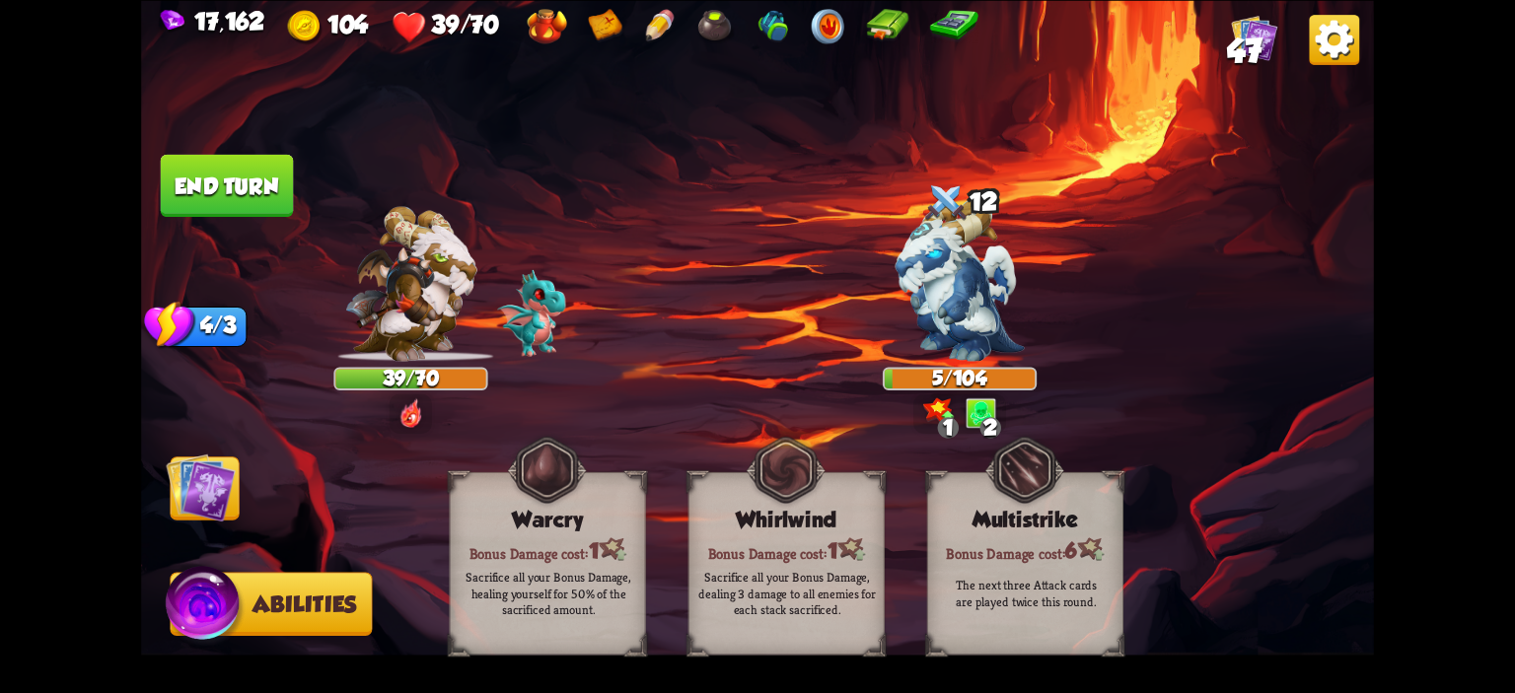
drag, startPoint x: 489, startPoint y: 518, endPoint x: 219, endPoint y: 512, distance: 270.3
click at [430, 519] on div "Select an enemy to attack... You don't have enough stamina to play that card...…" at bounding box center [757, 346] width 1233 height 693
click at [193, 508] on img at bounding box center [200, 487] width 69 height 69
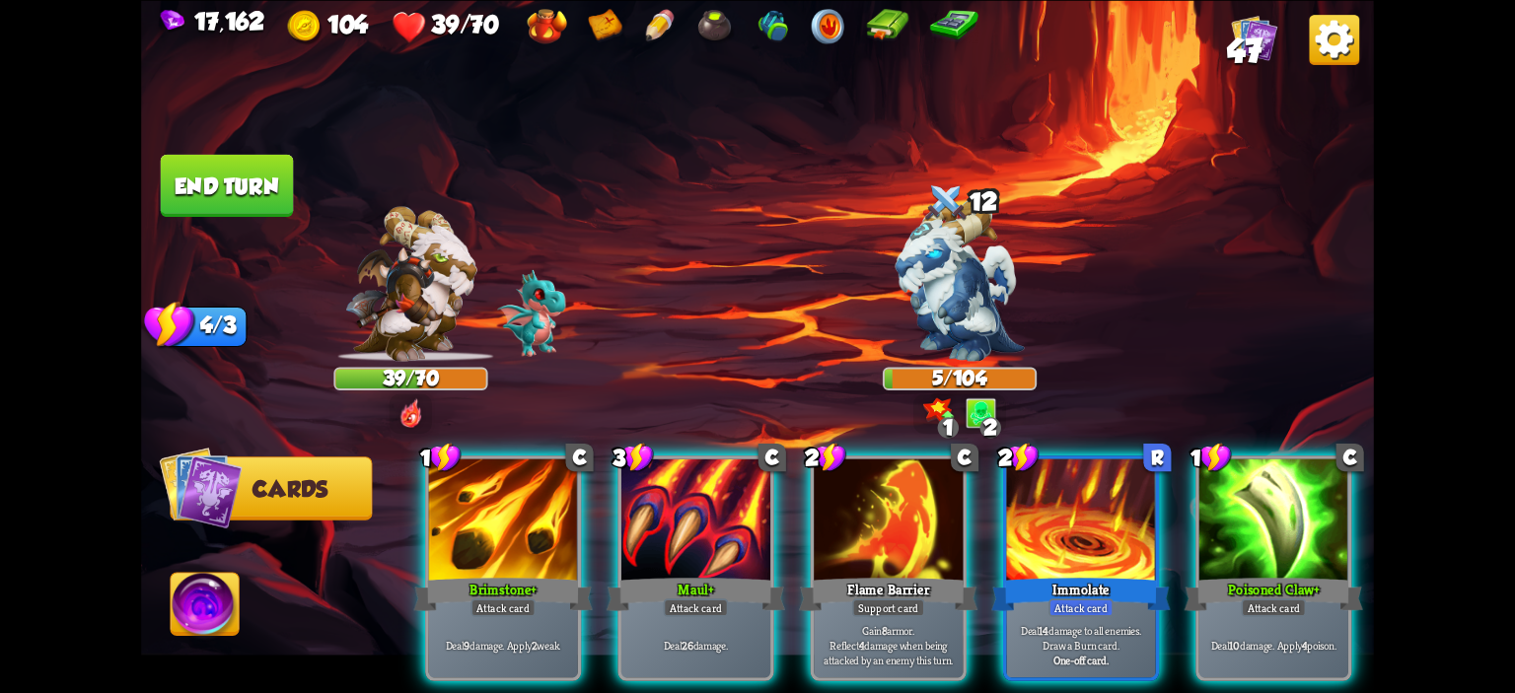
click at [174, 157] on button "End turn" at bounding box center [227, 185] width 133 height 62
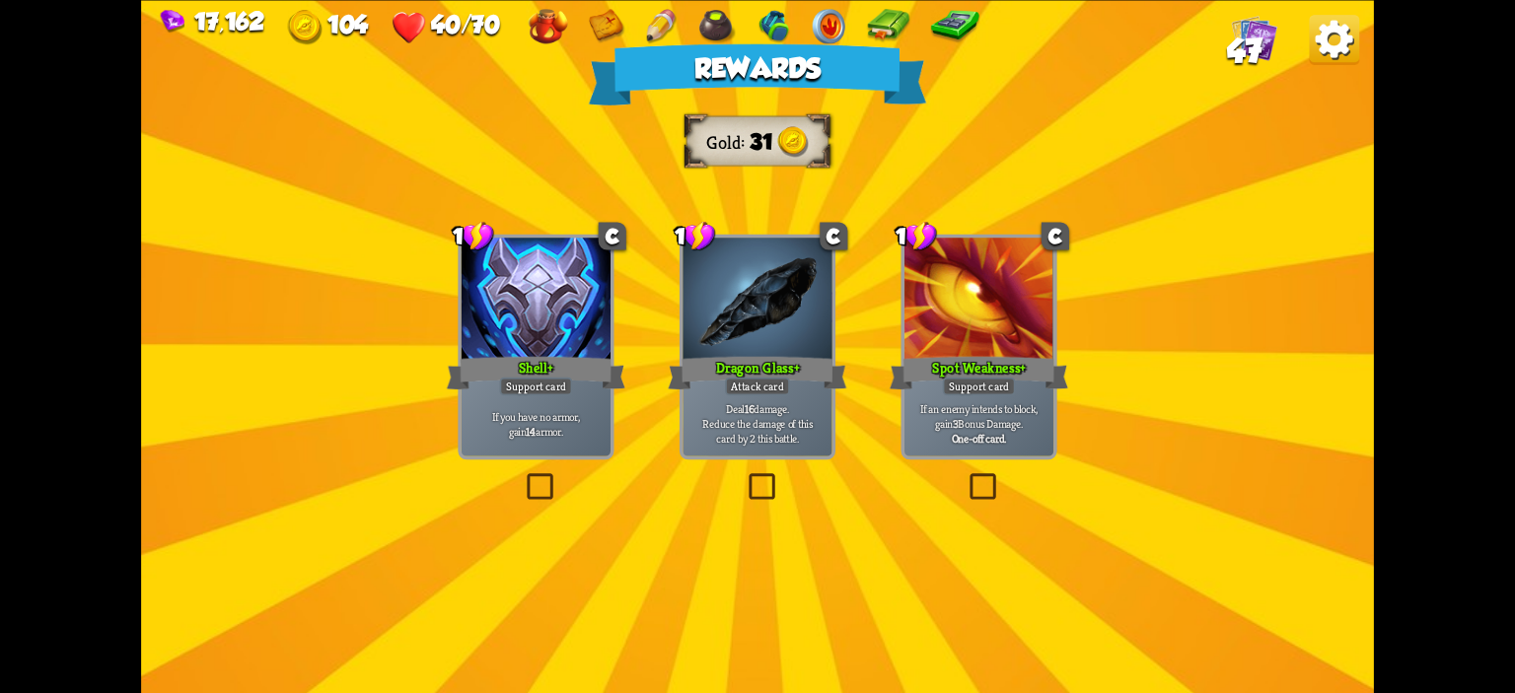
click at [734, 358] on div "Dragon Glass+" at bounding box center [757, 372] width 179 height 39
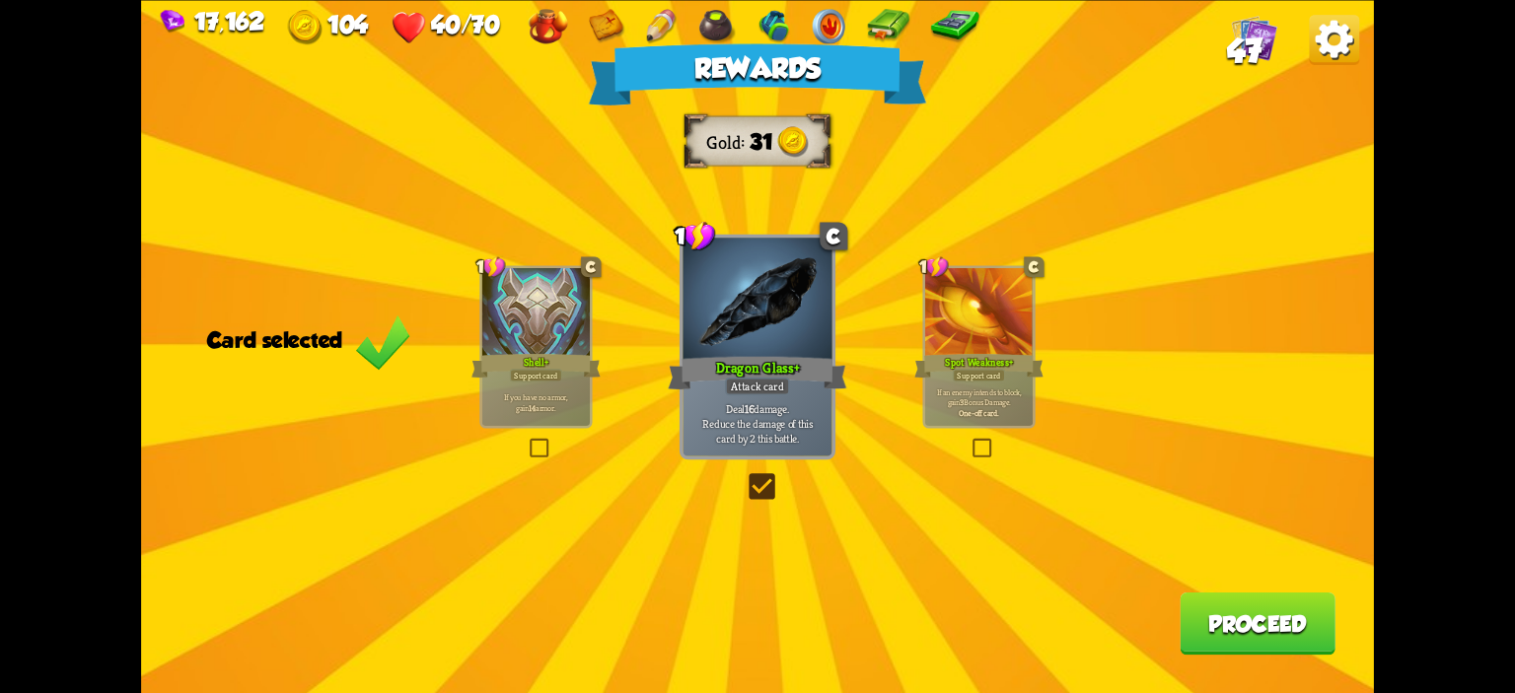
click at [1223, 605] on button "Proceed" at bounding box center [1258, 623] width 156 height 62
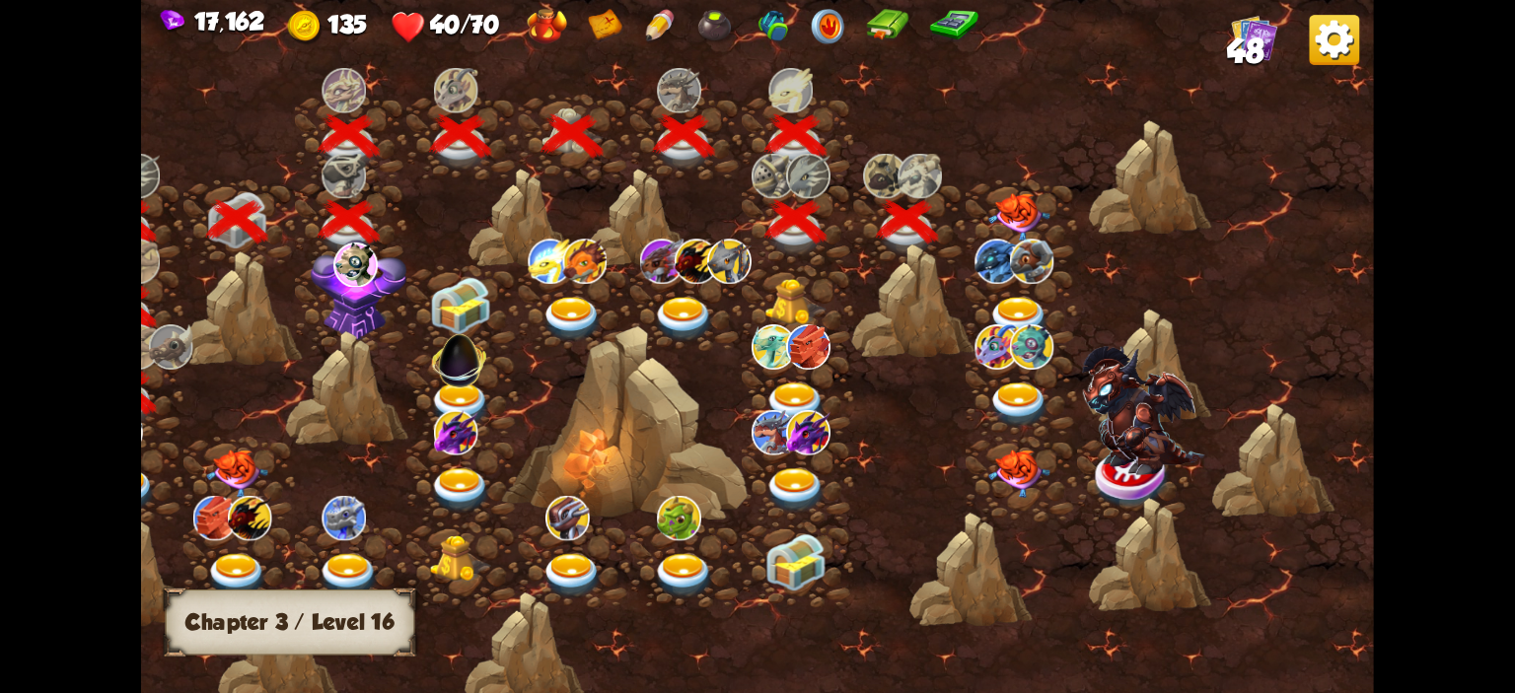
click at [1014, 212] on img at bounding box center [1018, 217] width 61 height 48
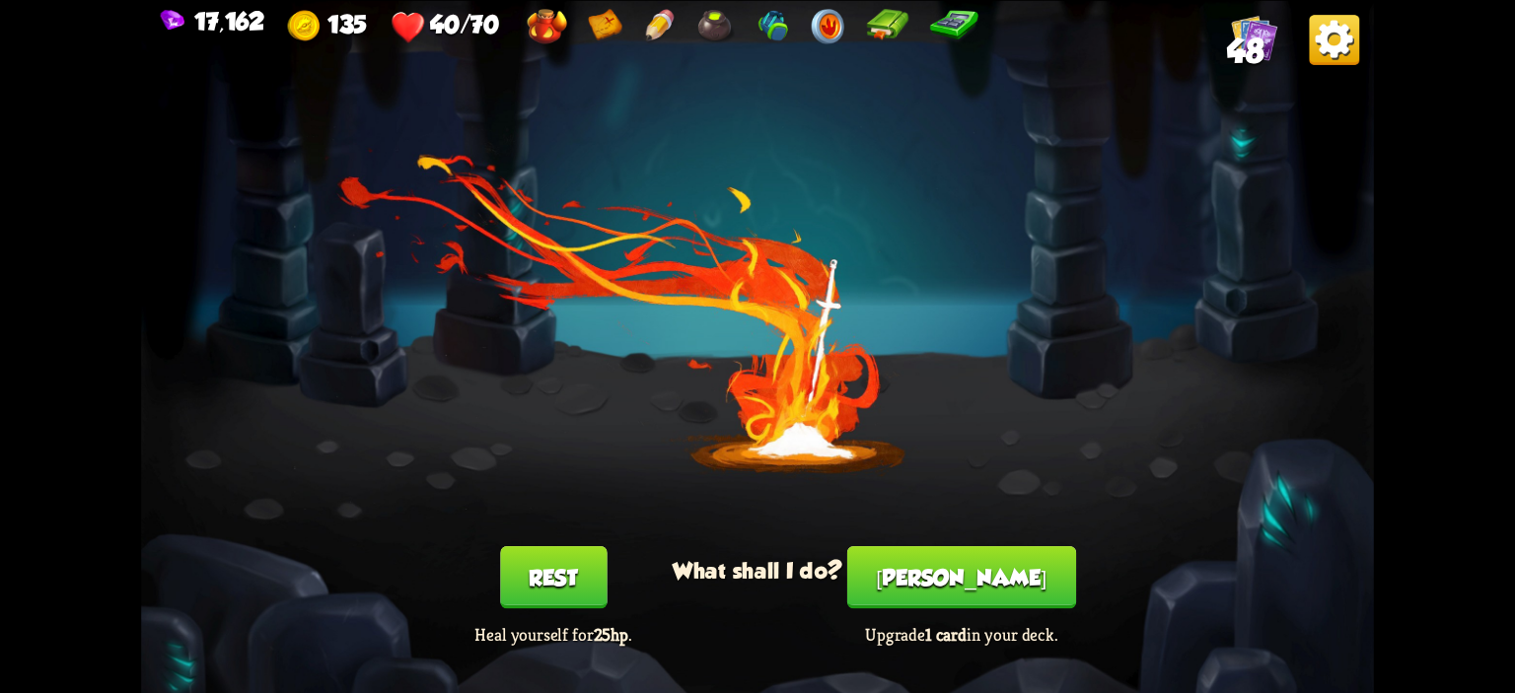
click at [604, 589] on button "Rest" at bounding box center [553, 577] width 107 height 62
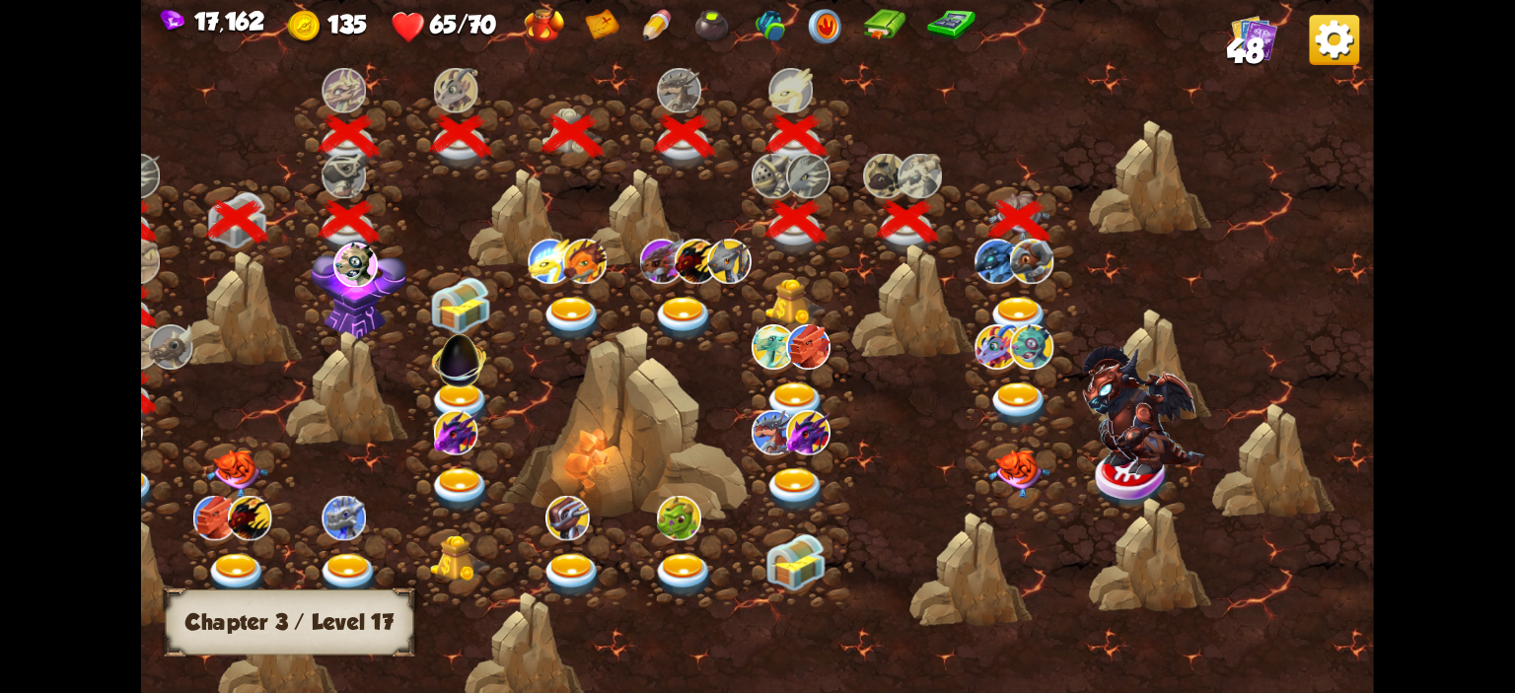
click at [1049, 303] on img at bounding box center [1018, 319] width 61 height 45
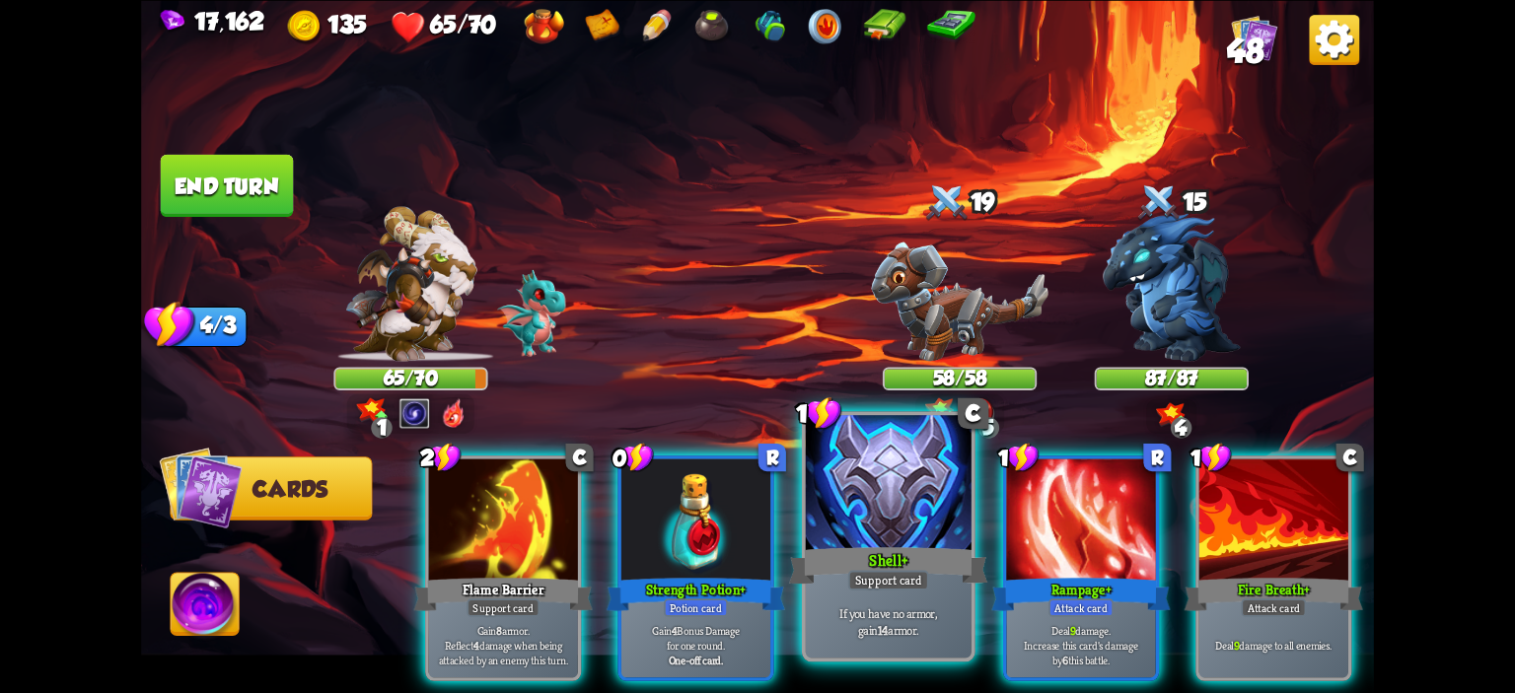
click at [900, 532] on div at bounding box center [889, 485] width 166 height 140
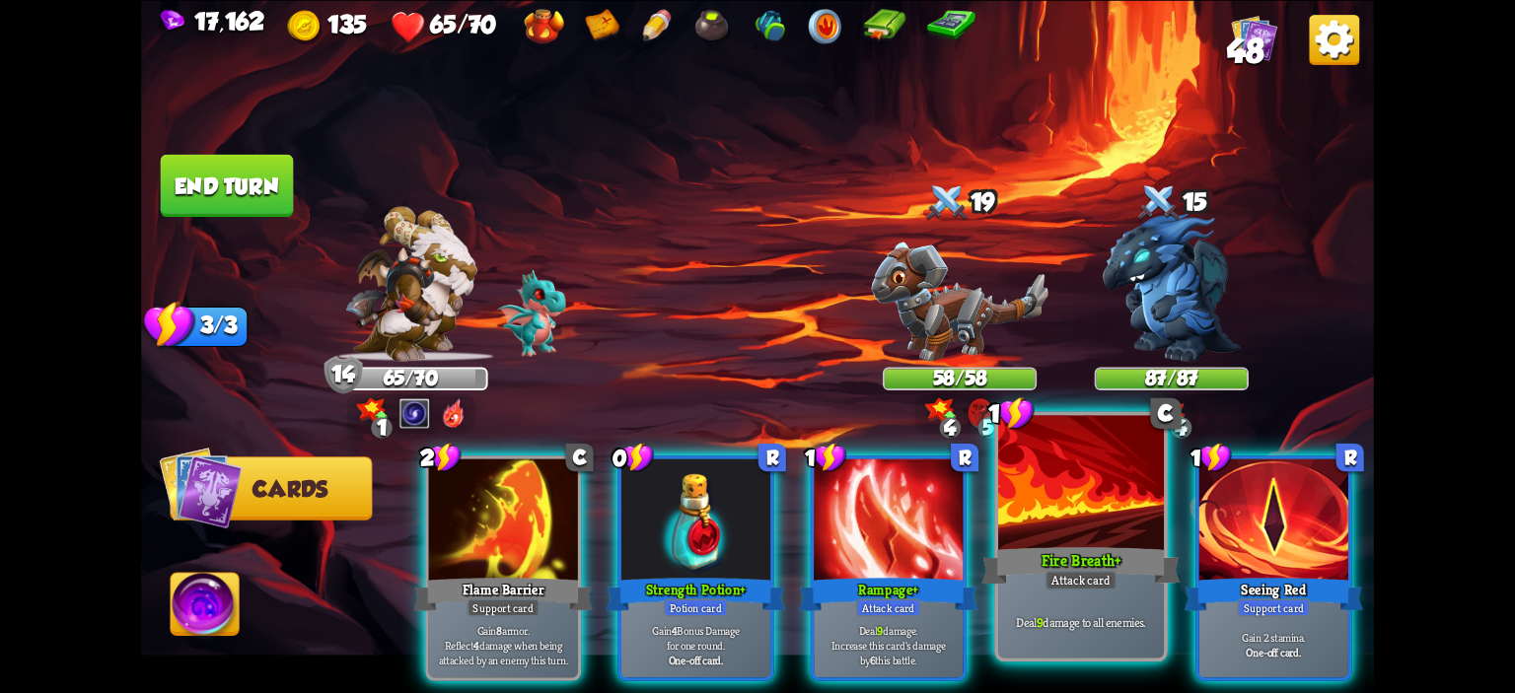
click at [1012, 515] on div at bounding box center [1081, 485] width 166 height 140
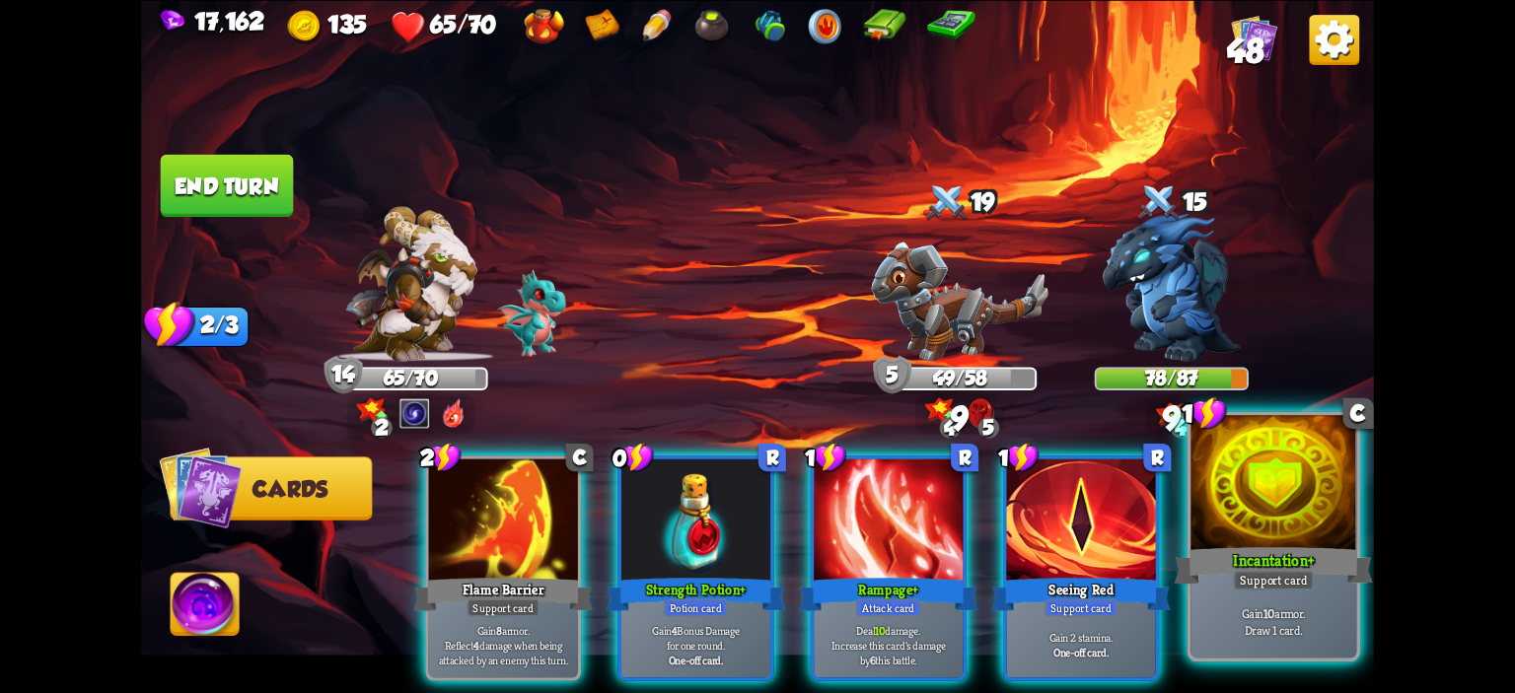
click at [1308, 492] on div at bounding box center [1273, 485] width 166 height 140
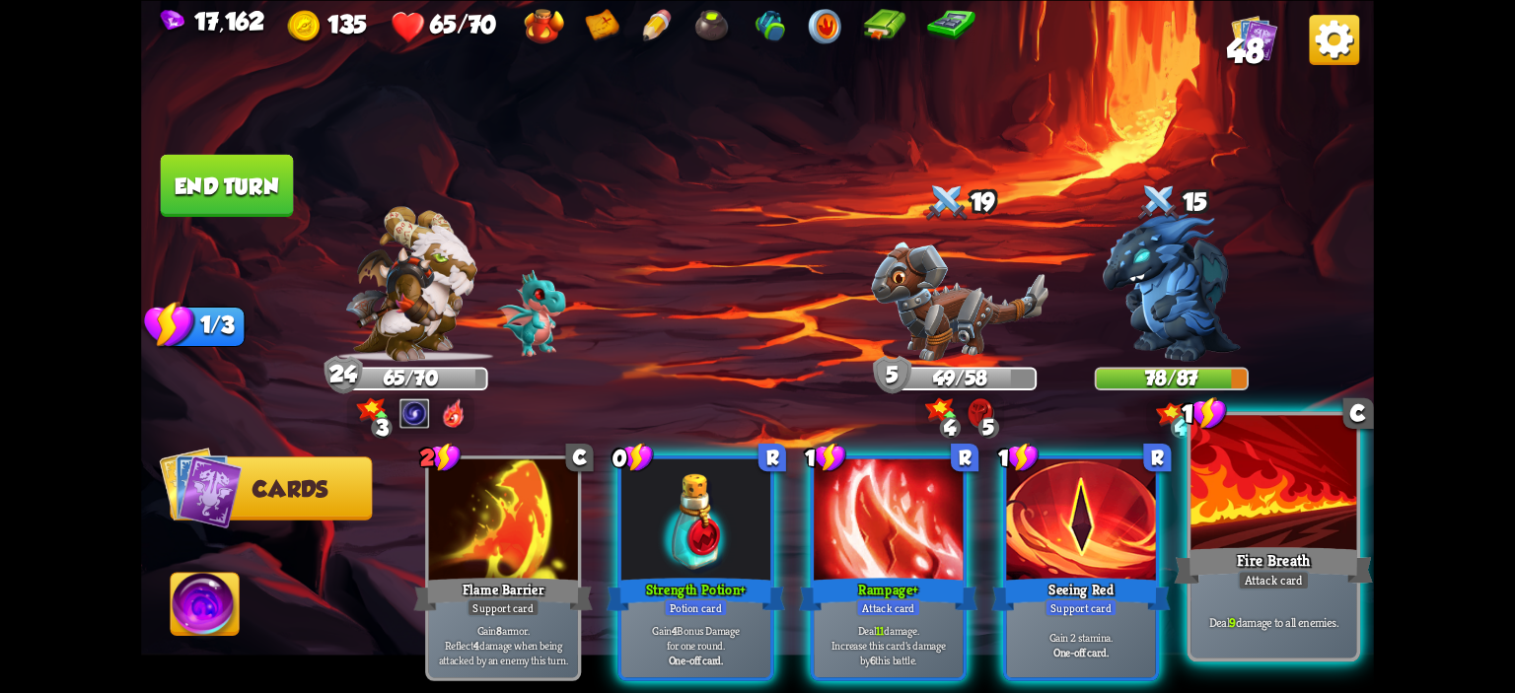
click at [1255, 498] on div at bounding box center [1273, 485] width 166 height 140
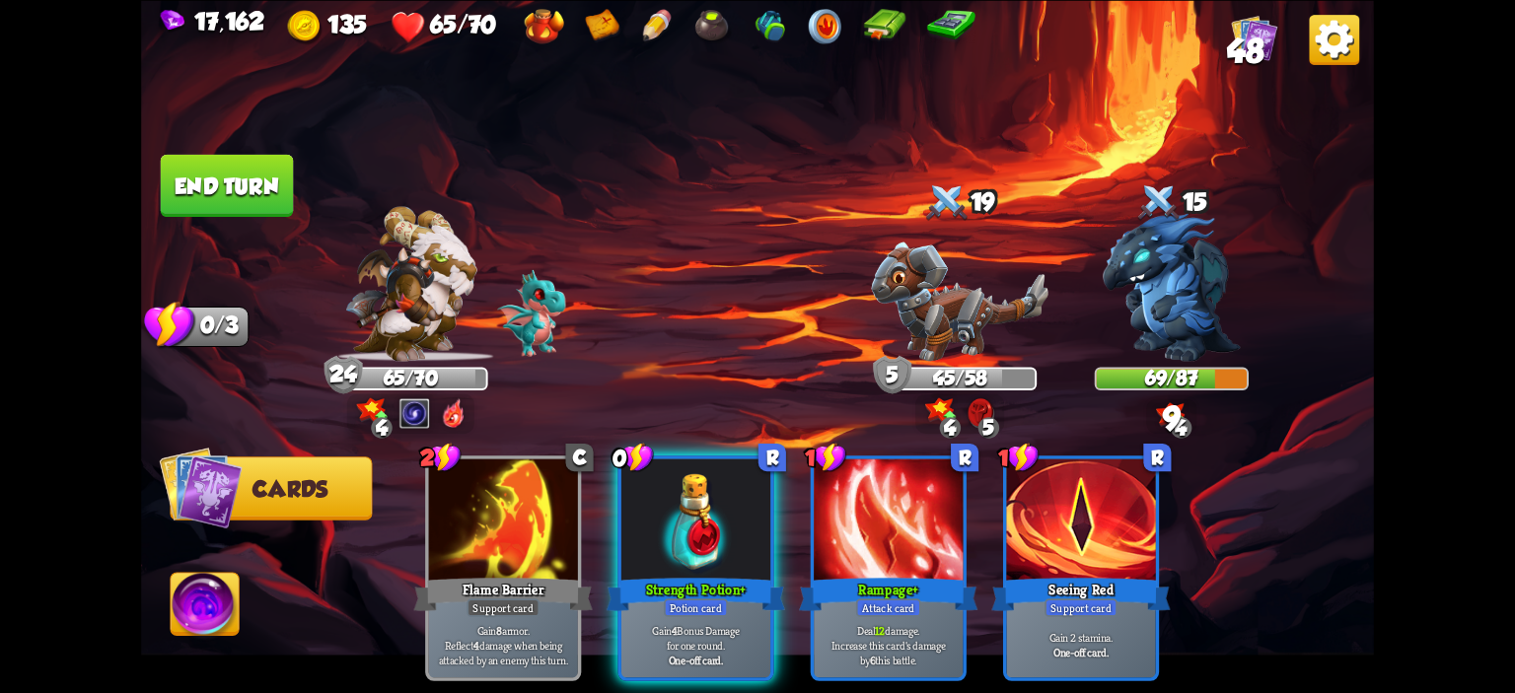
click at [236, 199] on button "End turn" at bounding box center [227, 185] width 134 height 63
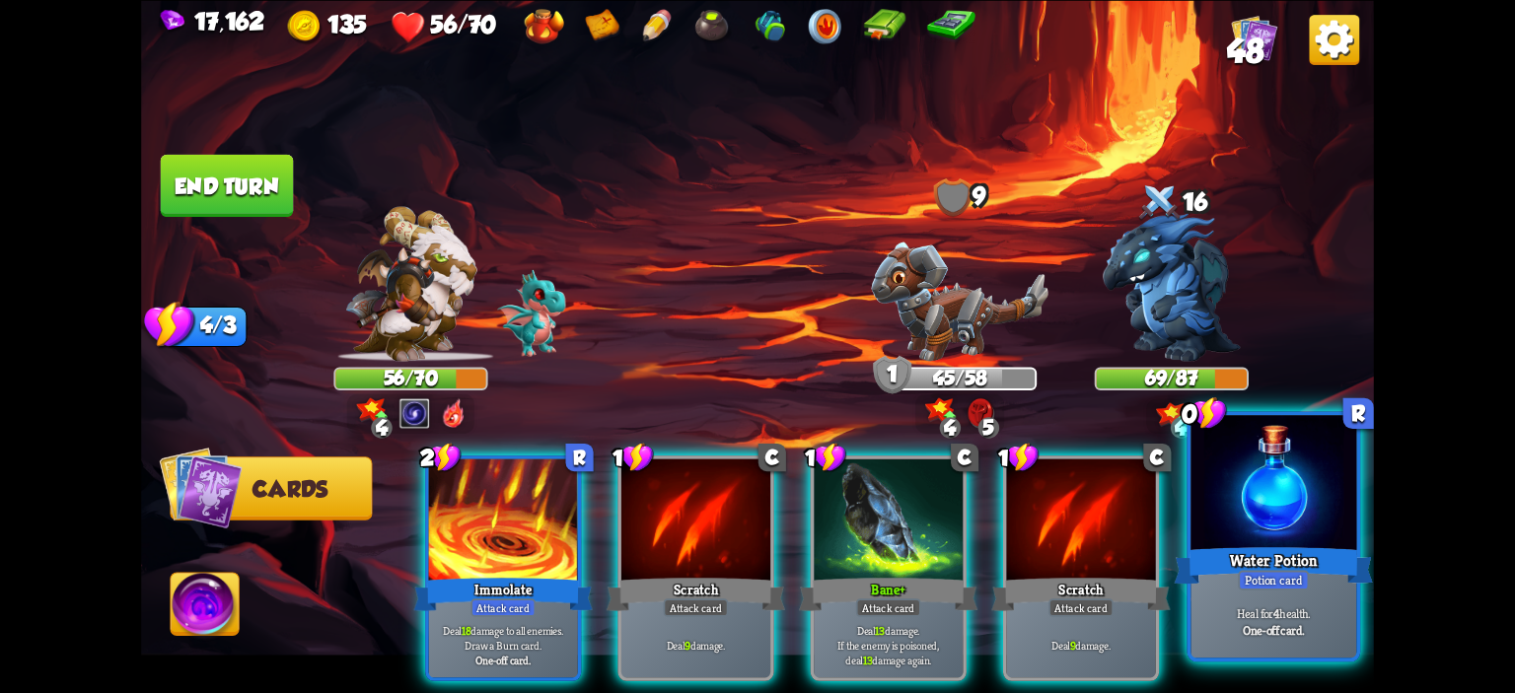
click at [1293, 538] on div at bounding box center [1273, 485] width 166 height 140
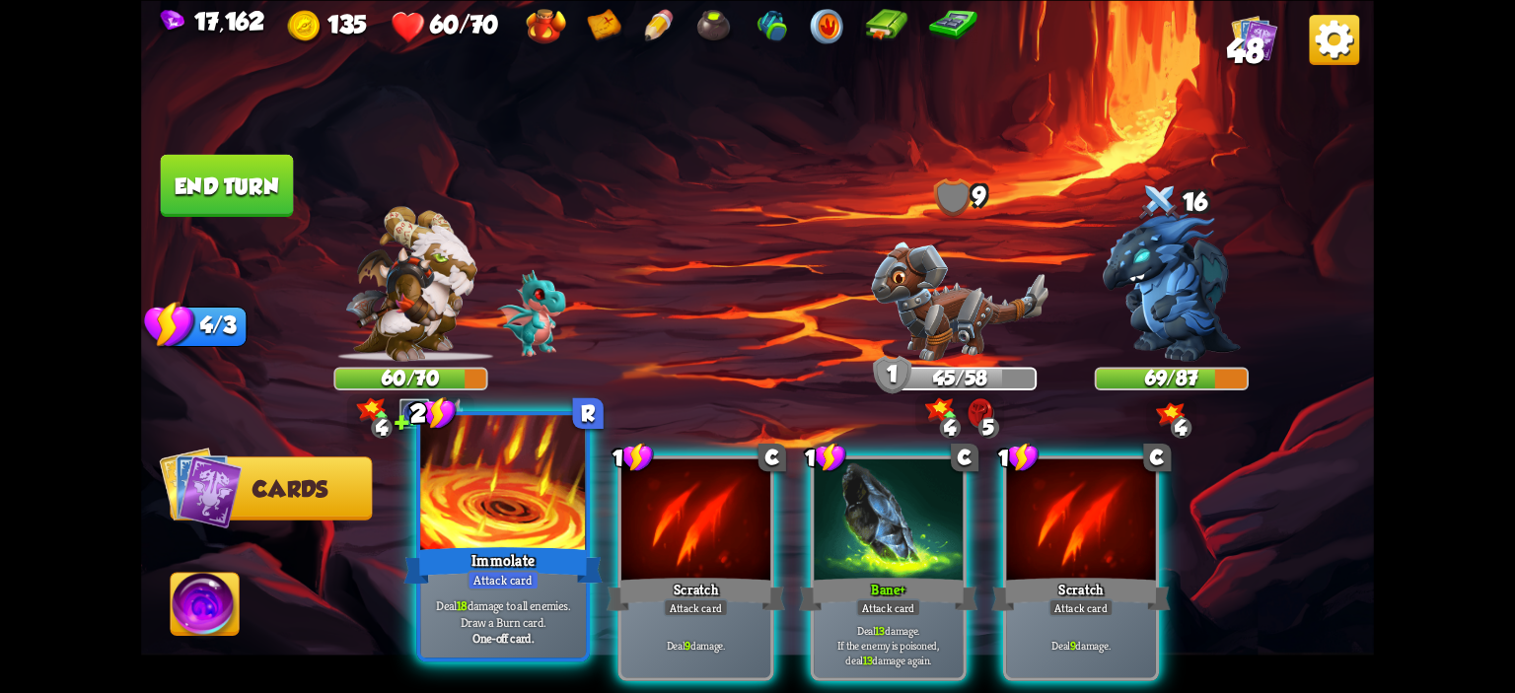
click at [537, 492] on div at bounding box center [503, 485] width 166 height 140
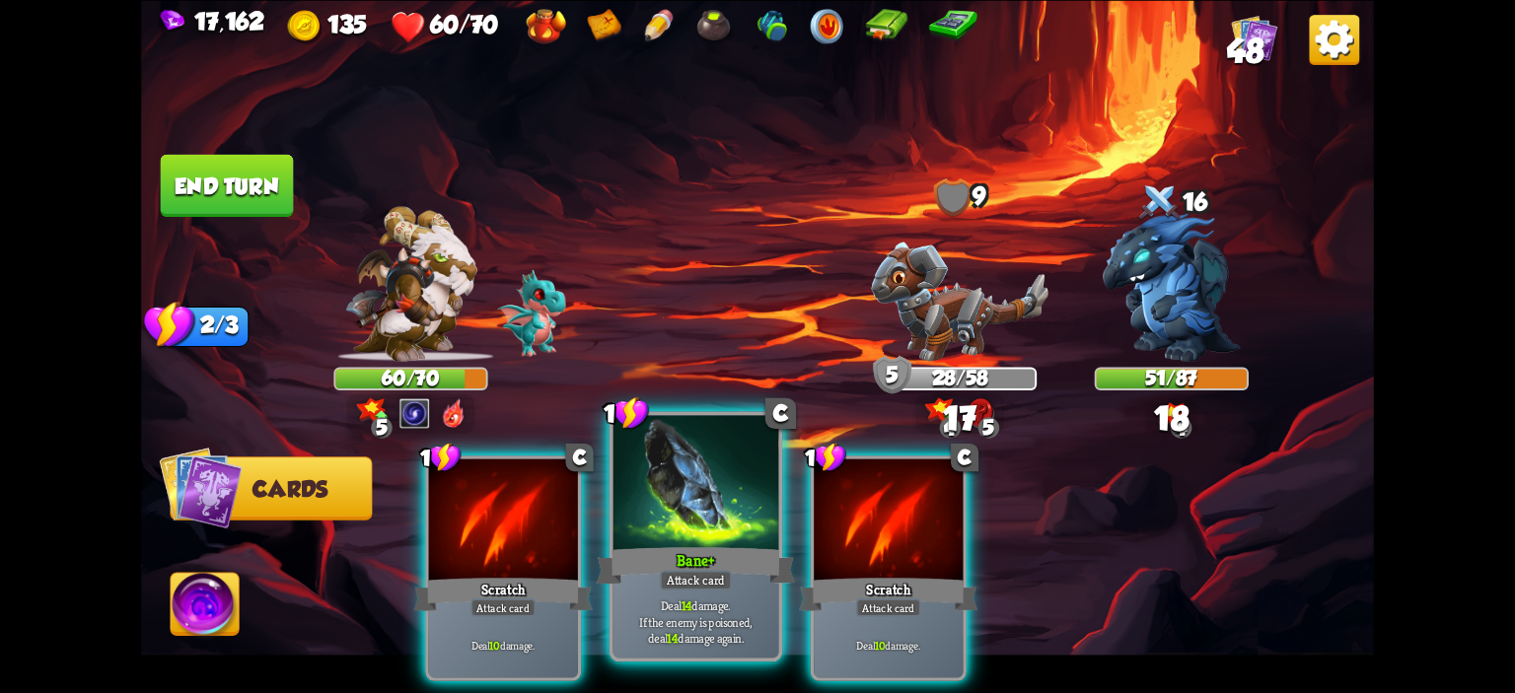
click at [693, 505] on div at bounding box center [696, 485] width 166 height 140
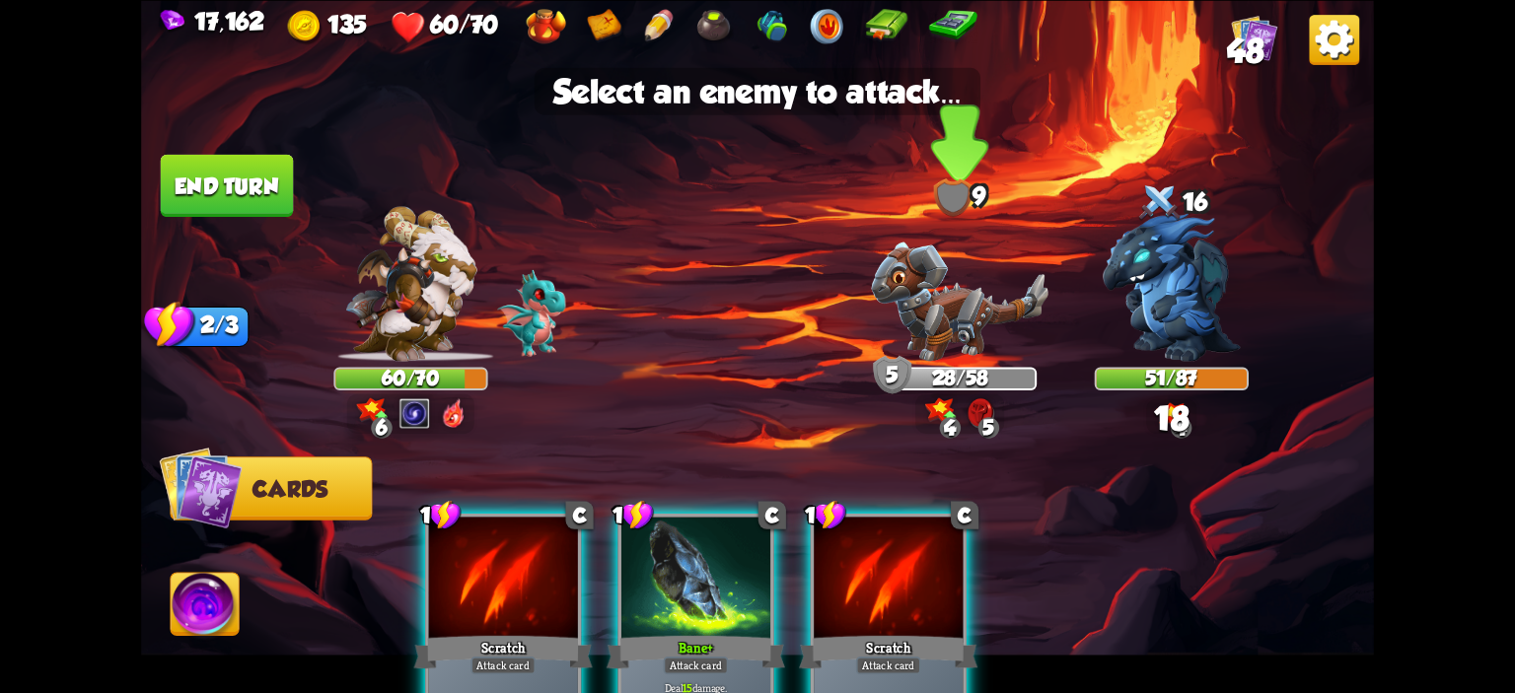
click at [964, 367] on div "28/58" at bounding box center [960, 378] width 154 height 23
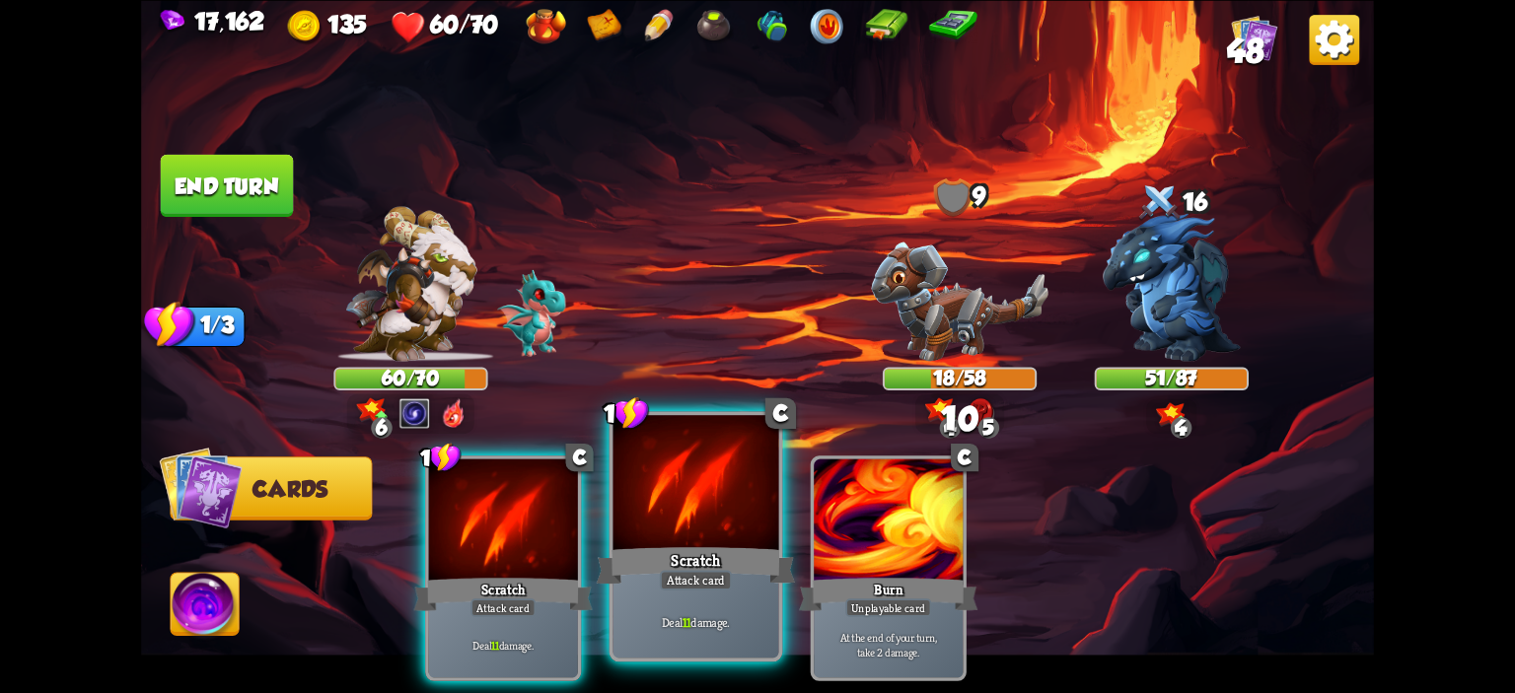
click at [683, 524] on div at bounding box center [696, 485] width 166 height 140
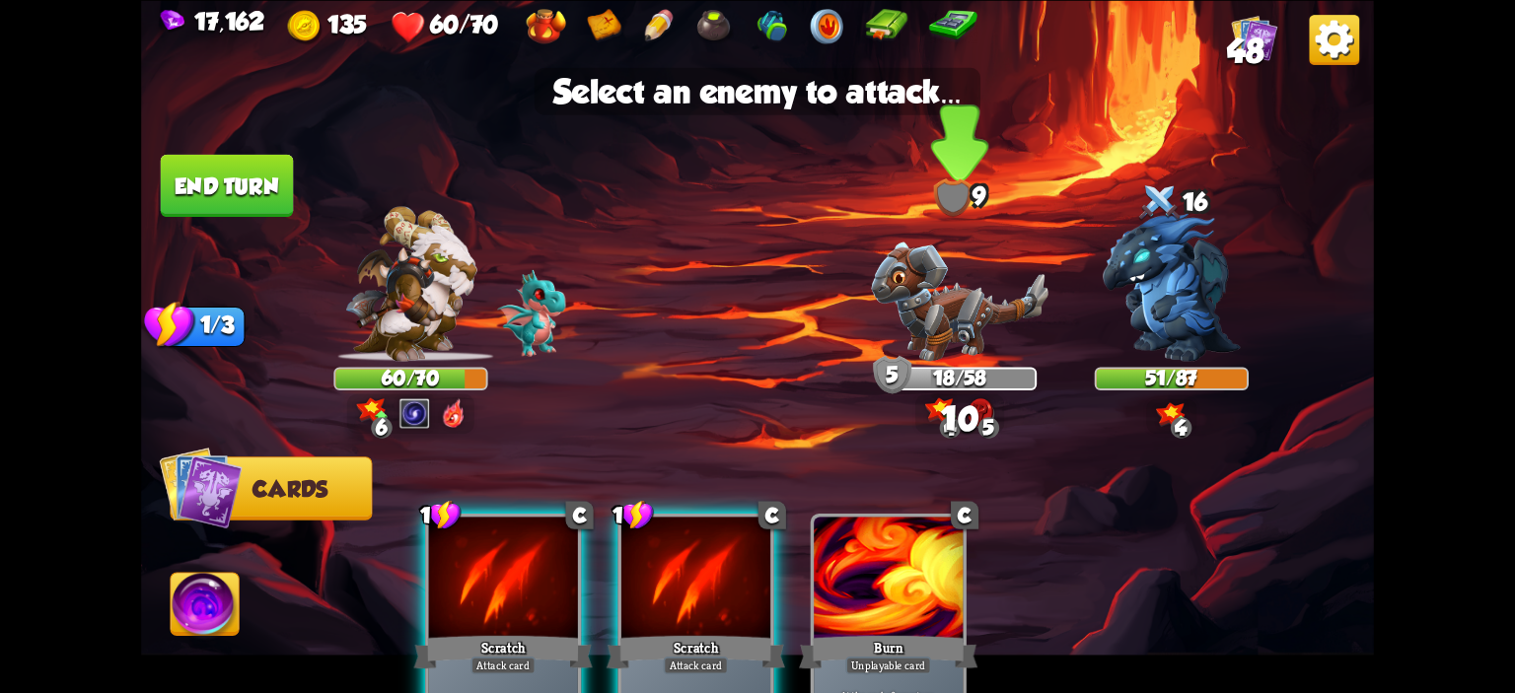
click at [925, 300] on img at bounding box center [960, 301] width 178 height 119
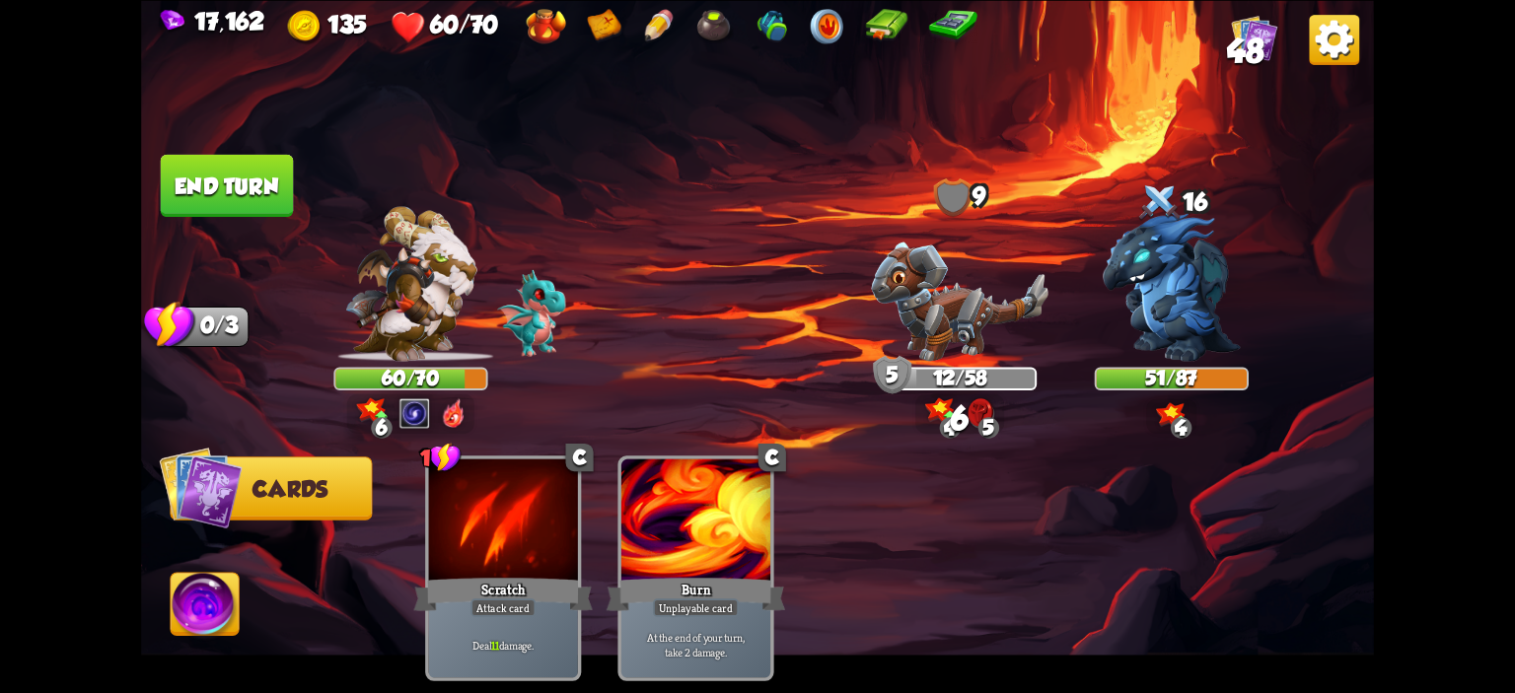
click at [276, 222] on img at bounding box center [757, 346] width 1233 height 693
click at [222, 216] on img at bounding box center [757, 346] width 1233 height 693
click at [241, 192] on button "End turn" at bounding box center [227, 185] width 133 height 62
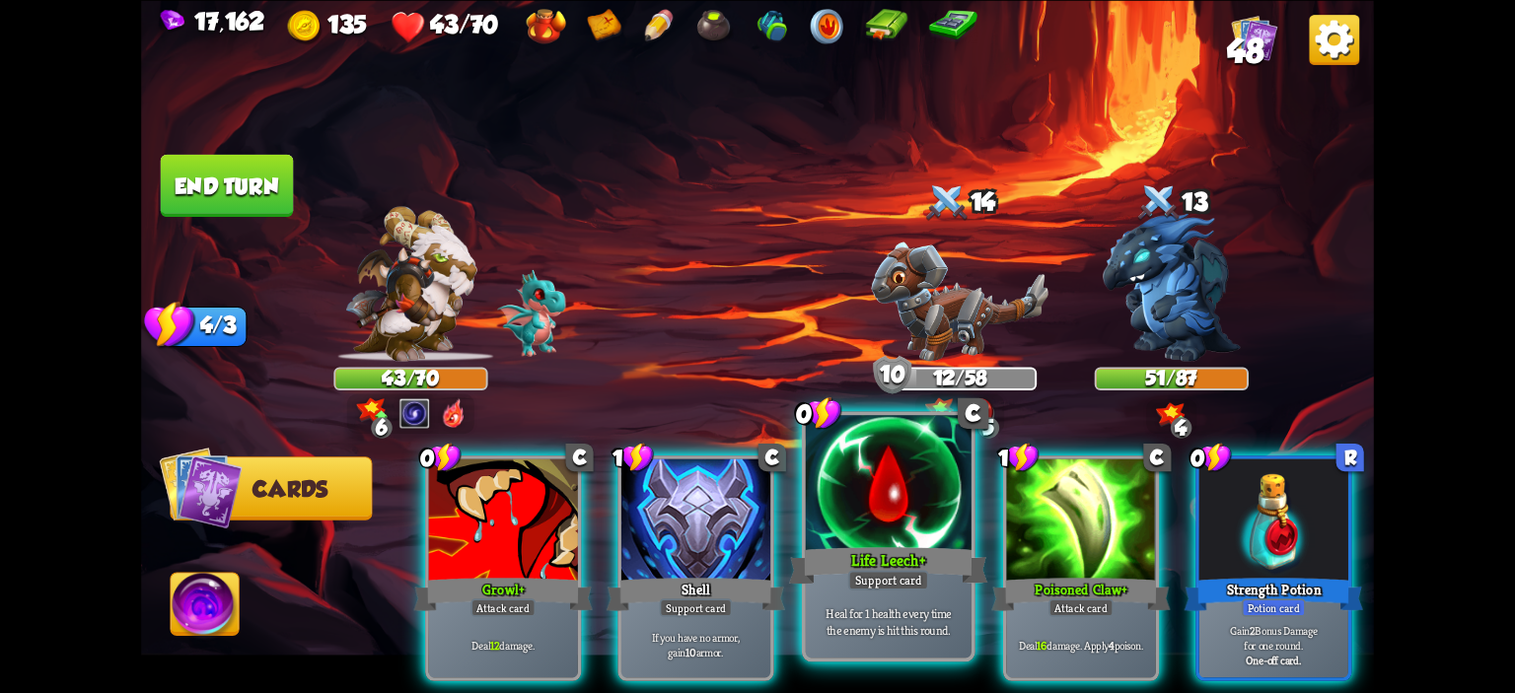
click at [906, 502] on div at bounding box center [889, 485] width 166 height 140
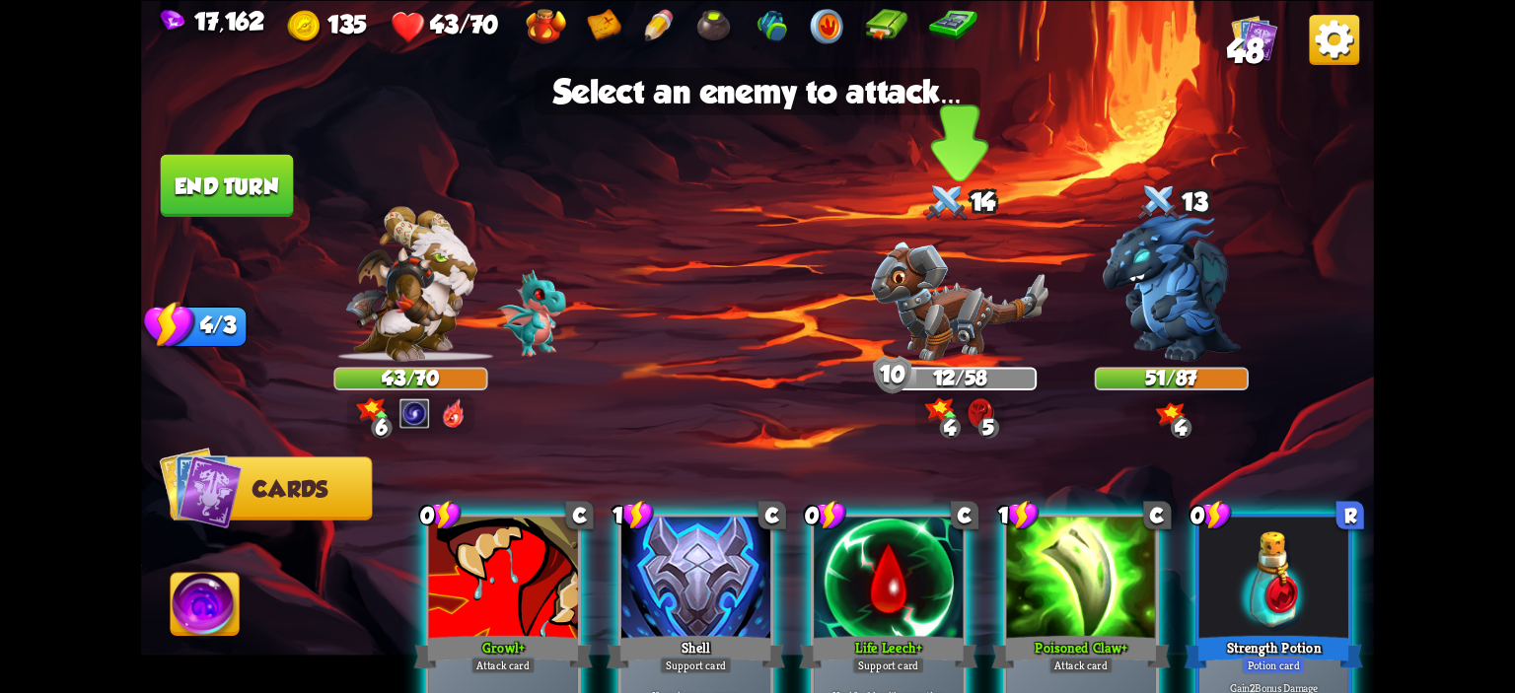
click at [912, 309] on img at bounding box center [960, 301] width 178 height 119
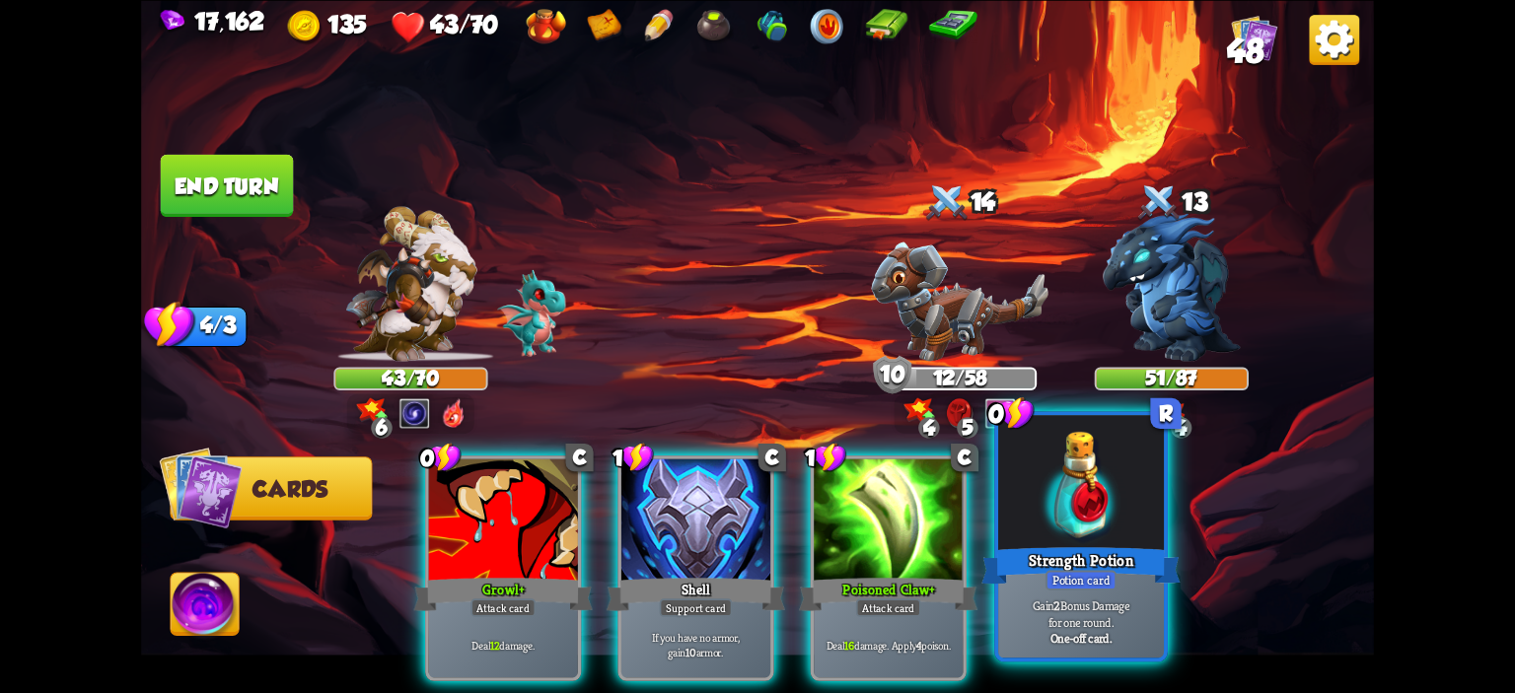
click at [1060, 538] on div at bounding box center [1081, 485] width 166 height 140
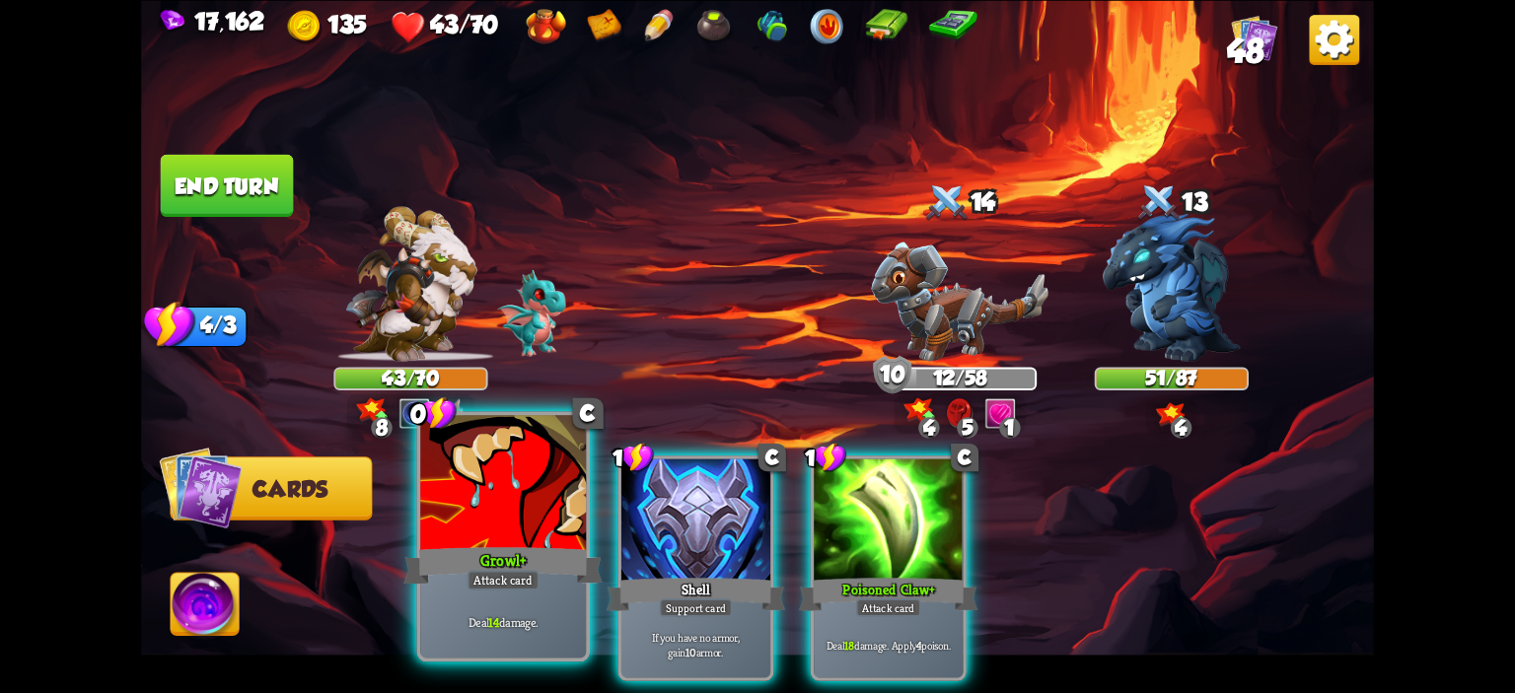
click at [514, 500] on div at bounding box center [503, 485] width 166 height 140
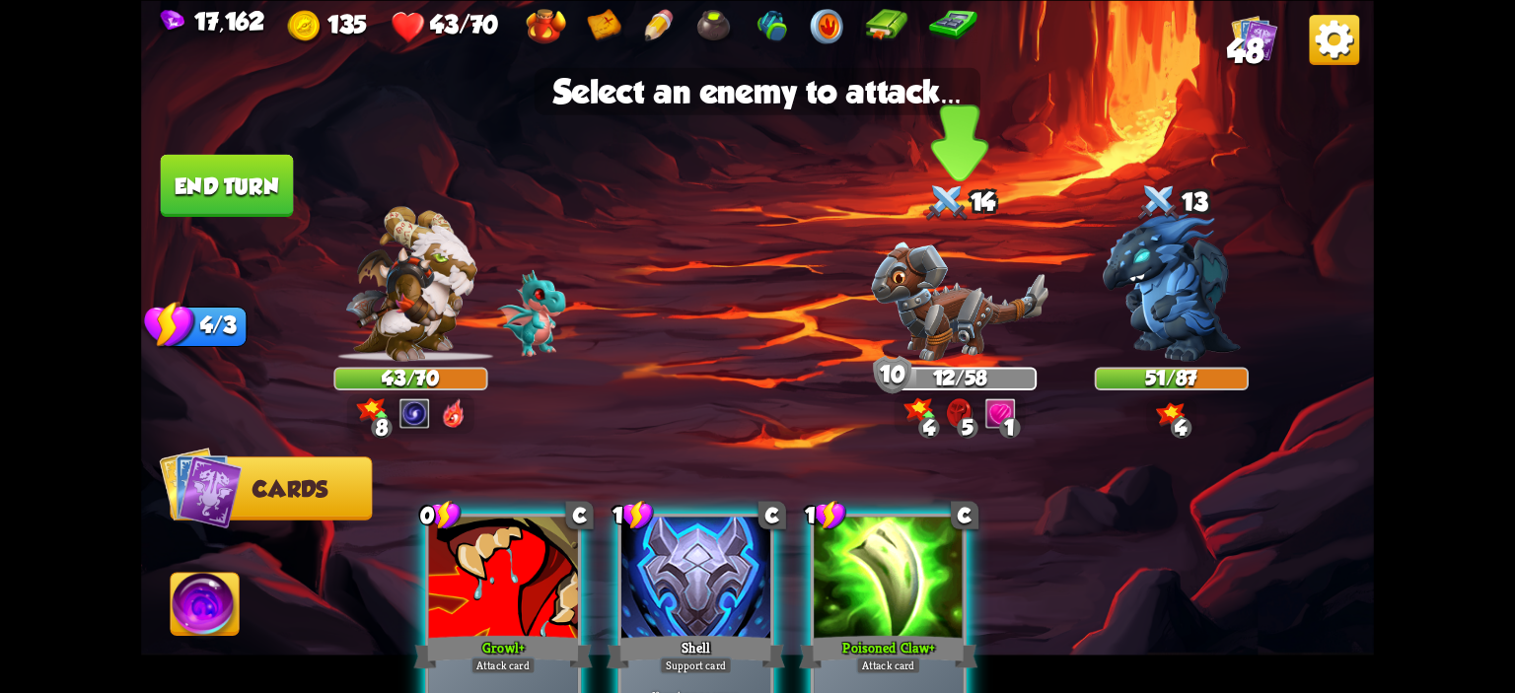
click at [925, 300] on img at bounding box center [960, 301] width 178 height 119
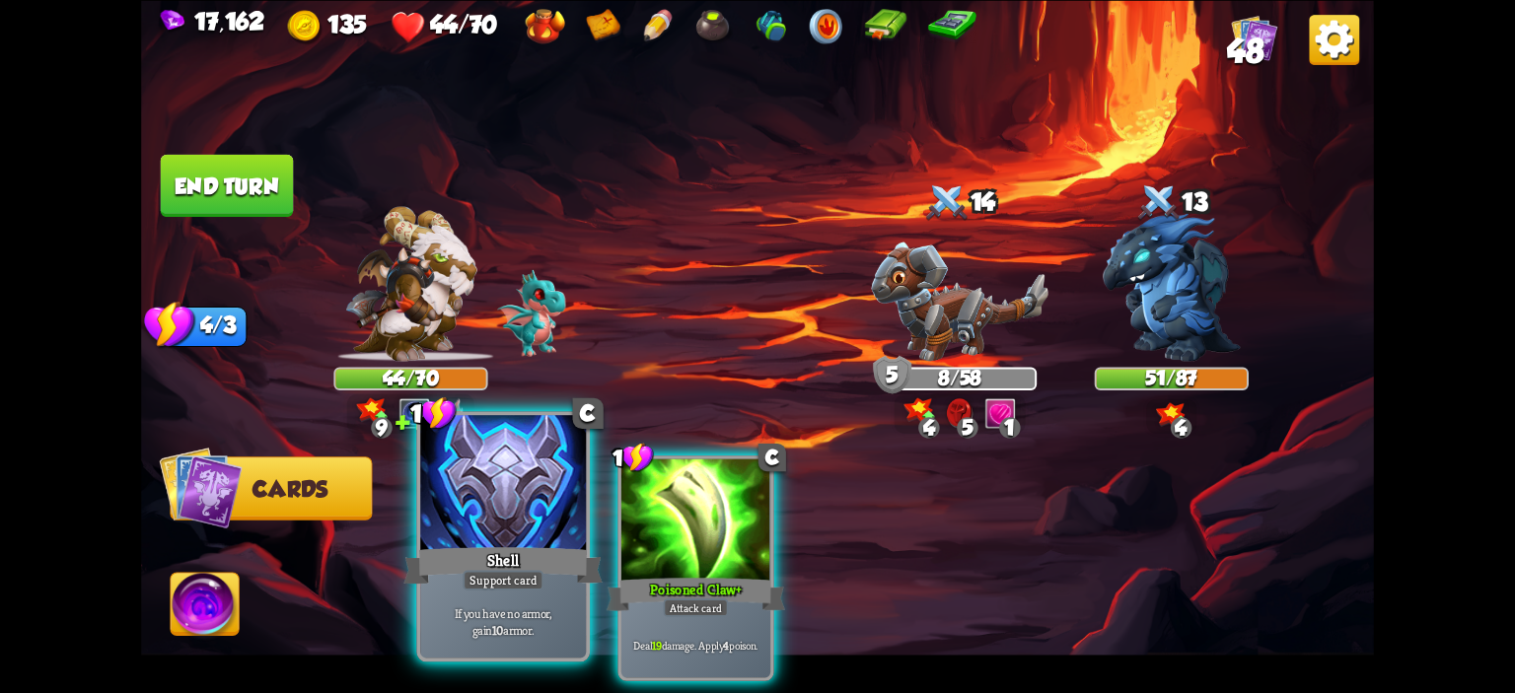
click at [547, 507] on div at bounding box center [503, 485] width 166 height 140
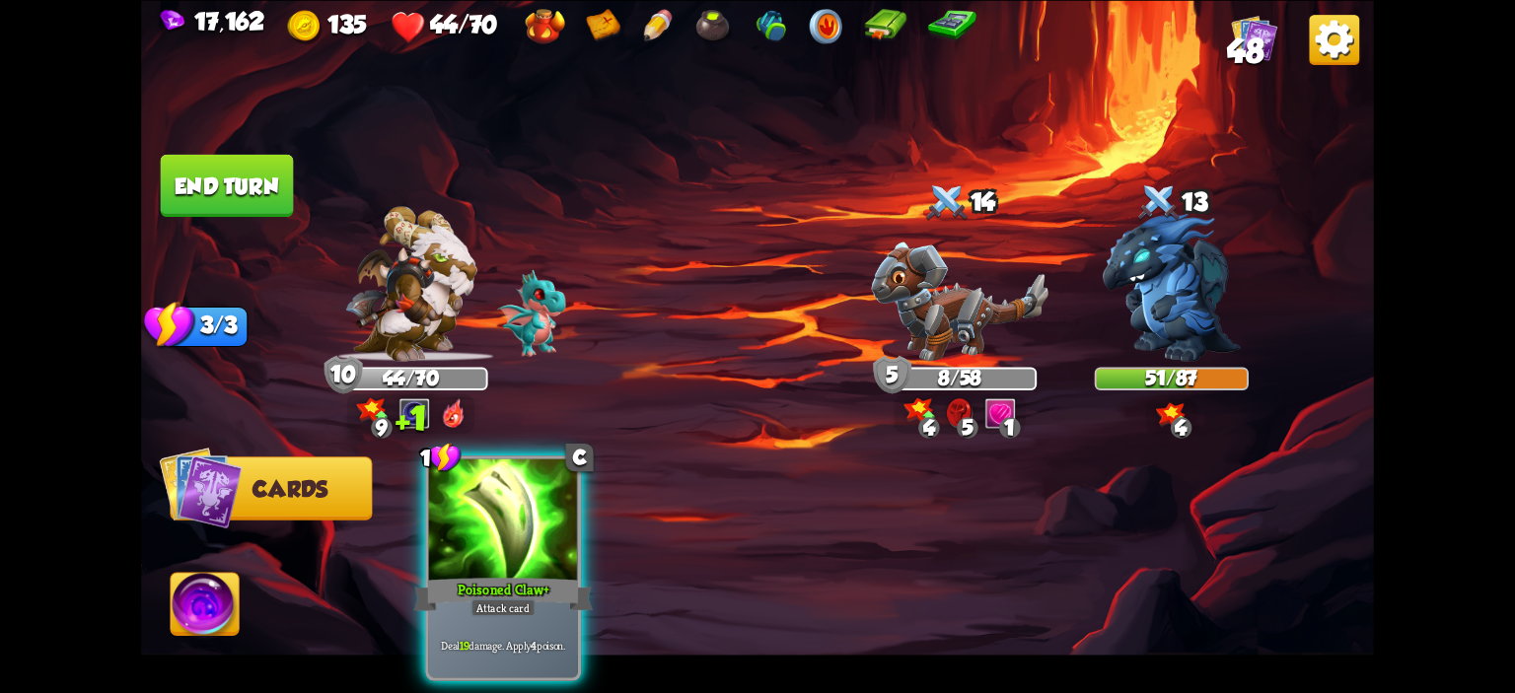
click at [547, 507] on div at bounding box center [503, 521] width 149 height 125
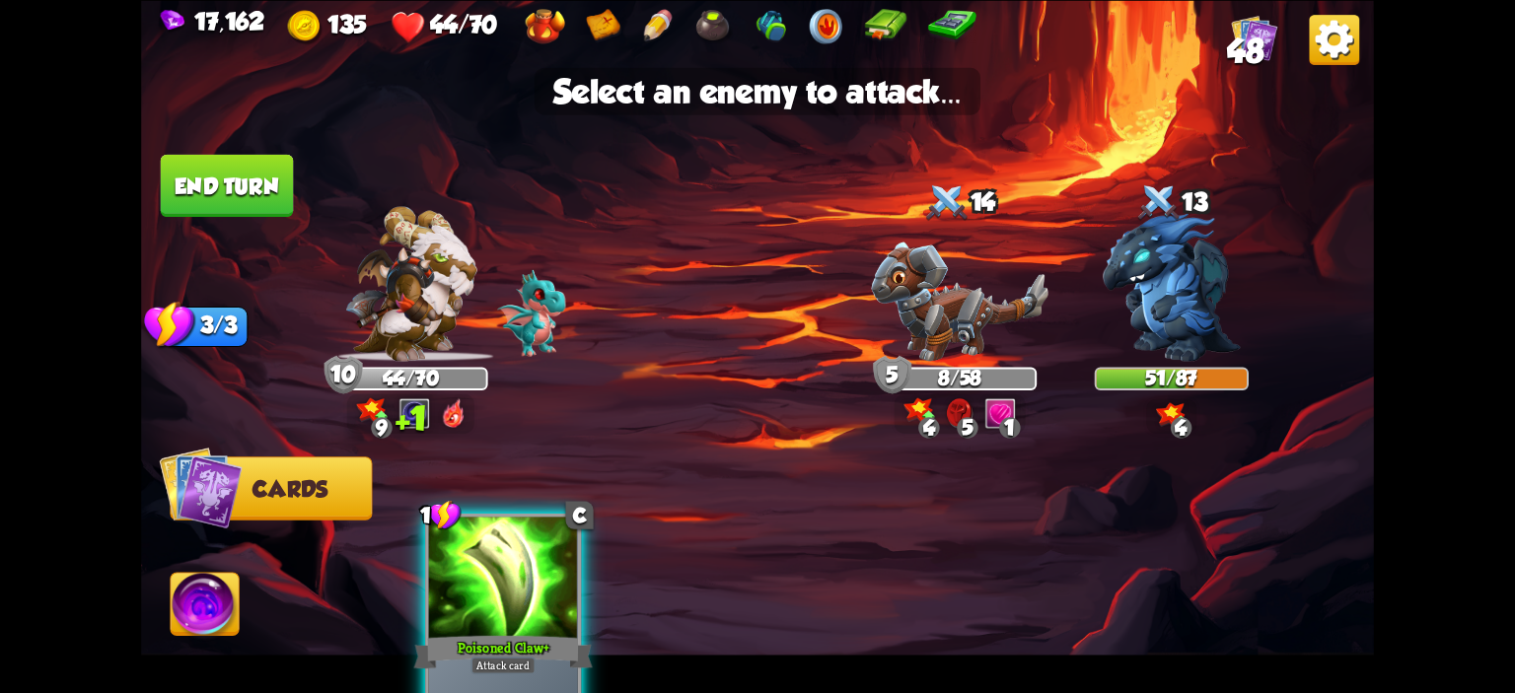
click at [859, 340] on img at bounding box center [757, 346] width 1233 height 693
click at [931, 299] on img at bounding box center [960, 301] width 178 height 119
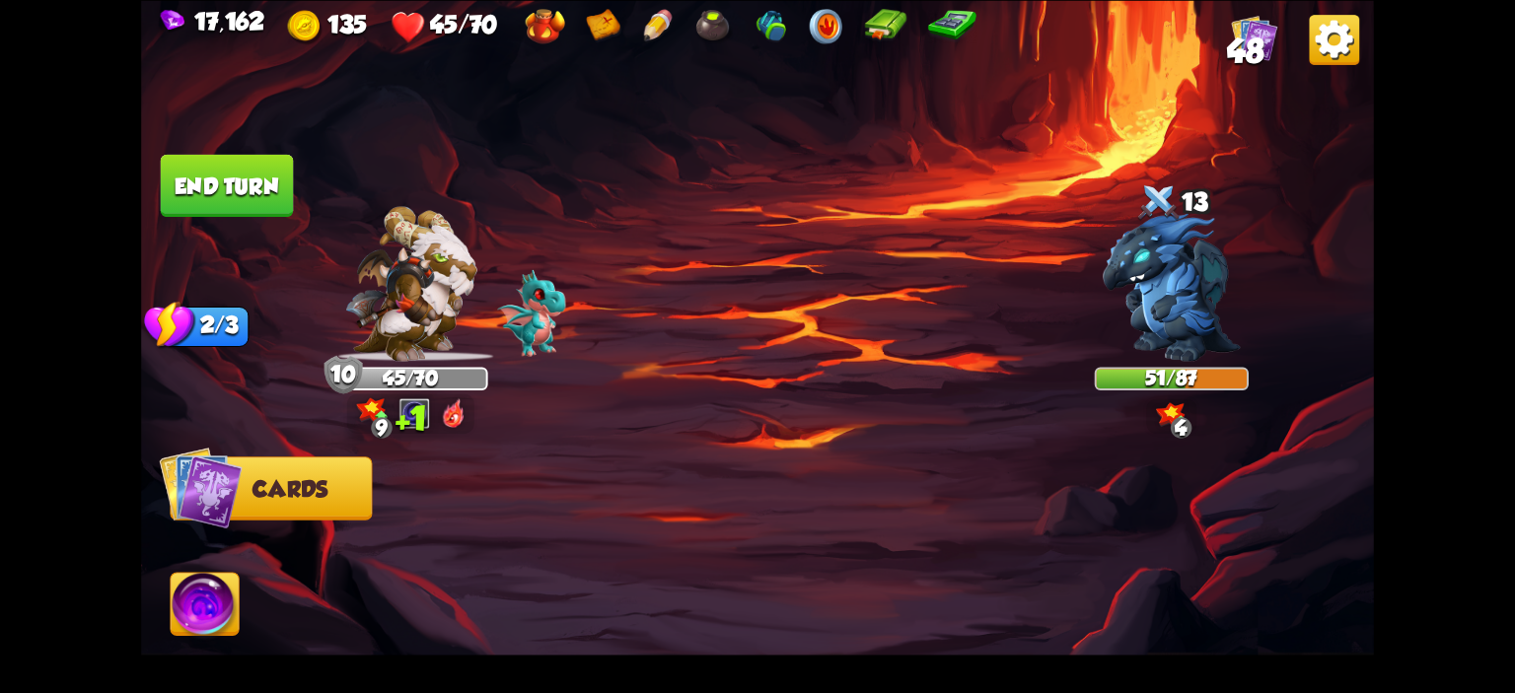
click at [260, 192] on button "End turn" at bounding box center [227, 185] width 133 height 62
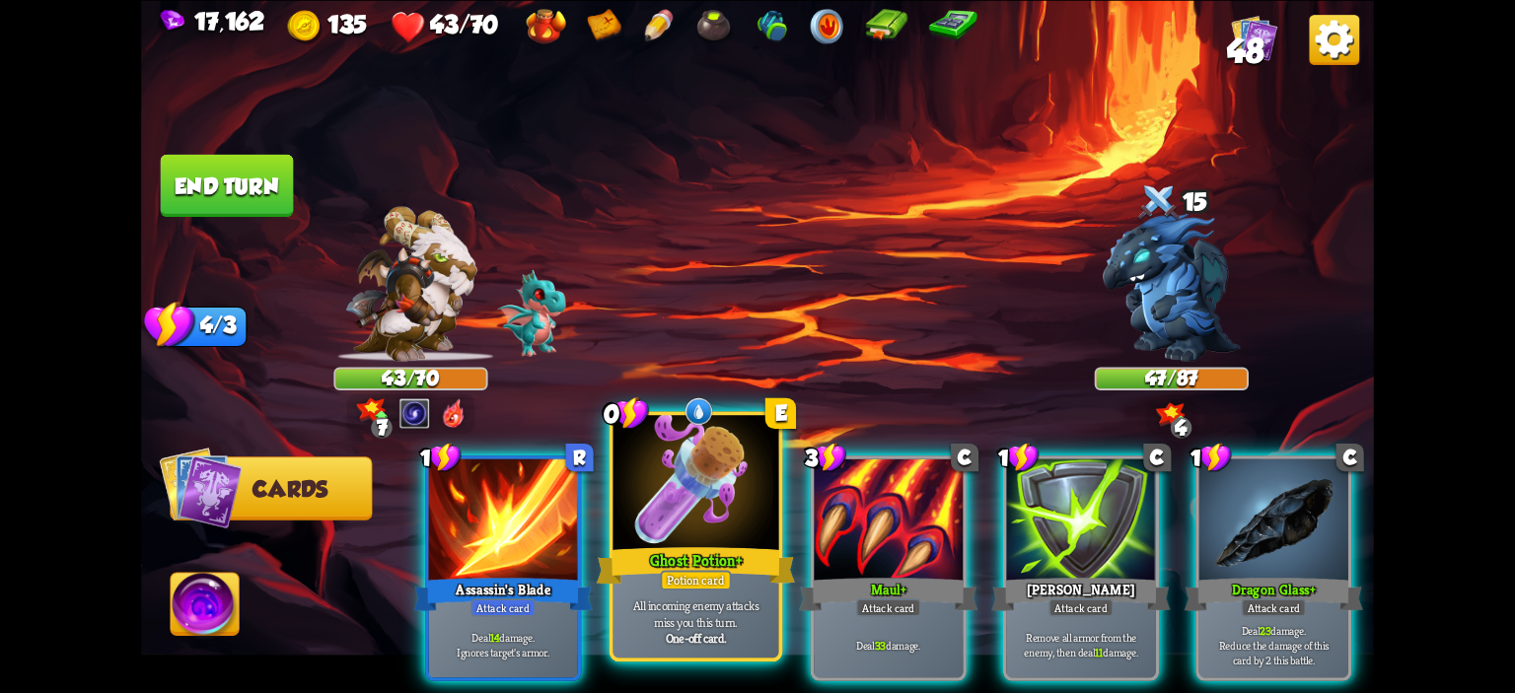
click at [706, 472] on div at bounding box center [696, 485] width 166 height 140
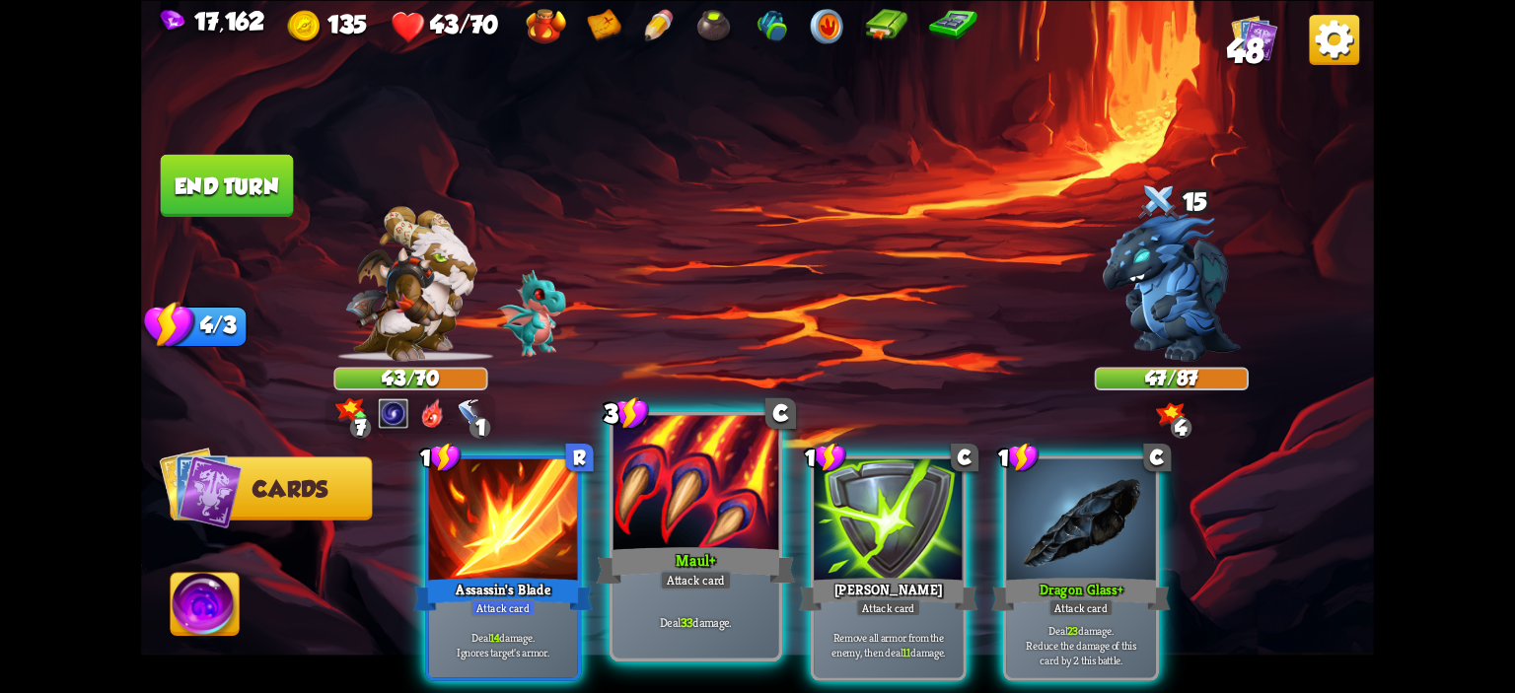
click at [710, 478] on div at bounding box center [696, 485] width 166 height 140
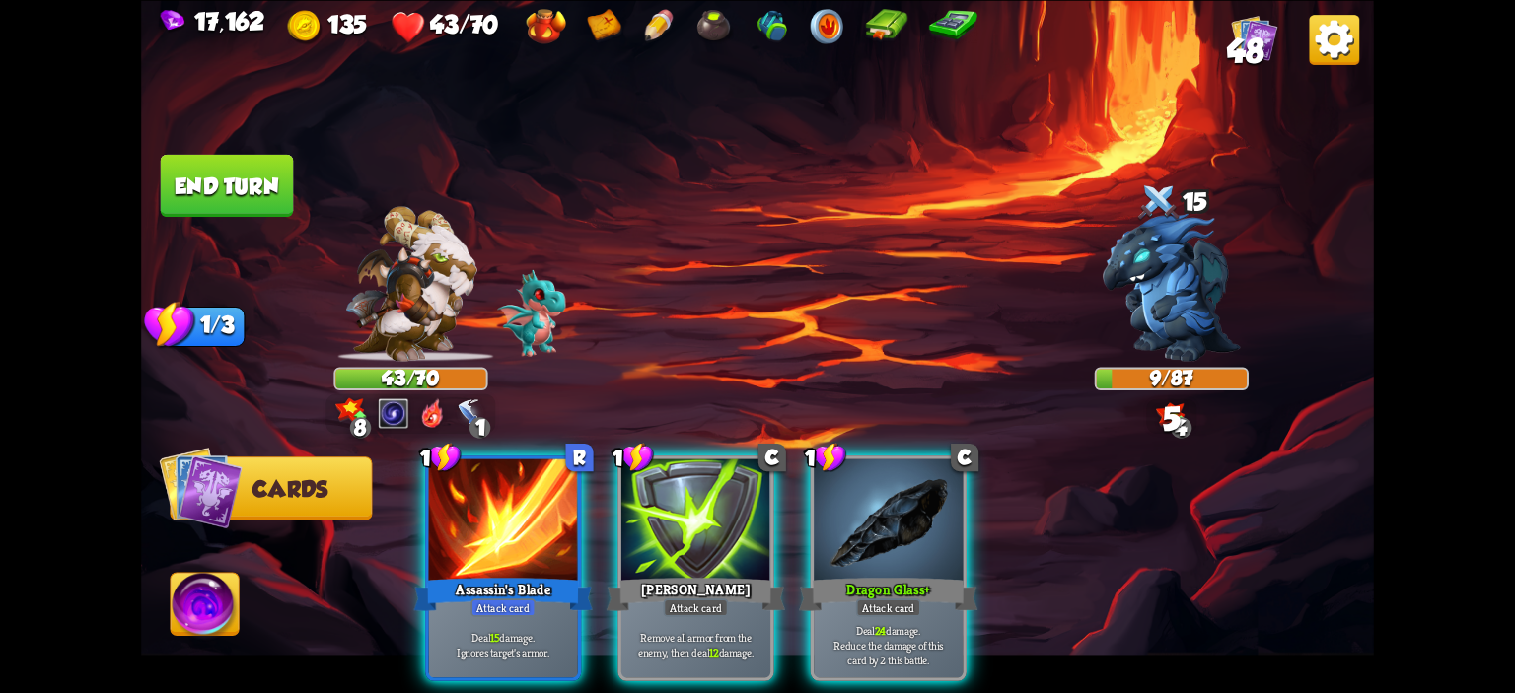
click at [251, 599] on span "Abilities" at bounding box center [223, 604] width 104 height 25
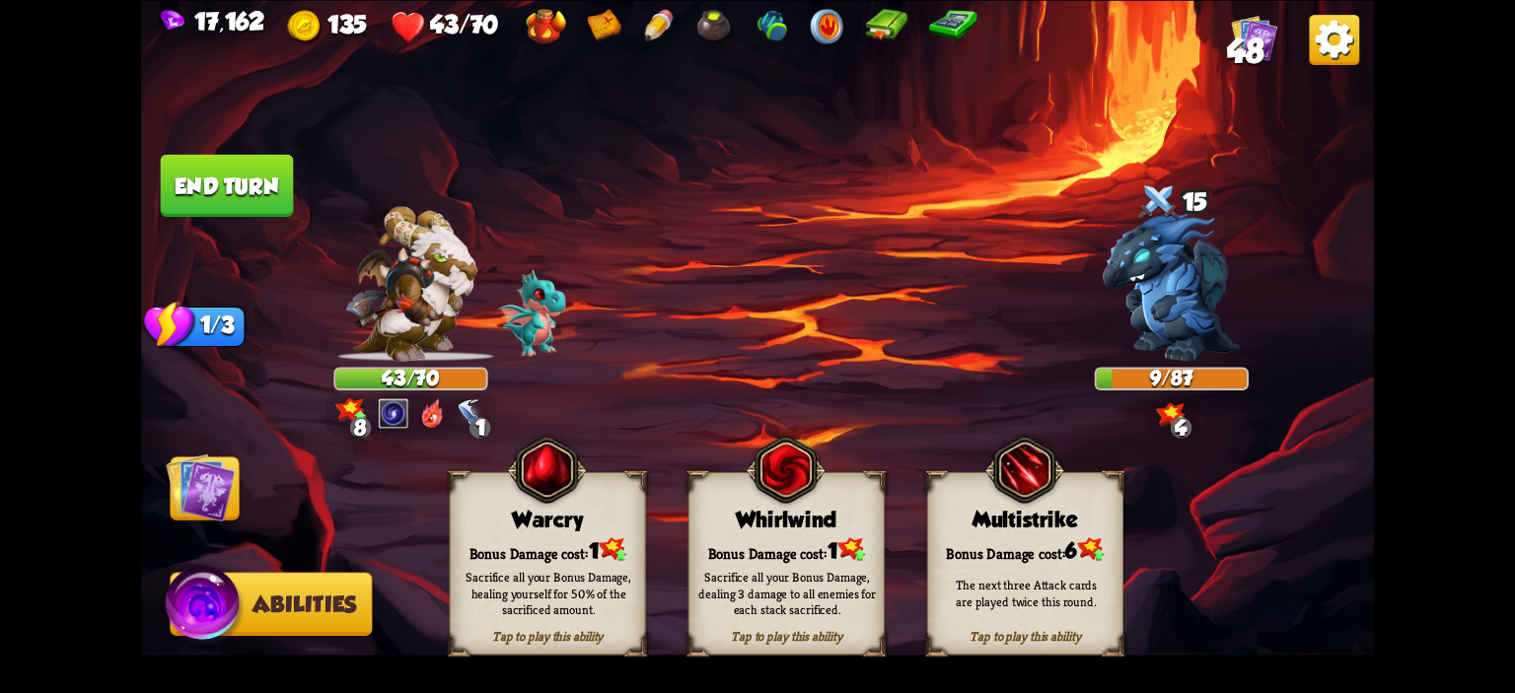
drag, startPoint x: 540, startPoint y: 512, endPoint x: 449, endPoint y: 500, distance: 92.5
click at [540, 512] on div "Warcry" at bounding box center [548, 519] width 194 height 25
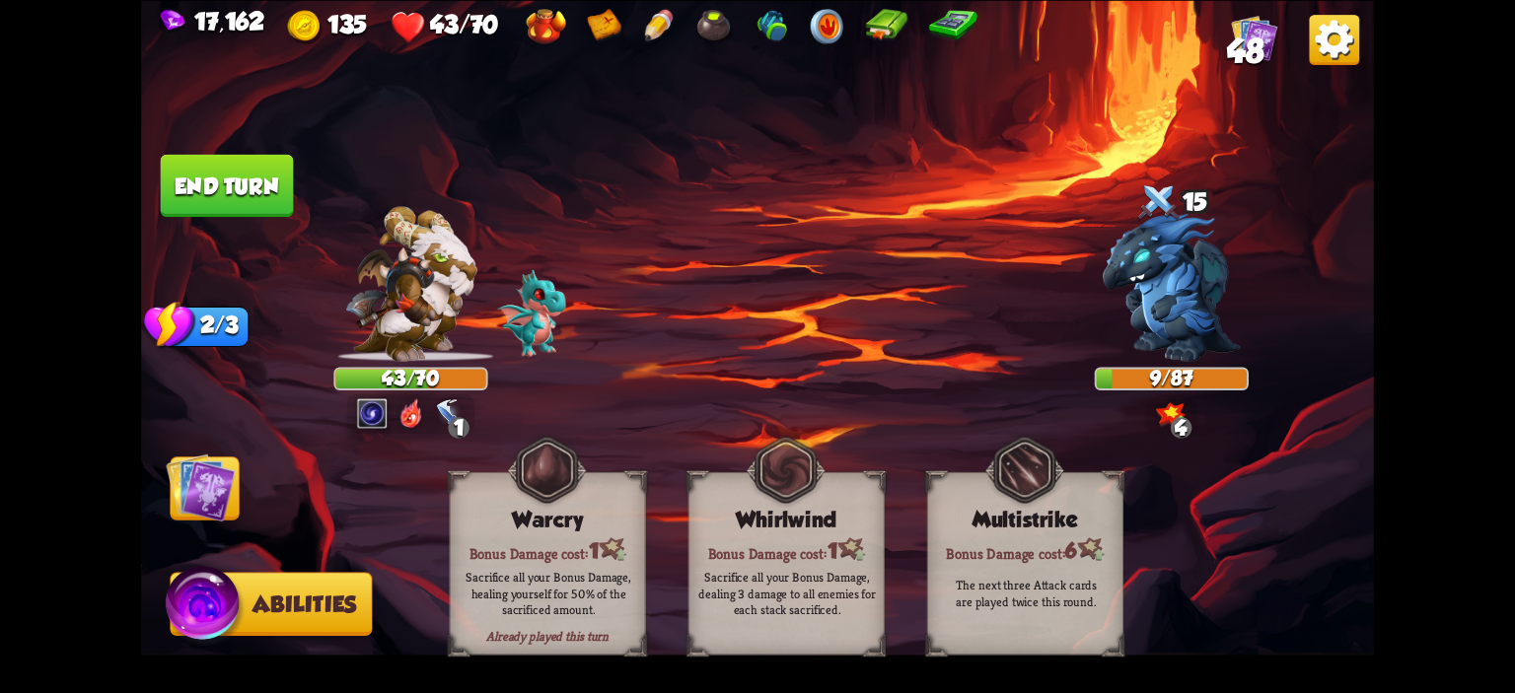
click at [221, 488] on img at bounding box center [200, 487] width 69 height 69
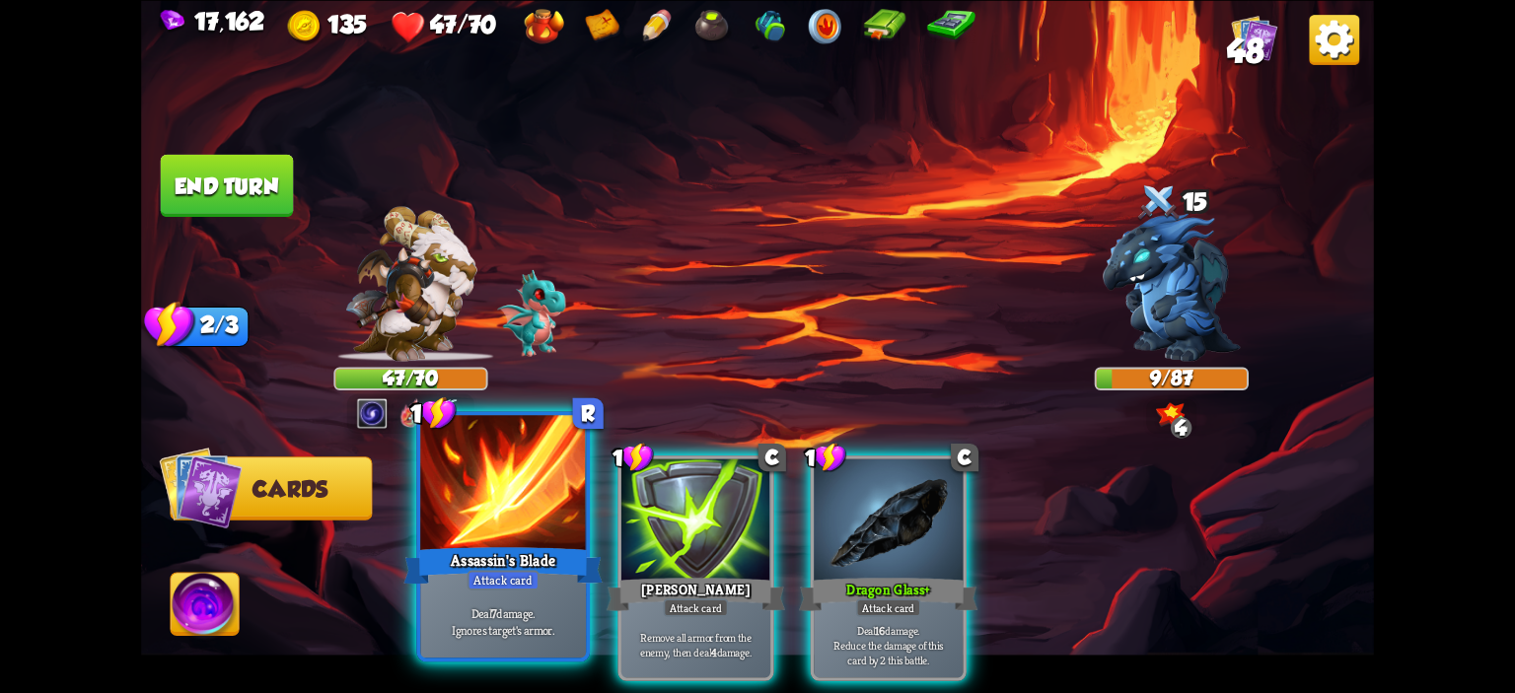
click at [559, 498] on div at bounding box center [503, 485] width 166 height 140
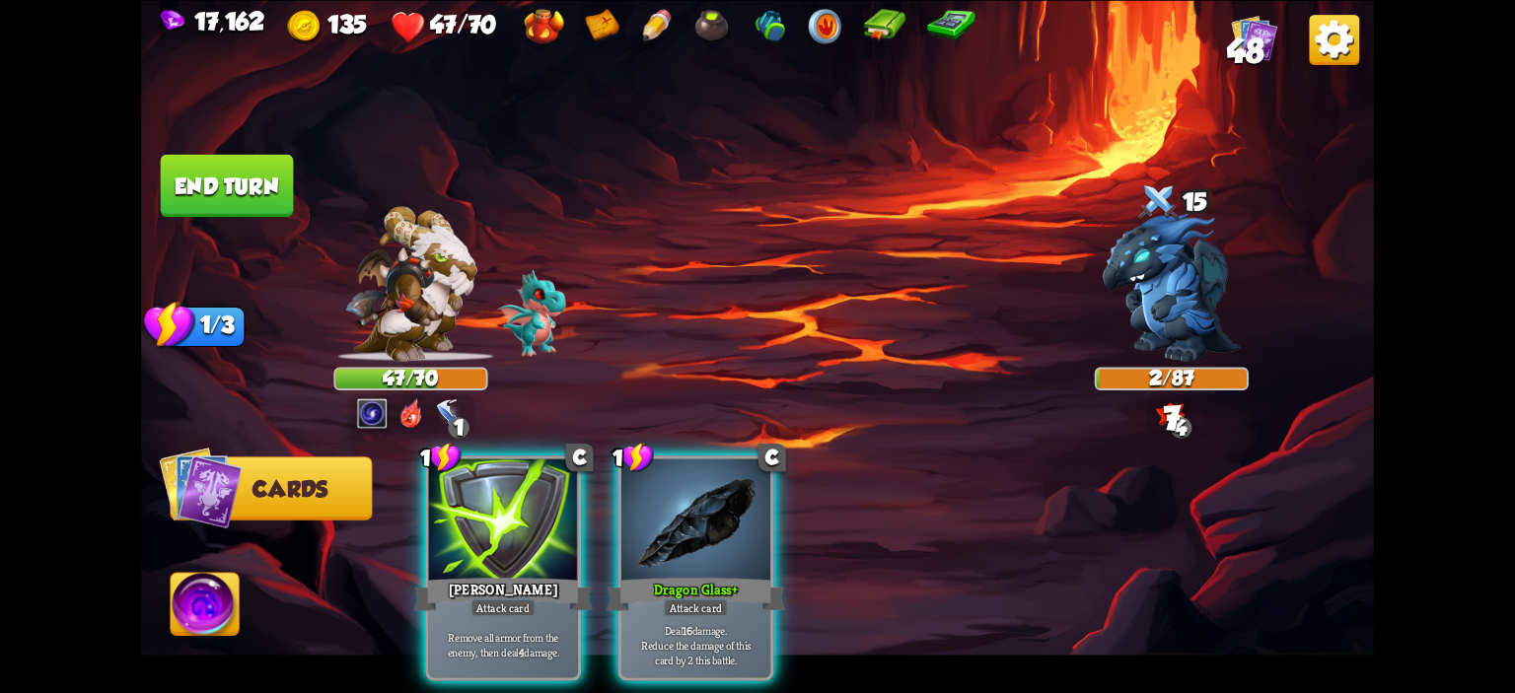
click at [276, 199] on button "End turn" at bounding box center [227, 185] width 133 height 62
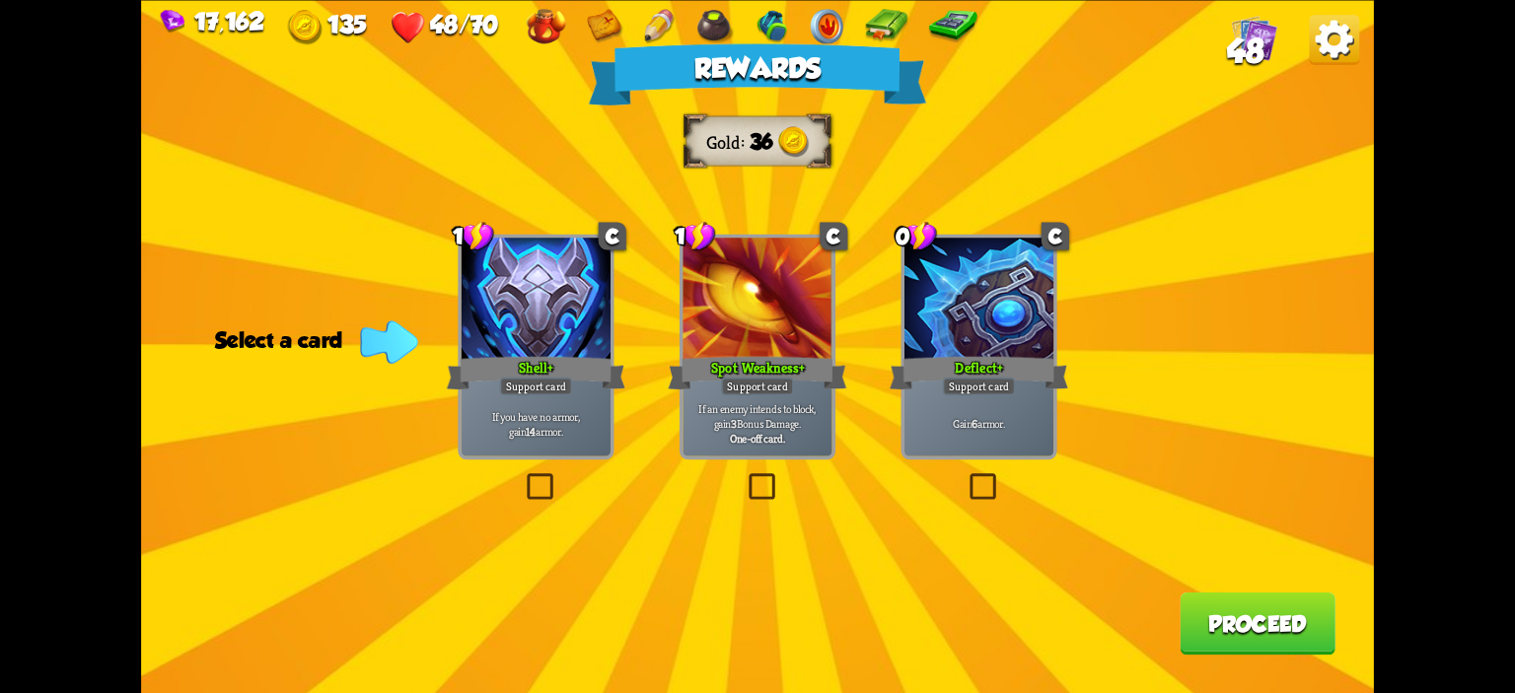
click at [979, 383] on div "Support card" at bounding box center [979, 386] width 73 height 18
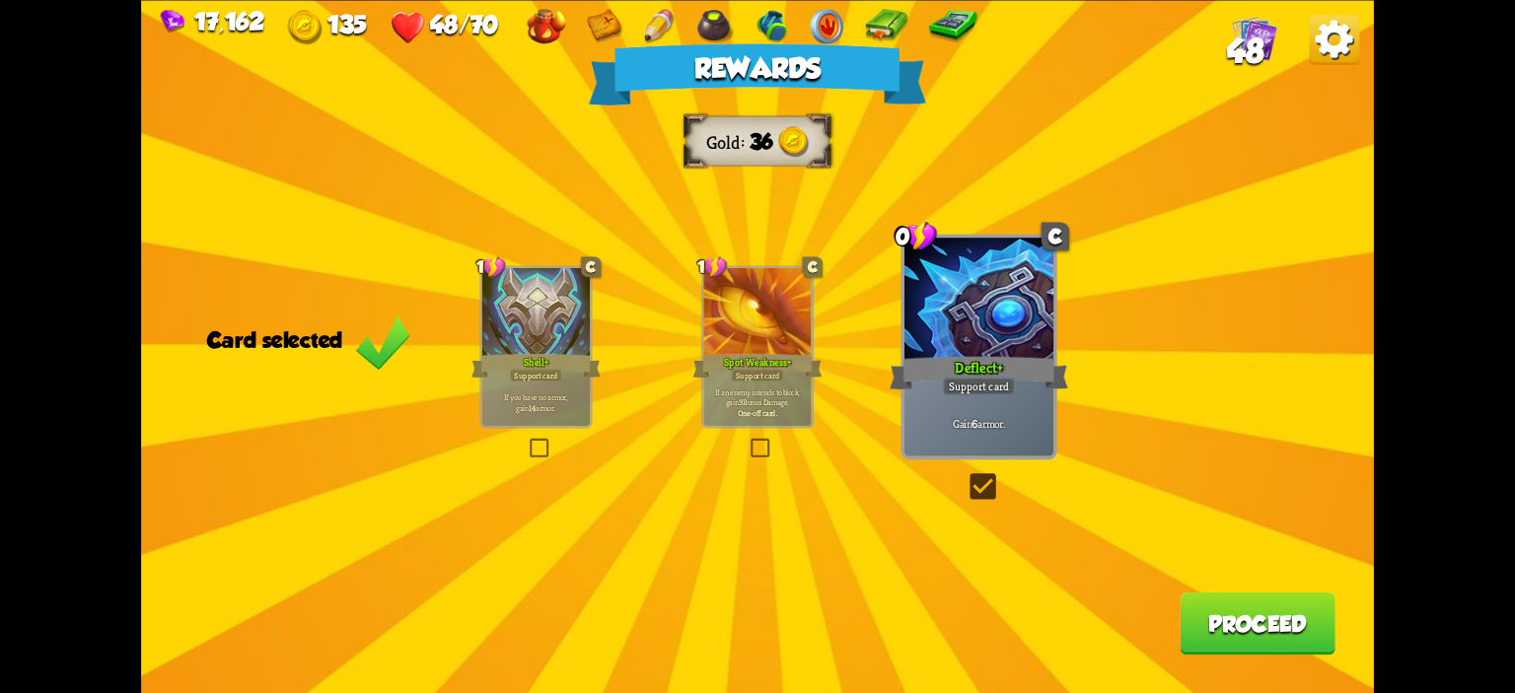
click at [1263, 634] on button "Proceed" at bounding box center [1258, 623] width 156 height 62
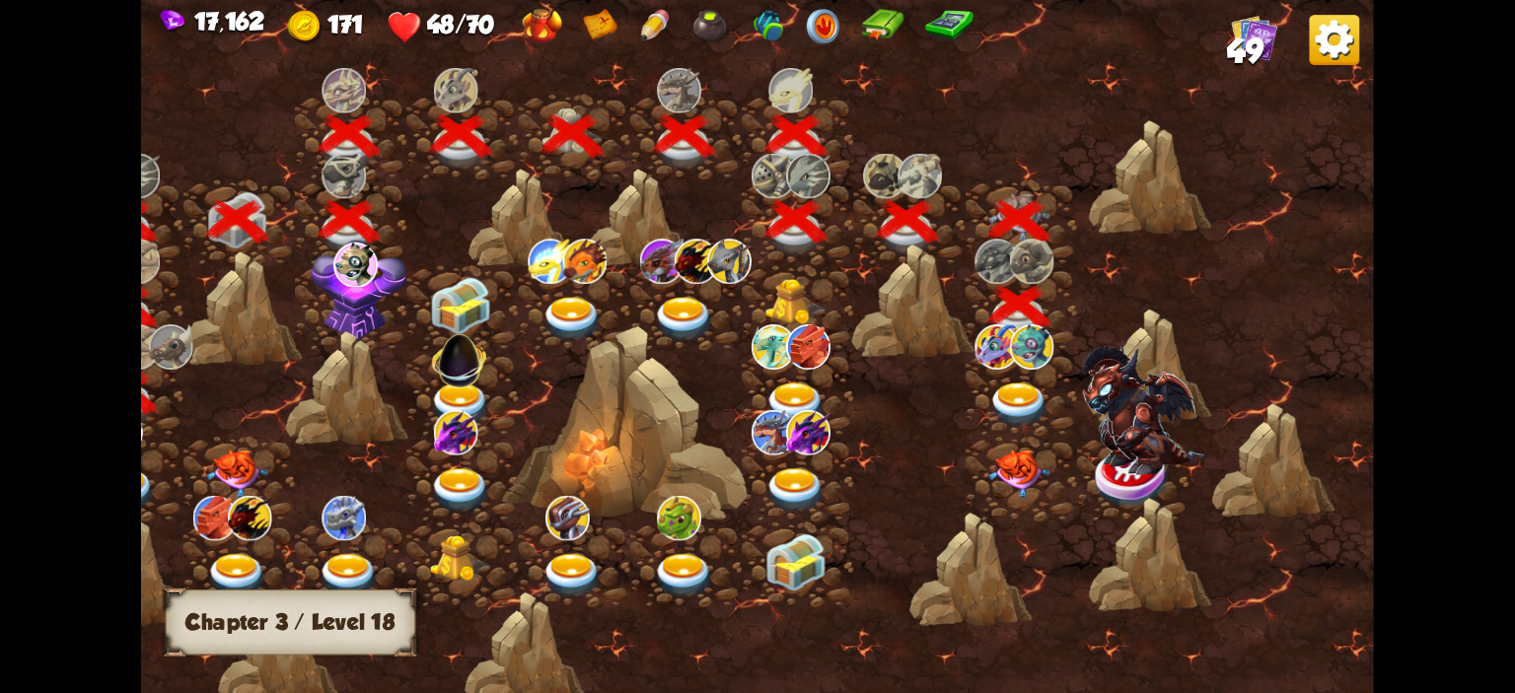
click at [1002, 342] on img at bounding box center [997, 346] width 44 height 45
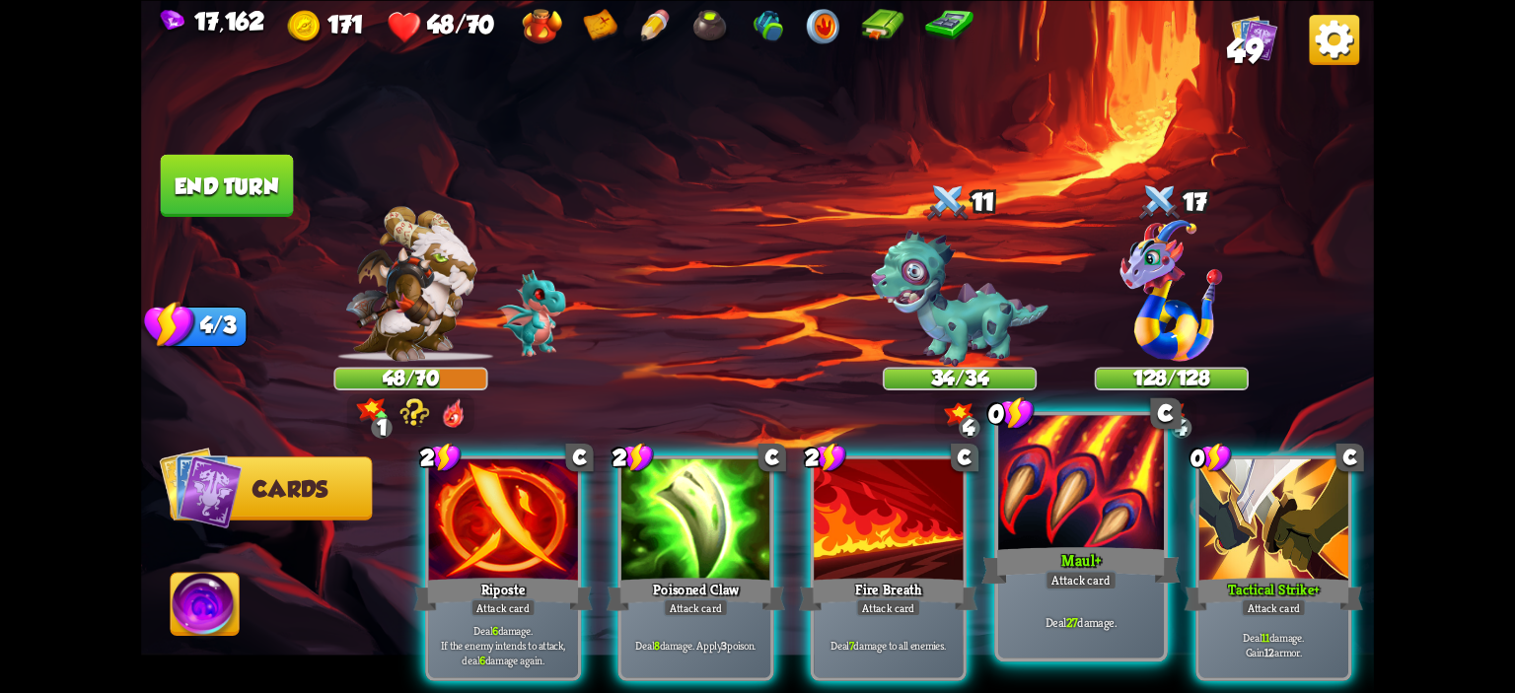
click at [1030, 500] on div at bounding box center [1081, 485] width 166 height 140
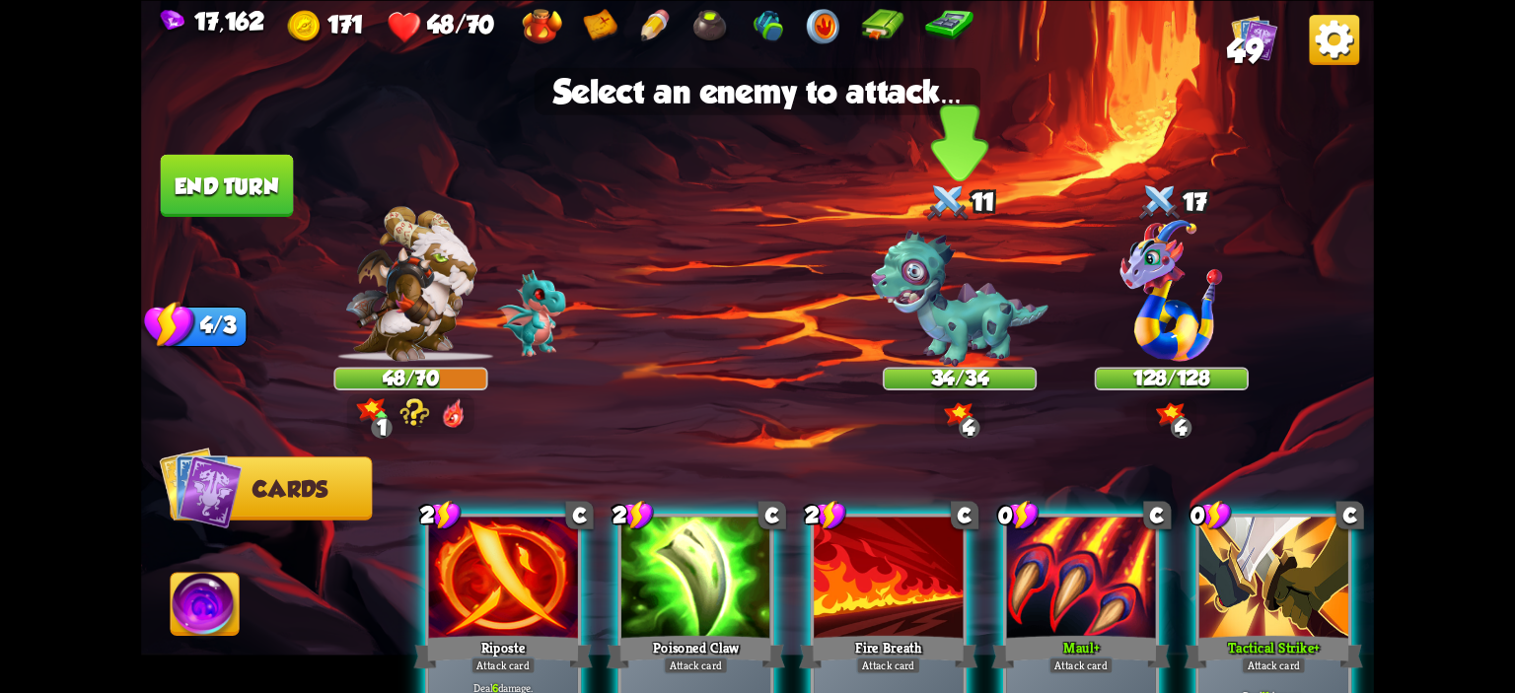
click at [909, 291] on img at bounding box center [960, 298] width 178 height 137
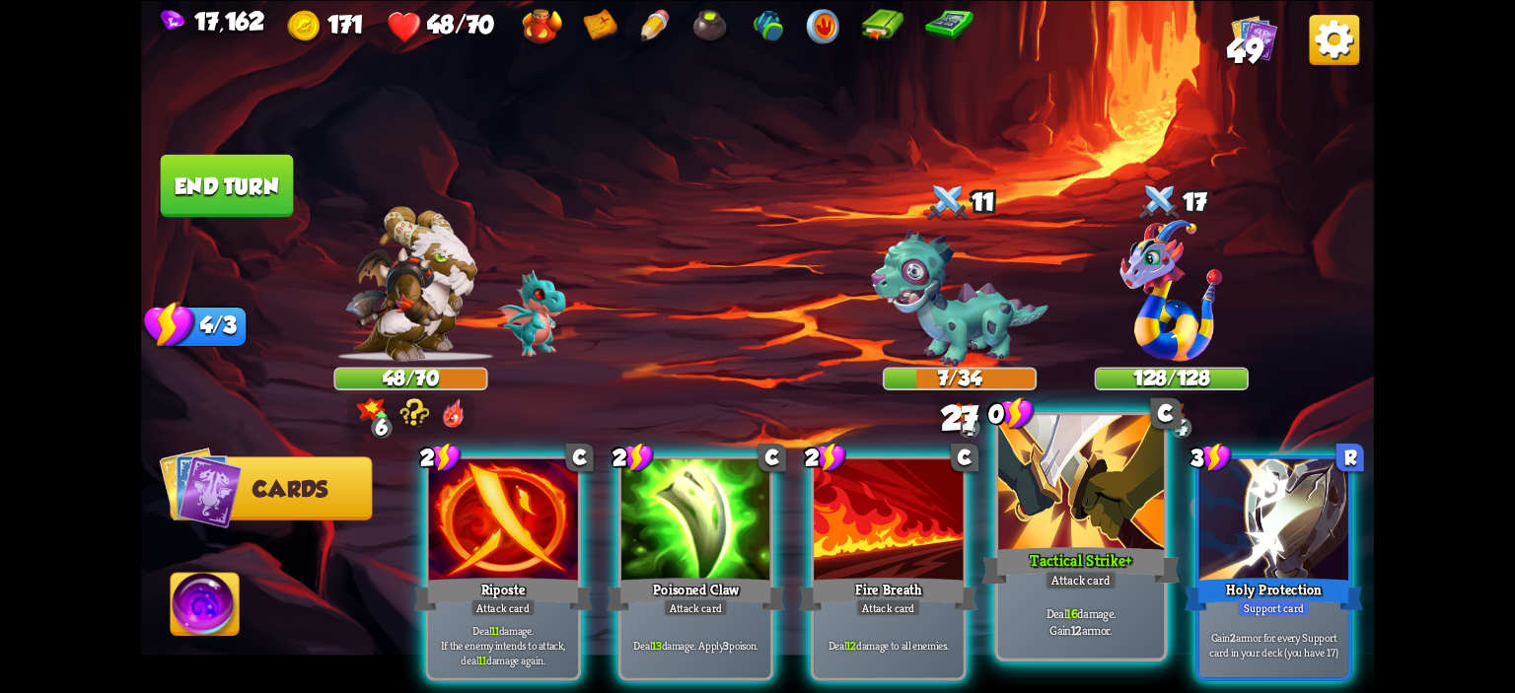
click at [1035, 462] on div at bounding box center [1081, 485] width 166 height 140
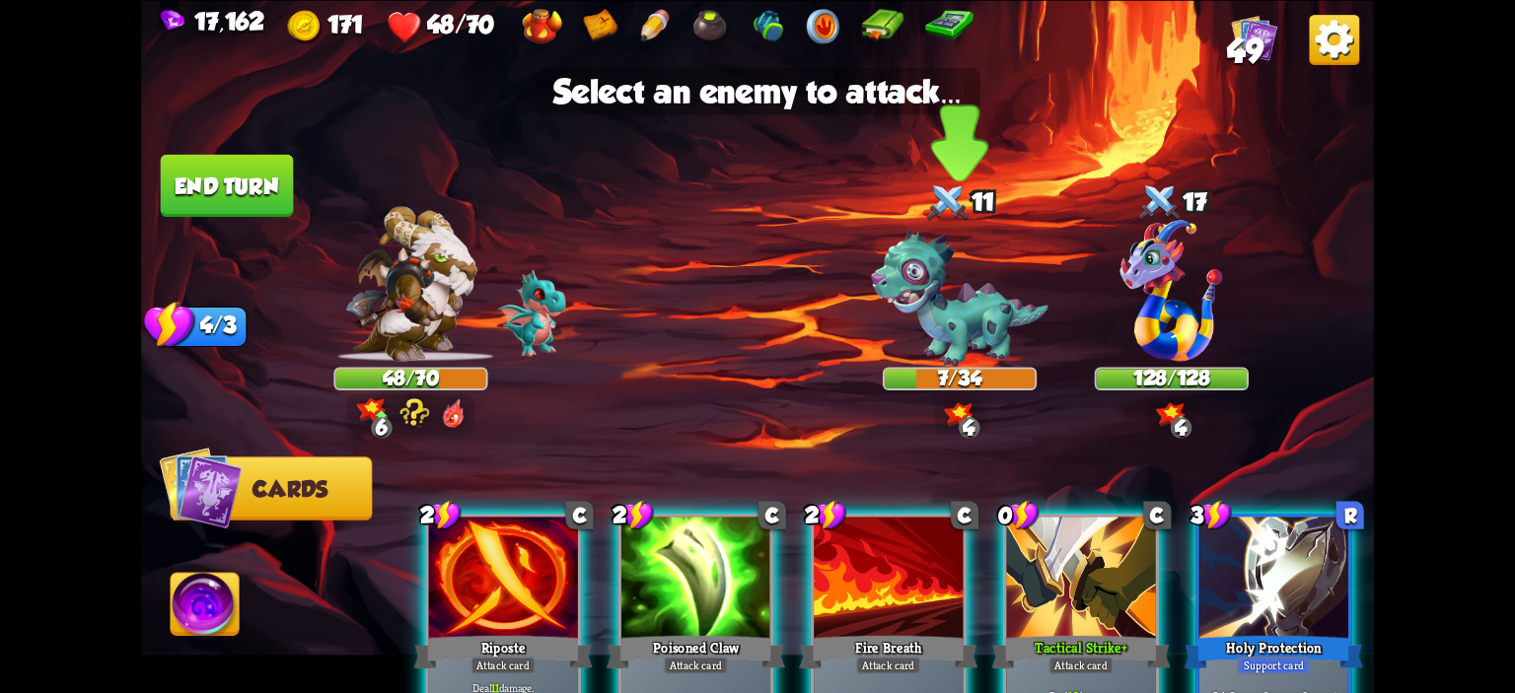
click at [951, 295] on img at bounding box center [960, 298] width 178 height 137
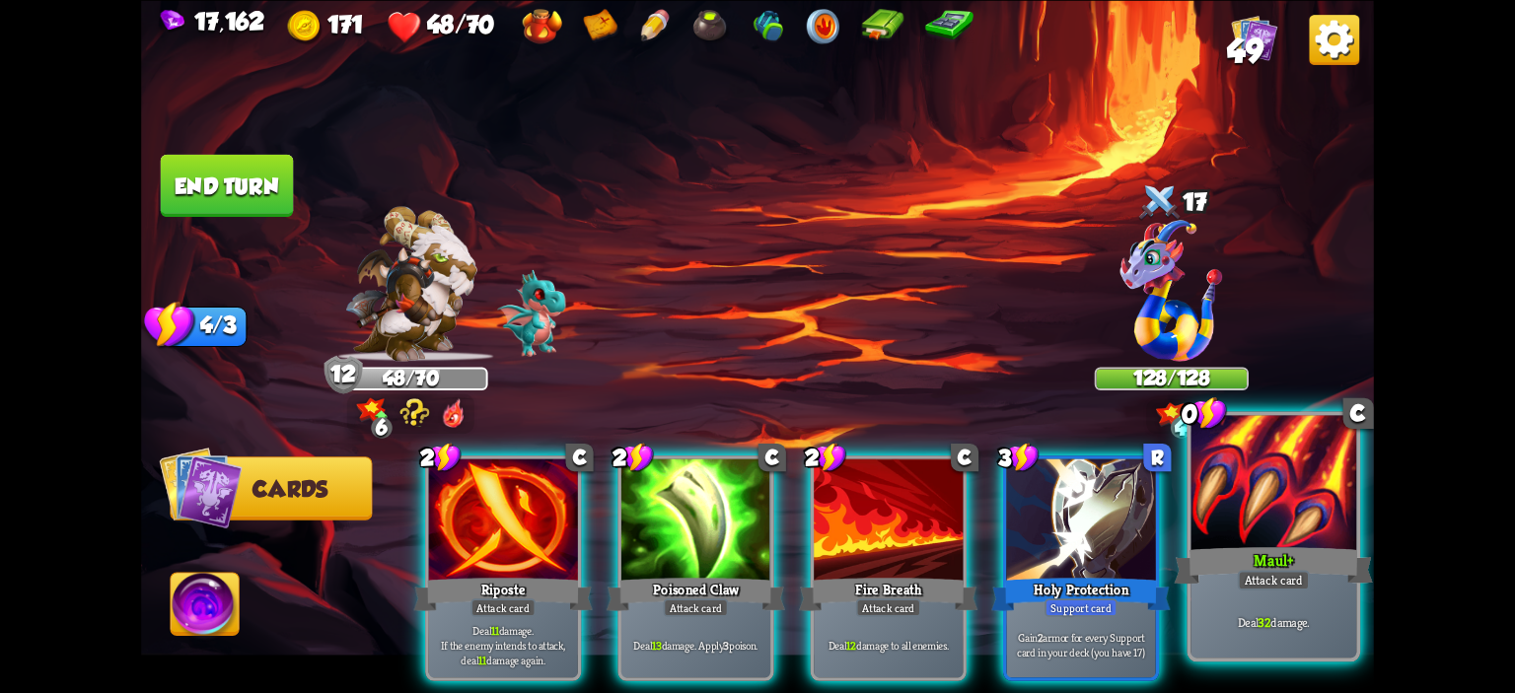
click at [1247, 490] on div at bounding box center [1273, 485] width 166 height 140
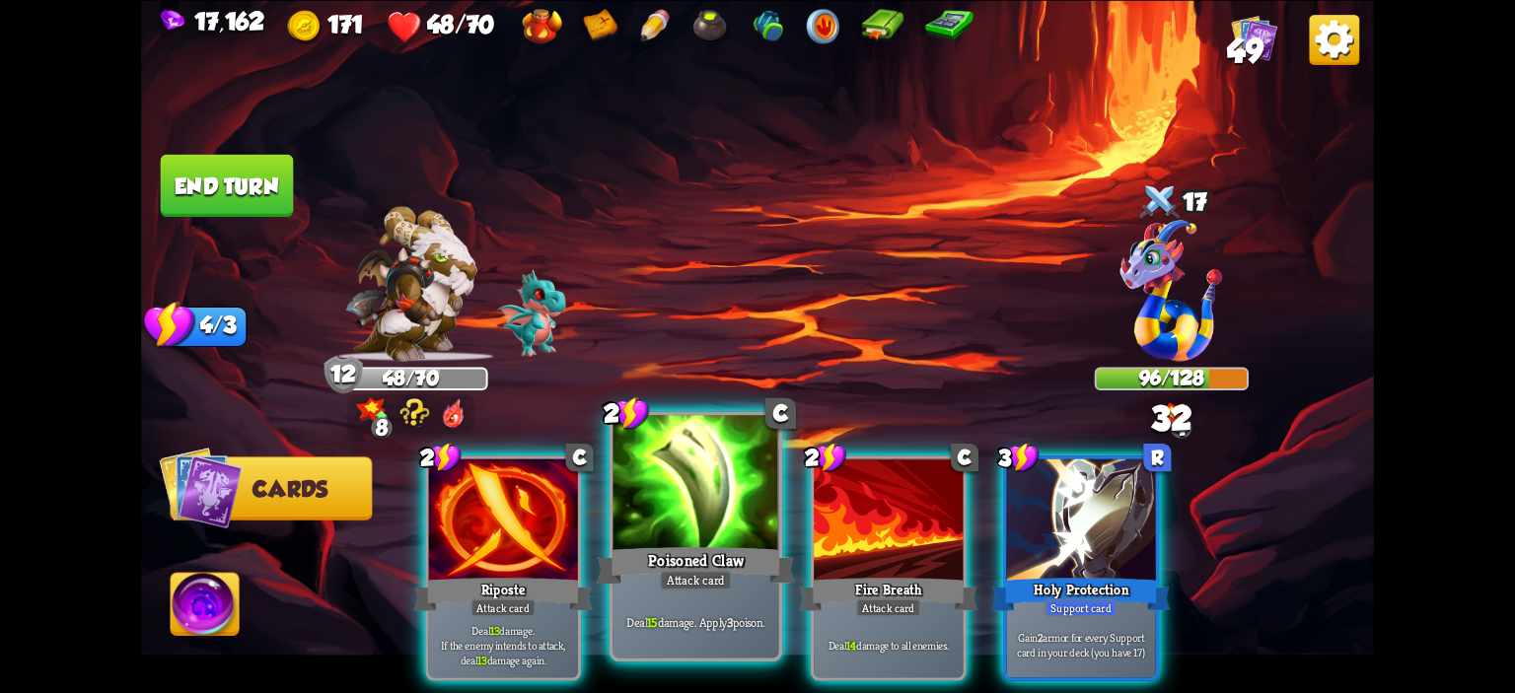
click at [659, 490] on div at bounding box center [696, 485] width 166 height 140
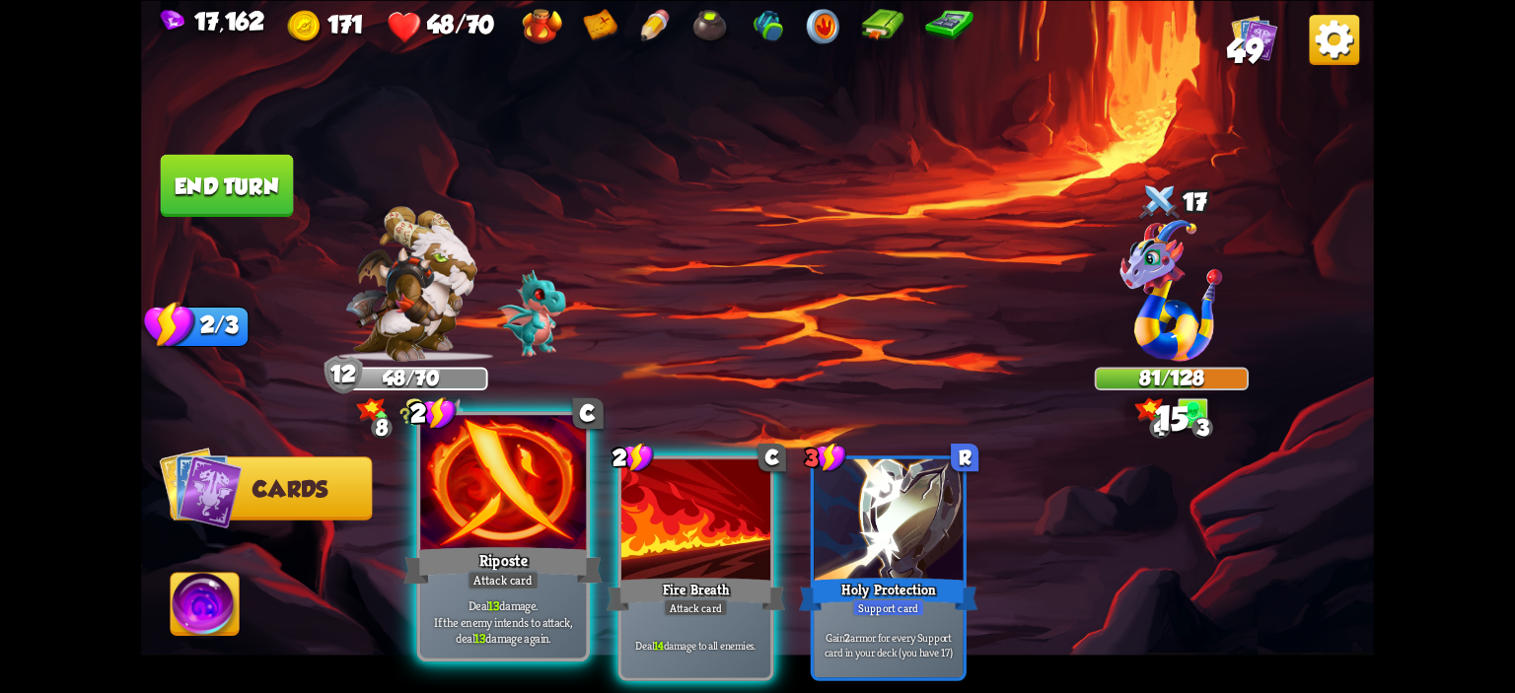
click at [513, 488] on div at bounding box center [503, 485] width 166 height 140
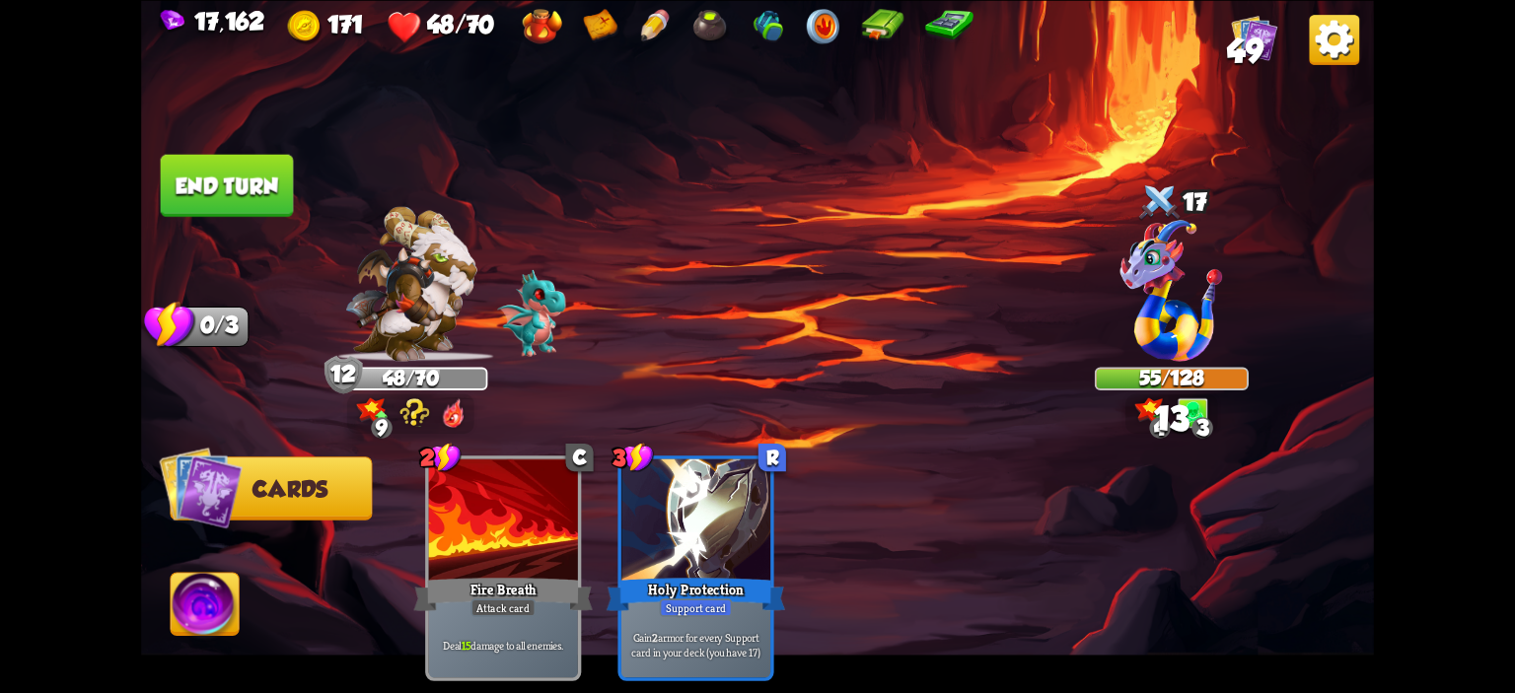
click at [228, 152] on img at bounding box center [757, 346] width 1233 height 693
click at [221, 176] on button "End turn" at bounding box center [227, 185] width 133 height 62
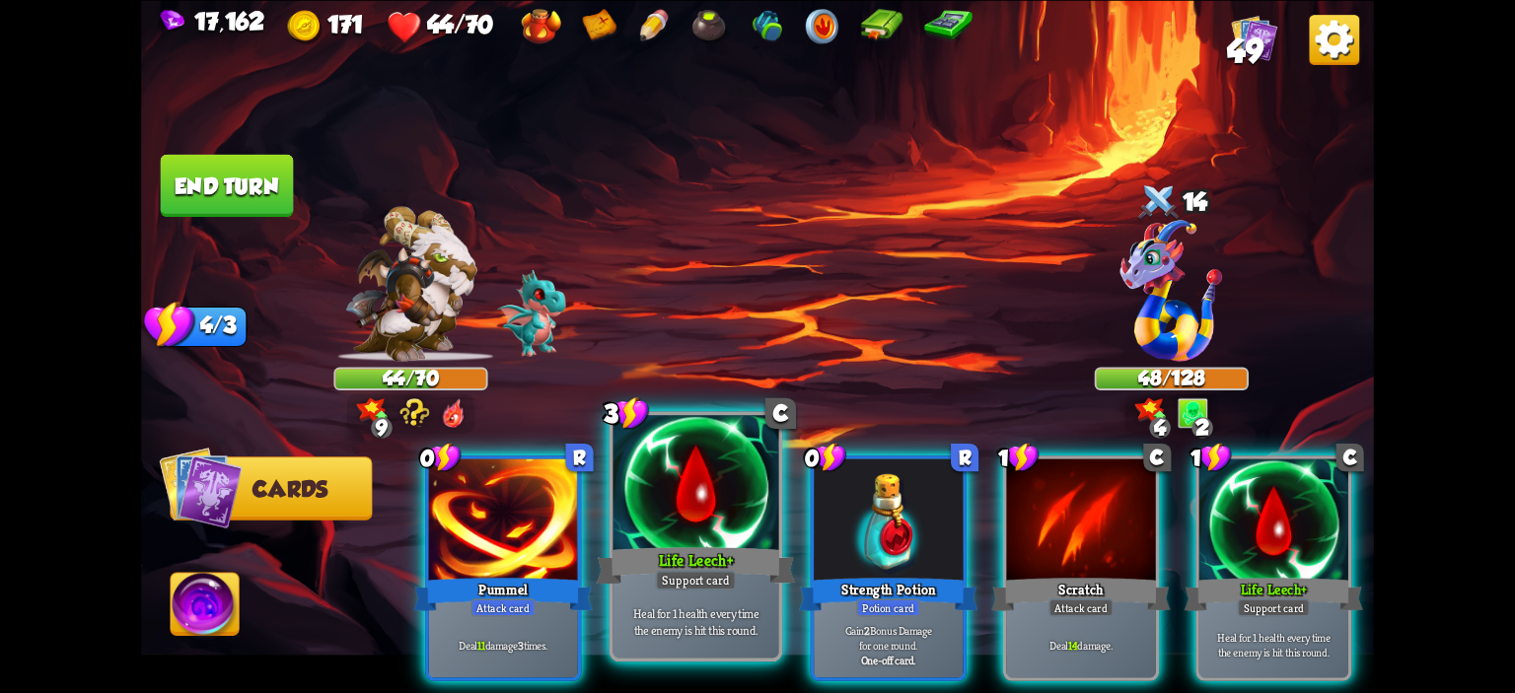
click at [674, 484] on div at bounding box center [696, 485] width 166 height 140
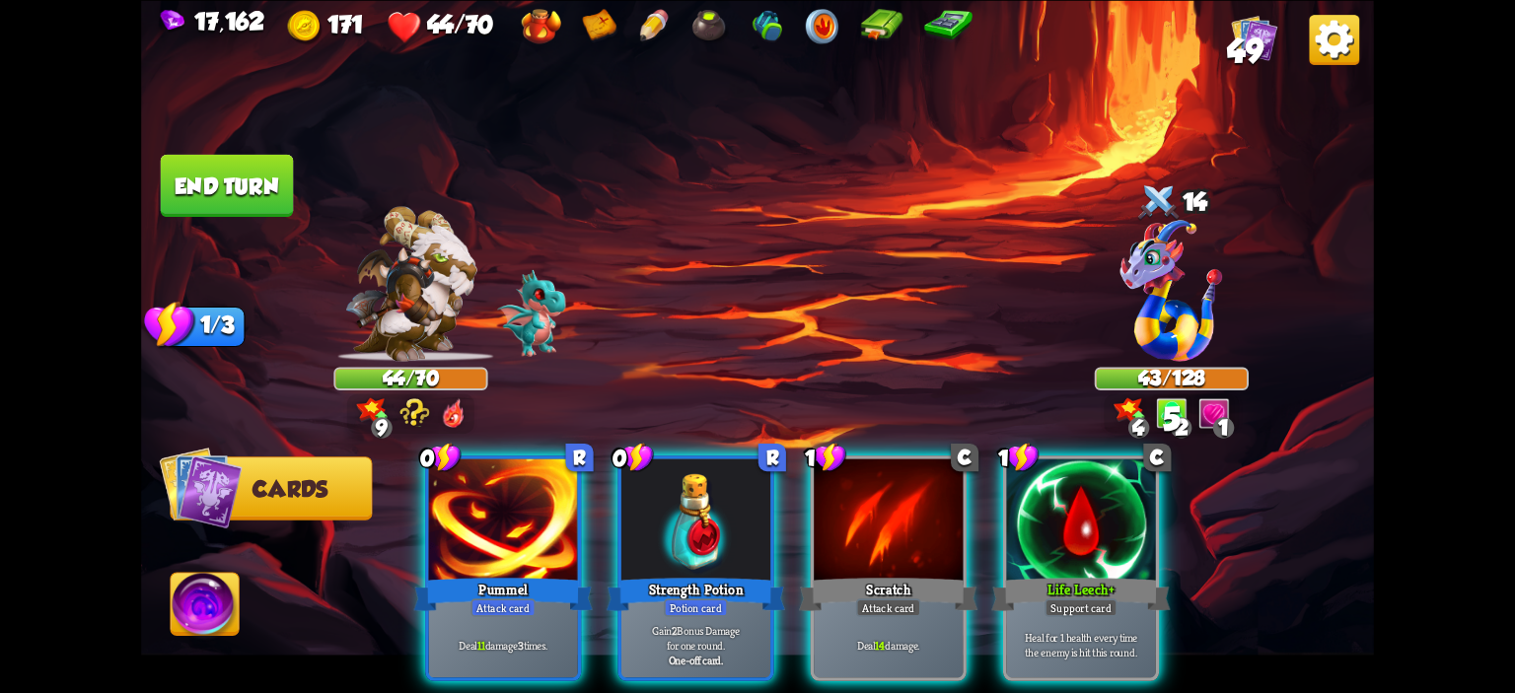
click at [674, 484] on div at bounding box center [695, 521] width 149 height 125
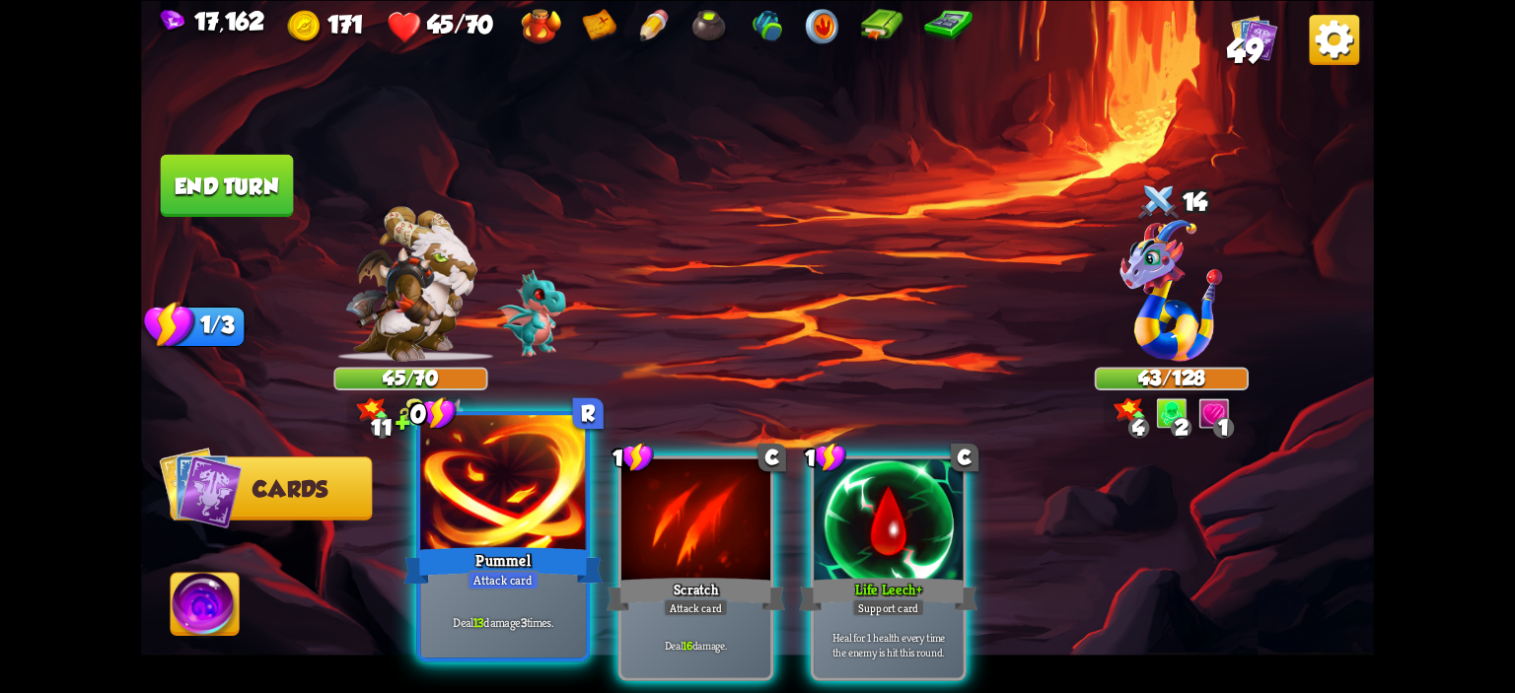
click at [520, 484] on div at bounding box center [503, 485] width 166 height 140
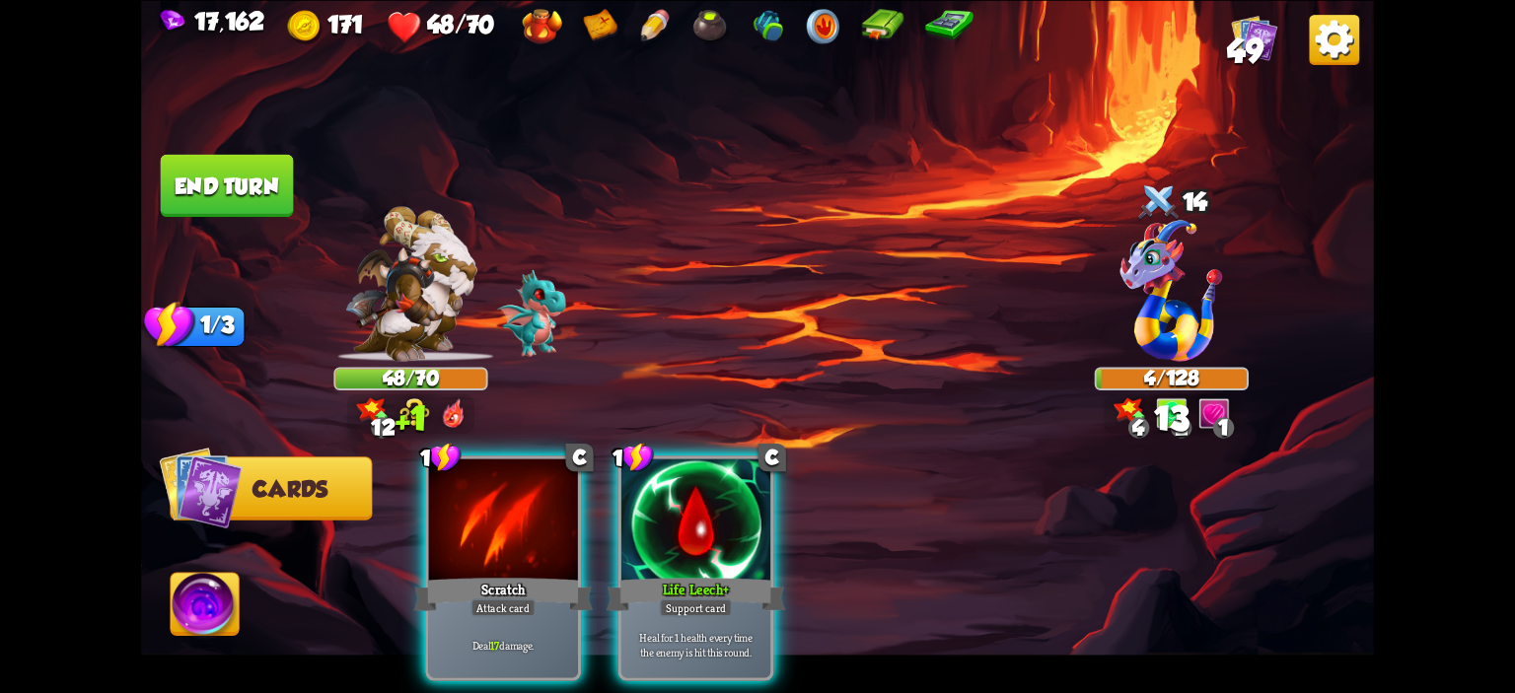
click at [204, 605] on img at bounding box center [205, 607] width 68 height 69
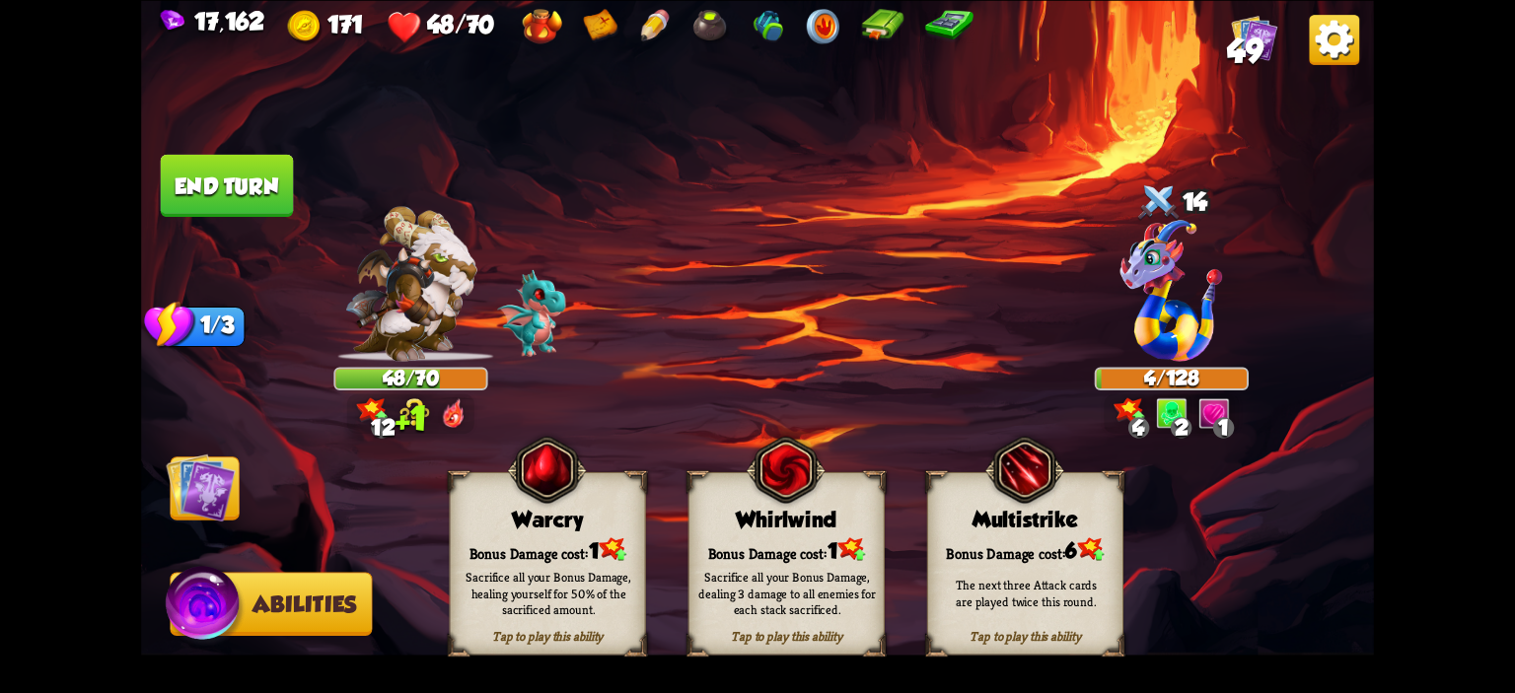
click at [460, 521] on div "Warcry" at bounding box center [548, 519] width 194 height 25
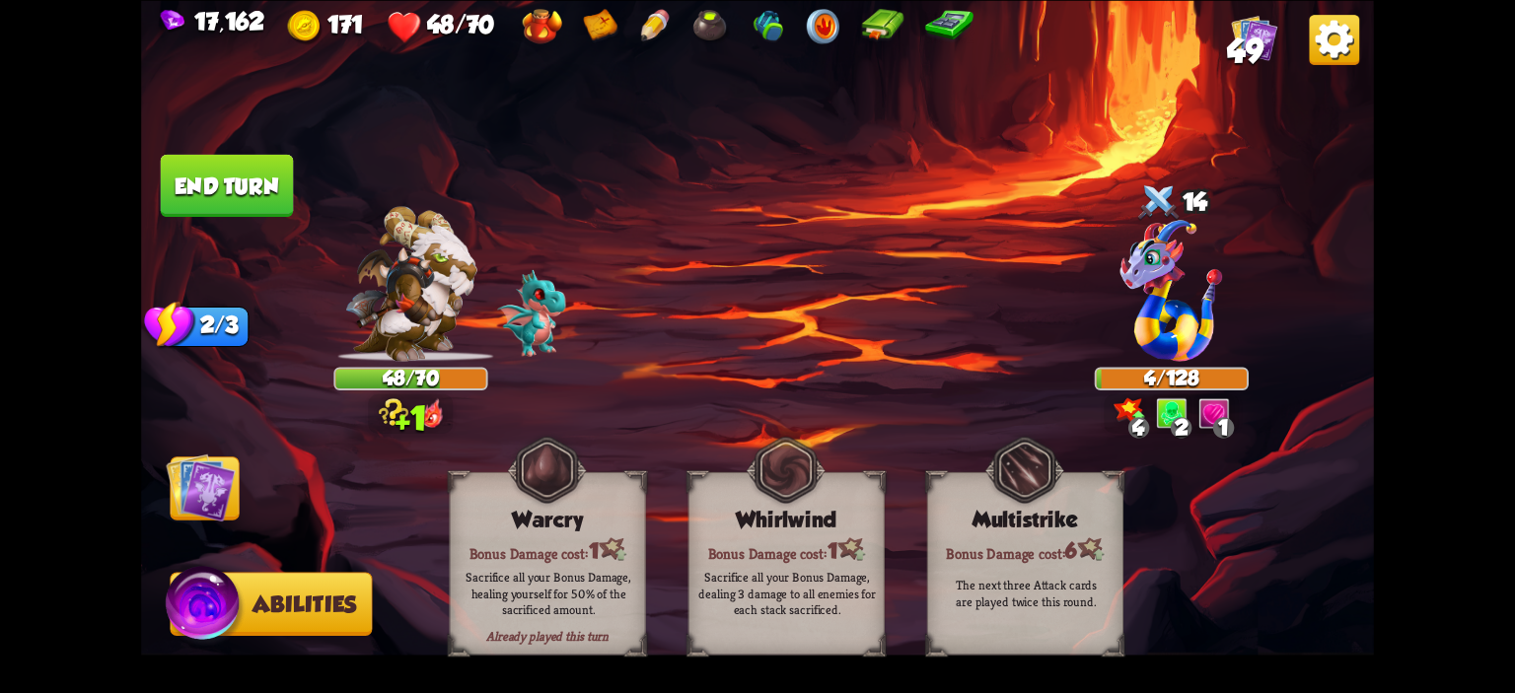
click at [225, 462] on img at bounding box center [200, 487] width 69 height 69
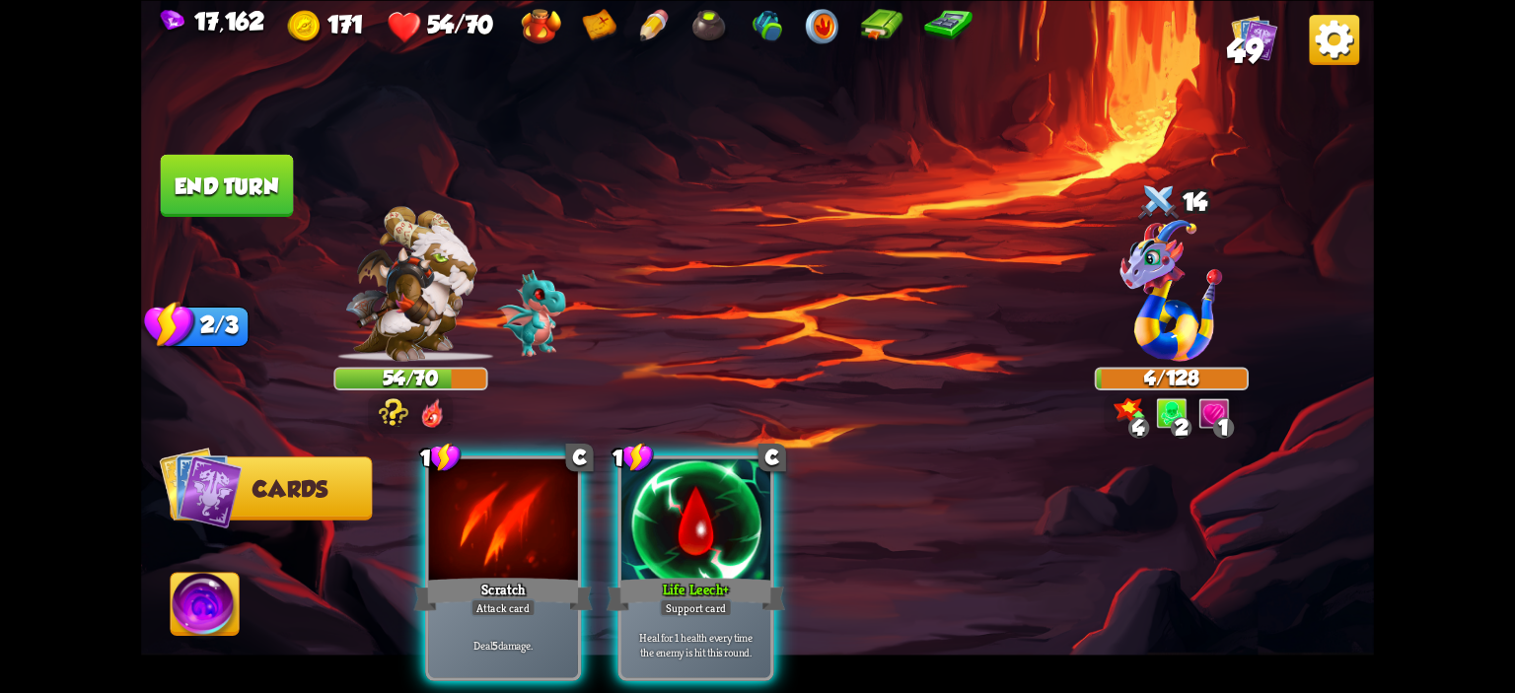
click at [252, 217] on img at bounding box center [757, 346] width 1233 height 693
click at [251, 199] on button "End turn" at bounding box center [227, 185] width 133 height 62
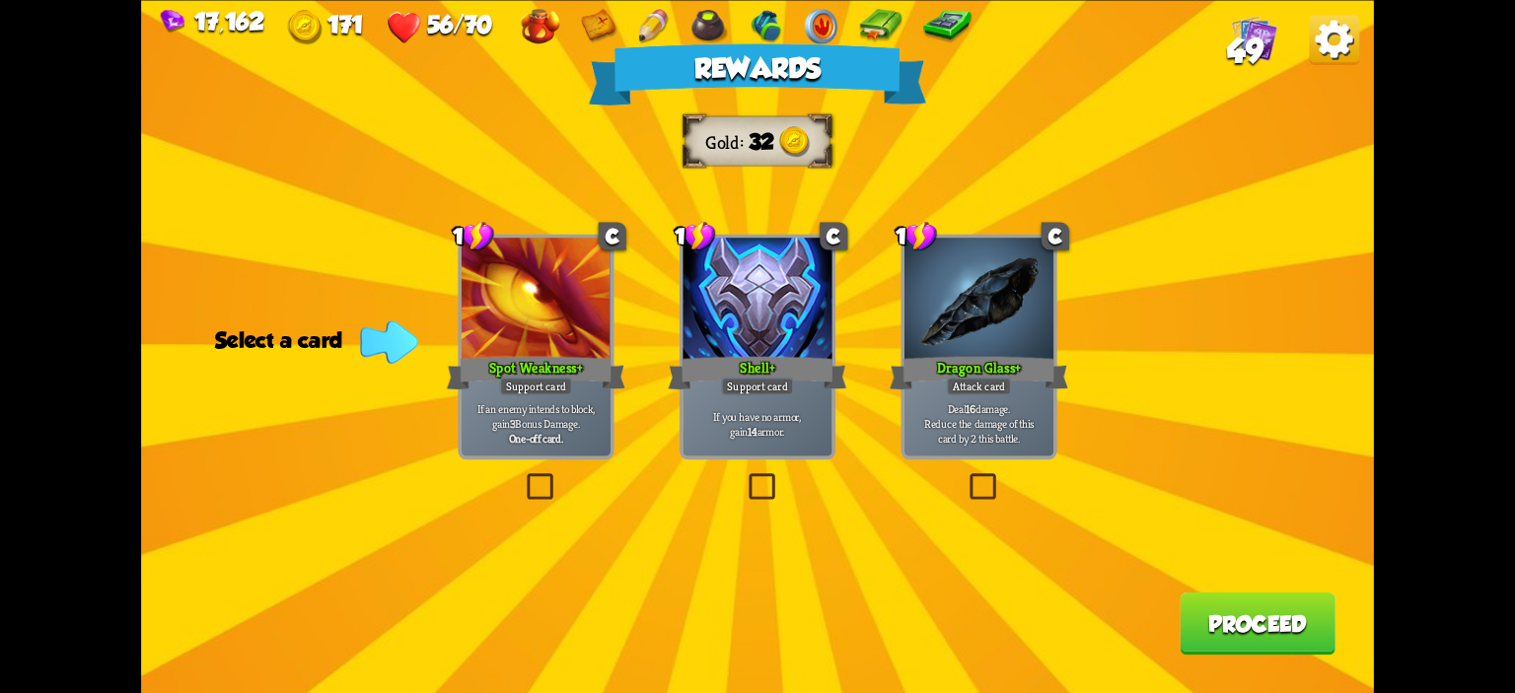
click at [486, 322] on div at bounding box center [536, 300] width 149 height 125
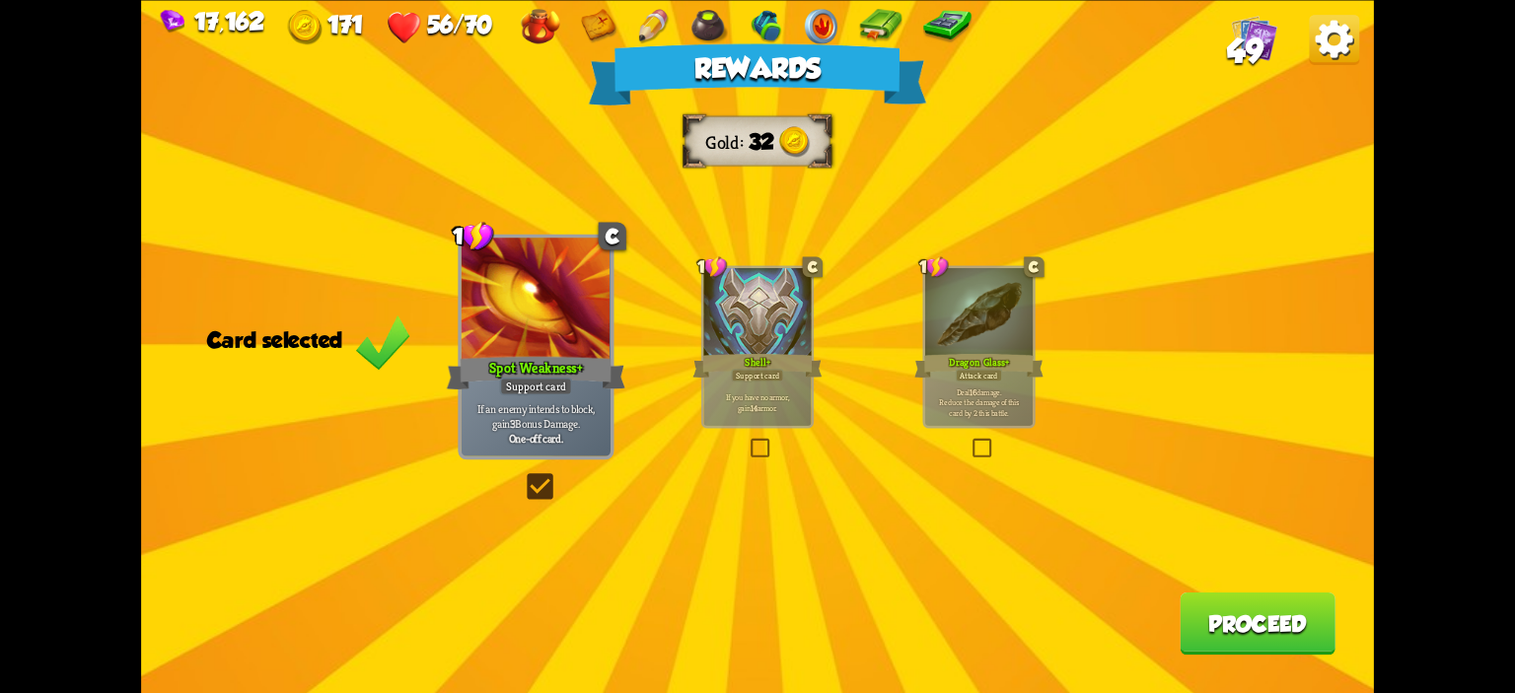
drag, startPoint x: 1081, startPoint y: 367, endPoint x: 947, endPoint y: 350, distance: 135.2
click at [1079, 367] on div "Rewards Gold 32 Card selected 1 C Spot Weakness+ Support card If an enemy inten…" at bounding box center [757, 346] width 1233 height 693
drag, startPoint x: 943, startPoint y: 350, endPoint x: 1054, endPoint y: 438, distance: 141.9
click at [947, 354] on div "1 C Dragon Glass+ Attack card Deal 16 damage. Reduce the damage of this card by…" at bounding box center [978, 346] width 112 height 163
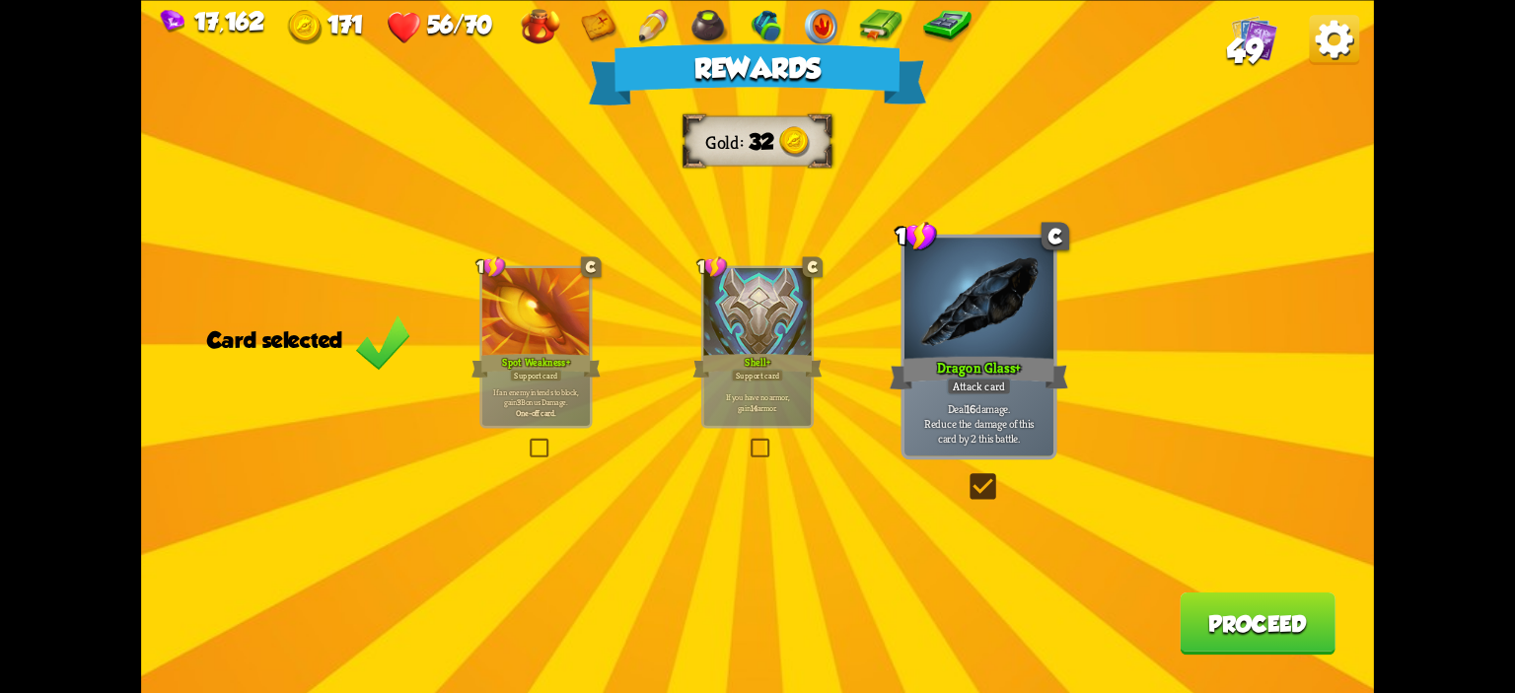
click at [1260, 620] on button "Proceed" at bounding box center [1258, 623] width 156 height 62
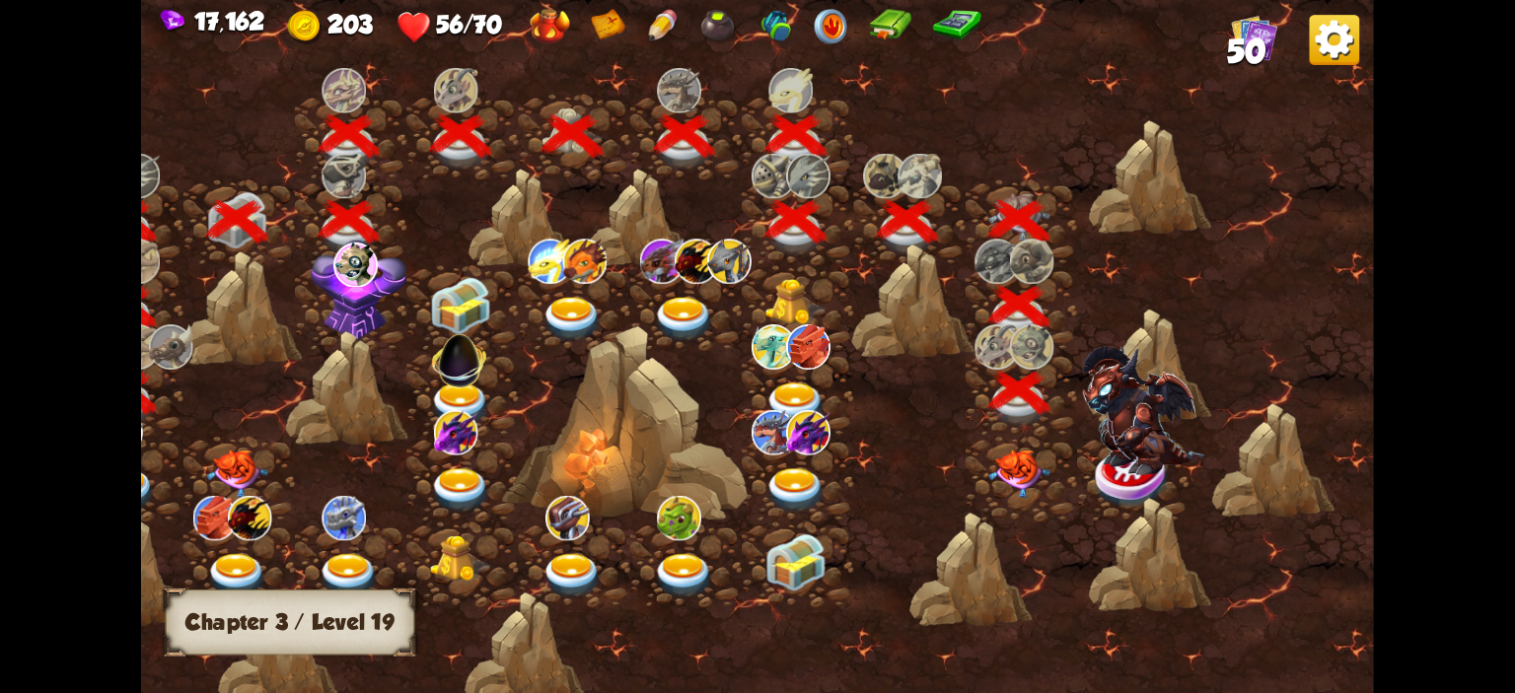
click at [1018, 445] on div at bounding box center [1021, 480] width 111 height 86
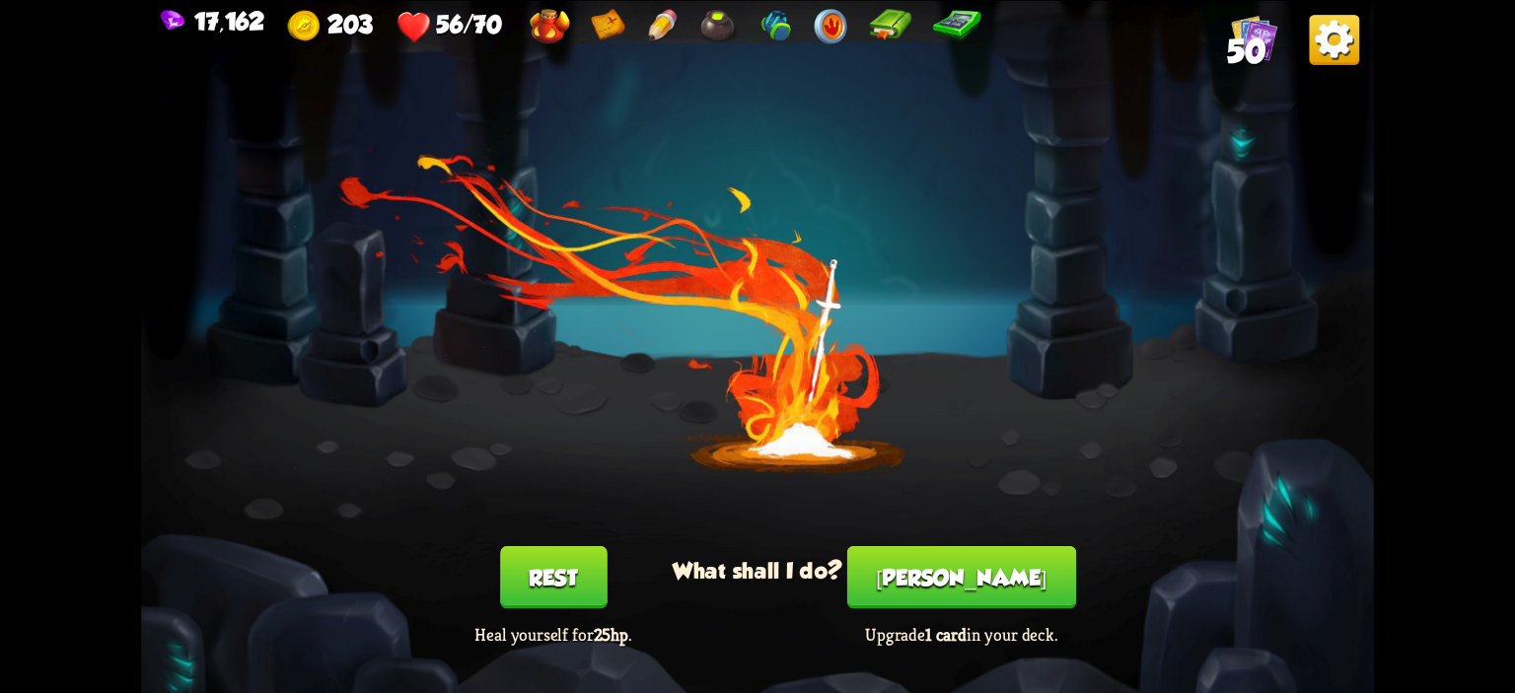
click at [599, 555] on button "Rest" at bounding box center [553, 577] width 107 height 62
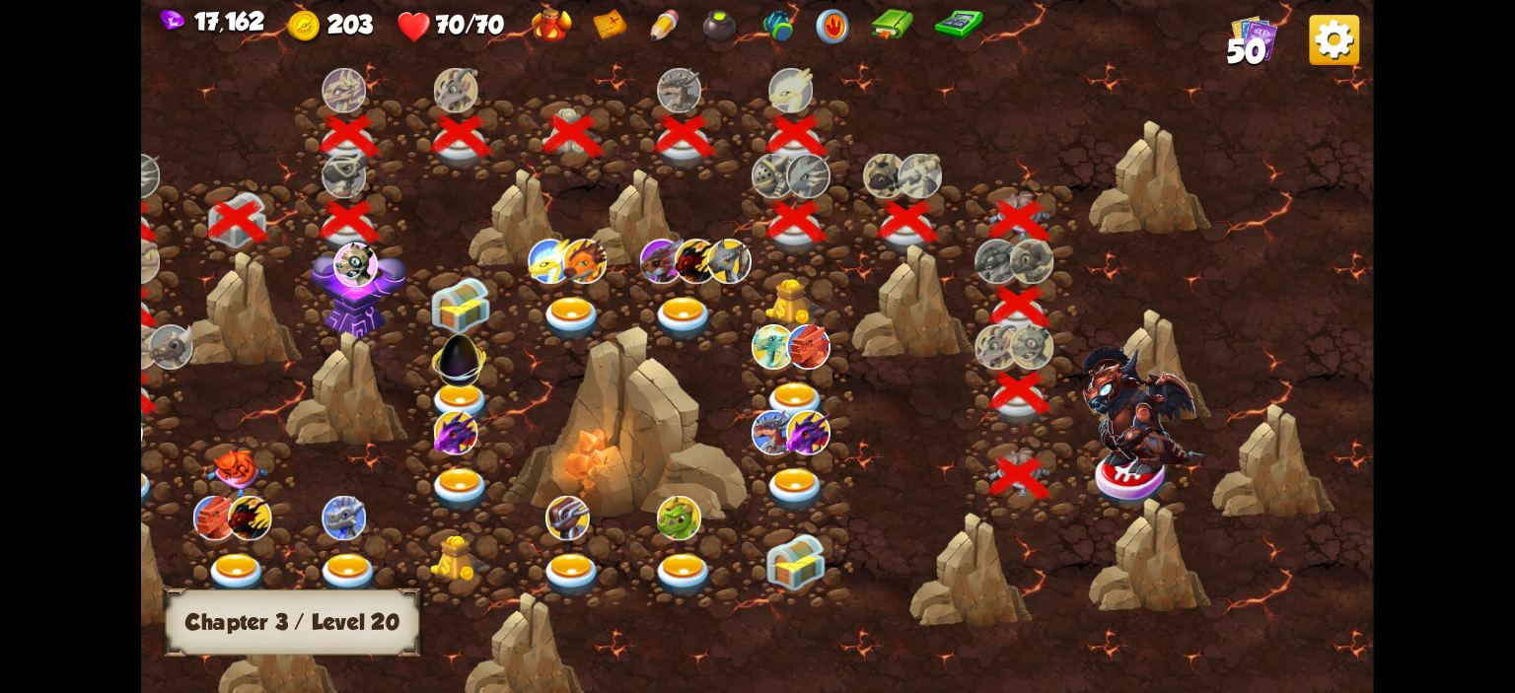
click at [1112, 472] on img at bounding box center [1143, 410] width 123 height 129
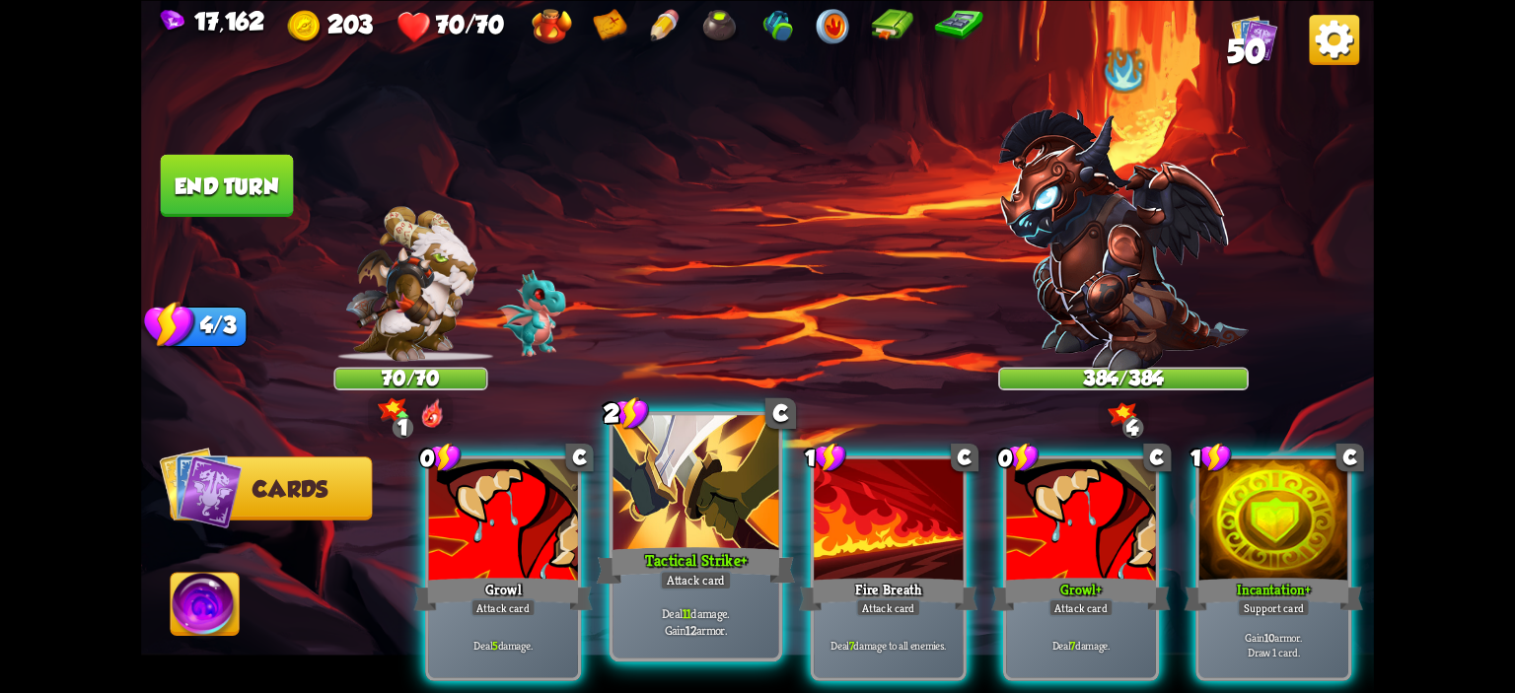
click at [686, 607] on b "11" at bounding box center [686, 614] width 9 height 17
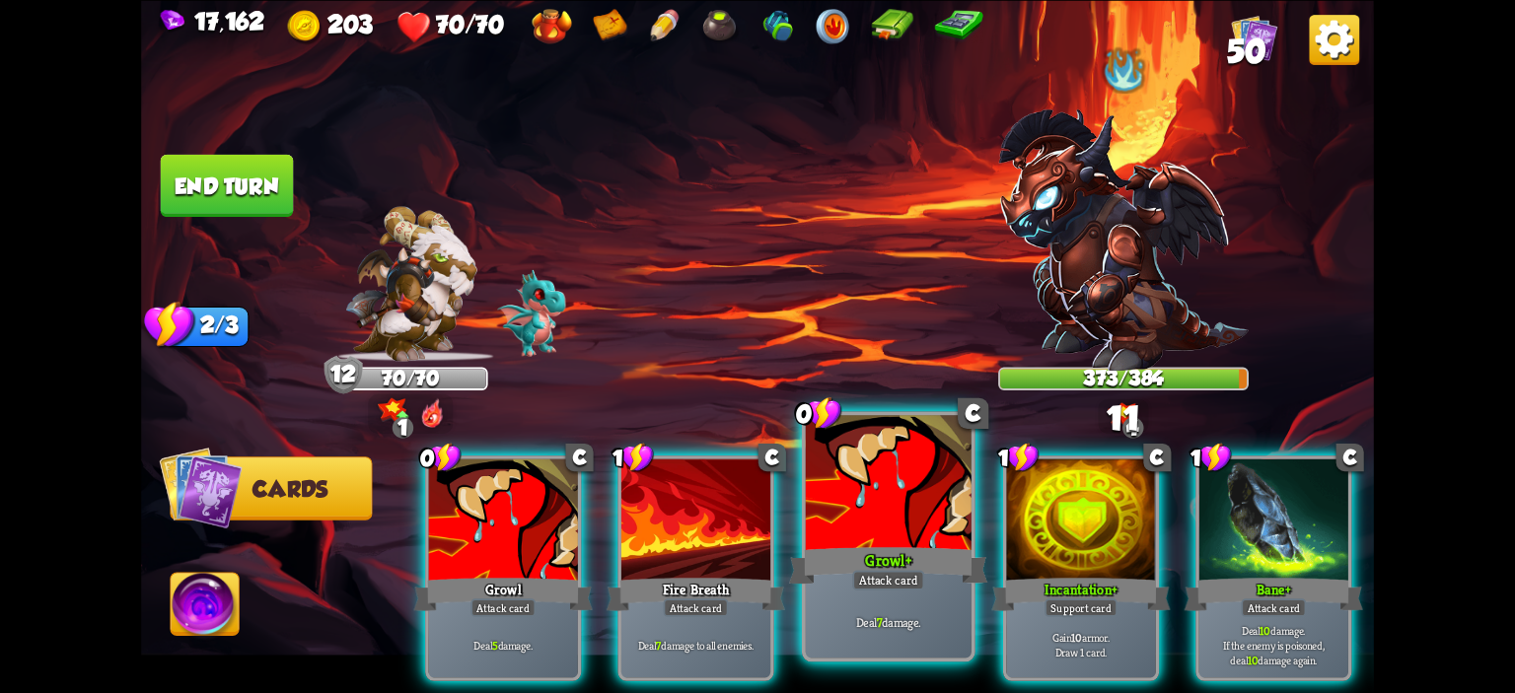
click at [874, 516] on div at bounding box center [889, 485] width 166 height 140
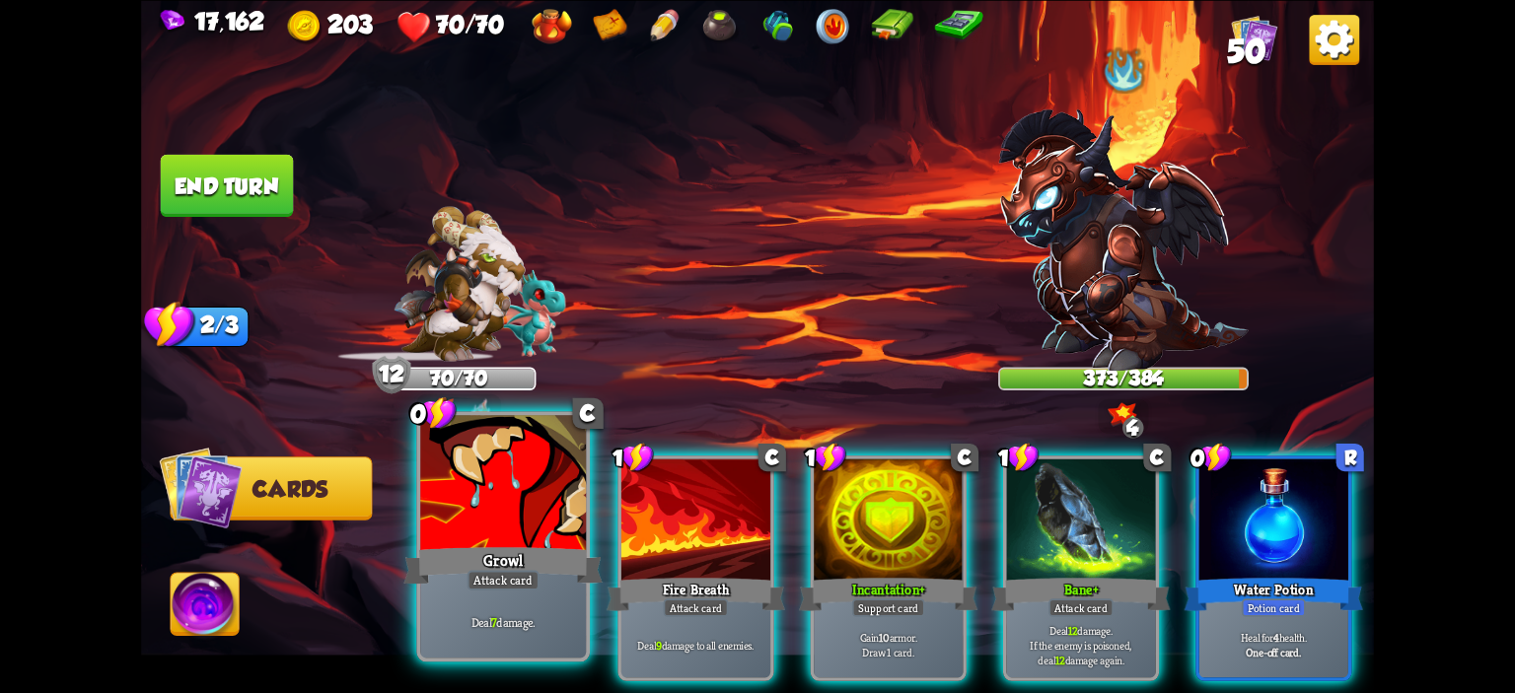
click at [510, 496] on div at bounding box center [503, 485] width 166 height 140
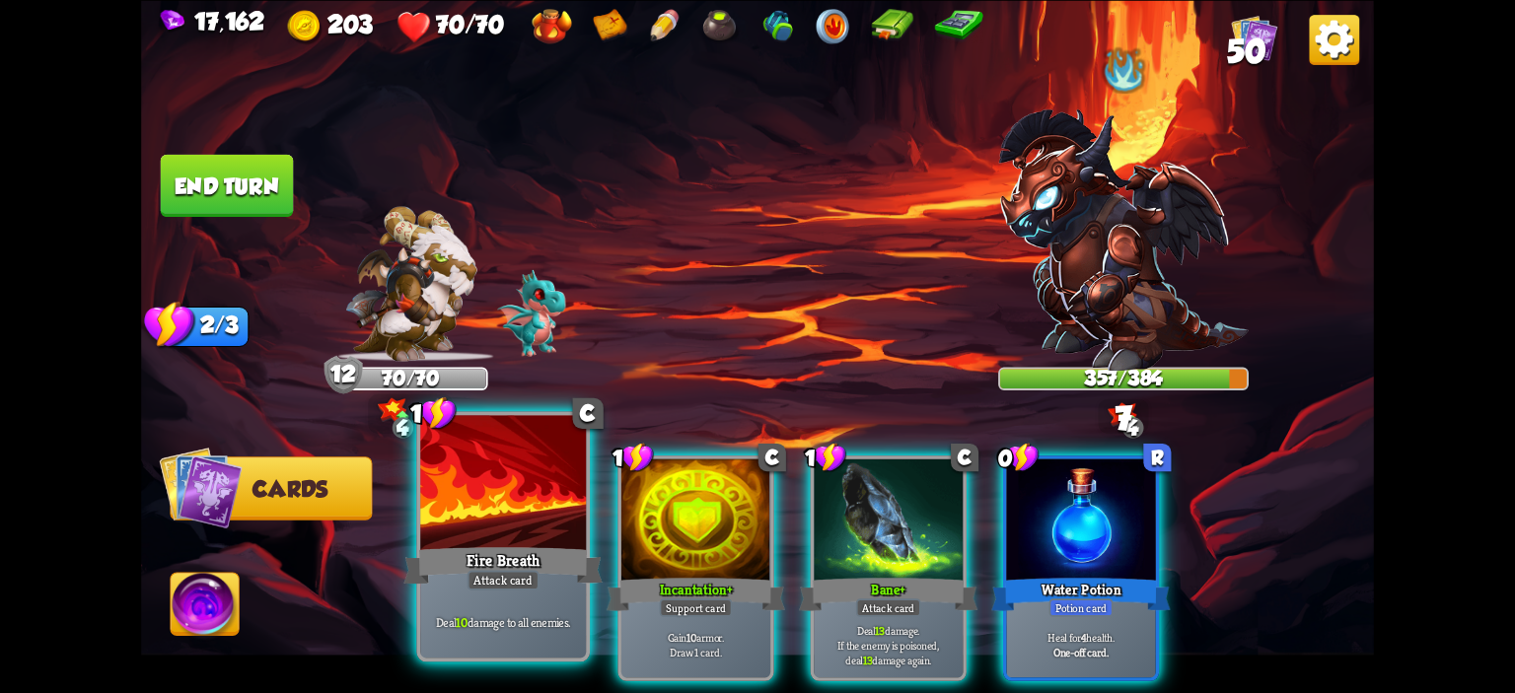
click at [523, 483] on div at bounding box center [503, 485] width 166 height 140
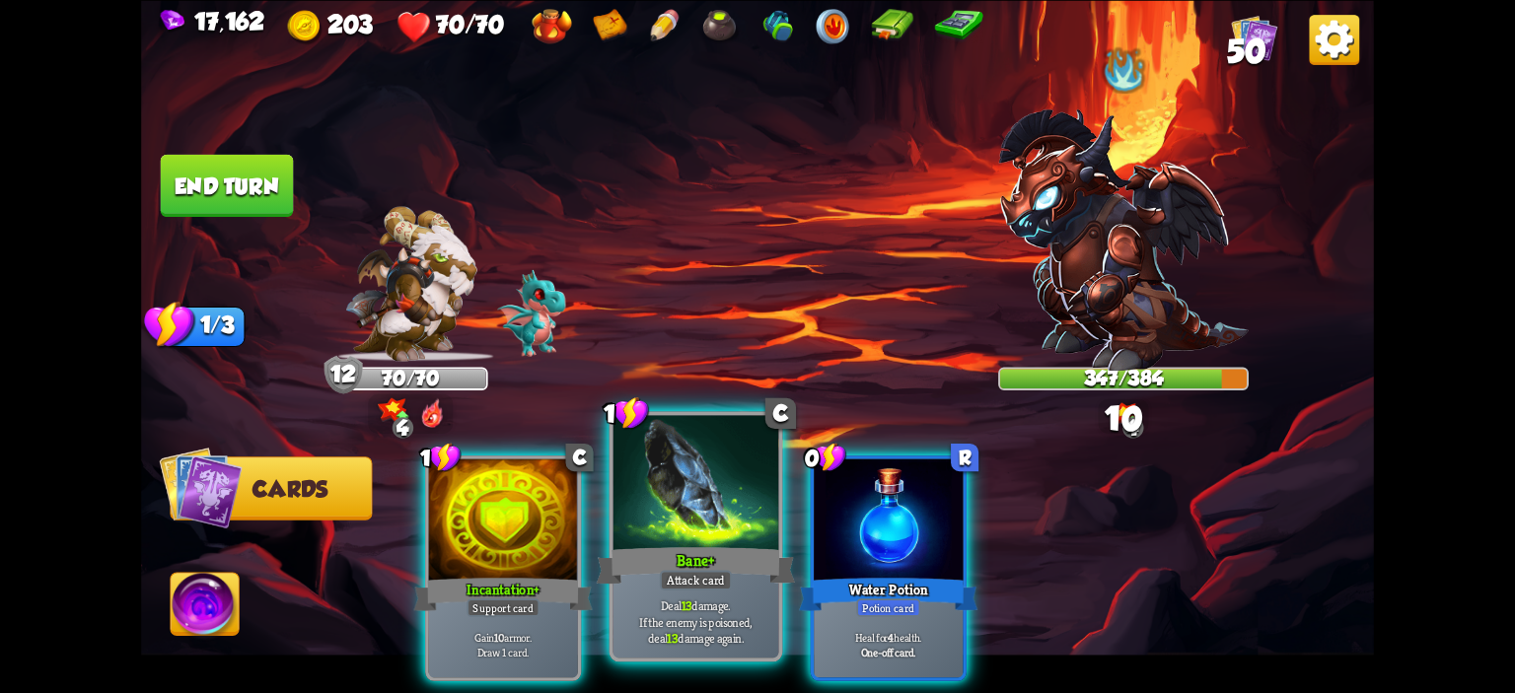
click at [664, 472] on div at bounding box center [696, 485] width 166 height 140
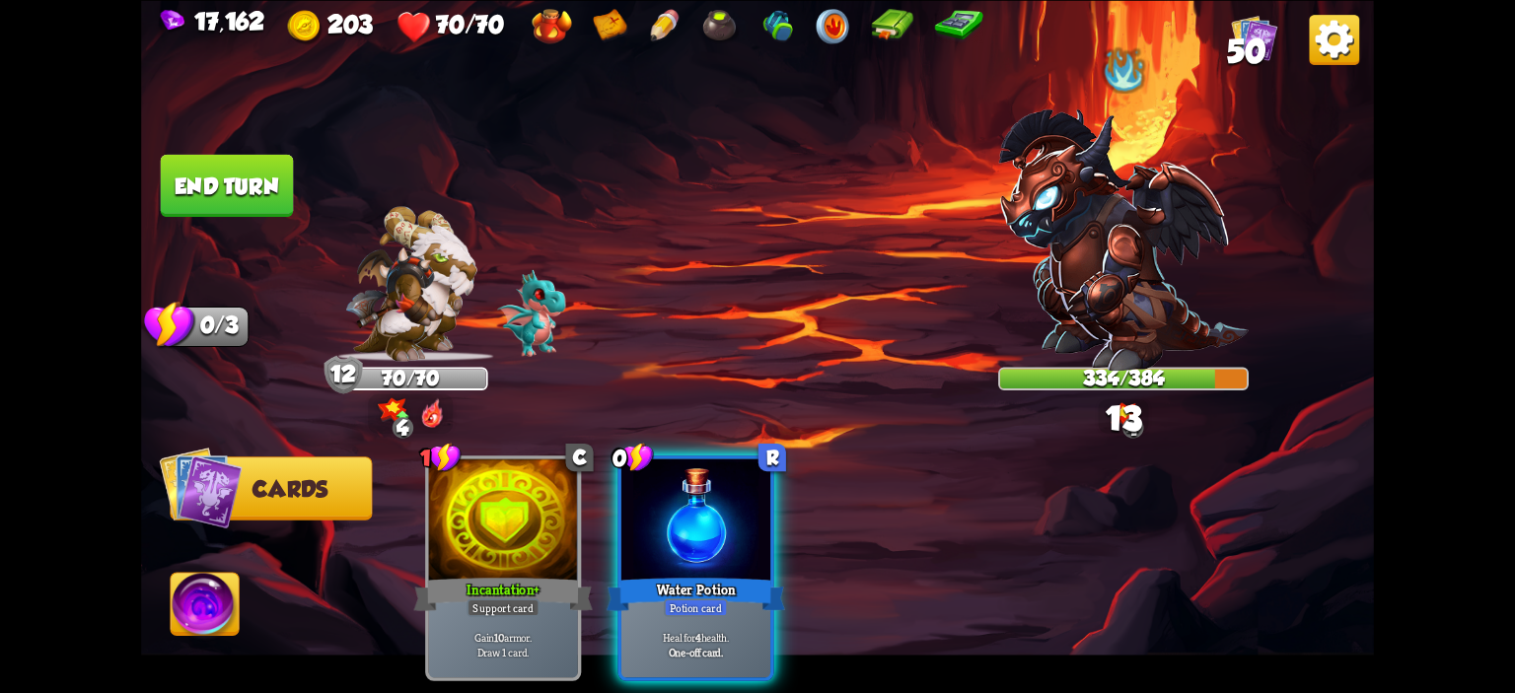
click at [236, 173] on button "End turn" at bounding box center [227, 185] width 133 height 62
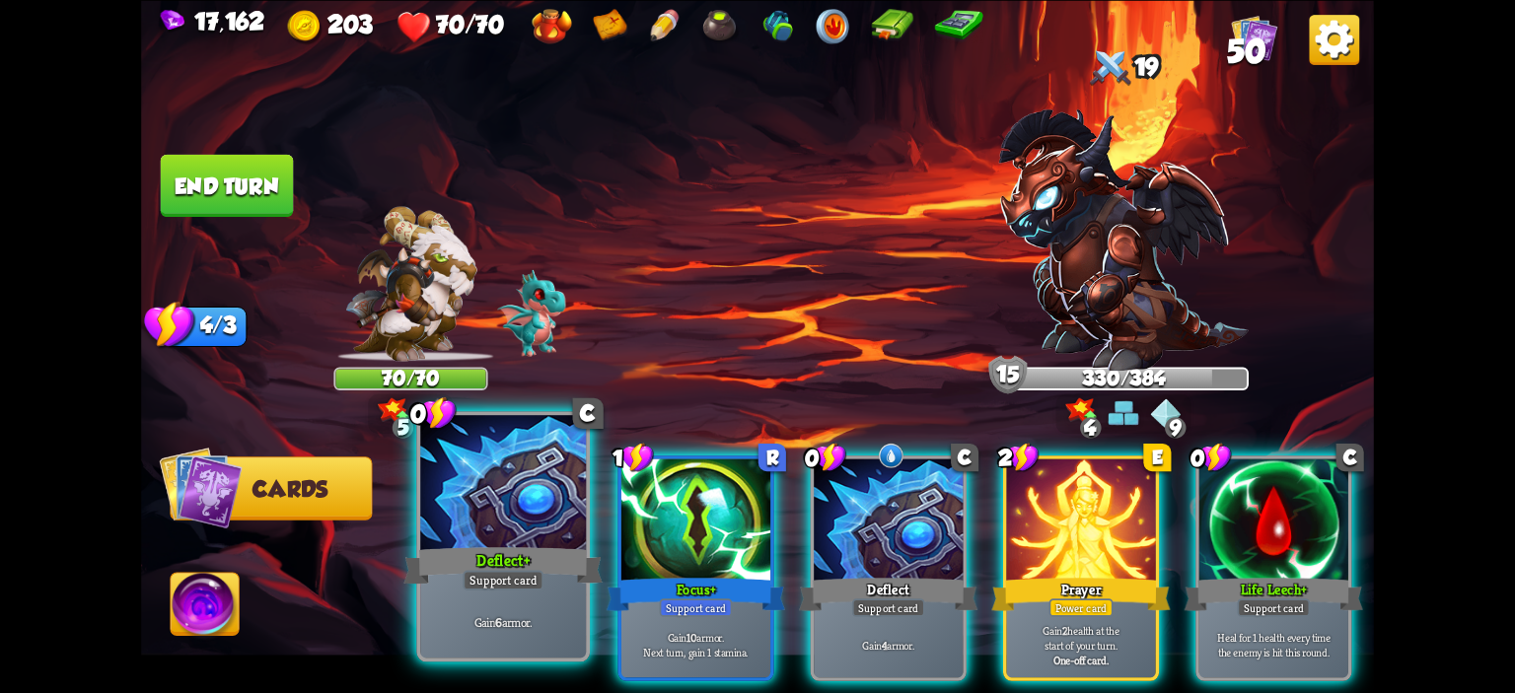
click at [547, 475] on div at bounding box center [503, 485] width 166 height 140
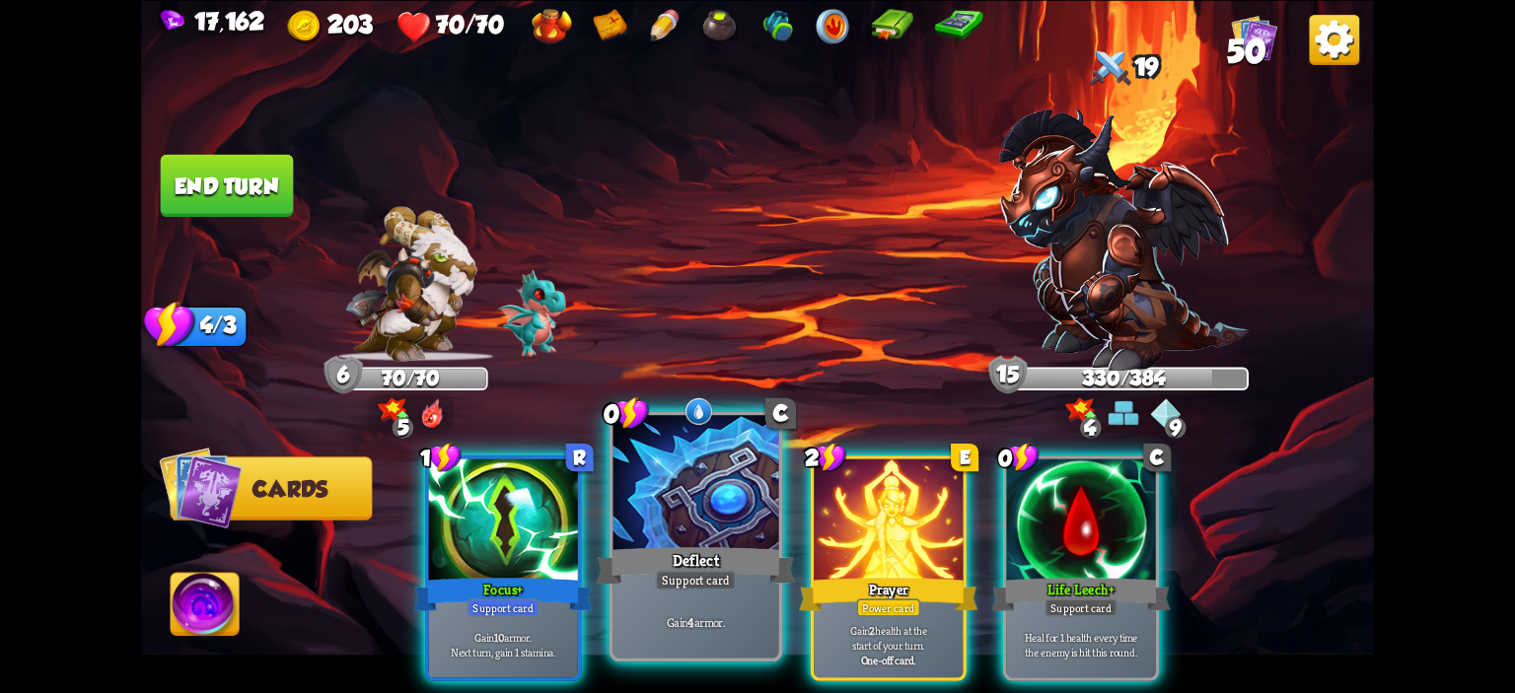
click at [663, 504] on div at bounding box center [696, 485] width 166 height 140
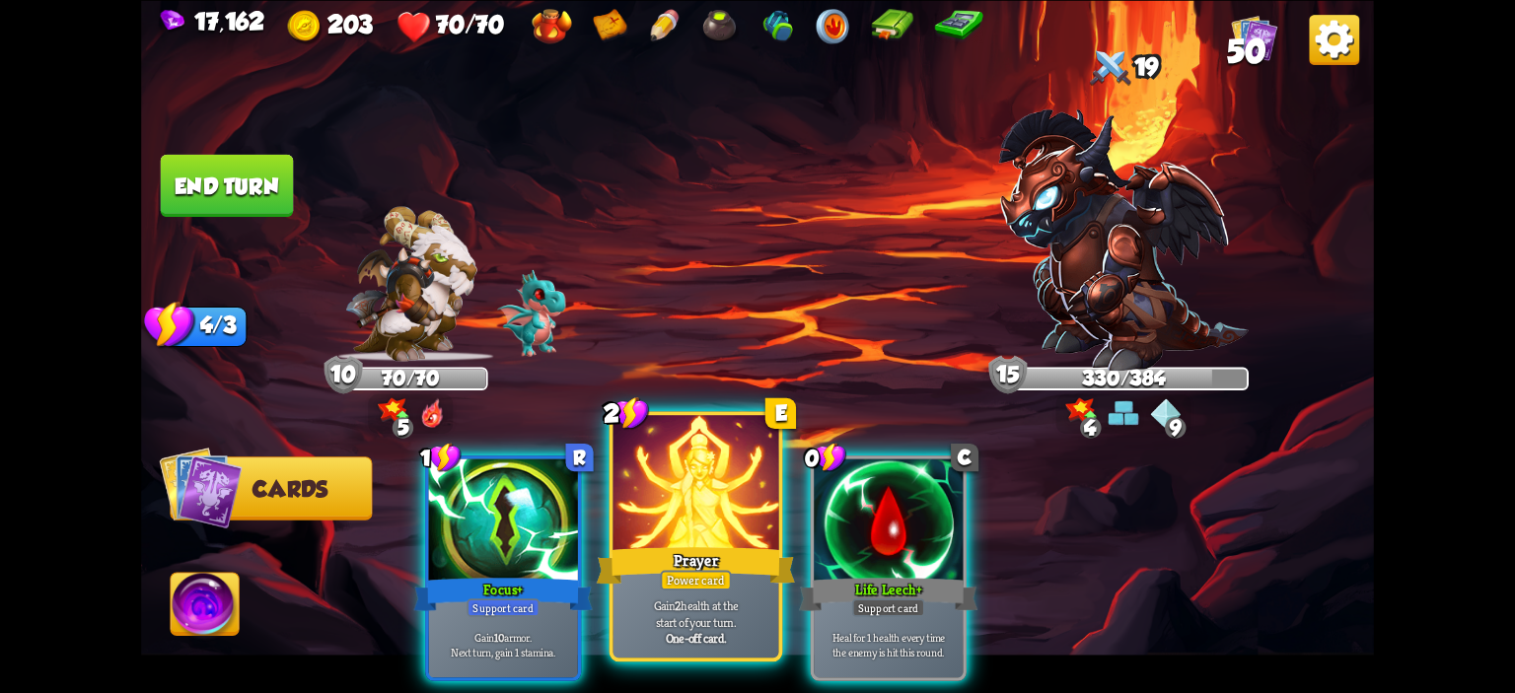
click at [647, 497] on div at bounding box center [696, 485] width 166 height 140
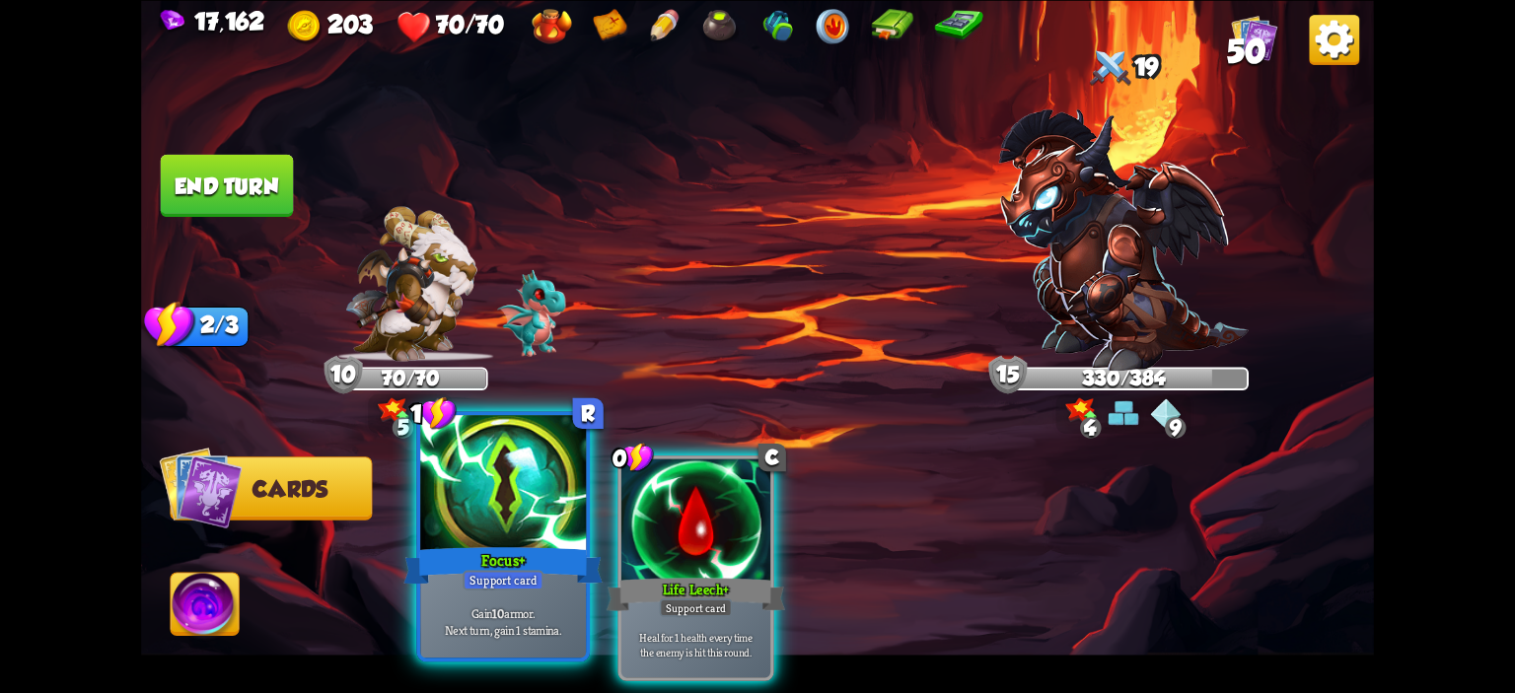
click at [507, 506] on div at bounding box center [503, 485] width 166 height 140
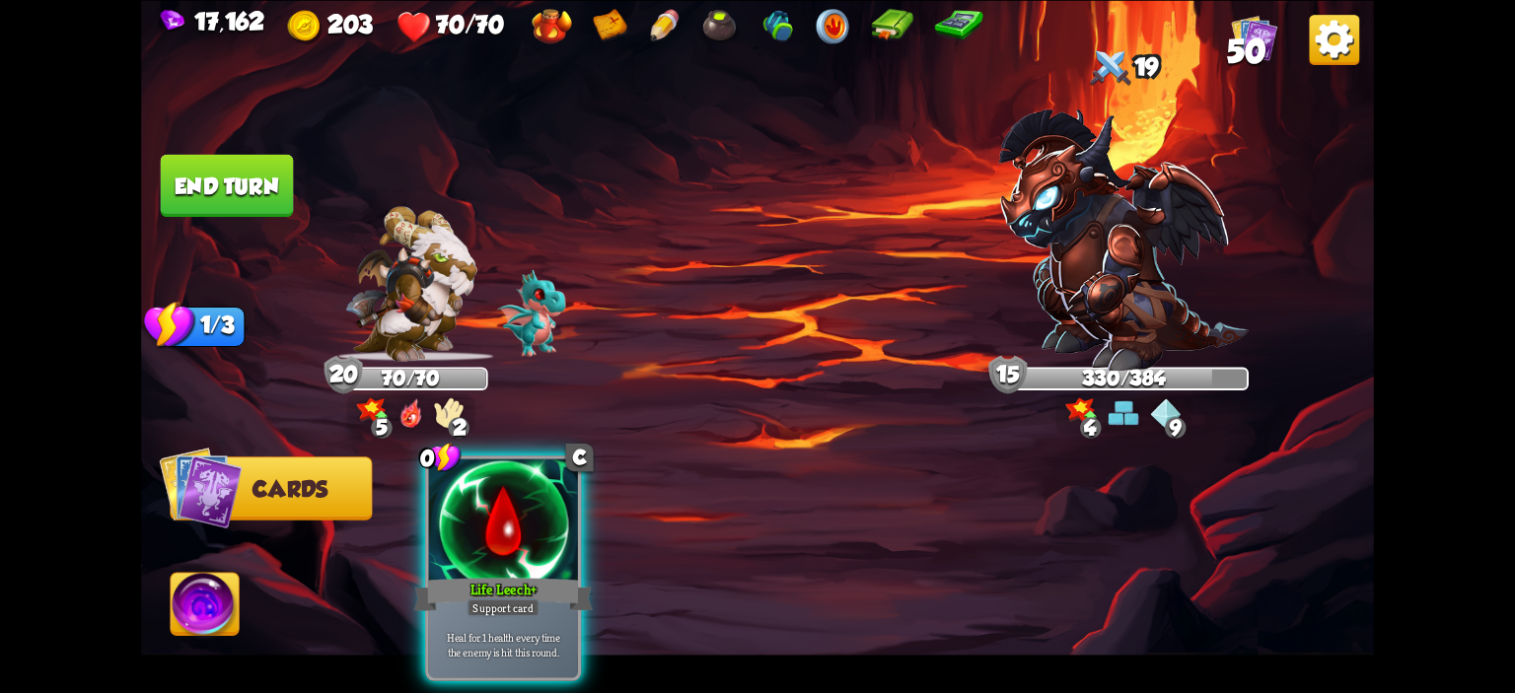
click at [260, 238] on img at bounding box center [757, 346] width 1233 height 693
click at [272, 184] on button "End turn" at bounding box center [227, 185] width 133 height 62
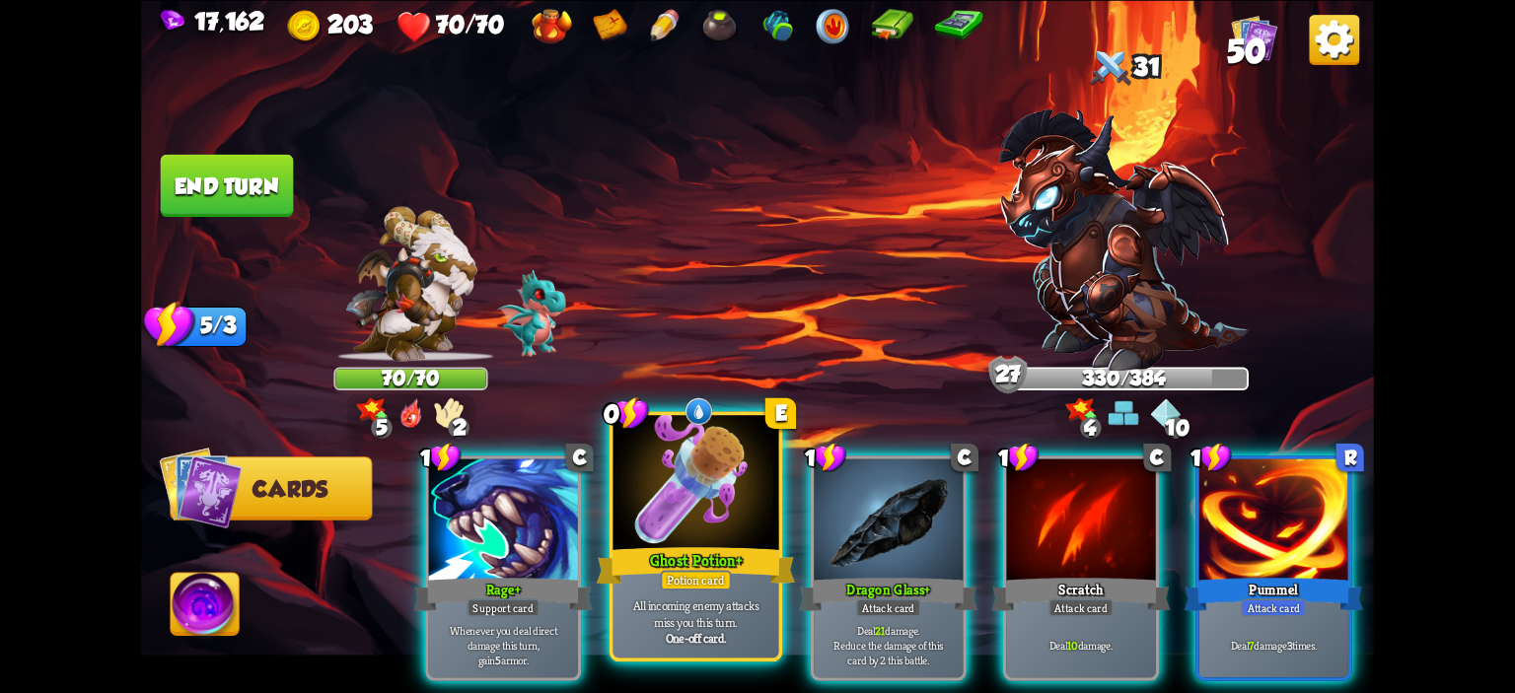
click at [727, 486] on div at bounding box center [696, 485] width 166 height 140
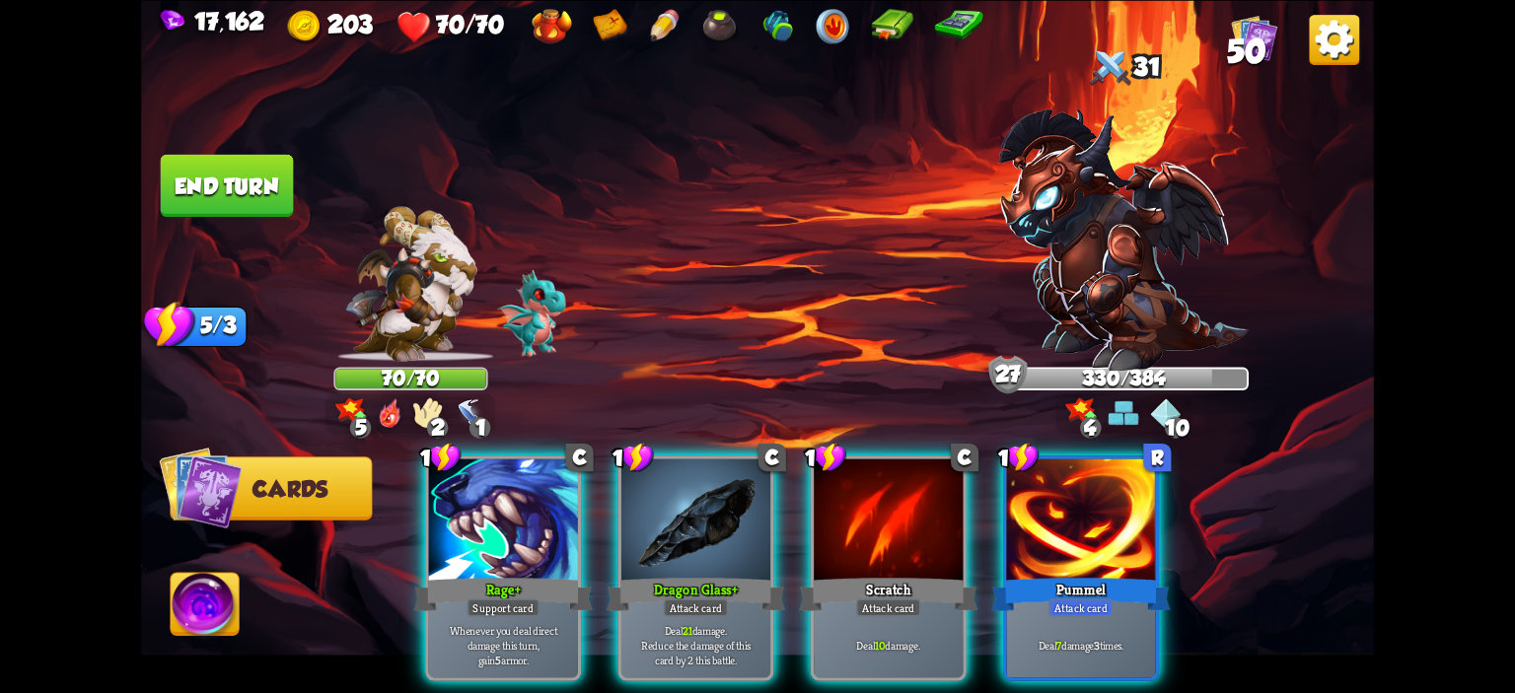
click at [727, 486] on div at bounding box center [695, 521] width 149 height 125
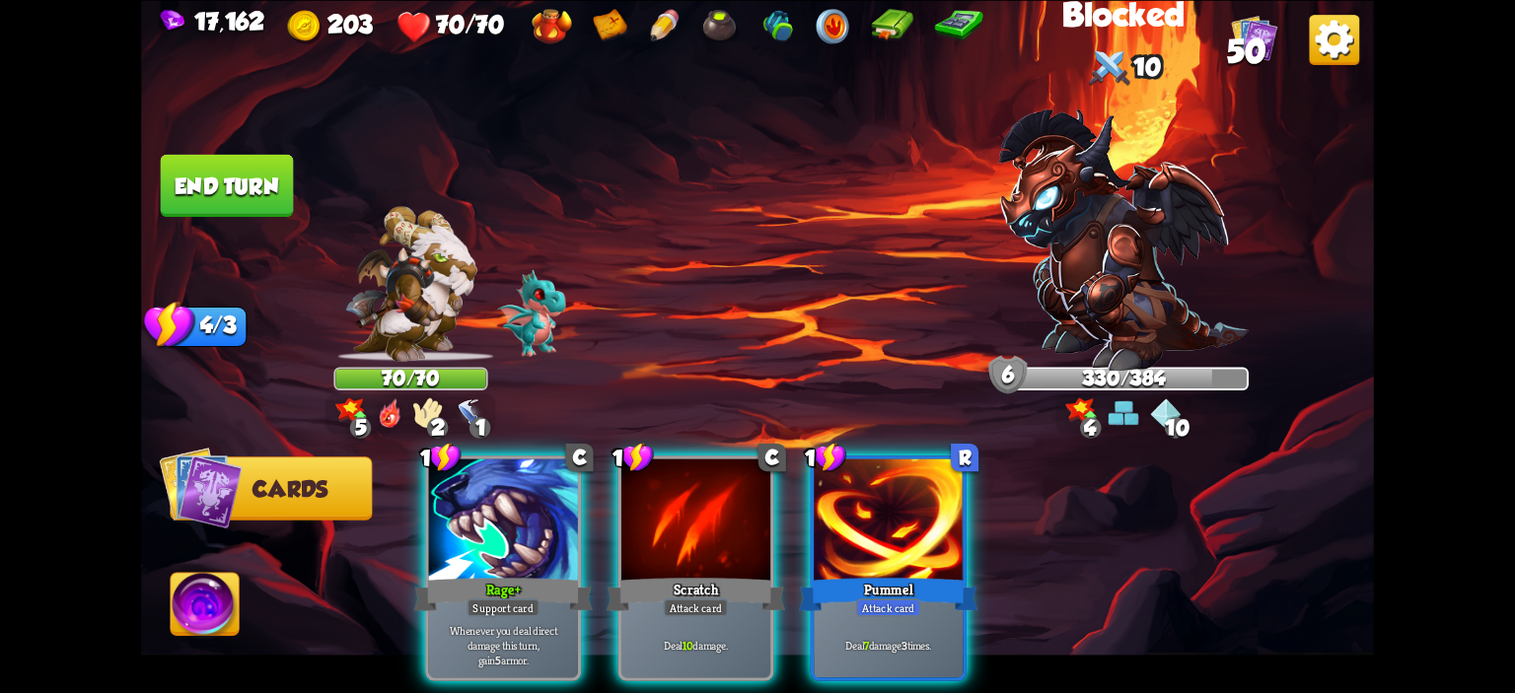
click at [727, 486] on div at bounding box center [695, 521] width 149 height 125
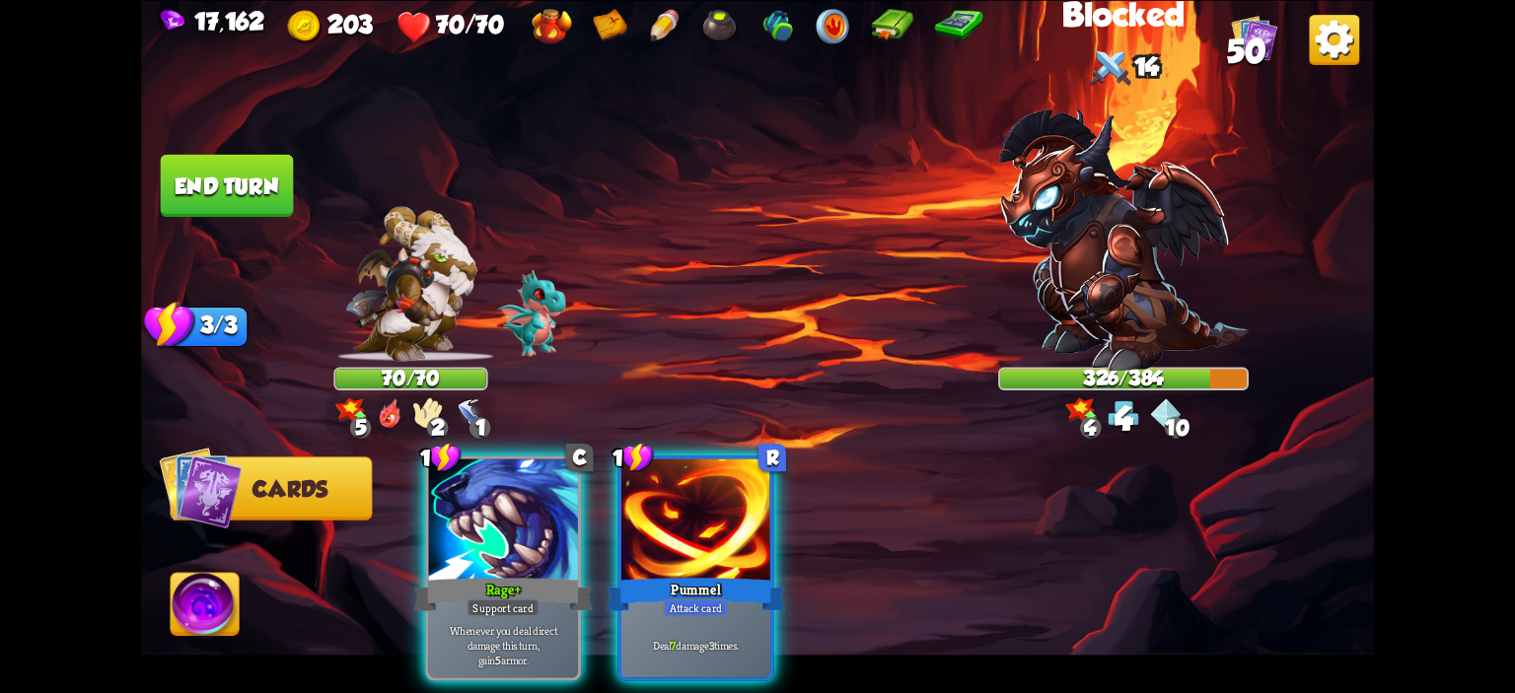
click at [727, 486] on div at bounding box center [695, 521] width 149 height 125
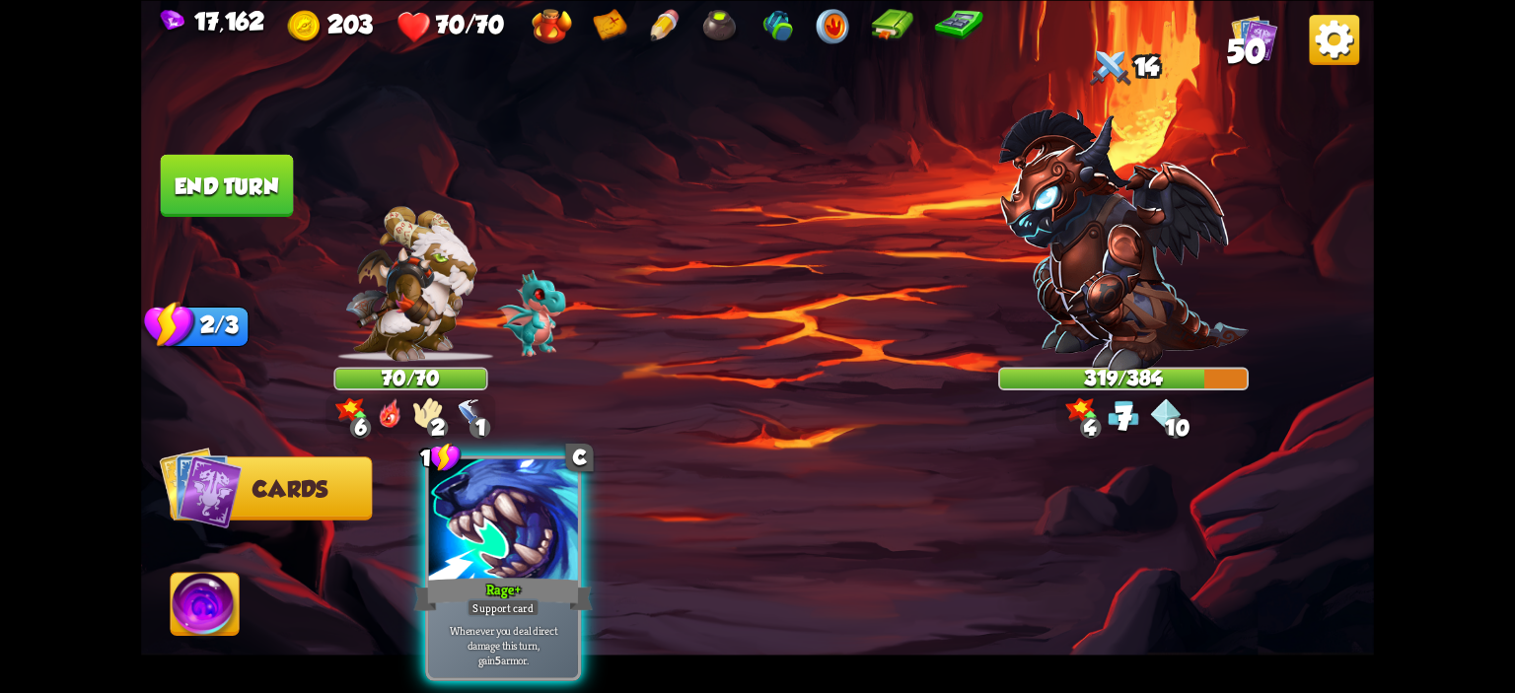
click at [276, 188] on button "End turn" at bounding box center [227, 185] width 133 height 62
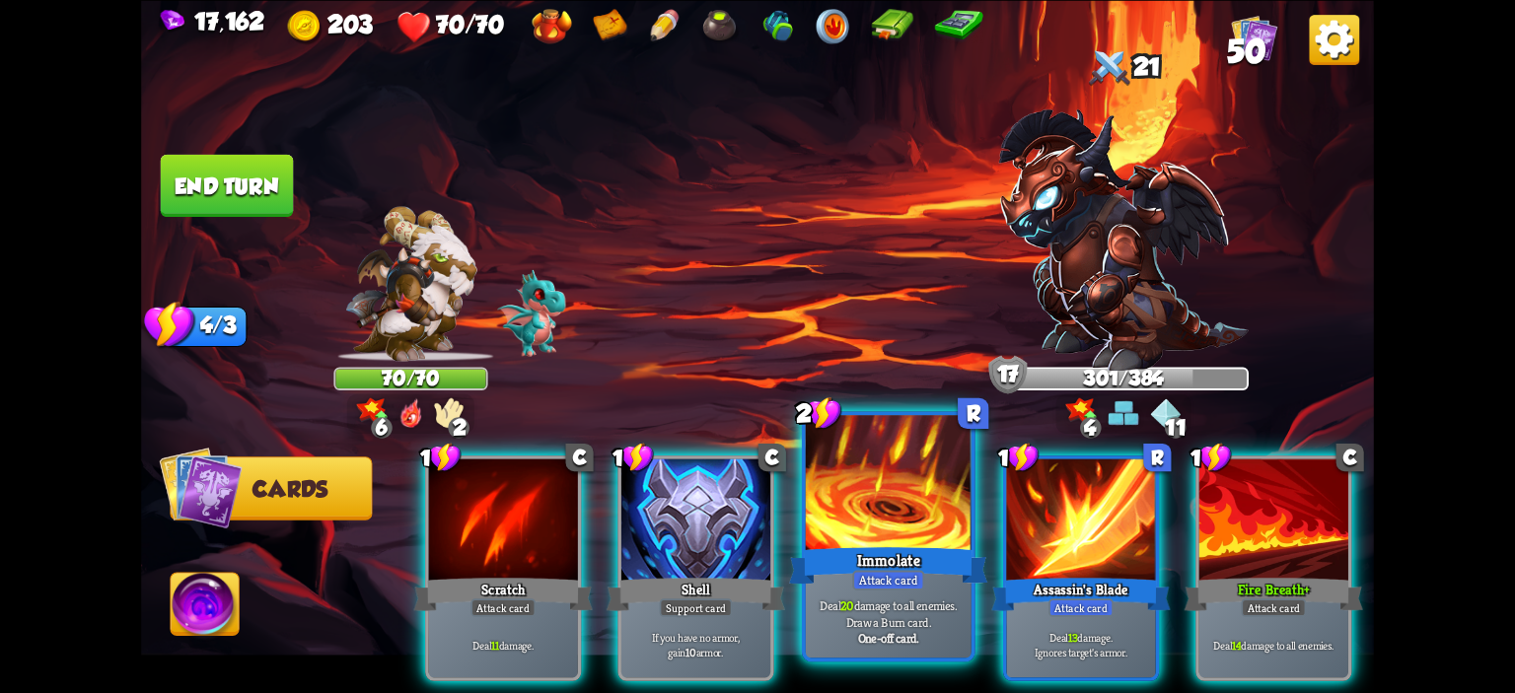
click at [896, 503] on div at bounding box center [889, 485] width 166 height 140
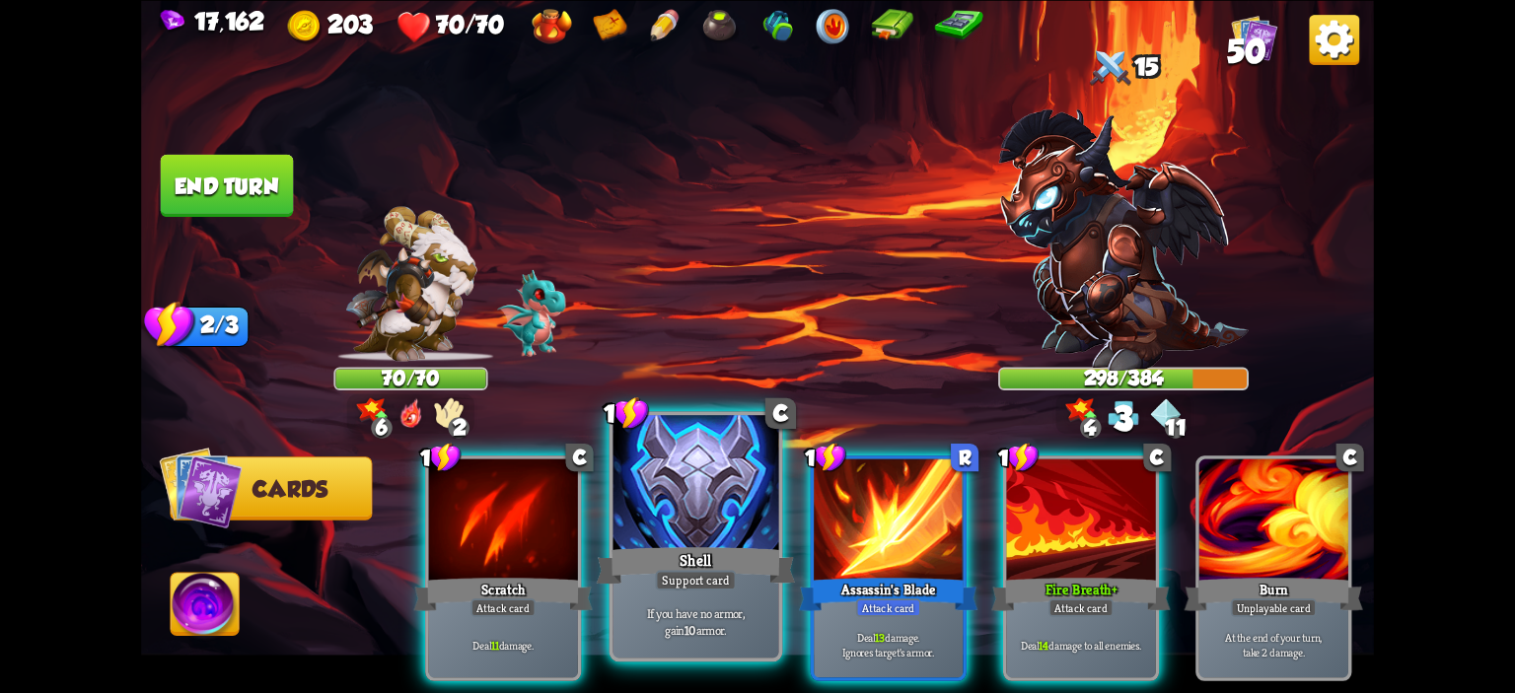
click at [690, 492] on div at bounding box center [696, 485] width 166 height 140
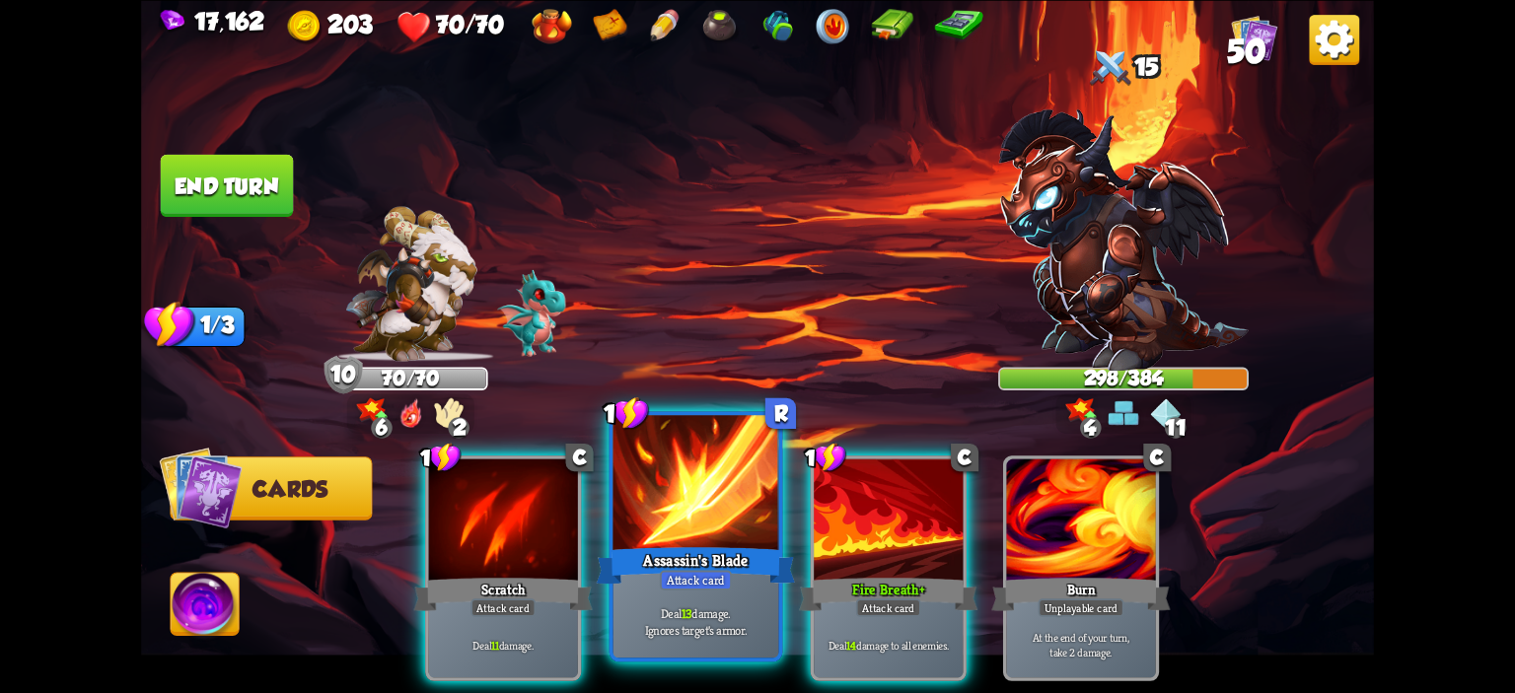
click at [751, 514] on div at bounding box center [696, 485] width 166 height 140
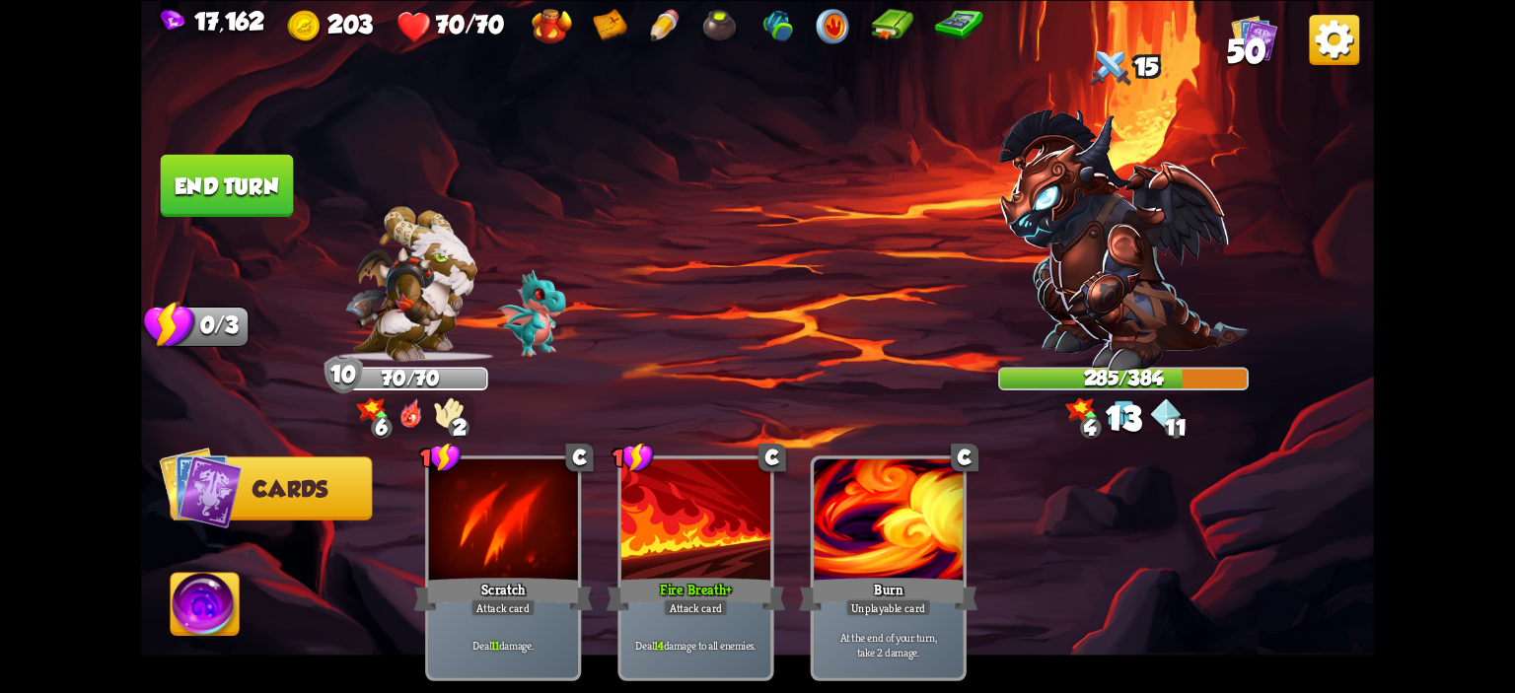
click at [256, 203] on button "End turn" at bounding box center [227, 185] width 133 height 62
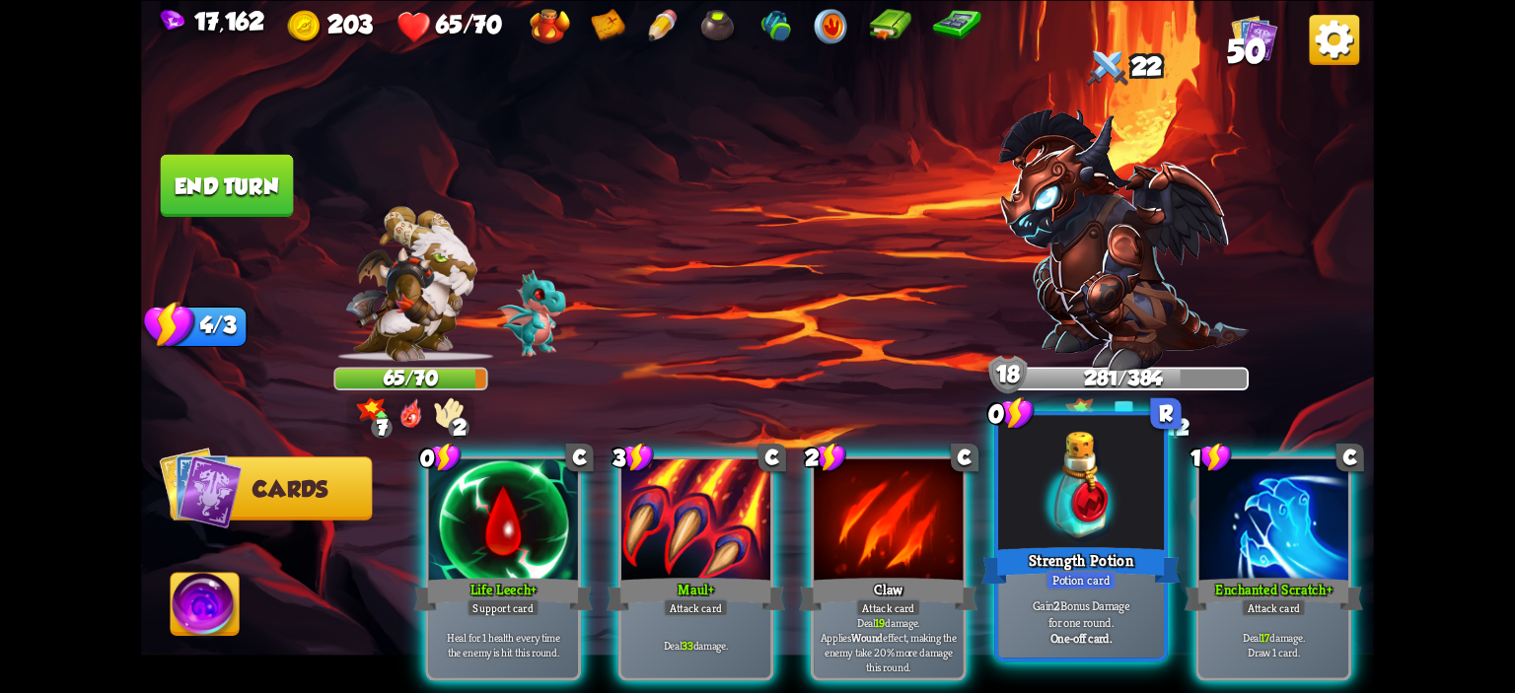
click at [1034, 484] on div at bounding box center [1081, 485] width 166 height 140
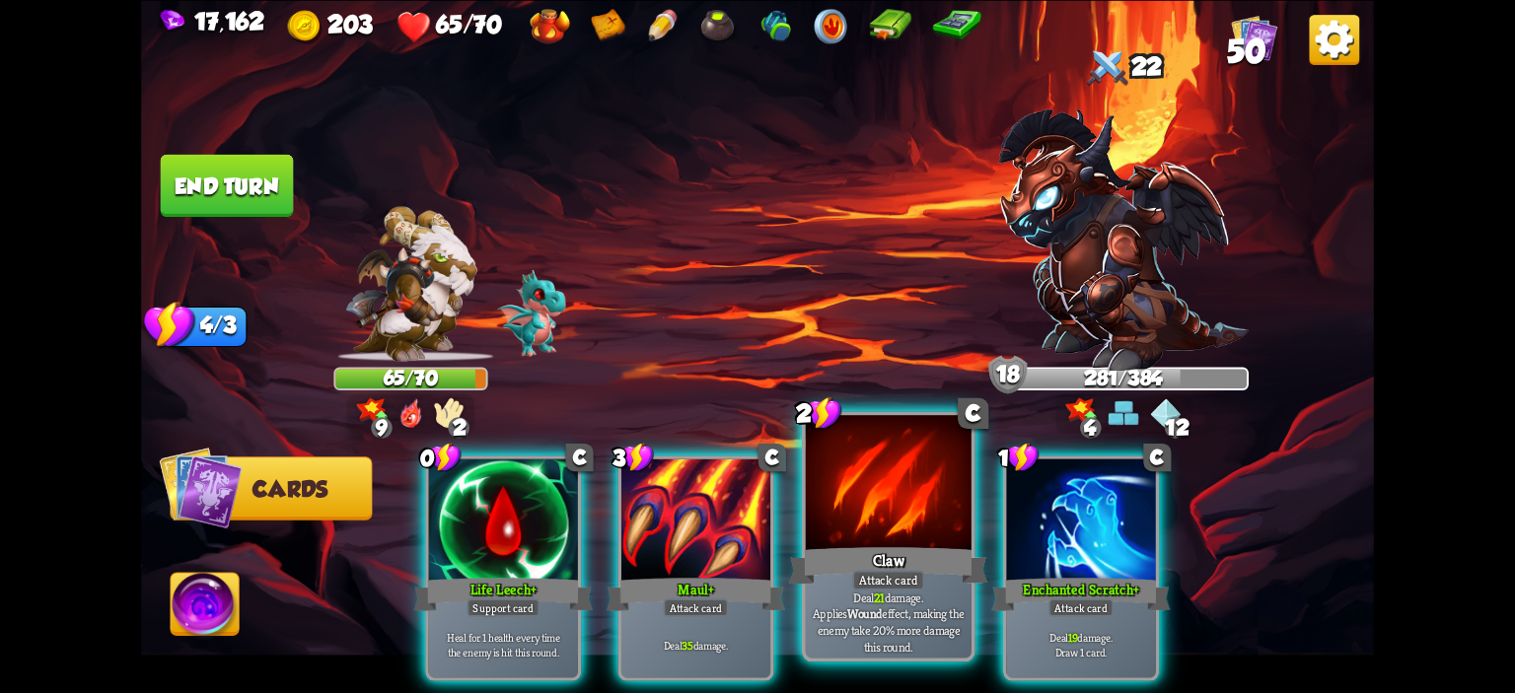
click at [856, 467] on div at bounding box center [889, 485] width 166 height 140
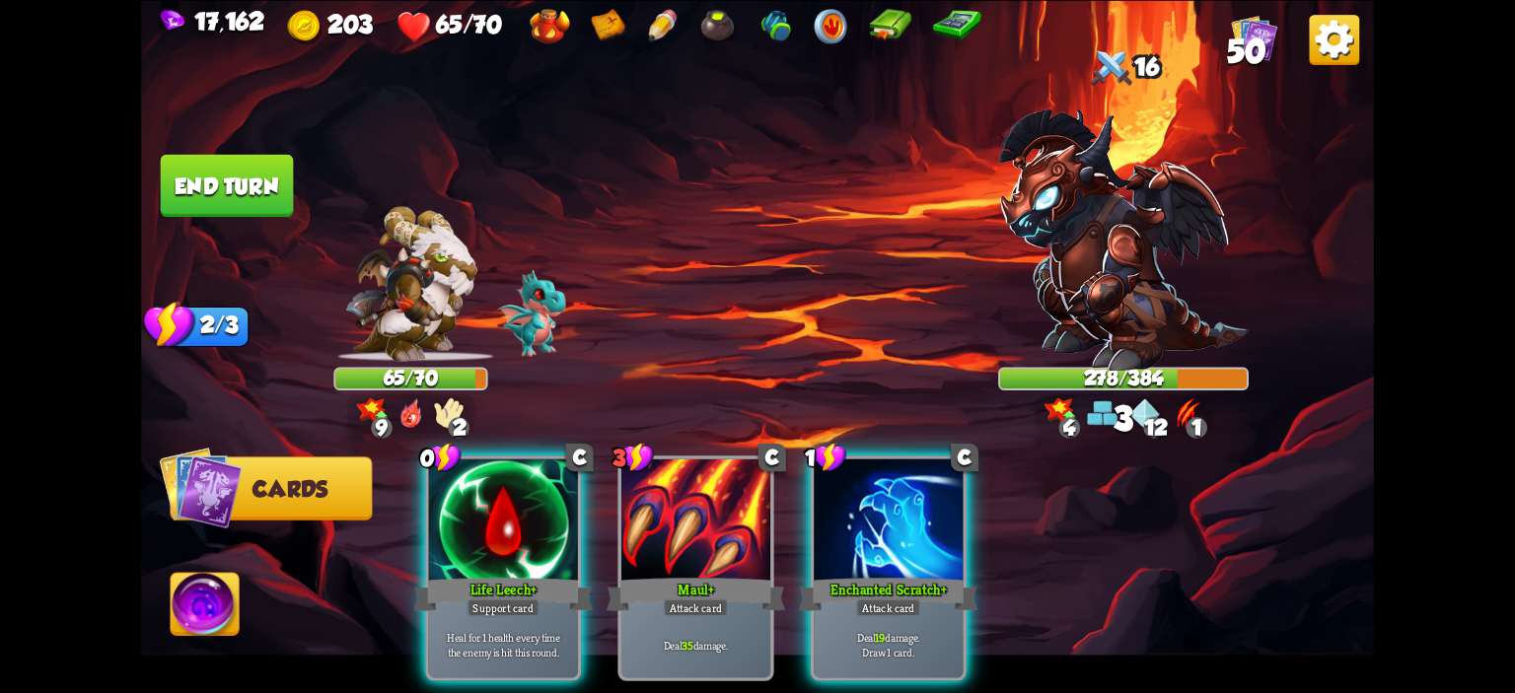
click at [856, 467] on div at bounding box center [888, 521] width 149 height 125
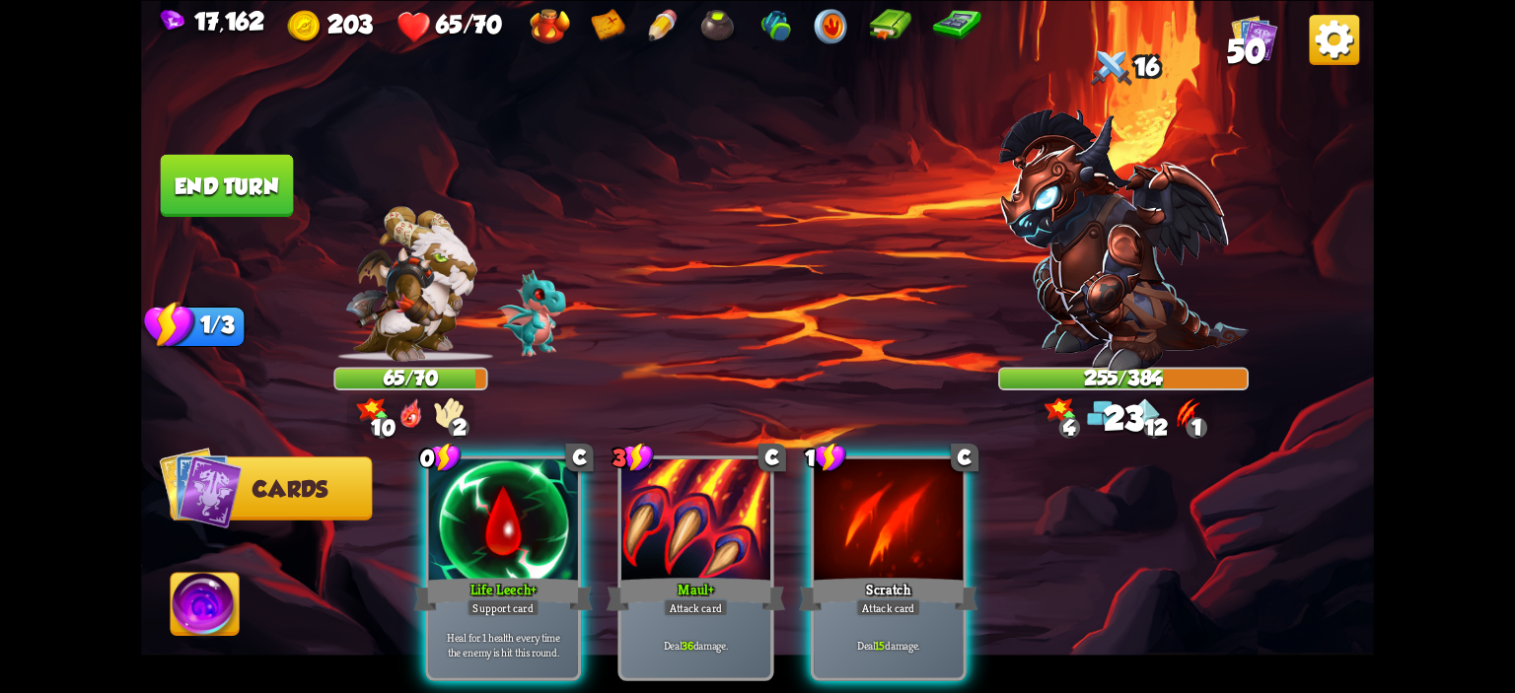
click at [245, 214] on button "End turn" at bounding box center [227, 185] width 133 height 62
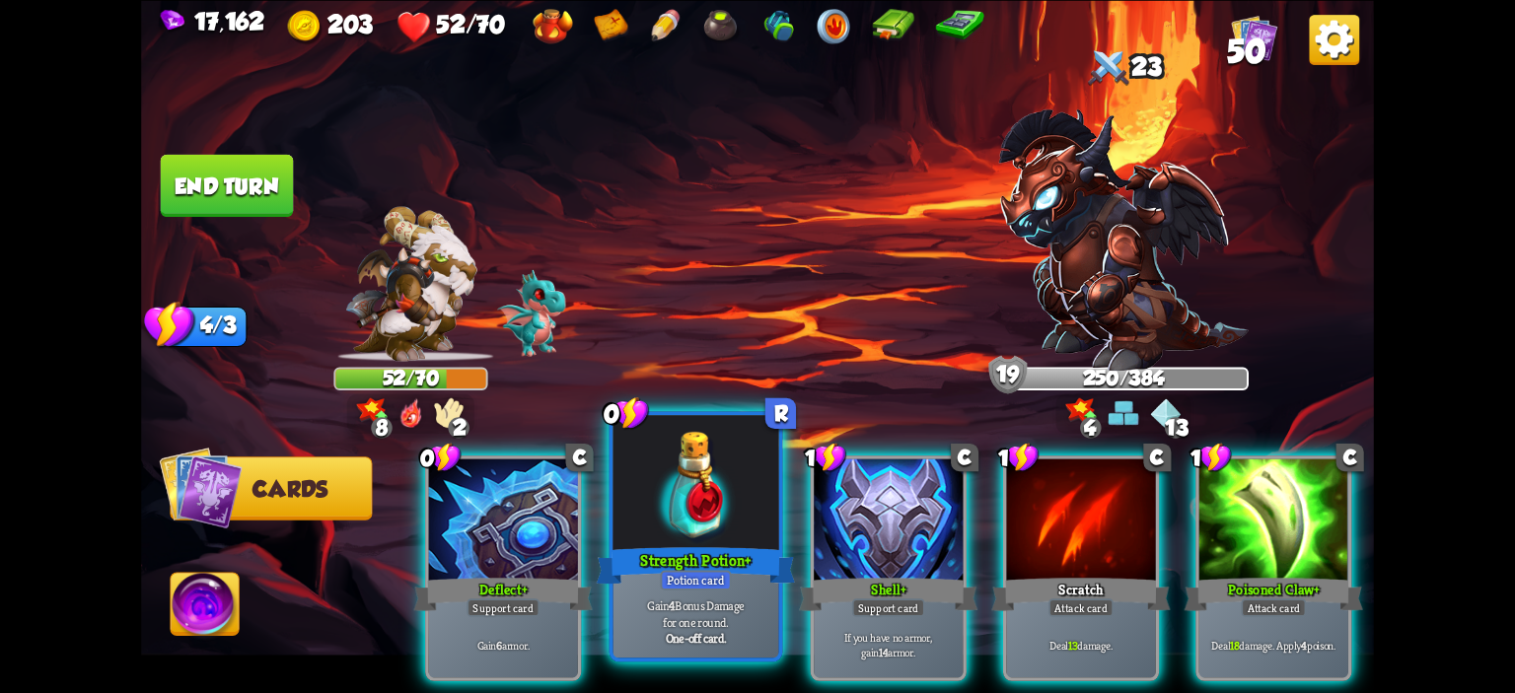
click at [718, 496] on div at bounding box center [696, 485] width 166 height 140
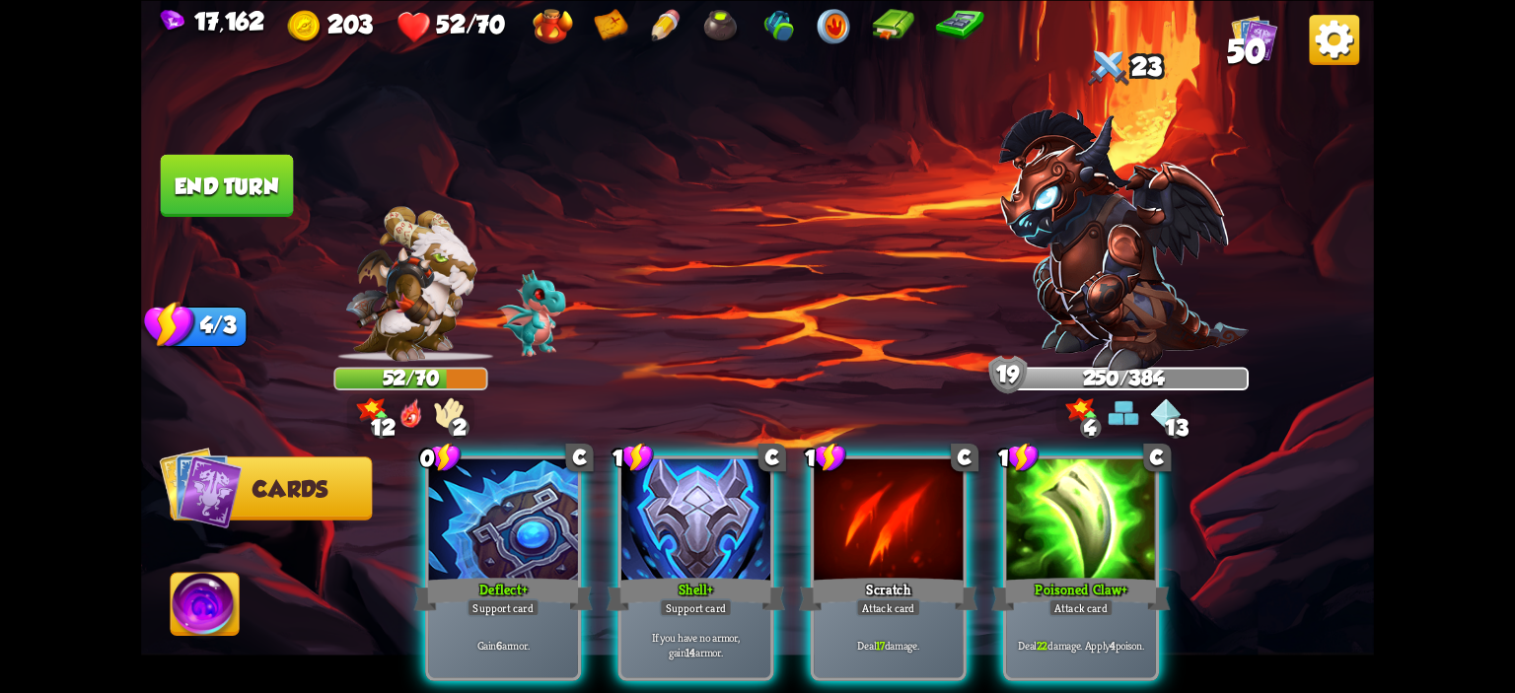
click at [718, 496] on div at bounding box center [695, 521] width 149 height 125
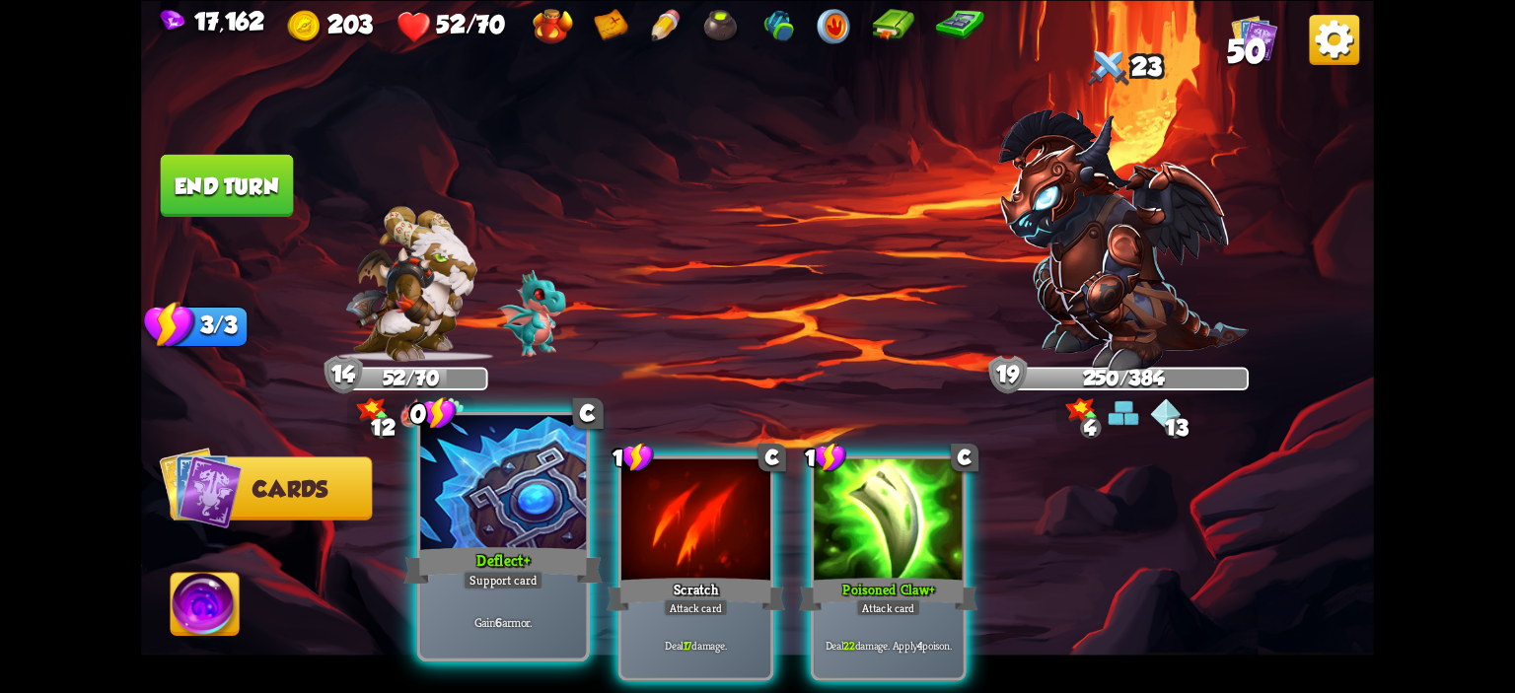
click at [489, 479] on div at bounding box center [503, 485] width 166 height 140
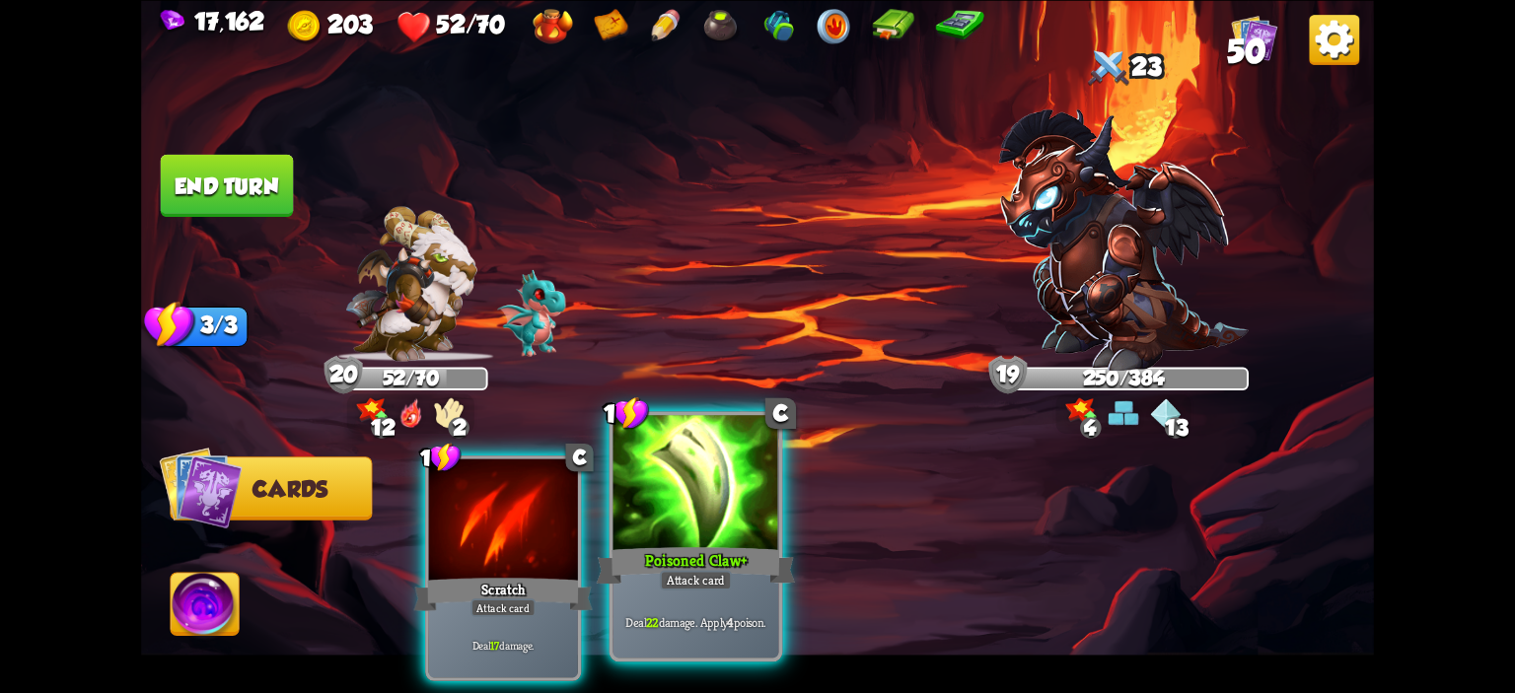
click at [684, 472] on div at bounding box center [696, 485] width 166 height 140
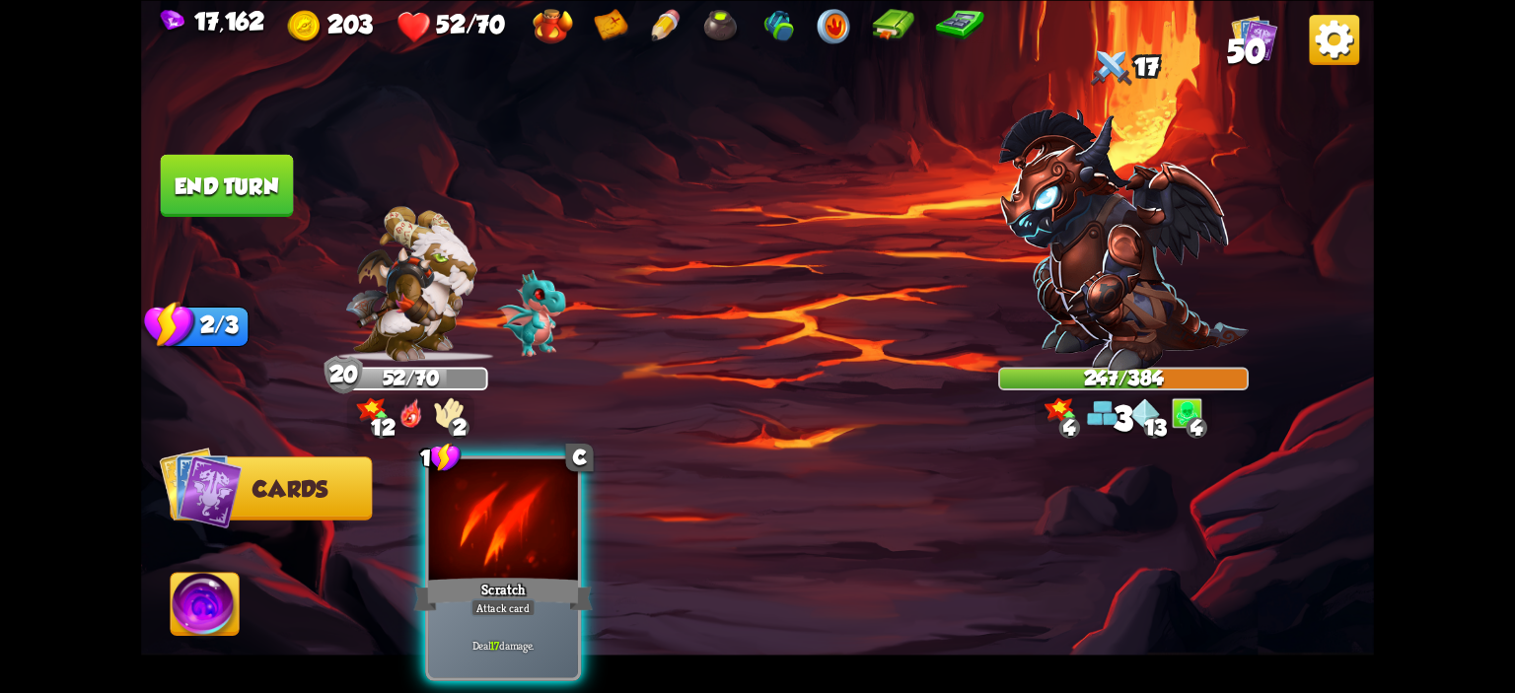
click at [537, 527] on div at bounding box center [503, 521] width 149 height 125
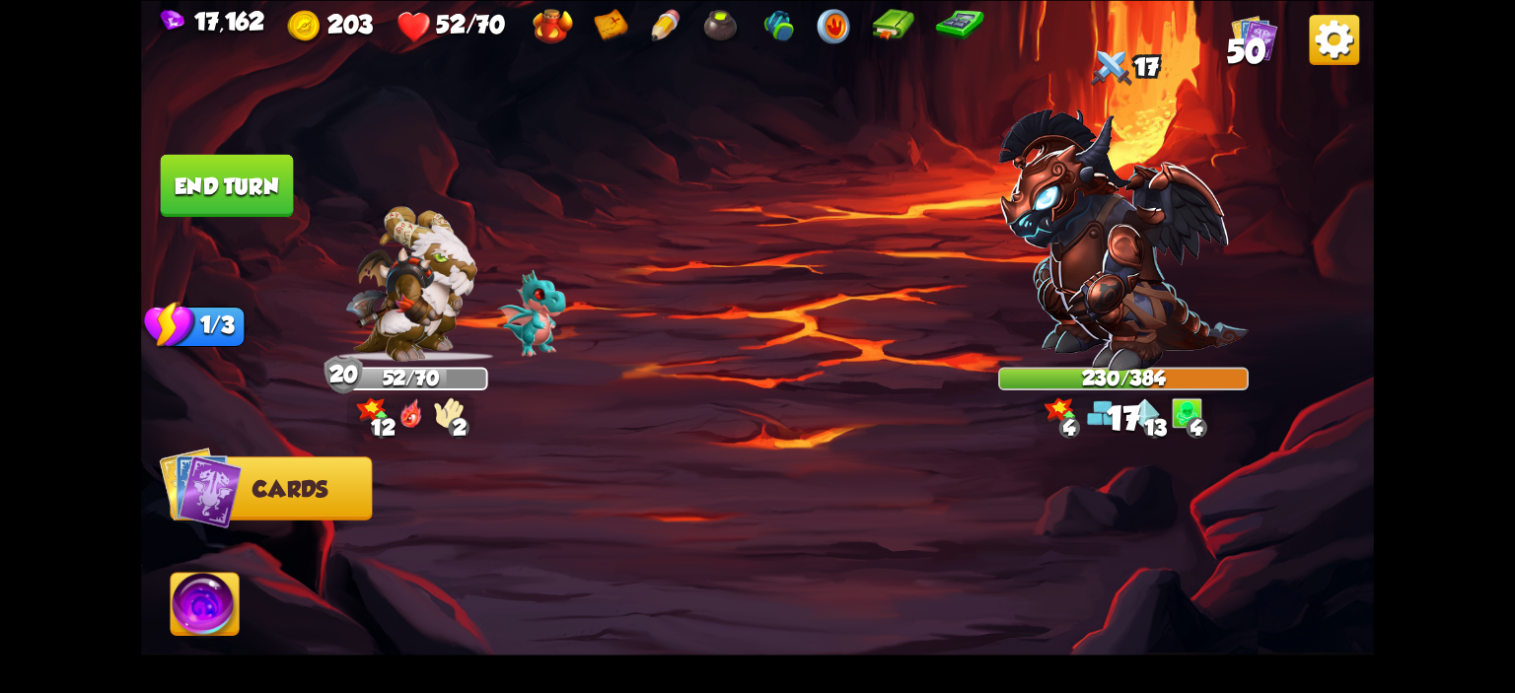
click at [251, 214] on button "End turn" at bounding box center [227, 185] width 133 height 62
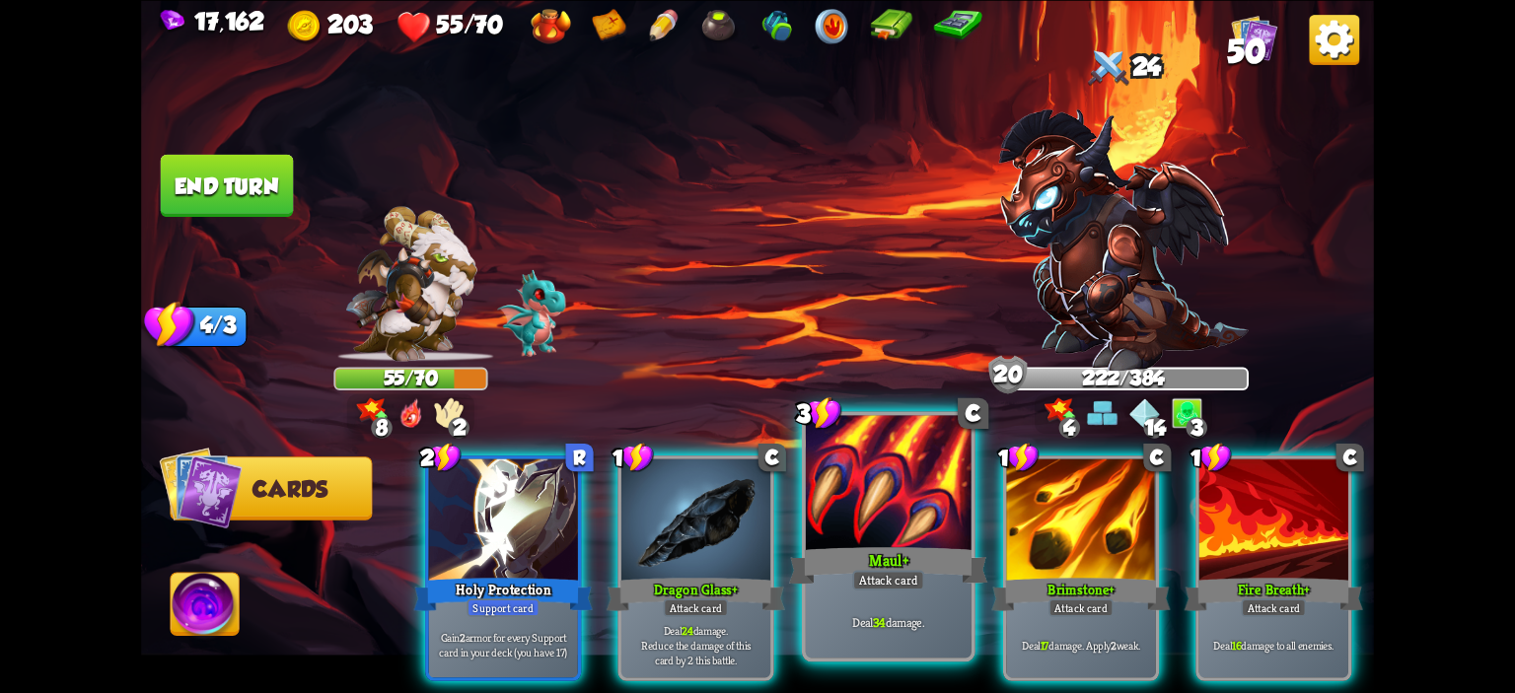
click at [830, 489] on div at bounding box center [889, 485] width 166 height 140
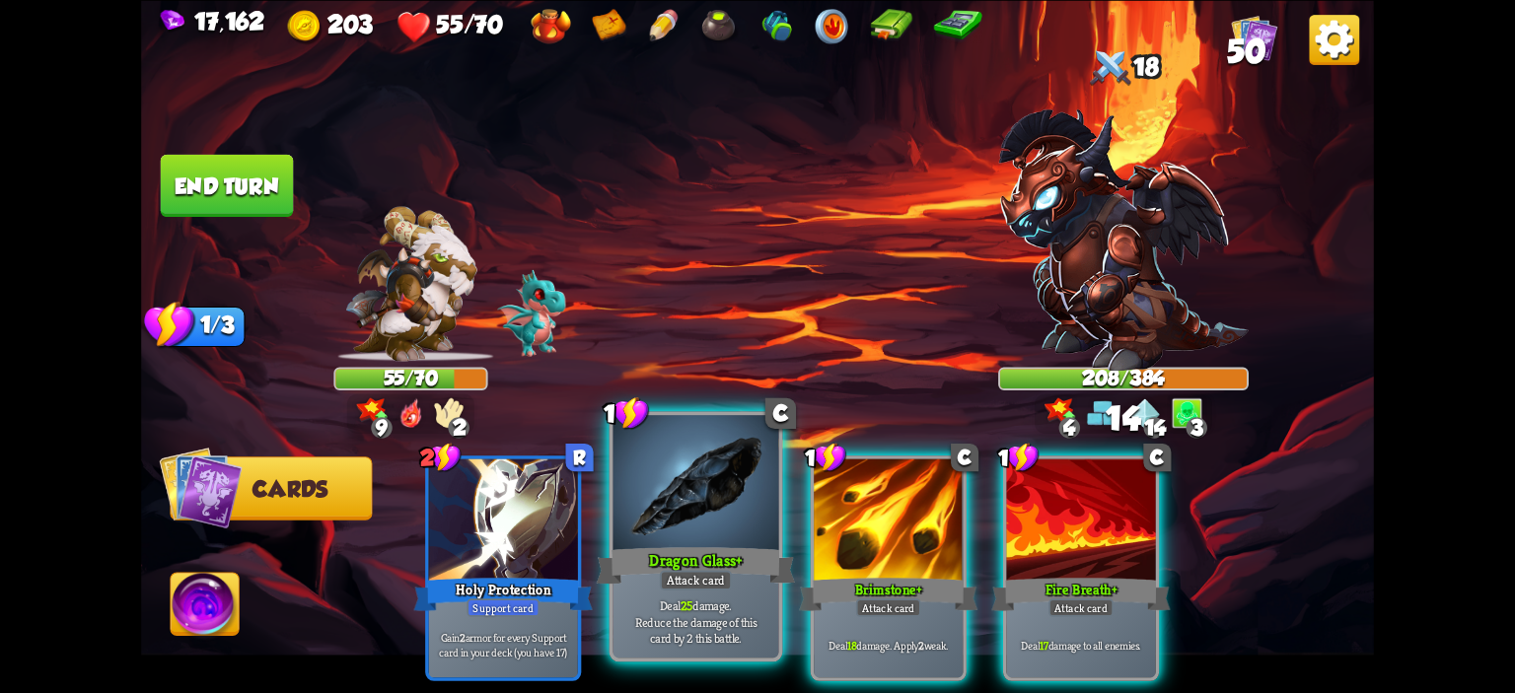
click at [690, 490] on div at bounding box center [696, 485] width 166 height 140
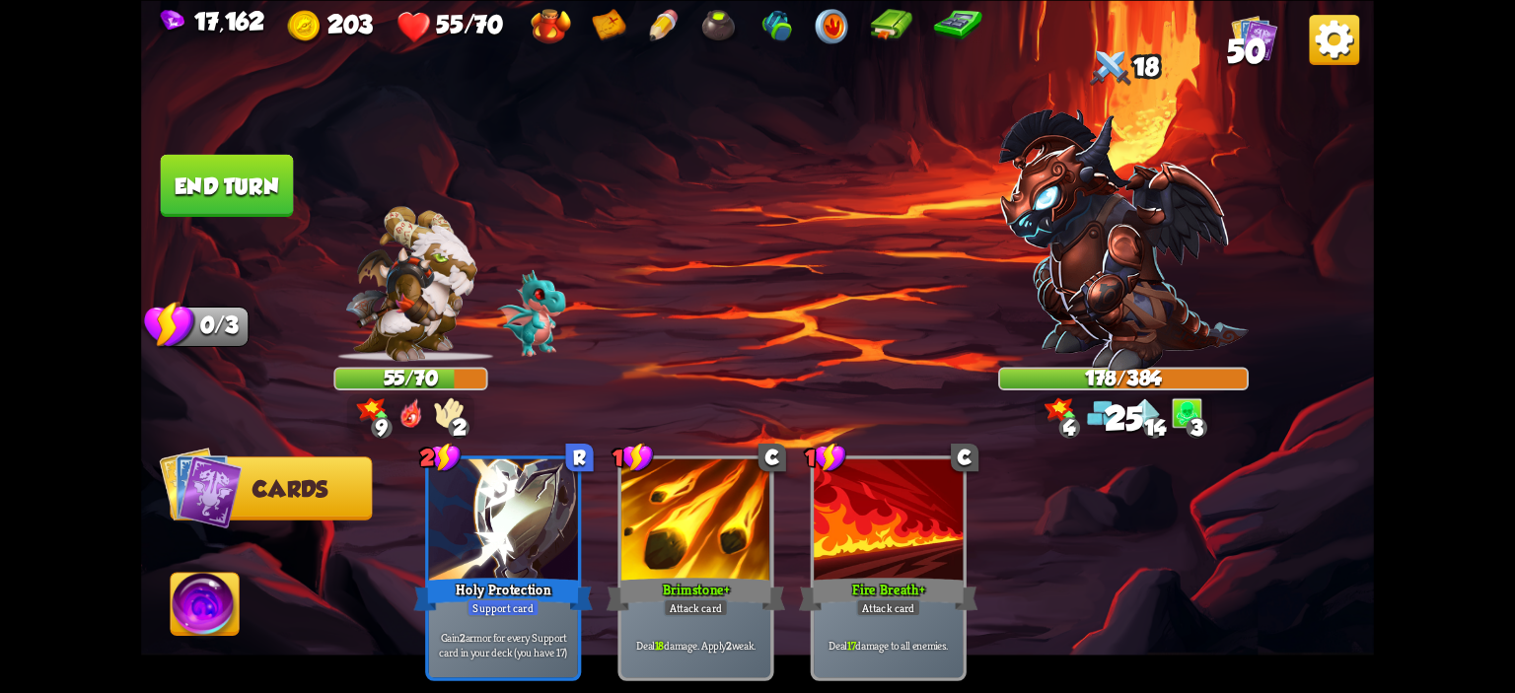
click at [237, 195] on button "End turn" at bounding box center [227, 185] width 133 height 62
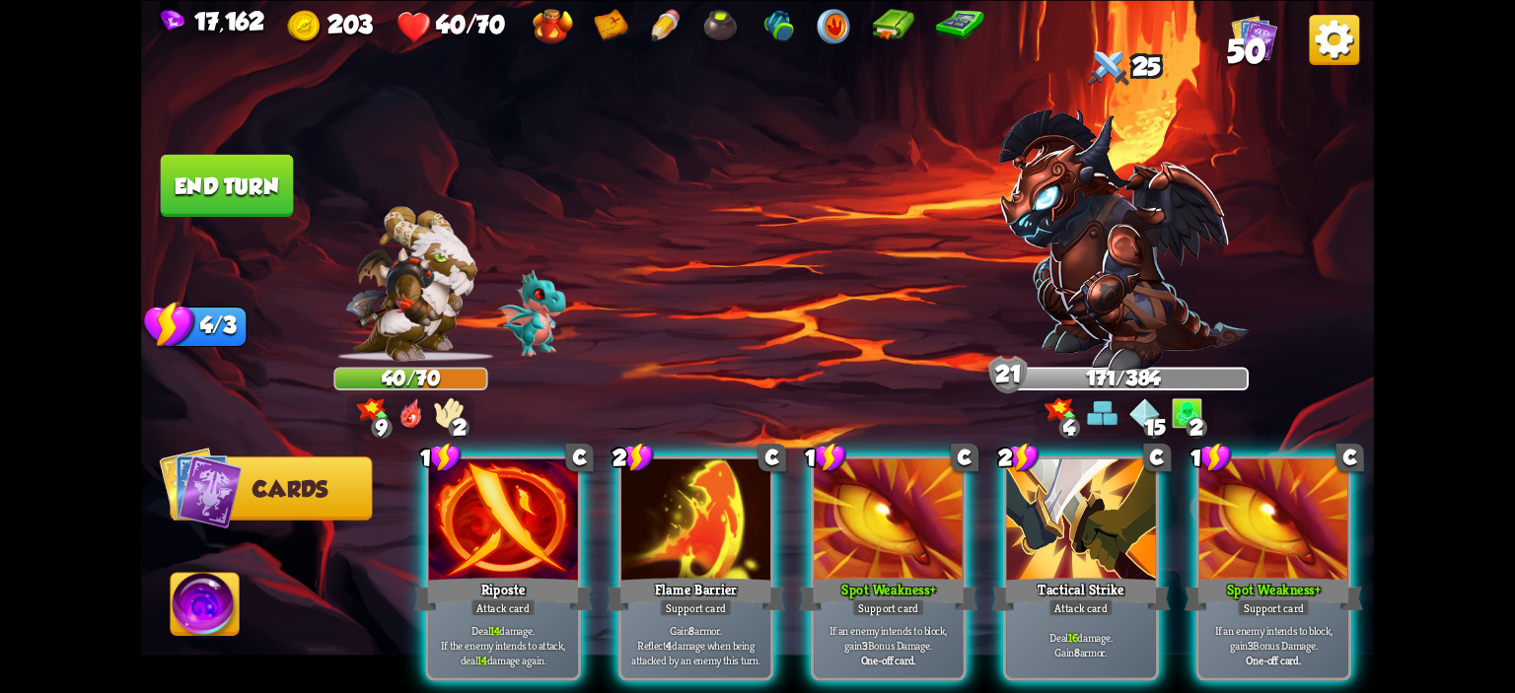
click at [1016, 479] on div at bounding box center [1080, 521] width 149 height 125
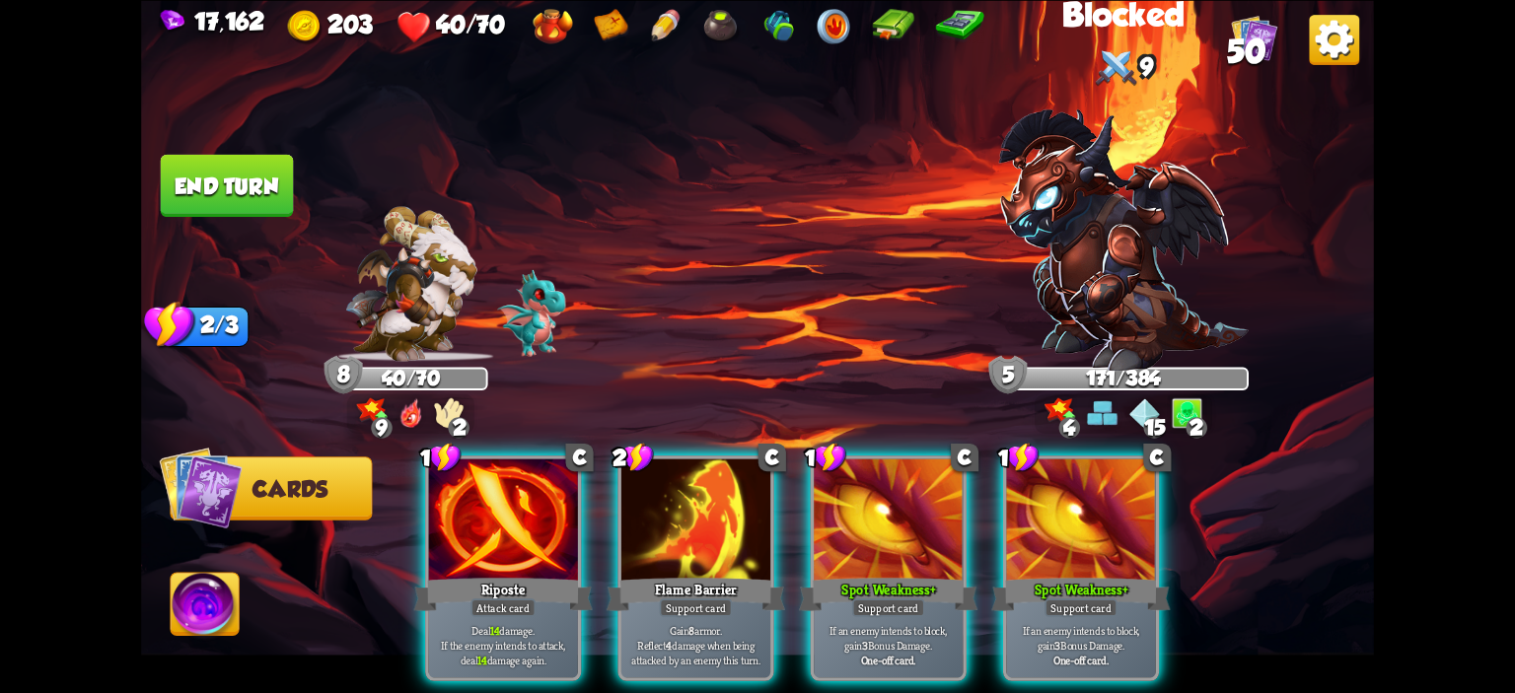
click at [481, 465] on div at bounding box center [503, 521] width 149 height 125
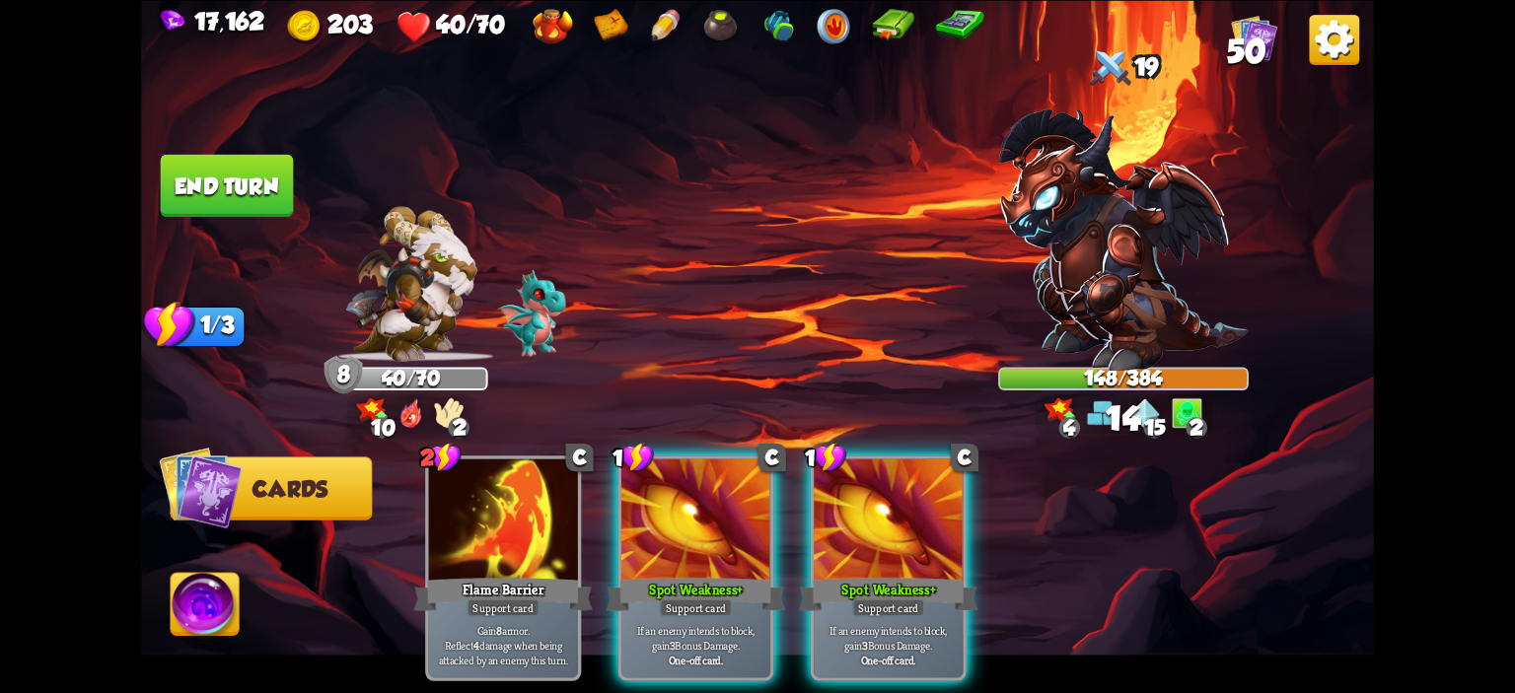
click at [212, 154] on button "End turn" at bounding box center [227, 185] width 133 height 62
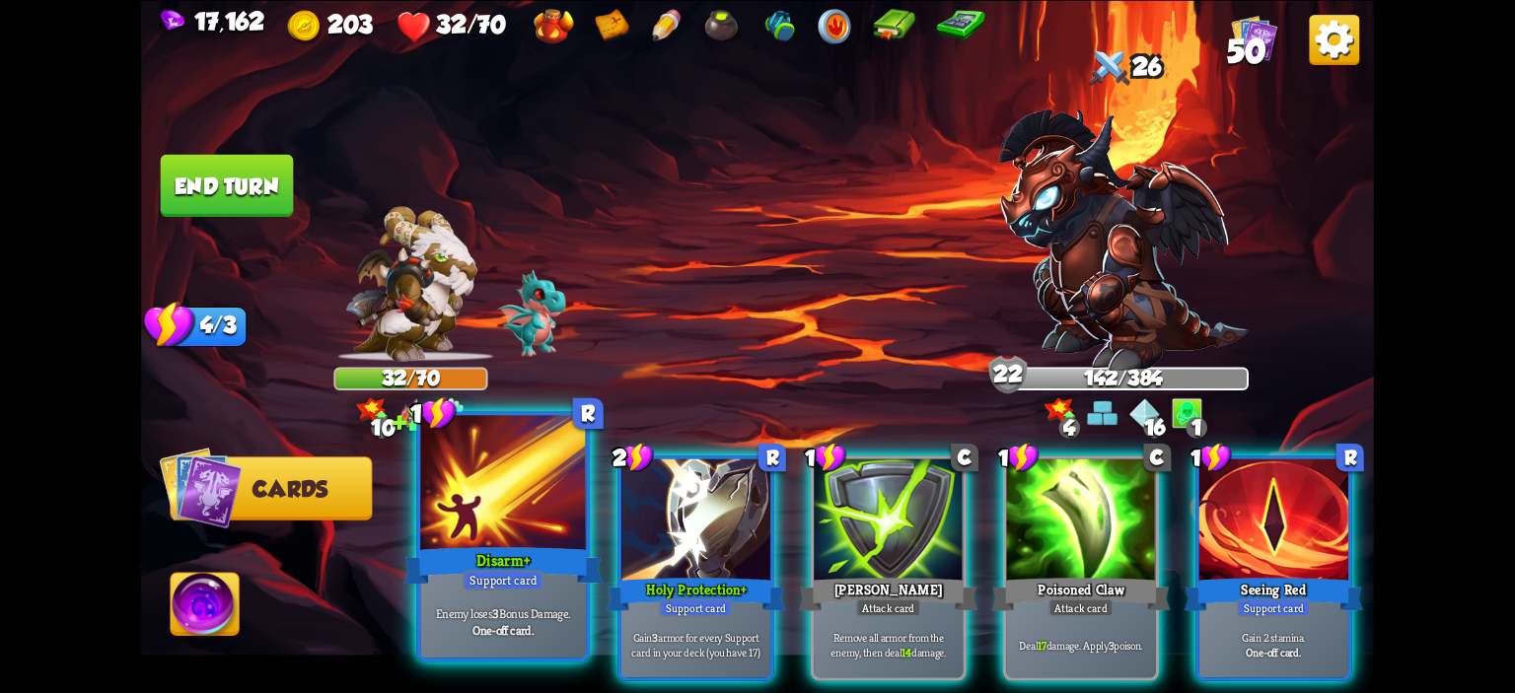
click at [524, 469] on div at bounding box center [503, 485] width 166 height 140
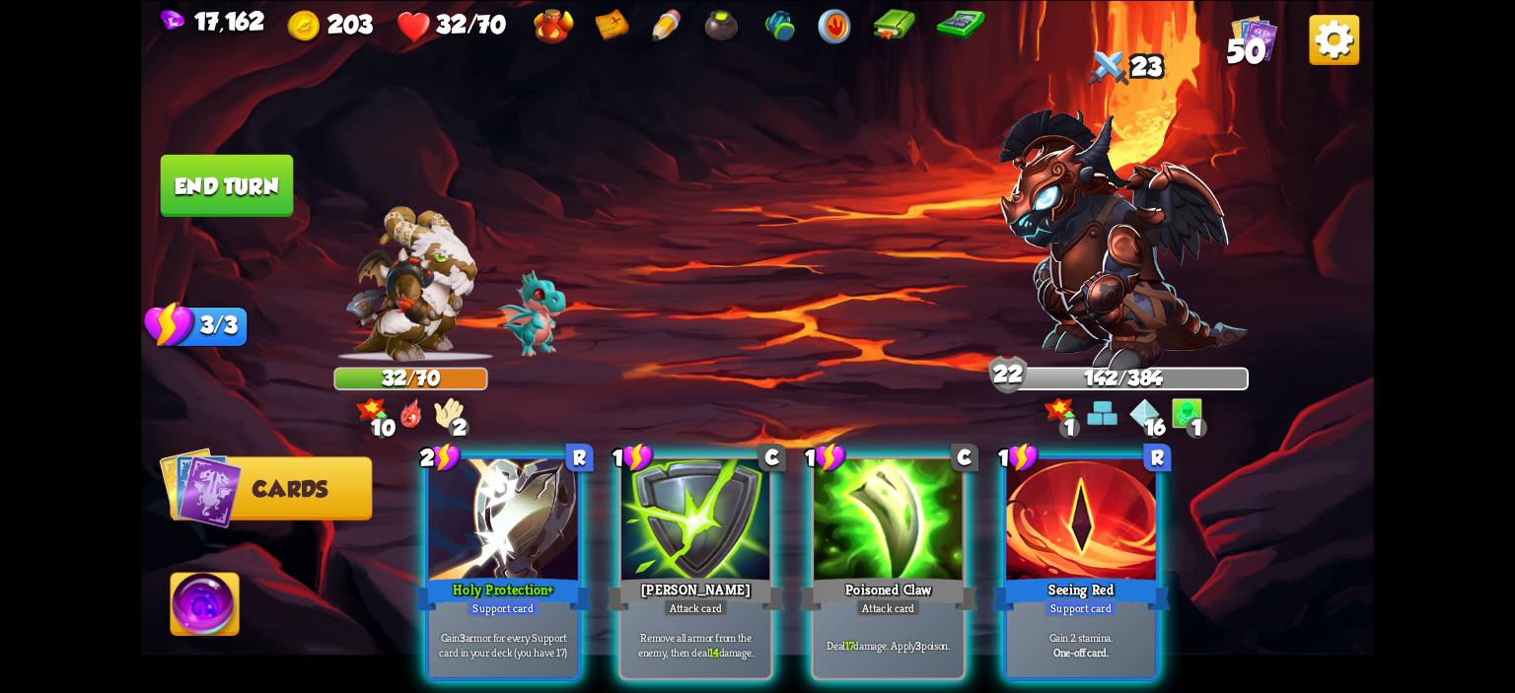
click at [524, 469] on div at bounding box center [503, 521] width 149 height 125
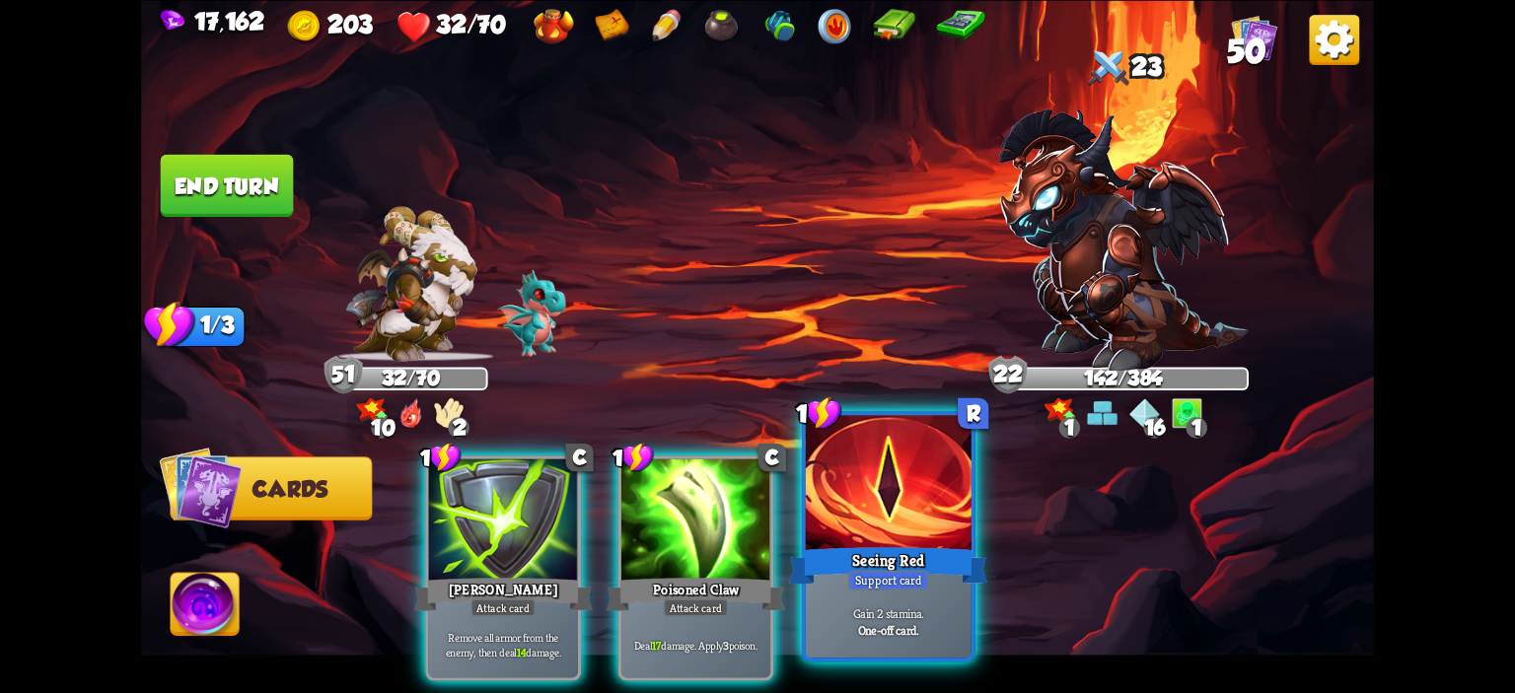
click at [849, 504] on div at bounding box center [889, 485] width 166 height 140
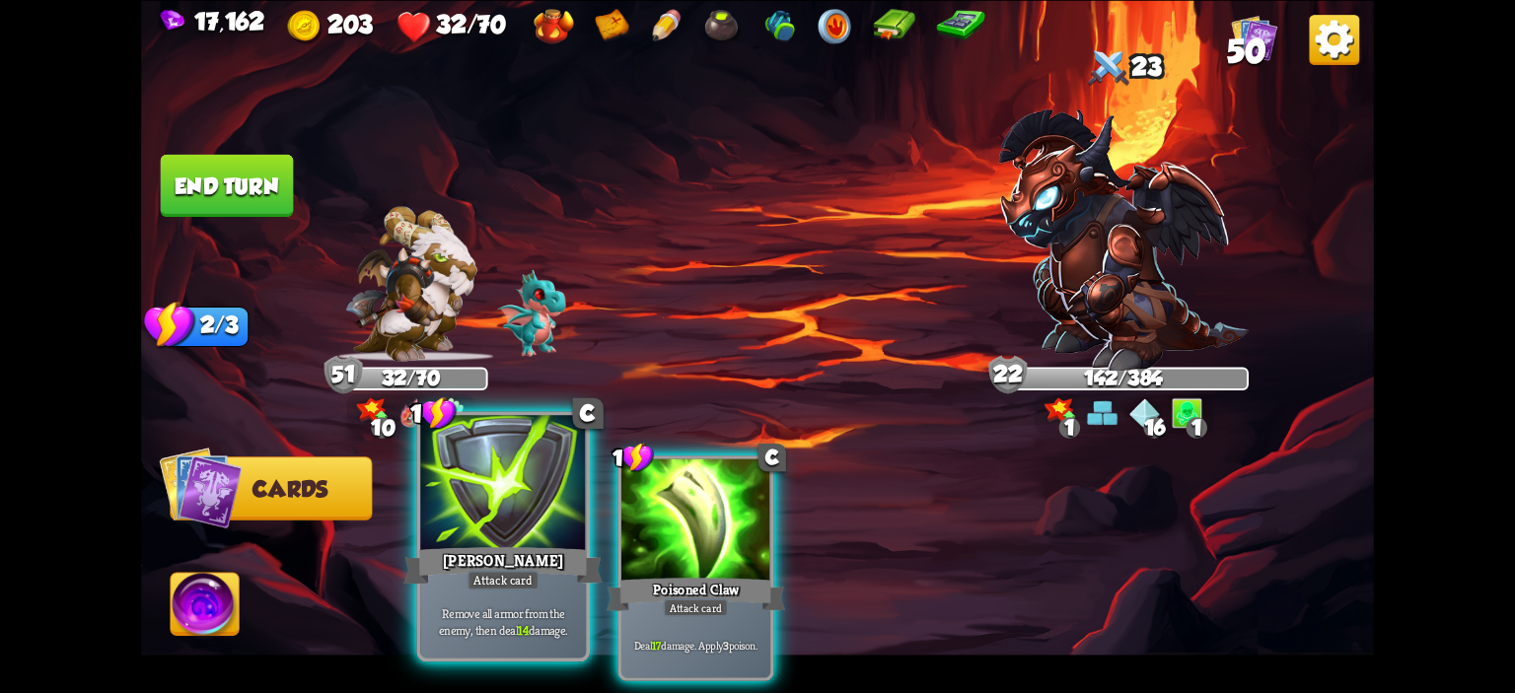
click at [552, 504] on div at bounding box center [503, 485] width 166 height 140
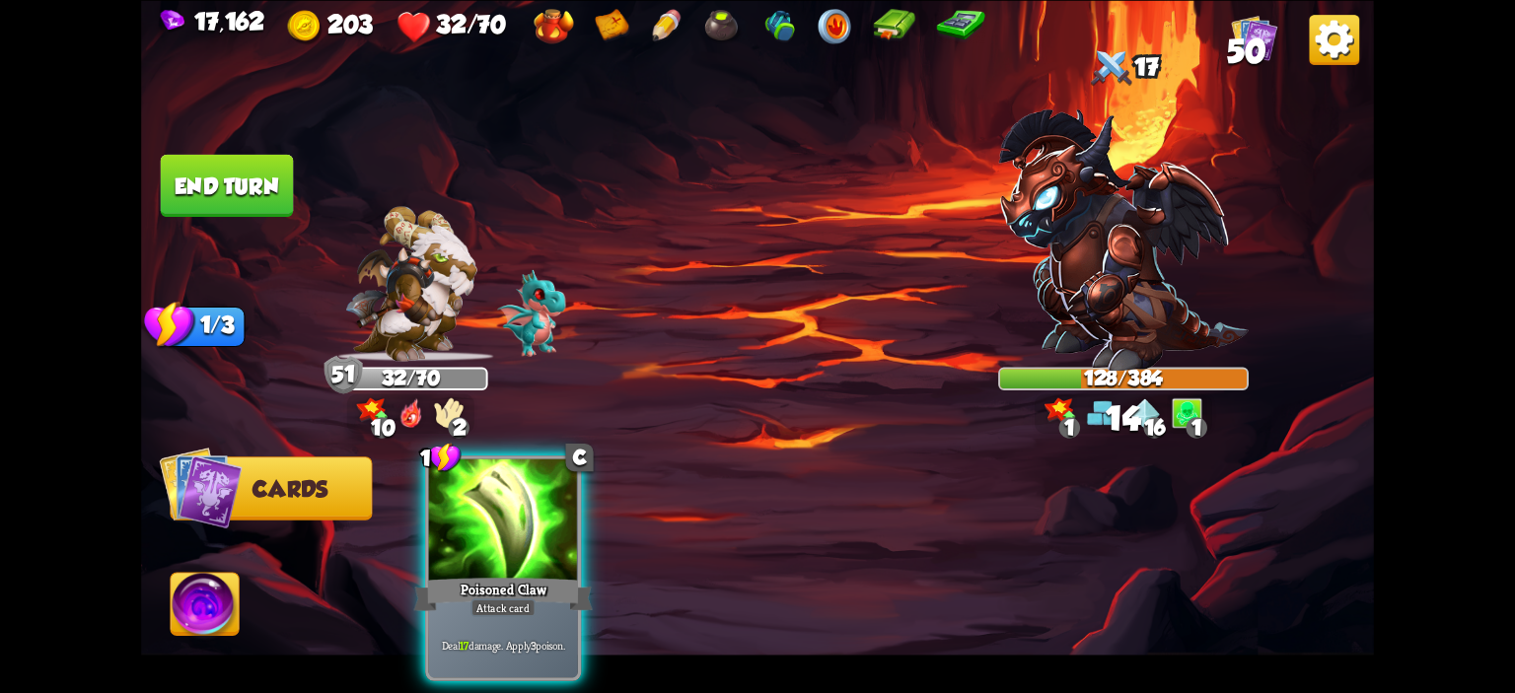
click at [552, 504] on div at bounding box center [503, 521] width 149 height 125
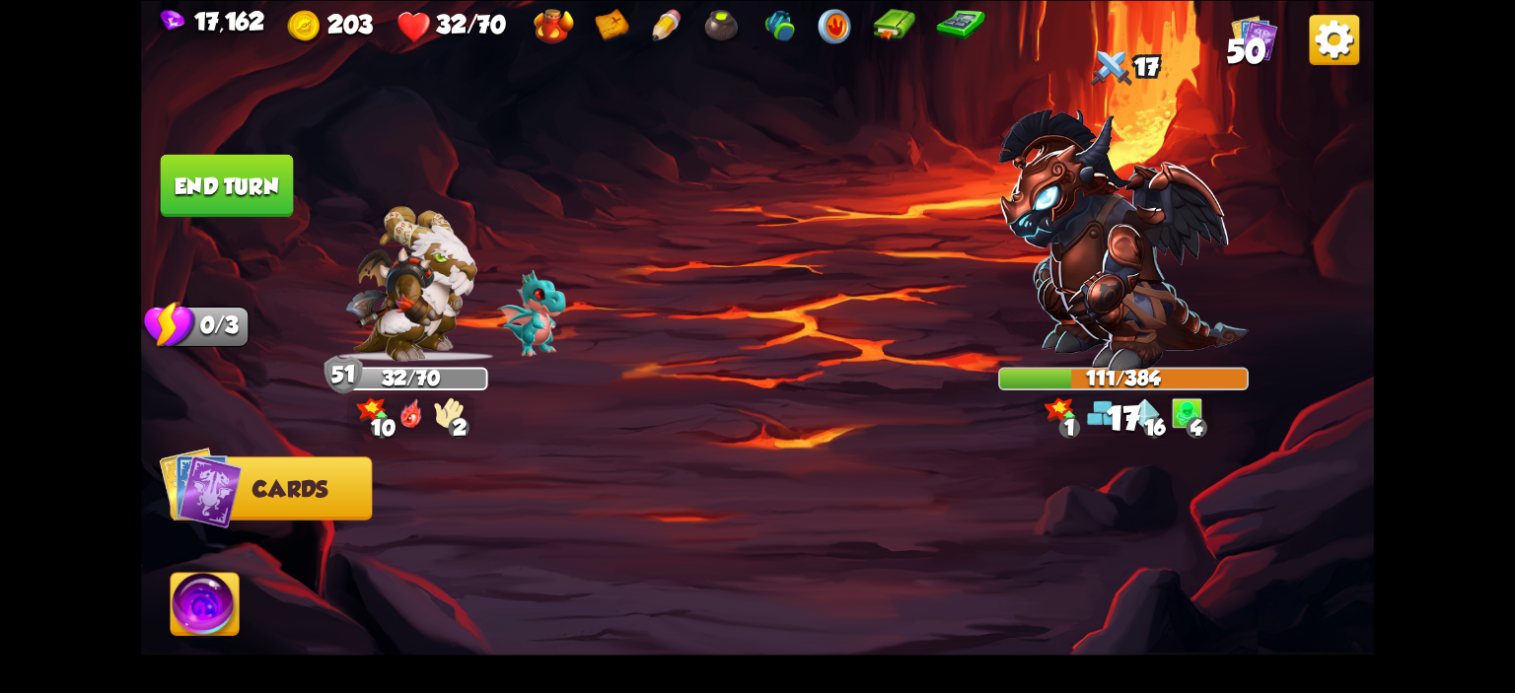
click at [198, 167] on button "End turn" at bounding box center [227, 185] width 133 height 62
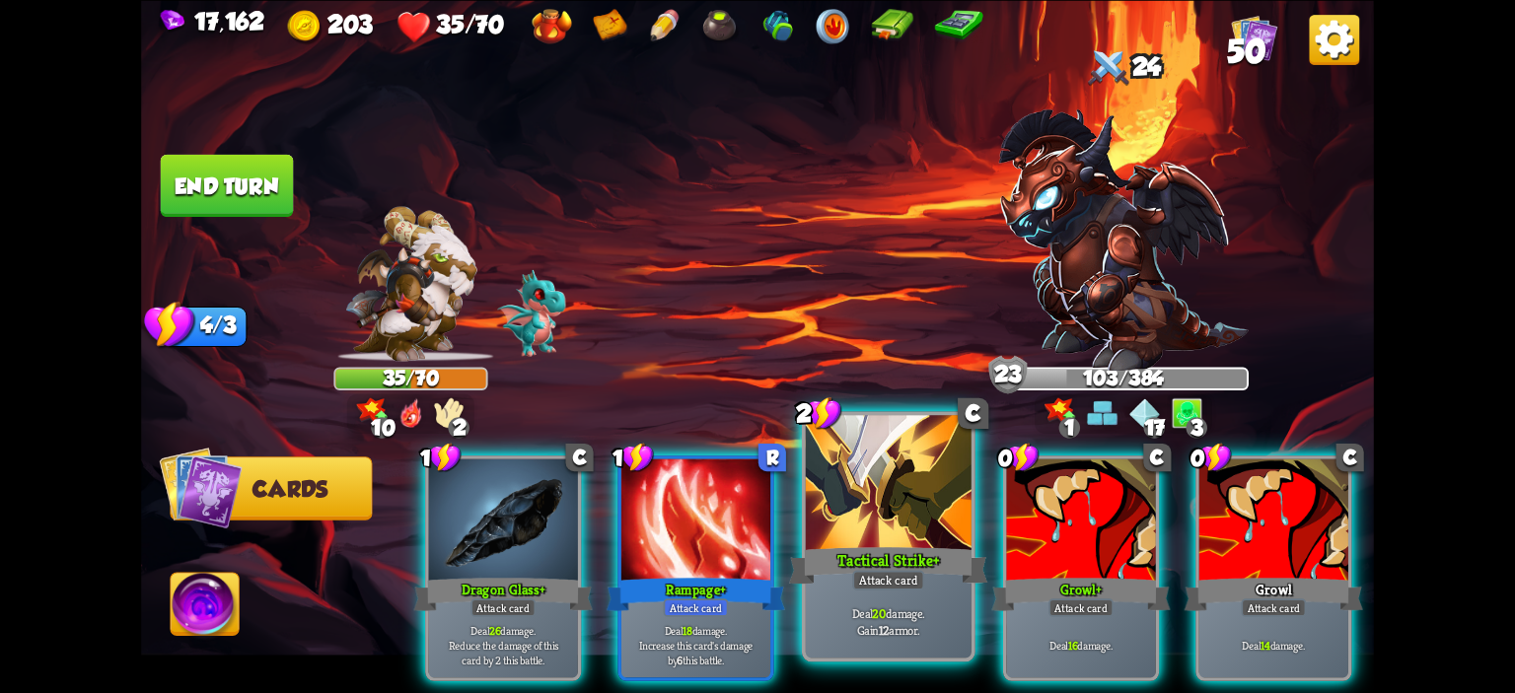
click at [888, 508] on div at bounding box center [889, 485] width 166 height 140
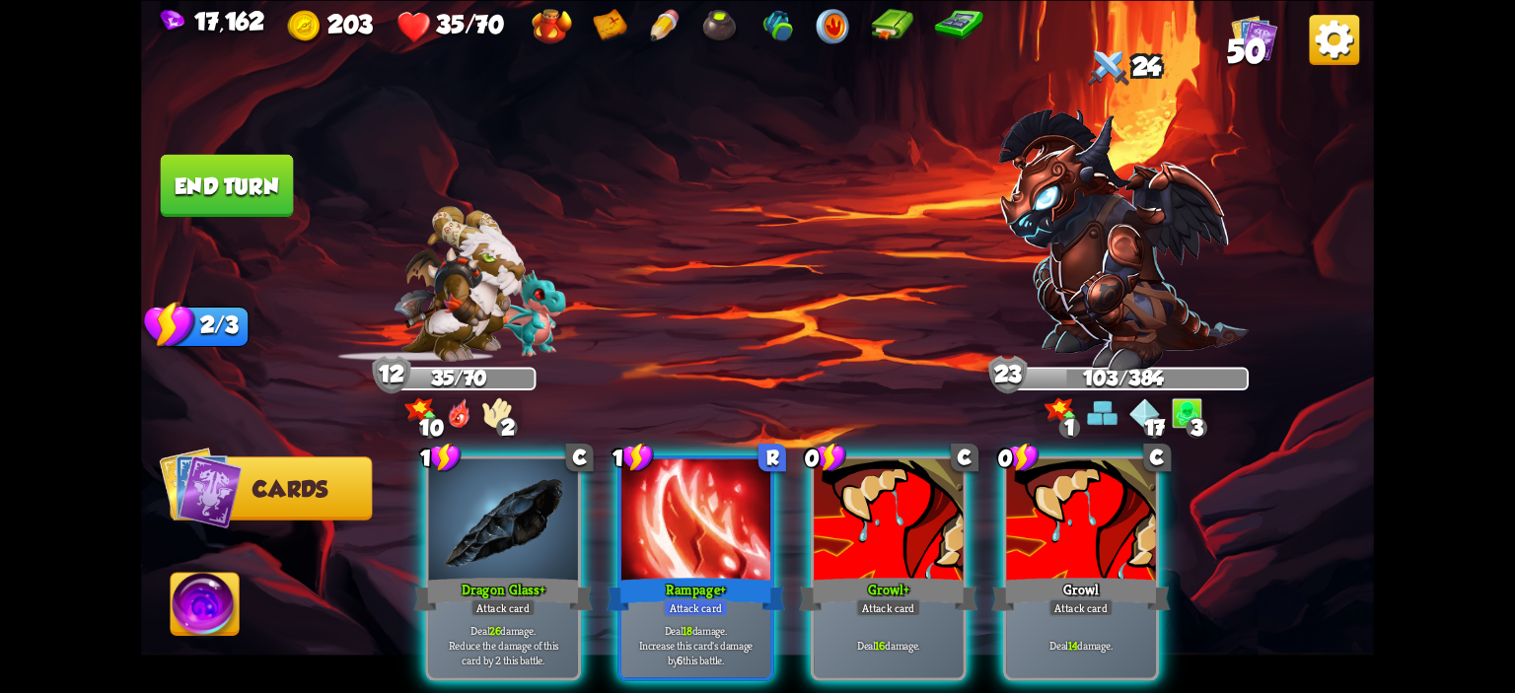
click at [888, 508] on div at bounding box center [888, 521] width 149 height 125
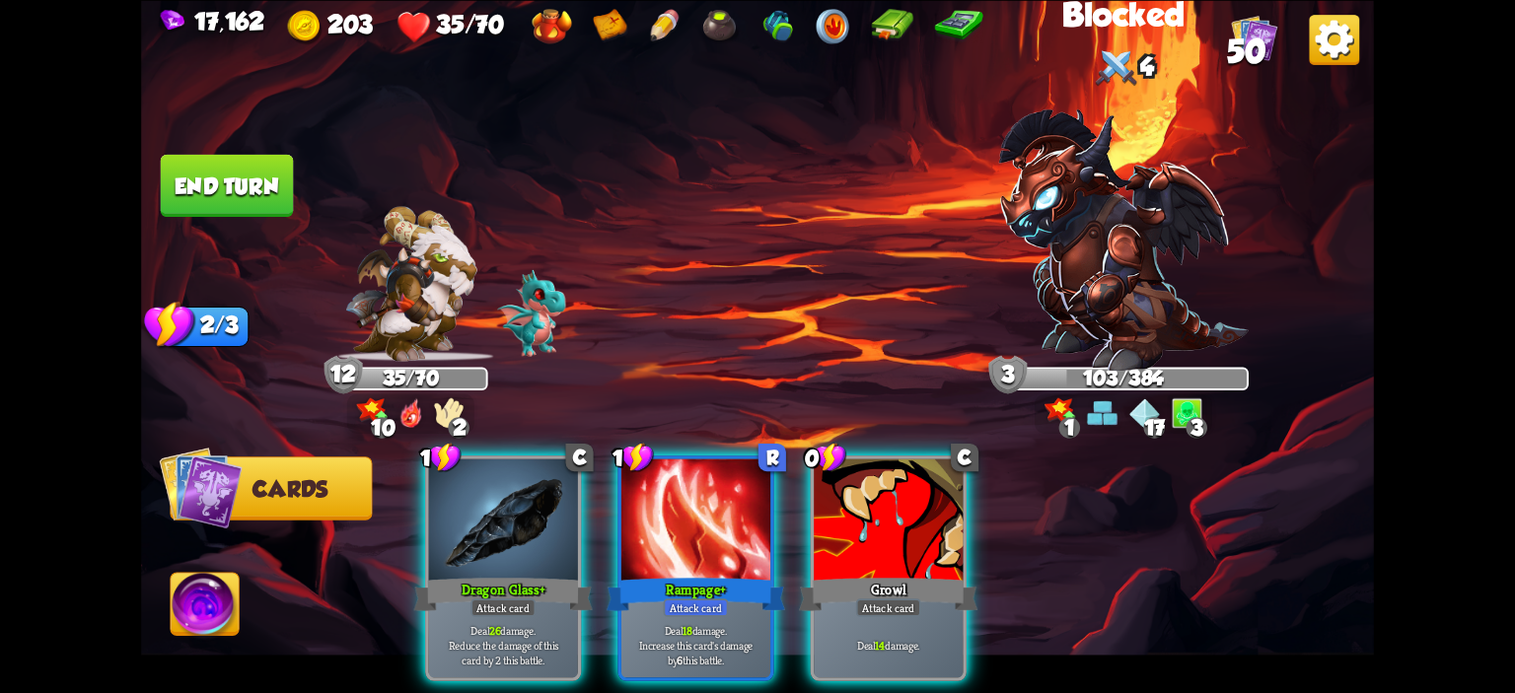
click at [888, 508] on div "1 C Dragon Glass+ Attack card Deal 26 damage. Reduce the damage of this card by…" at bounding box center [881, 540] width 986 height 308
click at [888, 508] on div at bounding box center [888, 521] width 149 height 125
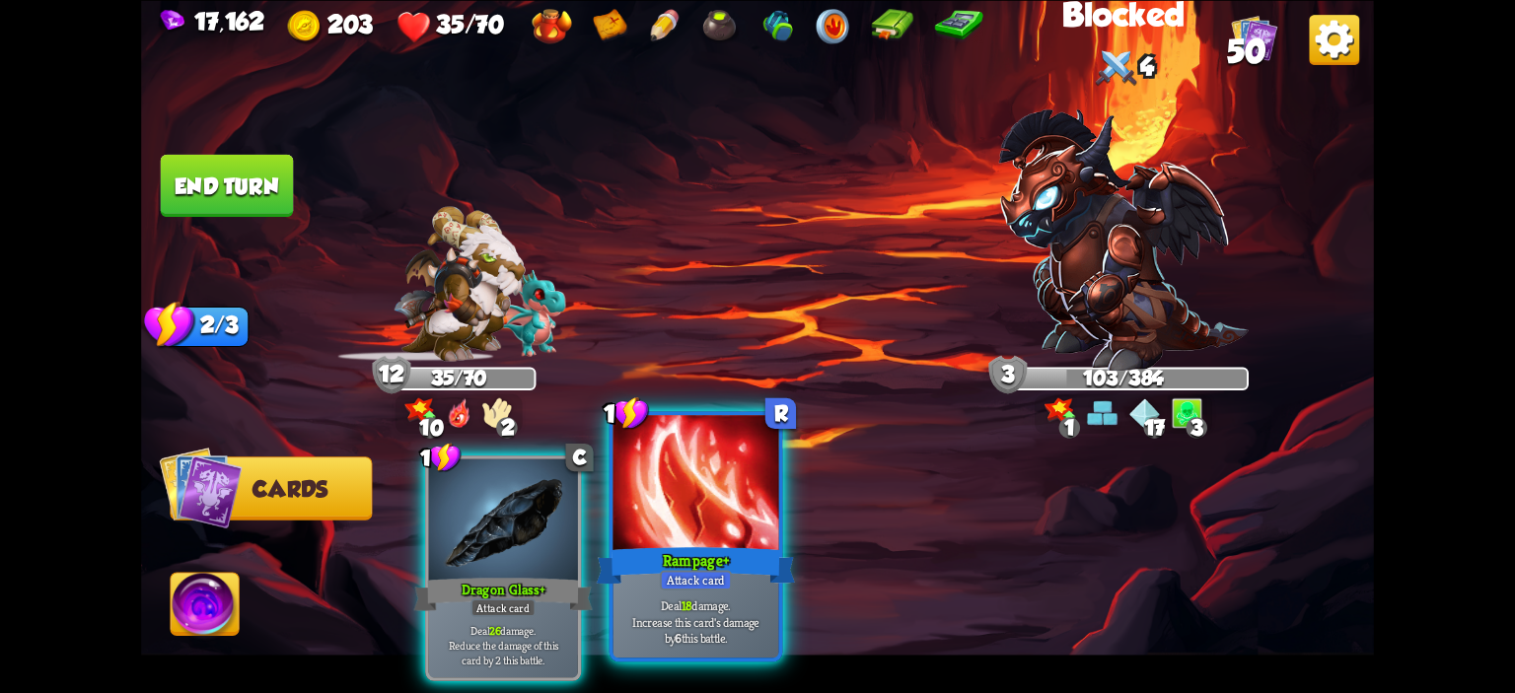
click at [746, 516] on div at bounding box center [696, 485] width 166 height 140
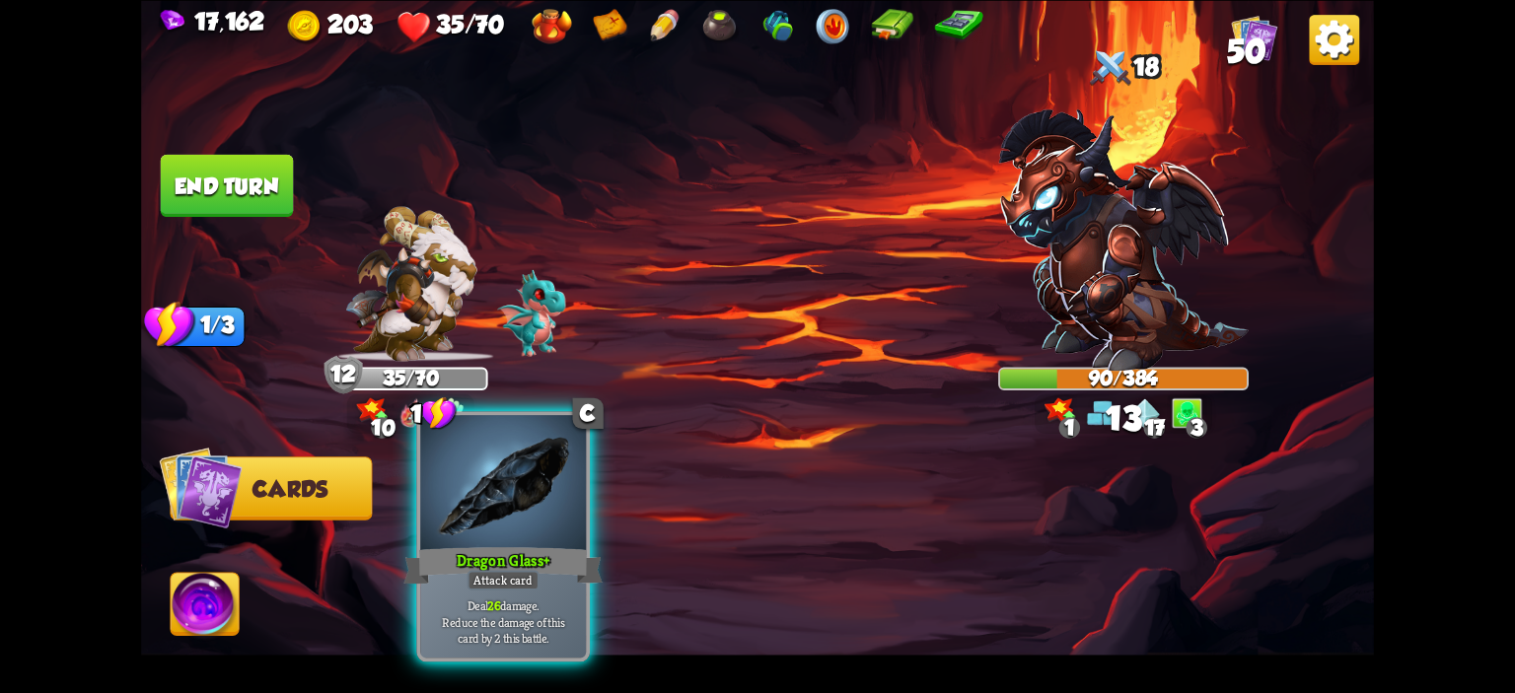
click at [552, 520] on div at bounding box center [503, 485] width 166 height 140
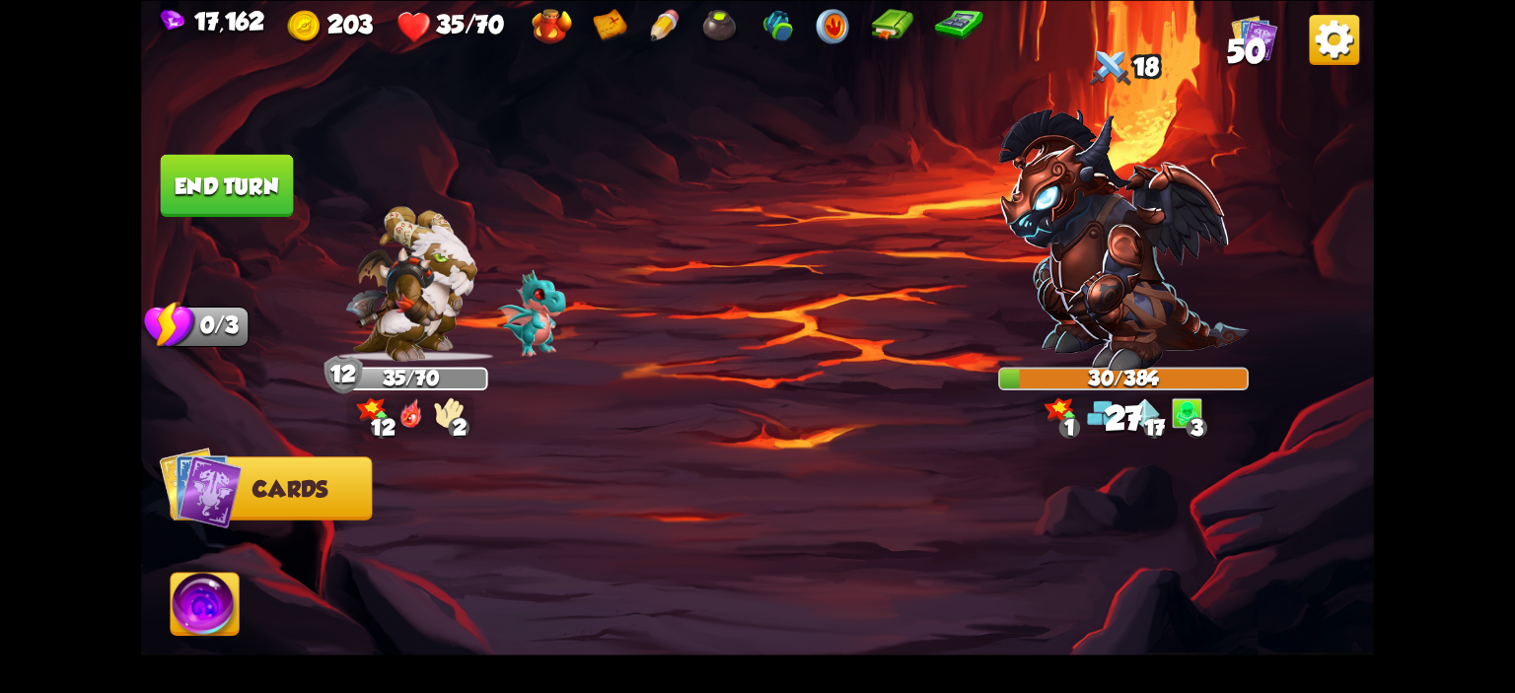
click at [213, 583] on img at bounding box center [205, 607] width 68 height 69
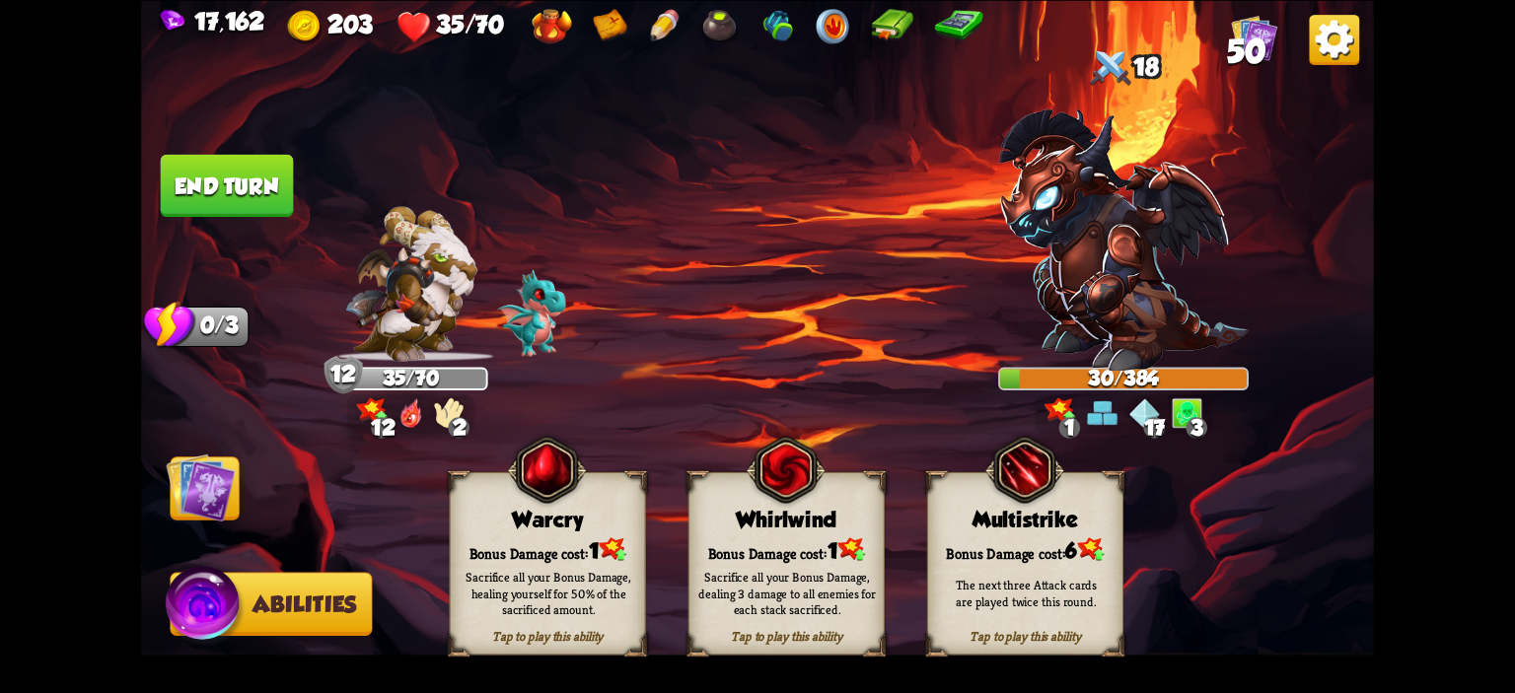
click at [889, 480] on span at bounding box center [874, 487] width 36 height 39
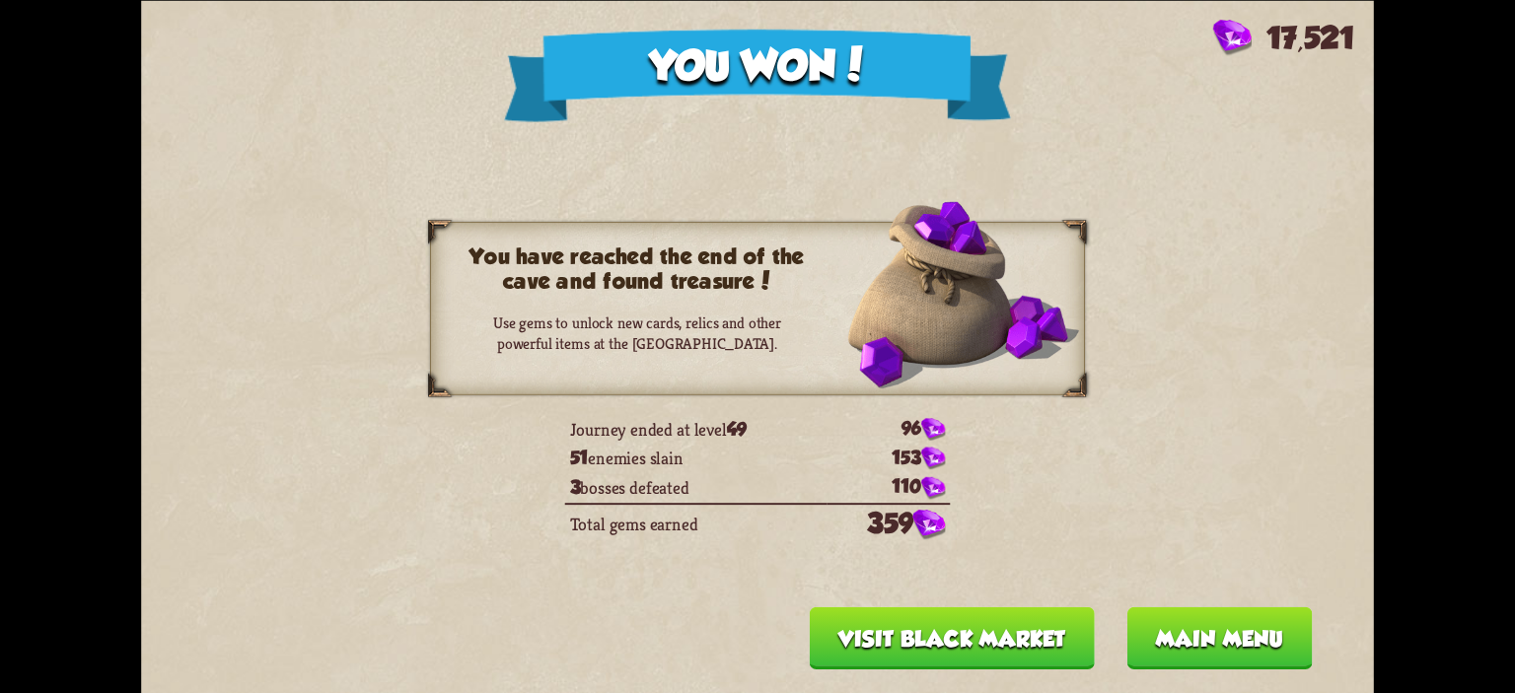
click at [1192, 617] on button "Main menu" at bounding box center [1218, 638] width 185 height 62
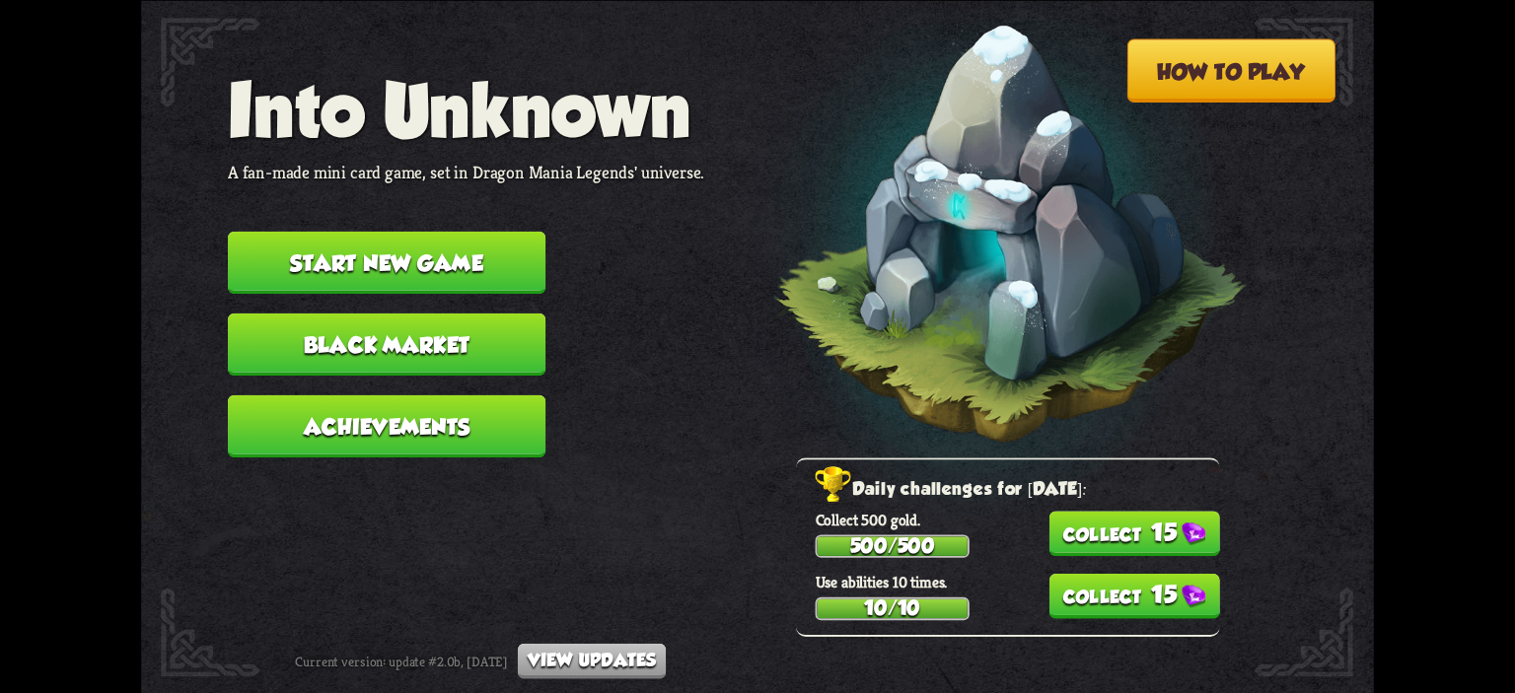
click at [1085, 520] on button "15" at bounding box center [1133, 533] width 171 height 45
click at [1109, 598] on button "15" at bounding box center [1133, 595] width 171 height 45
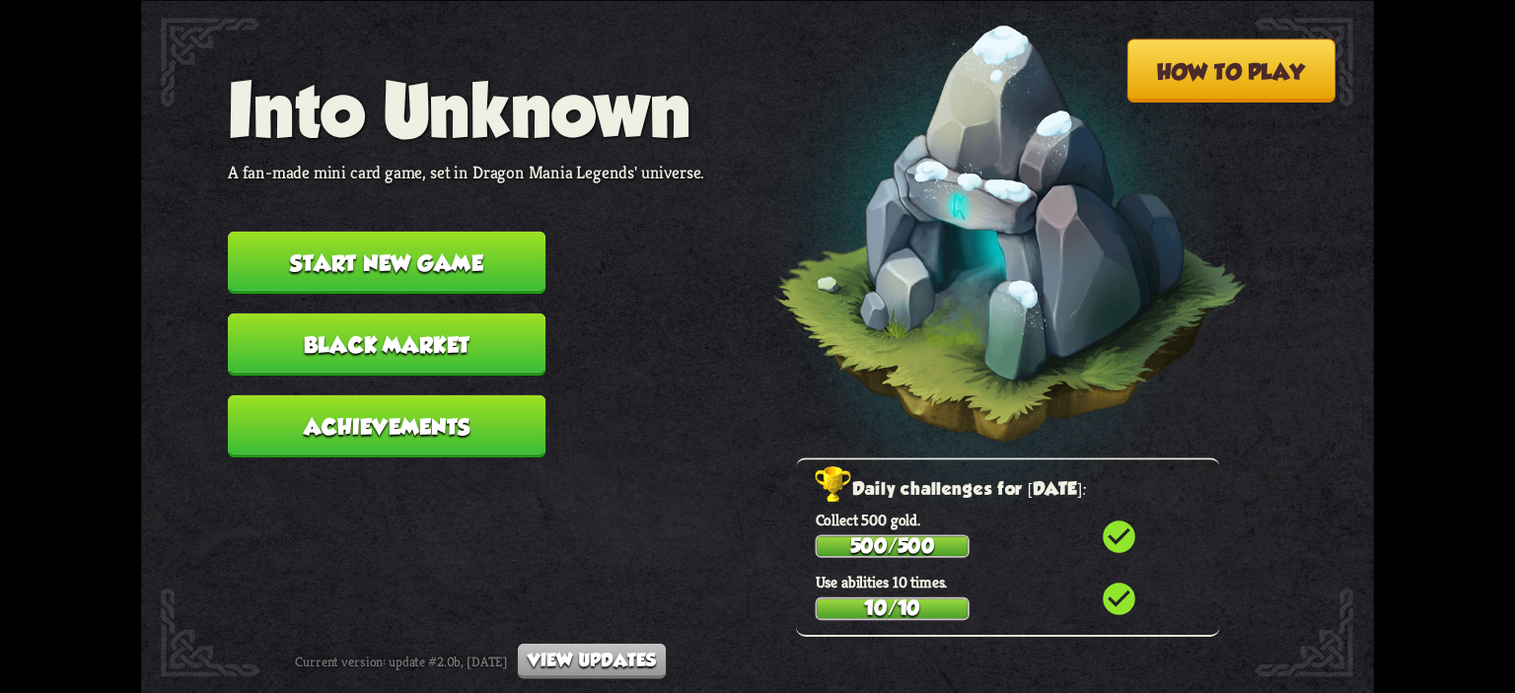
click at [498, 334] on button "Black Market" at bounding box center [387, 344] width 318 height 62
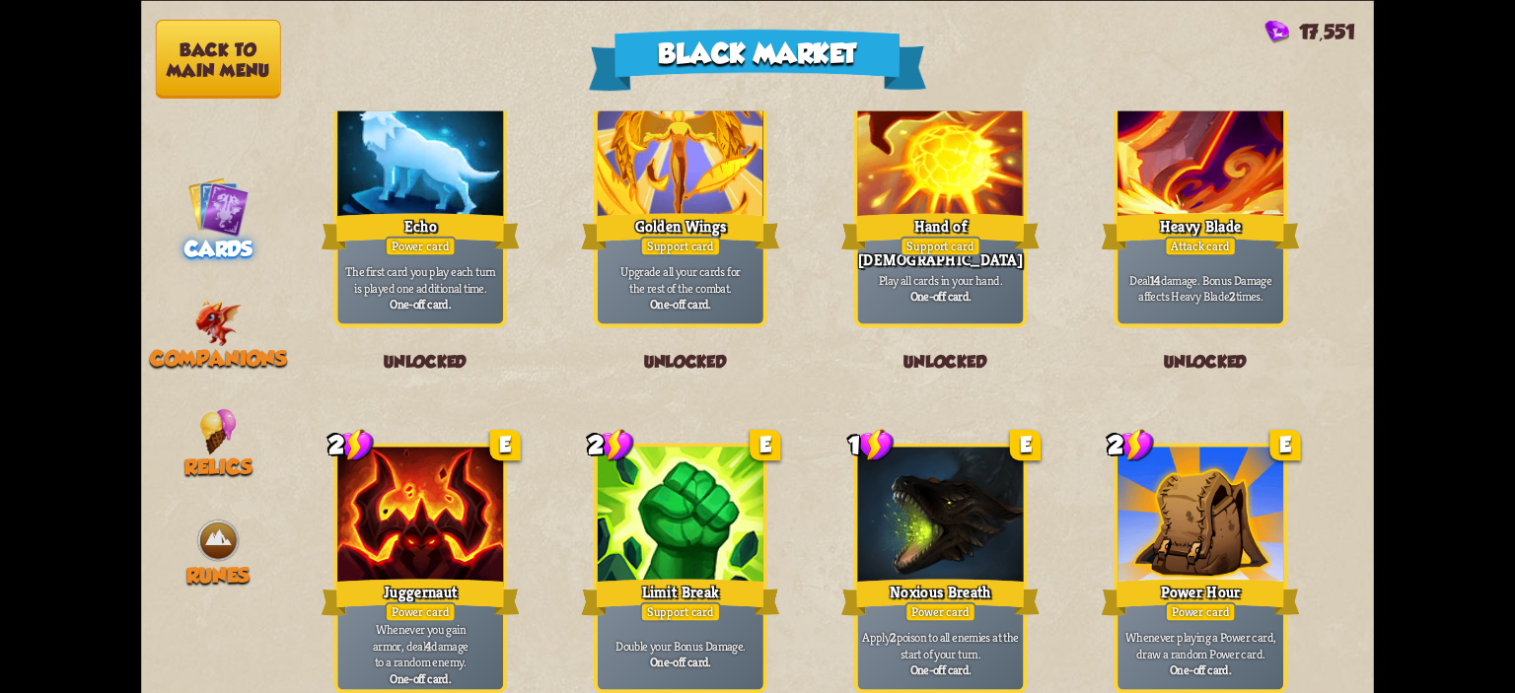
scroll to position [2051, 0]
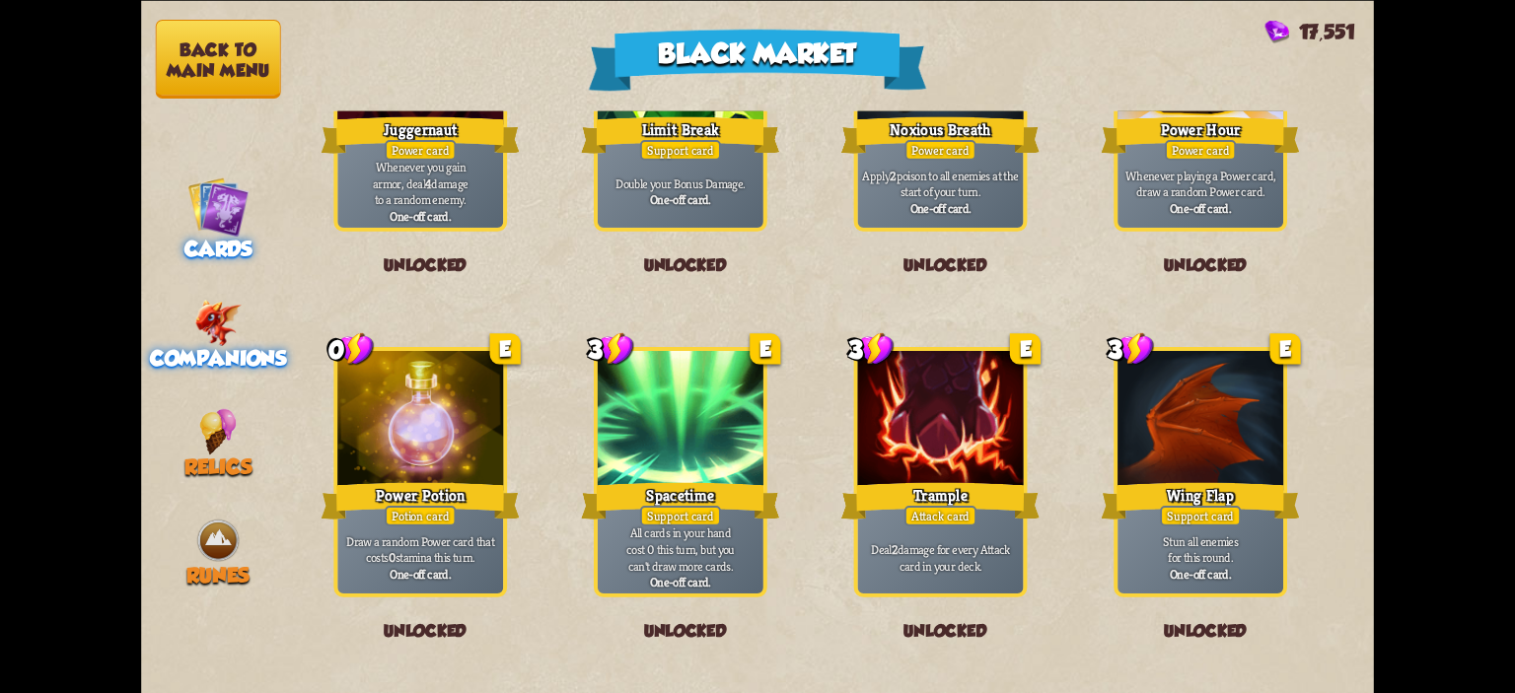
click at [218, 331] on img at bounding box center [217, 323] width 47 height 46
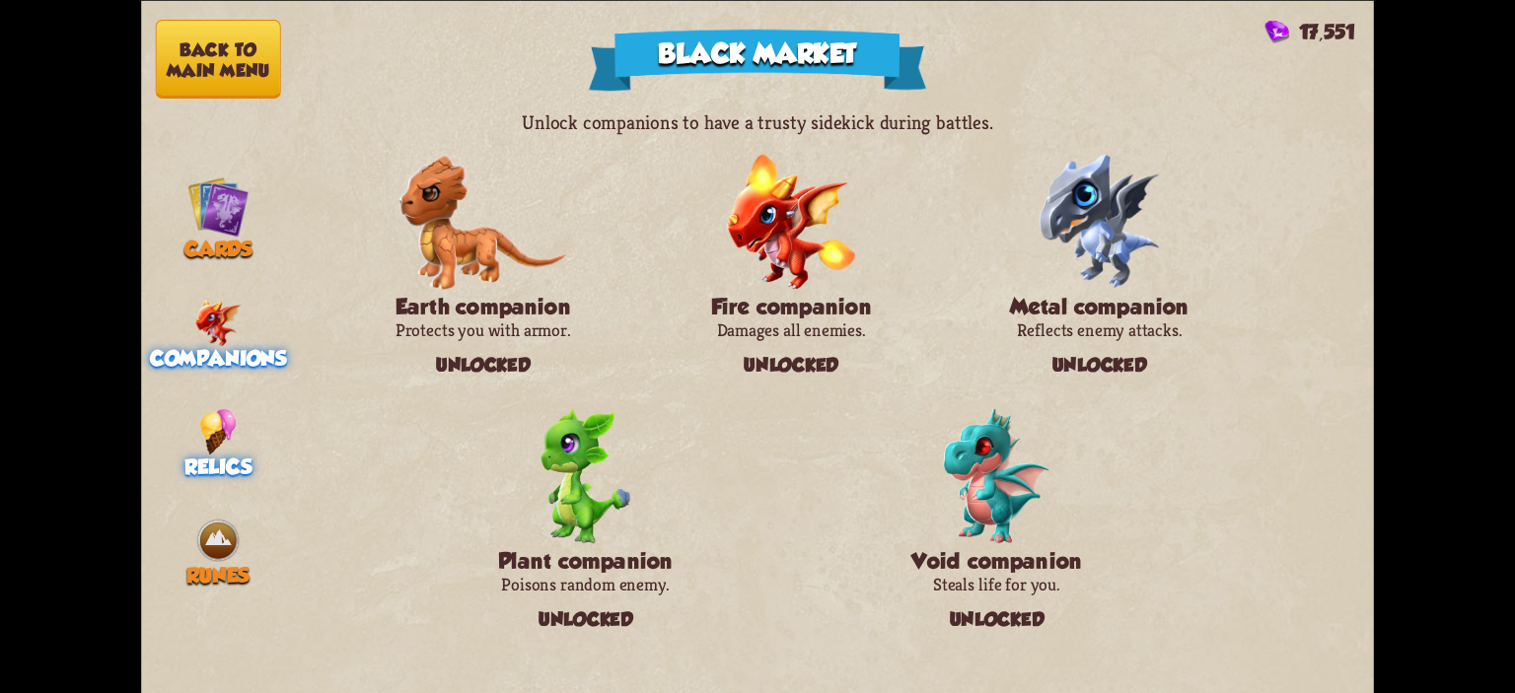
click at [239, 457] on span "Relics" at bounding box center [217, 467] width 67 height 24
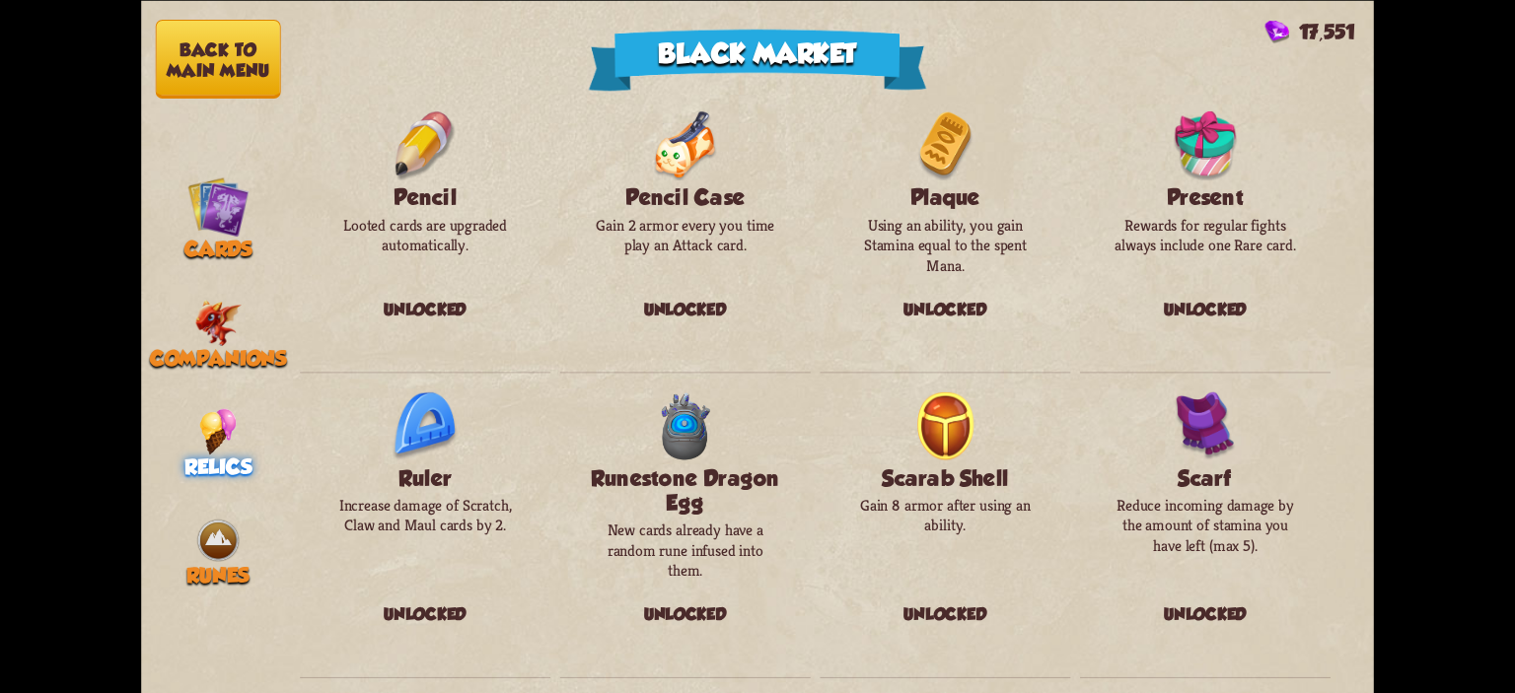
scroll to position [2170, 0]
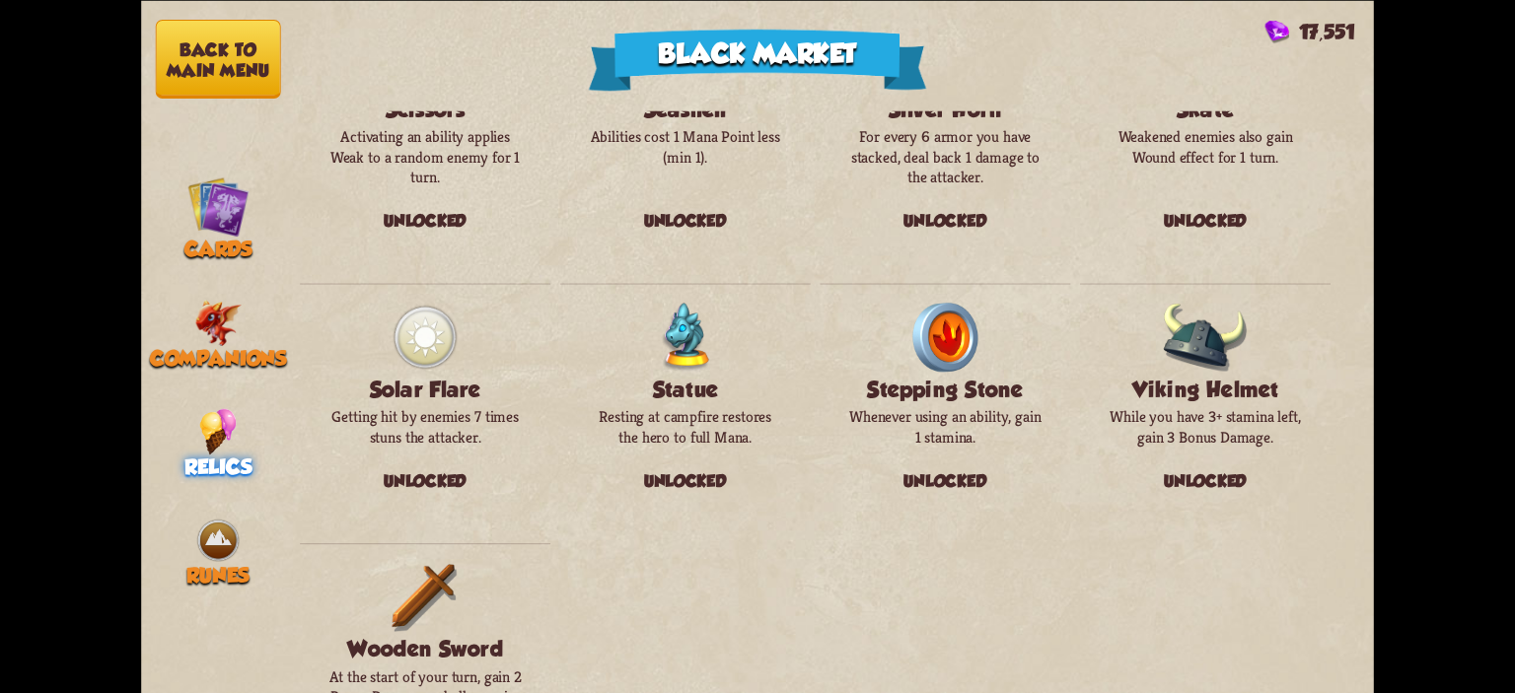
click at [213, 504] on nav "Back to main menu Cards Companions Relics Runes" at bounding box center [218, 346] width 154 height 693
click at [214, 517] on img at bounding box center [218, 540] width 46 height 46
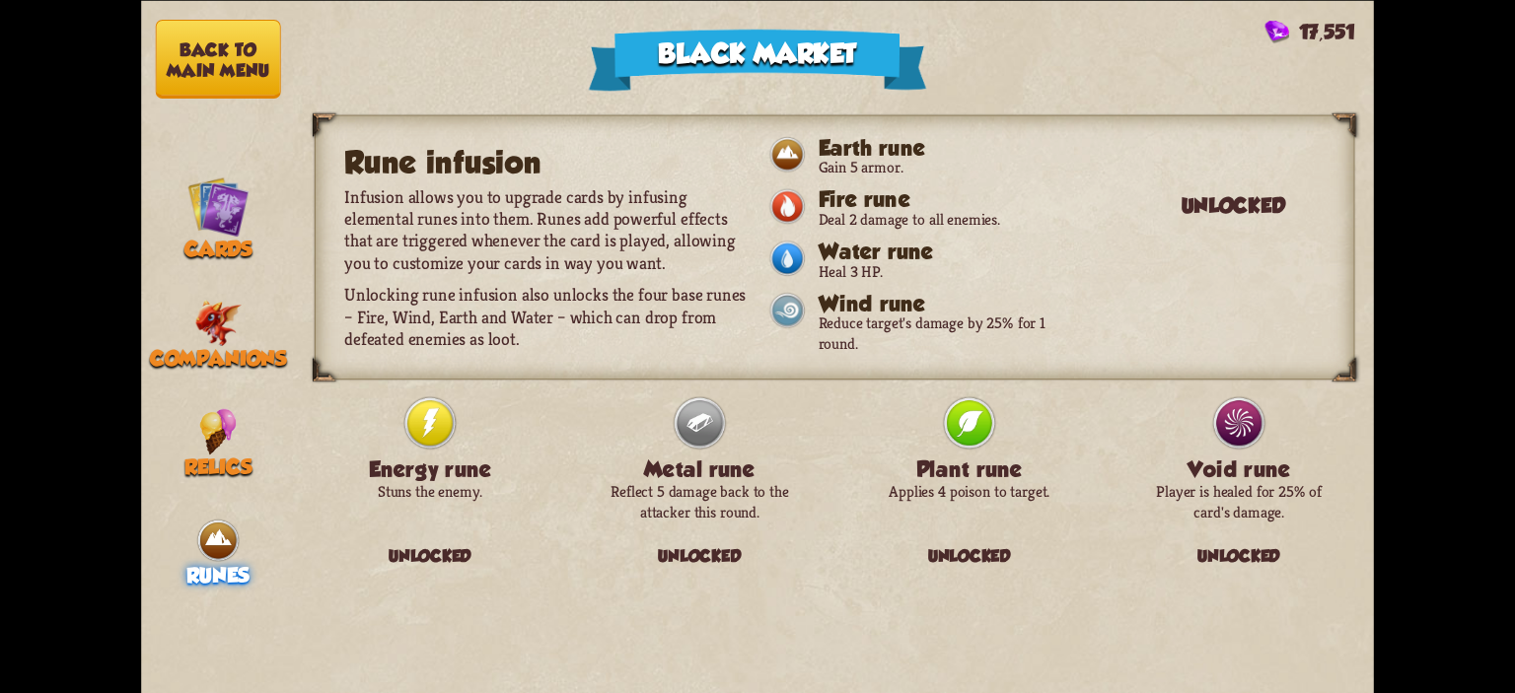
click at [251, 61] on button "Back to main menu" at bounding box center [218, 59] width 125 height 79
